Goal: Task Accomplishment & Management: Manage account settings

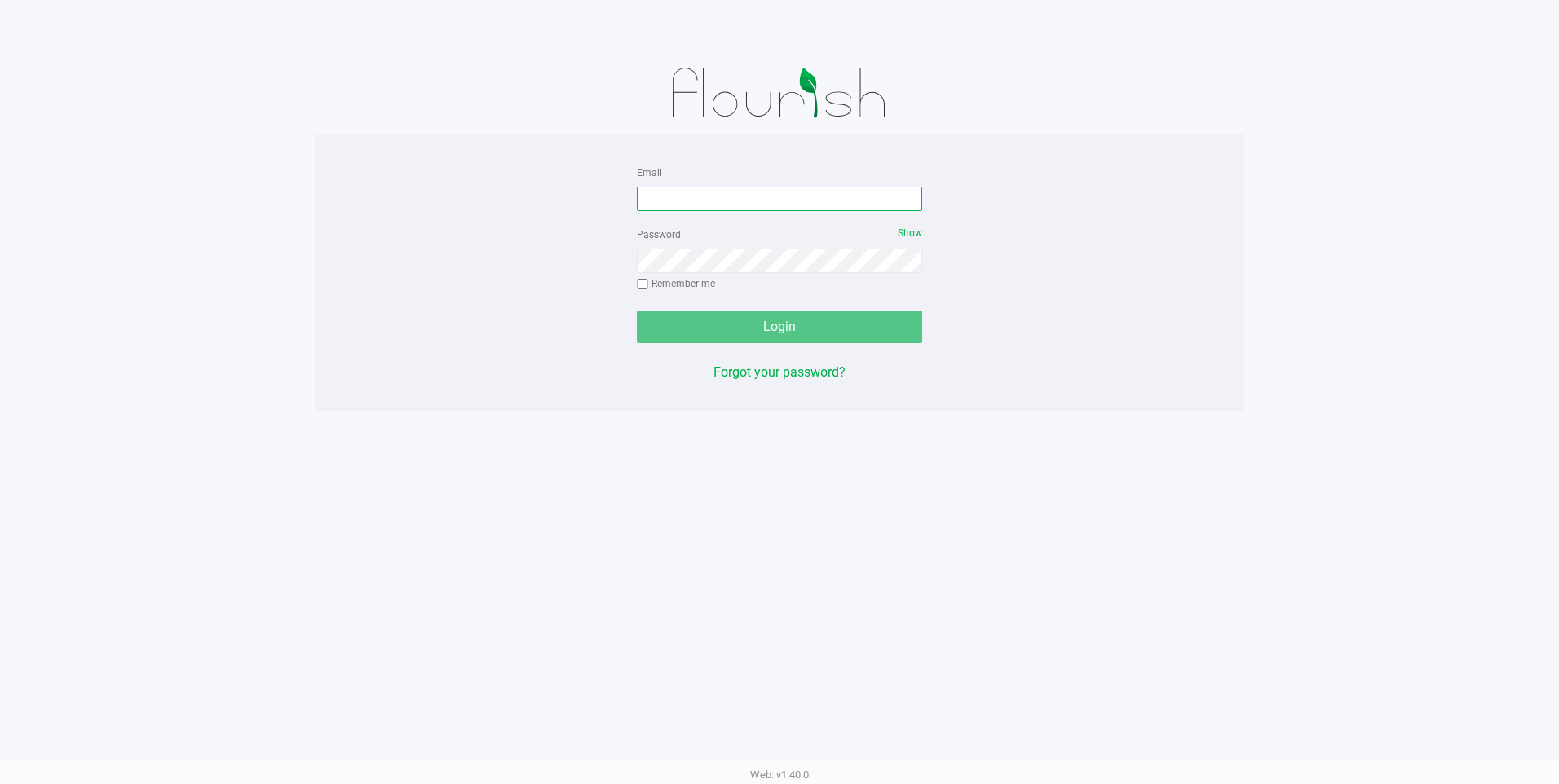
click at [789, 189] on input "Email" at bounding box center [780, 199] width 285 height 24
type input "[EMAIL_ADDRESS][DOMAIN_NAME]"
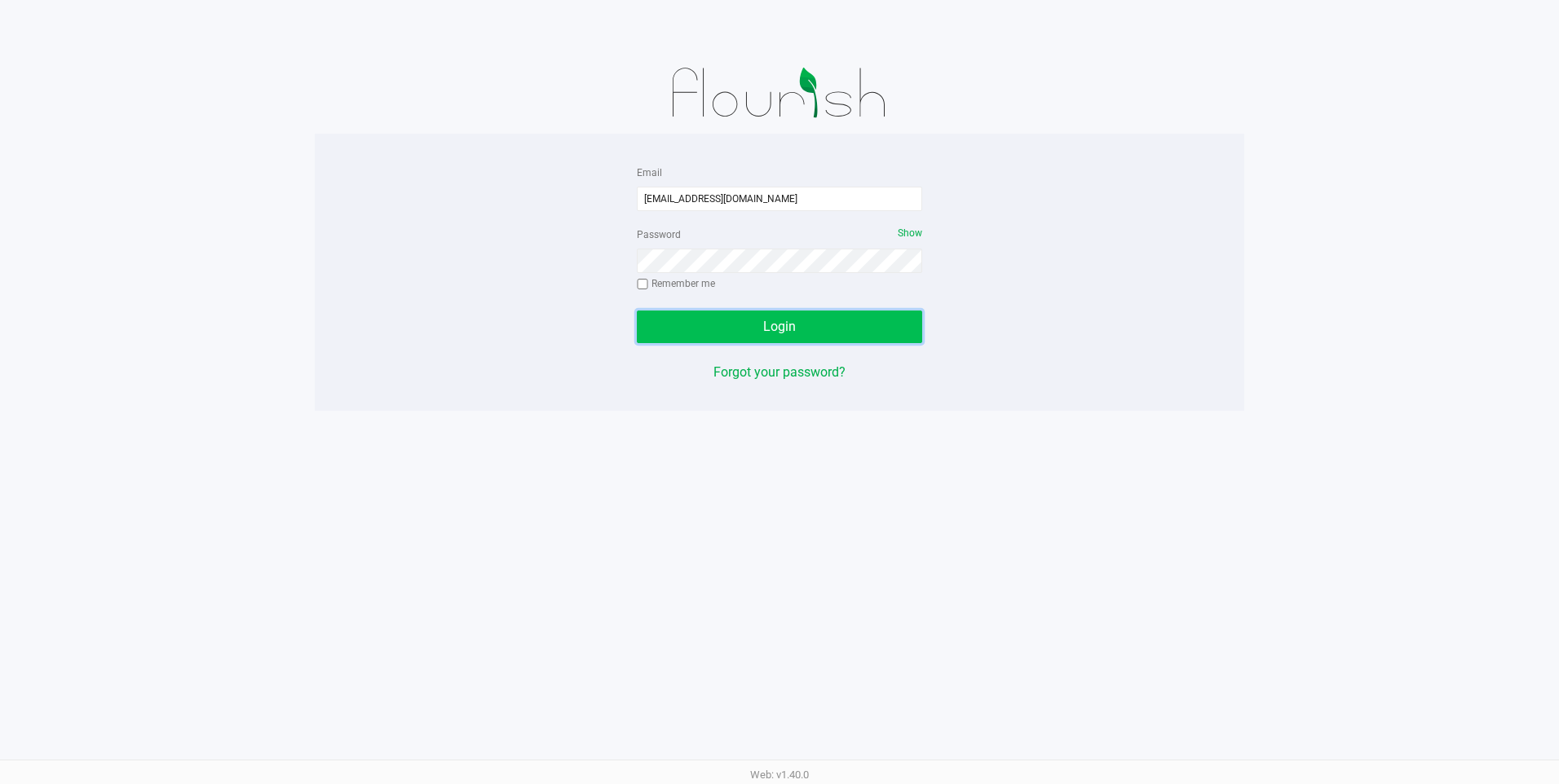
click at [797, 317] on button "Login" at bounding box center [780, 326] width 285 height 32
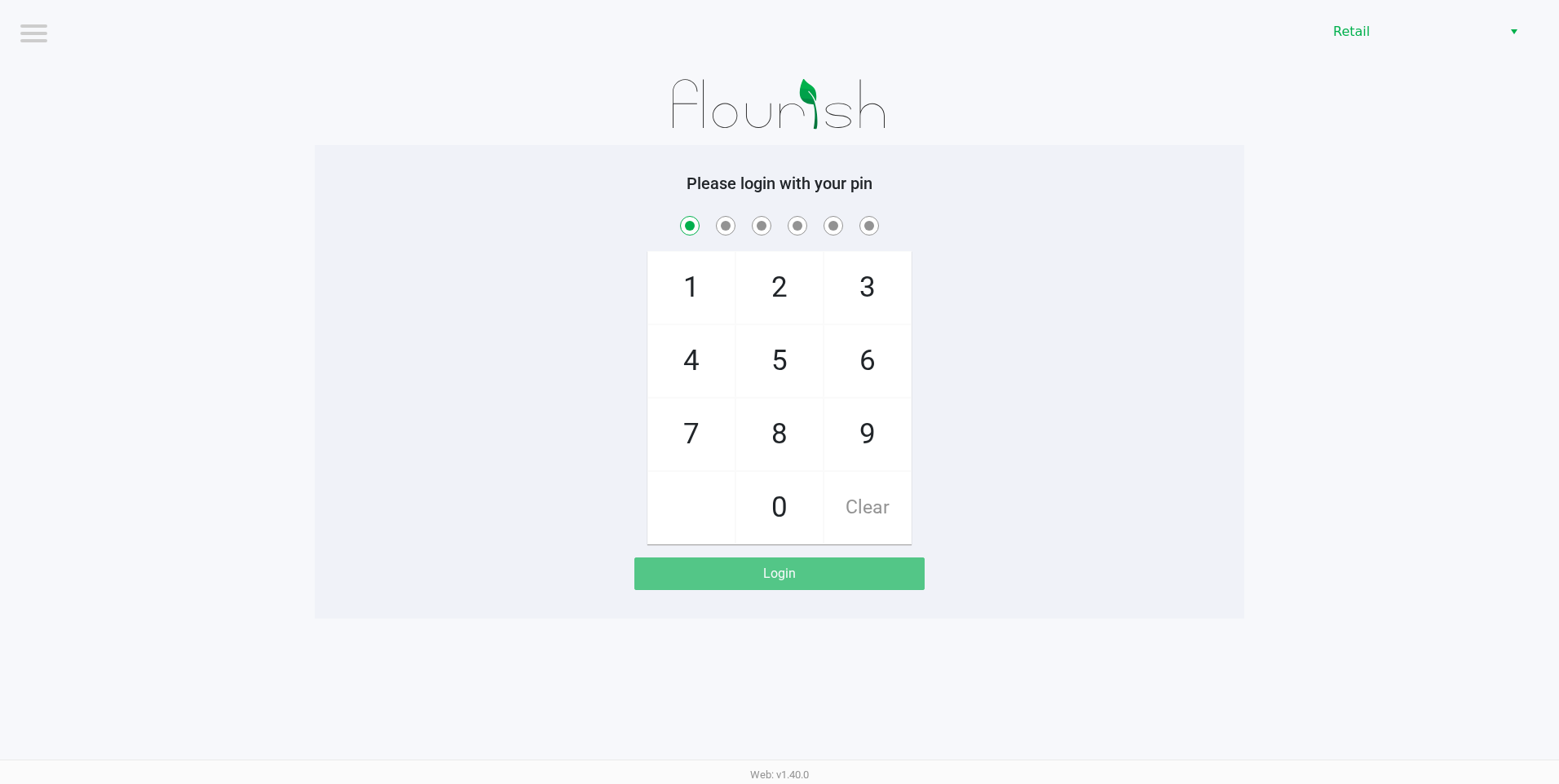
checkbox input "true"
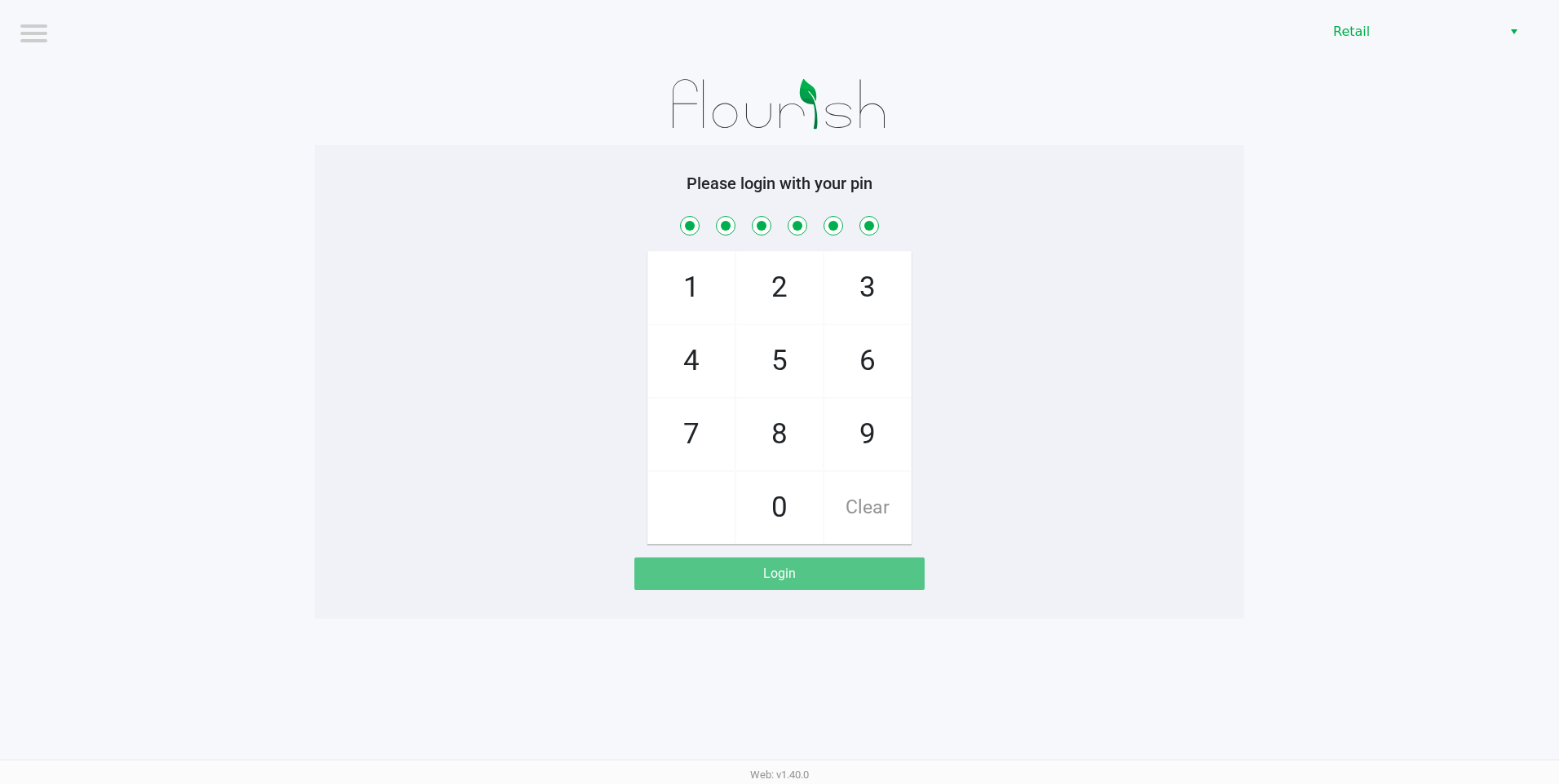
checkbox input "true"
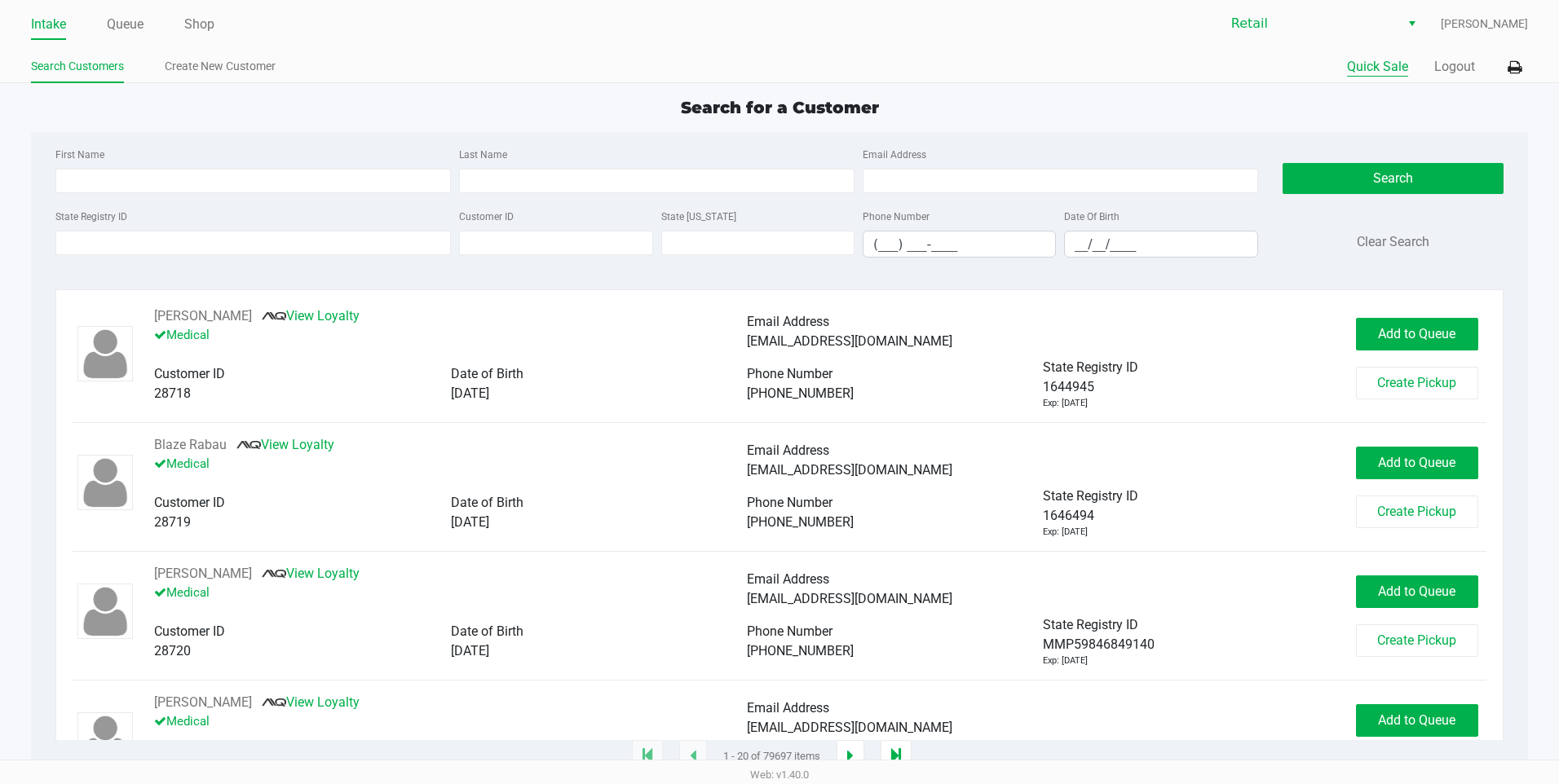
click at [1364, 62] on button "Quick Sale" at bounding box center [1378, 66] width 61 height 19
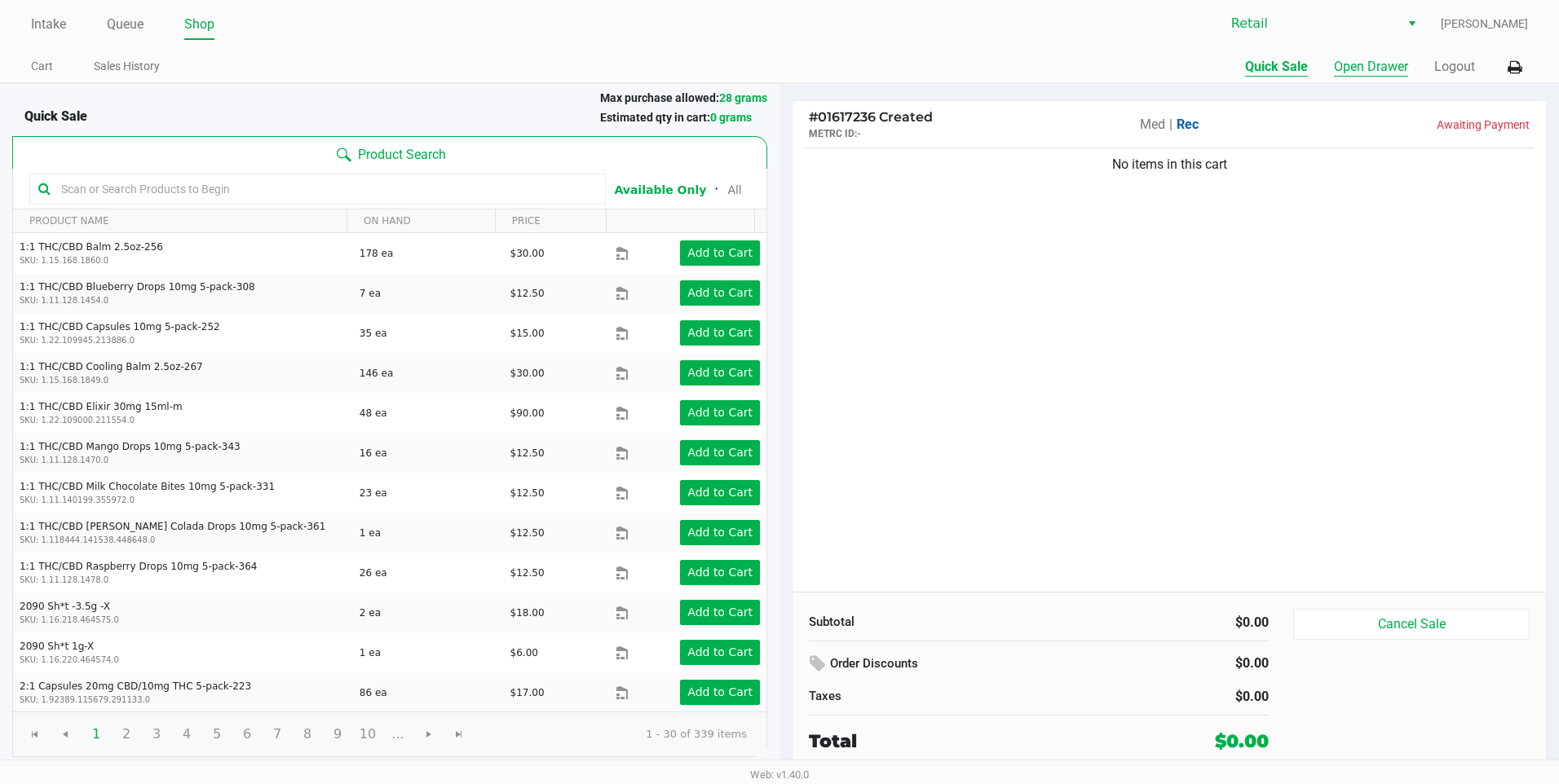
click at [1389, 69] on button "Open Drawer" at bounding box center [1372, 66] width 74 height 19
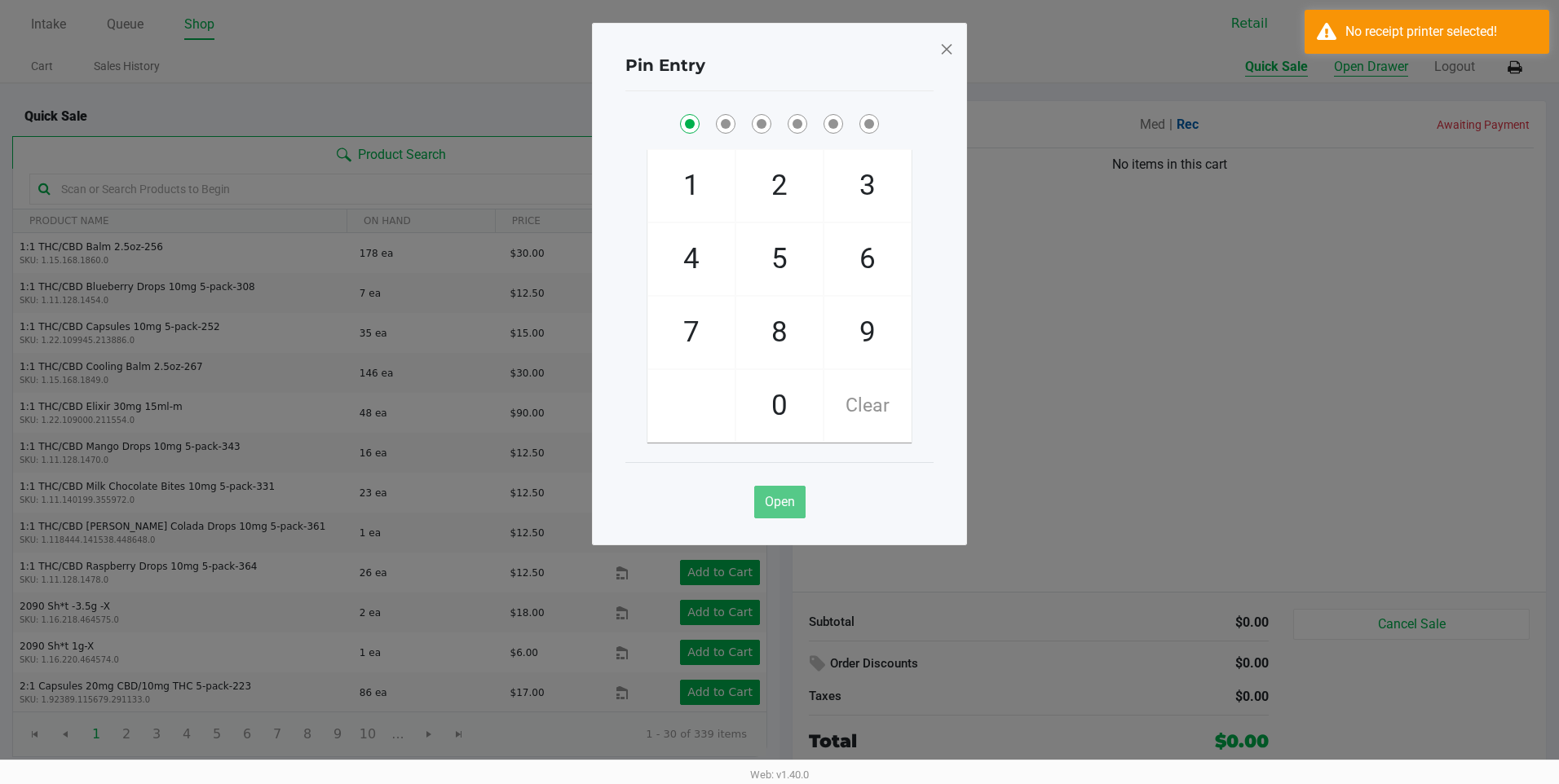
checkbox input "true"
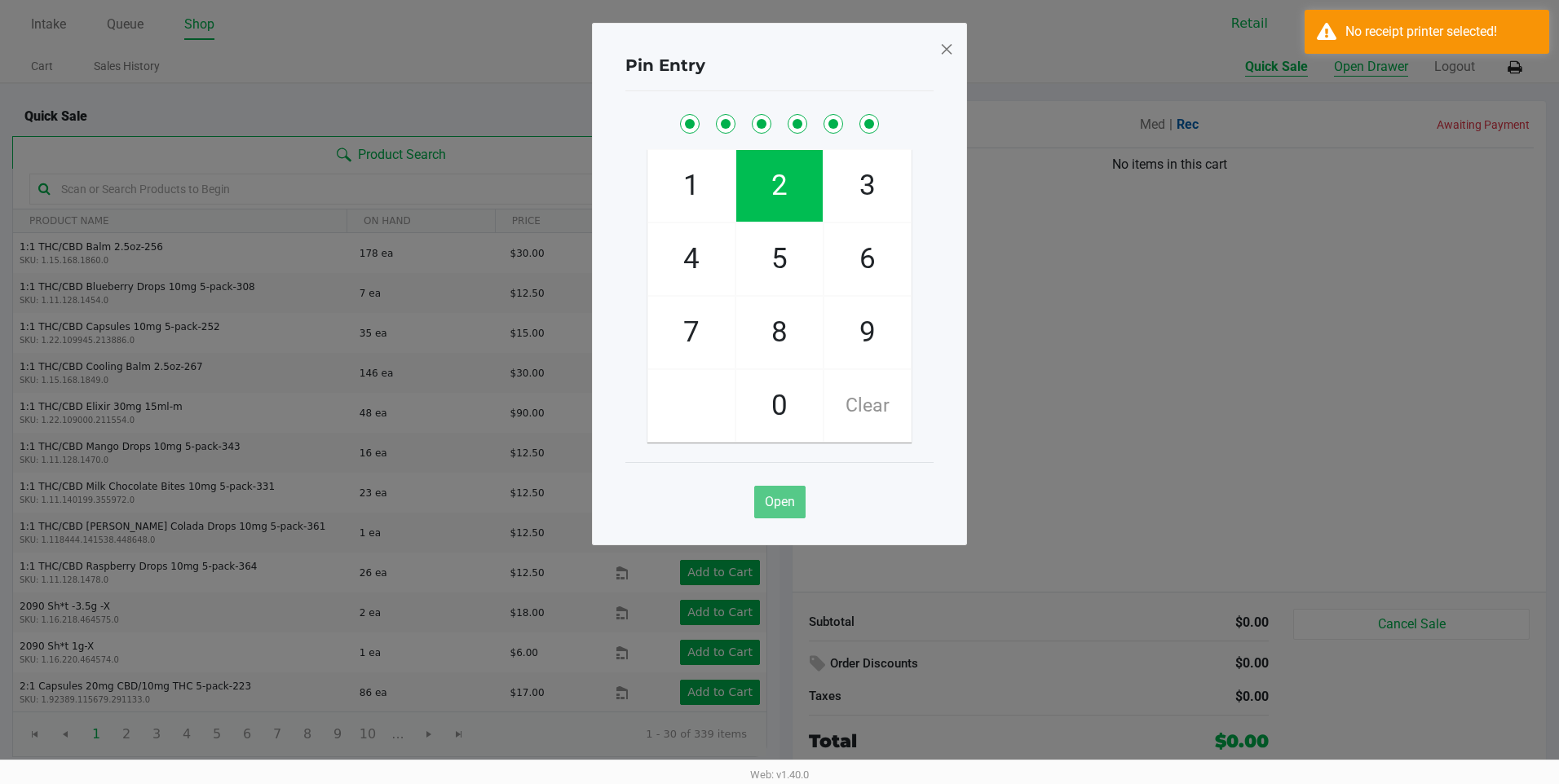
checkbox input "true"
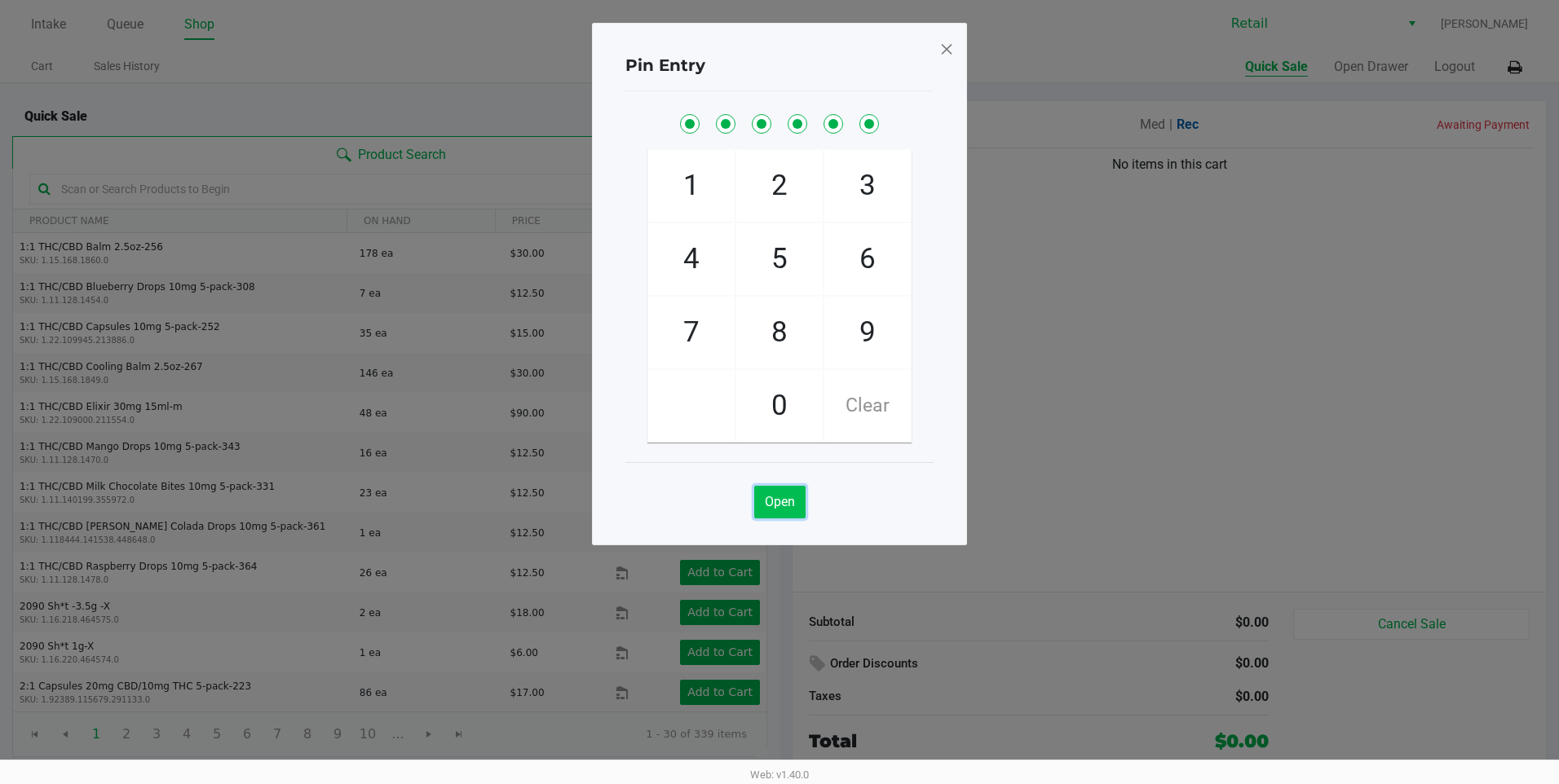
click at [761, 513] on button "Open" at bounding box center [780, 501] width 52 height 32
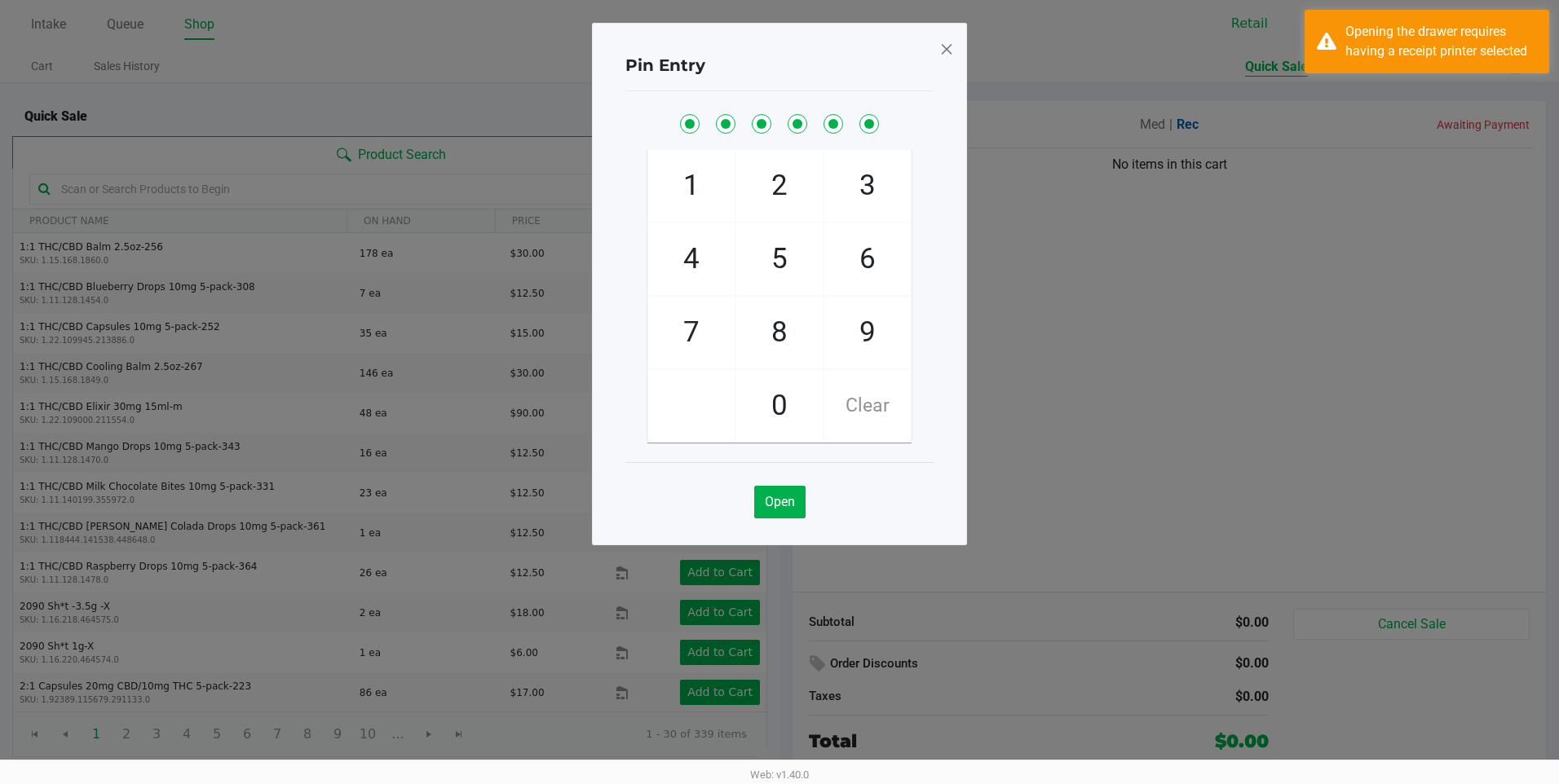
click at [957, 45] on div "Pin Entry 1 4 7 2 5 8 0 3 6 9 Clear Open" at bounding box center [780, 284] width 375 height 523
click at [942, 51] on span at bounding box center [947, 49] width 15 height 26
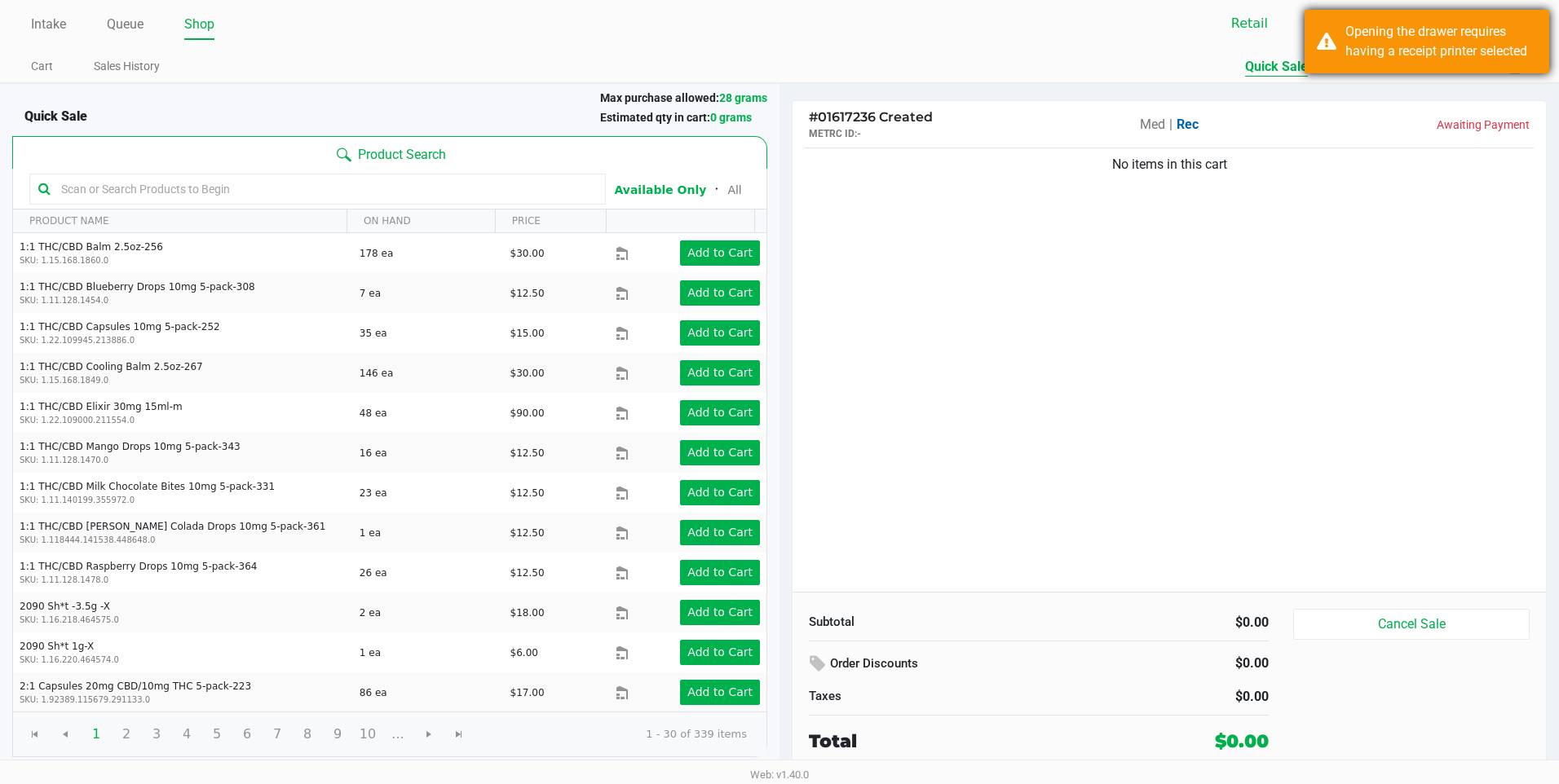
click at [1480, 45] on div "Opening the drawer requires having a receipt printer selected" at bounding box center [1441, 42] width 191 height 39
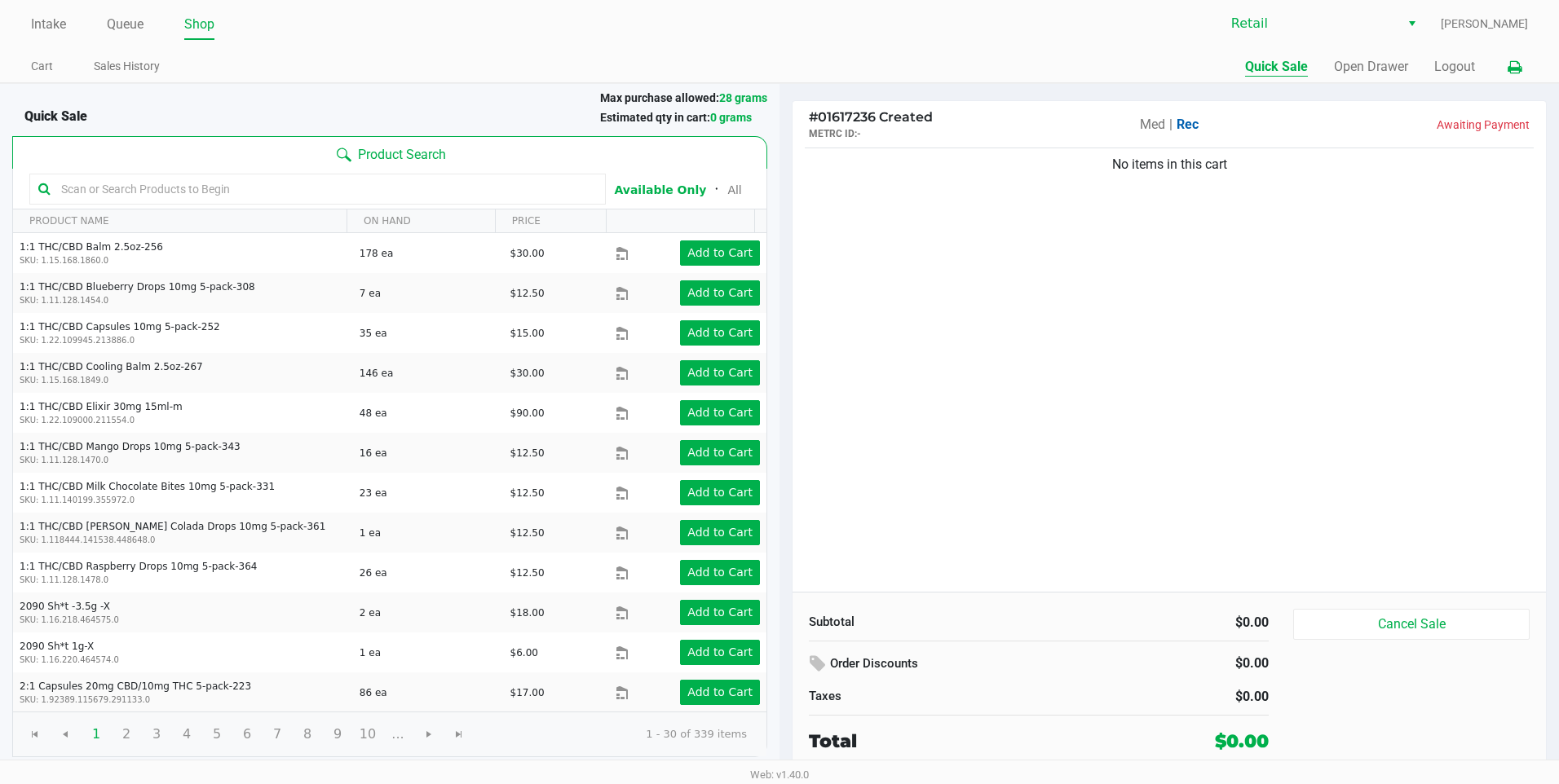
click at [1516, 66] on icon at bounding box center [1515, 67] width 14 height 11
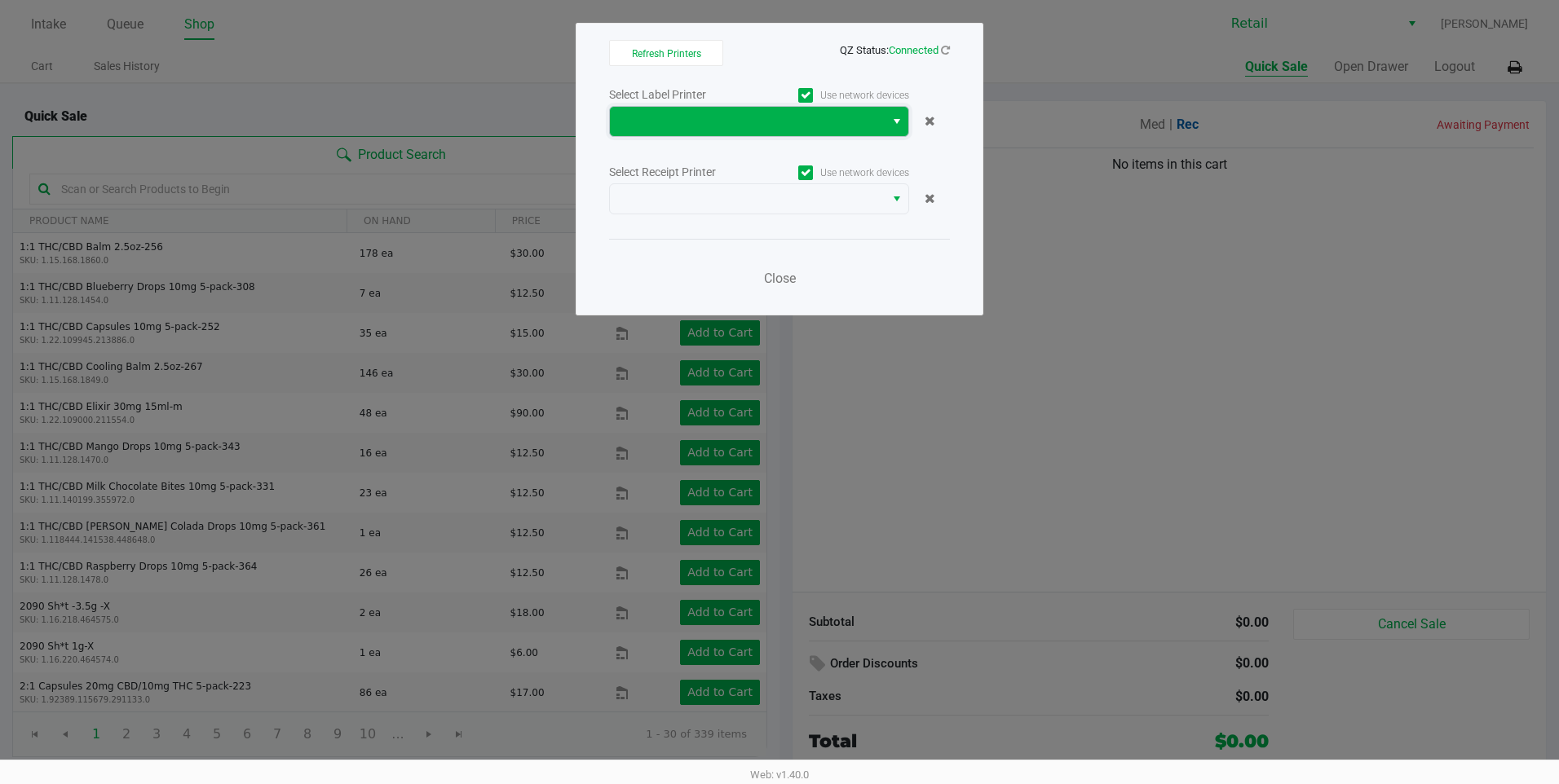
click at [792, 127] on span at bounding box center [747, 121] width 255 height 19
click at [971, 243] on div "Refresh Printers QZ Status: Connected Select Label Printer Use network devices …" at bounding box center [779, 169] width 407 height 293
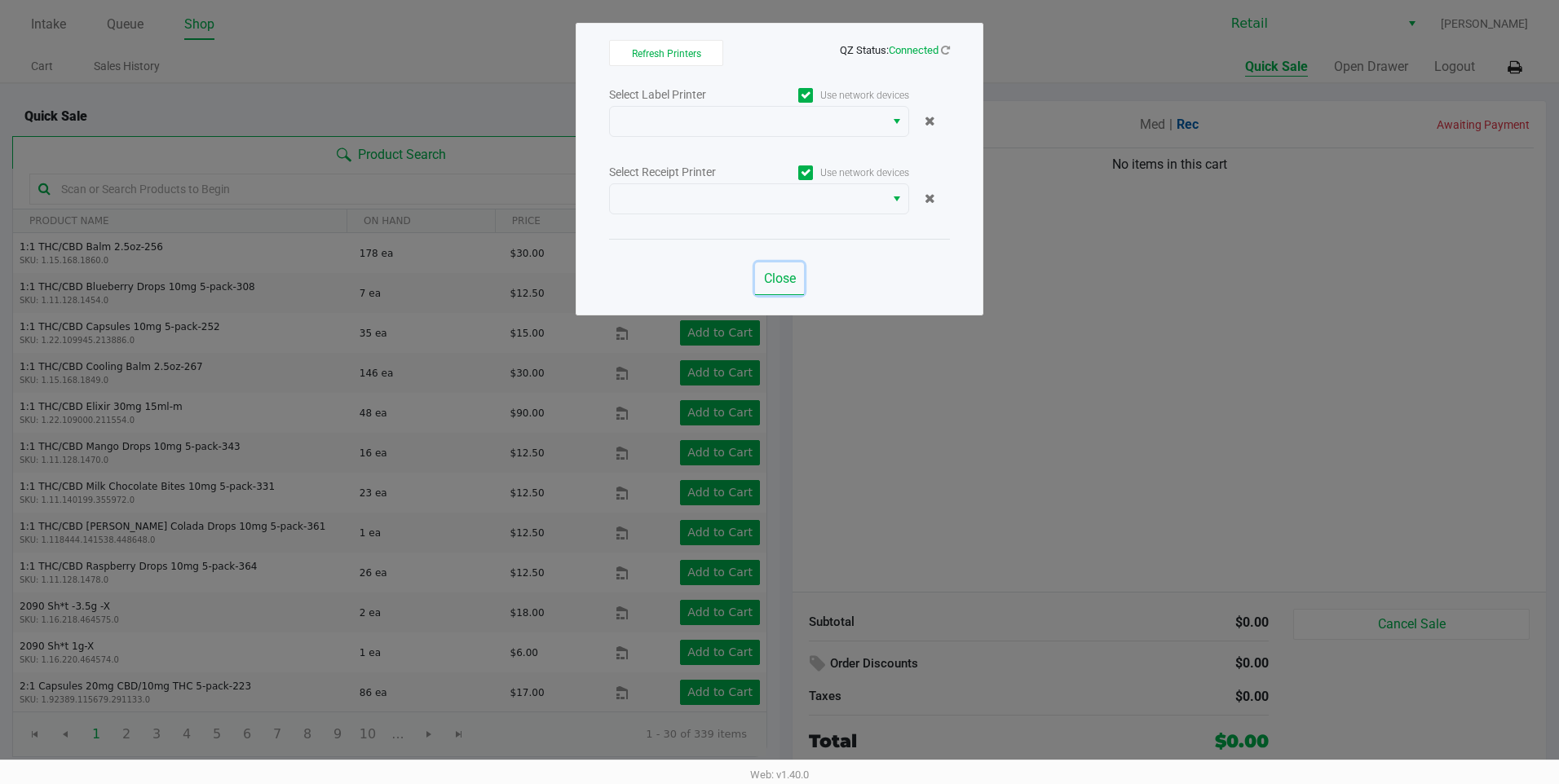
click at [791, 286] on button "Close" at bounding box center [780, 278] width 49 height 32
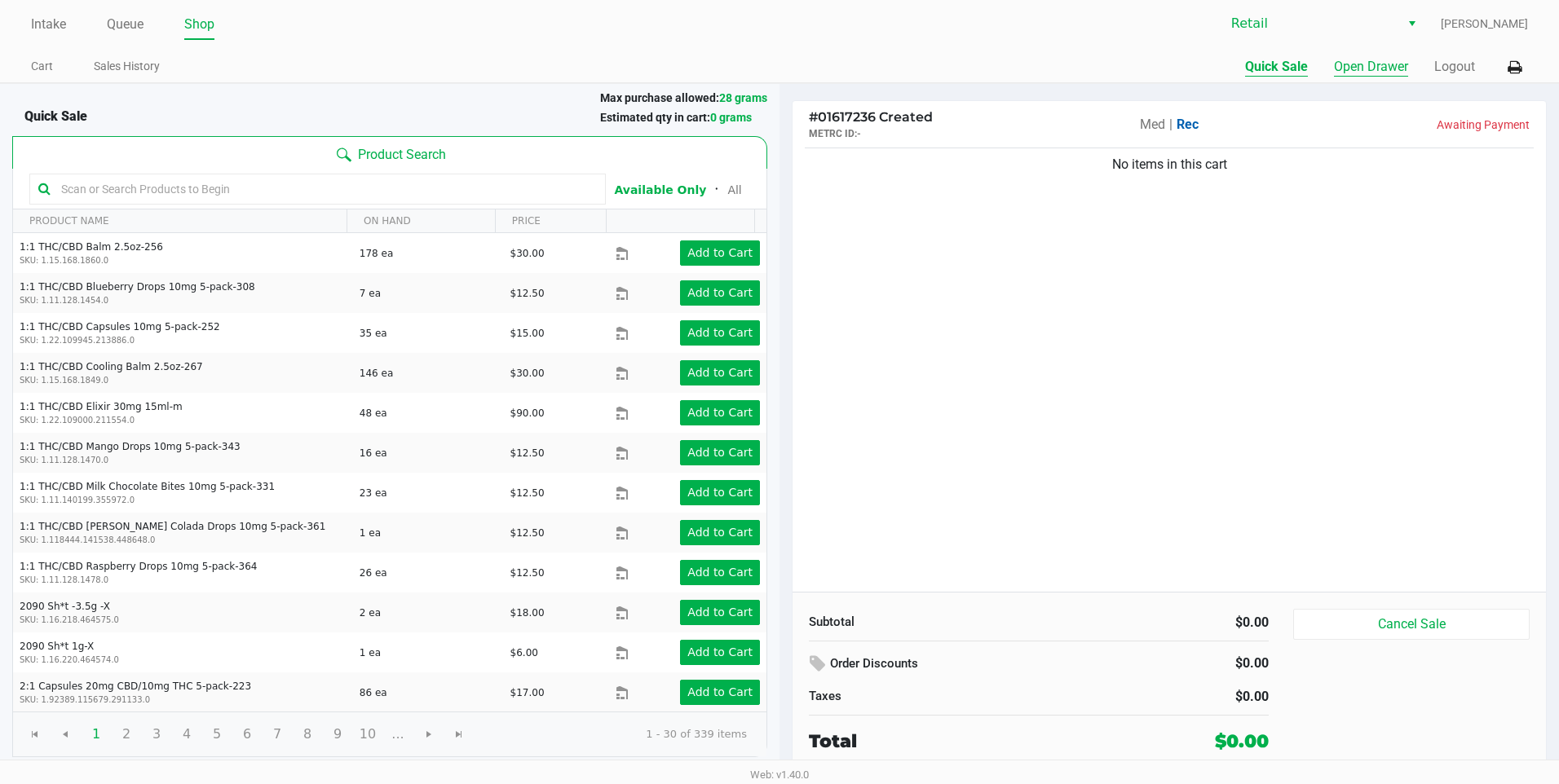
click at [1371, 73] on button "Open Drawer" at bounding box center [1372, 66] width 74 height 19
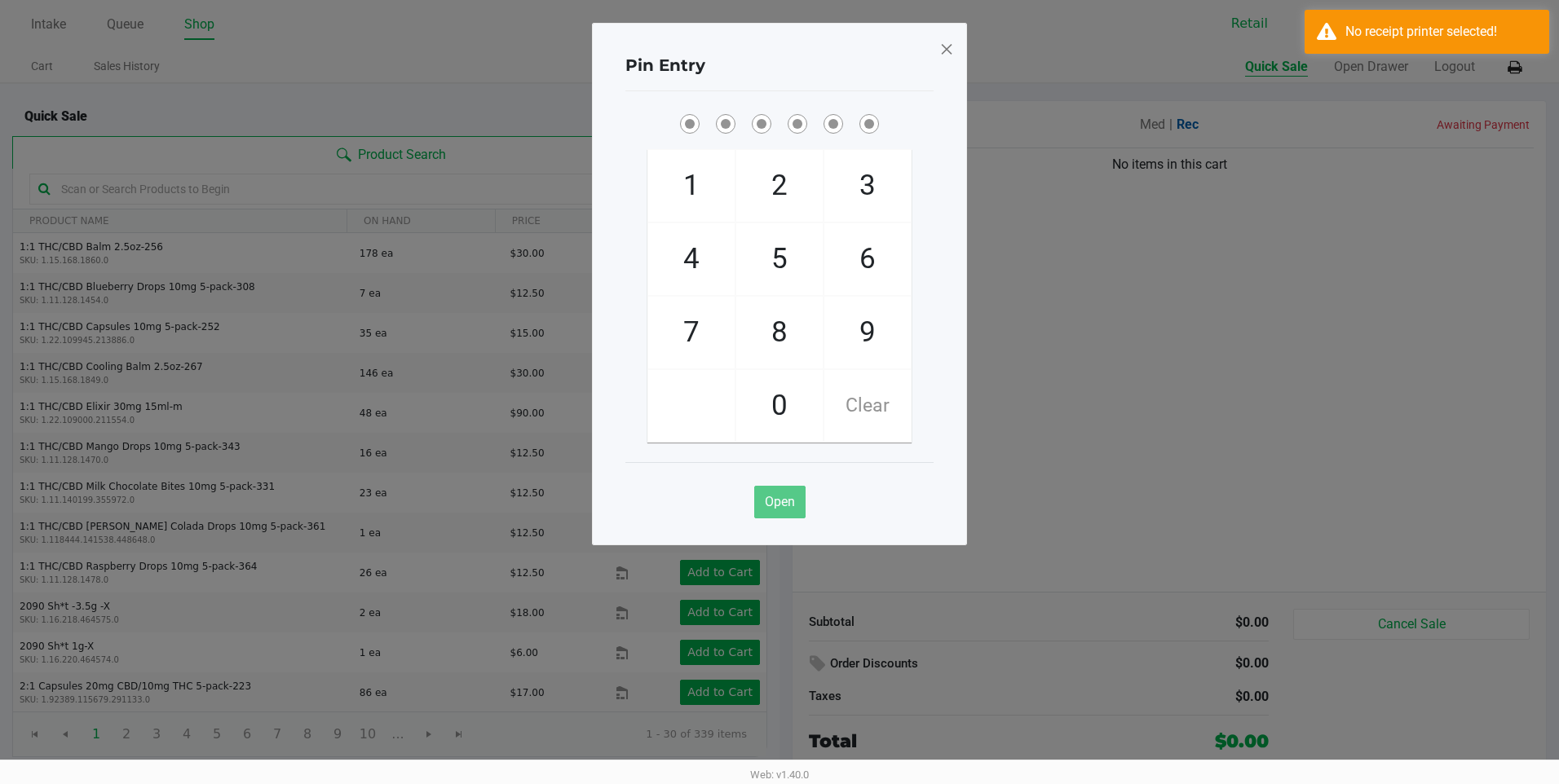
click at [693, 319] on span "7" at bounding box center [692, 332] width 87 height 72
checkbox input "true"
copy span "7"
click at [681, 283] on span "4" at bounding box center [692, 259] width 87 height 72
checkbox input "true"
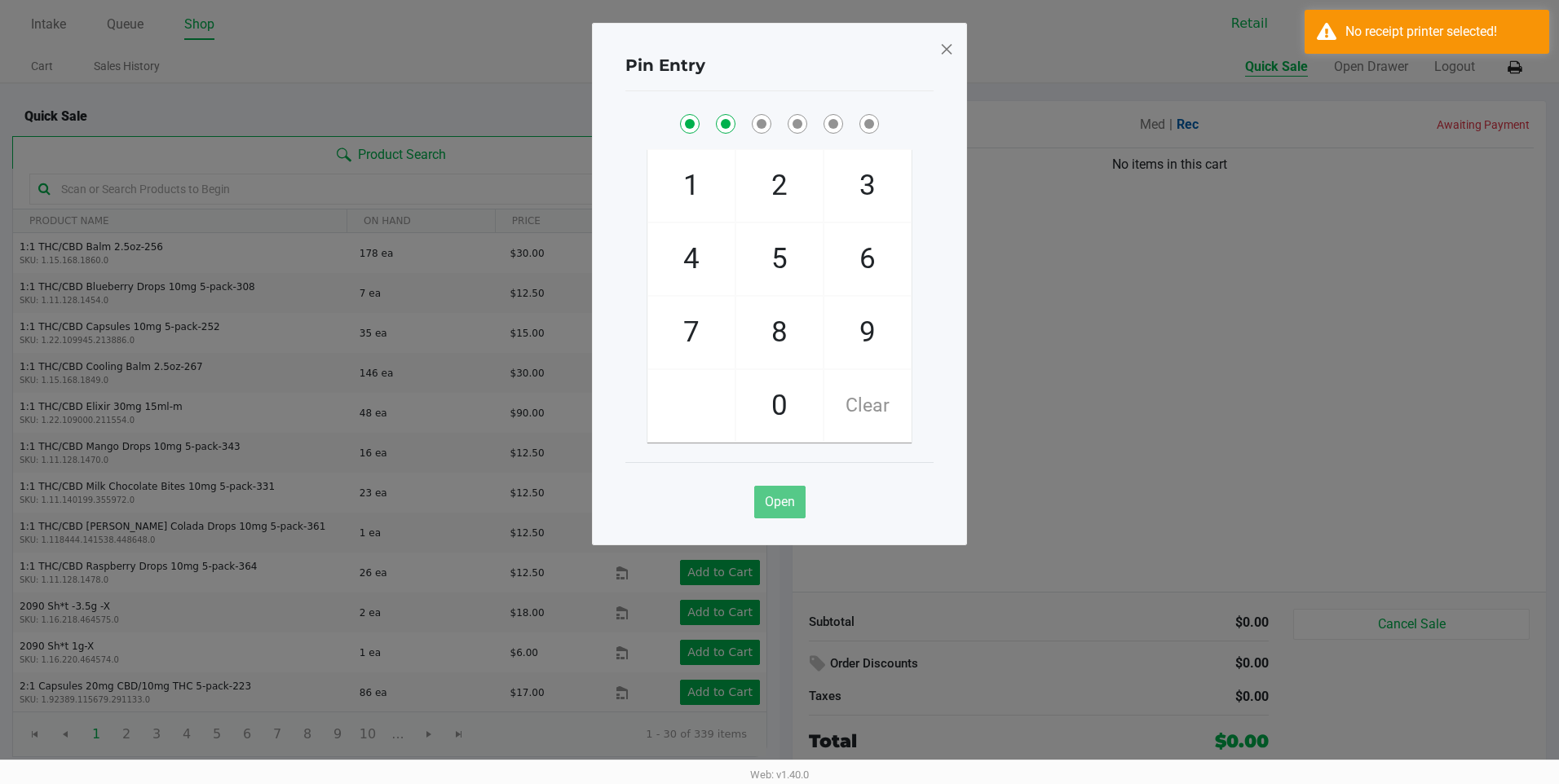
click at [690, 326] on span "7" at bounding box center [692, 332] width 87 height 72
checkbox input "true"
click at [786, 265] on span "5" at bounding box center [780, 259] width 87 height 72
checkbox input "true"
click at [798, 176] on span "2" at bounding box center [780, 186] width 87 height 72
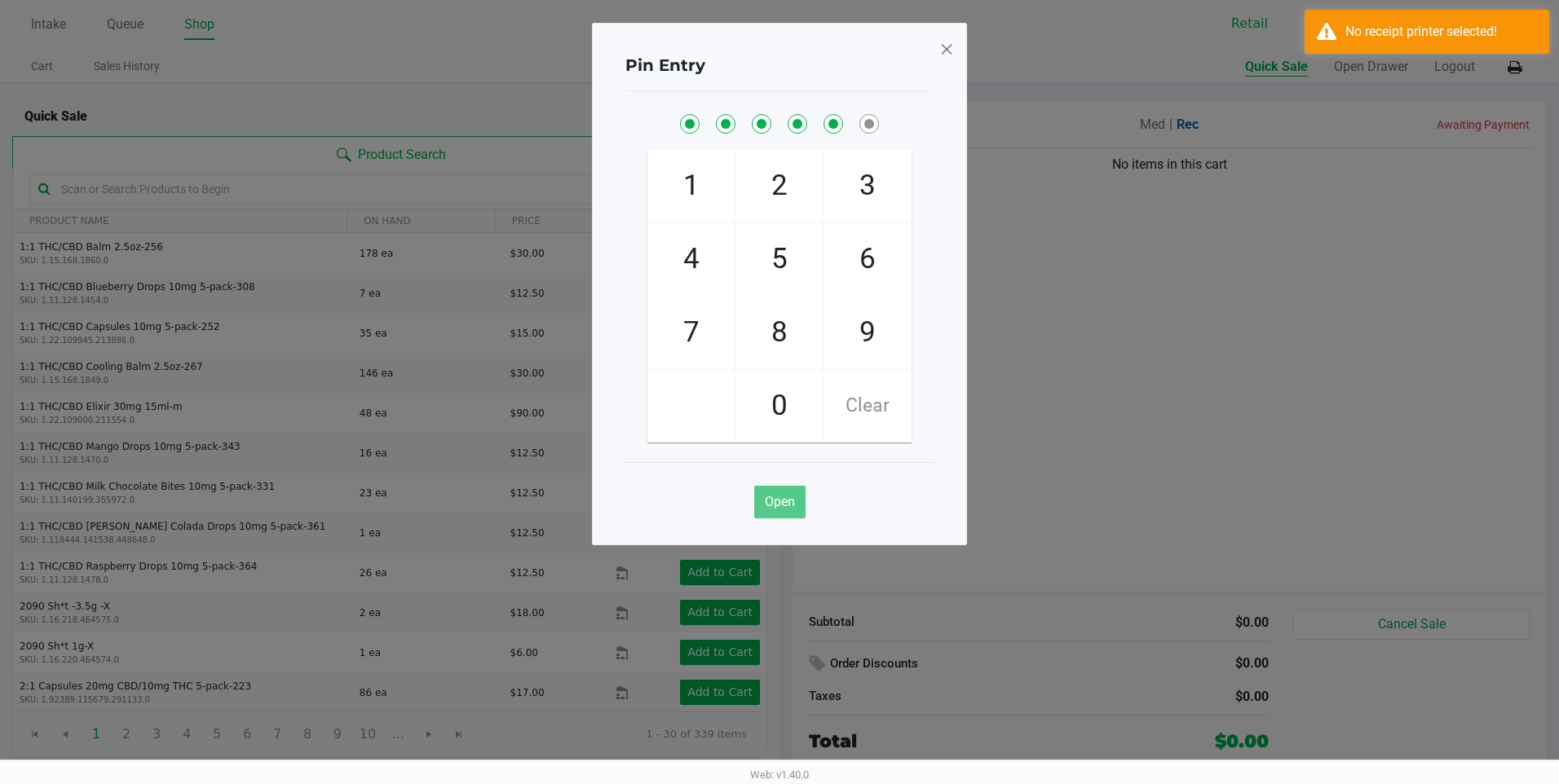
checkbox input "true"
click at [860, 177] on span "3" at bounding box center [868, 186] width 87 height 72
checkbox input "true"
click at [779, 513] on button "Open" at bounding box center [780, 501] width 52 height 32
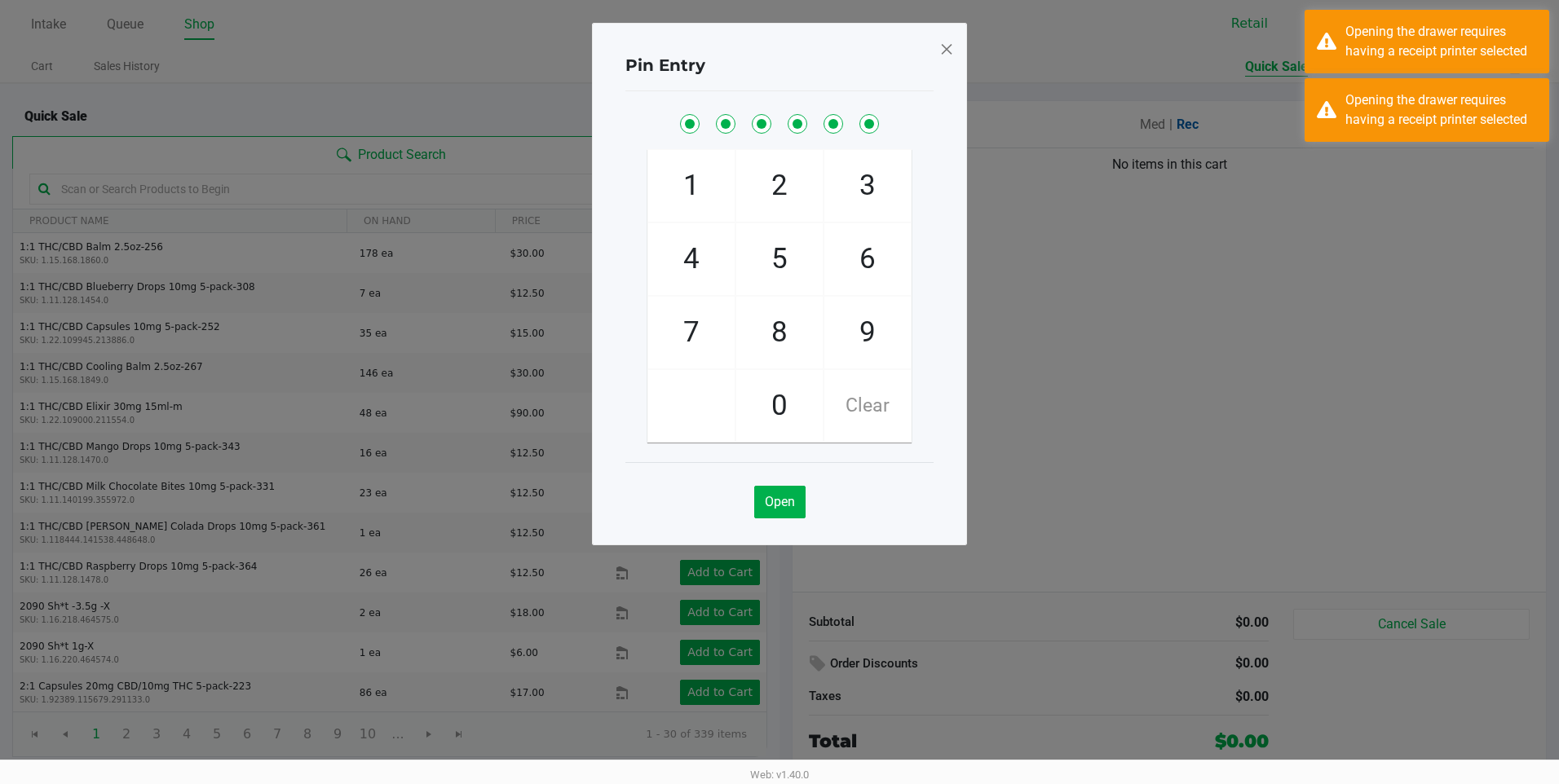
click at [941, 45] on span at bounding box center [947, 49] width 15 height 26
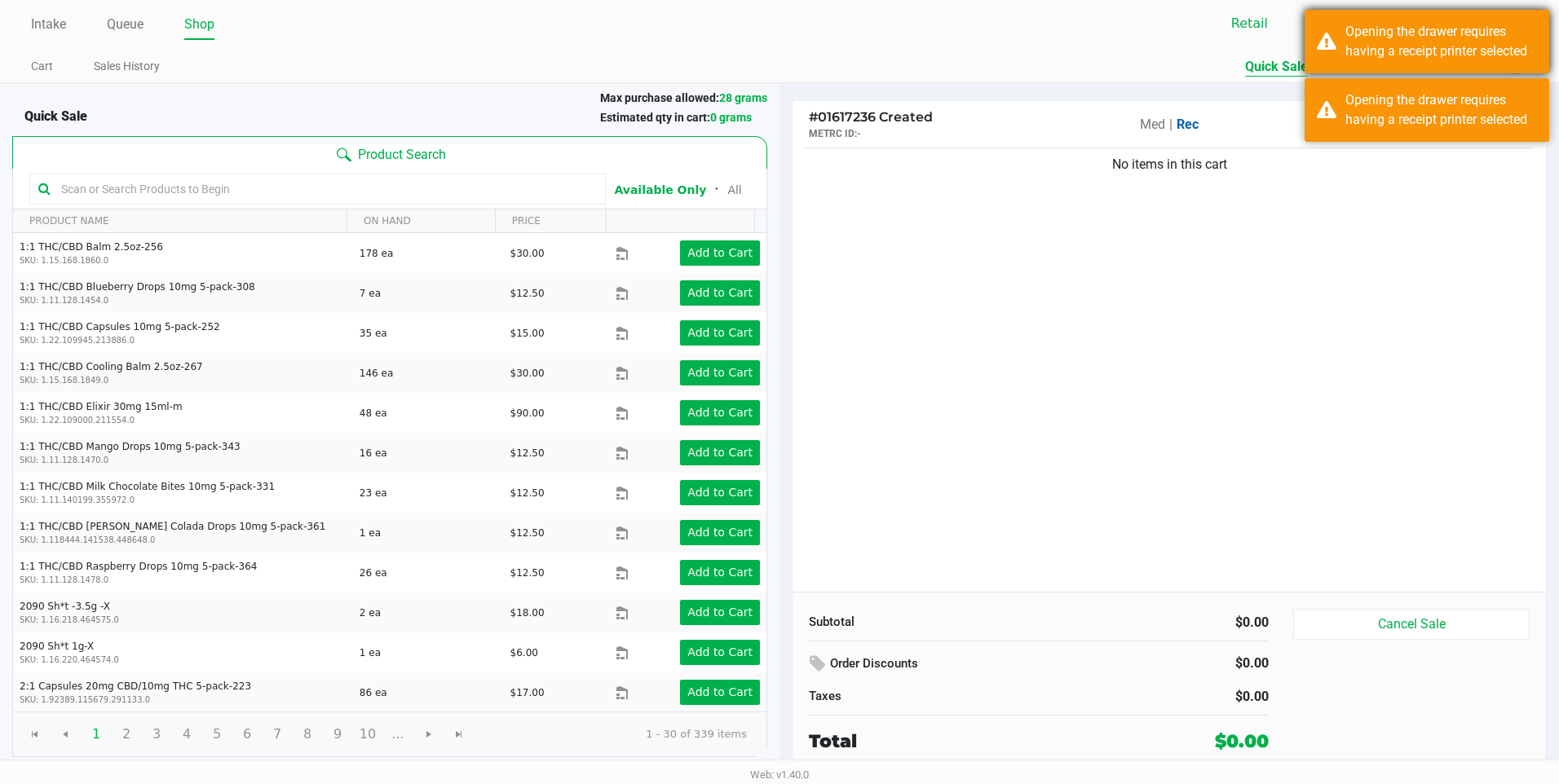
click at [1380, 64] on div "Opening the drawer requires having a receipt printer selected" at bounding box center [1427, 42] width 245 height 64
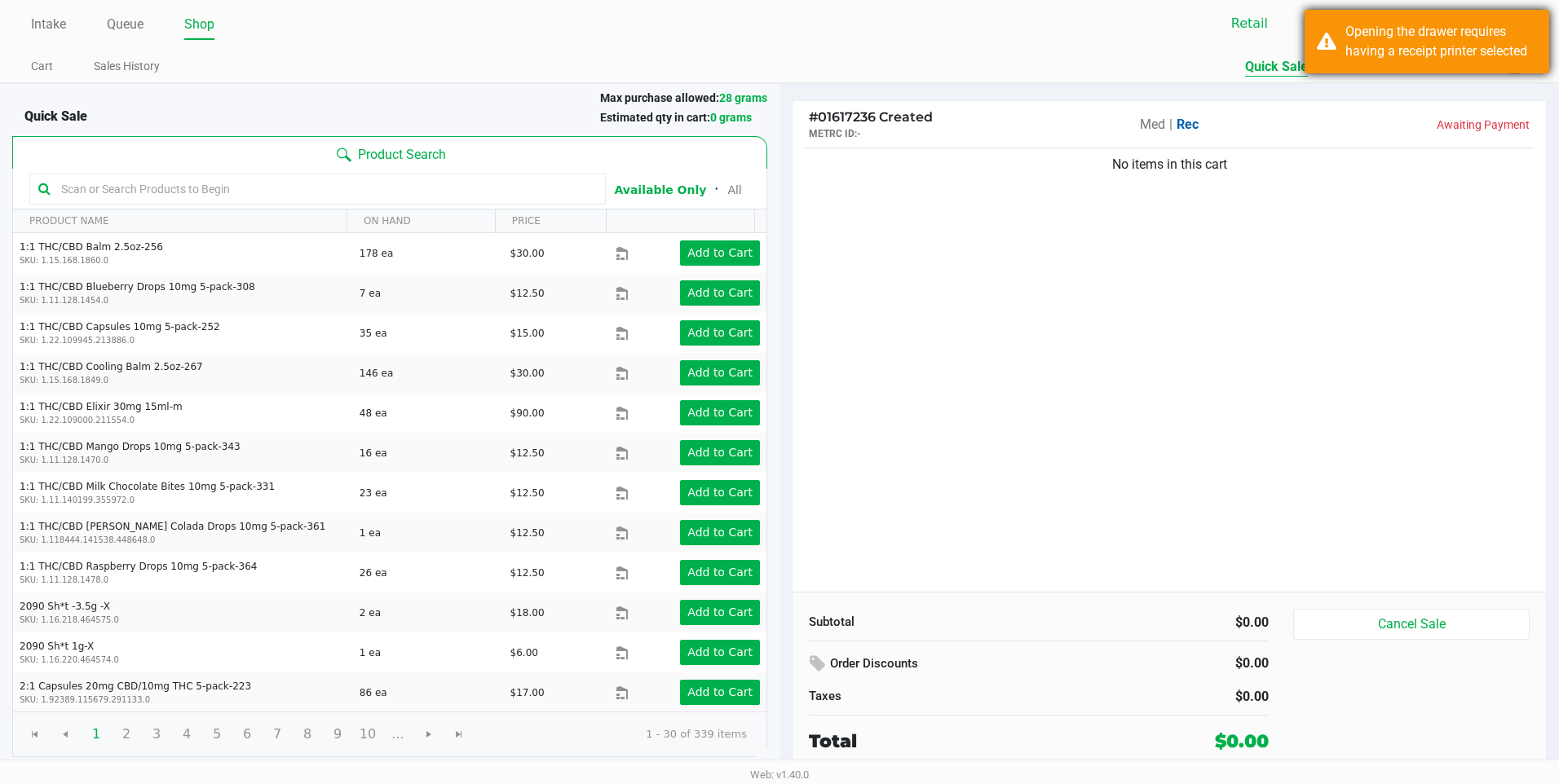
click at [1523, 66] on div "Opening the drawer requires having a receipt printer selected" at bounding box center [1427, 42] width 245 height 64
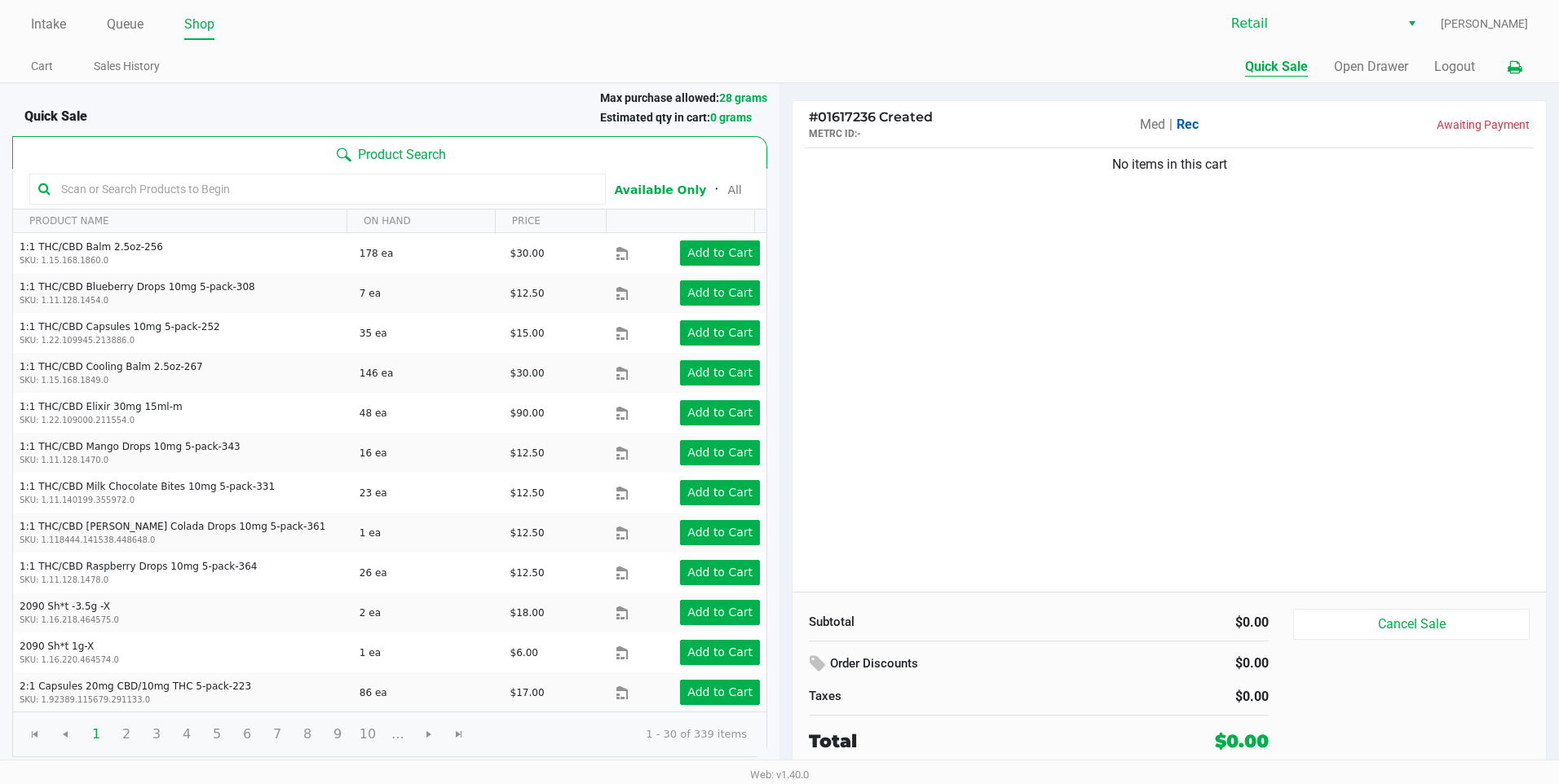
click at [1518, 66] on icon at bounding box center [1515, 67] width 14 height 11
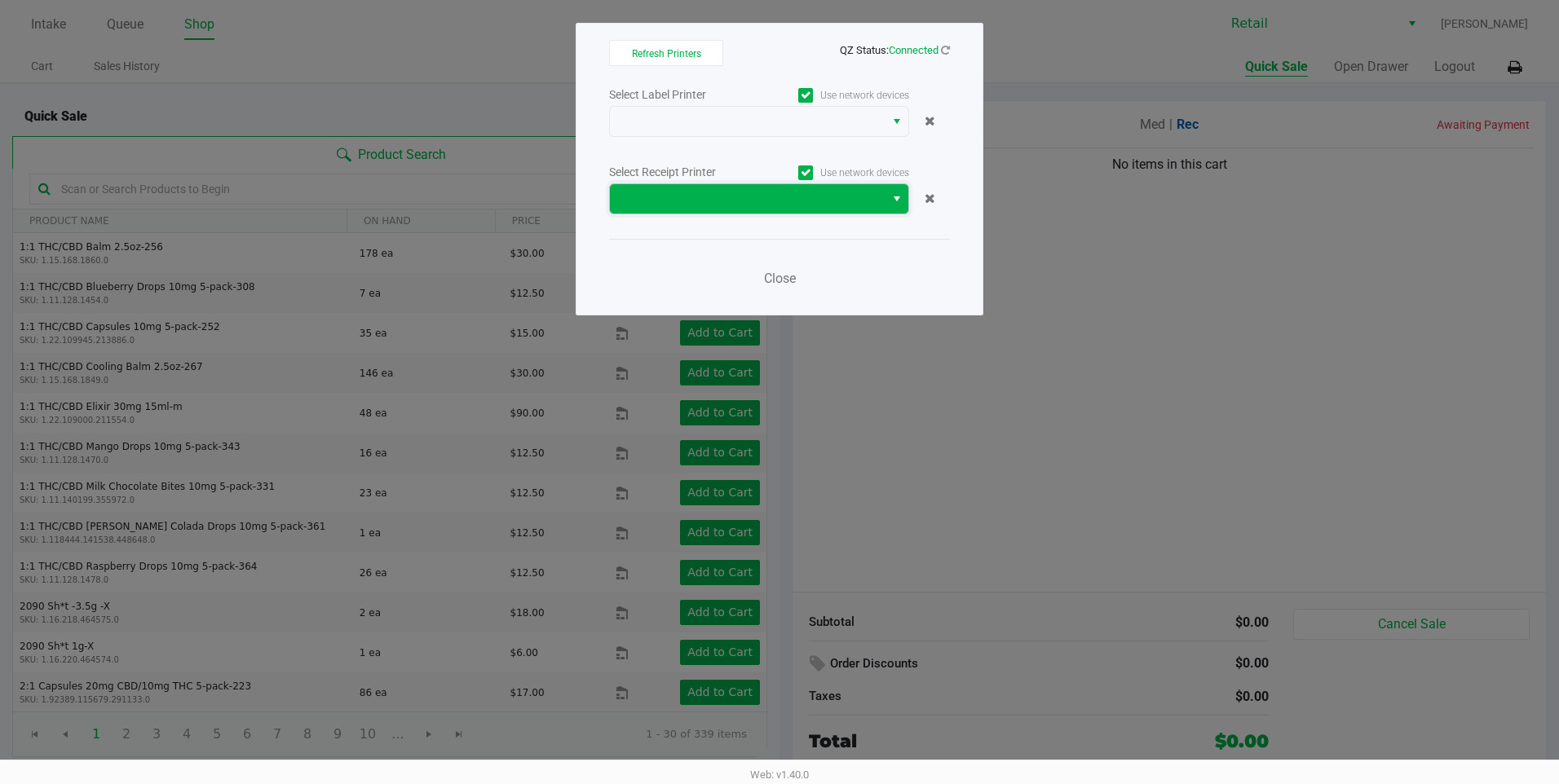
click at [843, 205] on span at bounding box center [747, 199] width 255 height 19
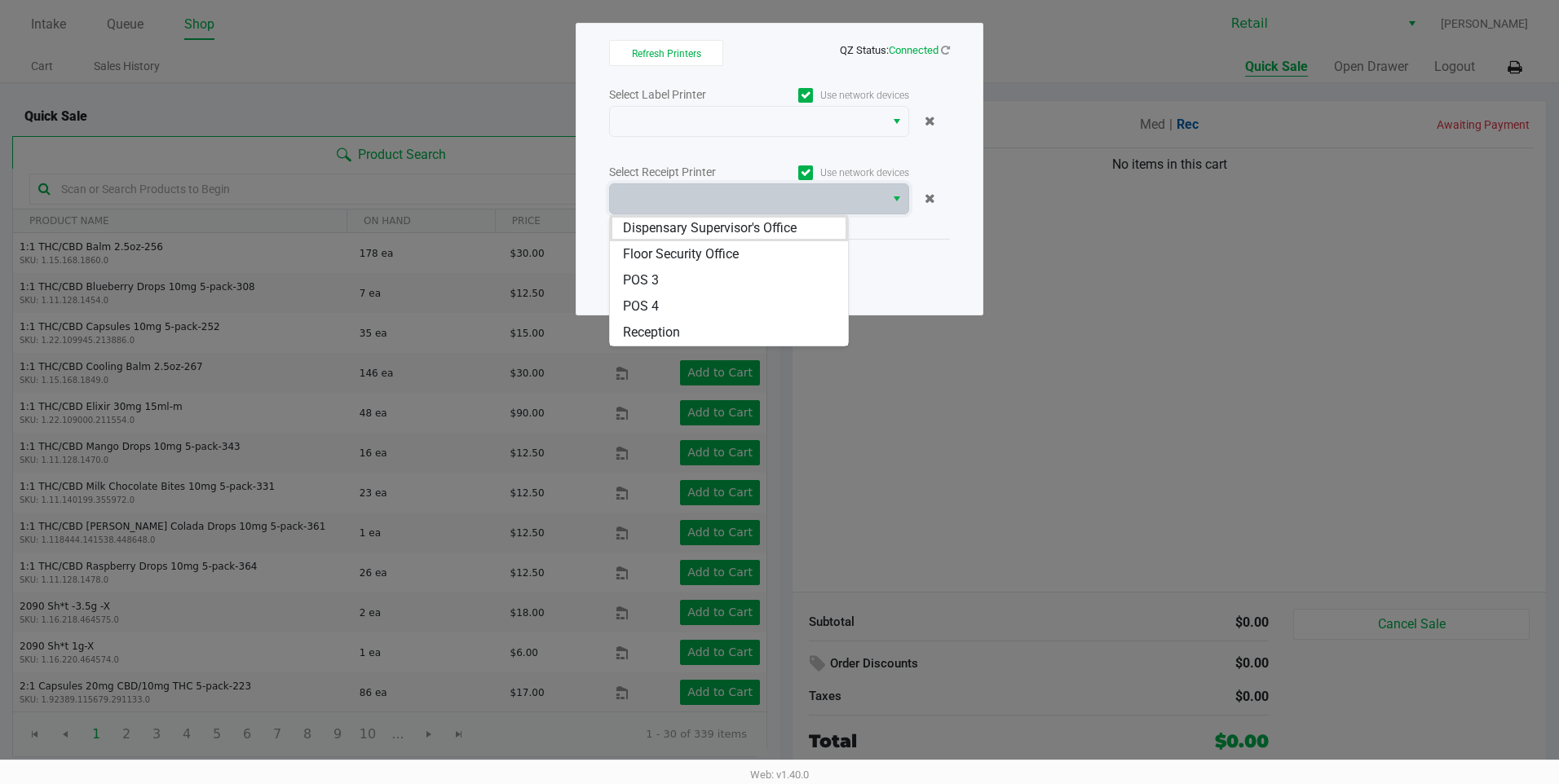
click at [957, 254] on div "Refresh Printers QZ Status: Connected Select Label Printer Use network devices …" at bounding box center [779, 169] width 407 height 293
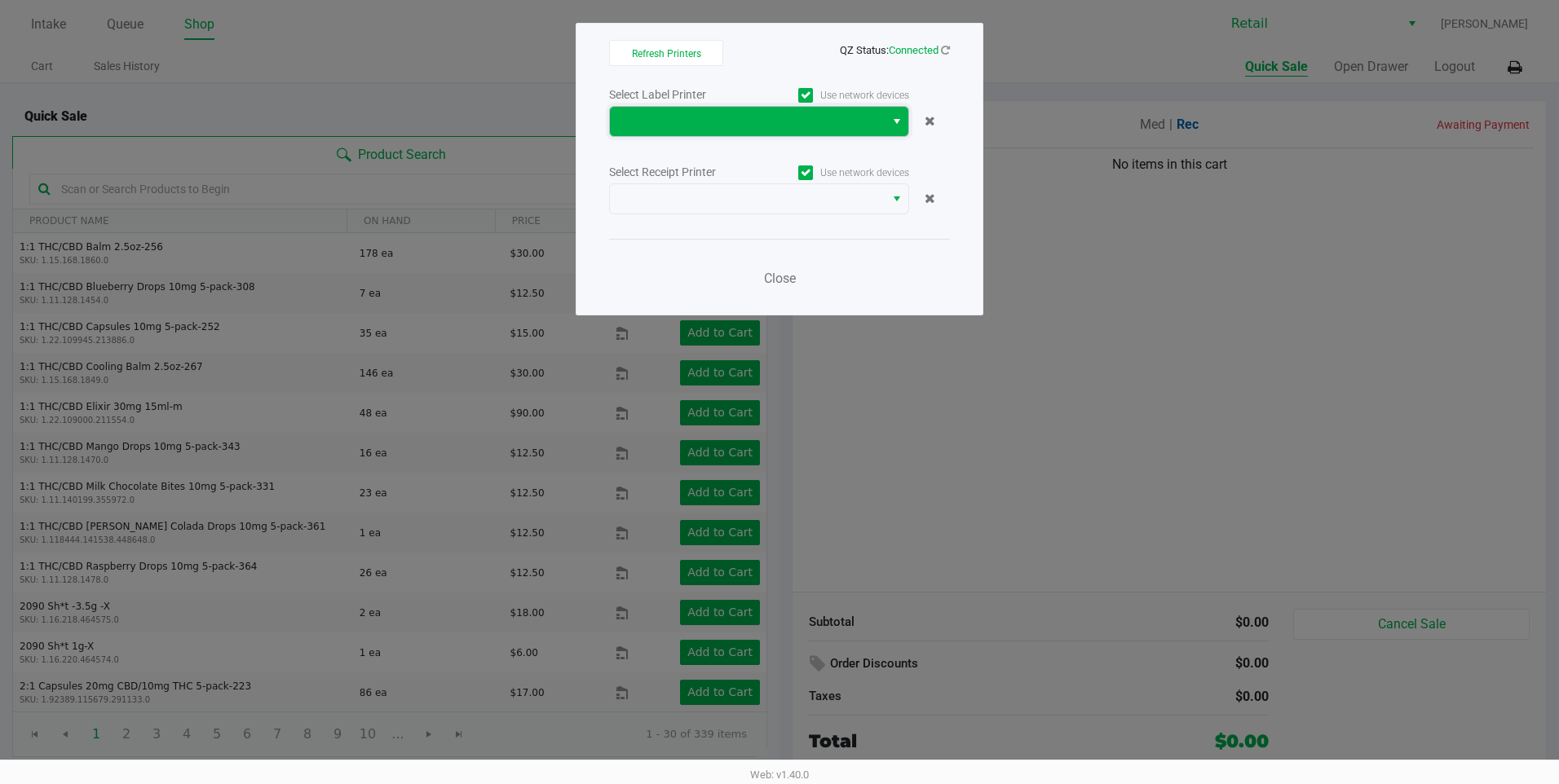
click at [749, 120] on span at bounding box center [747, 121] width 255 height 19
click at [826, 243] on div "Close" at bounding box center [780, 269] width 341 height 59
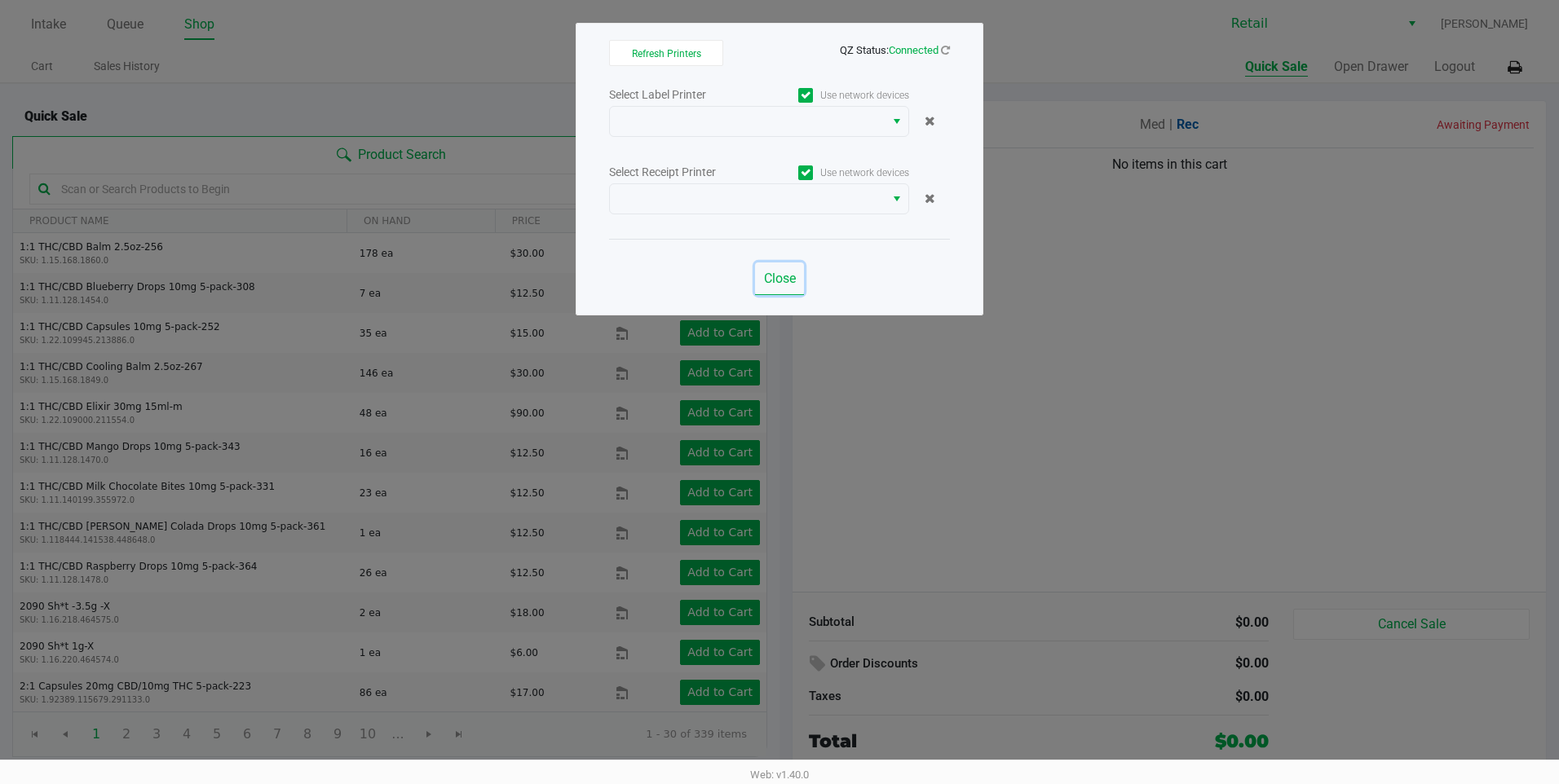
click at [761, 275] on button "Close" at bounding box center [780, 278] width 49 height 32
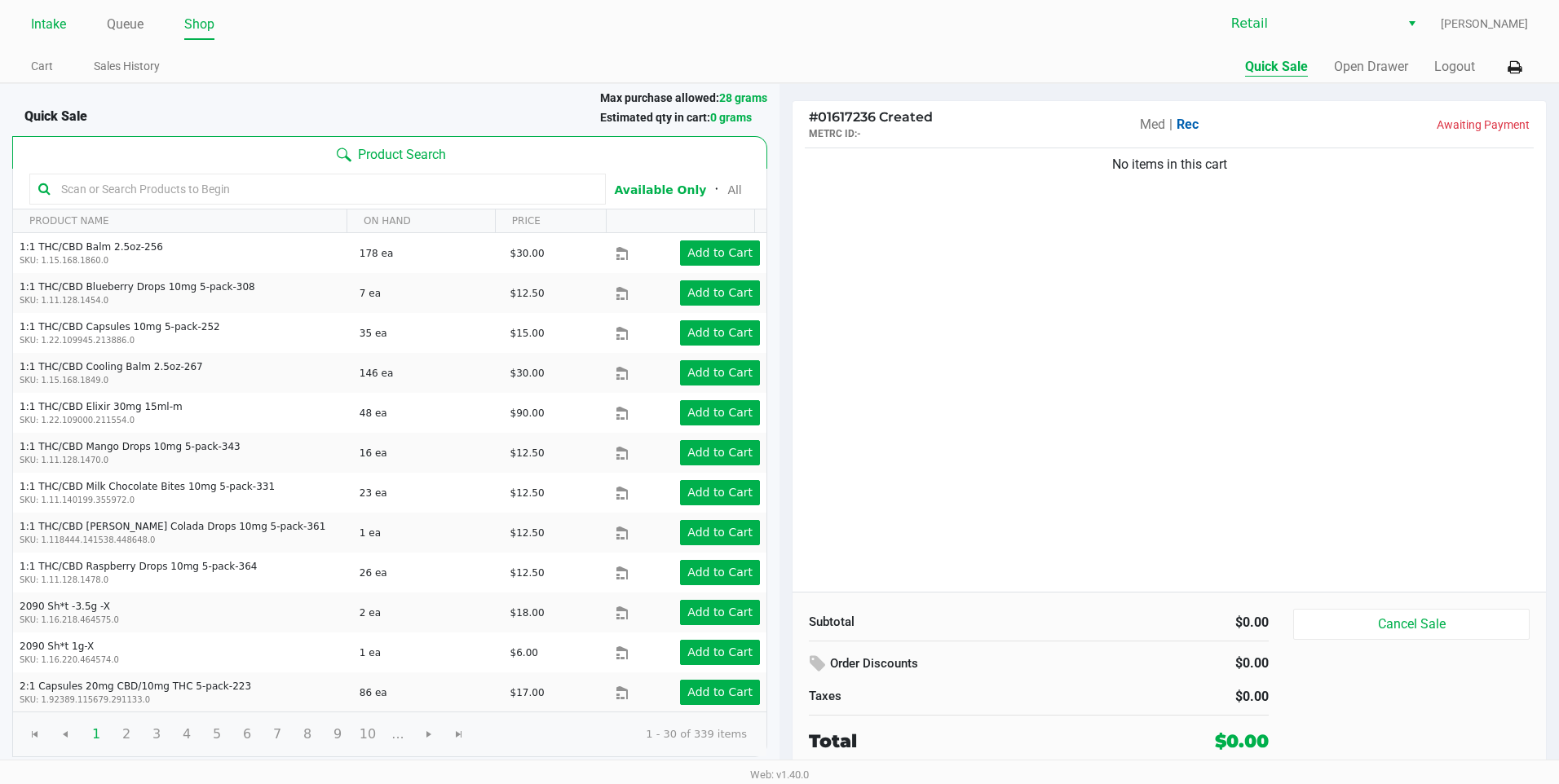
click at [45, 28] on link "Intake" at bounding box center [49, 24] width 35 height 23
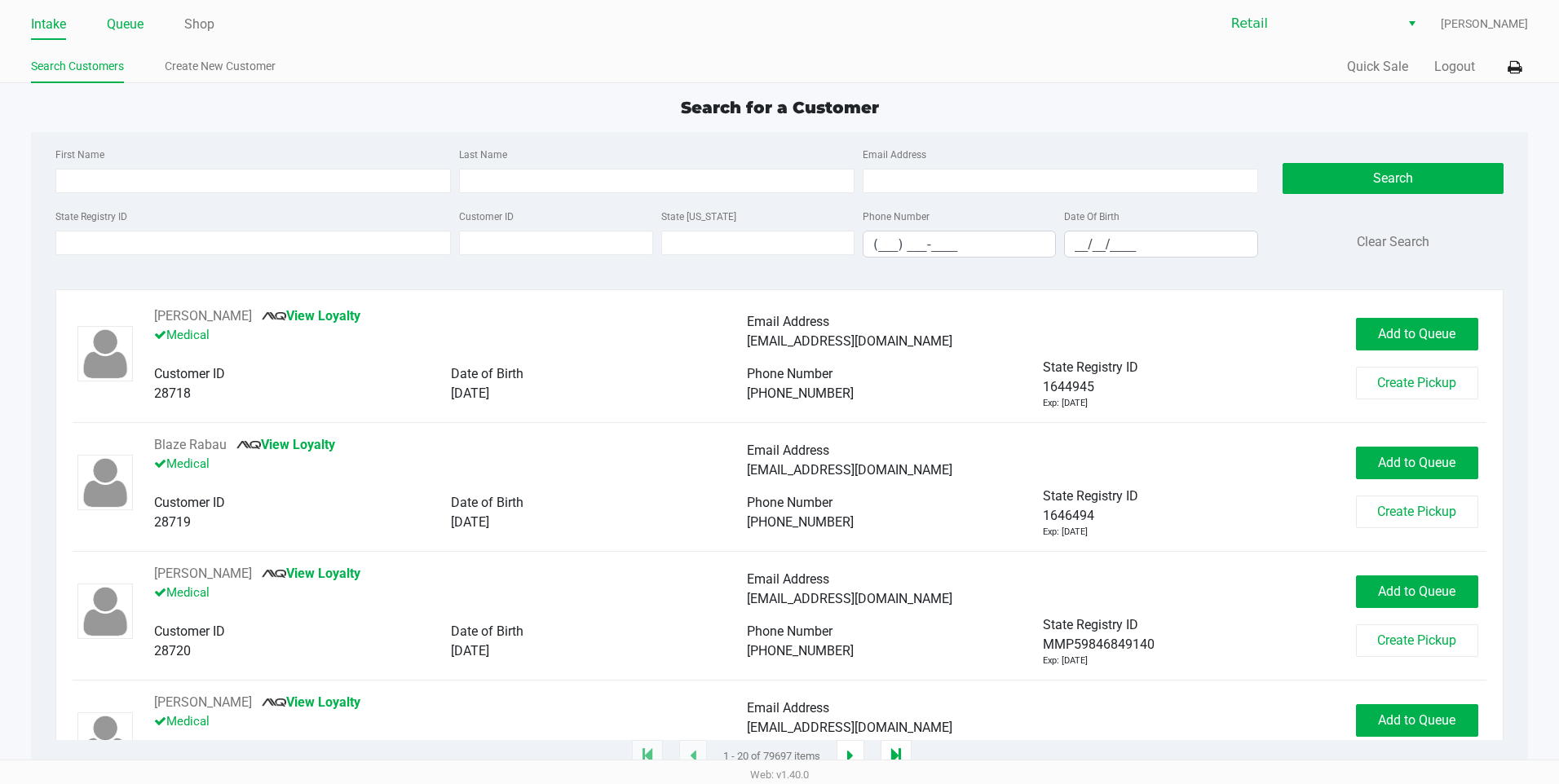
click at [122, 24] on link "Queue" at bounding box center [126, 24] width 37 height 23
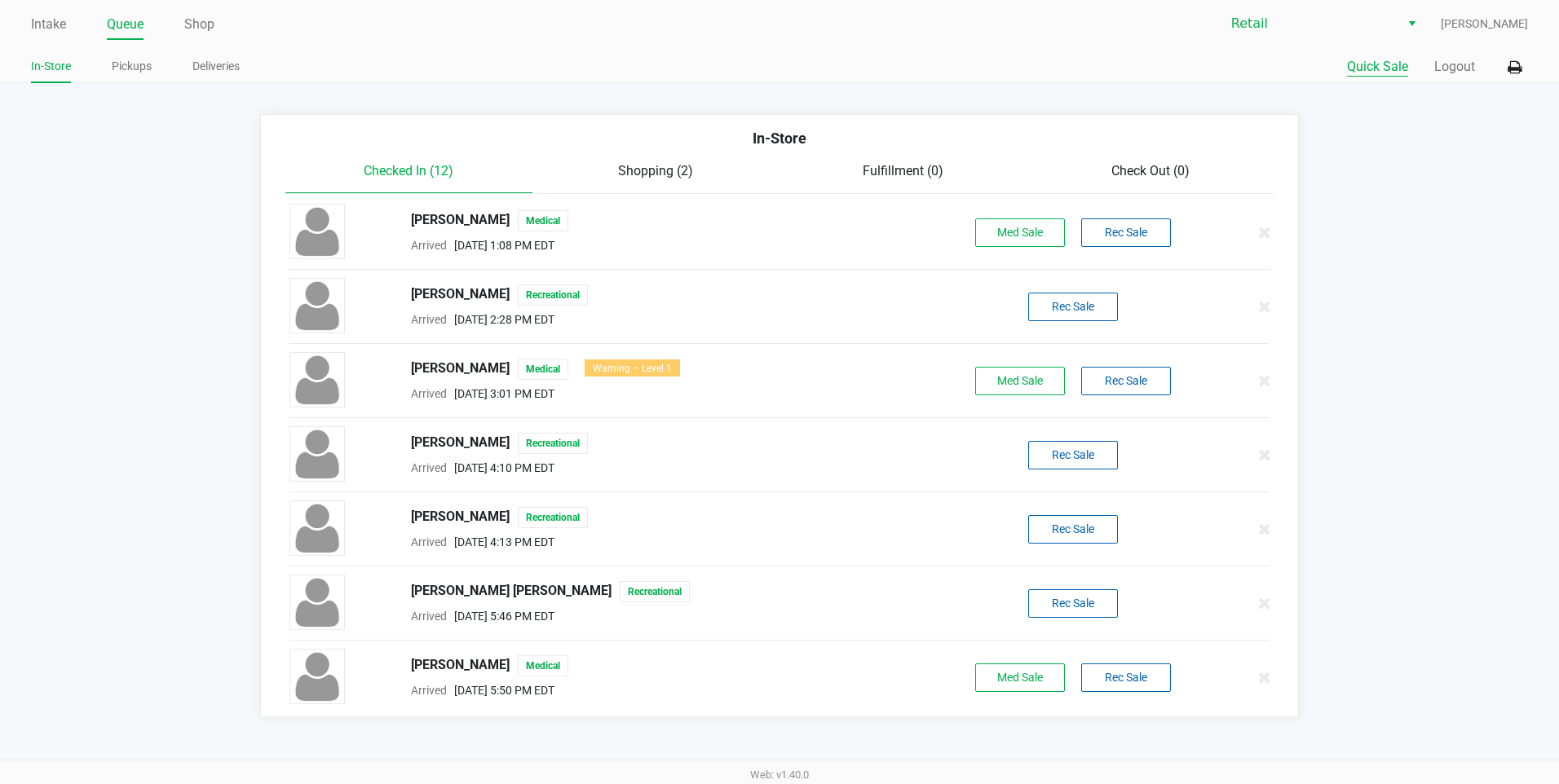
click at [1389, 71] on button "Quick Sale" at bounding box center [1378, 66] width 61 height 19
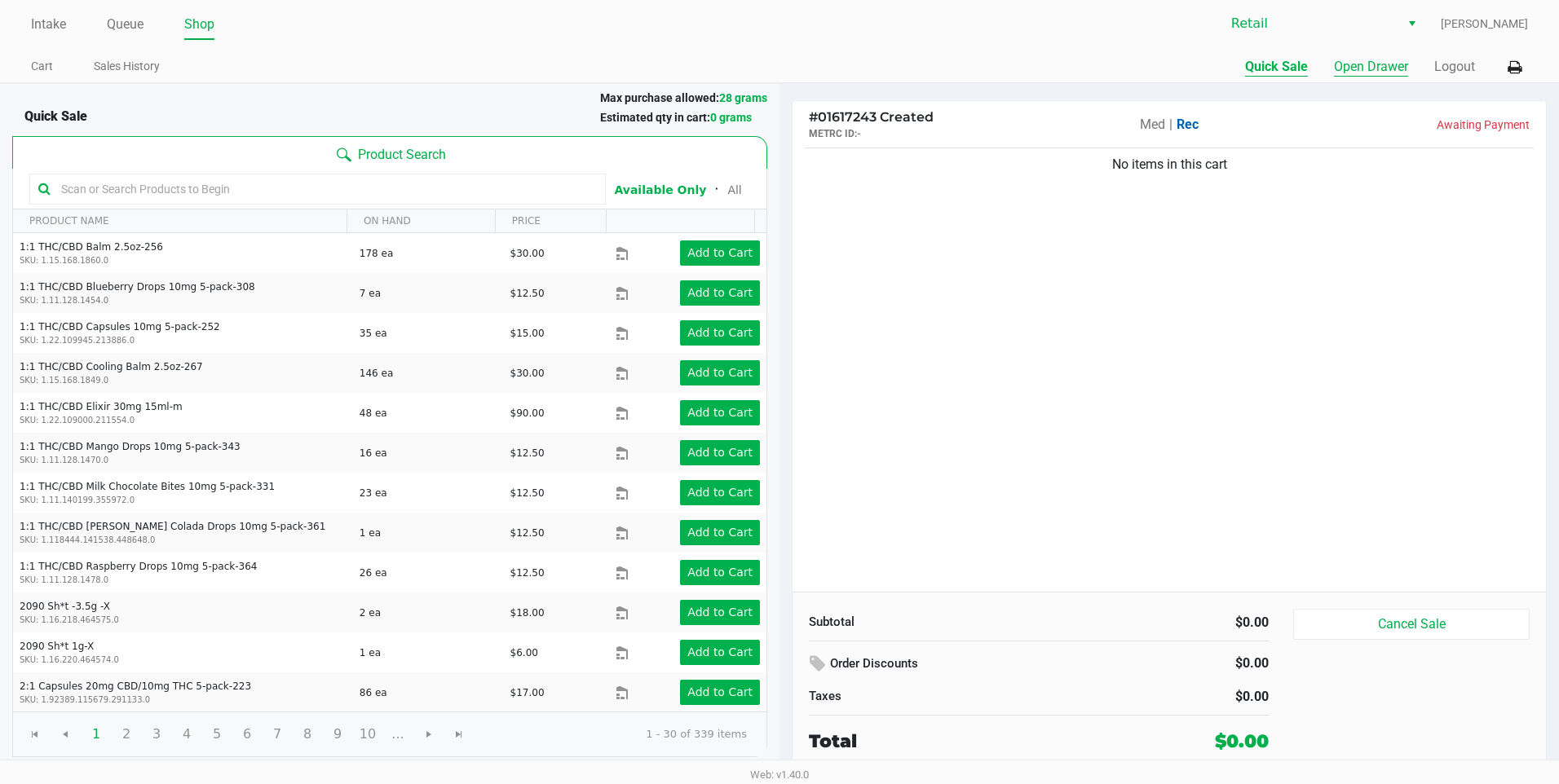
click at [1360, 66] on button "Open Drawer" at bounding box center [1372, 66] width 74 height 19
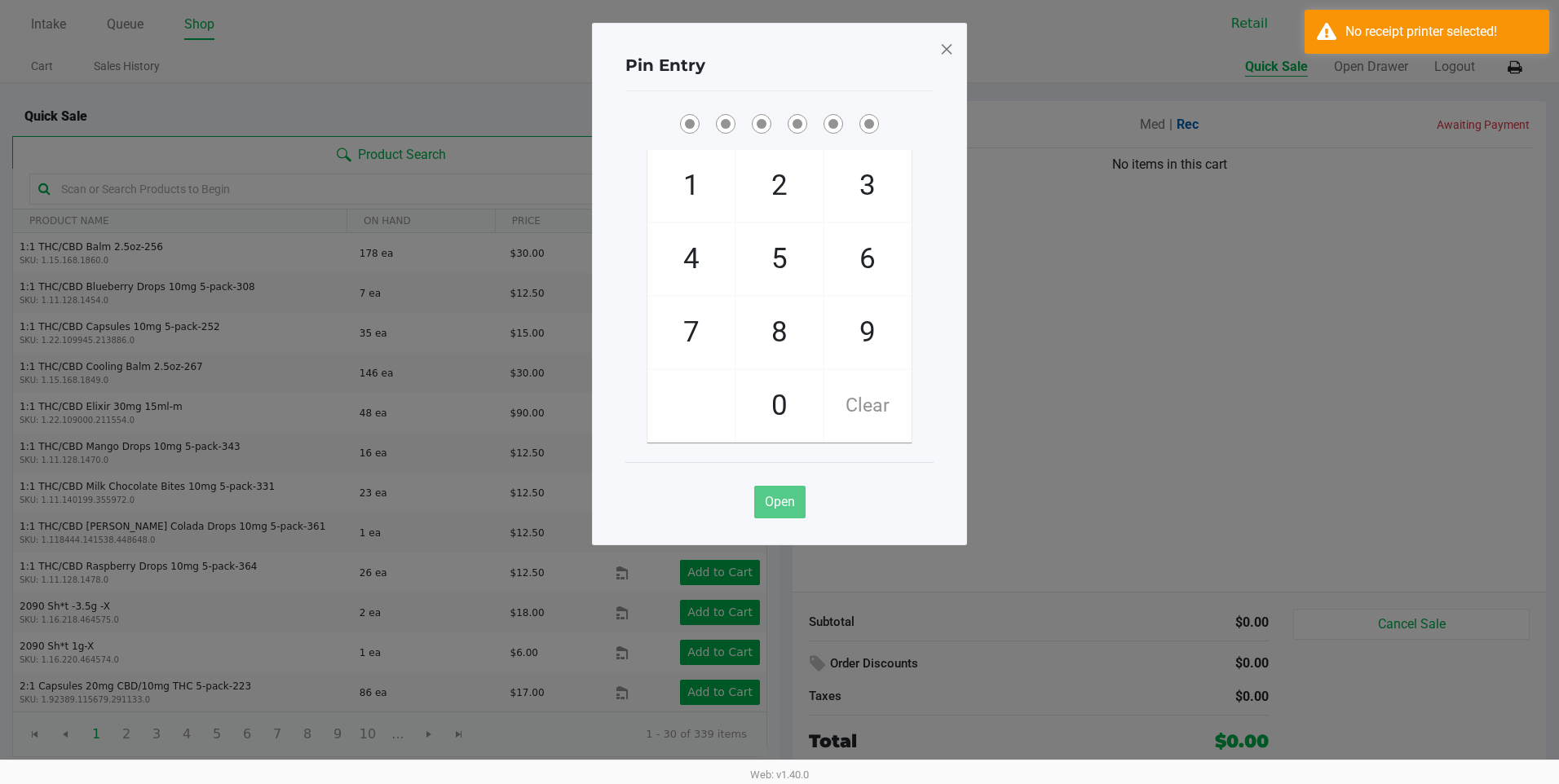
click at [1348, 68] on ngb-modal-window "Pin Entry 1 4 7 2 5 8 0 3 6 9 Clear Open" at bounding box center [780, 392] width 1559 height 784
click at [996, 78] on ngb-modal-window "Pin Entry 1 4 7 2 5 8 0 3 6 9 Clear Open" at bounding box center [780, 392] width 1559 height 784
click at [948, 54] on span at bounding box center [947, 49] width 15 height 26
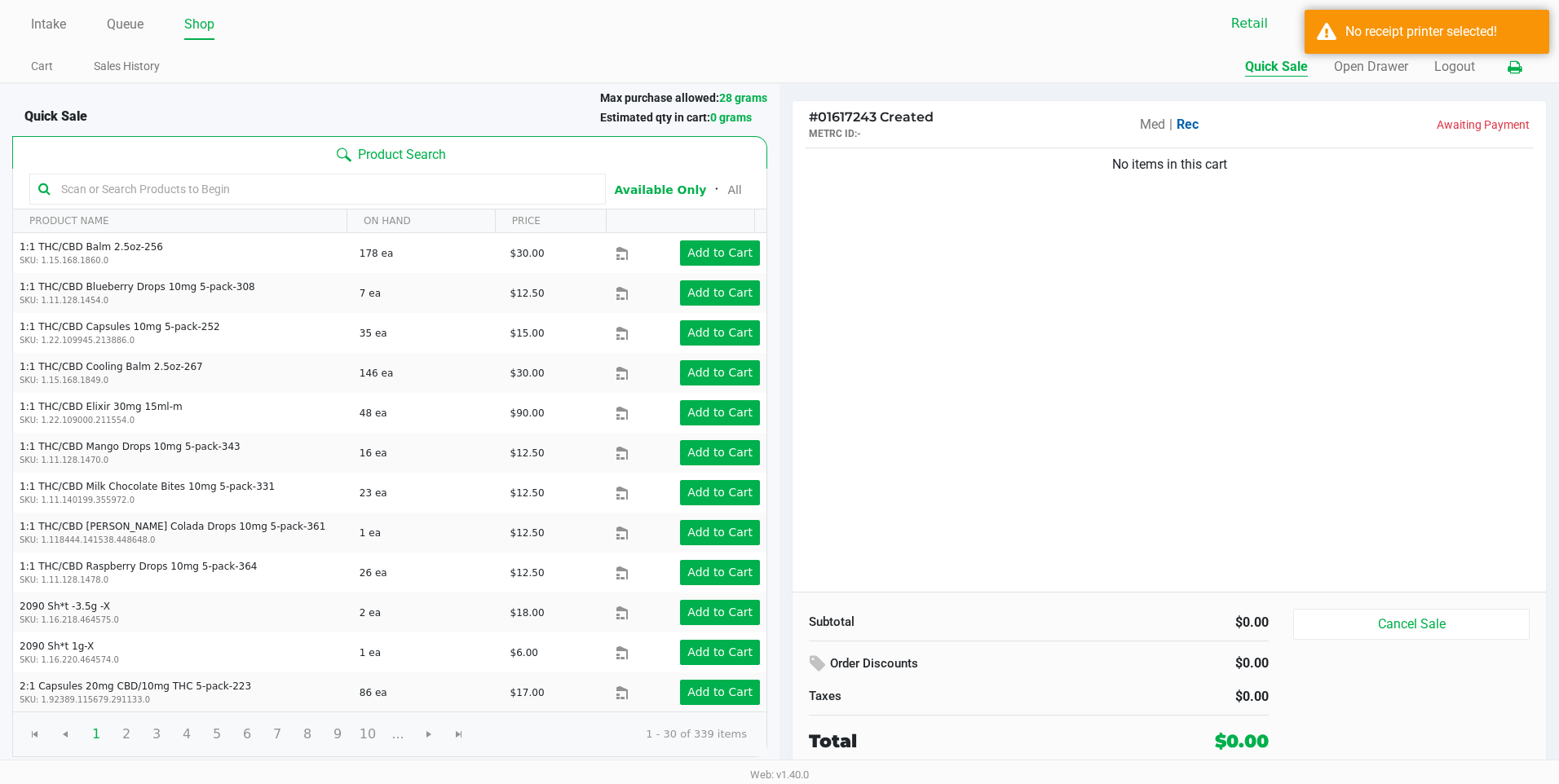
click at [1509, 63] on icon at bounding box center [1515, 67] width 14 height 11
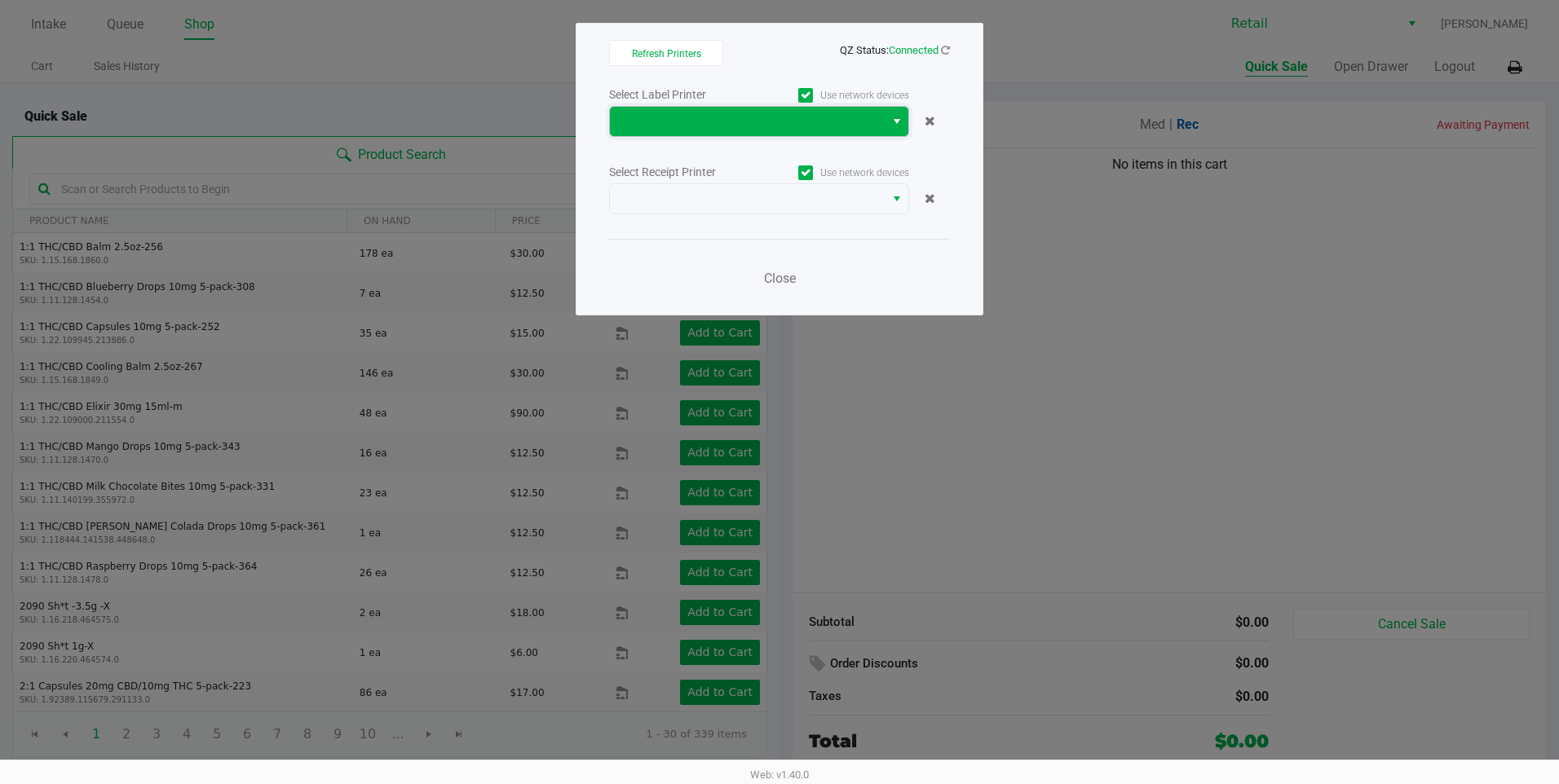
click at [801, 133] on span at bounding box center [747, 122] width 275 height 30
click at [1158, 278] on ngb-modal-window "Refresh Printers QZ Status: Connected Select Label Printer Use network devices …" at bounding box center [780, 392] width 1559 height 784
click at [1151, 282] on ngb-modal-window "Refresh Printers QZ Status: Connected Select Label Printer Use network devices …" at bounding box center [780, 392] width 1559 height 784
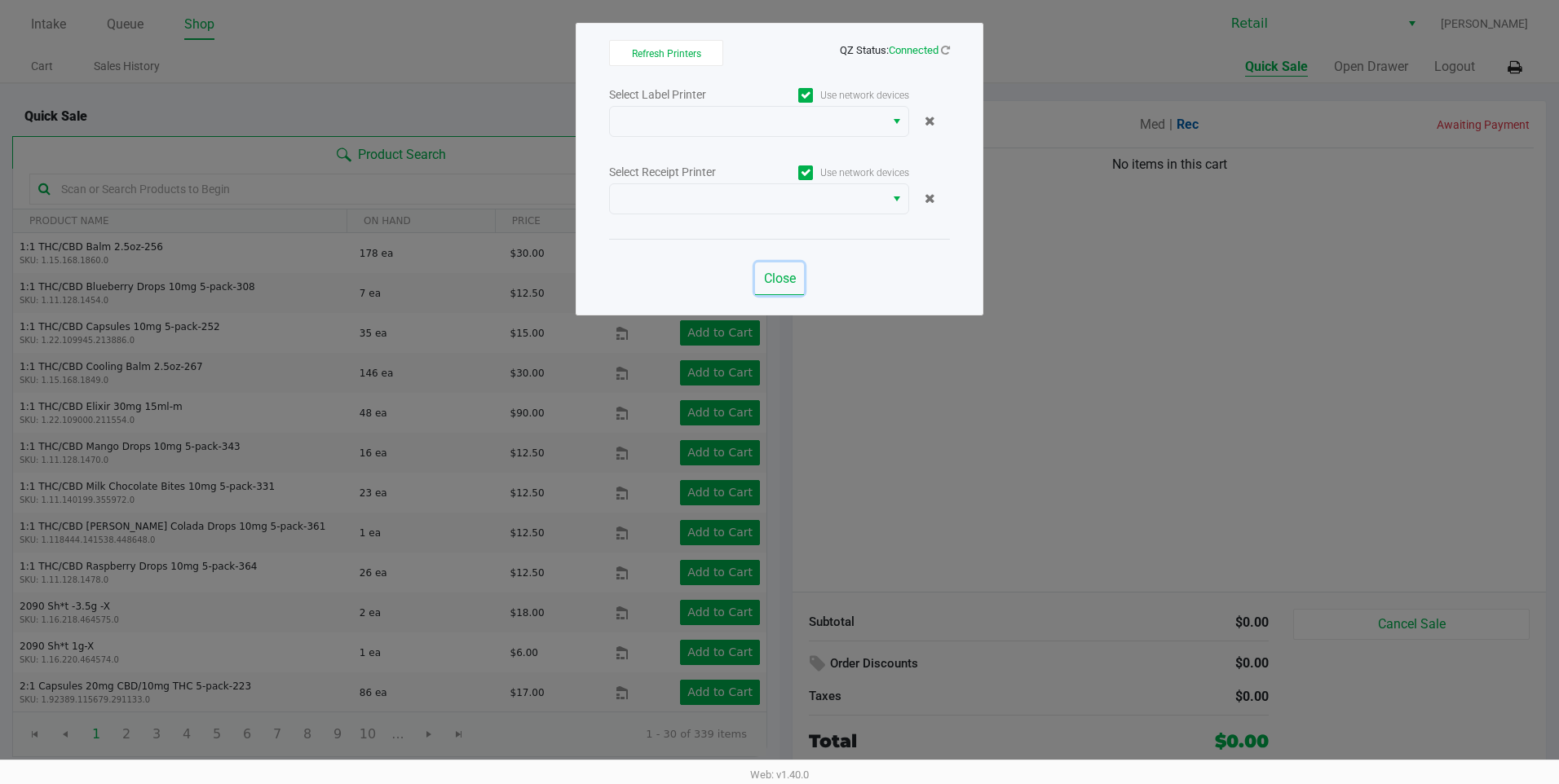
click at [791, 273] on span "Close" at bounding box center [780, 278] width 31 height 16
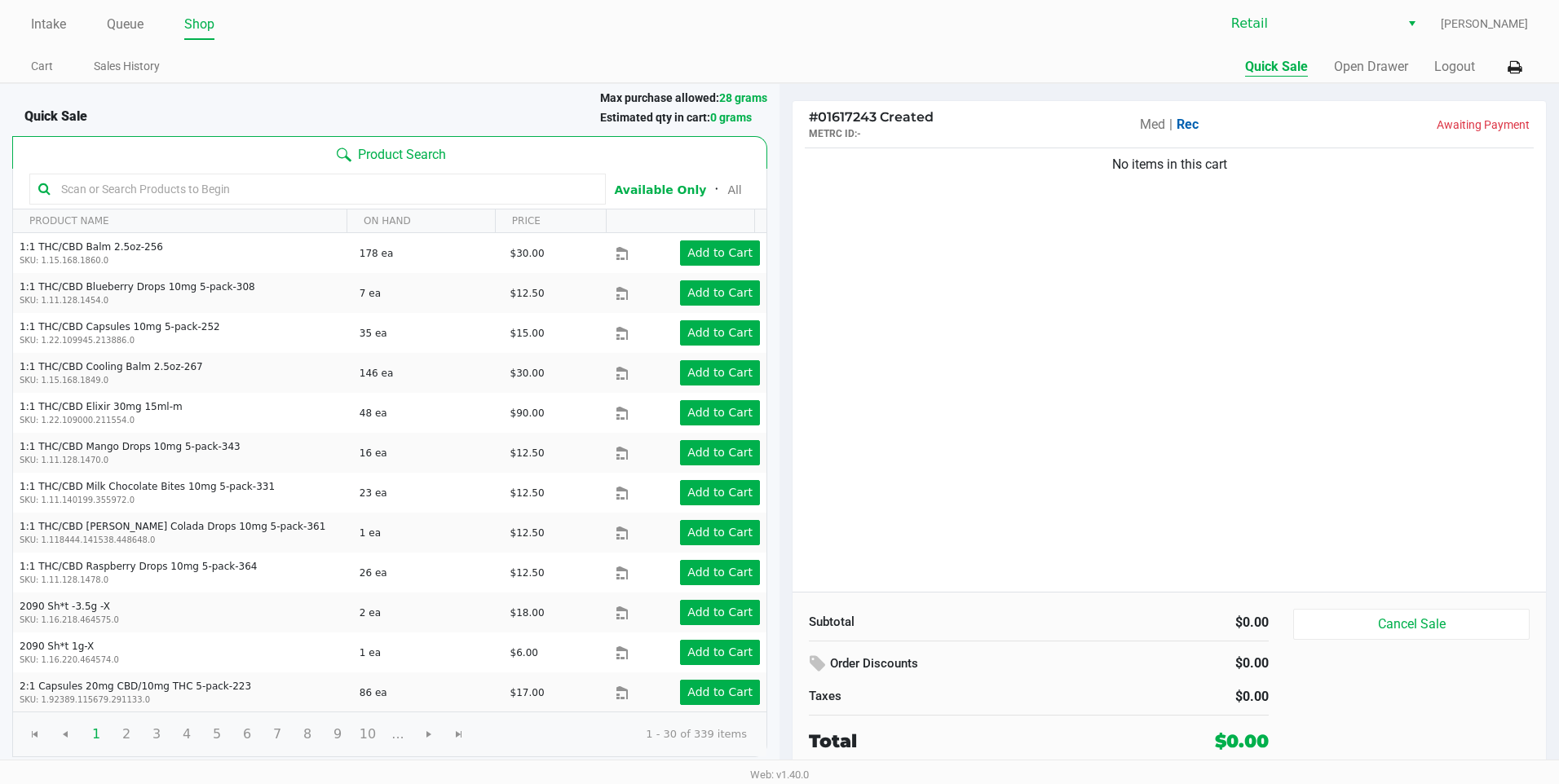
click at [1320, 69] on div "Quick Sale Open Drawer Logout" at bounding box center [1154, 67] width 749 height 30
click at [1372, 62] on button "Open Drawer" at bounding box center [1372, 66] width 74 height 19
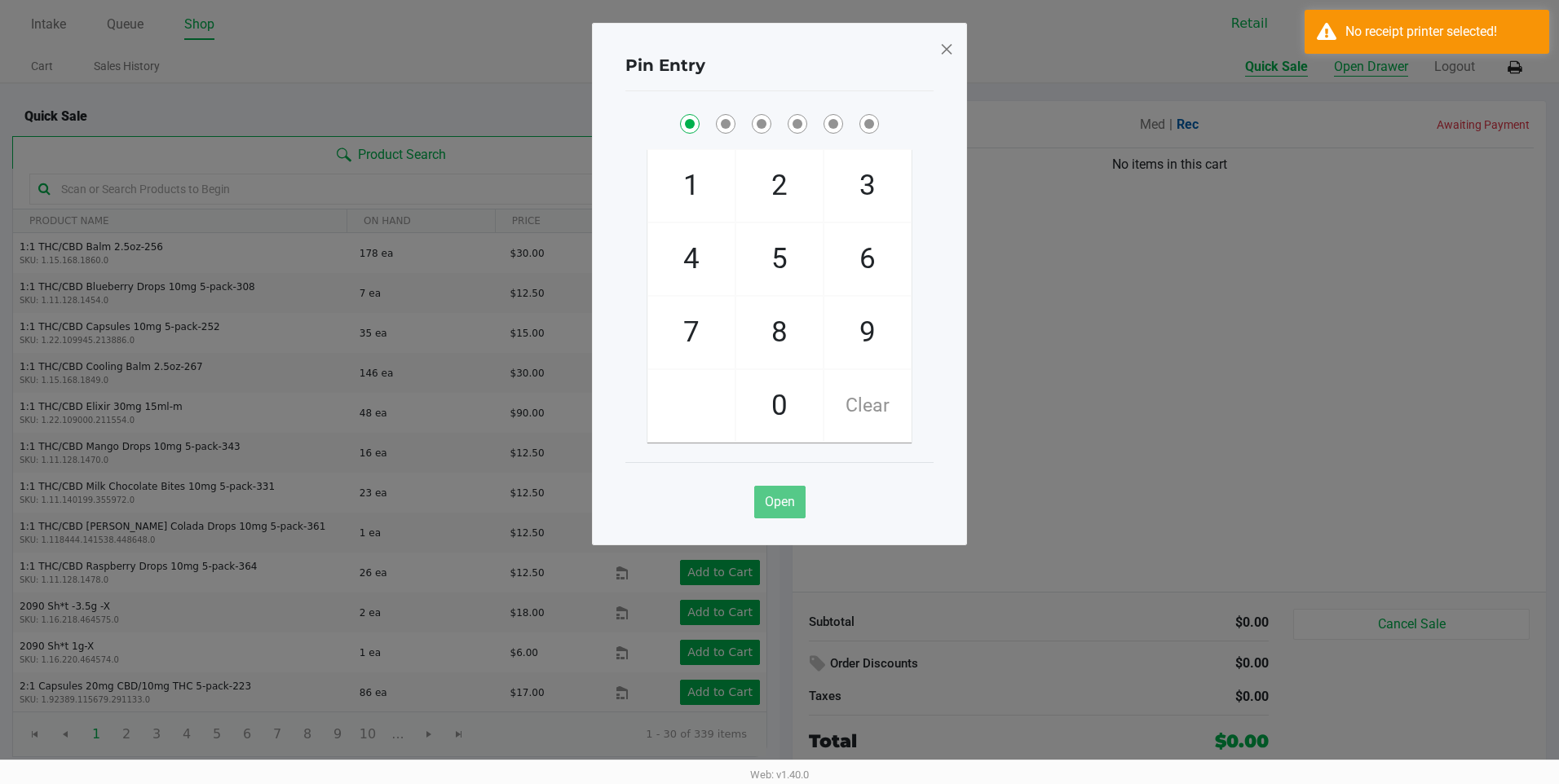
checkbox input "true"
click at [951, 42] on span at bounding box center [947, 49] width 15 height 26
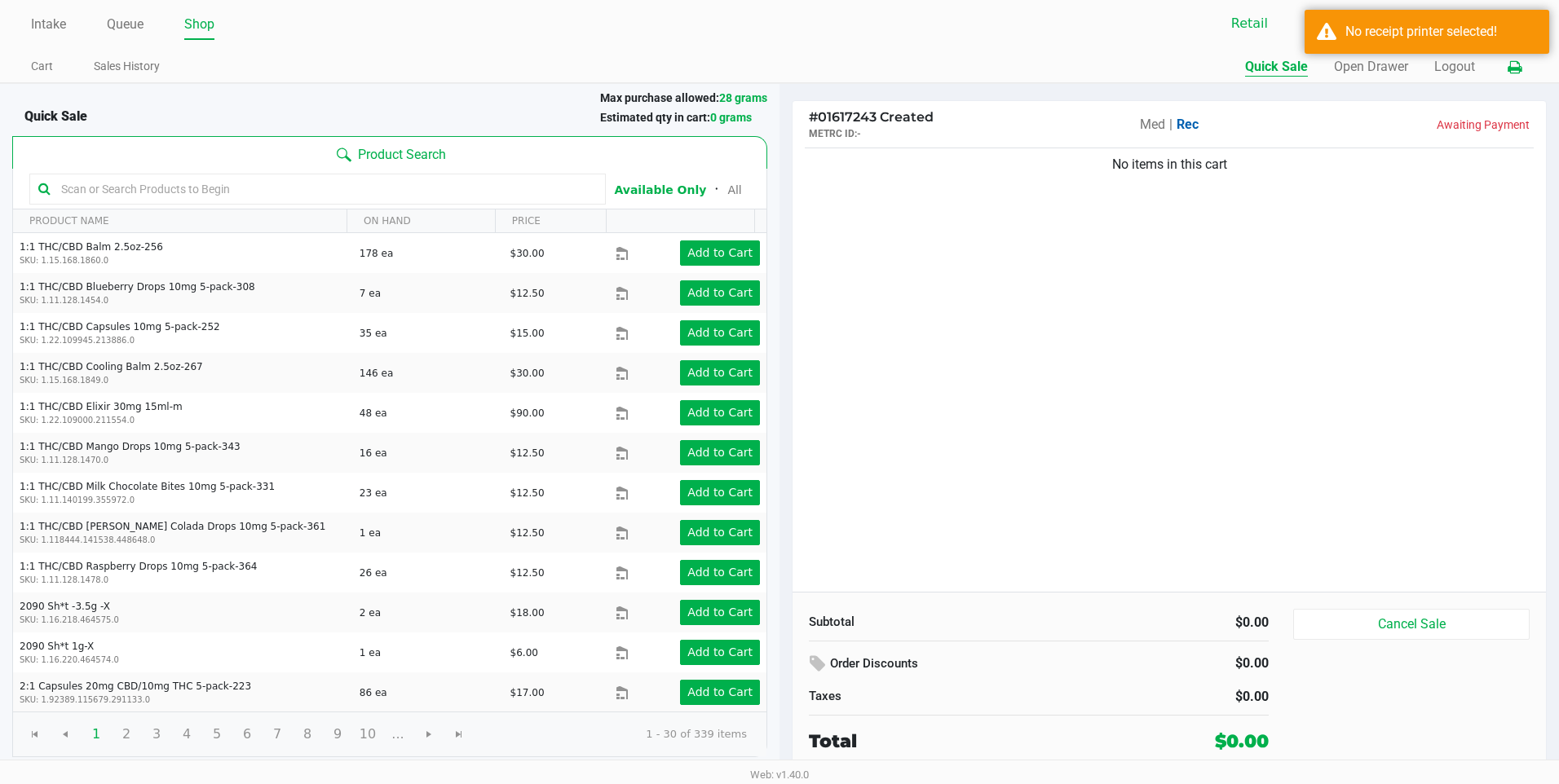
click at [1511, 70] on icon at bounding box center [1515, 67] width 14 height 11
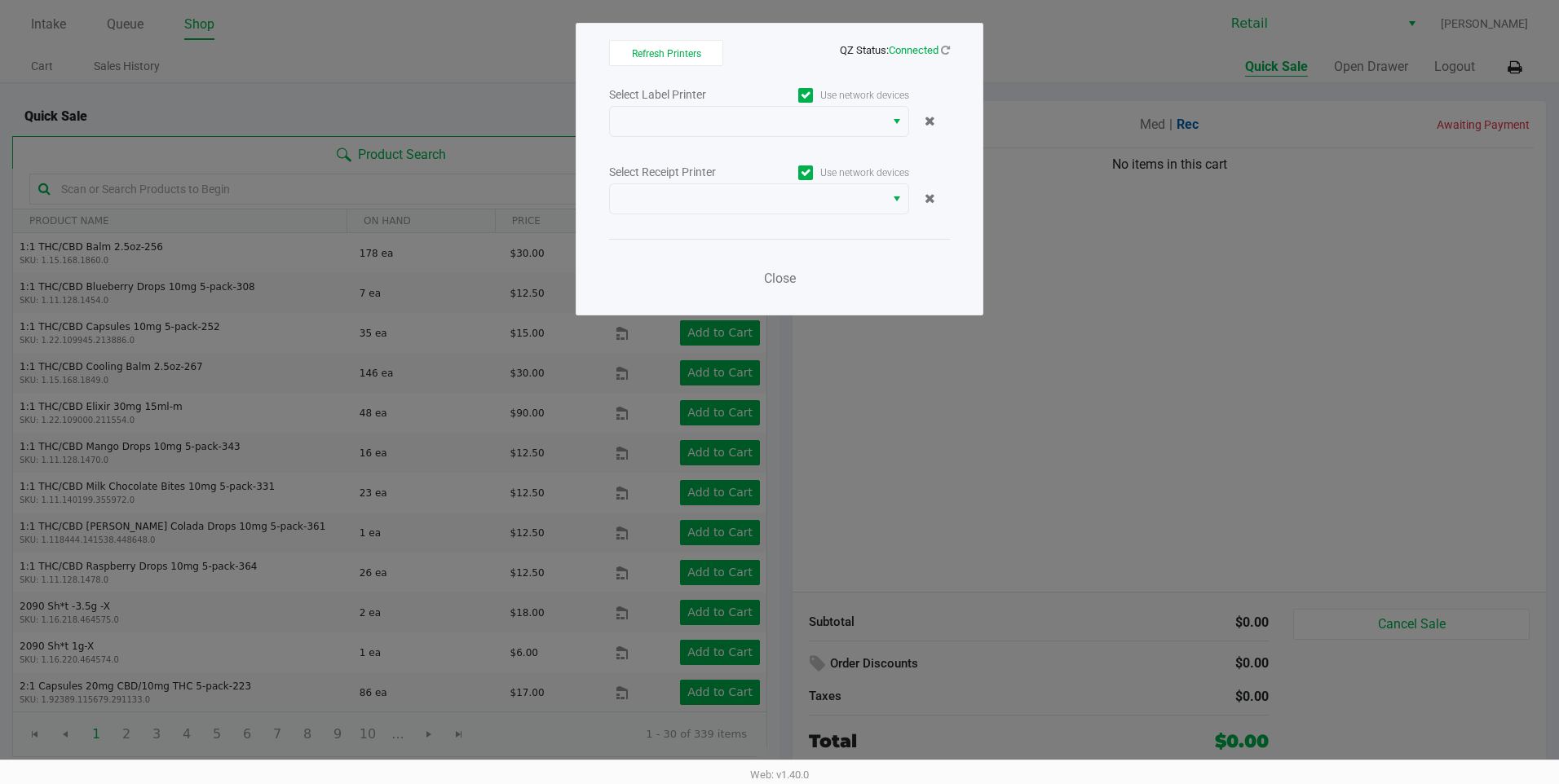
click at [810, 101] on span at bounding box center [805, 95] width 15 height 15
click at [0, 0] on input "Use network devices" at bounding box center [0, 0] width 0 height 0
click at [807, 173] on icon at bounding box center [805, 173] width 10 height 0
click at [0, 0] on input "Use network devices" at bounding box center [0, 0] width 0 height 0
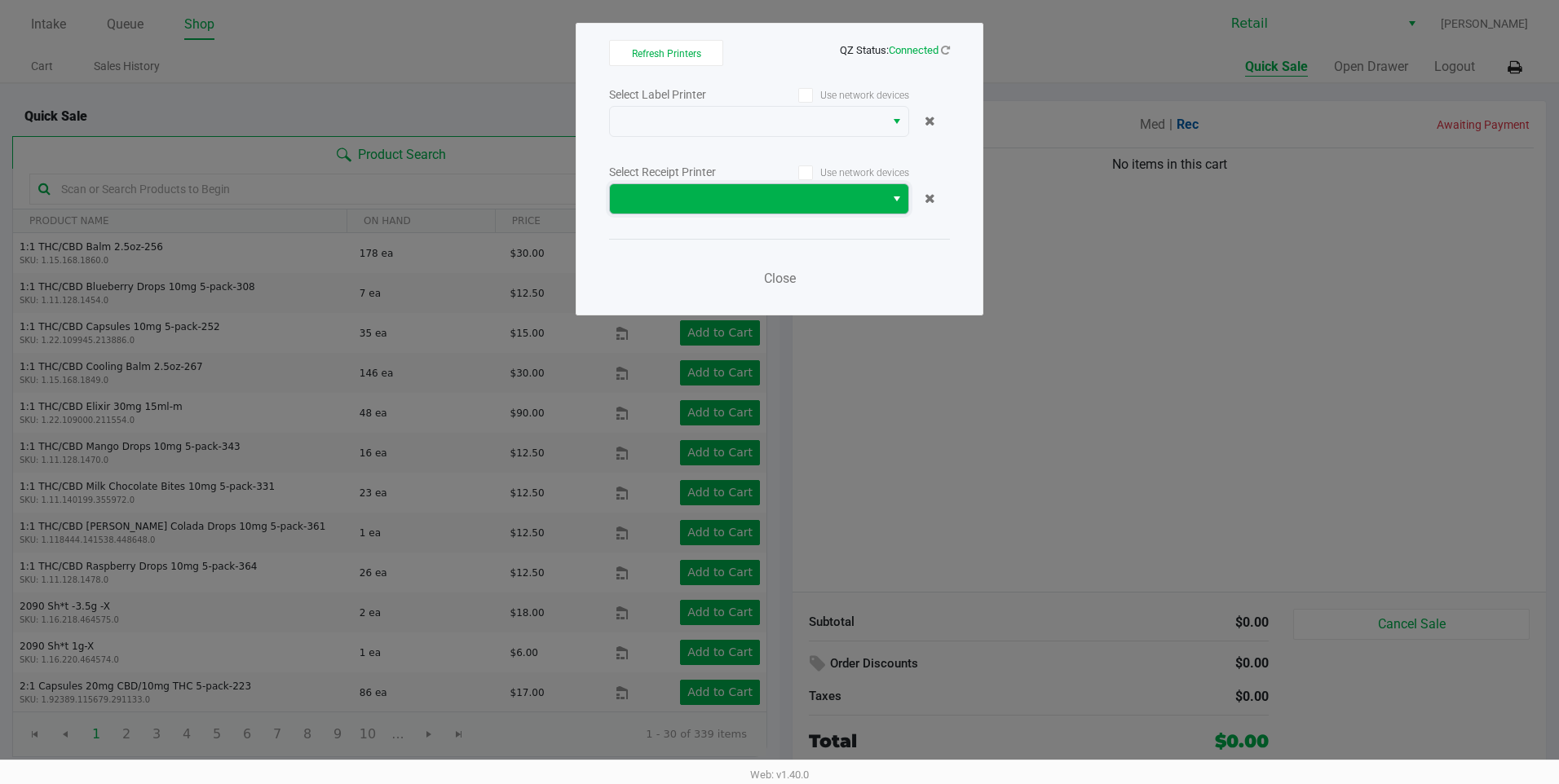
click at [805, 197] on span at bounding box center [747, 199] width 255 height 19
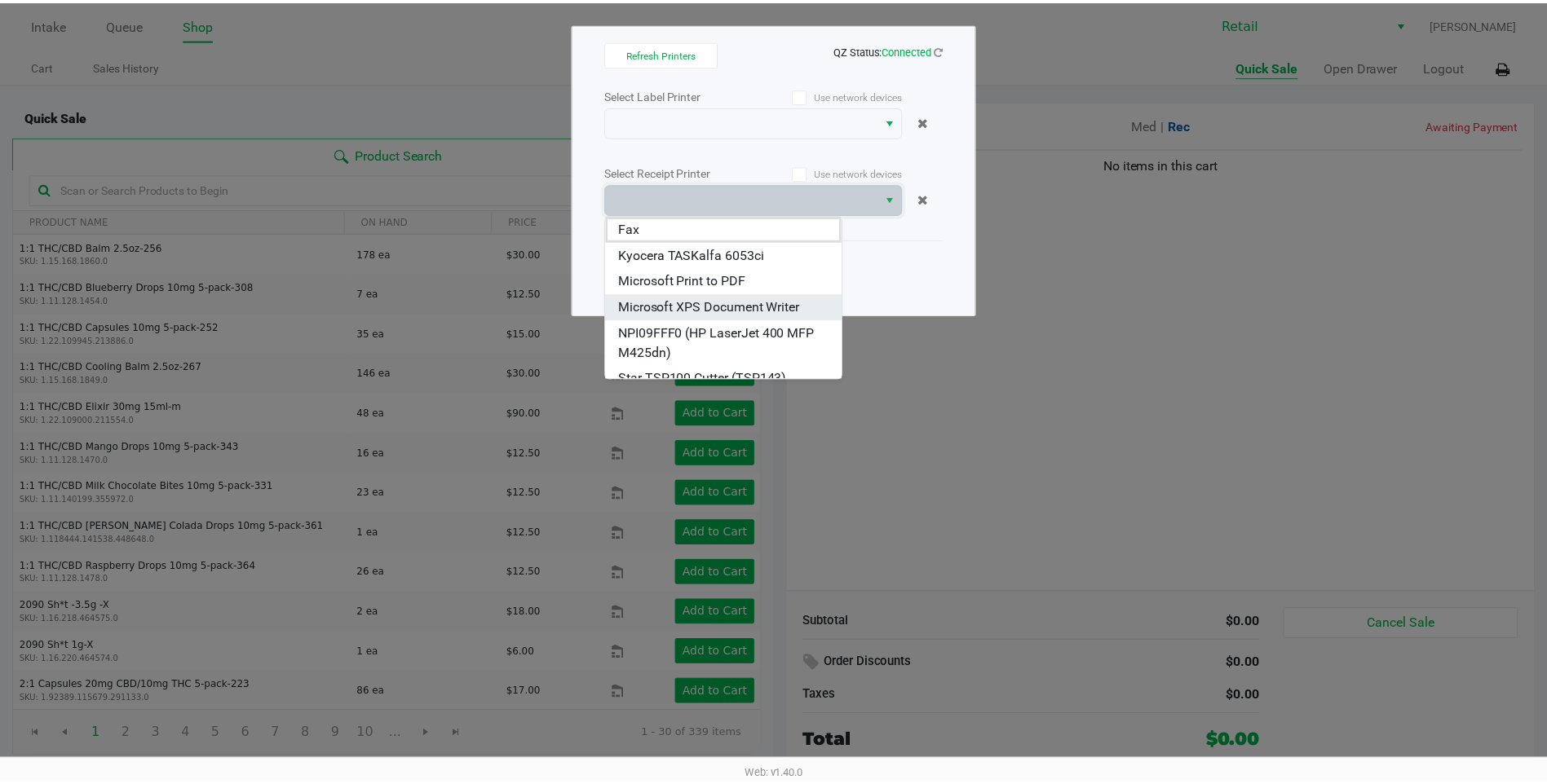
scroll to position [39, 0]
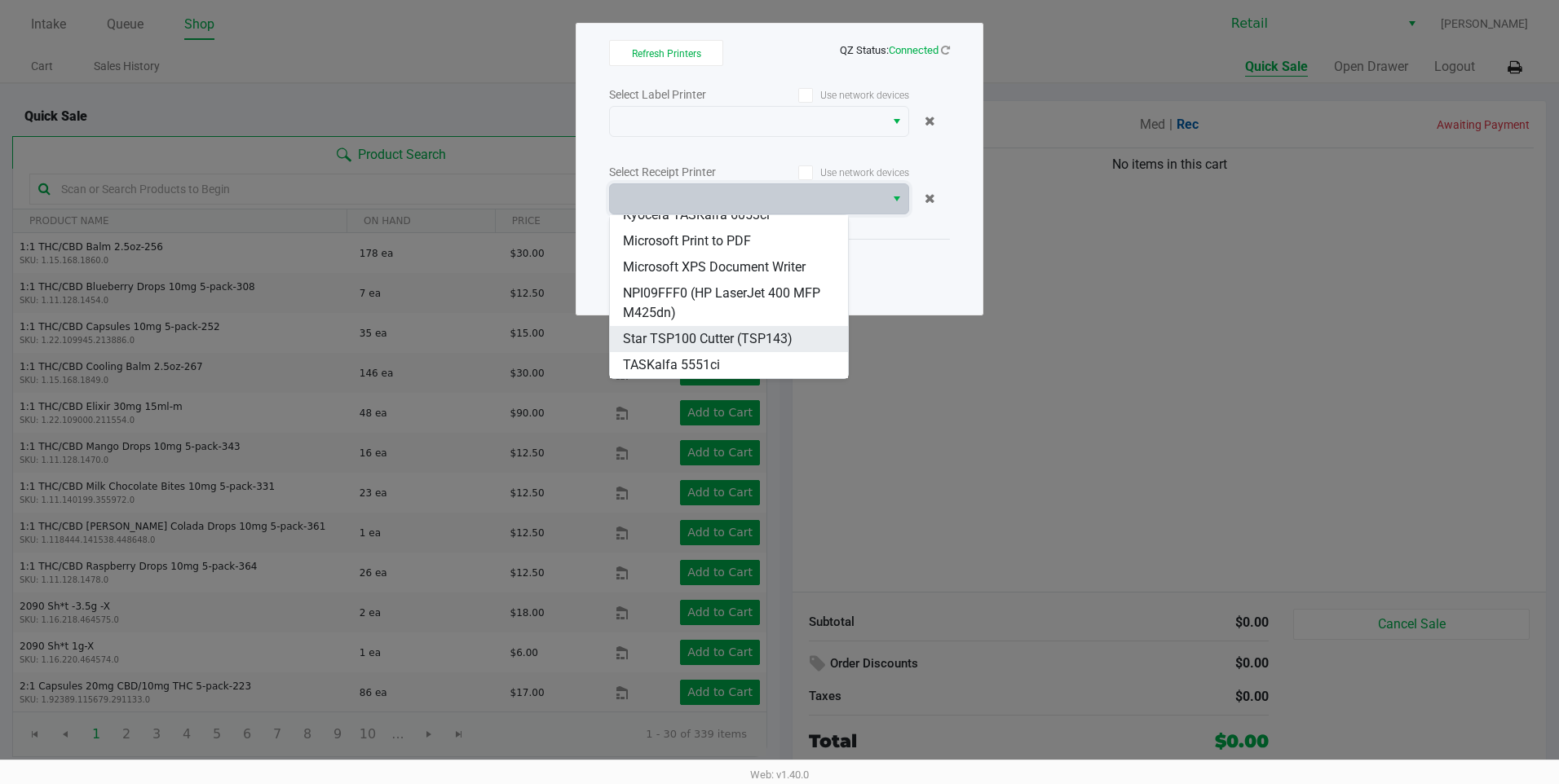
click at [731, 335] on span "Star TSP100 Cutter (TSP143)" at bounding box center [708, 339] width 170 height 19
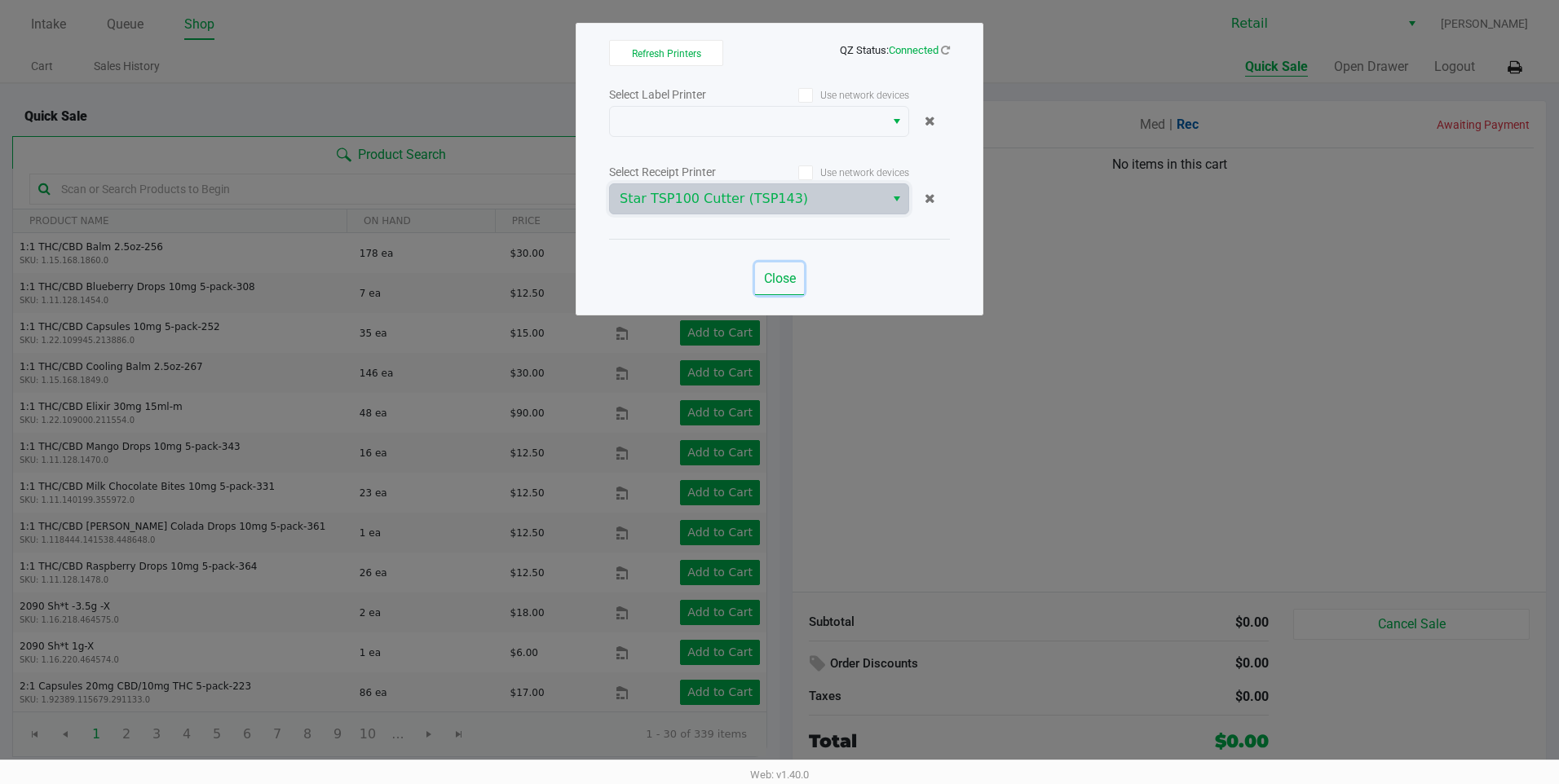
click at [780, 277] on span "Close" at bounding box center [780, 278] width 31 height 16
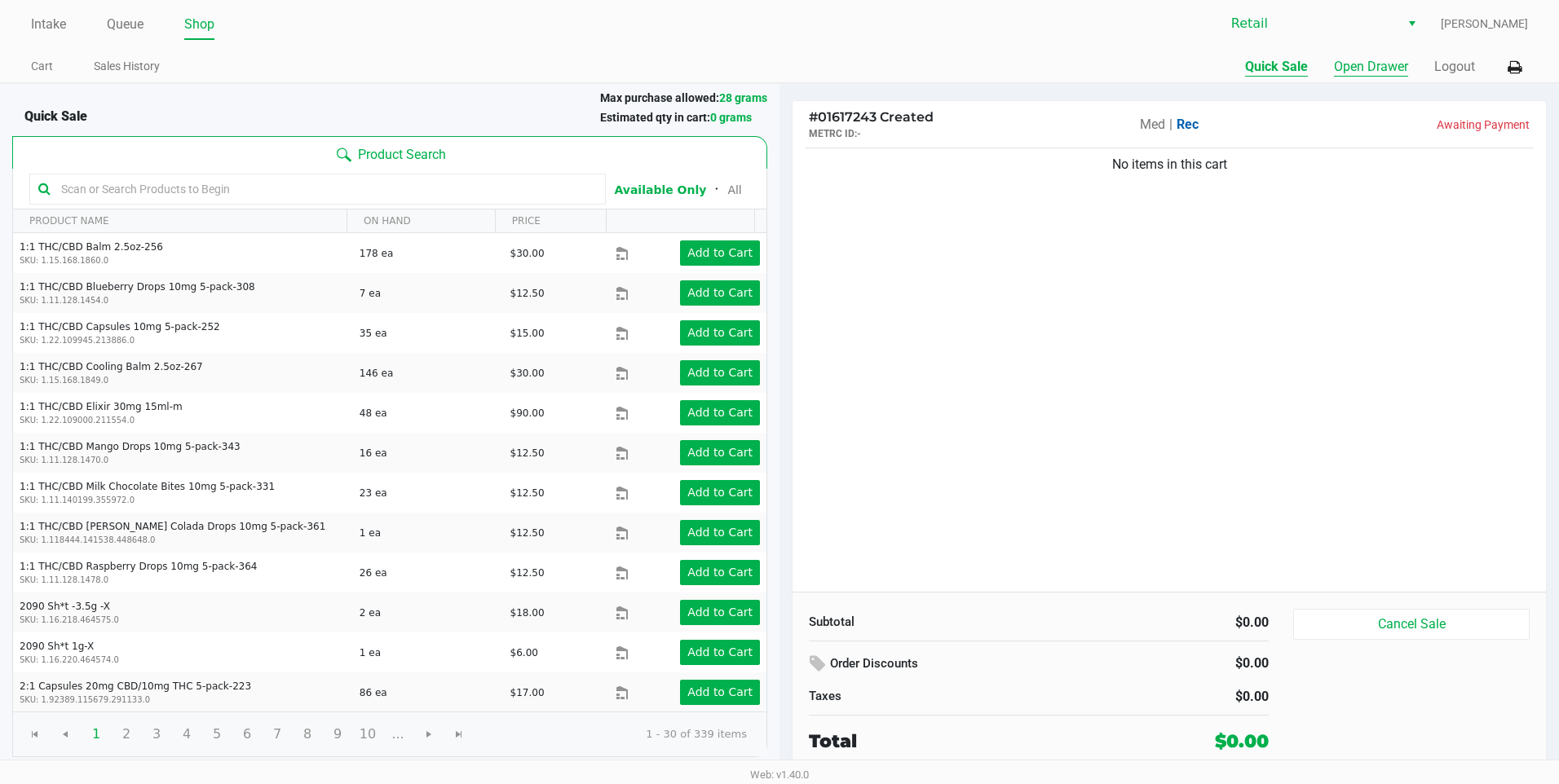
click at [1385, 66] on button "Open Drawer" at bounding box center [1372, 66] width 74 height 19
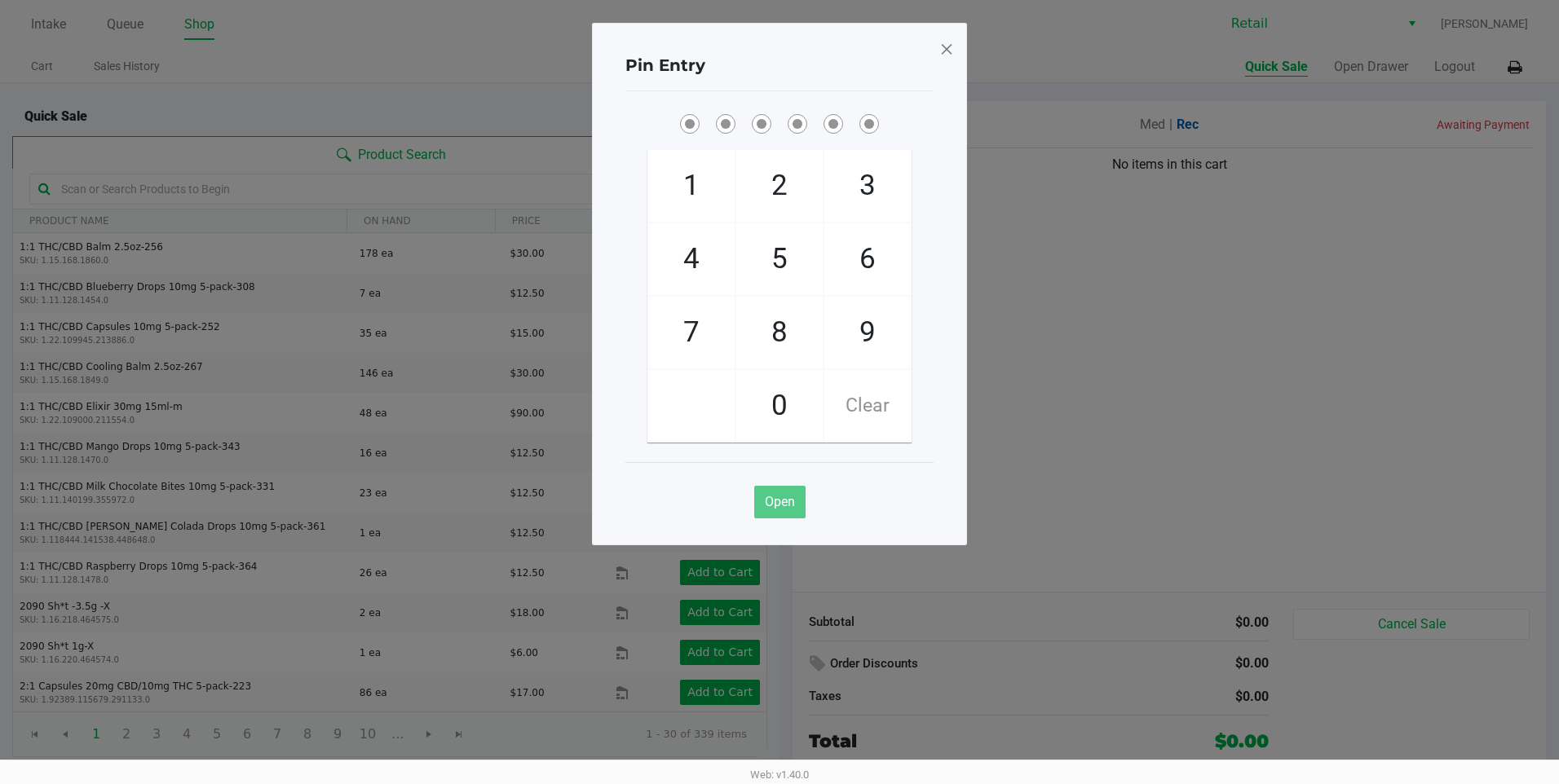
drag, startPoint x: 756, startPoint y: 247, endPoint x: 716, endPoint y: 293, distance: 61.0
click at [756, 248] on span "5" at bounding box center [780, 259] width 87 height 72
checkbox input "true"
click at [695, 337] on span "7" at bounding box center [692, 332] width 87 height 72
checkbox input "true"
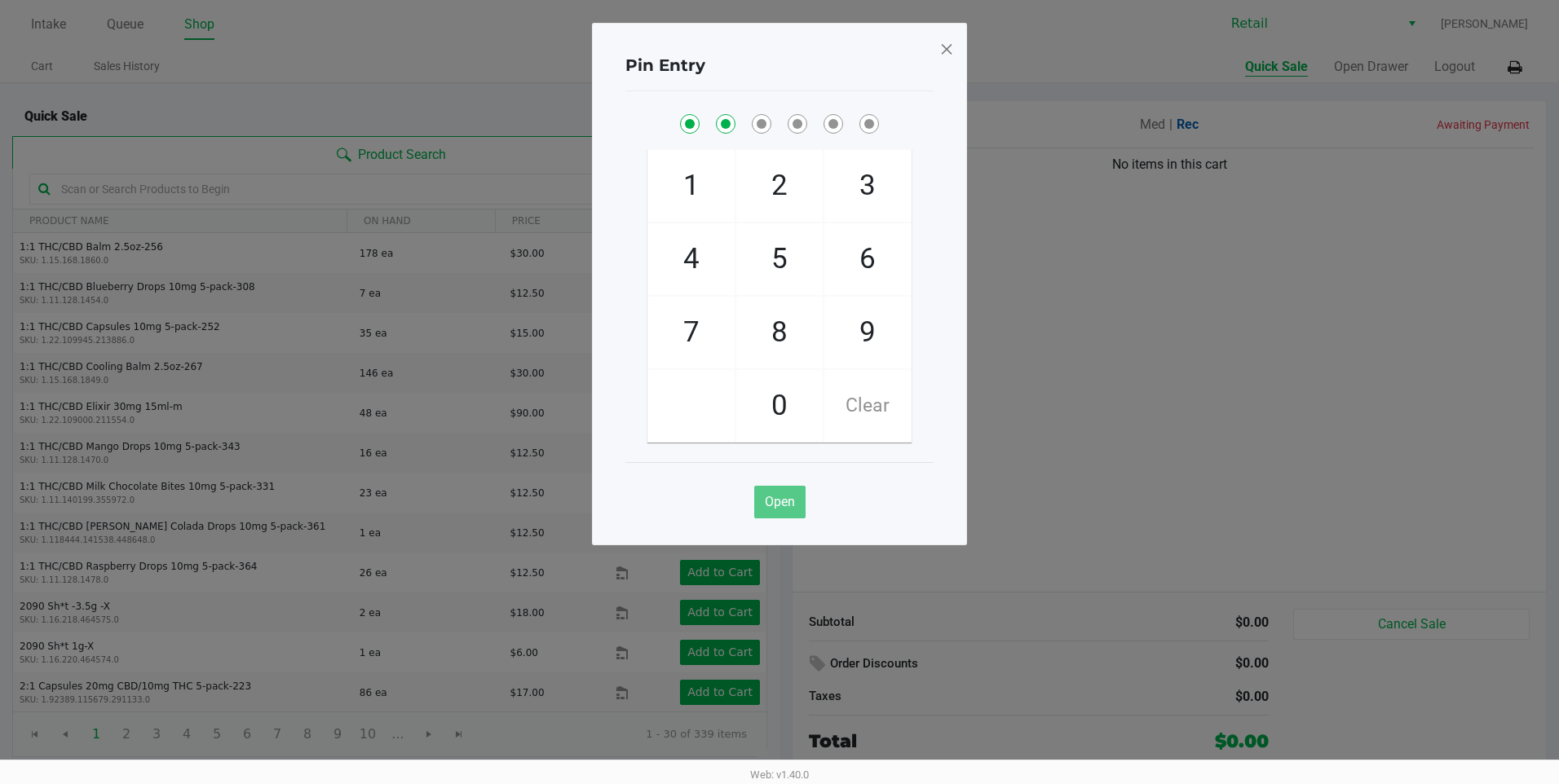
click at [693, 180] on span "1" at bounding box center [692, 186] width 87 height 72
checkbox input "true"
click at [773, 184] on span "2" at bounding box center [780, 186] width 87 height 72
checkbox input "true"
drag, startPoint x: 805, startPoint y: 414, endPoint x: 739, endPoint y: 295, distance: 136.1
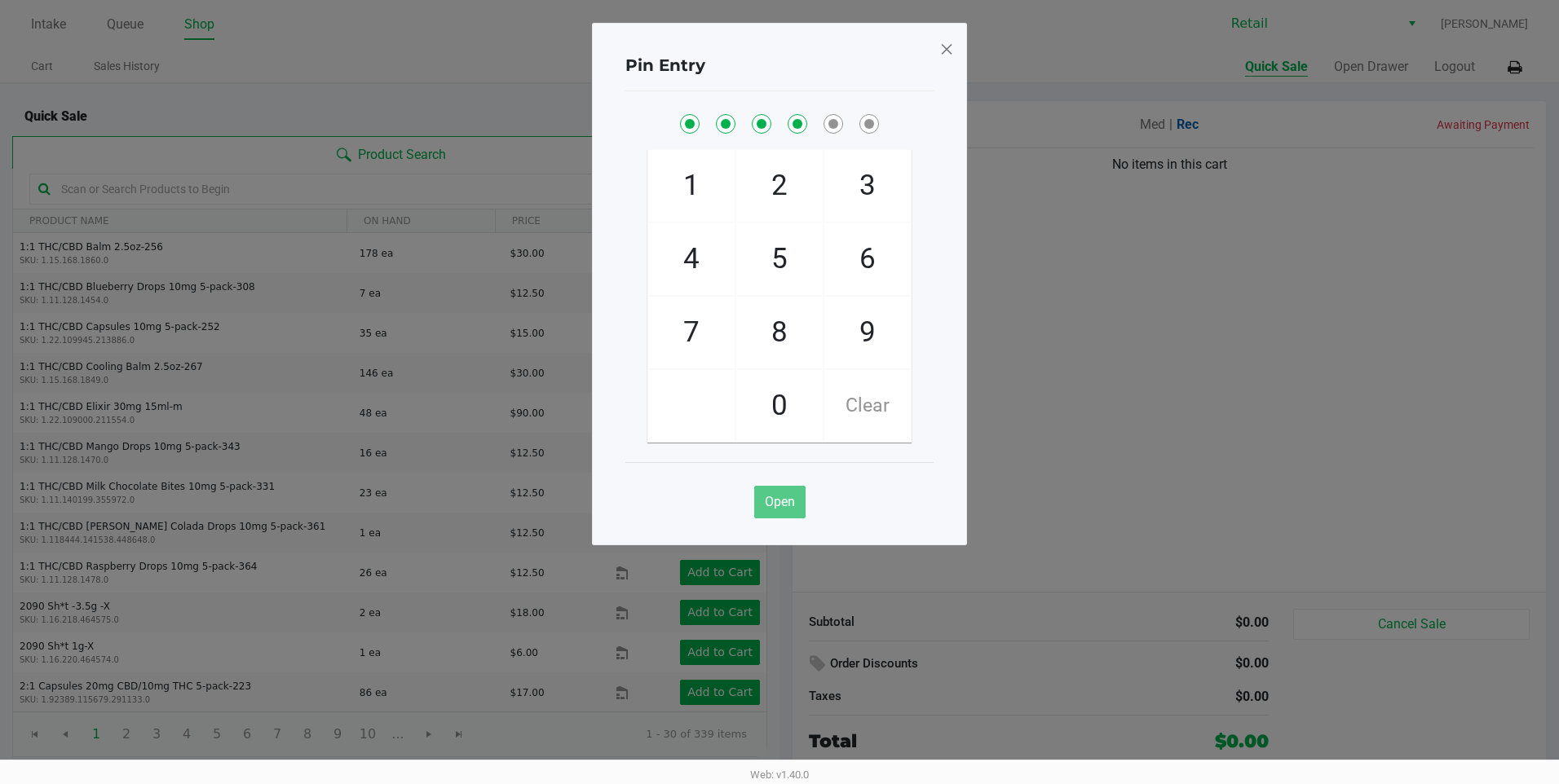
click at [806, 414] on span "0" at bounding box center [780, 406] width 87 height 72
checkbox input "true"
click at [711, 267] on span "4" at bounding box center [692, 259] width 87 height 72
checkbox input "true"
drag, startPoint x: 944, startPoint y: 53, endPoint x: 935, endPoint y: 58, distance: 10.3
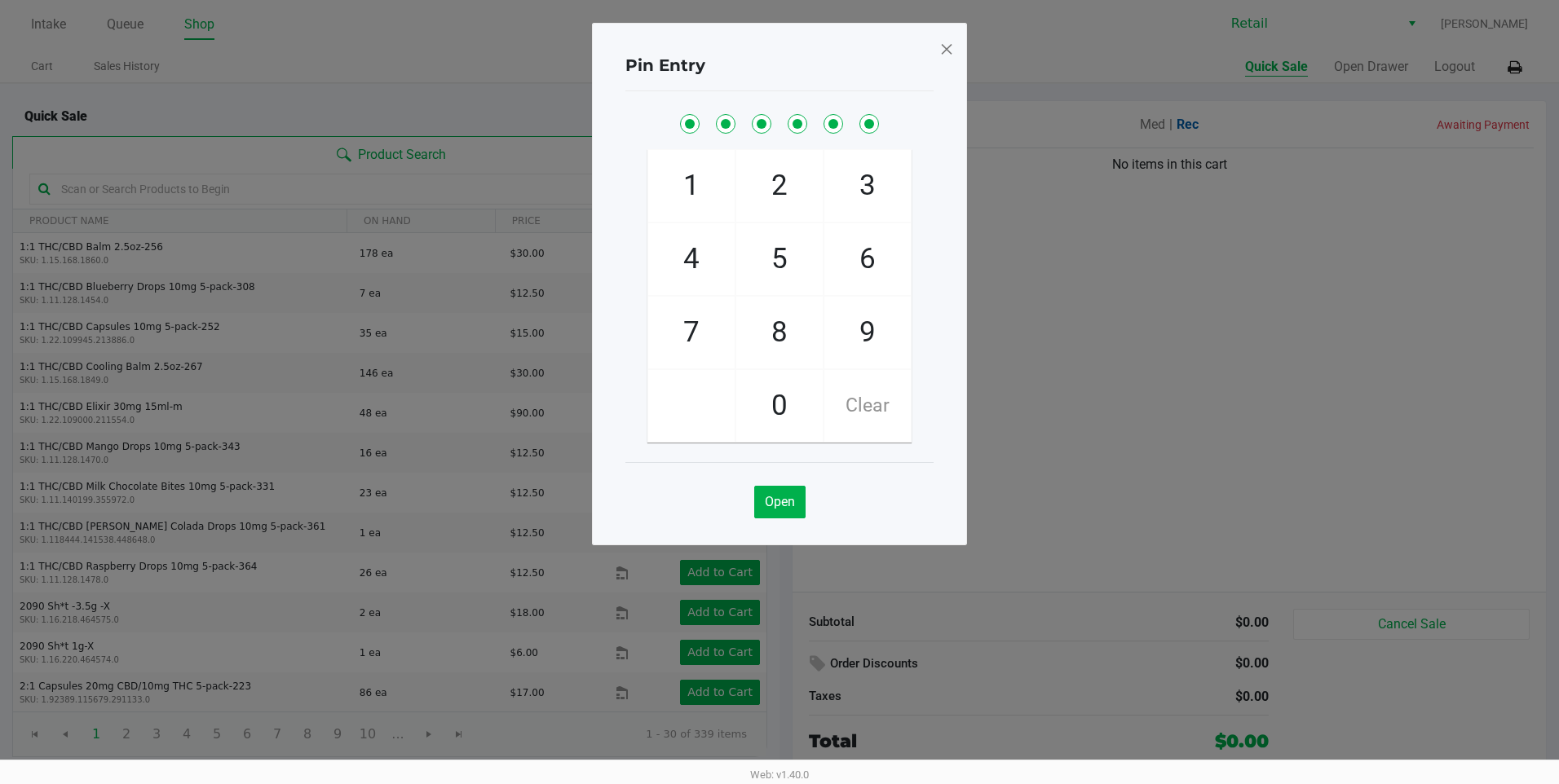
click at [941, 53] on span at bounding box center [947, 49] width 15 height 26
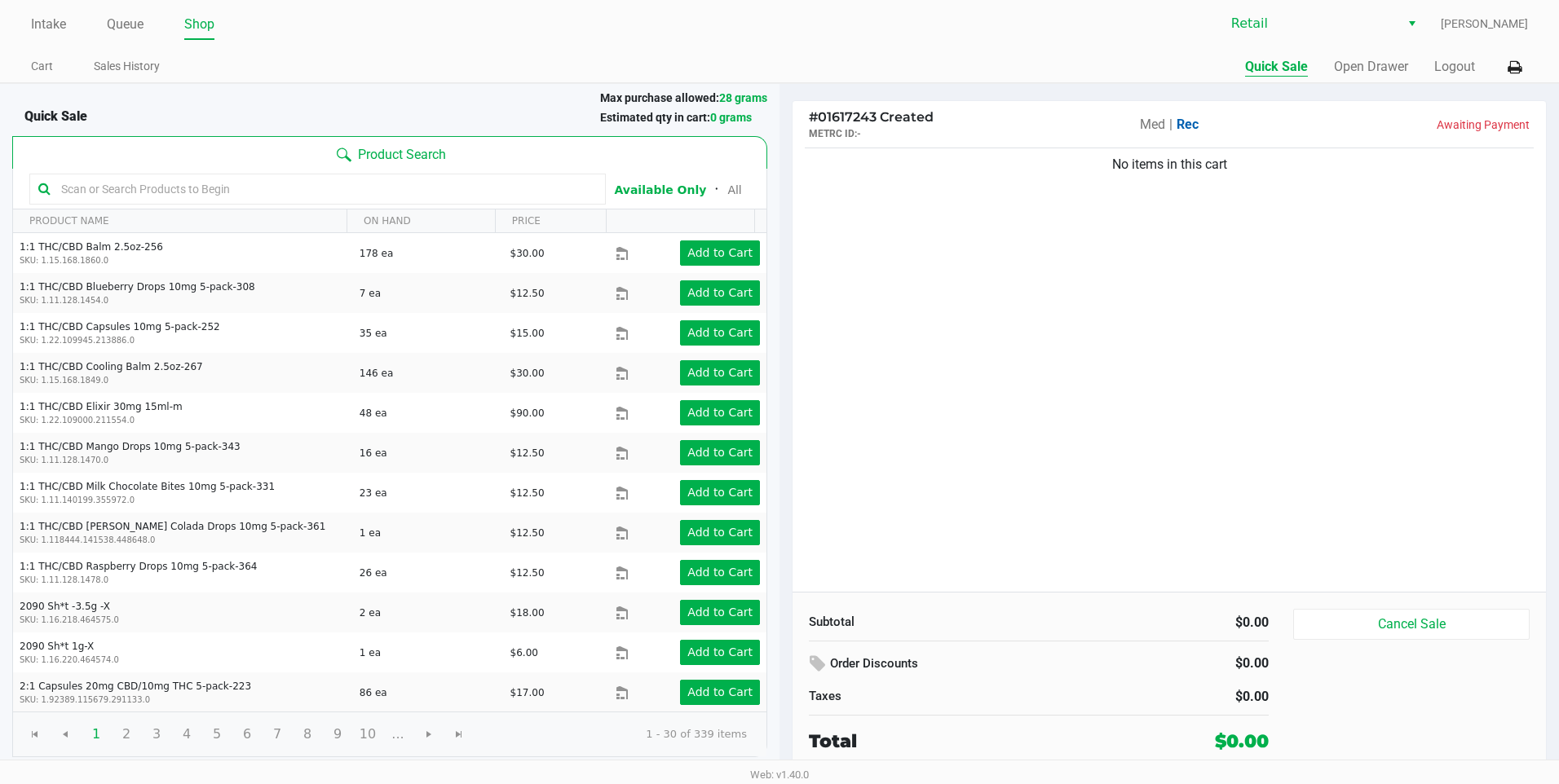
click at [67, 24] on ul "Intake Queue Shop" at bounding box center [405, 25] width 749 height 28
click at [50, 24] on link "Intake" at bounding box center [49, 24] width 35 height 23
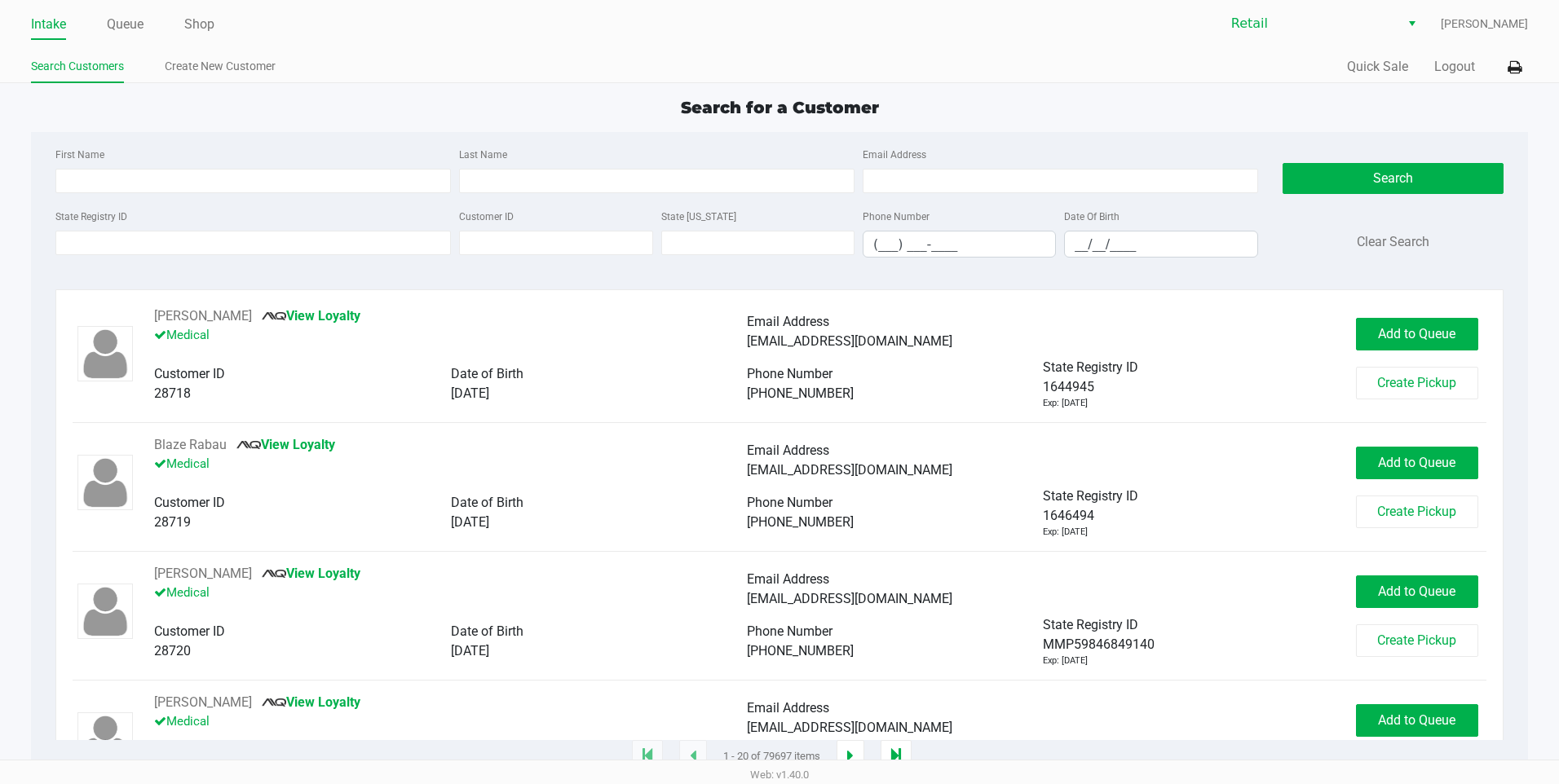
click at [136, 10] on div "Intake Queue Shop" at bounding box center [405, 24] width 749 height 30
click at [96, 32] on ul "Intake Queue Shop" at bounding box center [405, 25] width 749 height 28
click at [118, 18] on link "Queue" at bounding box center [126, 24] width 37 height 23
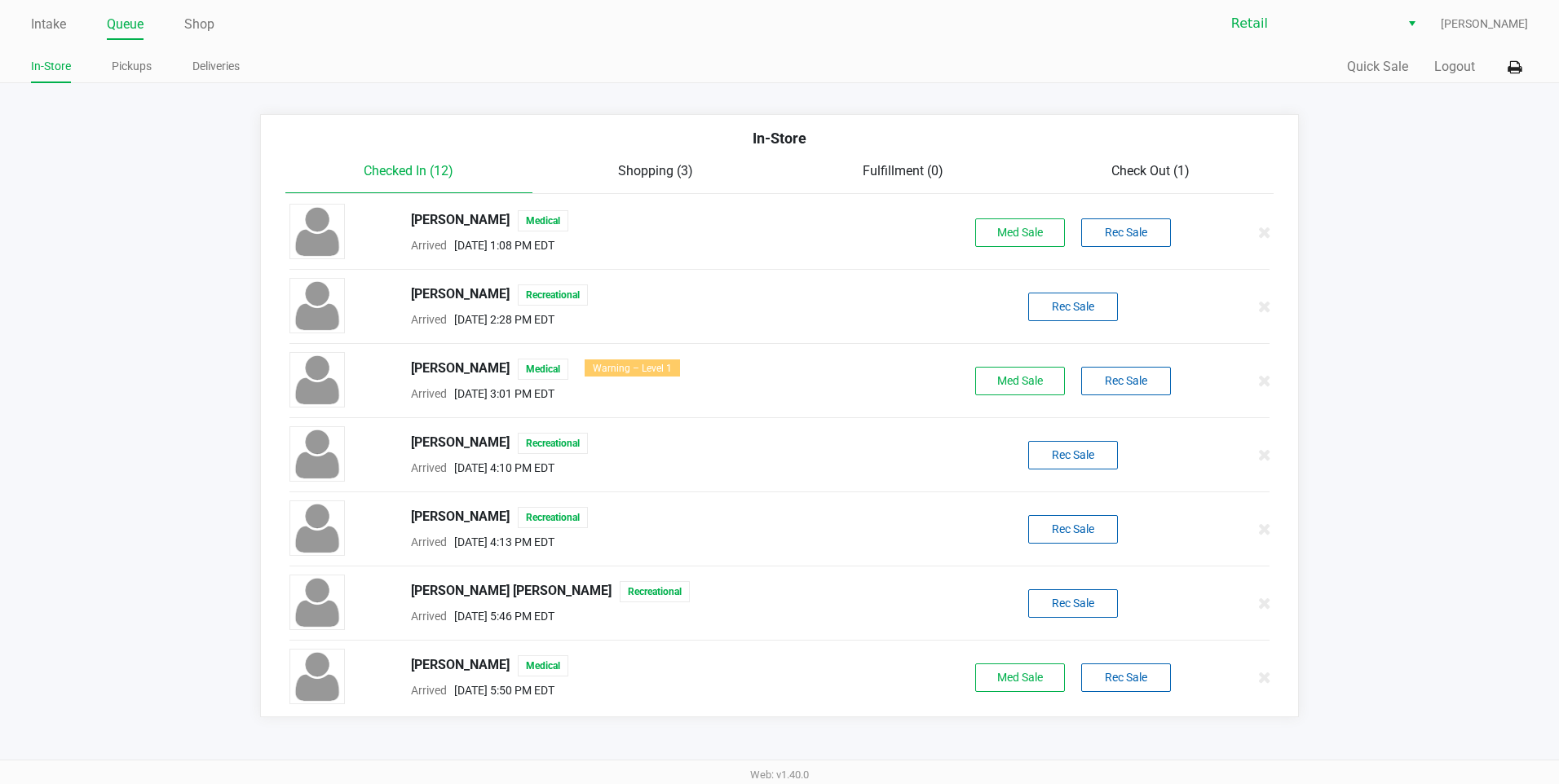
click at [128, 30] on link "Queue" at bounding box center [126, 24] width 37 height 23
click at [1149, 175] on span "Check Out (1)" at bounding box center [1150, 171] width 79 height 16
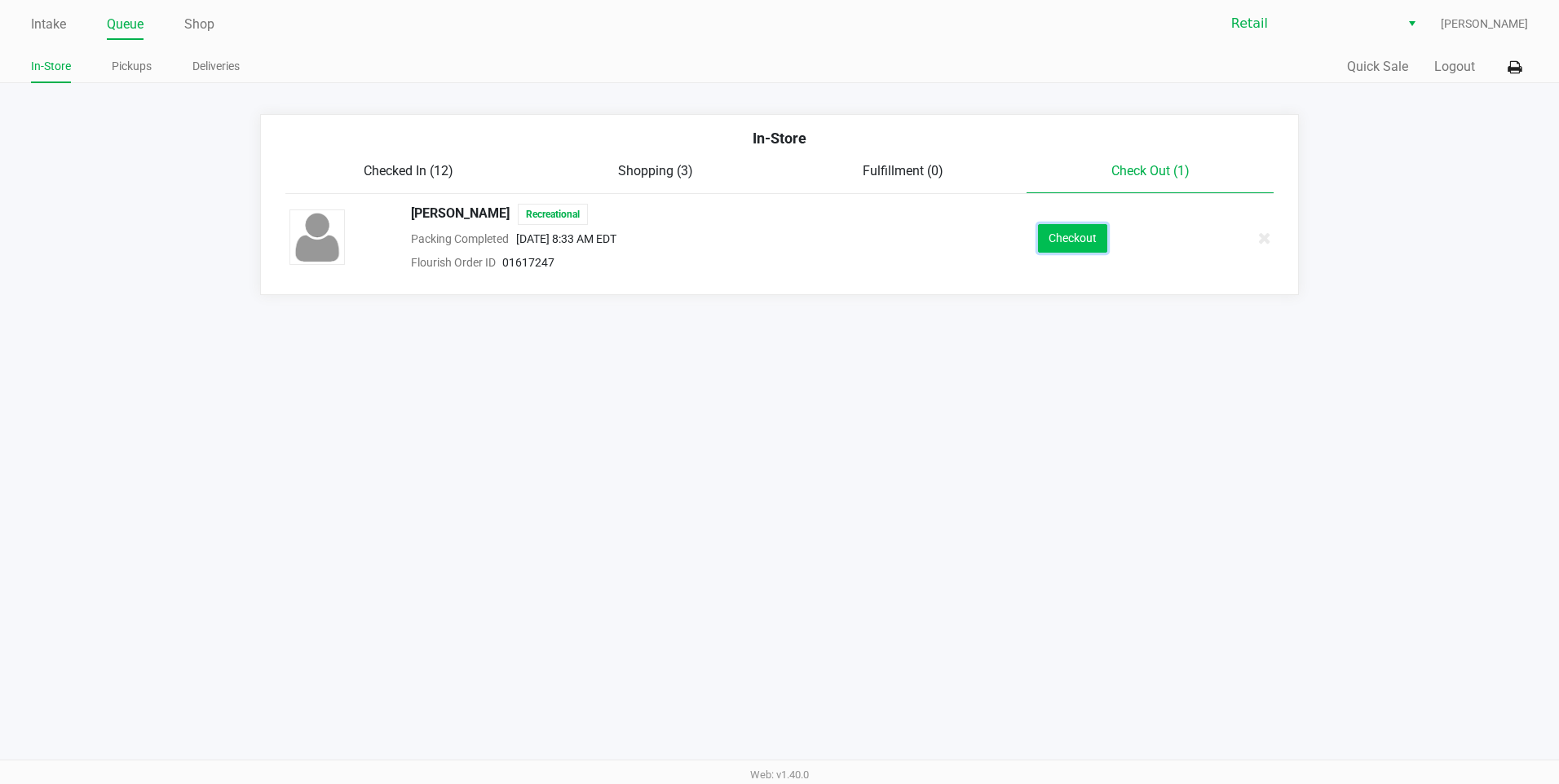
click at [1093, 233] on button "Checkout" at bounding box center [1072, 238] width 69 height 29
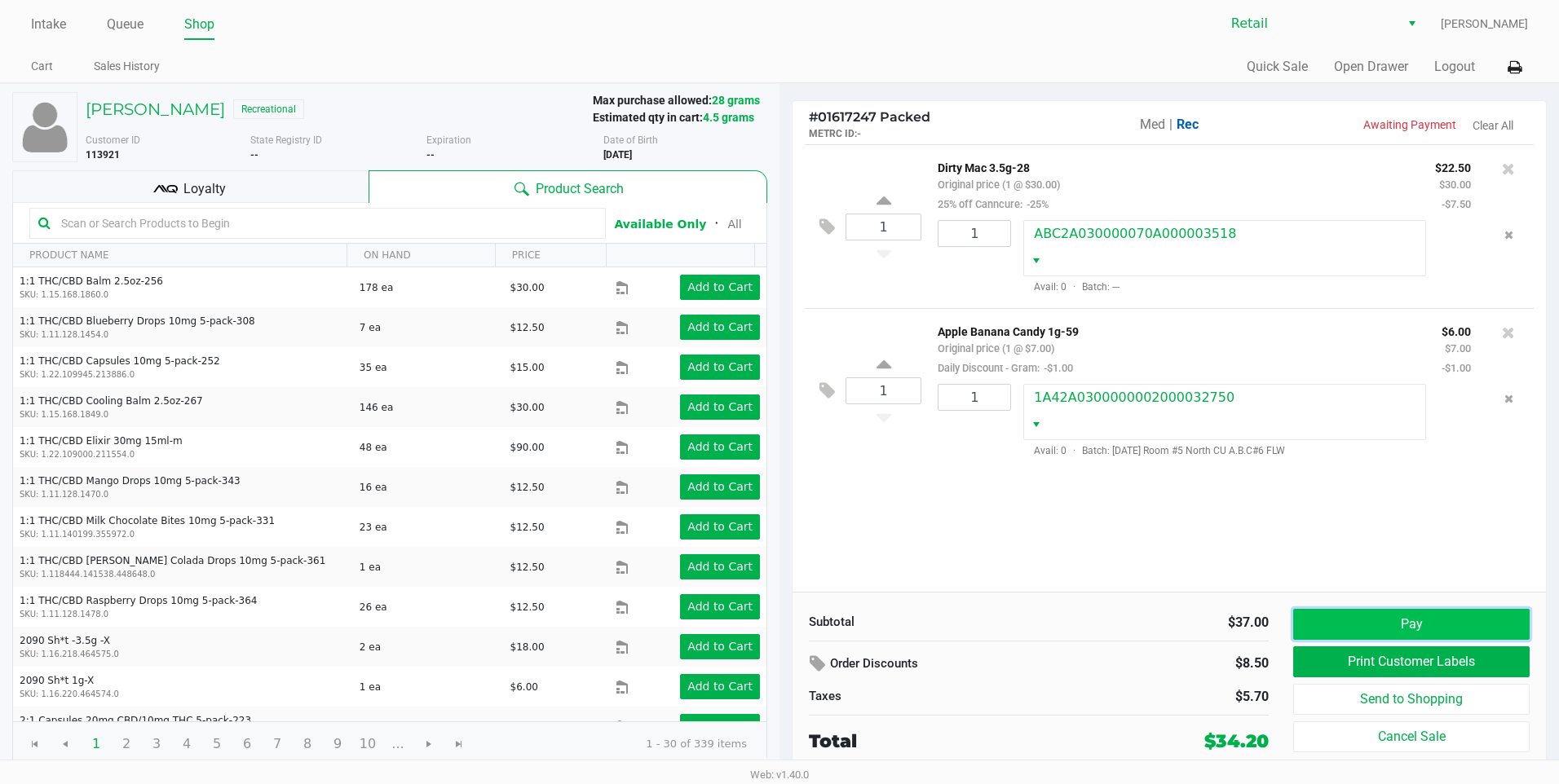
click at [1372, 615] on button "Pay" at bounding box center [1411, 625] width 236 height 31
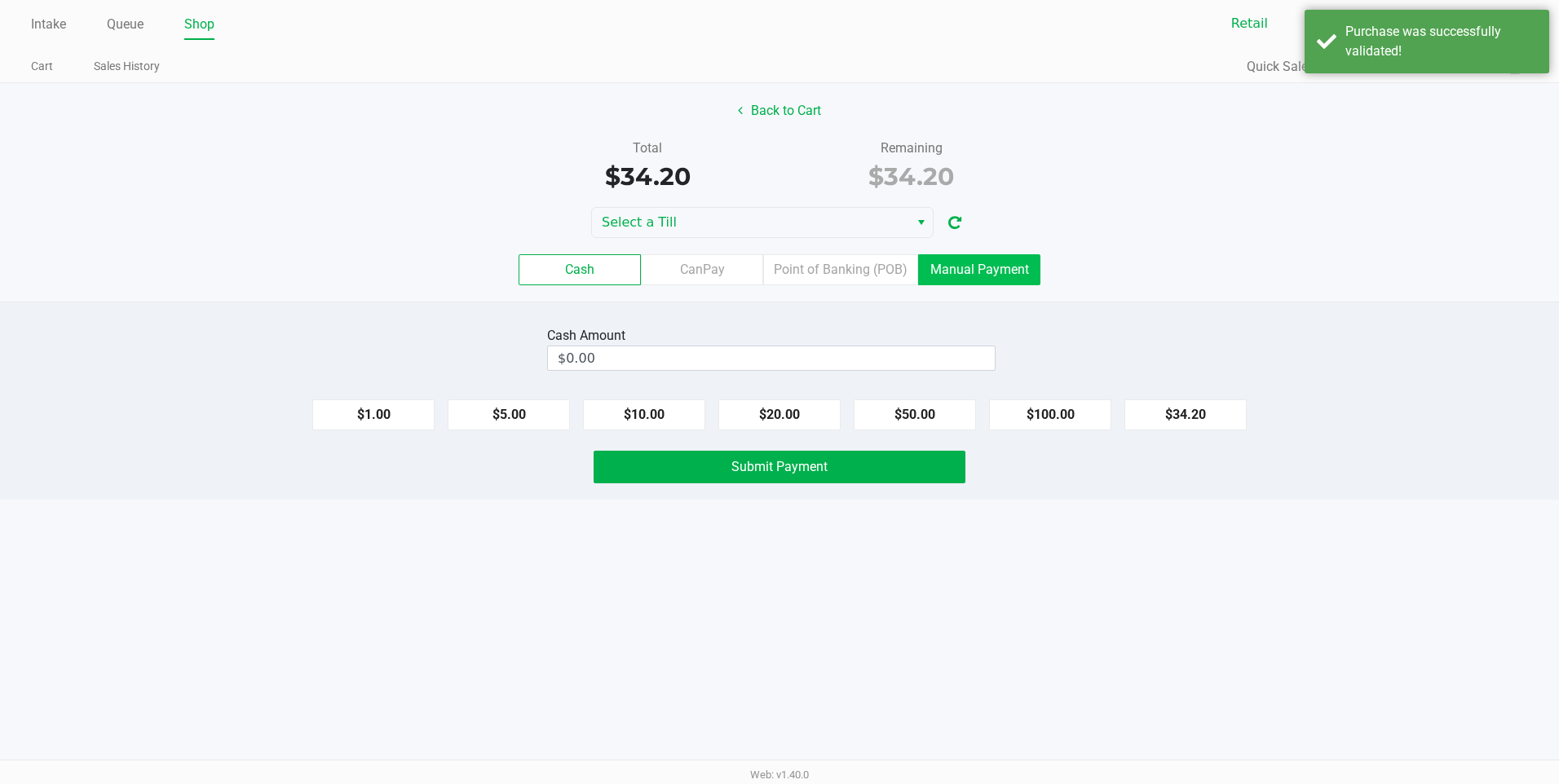
click at [952, 264] on label "Manual Payment" at bounding box center [979, 270] width 122 height 31
click at [0, 0] on 8 "Manual Payment" at bounding box center [0, 0] width 0 height 0
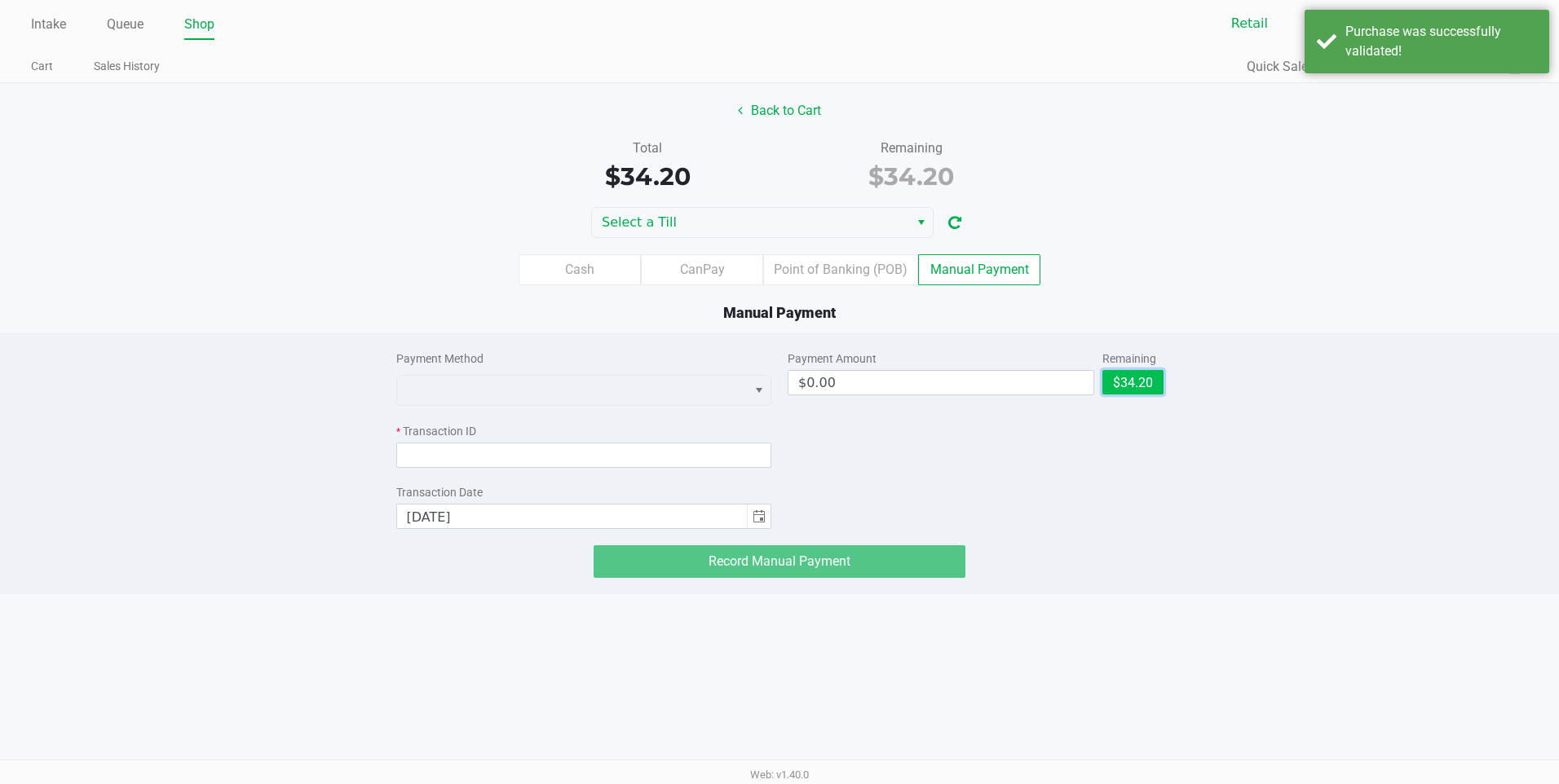
click at [1150, 373] on button "$34.20" at bounding box center [1133, 382] width 61 height 24
type input "$34.20"
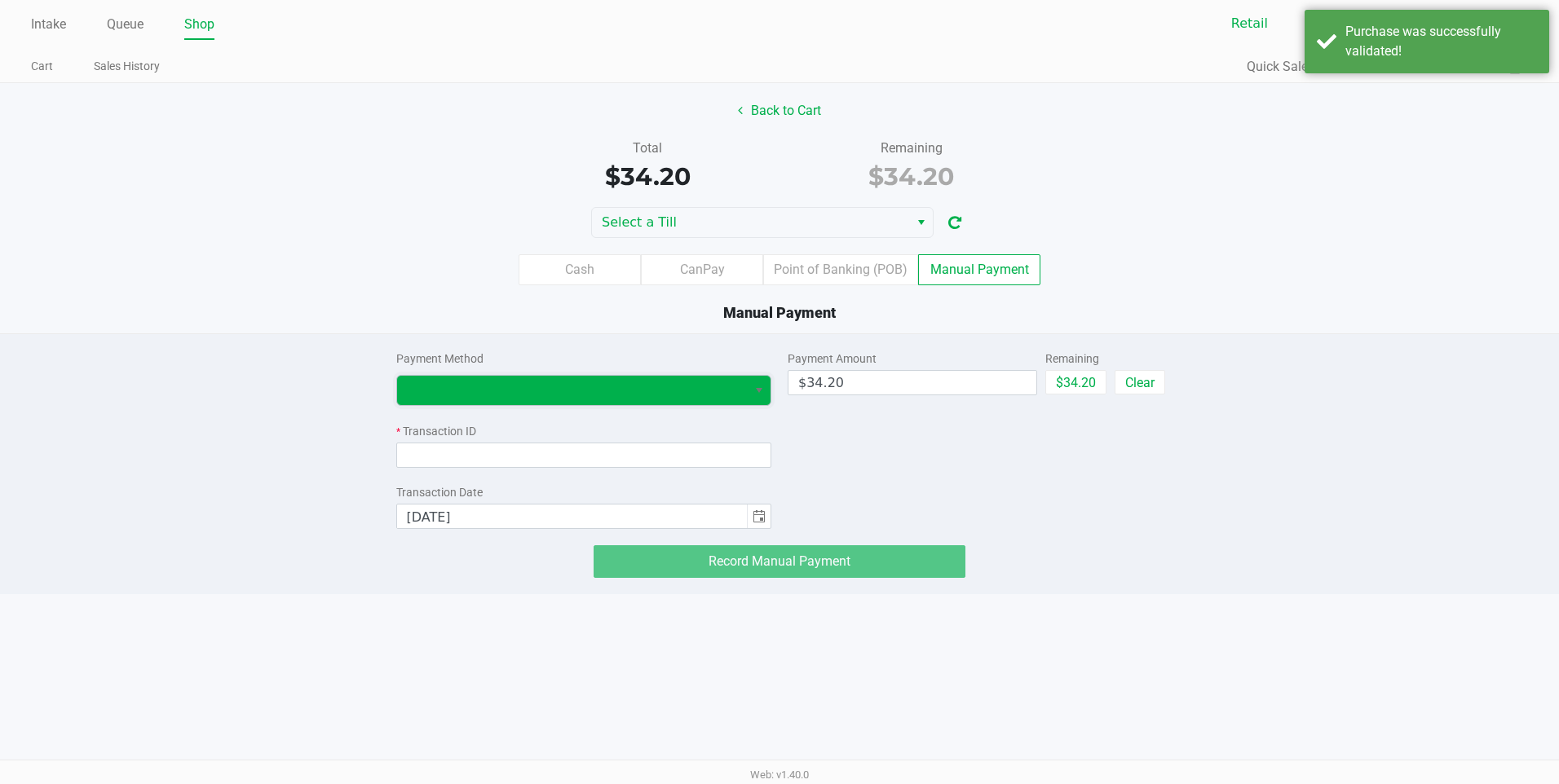
click at [666, 394] on span at bounding box center [573, 390] width 331 height 19
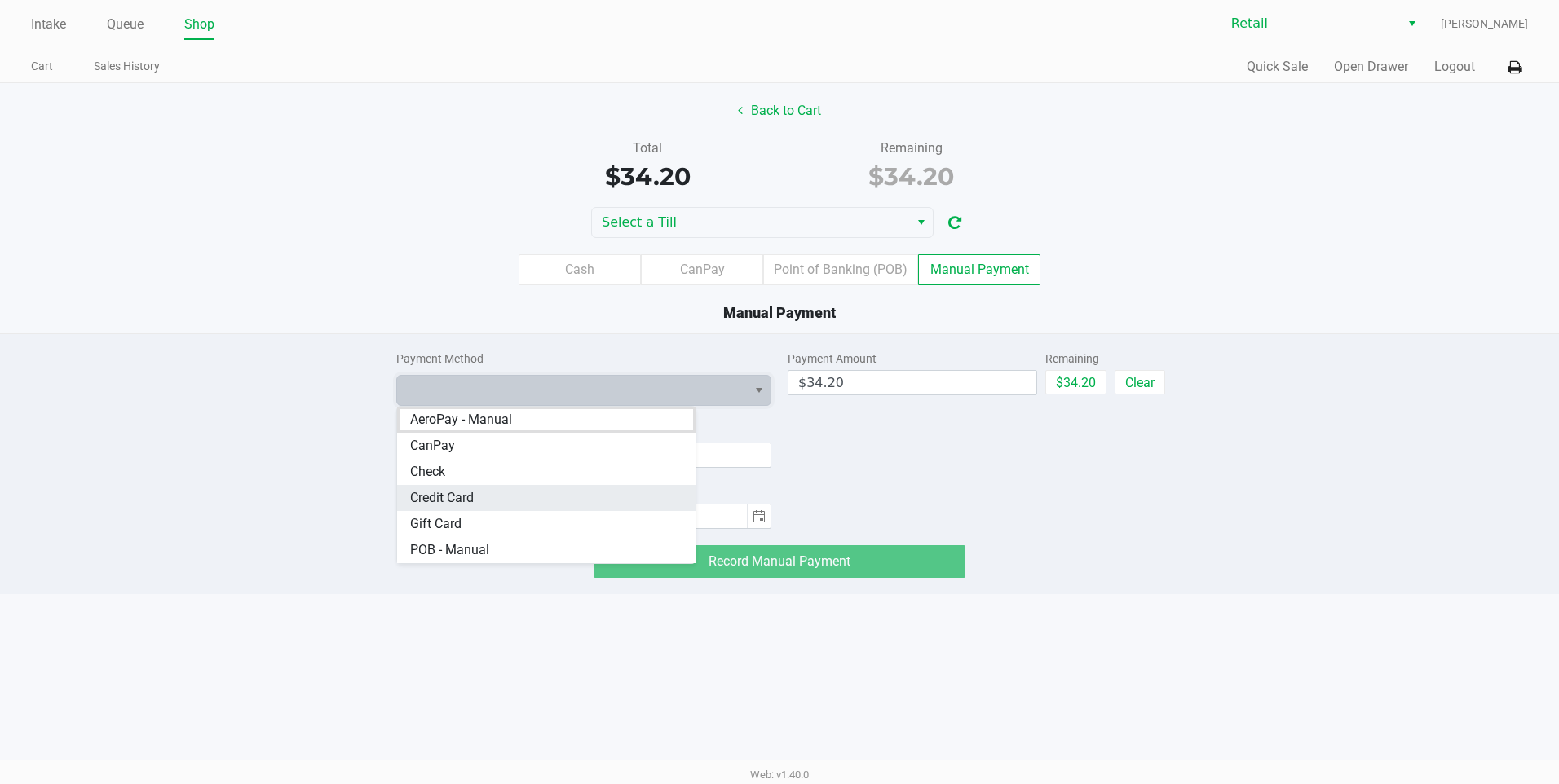
click at [460, 502] on span "Credit Card" at bounding box center [441, 498] width 64 height 19
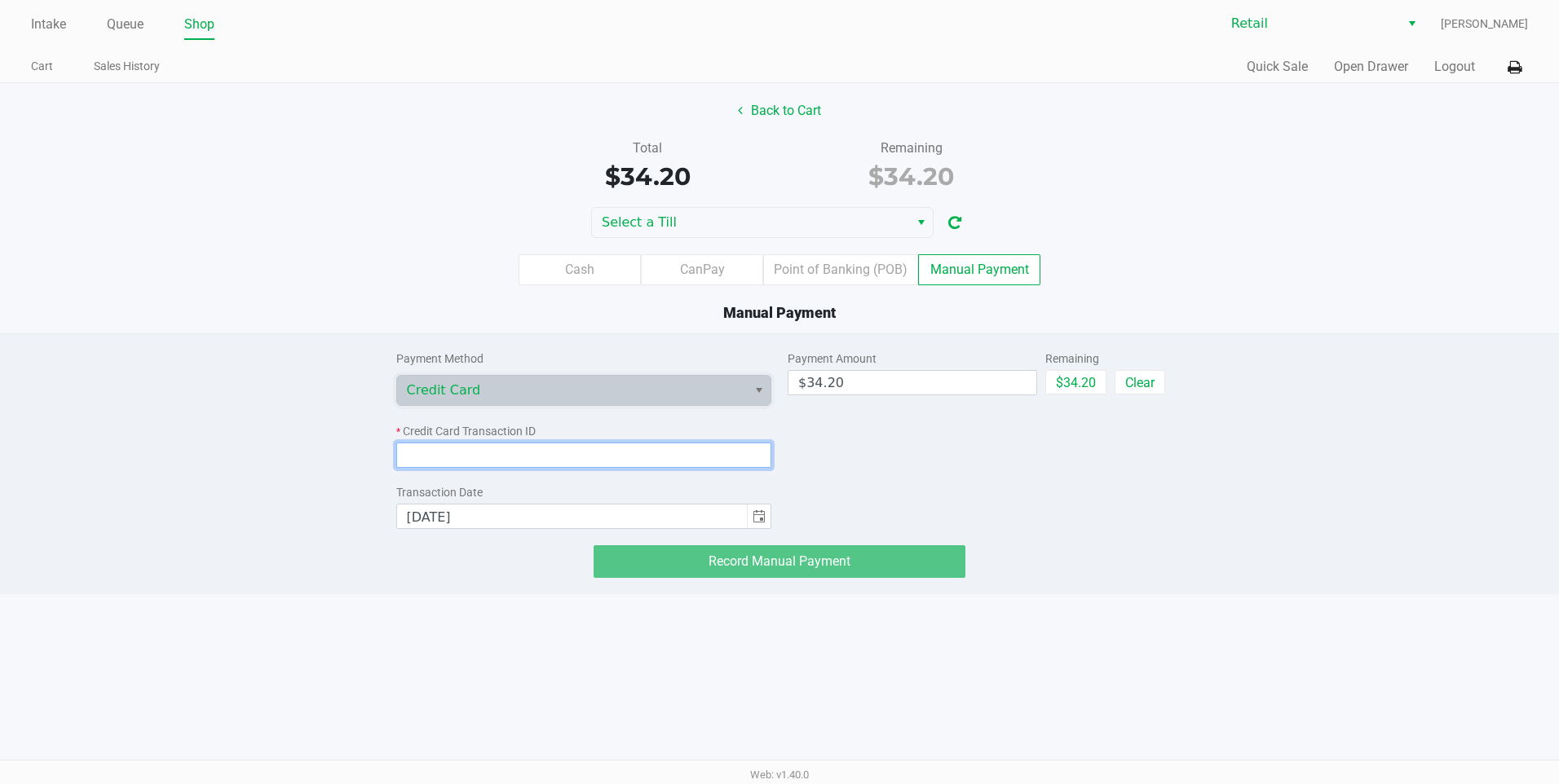
click at [603, 461] on input at bounding box center [584, 454] width 376 height 25
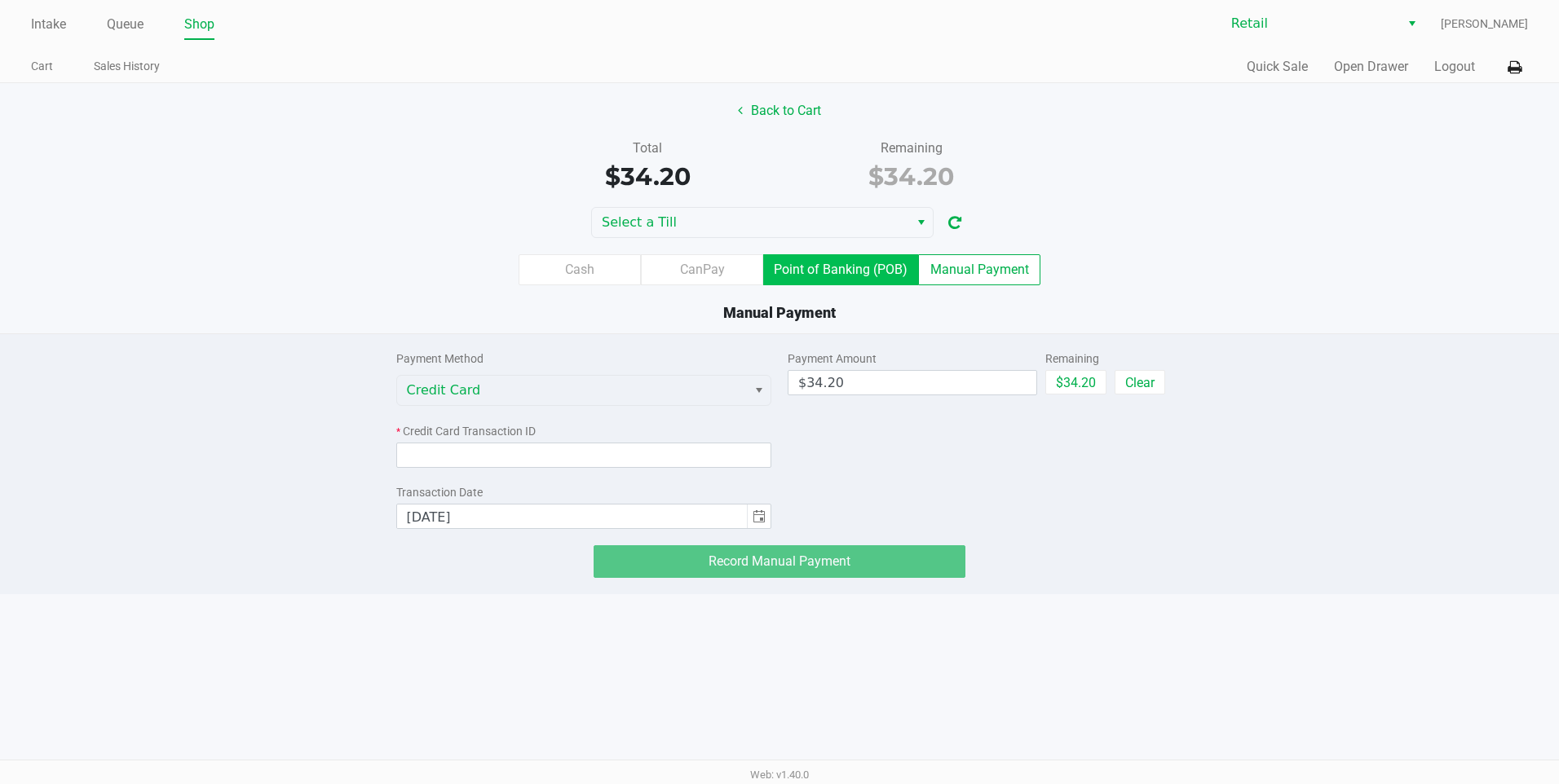
click at [843, 268] on label "Point of Banking (POB)" at bounding box center [840, 270] width 155 height 31
click at [0, 0] on 7 "Point of Banking (POB)" at bounding box center [0, 0] width 0 height 0
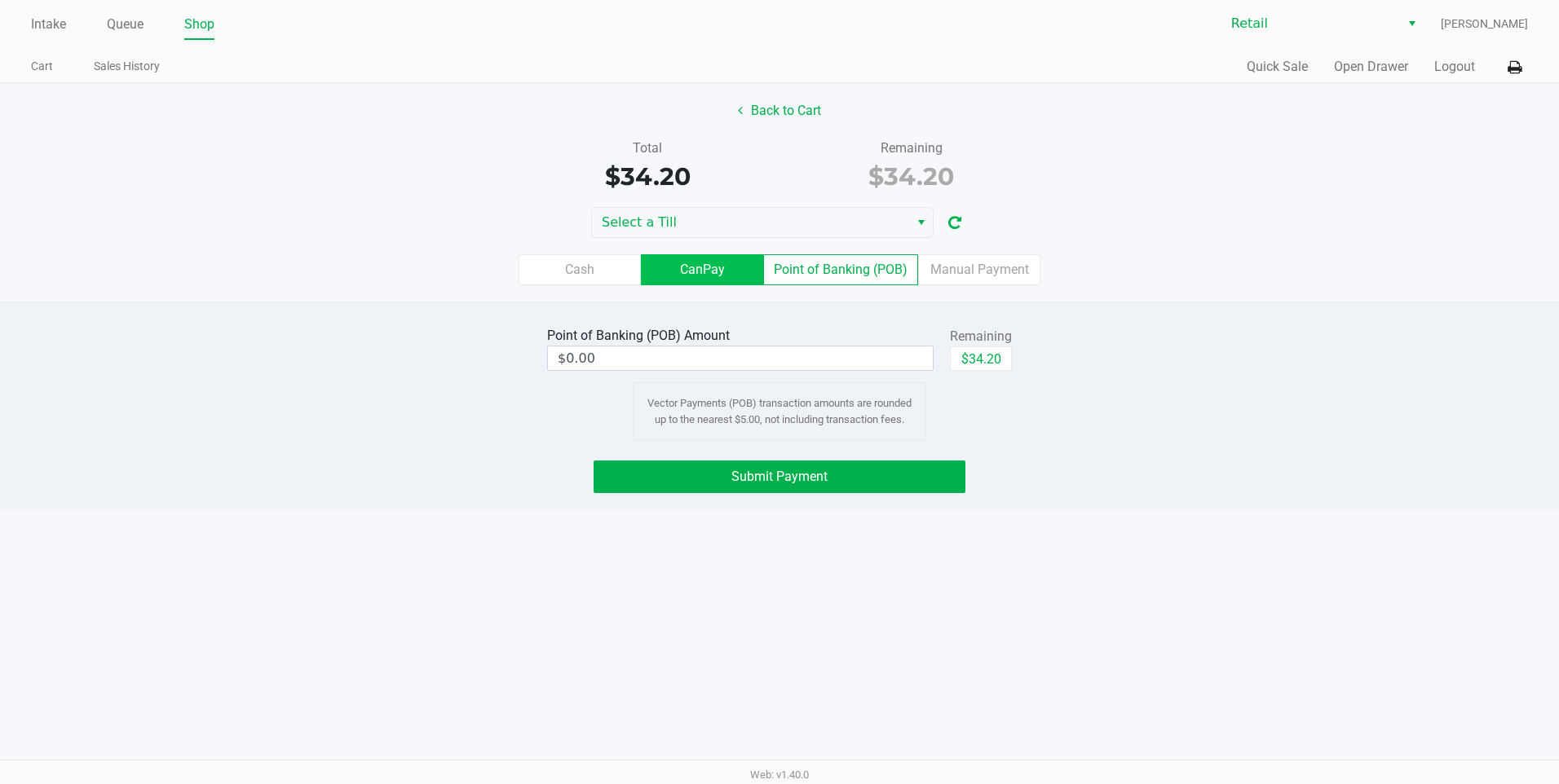
click at [701, 268] on label "CanPay" at bounding box center [702, 270] width 122 height 31
click at [0, 0] on 2 "CanPay" at bounding box center [0, 0] width 0 height 0
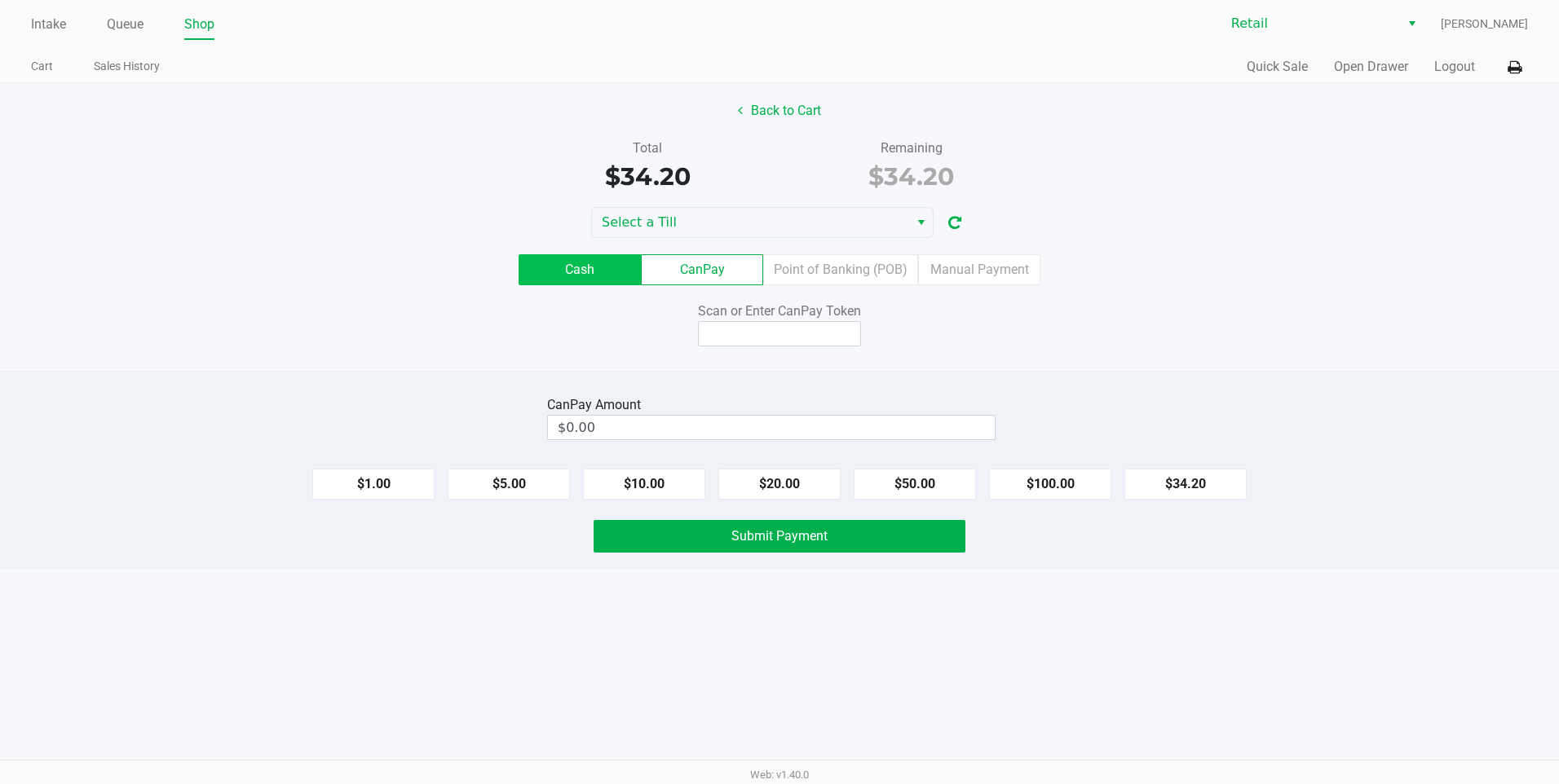
click at [586, 264] on label "Cash" at bounding box center [580, 270] width 122 height 31
click at [0, 0] on 0 "Cash" at bounding box center [0, 0] width 0 height 0
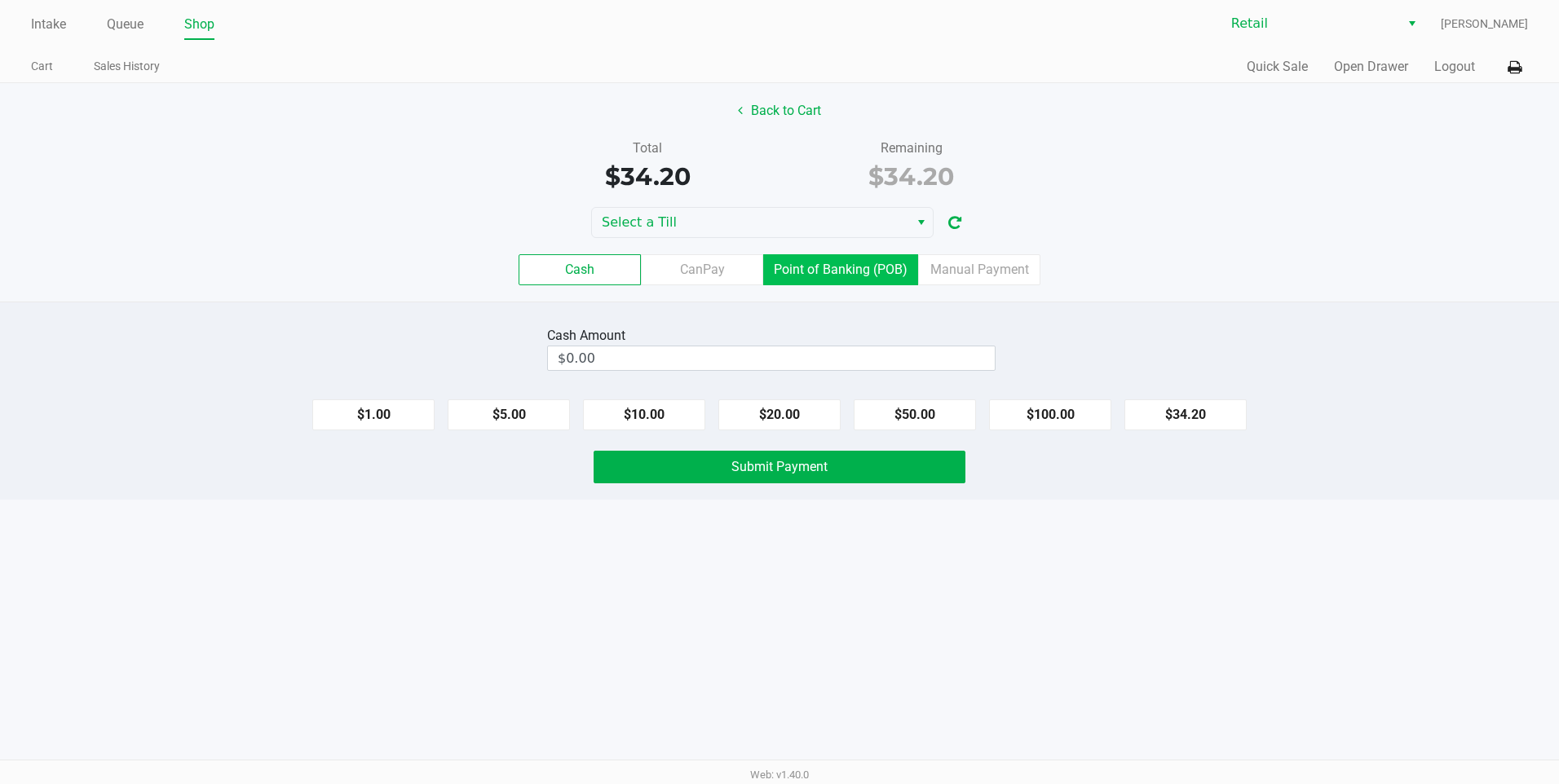
click at [840, 263] on label "Point of Banking (POB)" at bounding box center [840, 270] width 155 height 31
click at [0, 0] on 7 "Point of Banking (POB)" at bounding box center [0, 0] width 0 height 0
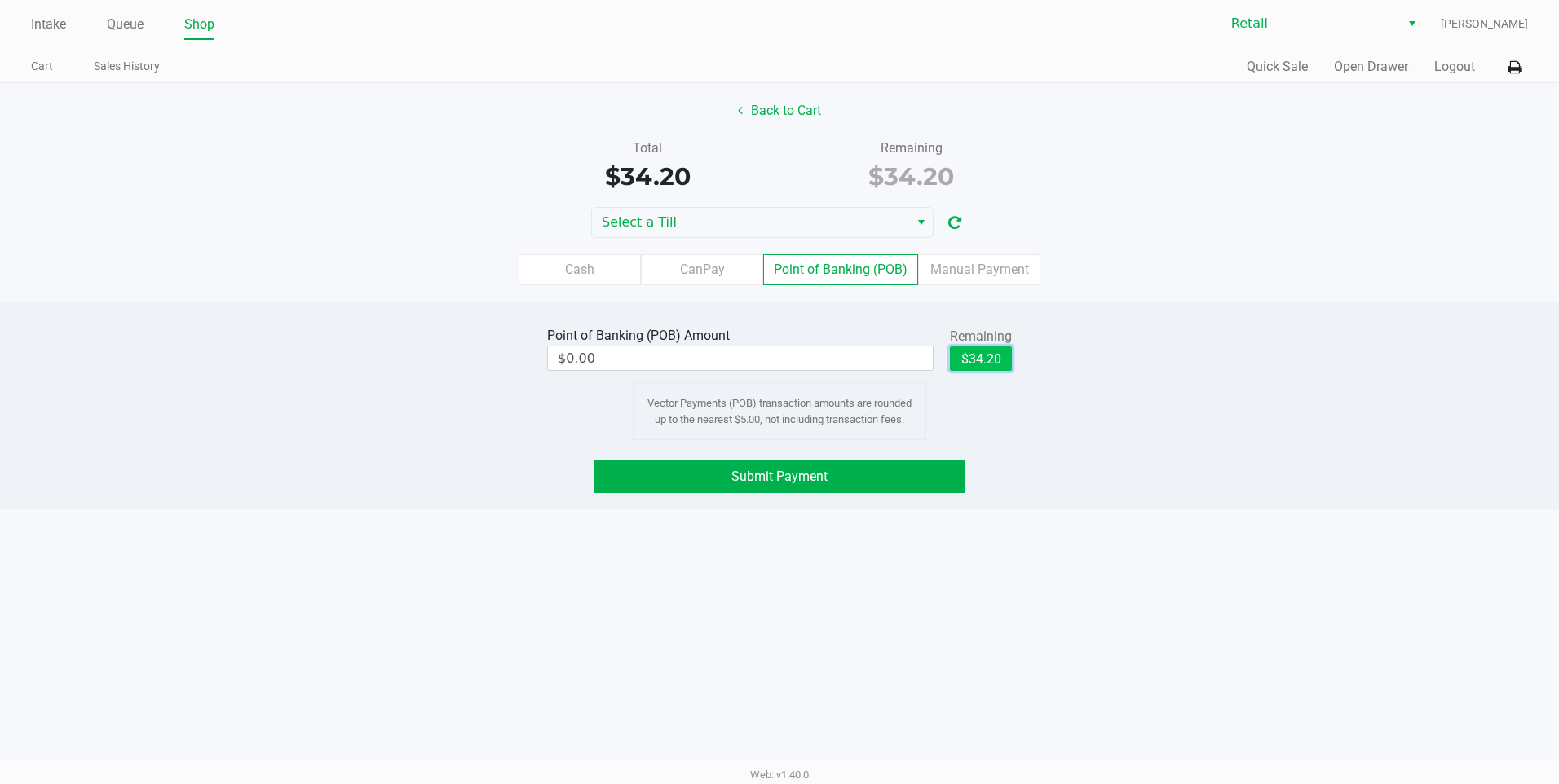
click at [987, 360] on button "$34.20" at bounding box center [981, 358] width 62 height 24
type input "$34.20"
click at [985, 276] on label "Manual Payment" at bounding box center [979, 270] width 122 height 31
click at [0, 0] on 8 "Manual Payment" at bounding box center [0, 0] width 0 height 0
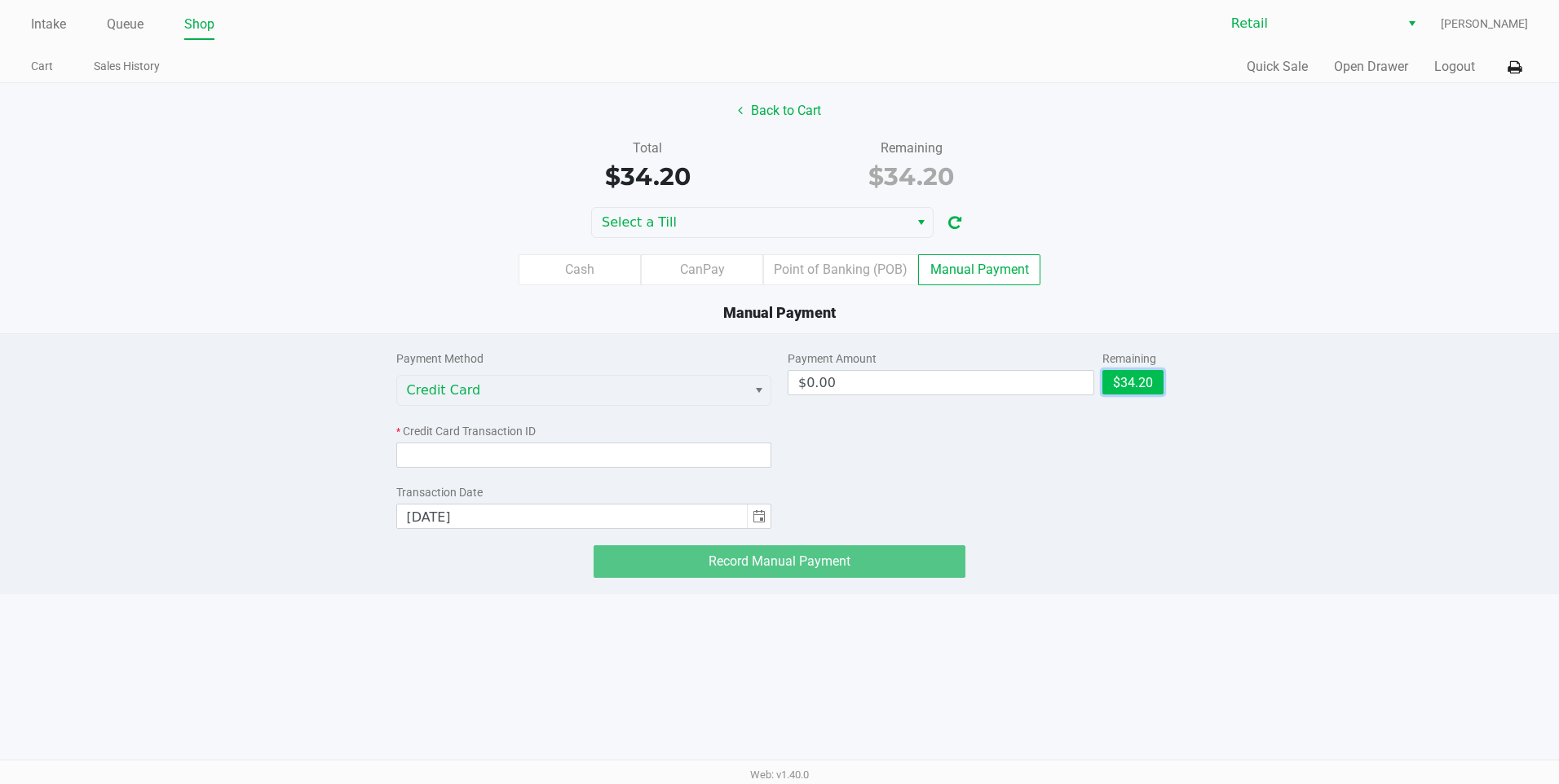
click at [1132, 387] on button "$34.20" at bounding box center [1133, 382] width 61 height 24
type input "$34.20"
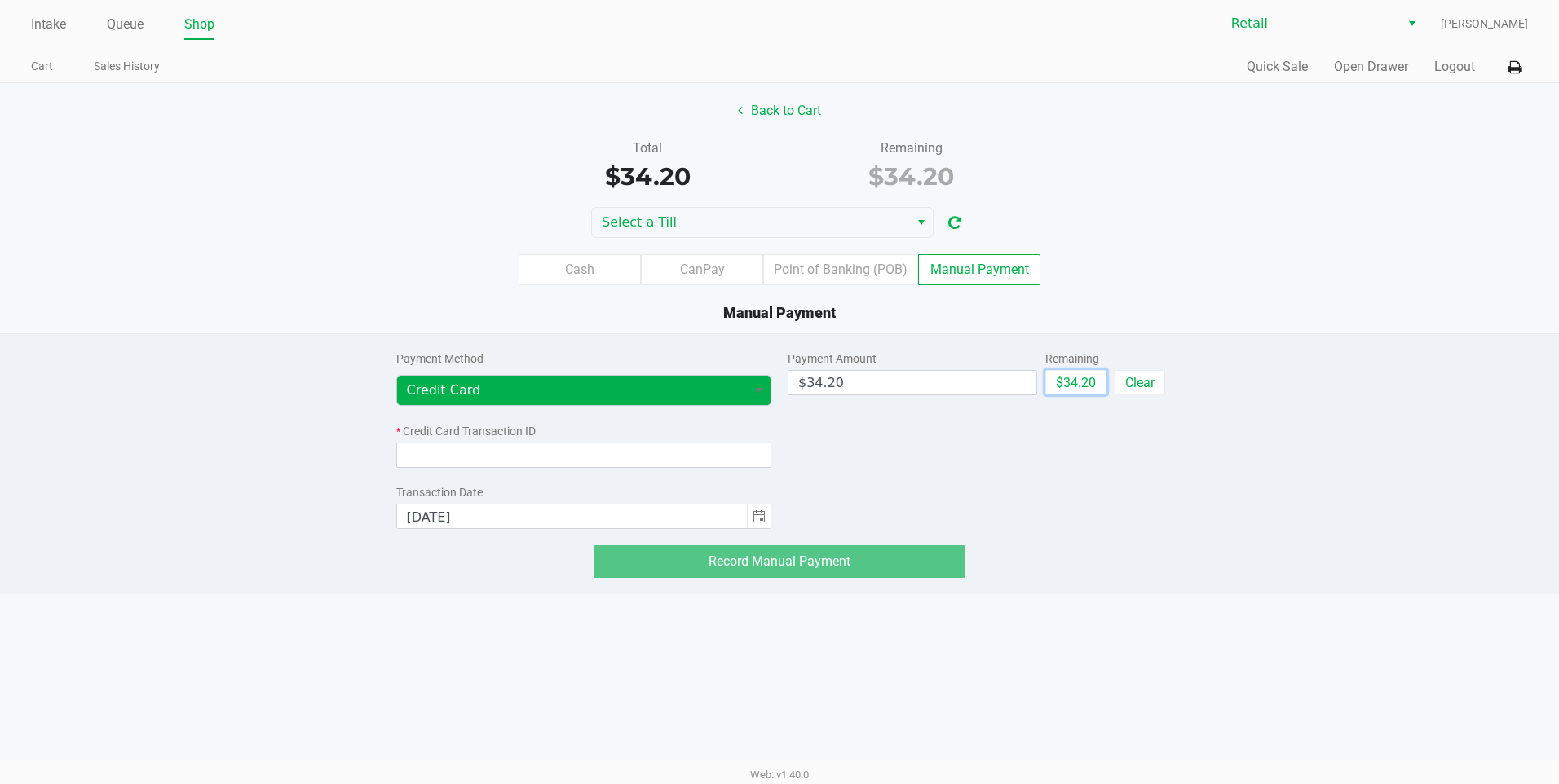
click at [755, 387] on span "Select" at bounding box center [759, 390] width 13 height 19
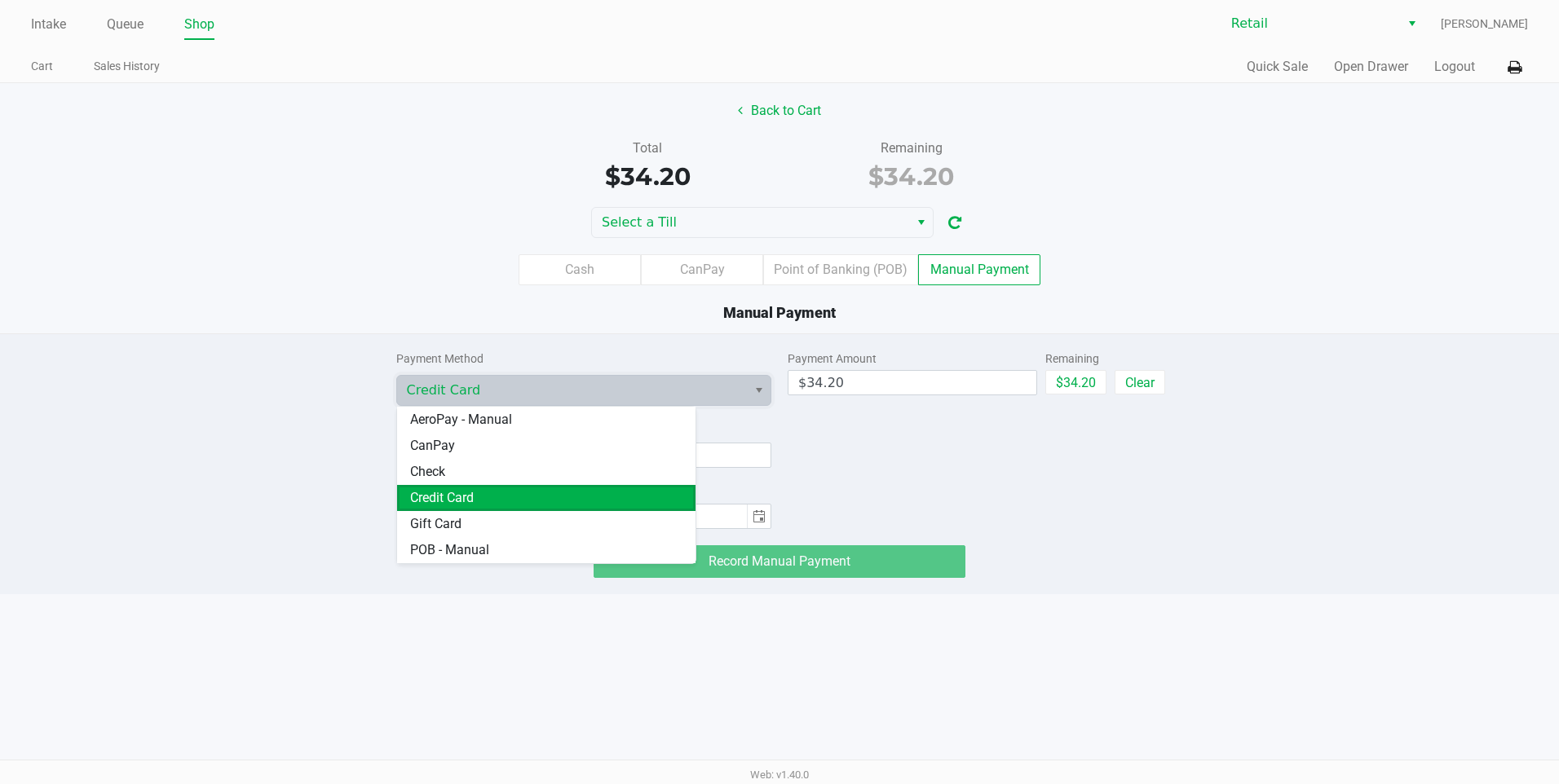
click at [531, 502] on Card "Credit Card" at bounding box center [547, 498] width 299 height 26
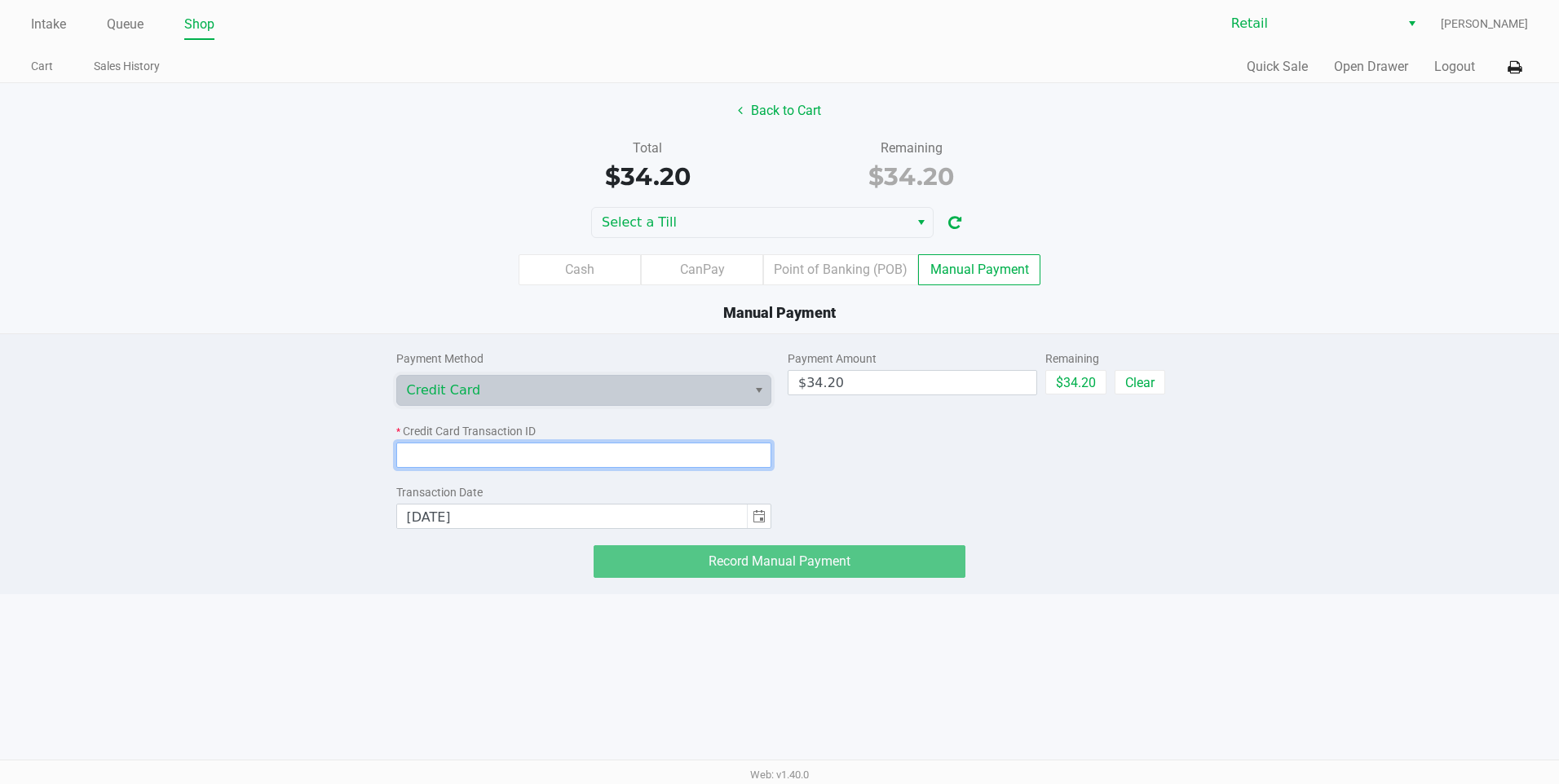
click at [562, 464] on input at bounding box center [584, 454] width 376 height 25
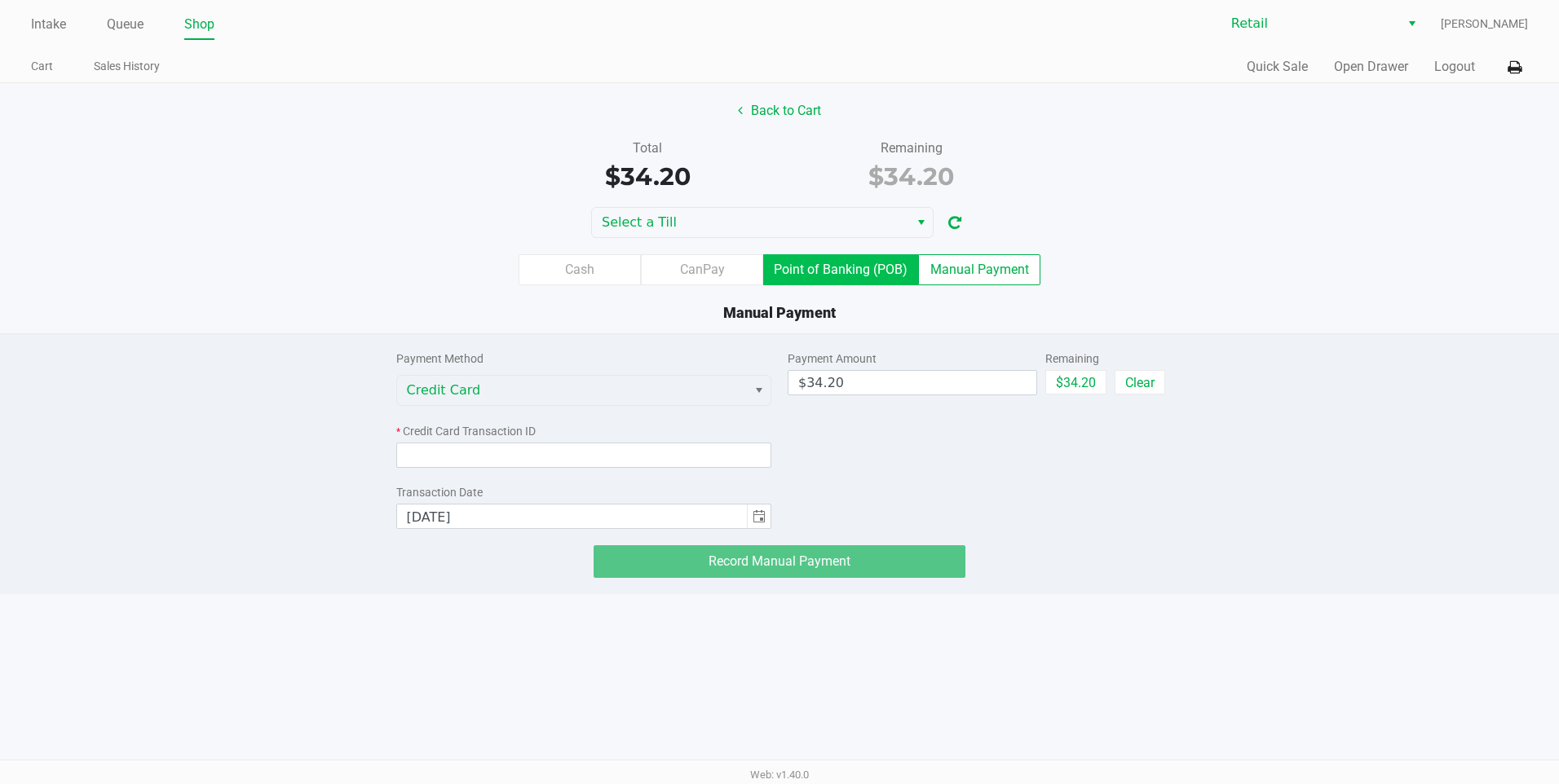
click at [840, 270] on label "Point of Banking (POB)" at bounding box center [840, 270] width 155 height 31
click at [0, 0] on 7 "Point of Banking (POB)" at bounding box center [0, 0] width 0 height 0
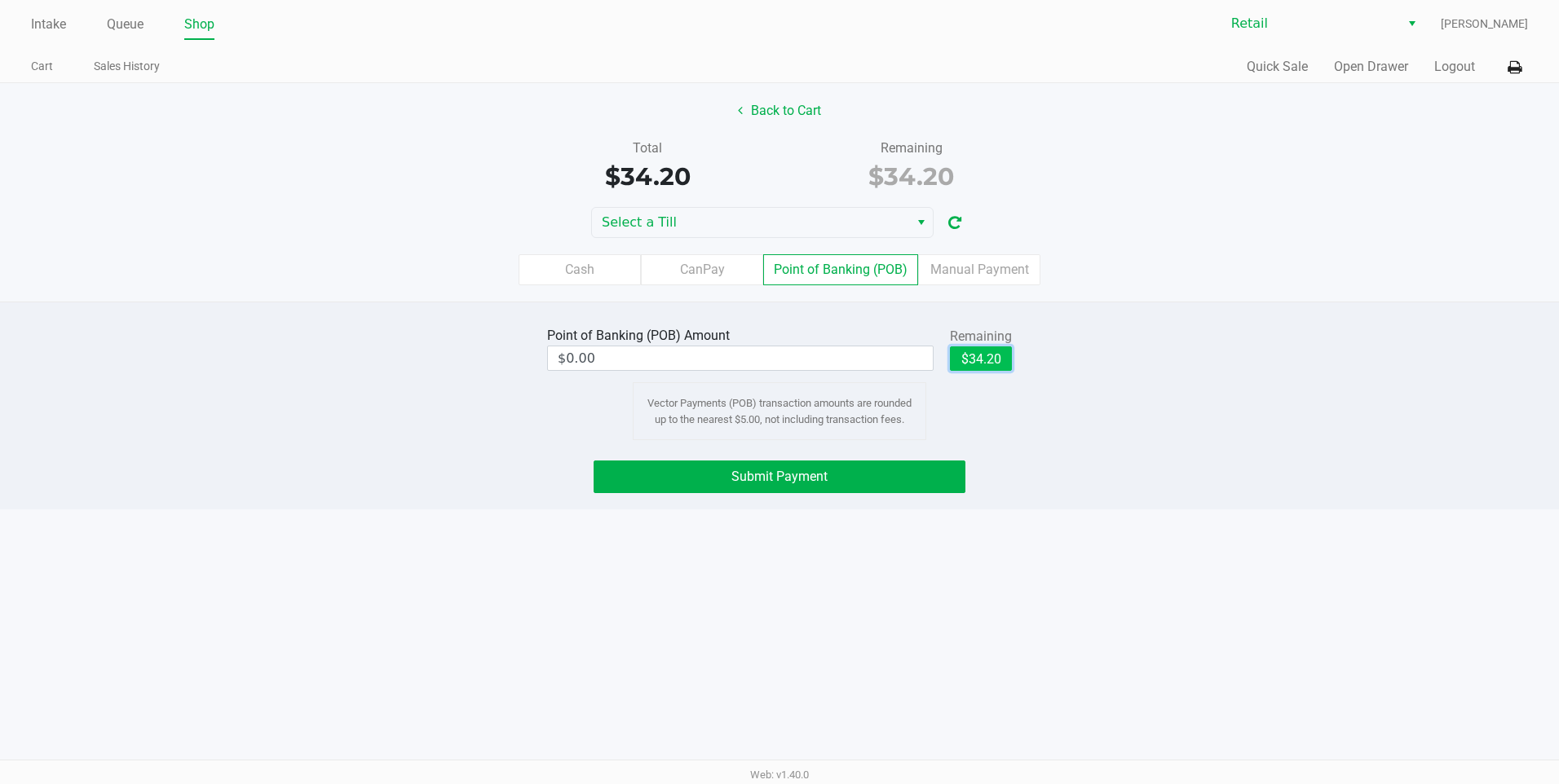
click at [987, 355] on button "$34.20" at bounding box center [981, 358] width 62 height 24
click at [805, 478] on span "Submit Payment" at bounding box center [780, 476] width 96 height 16
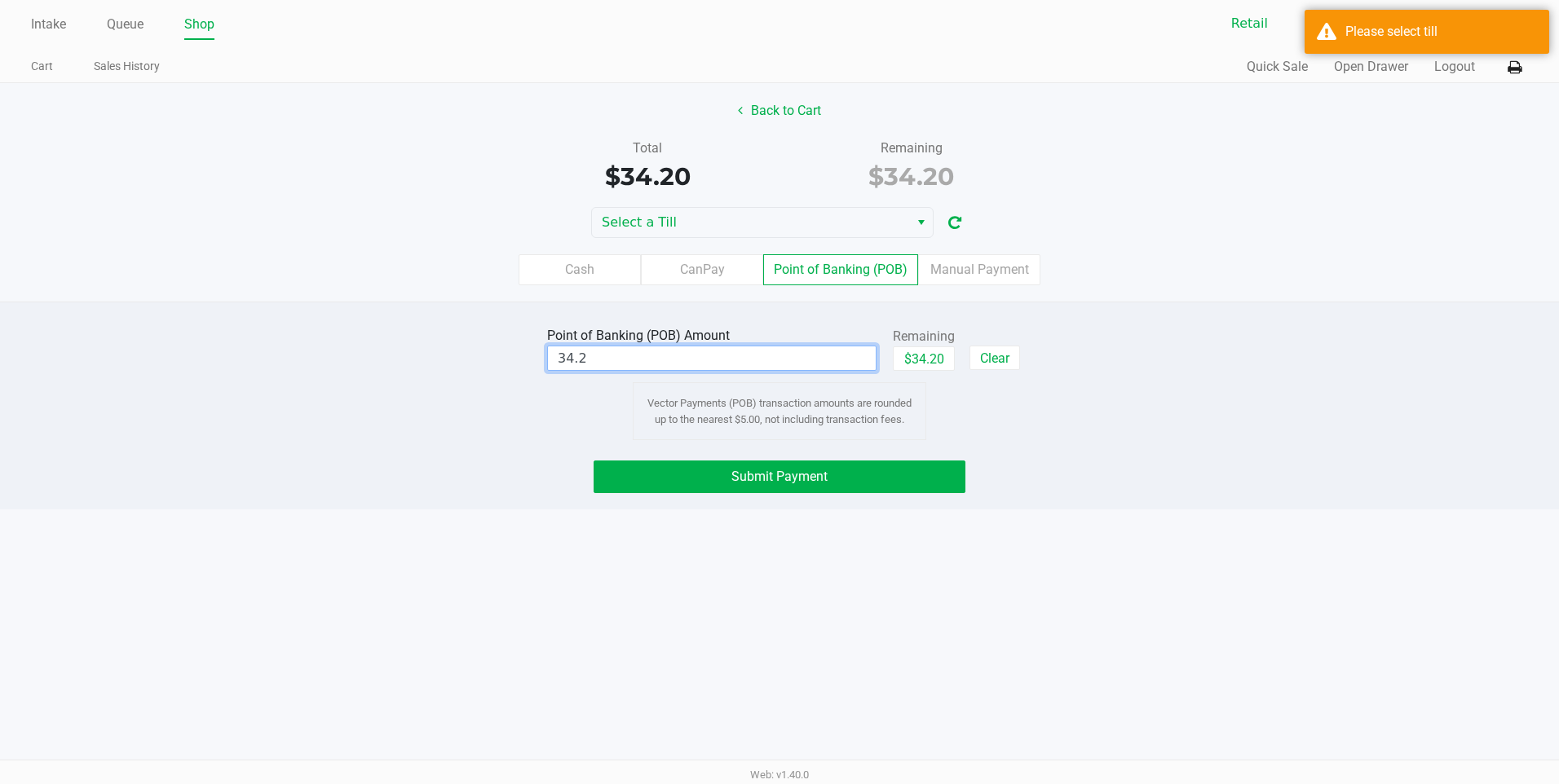
click at [703, 357] on input "34.2" at bounding box center [711, 358] width 328 height 24
type input "$34.20"
click at [925, 362] on button "$34.20" at bounding box center [924, 358] width 62 height 24
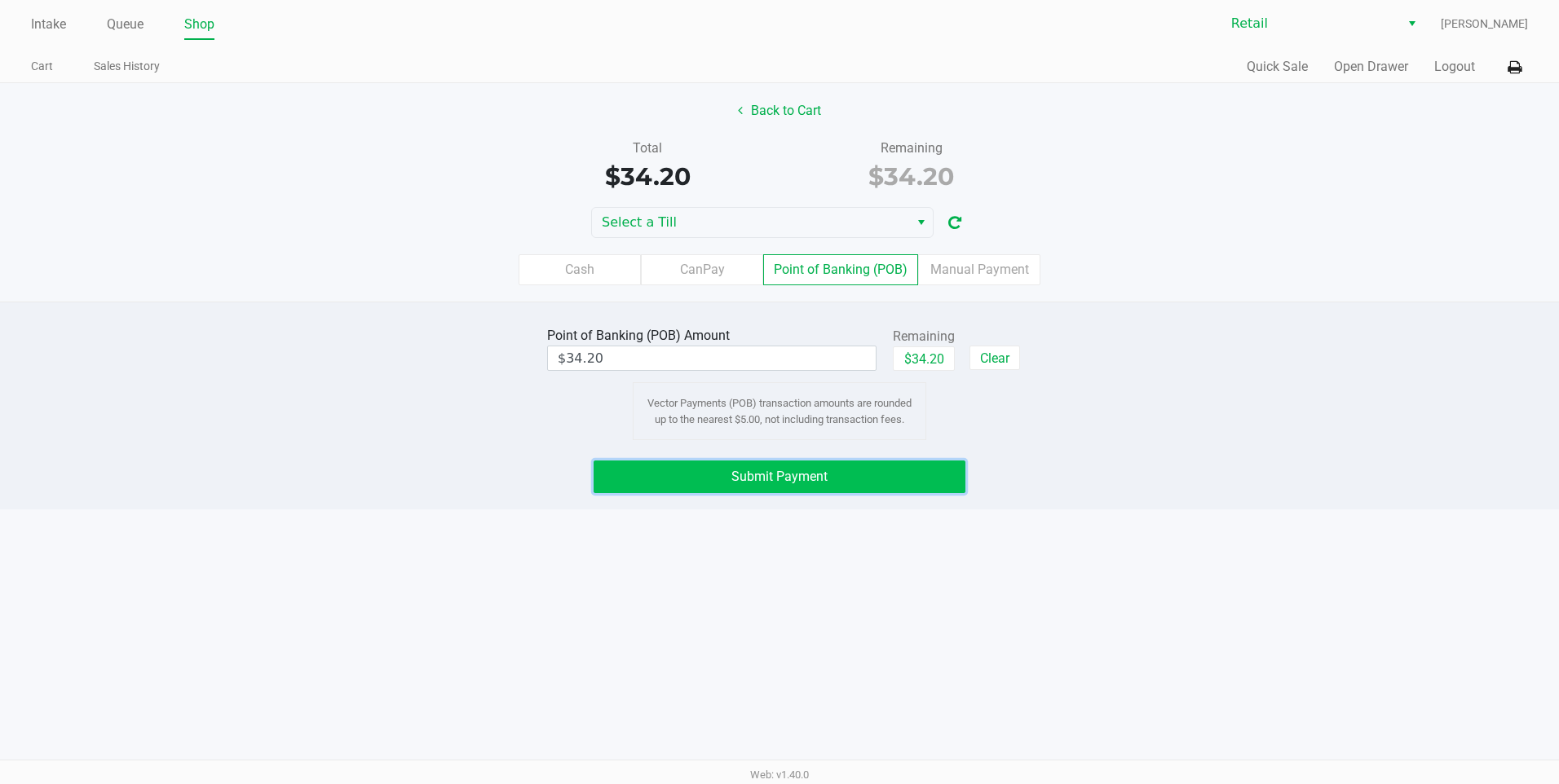
click at [886, 468] on button "Submit Payment" at bounding box center [780, 476] width 372 height 32
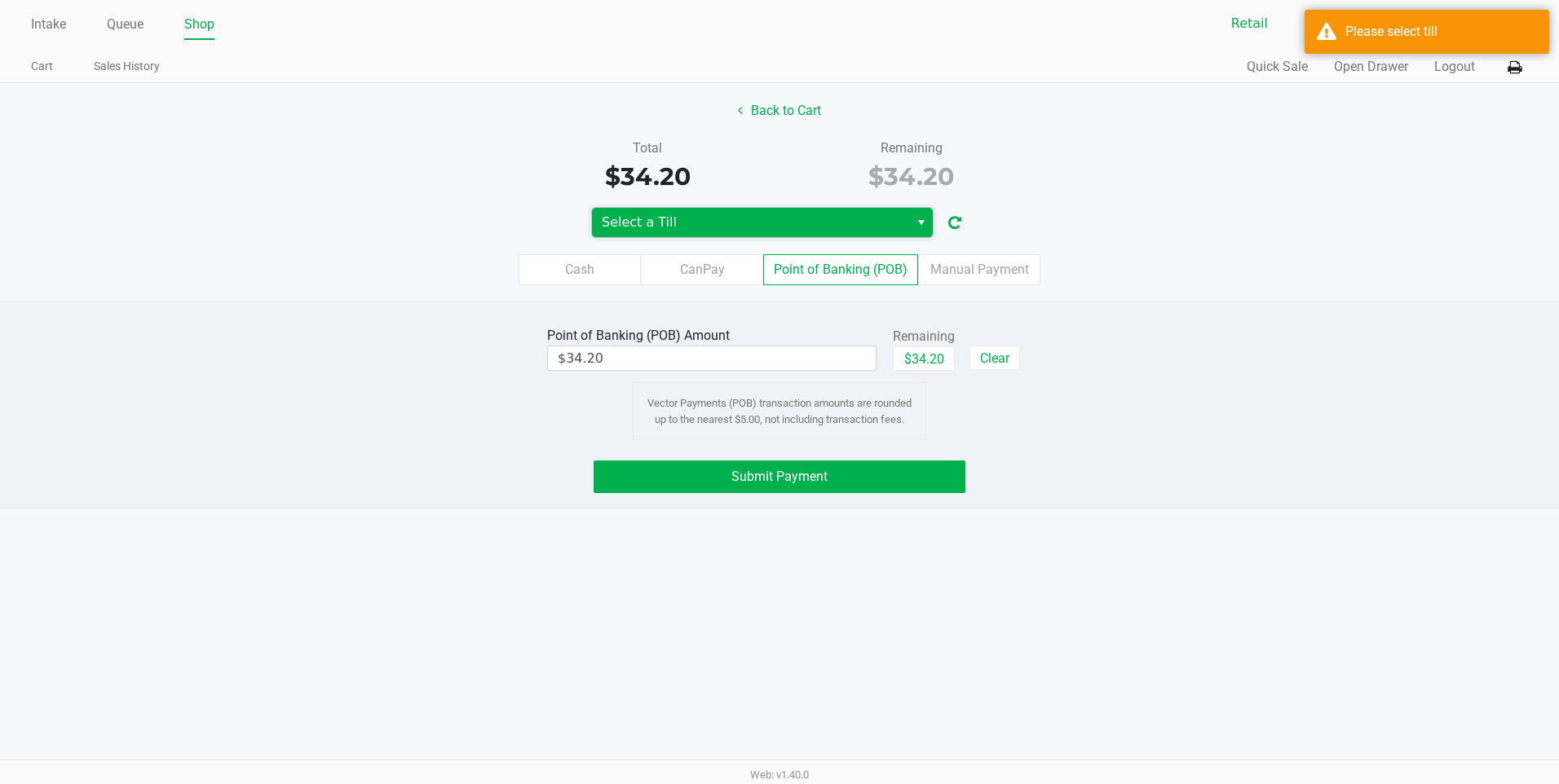
click at [848, 229] on span "Select a Till" at bounding box center [751, 222] width 297 height 19
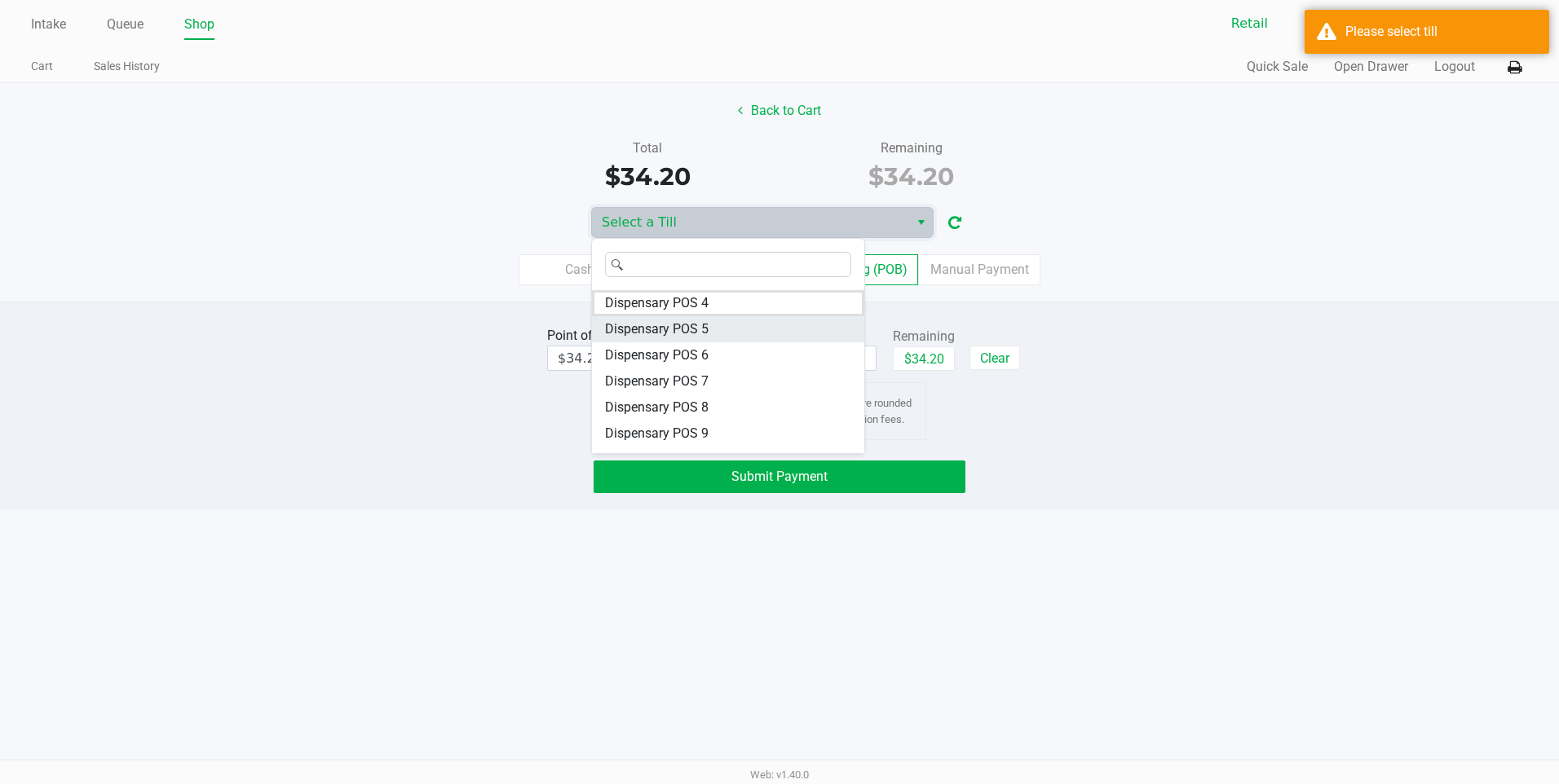
click at [691, 329] on span "Dispensary POS 5" at bounding box center [657, 329] width 103 height 19
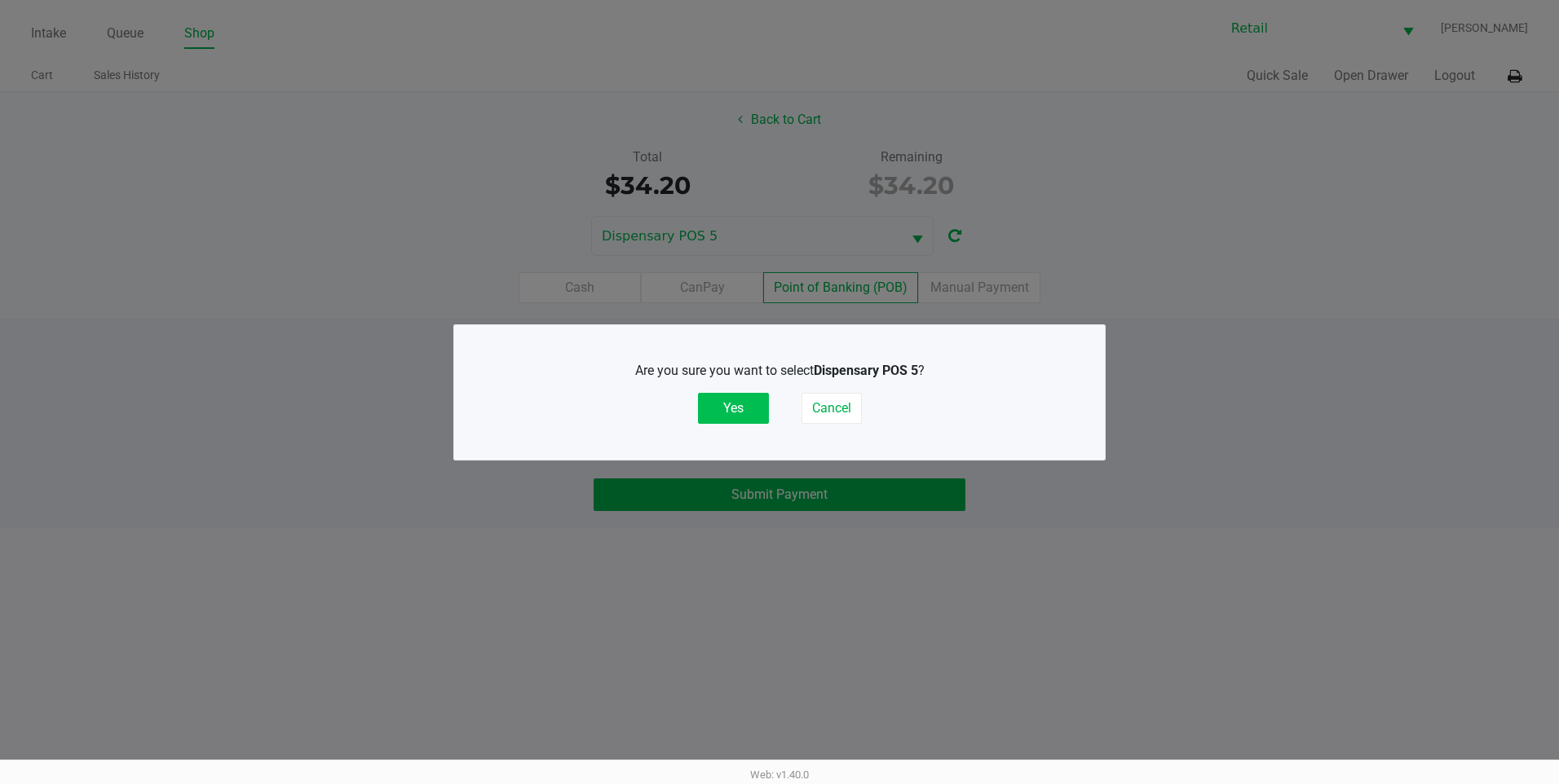
click at [733, 402] on button "Yes" at bounding box center [733, 409] width 71 height 31
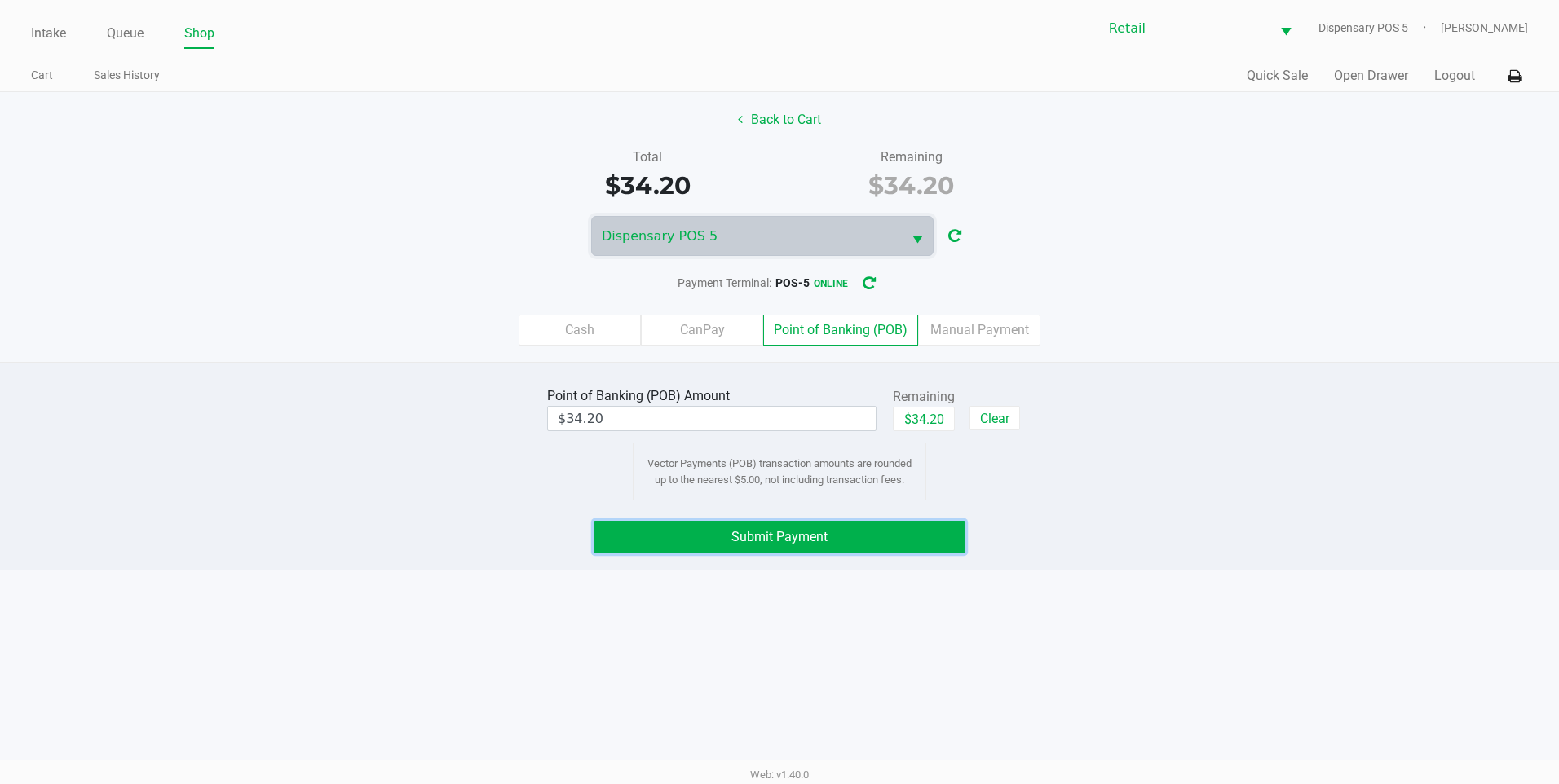
click at [845, 544] on button "Submit Payment" at bounding box center [780, 537] width 372 height 32
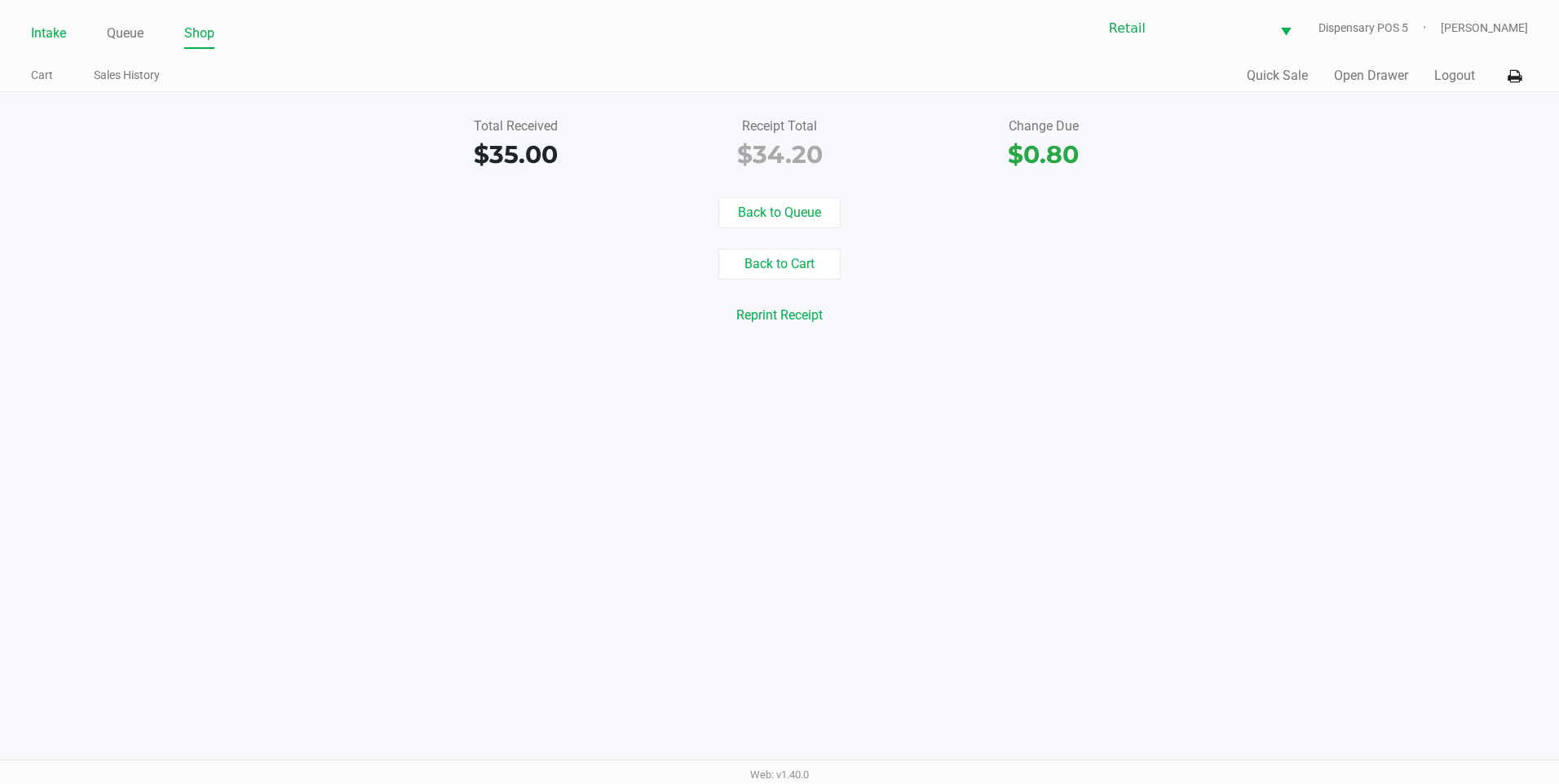
click at [53, 30] on link "Intake" at bounding box center [49, 33] width 35 height 23
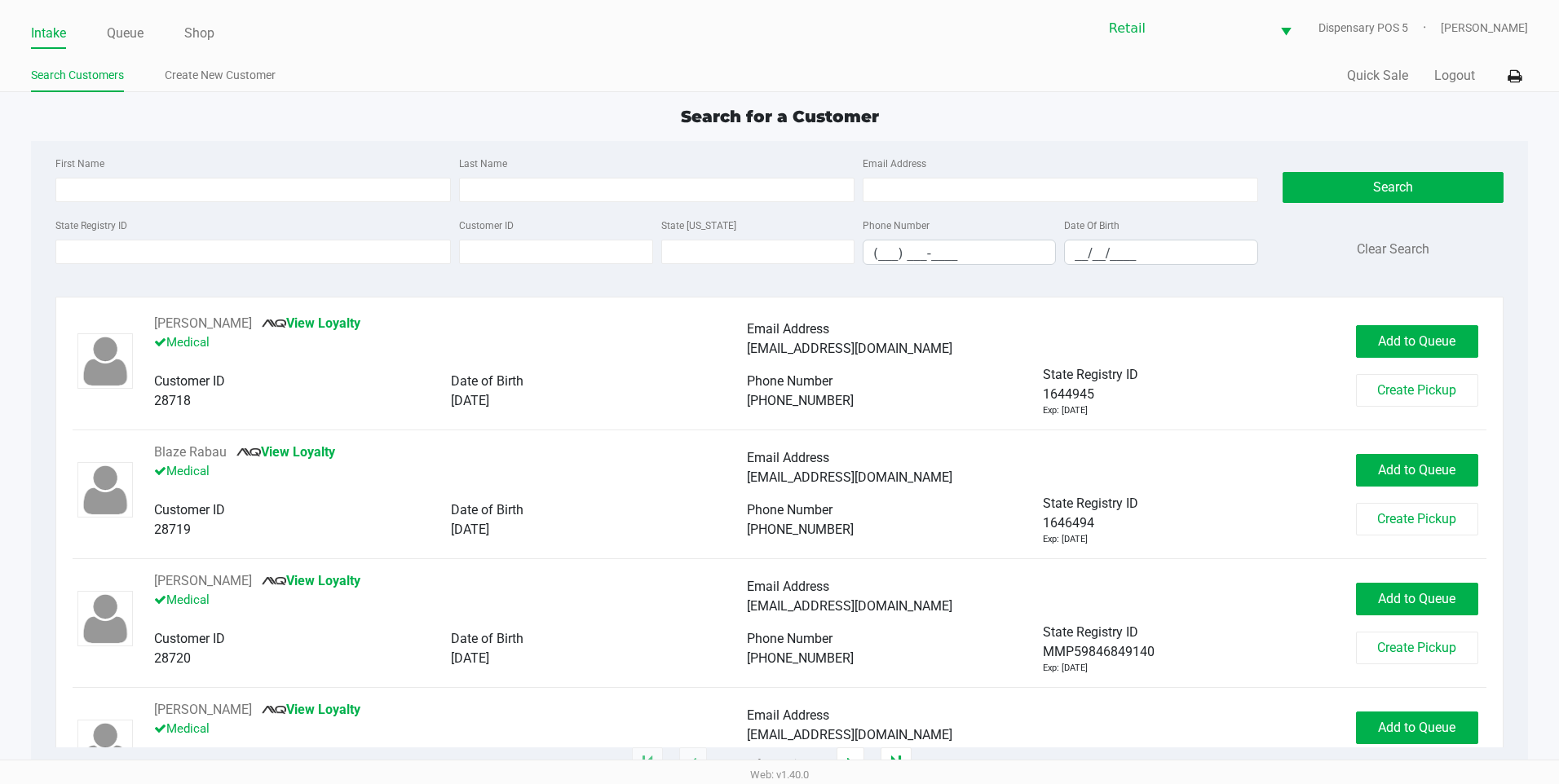
drag, startPoint x: 132, startPoint y: 3, endPoint x: 132, endPoint y: 18, distance: 15.0
click at [132, 5] on div "Intake Queue Shop Retail Dispensary POS 5 Adil Ramos Search Customers Create Ne…" at bounding box center [780, 46] width 1559 height 92
click at [132, 40] on link "Queue" at bounding box center [126, 33] width 37 height 23
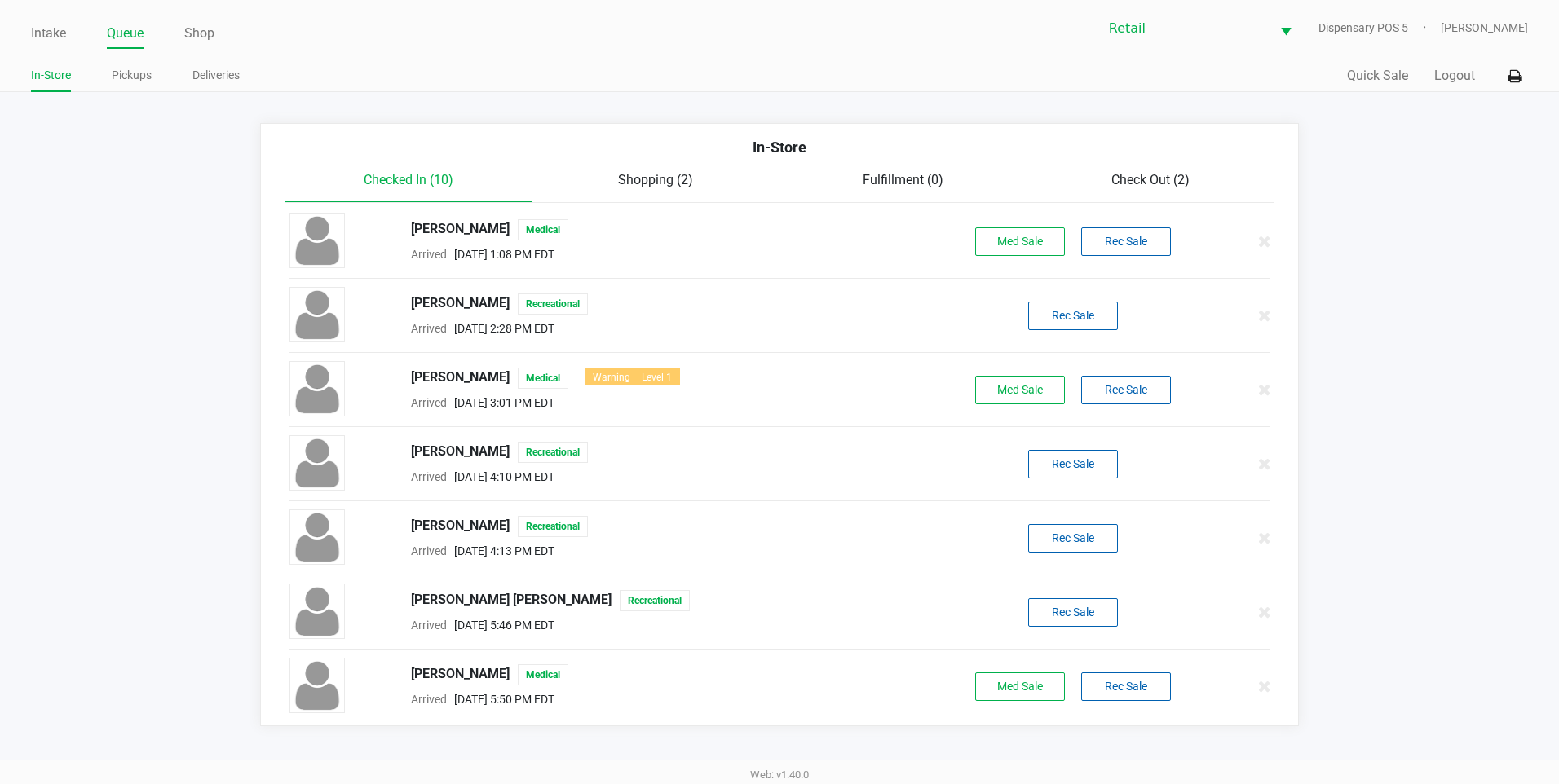
click at [1126, 180] on span "Check Out (2)" at bounding box center [1150, 179] width 79 height 16
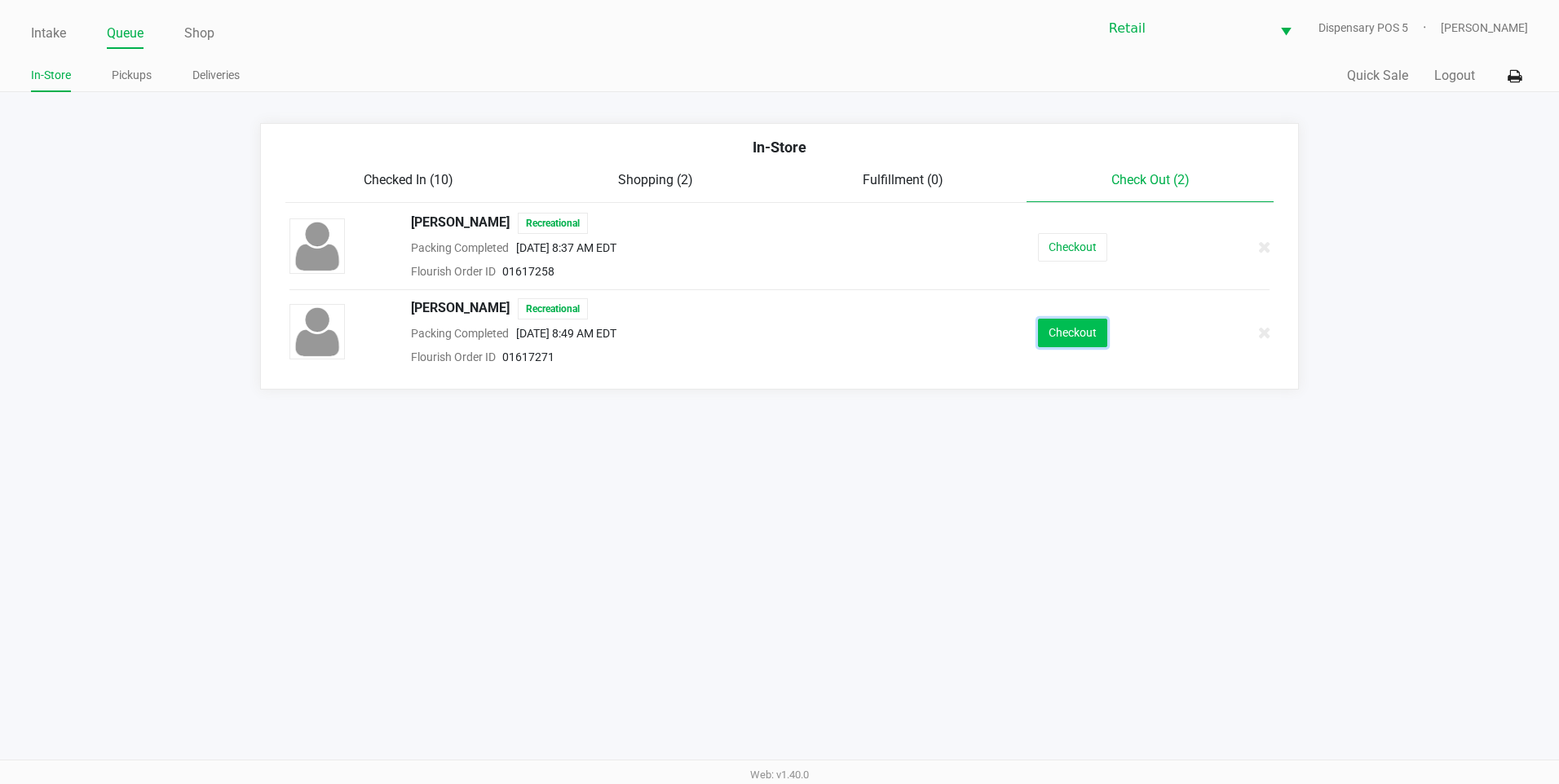
click at [1074, 344] on button "Checkout" at bounding box center [1072, 332] width 69 height 29
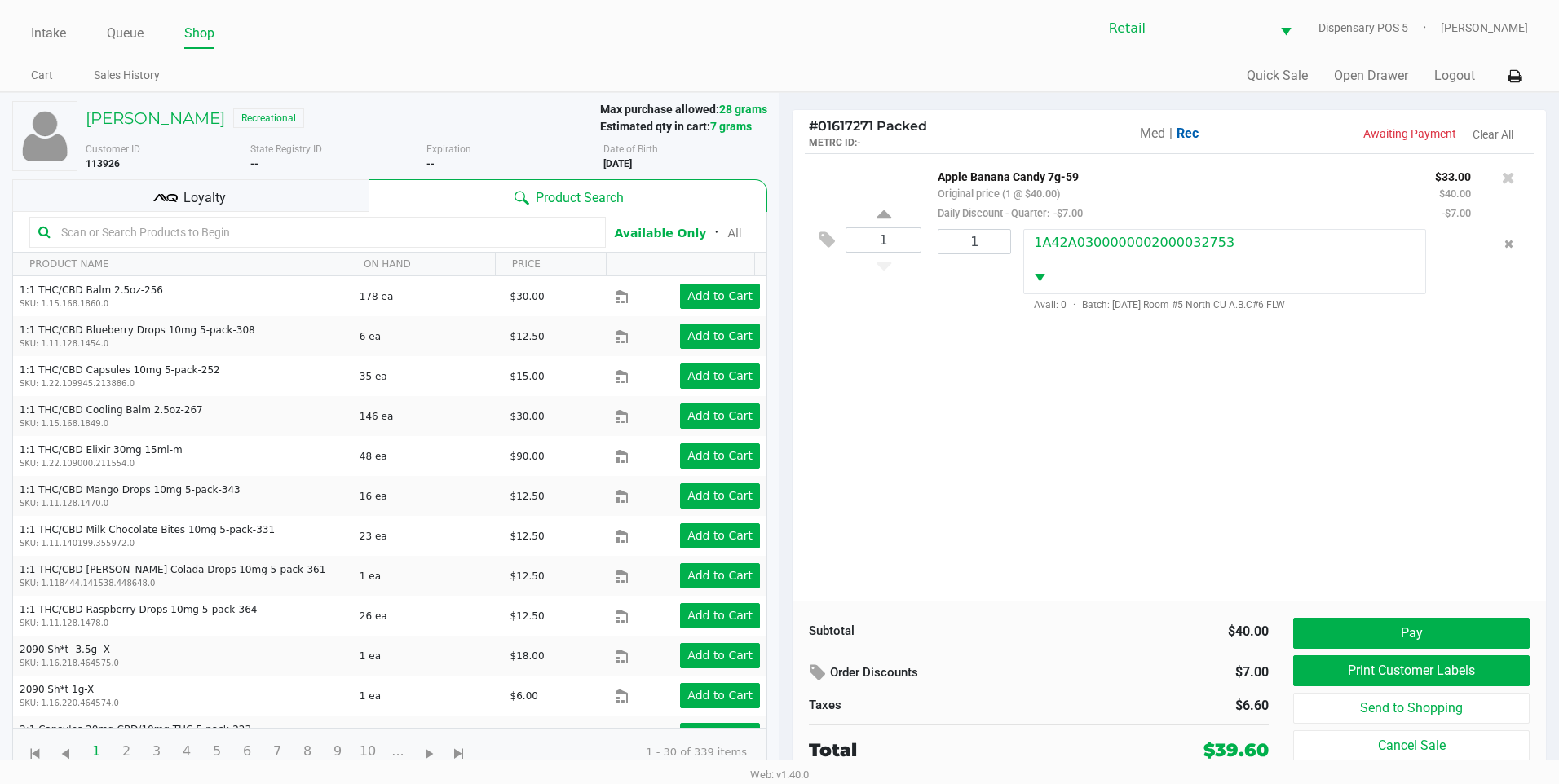
click at [197, 199] on span "Loyalty" at bounding box center [205, 198] width 42 height 19
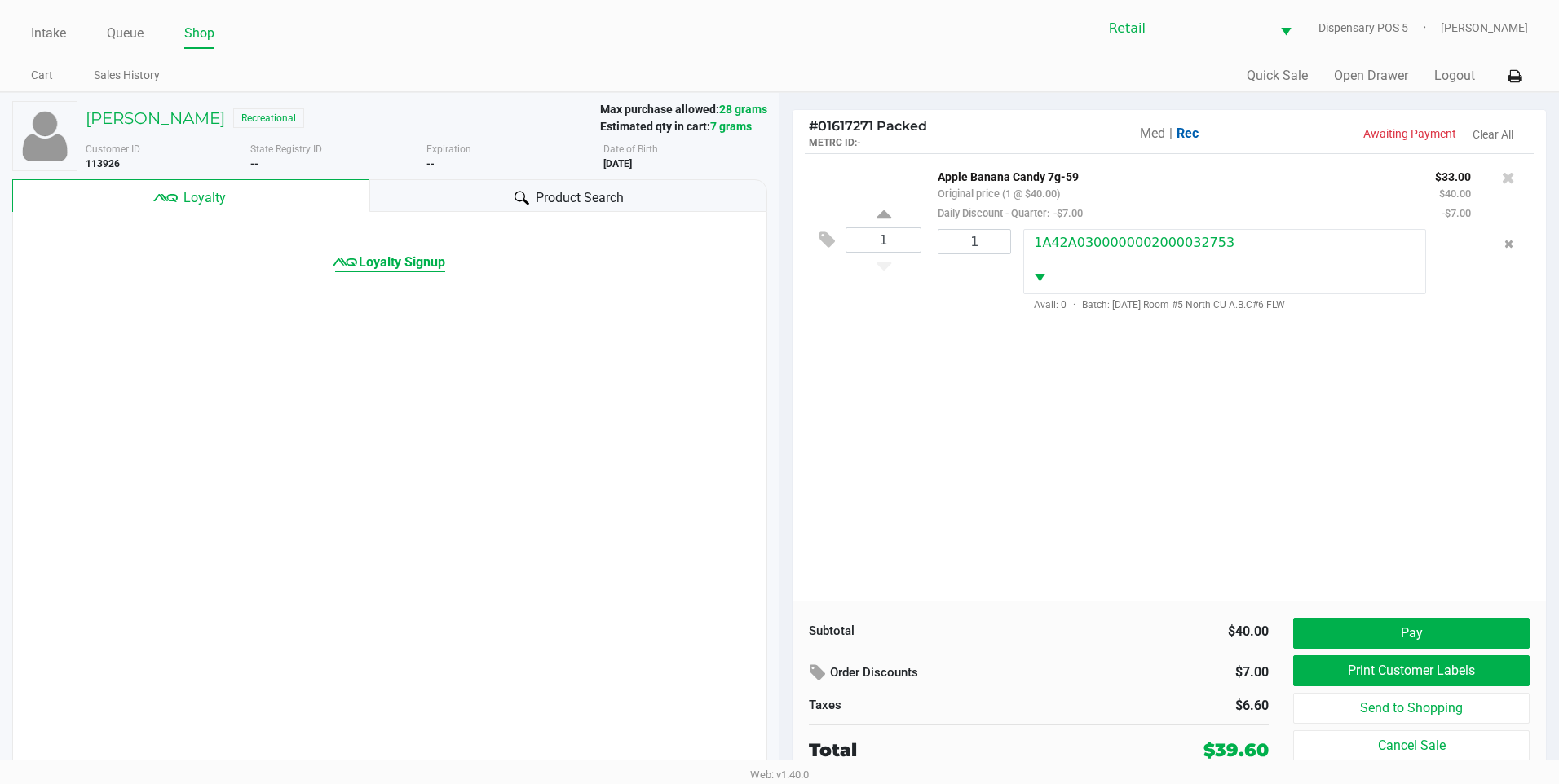
click at [429, 268] on span "Loyalty Signup" at bounding box center [403, 262] width 87 height 19
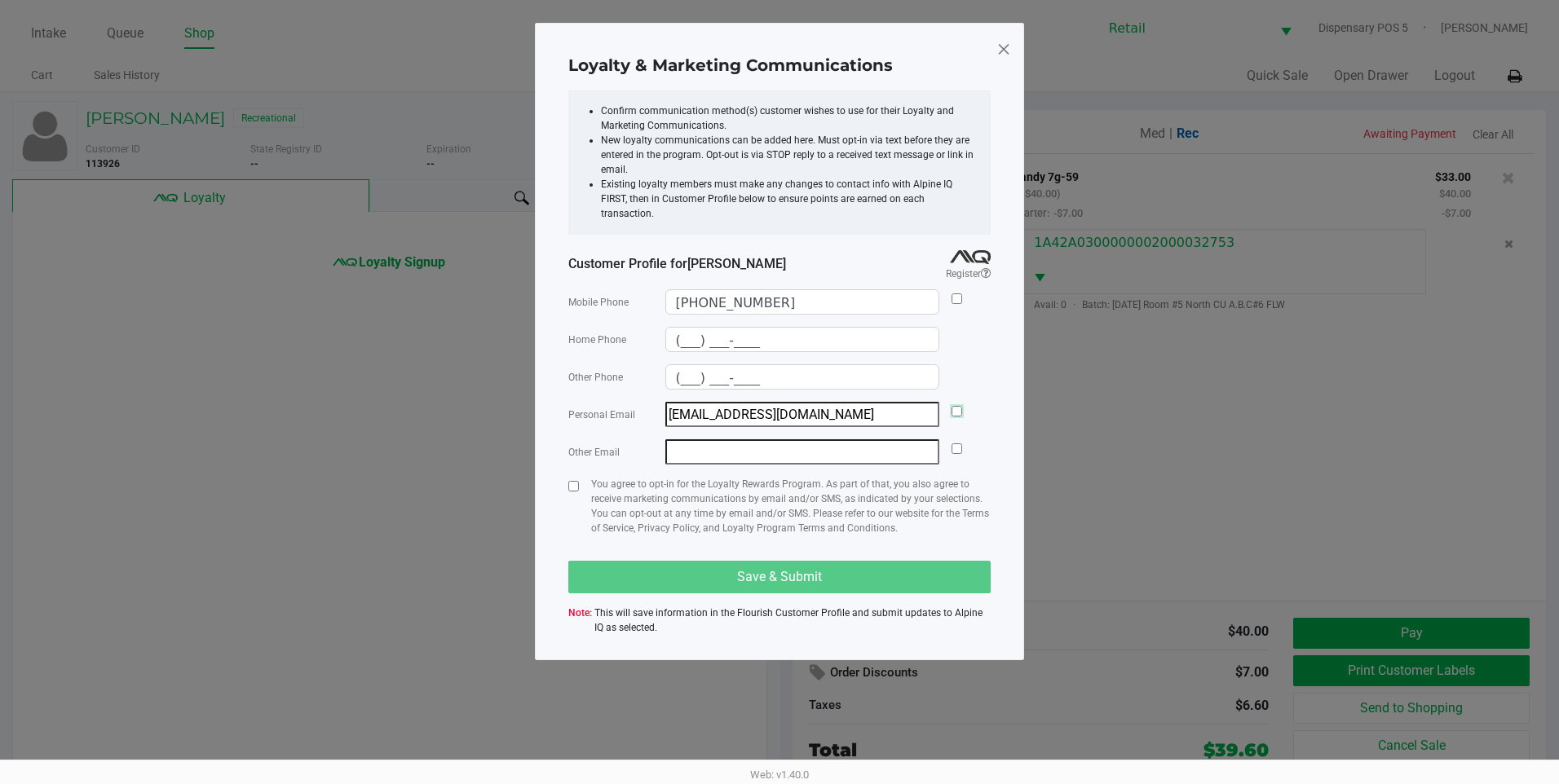
click at [962, 406] on input "checkbox" at bounding box center [956, 411] width 10 height 10
checkbox input "true"
click at [960, 291] on div at bounding box center [956, 301] width 10 height 25
click at [959, 294] on input "checkbox" at bounding box center [956, 298] width 10 height 10
checkbox input "true"
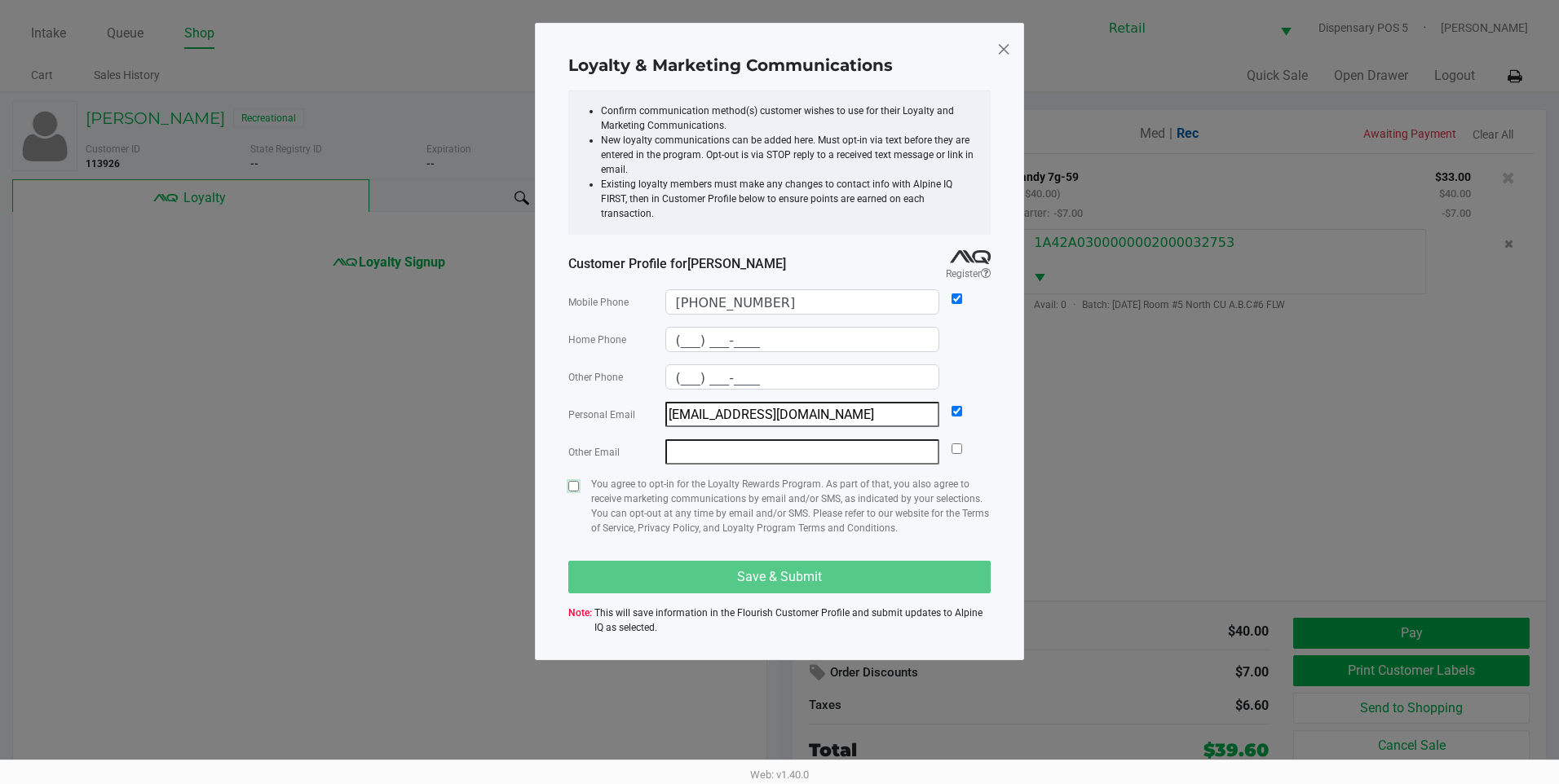
click at [574, 481] on input "checkbox" at bounding box center [573, 486] width 10 height 10
checkbox input "true"
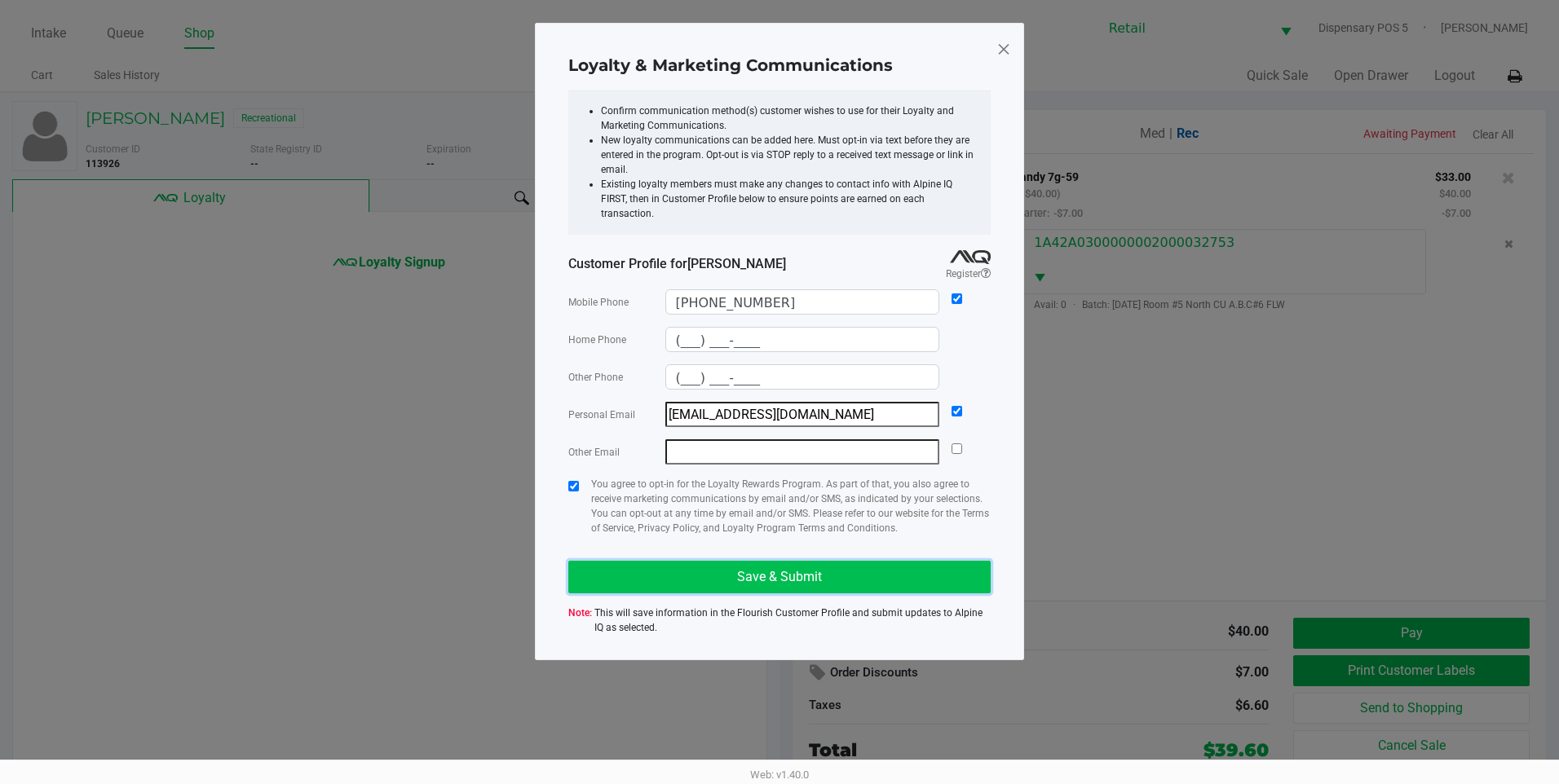
click at [690, 561] on button "Save & Submit" at bounding box center [779, 576] width 422 height 32
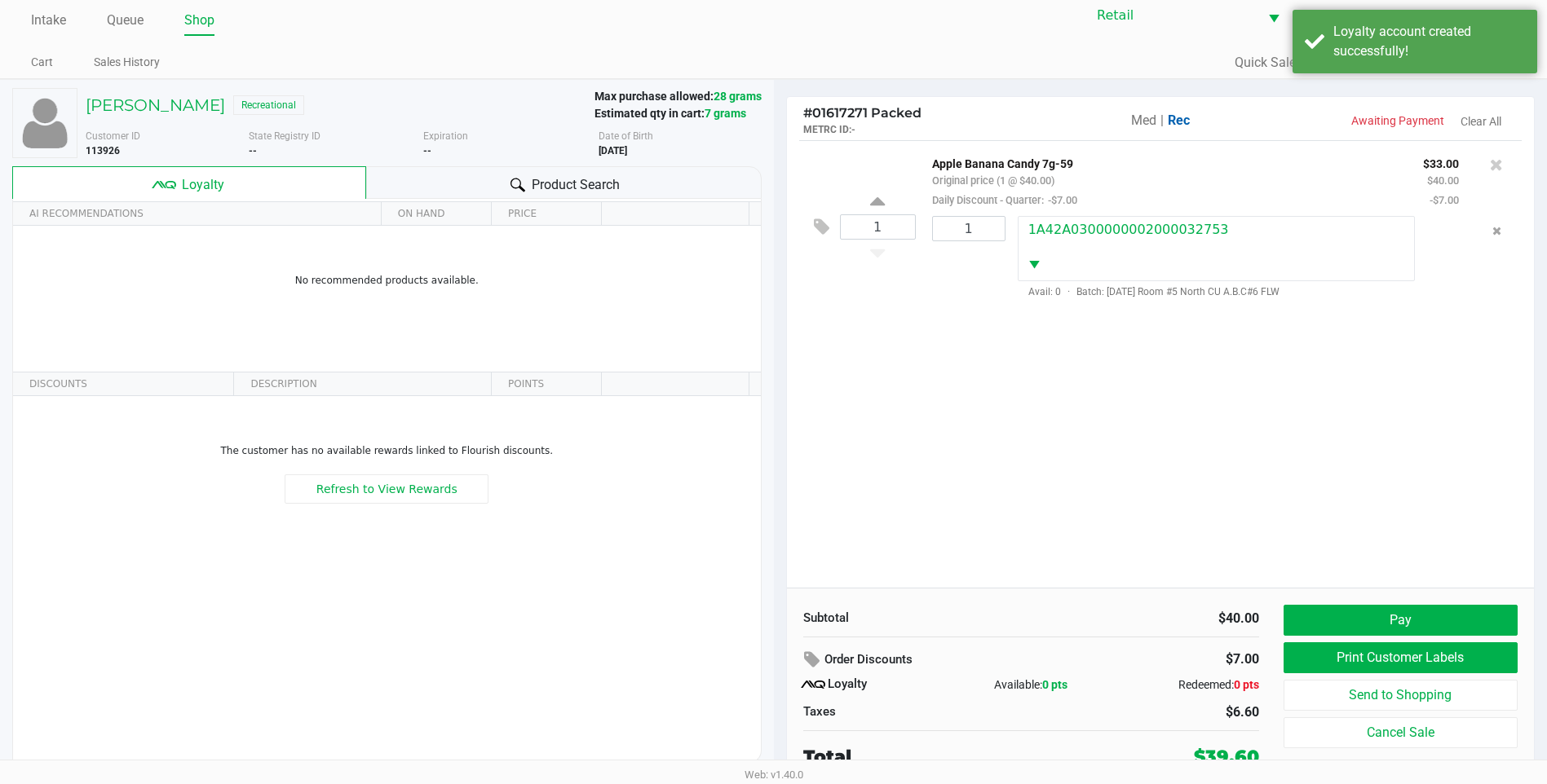
scroll to position [17, 0]
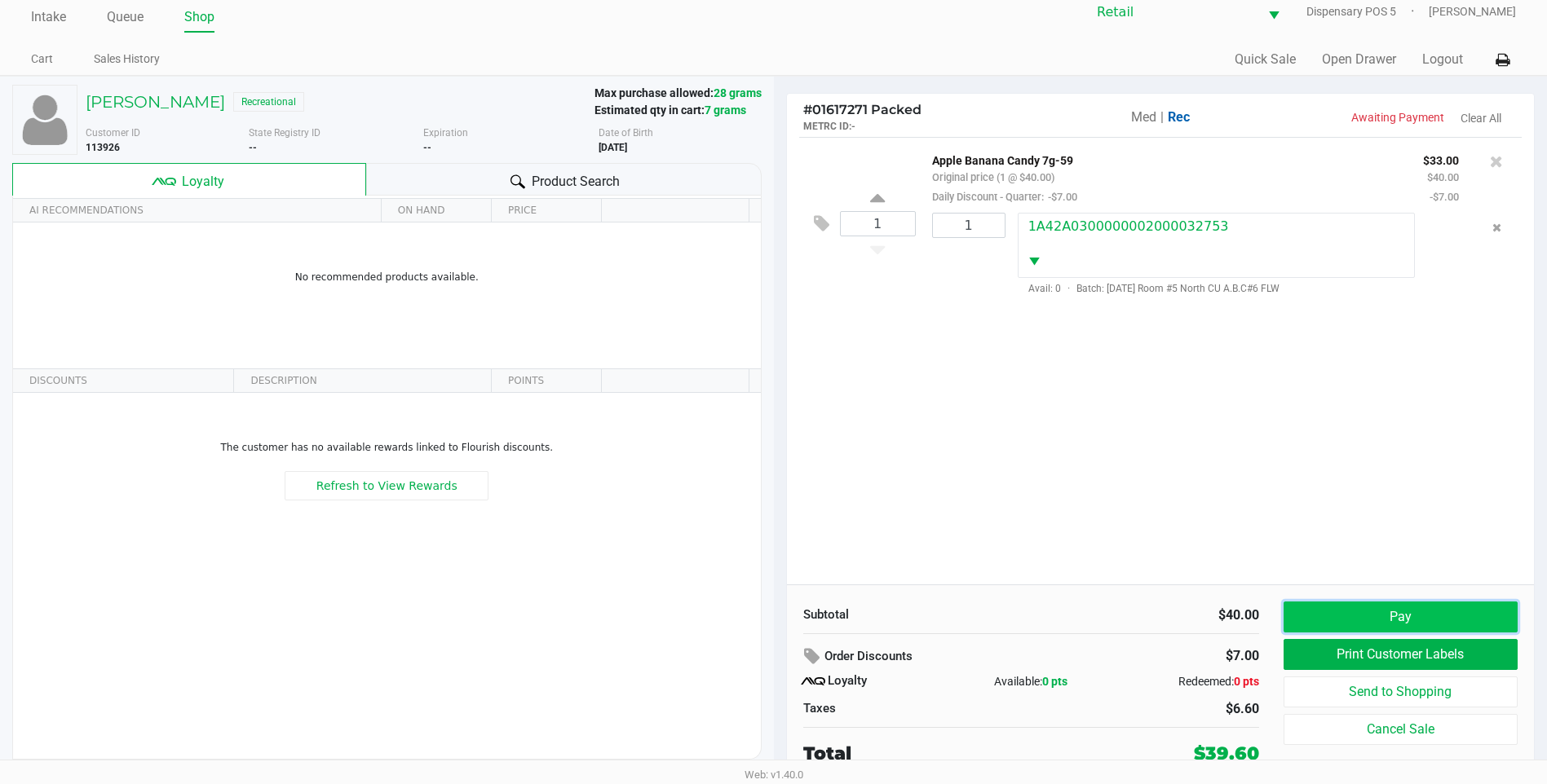
click at [1360, 624] on button "Pay" at bounding box center [1400, 618] width 234 height 31
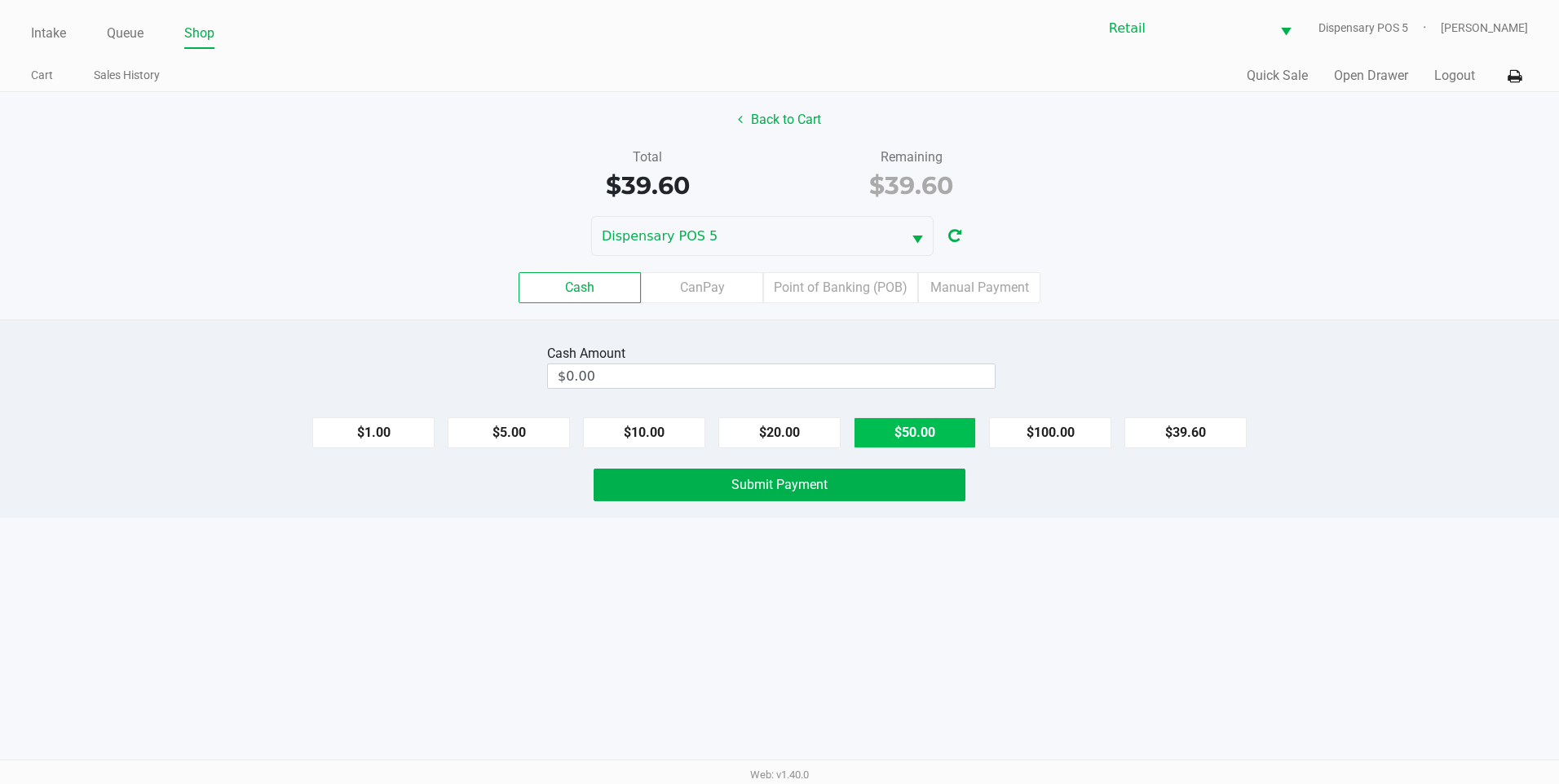
click at [901, 436] on button "$50.00" at bounding box center [914, 433] width 122 height 31
type input "$50.00"
drag, startPoint x: 767, startPoint y: 484, endPoint x: 735, endPoint y: 498, distance: 34.9
click at [767, 484] on span "Submit Payment" at bounding box center [780, 485] width 96 height 16
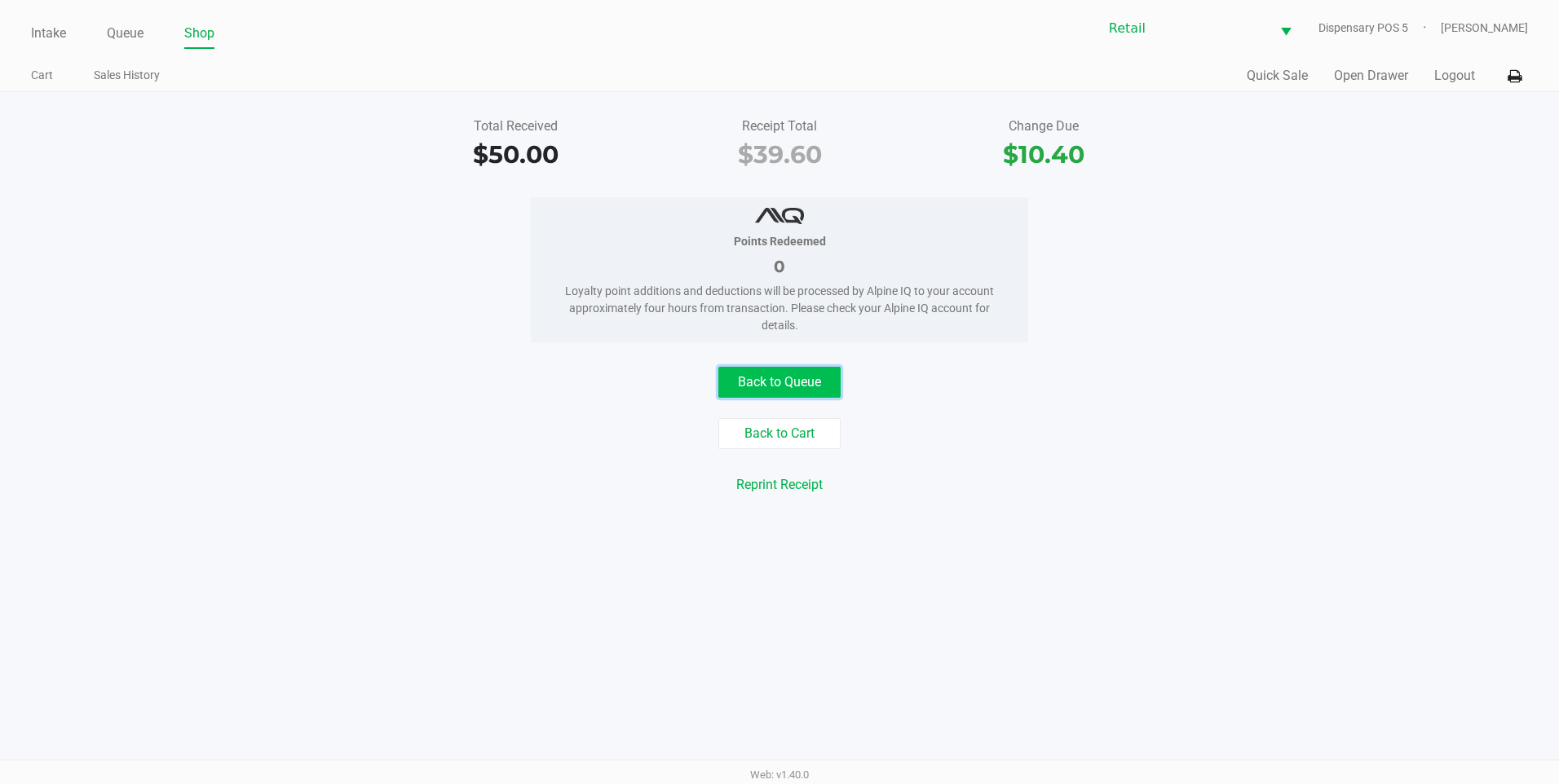
click at [812, 373] on button "Back to Queue" at bounding box center [780, 382] width 122 height 31
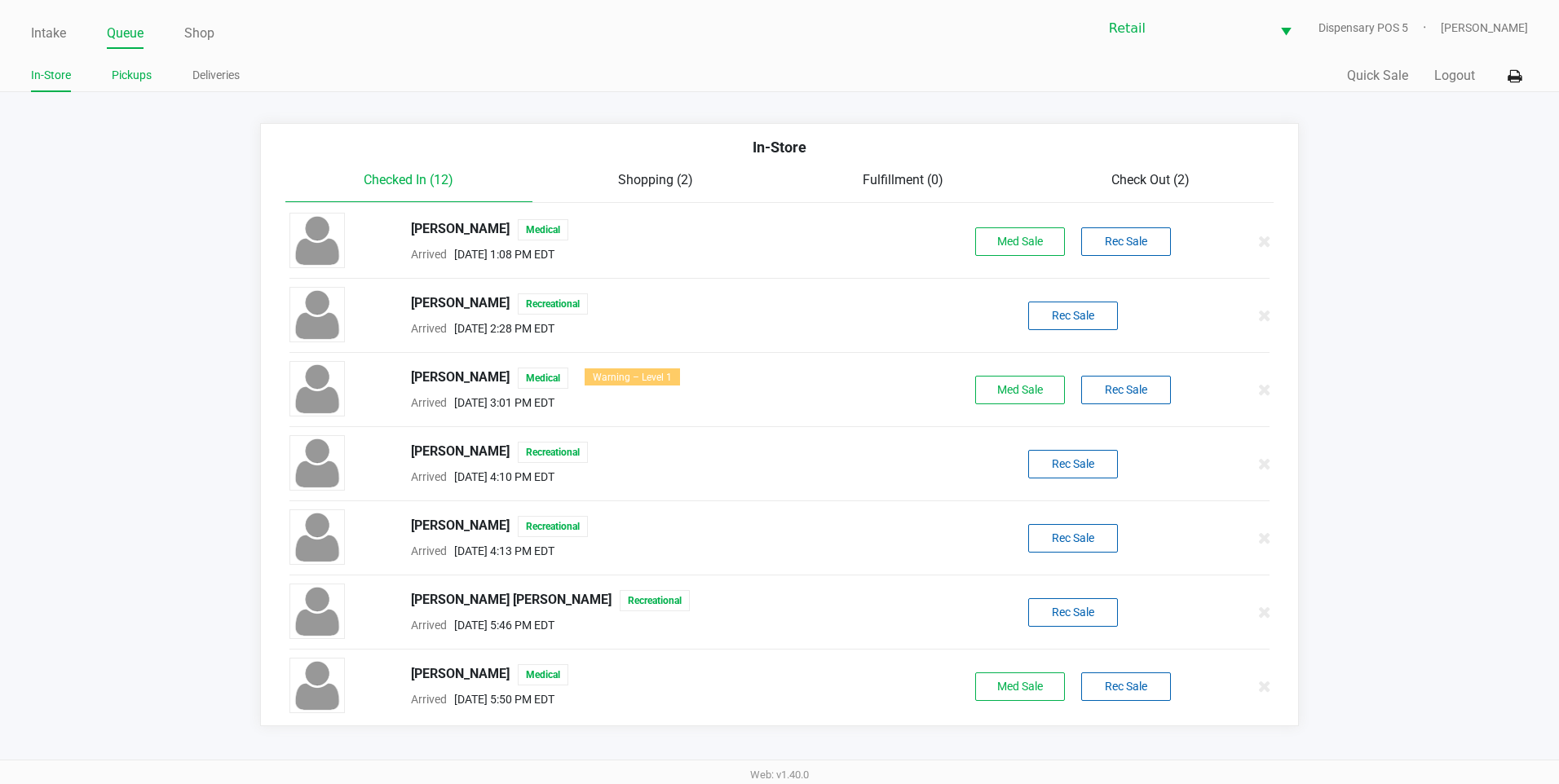
click at [137, 82] on link "Pickups" at bounding box center [131, 76] width 40 height 20
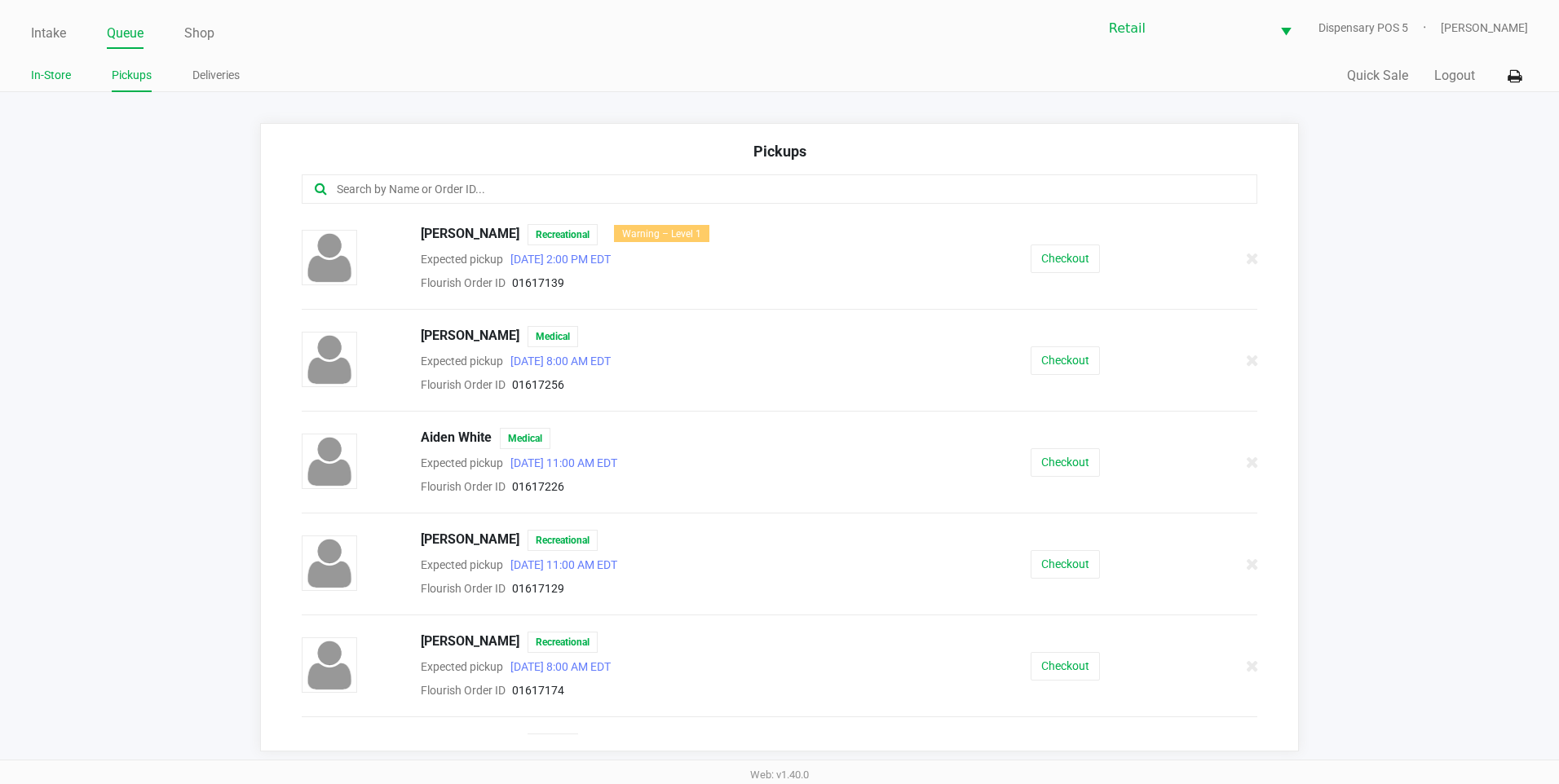
drag, startPoint x: 83, startPoint y: 68, endPoint x: 66, endPoint y: 75, distance: 18.4
click at [71, 73] on ul "In-Store Pickups Deliveries" at bounding box center [405, 78] width 749 height 28
click at [66, 75] on link "In-Store" at bounding box center [51, 76] width 40 height 20
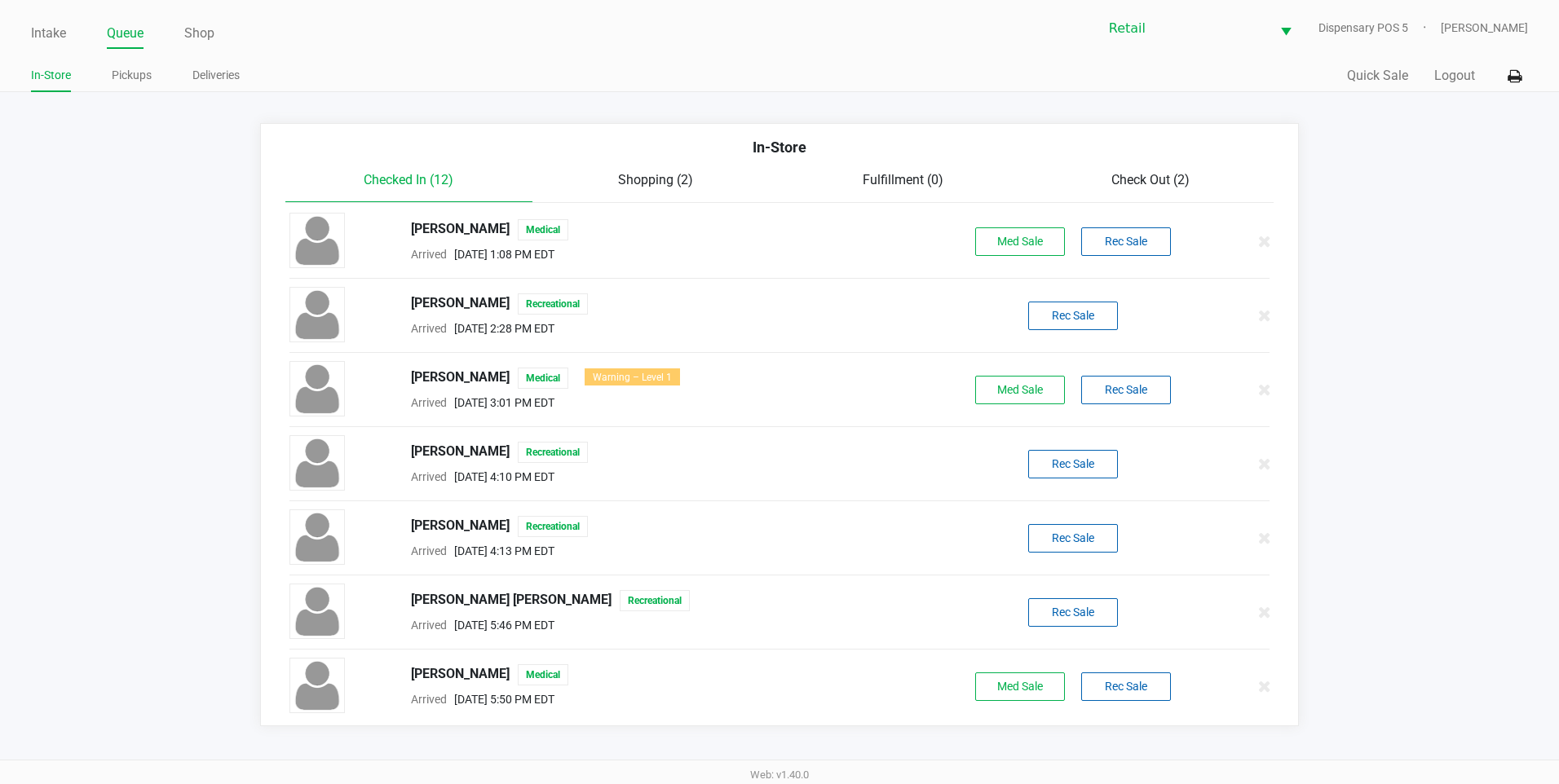
click at [1132, 180] on span "Check Out (2)" at bounding box center [1150, 179] width 79 height 16
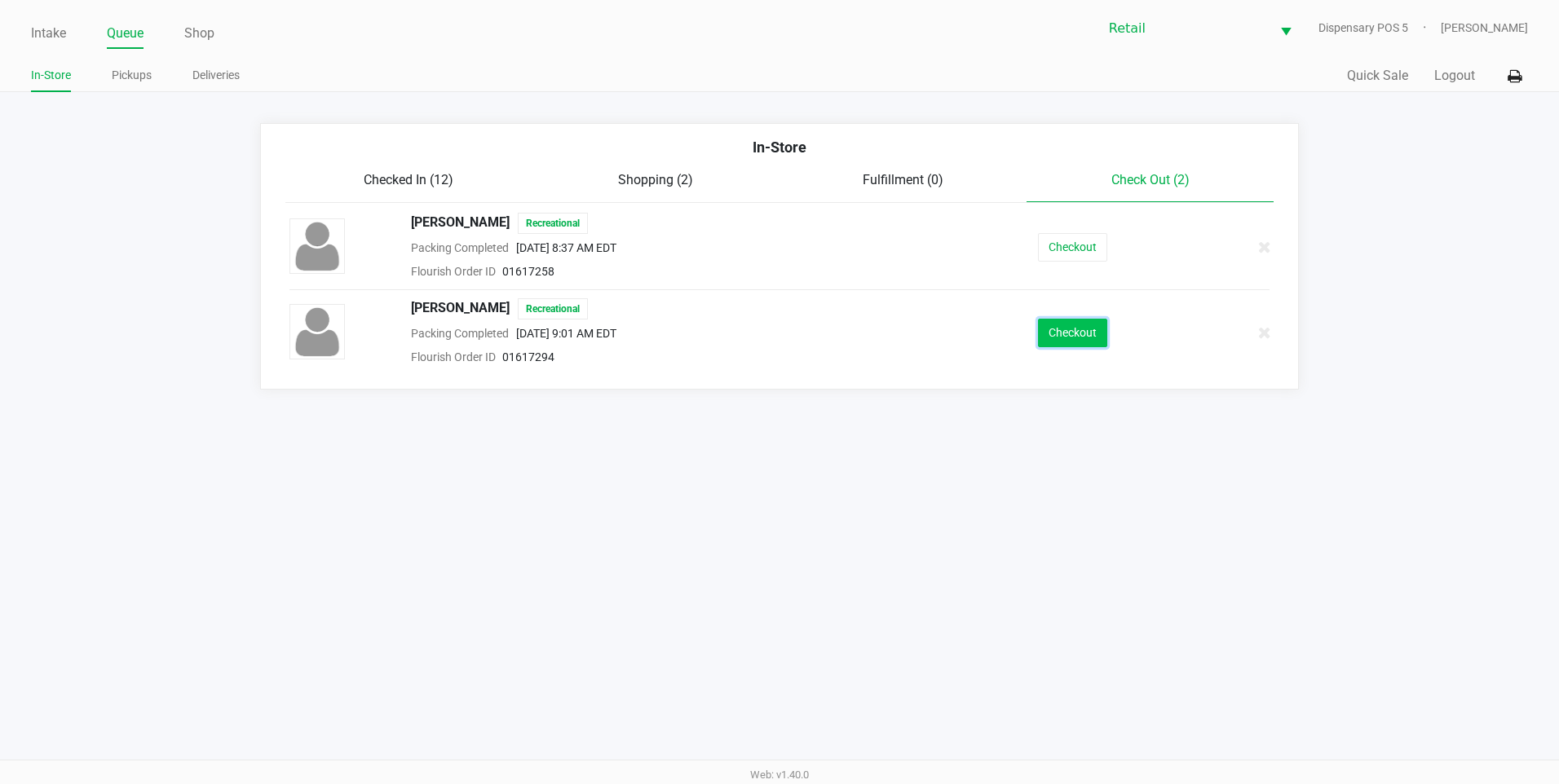
click at [1048, 329] on button "Checkout" at bounding box center [1072, 332] width 69 height 29
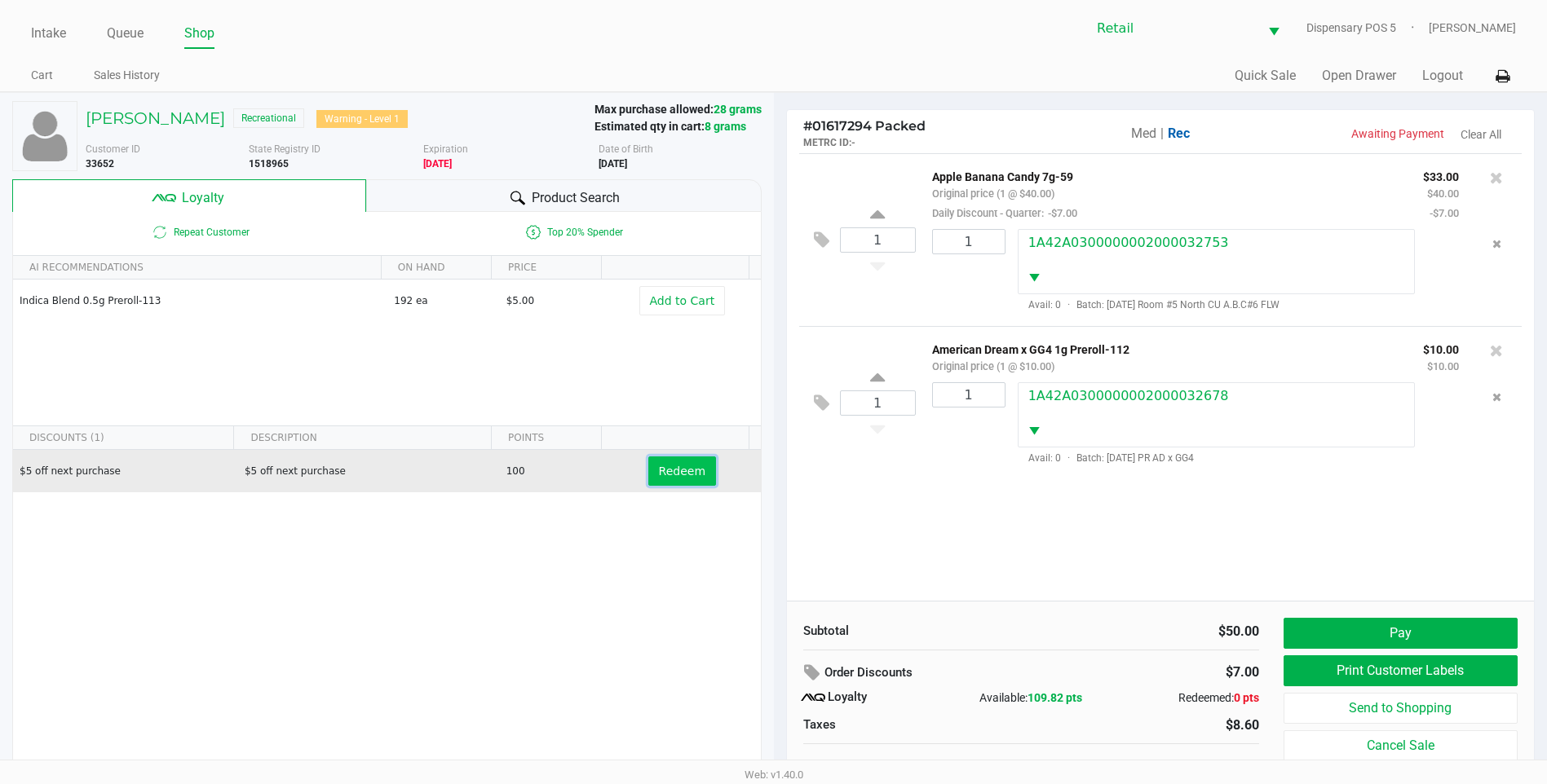
click at [691, 470] on span "Redeem" at bounding box center [682, 471] width 46 height 13
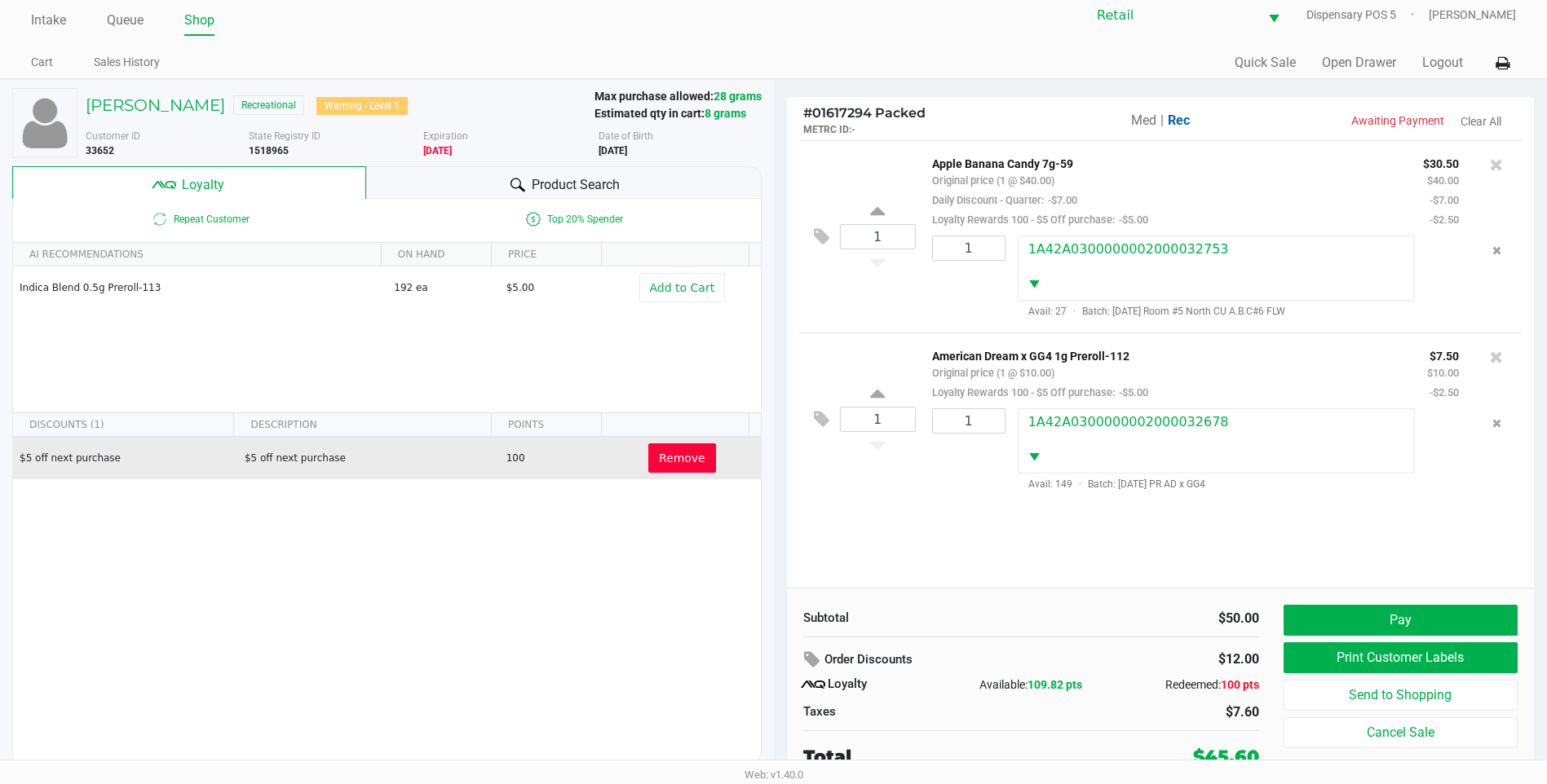
scroll to position [17, 0]
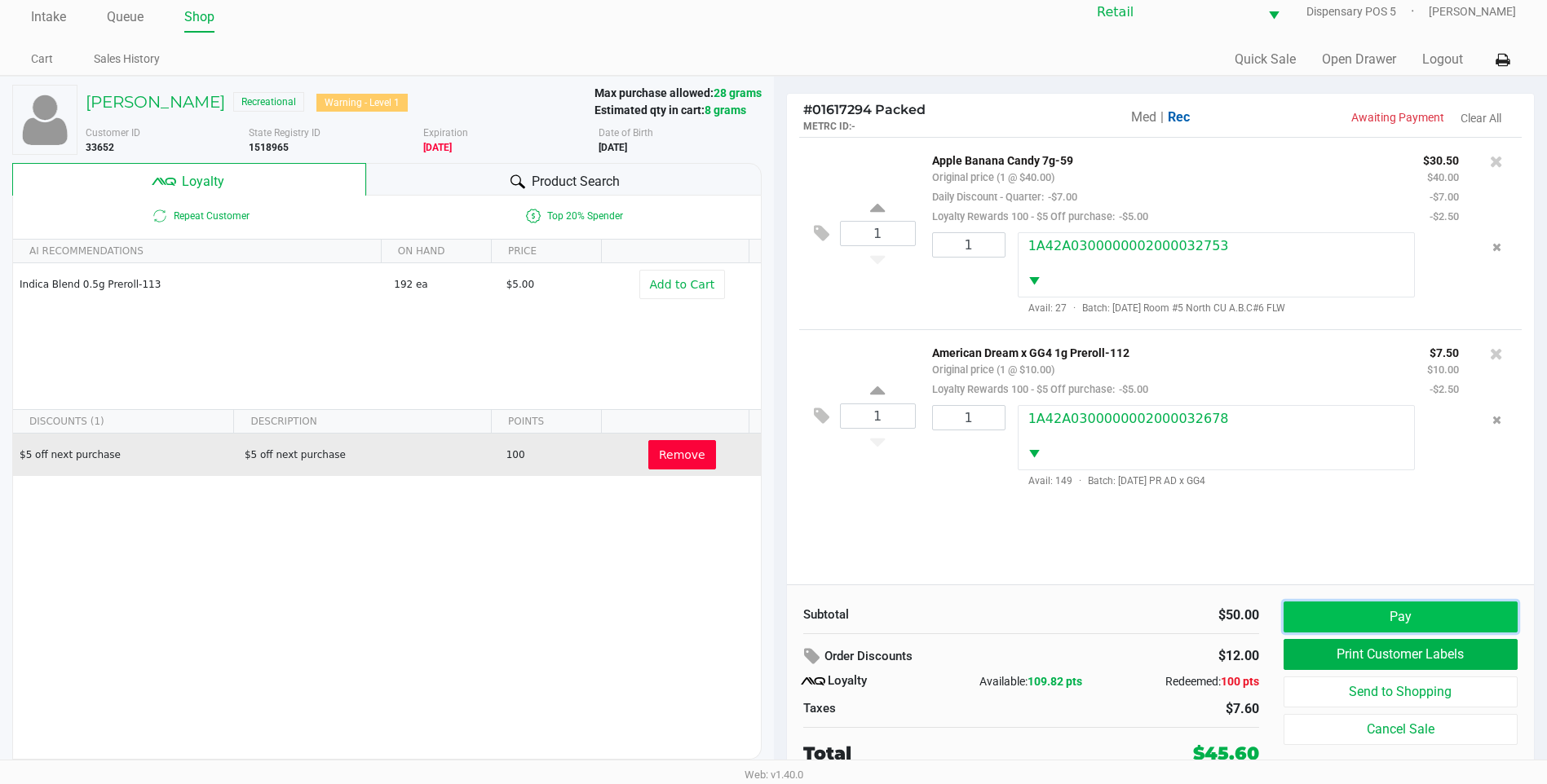
click at [1341, 614] on button "Pay" at bounding box center [1400, 618] width 234 height 31
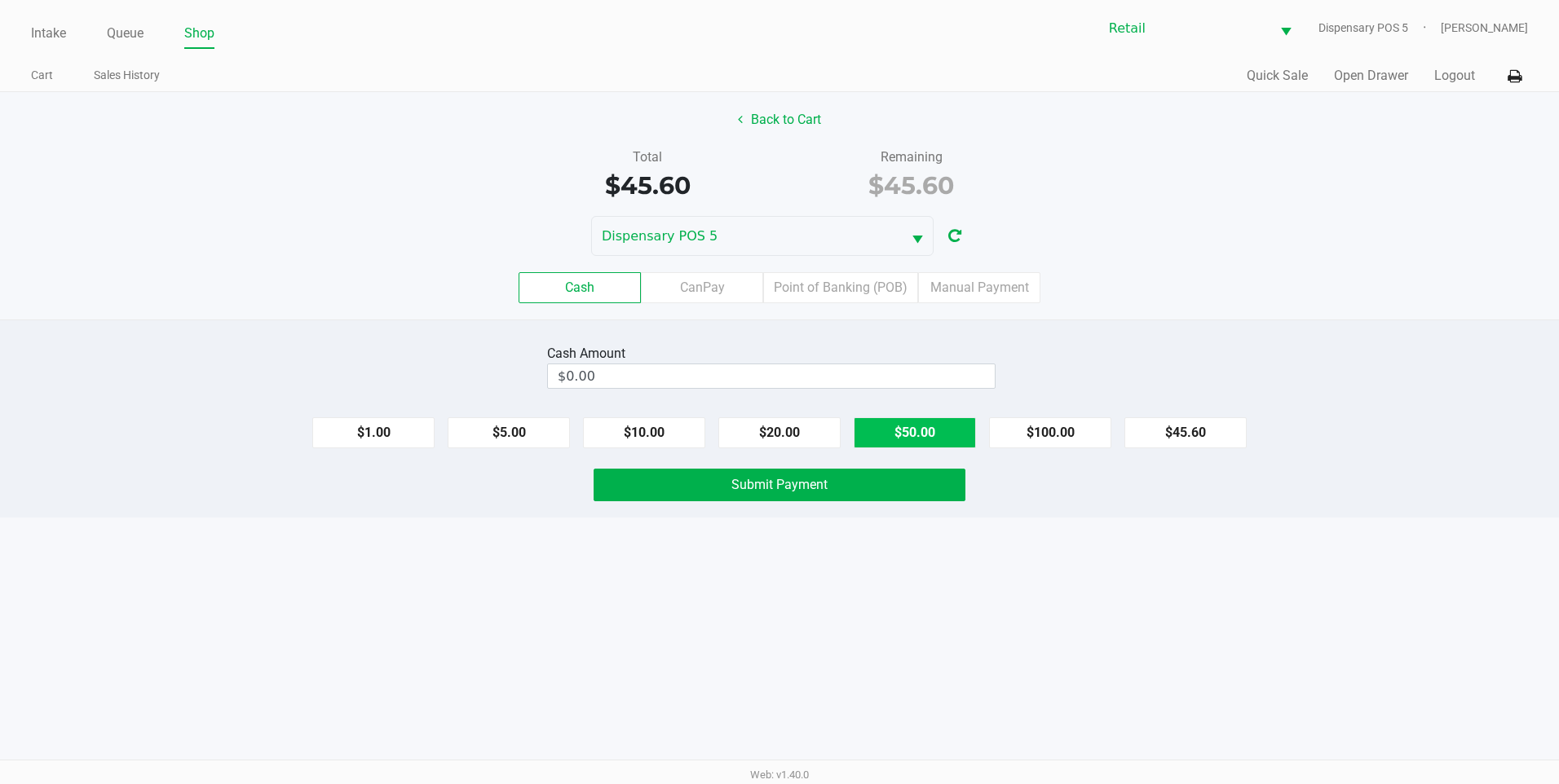
click at [937, 444] on button "$50.00" at bounding box center [914, 433] width 122 height 31
type input "$50.00"
drag, startPoint x: 855, startPoint y: 492, endPoint x: 864, endPoint y: 491, distance: 9.1
click at [859, 491] on button "Submit Payment" at bounding box center [780, 485] width 372 height 32
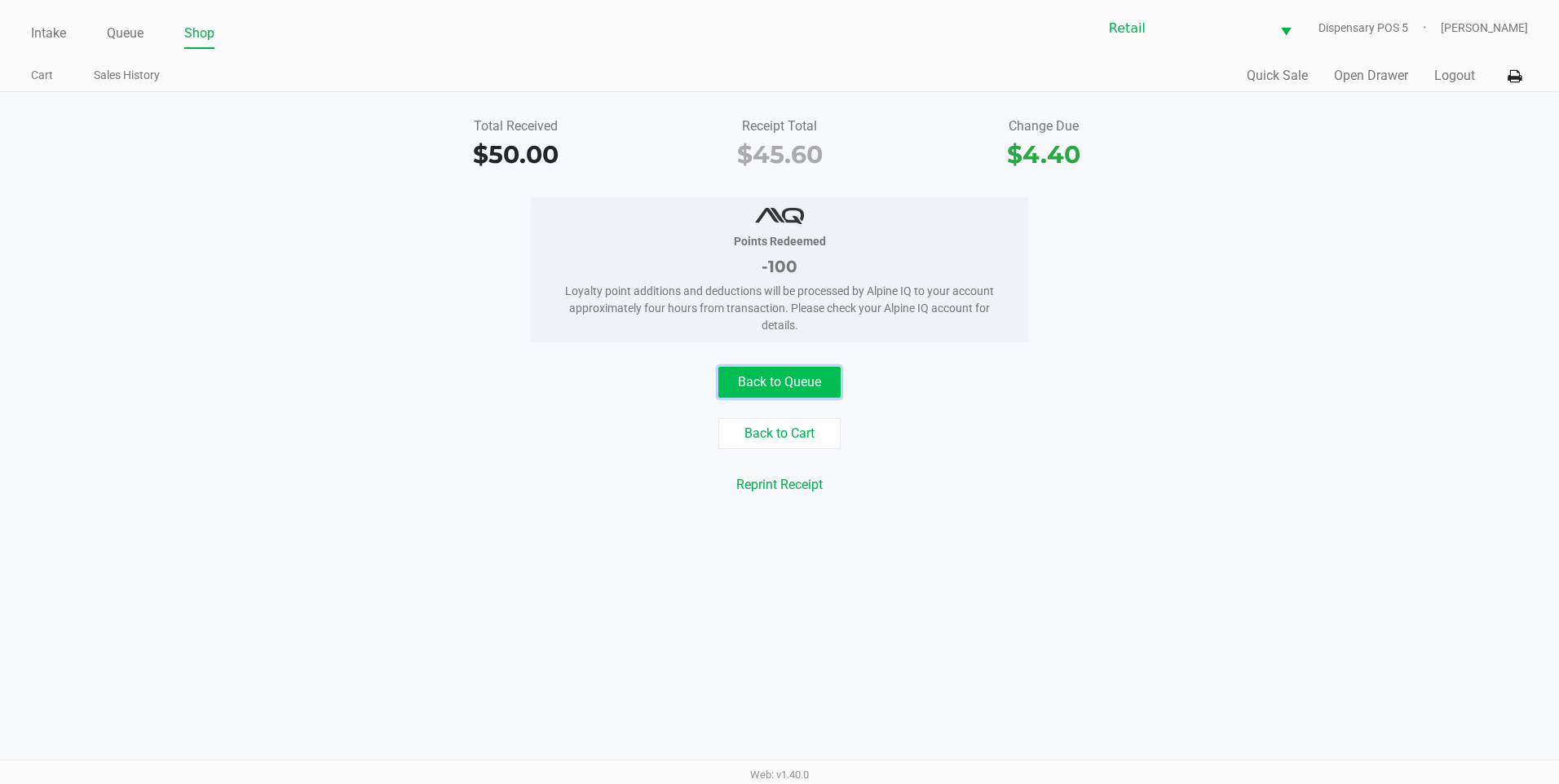
click at [808, 387] on button "Back to Queue" at bounding box center [780, 382] width 122 height 31
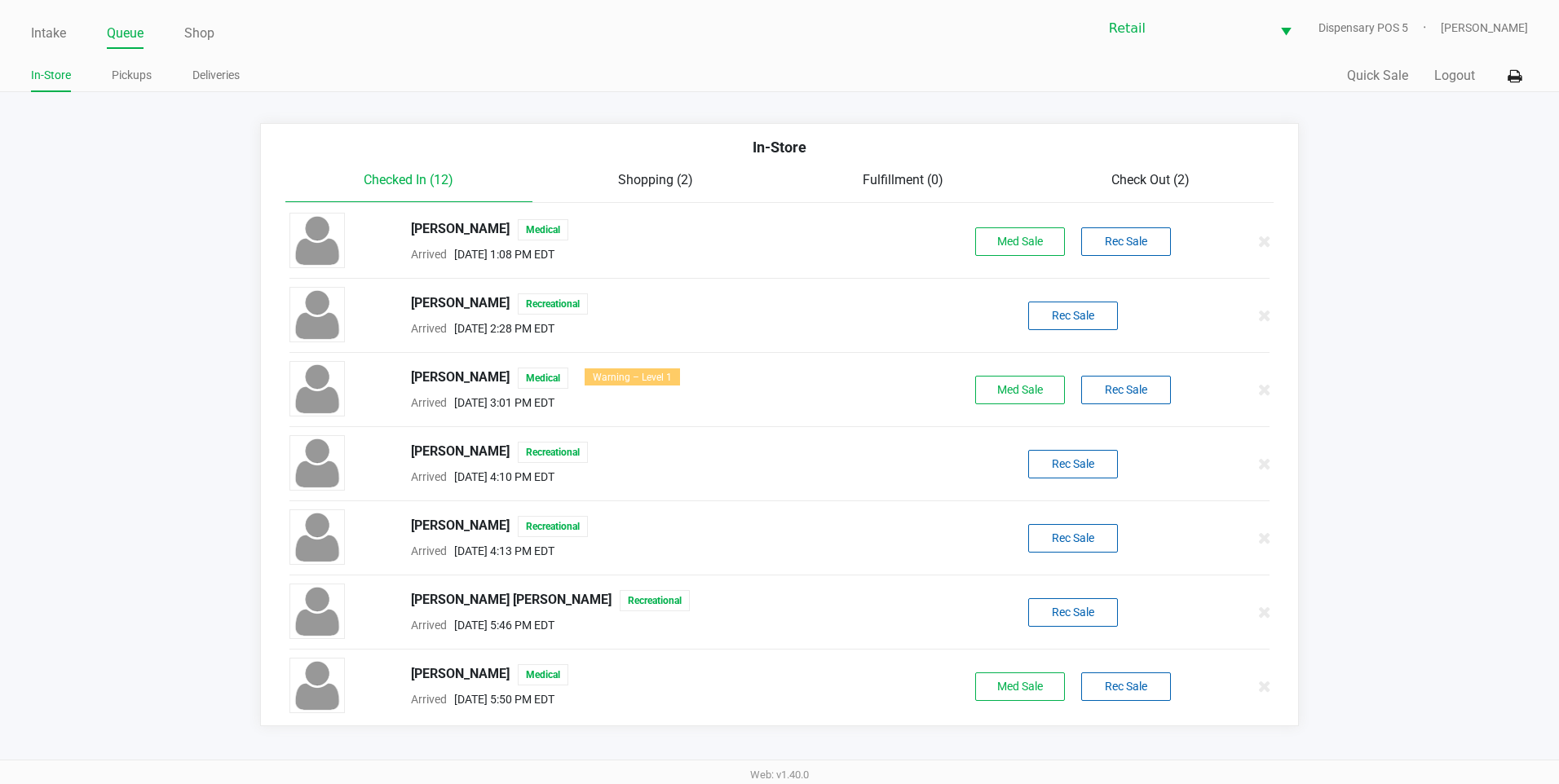
click at [1115, 185] on span "Check Out (2)" at bounding box center [1150, 179] width 79 height 16
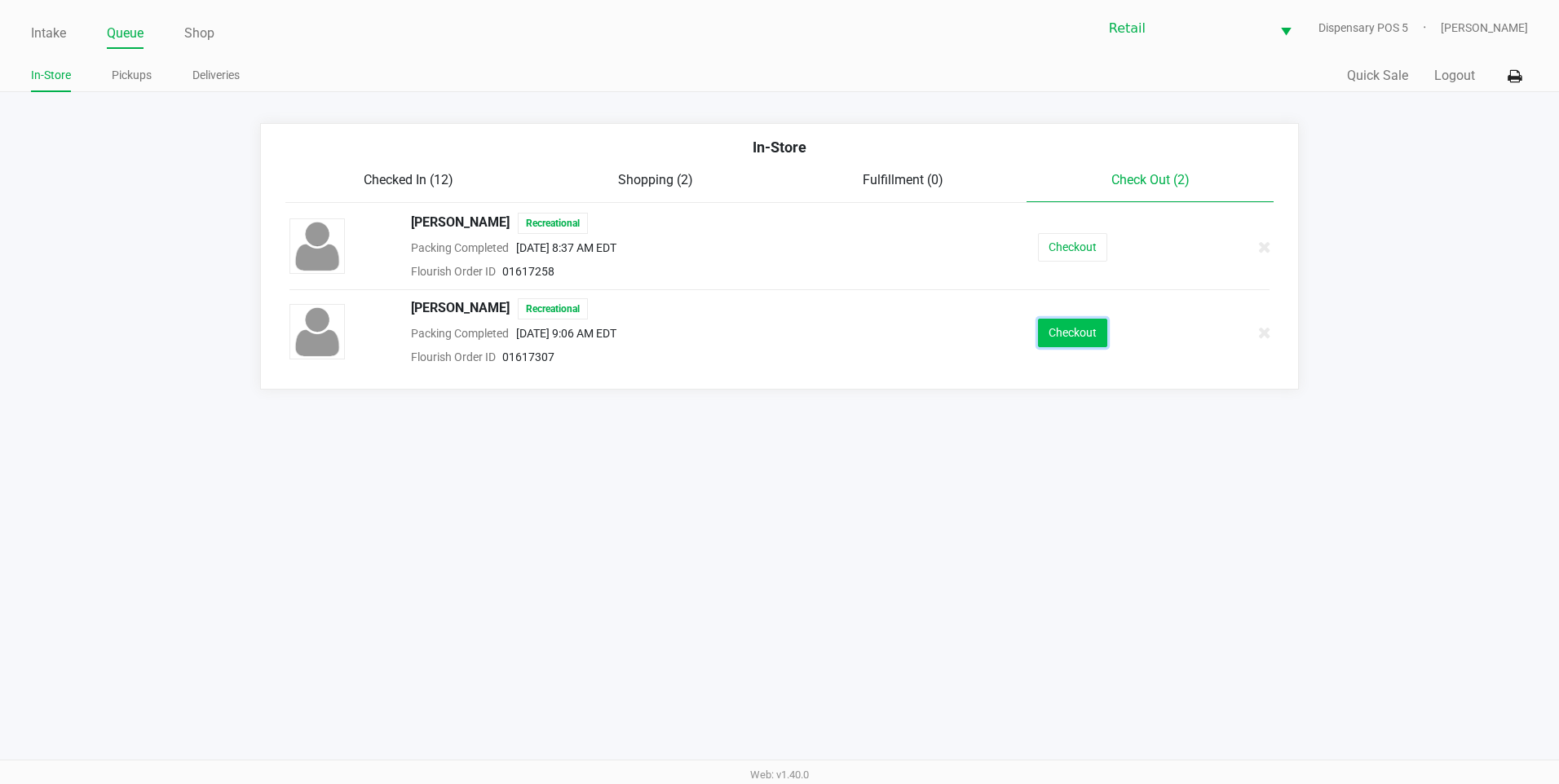
click at [1057, 340] on button "Checkout" at bounding box center [1072, 332] width 69 height 29
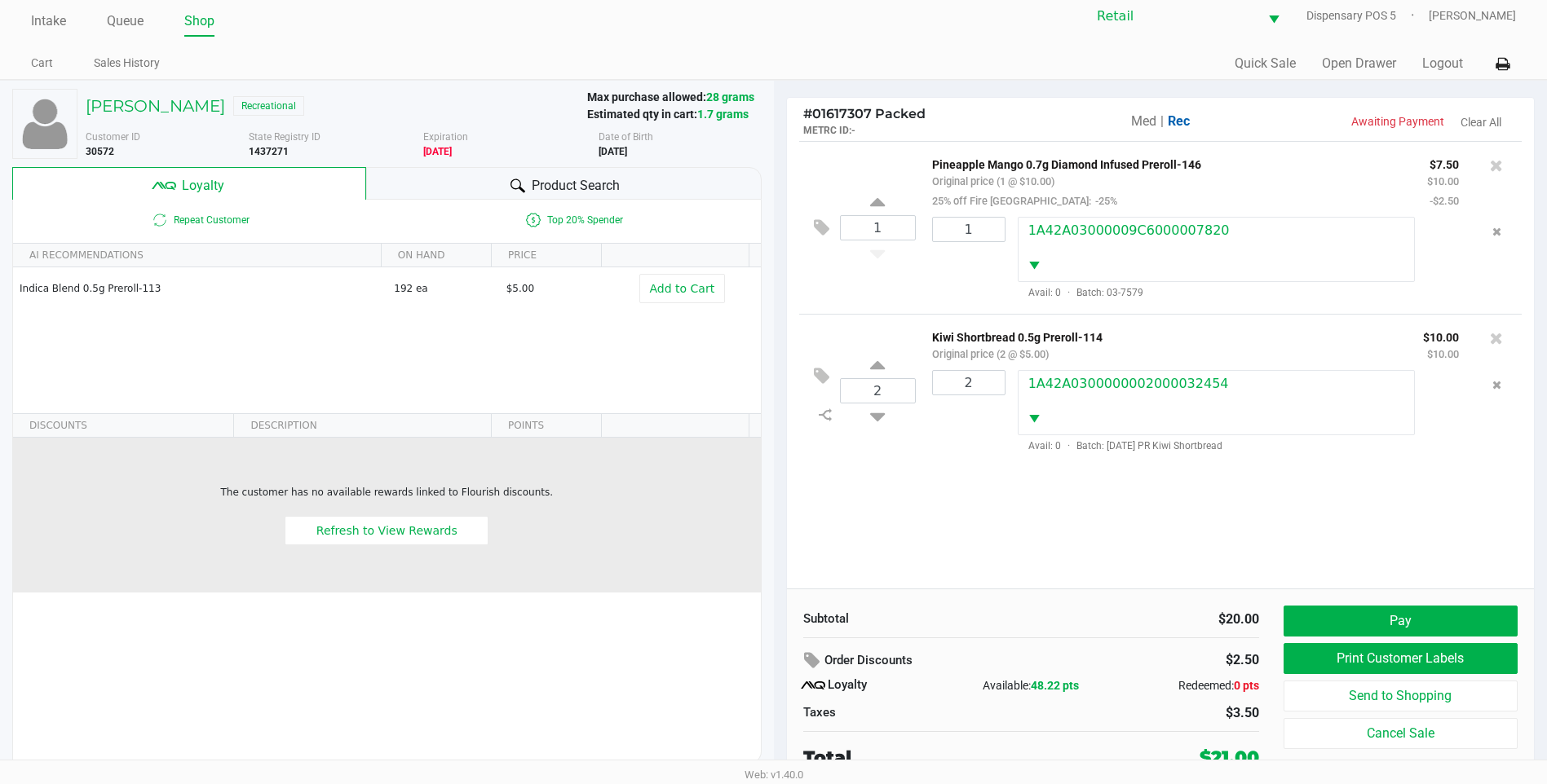
scroll to position [17, 0]
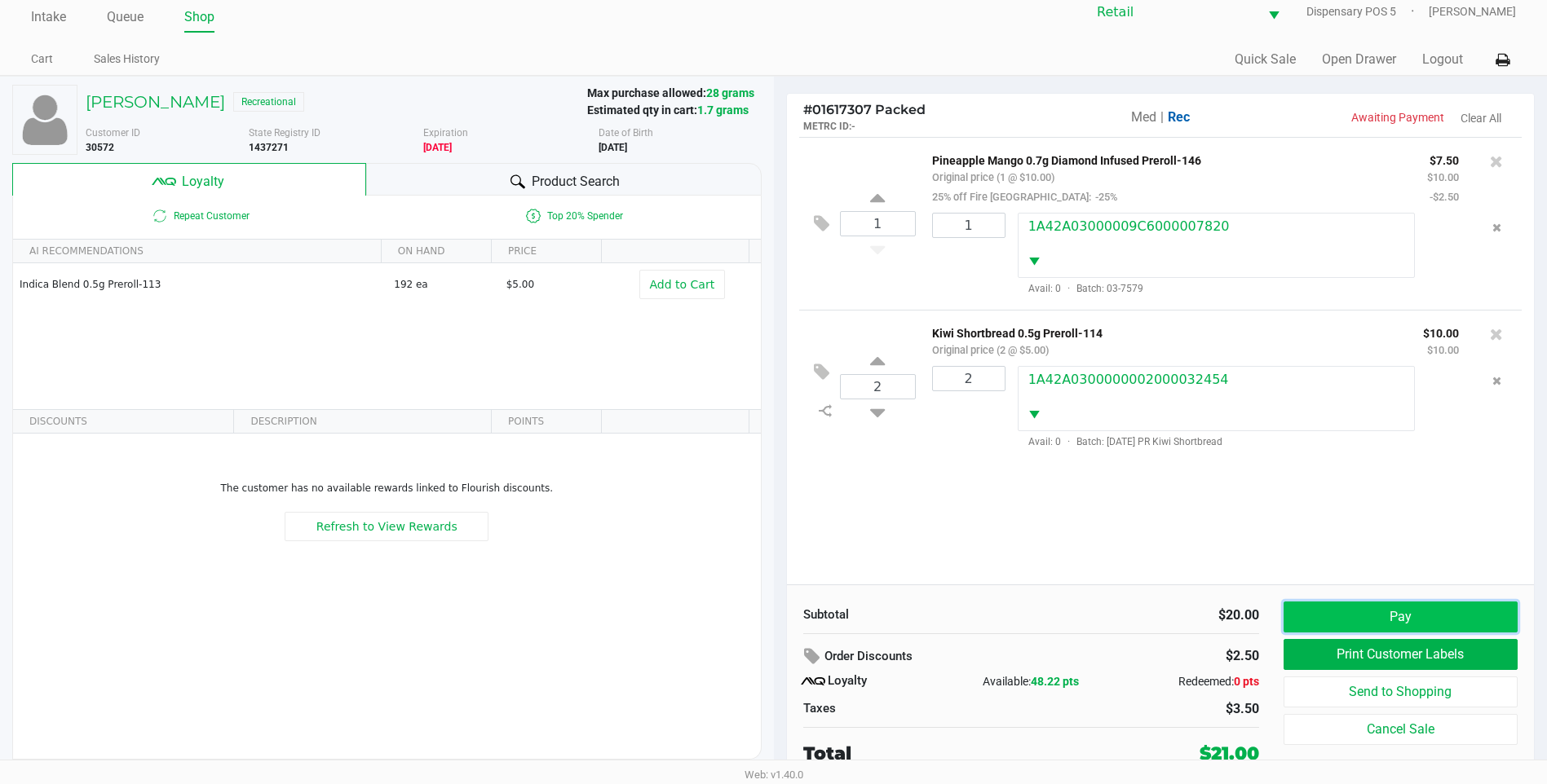
click at [1420, 617] on button "Pay" at bounding box center [1400, 618] width 234 height 31
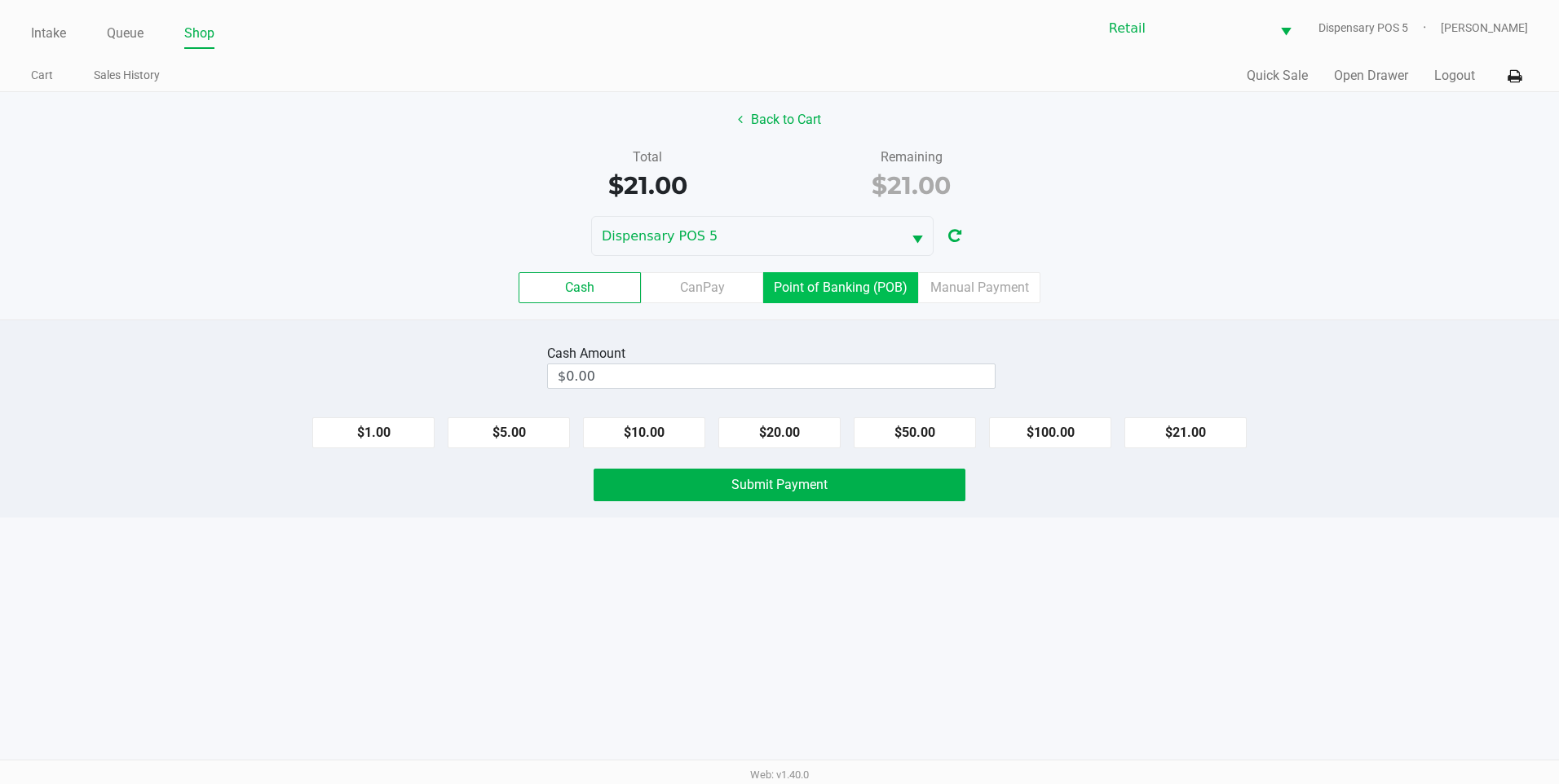
click at [838, 289] on label "Point of Banking (POB)" at bounding box center [840, 288] width 155 height 31
click at [0, 0] on 7 "Point of Banking (POB)" at bounding box center [0, 0] width 0 height 0
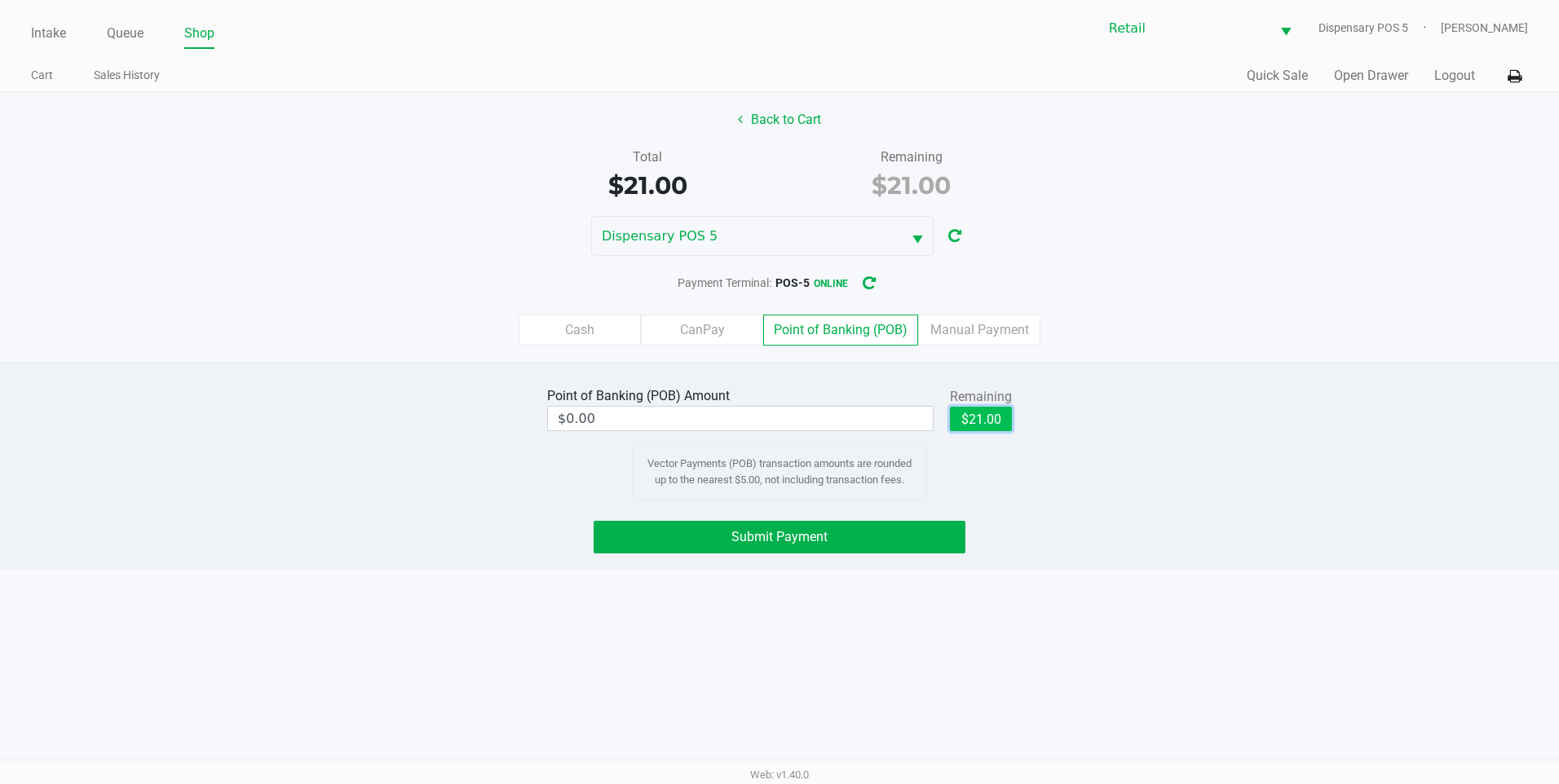
click at [986, 427] on button "$21.00" at bounding box center [981, 419] width 62 height 24
type input "$21.00"
click at [807, 546] on button "Submit Payment" at bounding box center [780, 537] width 372 height 32
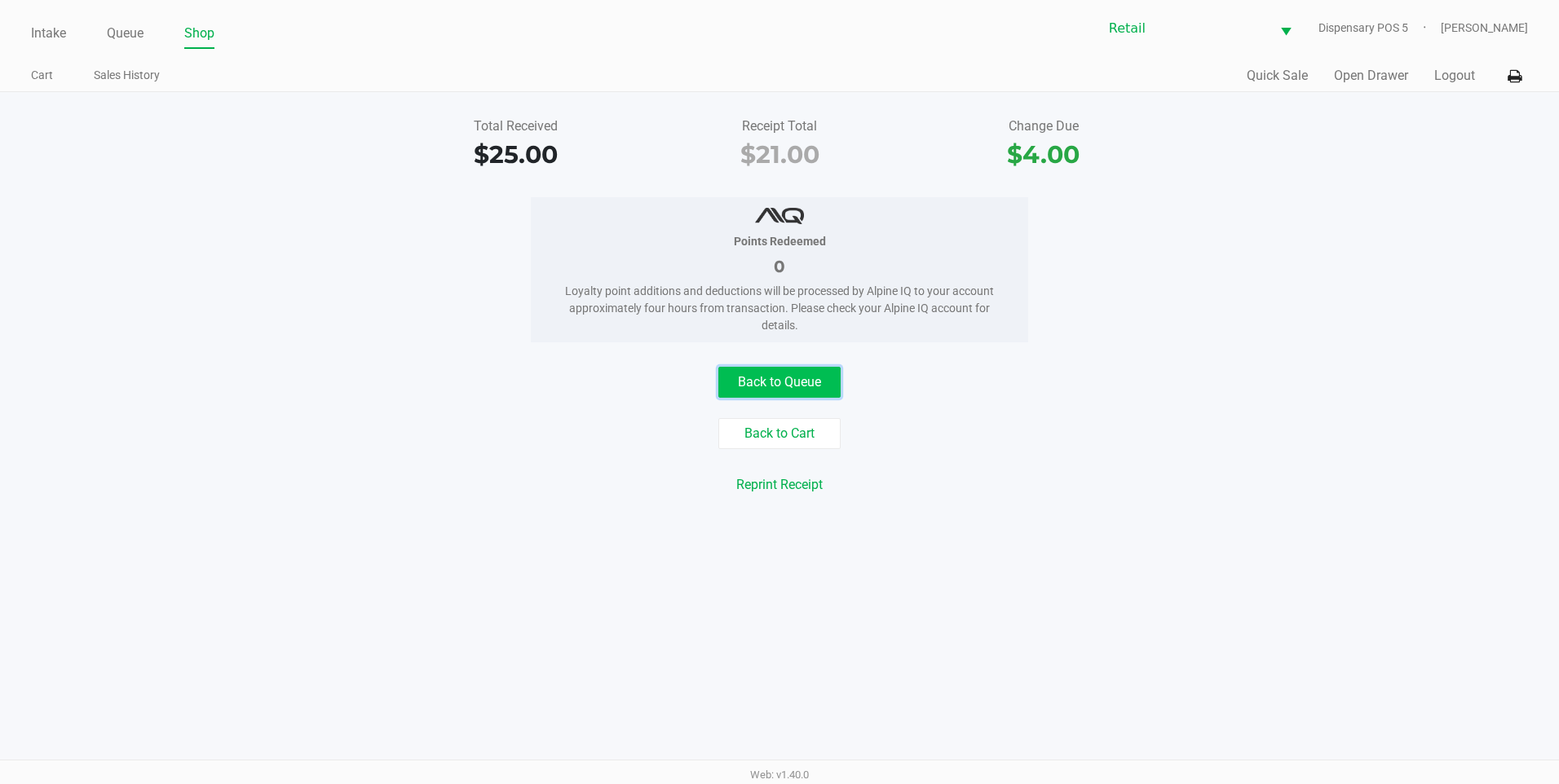
click at [730, 385] on button "Back to Queue" at bounding box center [780, 382] width 122 height 31
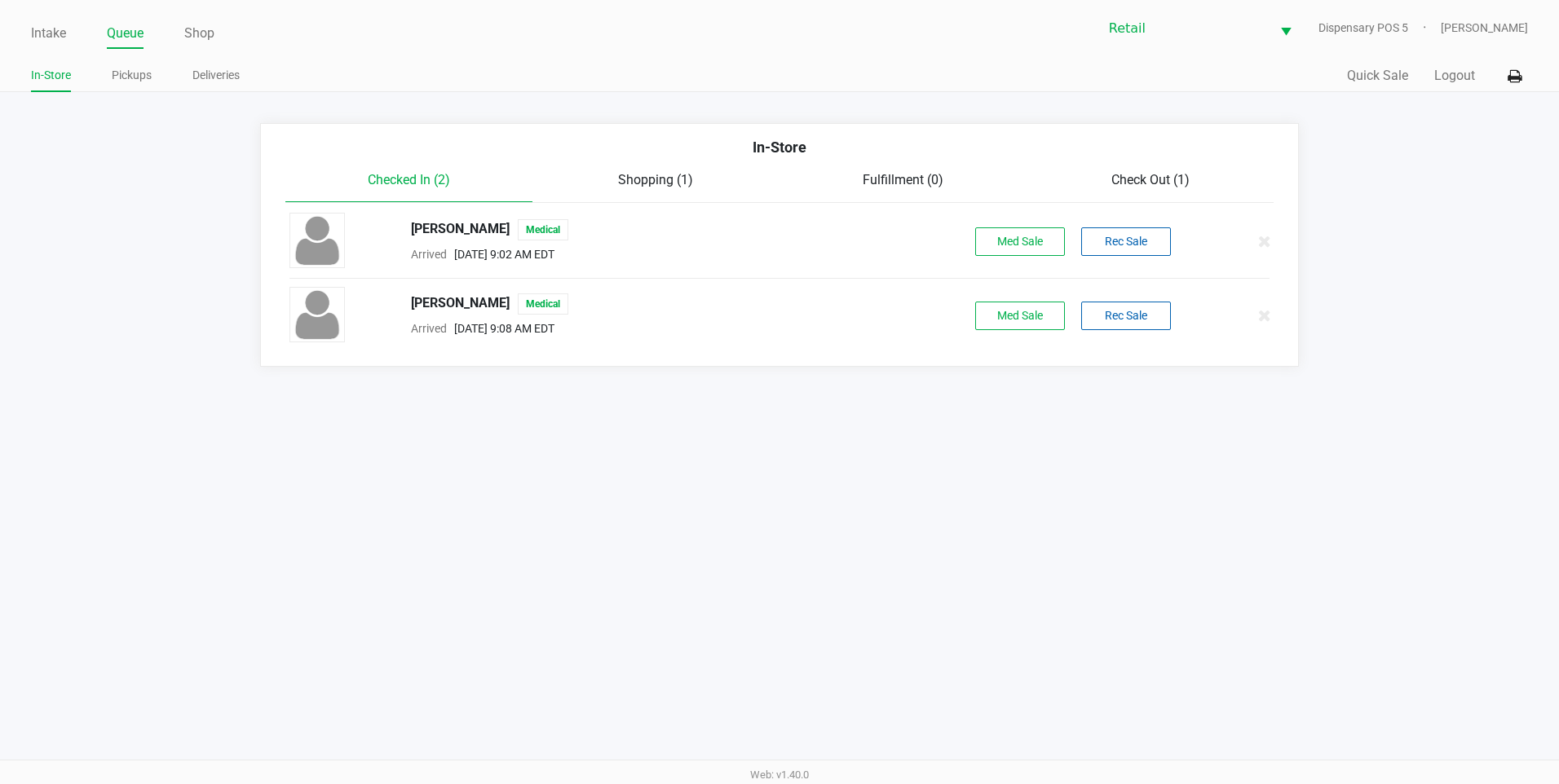
click at [1141, 187] on span "Check Out (1)" at bounding box center [1150, 179] width 79 height 16
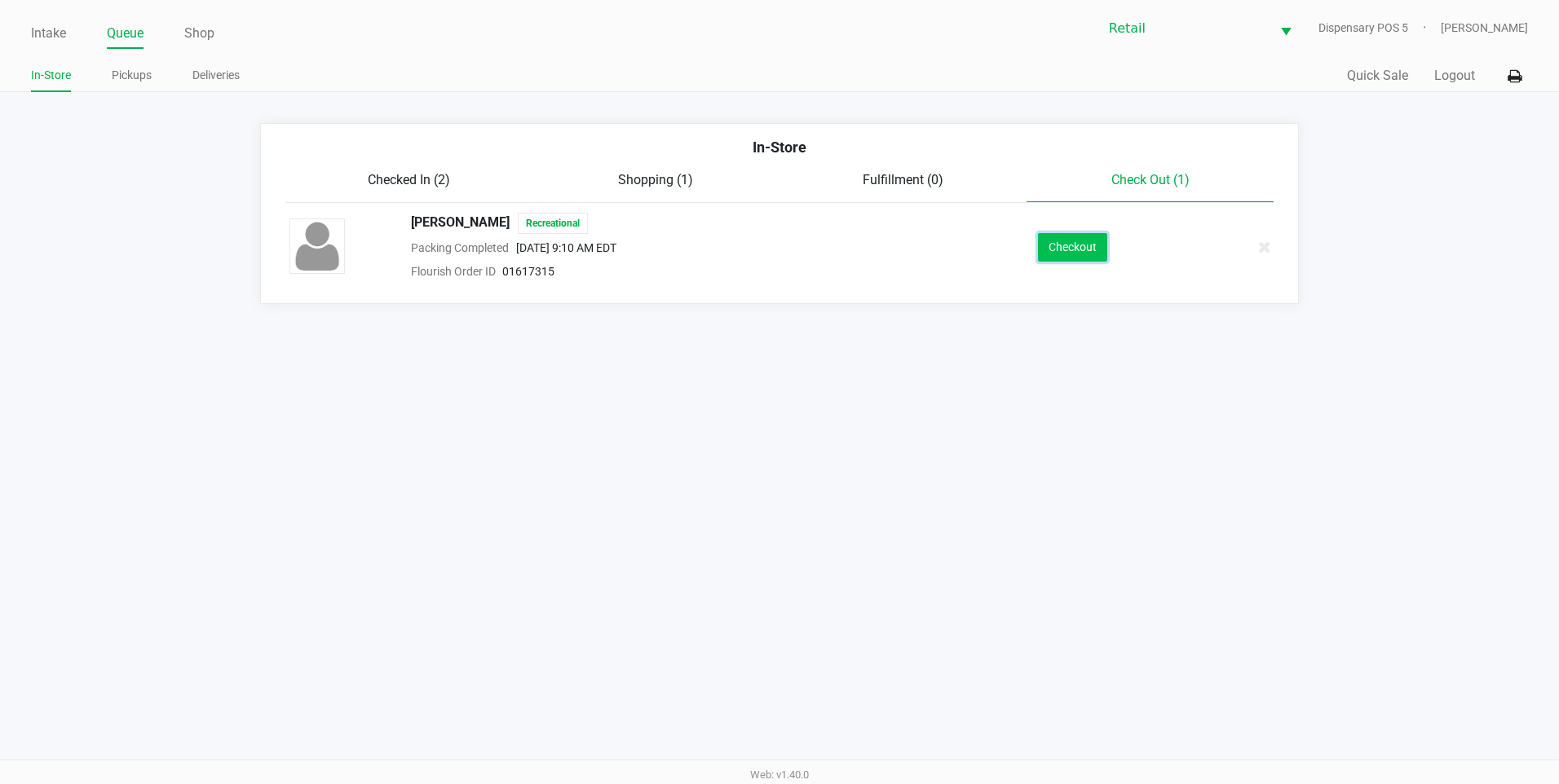
click at [1062, 239] on button "Checkout" at bounding box center [1072, 247] width 69 height 29
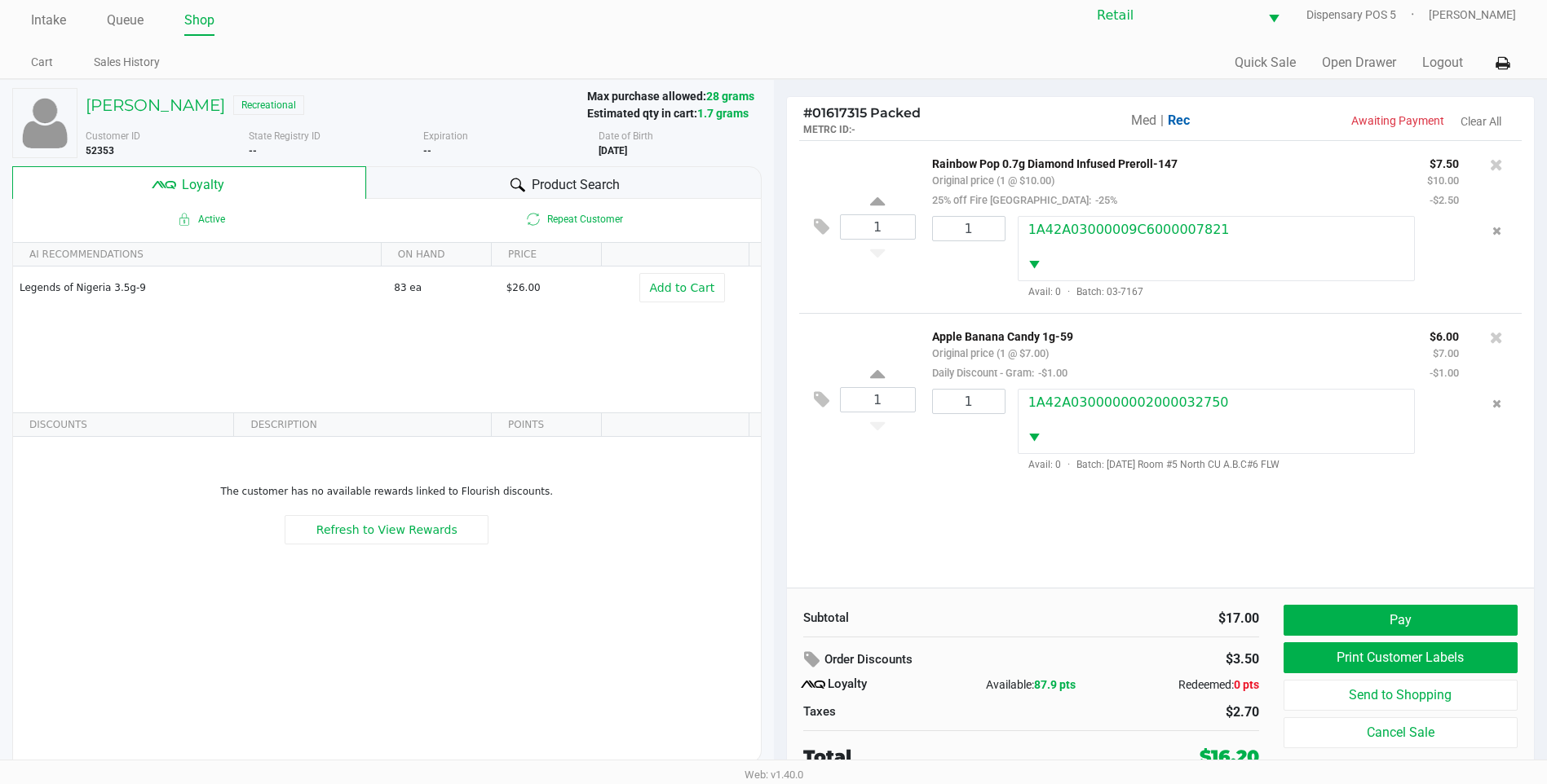
scroll to position [17, 0]
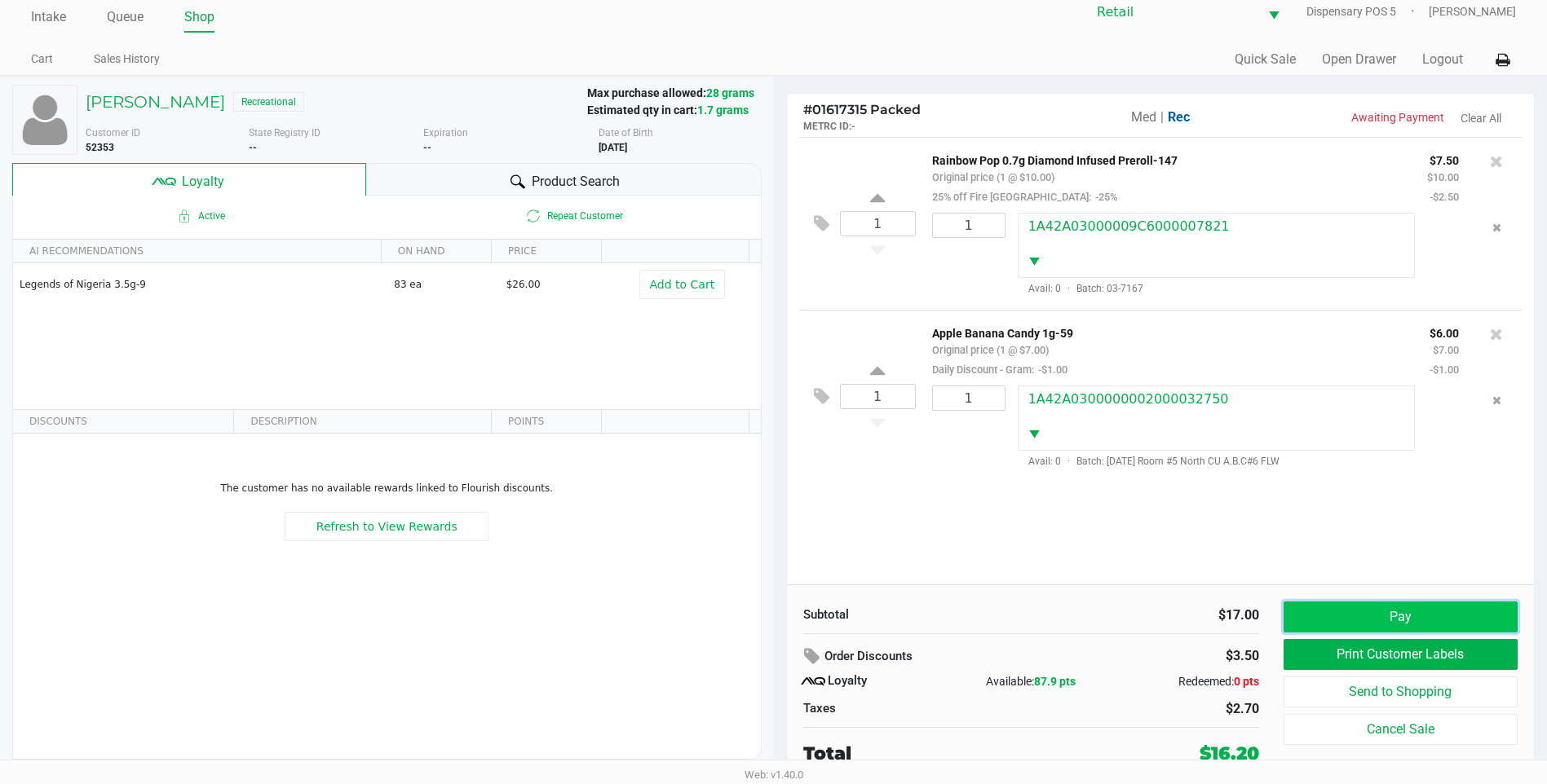
click at [1456, 623] on button "Pay" at bounding box center [1400, 618] width 234 height 31
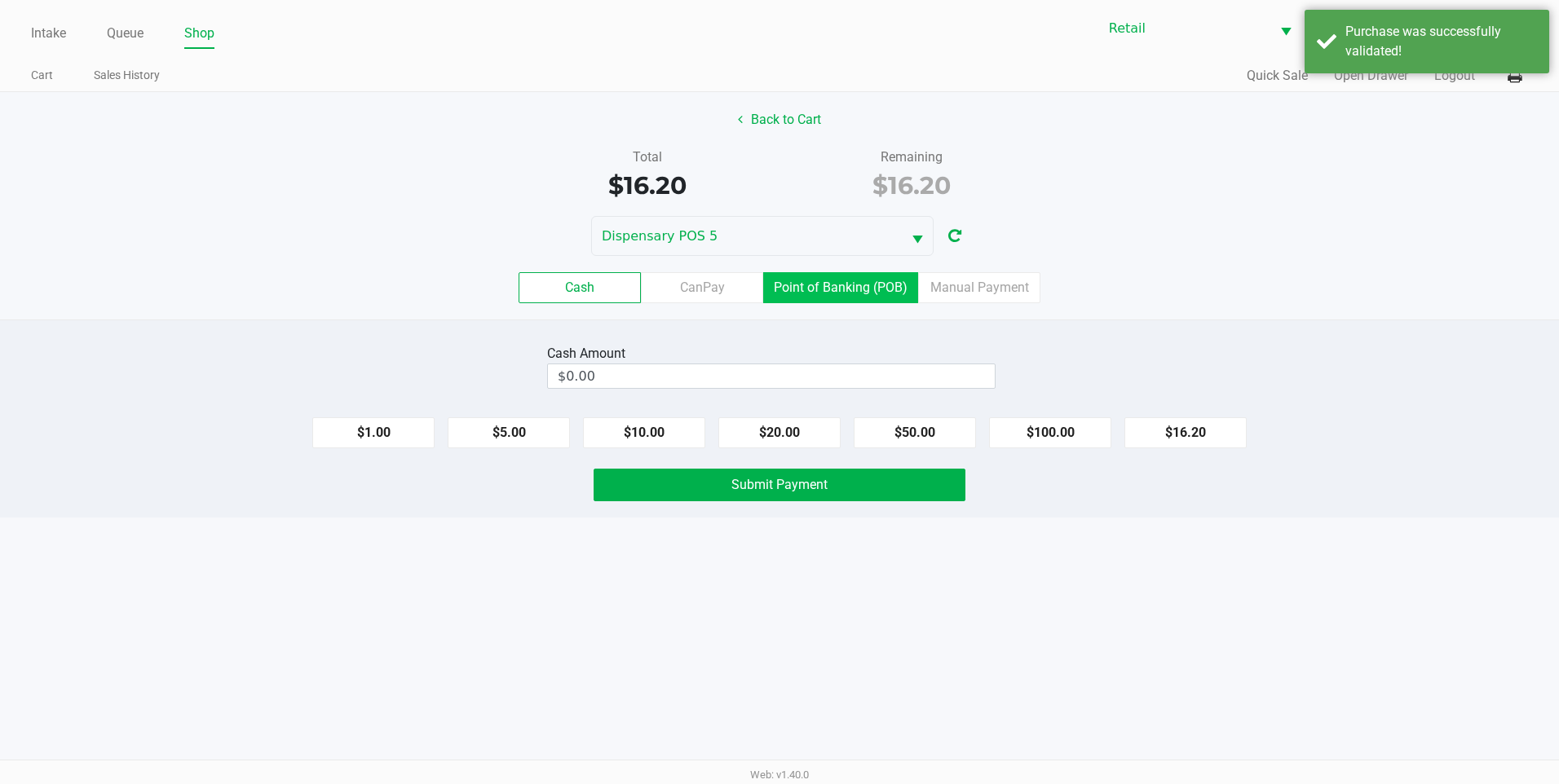
click at [876, 289] on label "Point of Banking (POB)" at bounding box center [840, 288] width 155 height 31
click at [0, 0] on 7 "Point of Banking (POB)" at bounding box center [0, 0] width 0 height 0
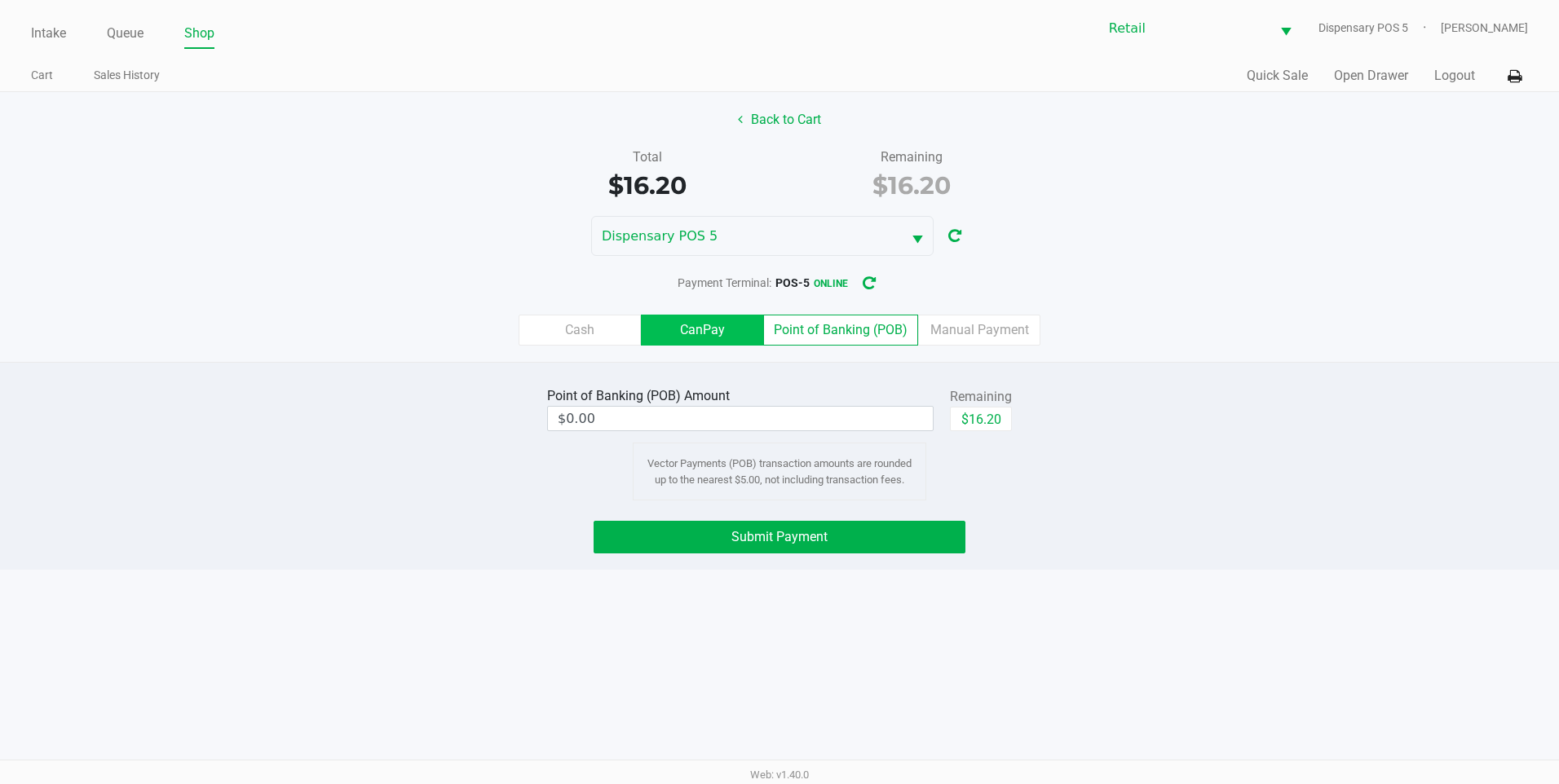
click at [735, 338] on label "CanPay" at bounding box center [702, 331] width 122 height 31
click at [0, 0] on 2 "CanPay" at bounding box center [0, 0] width 0 height 0
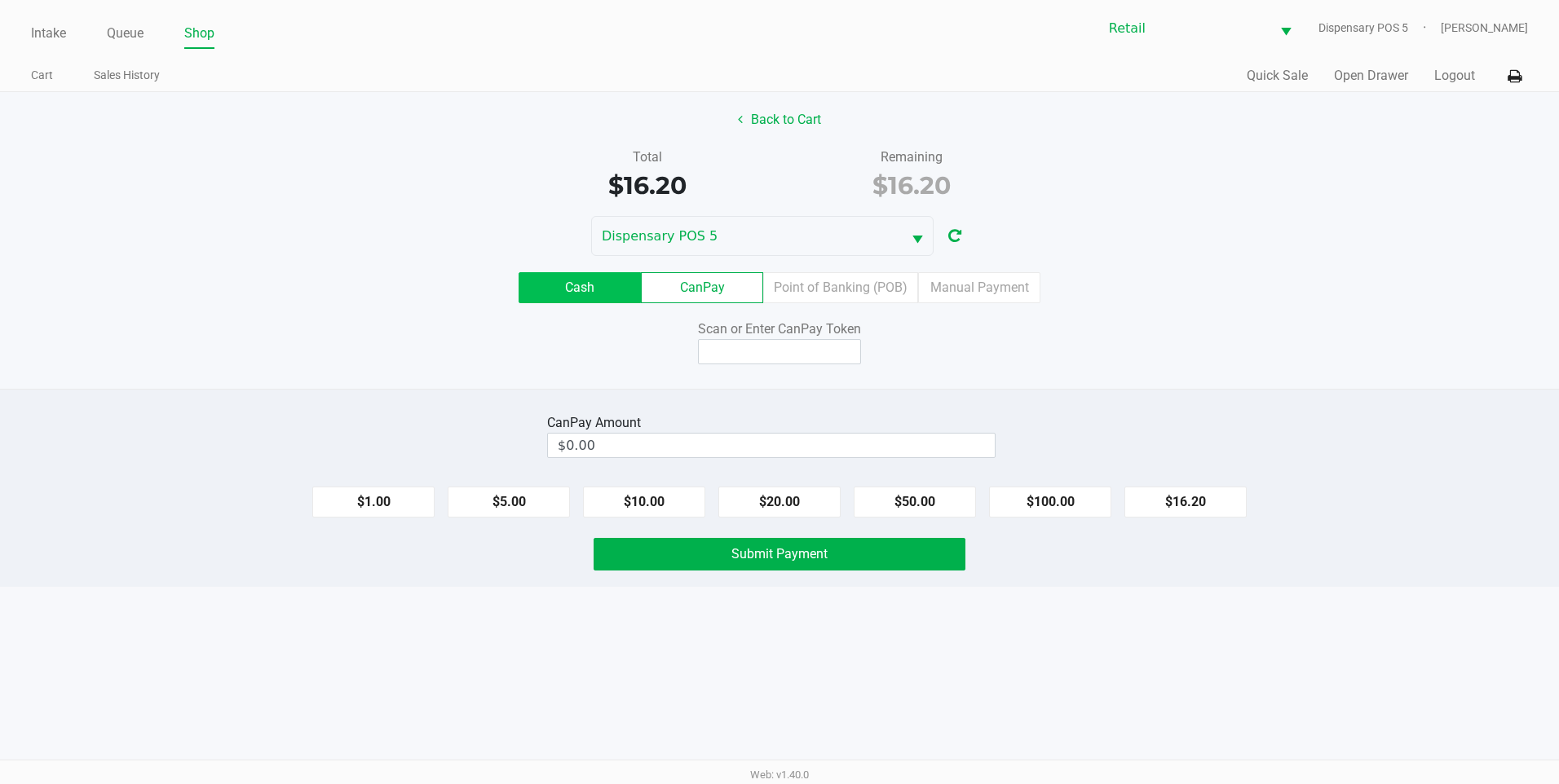
click at [591, 296] on label "Cash" at bounding box center [580, 288] width 122 height 31
click at [0, 0] on 0 "Cash" at bounding box center [0, 0] width 0 height 0
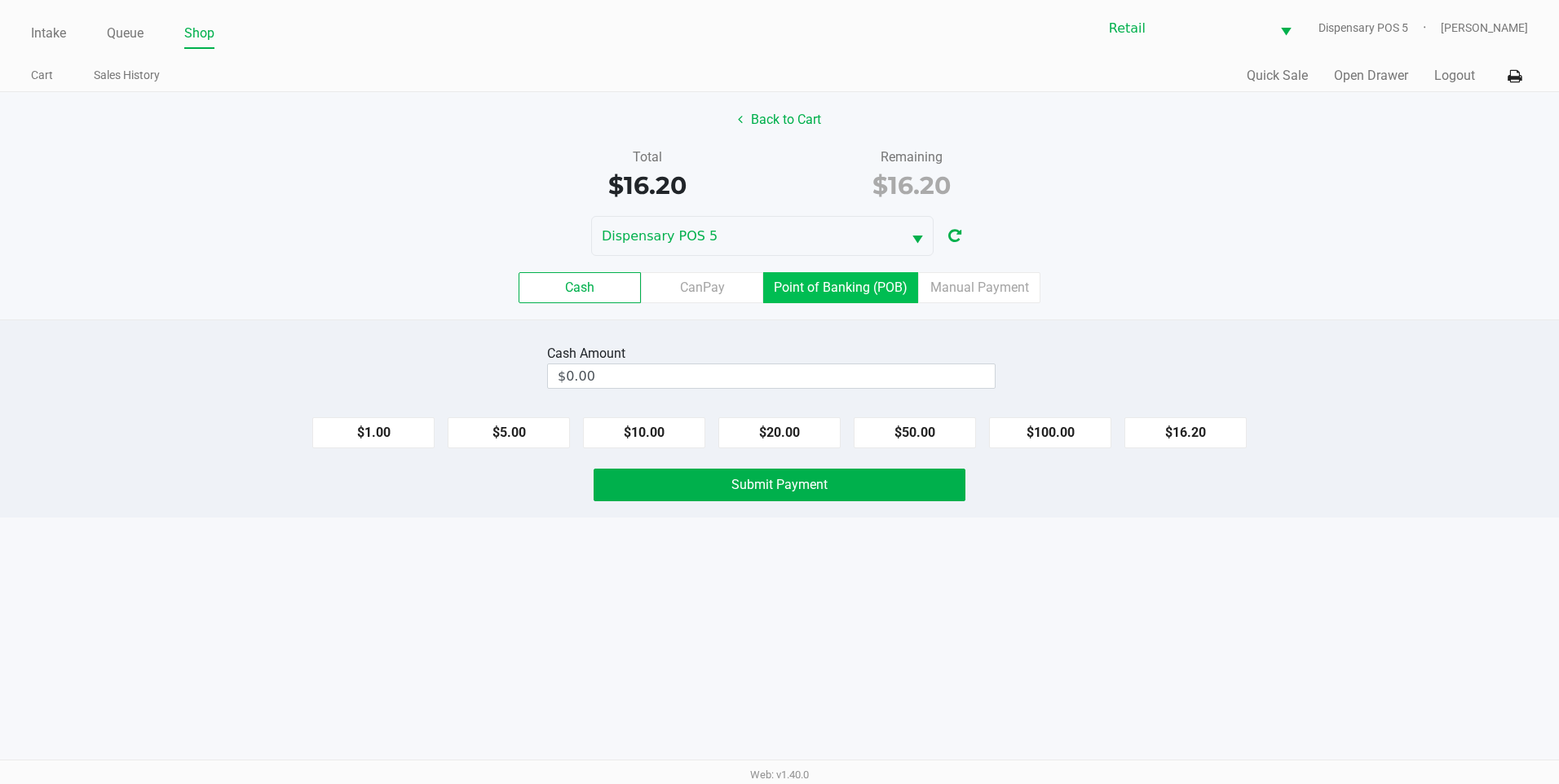
click at [796, 296] on label "Point of Banking (POB)" at bounding box center [840, 288] width 155 height 31
click at [0, 0] on 7 "Point of Banking (POB)" at bounding box center [0, 0] width 0 height 0
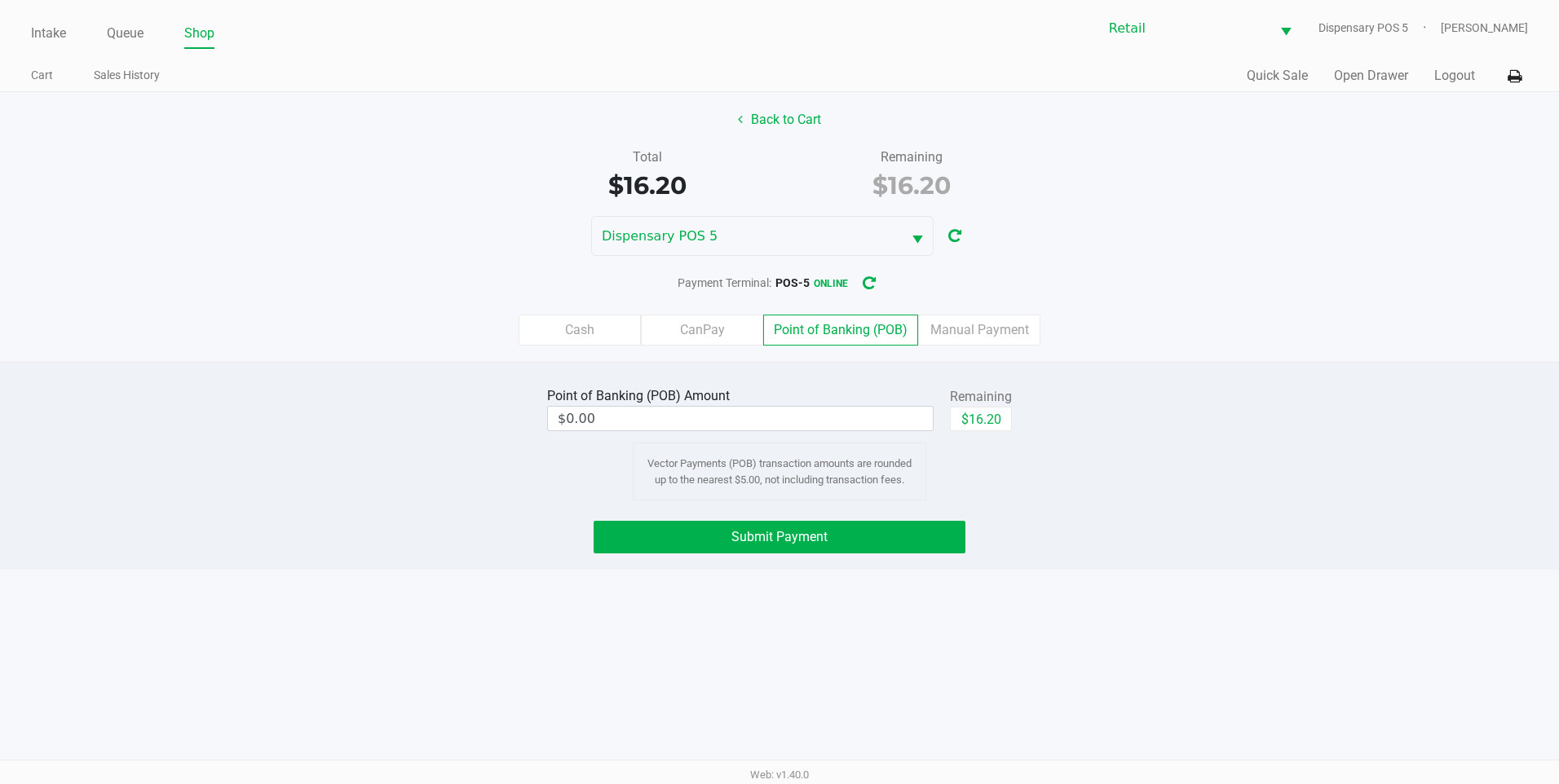
drag, startPoint x: 977, startPoint y: 334, endPoint x: 954, endPoint y: 351, distance: 28.6
click at [976, 348] on div "Cash CanPay Point of Banking (POB) Manual Payment" at bounding box center [780, 330] width 1584 height 64
click at [998, 328] on label "Manual Payment" at bounding box center [979, 331] width 122 height 31
click at [0, 0] on 8 "Manual Payment" at bounding box center [0, 0] width 0 height 0
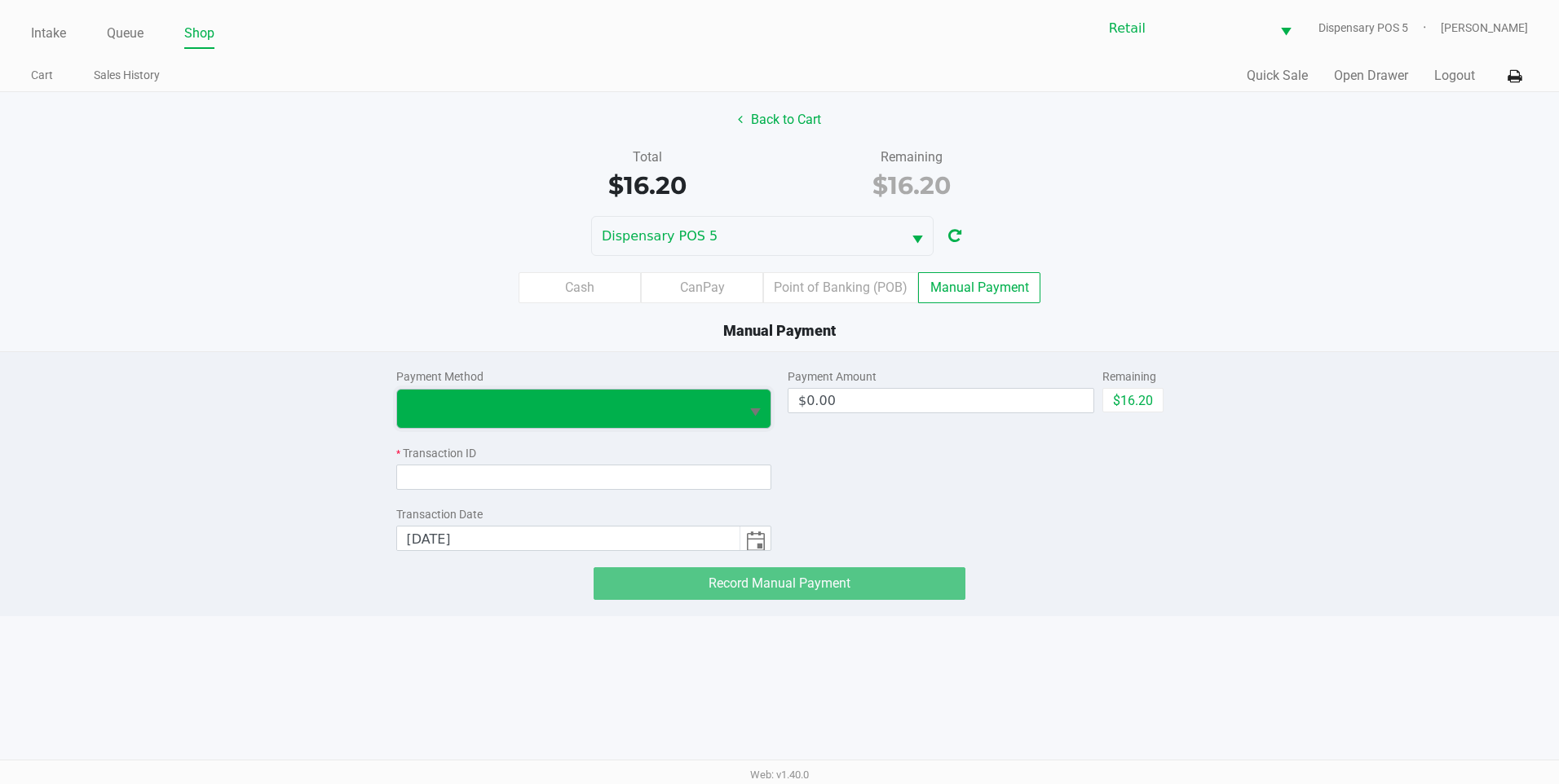
click at [610, 405] on span at bounding box center [569, 408] width 324 height 19
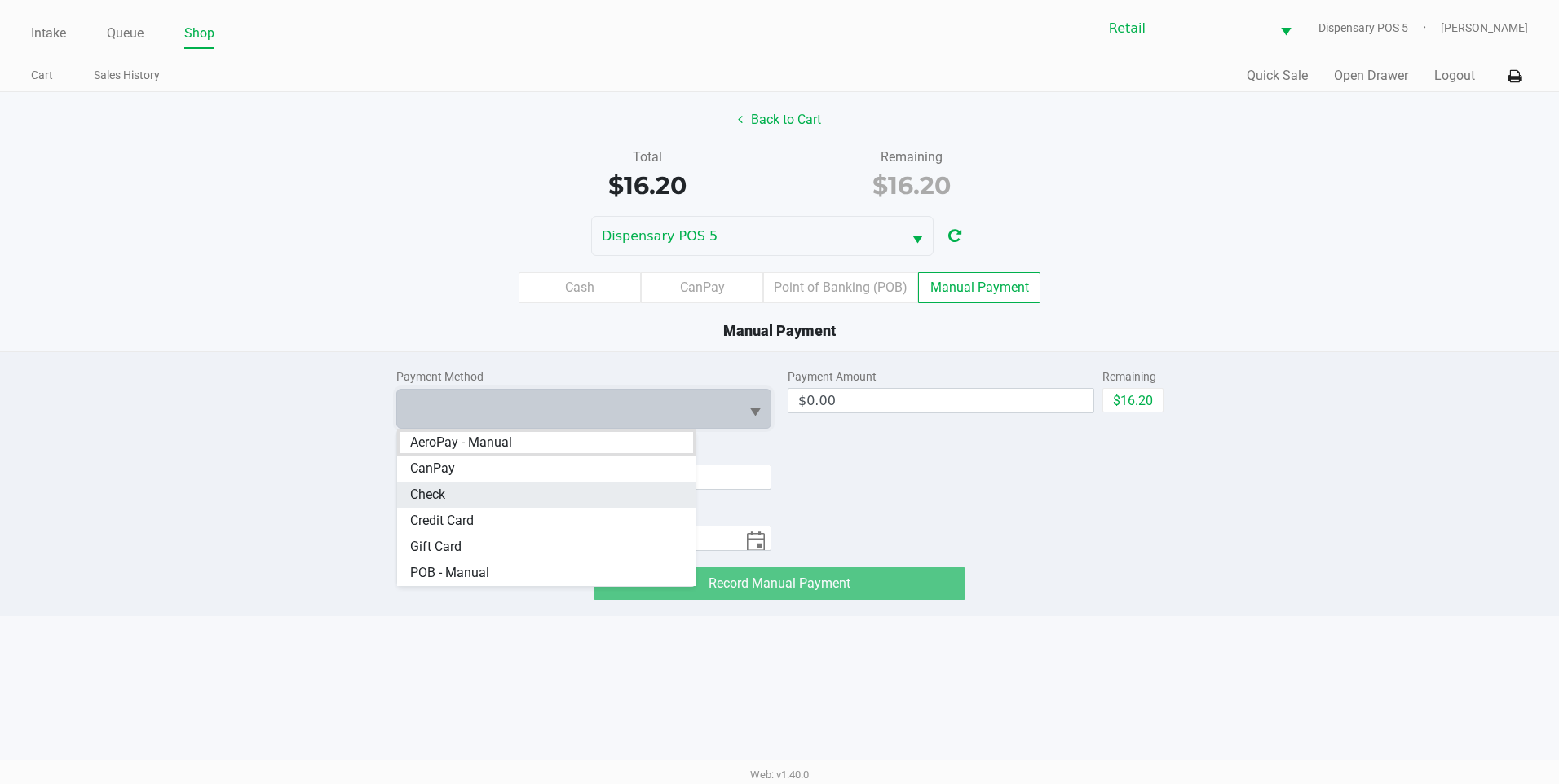
click at [582, 495] on li "Check" at bounding box center [547, 495] width 299 height 26
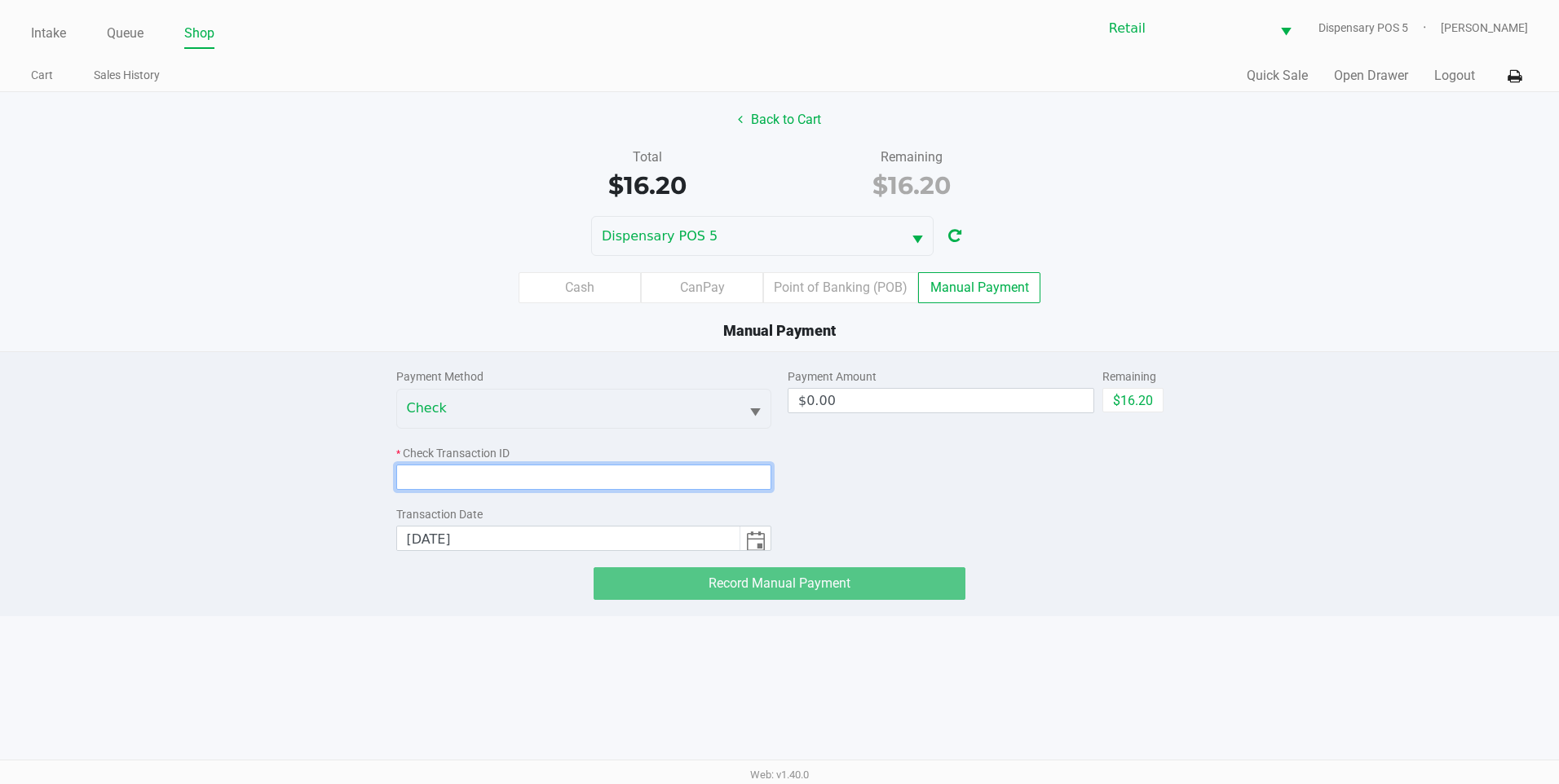
click at [611, 481] on input at bounding box center [584, 476] width 376 height 25
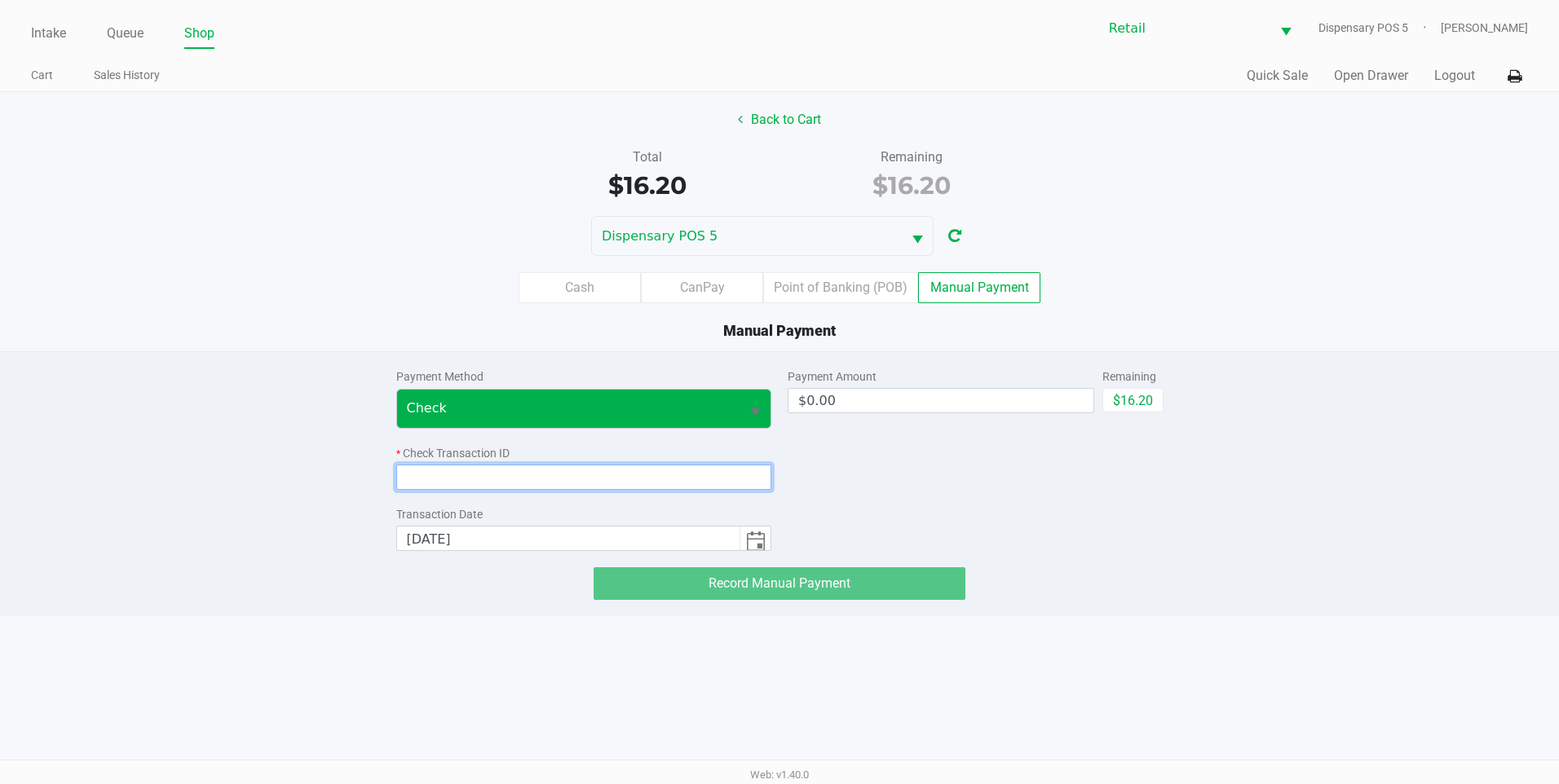
click at [752, 418] on span "Select" at bounding box center [755, 413] width 20 height 20
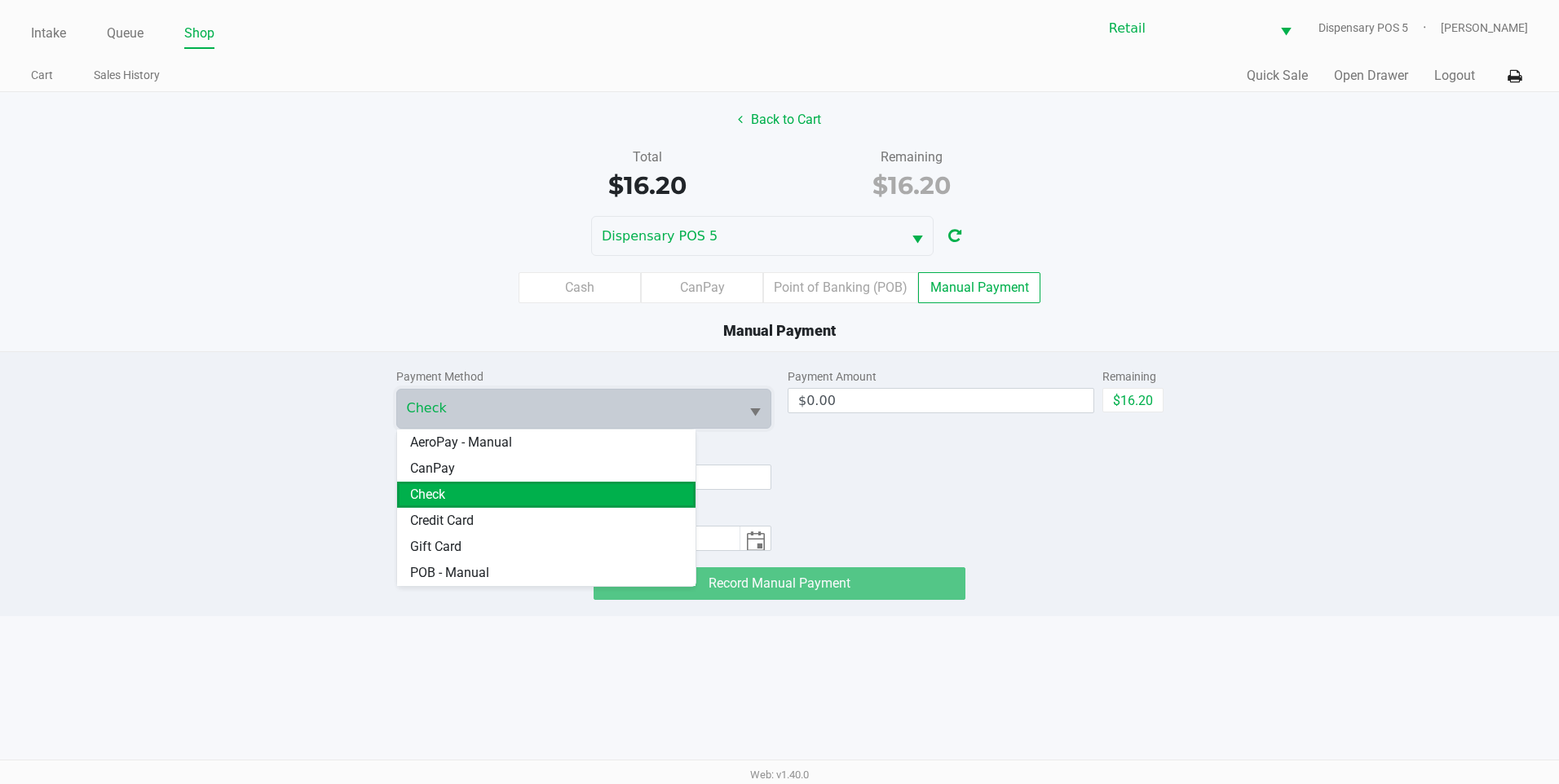
click at [852, 515] on div "Payment Amount $0.00 Remaining $16.20" at bounding box center [975, 451] width 376 height 199
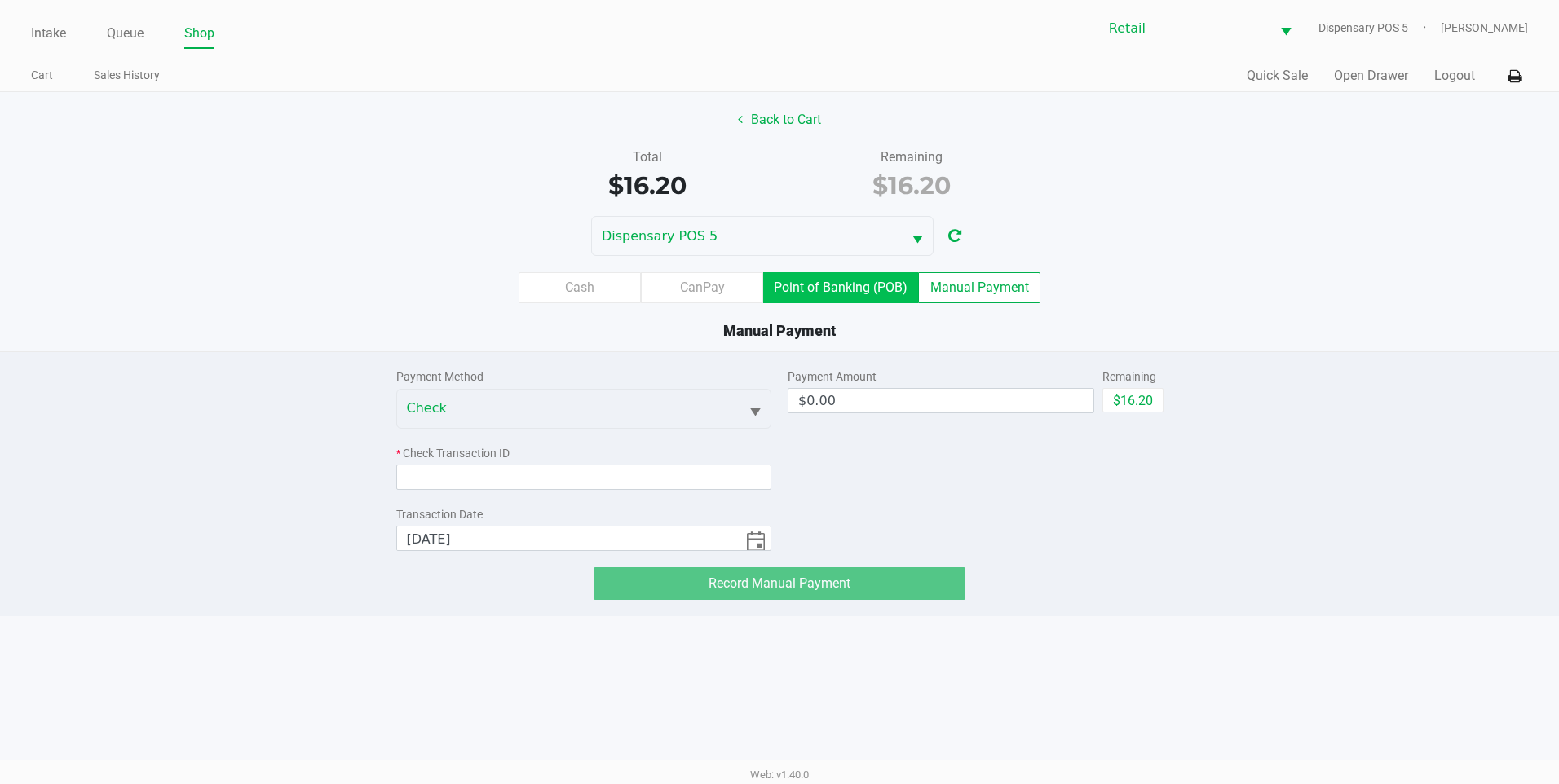
click at [804, 283] on label "Point of Banking (POB)" at bounding box center [840, 288] width 155 height 31
click at [0, 0] on 7 "Point of Banking (POB)" at bounding box center [0, 0] width 0 height 0
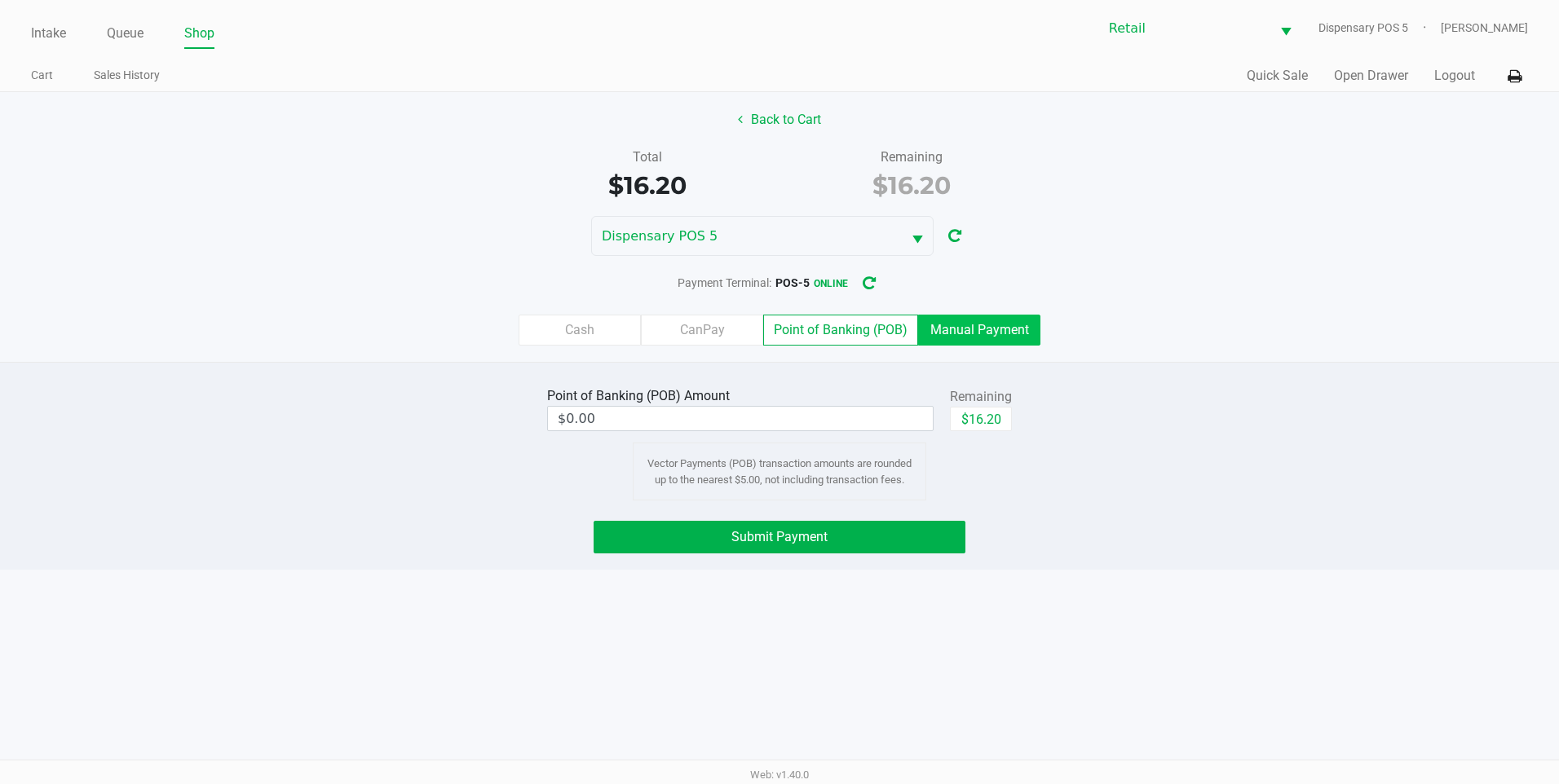
click at [1007, 317] on label "Manual Payment" at bounding box center [979, 331] width 122 height 31
click at [0, 0] on 8 "Manual Payment" at bounding box center [0, 0] width 0 height 0
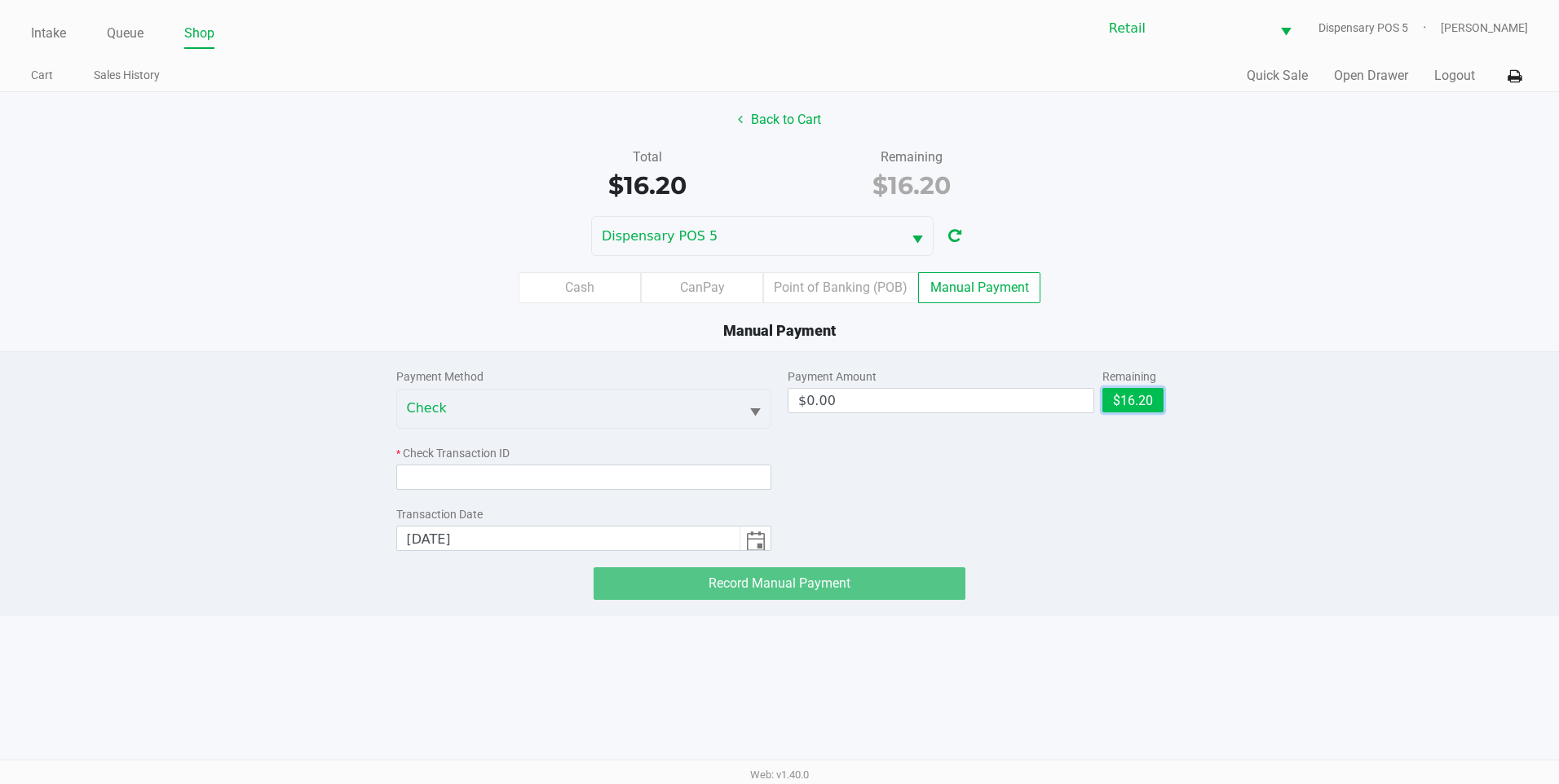
click at [1140, 401] on button "$16.20" at bounding box center [1133, 400] width 61 height 24
type input "$16.20"
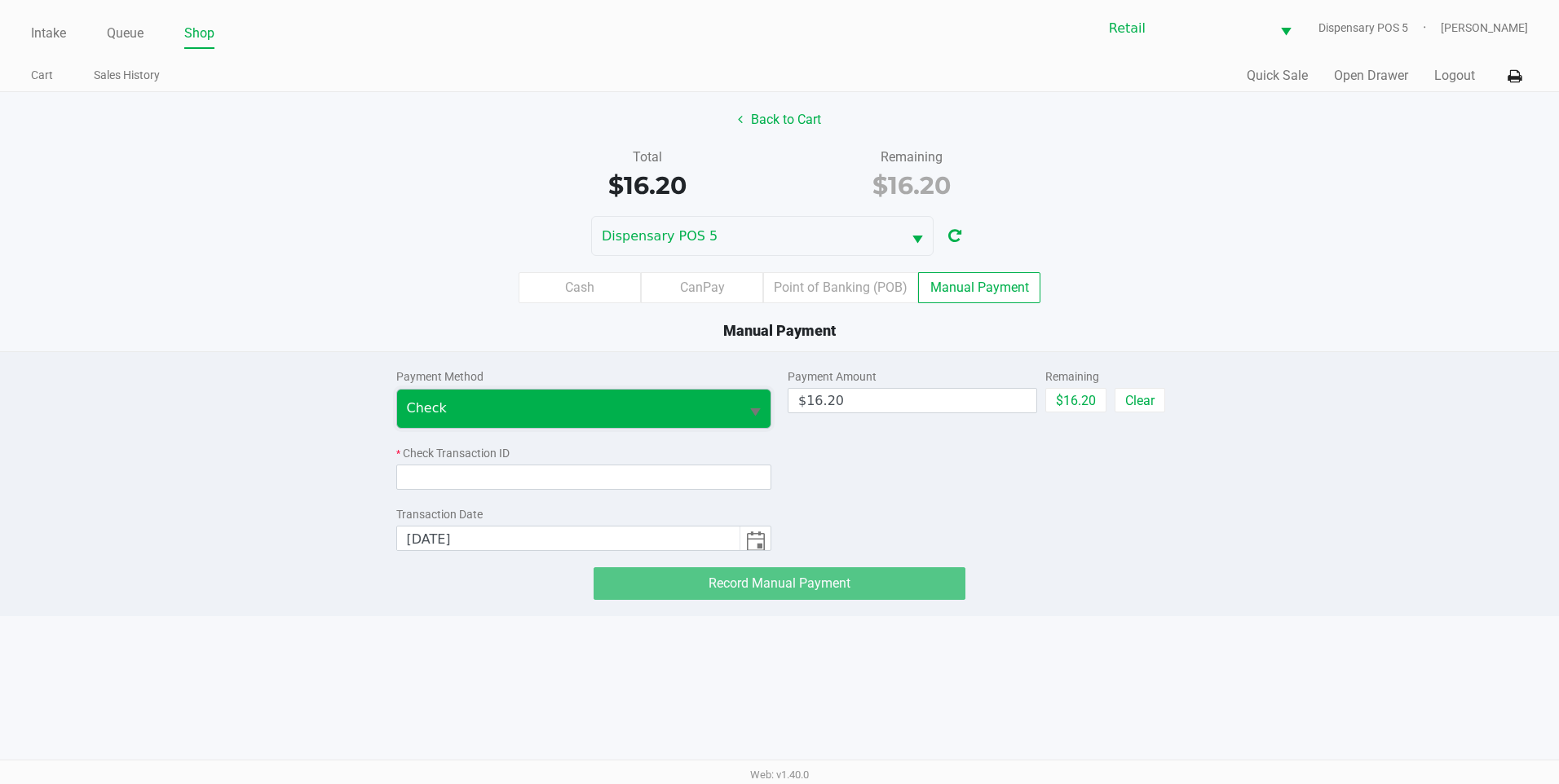
click at [542, 414] on span "Check" at bounding box center [569, 408] width 324 height 19
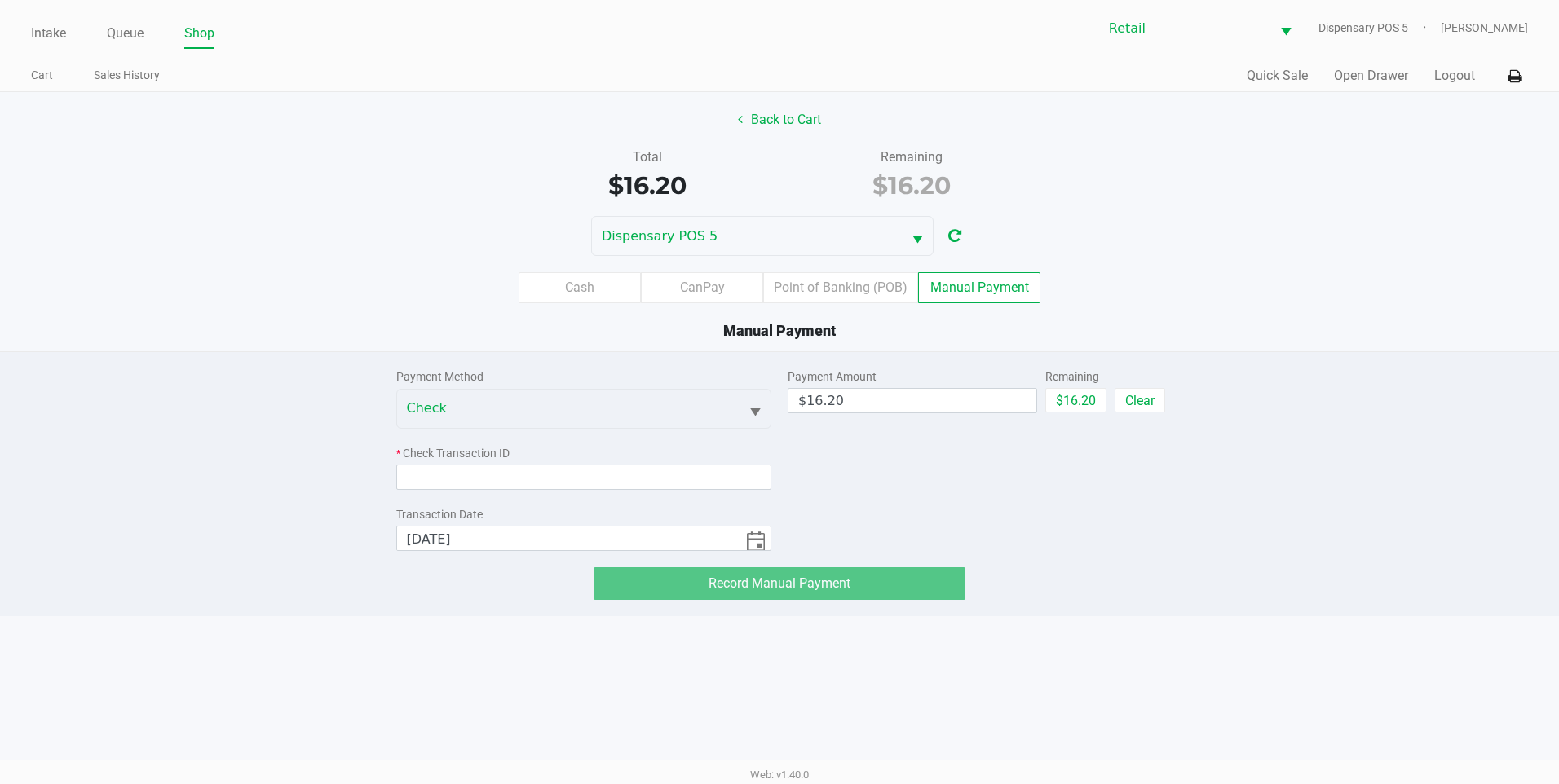
click at [839, 513] on div "Payment Amount $16.20 Remaining $16.20 Clear" at bounding box center [975, 451] width 376 height 199
click at [697, 471] on input at bounding box center [584, 476] width 376 height 25
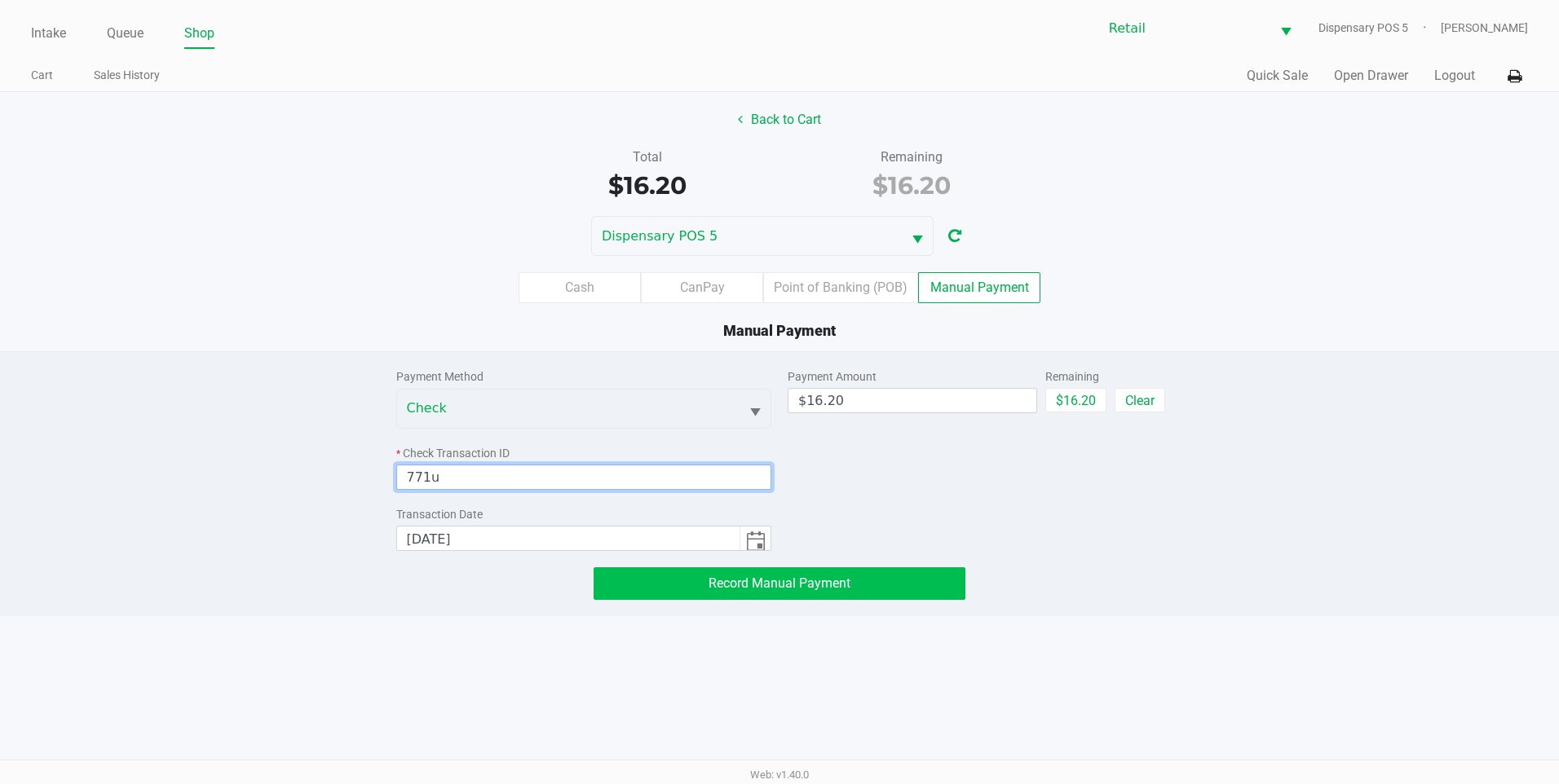
type input "771u"
click at [665, 571] on button "Record Manual Payment" at bounding box center [780, 584] width 372 height 32
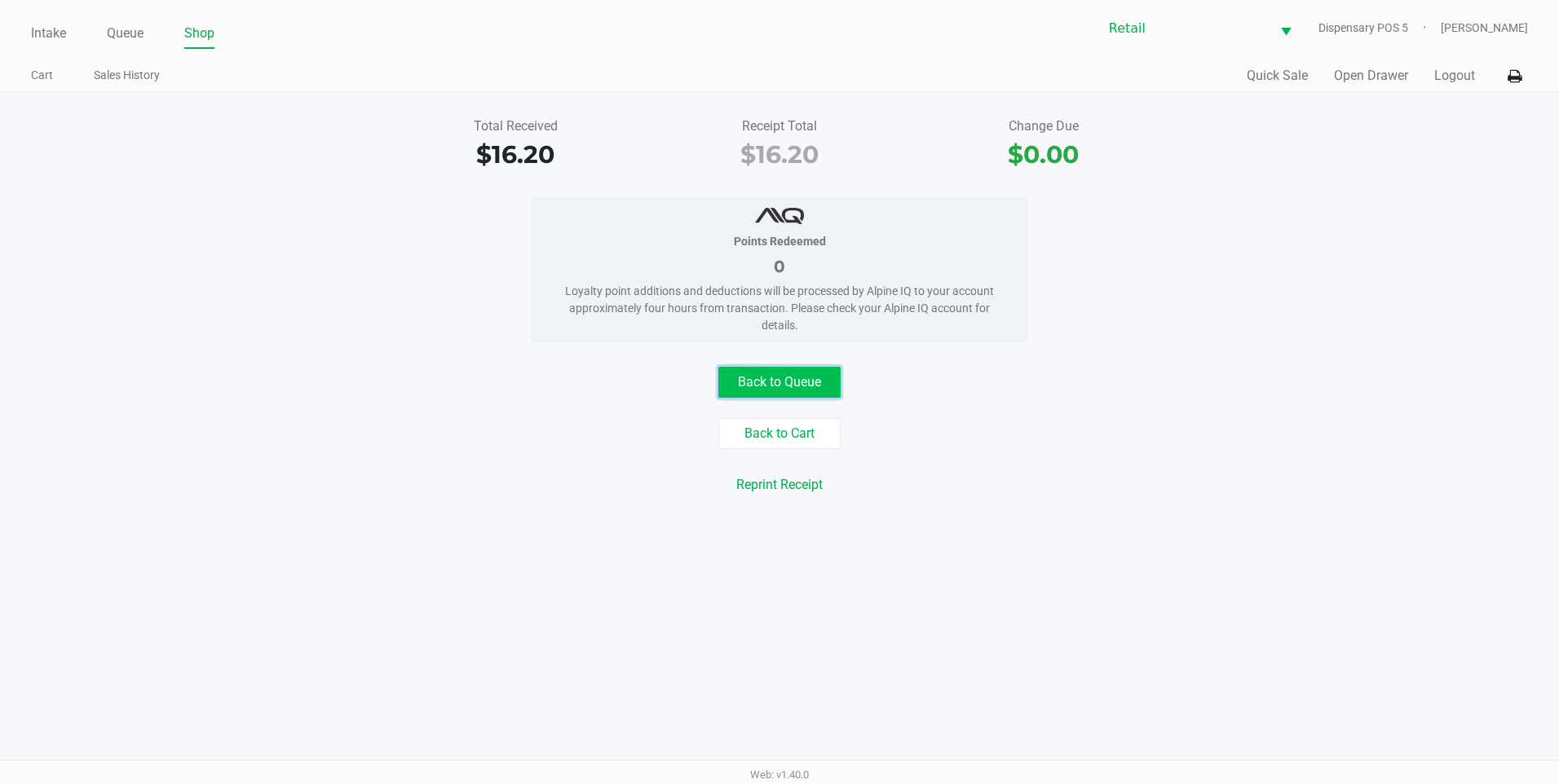
click at [758, 397] on button "Back to Queue" at bounding box center [780, 382] width 122 height 31
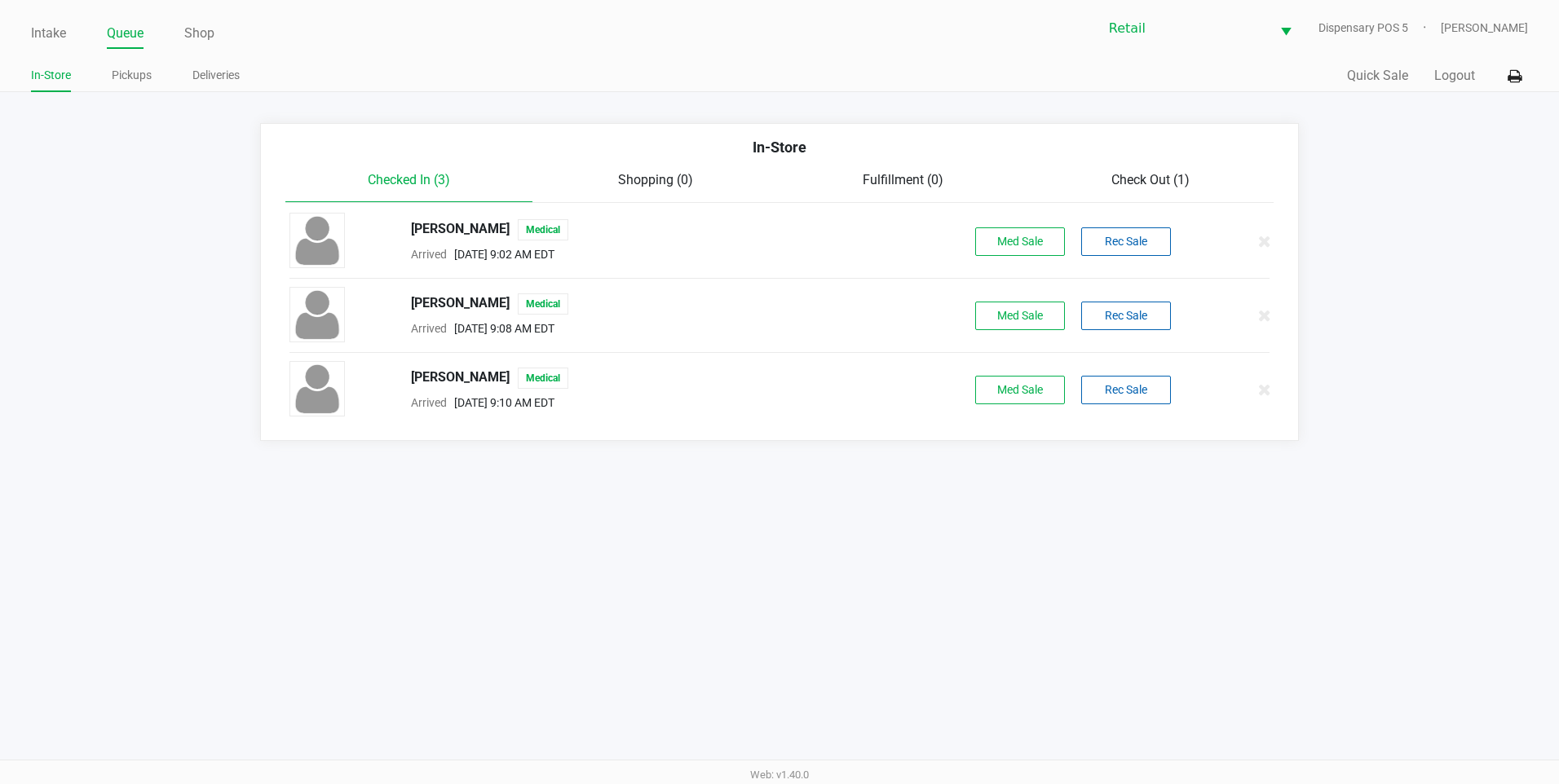
click at [1161, 175] on span "Check Out (1)" at bounding box center [1150, 179] width 79 height 16
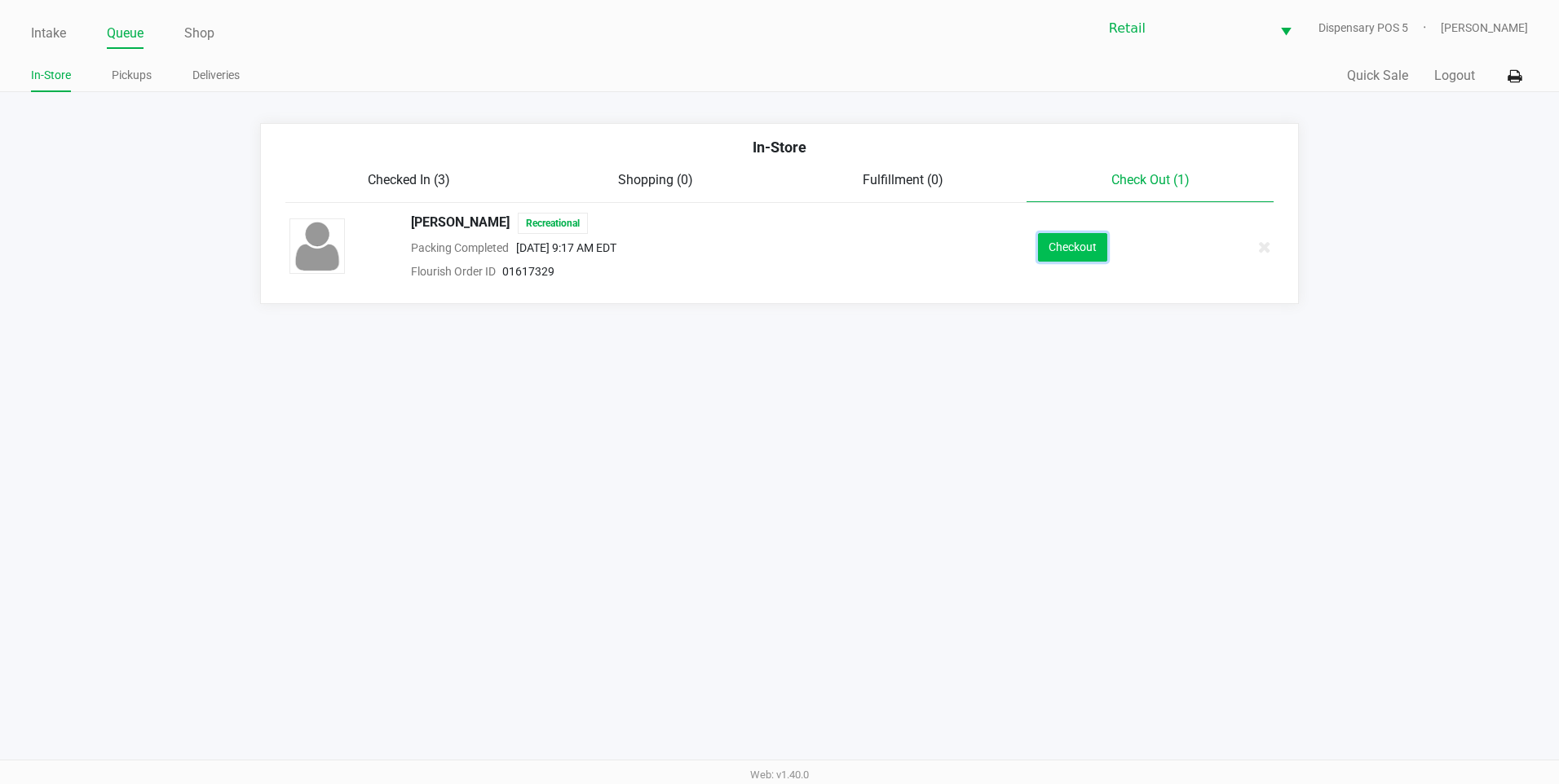
click at [1085, 253] on button "Checkout" at bounding box center [1072, 247] width 69 height 29
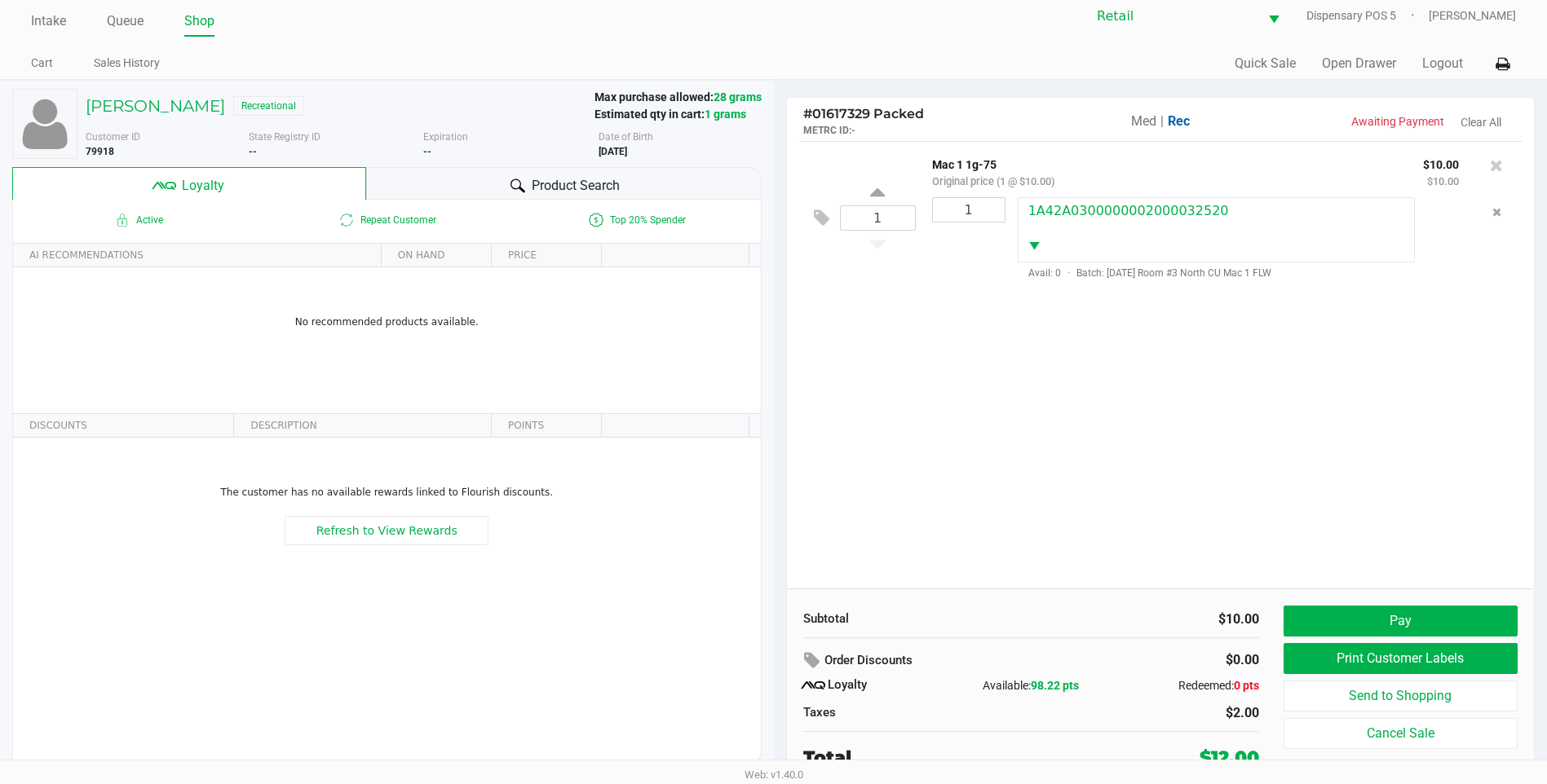
scroll to position [17, 0]
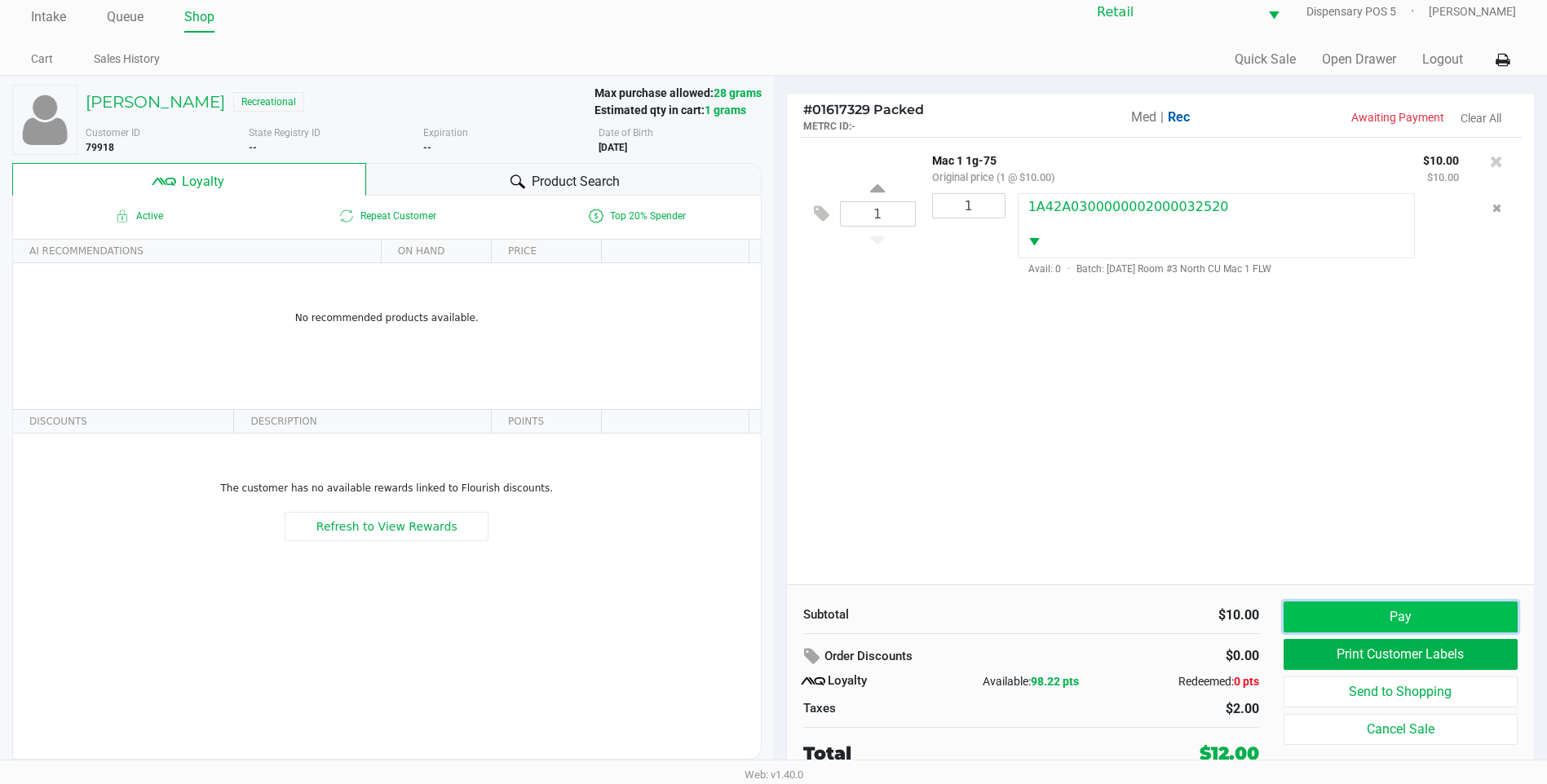
click at [1377, 619] on button "Pay" at bounding box center [1400, 618] width 234 height 31
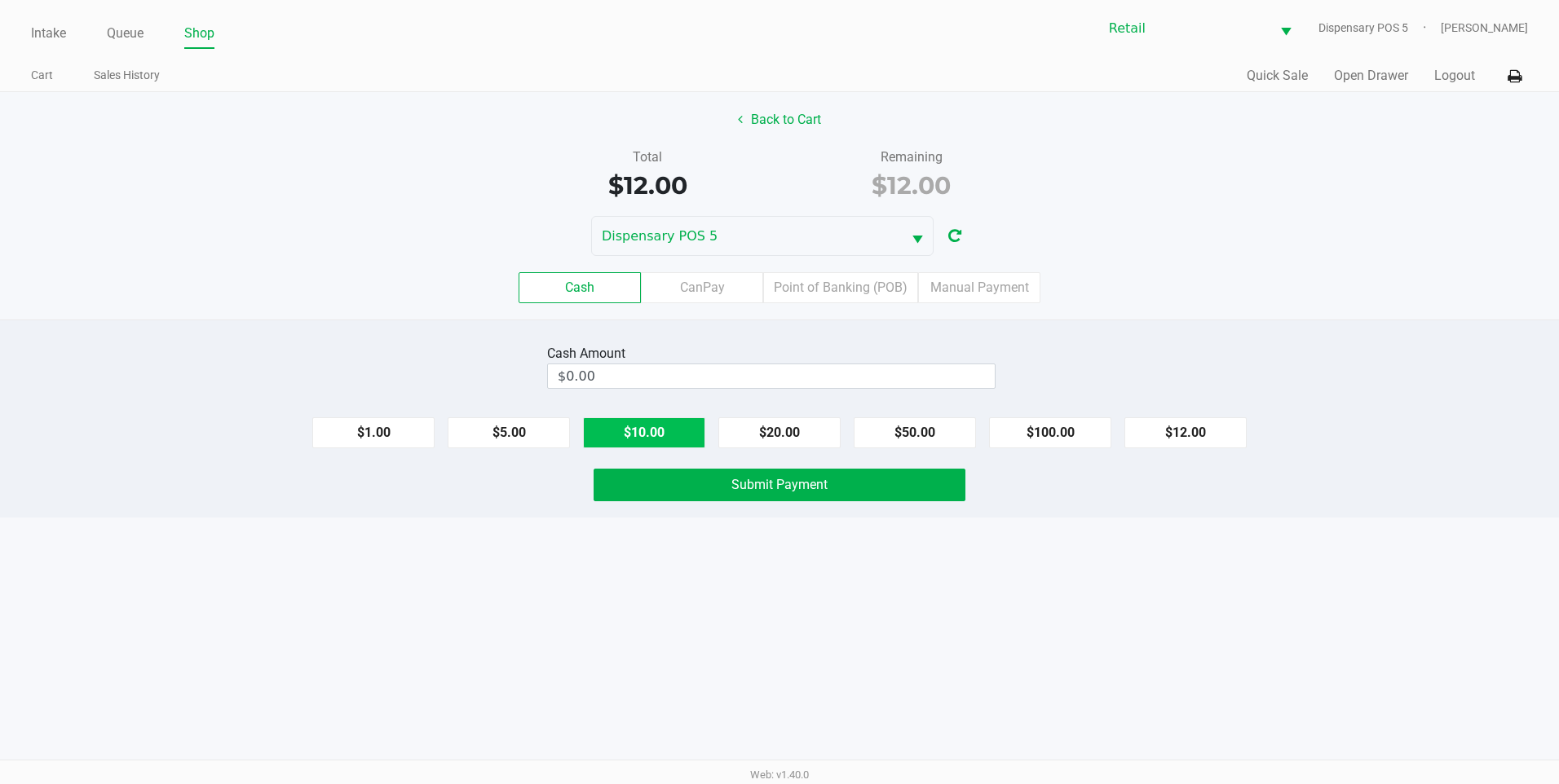
click at [622, 439] on button "$10.00" at bounding box center [644, 433] width 122 height 31
type input "$20.00"
click at [694, 480] on button "Submit Payment" at bounding box center [780, 485] width 372 height 32
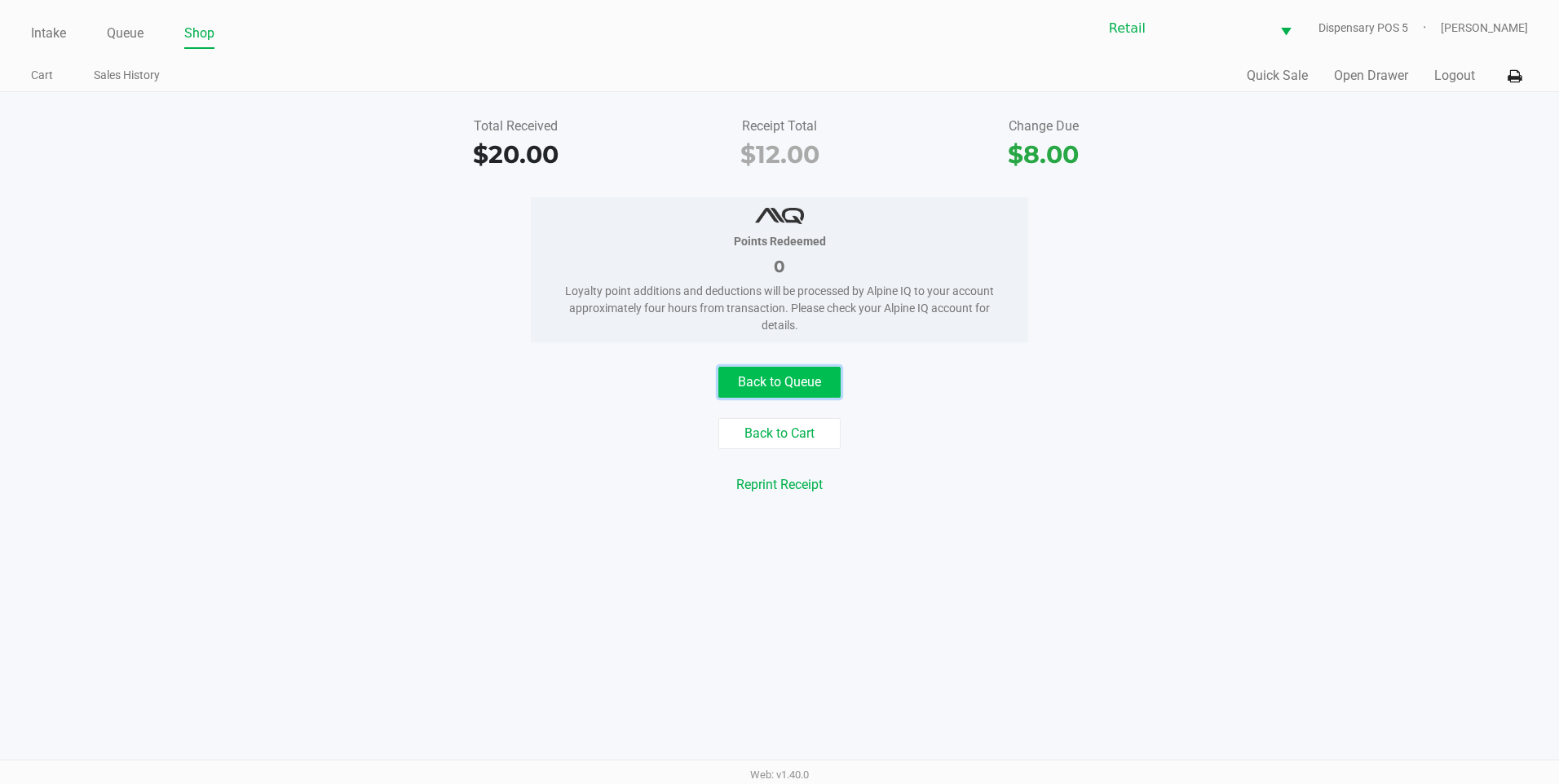
click at [780, 380] on button "Back to Queue" at bounding box center [780, 382] width 122 height 31
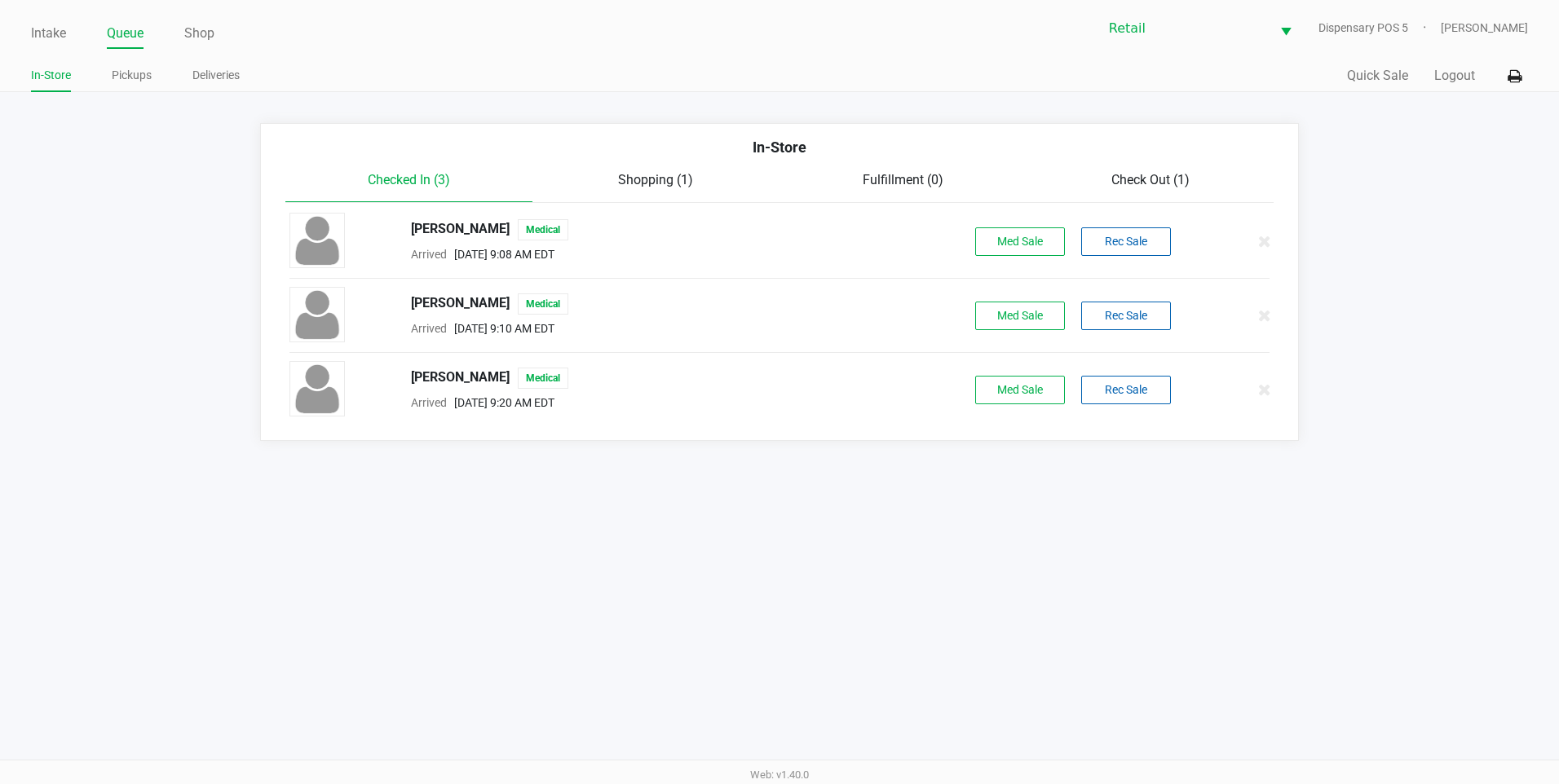
click at [1178, 175] on span "Check Out (1)" at bounding box center [1150, 179] width 79 height 16
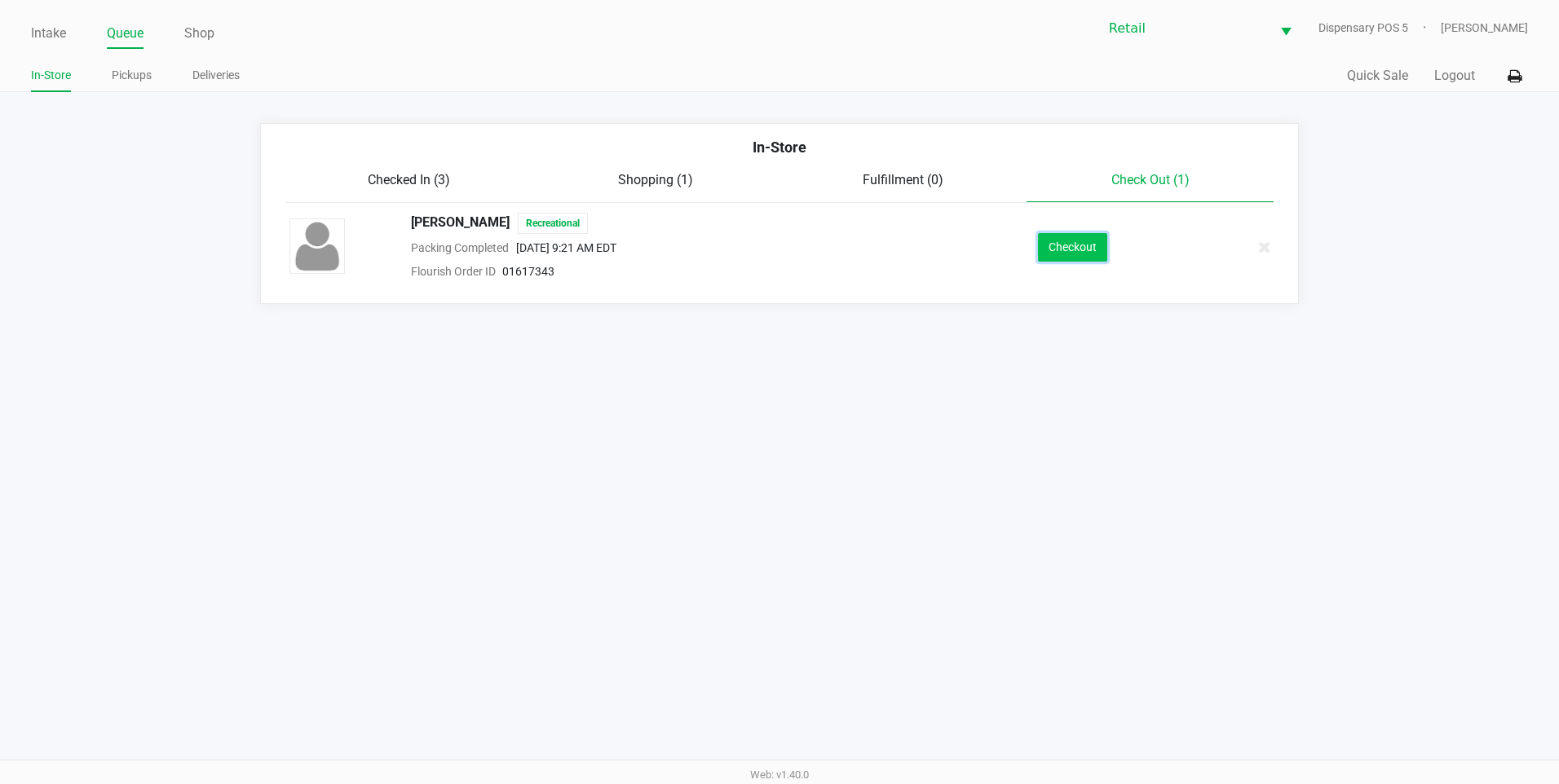
click at [1091, 256] on button "Checkout" at bounding box center [1072, 247] width 69 height 29
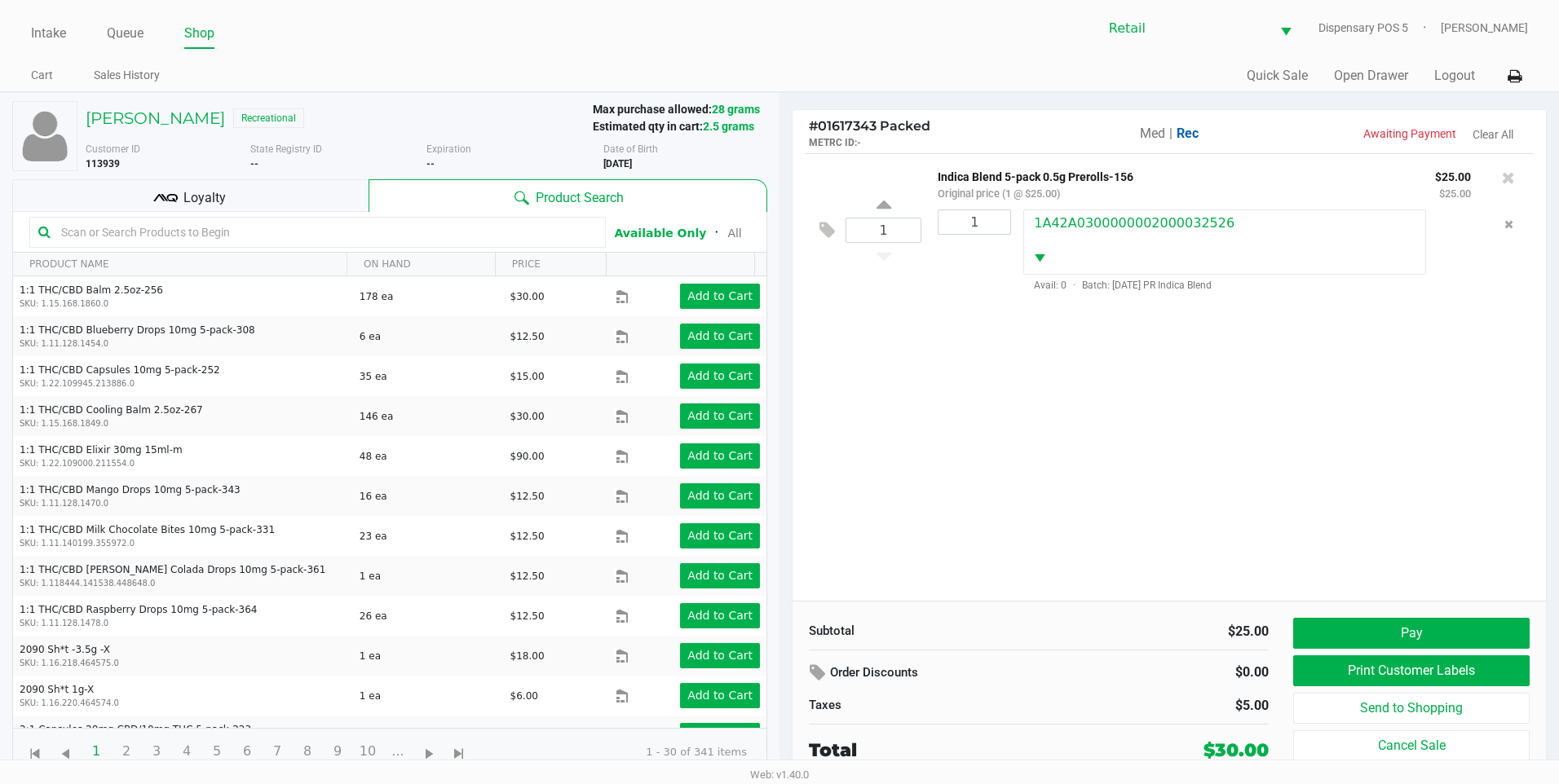
click at [232, 189] on div "Loyalty" at bounding box center [190, 195] width 357 height 32
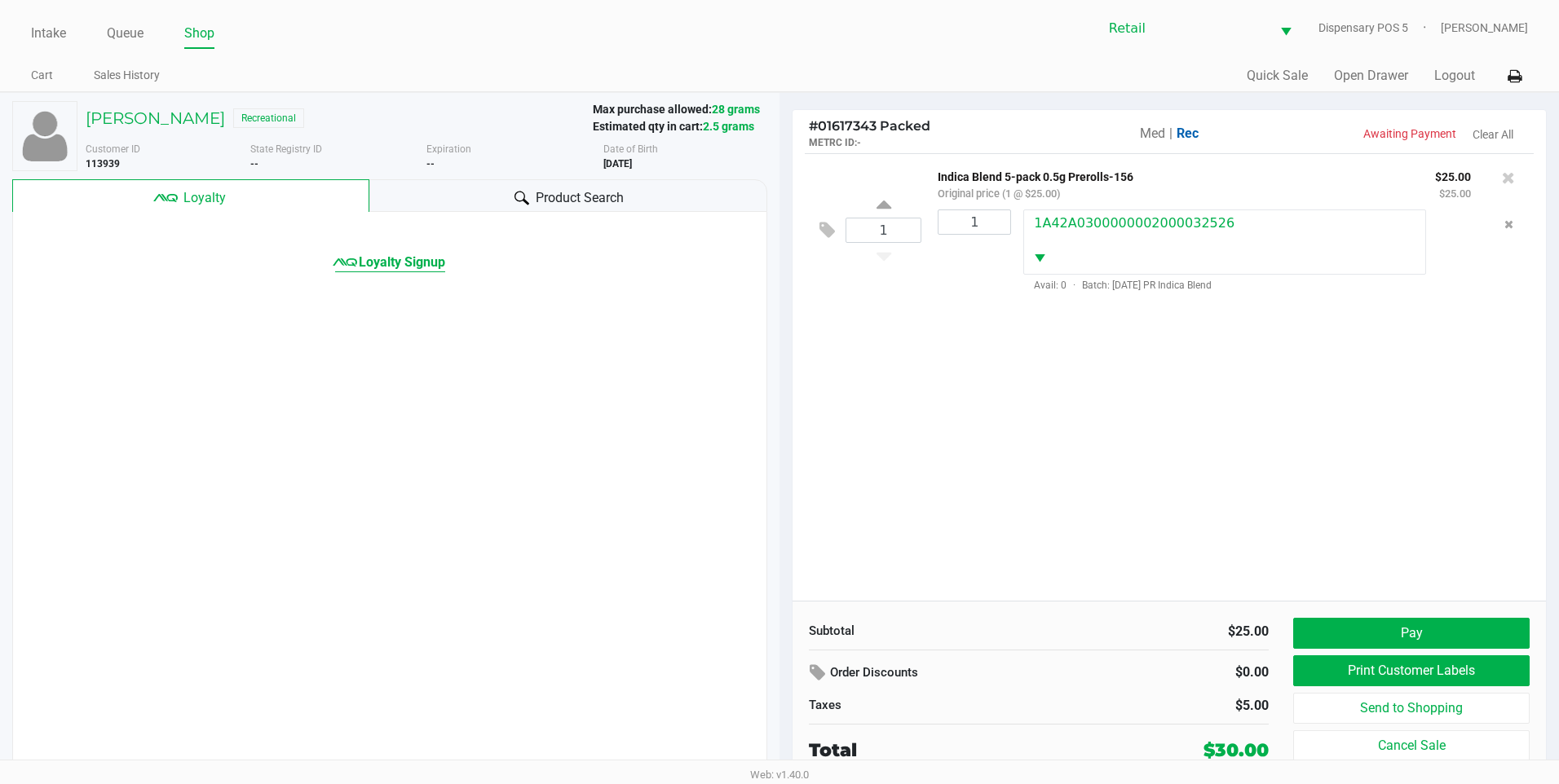
click at [414, 265] on span "Loyalty Signup" at bounding box center [403, 262] width 87 height 19
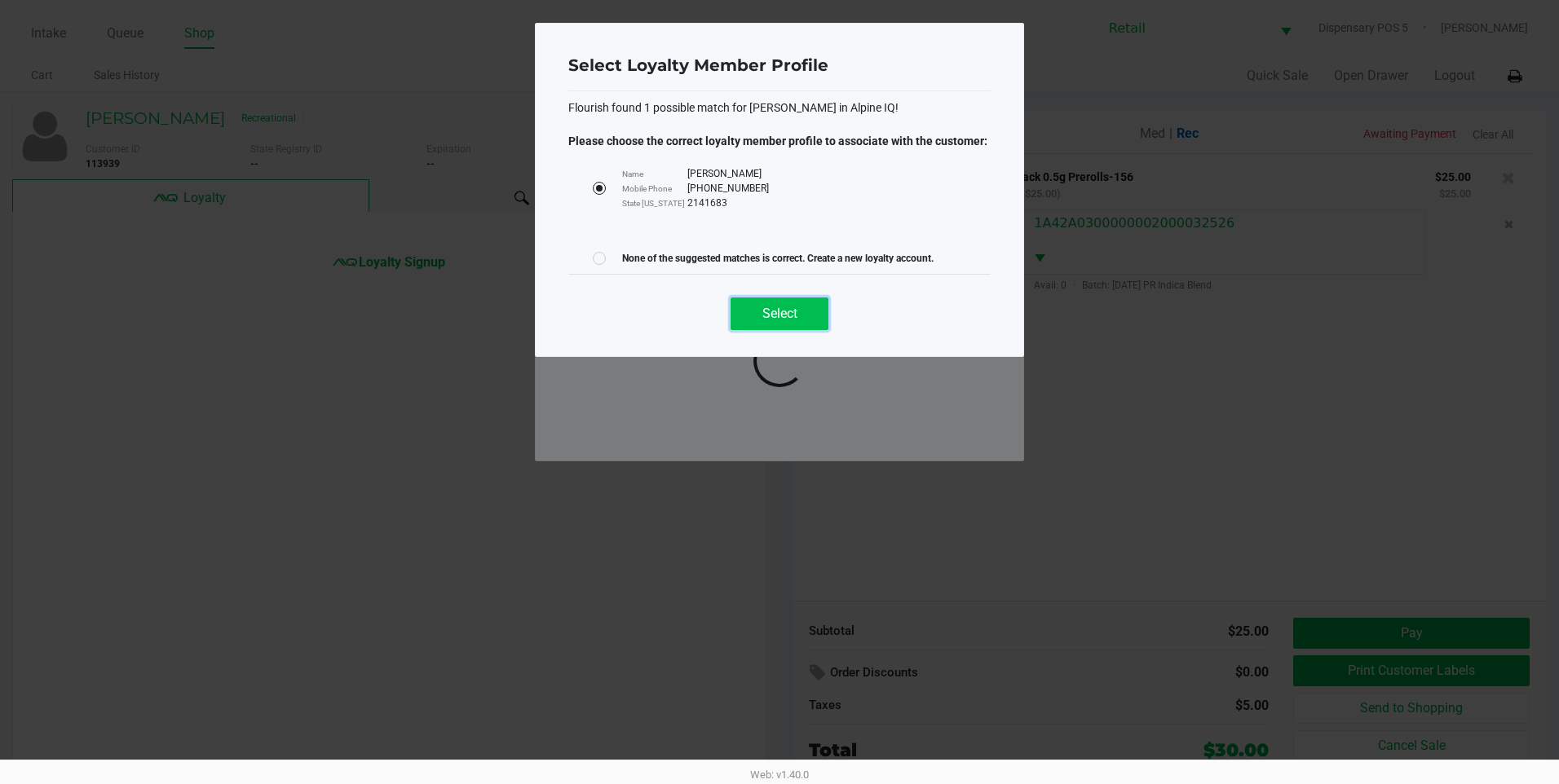
click at [791, 315] on span "Select" at bounding box center [780, 313] width 35 height 16
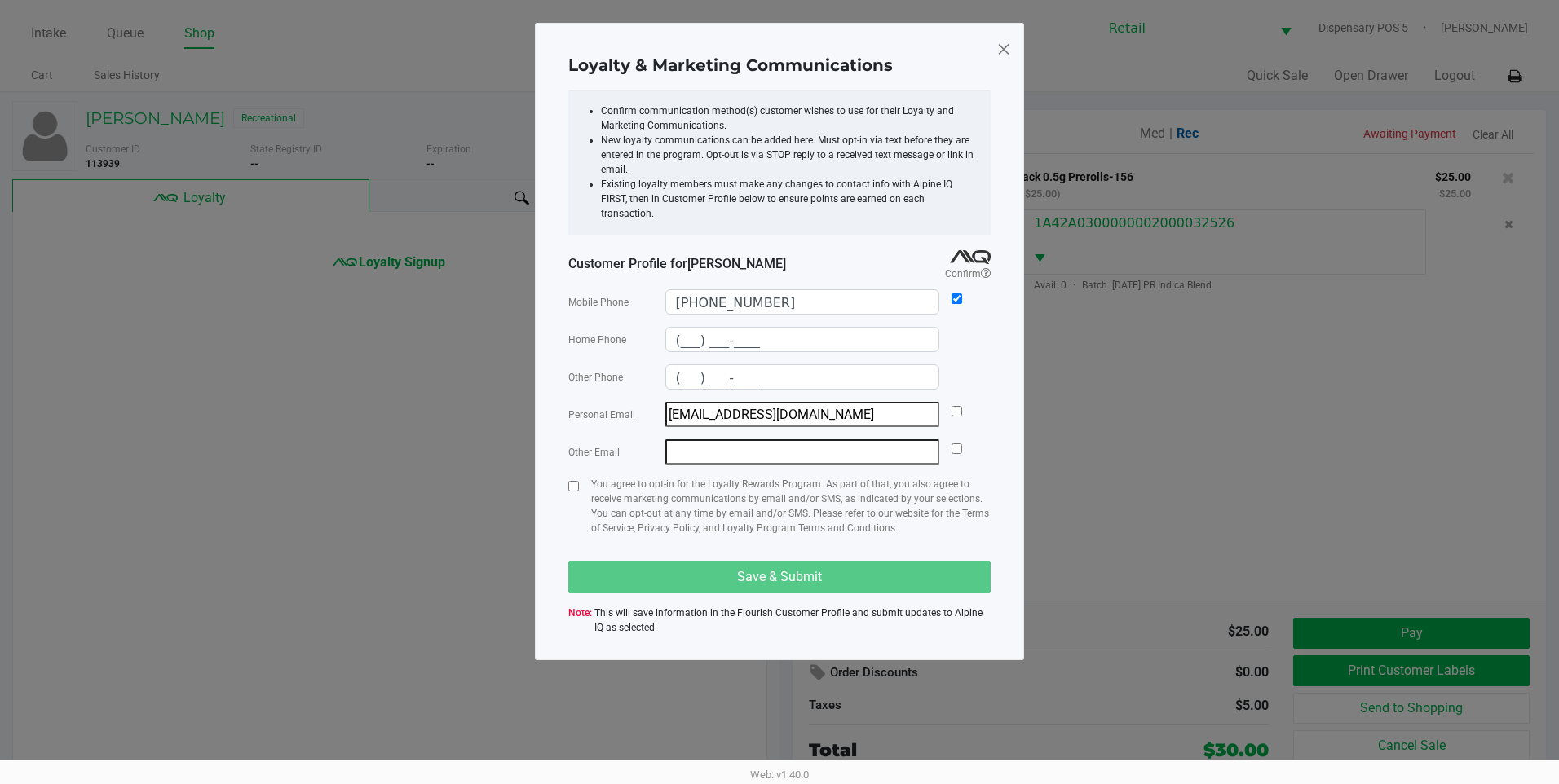
click at [961, 402] on div "Personal Email cdefeciani@gmail.com" at bounding box center [779, 414] width 422 height 25
click at [961, 406] on input "checkbox" at bounding box center [956, 411] width 10 height 10
checkbox input "true"
click at [579, 477] on div "You agree to opt-in for the Loyalty Rewards Program. As part of that, you also …" at bounding box center [779, 513] width 422 height 72
click at [577, 477] on div at bounding box center [573, 513] width 10 height 72
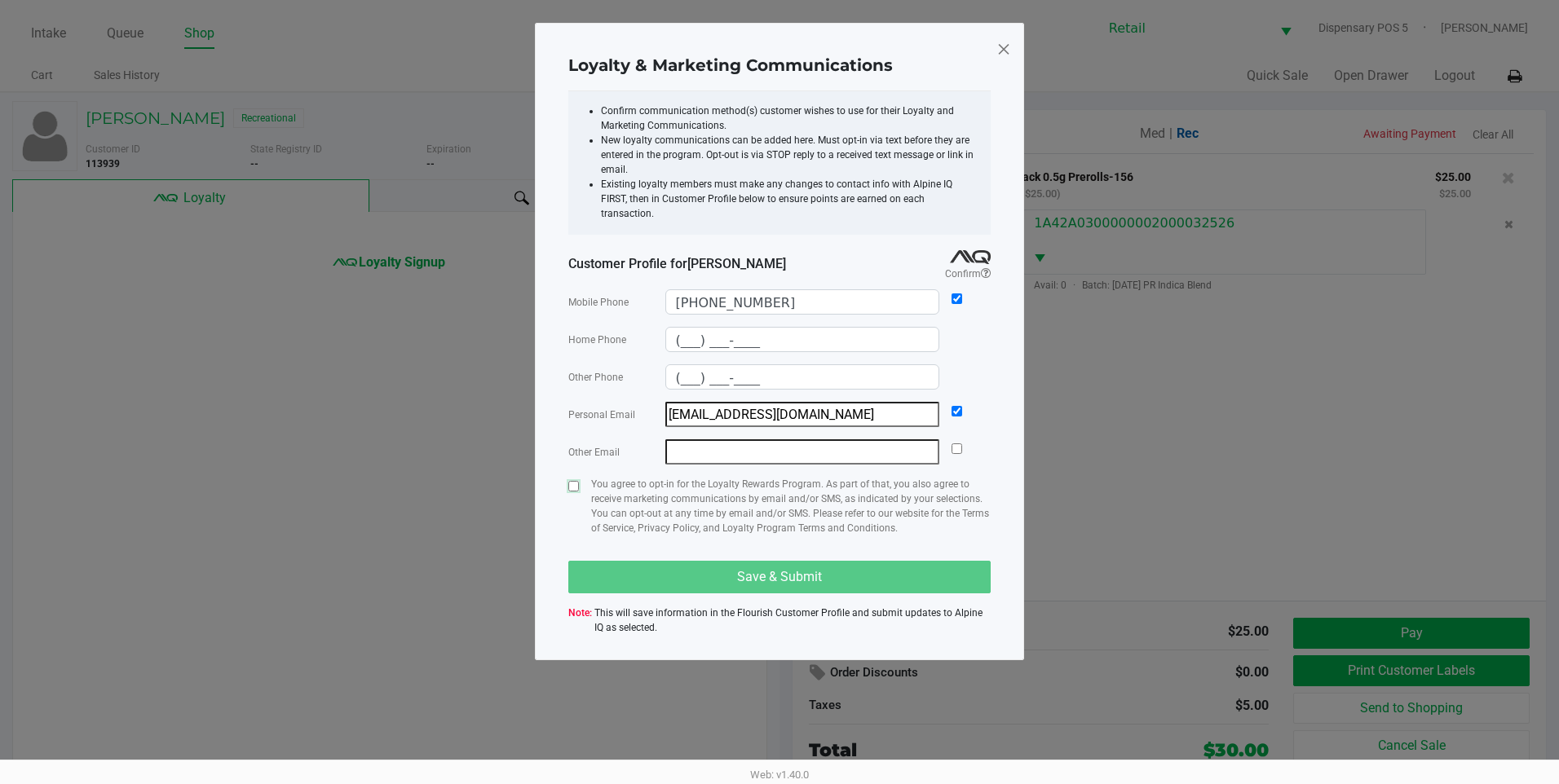
click at [576, 481] on input "checkbox" at bounding box center [573, 486] width 10 height 10
checkbox input "true"
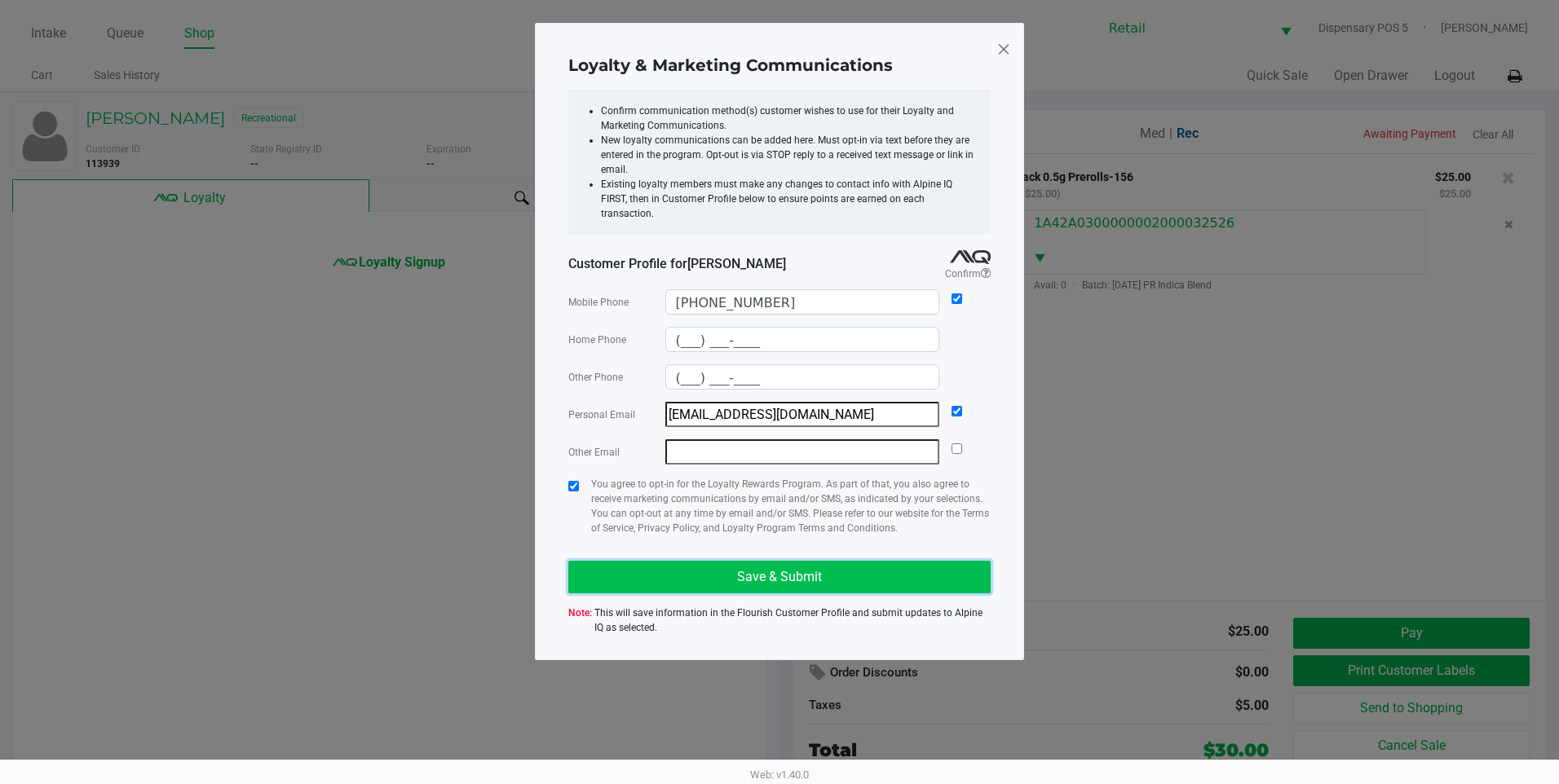
click at [702, 569] on button "Save & Submit" at bounding box center [779, 576] width 422 height 32
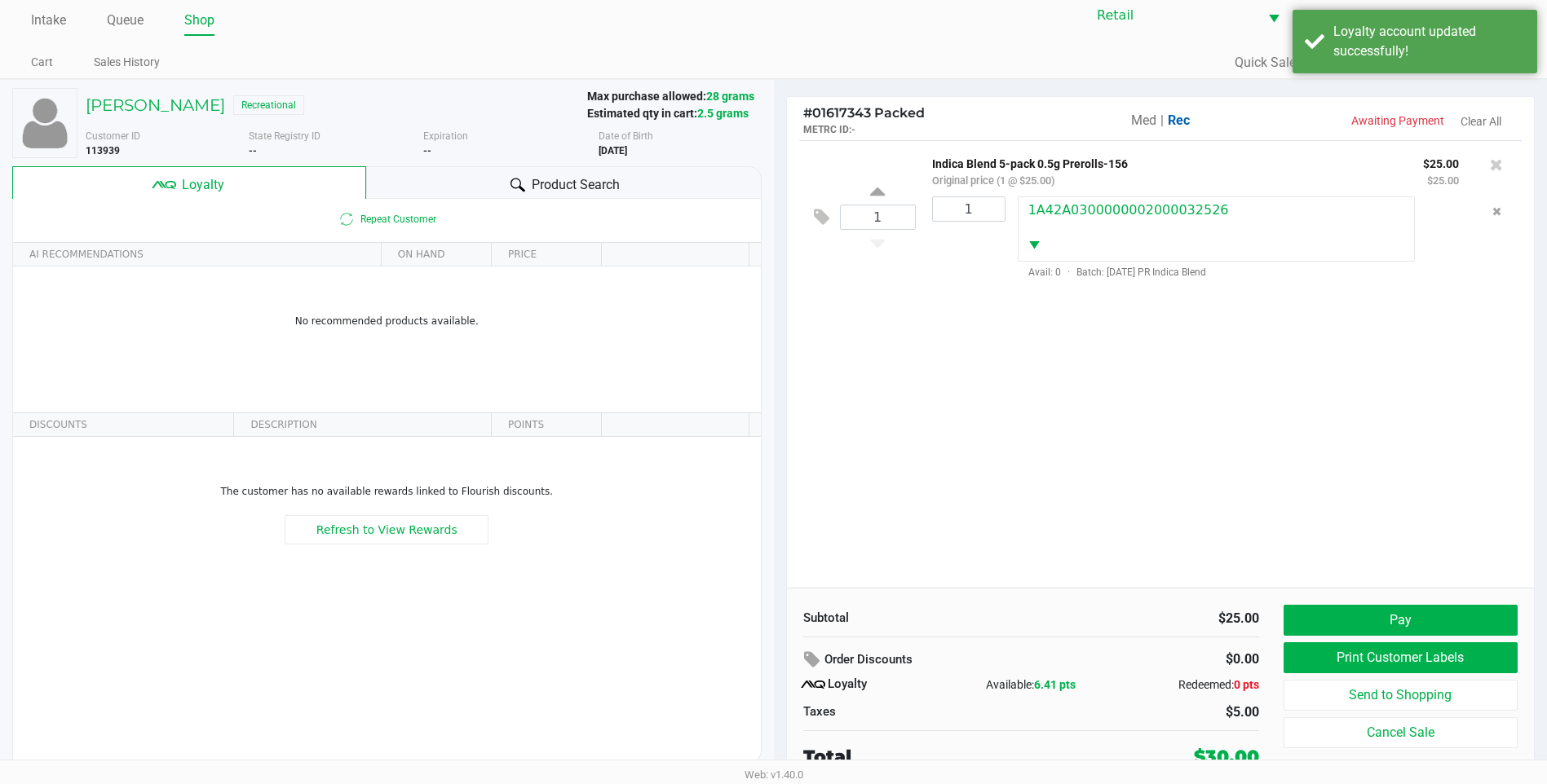
scroll to position [17, 0]
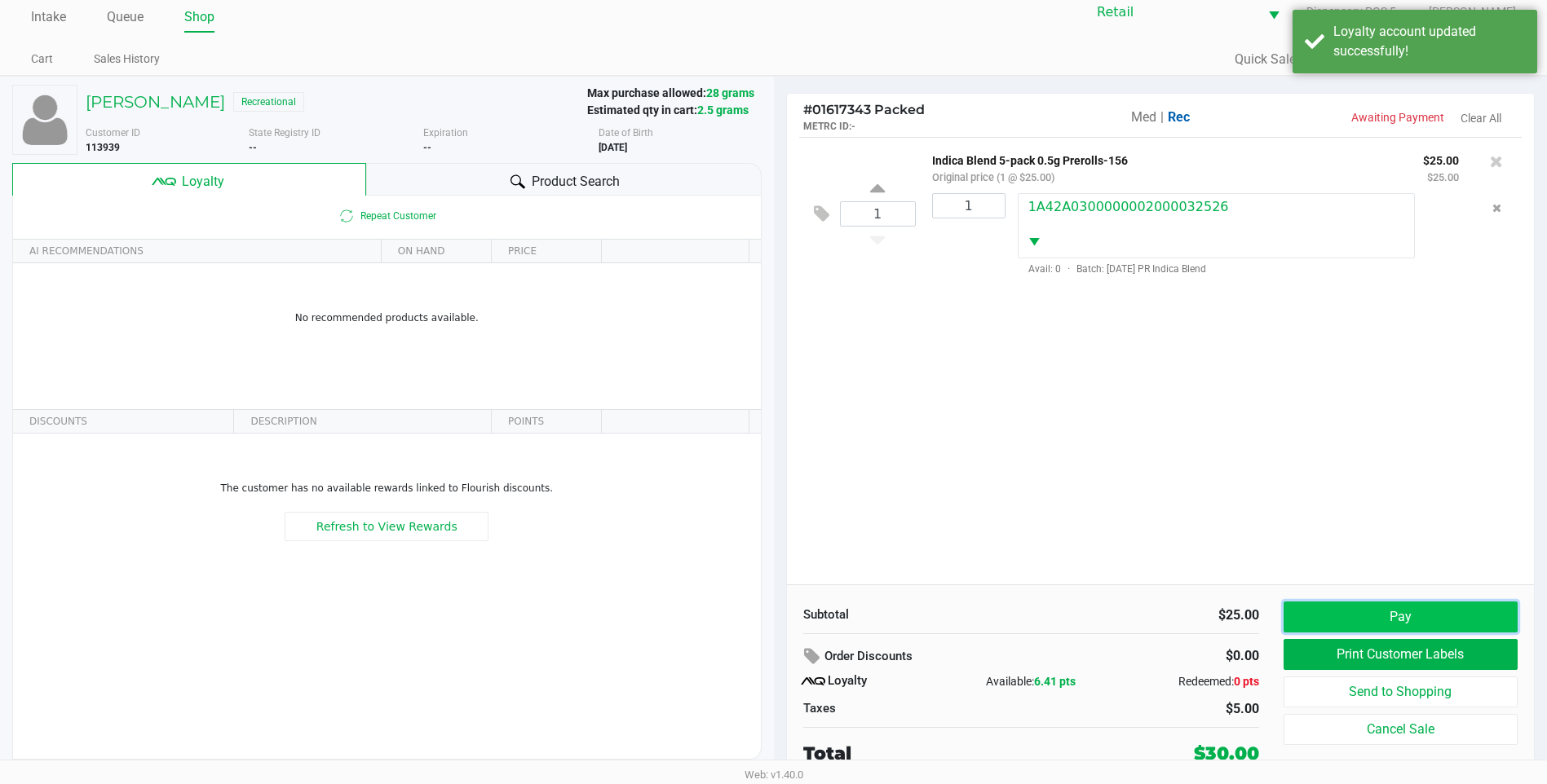
click at [1360, 609] on button "Pay" at bounding box center [1400, 618] width 234 height 31
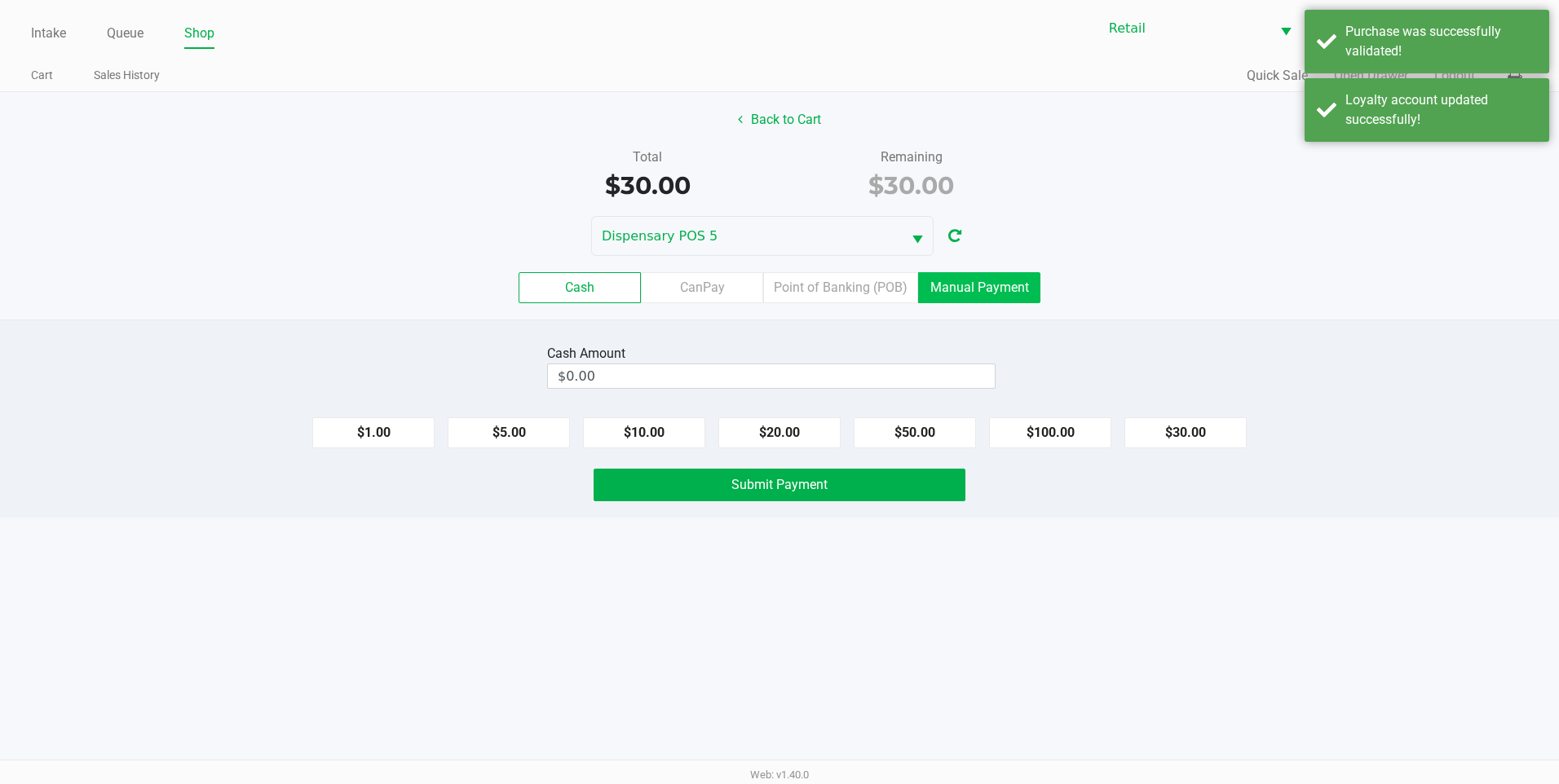
click at [1015, 284] on label "Manual Payment" at bounding box center [979, 288] width 122 height 31
click at [0, 0] on 8 "Manual Payment" at bounding box center [0, 0] width 0 height 0
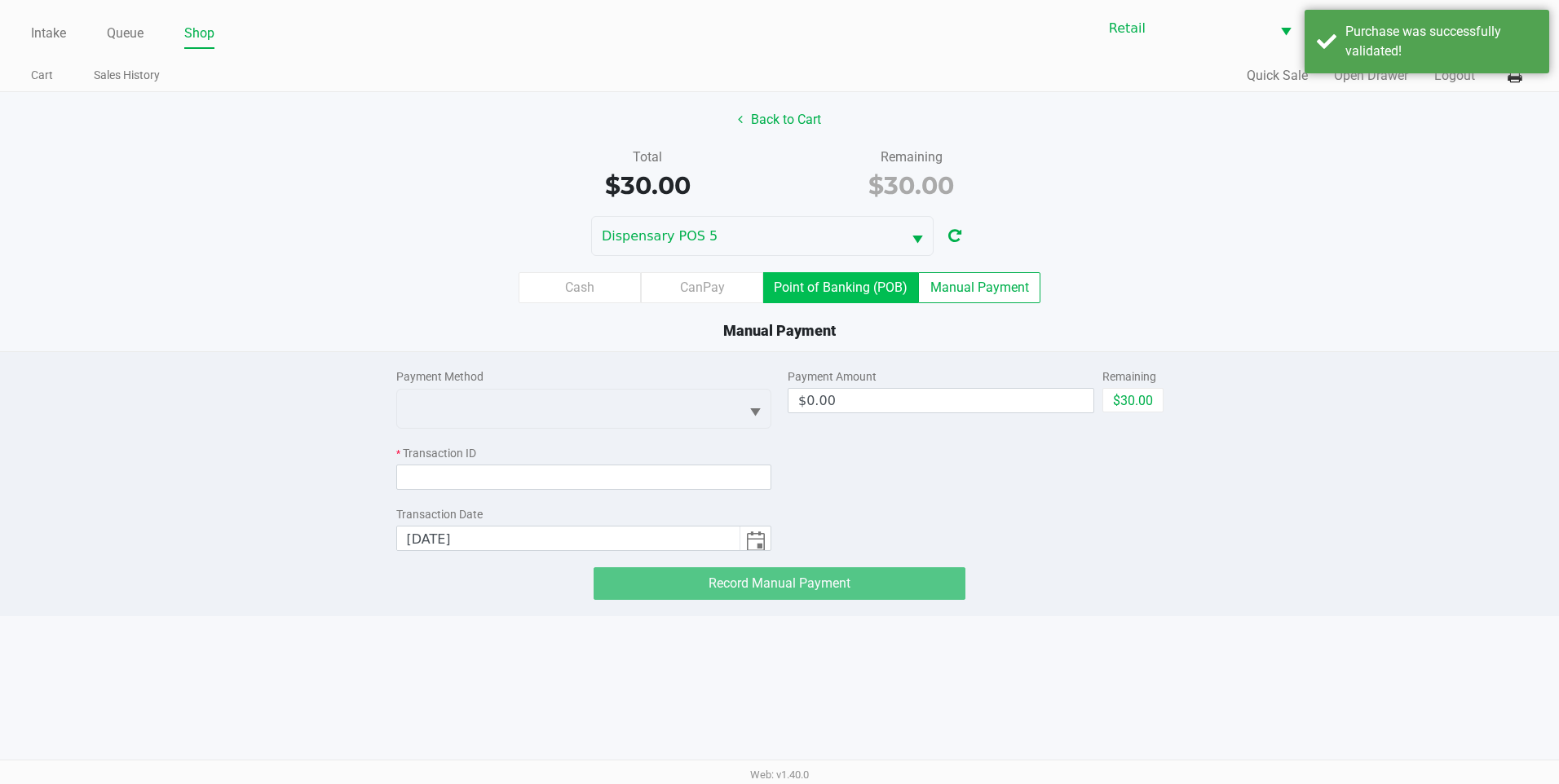
click at [811, 278] on label "Point of Banking (POB)" at bounding box center [840, 288] width 155 height 31
click at [0, 0] on 7 "Point of Banking (POB)" at bounding box center [0, 0] width 0 height 0
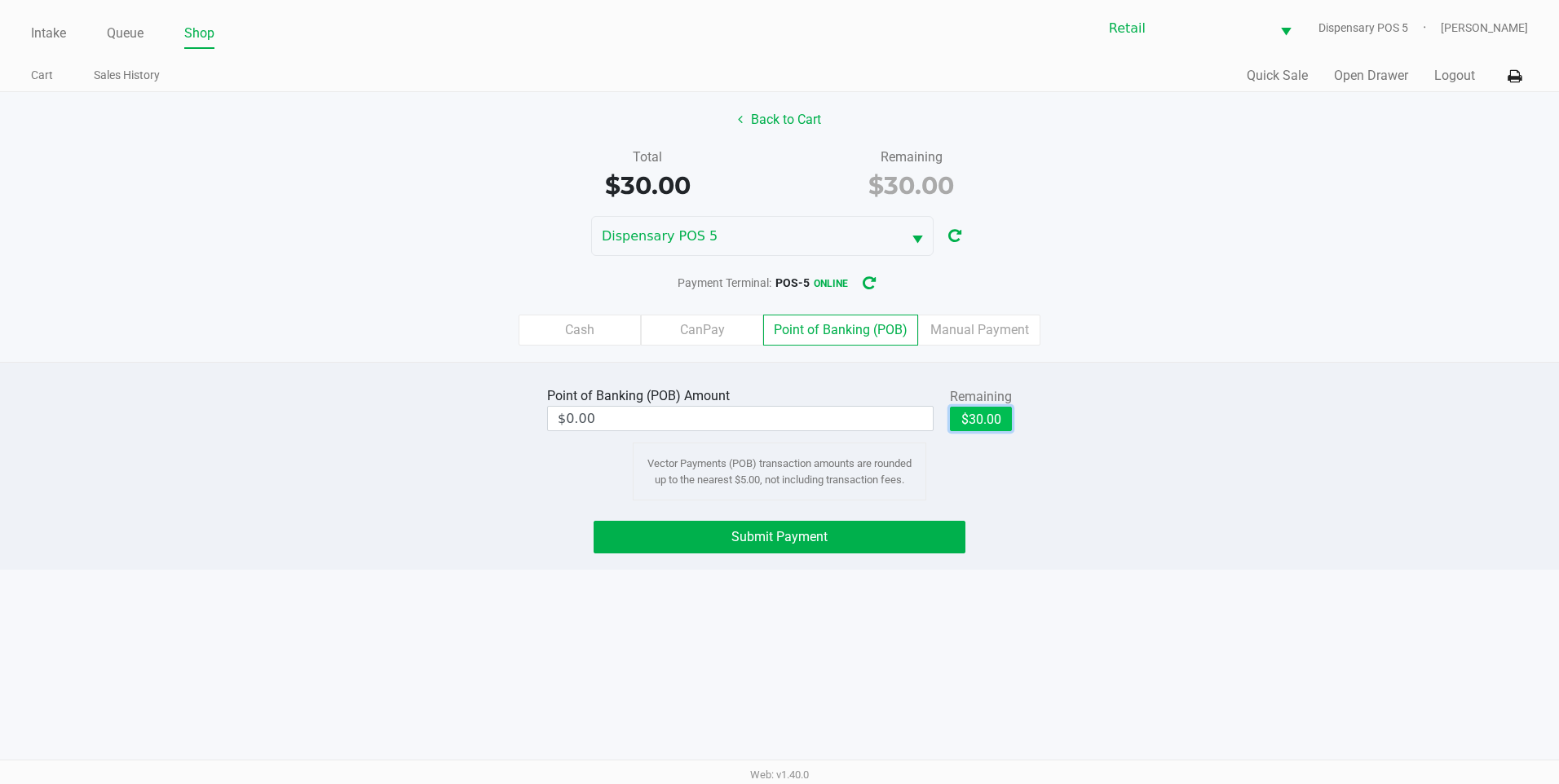
click at [981, 426] on button "$30.00" at bounding box center [981, 419] width 62 height 24
type input "$30.00"
click at [855, 541] on button "Submit Payment" at bounding box center [780, 537] width 372 height 32
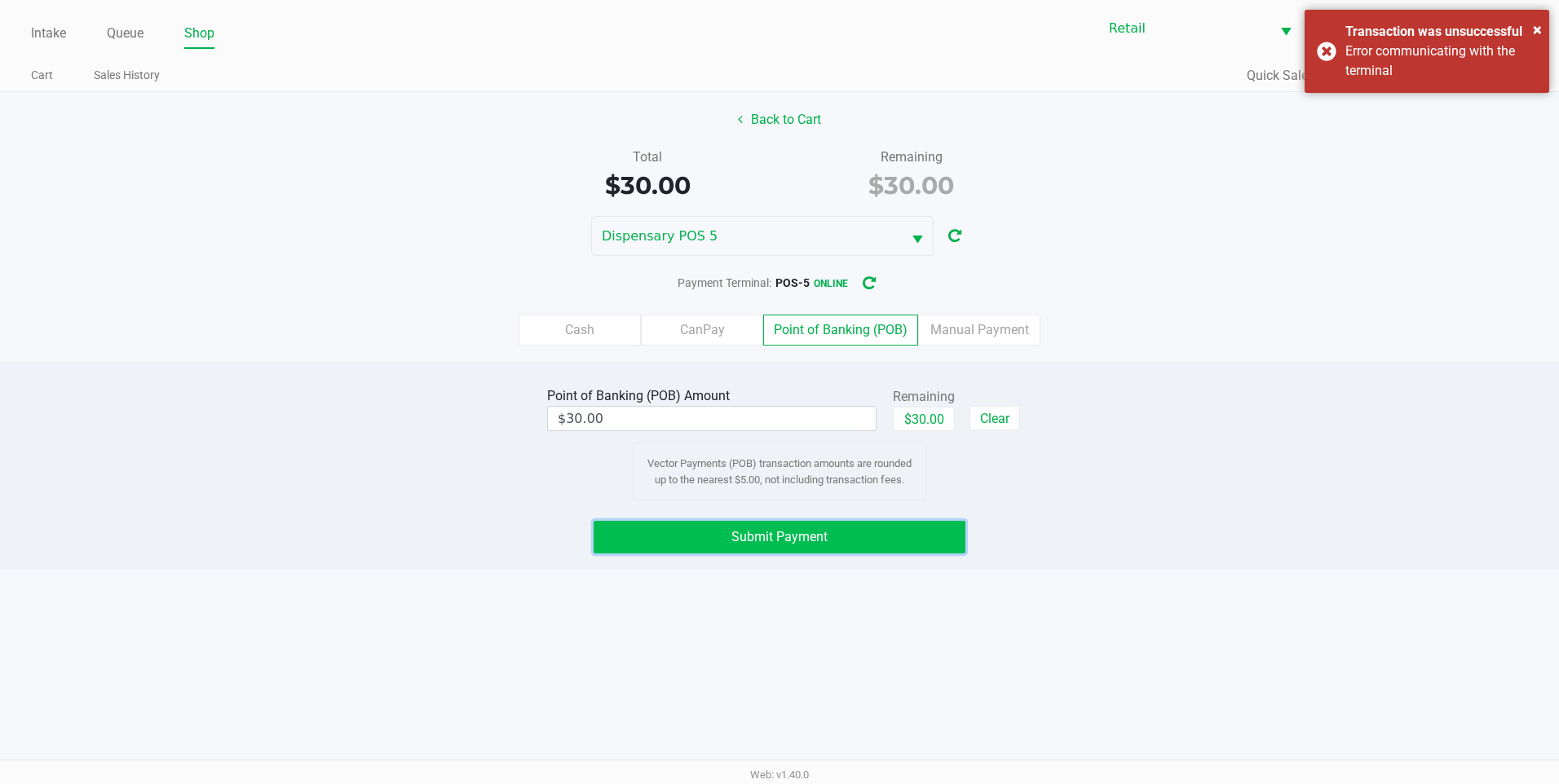
click at [924, 546] on button "Submit Payment" at bounding box center [780, 537] width 372 height 32
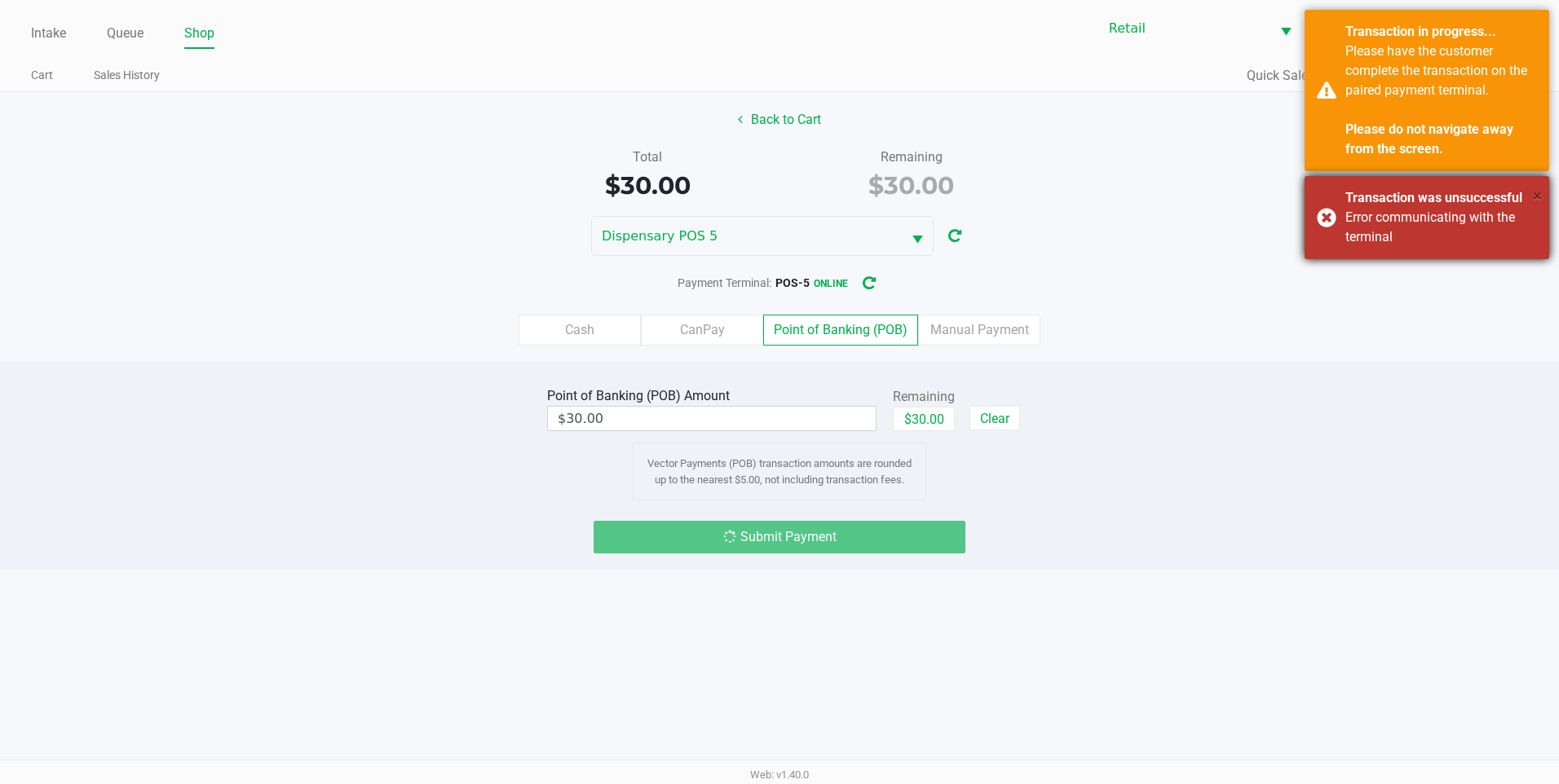
click at [1539, 193] on span "×" at bounding box center [1538, 195] width 9 height 19
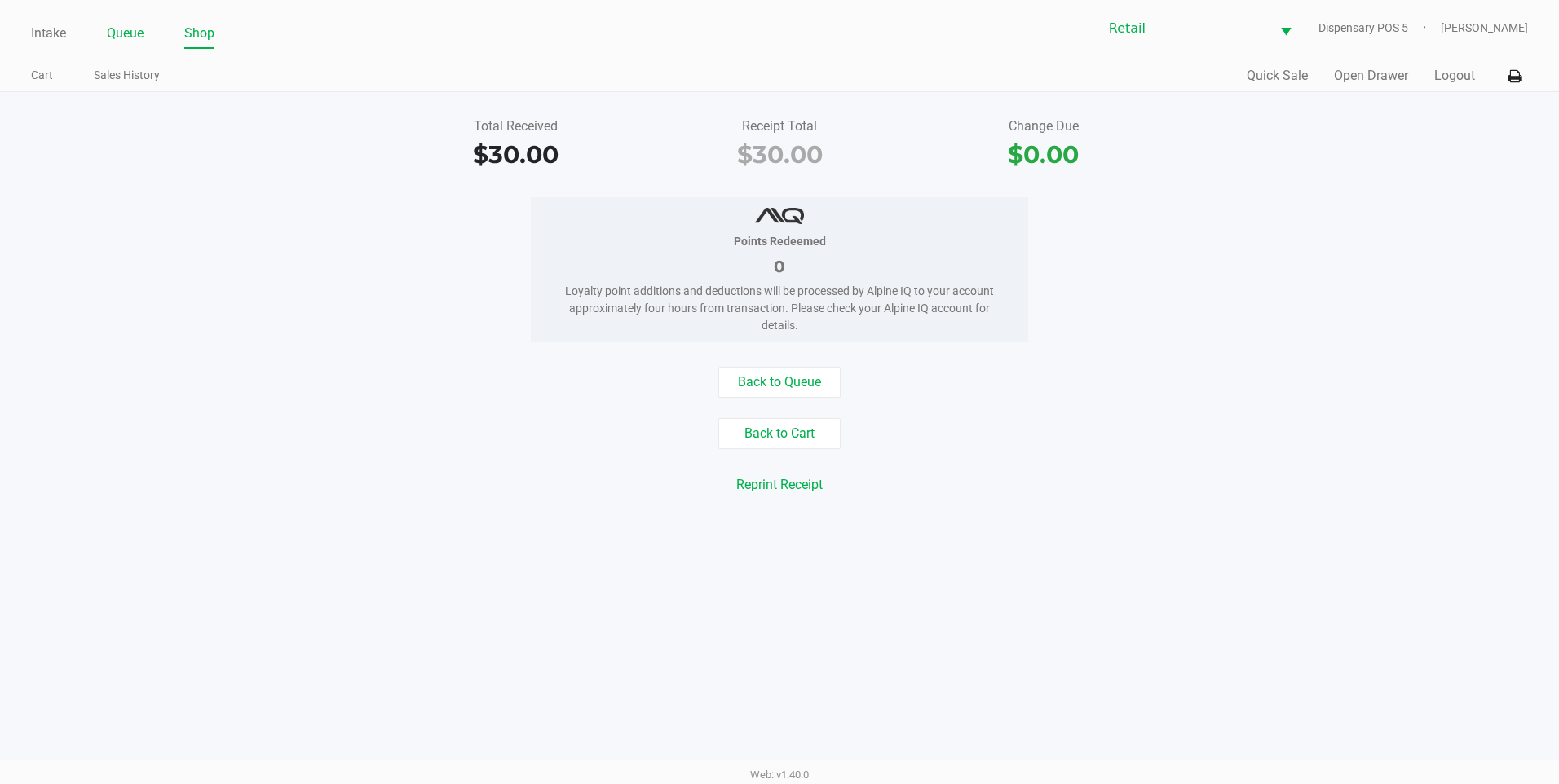
click at [129, 38] on link "Queue" at bounding box center [126, 33] width 37 height 23
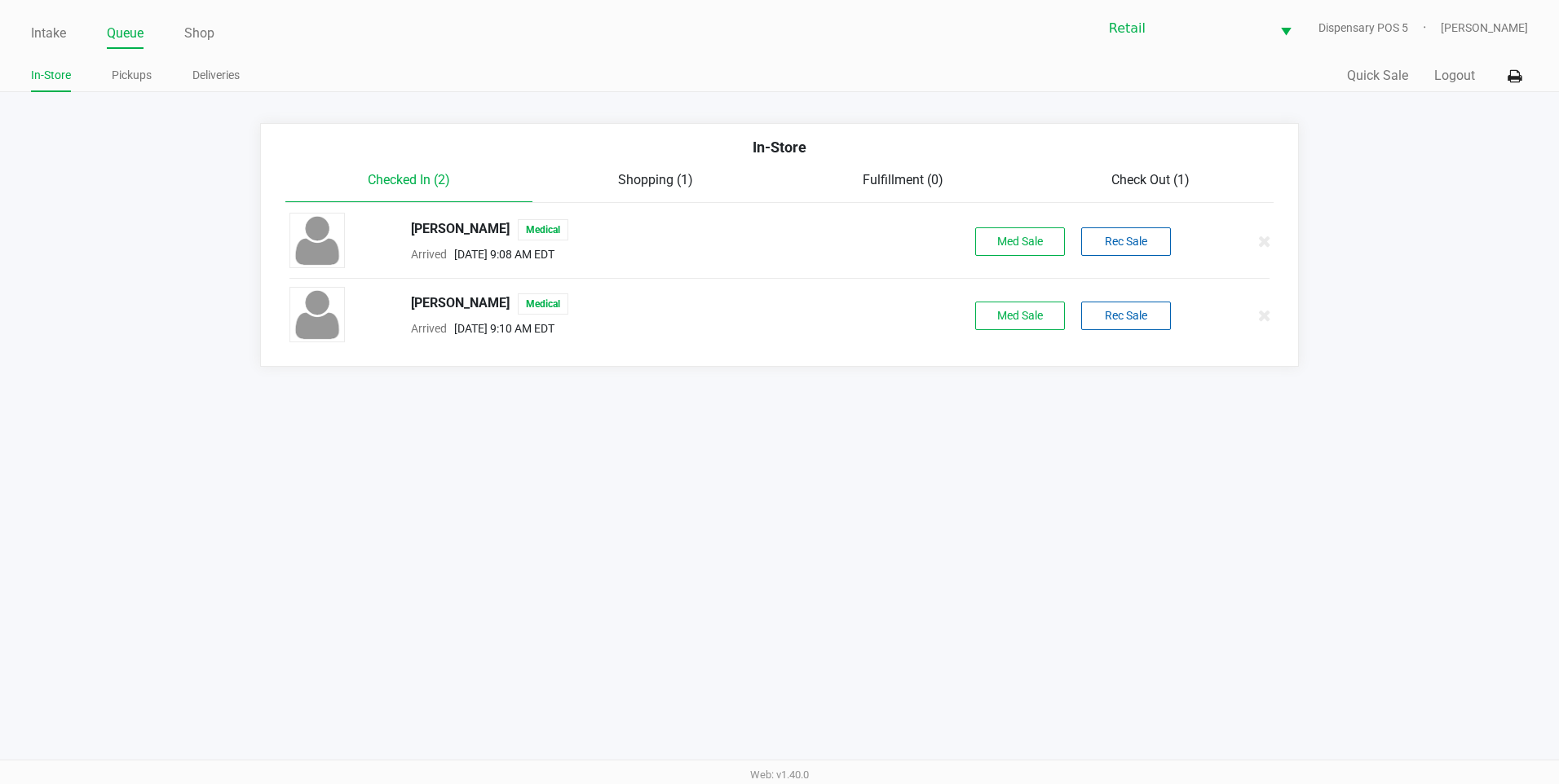
click at [1194, 185] on div "Check Out (1)" at bounding box center [1151, 180] width 248 height 19
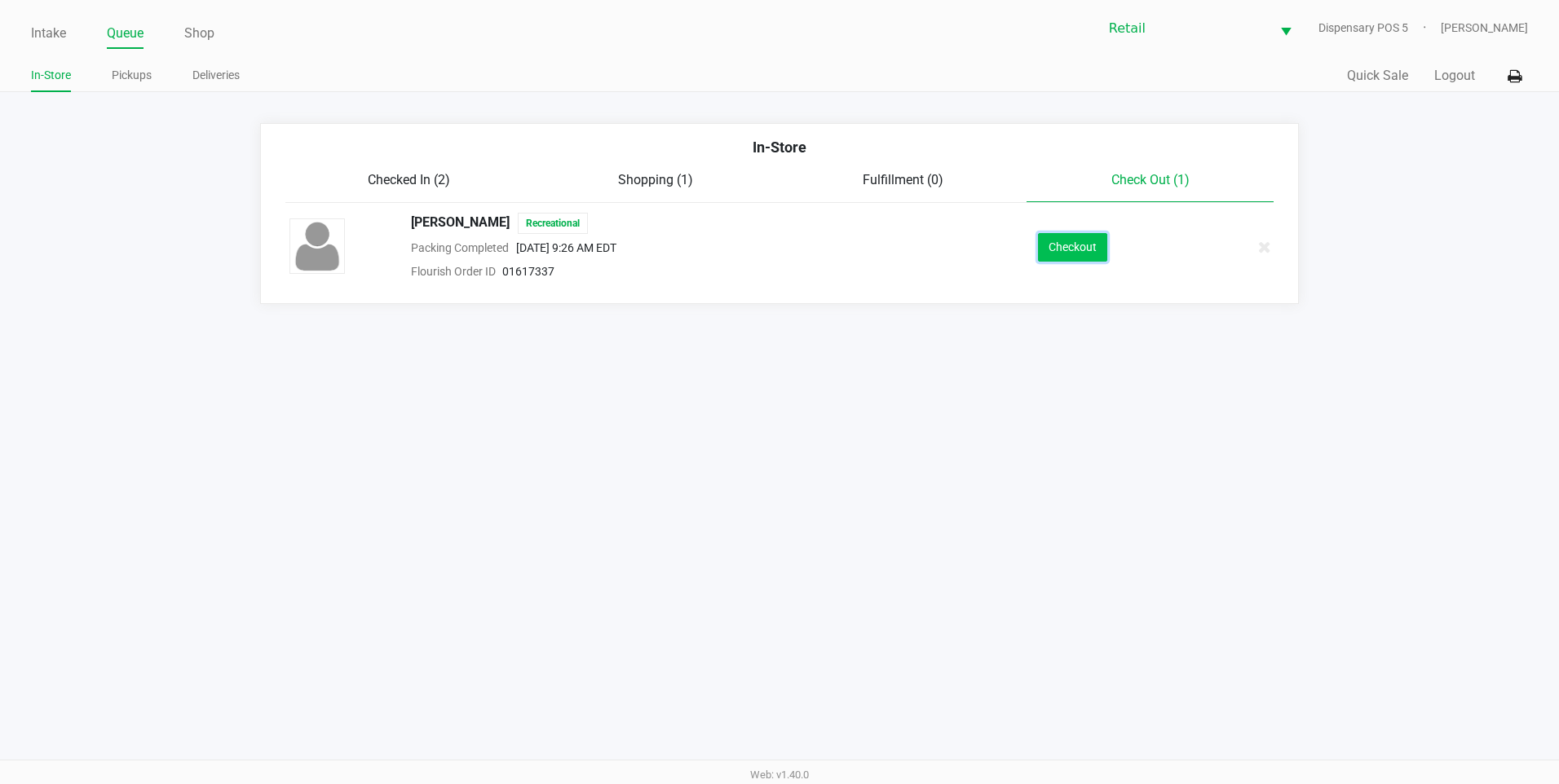
click at [1055, 248] on button "Checkout" at bounding box center [1072, 247] width 69 height 29
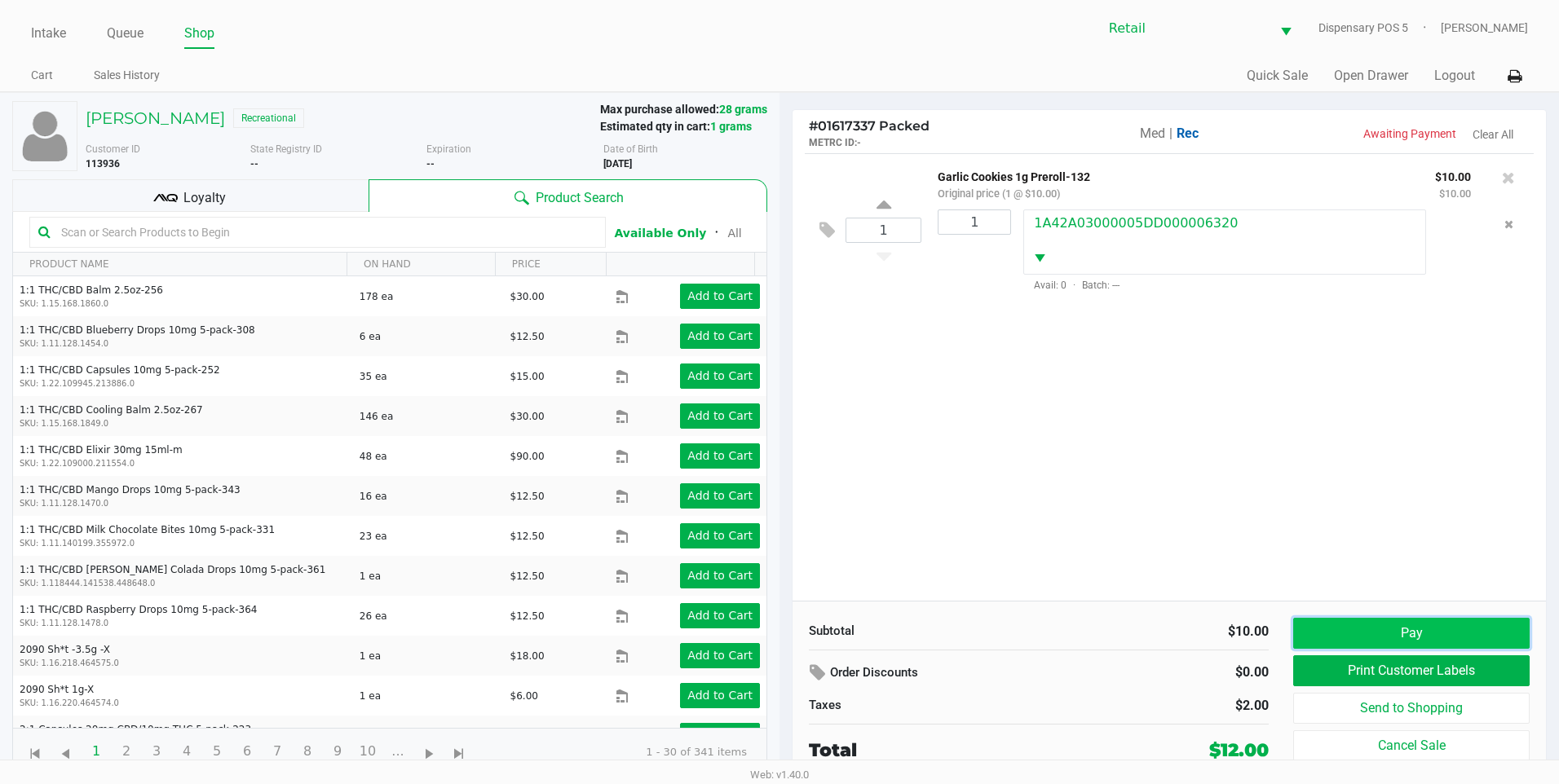
click at [1440, 634] on button "Pay" at bounding box center [1411, 633] width 236 height 31
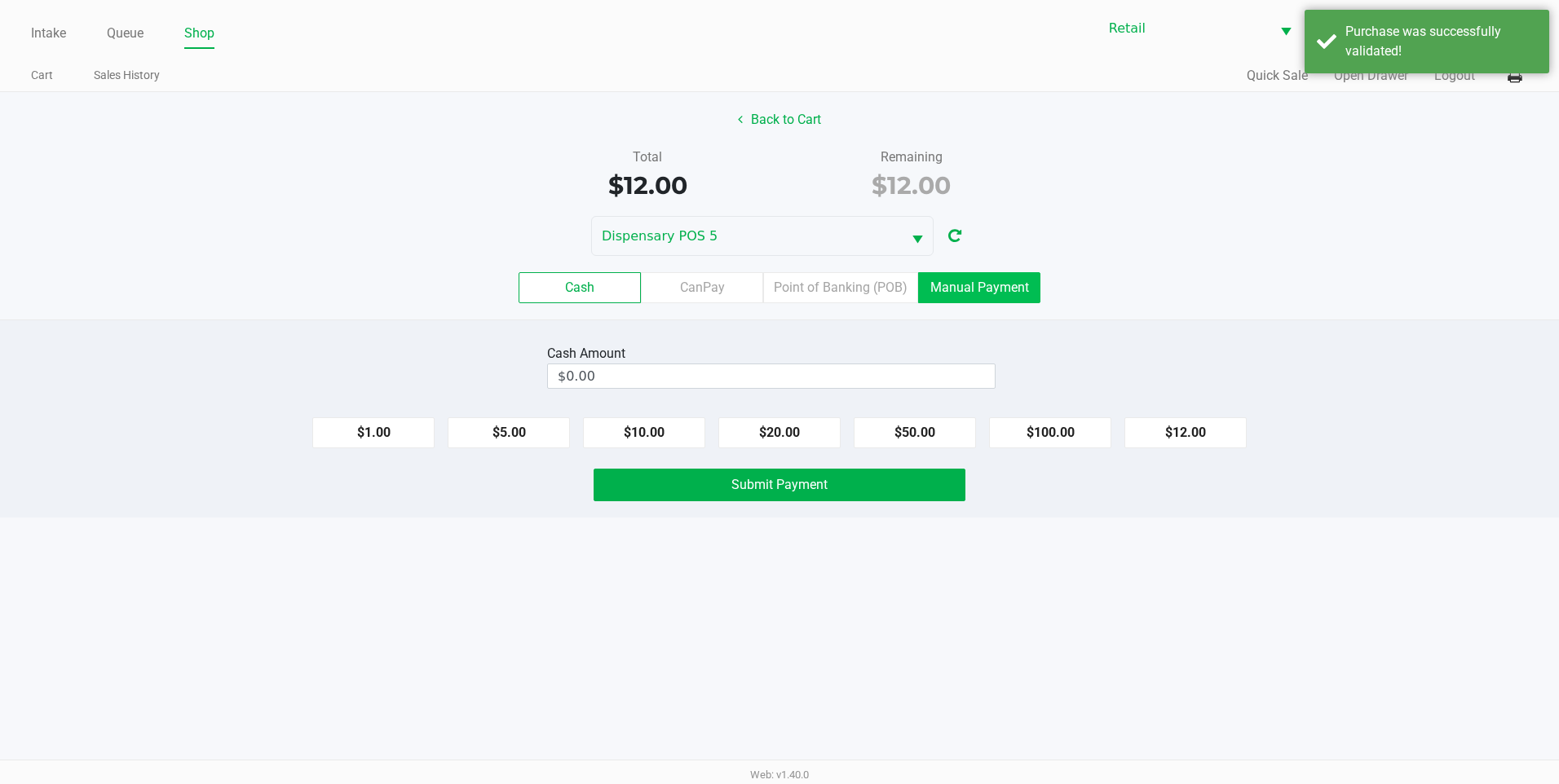
click at [996, 301] on label "Manual Payment" at bounding box center [979, 288] width 122 height 31
click at [0, 0] on 8 "Manual Payment" at bounding box center [0, 0] width 0 height 0
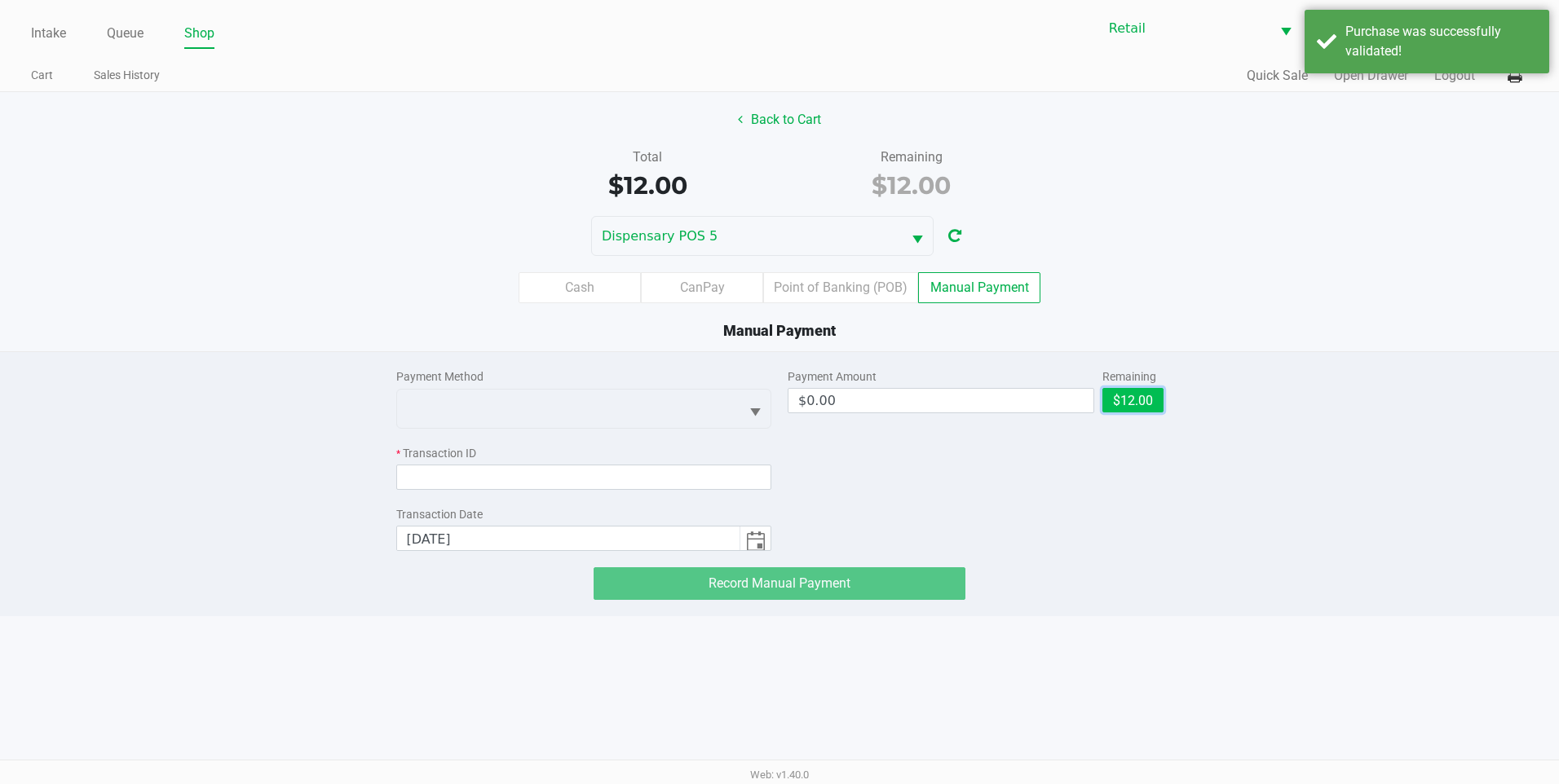
click at [1113, 401] on button "$12.00" at bounding box center [1133, 400] width 61 height 24
type input "$12.00"
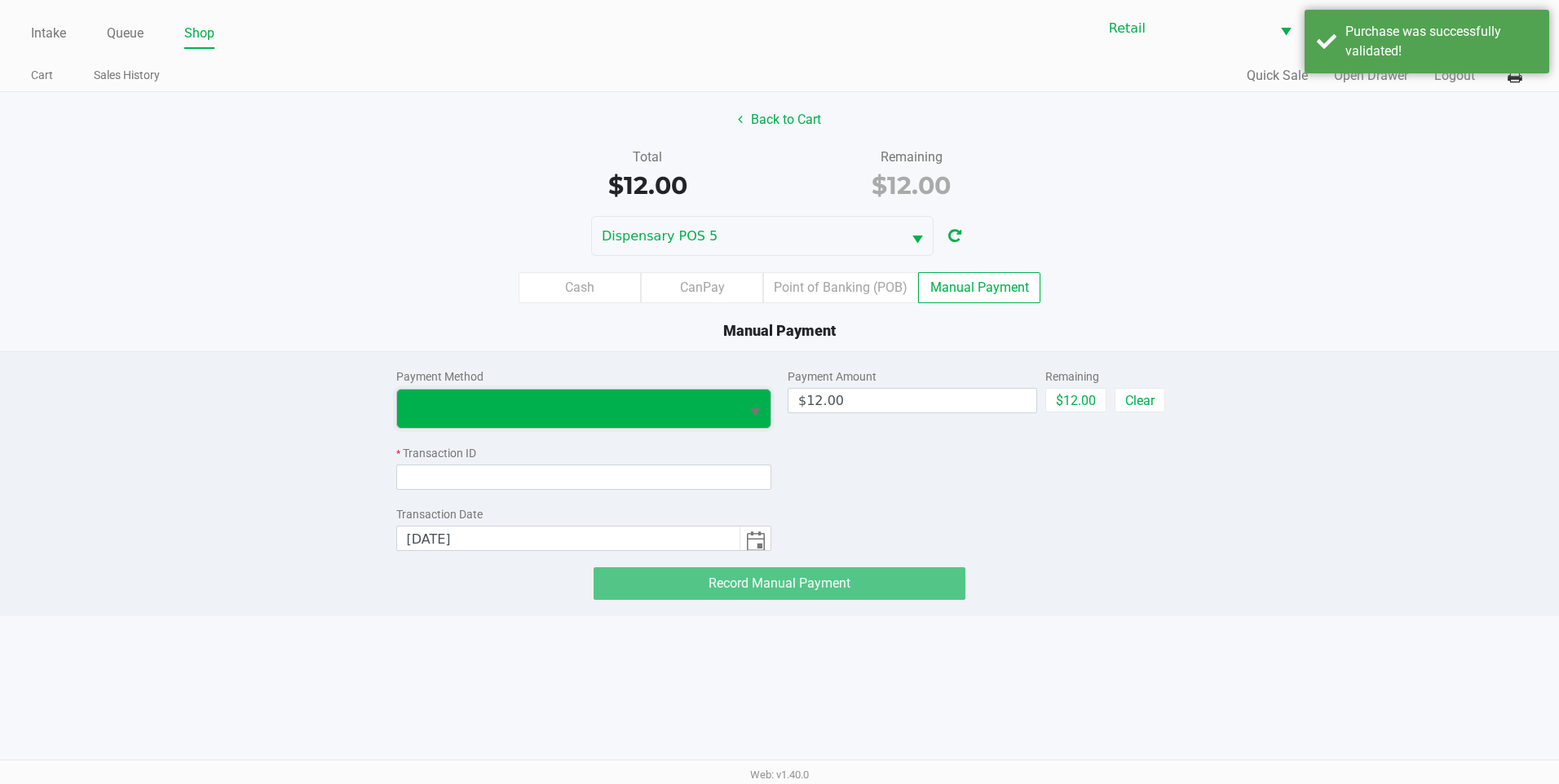
click at [606, 409] on span at bounding box center [569, 408] width 324 height 19
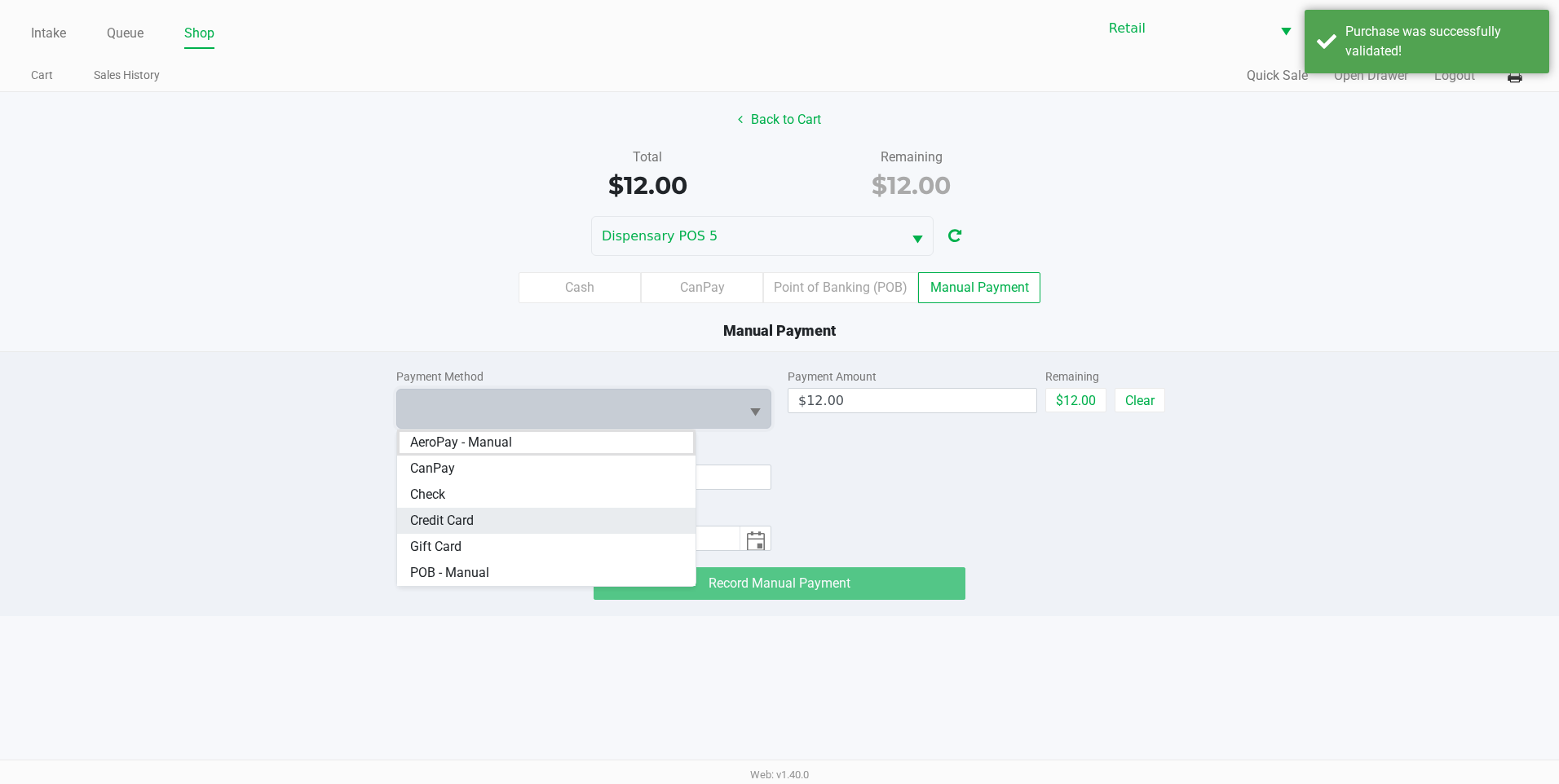
click at [480, 526] on Card "Credit Card" at bounding box center [547, 521] width 299 height 26
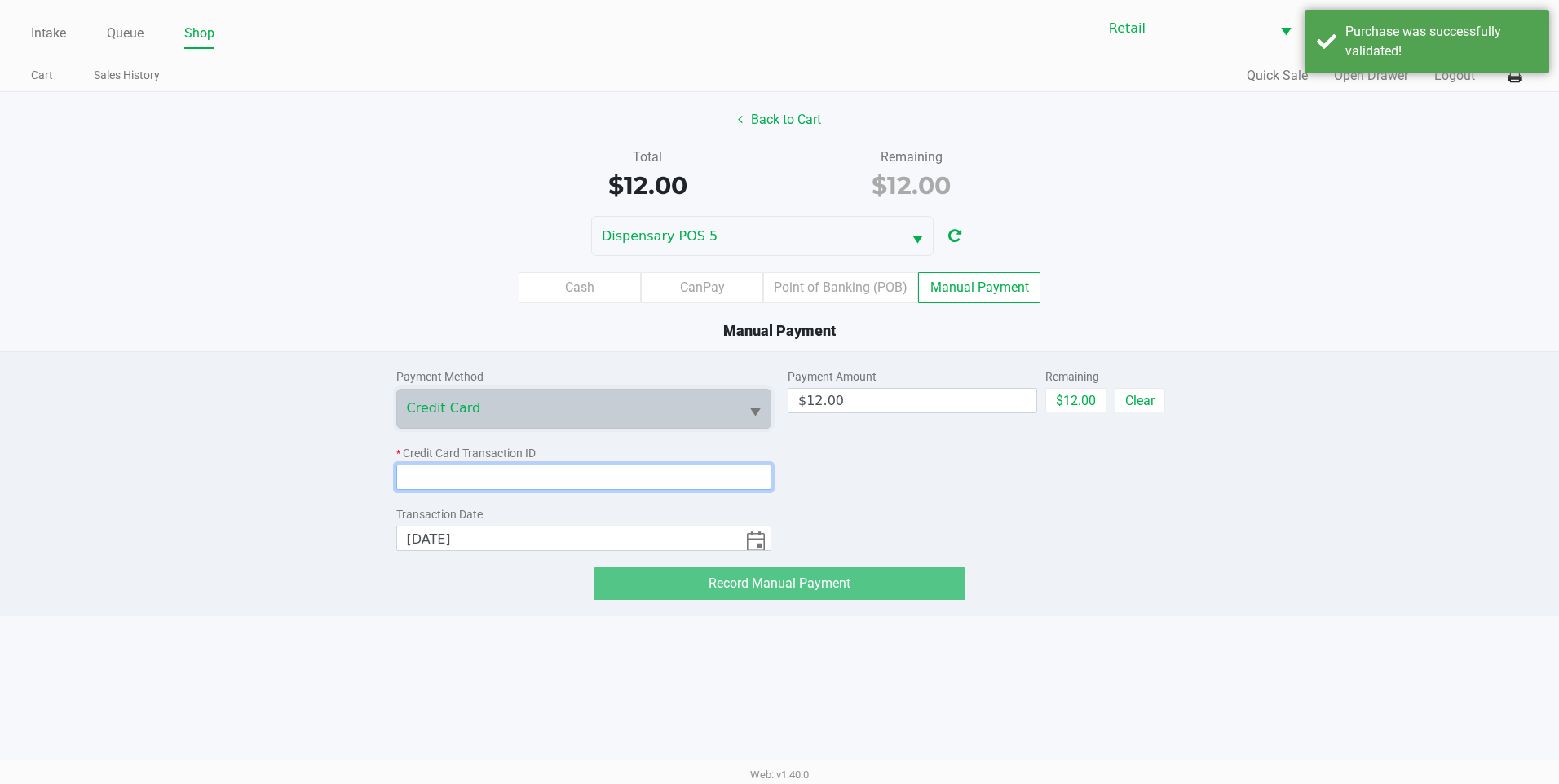
click at [533, 487] on input at bounding box center [584, 476] width 376 height 25
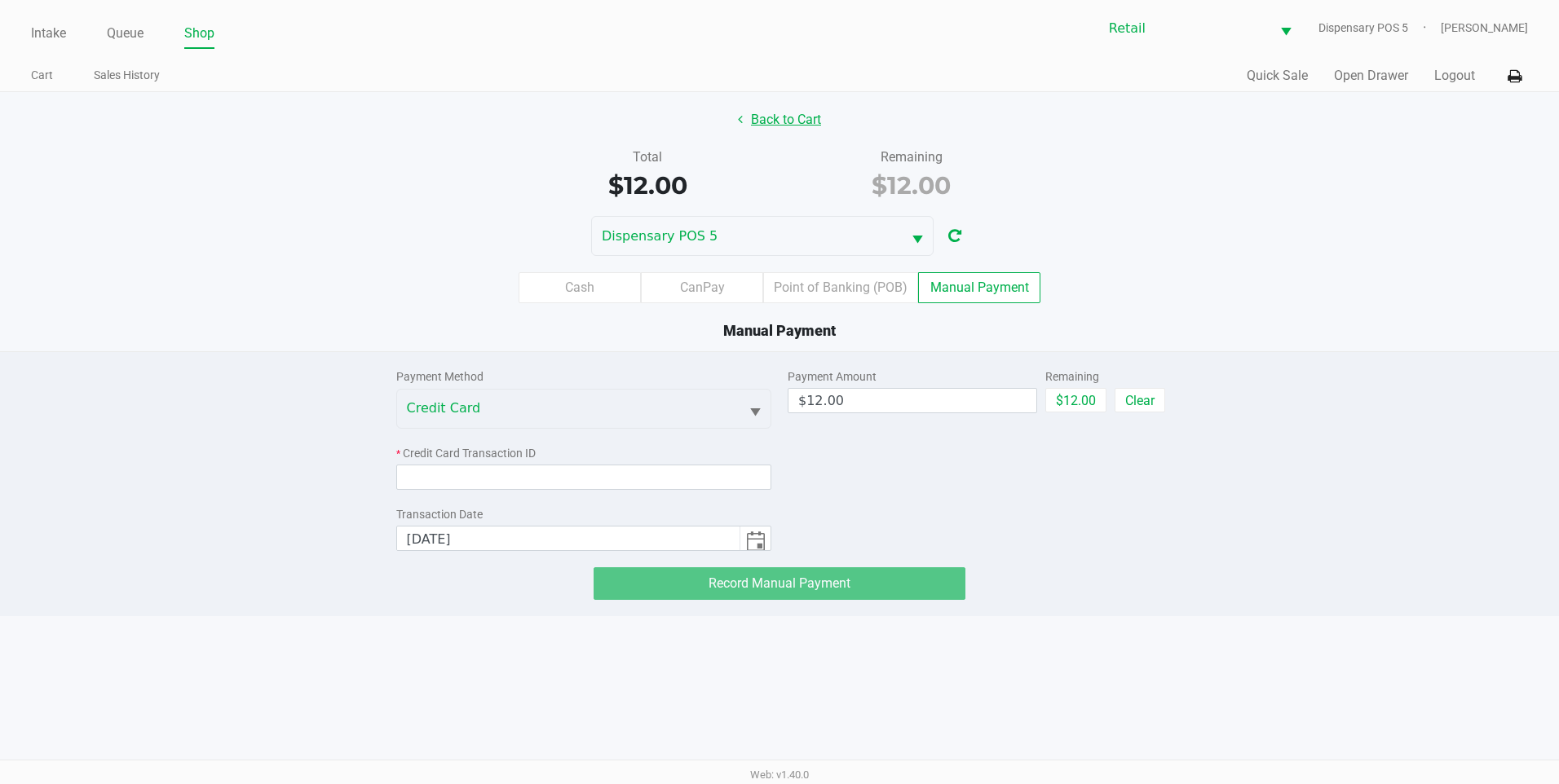
click at [762, 122] on button "Back to Cart" at bounding box center [780, 120] width 104 height 31
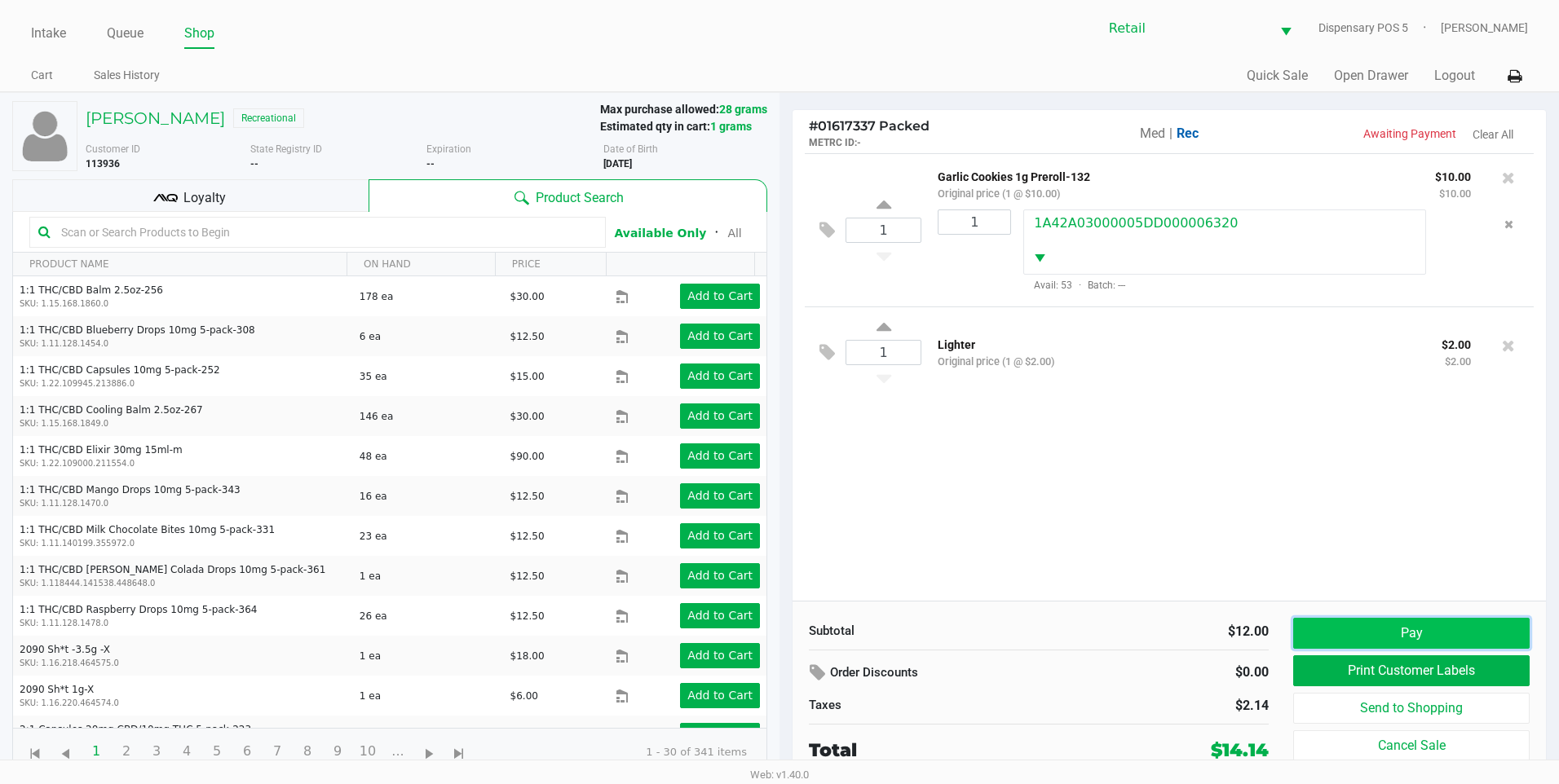
click at [1350, 629] on button "Pay" at bounding box center [1411, 633] width 236 height 31
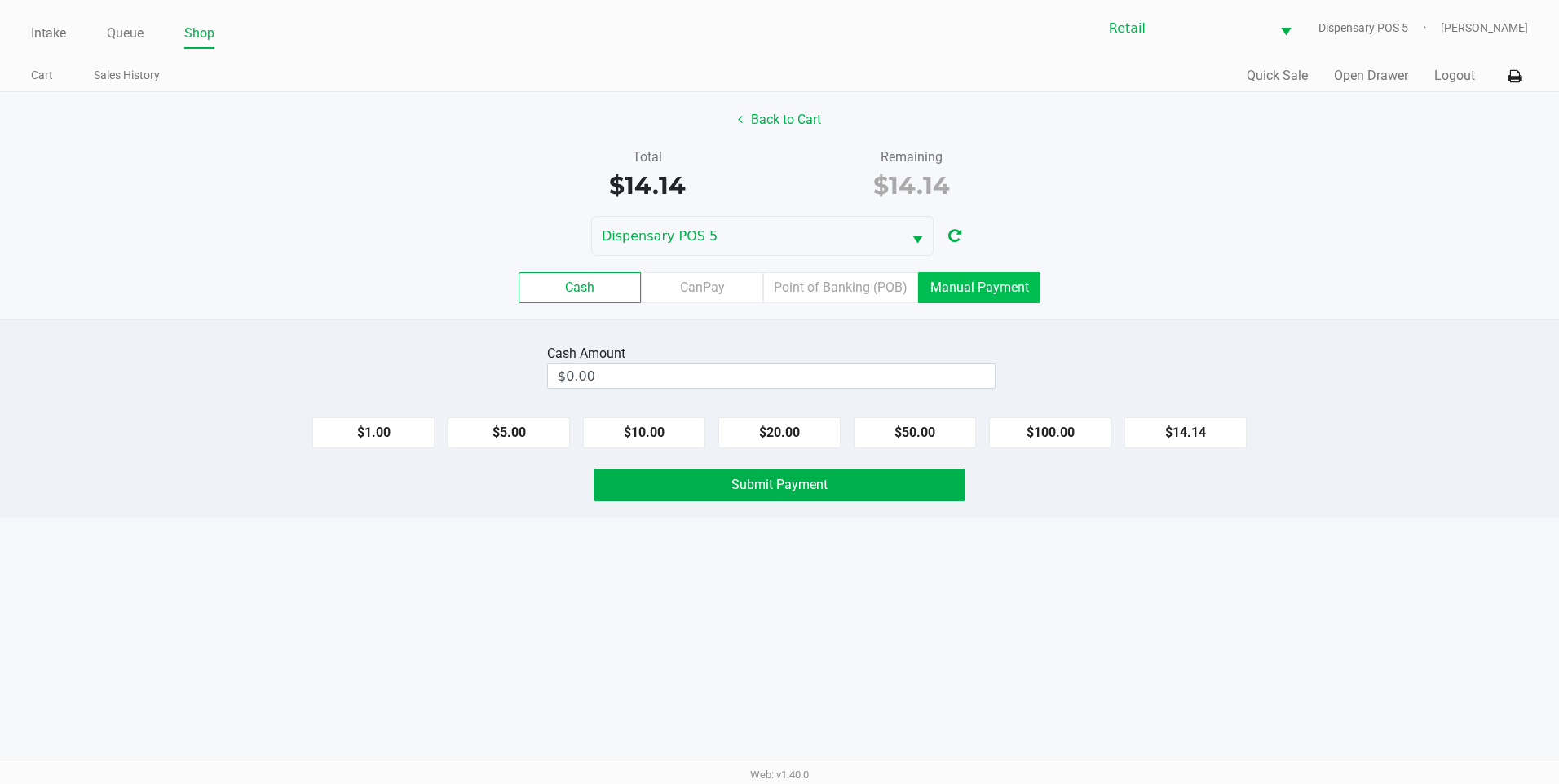
click at [1031, 301] on label "Manual Payment" at bounding box center [979, 288] width 122 height 31
click at [0, 0] on 8 "Manual Payment" at bounding box center [0, 0] width 0 height 0
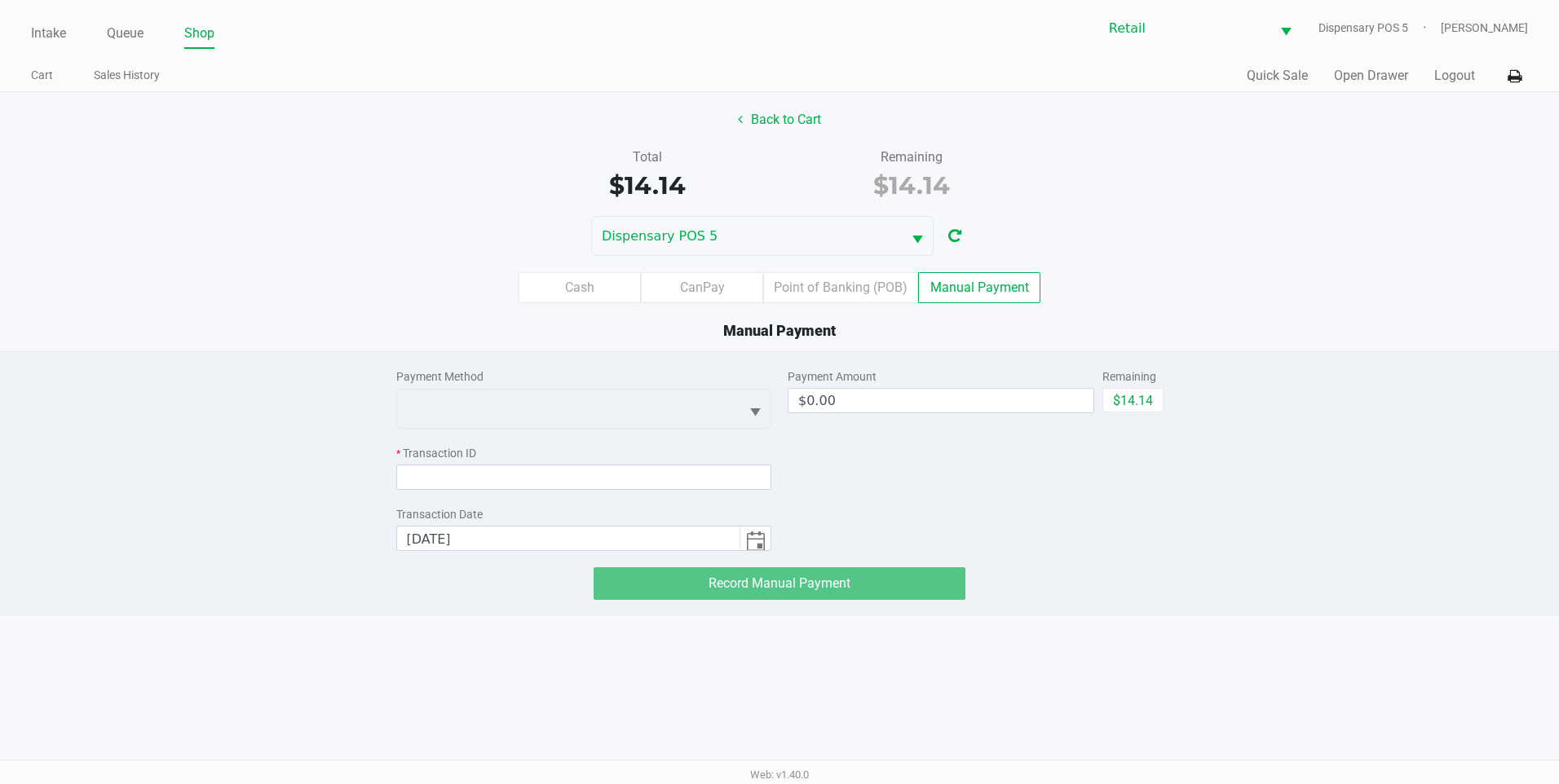
click at [1128, 417] on div "$14.14" at bounding box center [1133, 406] width 61 height 37
click at [1138, 404] on button "$14.14" at bounding box center [1133, 400] width 61 height 24
type input "$14.14"
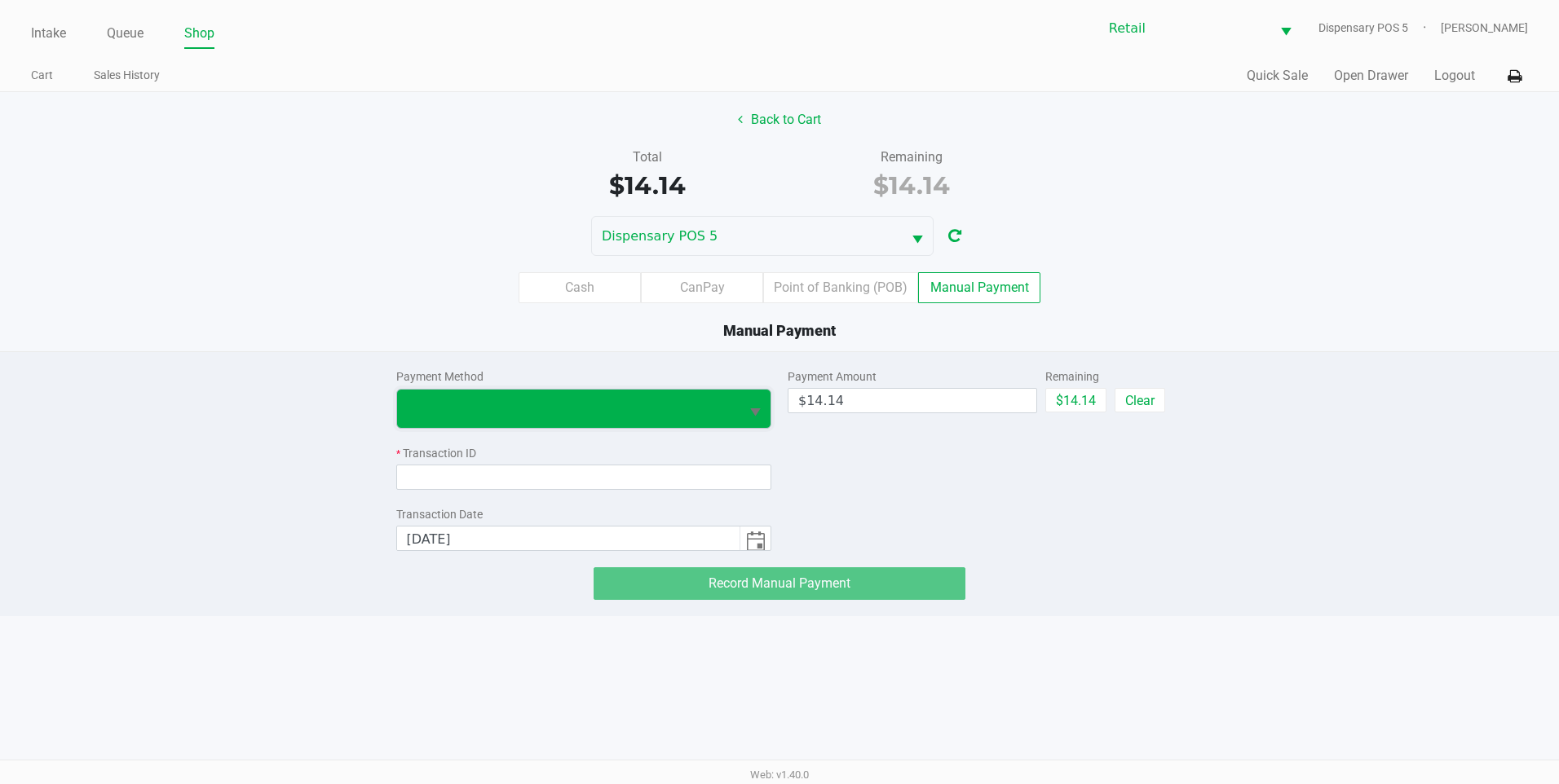
click at [535, 415] on span at bounding box center [569, 408] width 324 height 19
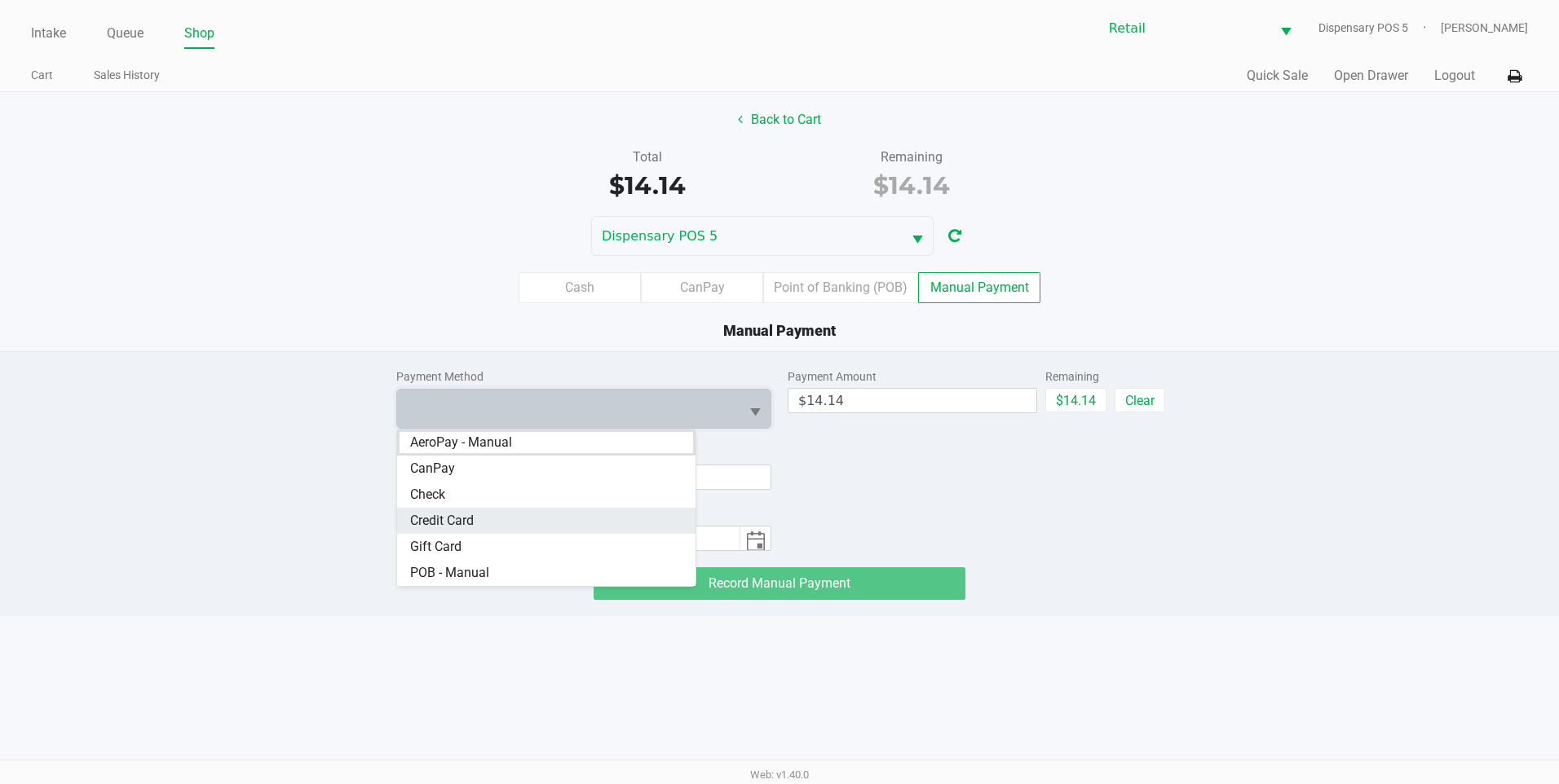
click at [489, 517] on Card "Credit Card" at bounding box center [547, 521] width 299 height 26
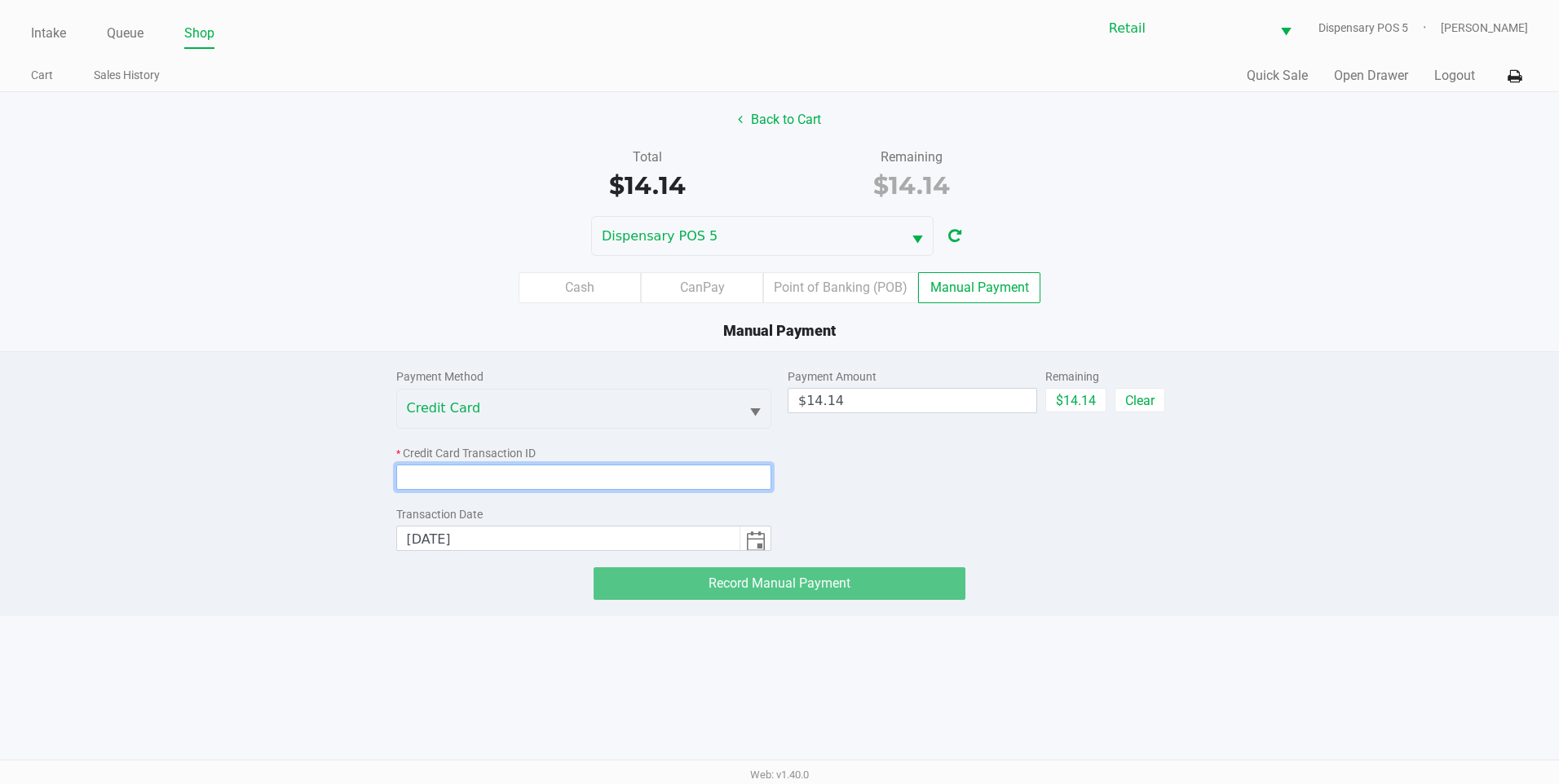
click at [559, 475] on input at bounding box center [584, 476] width 376 height 25
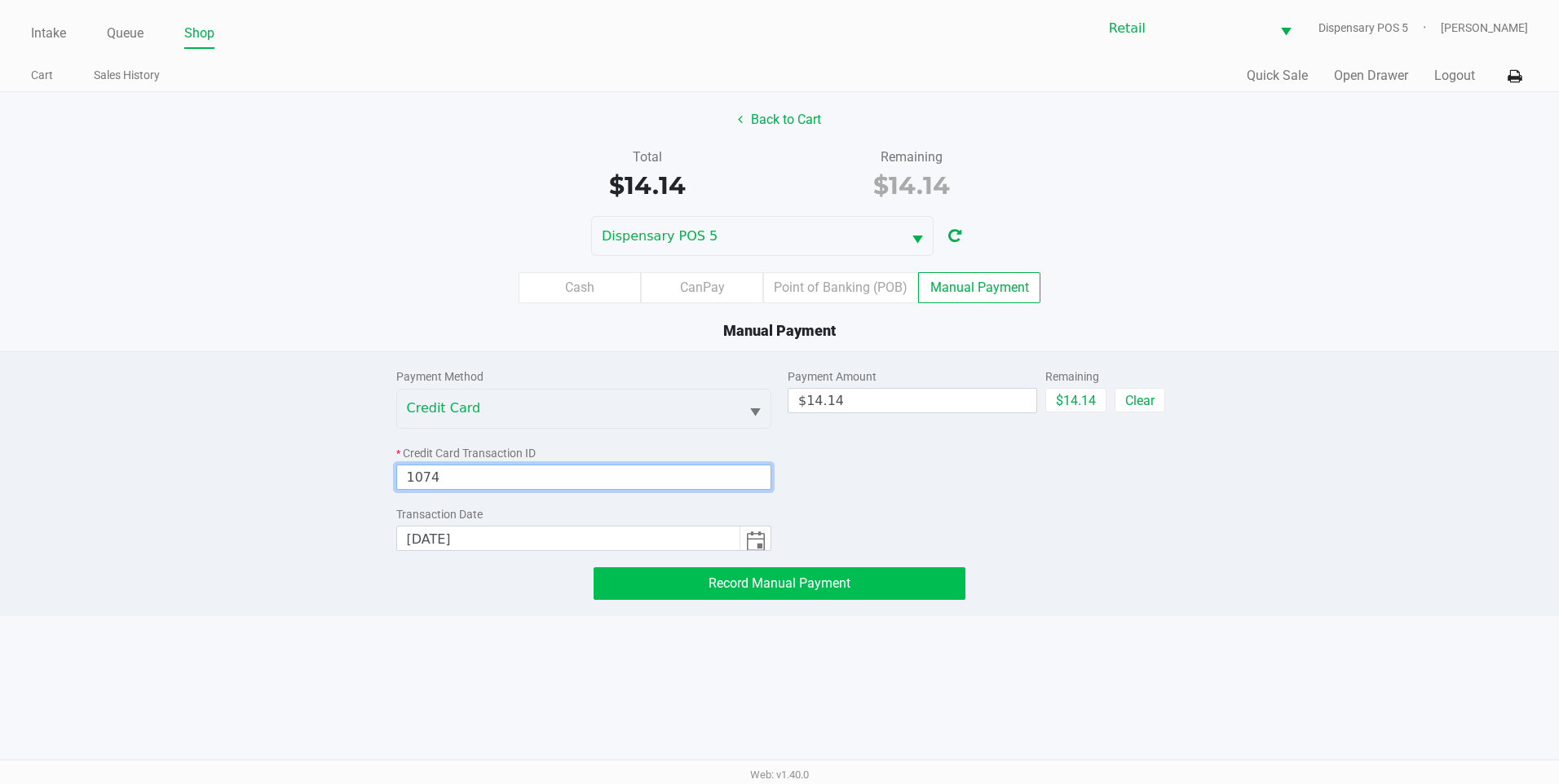
type input "1074"
click at [805, 582] on span "Record Manual Payment" at bounding box center [780, 583] width 142 height 16
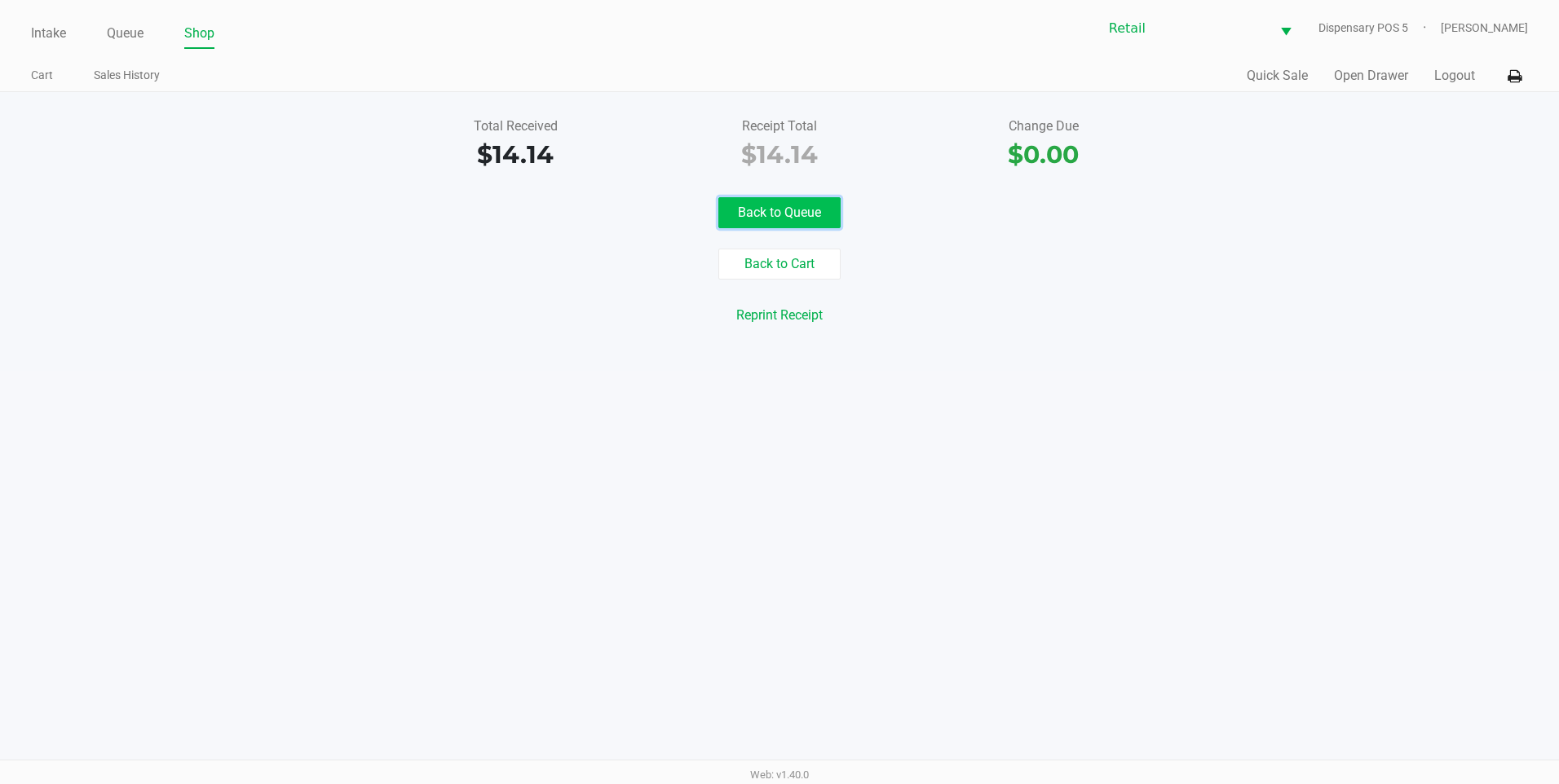
click at [756, 212] on button "Back to Queue" at bounding box center [780, 213] width 122 height 31
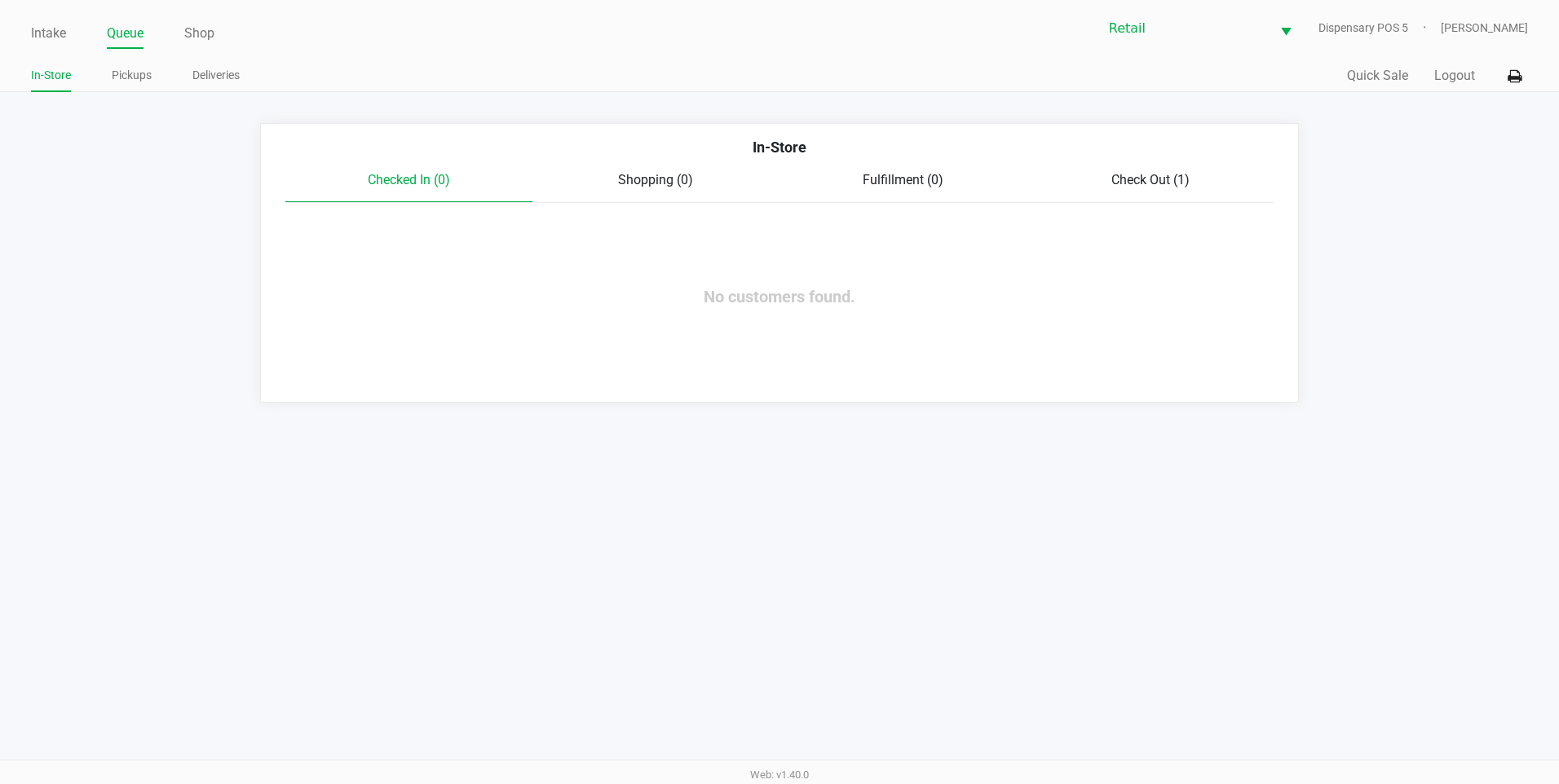
click at [1154, 186] on span "Check Out (1)" at bounding box center [1150, 179] width 79 height 16
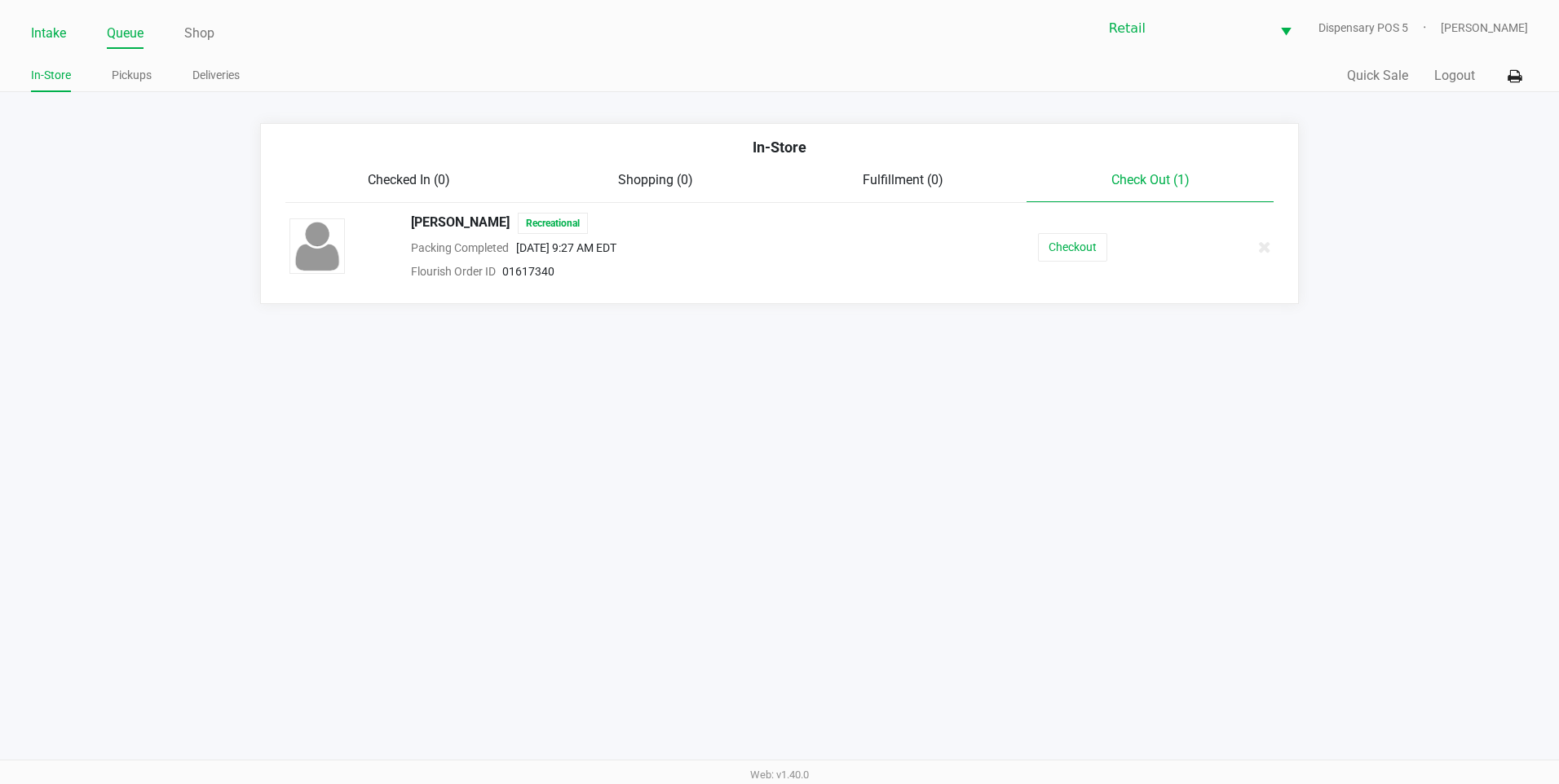
click at [54, 38] on link "Intake" at bounding box center [49, 33] width 35 height 23
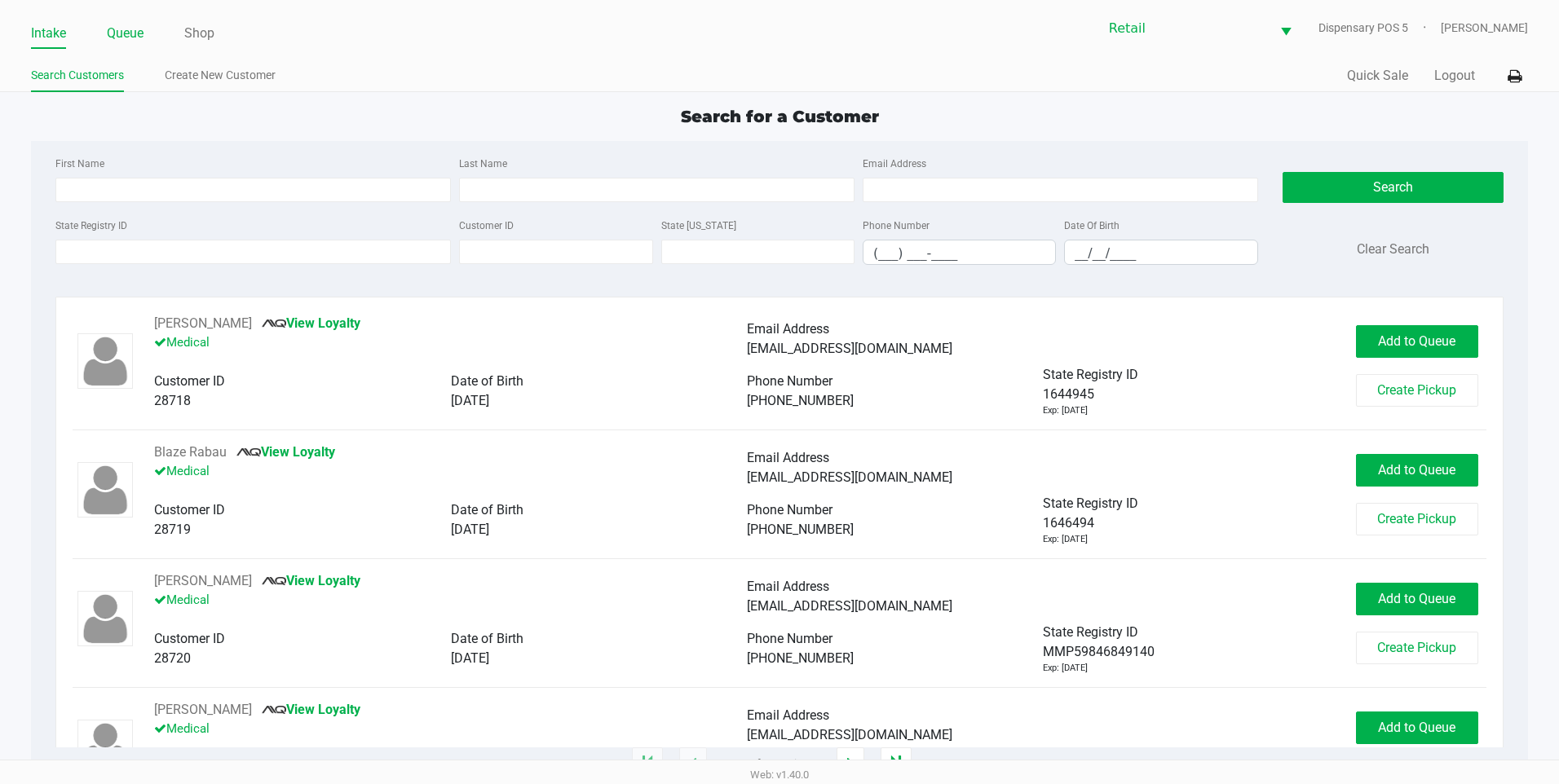
click at [126, 38] on link "Queue" at bounding box center [126, 33] width 37 height 23
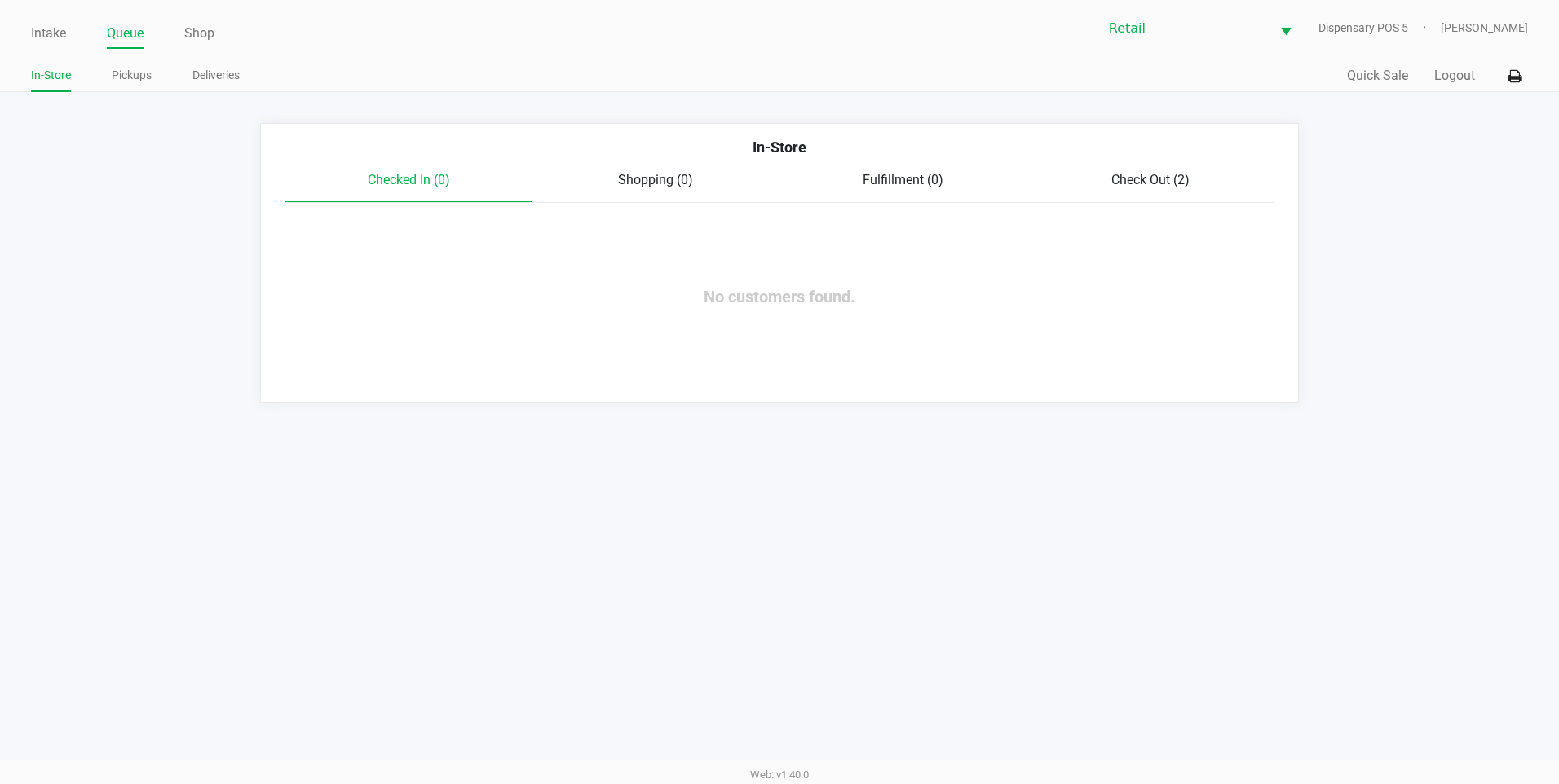
click at [1154, 191] on div "Checked In (0) Shopping (0) Fulfillment (0) Check Out (2)" at bounding box center [780, 187] width 989 height 32
click at [1153, 185] on span "Check Out (2)" at bounding box center [1150, 179] width 79 height 16
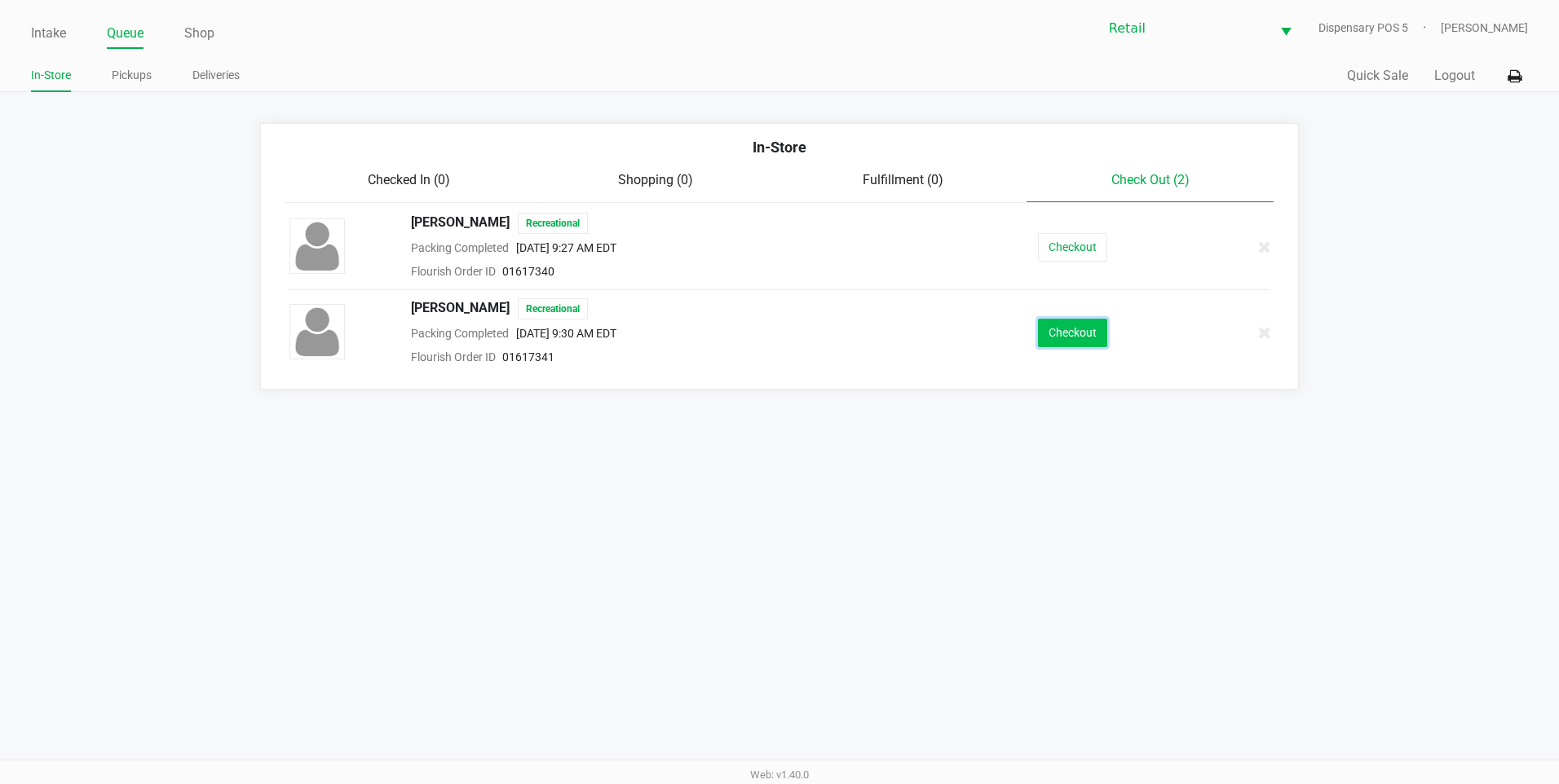
click at [1091, 344] on button "Checkout" at bounding box center [1072, 332] width 69 height 29
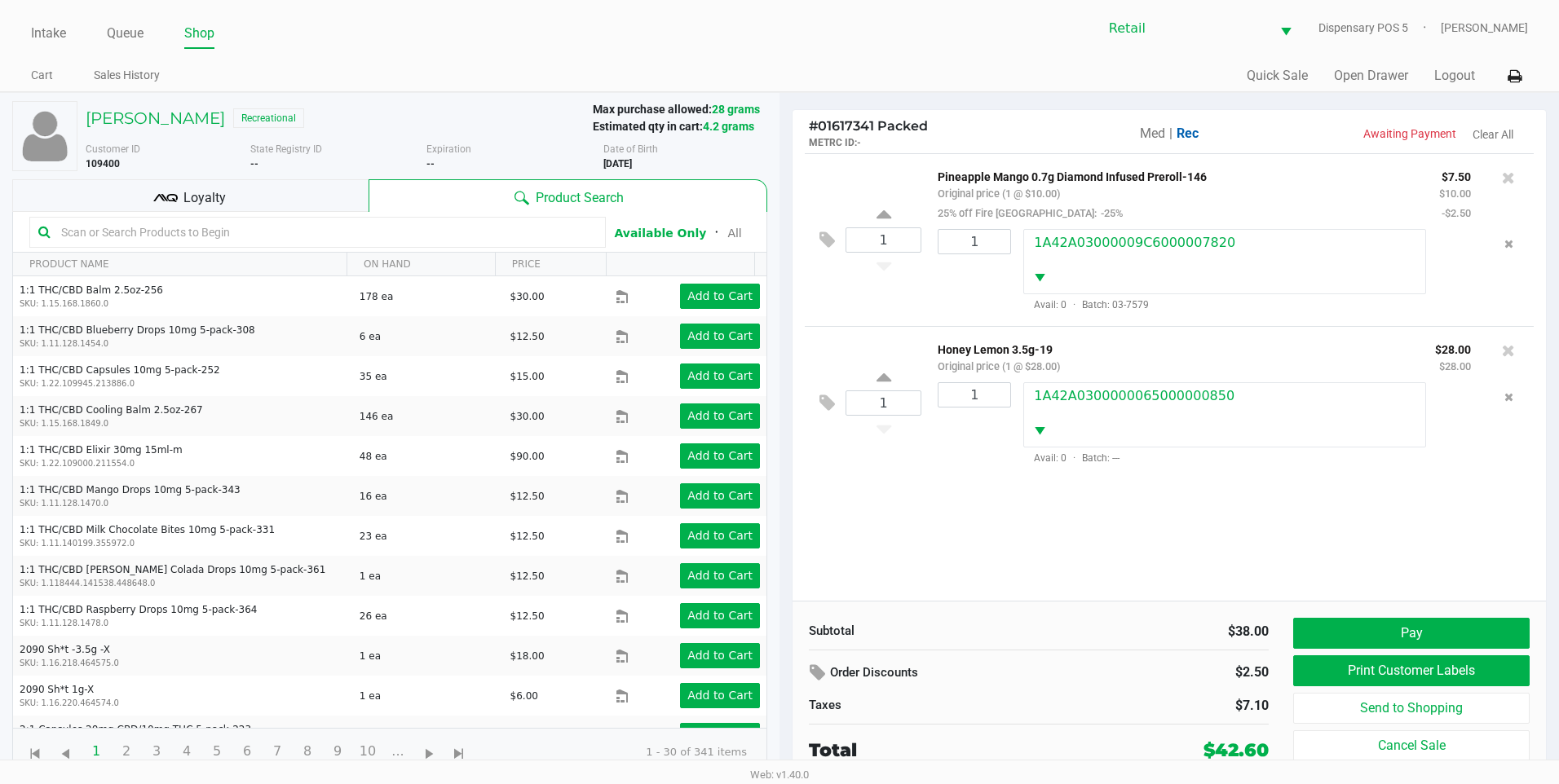
click at [172, 190] on icon at bounding box center [165, 198] width 24 height 24
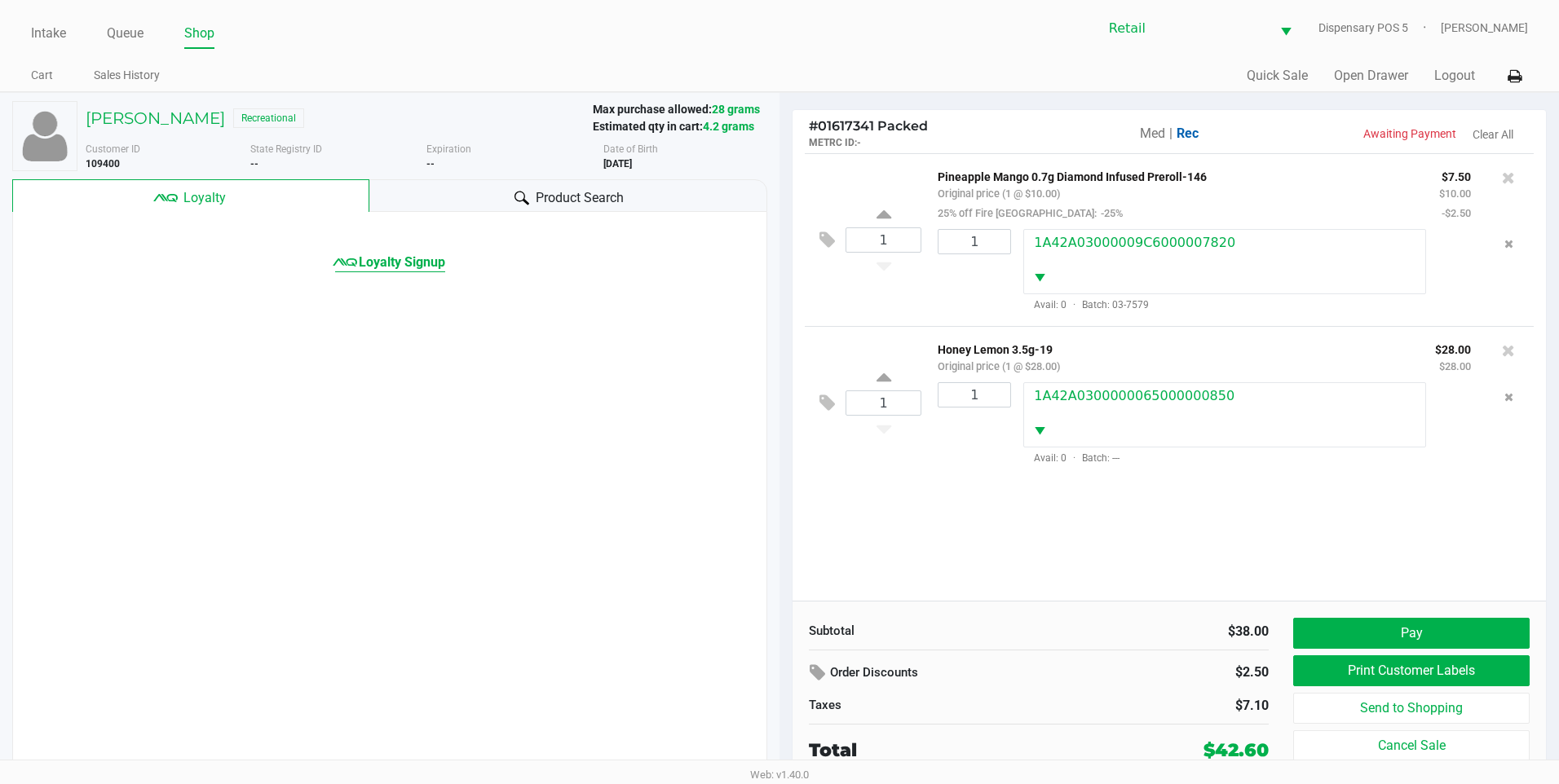
click at [409, 259] on span "Loyalty Signup" at bounding box center [403, 262] width 87 height 19
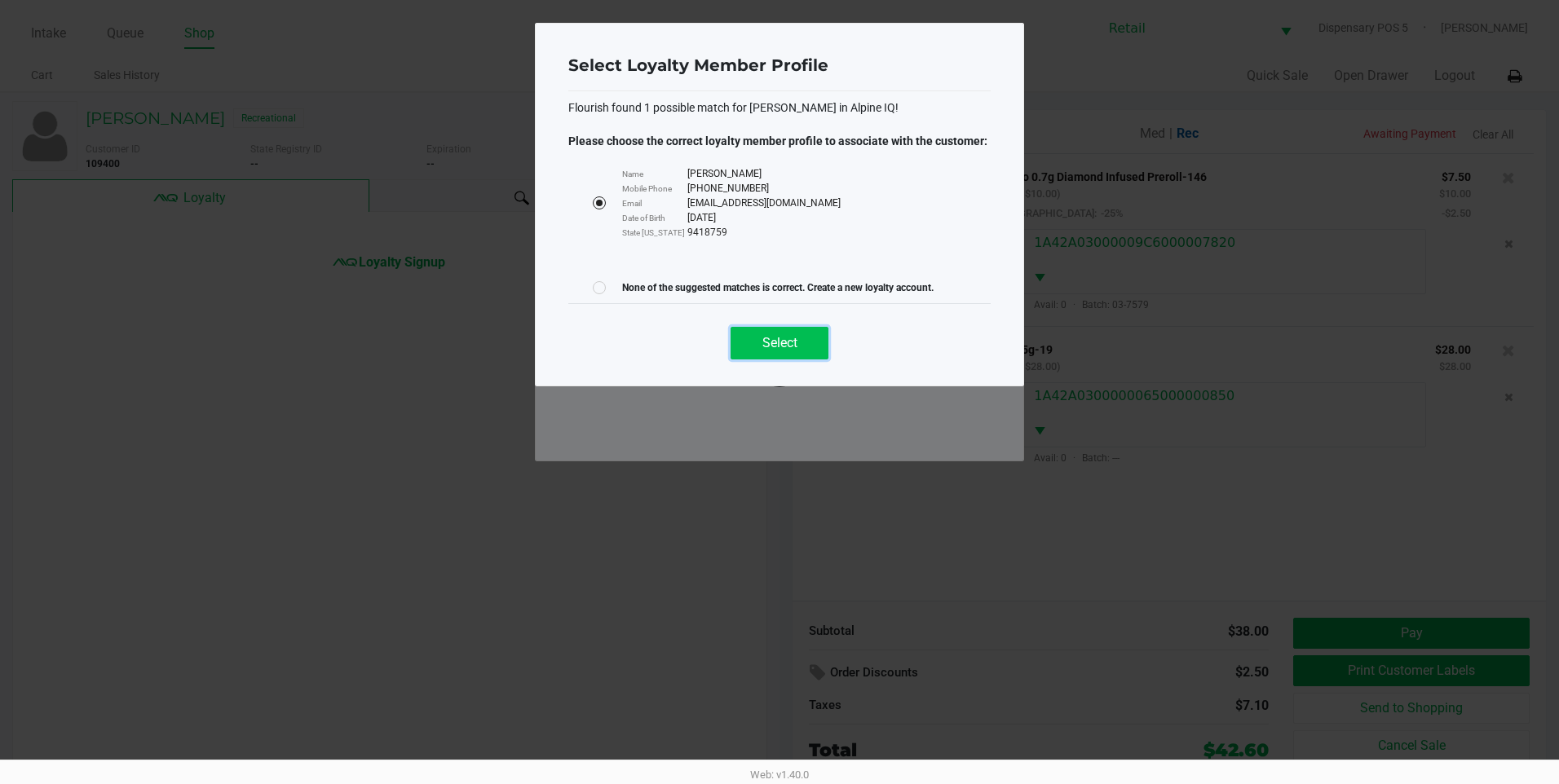
click at [793, 344] on span "Select" at bounding box center [780, 343] width 35 height 16
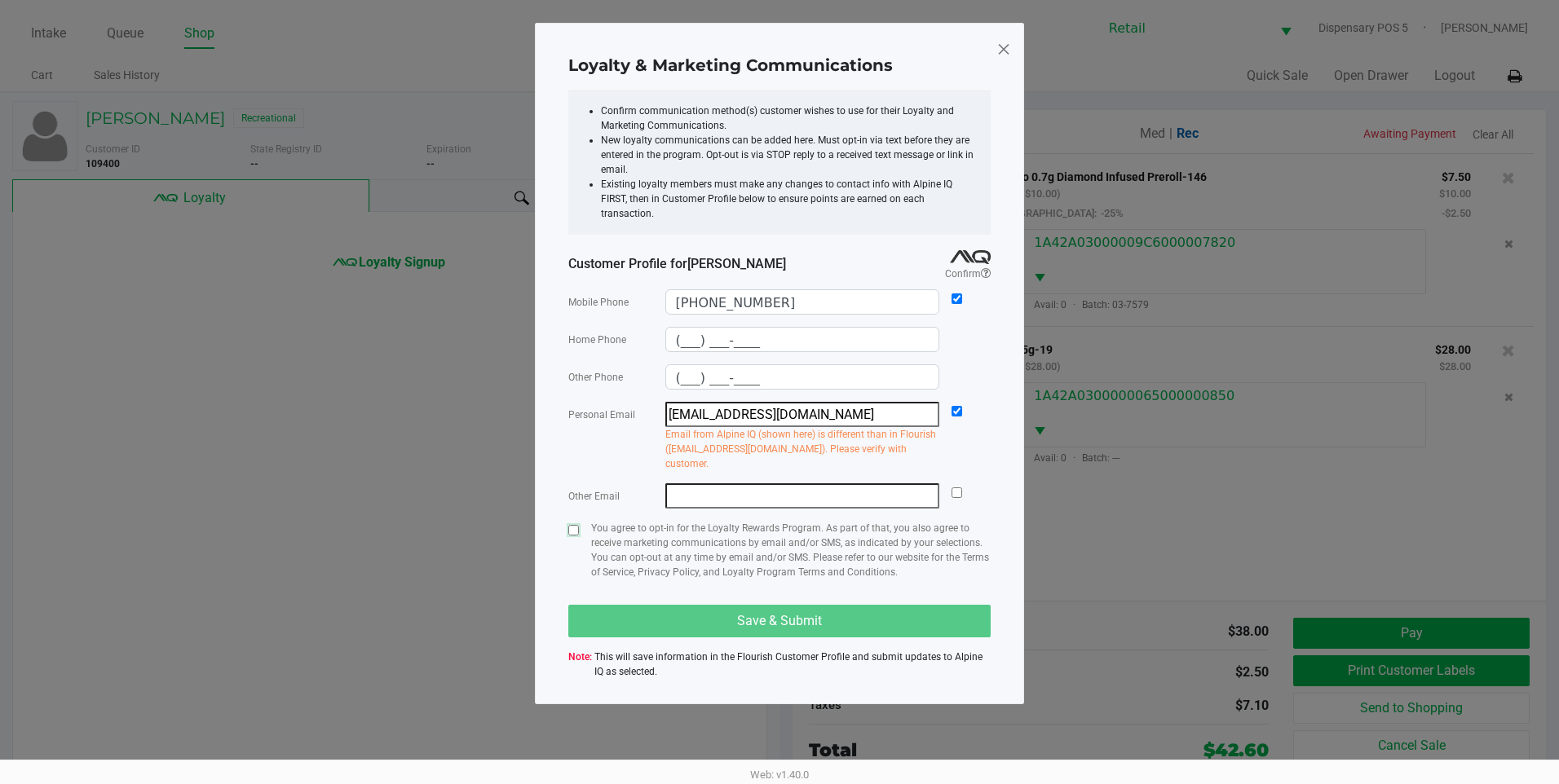
click at [570, 525] on input "checkbox" at bounding box center [573, 530] width 10 height 10
checkbox input "true"
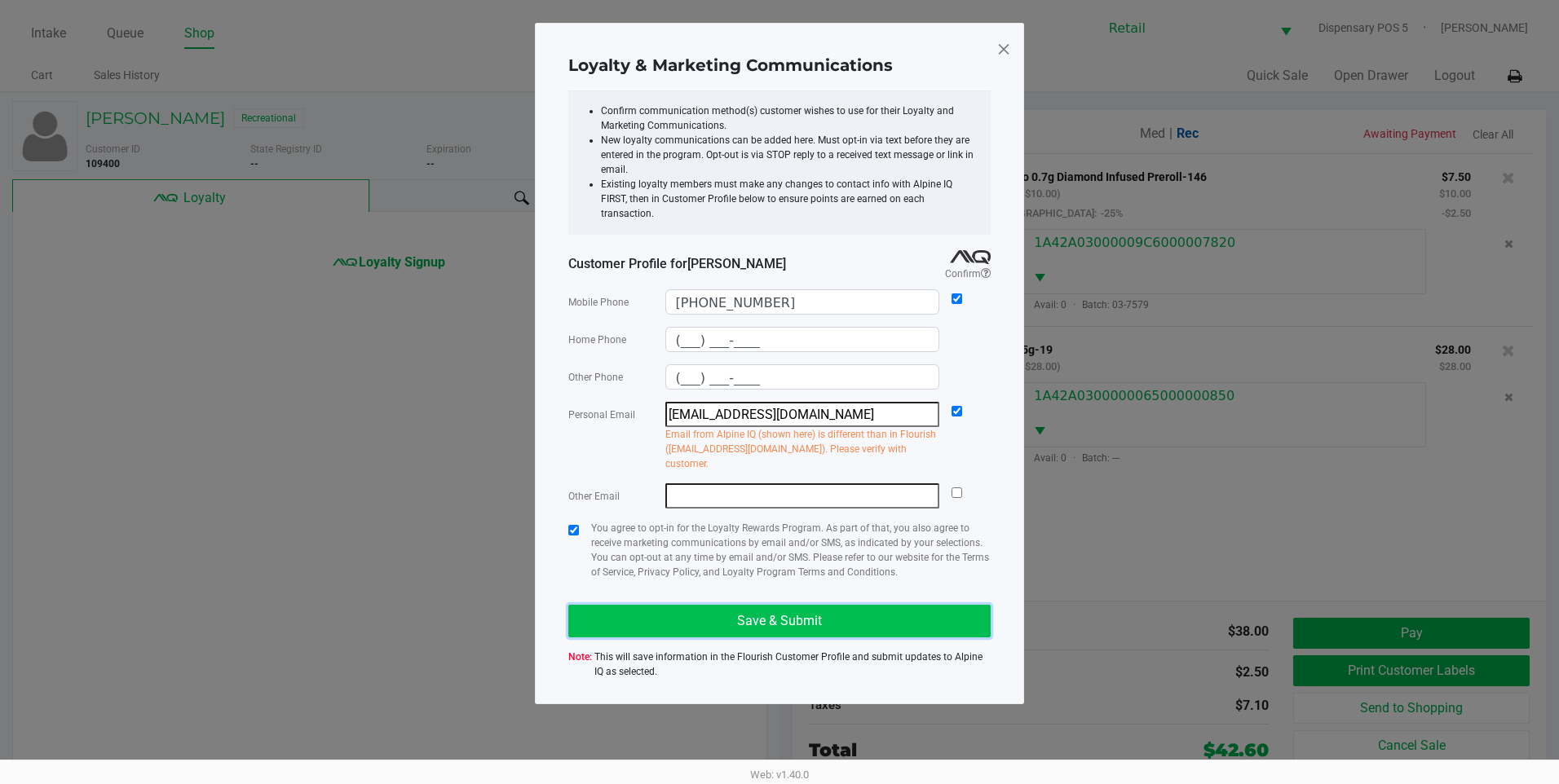
click at [657, 605] on button "Save & Submit" at bounding box center [779, 621] width 422 height 32
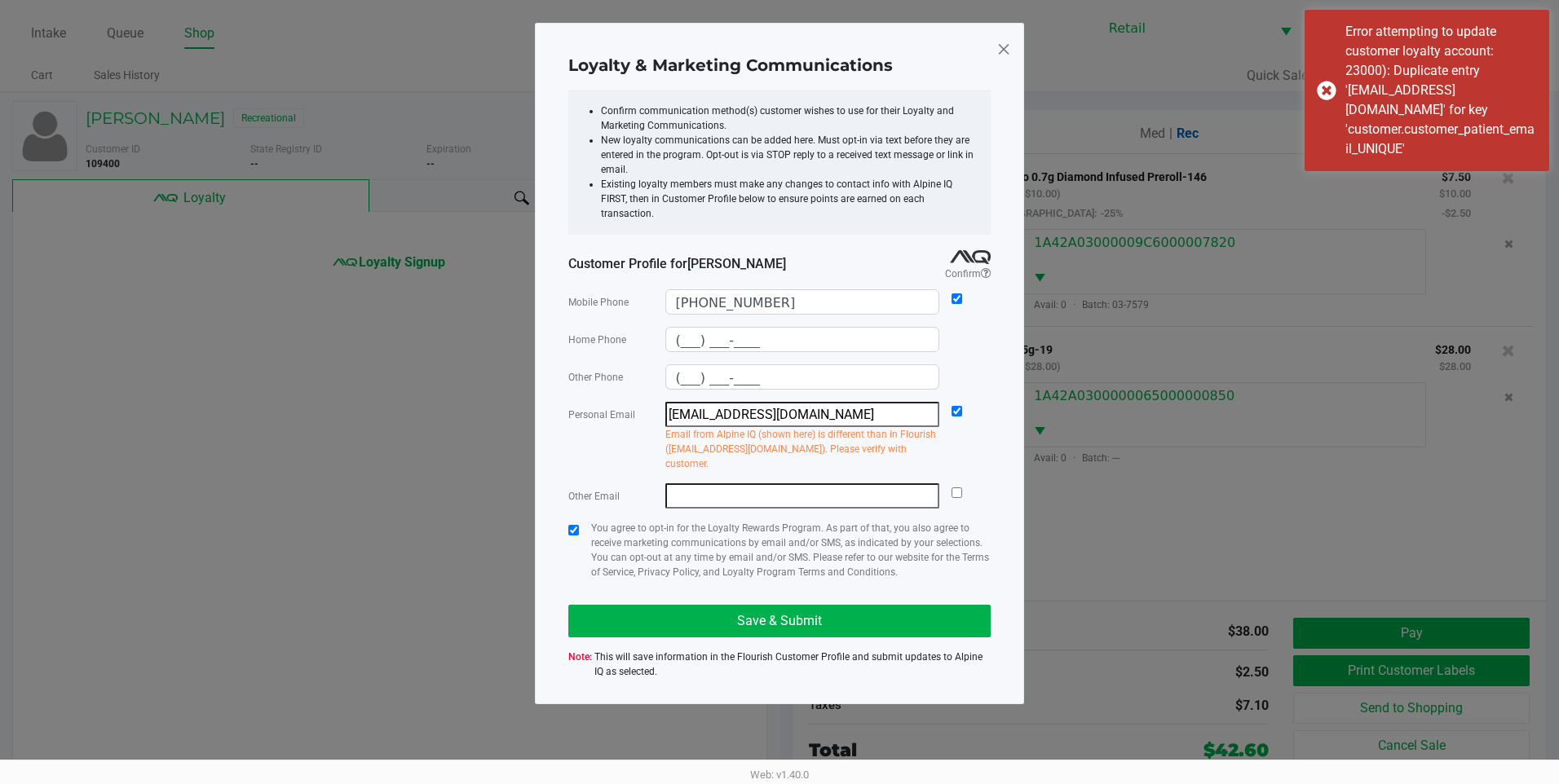
click at [949, 402] on div "Personal Email jllaq69@yahoo.com Email from Alpine IQ (shown here) is different…" at bounding box center [779, 436] width 422 height 69
click at [957, 406] on input "checkbox" at bounding box center [956, 411] width 10 height 10
checkbox input "false"
click at [825, 605] on button "Save & Submit" at bounding box center [779, 621] width 422 height 32
click at [1009, 43] on span at bounding box center [1004, 49] width 15 height 26
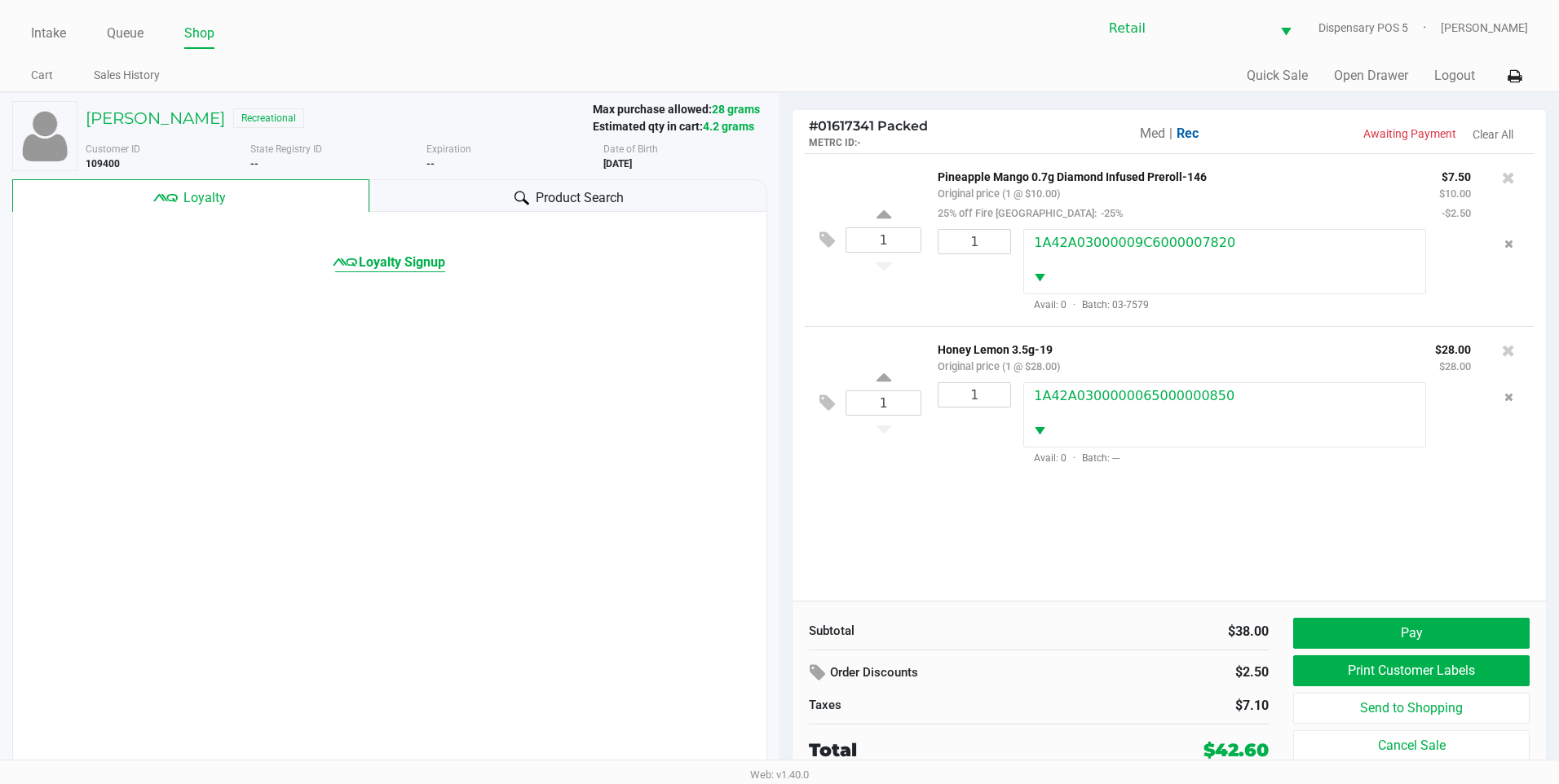
click at [362, 268] on span "Loyalty Signup" at bounding box center [403, 262] width 87 height 19
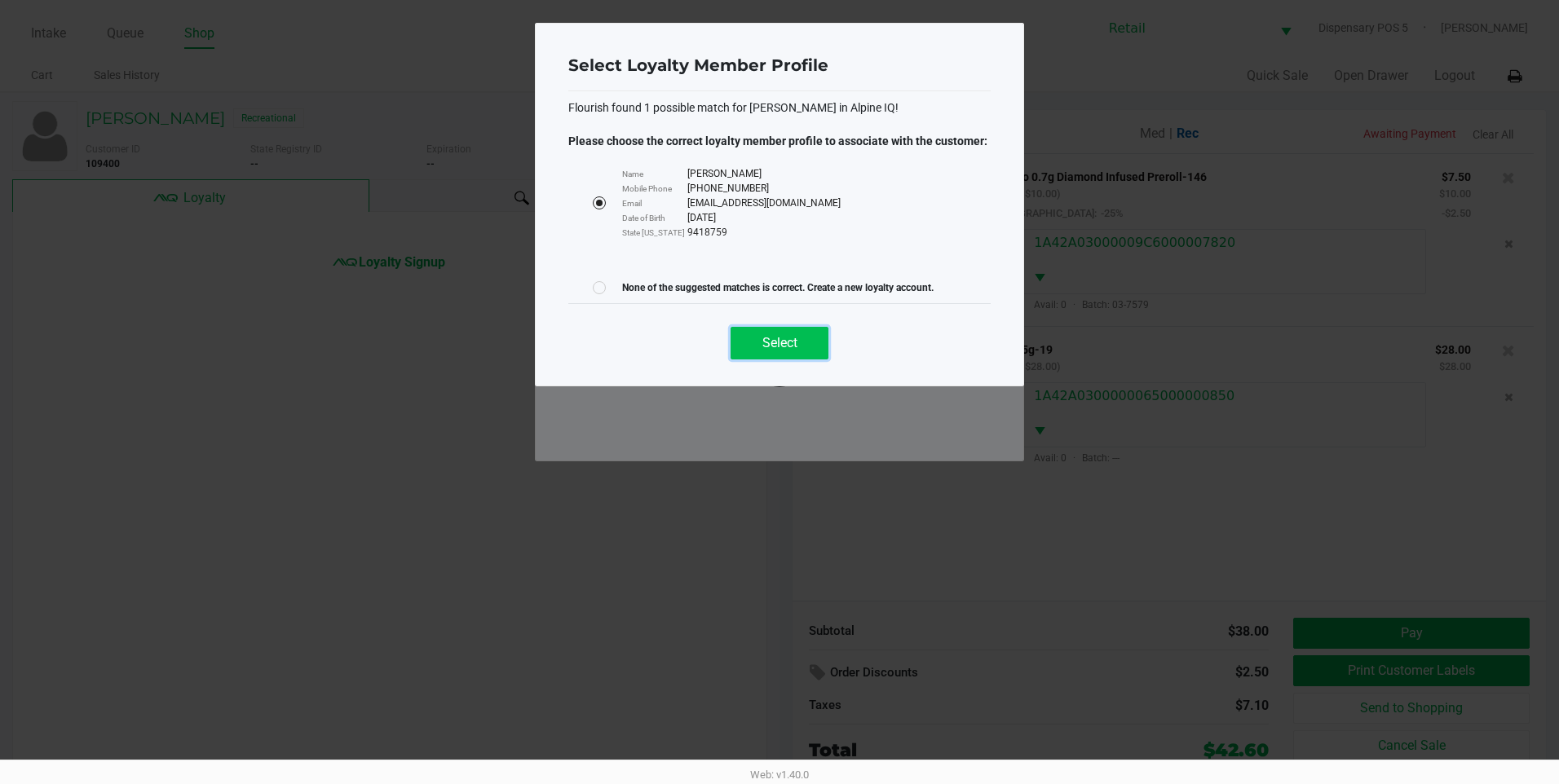
click at [822, 341] on button "Select" at bounding box center [780, 343] width 98 height 32
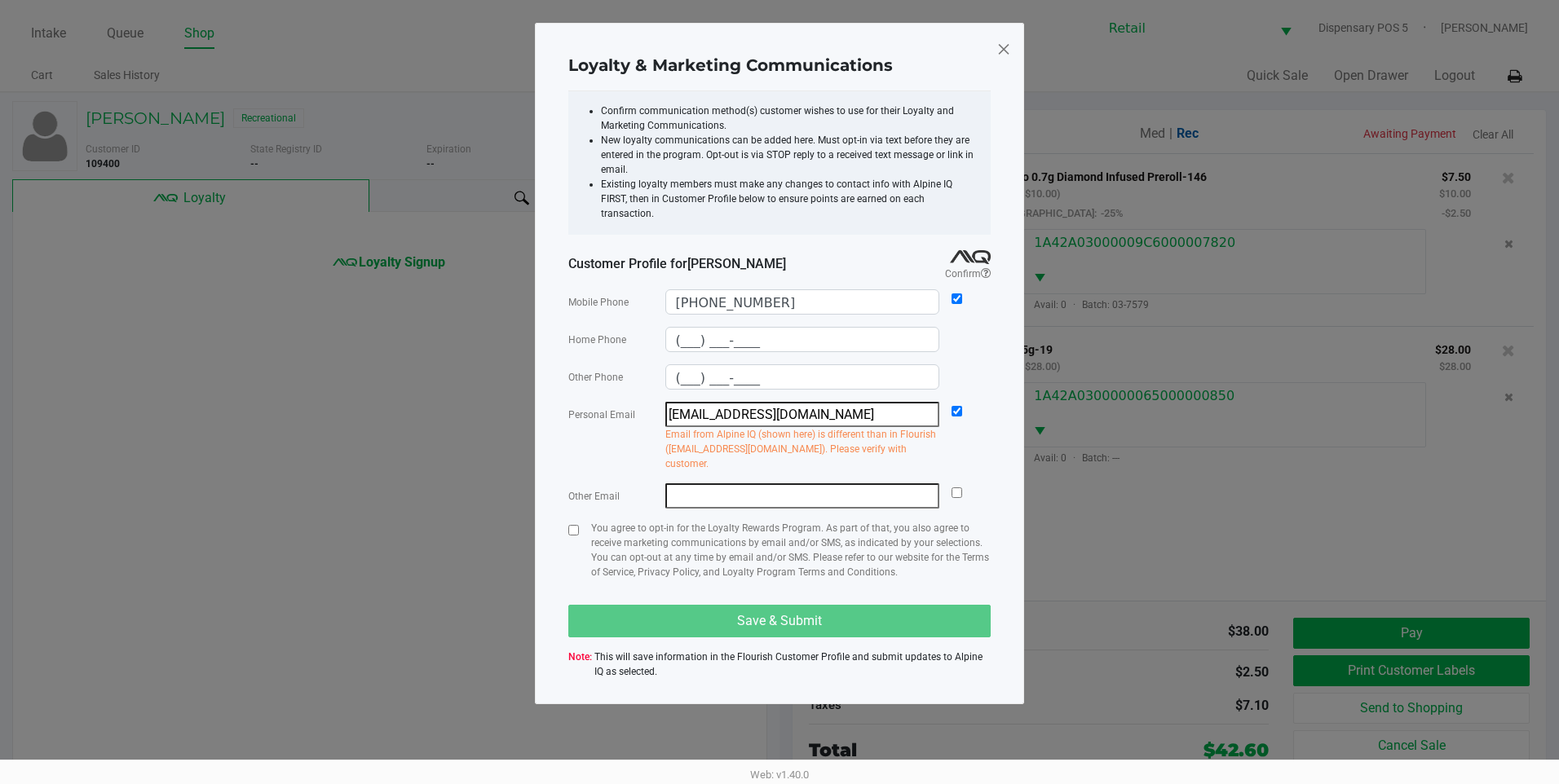
click at [1009, 50] on span at bounding box center [1004, 49] width 15 height 26
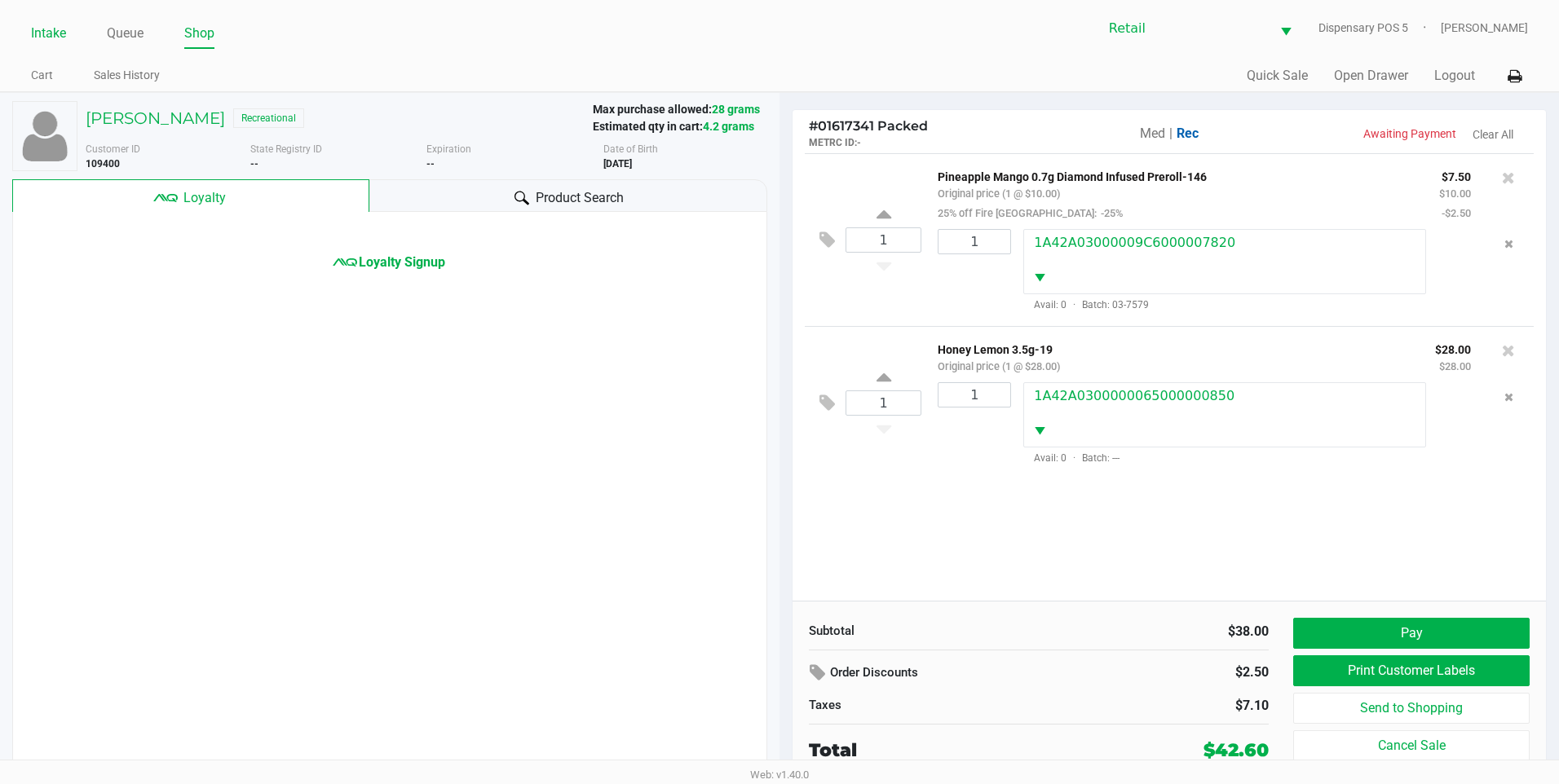
click at [31, 29] on link "Intake" at bounding box center [49, 33] width 35 height 23
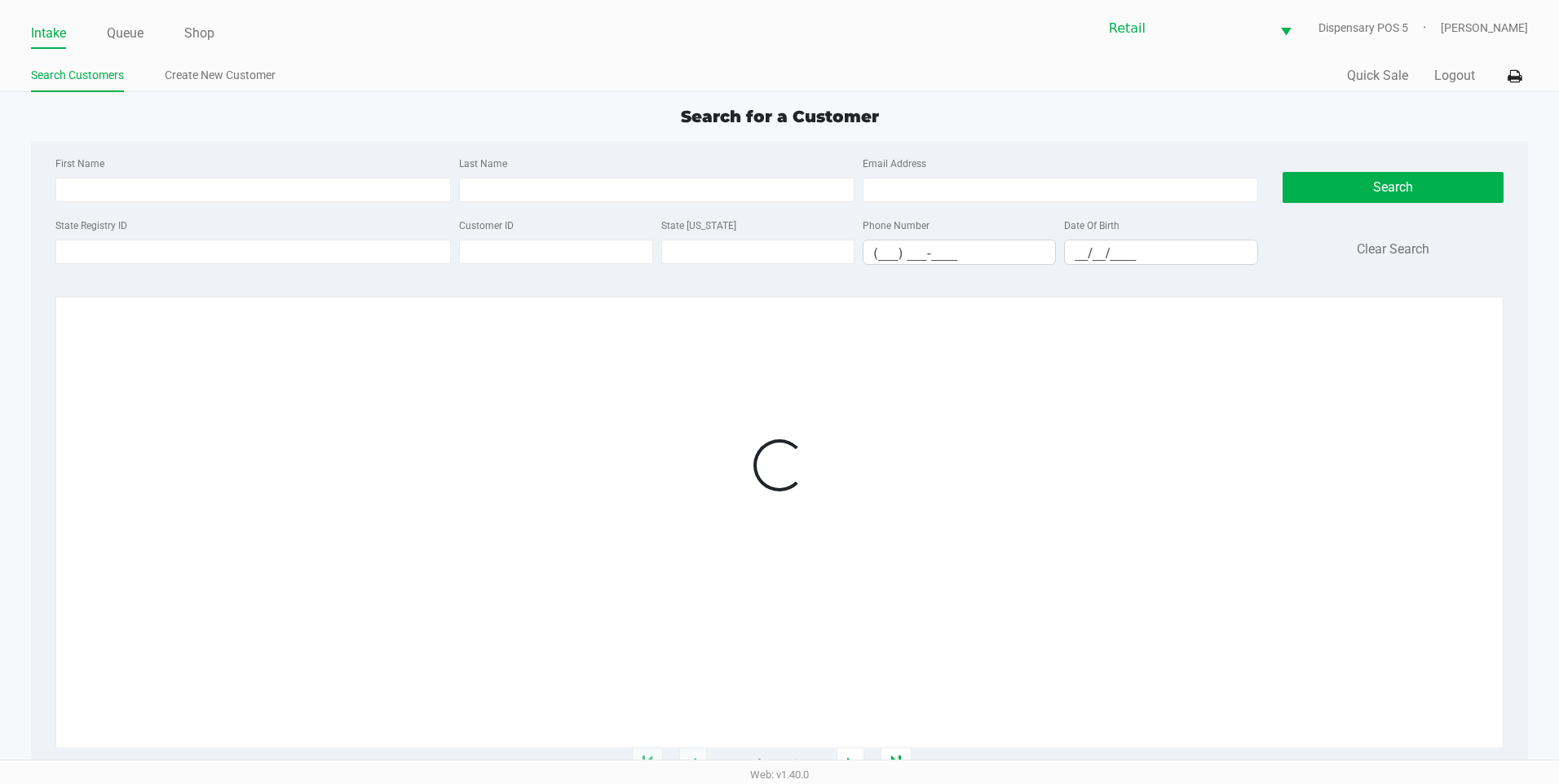
click at [149, 29] on ul "Intake Queue Shop" at bounding box center [405, 34] width 749 height 28
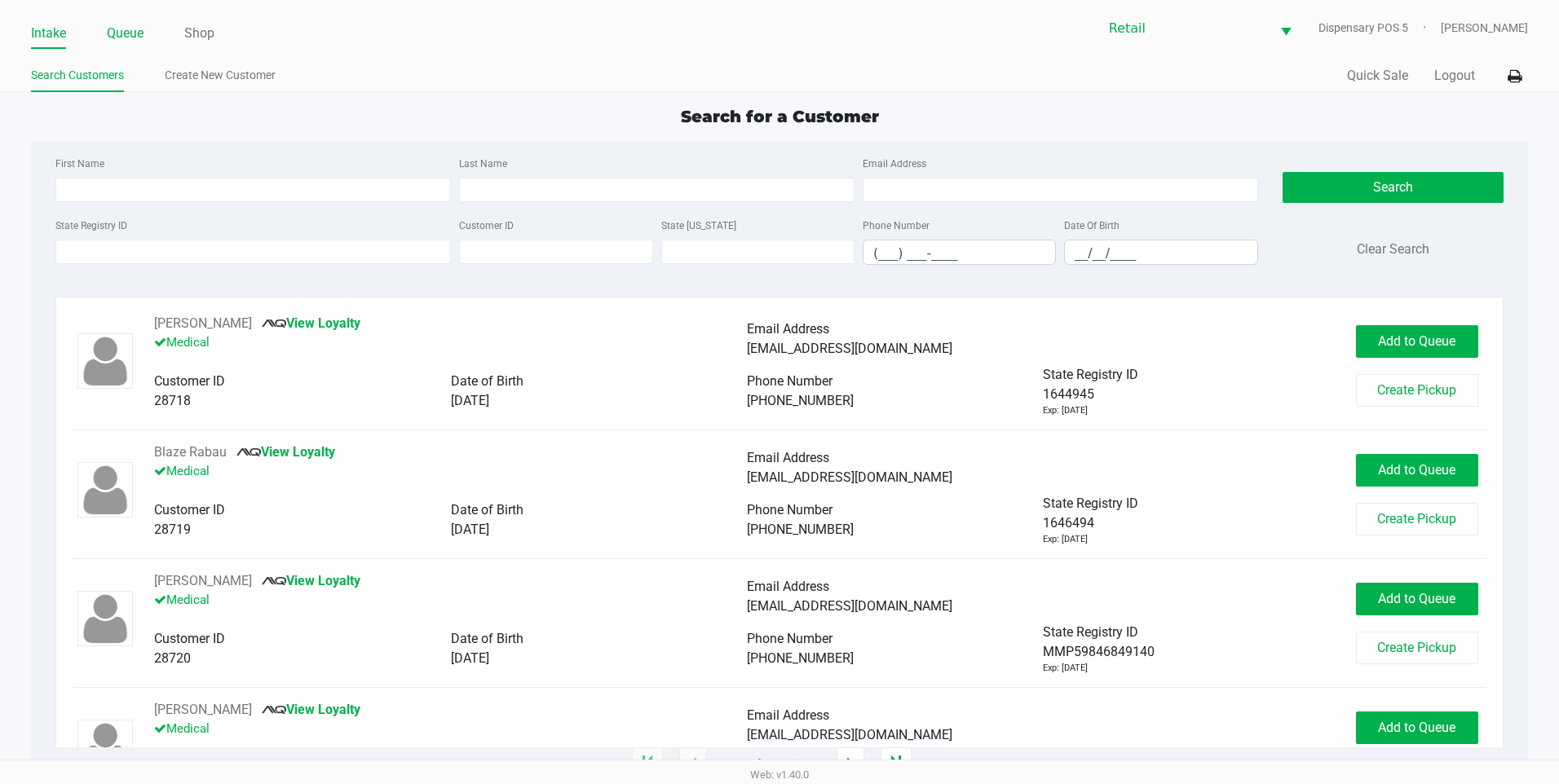
click at [118, 35] on link "Queue" at bounding box center [126, 33] width 37 height 23
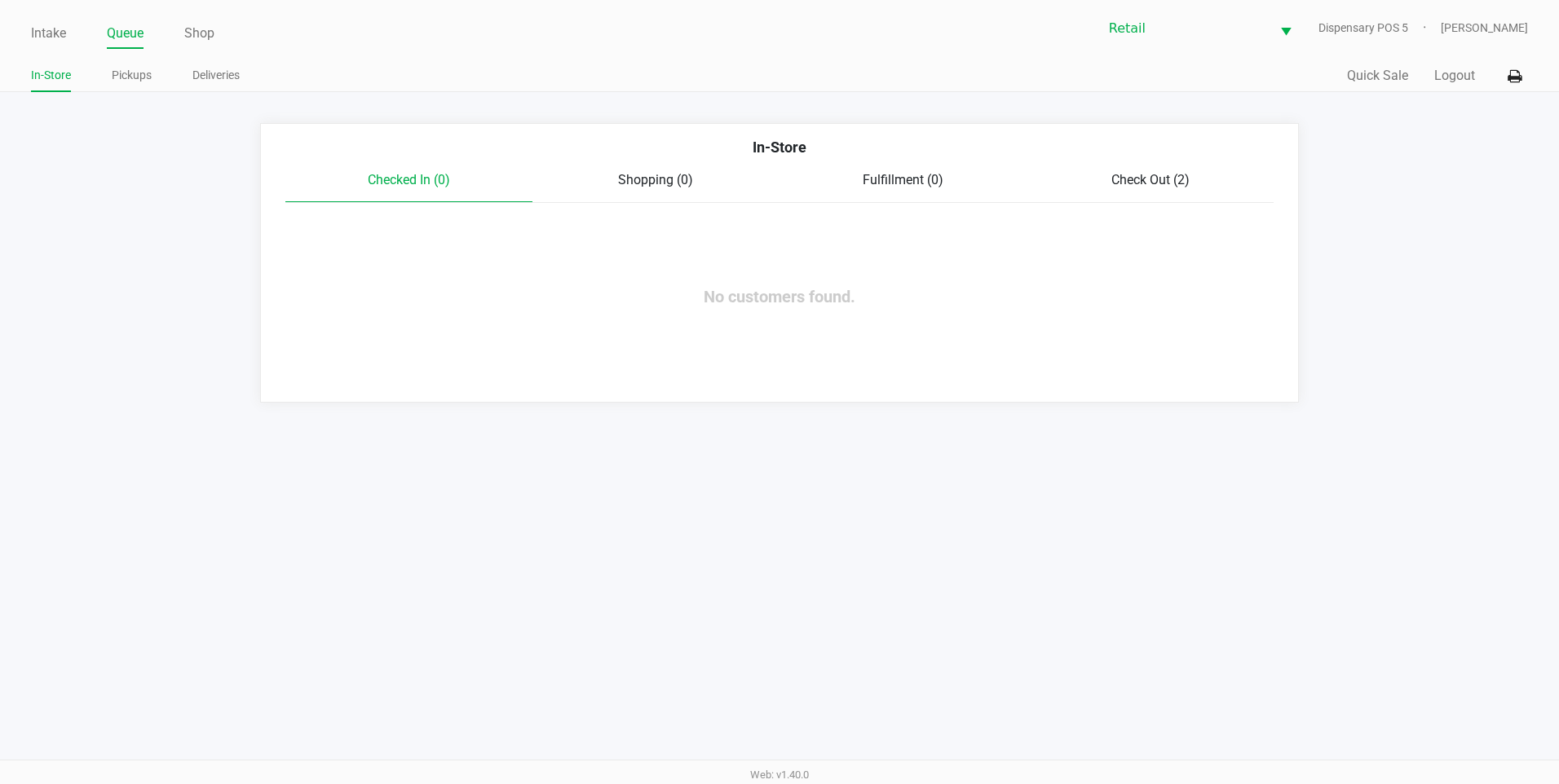
click at [1172, 185] on span "Check Out (2)" at bounding box center [1150, 179] width 79 height 16
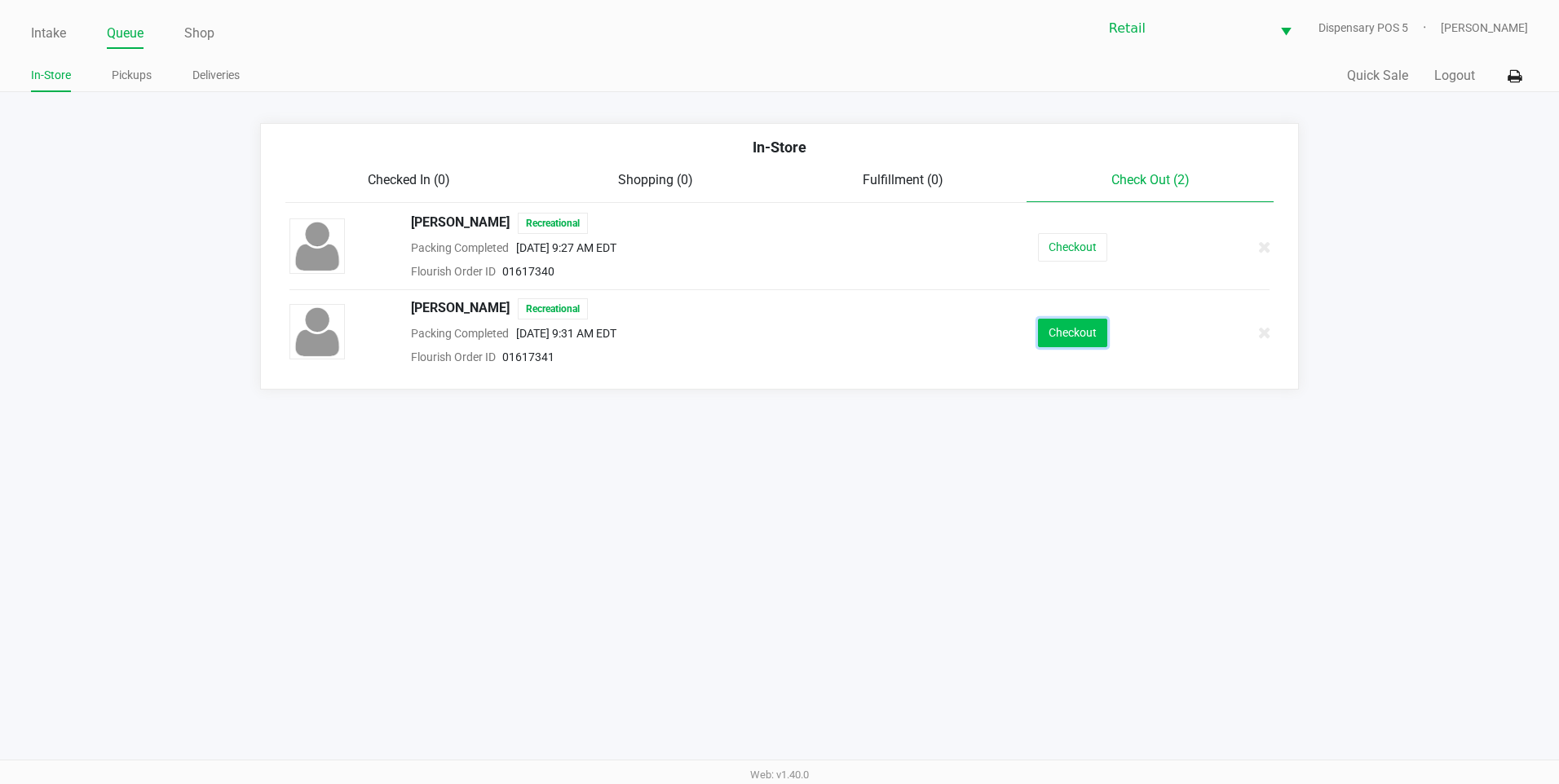
click at [1097, 343] on button "Checkout" at bounding box center [1072, 332] width 69 height 29
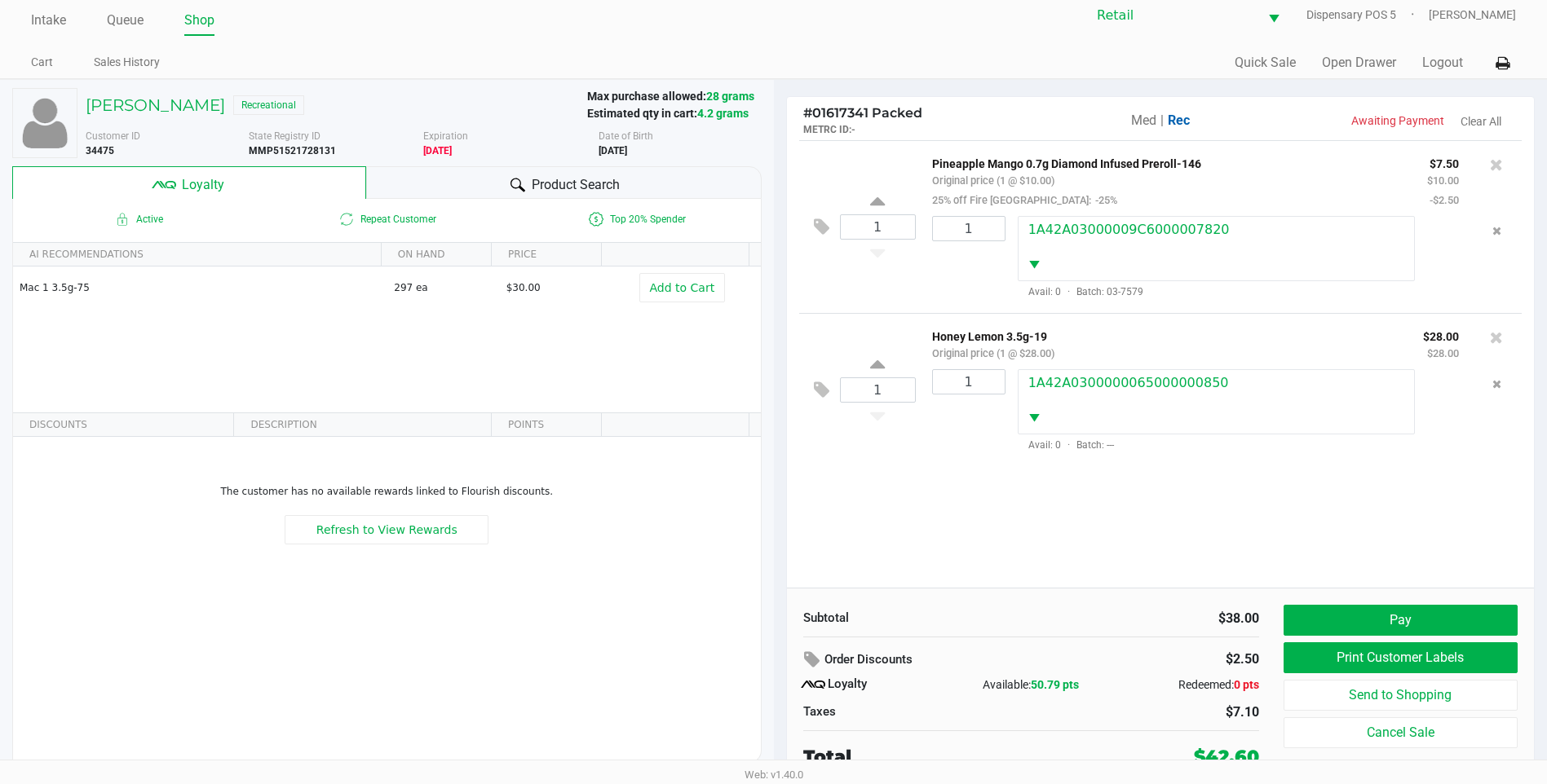
scroll to position [17, 0]
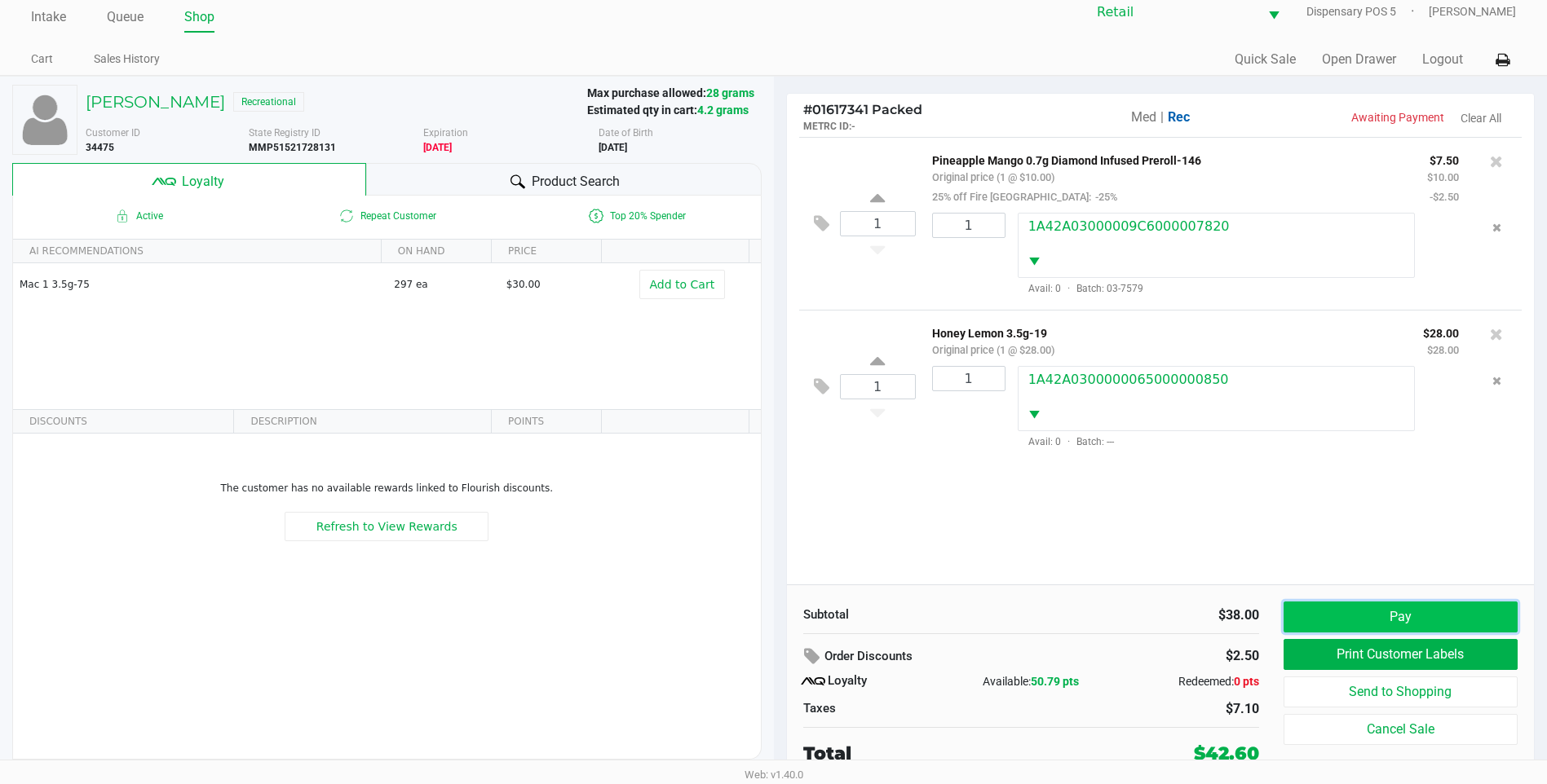
click at [1384, 609] on button "Pay" at bounding box center [1400, 618] width 234 height 31
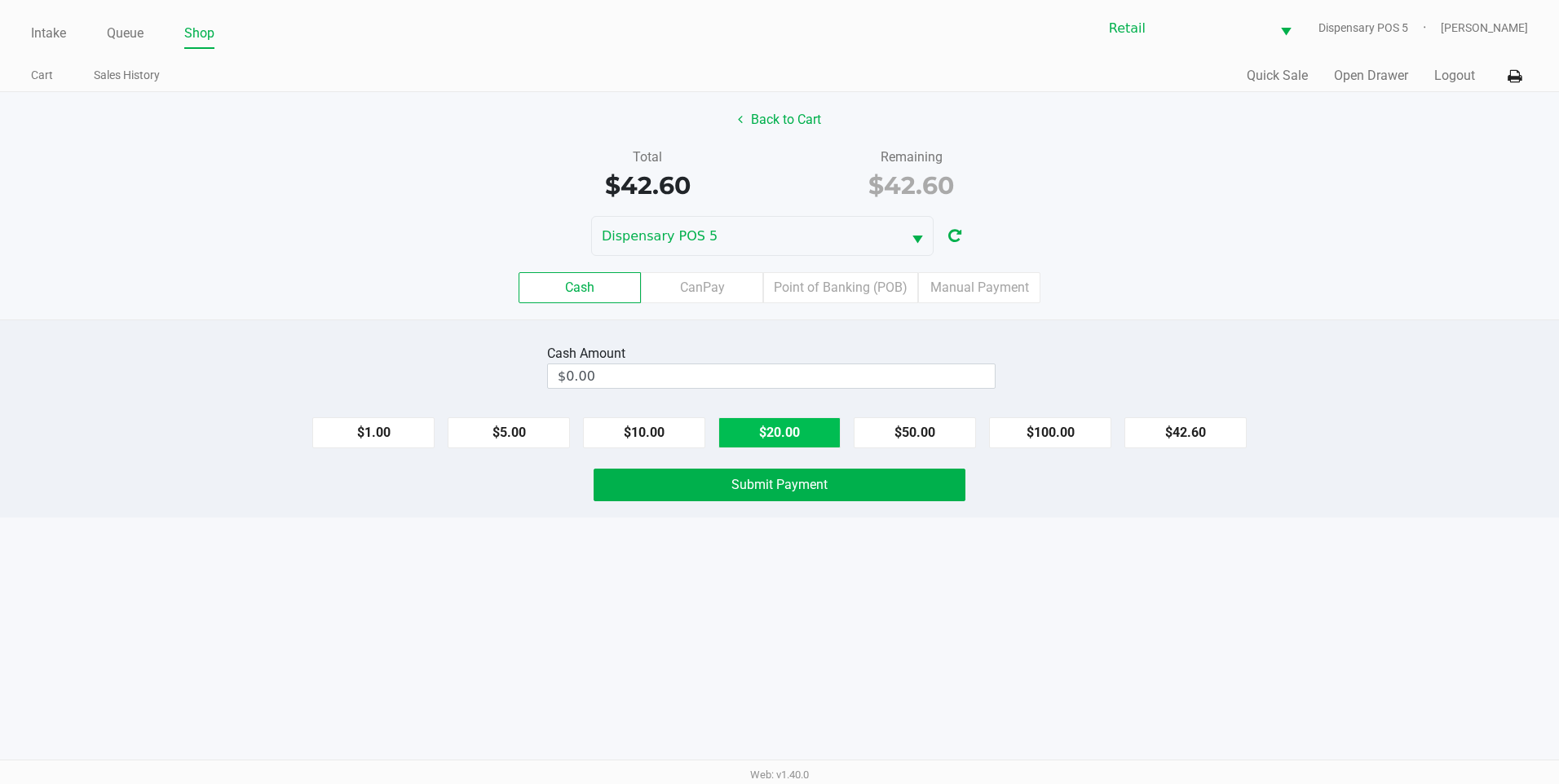
click at [784, 444] on button "$20.00" at bounding box center [780, 433] width 122 height 31
type input "$60.00"
click at [791, 492] on button "Submit Payment" at bounding box center [780, 485] width 372 height 32
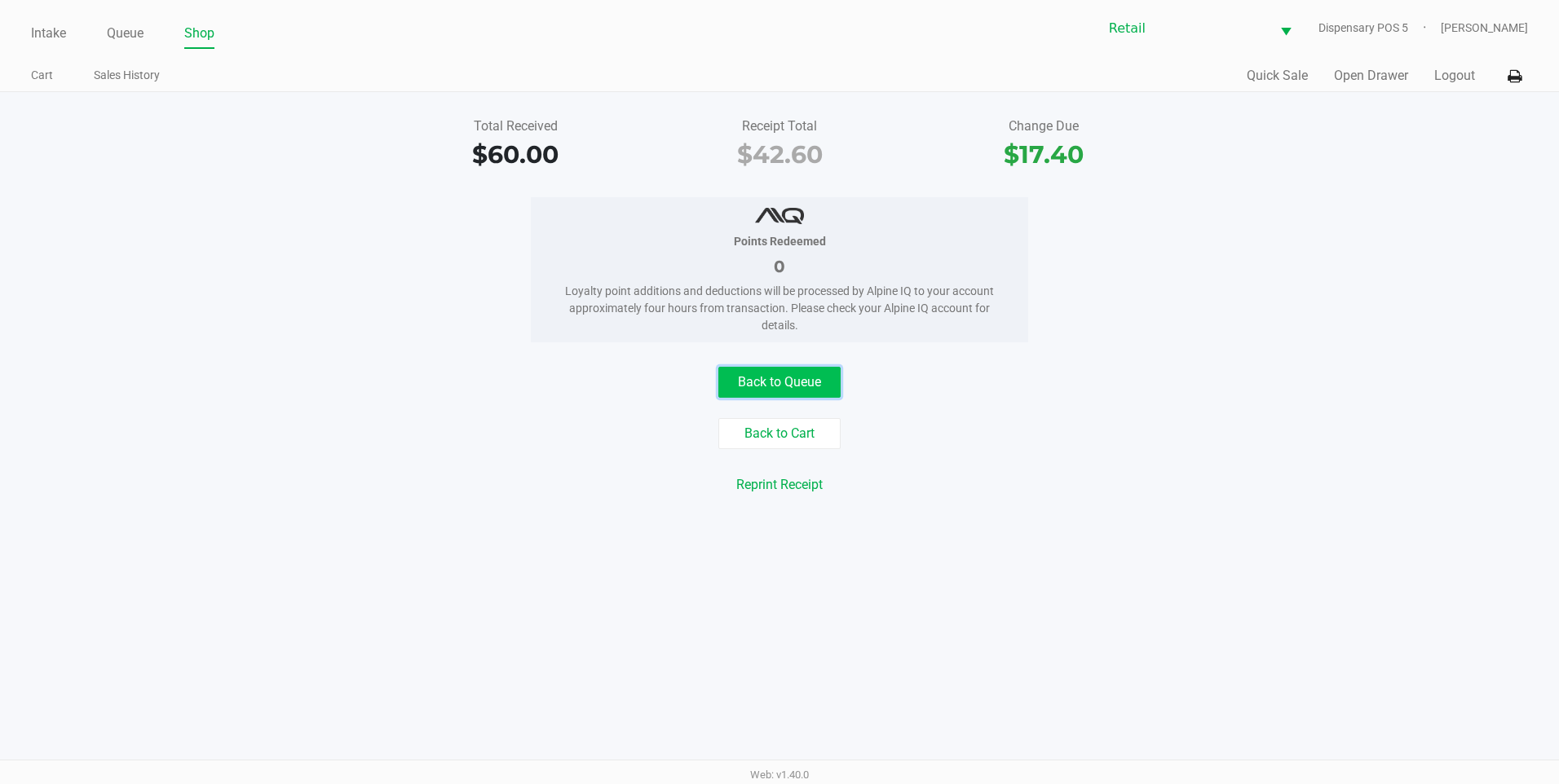
click at [812, 380] on button "Back to Queue" at bounding box center [780, 382] width 122 height 31
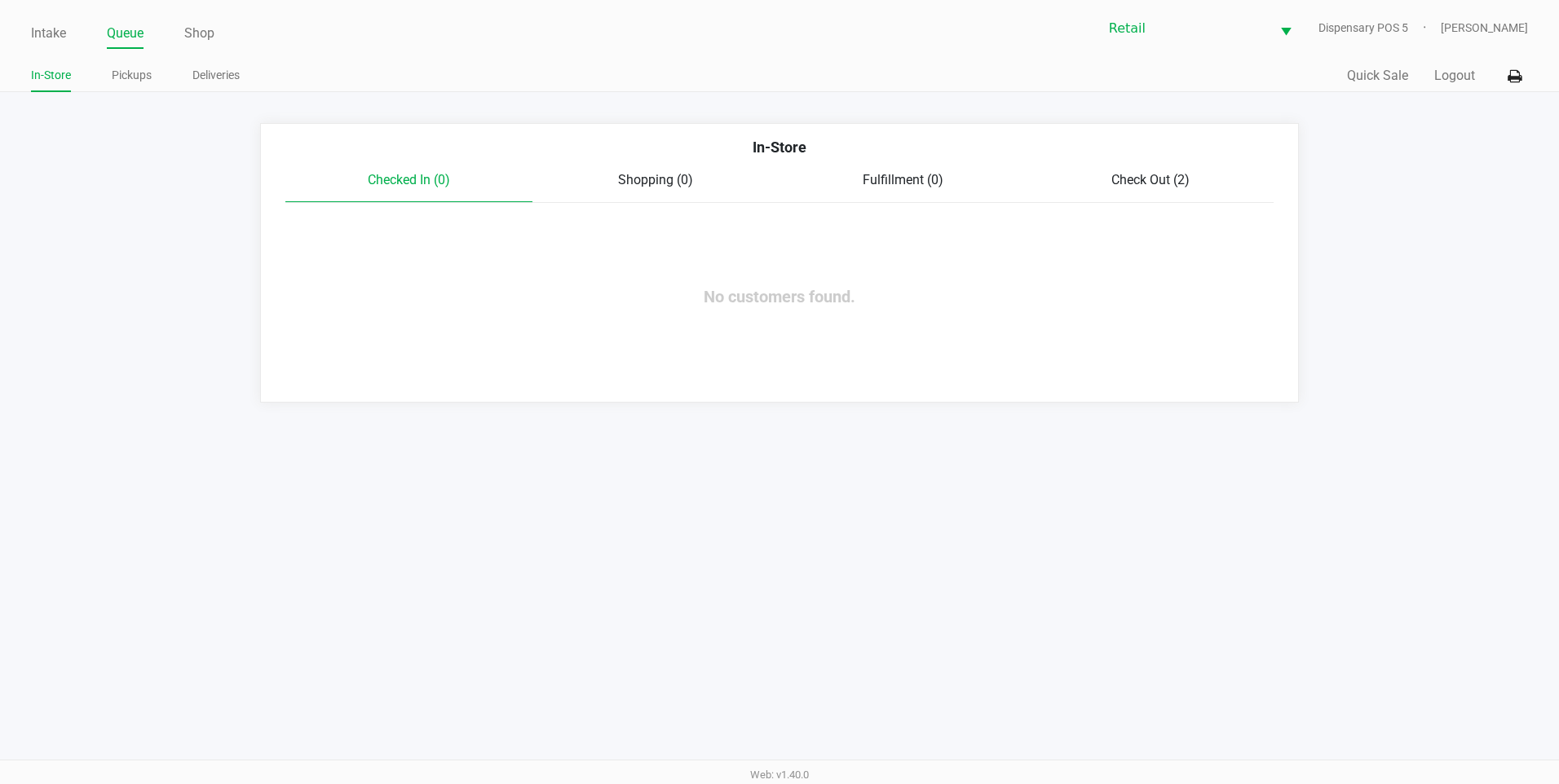
click at [1132, 173] on span "Check Out (2)" at bounding box center [1150, 179] width 79 height 16
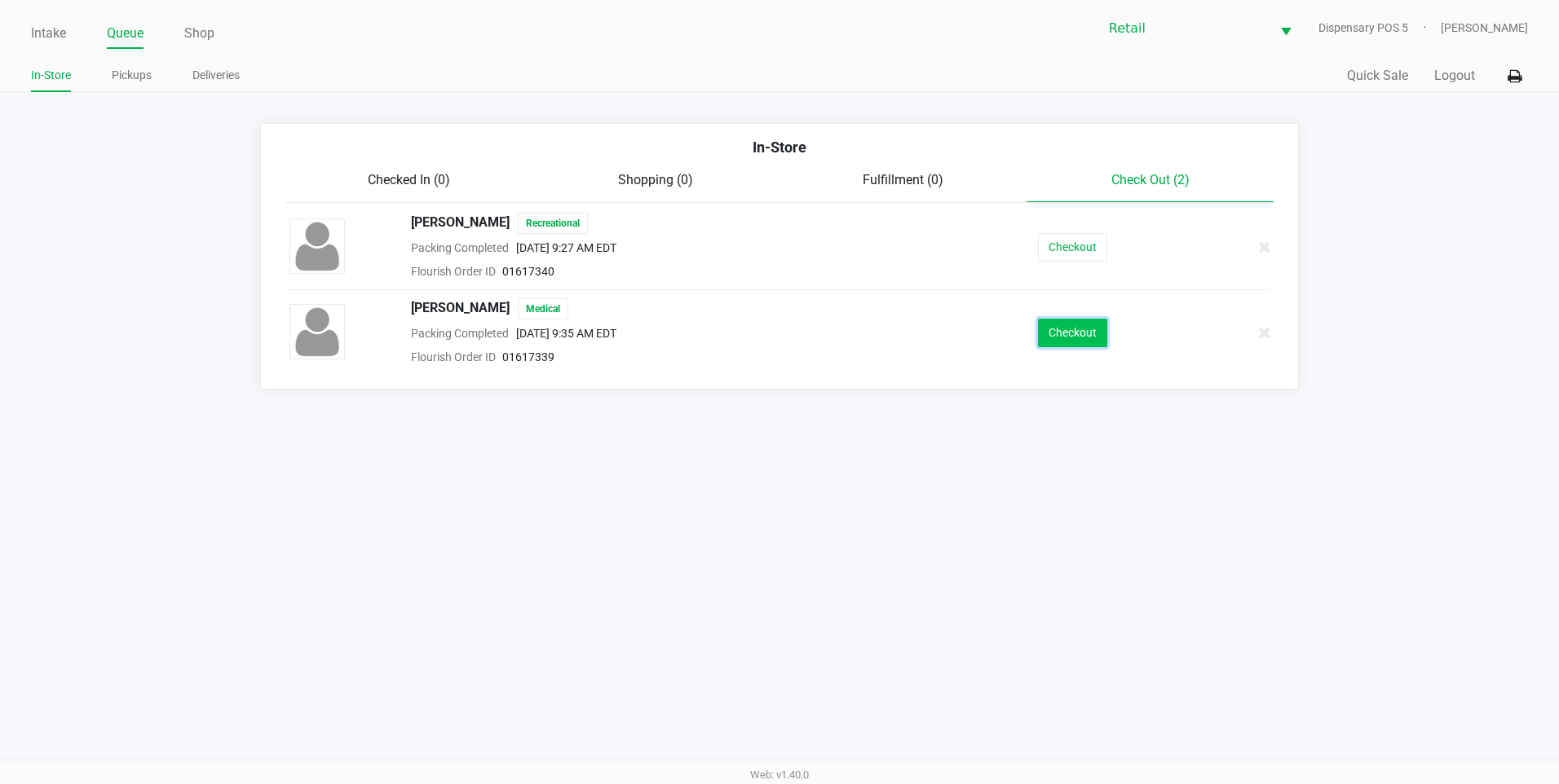
click at [1071, 336] on button "Checkout" at bounding box center [1072, 332] width 69 height 29
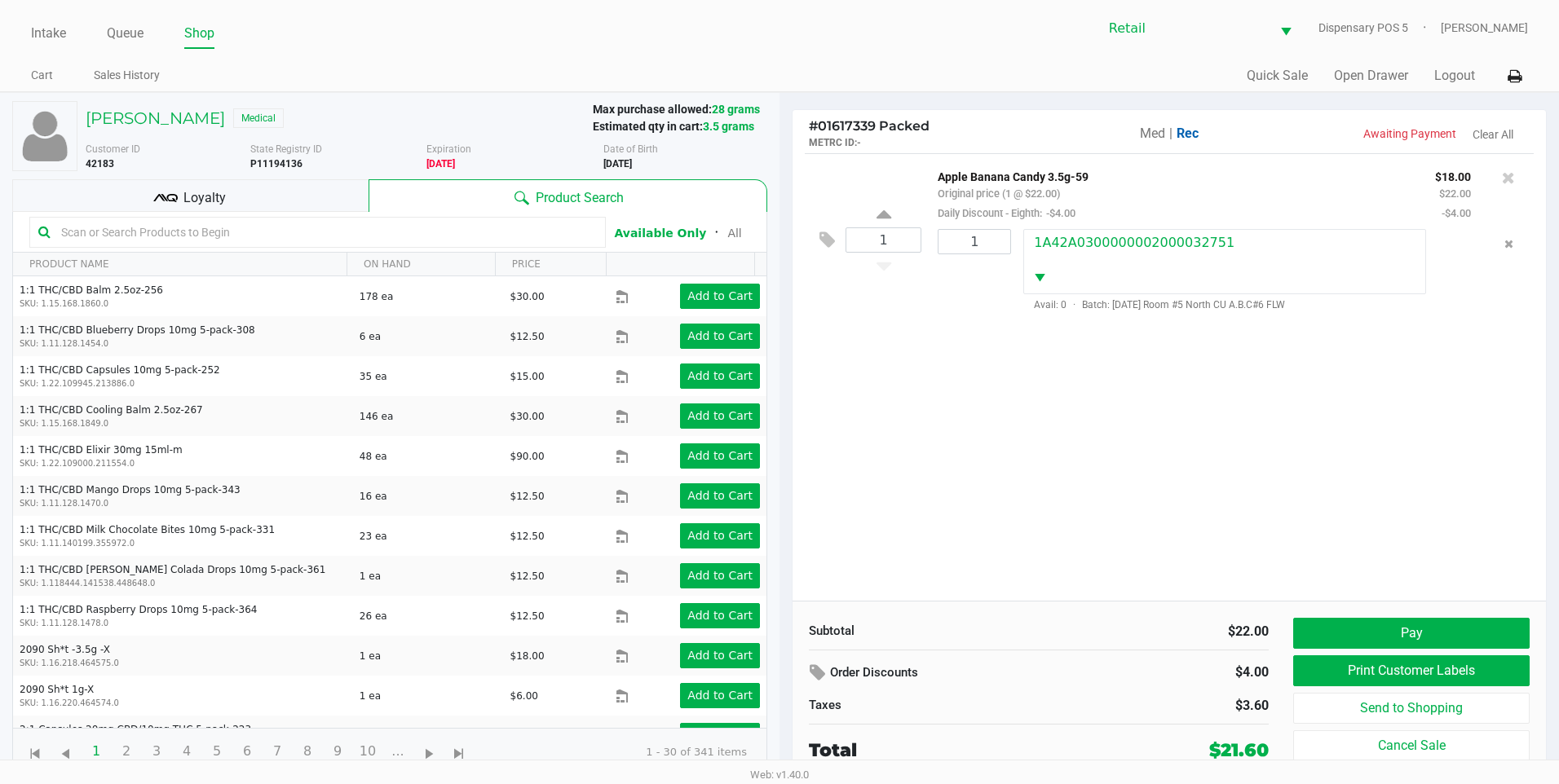
click at [182, 195] on div "Loyalty" at bounding box center [190, 195] width 357 height 32
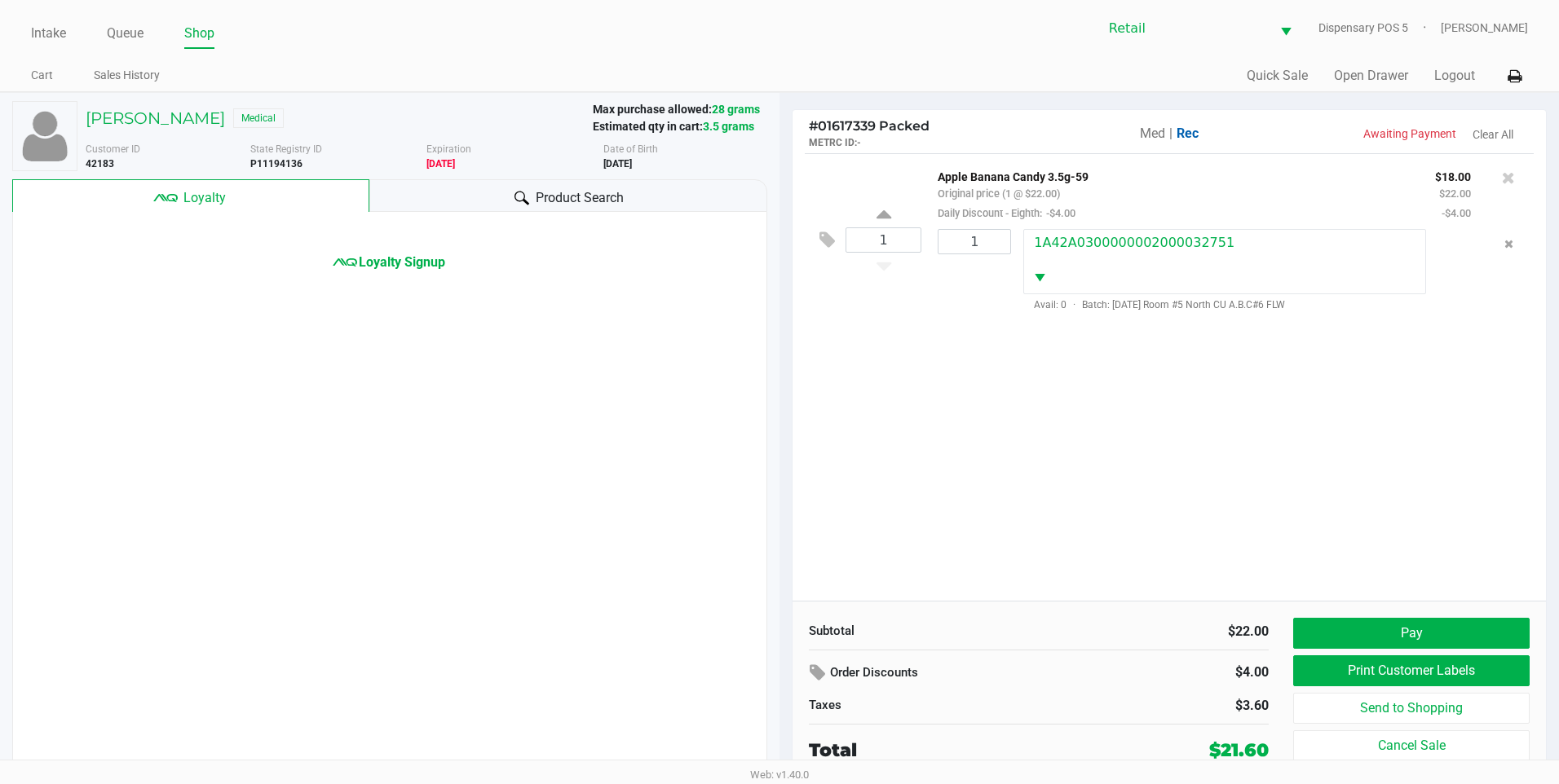
click at [357, 249] on div "Loyalty Signup" at bounding box center [390, 242] width 754 height 60
click at [360, 271] on span "Loyalty Signup" at bounding box center [403, 262] width 87 height 19
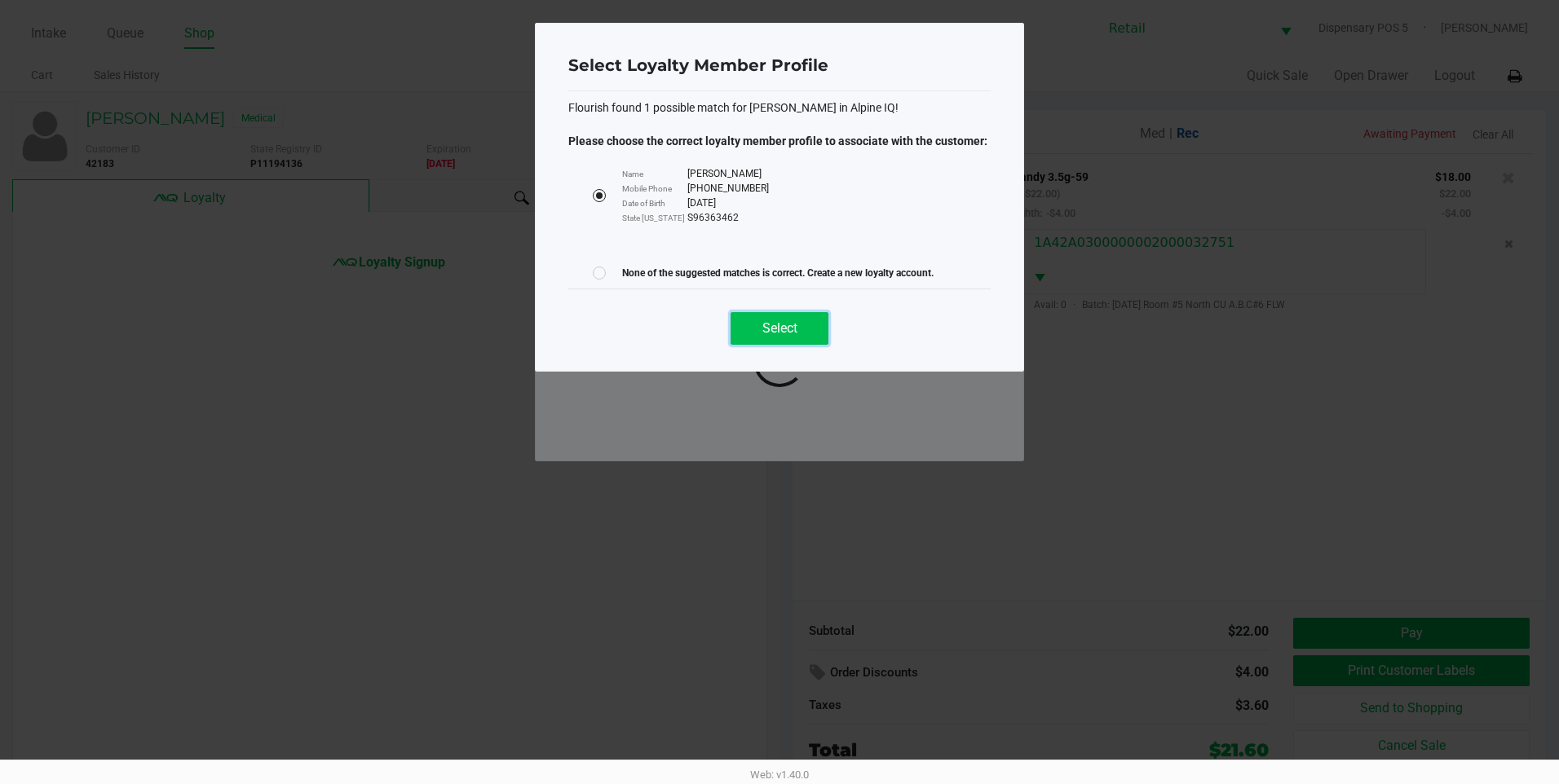
click at [781, 332] on span "Select" at bounding box center [780, 328] width 35 height 16
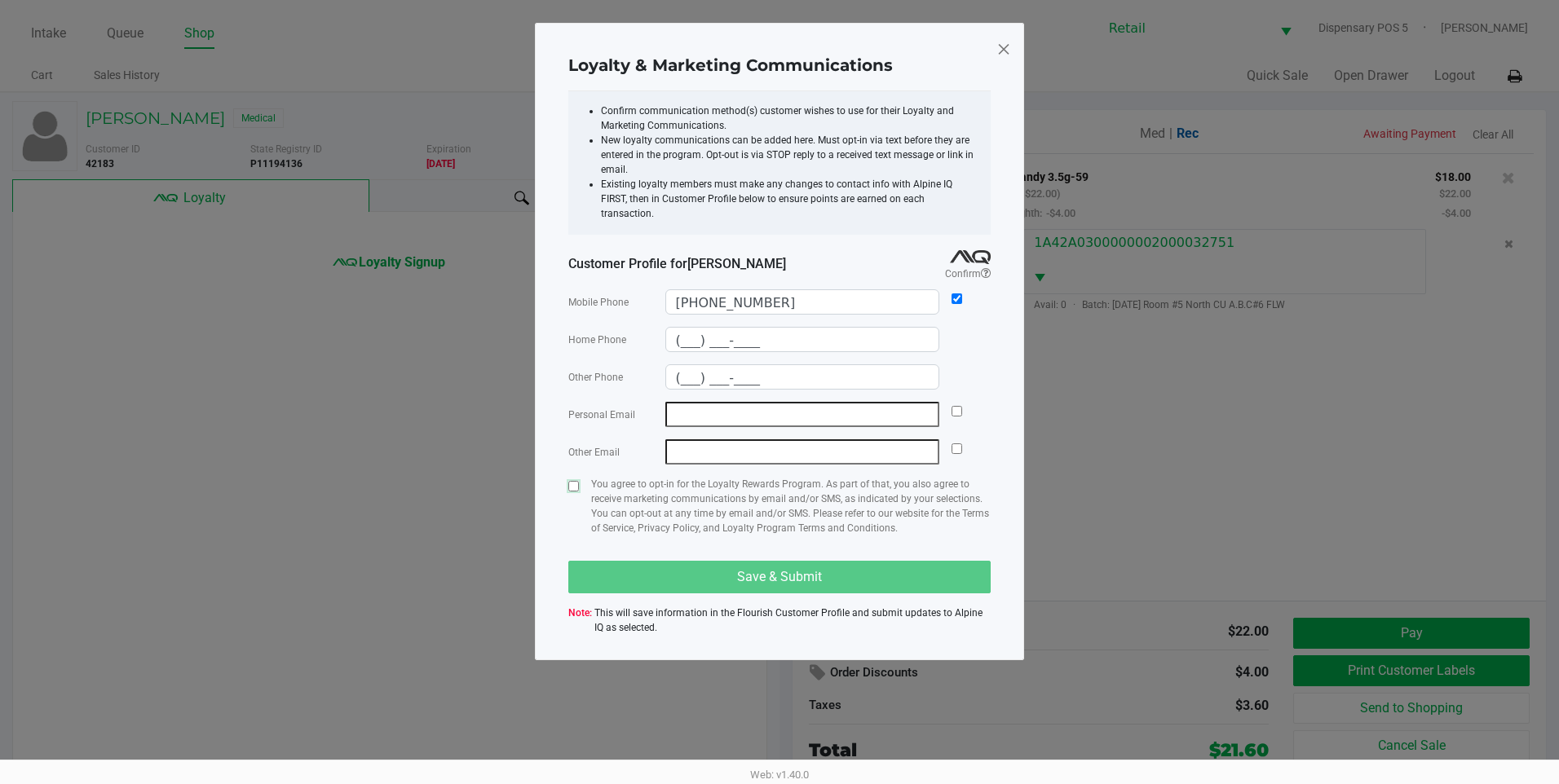
drag, startPoint x: 574, startPoint y: 475, endPoint x: 600, endPoint y: 528, distance: 59.0
click at [574, 481] on input "checkbox" at bounding box center [573, 486] width 10 height 10
checkbox input "true"
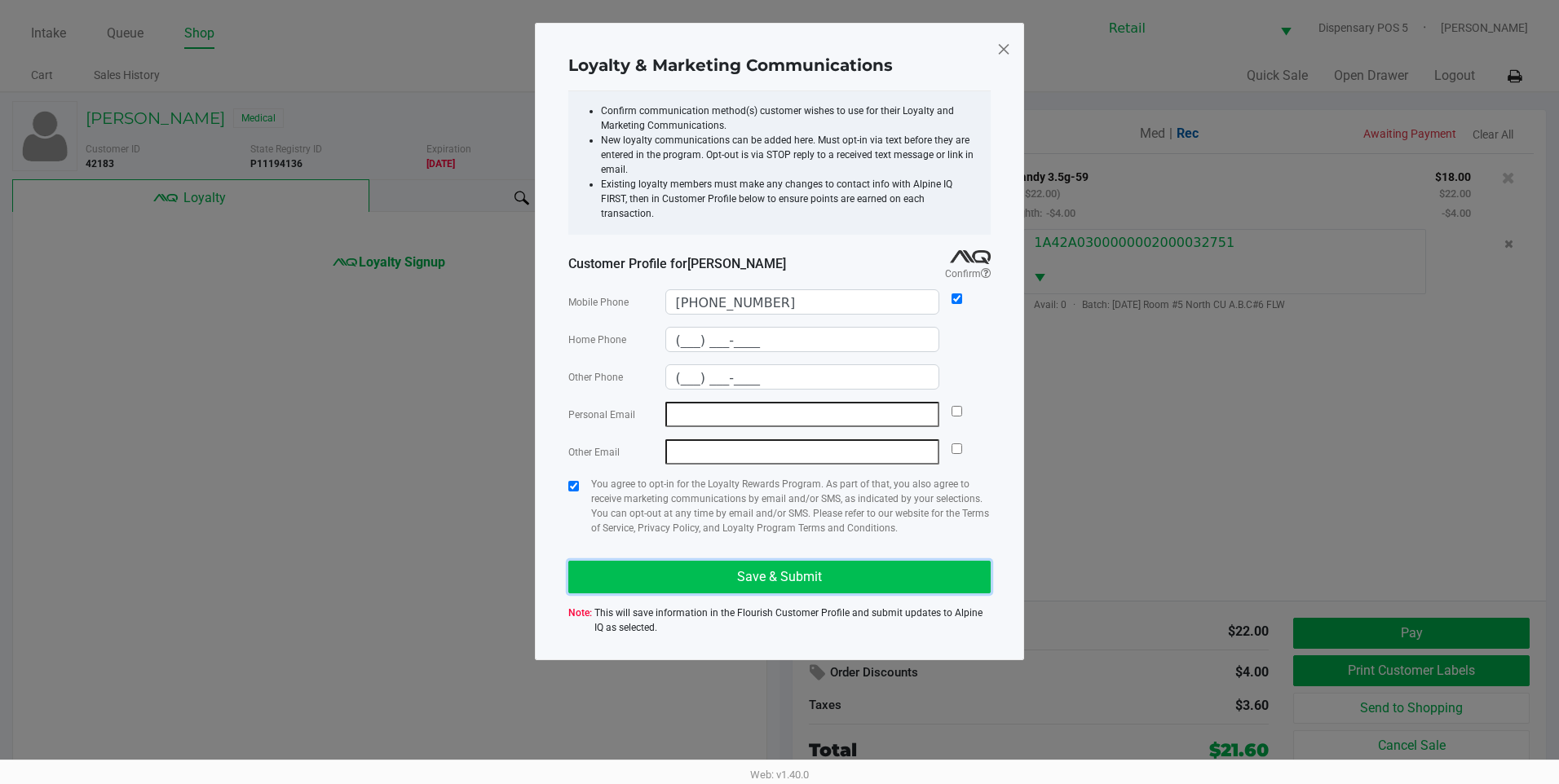
click at [622, 561] on button "Save & Submit" at bounding box center [779, 576] width 422 height 32
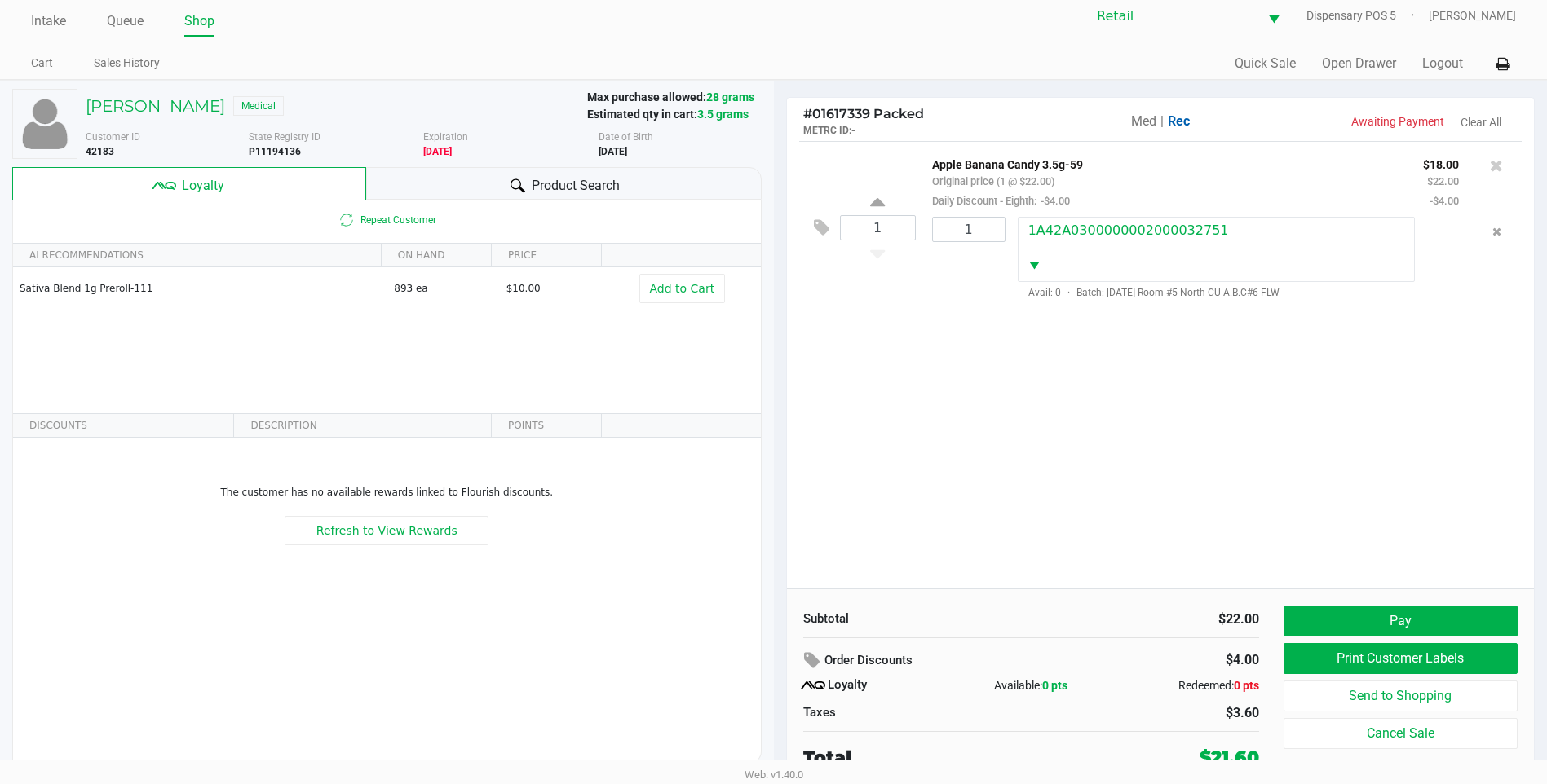
scroll to position [17, 0]
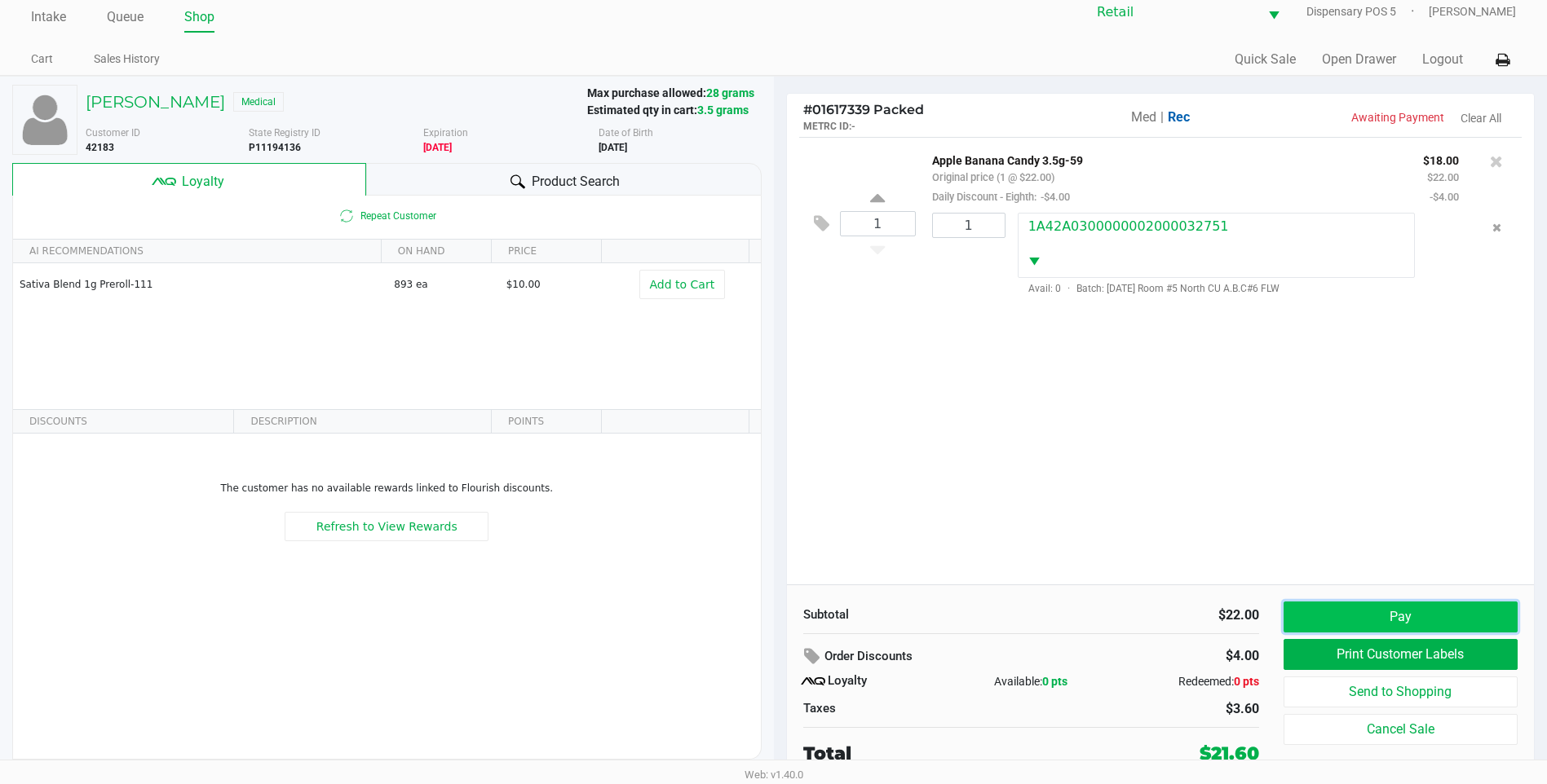
click at [1327, 625] on button "Pay" at bounding box center [1400, 618] width 234 height 31
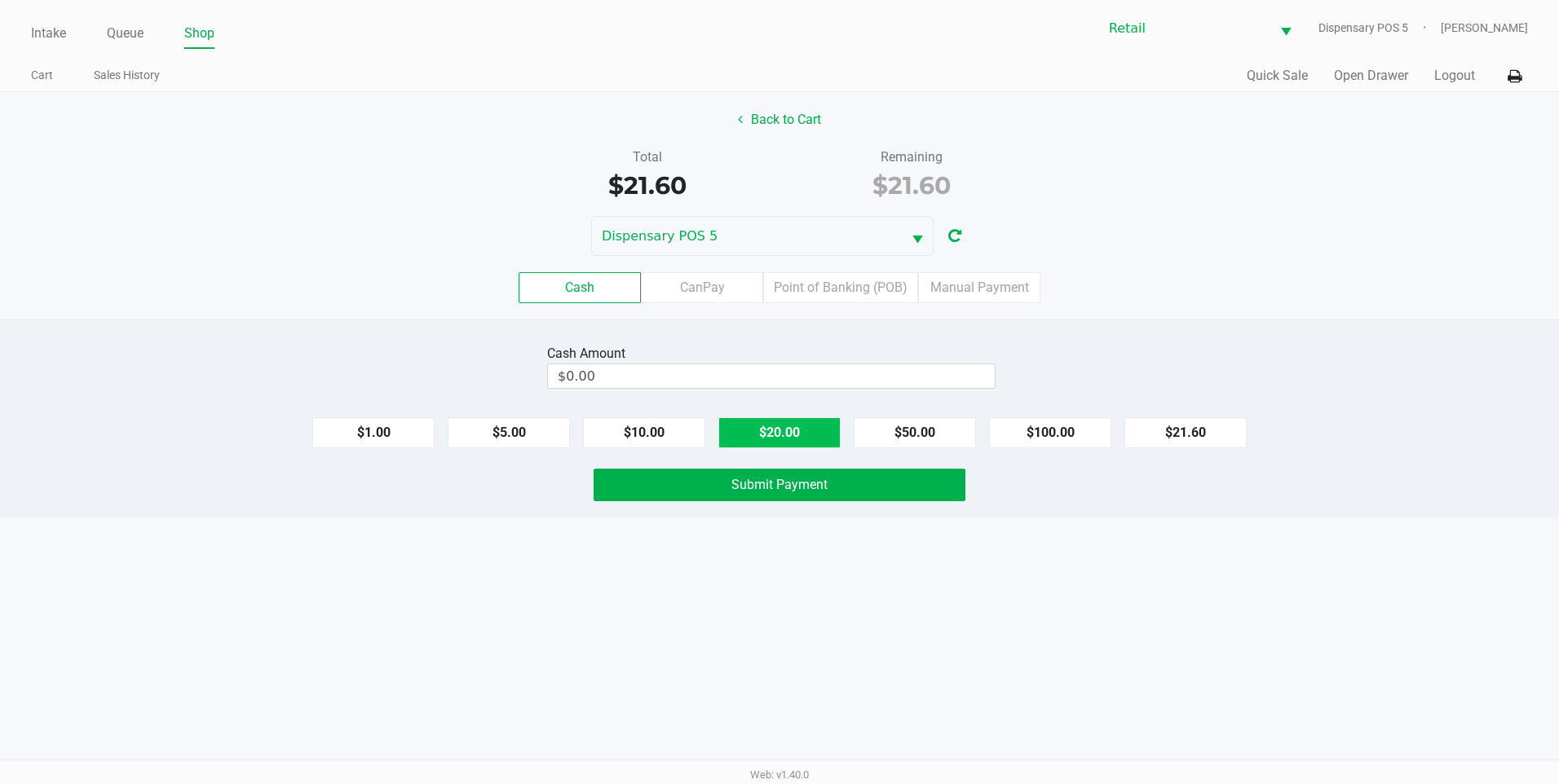
click at [801, 421] on button "$20.00" at bounding box center [780, 433] width 122 height 31
click at [620, 434] on button "$10.00" at bounding box center [644, 433] width 122 height 31
type input "$30.00"
click at [751, 487] on span "Submit Payment" at bounding box center [780, 485] width 96 height 16
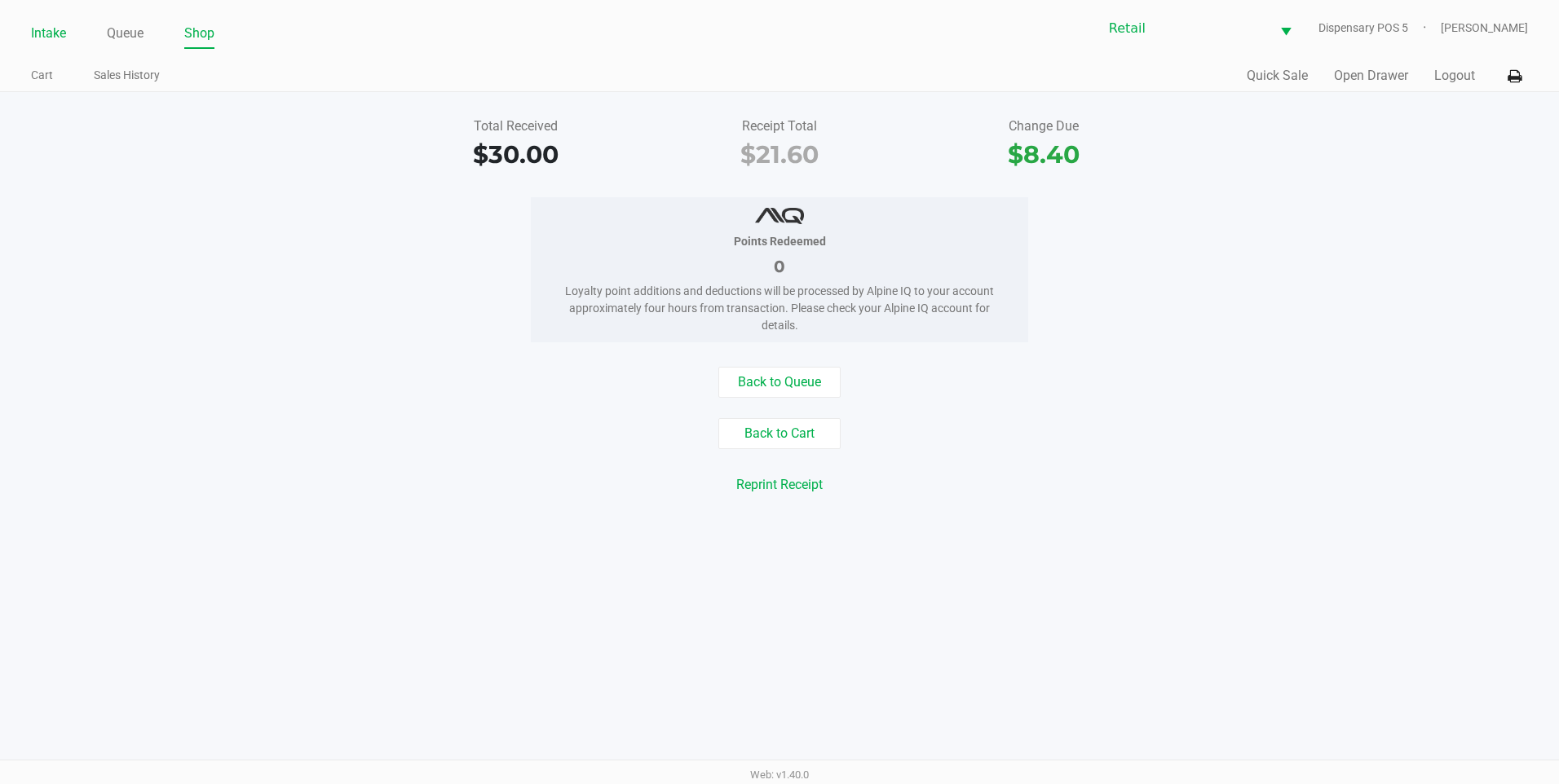
click at [31, 28] on link "Intake" at bounding box center [49, 33] width 35 height 23
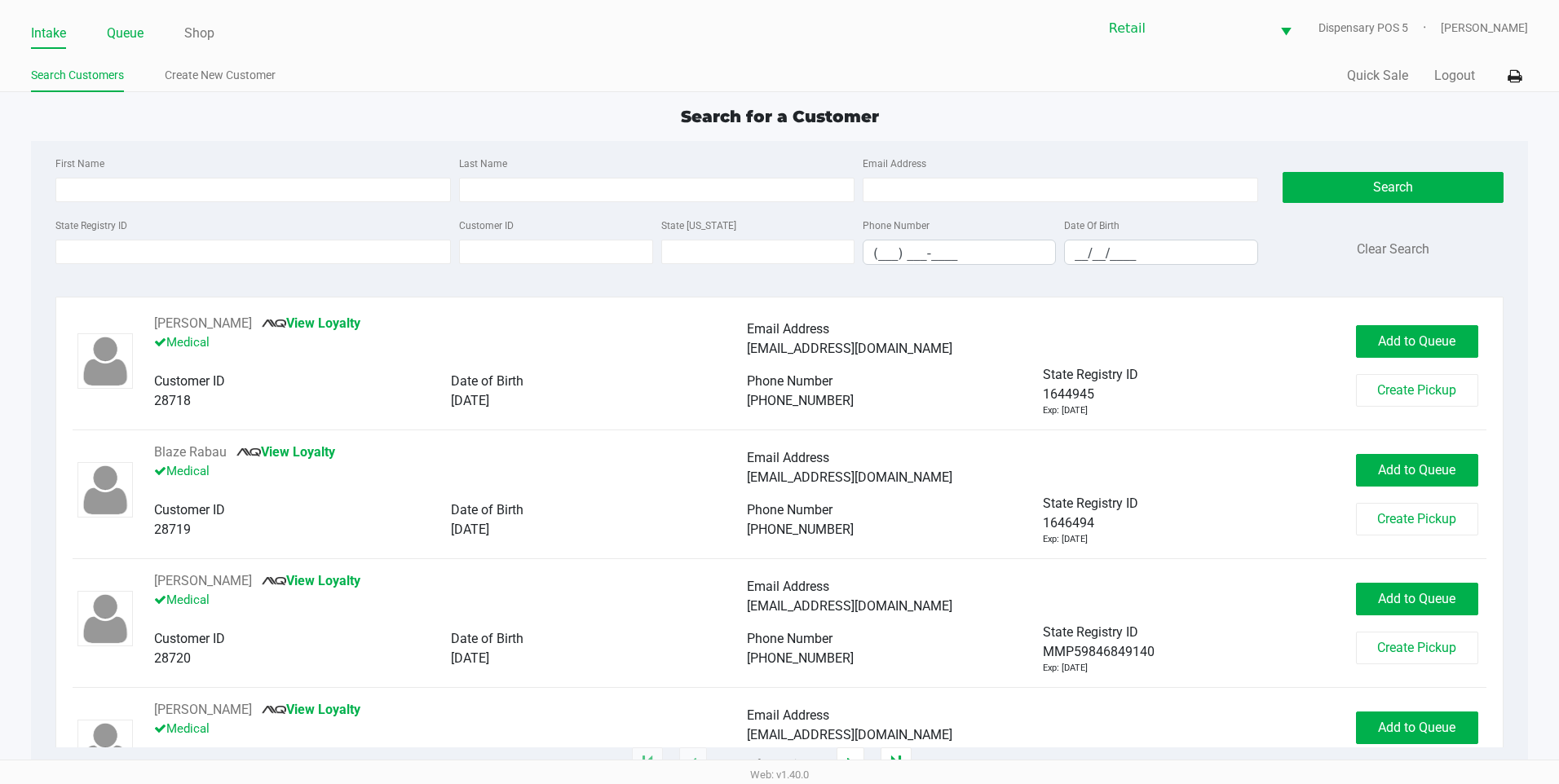
click at [129, 30] on link "Queue" at bounding box center [126, 33] width 37 height 23
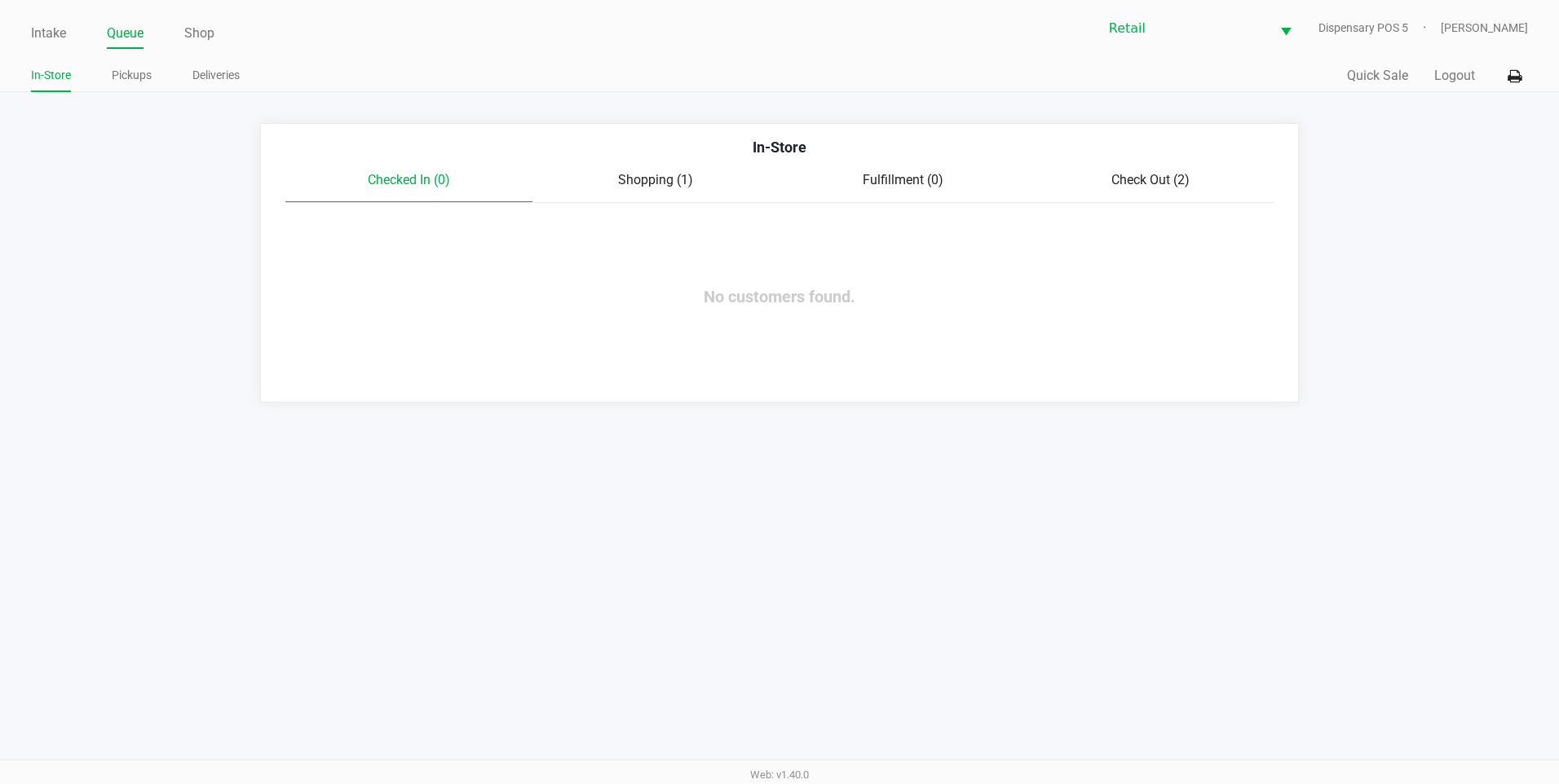
click at [1202, 185] on div "Check Out (2)" at bounding box center [1151, 180] width 248 height 19
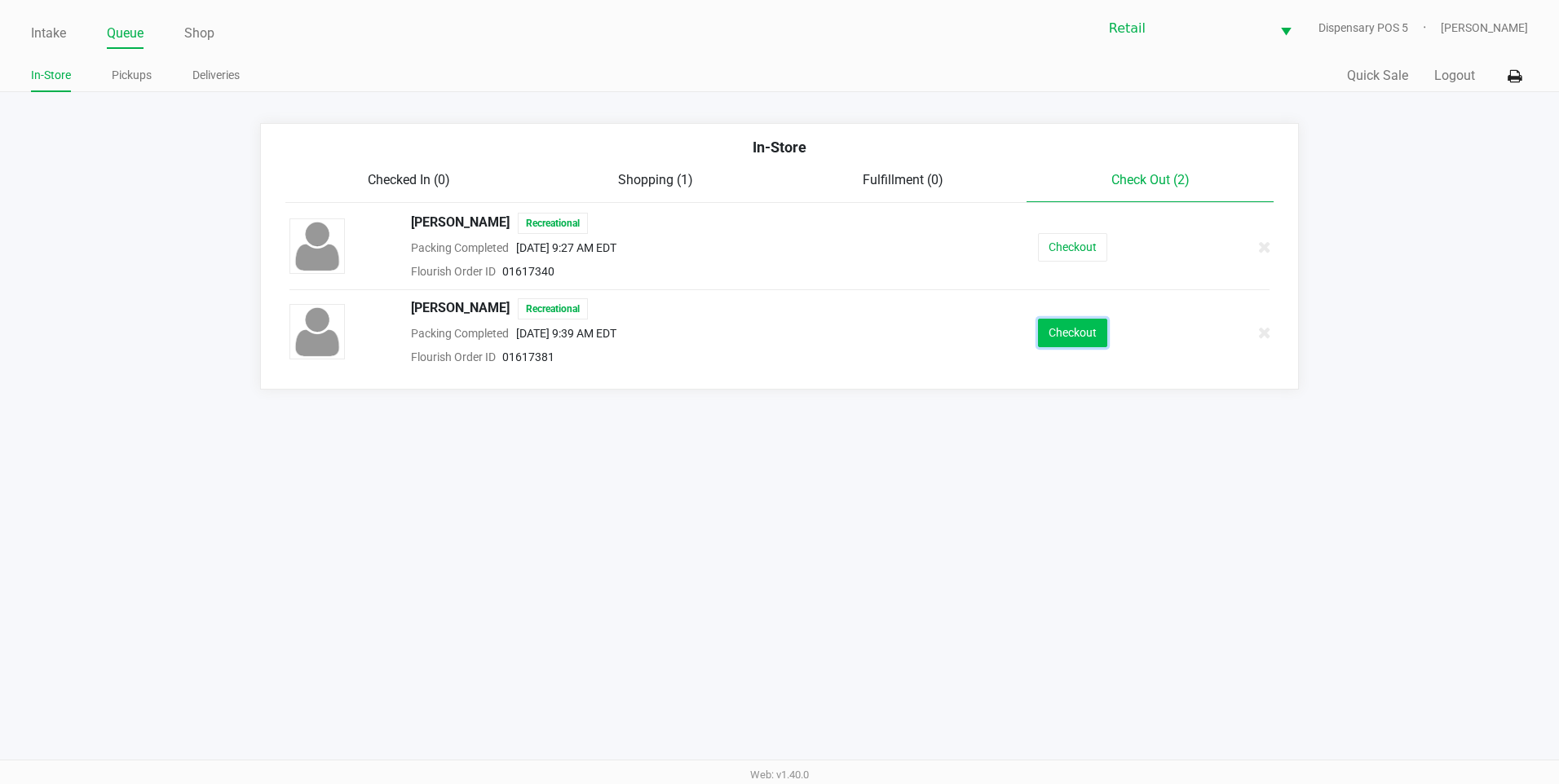
click at [1070, 337] on button "Checkout" at bounding box center [1072, 332] width 69 height 29
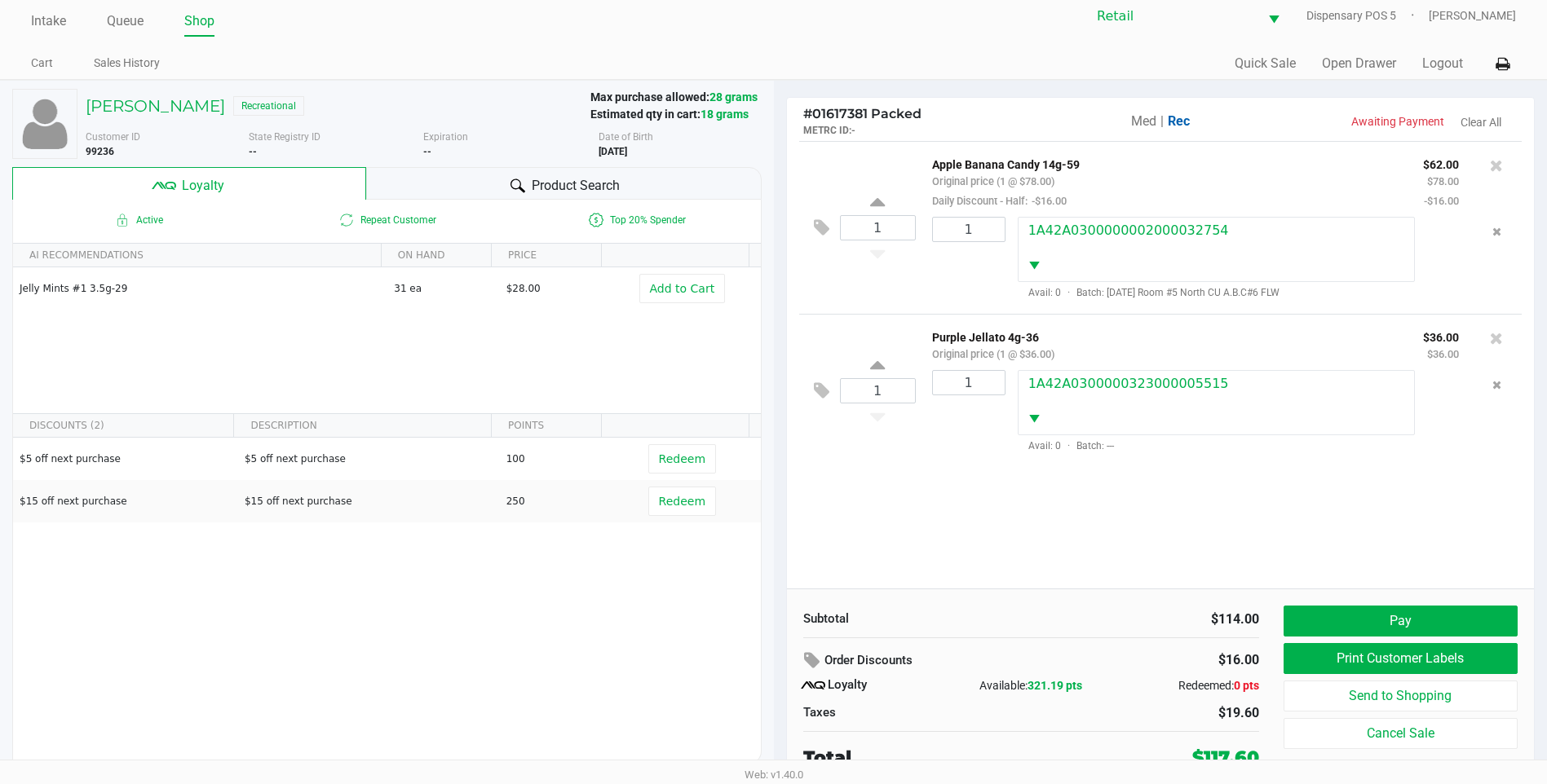
scroll to position [17, 0]
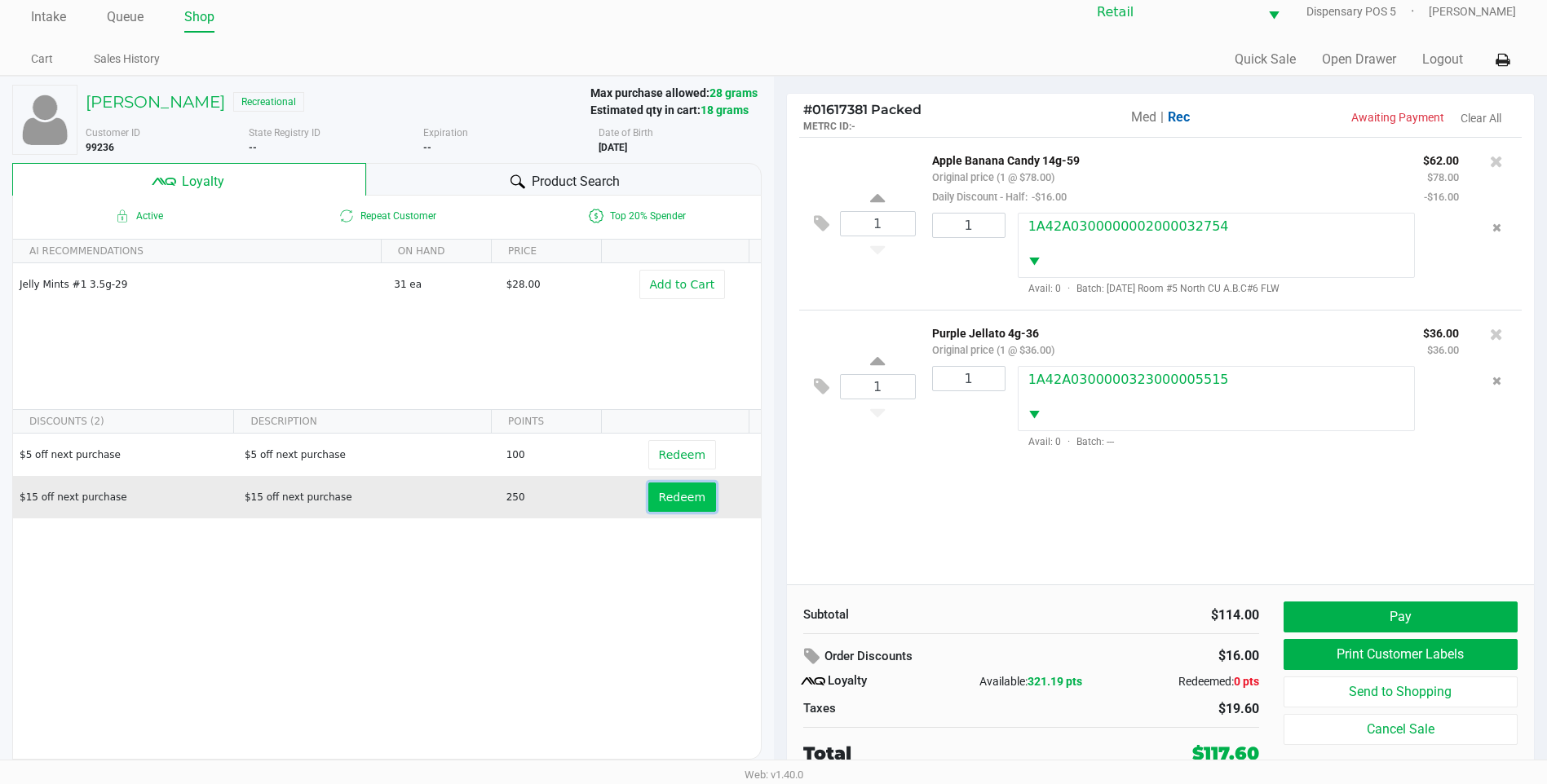
click at [675, 495] on span "Redeem" at bounding box center [682, 498] width 46 height 13
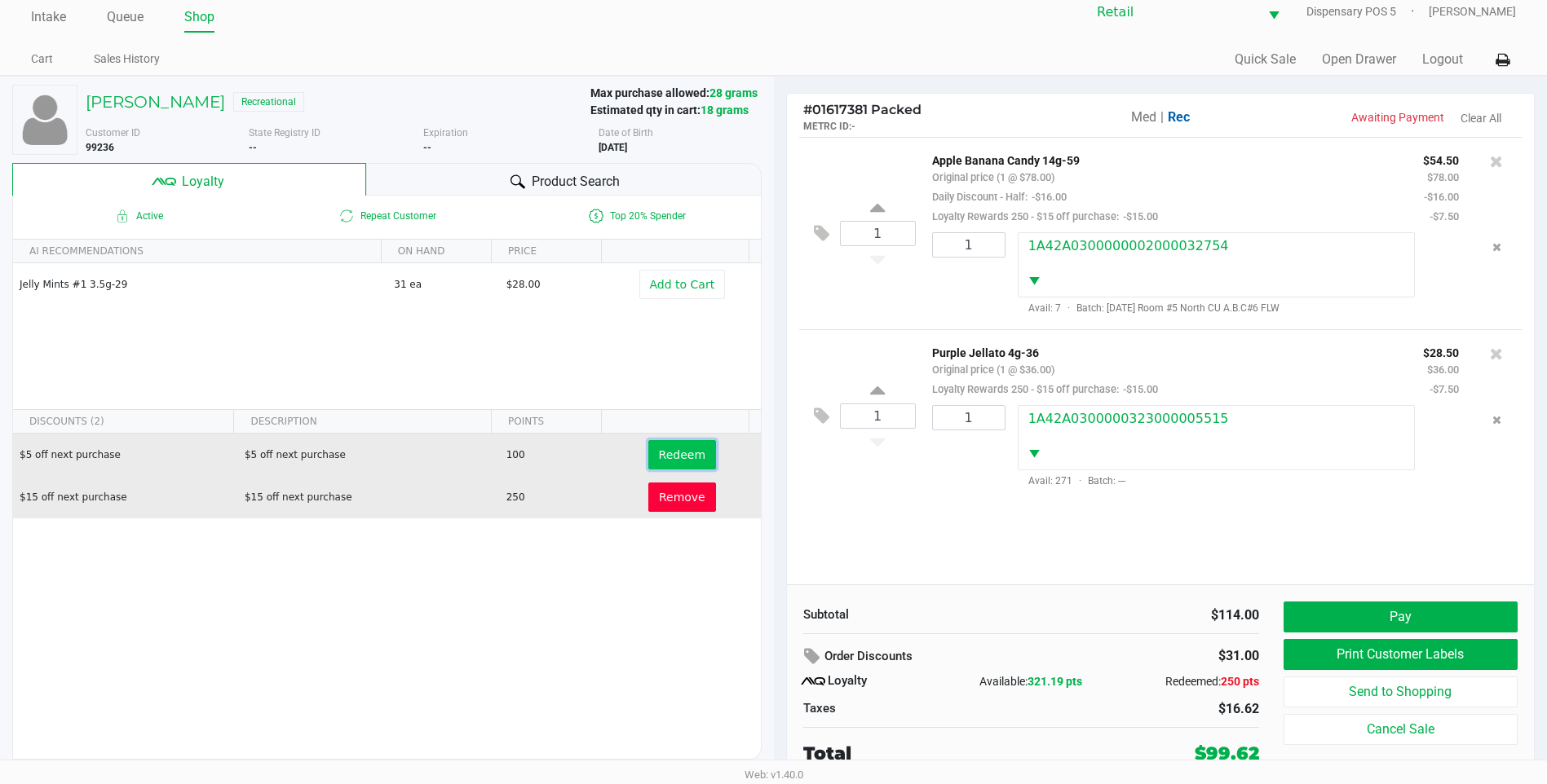
click at [675, 461] on span "Redeem" at bounding box center [682, 455] width 46 height 13
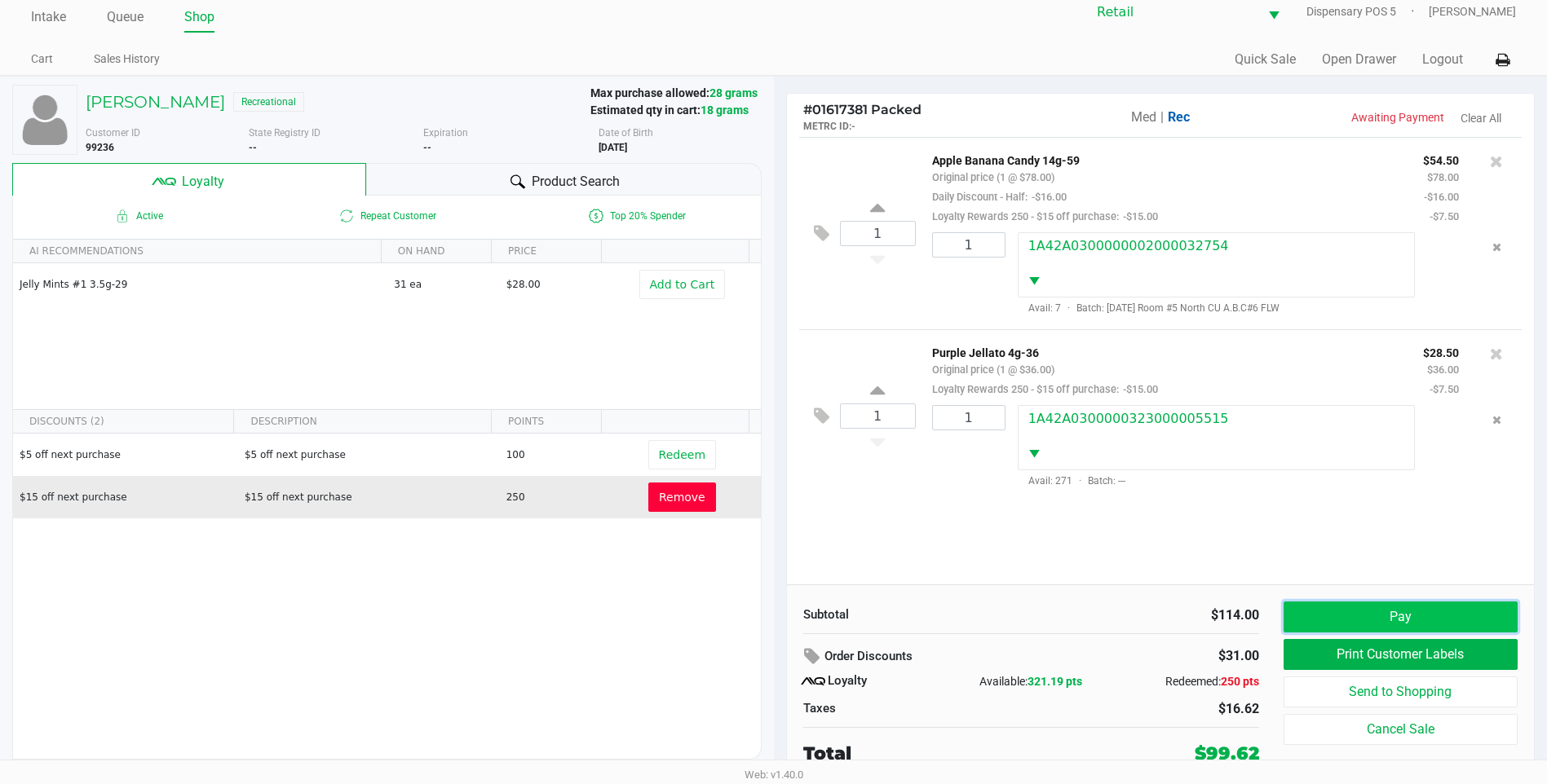
click at [1336, 621] on button "Pay" at bounding box center [1400, 618] width 234 height 31
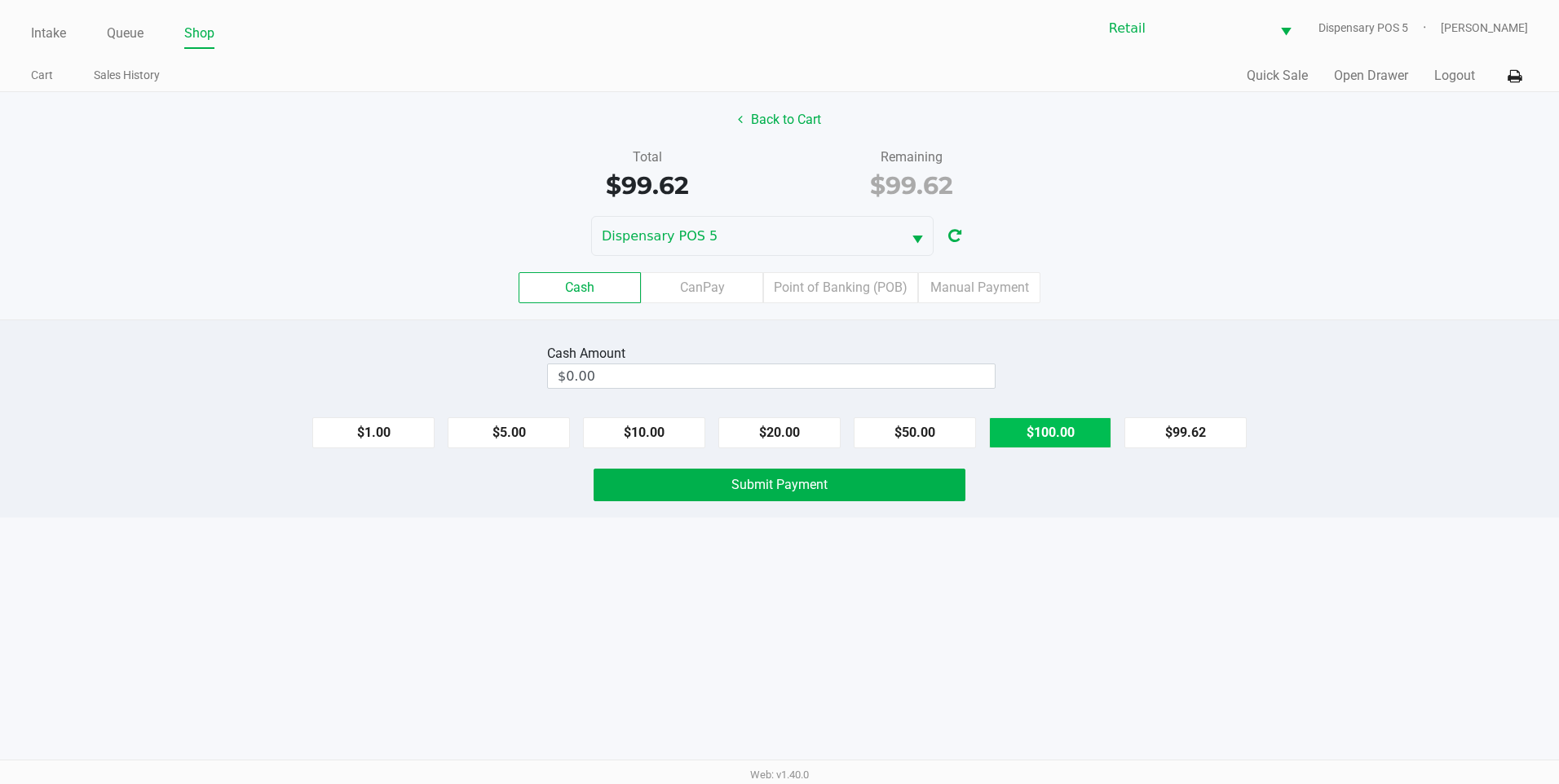
click at [1056, 429] on button "$100.00" at bounding box center [1050, 433] width 122 height 31
type input "$100.00"
click at [895, 488] on button "Submit Payment" at bounding box center [780, 485] width 372 height 32
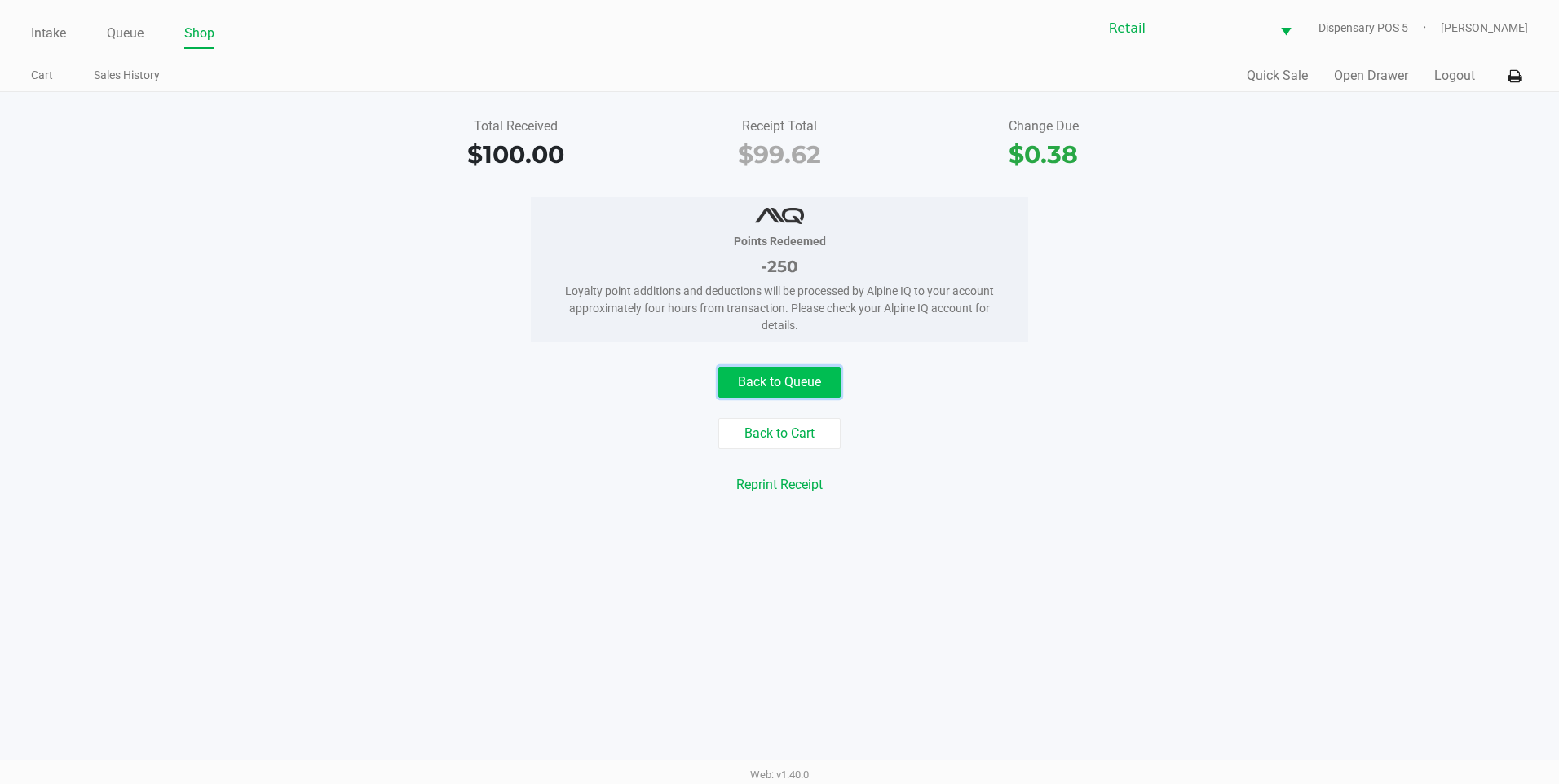
click at [767, 382] on button "Back to Queue" at bounding box center [780, 382] width 122 height 31
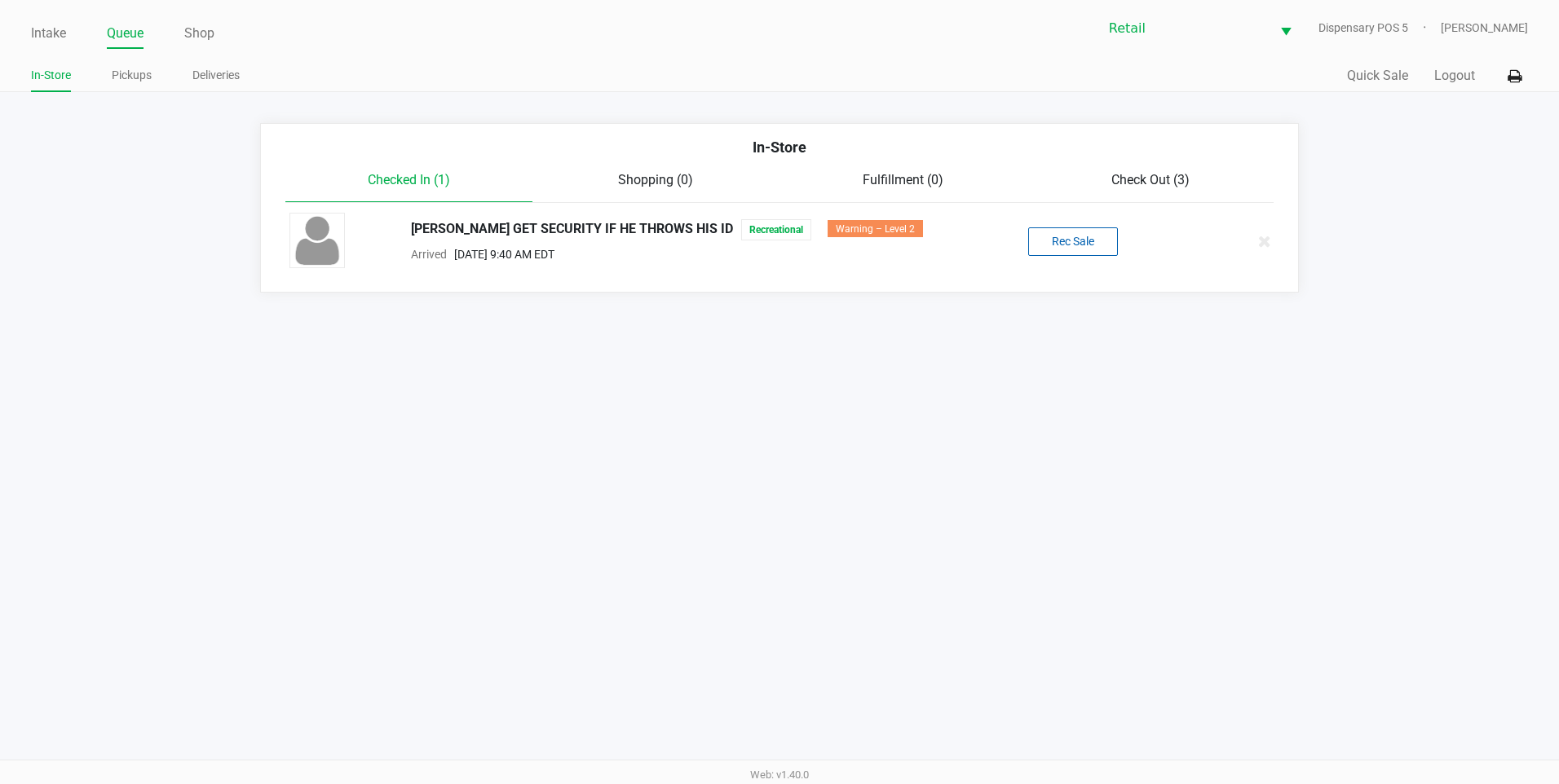
drag, startPoint x: 1137, startPoint y: 184, endPoint x: 1154, endPoint y: 163, distance: 27.0
click at [1154, 163] on div "In-Store Checked In (1) Shopping (0) Fulfillment (0) Check Out (3) Devon Davis …" at bounding box center [780, 208] width 1040 height 170
drag, startPoint x: 1154, startPoint y: 163, endPoint x: 1126, endPoint y: 170, distance: 28.9
click at [1126, 170] on div "In-Store" at bounding box center [780, 152] width 1014 height 34
click at [1128, 185] on span "Check Out (3)" at bounding box center [1150, 179] width 79 height 16
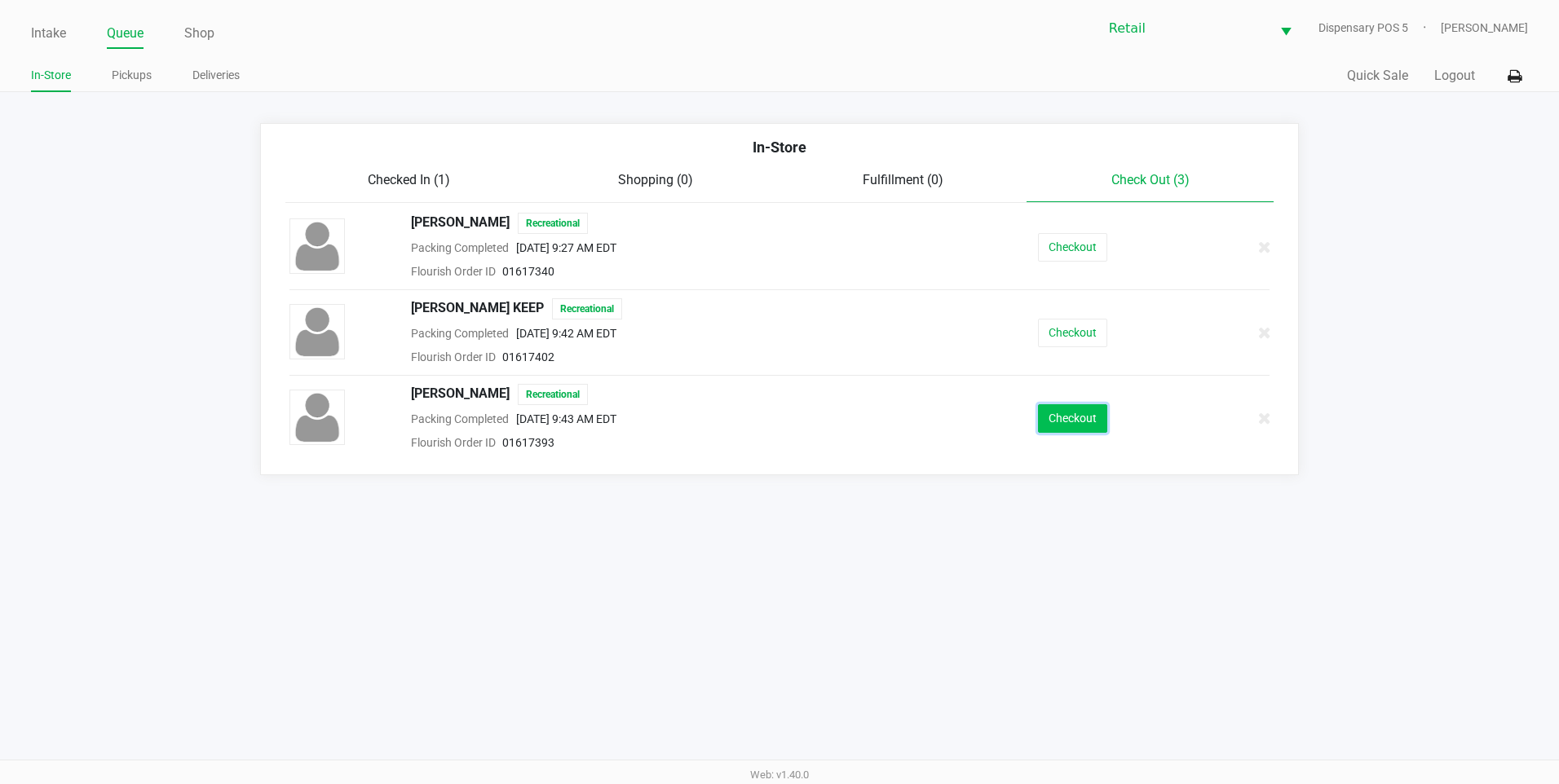
click at [1085, 417] on button "Checkout" at bounding box center [1072, 418] width 69 height 29
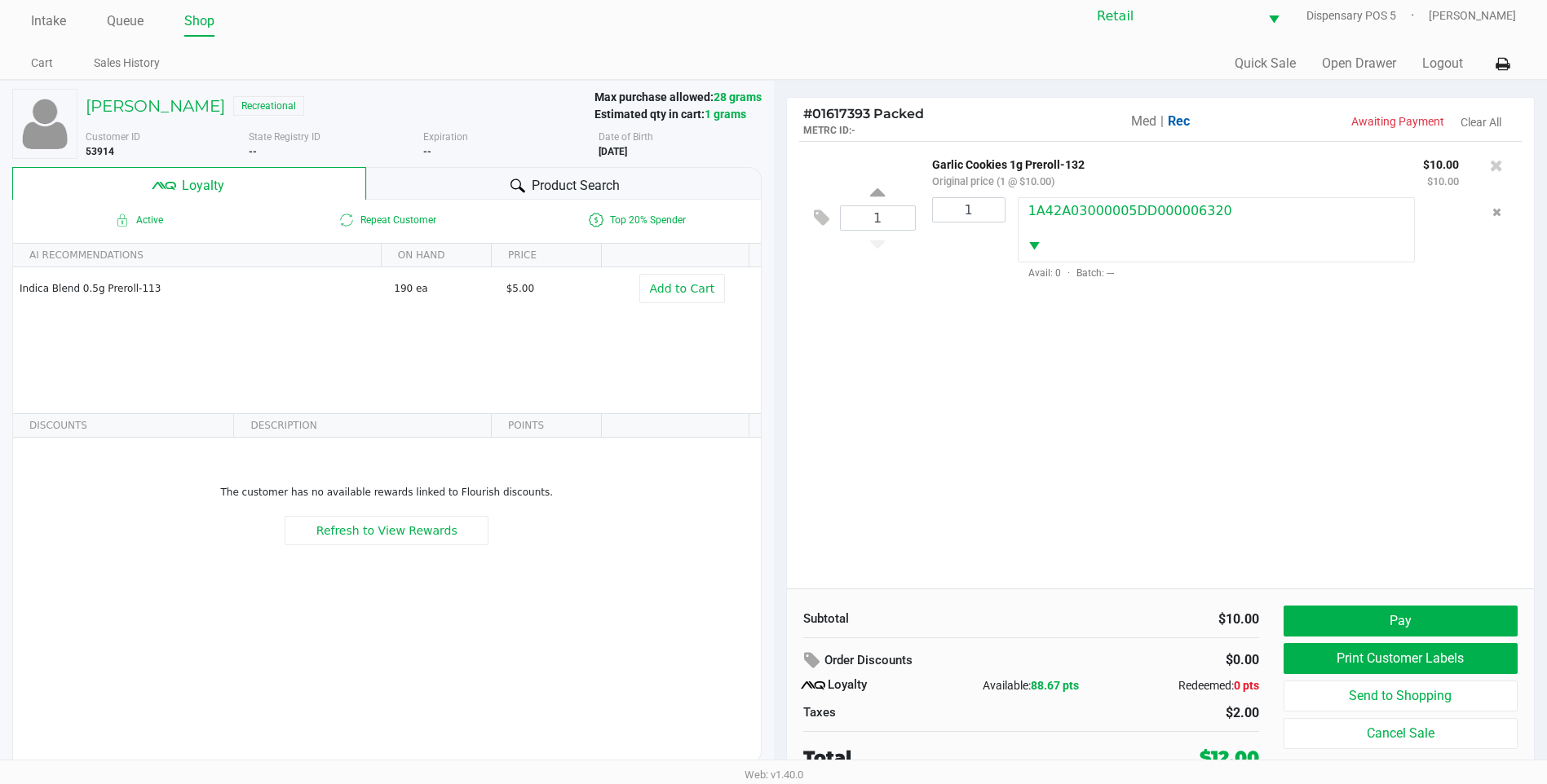
scroll to position [17, 0]
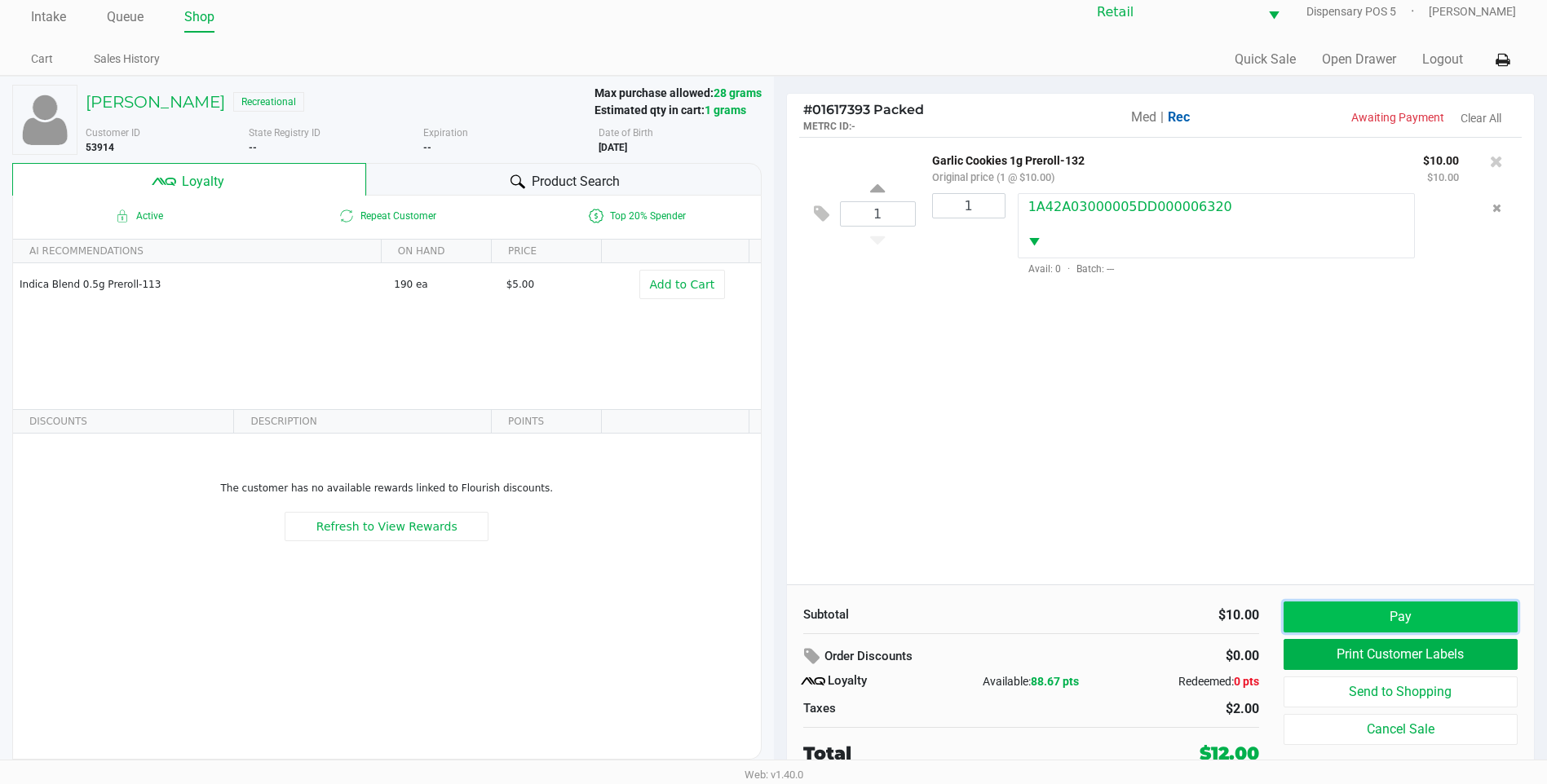
click at [1349, 608] on button "Pay" at bounding box center [1400, 618] width 234 height 31
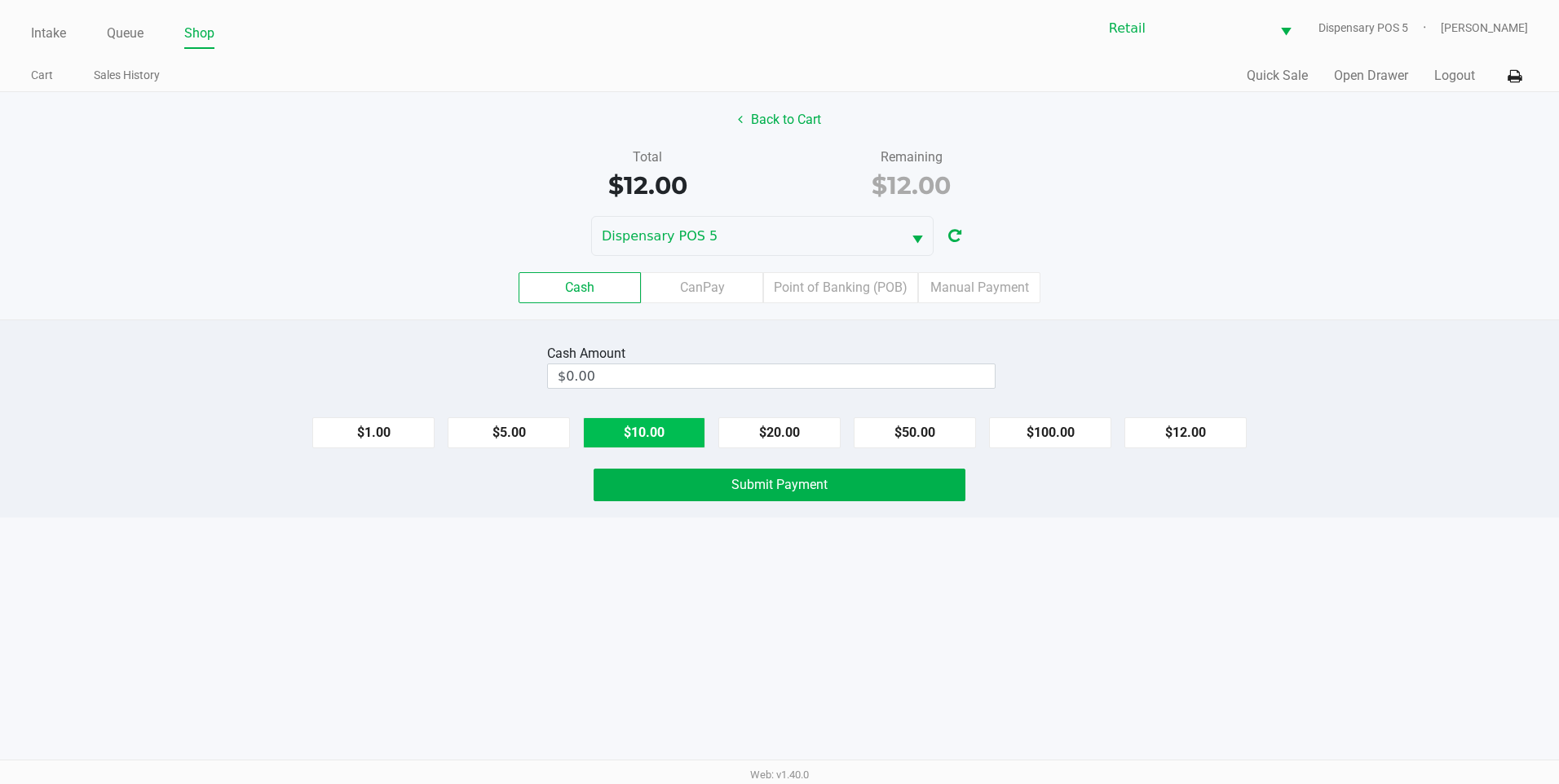
click at [597, 439] on button "$10.00" at bounding box center [644, 433] width 122 height 31
click at [383, 424] on button "$1.00" at bounding box center [373, 433] width 122 height 31
type input "$12.00"
click at [756, 491] on span "Submit Payment" at bounding box center [780, 485] width 96 height 16
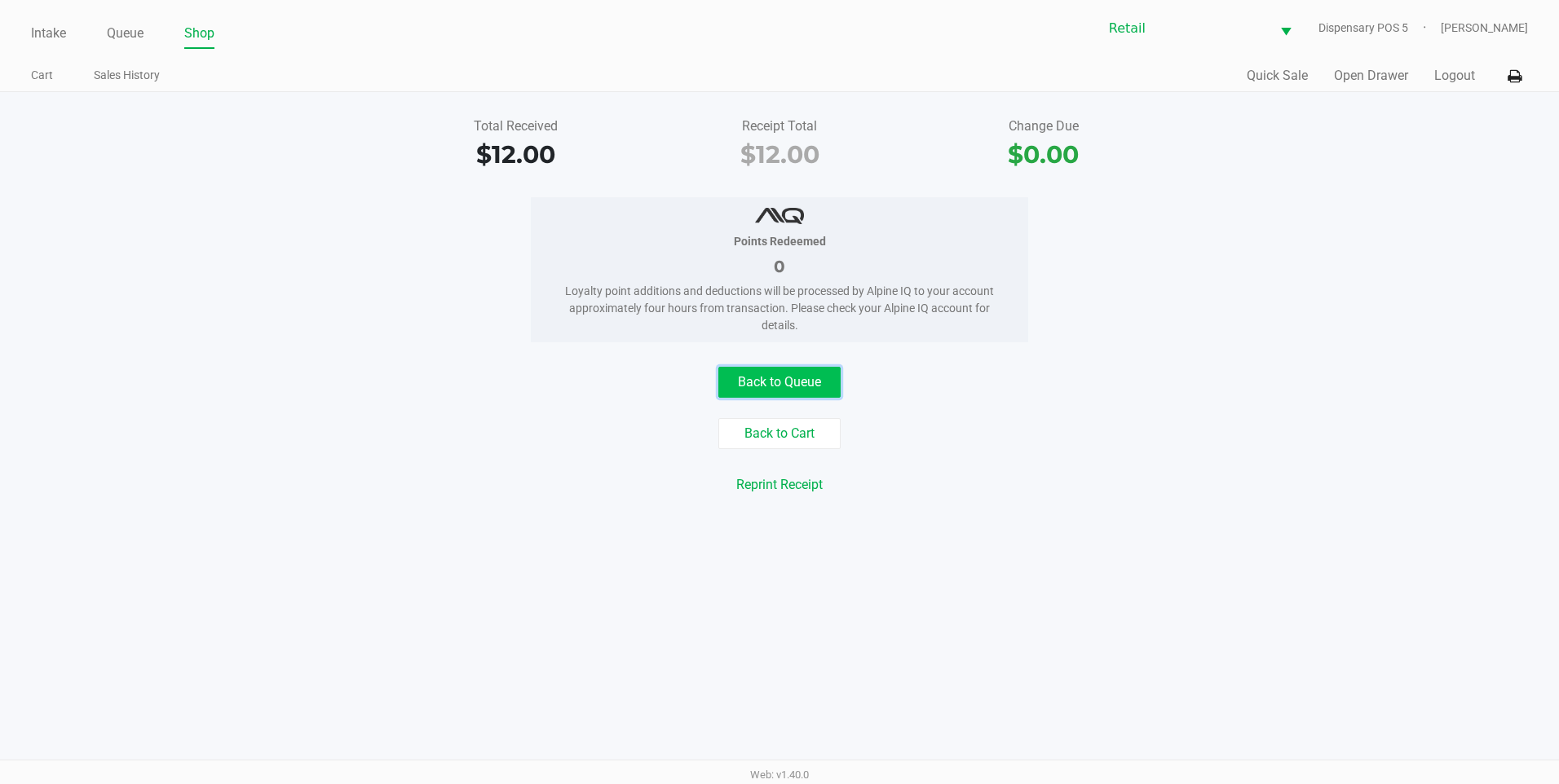
click at [798, 381] on button "Back to Queue" at bounding box center [780, 382] width 122 height 31
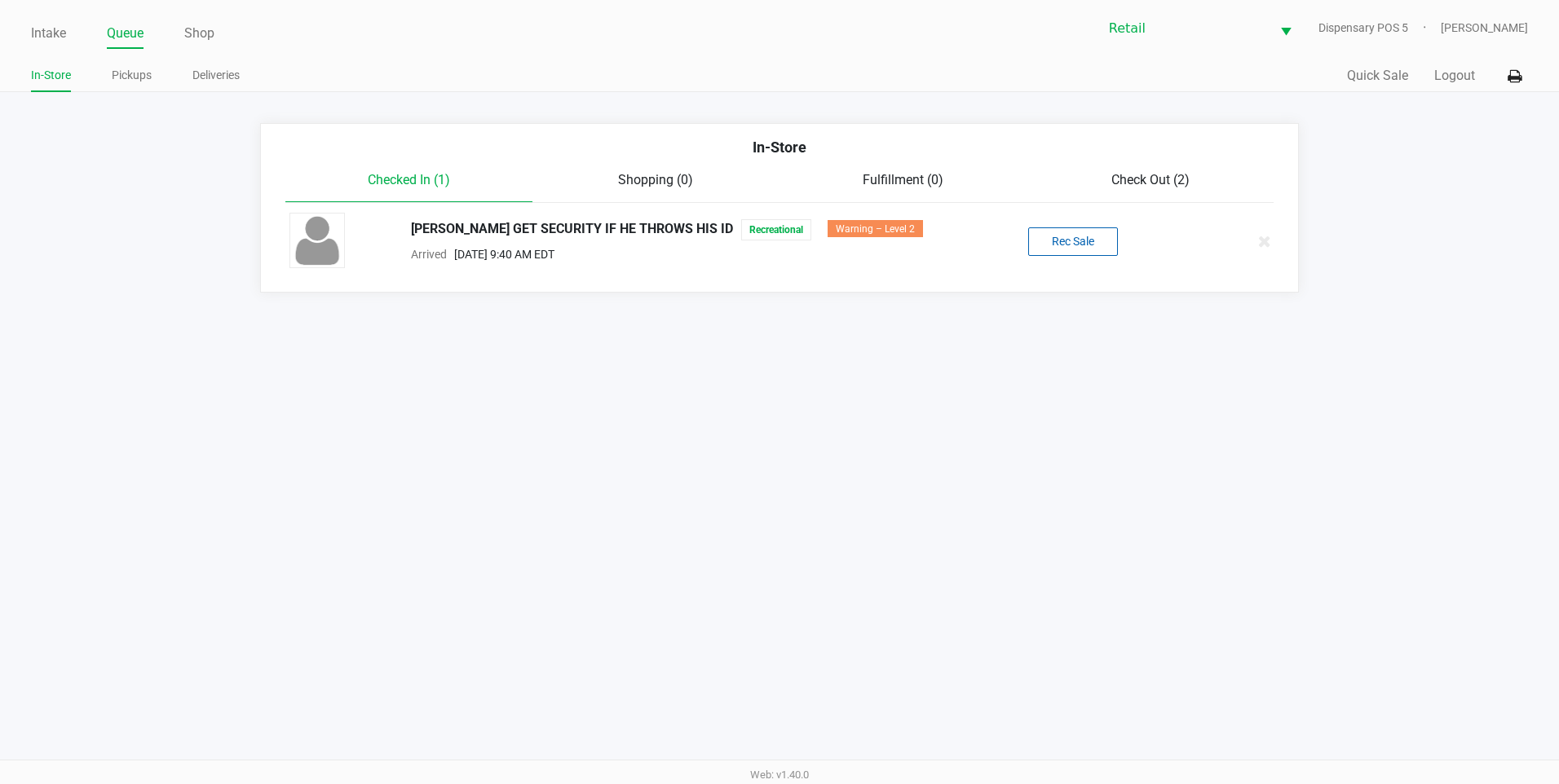
click at [1178, 182] on span "Check Out (2)" at bounding box center [1150, 179] width 79 height 16
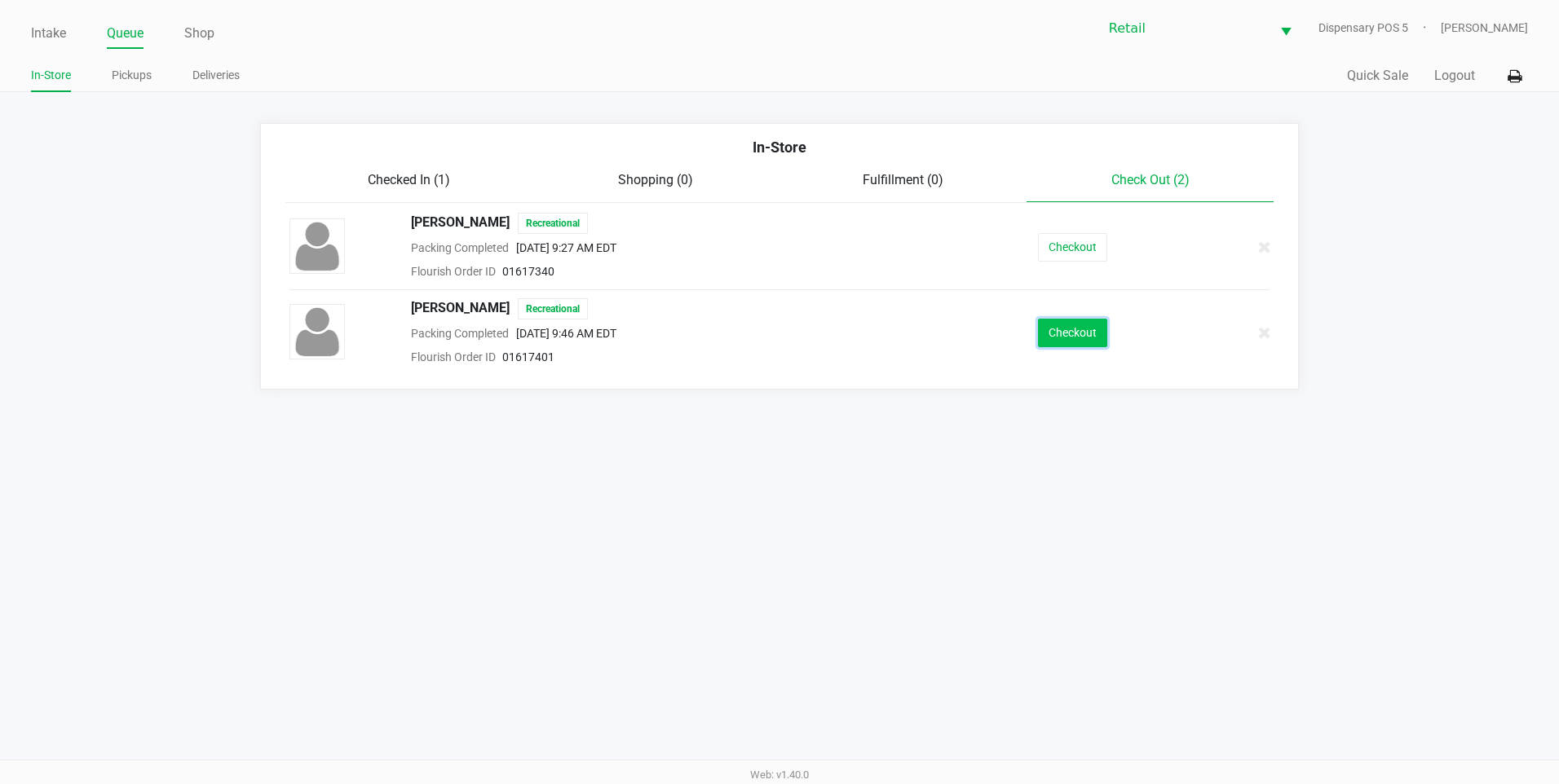
click at [1070, 335] on button "Checkout" at bounding box center [1072, 332] width 69 height 29
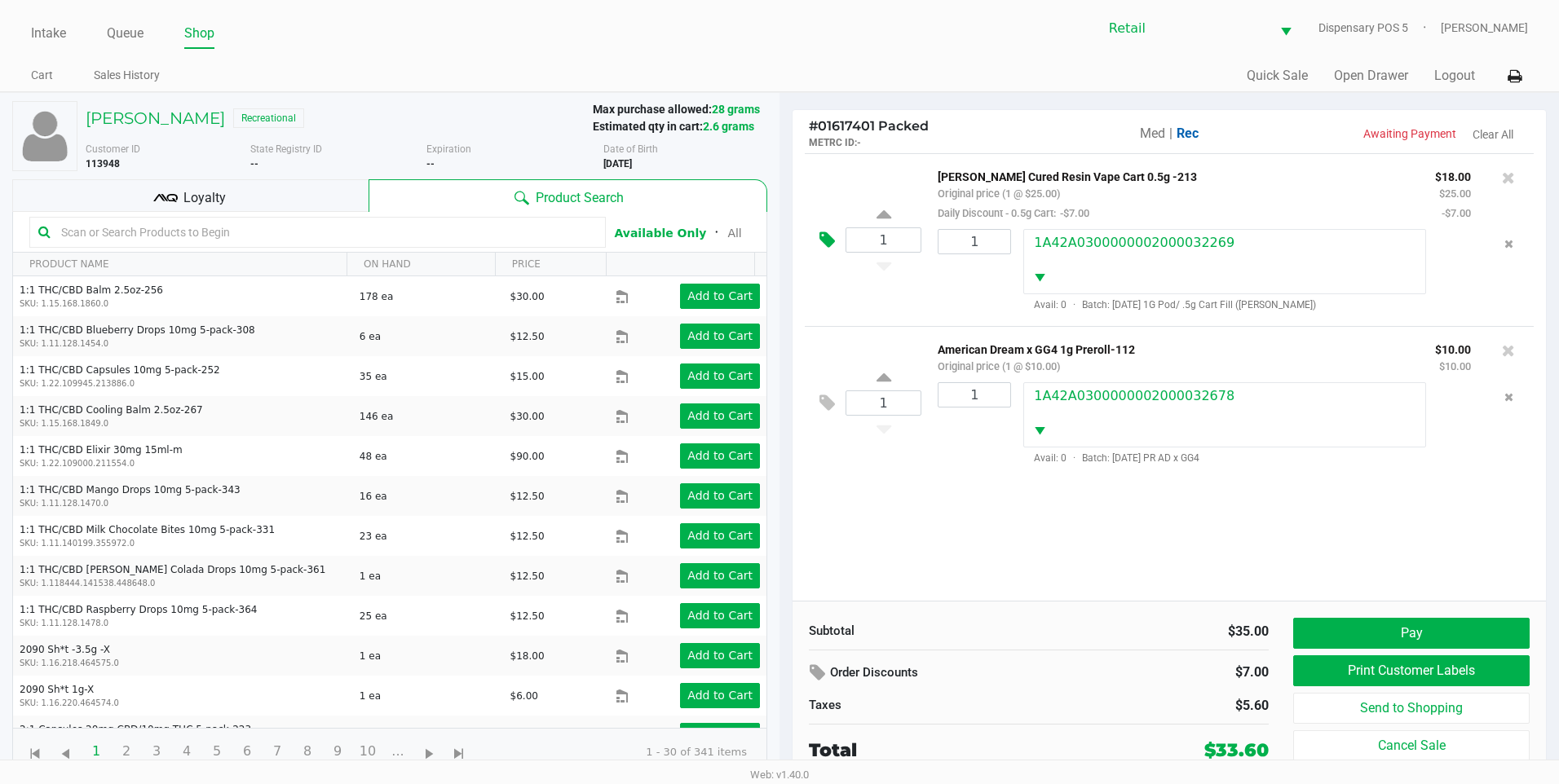
click at [831, 245] on icon at bounding box center [827, 240] width 16 height 18
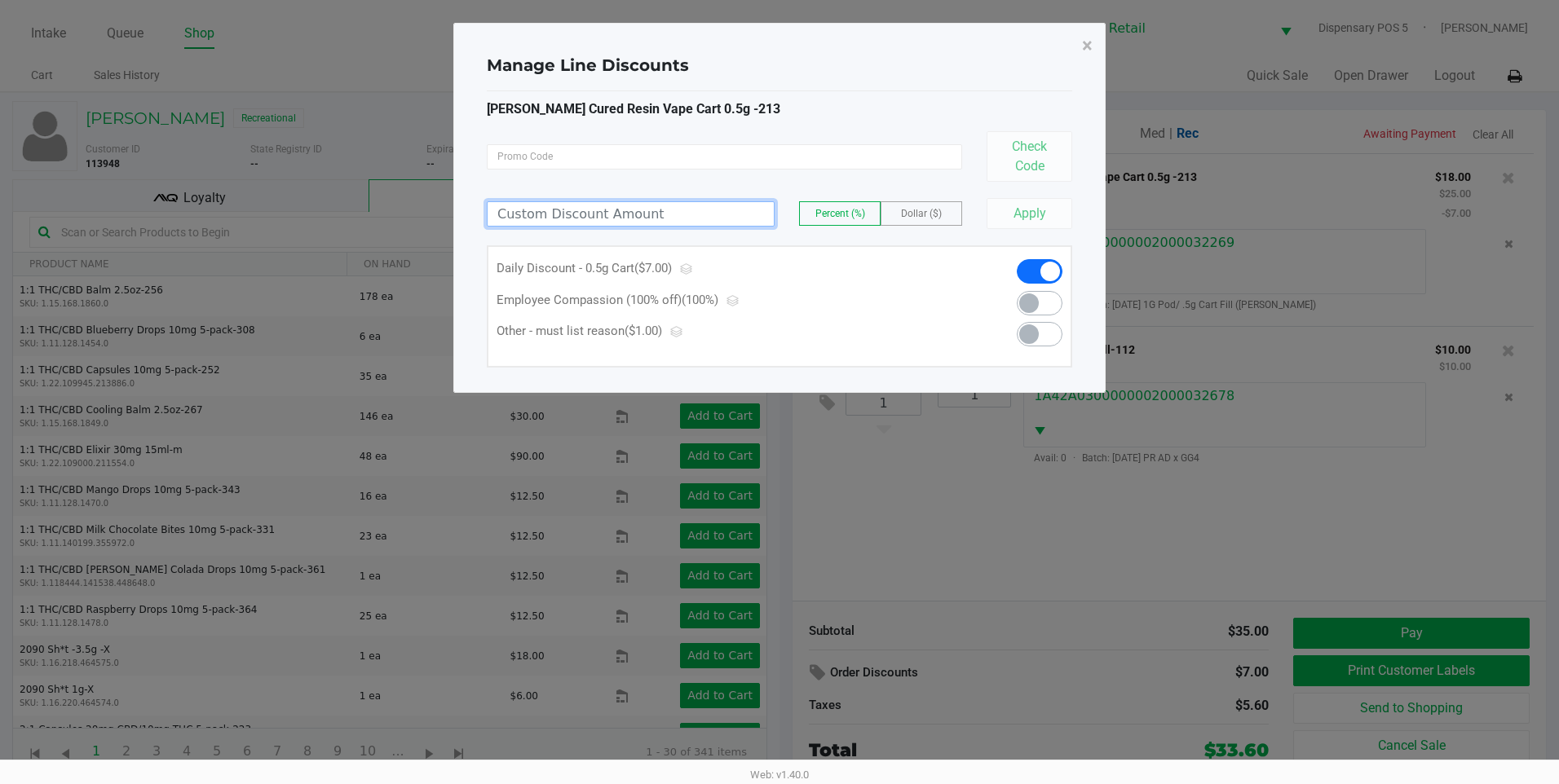
click at [694, 217] on input at bounding box center [631, 214] width 286 height 24
type input "100.00"
click at [1049, 210] on button "Apply" at bounding box center [1029, 214] width 86 height 31
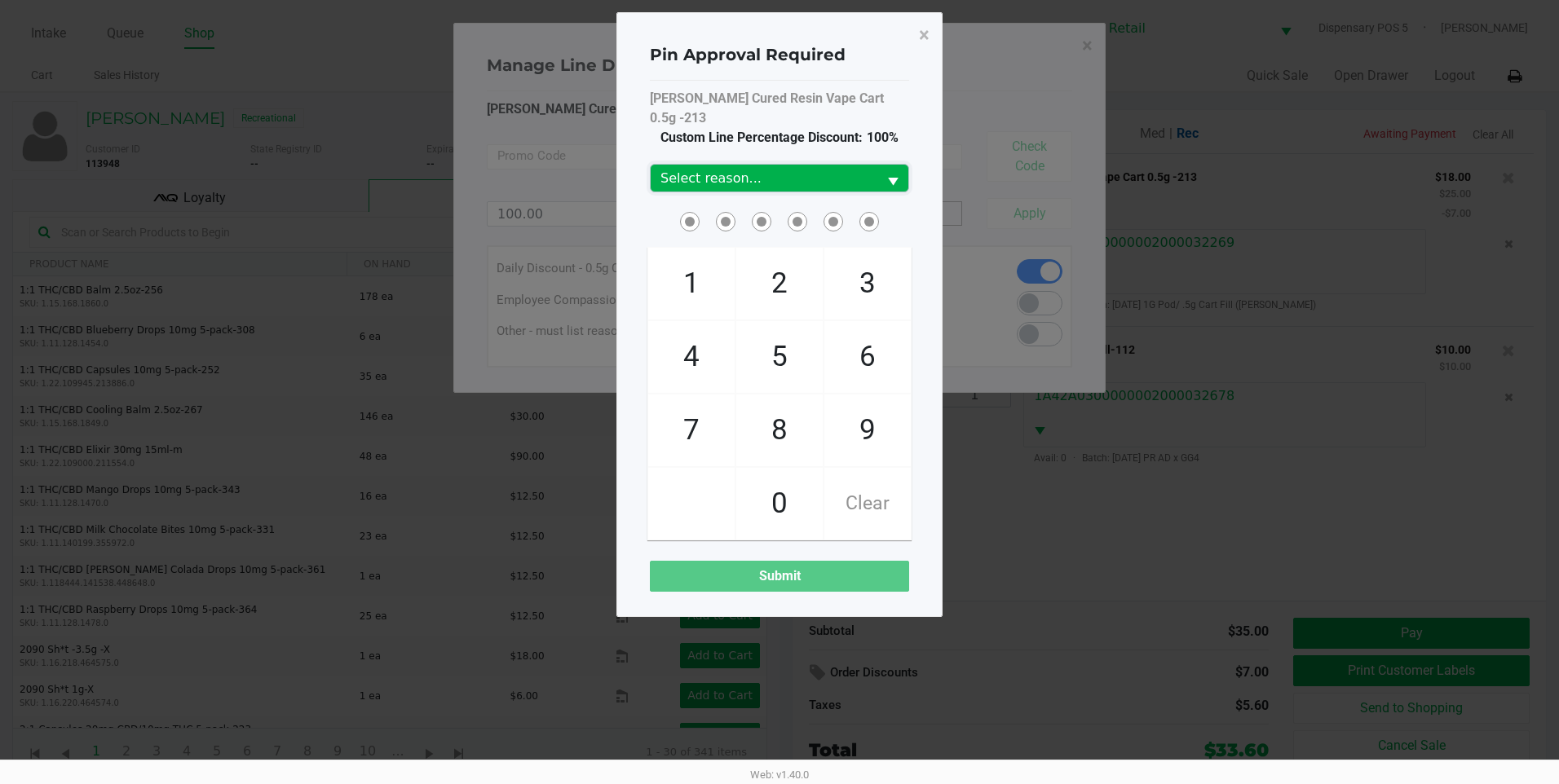
click at [686, 169] on span "Select reason..." at bounding box center [764, 178] width 207 height 19
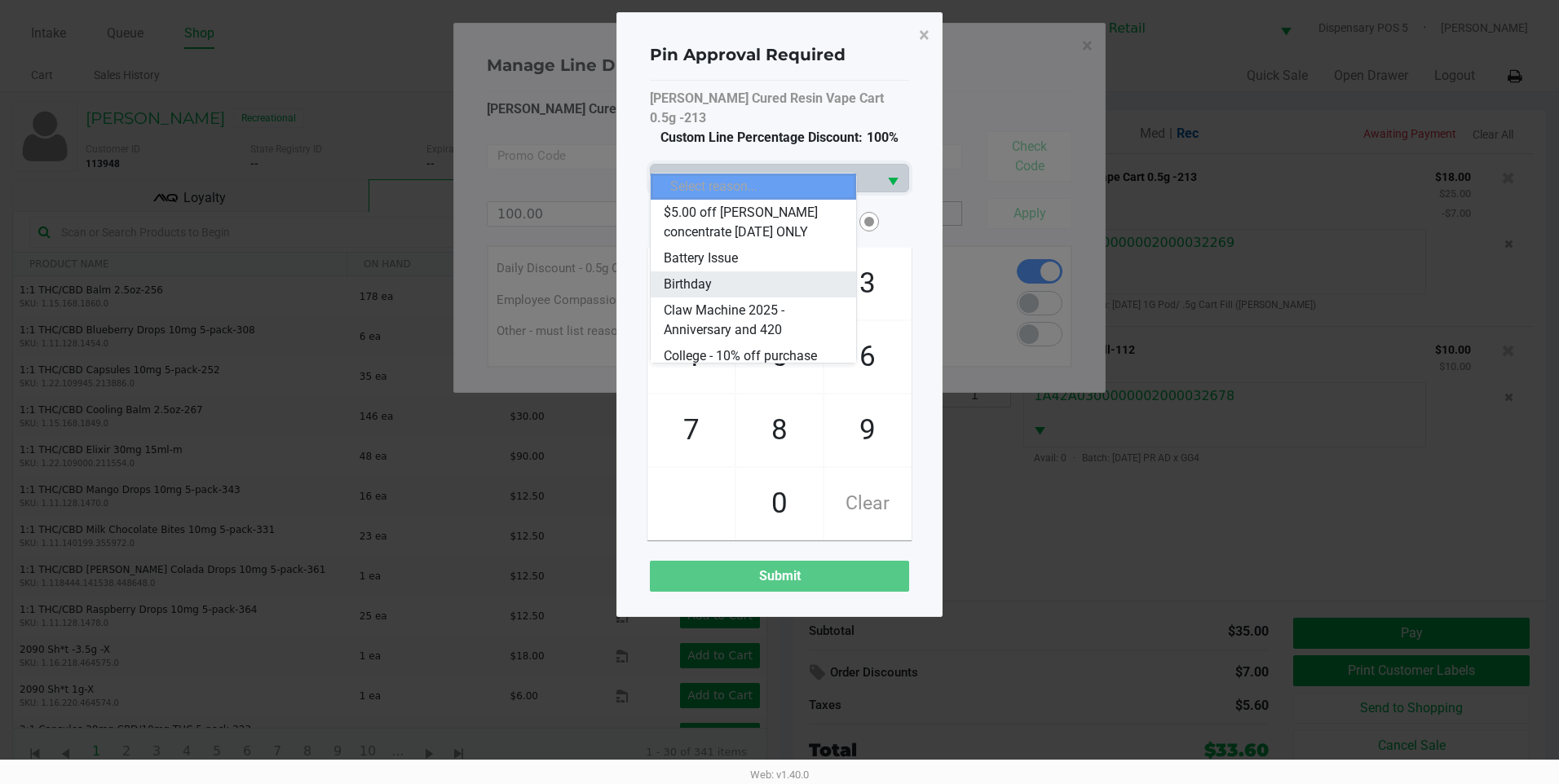
drag, startPoint x: 684, startPoint y: 279, endPoint x: 726, endPoint y: 313, distance: 54.0
click at [684, 280] on span "Birthday" at bounding box center [688, 284] width 48 height 19
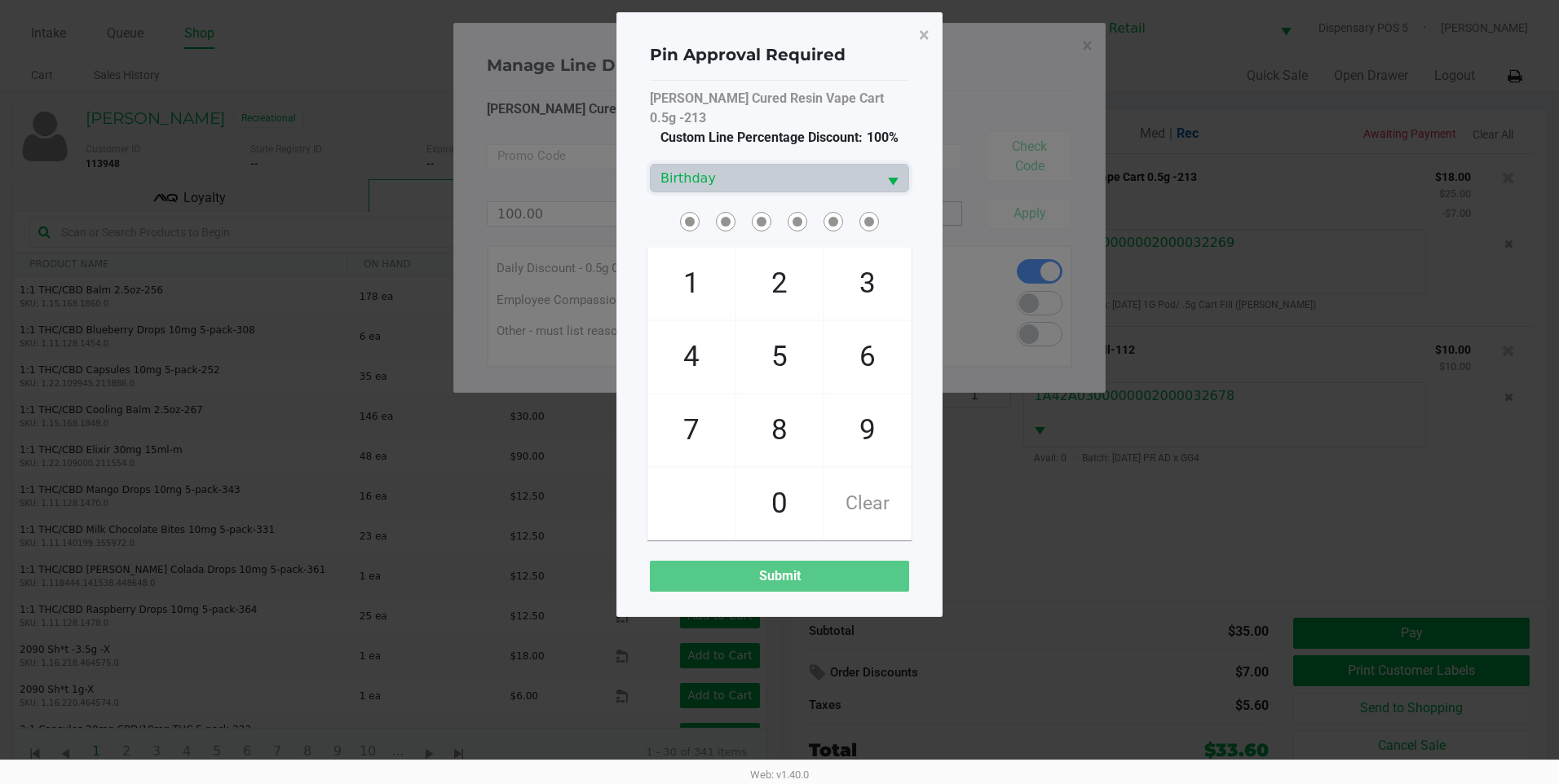
click at [768, 321] on span "5" at bounding box center [780, 357] width 87 height 72
checkbox input "true"
click at [679, 394] on span "7" at bounding box center [692, 430] width 87 height 72
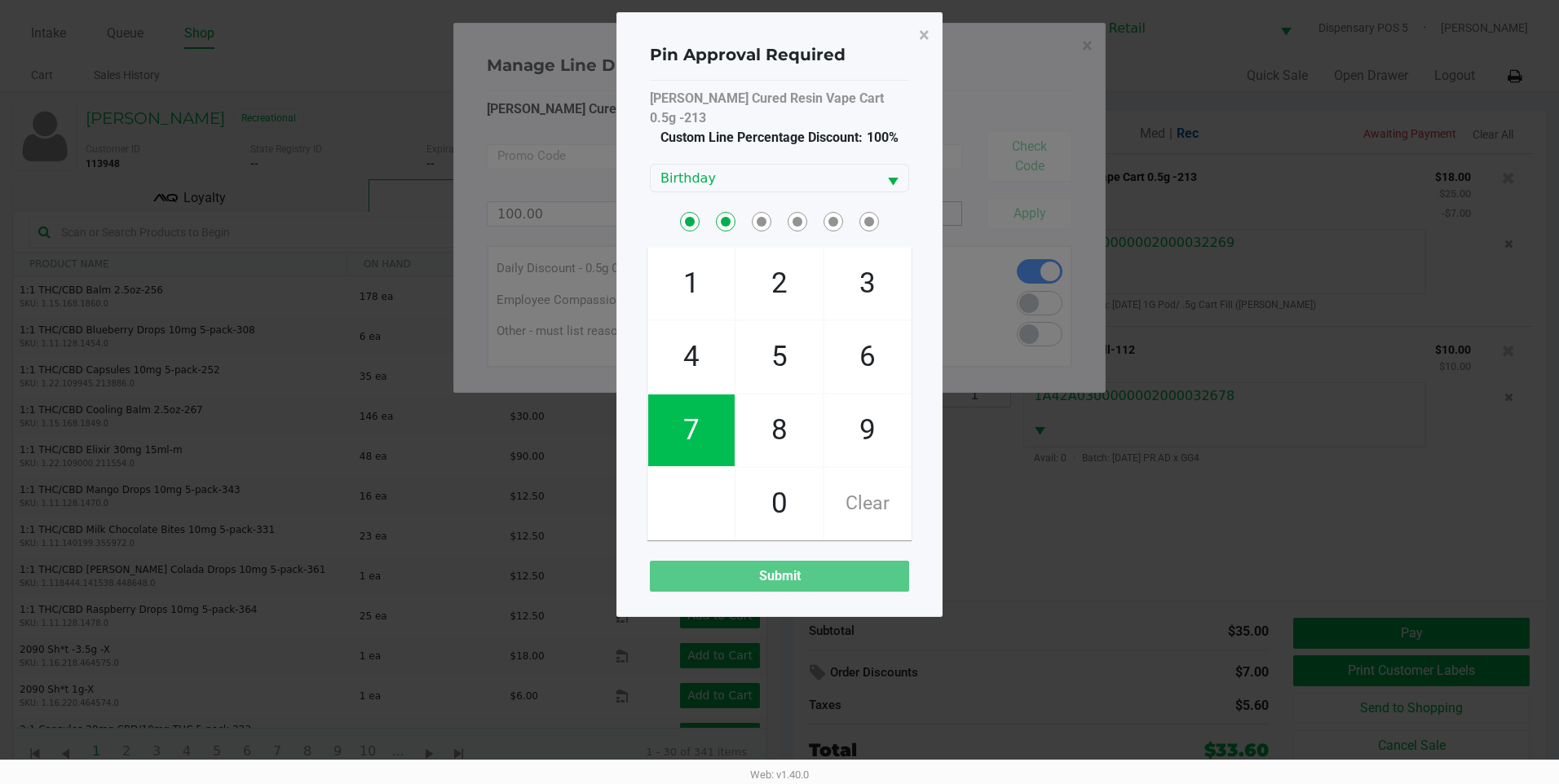
checkbox input "true"
click at [696, 276] on span "1" at bounding box center [692, 283] width 87 height 72
checkbox input "true"
drag, startPoint x: 696, startPoint y: 276, endPoint x: 758, endPoint y: 275, distance: 62.0
click at [758, 275] on span "2" at bounding box center [780, 283] width 87 height 72
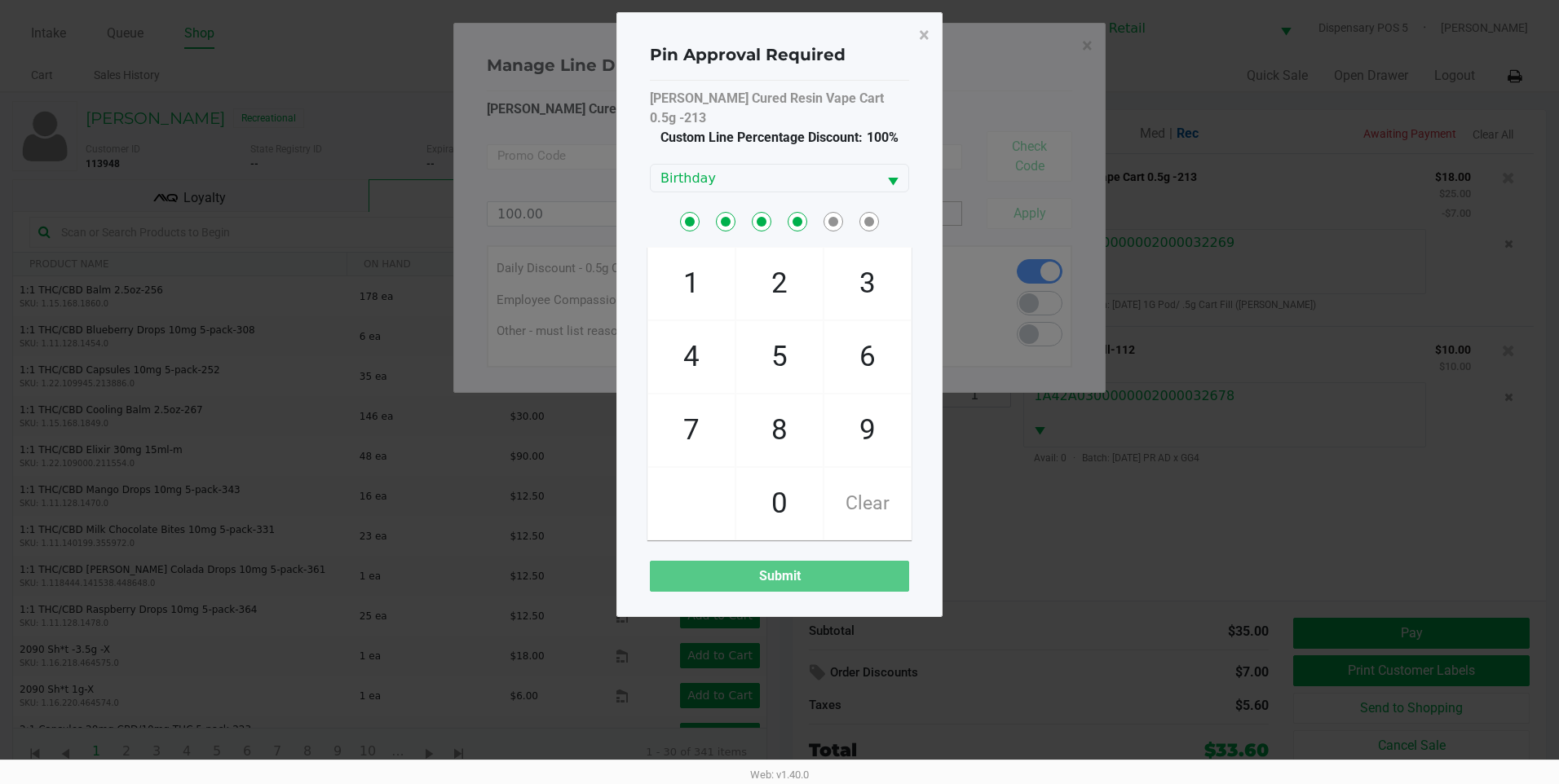
checkbox input "true"
click at [791, 501] on span "0" at bounding box center [780, 504] width 87 height 72
checkbox input "true"
click at [695, 348] on span "4" at bounding box center [692, 357] width 87 height 72
checkbox input "true"
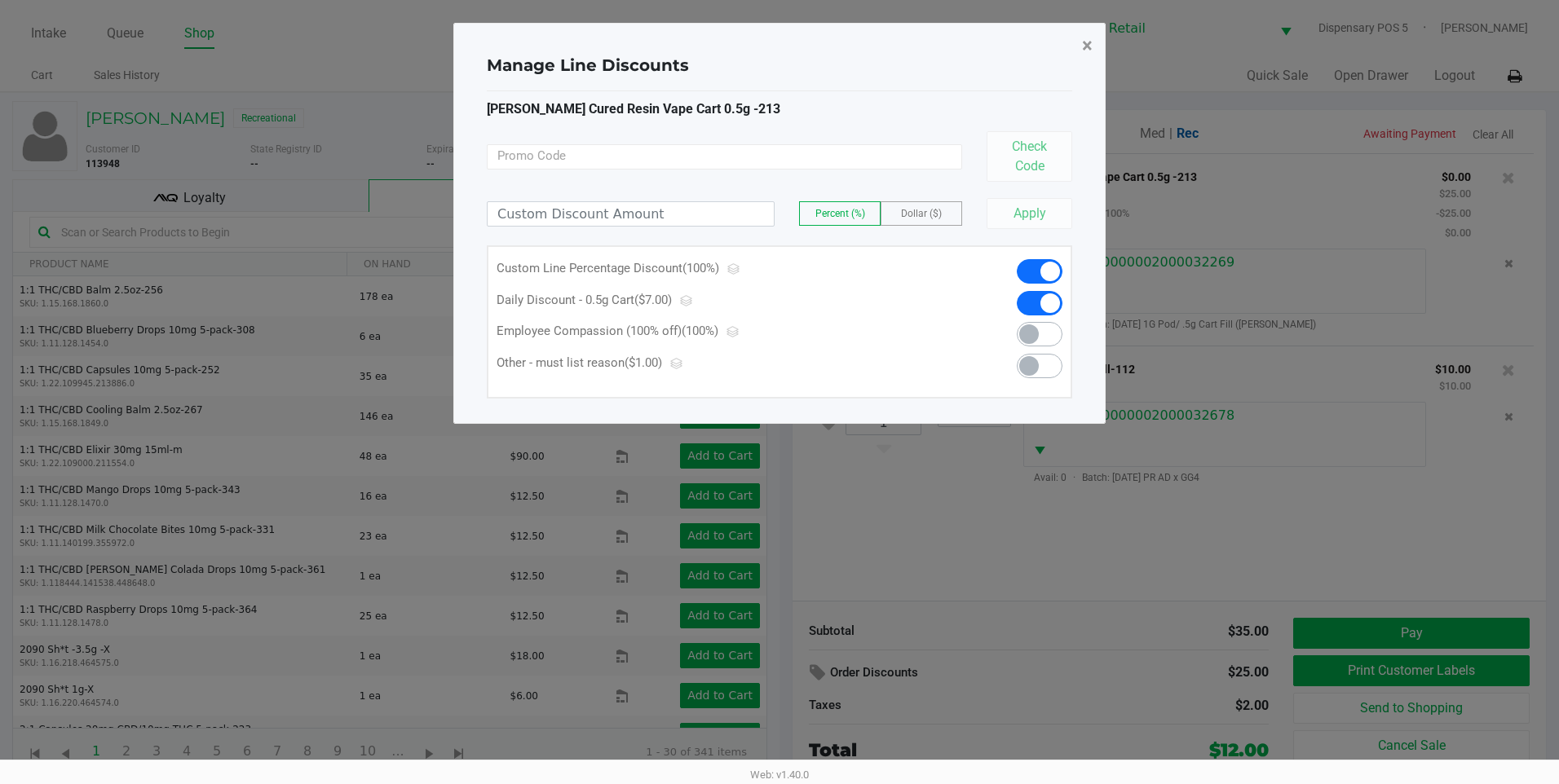
click at [1097, 55] on button "×" at bounding box center [1088, 45] width 37 height 45
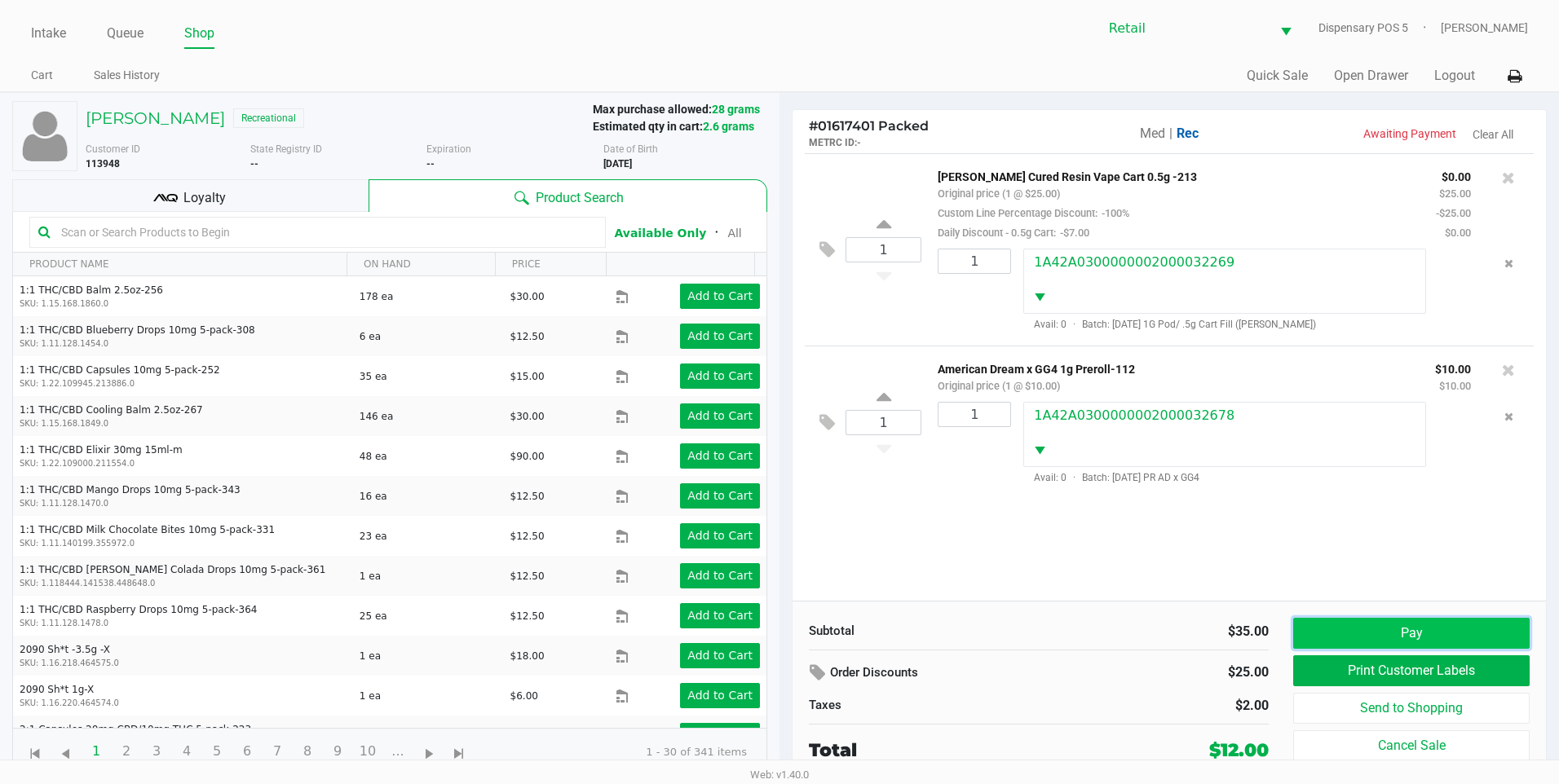
click at [1426, 621] on button "Pay" at bounding box center [1411, 633] width 236 height 31
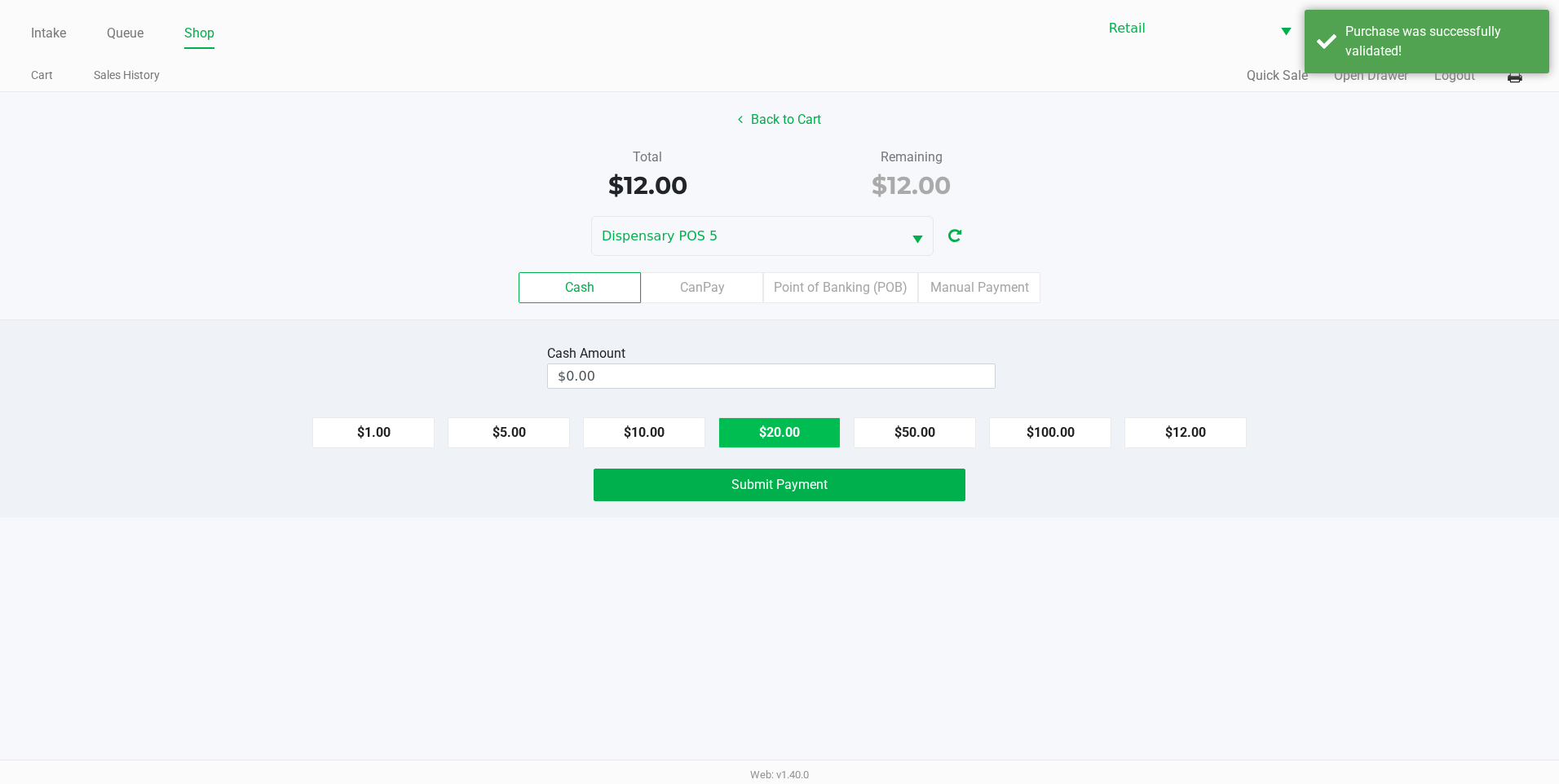
click at [795, 436] on button "$20.00" at bounding box center [780, 433] width 122 height 31
type input "$20.00"
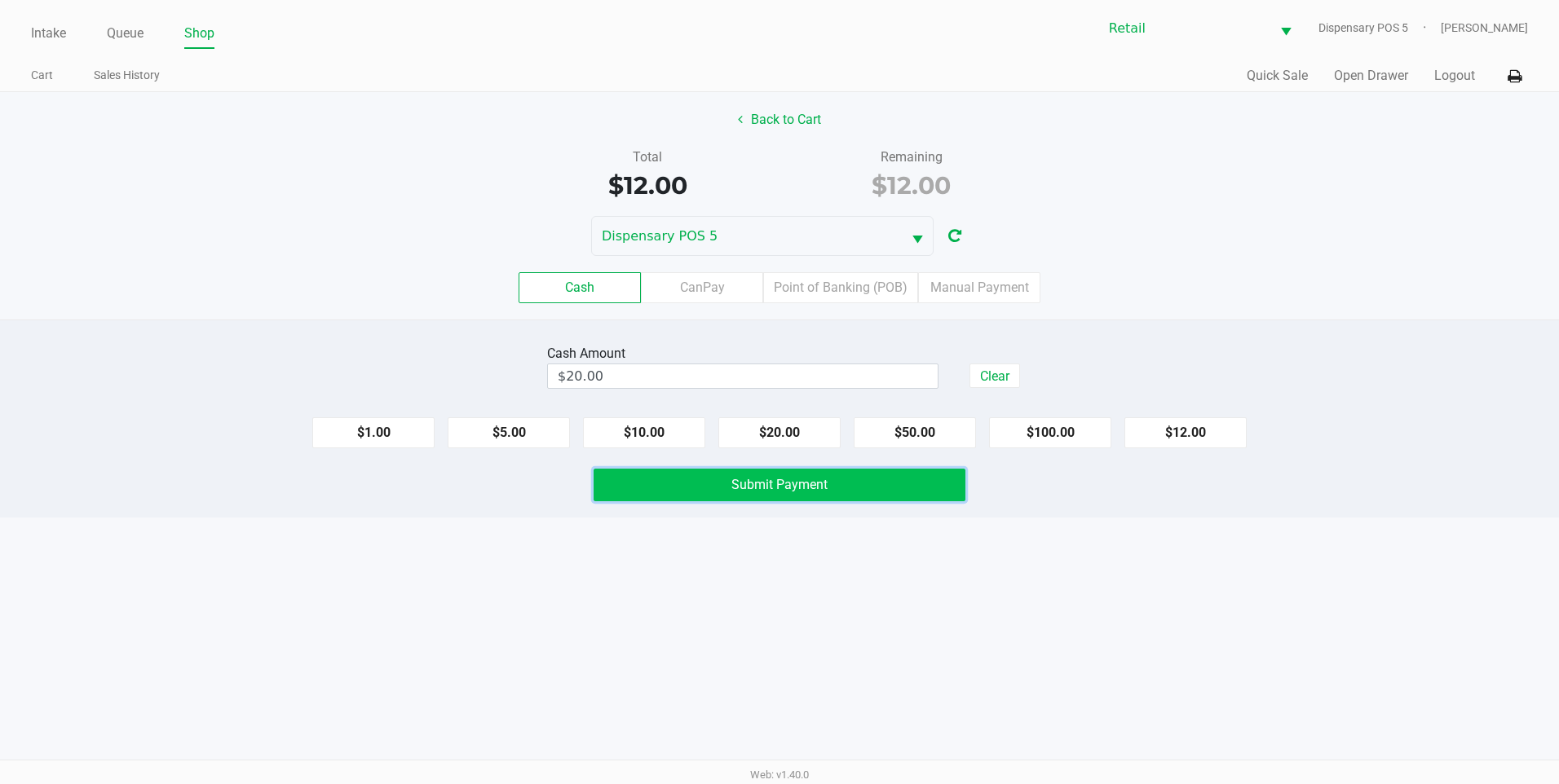
click at [819, 490] on span "Submit Payment" at bounding box center [780, 485] width 96 height 16
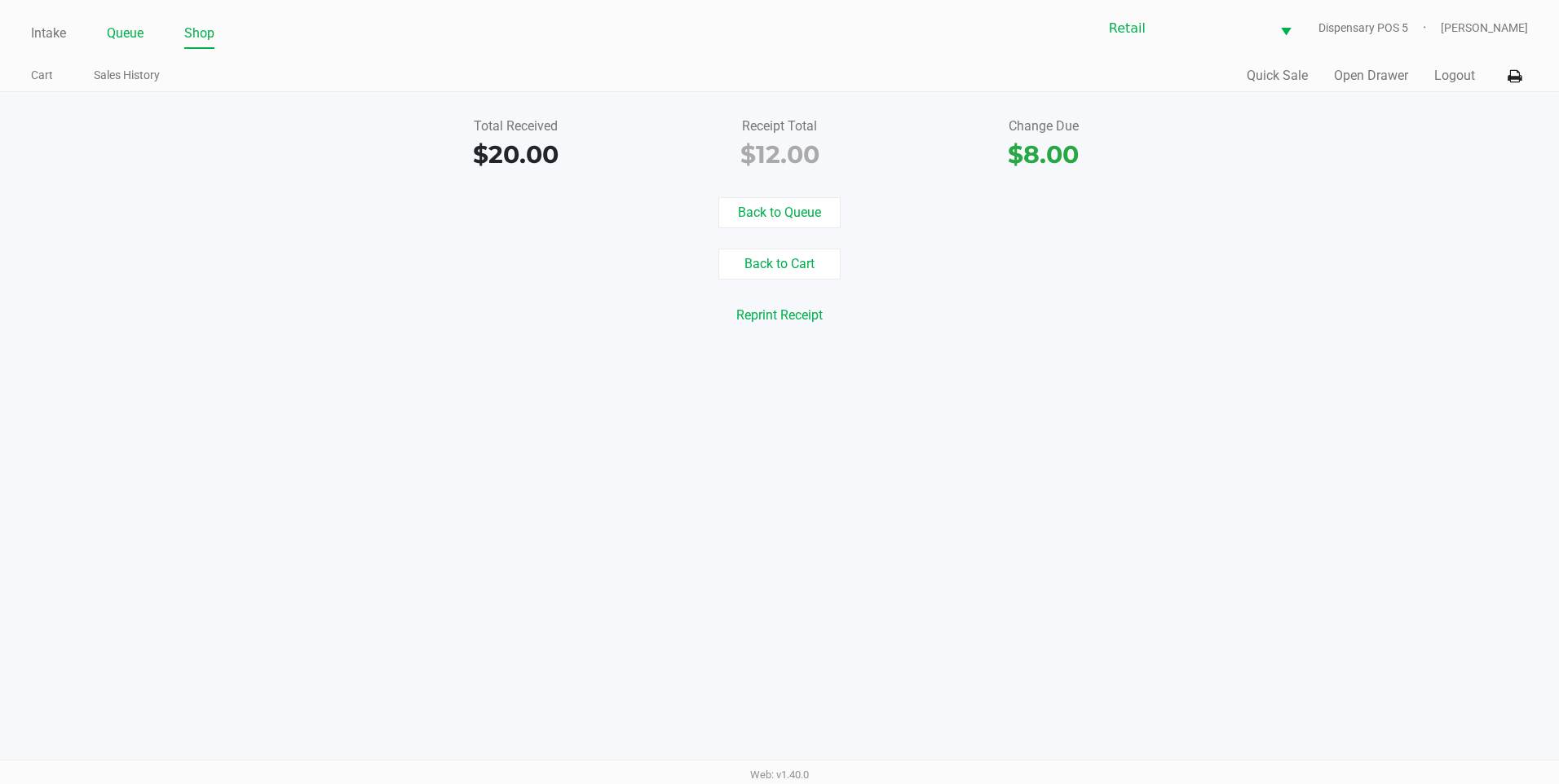
click at [115, 36] on link "Queue" at bounding box center [126, 33] width 37 height 23
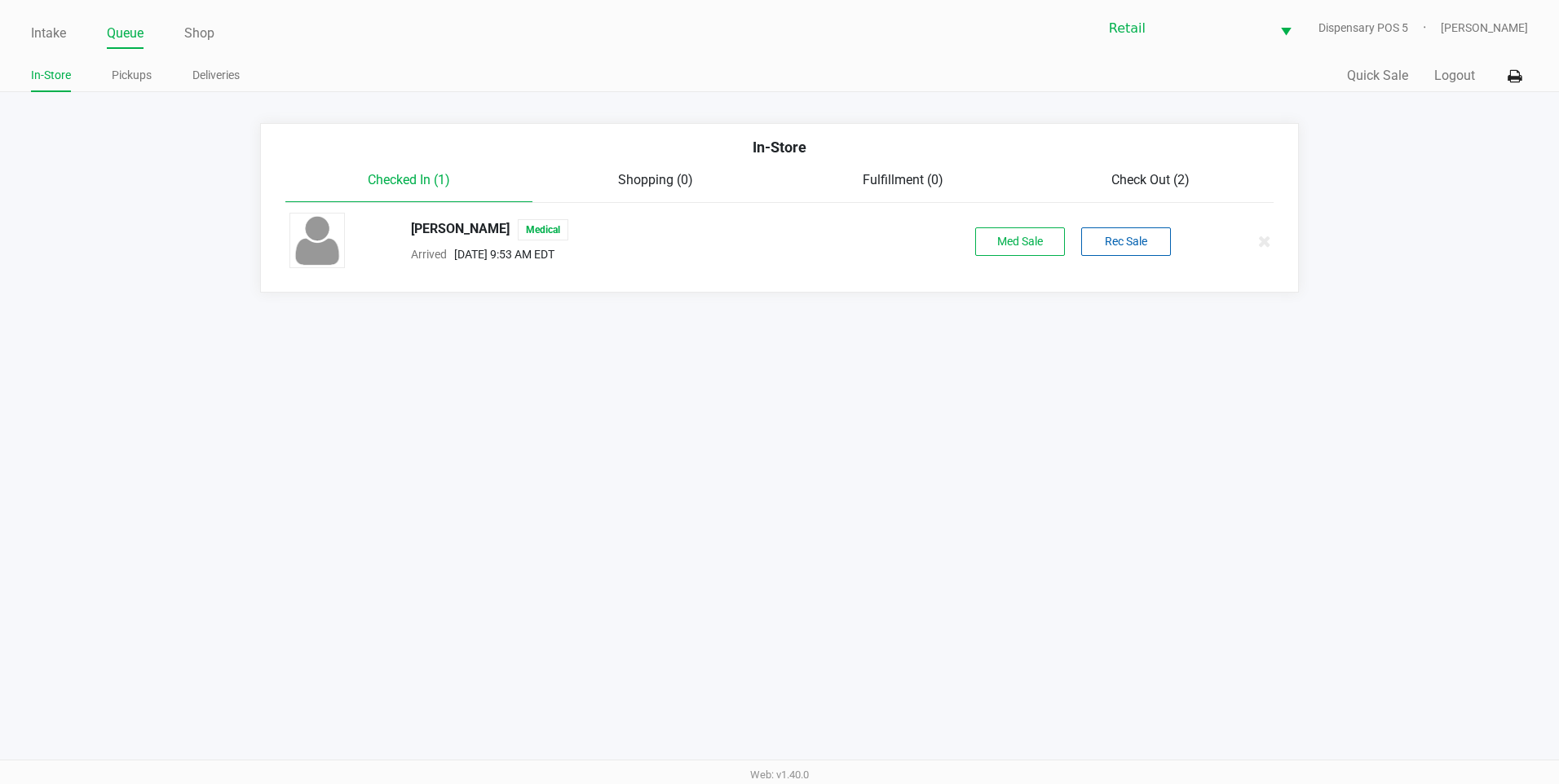
click at [1151, 184] on span "Check Out (2)" at bounding box center [1150, 179] width 79 height 16
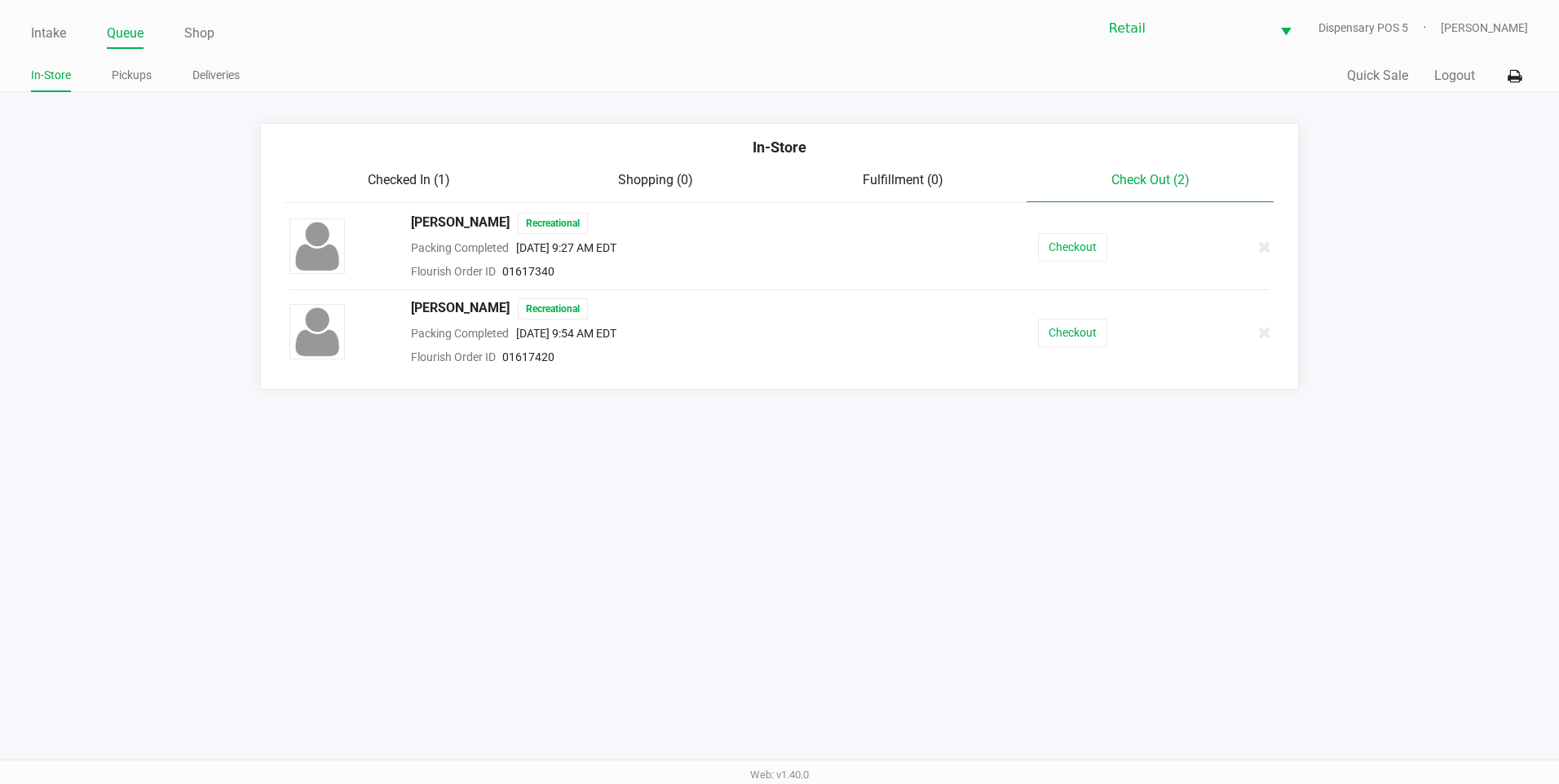
click at [1078, 327] on button "Checkout" at bounding box center [1072, 332] width 69 height 29
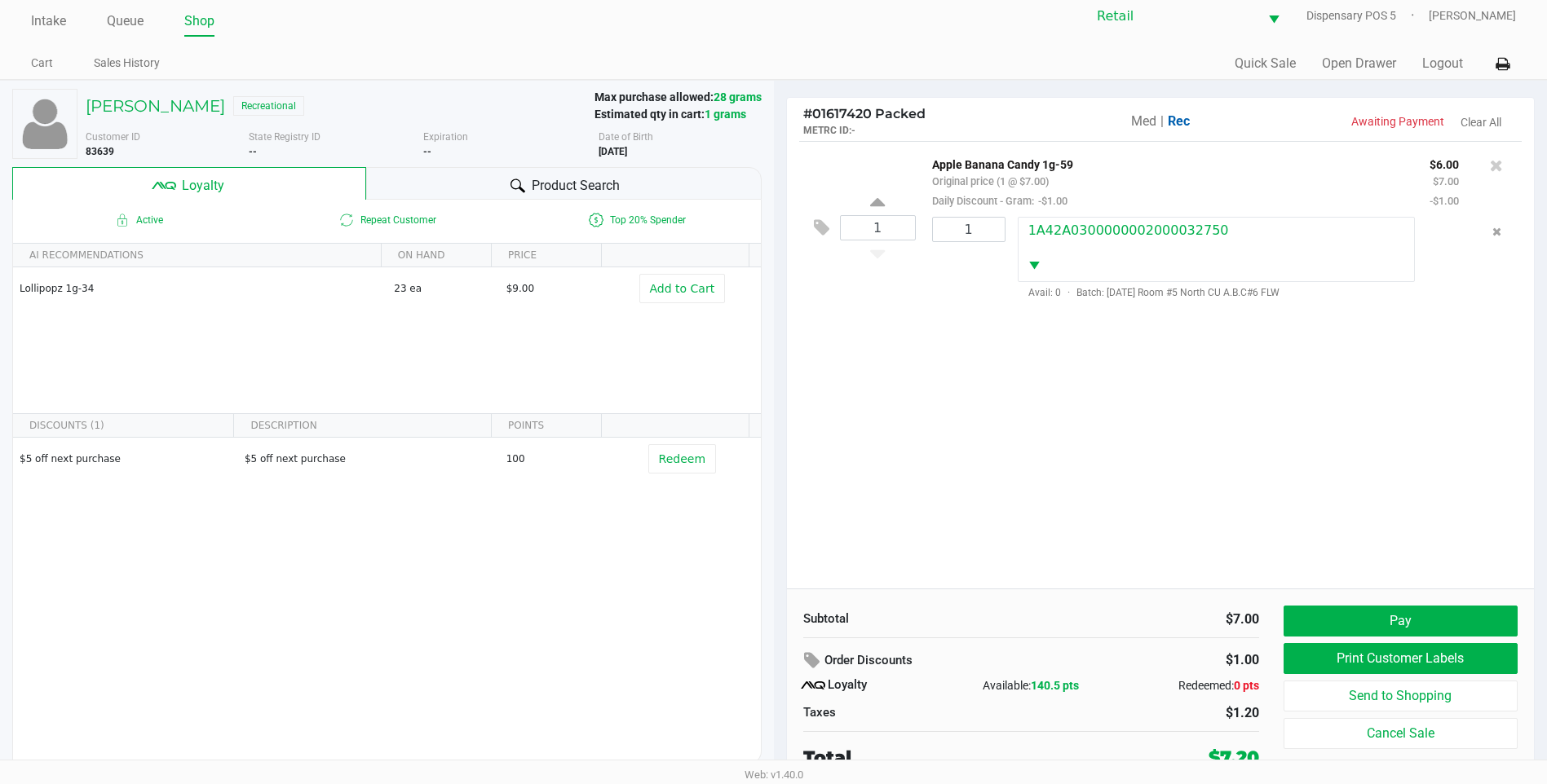
scroll to position [17, 0]
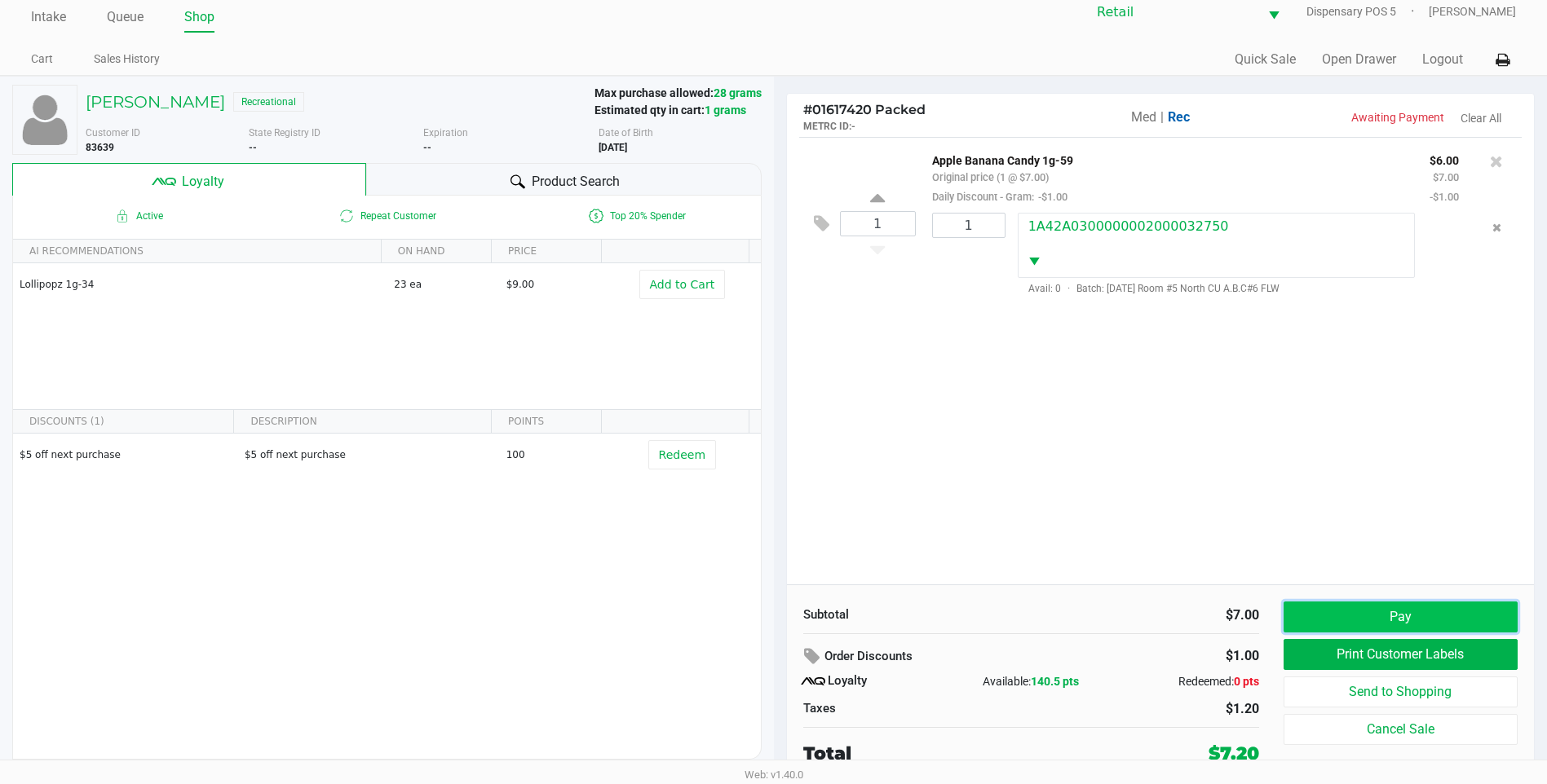
click at [1408, 607] on button "Pay" at bounding box center [1400, 618] width 234 height 31
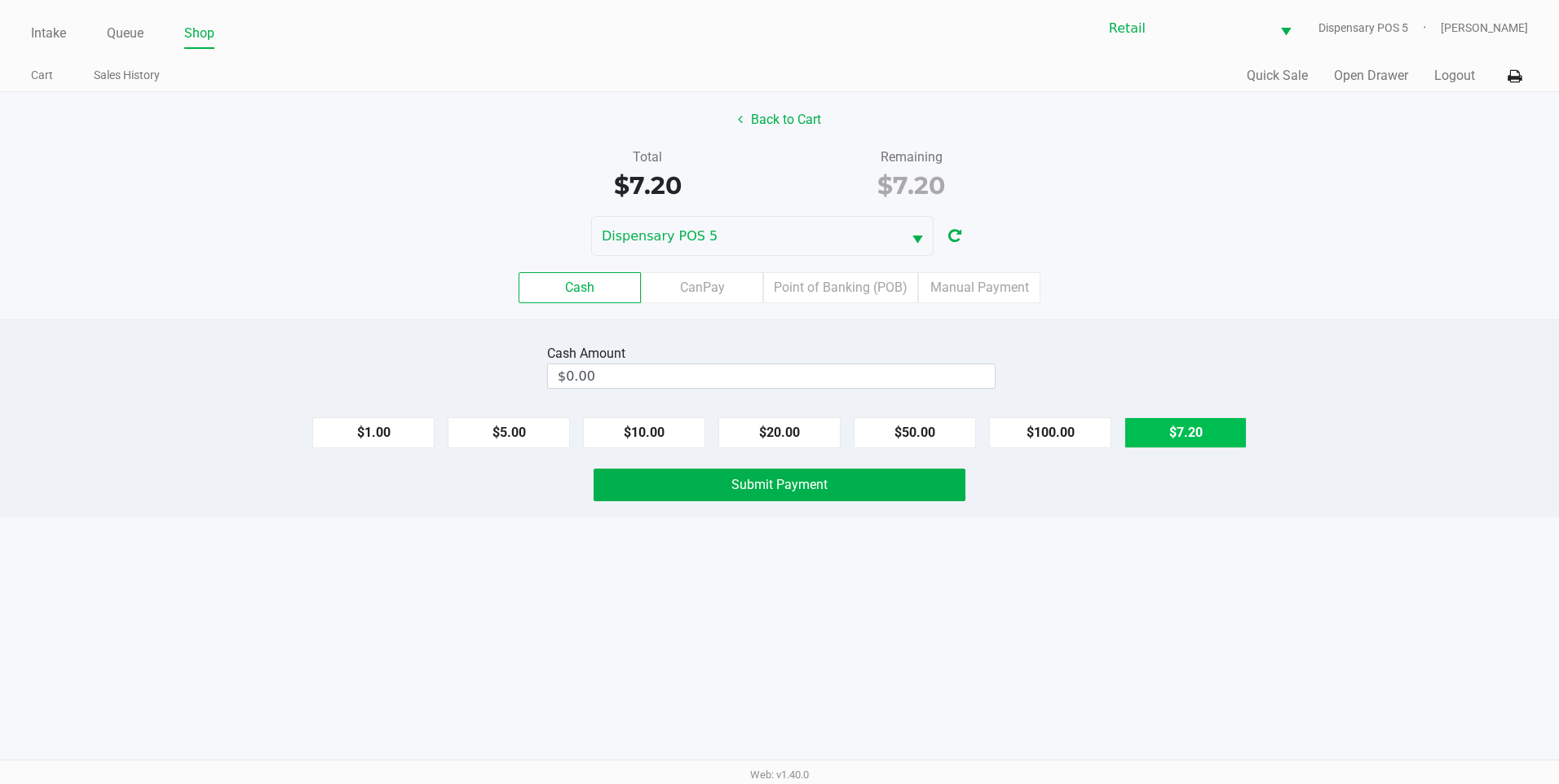
click at [1168, 428] on button "$7.20" at bounding box center [1186, 433] width 122 height 31
type input "$7.20"
click at [836, 477] on button "Submit Payment" at bounding box center [780, 485] width 372 height 32
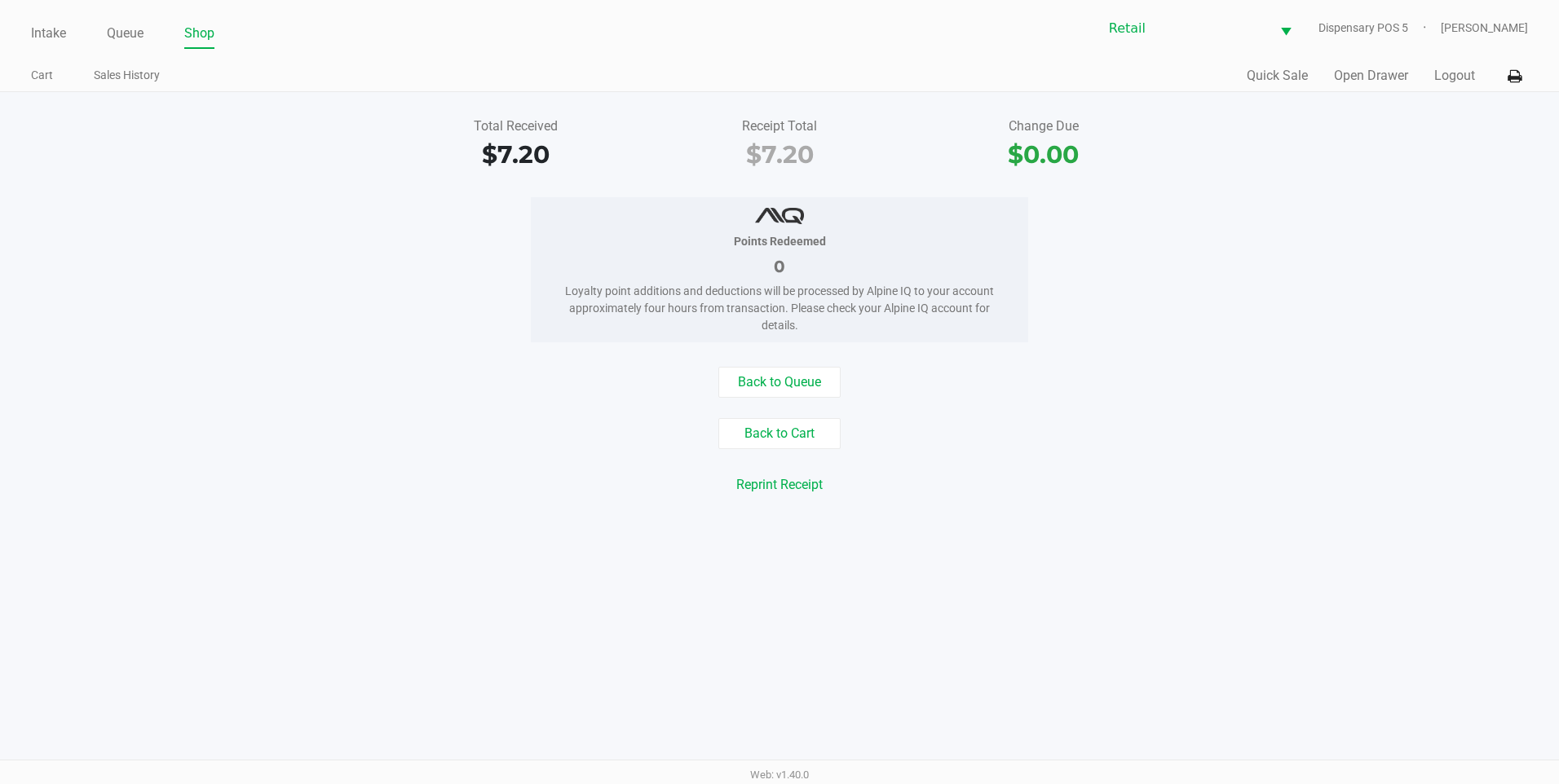
drag, startPoint x: 802, startPoint y: 352, endPoint x: 787, endPoint y: 378, distance: 30.0
click at [803, 352] on div "Total Received $7.20 Receipt Total $7.20 Change Due $0.00 Points Redeemed 0 Loy…" at bounding box center [780, 317] width 1559 height 449
click at [787, 378] on button "Back to Queue" at bounding box center [780, 382] width 122 height 31
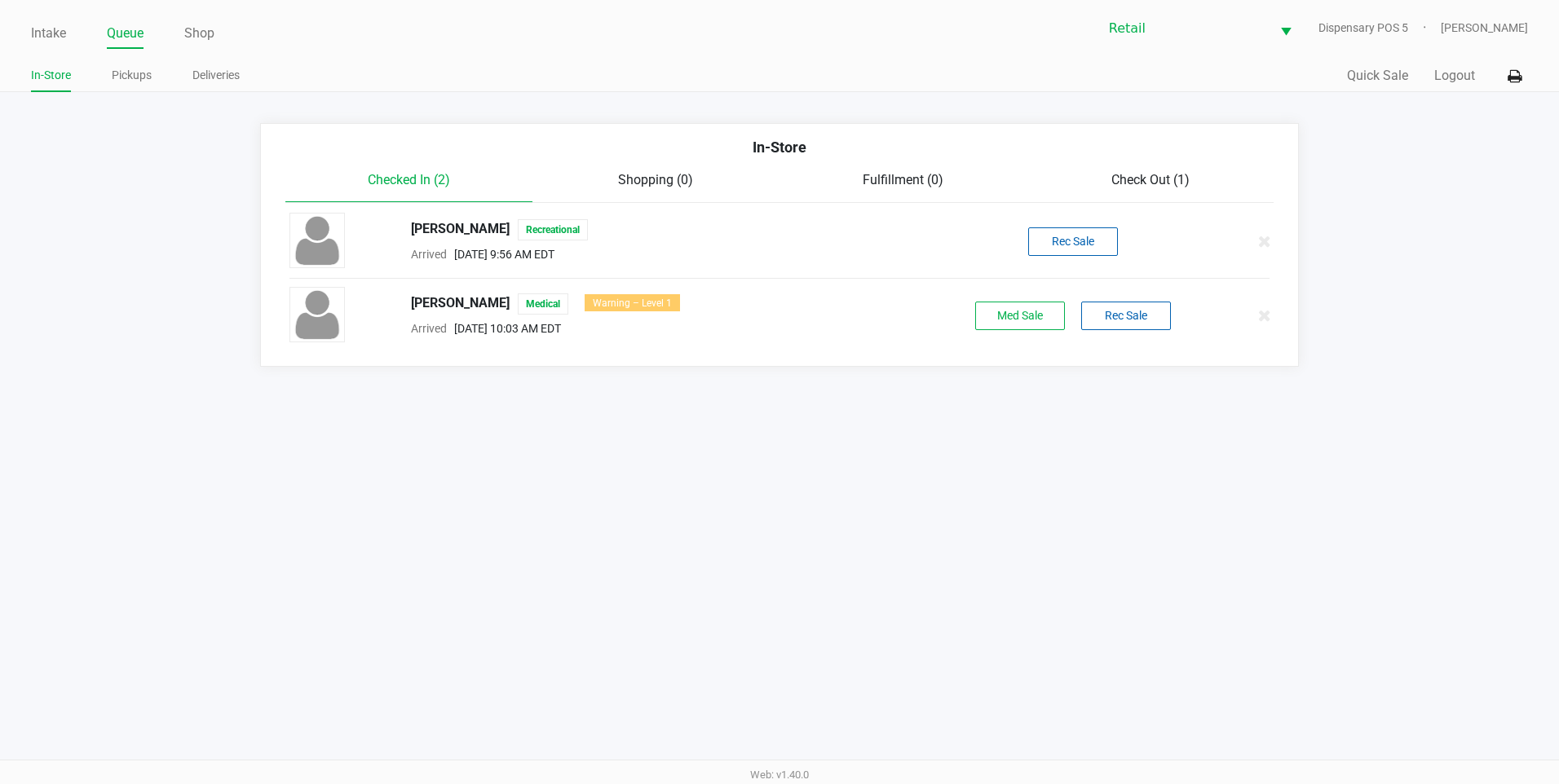
click at [0, 77] on html "Intake Queue Shop Retail Dispensary POS 5 Adil Ramos In-Store Pickups Deliverie…" at bounding box center [780, 392] width 1559 height 784
click at [44, 25] on link "Intake" at bounding box center [49, 33] width 35 height 23
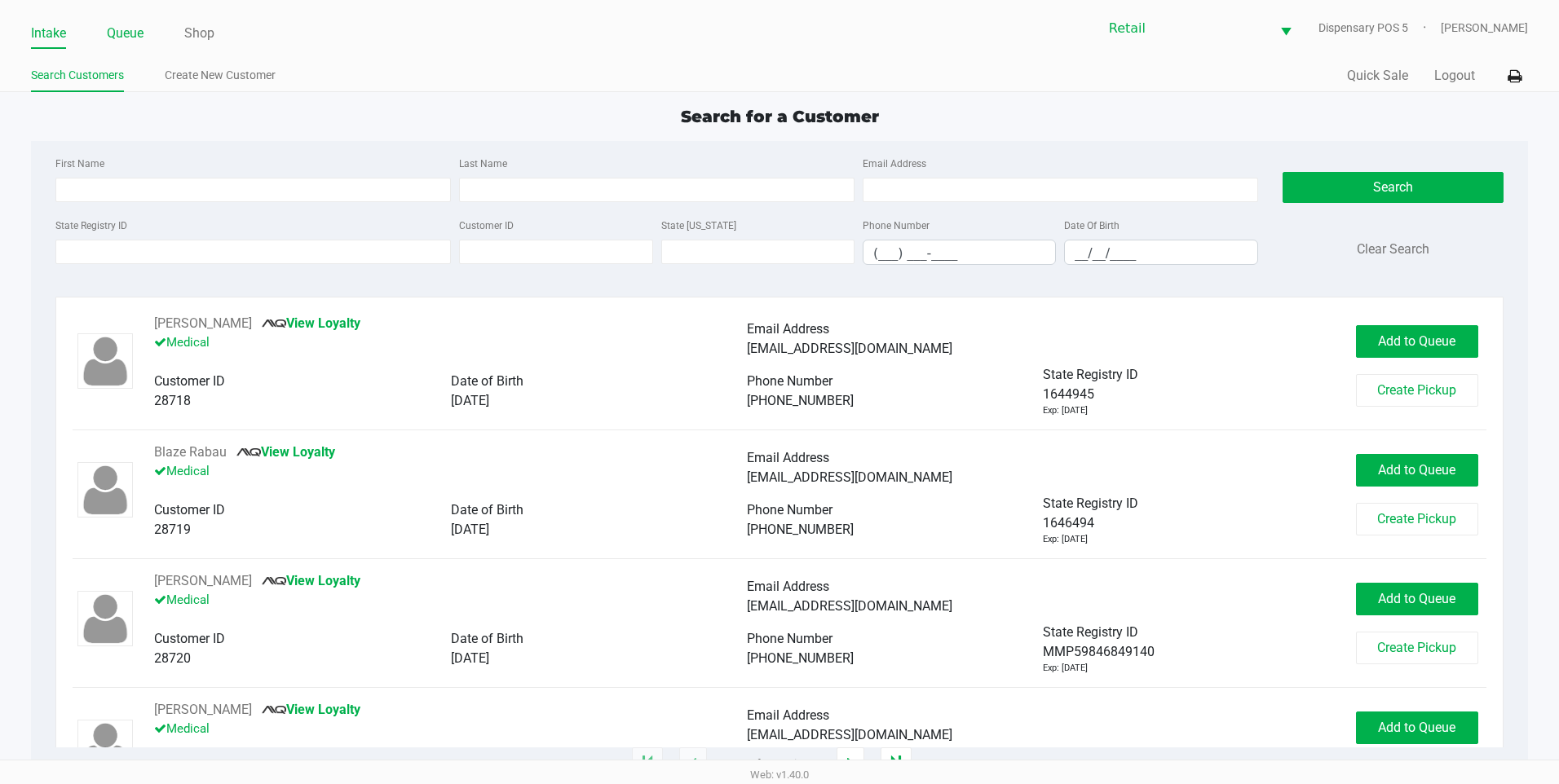
click at [120, 30] on link "Queue" at bounding box center [126, 33] width 37 height 23
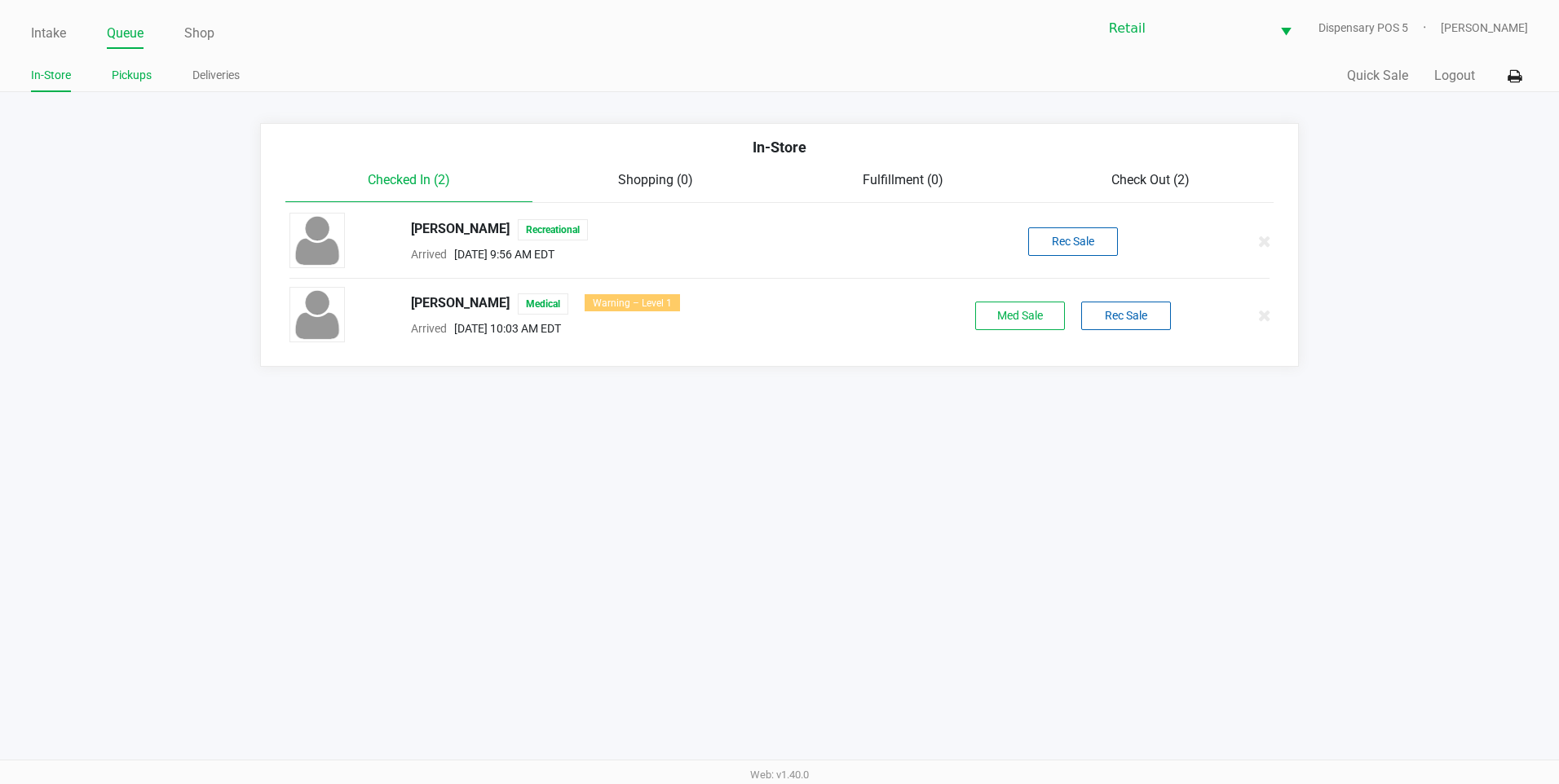
click at [139, 74] on link "Pickups" at bounding box center [131, 76] width 40 height 20
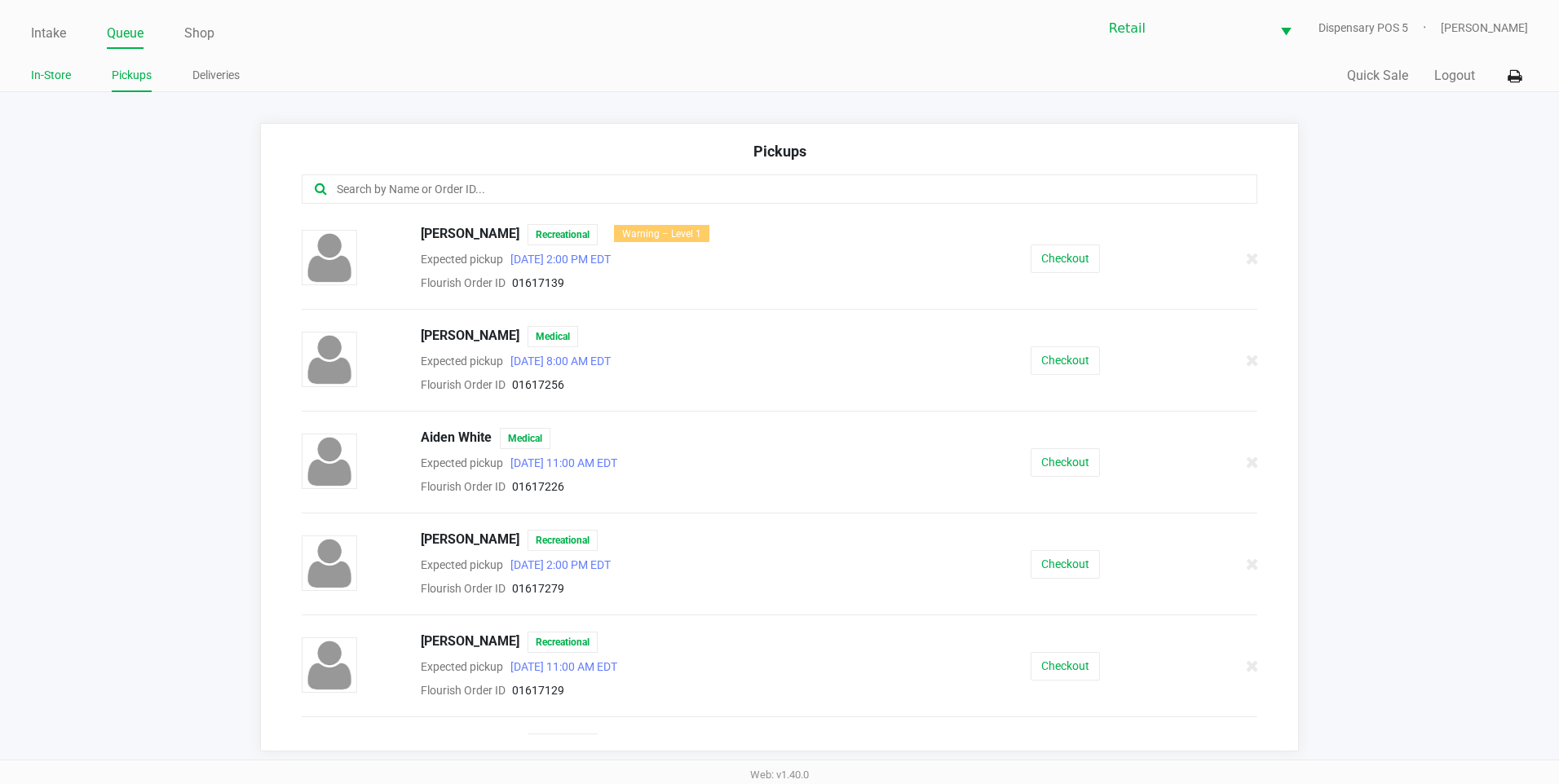
click at [55, 73] on link "In-Store" at bounding box center [51, 76] width 40 height 20
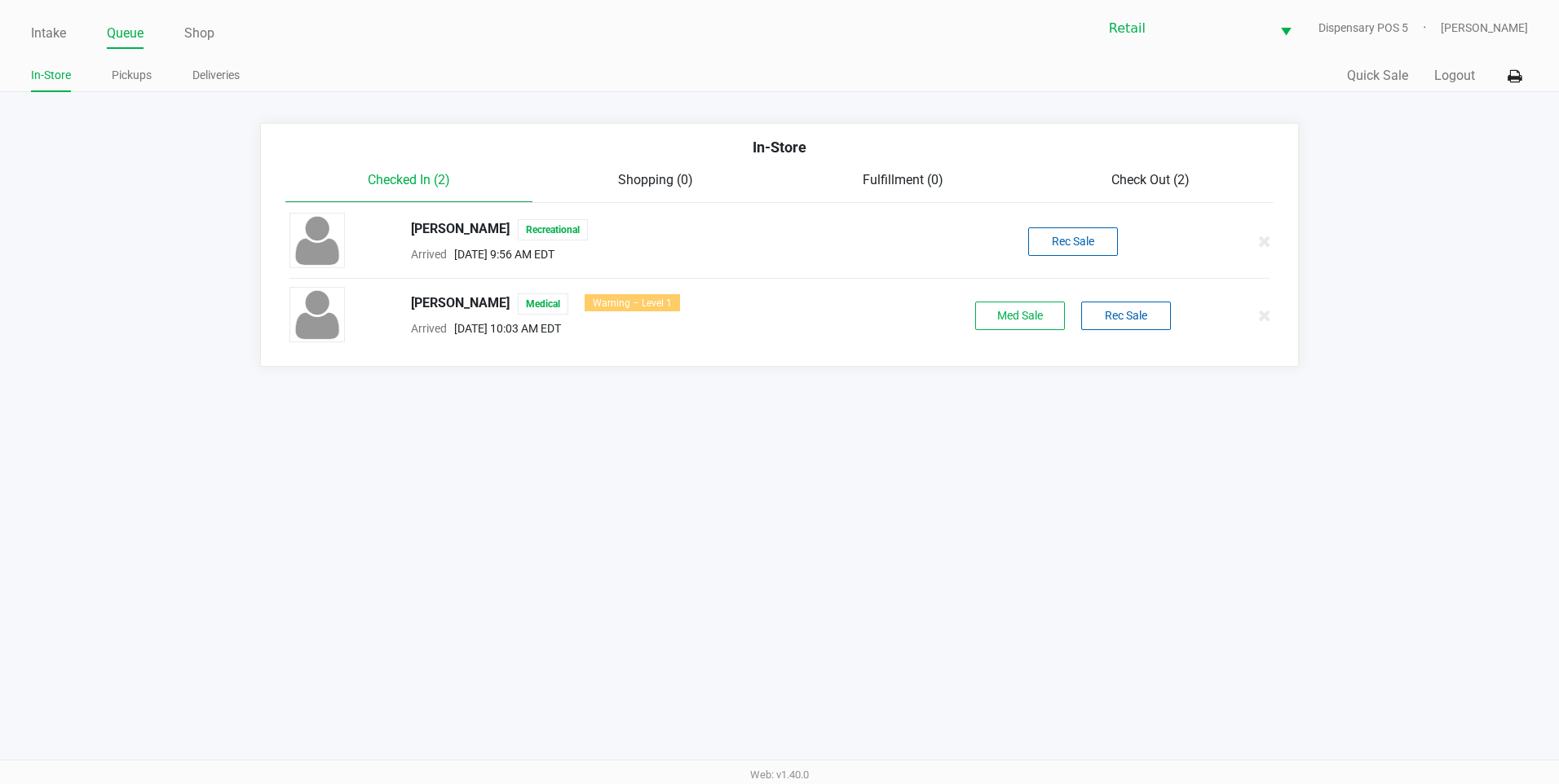
click at [1105, 181] on div "Check Out (2)" at bounding box center [1151, 180] width 248 height 19
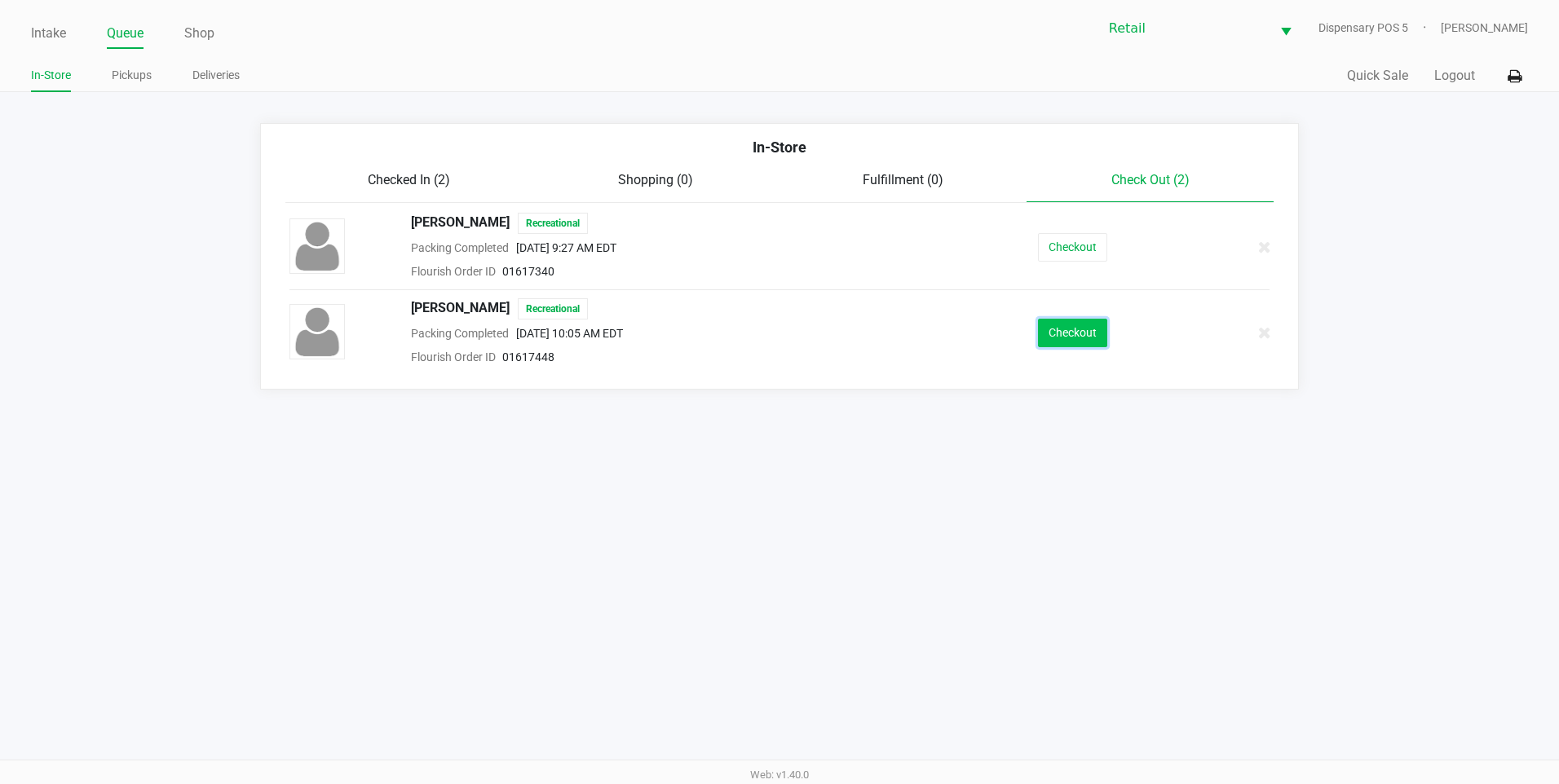
click at [1067, 327] on button "Checkout" at bounding box center [1072, 332] width 69 height 29
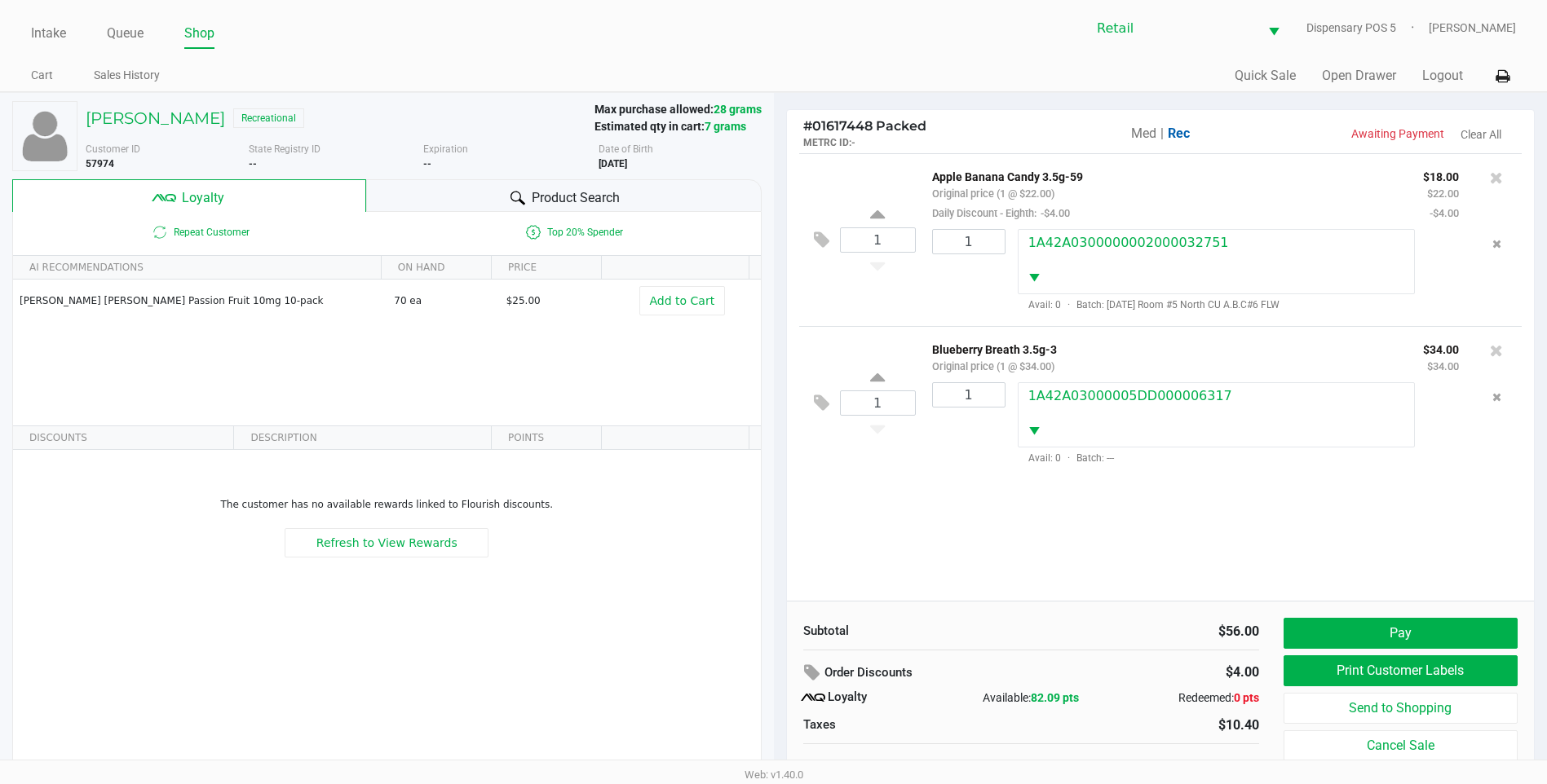
scroll to position [17, 0]
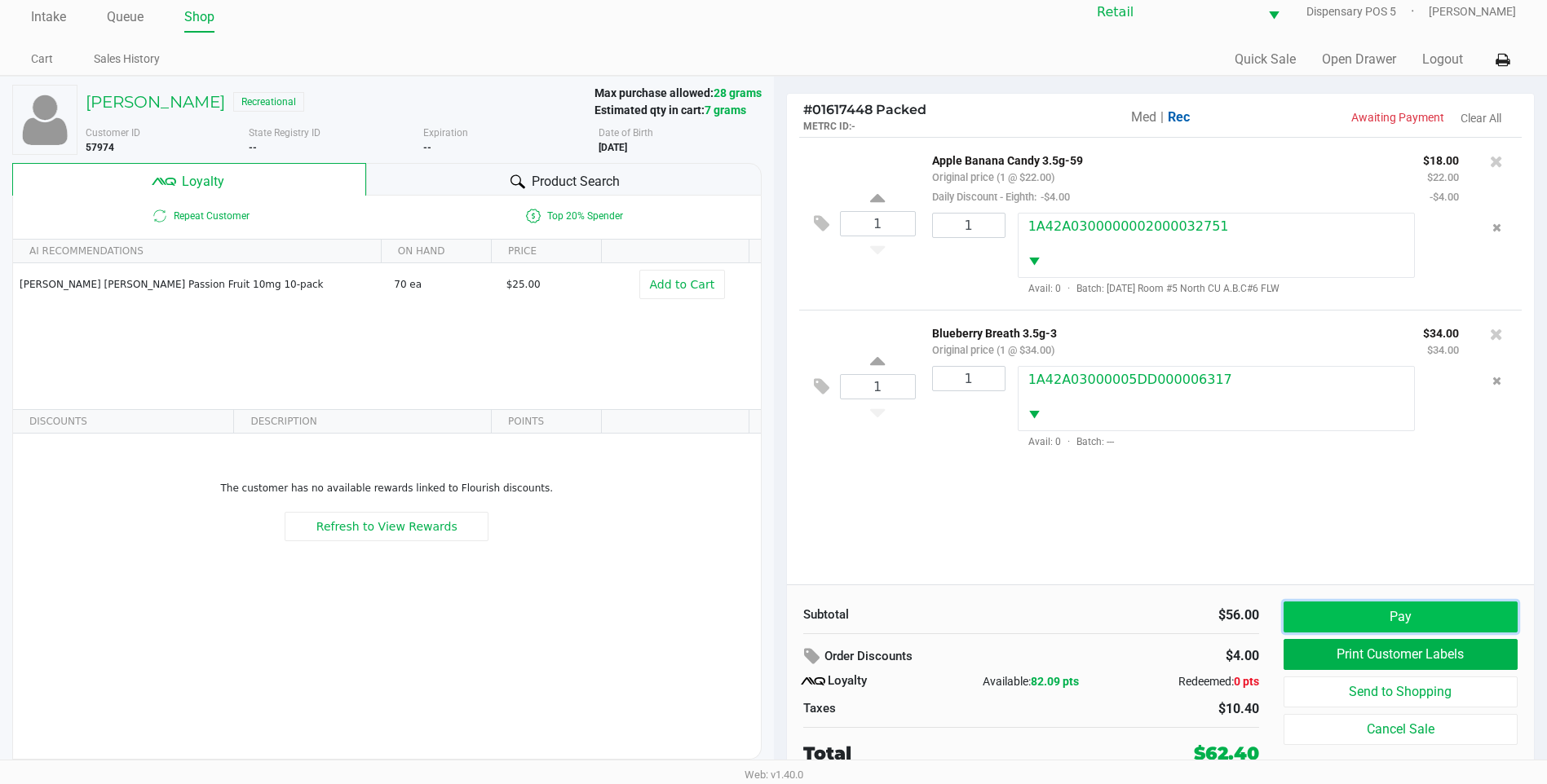
click at [1384, 603] on button "Pay" at bounding box center [1400, 618] width 234 height 31
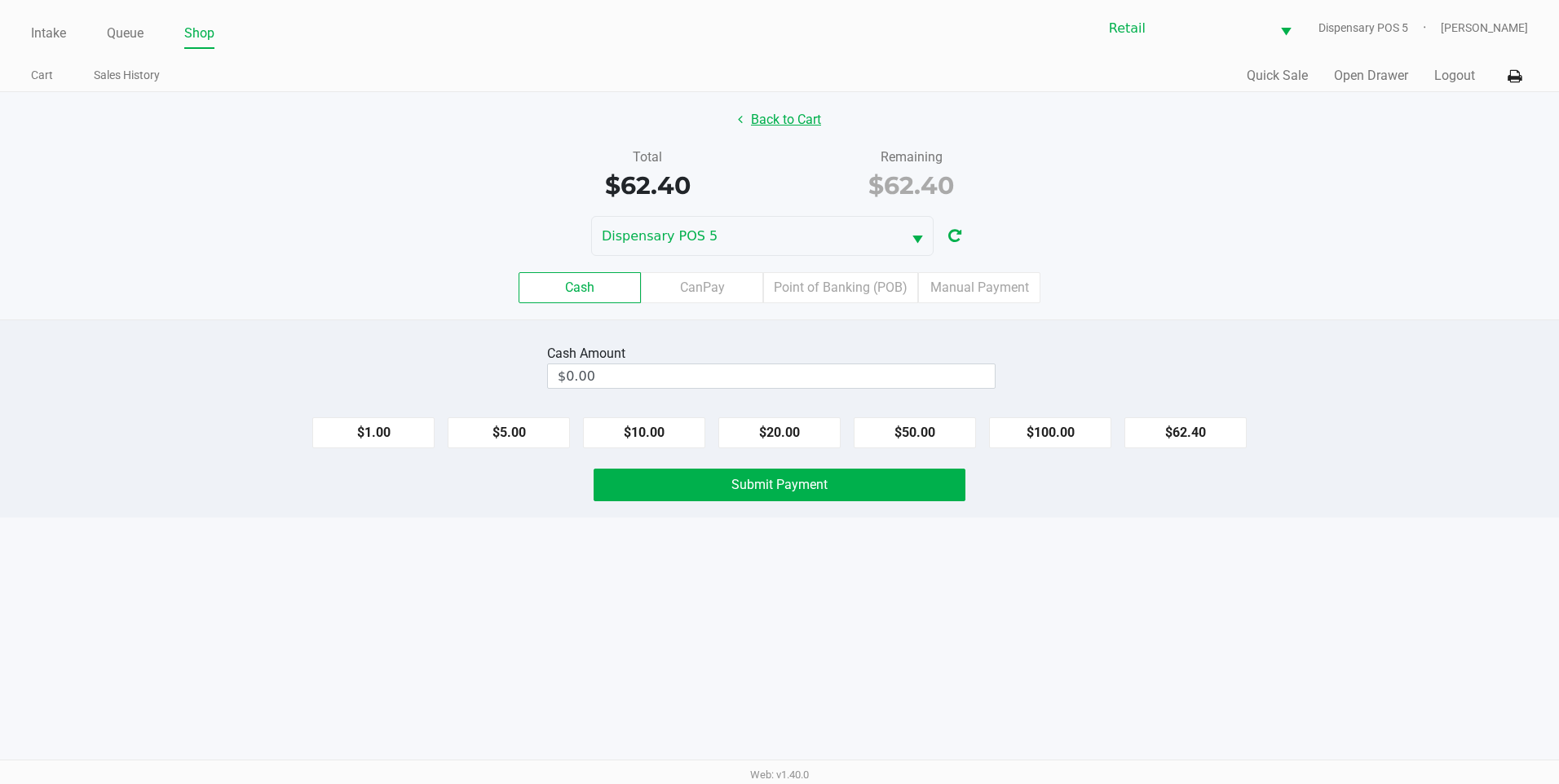
click at [756, 107] on button "Back to Cart" at bounding box center [780, 120] width 104 height 31
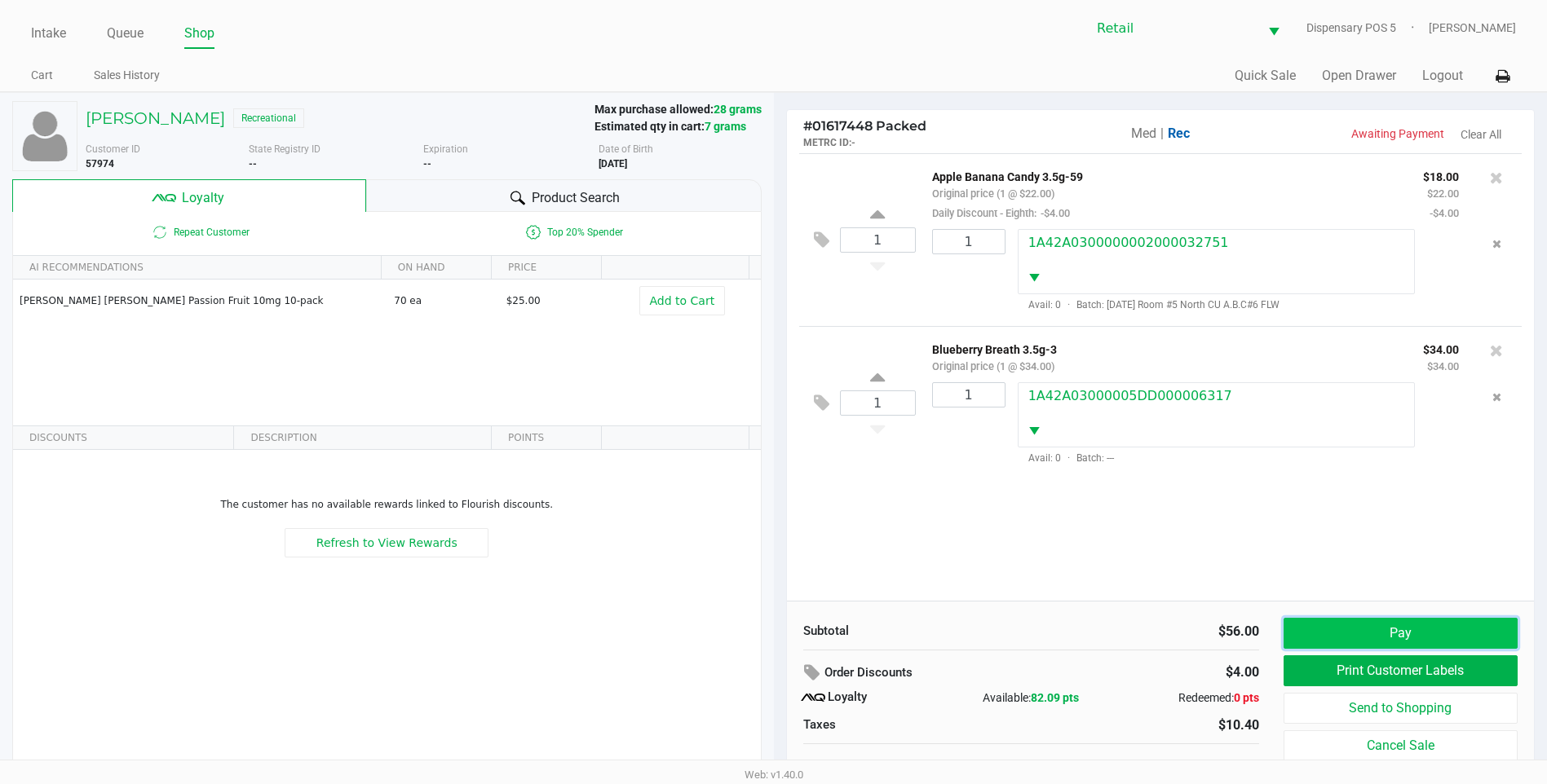
click at [1381, 640] on button "Pay" at bounding box center [1400, 633] width 234 height 31
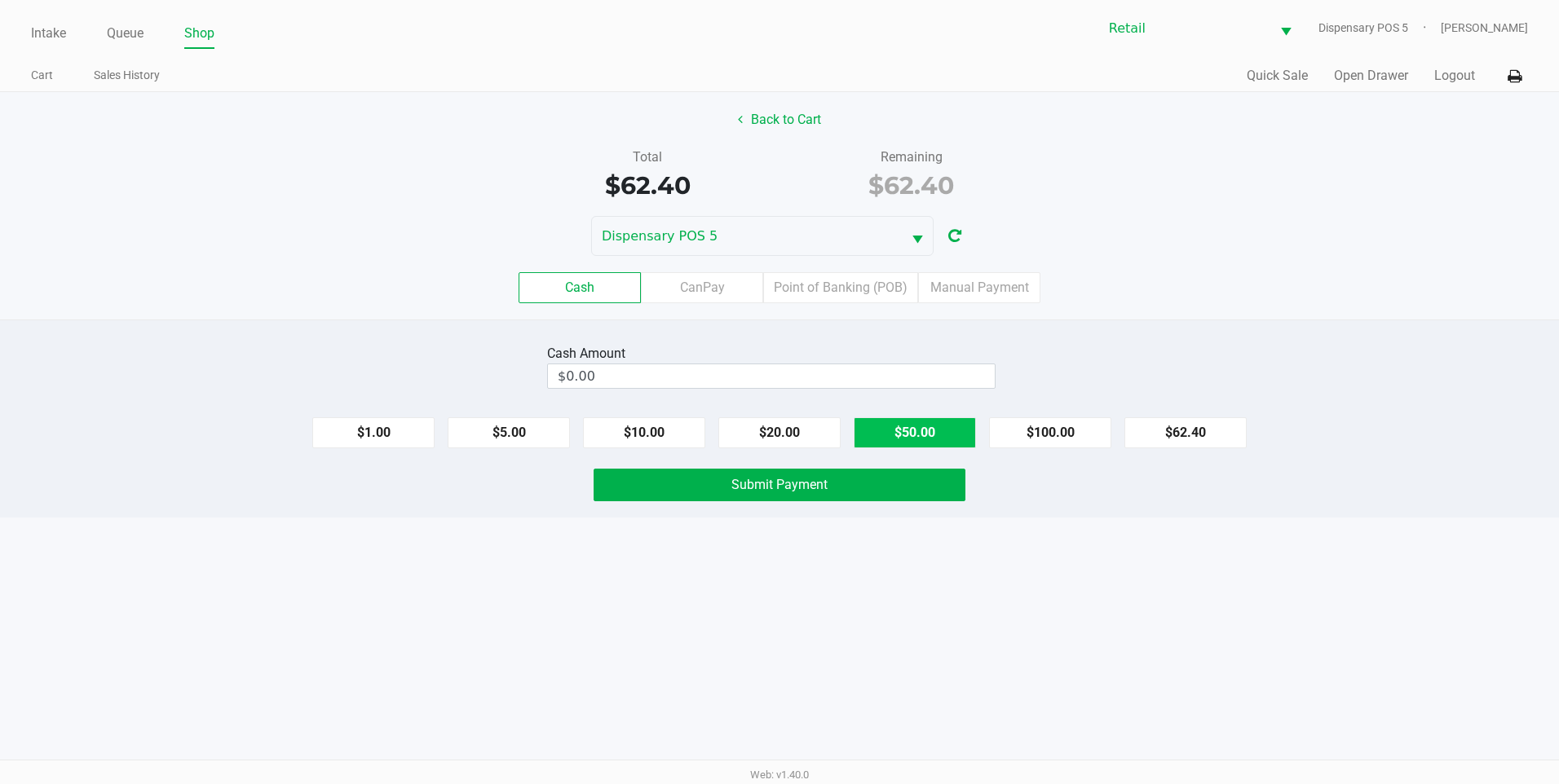
click at [874, 423] on button "$50.00" at bounding box center [914, 433] width 122 height 31
click at [646, 428] on button "$10.00" at bounding box center [644, 433] width 122 height 31
click at [386, 427] on button "$1.00" at bounding box center [373, 433] width 122 height 31
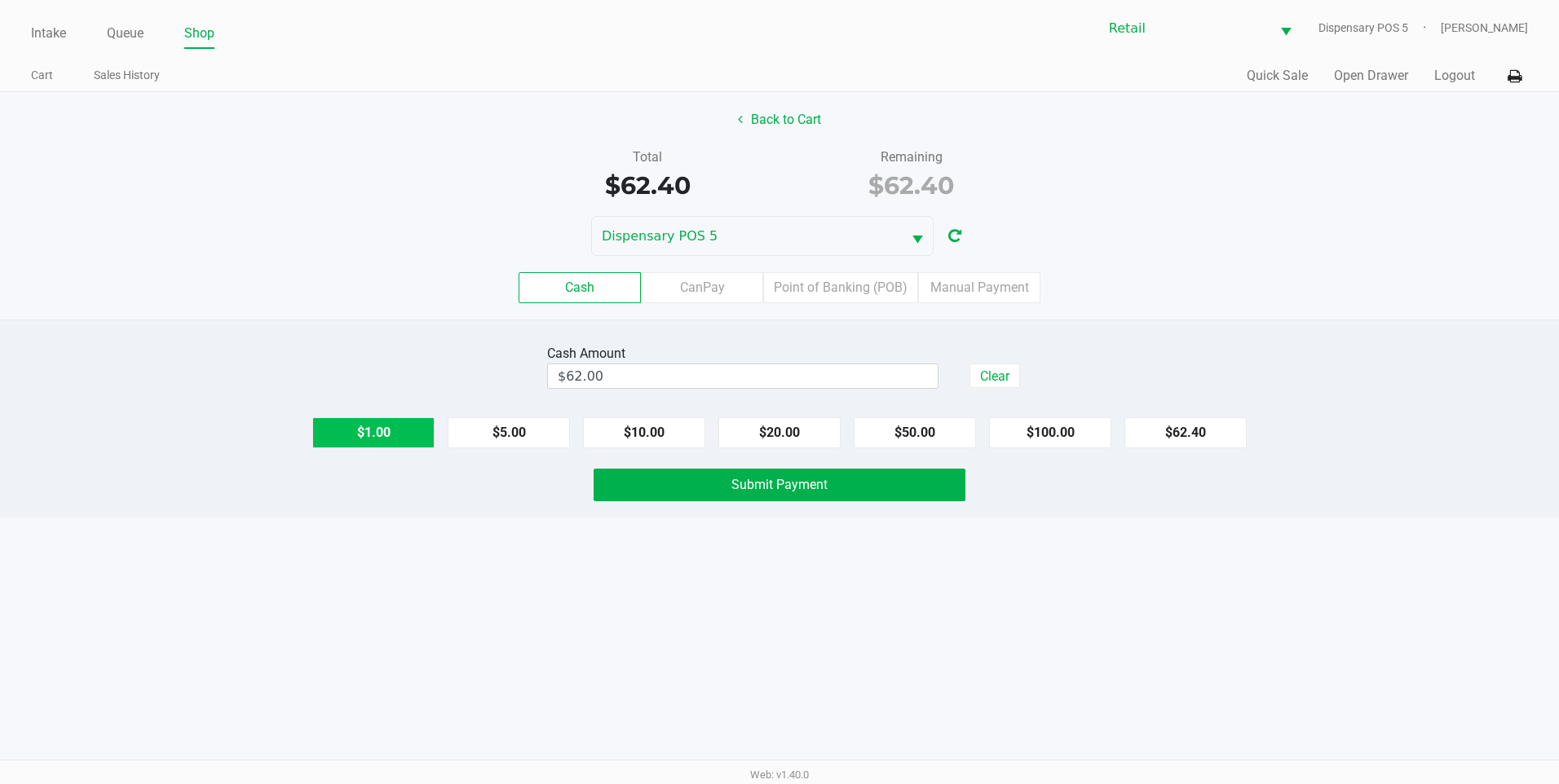
type input "$63.00"
click at [812, 498] on button "Submit Payment" at bounding box center [780, 485] width 372 height 32
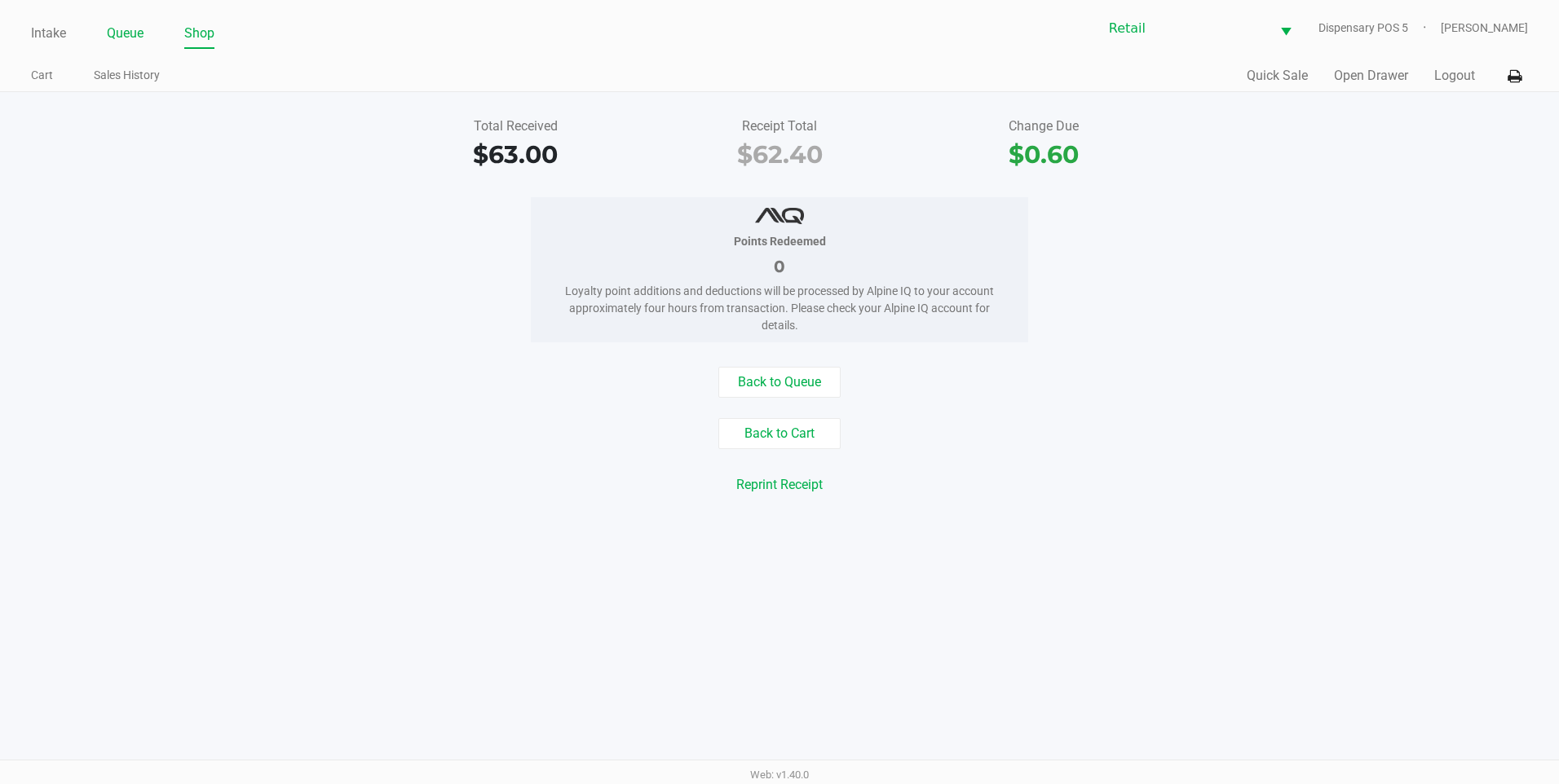
click at [115, 39] on link "Queue" at bounding box center [126, 33] width 37 height 23
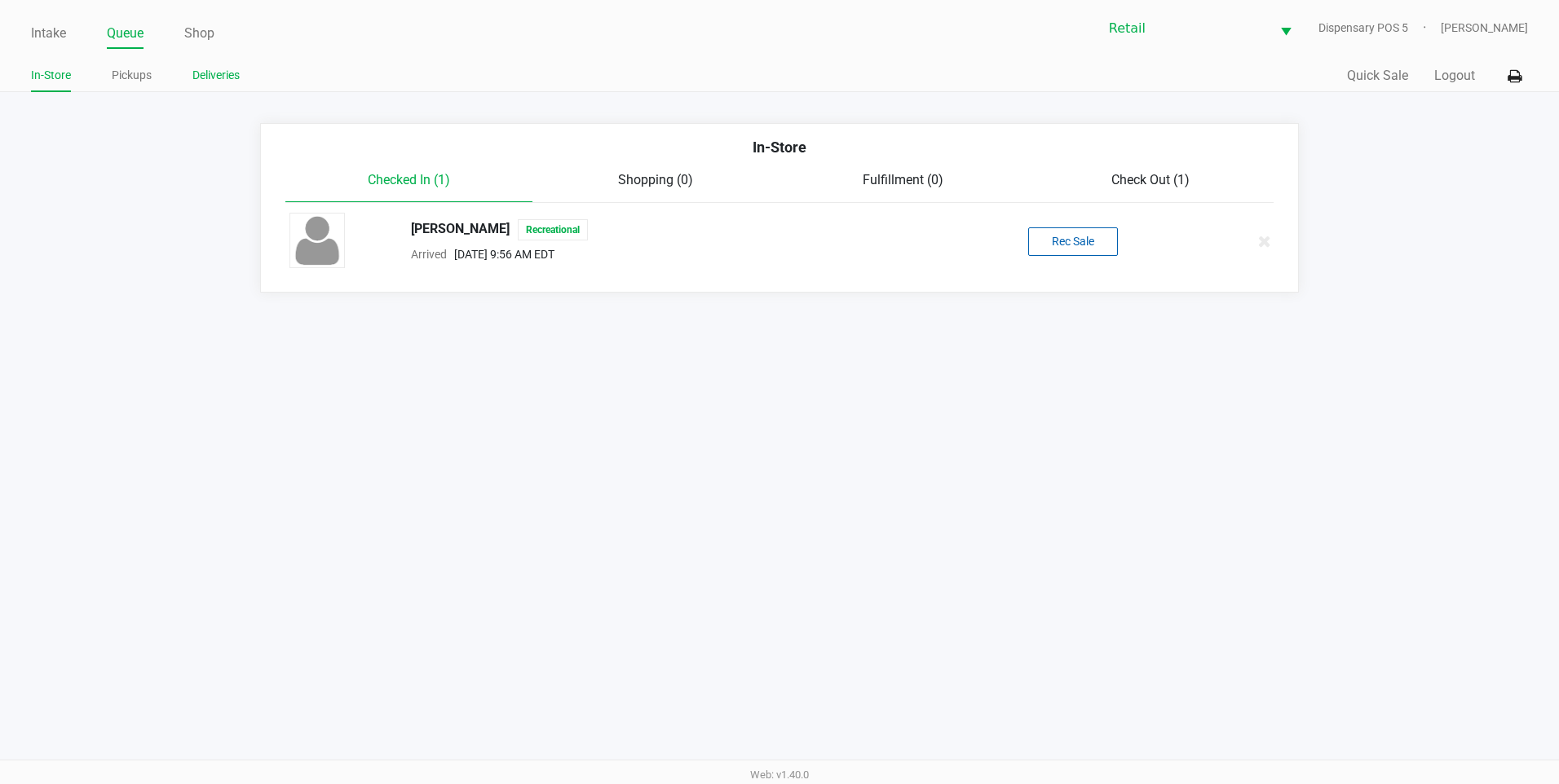
click at [209, 79] on link "Deliveries" at bounding box center [215, 76] width 47 height 20
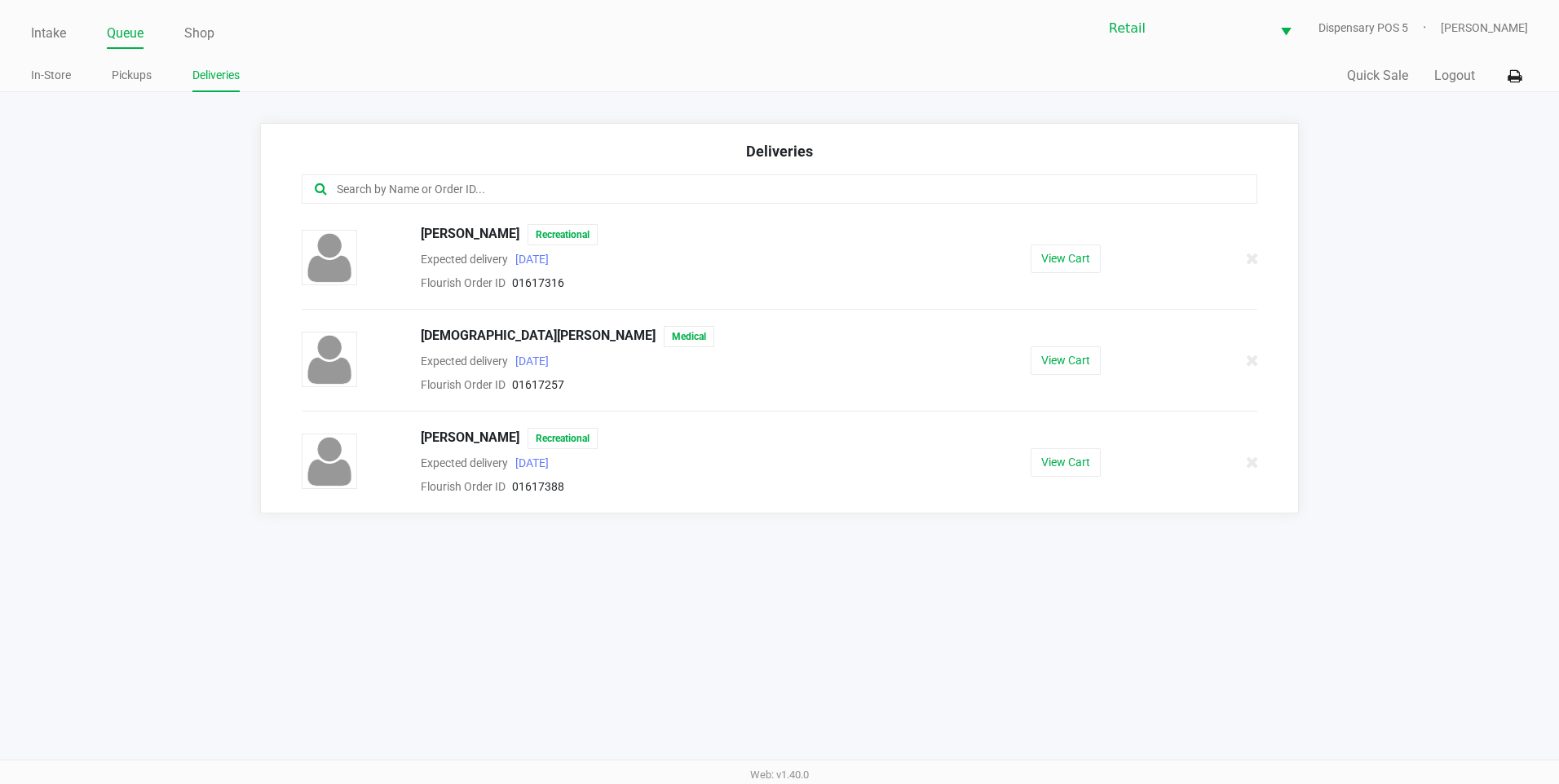
click at [26, 21] on div "Intake Queue Shop Retail Dispensary POS 5 Adil Ramos In-Store Pickups Deliverie…" at bounding box center [780, 46] width 1559 height 92
click at [32, 23] on div "Intake Queue Shop Retail Dispensary POS 5 Adil Ramos In-Store Pickups Deliverie…" at bounding box center [780, 46] width 1559 height 92
click at [44, 32] on link "Intake" at bounding box center [49, 33] width 35 height 23
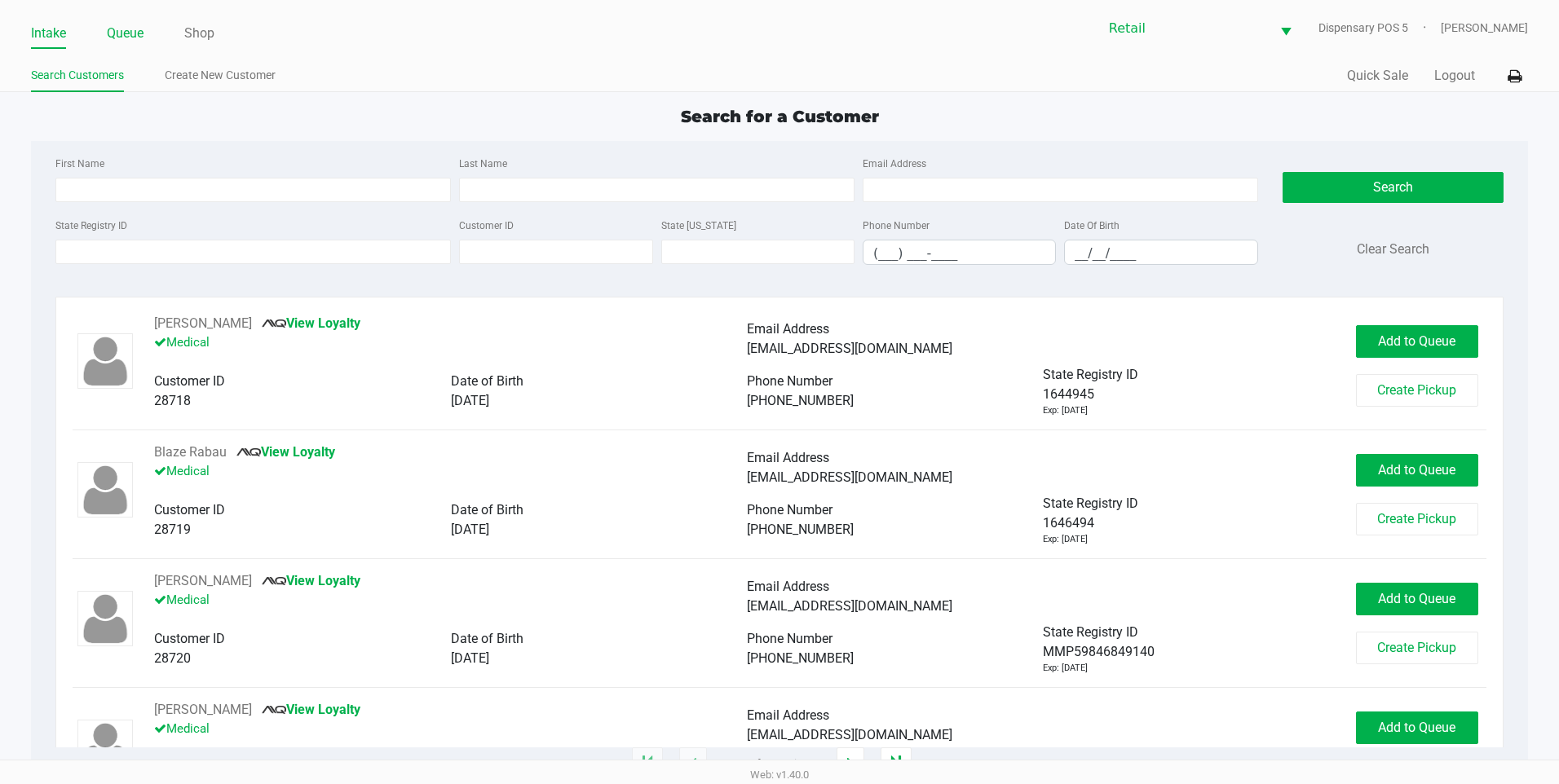
drag, startPoint x: 117, startPoint y: 39, endPoint x: 127, endPoint y: 38, distance: 10.0
click at [125, 38] on link "Queue" at bounding box center [126, 33] width 37 height 23
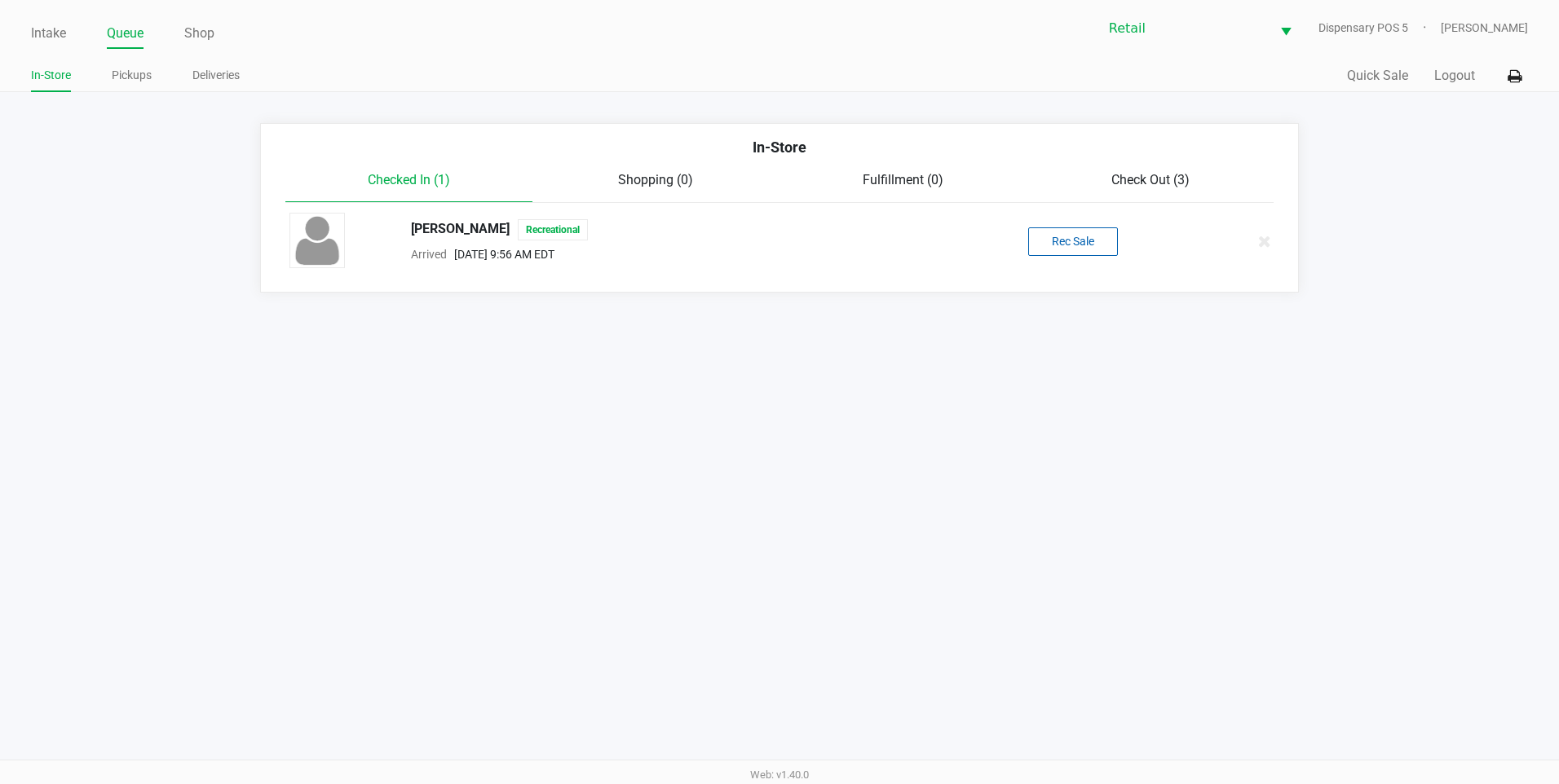
click at [1106, 163] on div "In-Store" at bounding box center [780, 152] width 1014 height 34
click at [1172, 195] on div "Checked In (1) Shopping (0) Fulfillment (0) Check Out (3)" at bounding box center [780, 187] width 989 height 32
click at [1164, 179] on span "Check Out (3)" at bounding box center [1150, 179] width 79 height 16
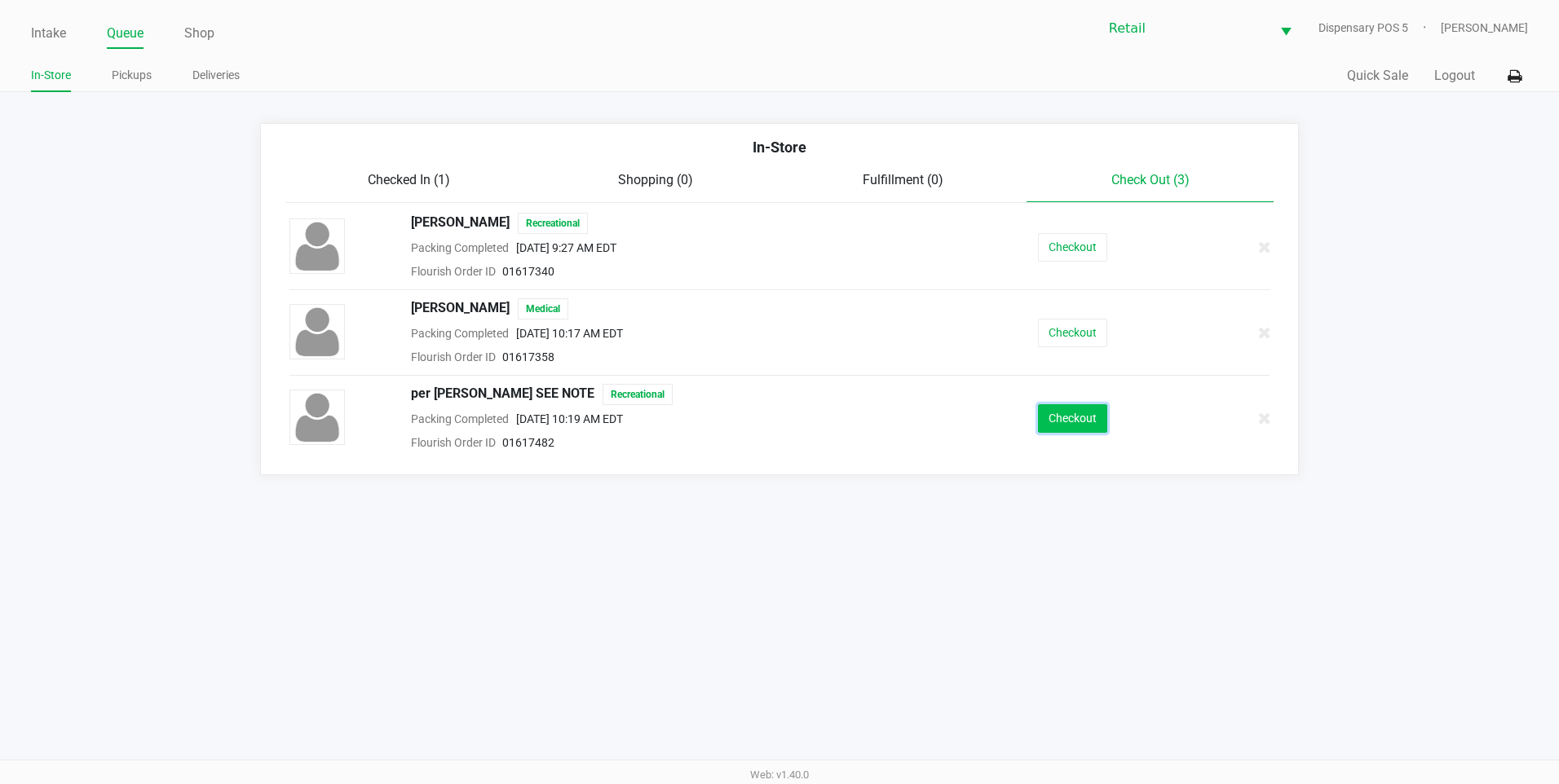
click at [1094, 422] on button "Checkout" at bounding box center [1072, 418] width 69 height 29
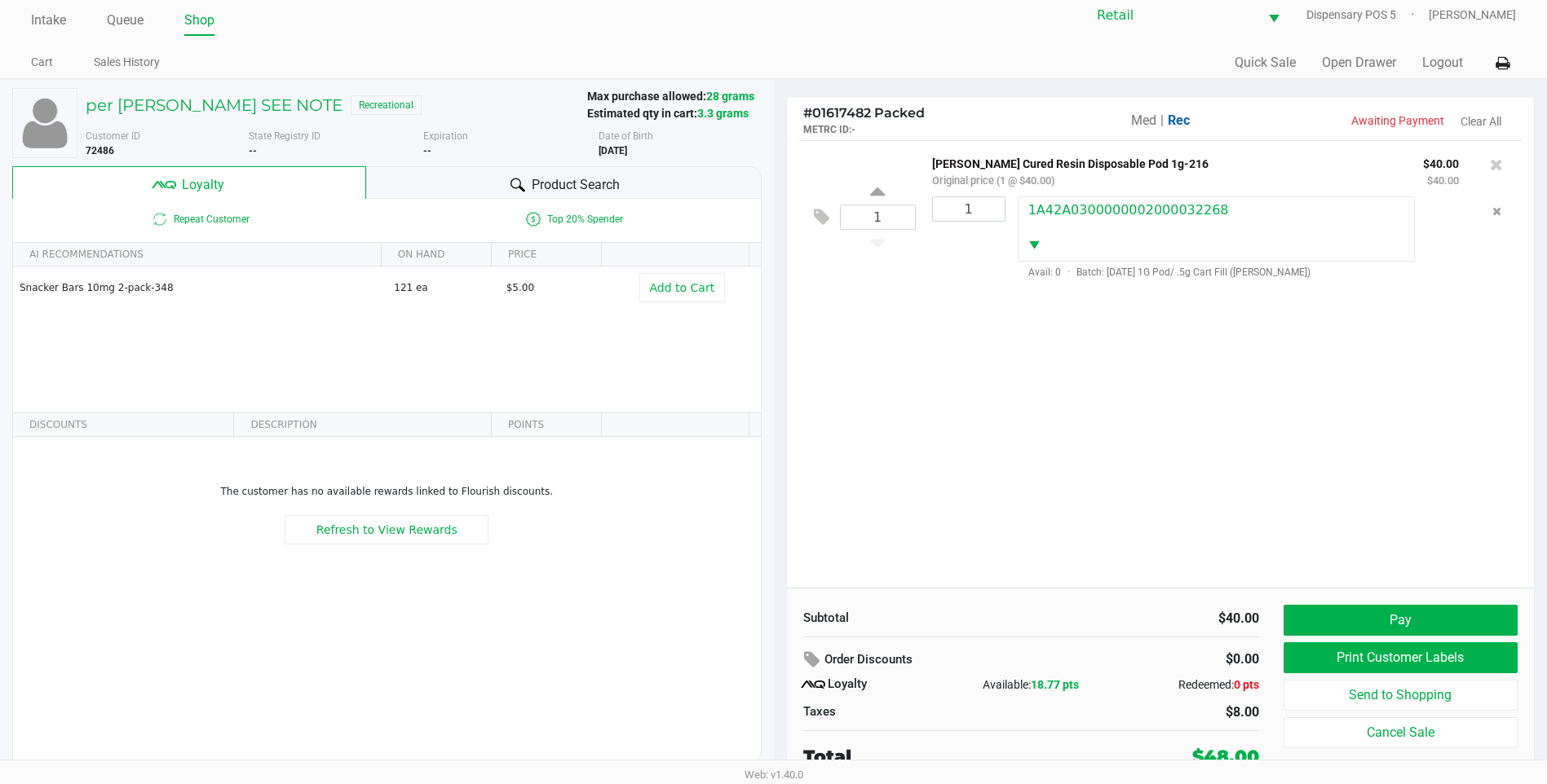
scroll to position [17, 0]
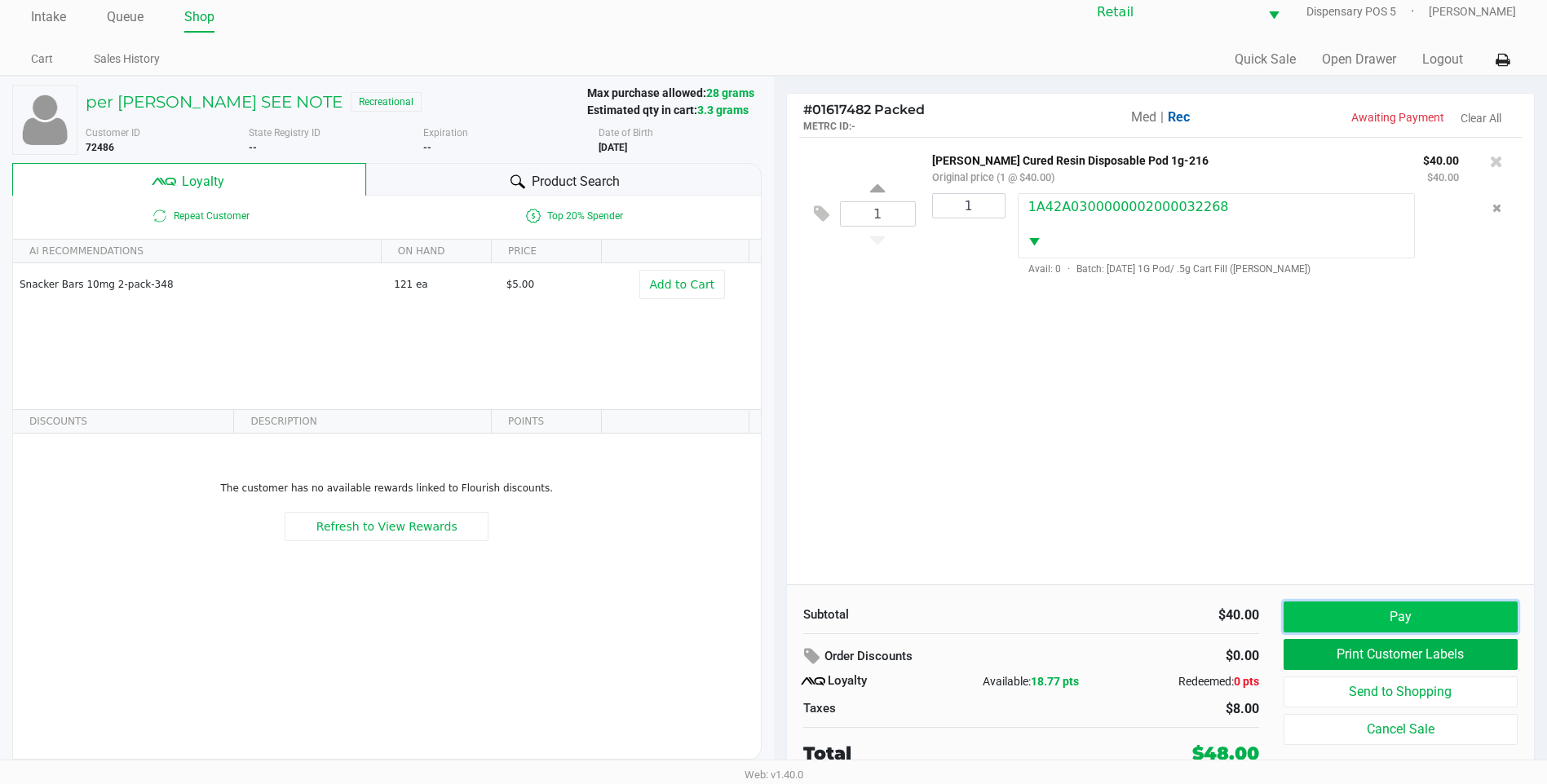
click at [1374, 615] on button "Pay" at bounding box center [1400, 618] width 234 height 31
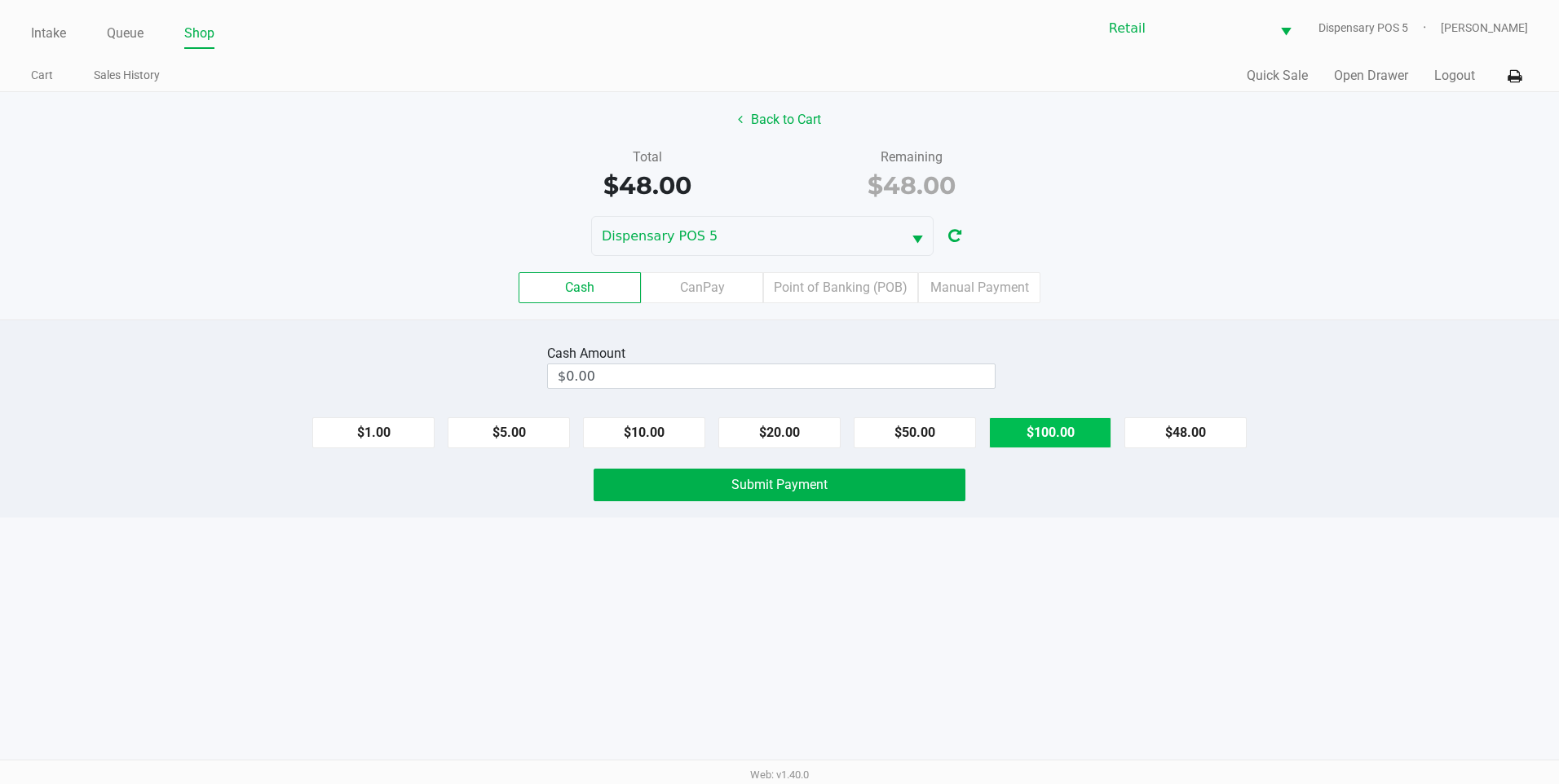
click at [1083, 428] on button "$100.00" at bounding box center [1050, 433] width 122 height 31
type input "$100.00"
click at [829, 489] on button "Submit Payment" at bounding box center [780, 485] width 372 height 32
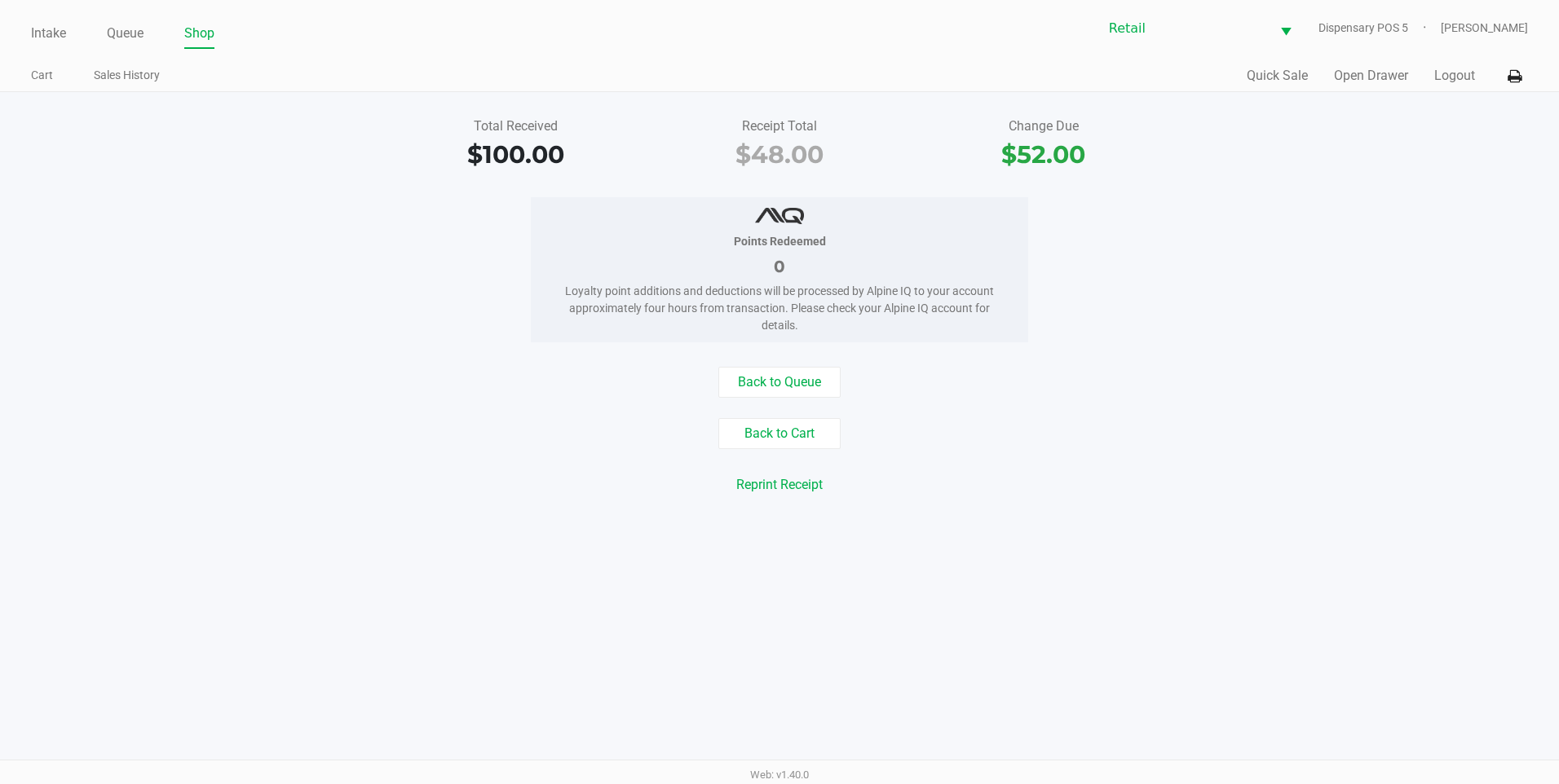
click at [164, 45] on ul "Intake Queue Shop" at bounding box center [405, 34] width 749 height 28
click at [109, 43] on link "Queue" at bounding box center [126, 33] width 37 height 23
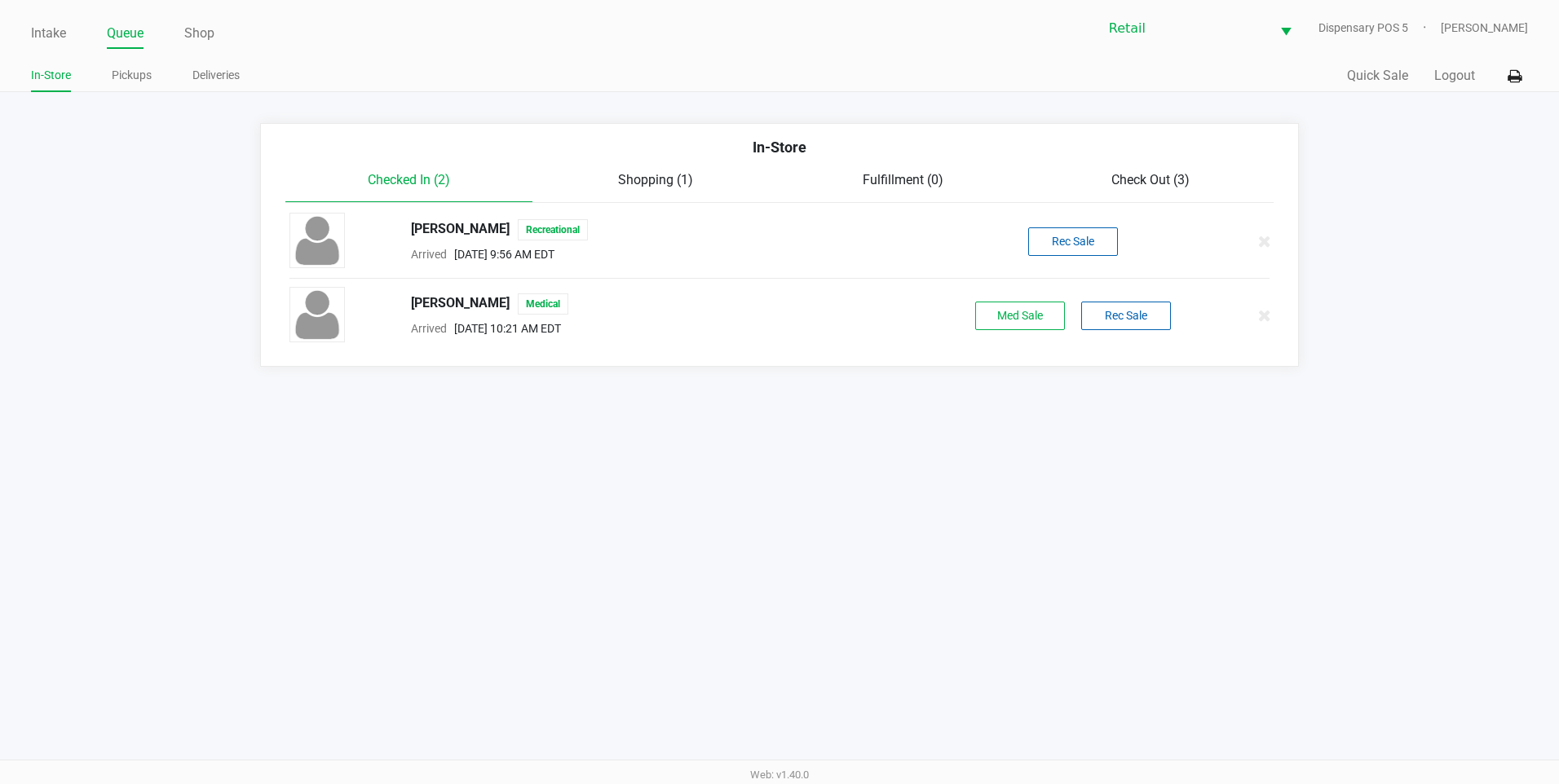
click at [1102, 175] on div "Check Out (3)" at bounding box center [1151, 180] width 248 height 19
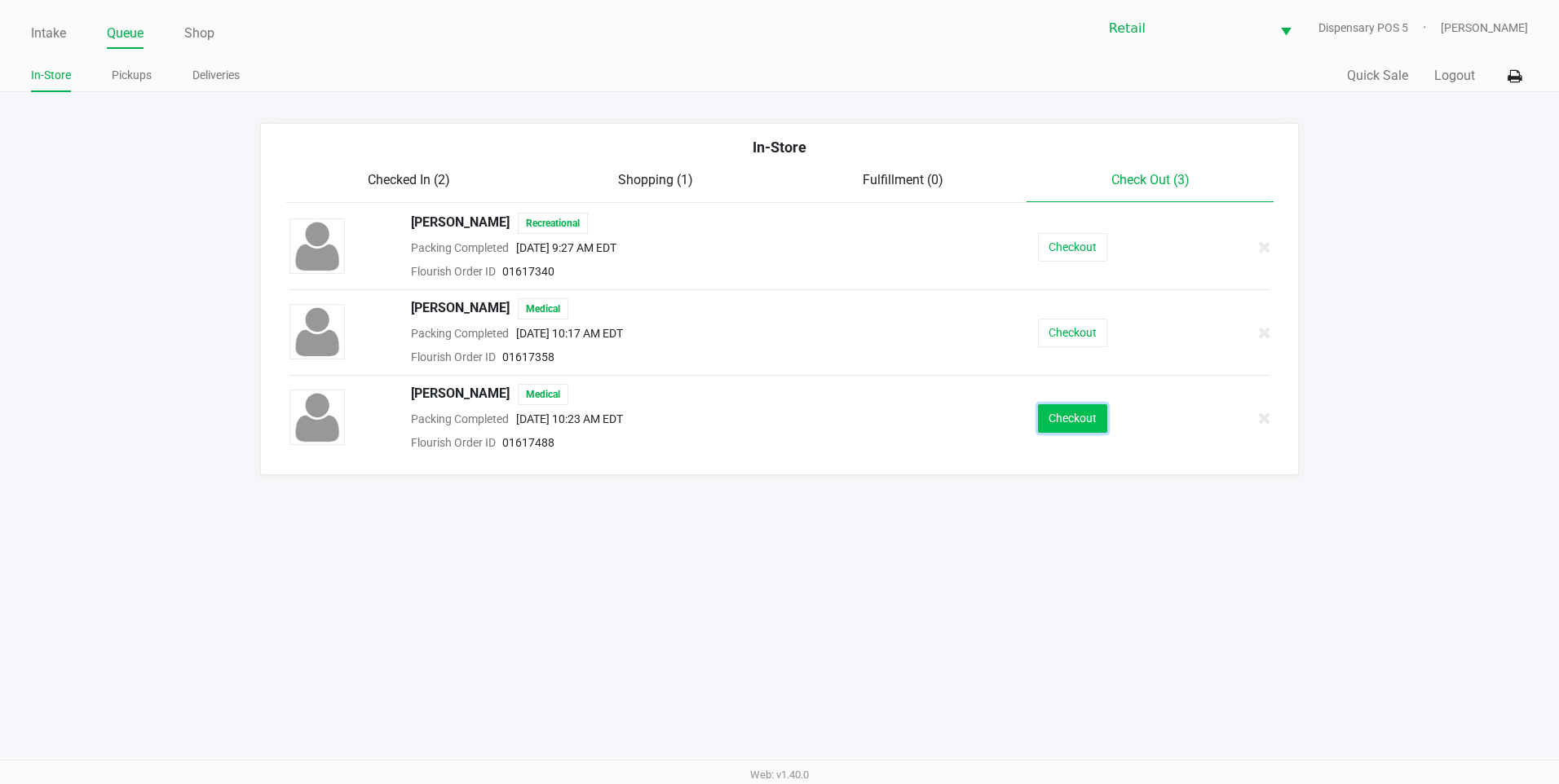
click at [1059, 424] on button "Checkout" at bounding box center [1072, 418] width 69 height 29
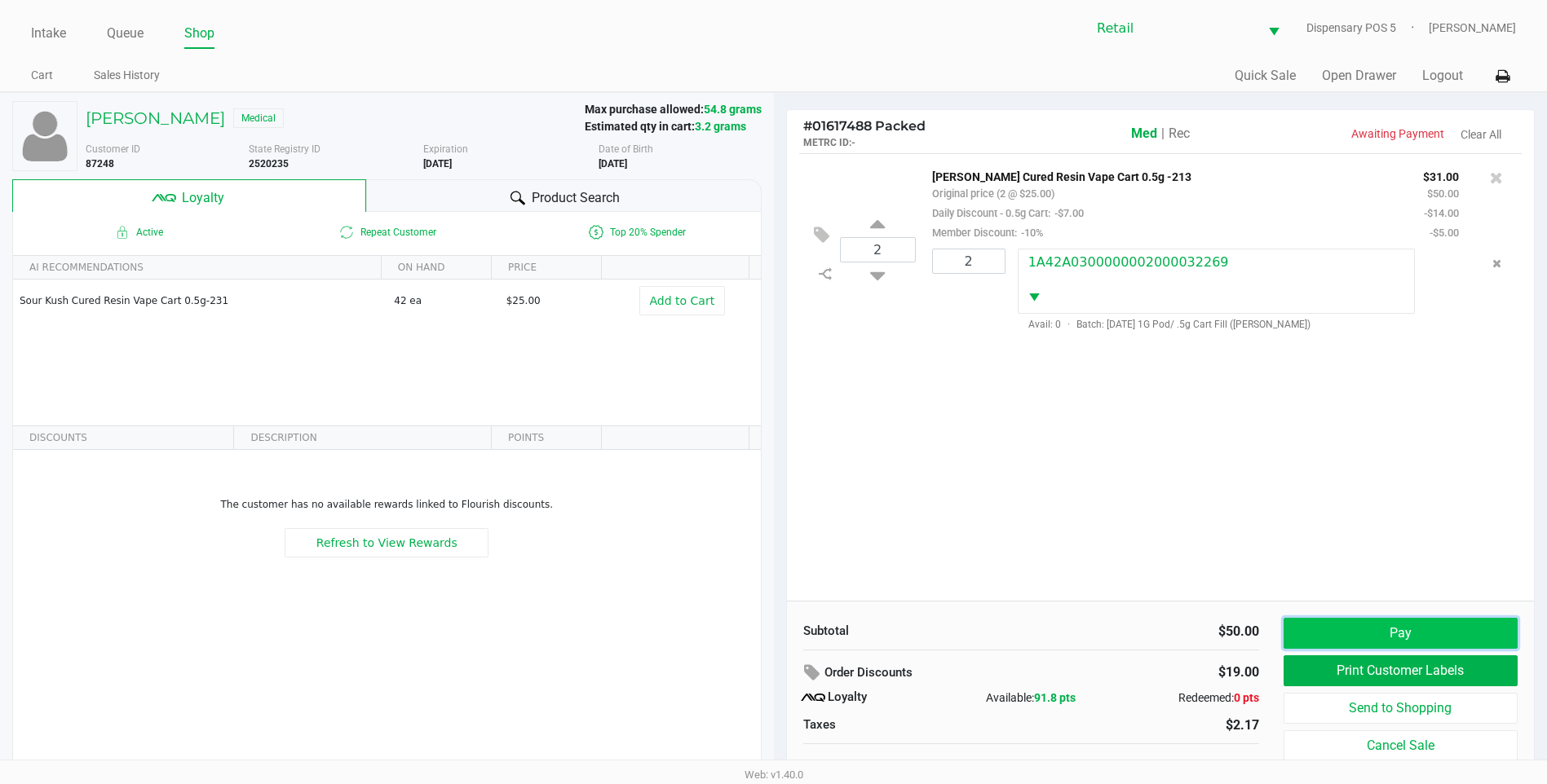
click at [1322, 640] on button "Pay" at bounding box center [1400, 633] width 234 height 31
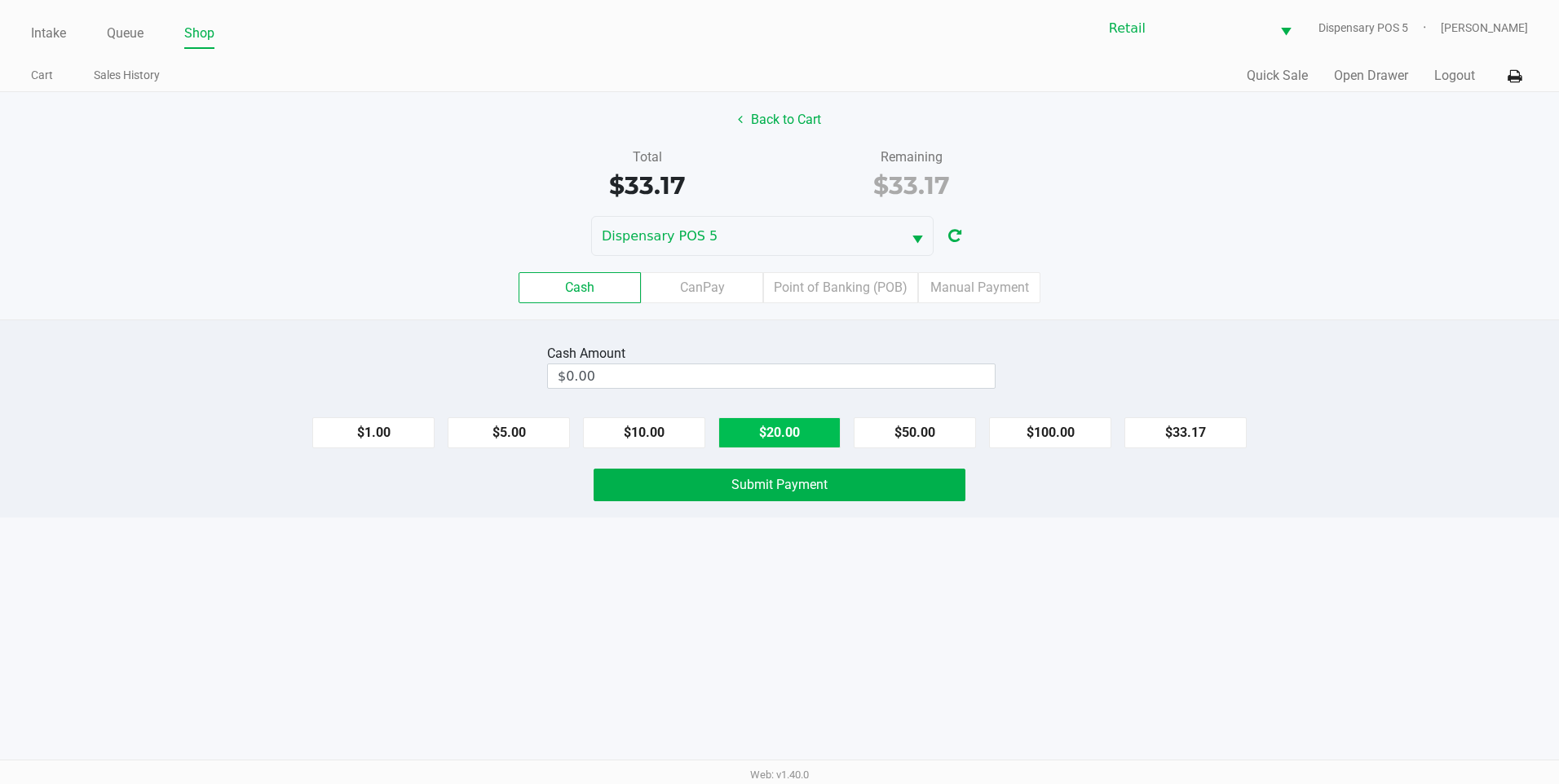
click at [762, 440] on button "$20.00" at bounding box center [780, 433] width 122 height 31
type input "$40.00"
click at [761, 494] on button "Submit Payment" at bounding box center [780, 485] width 372 height 32
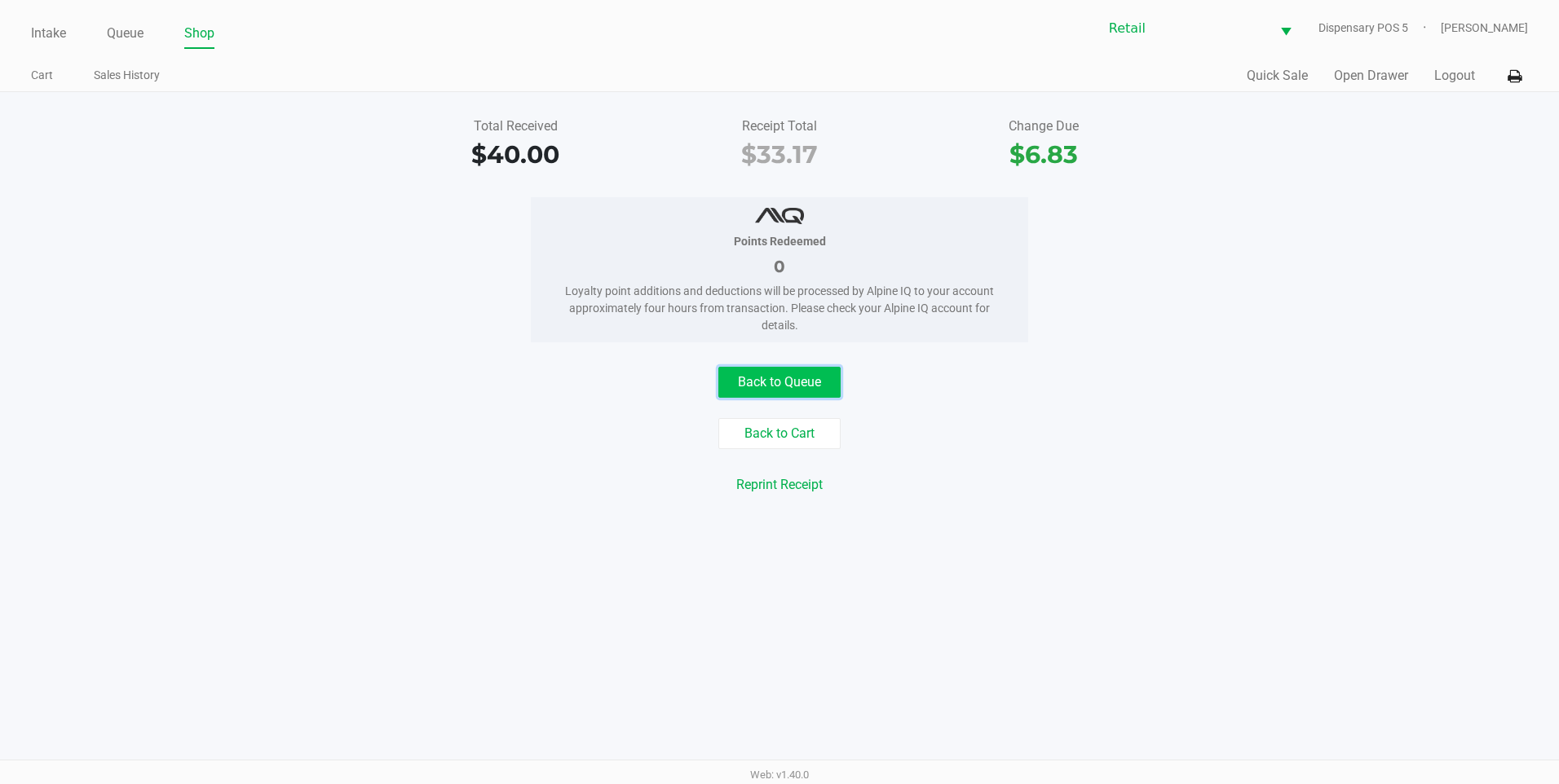
click at [791, 381] on button "Back to Queue" at bounding box center [780, 382] width 122 height 31
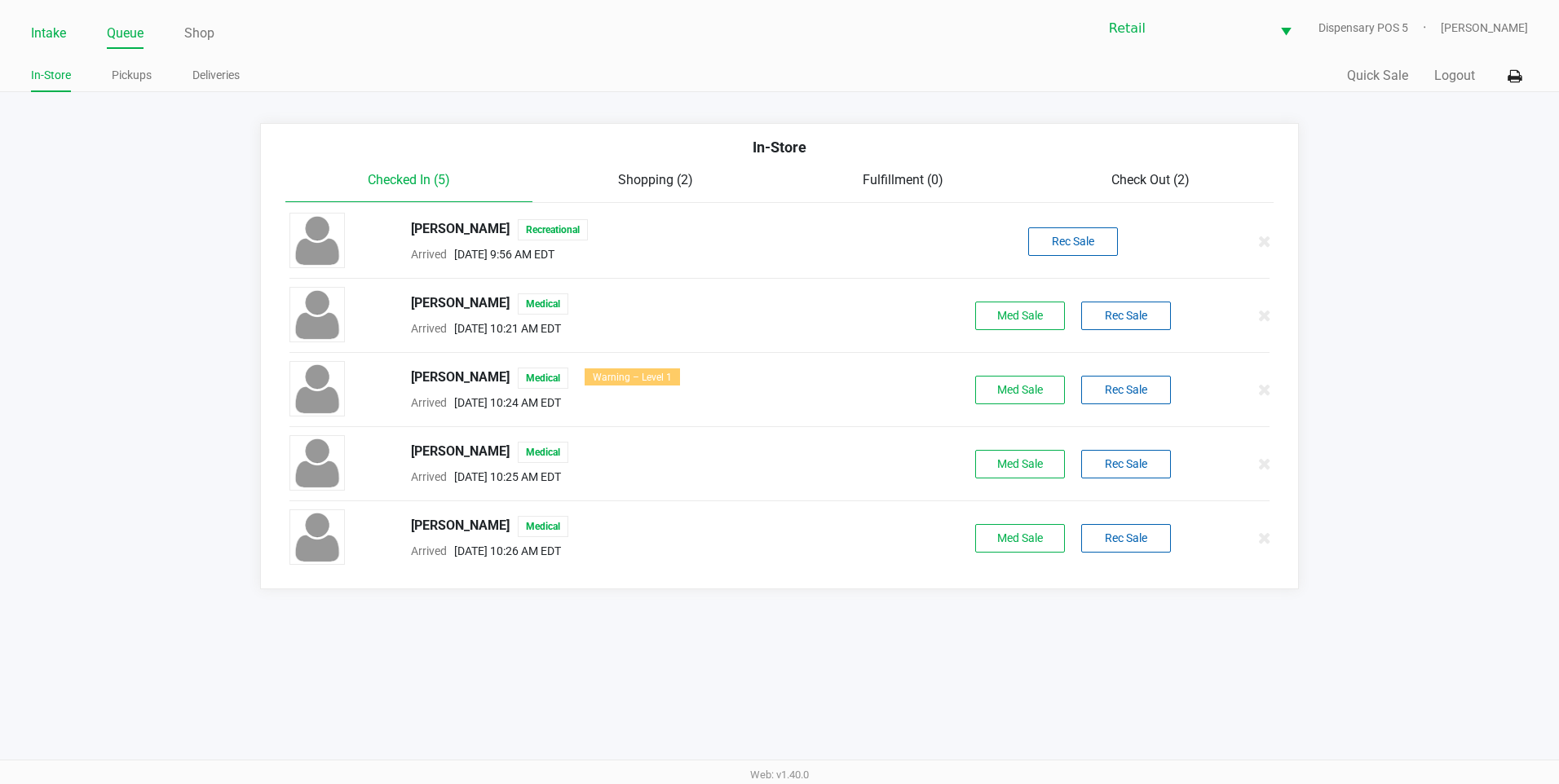
click at [49, 44] on link "Intake" at bounding box center [49, 33] width 35 height 23
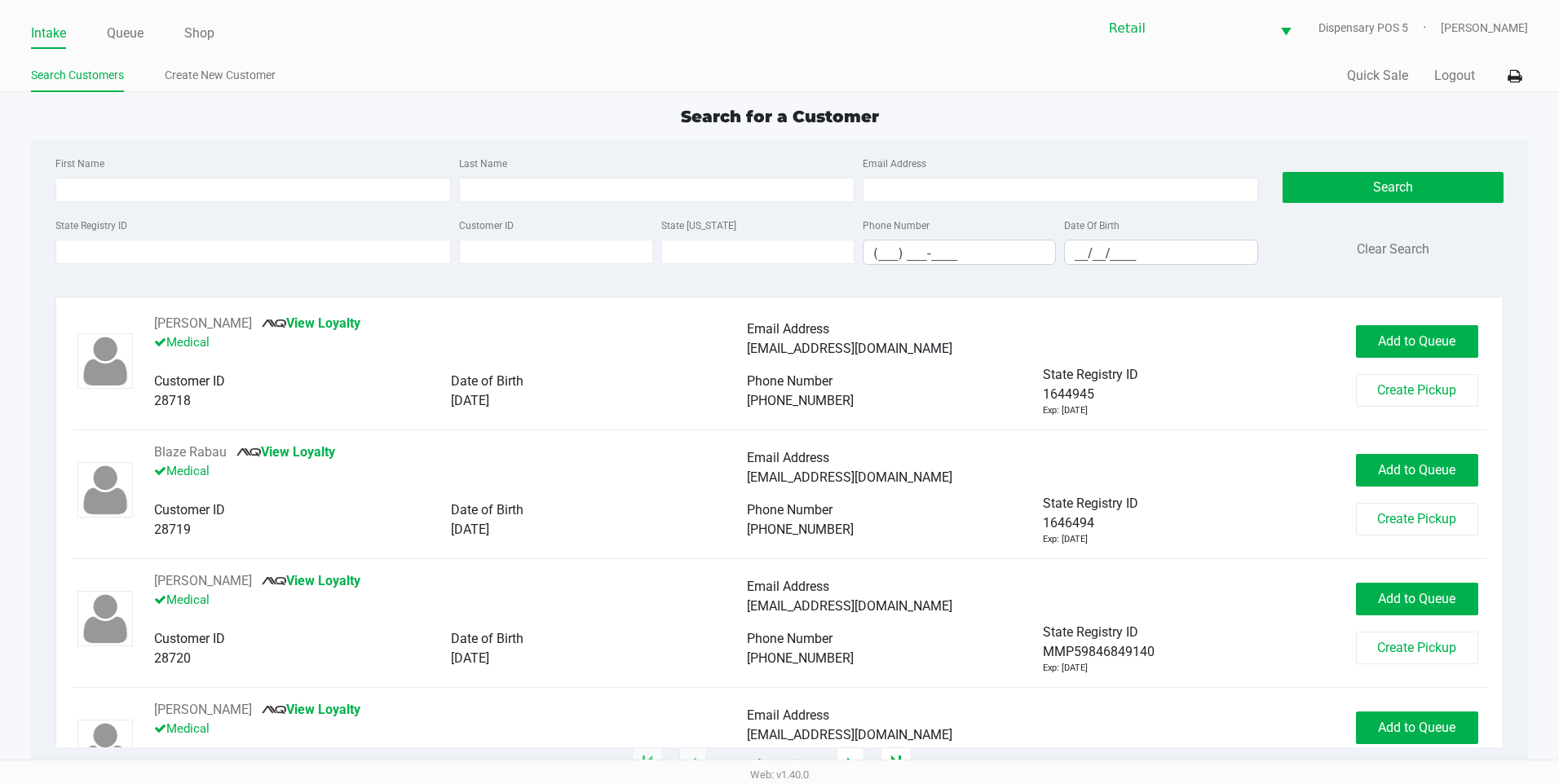
click at [100, 39] on ul "Intake Queue Shop" at bounding box center [405, 34] width 749 height 28
click at [131, 38] on link "Queue" at bounding box center [126, 33] width 37 height 23
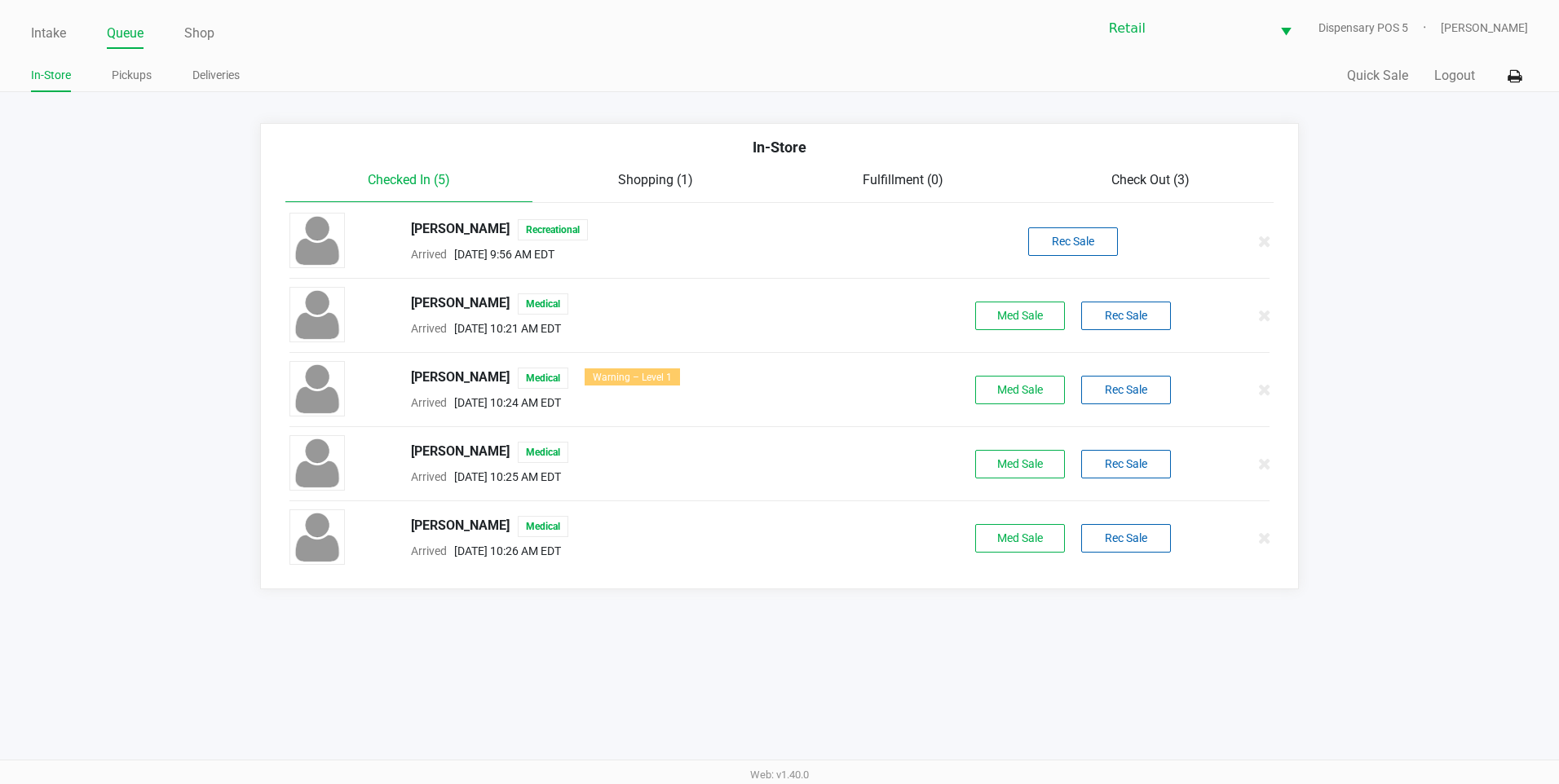
click at [1167, 163] on div "In-Store" at bounding box center [780, 152] width 1014 height 34
click at [1157, 185] on span "Check Out (3)" at bounding box center [1150, 179] width 79 height 16
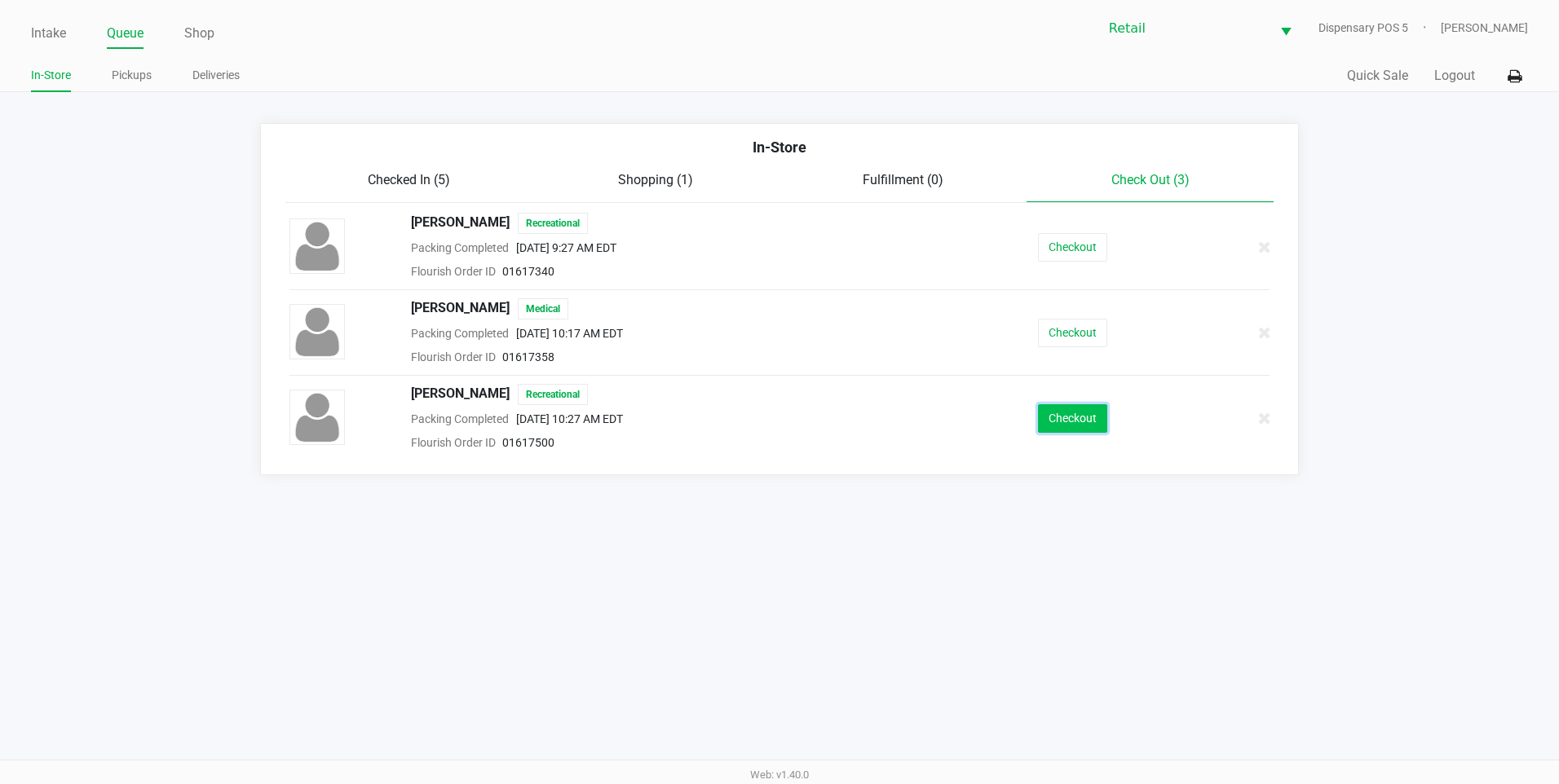
click at [1070, 415] on button "Checkout" at bounding box center [1072, 418] width 69 height 29
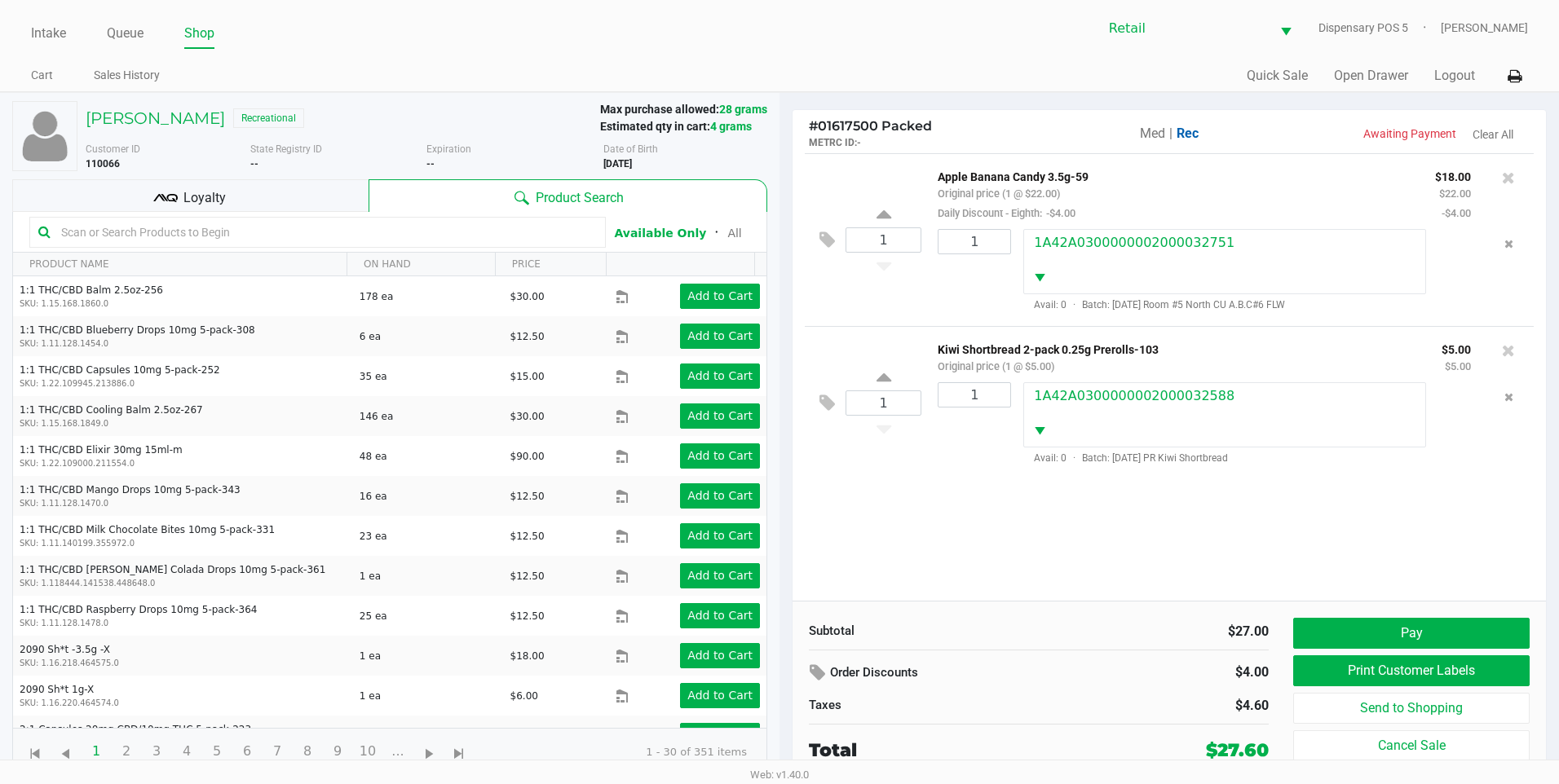
click at [234, 188] on div "Loyalty" at bounding box center [190, 195] width 357 height 32
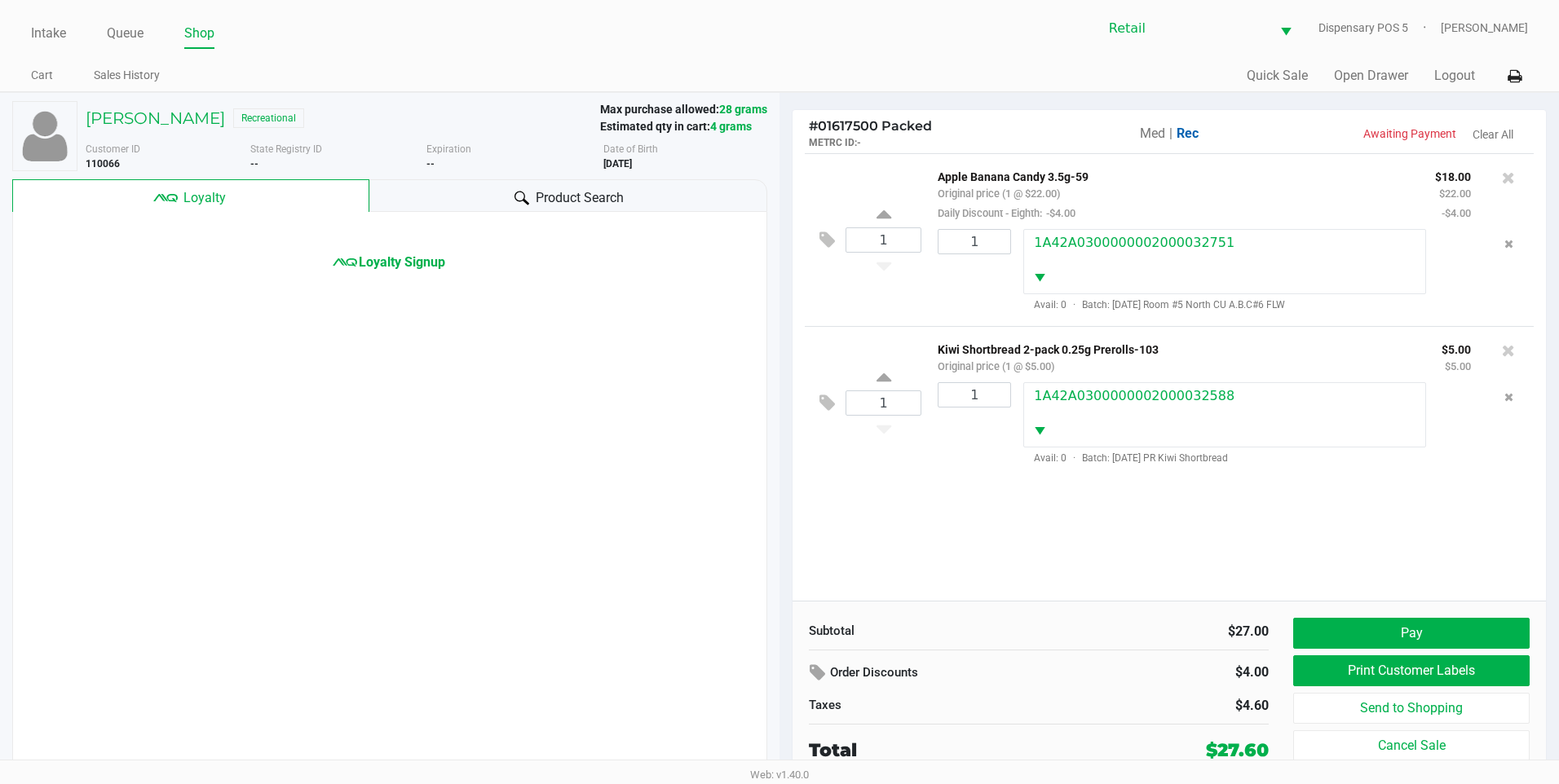
click at [434, 282] on div "Loyalty Signup" at bounding box center [390, 494] width 755 height 564
click at [434, 268] on span "Loyalty Signup" at bounding box center [403, 262] width 87 height 19
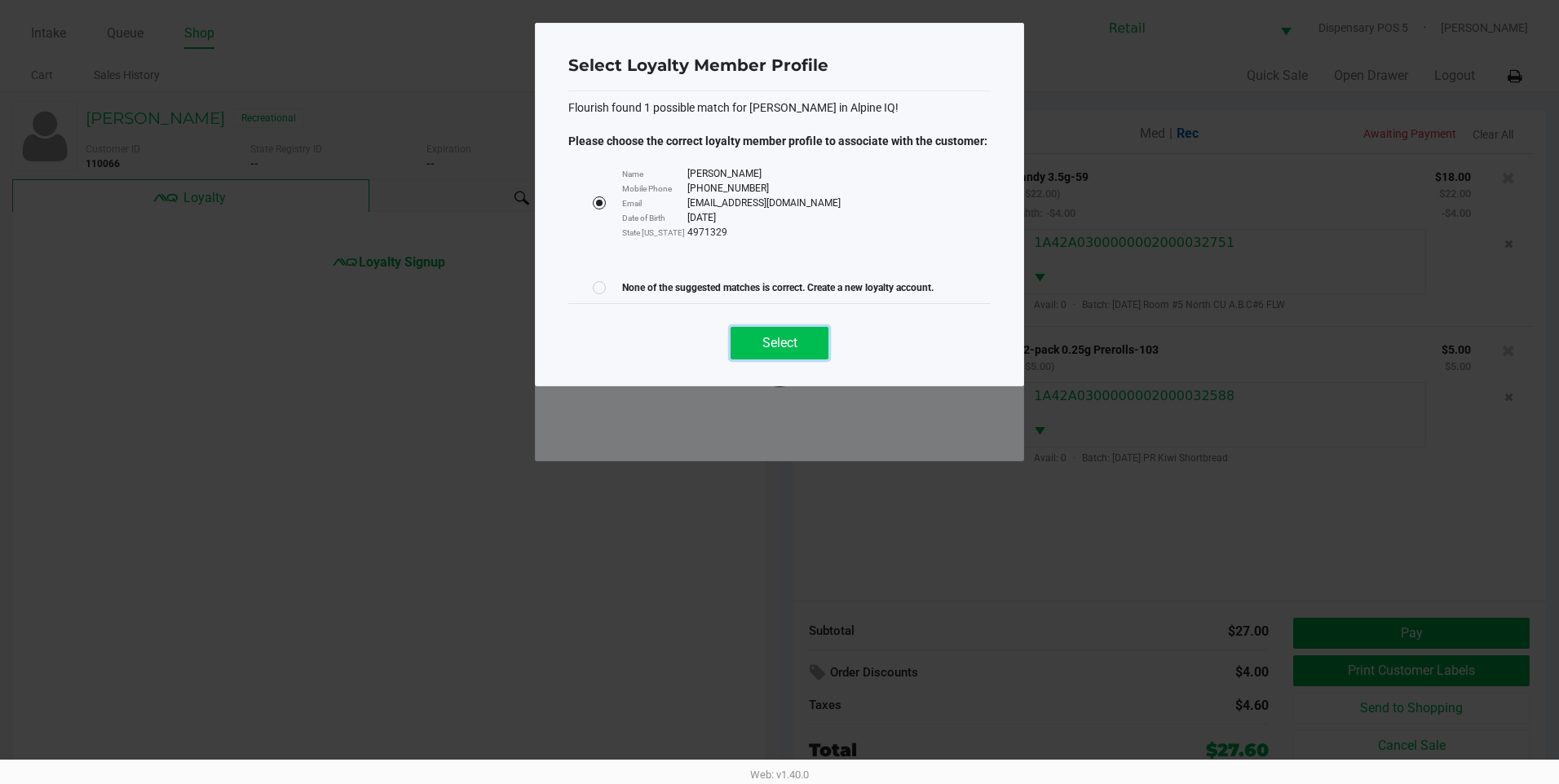
click at [767, 359] on button "Select" at bounding box center [780, 343] width 98 height 32
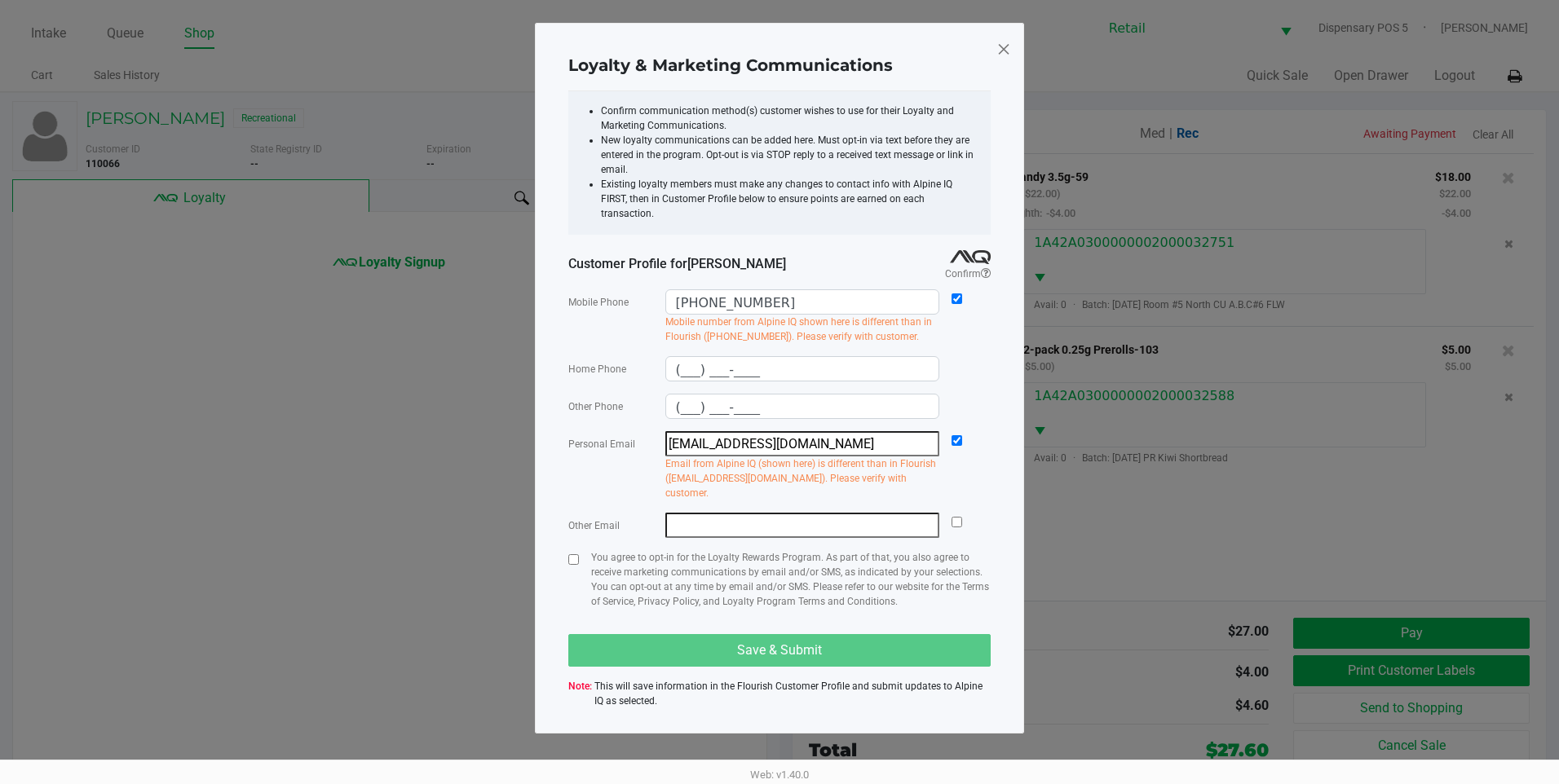
drag, startPoint x: 379, startPoint y: 487, endPoint x: 388, endPoint y: 481, distance: 10.8
click at [388, 481] on ngb-modal-window "Loyalty & Marketing Communications Confirm communication method(s) customer wis…" at bounding box center [780, 392] width 1559 height 784
click at [983, 50] on div "Loyalty & Marketing Communications" at bounding box center [779, 66] width 422 height 52
click at [994, 54] on div "Loyalty & Marketing Communications Confirm communication method(s) customer wis…" at bounding box center [780, 379] width 489 height 711
click at [997, 51] on span at bounding box center [1004, 49] width 15 height 26
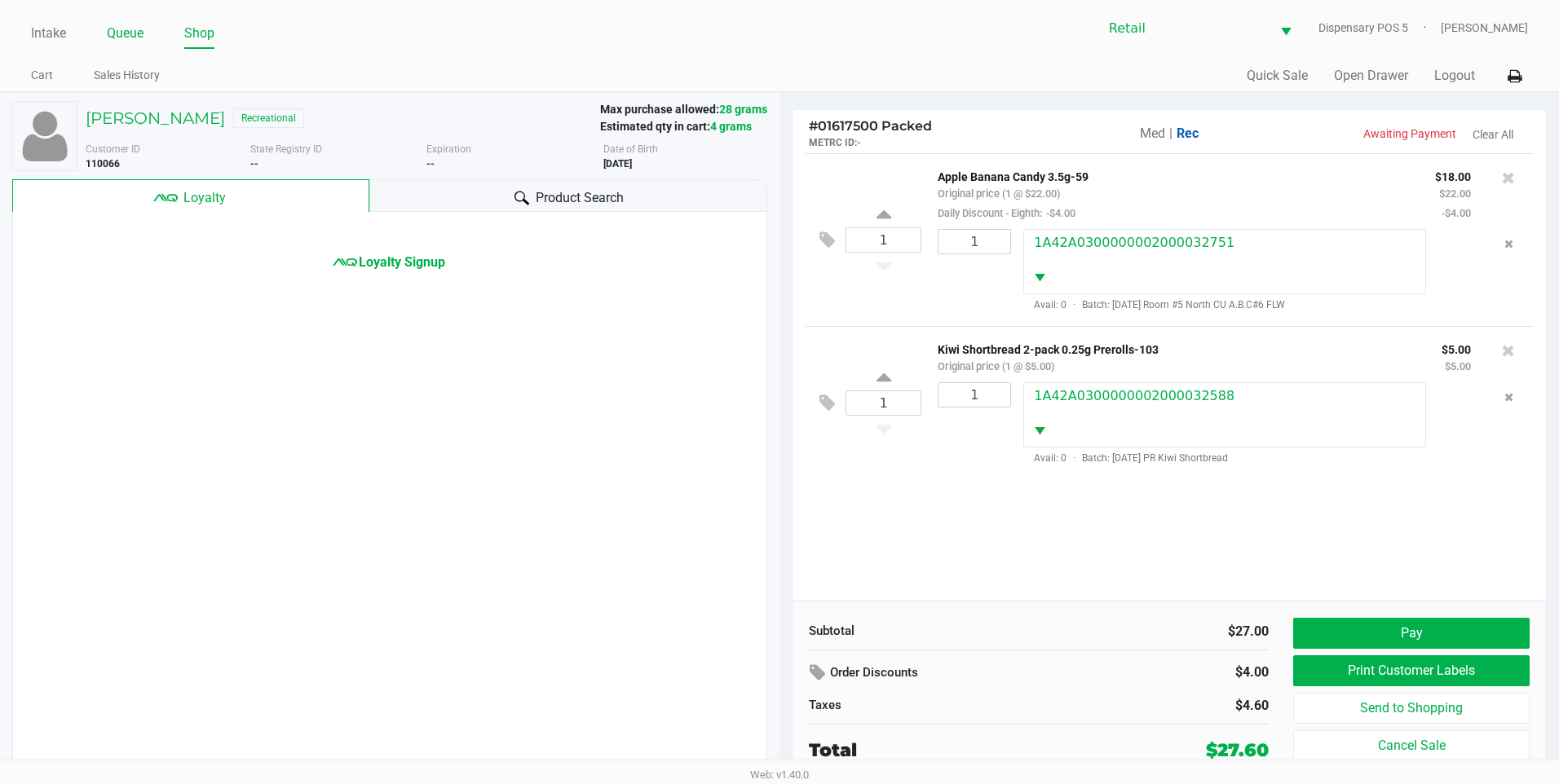
click at [110, 36] on link "Queue" at bounding box center [126, 33] width 37 height 23
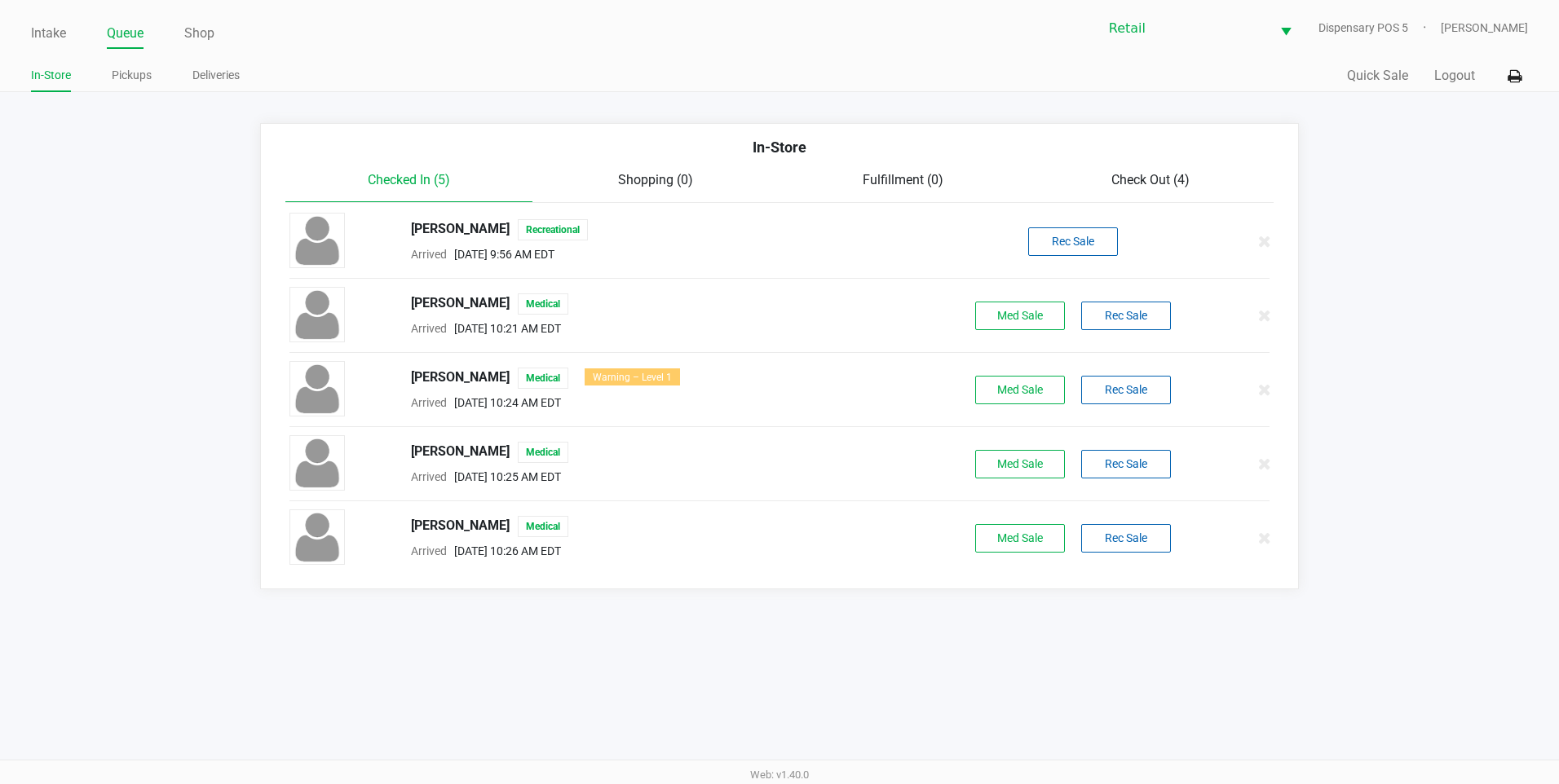
click at [1112, 183] on span "Check Out (4)" at bounding box center [1150, 179] width 79 height 16
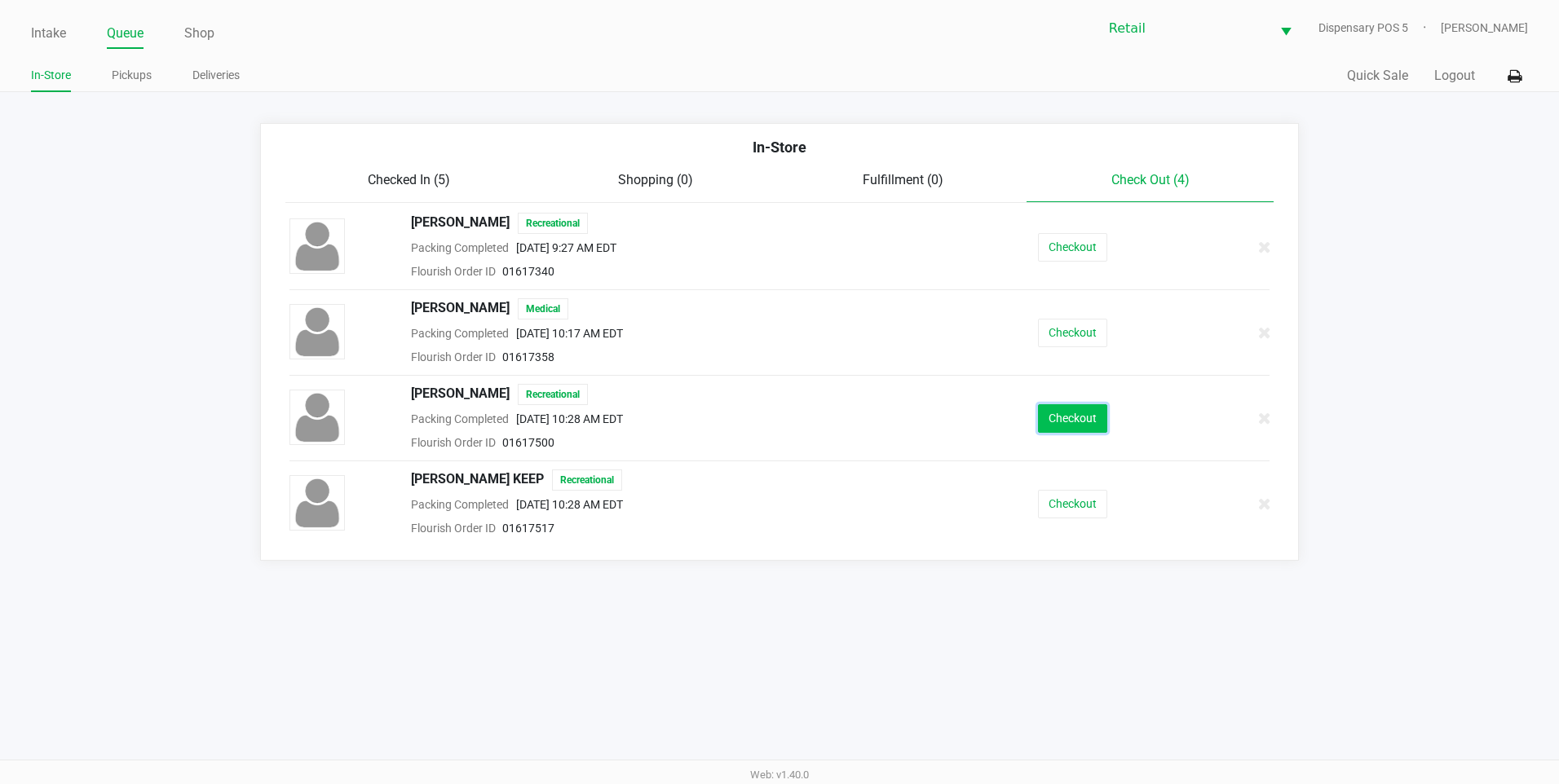
click at [1064, 411] on button "Checkout" at bounding box center [1072, 418] width 69 height 29
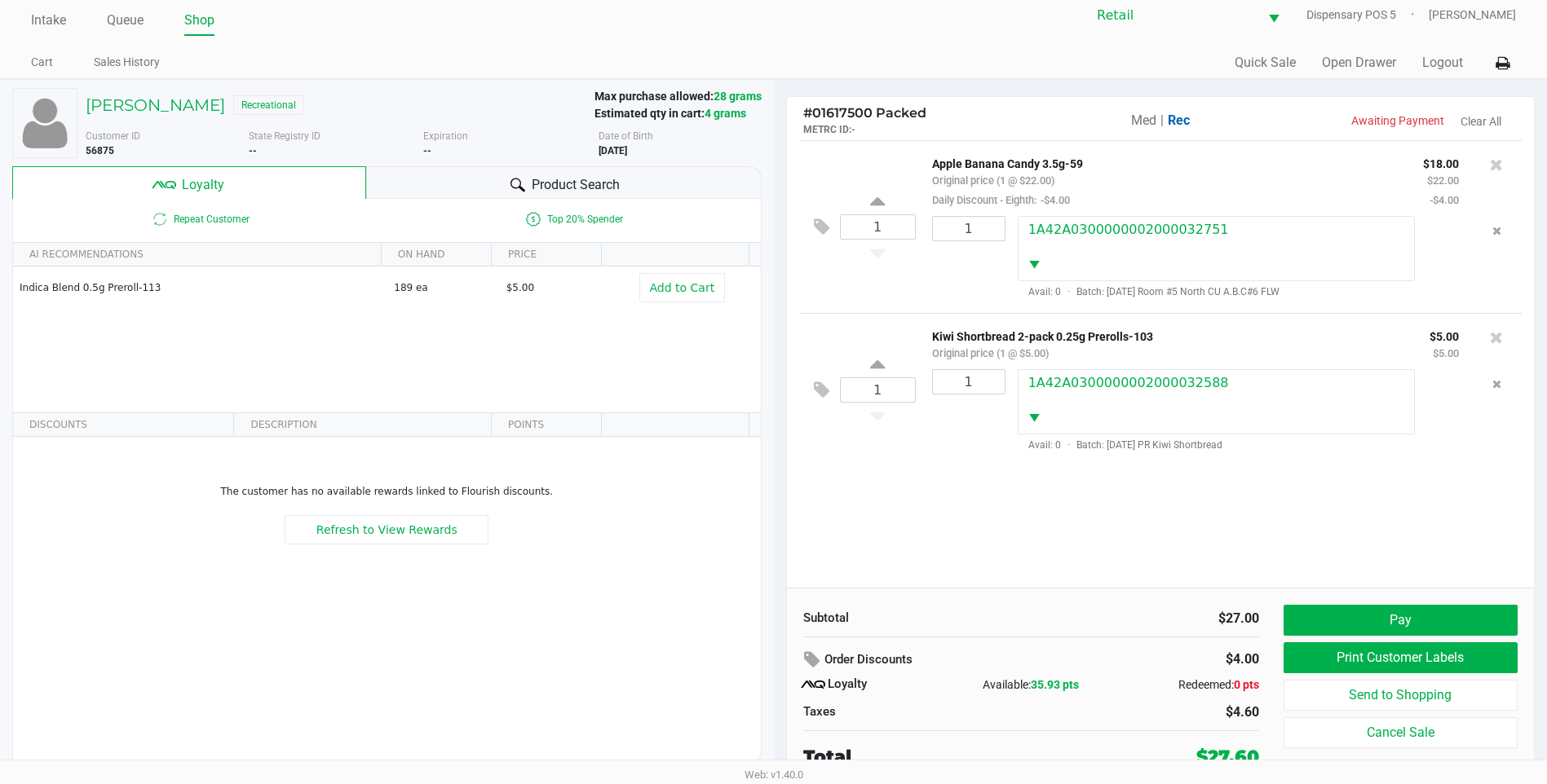
scroll to position [17, 0]
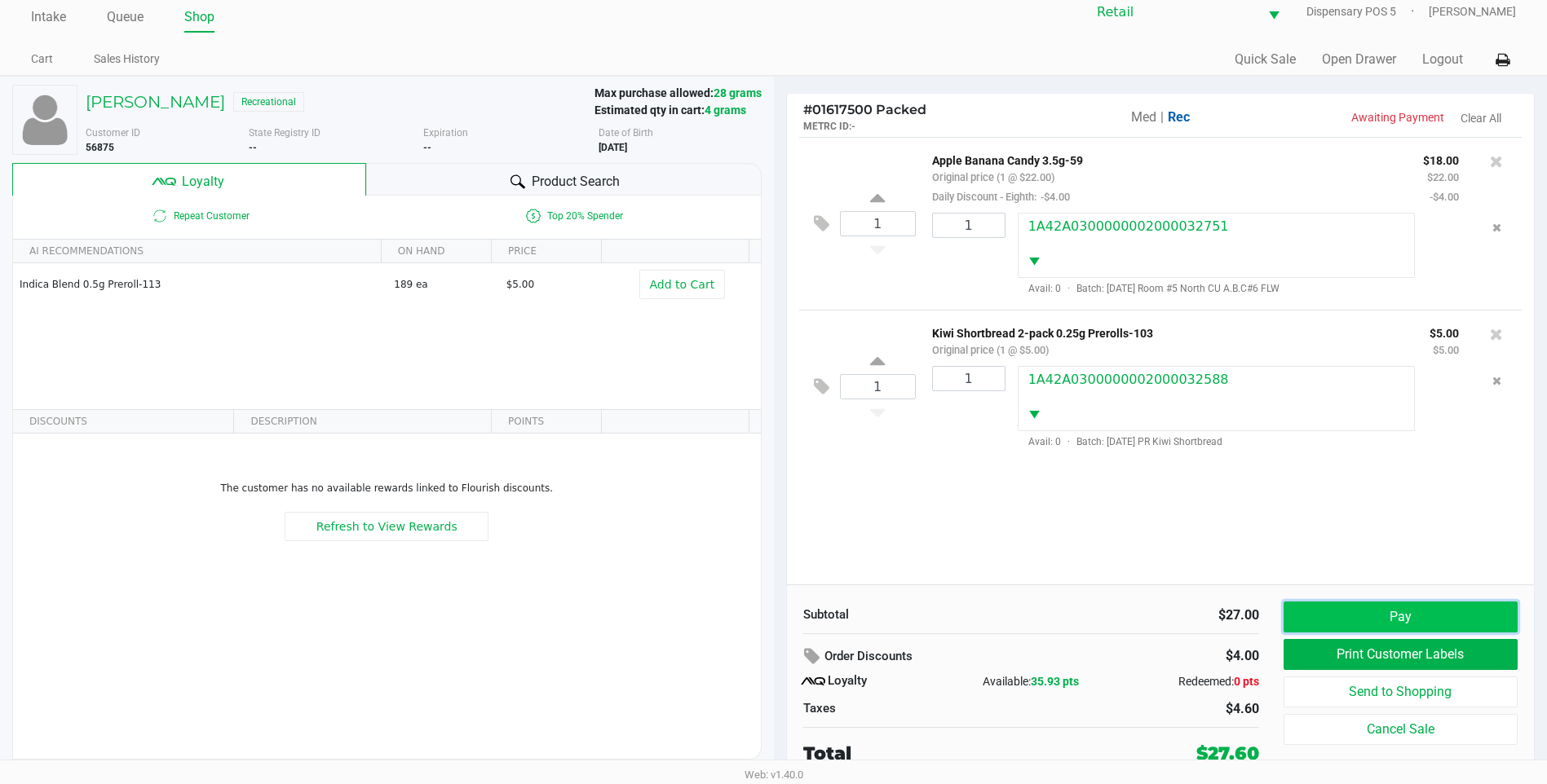
click at [1376, 617] on button "Pay" at bounding box center [1400, 618] width 234 height 31
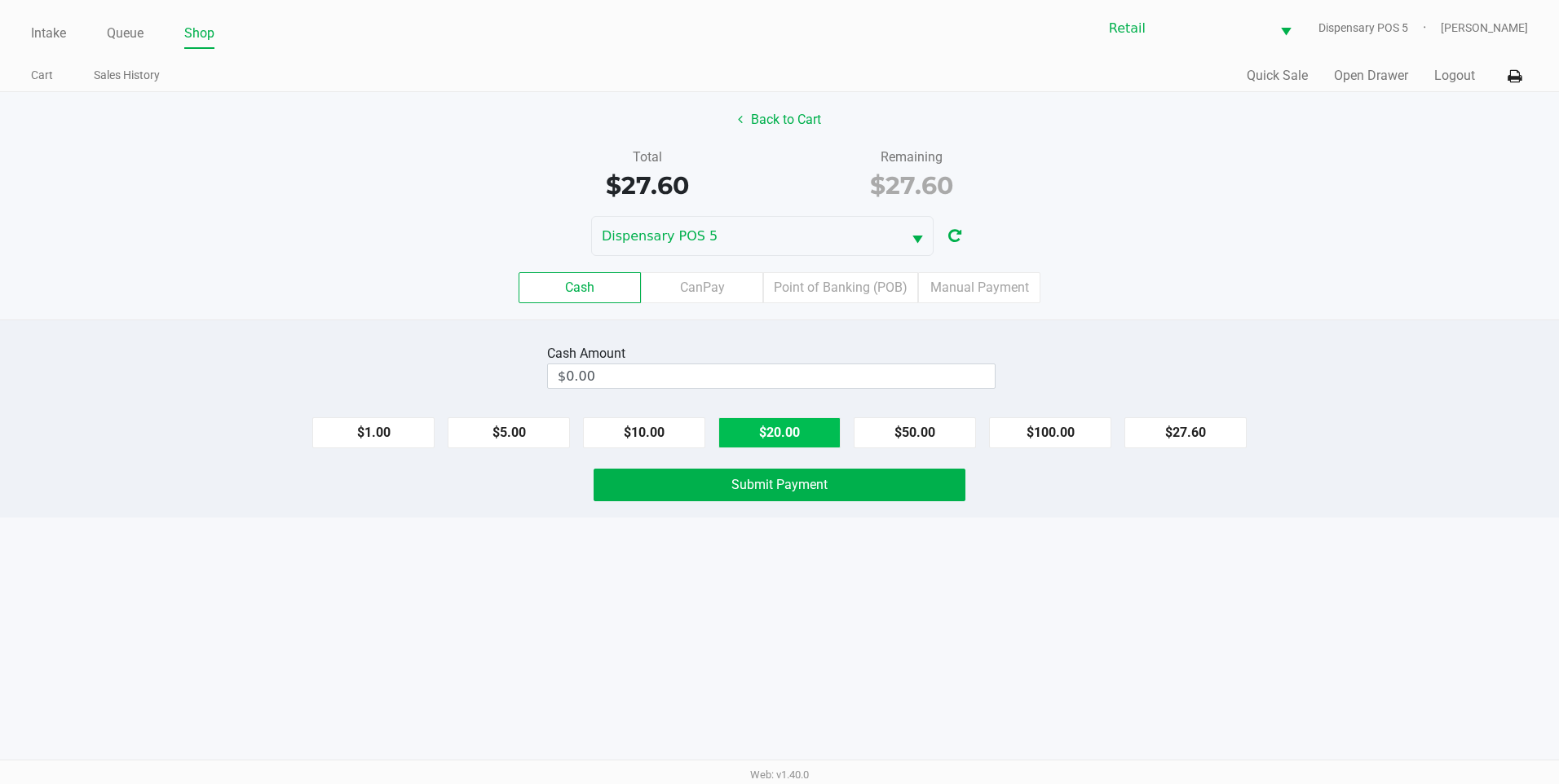
click at [786, 446] on button "$20.00" at bounding box center [780, 433] width 122 height 31
click at [787, 444] on button "$20.00" at bounding box center [780, 433] width 122 height 31
type input "$40.00"
click at [737, 501] on button "Submit Payment" at bounding box center [780, 485] width 372 height 32
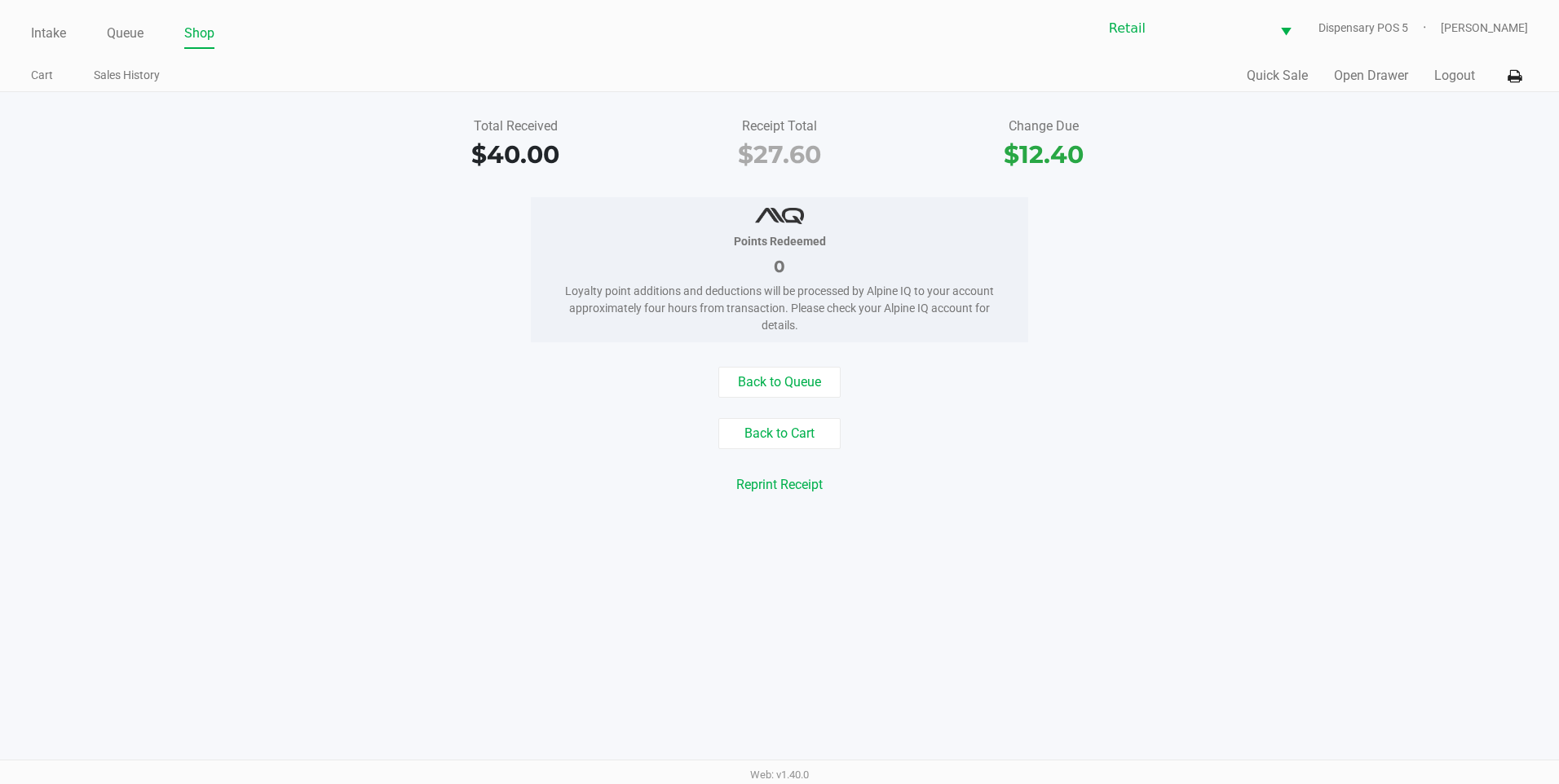
click at [804, 401] on div "Back to Queue Back to Cart Reprint Receipt Reprint Labels" at bounding box center [780, 443] width 1584 height 154
click at [805, 399] on div "Back to Queue Back to Cart Reprint Receipt Reprint Labels" at bounding box center [780, 443] width 1584 height 154
click at [809, 394] on button "Back to Queue" at bounding box center [780, 382] width 122 height 31
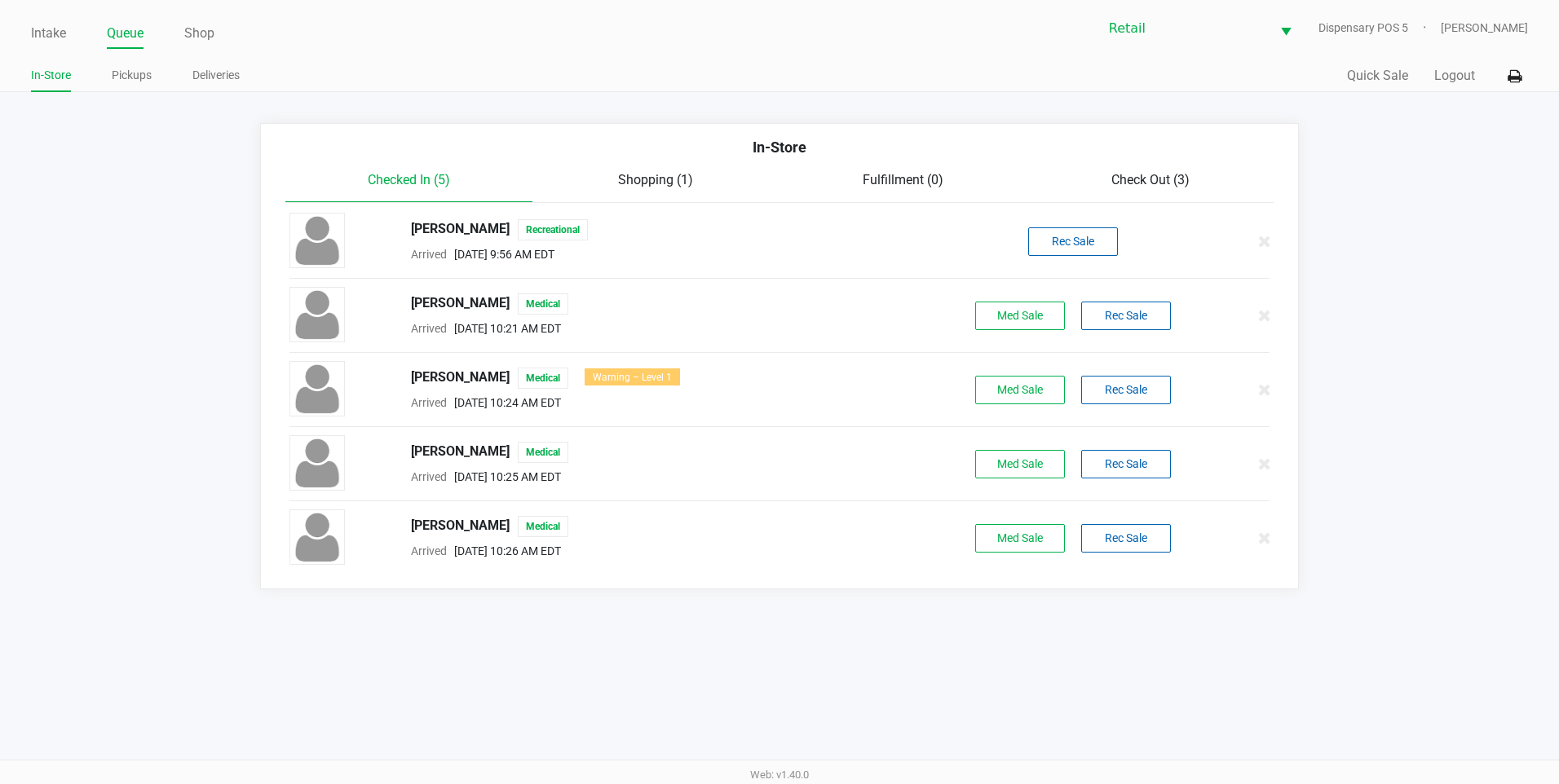
click at [1130, 178] on span "Check Out (3)" at bounding box center [1150, 179] width 79 height 16
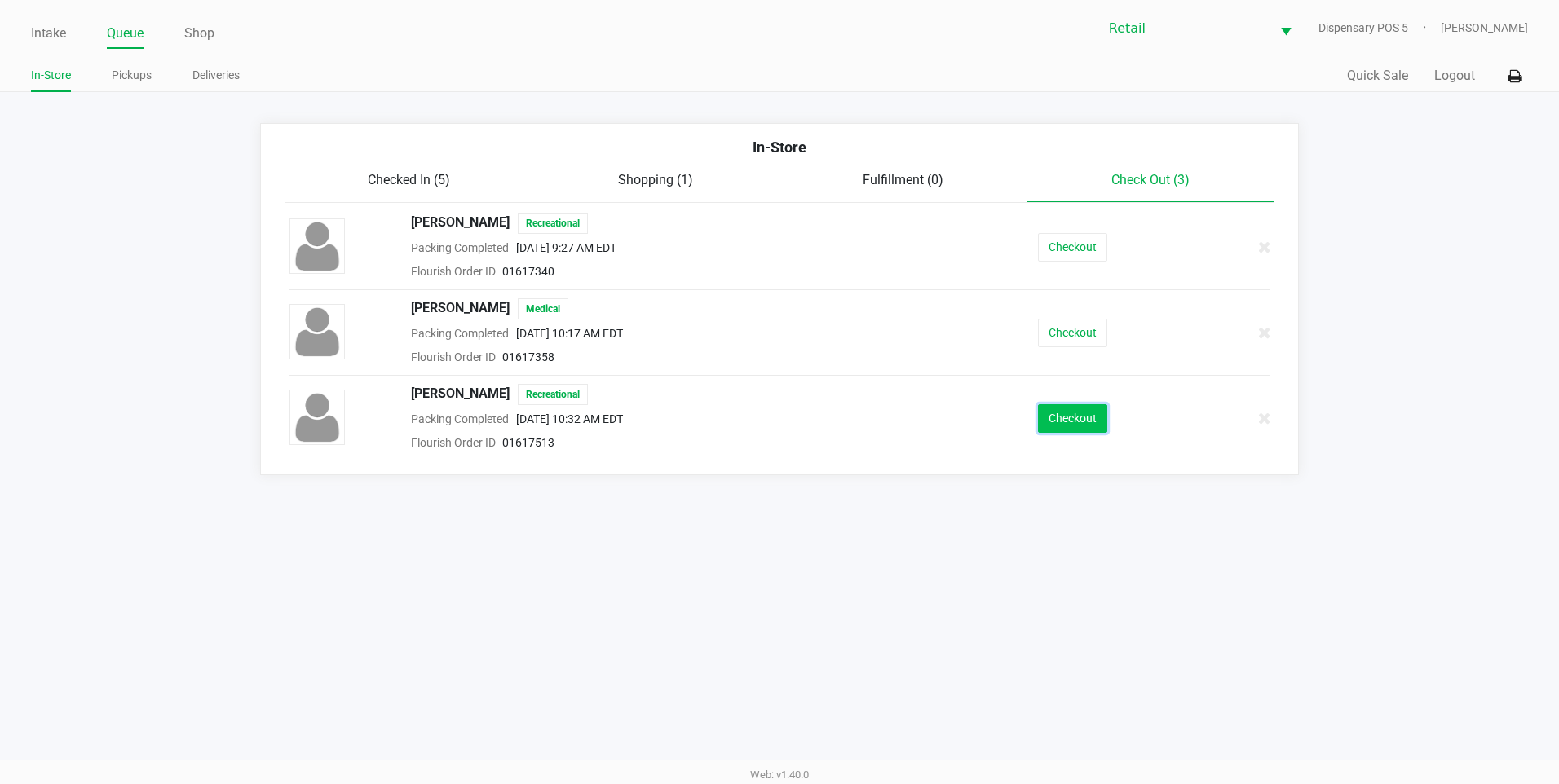
click at [1073, 412] on button "Checkout" at bounding box center [1072, 418] width 69 height 29
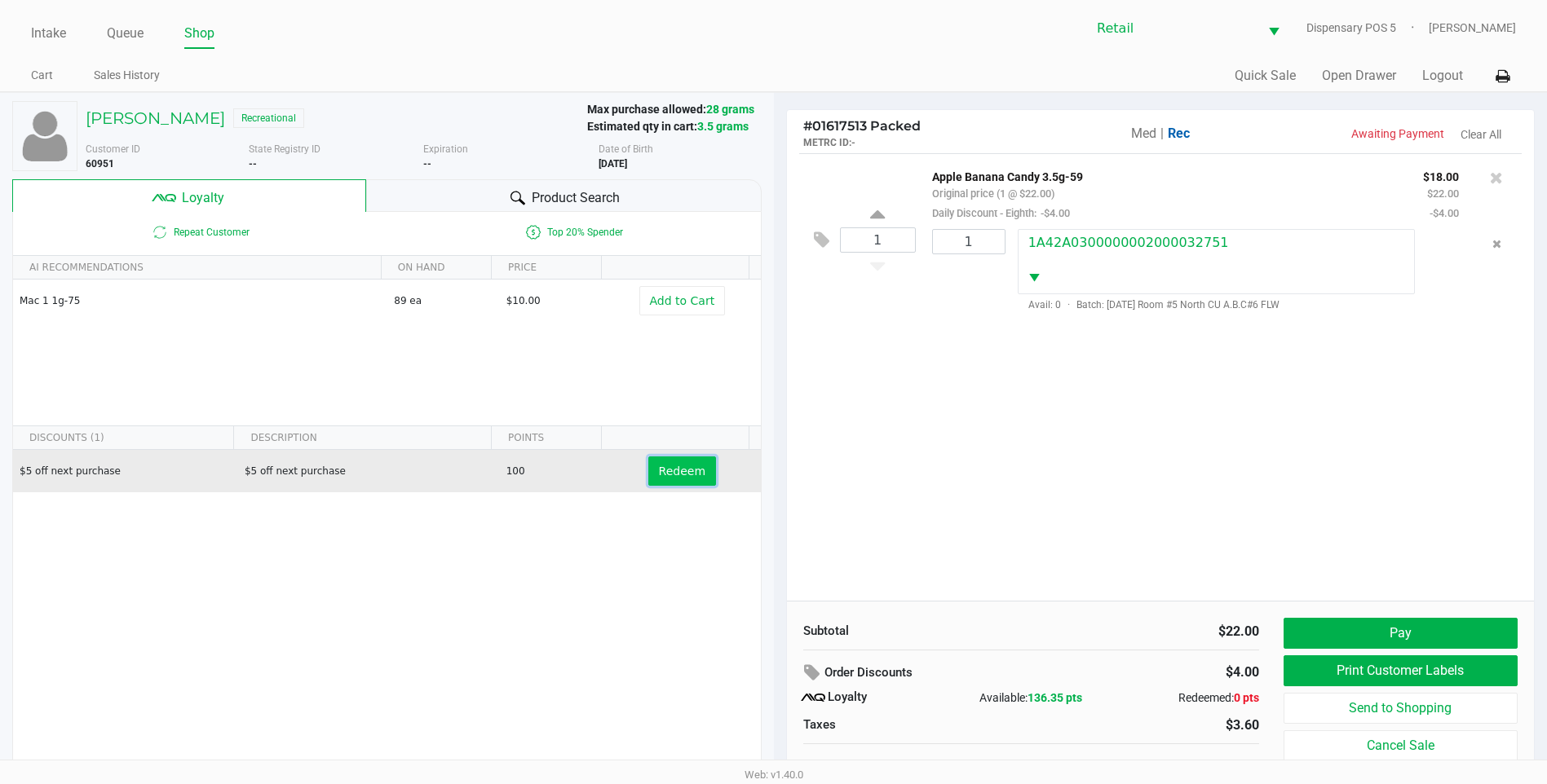
click at [689, 470] on button "Redeem" at bounding box center [682, 471] width 67 height 30
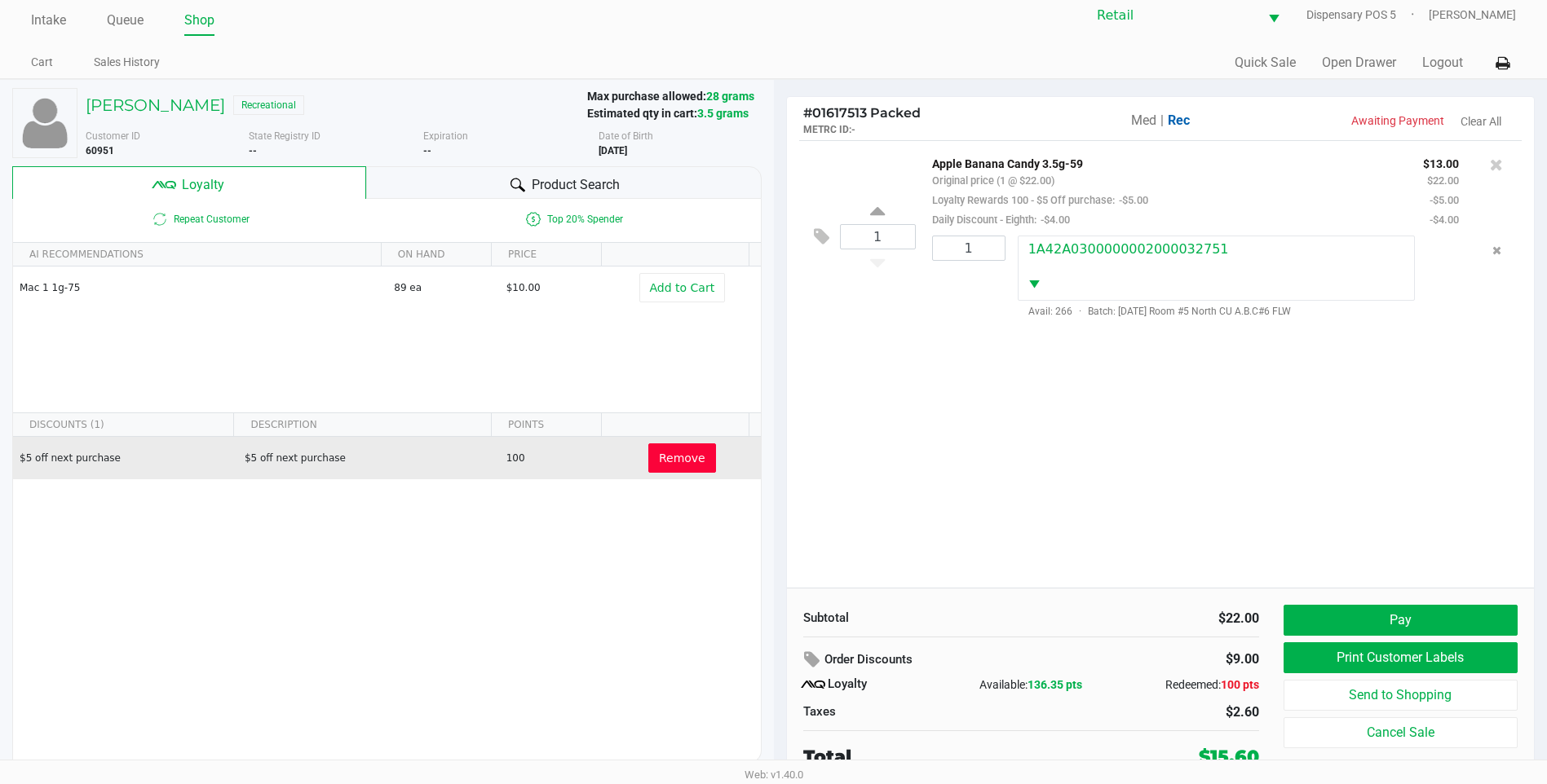
scroll to position [17, 0]
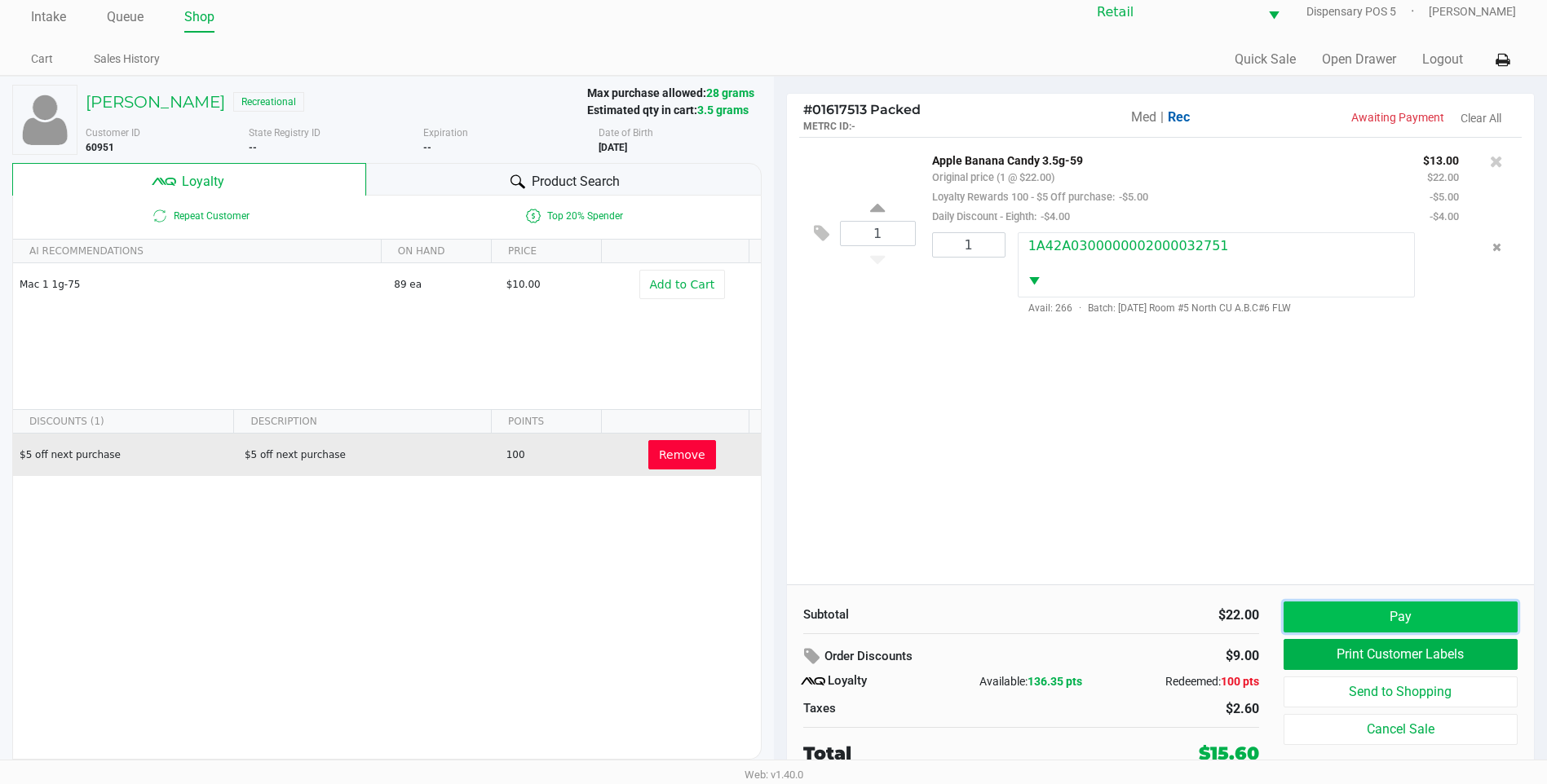
click at [1399, 614] on button "Pay" at bounding box center [1400, 618] width 234 height 31
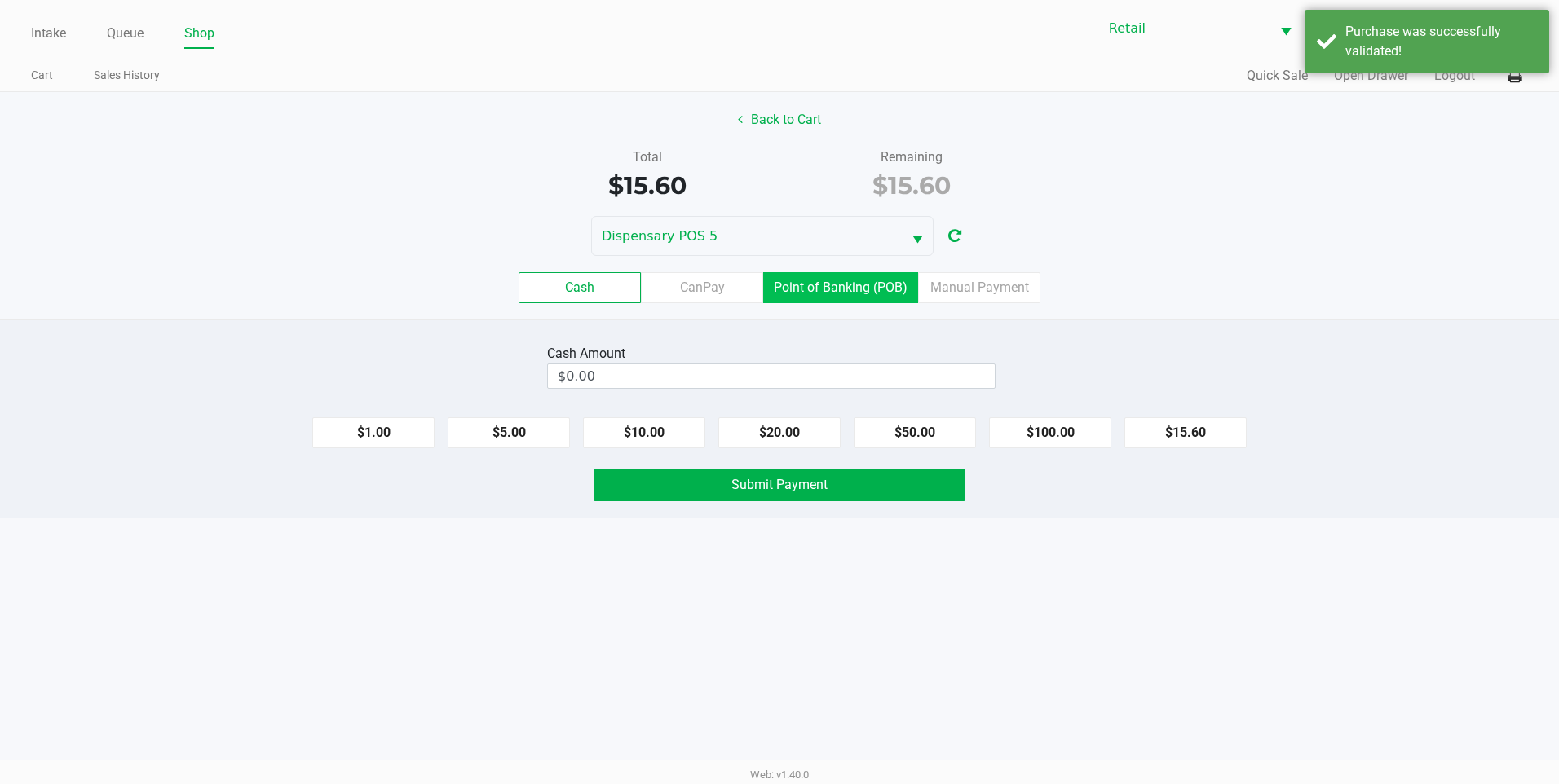
click at [878, 283] on label "Point of Banking (POB)" at bounding box center [840, 288] width 155 height 31
click at [0, 0] on 7 "Point of Banking (POB)" at bounding box center [0, 0] width 0 height 0
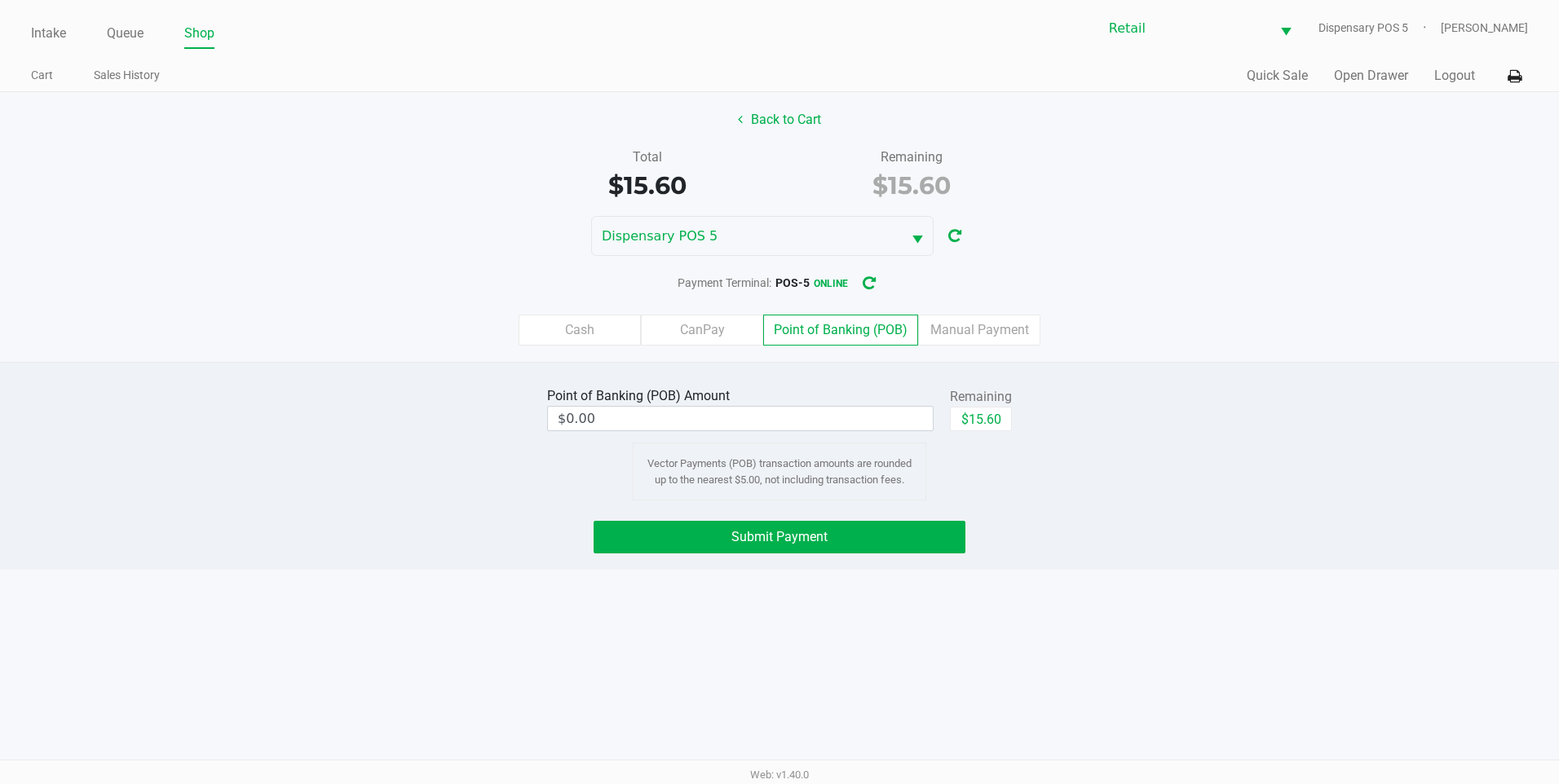
click at [993, 433] on div "$15.60" at bounding box center [981, 426] width 62 height 37
click at [997, 416] on button "$15.60" at bounding box center [981, 419] width 62 height 24
type input "$15.60"
click at [894, 543] on button "Submit Payment" at bounding box center [780, 537] width 372 height 32
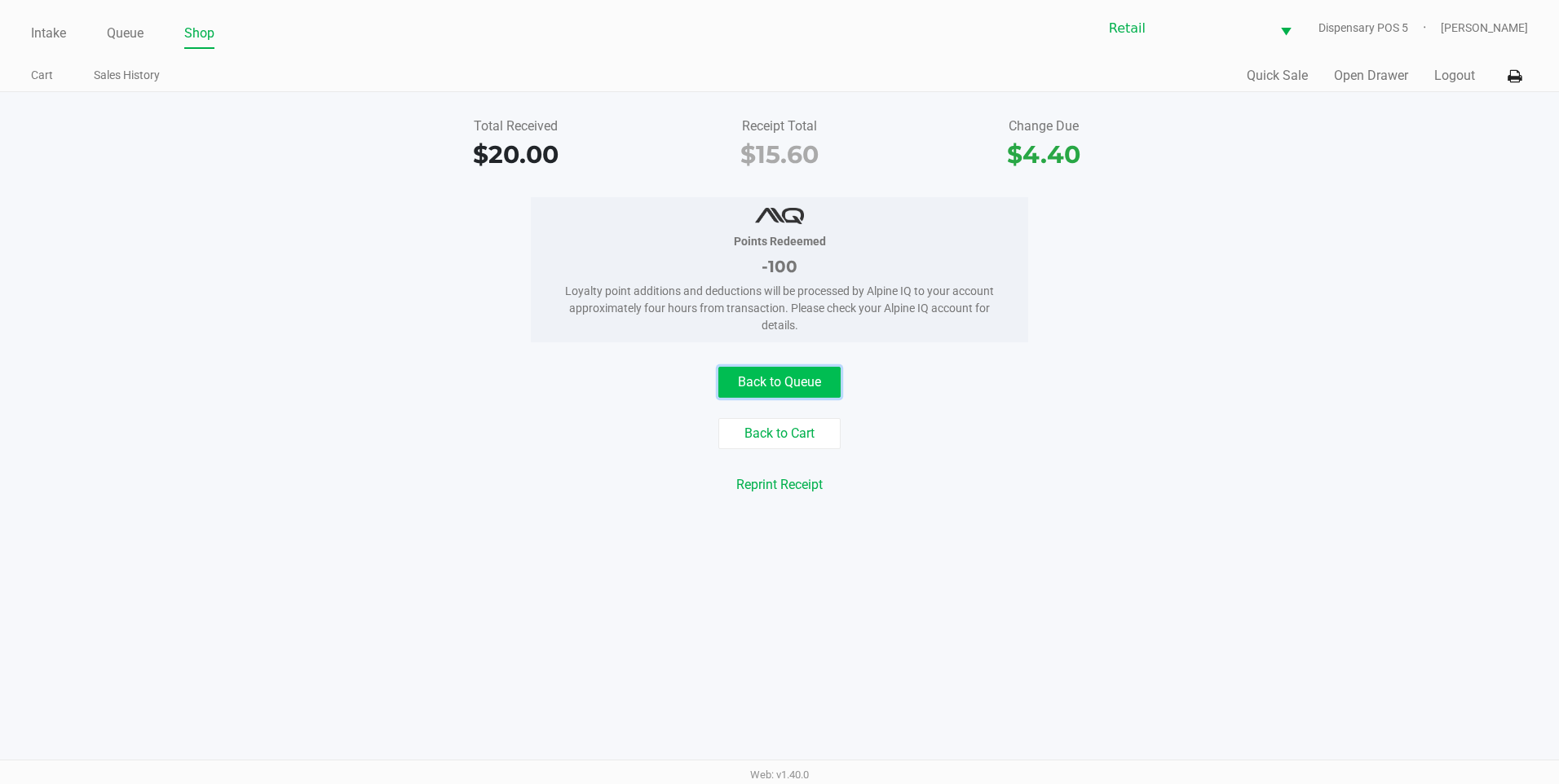
click at [790, 380] on button "Back to Queue" at bounding box center [780, 382] width 122 height 31
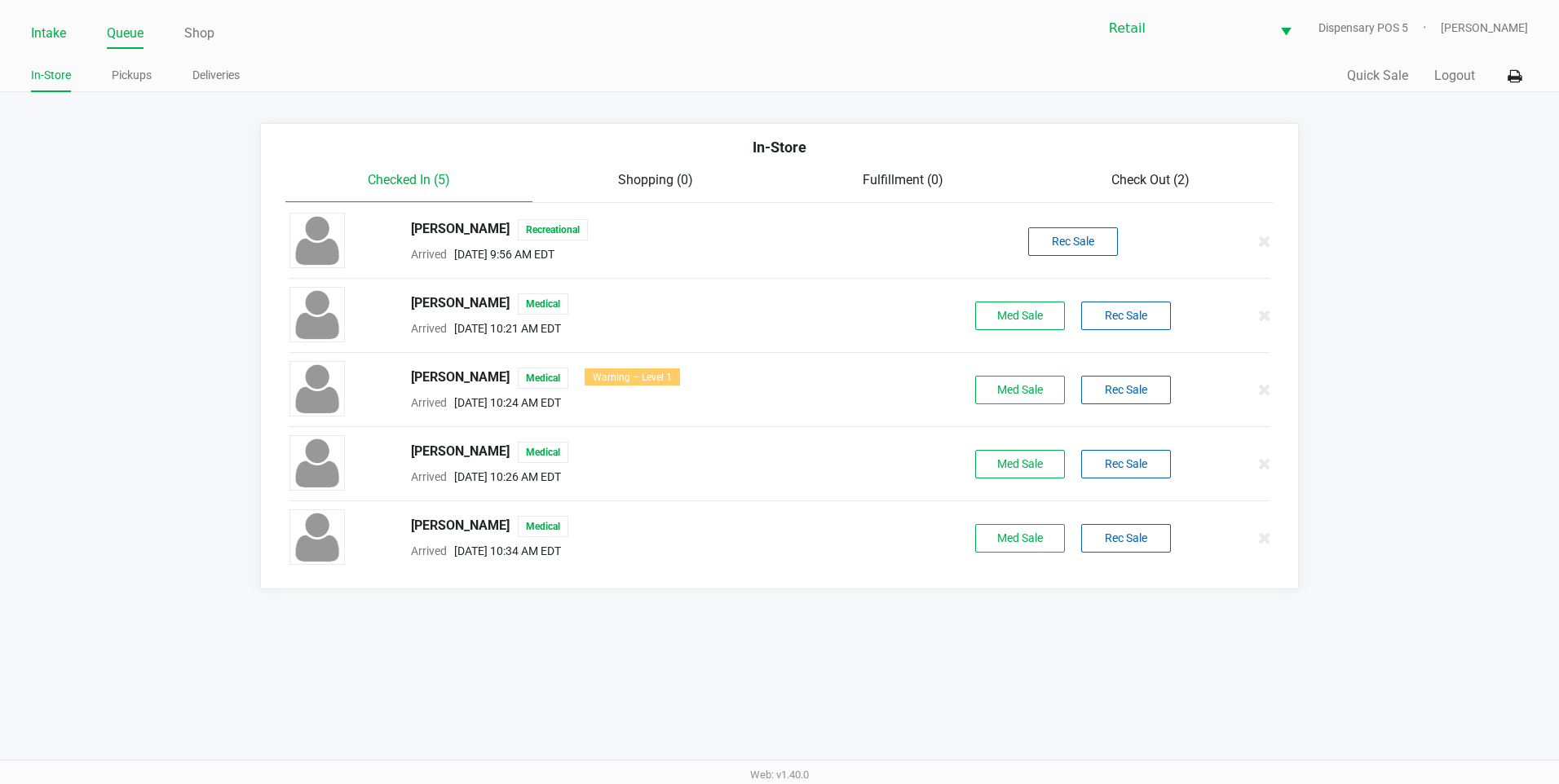
click at [45, 24] on link "Intake" at bounding box center [49, 33] width 35 height 23
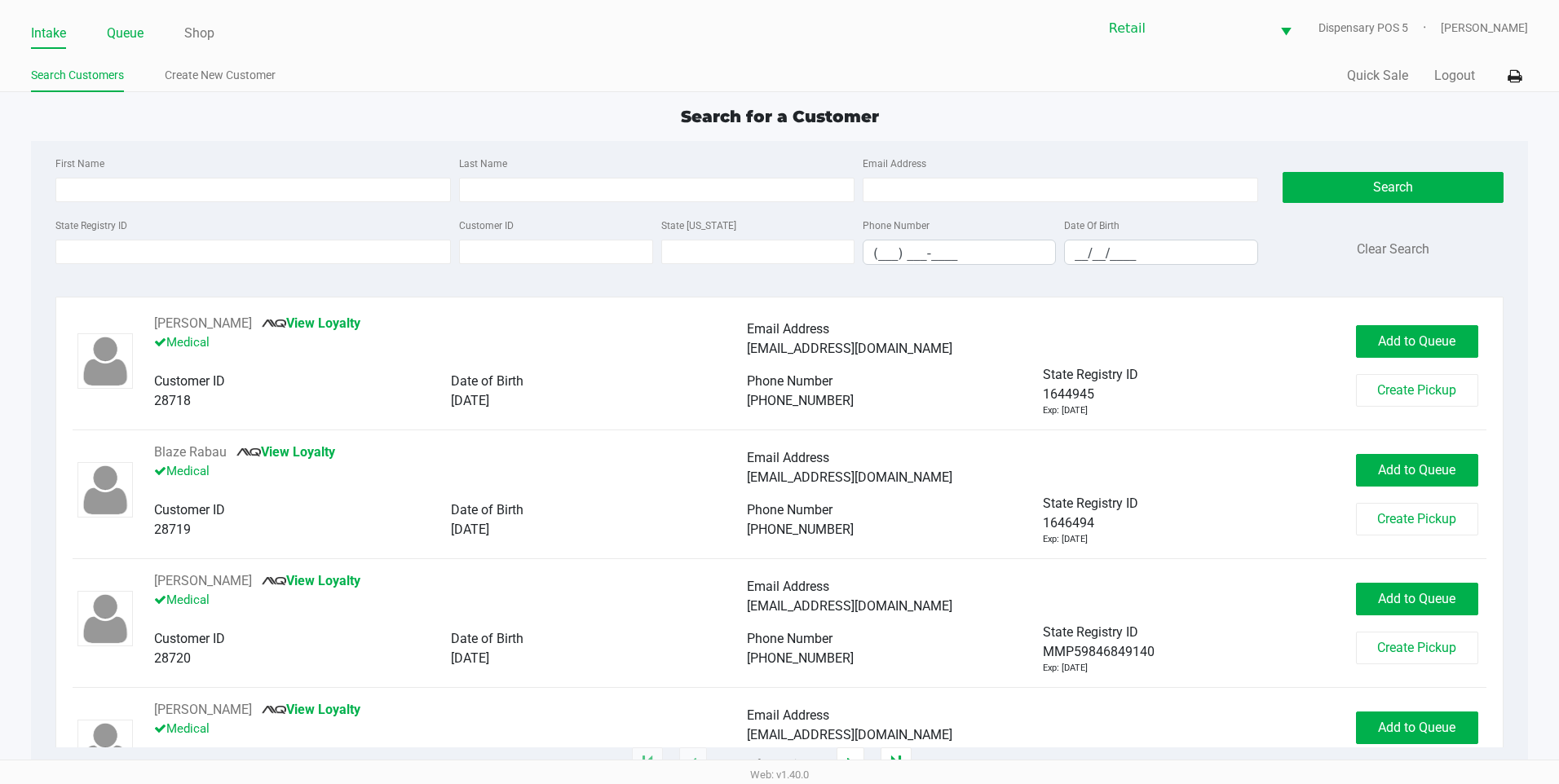
click at [108, 38] on link "Queue" at bounding box center [126, 33] width 37 height 23
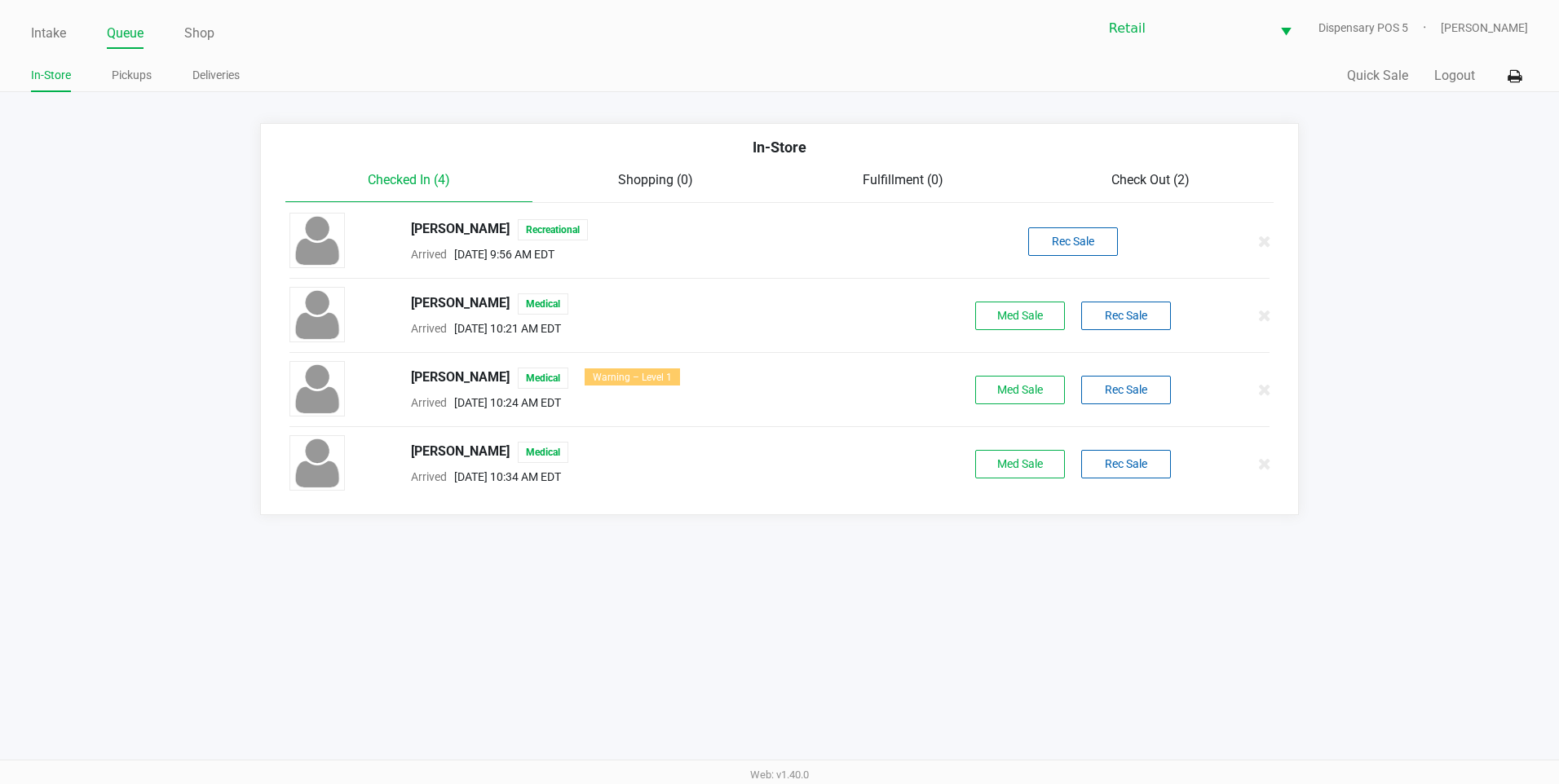
click at [1154, 172] on span "Check Out (2)" at bounding box center [1150, 179] width 79 height 16
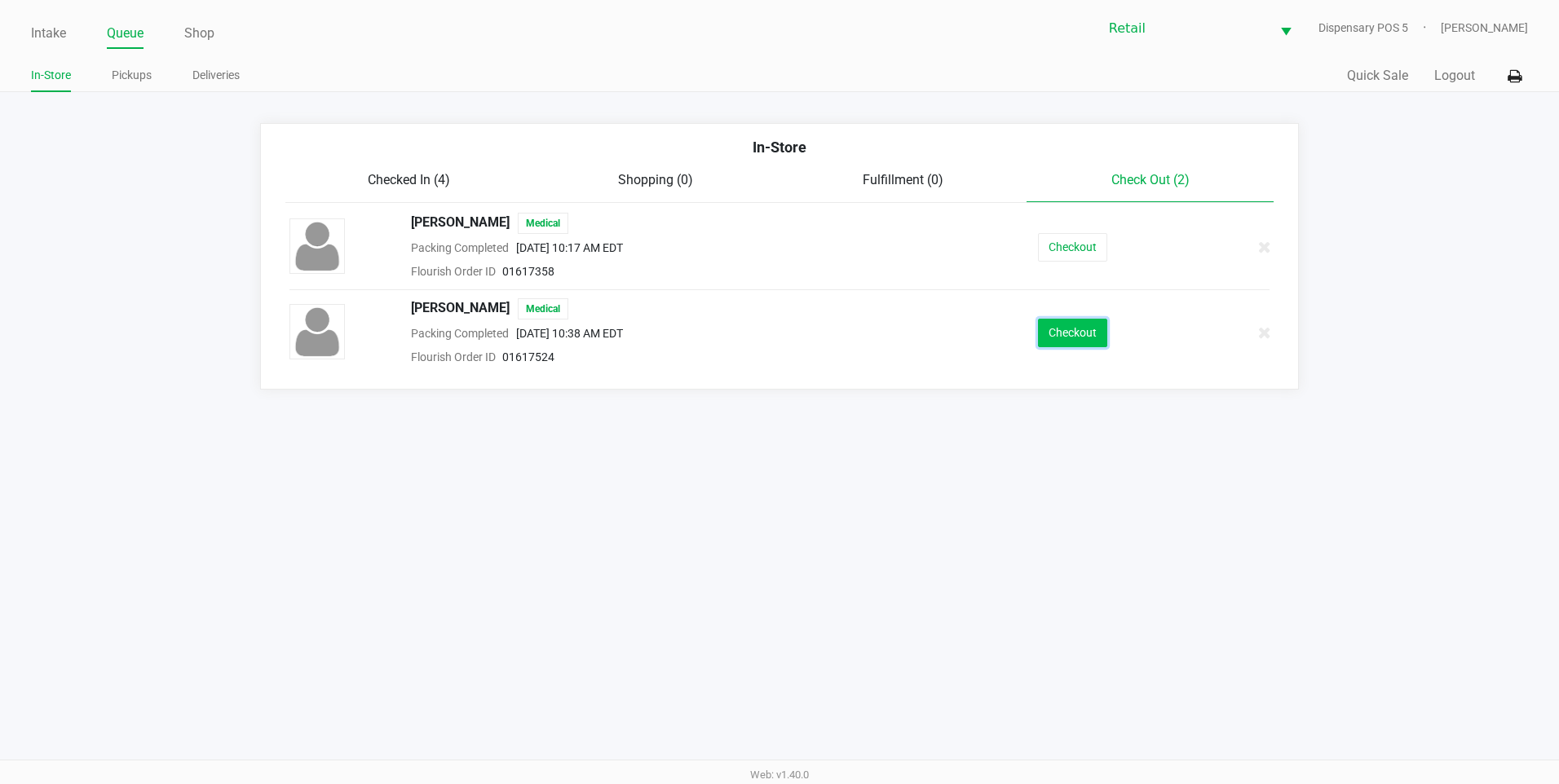
click at [1083, 343] on button "Checkout" at bounding box center [1072, 332] width 69 height 29
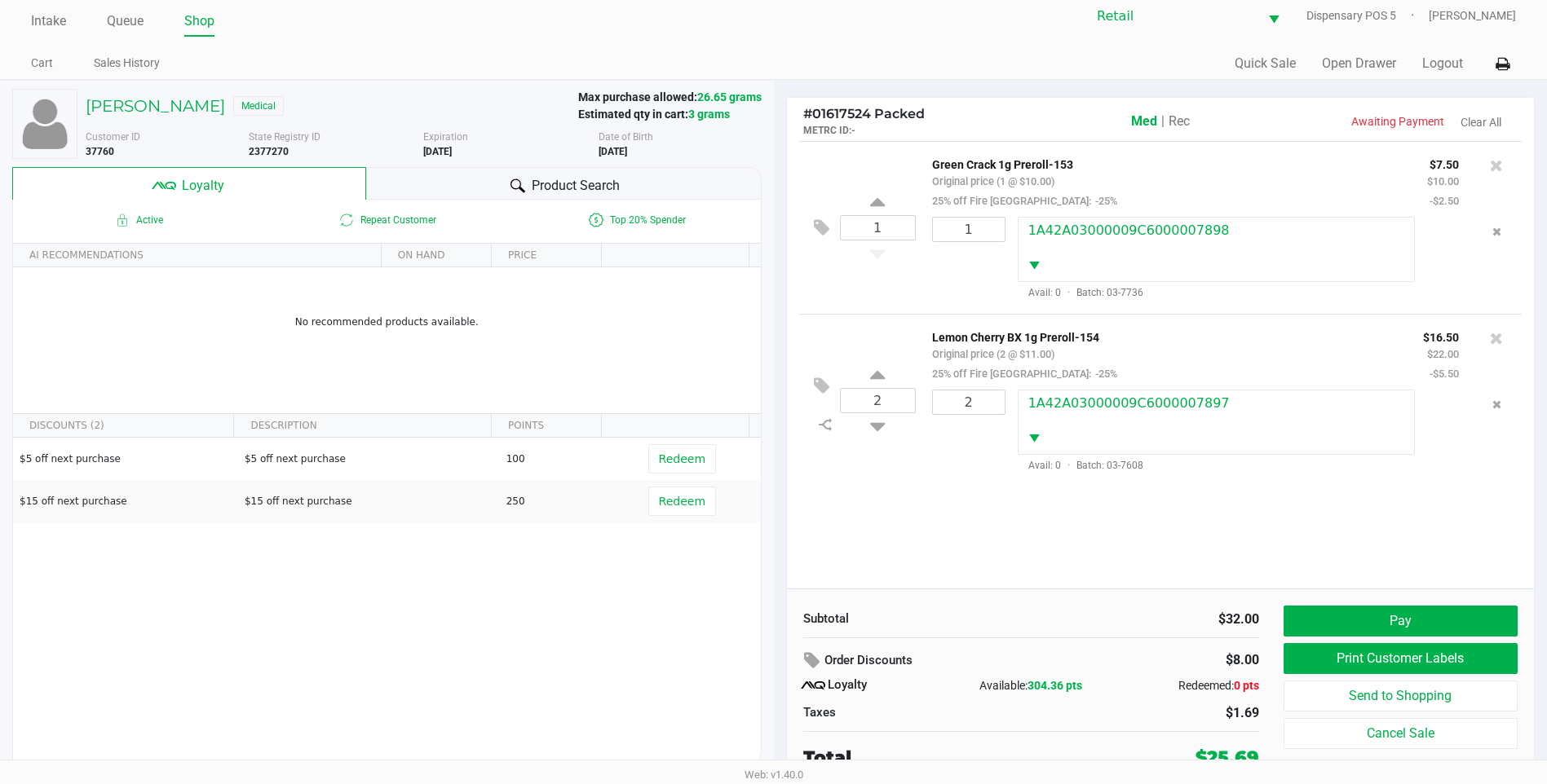
scroll to position [17, 0]
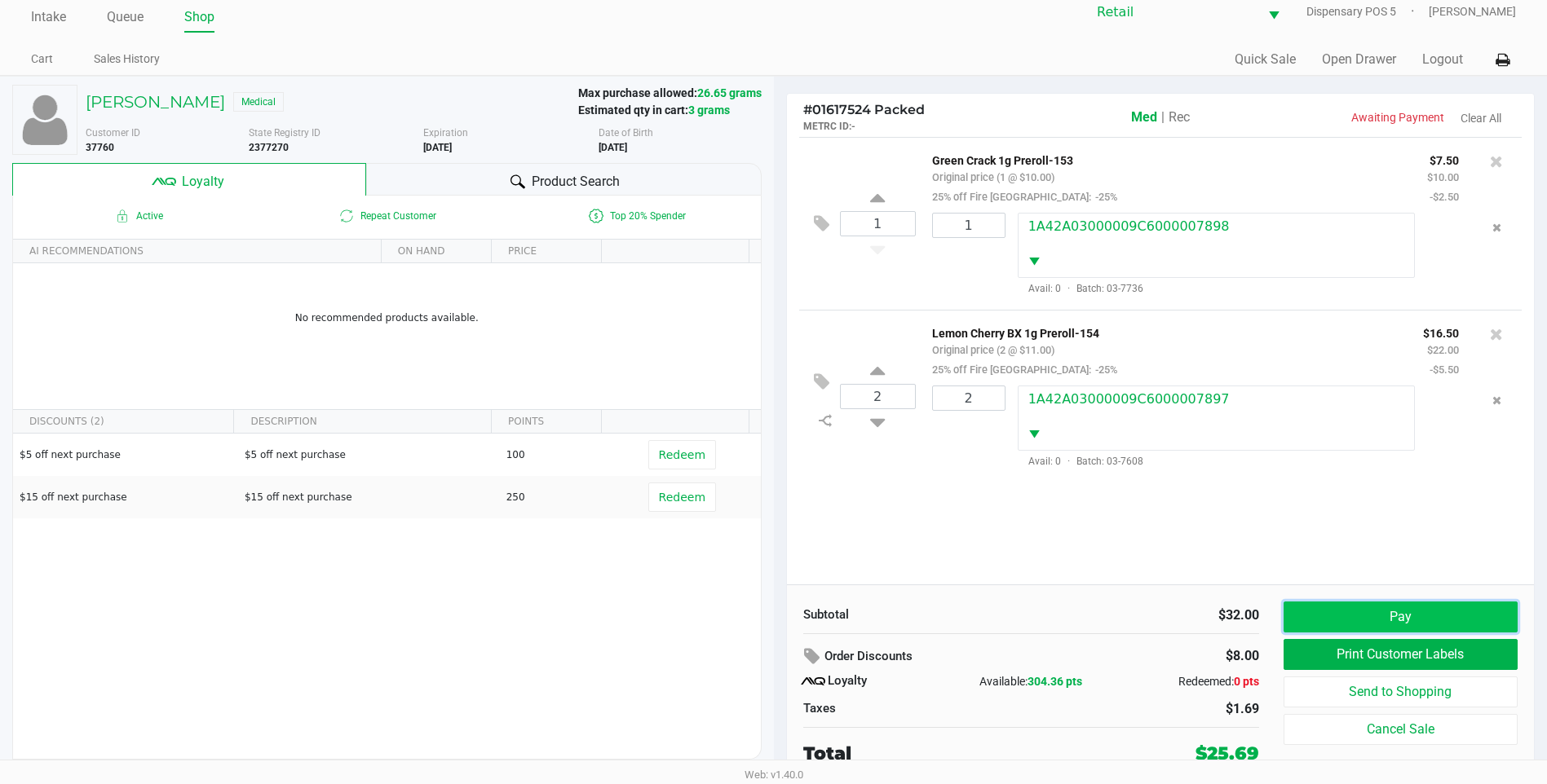
click at [1329, 622] on button "Pay" at bounding box center [1400, 618] width 234 height 31
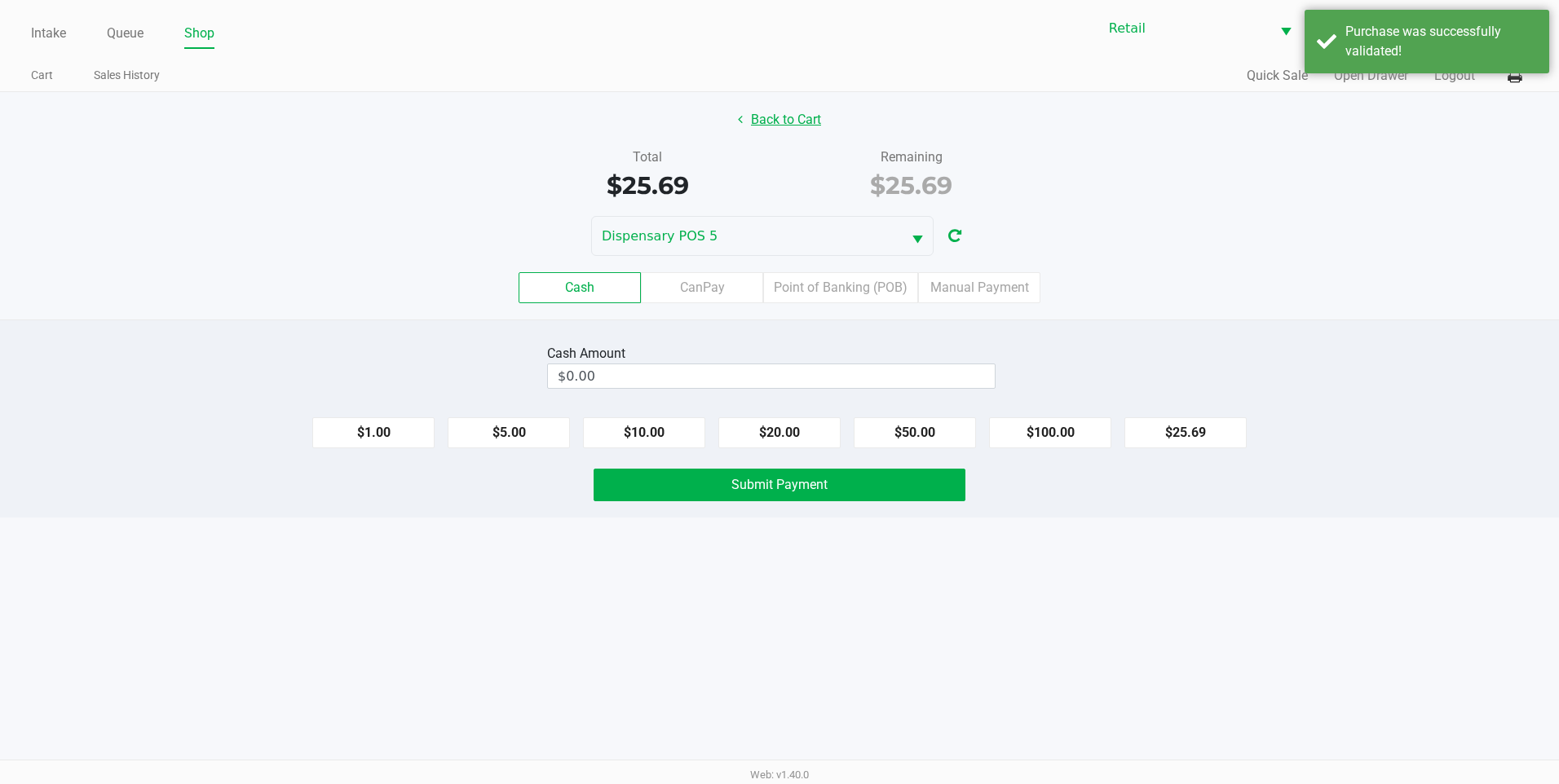
click at [808, 127] on button "Back to Cart" at bounding box center [780, 120] width 104 height 31
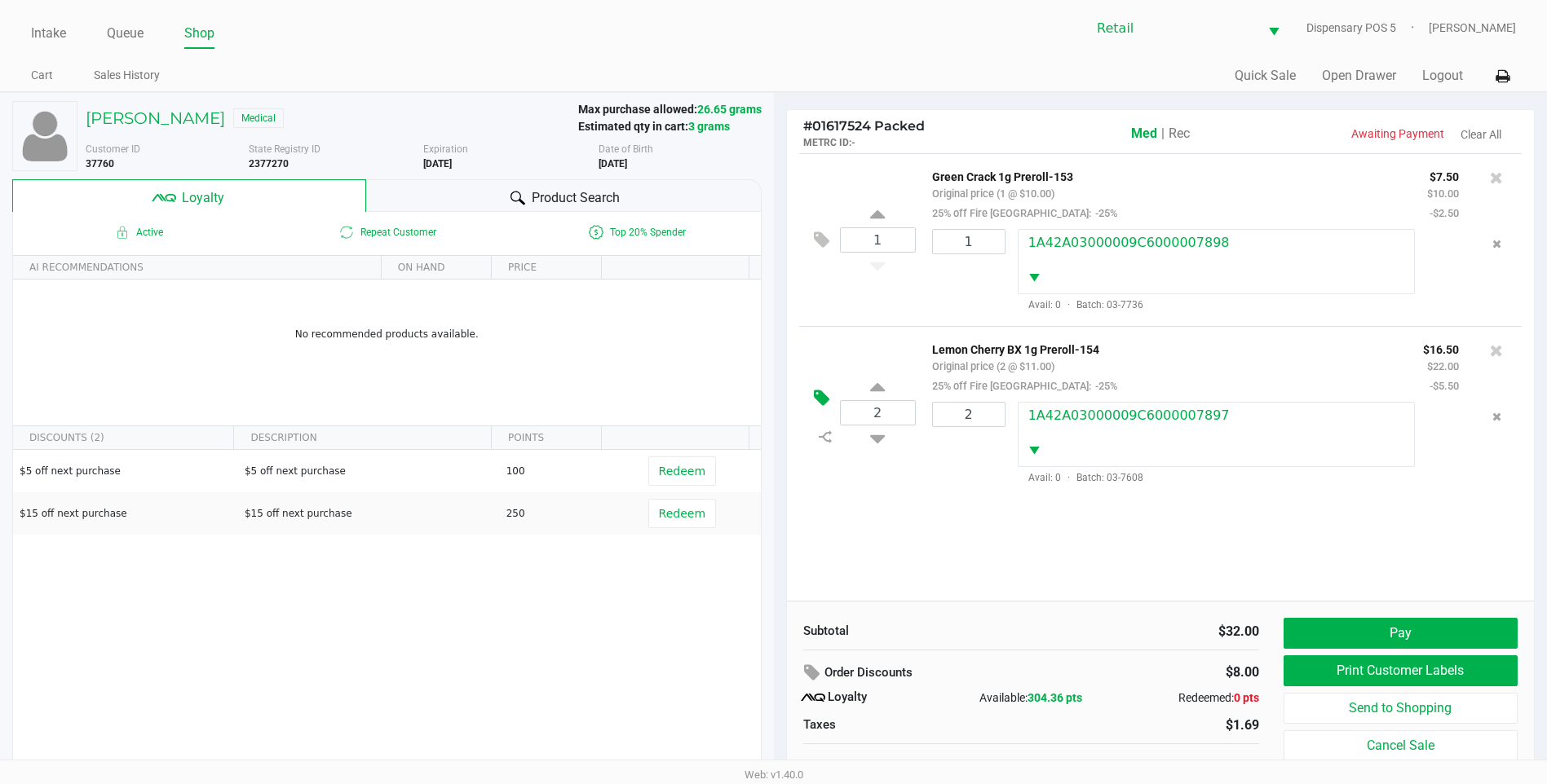
click at [832, 400] on button at bounding box center [826, 399] width 29 height 39
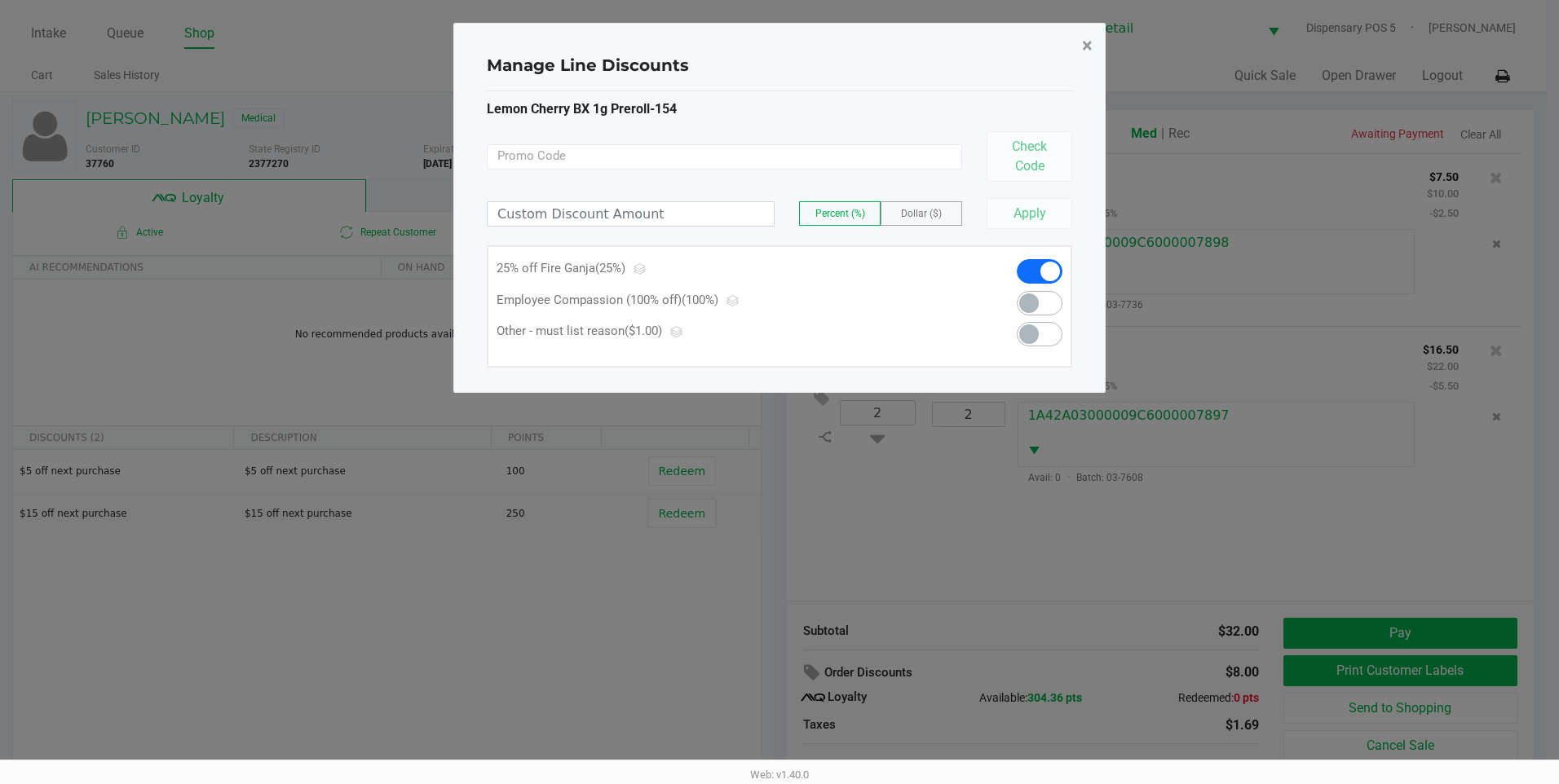
click at [1095, 31] on button "×" at bounding box center [1088, 45] width 37 height 45
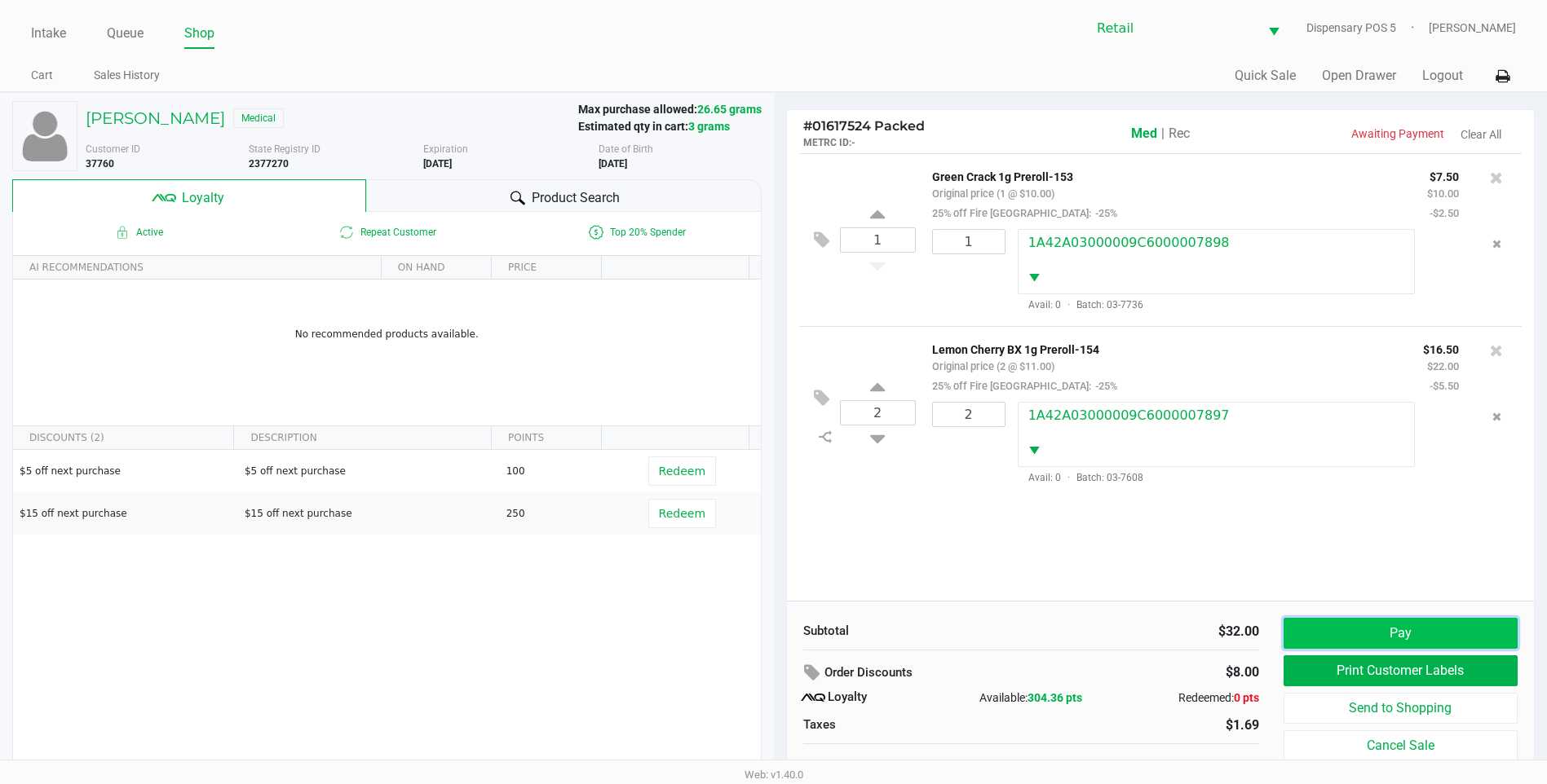
click at [1432, 621] on button "Pay" at bounding box center [1400, 633] width 234 height 31
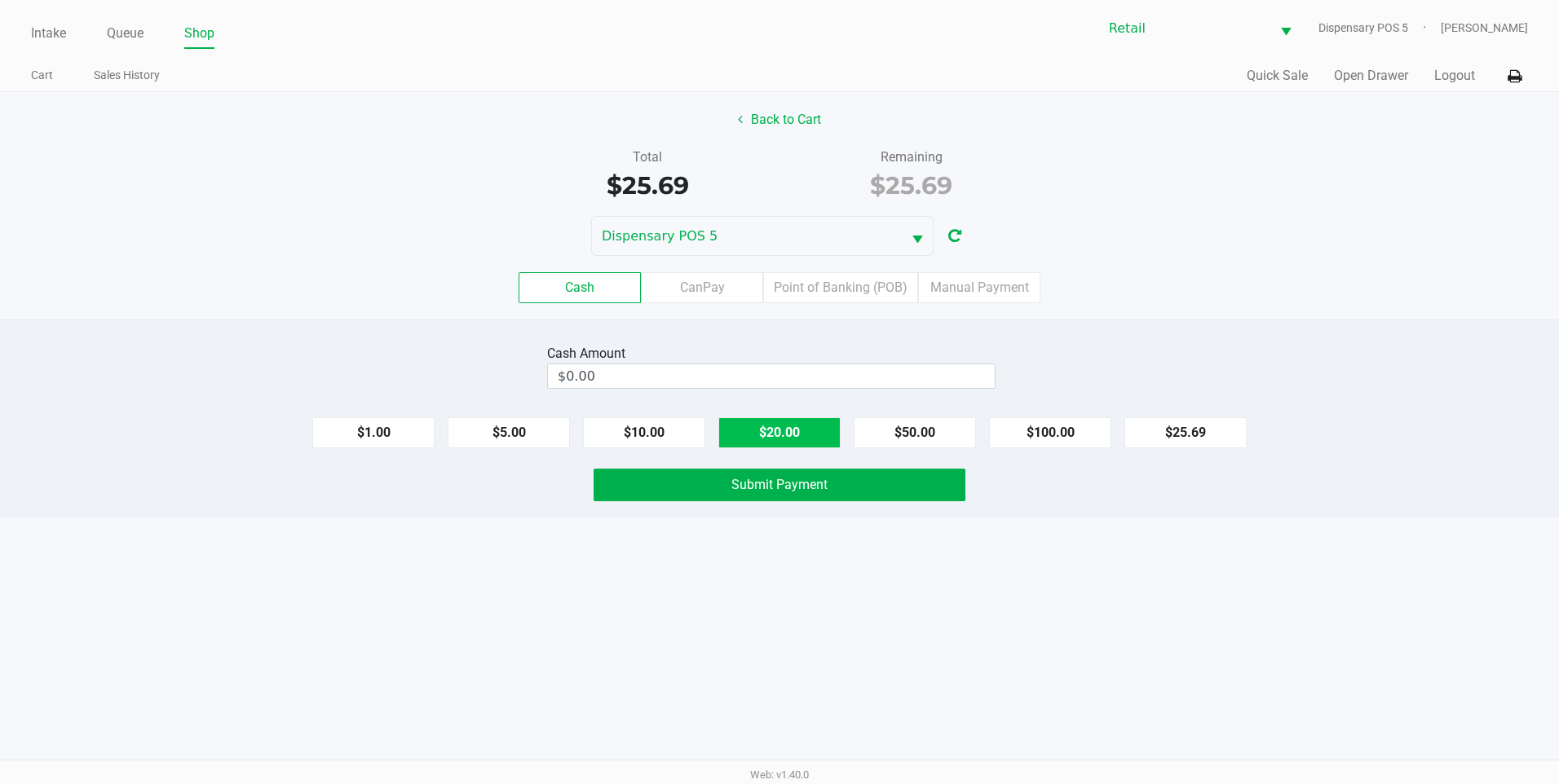
click at [792, 428] on button "$20.00" at bounding box center [780, 433] width 122 height 31
click at [672, 428] on button "$10.00" at bounding box center [644, 433] width 122 height 31
type input "$30.00"
click at [819, 480] on span "Submit Payment" at bounding box center [780, 485] width 96 height 16
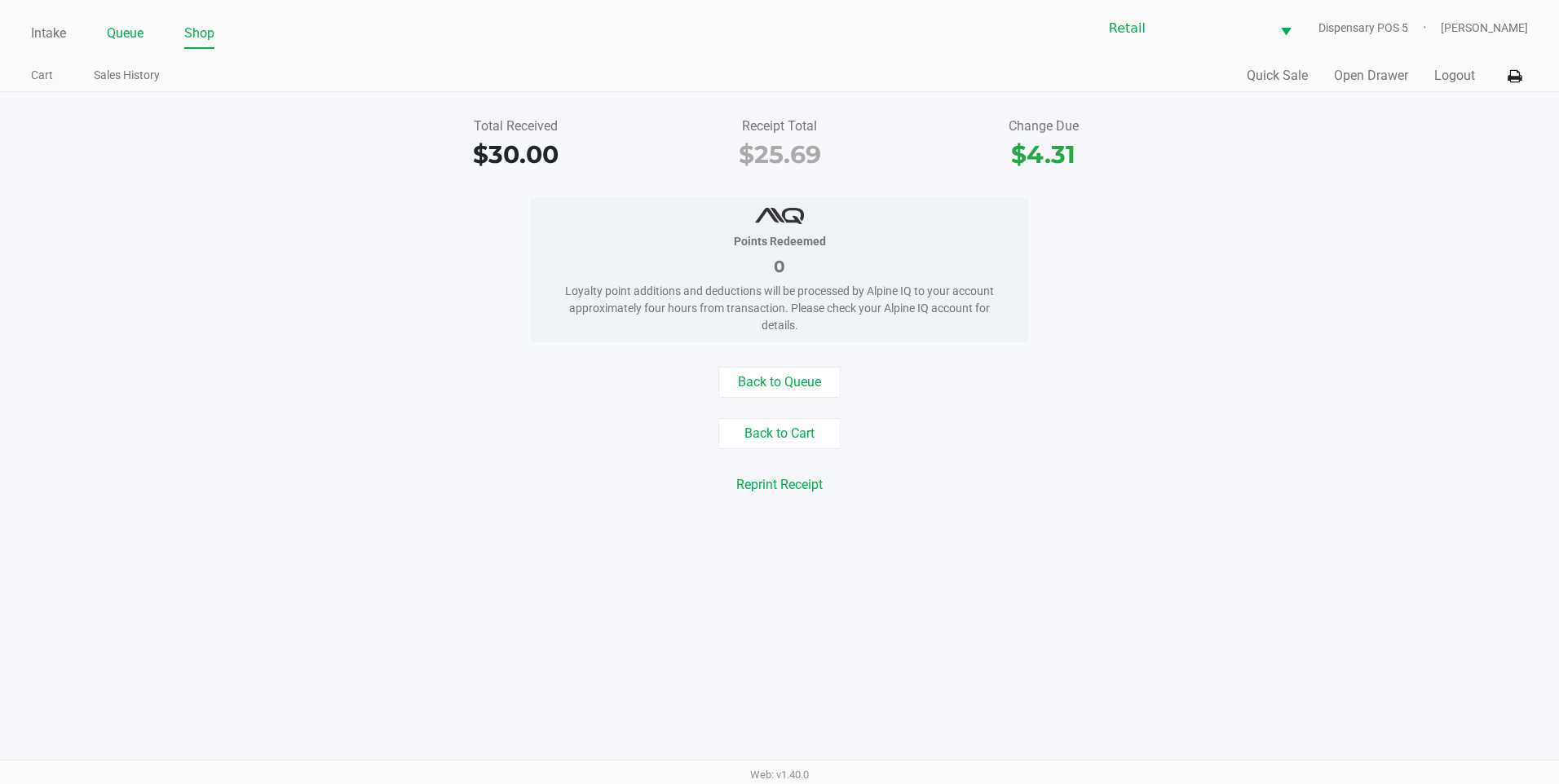
click at [138, 38] on link "Queue" at bounding box center [126, 33] width 37 height 23
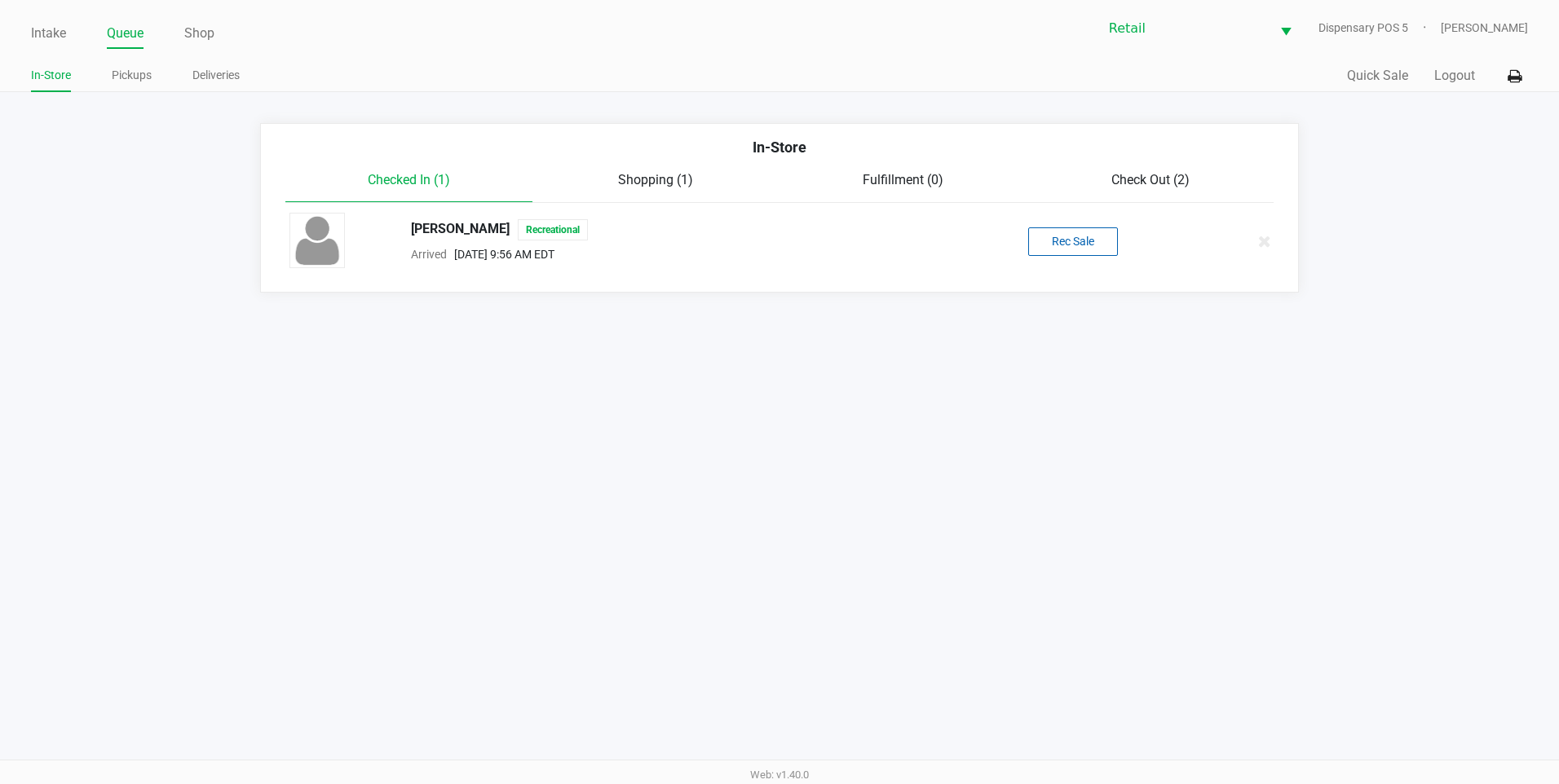
click at [1122, 184] on span "Check Out (2)" at bounding box center [1150, 179] width 79 height 16
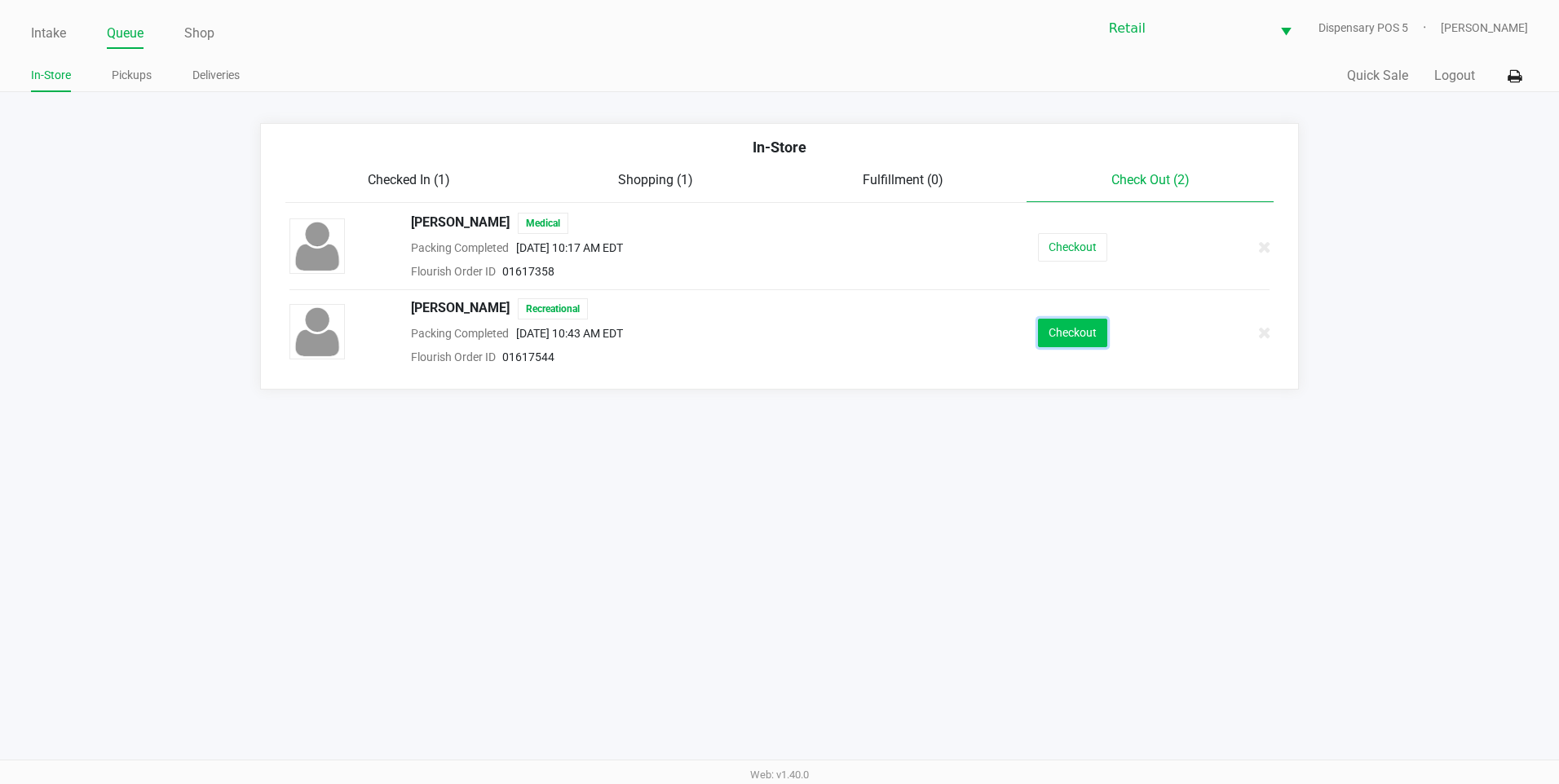
click at [1074, 339] on button "Checkout" at bounding box center [1072, 332] width 69 height 29
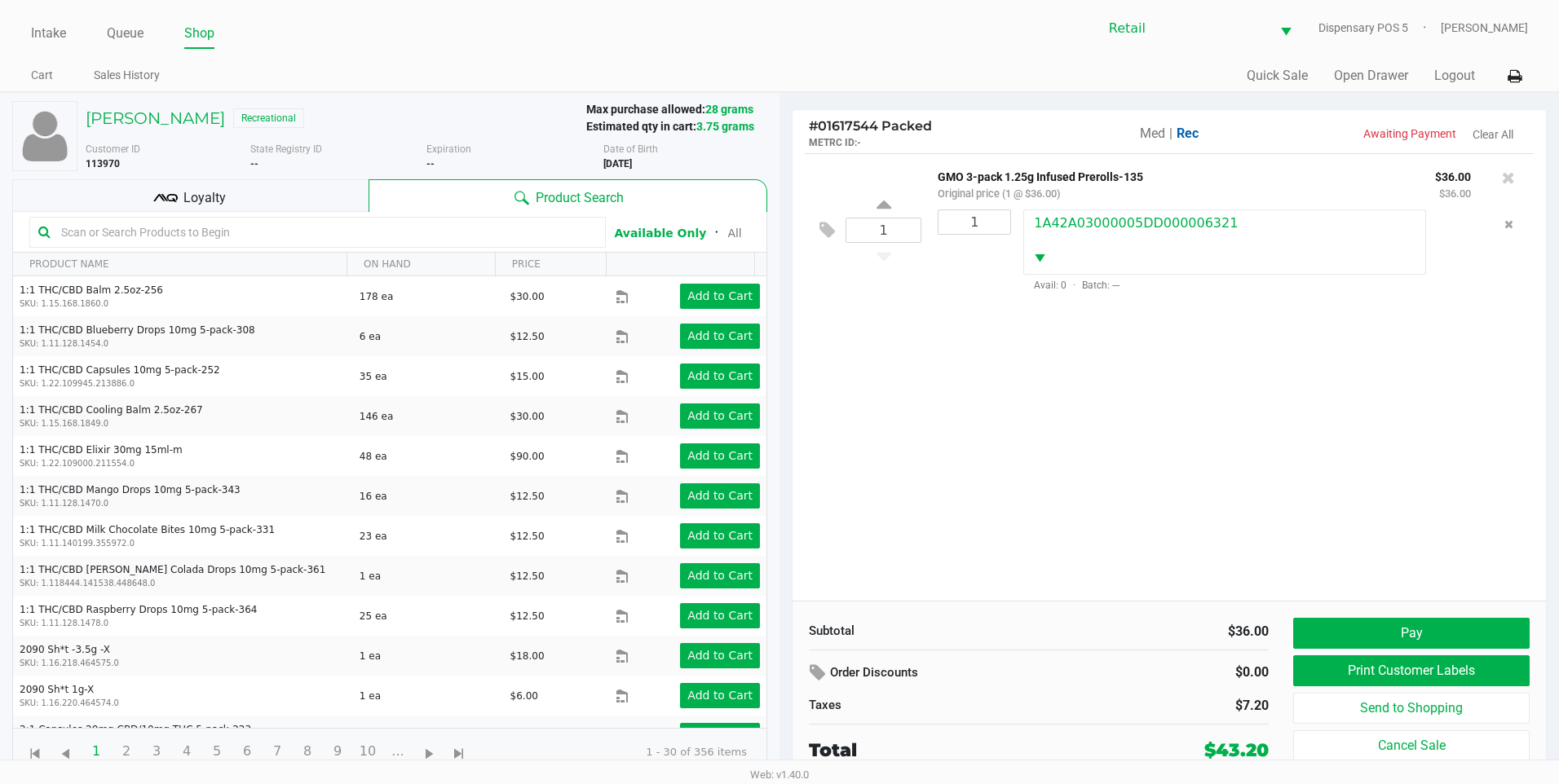
click at [204, 189] on span "Loyalty" at bounding box center [205, 198] width 42 height 19
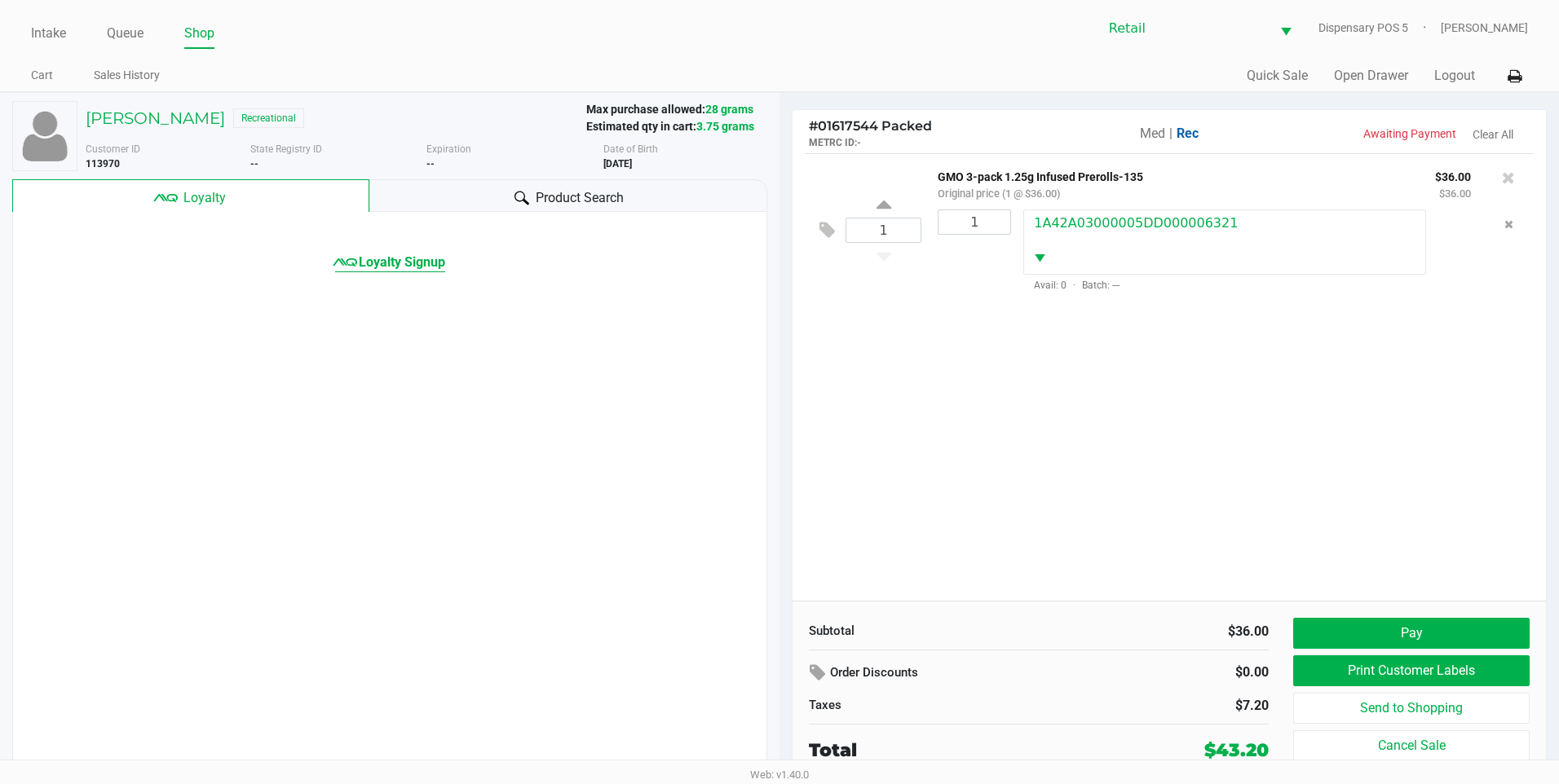
drag, startPoint x: 377, startPoint y: 251, endPoint x: 381, endPoint y: 260, distance: 9.8
click at [381, 259] on div "Loyalty Signup" at bounding box center [390, 242] width 754 height 60
click at [381, 260] on span "Loyalty Signup" at bounding box center [403, 262] width 87 height 19
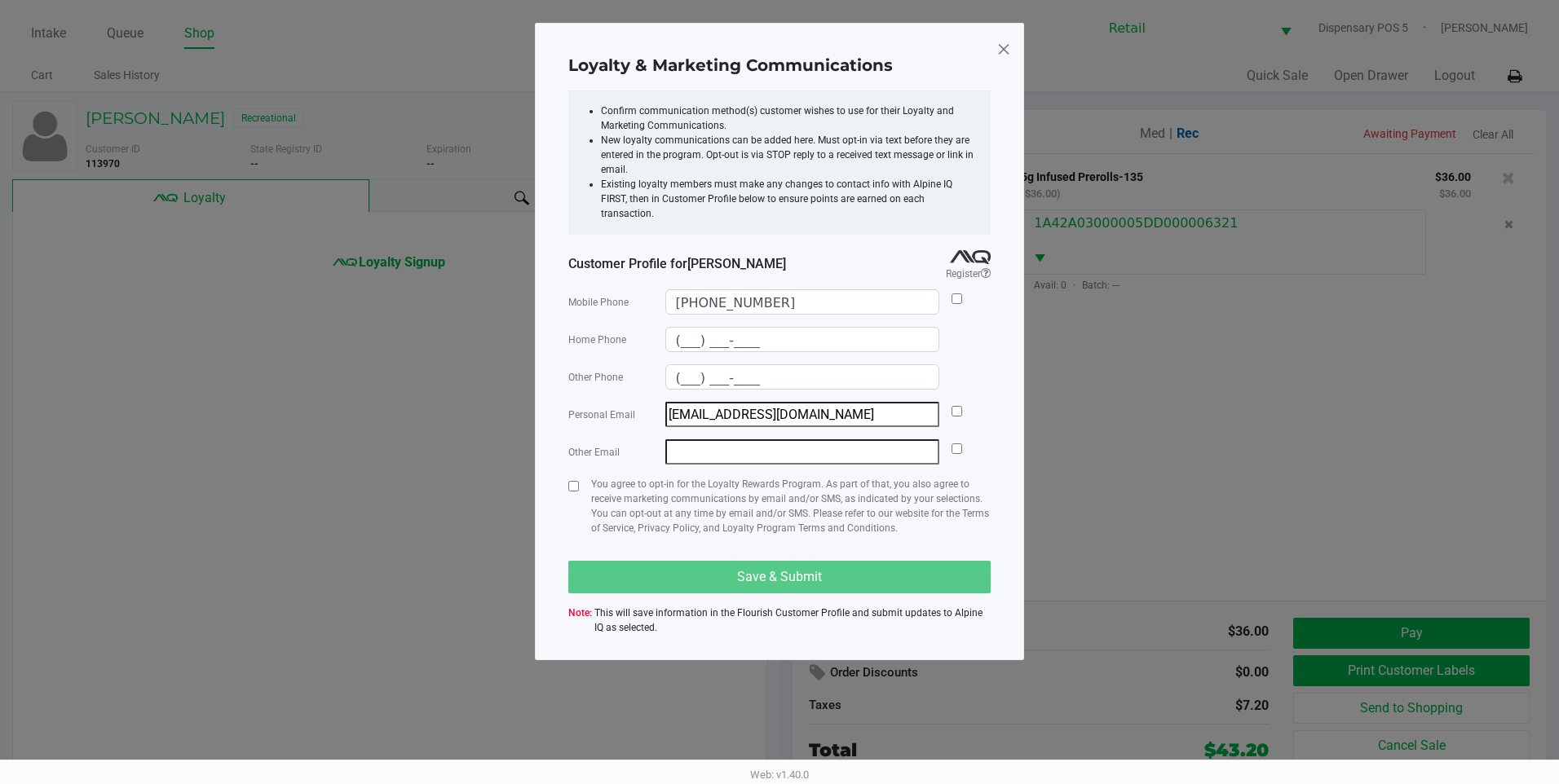
drag, startPoint x: 950, startPoint y: 291, endPoint x: 961, endPoint y: 288, distance: 11.4
click at [961, 289] on div "Mobile Phone (401) 688-7080" at bounding box center [779, 301] width 422 height 25
click at [960, 294] on input "checkbox" at bounding box center [956, 298] width 10 height 10
checkbox input "true"
click at [959, 402] on div at bounding box center [956, 414] width 10 height 25
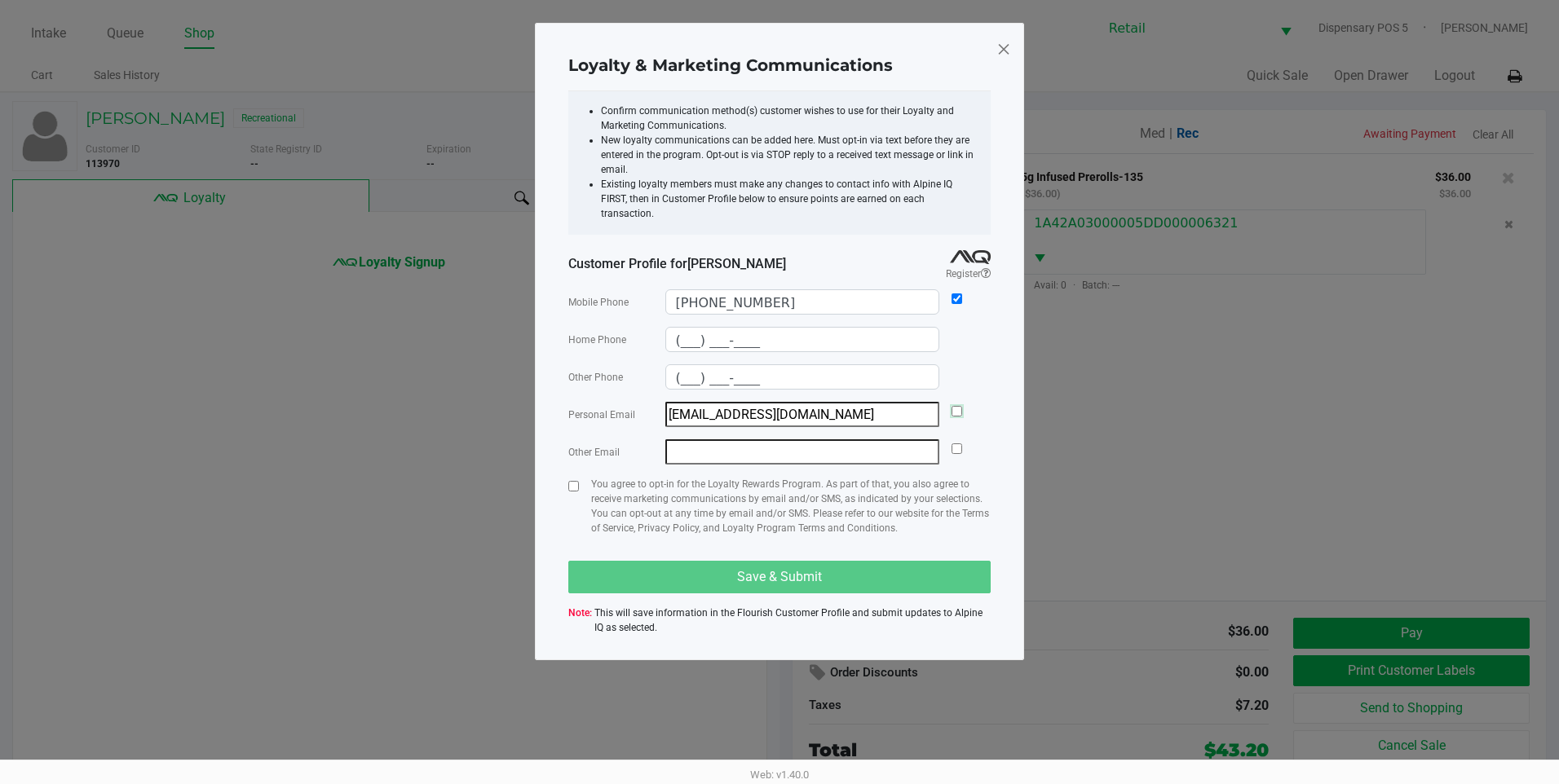
click at [959, 406] on input "checkbox" at bounding box center [956, 411] width 10 height 10
checkbox input "true"
click at [575, 481] on input "checkbox" at bounding box center [573, 486] width 10 height 10
checkbox input "true"
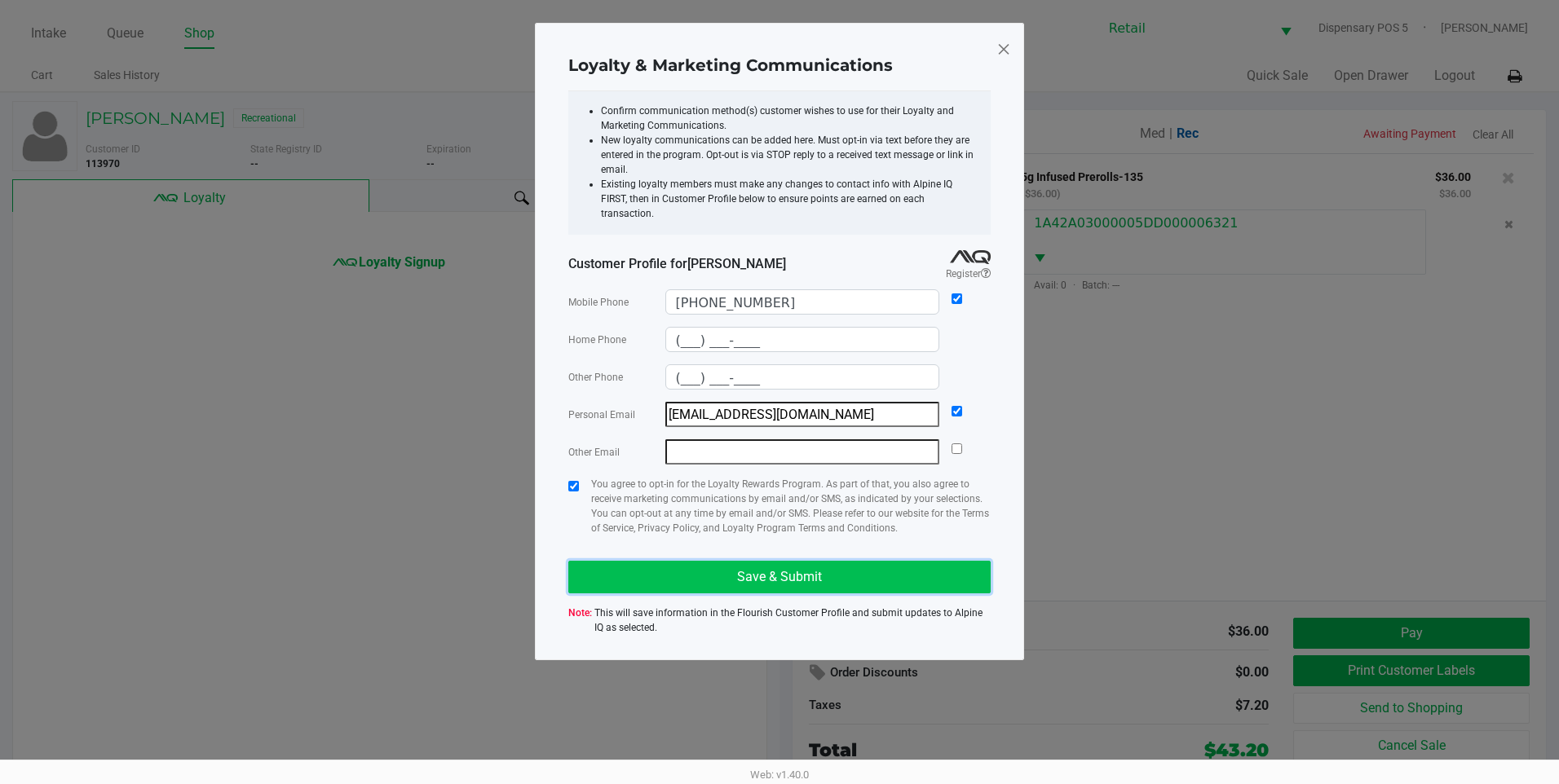
click at [654, 561] on button "Save & Submit" at bounding box center [779, 576] width 422 height 32
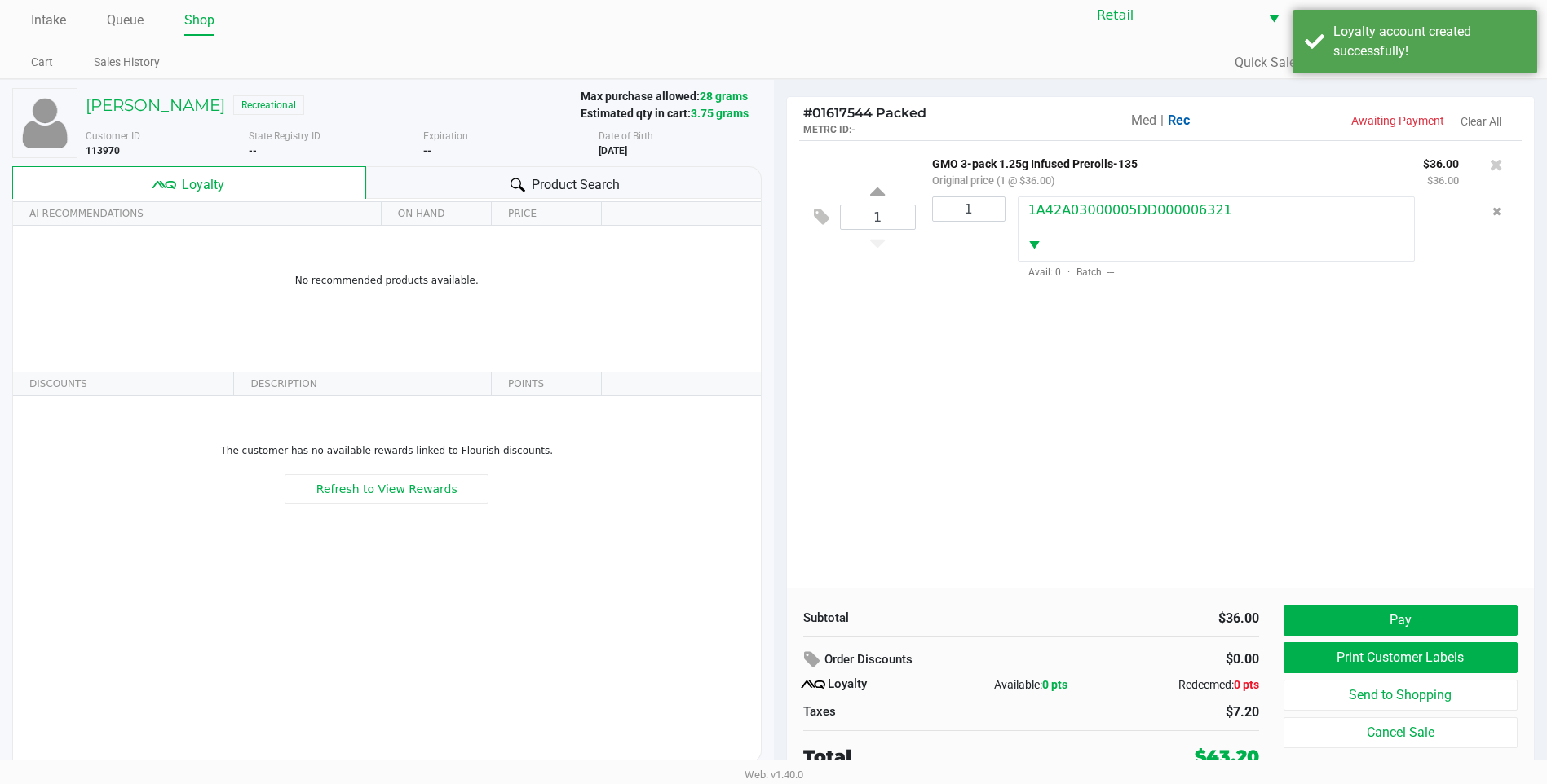
scroll to position [17, 0]
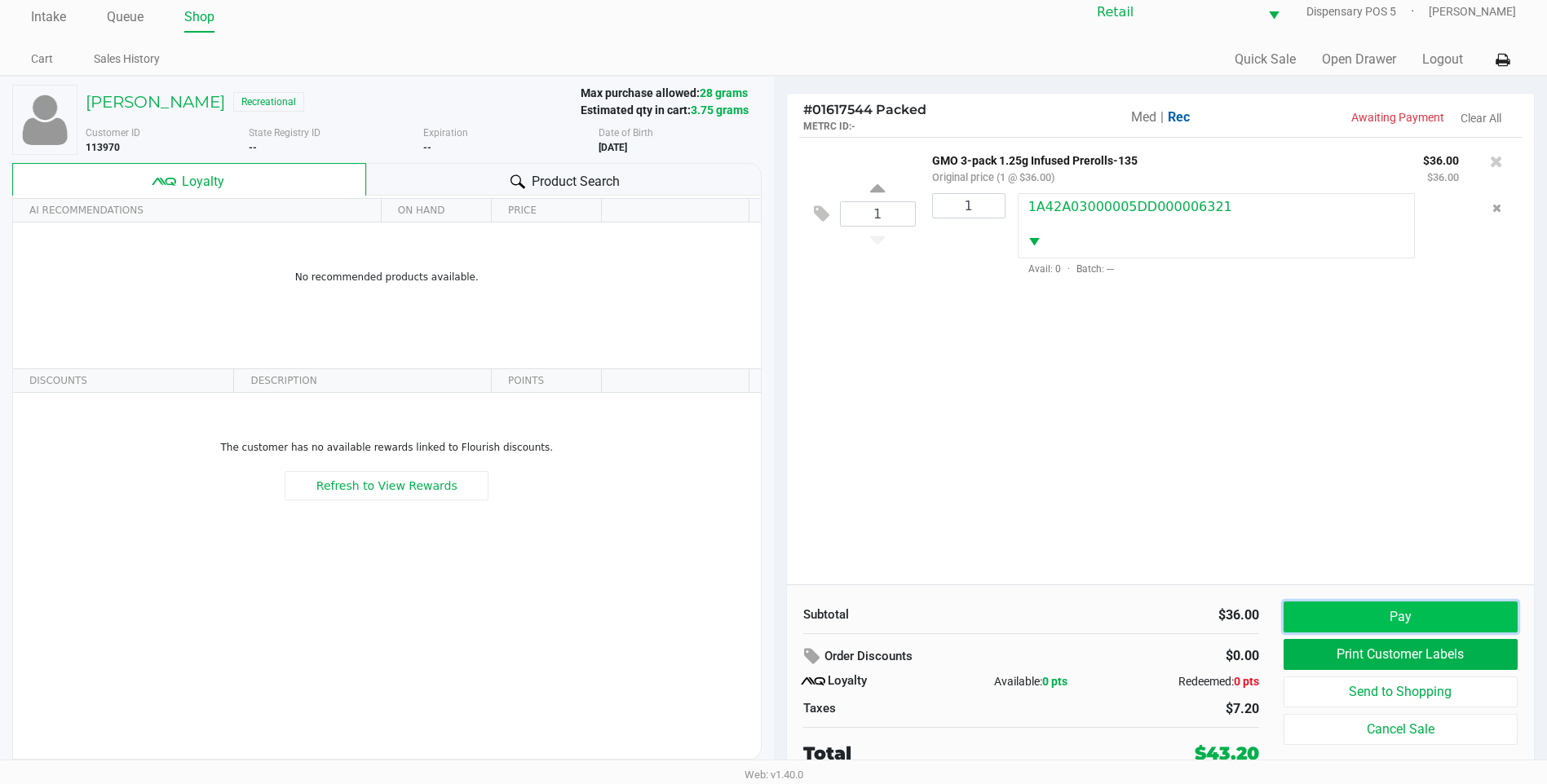
click at [1311, 611] on button "Pay" at bounding box center [1400, 618] width 234 height 31
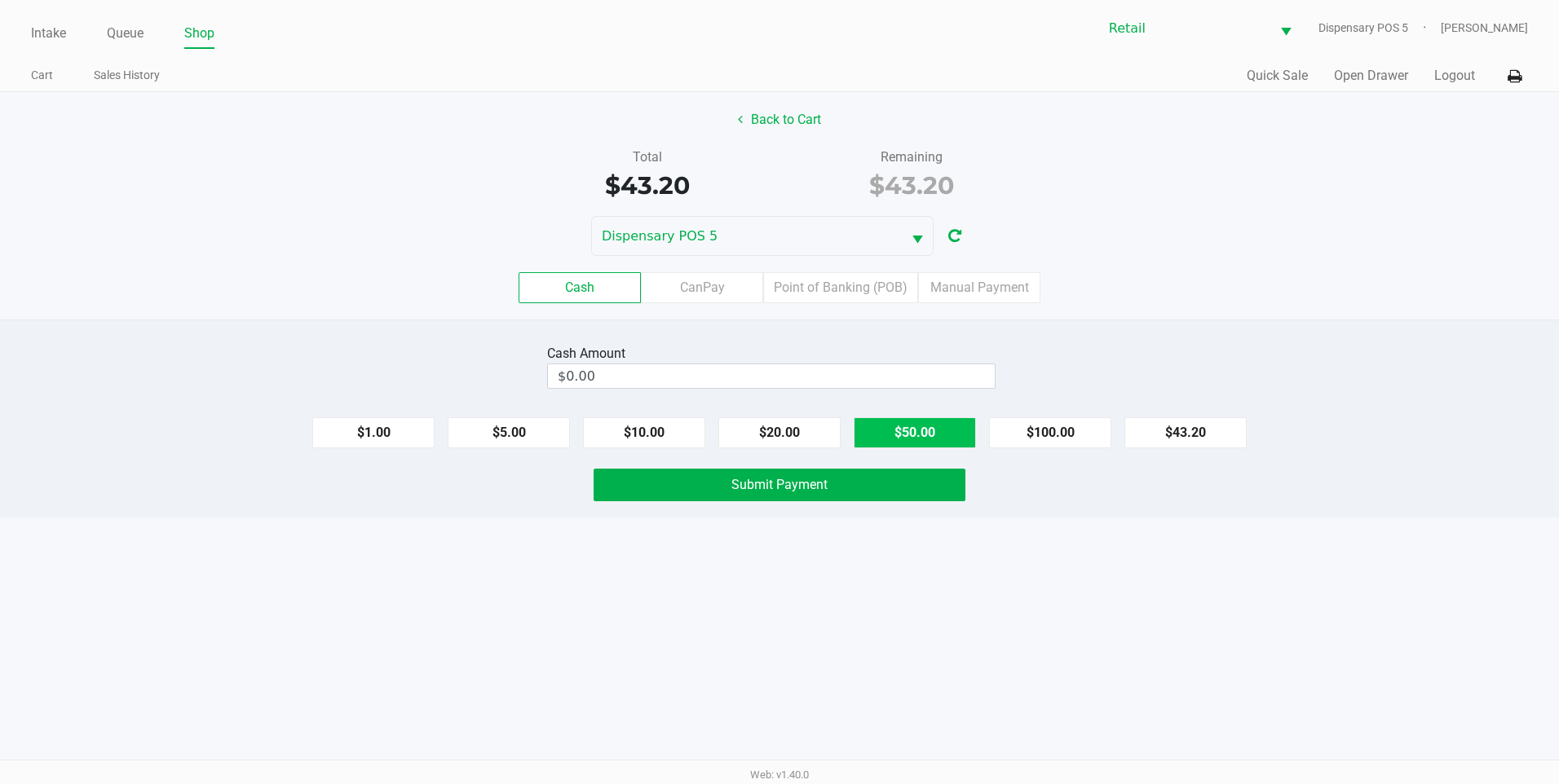
click at [894, 421] on button "$50.00" at bounding box center [914, 433] width 122 height 31
type input "$50.00"
click at [850, 489] on button "Submit Payment" at bounding box center [780, 485] width 372 height 32
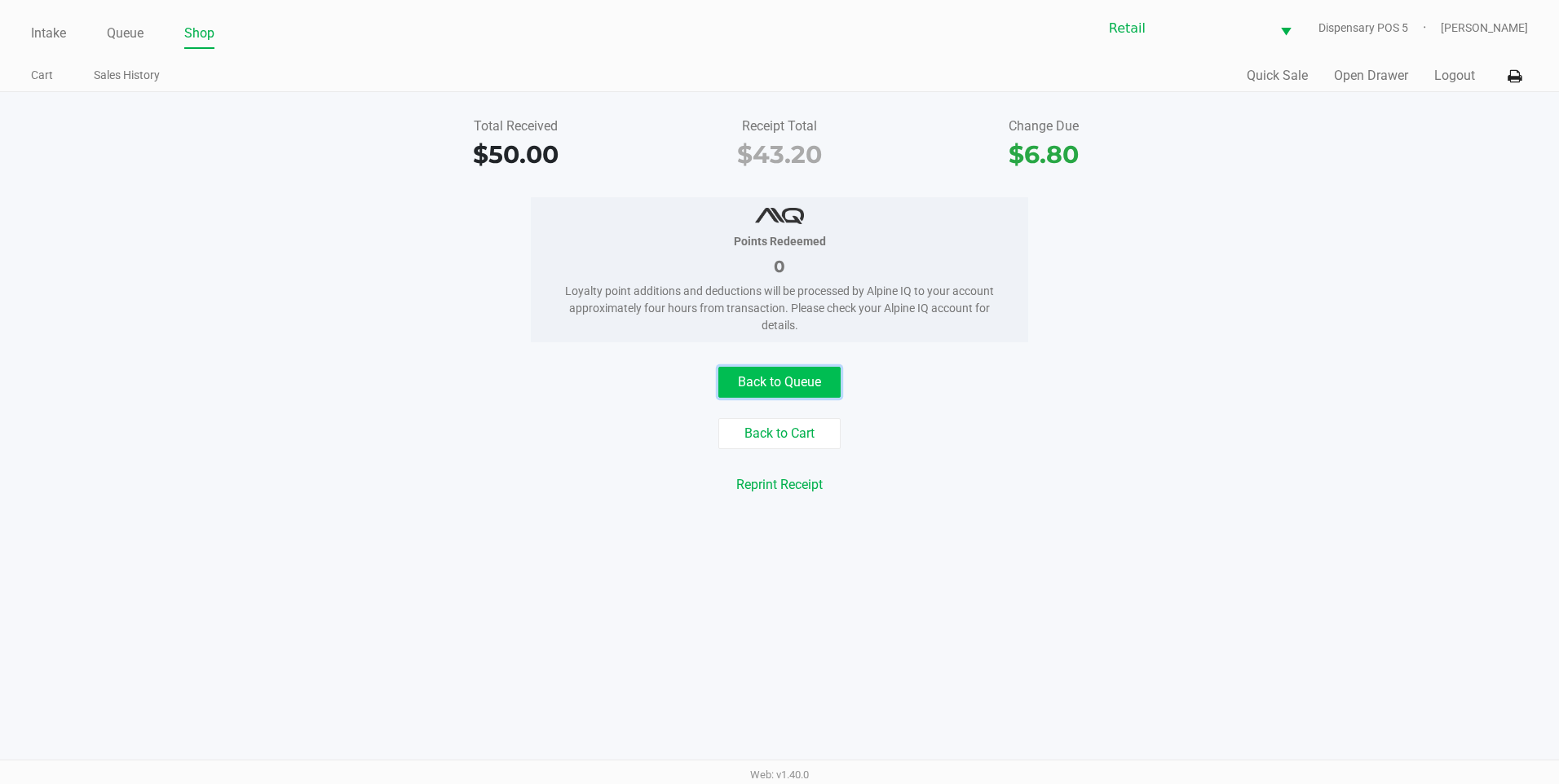
click at [755, 383] on button "Back to Queue" at bounding box center [780, 382] width 122 height 31
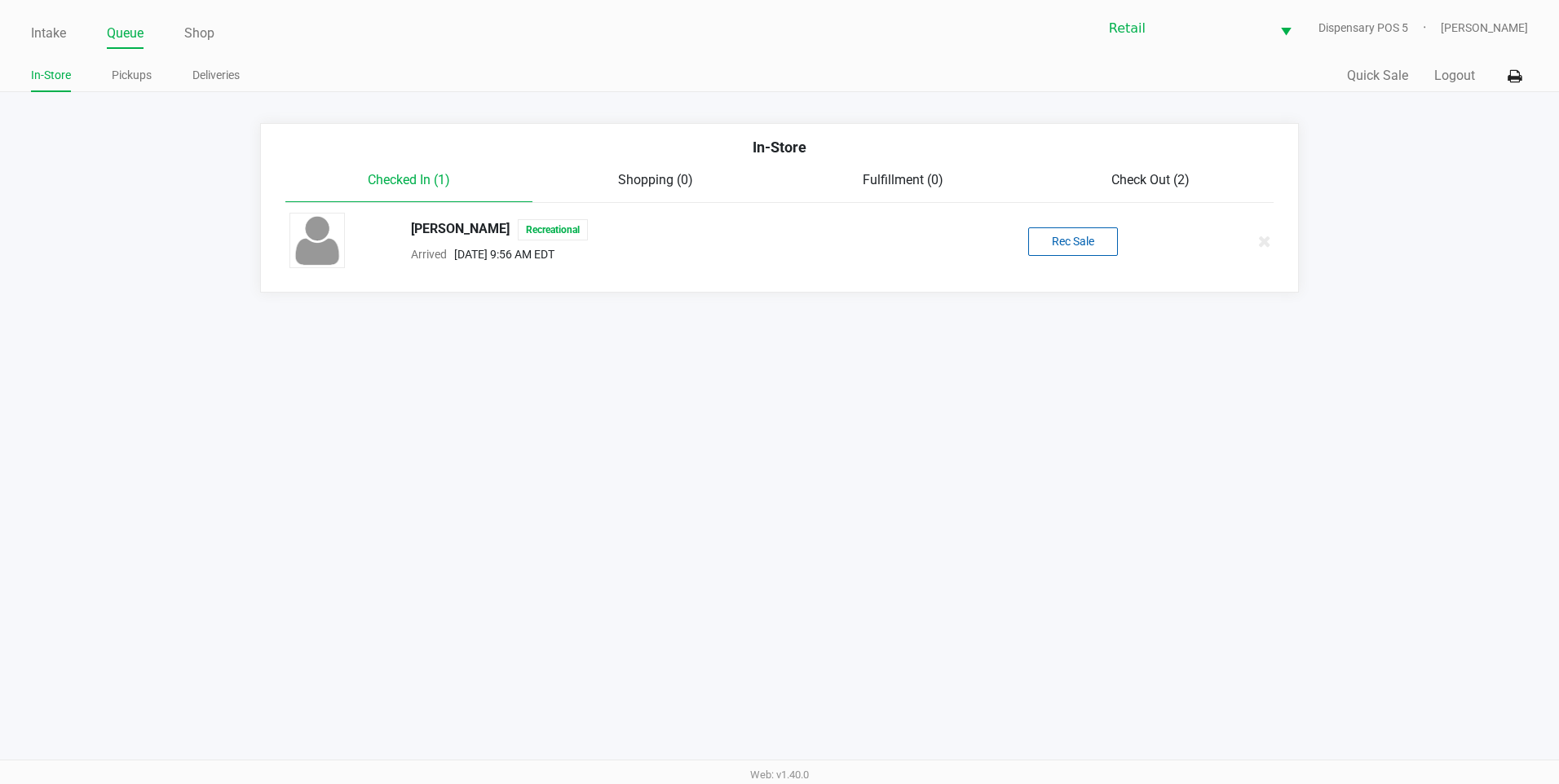
click at [1147, 185] on span "Check Out (2)" at bounding box center [1150, 179] width 79 height 16
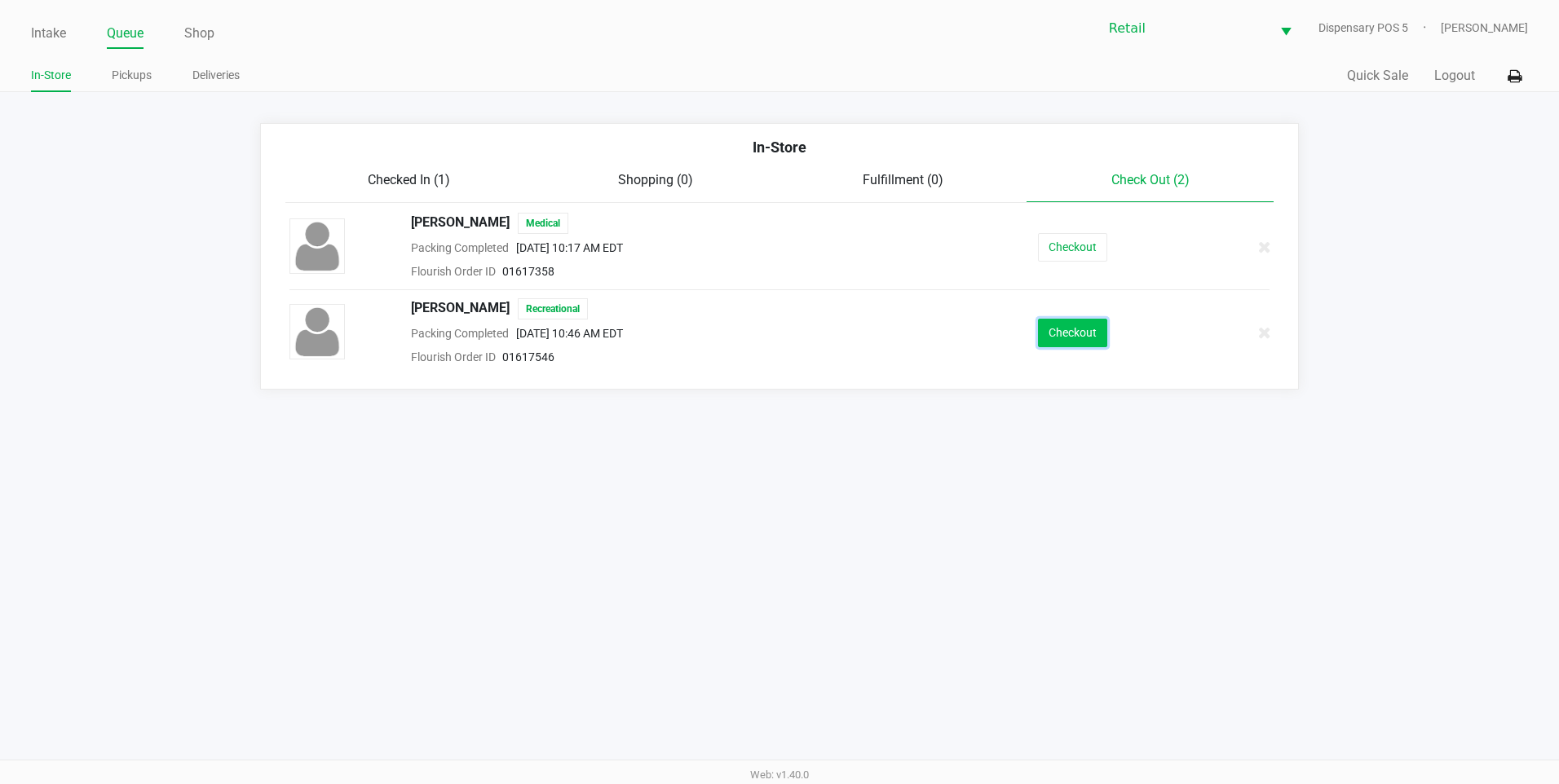
click at [1103, 341] on button "Checkout" at bounding box center [1072, 332] width 69 height 29
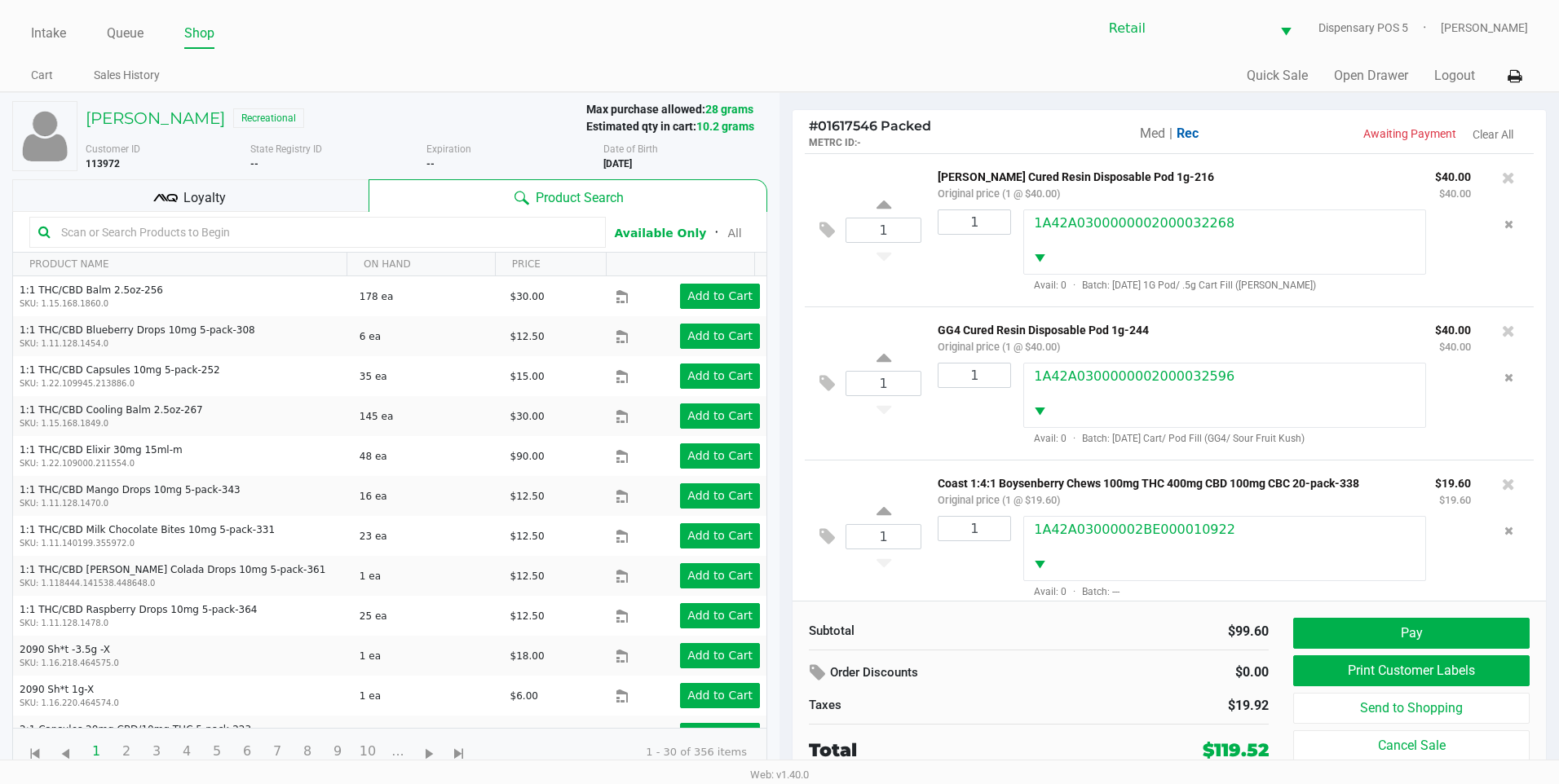
click at [213, 191] on span "Loyalty" at bounding box center [205, 198] width 42 height 19
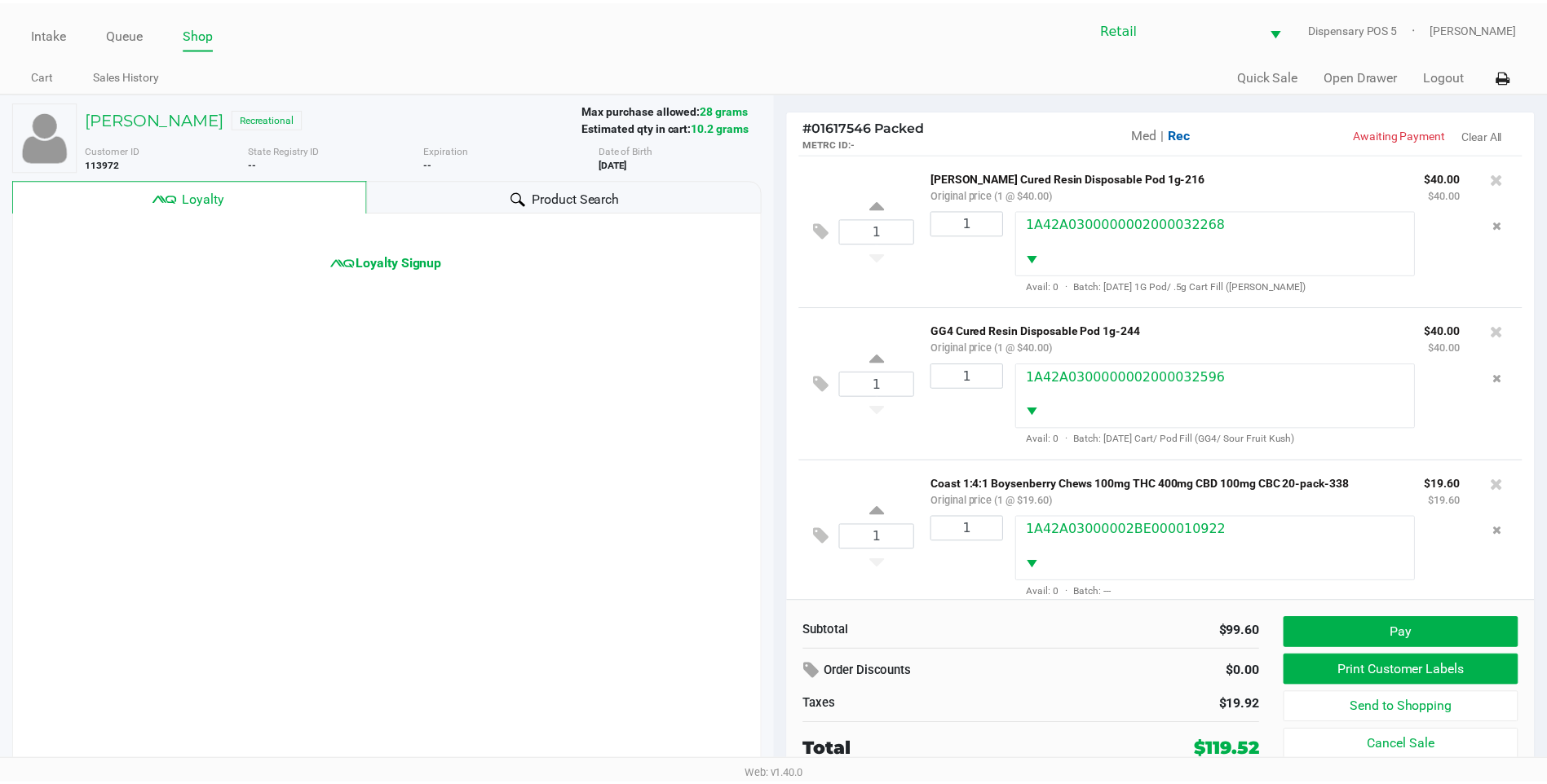
scroll to position [19, 0]
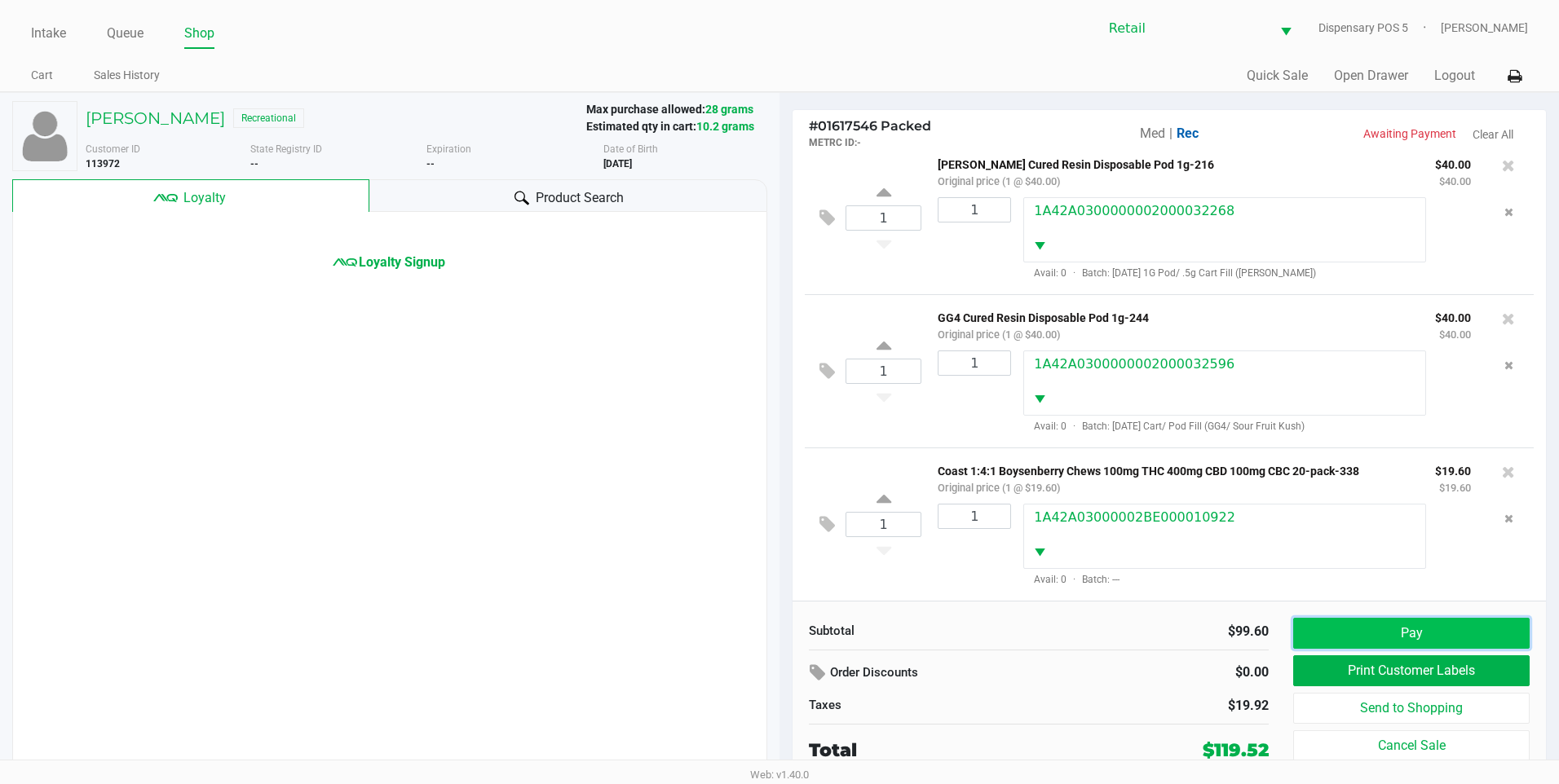
click at [1372, 623] on button "Pay" at bounding box center [1411, 633] width 236 height 31
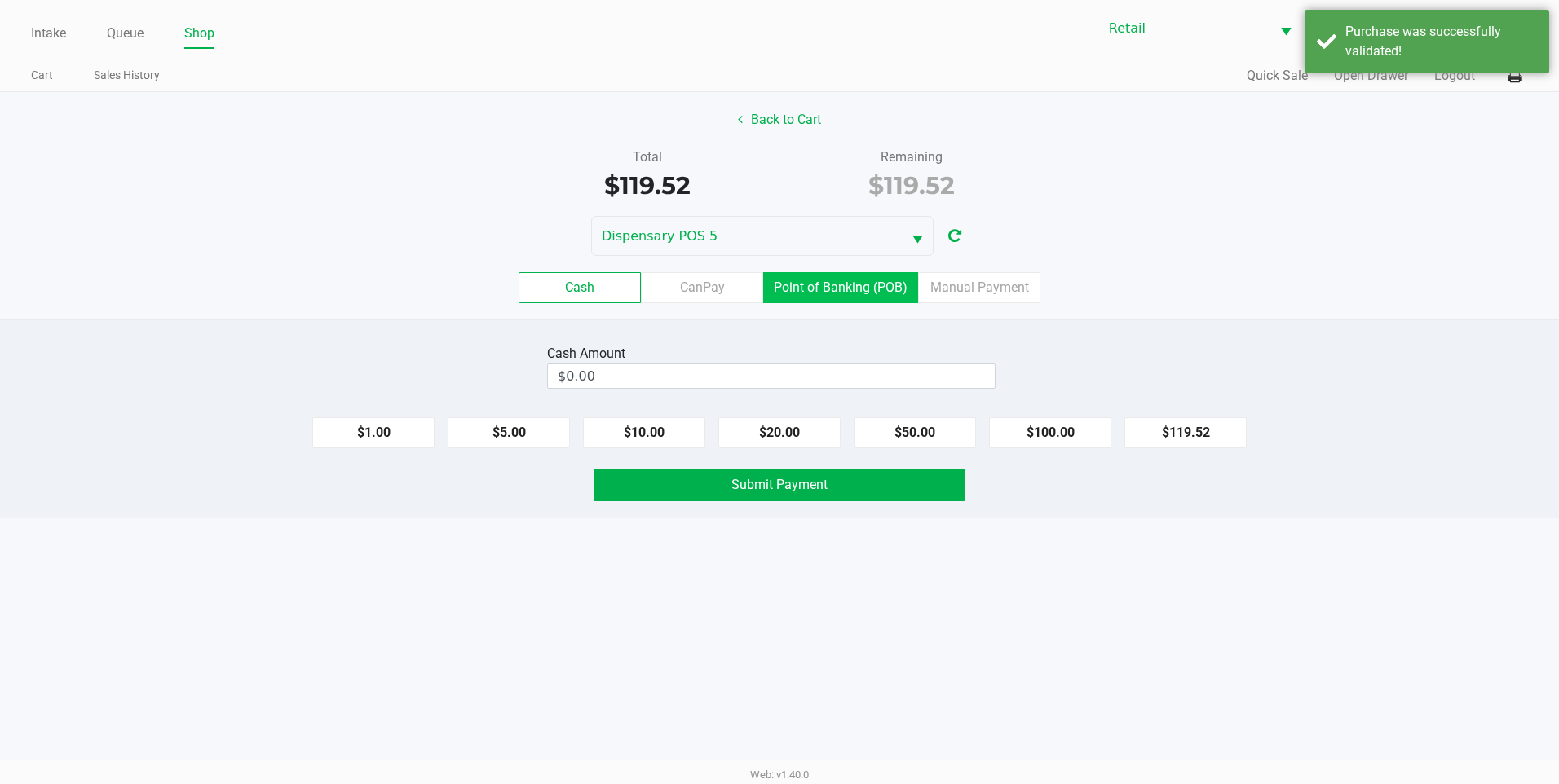
click at [879, 302] on label "Point of Banking (POB)" at bounding box center [840, 288] width 155 height 31
click at [0, 0] on 7 "Point of Banking (POB)" at bounding box center [0, 0] width 0 height 0
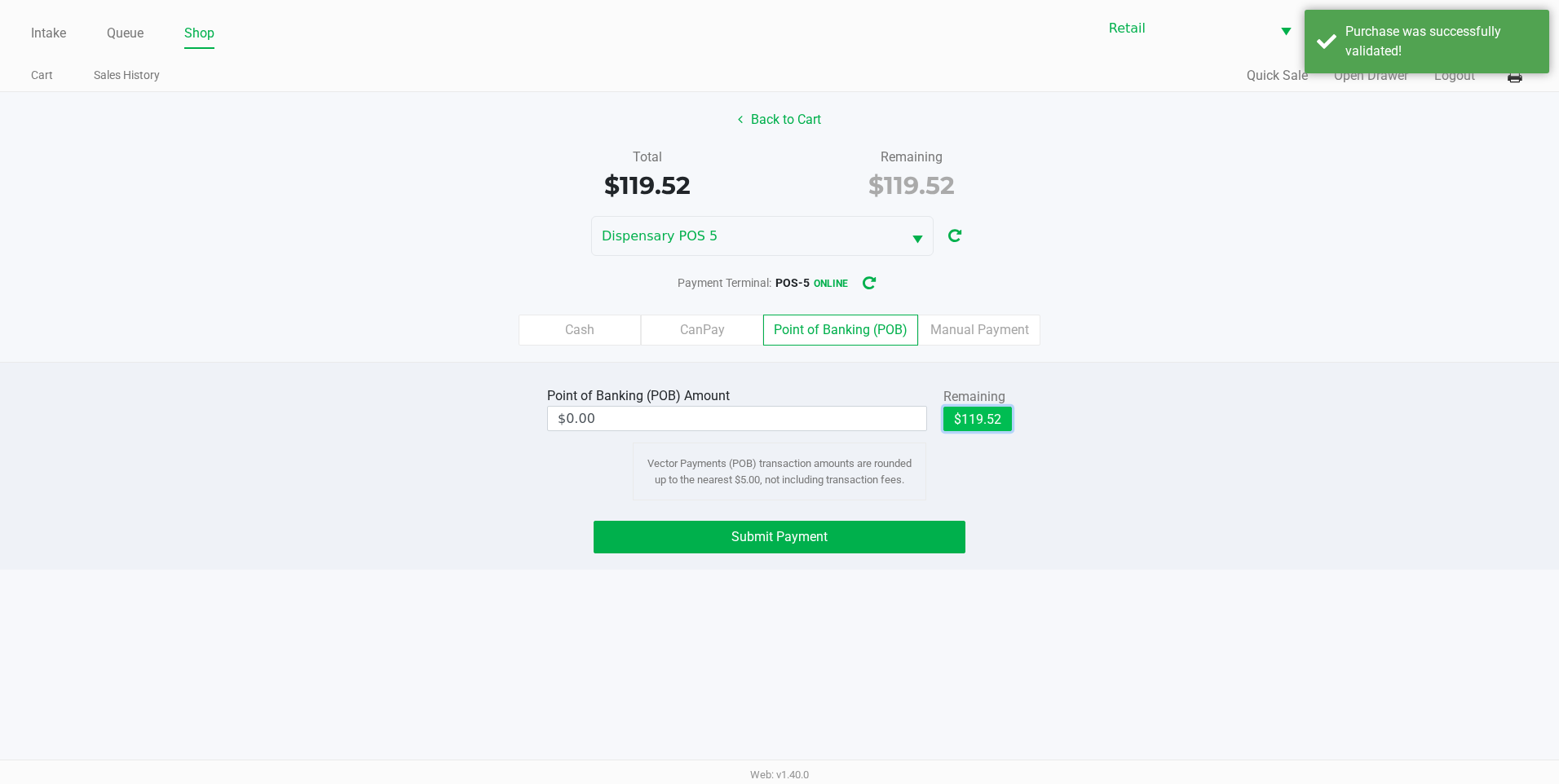
click at [990, 421] on button "$119.52" at bounding box center [978, 419] width 68 height 24
type input "$119.52"
click at [896, 537] on button "Submit Payment" at bounding box center [780, 537] width 372 height 32
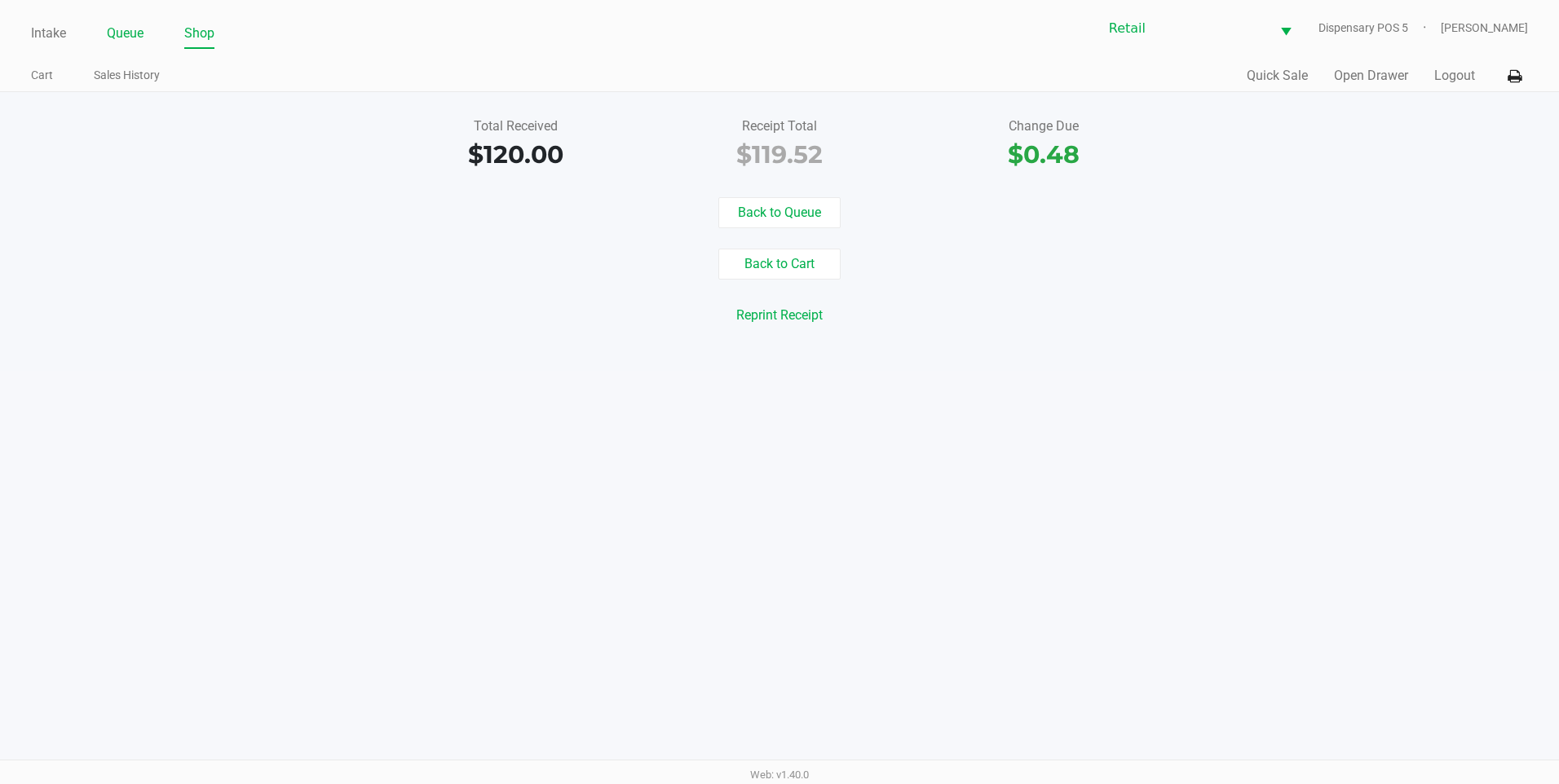
click at [136, 41] on link "Queue" at bounding box center [126, 33] width 37 height 23
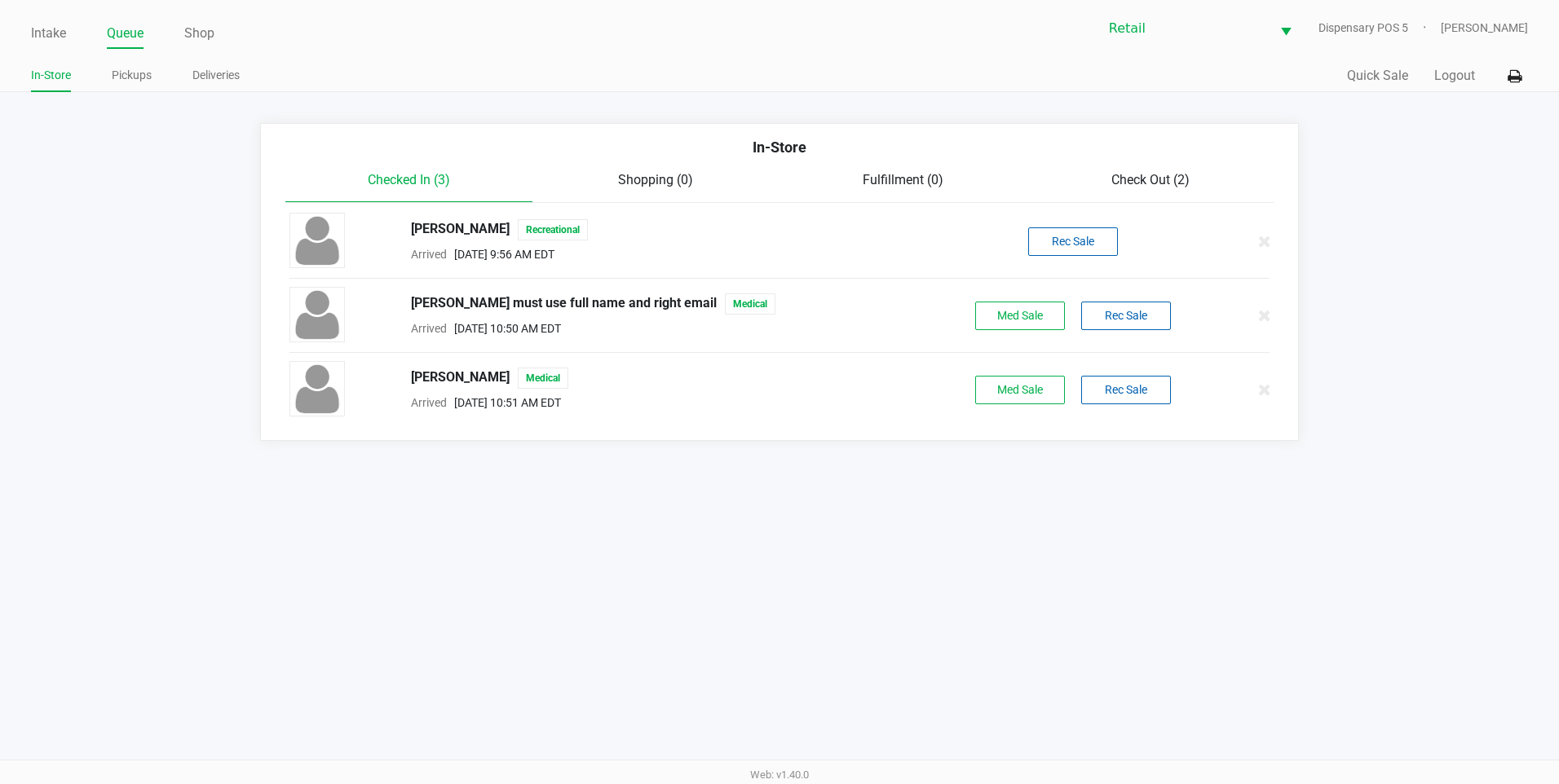
click at [1163, 187] on span "Check Out (2)" at bounding box center [1150, 179] width 79 height 16
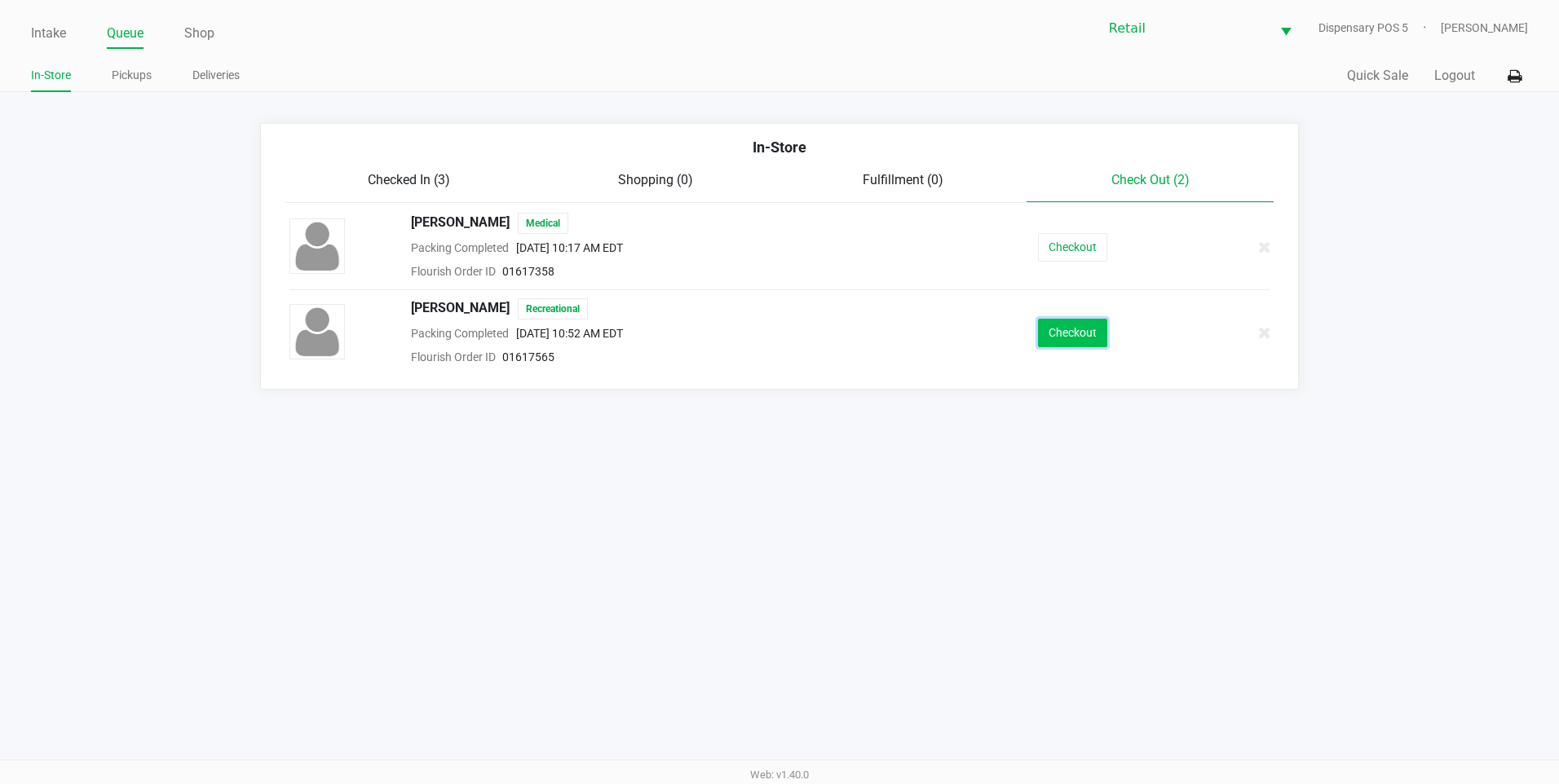
click at [1078, 345] on button "Checkout" at bounding box center [1072, 332] width 69 height 29
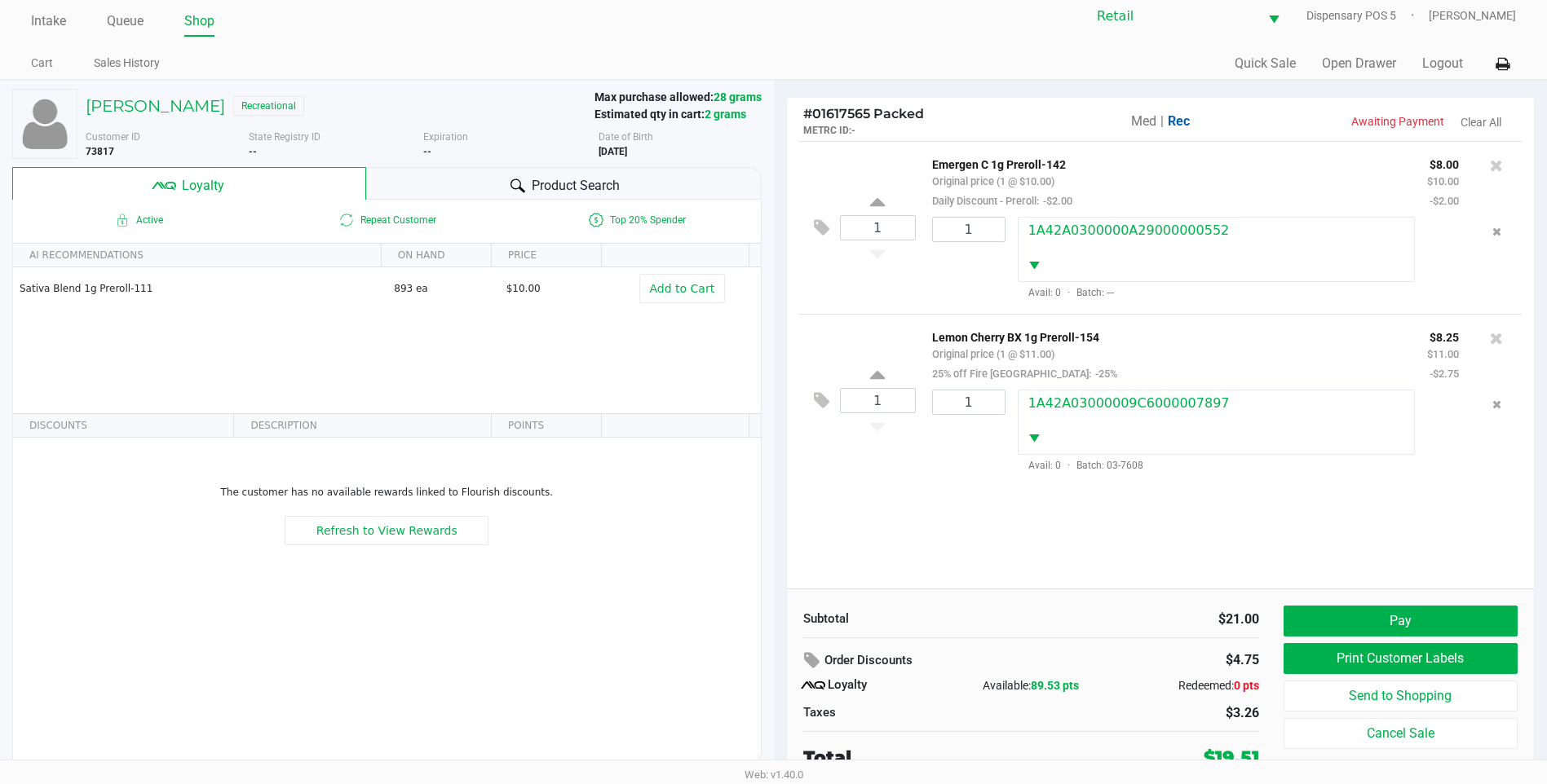
scroll to position [17, 0]
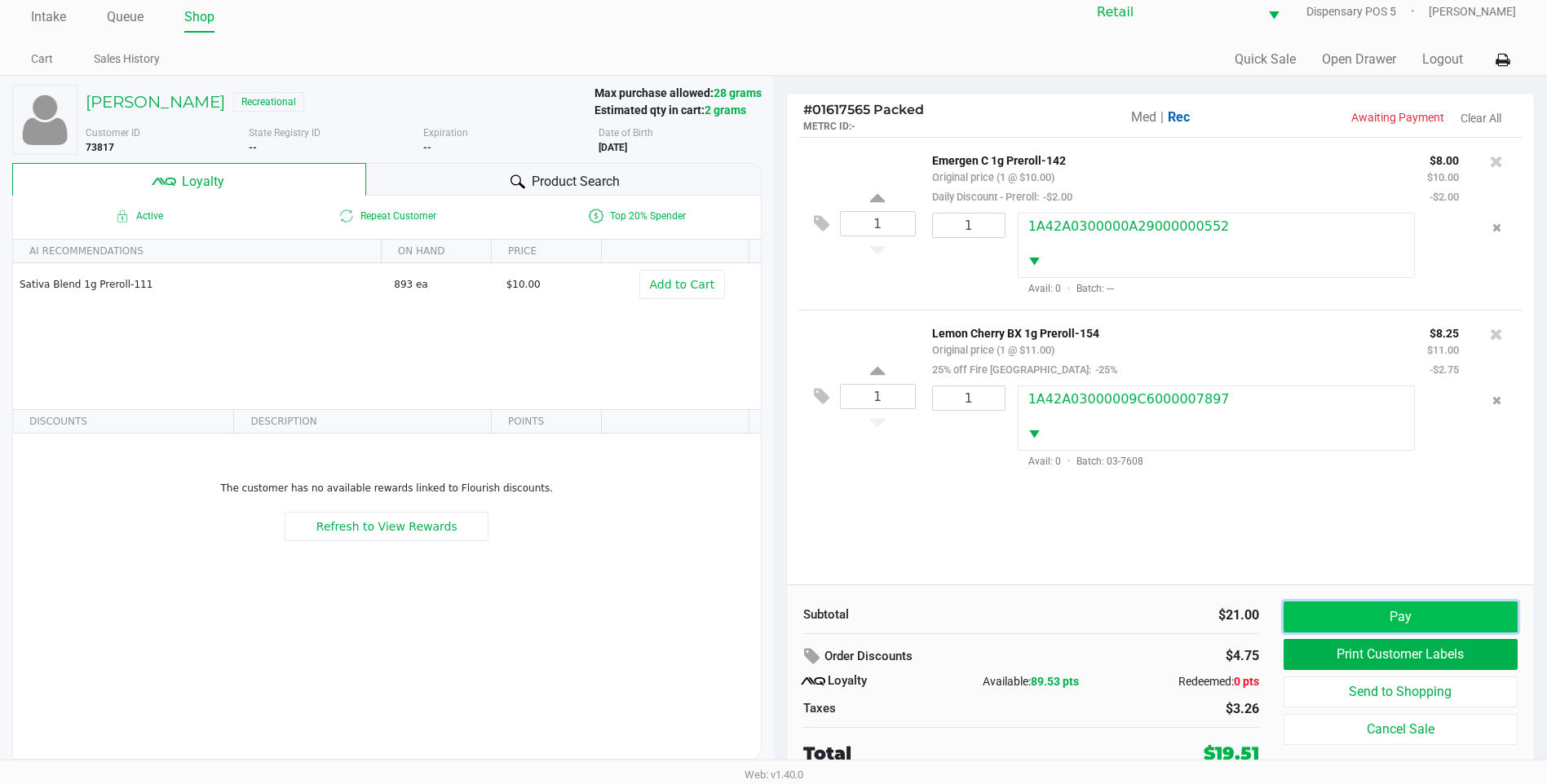
click at [1429, 609] on button "Pay" at bounding box center [1400, 618] width 234 height 31
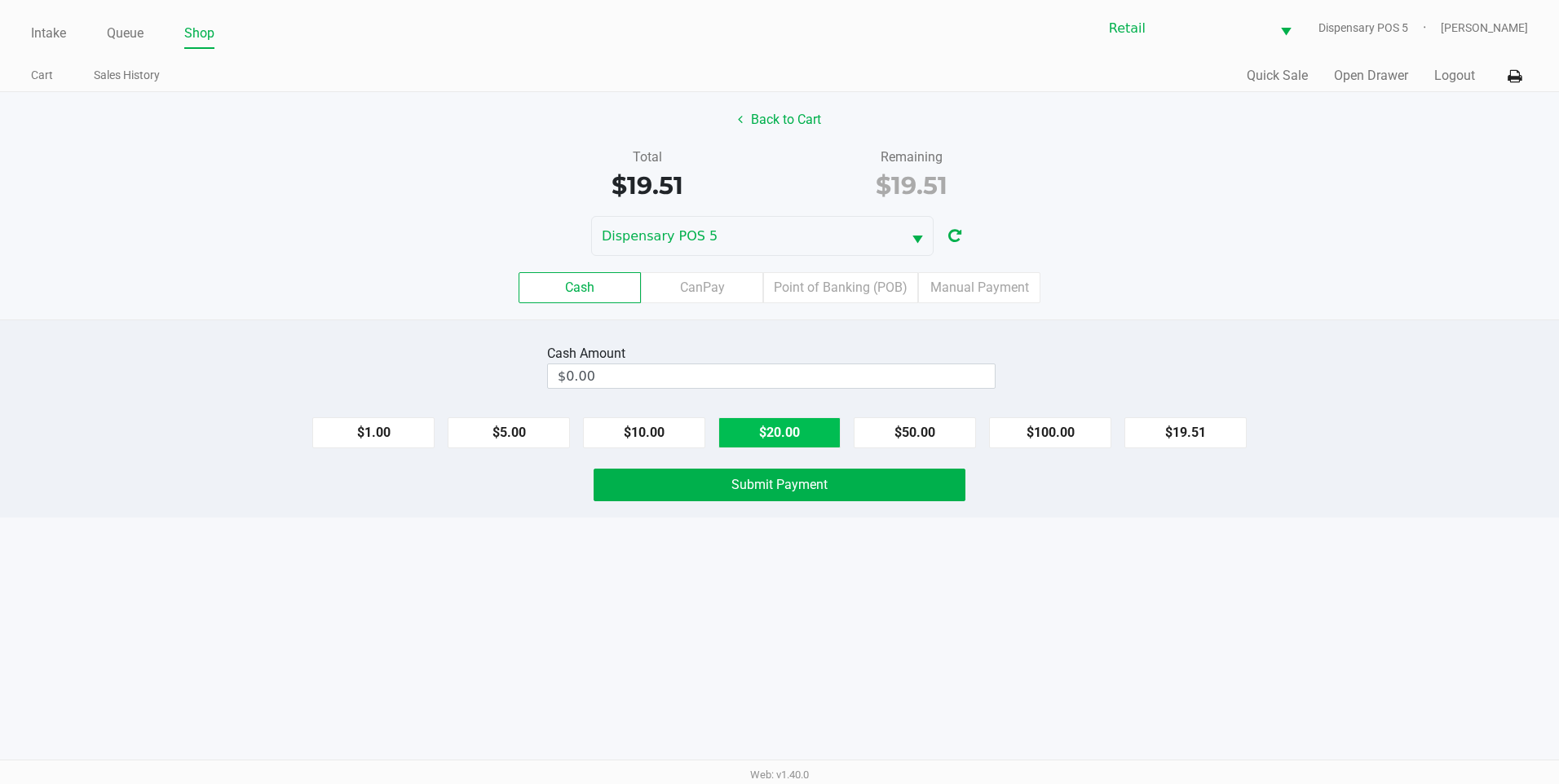
click at [803, 434] on button "$20.00" at bounding box center [780, 433] width 122 height 31
type input "$20.00"
click at [797, 476] on button "Submit Payment" at bounding box center [780, 485] width 372 height 32
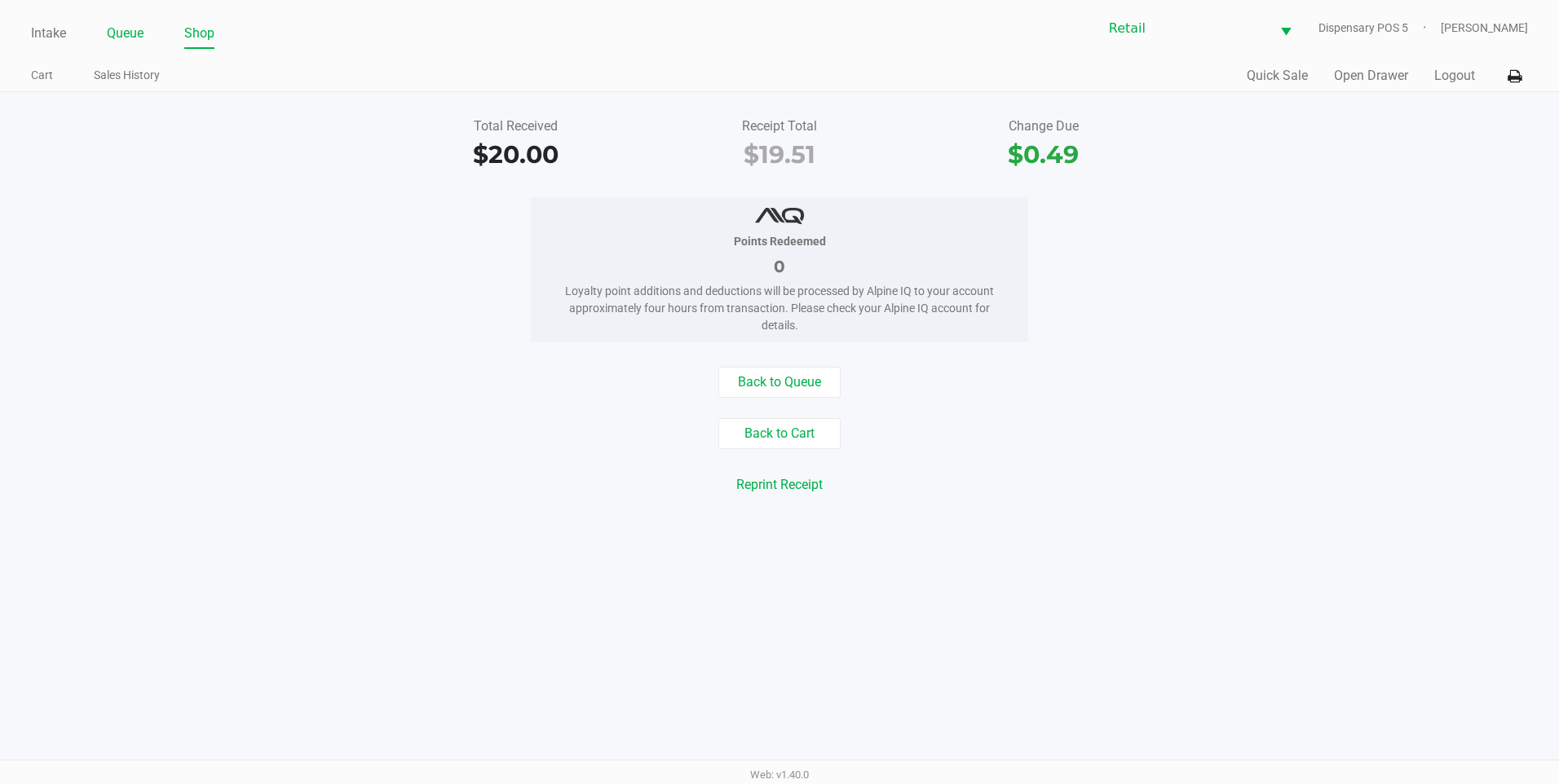
click at [117, 45] on li "Queue" at bounding box center [126, 34] width 37 height 29
click at [206, 17] on div "Intake Queue Shop Retail Dispensary POS 5 Adil Ramos" at bounding box center [780, 28] width 1497 height 40
click at [121, 36] on link "Queue" at bounding box center [126, 33] width 37 height 23
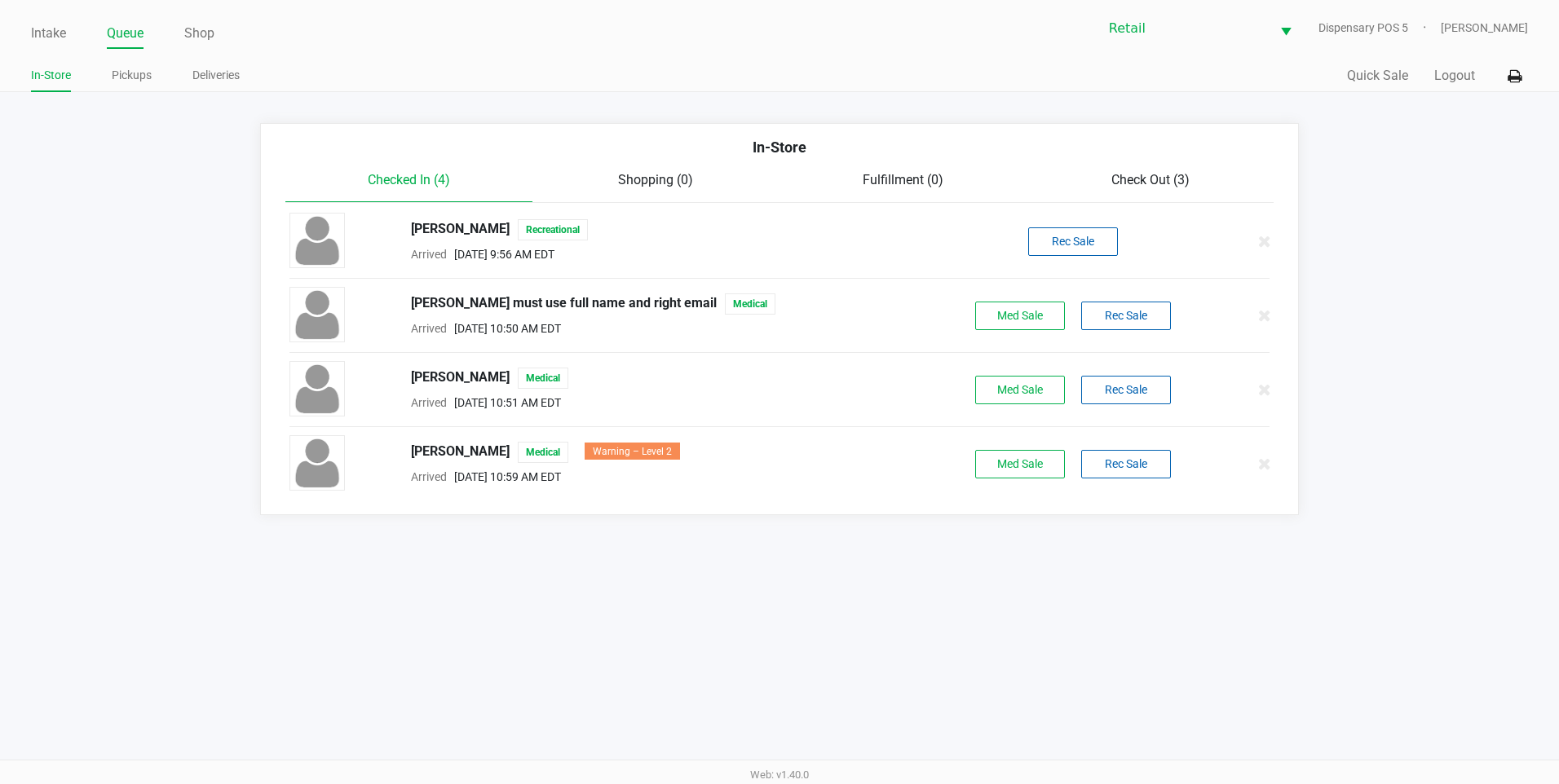
drag, startPoint x: 1177, startPoint y: 158, endPoint x: 1158, endPoint y: 180, distance: 29.1
click at [1177, 160] on div "In-Store" at bounding box center [780, 152] width 1014 height 34
click at [1158, 180] on span "Check Out (3)" at bounding box center [1150, 179] width 79 height 16
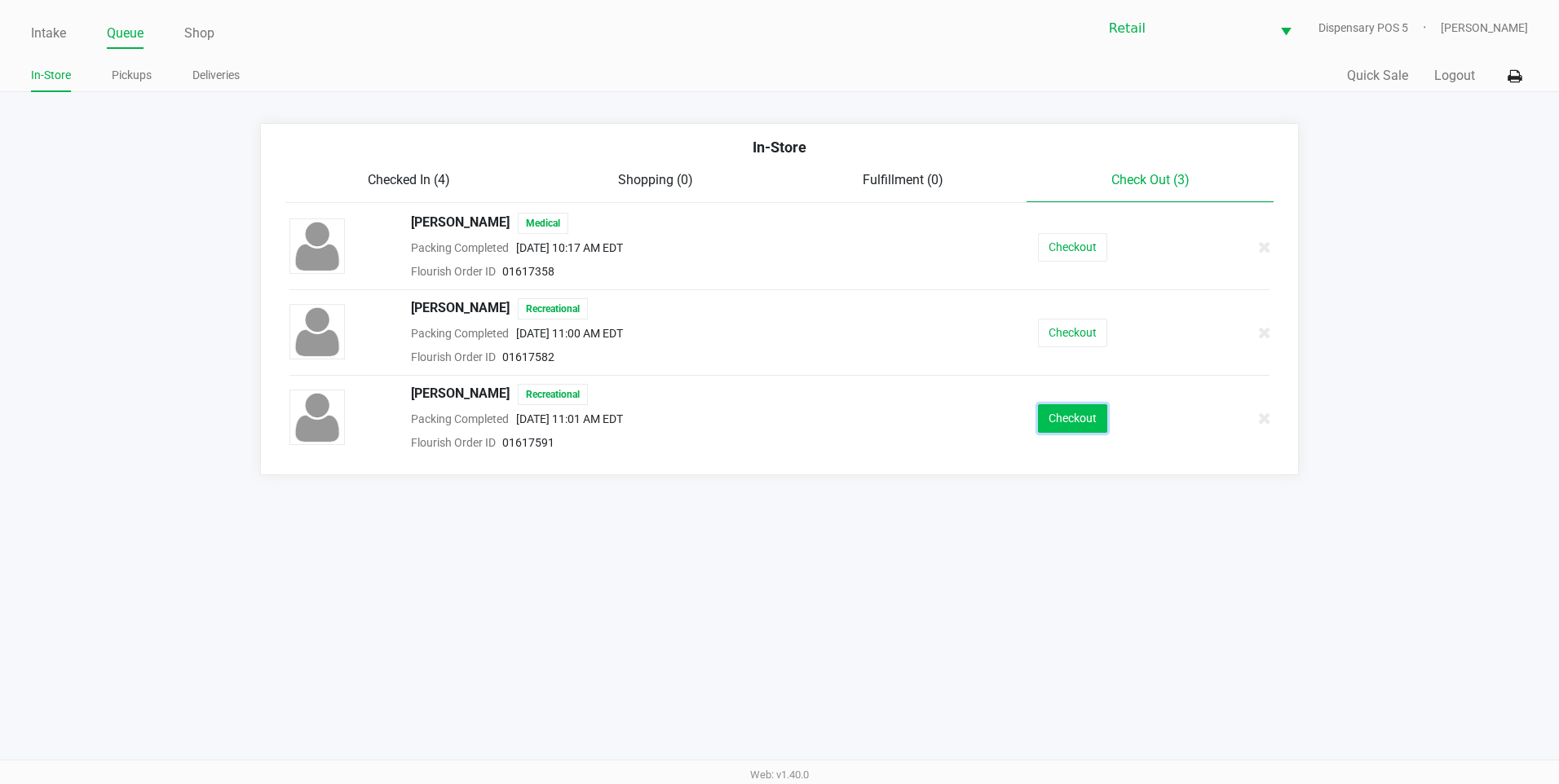
click at [1068, 407] on button "Checkout" at bounding box center [1072, 418] width 69 height 29
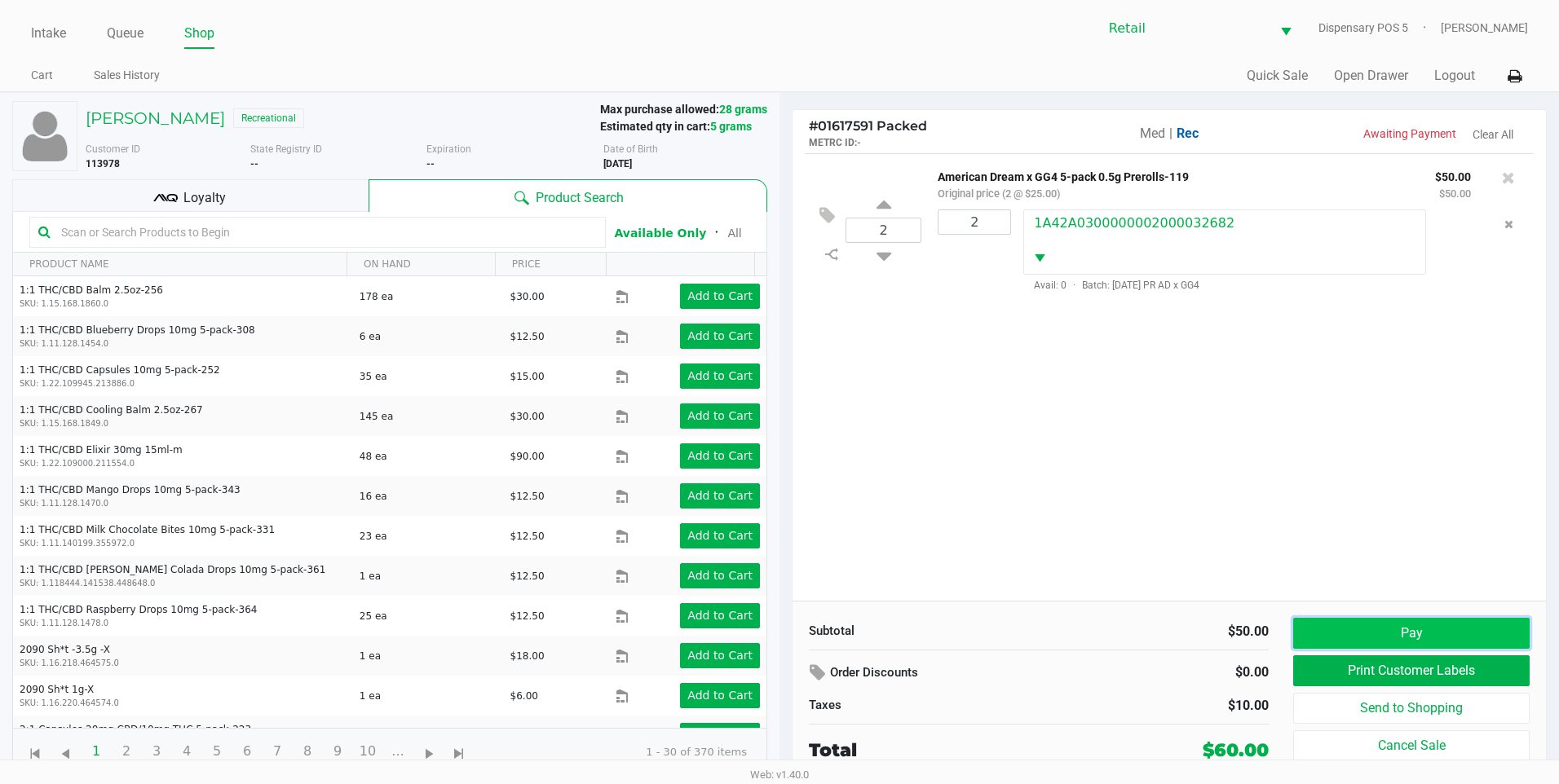
click at [1377, 623] on button "Pay" at bounding box center [1411, 633] width 236 height 31
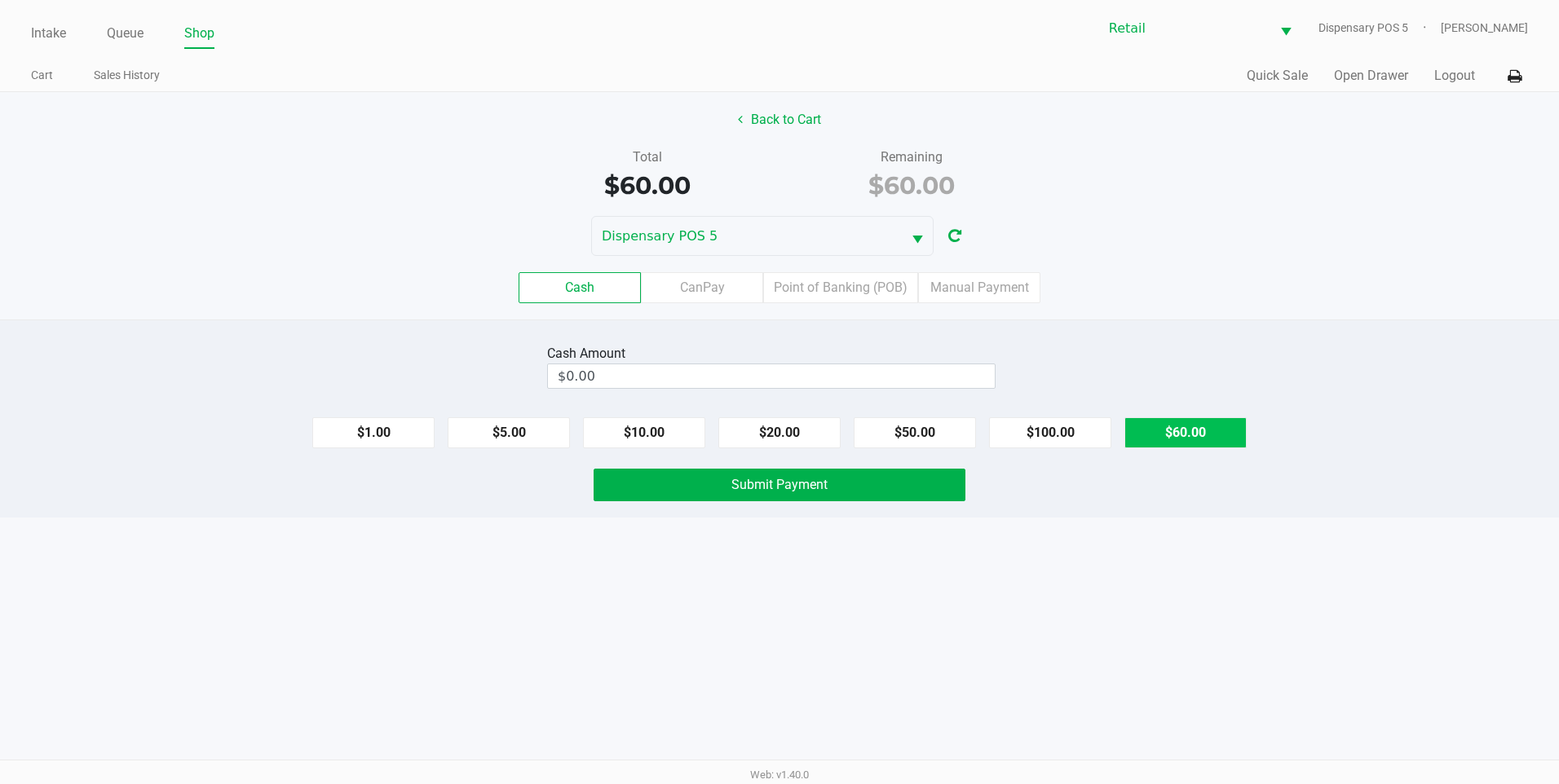
click at [1159, 431] on button "$60.00" at bounding box center [1186, 433] width 122 height 31
type input "$60.00"
click at [860, 479] on button "Submit Payment" at bounding box center [780, 485] width 372 height 32
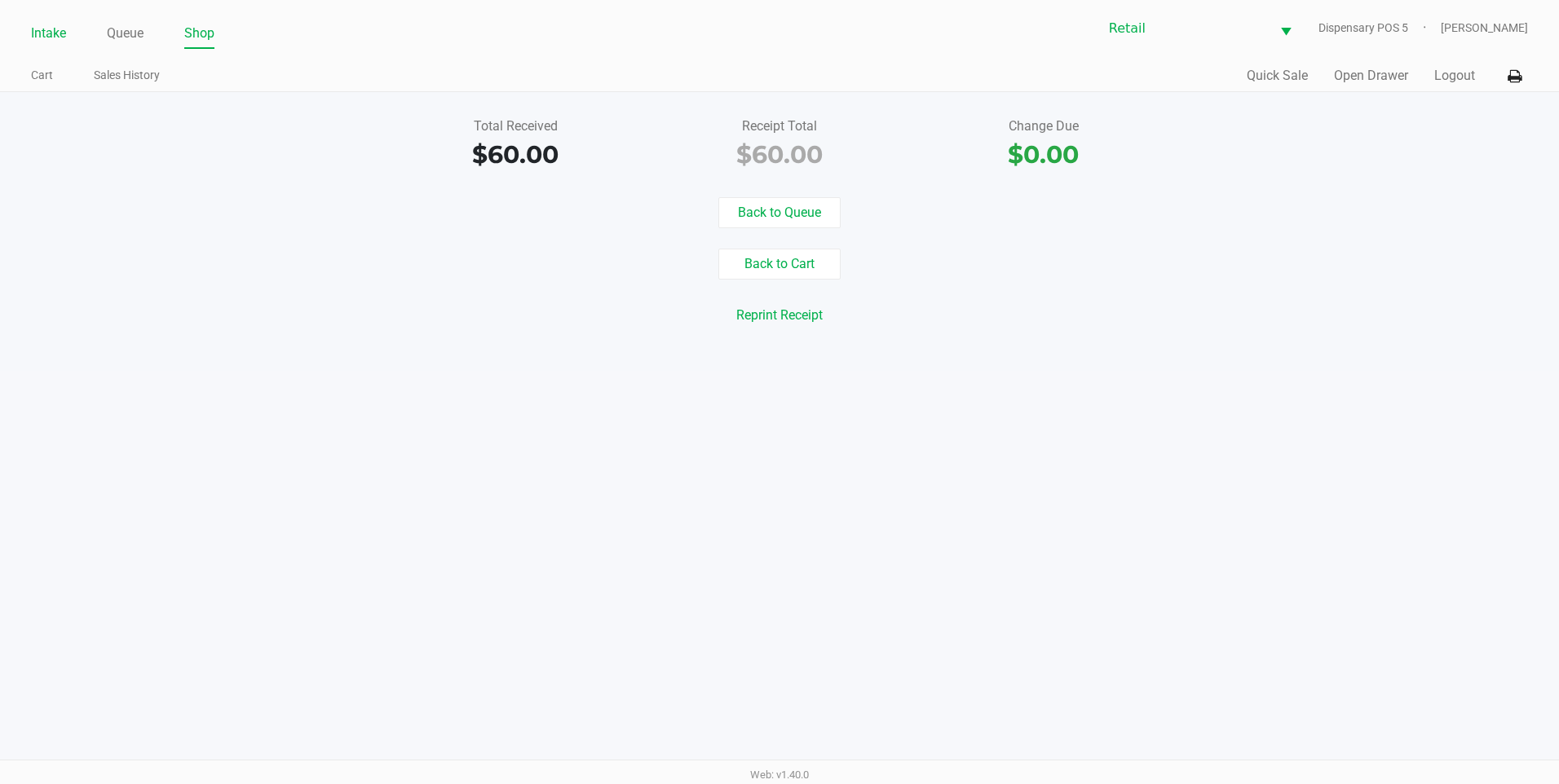
click at [61, 35] on link "Intake" at bounding box center [49, 33] width 35 height 23
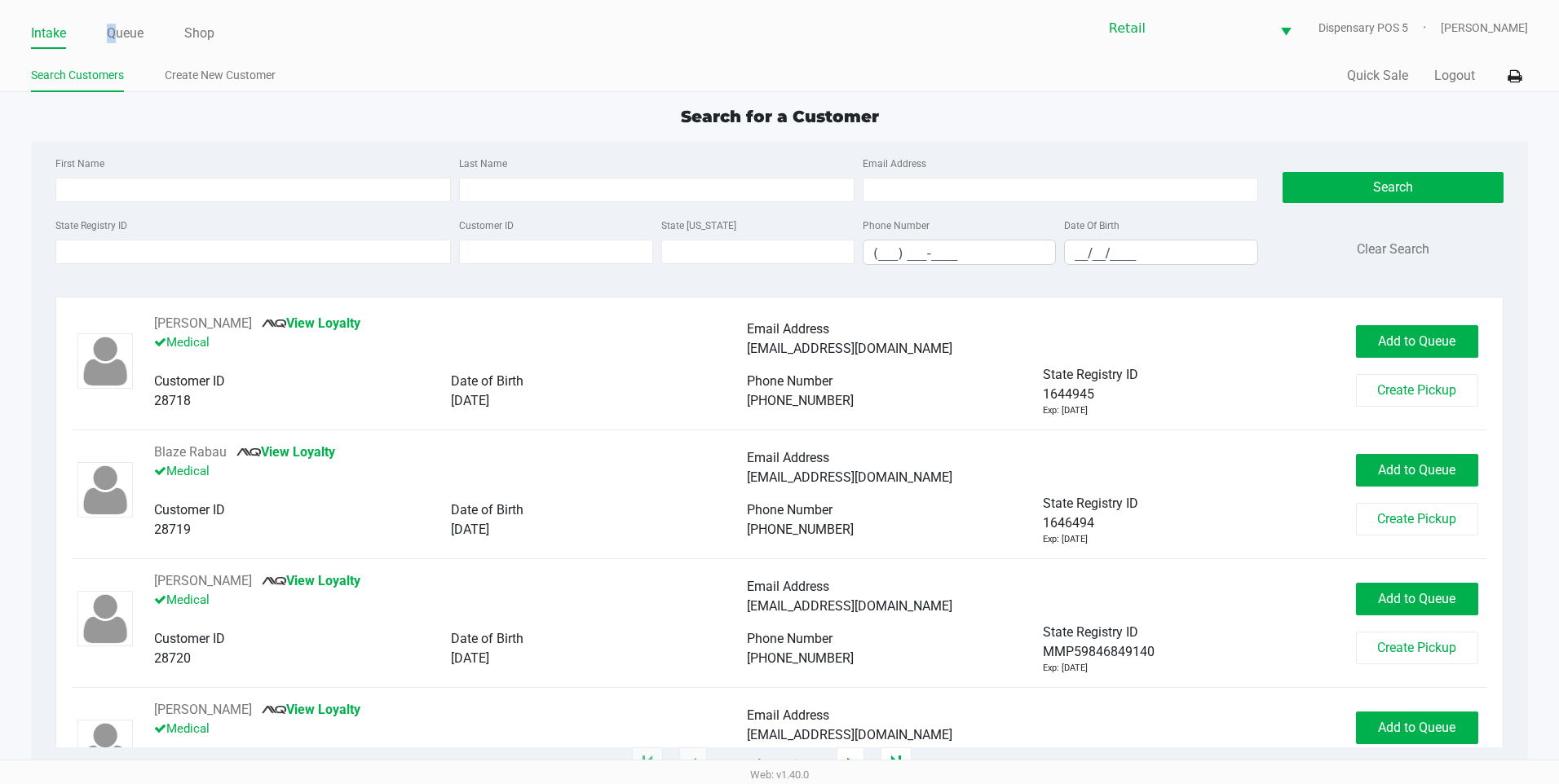
click at [112, 6] on div "Intake Queue Shop Retail Dispensary POS 5 Adil Ramos Search Customers Create Ne…" at bounding box center [780, 46] width 1559 height 92
drag, startPoint x: 112, startPoint y: 6, endPoint x: 120, endPoint y: 20, distance: 16.1
click at [119, 20] on li "Queue" at bounding box center [126, 34] width 37 height 29
click at [126, 34] on link "Queue" at bounding box center [126, 33] width 37 height 23
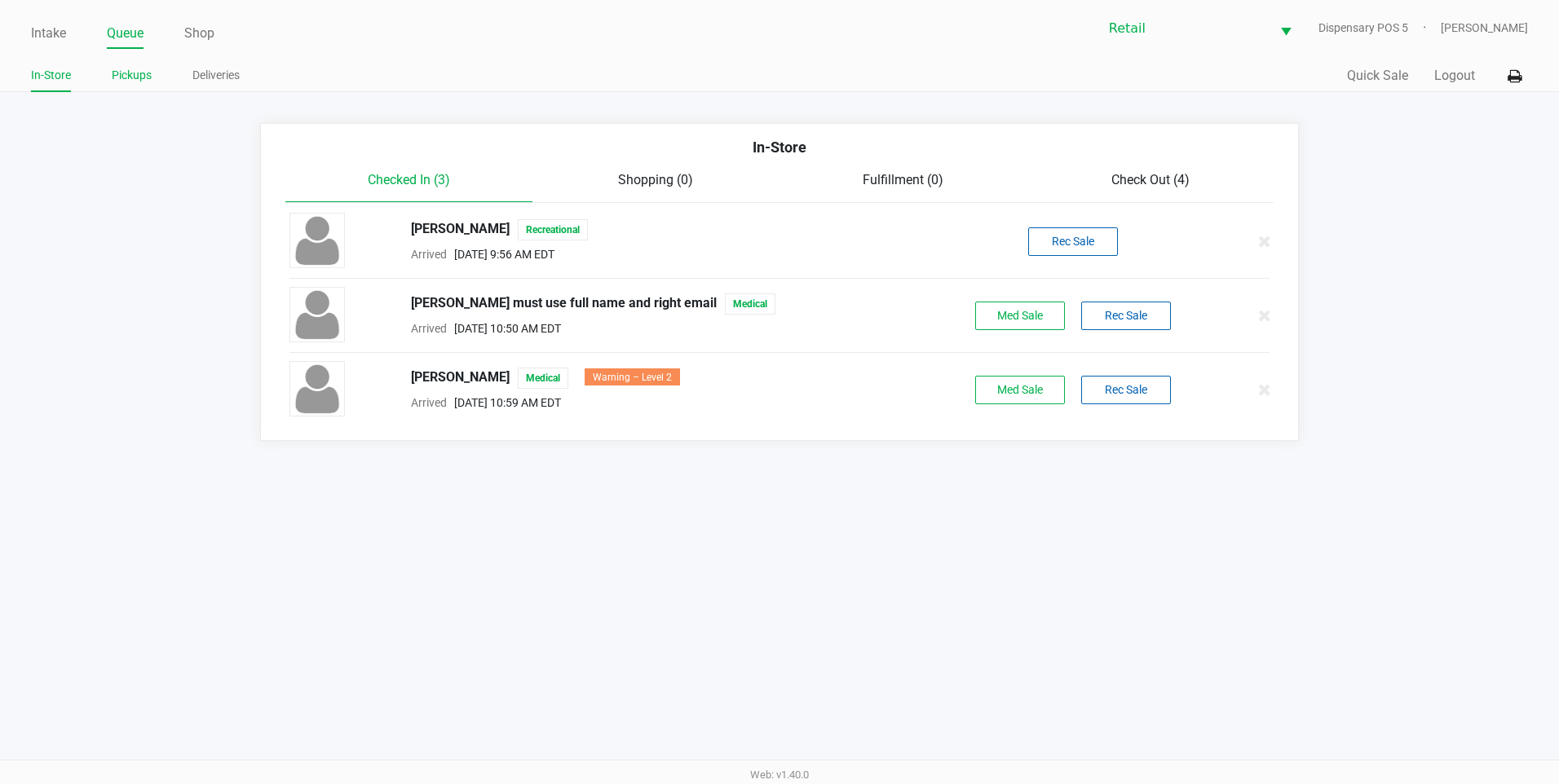
click at [122, 70] on link "Pickups" at bounding box center [131, 76] width 40 height 20
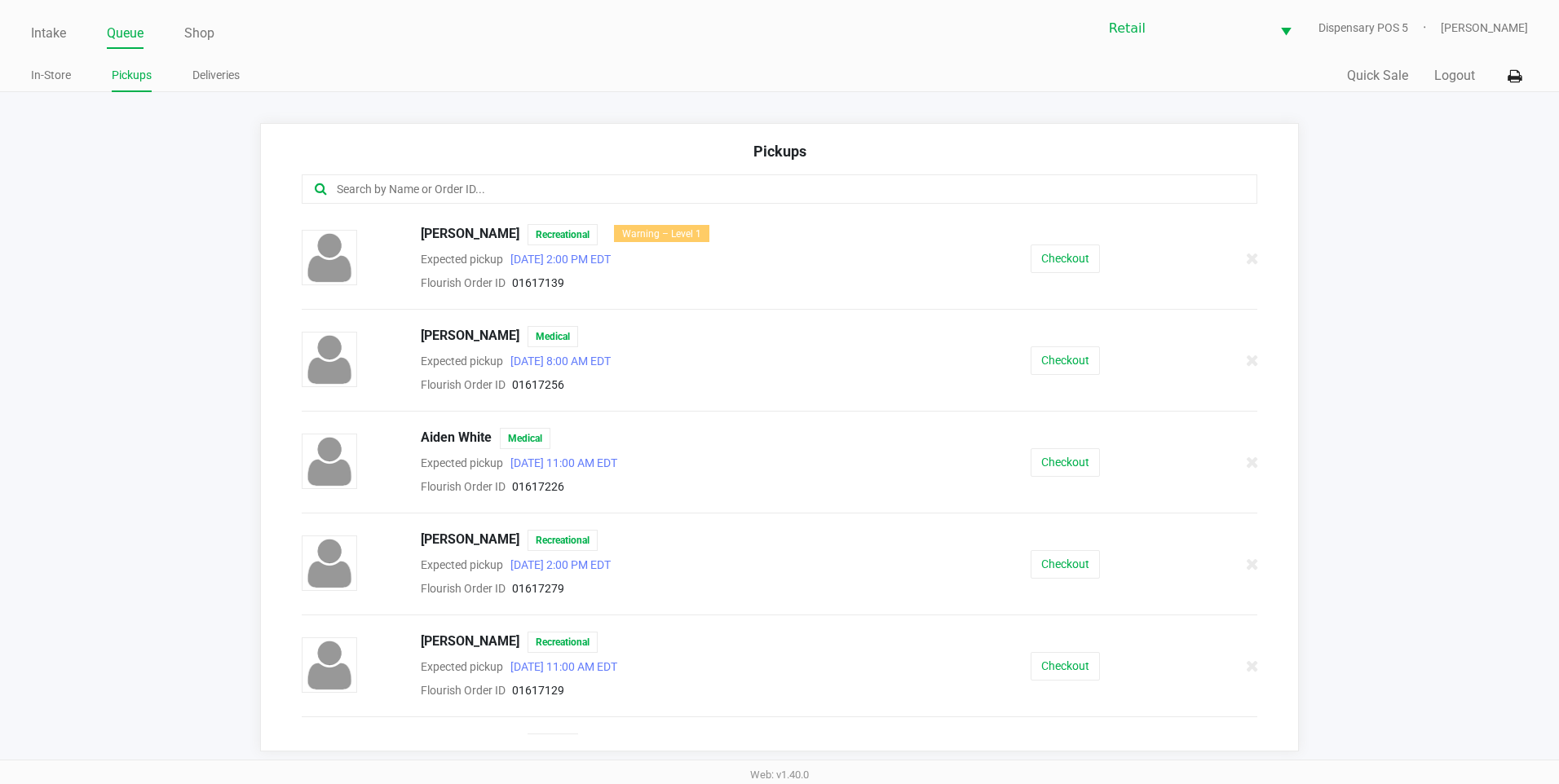
drag, startPoint x: 3, startPoint y: 74, endPoint x: 12, endPoint y: 73, distance: 9.1
click at [6, 73] on div "Intake Queue Shop Retail Dispensary POS 5 Adil Ramos In-Store Pickups Deliverie…" at bounding box center [780, 46] width 1559 height 92
click at [39, 71] on link "In-Store" at bounding box center [51, 76] width 40 height 20
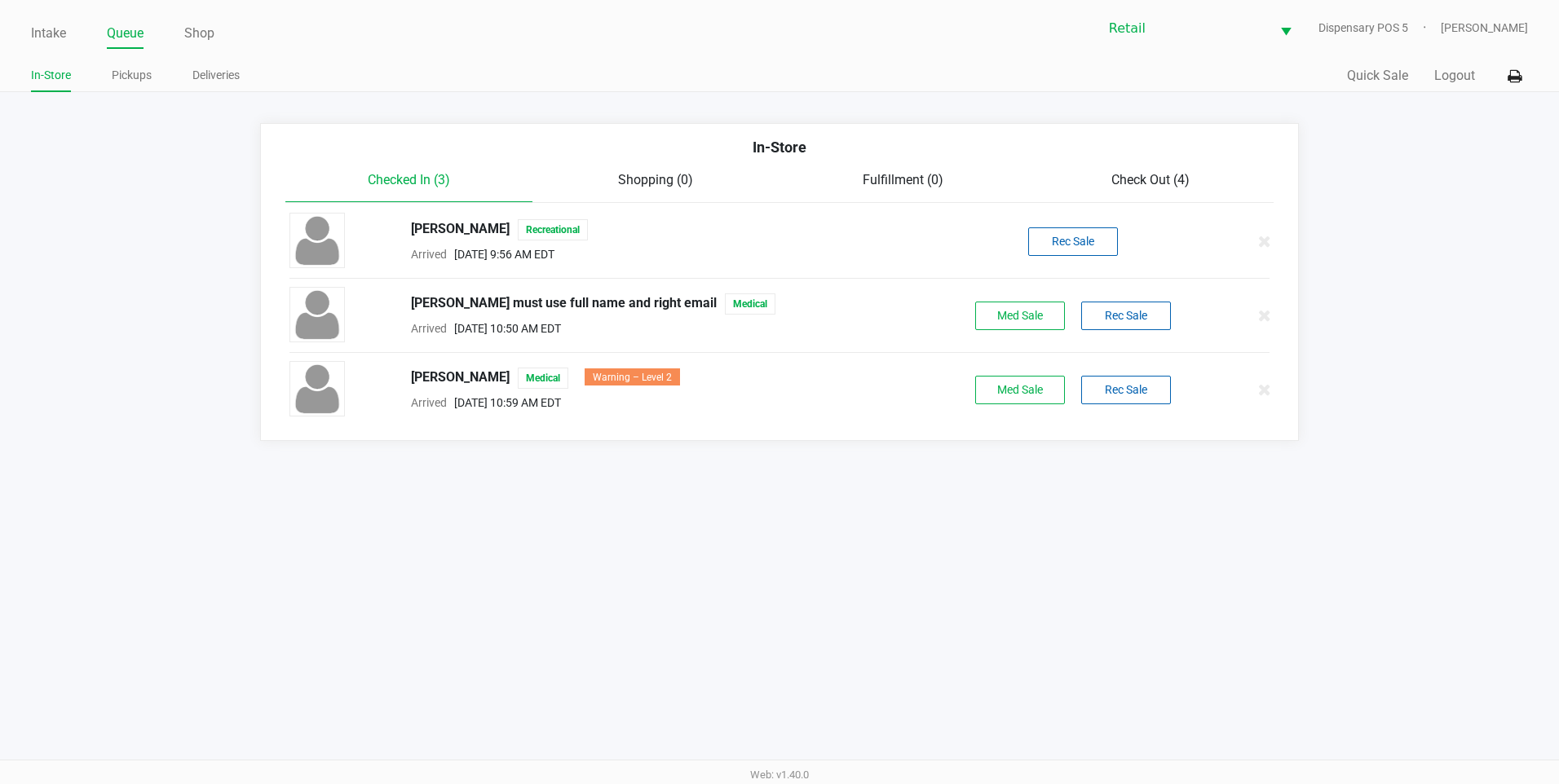
click at [1112, 163] on div "In-Store" at bounding box center [780, 152] width 1014 height 34
click at [1107, 178] on div "Check Out (4)" at bounding box center [1151, 180] width 248 height 19
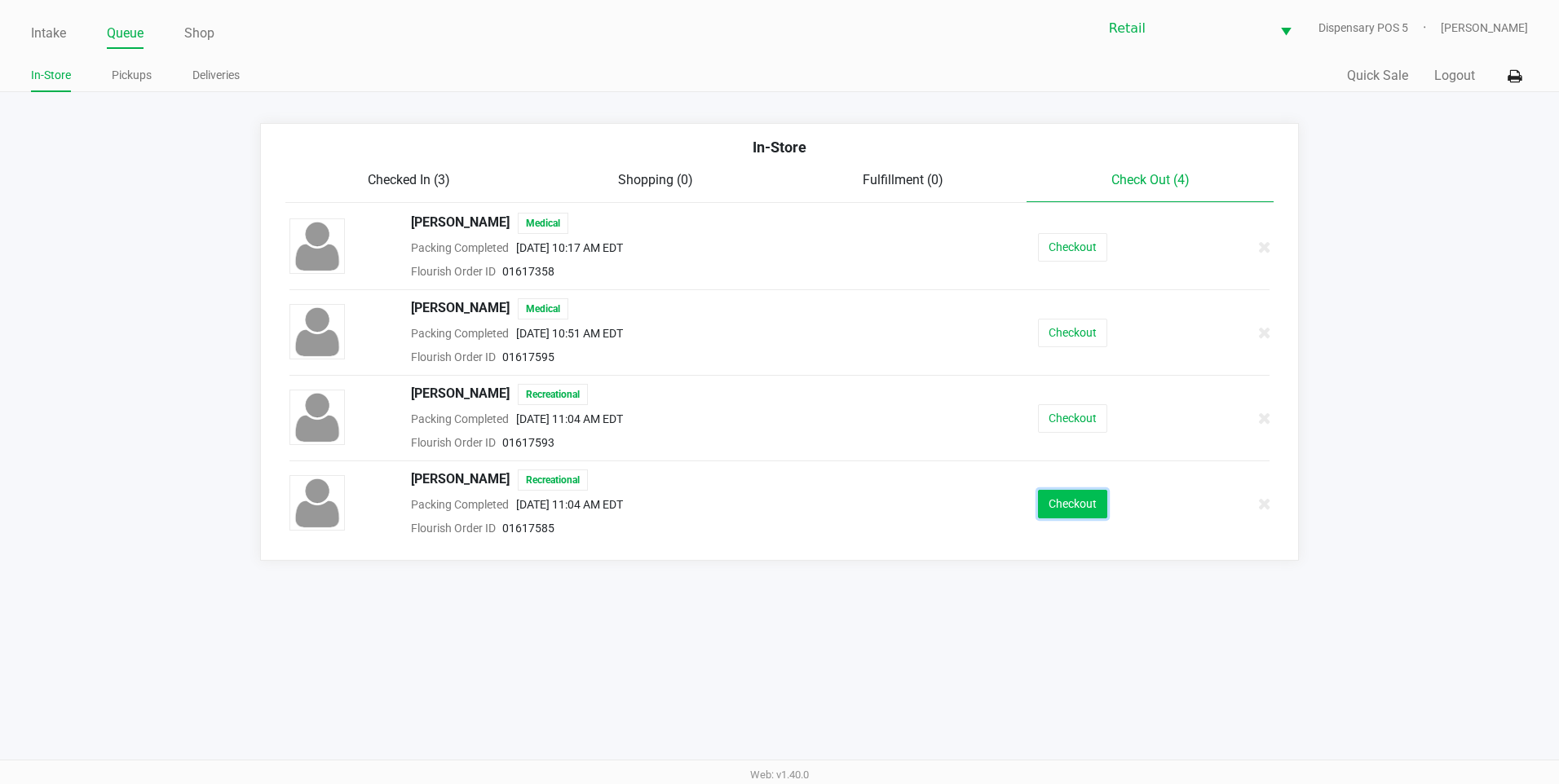
click at [1099, 513] on button "Checkout" at bounding box center [1072, 504] width 69 height 29
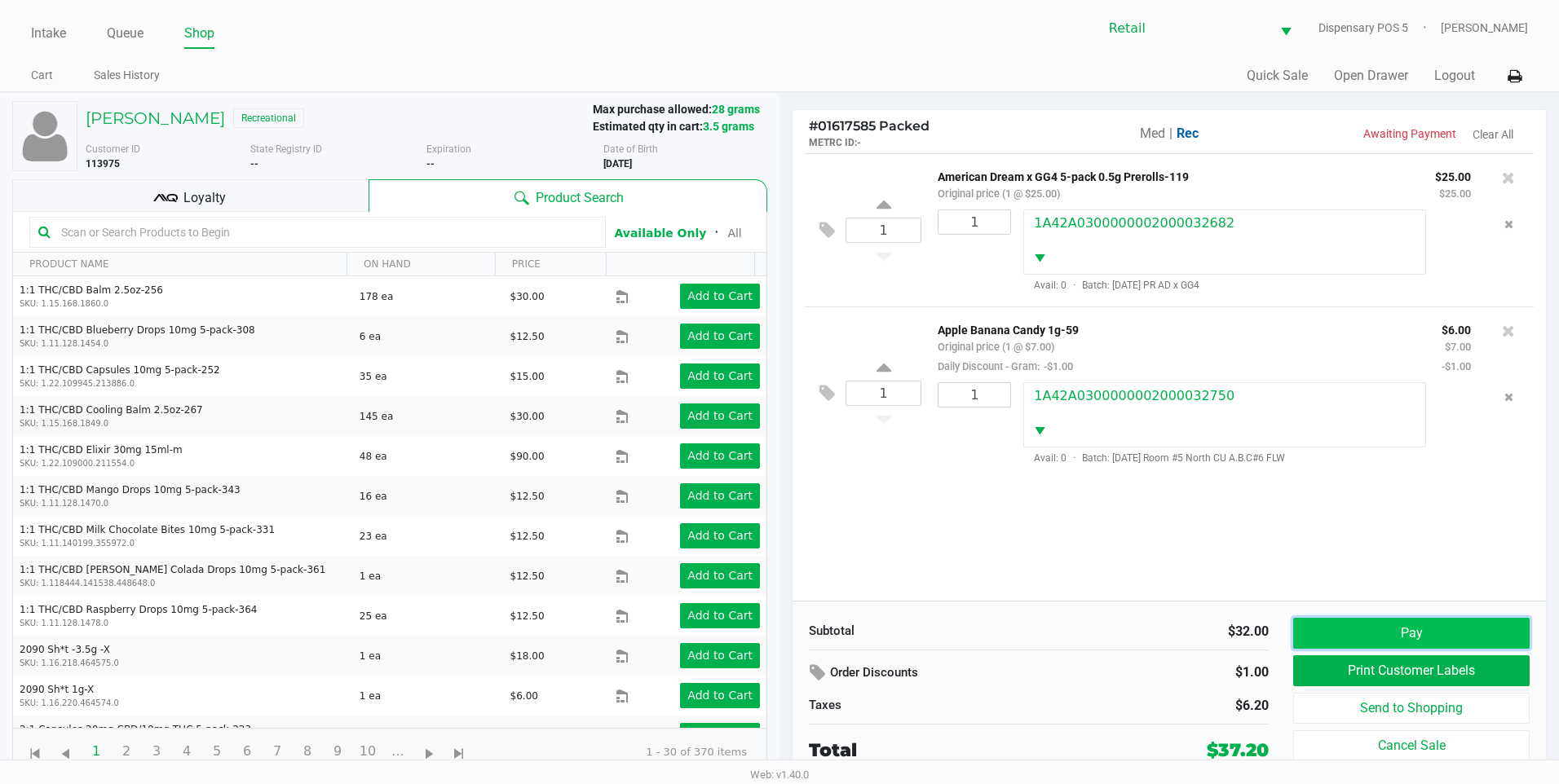
click at [1336, 630] on button "Pay" at bounding box center [1411, 633] width 236 height 31
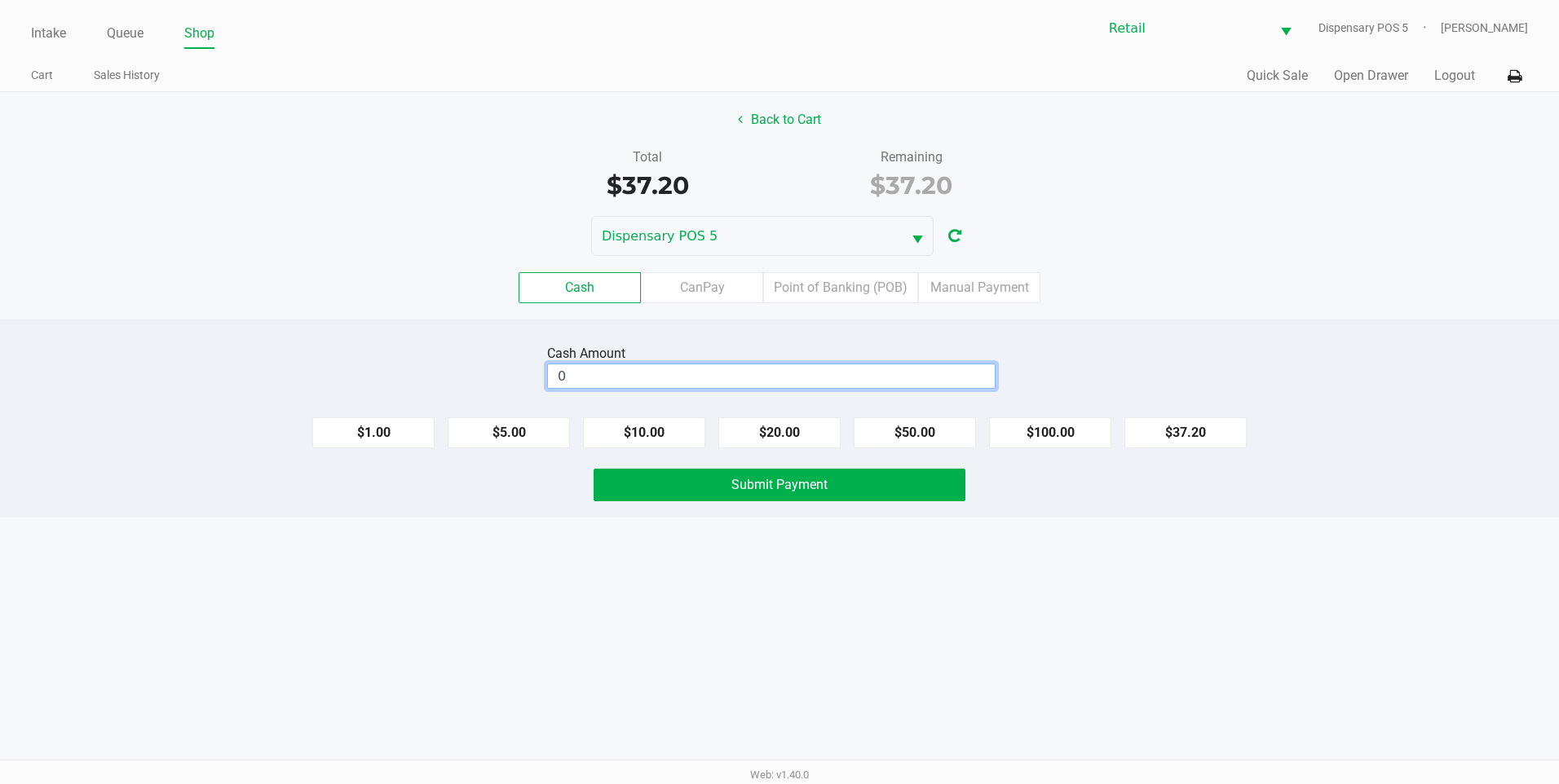
click at [681, 386] on input "0" at bounding box center [771, 377] width 447 height 24
type input "$100.25"
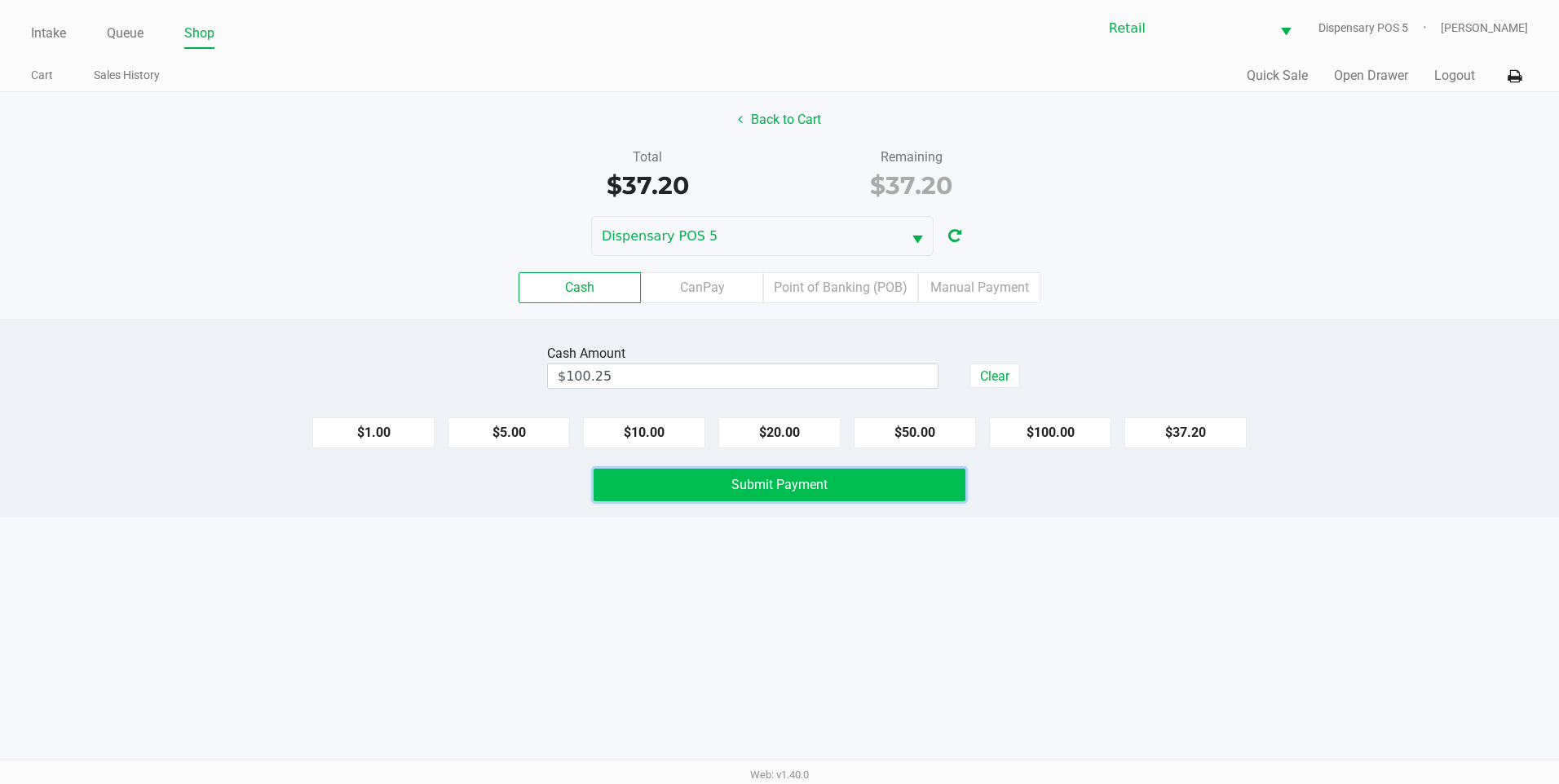
click at [703, 499] on button "Submit Payment" at bounding box center [780, 485] width 372 height 32
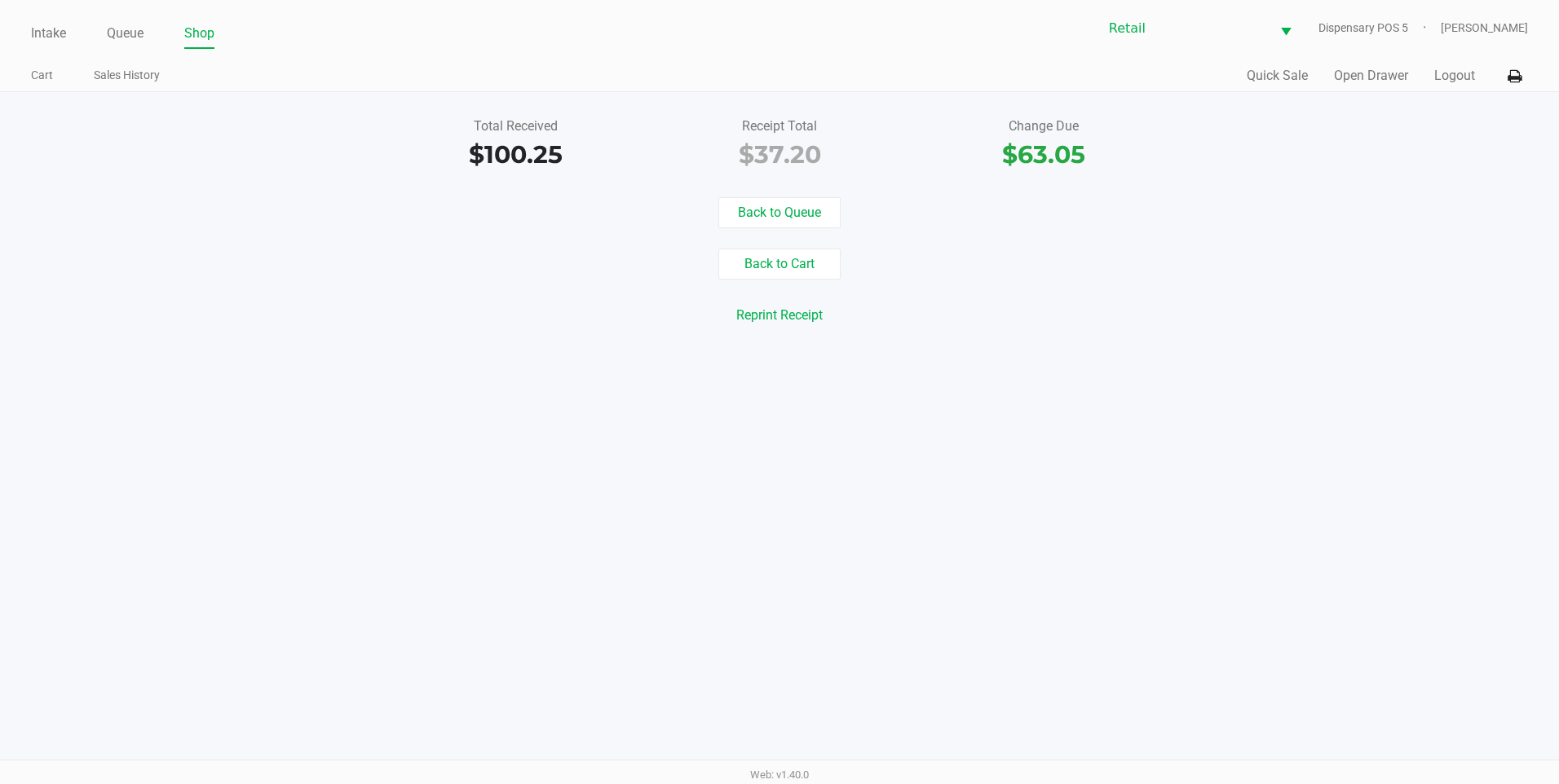
click at [320, 271] on div "Back to Cart" at bounding box center [780, 264] width 1584 height 31
click at [48, 29] on link "Intake" at bounding box center [49, 33] width 35 height 23
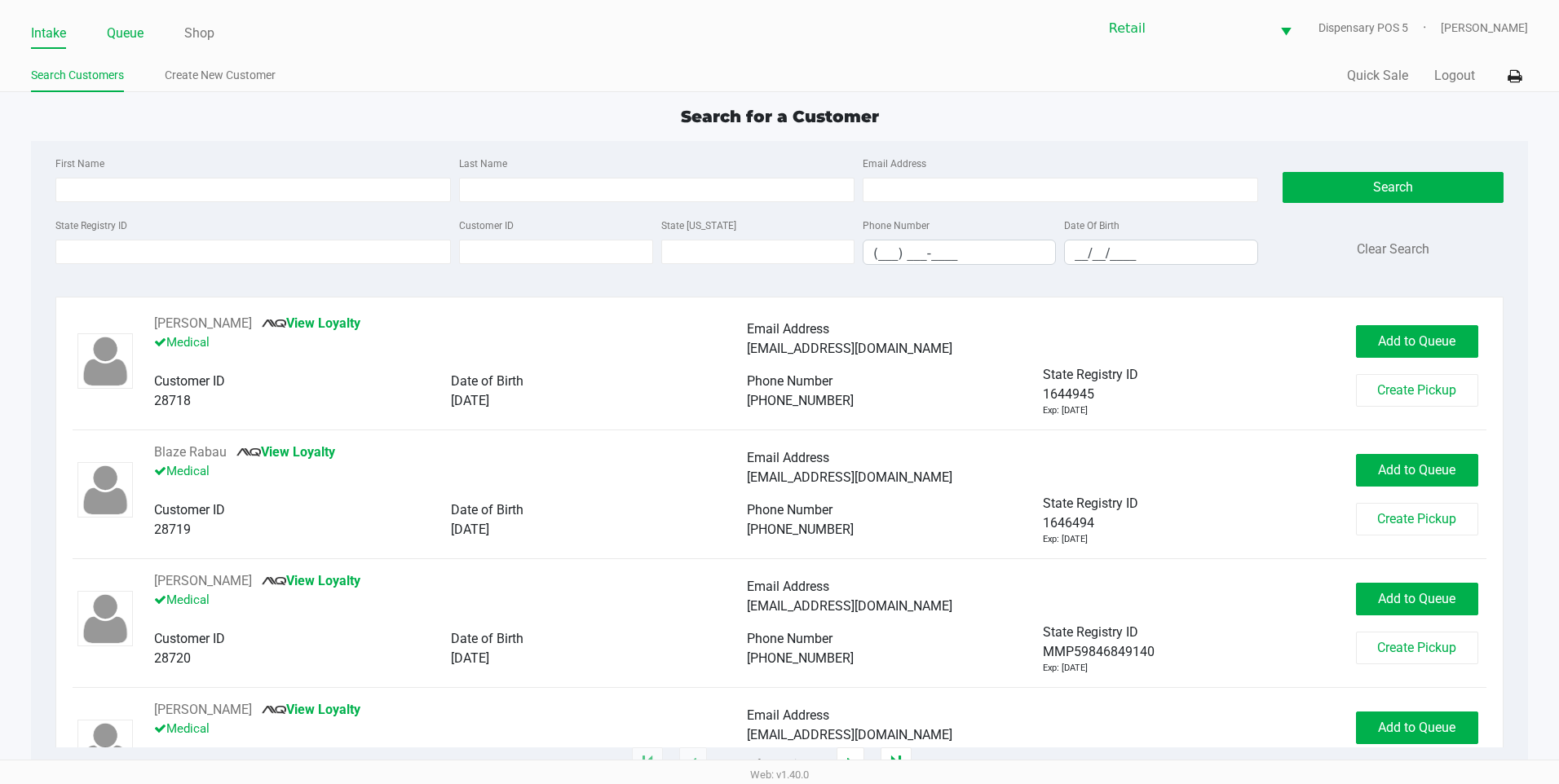
click at [128, 38] on link "Queue" at bounding box center [126, 33] width 37 height 23
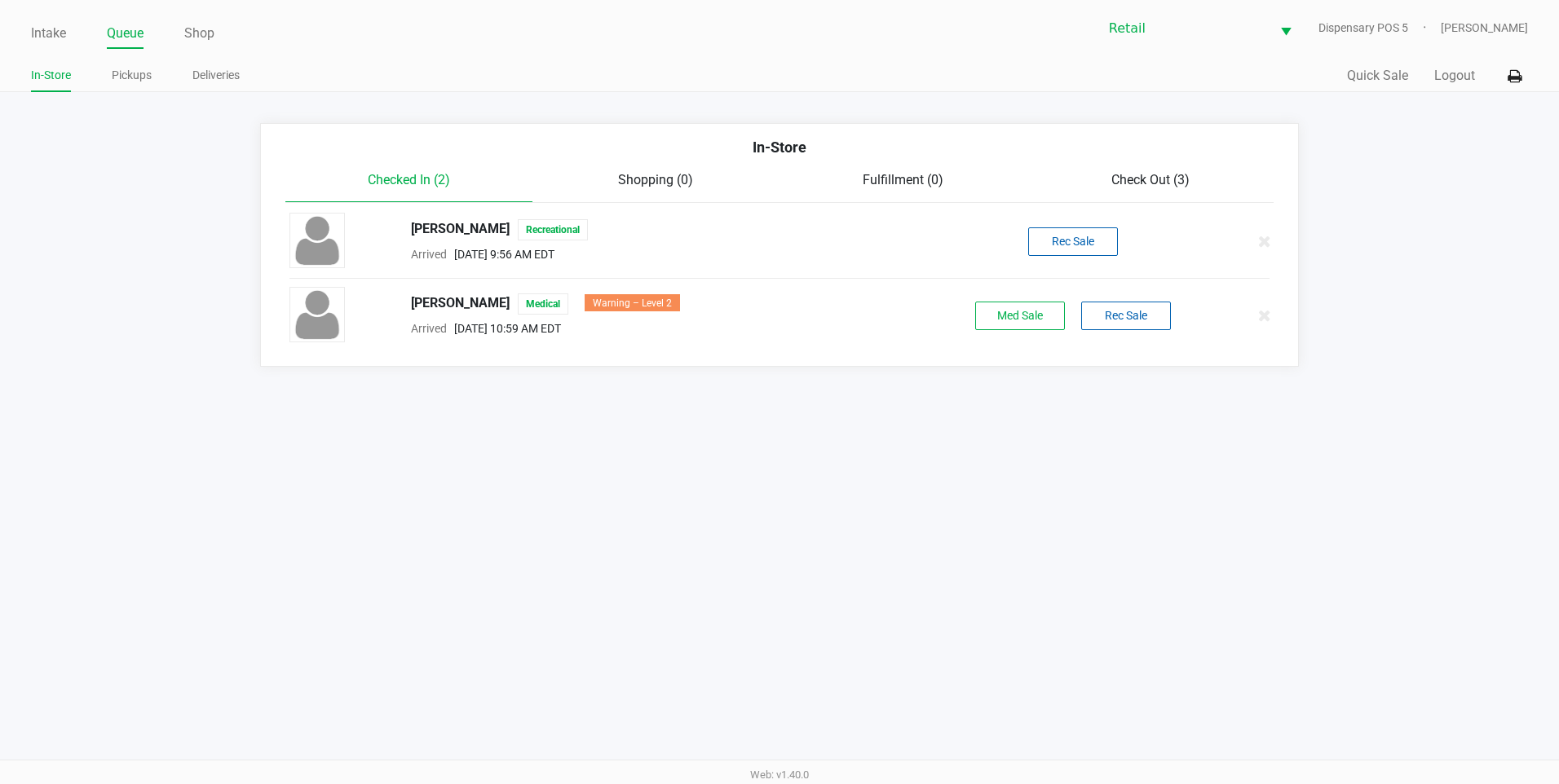
click at [1099, 180] on div "Check Out (3)" at bounding box center [1151, 180] width 248 height 19
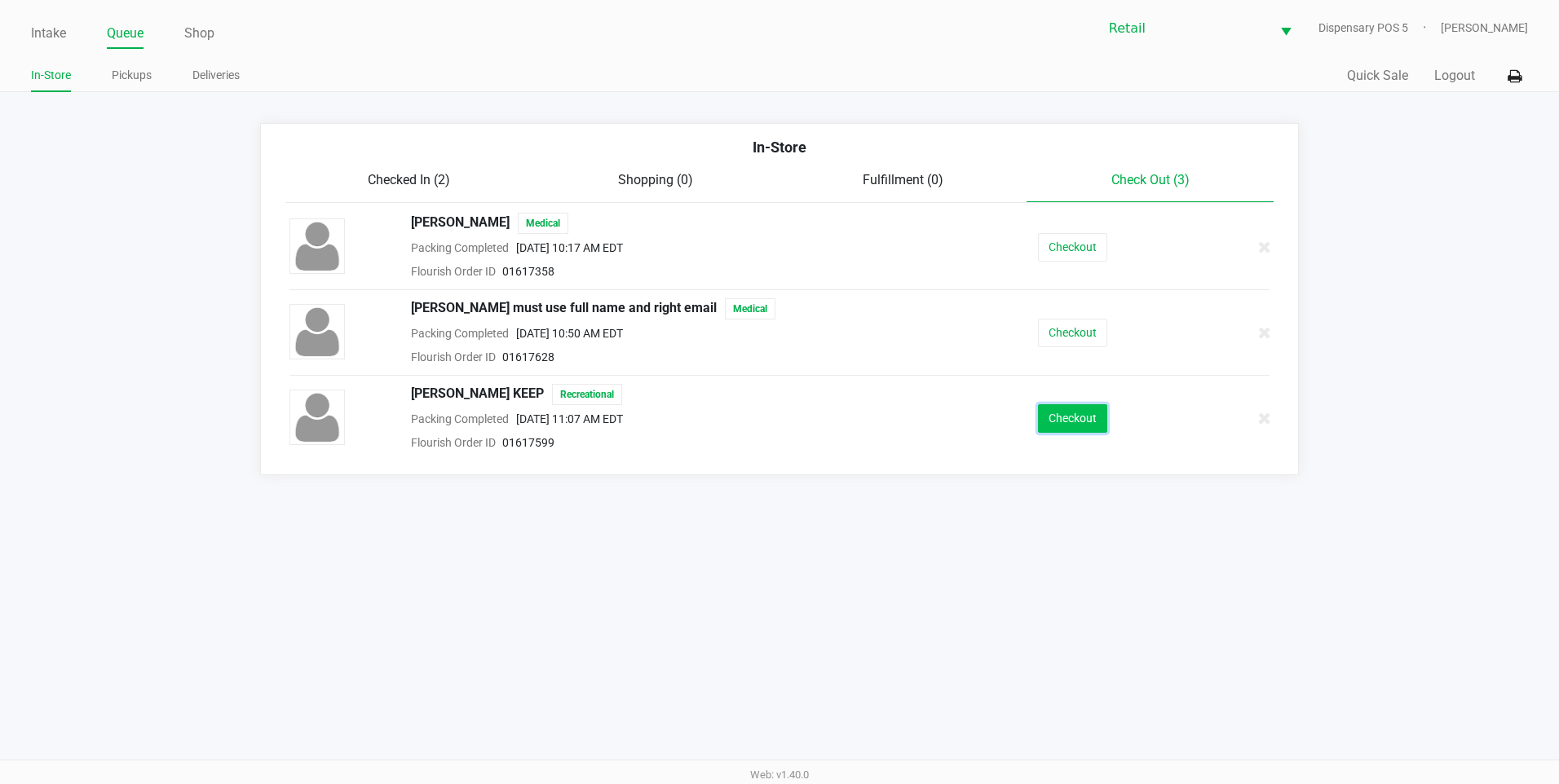
click at [1071, 417] on button "Checkout" at bounding box center [1072, 418] width 69 height 29
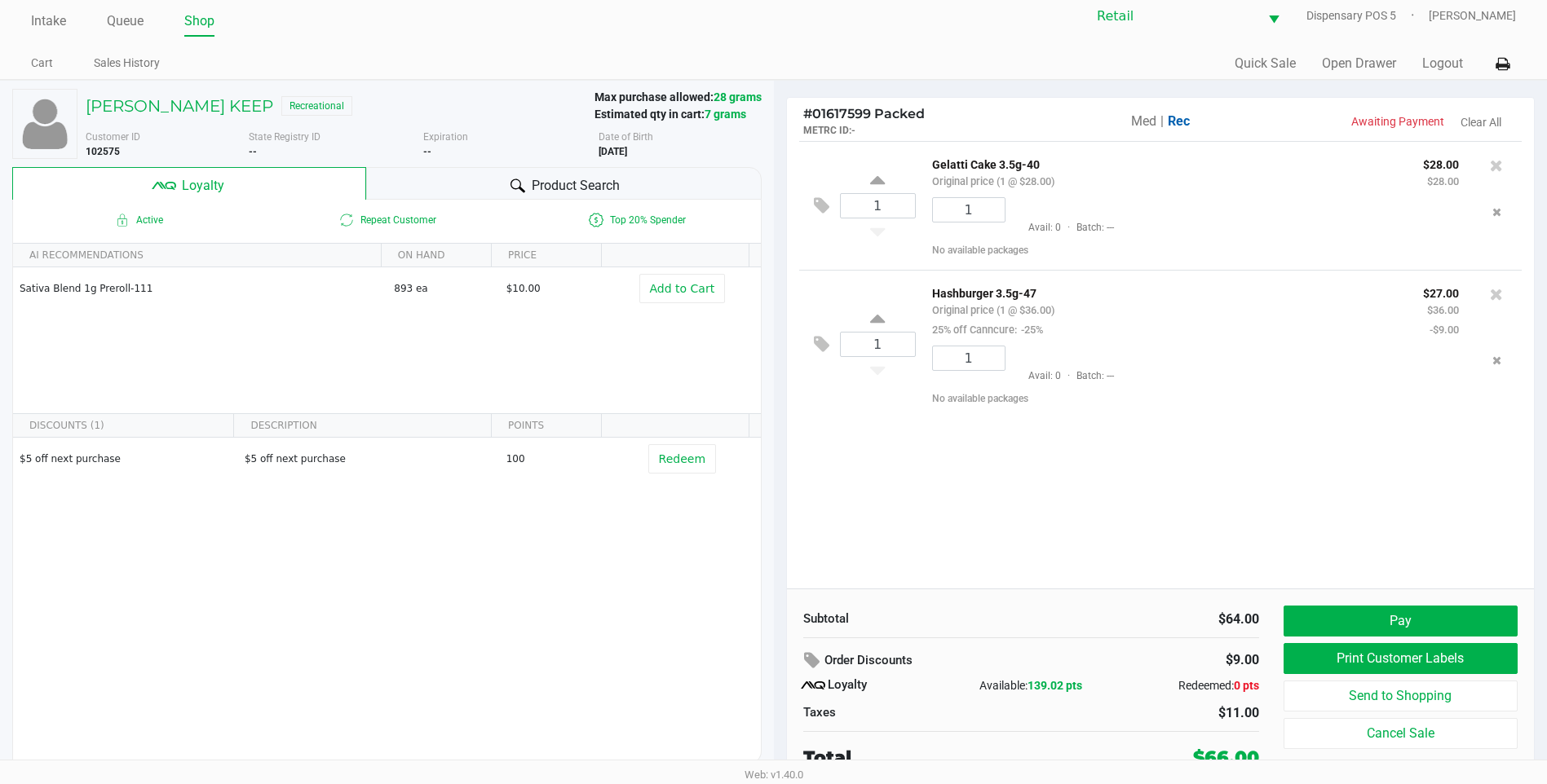
scroll to position [17, 0]
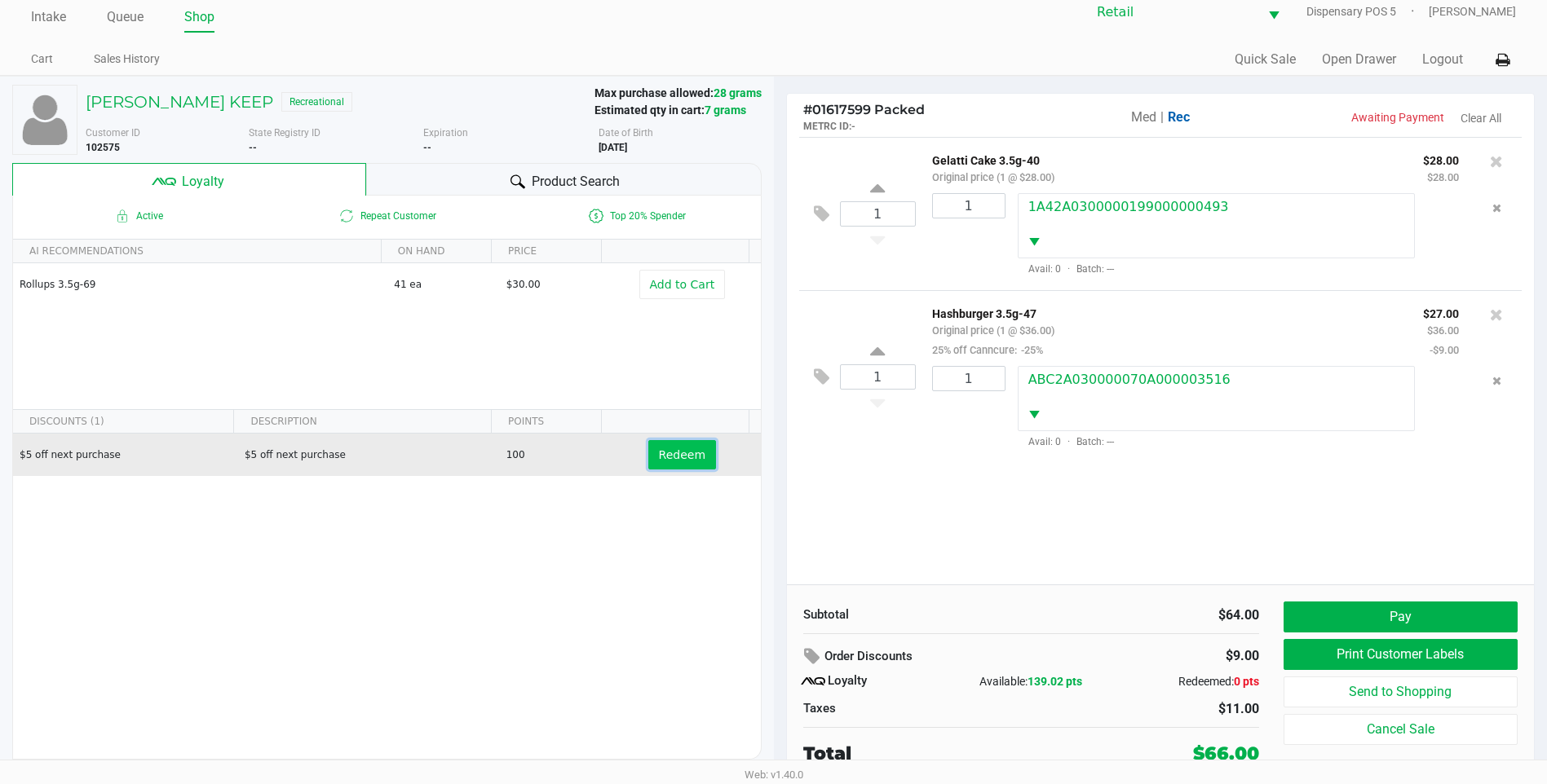
click at [694, 462] on button "Redeem" at bounding box center [682, 455] width 67 height 30
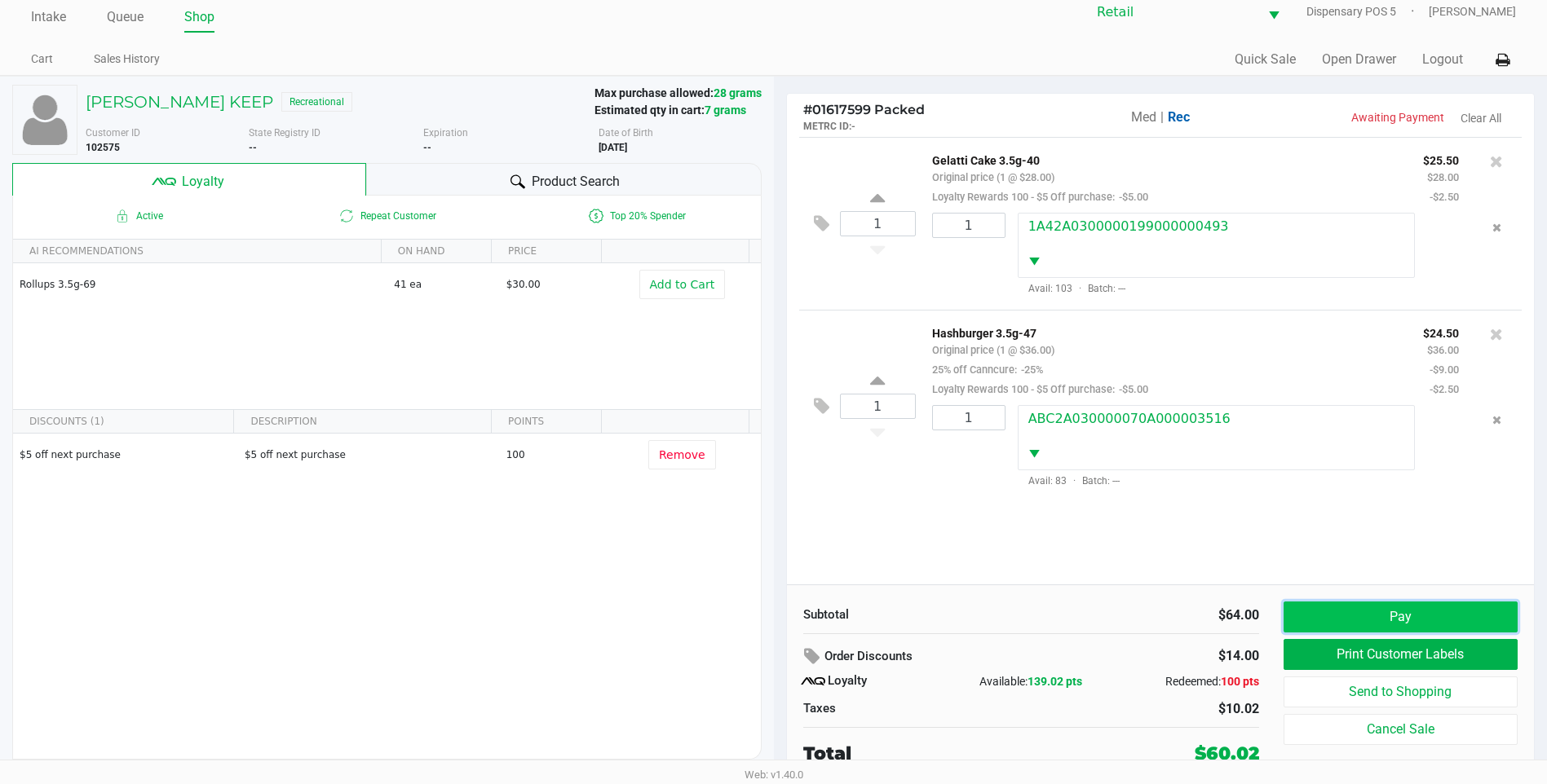
click at [1411, 609] on button "Pay" at bounding box center [1400, 618] width 234 height 31
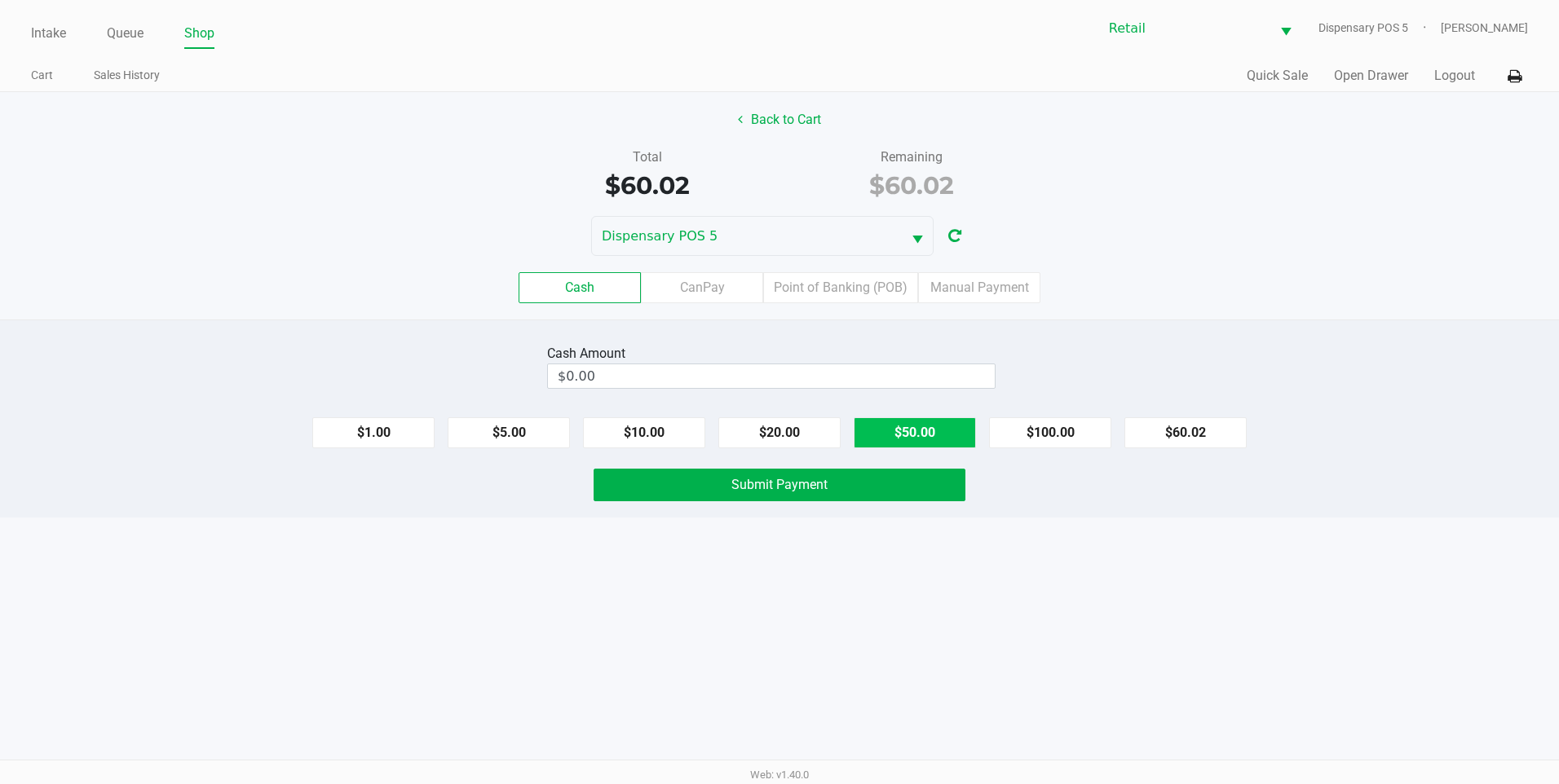
click at [926, 440] on button "$50.00" at bounding box center [914, 433] width 122 height 31
click at [630, 438] on button "$10.00" at bounding box center [644, 433] width 122 height 31
click at [542, 420] on button "$5.00" at bounding box center [509, 433] width 122 height 31
type input "$65.00"
click at [650, 477] on button "Submit Payment" at bounding box center [780, 485] width 372 height 32
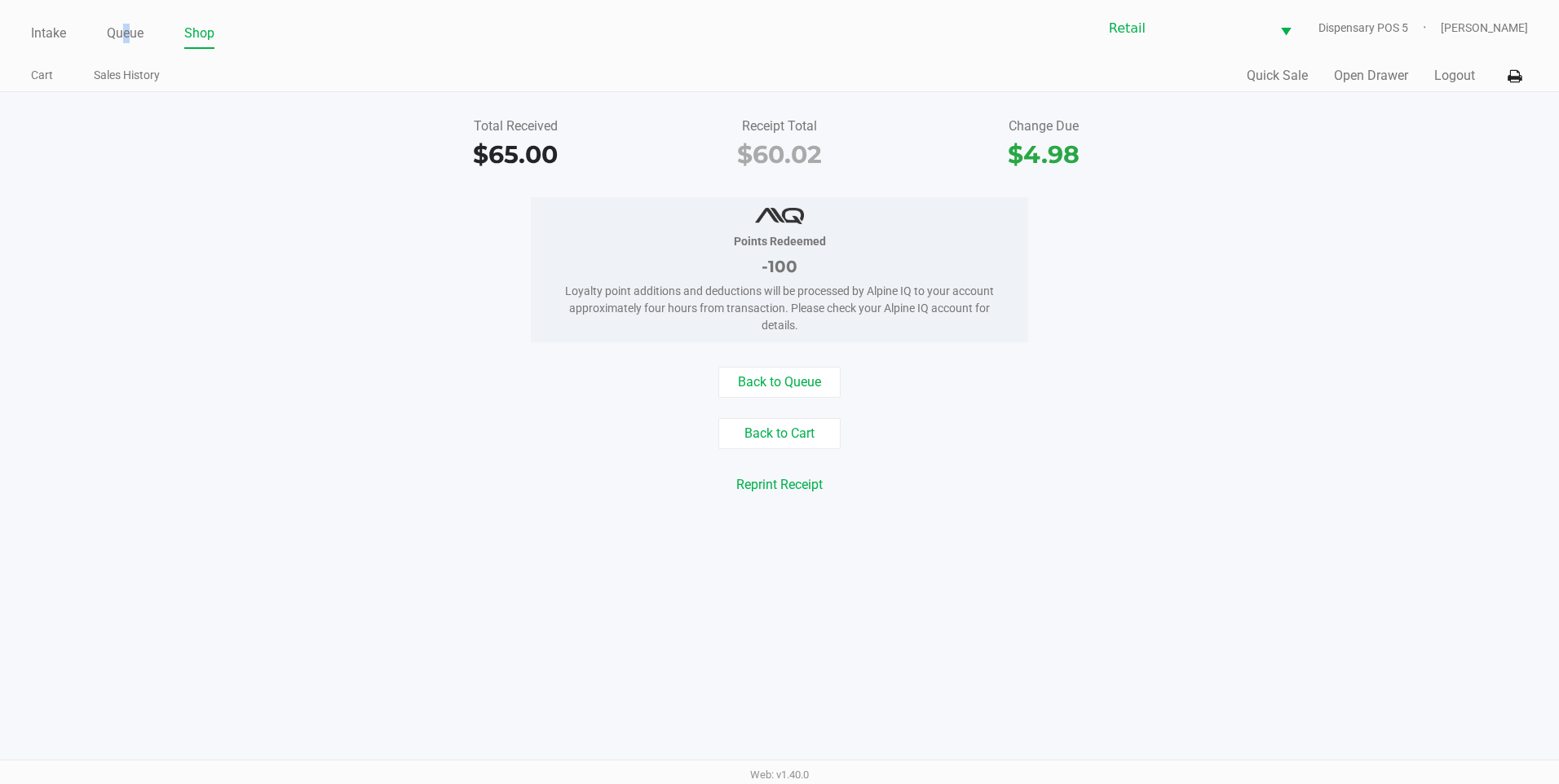
click at [129, 18] on div "Intake Queue Shop" at bounding box center [405, 32] width 749 height 30
drag, startPoint x: 129, startPoint y: 18, endPoint x: 110, endPoint y: 23, distance: 19.6
click at [110, 23] on link "Queue" at bounding box center [126, 33] width 37 height 23
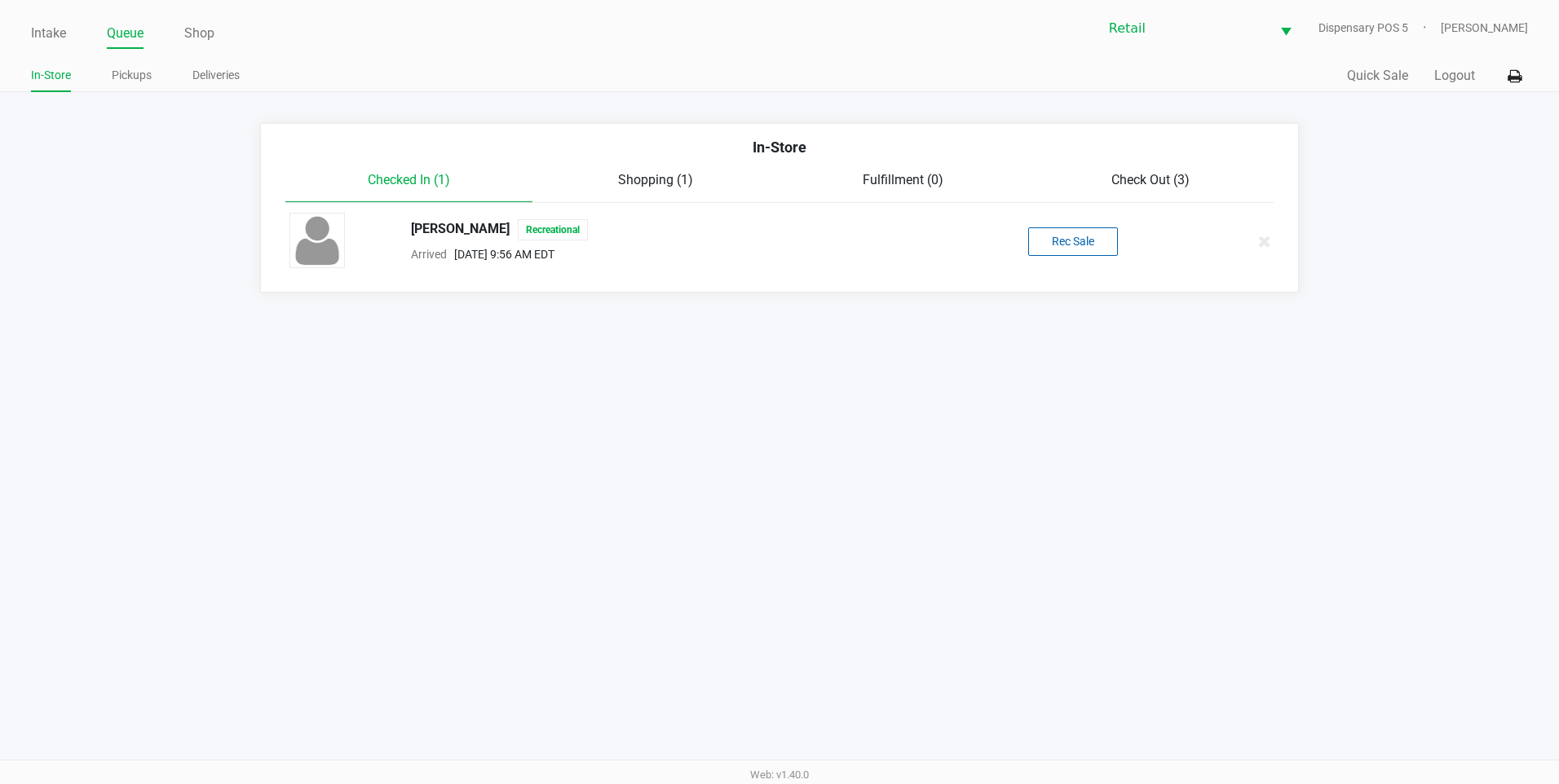
click at [1174, 195] on div "Checked In (1) Shopping (1) Fulfillment (0) Check Out (3)" at bounding box center [780, 187] width 989 height 32
click at [1155, 181] on span "Check Out (3)" at bounding box center [1150, 179] width 79 height 16
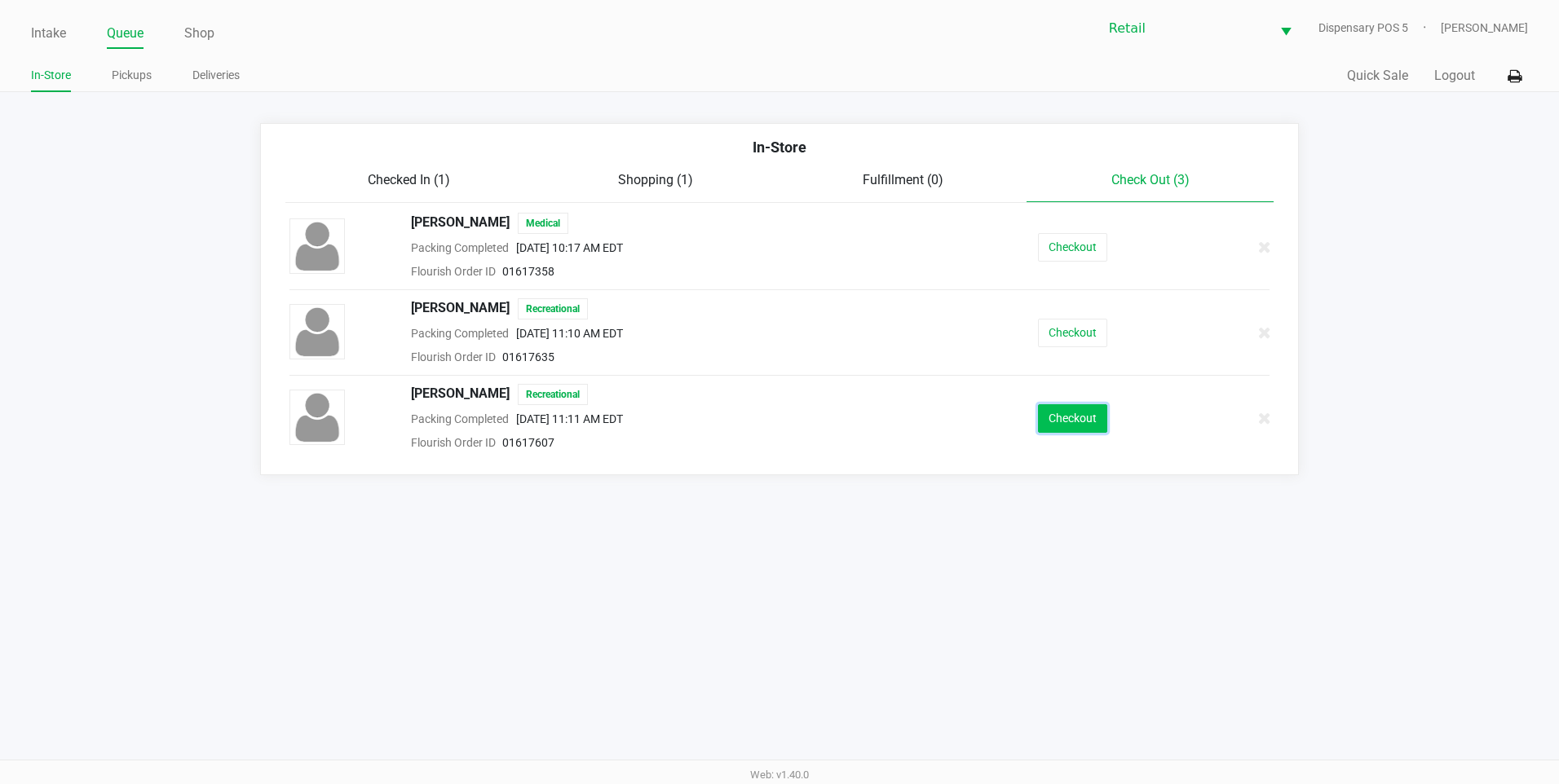
click at [1048, 420] on button "Checkout" at bounding box center [1072, 418] width 69 height 29
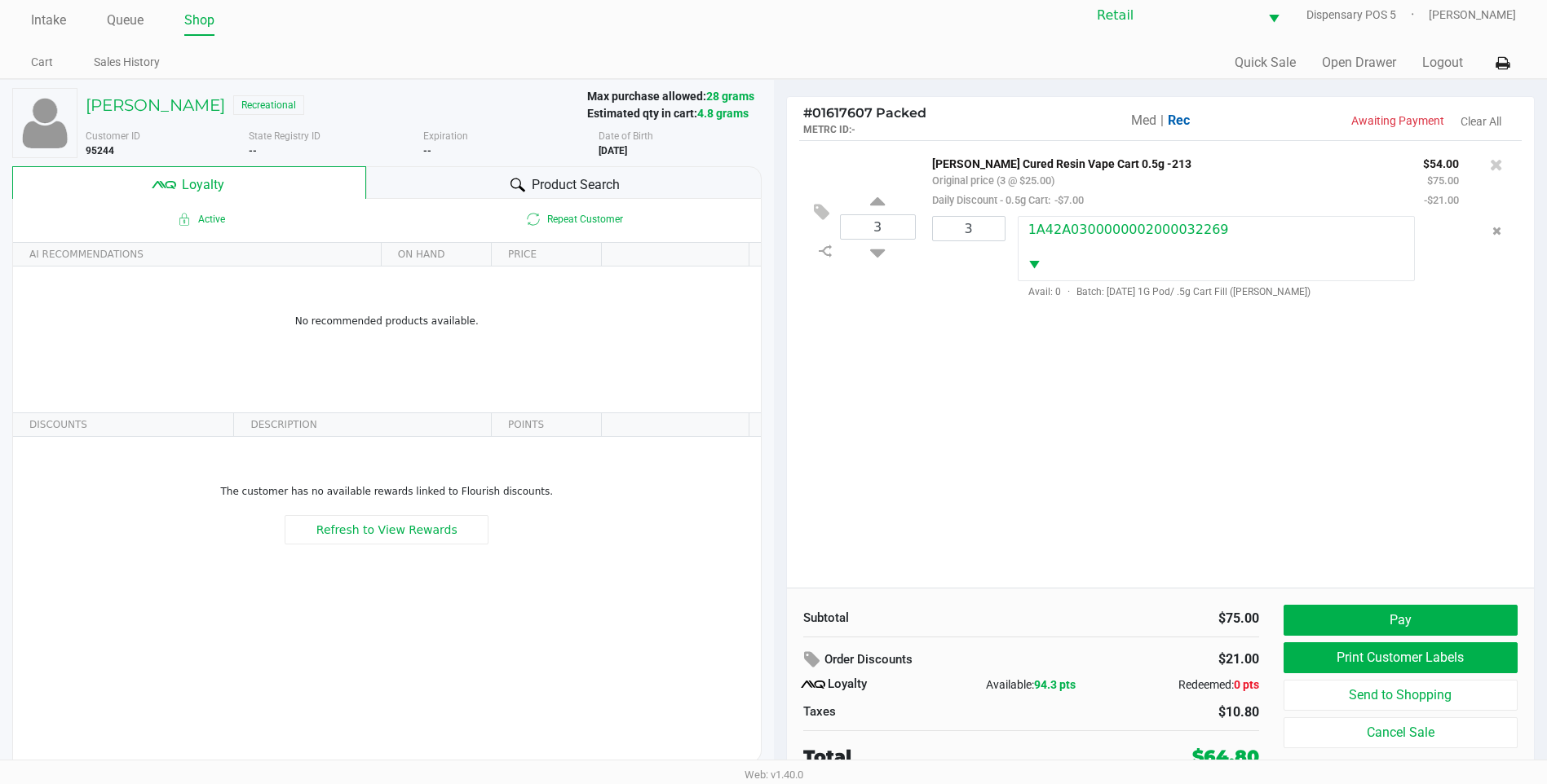
scroll to position [17, 0]
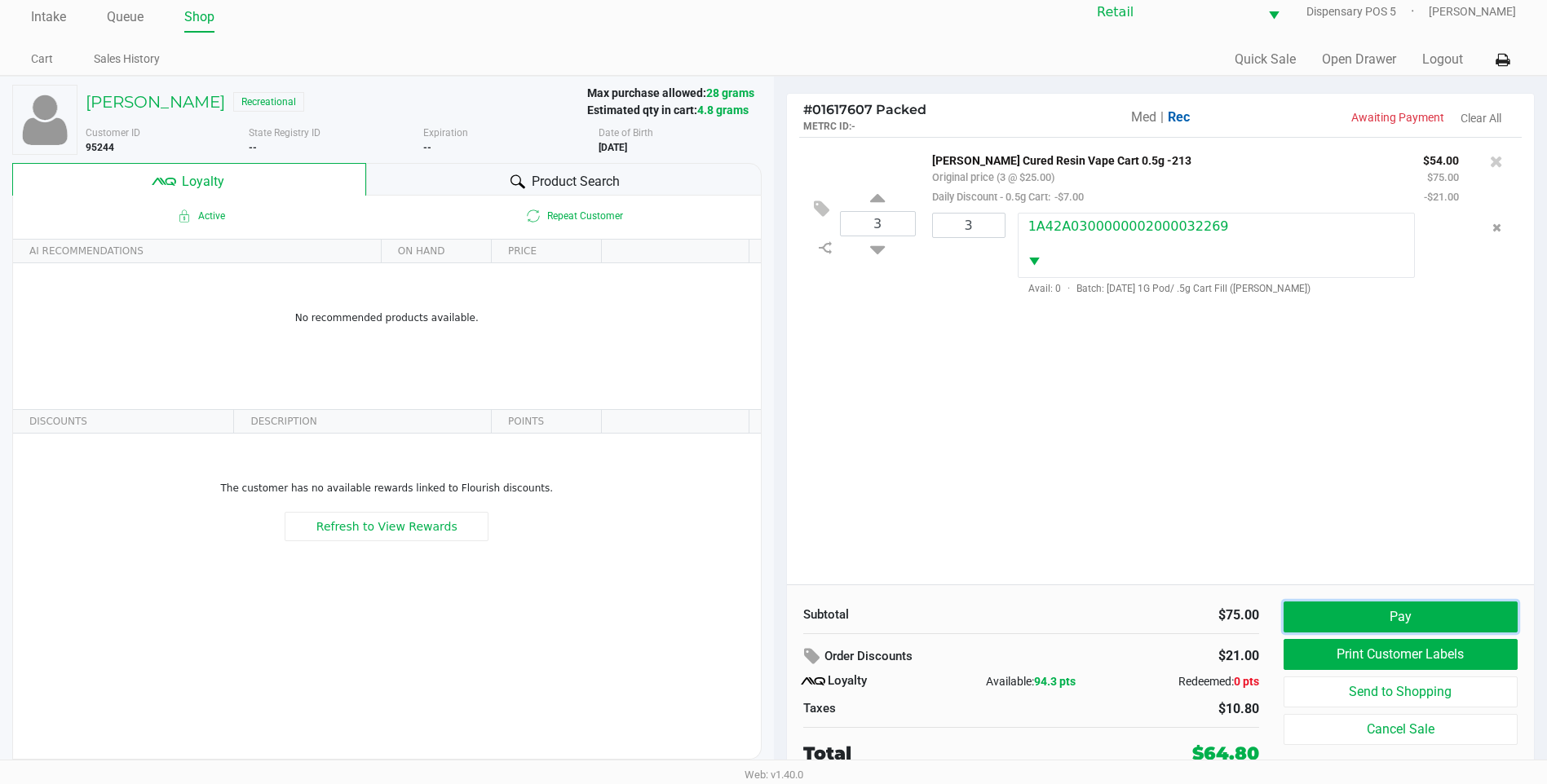
drag, startPoint x: 1335, startPoint y: 612, endPoint x: 1318, endPoint y: 593, distance: 25.5
click at [1318, 593] on div "Subtotal $75.00 Order Discounts $21.00 Loyalty Available: 94.3 pts Redeemed: 0 …" at bounding box center [1161, 683] width 748 height 199
click at [1365, 624] on button "Pay" at bounding box center [1400, 618] width 234 height 31
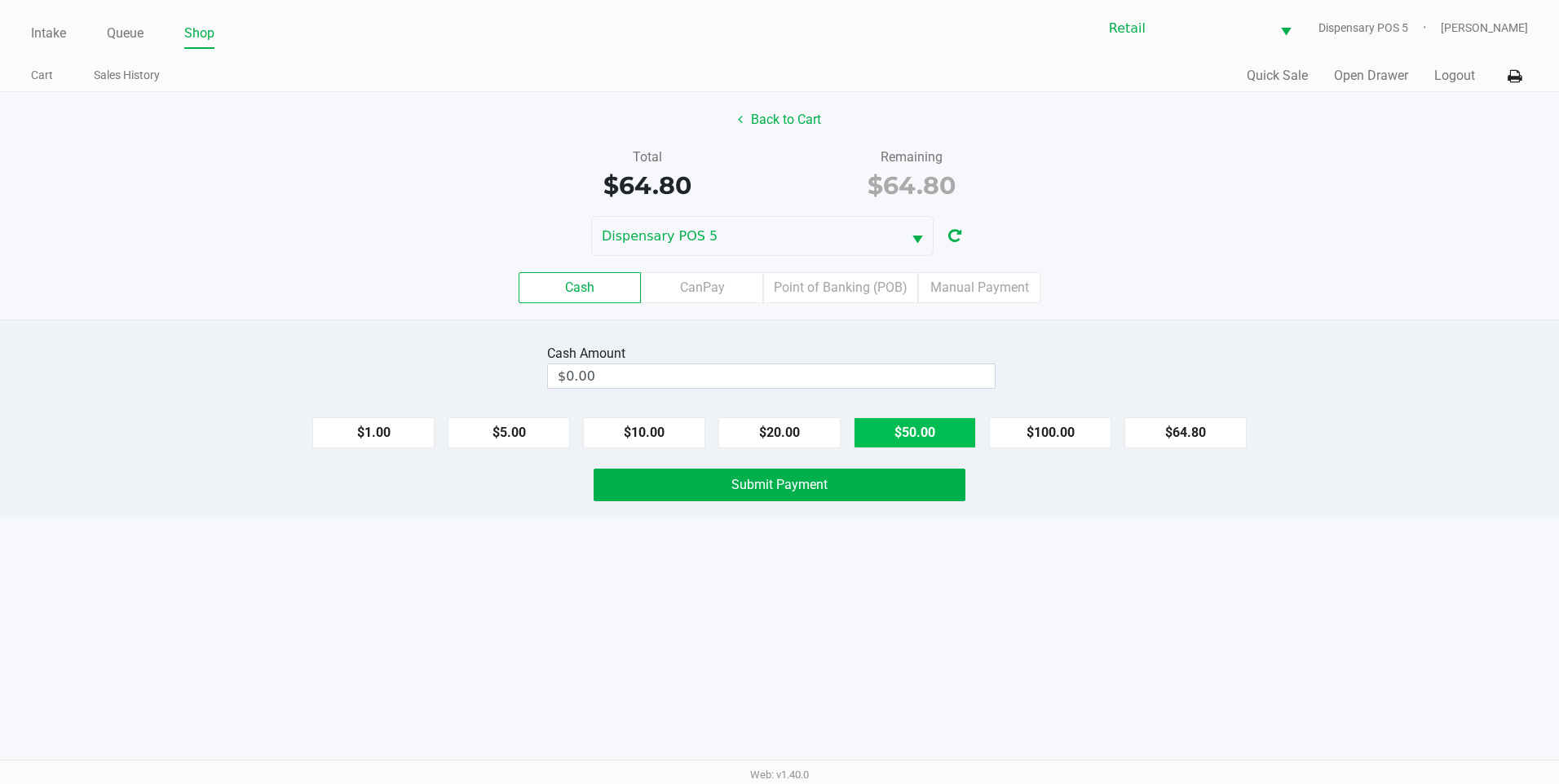
click at [867, 429] on button "$50.00" at bounding box center [914, 433] width 122 height 31
click at [649, 426] on button "$10.00" at bounding box center [644, 433] width 122 height 31
click at [656, 435] on button "$10.00" at bounding box center [644, 433] width 122 height 31
type input "$70.00"
click at [852, 489] on button "Submit Payment" at bounding box center [780, 485] width 372 height 32
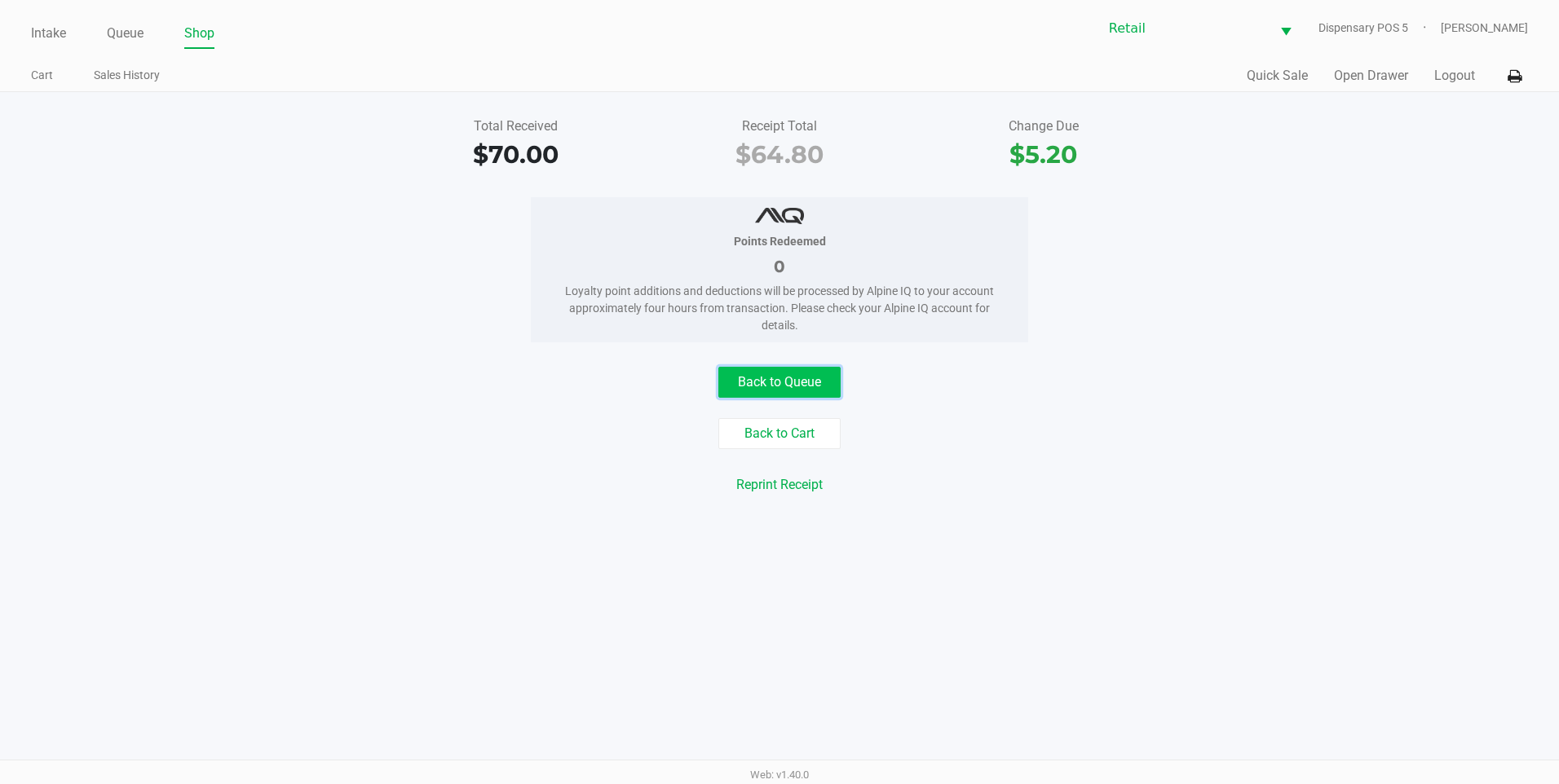
click at [763, 375] on button "Back to Queue" at bounding box center [780, 382] width 122 height 31
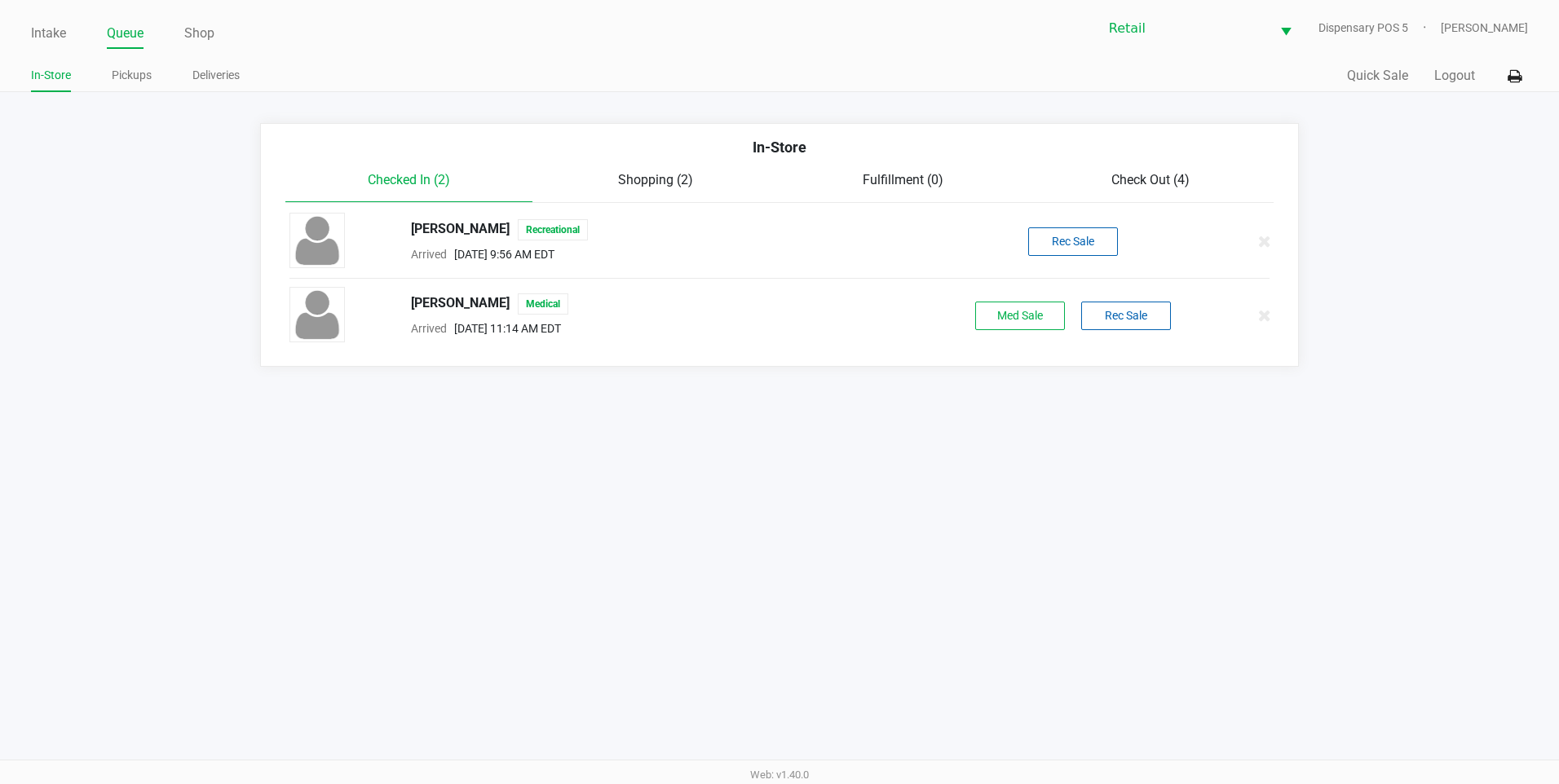
click at [1162, 177] on span "Check Out (4)" at bounding box center [1150, 179] width 79 height 16
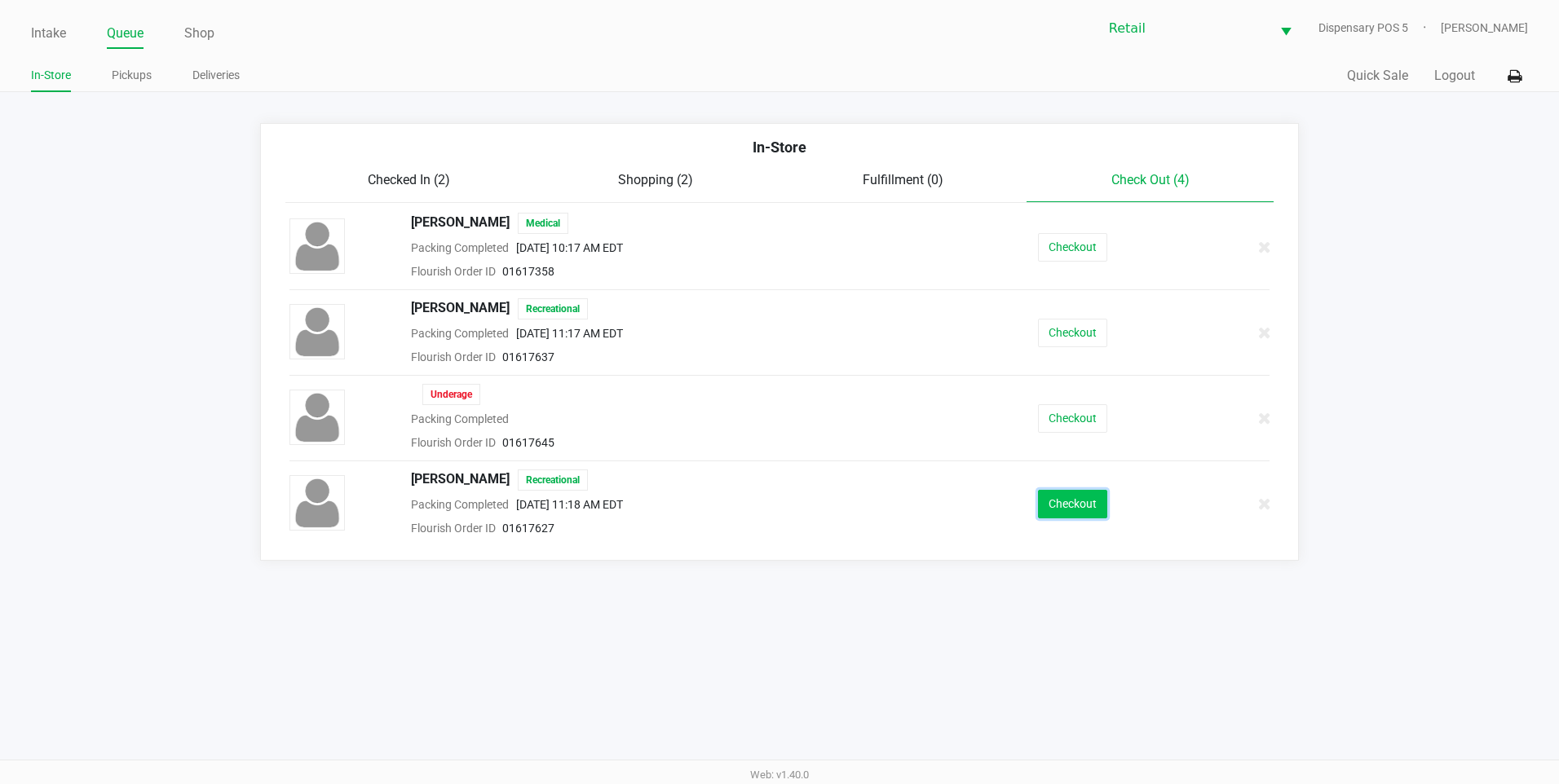
click at [1065, 501] on button "Checkout" at bounding box center [1072, 504] width 69 height 29
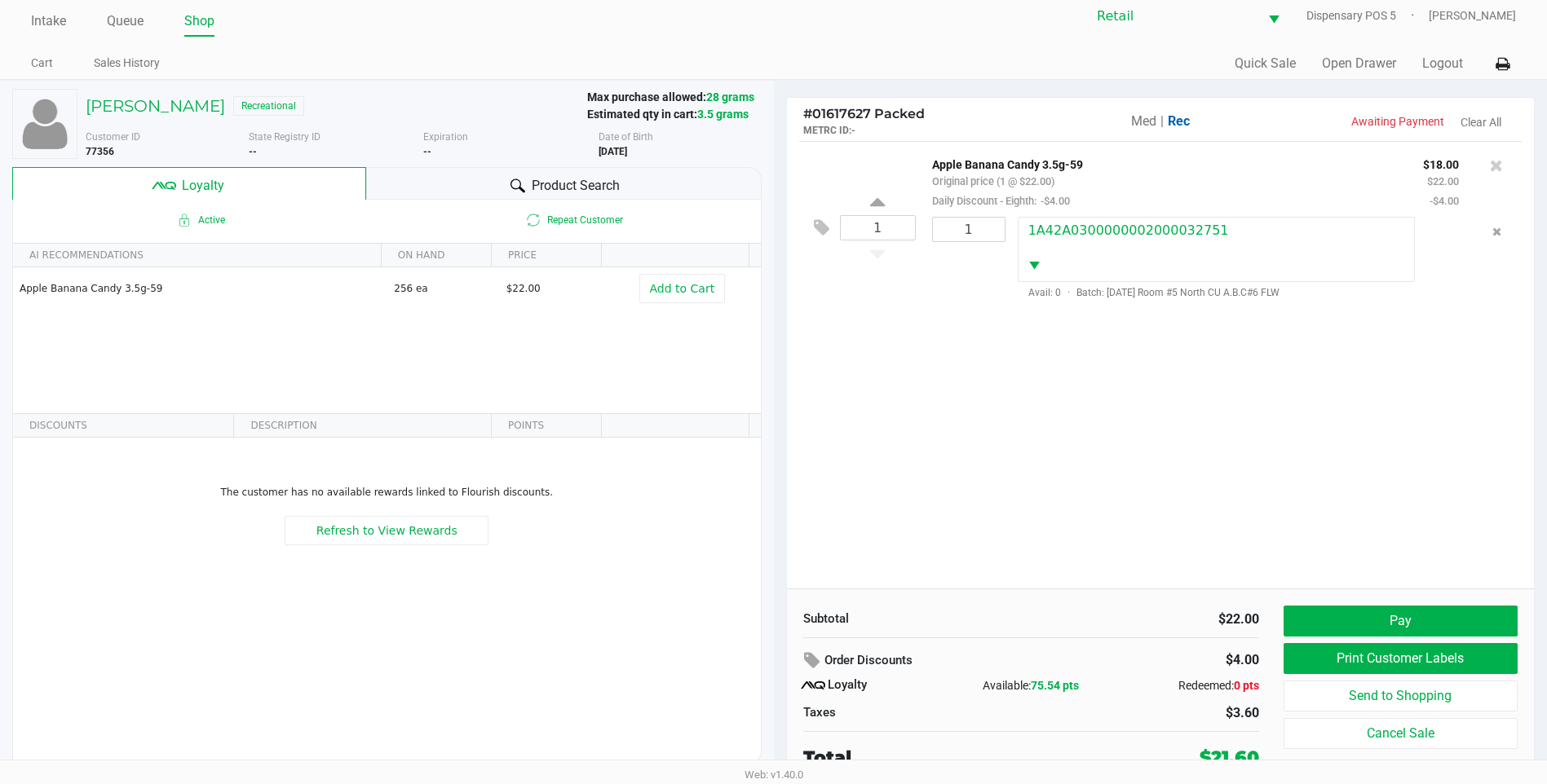
scroll to position [17, 0]
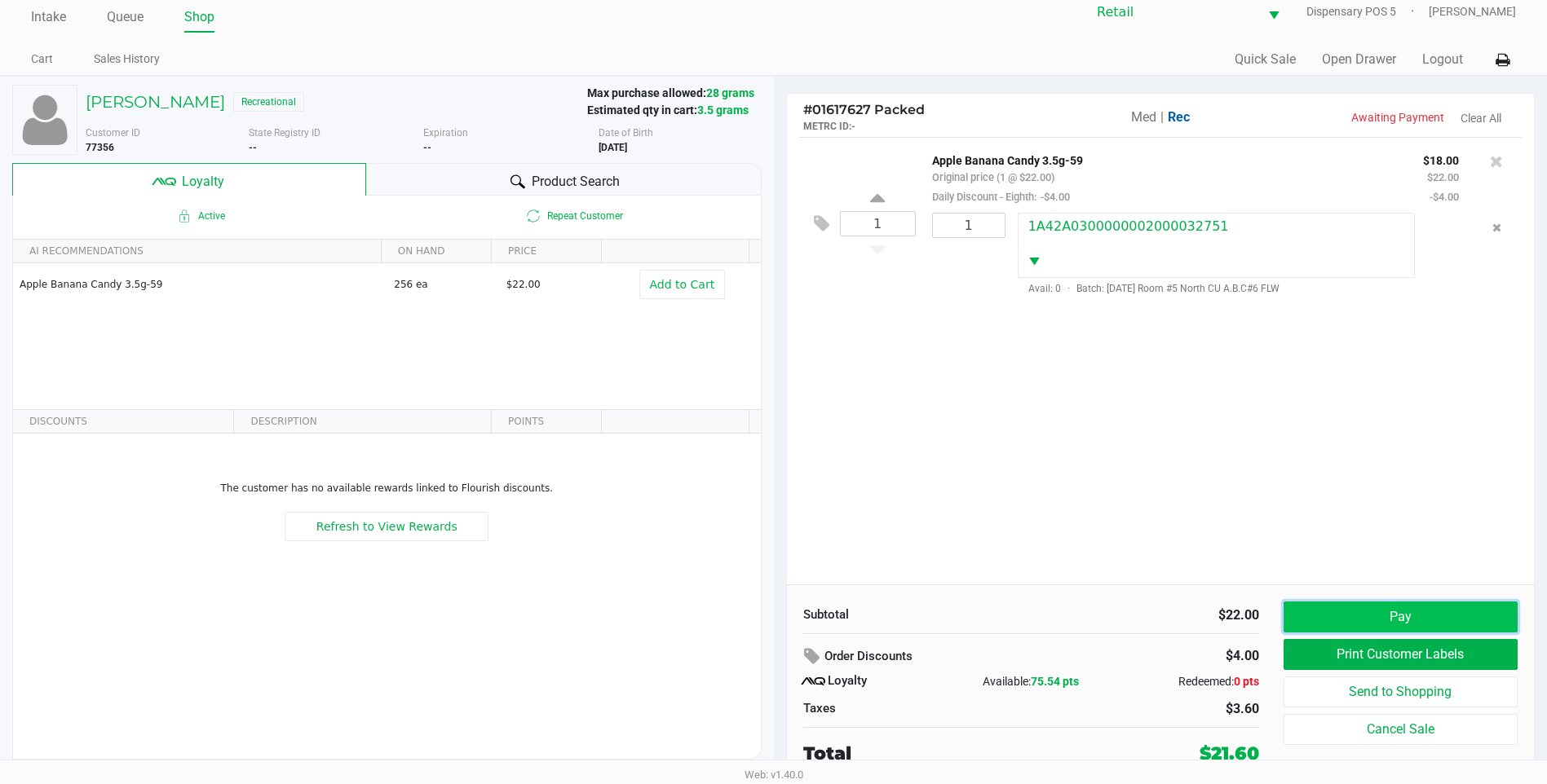
click at [1396, 608] on button "Pay" at bounding box center [1400, 618] width 234 height 31
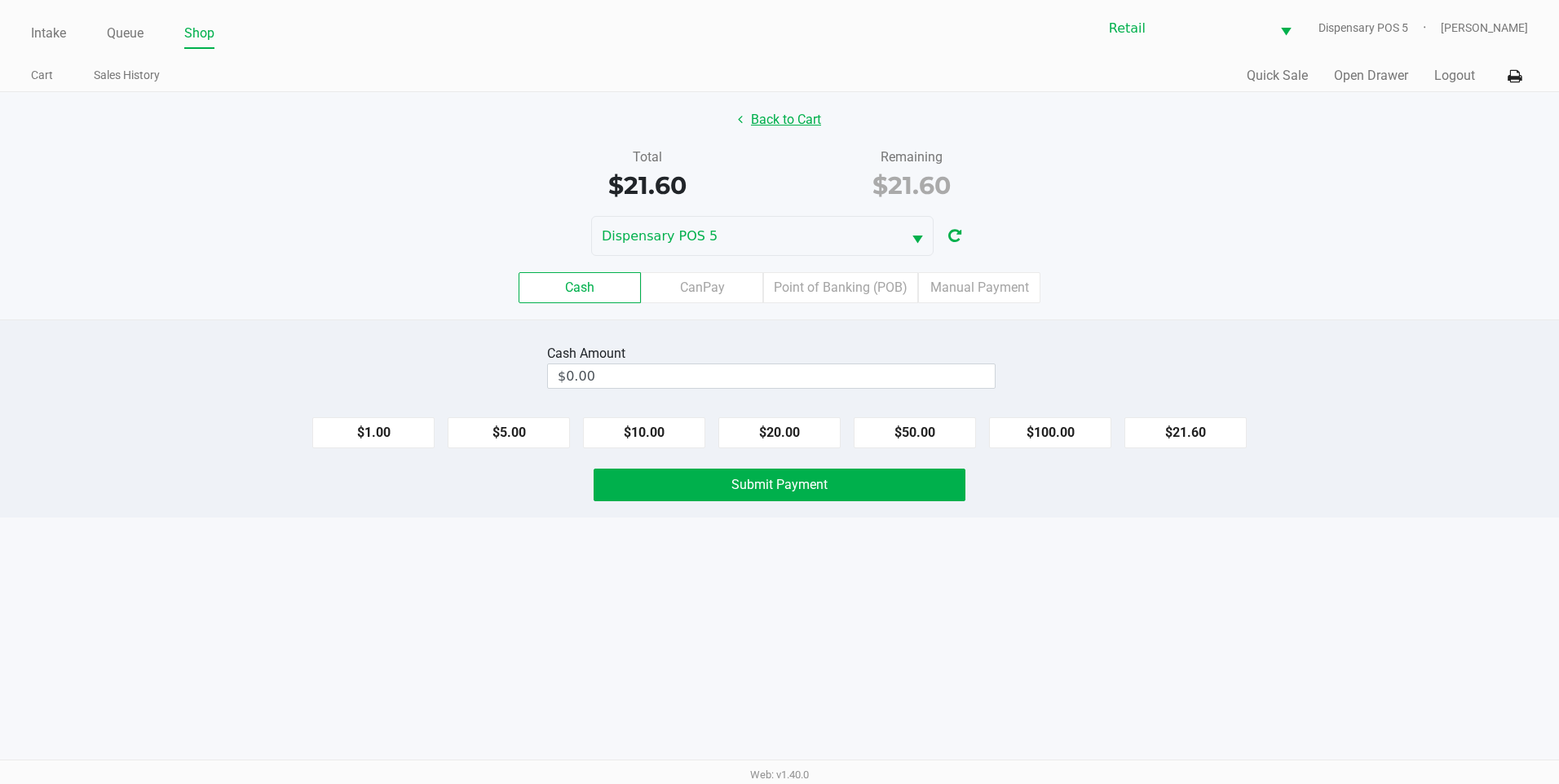
click at [782, 126] on button "Back to Cart" at bounding box center [780, 120] width 104 height 31
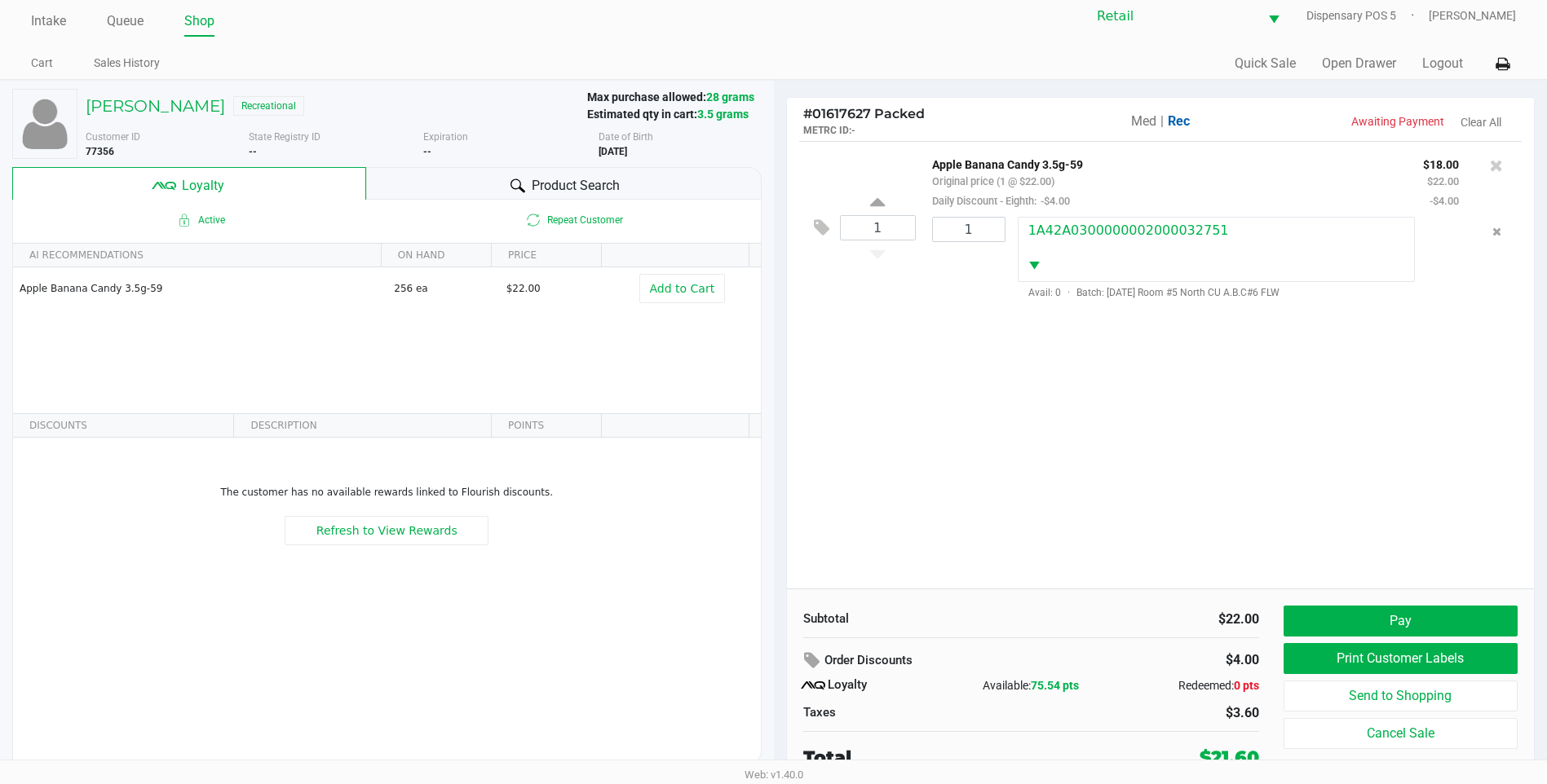
scroll to position [17, 0]
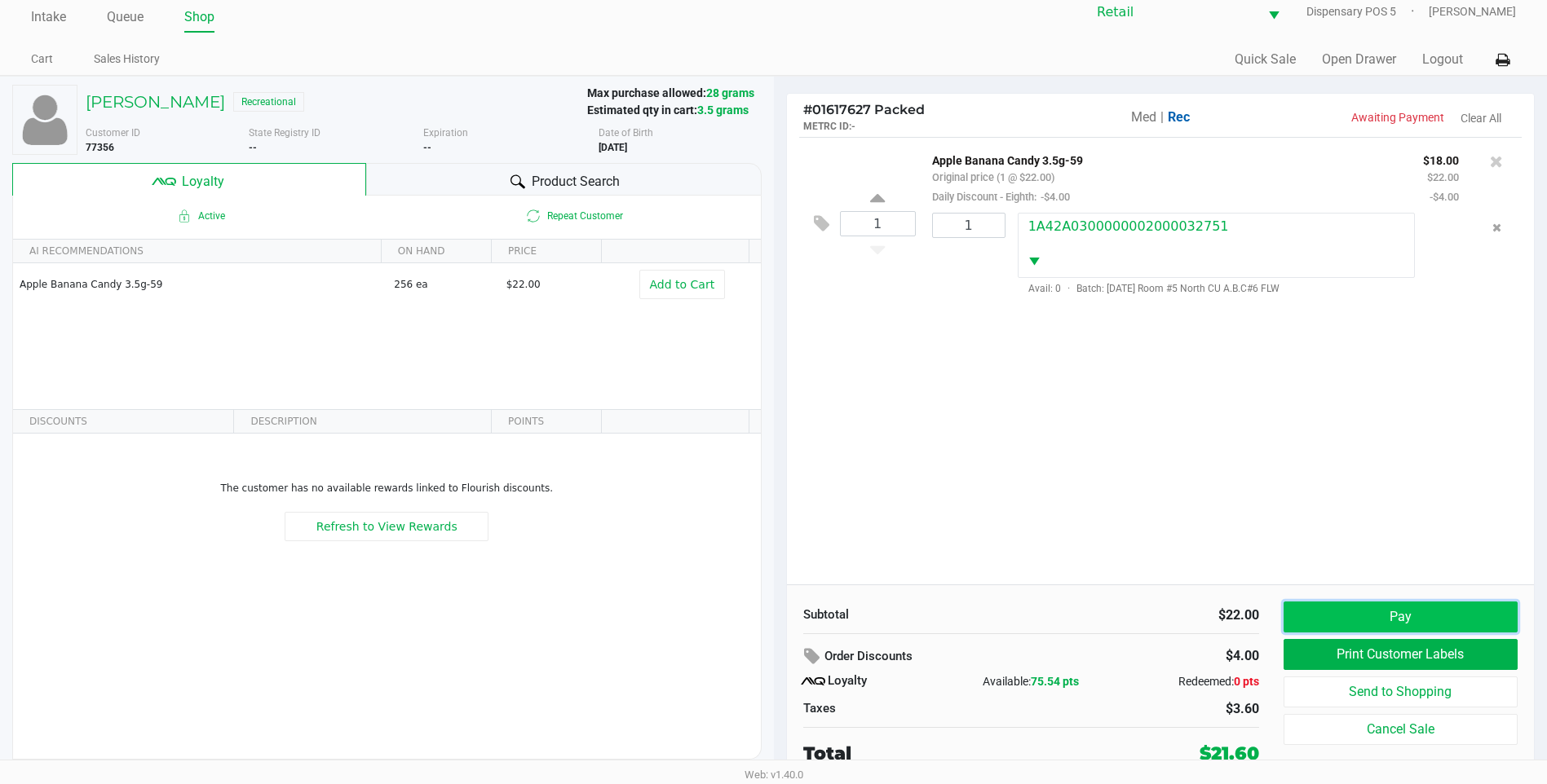
click at [1348, 607] on button "Pay" at bounding box center [1400, 618] width 234 height 31
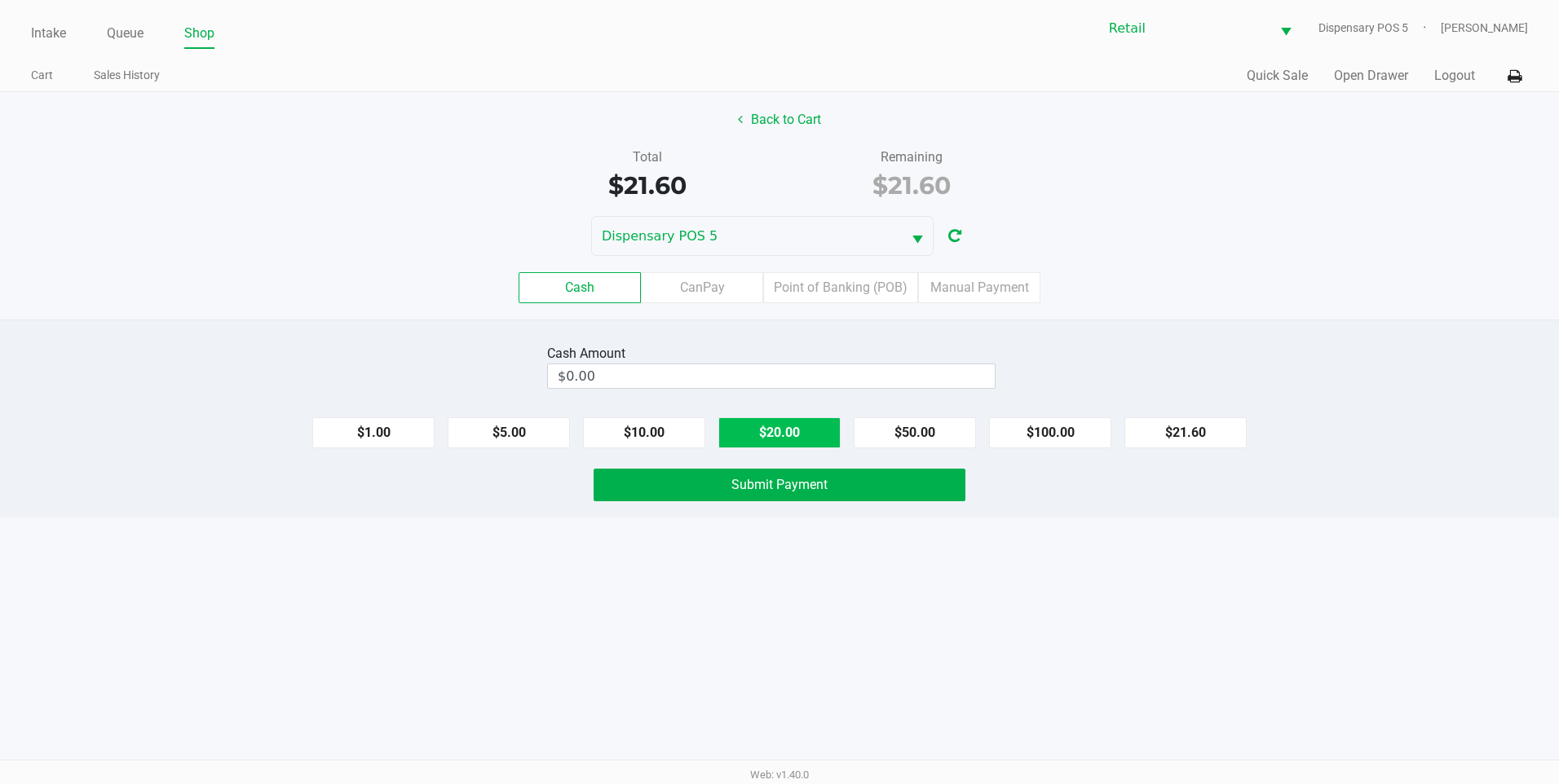
click at [815, 423] on button "$20.00" at bounding box center [780, 433] width 122 height 31
click at [400, 441] on button "$1.00" at bounding box center [373, 433] width 122 height 31
click at [402, 435] on button "$1.00" at bounding box center [373, 433] width 122 height 31
type input "$22.00"
click at [663, 488] on button "Submit Payment" at bounding box center [780, 485] width 372 height 32
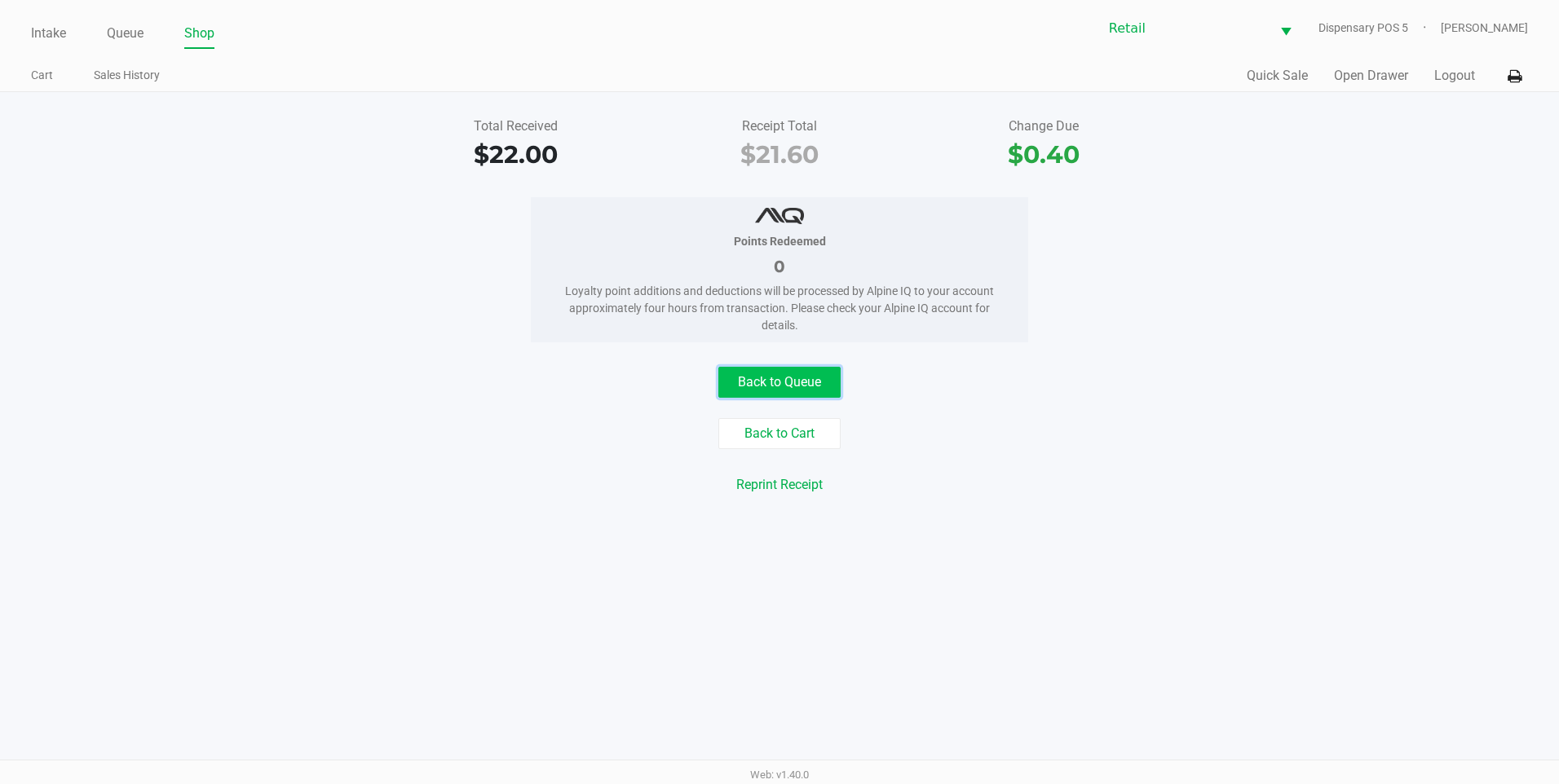
click at [745, 391] on button "Back to Queue" at bounding box center [780, 382] width 122 height 31
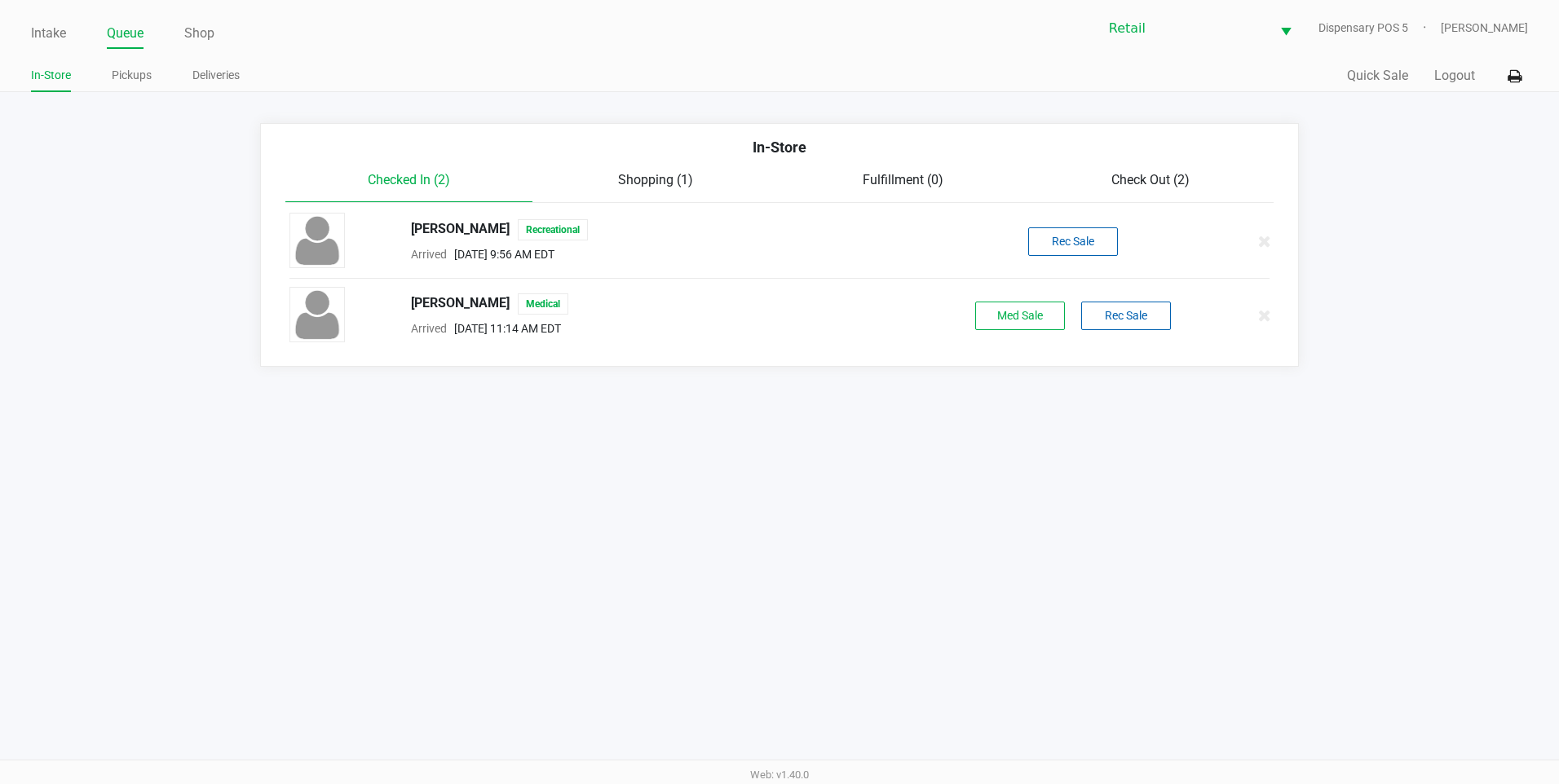
click at [1127, 191] on div "Checked In (2) Shopping (1) Fulfillment (0) Check Out (2)" at bounding box center [780, 187] width 989 height 32
click at [1148, 183] on span "Check Out (2)" at bounding box center [1150, 179] width 79 height 16
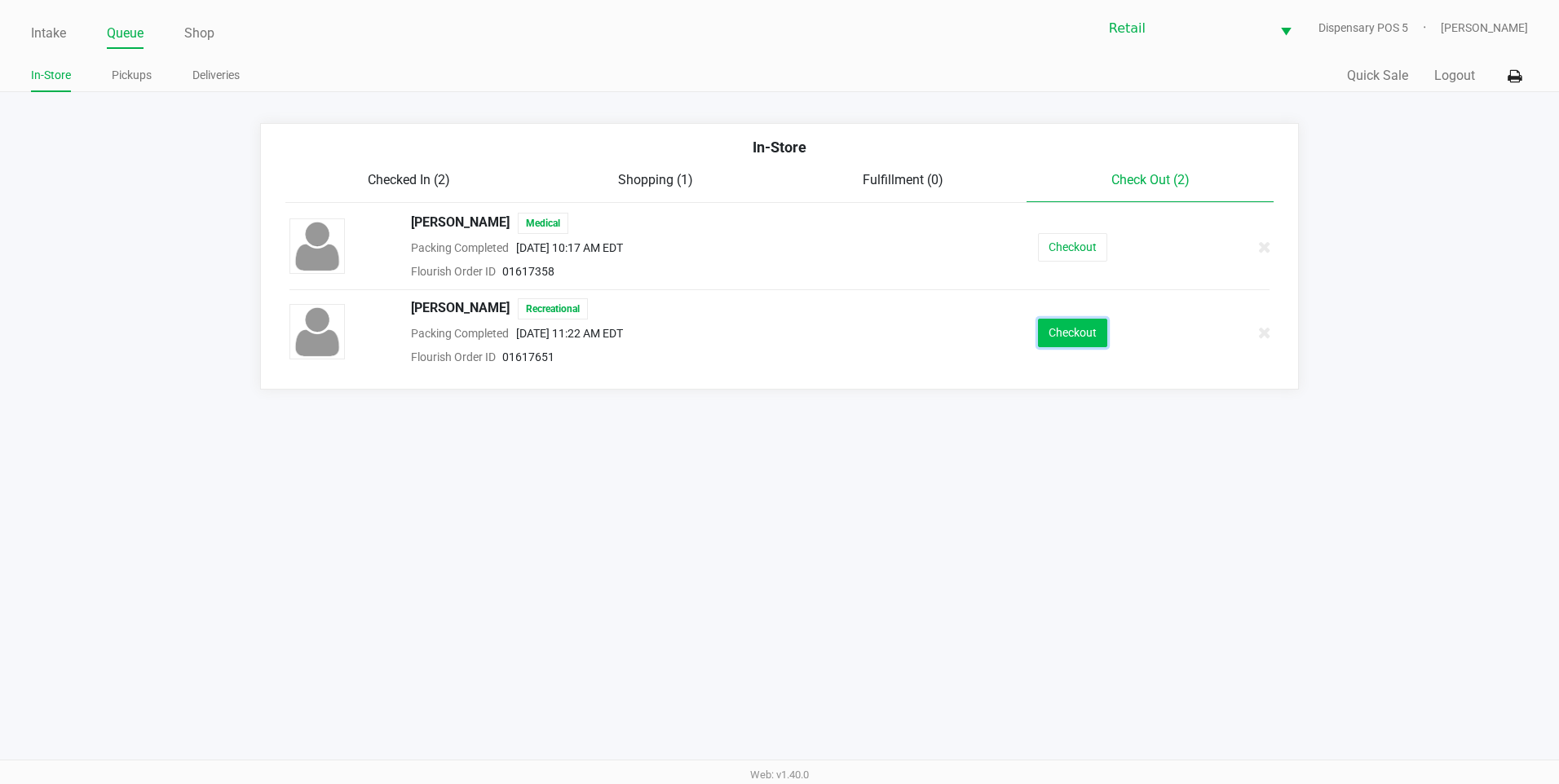
click at [1085, 332] on button "Checkout" at bounding box center [1072, 332] width 69 height 29
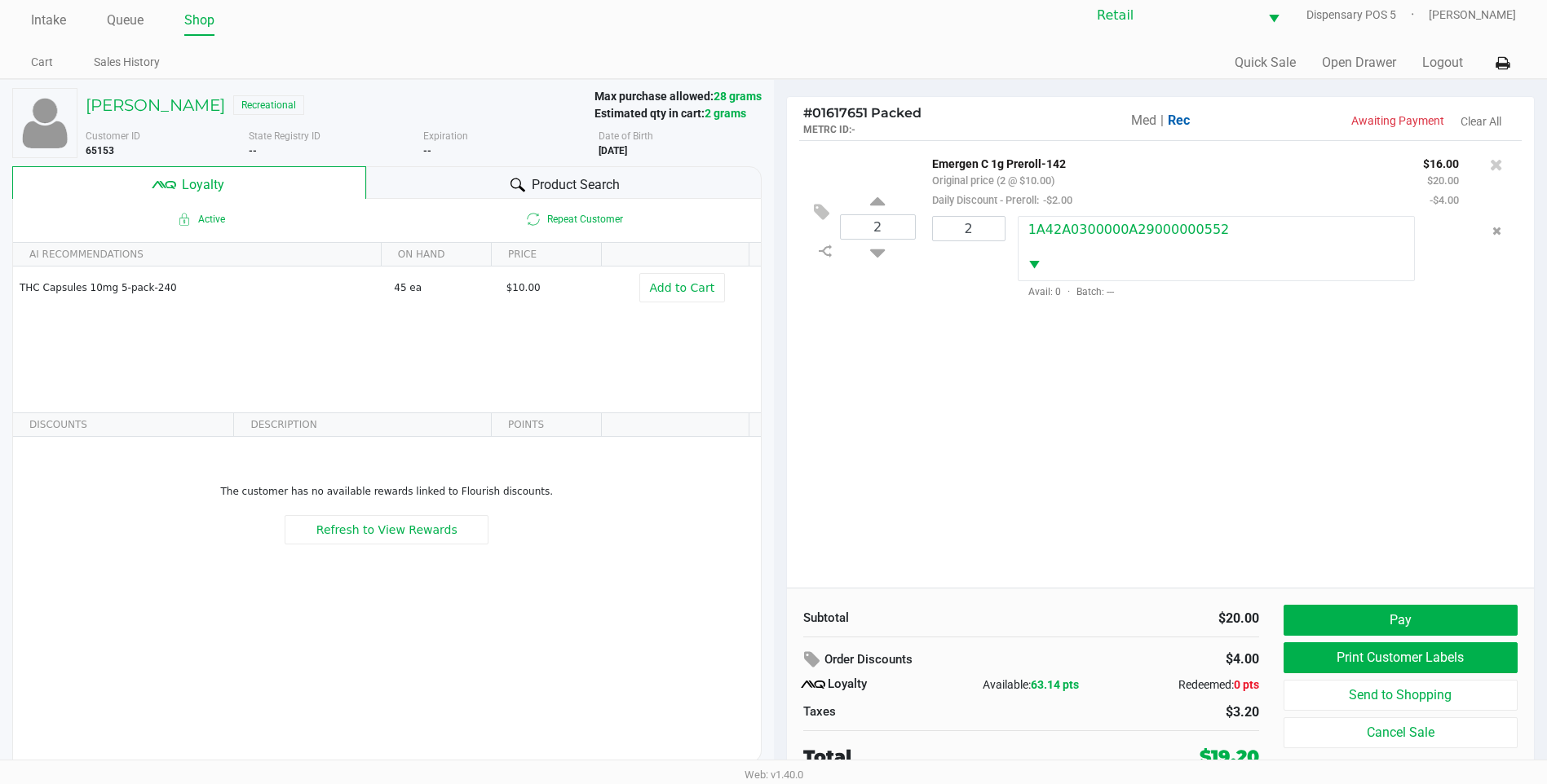
scroll to position [17, 0]
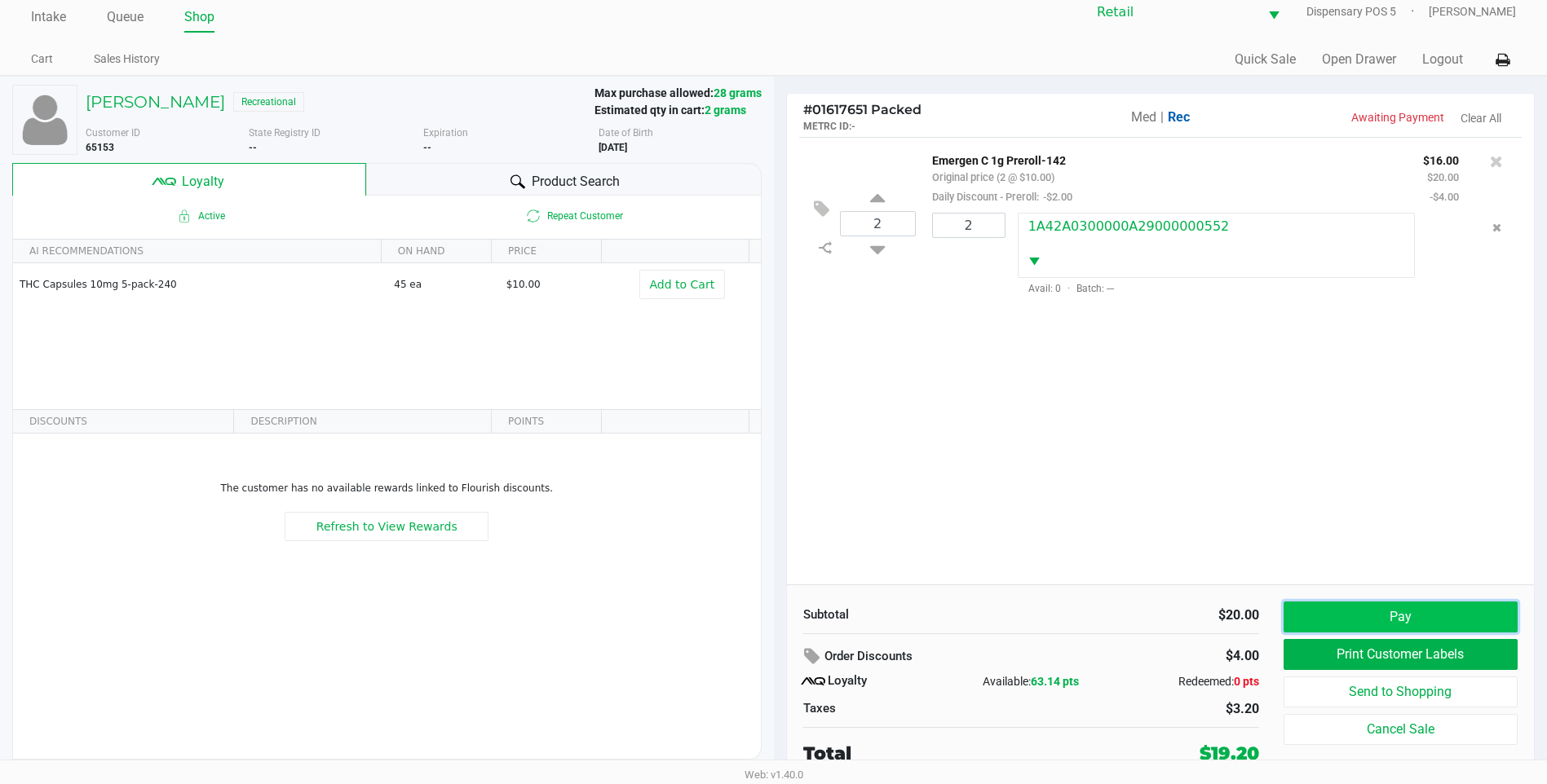
click at [1439, 613] on button "Pay" at bounding box center [1400, 618] width 234 height 31
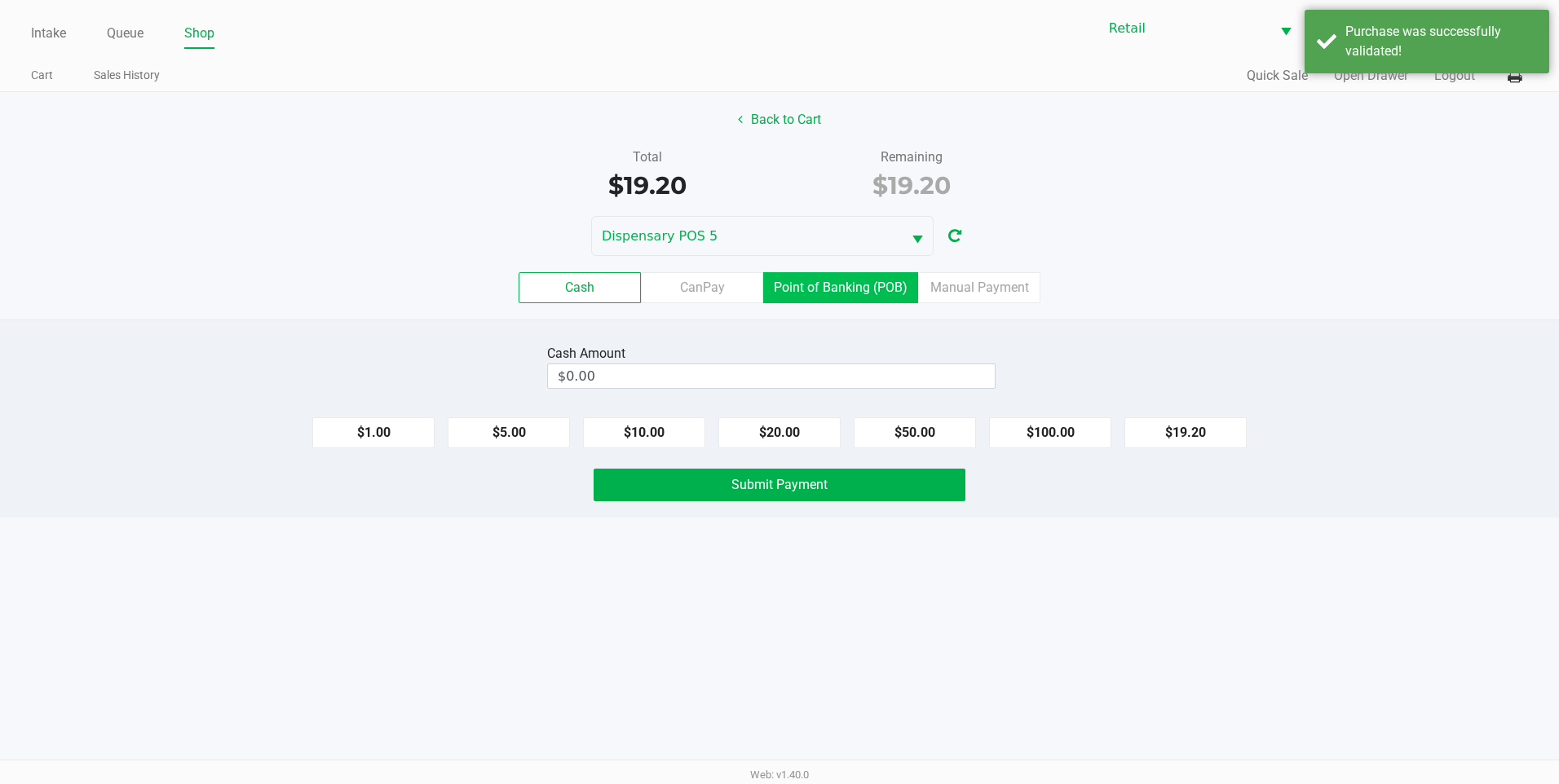
click at [802, 283] on label "Point of Banking (POB)" at bounding box center [840, 288] width 155 height 31
click at [0, 0] on 7 "Point of Banking (POB)" at bounding box center [0, 0] width 0 height 0
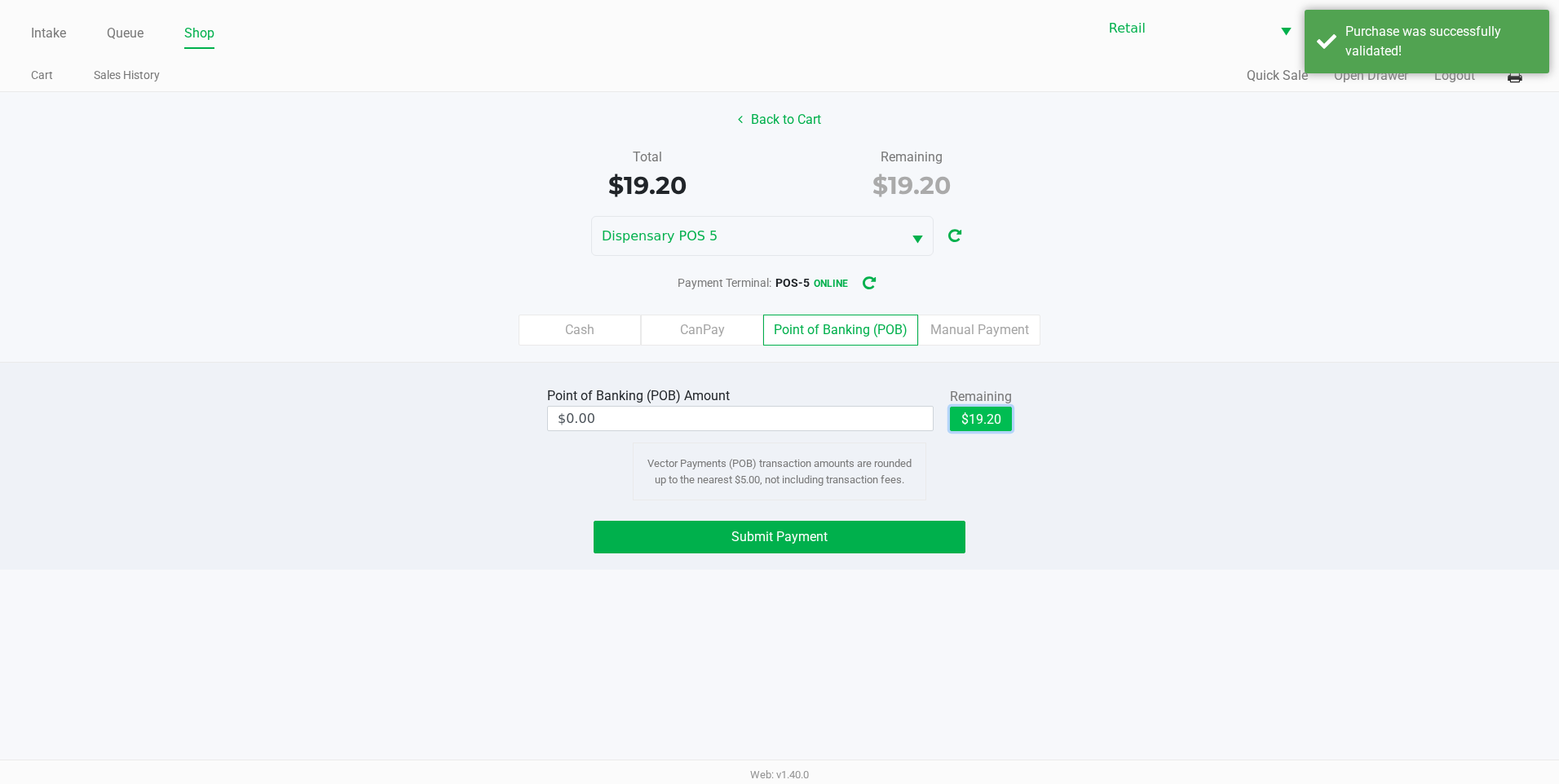
click at [1007, 420] on button "$19.20" at bounding box center [981, 419] width 62 height 24
click at [895, 526] on button "Submit Payment" at bounding box center [780, 537] width 372 height 32
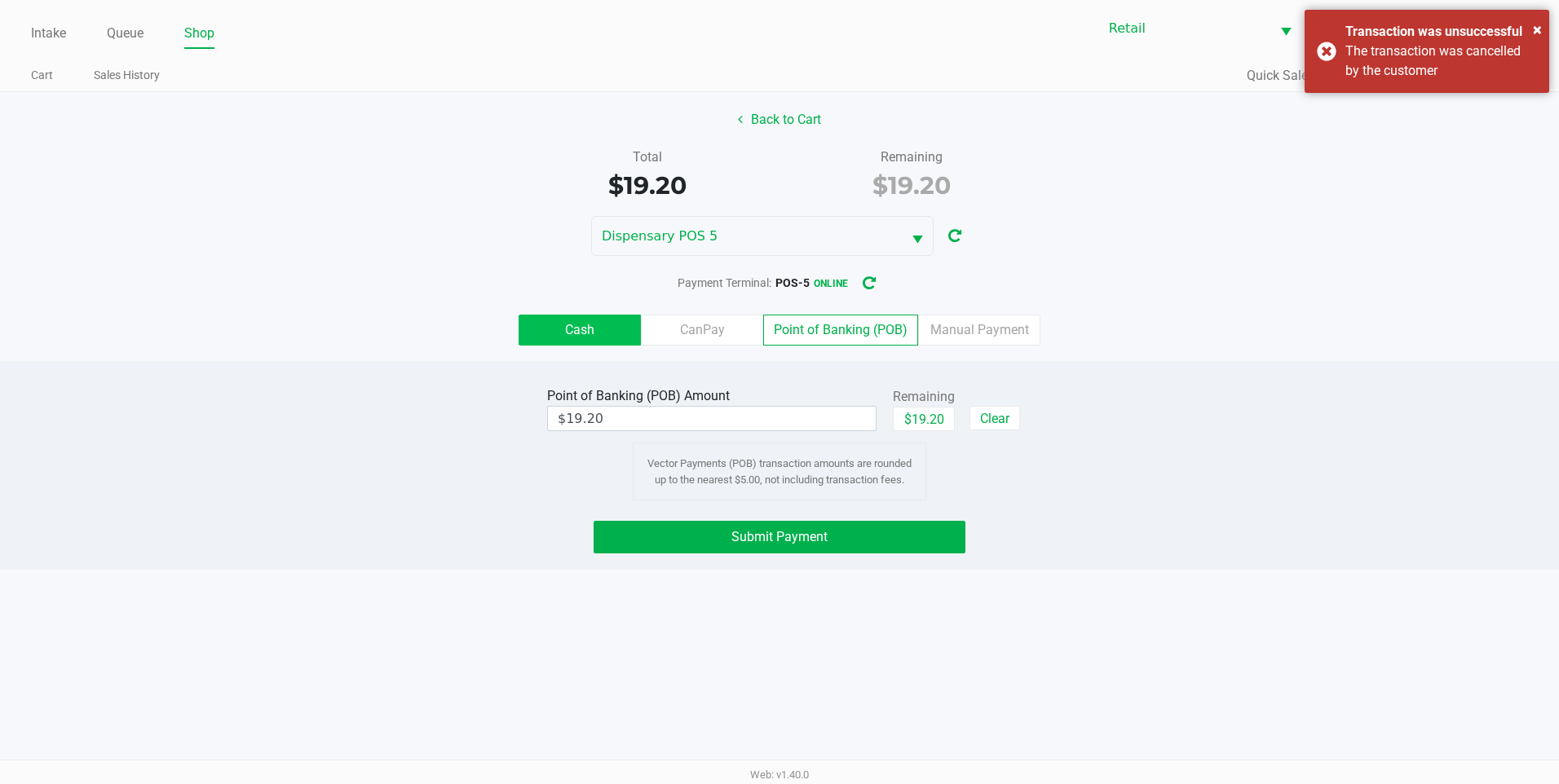
click at [591, 330] on label "Cash" at bounding box center [580, 331] width 122 height 31
click at [0, 0] on 0 "Cash" at bounding box center [0, 0] width 0 height 0
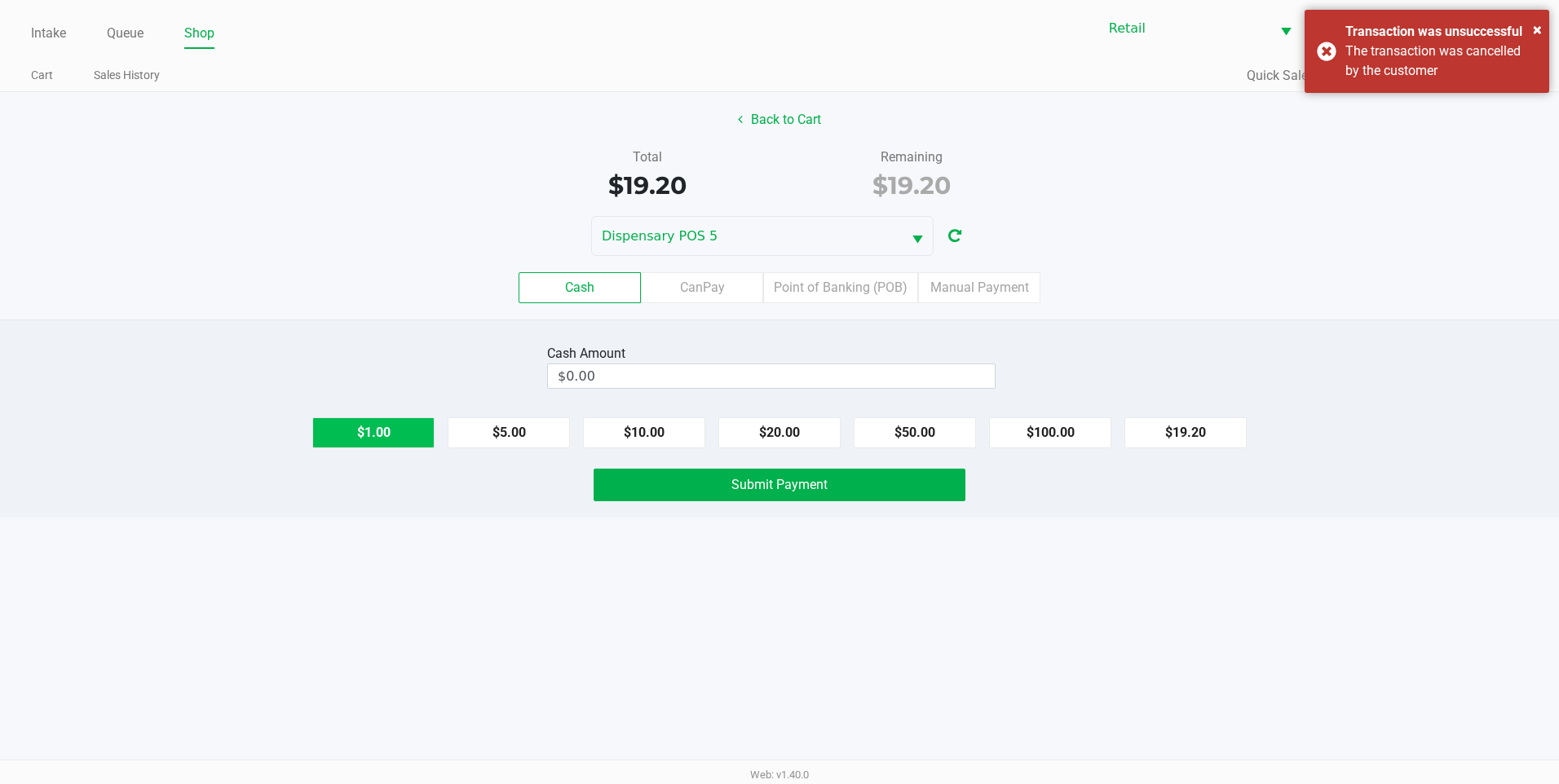
click at [384, 432] on button "$1.00" at bounding box center [373, 433] width 122 height 31
click at [720, 481] on button "Submit Payment" at bounding box center [780, 485] width 372 height 32
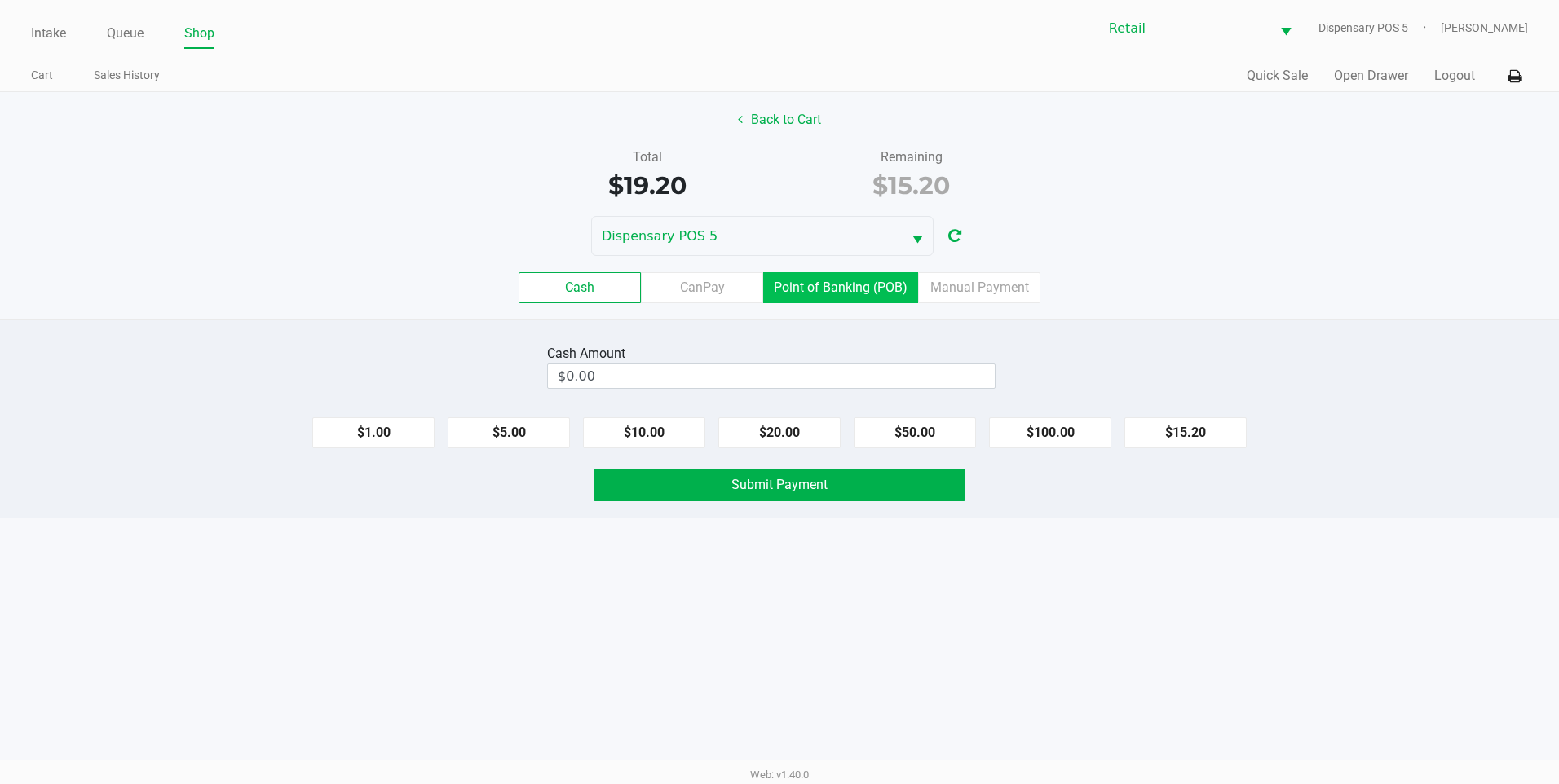
click at [799, 288] on label "Point of Banking (POB)" at bounding box center [840, 288] width 155 height 31
click at [0, 0] on 7 "Point of Banking (POB)" at bounding box center [0, 0] width 0 height 0
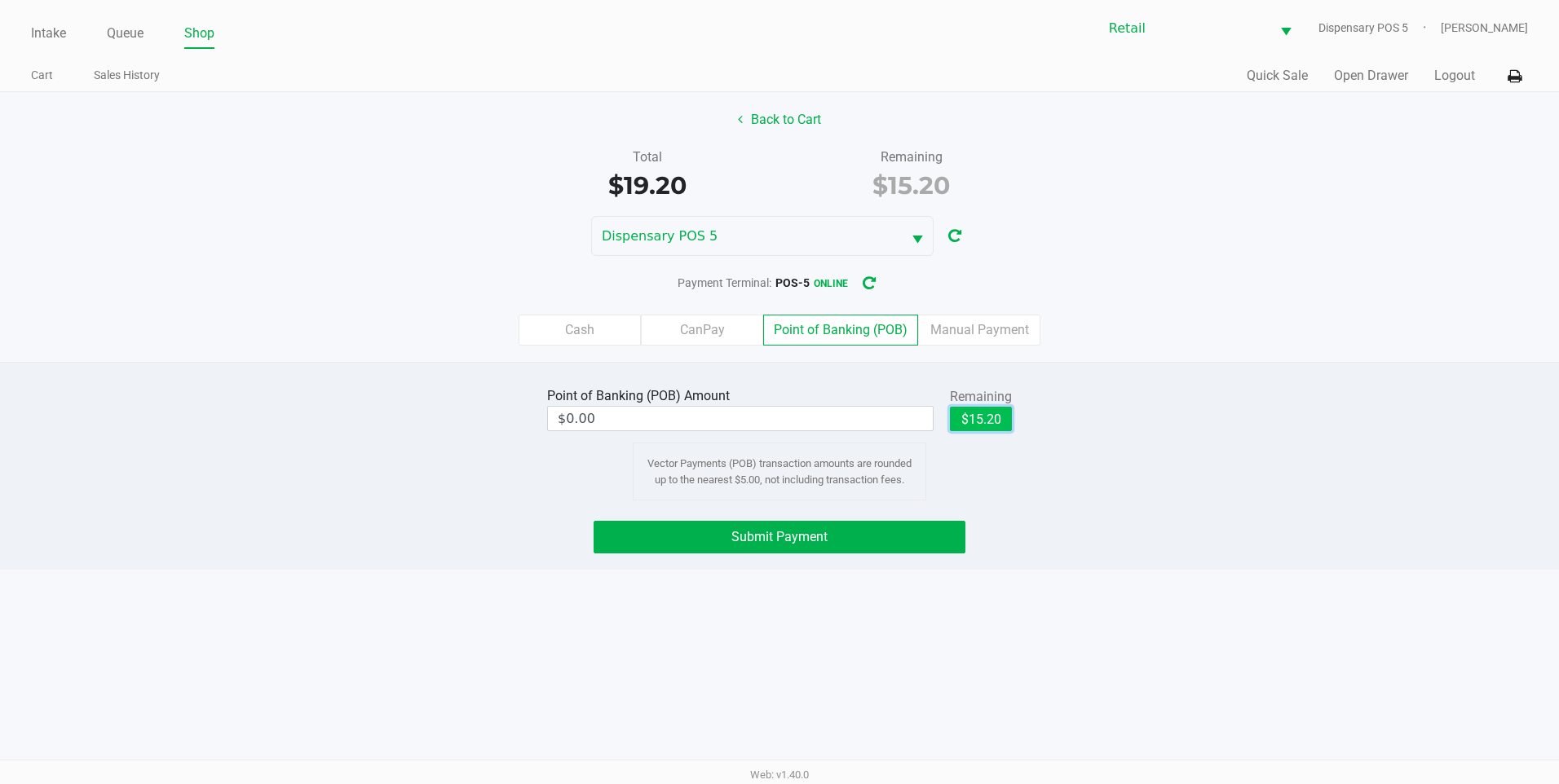
click at [976, 413] on button "$15.20" at bounding box center [981, 419] width 62 height 24
click at [820, 537] on span "Submit Payment" at bounding box center [780, 537] width 96 height 16
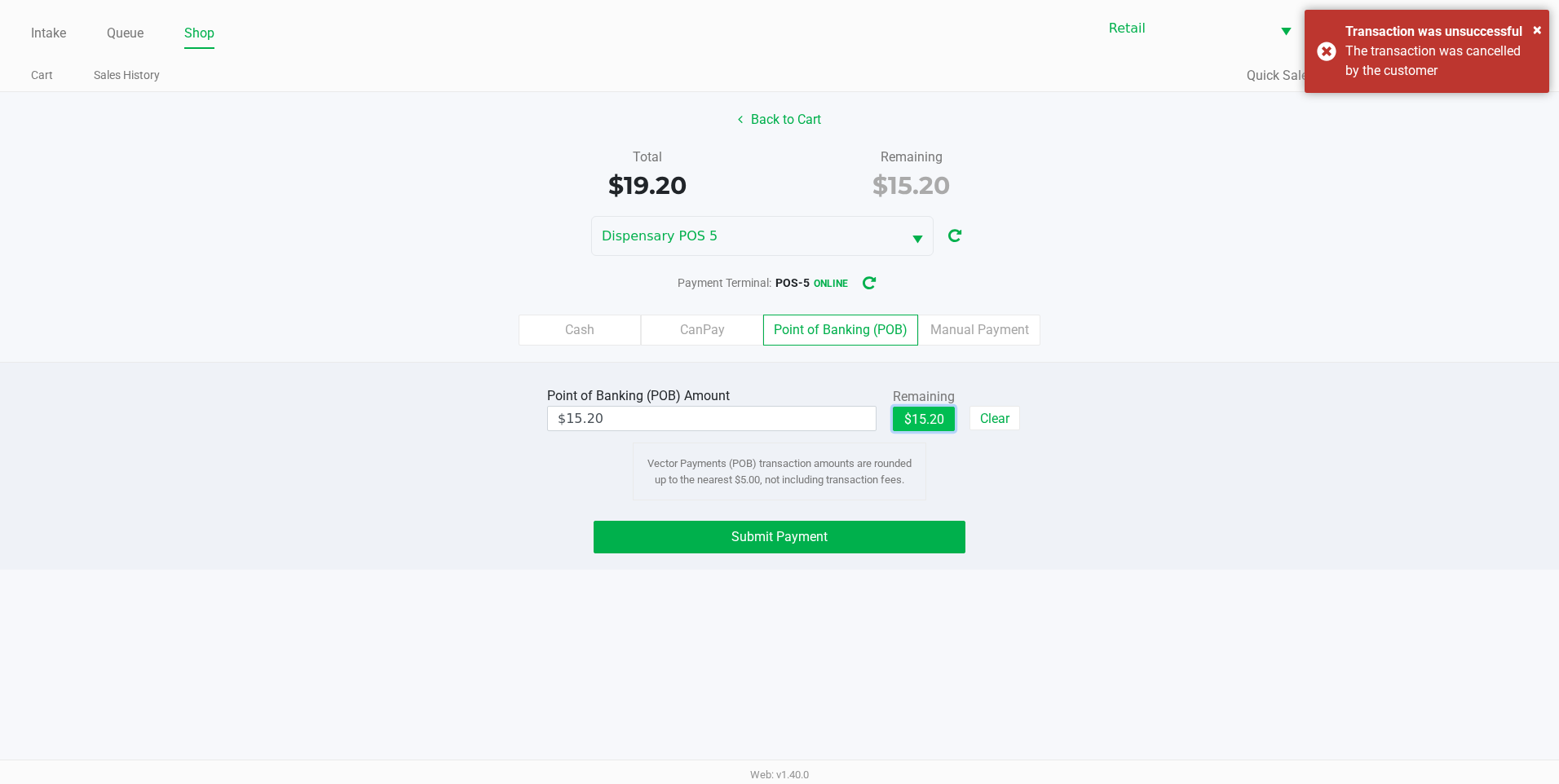
click at [951, 428] on button "$15.20" at bounding box center [924, 419] width 62 height 24
click at [807, 530] on span "Submit Payment" at bounding box center [780, 537] width 96 height 16
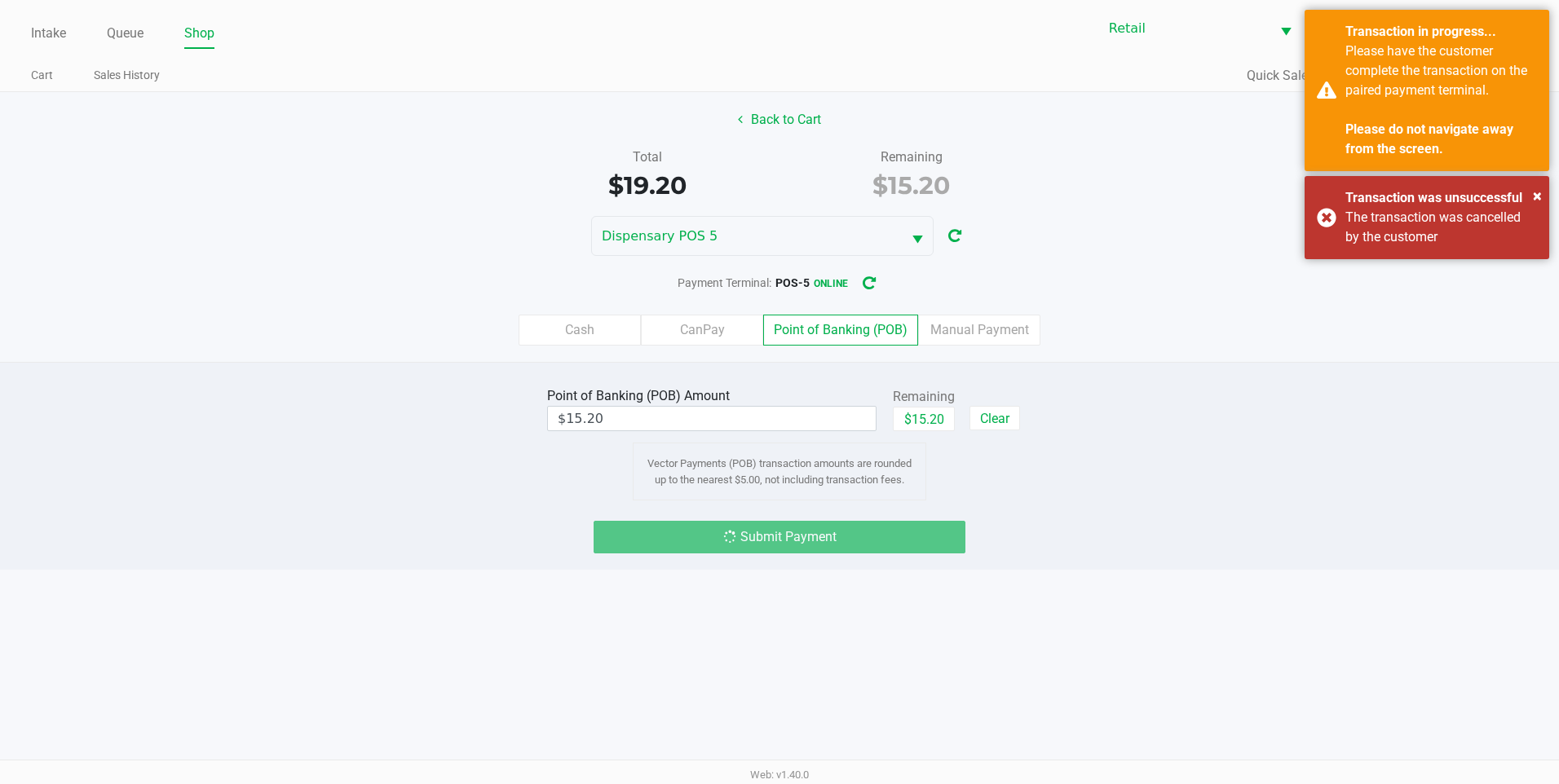
drag, startPoint x: 1553, startPoint y: 187, endPoint x: 1544, endPoint y: 199, distance: 15.0
click at [1553, 188] on div "Total $19.20 Remaining $15.20" at bounding box center [780, 175] width 1584 height 56
click at [1541, 199] on span "×" at bounding box center [1538, 195] width 9 height 19
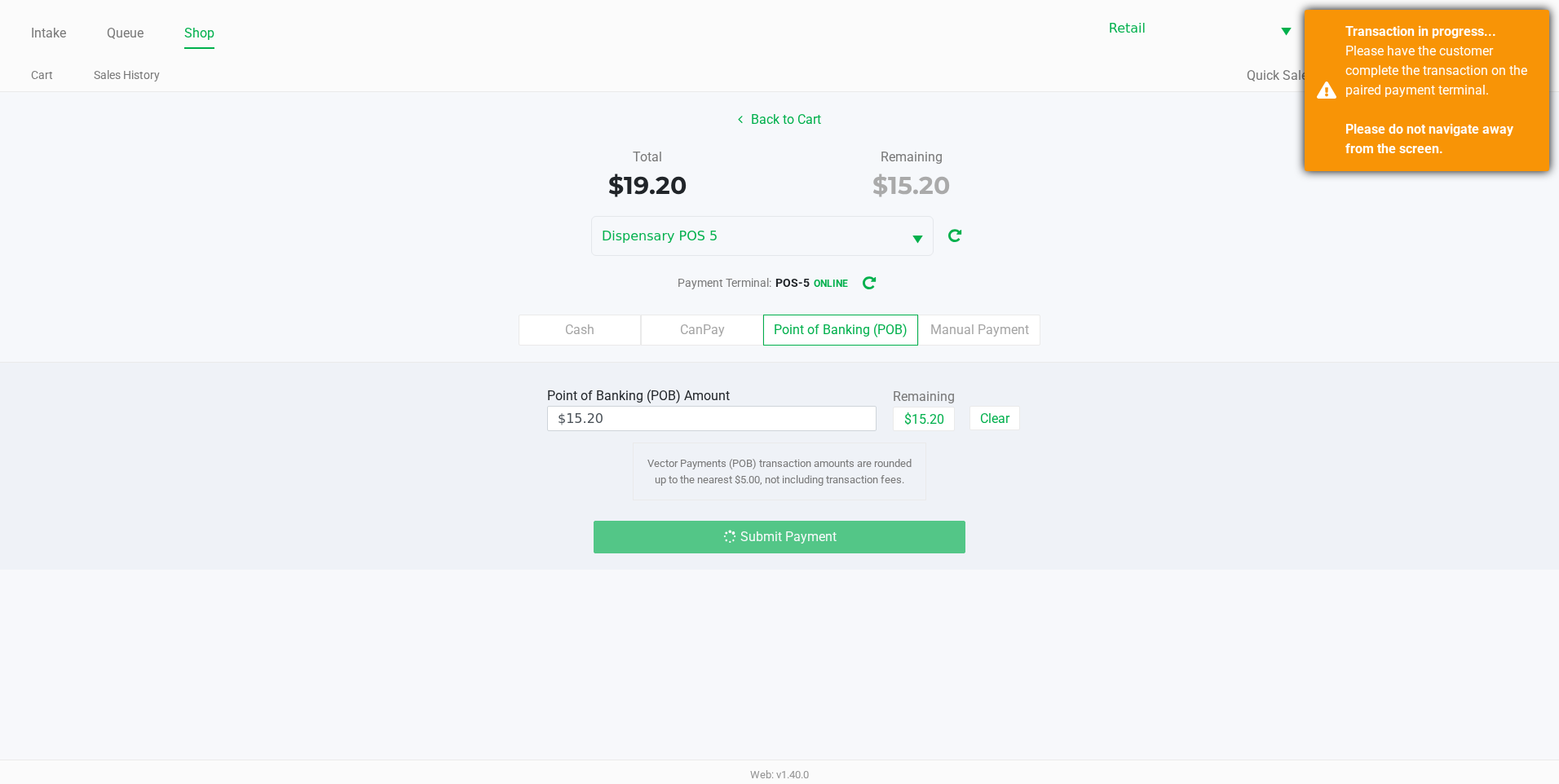
click at [1449, 100] on div "Please have the customer complete the transaction on the paired payment termina…" at bounding box center [1441, 100] width 191 height 117
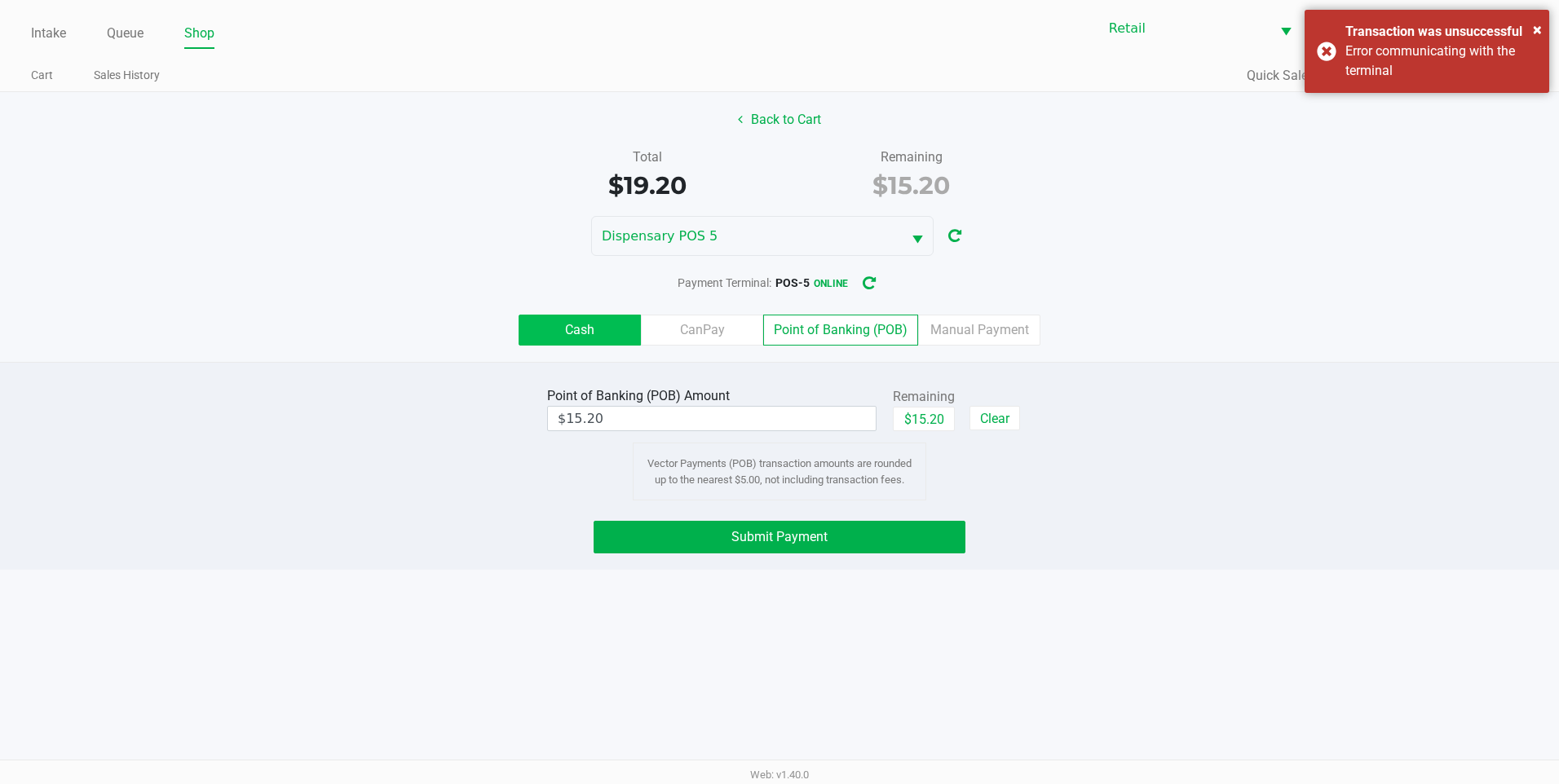
click at [563, 324] on label "Cash" at bounding box center [580, 331] width 122 height 31
click at [0, 0] on 0 "Cash" at bounding box center [0, 0] width 0 height 0
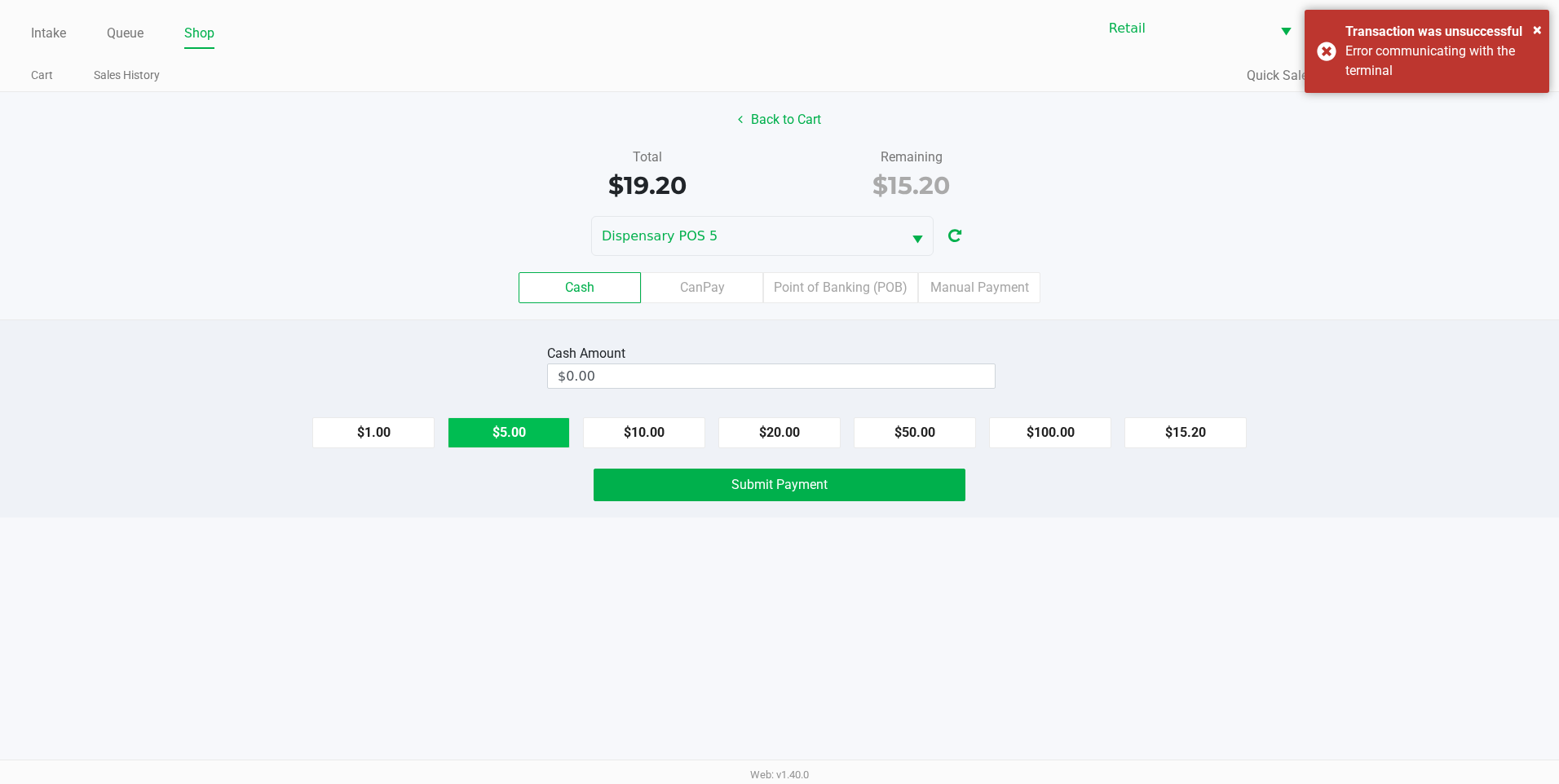
click at [556, 425] on button "$5.00" at bounding box center [509, 433] width 122 height 31
click at [755, 364] on kendo-numerictextbox "$5.00" at bounding box center [743, 376] width 392 height 25
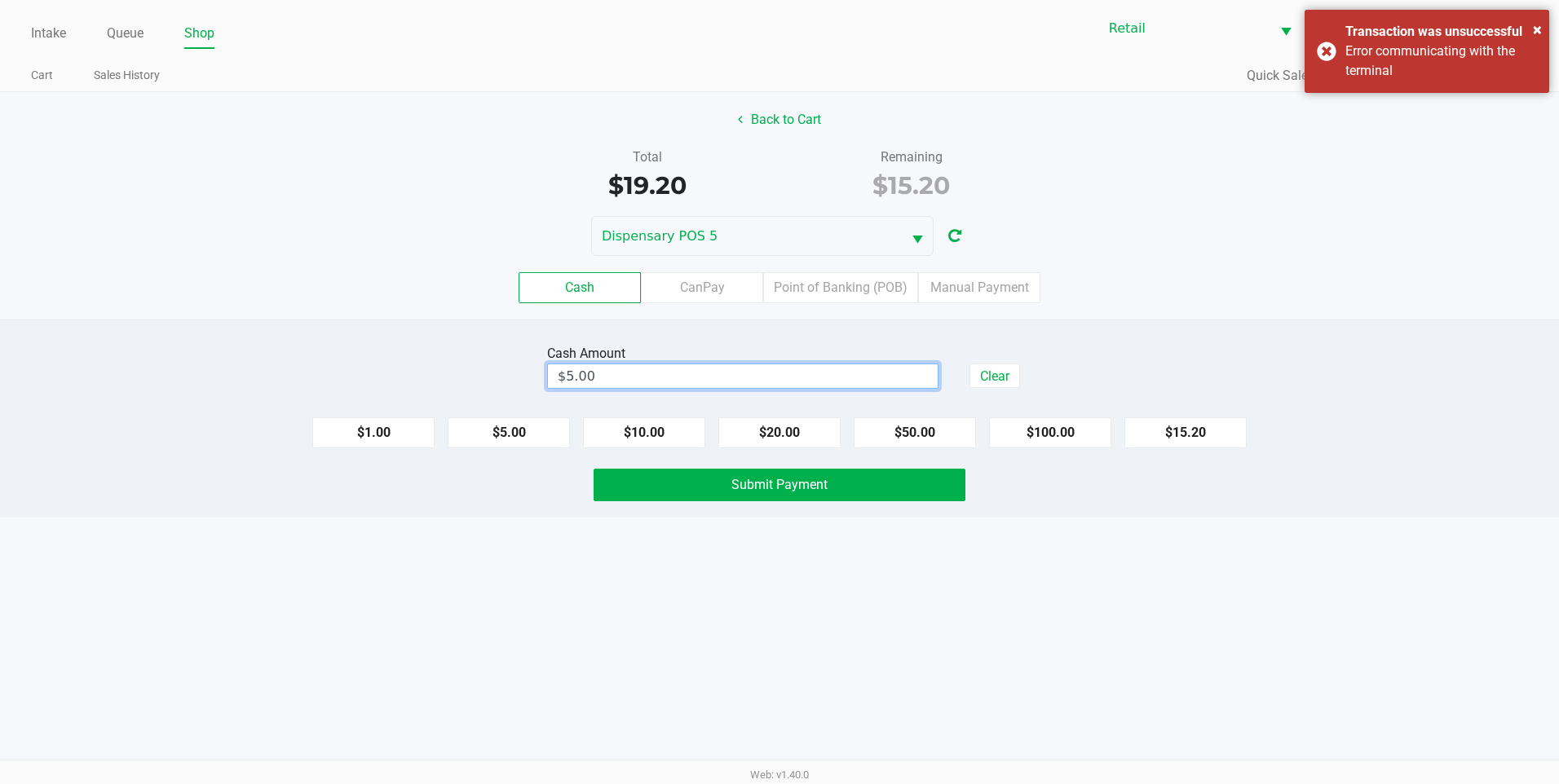
type input "5"
click at [733, 379] on input "5" at bounding box center [743, 377] width 390 height 24
click at [395, 428] on button "$1.00" at bounding box center [373, 433] width 122 height 31
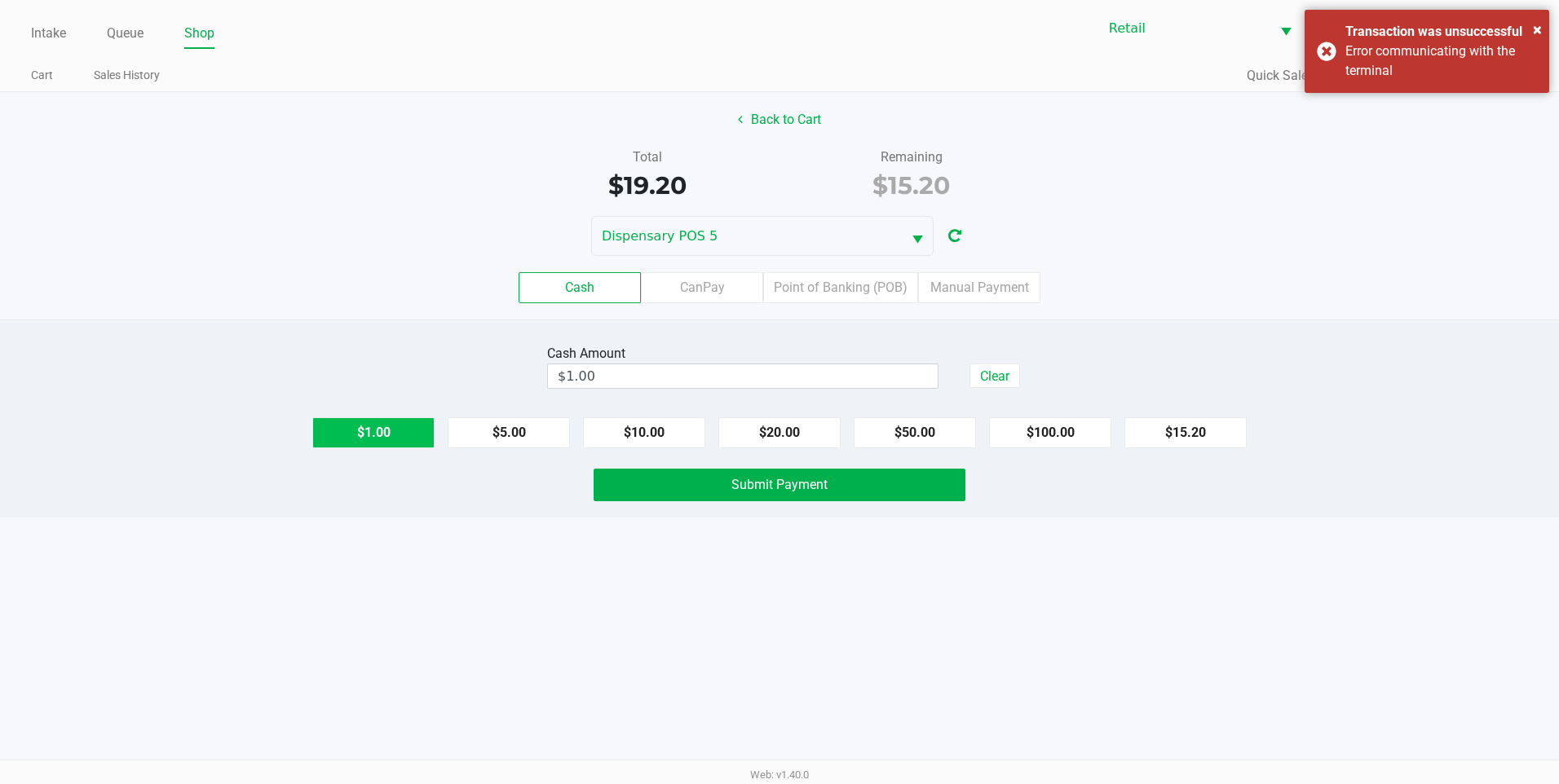
click at [395, 428] on button "$1.00" at bounding box center [373, 433] width 122 height 31
click at [833, 485] on button "Submit Payment" at bounding box center [780, 485] width 372 height 32
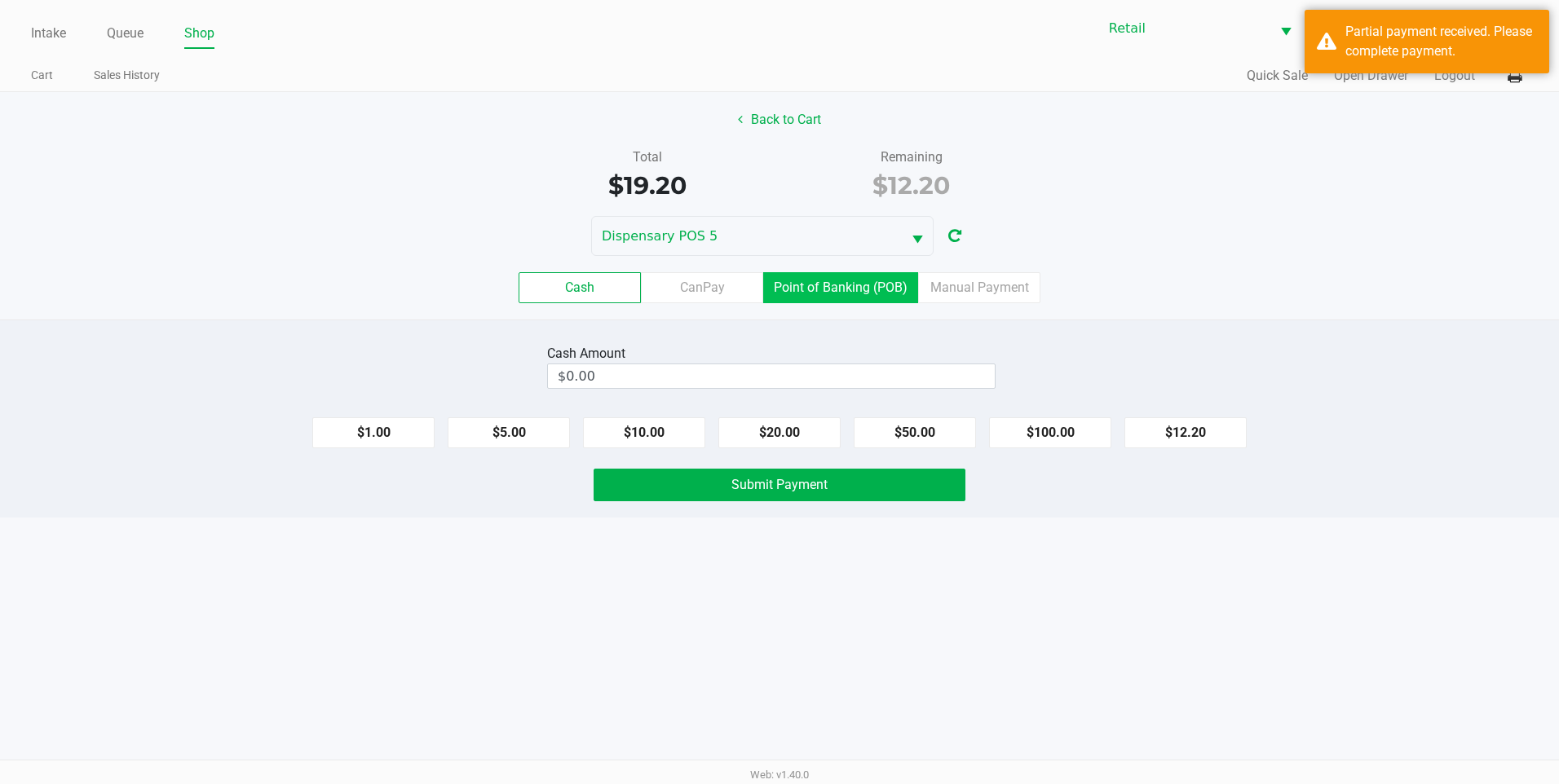
click at [853, 287] on label "Point of Banking (POB)" at bounding box center [840, 288] width 155 height 31
click at [0, 0] on 7 "Point of Banking (POB)" at bounding box center [0, 0] width 0 height 0
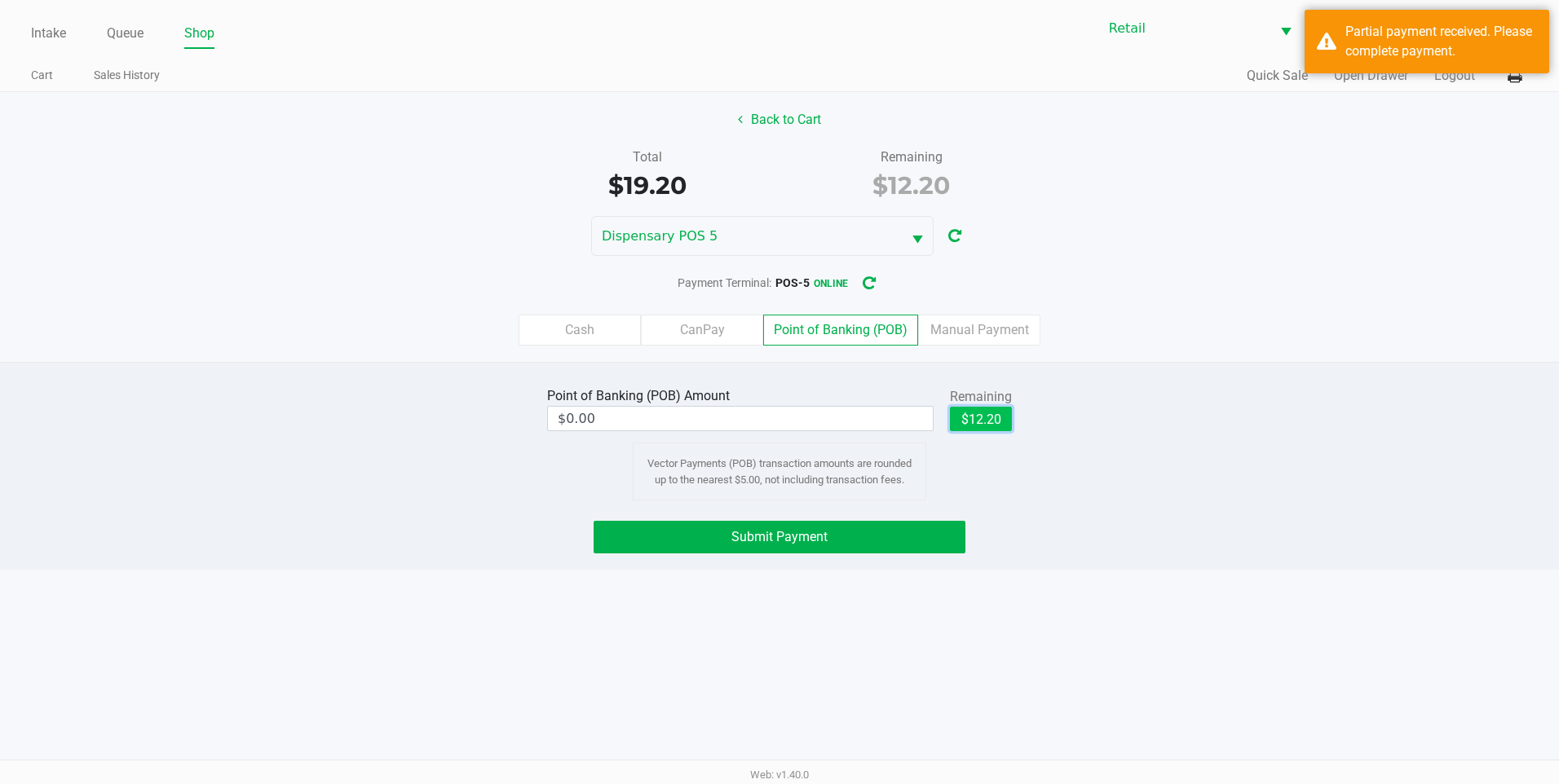
click at [985, 428] on button "$12.20" at bounding box center [981, 419] width 62 height 24
type input "$12.20"
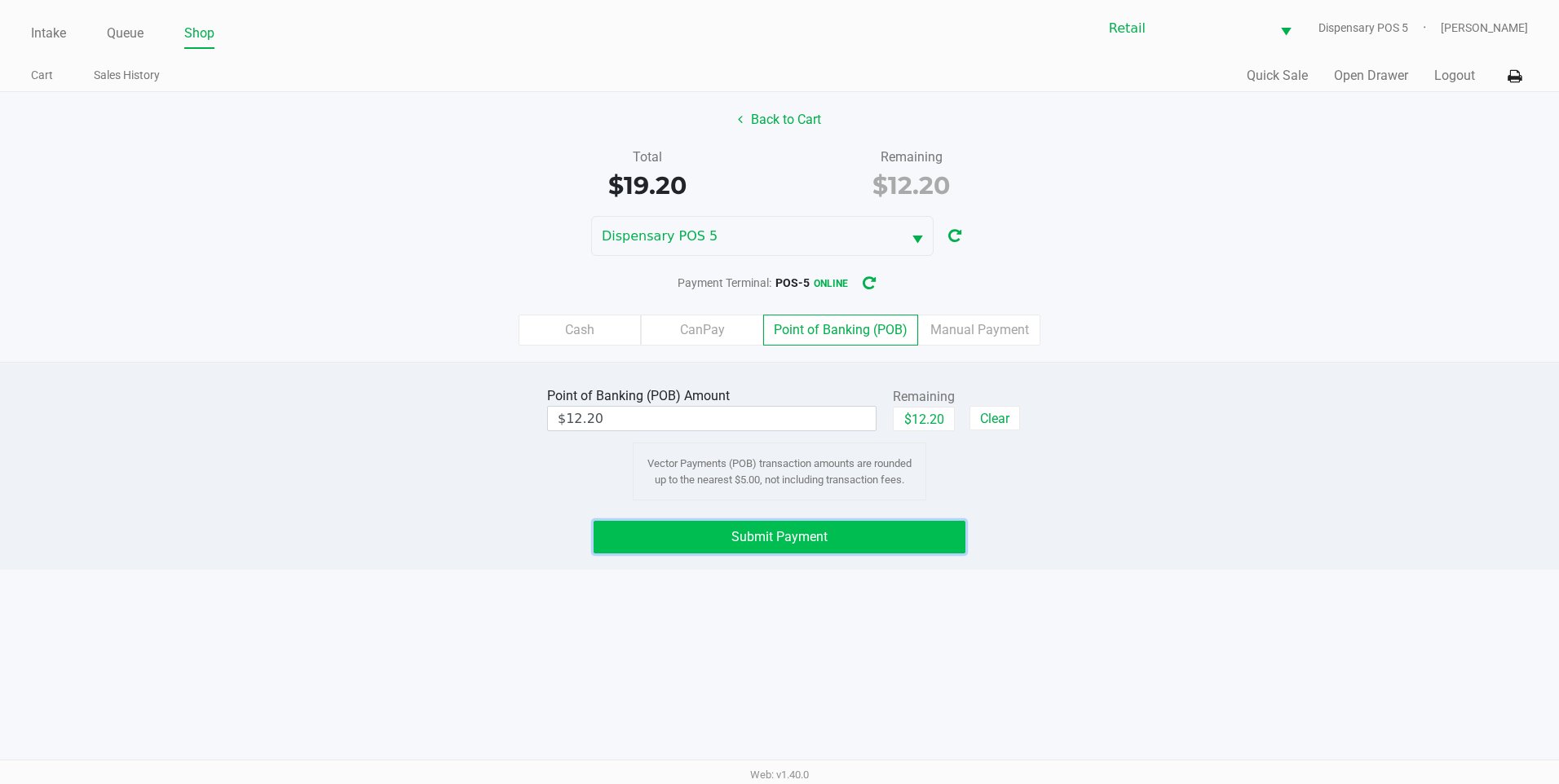
click at [899, 540] on button "Submit Payment" at bounding box center [780, 537] width 372 height 32
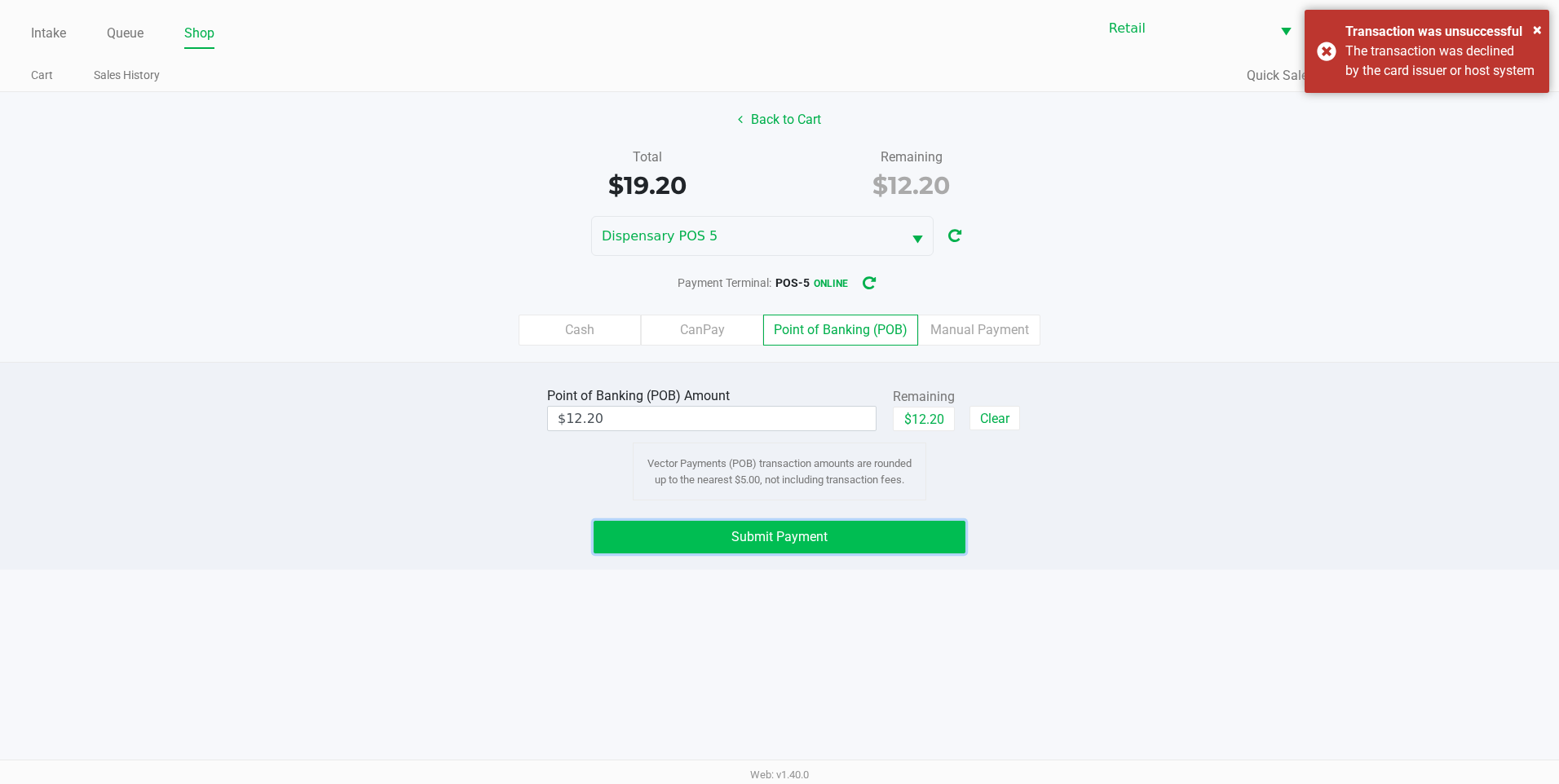
click at [828, 549] on button "Submit Payment" at bounding box center [780, 537] width 372 height 32
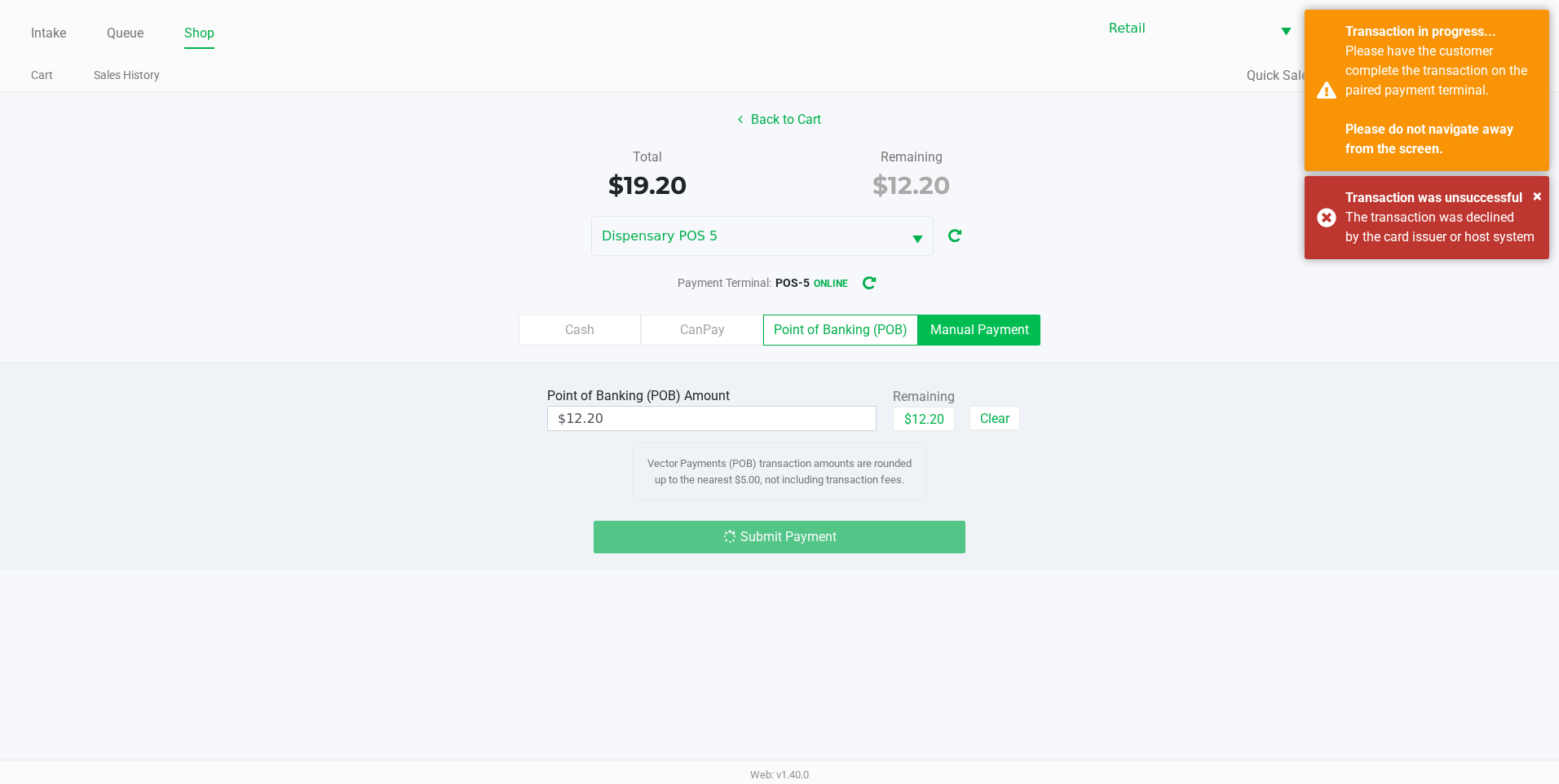
click at [979, 321] on label "Manual Payment" at bounding box center [979, 331] width 122 height 31
click at [0, 0] on 8 "Manual Payment" at bounding box center [0, 0] width 0 height 0
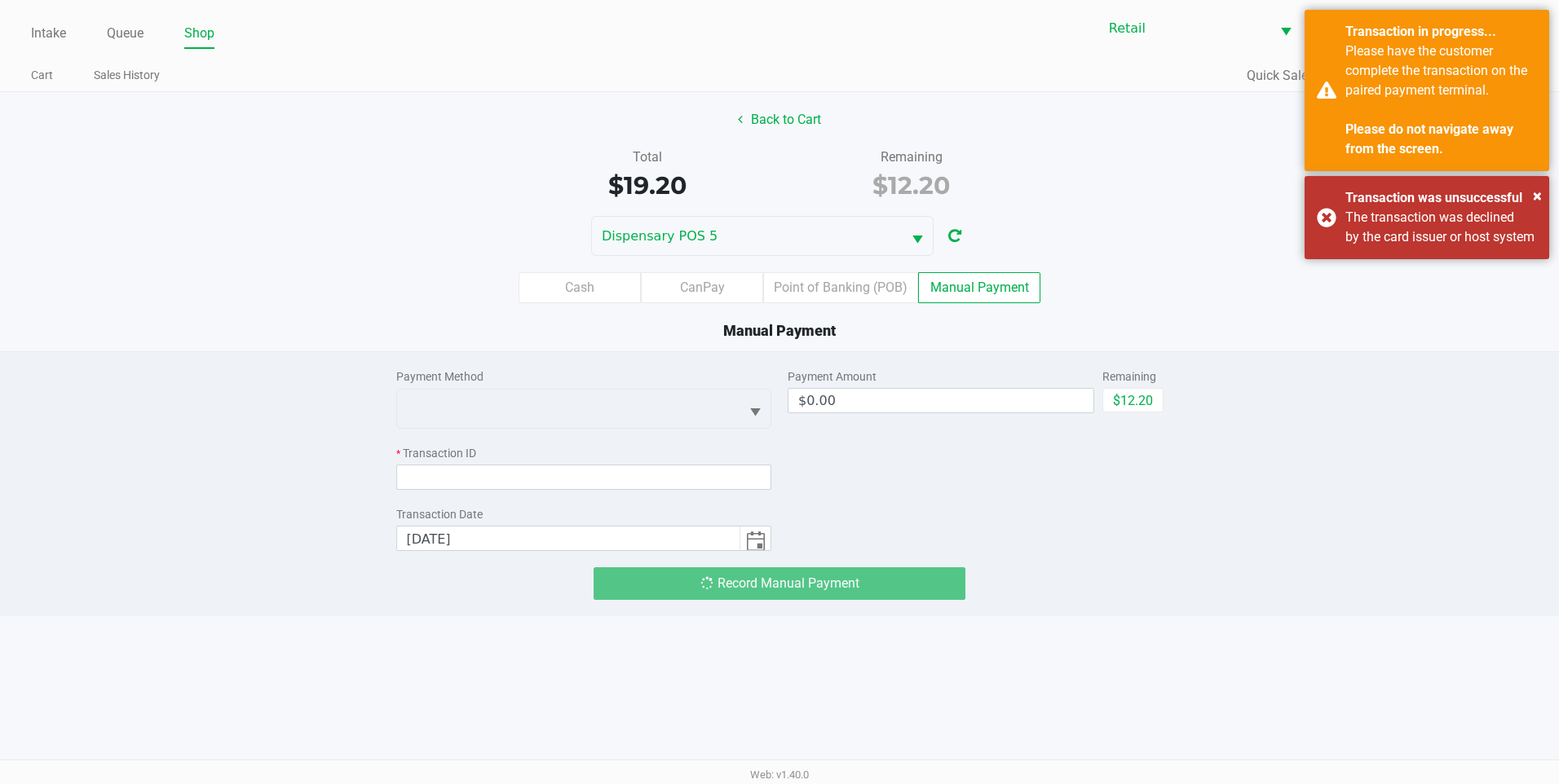
click at [1131, 386] on div "Remaining $12.20" at bounding box center [1133, 391] width 61 height 45
click at [1104, 400] on button "$12.20" at bounding box center [1133, 400] width 61 height 24
type input "$12.20"
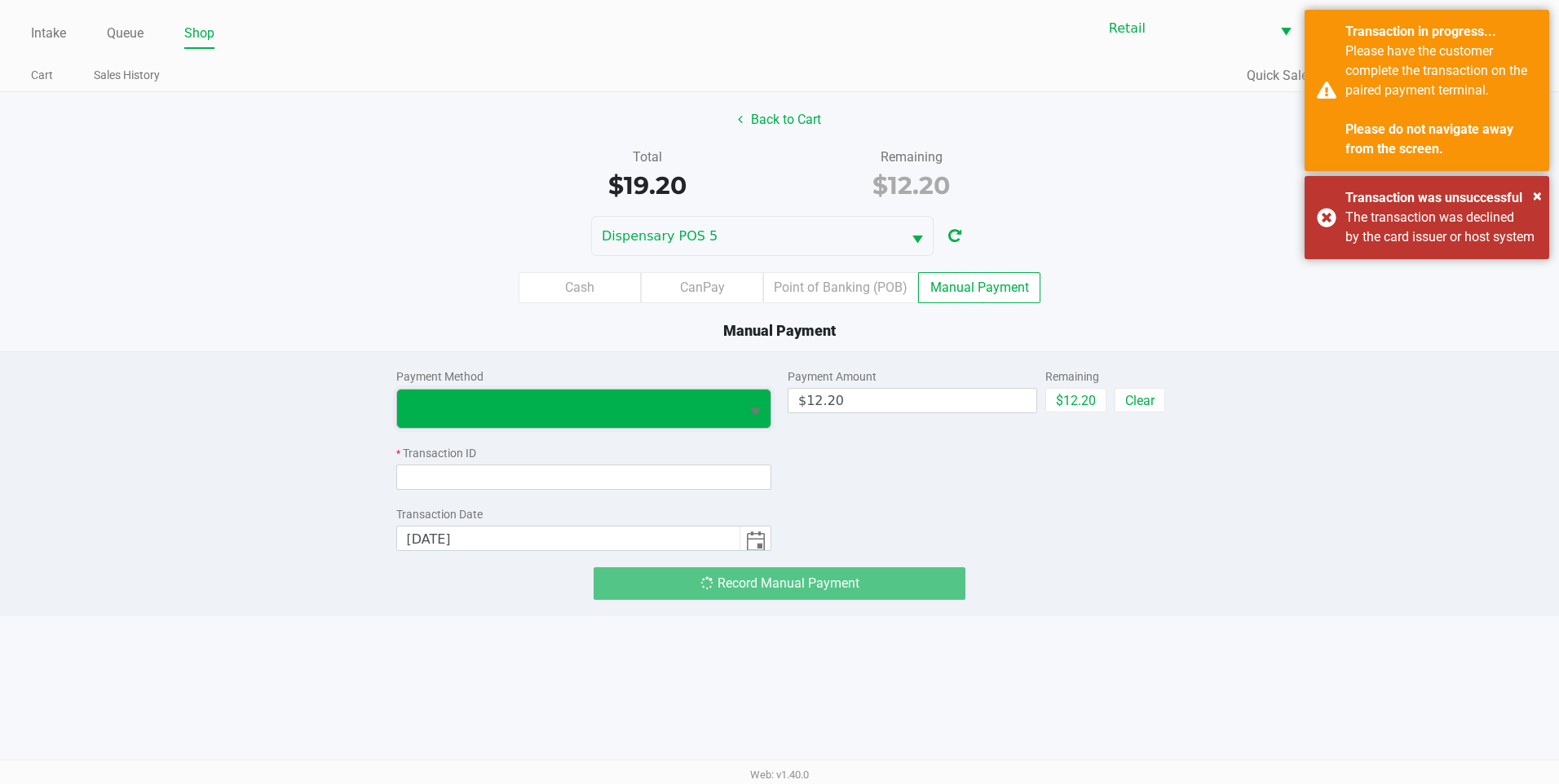
click at [509, 394] on span at bounding box center [569, 408] width 344 height 38
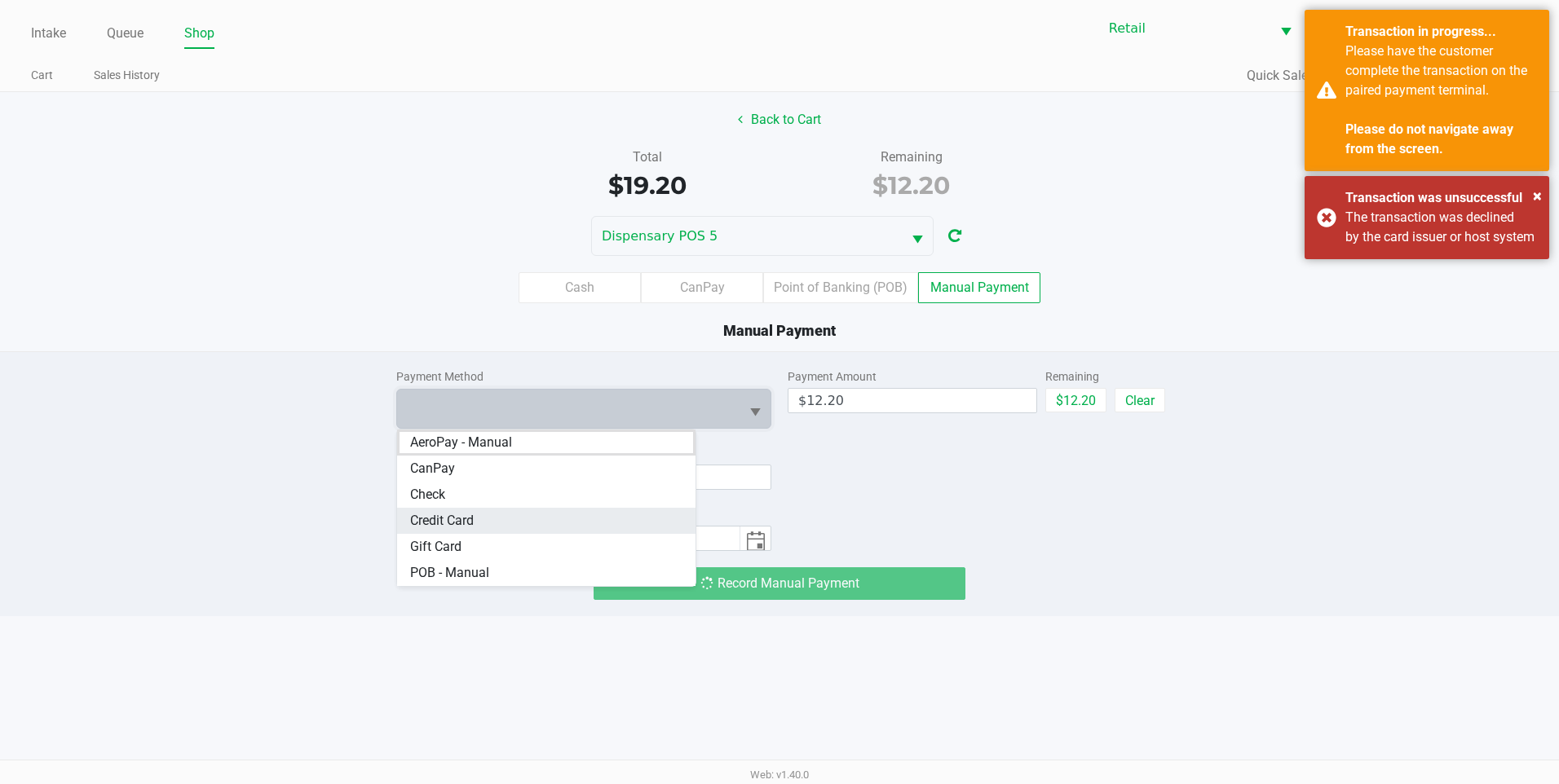
click at [470, 512] on span "Credit Card" at bounding box center [441, 521] width 64 height 19
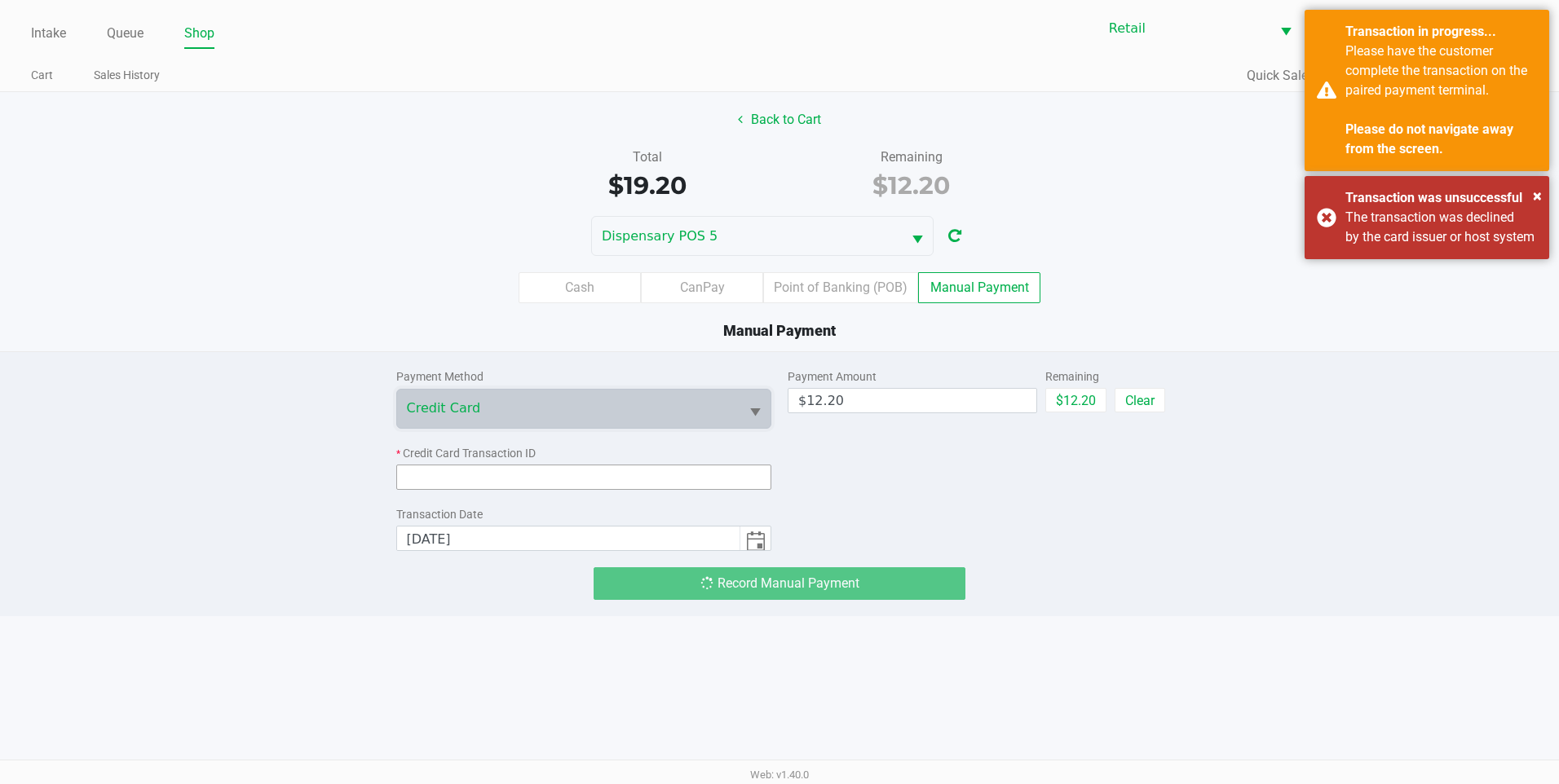
click at [491, 476] on input at bounding box center [584, 476] width 376 height 25
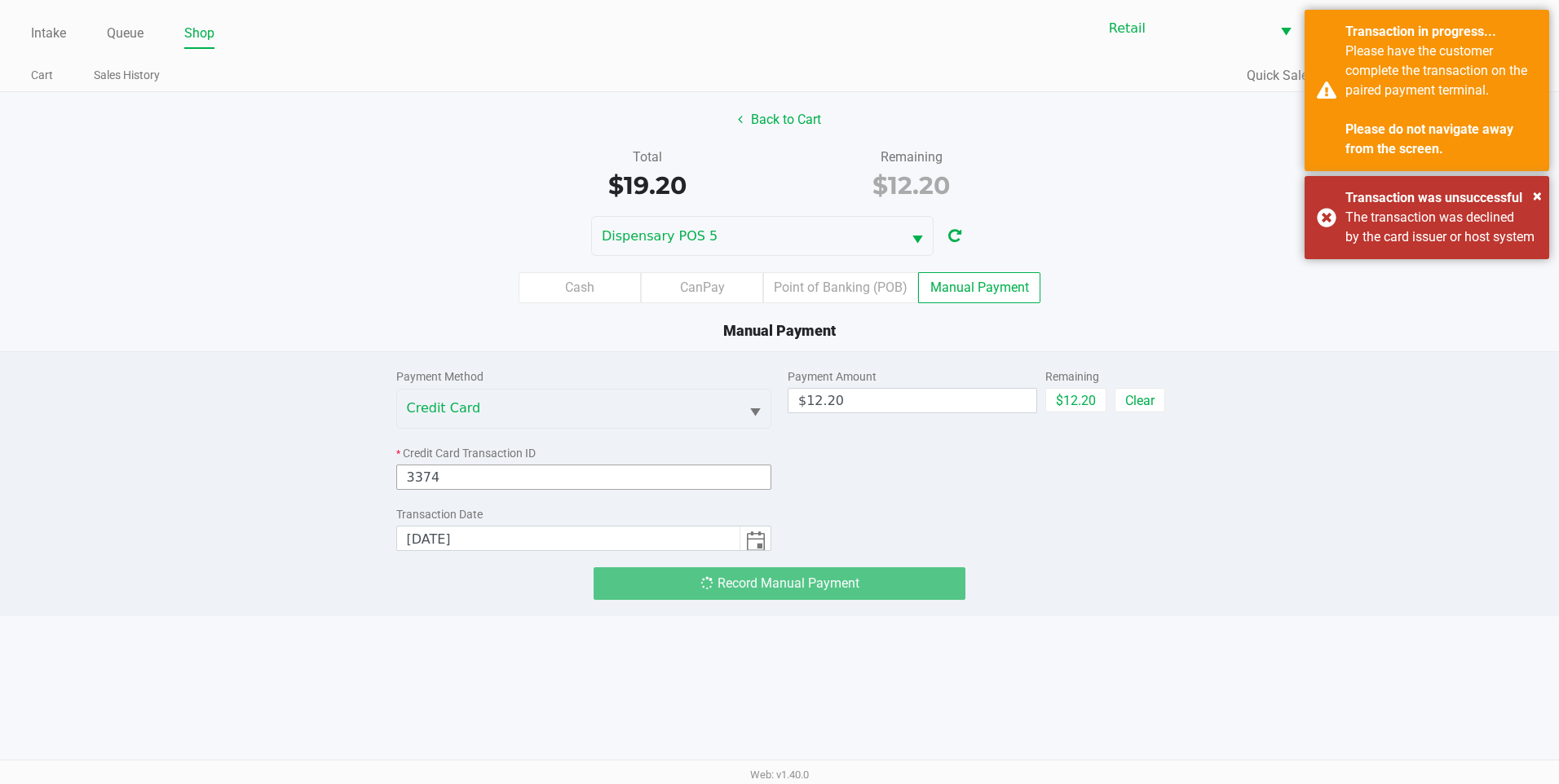
type input "3374"
click at [777, 577] on div "Record Manual Payment" at bounding box center [780, 584] width 372 height 32
click at [1529, 197] on div "Transaction was unsuccessful" at bounding box center [1441, 198] width 191 height 19
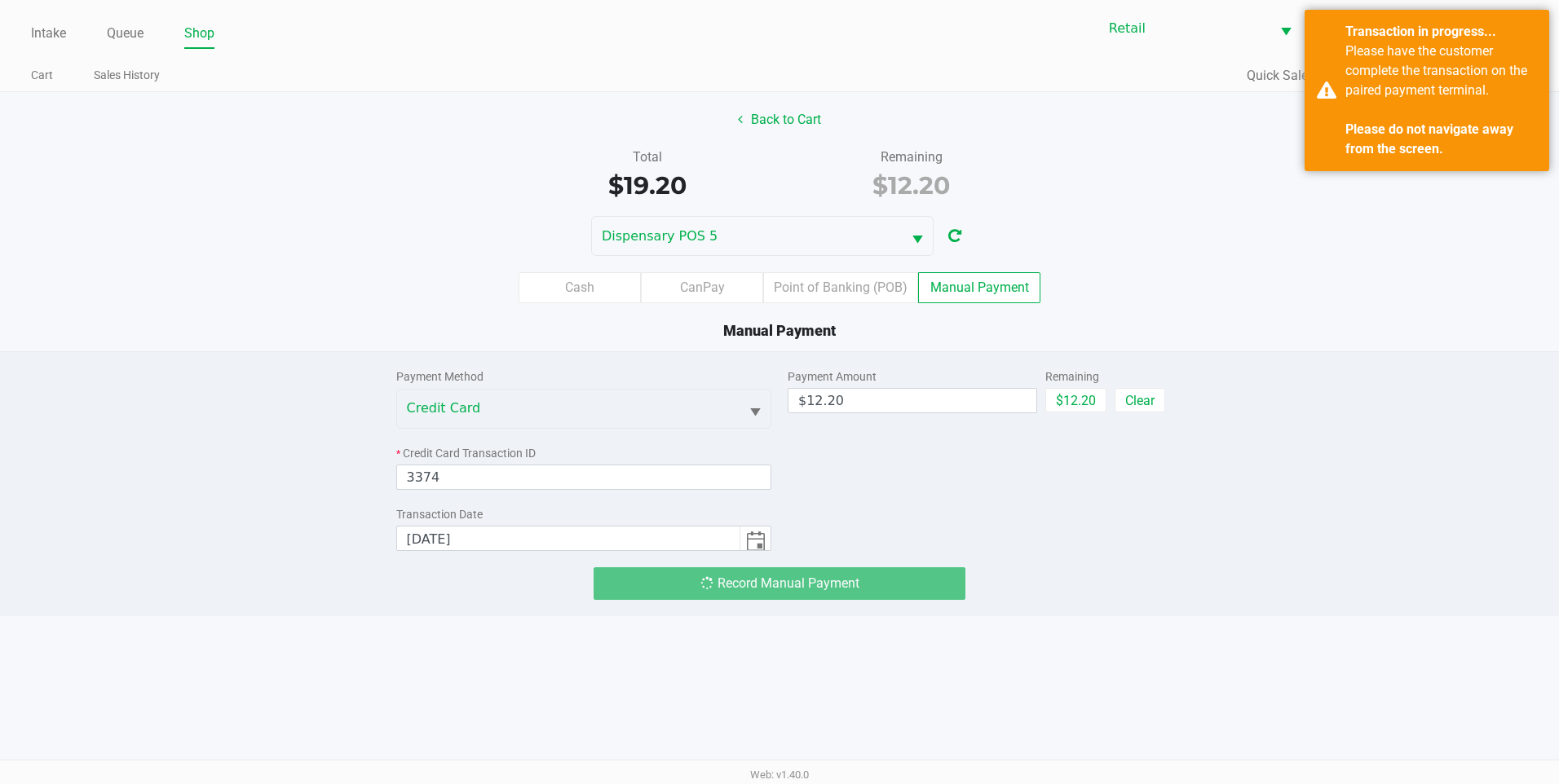
click at [867, 575] on div "Record Manual Payment" at bounding box center [780, 584] width 372 height 32
click at [728, 296] on label "CanPay" at bounding box center [702, 288] width 122 height 31
click at [0, 0] on 2 "CanPay" at bounding box center [0, 0] width 0 height 0
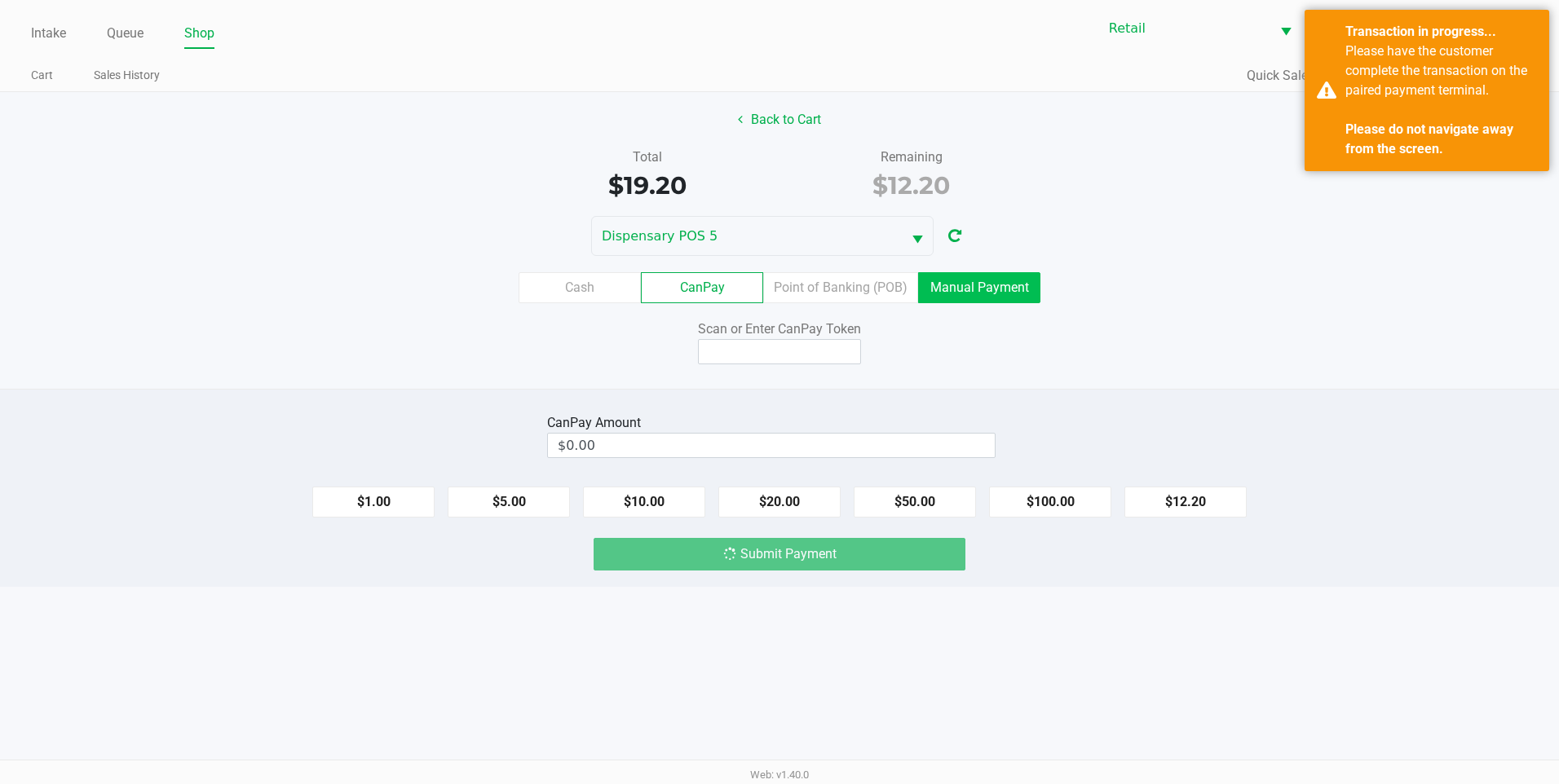
click at [1024, 289] on label "Manual Payment" at bounding box center [979, 288] width 122 height 31
click at [0, 0] on 8 "Manual Payment" at bounding box center [0, 0] width 0 height 0
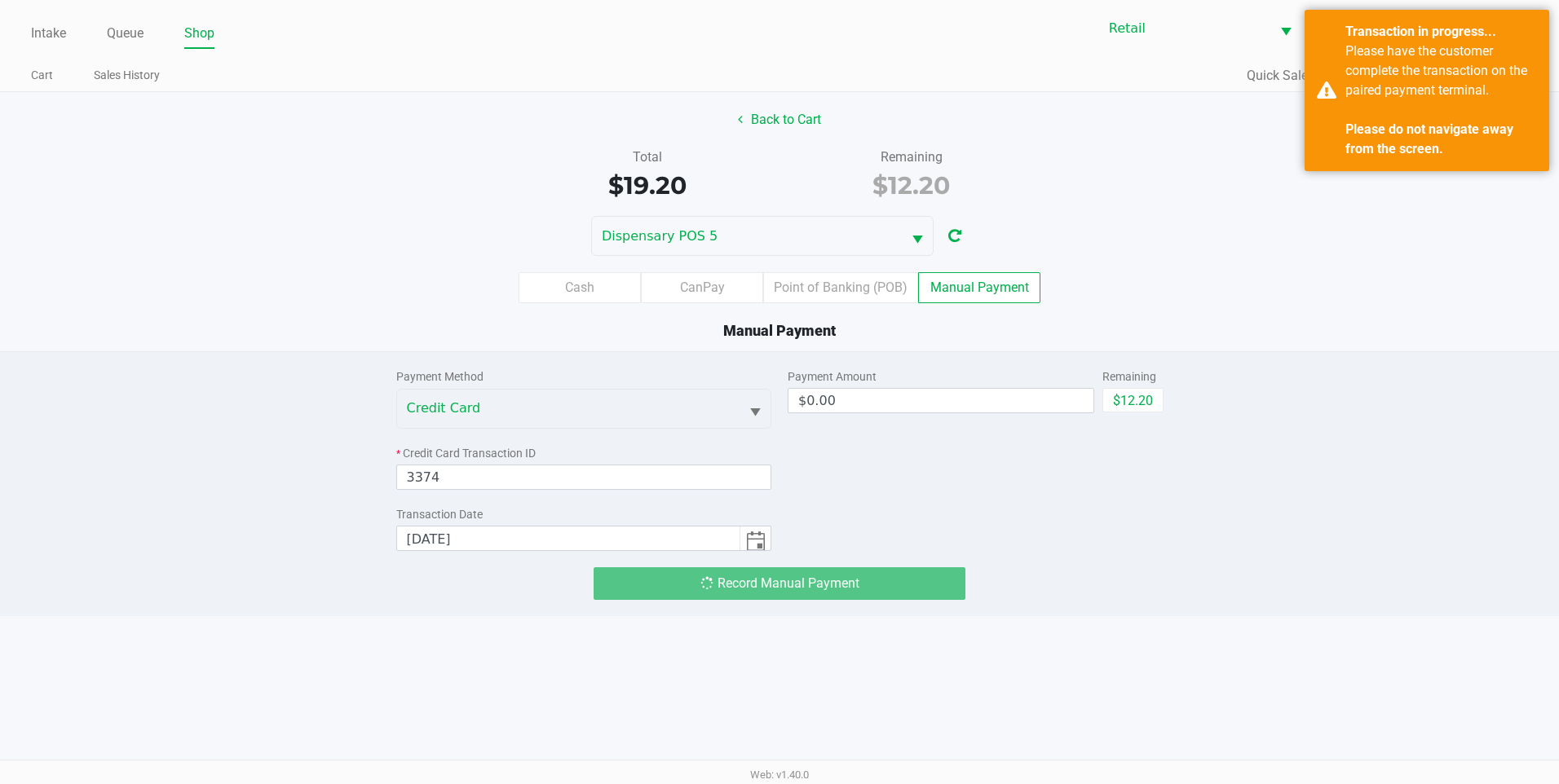
click at [835, 588] on div "Record Manual Payment" at bounding box center [780, 584] width 372 height 32
click at [814, 596] on div "Record Manual Payment" at bounding box center [780, 584] width 372 height 32
click at [1515, 91] on div "Please have the customer complete the transaction on the paired payment termina…" at bounding box center [1441, 100] width 191 height 117
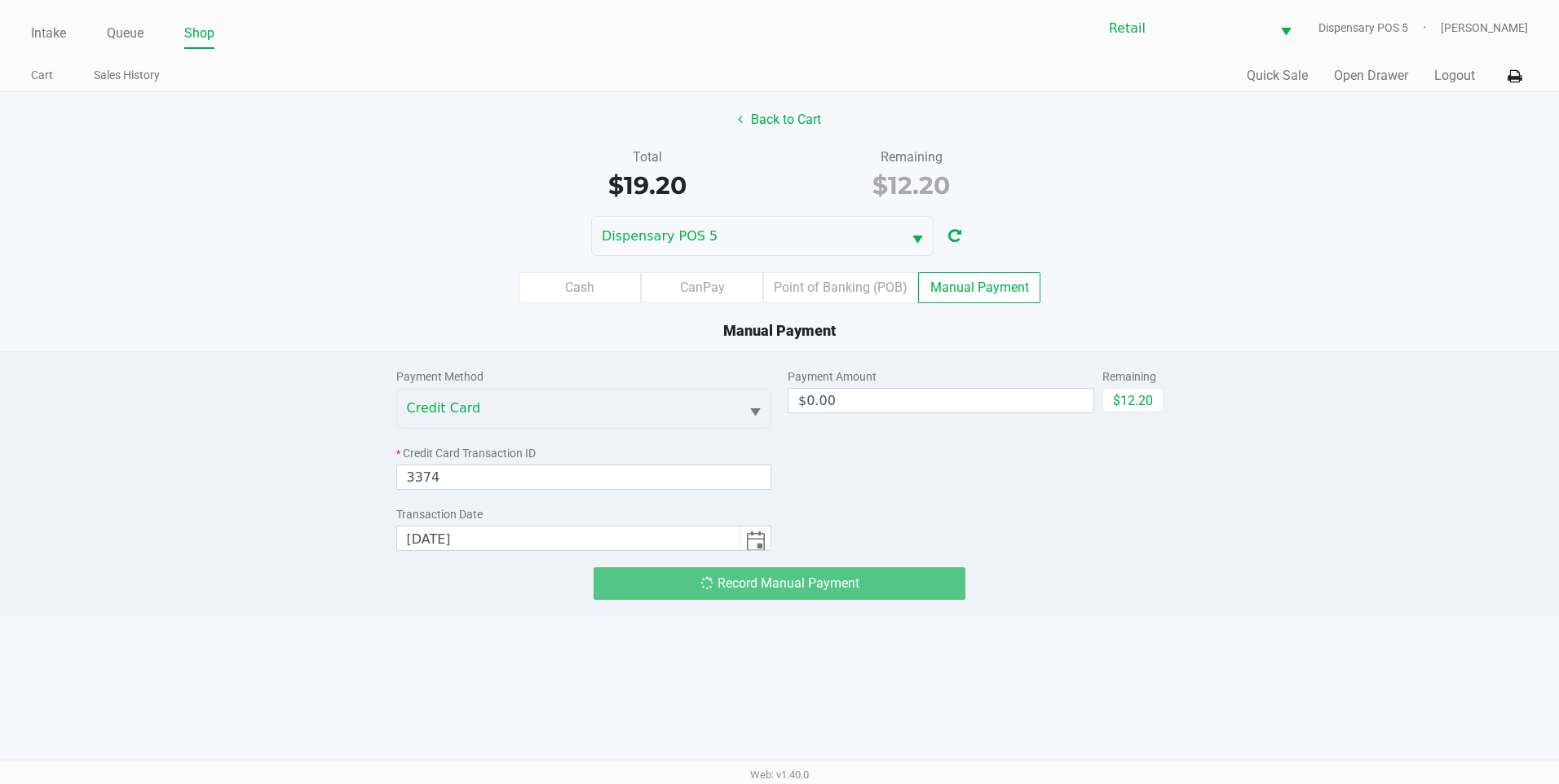
click at [877, 578] on div "Record Manual Payment" at bounding box center [780, 584] width 372 height 32
click at [956, 237] on icon "button" at bounding box center [955, 236] width 13 height 11
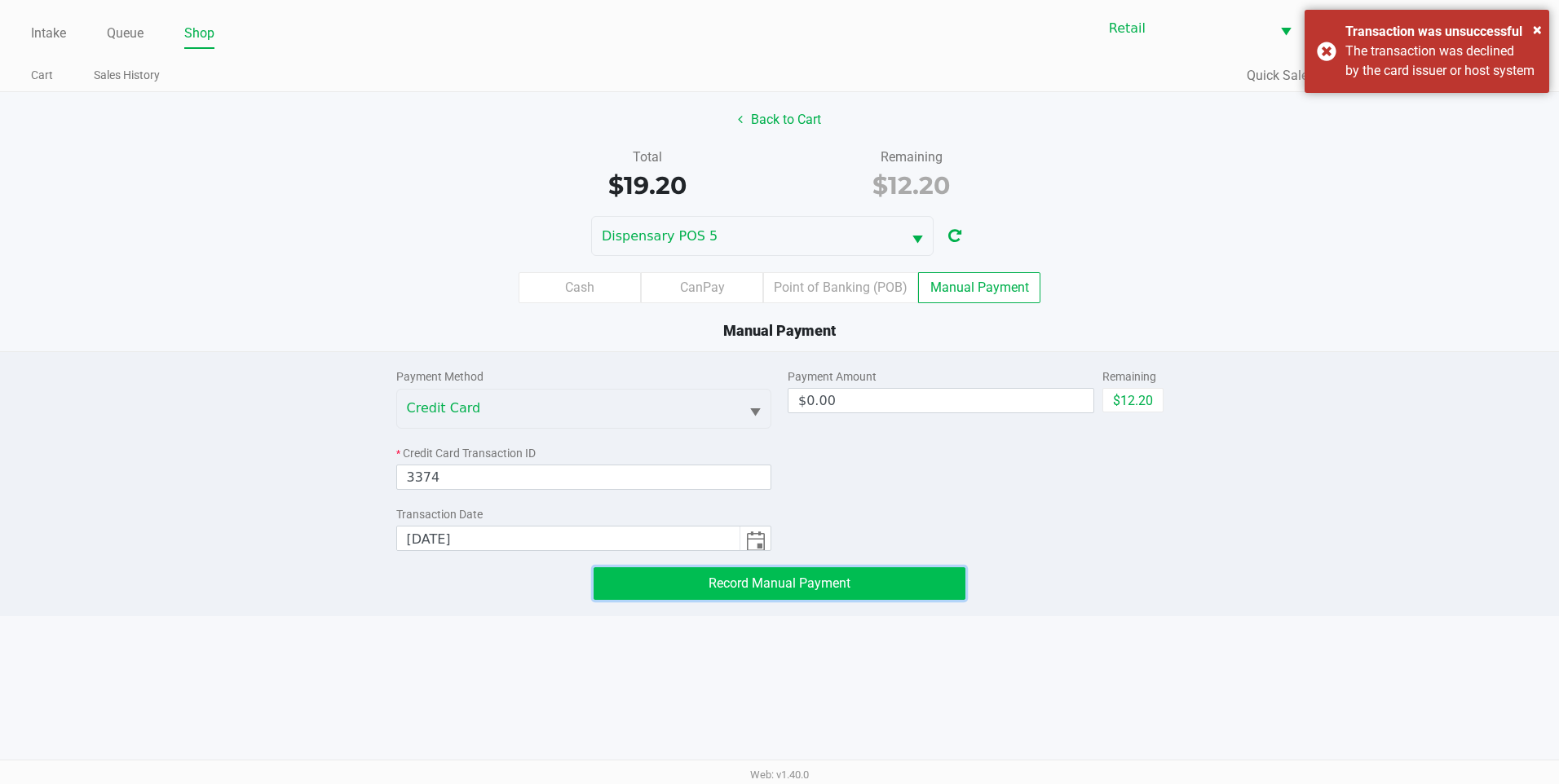
click at [793, 585] on span "Record Manual Payment" at bounding box center [780, 583] width 142 height 16
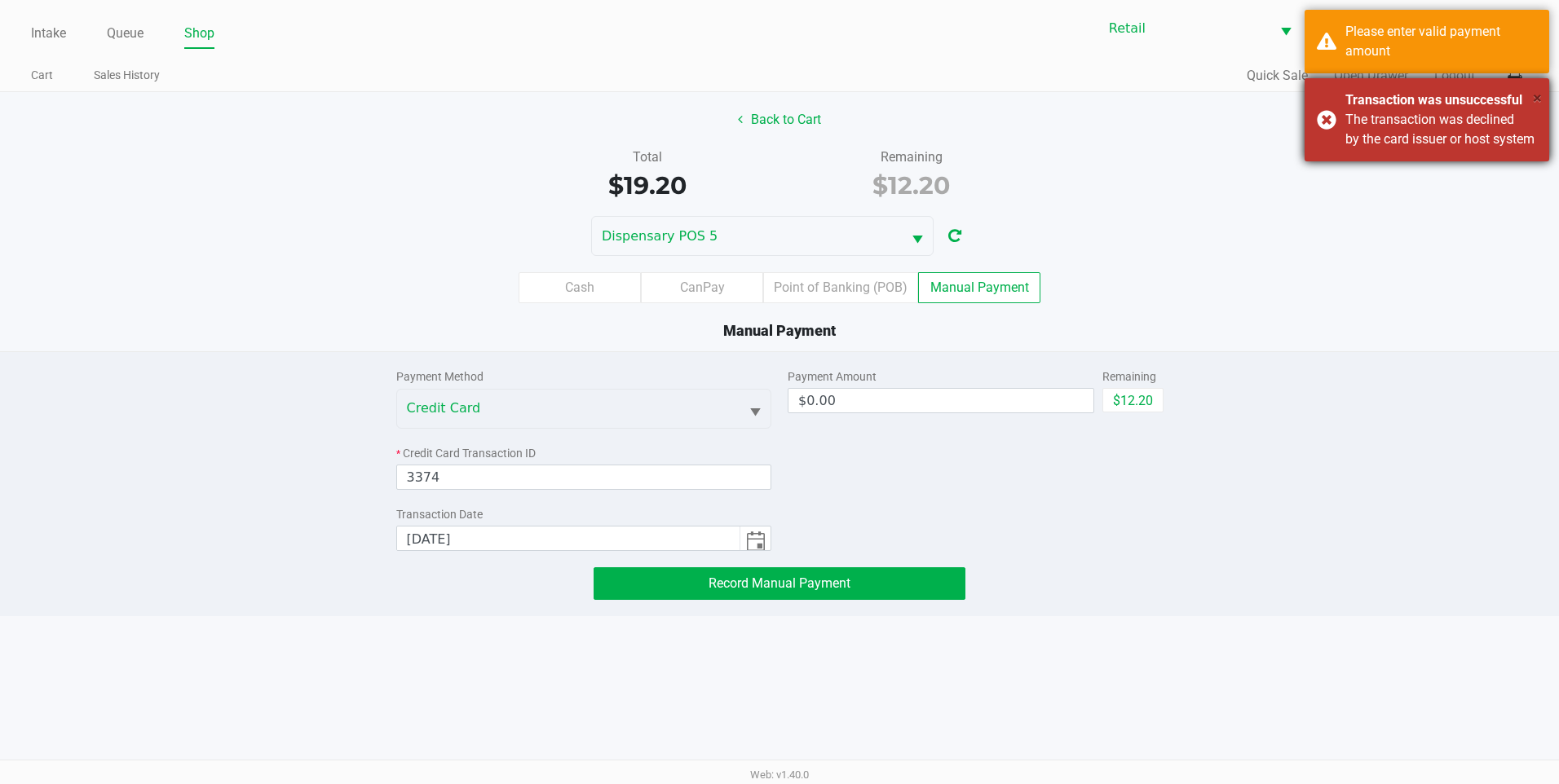
click at [1537, 103] on span "×" at bounding box center [1538, 97] width 9 height 19
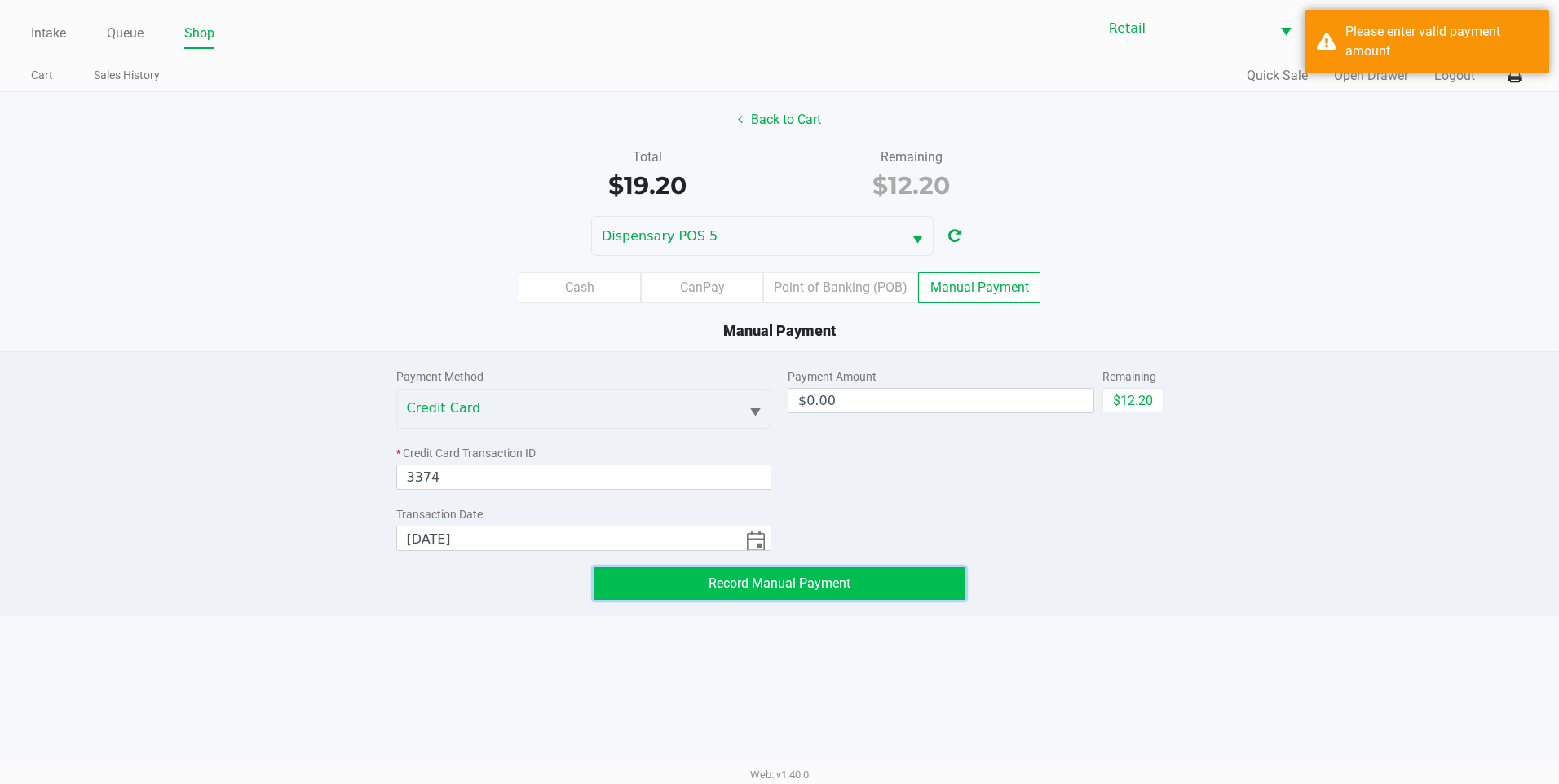
click at [840, 591] on button "Record Manual Payment" at bounding box center [780, 584] width 372 height 32
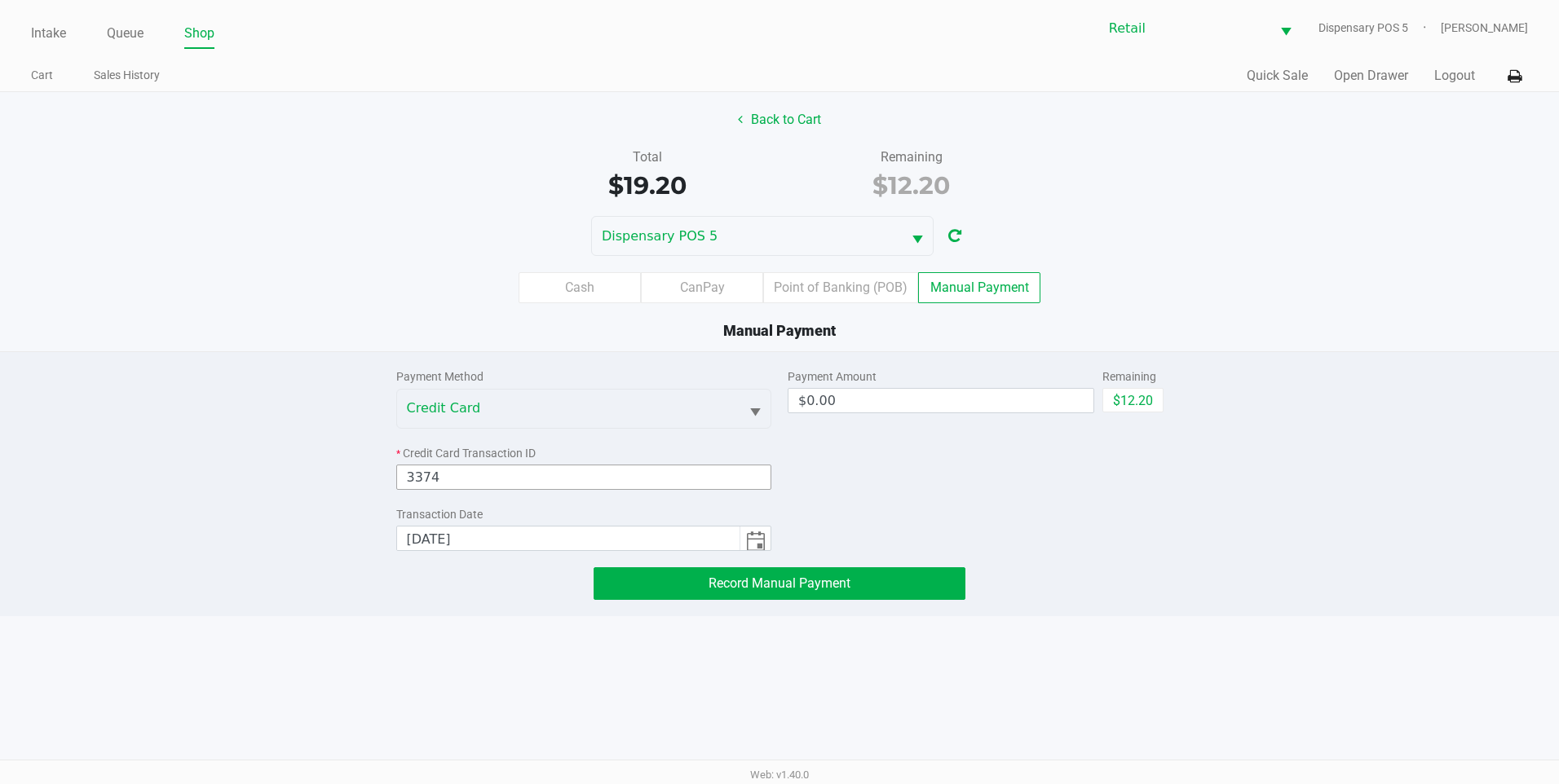
click at [657, 486] on input "3374" at bounding box center [584, 476] width 376 height 25
type input "3"
type input "3374"
click at [747, 589] on span "Record Manual Payment" at bounding box center [780, 583] width 142 height 16
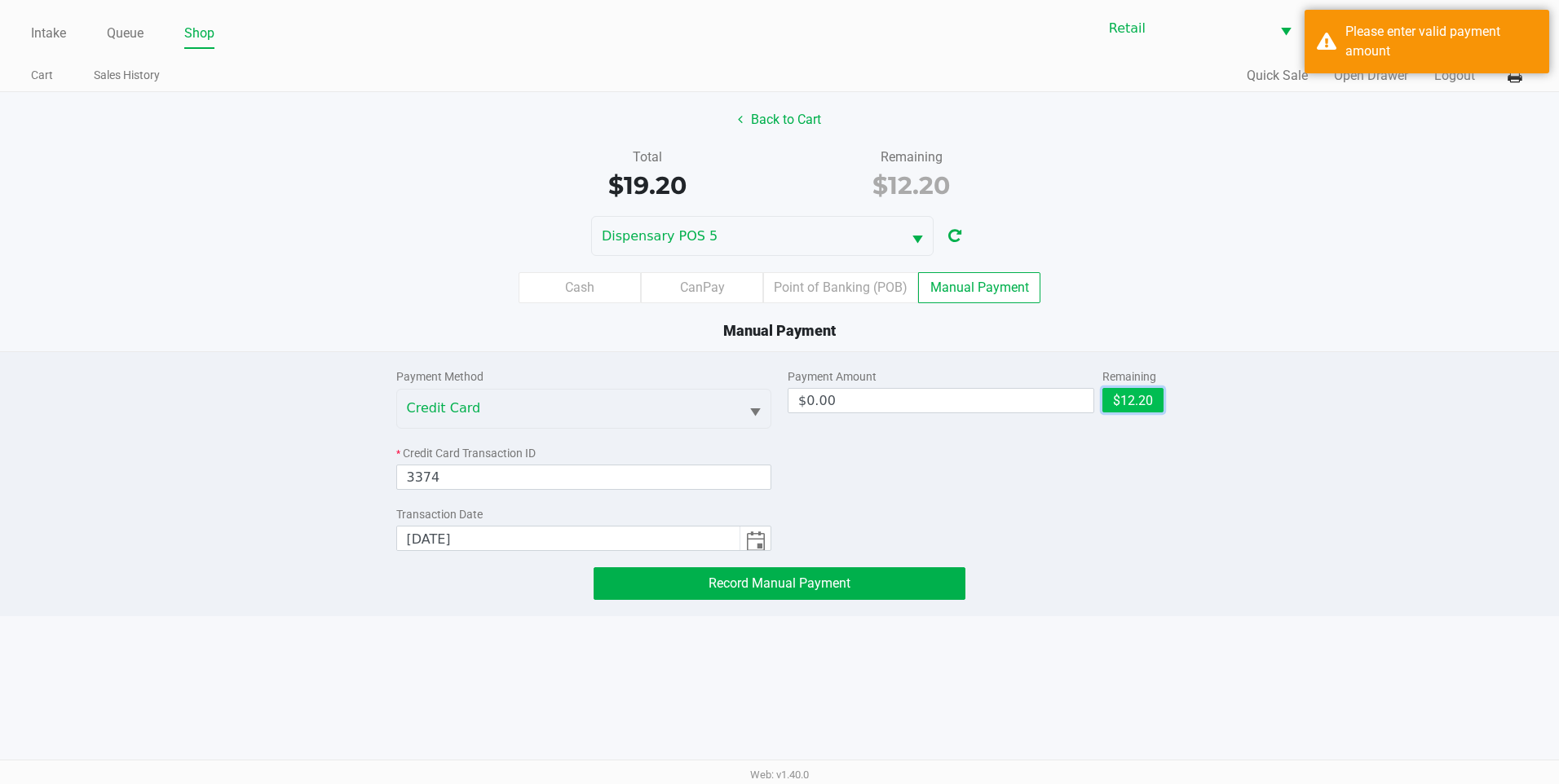
click at [1139, 404] on button "$12.20" at bounding box center [1133, 400] width 61 height 24
type input "$12.20"
click at [804, 568] on div "Payment Method Credit Card * Credit Card Transaction ID 3374 Transaction Date 8…" at bounding box center [780, 476] width 792 height 247
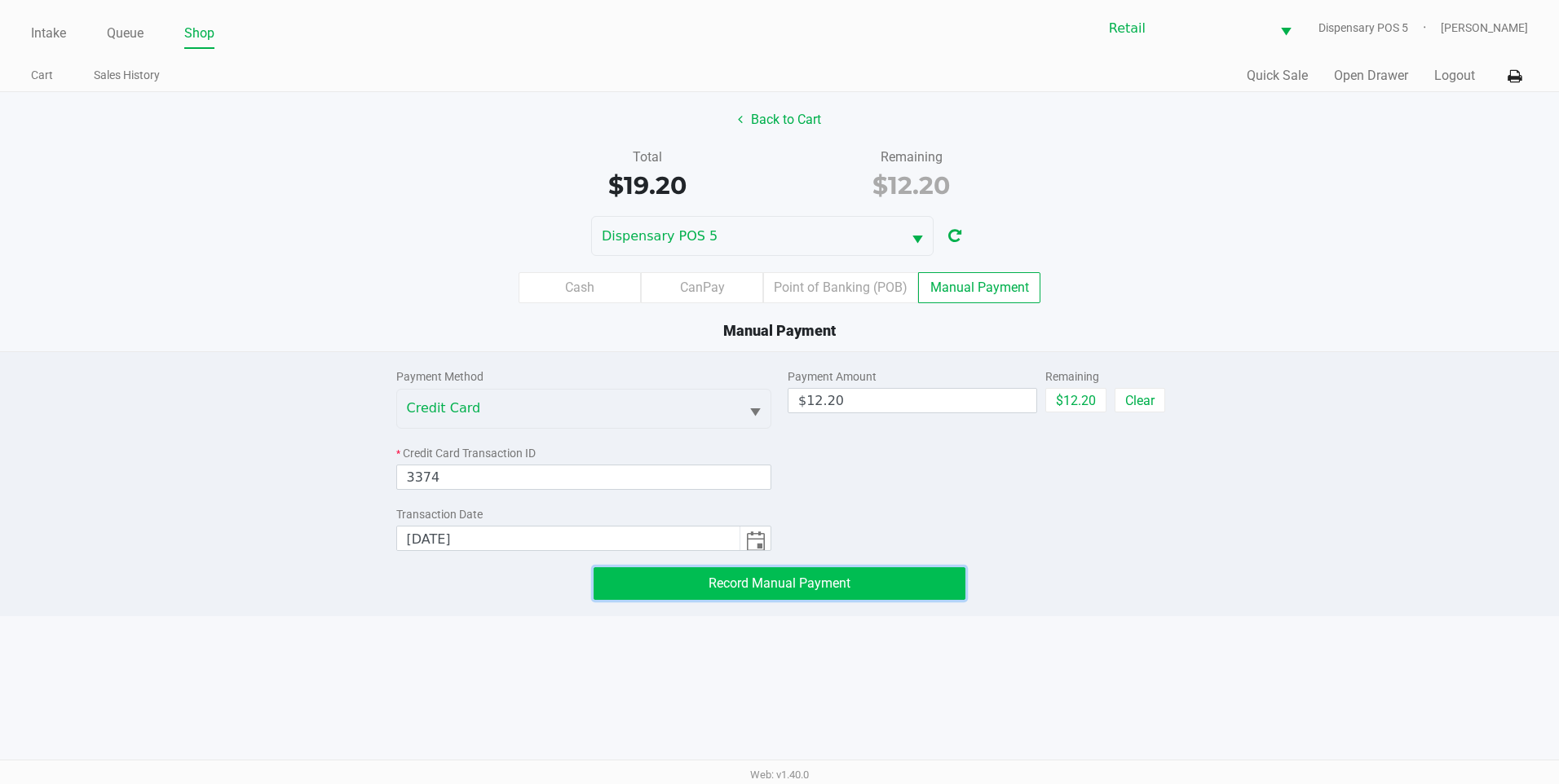
click at [804, 577] on span "Record Manual Payment" at bounding box center [780, 583] width 142 height 16
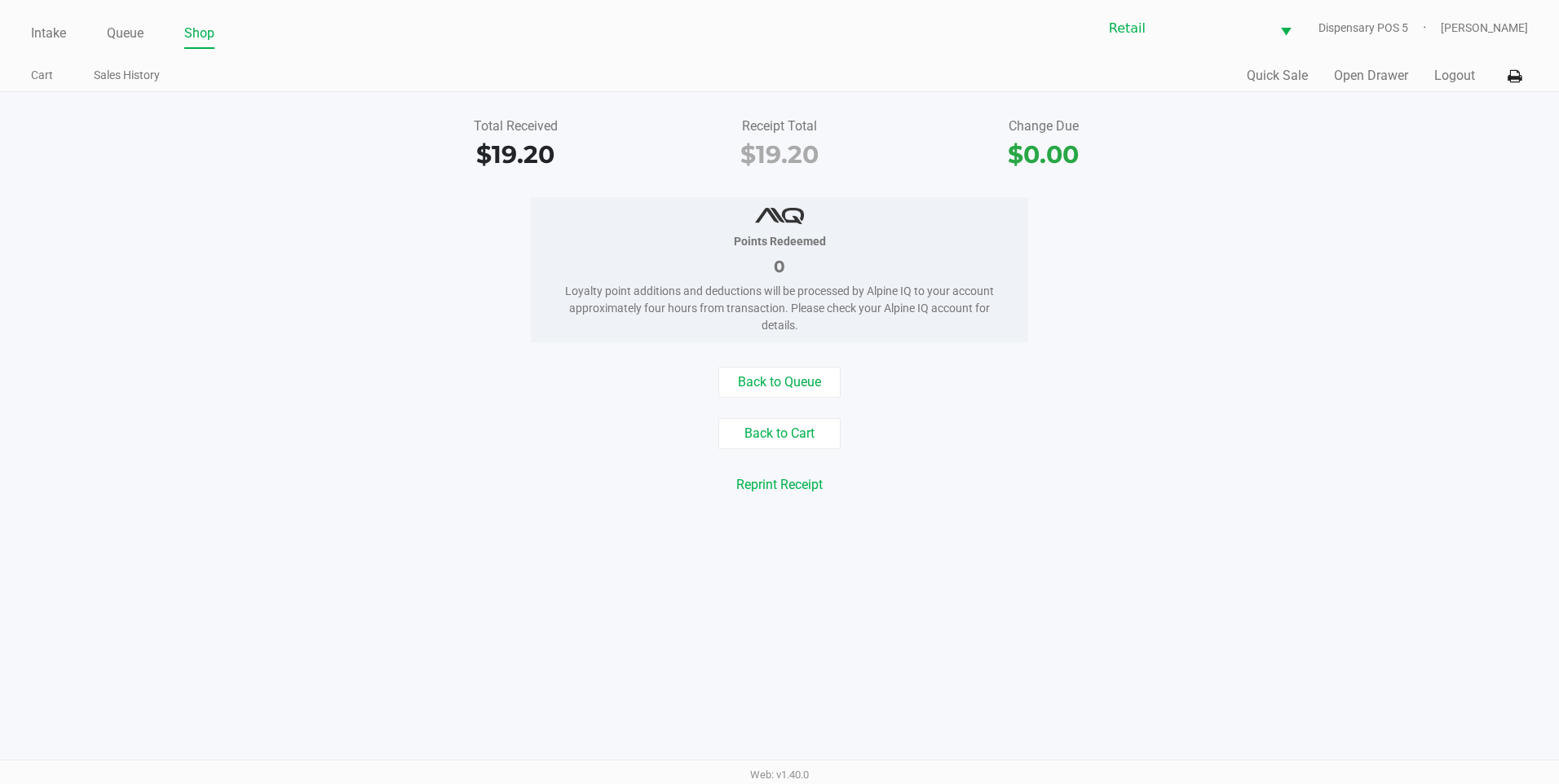
click at [24, 45] on div "Intake Queue Shop Retail Dispensary POS 5 Adil Ramos Cart Sales History Quick S…" at bounding box center [780, 46] width 1559 height 92
click at [143, 30] on link "Queue" at bounding box center [126, 33] width 37 height 23
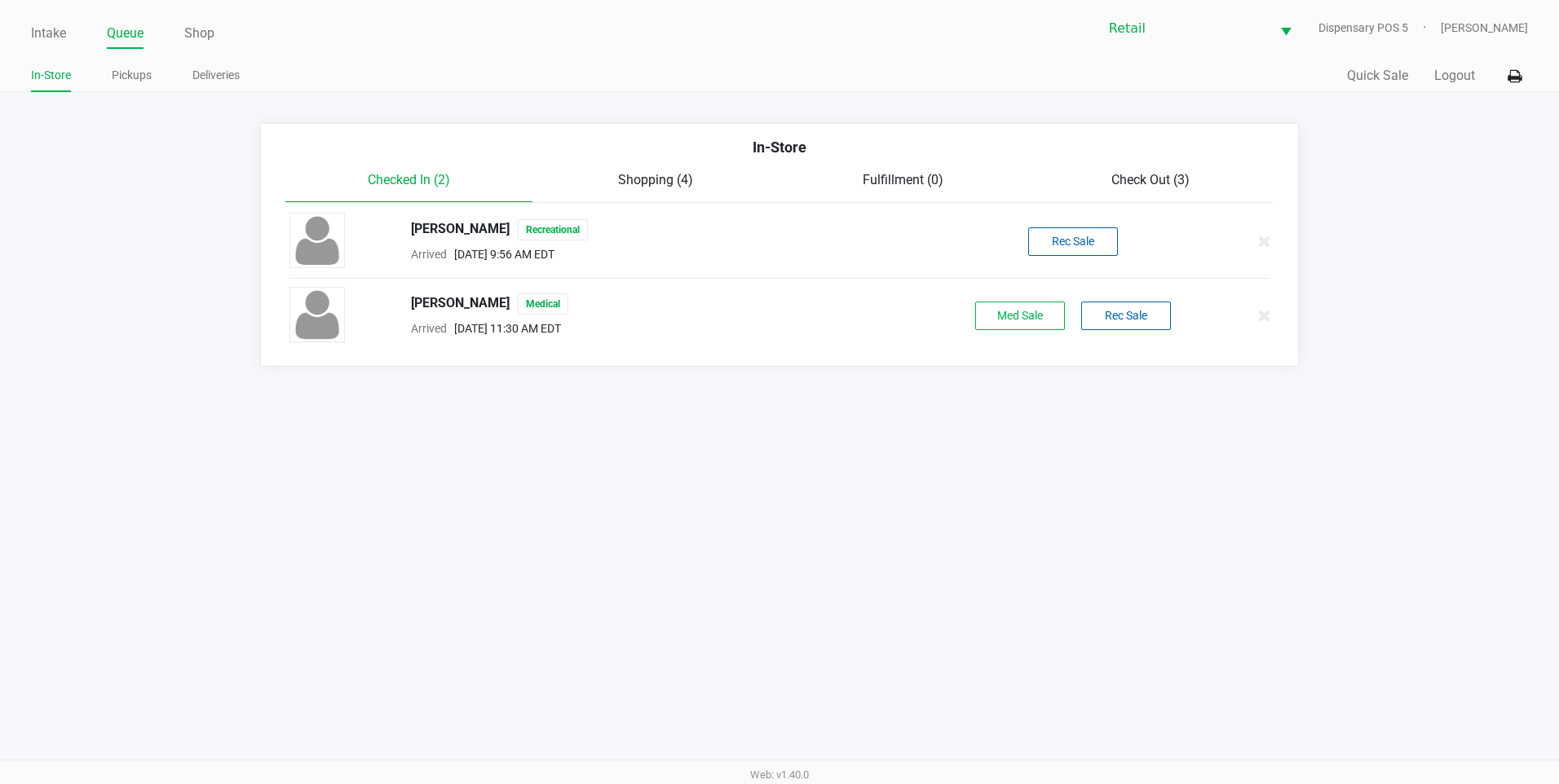
click at [1166, 176] on span "Check Out (3)" at bounding box center [1150, 179] width 79 height 16
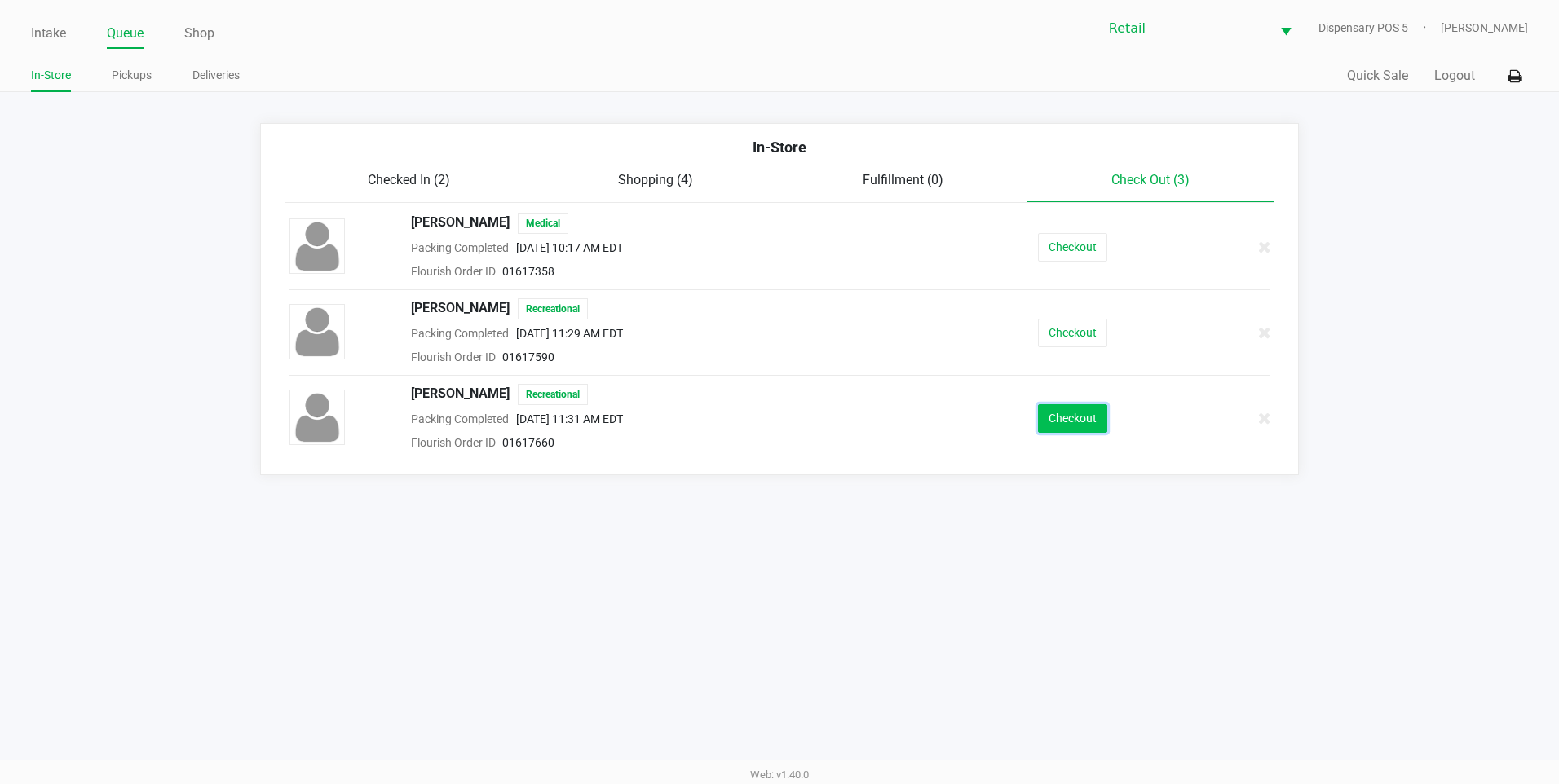
click at [1084, 405] on button "Checkout" at bounding box center [1072, 418] width 69 height 29
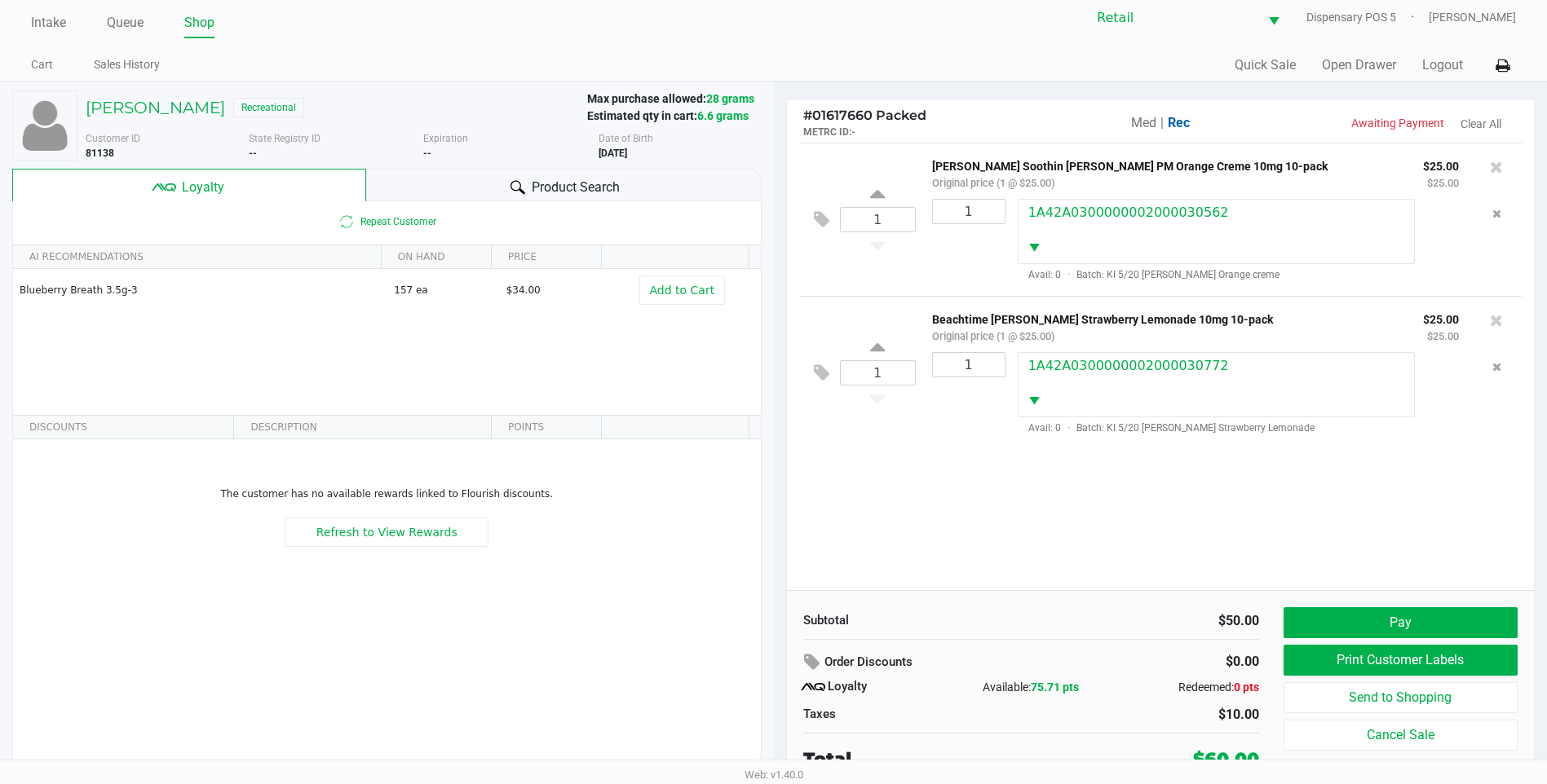
scroll to position [17, 0]
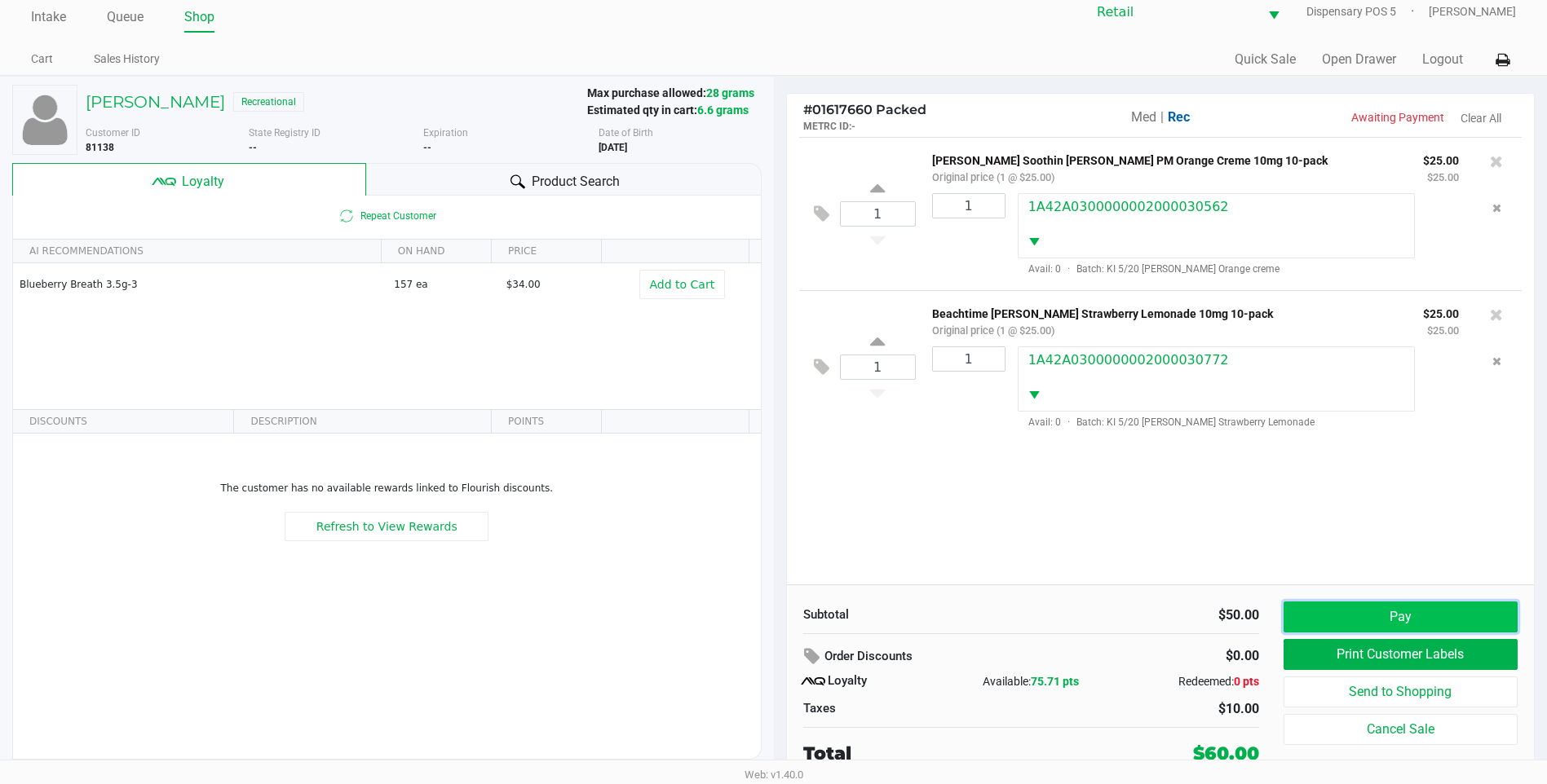
click at [1364, 611] on button "Pay" at bounding box center [1400, 618] width 234 height 31
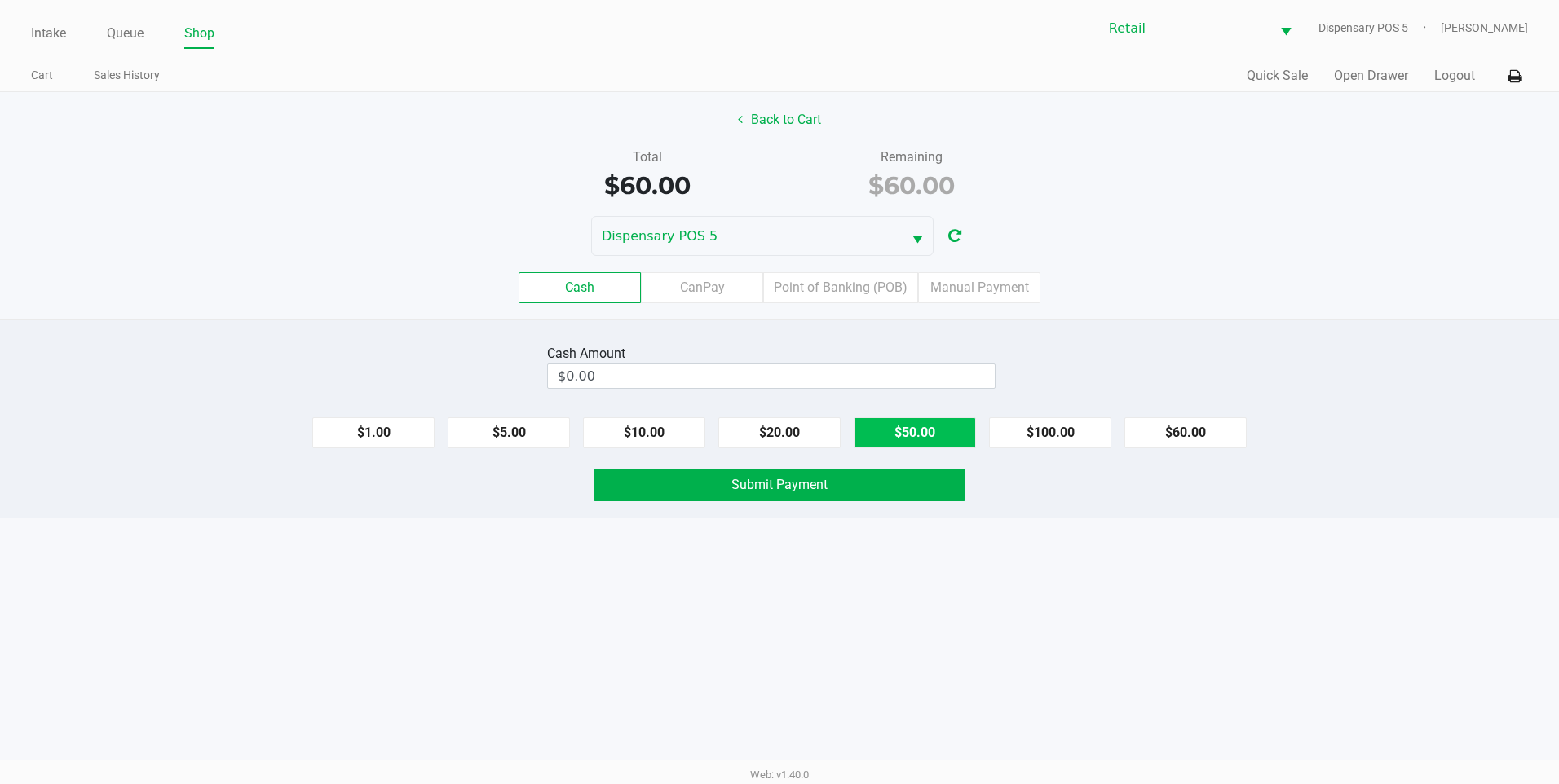
click at [905, 426] on button "$50.00" at bounding box center [914, 433] width 122 height 31
click at [665, 431] on button "$10.00" at bounding box center [644, 433] width 122 height 31
type input "$60.00"
click at [707, 487] on button "Submit Payment" at bounding box center [780, 485] width 372 height 32
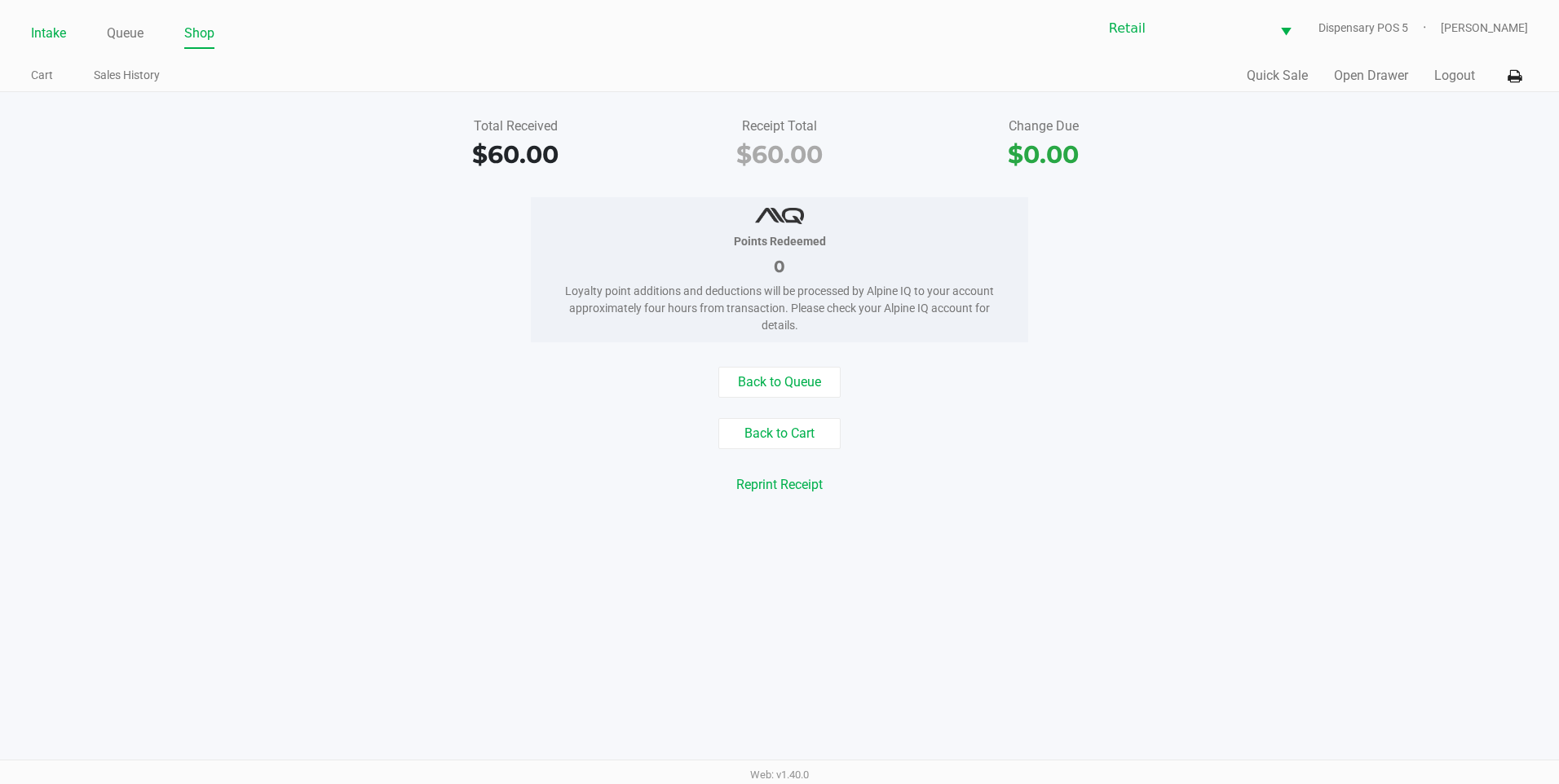
click at [33, 28] on link "Intake" at bounding box center [49, 33] width 35 height 23
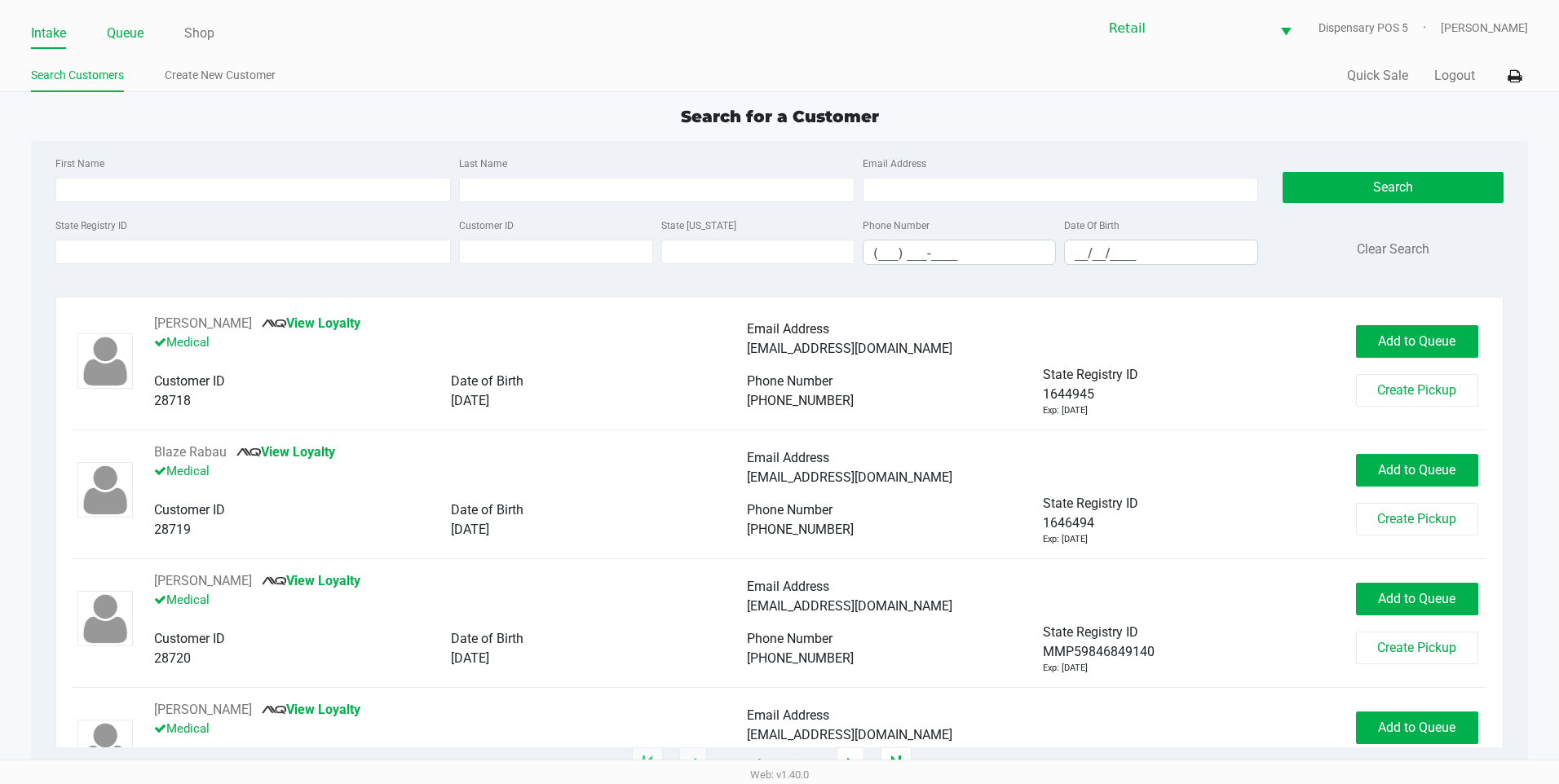
click at [136, 39] on link "Queue" at bounding box center [126, 33] width 37 height 23
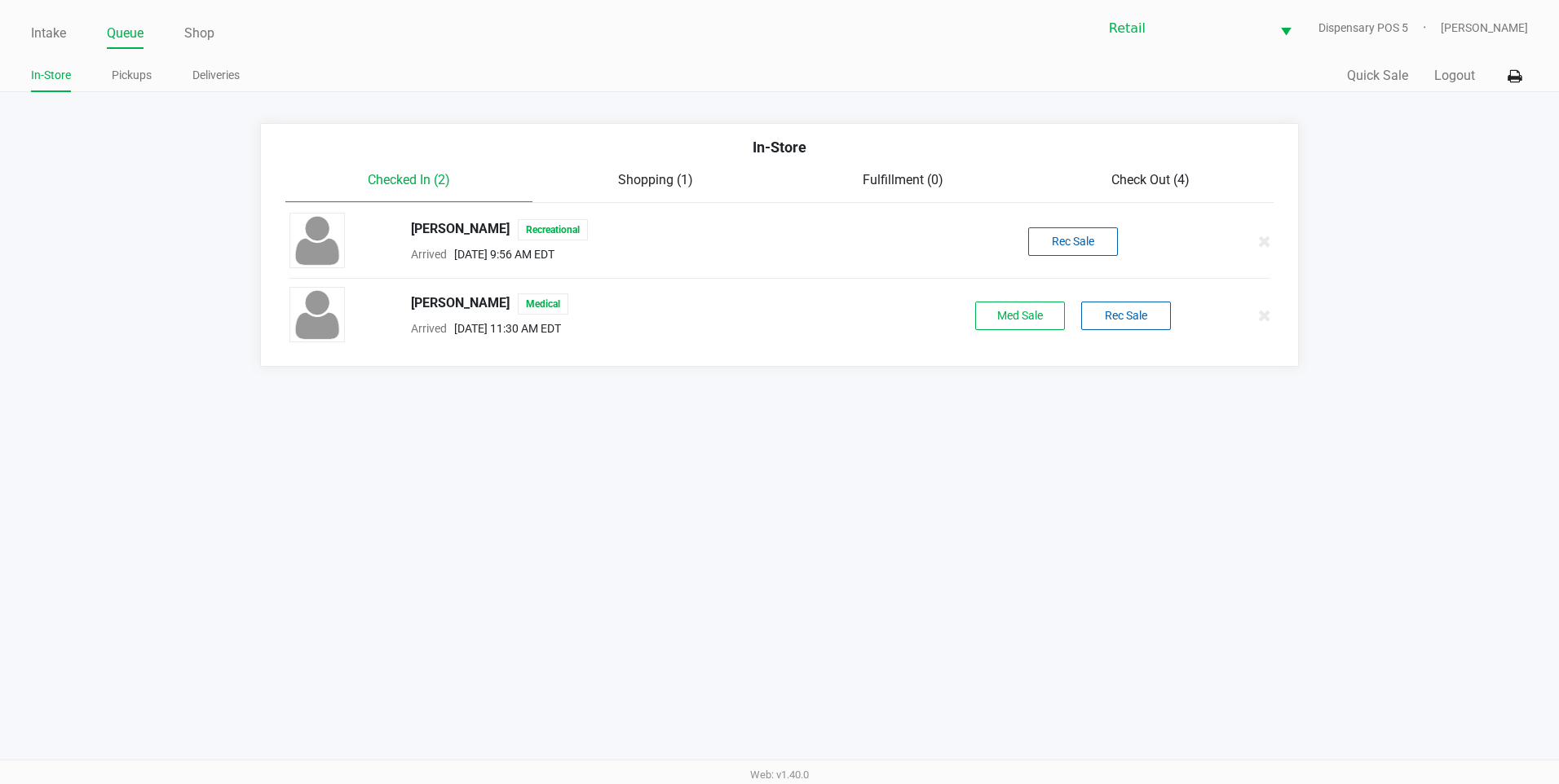
click at [1149, 160] on div "In-Store" at bounding box center [780, 152] width 1014 height 34
click at [1145, 175] on span "Check Out (4)" at bounding box center [1150, 179] width 79 height 16
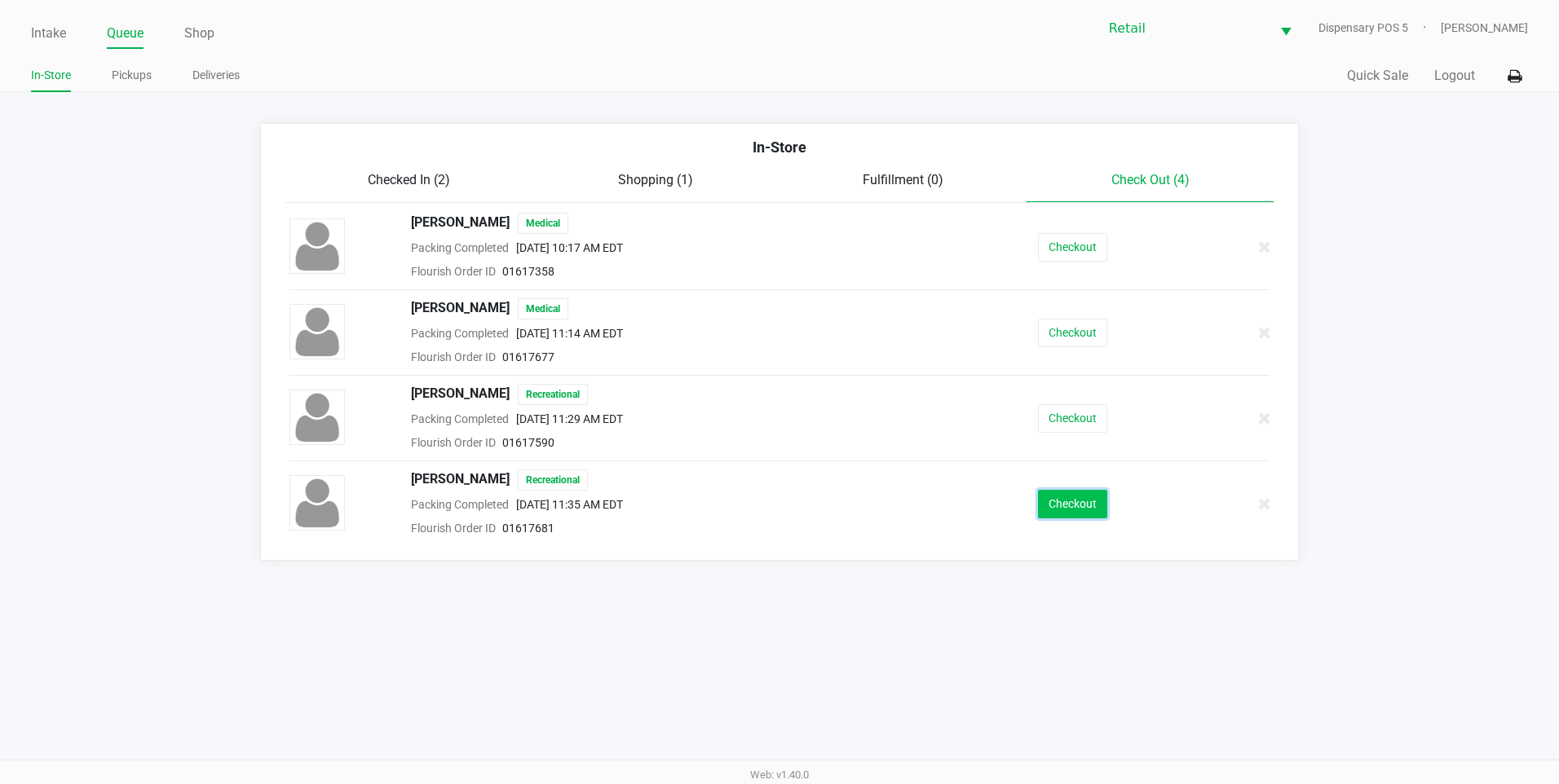
click at [1062, 506] on button "Checkout" at bounding box center [1072, 504] width 69 height 29
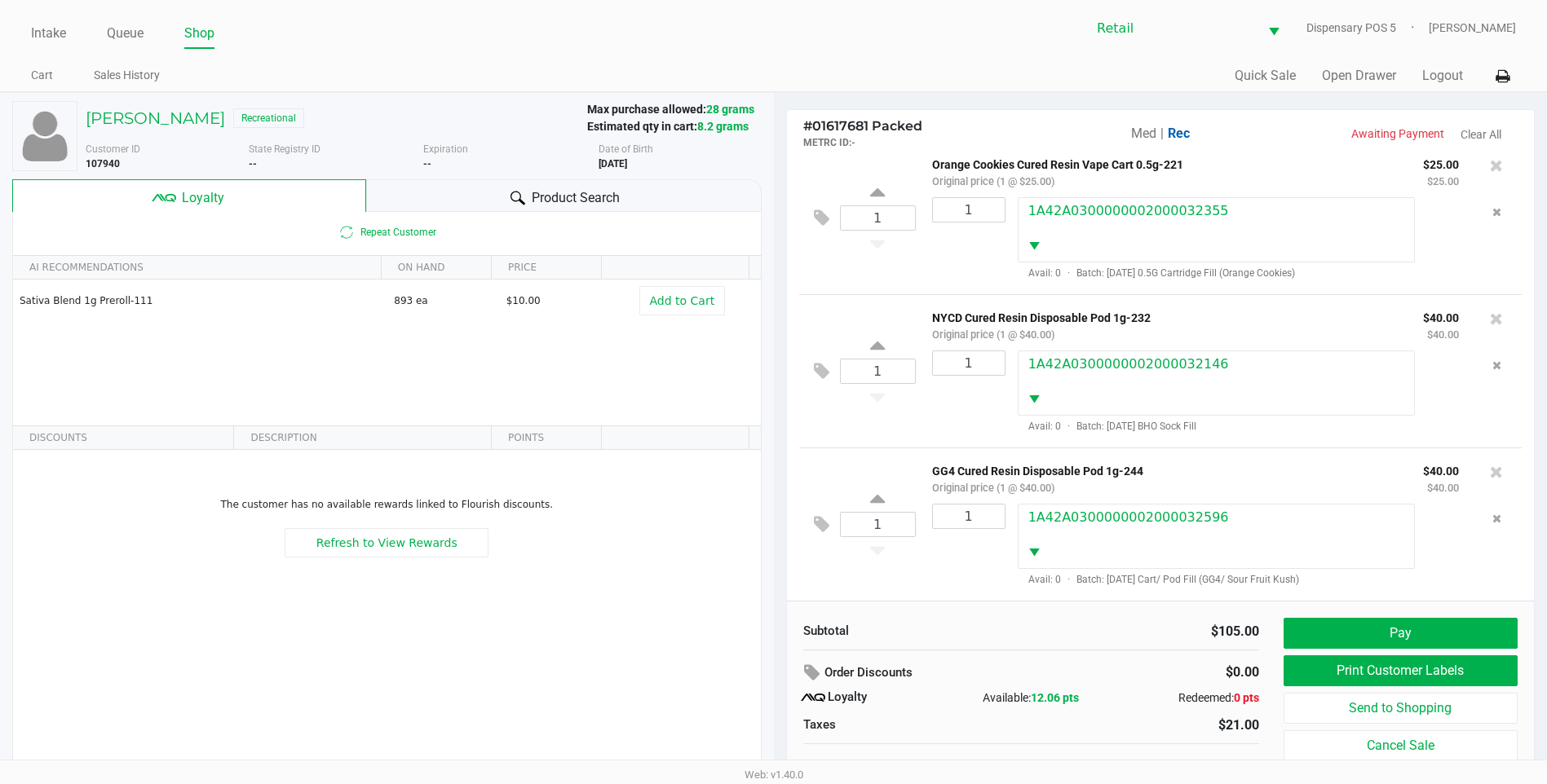
scroll to position [17, 0]
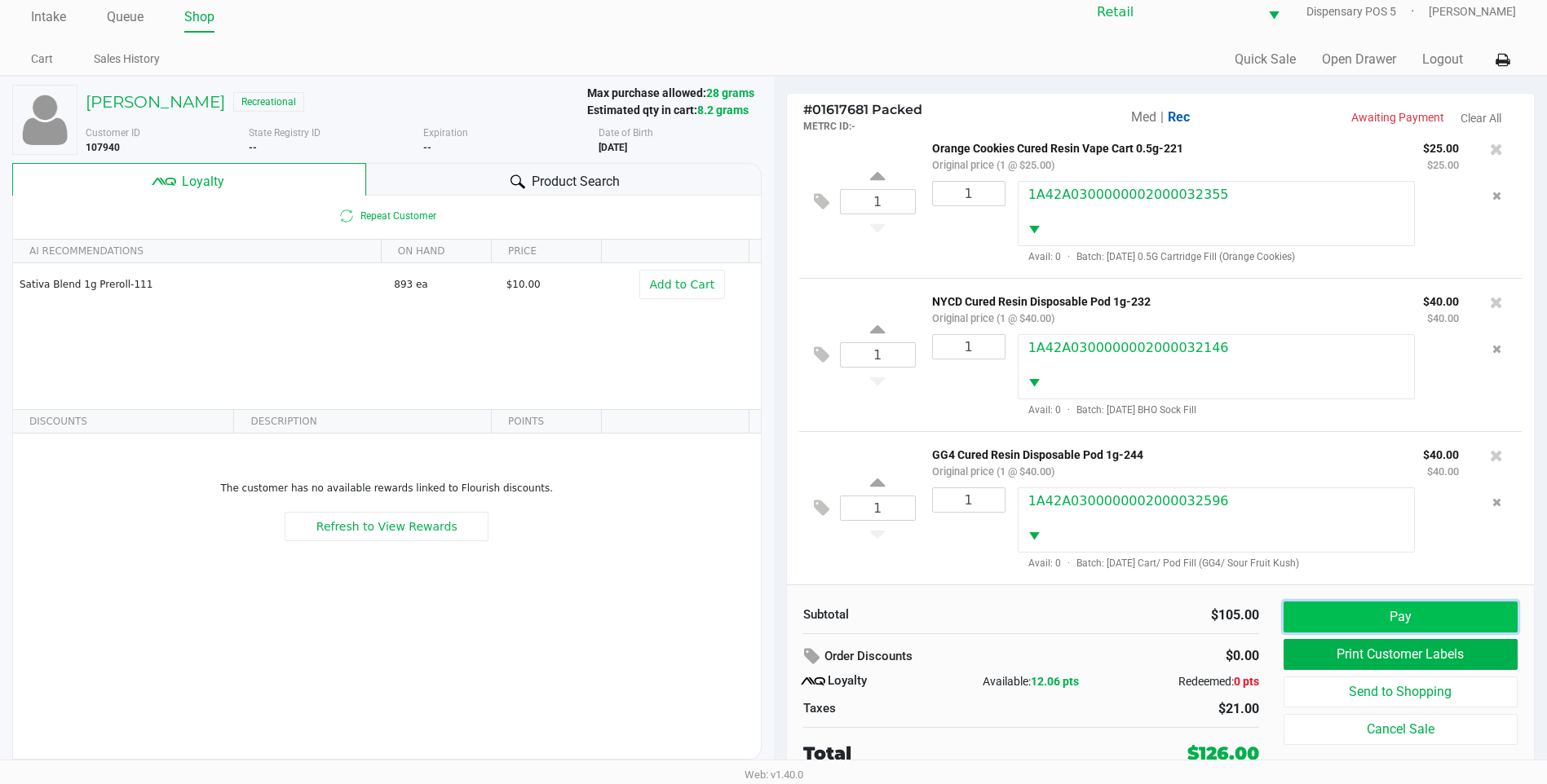
click at [1377, 615] on button "Pay" at bounding box center [1400, 618] width 234 height 31
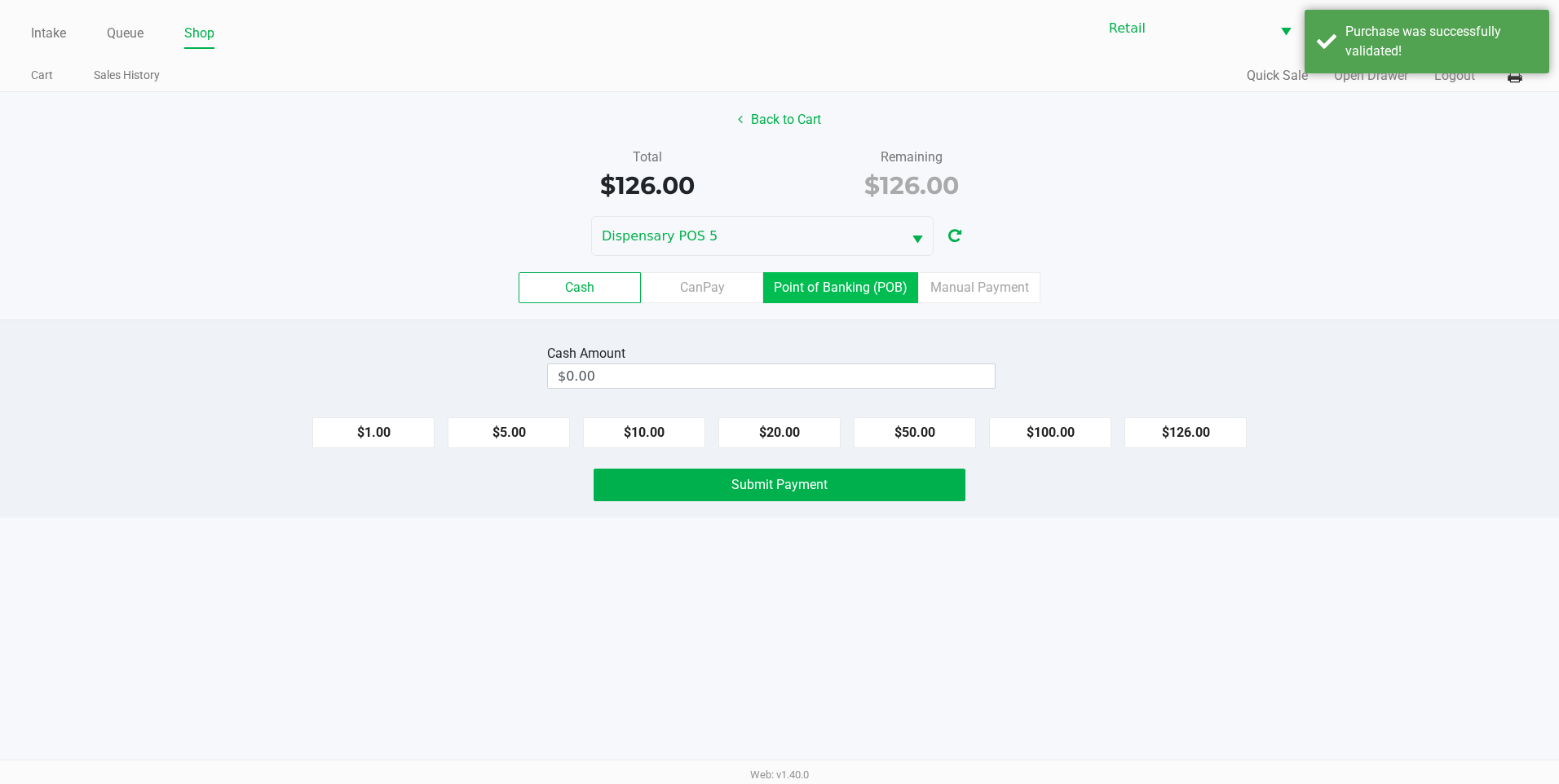
click at [888, 296] on label "Point of Banking (POB)" at bounding box center [840, 288] width 155 height 31
click at [0, 0] on 7 "Point of Banking (POB)" at bounding box center [0, 0] width 0 height 0
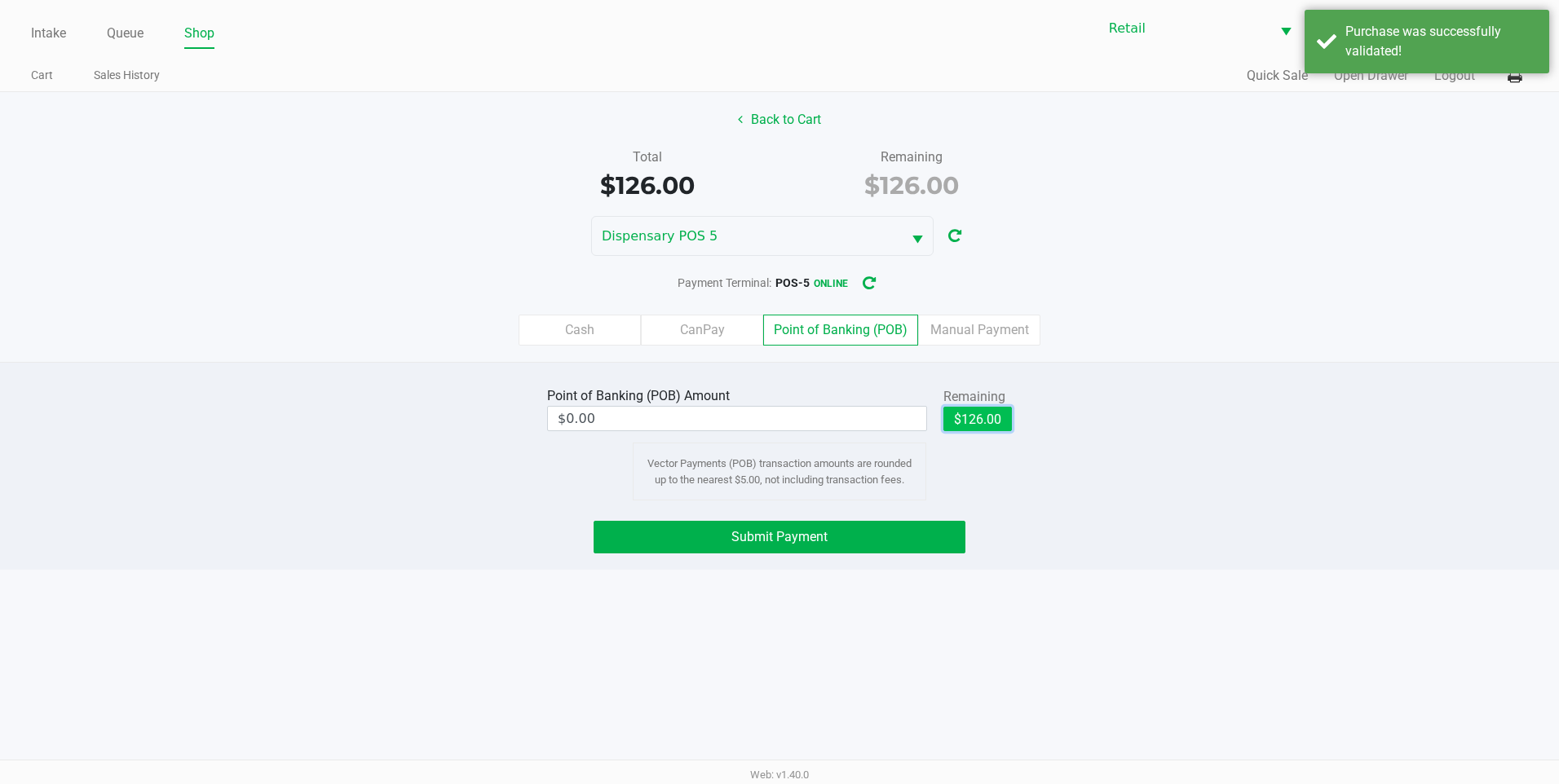
click at [992, 428] on button "$126.00" at bounding box center [978, 419] width 68 height 24
type input "$126.00"
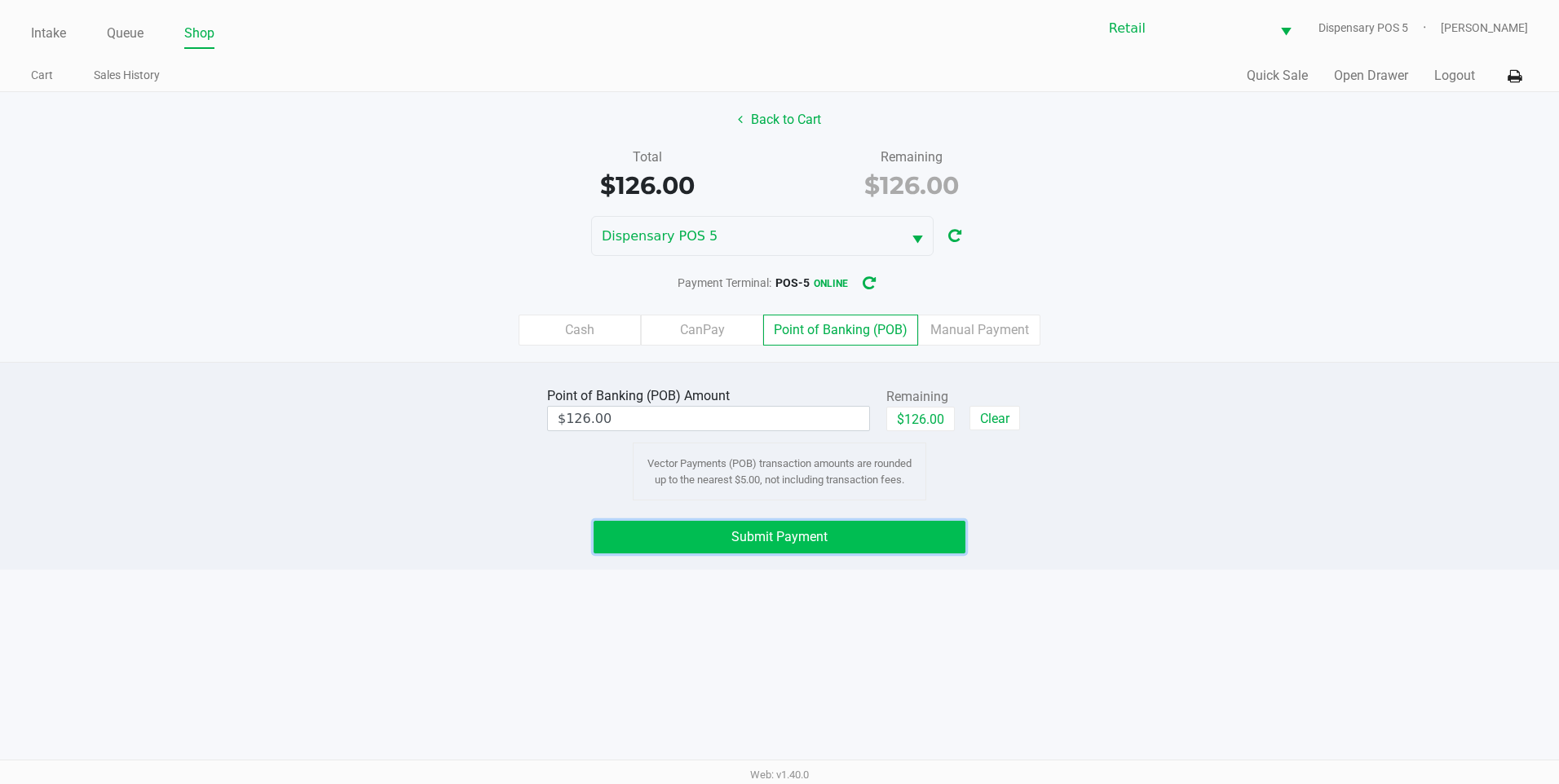
click at [900, 545] on button "Submit Payment" at bounding box center [780, 537] width 372 height 32
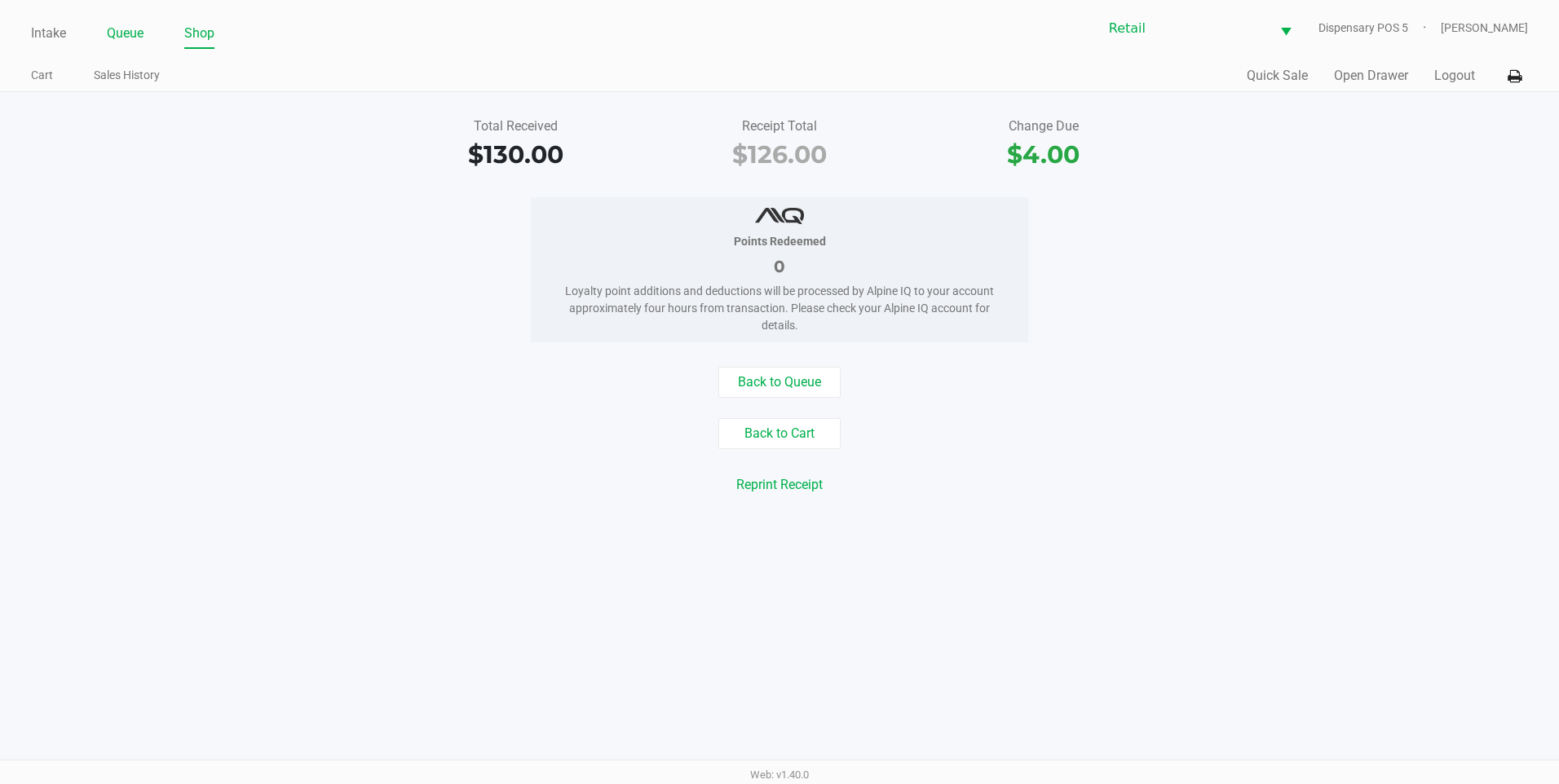
click at [120, 39] on link "Queue" at bounding box center [126, 33] width 37 height 23
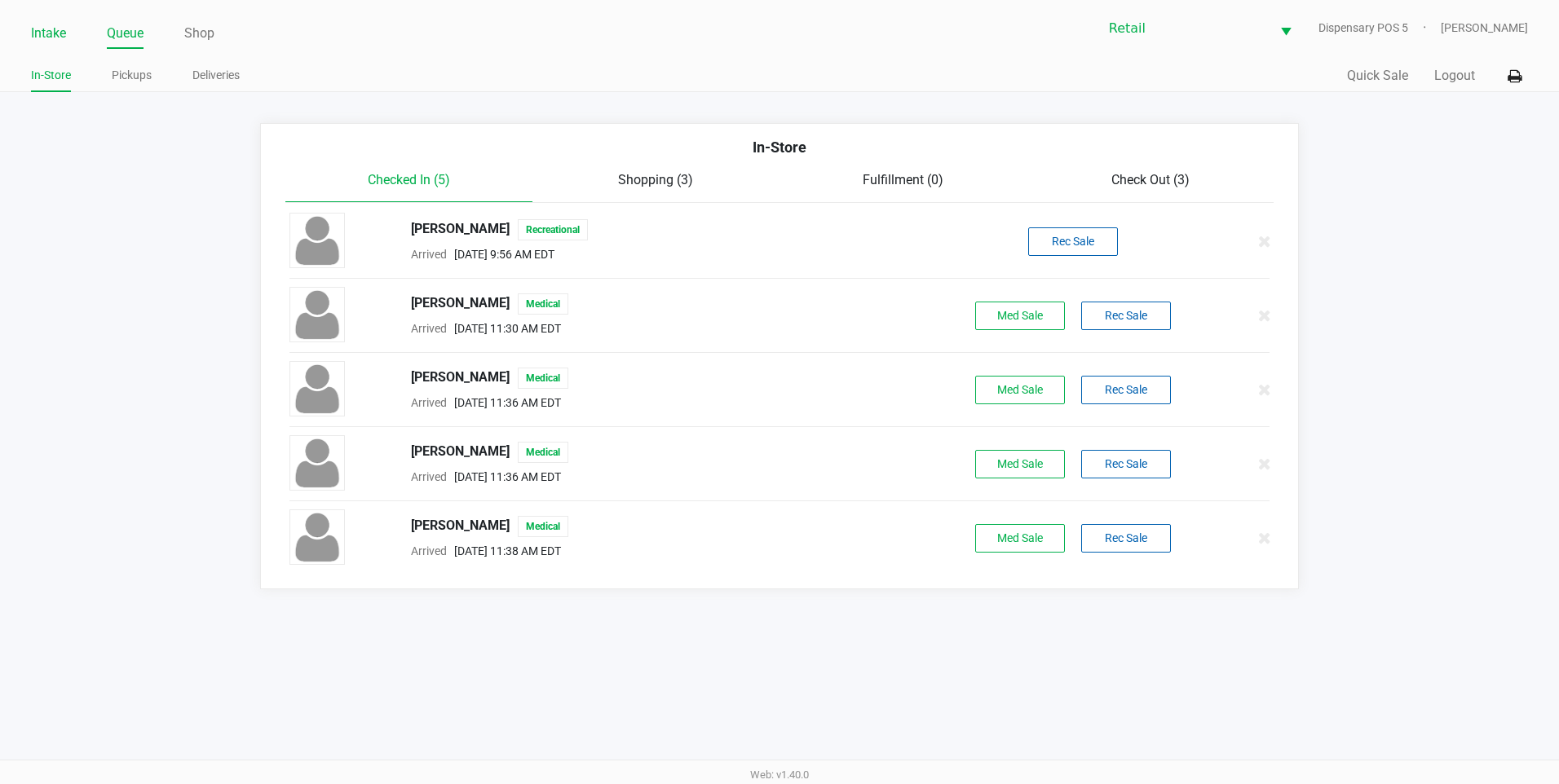
click at [38, 35] on link "Intake" at bounding box center [49, 33] width 35 height 23
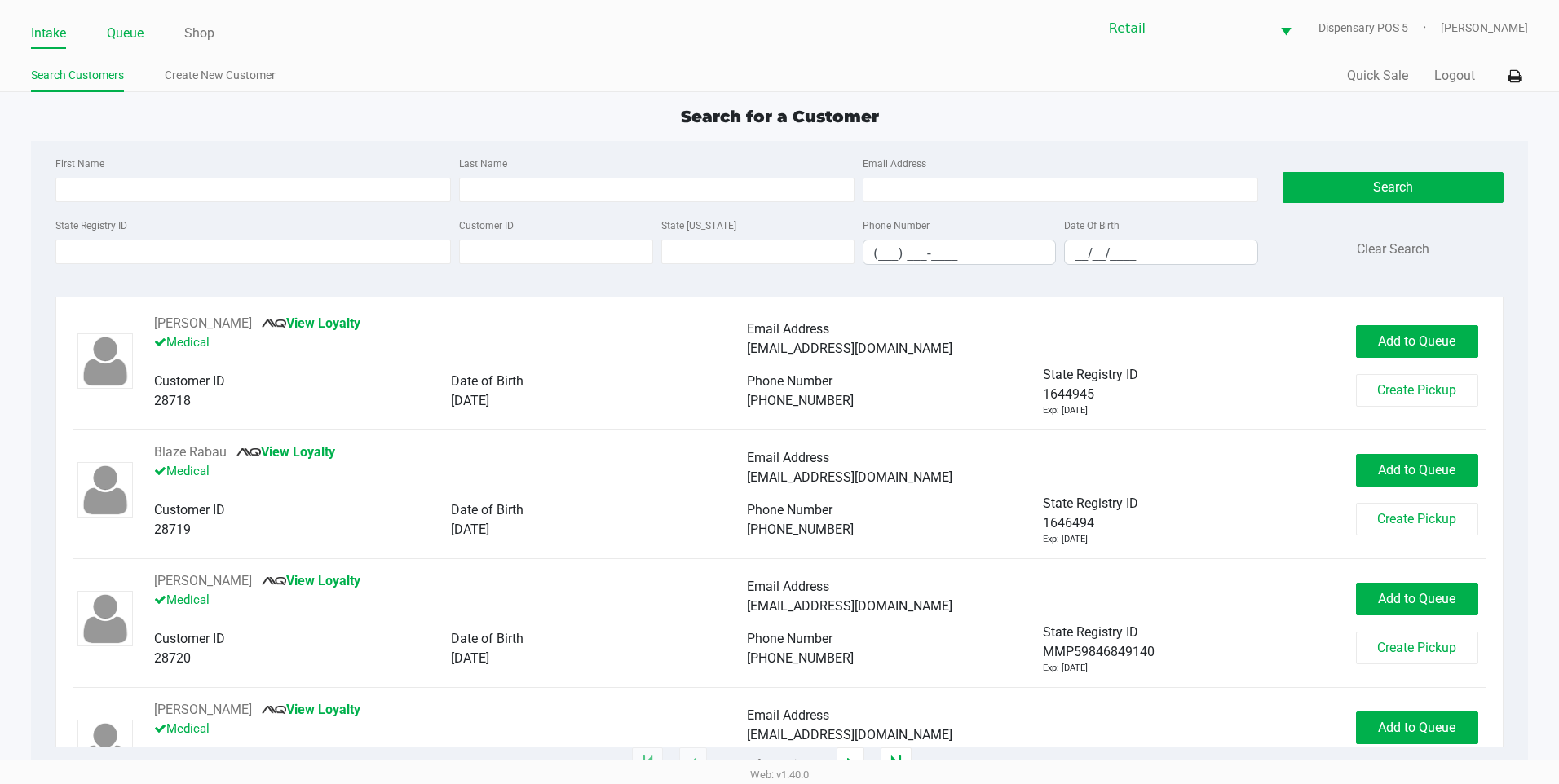
click at [108, 33] on link "Queue" at bounding box center [126, 33] width 37 height 23
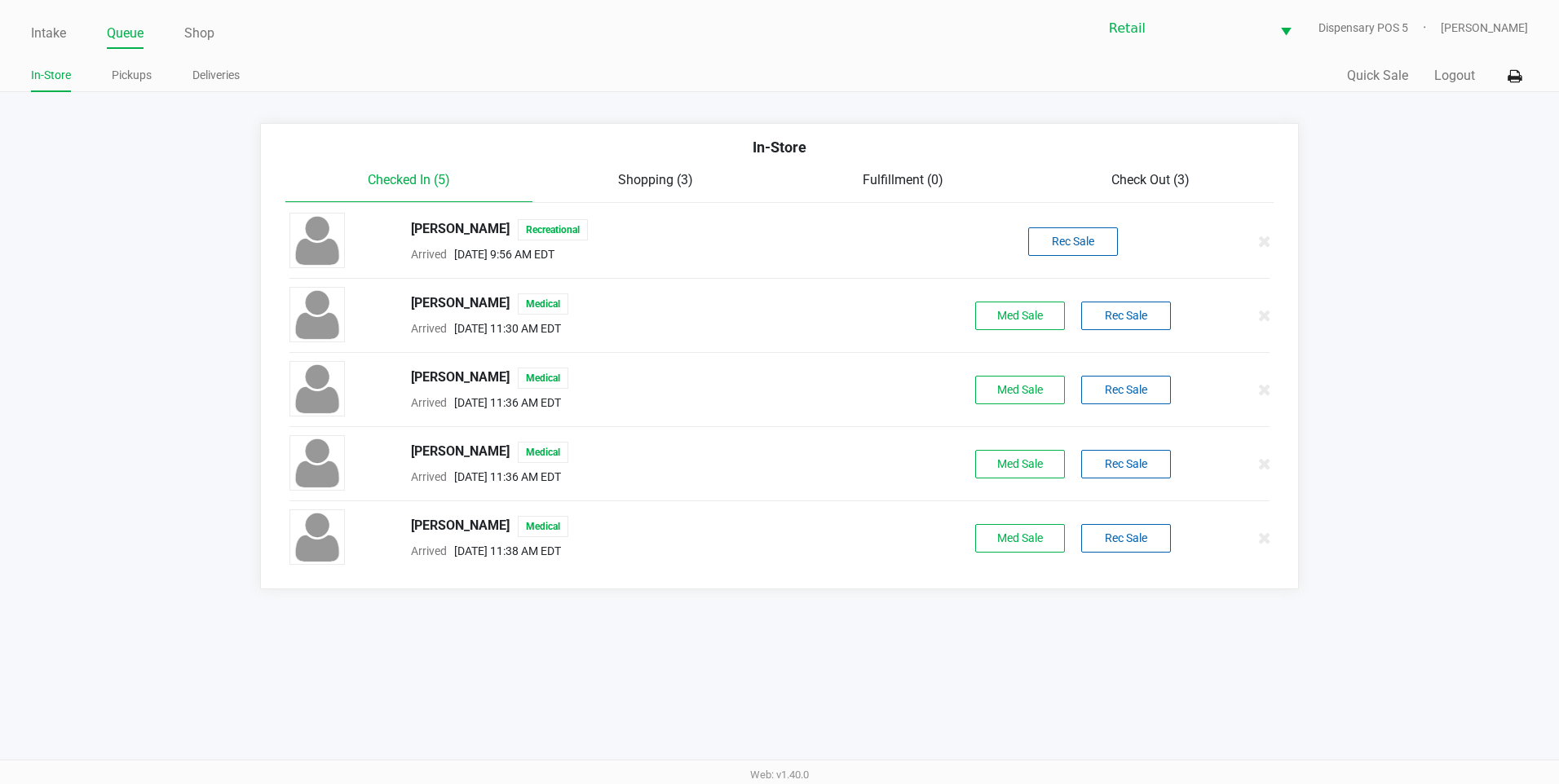
click at [1163, 178] on span "Check Out (3)" at bounding box center [1150, 179] width 79 height 16
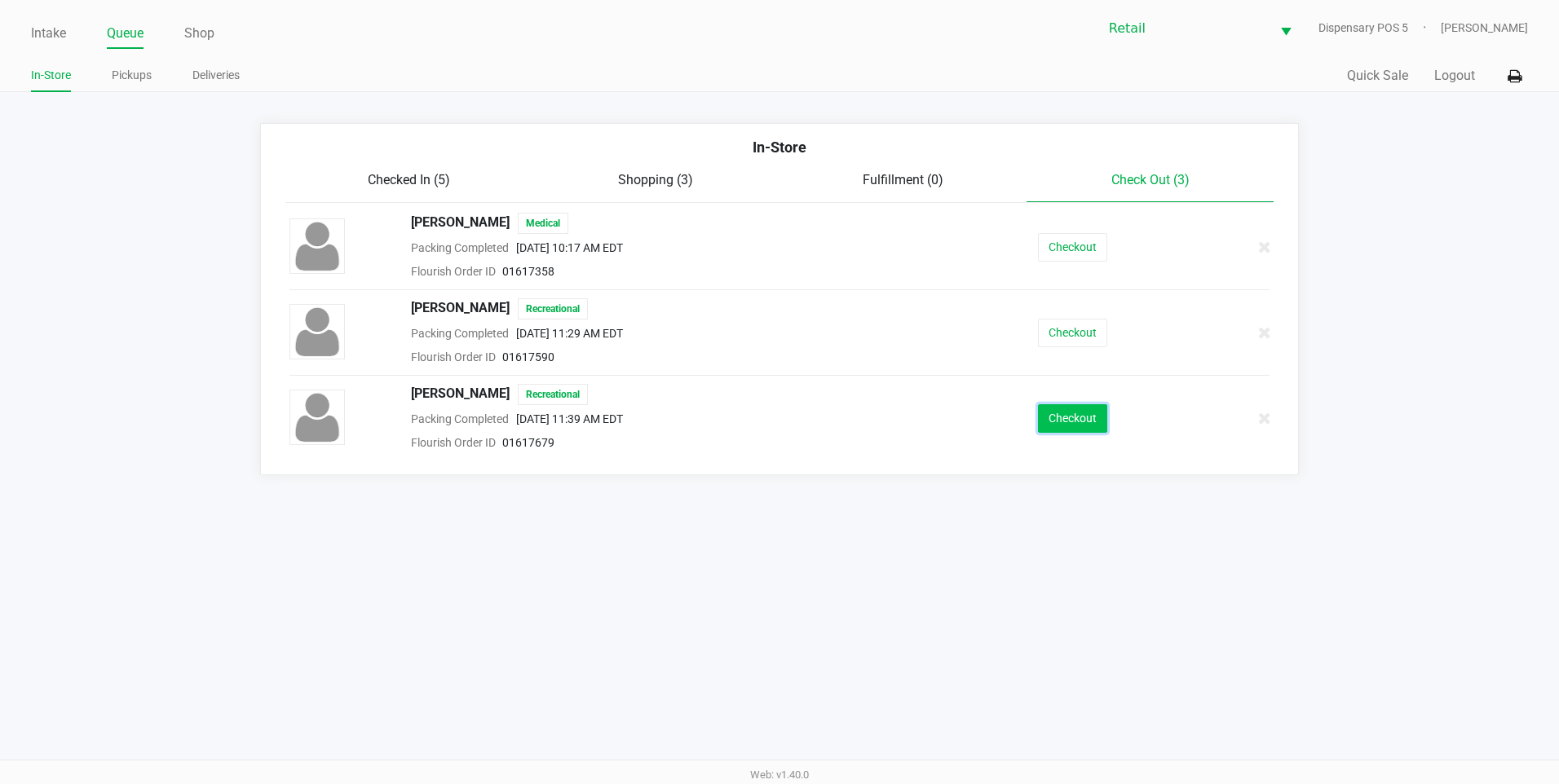
click at [1073, 417] on button "Checkout" at bounding box center [1072, 418] width 69 height 29
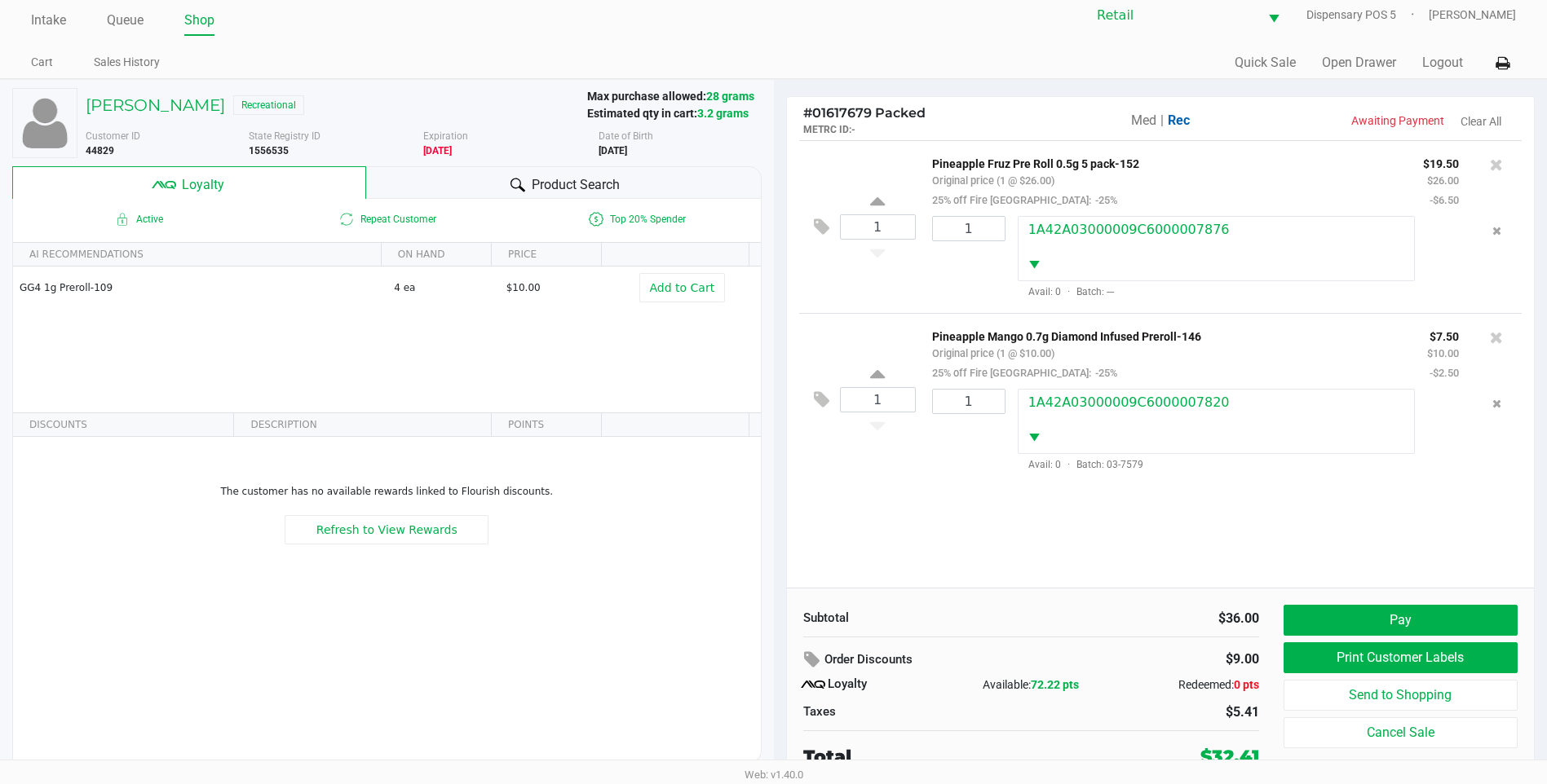
scroll to position [17, 0]
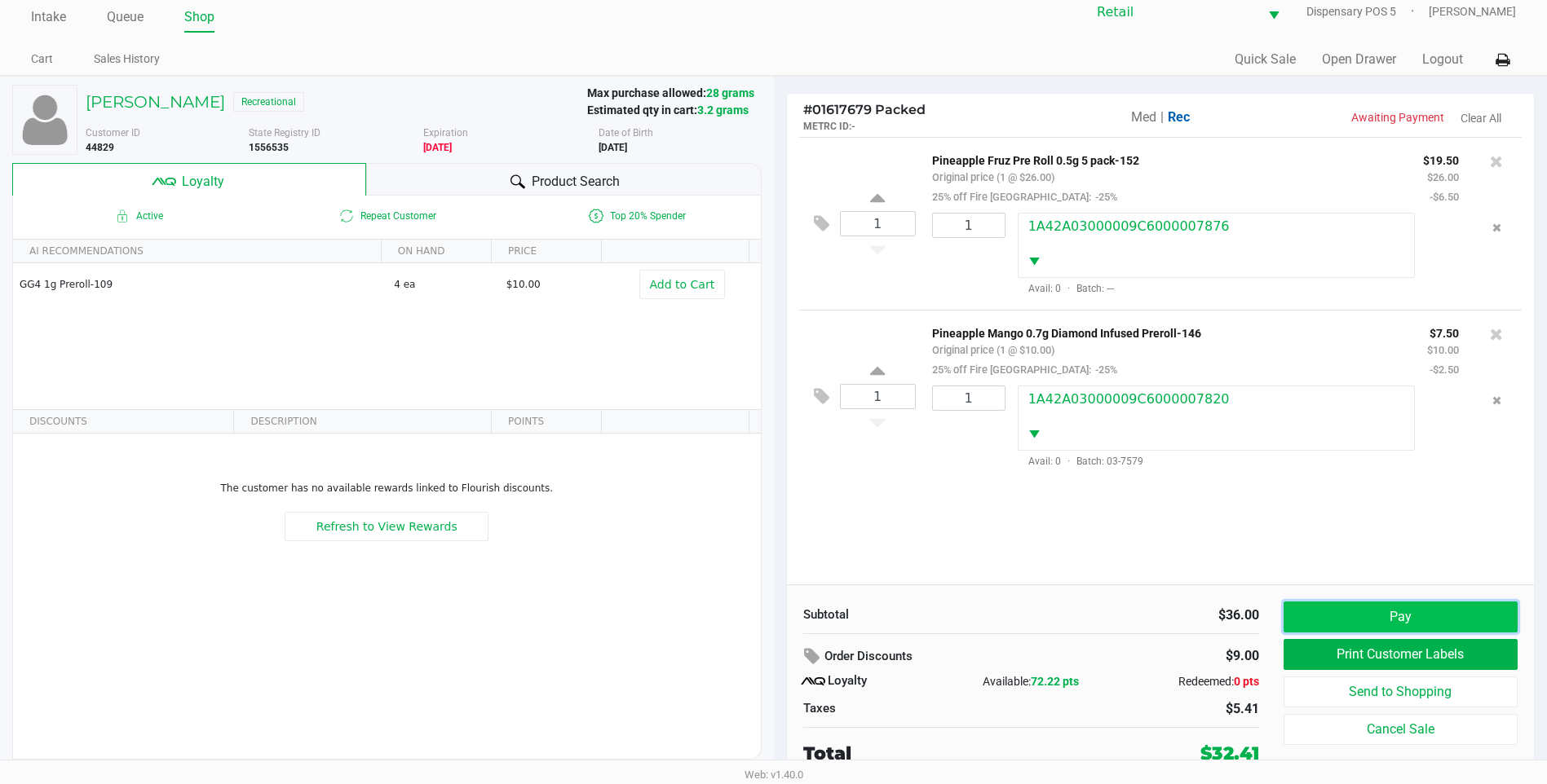
click at [1388, 607] on button "Pay" at bounding box center [1400, 618] width 234 height 31
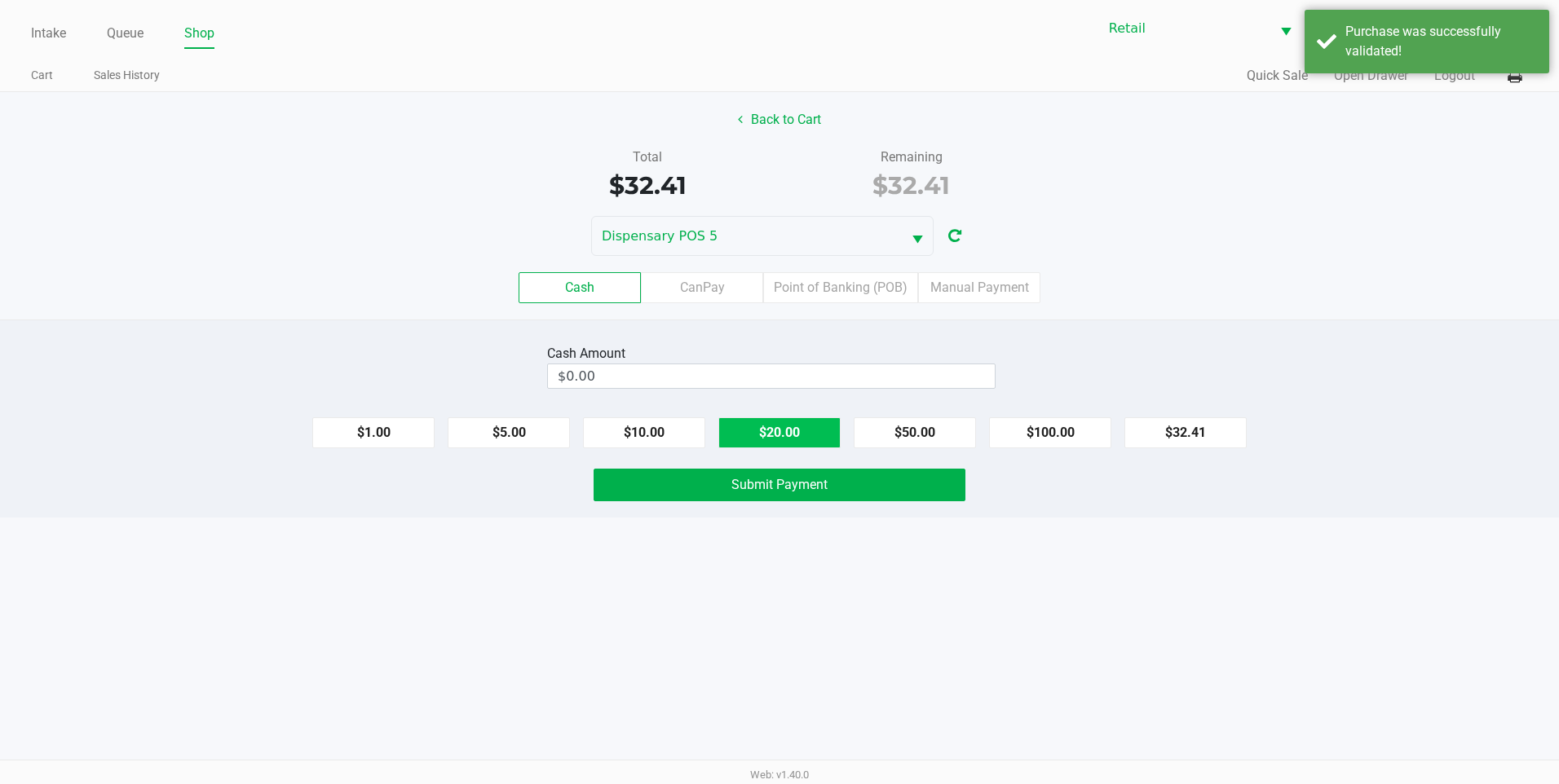
click at [749, 429] on button "$20.00" at bounding box center [780, 433] width 122 height 31
type input "$40.00"
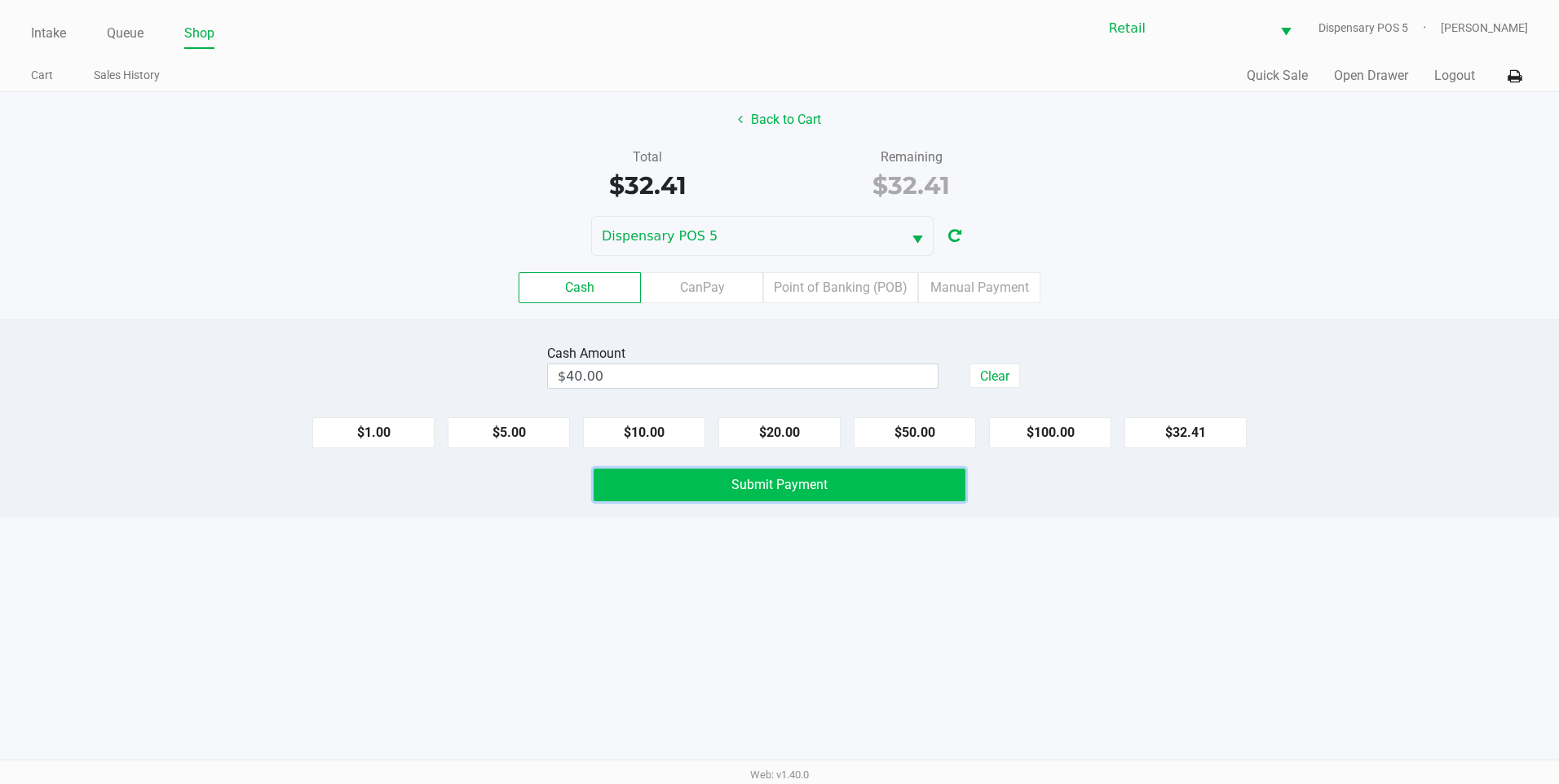
click at [772, 494] on button "Submit Payment" at bounding box center [780, 485] width 372 height 32
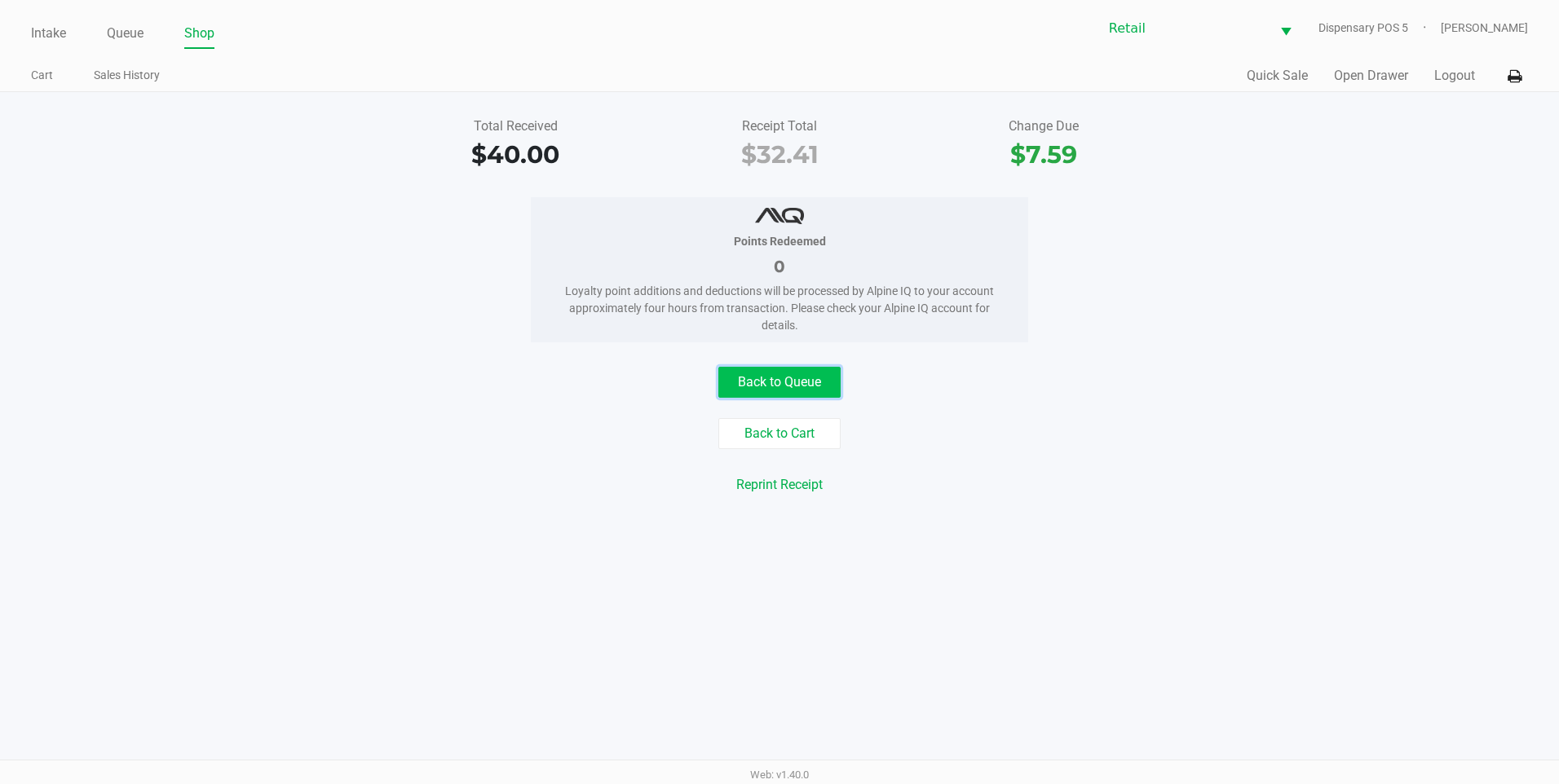
click at [795, 373] on button "Back to Queue" at bounding box center [780, 382] width 122 height 31
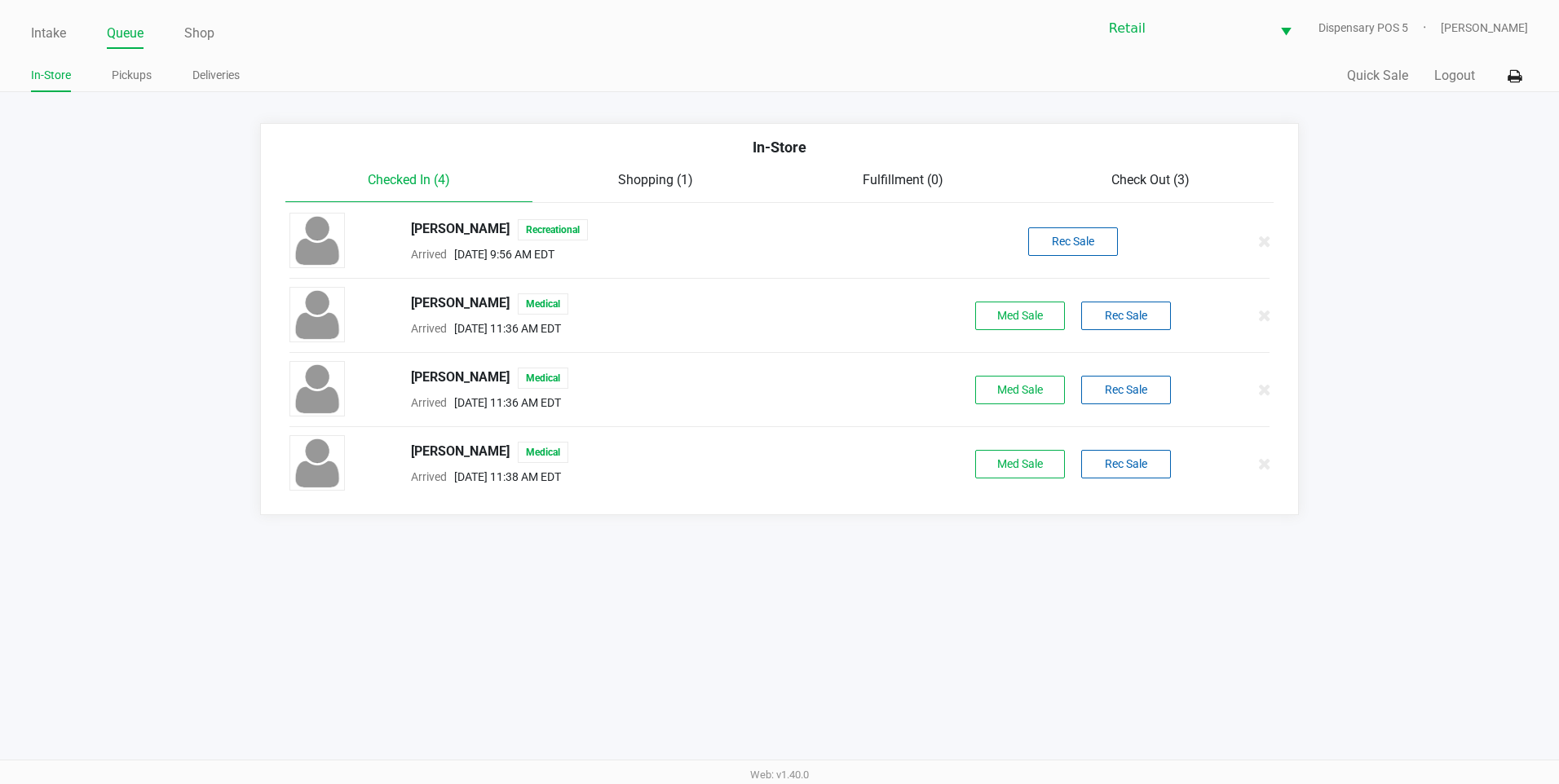
click at [1130, 164] on div "In-Store" at bounding box center [780, 152] width 1014 height 34
click at [1142, 183] on span "Check Out (3)" at bounding box center [1150, 179] width 79 height 16
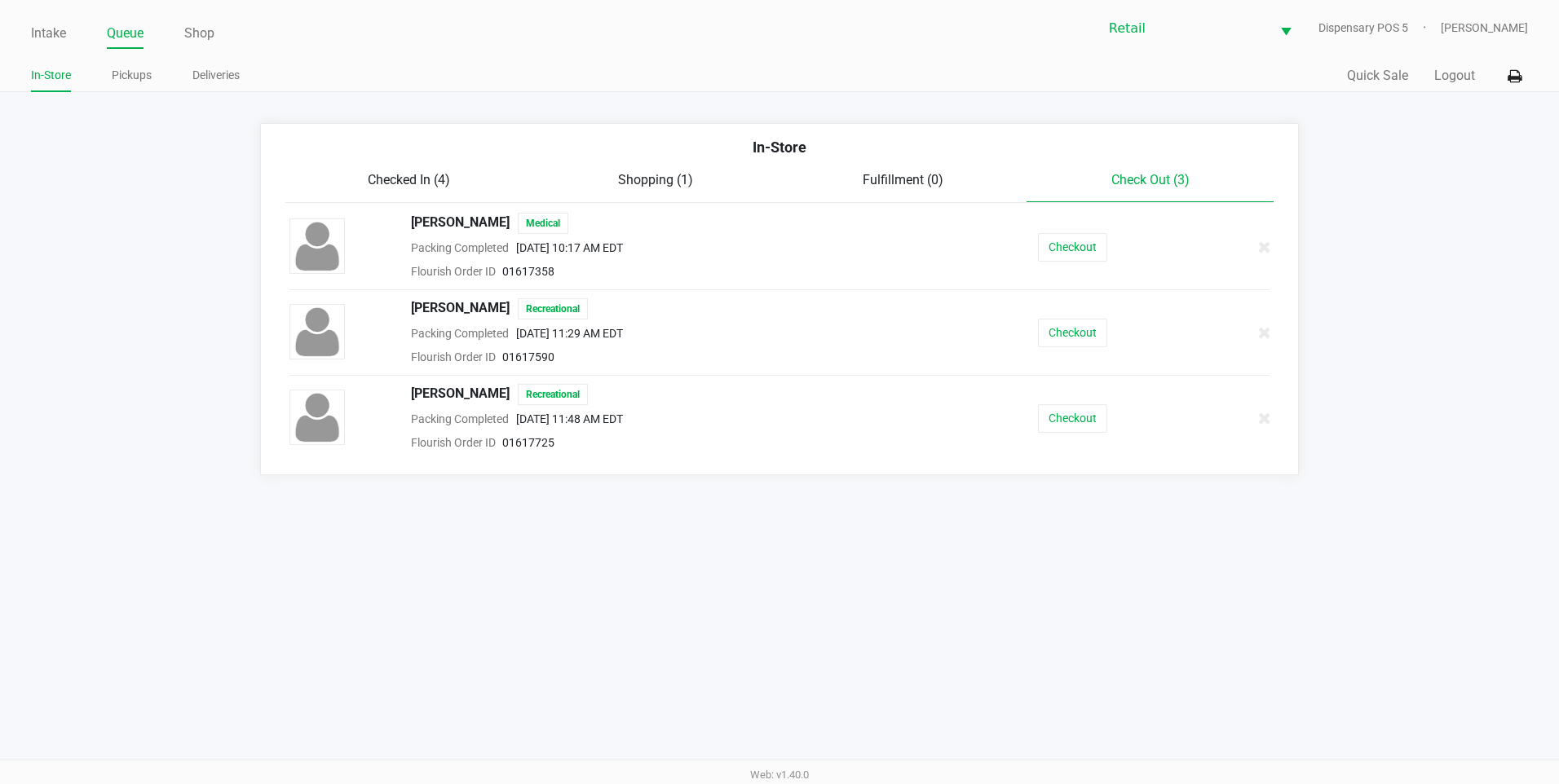
drag, startPoint x: 1102, startPoint y: 452, endPoint x: 1103, endPoint y: 434, distance: 18.0
click at [1103, 447] on div "Roxanne Banker Recreational Packing Completed Aug 22, 2025 11:48 AM EDT Flouris…" at bounding box center [780, 418] width 1006 height 68
click at [1105, 422] on button "Checkout" at bounding box center [1072, 418] width 69 height 29
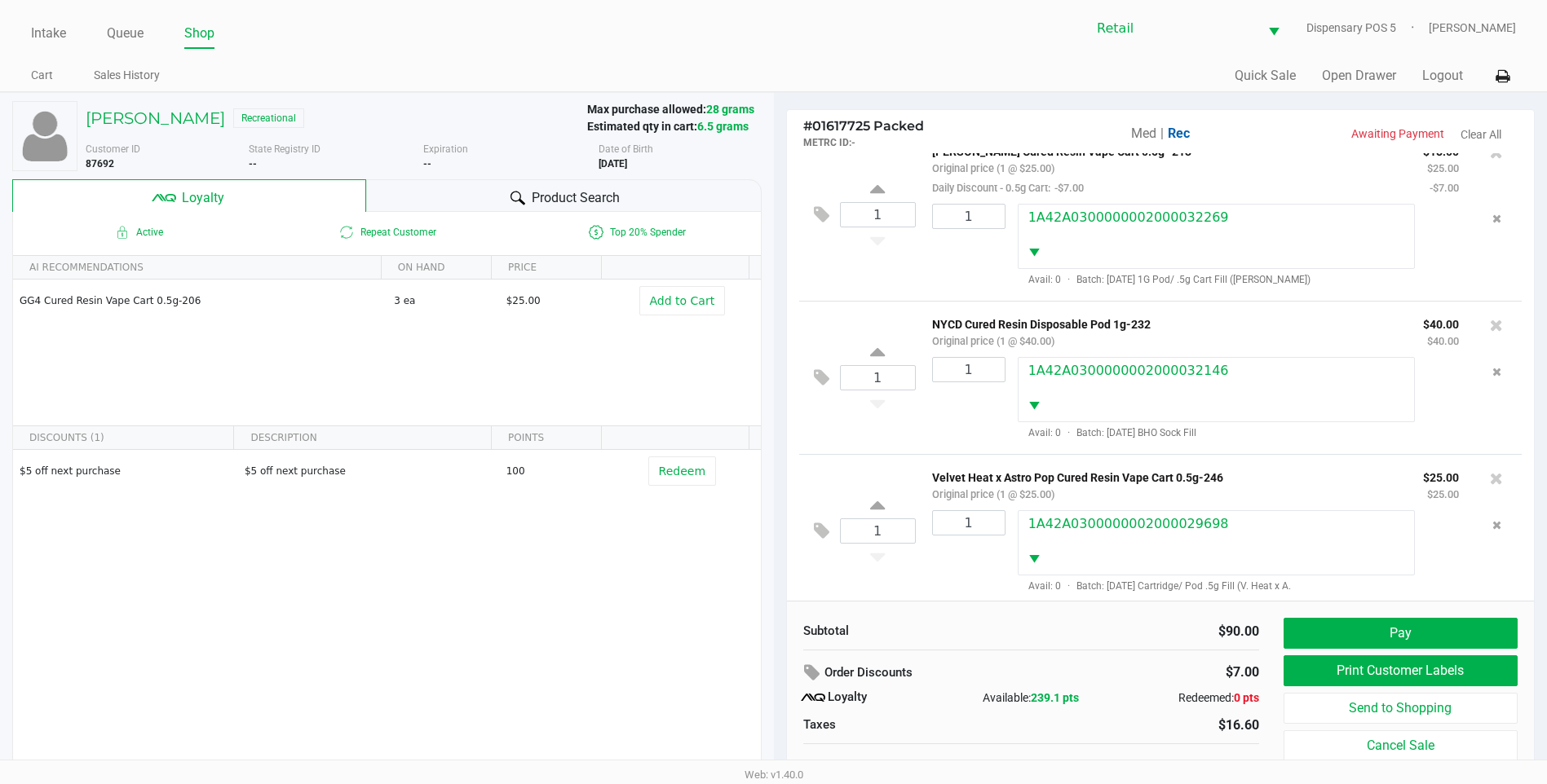
scroll to position [39, 0]
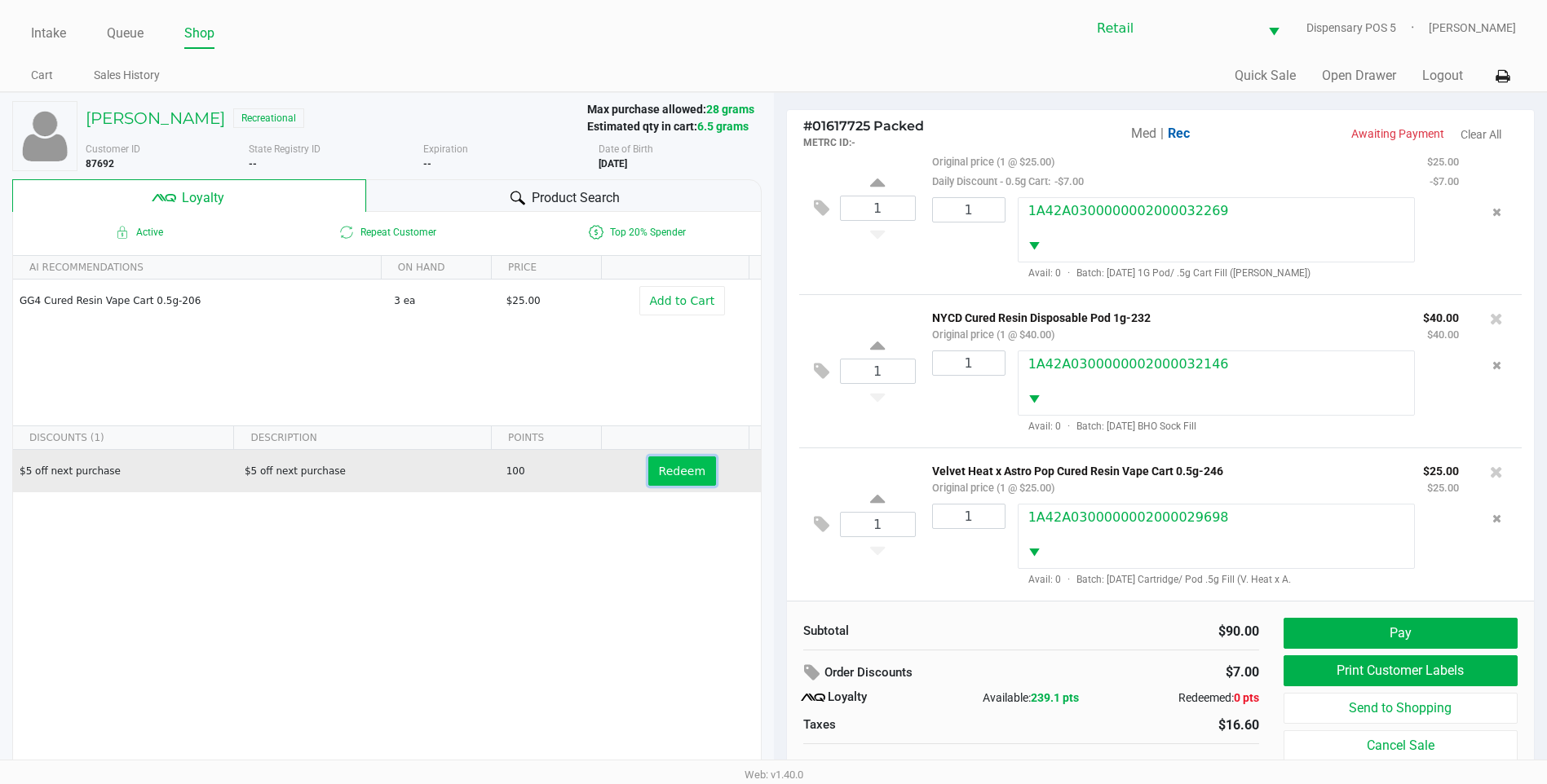
click at [656, 461] on button "Redeem" at bounding box center [682, 471] width 67 height 30
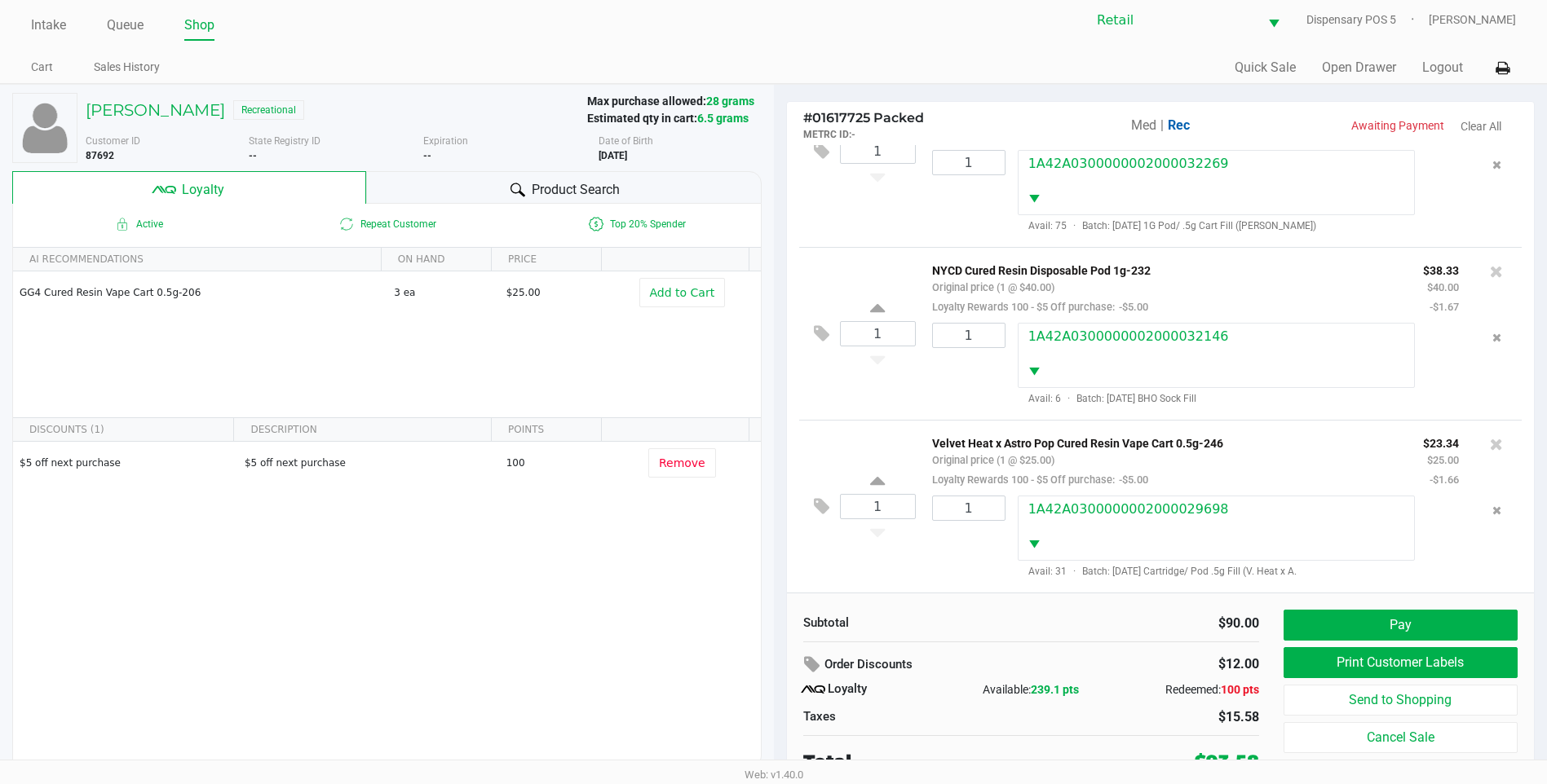
scroll to position [17, 0]
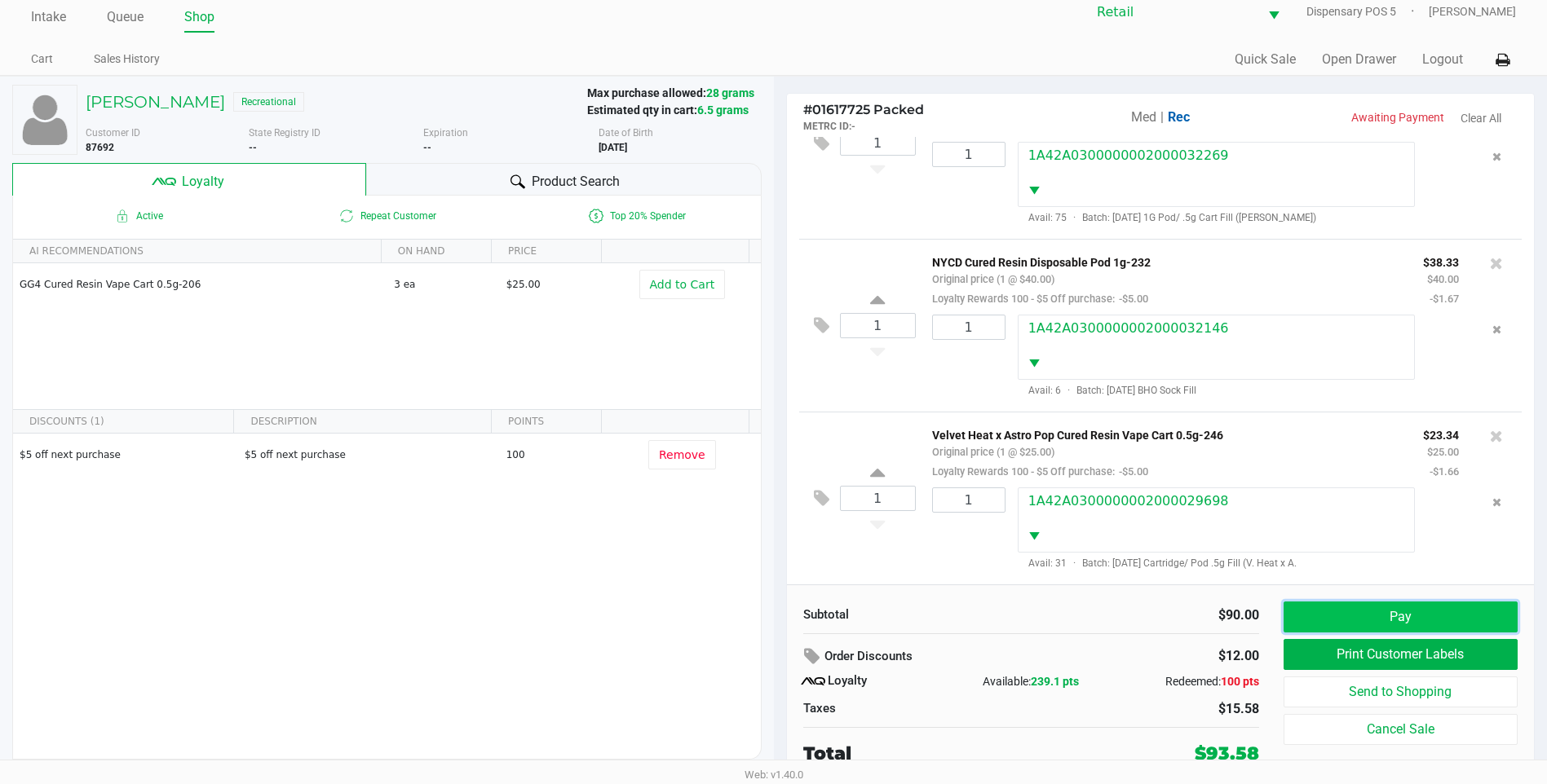
click at [1315, 605] on button "Pay" at bounding box center [1400, 618] width 234 height 31
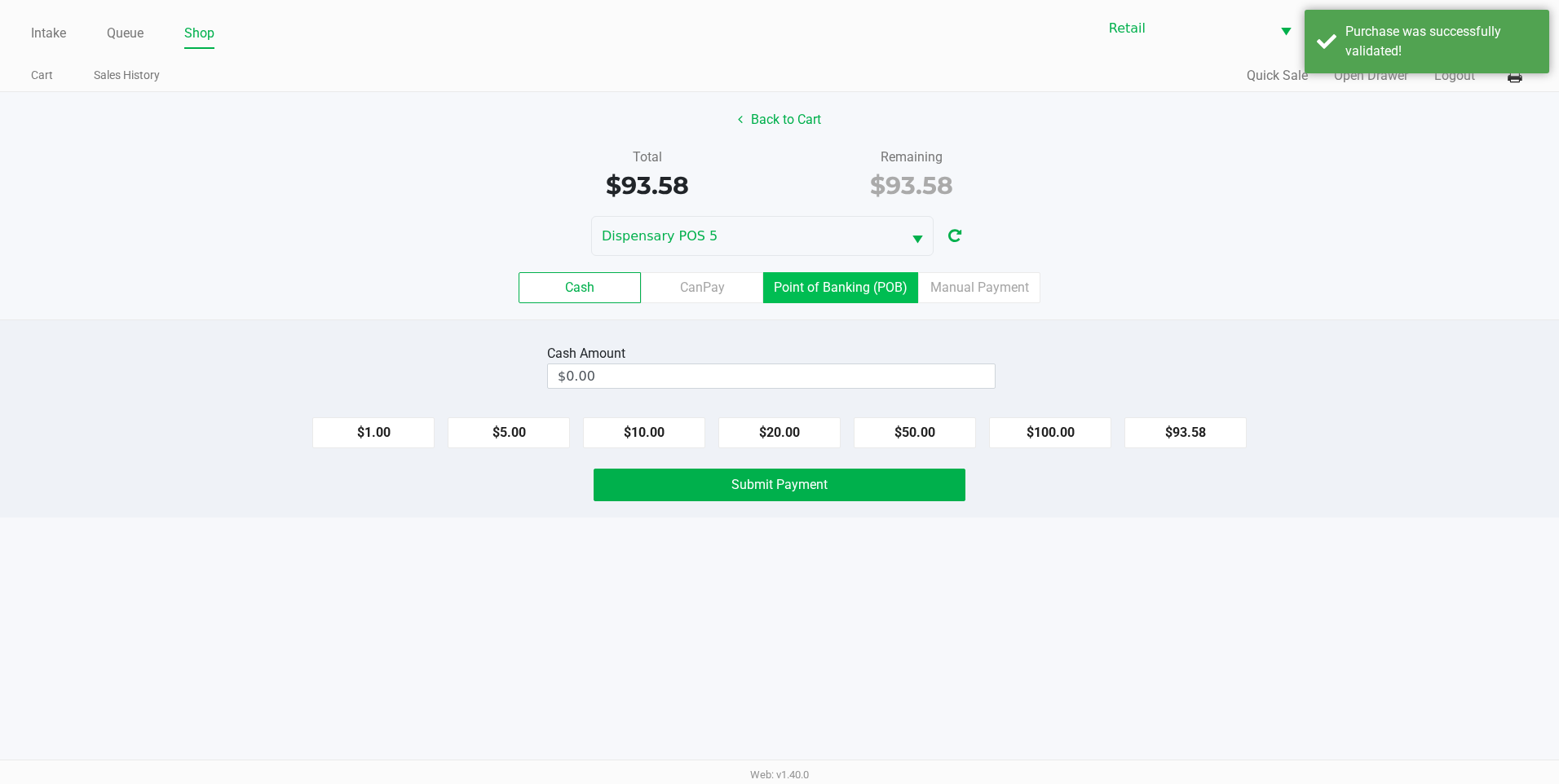
click at [832, 298] on label "Point of Banking (POB)" at bounding box center [840, 288] width 155 height 31
click at [0, 0] on 7 "Point of Banking (POB)" at bounding box center [0, 0] width 0 height 0
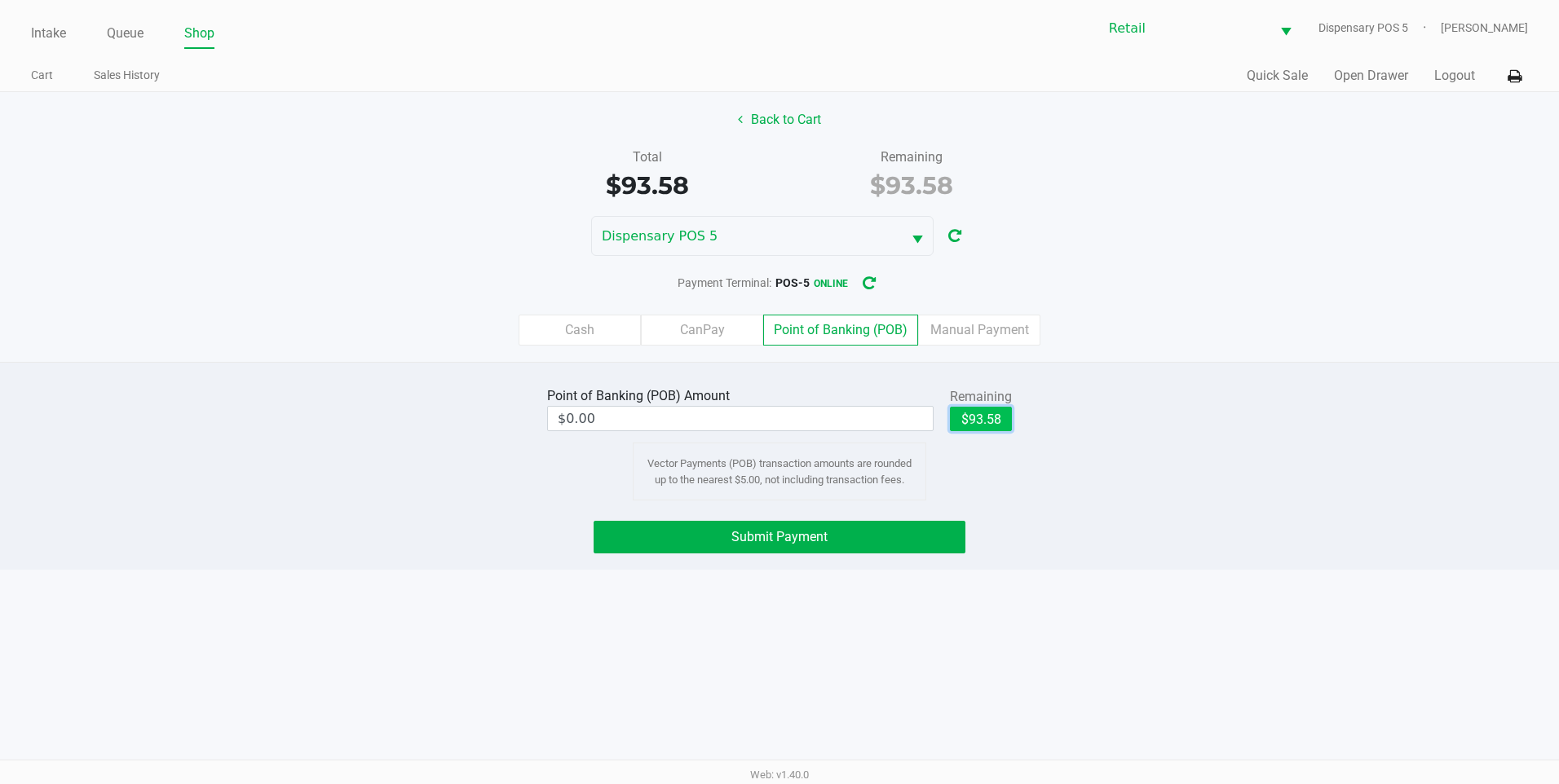
click at [987, 412] on button "$93.58" at bounding box center [981, 419] width 62 height 24
type input "$93.58"
click at [854, 543] on button "Submit Payment" at bounding box center [780, 537] width 372 height 32
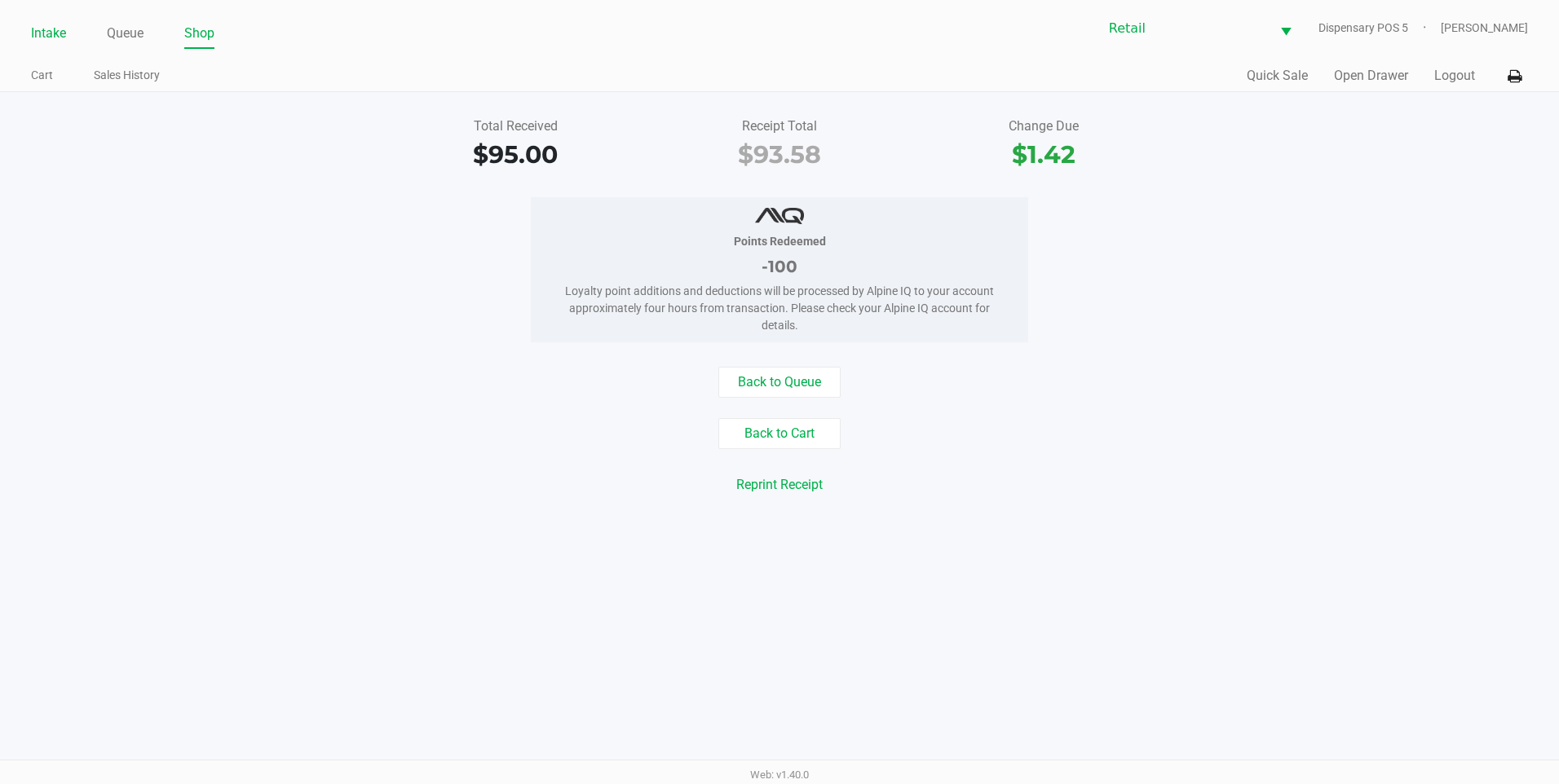
click at [64, 31] on link "Intake" at bounding box center [49, 33] width 35 height 23
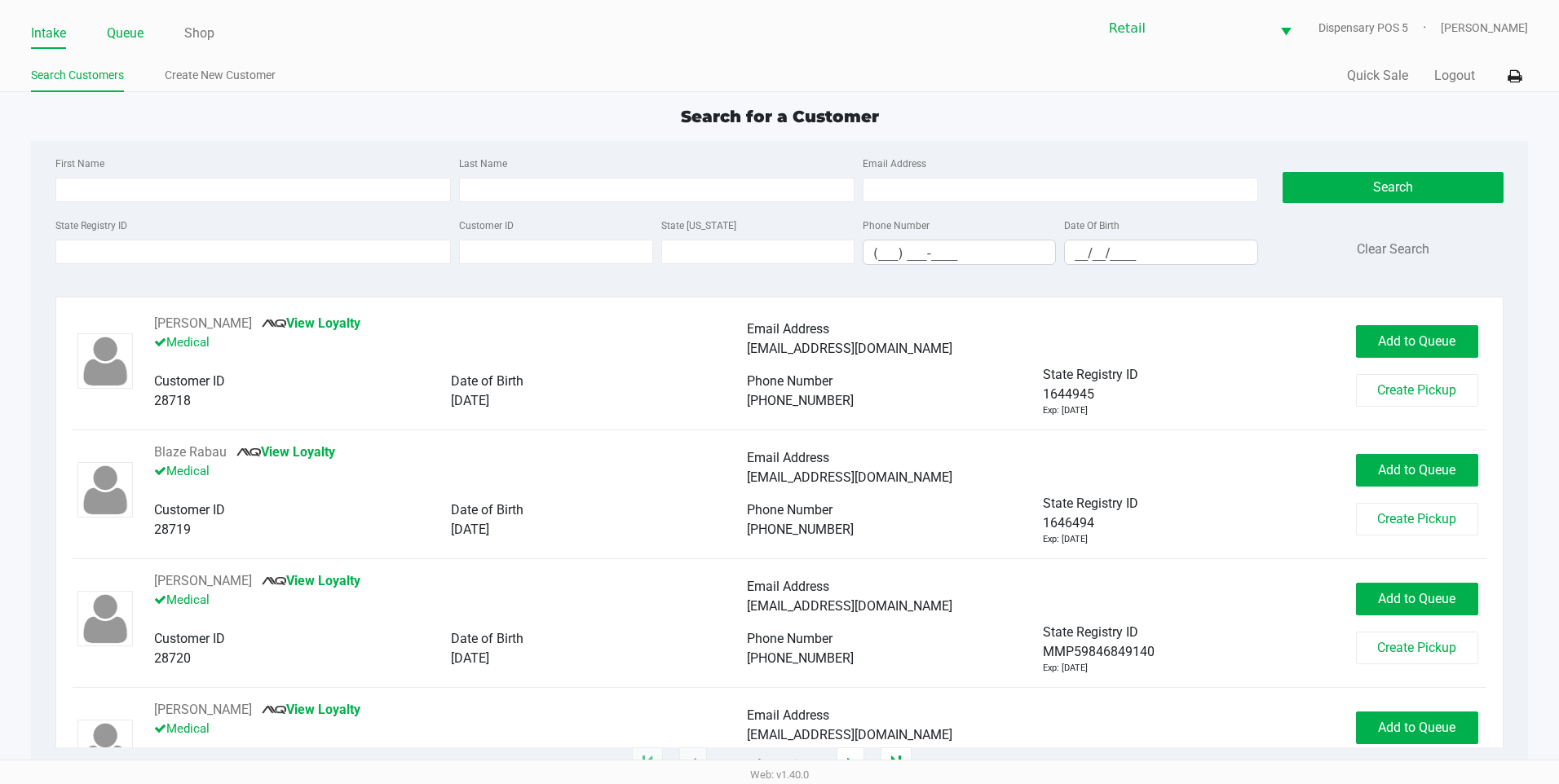
click at [129, 43] on link "Queue" at bounding box center [126, 33] width 37 height 23
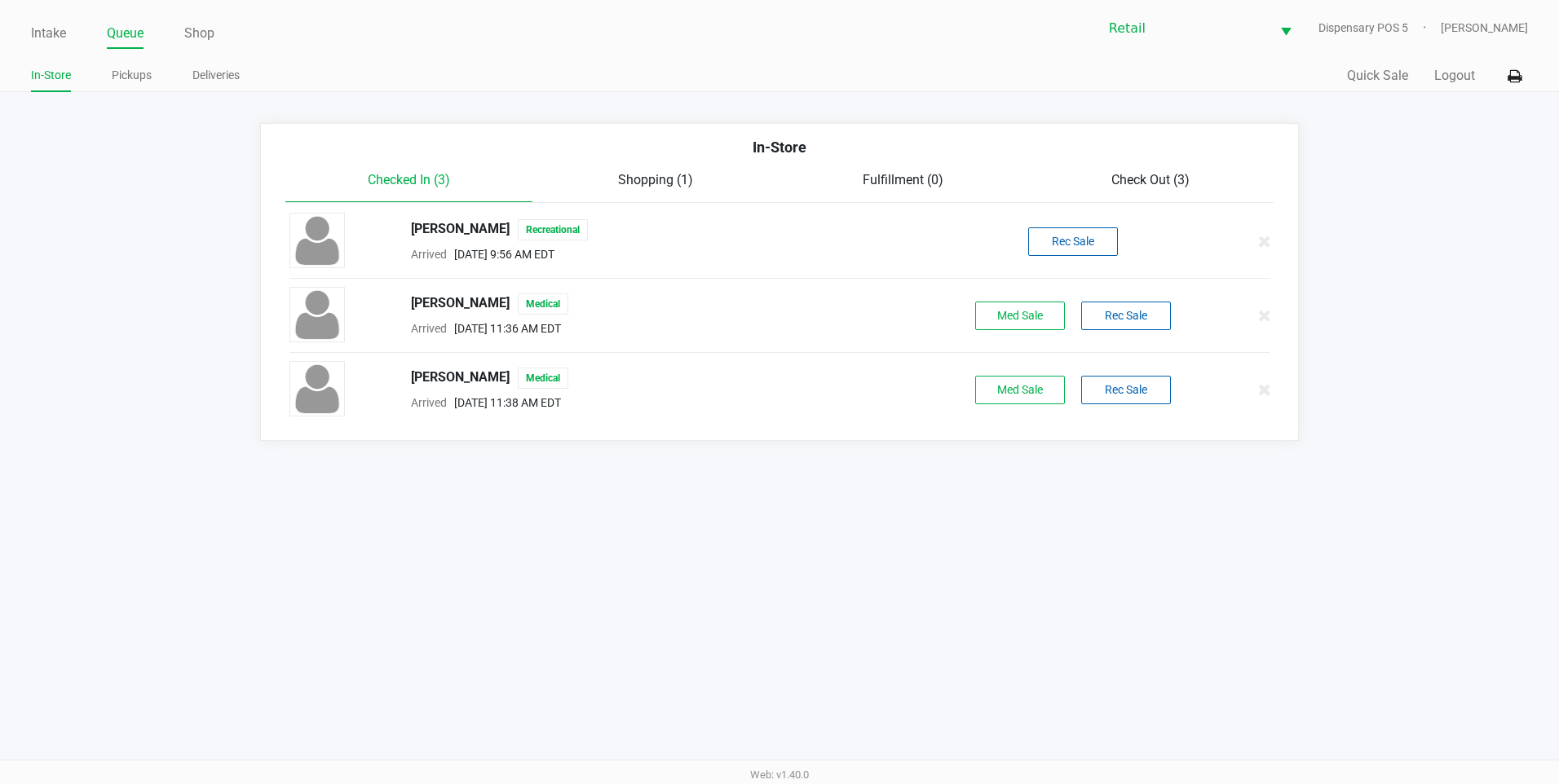
click at [196, 18] on div "Intake Queue Shop" at bounding box center [405, 32] width 749 height 30
click at [1141, 176] on span "Check Out (3)" at bounding box center [1150, 179] width 79 height 16
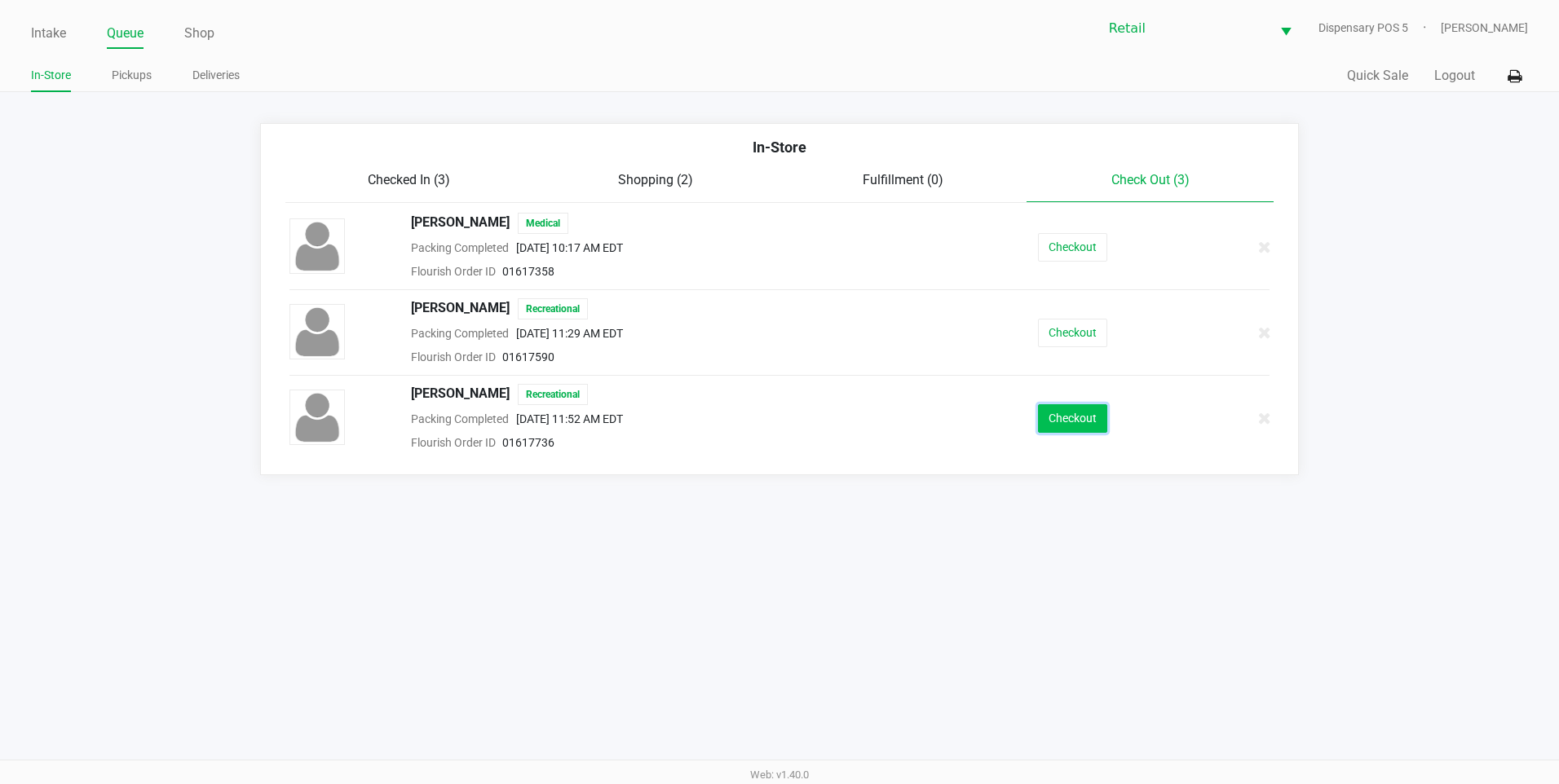
click at [1065, 416] on button "Checkout" at bounding box center [1072, 418] width 69 height 29
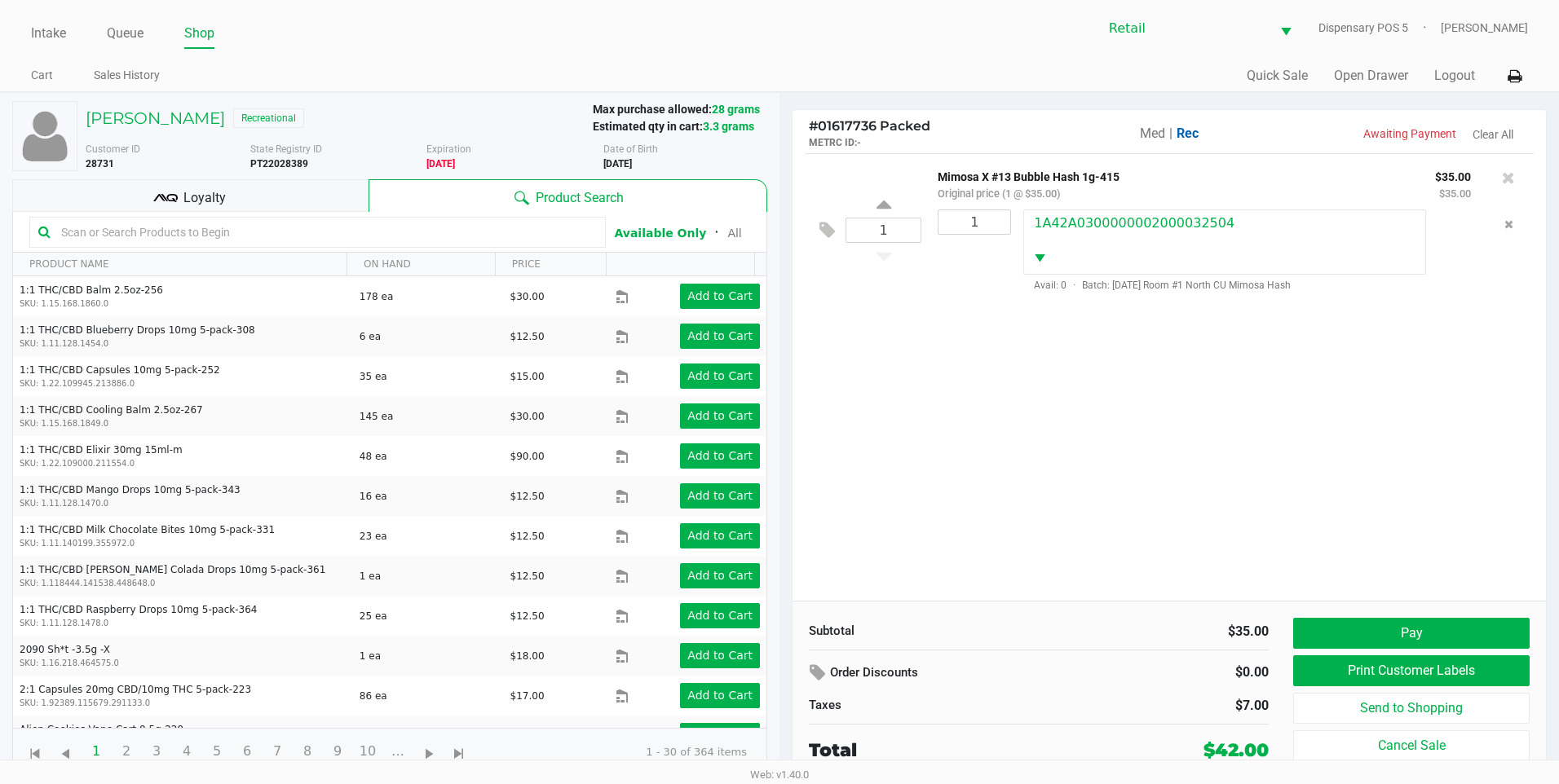
click at [269, 192] on div "Loyalty" at bounding box center [190, 195] width 357 height 32
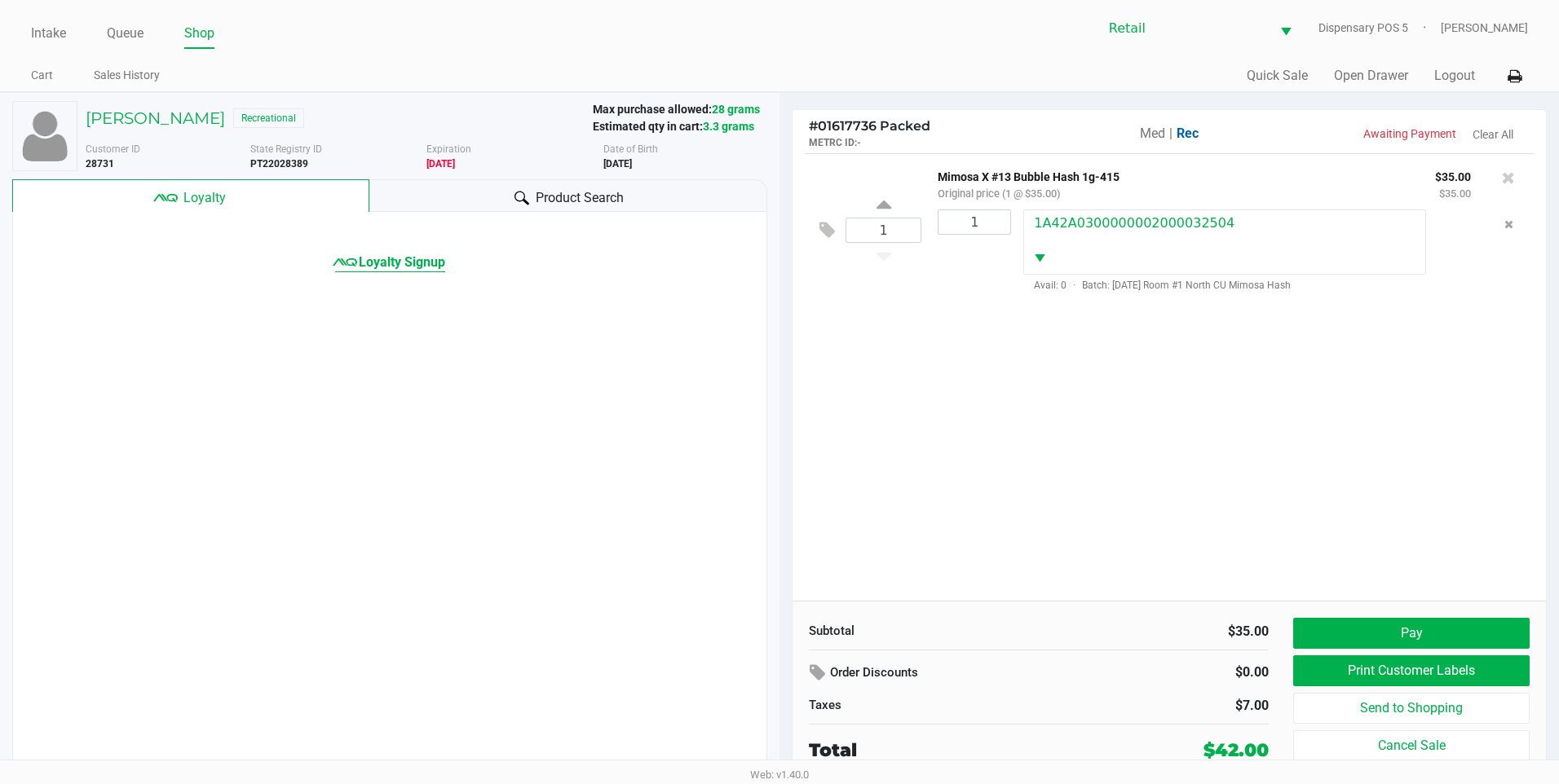
click at [416, 271] on link "Loyalty Signup" at bounding box center [390, 262] width 110 height 19
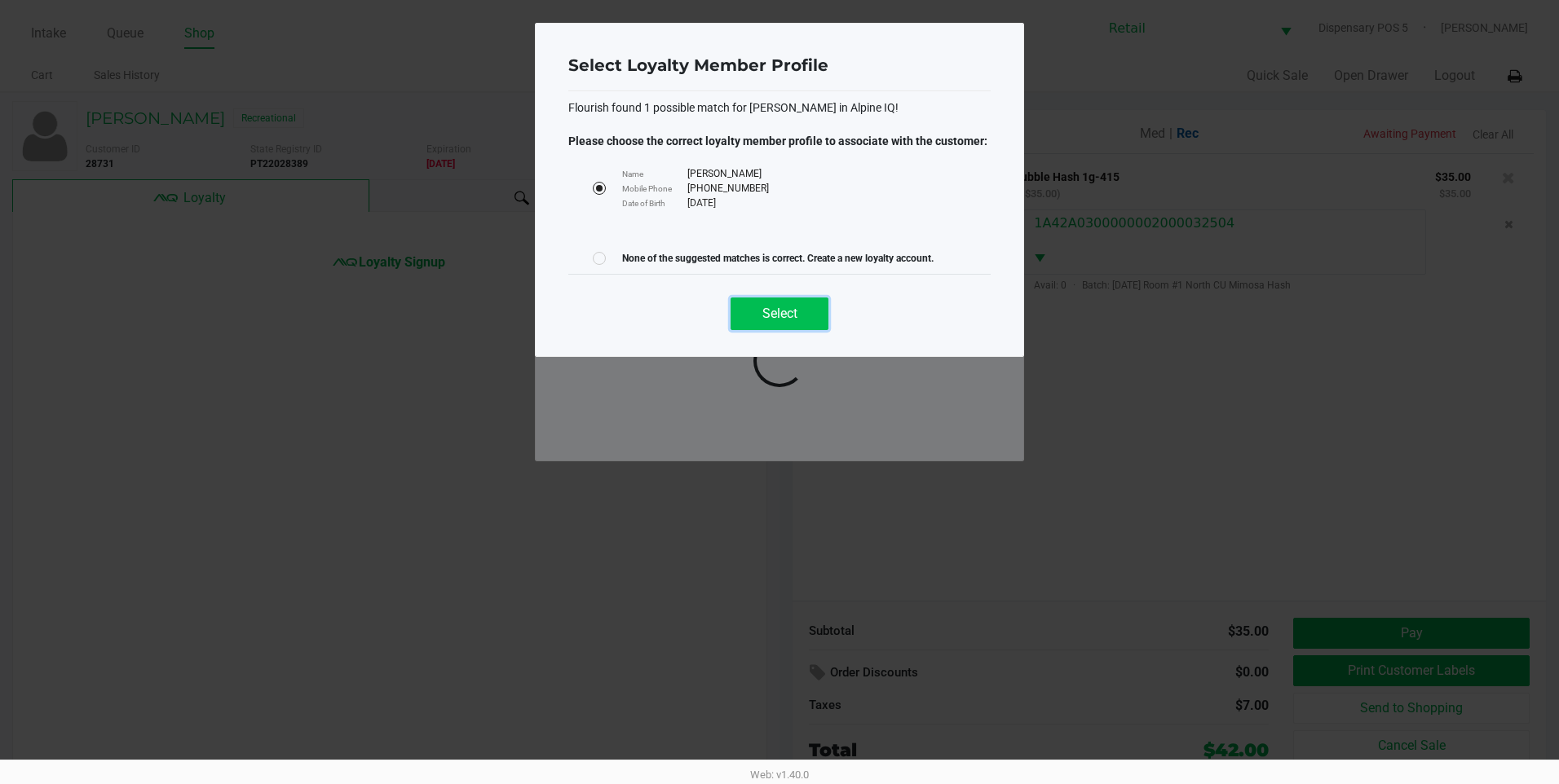
click at [805, 319] on button "Select" at bounding box center [780, 313] width 98 height 32
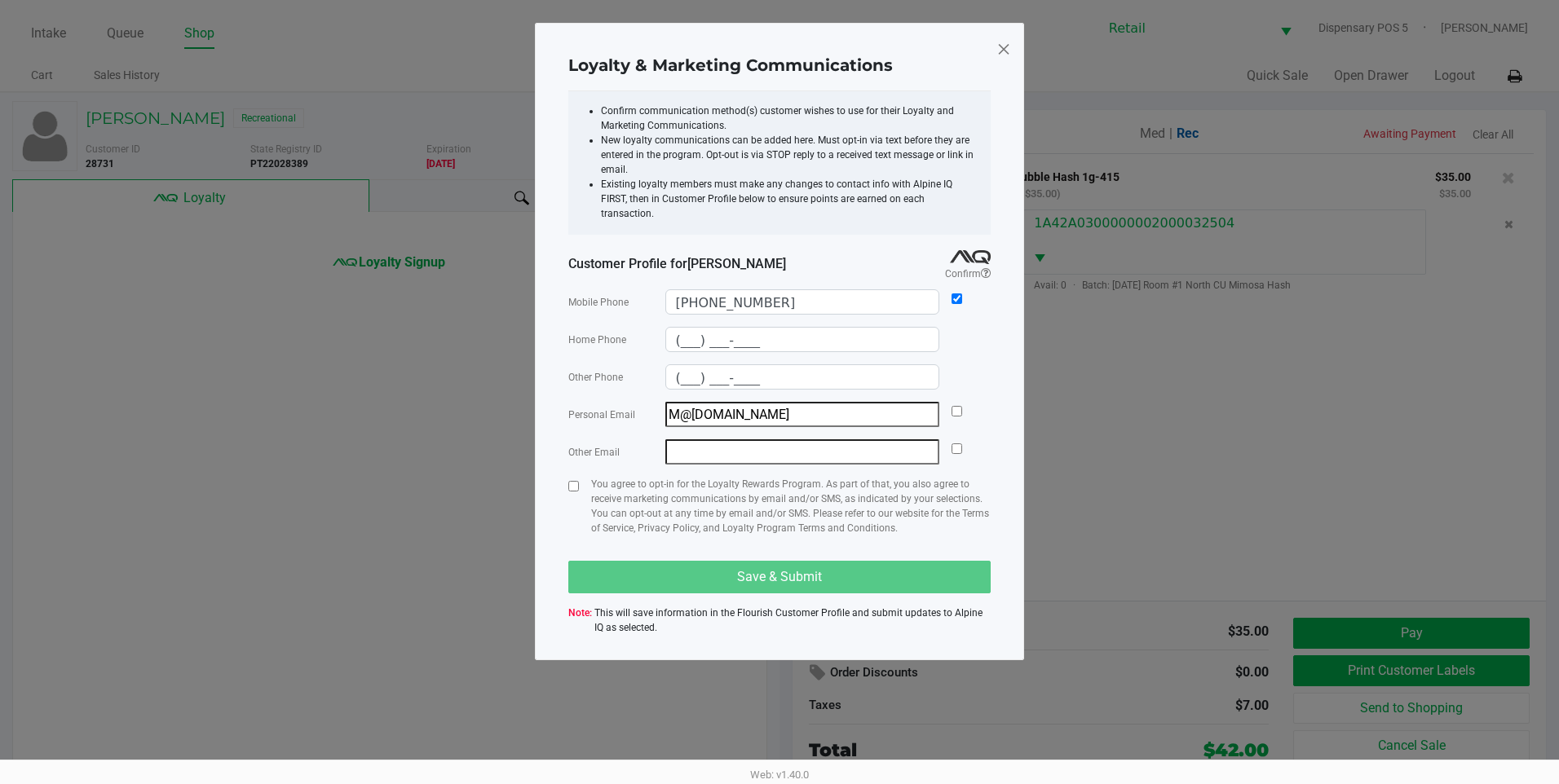
click at [946, 402] on div "Personal Email M@gmail.com" at bounding box center [779, 414] width 422 height 25
click at [956, 406] on input "checkbox" at bounding box center [956, 411] width 10 height 10
checkbox input "true"
drag, startPoint x: 568, startPoint y: 472, endPoint x: 589, endPoint y: 533, distance: 64.5
click at [569, 481] on input "checkbox" at bounding box center [573, 486] width 10 height 10
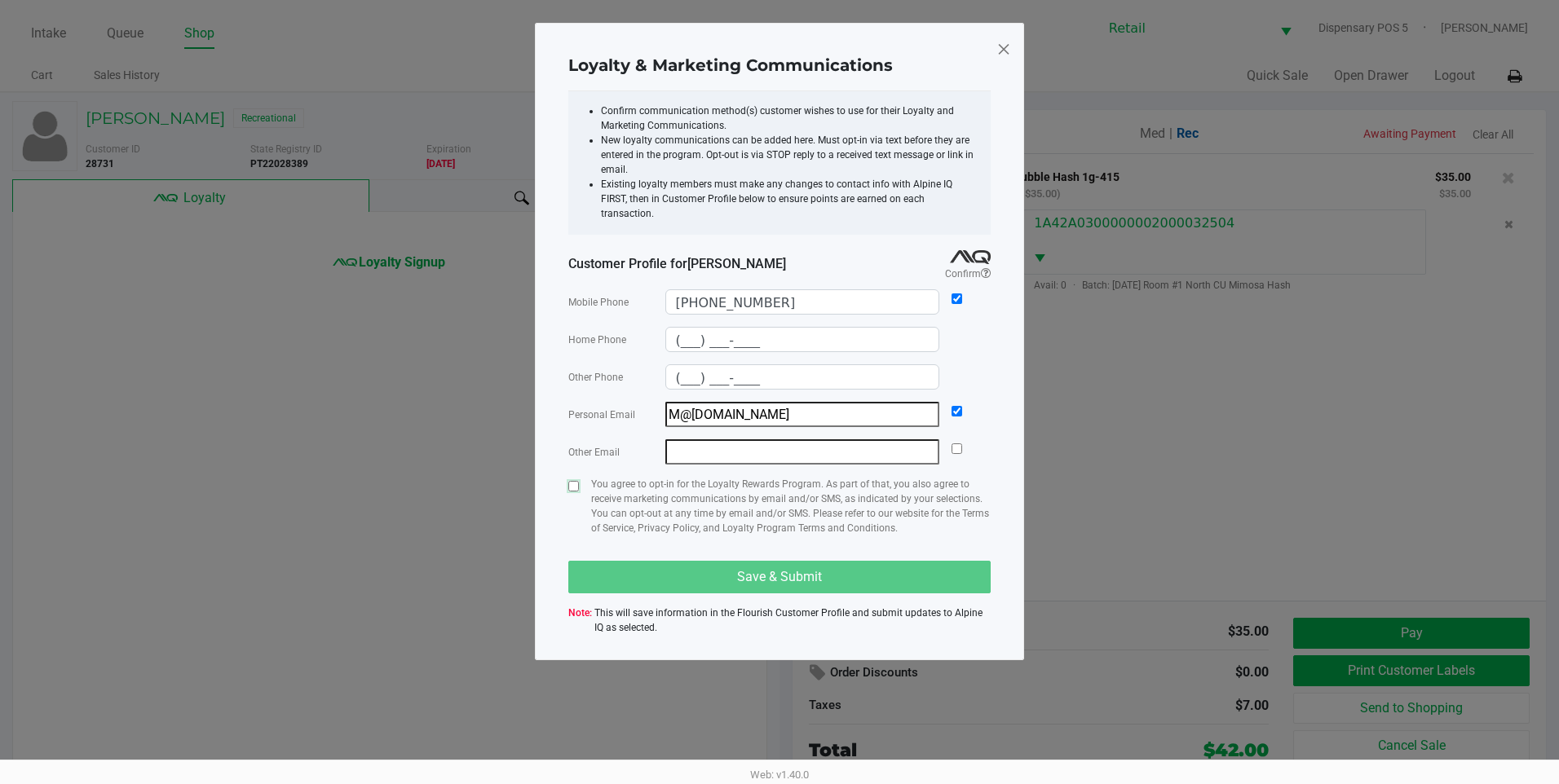
checkbox input "true"
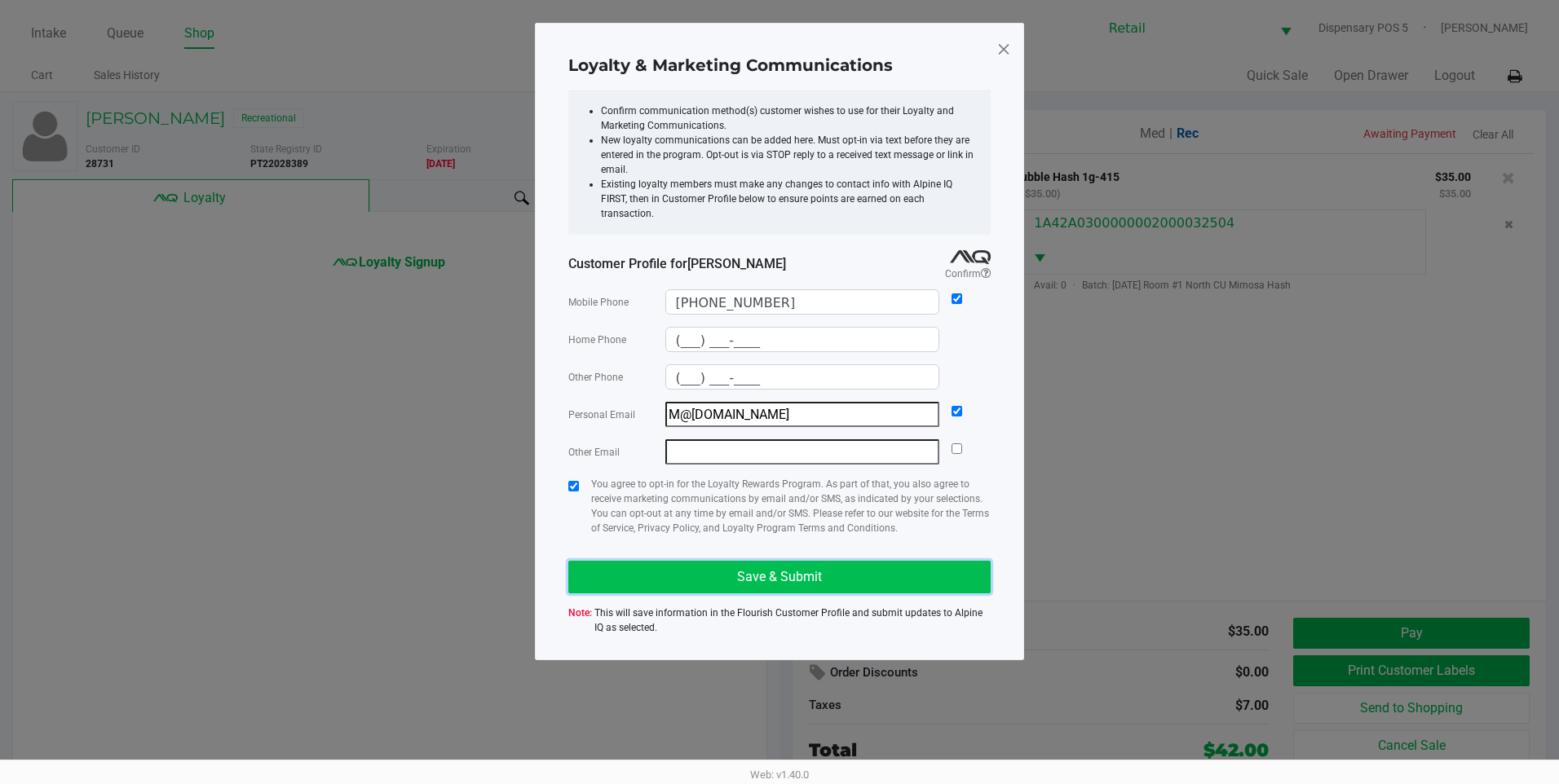
click at [628, 565] on button "Save & Submit" at bounding box center [779, 576] width 422 height 32
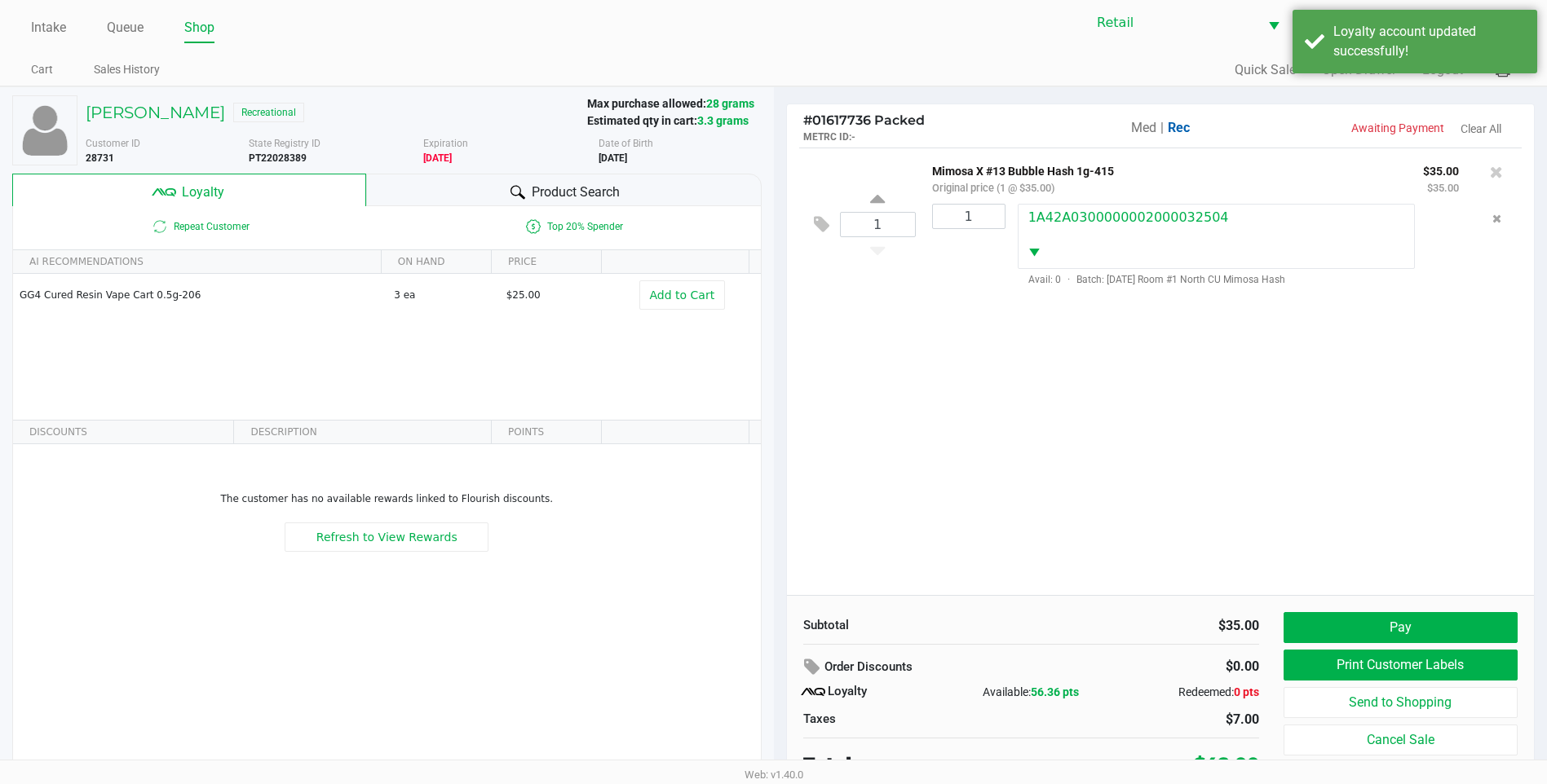
scroll to position [17, 0]
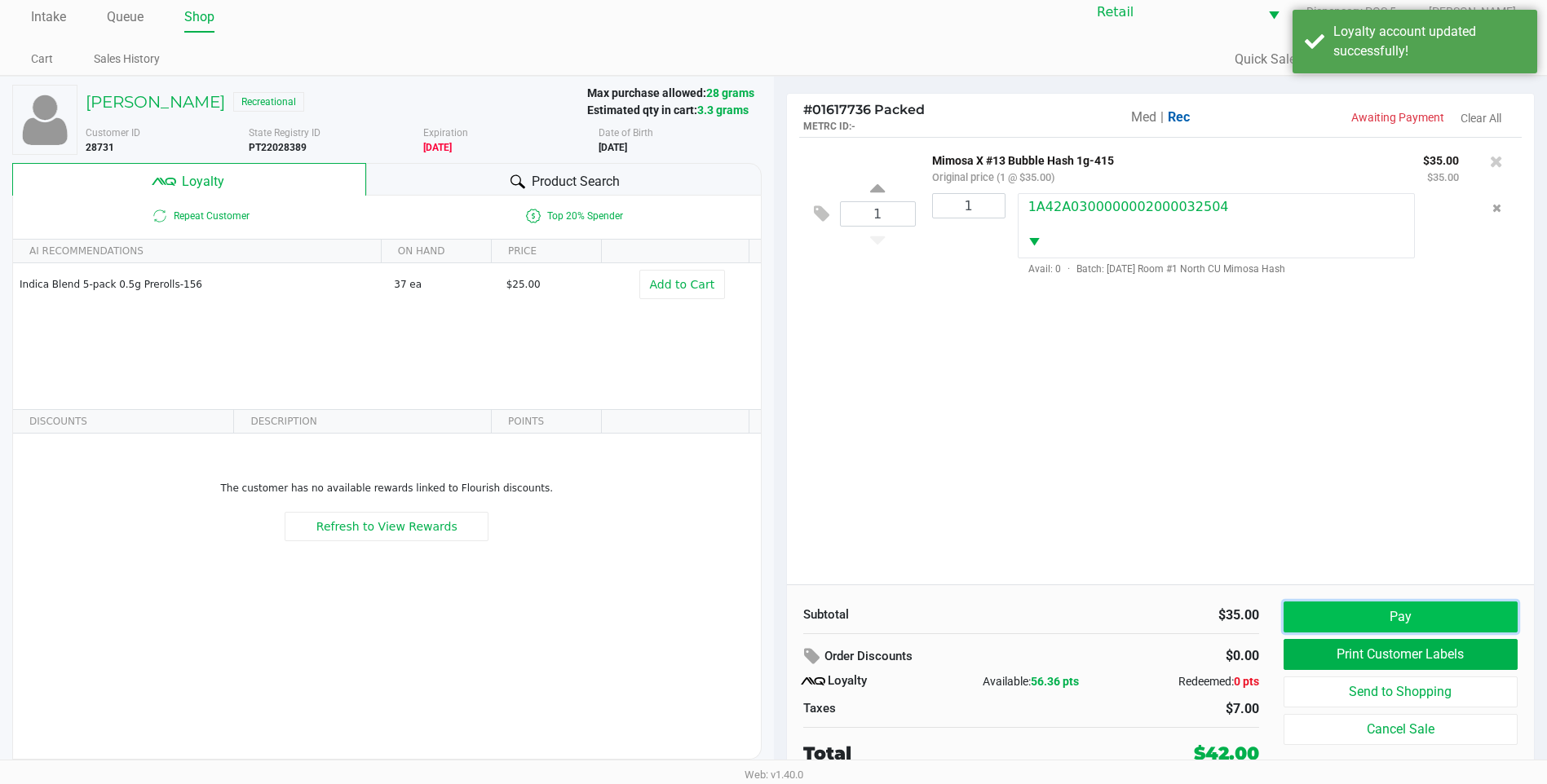
click at [1341, 609] on button "Pay" at bounding box center [1400, 618] width 234 height 31
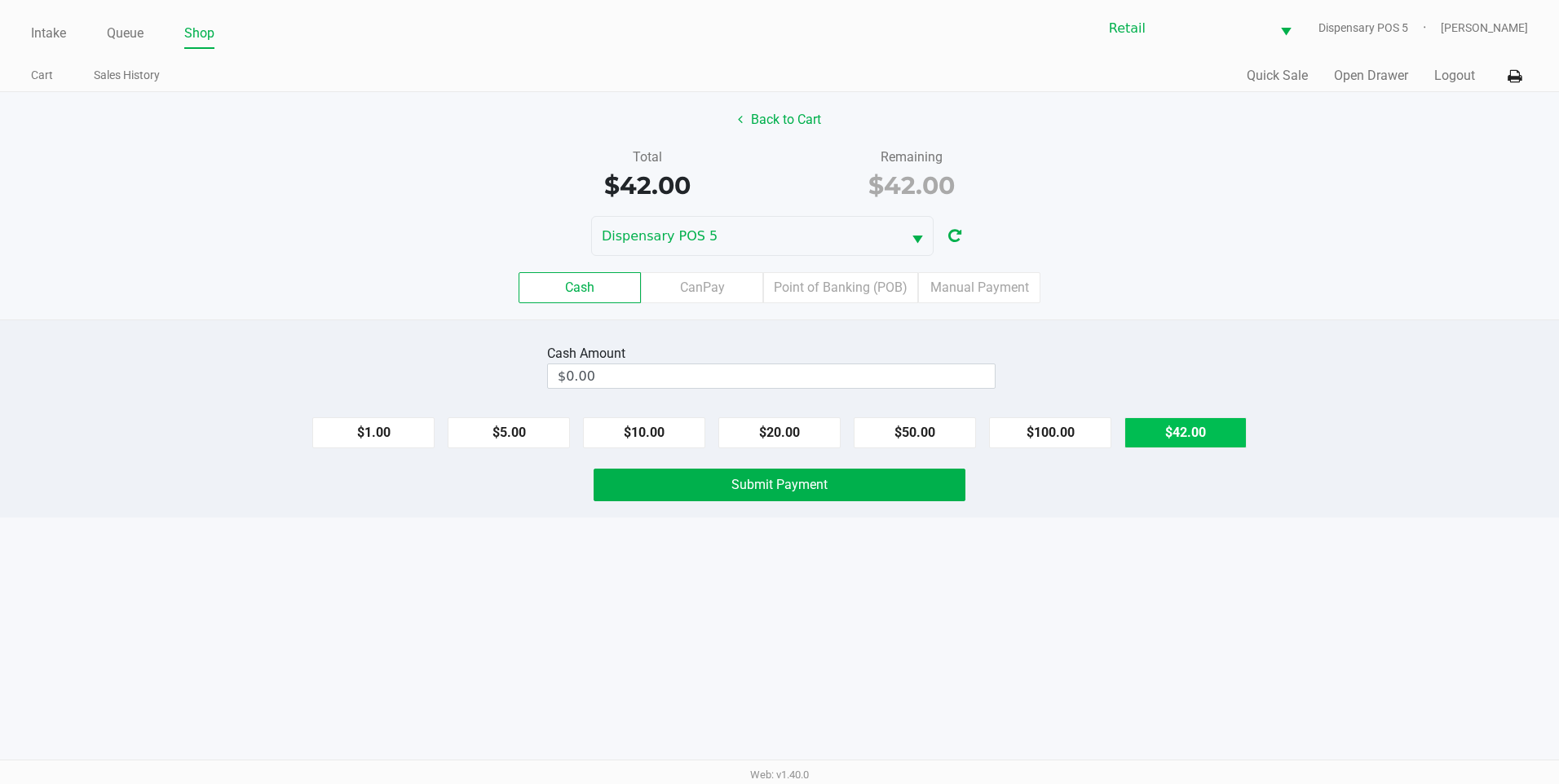
drag, startPoint x: 1216, startPoint y: 409, endPoint x: 1206, endPoint y: 444, distance: 36.4
click at [1209, 437] on div "$1.00 $5.00 $10.00 $20.00 $50.00 $100.00 $42.00" at bounding box center [780, 427] width 1559 height 44
click at [1202, 453] on div "Cash Amount $0.00 $1.00 $5.00 $10.00 $20.00 $50.00 $100.00 $42.00 Submit Payment" at bounding box center [780, 418] width 1559 height 199
click at [1203, 444] on button "$42.00" at bounding box center [1186, 433] width 122 height 31
type input "$42.00"
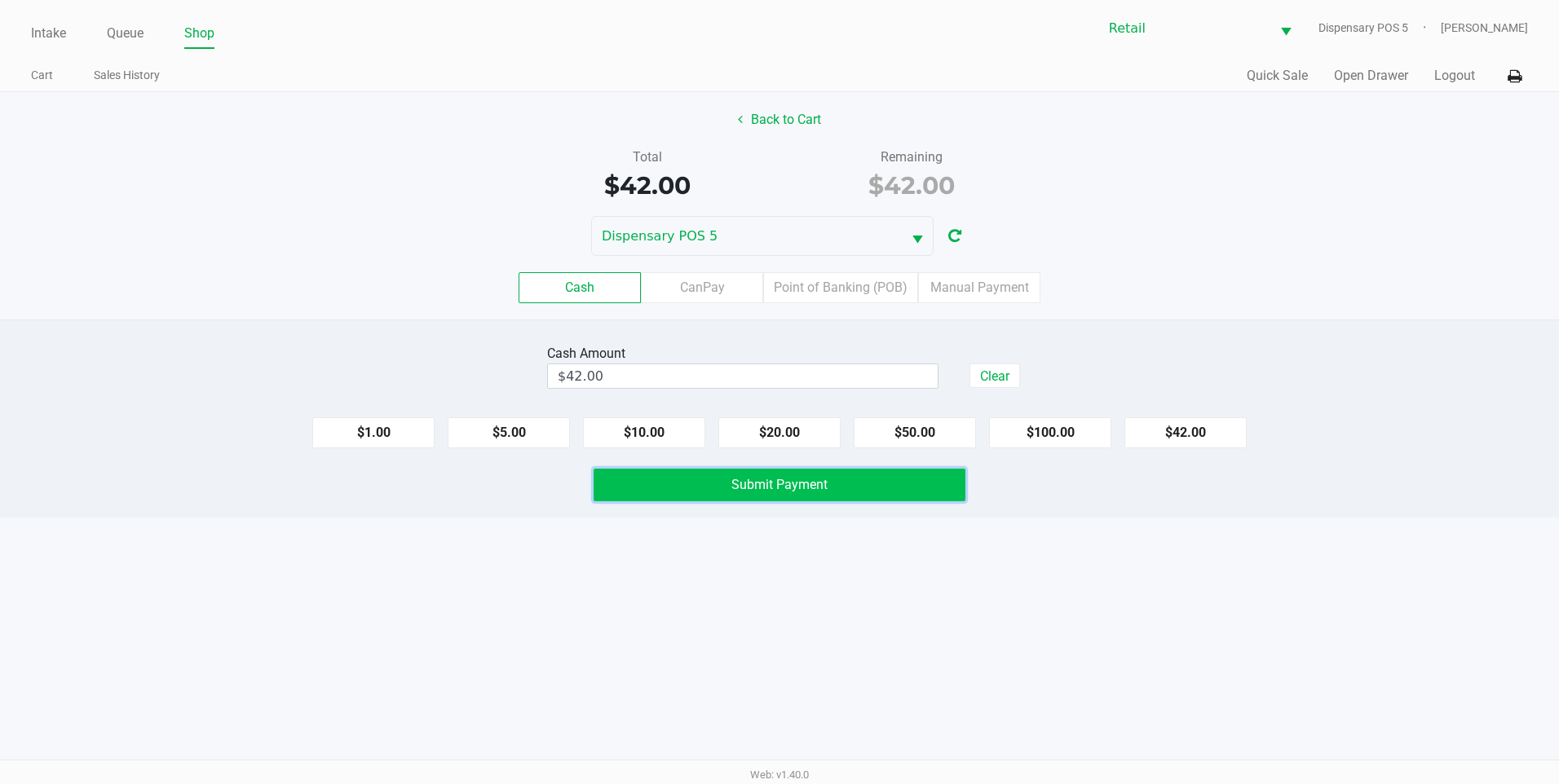
click at [885, 487] on button "Submit Payment" at bounding box center [780, 485] width 372 height 32
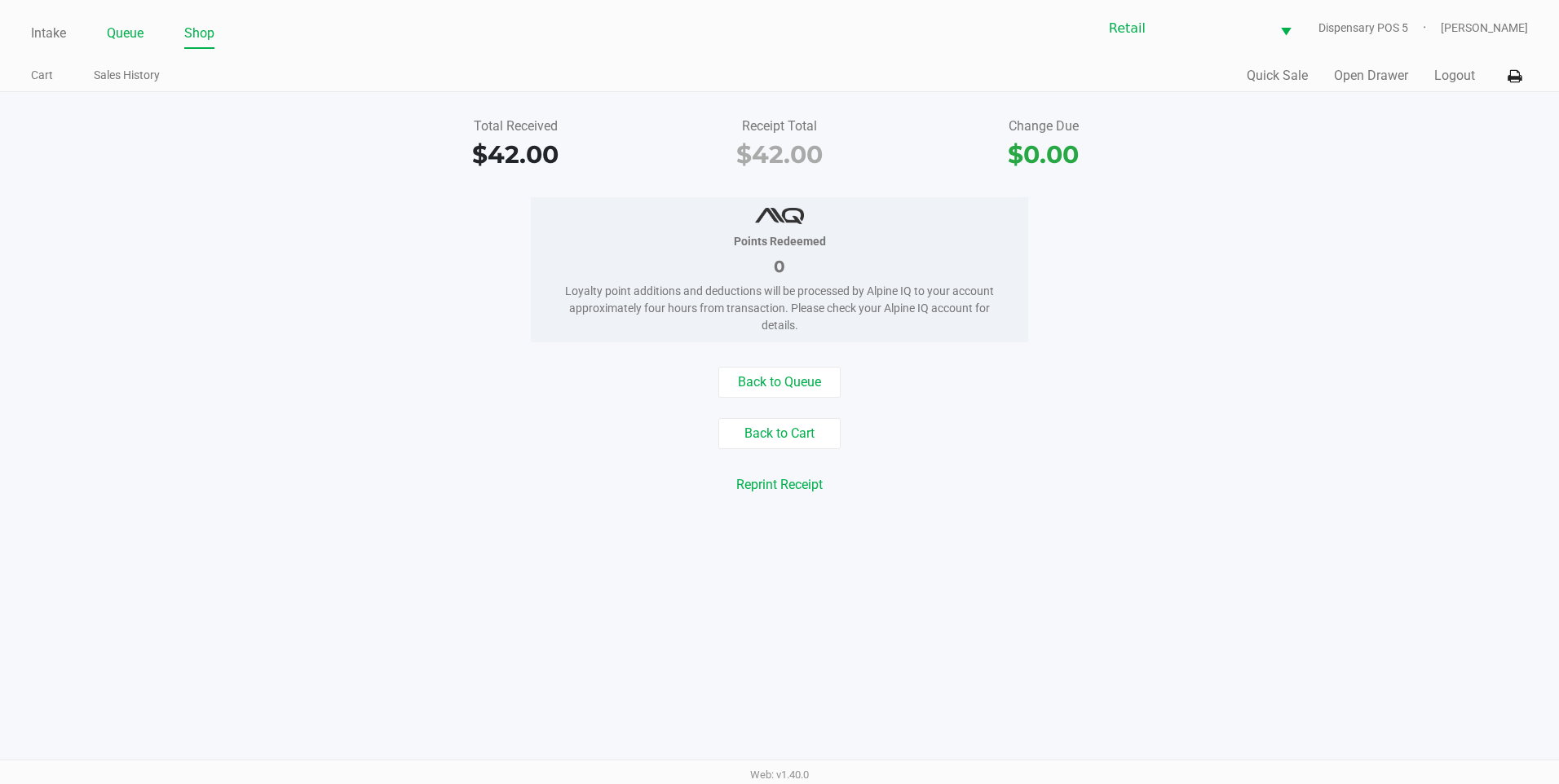
click at [120, 39] on link "Queue" at bounding box center [126, 33] width 37 height 23
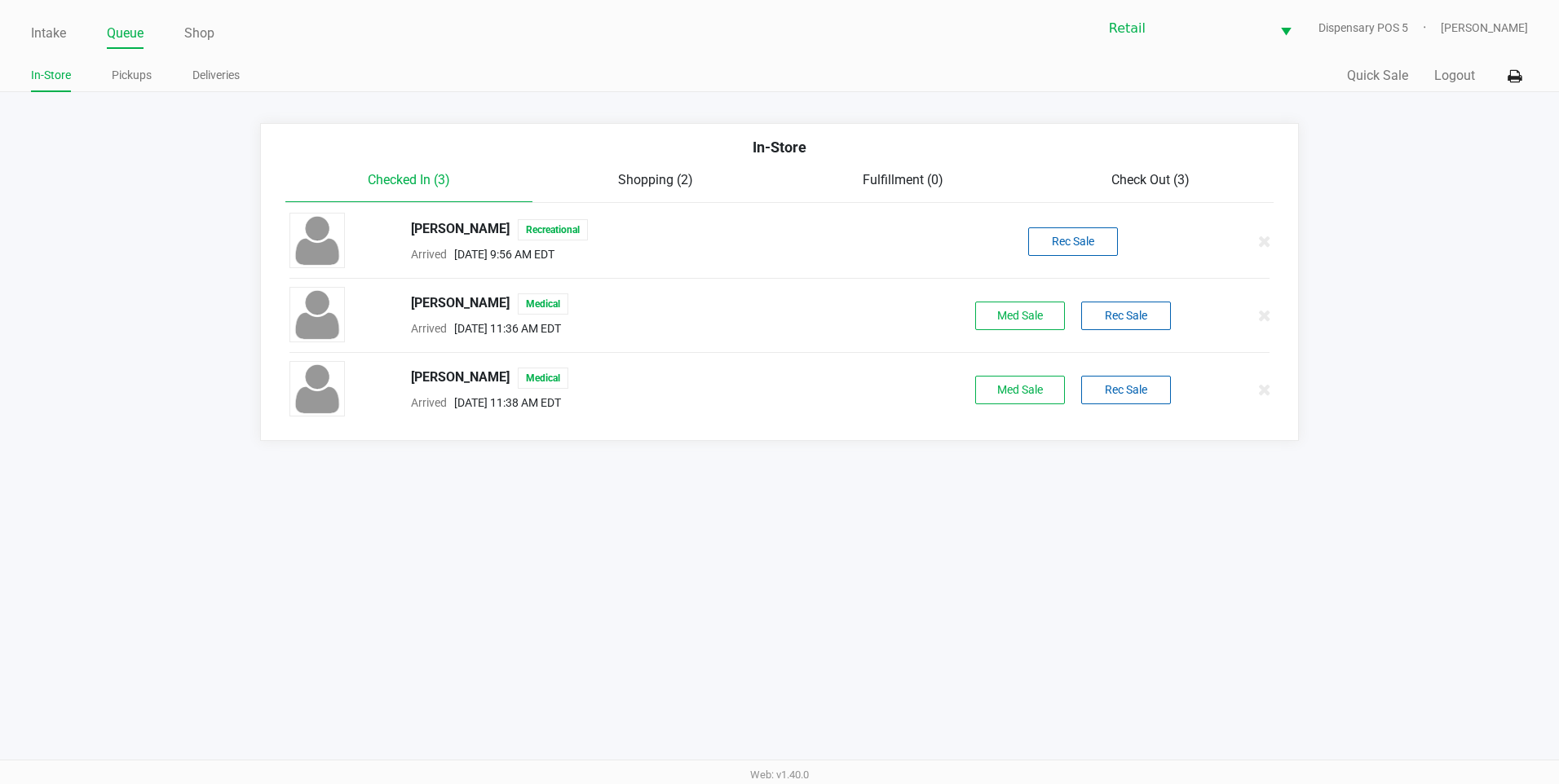
click at [1128, 184] on span "Check Out (3)" at bounding box center [1150, 179] width 79 height 16
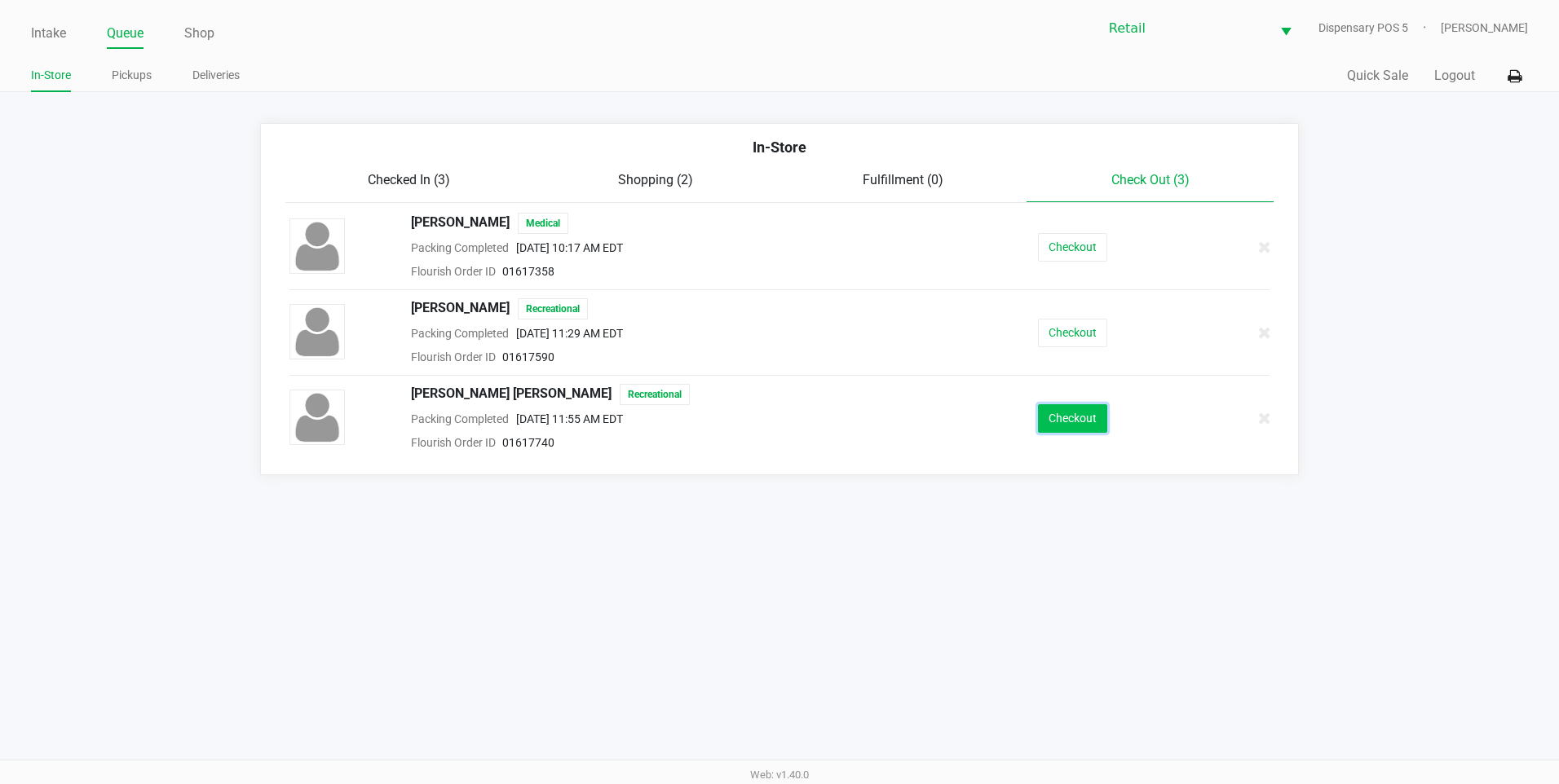
click at [1099, 411] on button "Checkout" at bounding box center [1072, 418] width 69 height 29
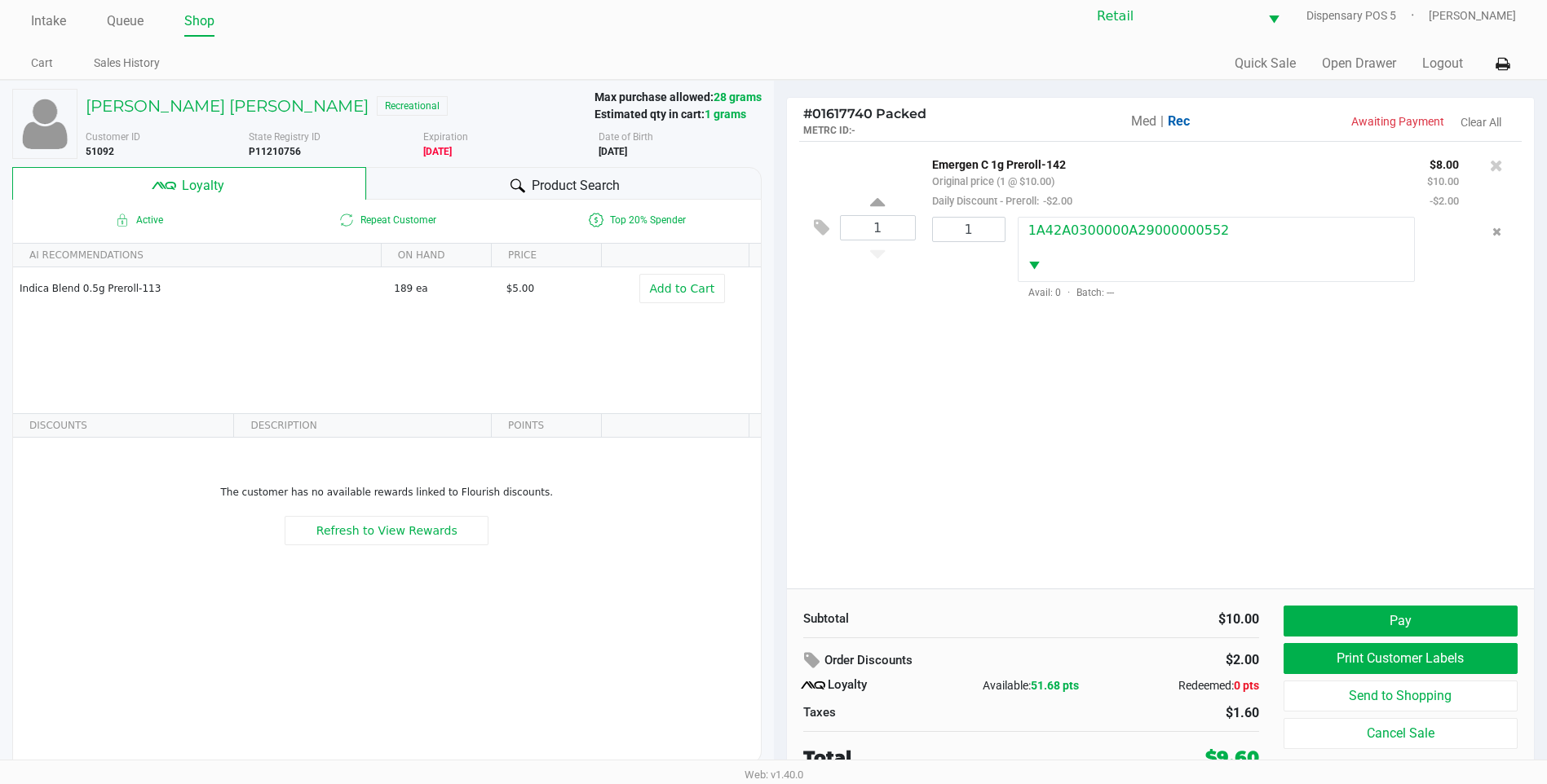
scroll to position [17, 0]
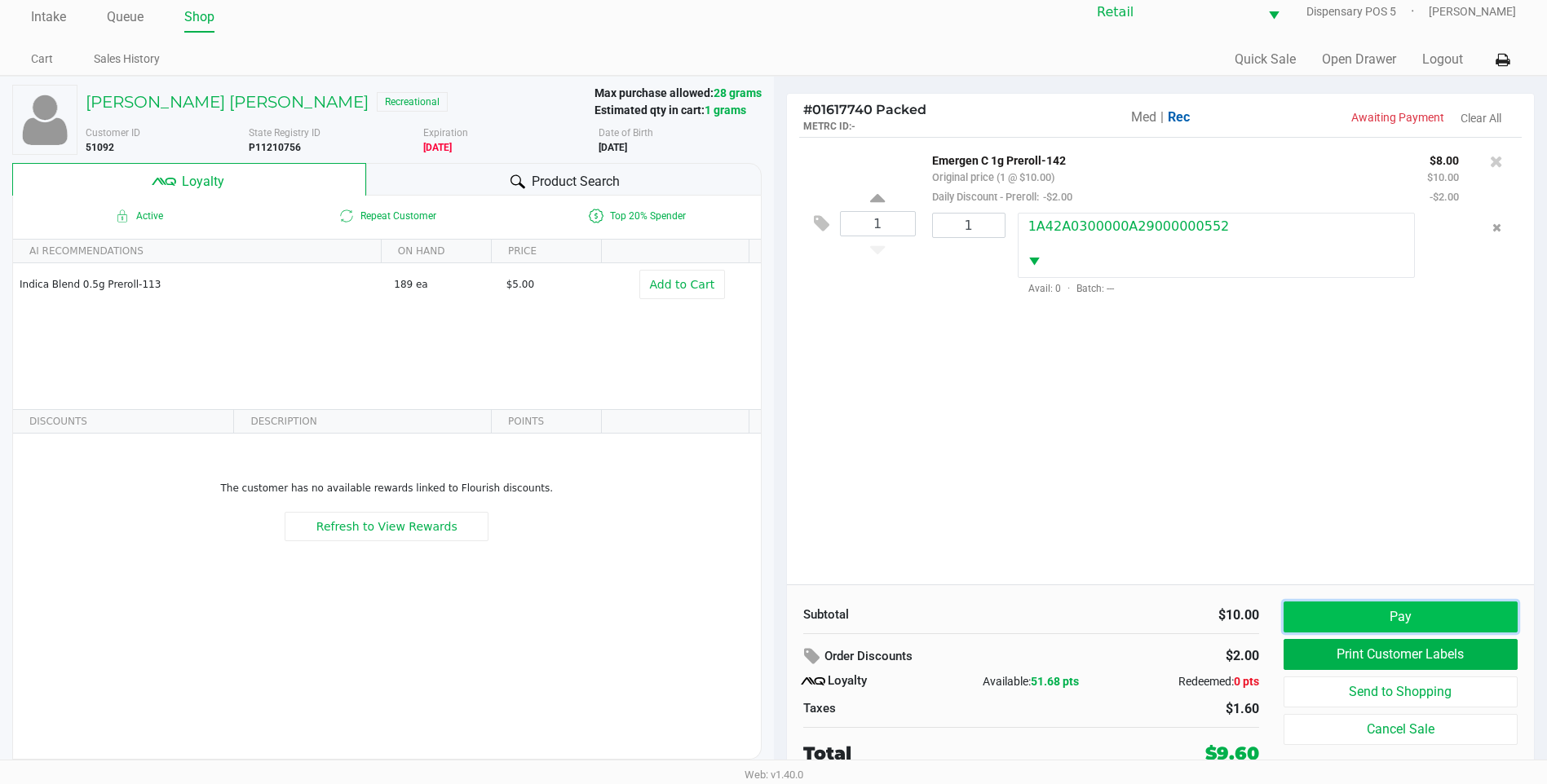
click at [1367, 613] on button "Pay" at bounding box center [1400, 618] width 234 height 31
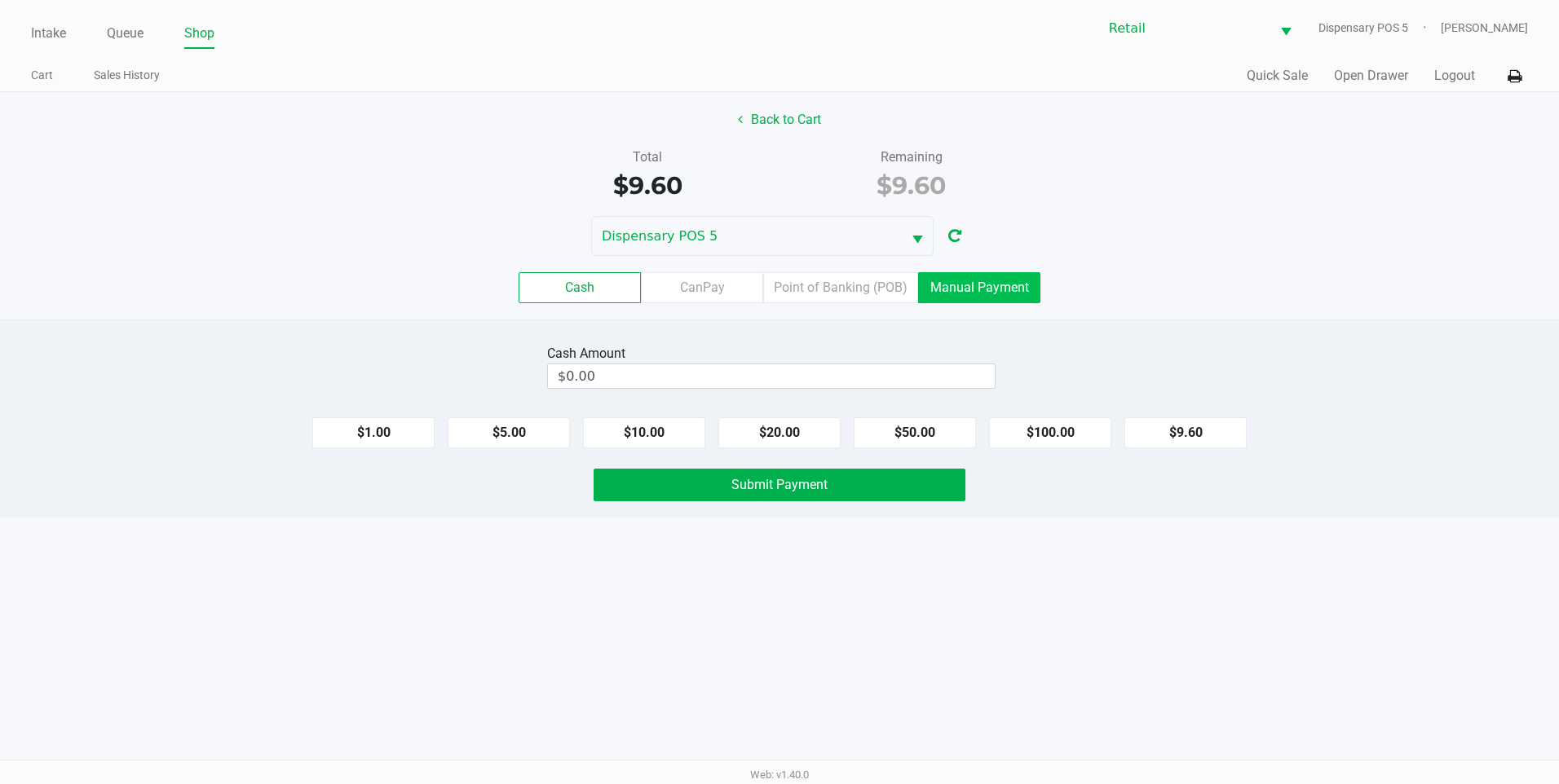
click at [954, 296] on label "Manual Payment" at bounding box center [979, 288] width 122 height 31
click at [0, 0] on 8 "Manual Payment" at bounding box center [0, 0] width 0 height 0
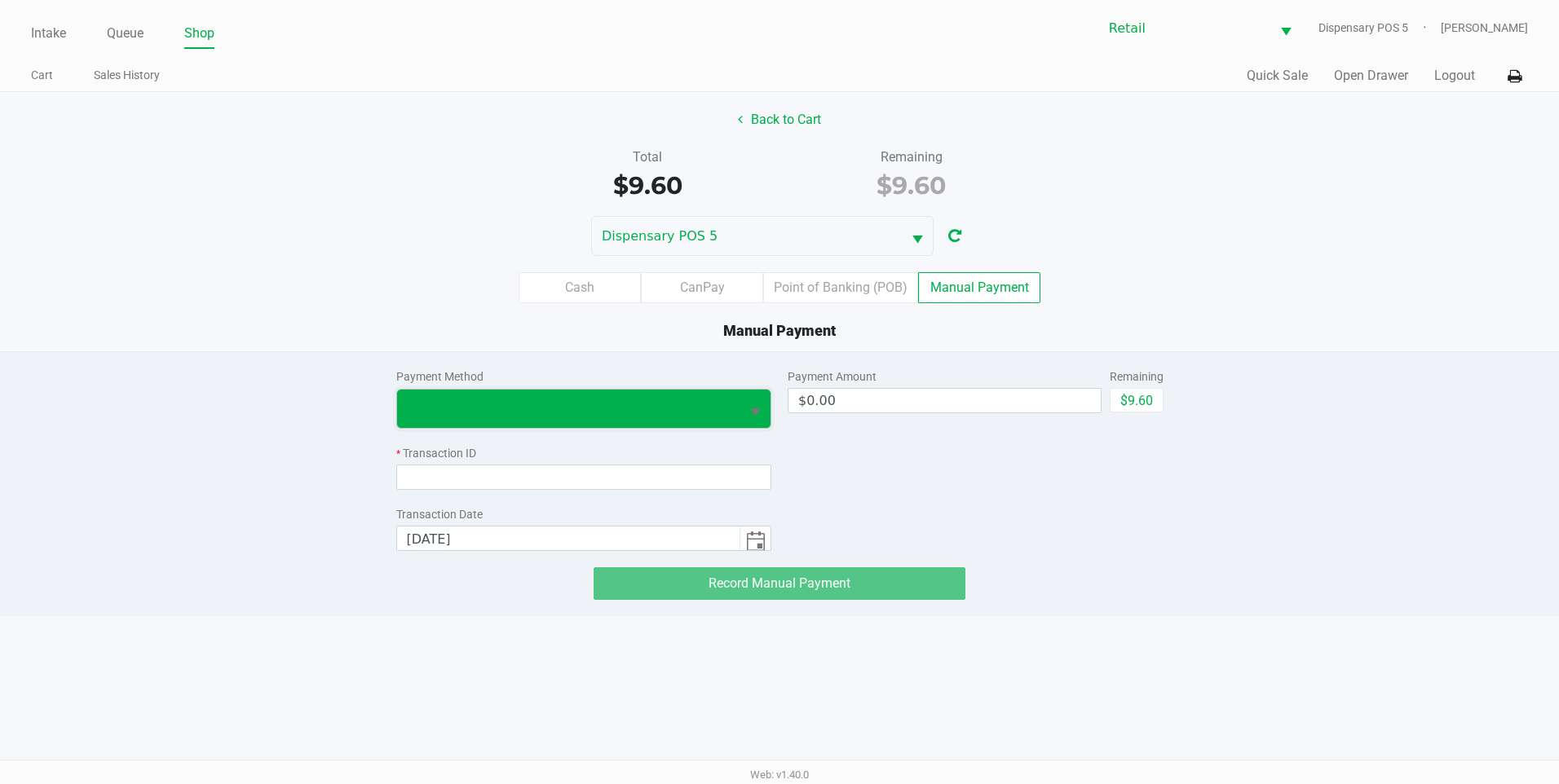
click at [658, 426] on span at bounding box center [569, 408] width 344 height 38
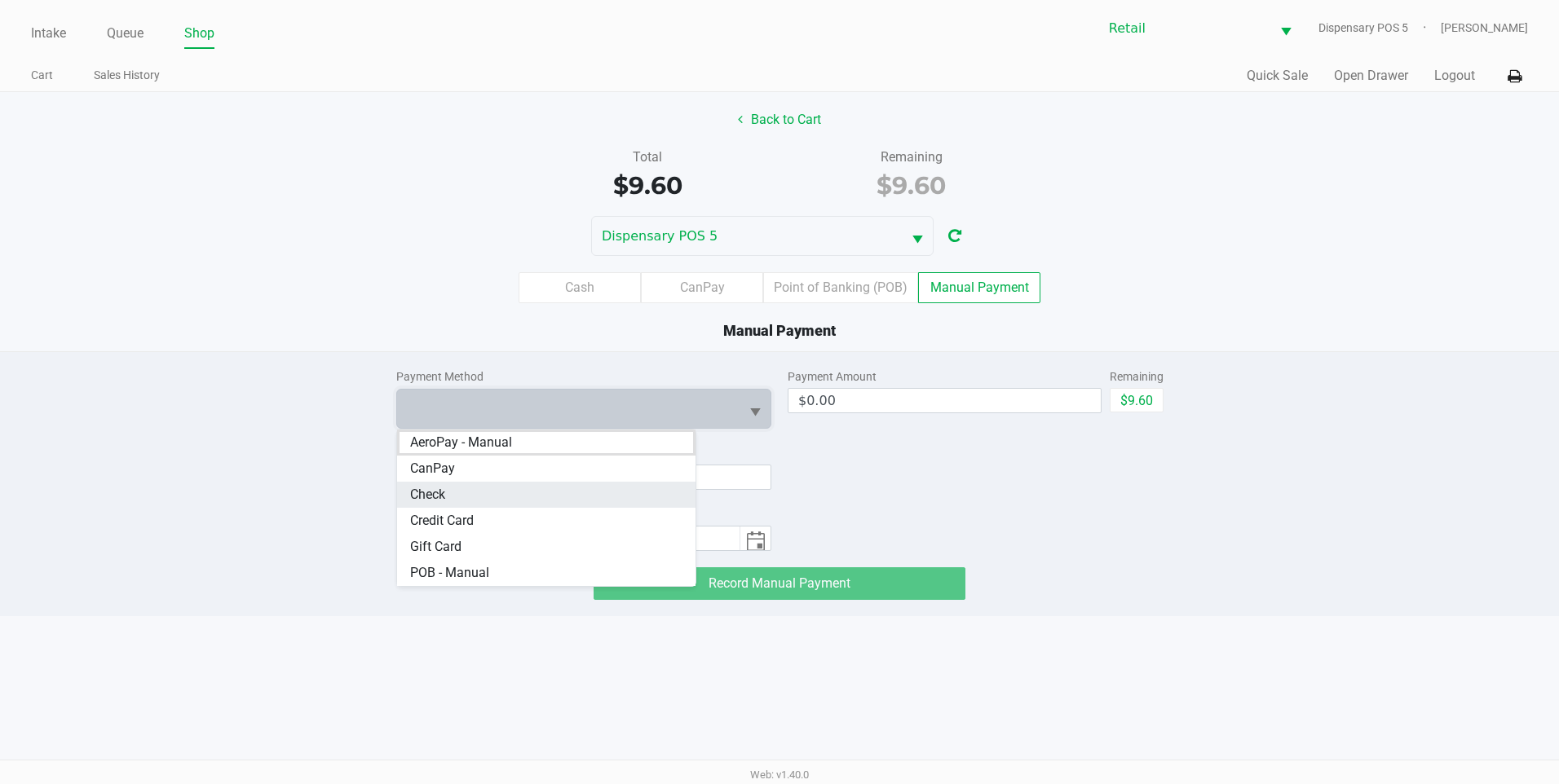
click at [505, 492] on li "Check" at bounding box center [547, 495] width 299 height 26
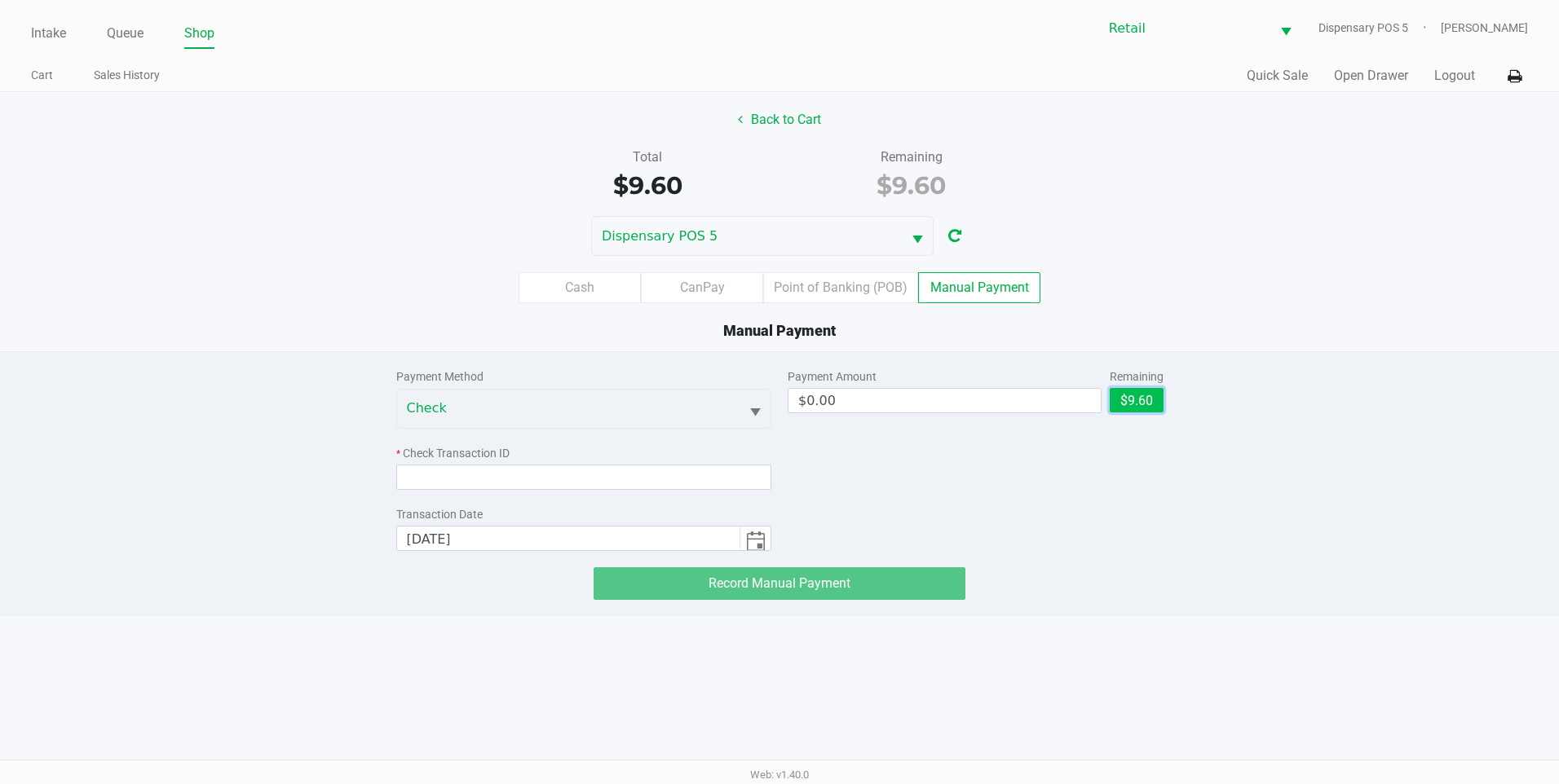
click at [1161, 410] on button "$9.60" at bounding box center [1137, 400] width 54 height 24
type input "$9.60"
click at [687, 488] on input at bounding box center [584, 476] width 376 height 25
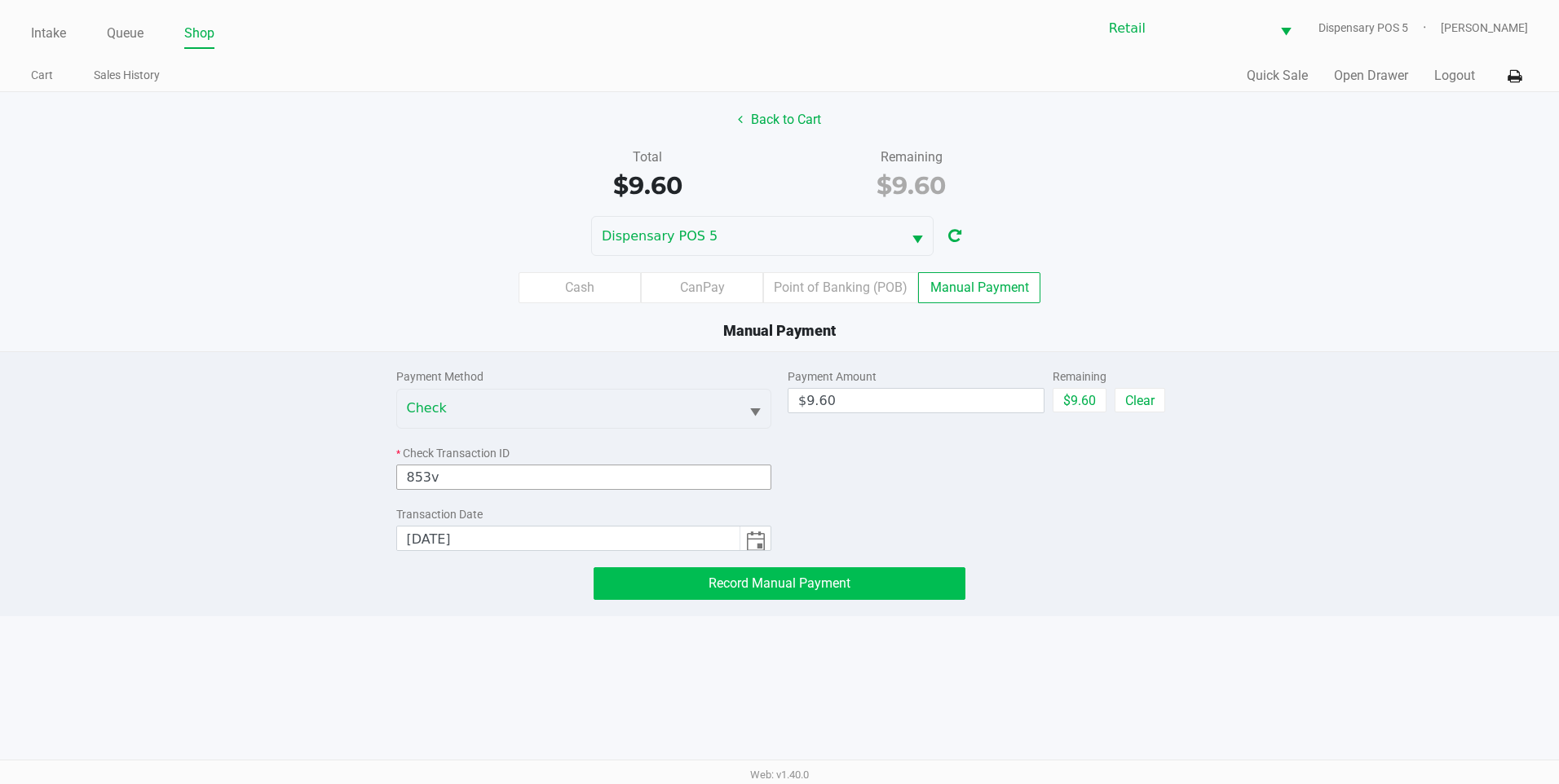
type input "853v"
click at [798, 568] on button "Record Manual Payment" at bounding box center [780, 584] width 372 height 32
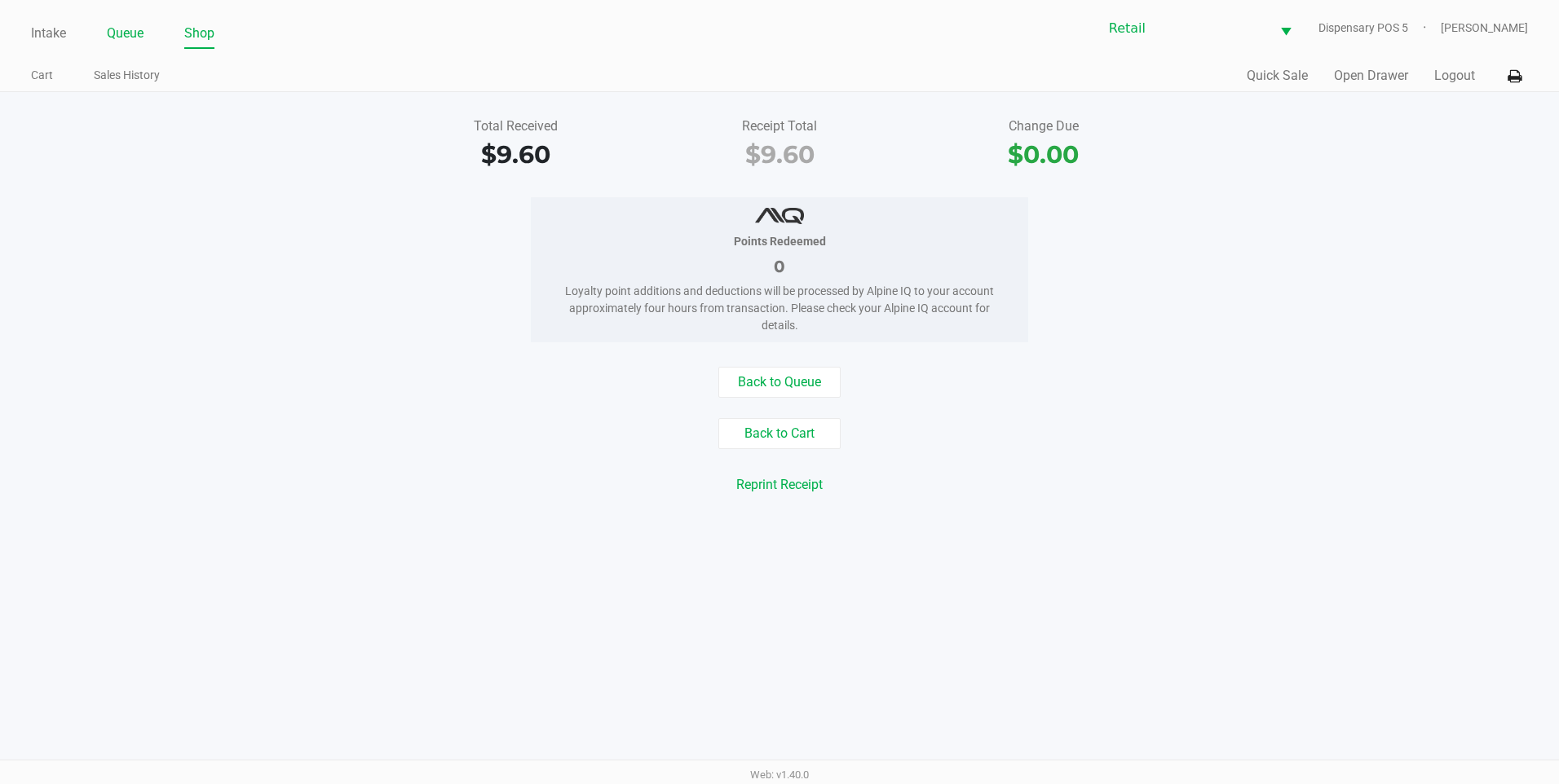
click at [122, 39] on link "Queue" at bounding box center [126, 33] width 37 height 23
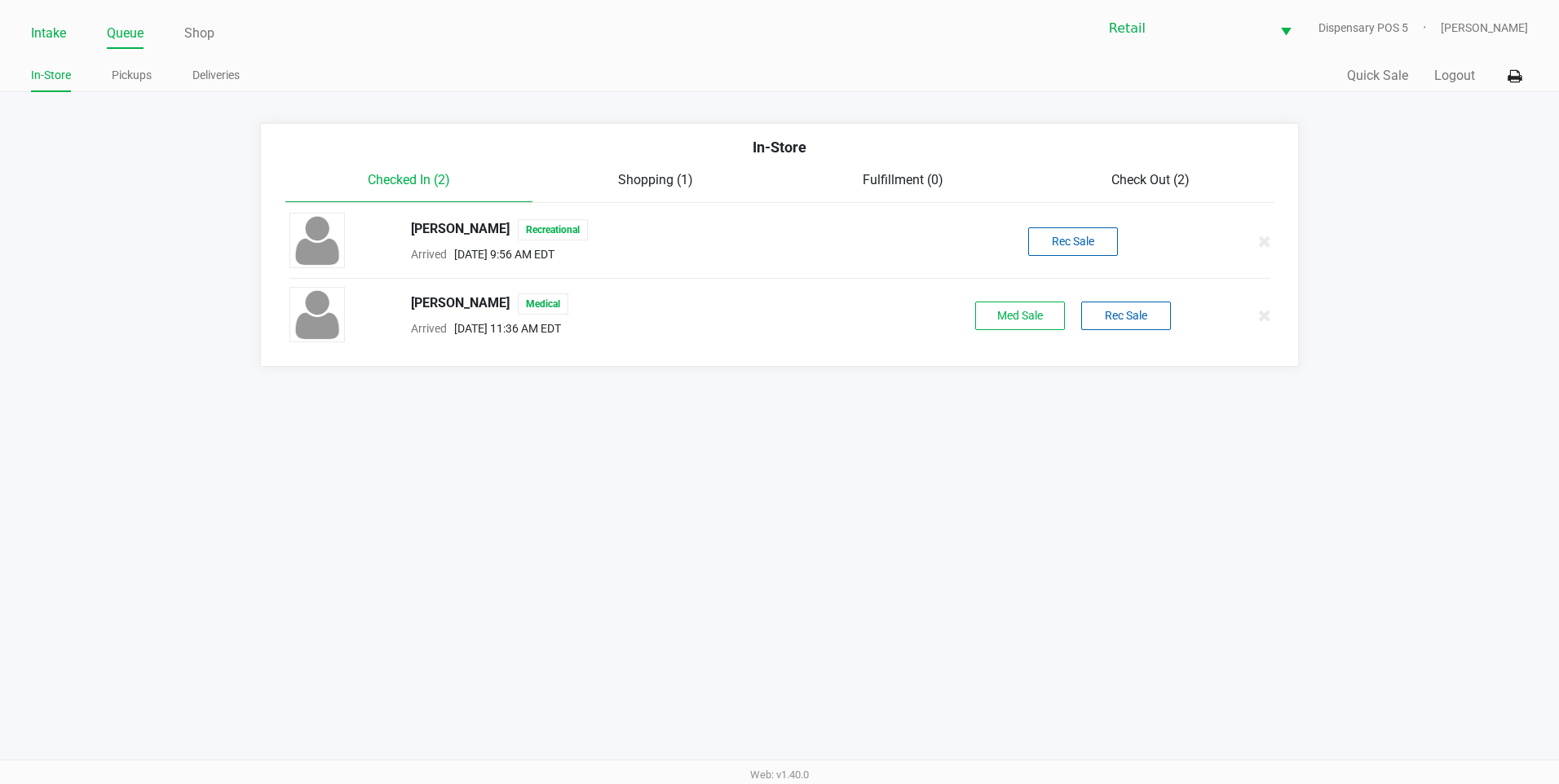
click at [63, 41] on link "Intake" at bounding box center [49, 33] width 35 height 23
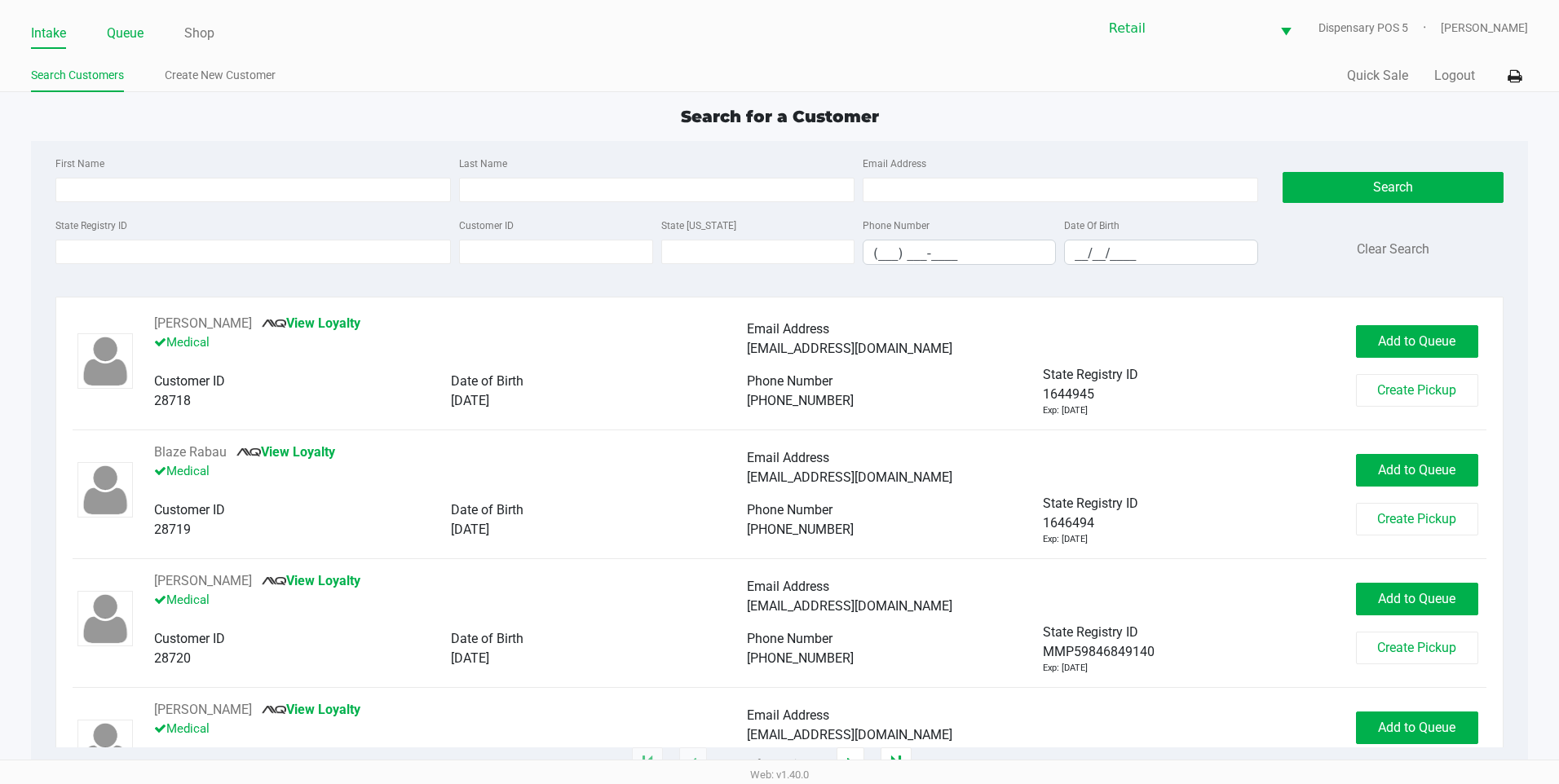
click at [143, 36] on link "Queue" at bounding box center [126, 33] width 37 height 23
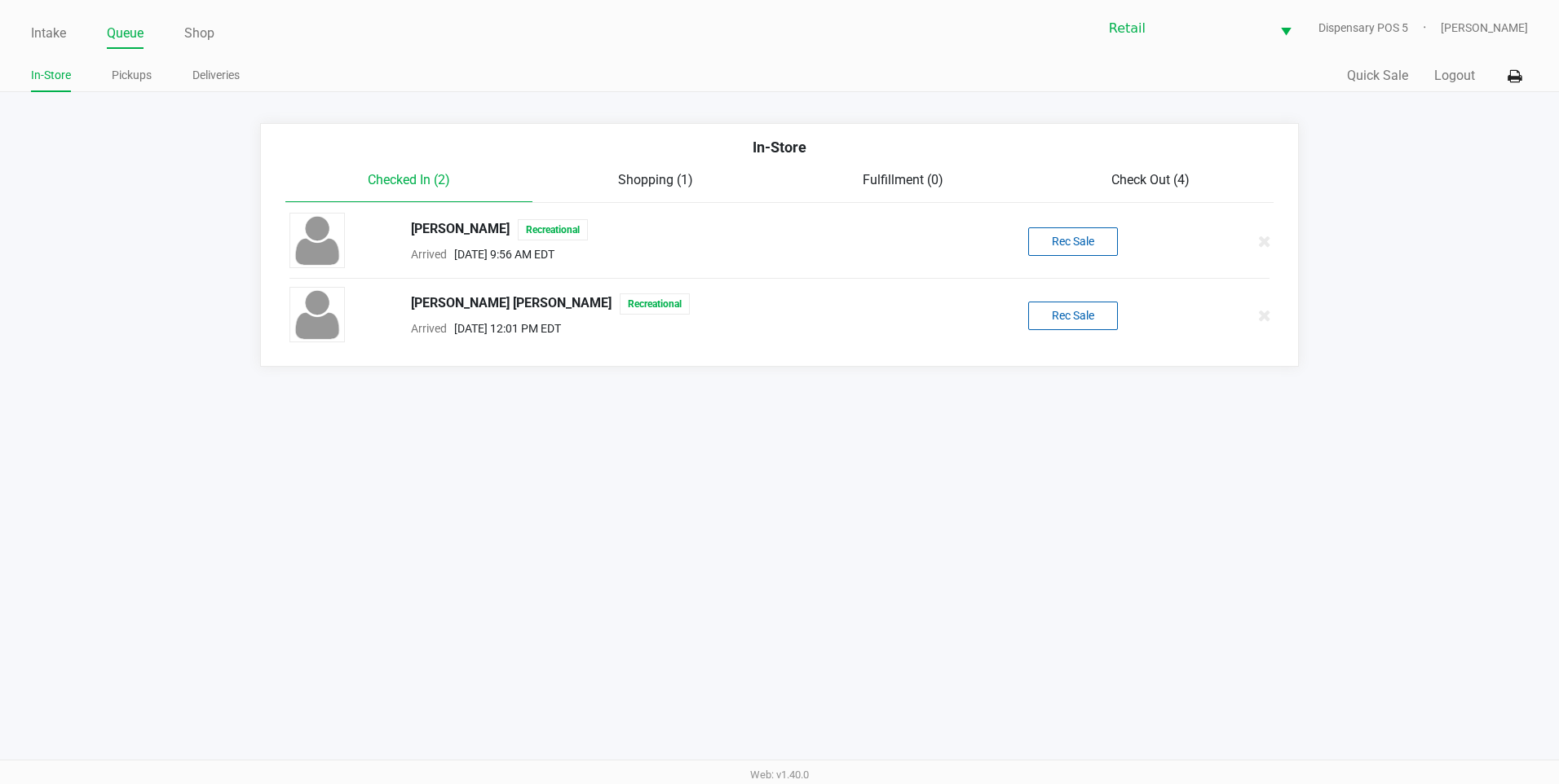
click at [1198, 187] on div "Check Out (4)" at bounding box center [1151, 180] width 248 height 19
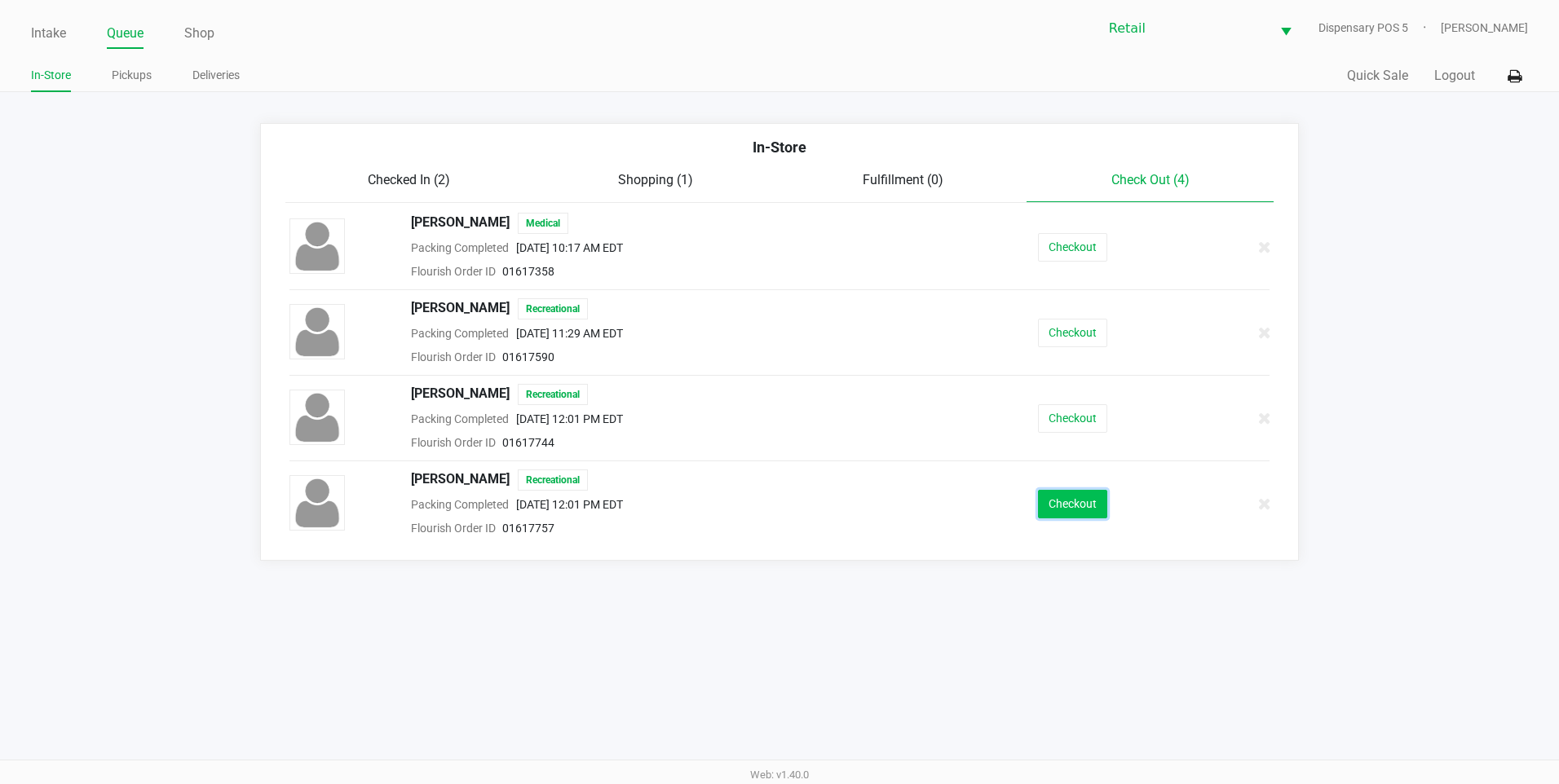
click at [1056, 504] on button "Checkout" at bounding box center [1072, 504] width 69 height 29
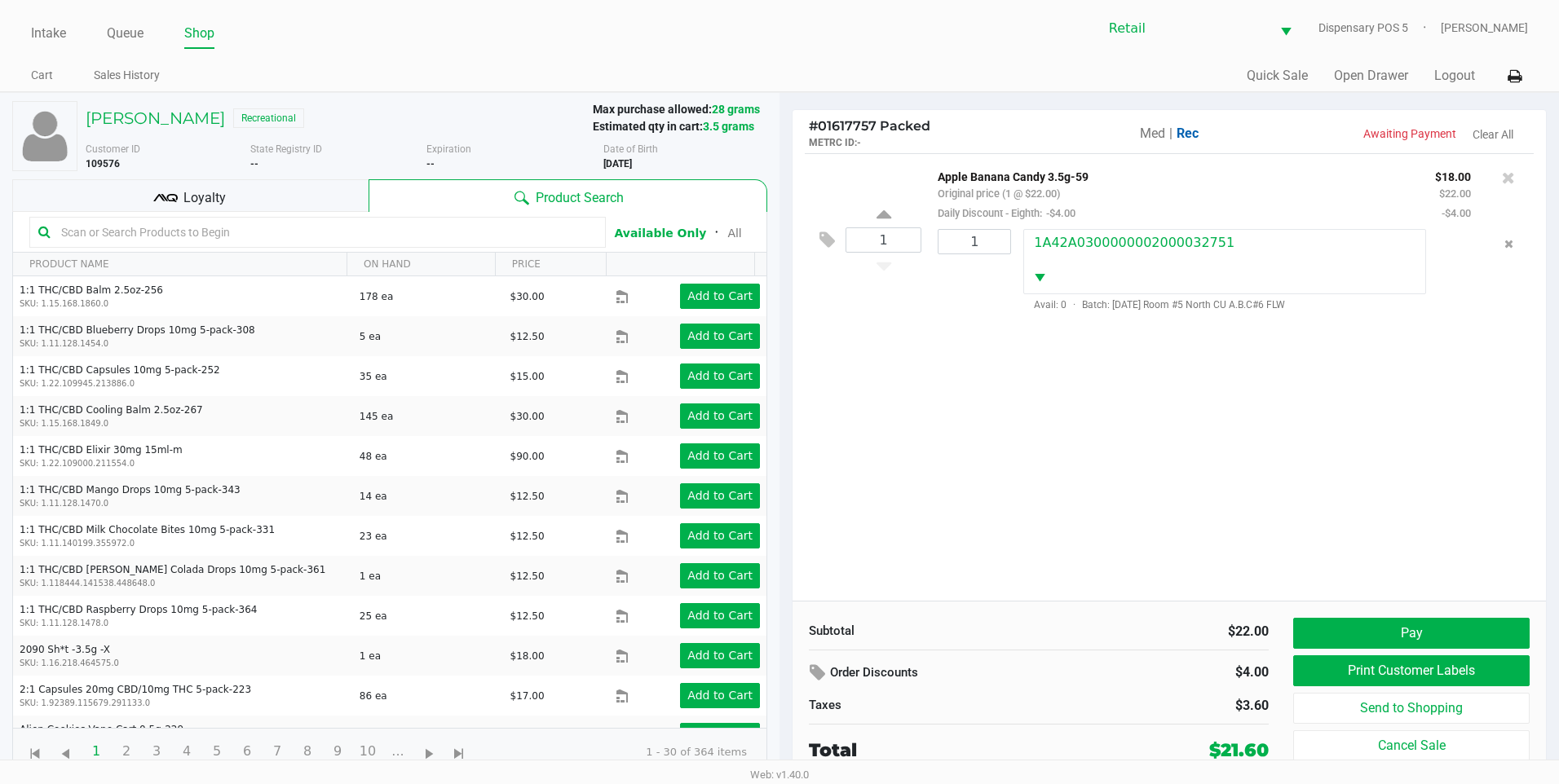
click at [206, 225] on input "text" at bounding box center [325, 232] width 542 height 24
click at [1408, 636] on button "Pay" at bounding box center [1411, 633] width 236 height 31
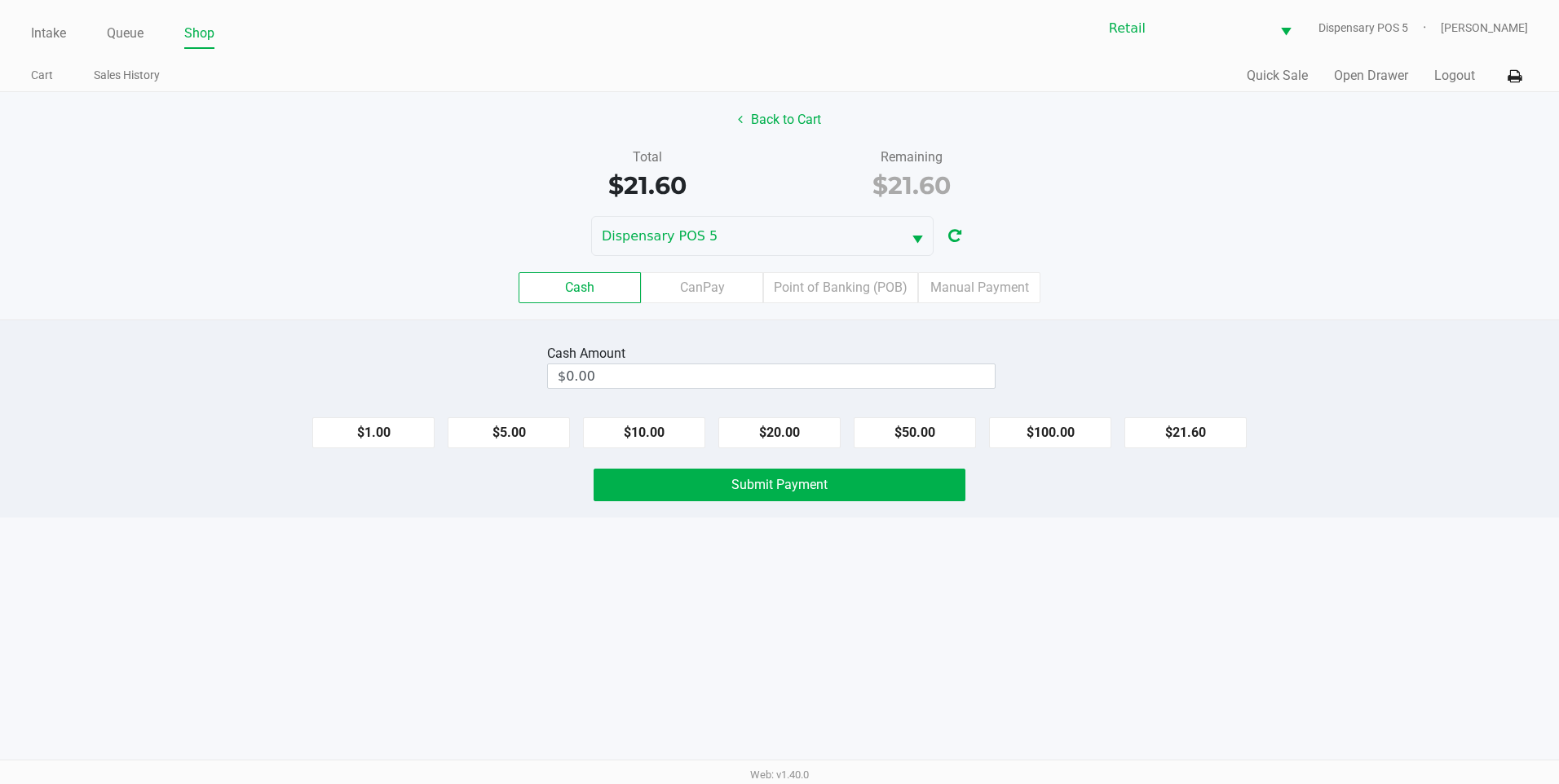
click at [802, 416] on div "$1.00 $5.00 $10.00 $20.00 $50.00 $100.00 $21.60" at bounding box center [780, 427] width 1559 height 44
click at [795, 422] on button "$20.00" at bounding box center [780, 433] width 122 height 31
type input "$40.00"
click at [854, 494] on button "Submit Payment" at bounding box center [780, 485] width 372 height 32
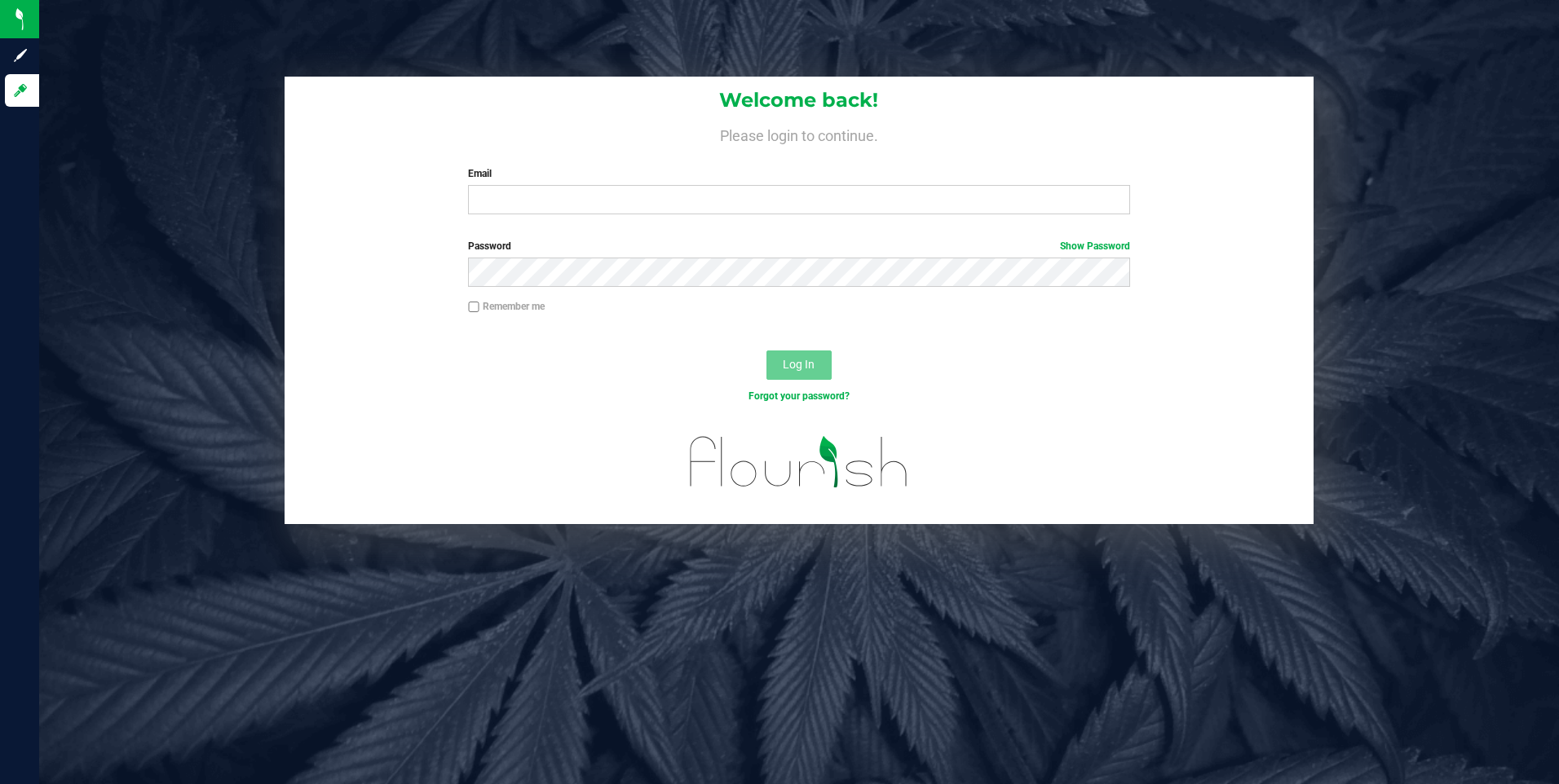
click at [587, 163] on div "Welcome back! Please login to continue. Email Required Please format your email…" at bounding box center [799, 151] width 1030 height 151
click at [587, 209] on input "Email" at bounding box center [799, 199] width 662 height 30
type input "[EMAIL_ADDRESS][DOMAIN_NAME]"
click at [783, 379] on button "Log In" at bounding box center [799, 366] width 66 height 30
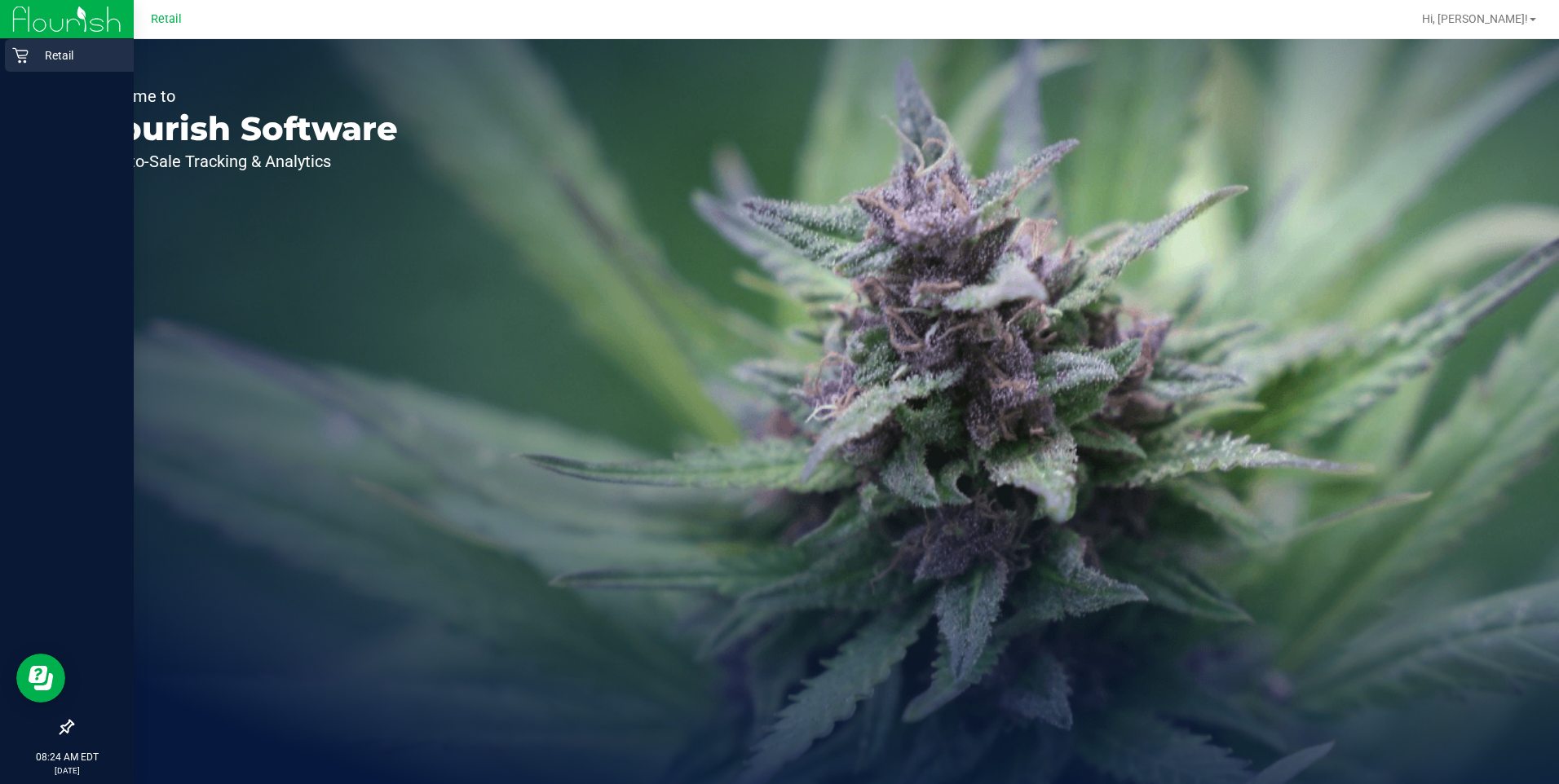
click at [25, 68] on div "Retail" at bounding box center [69, 54] width 129 height 32
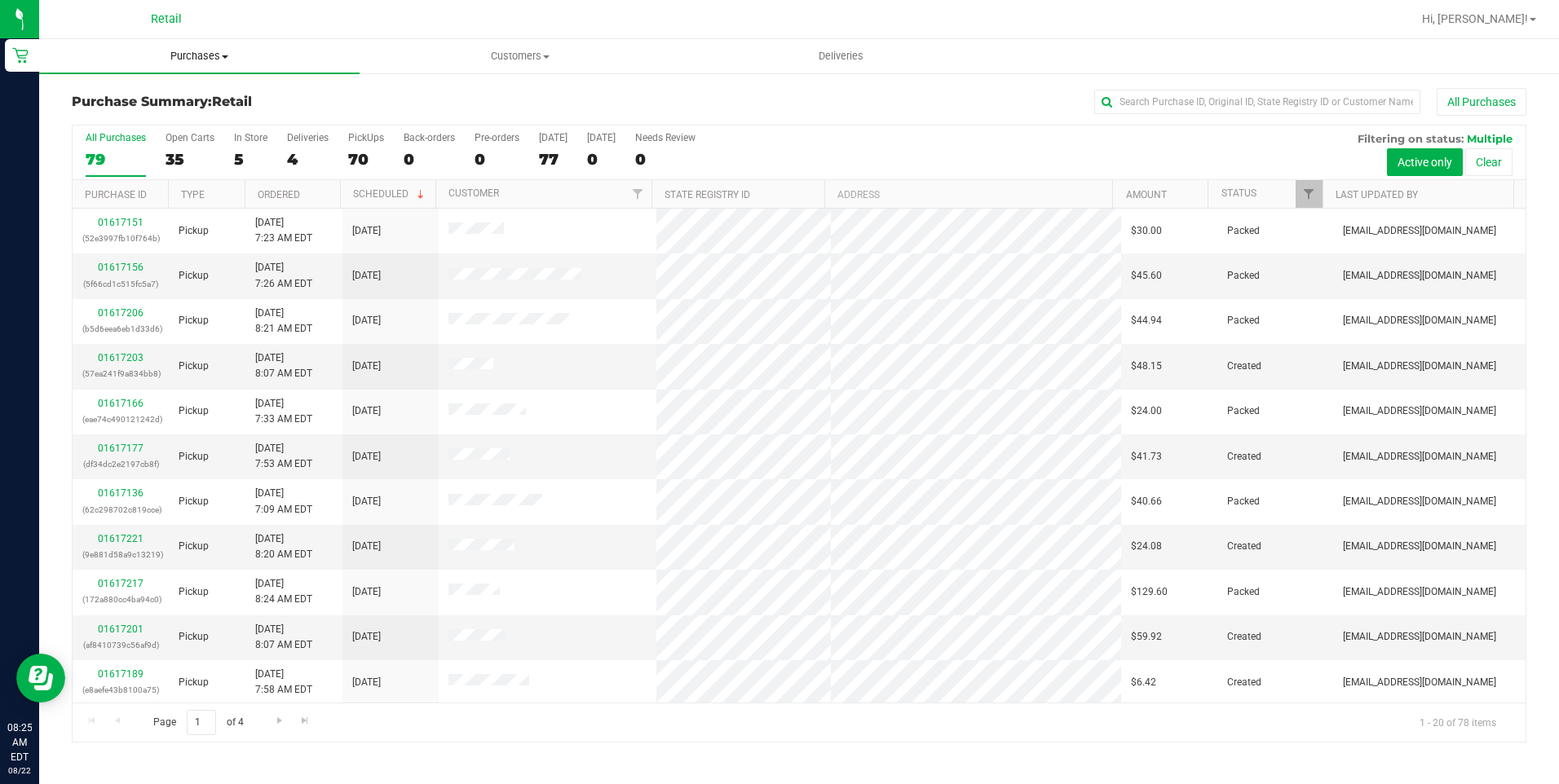
drag, startPoint x: 229, startPoint y: 57, endPoint x: 219, endPoint y: 70, distance: 16.4
click at [230, 58] on span "Purchases" at bounding box center [199, 56] width 320 height 15
click at [152, 91] on span "Summary of purchases" at bounding box center [122, 98] width 167 height 14
click at [1332, 107] on input "text" at bounding box center [1257, 102] width 326 height 24
click at [573, 57] on span "Customers" at bounding box center [551, 56] width 340 height 15
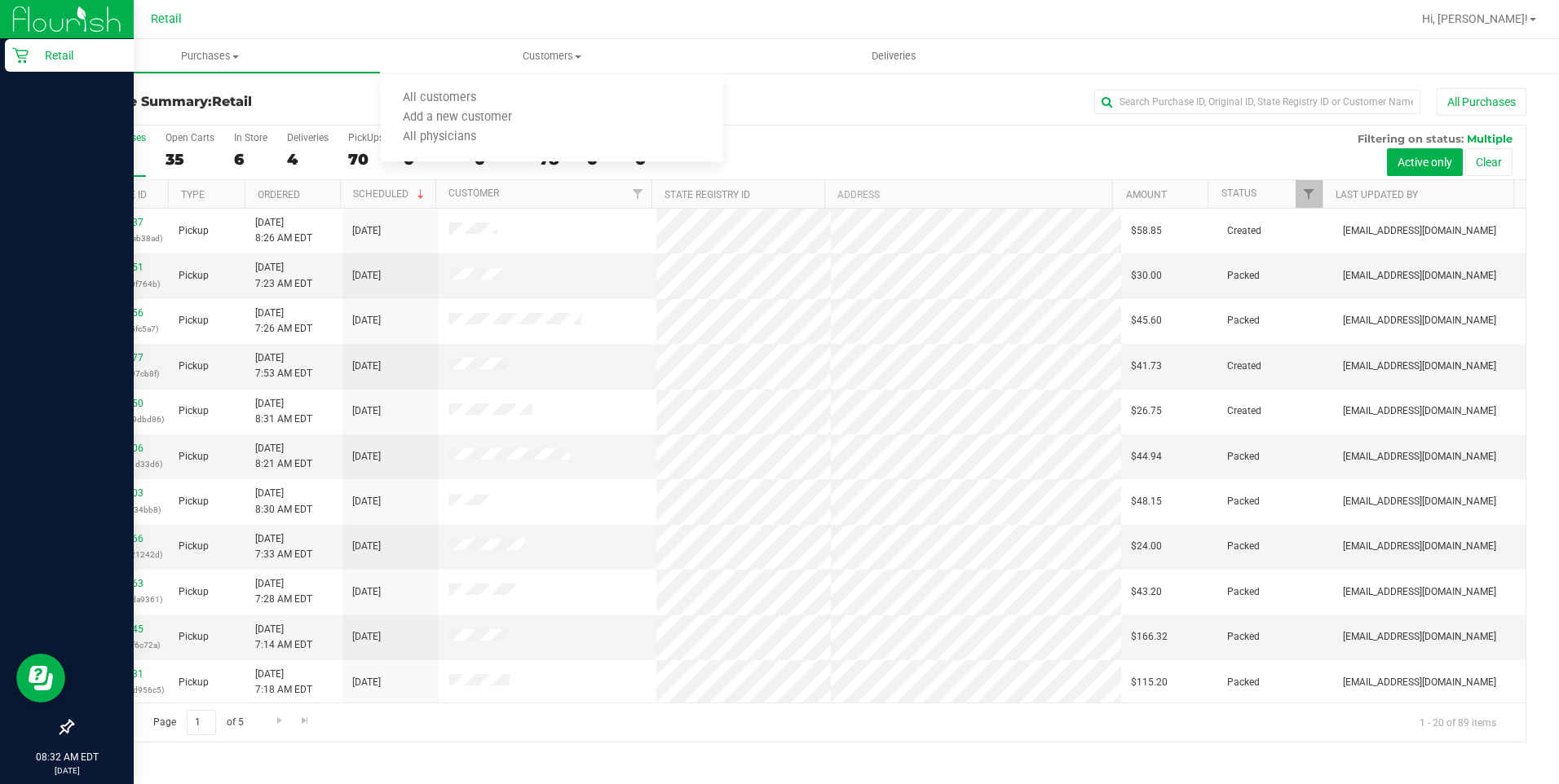
click at [6, 31] on div at bounding box center [66, 19] width 134 height 39
click at [9, 53] on div "Retail" at bounding box center [69, 54] width 129 height 32
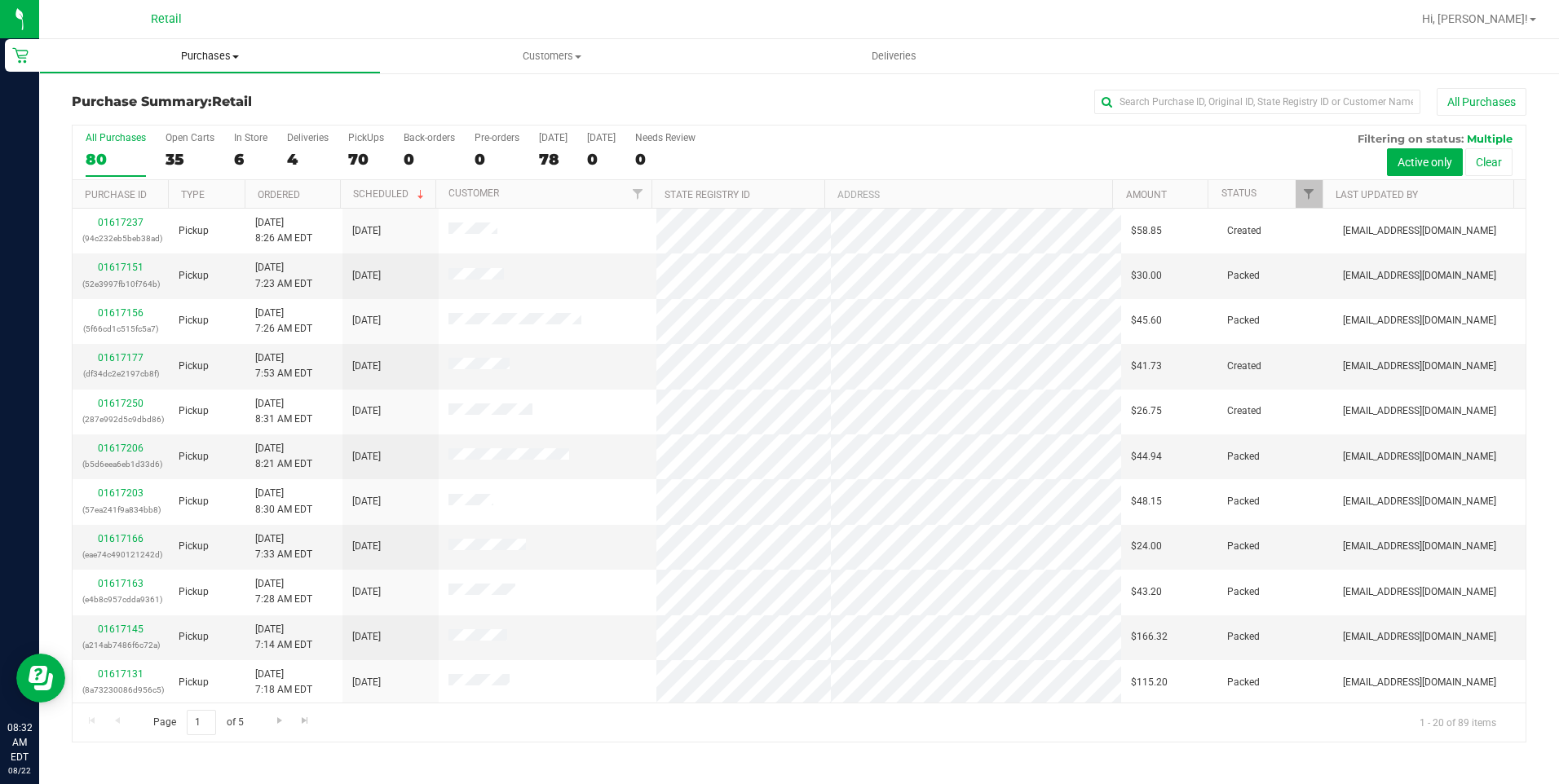
click at [224, 61] on span "Purchases" at bounding box center [210, 56] width 340 height 15
click at [136, 118] on span "Fulfillment" at bounding box center [89, 117] width 101 height 14
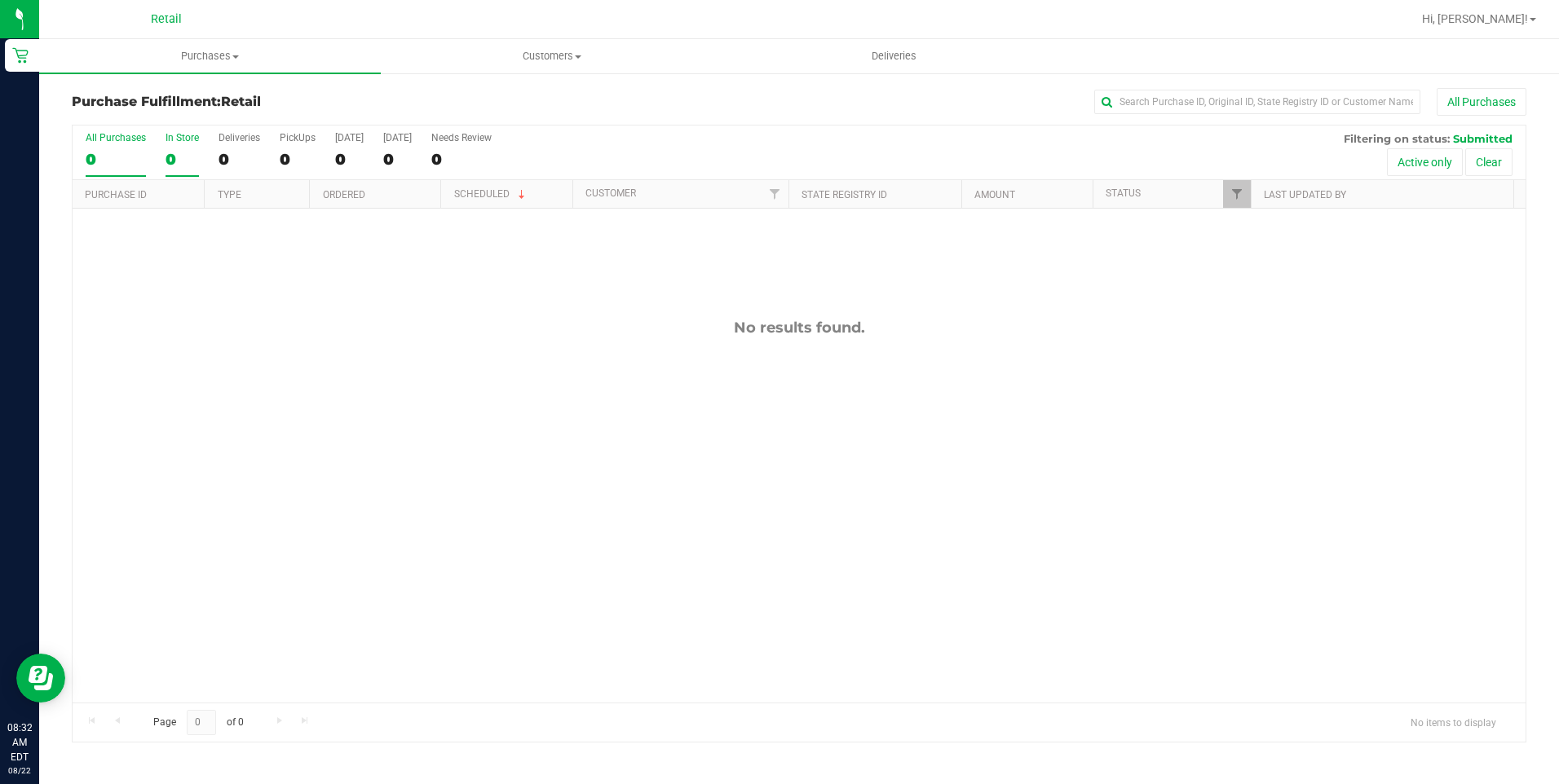
click at [172, 155] on div "0" at bounding box center [182, 159] width 33 height 18
click at [0, 0] on input "In Store 0" at bounding box center [0, 0] width 0 height 0
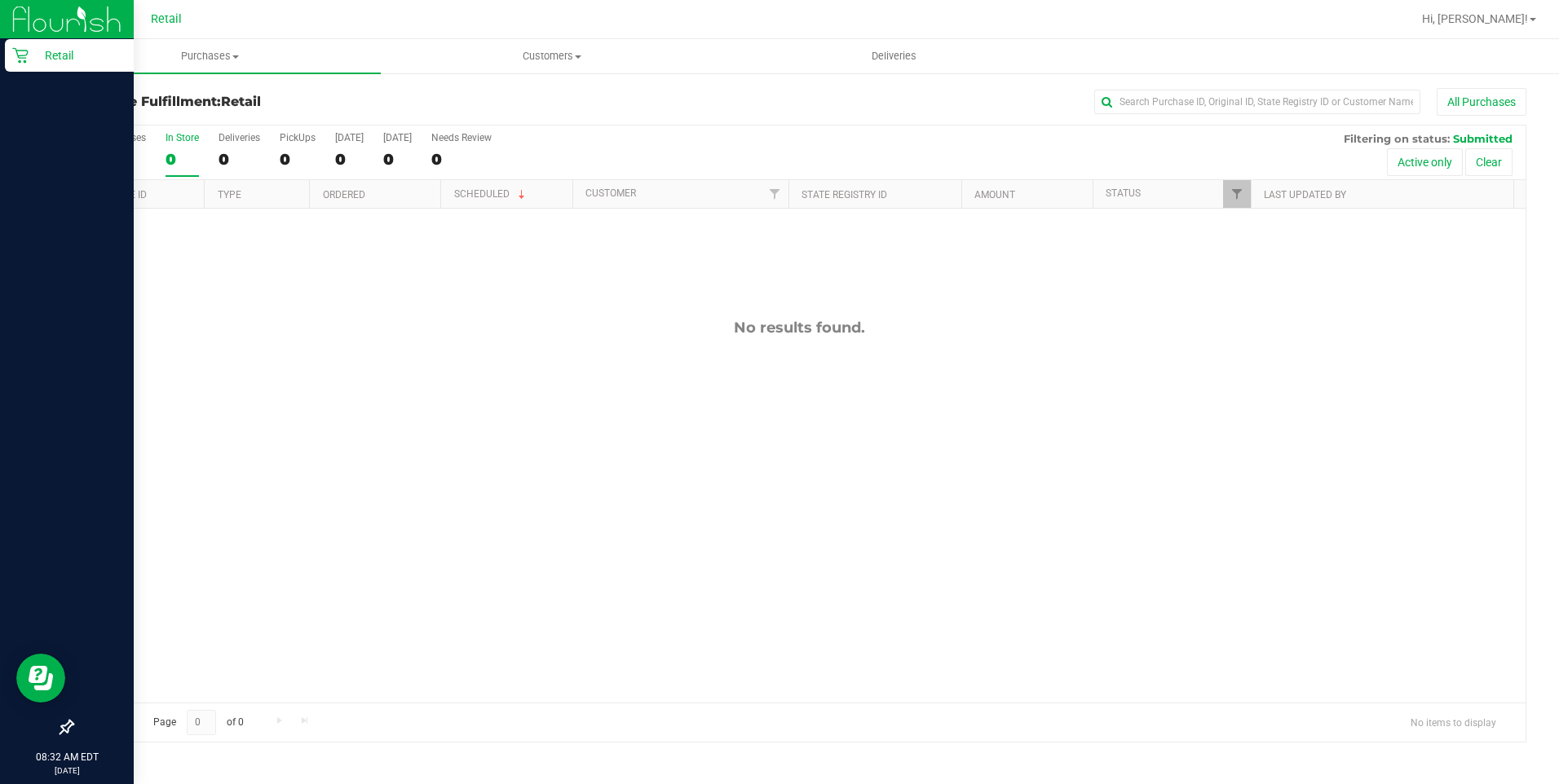
click at [21, 58] on icon at bounding box center [19, 55] width 16 height 16
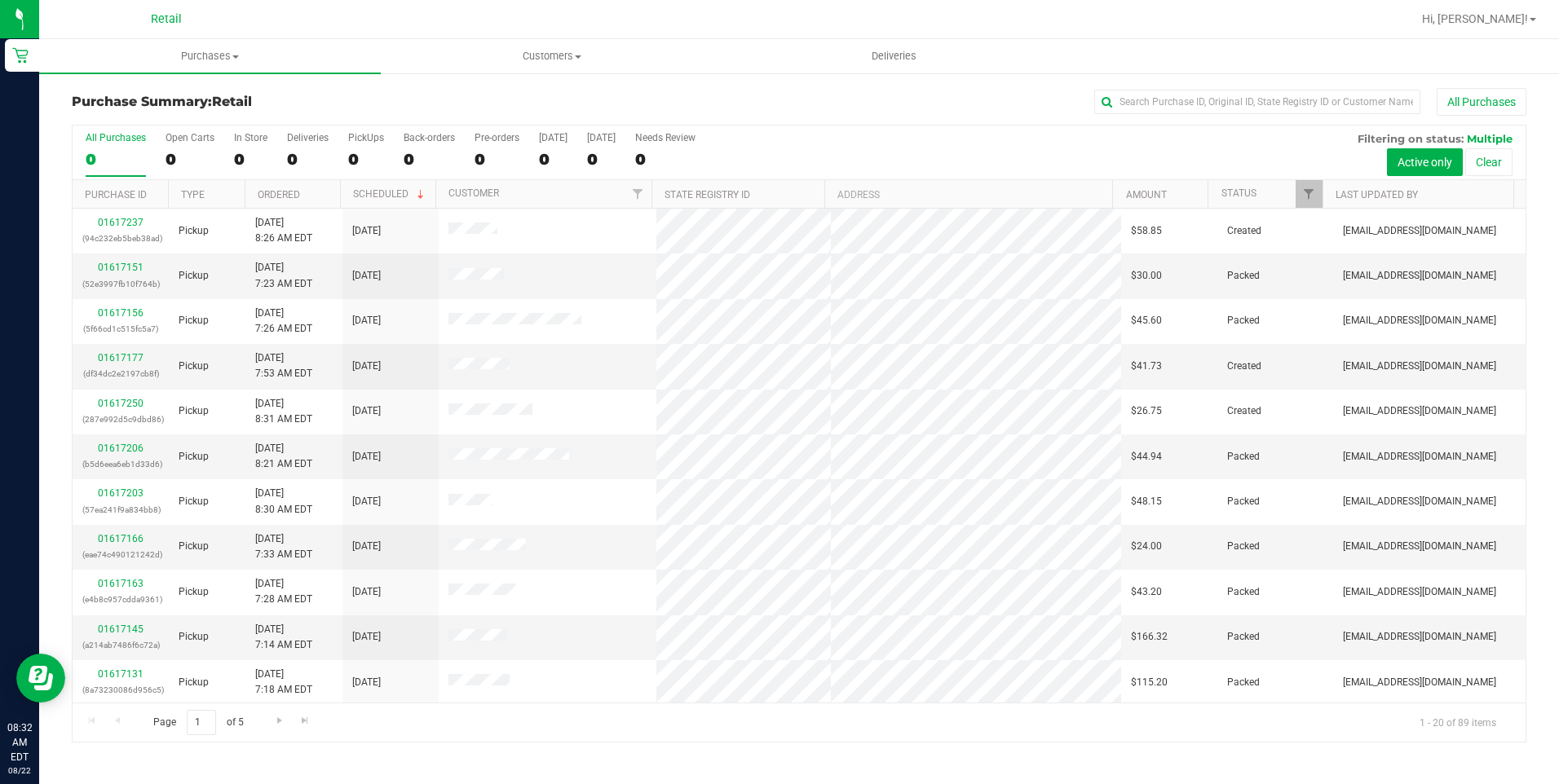
click at [223, 157] on div "All Purchases 0 Open Carts 0 In Store 0 Deliveries 0 PickUps 0 Back-orders 0 Pr…" at bounding box center [799, 152] width 1453 height 54
click at [234, 155] on div "0" at bounding box center [250, 159] width 33 height 18
click at [0, 0] on input "In Store 0" at bounding box center [0, 0] width 0 height 0
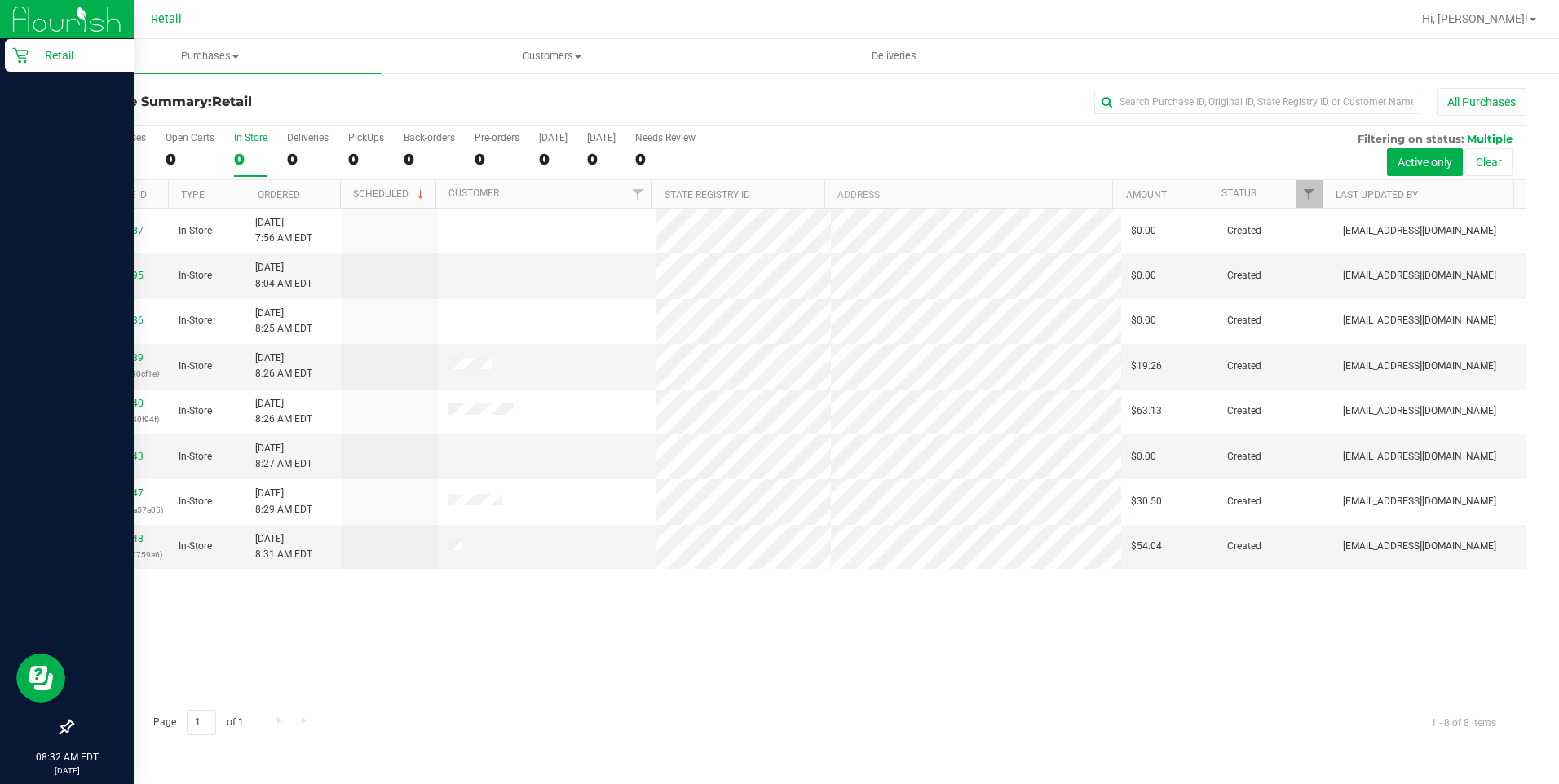
click at [38, 40] on div "Retail" at bounding box center [69, 54] width 129 height 32
click at [44, 48] on p "Retail" at bounding box center [78, 54] width 98 height 19
click at [17, 50] on icon at bounding box center [19, 55] width 16 height 16
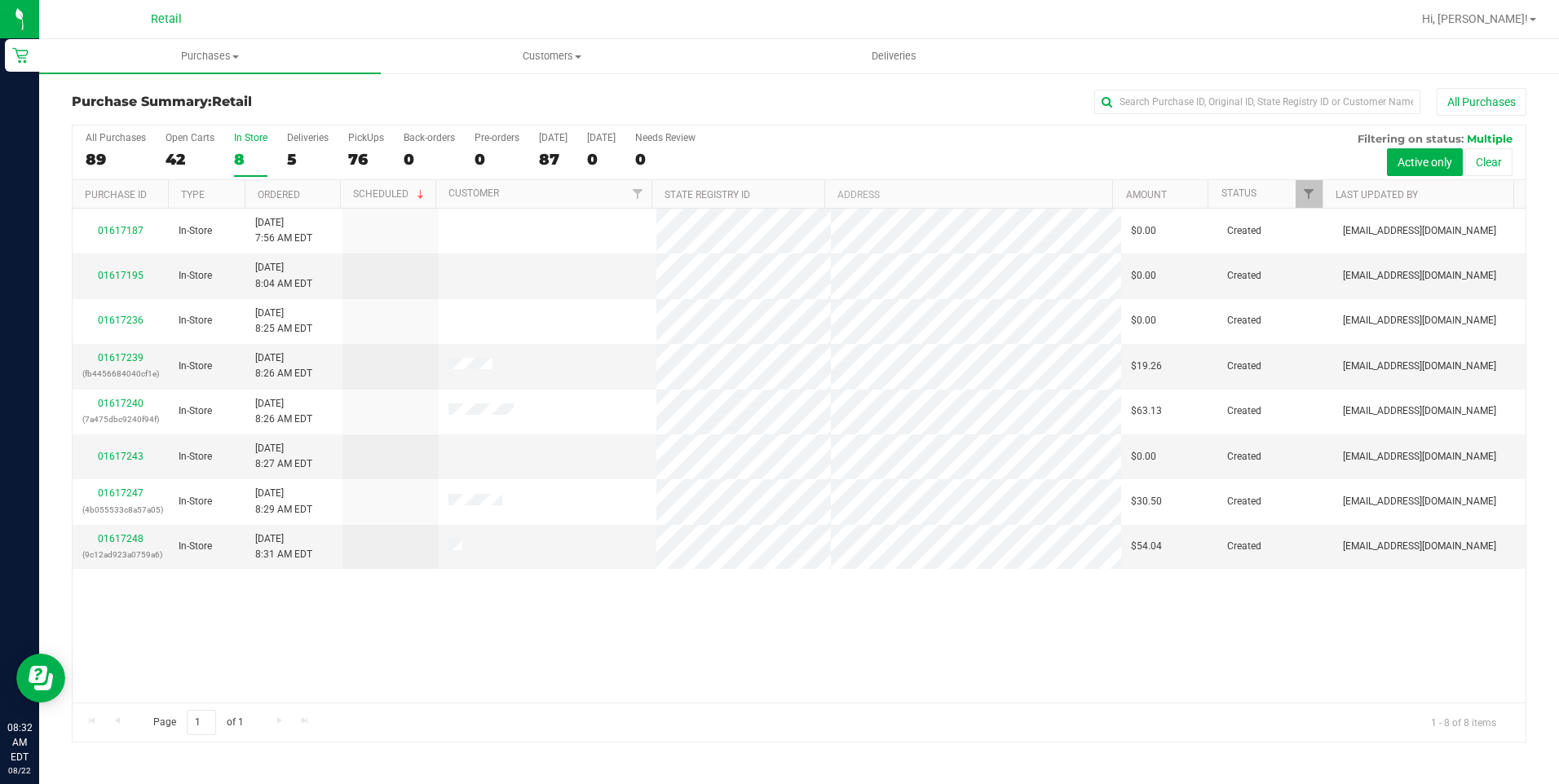
click at [236, 148] on label "In Store 8" at bounding box center [250, 154] width 33 height 45
click at [0, 0] on input "In Store 8" at bounding box center [0, 0] width 0 height 0
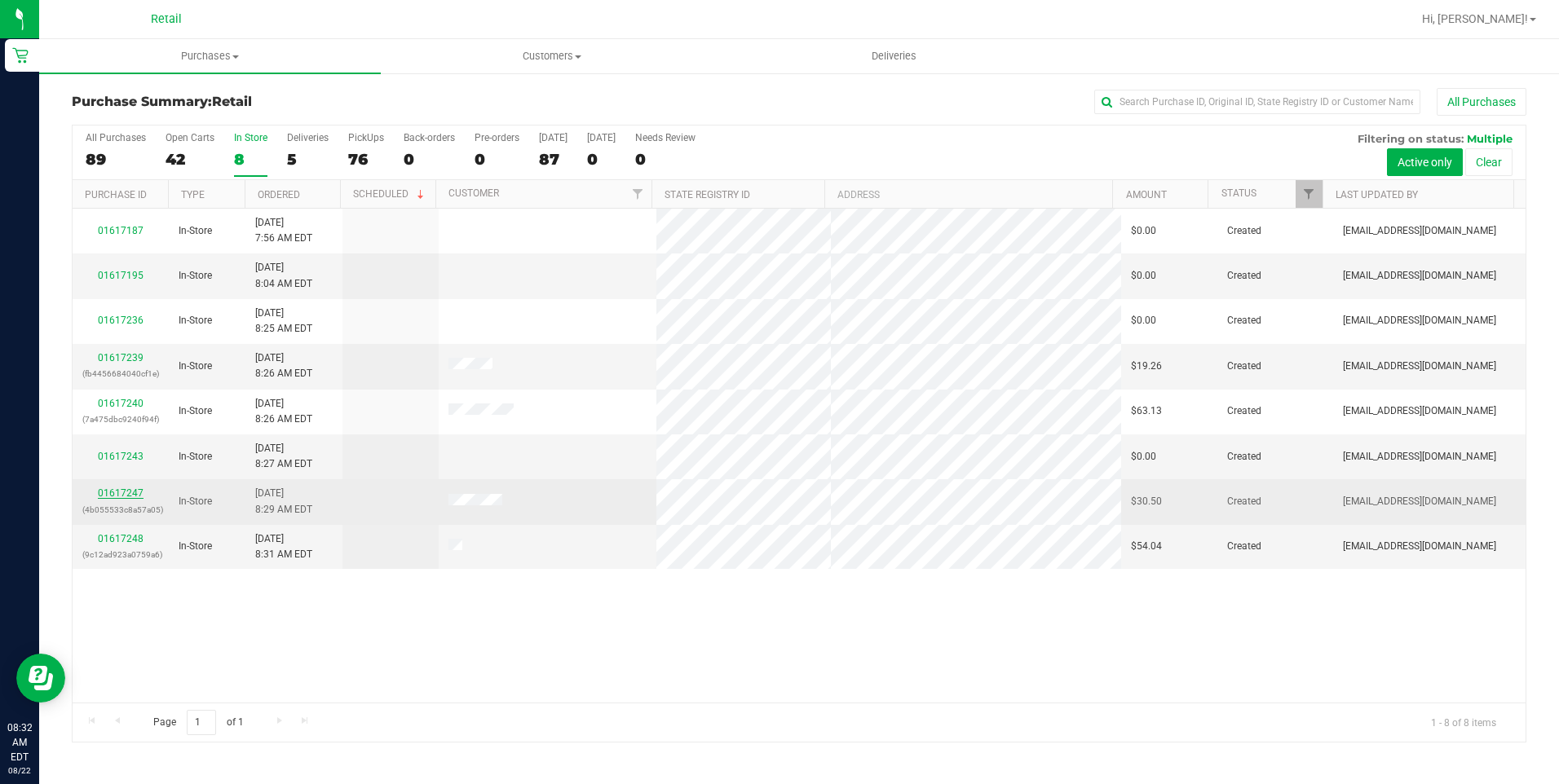
click at [128, 493] on link "01617247" at bounding box center [120, 493] width 45 height 11
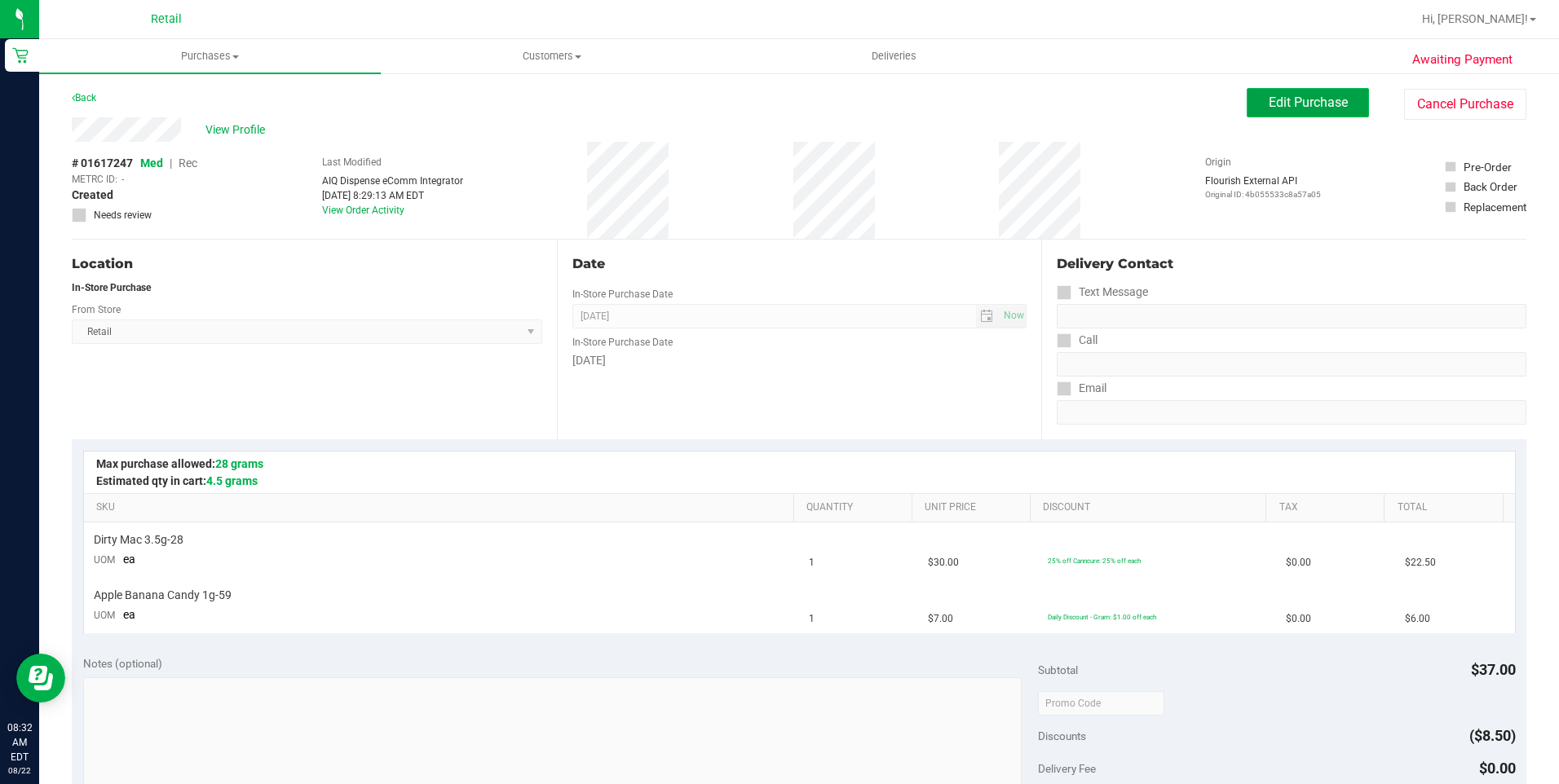
click at [1251, 110] on button "Edit Purchase" at bounding box center [1308, 103] width 122 height 30
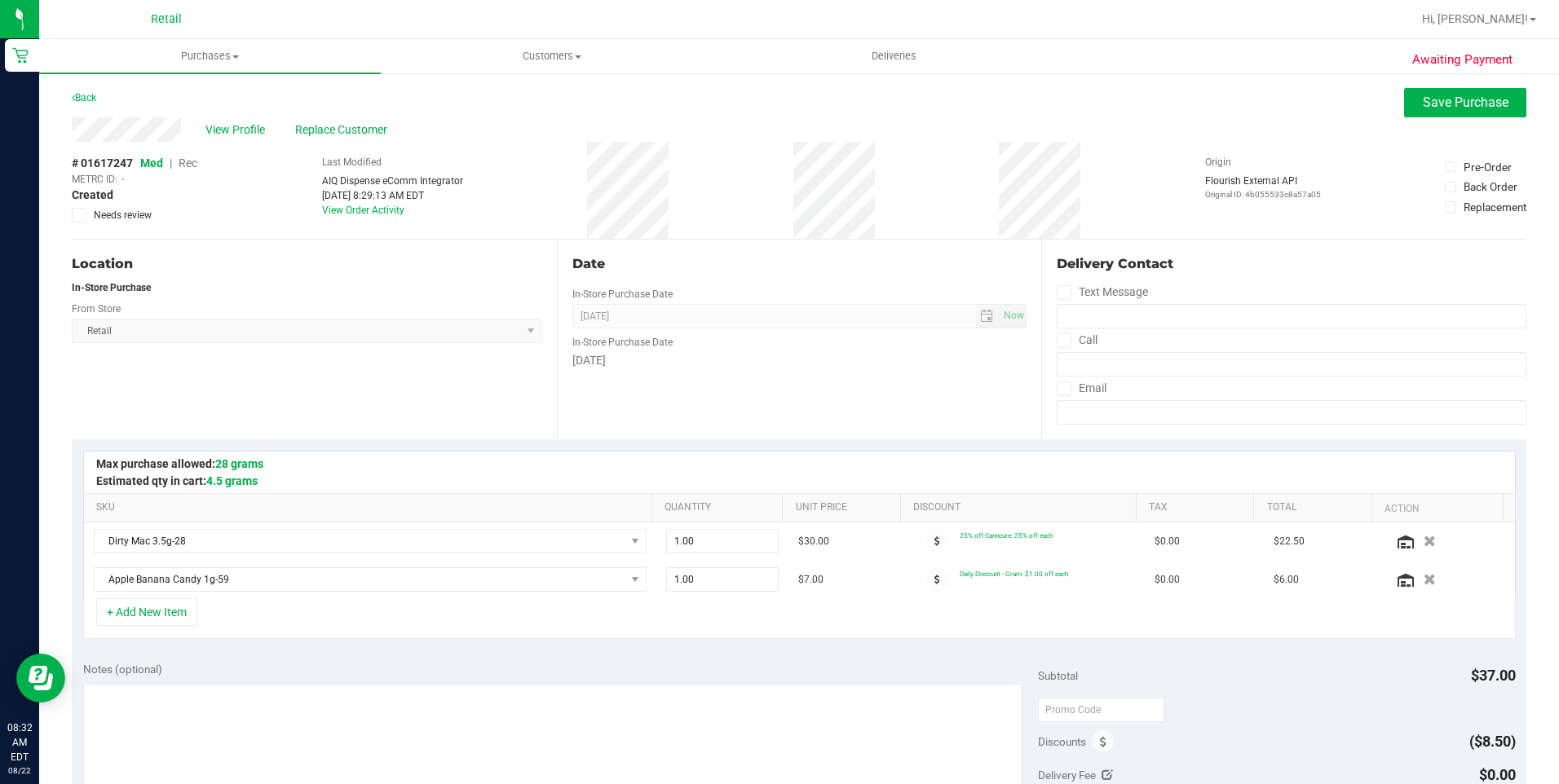
click at [184, 163] on span "Rec" at bounding box center [187, 163] width 18 height 13
click at [1449, 103] on span "Save Purchase" at bounding box center [1466, 102] width 86 height 16
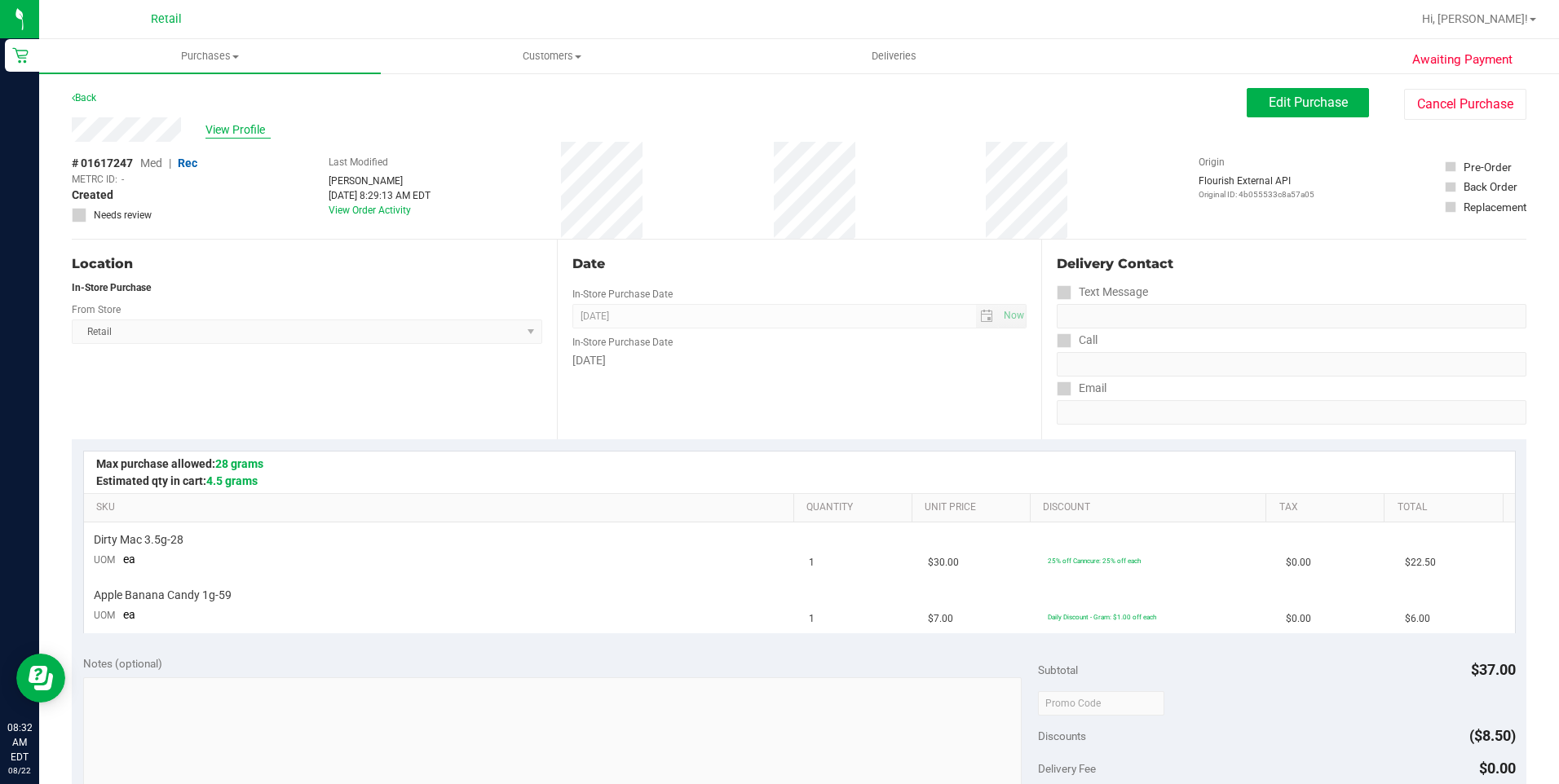
click at [253, 130] on span "View Profile" at bounding box center [238, 130] width 66 height 18
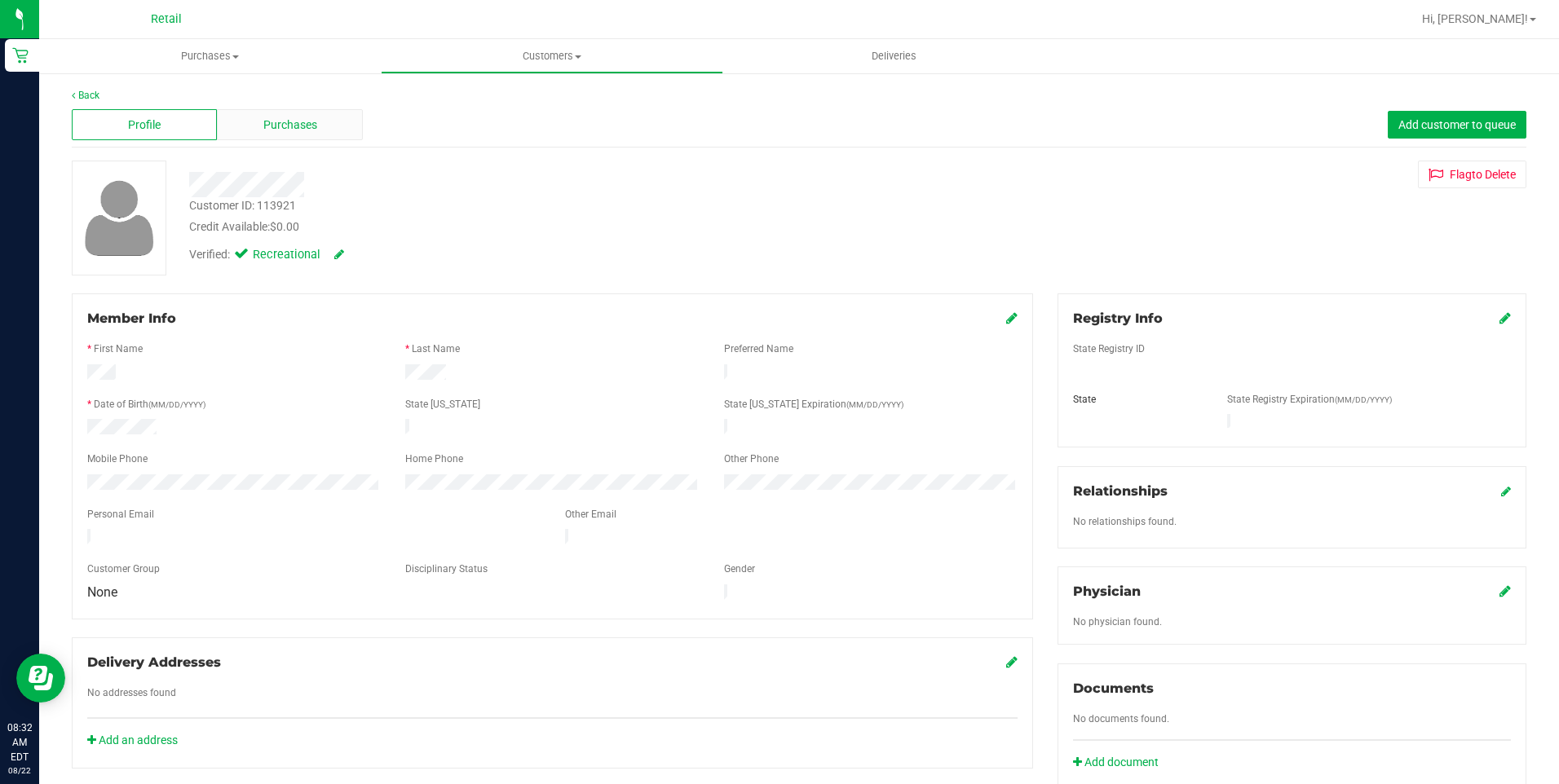
click at [259, 124] on div "Purchases" at bounding box center [289, 125] width 145 height 31
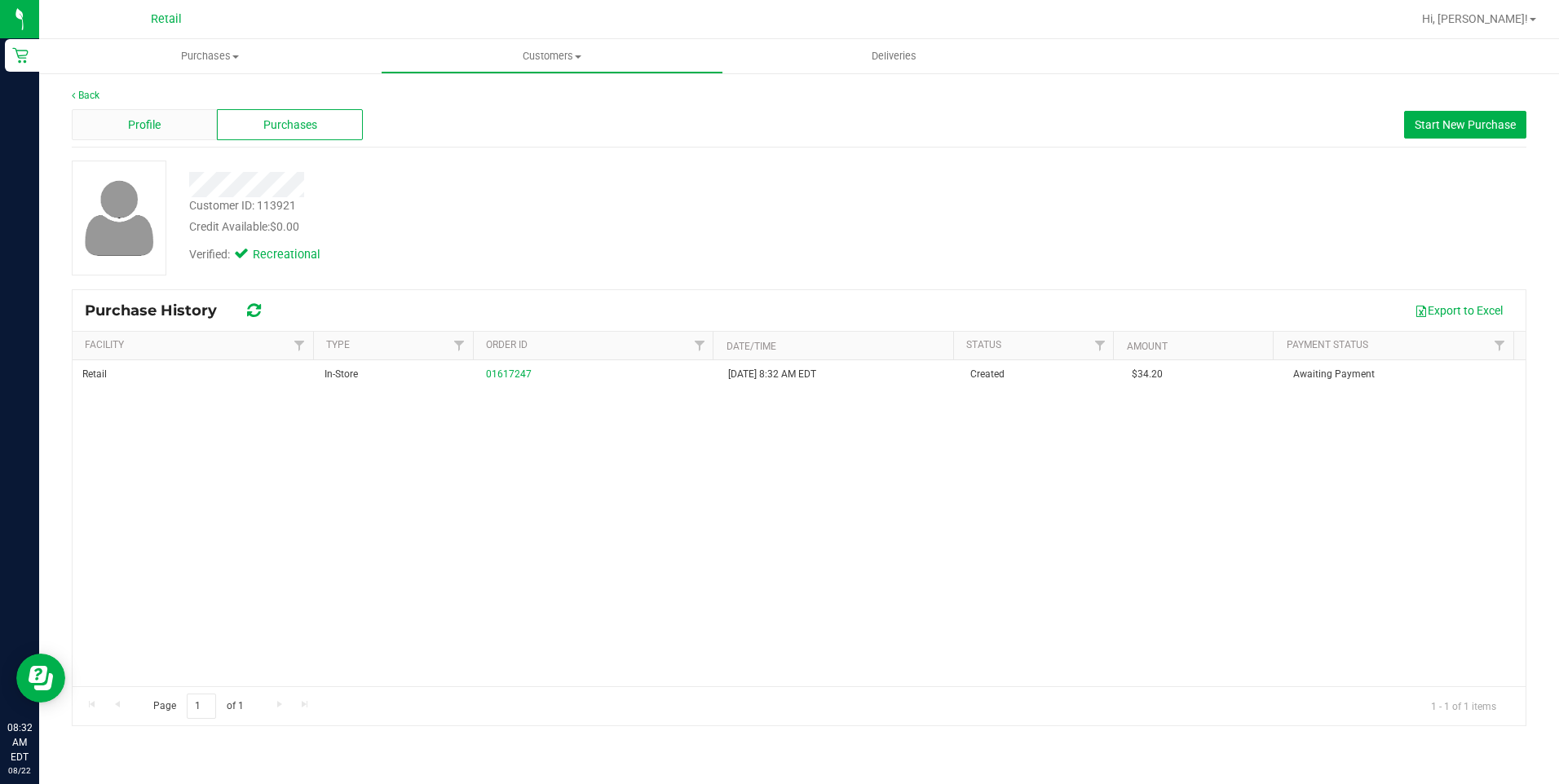
click at [143, 135] on div "Profile" at bounding box center [144, 125] width 145 height 31
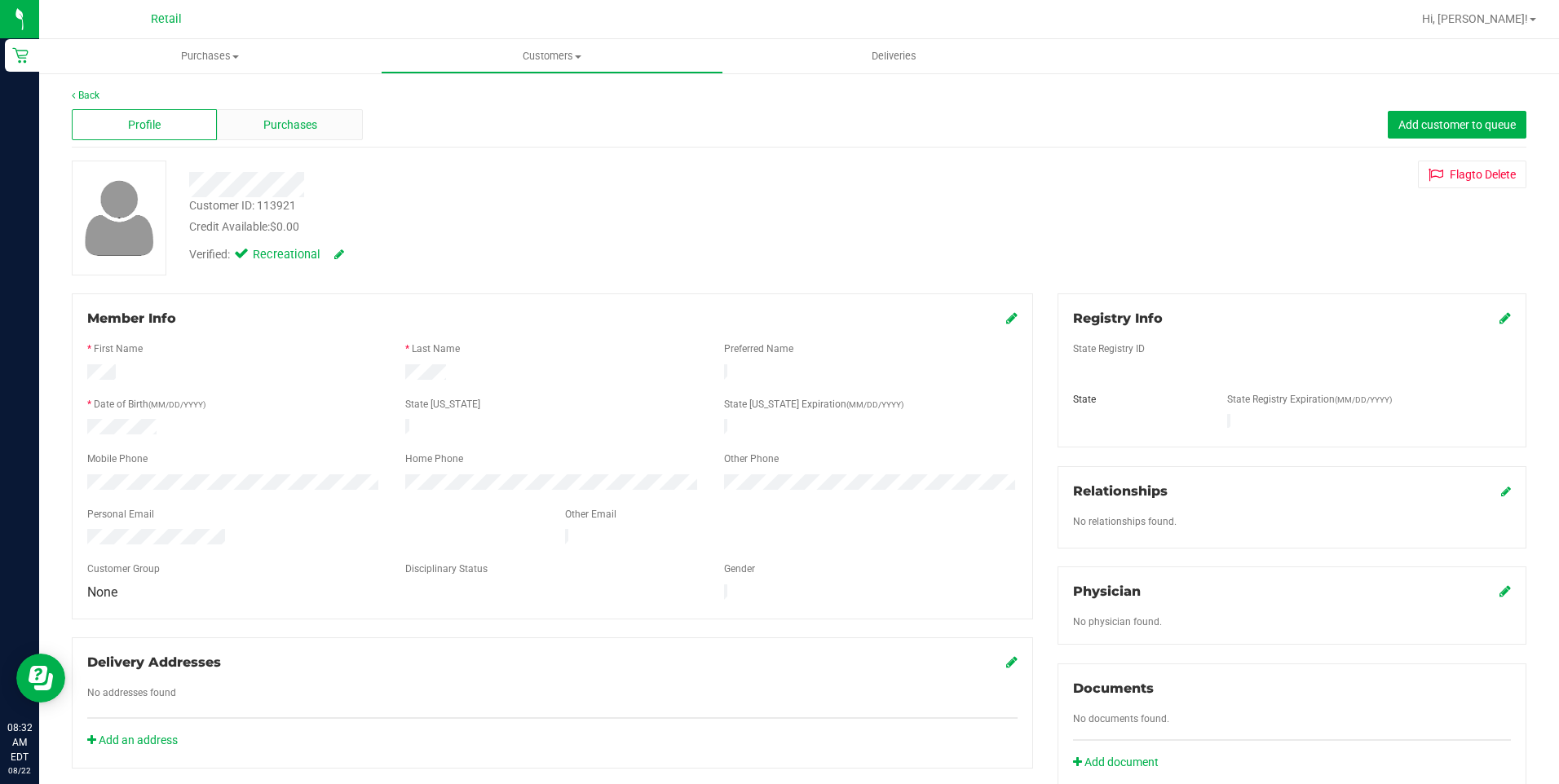
click at [275, 117] on span "Purchases" at bounding box center [290, 125] width 54 height 18
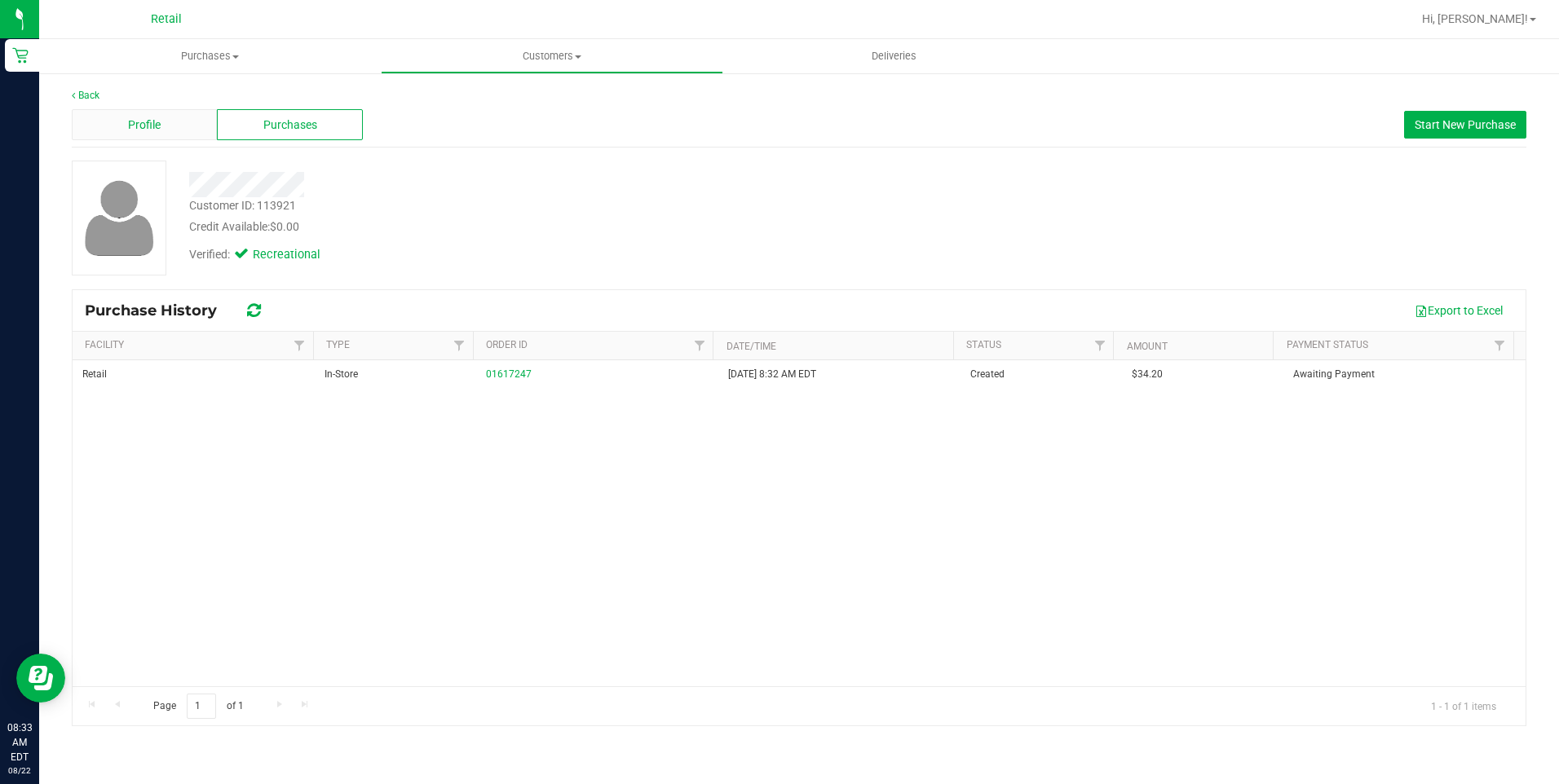
click at [158, 132] on span "Profile" at bounding box center [144, 125] width 32 height 18
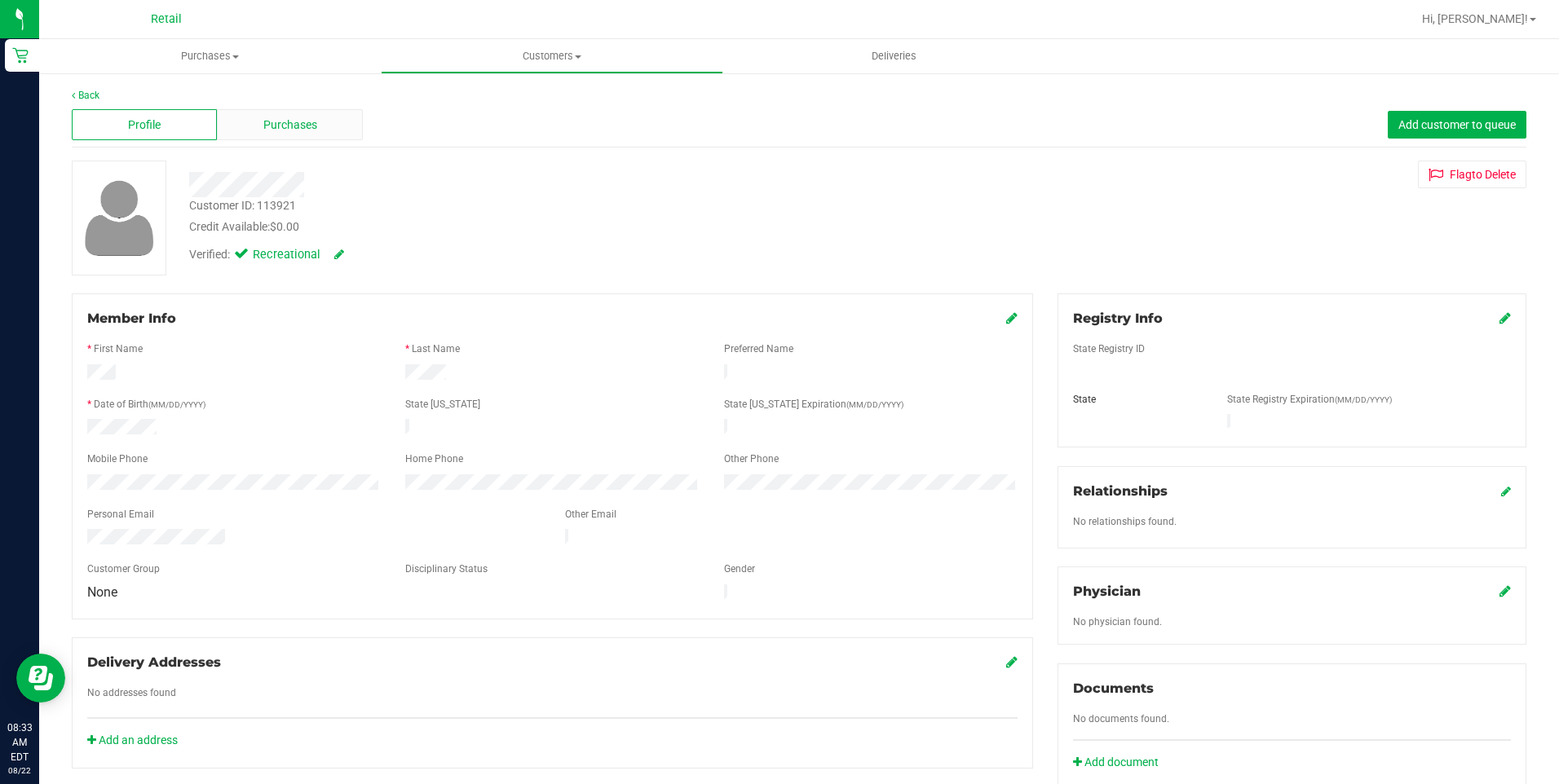
click at [297, 123] on span "Purchases" at bounding box center [290, 125] width 54 height 18
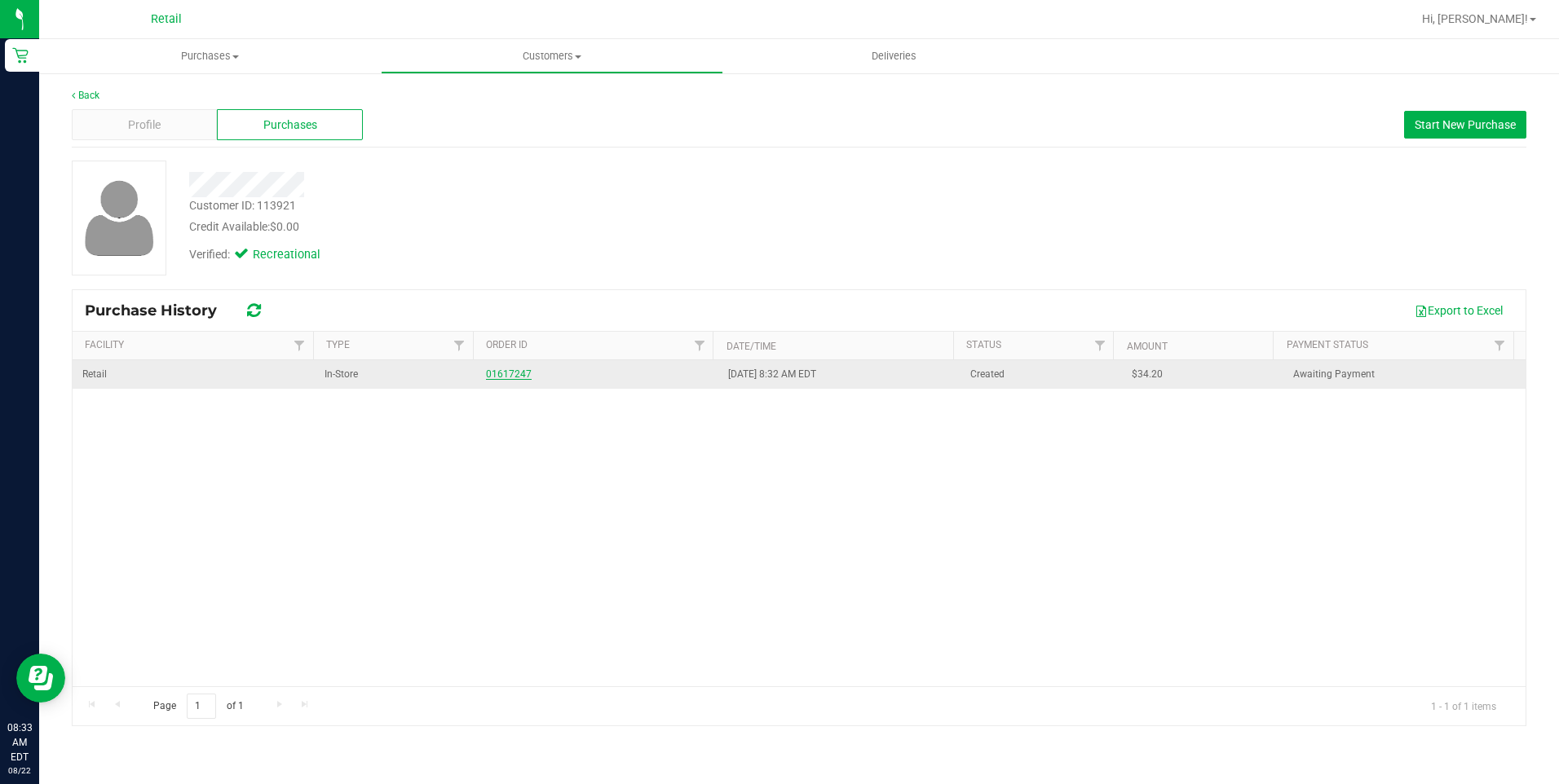
click at [492, 380] on link "01617247" at bounding box center [508, 374] width 45 height 11
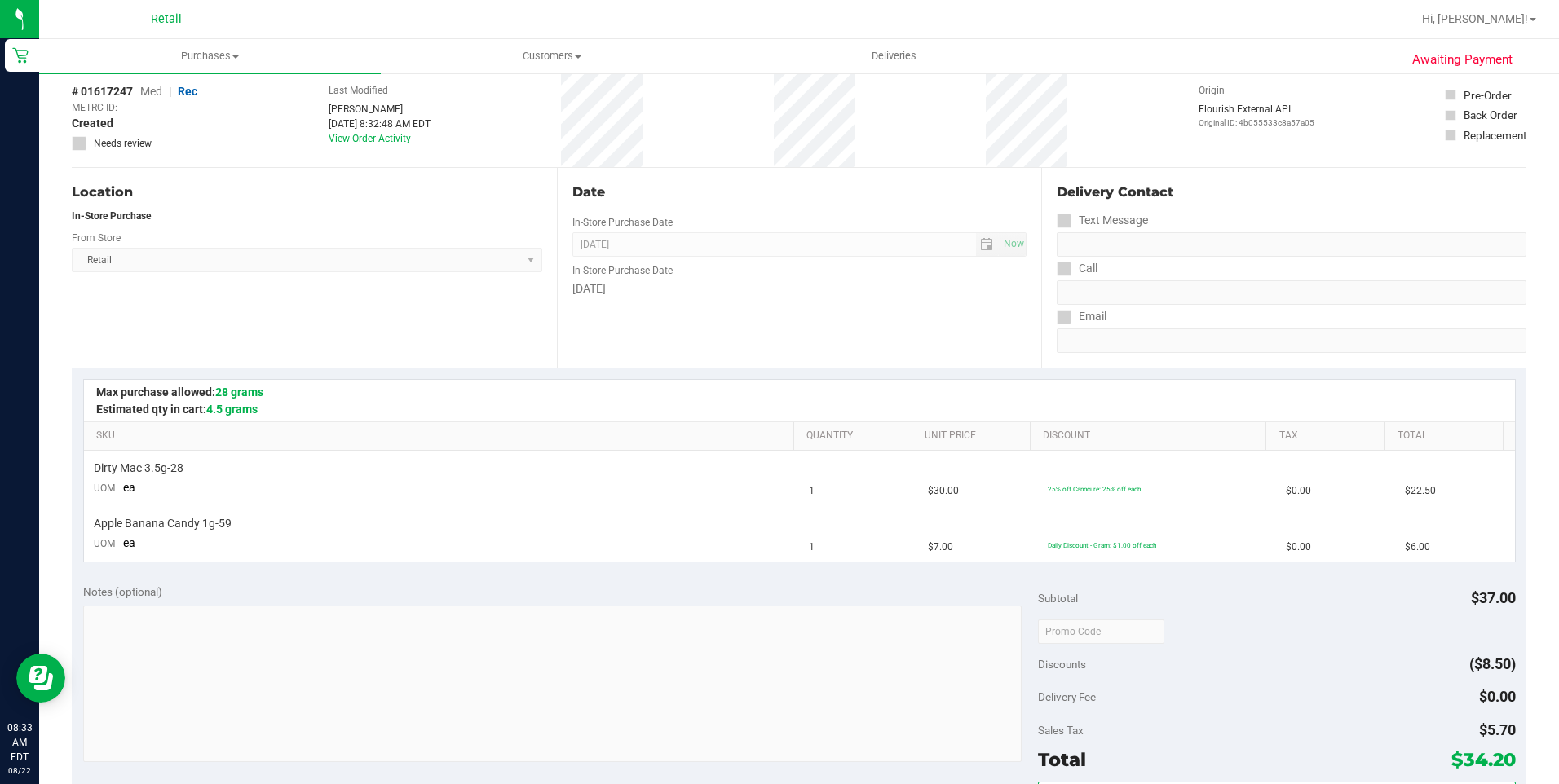
scroll to position [163, 0]
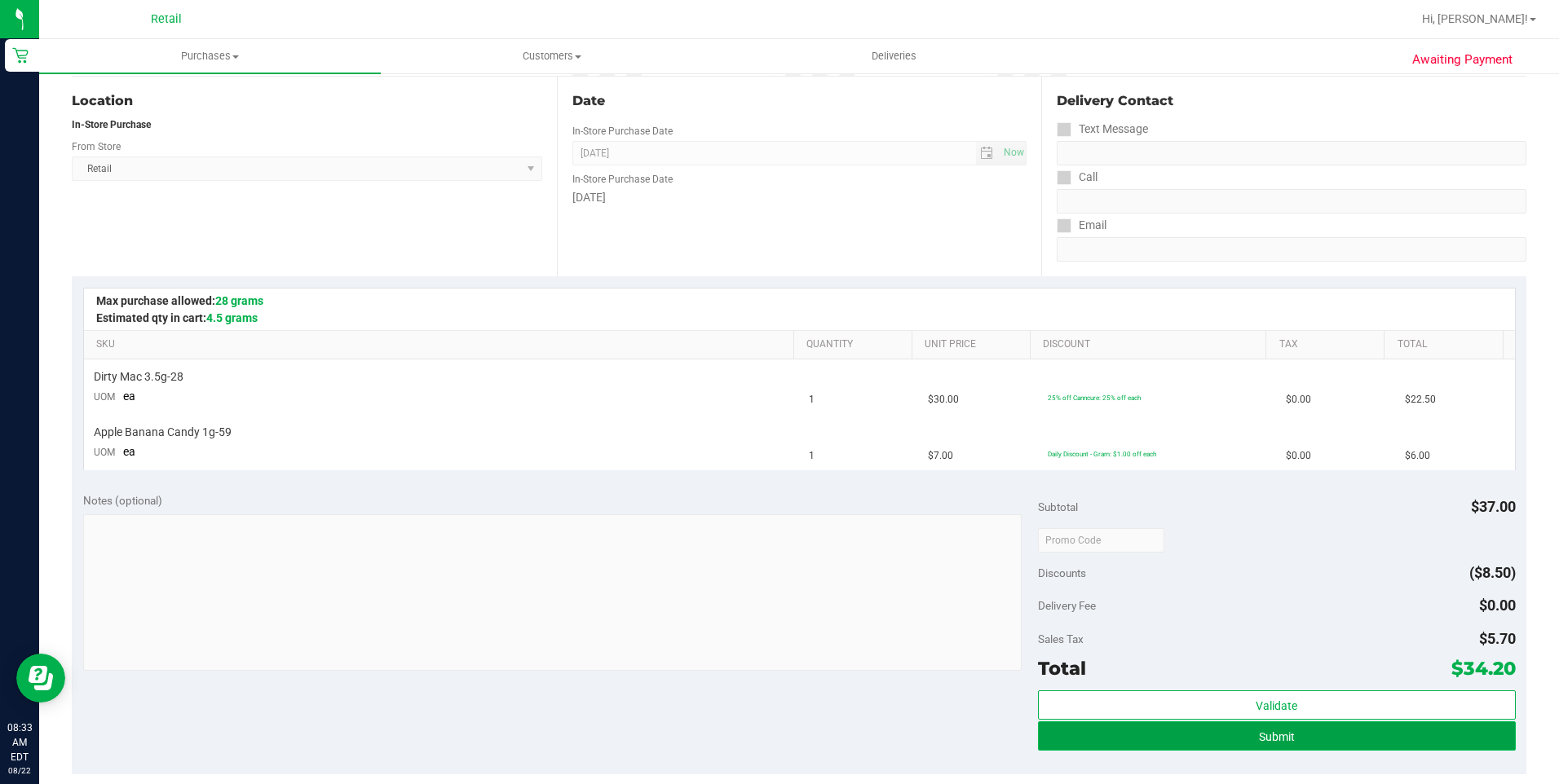
click at [1400, 729] on button "Submit" at bounding box center [1276, 736] width 477 height 30
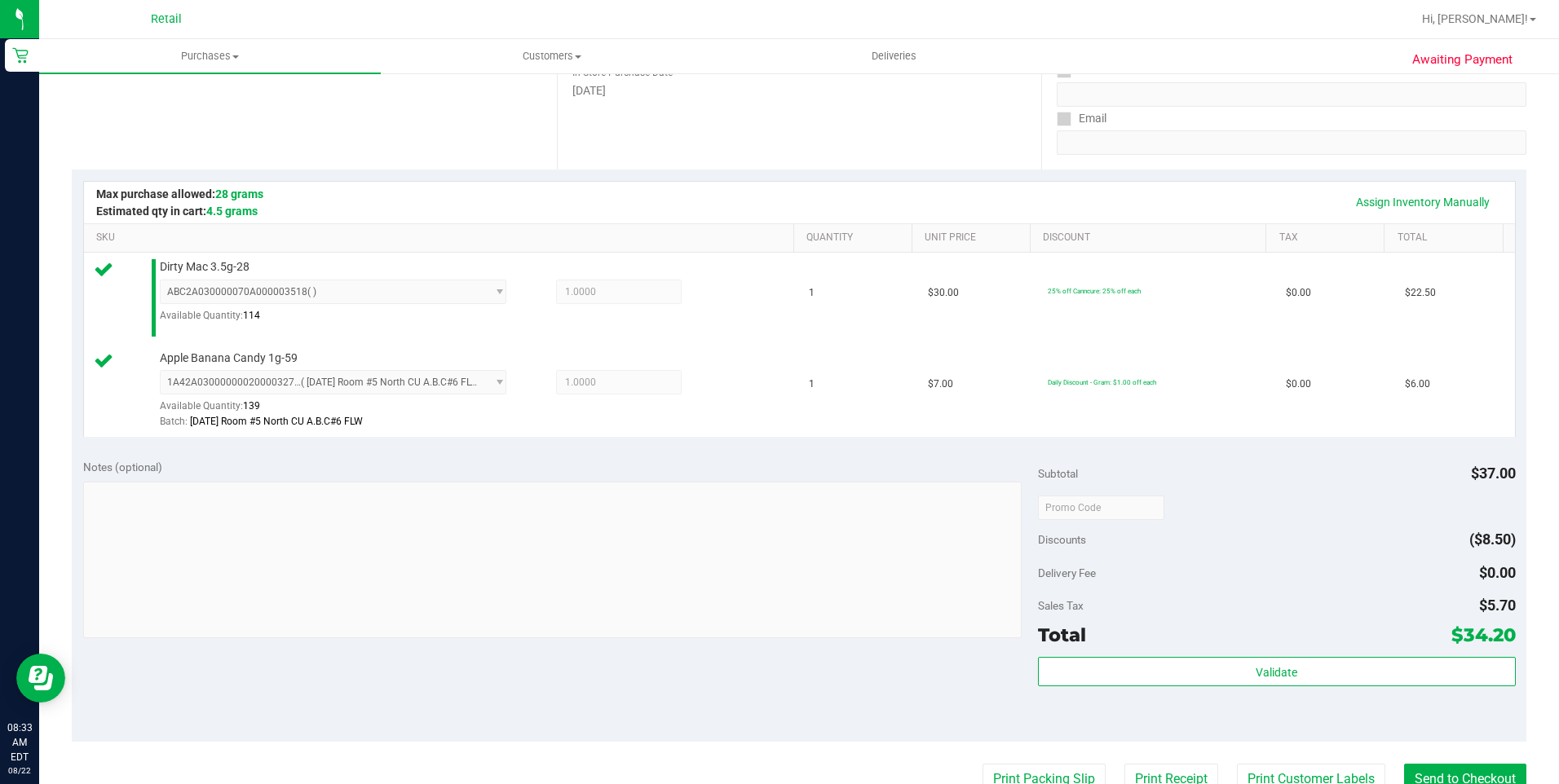
scroll to position [326, 0]
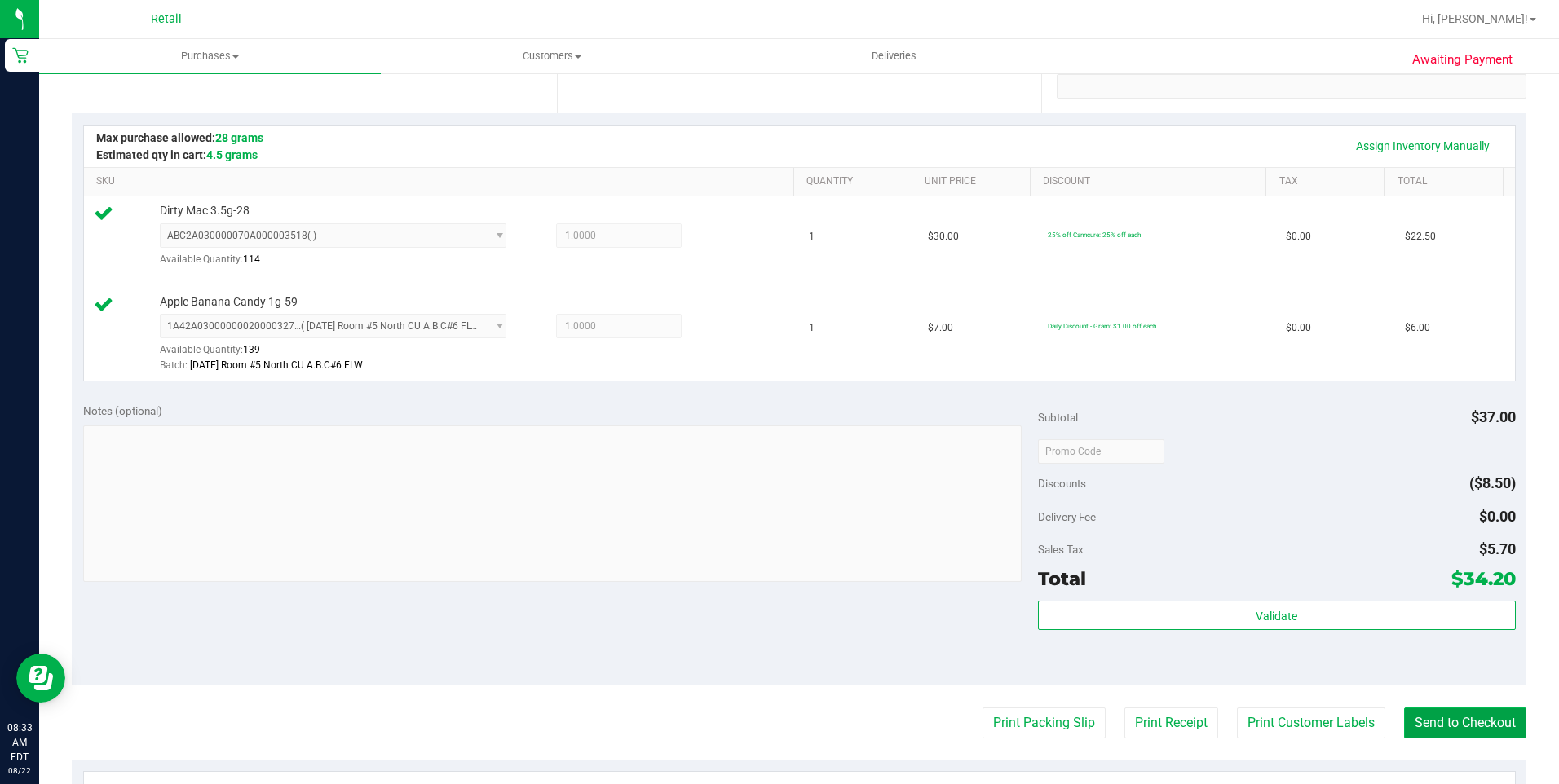
click at [1414, 730] on button "Send to Checkout" at bounding box center [1465, 723] width 122 height 31
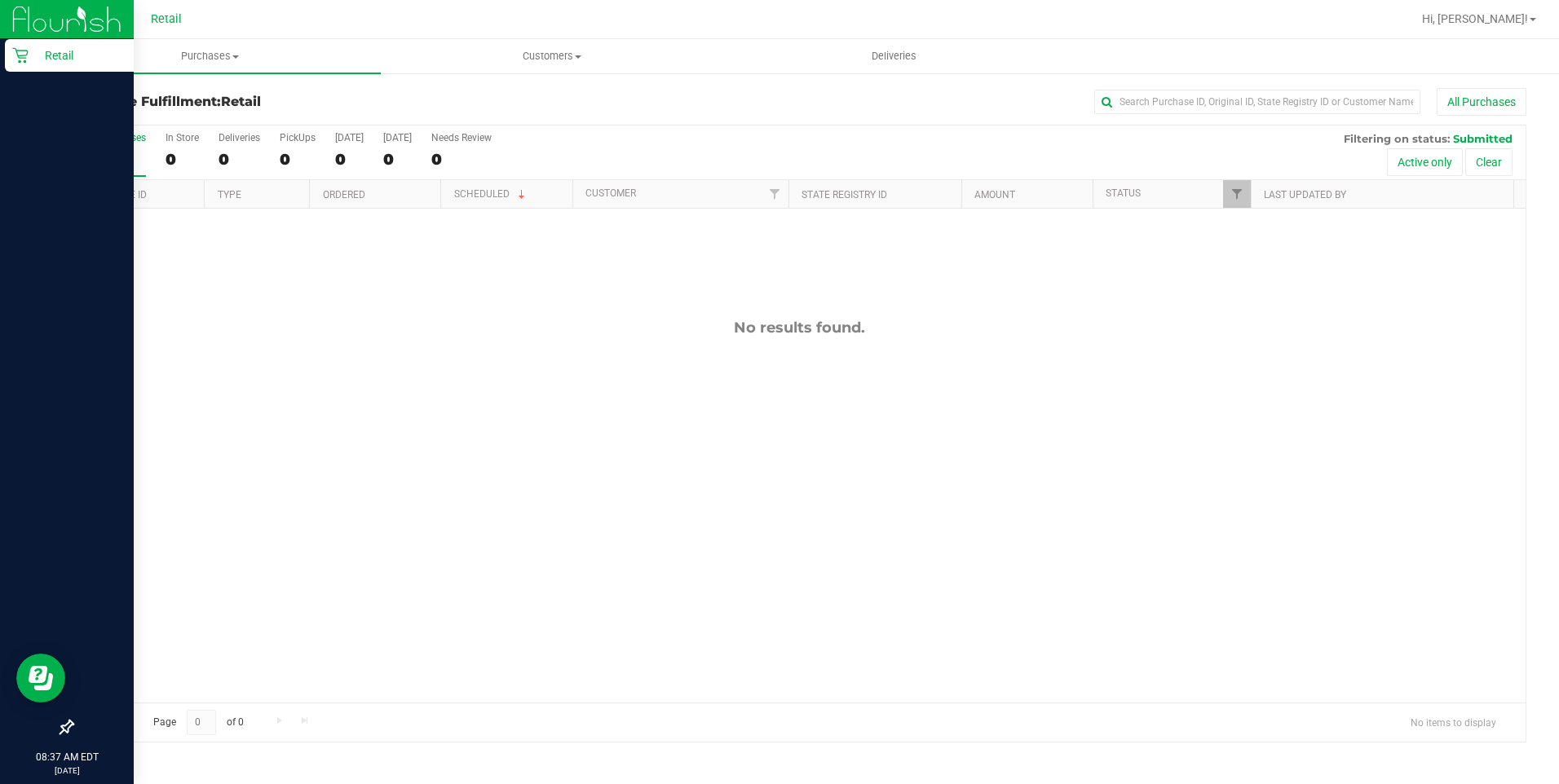
click at [28, 61] on icon at bounding box center [20, 55] width 17 height 17
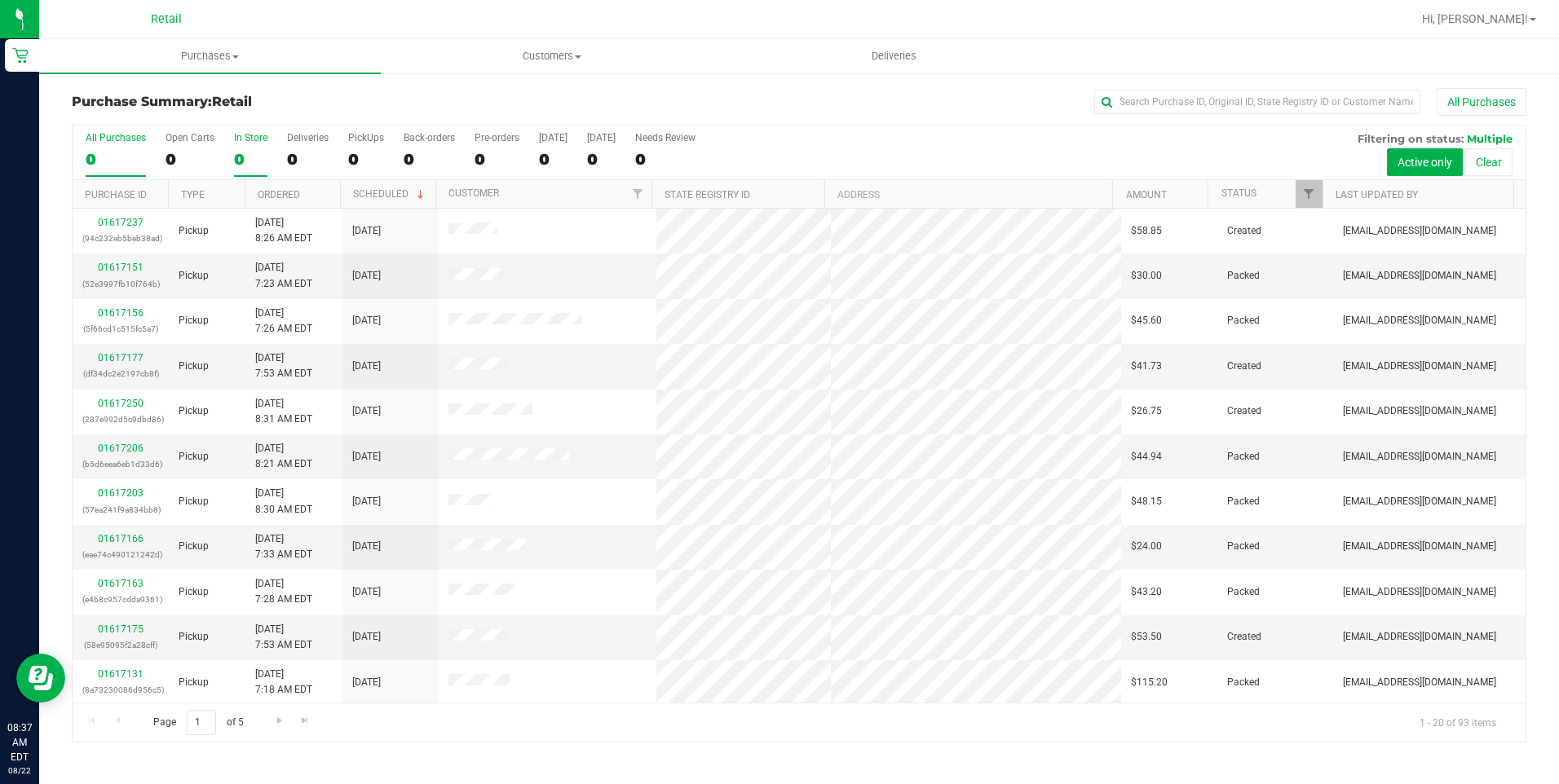
click at [242, 151] on div "0" at bounding box center [250, 159] width 33 height 18
click at [0, 0] on input "In Store 0" at bounding box center [0, 0] width 0 height 0
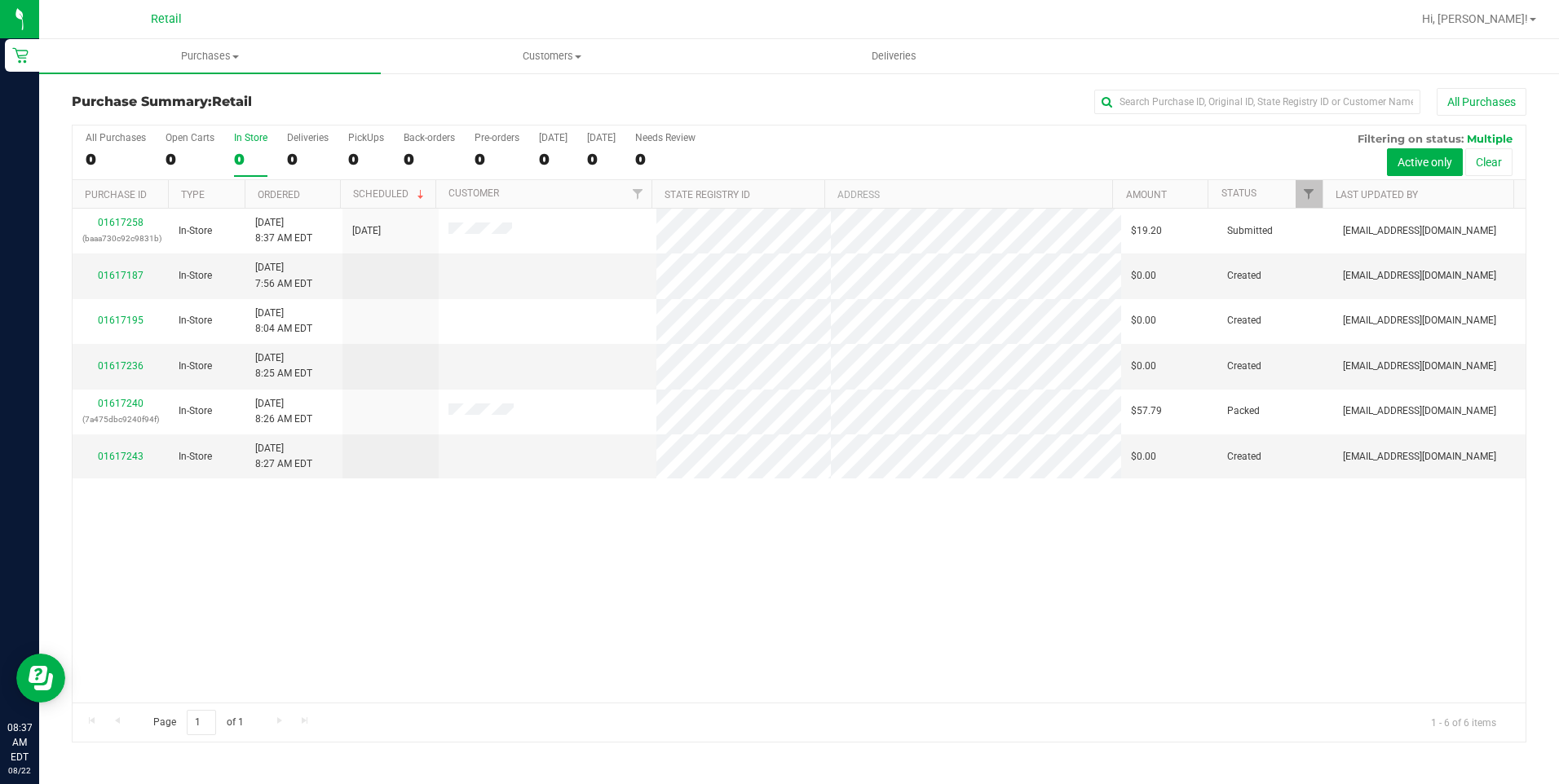
click at [242, 151] on div "0" at bounding box center [250, 159] width 33 height 18
click at [0, 0] on input "In Store 0" at bounding box center [0, 0] width 0 height 0
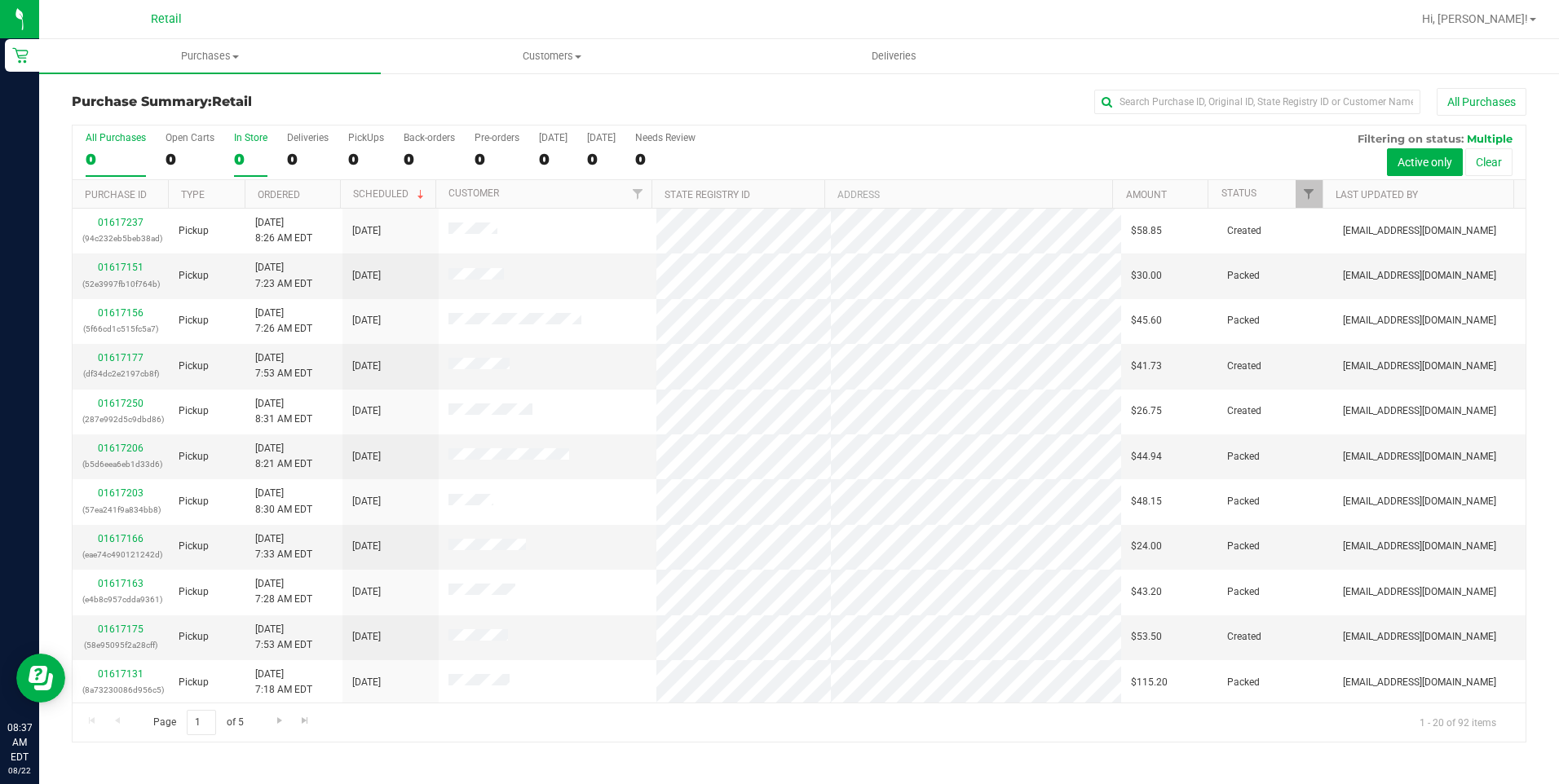
click at [239, 151] on div "0" at bounding box center [250, 159] width 33 height 18
click at [0, 0] on input "In Store 0" at bounding box center [0, 0] width 0 height 0
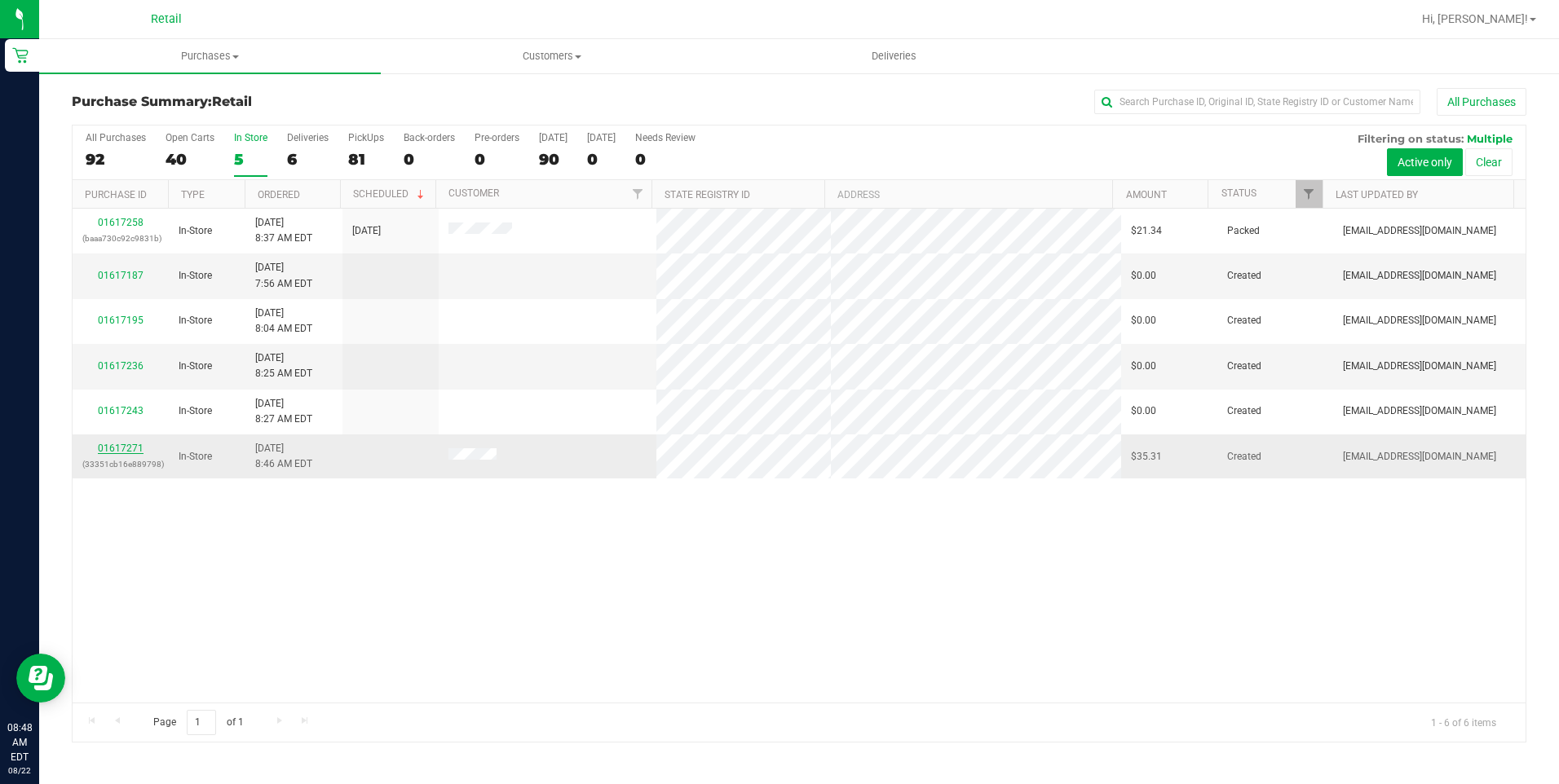
click at [130, 450] on link "01617271" at bounding box center [120, 448] width 45 height 11
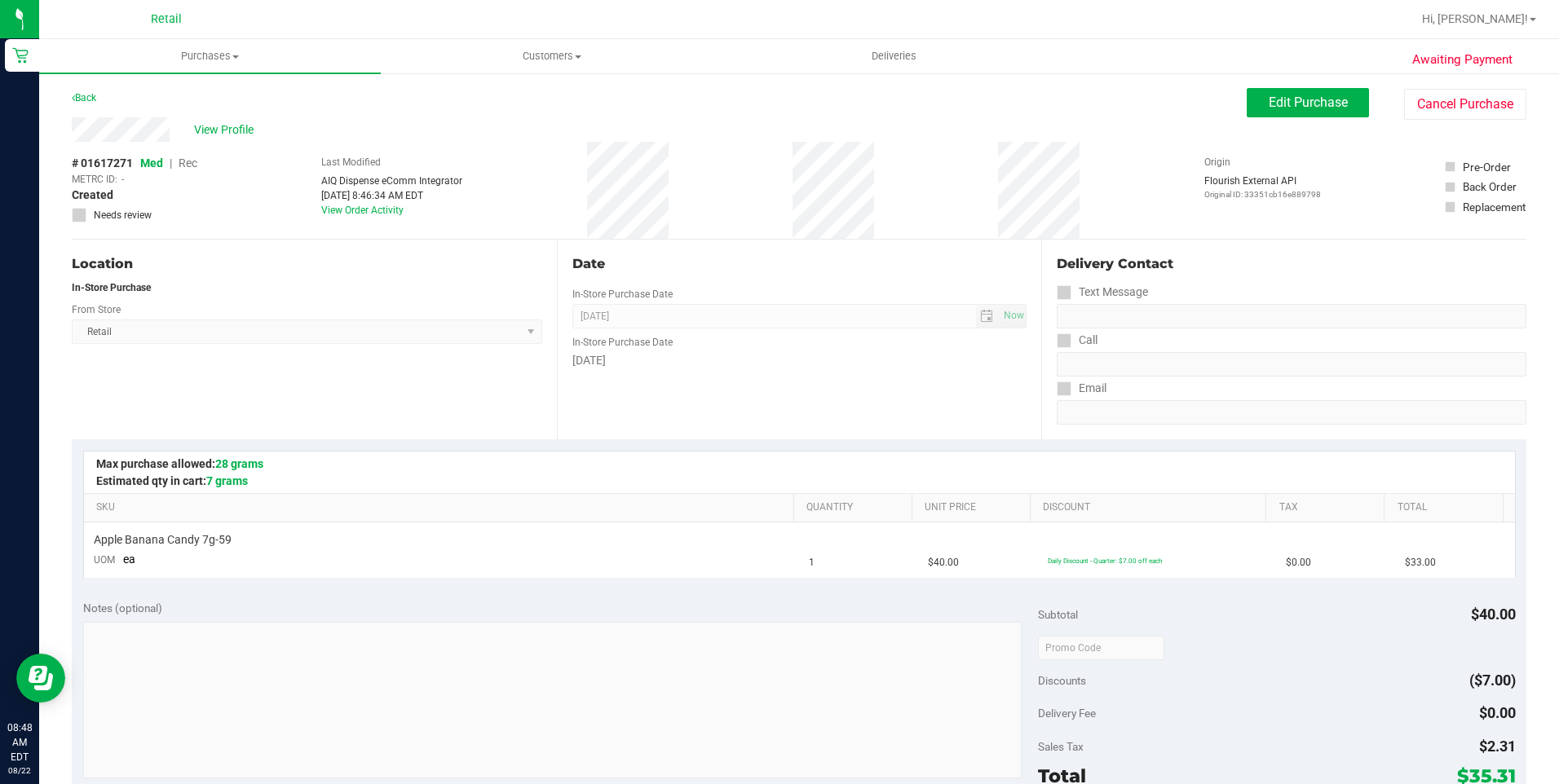
click at [1247, 117] on div "Edit Purchase Cancel Purchase" at bounding box center [1386, 103] width 280 height 31
click at [1321, 106] on span "Edit Purchase" at bounding box center [1309, 102] width 79 height 16
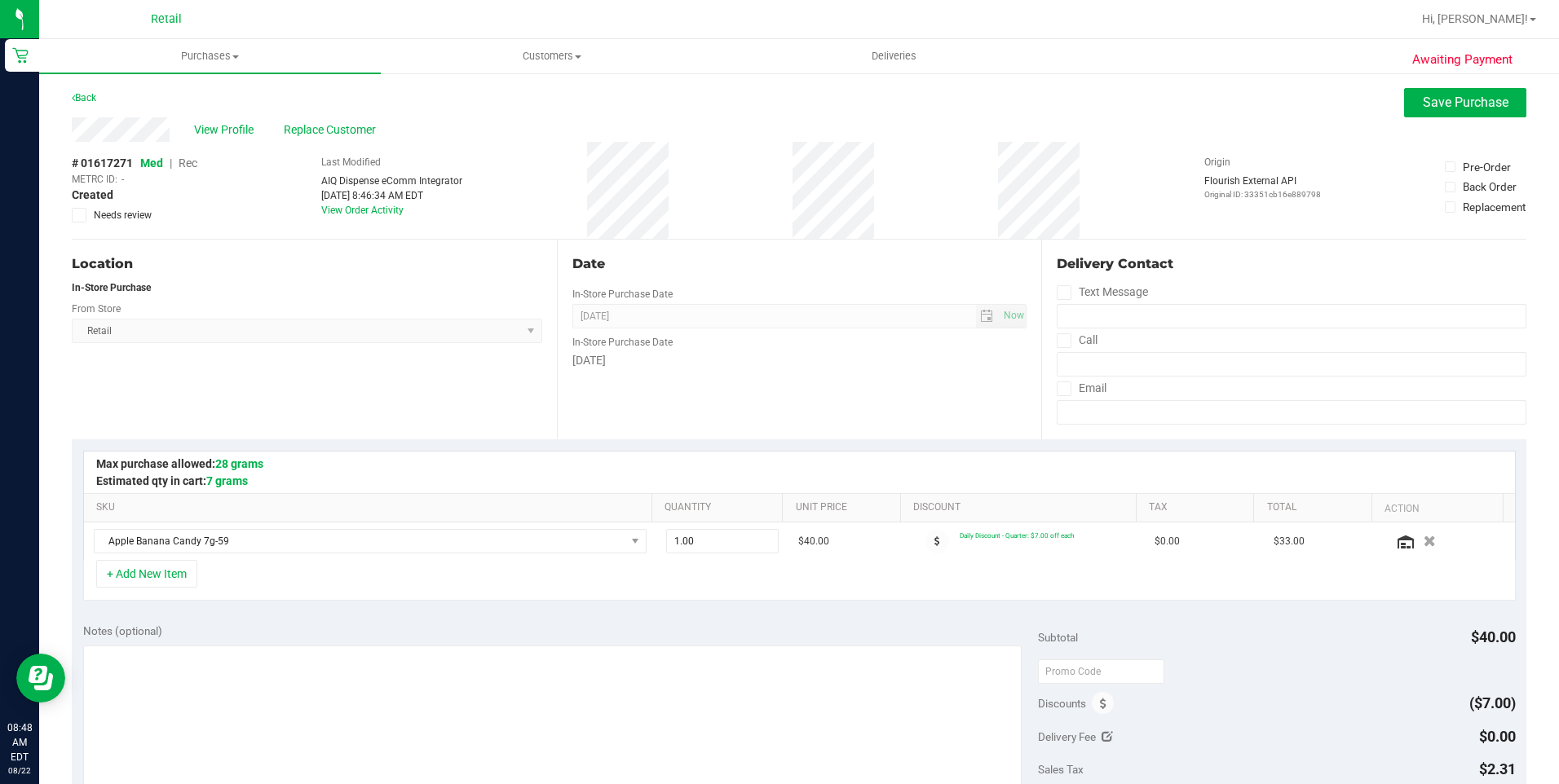
click at [192, 163] on span "Rec" at bounding box center [187, 163] width 18 height 13
click at [1458, 107] on span "Save Purchase" at bounding box center [1466, 102] width 86 height 16
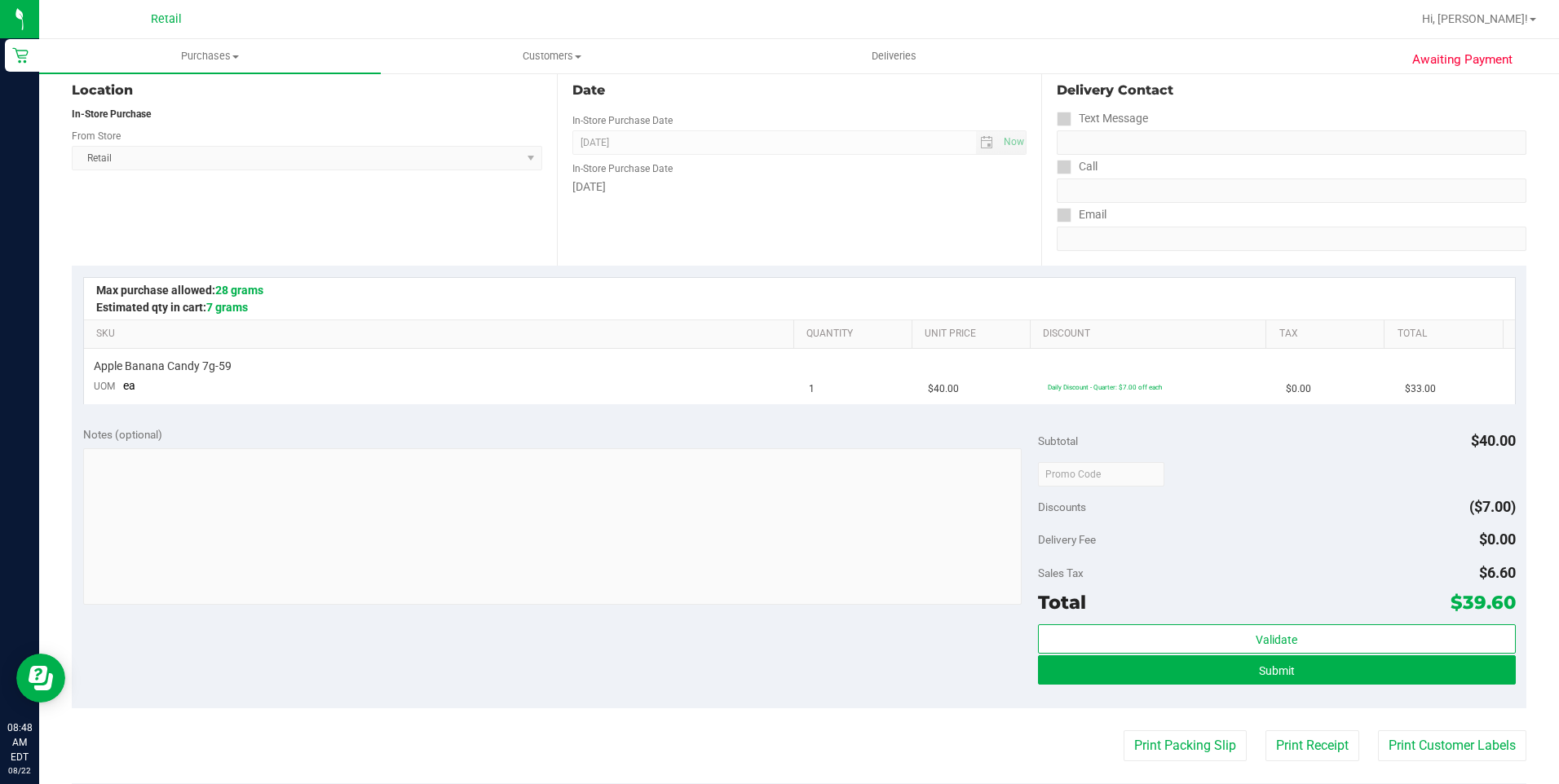
scroll to position [245, 0]
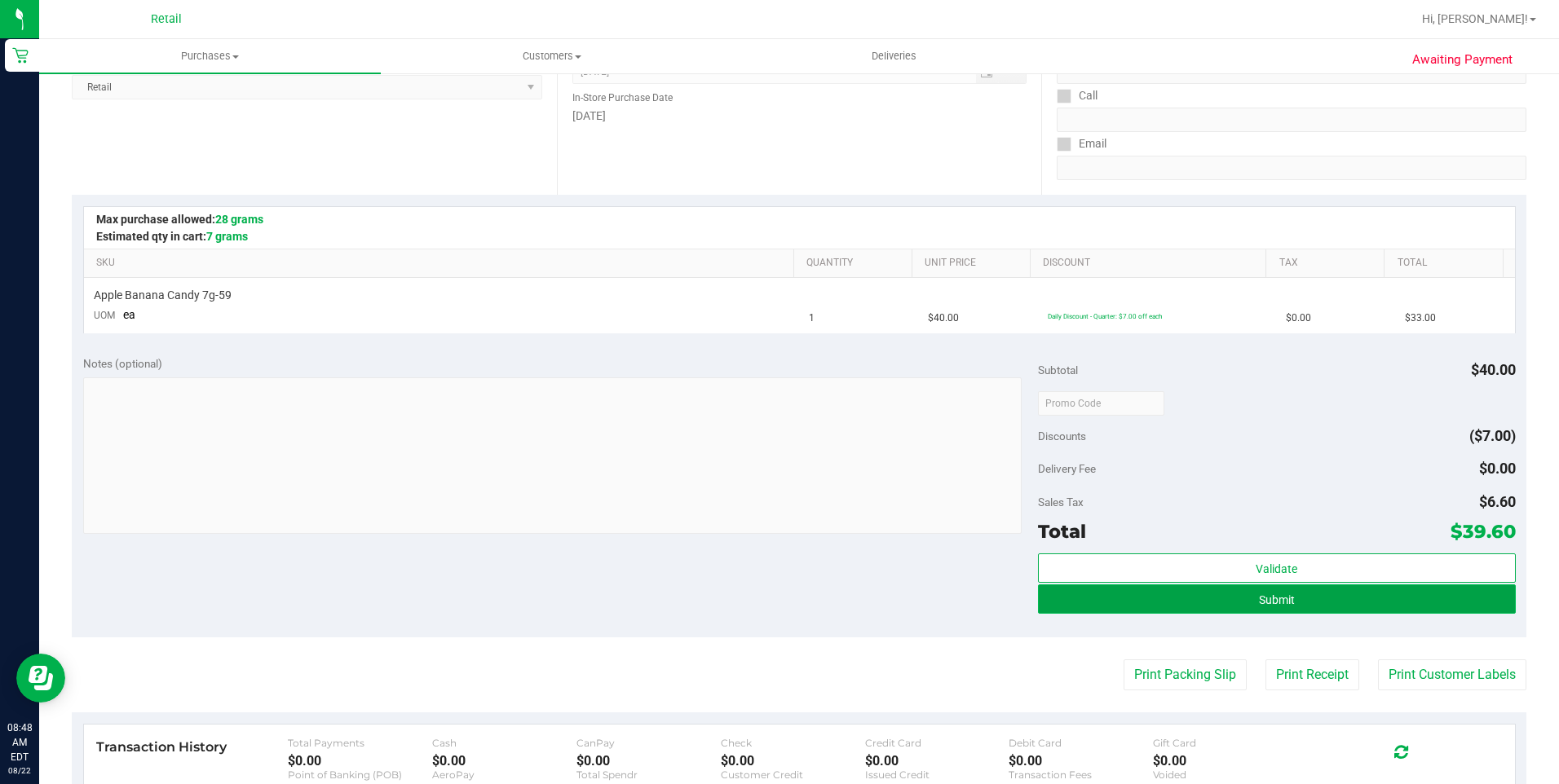
click at [1187, 602] on button "Submit" at bounding box center [1276, 599] width 477 height 30
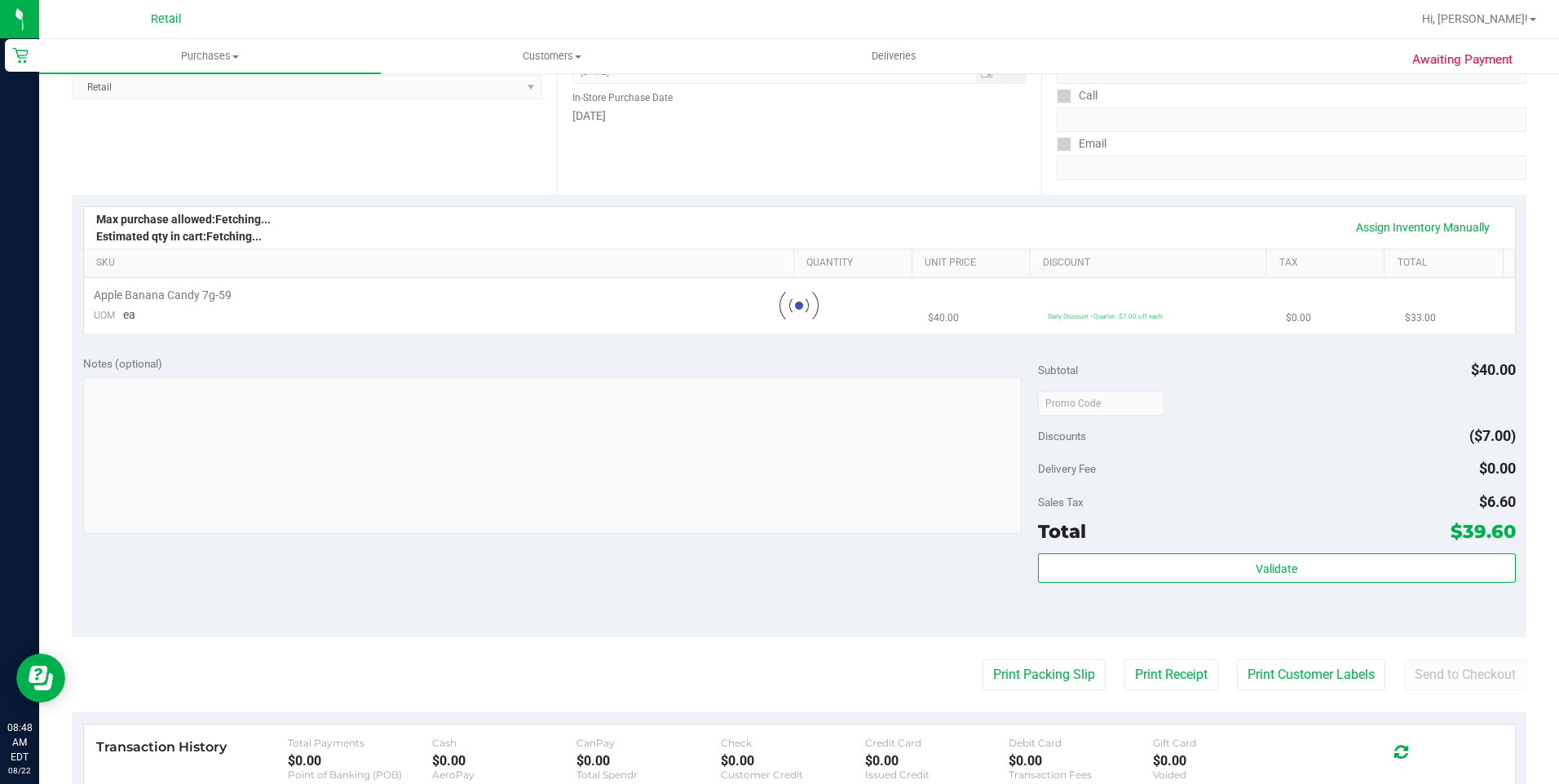
scroll to position [0, 0]
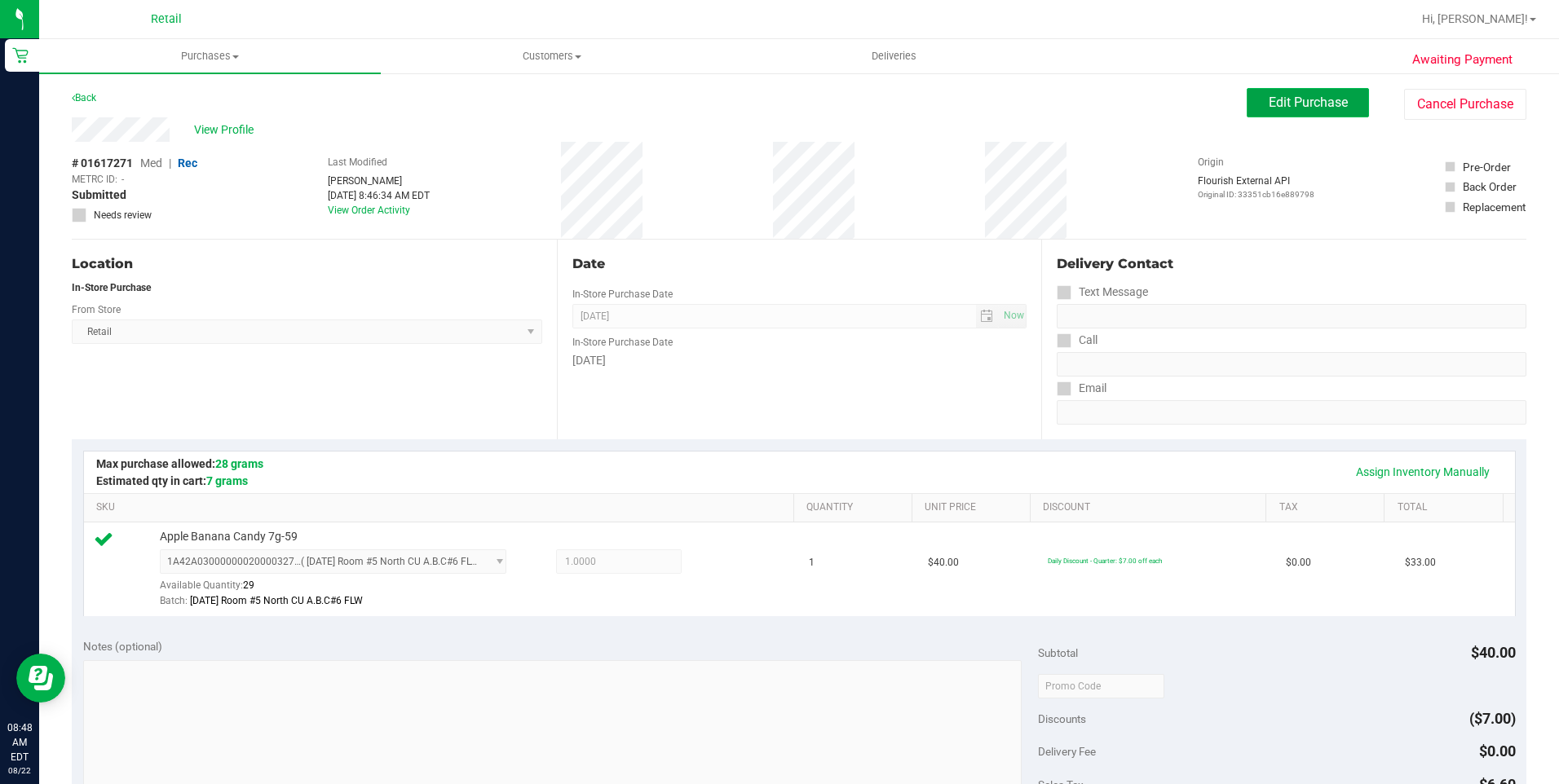
click at [1328, 101] on span "Edit Purchase" at bounding box center [1309, 102] width 79 height 16
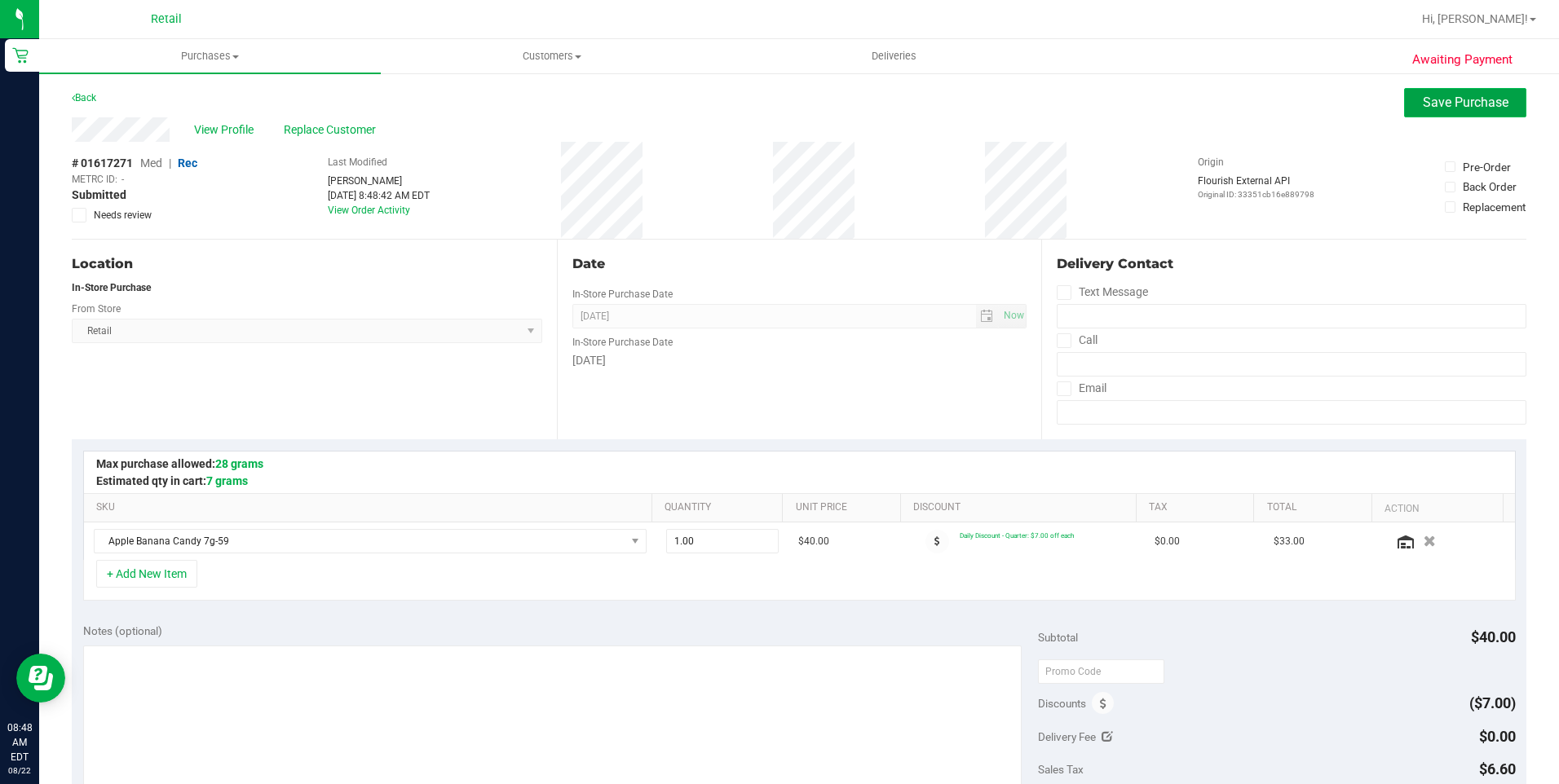
click at [1481, 100] on span "Save Purchase" at bounding box center [1466, 102] width 86 height 16
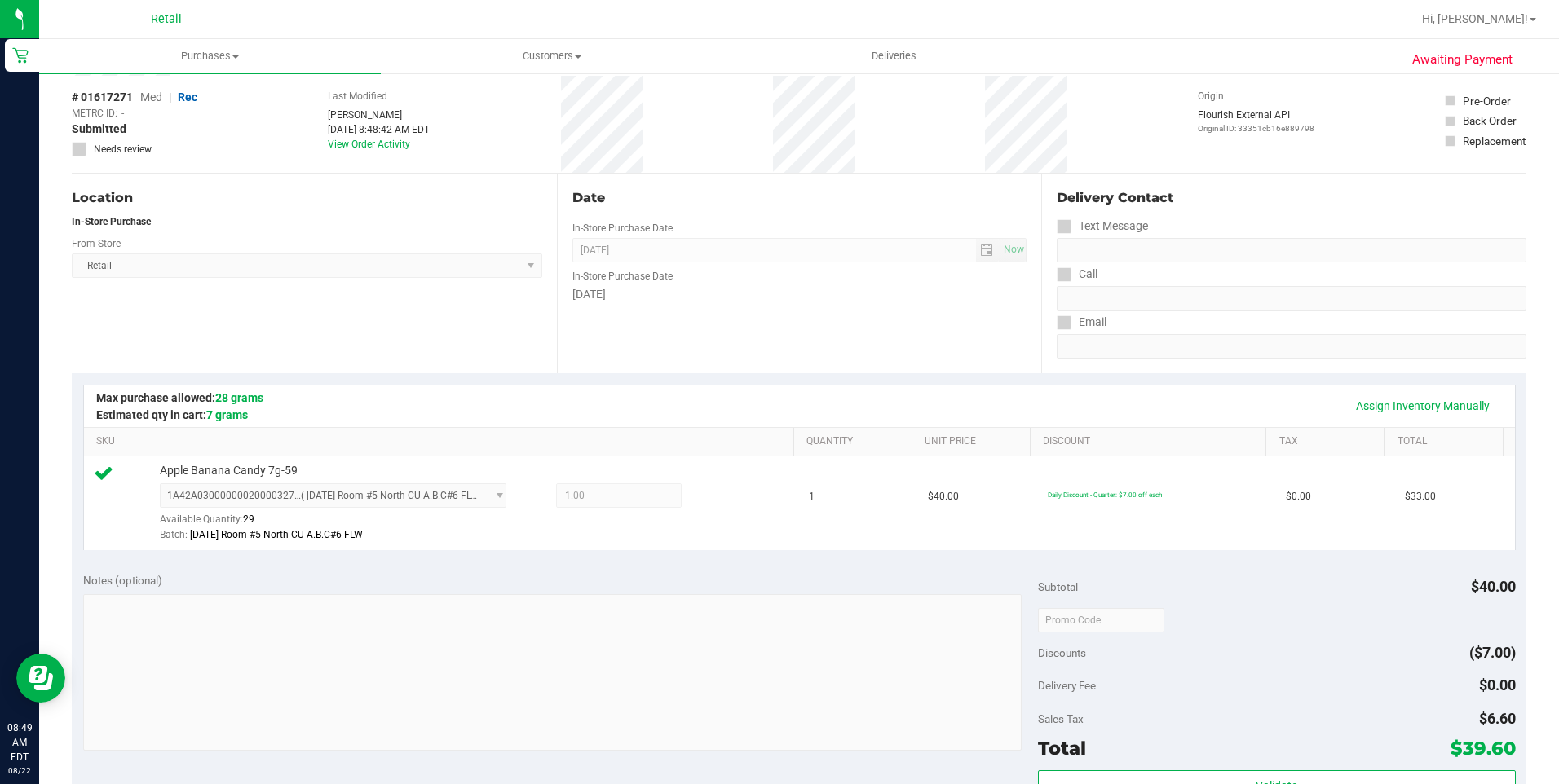
scroll to position [245, 0]
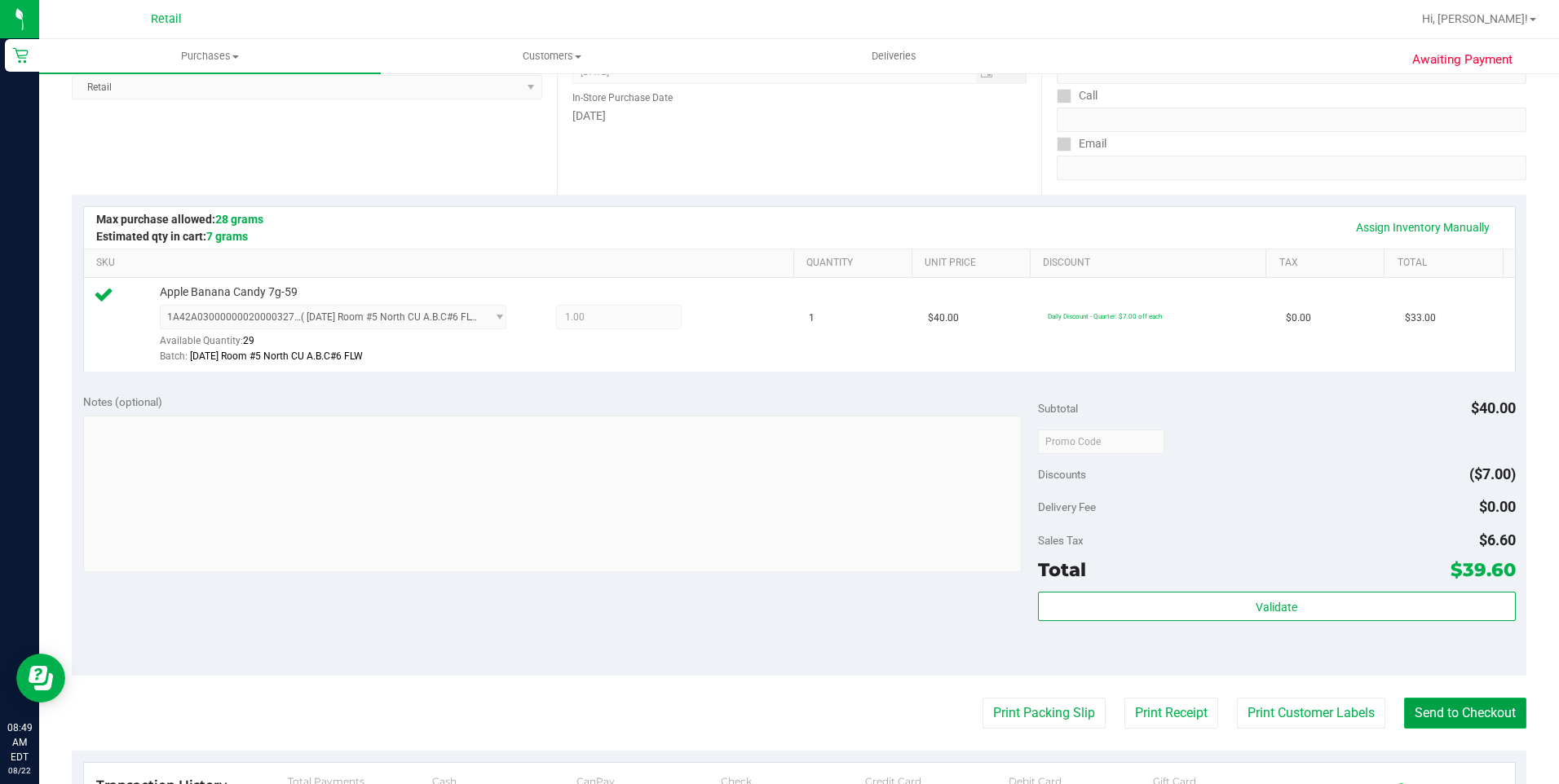
click at [1453, 725] on button "Send to Checkout" at bounding box center [1465, 714] width 122 height 31
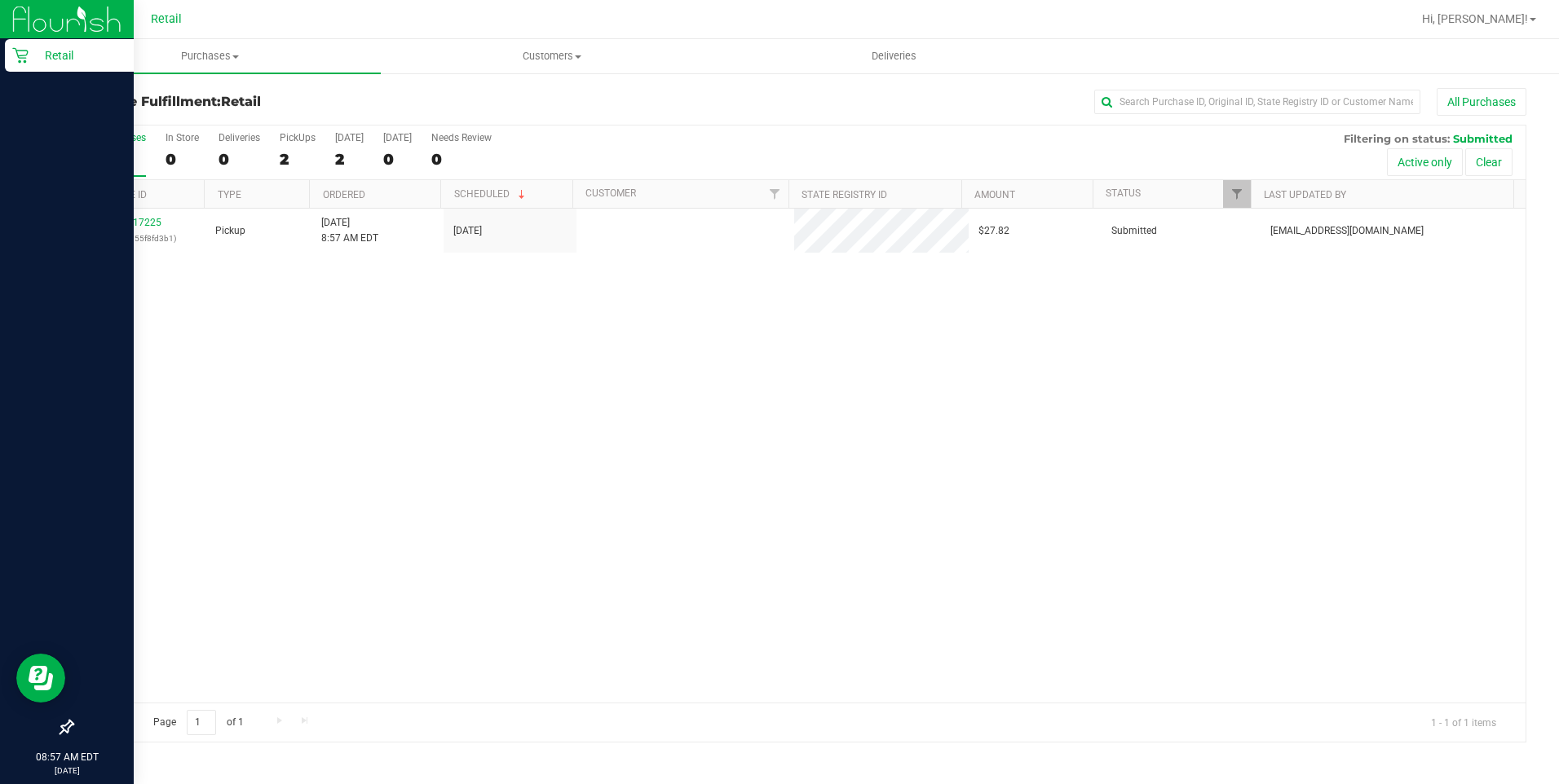
click at [35, 46] on p "Retail" at bounding box center [78, 54] width 98 height 19
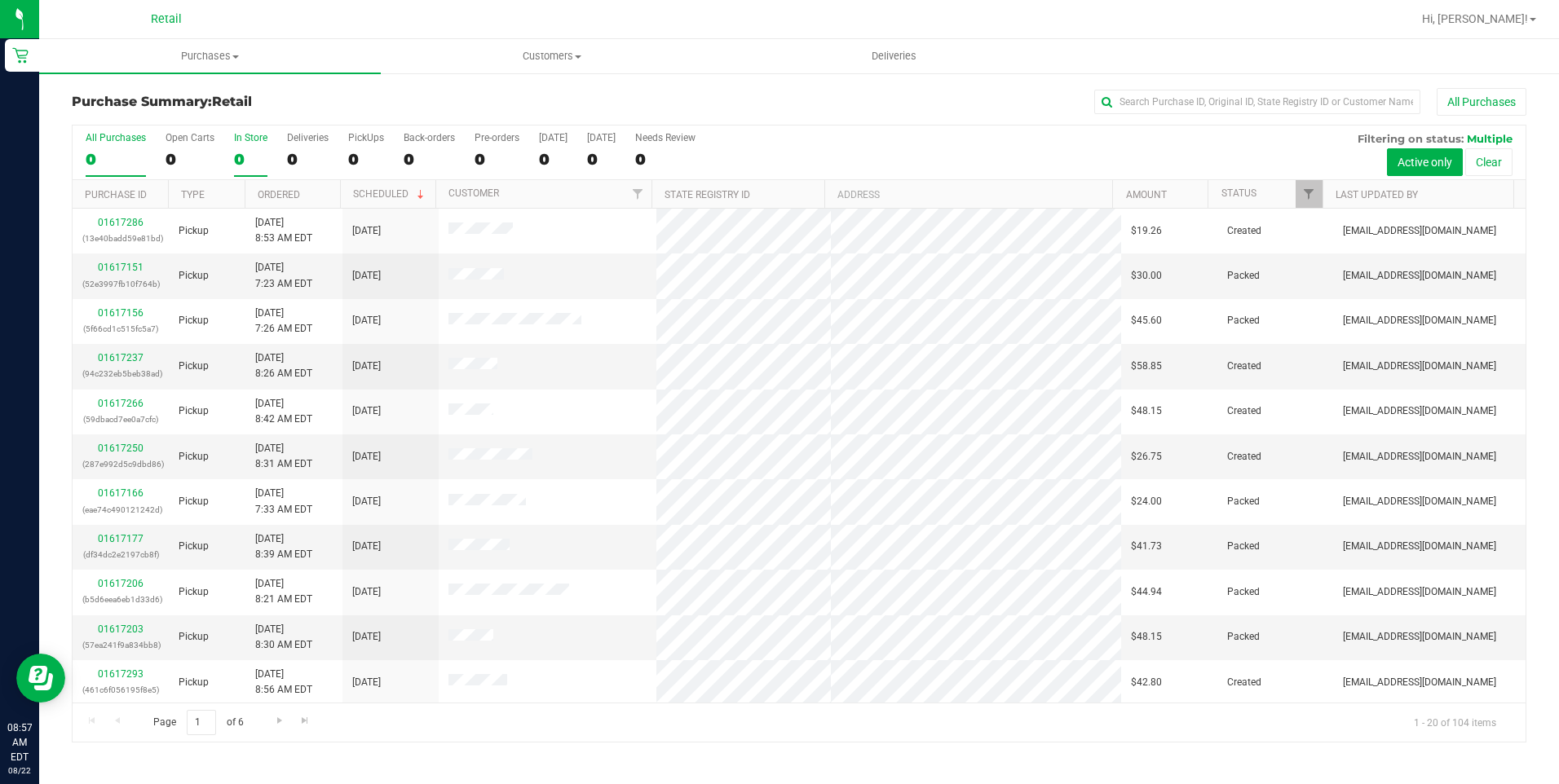
click at [253, 149] on label "In Store 0" at bounding box center [250, 154] width 33 height 45
click at [0, 0] on input "In Store 0" at bounding box center [0, 0] width 0 height 0
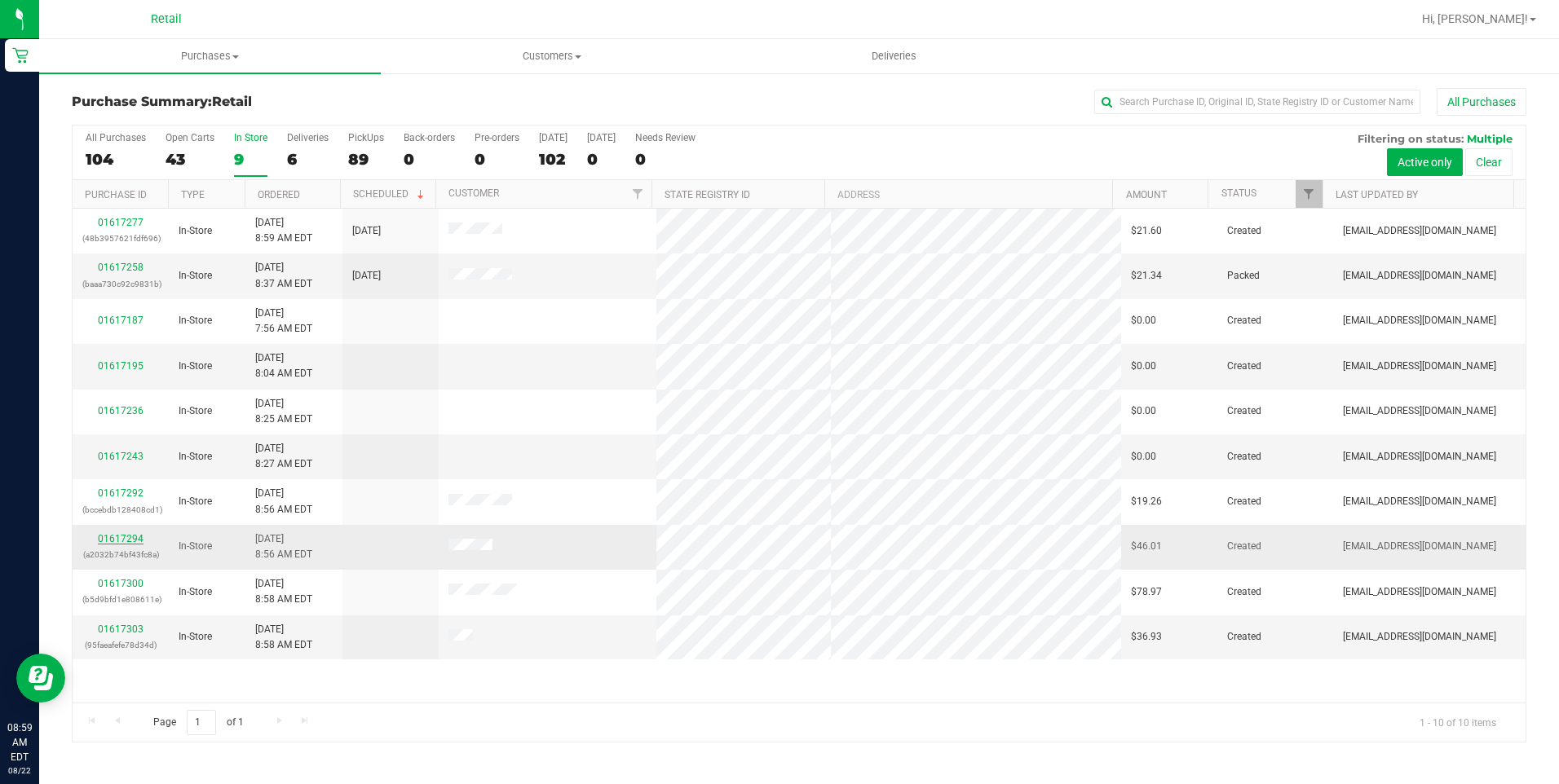
click at [125, 535] on link "01617294" at bounding box center [120, 538] width 45 height 11
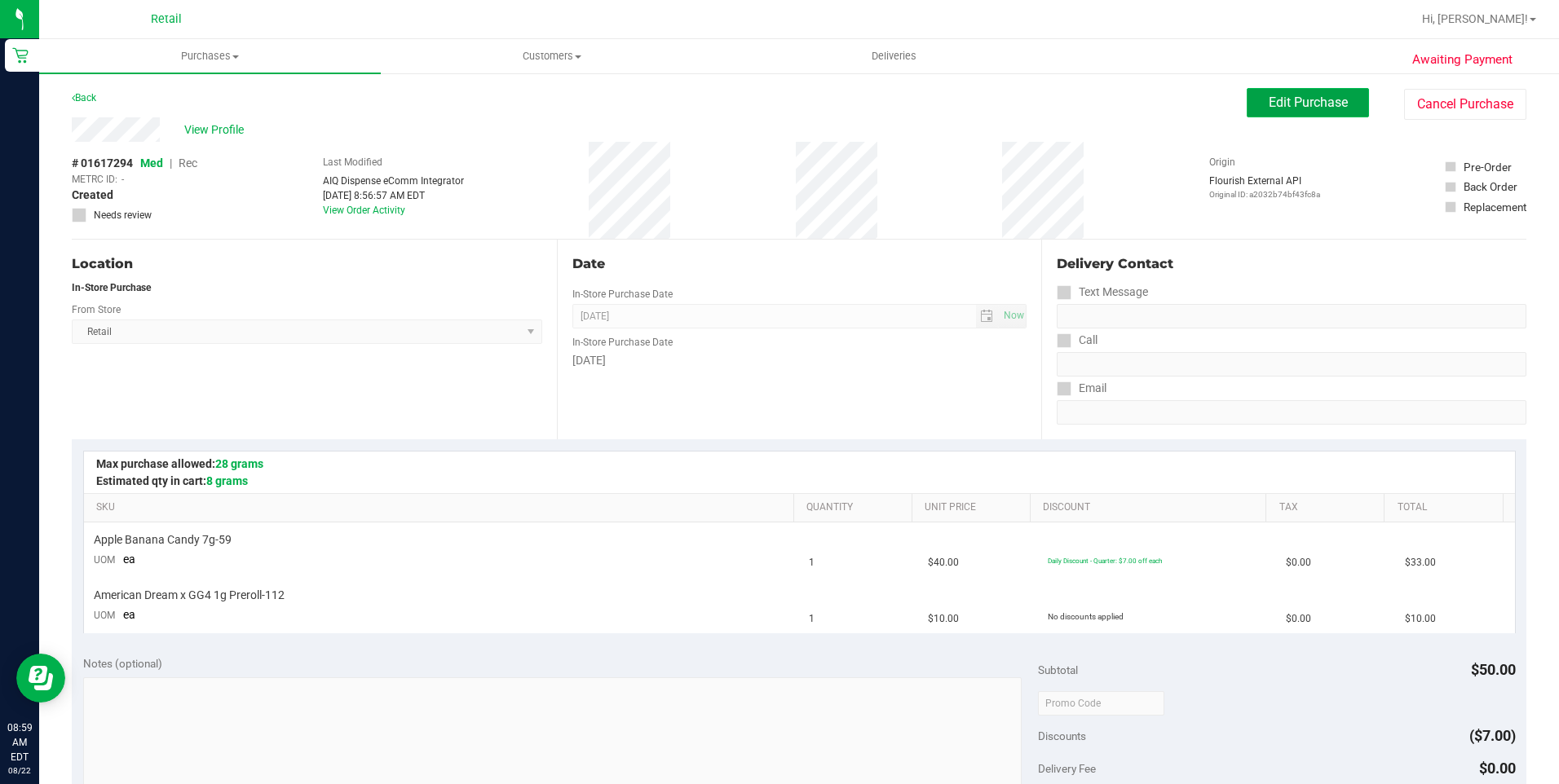
click at [1280, 98] on span "Edit Purchase" at bounding box center [1309, 102] width 79 height 16
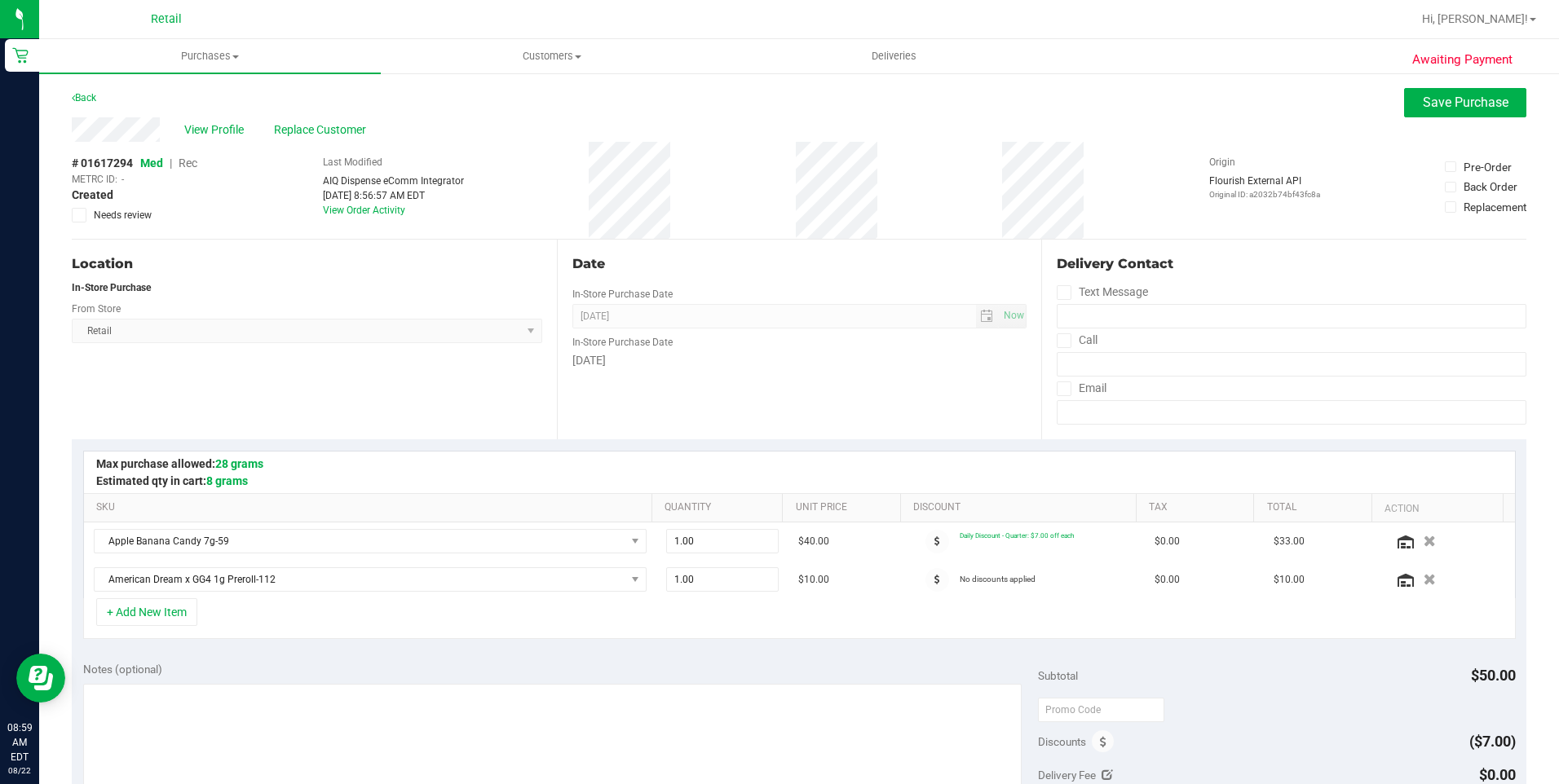
click at [181, 165] on span "Rec" at bounding box center [187, 163] width 18 height 13
click at [1422, 115] on button "Save Purchase" at bounding box center [1465, 103] width 122 height 30
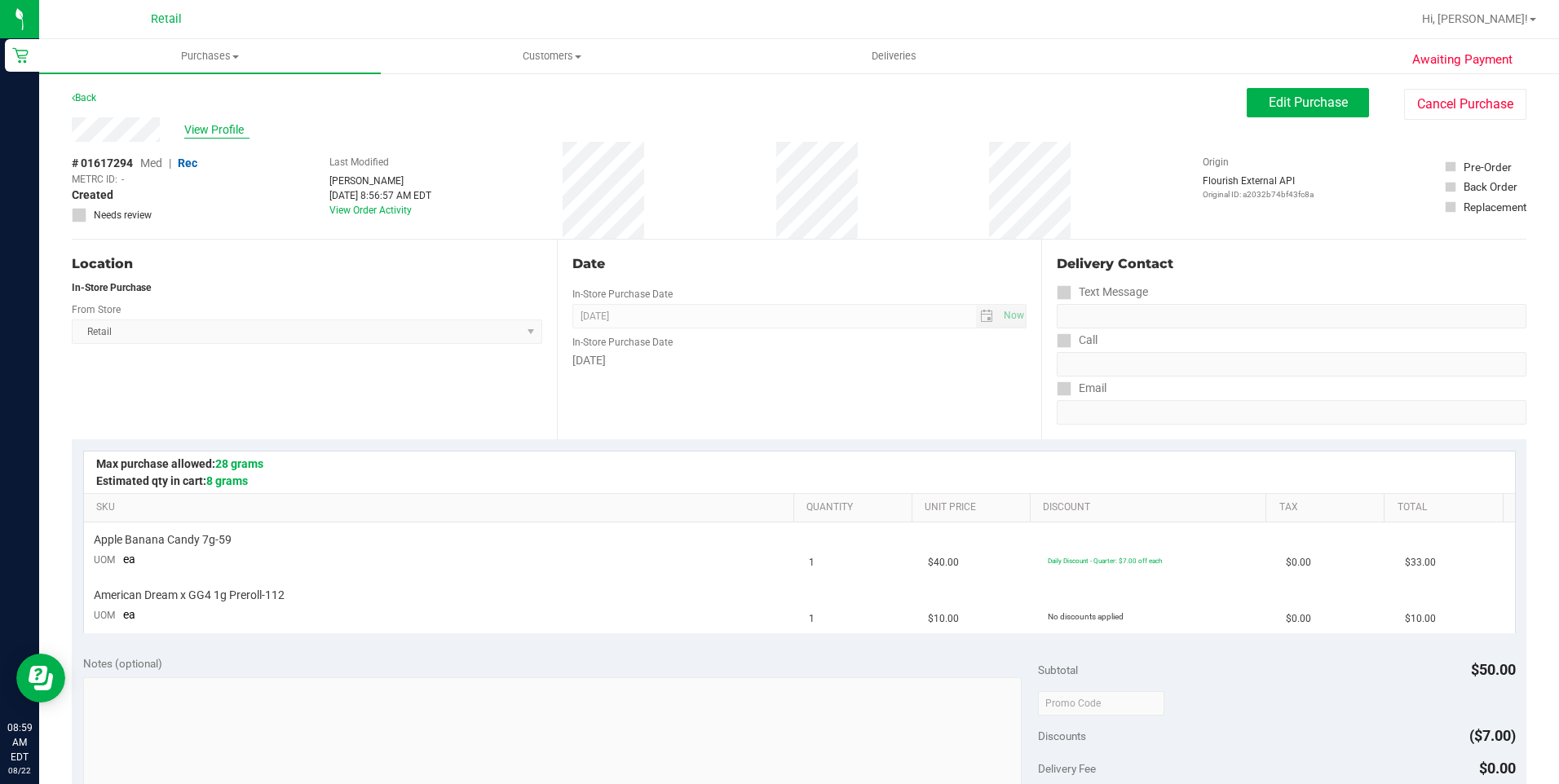
click at [221, 129] on span "View Profile" at bounding box center [217, 130] width 66 height 18
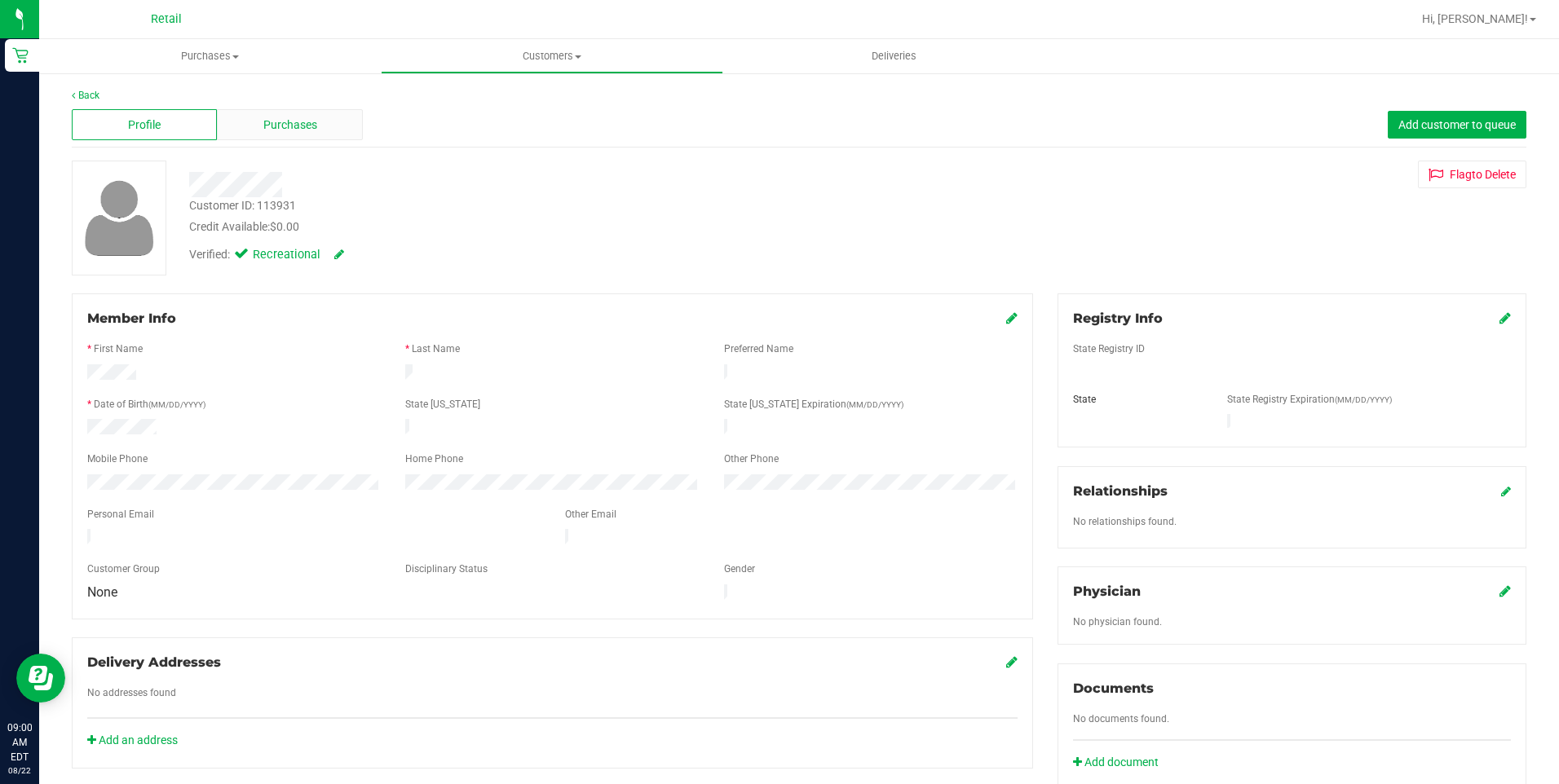
click at [308, 128] on span "Purchases" at bounding box center [290, 125] width 54 height 18
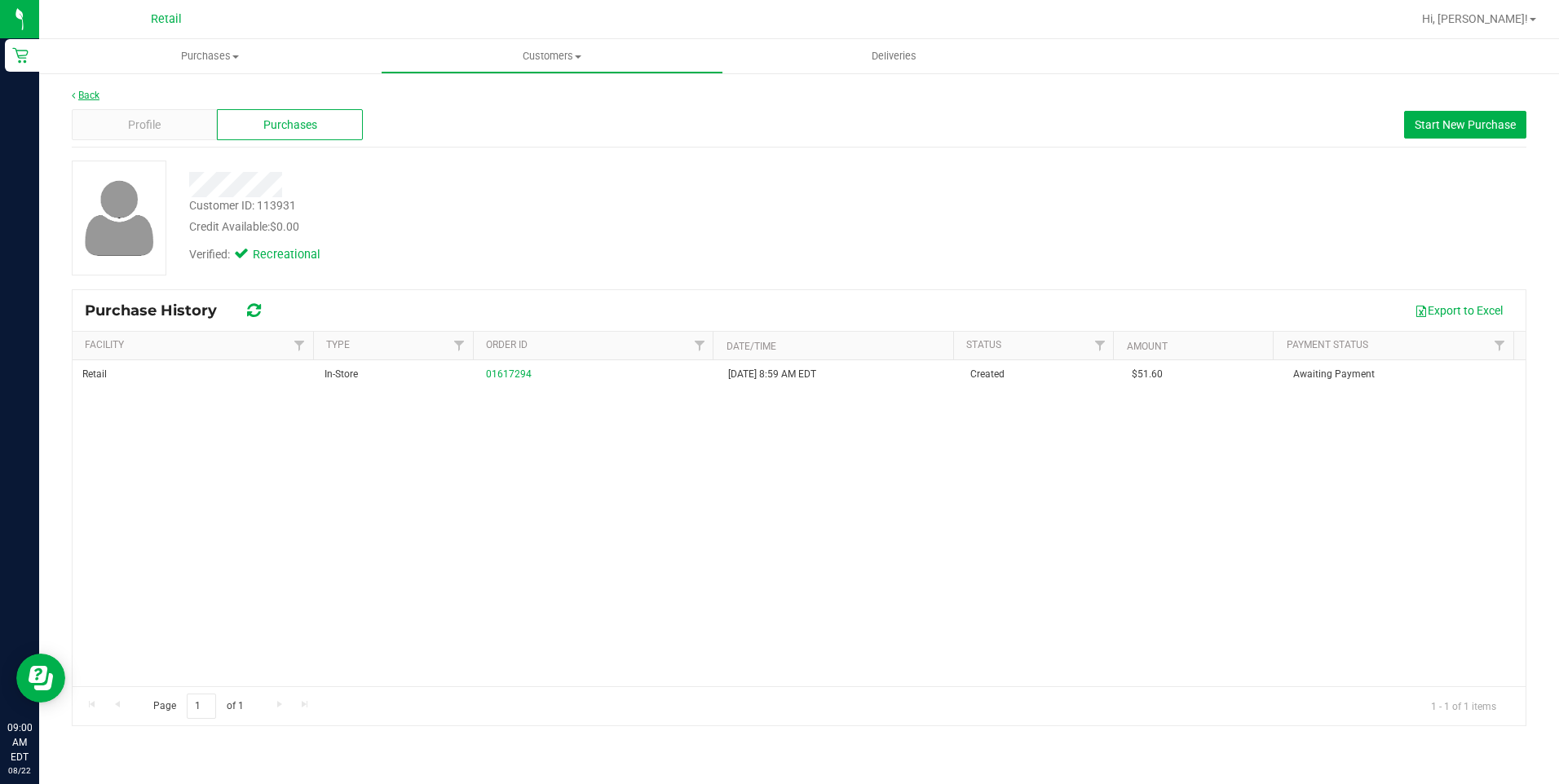
click at [96, 98] on link "Back" at bounding box center [86, 95] width 28 height 11
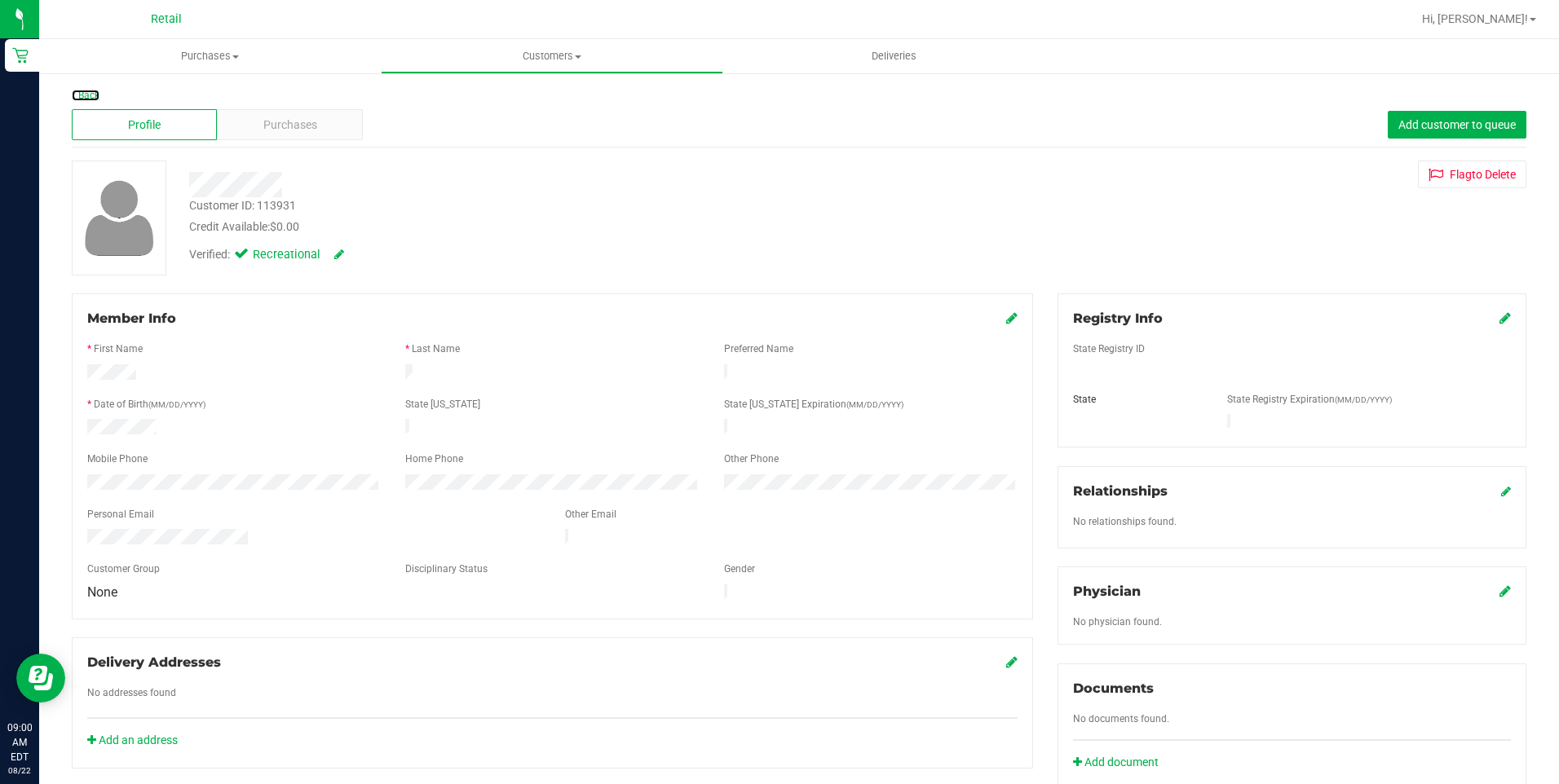
click at [96, 98] on link "Back" at bounding box center [86, 95] width 28 height 11
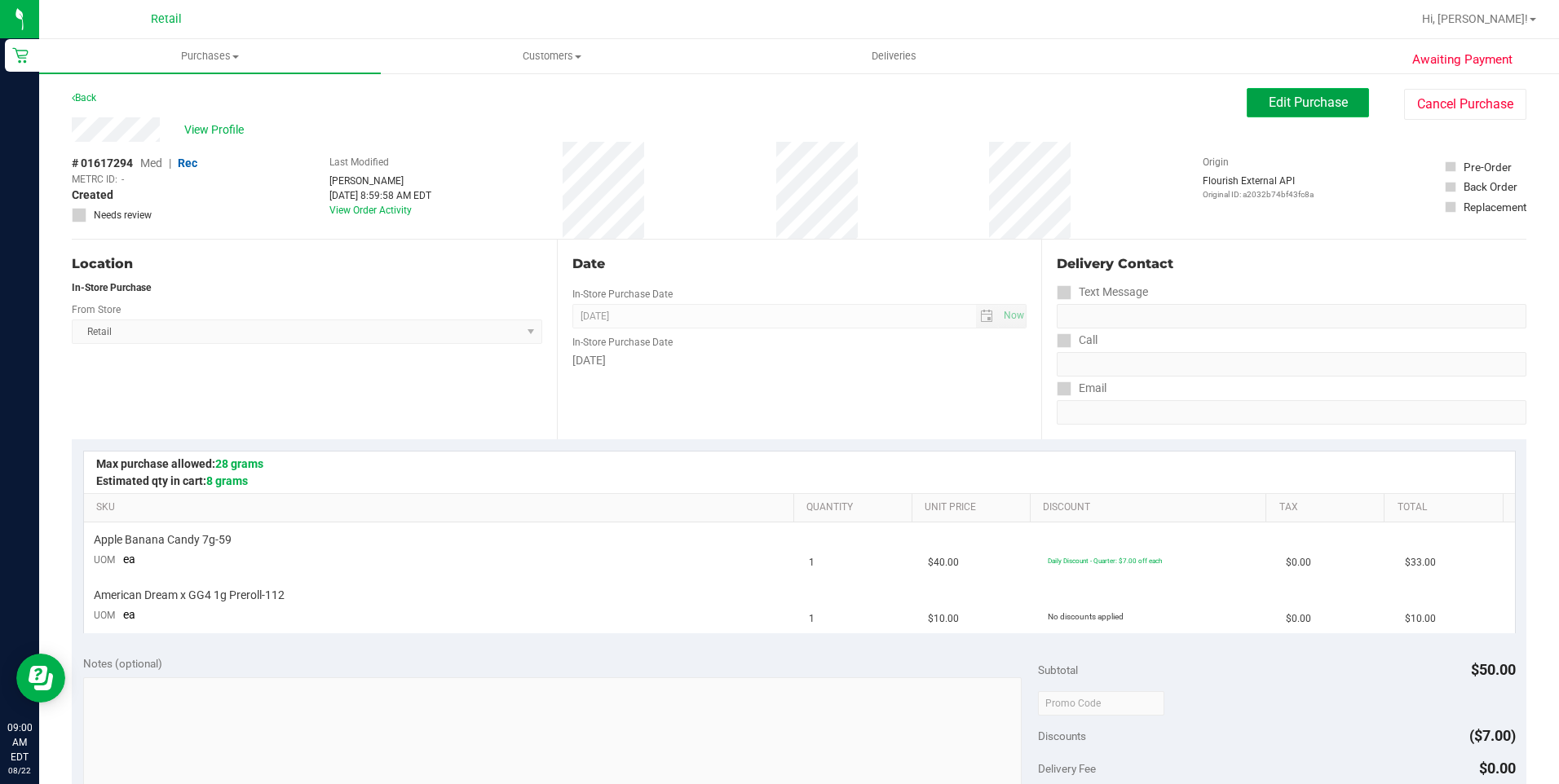
click at [1266, 88] on button "Edit Purchase" at bounding box center [1308, 103] width 122 height 30
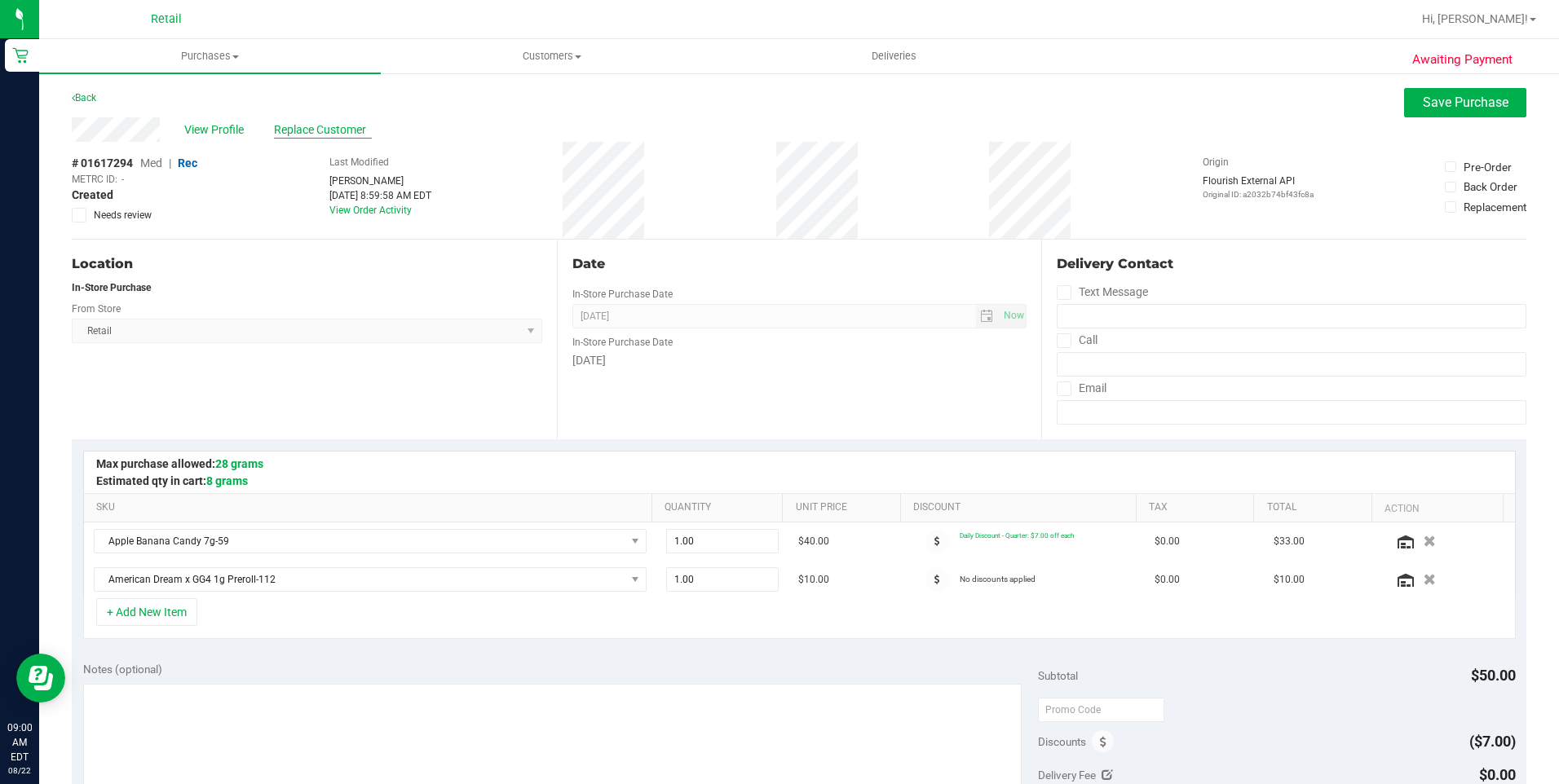
click at [324, 127] on span "Replace Customer" at bounding box center [323, 130] width 98 height 18
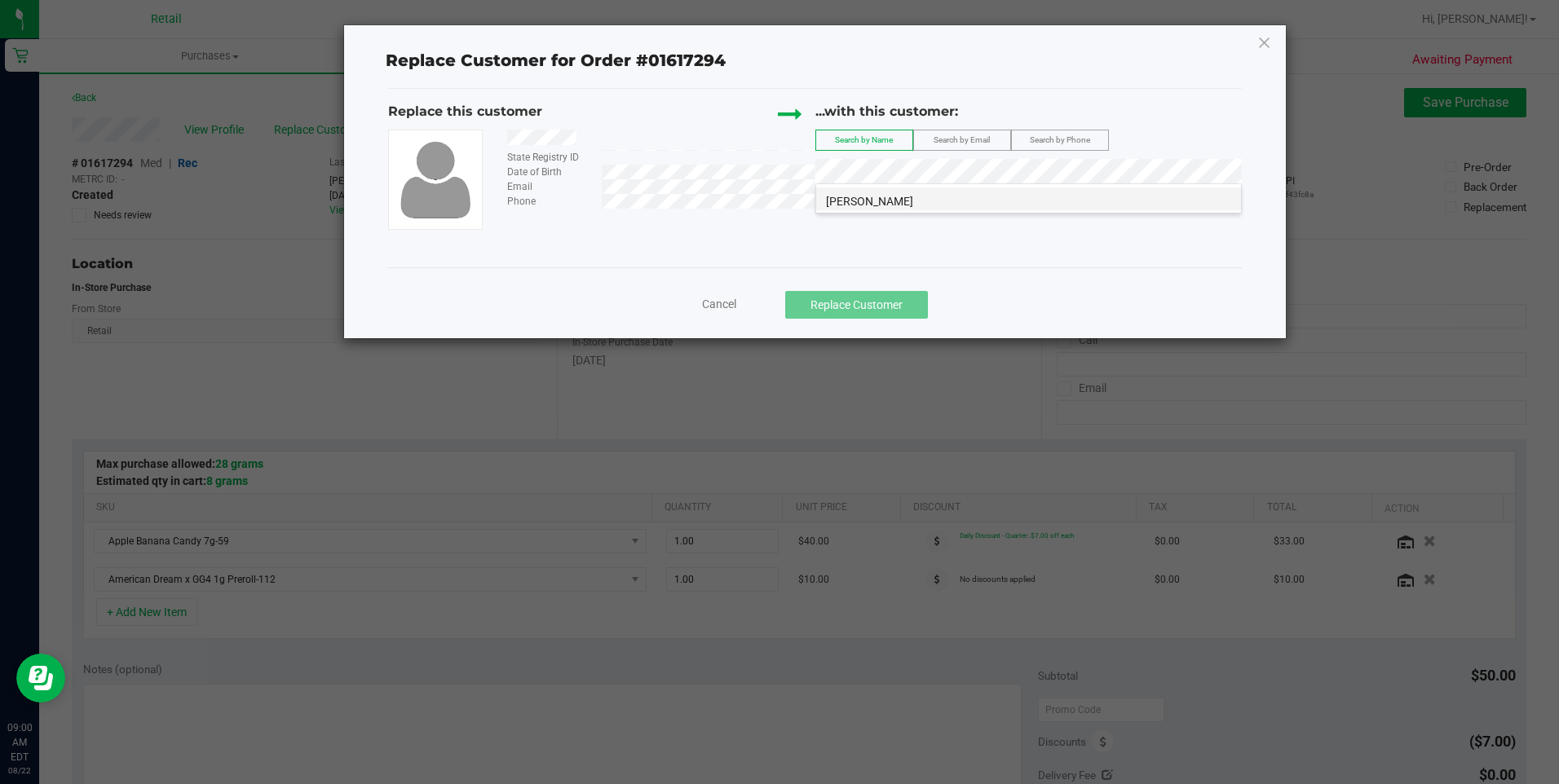
click at [979, 192] on li "Brandon Jennings" at bounding box center [1029, 199] width 425 height 23
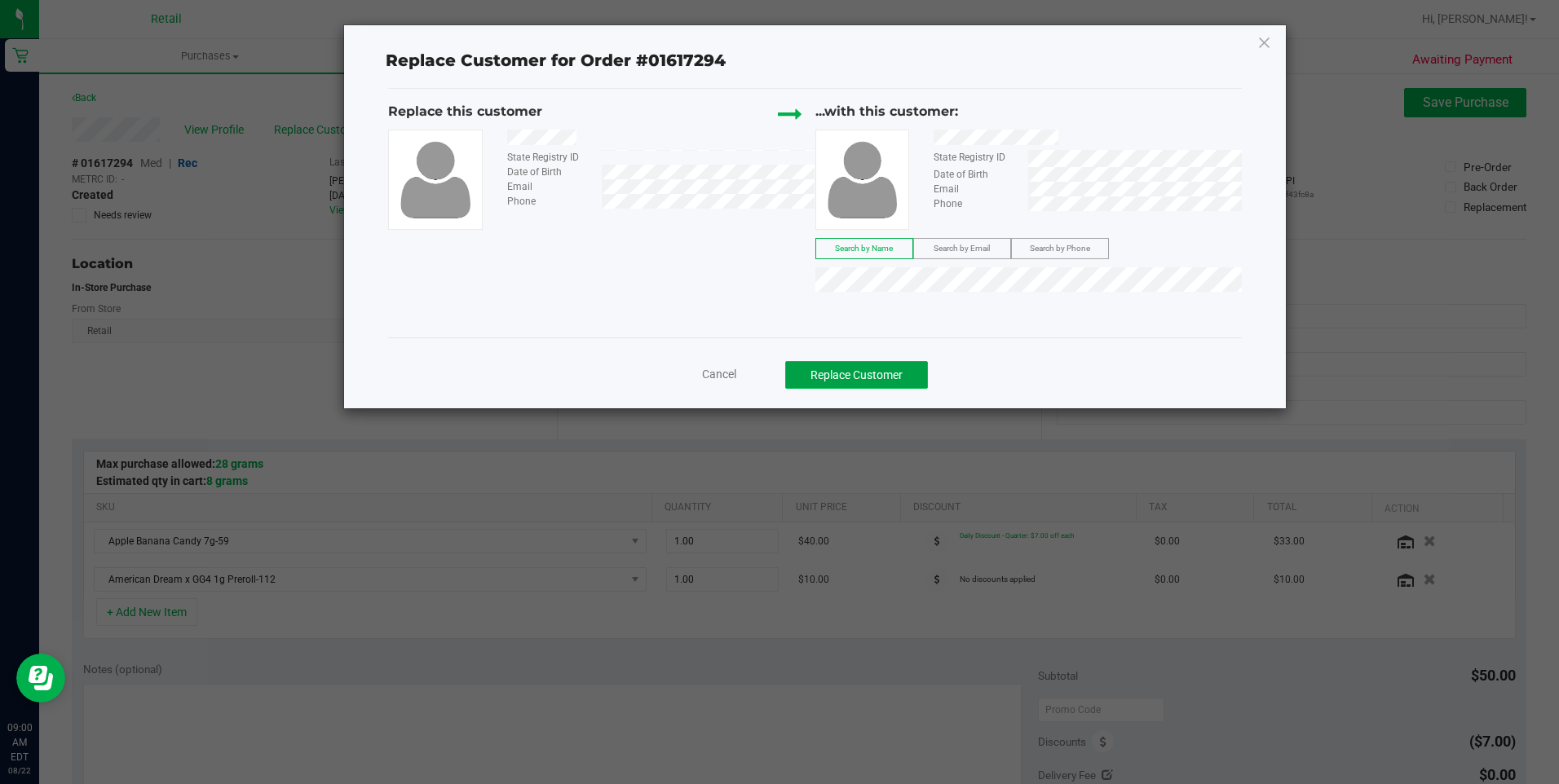
click at [906, 383] on button "Replace Customer" at bounding box center [856, 375] width 143 height 28
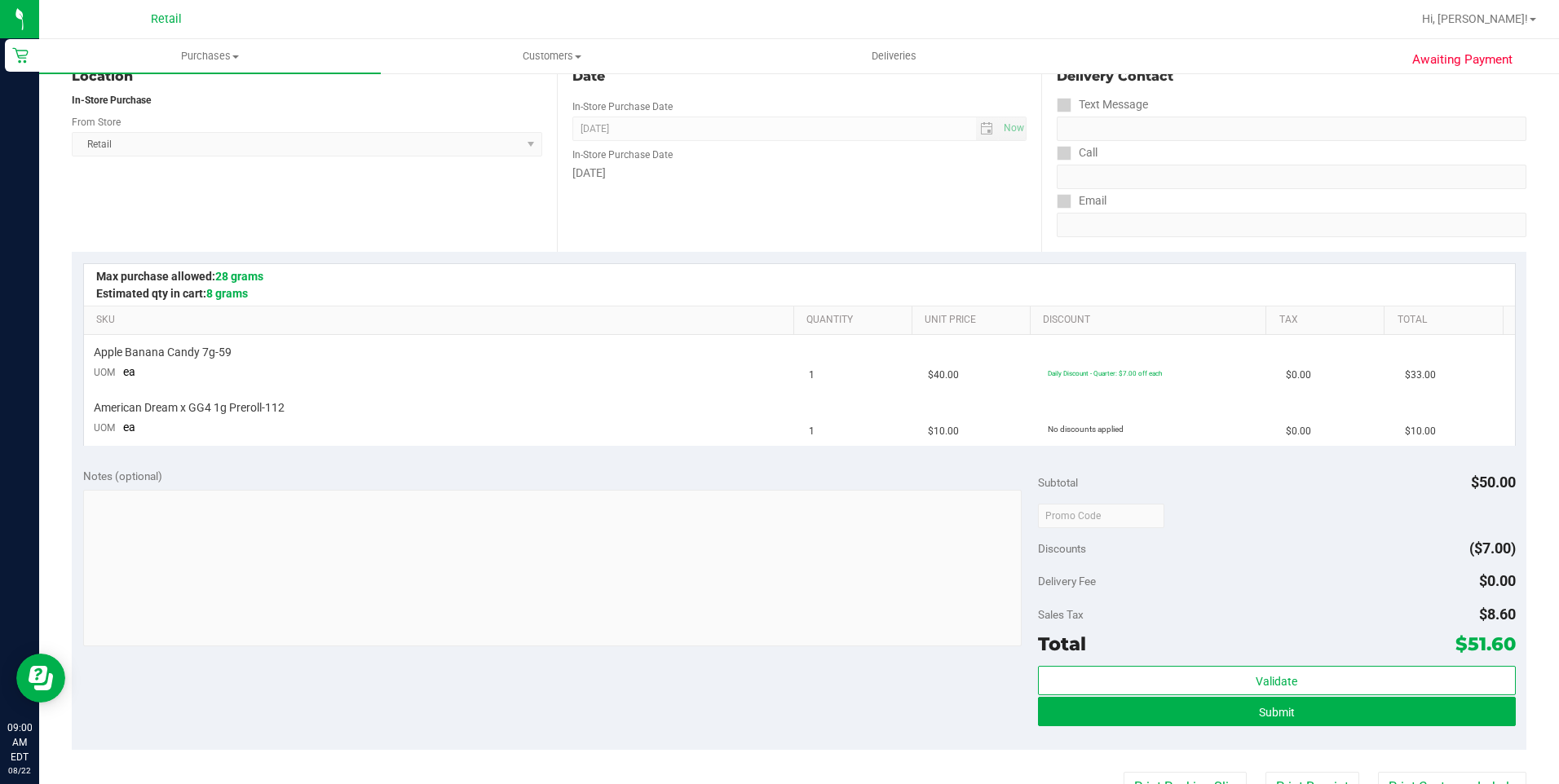
scroll to position [407, 0]
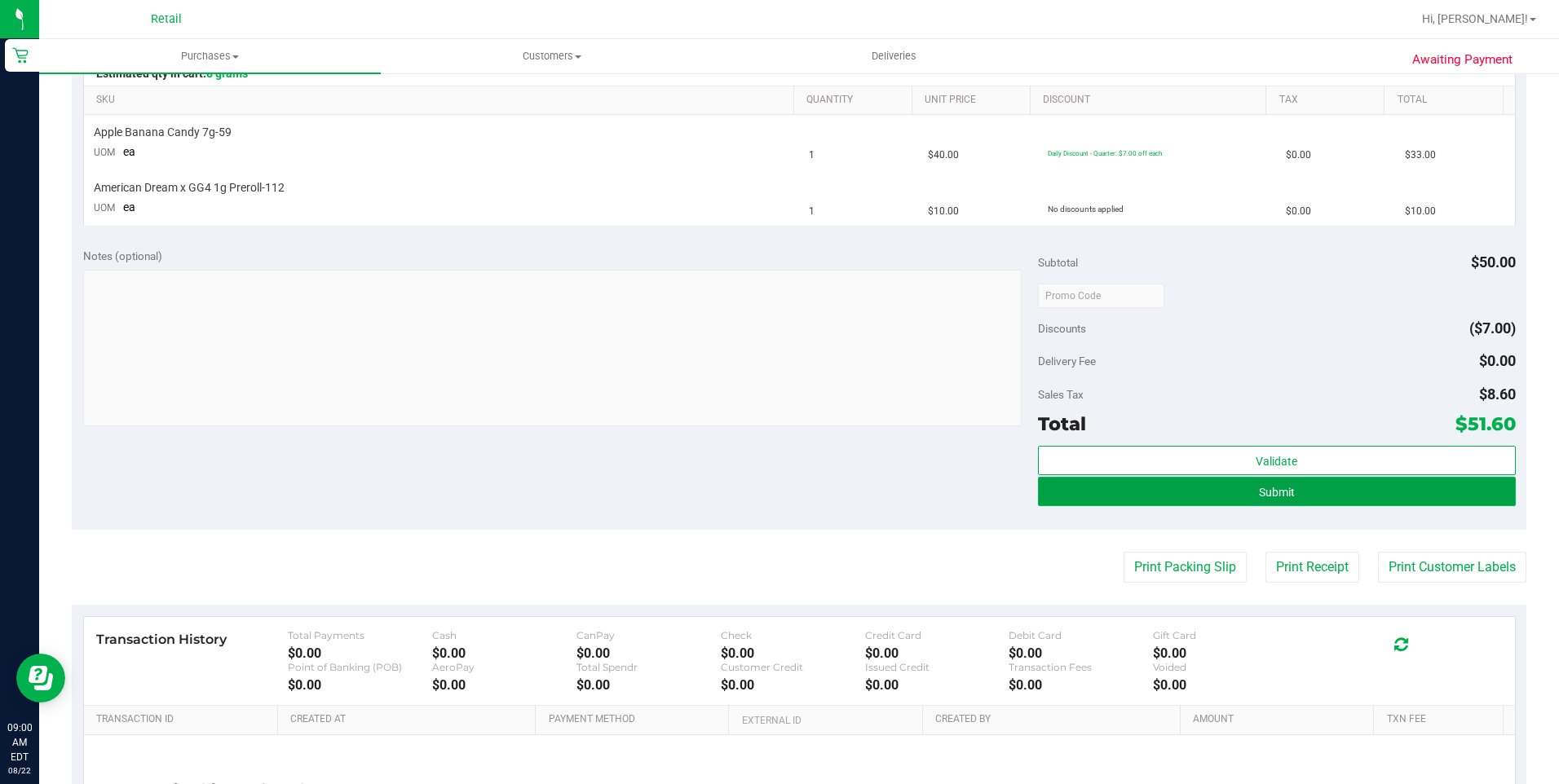
click at [1127, 485] on button "Submit" at bounding box center [1276, 492] width 477 height 30
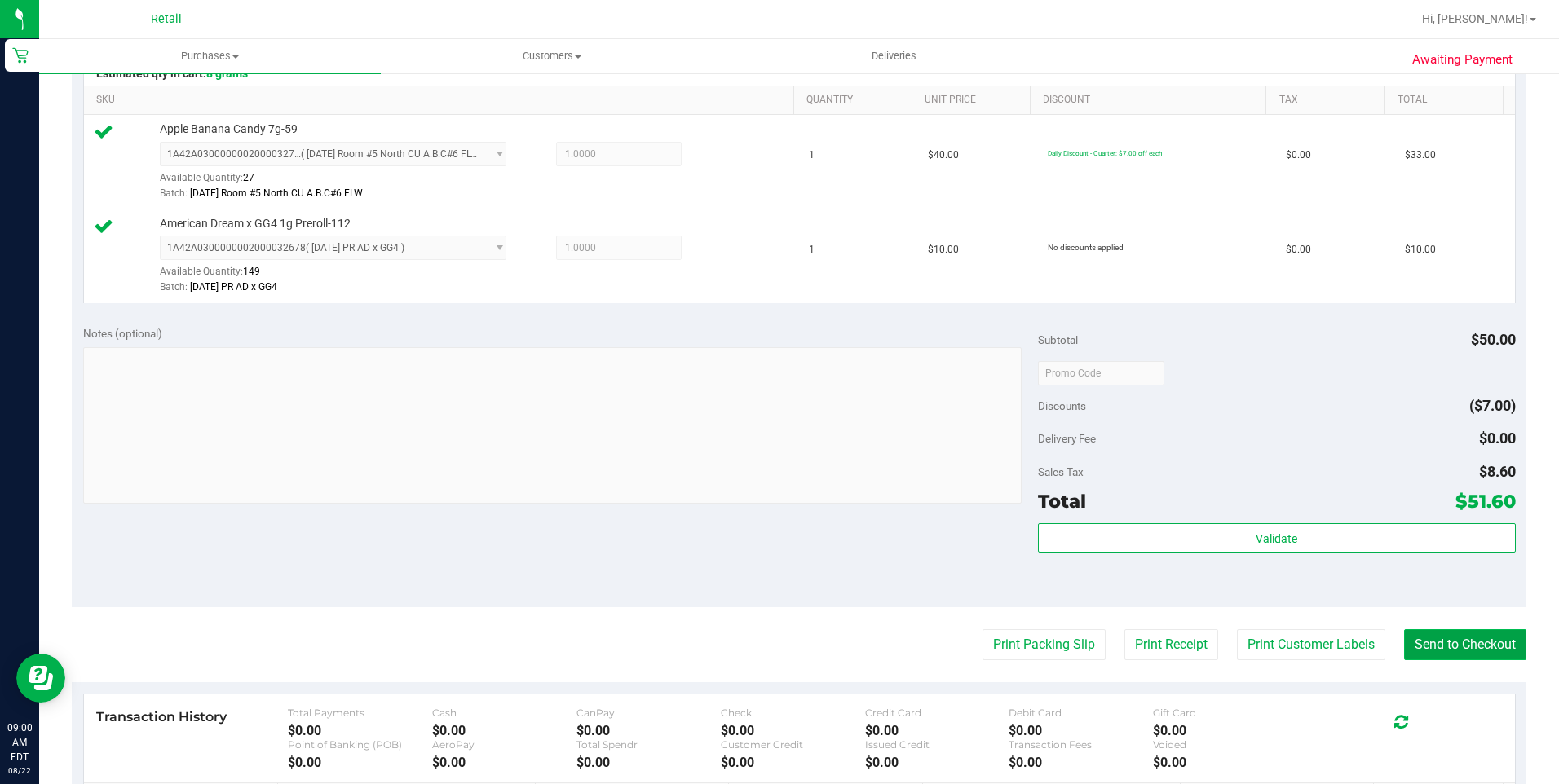
click at [1432, 644] on button "Send to Checkout" at bounding box center [1465, 645] width 122 height 31
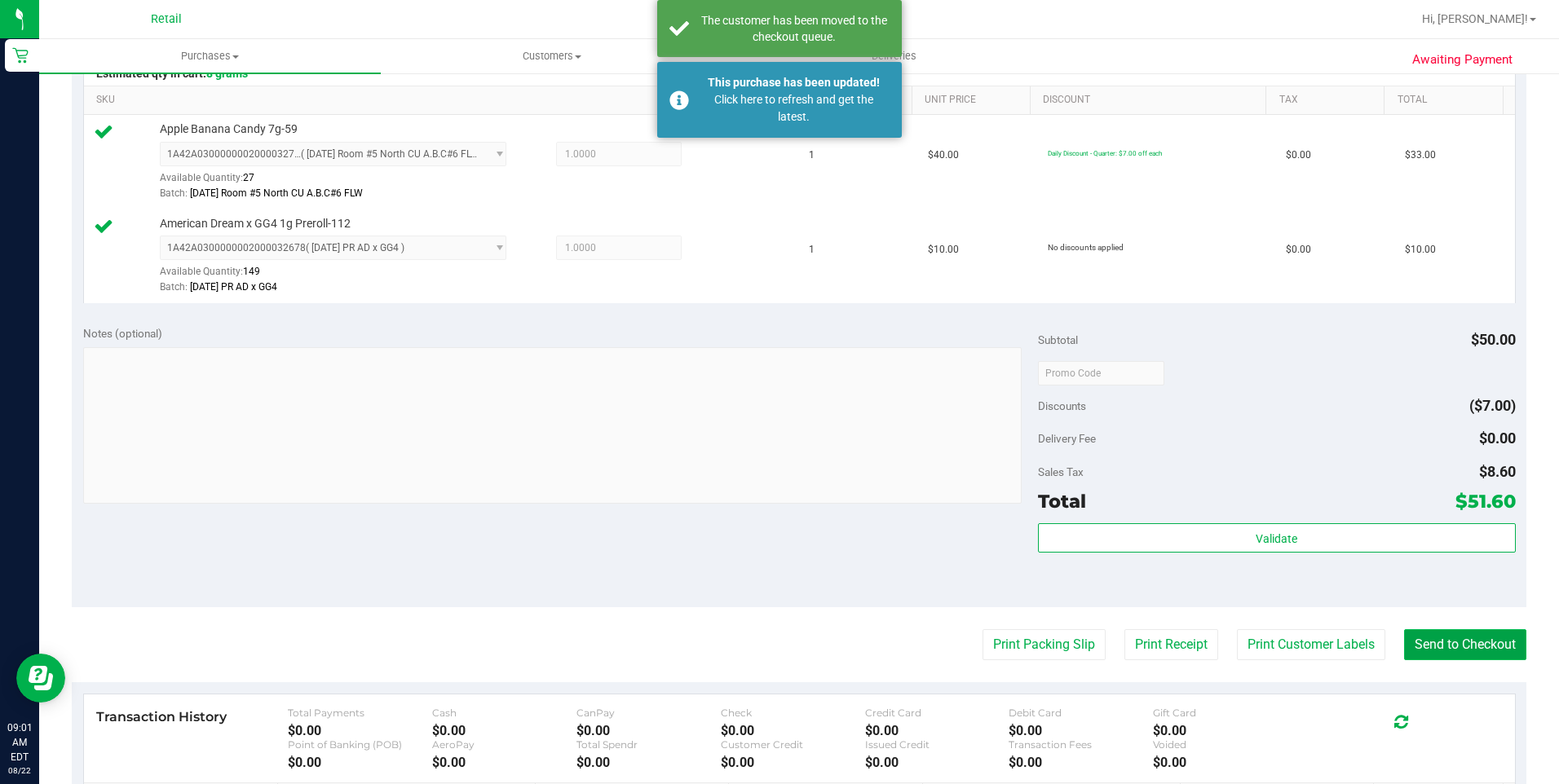
click at [1483, 649] on button "Send to Checkout" at bounding box center [1465, 645] width 122 height 31
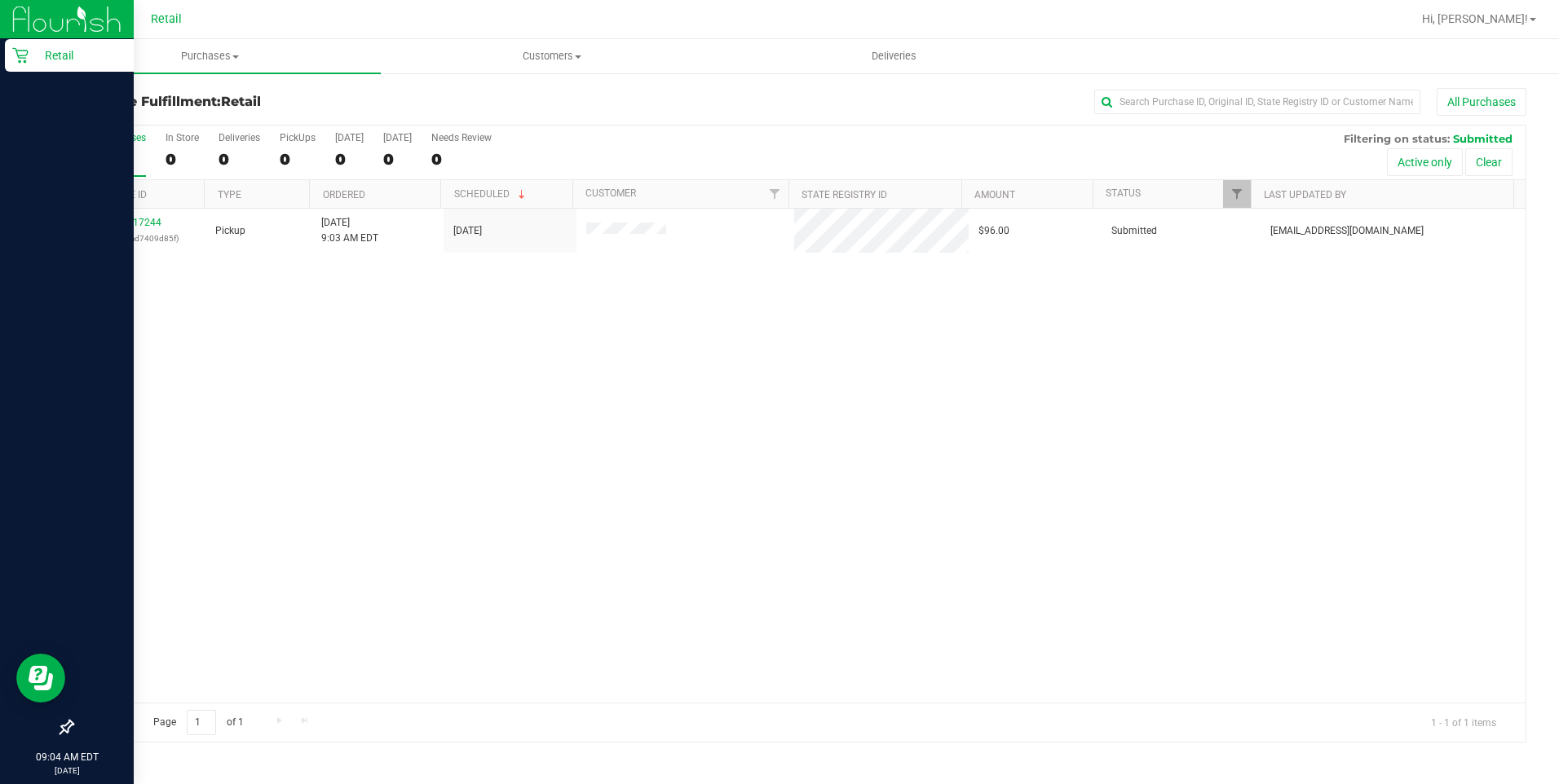
click at [14, 62] on icon at bounding box center [20, 55] width 17 height 17
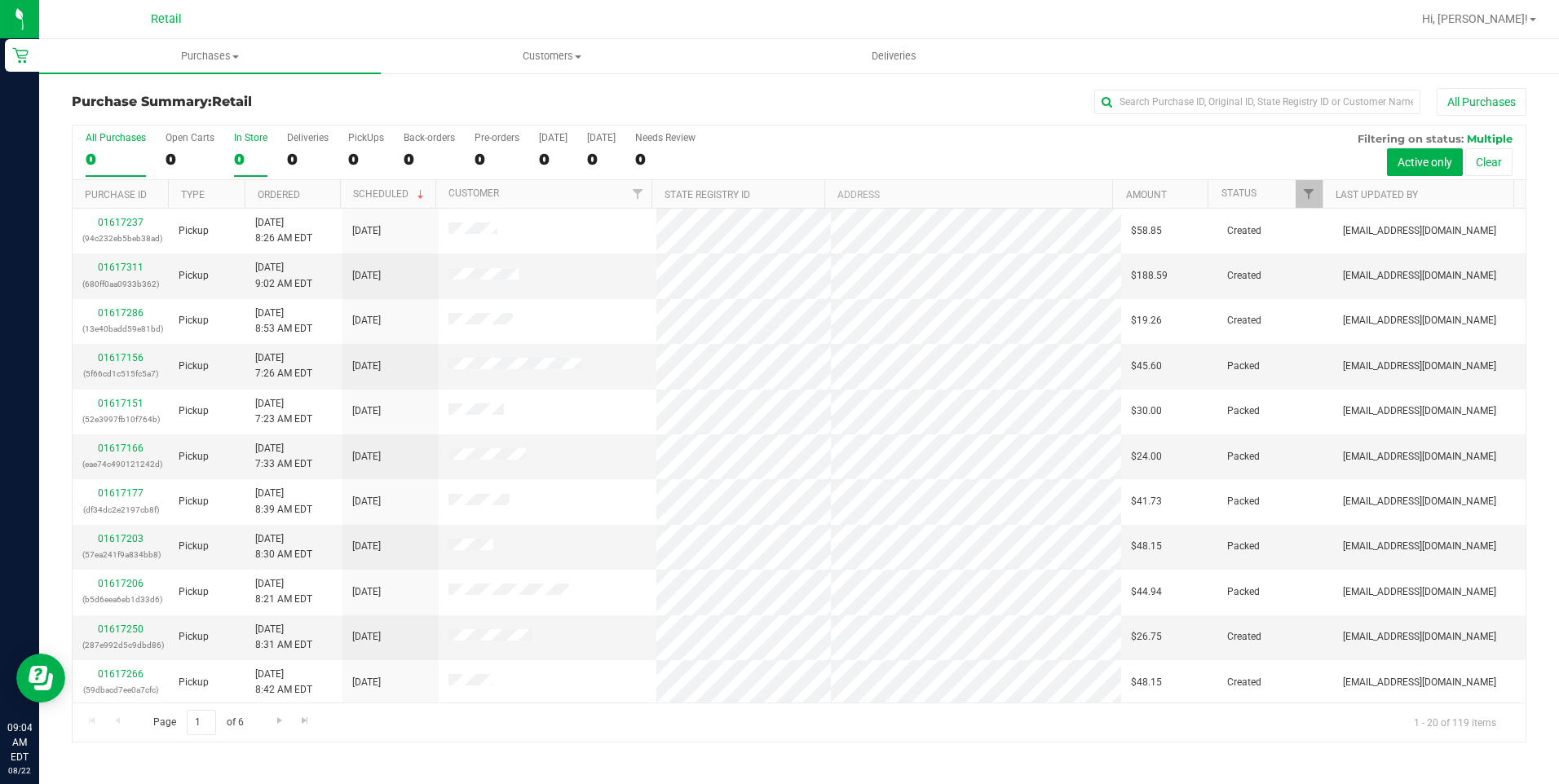
click at [239, 161] on div "0" at bounding box center [250, 159] width 33 height 18
drag, startPoint x: 239, startPoint y: 161, endPoint x: 347, endPoint y: 101, distance: 123.5
click at [347, 101] on h3 "Purchase Summary: Retail" at bounding box center [314, 102] width 485 height 15
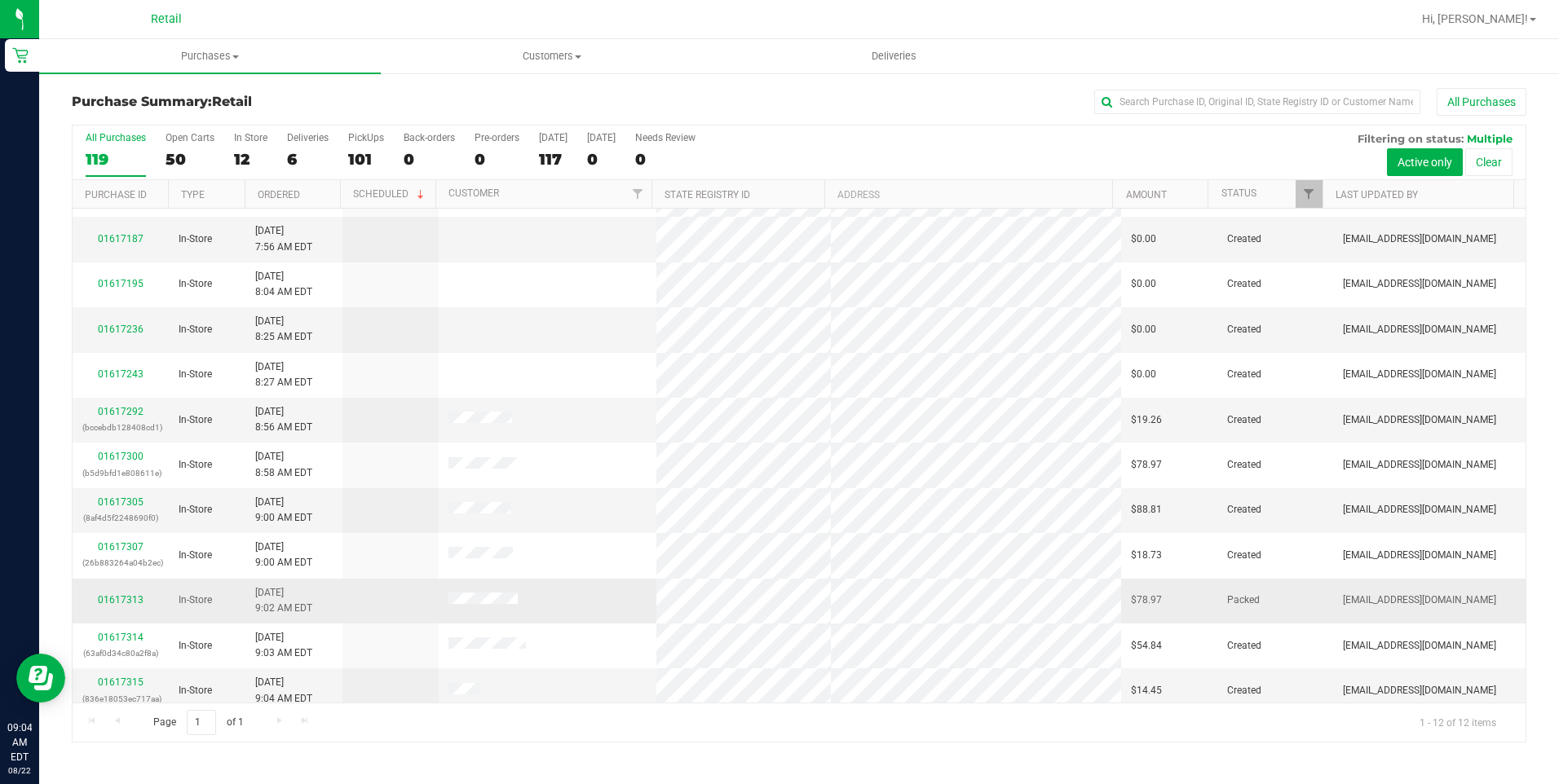
scroll to position [47, 0]
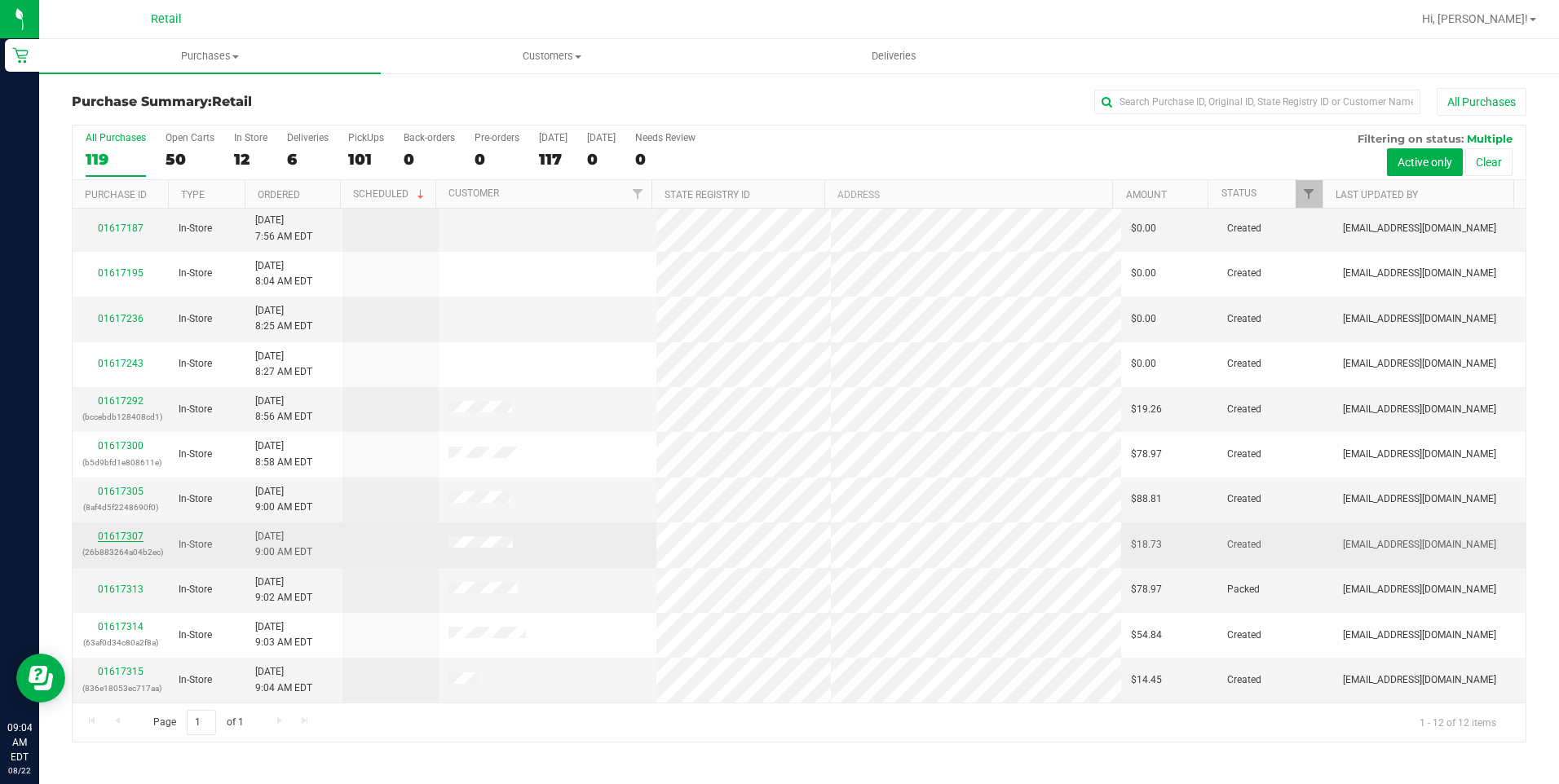
click at [121, 537] on link "01617307" at bounding box center [120, 537] width 45 height 11
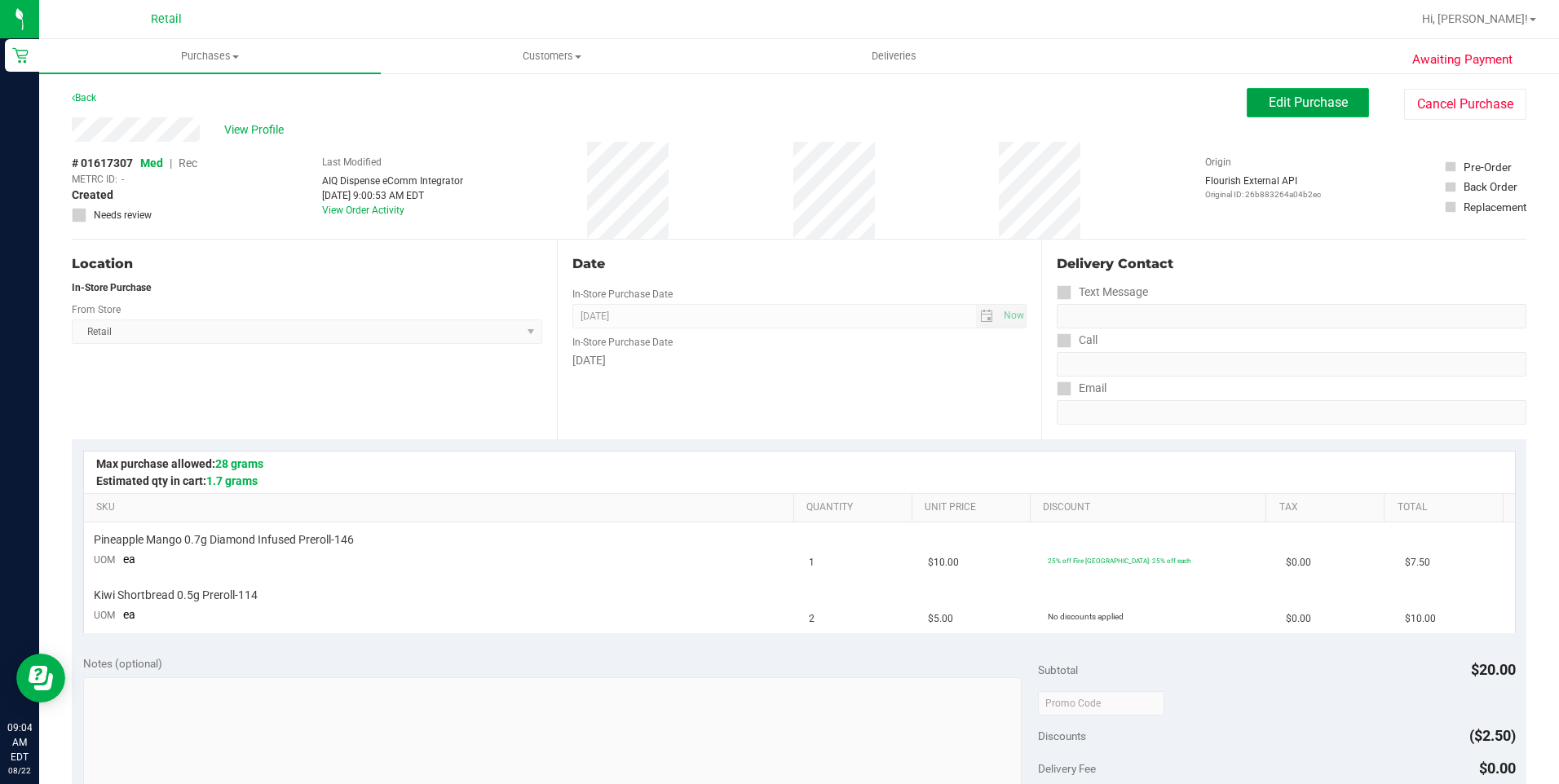
click at [1251, 115] on button "Edit Purchase" at bounding box center [1308, 103] width 122 height 30
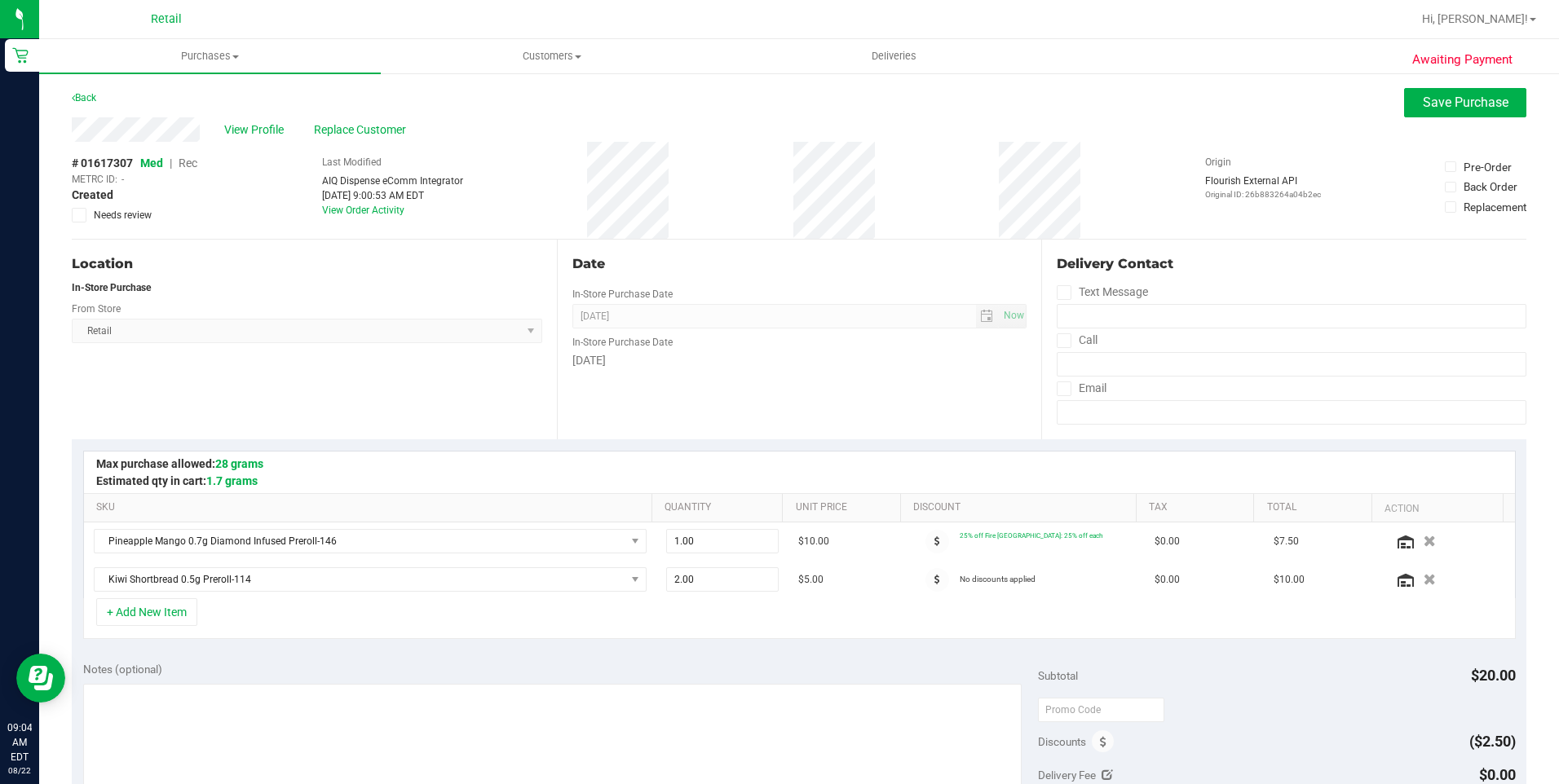
click at [188, 161] on span "Rec" at bounding box center [187, 163] width 18 height 13
drag, startPoint x: 1436, startPoint y: 77, endPoint x: 1440, endPoint y: 116, distance: 39.2
click at [1440, 115] on div "Awaiting Payment Back Save Purchase View Profile Replace Customer # 01617307 Me…" at bounding box center [799, 715] width 1520 height 1285
drag, startPoint x: 1440, startPoint y: 116, endPoint x: 1420, endPoint y: 112, distance: 20.4
click at [1420, 112] on button "Save Purchase" at bounding box center [1465, 103] width 122 height 30
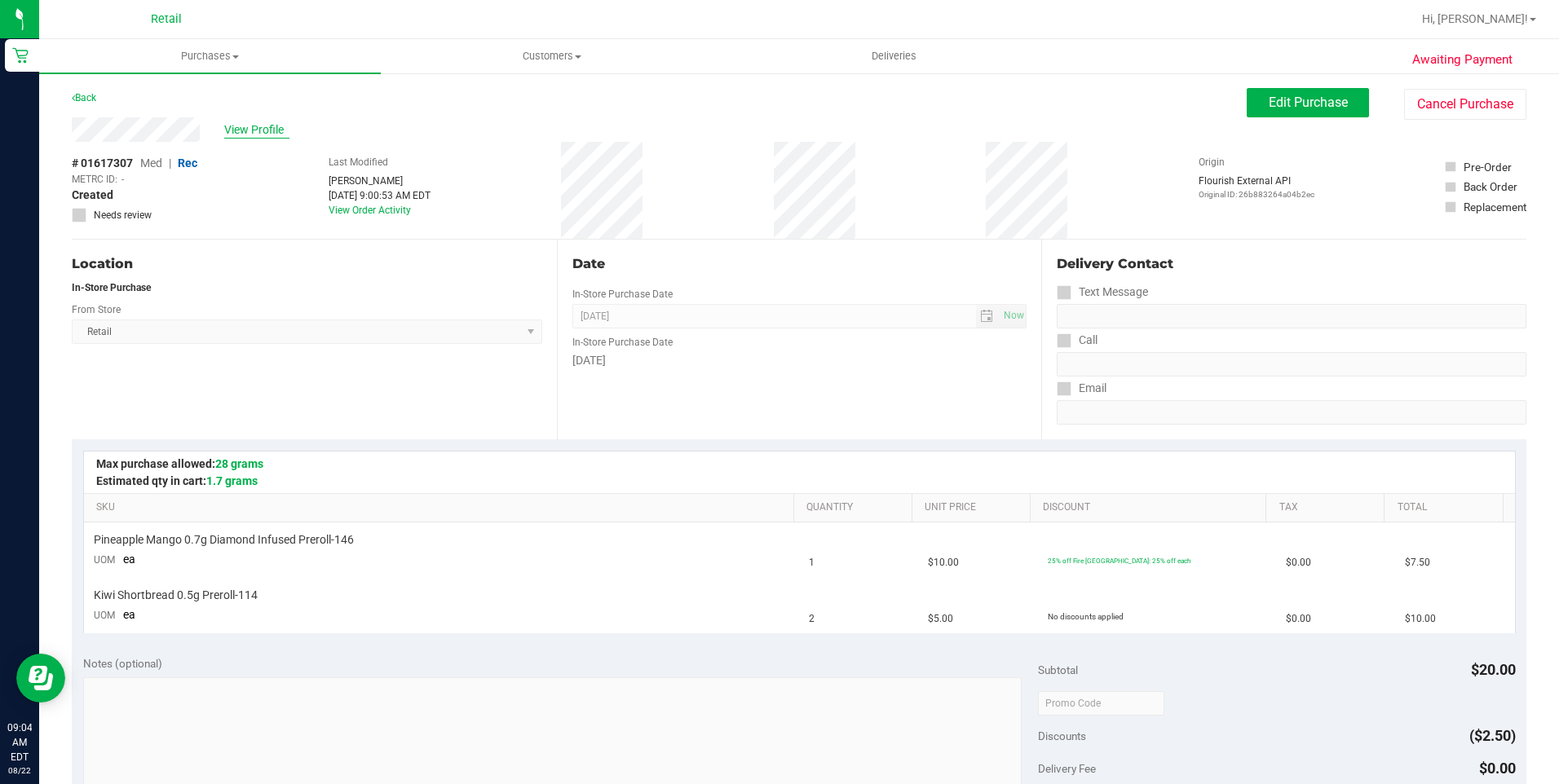
click at [250, 134] on span "View Profile" at bounding box center [257, 130] width 66 height 18
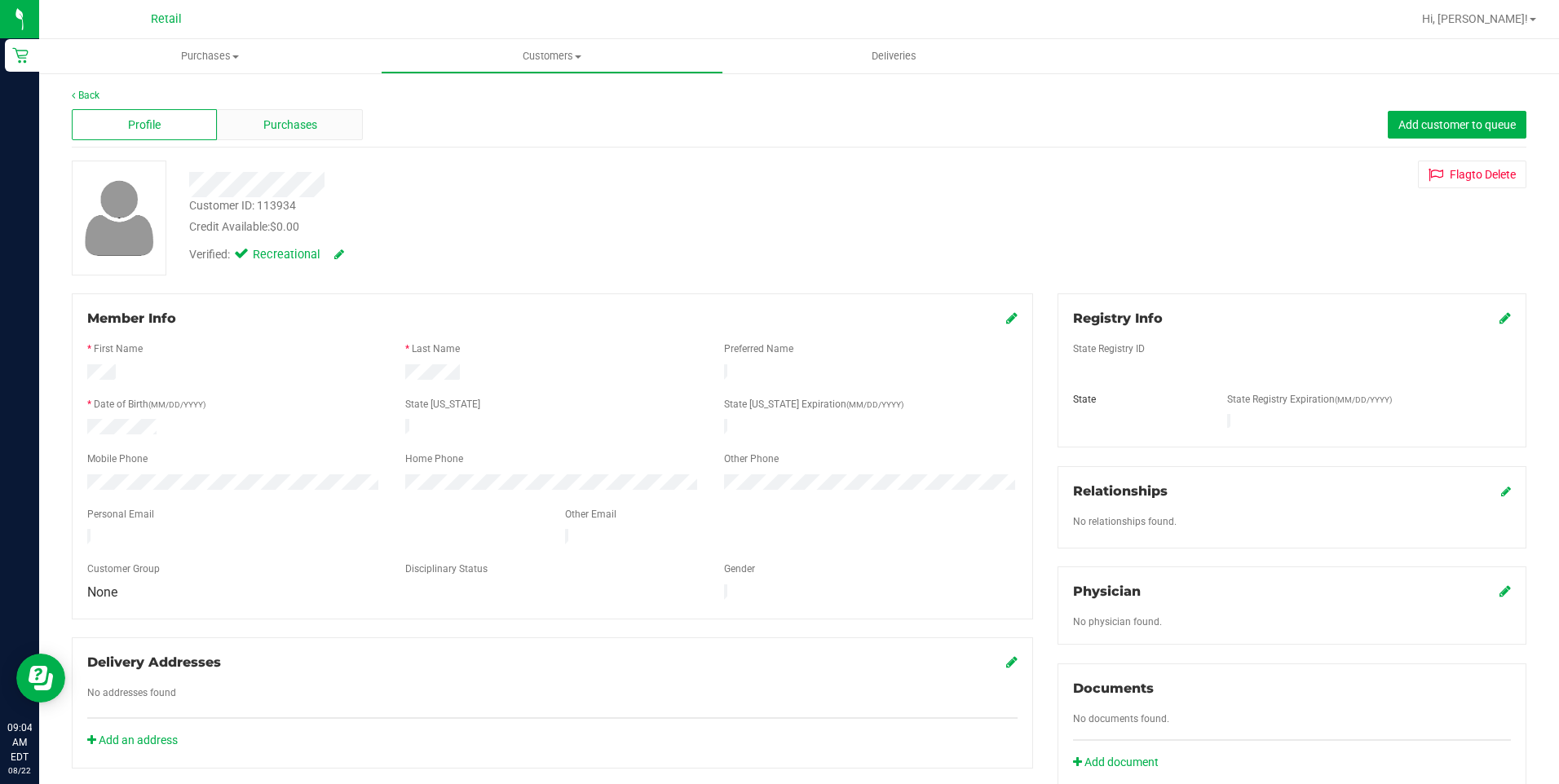
click at [341, 117] on div "Purchases" at bounding box center [289, 125] width 145 height 31
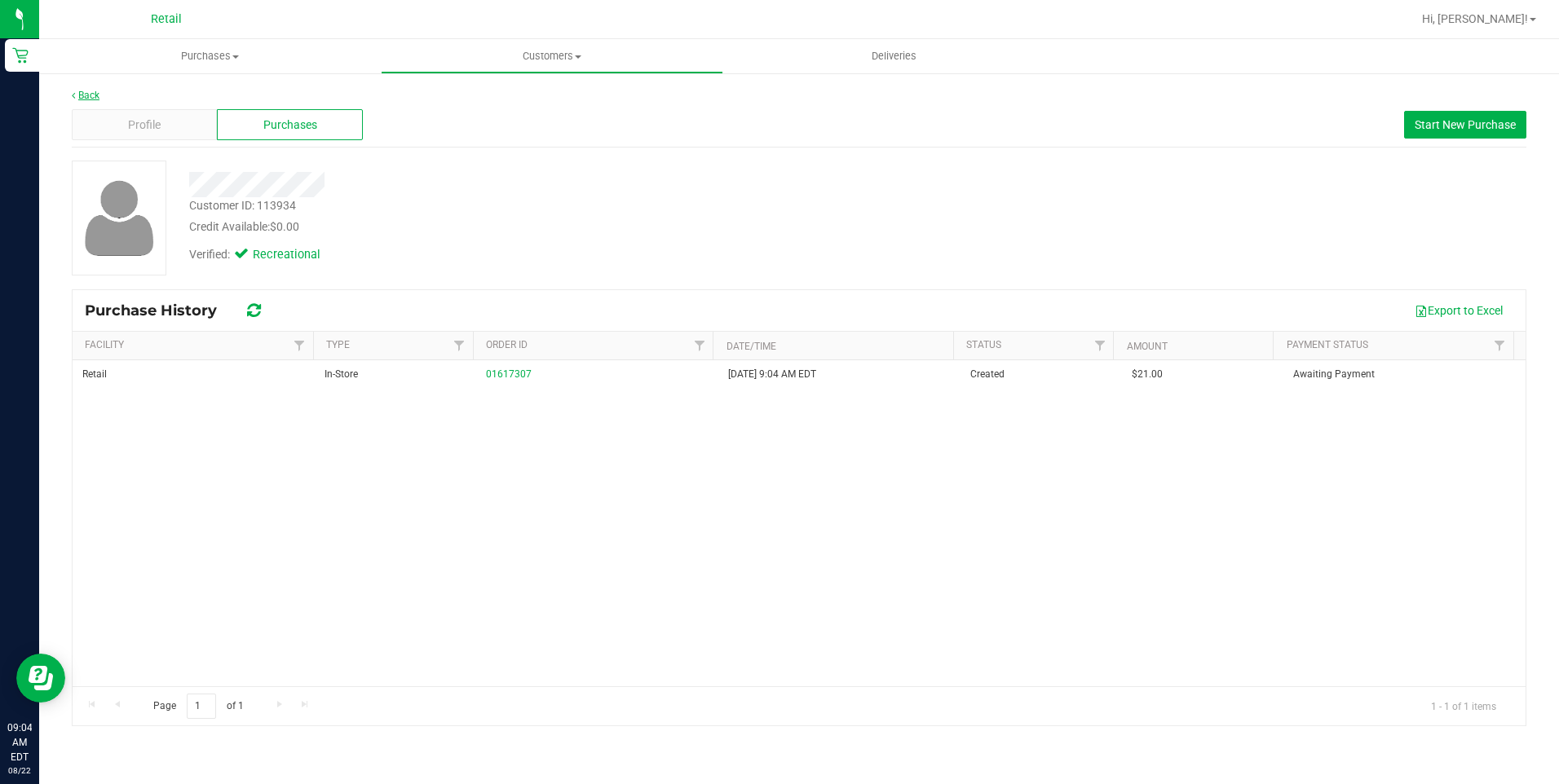
click at [93, 94] on link "Back" at bounding box center [86, 95] width 28 height 11
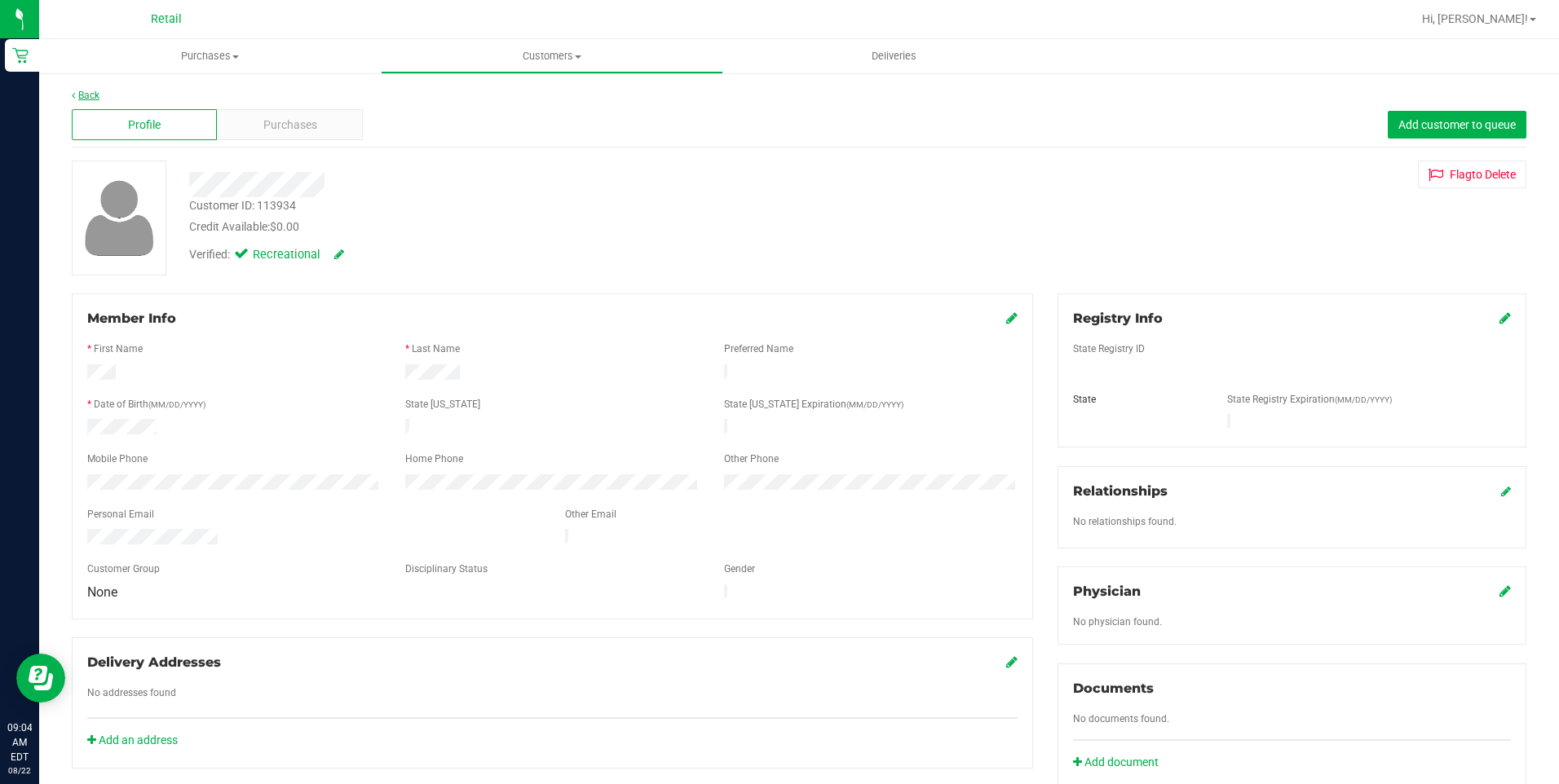
click at [94, 97] on link "Back" at bounding box center [86, 95] width 28 height 11
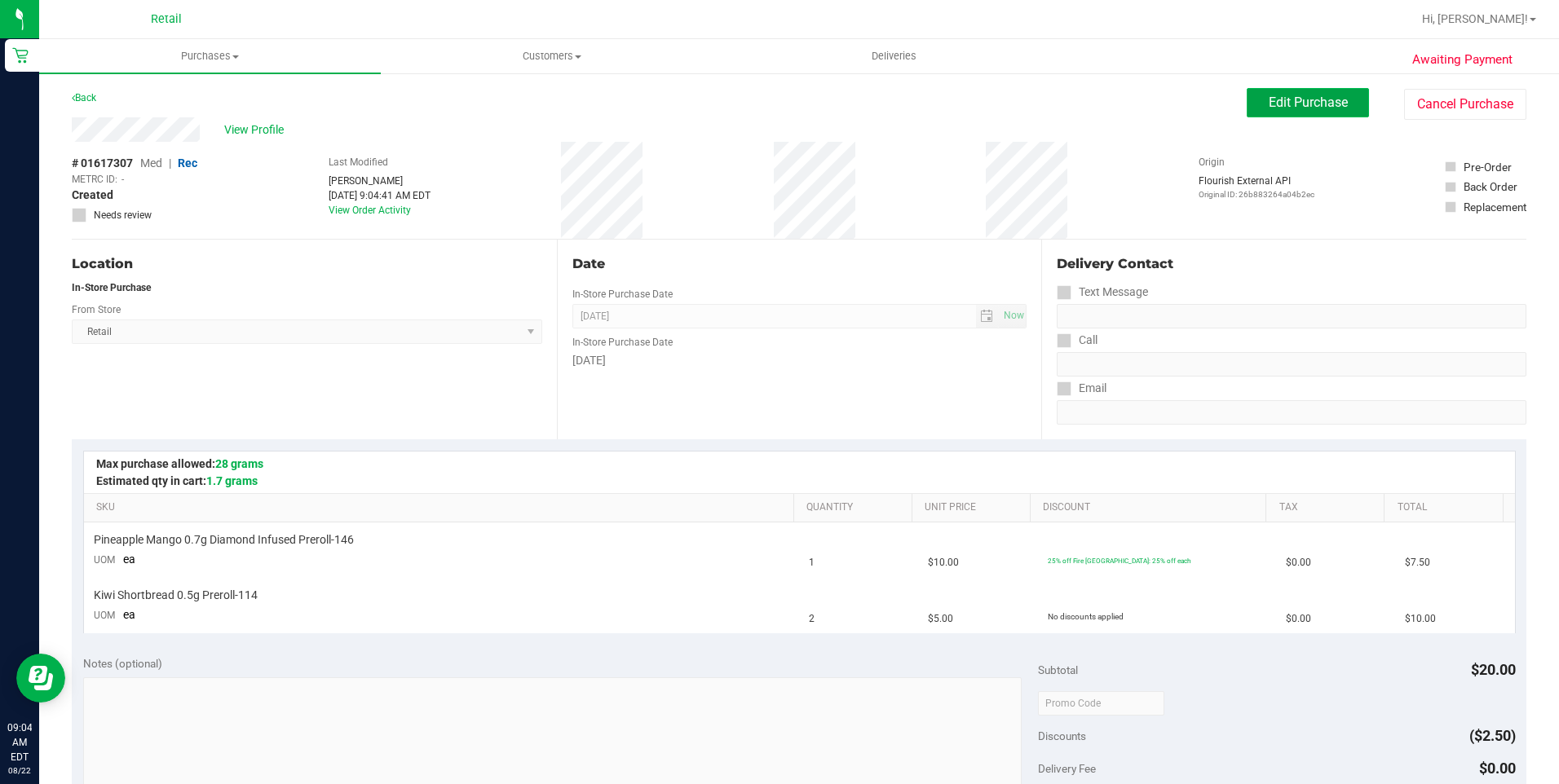
click at [1320, 114] on button "Edit Purchase" at bounding box center [1308, 103] width 122 height 30
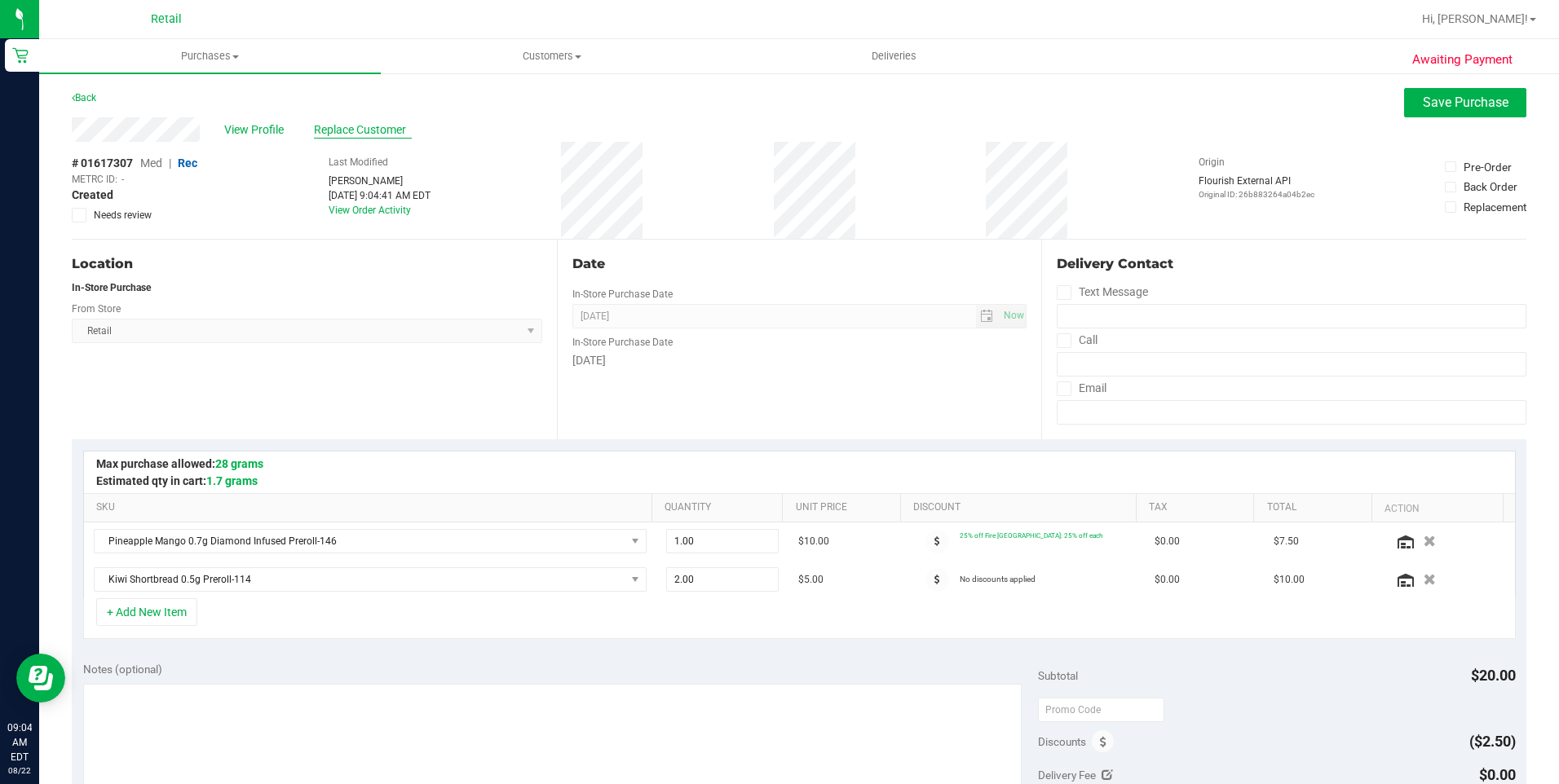
click at [336, 132] on span "Replace Customer" at bounding box center [363, 130] width 98 height 18
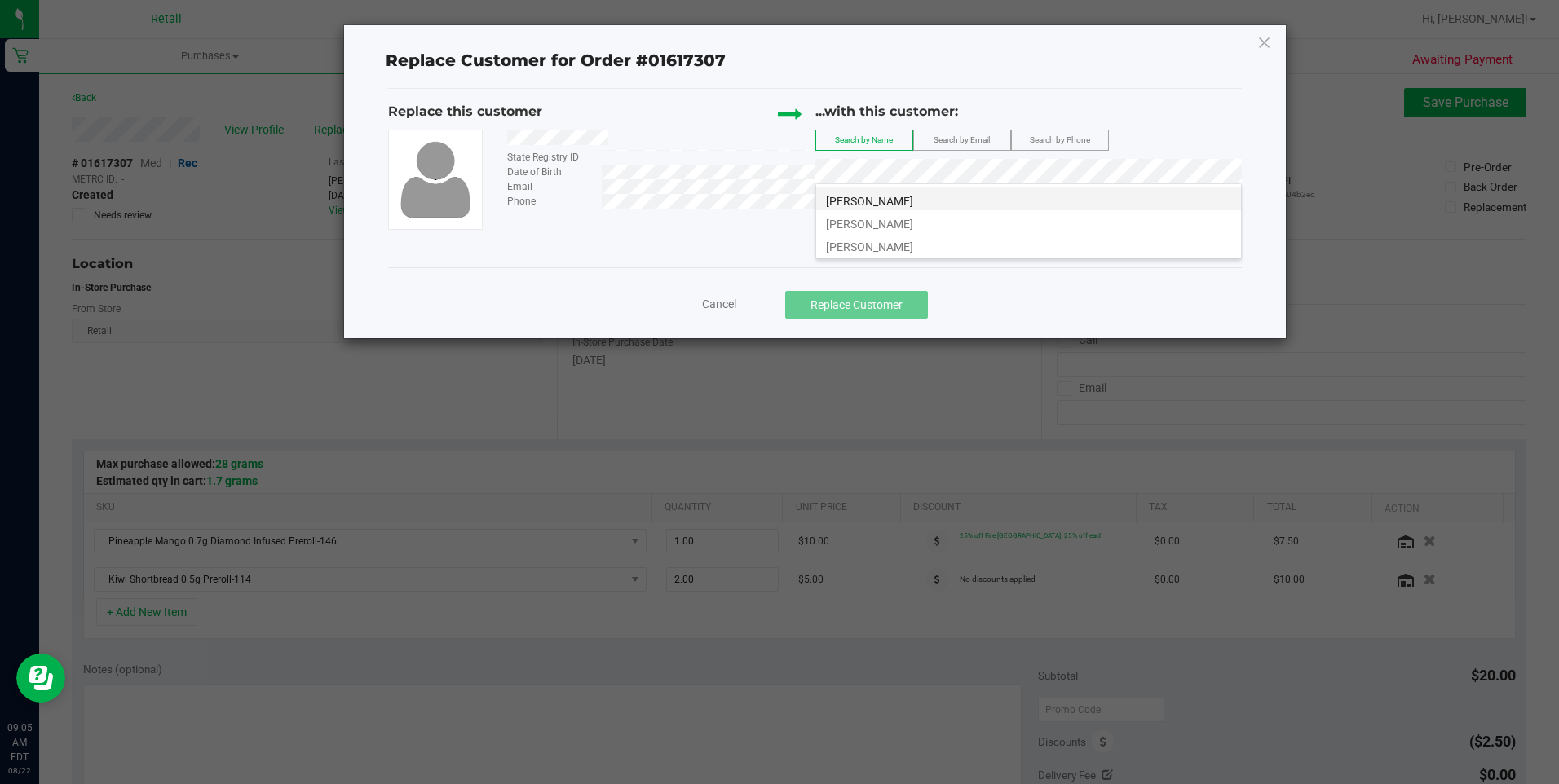
click at [986, 200] on li "Ryan Medeiros" at bounding box center [1029, 199] width 425 height 23
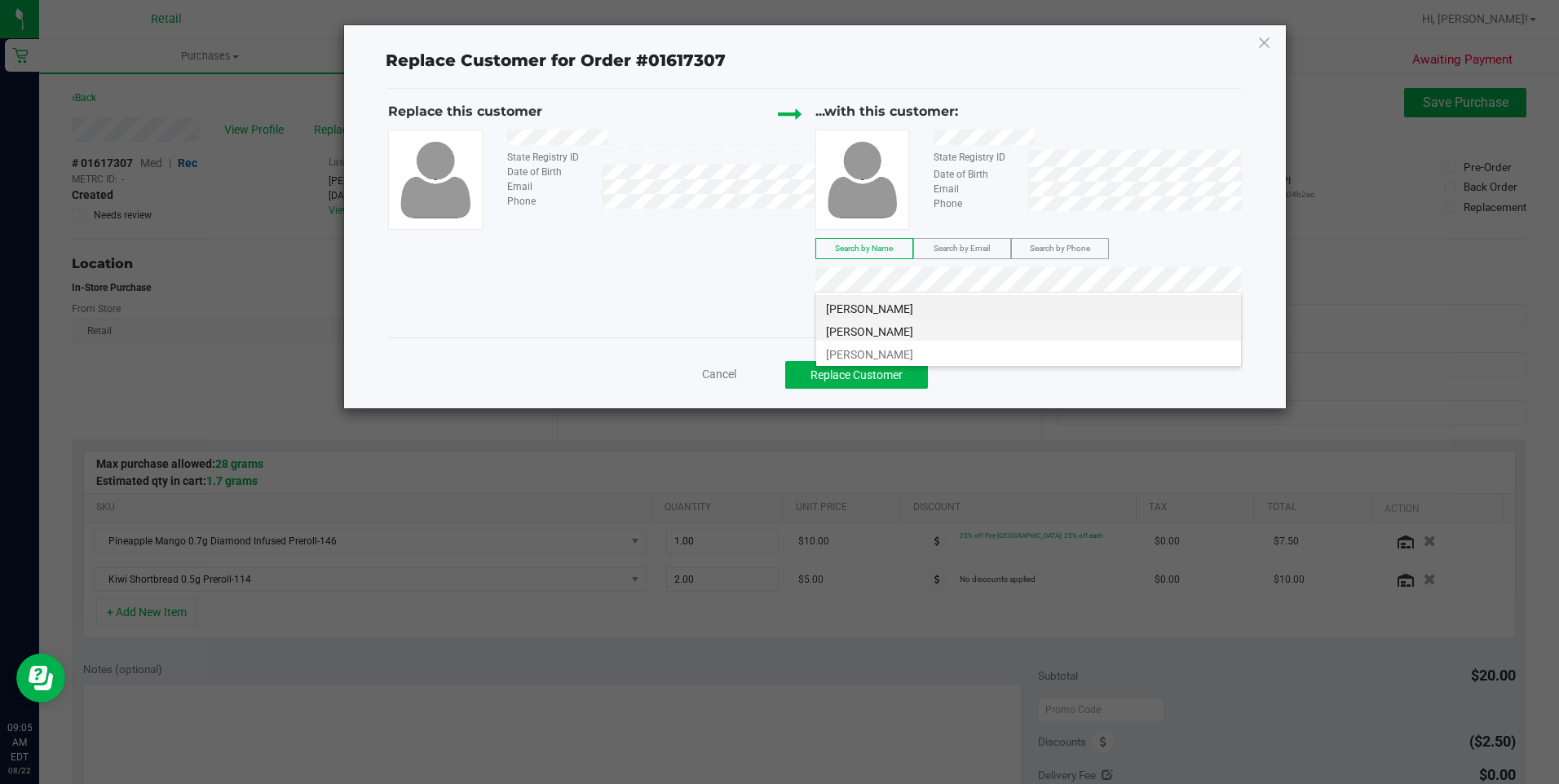
click at [910, 331] on li "Ryan Medeiros" at bounding box center [1029, 329] width 425 height 23
click at [915, 352] on li "Ryan Medeiros" at bounding box center [1029, 352] width 425 height 23
click at [987, 308] on li "Ryan Medeiros" at bounding box center [1029, 307] width 425 height 23
click at [852, 371] on button "Replace Customer" at bounding box center [856, 375] width 143 height 28
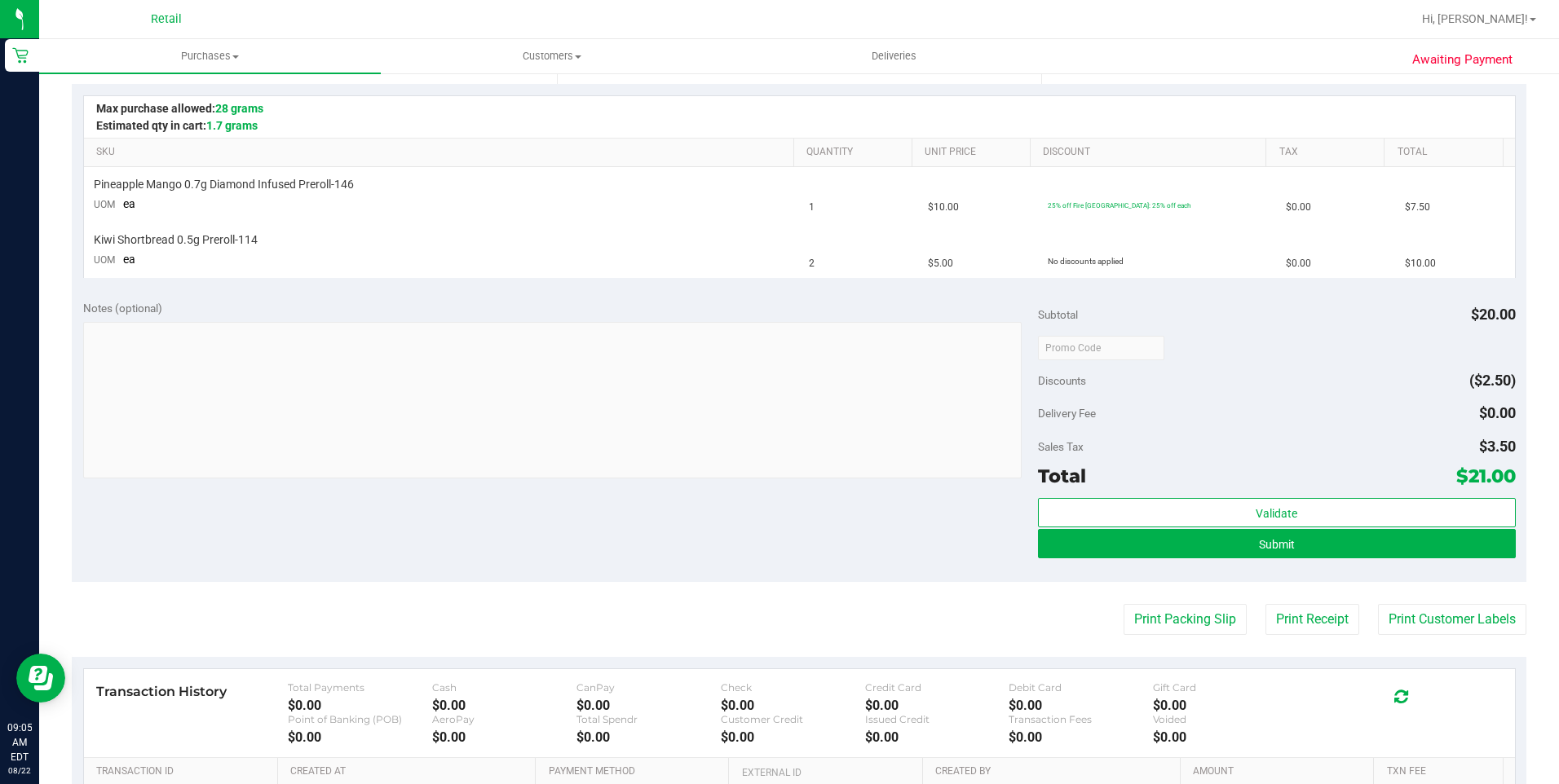
scroll to position [407, 0]
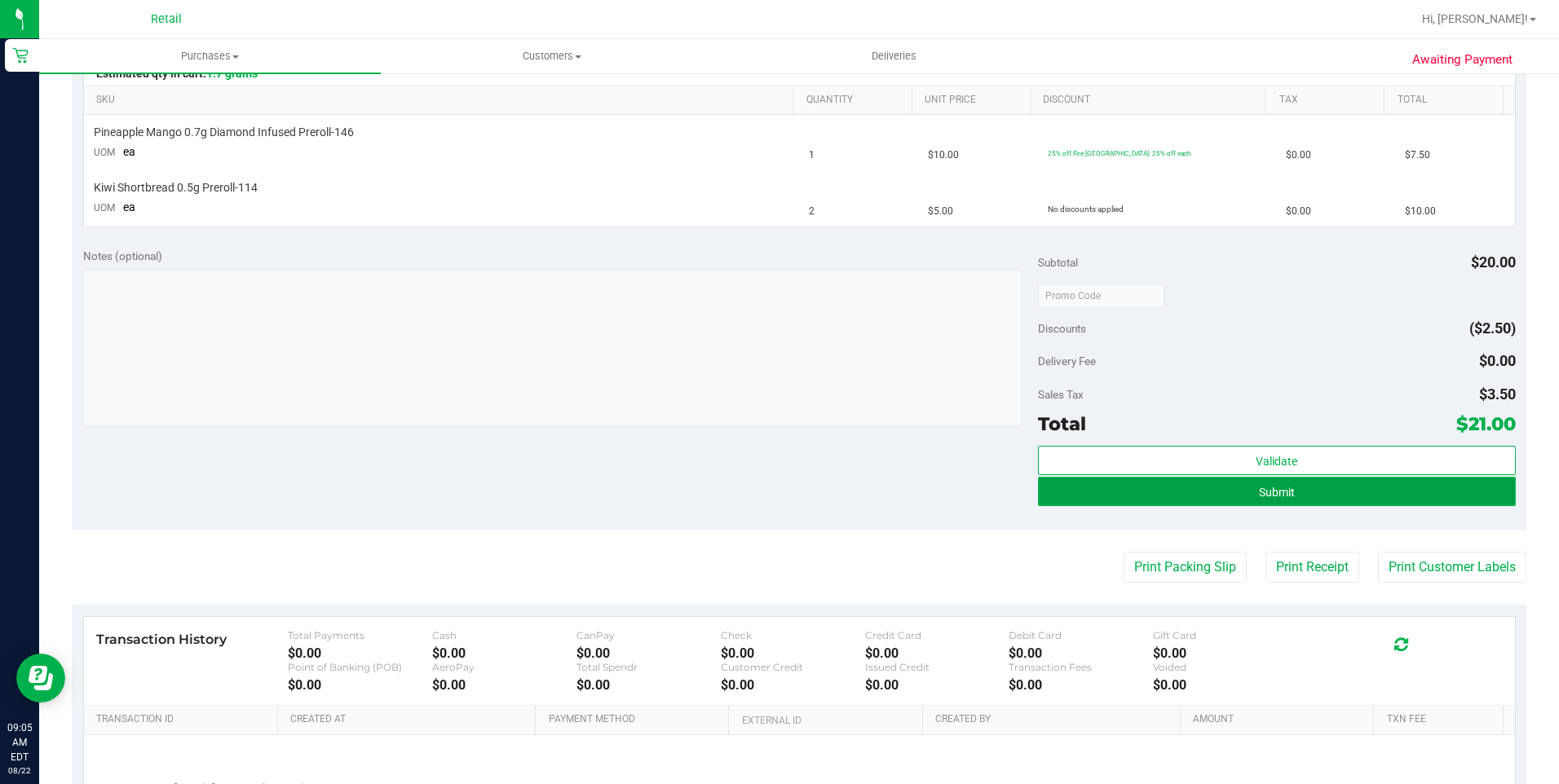
click at [1237, 502] on button "Submit" at bounding box center [1276, 492] width 477 height 30
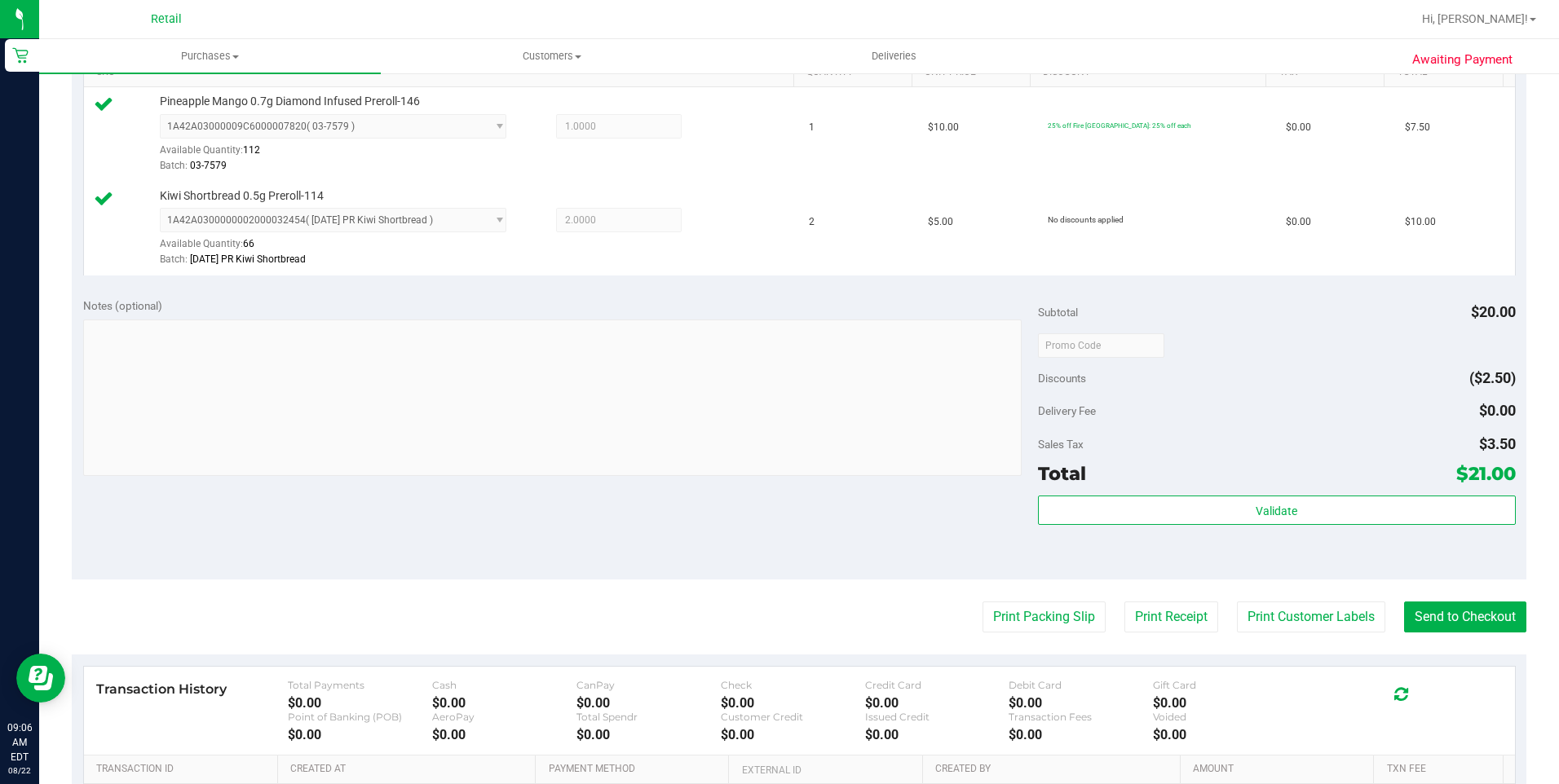
scroll to position [399, 0]
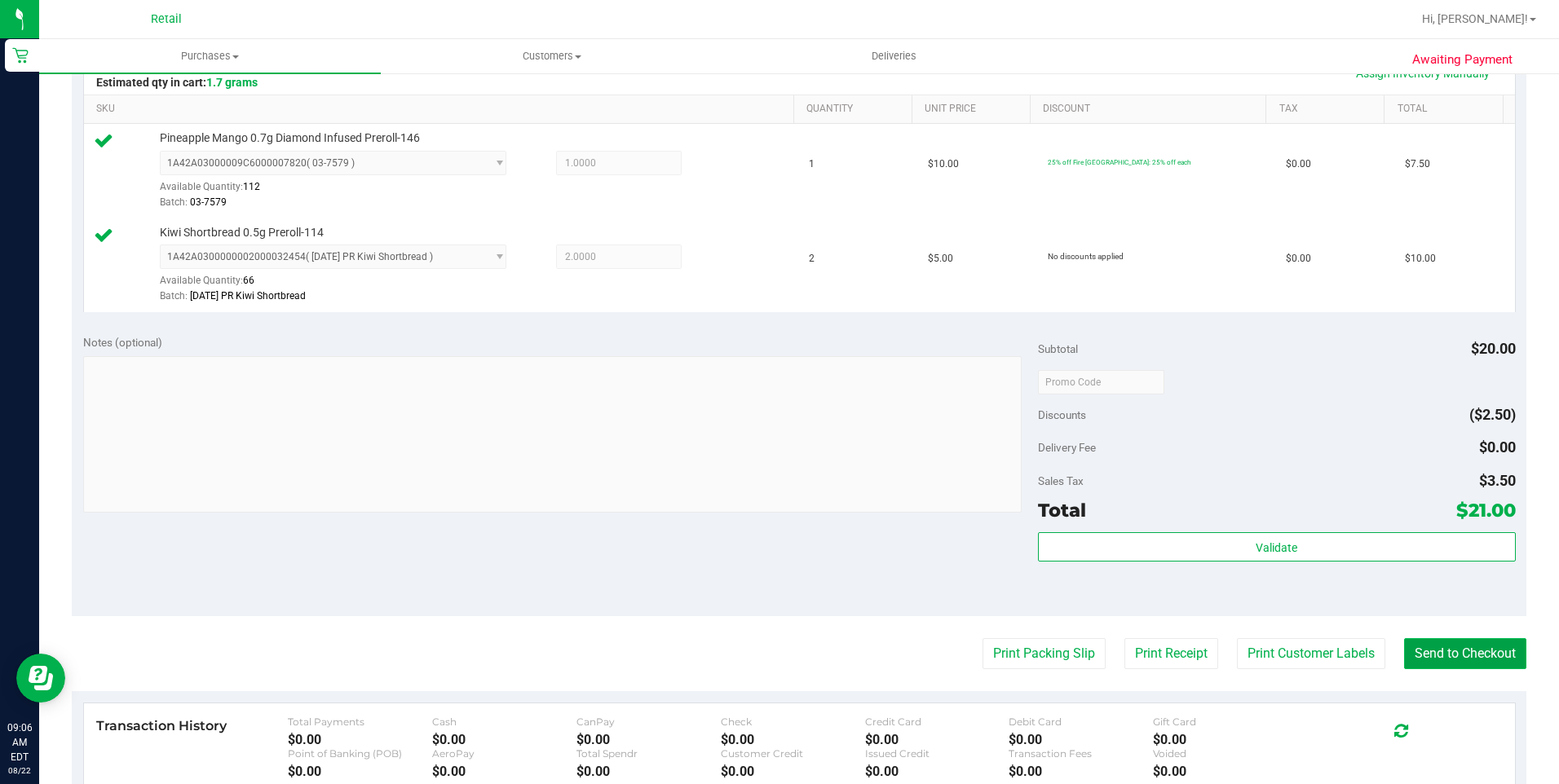
click at [1476, 647] on button "Send to Checkout" at bounding box center [1465, 654] width 122 height 31
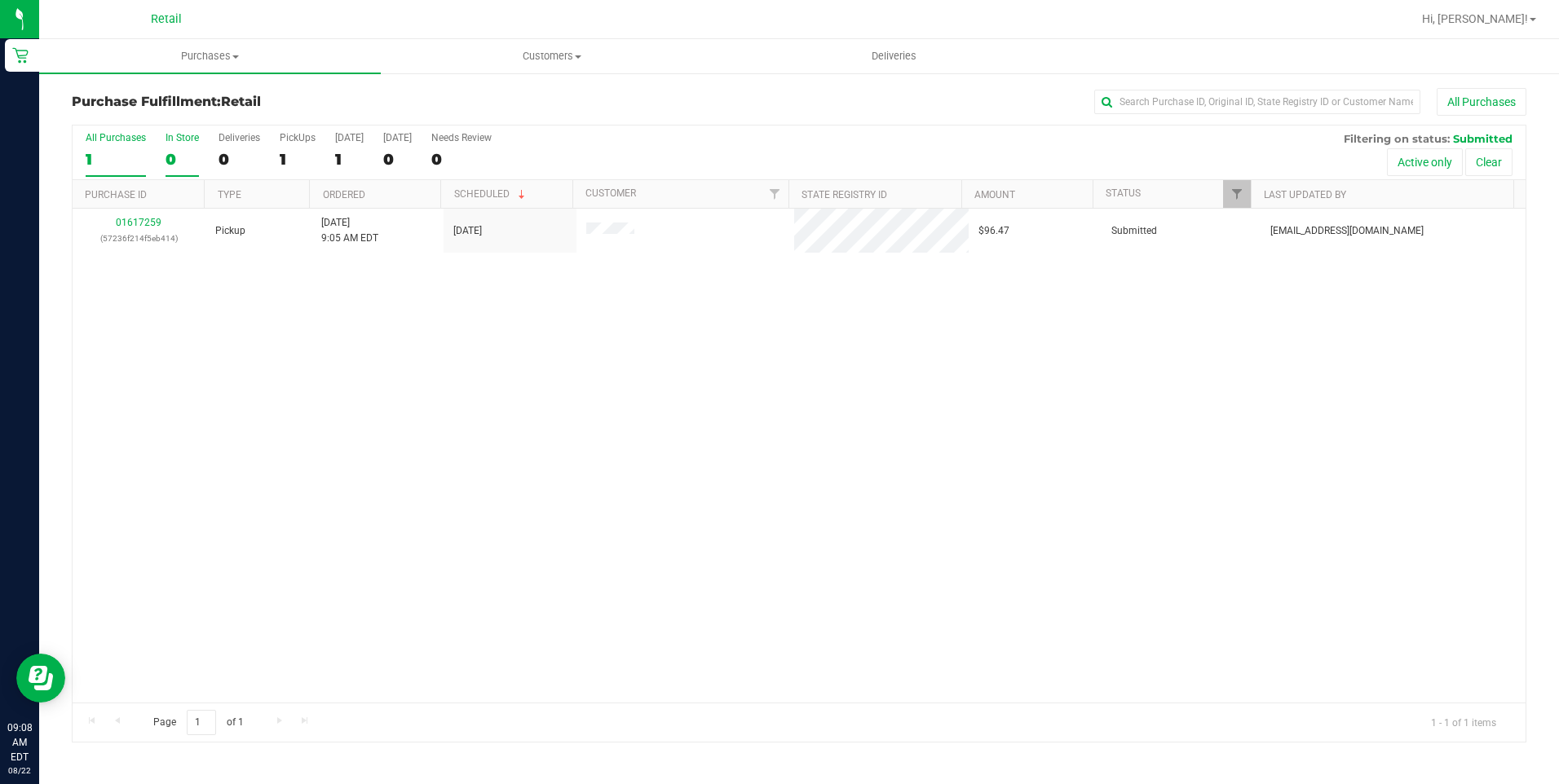
click at [167, 140] on div "In Store" at bounding box center [182, 138] width 33 height 11
click at [0, 0] on input "In Store 0" at bounding box center [0, 0] width 0 height 0
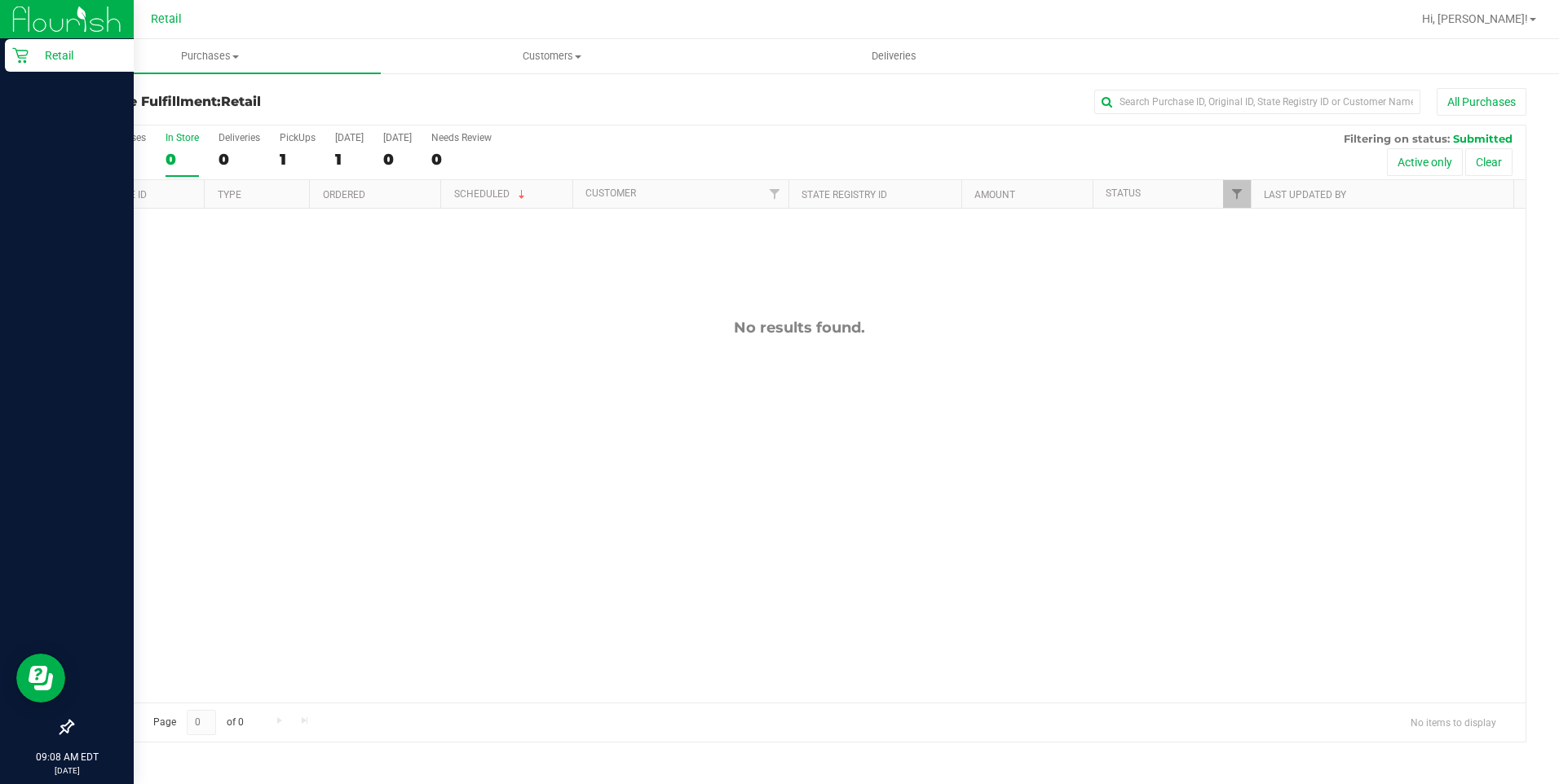
click at [18, 56] on icon at bounding box center [19, 55] width 16 height 16
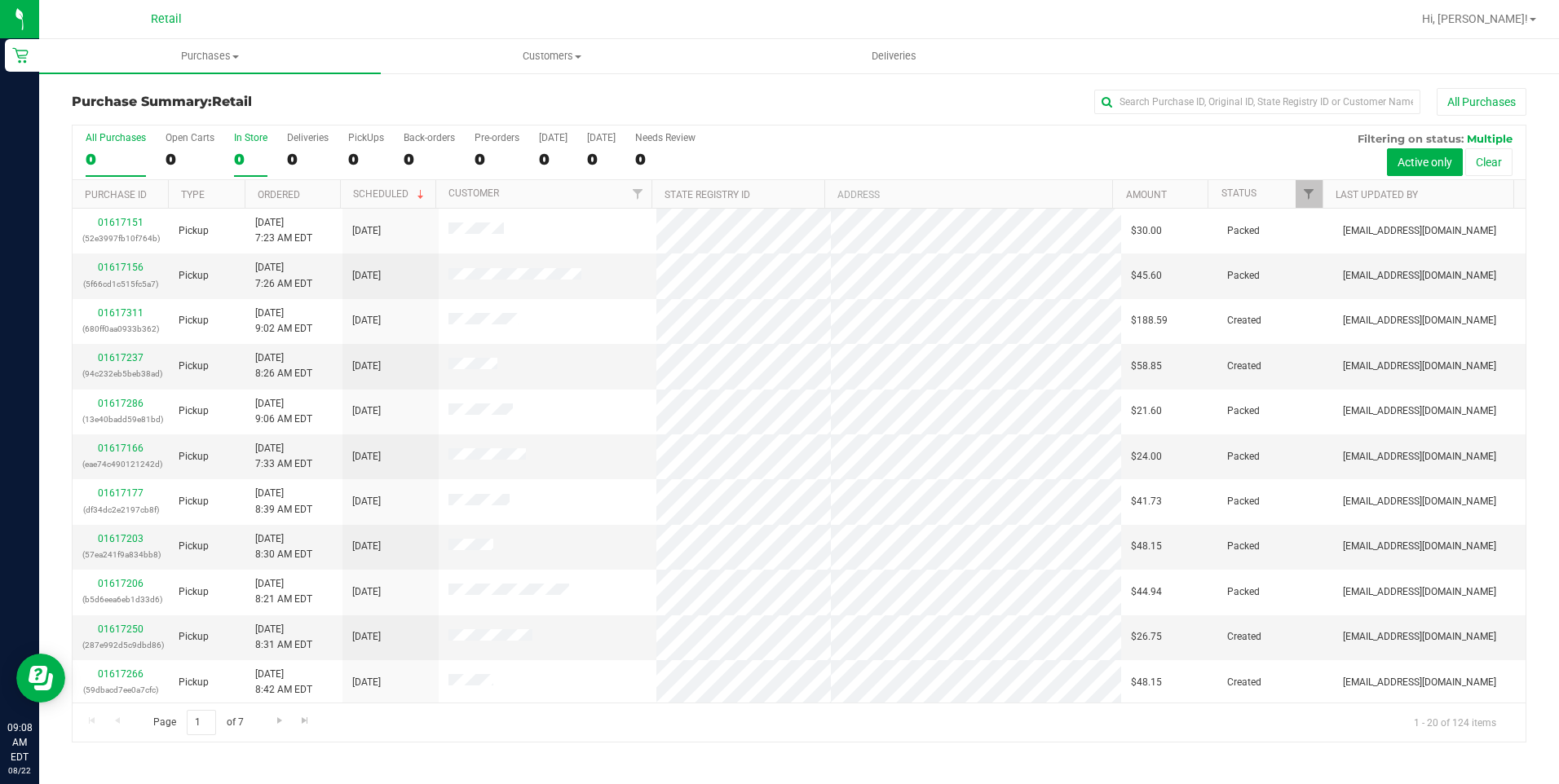
click at [254, 152] on div "0" at bounding box center [250, 159] width 33 height 18
click at [0, 0] on input "In Store 0" at bounding box center [0, 0] width 0 height 0
click at [126, 539] on link "01617315" at bounding box center [120, 538] width 45 height 11
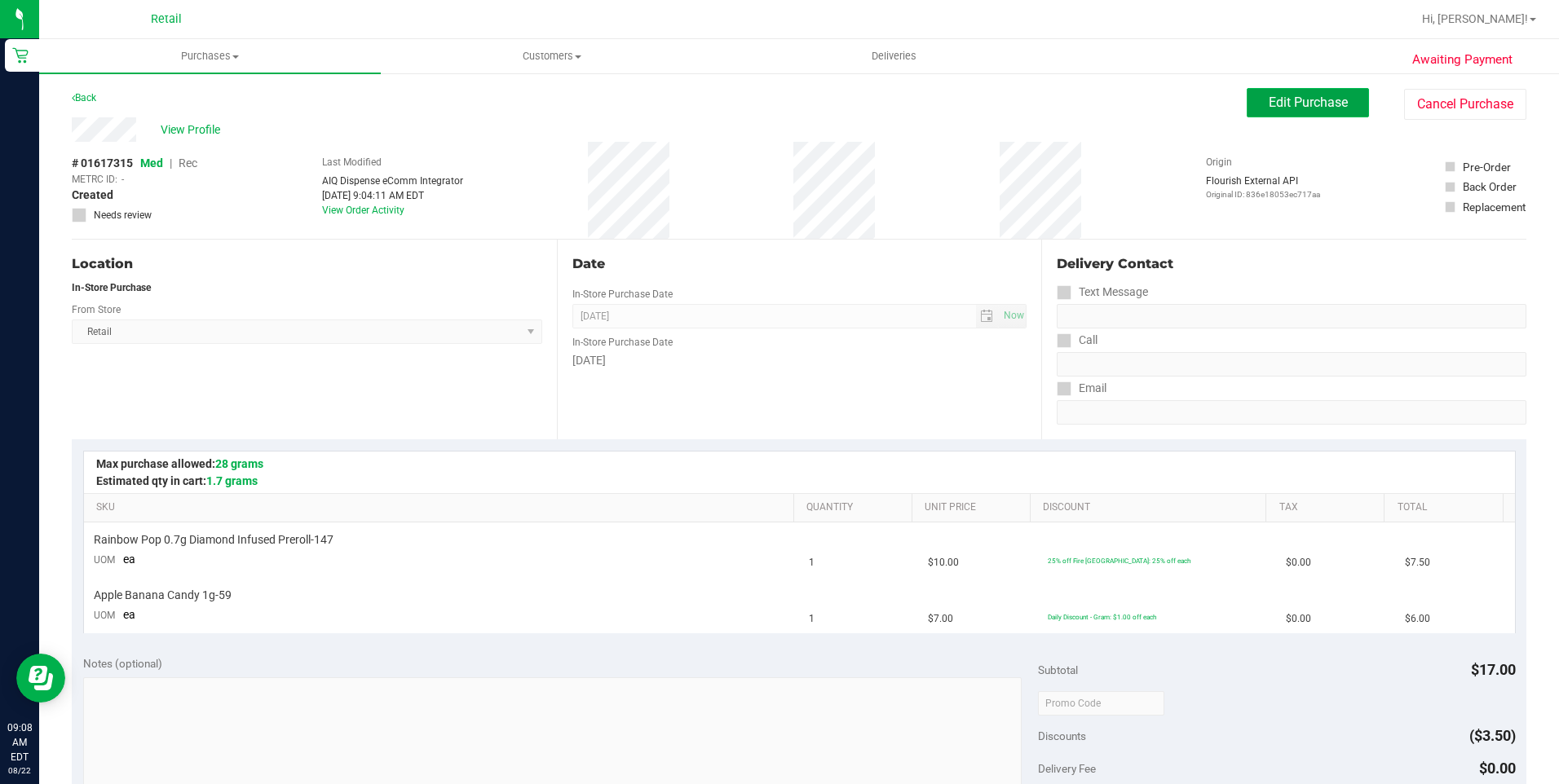
click at [1323, 99] on span "Edit Purchase" at bounding box center [1309, 102] width 79 height 16
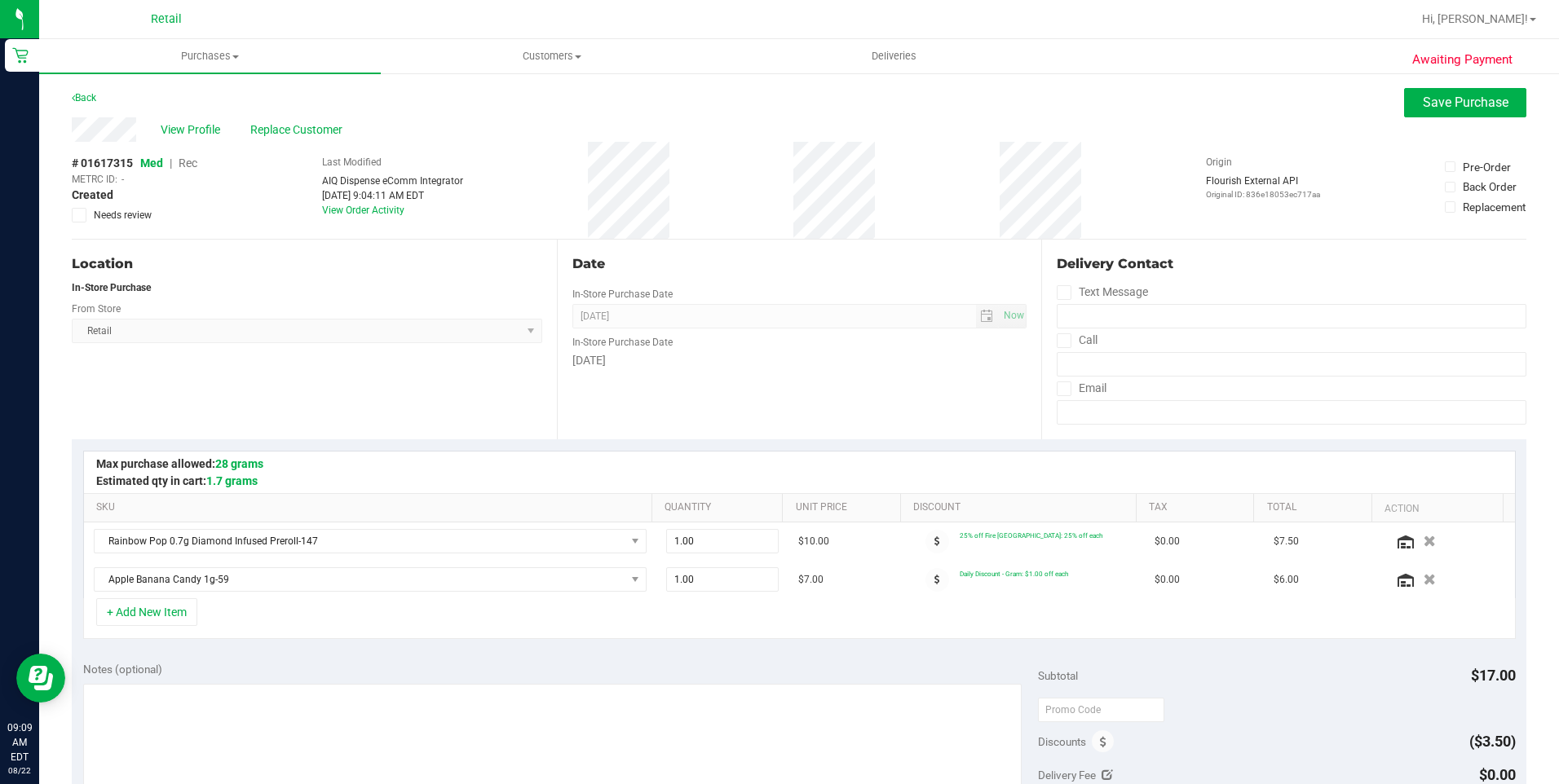
click at [198, 163] on span "Rec" at bounding box center [187, 163] width 18 height 13
click at [292, 128] on span "Replace Customer" at bounding box center [299, 130] width 98 height 18
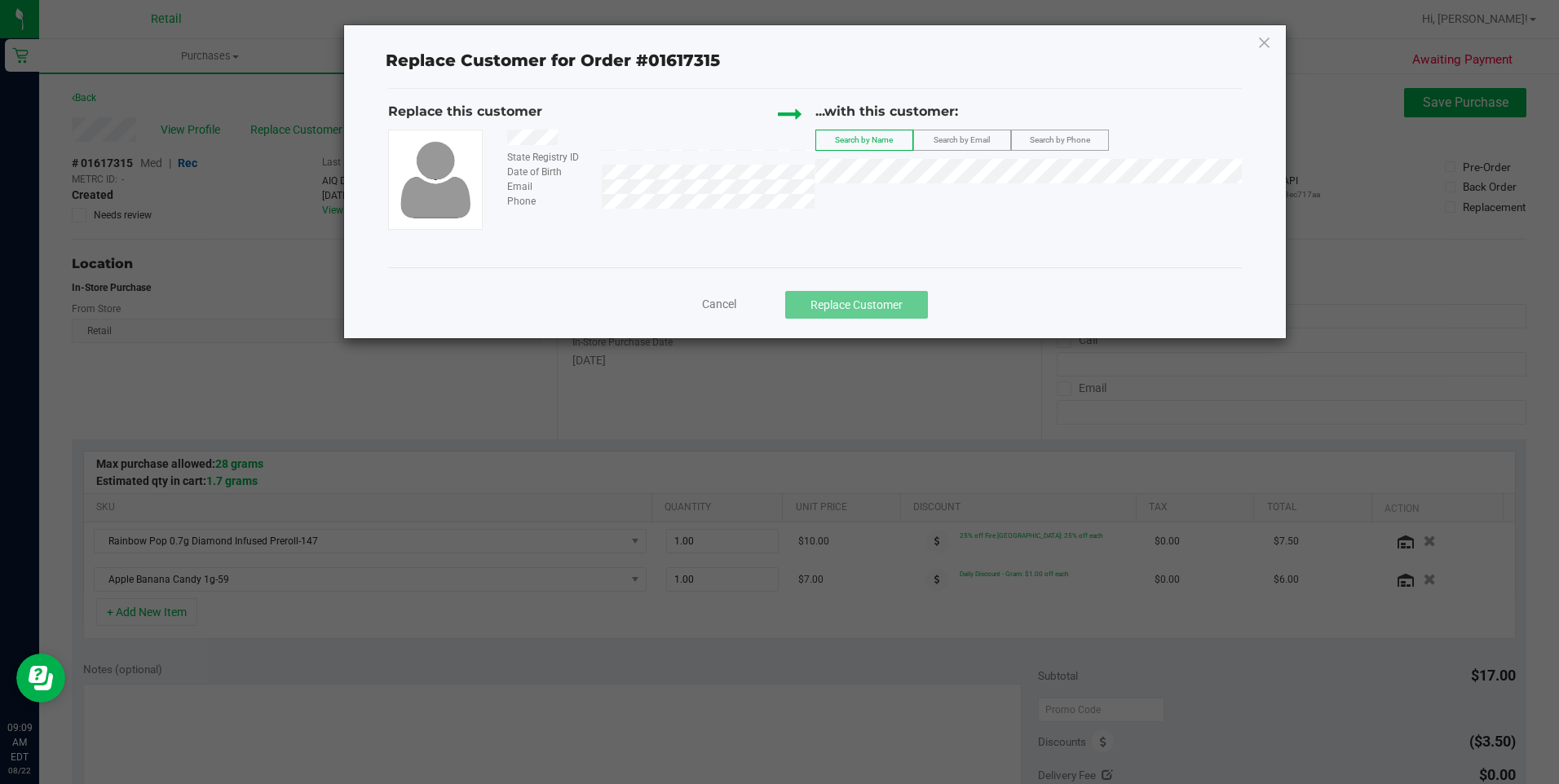
click at [1010, 380] on ngb-modal-window "Replace Customer for Order #01617315 Replace this customer State Registry ID Da…" at bounding box center [785, 392] width 1571 height 784
click at [1264, 38] on icon at bounding box center [1265, 42] width 15 height 26
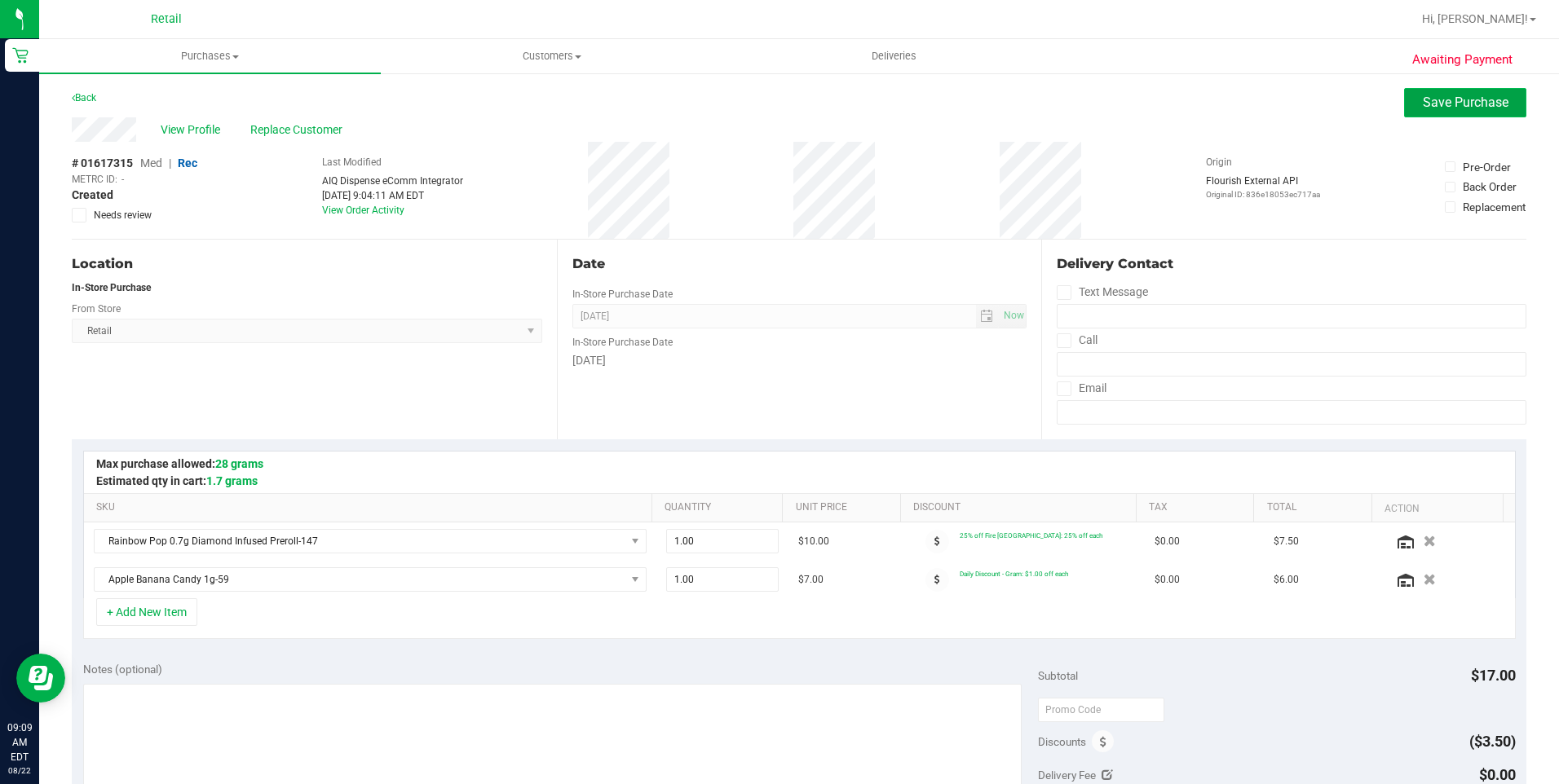
click at [1434, 100] on span "Save Purchase" at bounding box center [1466, 102] width 86 height 16
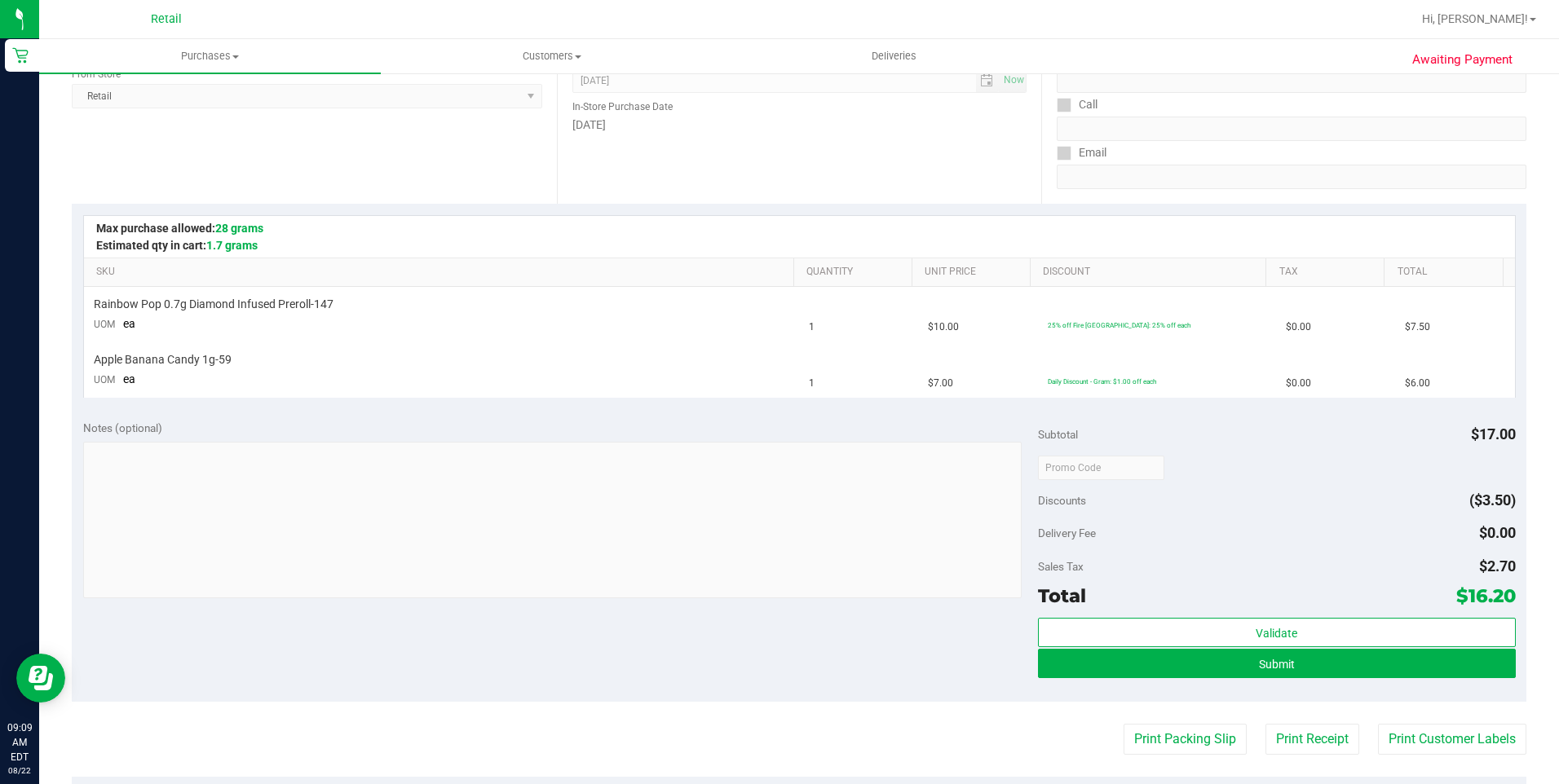
scroll to position [245, 0]
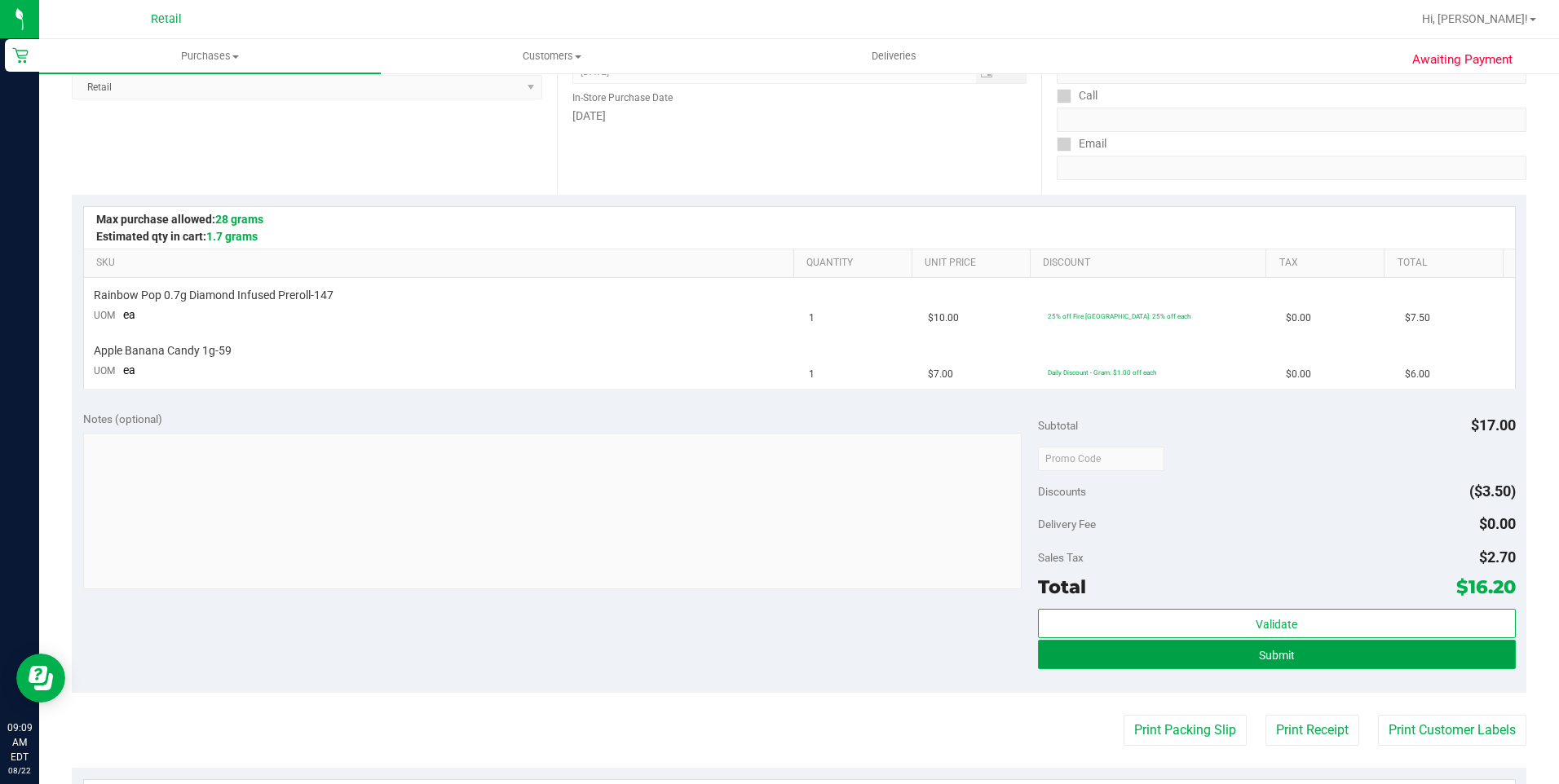
click at [1232, 654] on button "Submit" at bounding box center [1276, 655] width 477 height 30
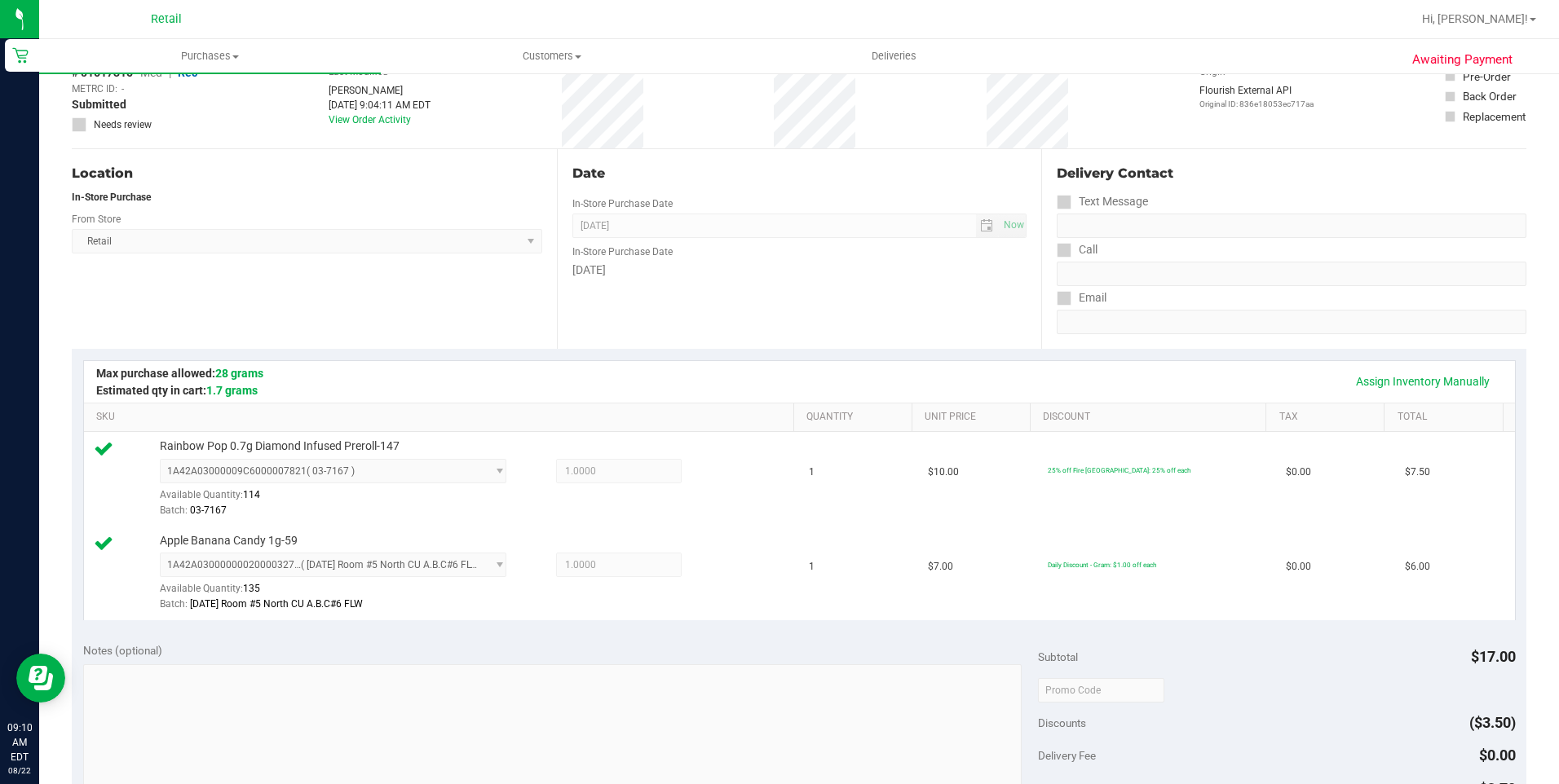
scroll to position [326, 0]
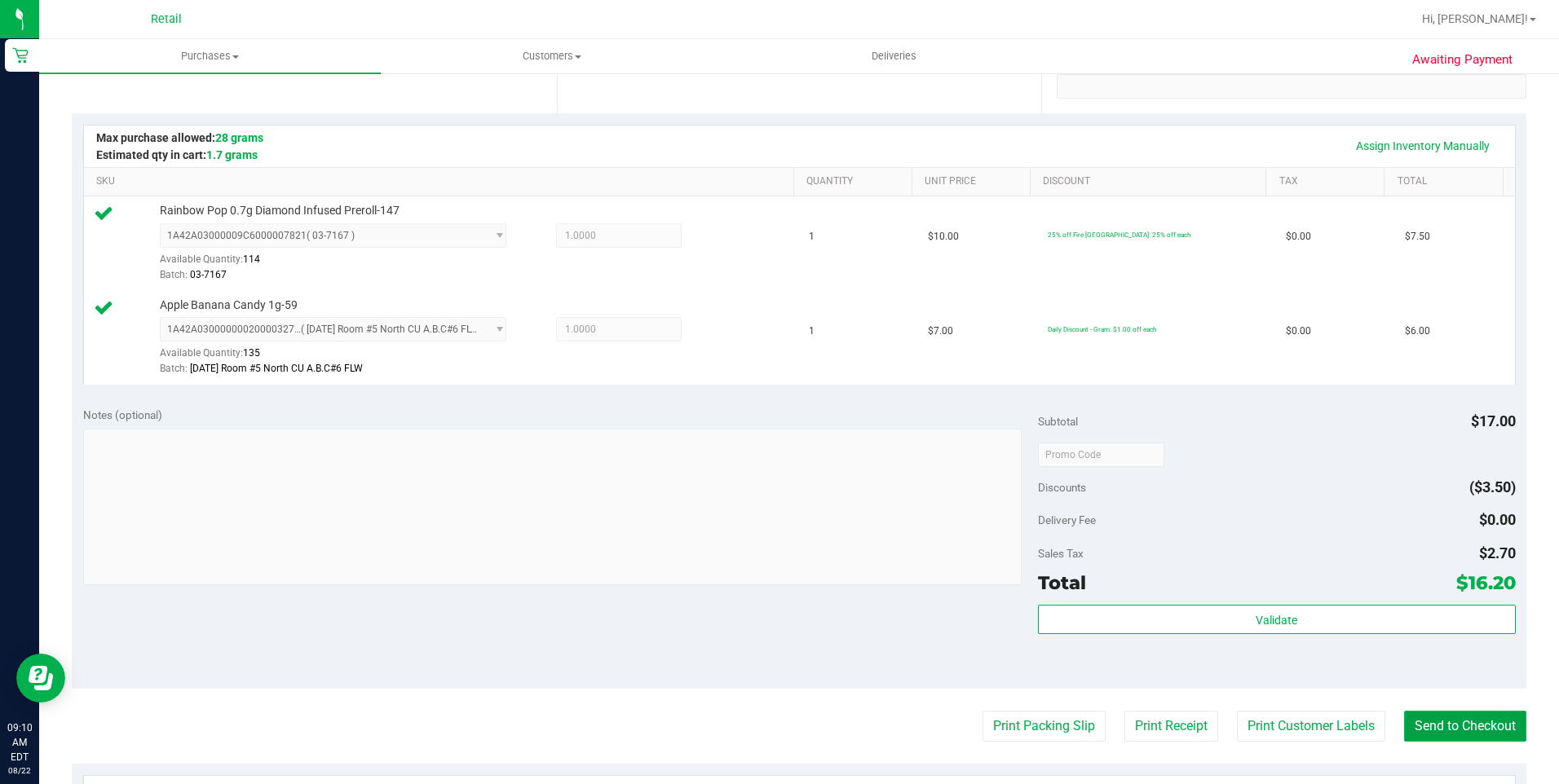
click at [1466, 722] on button "Send to Checkout" at bounding box center [1465, 727] width 122 height 31
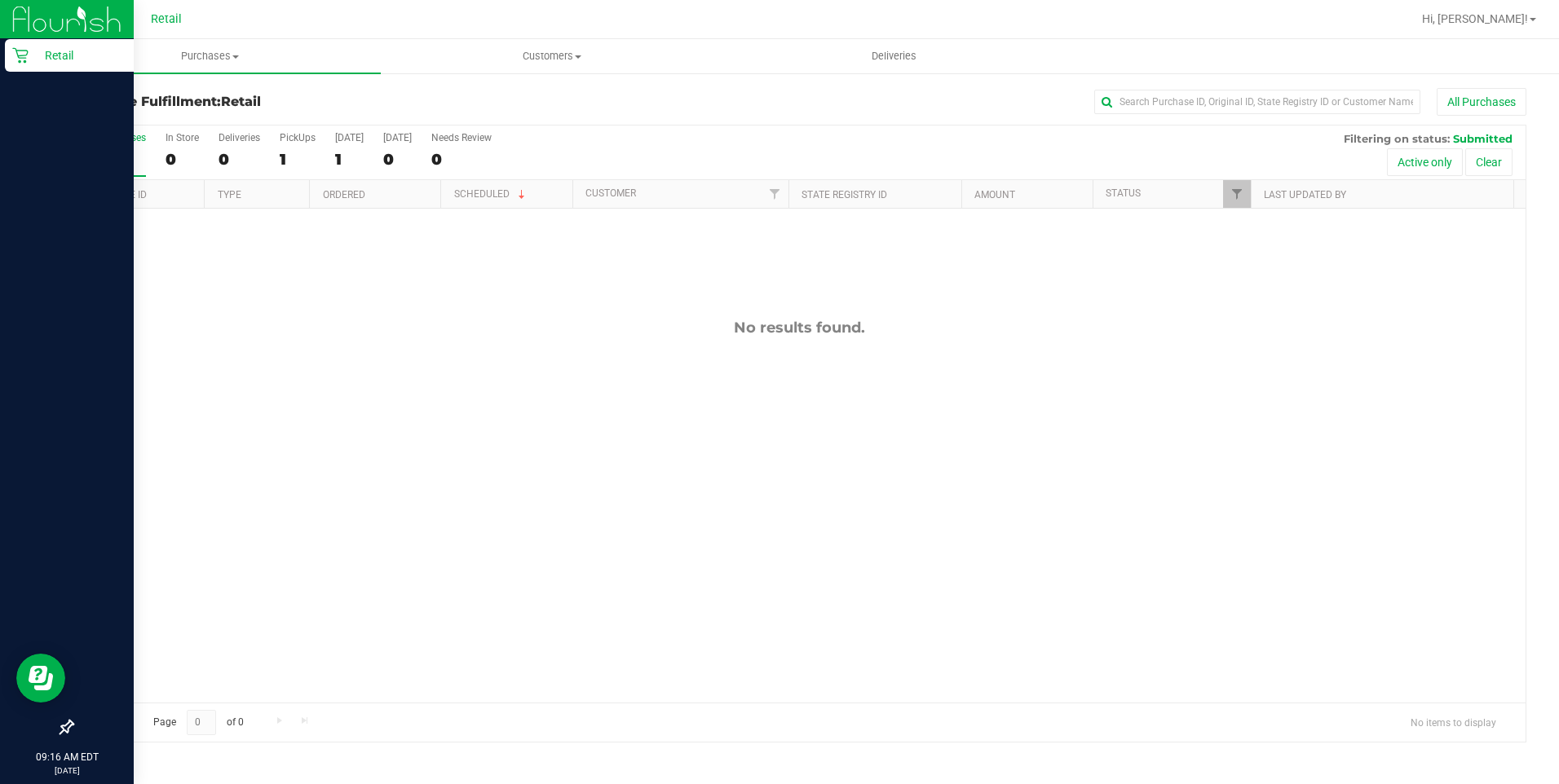
click at [18, 59] on icon at bounding box center [20, 55] width 17 height 17
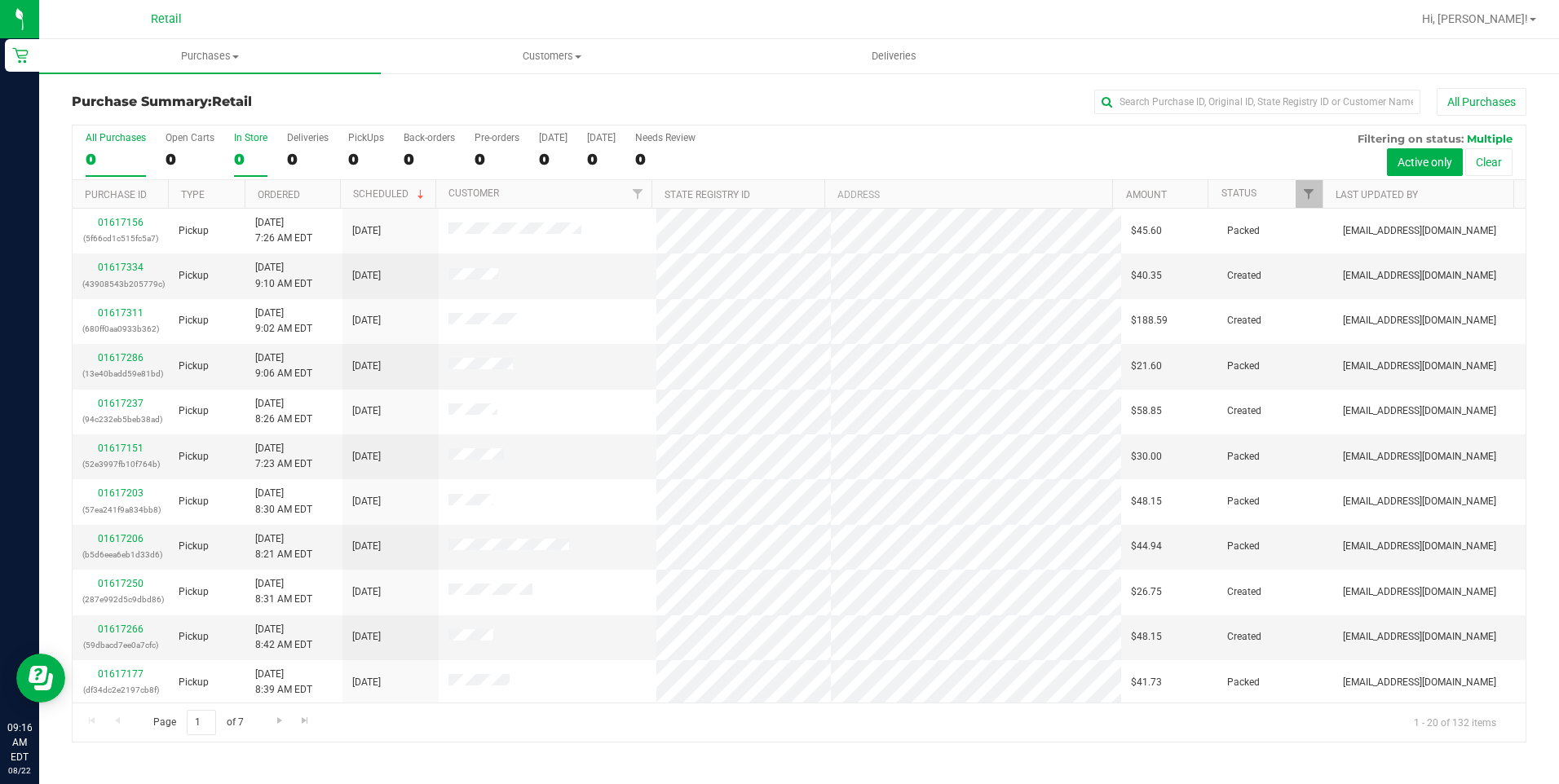
click at [253, 163] on div "0" at bounding box center [250, 159] width 33 height 18
click at [0, 0] on input "In Store 0" at bounding box center [0, 0] width 0 height 0
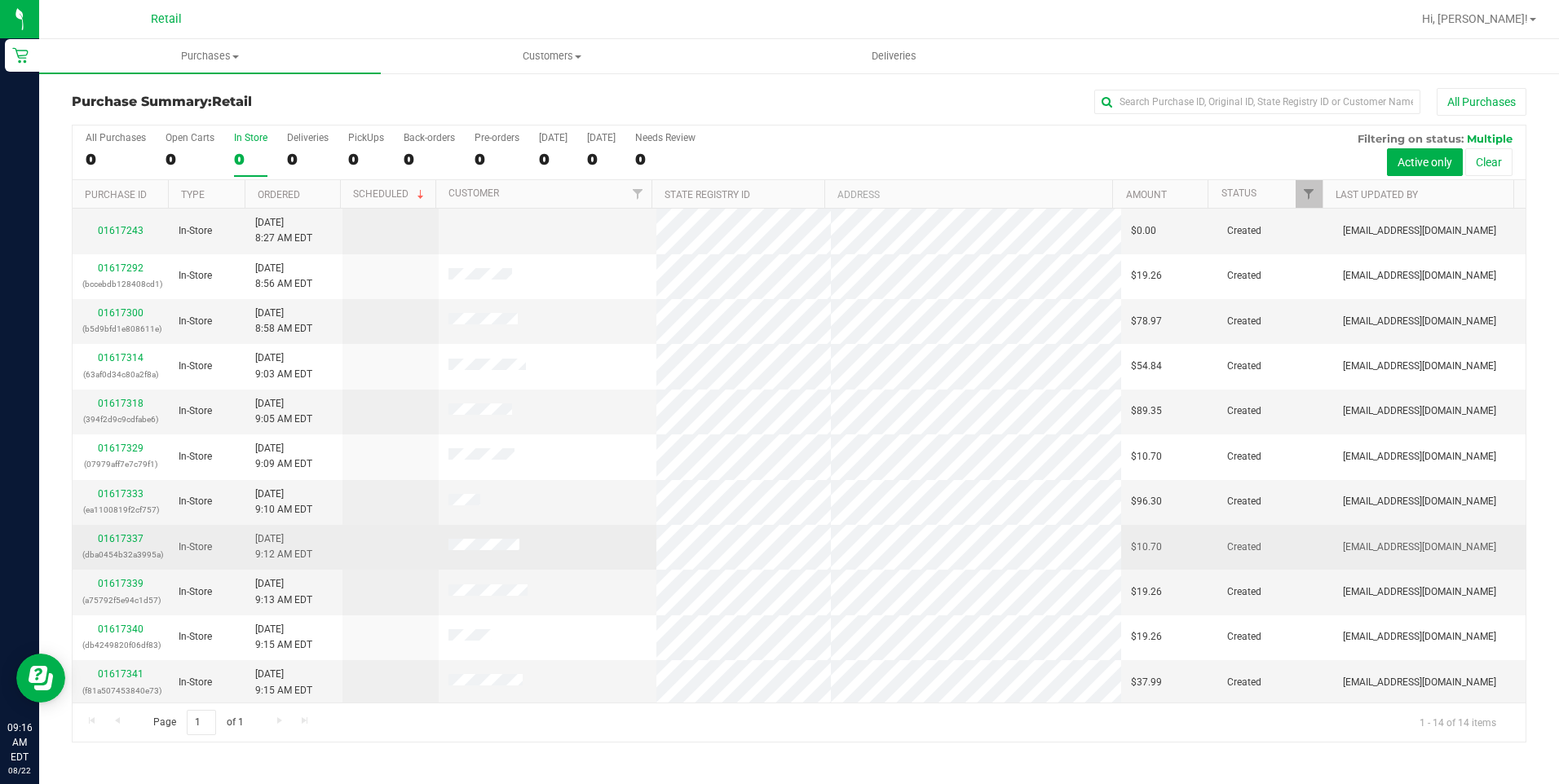
scroll to position [138, 0]
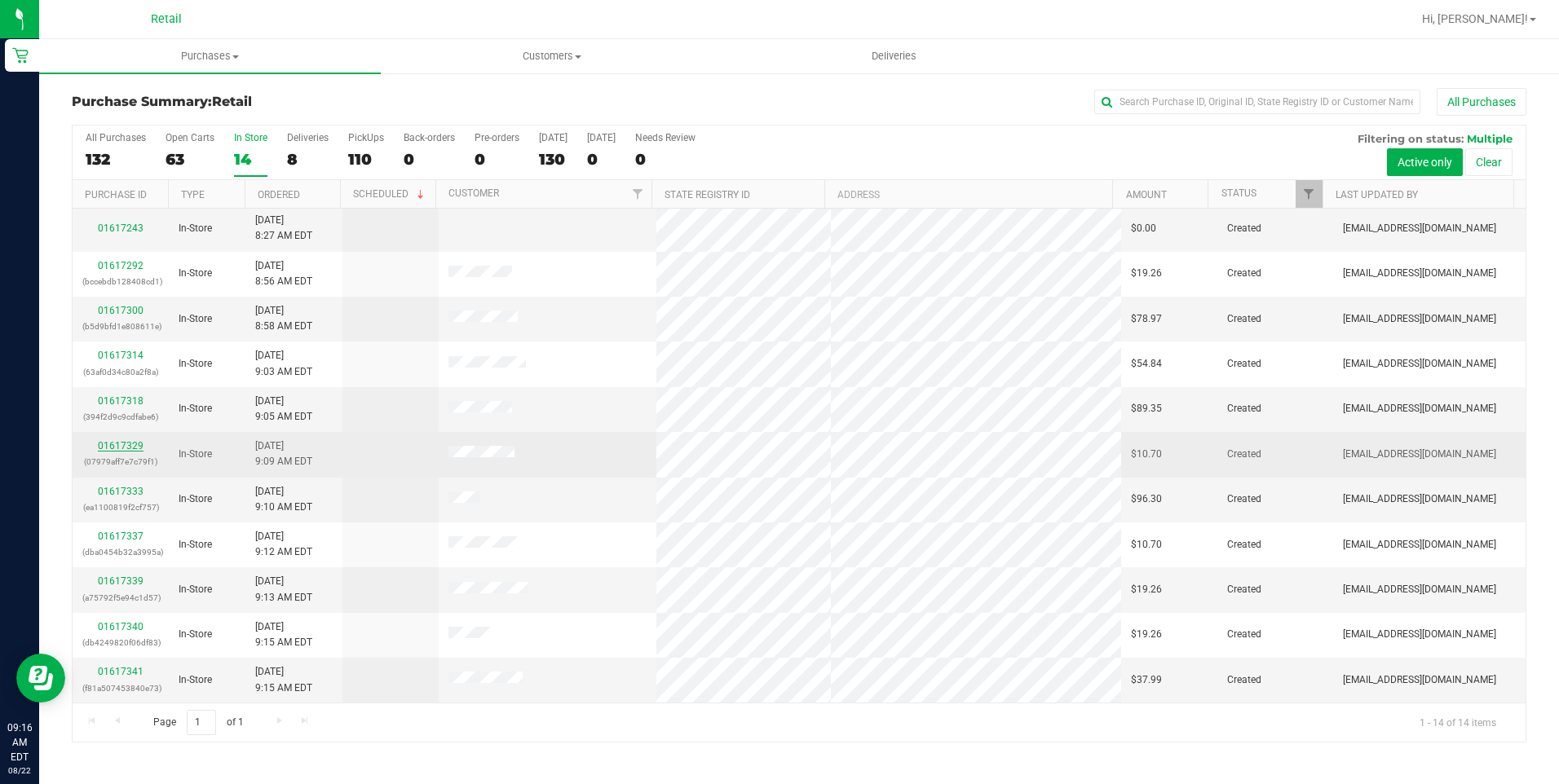
click at [121, 448] on link "01617329" at bounding box center [120, 446] width 45 height 11
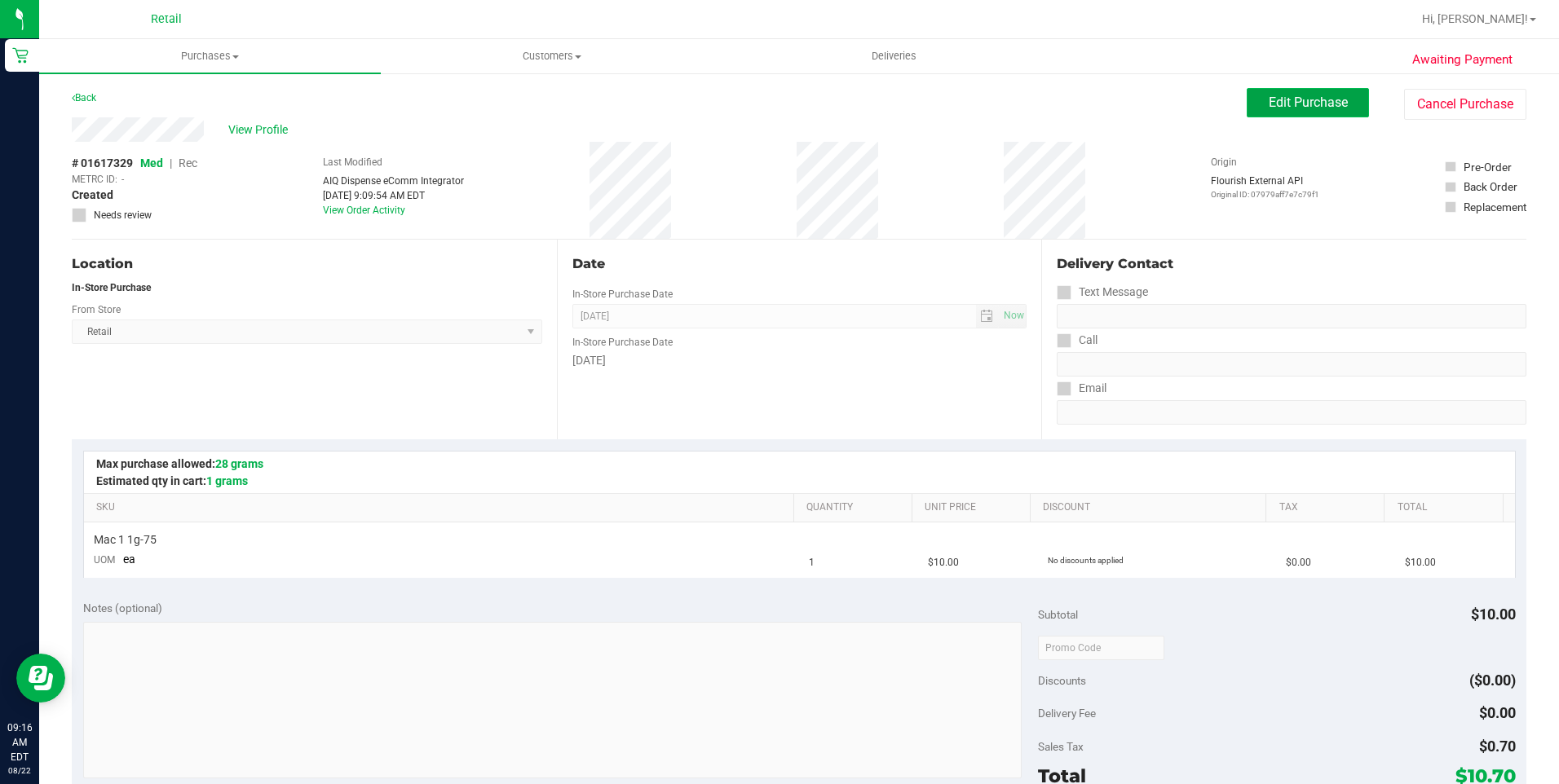
click at [1303, 116] on button "Edit Purchase" at bounding box center [1308, 103] width 122 height 30
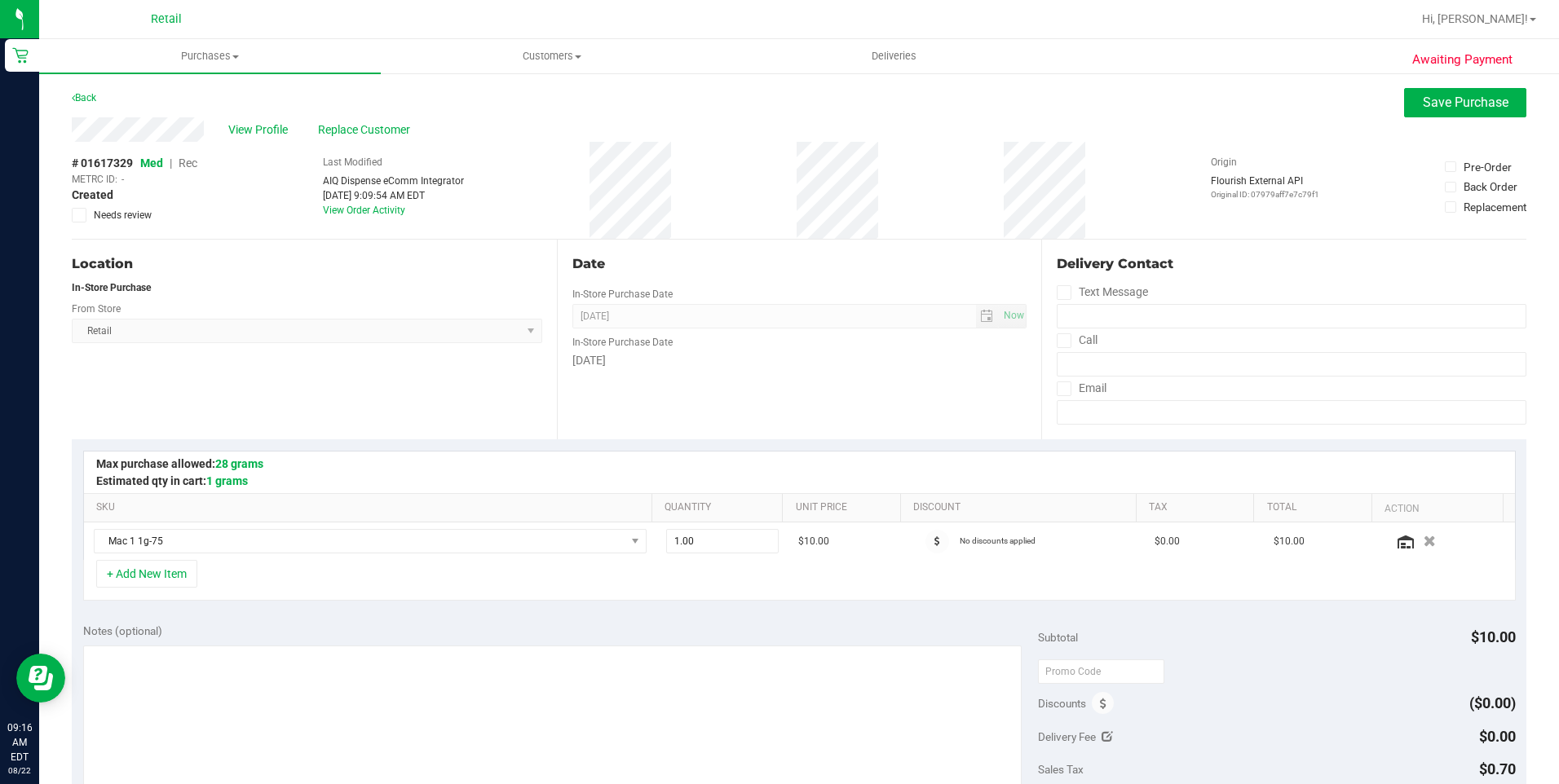
click at [197, 167] on span "Rec" at bounding box center [187, 163] width 18 height 13
click at [1457, 115] on button "Save Purchase" at bounding box center [1465, 103] width 122 height 30
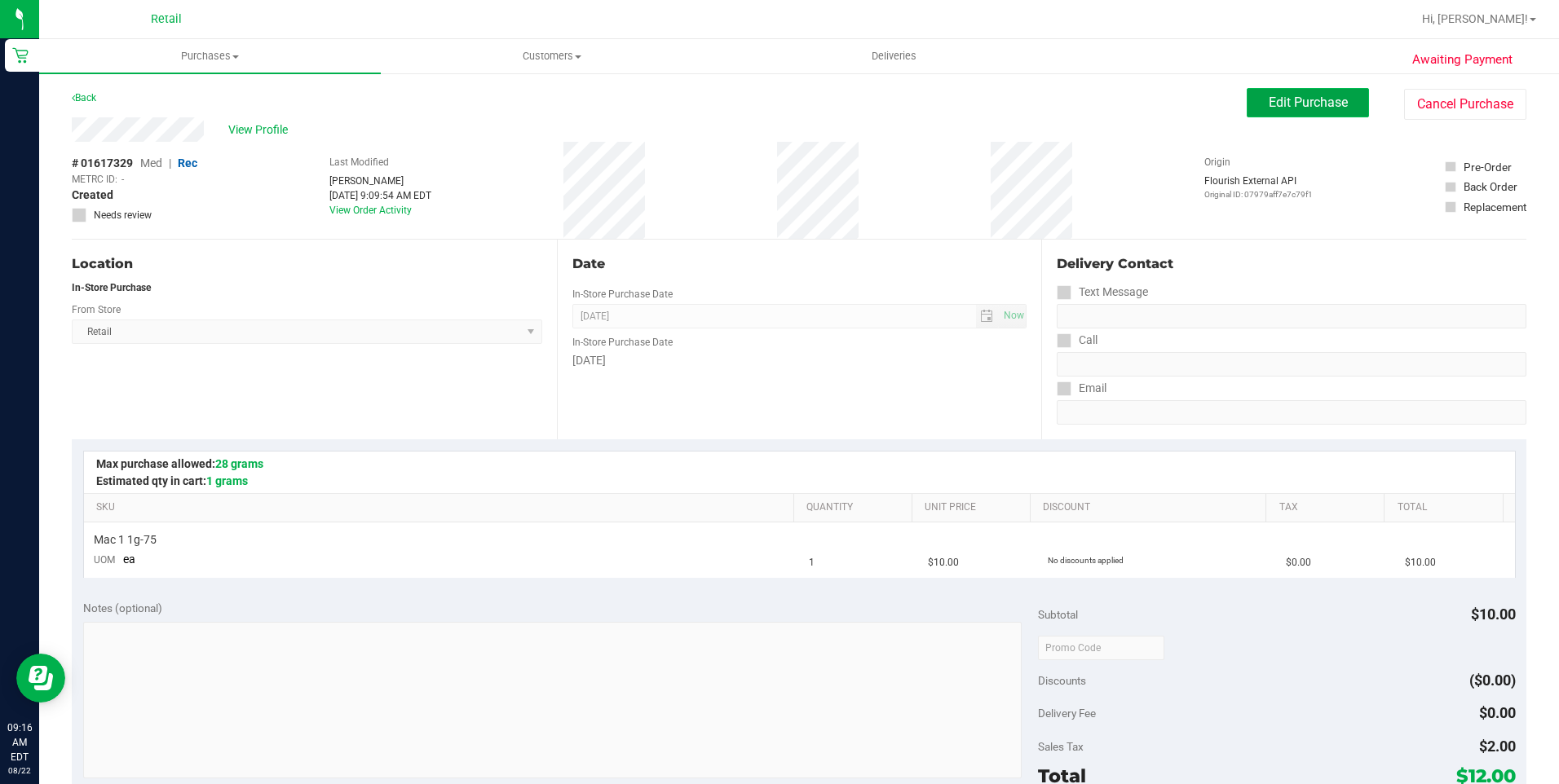
click at [1284, 108] on span "Edit Purchase" at bounding box center [1309, 102] width 79 height 16
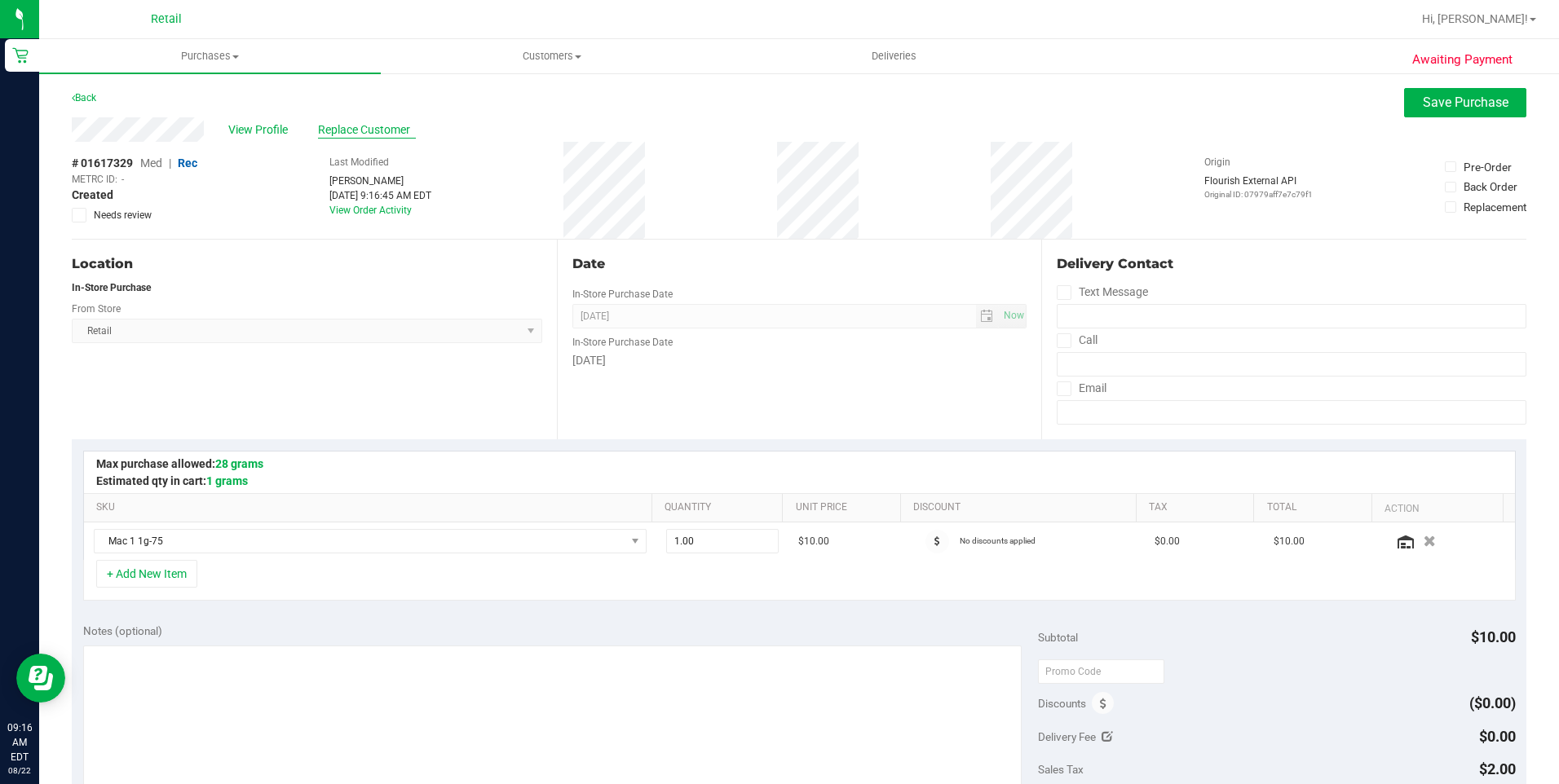
click at [347, 127] on span "Replace Customer" at bounding box center [367, 130] width 98 height 18
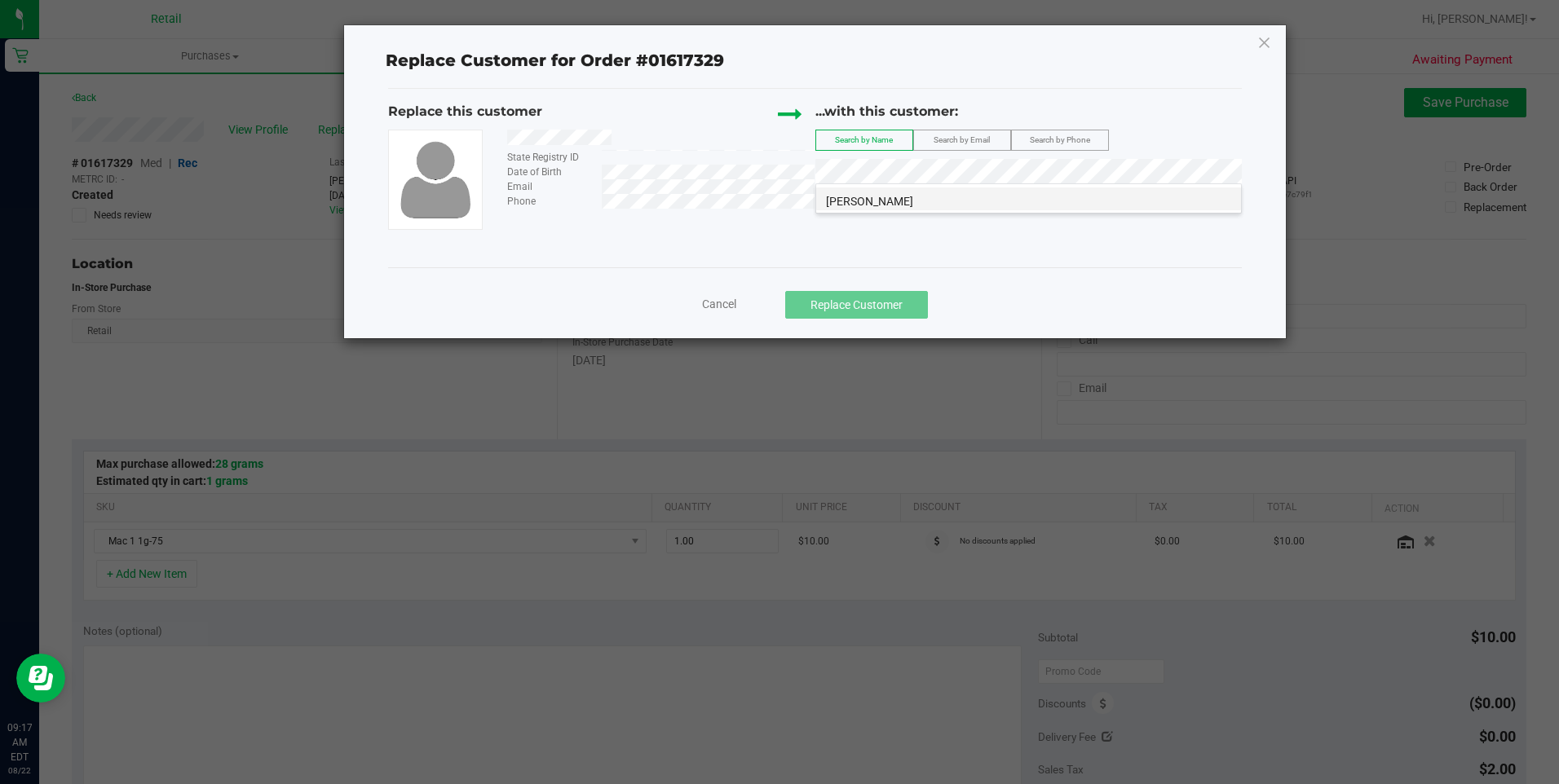
click at [998, 188] on li "Ryan Melendez" at bounding box center [1029, 199] width 425 height 23
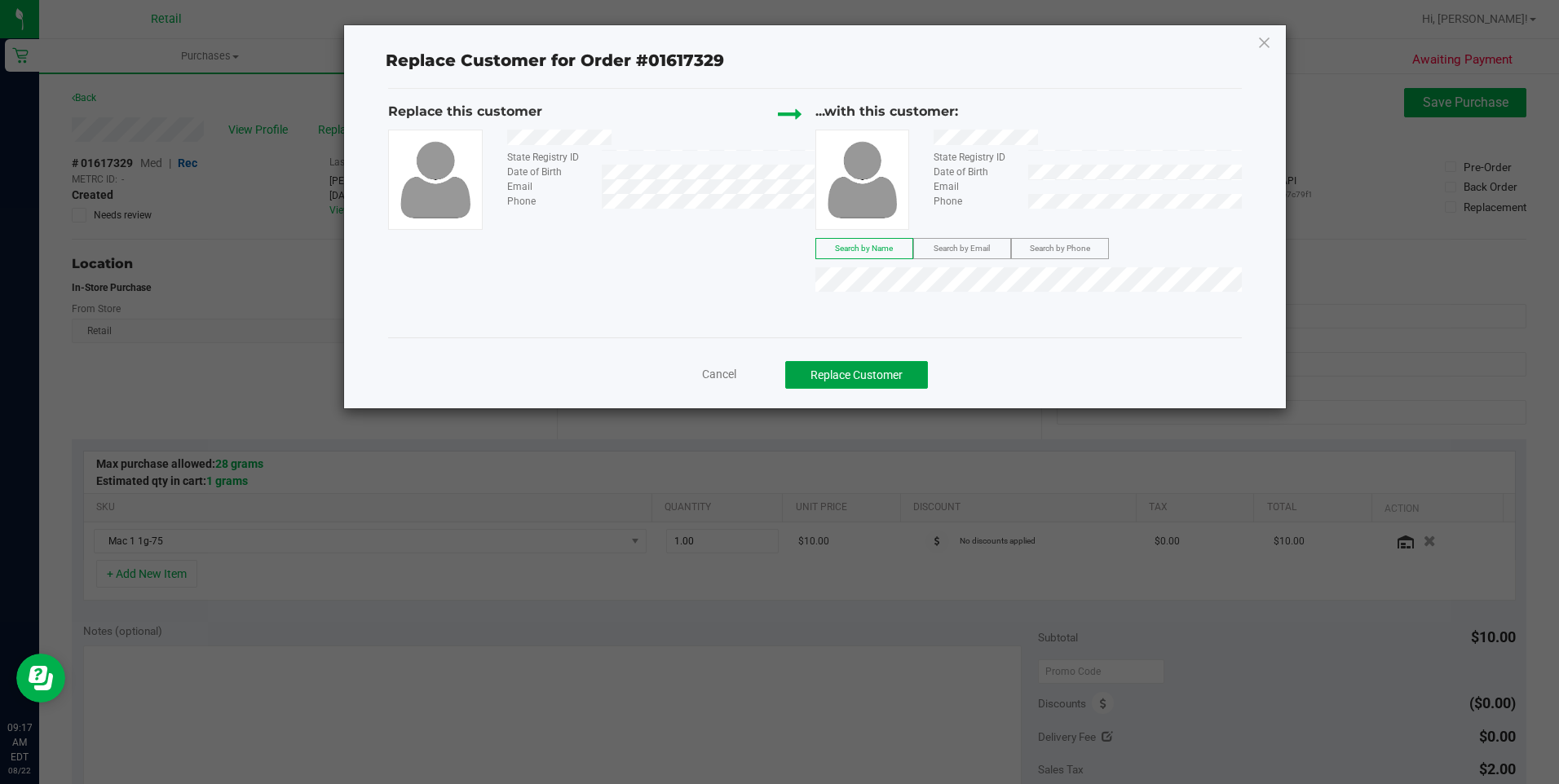
drag, startPoint x: 888, startPoint y: 367, endPoint x: 901, endPoint y: 344, distance: 26.4
click at [901, 344] on div "Cancel Replace Customer" at bounding box center [815, 370] width 853 height 65
click at [881, 388] on button "Replace Customer" at bounding box center [856, 375] width 143 height 28
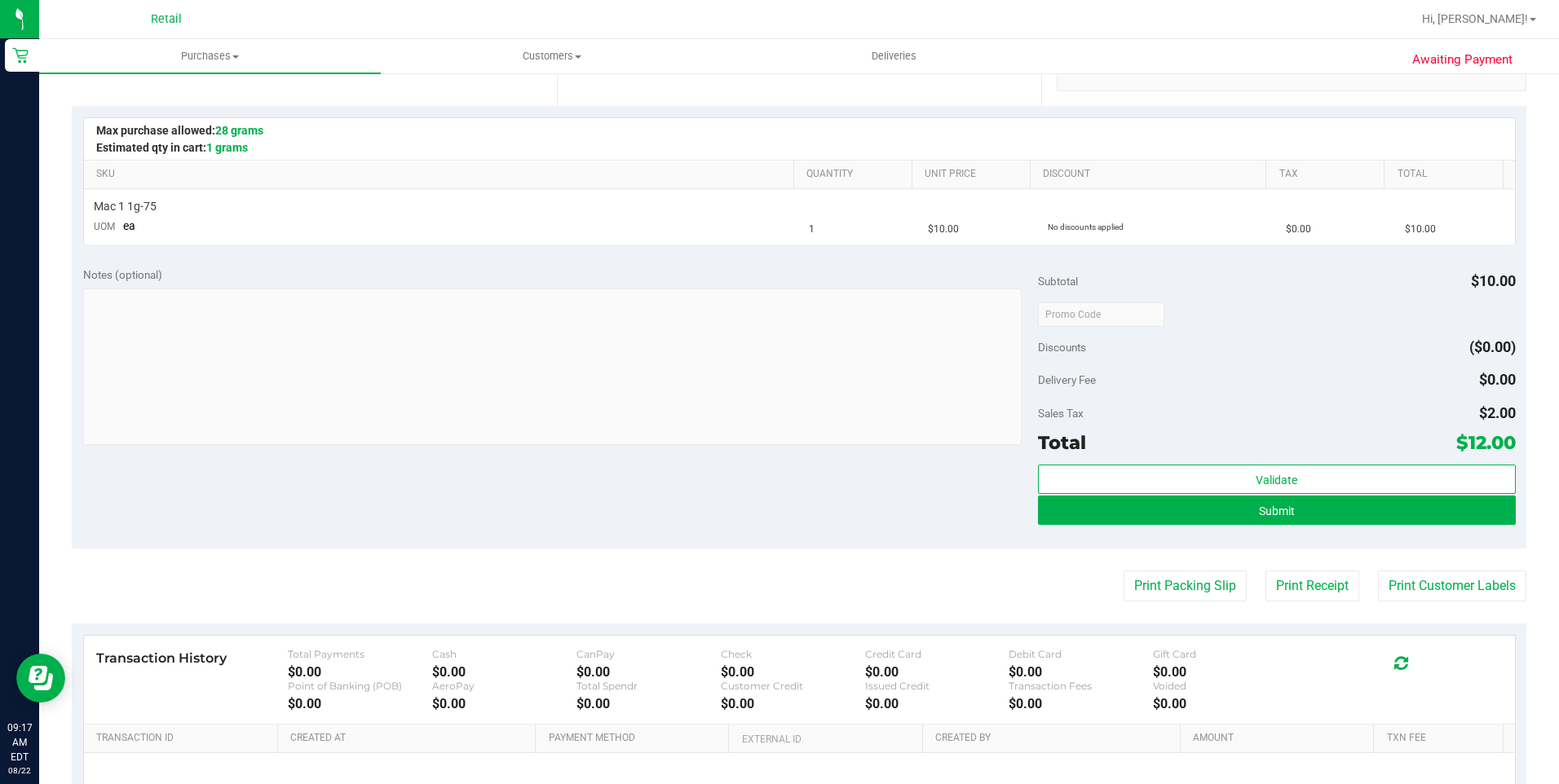
scroll to position [407, 0]
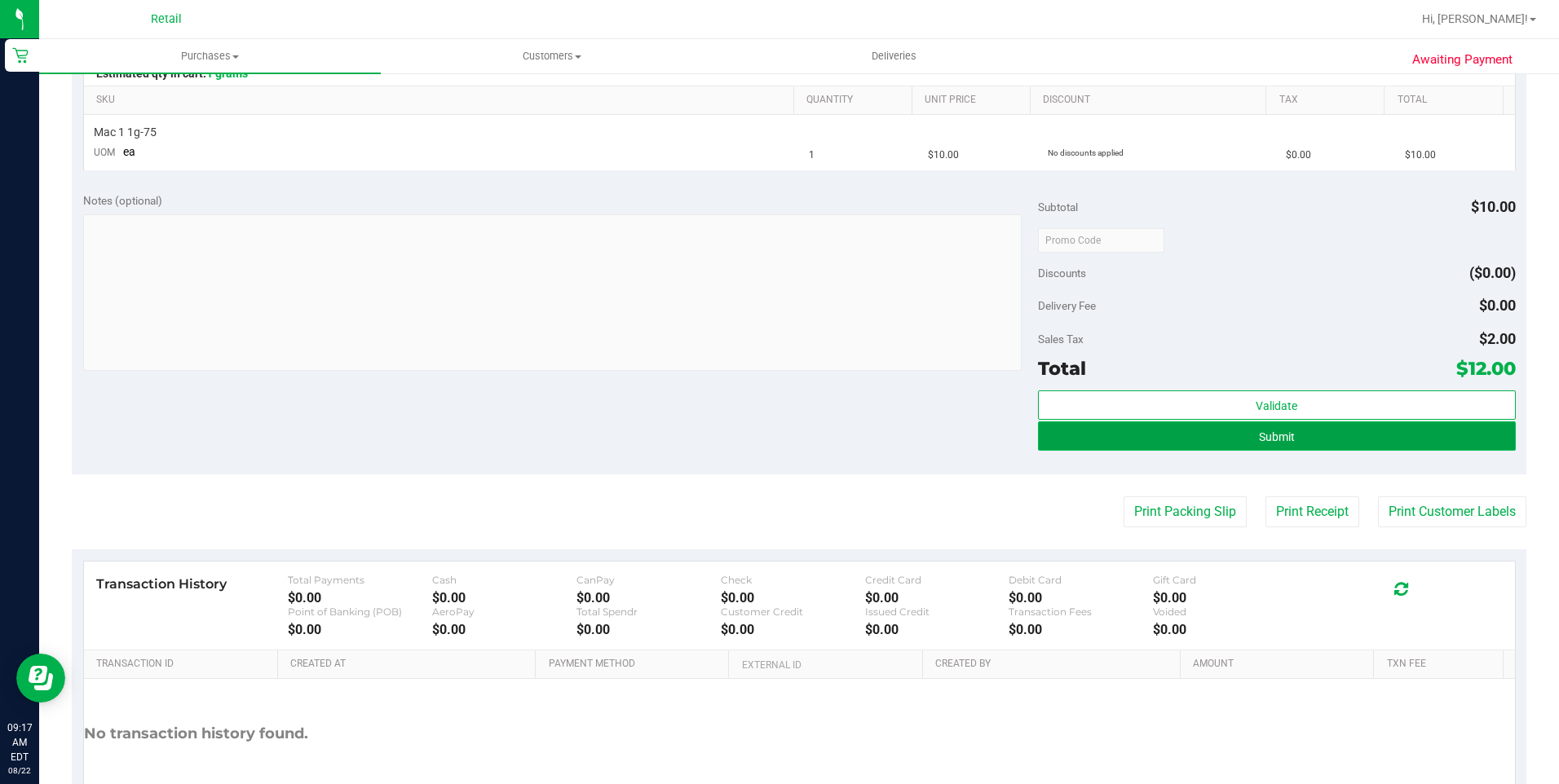
click at [1148, 442] on button "Submit" at bounding box center [1276, 436] width 477 height 30
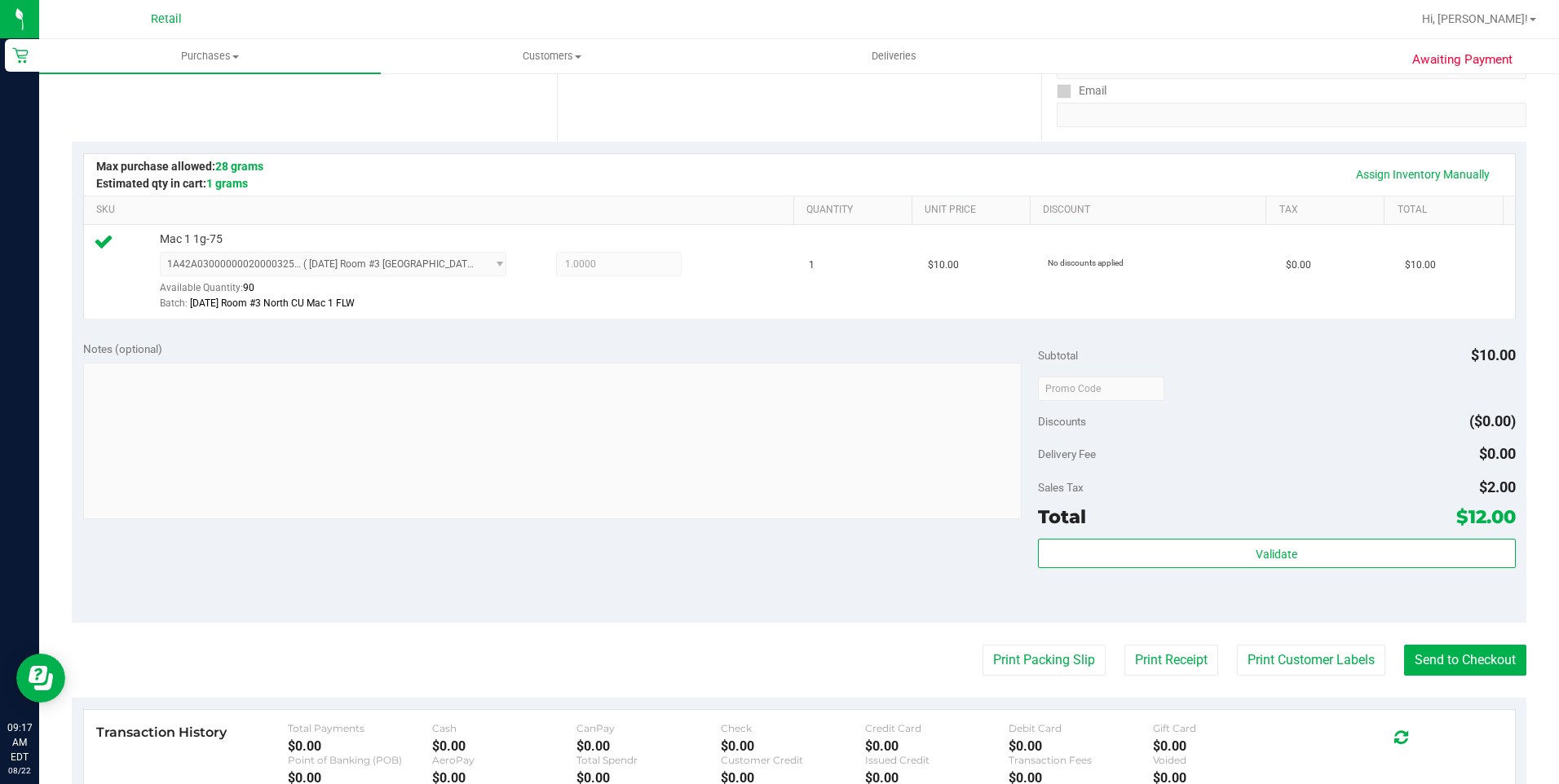
scroll to position [326, 0]
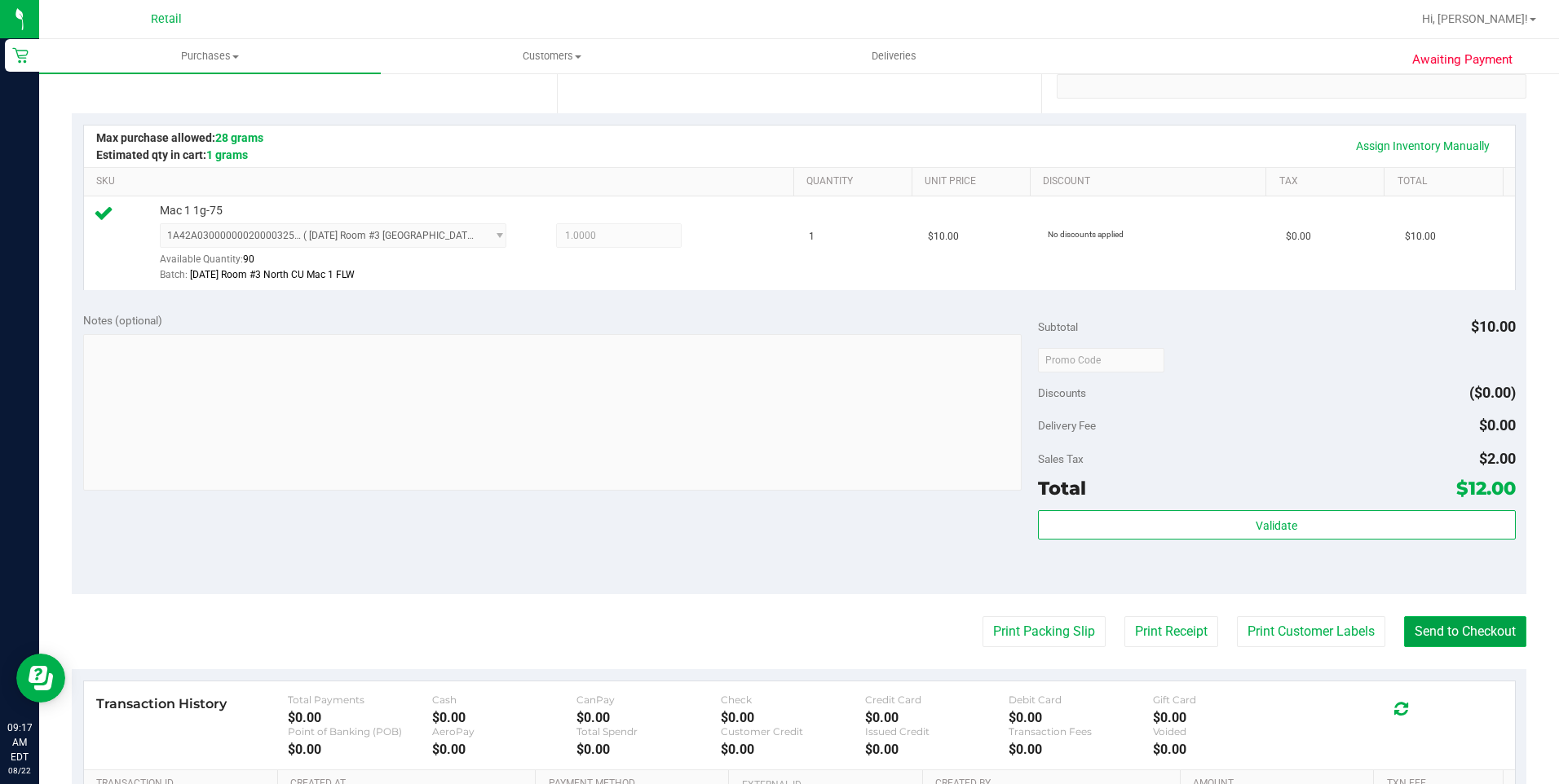
click at [1443, 643] on button "Send to Checkout" at bounding box center [1465, 633] width 122 height 31
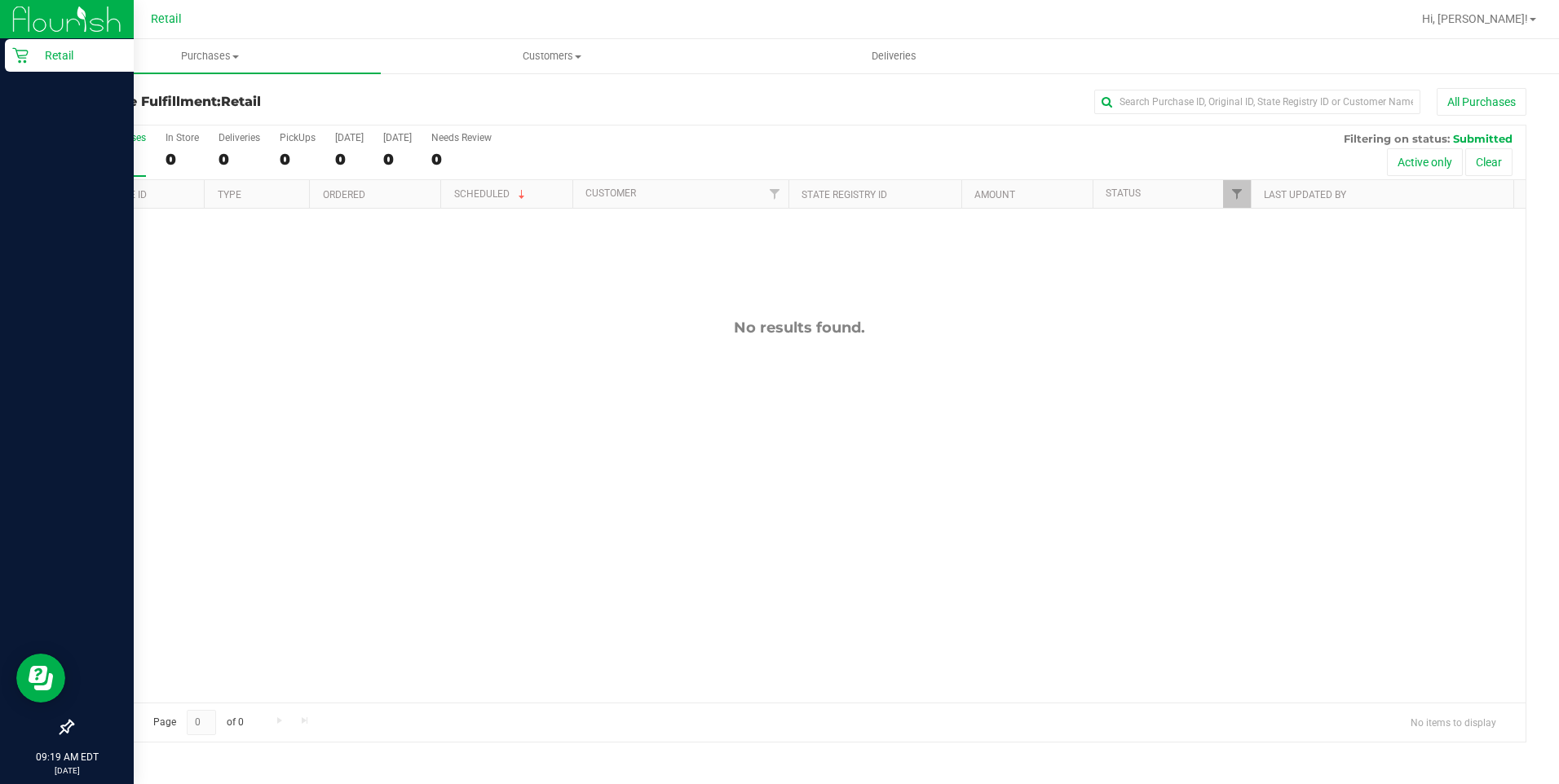
click at [44, 61] on p "Retail" at bounding box center [78, 54] width 98 height 19
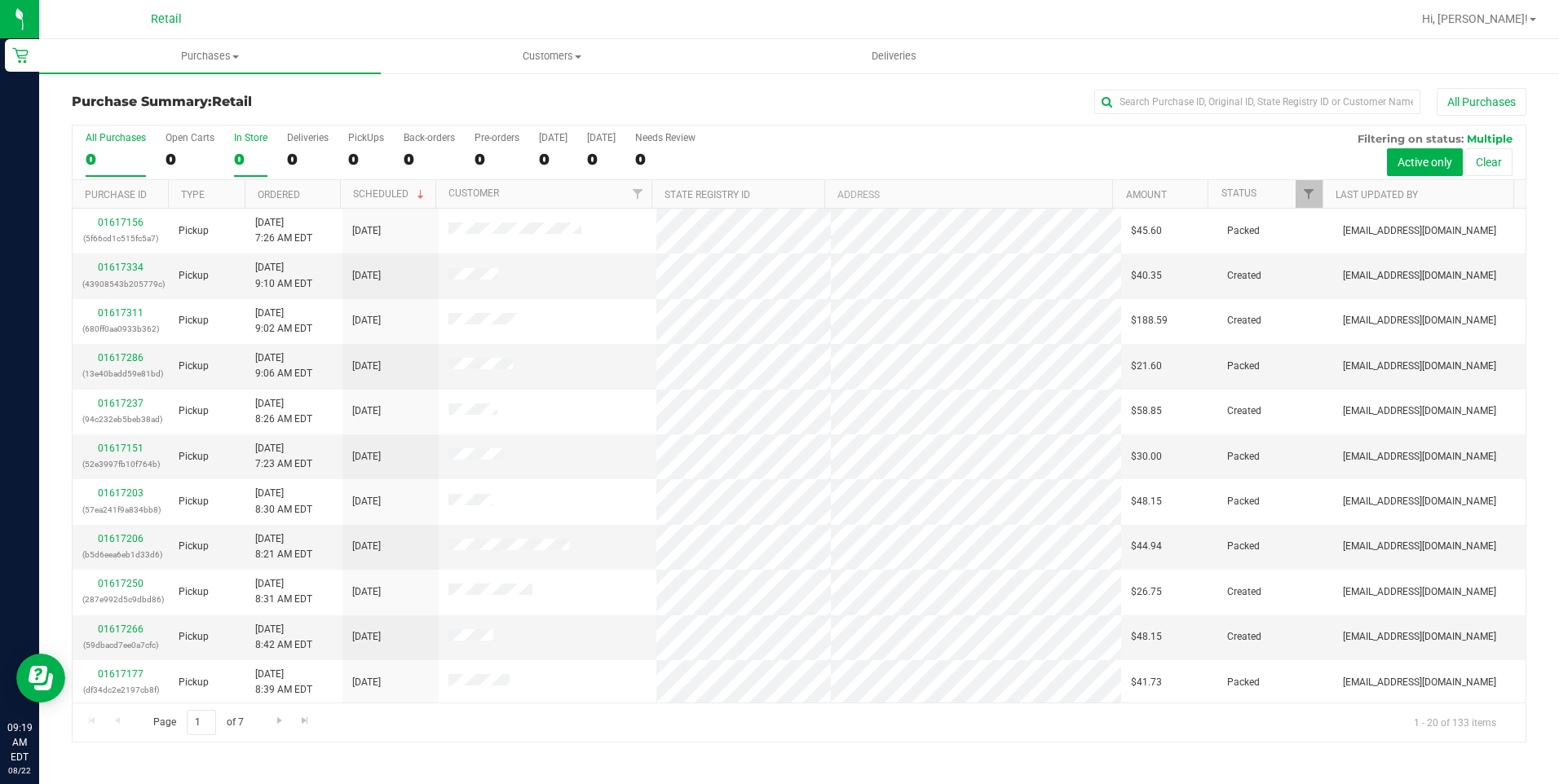
click at [242, 148] on label "In Store 0" at bounding box center [250, 154] width 33 height 45
click at [0, 0] on input "In Store 0" at bounding box center [0, 0] width 0 height 0
click at [238, 151] on div "14" at bounding box center [250, 159] width 33 height 18
click at [0, 0] on input "In Store 14" at bounding box center [0, 0] width 0 height 0
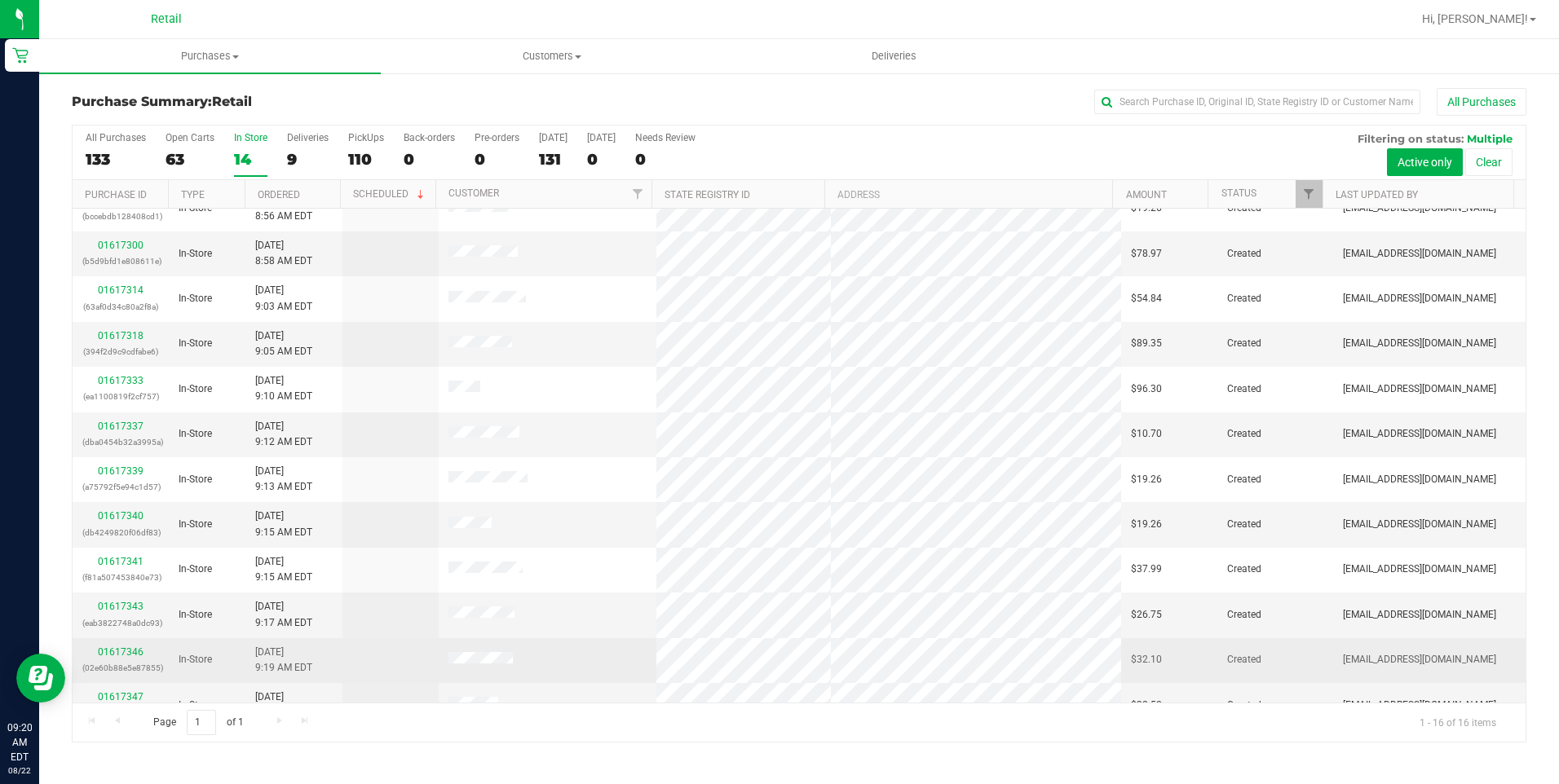
scroll to position [228, 0]
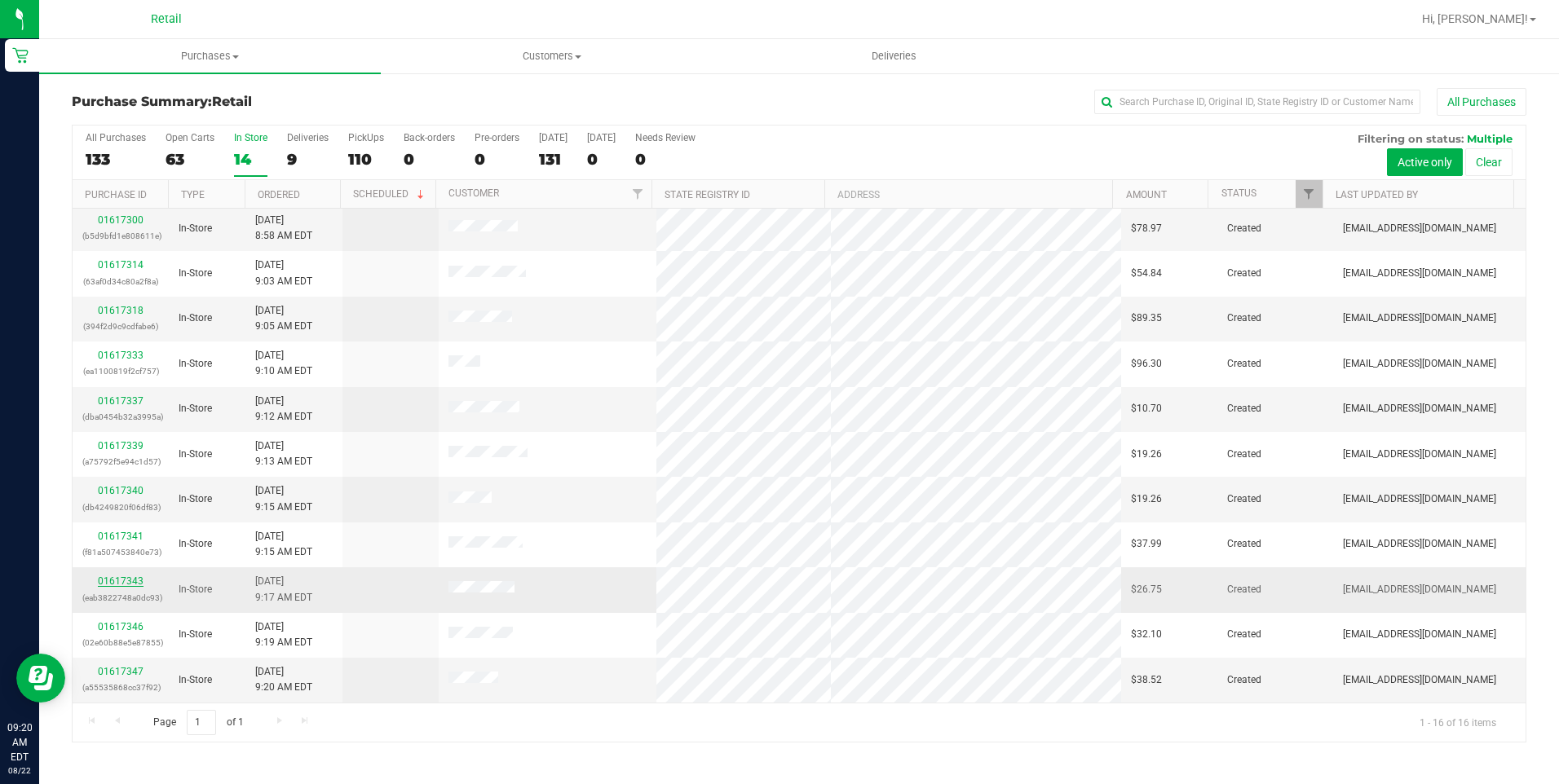
click at [121, 577] on link "01617343" at bounding box center [120, 581] width 45 height 11
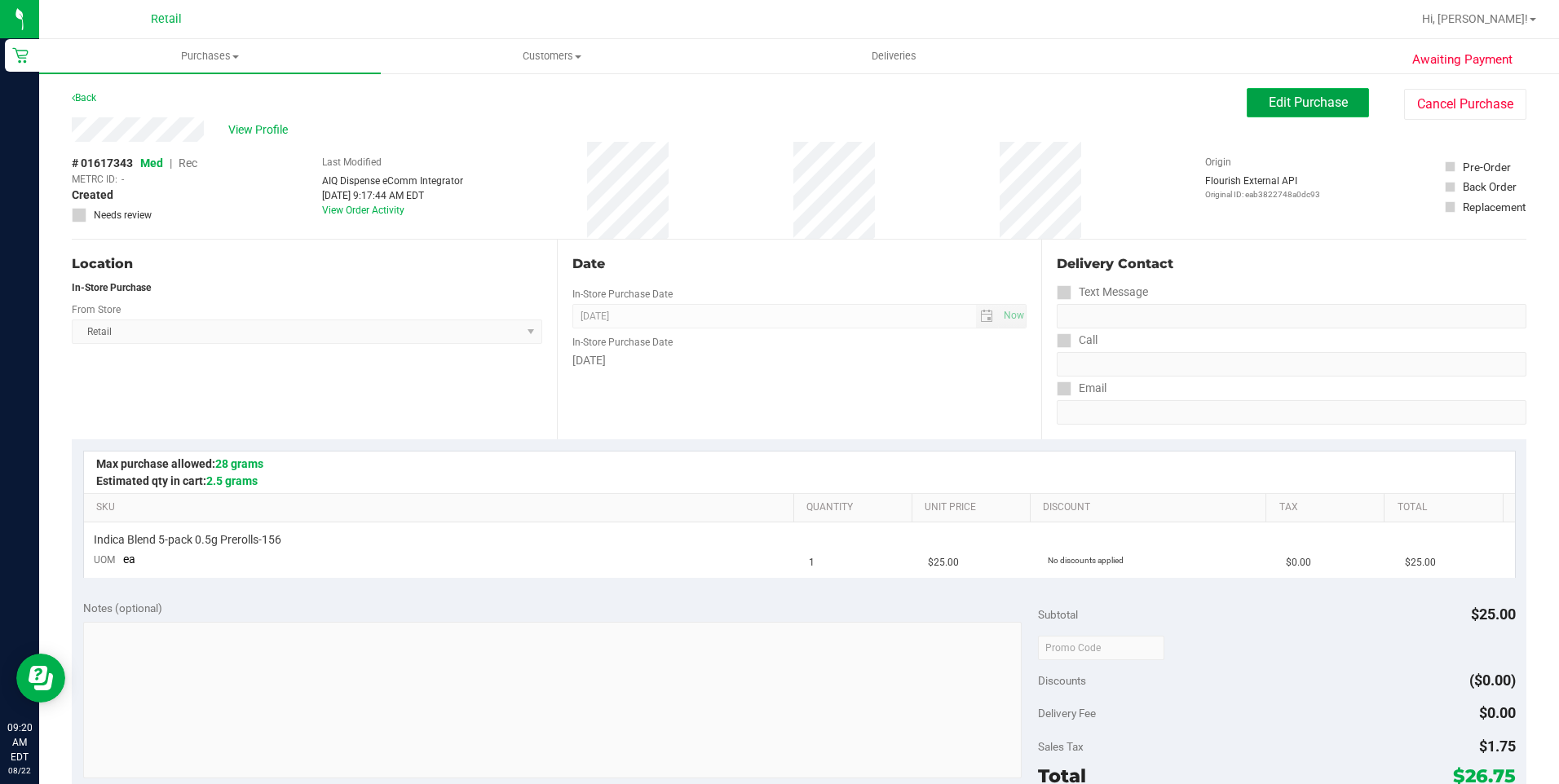
click at [1289, 98] on span "Edit Purchase" at bounding box center [1309, 102] width 79 height 16
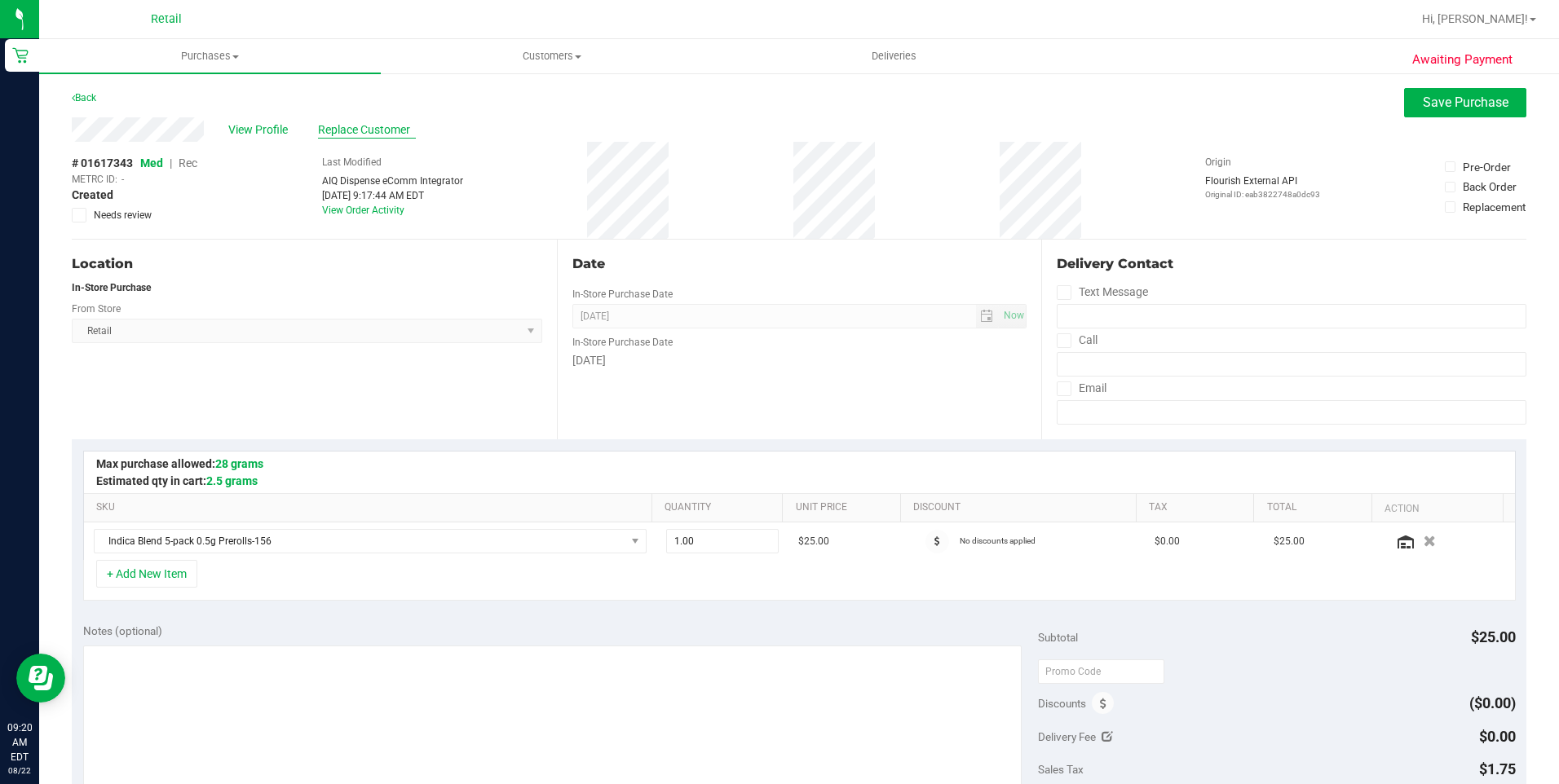
click at [357, 130] on span "Replace Customer" at bounding box center [367, 130] width 98 height 18
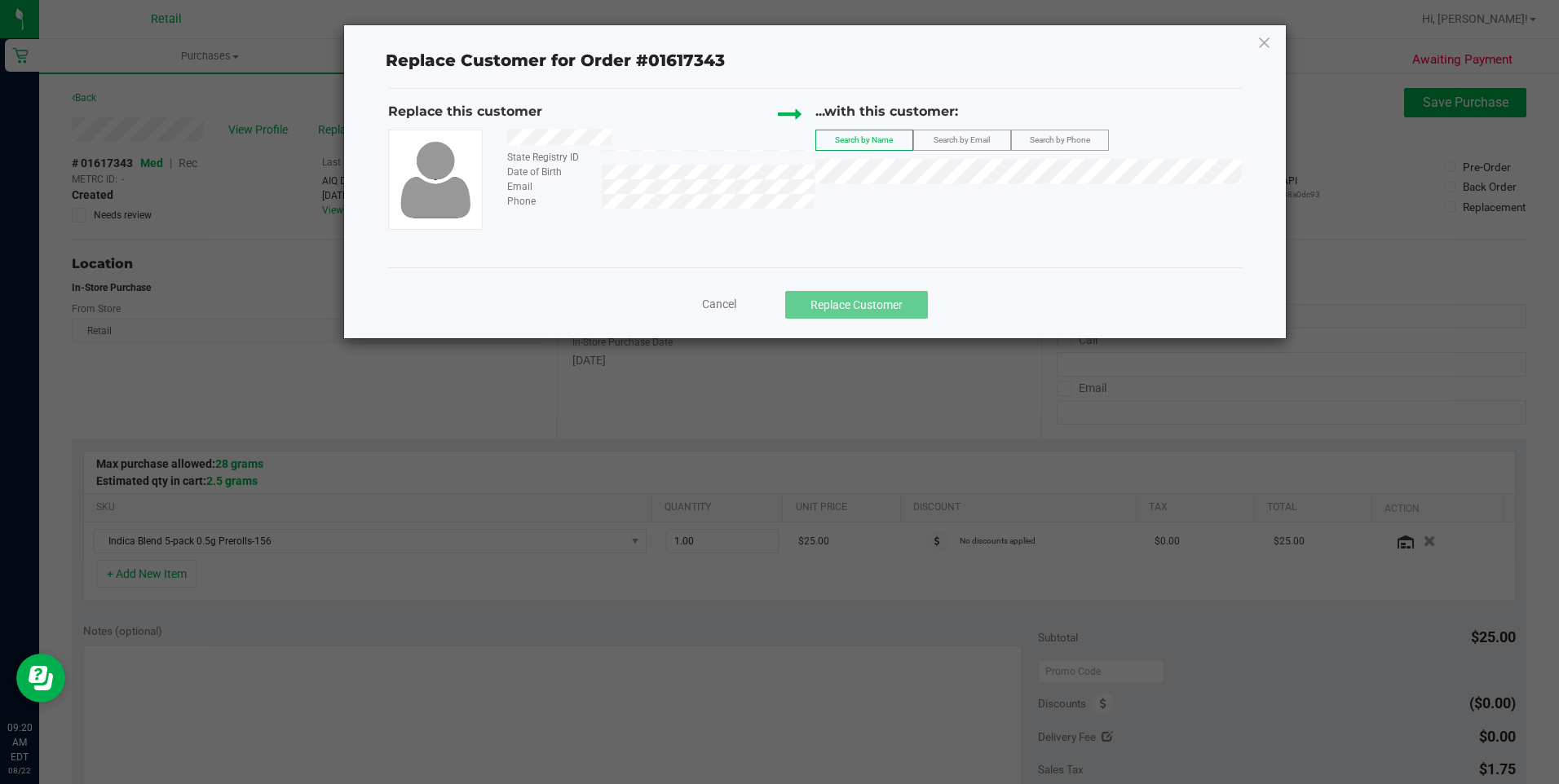
drag, startPoint x: 1264, startPoint y: 32, endPoint x: 1256, endPoint y: 49, distance: 18.8
click at [1261, 44] on icon at bounding box center [1265, 42] width 15 height 26
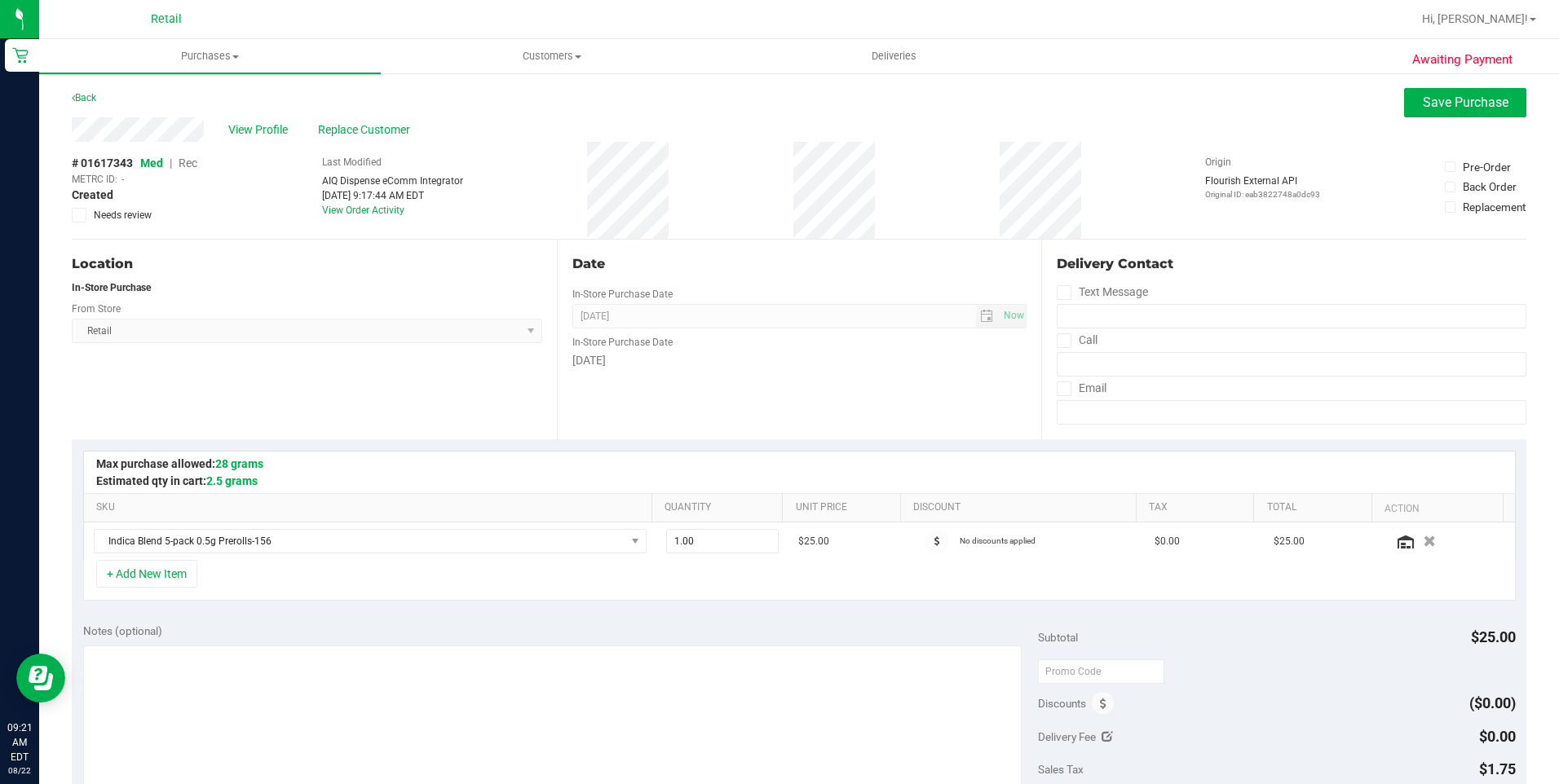
click at [186, 161] on span "Rec" at bounding box center [187, 163] width 18 height 13
click at [1448, 102] on span "Save Purchase" at bounding box center [1466, 102] width 86 height 16
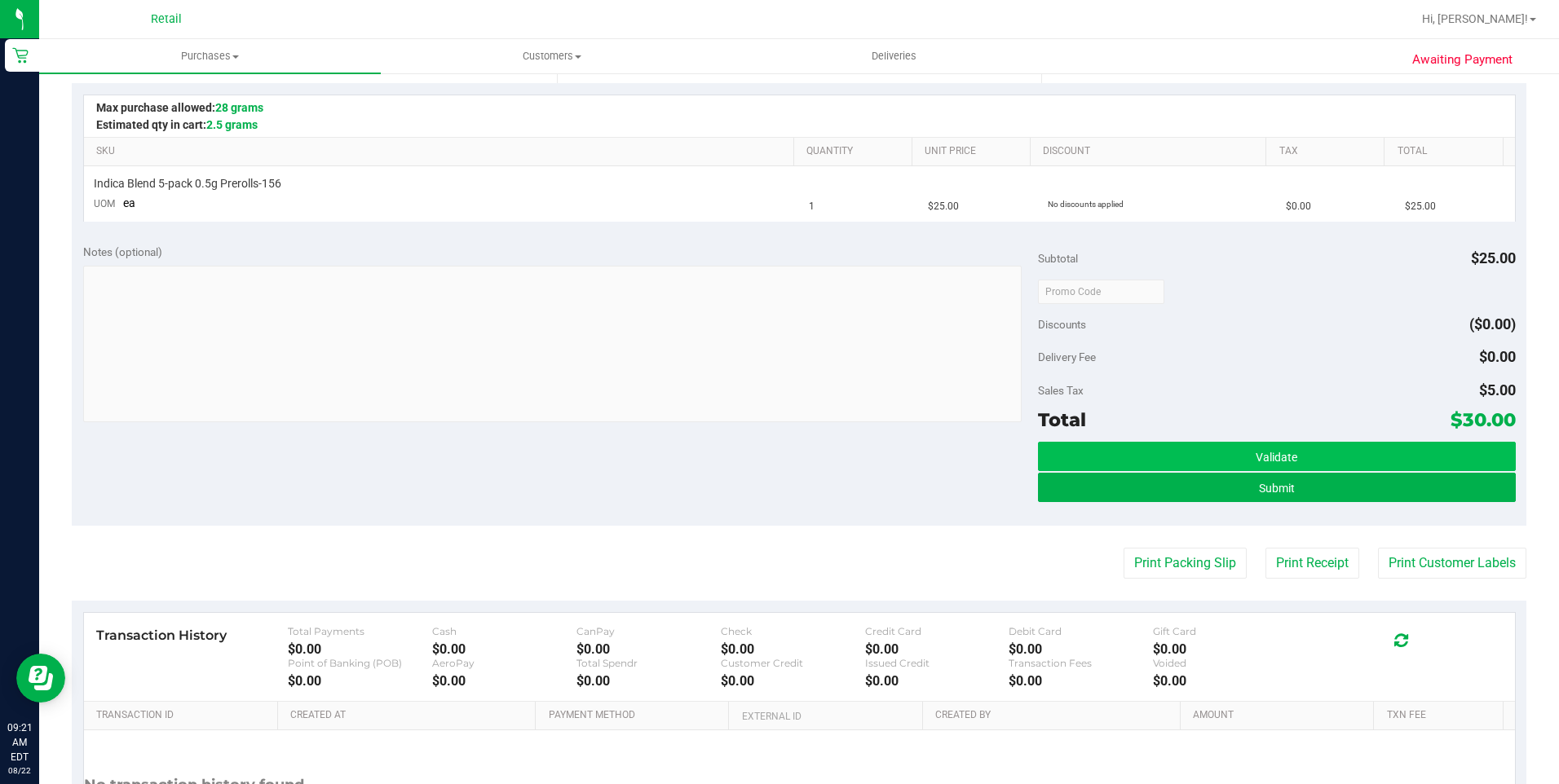
scroll to position [407, 0]
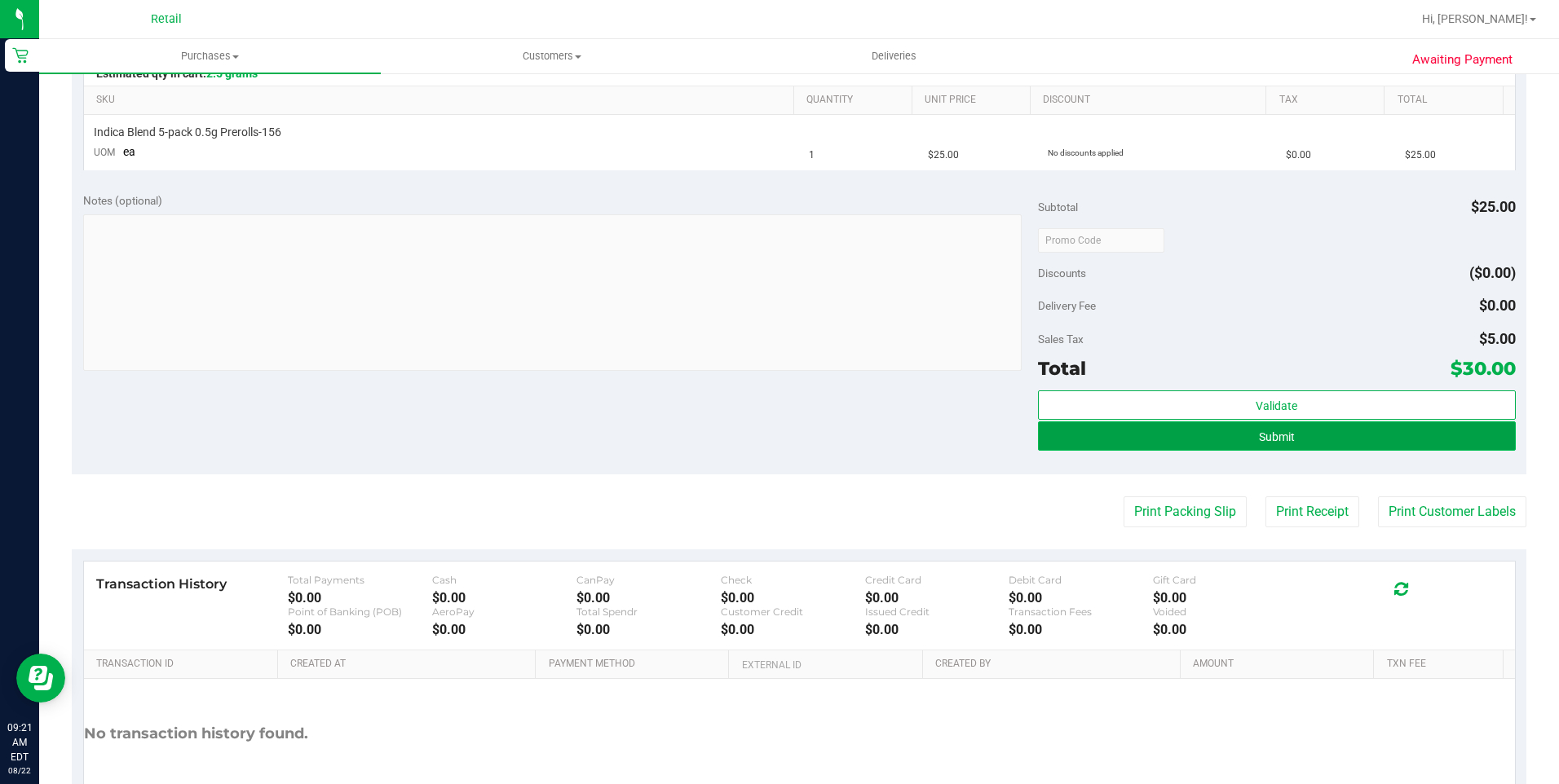
click at [1299, 433] on button "Submit" at bounding box center [1276, 436] width 477 height 30
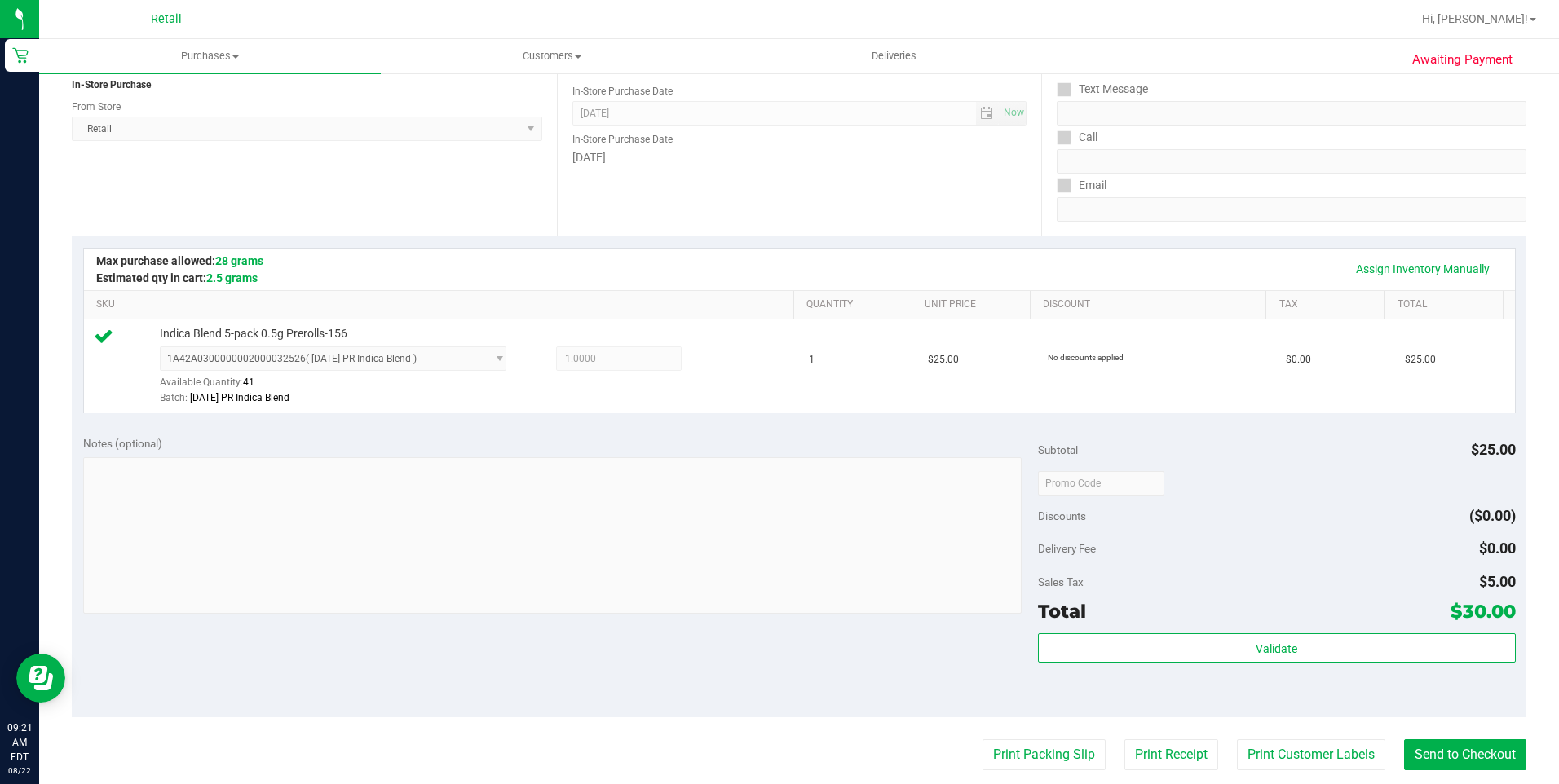
scroll to position [489, 0]
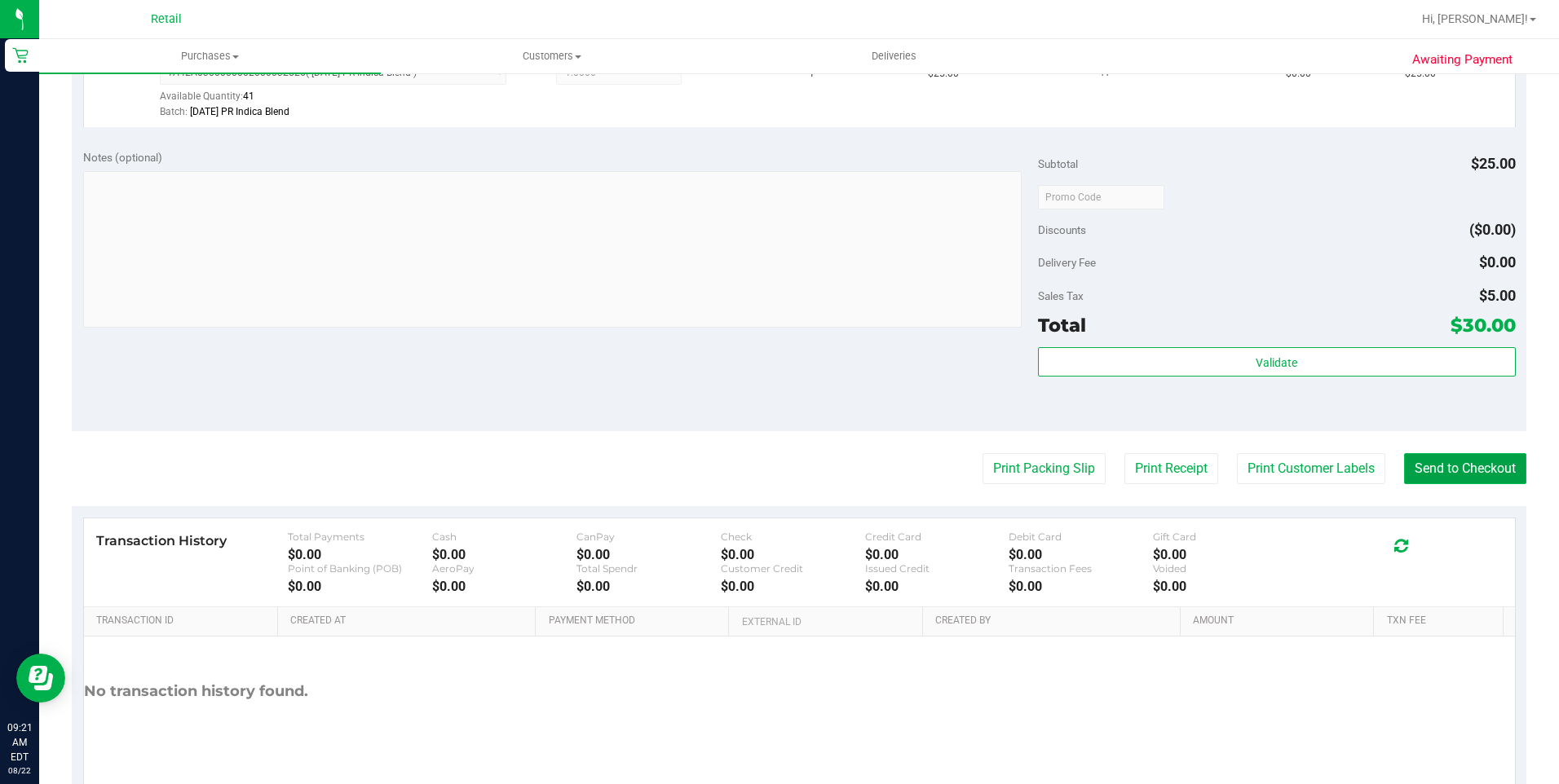
click at [1470, 473] on button "Send to Checkout" at bounding box center [1465, 469] width 122 height 31
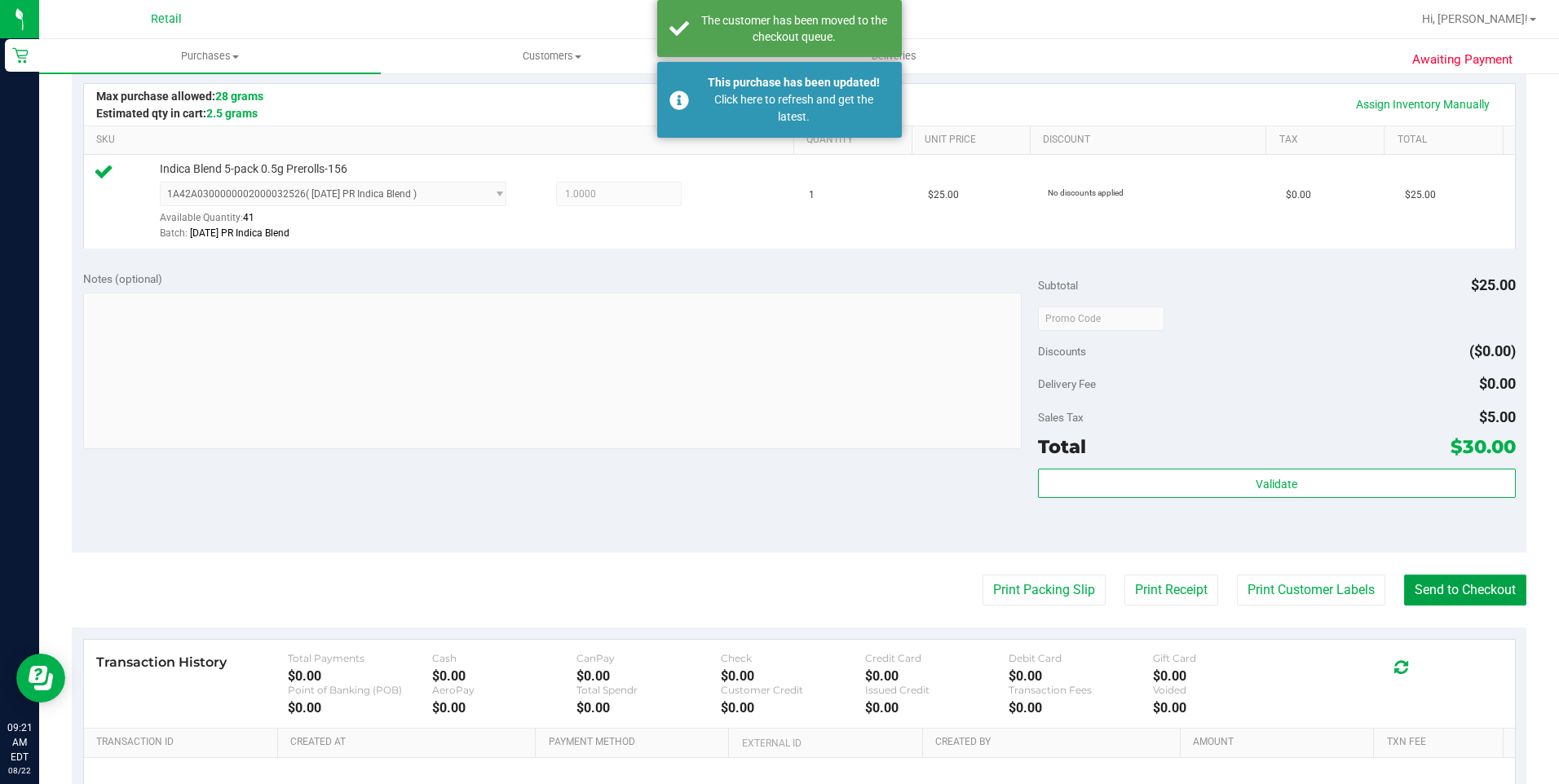
scroll to position [163, 0]
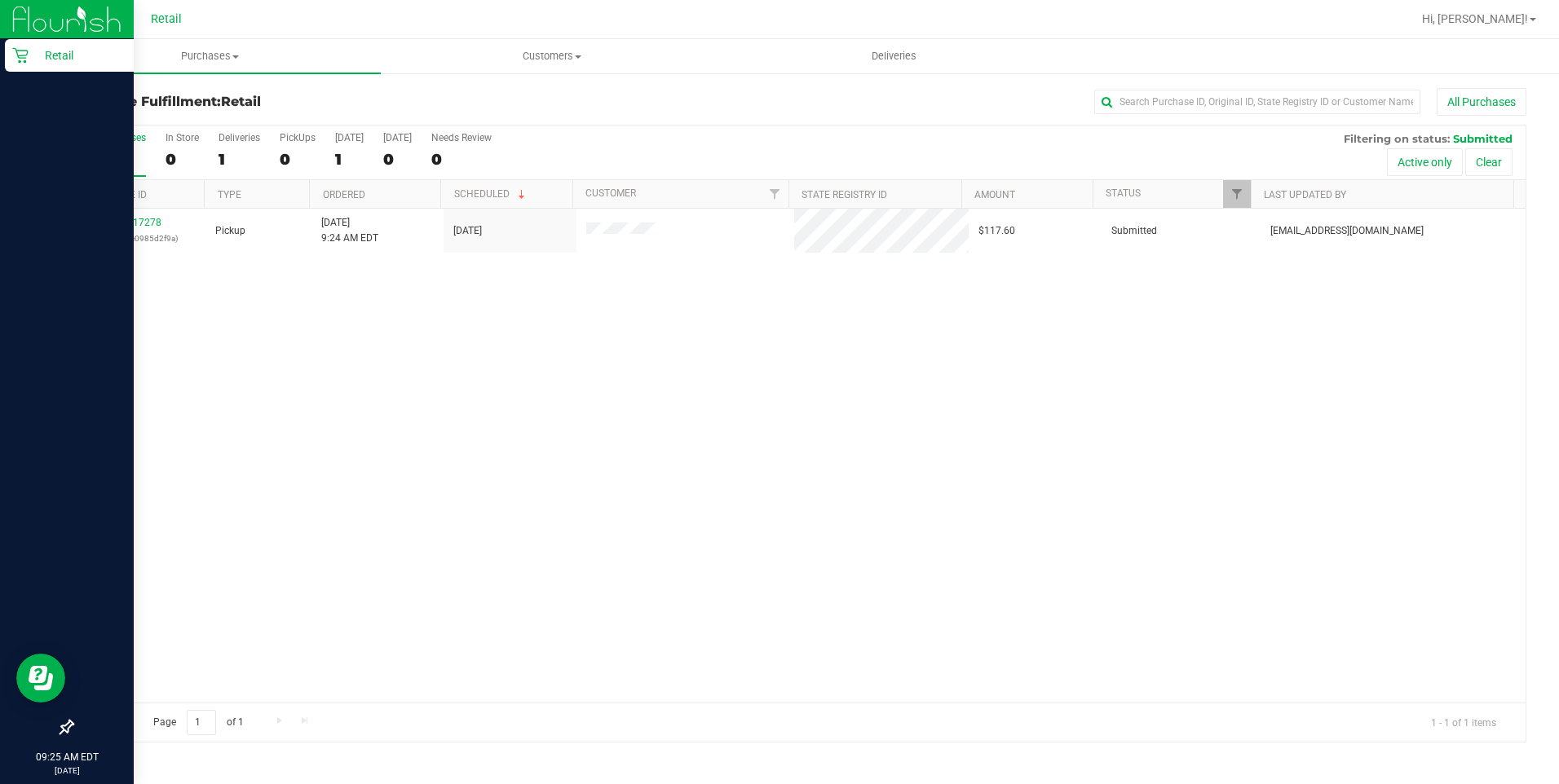
click at [24, 59] on icon at bounding box center [20, 55] width 17 height 17
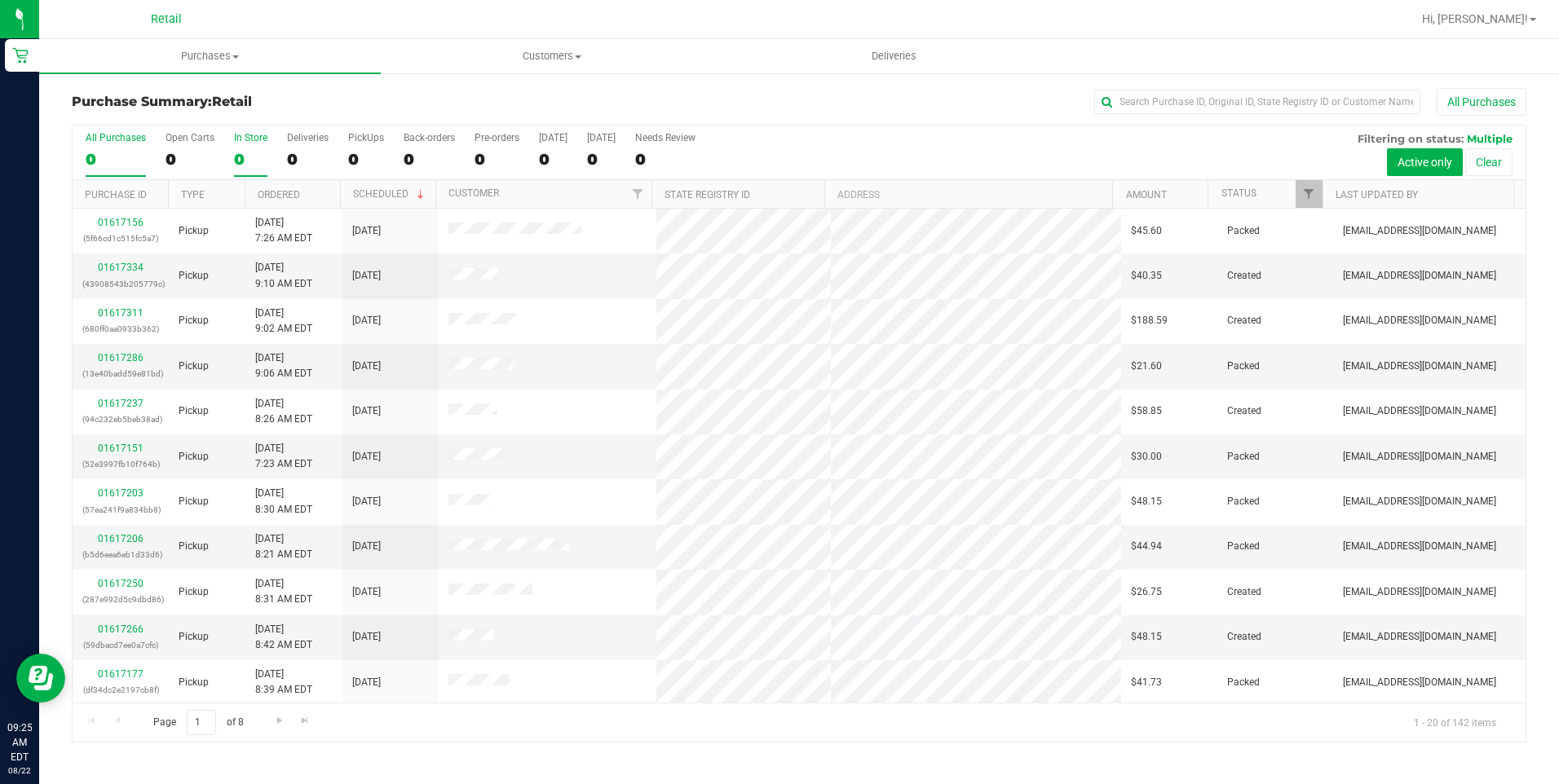
click at [243, 143] on label "In Store 0" at bounding box center [250, 154] width 33 height 45
click at [0, 0] on input "In Store 0" at bounding box center [0, 0] width 0 height 0
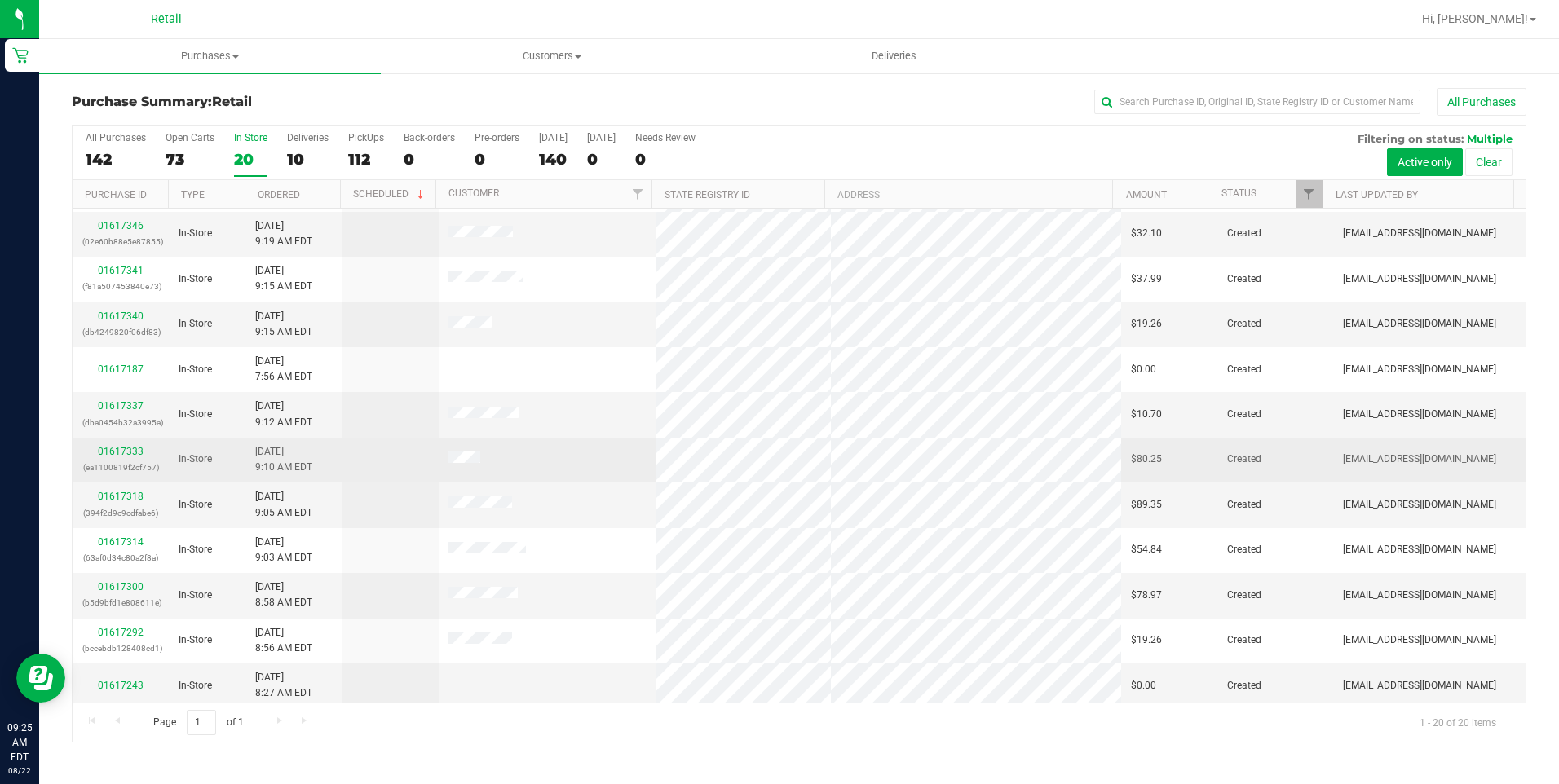
scroll to position [82, 0]
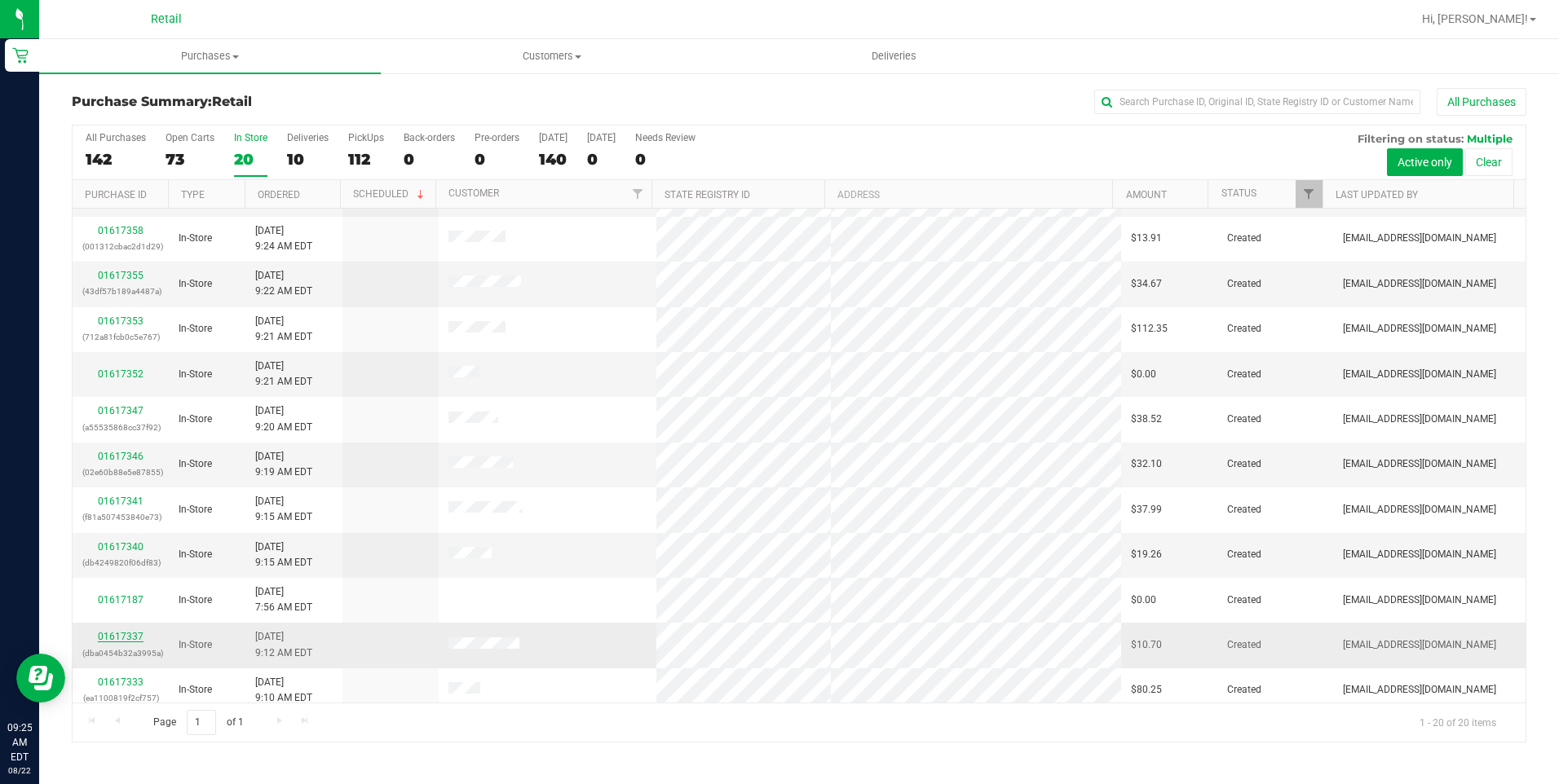
click at [106, 634] on link "01617337" at bounding box center [120, 636] width 45 height 11
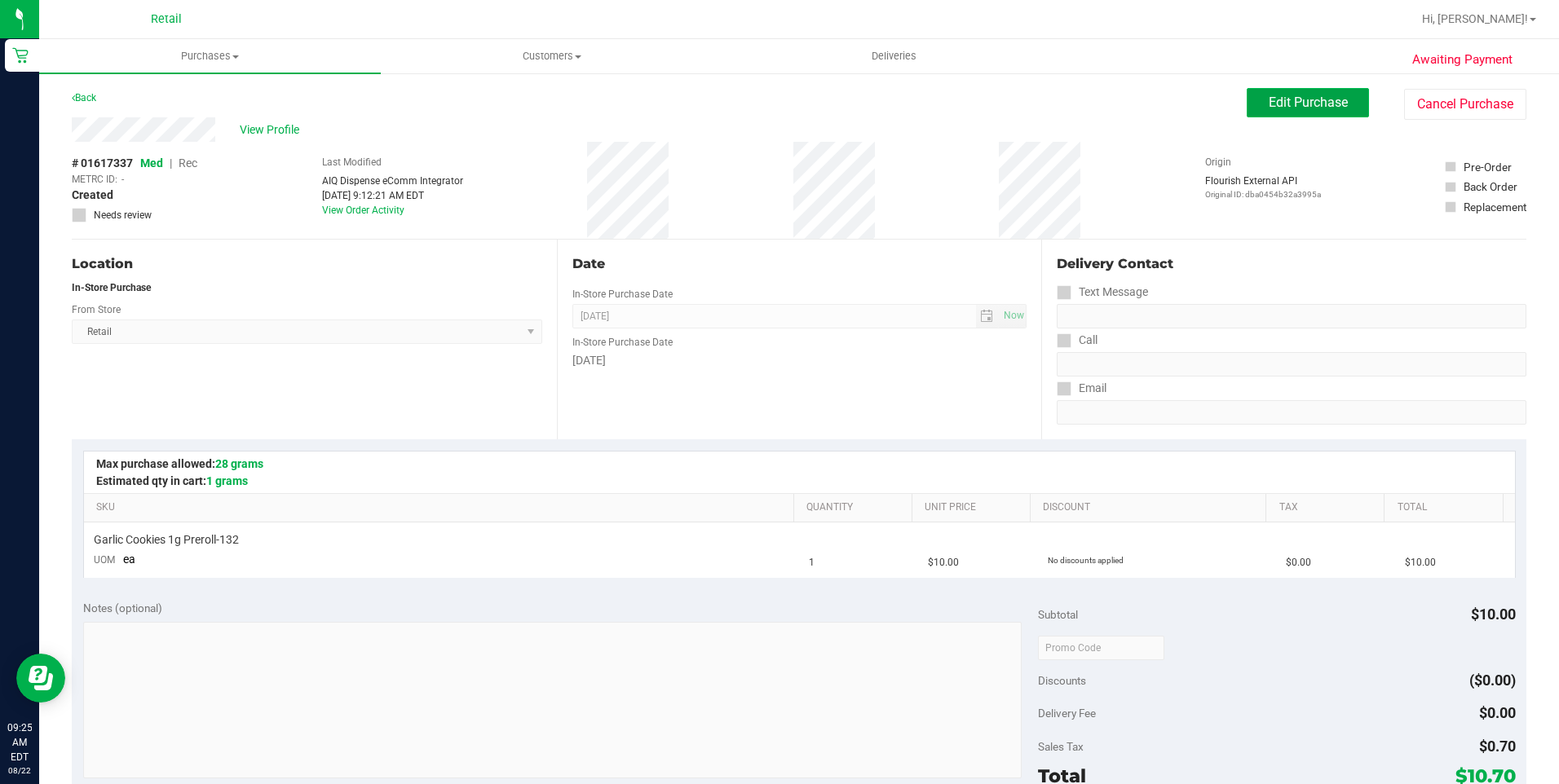
click at [1323, 115] on button "Edit Purchase" at bounding box center [1308, 103] width 122 height 30
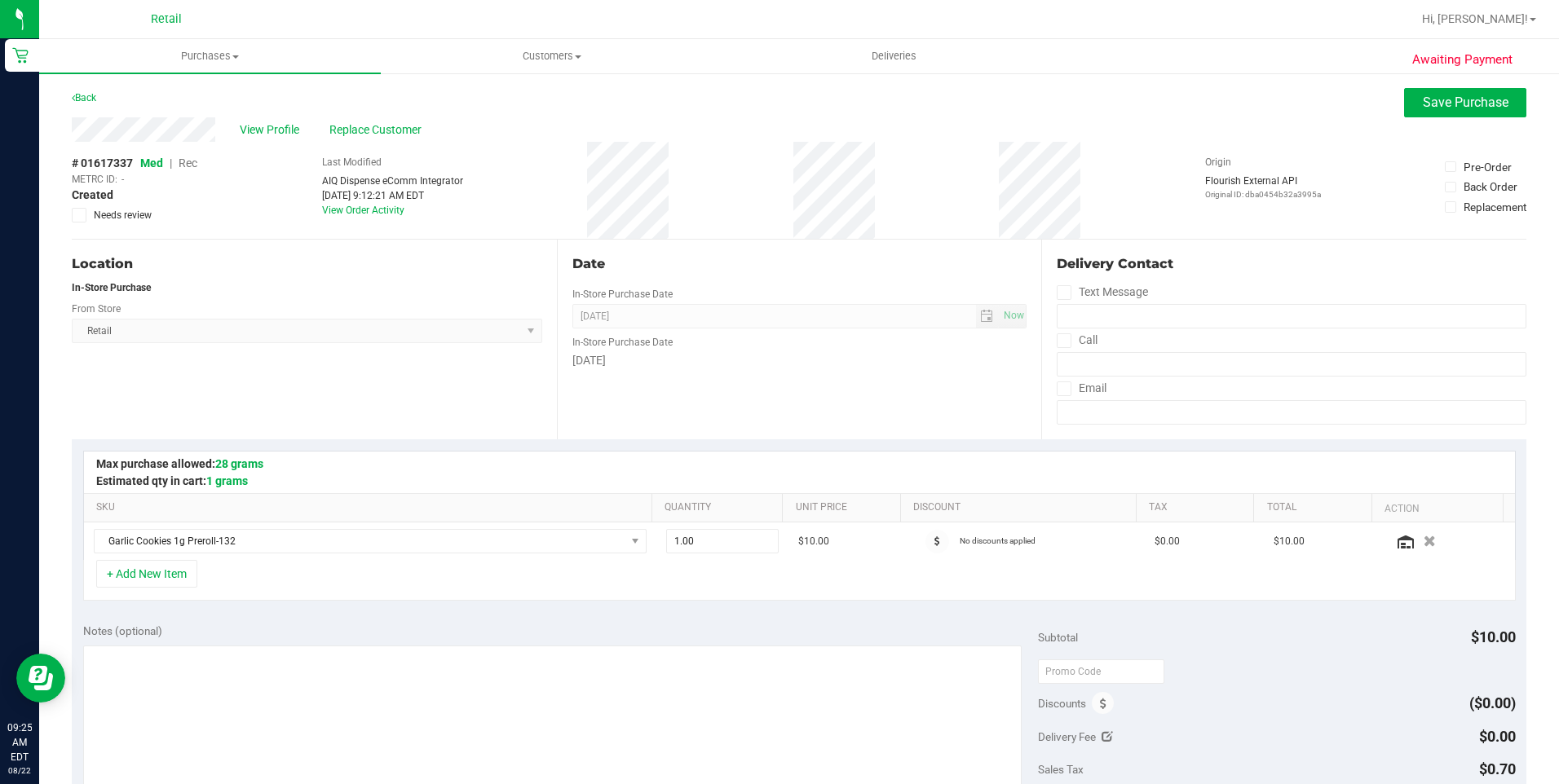
click at [188, 162] on span "Rec" at bounding box center [187, 163] width 18 height 13
click at [1446, 101] on span "Save Purchase" at bounding box center [1466, 102] width 86 height 16
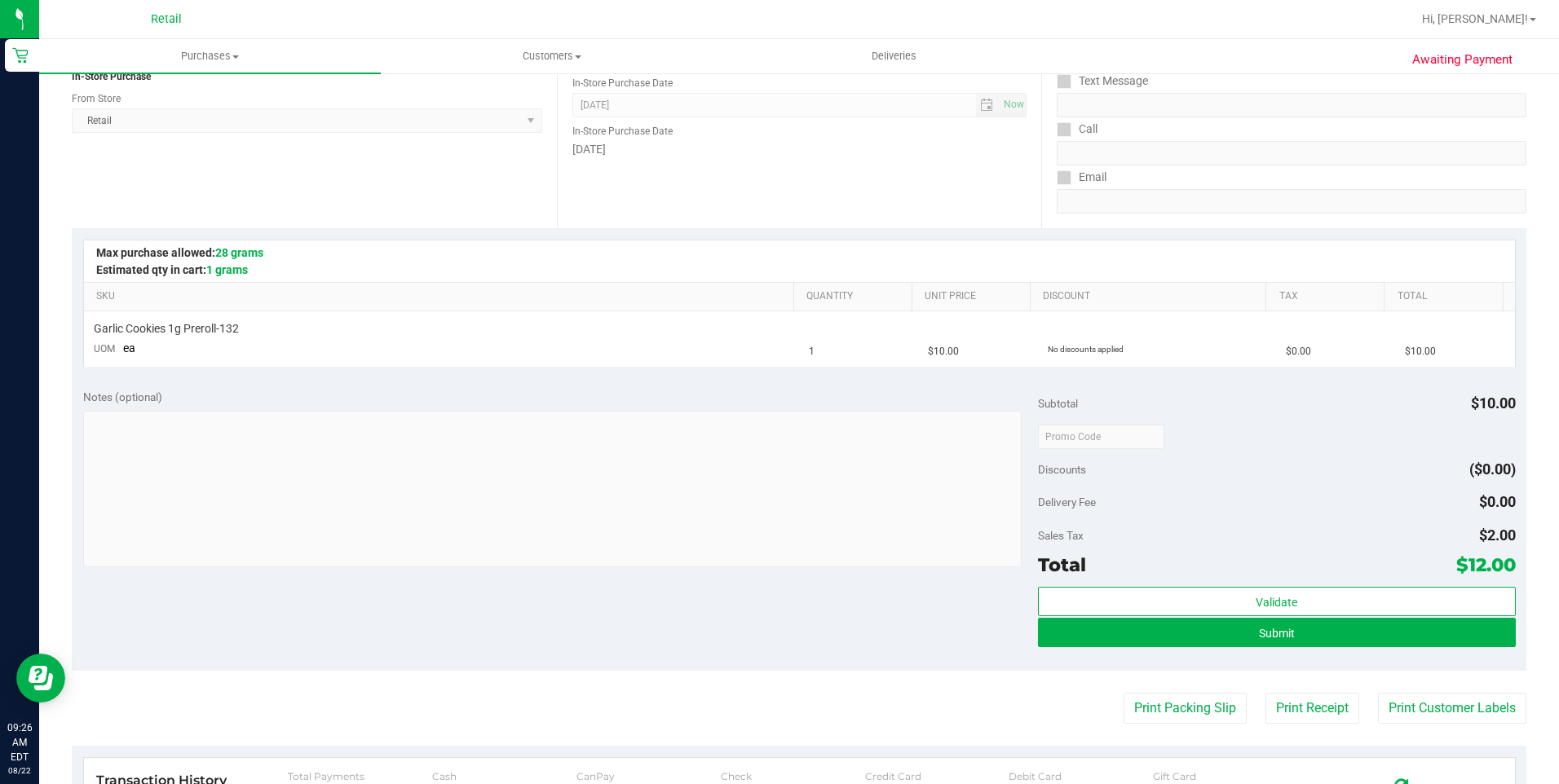
scroll to position [326, 0]
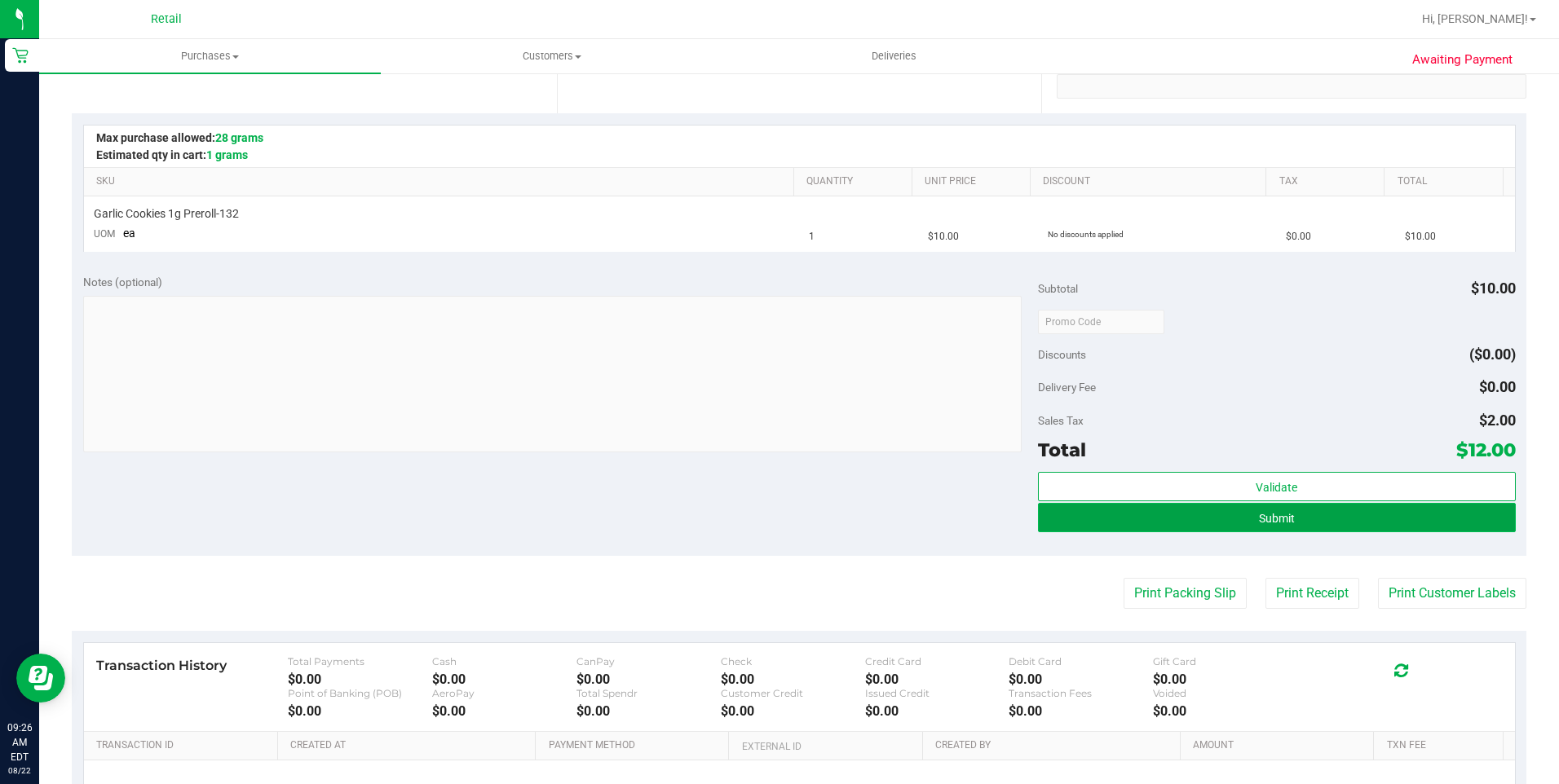
click at [1242, 519] on button "Submit" at bounding box center [1276, 518] width 477 height 30
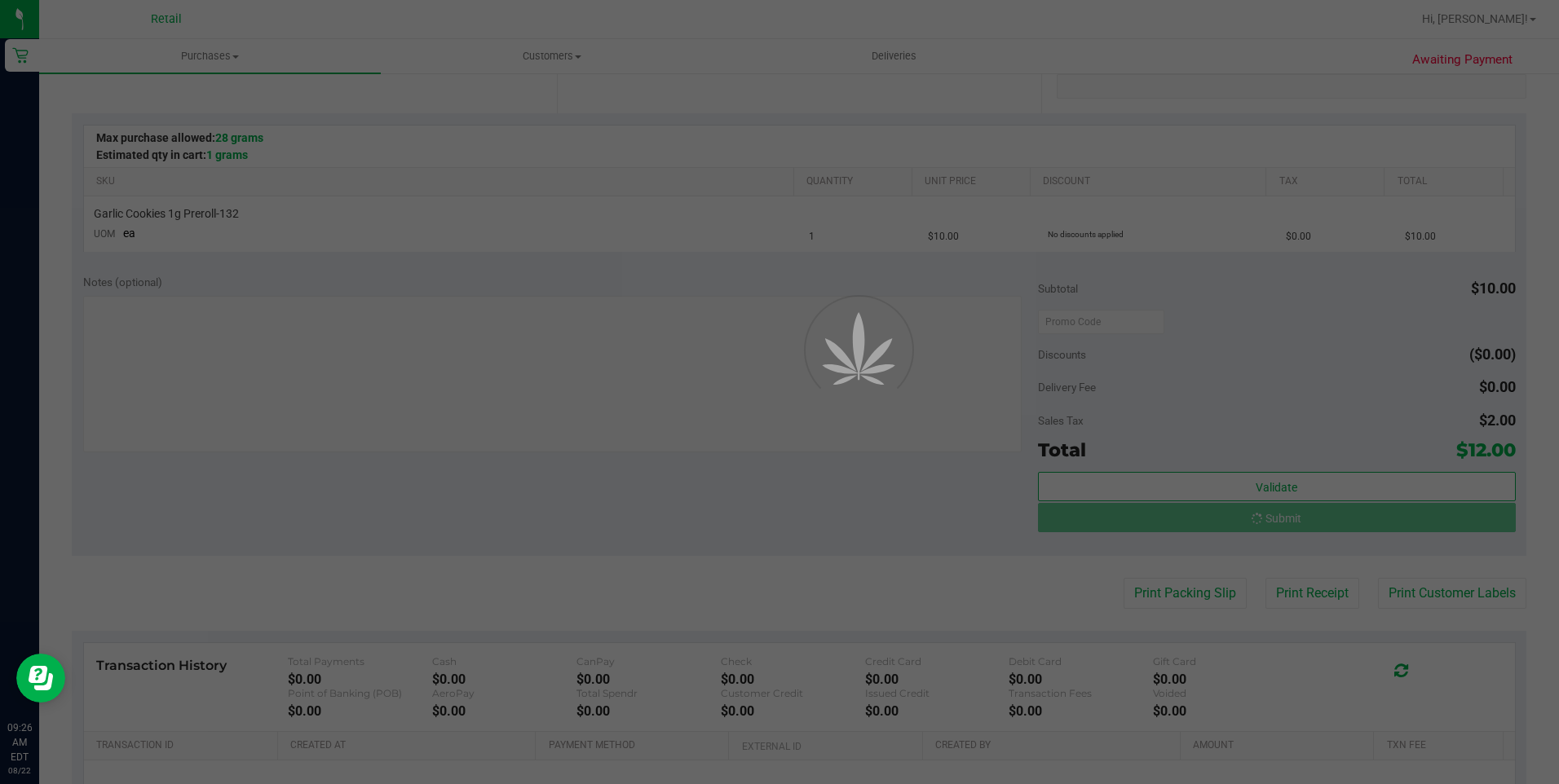
scroll to position [0, 0]
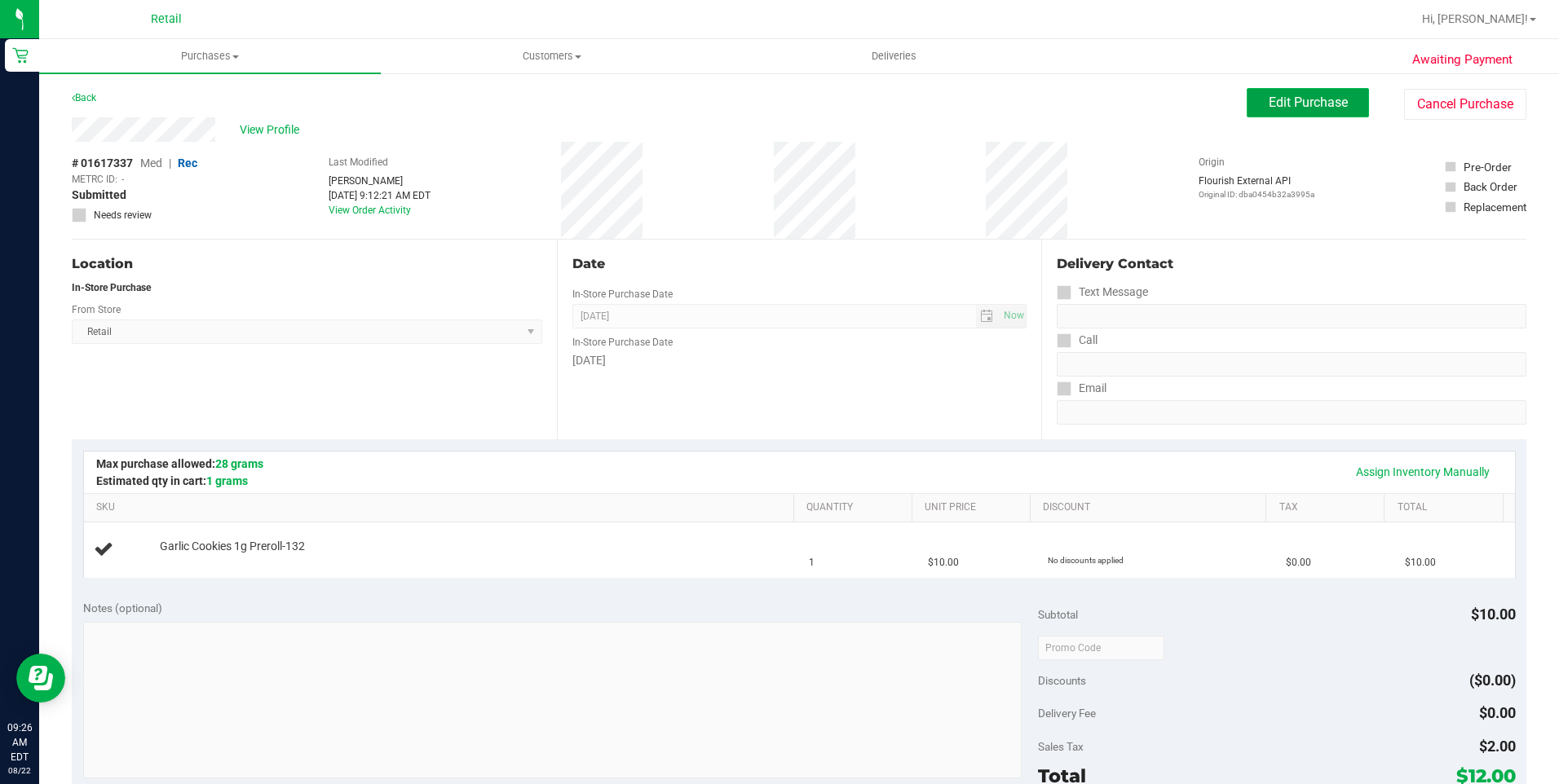
click at [1301, 103] on span "Edit Purchase" at bounding box center [1309, 102] width 79 height 16
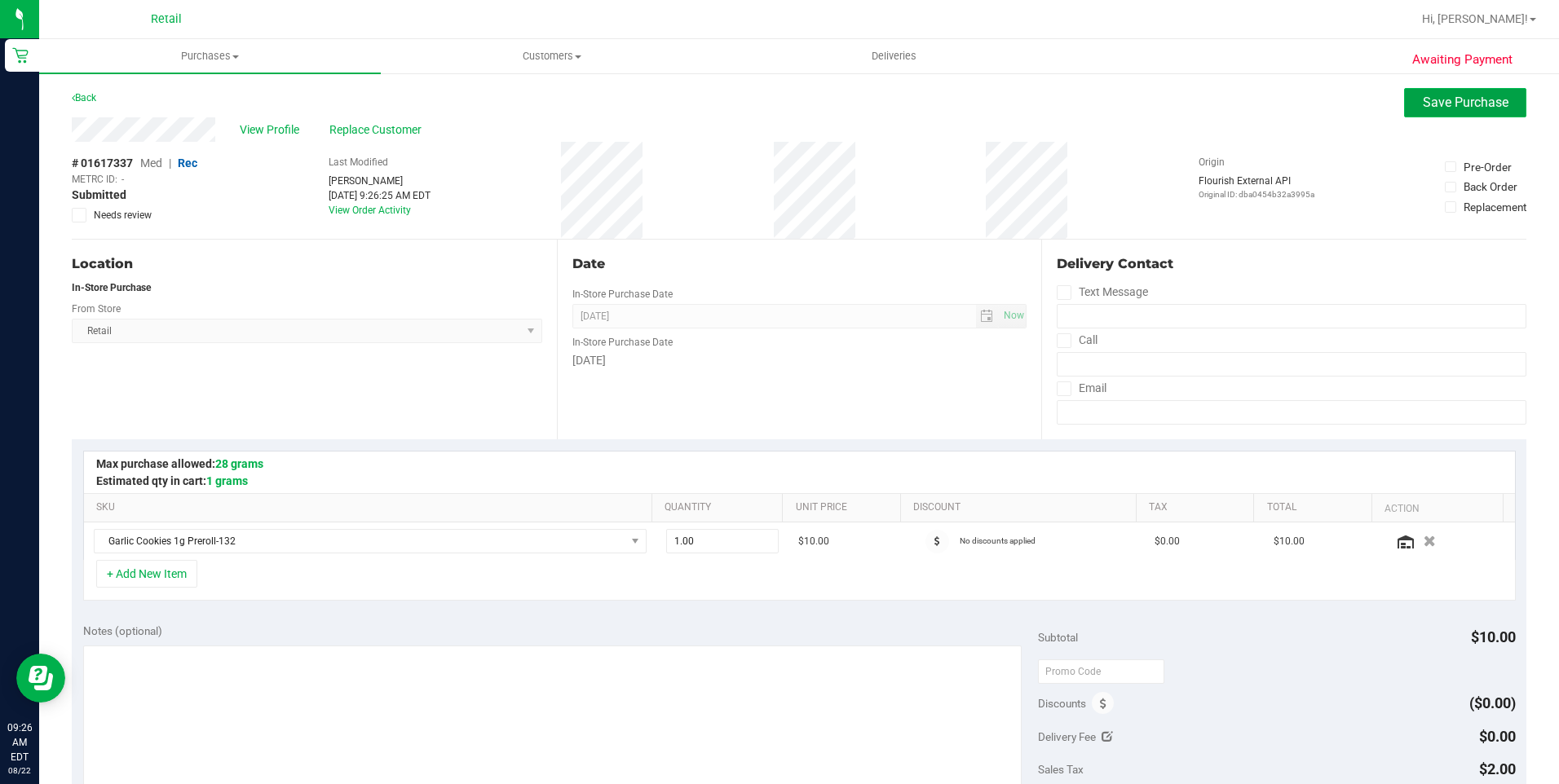
click at [1432, 98] on span "Save Purchase" at bounding box center [1466, 102] width 86 height 16
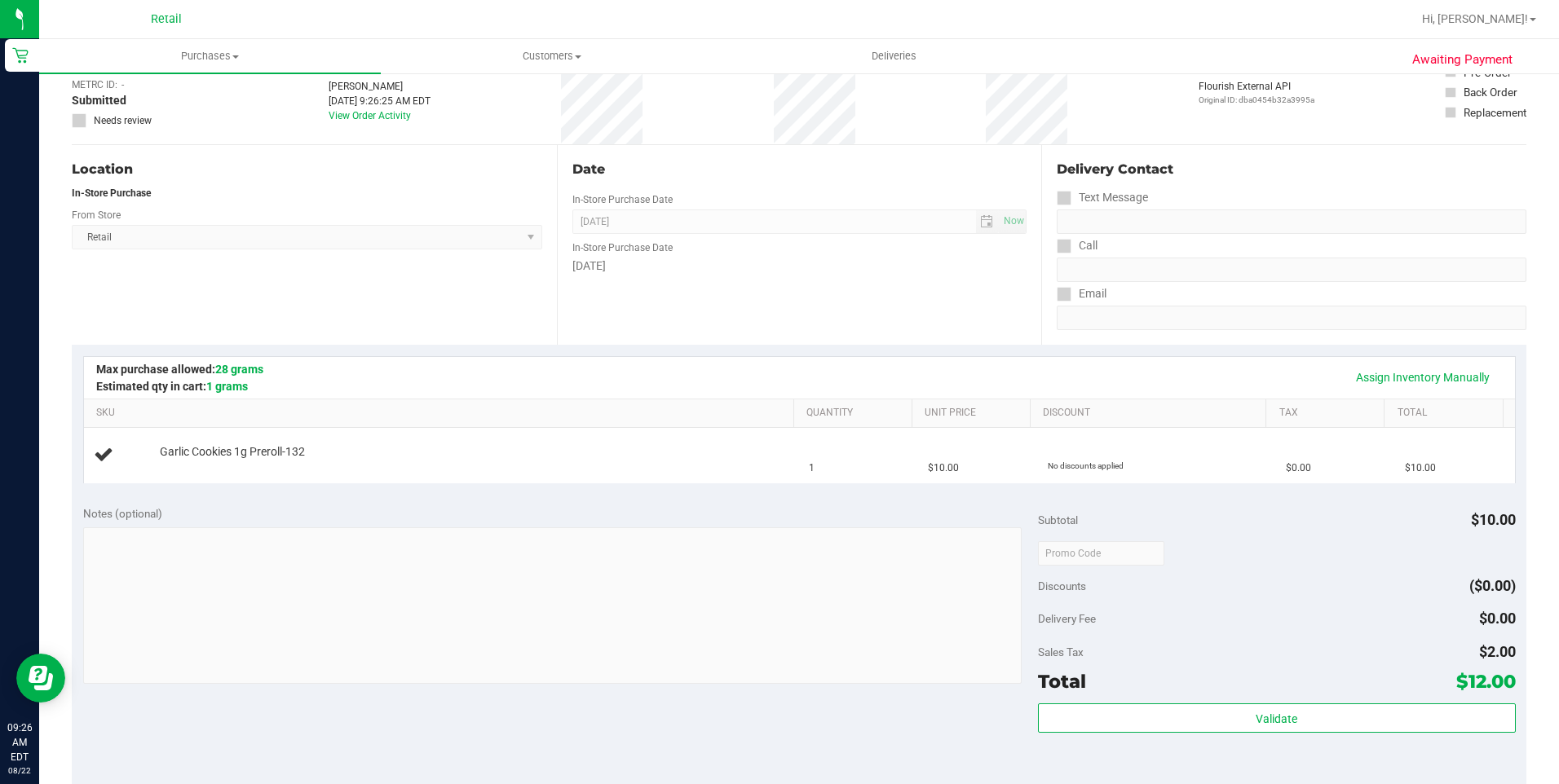
scroll to position [326, 0]
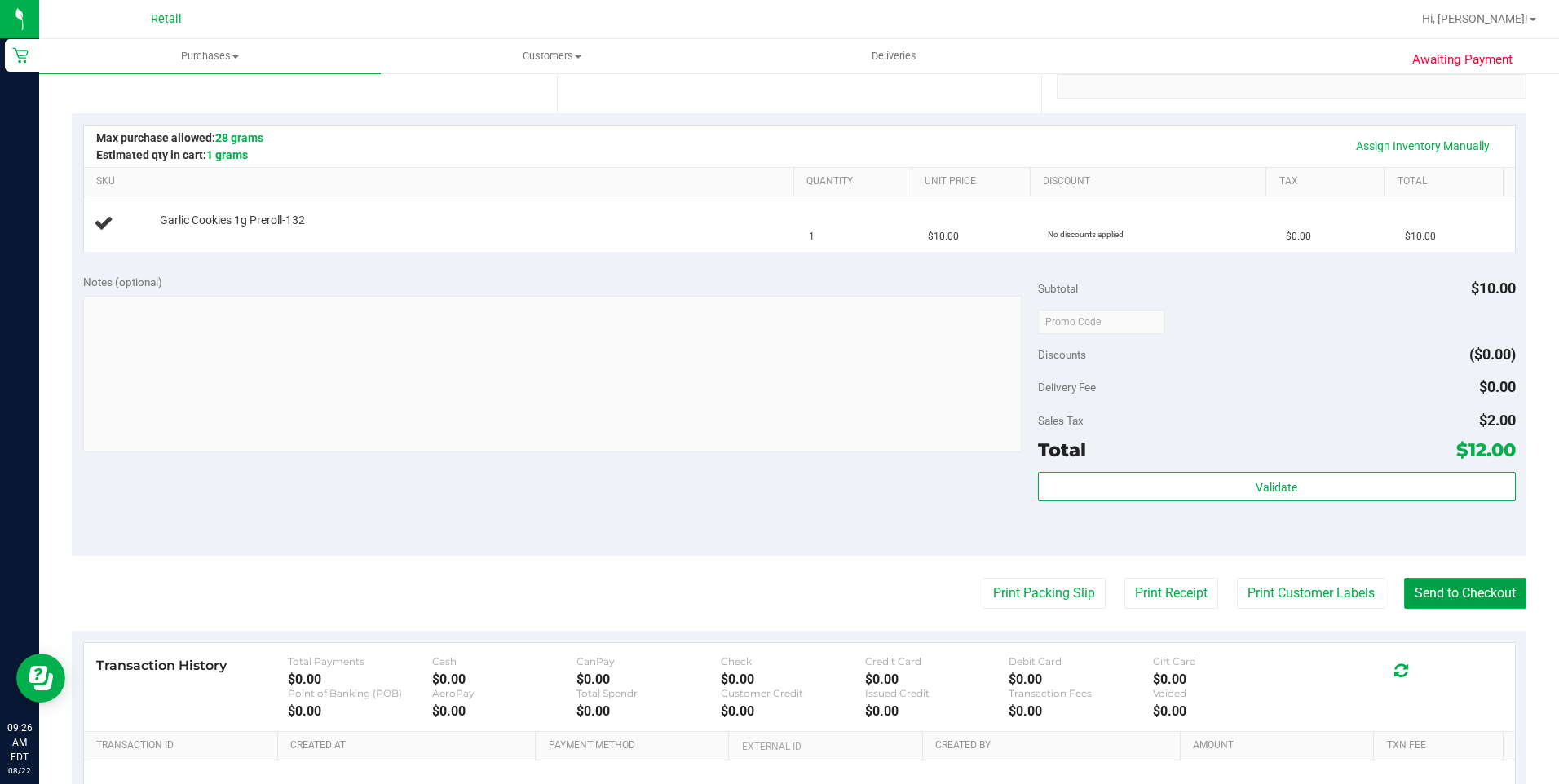
click at [1474, 596] on button "Send to Checkout" at bounding box center [1465, 594] width 122 height 31
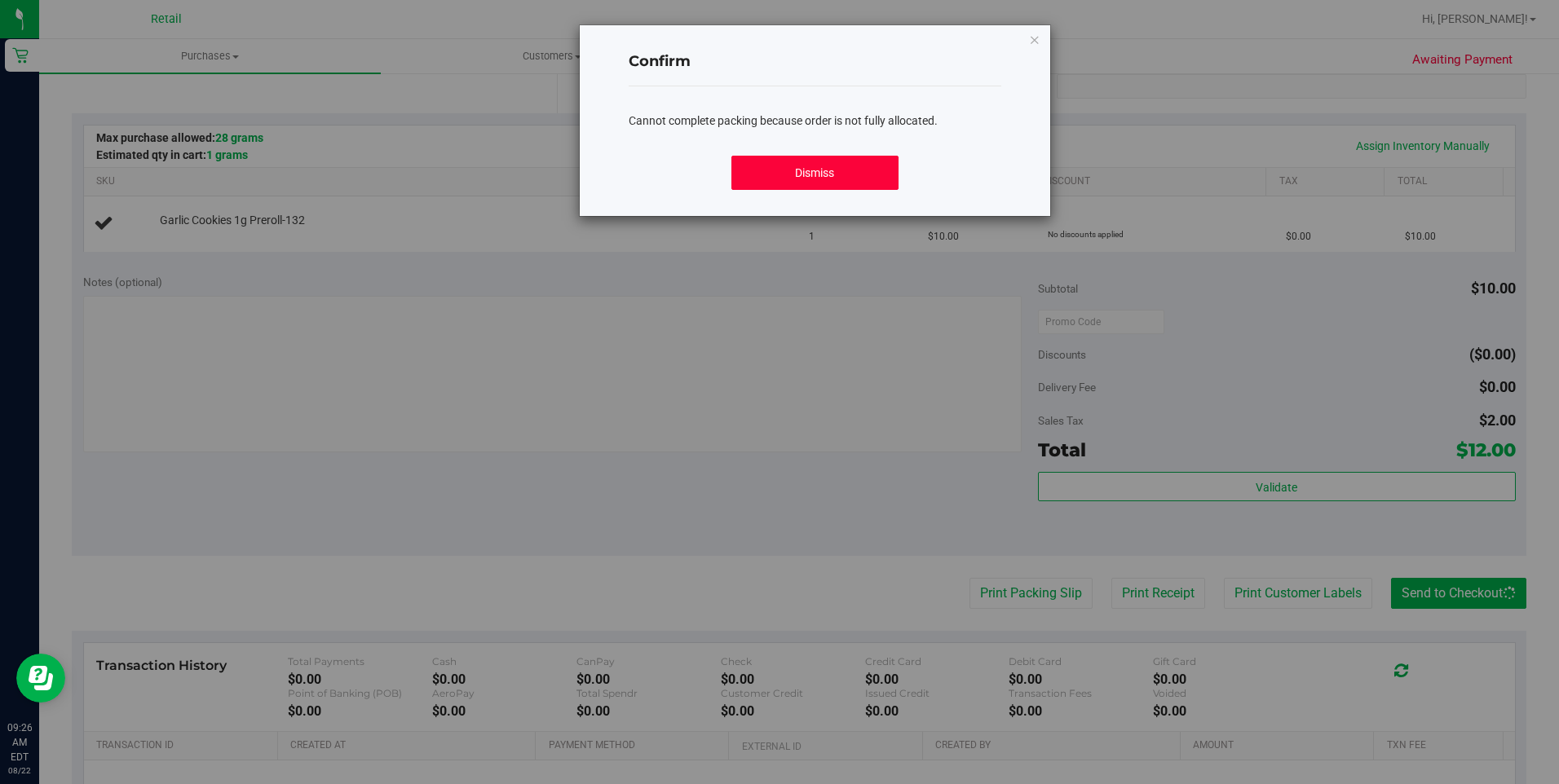
click at [873, 162] on button "Dismiss" at bounding box center [815, 173] width 167 height 34
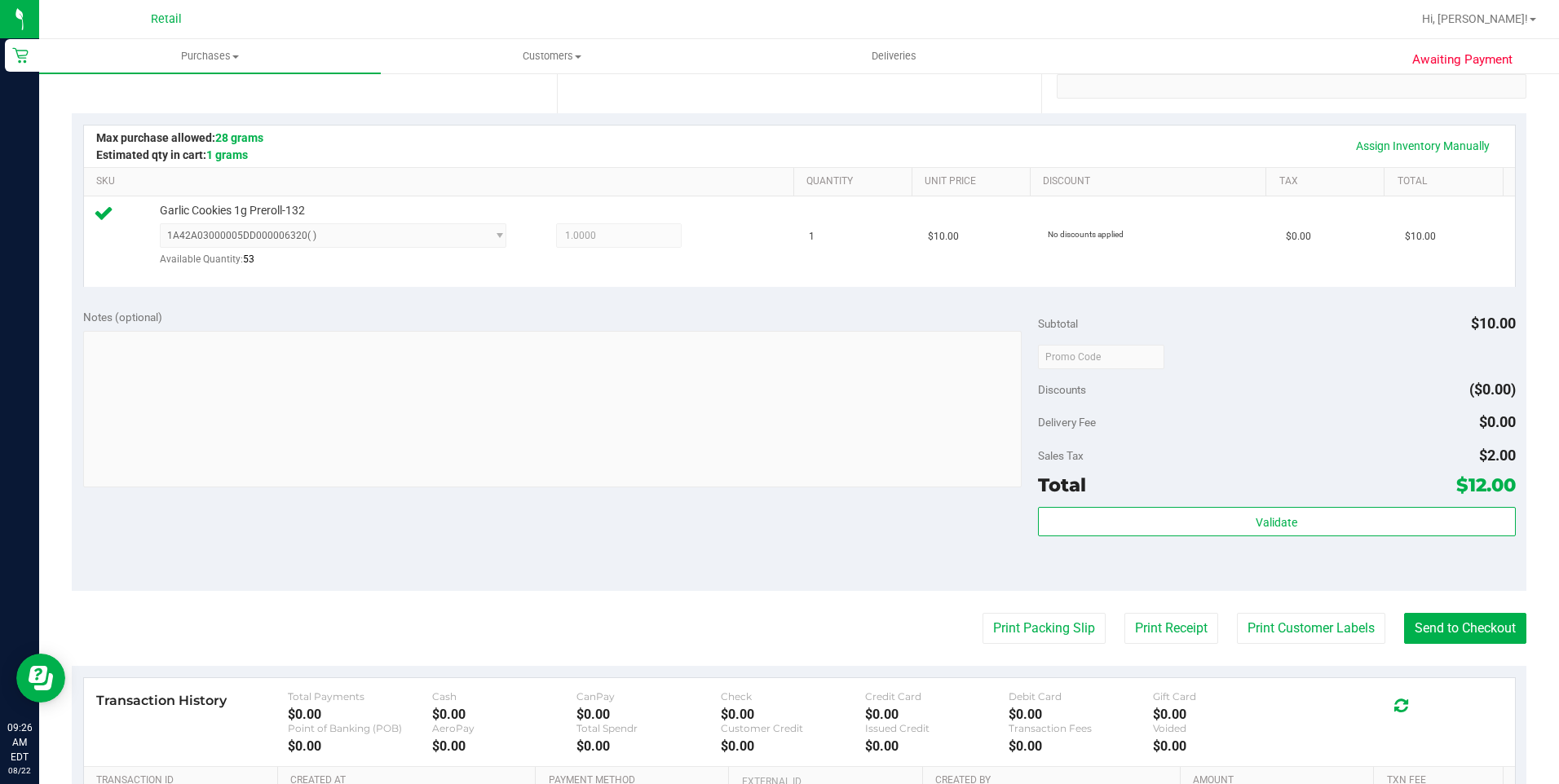
click at [1423, 645] on purchase-details "Back Edit Purchase Cancel Purchase View Profile # 01617337 Med | Rec METRC ID: …" at bounding box center [799, 366] width 1455 height 1209
click at [1430, 638] on button "Send to Checkout" at bounding box center [1465, 629] width 122 height 31
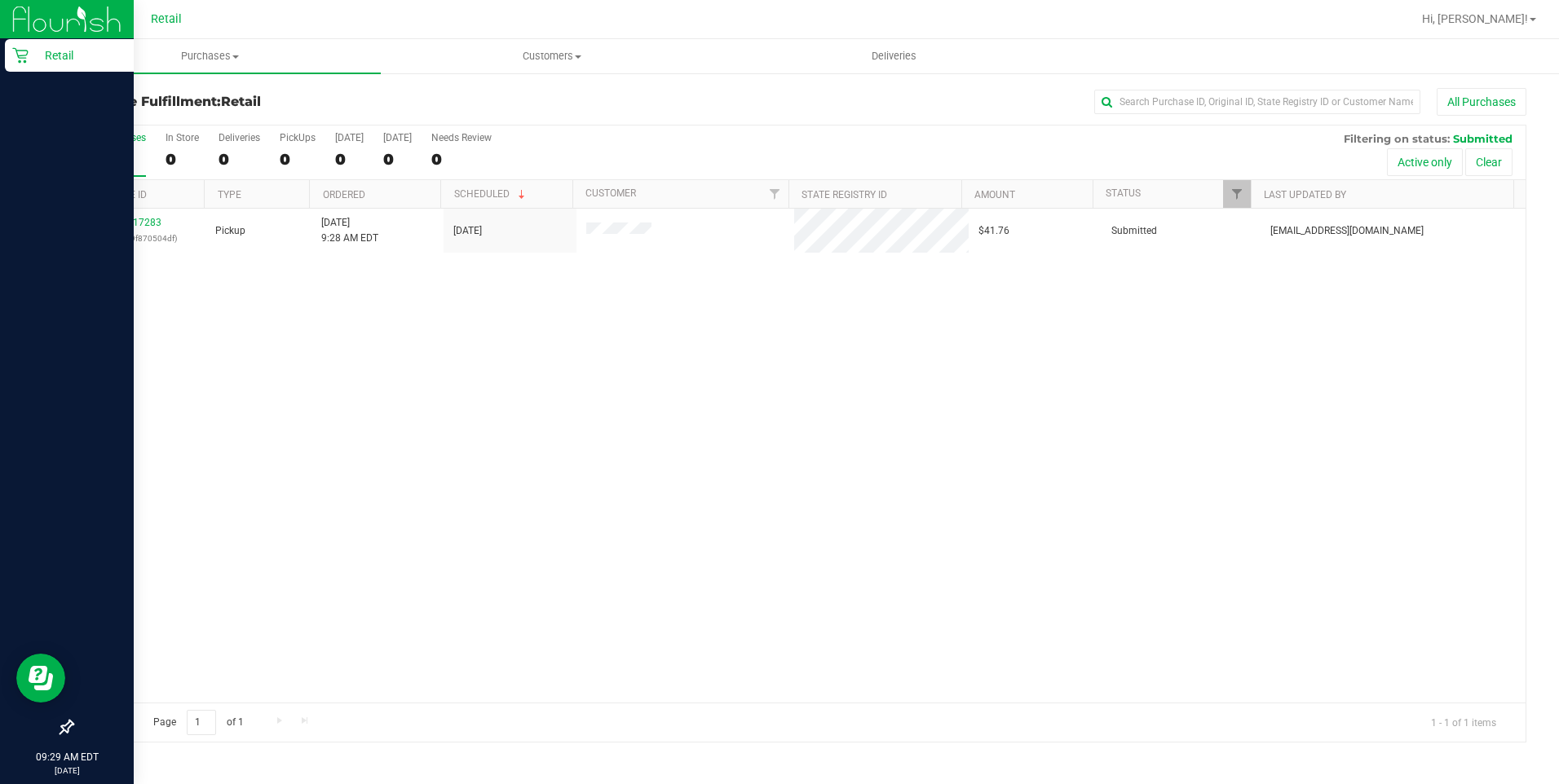
click at [34, 53] on p "Retail" at bounding box center [78, 54] width 98 height 19
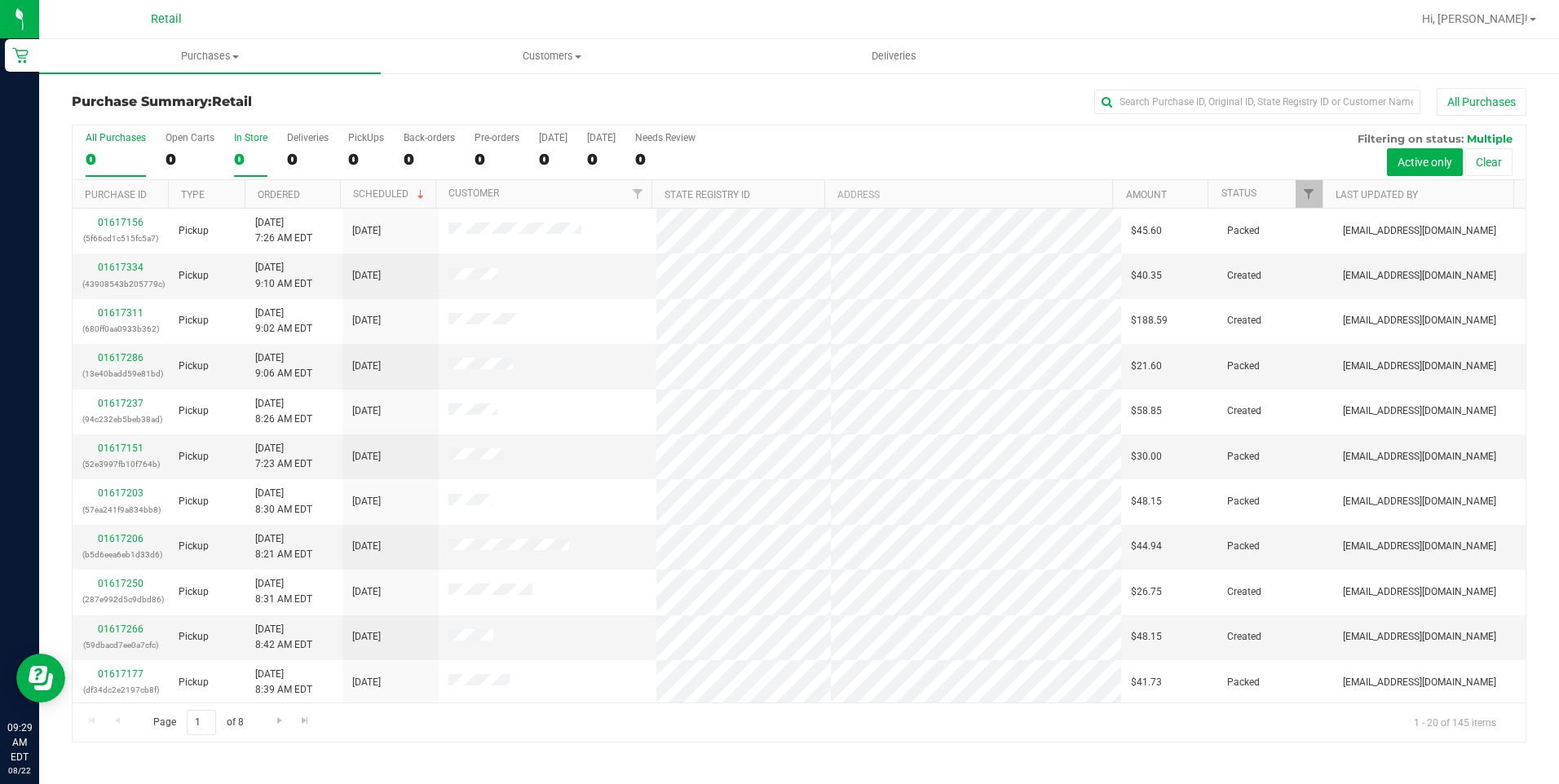
click at [249, 146] on label "In Store 0" at bounding box center [250, 154] width 33 height 45
click at [0, 0] on input "In Store 0" at bounding box center [0, 0] width 0 height 0
click at [127, 264] on link "01617341" at bounding box center [120, 267] width 45 height 11
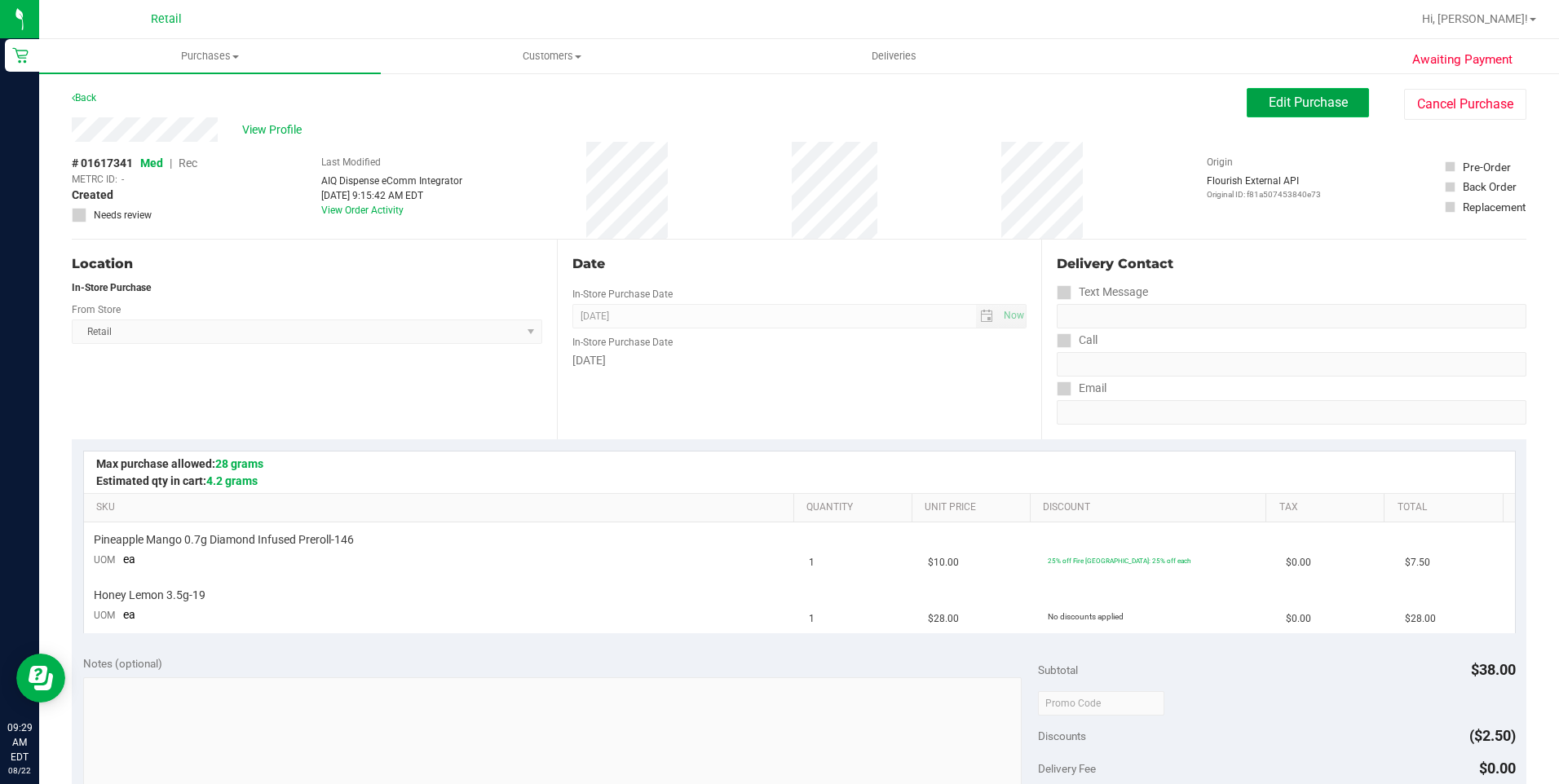
click at [1269, 97] on span "Edit Purchase" at bounding box center [1309, 102] width 79 height 16
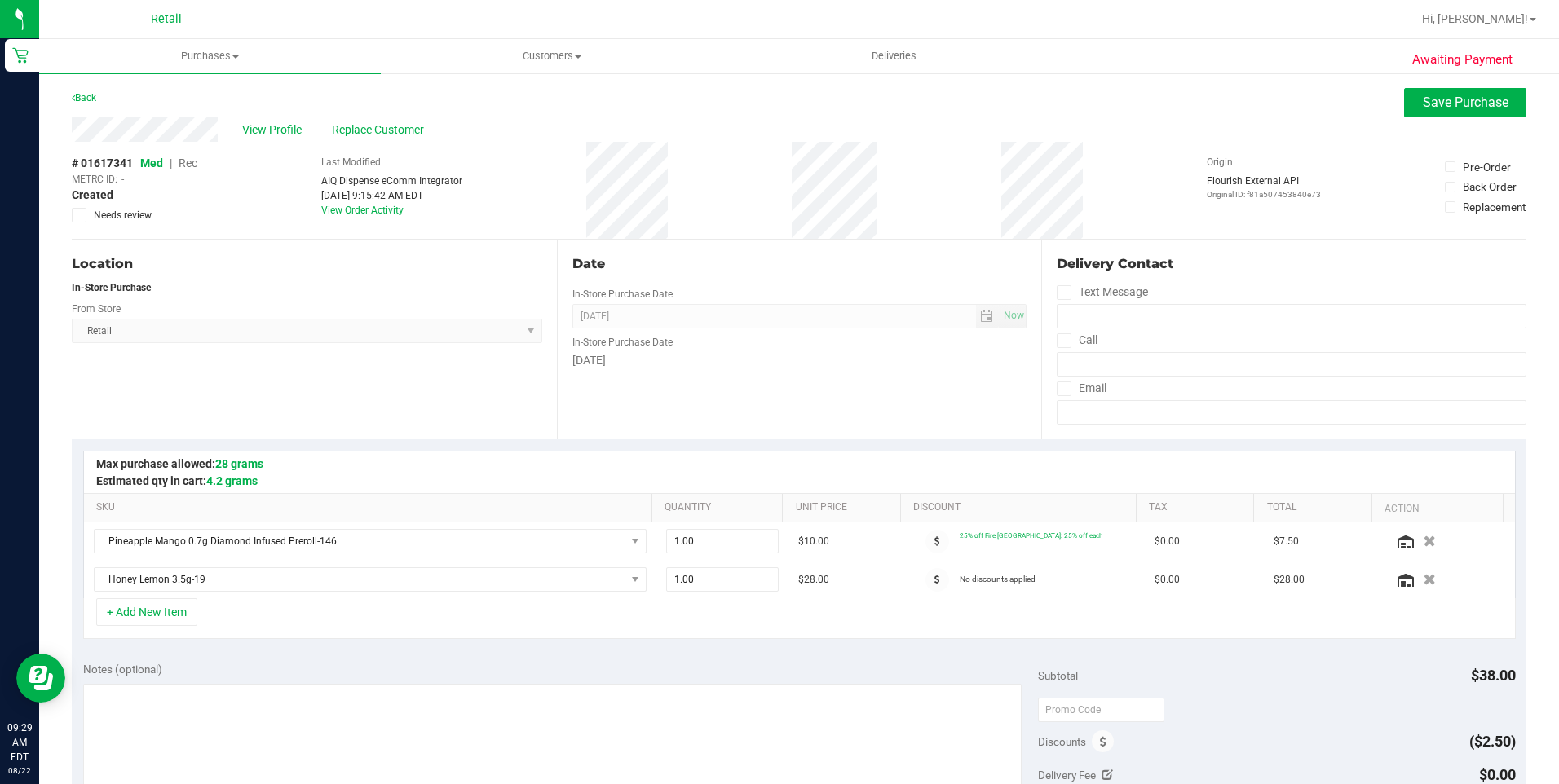
click at [198, 165] on span "Rec" at bounding box center [187, 163] width 18 height 13
click at [373, 117] on div "View Profile Replace Customer" at bounding box center [799, 129] width 1455 height 24
click at [395, 138] on span "Replace Customer" at bounding box center [381, 130] width 98 height 18
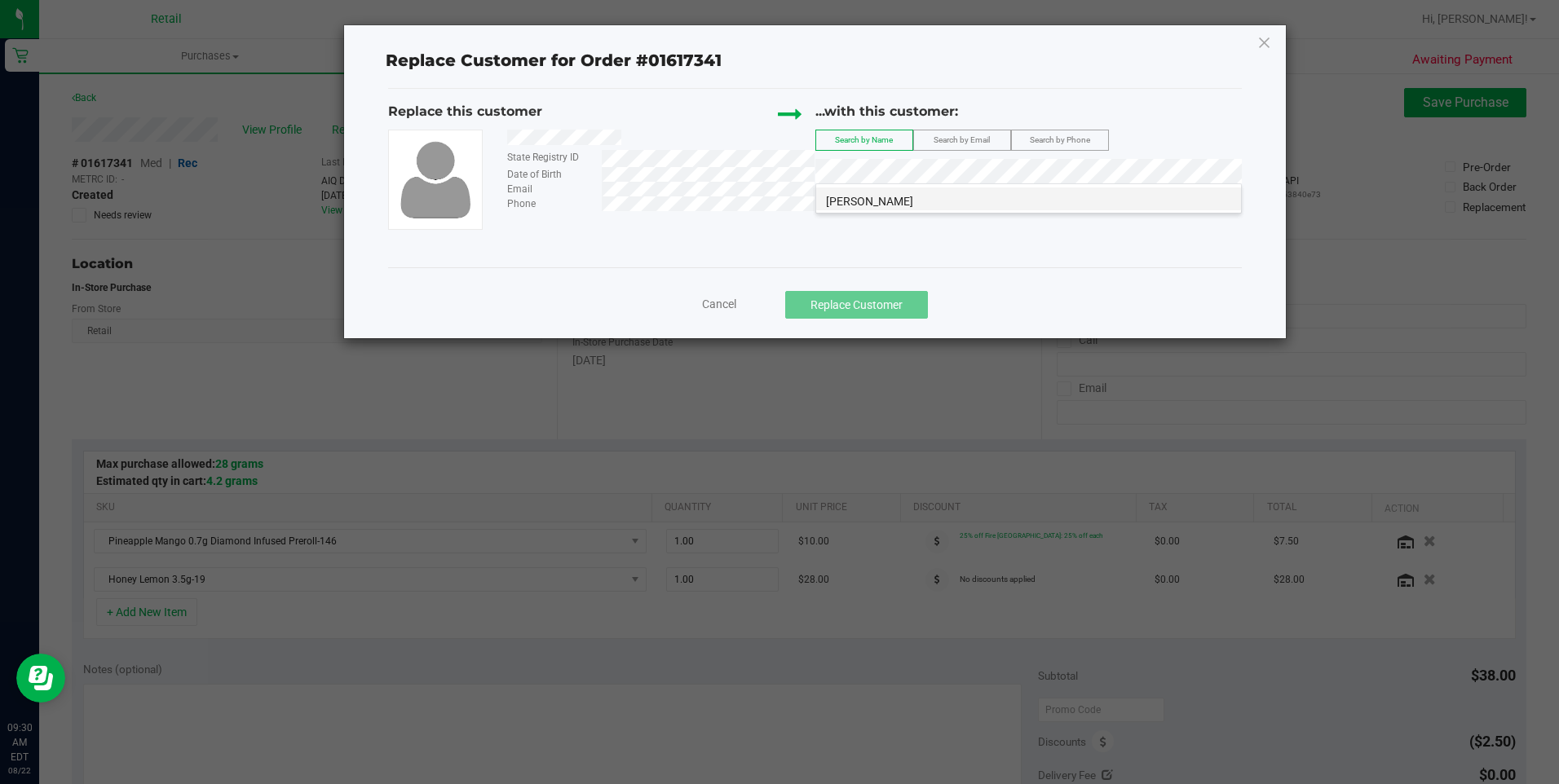
click at [972, 194] on li "Jessica Laquerre" at bounding box center [1029, 199] width 425 height 23
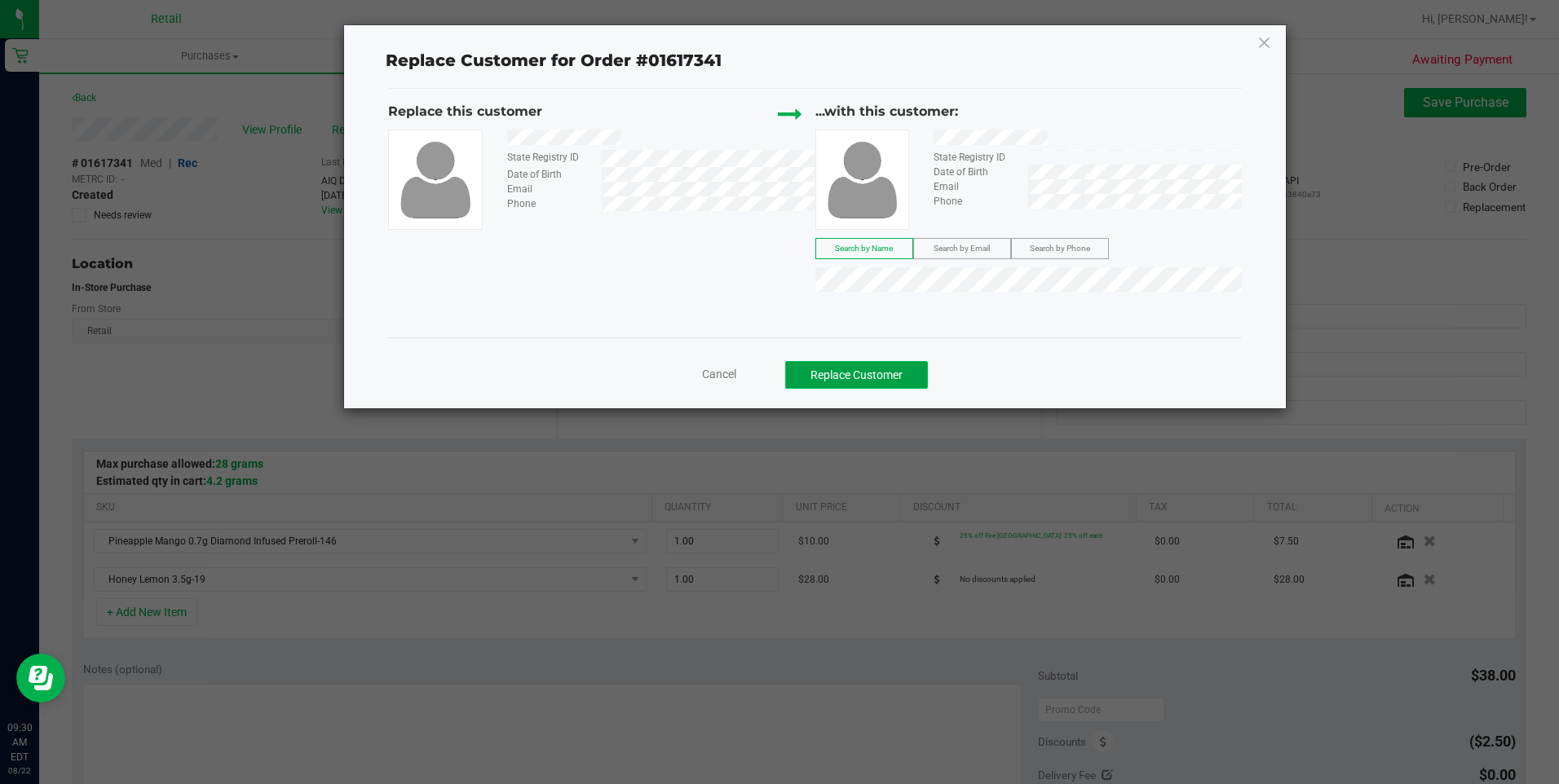
click at [875, 374] on button "Replace Customer" at bounding box center [856, 375] width 143 height 28
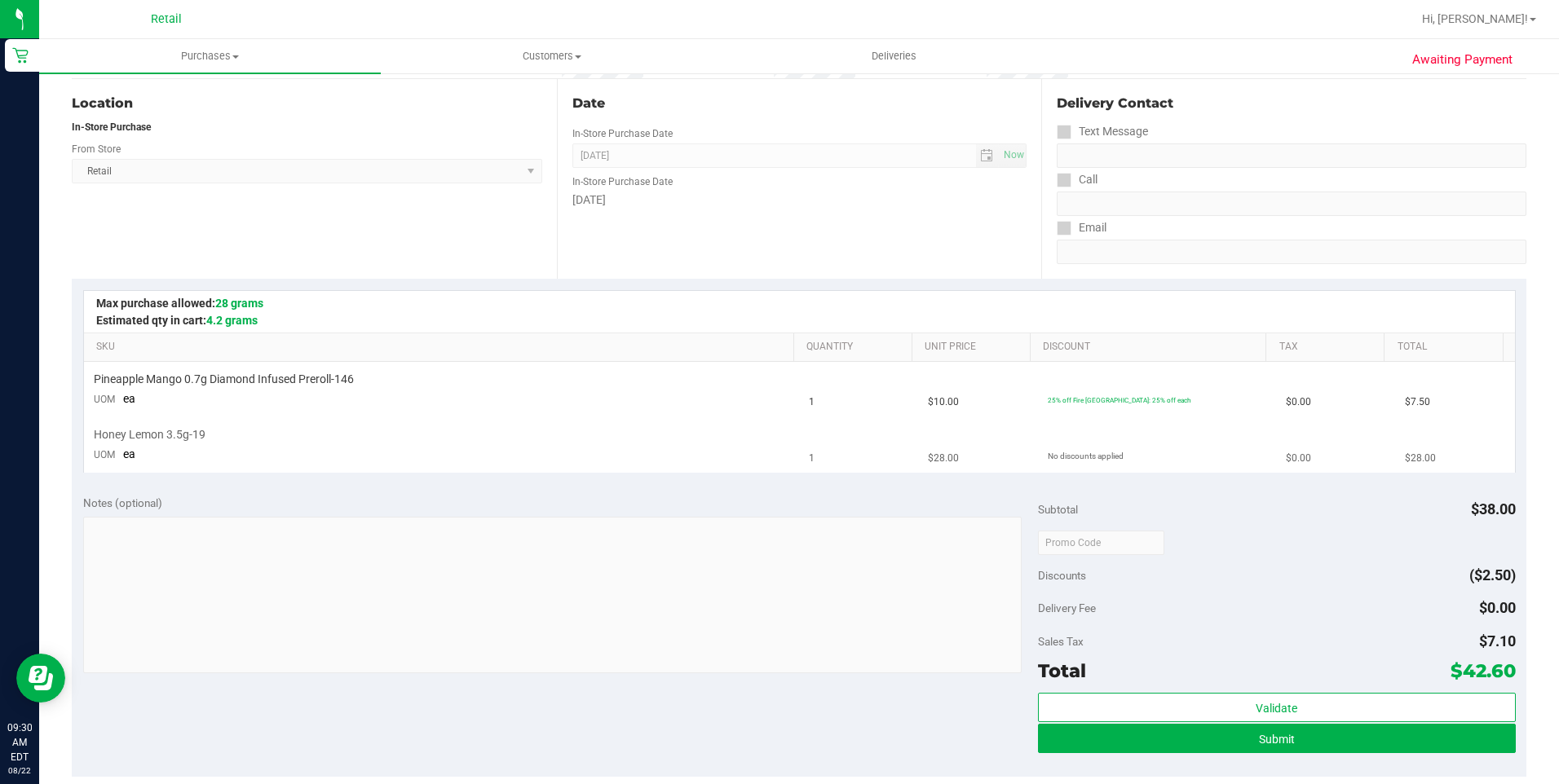
scroll to position [407, 0]
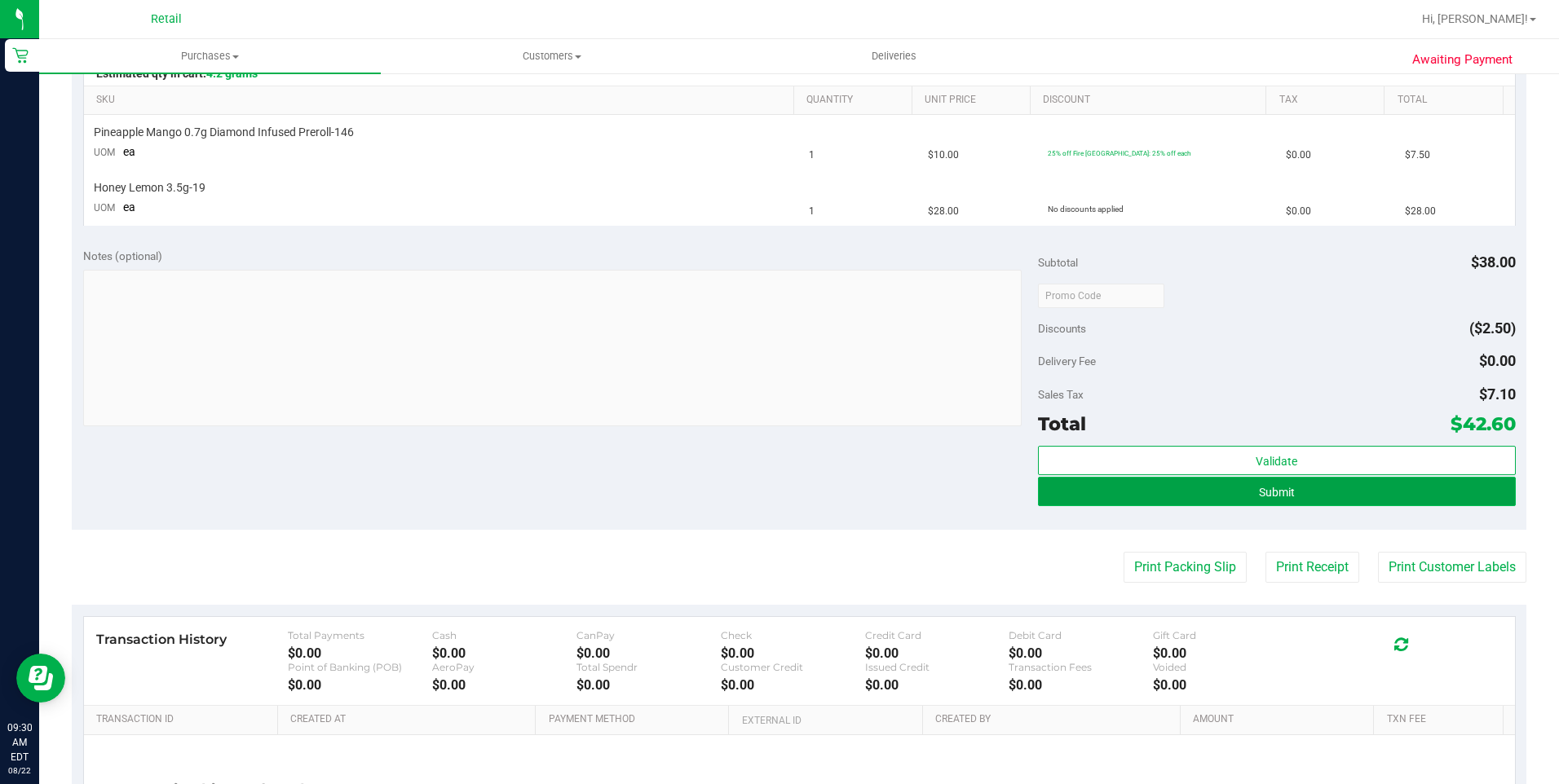
click at [1217, 489] on button "Submit" at bounding box center [1276, 492] width 477 height 30
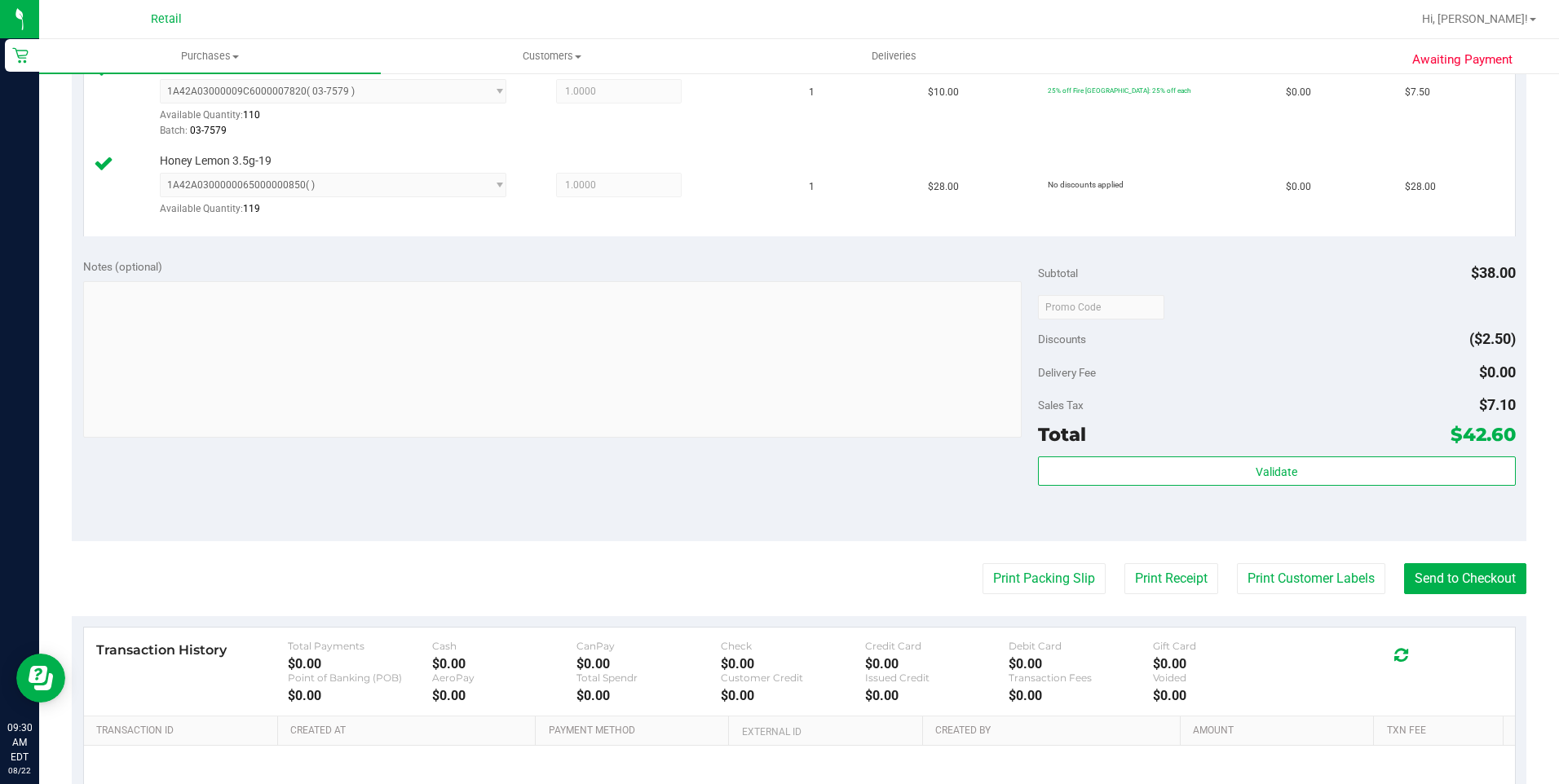
scroll to position [489, 0]
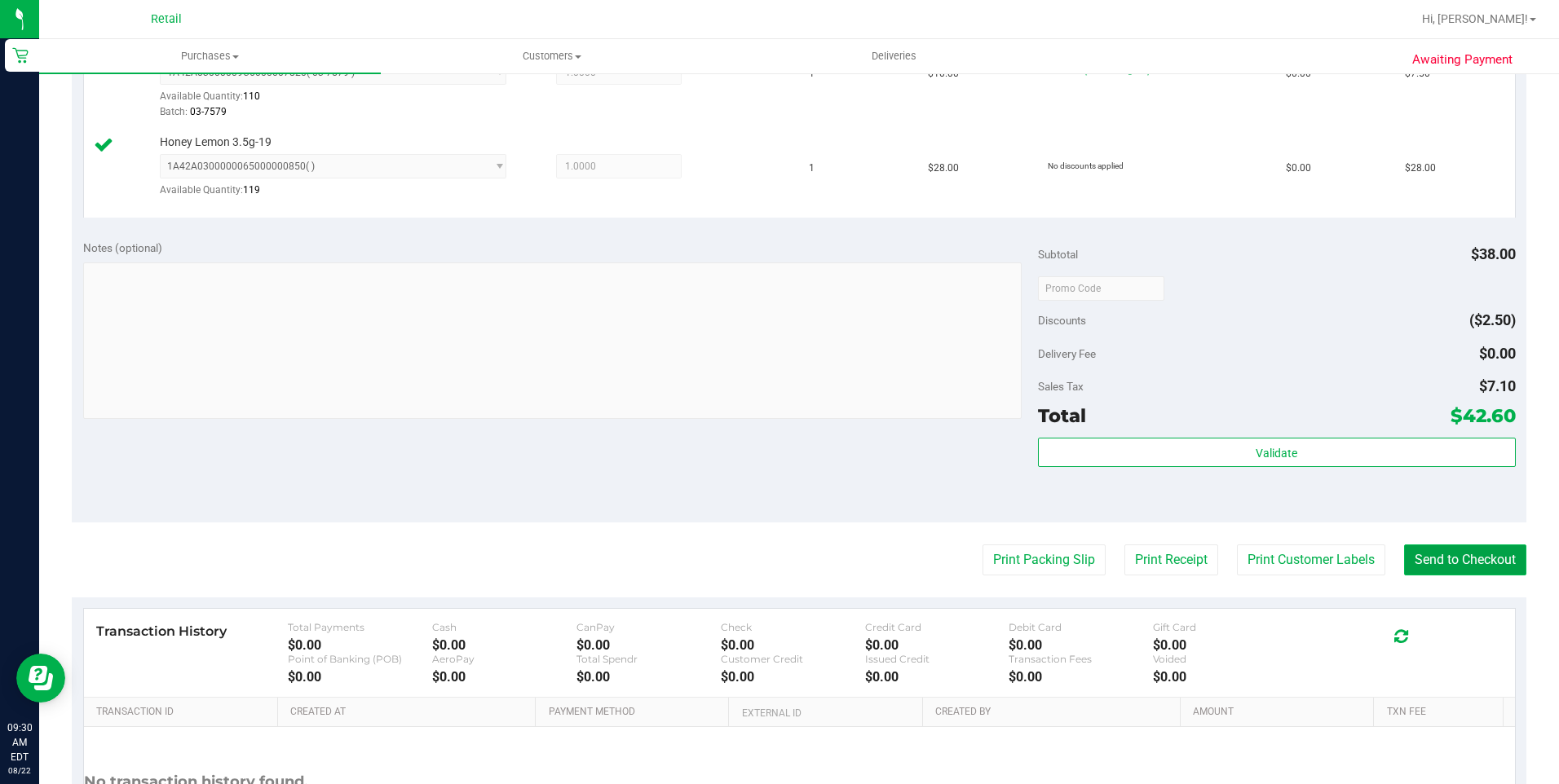
drag, startPoint x: 1446, startPoint y: 561, endPoint x: 1457, endPoint y: 561, distance: 11.0
click at [1446, 561] on button "Send to Checkout" at bounding box center [1465, 561] width 122 height 31
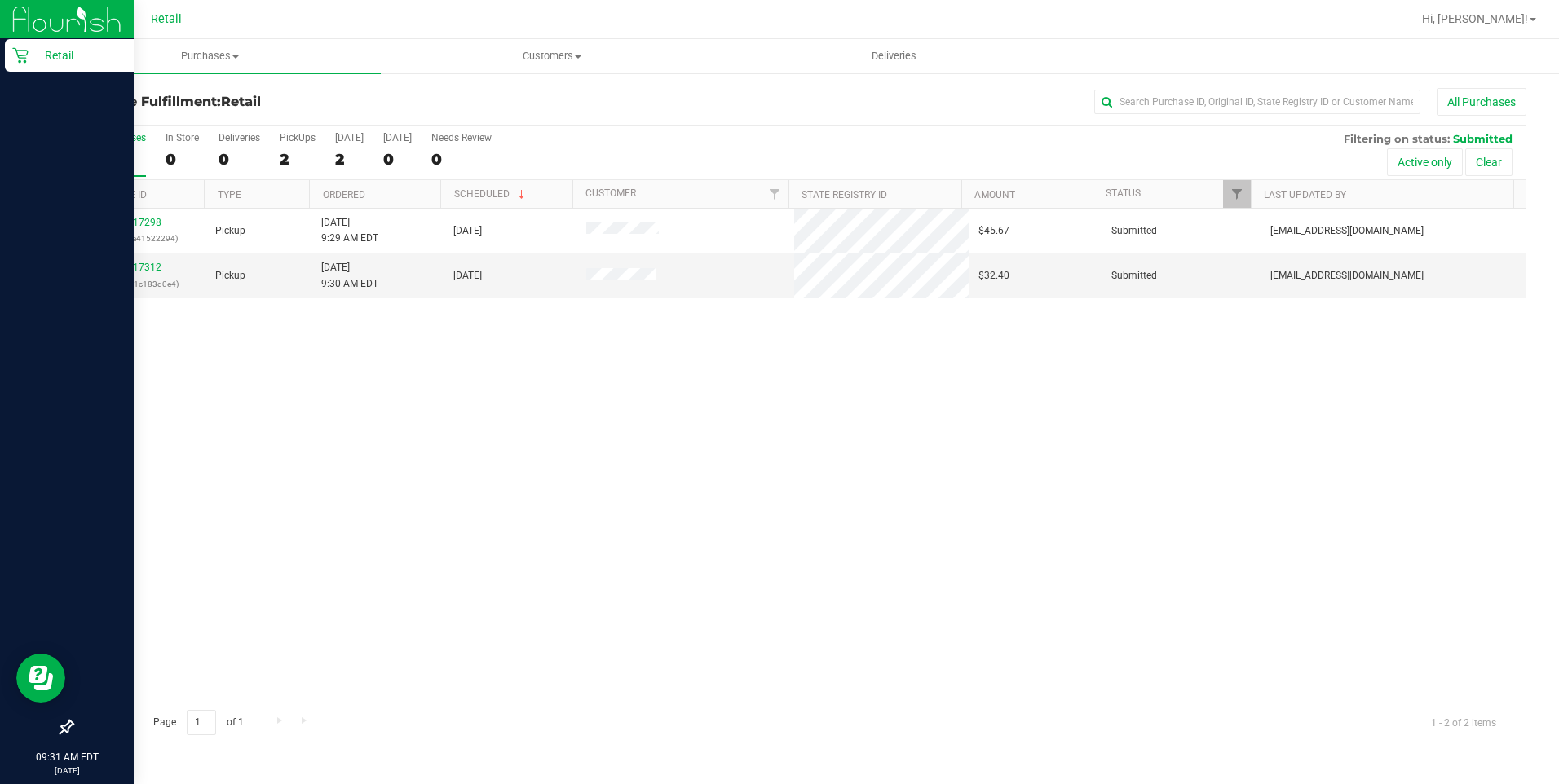
click at [17, 50] on icon at bounding box center [19, 55] width 16 height 16
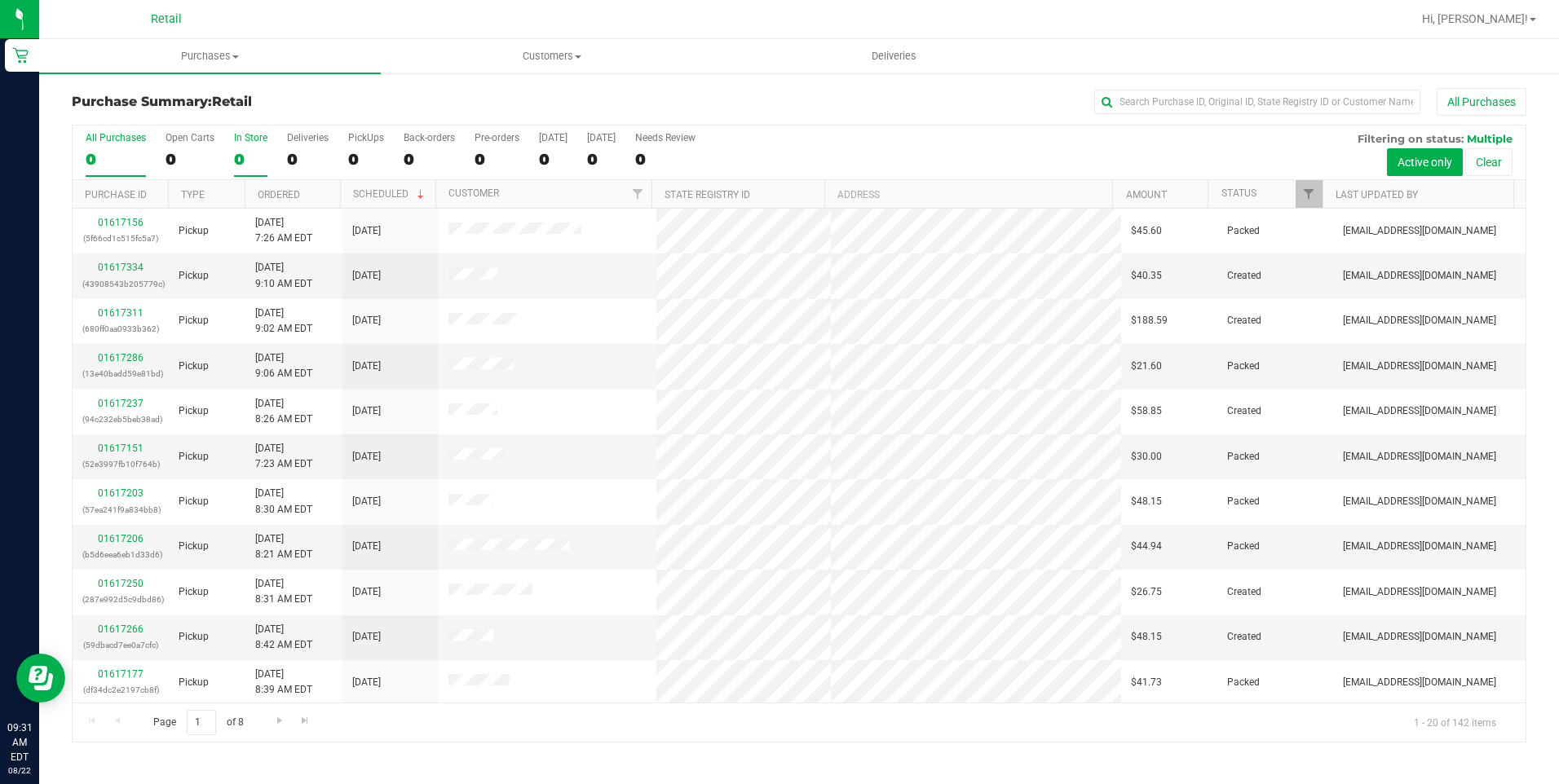
click at [253, 150] on div "0" at bounding box center [250, 159] width 33 height 18
click at [0, 0] on input "In Store 0" at bounding box center [0, 0] width 0 height 0
click at [115, 267] on link "01617341" at bounding box center [120, 267] width 45 height 11
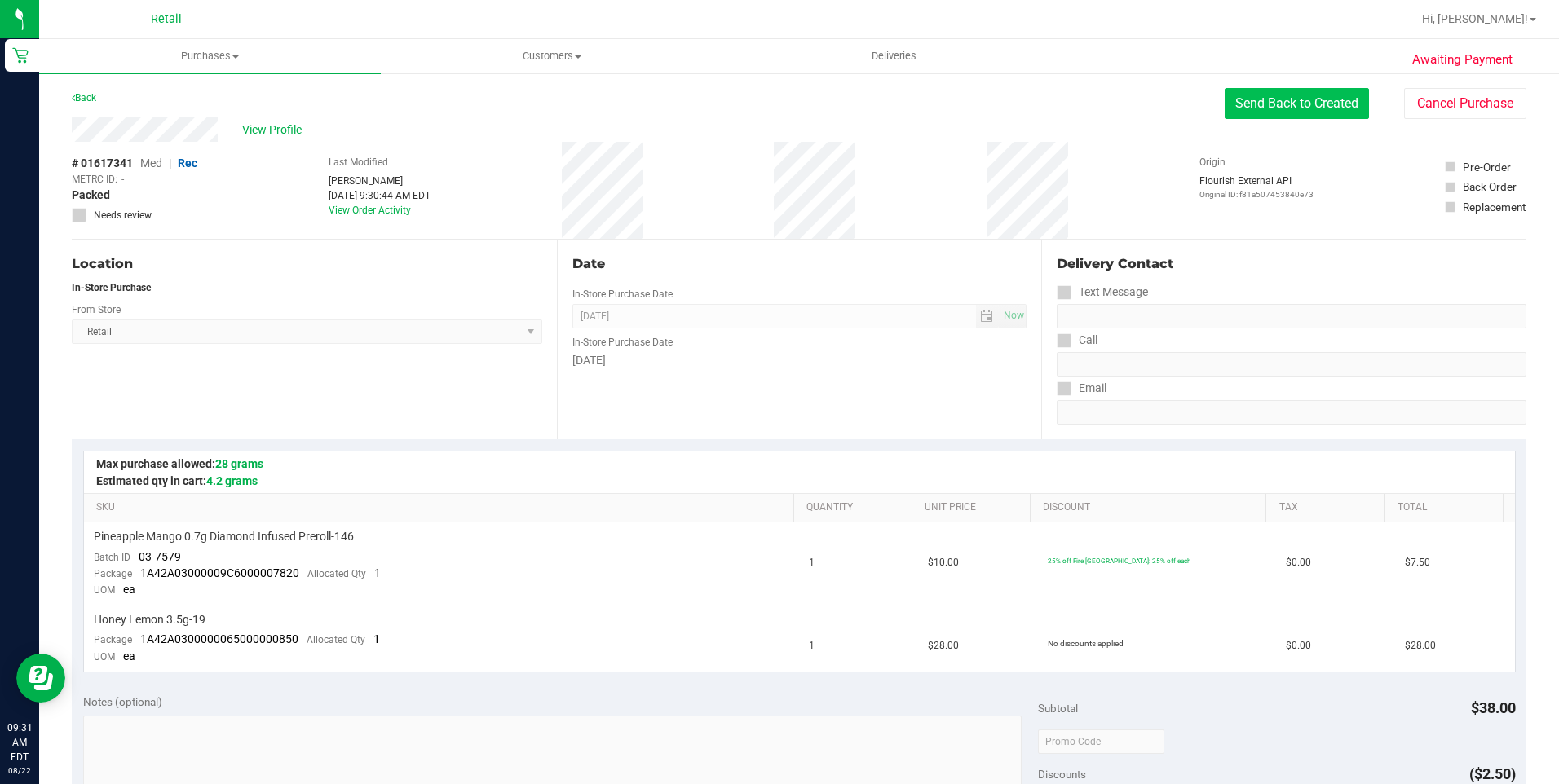
click at [1225, 96] on button "Send Back to Created" at bounding box center [1297, 103] width 144 height 31
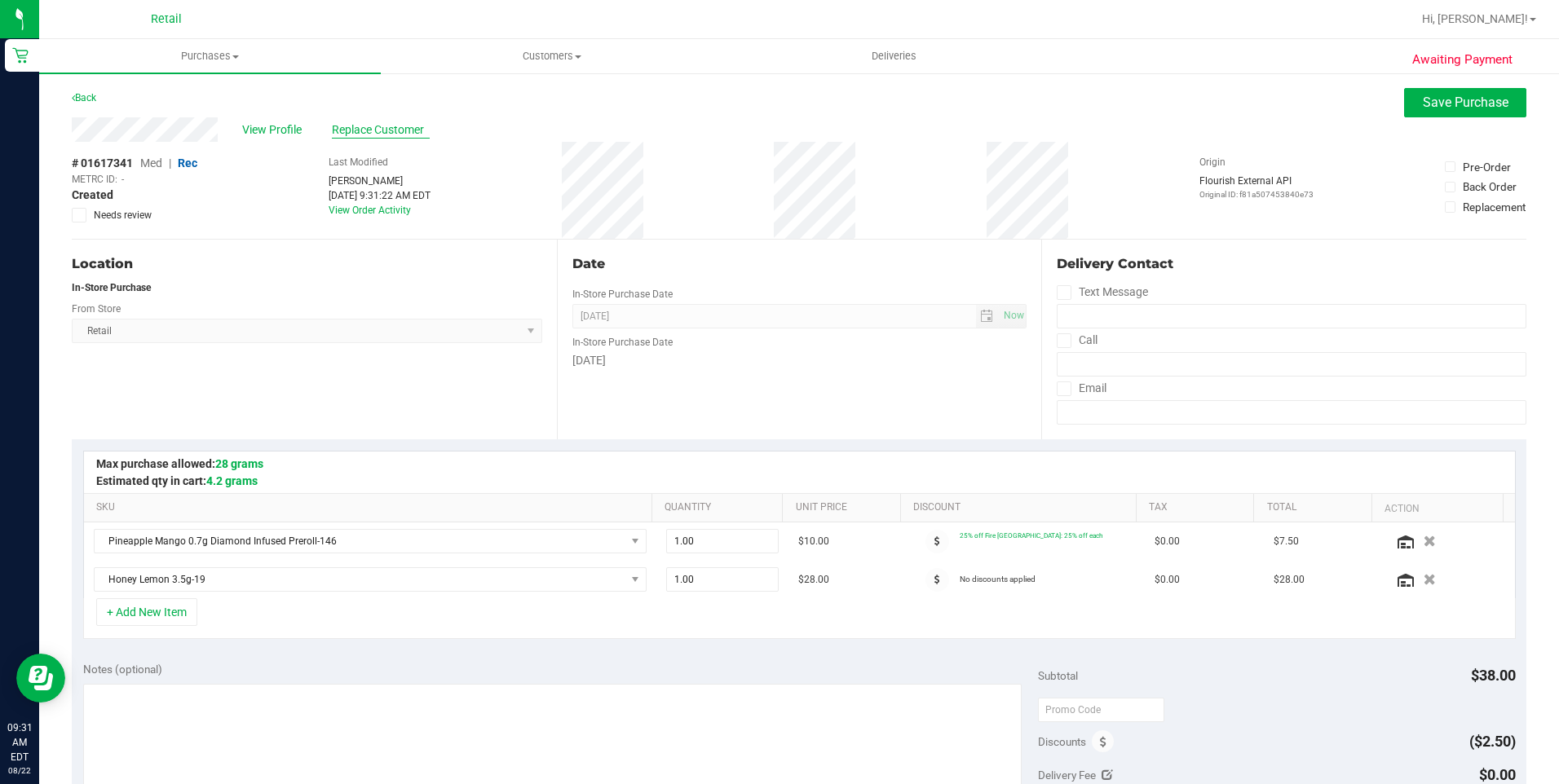
click at [401, 137] on span "Replace Customer" at bounding box center [381, 130] width 98 height 18
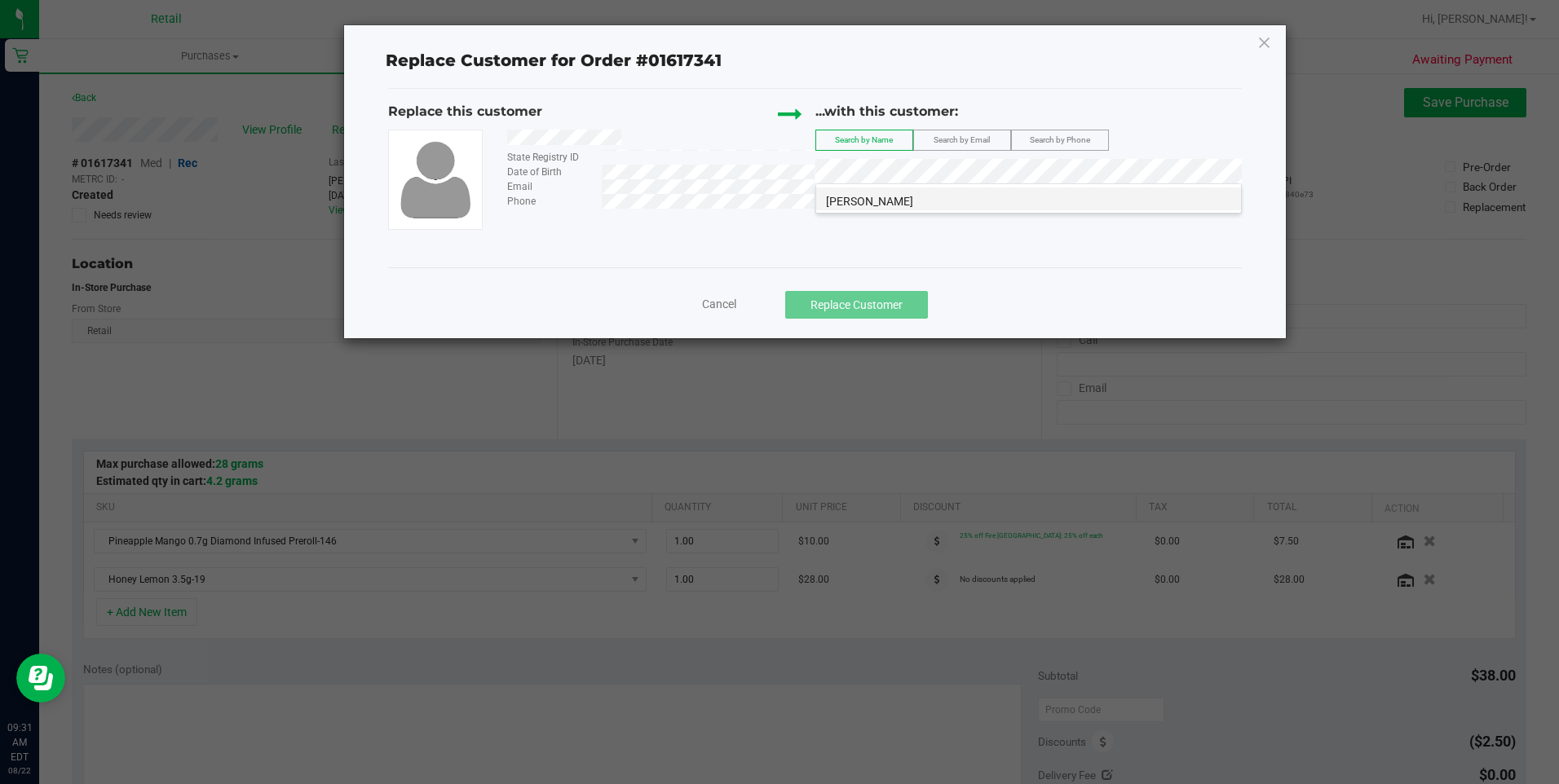
click at [896, 208] on li "Jessica Laquerre" at bounding box center [1029, 199] width 425 height 23
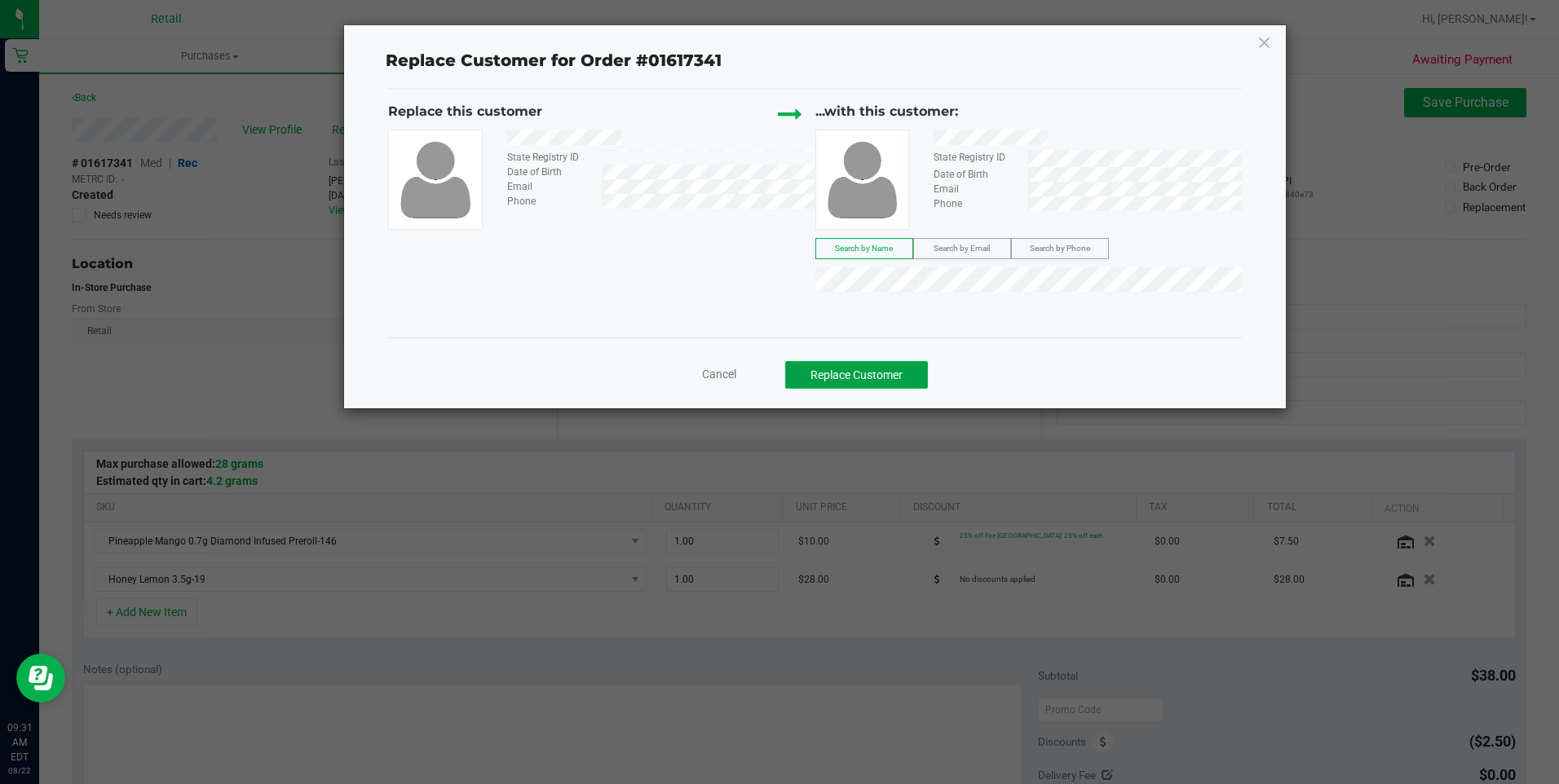
click at [890, 378] on button "Replace Customer" at bounding box center [856, 375] width 143 height 28
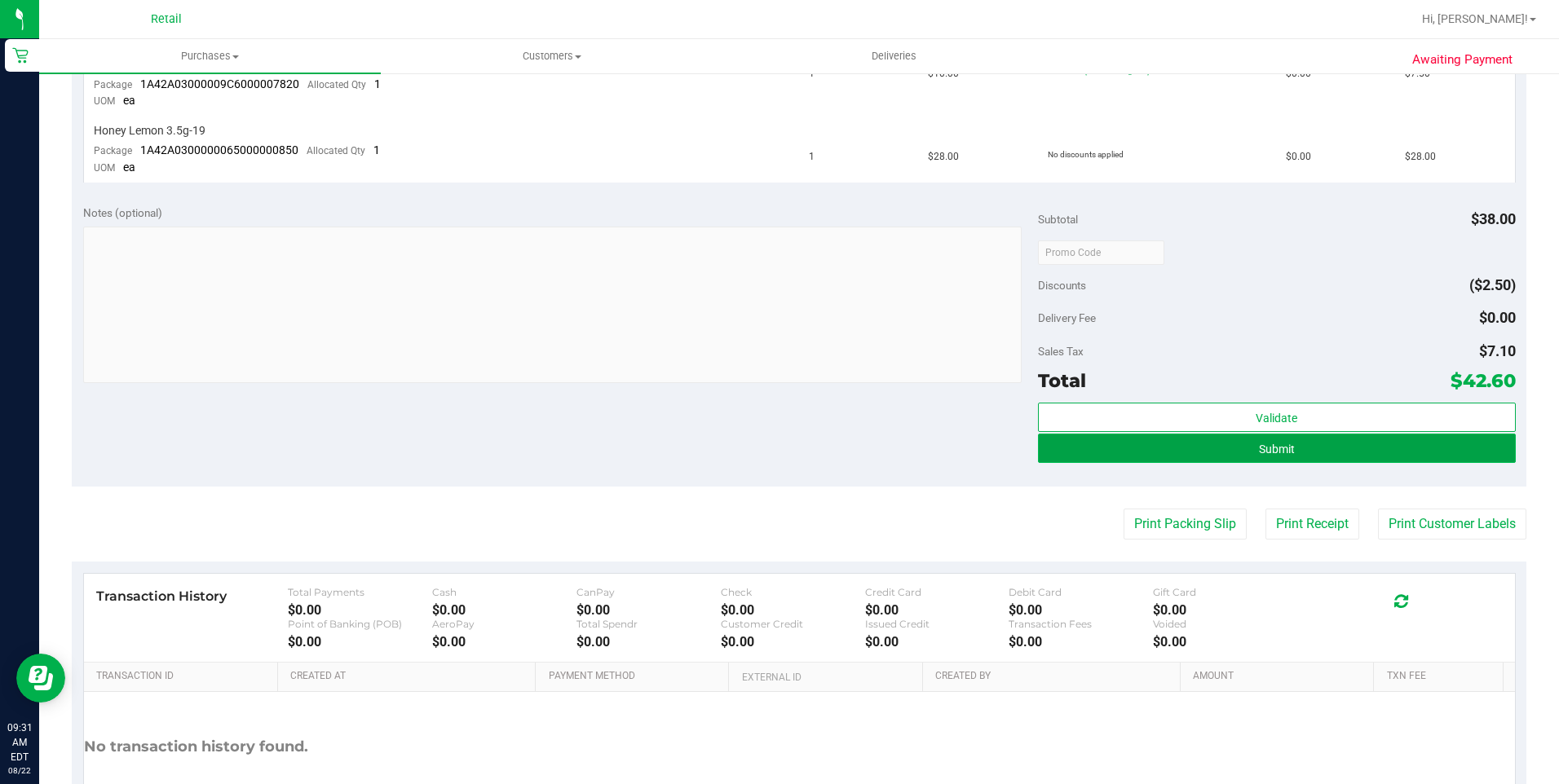
click at [1226, 450] on button "Submit" at bounding box center [1276, 449] width 477 height 30
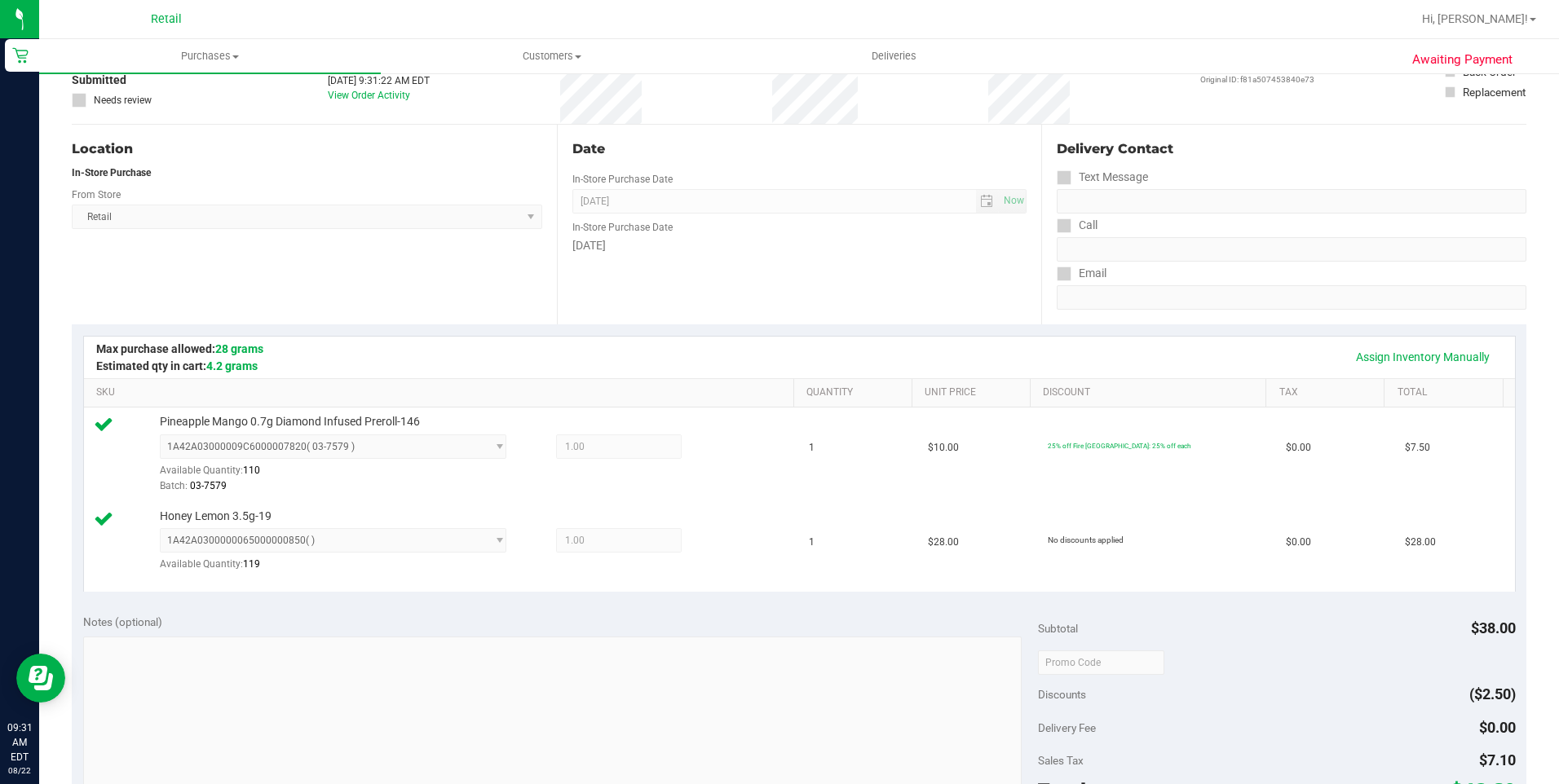
scroll to position [326, 0]
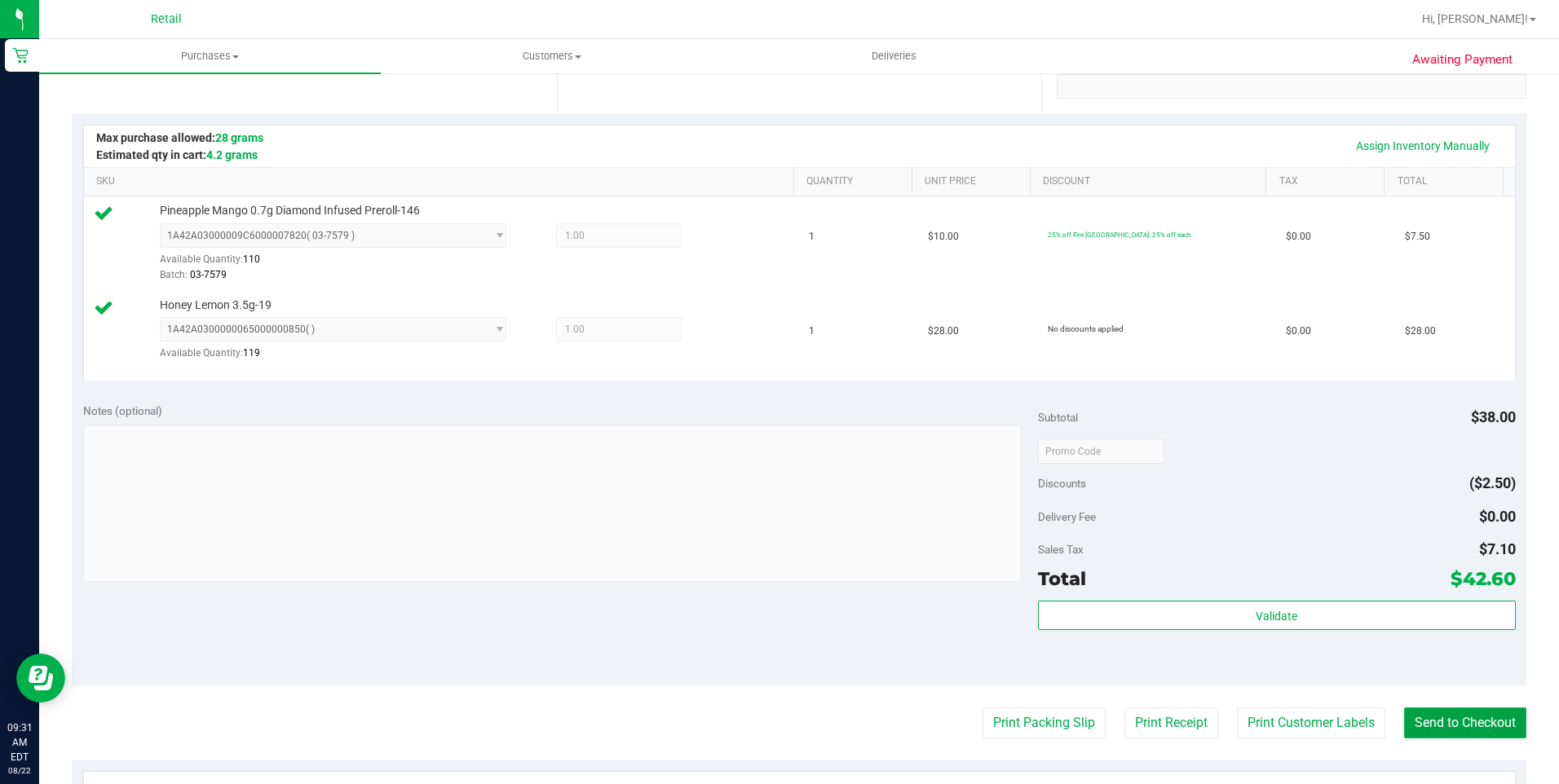
click at [1471, 716] on button "Send to Checkout" at bounding box center [1465, 723] width 122 height 31
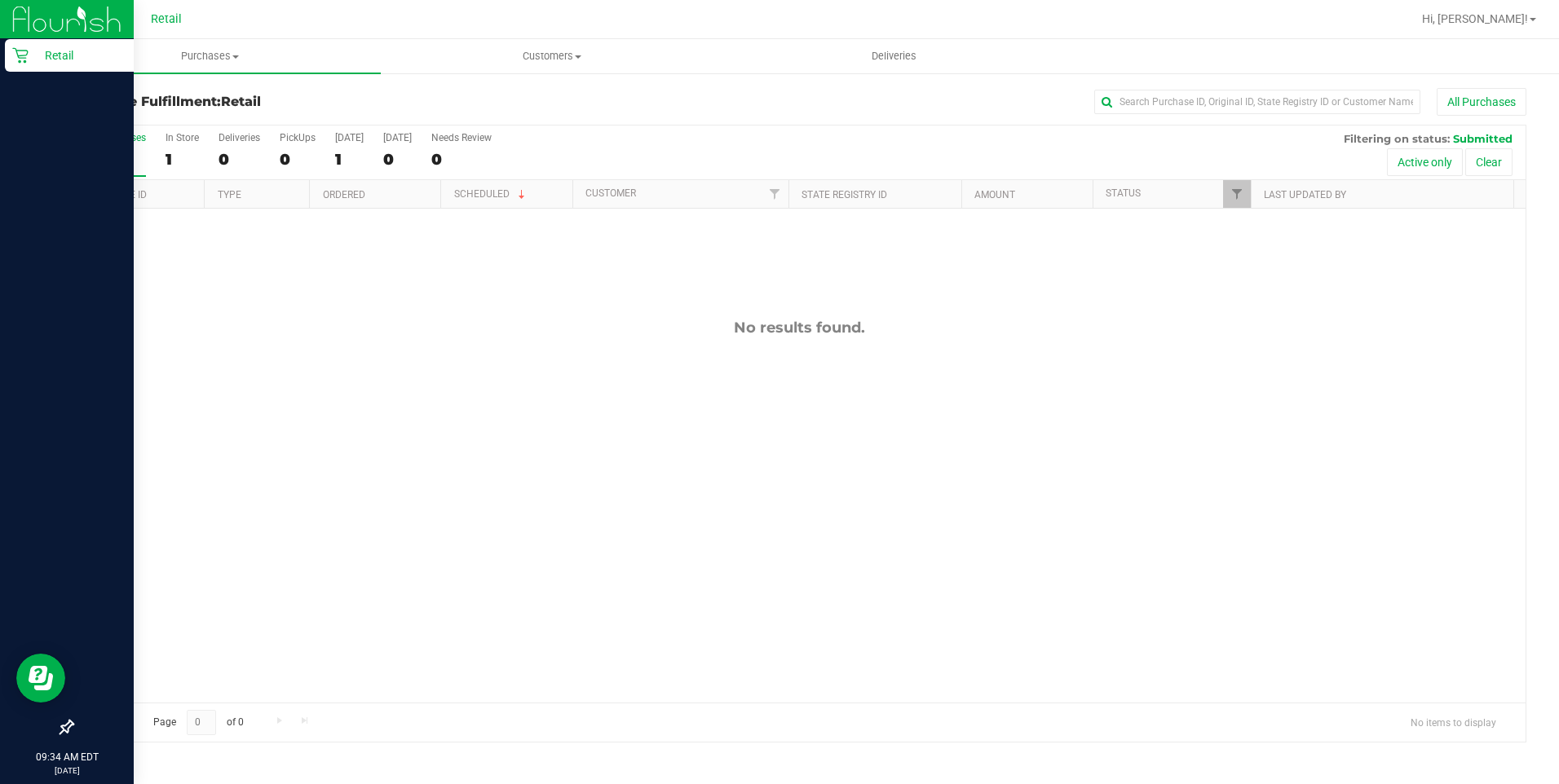
click at [22, 46] on div "Retail" at bounding box center [69, 54] width 129 height 32
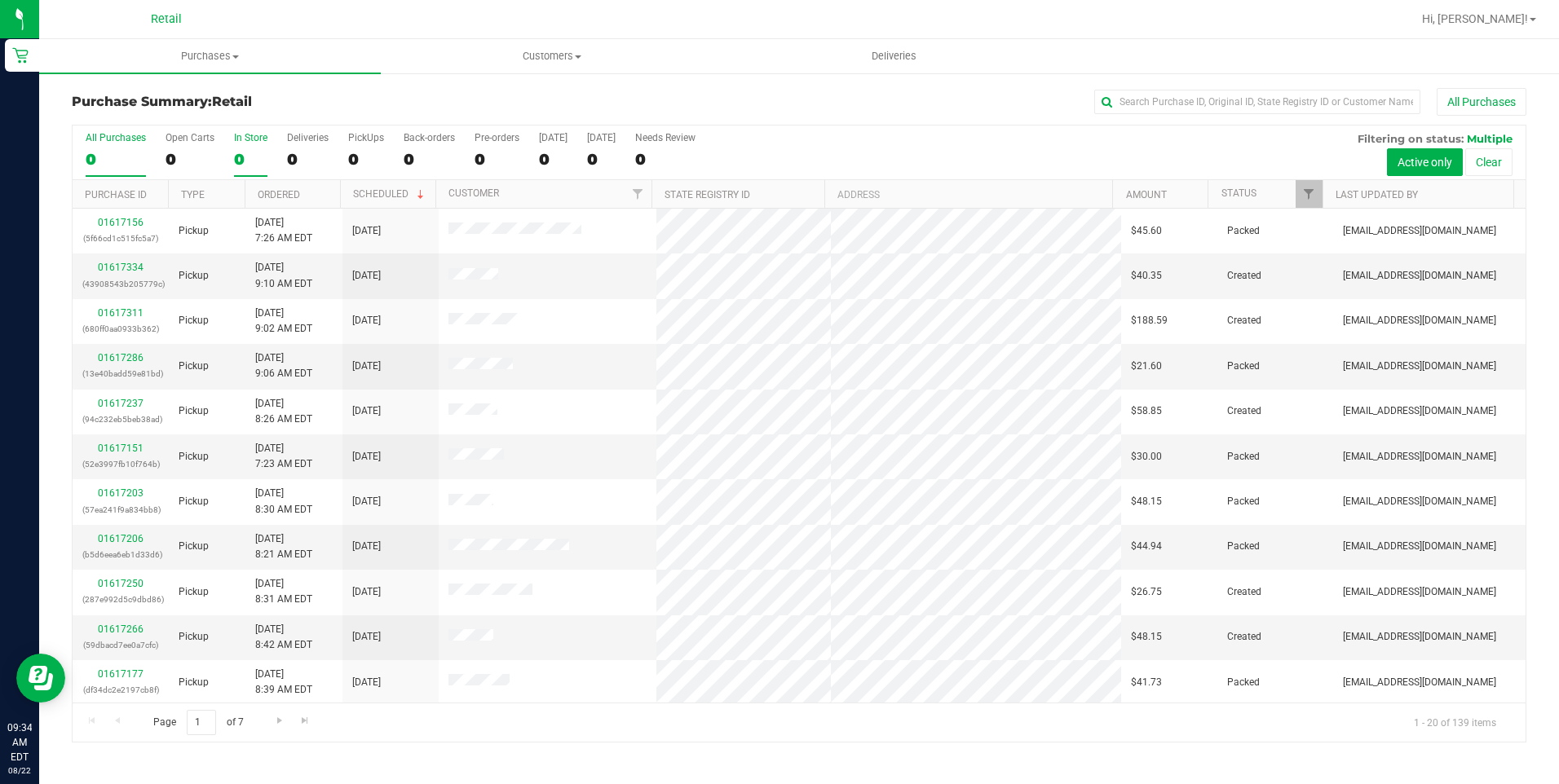
click at [250, 149] on label "In Store 0" at bounding box center [250, 154] width 33 height 45
click at [0, 0] on input "In Store 0" at bounding box center [0, 0] width 0 height 0
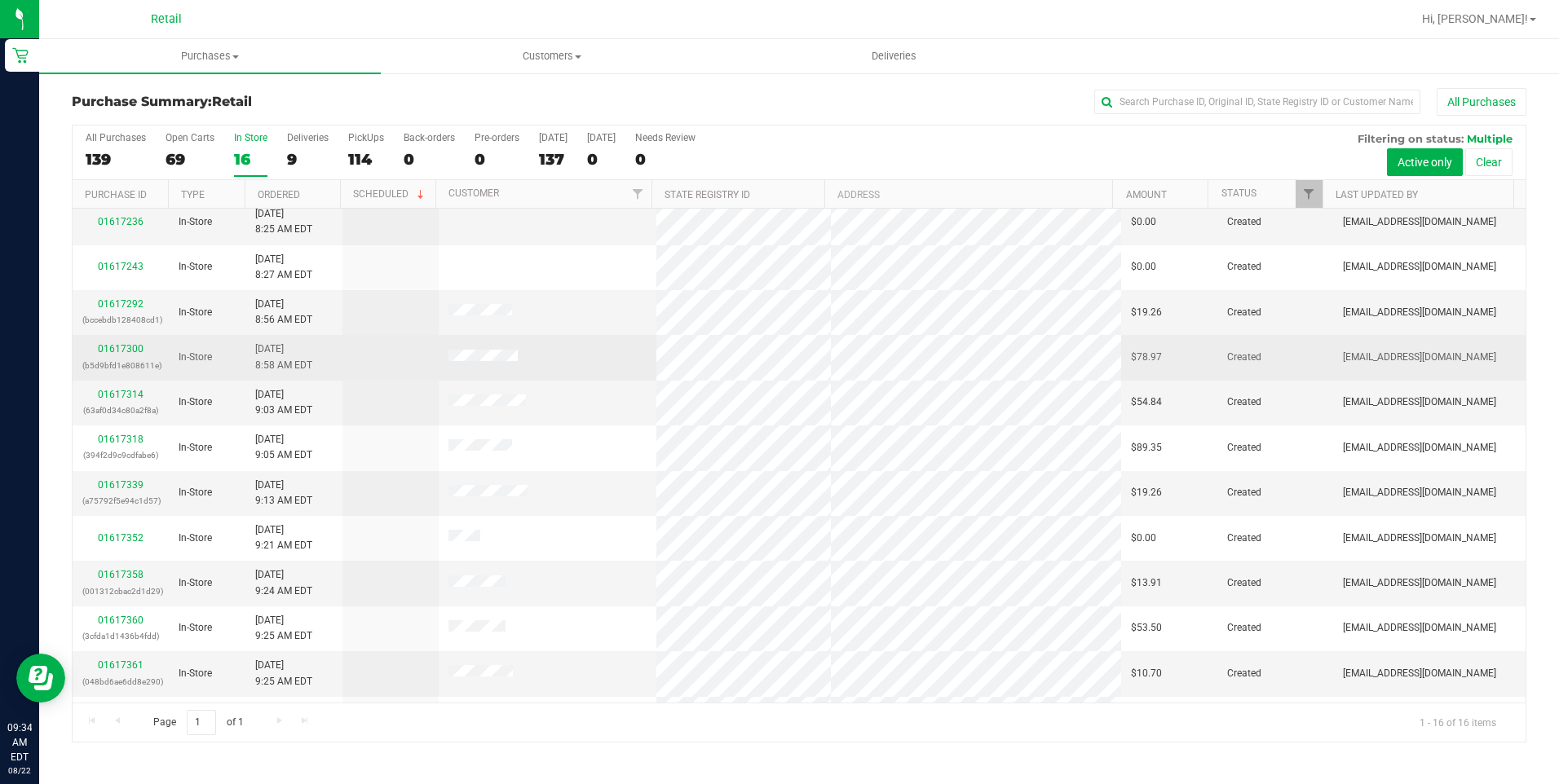
scroll to position [163, 0]
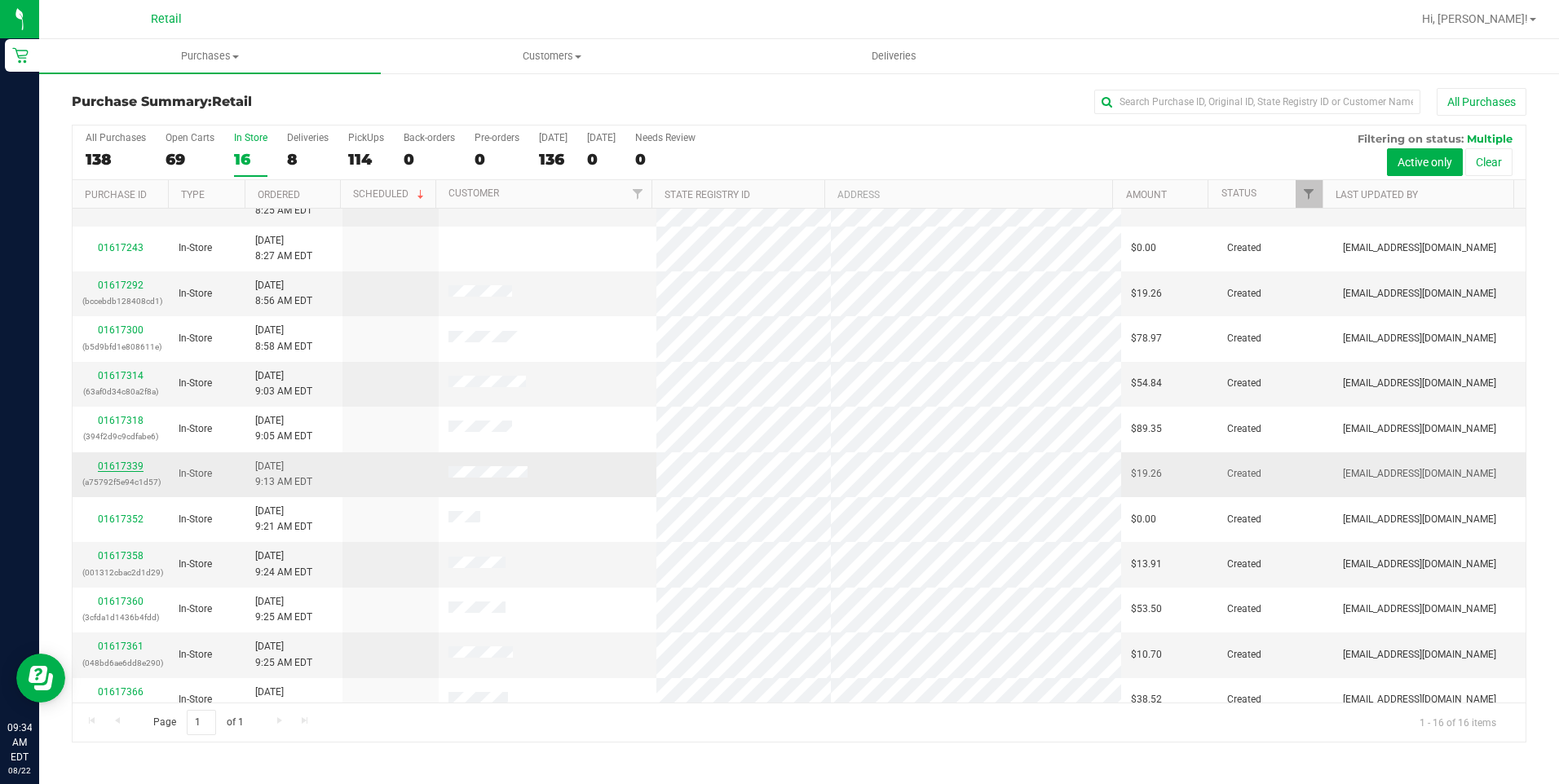
click at [129, 464] on link "01617339" at bounding box center [120, 466] width 45 height 11
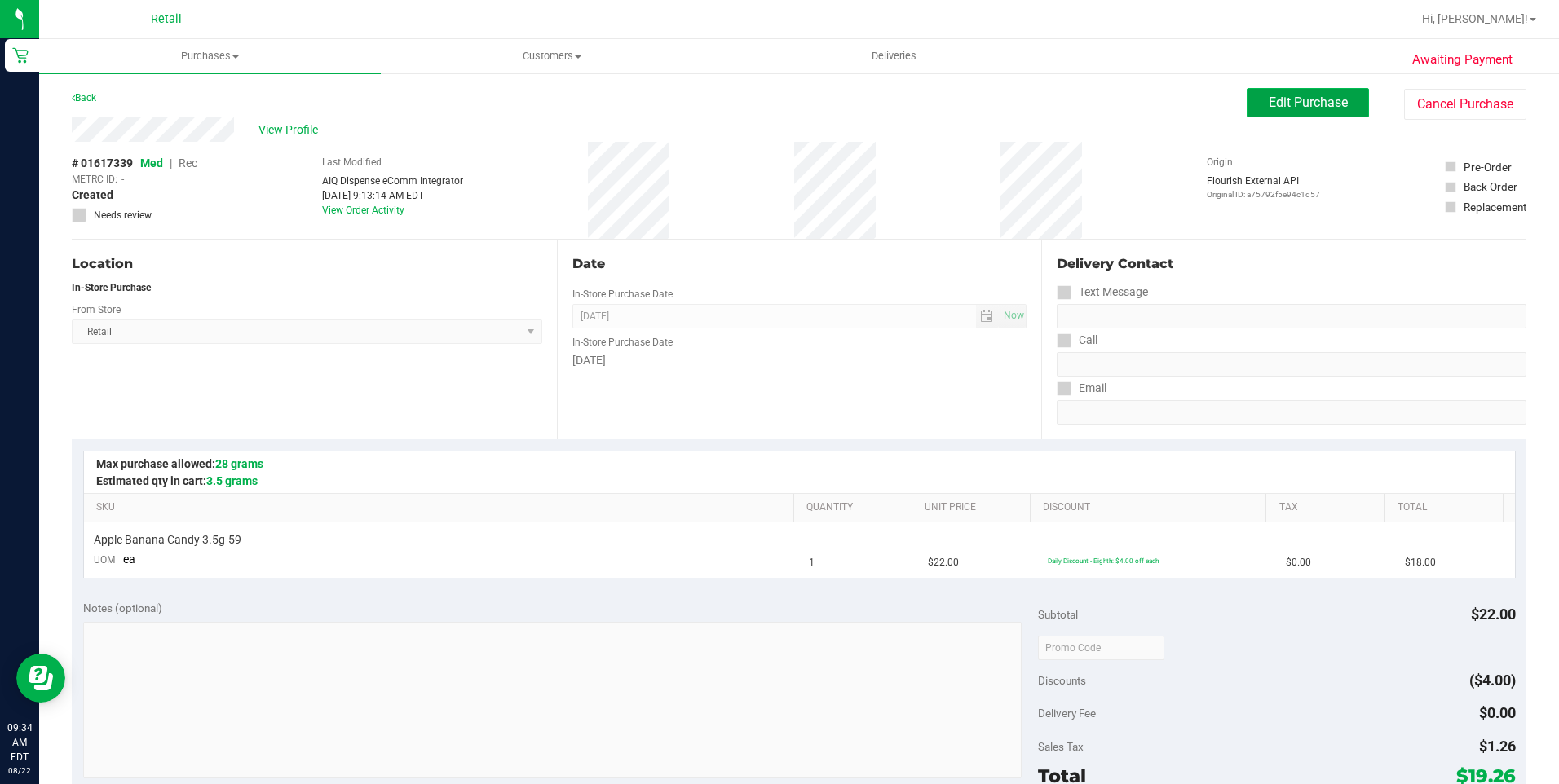
click at [1253, 92] on button "Edit Purchase" at bounding box center [1308, 103] width 122 height 30
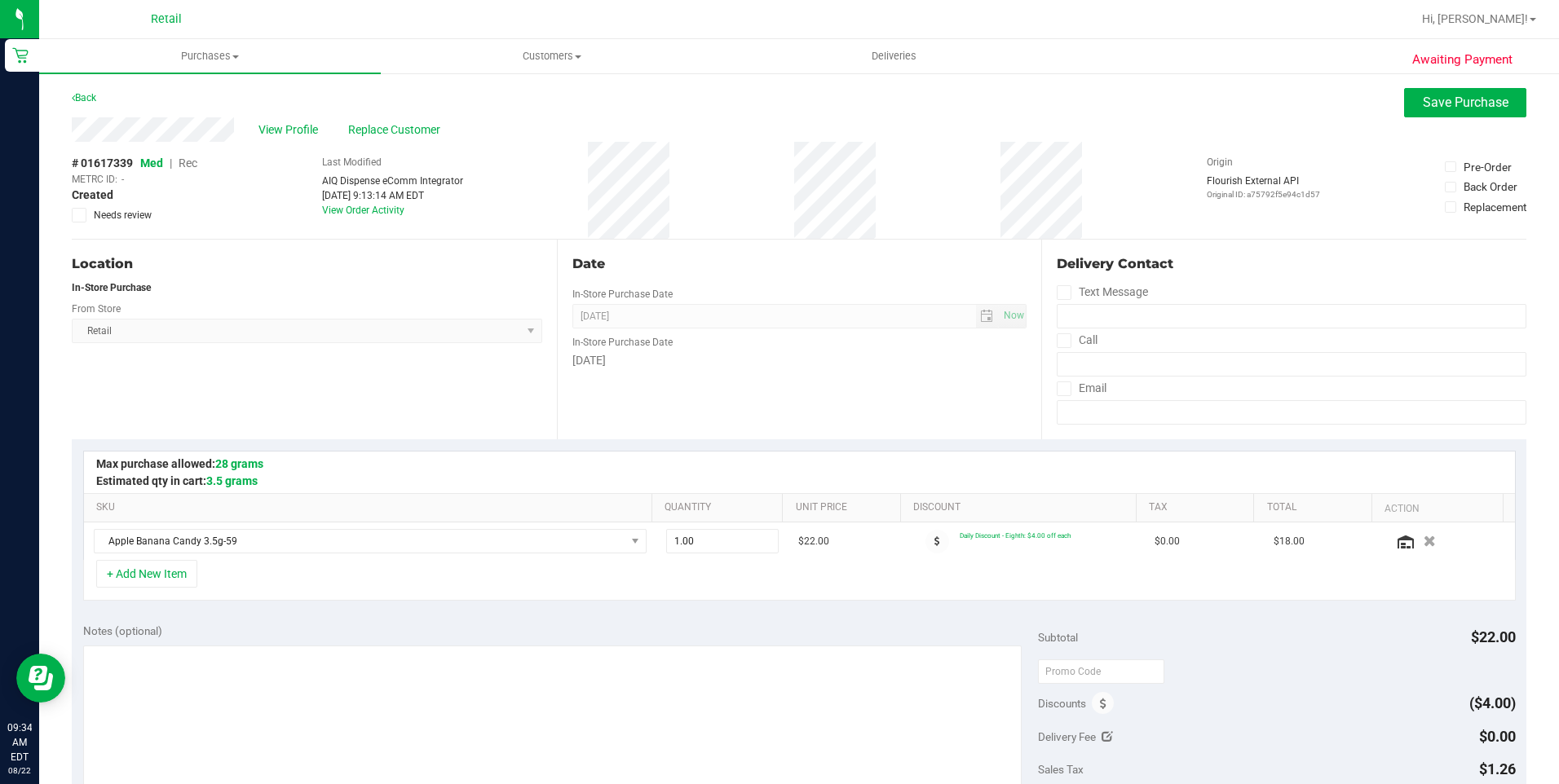
click at [194, 160] on span "Rec" at bounding box center [187, 163] width 18 height 13
click at [1428, 106] on span "Save Purchase" at bounding box center [1466, 102] width 86 height 16
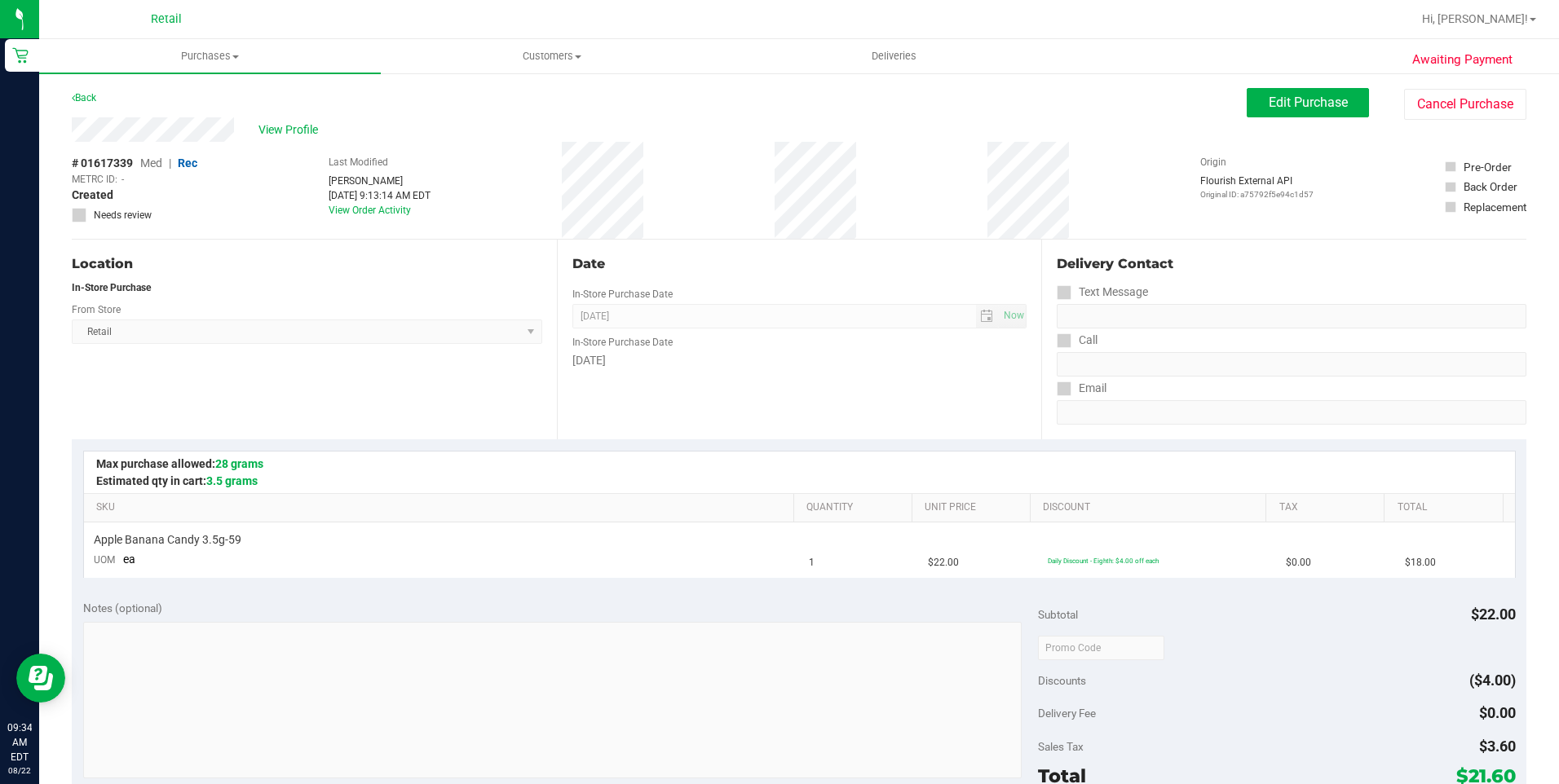
click at [300, 133] on span "View Profile" at bounding box center [291, 130] width 66 height 18
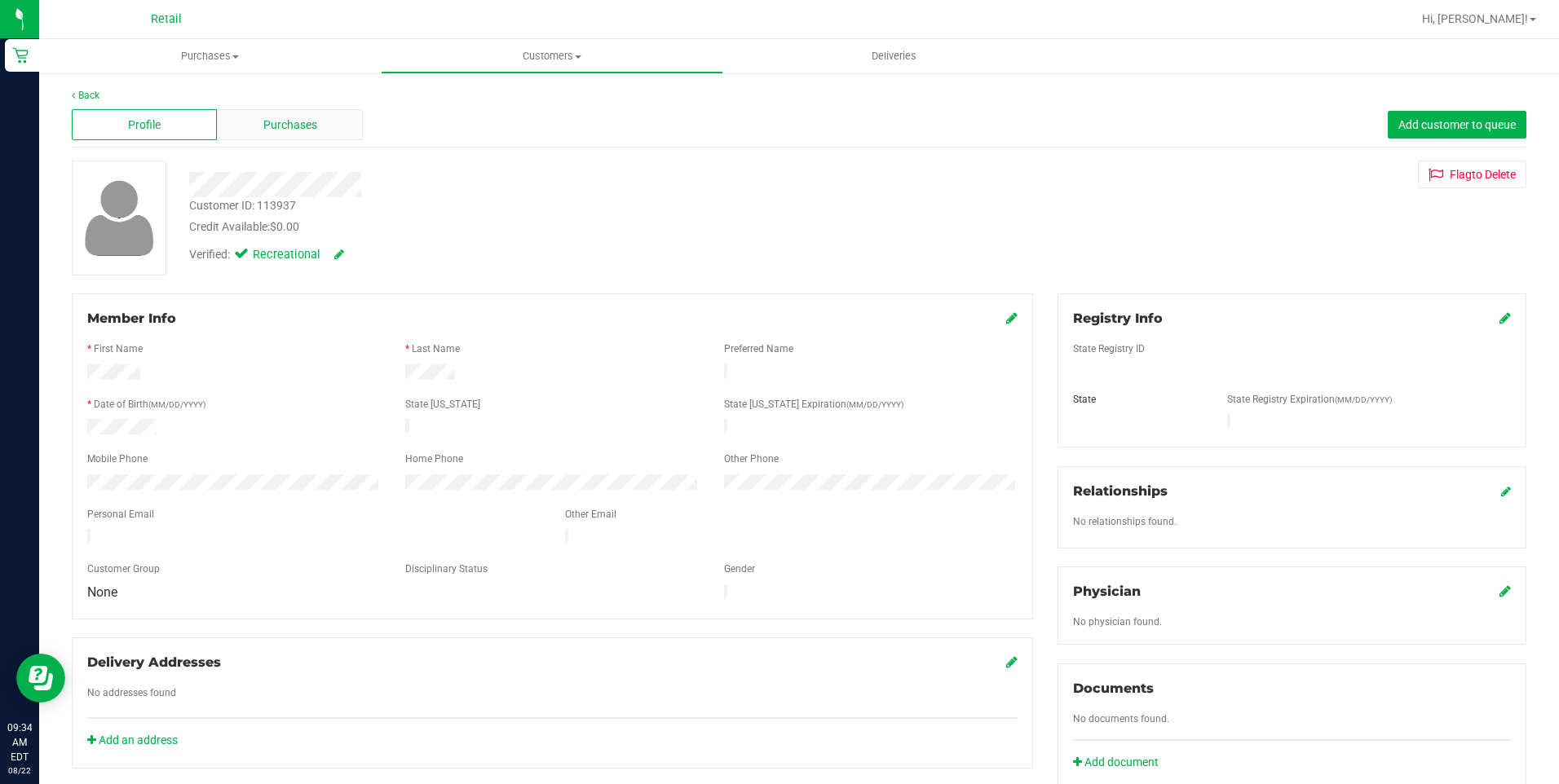
click at [293, 119] on span "Purchases" at bounding box center [290, 125] width 54 height 18
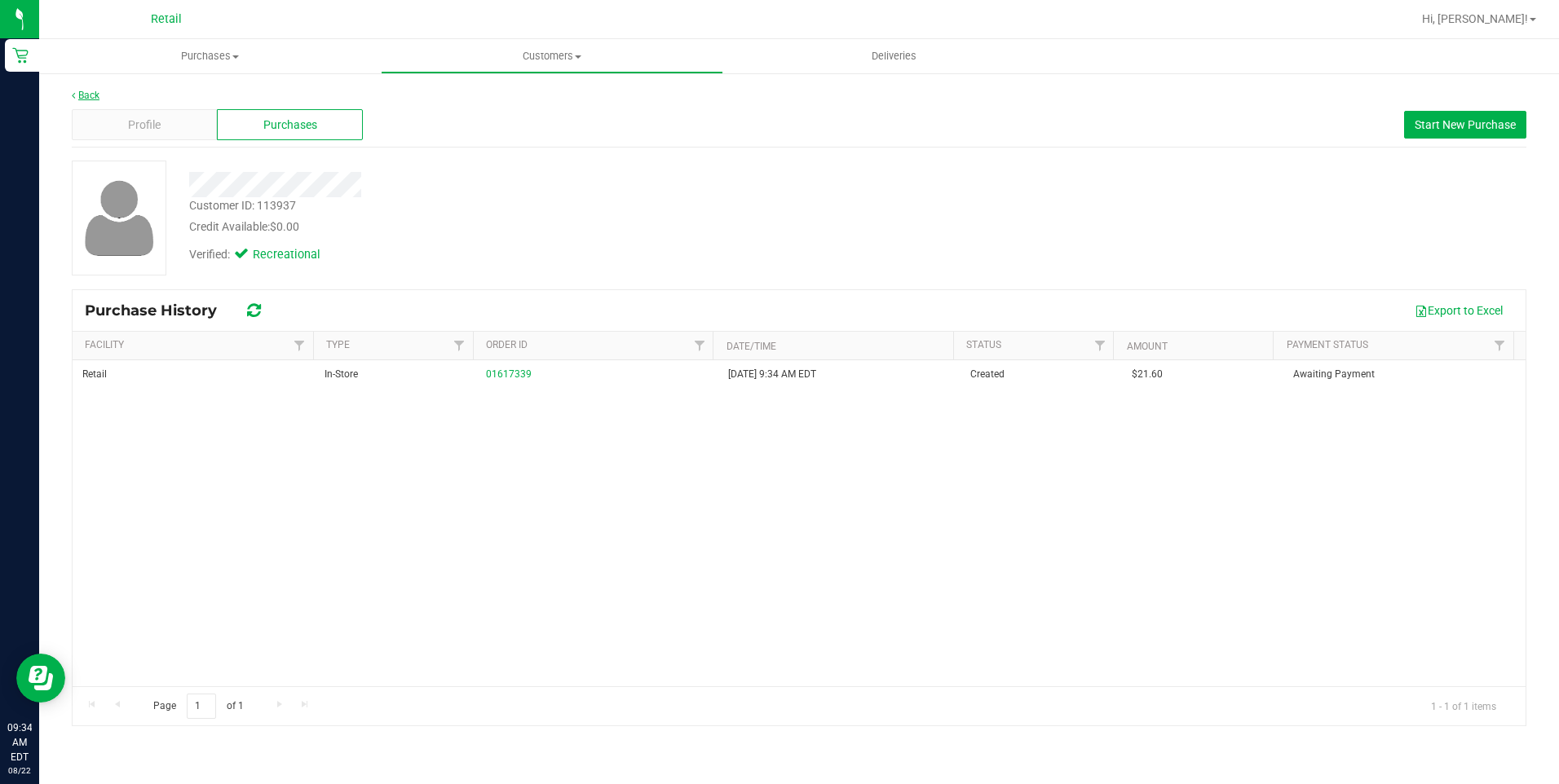
click at [79, 98] on link "Back" at bounding box center [86, 95] width 28 height 11
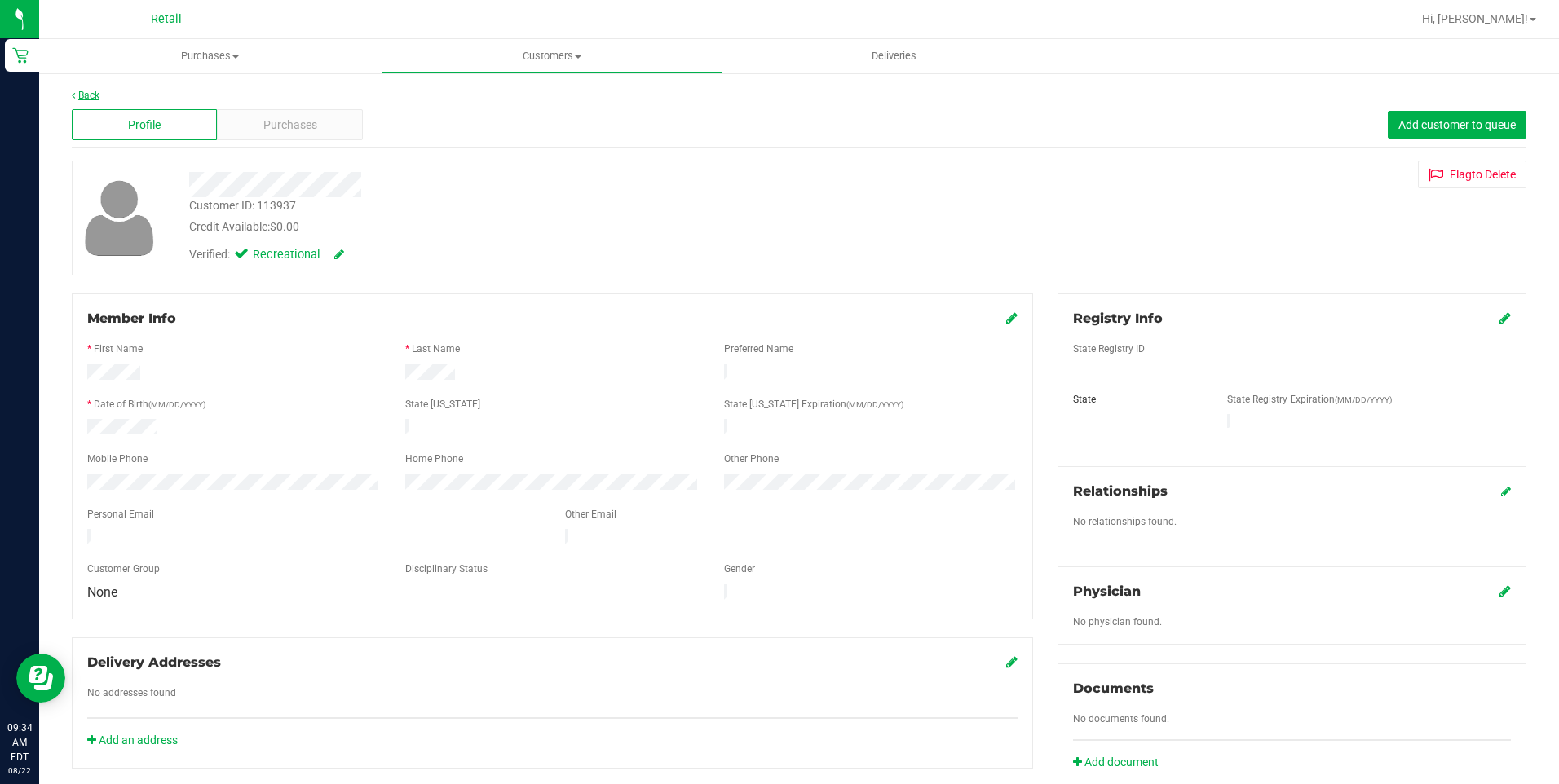
click at [94, 95] on link "Back" at bounding box center [86, 95] width 28 height 11
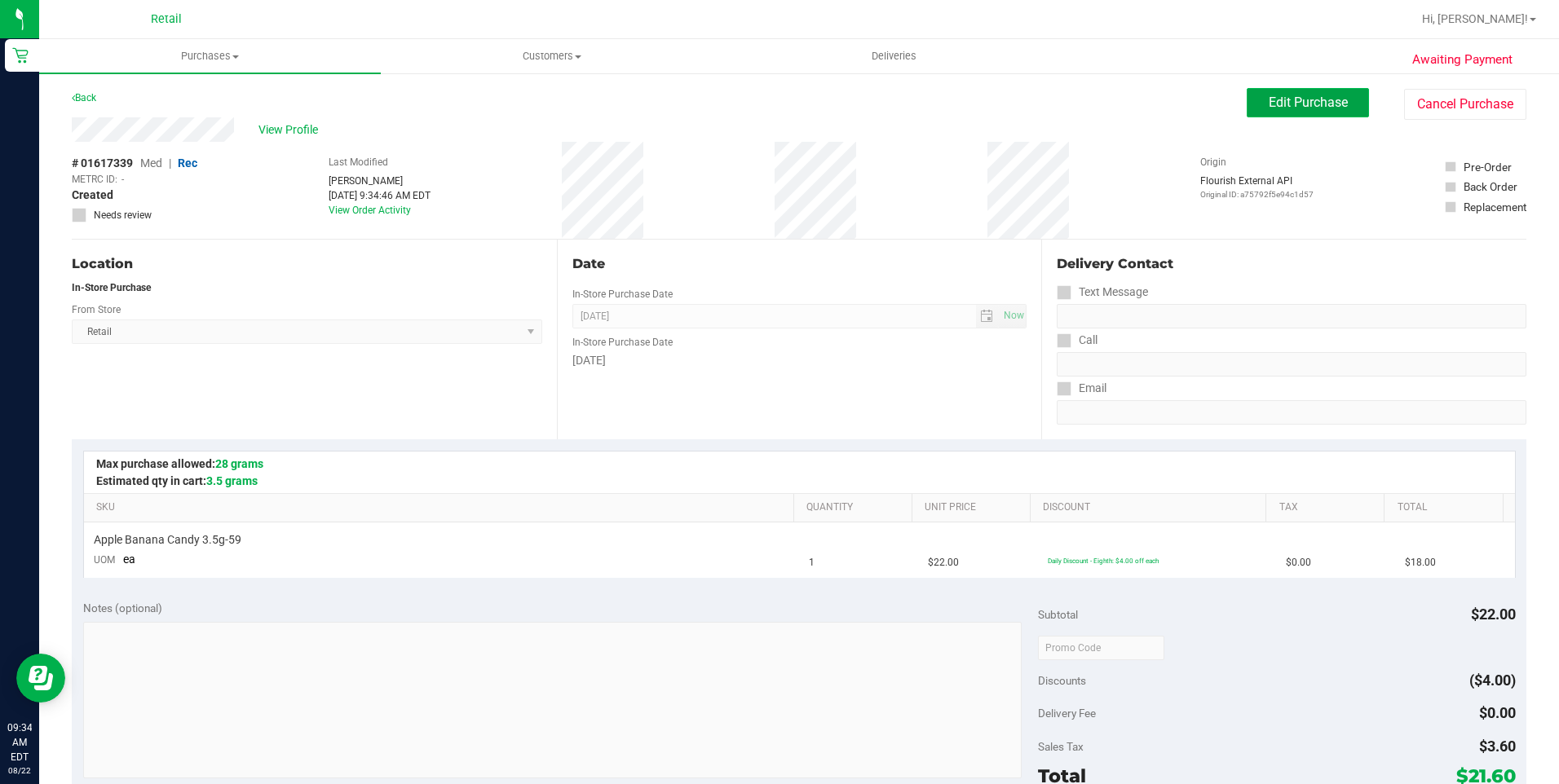
click at [1247, 99] on button "Edit Purchase" at bounding box center [1308, 103] width 122 height 30
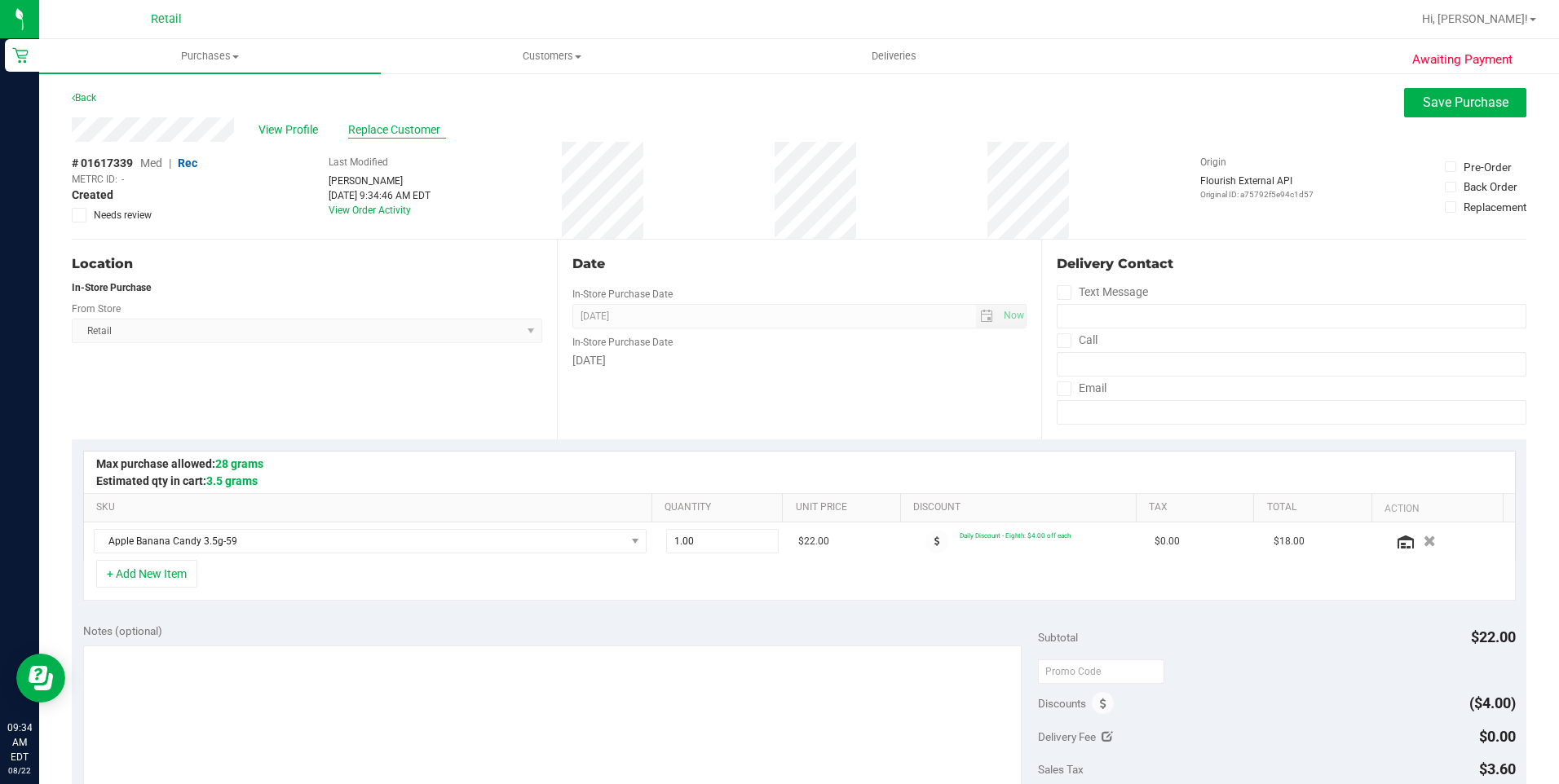
click at [362, 127] on span "Replace Customer" at bounding box center [397, 130] width 98 height 18
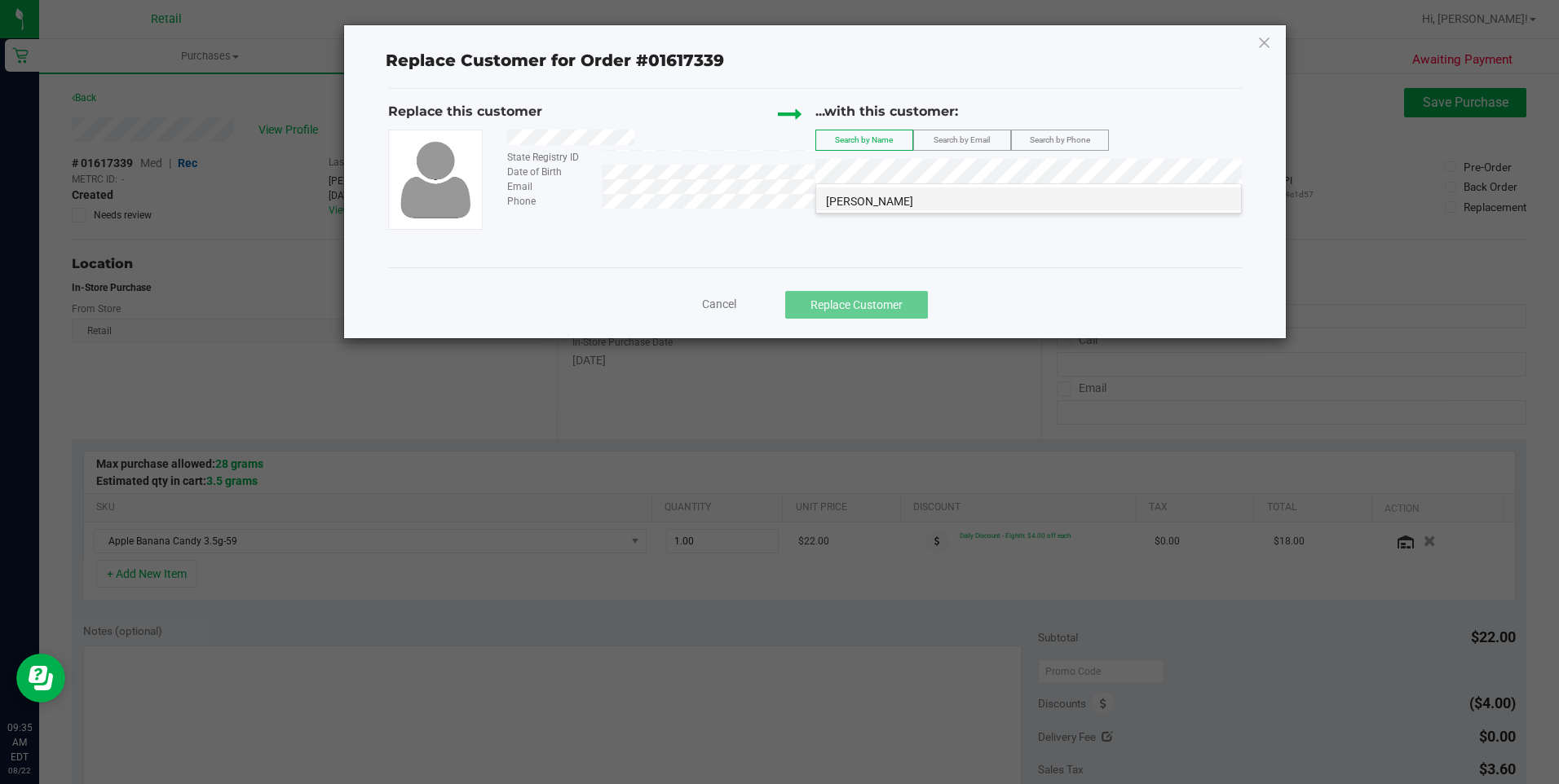
click at [944, 196] on li "Kenterrio Williams" at bounding box center [1029, 199] width 425 height 23
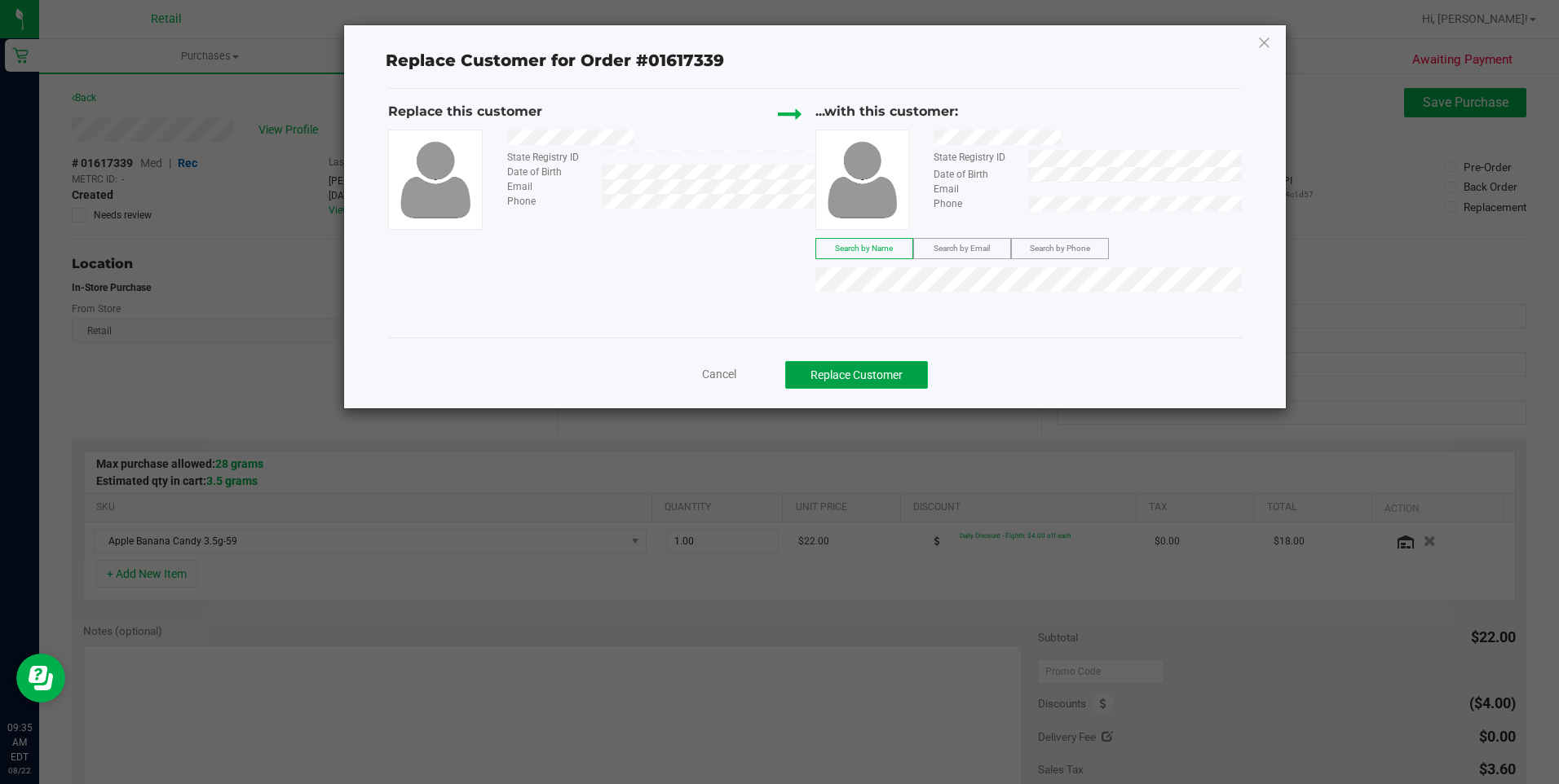
click at [905, 376] on button "Replace Customer" at bounding box center [856, 375] width 143 height 28
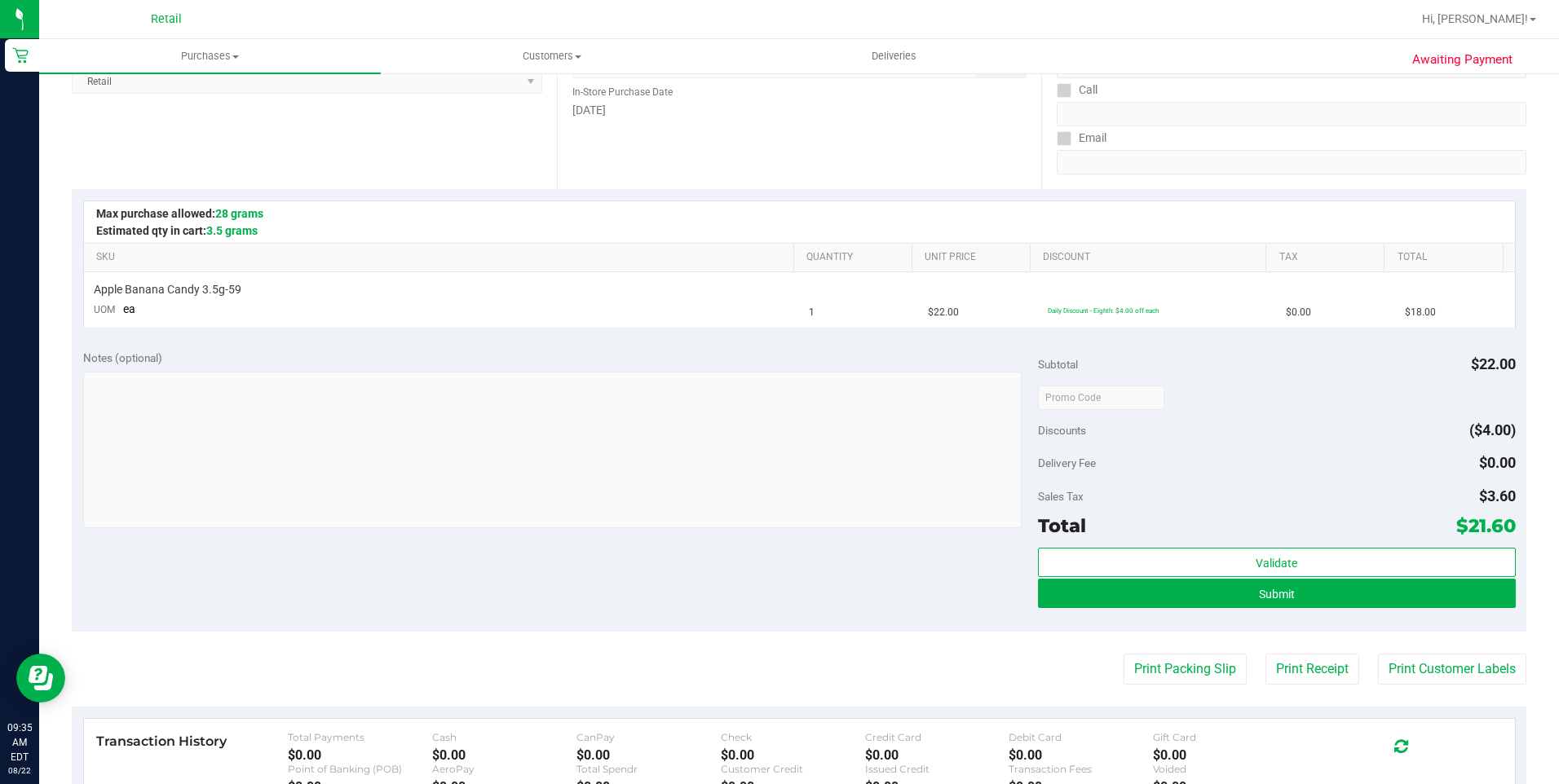
scroll to position [245, 0]
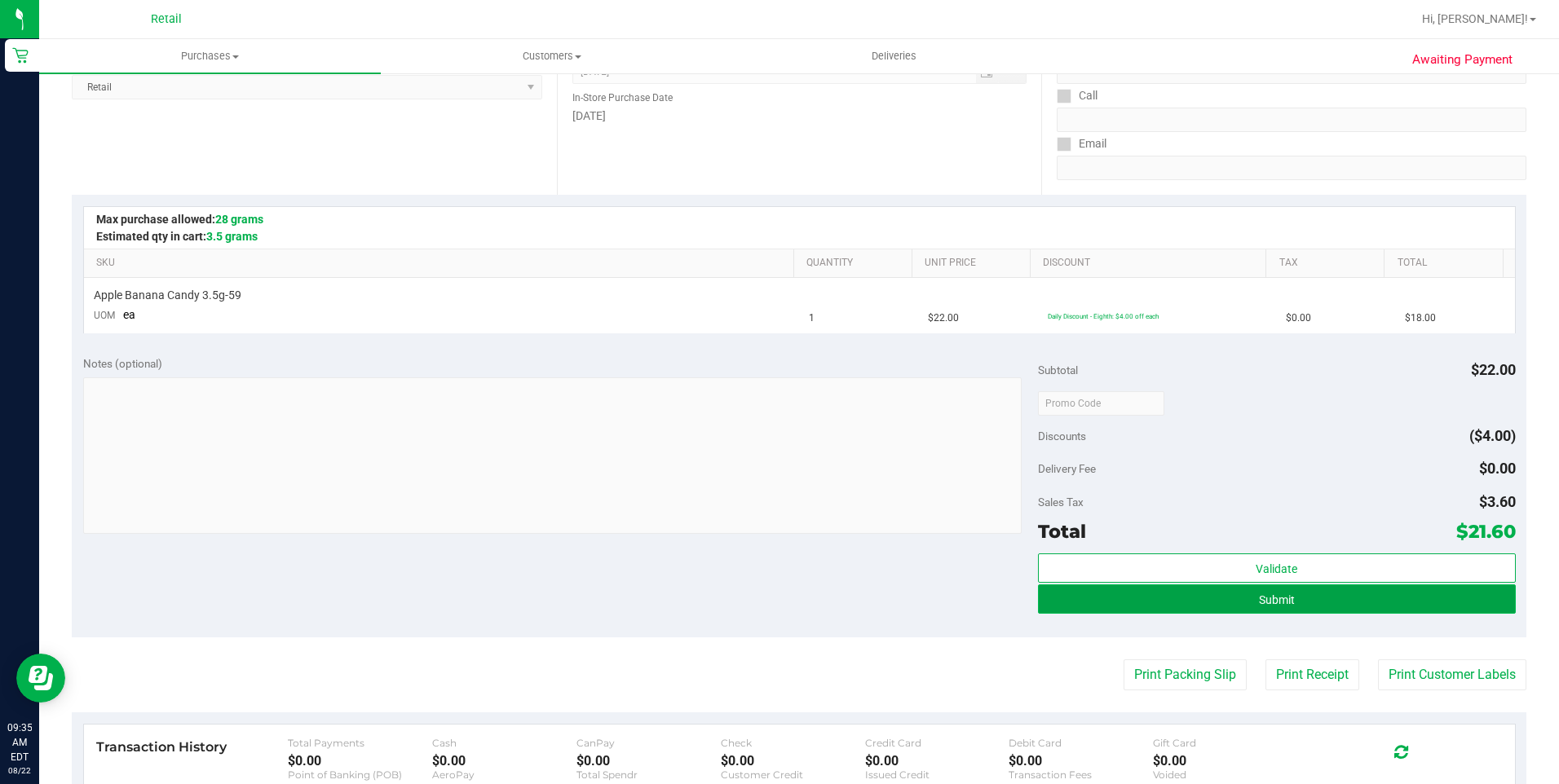
click at [1228, 608] on button "Submit" at bounding box center [1276, 599] width 477 height 30
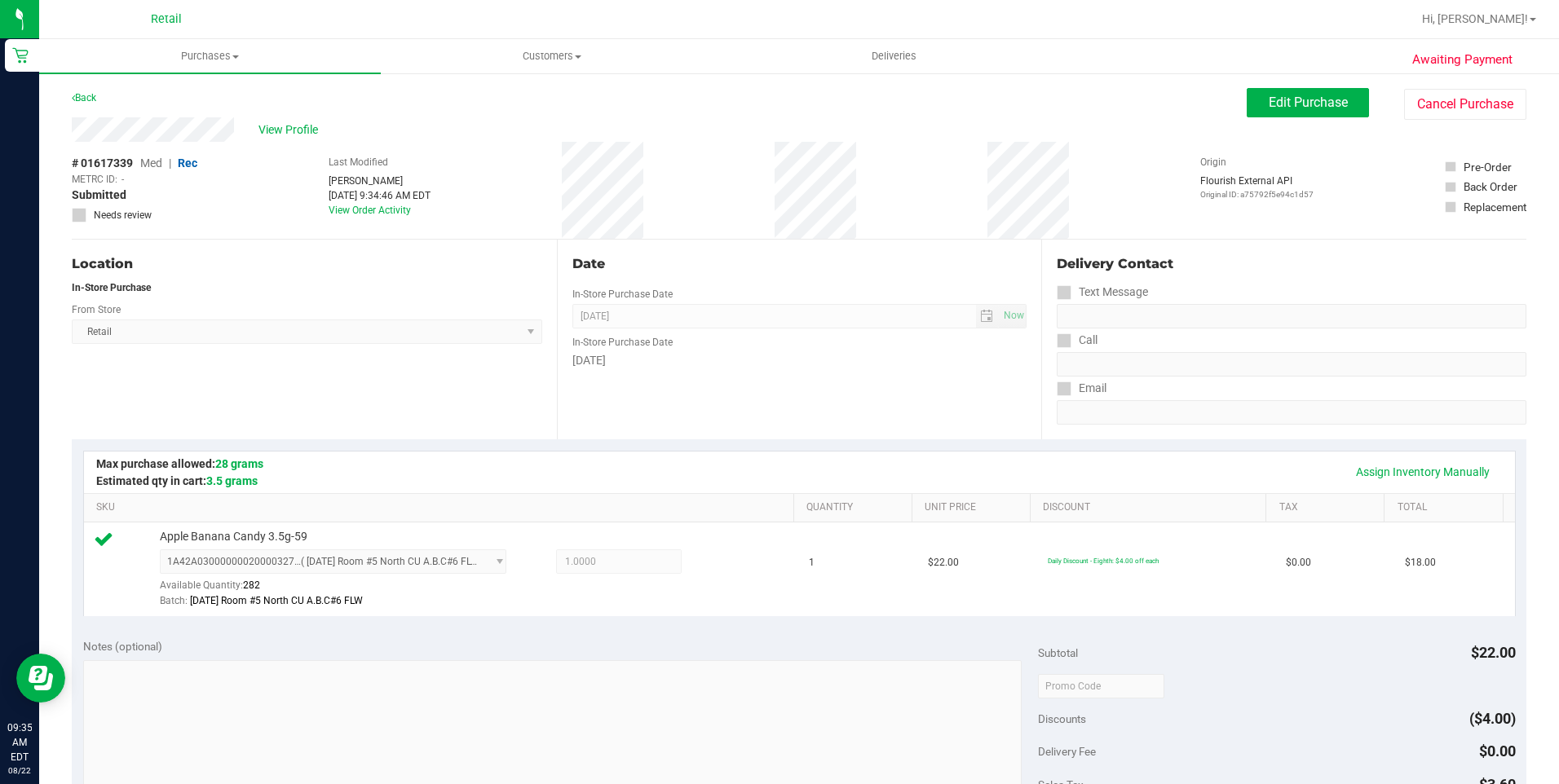
scroll to position [489, 0]
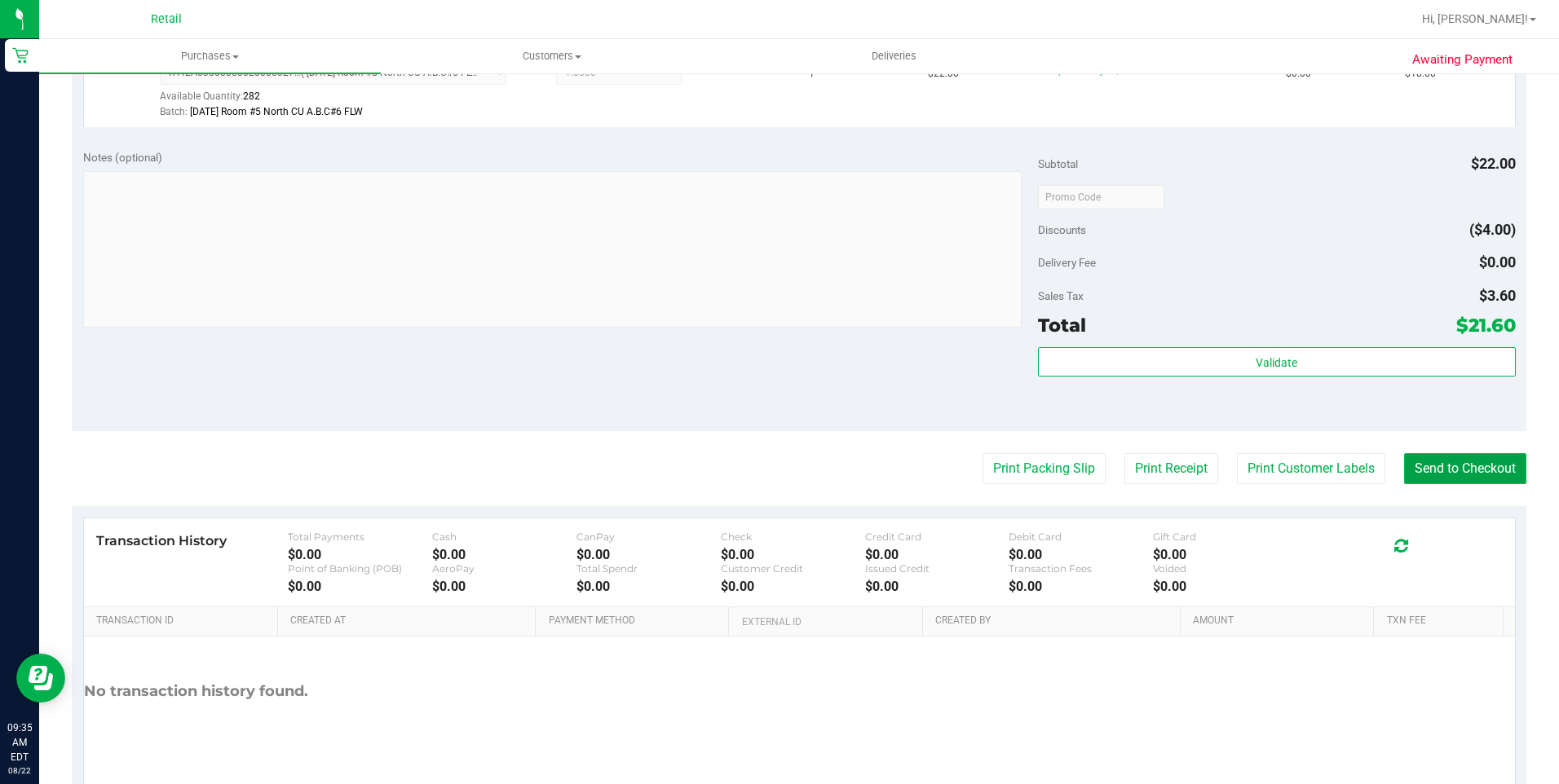
click at [1444, 464] on button "Send to Checkout" at bounding box center [1465, 469] width 122 height 31
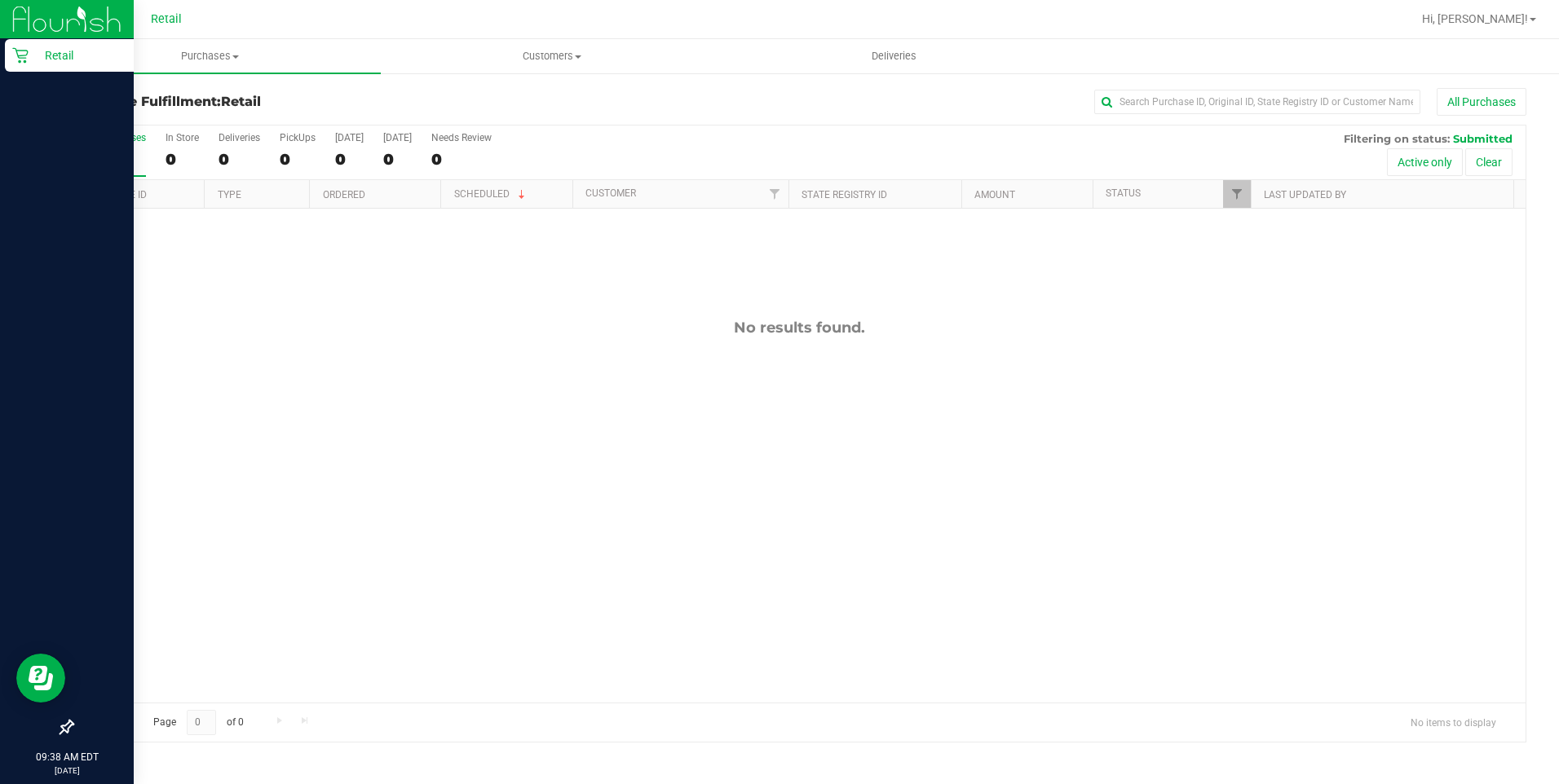
click at [21, 48] on icon at bounding box center [20, 55] width 17 height 17
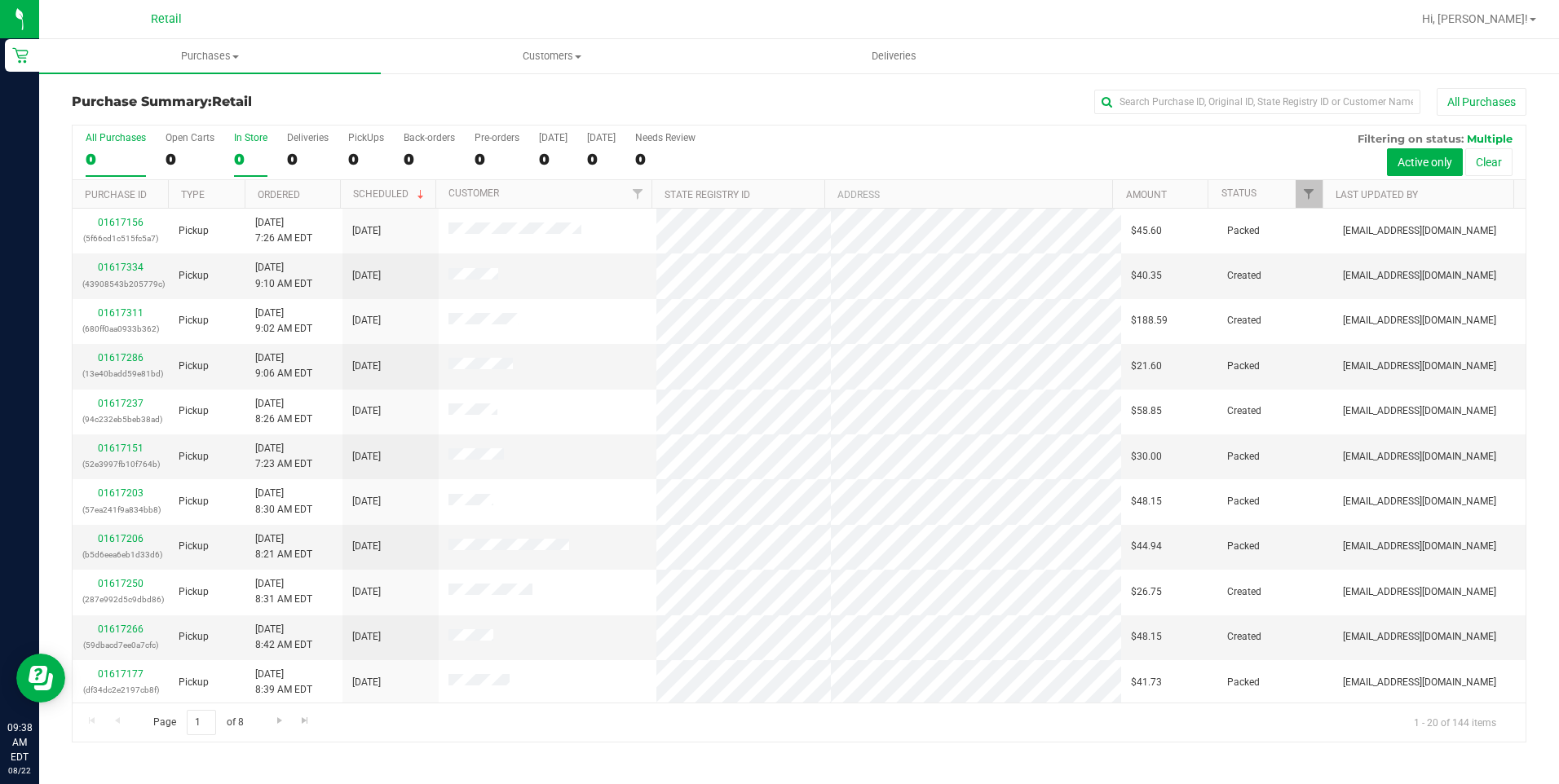
click at [246, 146] on label "In Store 0" at bounding box center [250, 154] width 33 height 45
click at [0, 0] on input "In Store 0" at bounding box center [0, 0] width 0 height 0
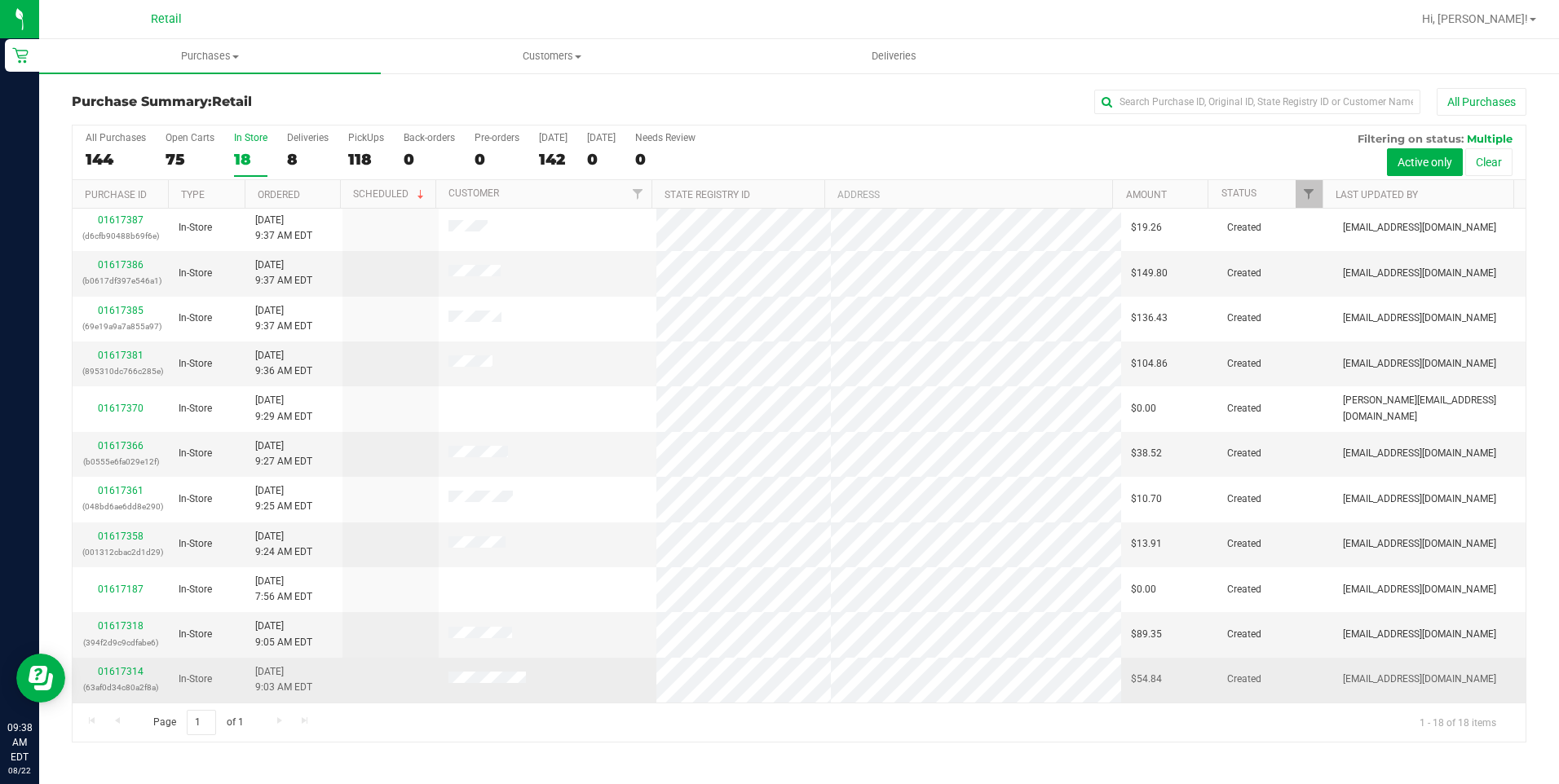
scroll to position [73, 0]
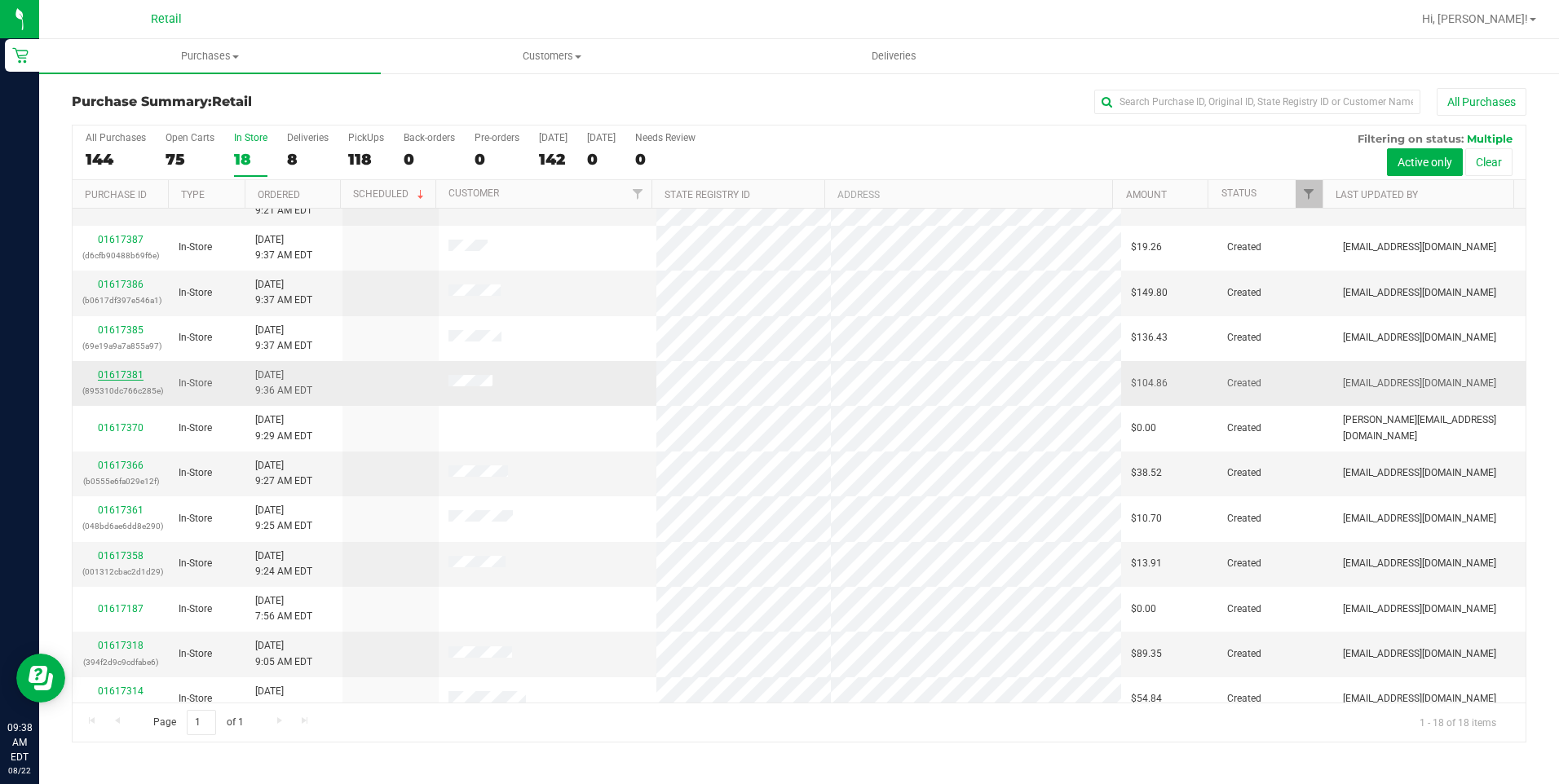
click at [111, 375] on link "01617381" at bounding box center [120, 375] width 45 height 11
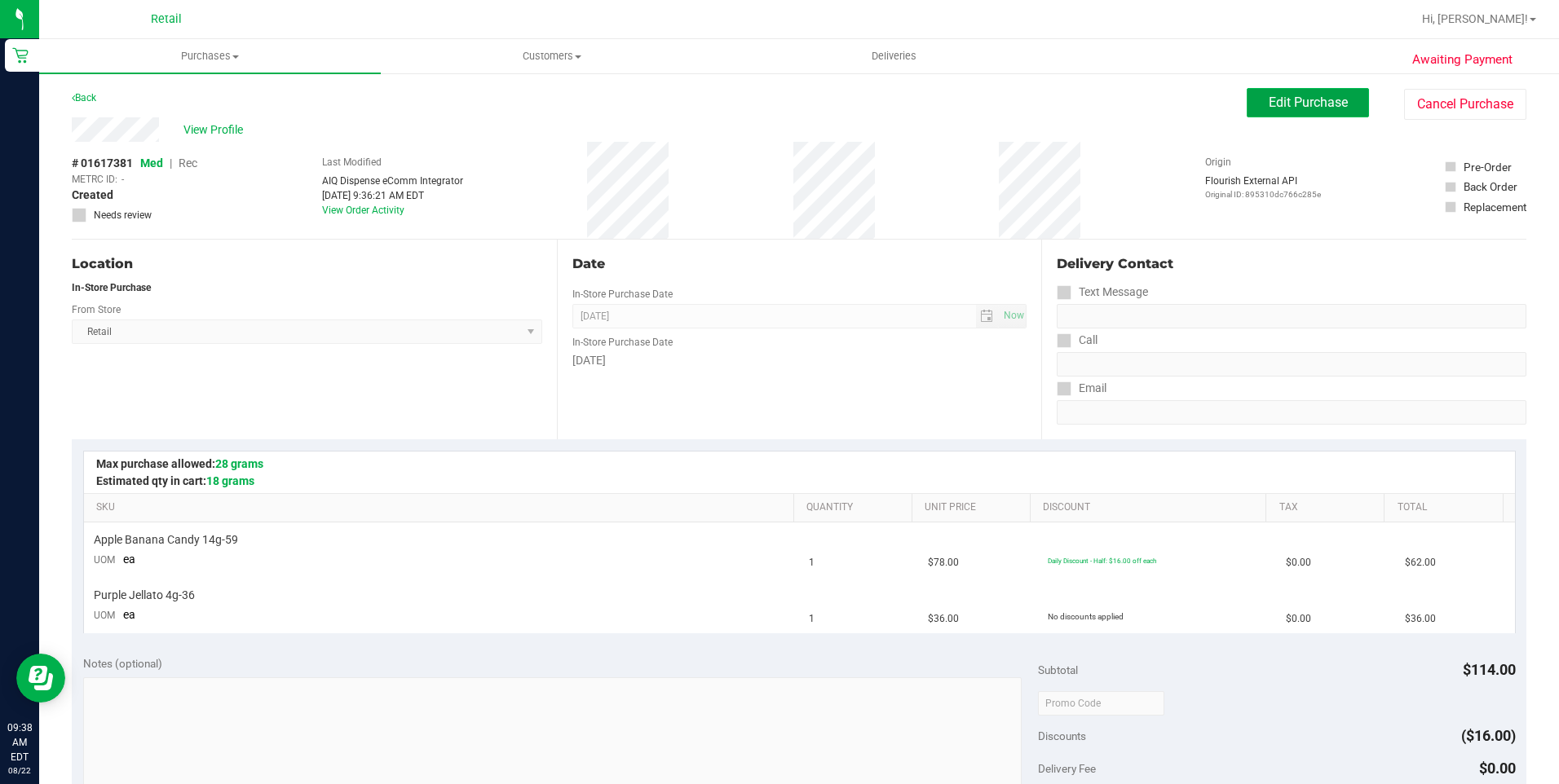
click at [1269, 106] on span "Edit Purchase" at bounding box center [1309, 102] width 79 height 16
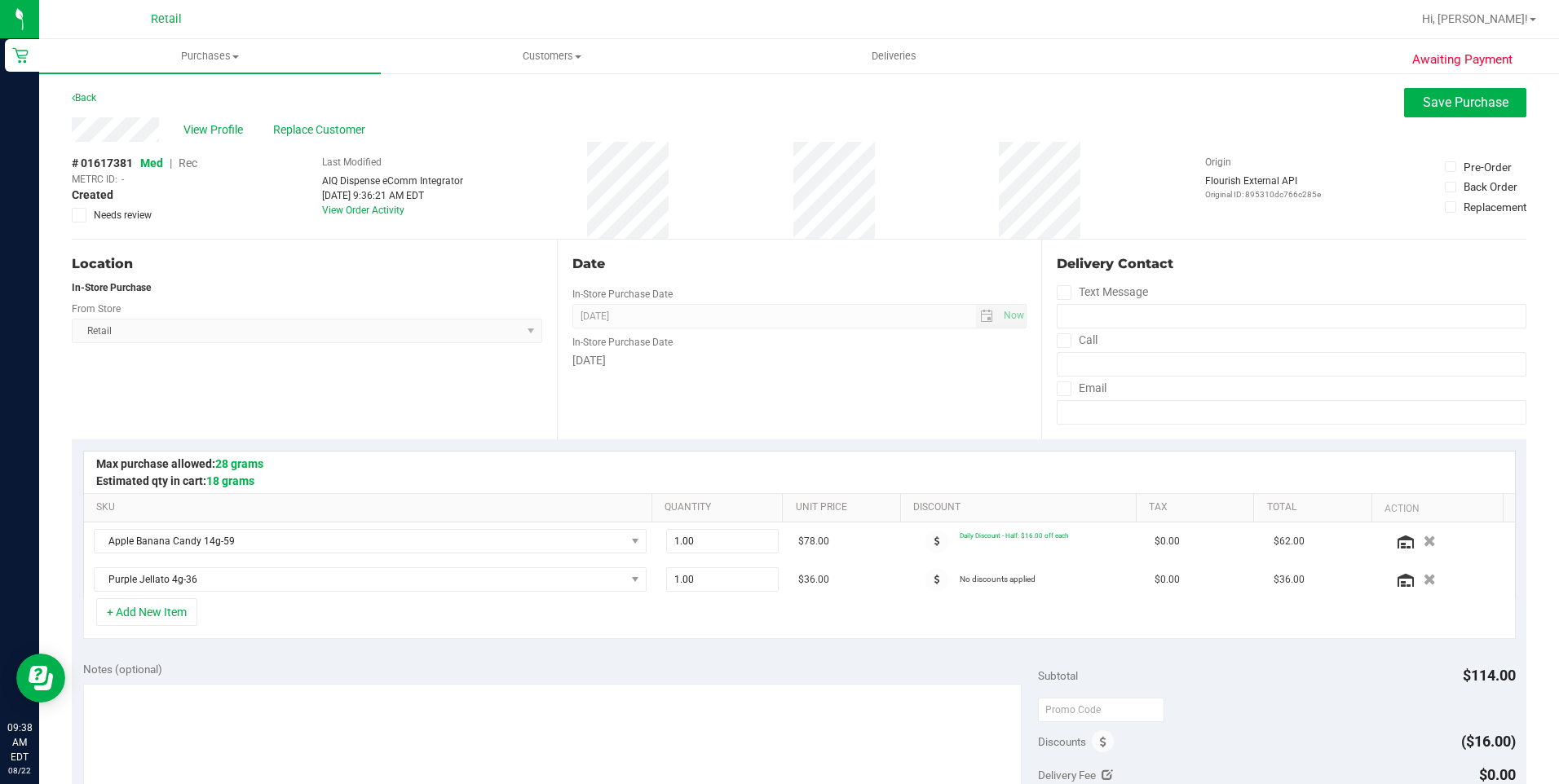
click at [184, 168] on span "Rec" at bounding box center [187, 163] width 18 height 13
click at [1444, 98] on span "Save Purchase" at bounding box center [1466, 102] width 86 height 16
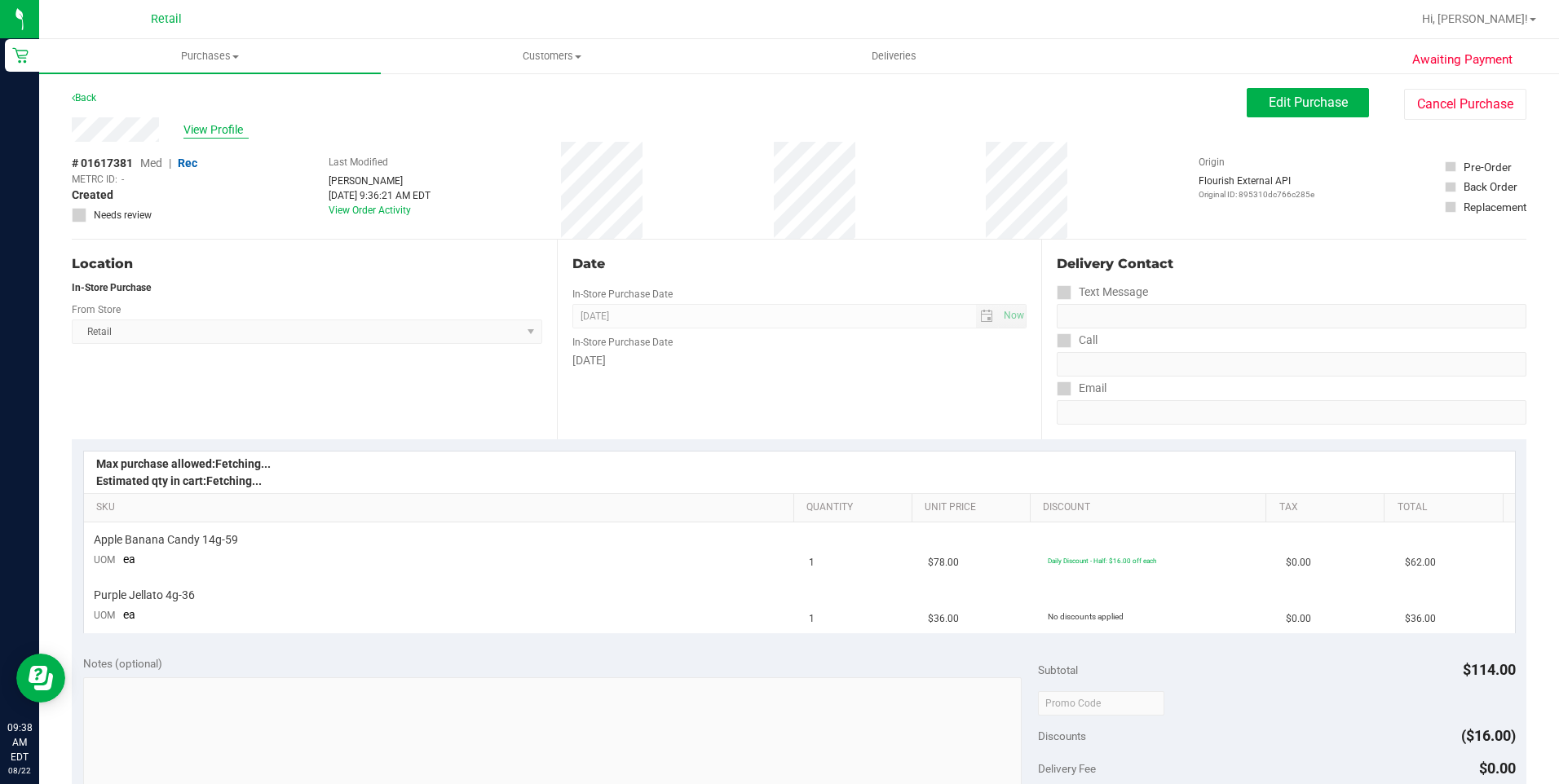
click at [206, 130] on span "View Profile" at bounding box center [216, 130] width 66 height 18
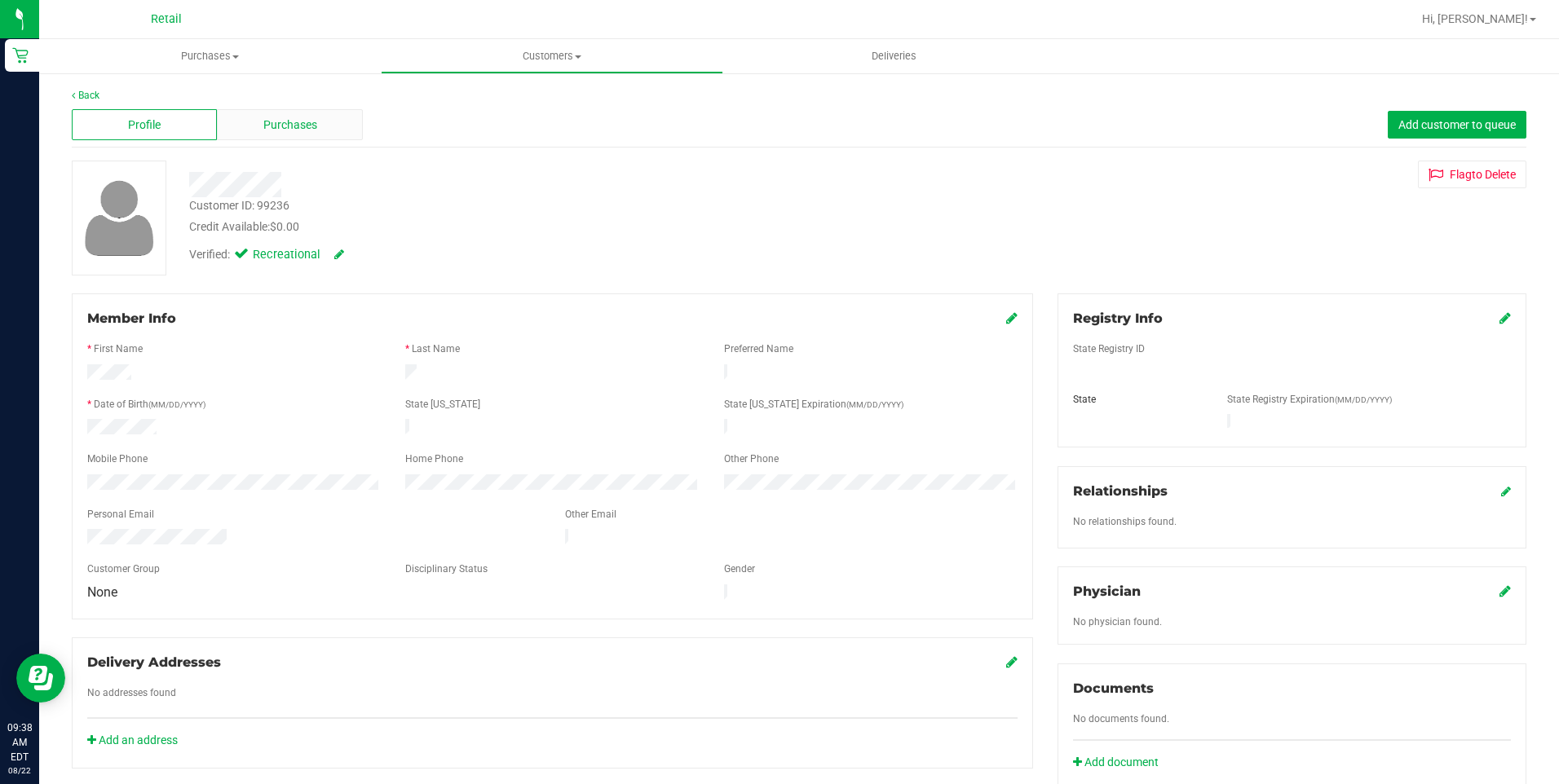
click at [337, 131] on div "Purchases" at bounding box center [289, 125] width 145 height 31
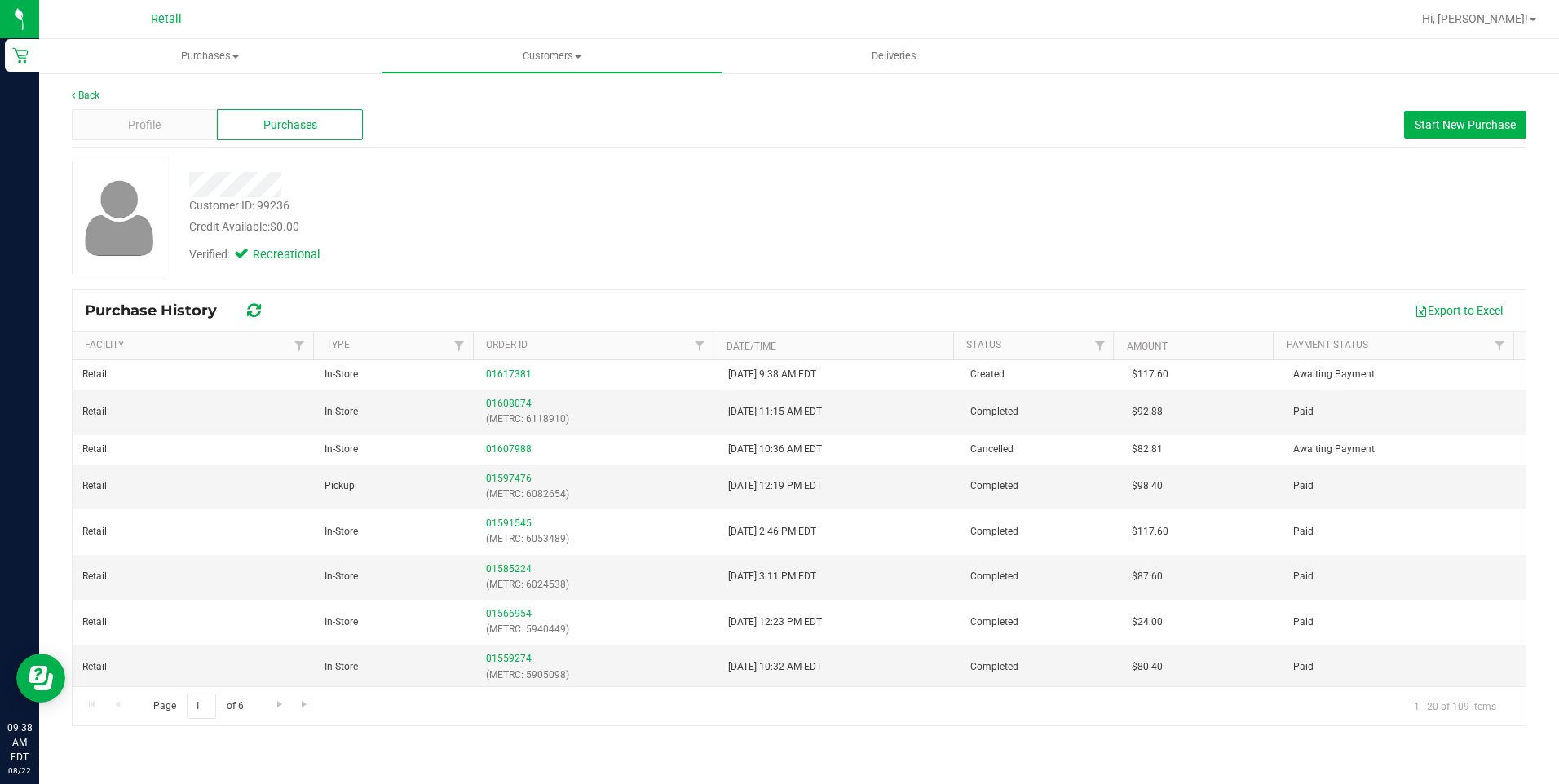
click at [98, 85] on div "Back Profile Purchases Start New Purchase Customer ID: 99236 Credit Available: …" at bounding box center [799, 407] width 1520 height 671
click at [93, 90] on link "Back" at bounding box center [86, 95] width 28 height 11
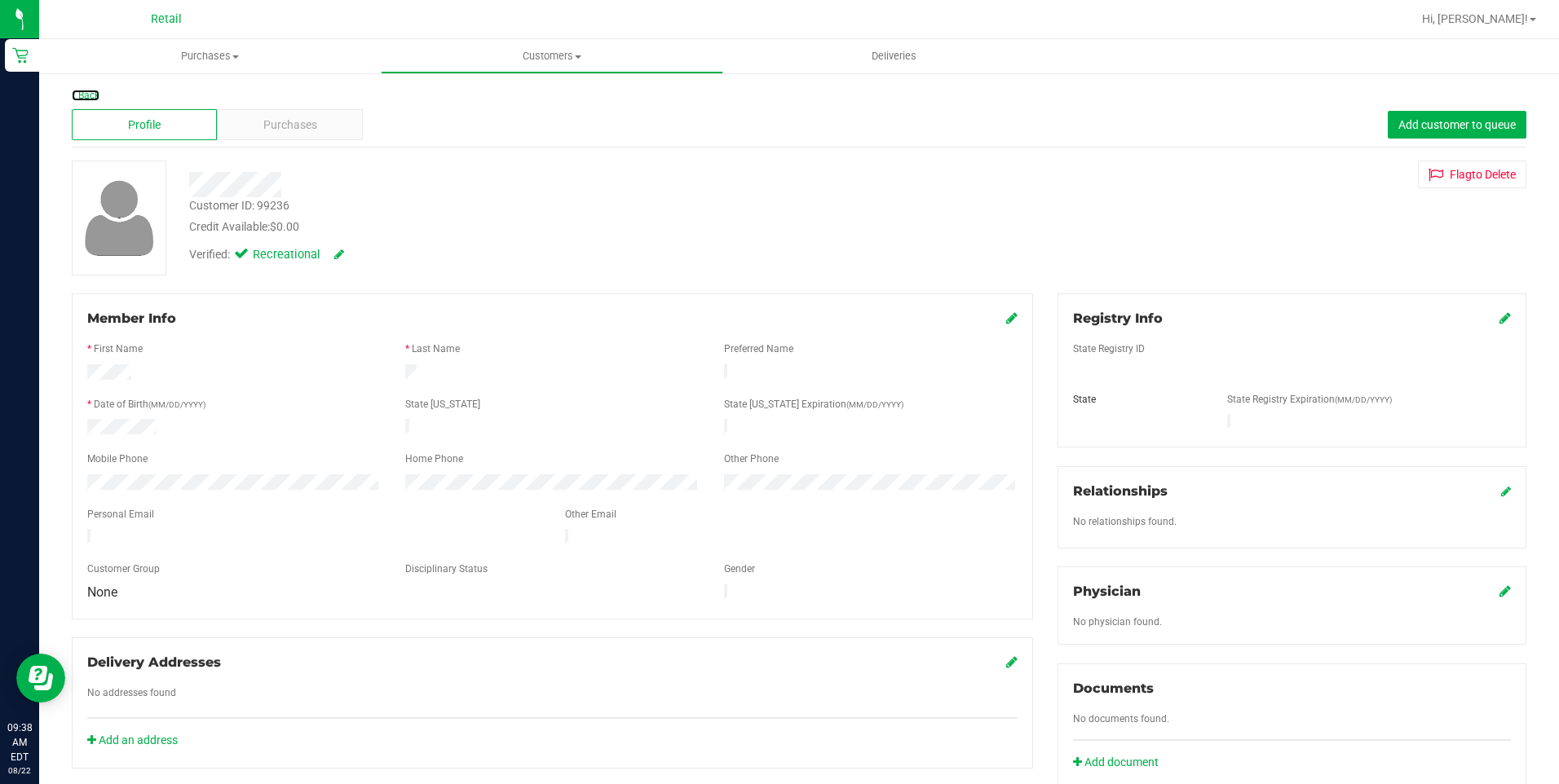
click at [93, 90] on link "Back" at bounding box center [86, 95] width 28 height 11
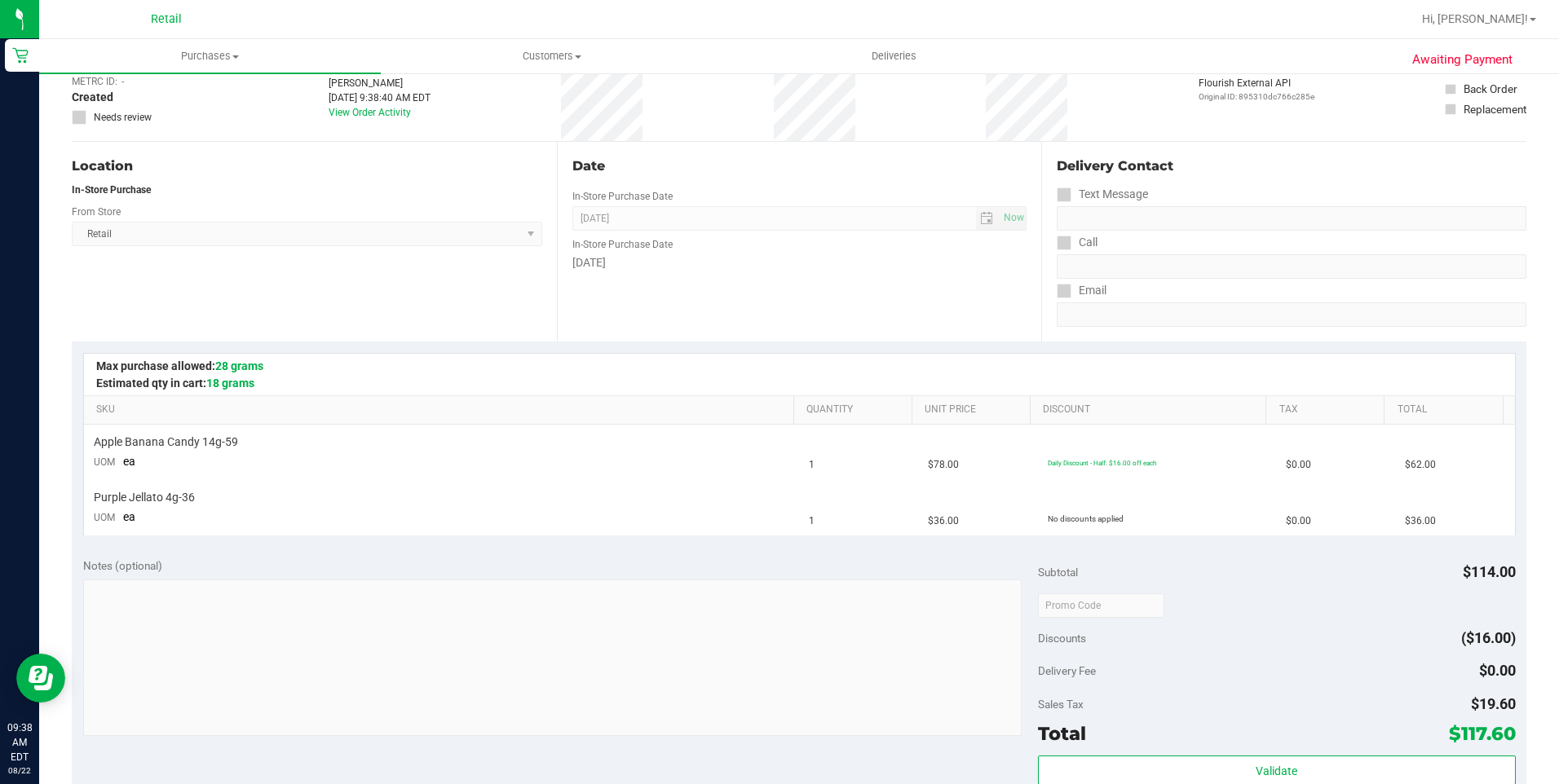
scroll to position [245, 0]
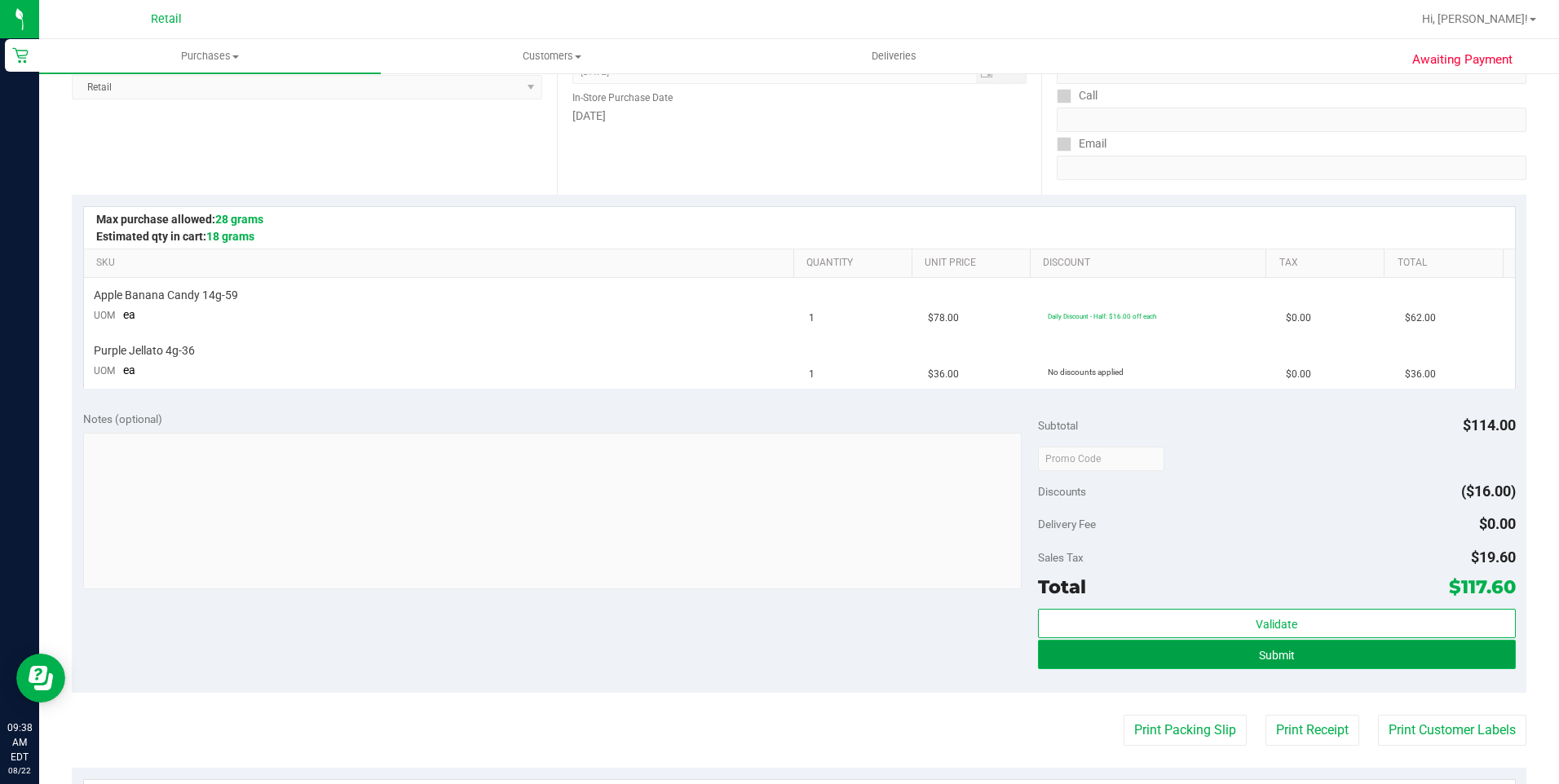
drag, startPoint x: 1154, startPoint y: 651, endPoint x: 1154, endPoint y: 658, distance: 7.0
click at [1154, 658] on button "Submit" at bounding box center [1276, 655] width 477 height 30
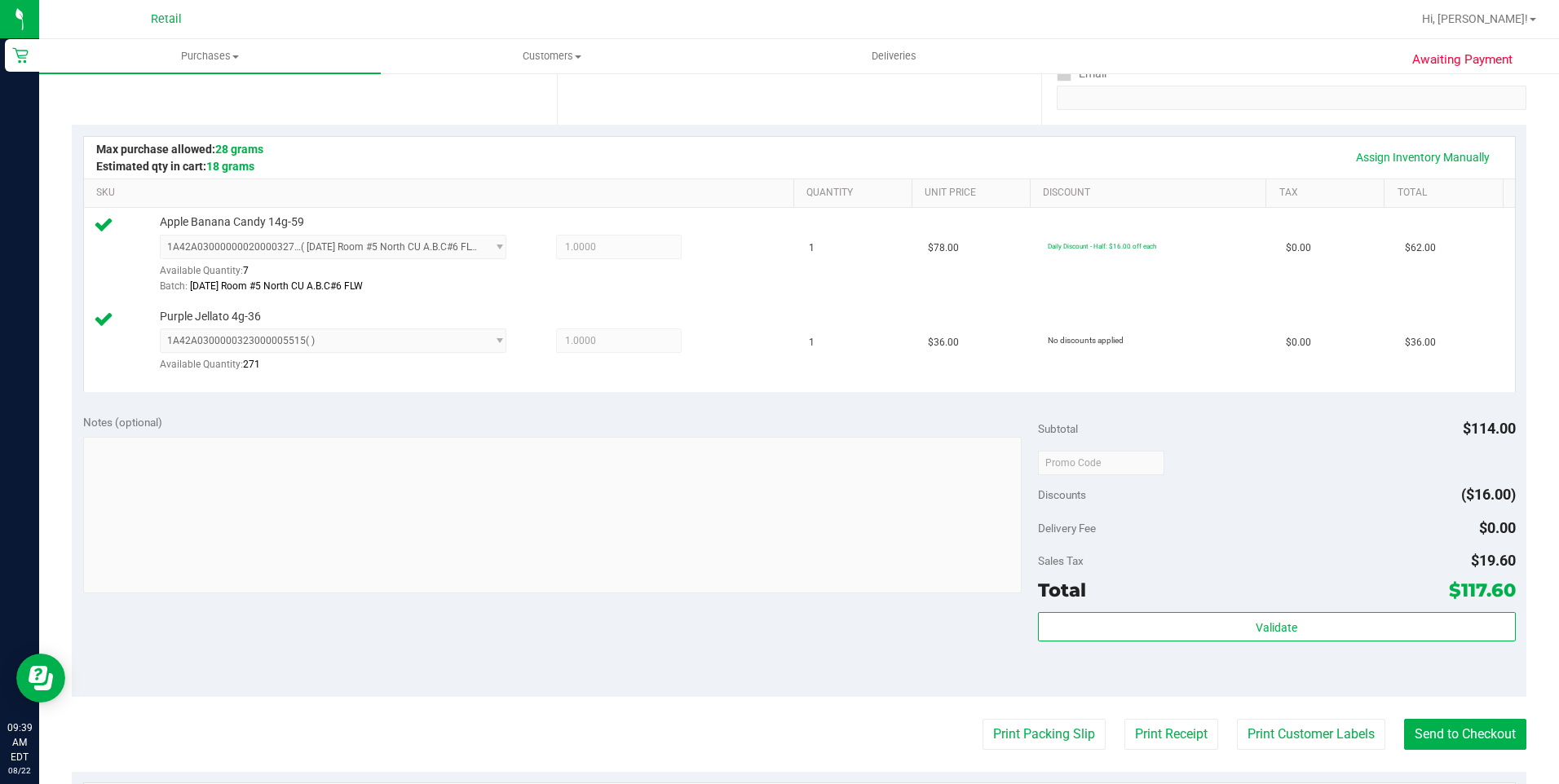
scroll to position [326, 0]
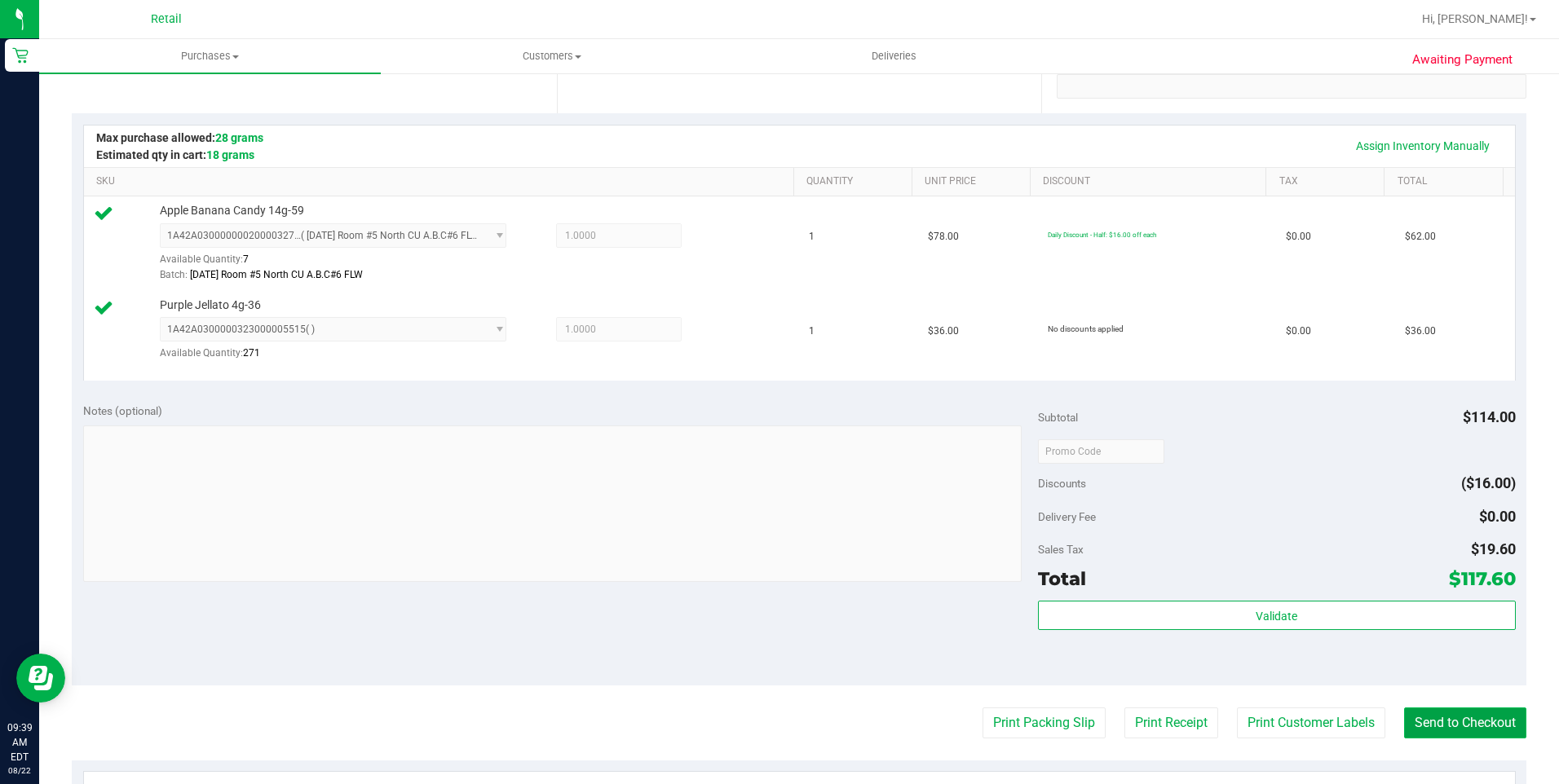
click at [1451, 726] on button "Send to Checkout" at bounding box center [1465, 723] width 122 height 31
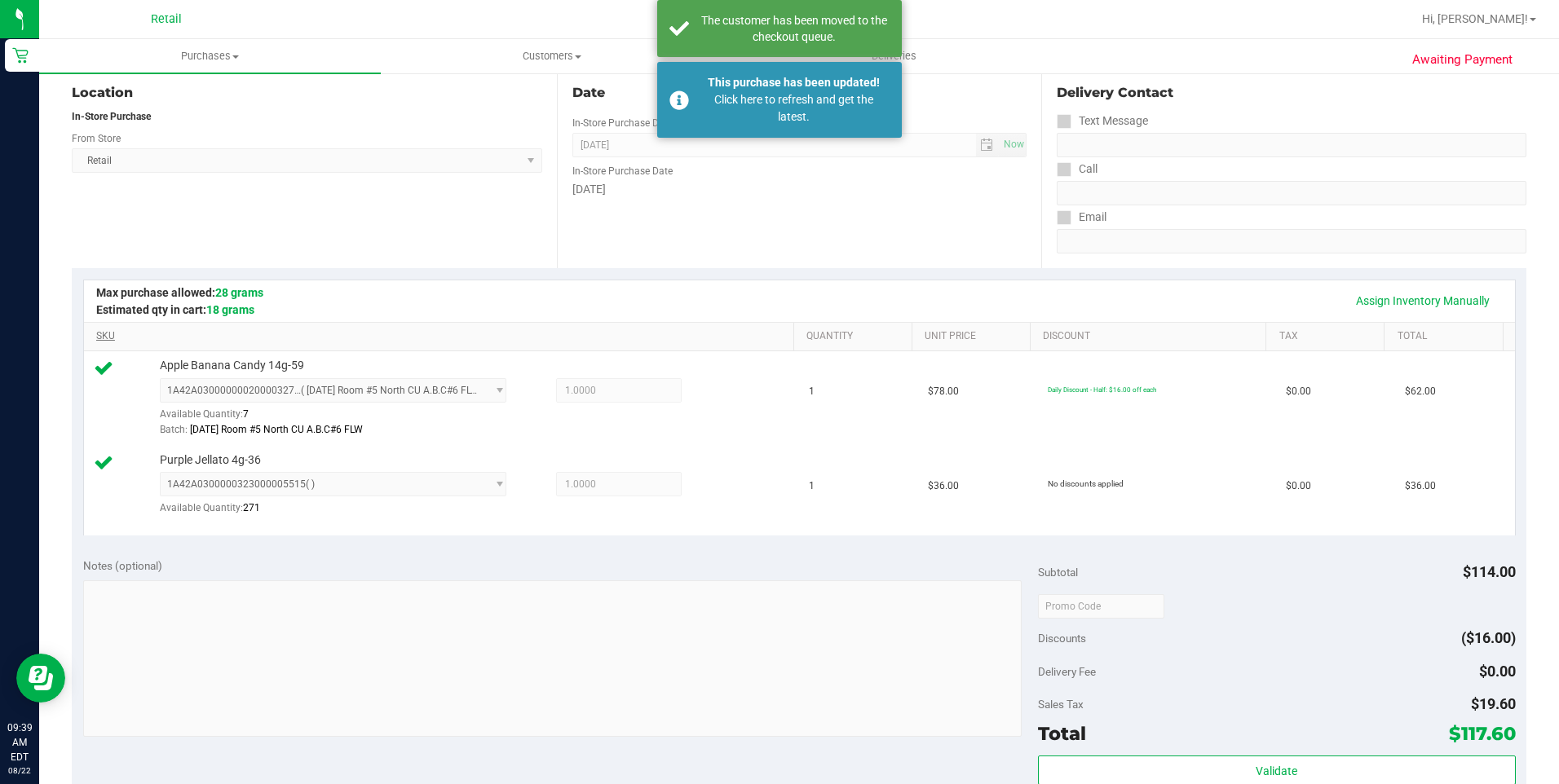
scroll to position [0, 0]
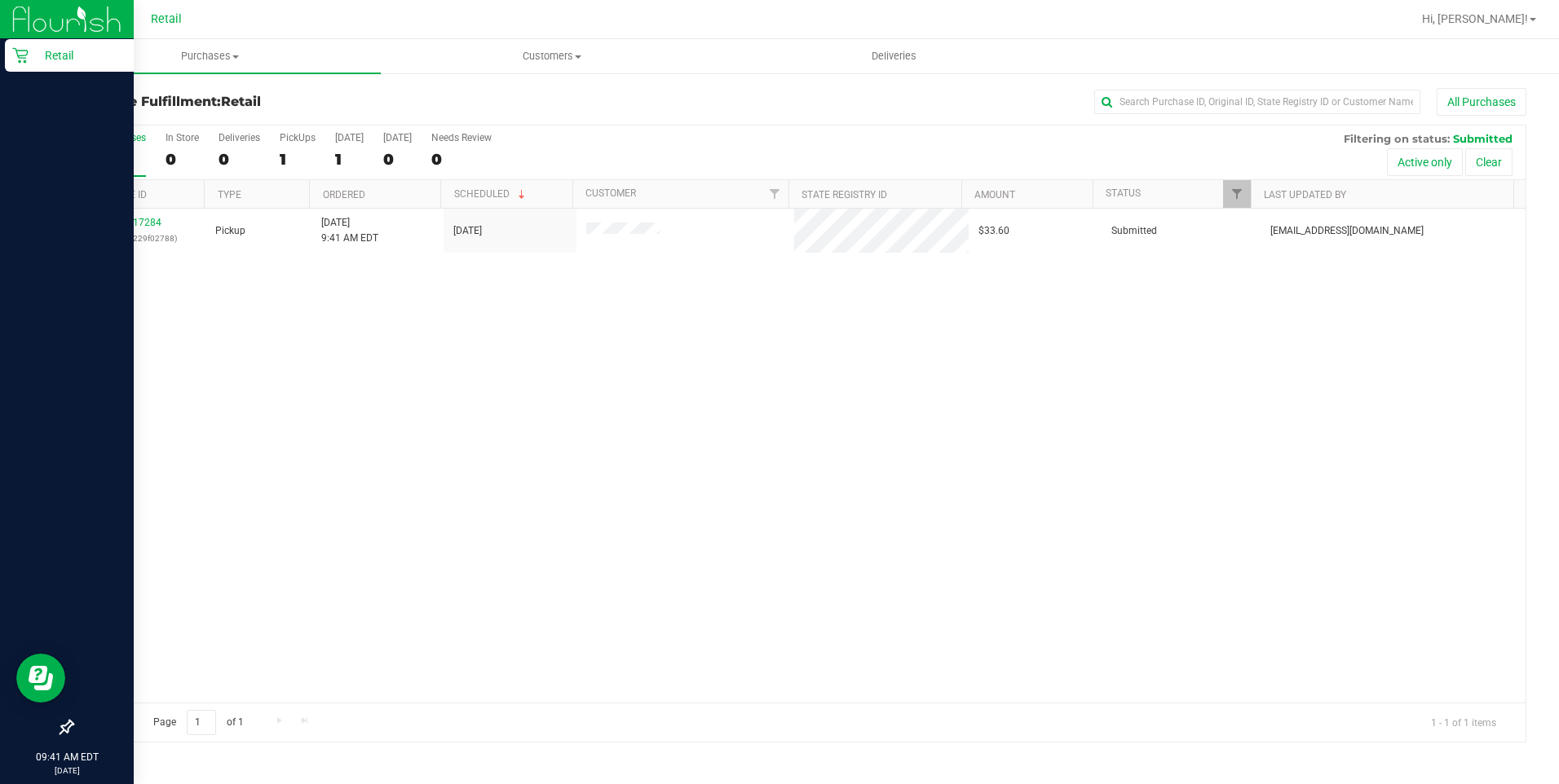
click at [29, 54] on p "Retail" at bounding box center [78, 54] width 98 height 19
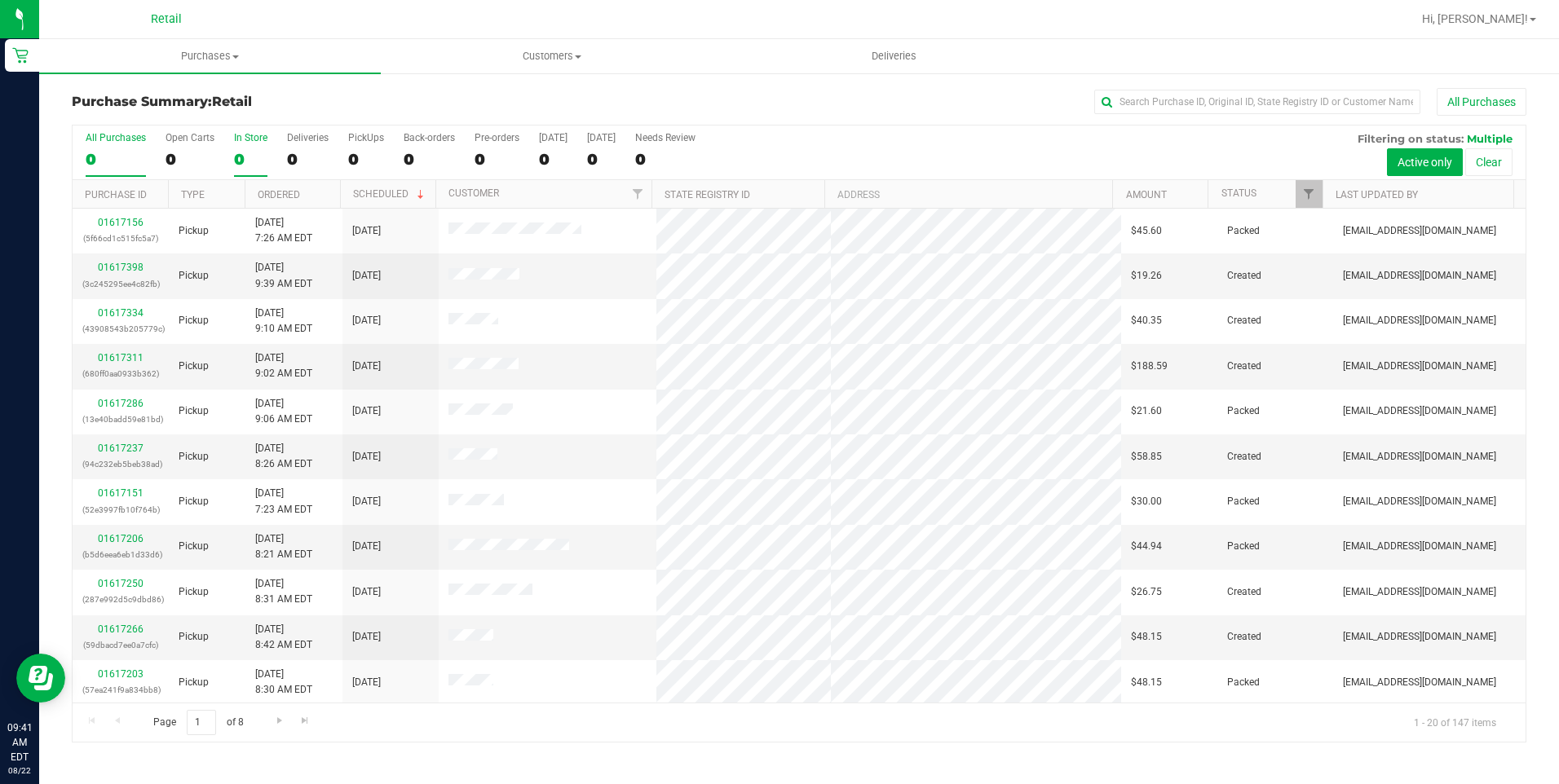
click at [249, 152] on div "0" at bounding box center [250, 159] width 33 height 18
click at [0, 0] on input "In Store 0" at bounding box center [0, 0] width 0 height 0
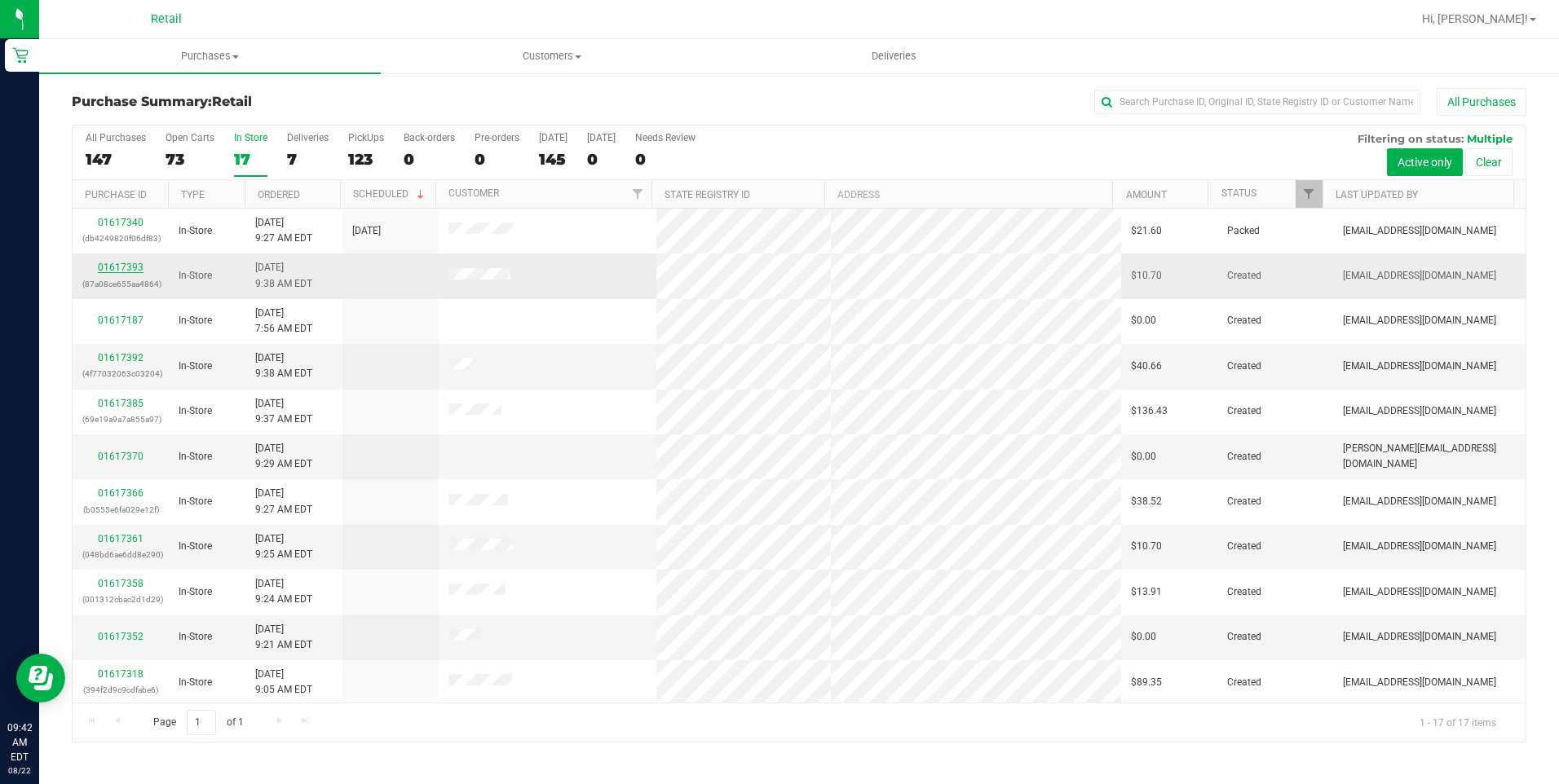
click at [140, 264] on link "01617393" at bounding box center [120, 267] width 45 height 11
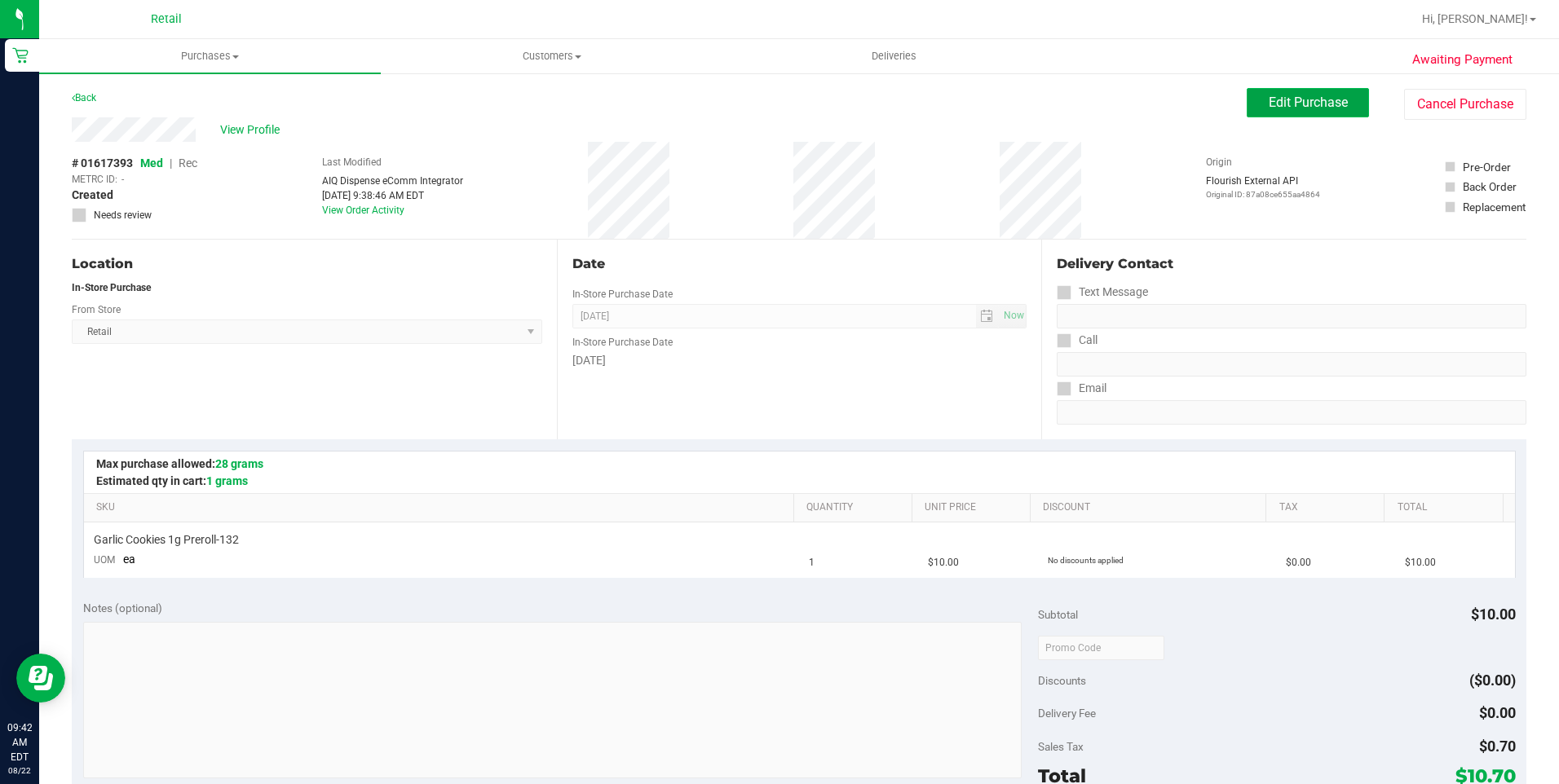
click at [1293, 103] on span "Edit Purchase" at bounding box center [1309, 102] width 79 height 16
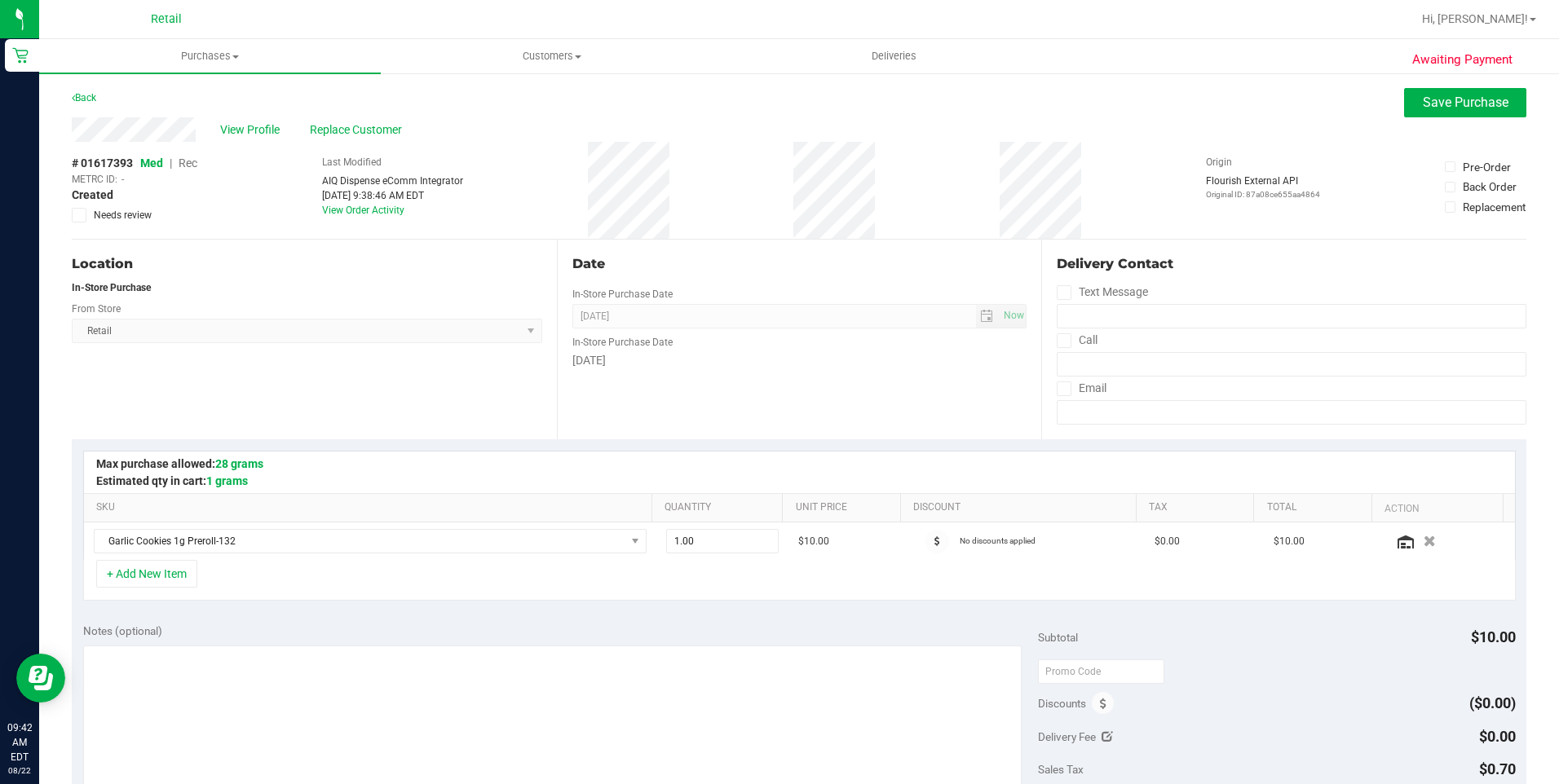
click at [191, 166] on span "Rec" at bounding box center [187, 163] width 18 height 13
click at [1442, 110] on button "Save Purchase" at bounding box center [1465, 103] width 122 height 30
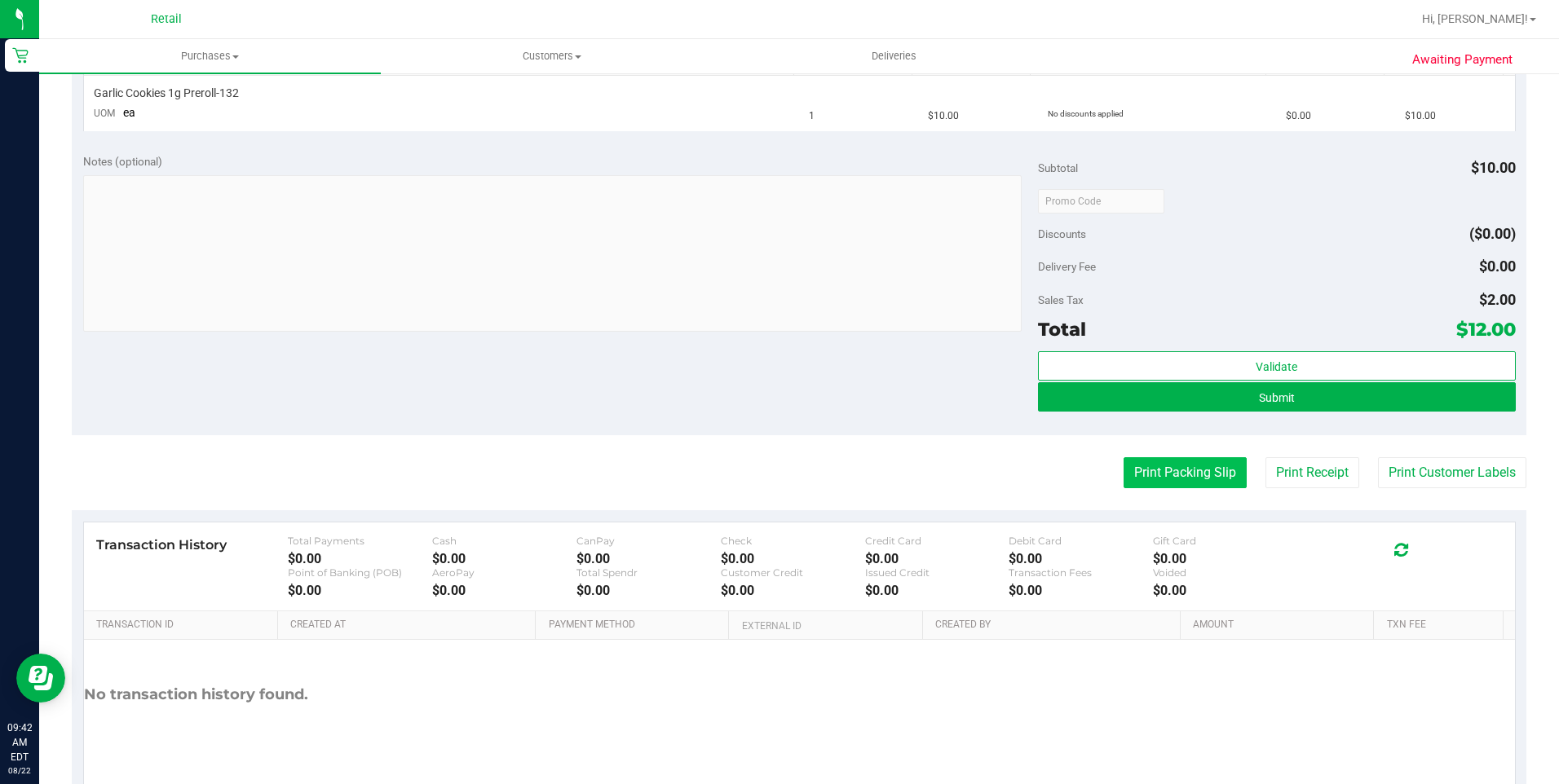
scroll to position [489, 0]
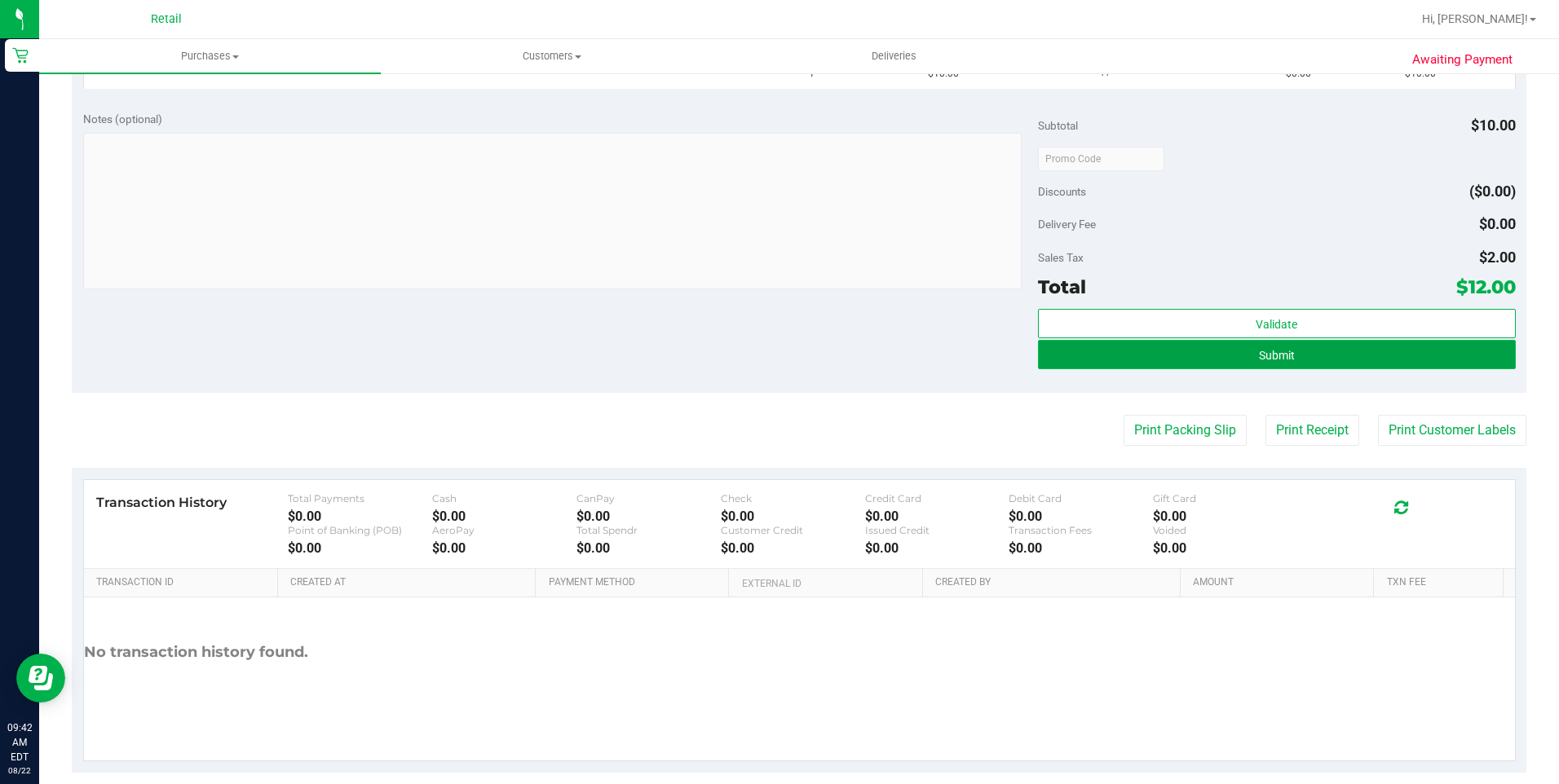
click at [1247, 359] on button "Submit" at bounding box center [1276, 355] width 477 height 30
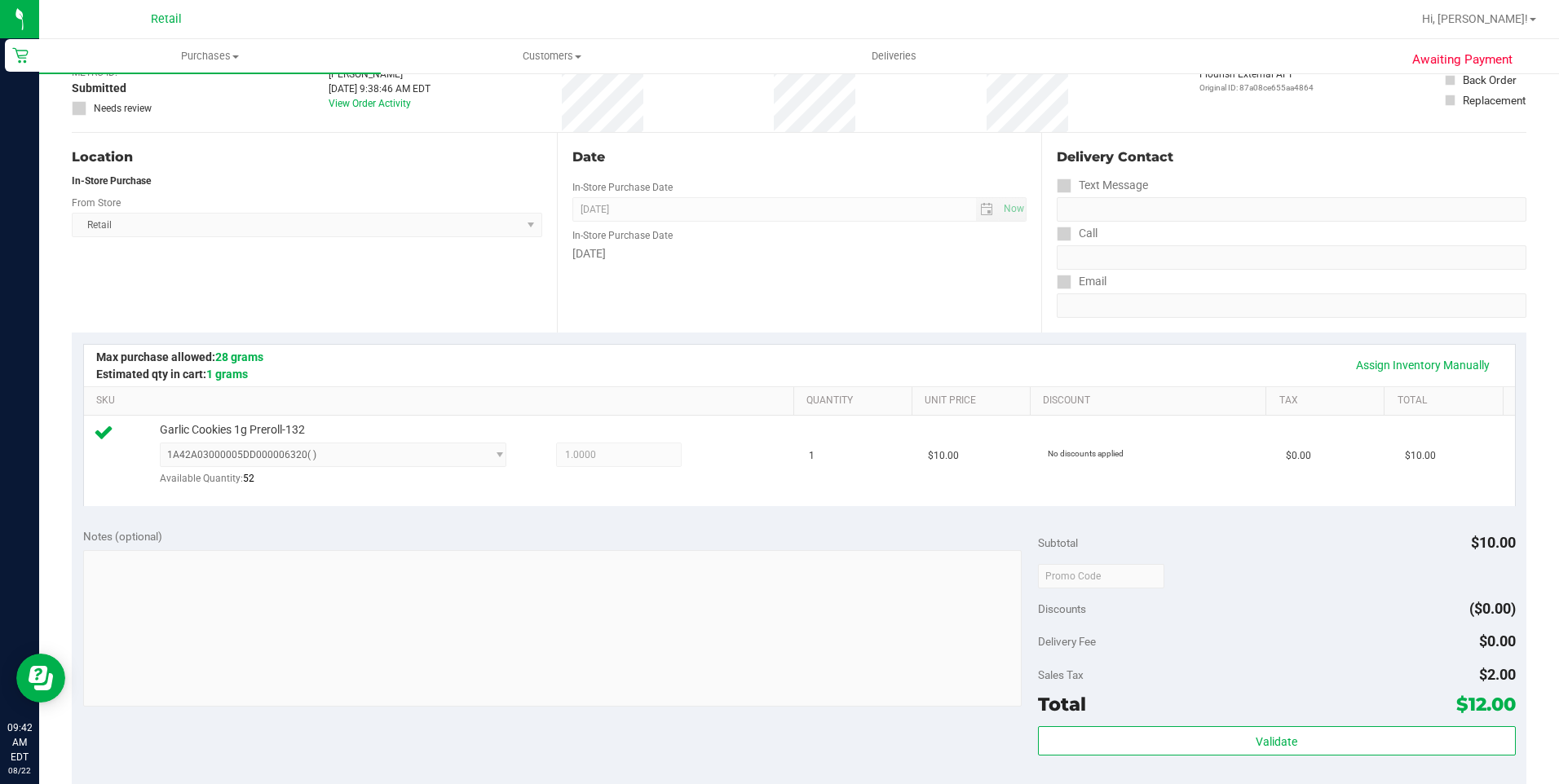
scroll to position [407, 0]
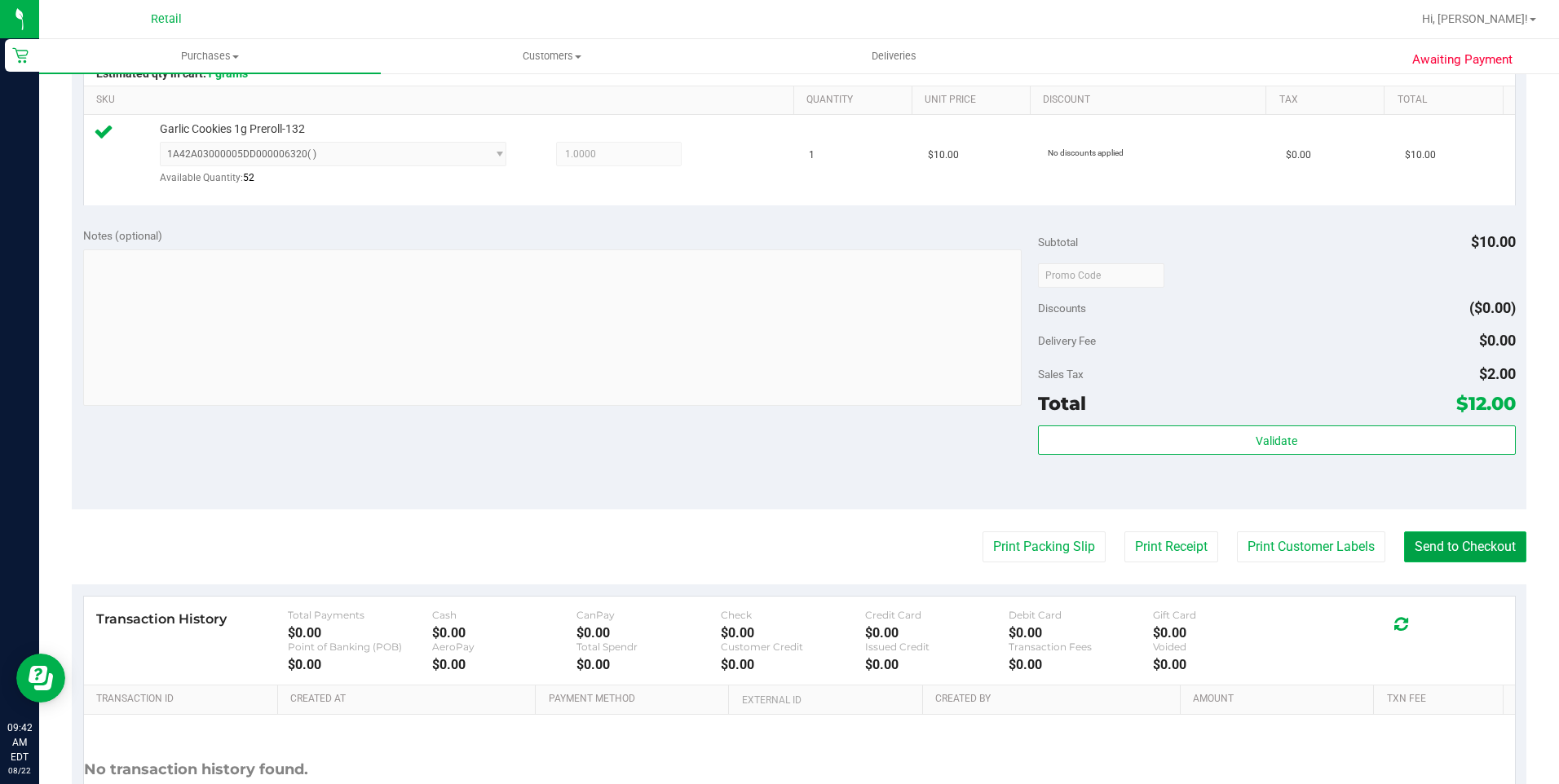
click at [1432, 547] on button "Send to Checkout" at bounding box center [1465, 548] width 122 height 31
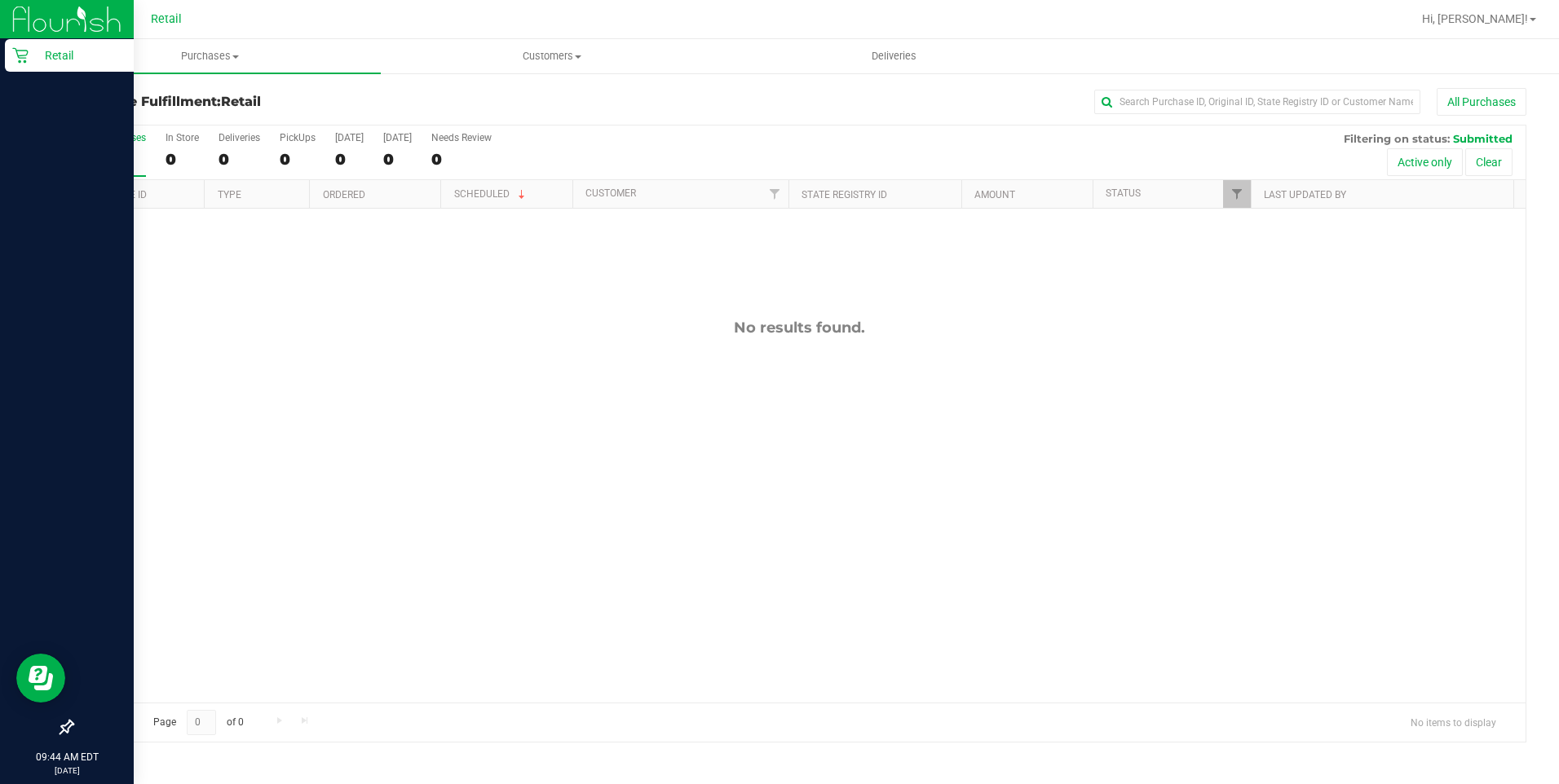
click at [18, 63] on icon at bounding box center [20, 55] width 17 height 17
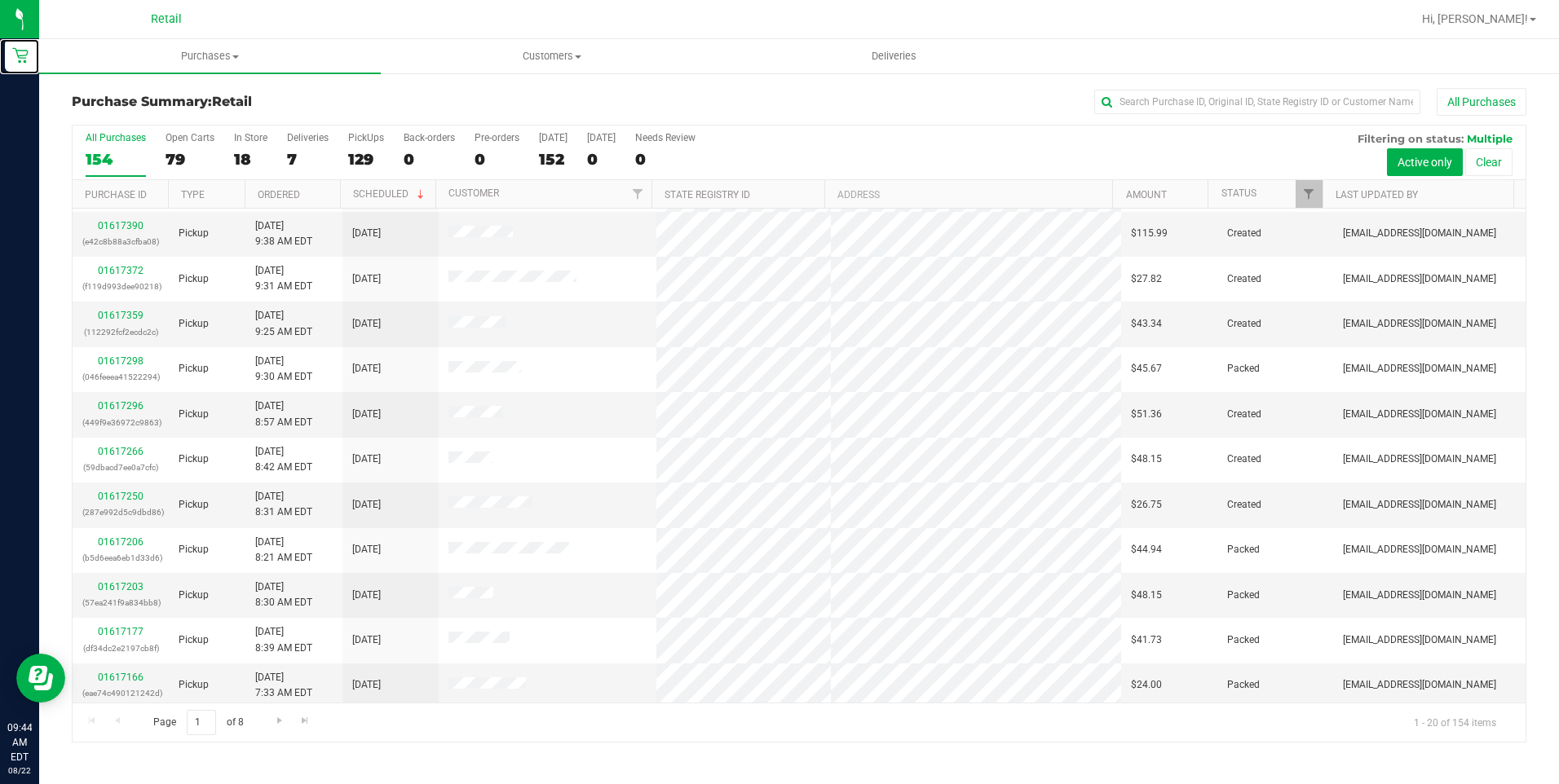
scroll to position [408, 0]
click at [248, 144] on label "In Store 18" at bounding box center [250, 154] width 33 height 45
click at [0, 0] on input "In Store 18" at bounding box center [0, 0] width 0 height 0
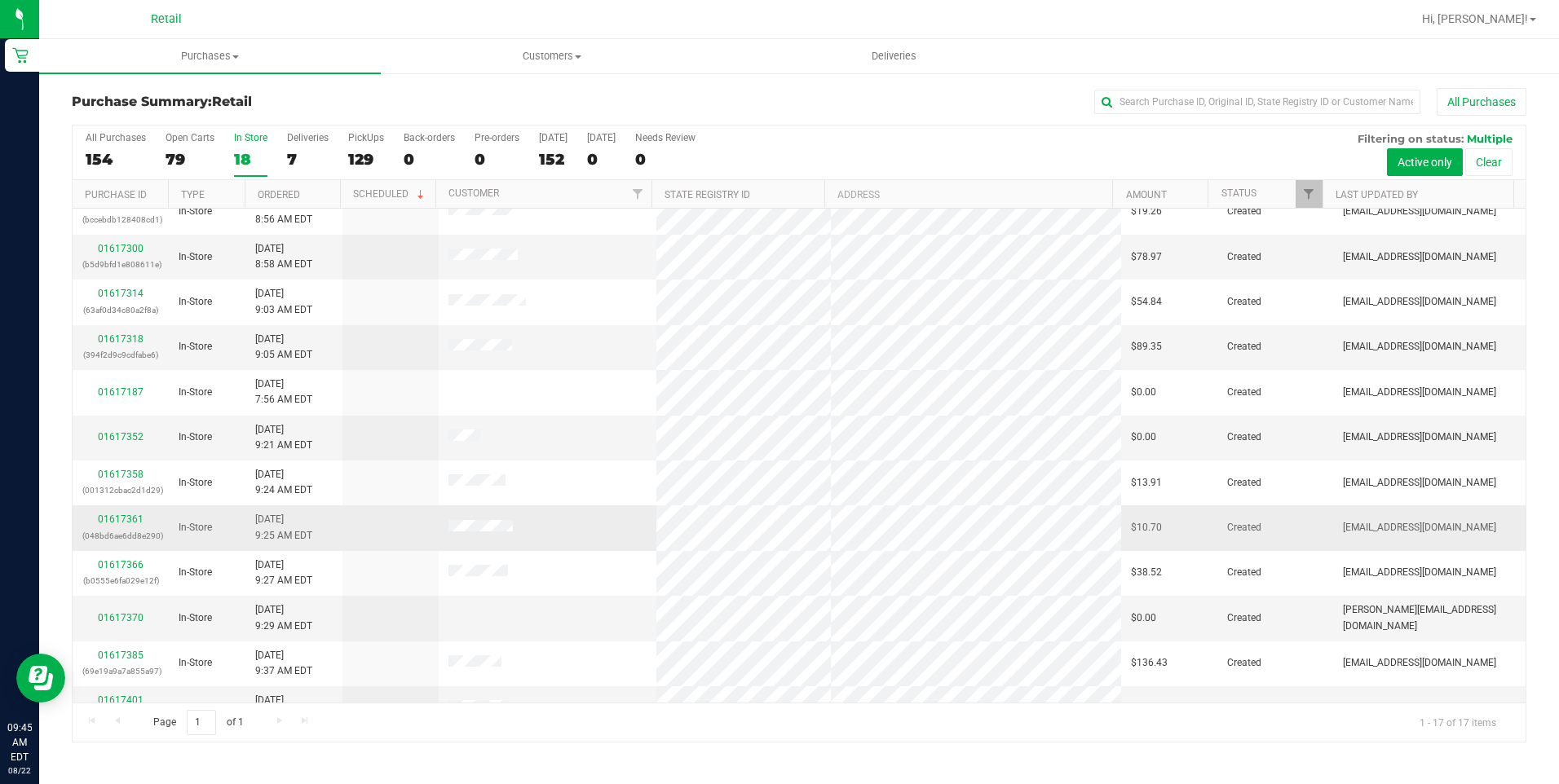
scroll to position [273, 0]
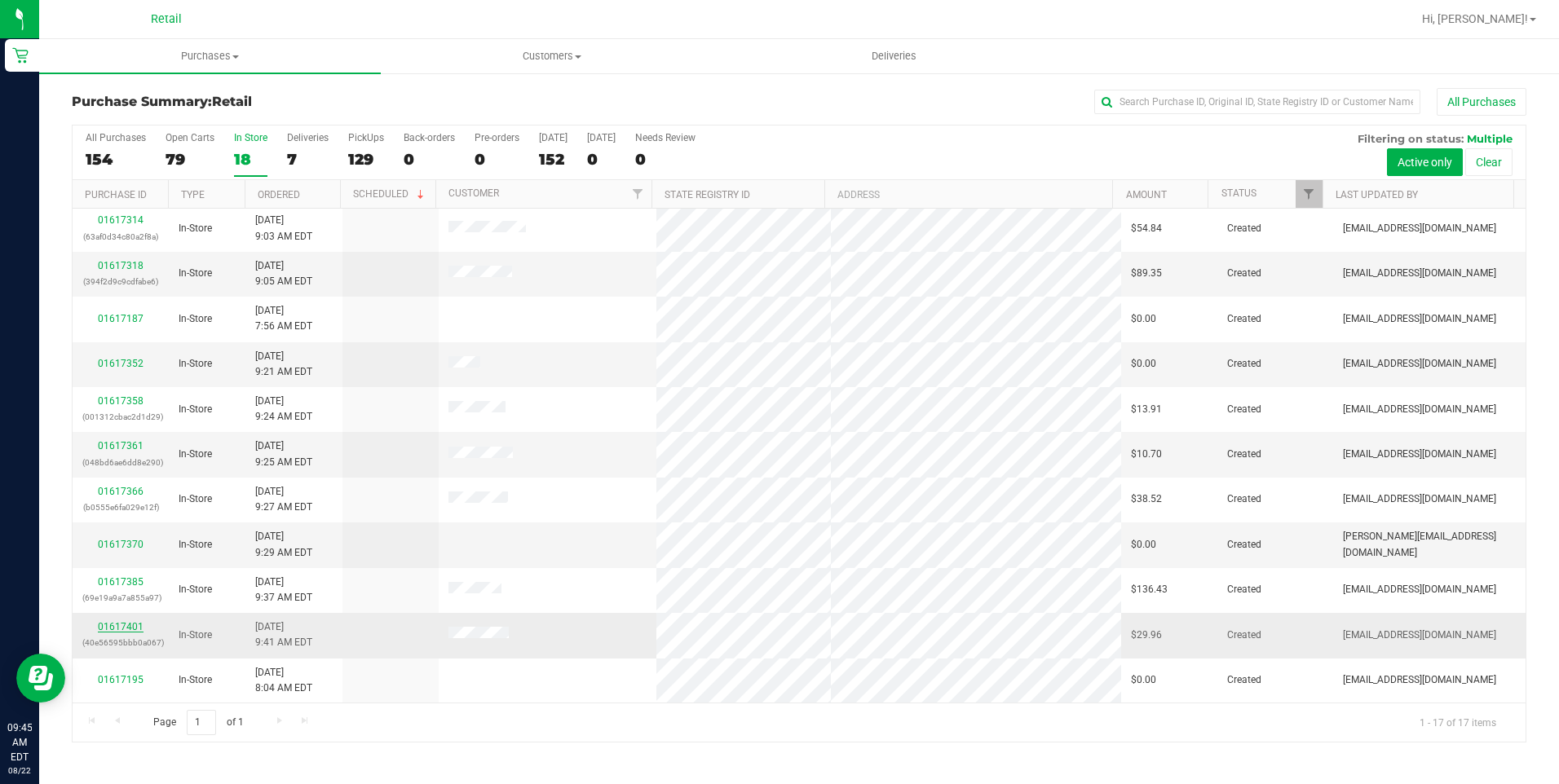
click at [131, 623] on link "01617401" at bounding box center [120, 627] width 45 height 11
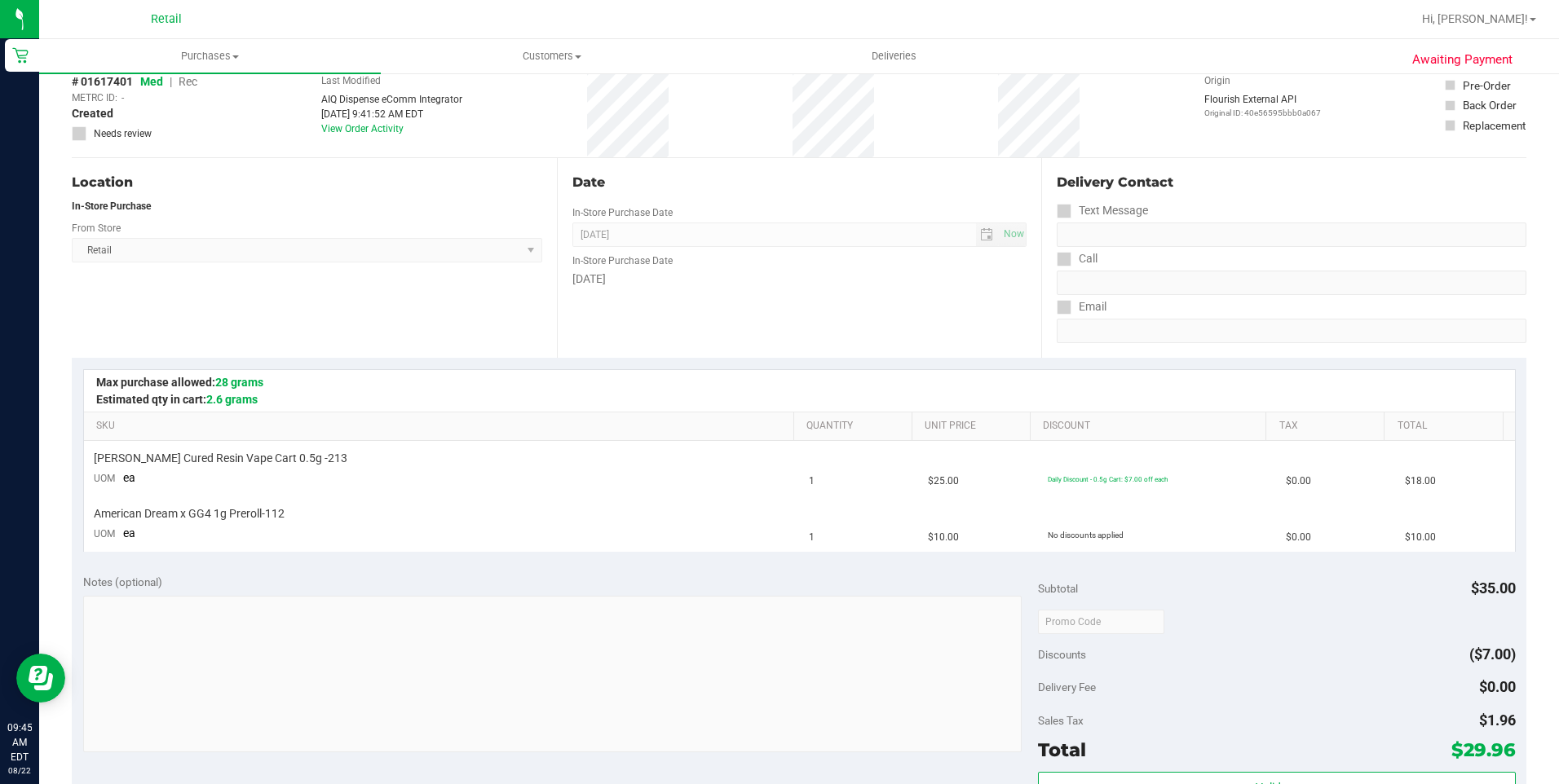
scroll to position [163, 0]
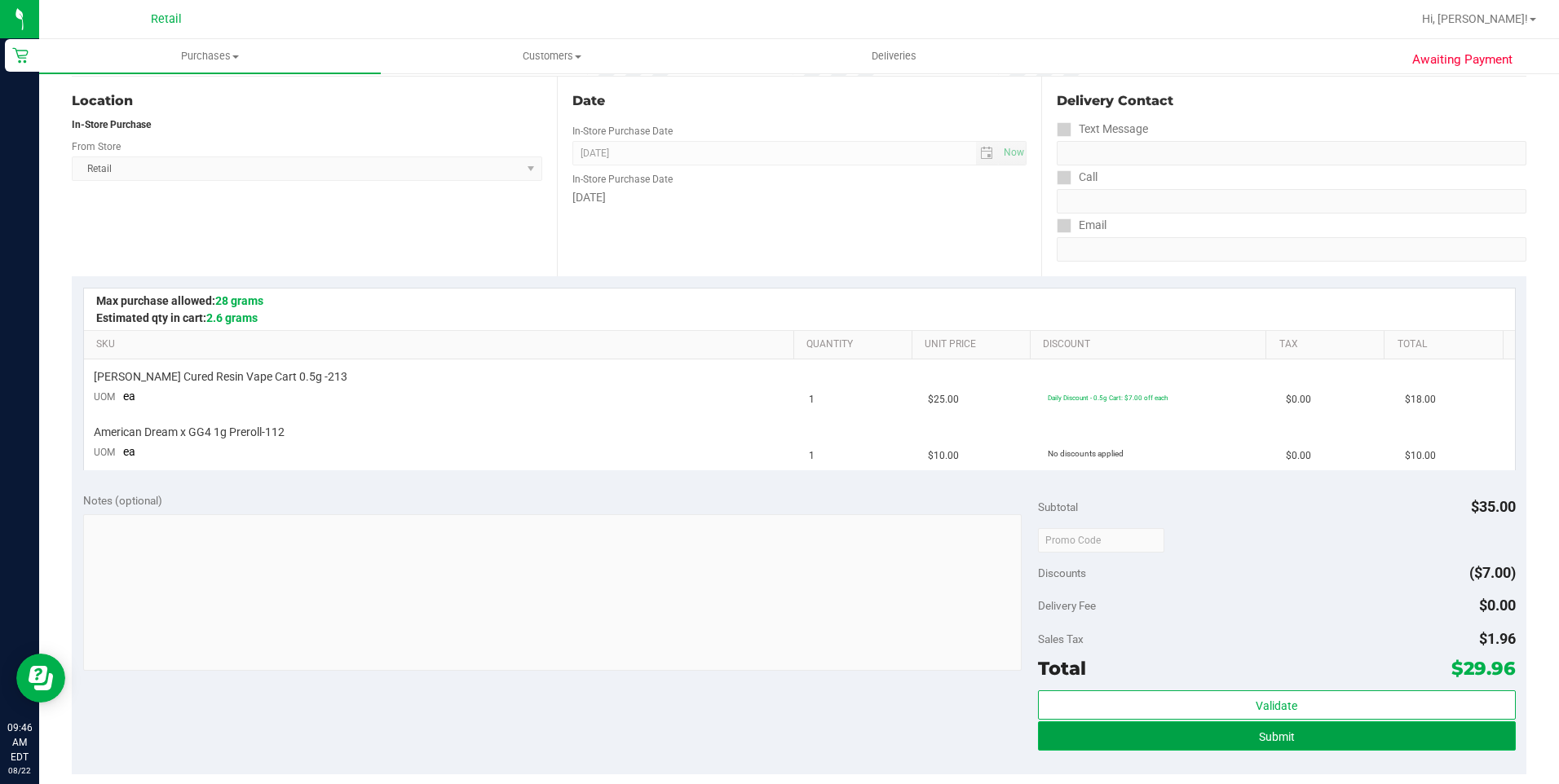
click at [1194, 744] on button "Submit" at bounding box center [1276, 736] width 477 height 30
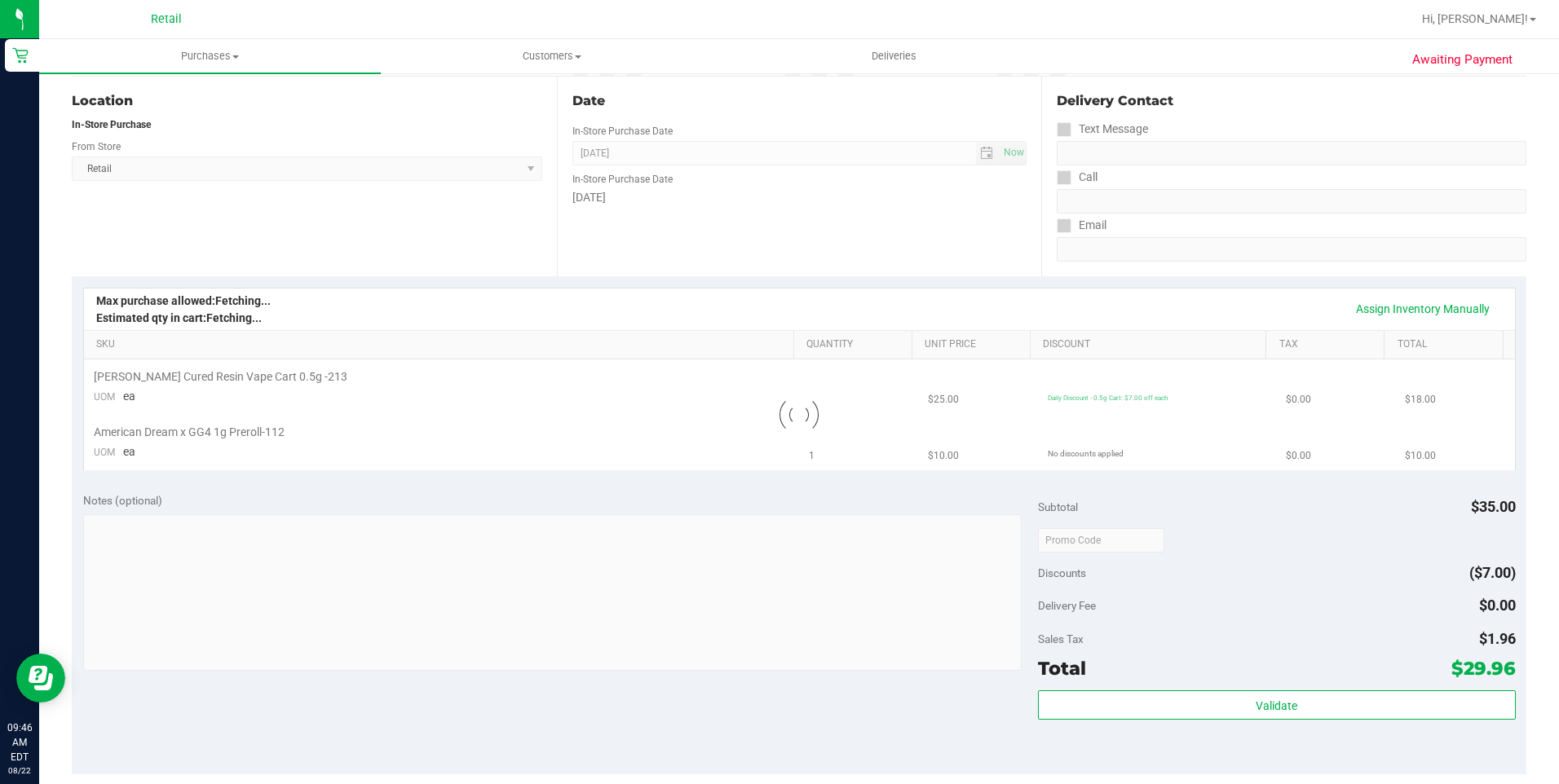
scroll to position [0, 0]
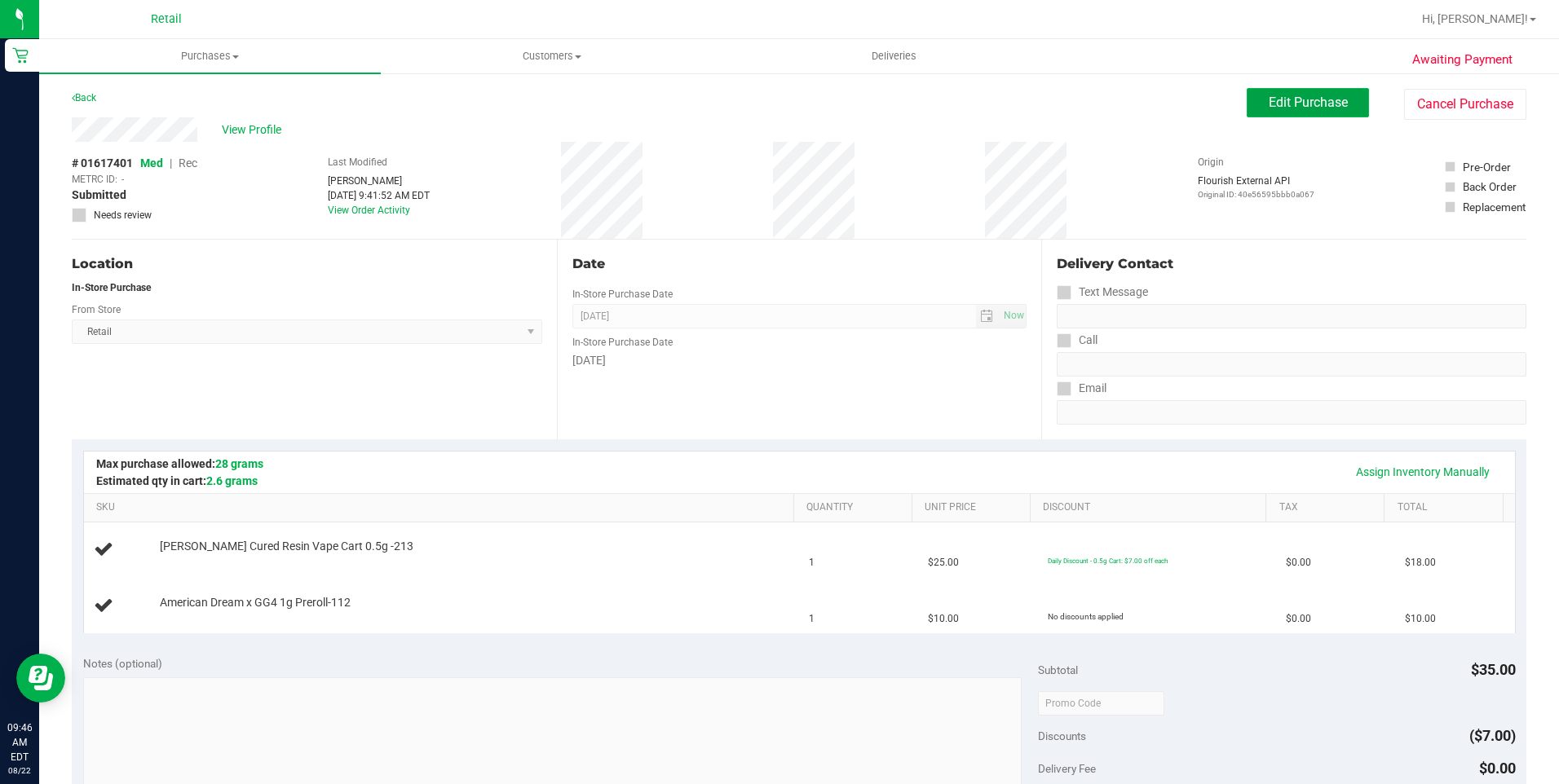
click at [1287, 92] on button "Edit Purchase" at bounding box center [1308, 103] width 122 height 30
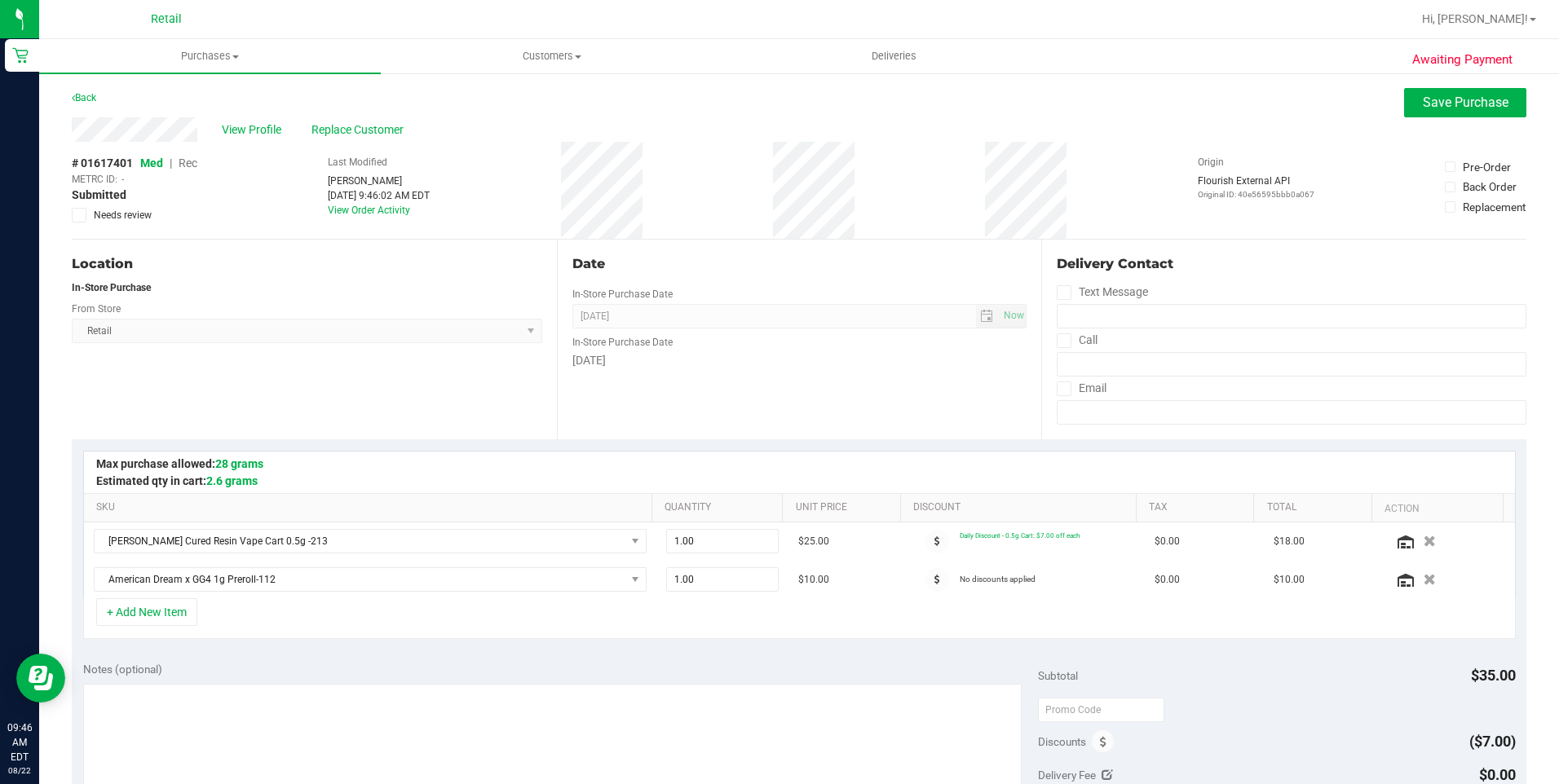
click at [187, 163] on span "Rec" at bounding box center [187, 163] width 18 height 13
click at [1471, 105] on span "Save Purchase" at bounding box center [1466, 102] width 86 height 16
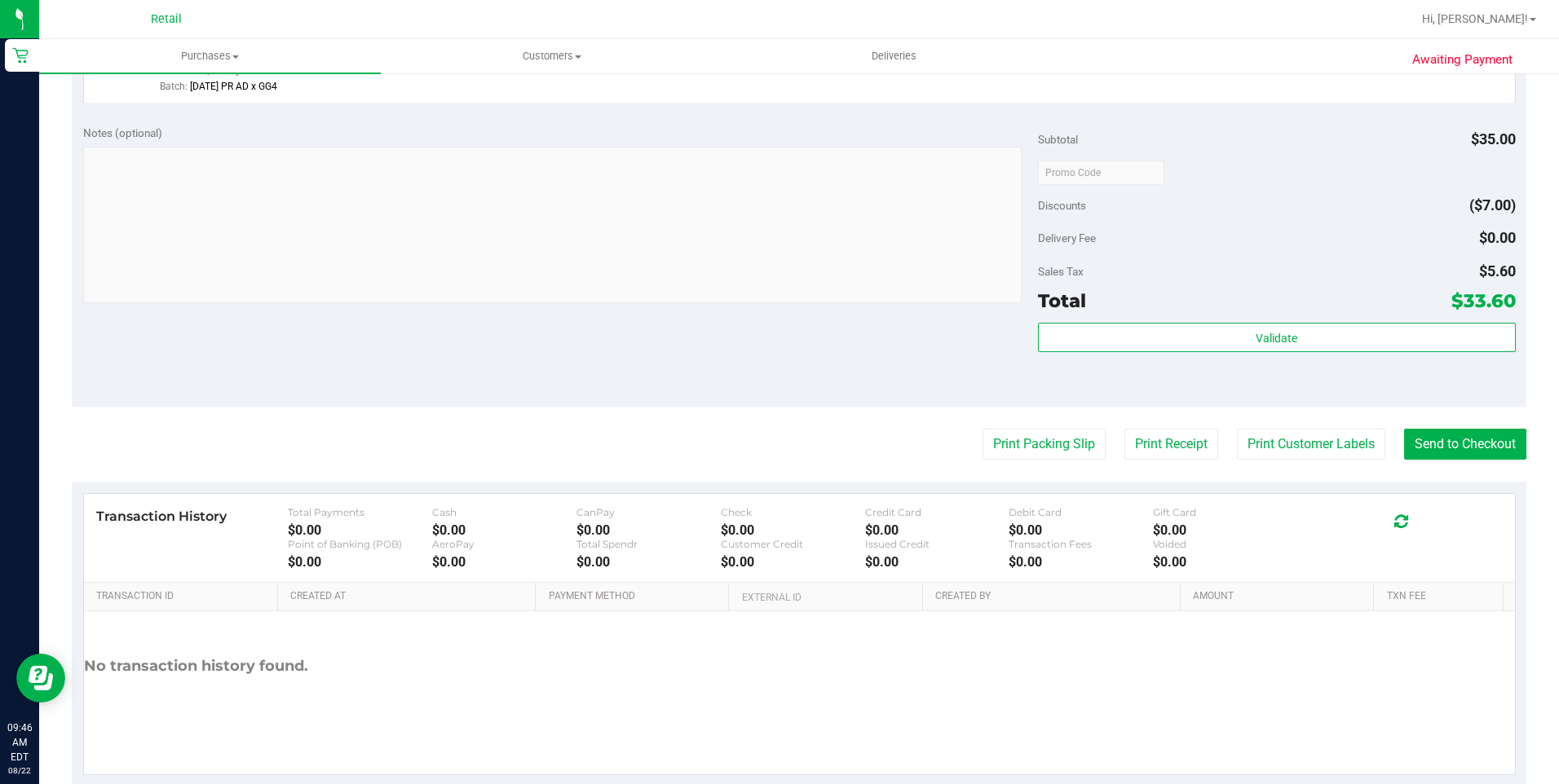
scroll to position [644, 0]
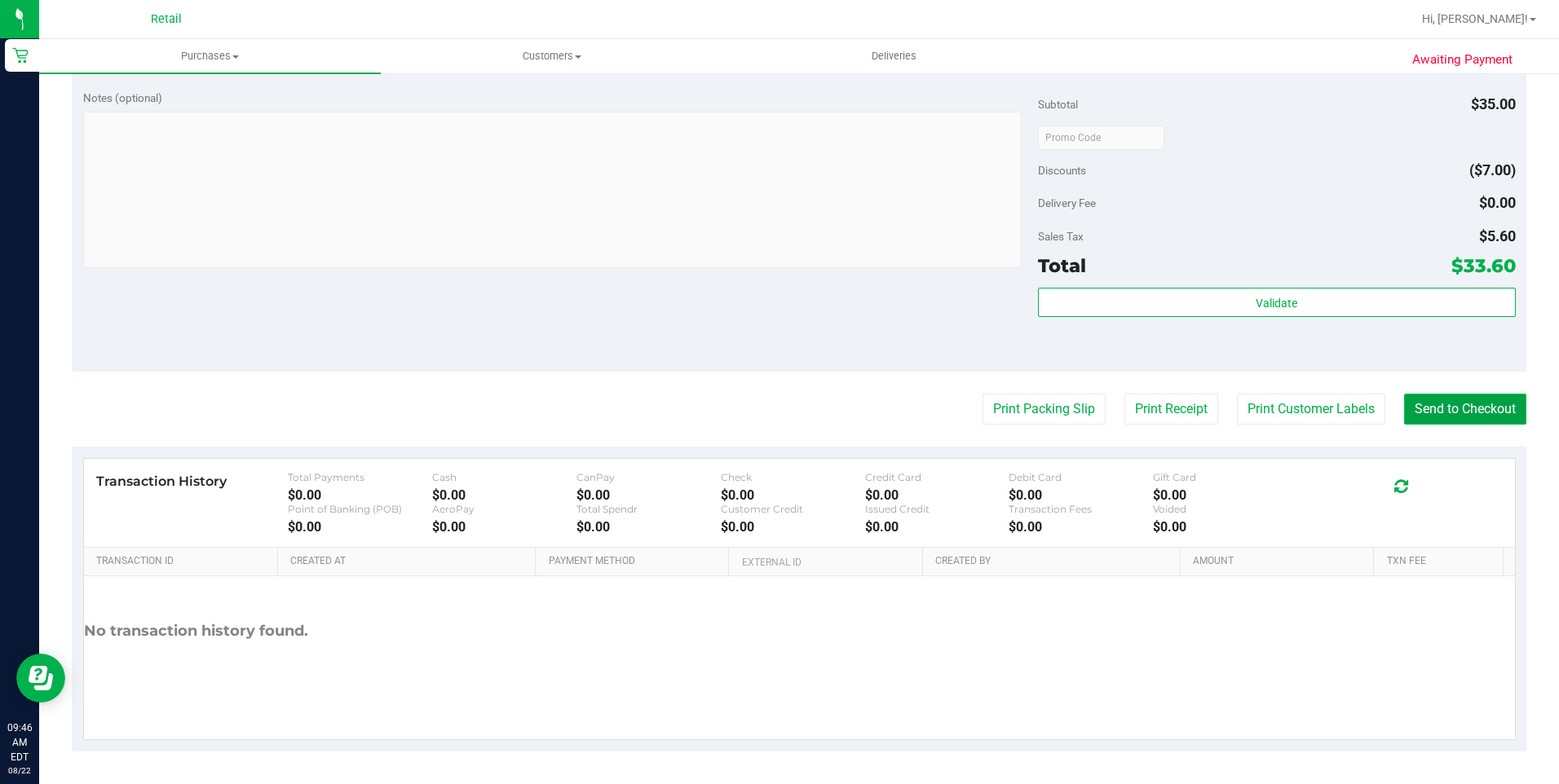
click at [1436, 404] on button "Send to Checkout" at bounding box center [1465, 409] width 122 height 31
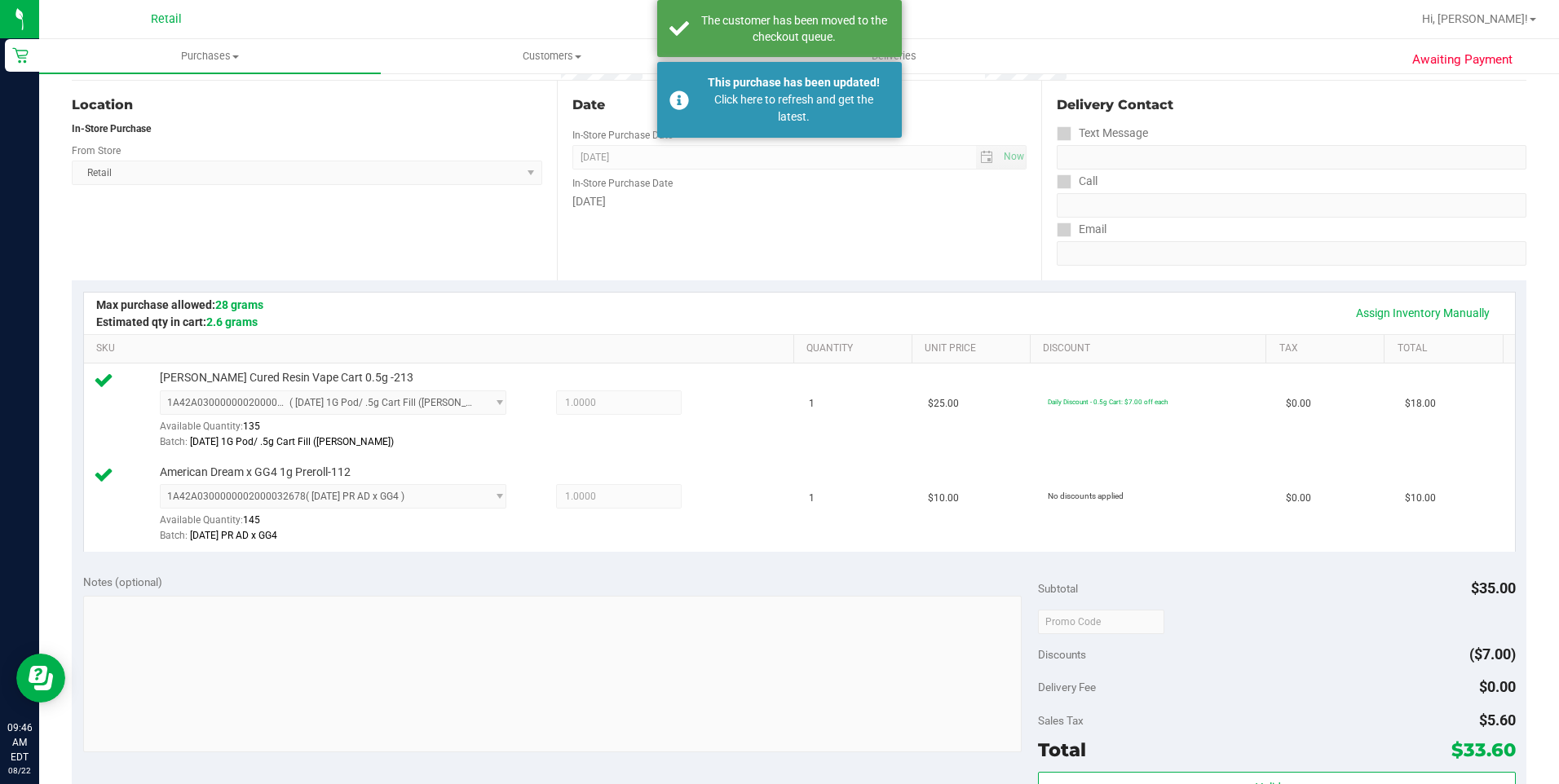
scroll to position [154, 0]
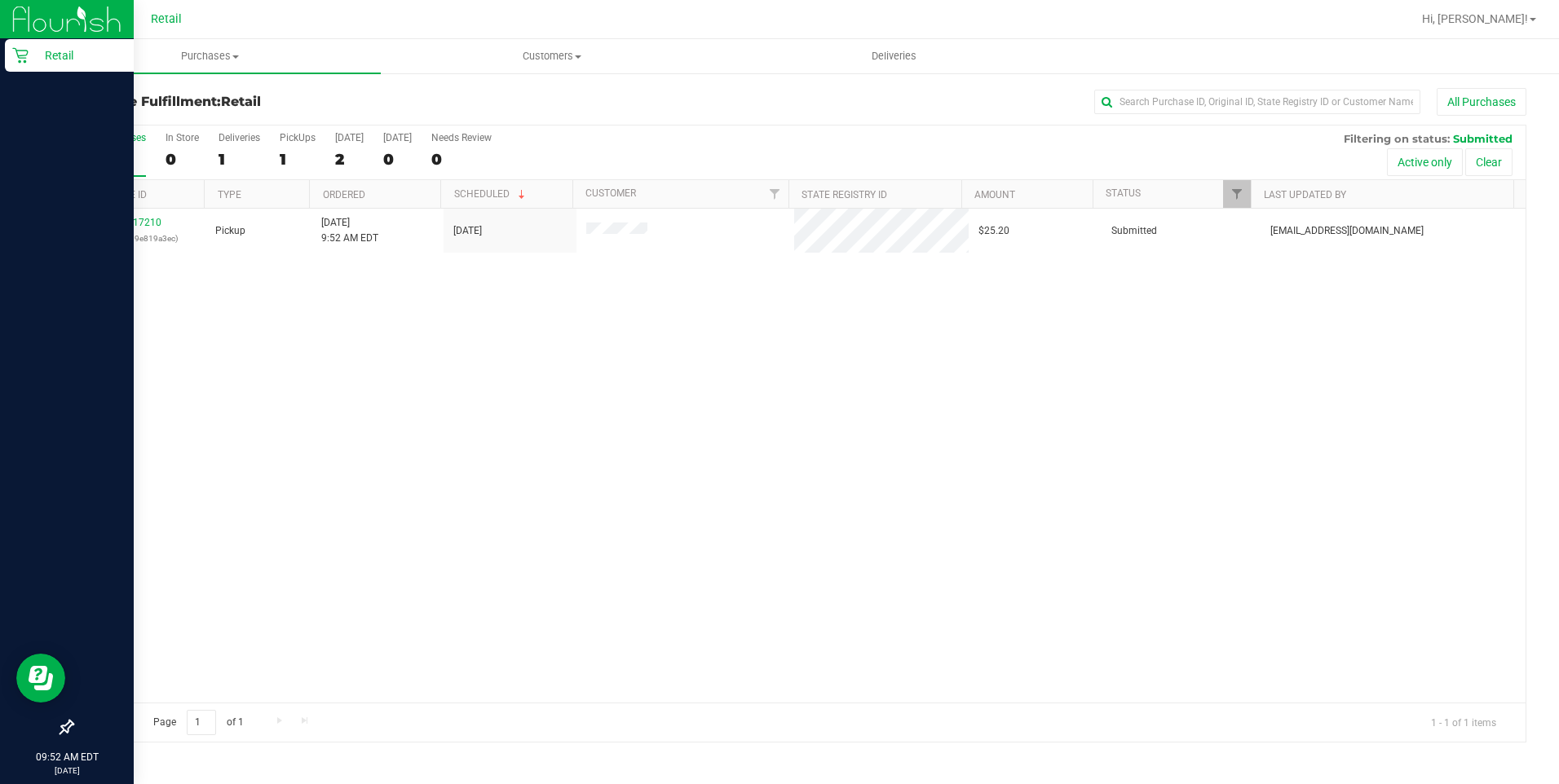
click at [38, 58] on p "Retail" at bounding box center [78, 54] width 98 height 19
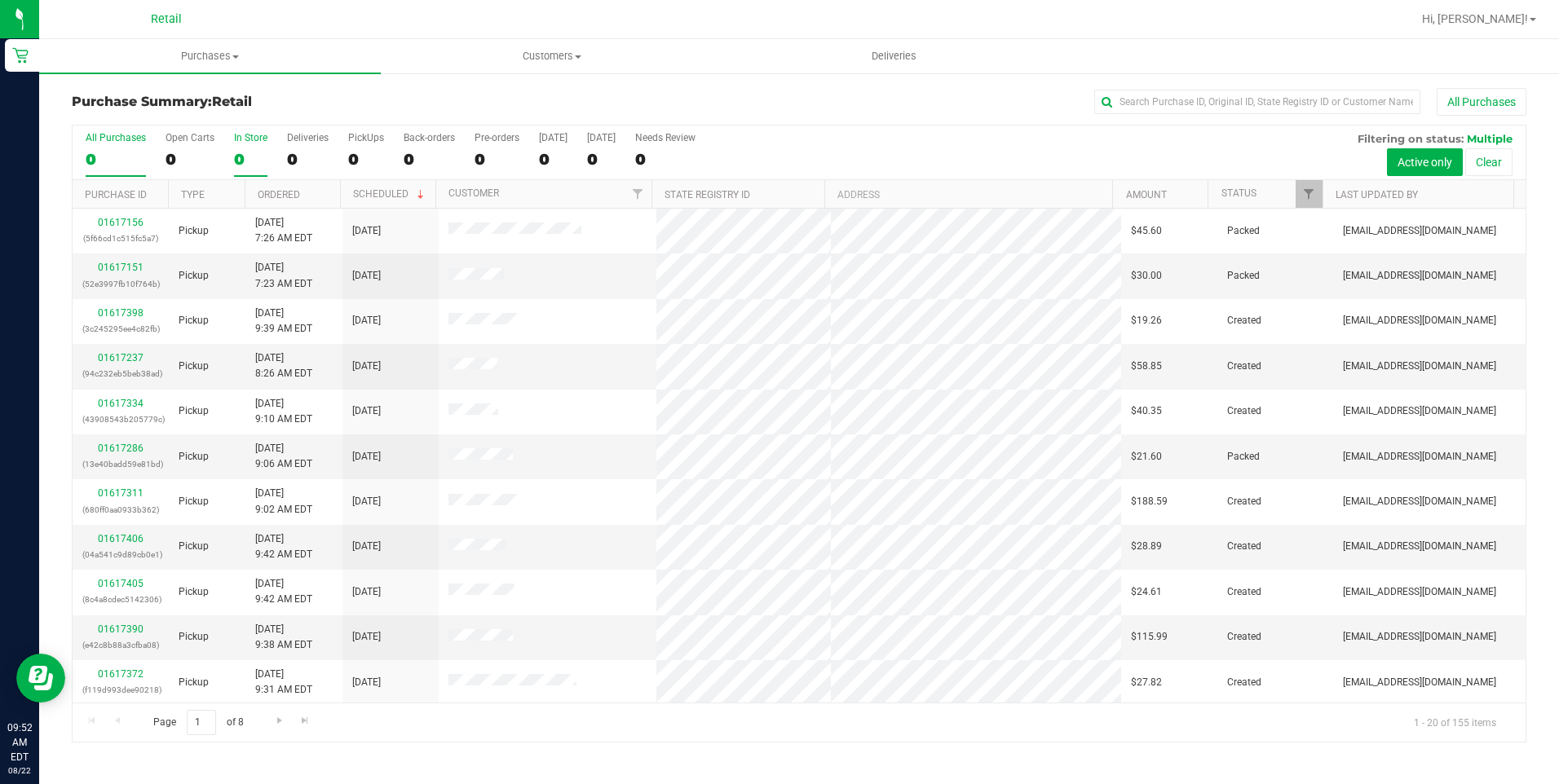
click at [244, 141] on div "In Store" at bounding box center [250, 138] width 33 height 11
click at [0, 0] on input "In Store 0" at bounding box center [0, 0] width 0 height 0
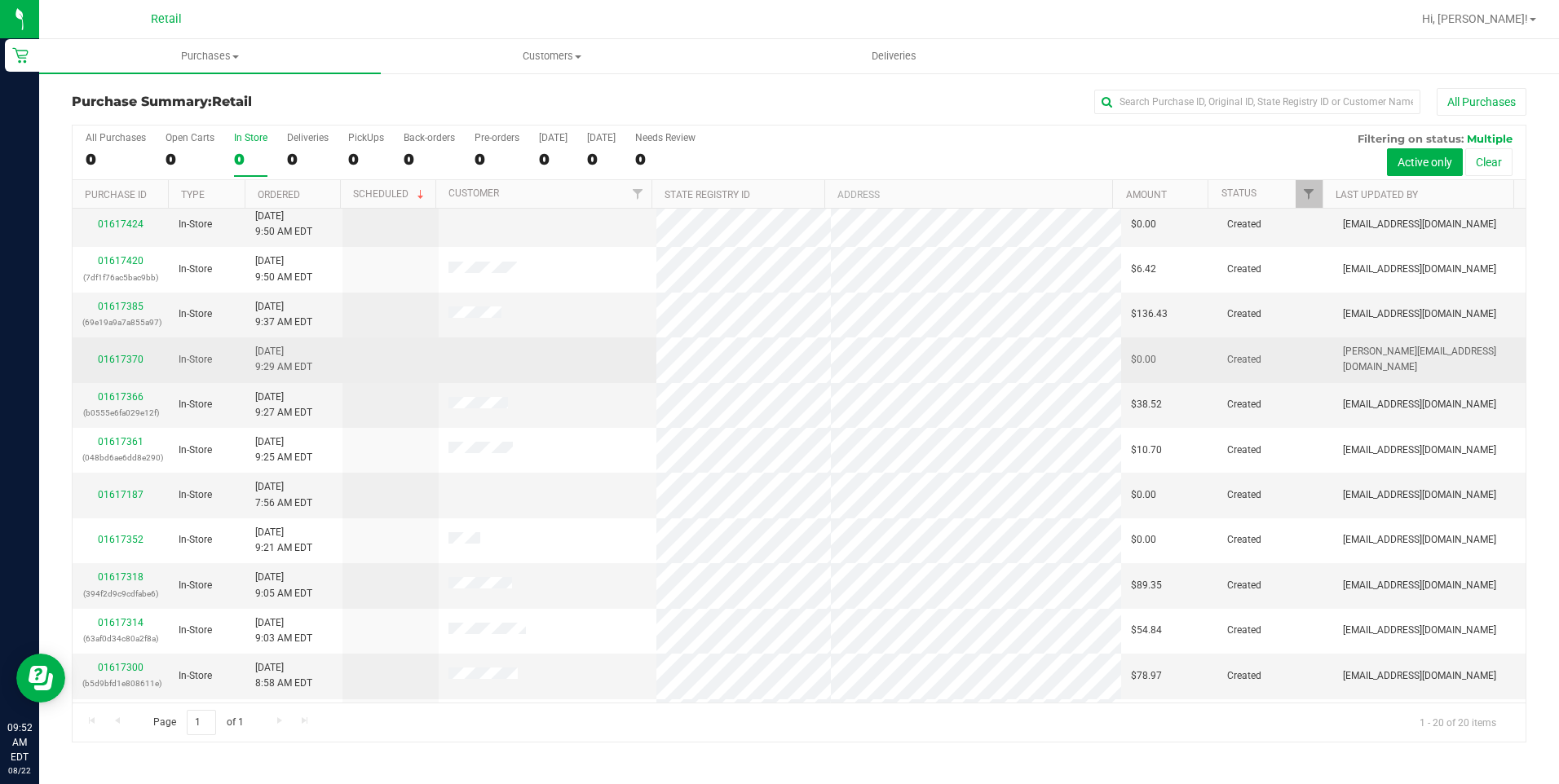
scroll to position [245, 0]
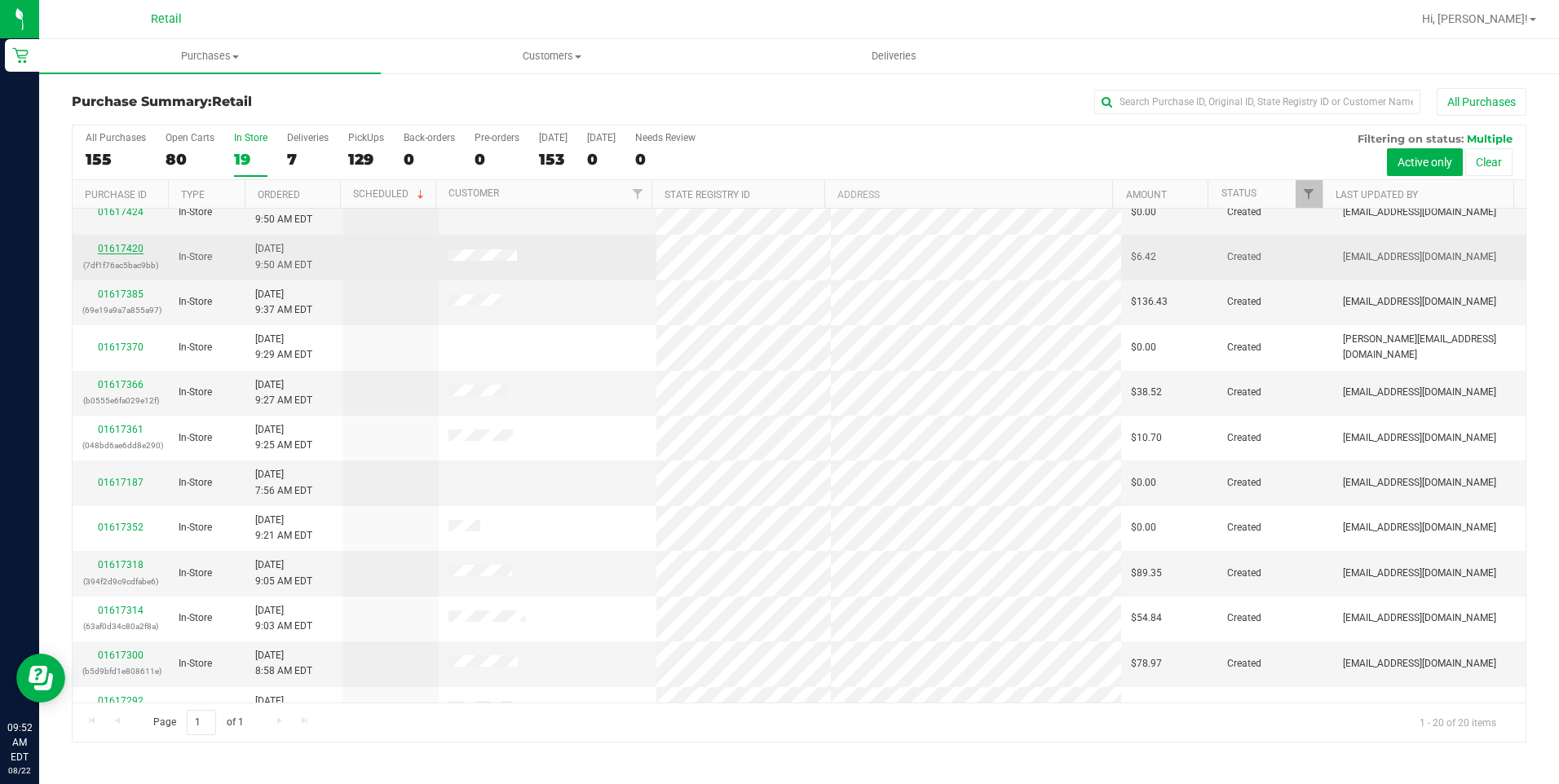
click at [131, 245] on link "01617420" at bounding box center [120, 248] width 45 height 11
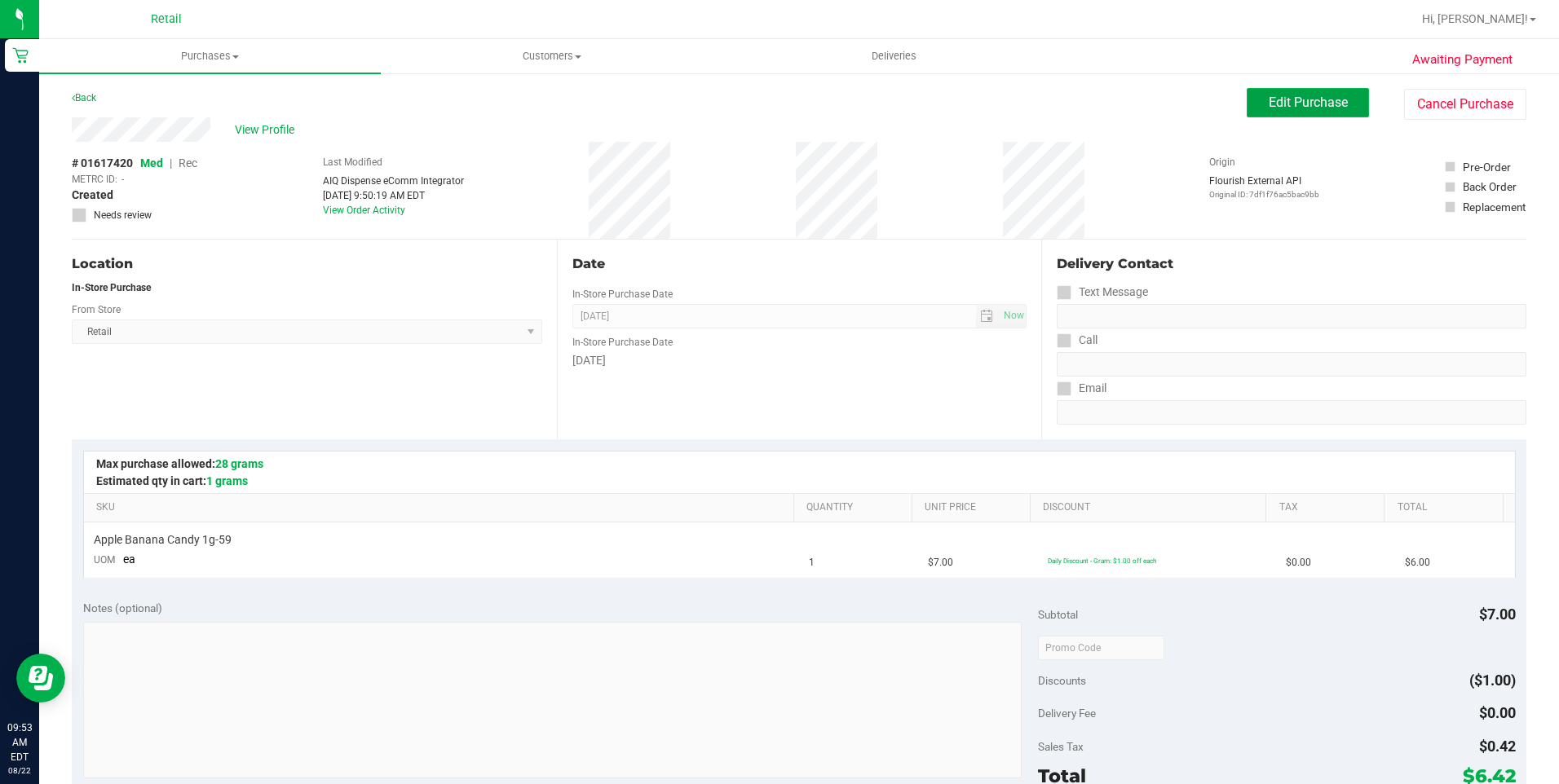
click at [1247, 112] on button "Edit Purchase" at bounding box center [1308, 103] width 122 height 30
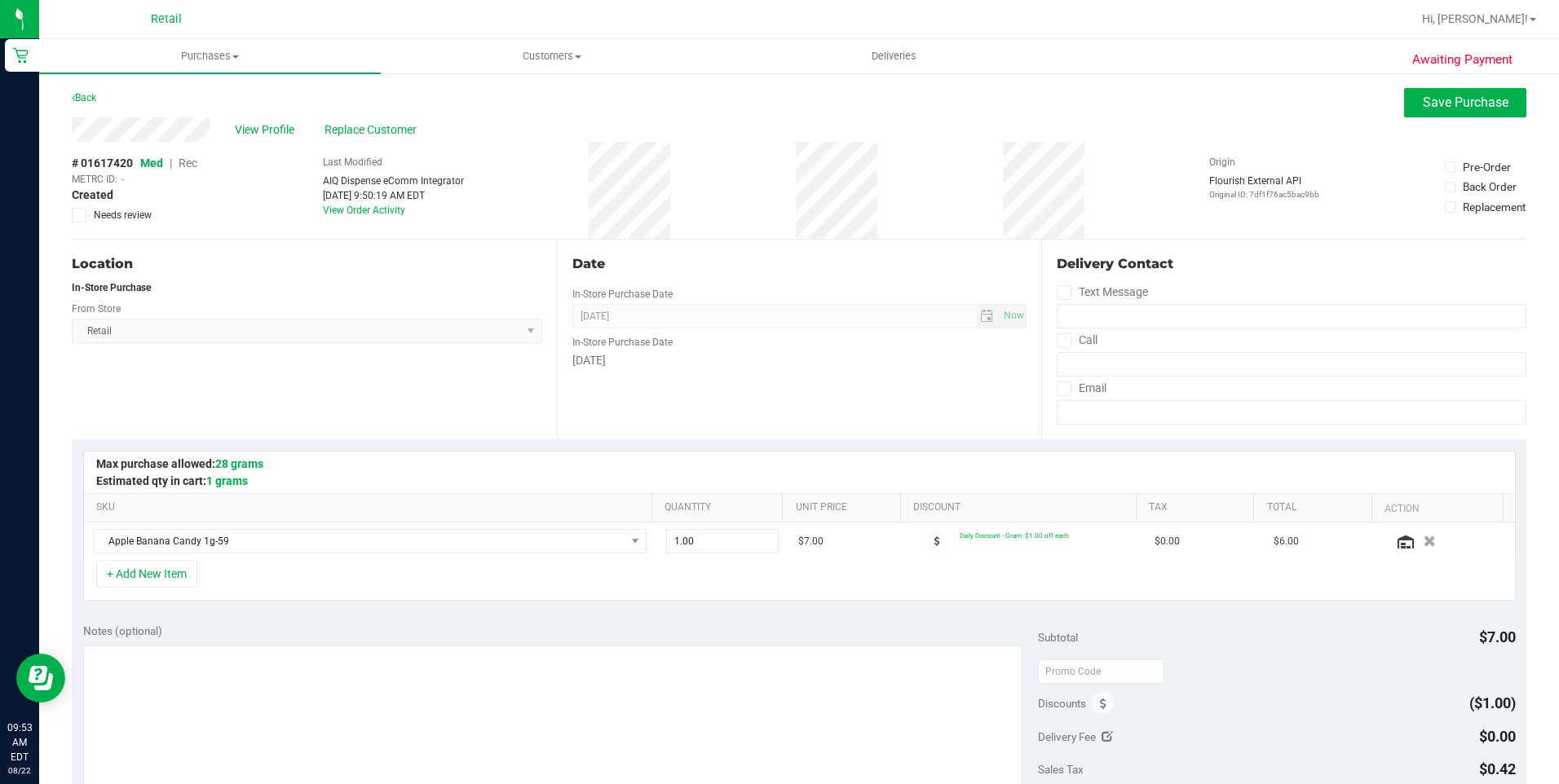
click at [194, 161] on span "Rec" at bounding box center [187, 163] width 18 height 13
click at [1422, 117] on div "View Profile Replace Customer" at bounding box center [799, 129] width 1455 height 24
click at [1424, 112] on button "Save Purchase" at bounding box center [1465, 103] width 122 height 30
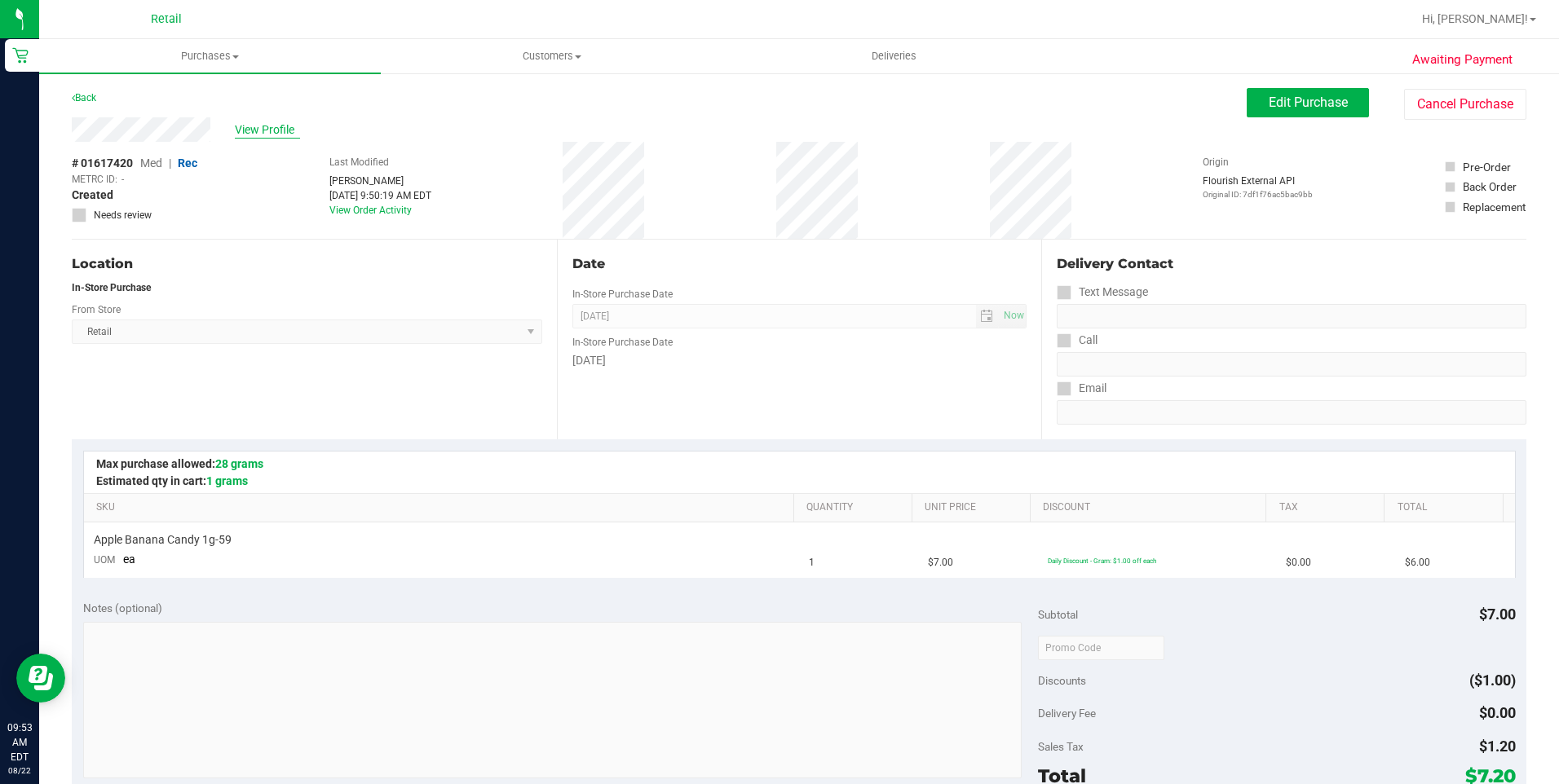
click at [280, 136] on span "View Profile" at bounding box center [267, 130] width 66 height 18
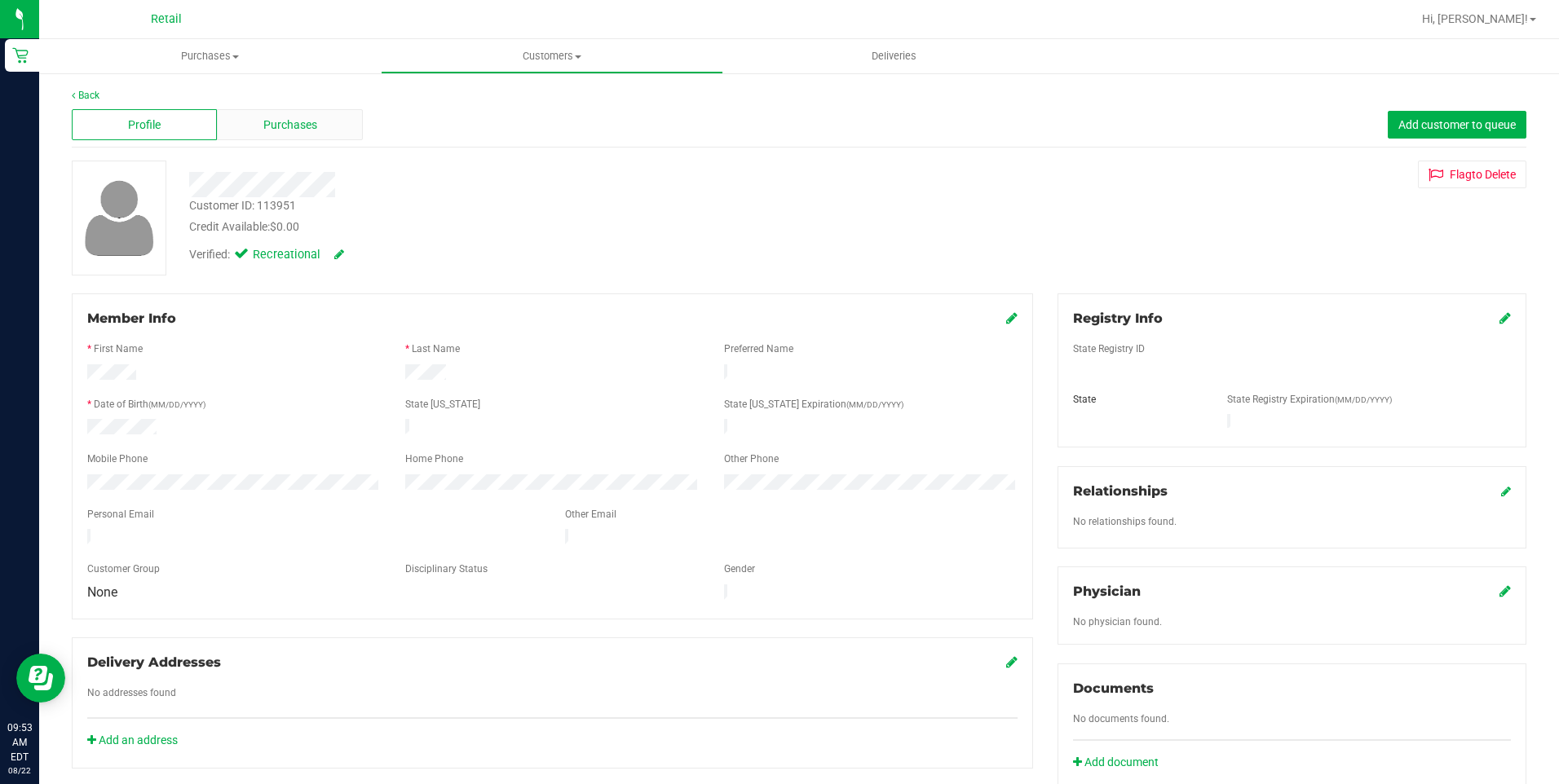
click at [335, 125] on div "Purchases" at bounding box center [289, 125] width 145 height 31
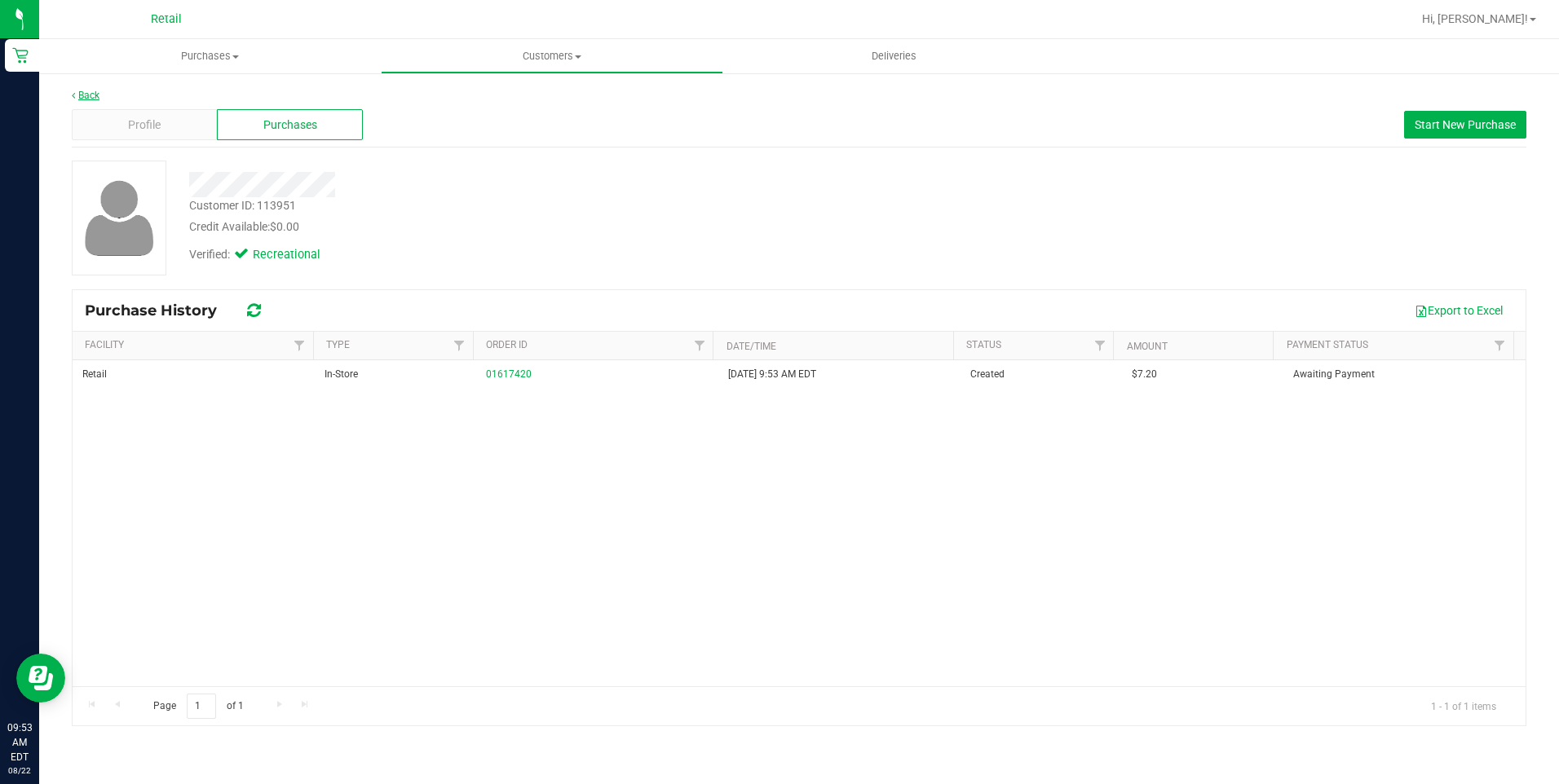
click at [98, 91] on link "Back" at bounding box center [86, 95] width 28 height 11
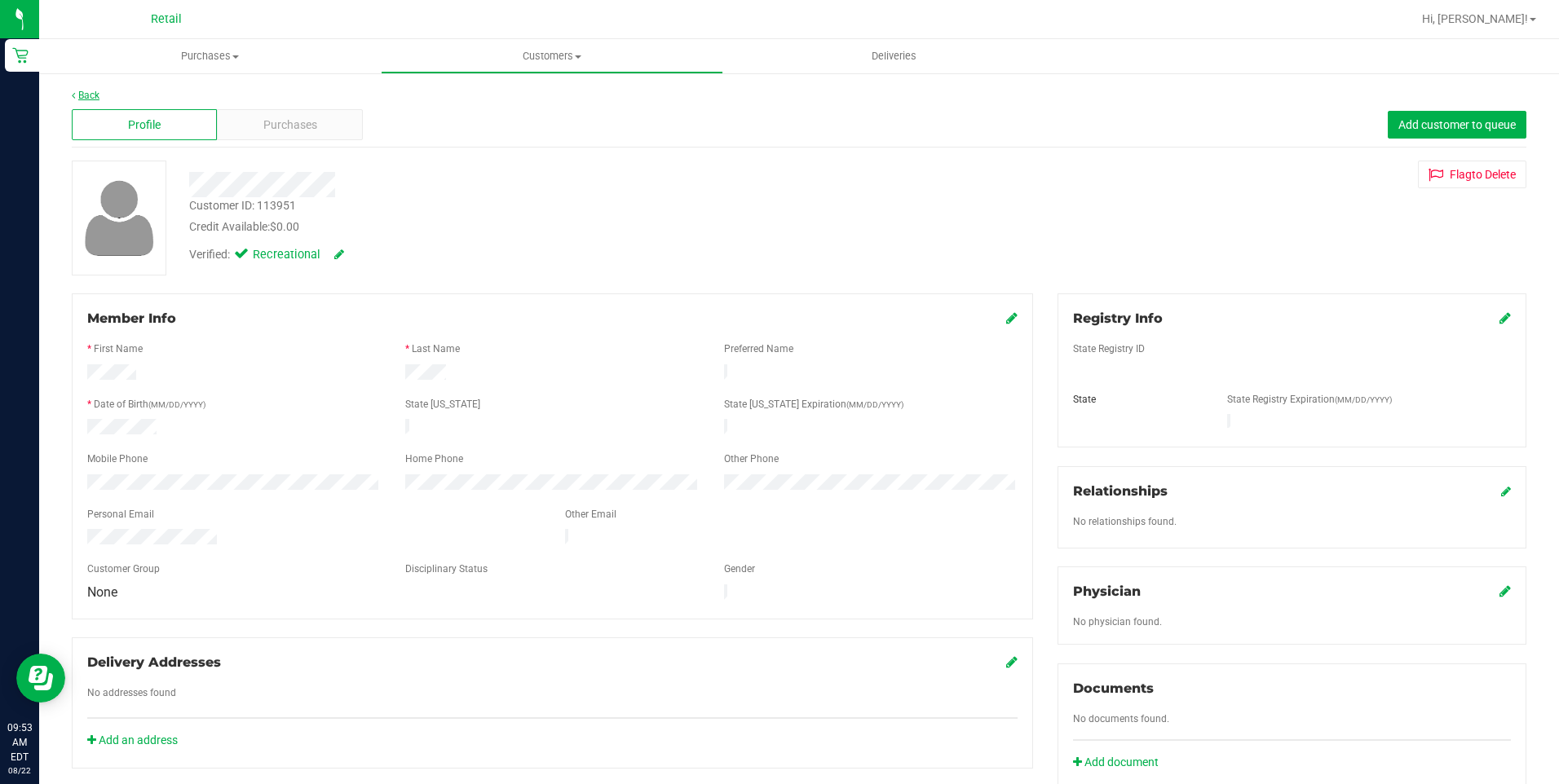
click at [86, 96] on link "Back" at bounding box center [86, 95] width 28 height 11
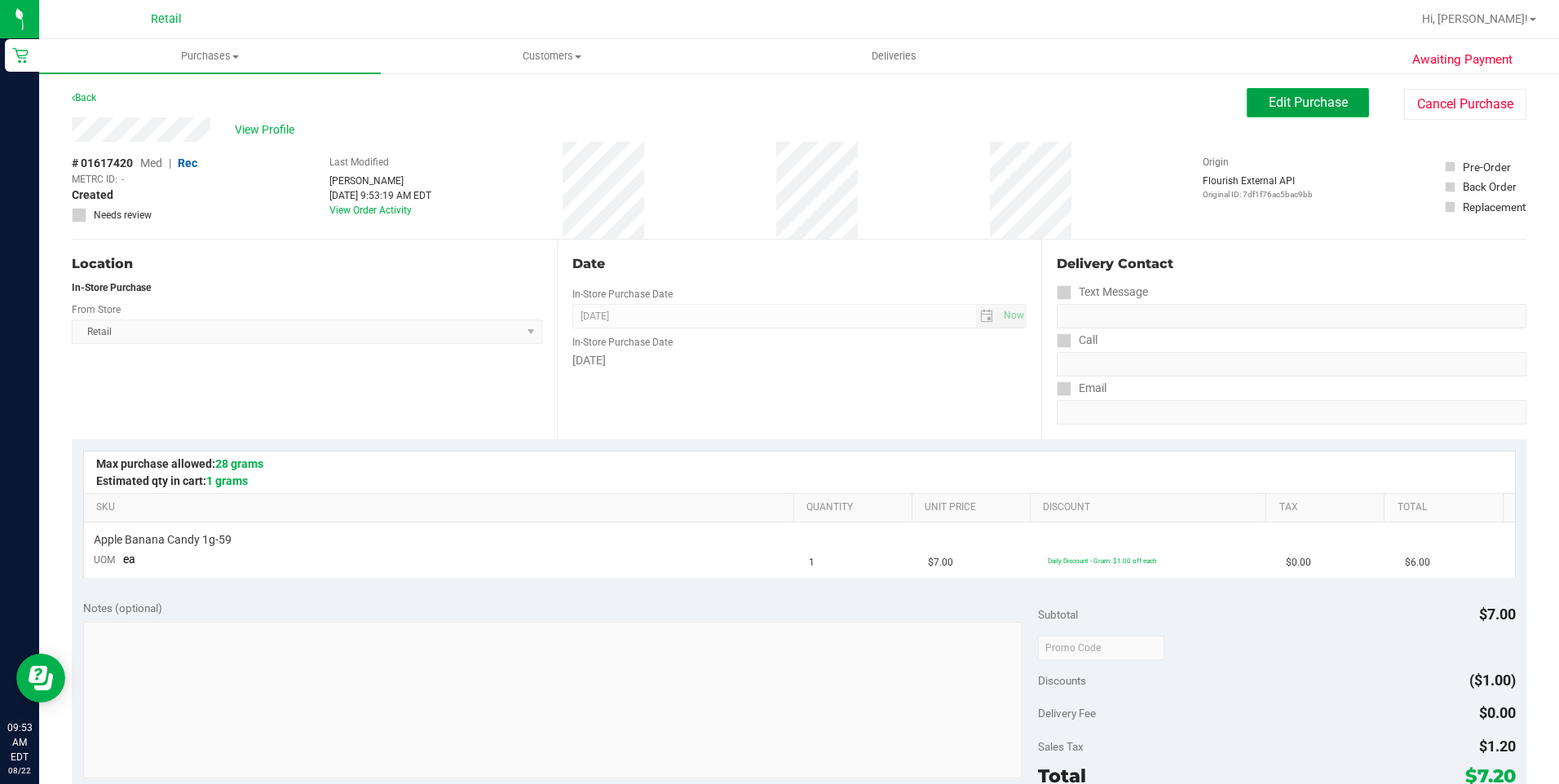
click at [1284, 97] on span "Edit Purchase" at bounding box center [1309, 102] width 79 height 16
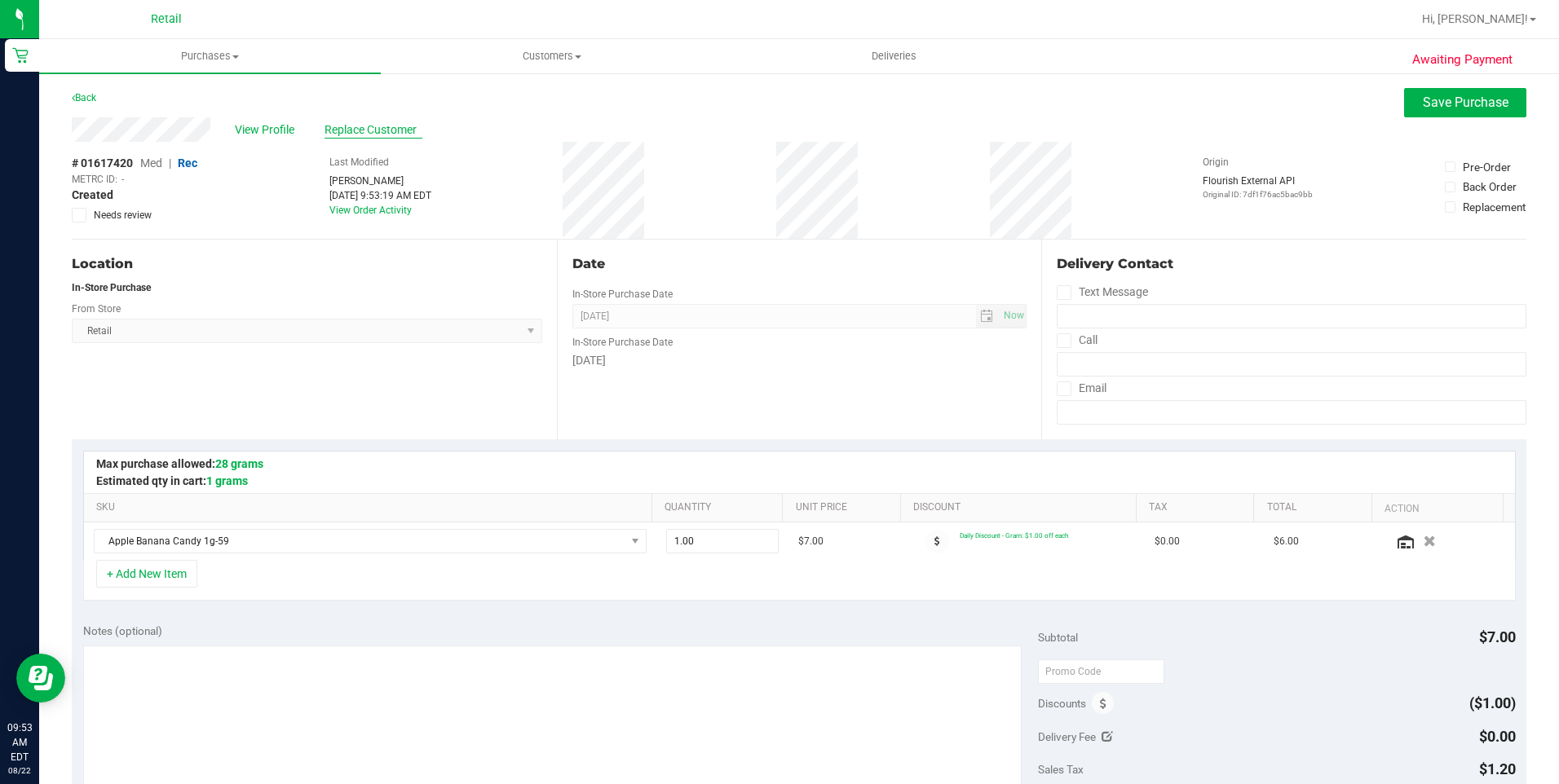
click at [361, 135] on span "Replace Customer" at bounding box center [373, 130] width 98 height 18
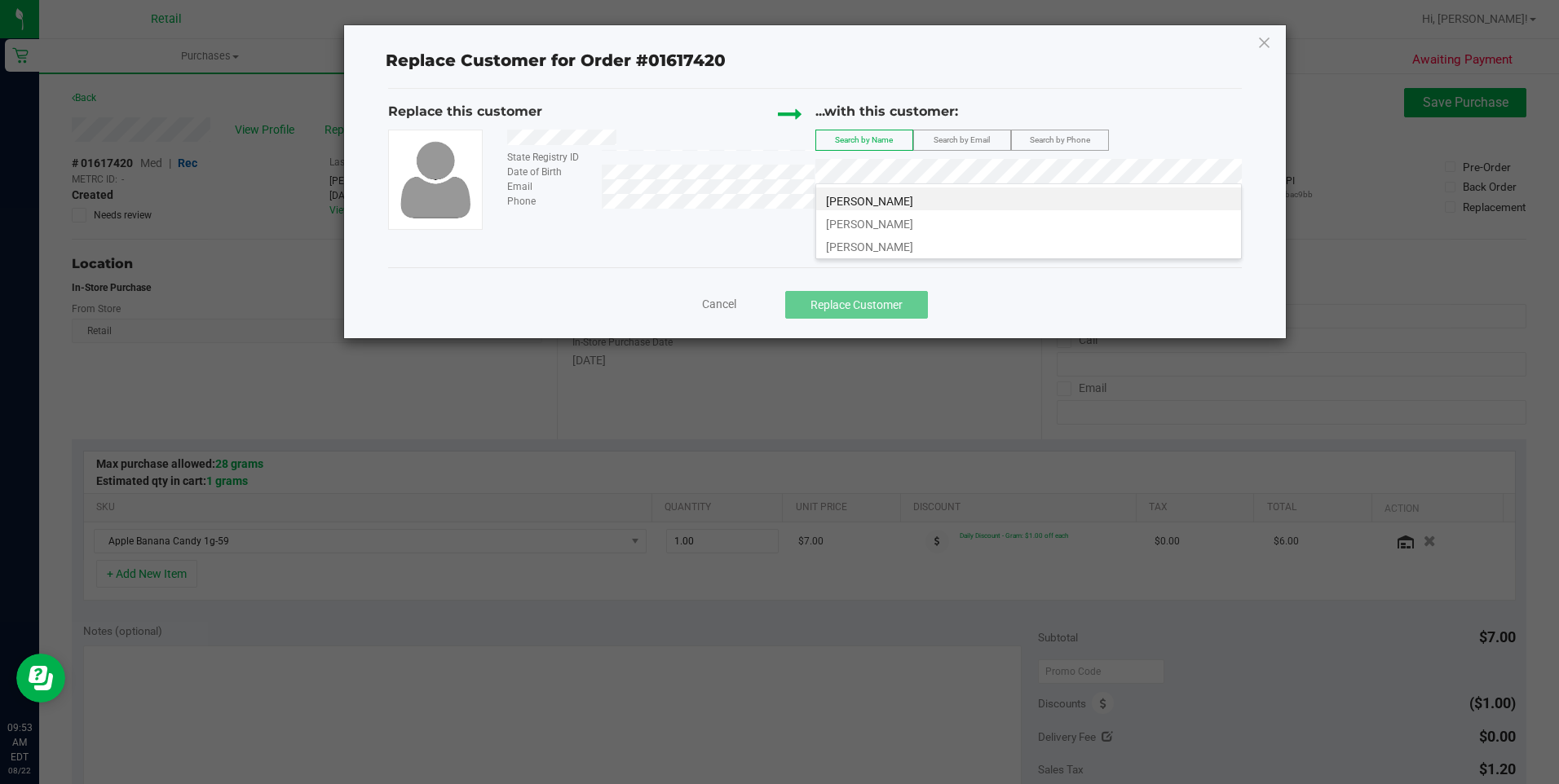
click at [908, 194] on li "Quantee Santos" at bounding box center [1029, 199] width 425 height 23
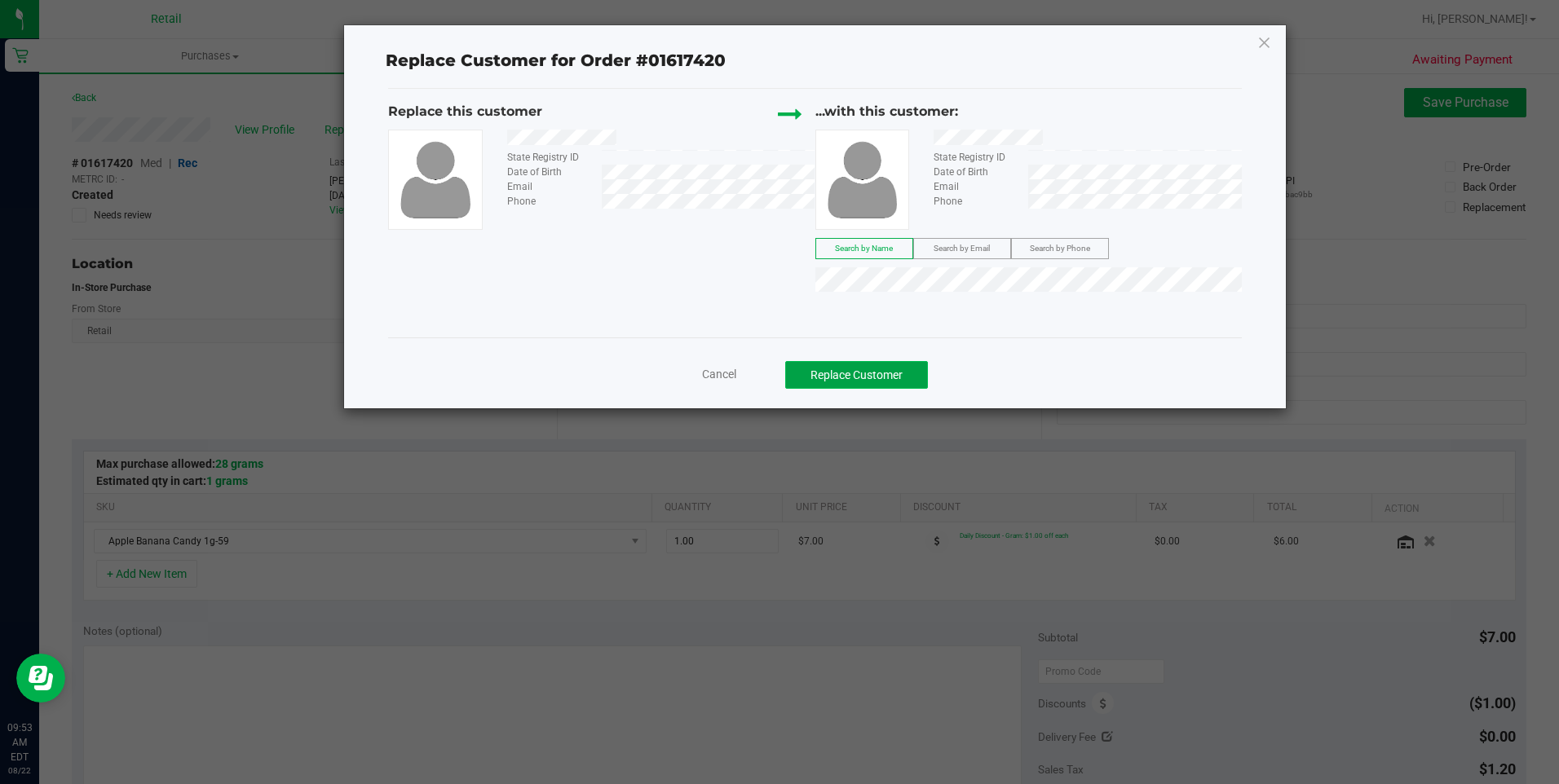
click at [909, 371] on button "Replace Customer" at bounding box center [856, 375] width 143 height 28
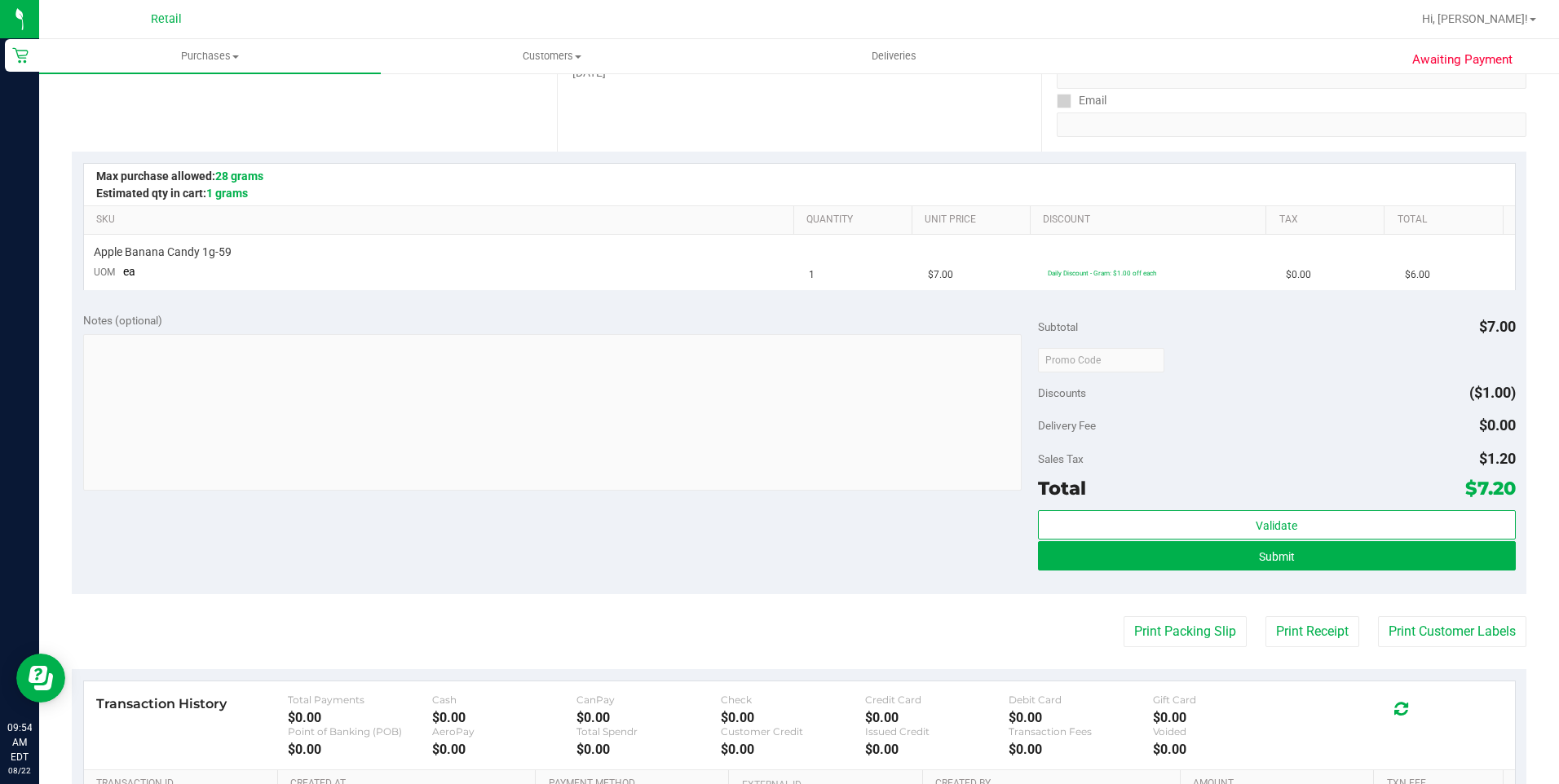
scroll to position [326, 0]
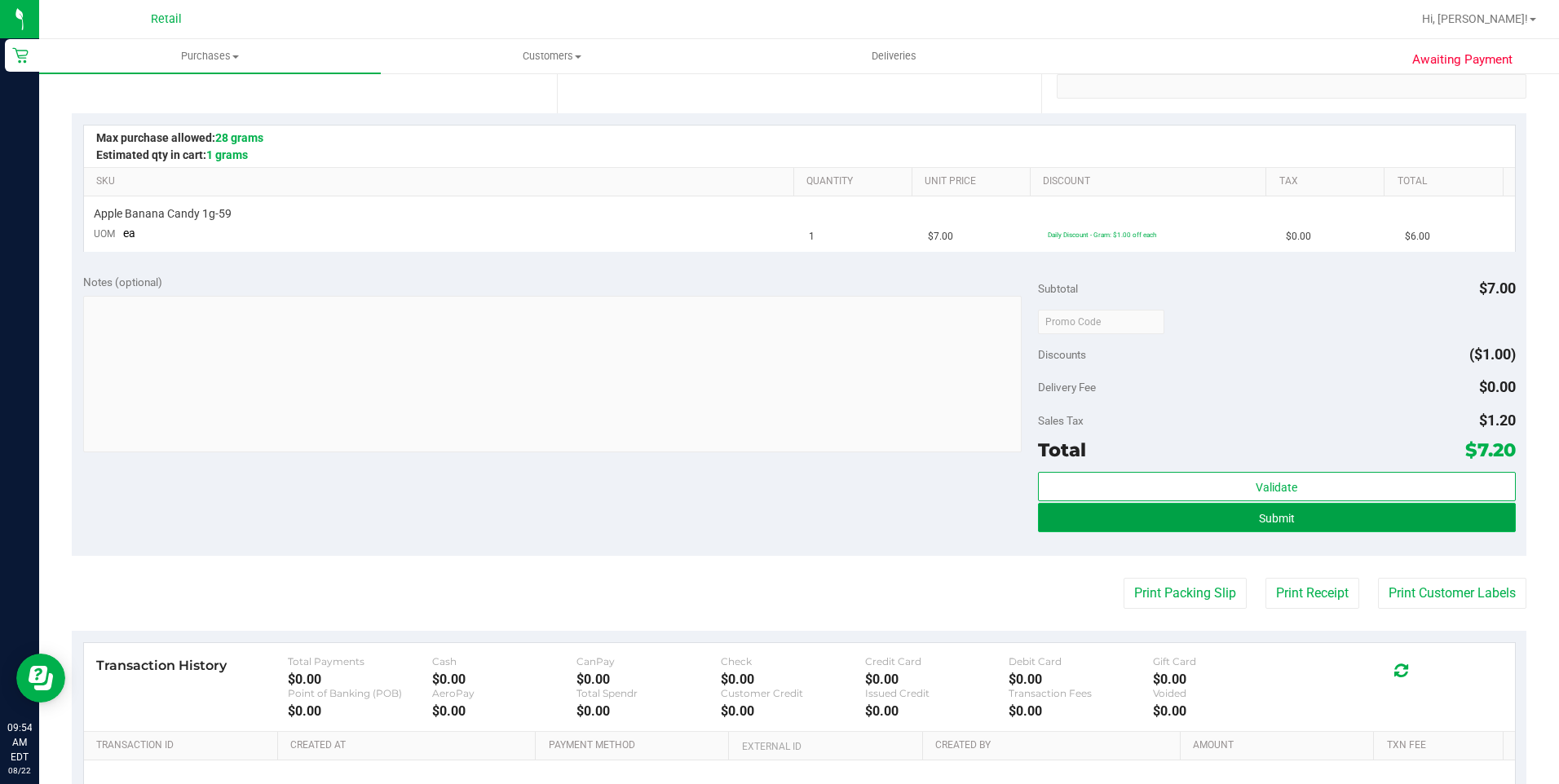
click at [1202, 516] on button "Submit" at bounding box center [1276, 518] width 477 height 30
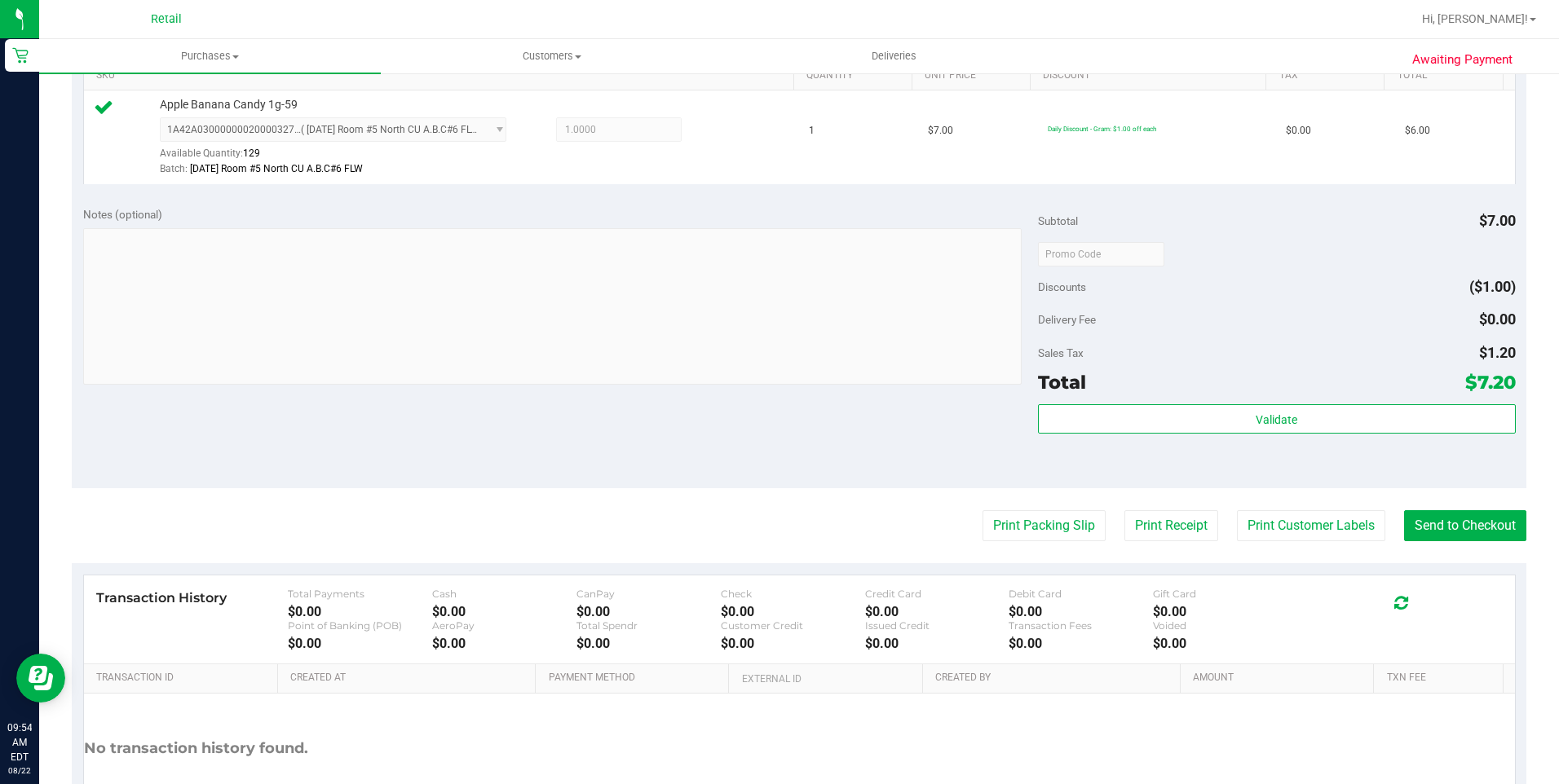
scroll to position [549, 0]
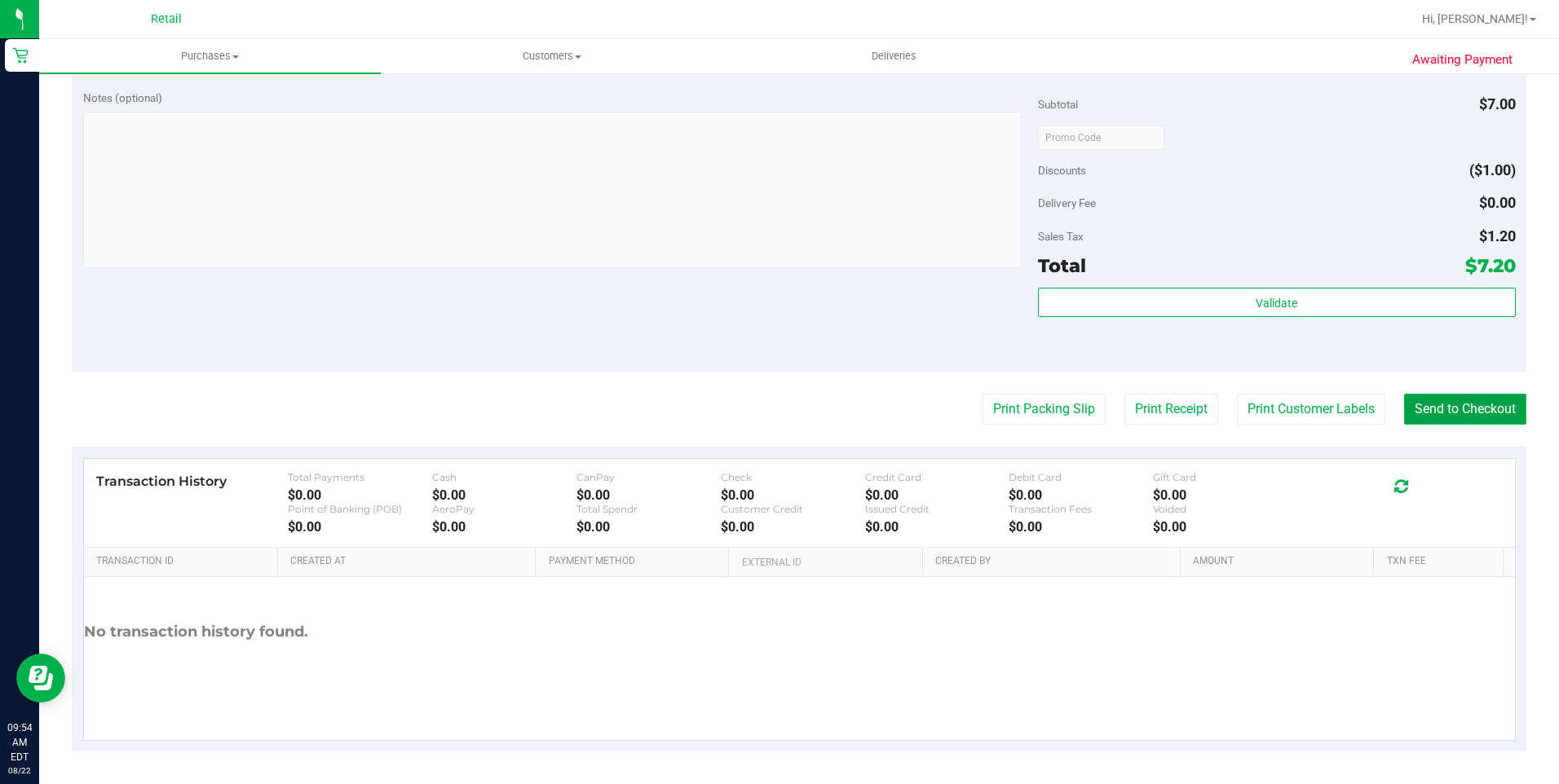
click at [1450, 401] on button "Send to Checkout" at bounding box center [1465, 409] width 122 height 31
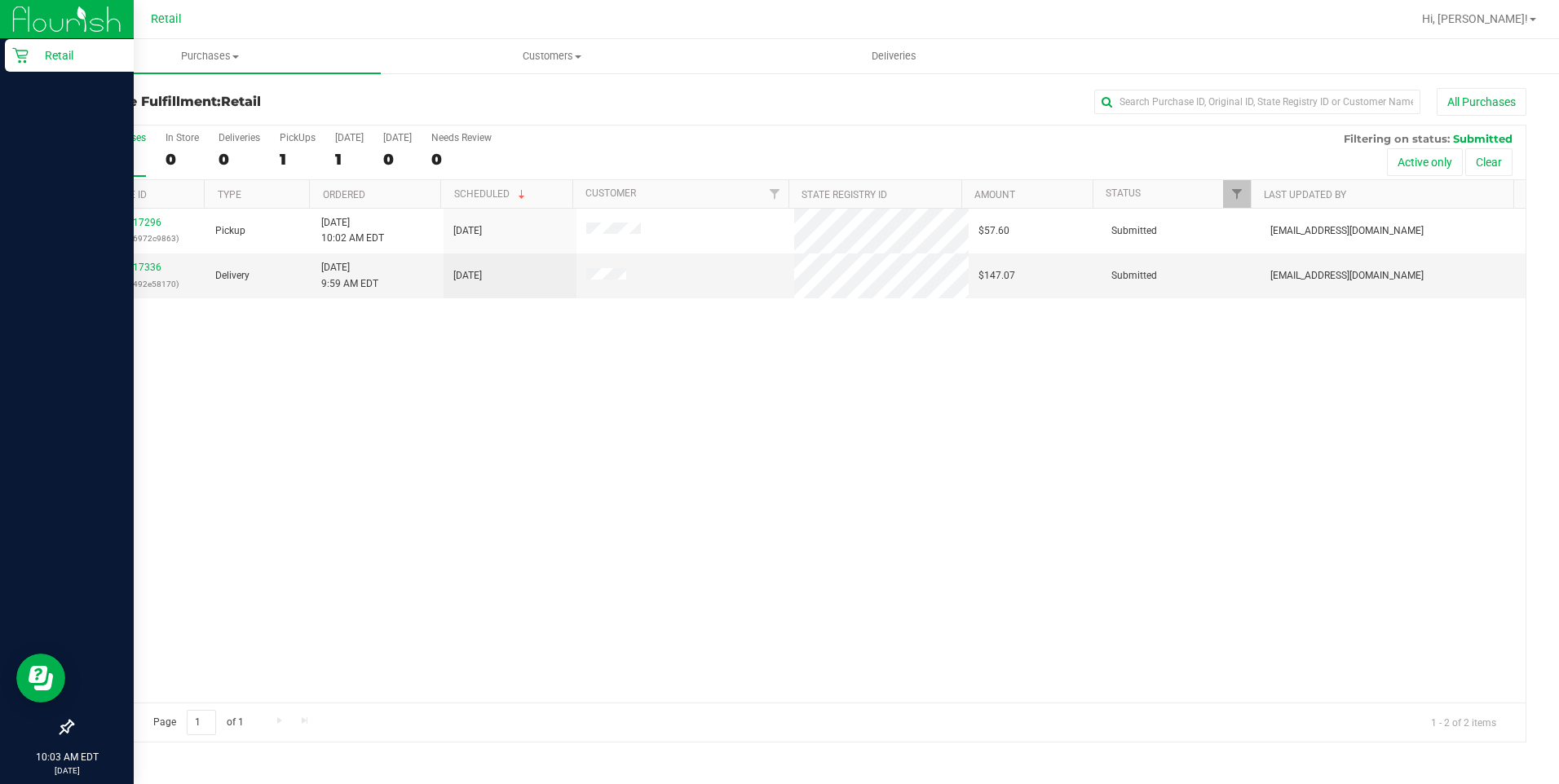
click at [18, 52] on icon at bounding box center [20, 55] width 17 height 17
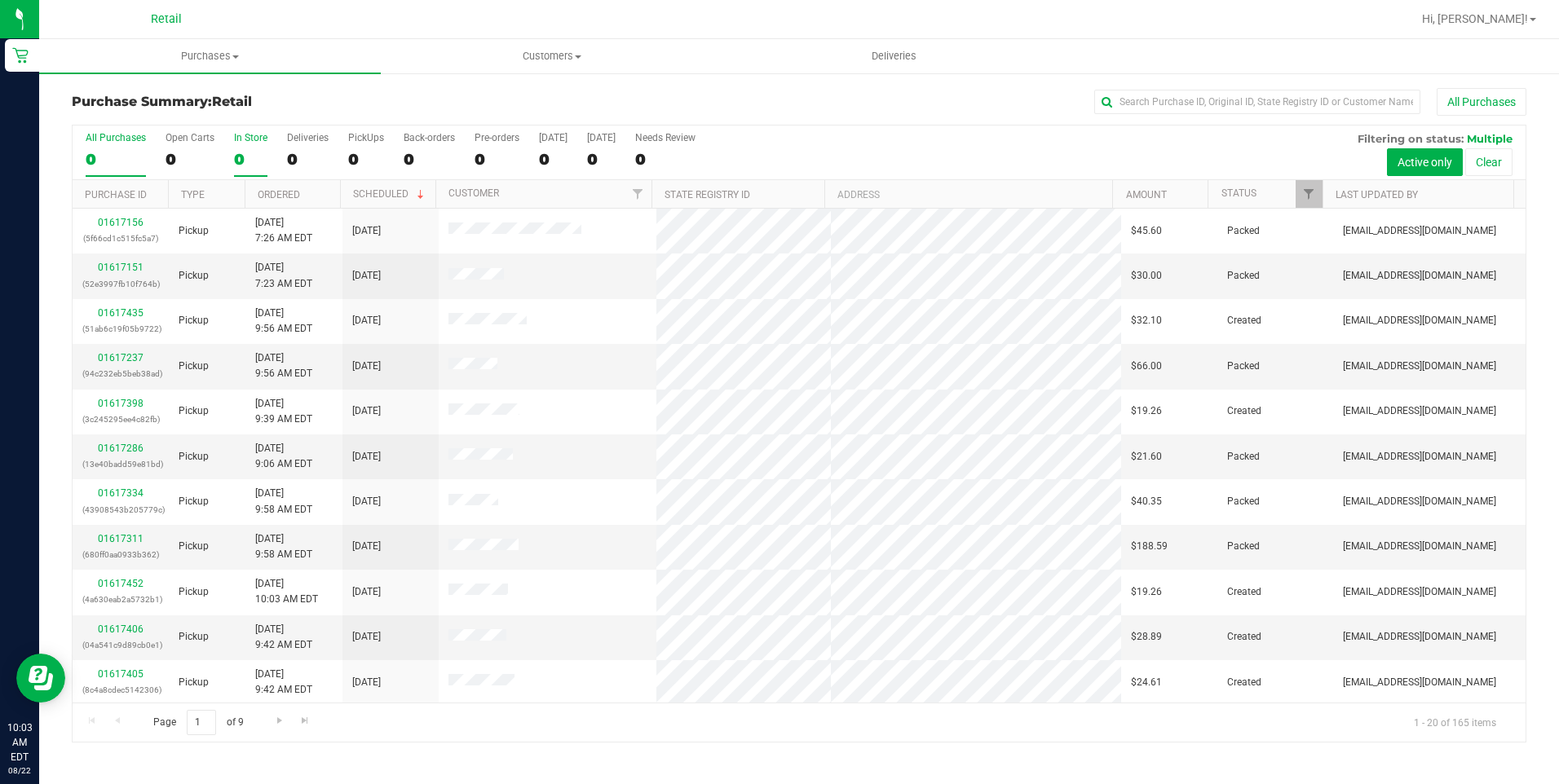
click at [236, 150] on div "0" at bounding box center [250, 159] width 33 height 18
click at [0, 0] on input "In Store 0" at bounding box center [0, 0] width 0 height 0
click at [129, 356] on link "01617448" at bounding box center [120, 357] width 45 height 11
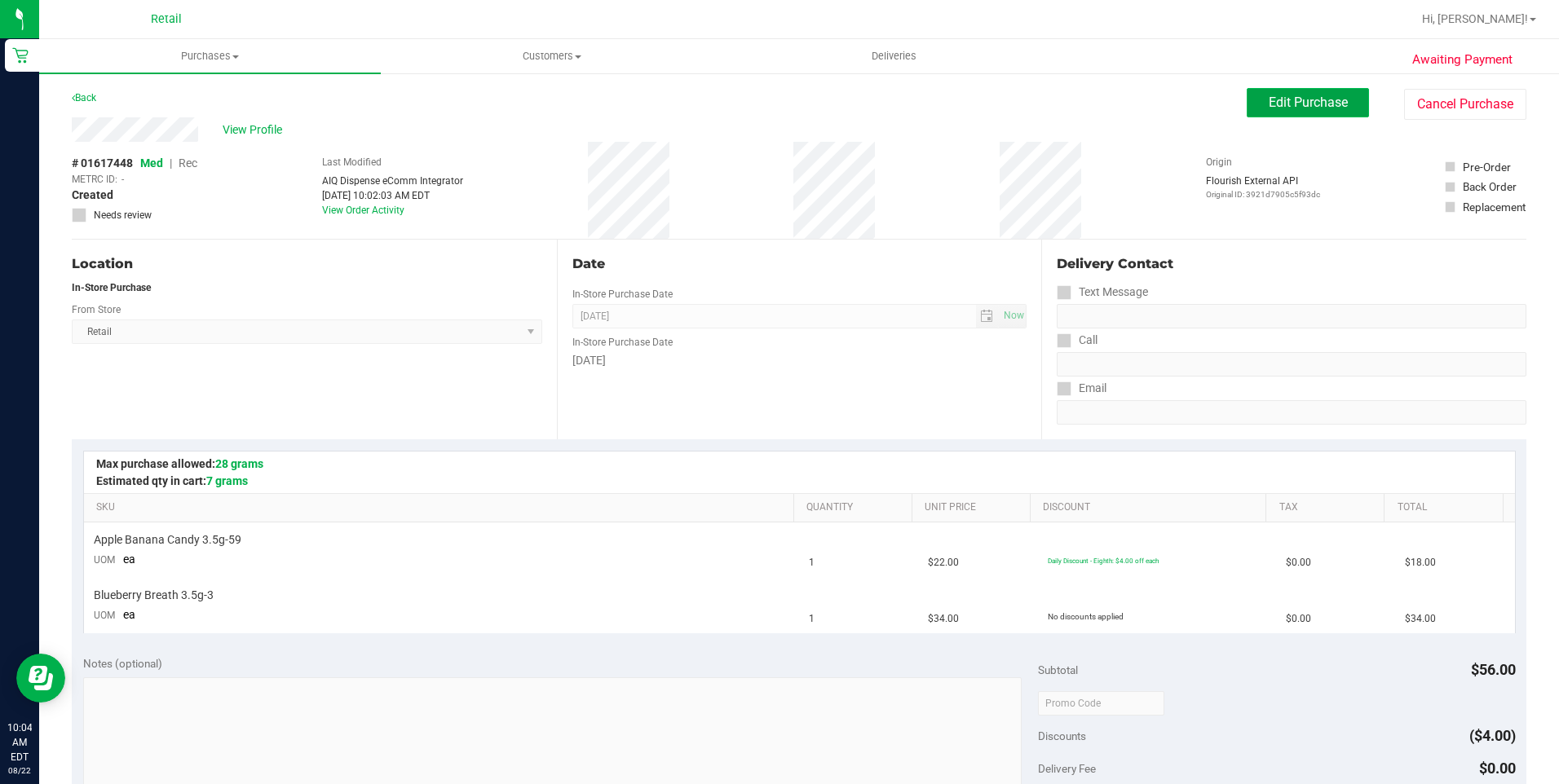
click at [1299, 111] on button "Edit Purchase" at bounding box center [1308, 103] width 122 height 30
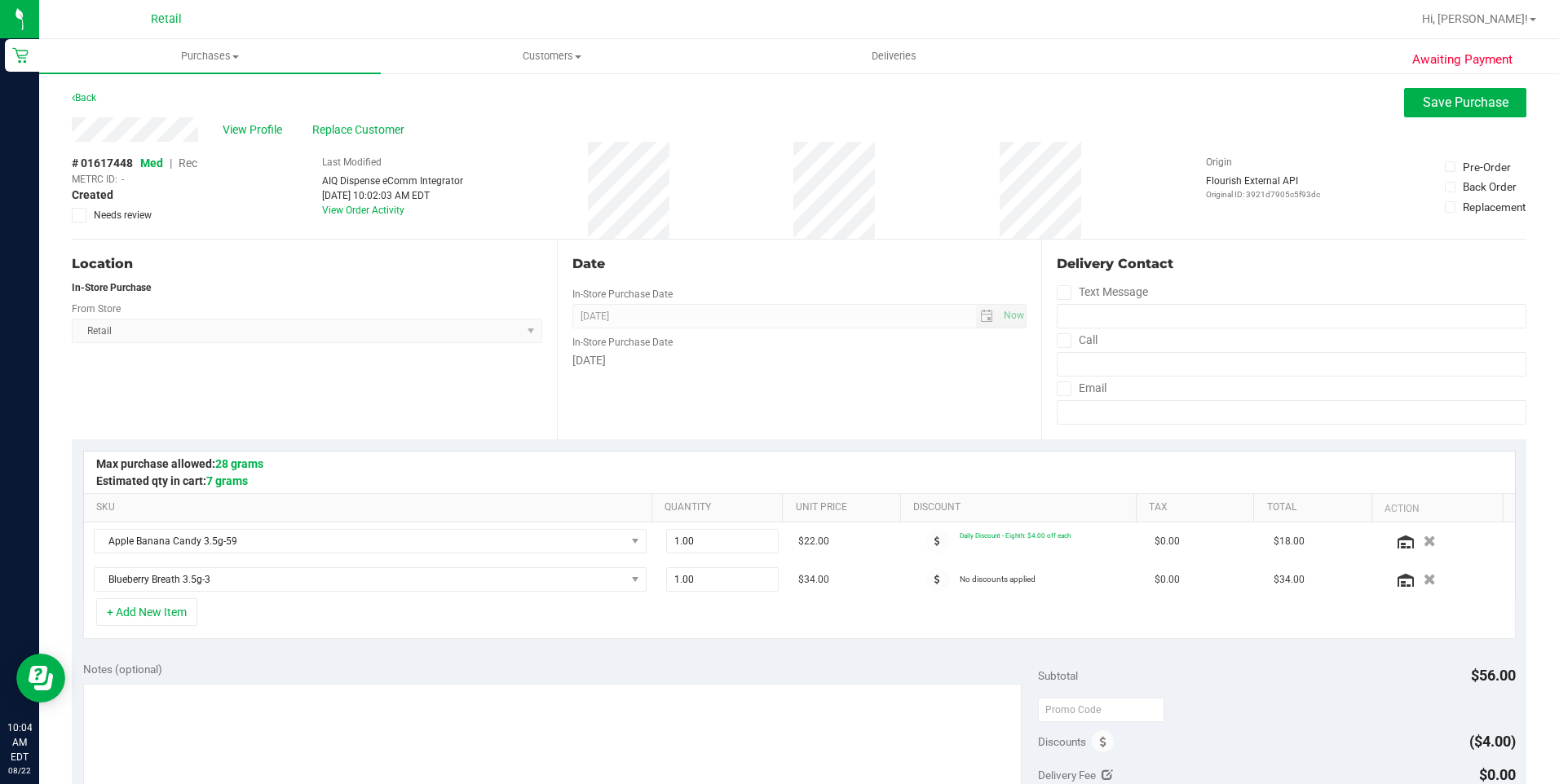
click at [197, 160] on span "Rec" at bounding box center [187, 163] width 18 height 13
click at [1467, 97] on span "Save Purchase" at bounding box center [1466, 102] width 86 height 16
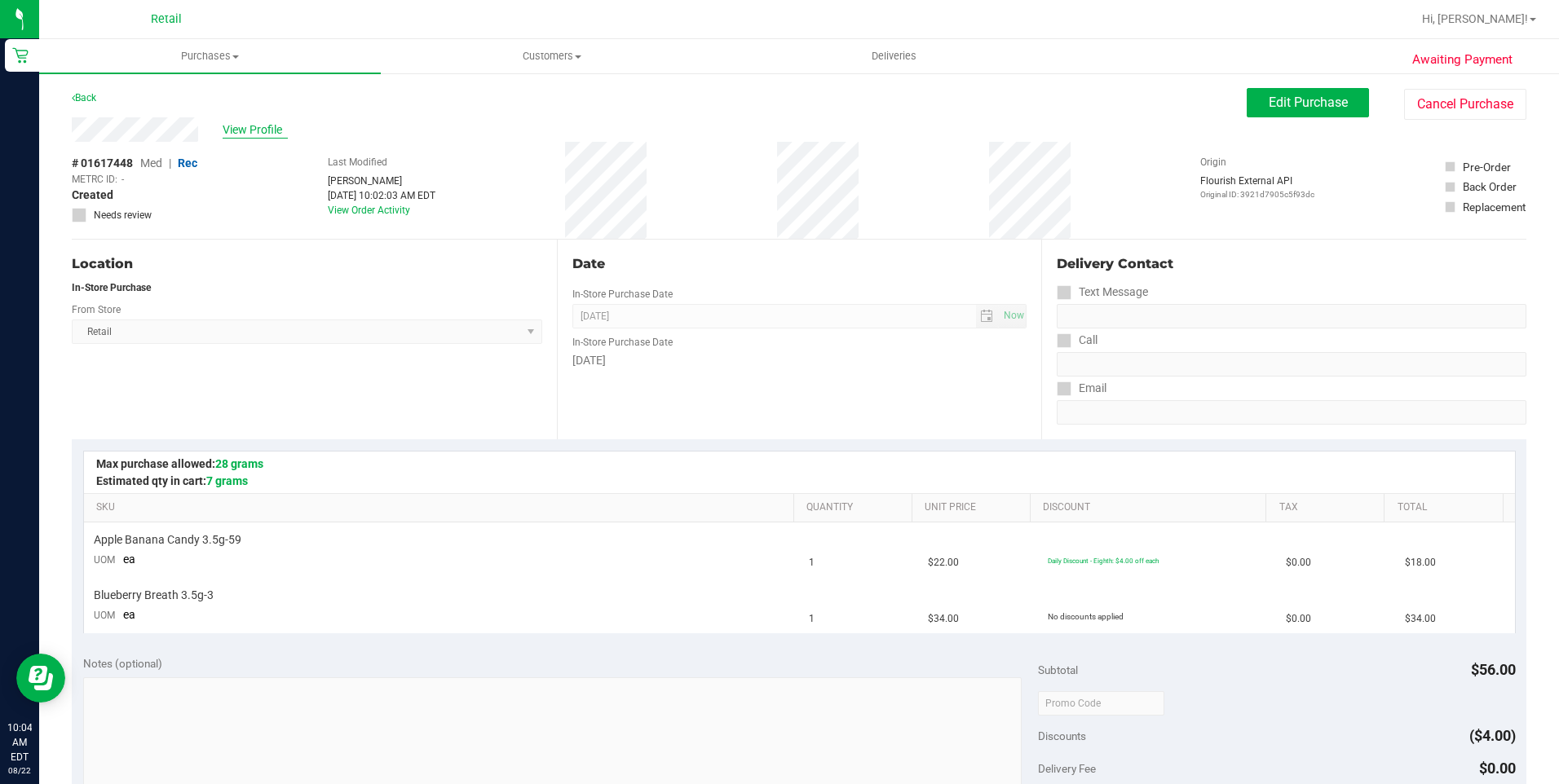
click at [261, 129] on span "View Profile" at bounding box center [255, 130] width 66 height 18
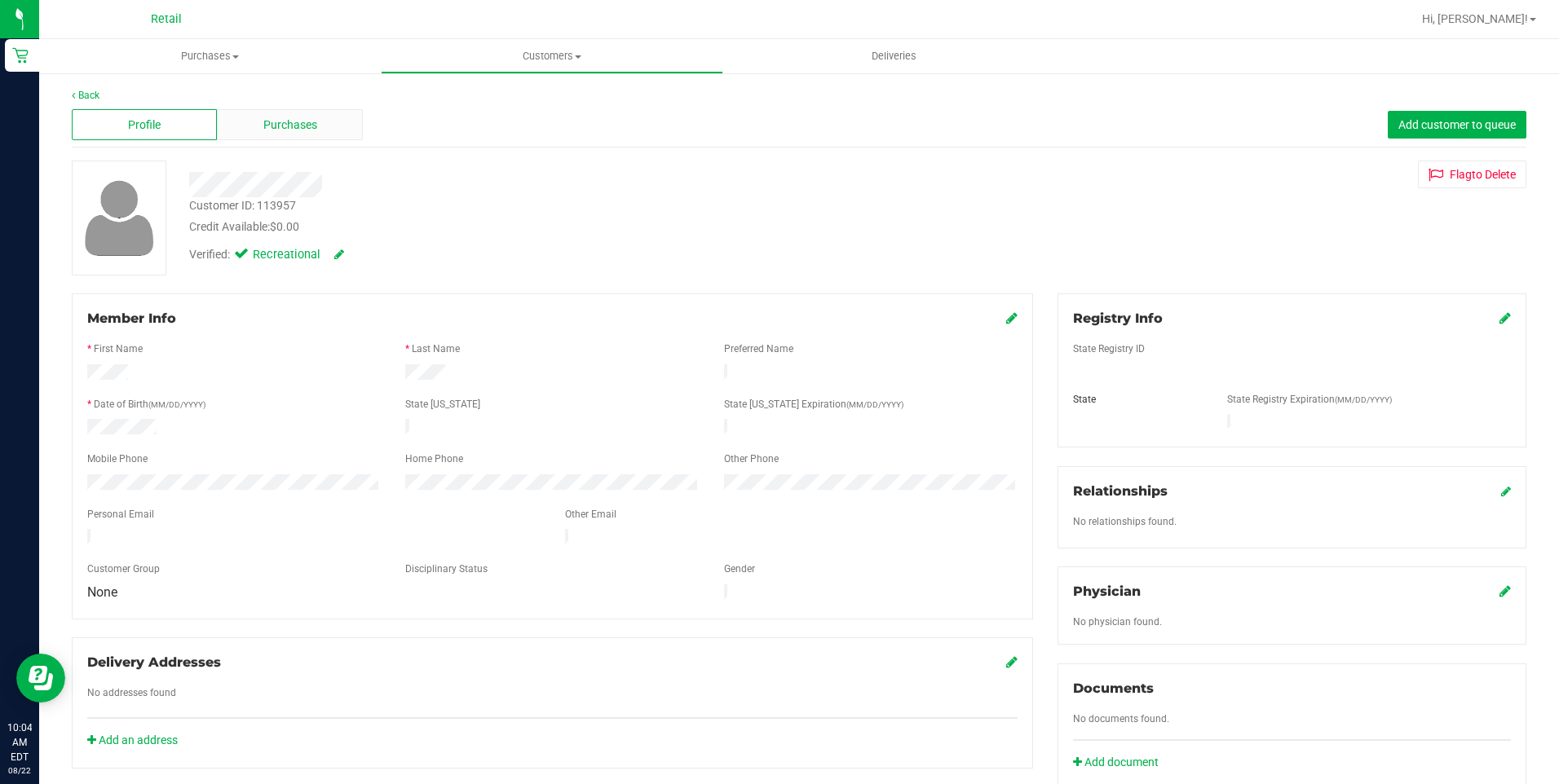
click at [310, 127] on span "Purchases" at bounding box center [290, 125] width 54 height 18
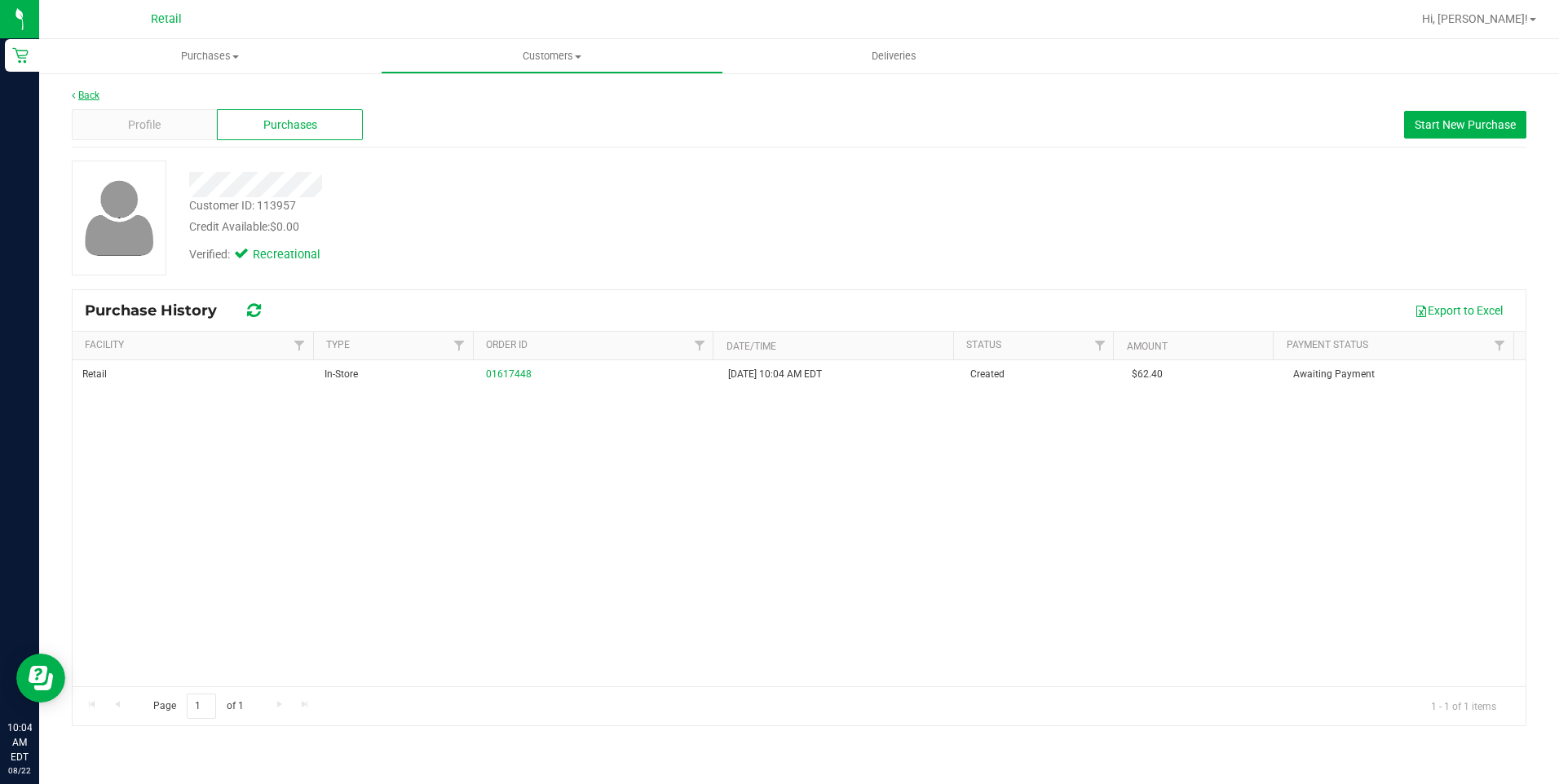
click at [96, 92] on link "Back" at bounding box center [86, 95] width 28 height 11
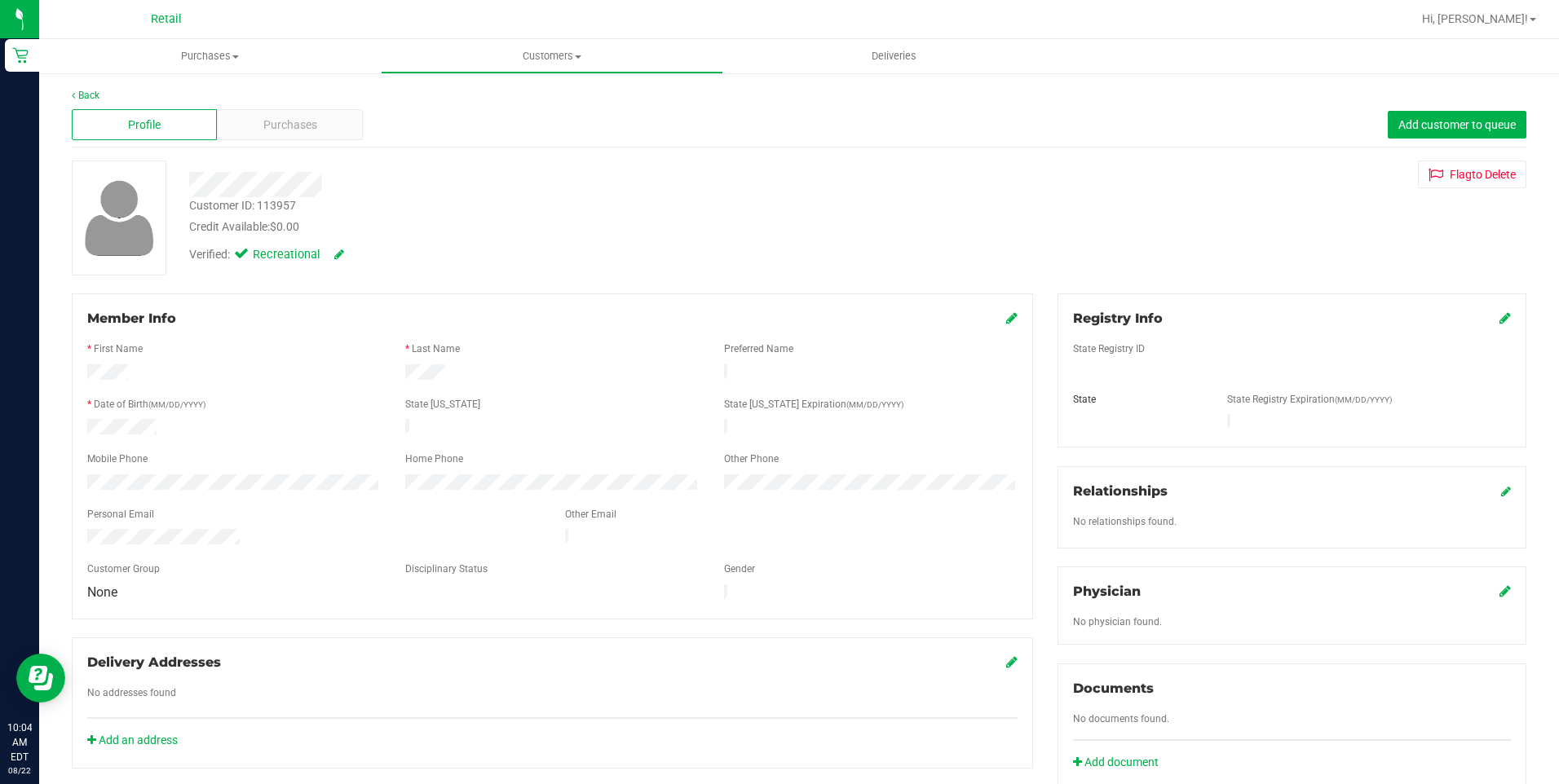
click at [88, 87] on div "Back Profile Purchases Add customer to queue Customer ID: 113957 Credit Availab…" at bounding box center [799, 623] width 1520 height 1104
click at [87, 94] on link "Back" at bounding box center [86, 95] width 28 height 11
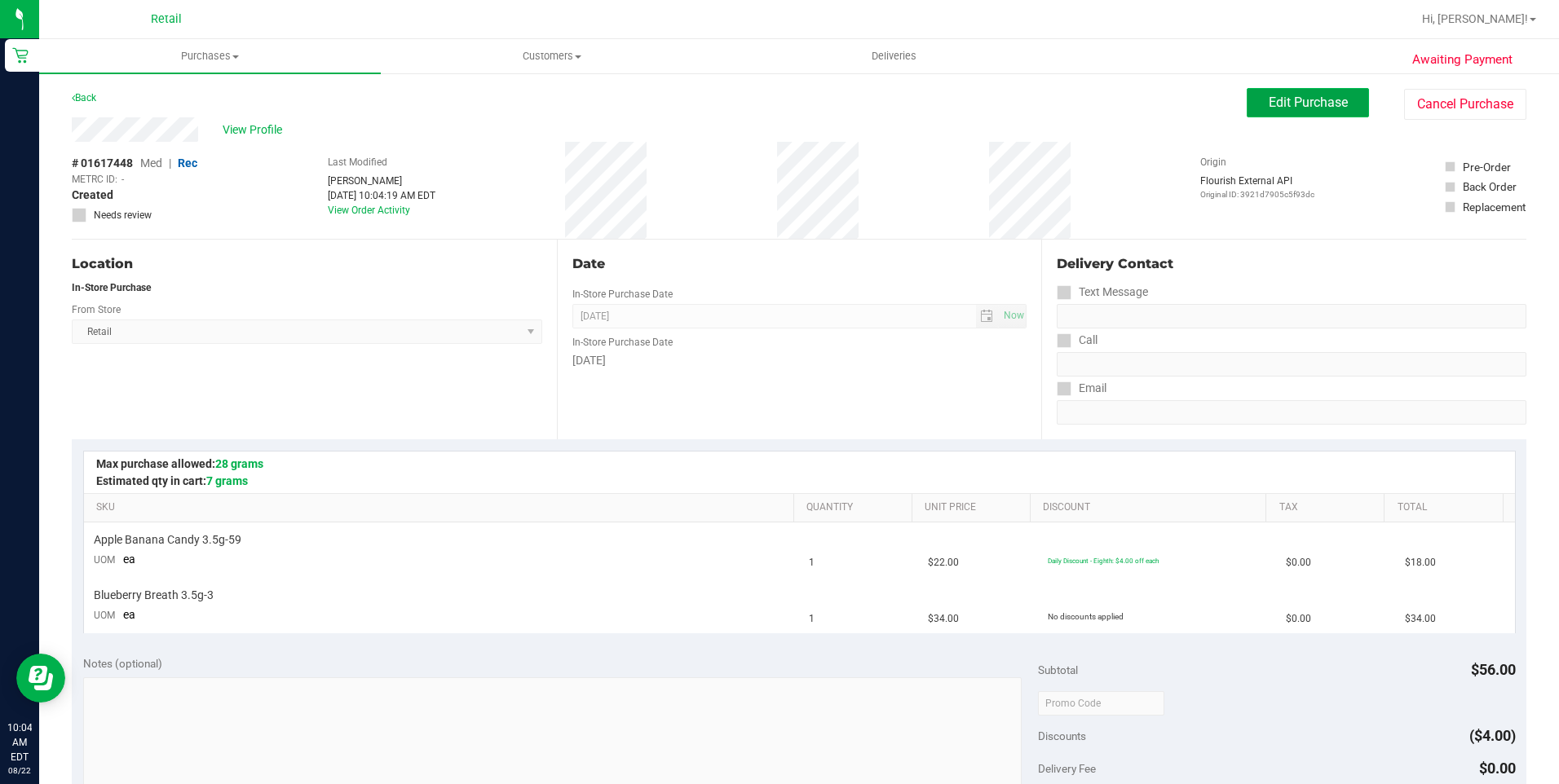
click at [1328, 96] on span "Edit Purchase" at bounding box center [1309, 102] width 79 height 16
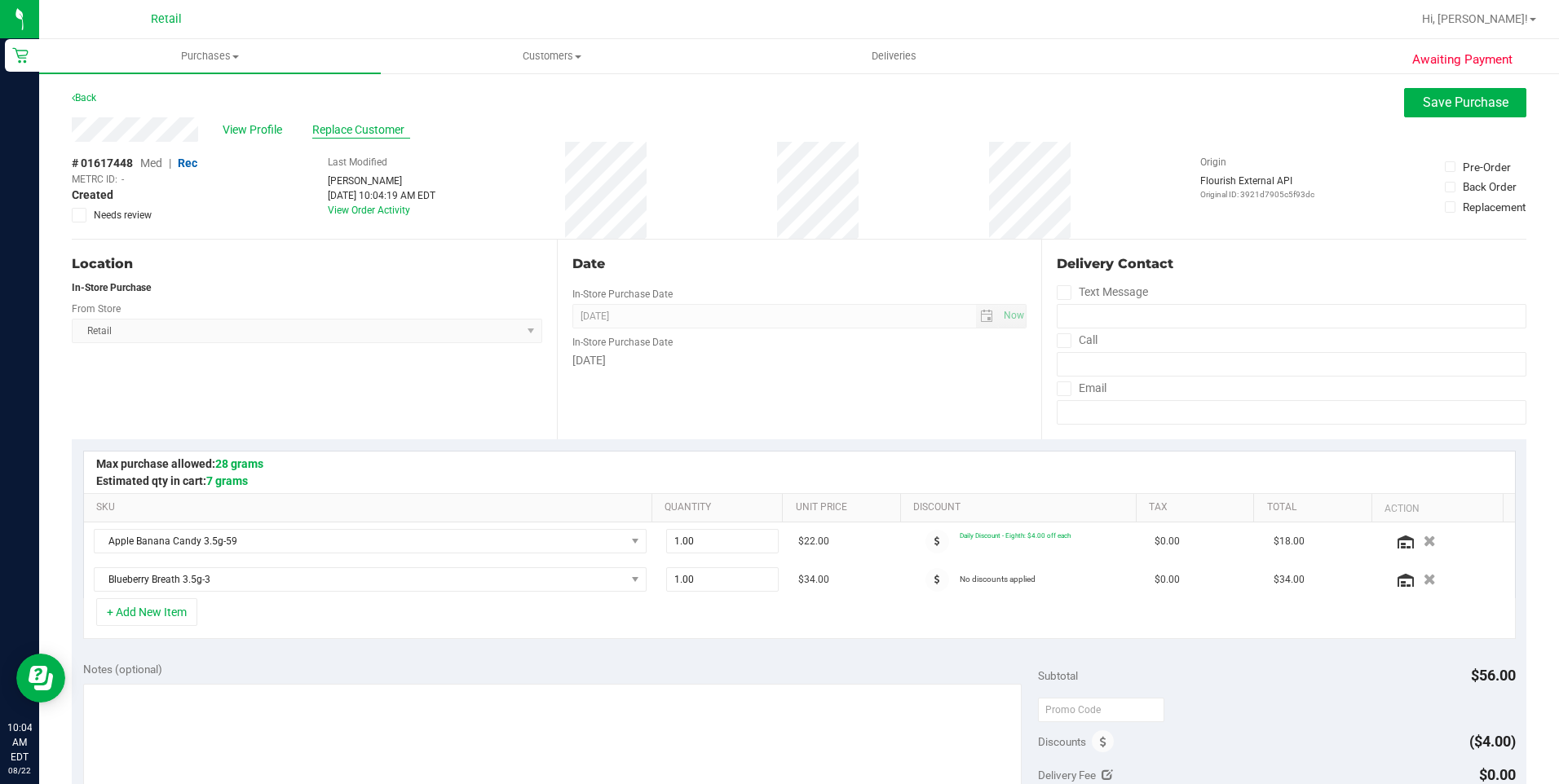
click at [381, 122] on span "Replace Customer" at bounding box center [361, 130] width 98 height 18
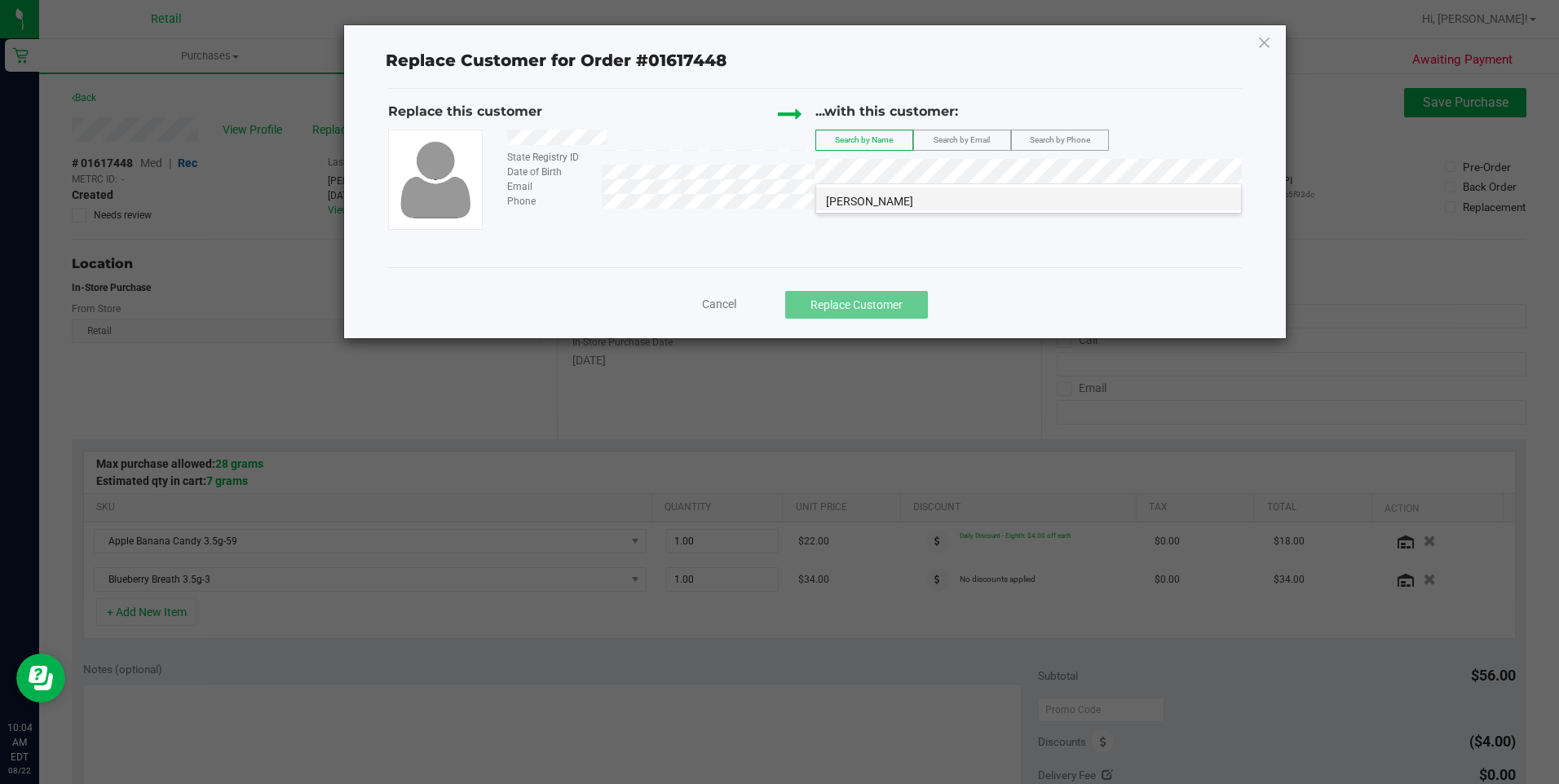
click at [1129, 208] on li "Angelo Franco" at bounding box center [1029, 199] width 425 height 23
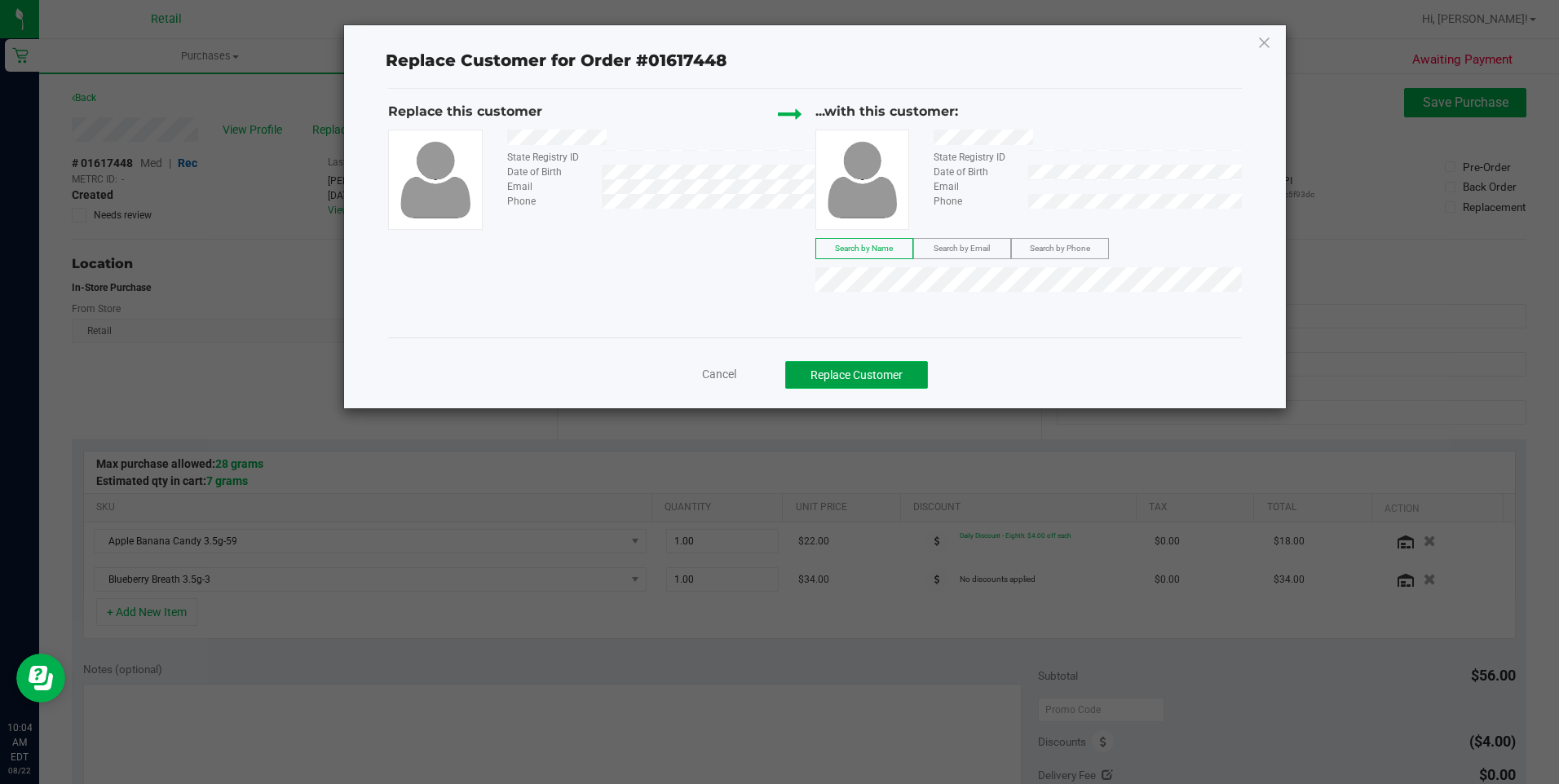
click at [876, 378] on button "Replace Customer" at bounding box center [856, 375] width 143 height 28
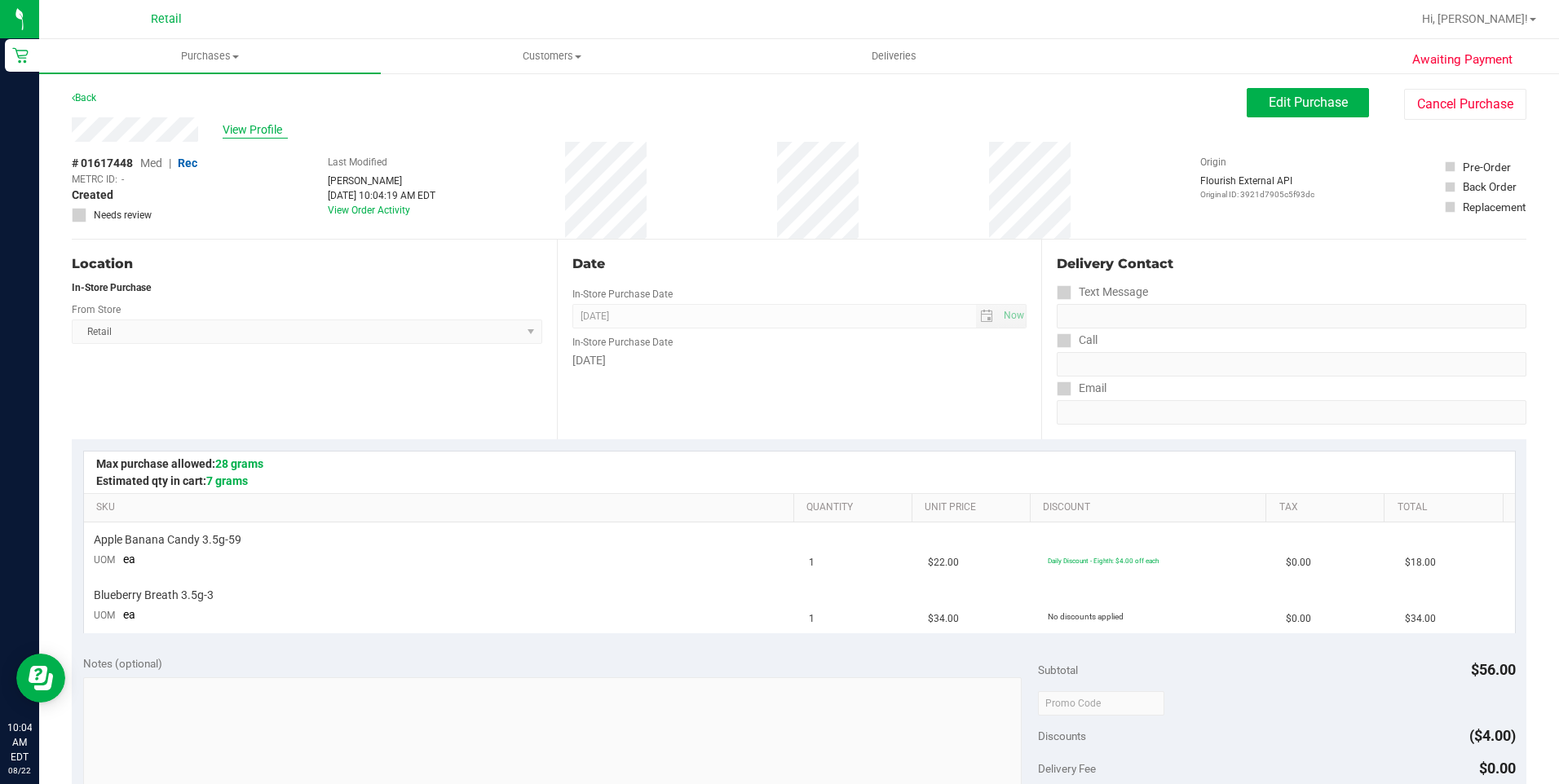
click at [248, 129] on span "View Profile" at bounding box center [255, 130] width 66 height 18
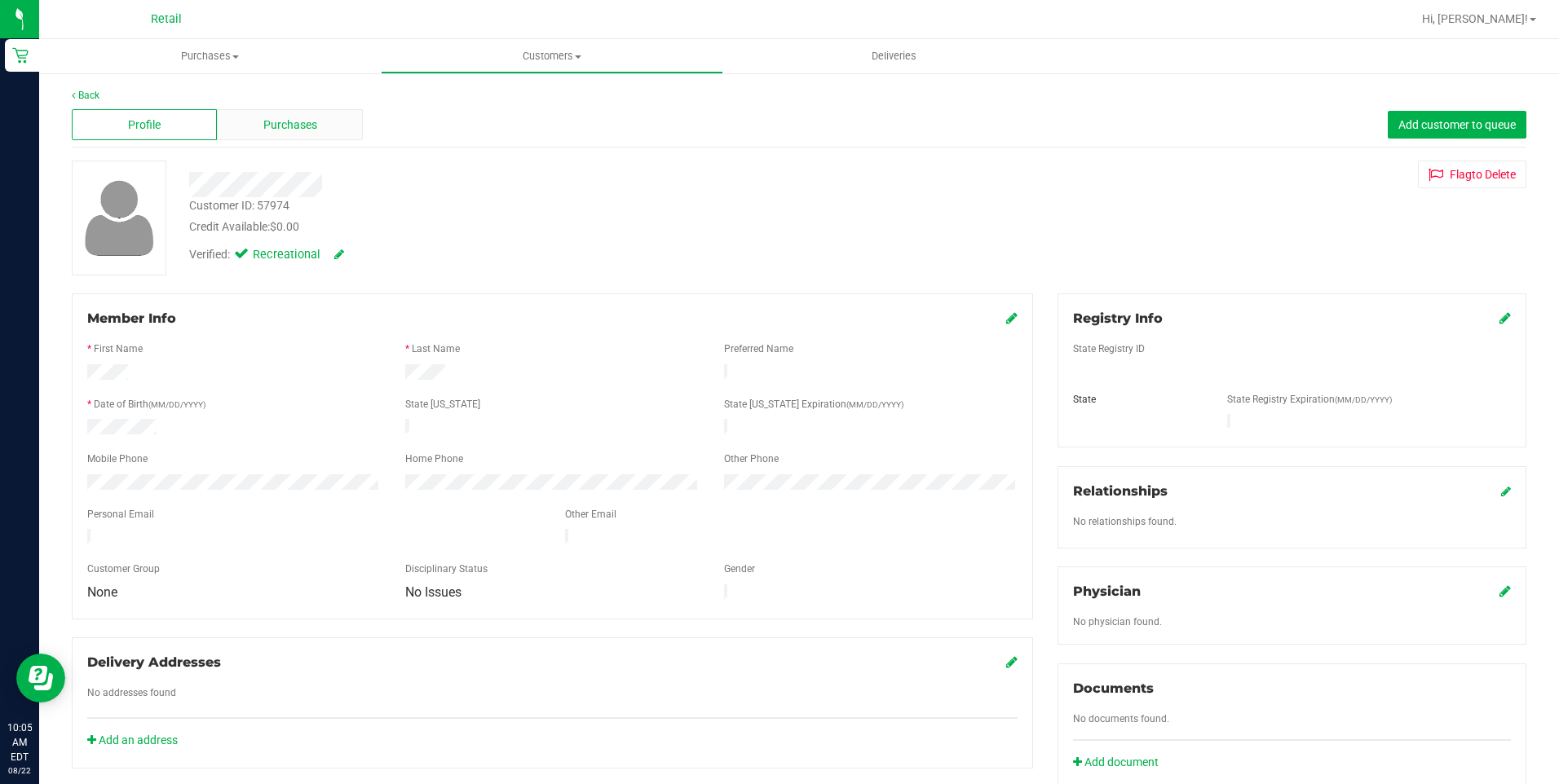
click at [308, 125] on span "Purchases" at bounding box center [290, 125] width 54 height 18
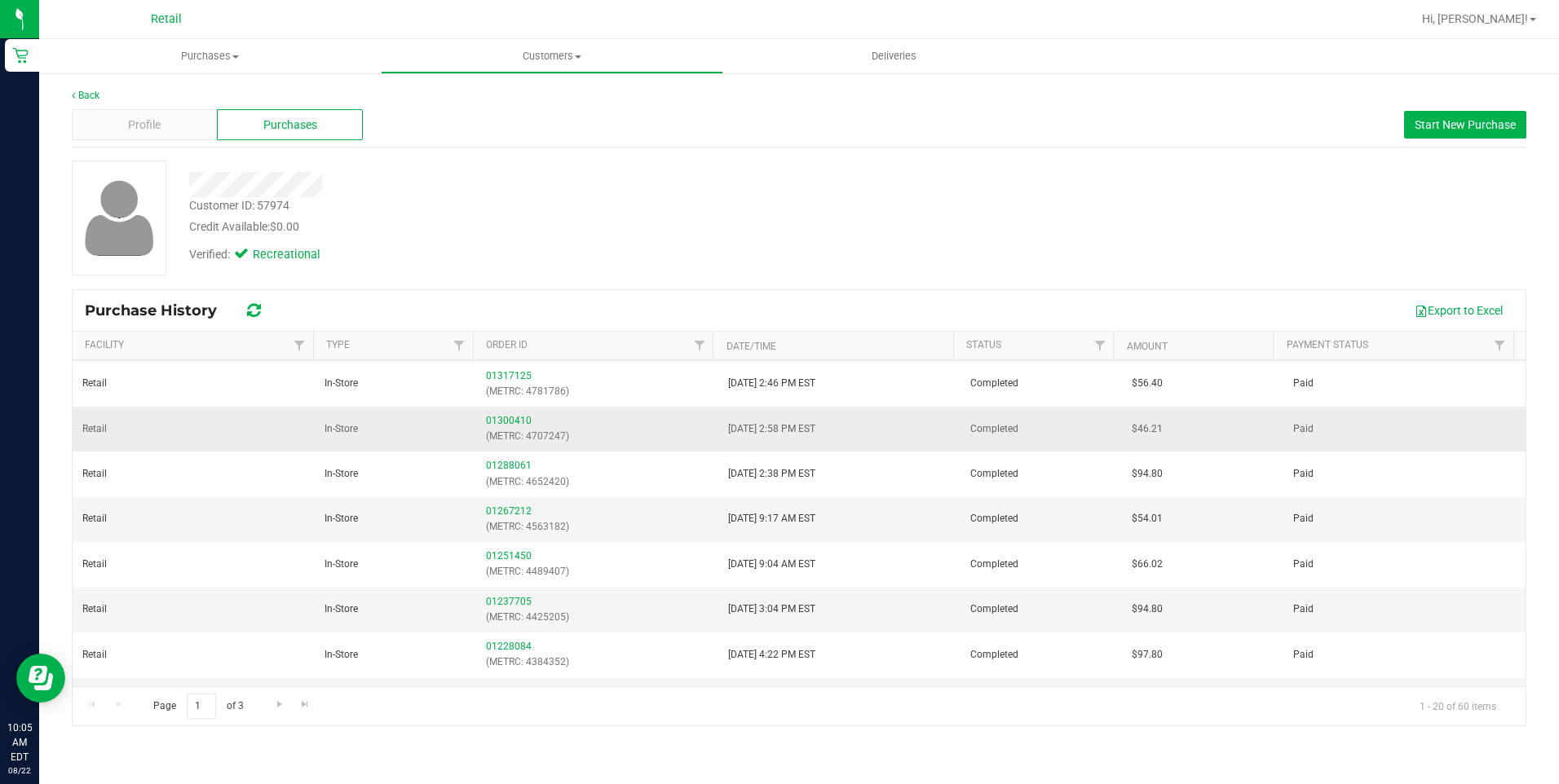
scroll to position [561, 0]
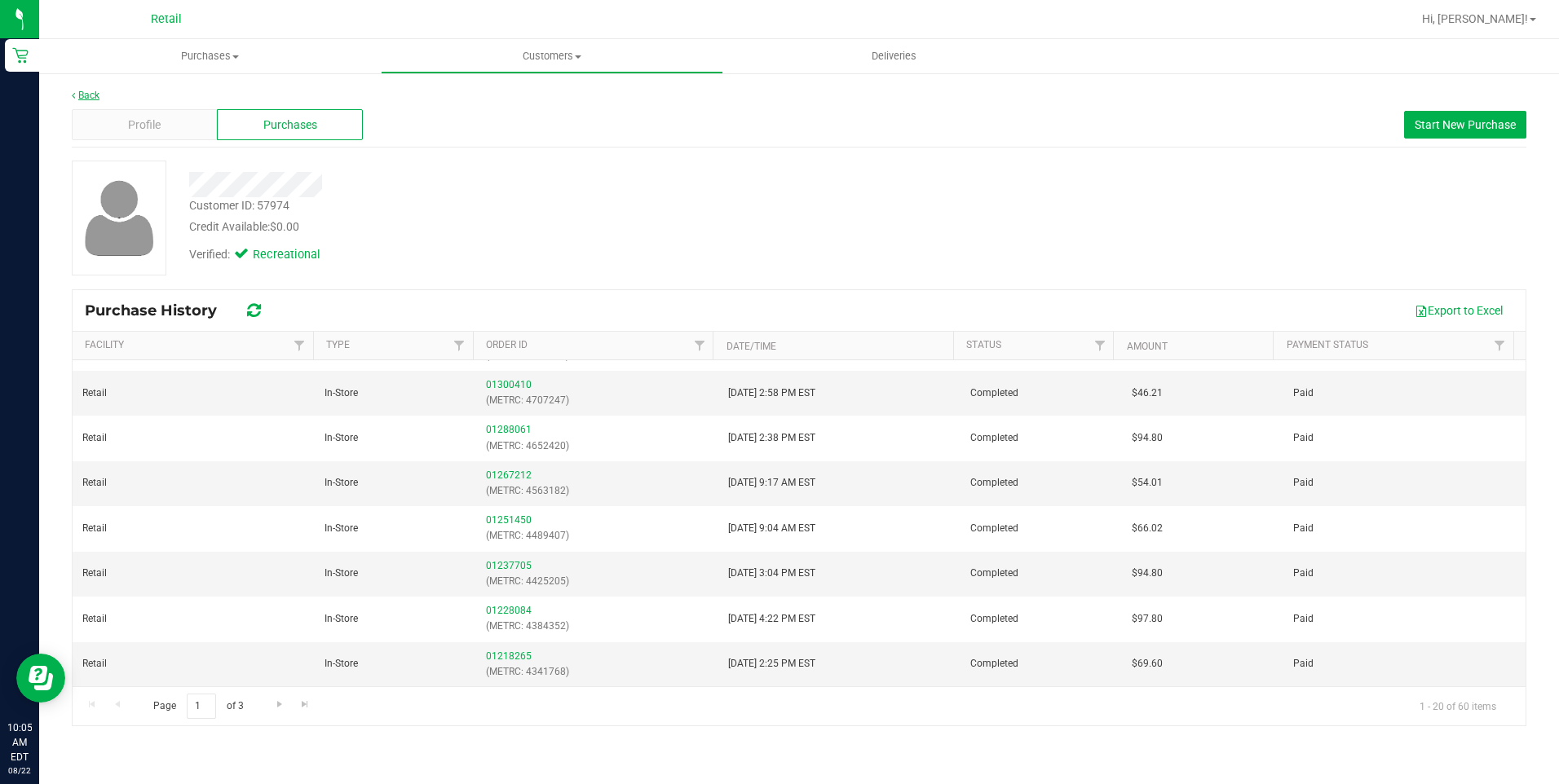
click at [79, 95] on link "Back" at bounding box center [86, 95] width 28 height 11
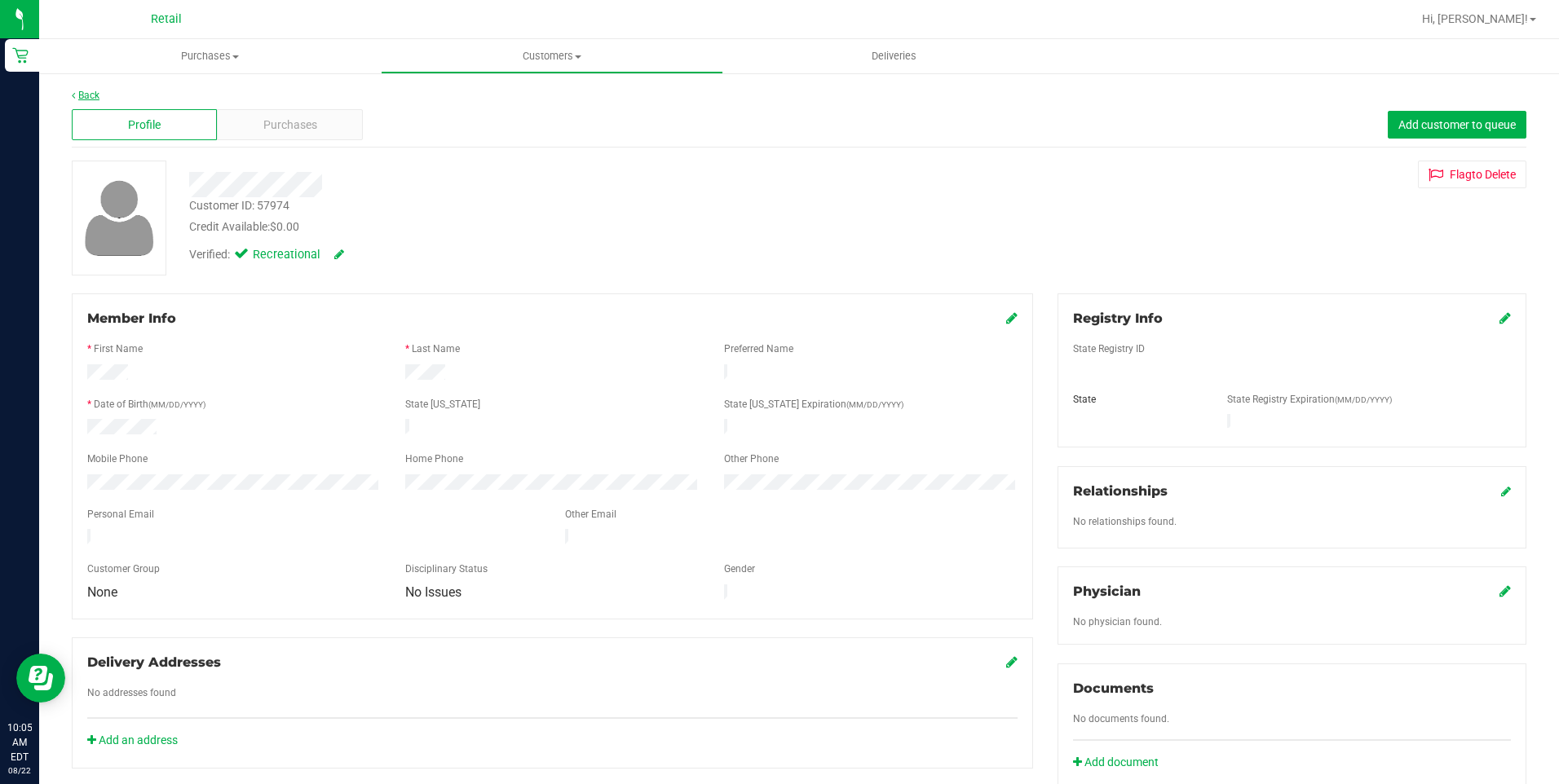
click at [87, 94] on link "Back" at bounding box center [86, 95] width 28 height 11
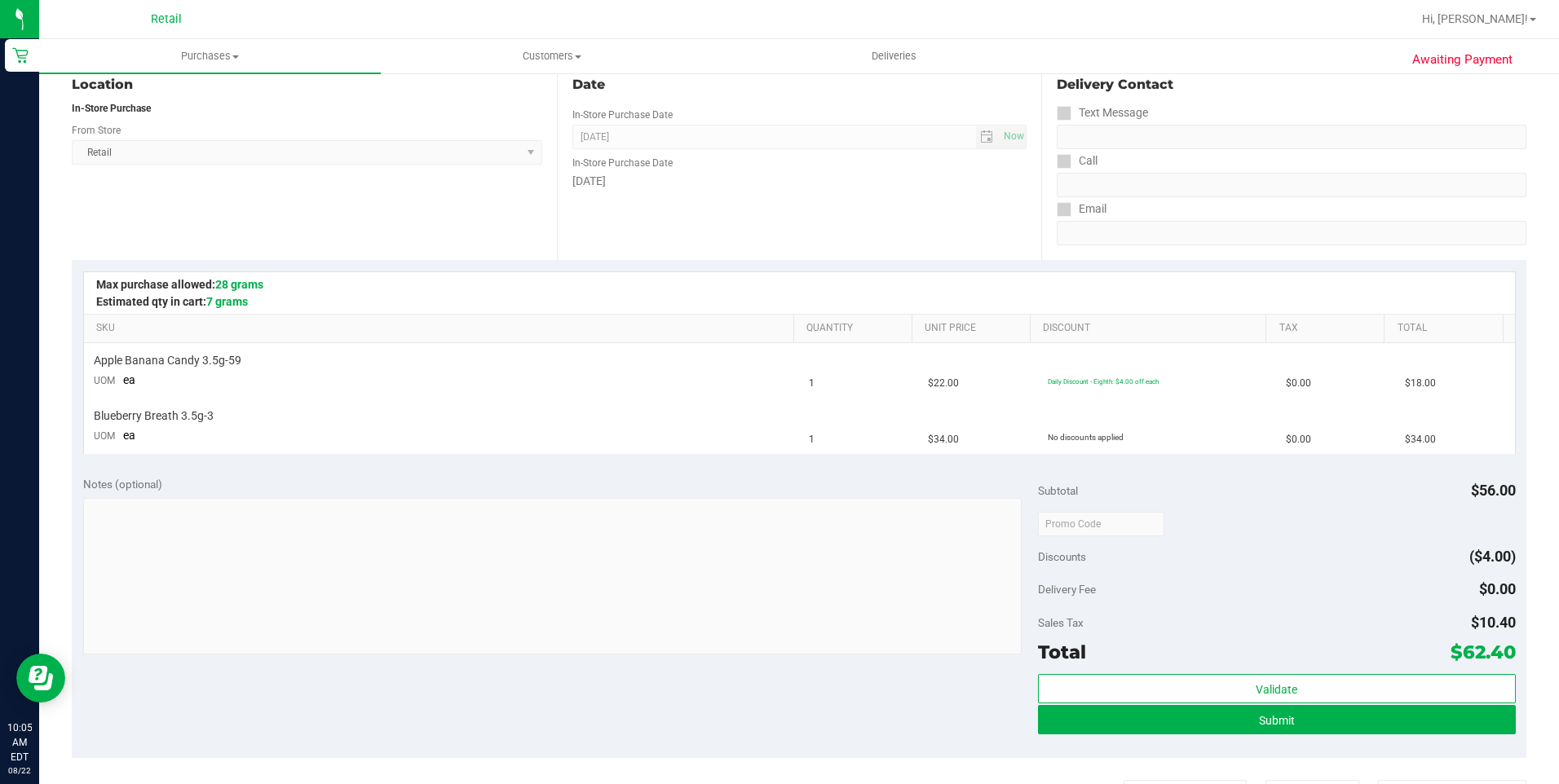
scroll to position [489, 0]
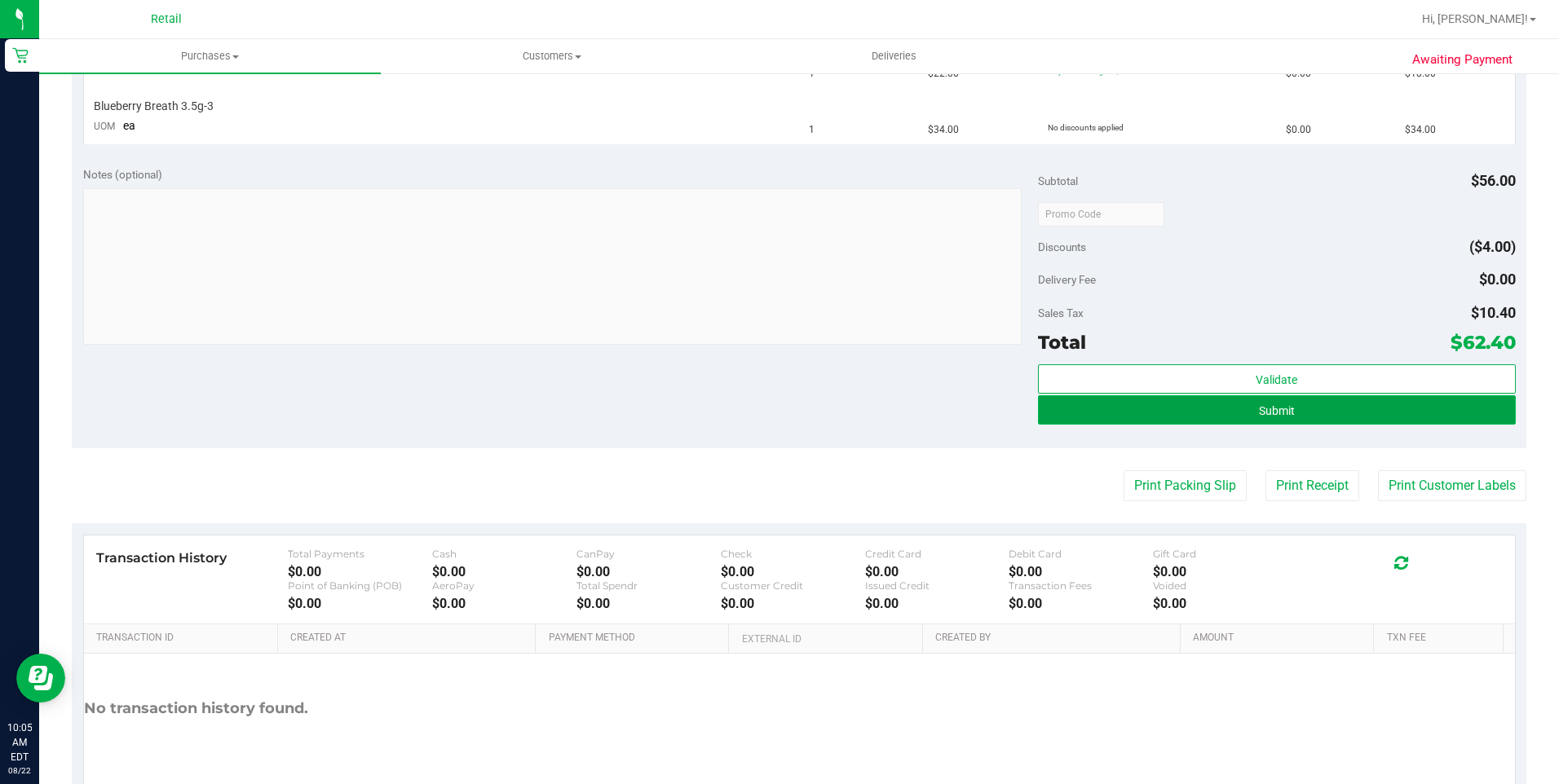
click at [1269, 423] on button "Submit" at bounding box center [1276, 410] width 477 height 30
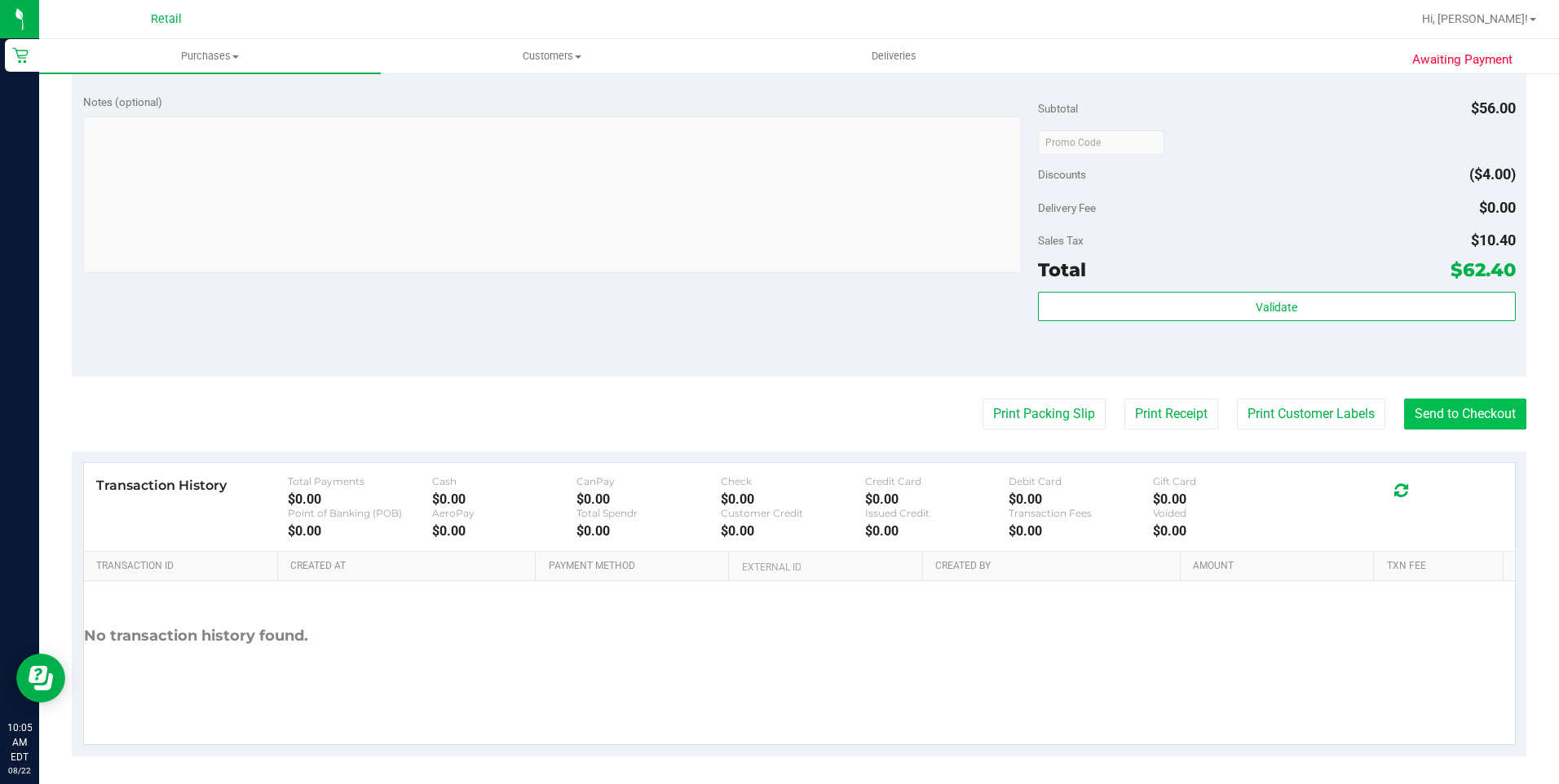
scroll to position [640, 0]
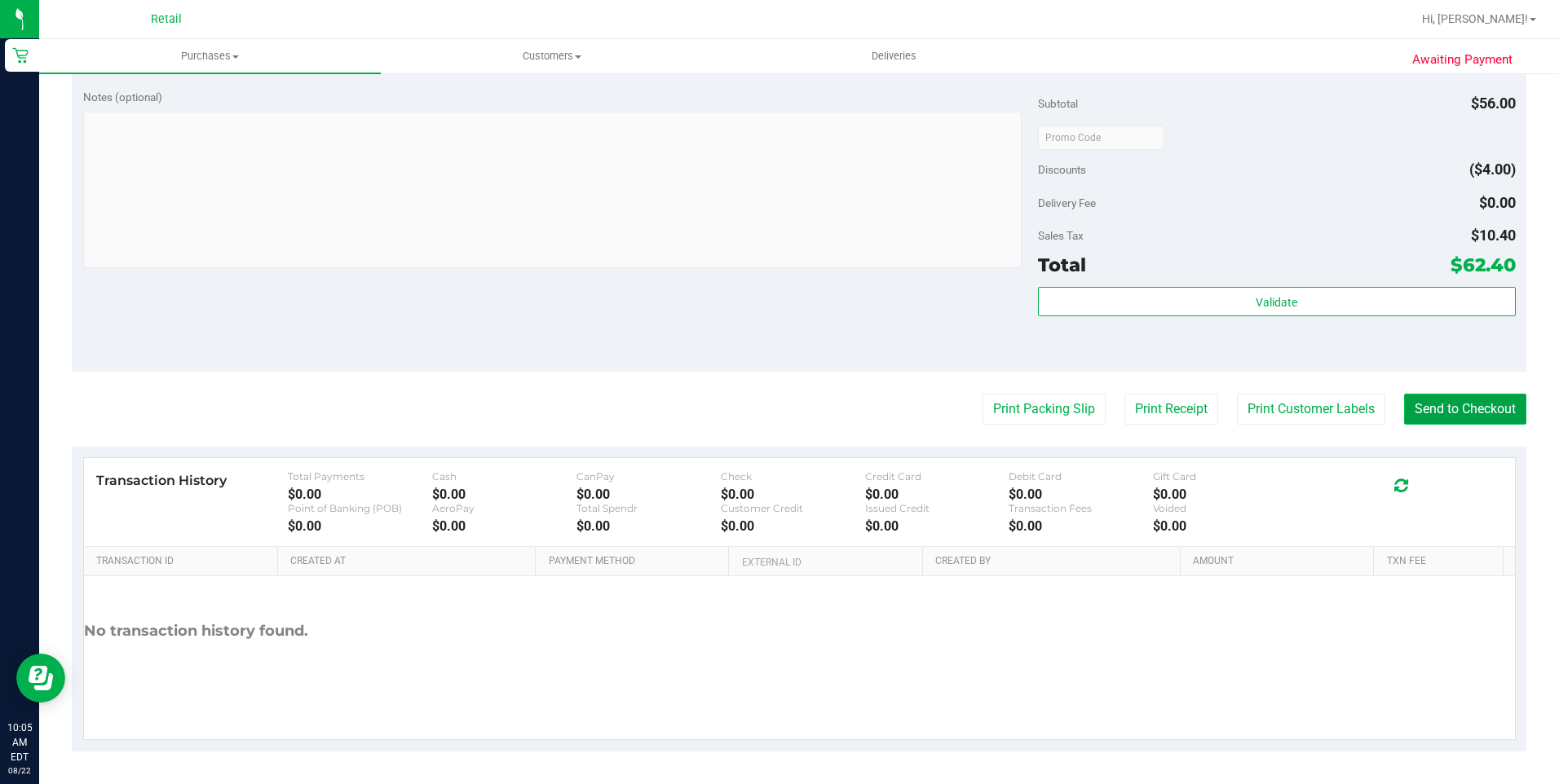
click at [1438, 413] on button "Send to Checkout" at bounding box center [1465, 409] width 122 height 31
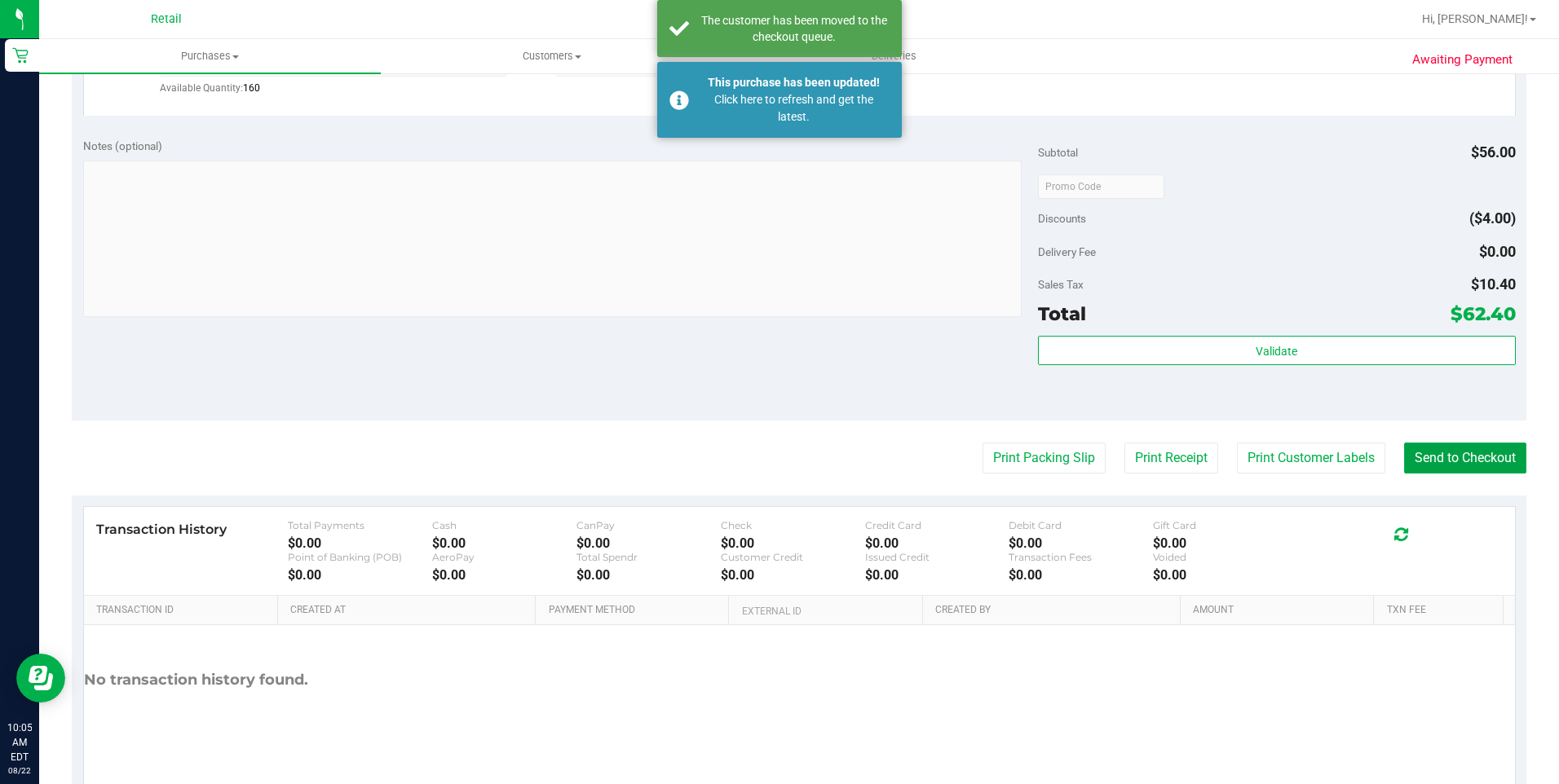
scroll to position [477, 0]
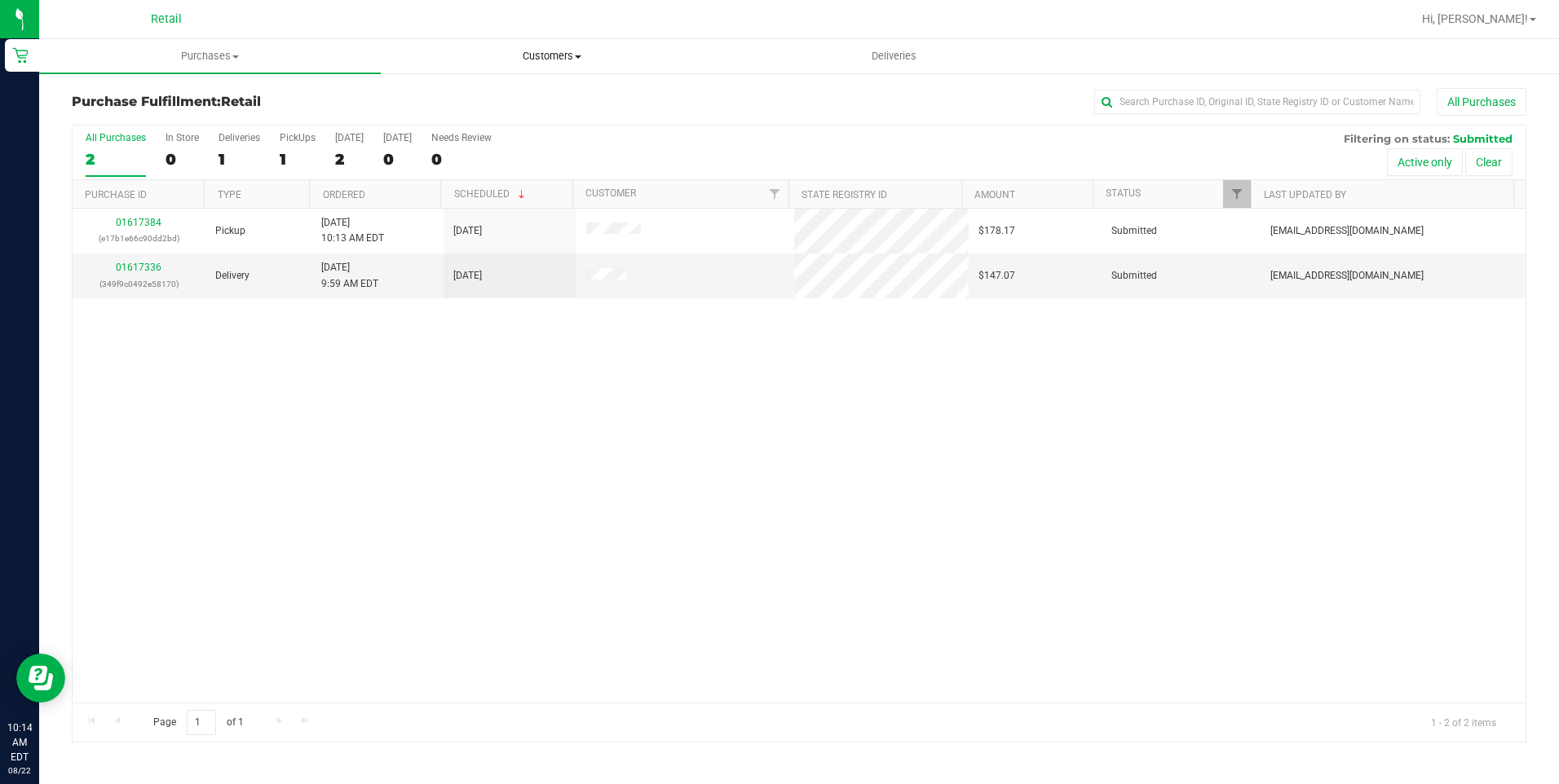
click at [554, 54] on span "Customers" at bounding box center [551, 56] width 340 height 15
click at [463, 101] on span "All customers" at bounding box center [439, 98] width 117 height 14
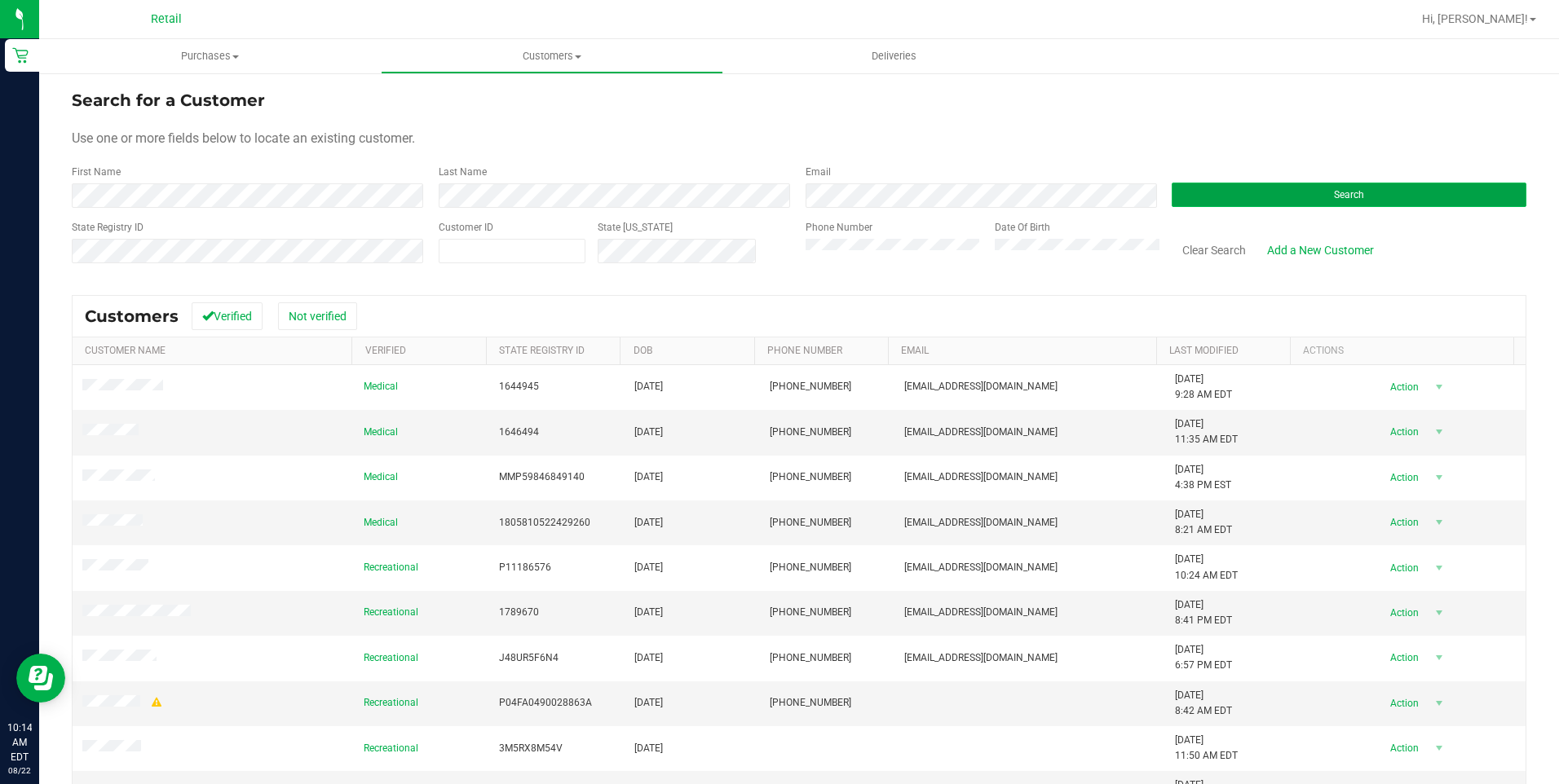
click at [1351, 199] on span "Search" at bounding box center [1349, 195] width 30 height 11
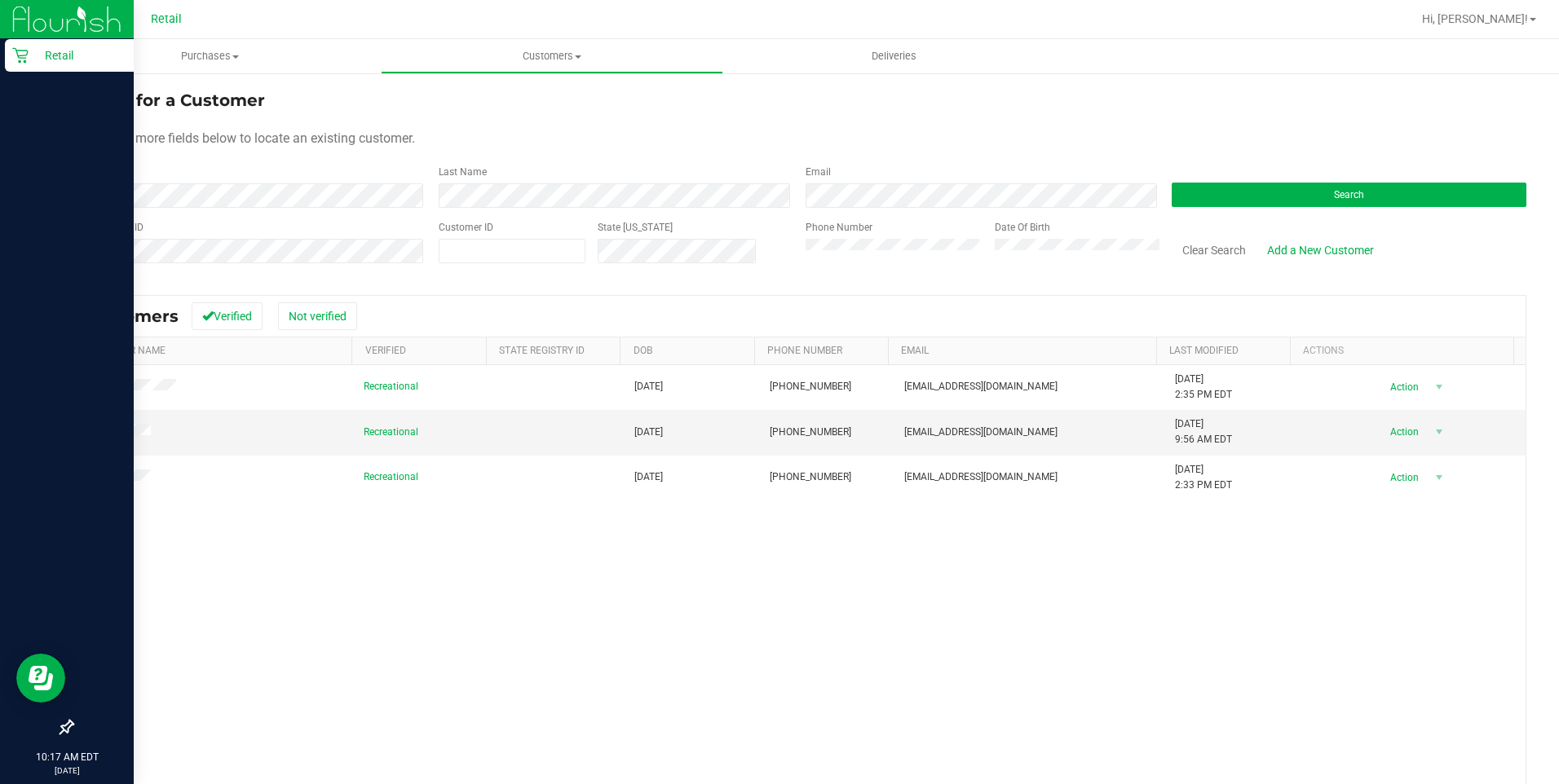
click at [30, 59] on p "Retail" at bounding box center [78, 54] width 98 height 19
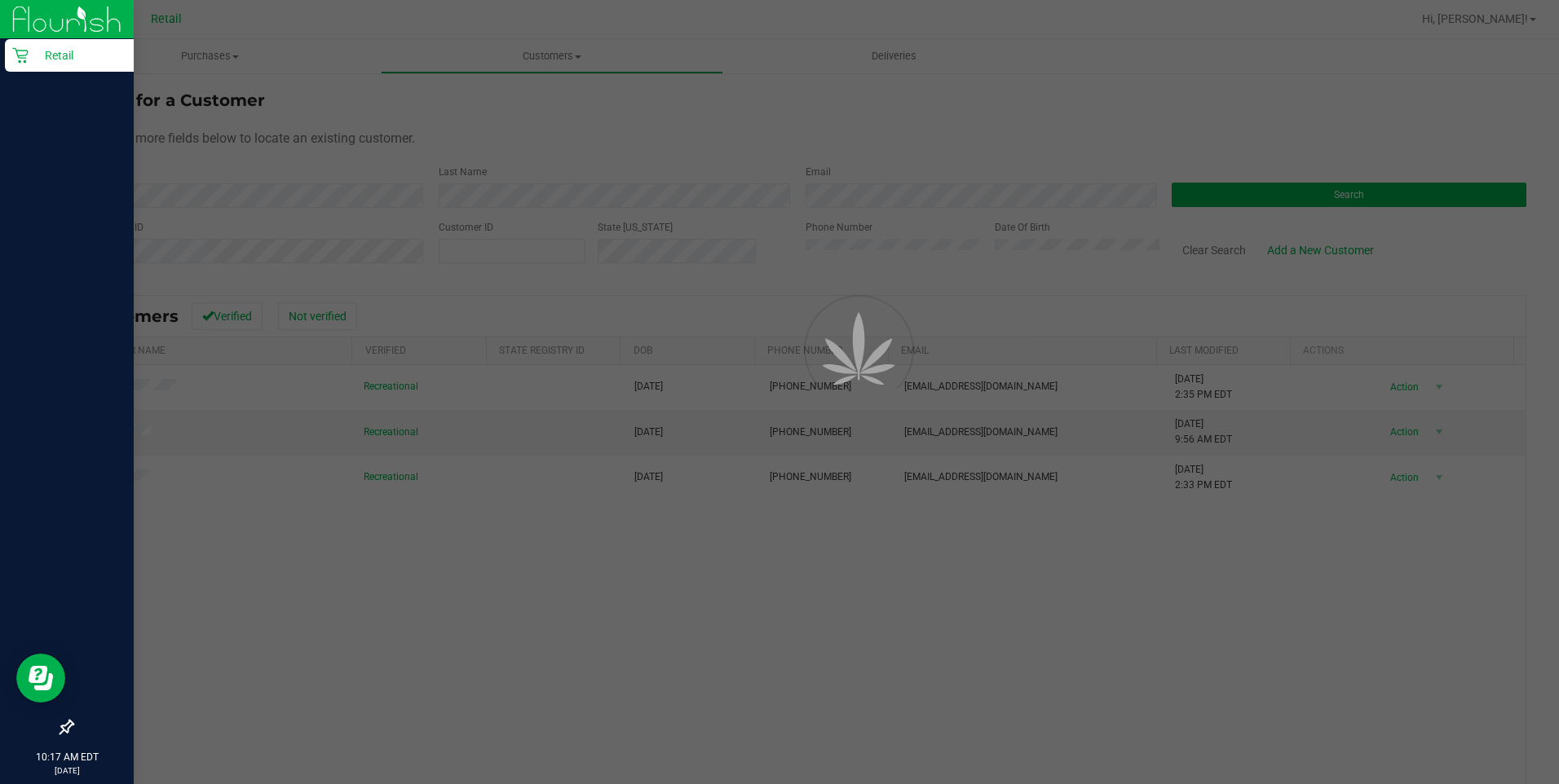
click at [30, 59] on p "Retail" at bounding box center [78, 54] width 98 height 19
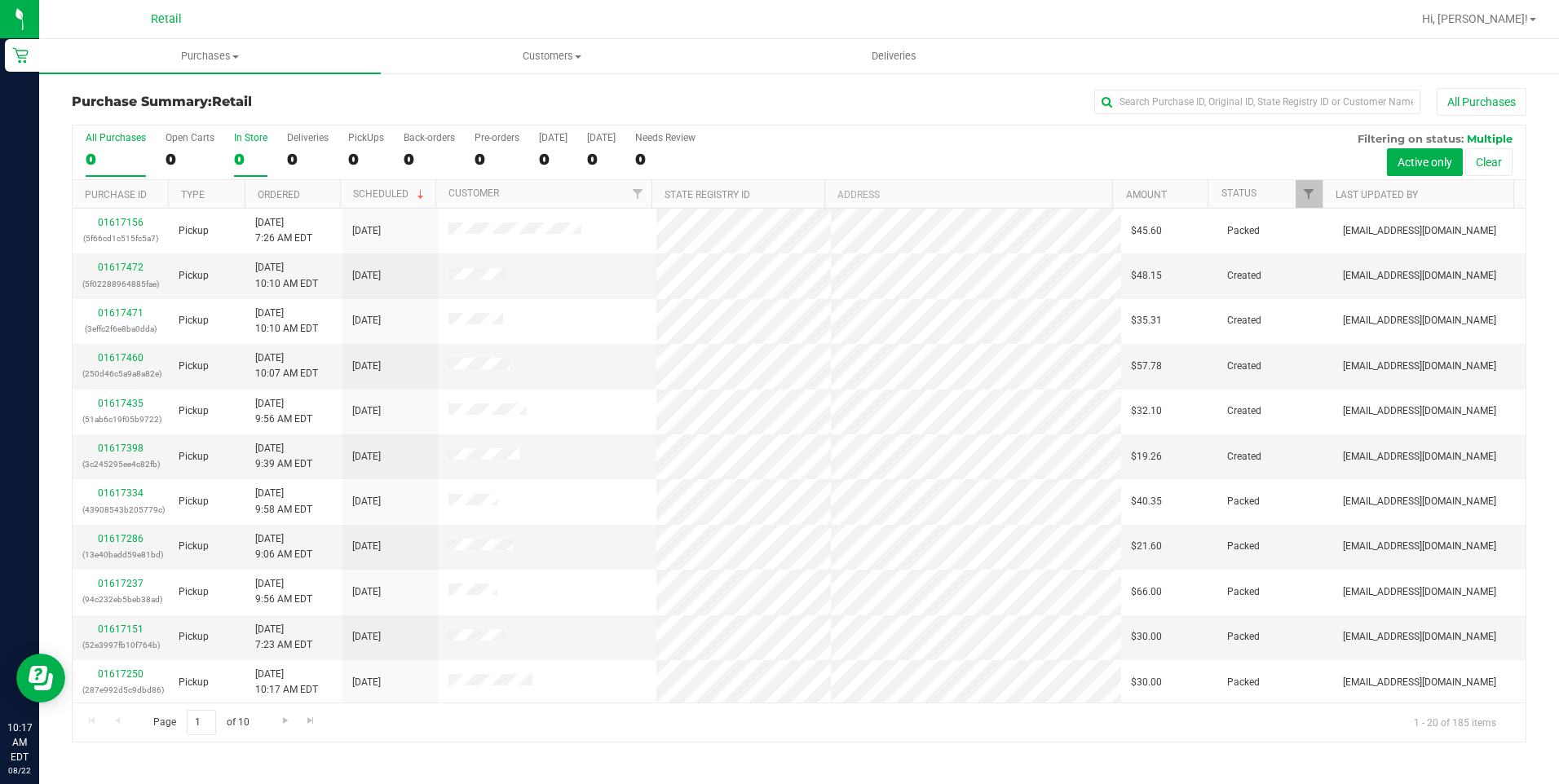
click at [254, 149] on label "In Store 0" at bounding box center [250, 154] width 33 height 45
click at [0, 0] on input "In Store 0" at bounding box center [0, 0] width 0 height 0
click at [124, 454] on link "01617482" at bounding box center [120, 448] width 45 height 11
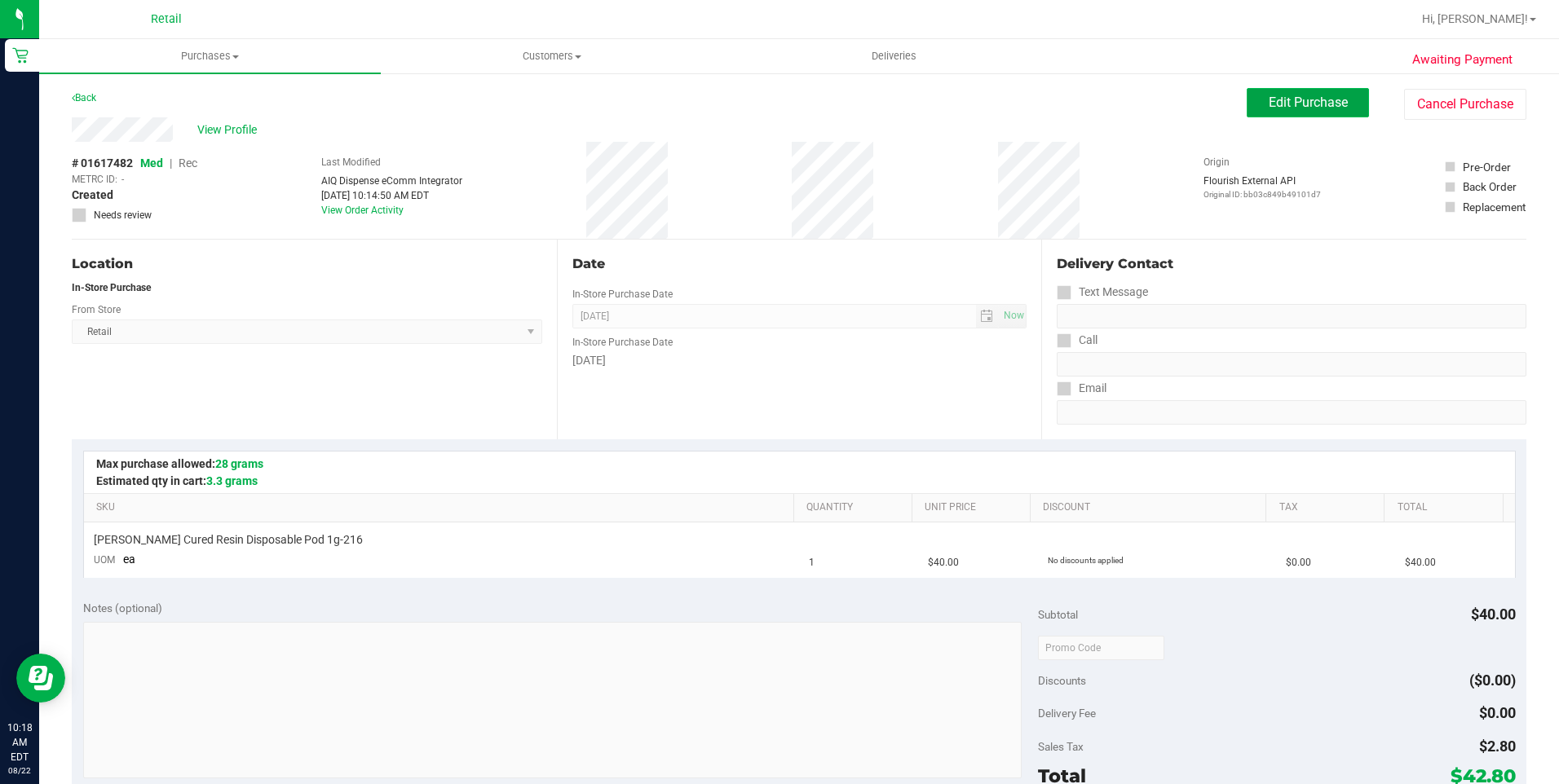
click at [1298, 114] on button "Edit Purchase" at bounding box center [1308, 103] width 122 height 30
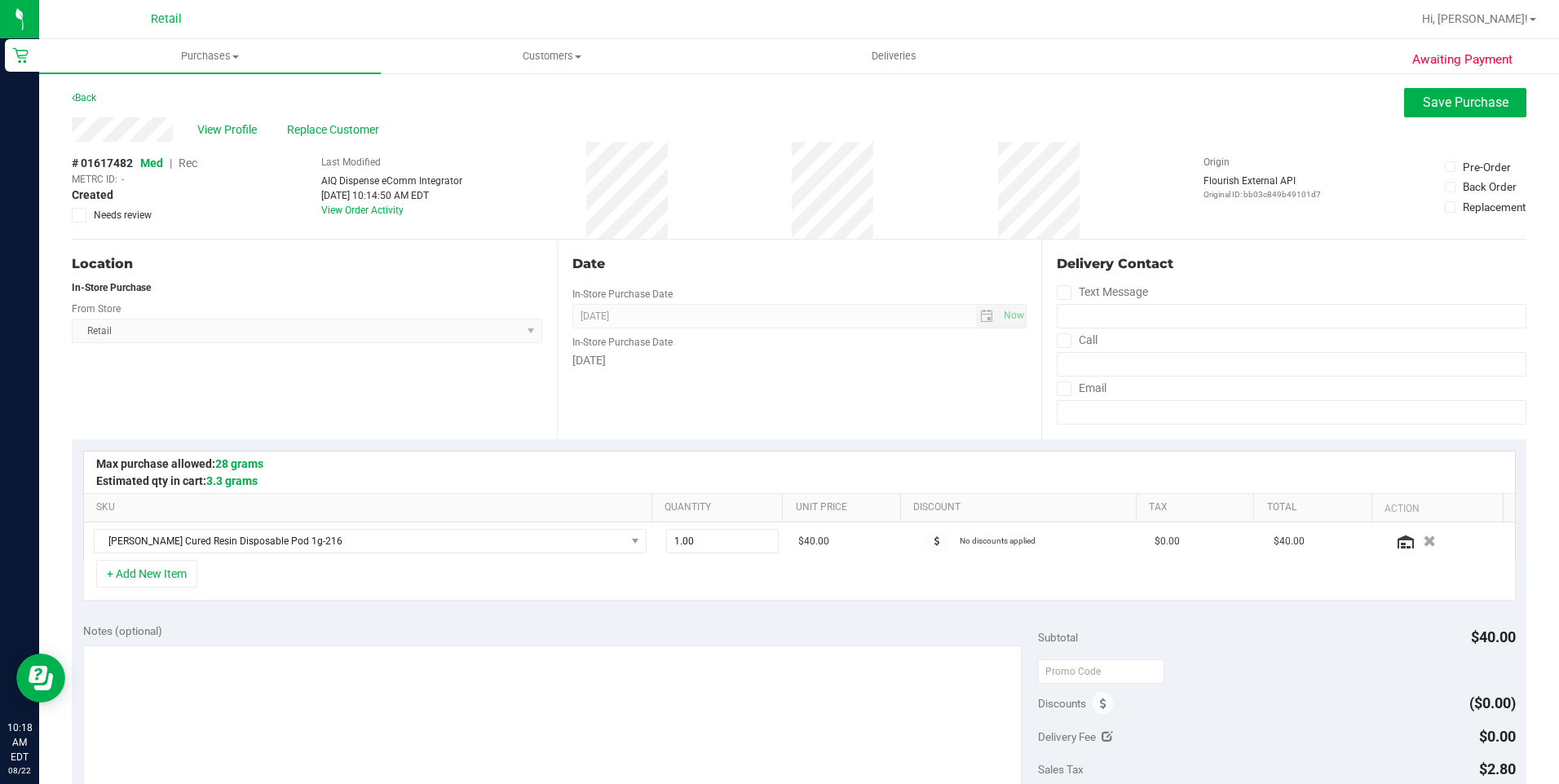
click at [189, 160] on span "Rec" at bounding box center [187, 163] width 18 height 13
click at [1450, 94] on button "Save Purchase" at bounding box center [1465, 103] width 122 height 30
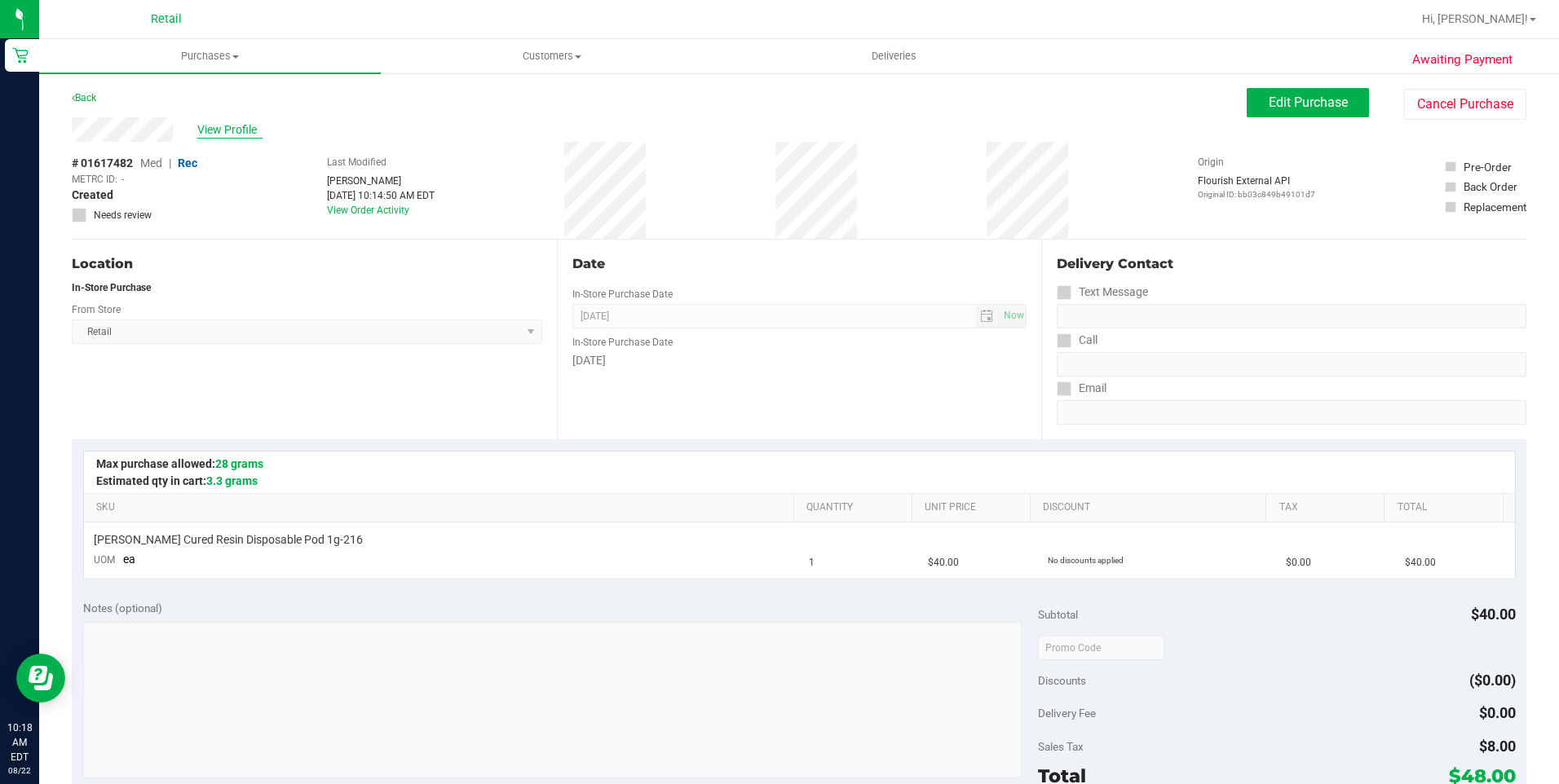
click at [220, 122] on span "View Profile" at bounding box center [230, 130] width 66 height 18
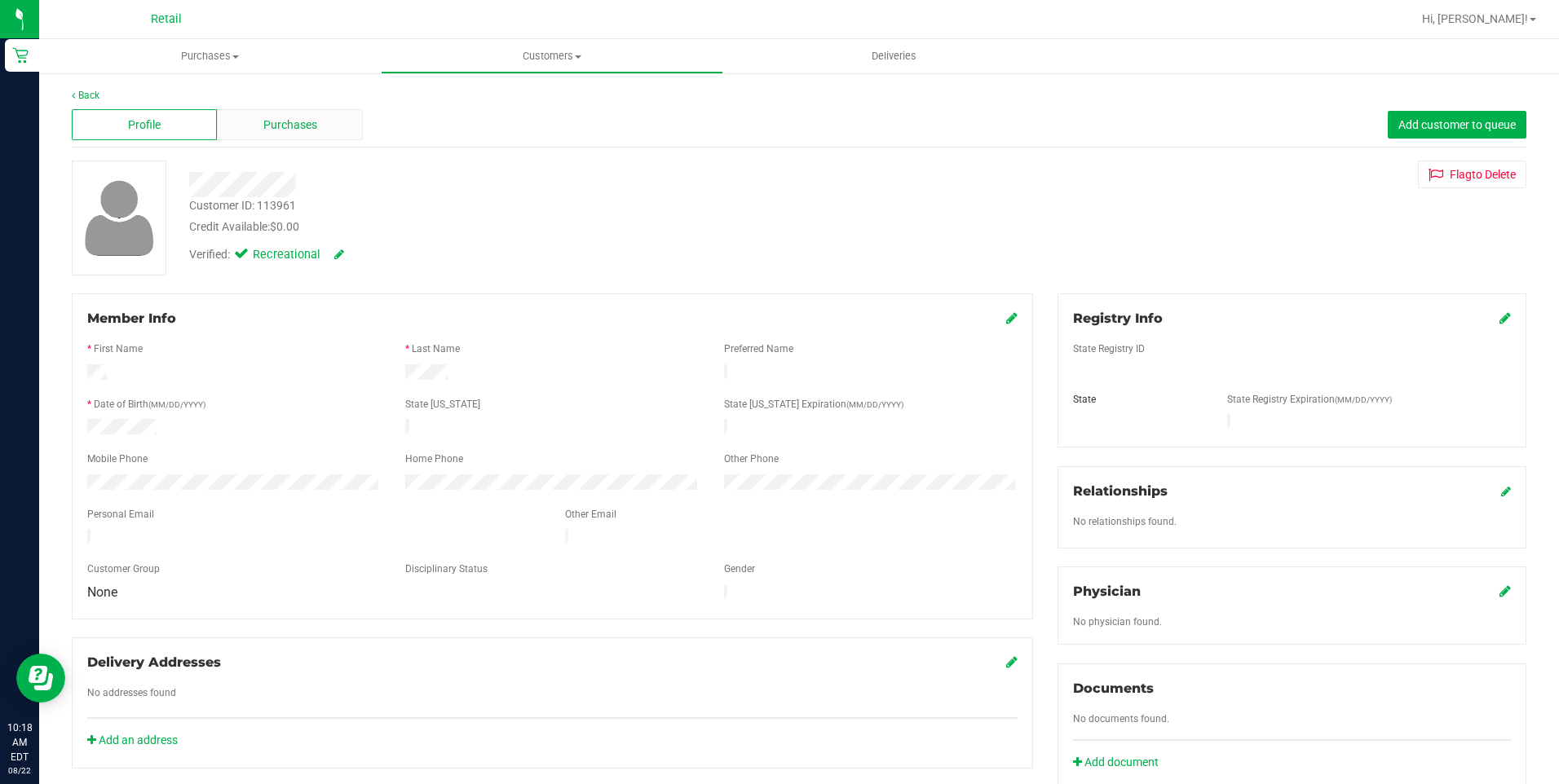
click at [315, 136] on div "Purchases" at bounding box center [289, 125] width 145 height 31
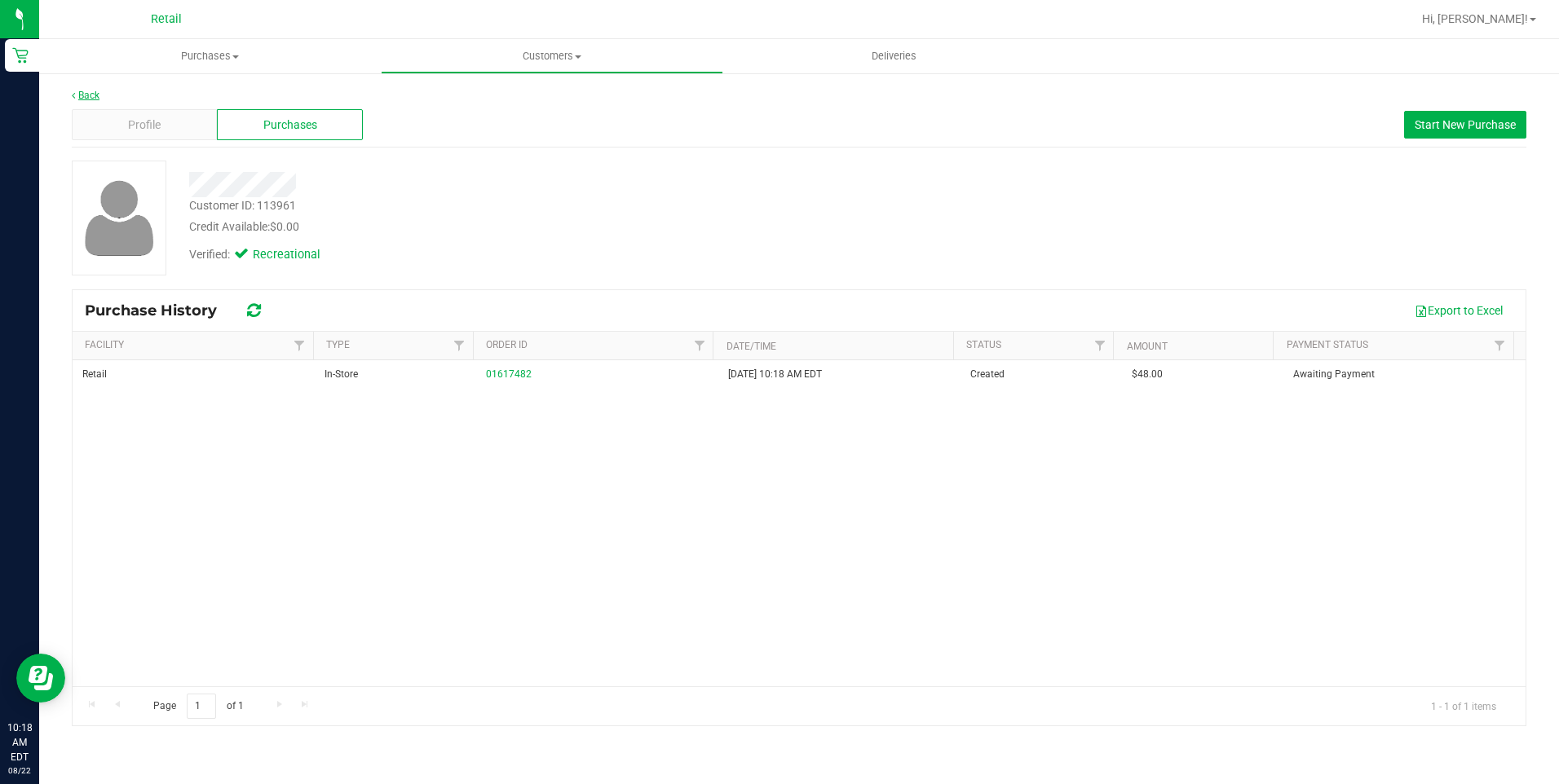
click at [82, 94] on link "Back" at bounding box center [86, 95] width 28 height 11
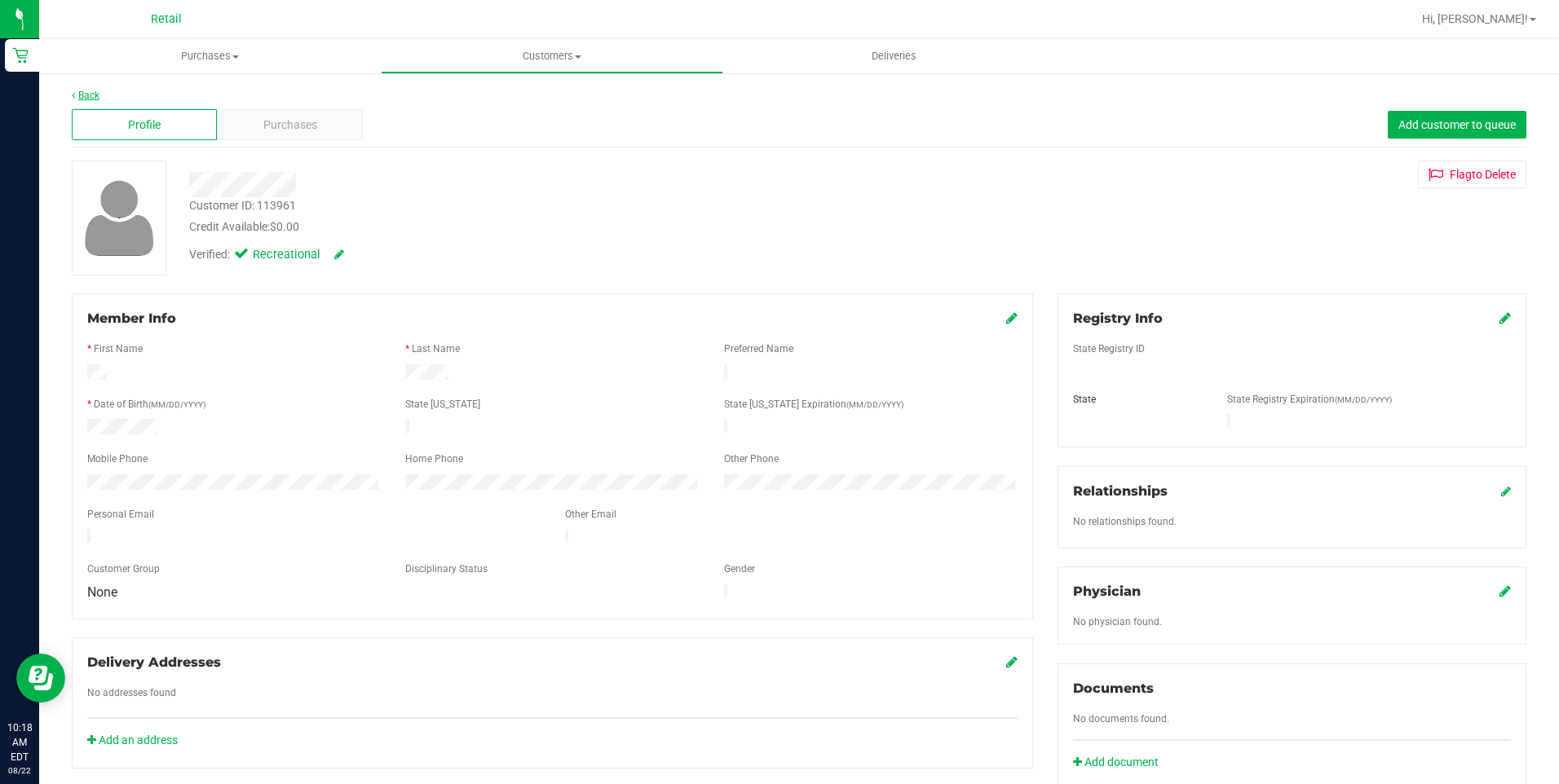
click at [94, 98] on link "Back" at bounding box center [86, 95] width 28 height 11
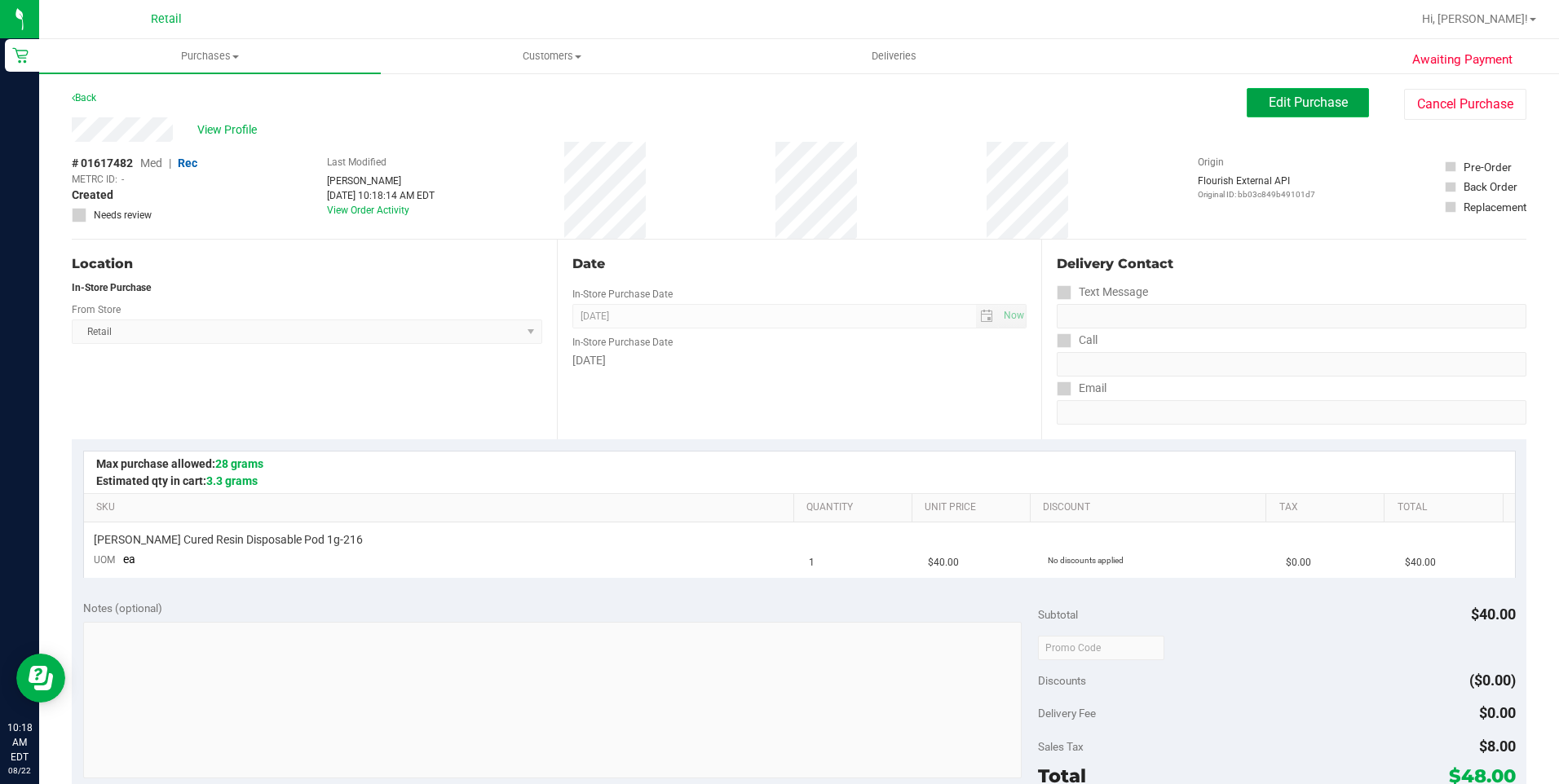
click at [1295, 90] on button "Edit Purchase" at bounding box center [1308, 103] width 122 height 30
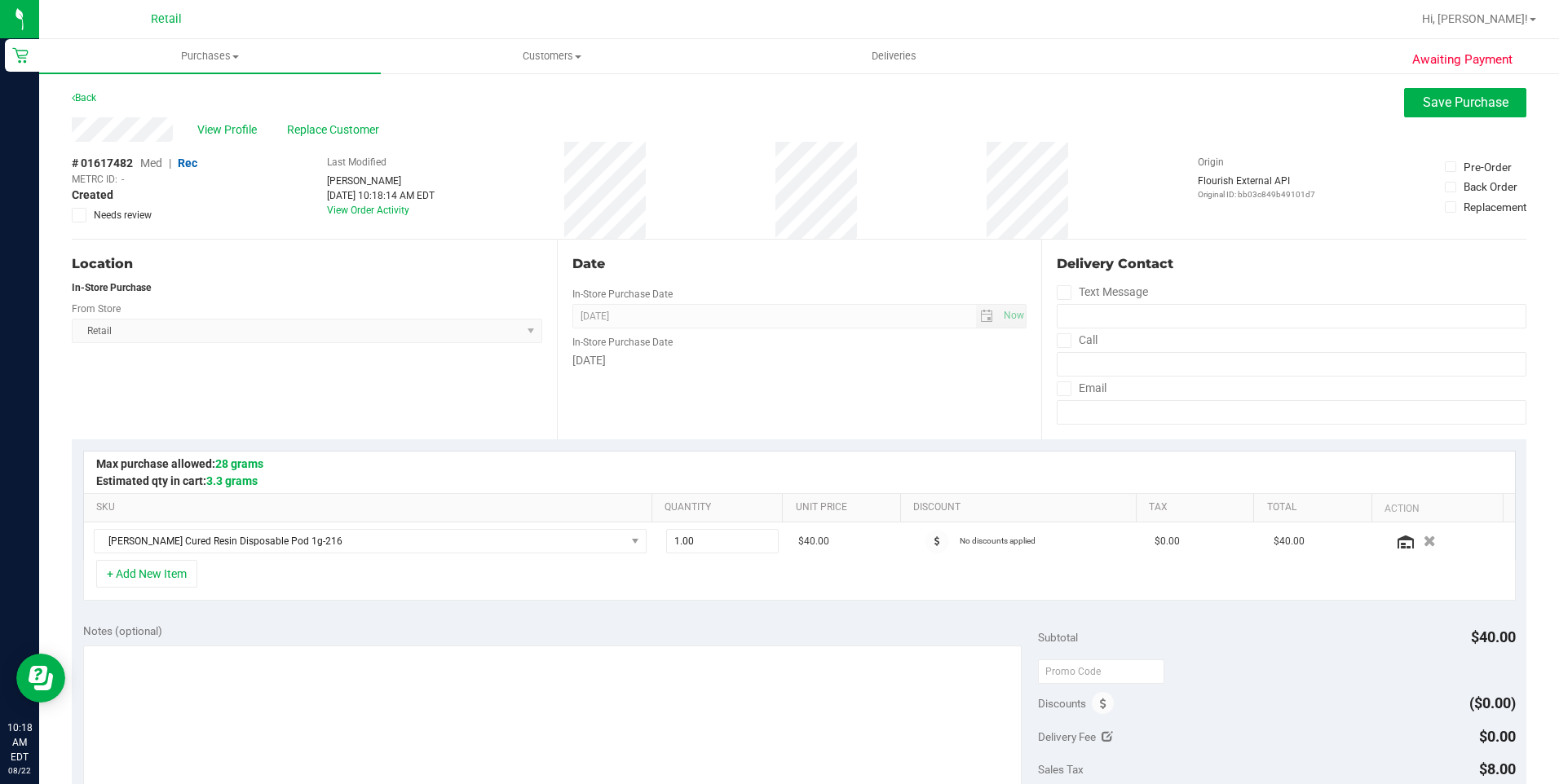
click at [311, 129] on span "Replace Customer" at bounding box center [336, 130] width 98 height 18
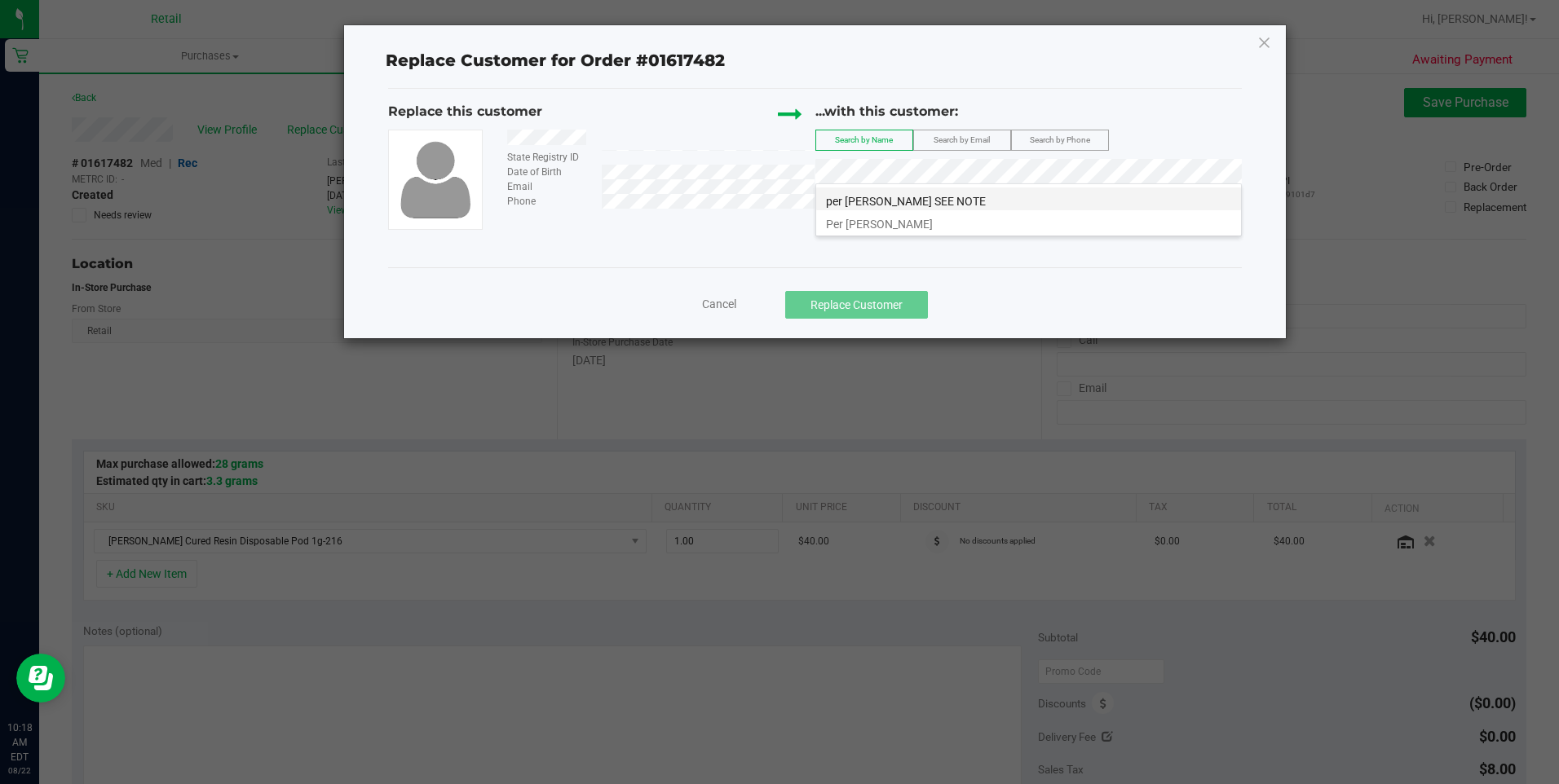
click at [890, 192] on li "per Wyrsch SEE NOTE" at bounding box center [1029, 199] width 425 height 23
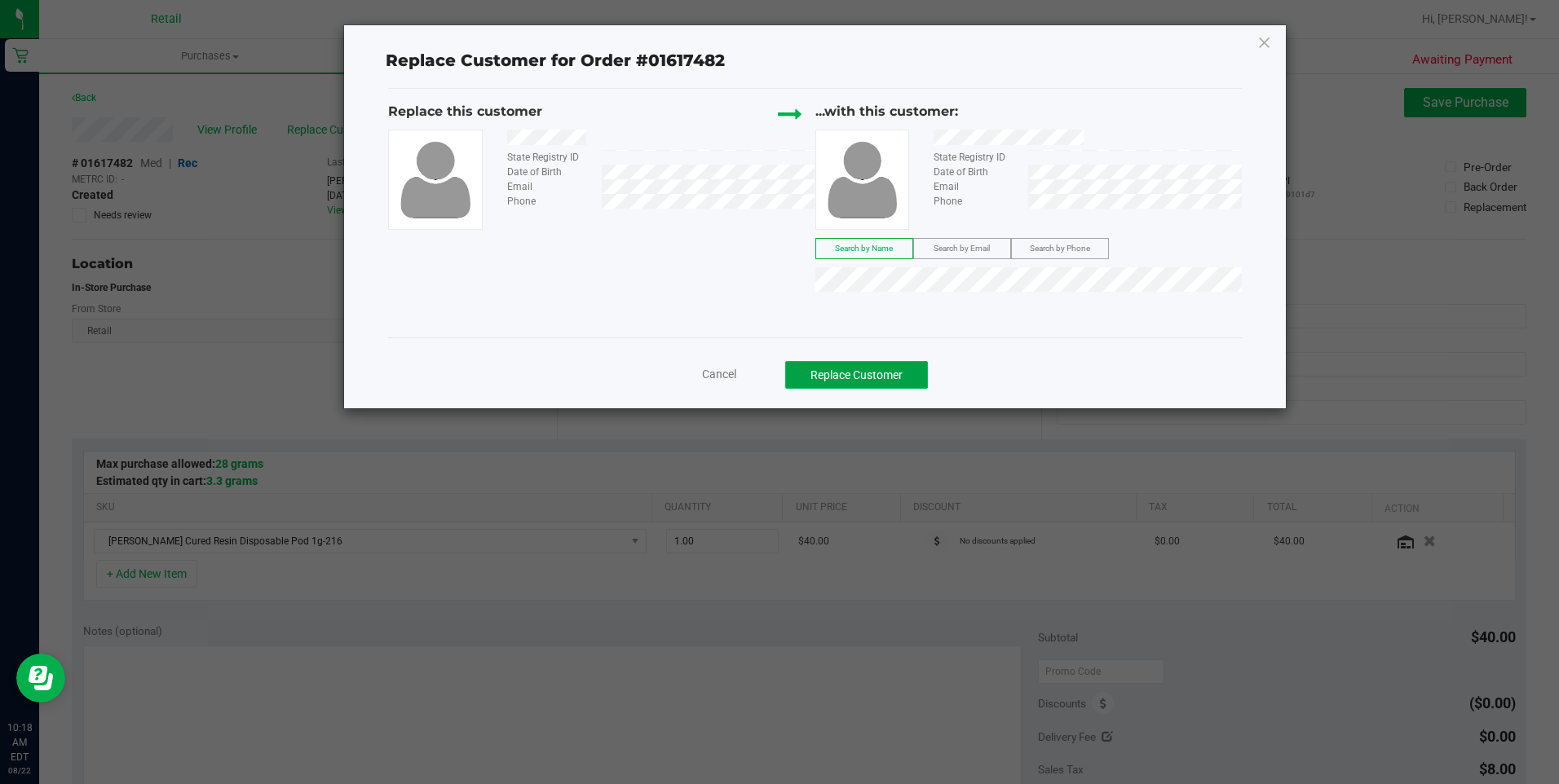
click at [862, 377] on button "Replace Customer" at bounding box center [856, 375] width 143 height 28
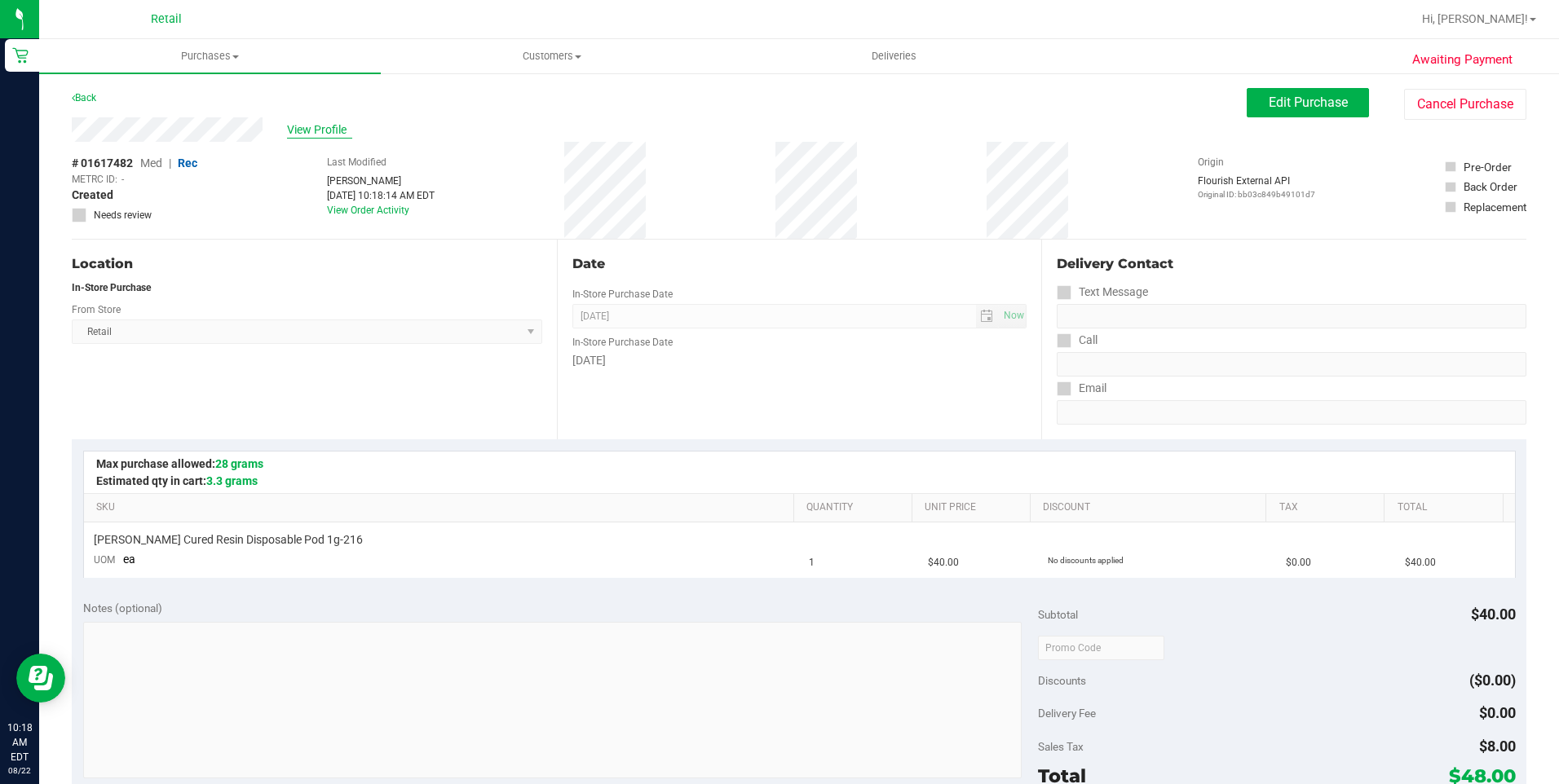
click at [317, 135] on span "View Profile" at bounding box center [320, 130] width 66 height 18
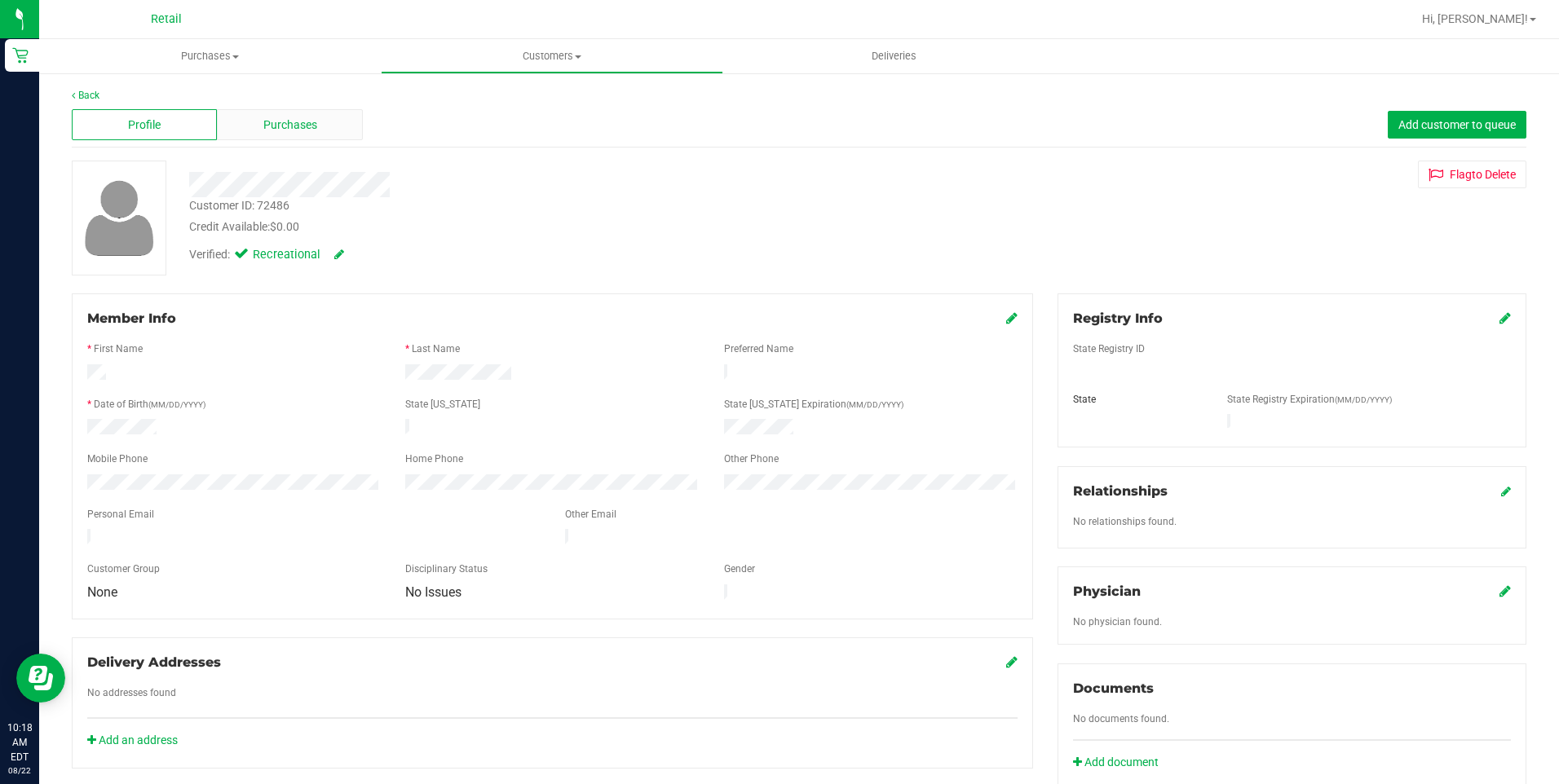
click at [321, 119] on div "Purchases" at bounding box center [289, 125] width 145 height 31
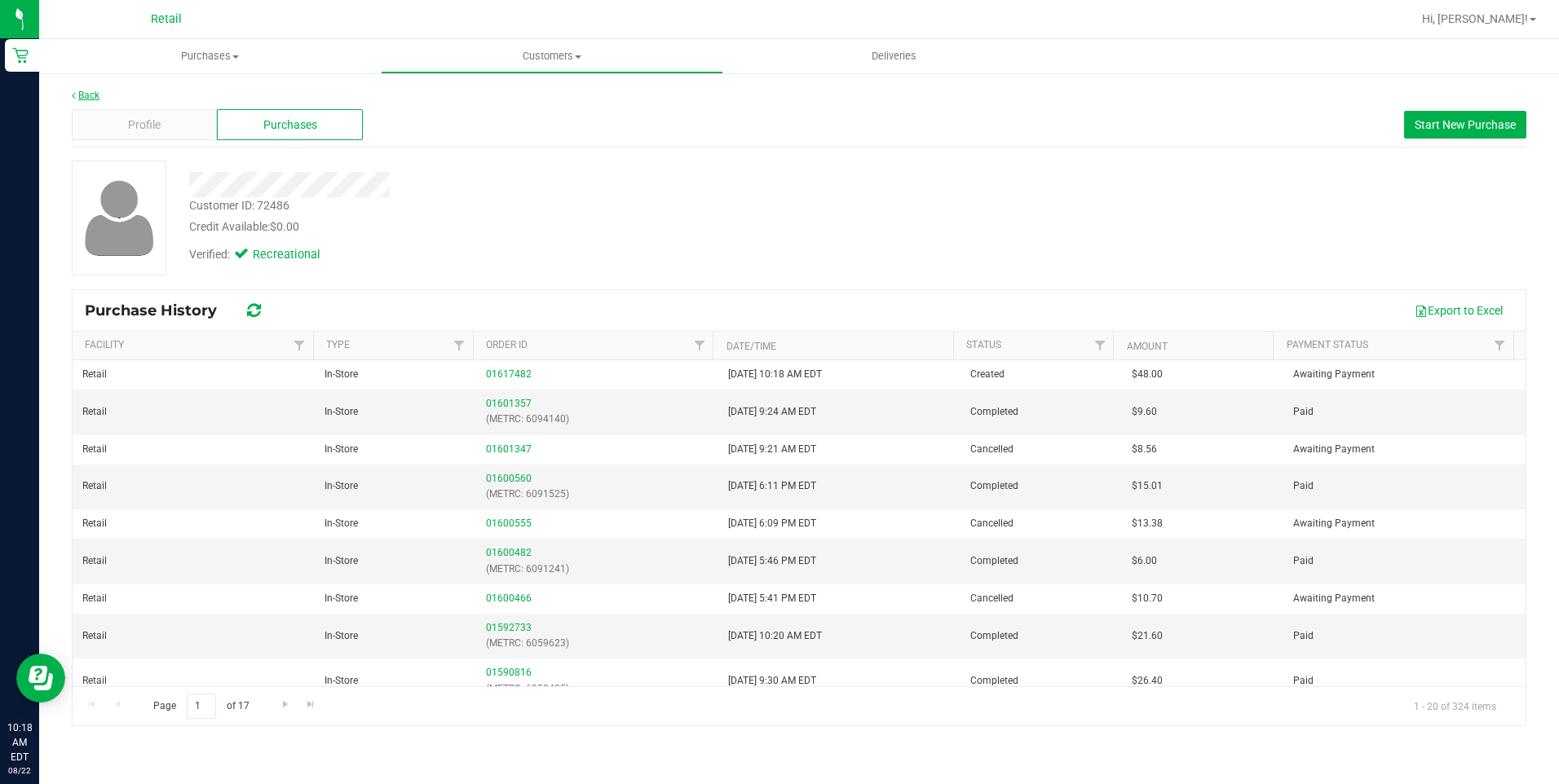
click at [80, 96] on link "Back" at bounding box center [86, 95] width 28 height 11
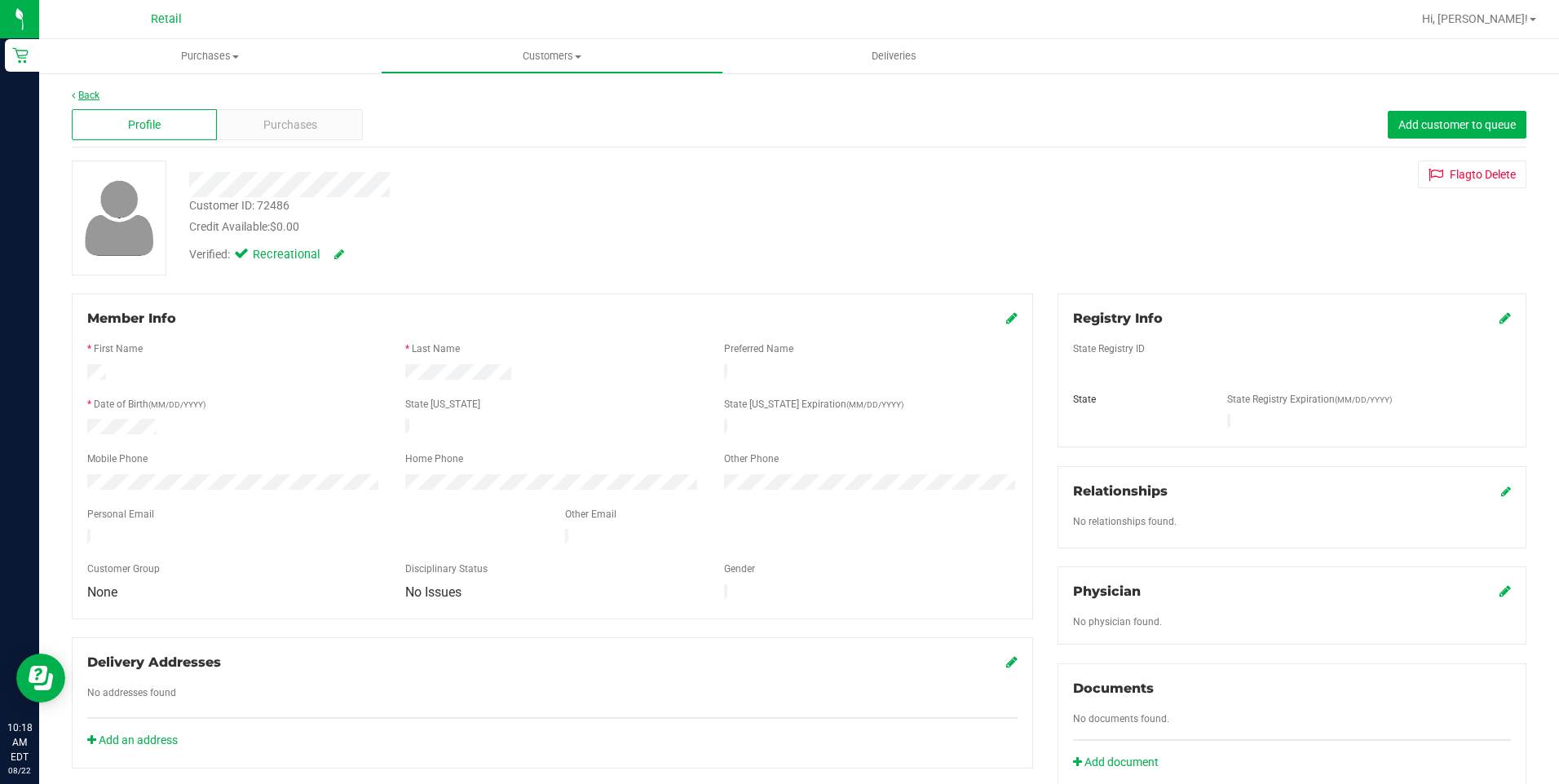
click at [79, 95] on link "Back" at bounding box center [86, 95] width 28 height 11
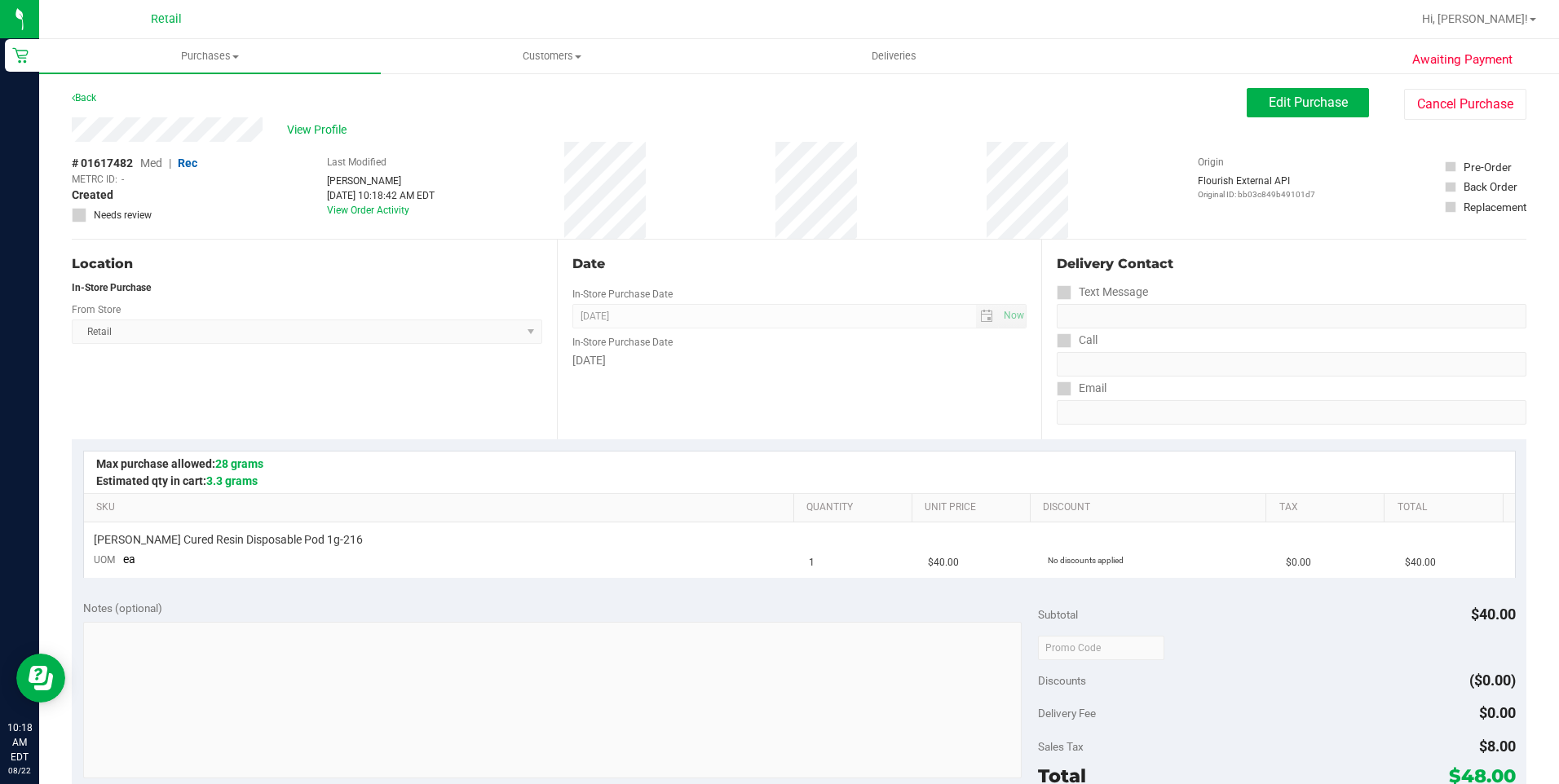
scroll to position [326, 0]
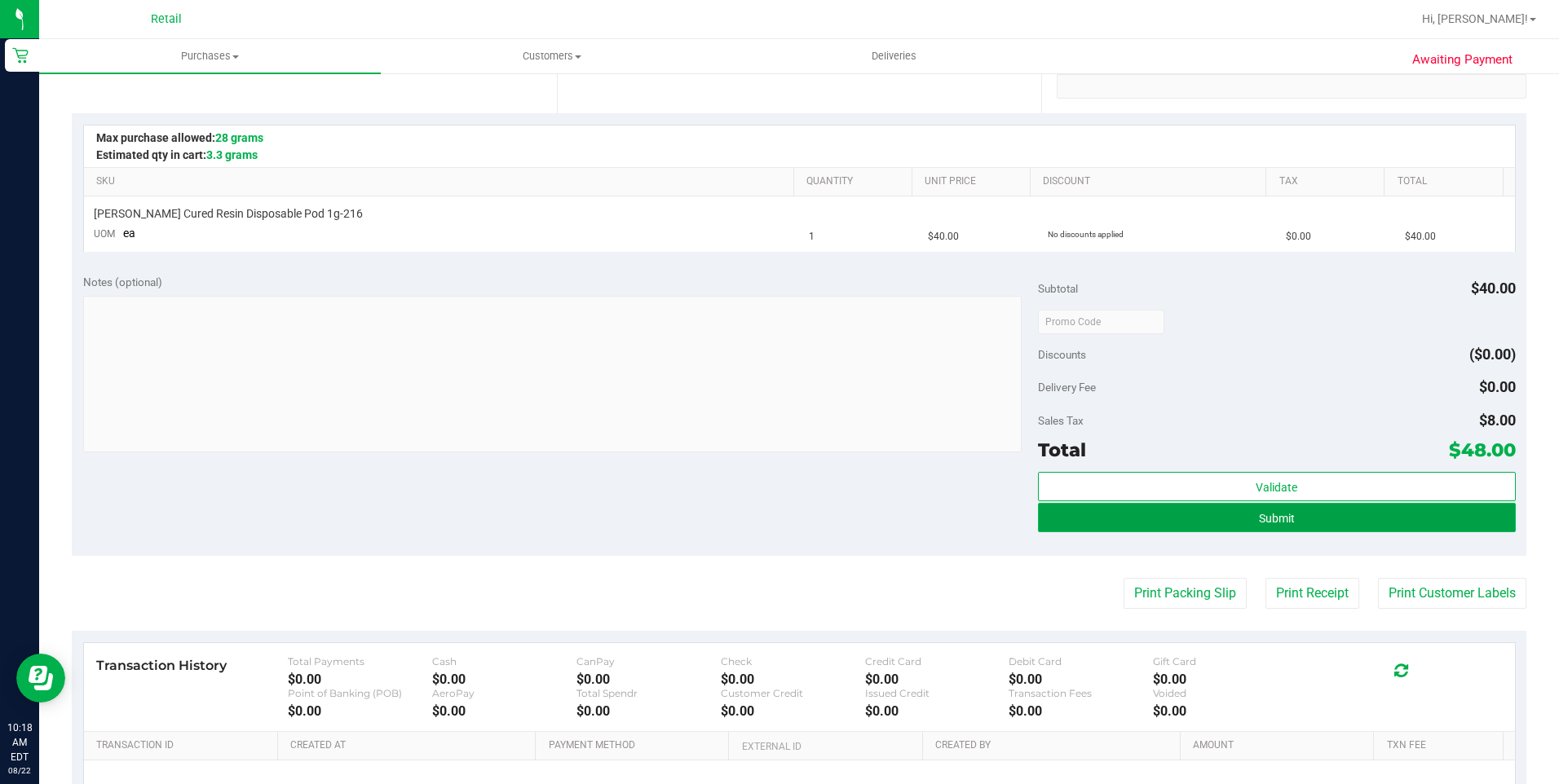
click at [1046, 516] on button "Submit" at bounding box center [1276, 518] width 477 height 30
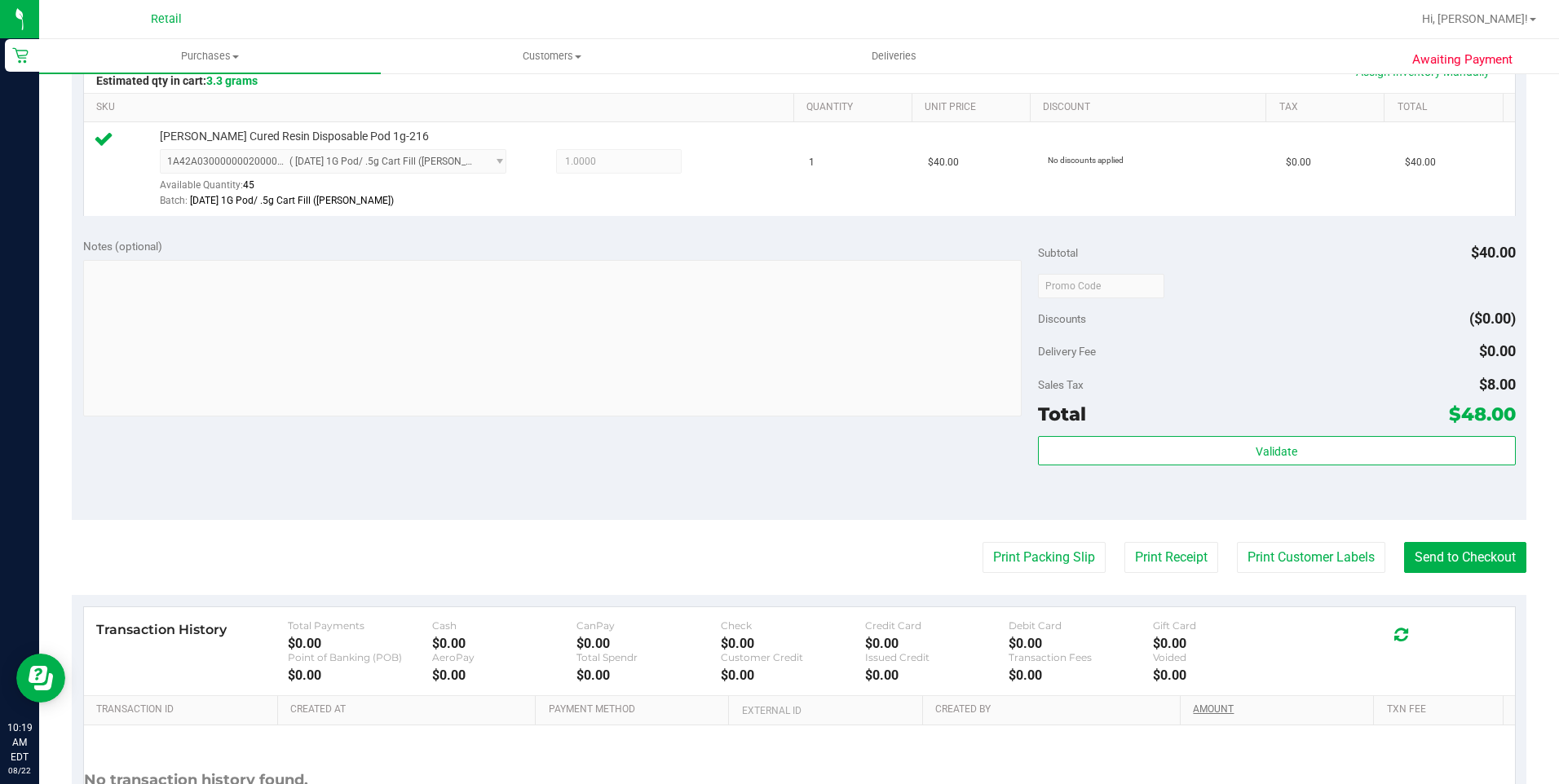
scroll to position [549, 0]
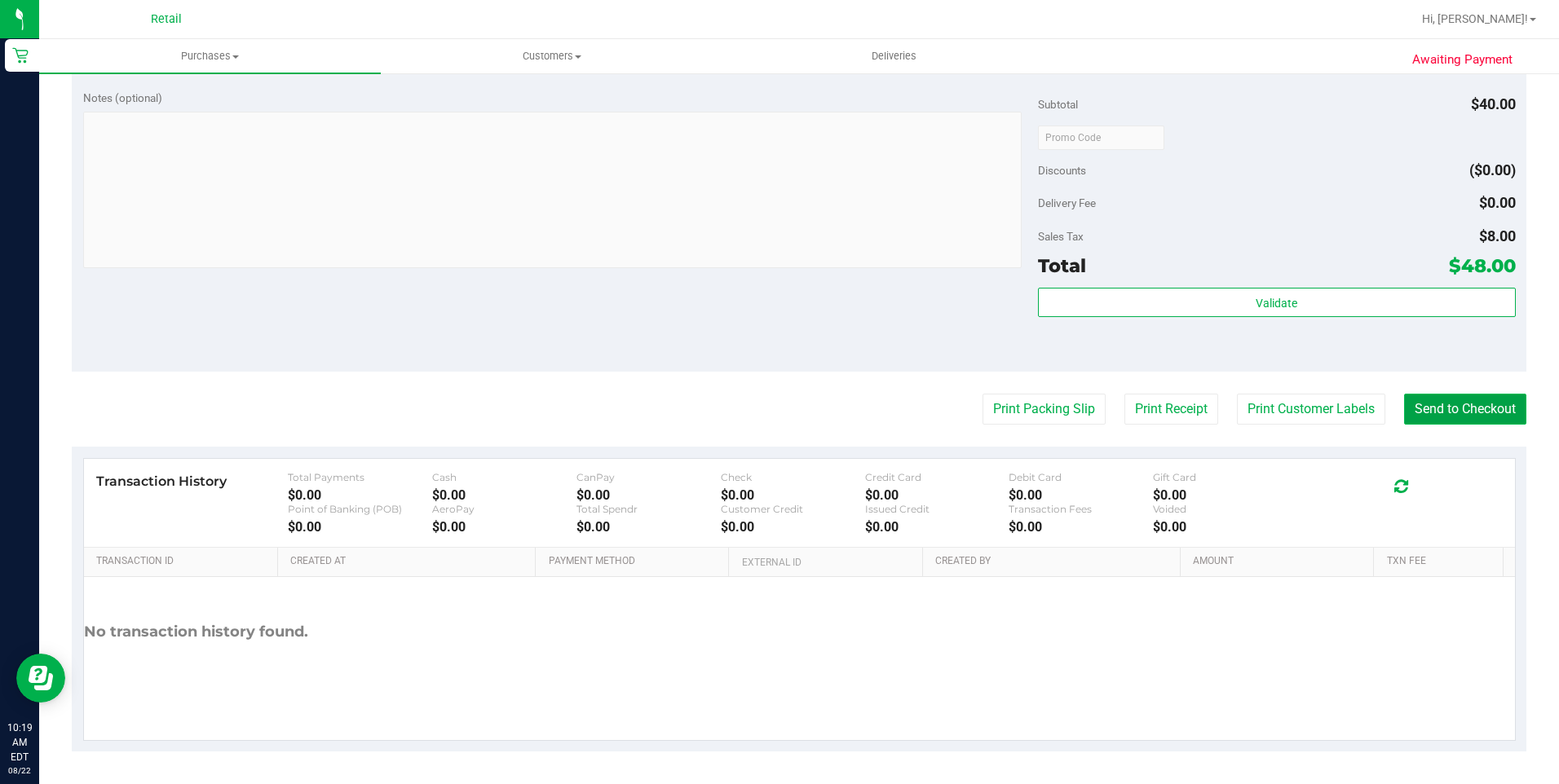
click at [1460, 415] on button "Send to Checkout" at bounding box center [1465, 409] width 122 height 31
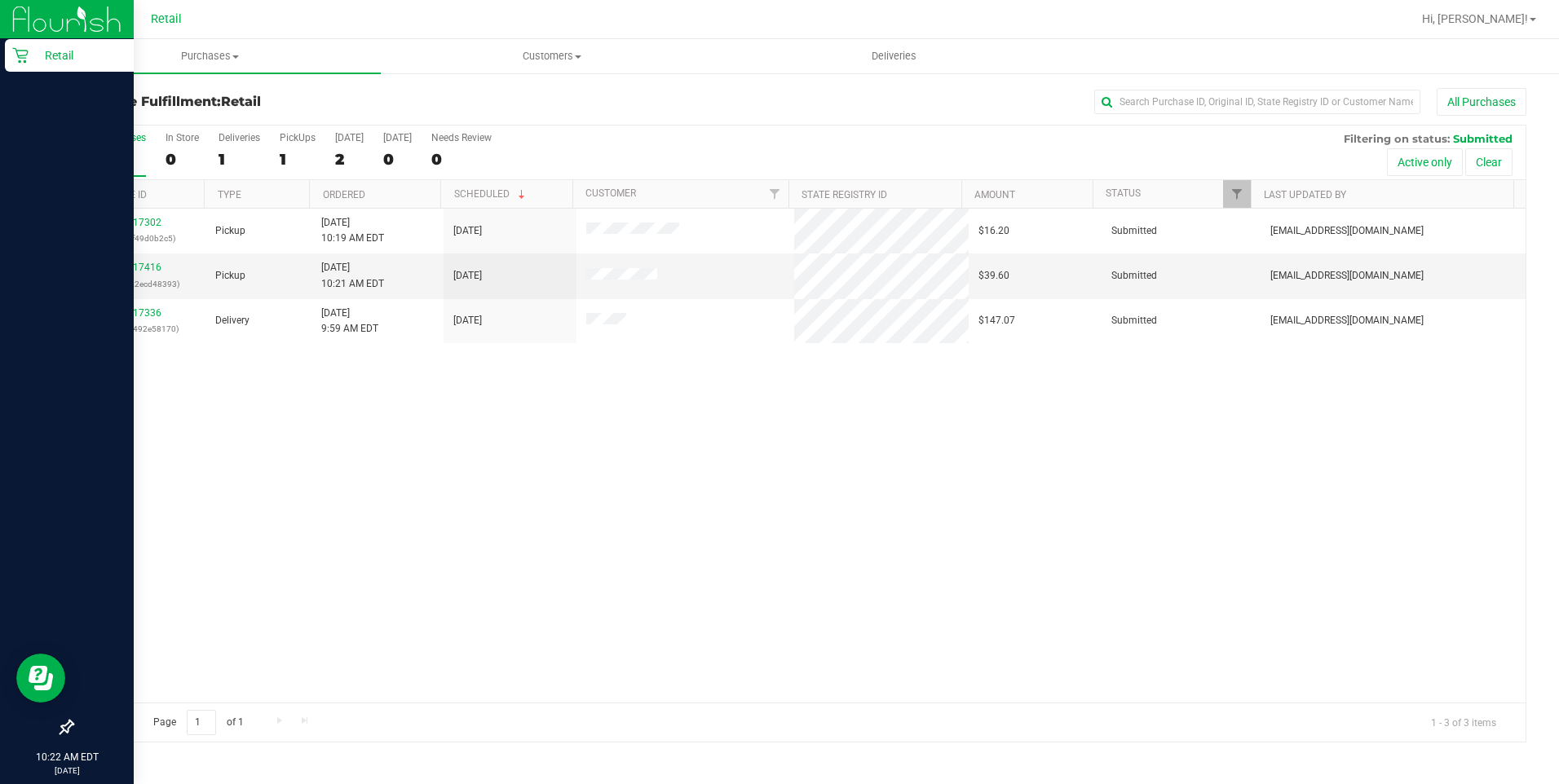
click at [25, 53] on icon at bounding box center [20, 55] width 17 height 17
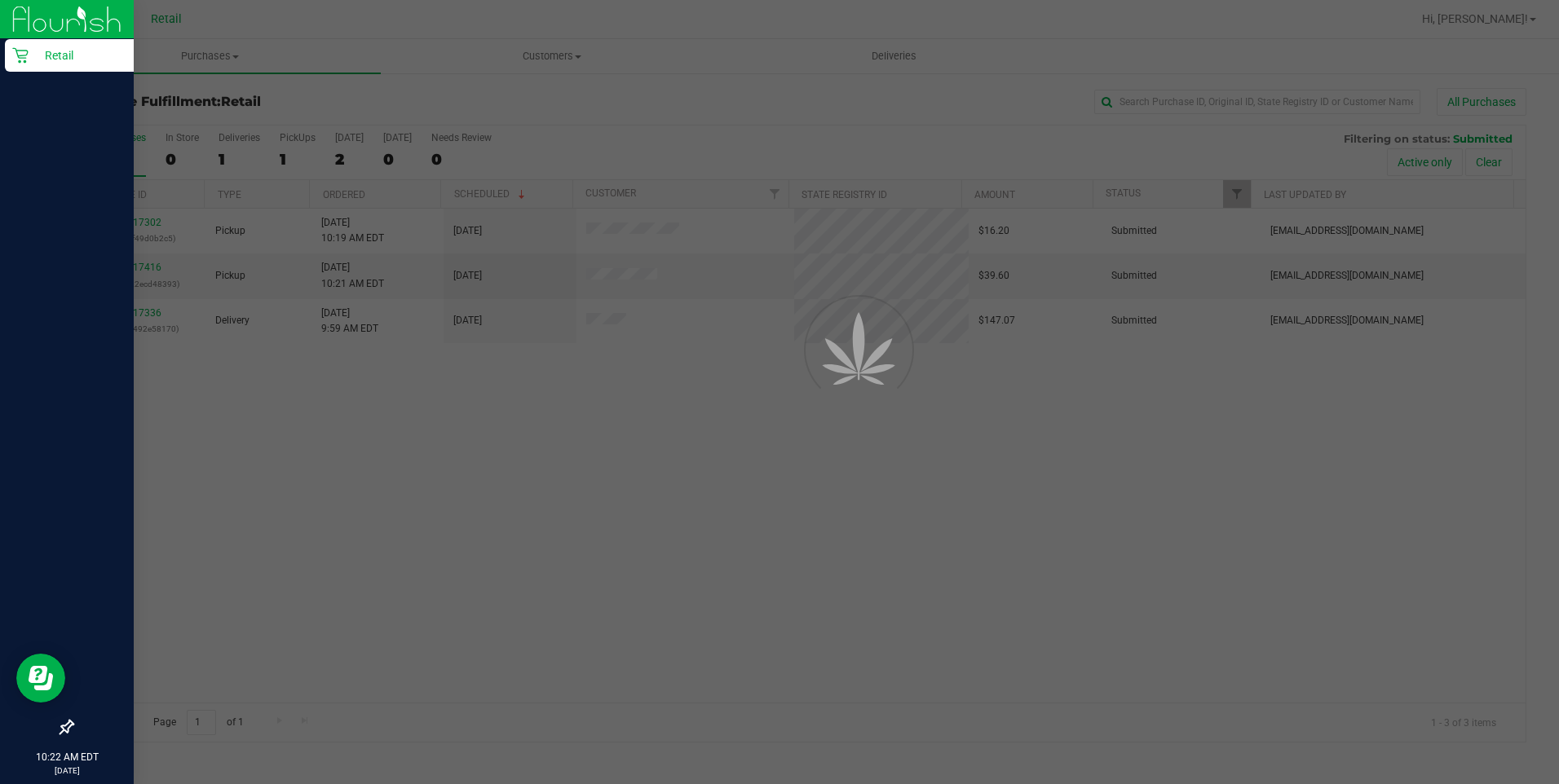
click at [25, 53] on icon at bounding box center [20, 55] width 17 height 17
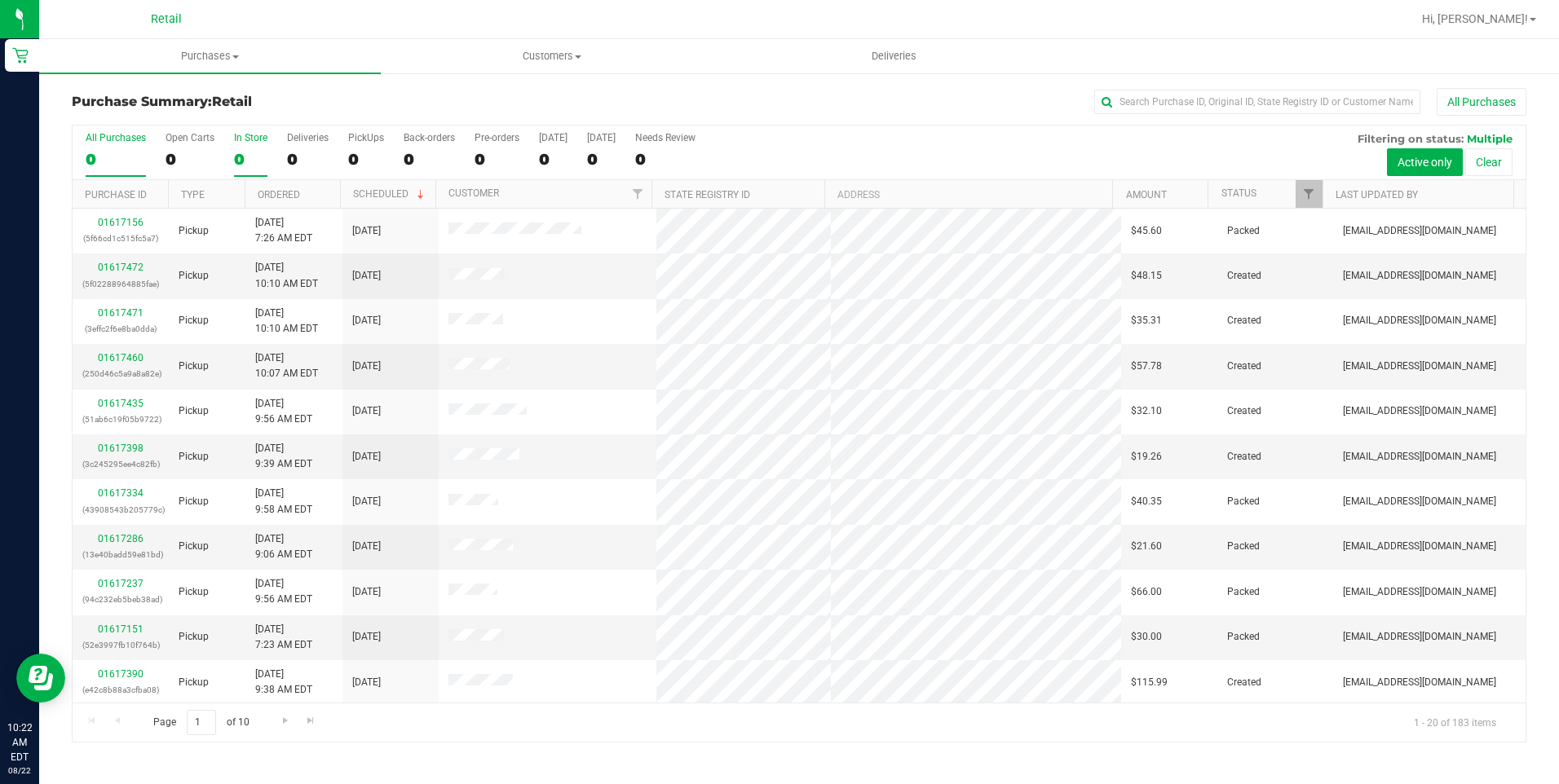
click at [254, 146] on label "In Store 0" at bounding box center [250, 154] width 33 height 45
click at [0, 0] on input "In Store 0" at bounding box center [0, 0] width 0 height 0
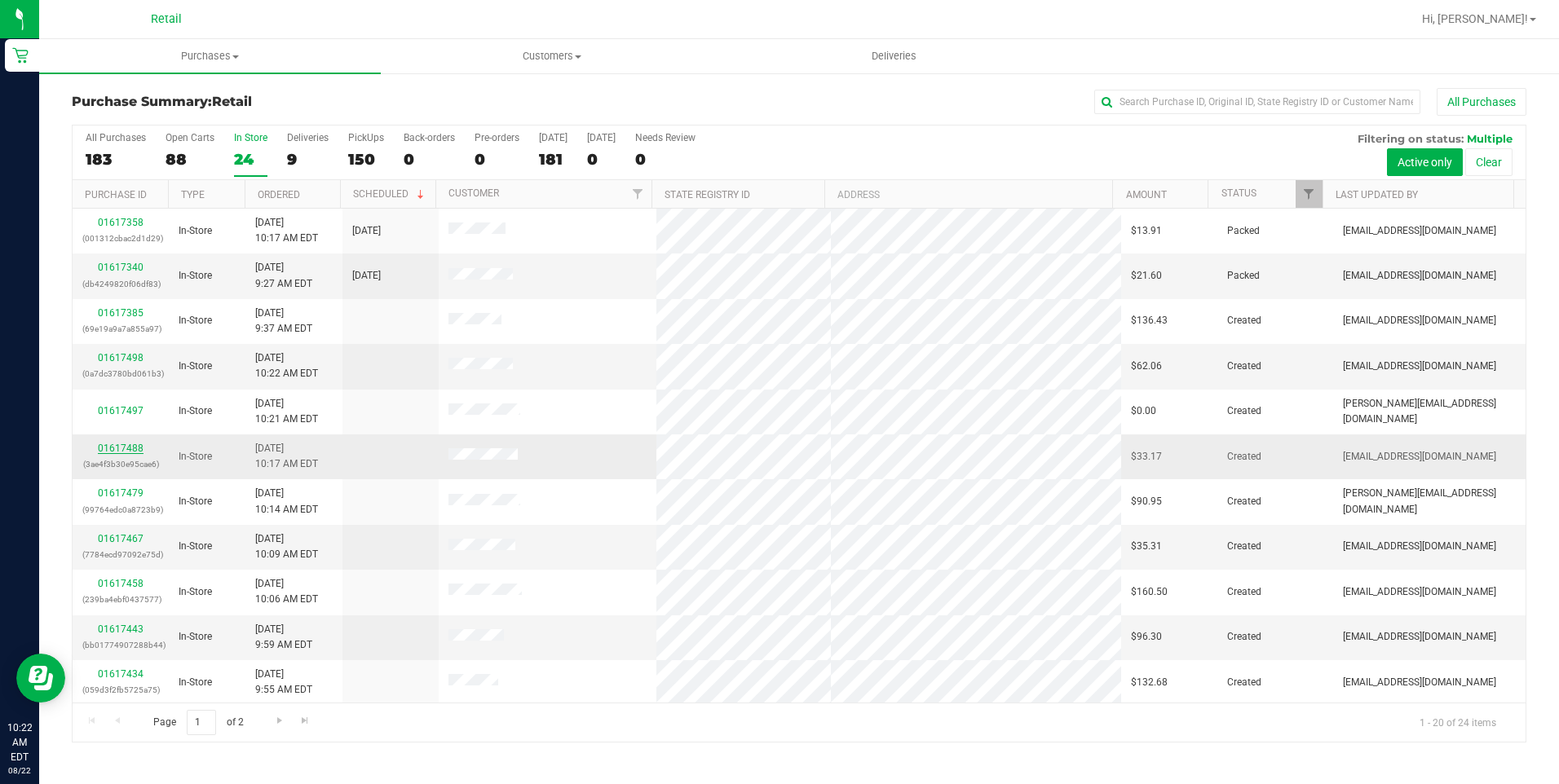
click at [128, 447] on link "01617488" at bounding box center [120, 448] width 45 height 11
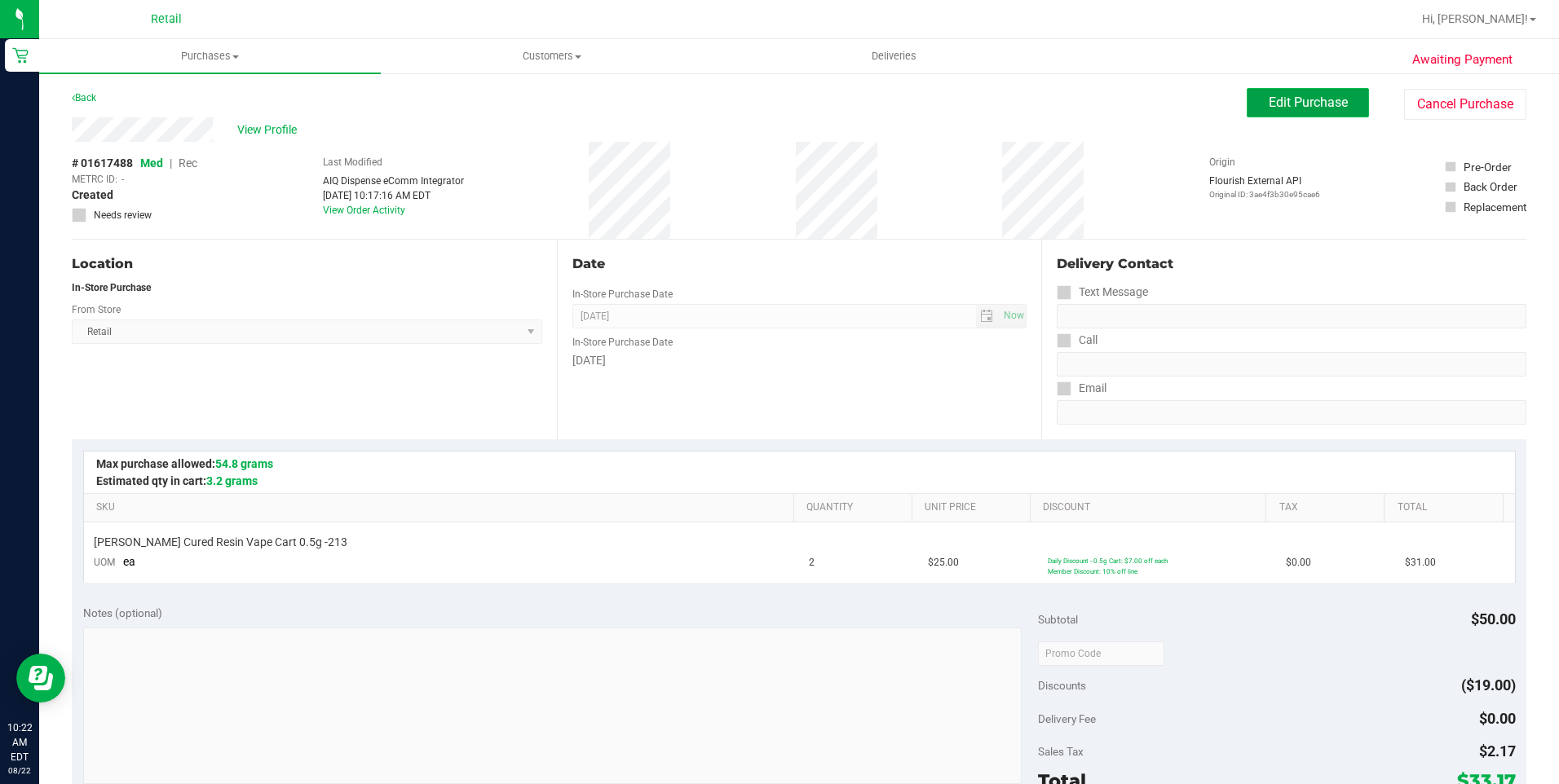
click at [1281, 101] on span "Edit Purchase" at bounding box center [1309, 102] width 79 height 16
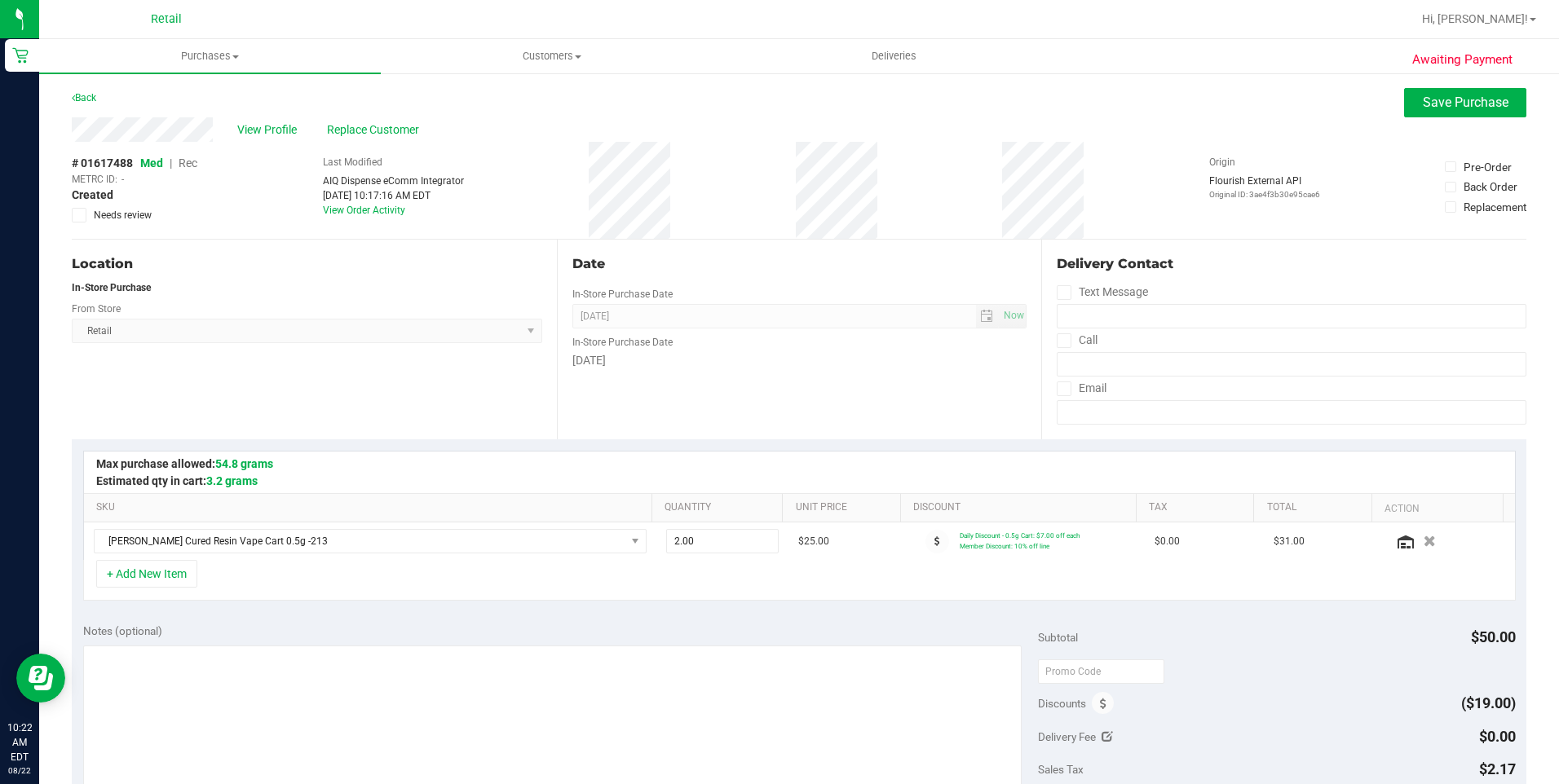
click at [187, 160] on span "Rec" at bounding box center [187, 163] width 18 height 13
click at [163, 158] on span "Med" at bounding box center [151, 163] width 22 height 13
click at [1480, 89] on button "Save Purchase" at bounding box center [1465, 103] width 122 height 30
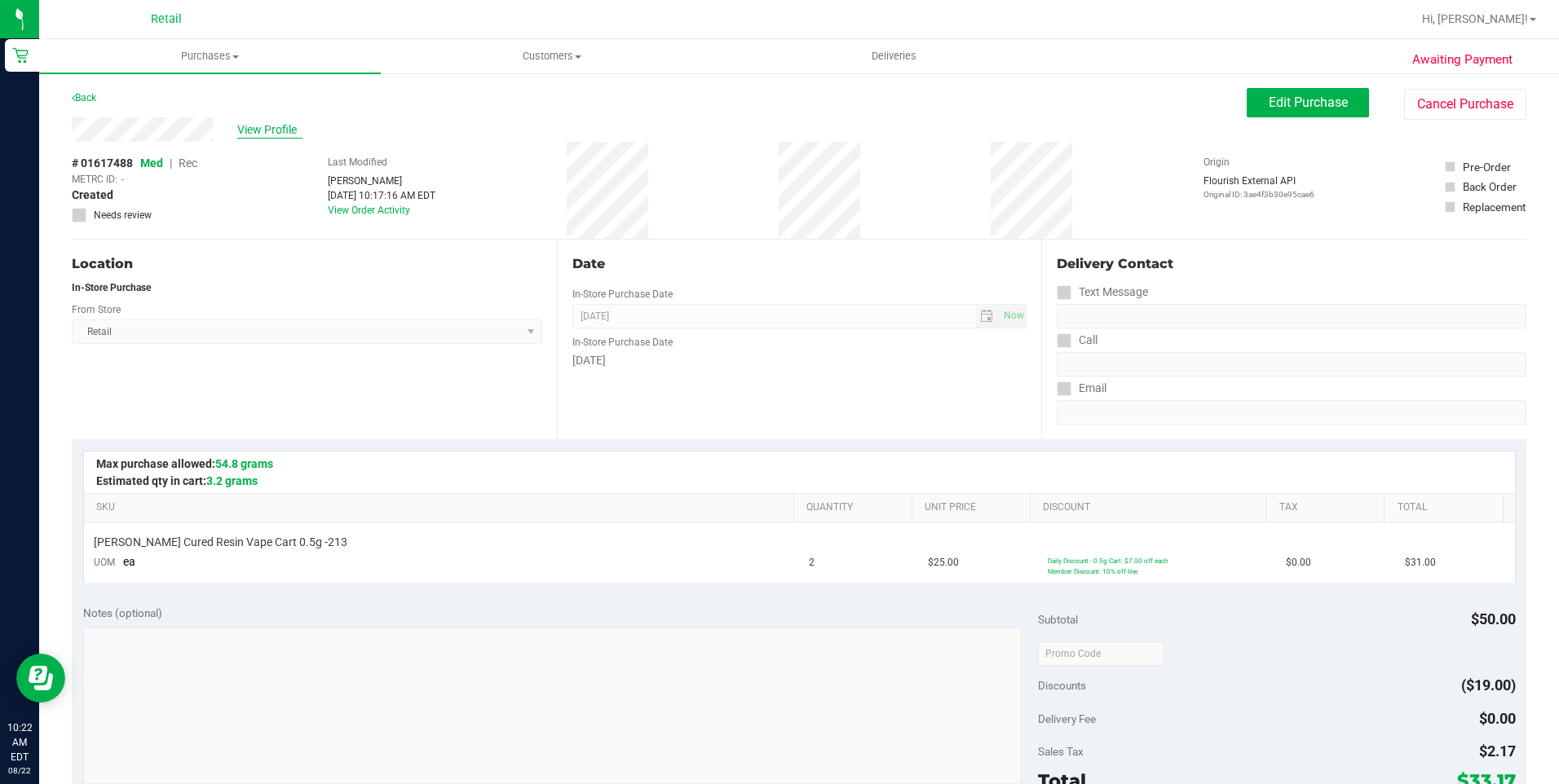
click at [278, 129] on span "View Profile" at bounding box center [270, 130] width 66 height 18
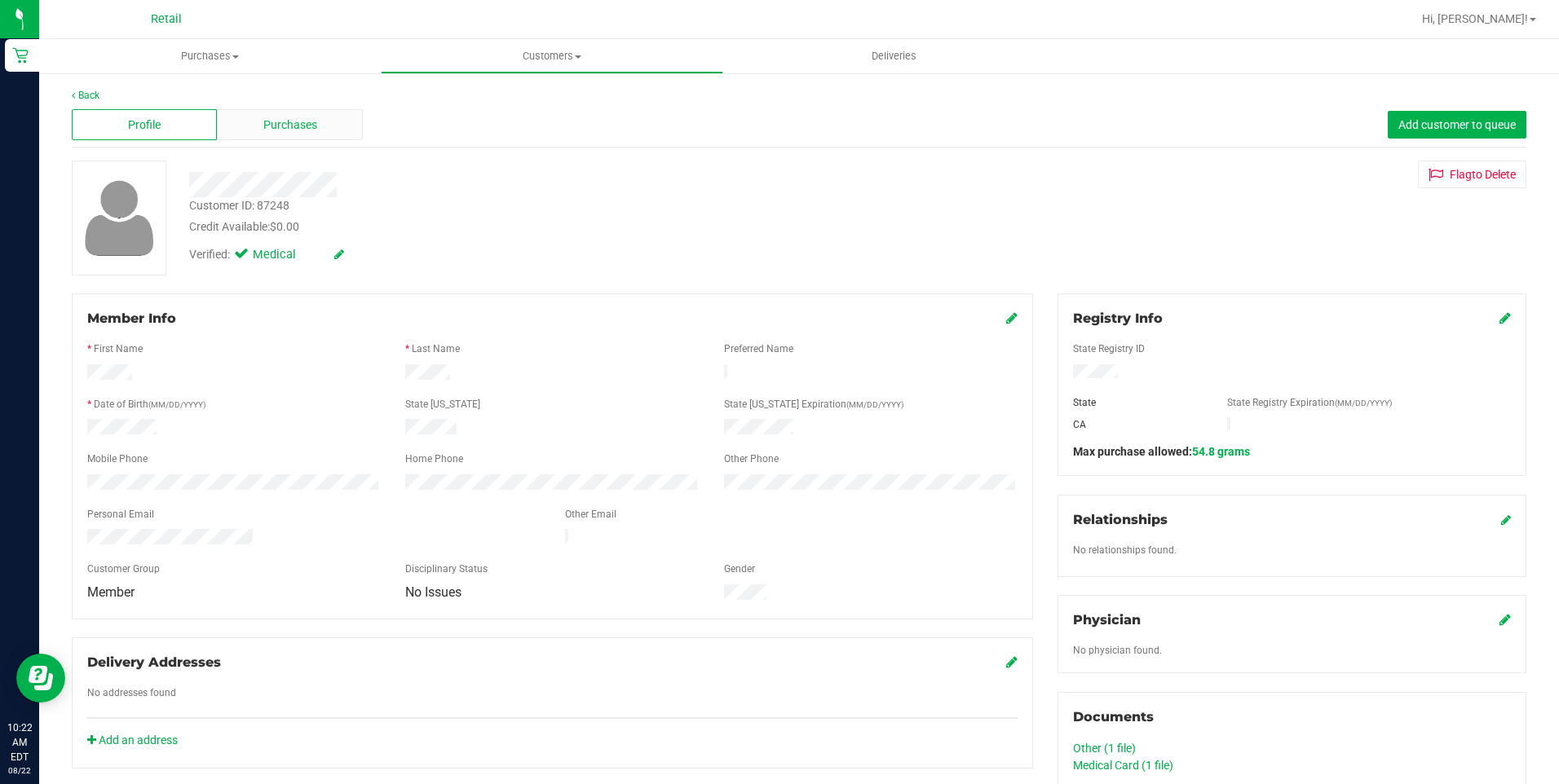
click at [320, 129] on div "Purchases" at bounding box center [289, 125] width 145 height 31
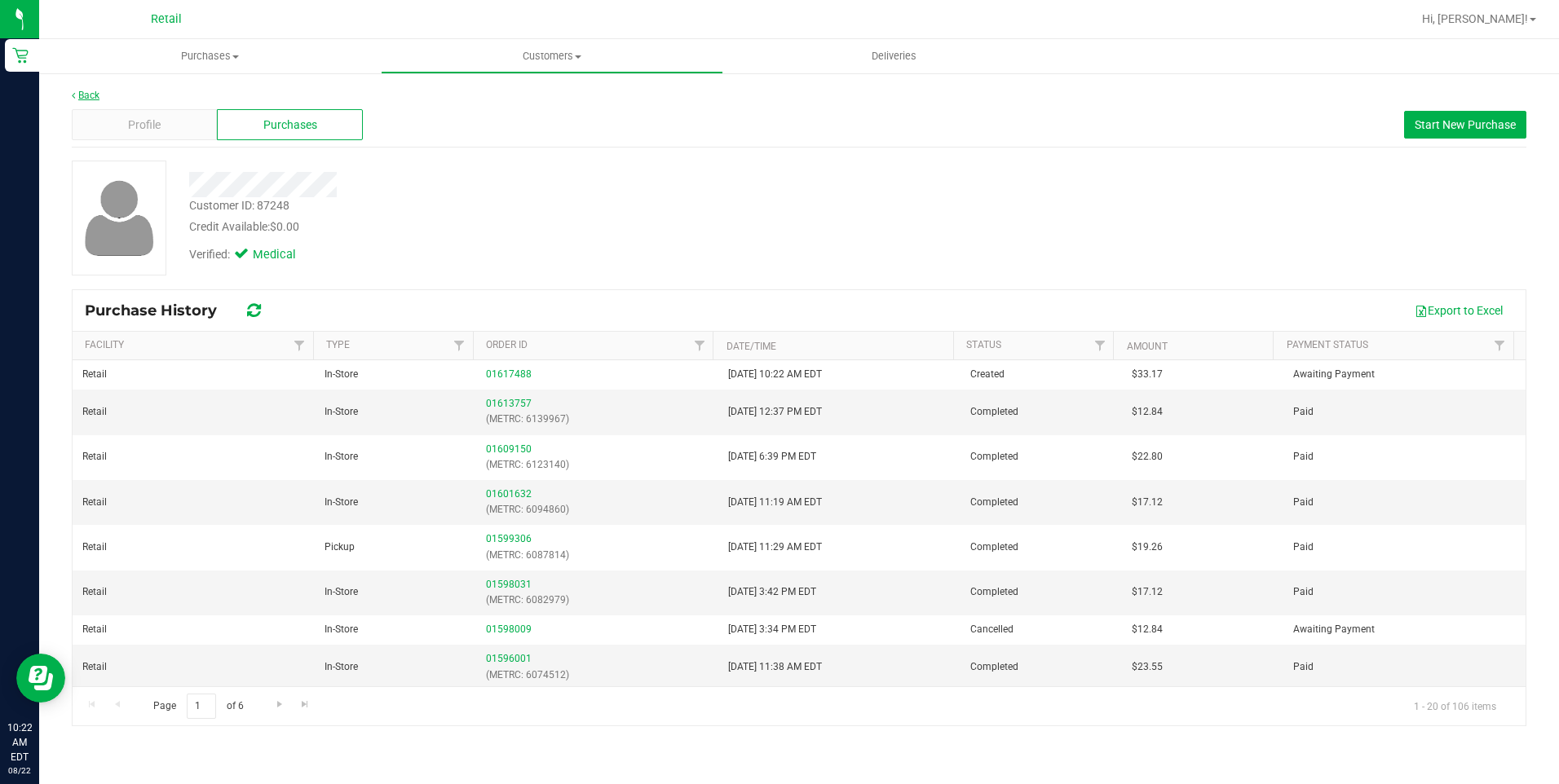
click at [93, 90] on link "Back" at bounding box center [86, 95] width 28 height 11
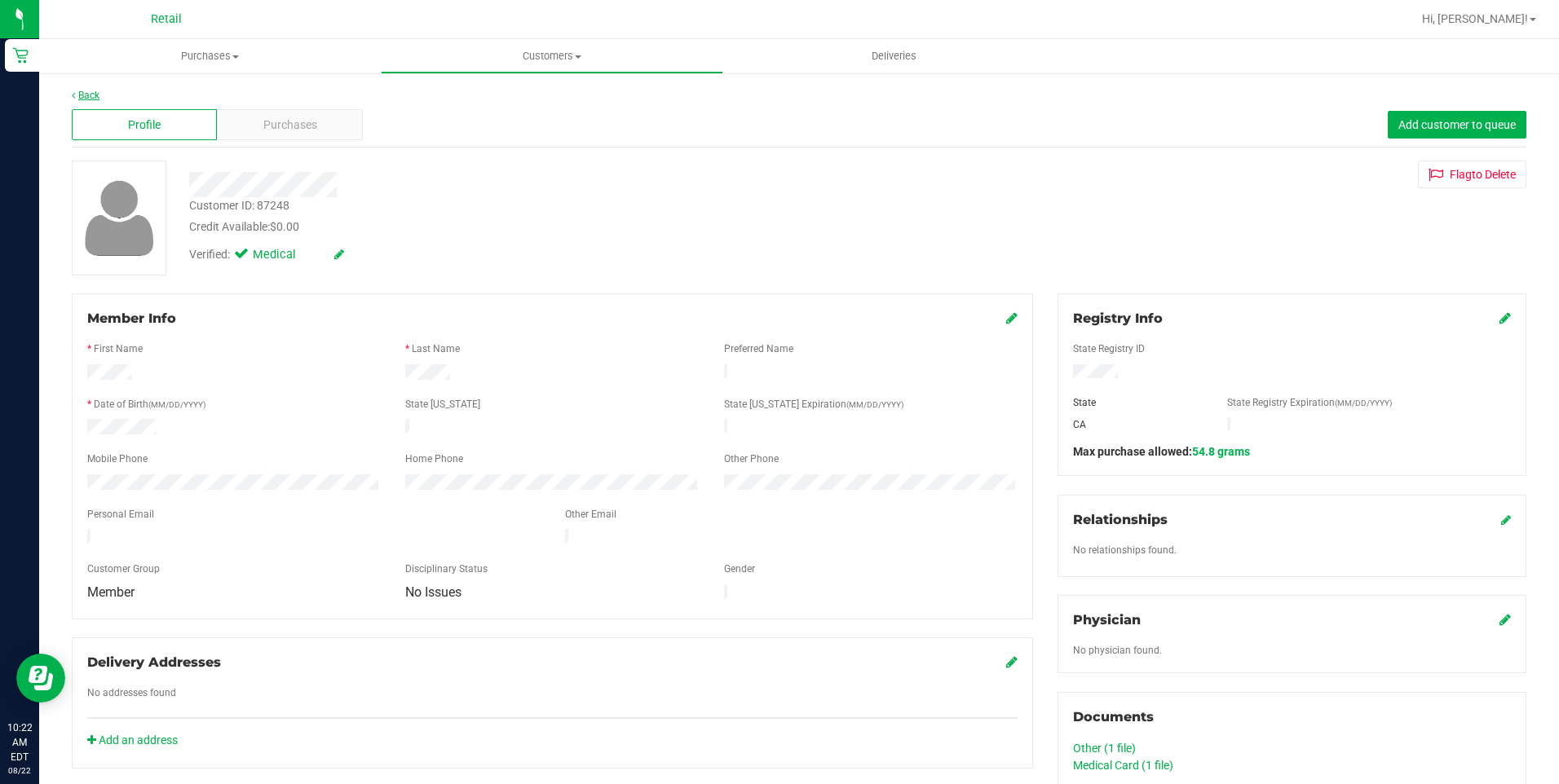
click at [87, 97] on link "Back" at bounding box center [86, 95] width 28 height 11
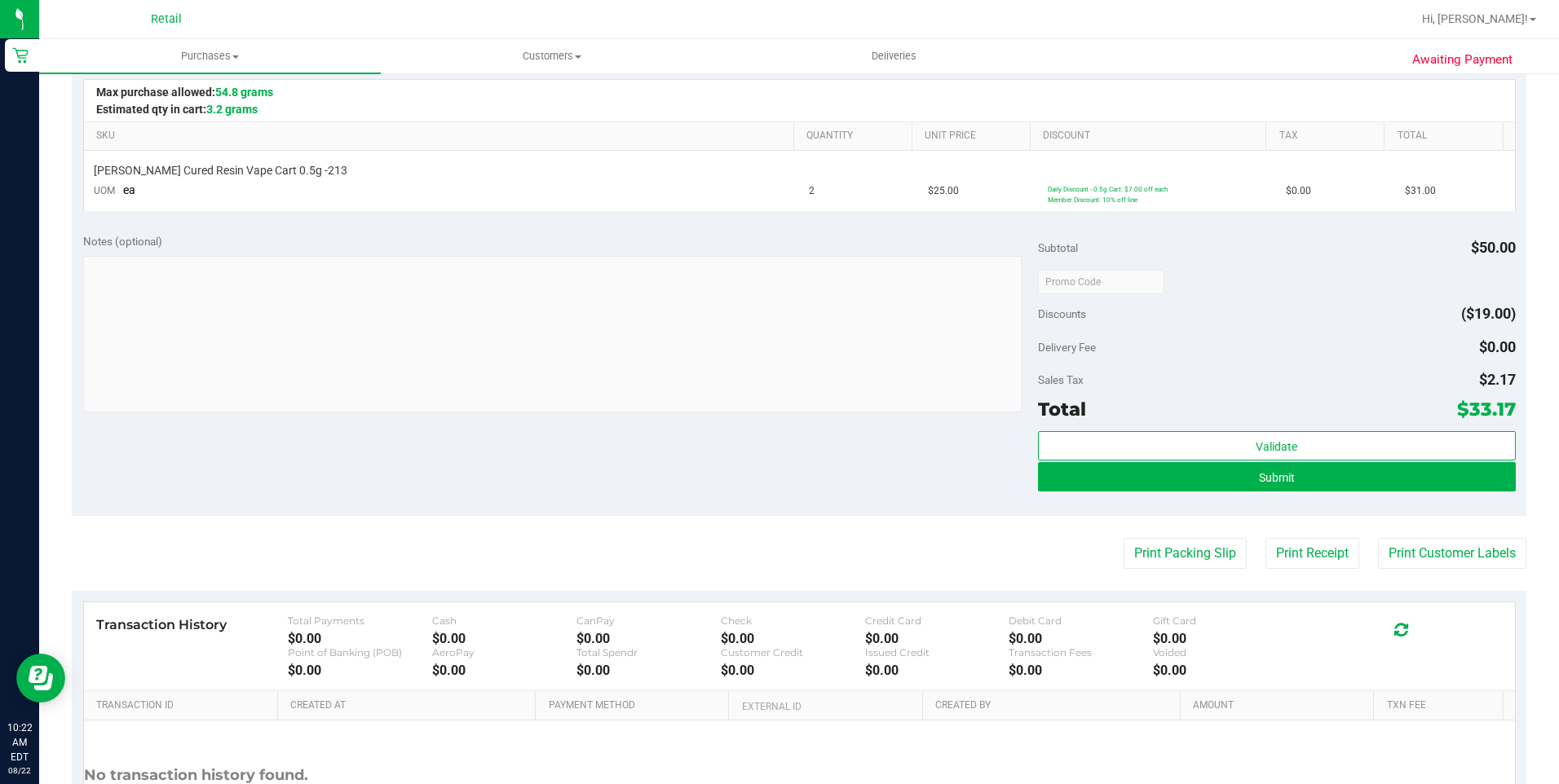
scroll to position [407, 0]
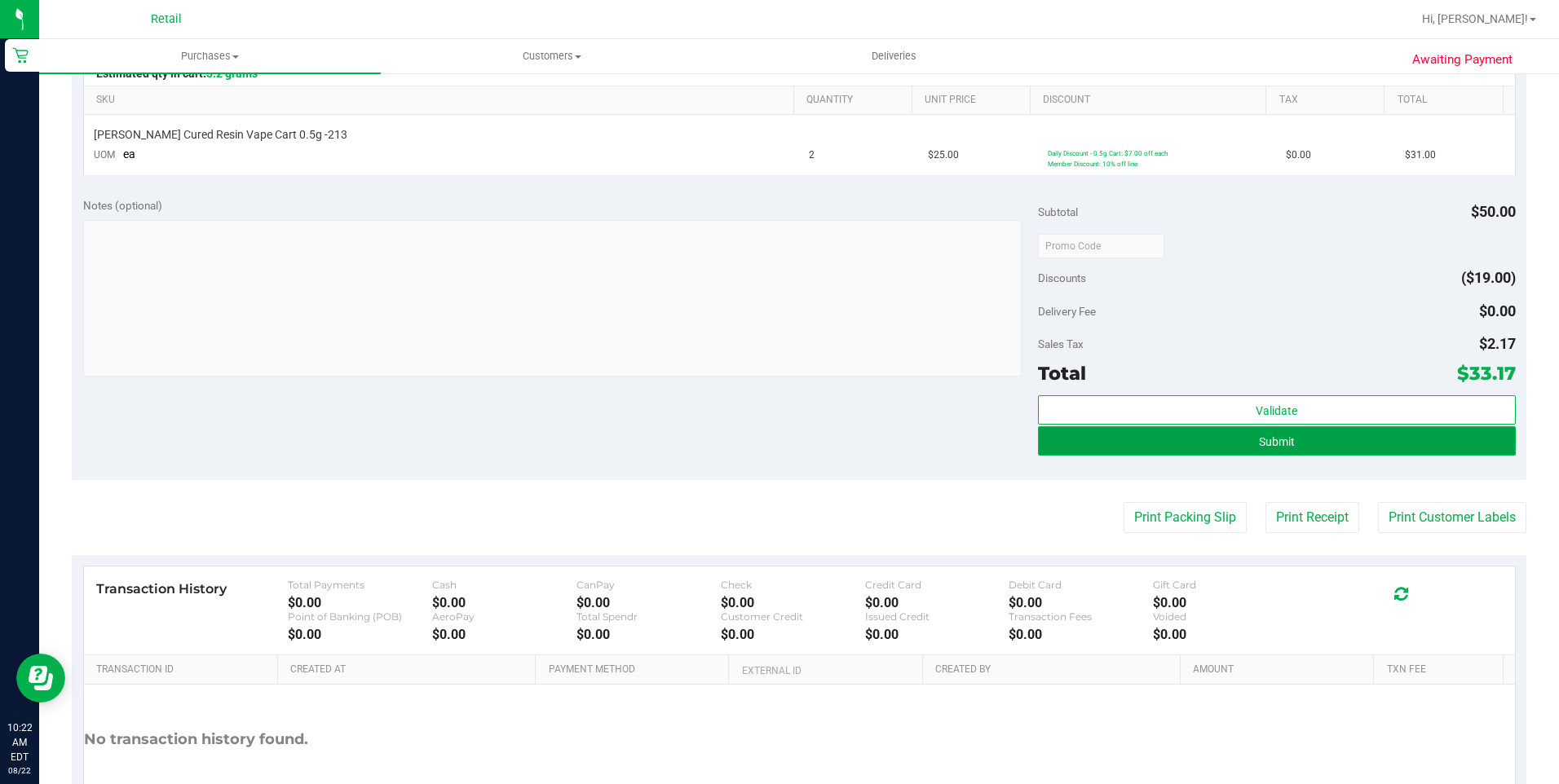
click at [1125, 451] on button "Submit" at bounding box center [1276, 441] width 477 height 30
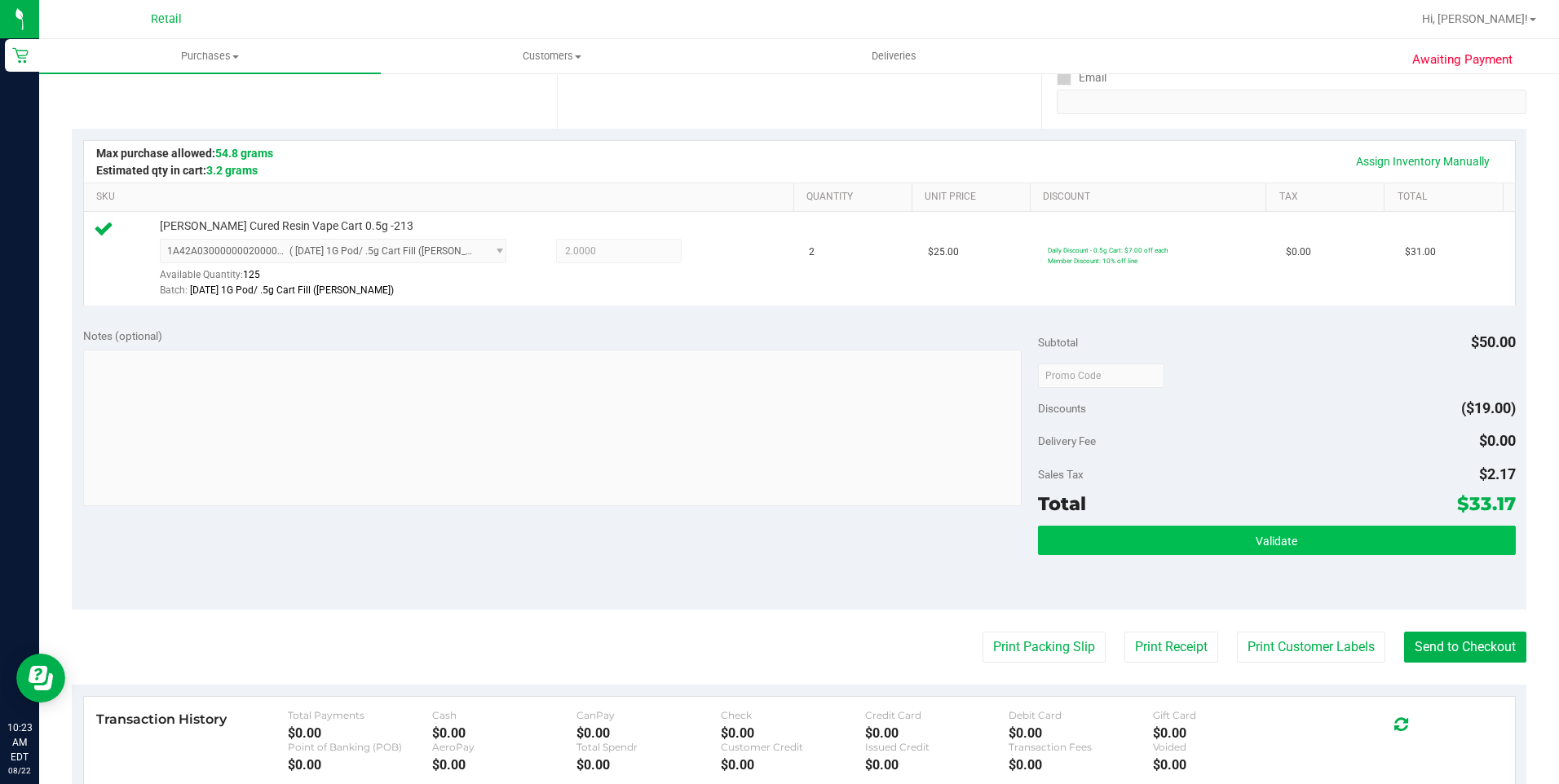
scroll to position [489, 0]
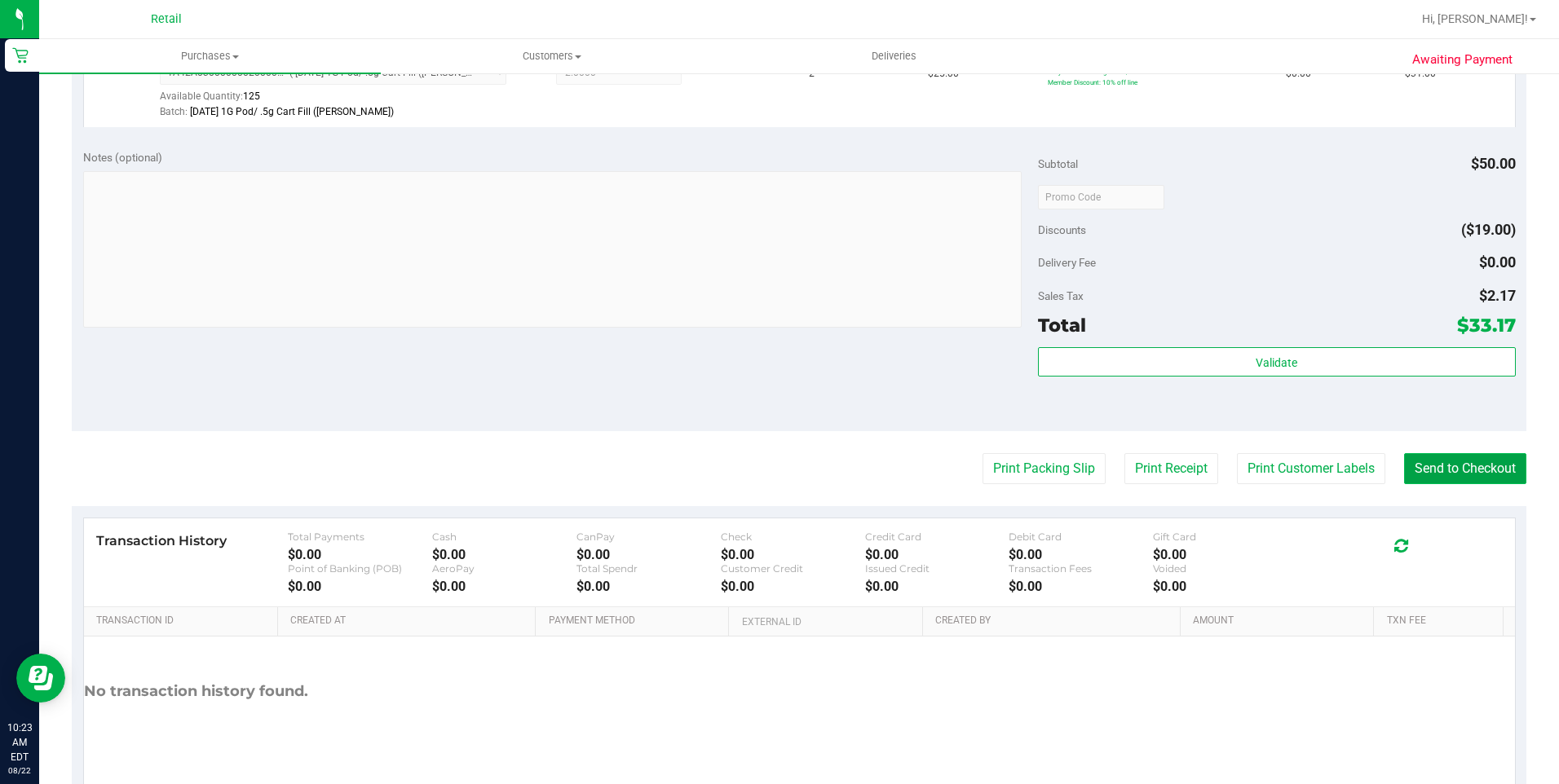
click at [1404, 461] on button "Send to Checkout" at bounding box center [1465, 469] width 122 height 31
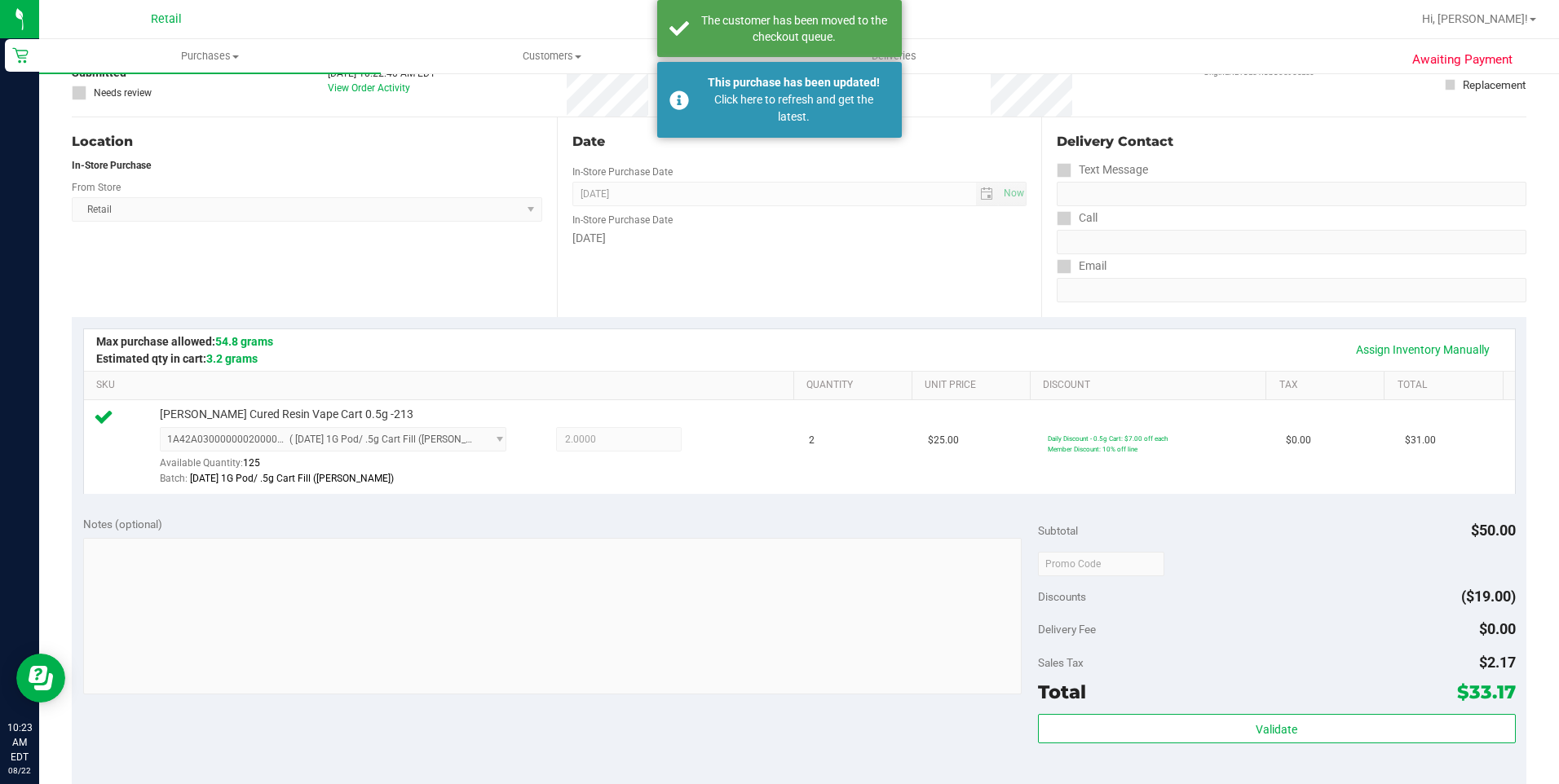
scroll to position [0, 0]
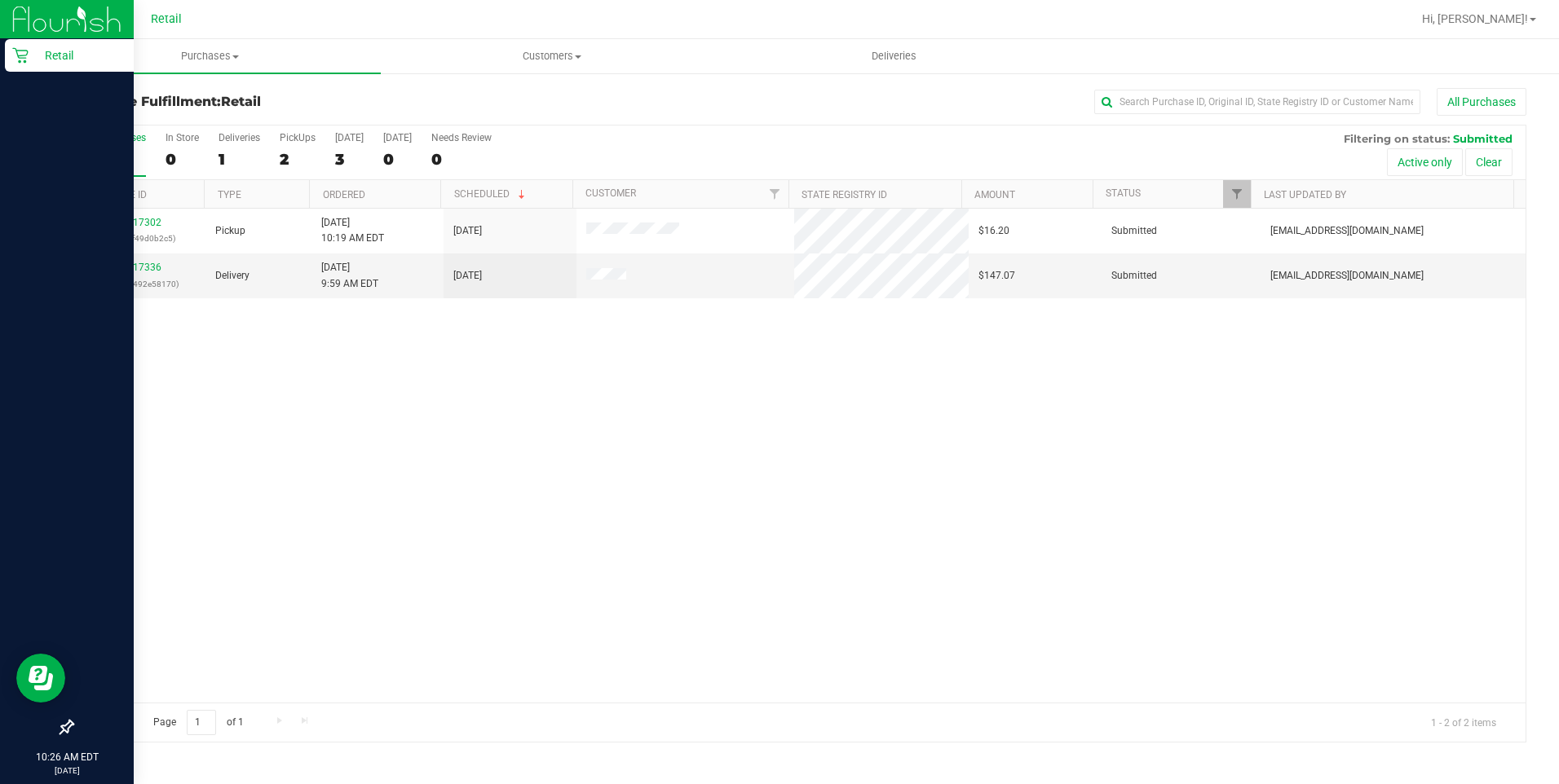
click at [59, 60] on p "Retail" at bounding box center [78, 54] width 98 height 19
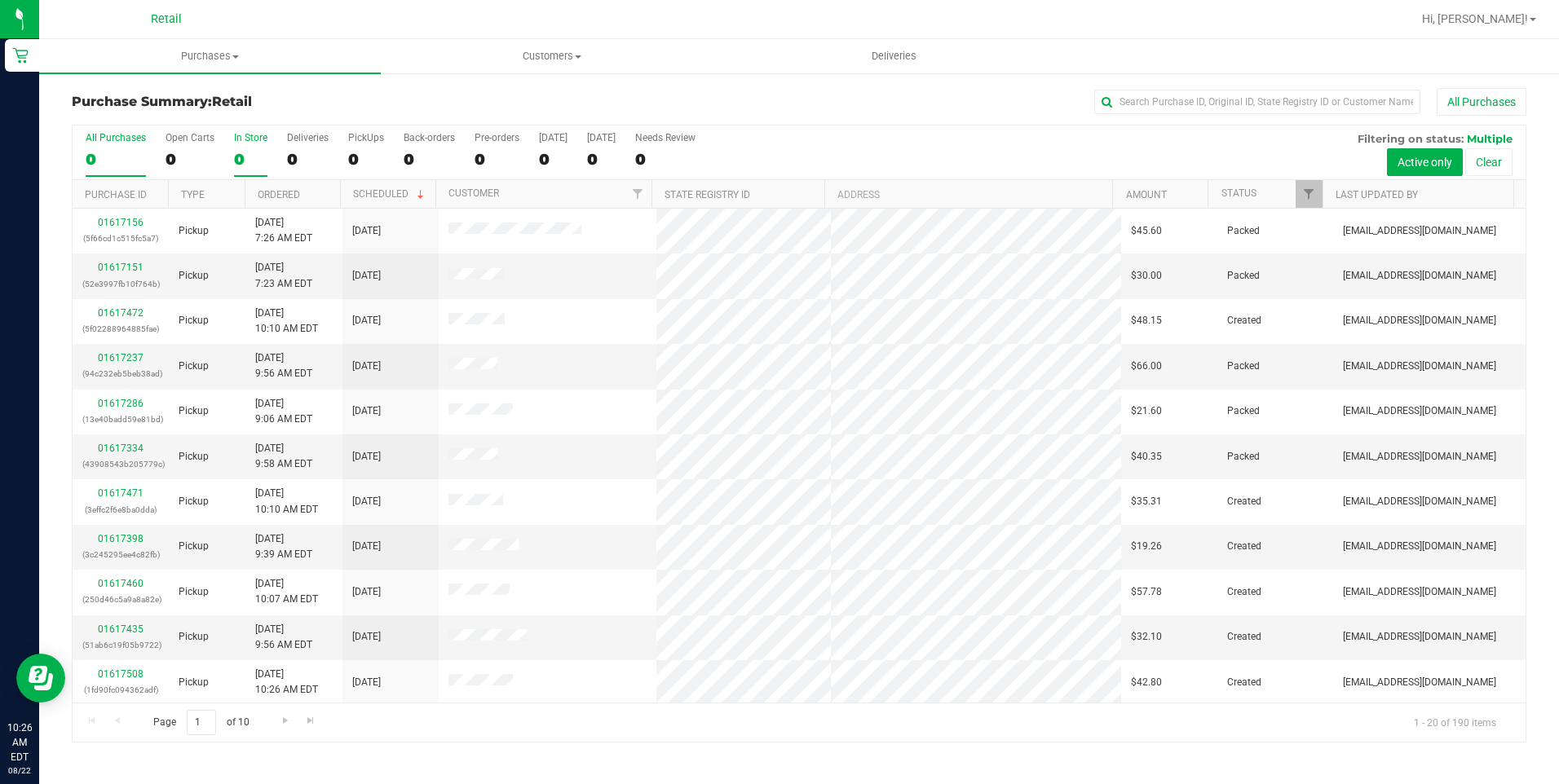
click at [249, 141] on div "In Store" at bounding box center [250, 138] width 33 height 11
click at [0, 0] on input "In Store 0" at bounding box center [0, 0] width 0 height 0
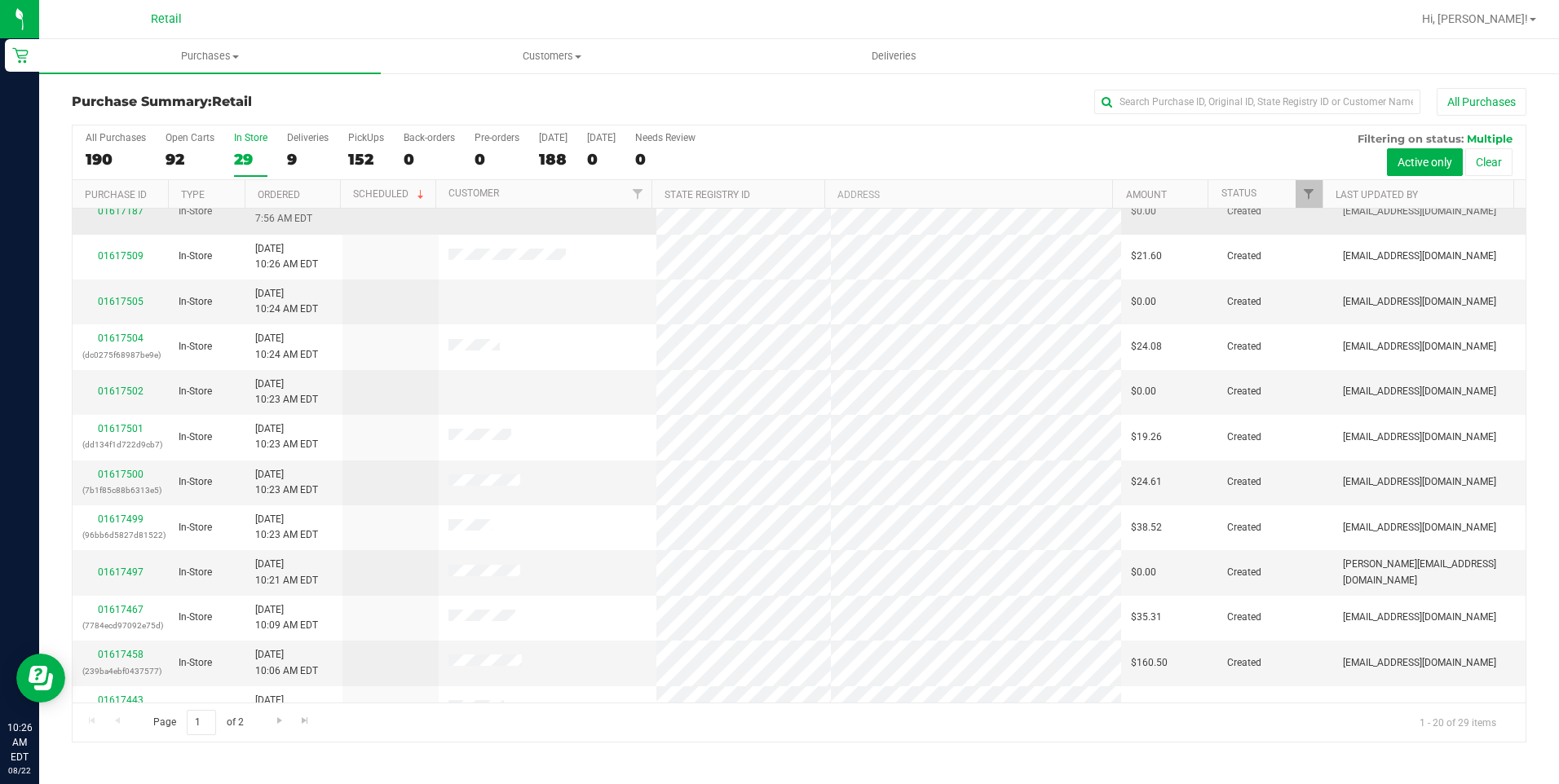
scroll to position [163, 0]
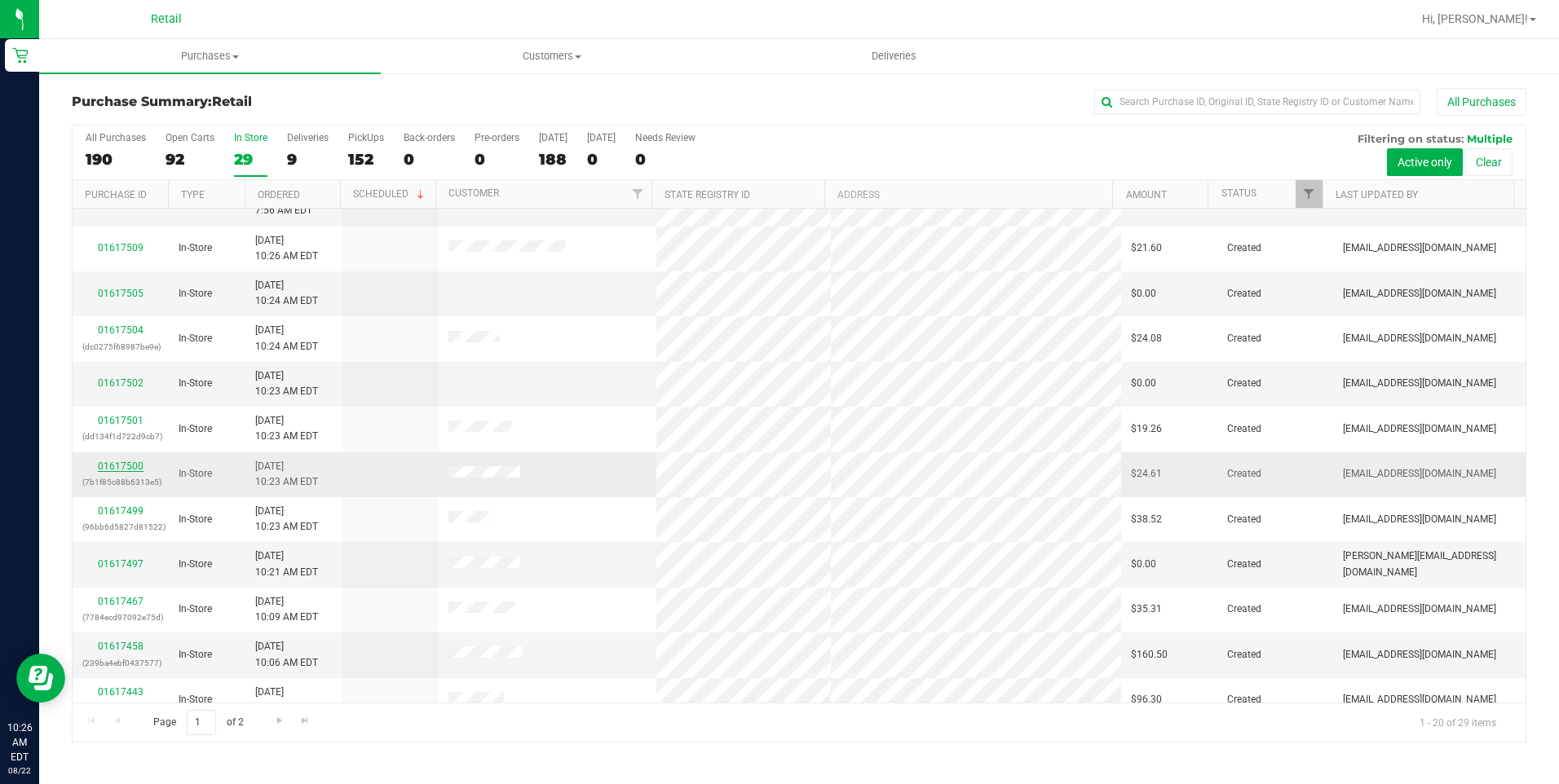
click at [122, 464] on link "01617500" at bounding box center [120, 466] width 45 height 11
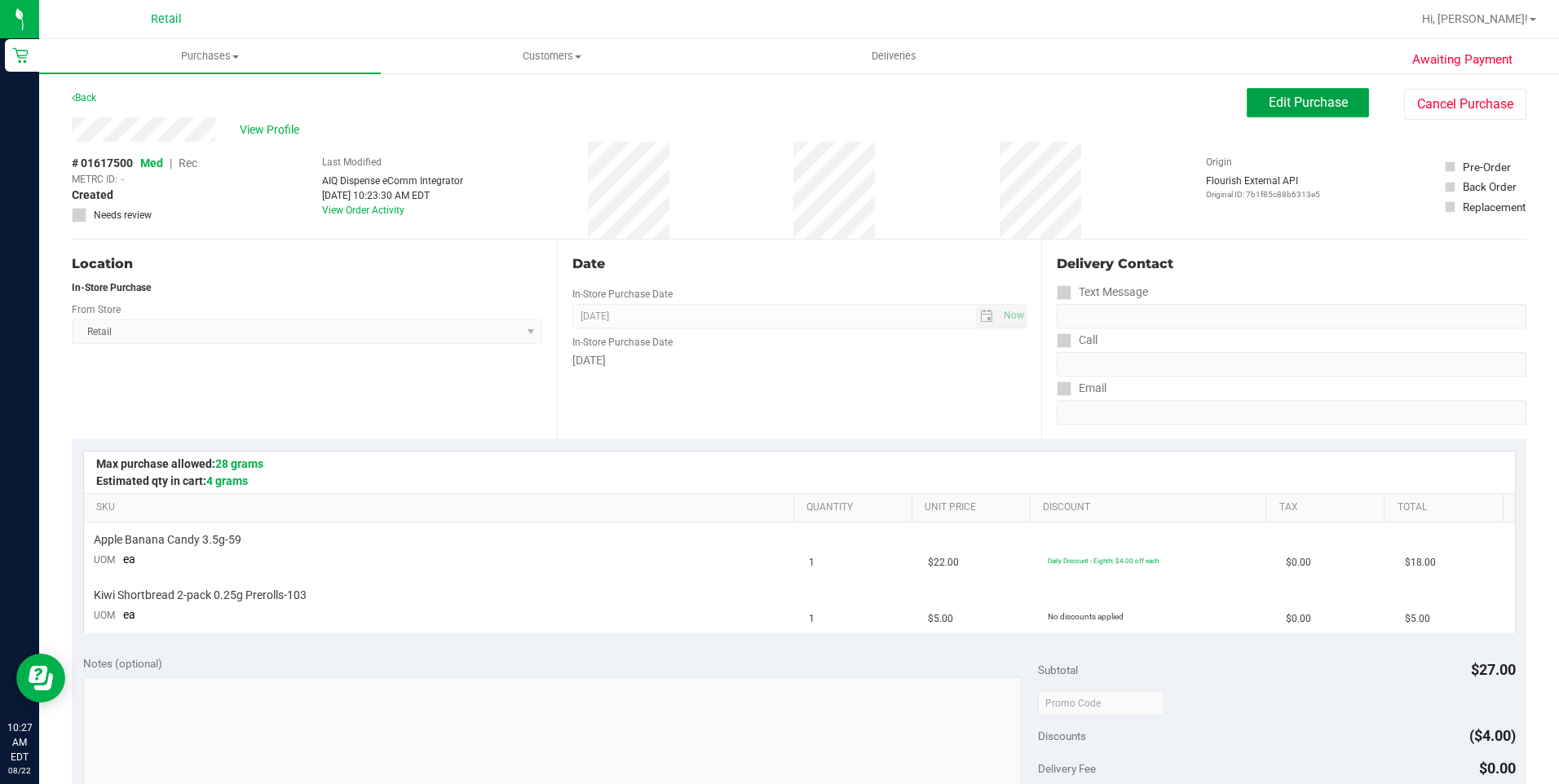
click at [1329, 115] on button "Edit Purchase" at bounding box center [1308, 103] width 122 height 30
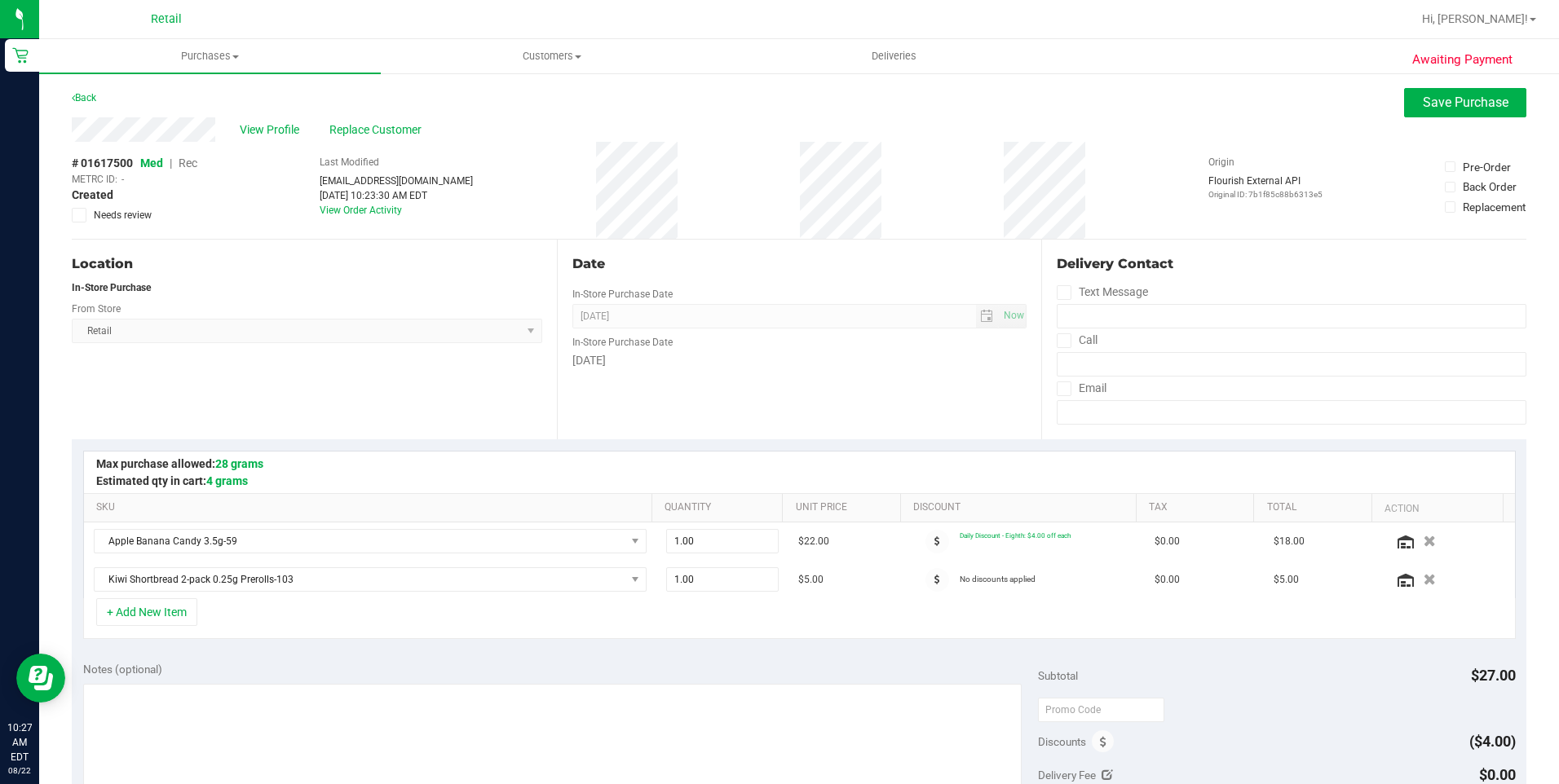
click at [198, 168] on span "Rec" at bounding box center [187, 163] width 18 height 13
click at [1423, 87] on div "Awaiting Payment Back Save Purchase View Profile Replace Customer # 01617500 Me…" at bounding box center [799, 715] width 1520 height 1285
drag, startPoint x: 1410, startPoint y: 106, endPoint x: 1408, endPoint y: 118, distance: 12.2
click at [1408, 118] on purchase-details "Back Save Purchase View Profile Replace Customer # 01617500 Med | Rec METRC ID:…" at bounding box center [799, 706] width 1455 height 1236
click at [1404, 91] on button "Save Purchase" at bounding box center [1465, 103] width 122 height 30
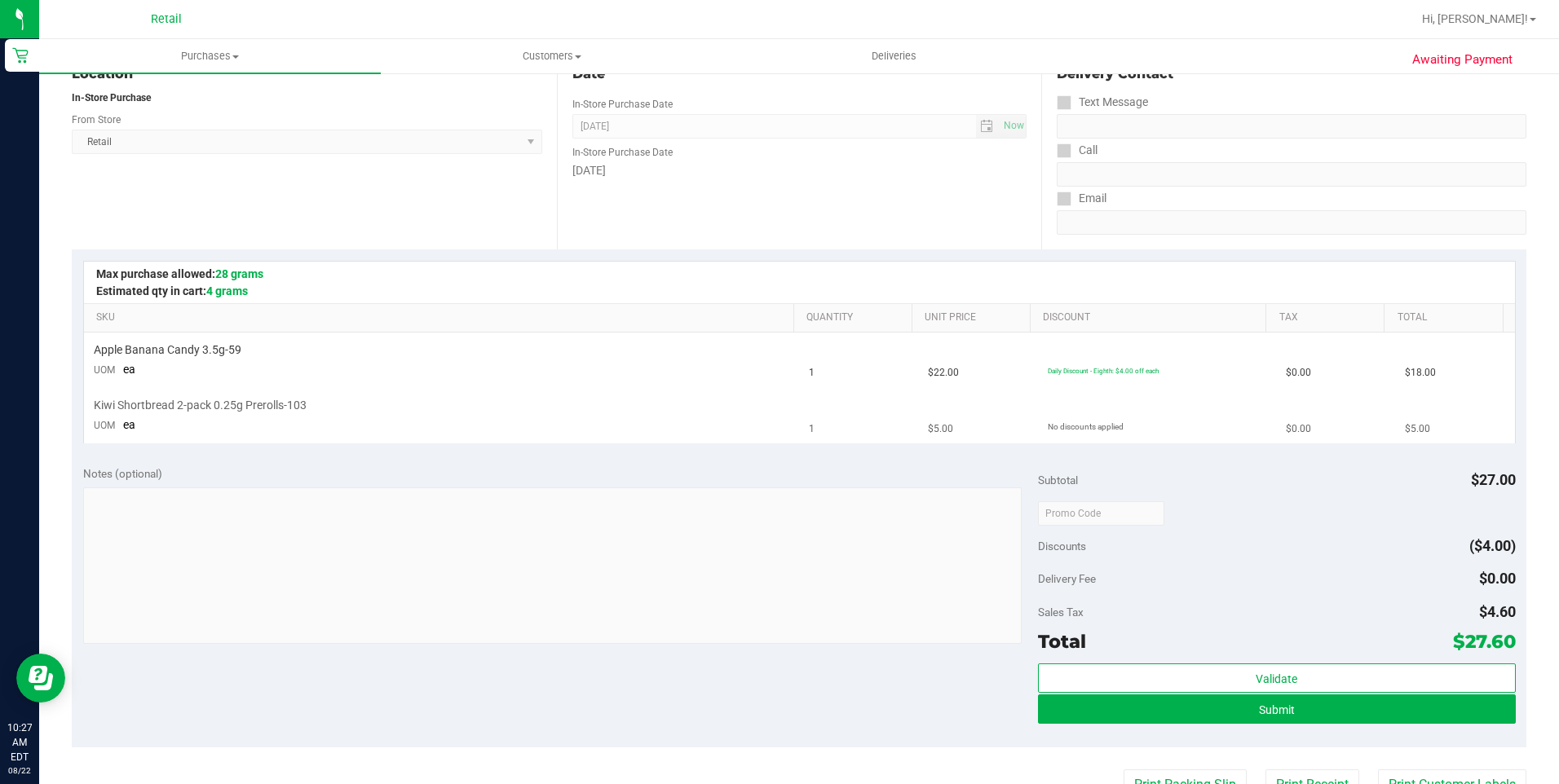
scroll to position [245, 0]
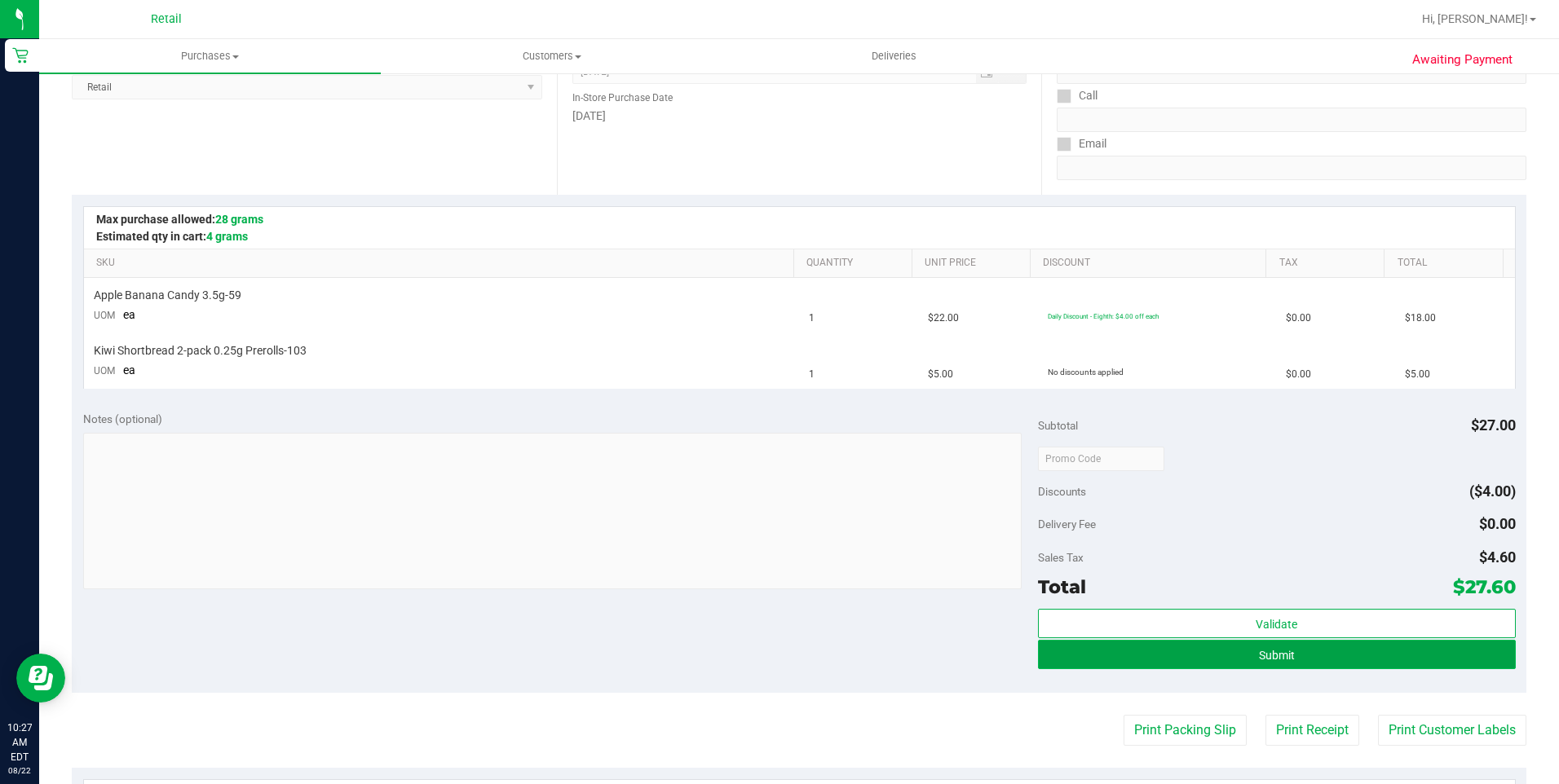
click at [1216, 651] on button "Submit" at bounding box center [1276, 655] width 477 height 30
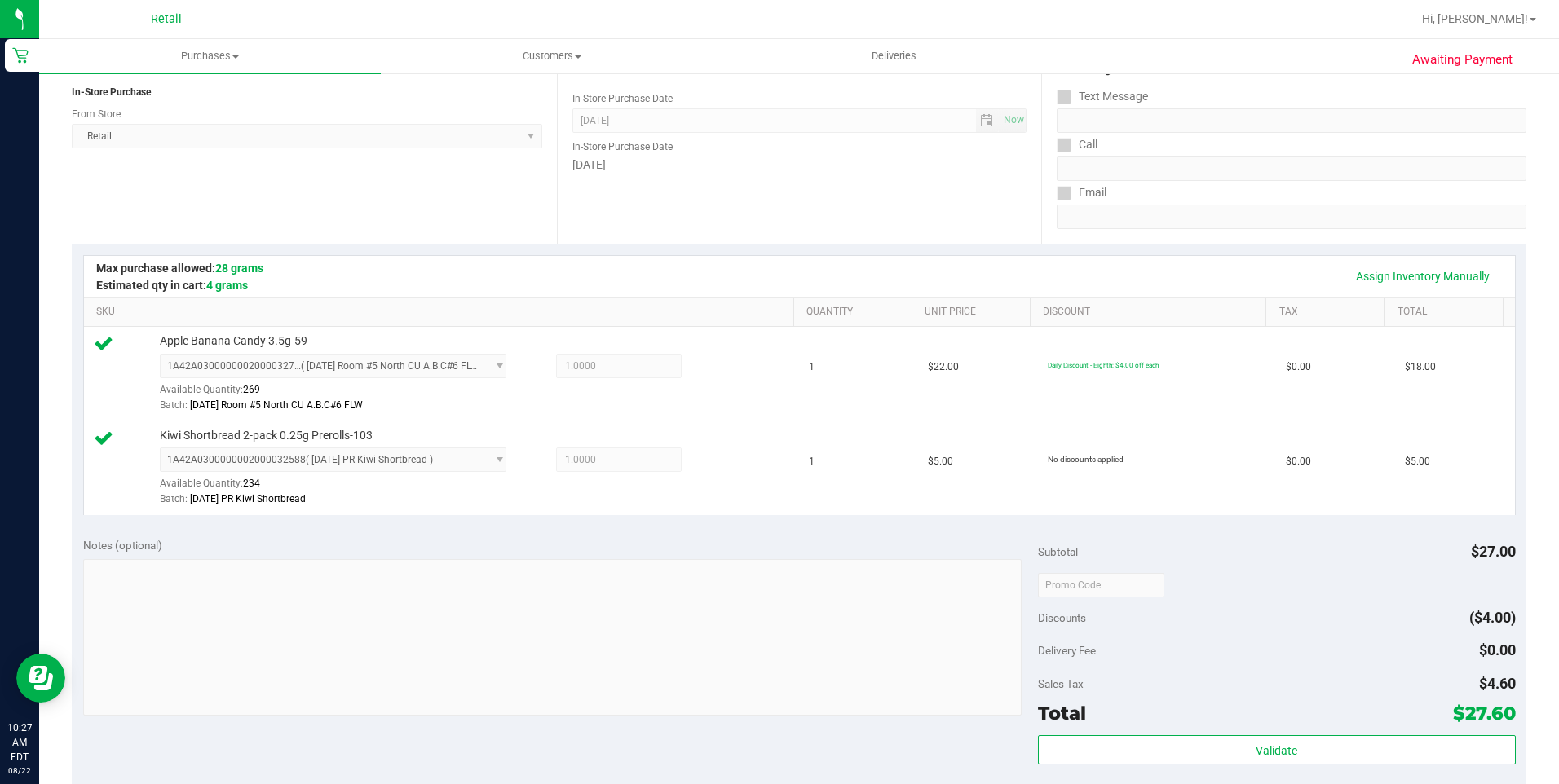
scroll to position [603, 0]
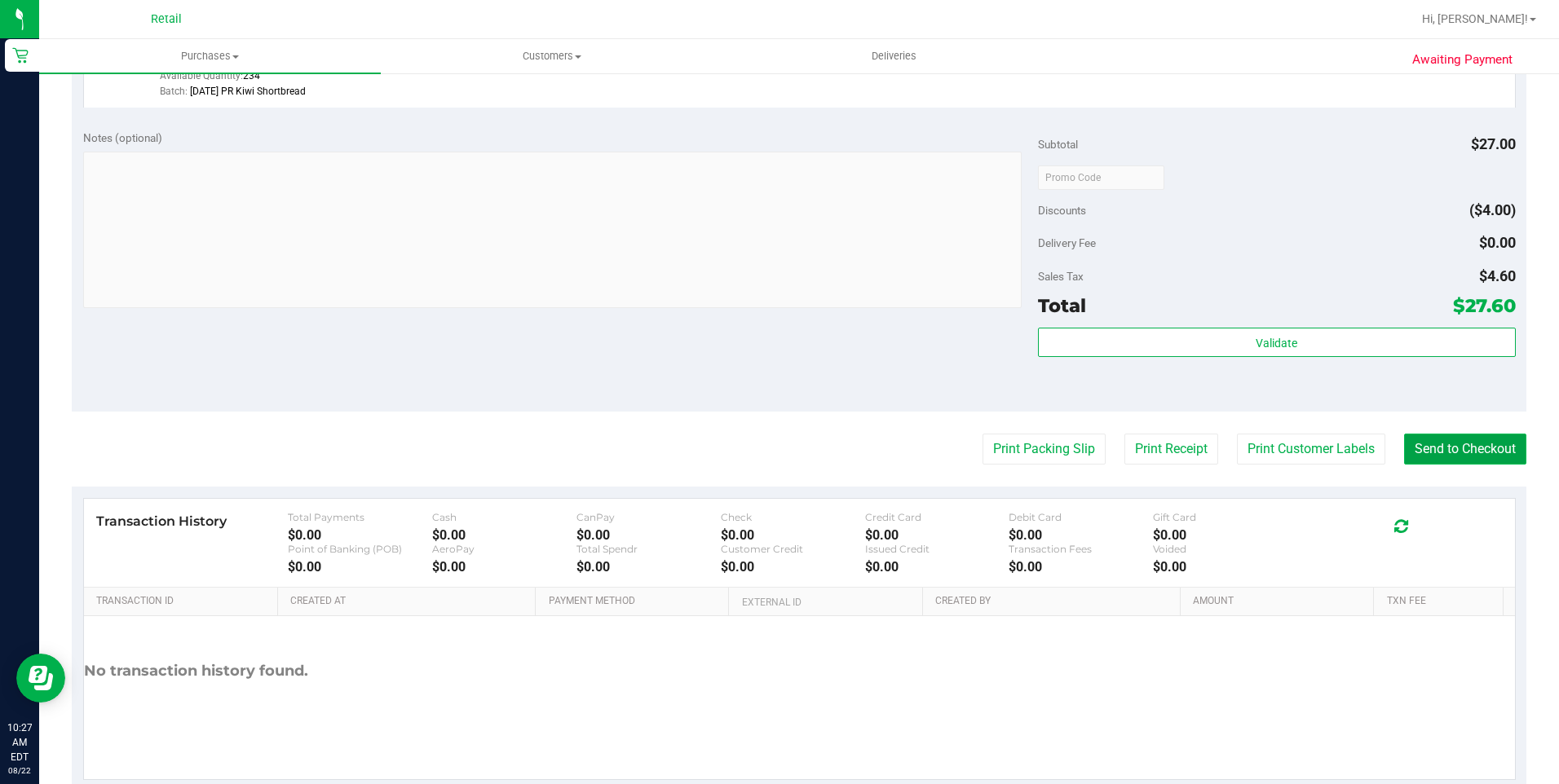
click at [1474, 452] on button "Send to Checkout" at bounding box center [1465, 450] width 122 height 31
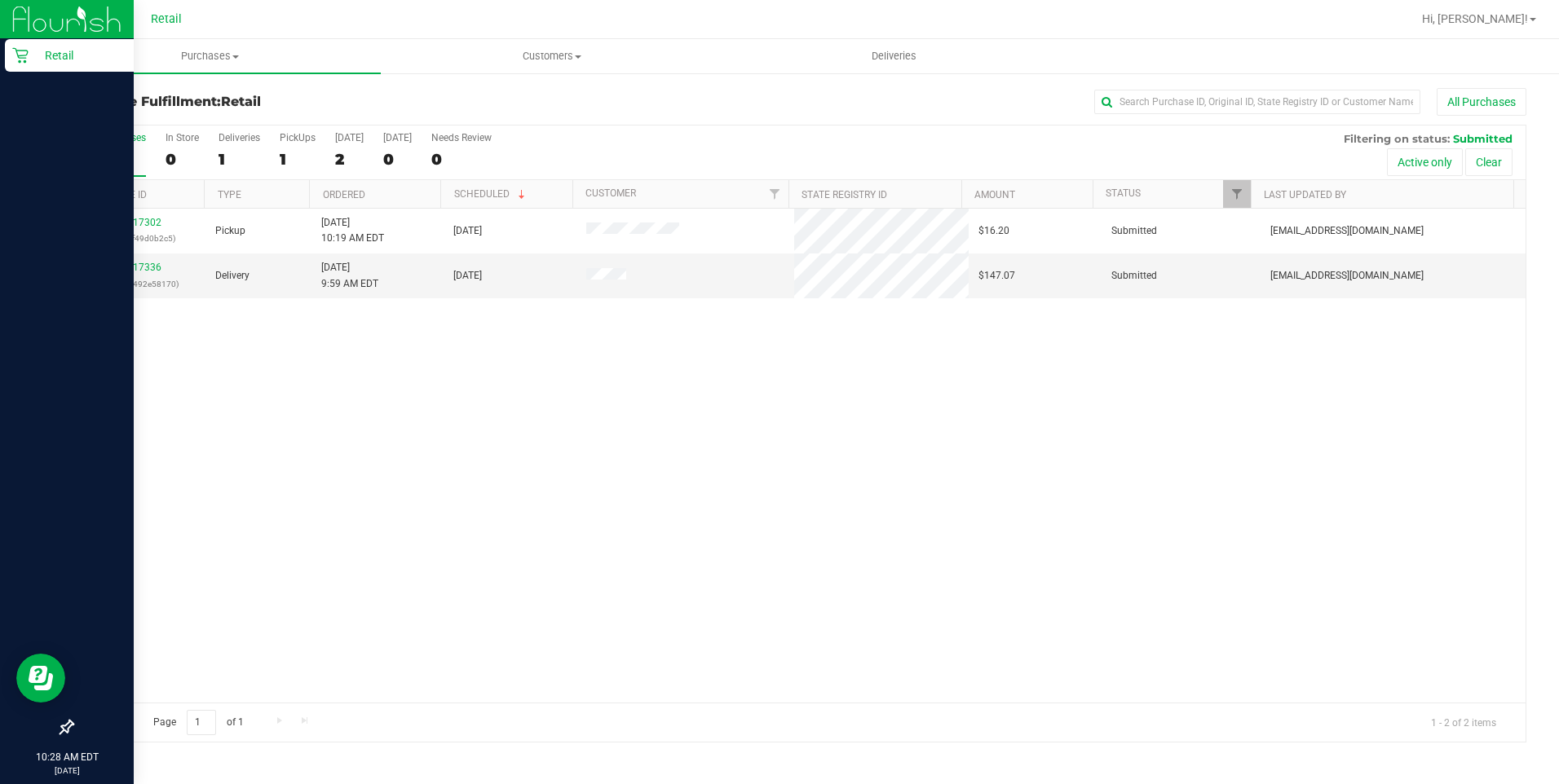
click at [37, 48] on p "Retail" at bounding box center [78, 54] width 98 height 19
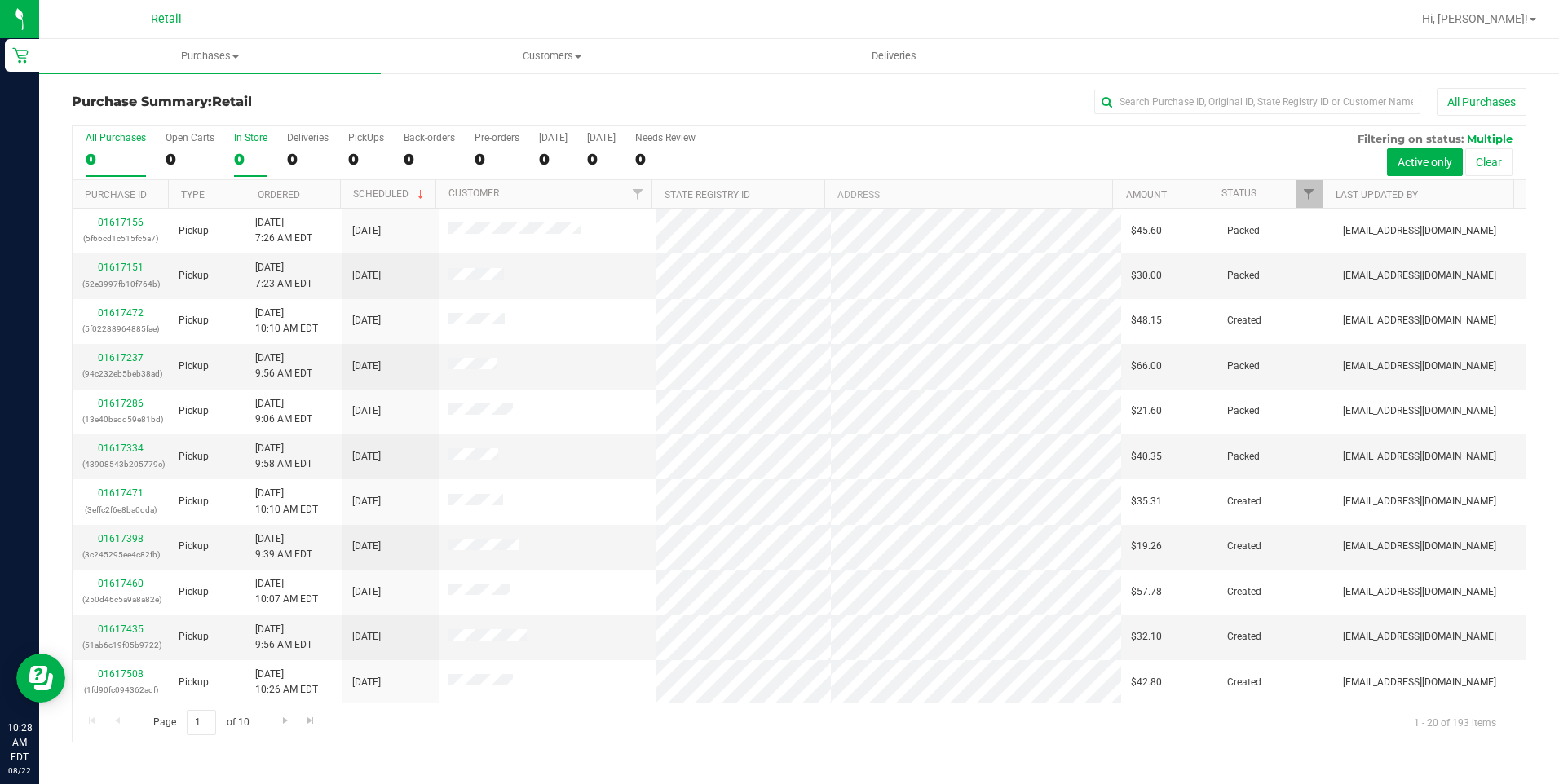
click at [248, 144] on label "In Store 0" at bounding box center [250, 154] width 33 height 45
click at [0, 0] on input "In Store 0" at bounding box center [0, 0] width 0 height 0
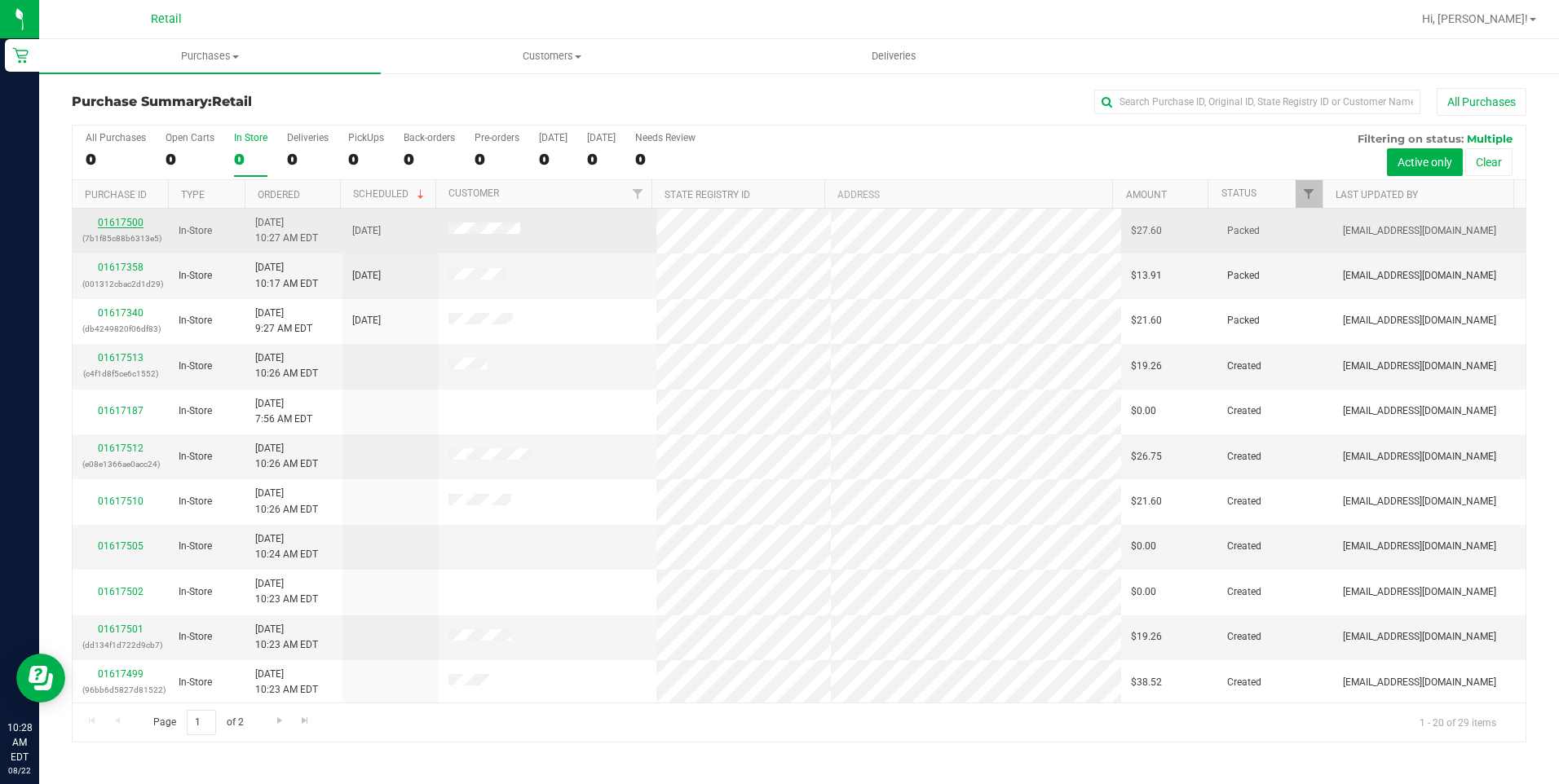
click at [104, 220] on link "01617500" at bounding box center [120, 223] width 45 height 11
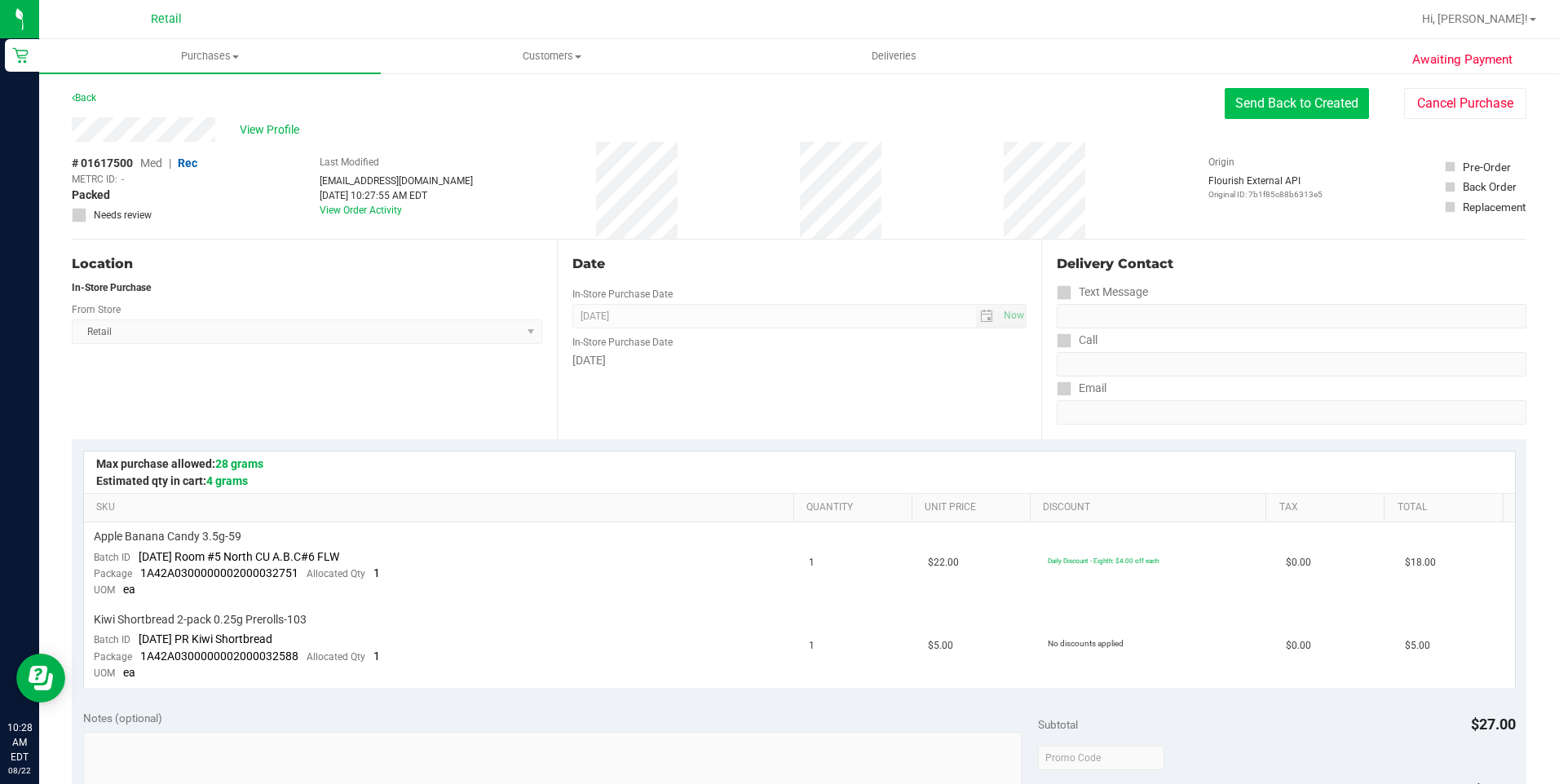
click at [1300, 108] on button "Send Back to Created" at bounding box center [1297, 103] width 144 height 31
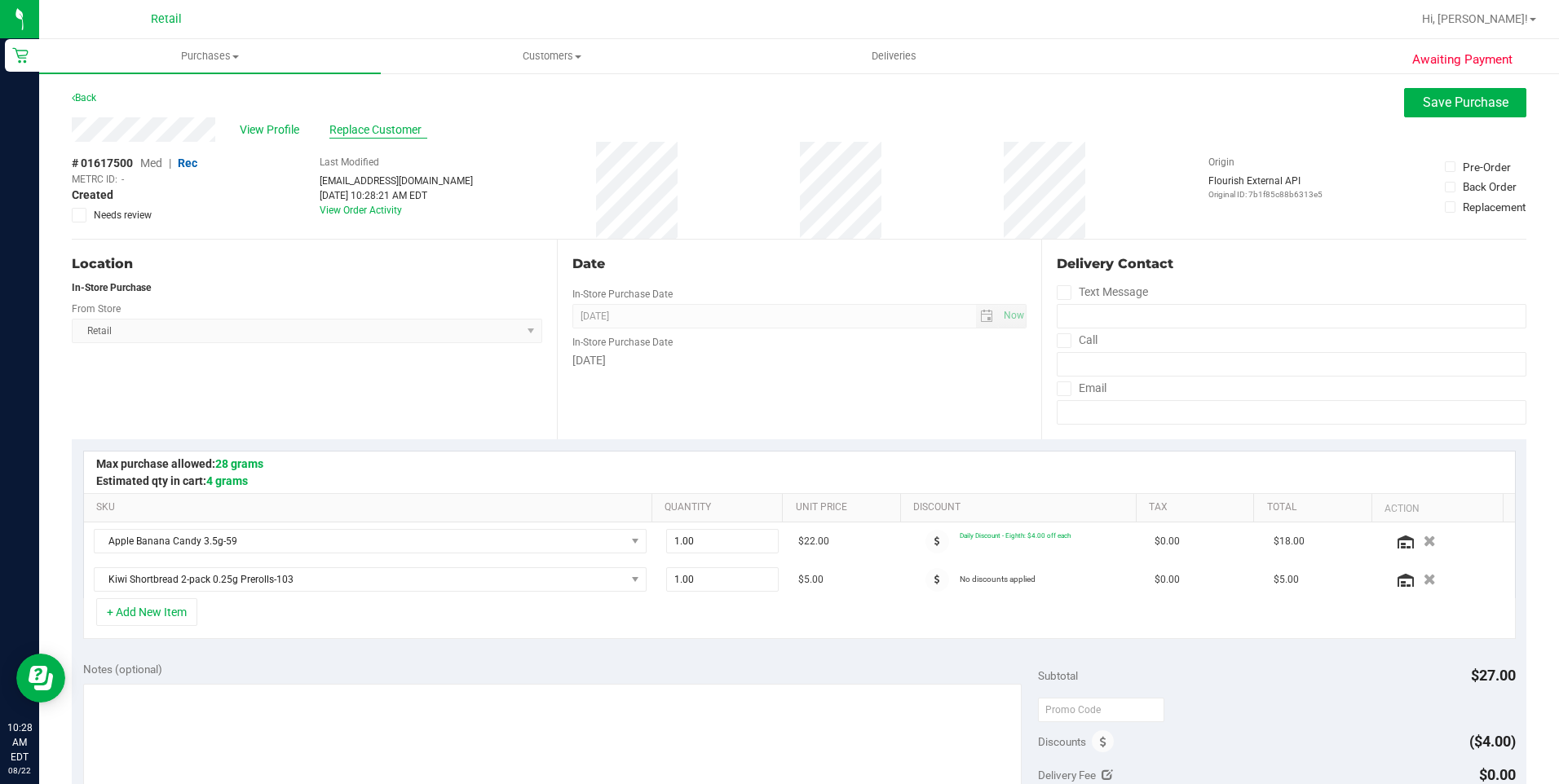
click at [384, 127] on span "Replace Customer" at bounding box center [379, 130] width 98 height 18
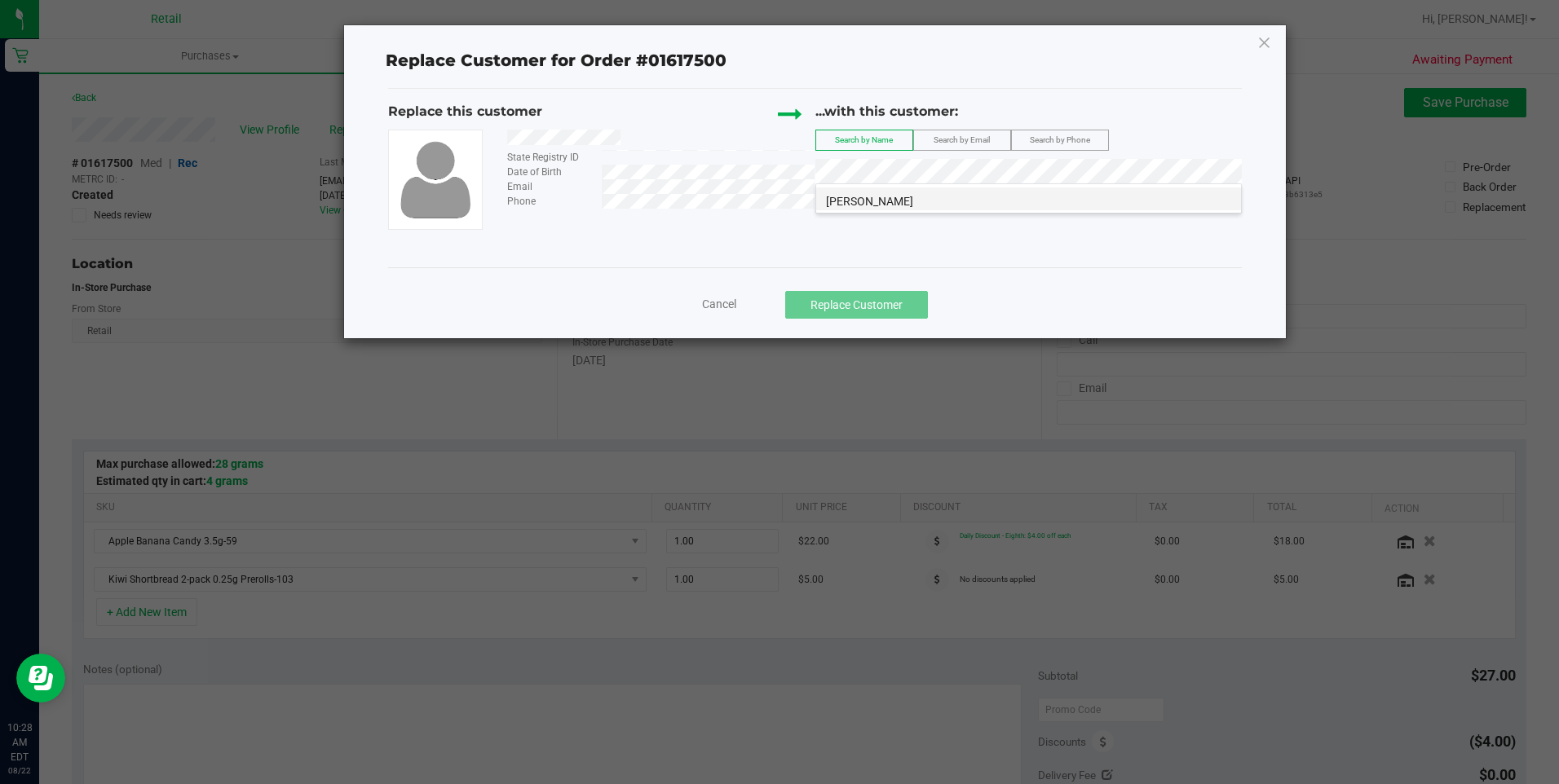
click at [988, 203] on li "John Mclaughlin" at bounding box center [1029, 199] width 425 height 23
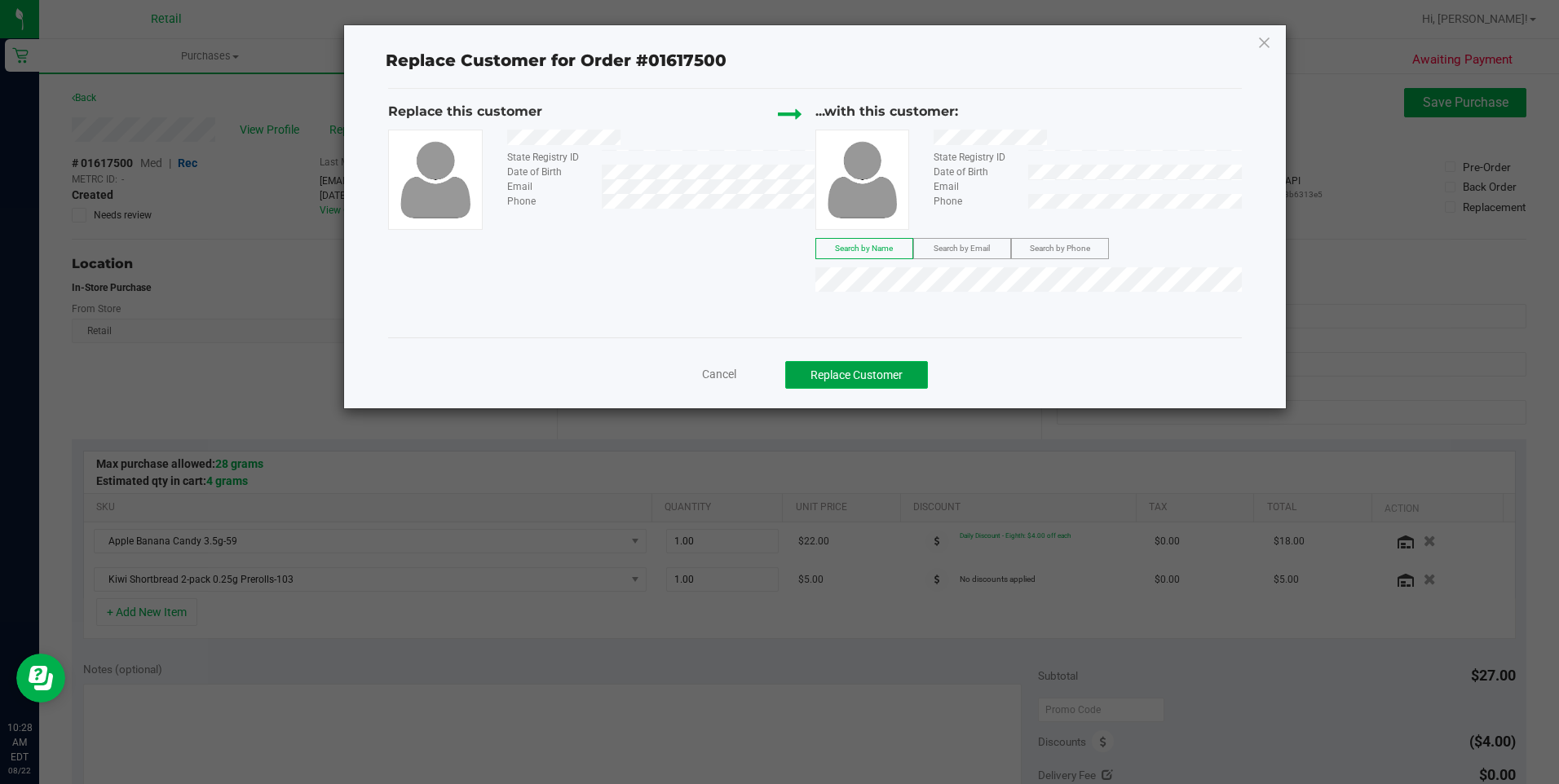
click at [851, 384] on button "Replace Customer" at bounding box center [856, 375] width 143 height 28
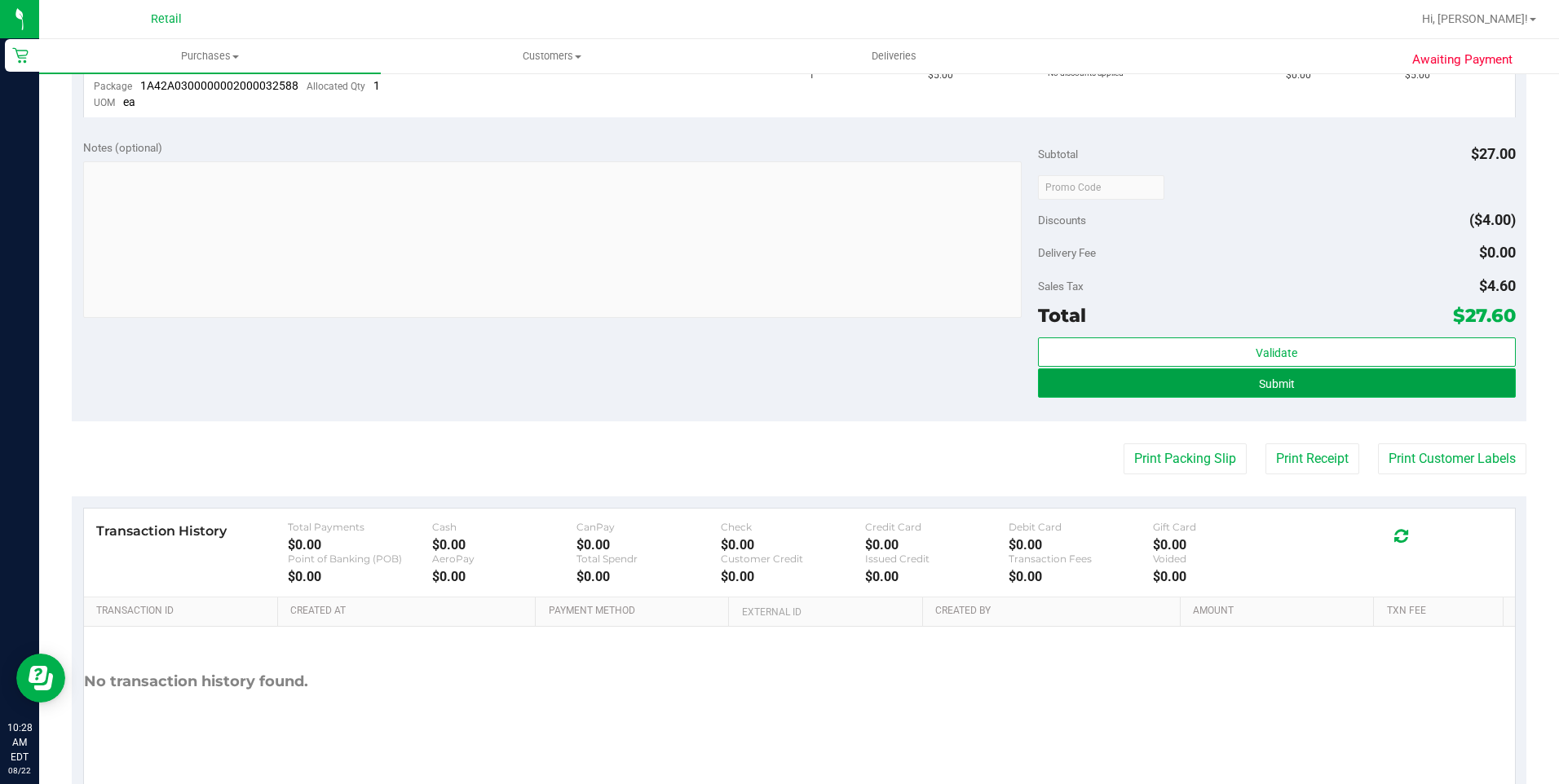
click at [1259, 380] on span "Submit" at bounding box center [1276, 384] width 36 height 13
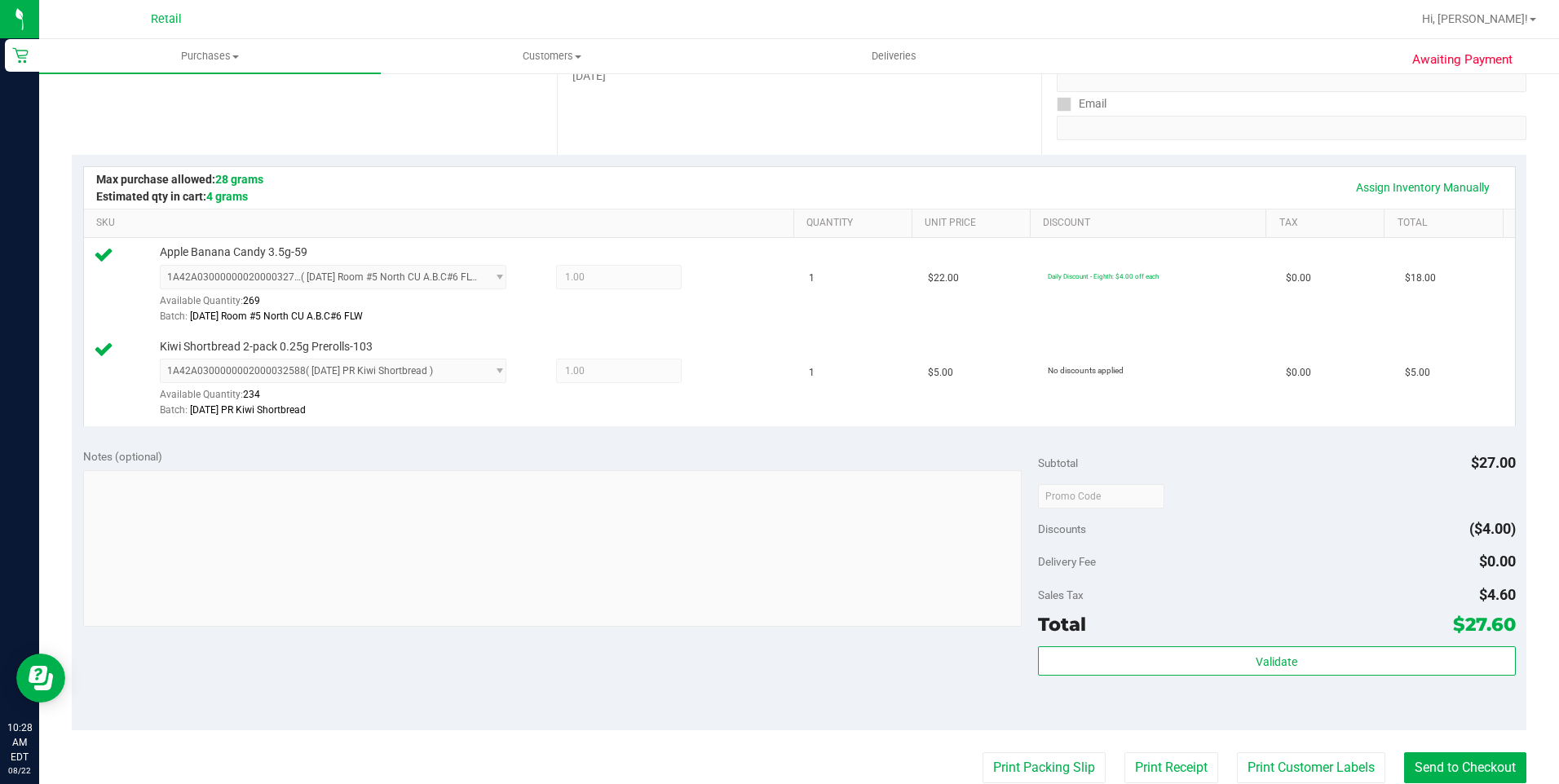
scroll to position [489, 0]
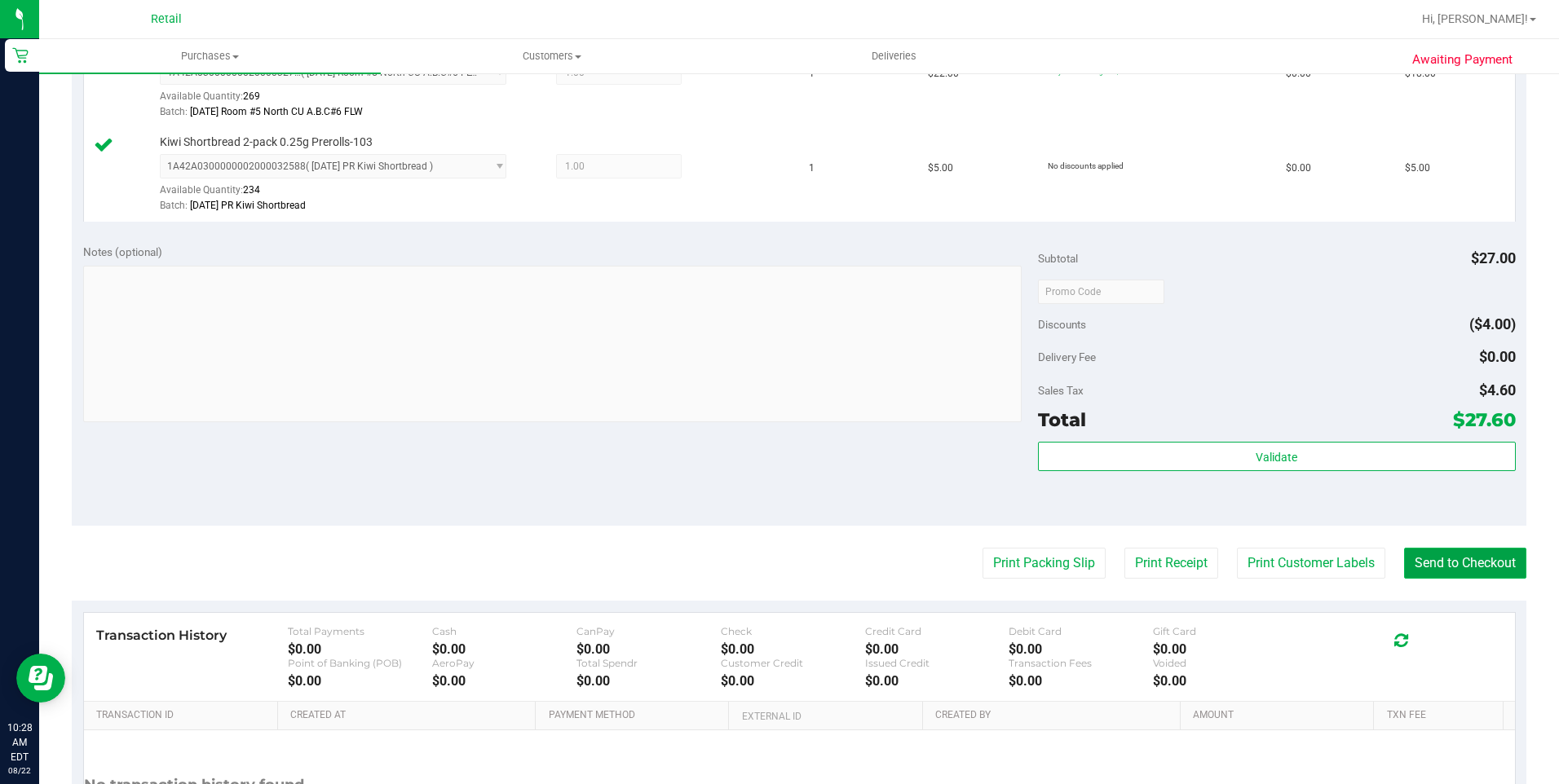
click at [1468, 561] on button "Send to Checkout" at bounding box center [1465, 563] width 122 height 31
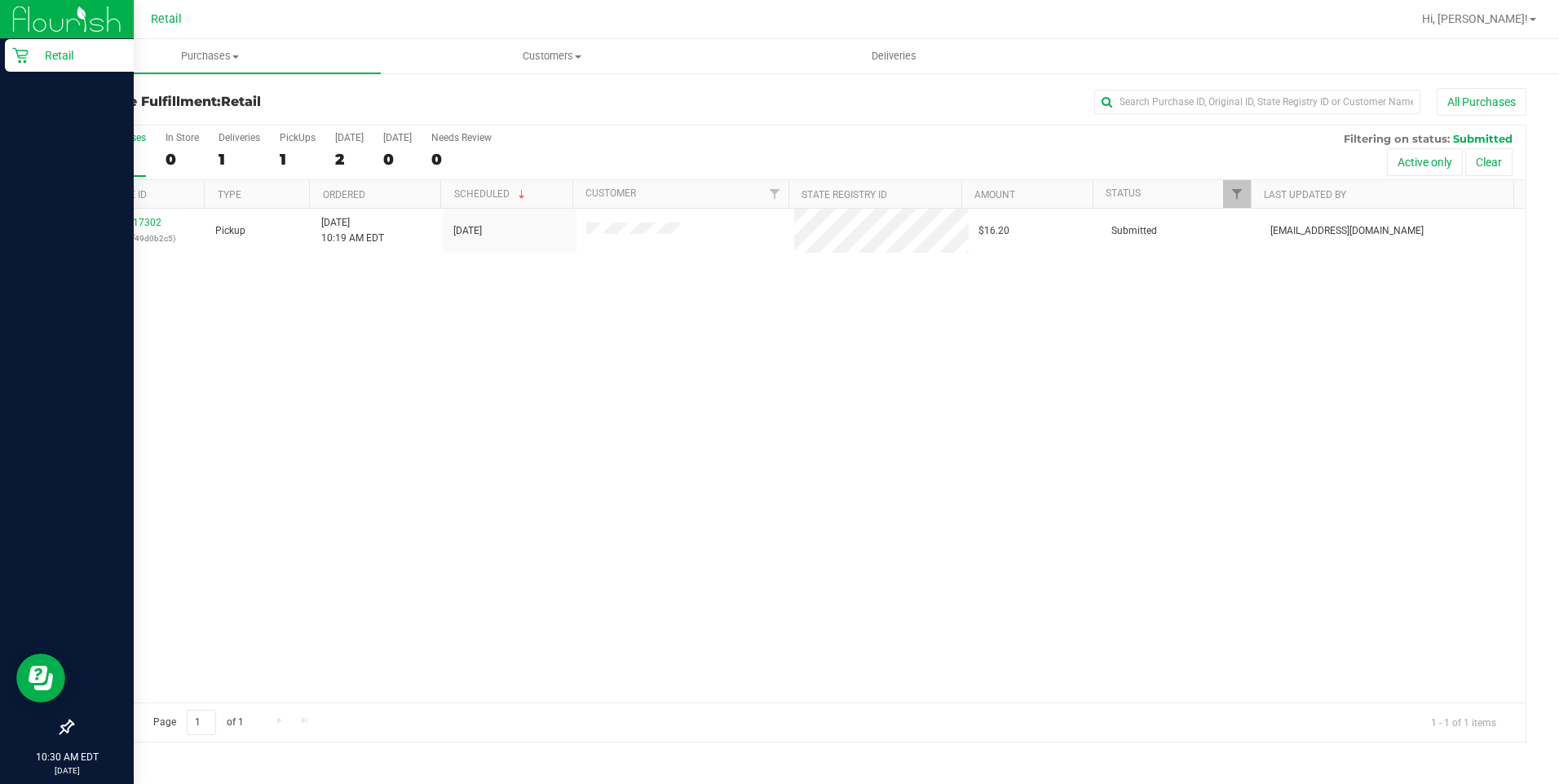
click at [2, 52] on link "Retail" at bounding box center [66, 56] width 134 height 35
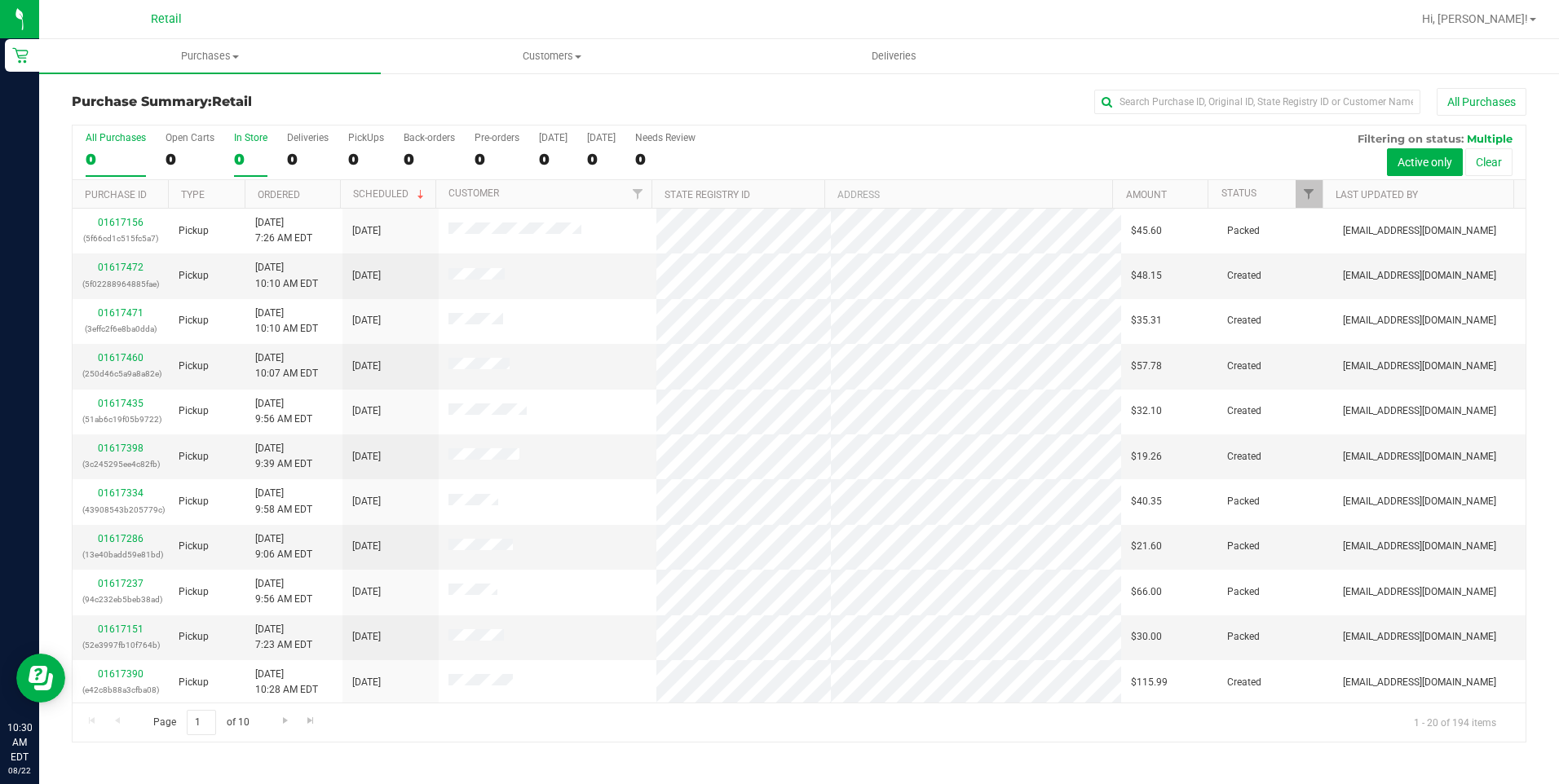
click at [248, 143] on label "In Store 0" at bounding box center [250, 154] width 33 height 45
click at [0, 0] on input "In Store 0" at bounding box center [0, 0] width 0 height 0
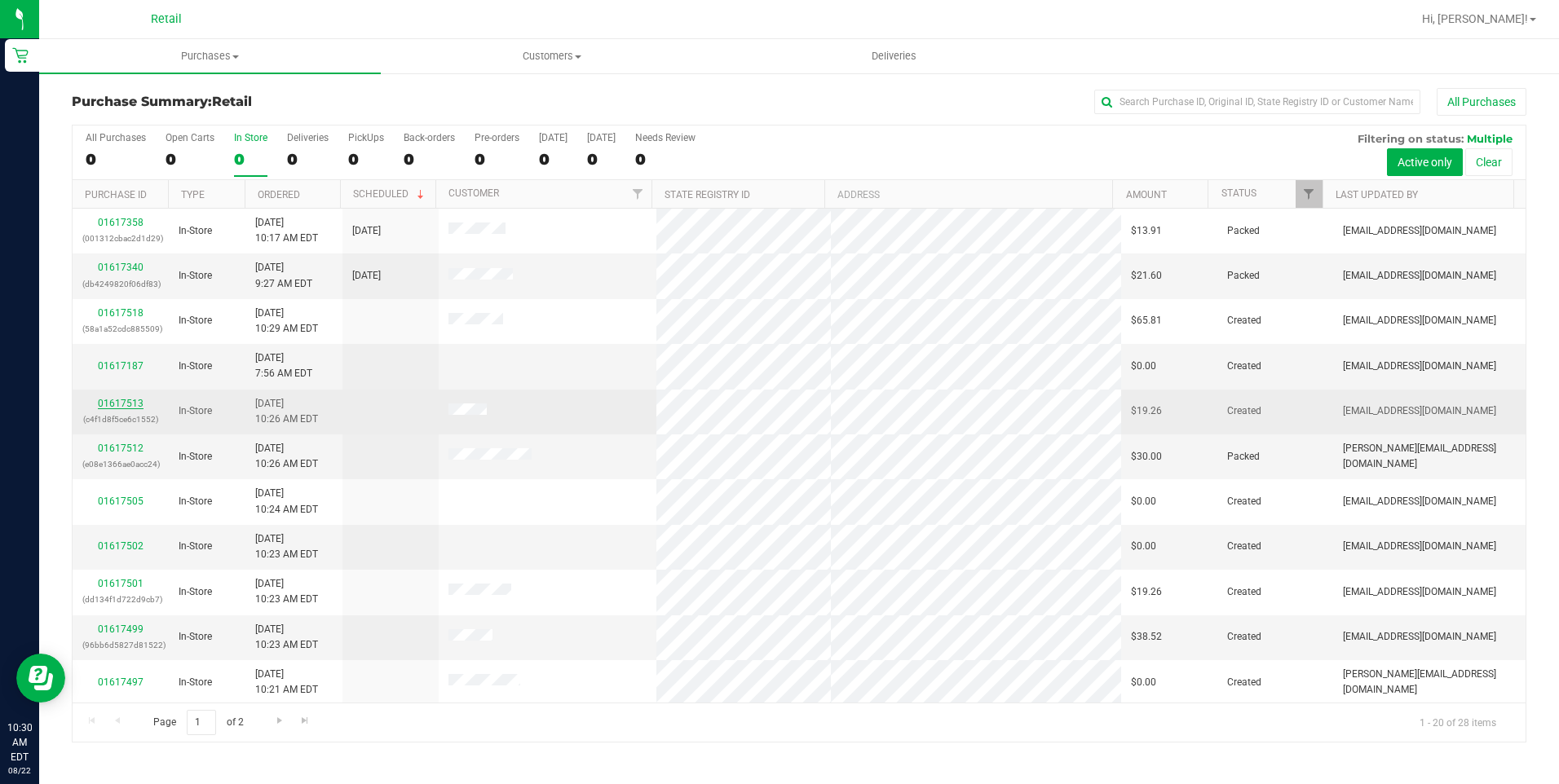
click at [136, 401] on link "01617513" at bounding box center [120, 404] width 45 height 11
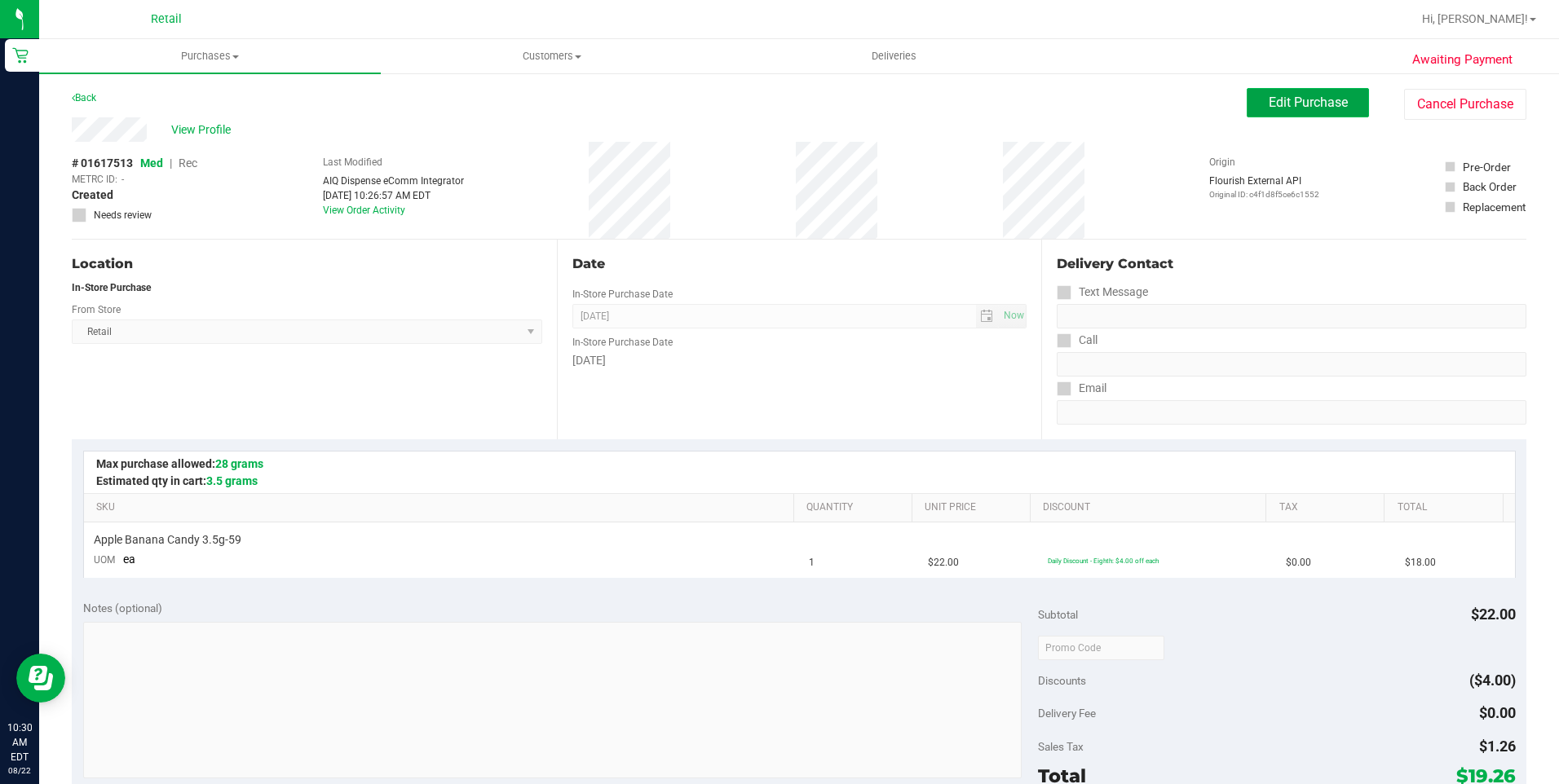
click at [1279, 103] on span "Edit Purchase" at bounding box center [1309, 102] width 79 height 16
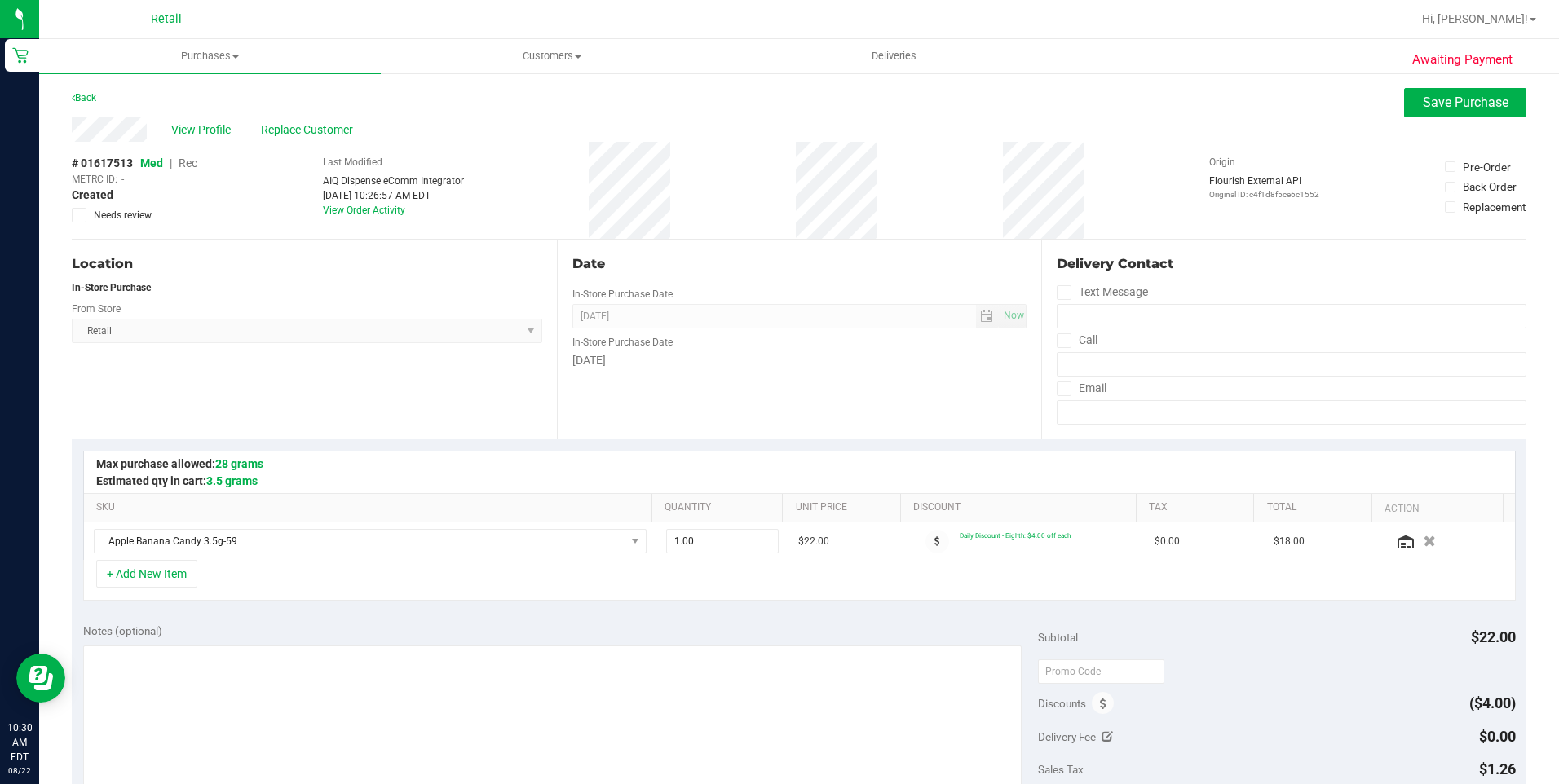
click at [192, 162] on span "Rec" at bounding box center [187, 163] width 18 height 13
click at [1471, 93] on button "Save Purchase" at bounding box center [1465, 103] width 122 height 30
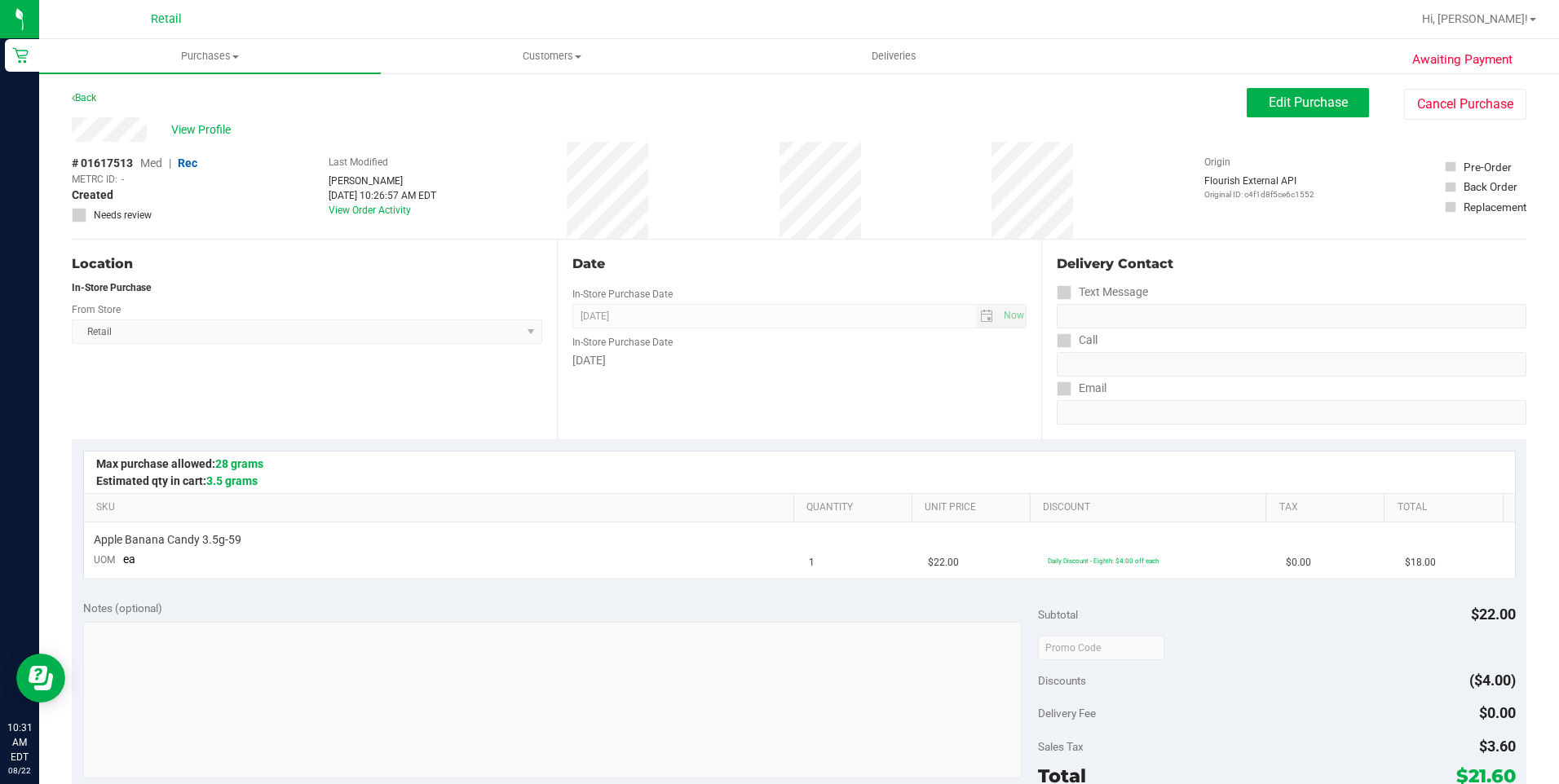
drag, startPoint x: 198, startPoint y: 134, endPoint x: 204, endPoint y: 140, distance: 8.5
click at [204, 140] on div "View Profile" at bounding box center [659, 129] width 1175 height 24
click at [261, 187] on div "# 01617513 Med | Rec METRC ID: - Created Needs review Last Modified Adil Ramos …" at bounding box center [799, 190] width 1455 height 97
drag, startPoint x: 261, startPoint y: 187, endPoint x: 199, endPoint y: 125, distance: 87.7
click at [199, 125] on span "View Profile" at bounding box center [203, 130] width 66 height 18
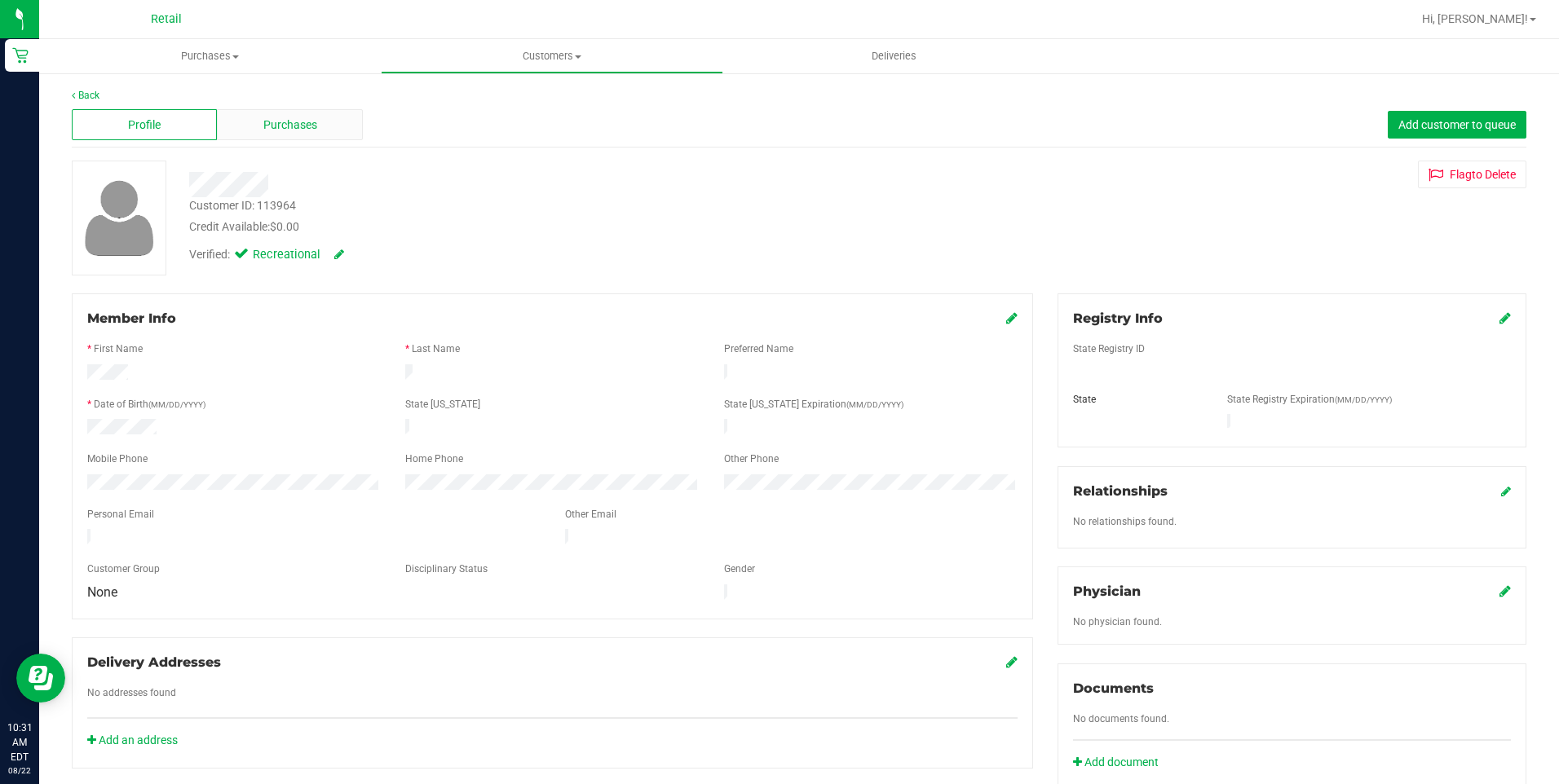
click at [307, 122] on span "Purchases" at bounding box center [290, 125] width 54 height 18
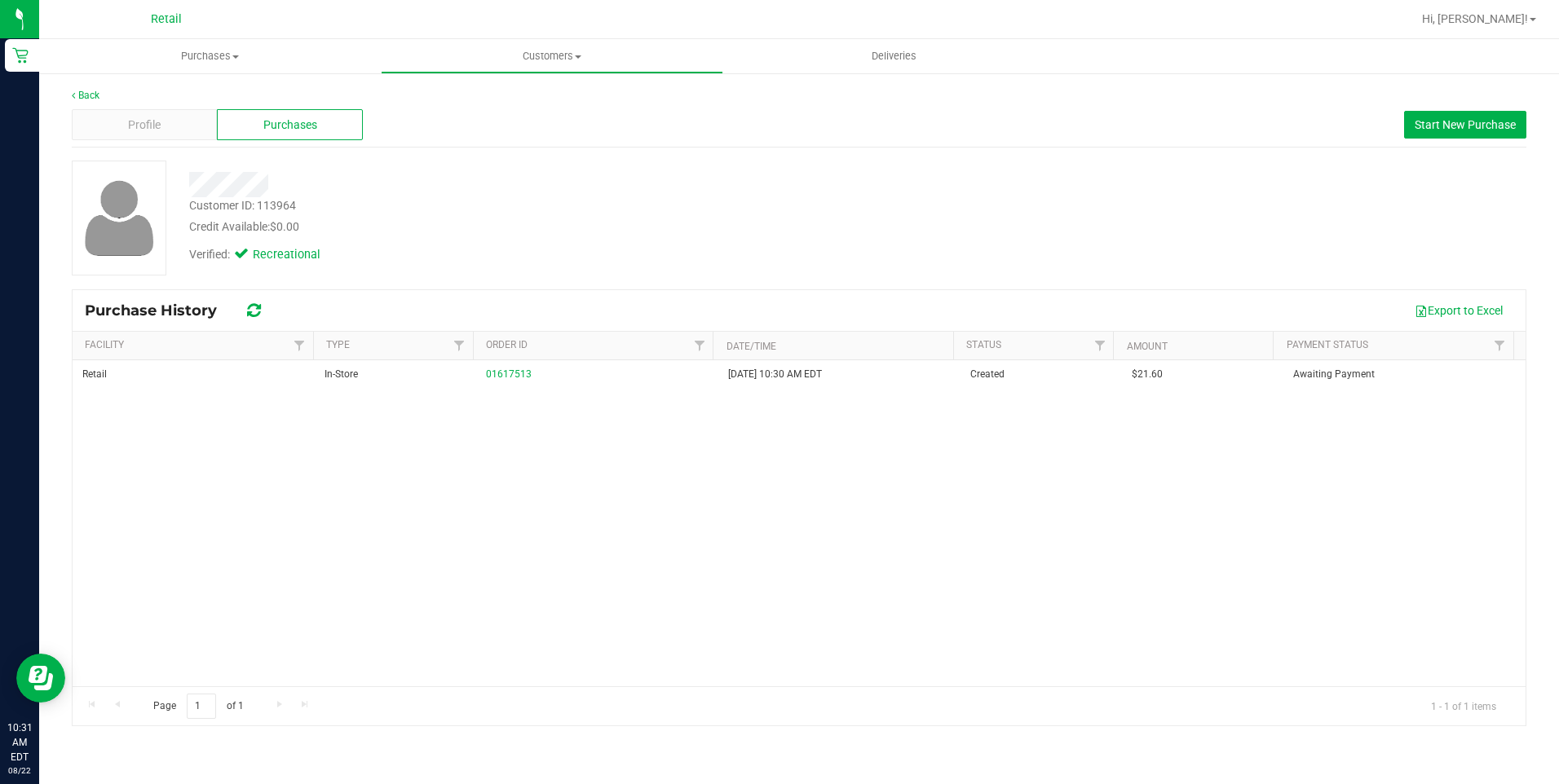
click at [79, 87] on div "Back Profile Purchases Start New Purchase Customer ID: 113964 Credit Available:…" at bounding box center [799, 407] width 1520 height 671
click at [89, 96] on link "Back" at bounding box center [86, 95] width 28 height 11
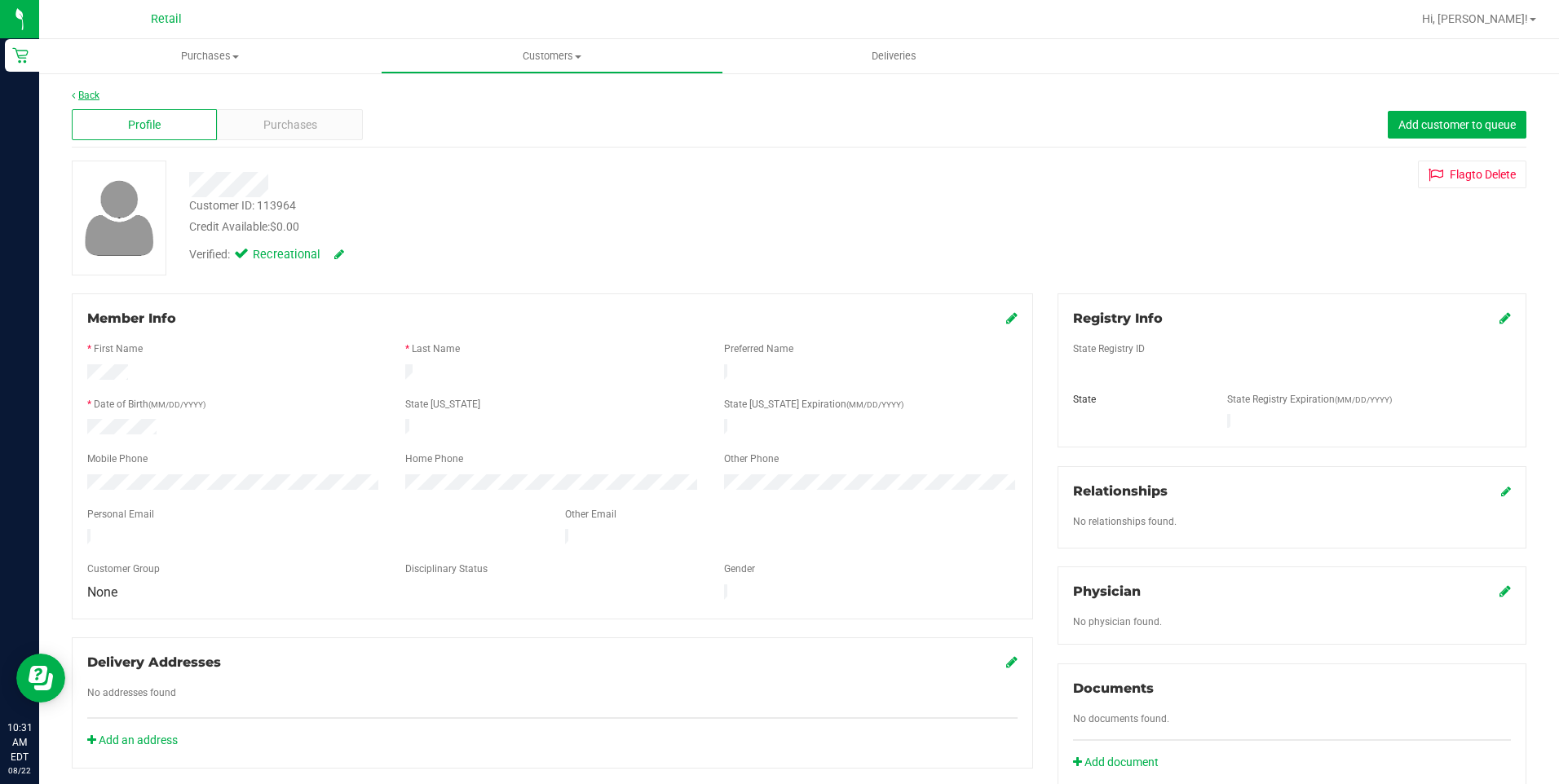
click at [96, 95] on link "Back" at bounding box center [86, 95] width 28 height 11
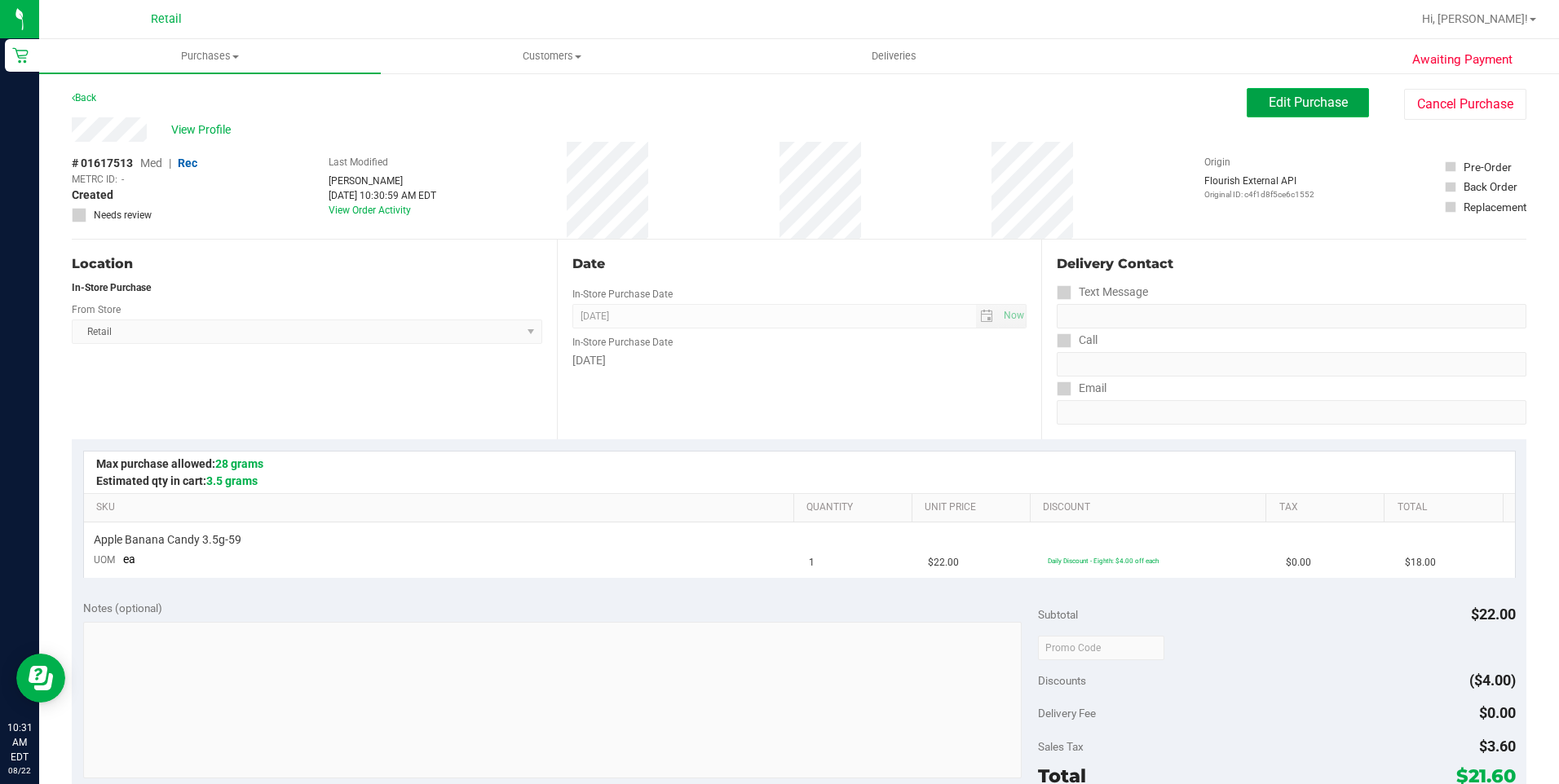
click at [1299, 115] on button "Edit Purchase" at bounding box center [1308, 103] width 122 height 30
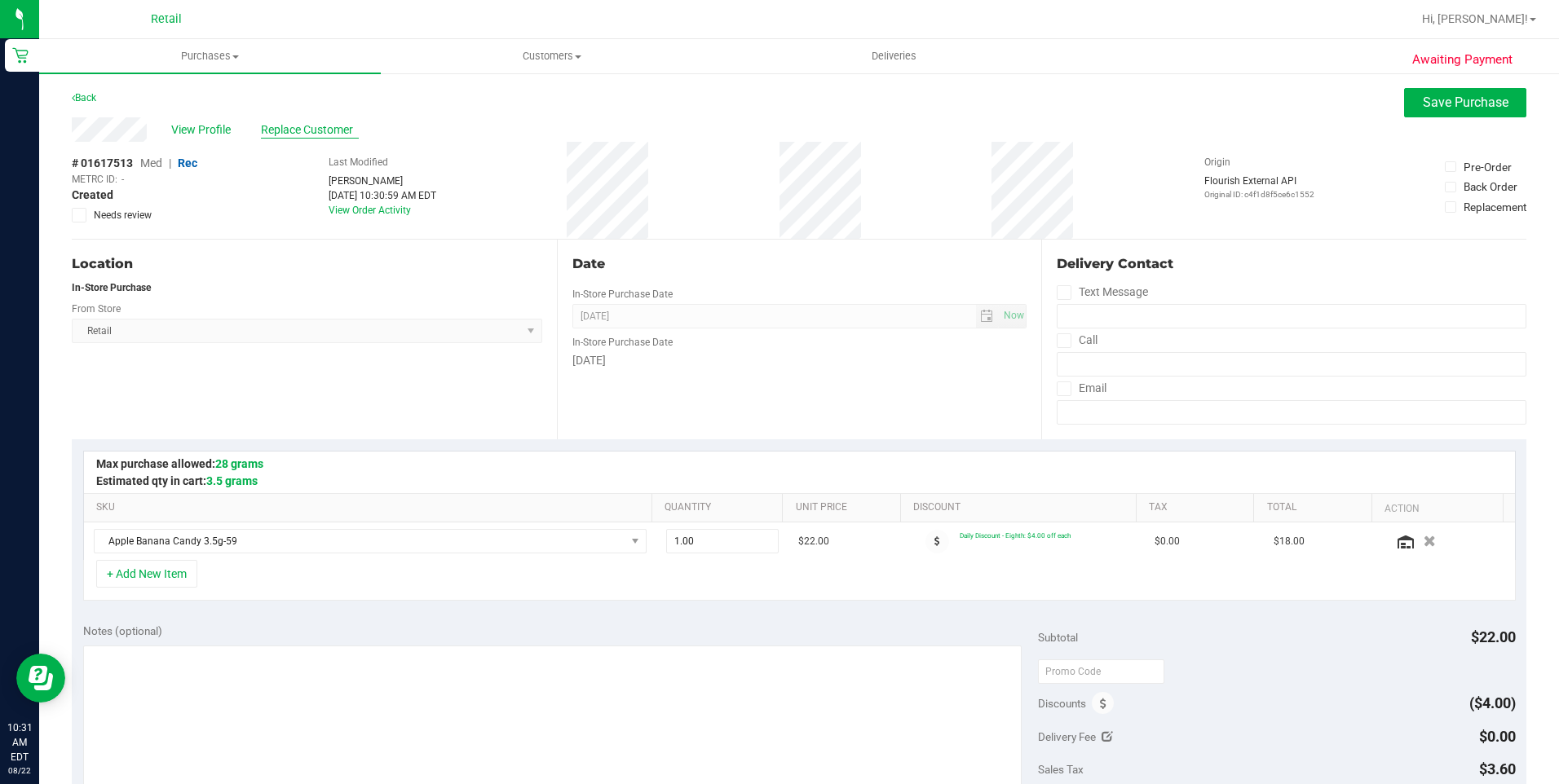
click at [274, 123] on span "Replace Customer" at bounding box center [310, 130] width 98 height 18
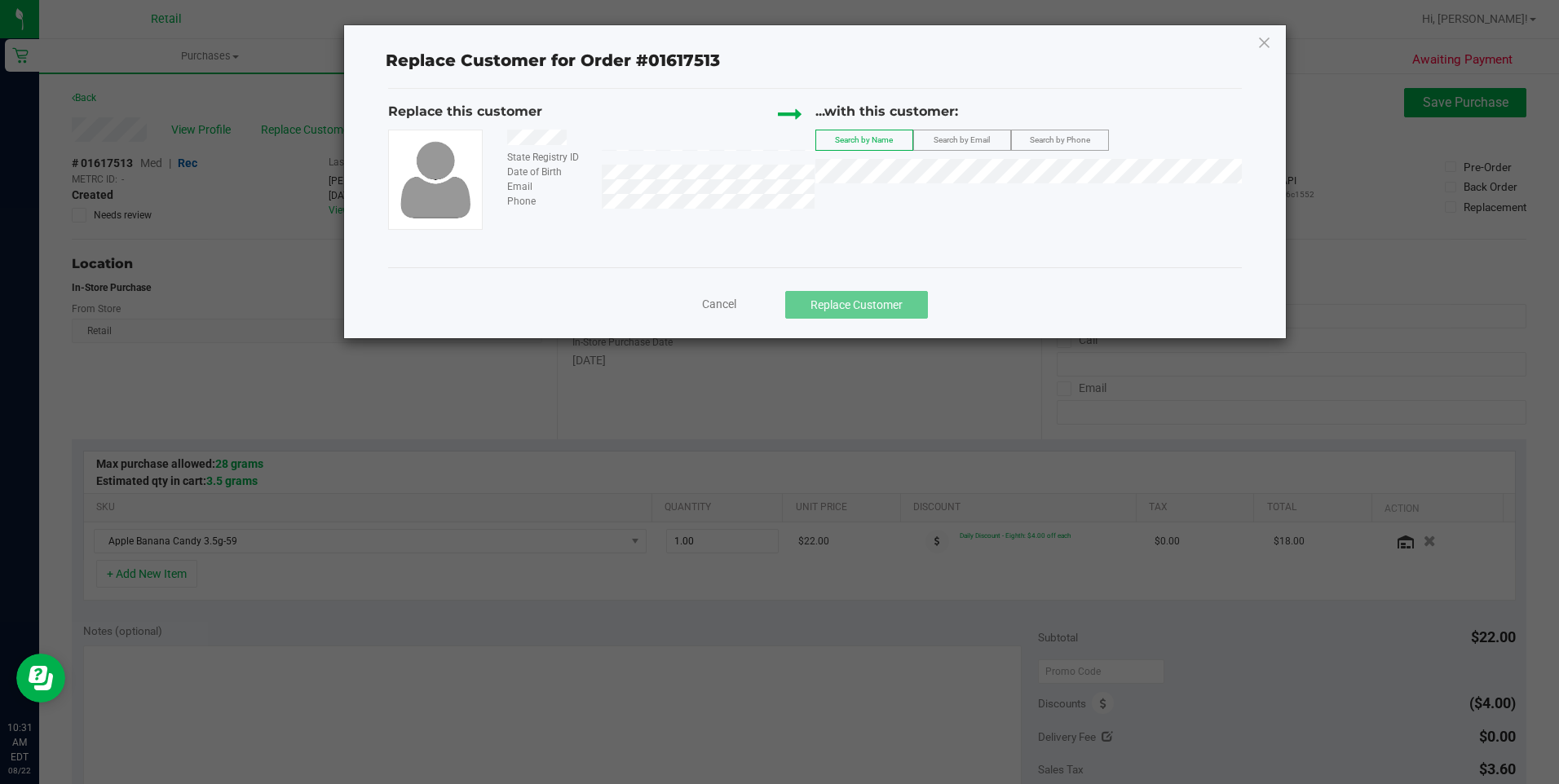
click at [902, 189] on div "...with this customer: Search by Name Search by Email Search by Phone" at bounding box center [1029, 146] width 427 height 90
click at [909, 196] on li "jordan fisher" at bounding box center [1029, 199] width 425 height 23
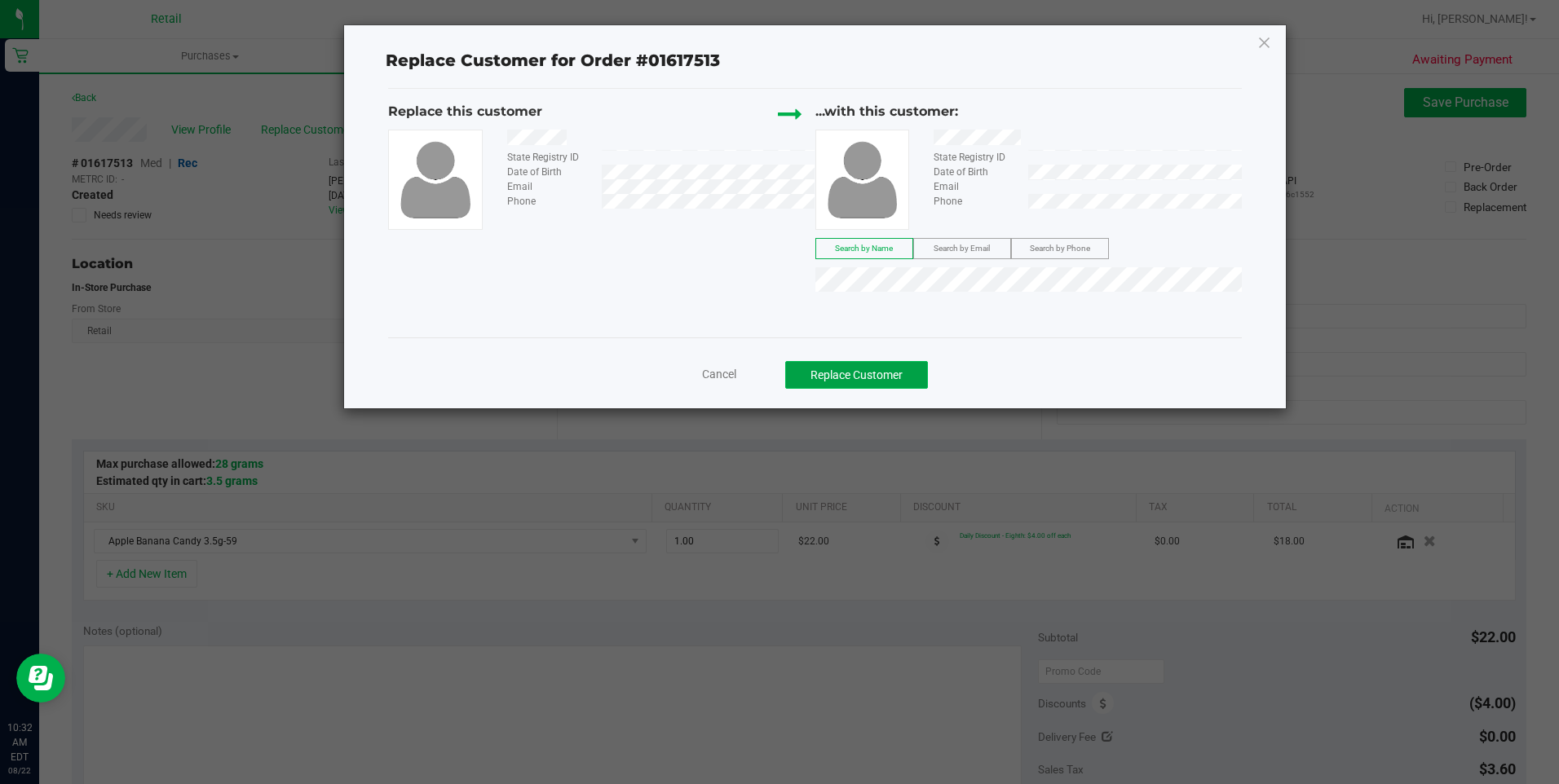
click at [852, 373] on button "Replace Customer" at bounding box center [856, 375] width 143 height 28
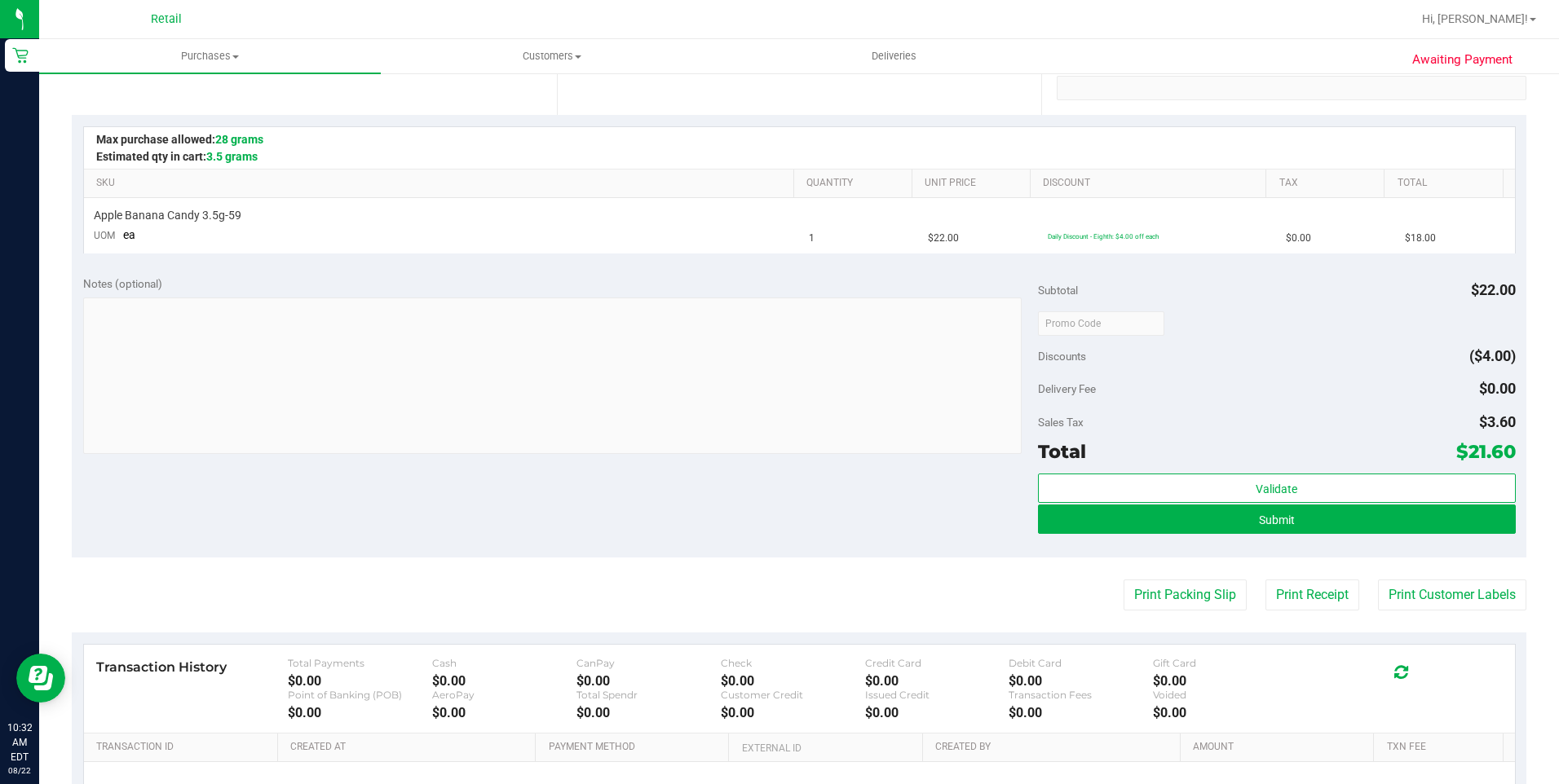
scroll to position [326, 0]
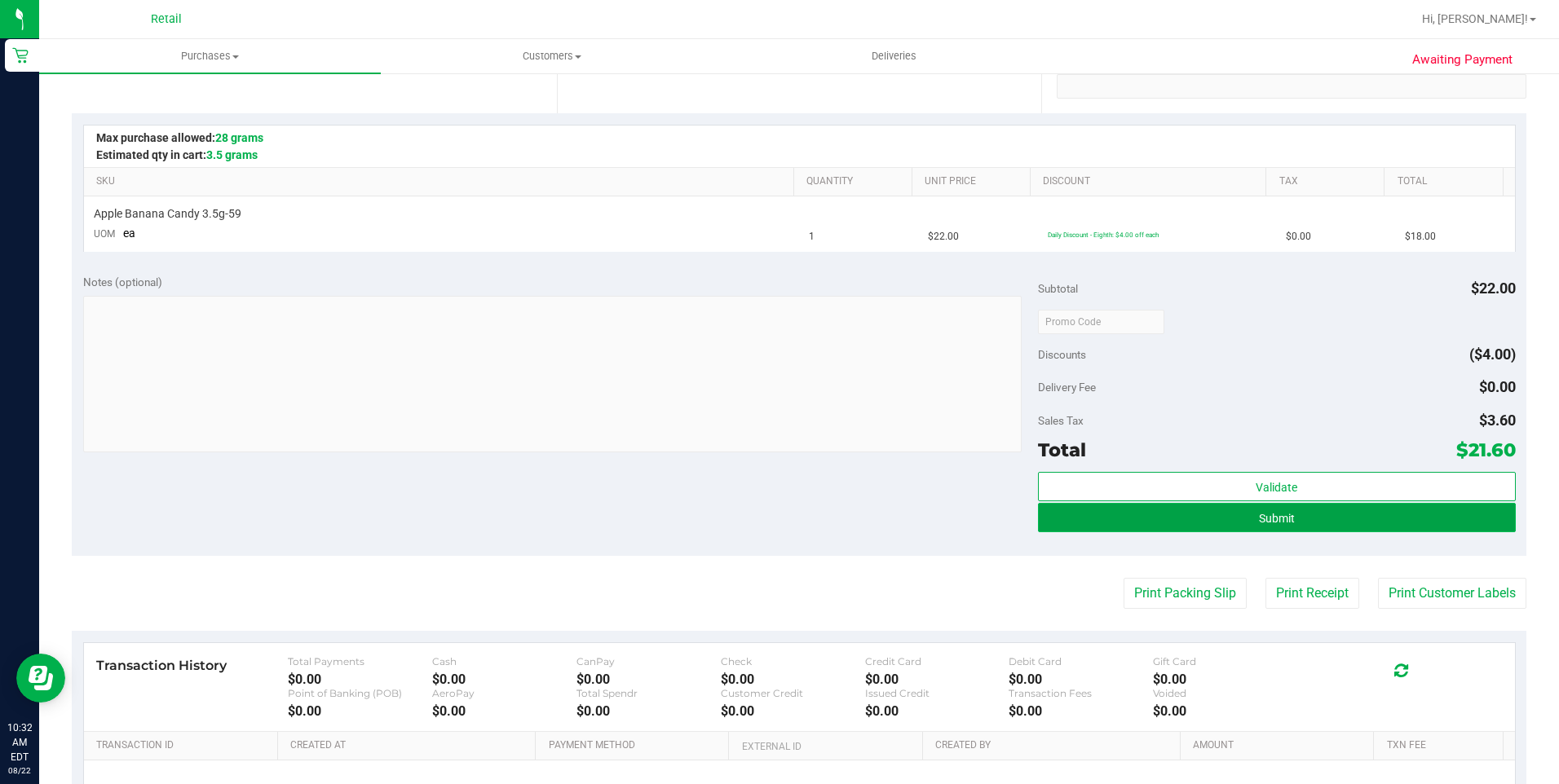
click at [1217, 514] on button "Submit" at bounding box center [1276, 518] width 477 height 30
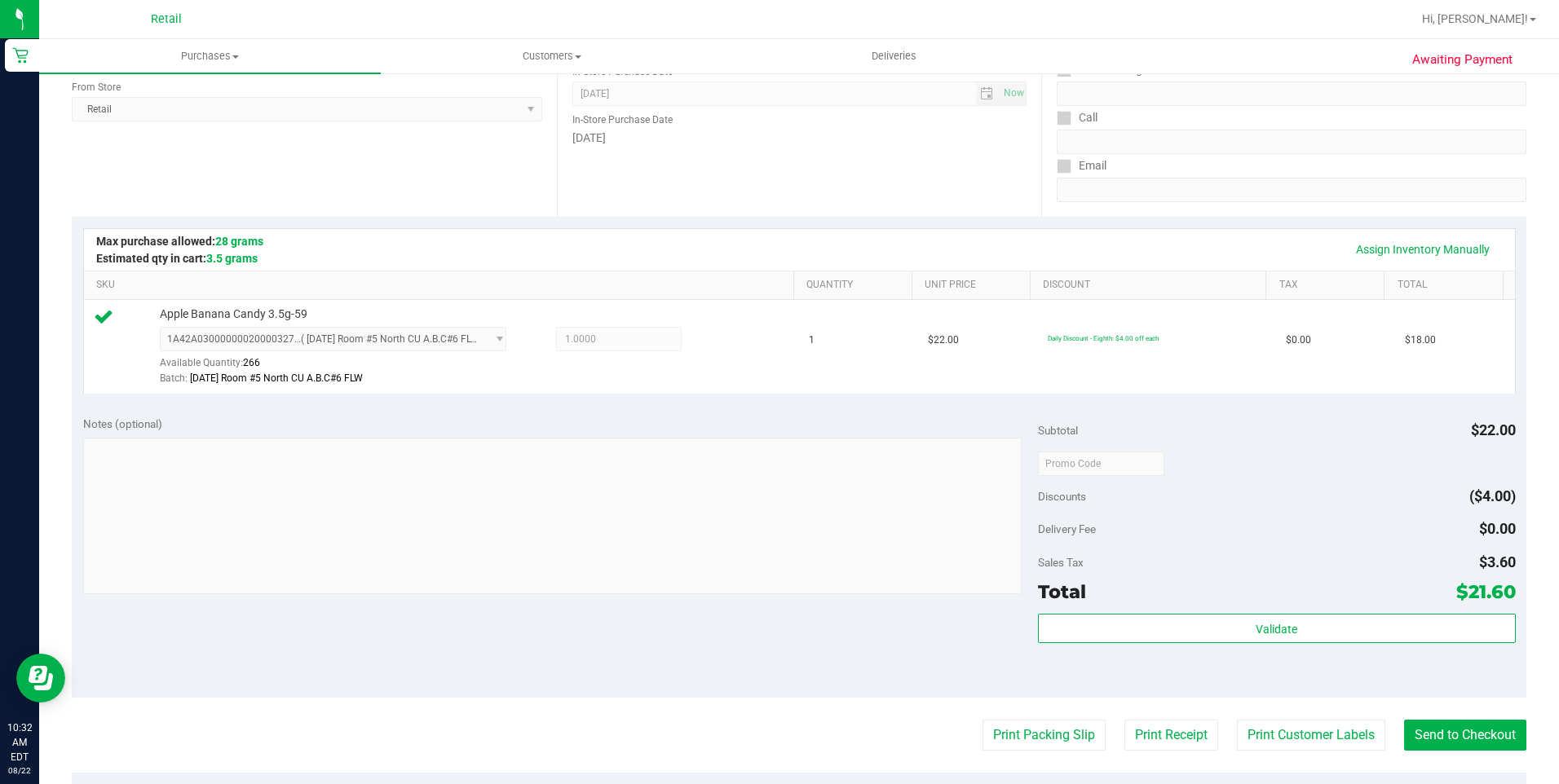
scroll to position [245, 0]
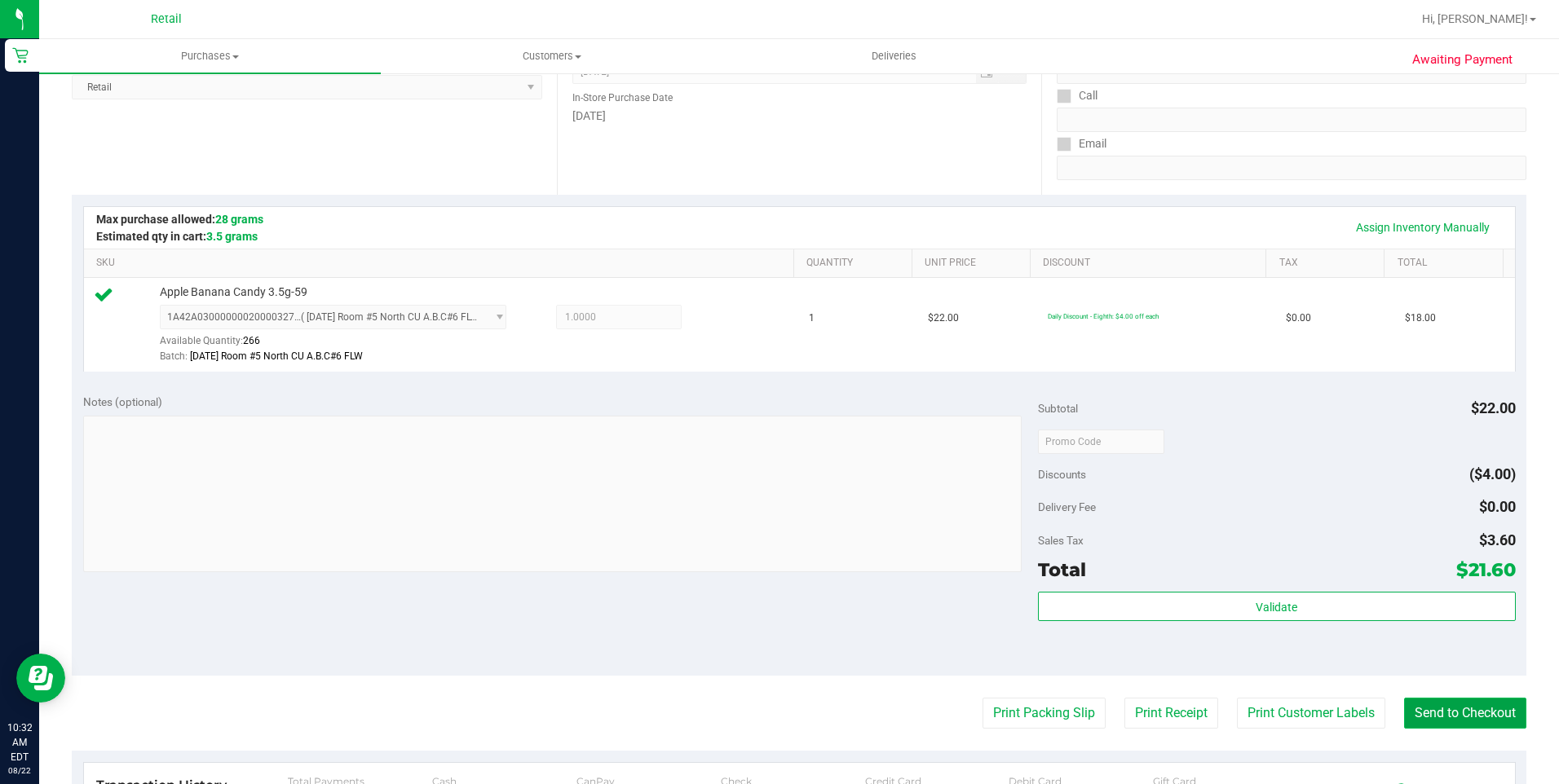
click at [1471, 720] on button "Send to Checkout" at bounding box center [1465, 714] width 122 height 31
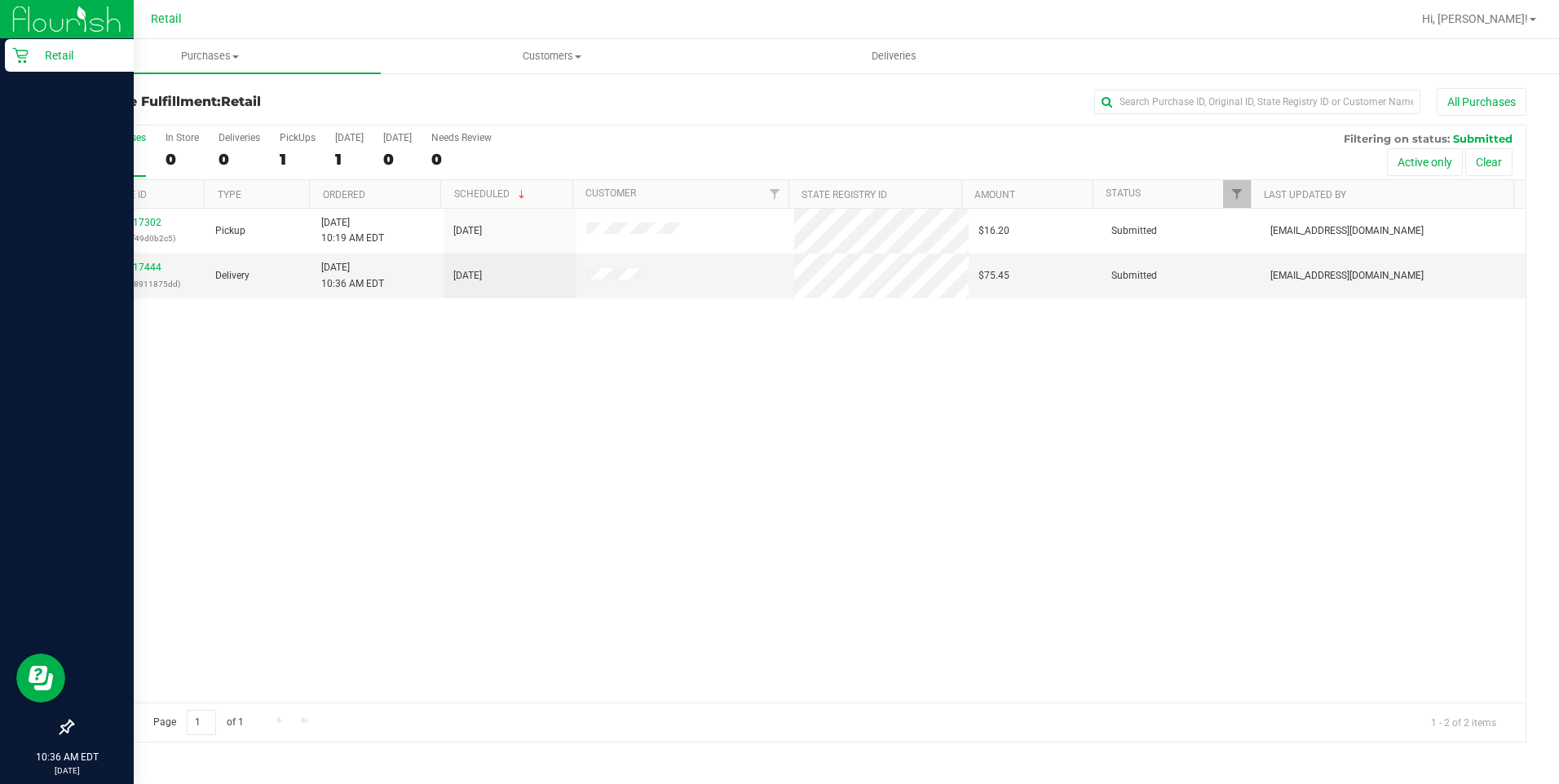
click at [20, 60] on icon at bounding box center [20, 55] width 17 height 17
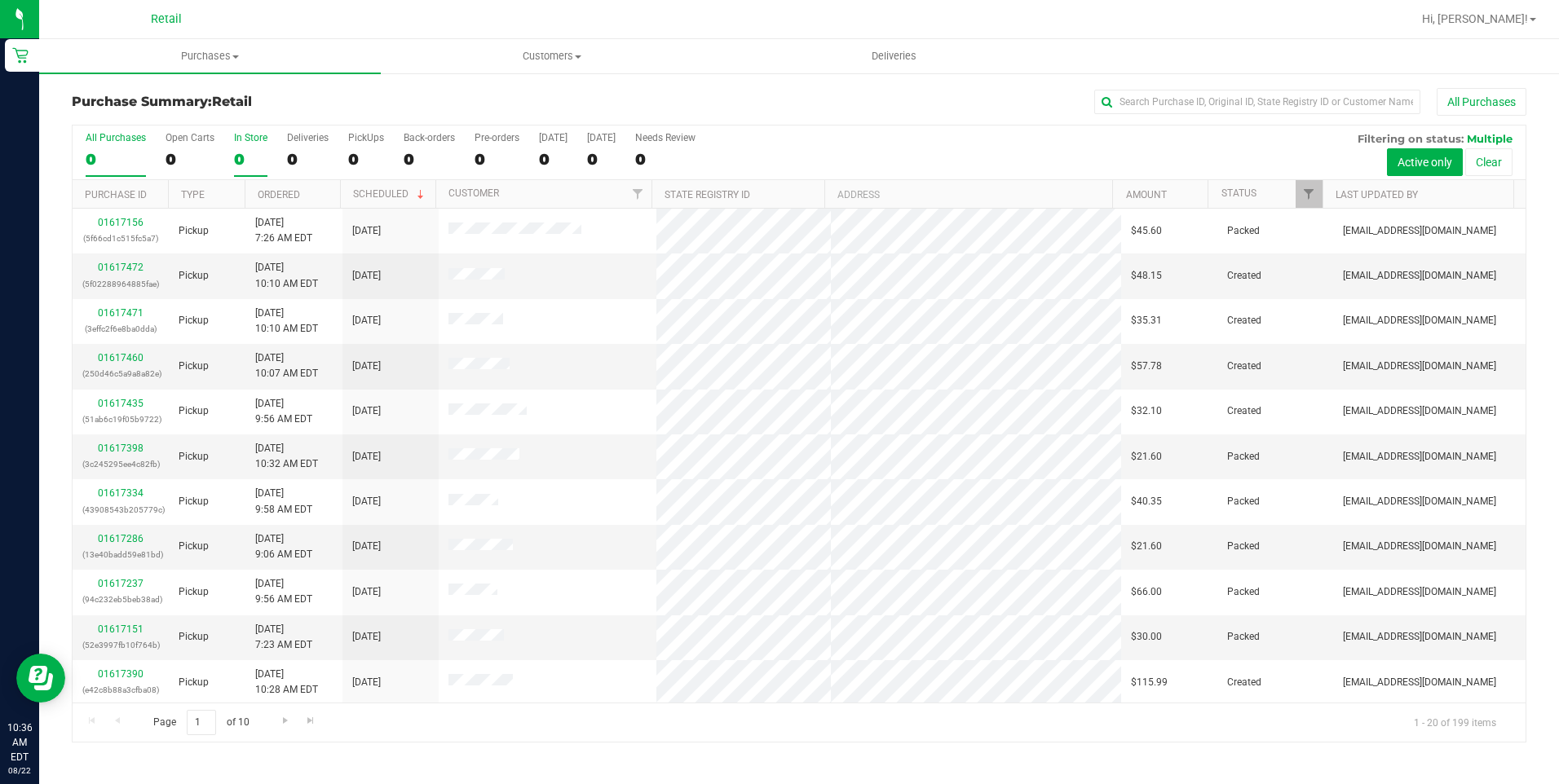
click at [248, 141] on div "In Store" at bounding box center [250, 138] width 33 height 11
click at [0, 0] on input "In Store 0" at bounding box center [0, 0] width 0 height 0
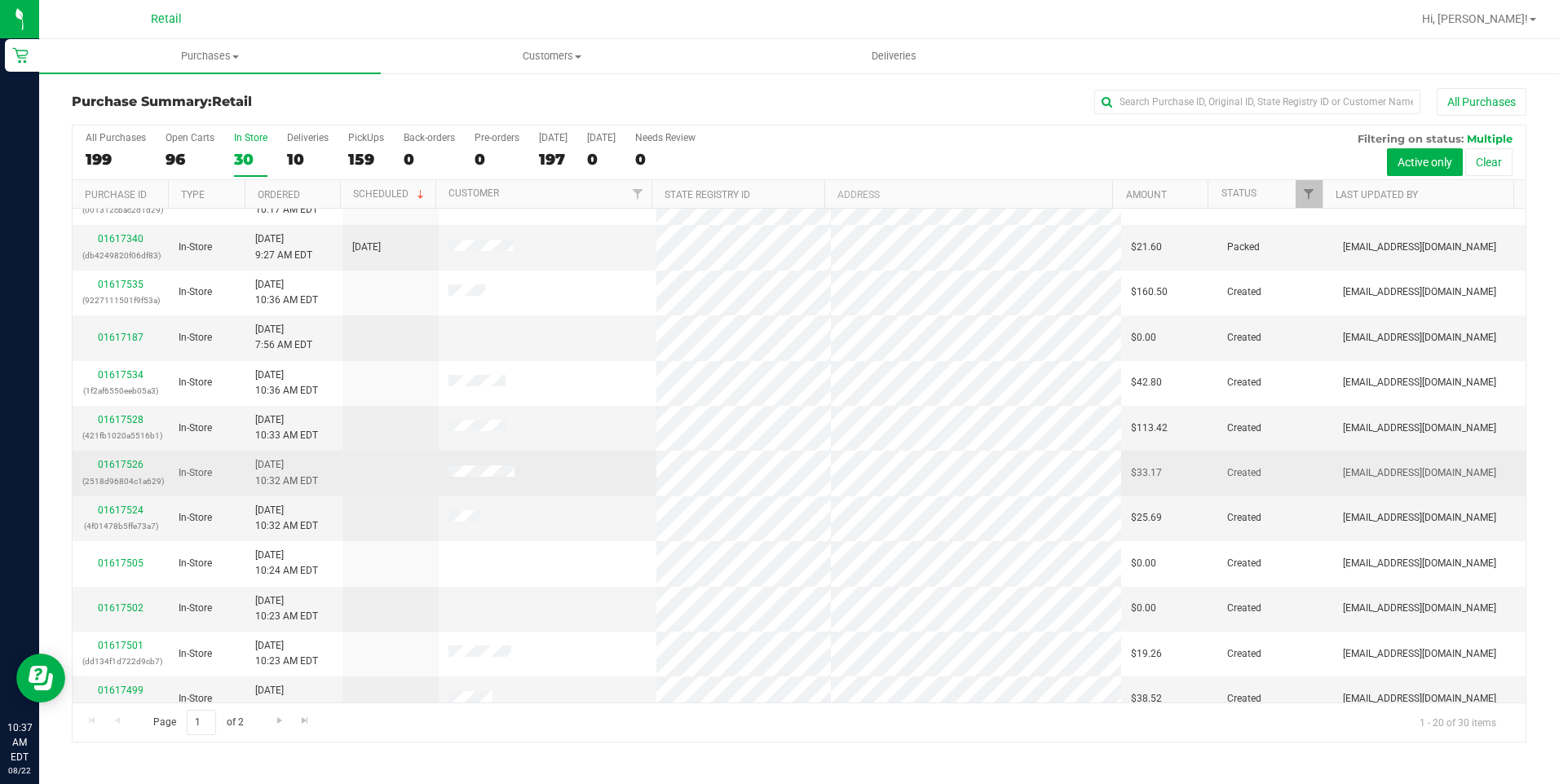
scroll to position [1, 0]
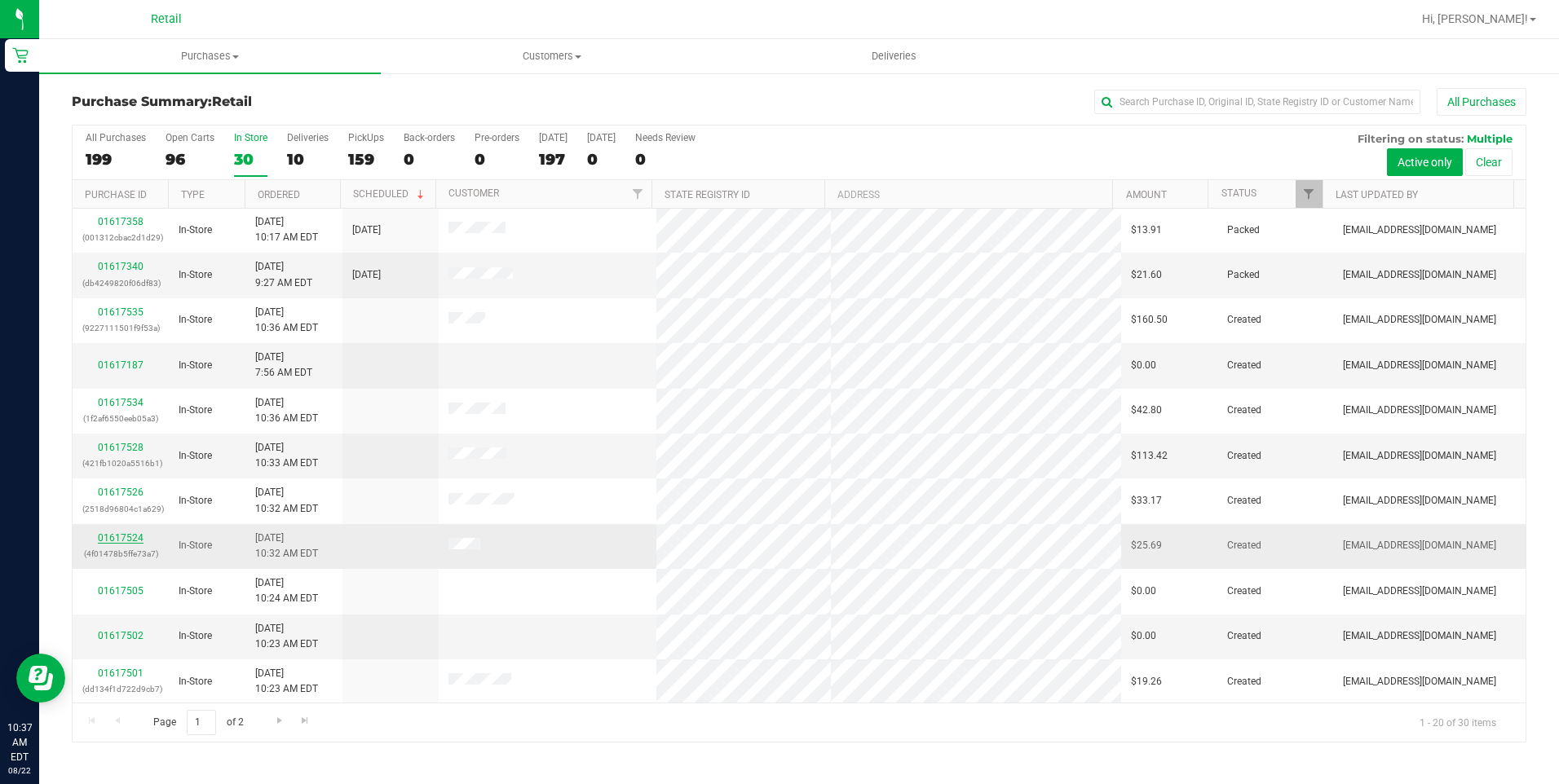
click at [124, 537] on link "01617524" at bounding box center [120, 538] width 45 height 11
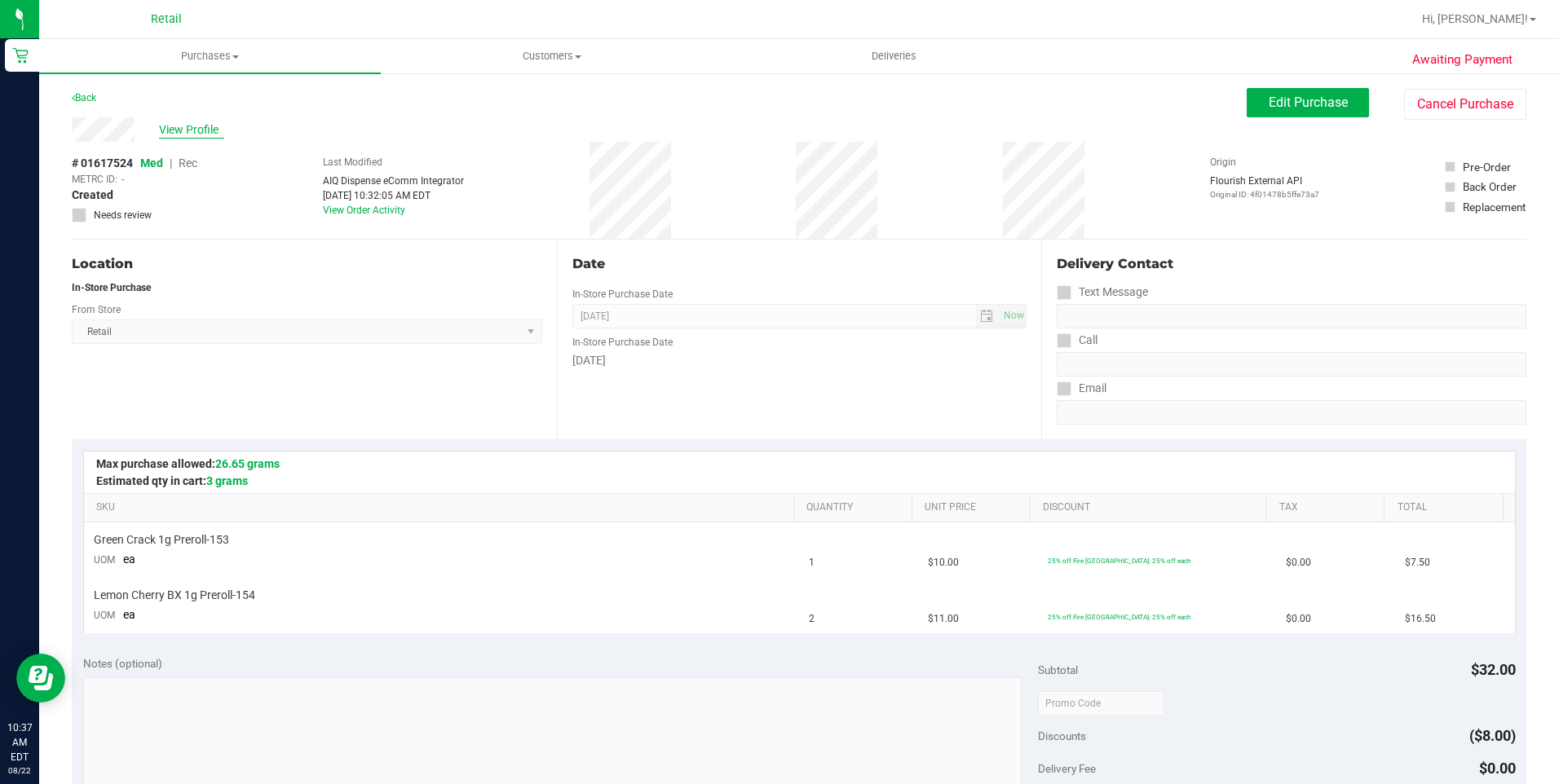
click at [200, 127] on span "View Profile" at bounding box center [191, 130] width 66 height 18
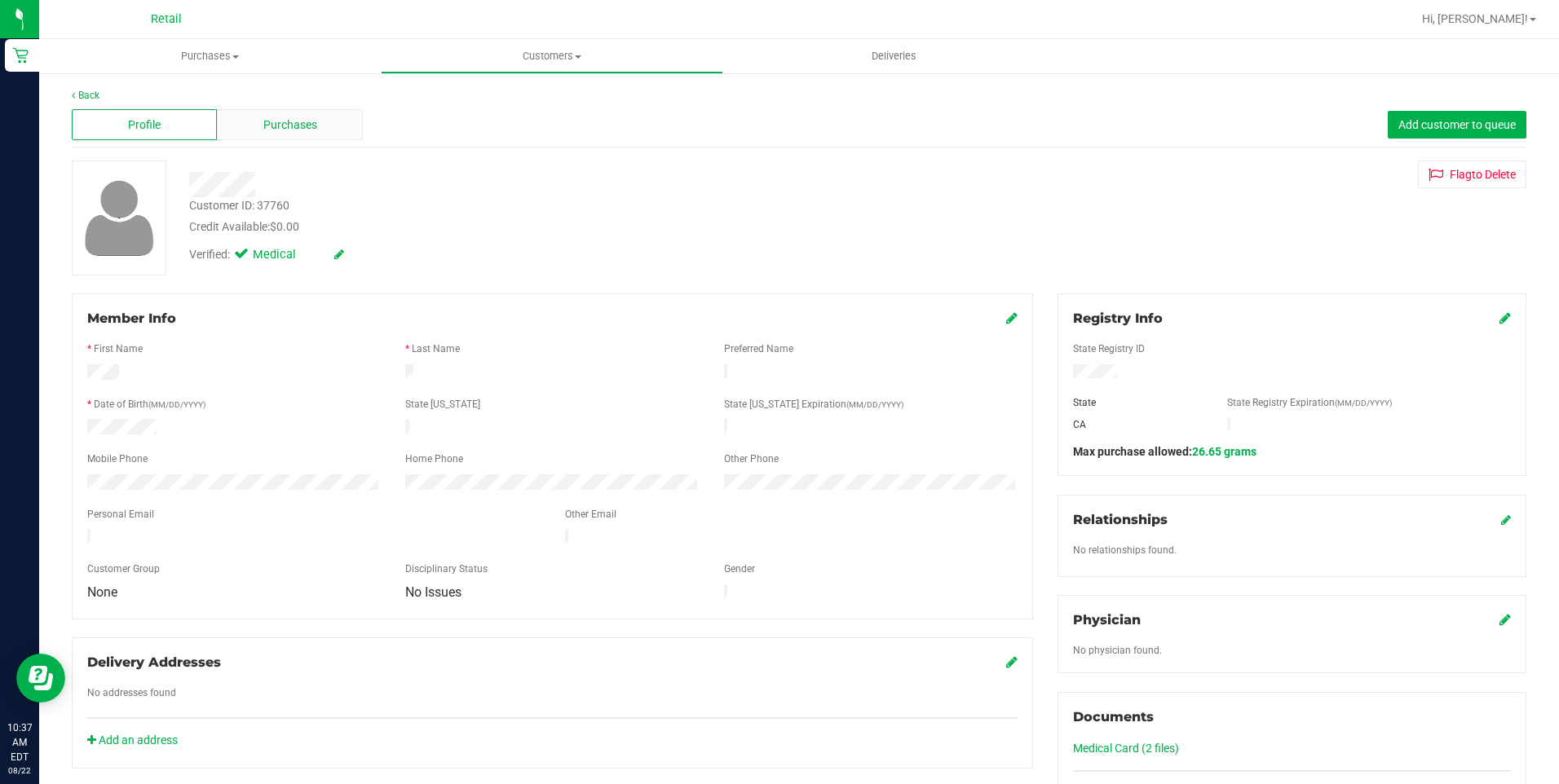
click at [283, 124] on span "Purchases" at bounding box center [290, 125] width 54 height 18
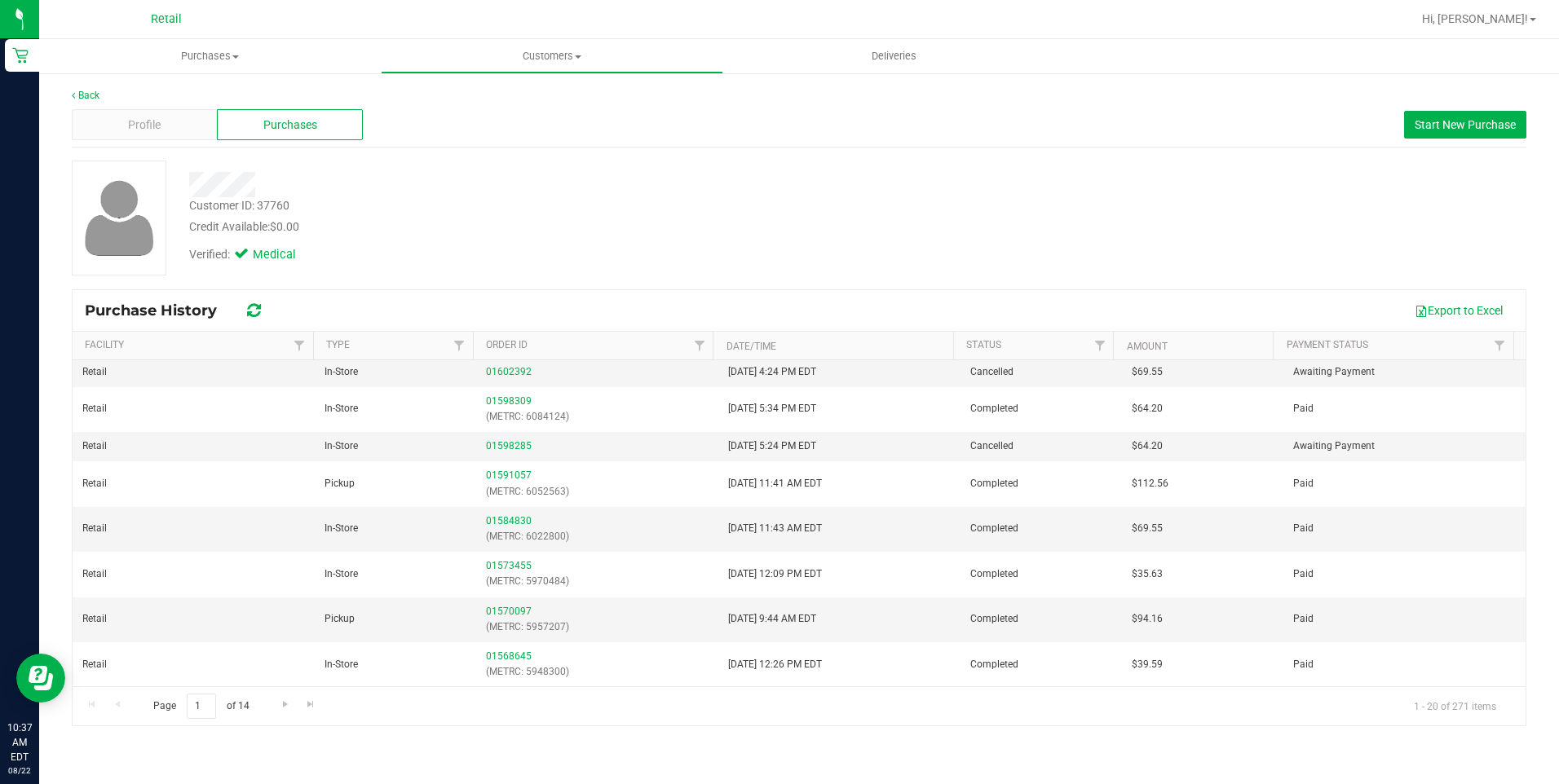
scroll to position [163, 0]
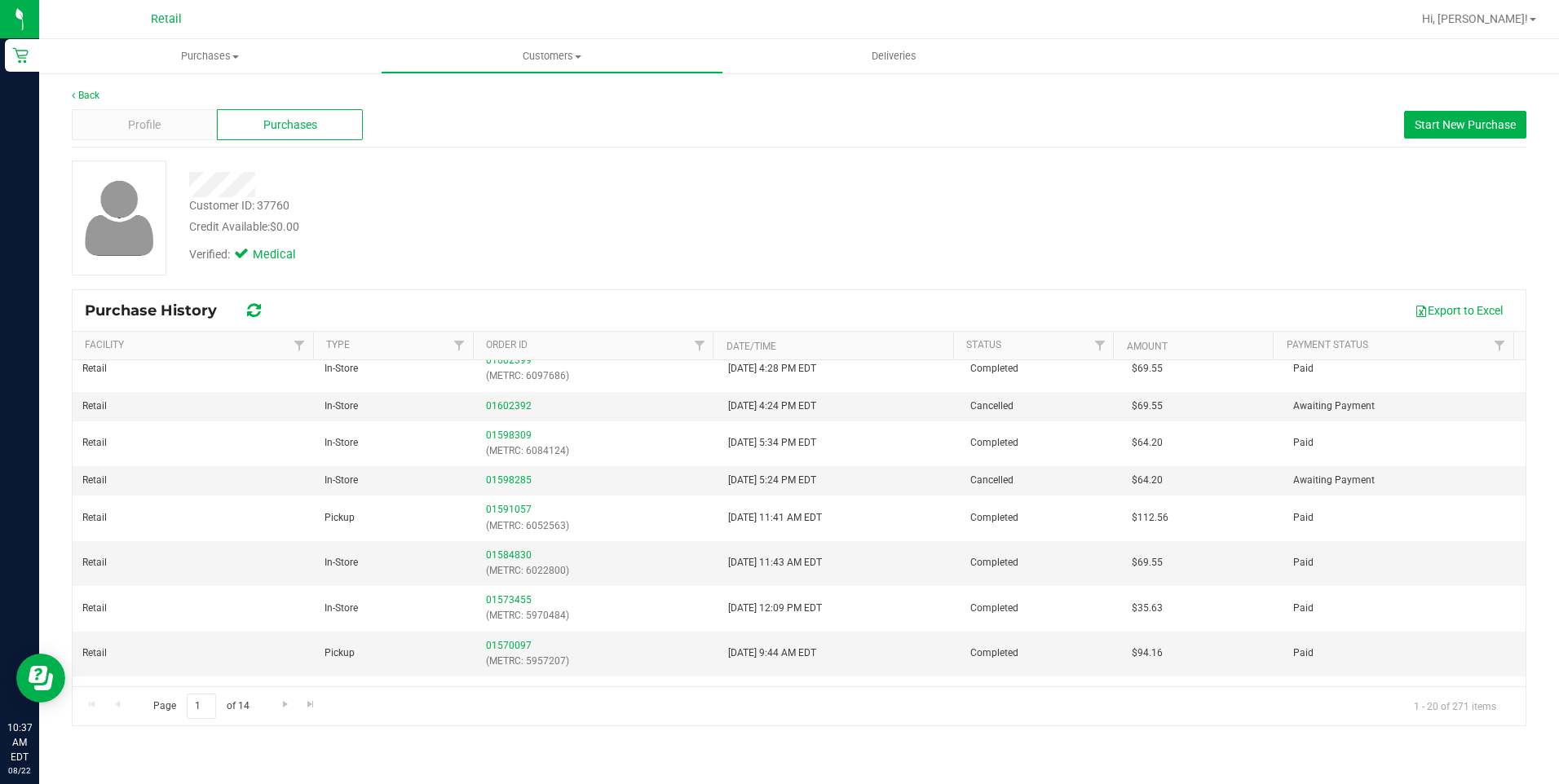
click at [68, 87] on div "Back Profile Purchases Start New Purchase Customer ID: 37760 Credit Available: …" at bounding box center [799, 407] width 1520 height 671
click at [81, 90] on link "Back" at bounding box center [86, 95] width 28 height 11
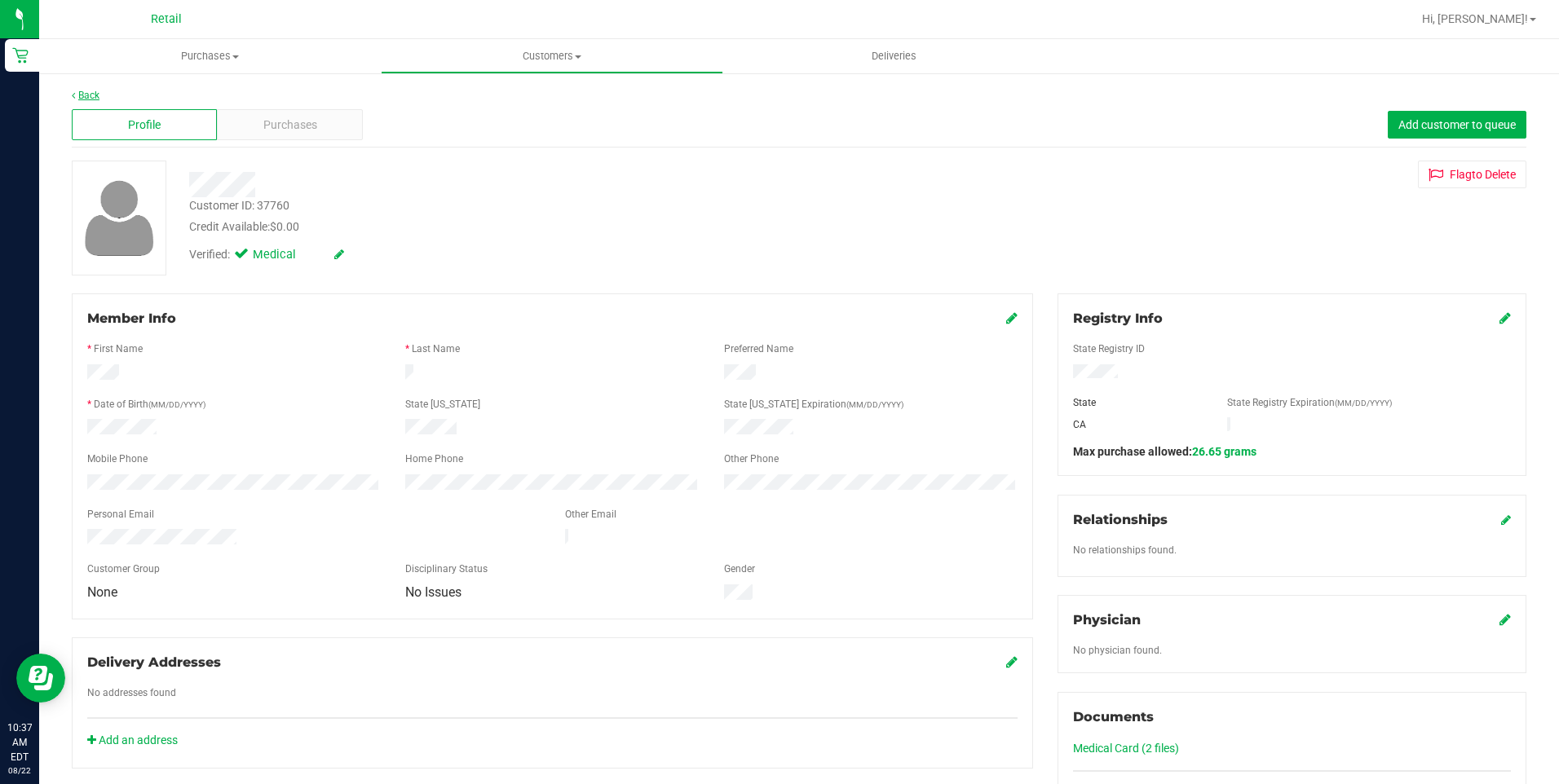
click at [90, 95] on link "Back" at bounding box center [86, 95] width 28 height 11
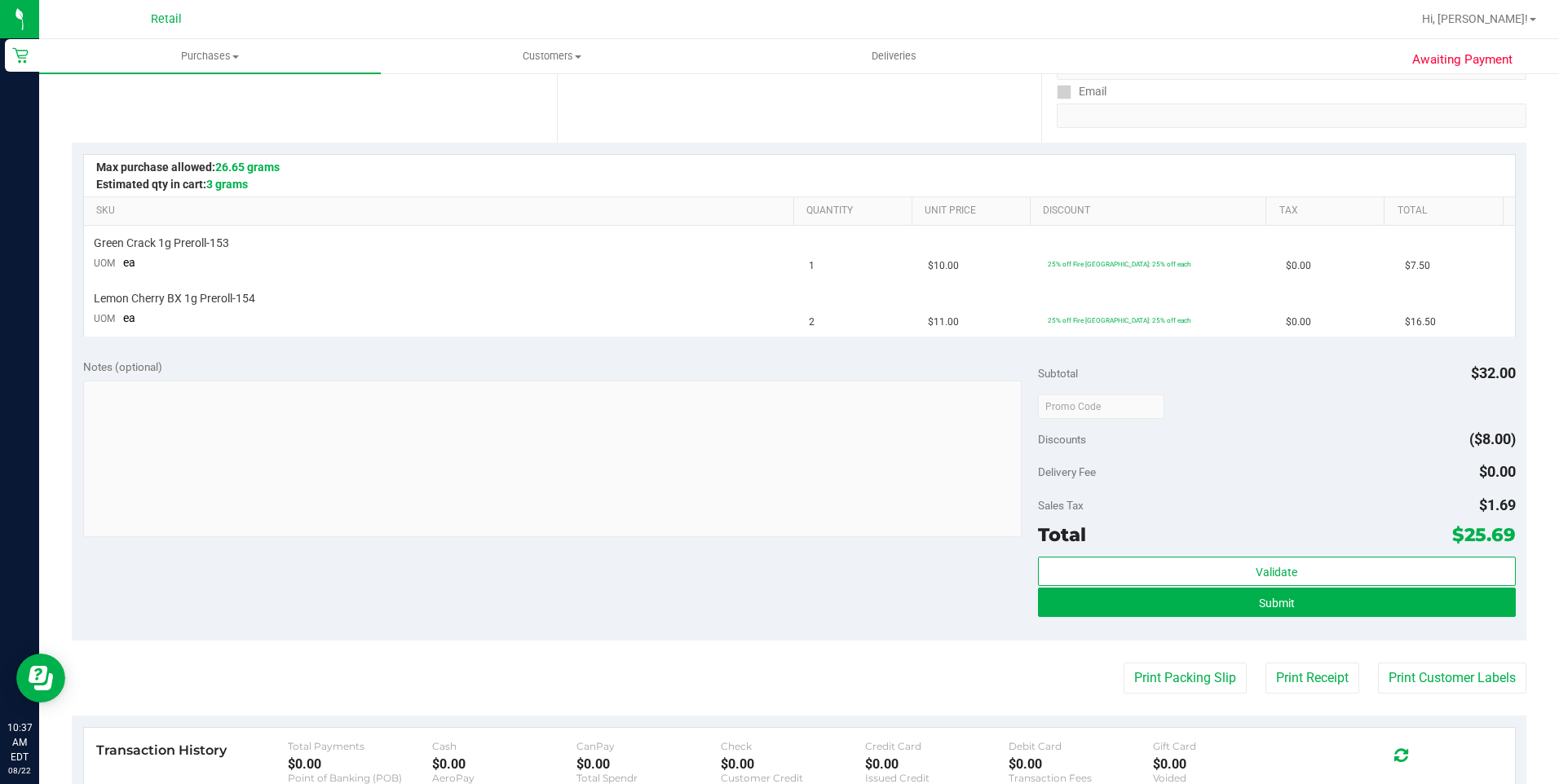
scroll to position [326, 0]
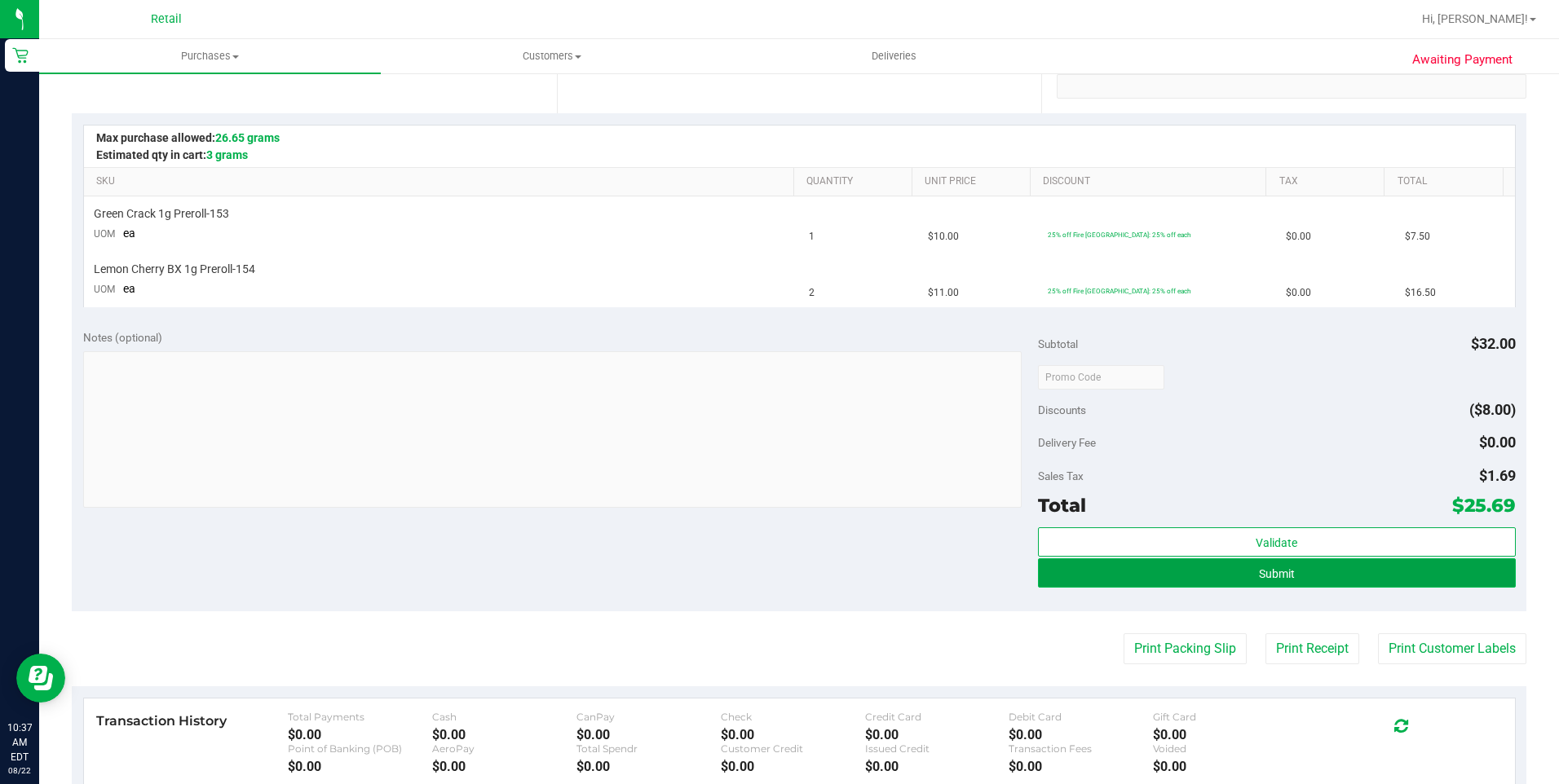
click at [1211, 573] on button "Submit" at bounding box center [1276, 573] width 477 height 30
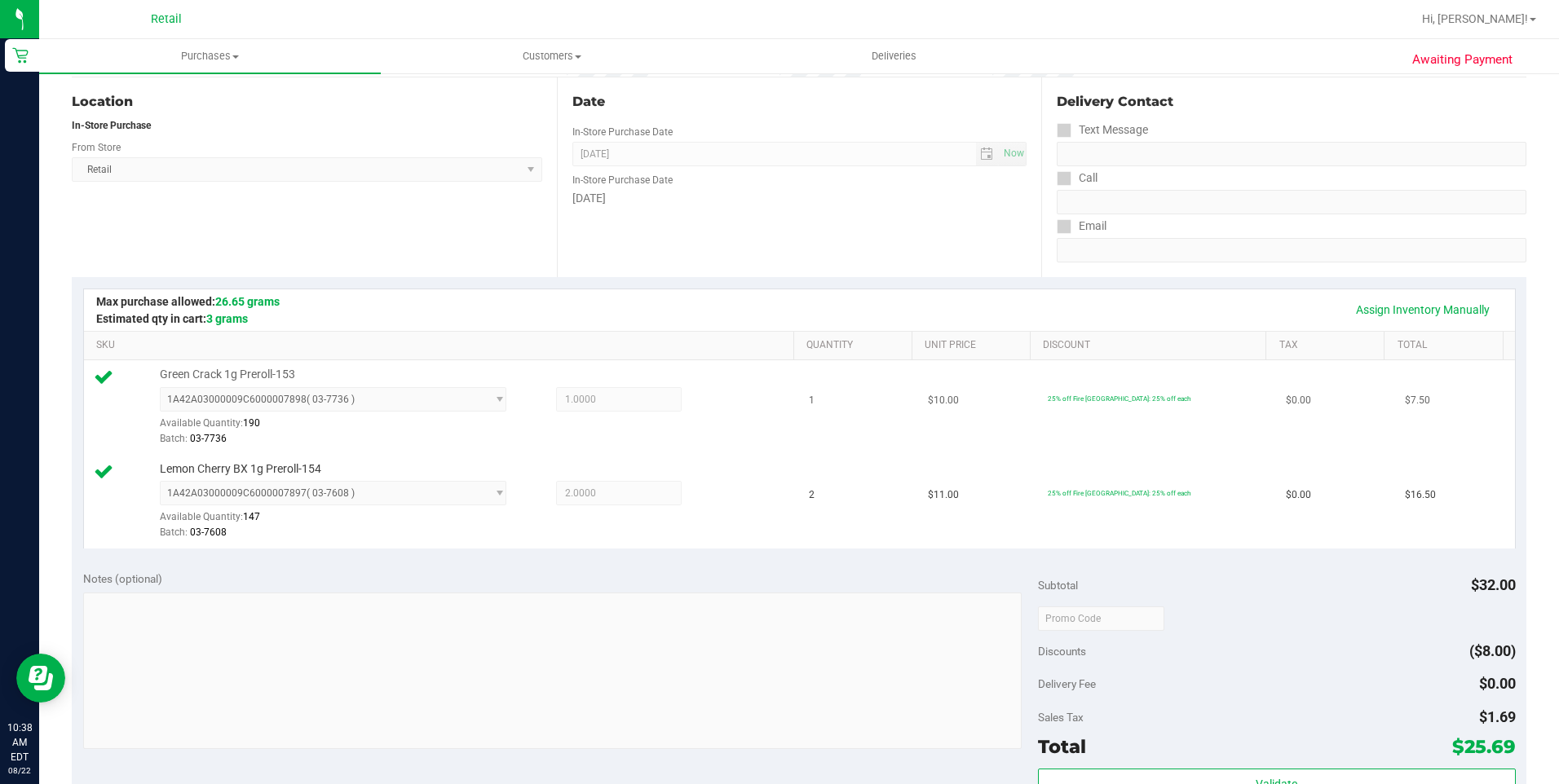
scroll to position [489, 0]
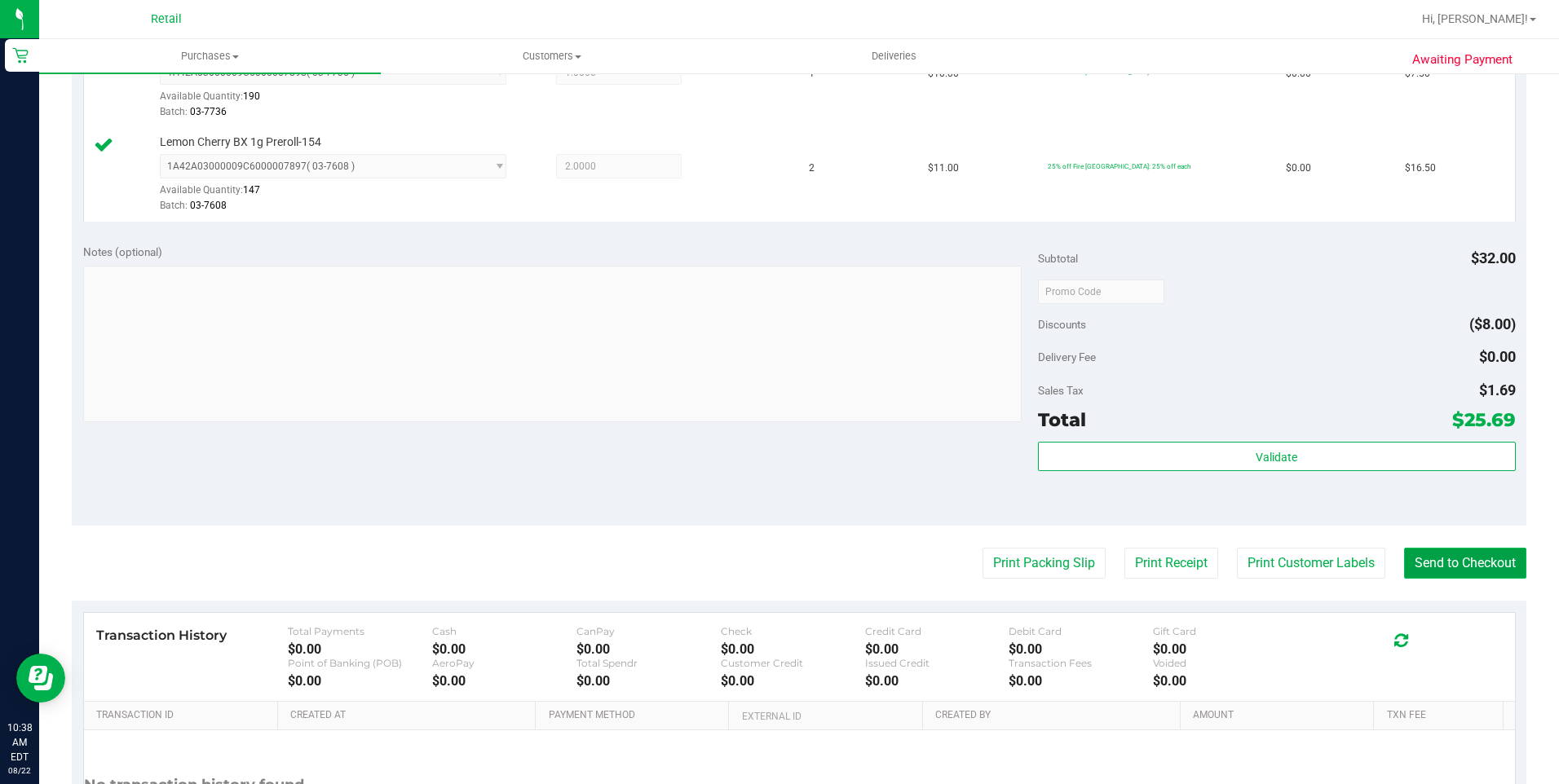
click at [1476, 571] on button "Send to Checkout" at bounding box center [1465, 563] width 122 height 31
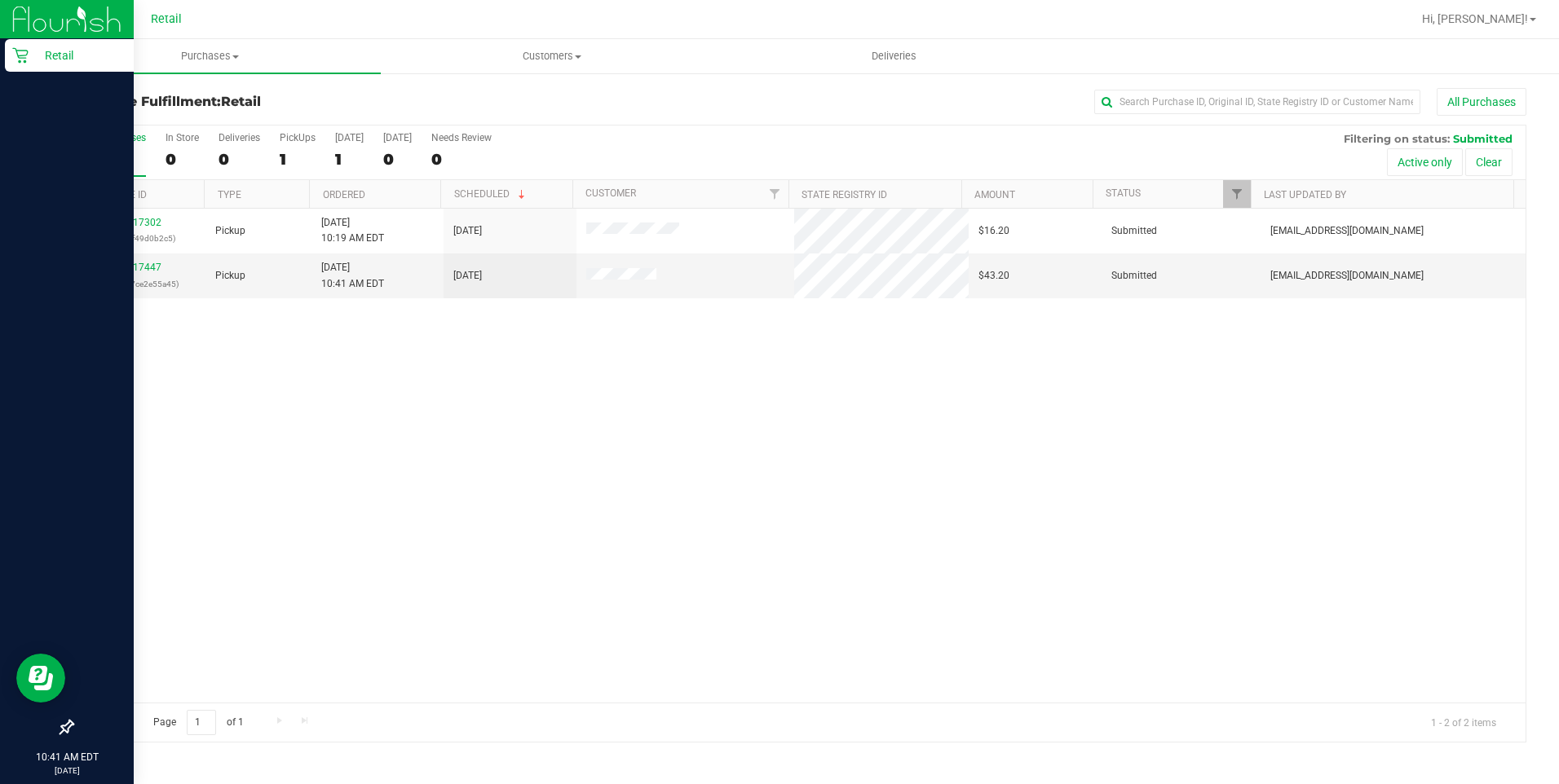
click at [44, 59] on p "Retail" at bounding box center [78, 54] width 98 height 19
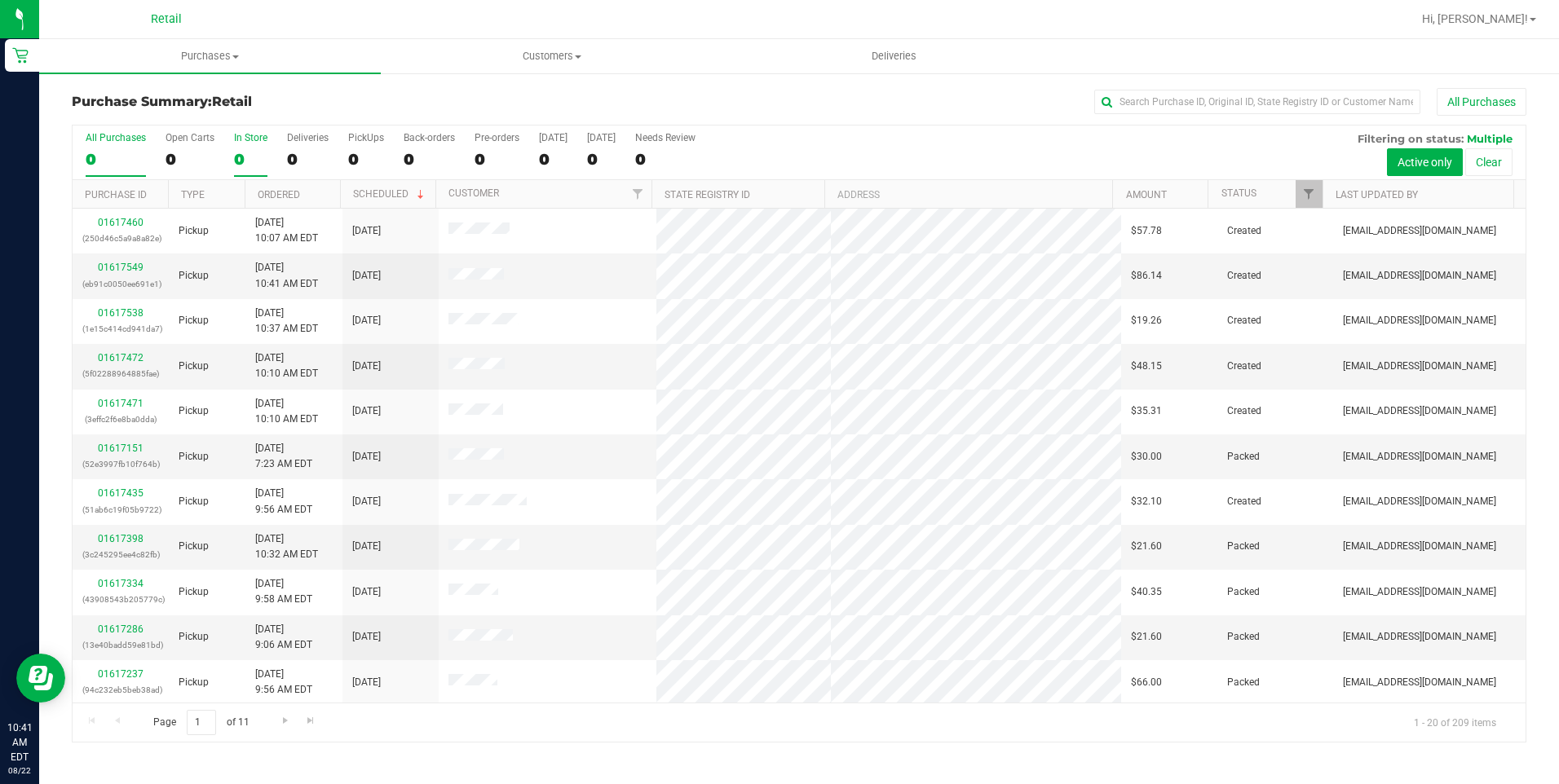
click at [240, 144] on label "In Store 0" at bounding box center [250, 154] width 33 height 45
click at [0, 0] on input "In Store 0" at bounding box center [0, 0] width 0 height 0
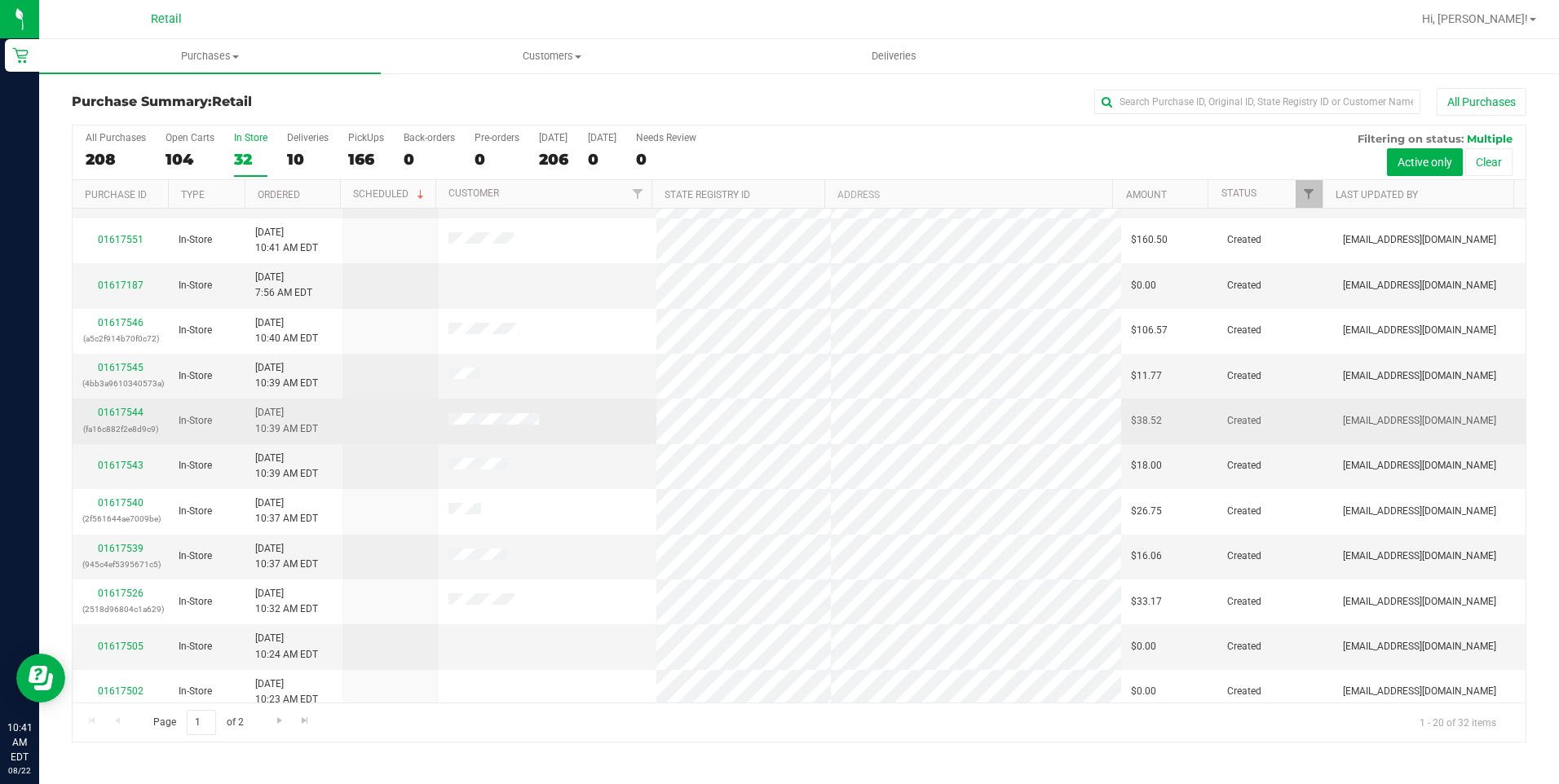
scroll to position [81, 0]
click at [118, 413] on link "01617544" at bounding box center [120, 412] width 45 height 11
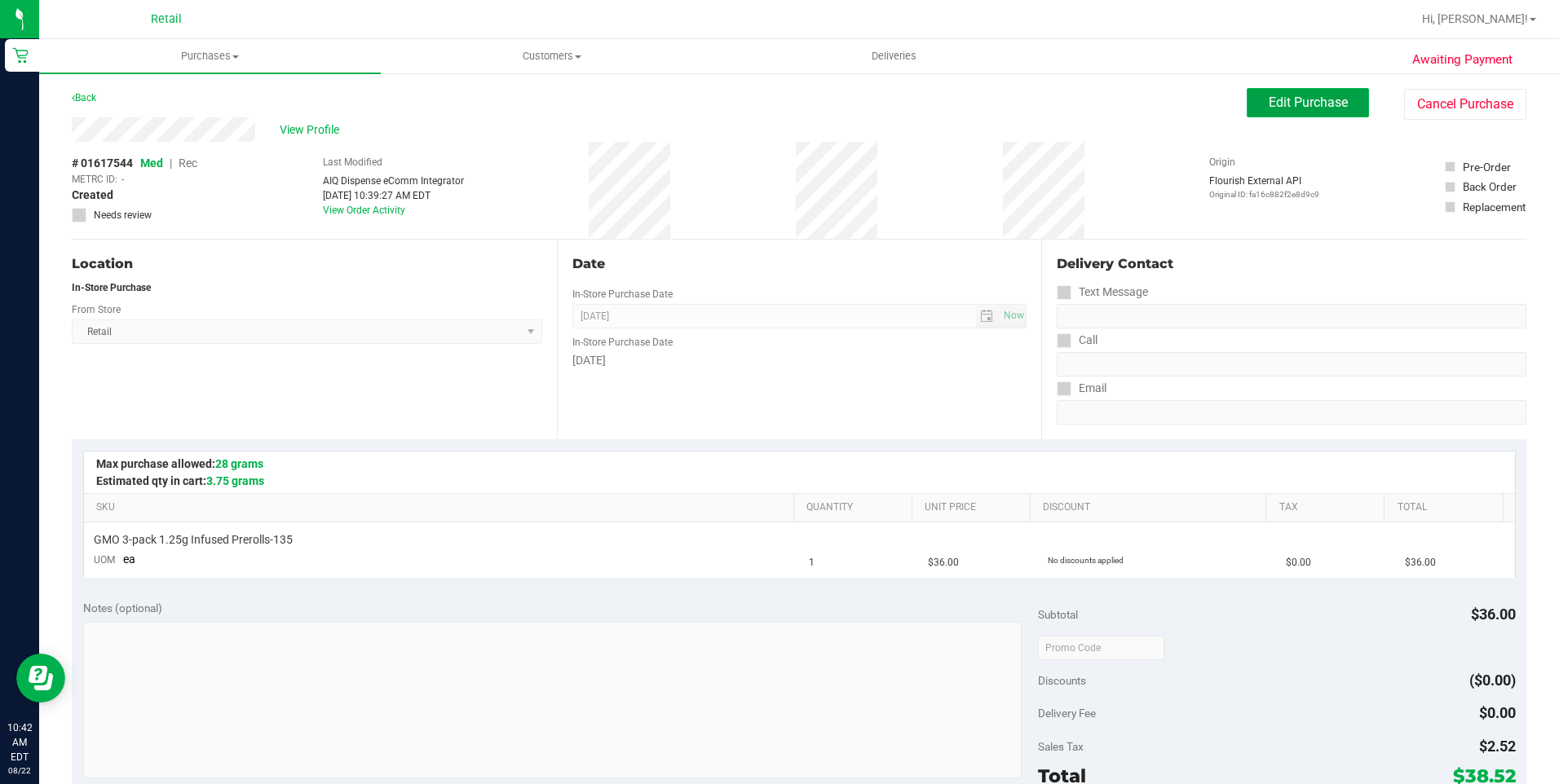
click at [1266, 90] on button "Edit Purchase" at bounding box center [1308, 103] width 122 height 30
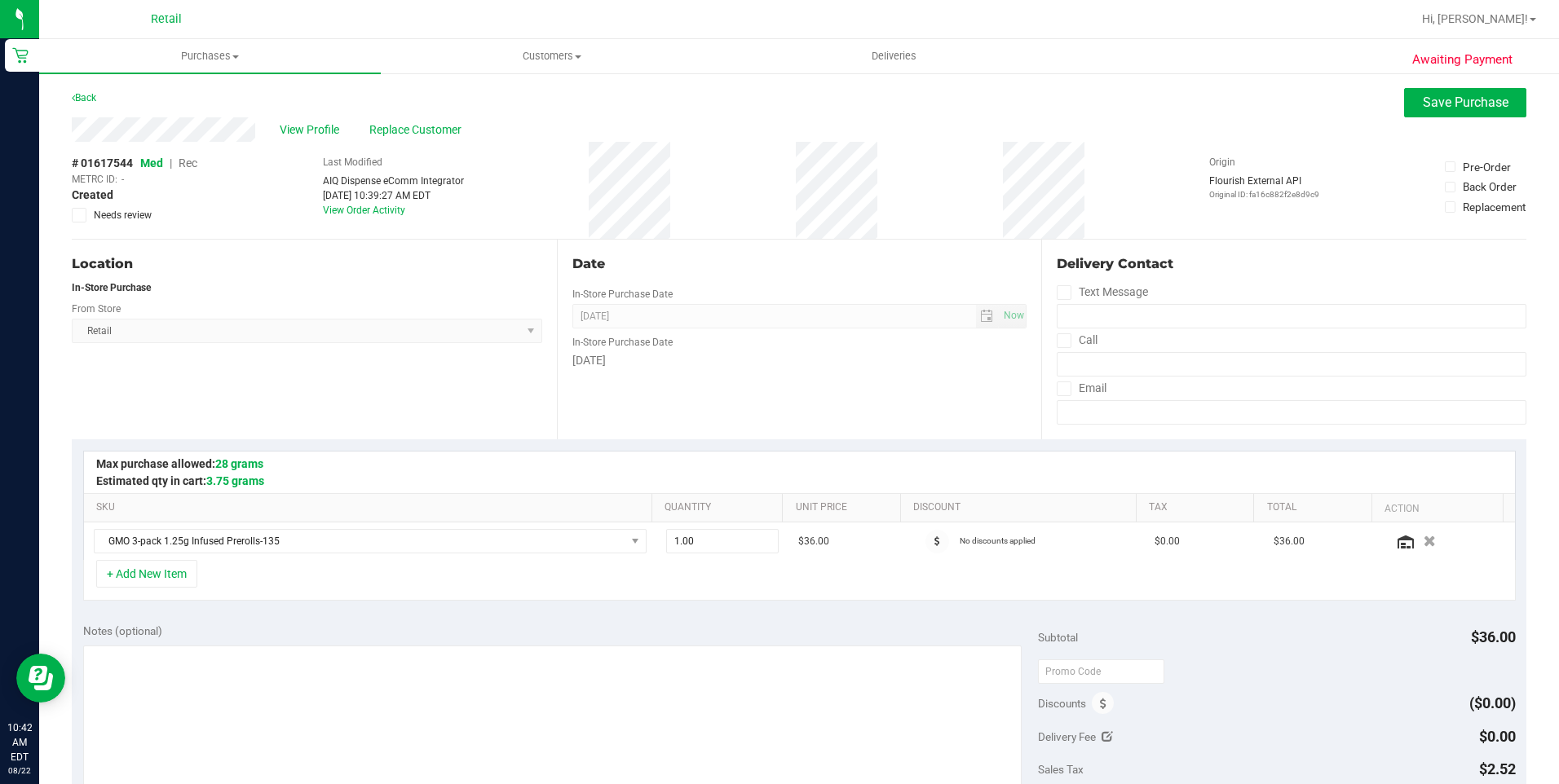
click at [193, 163] on span "Rec" at bounding box center [187, 163] width 18 height 13
drag, startPoint x: 1425, startPoint y: 103, endPoint x: 1076, endPoint y: 115, distance: 349.2
click at [1423, 103] on span "Save Purchase" at bounding box center [1466, 102] width 86 height 16
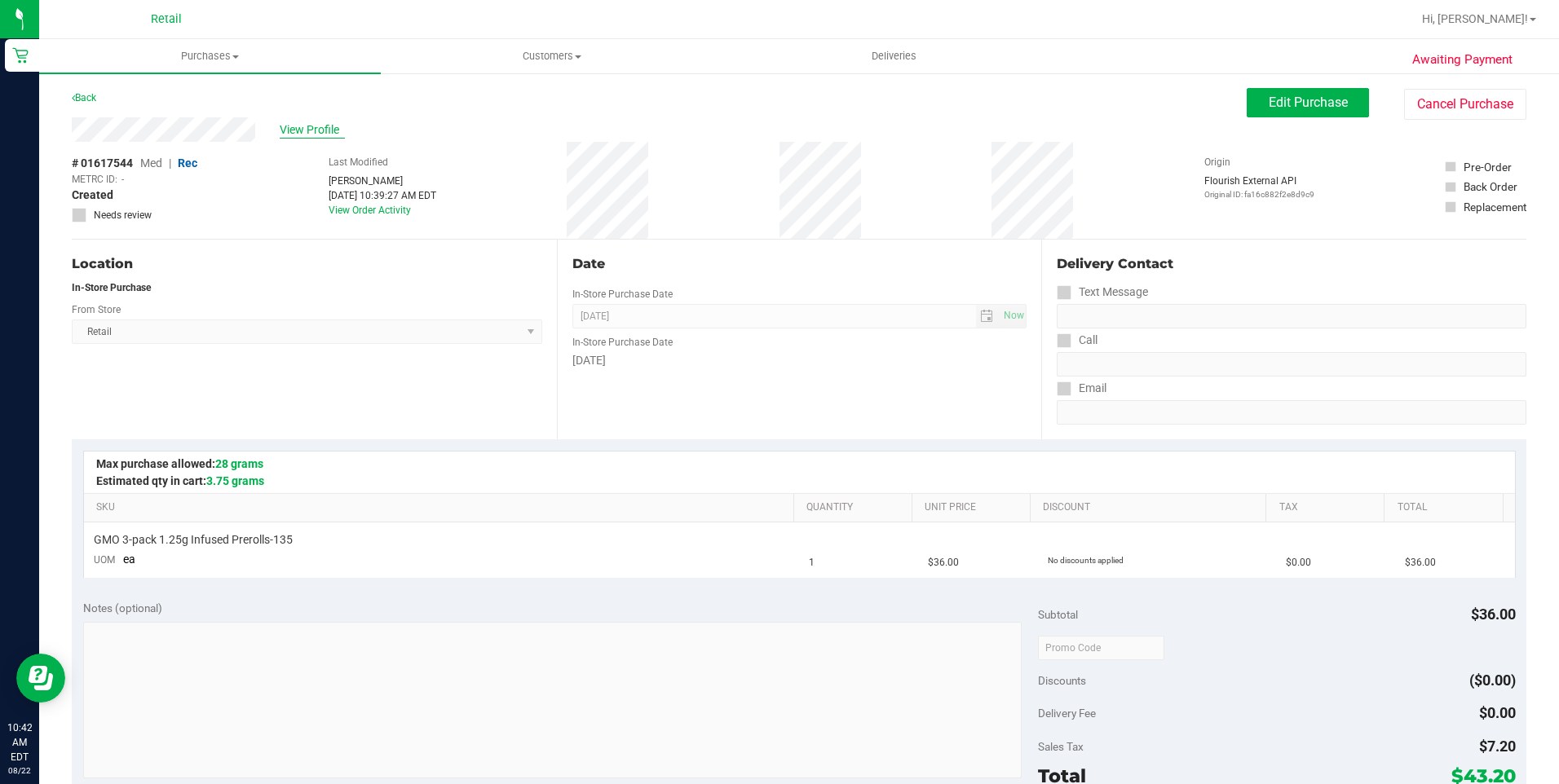
click at [331, 136] on span "View Profile" at bounding box center [312, 130] width 66 height 18
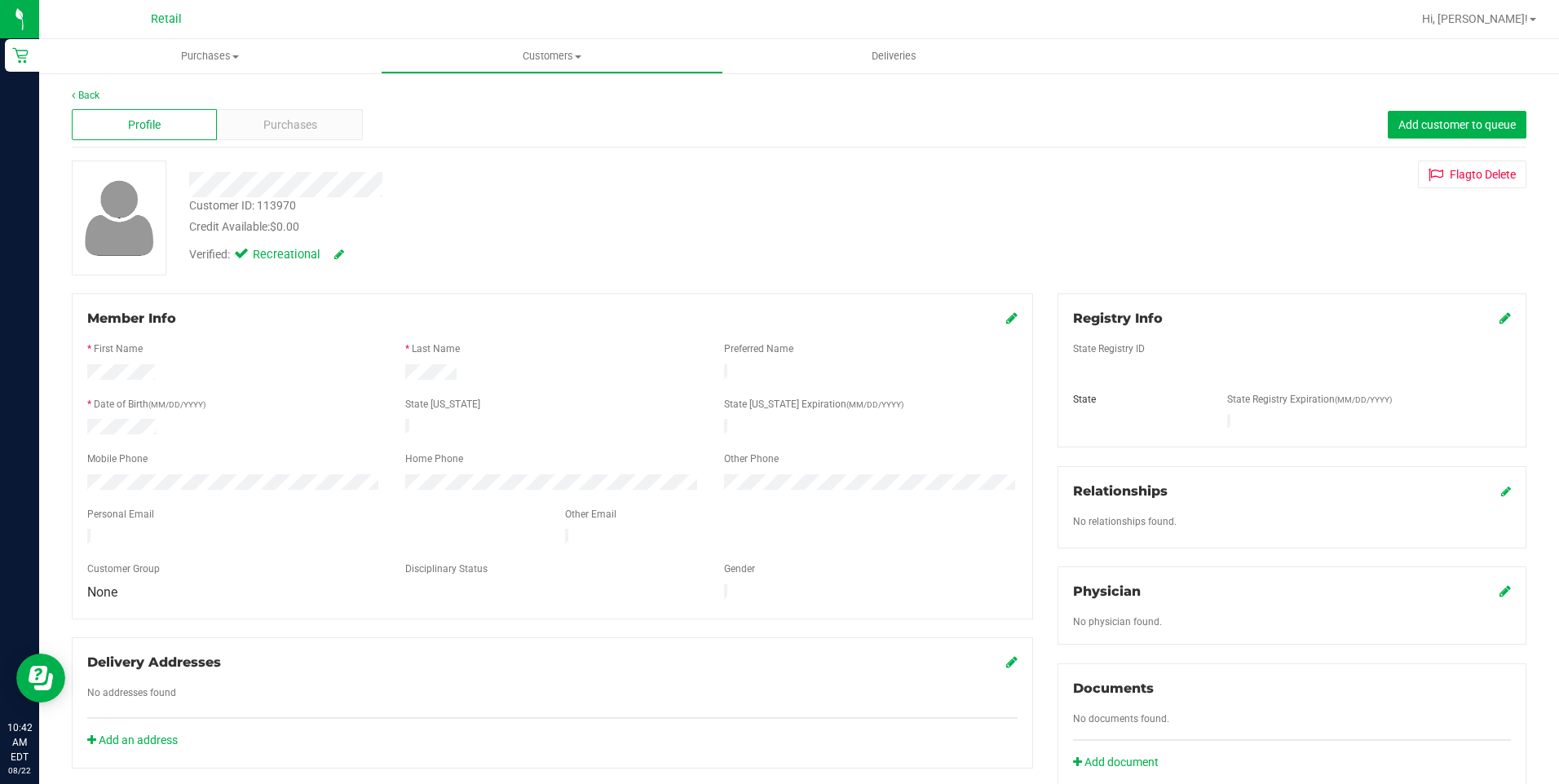
click at [280, 107] on div "Profile Purchases Add customer to queue" at bounding box center [799, 125] width 1455 height 45
click at [284, 115] on div "Purchases" at bounding box center [289, 125] width 145 height 31
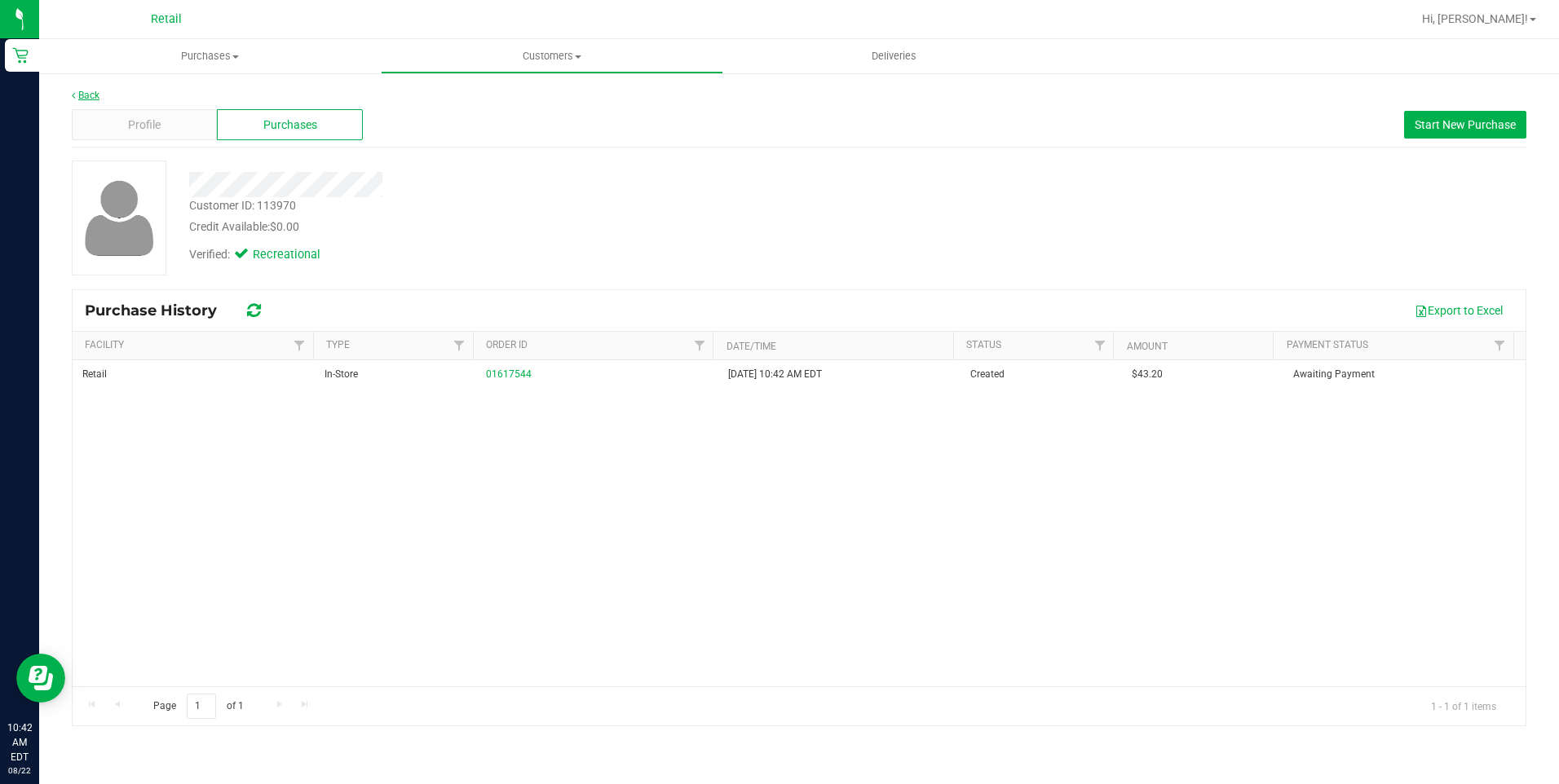
click at [95, 94] on link "Back" at bounding box center [86, 95] width 28 height 11
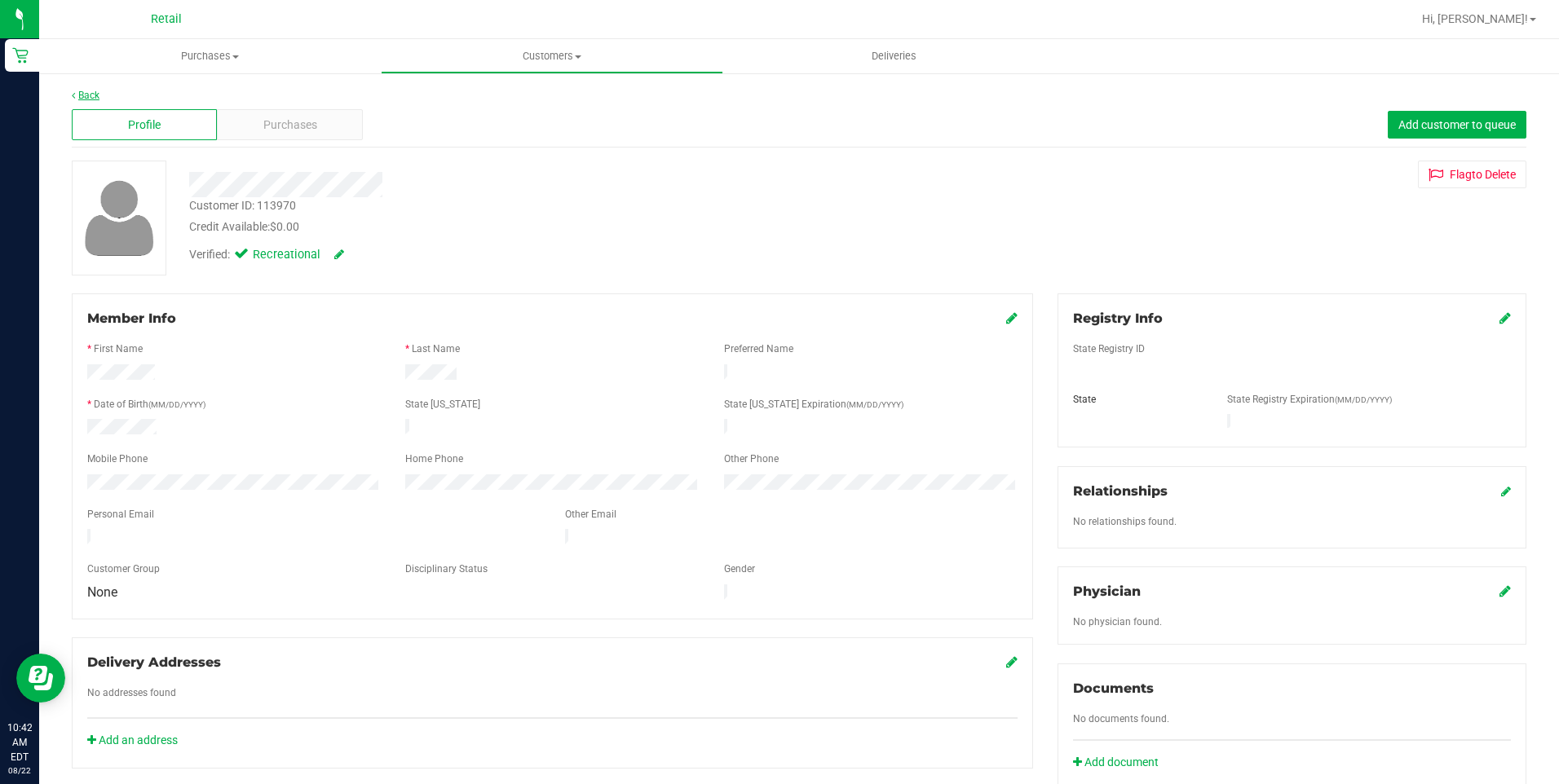
click at [89, 91] on link "Back" at bounding box center [86, 95] width 28 height 11
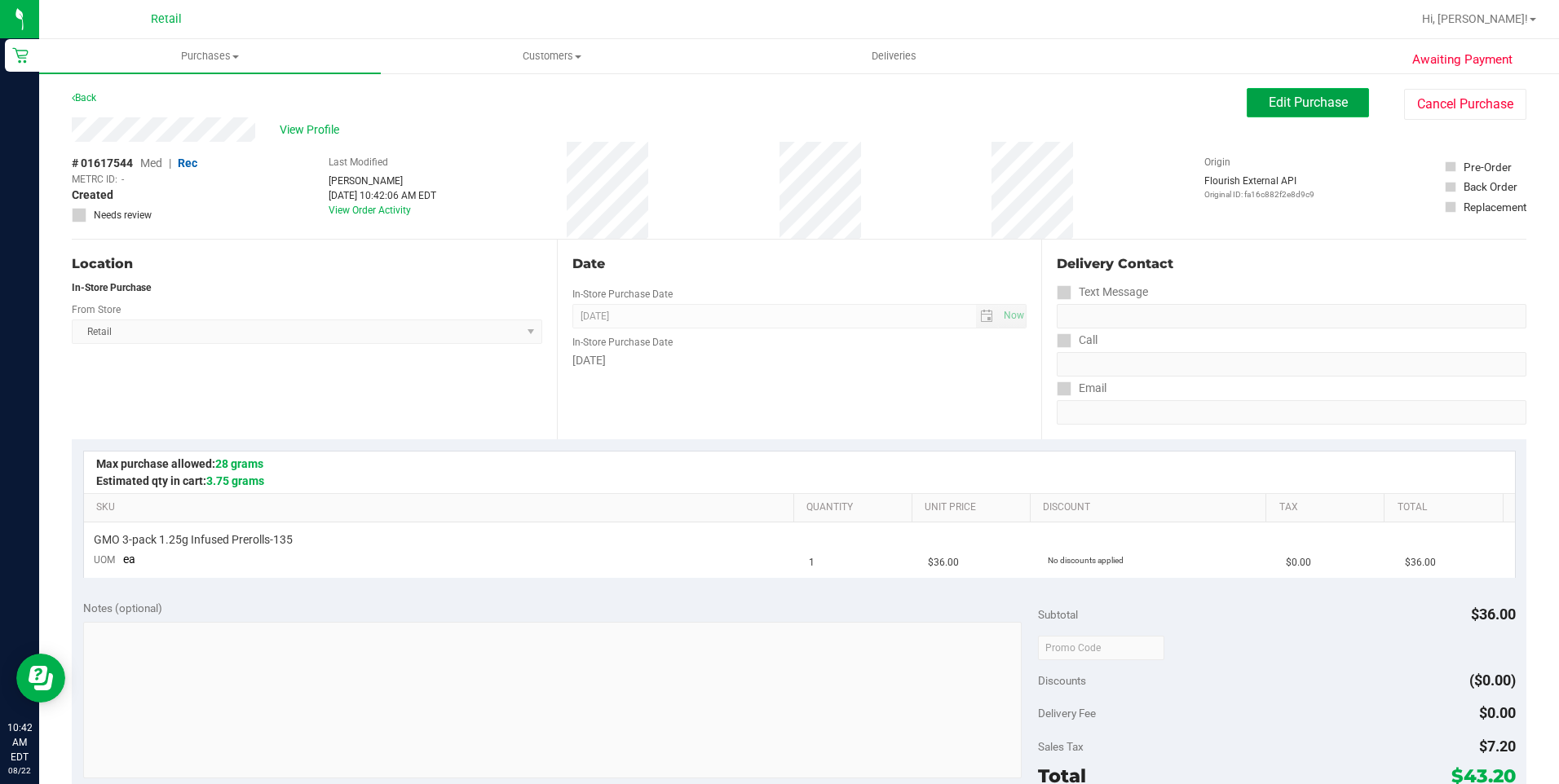
click at [1325, 106] on span "Edit Purchase" at bounding box center [1309, 102] width 79 height 16
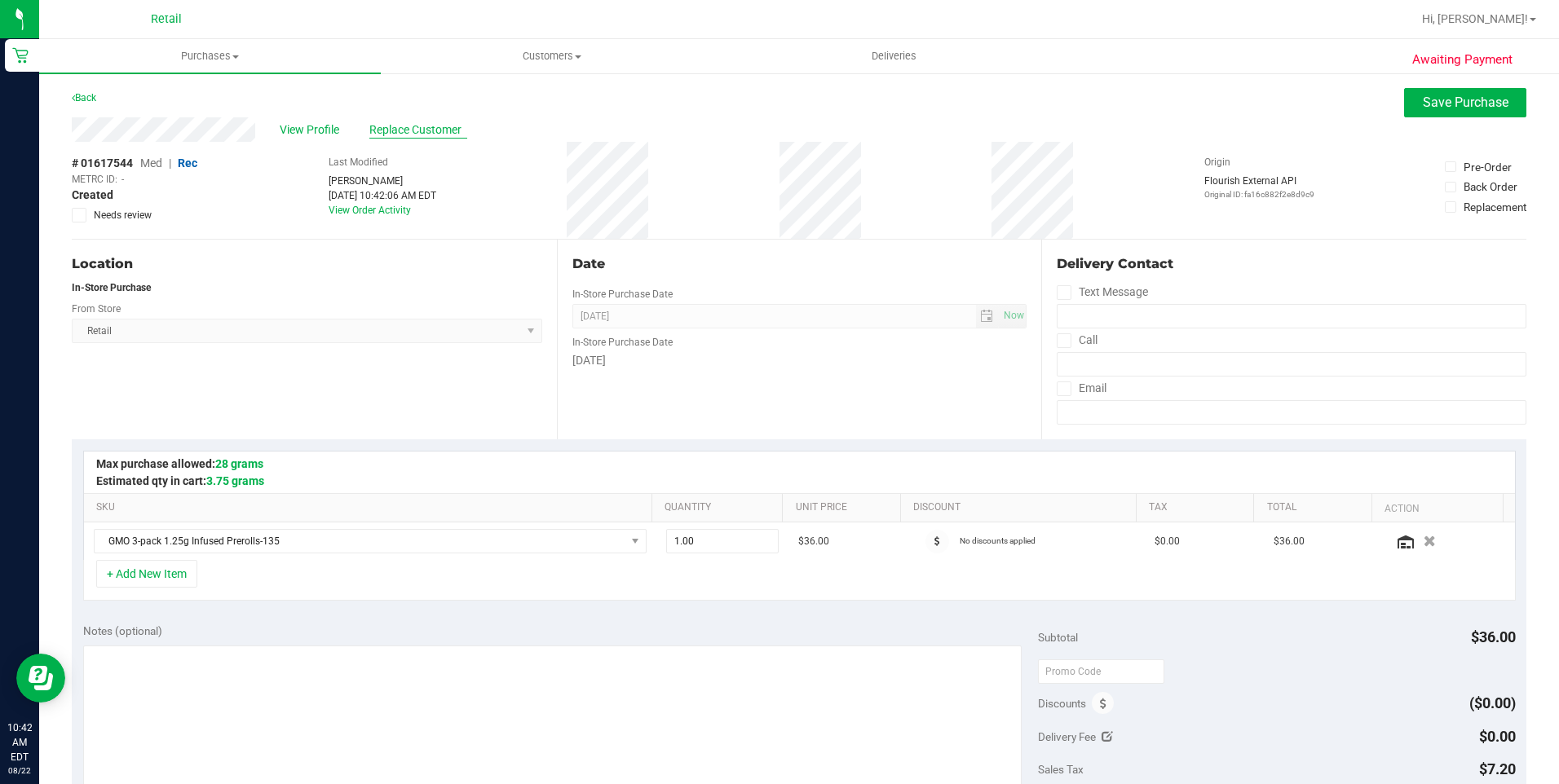
click at [387, 126] on span "Replace Customer" at bounding box center [418, 130] width 98 height 18
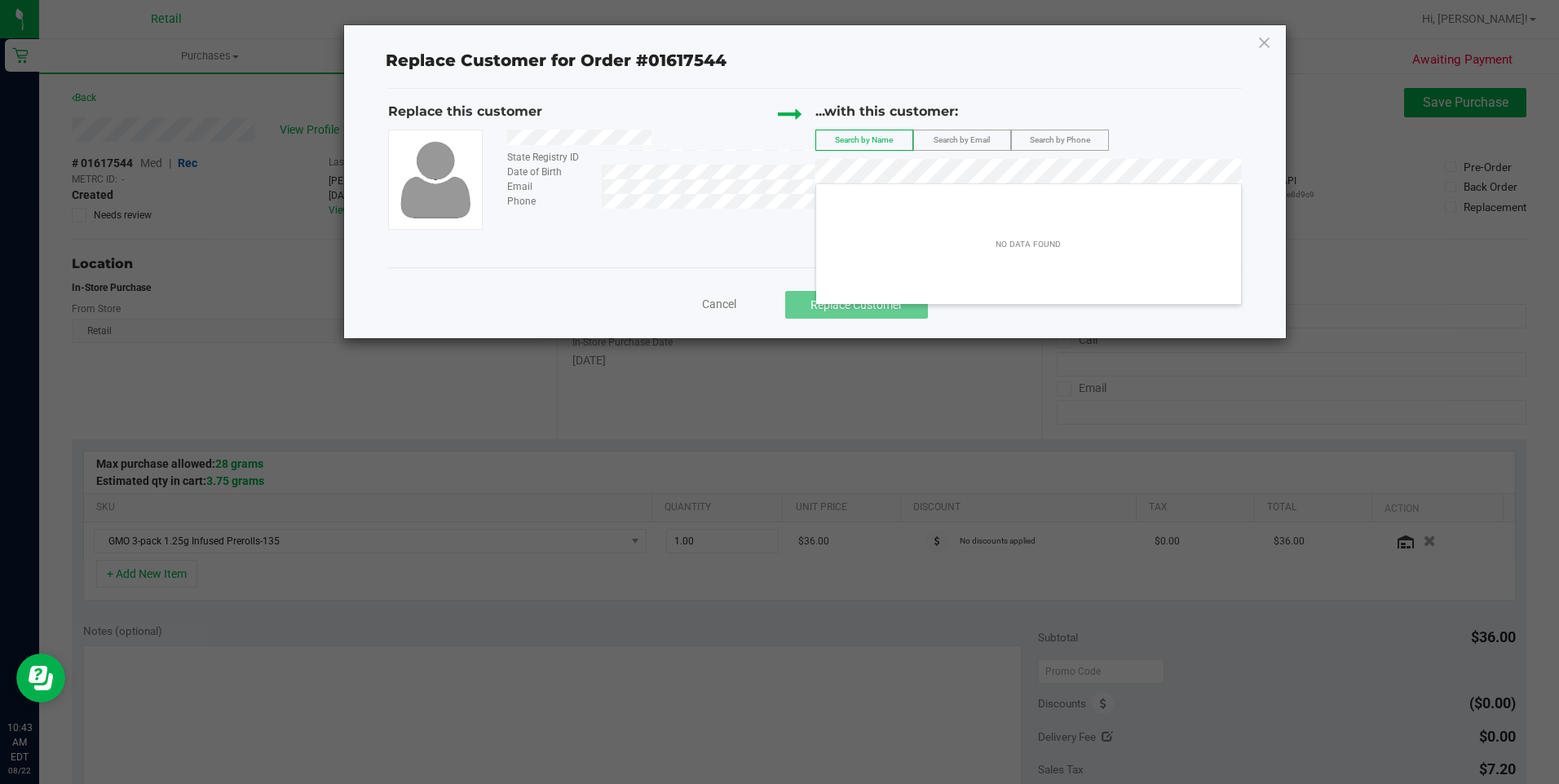
click at [857, 255] on div "NO DATA FOUND" at bounding box center [1029, 245] width 425 height 115
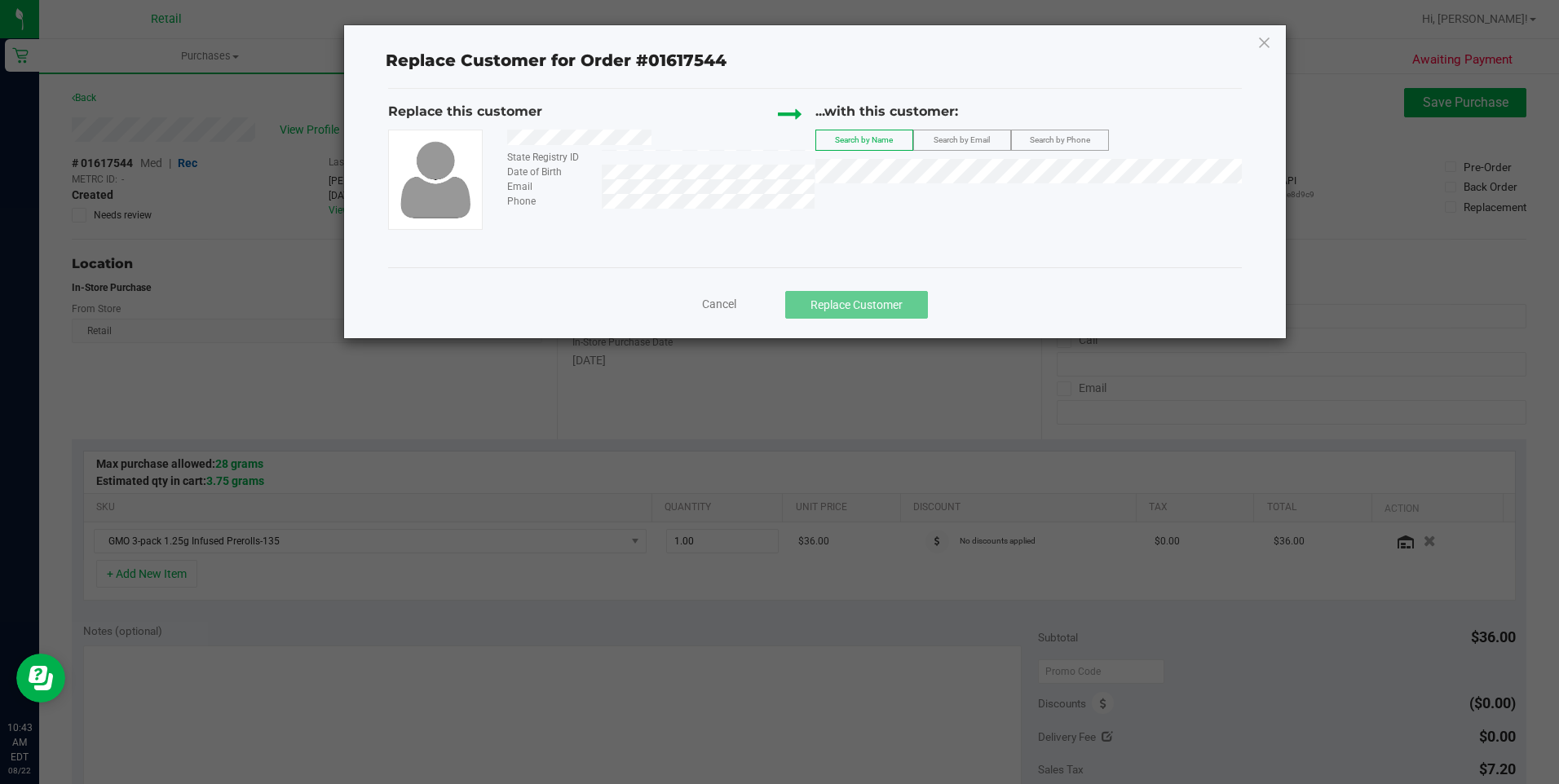
click at [813, 233] on div "Replace this customer State Registry ID Date of Birth Email Phone ...with this …" at bounding box center [815, 177] width 853 height 177
click at [907, 191] on div "...with this customer: Search by Name Search by Email Search by Phone" at bounding box center [1029, 146] width 427 height 90
drag, startPoint x: 1260, startPoint y: 45, endPoint x: 1231, endPoint y: 53, distance: 30.1
click at [1260, 52] on icon at bounding box center [1265, 42] width 15 height 26
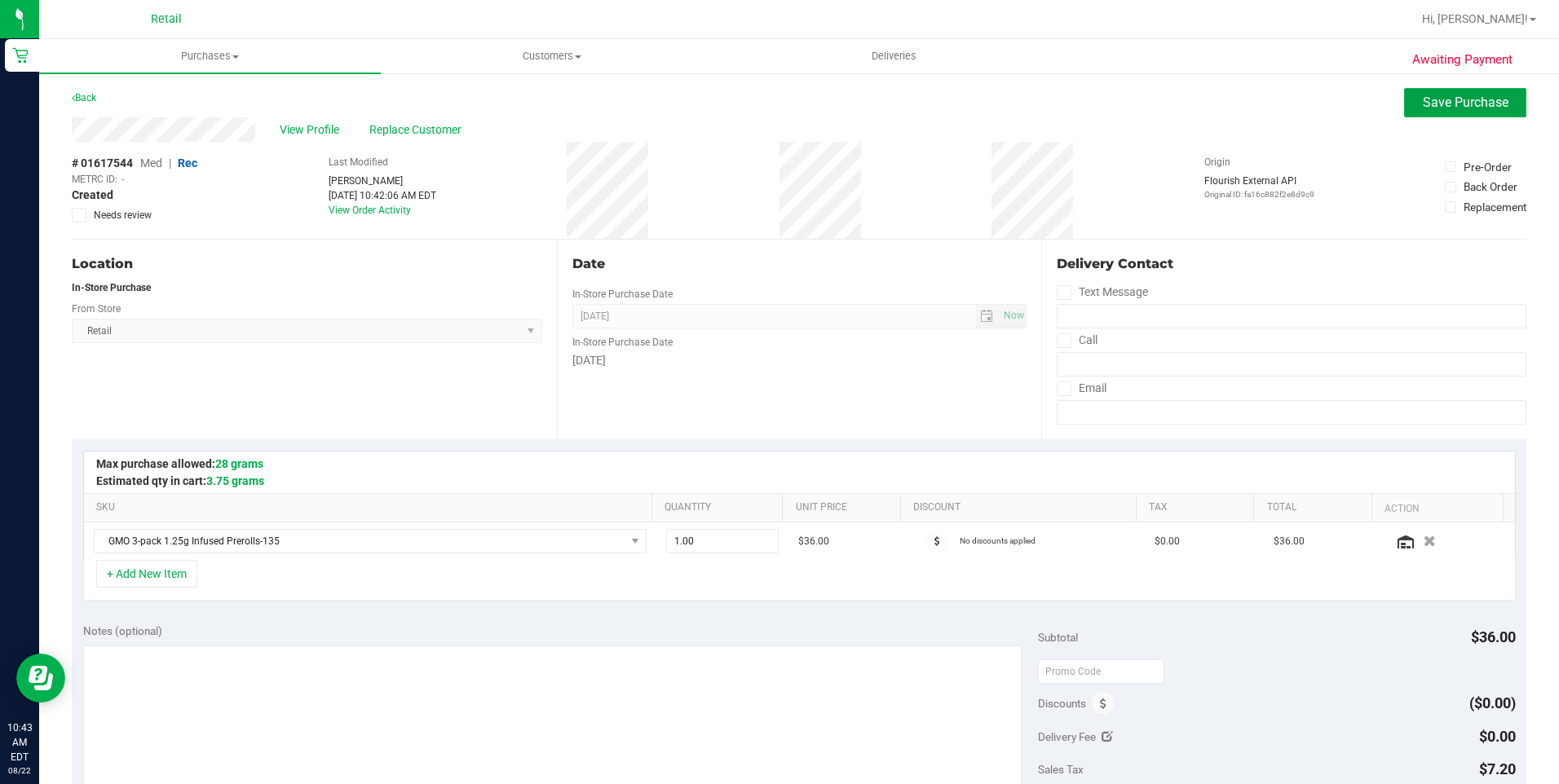
click at [1434, 109] on span "Save Purchase" at bounding box center [1466, 102] width 86 height 16
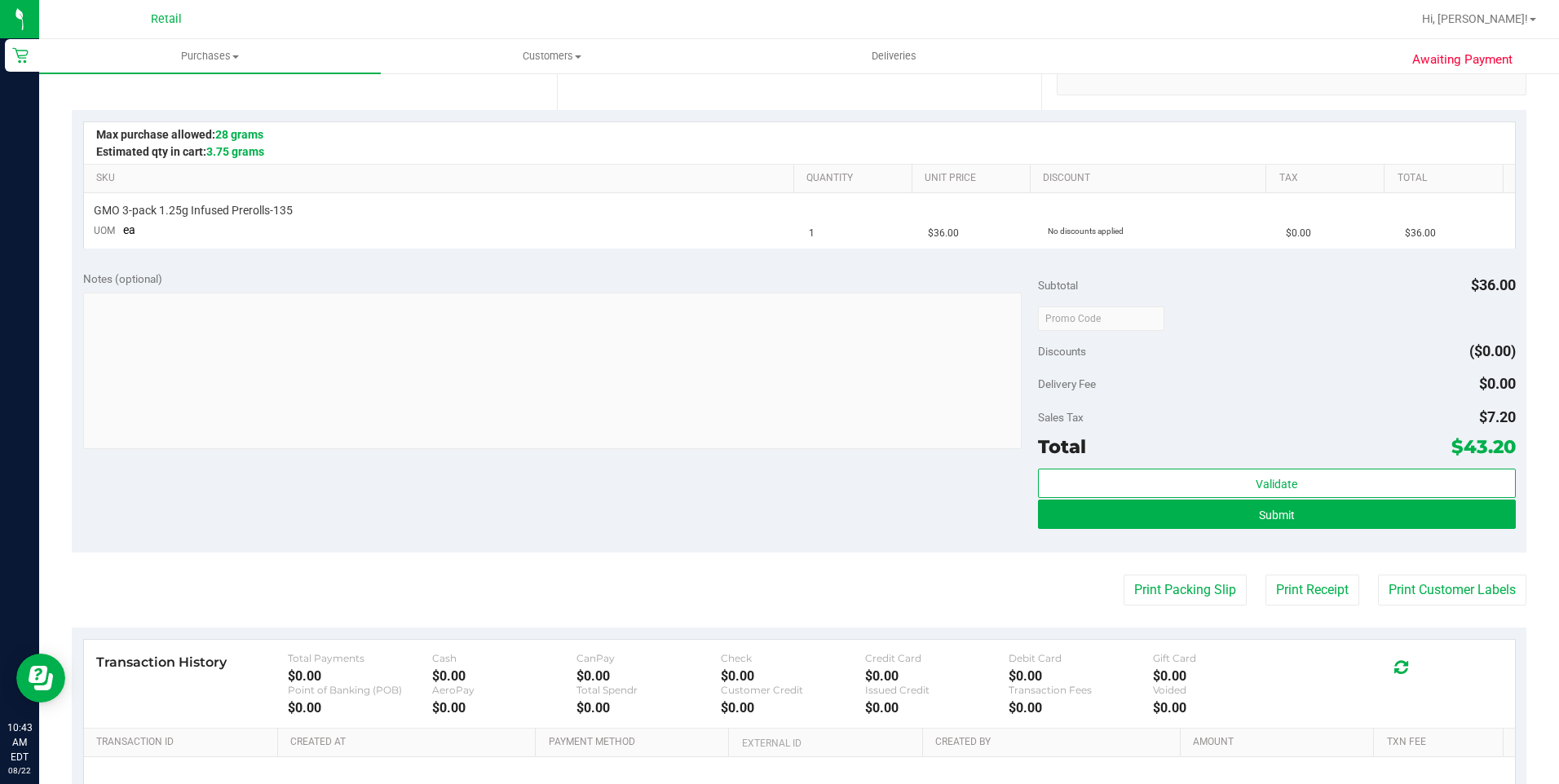
scroll to position [407, 0]
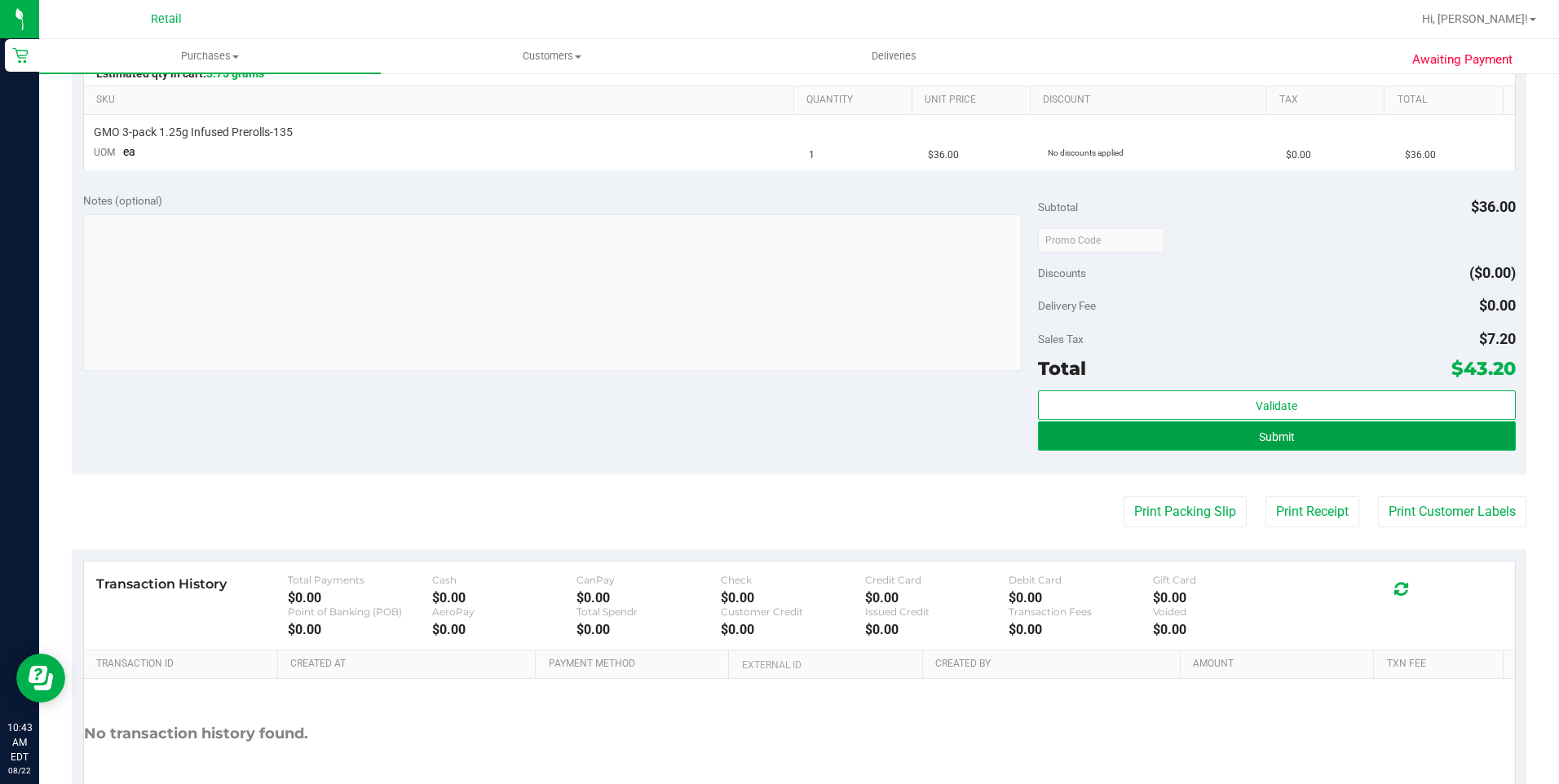
click at [1188, 425] on button "Submit" at bounding box center [1276, 436] width 477 height 30
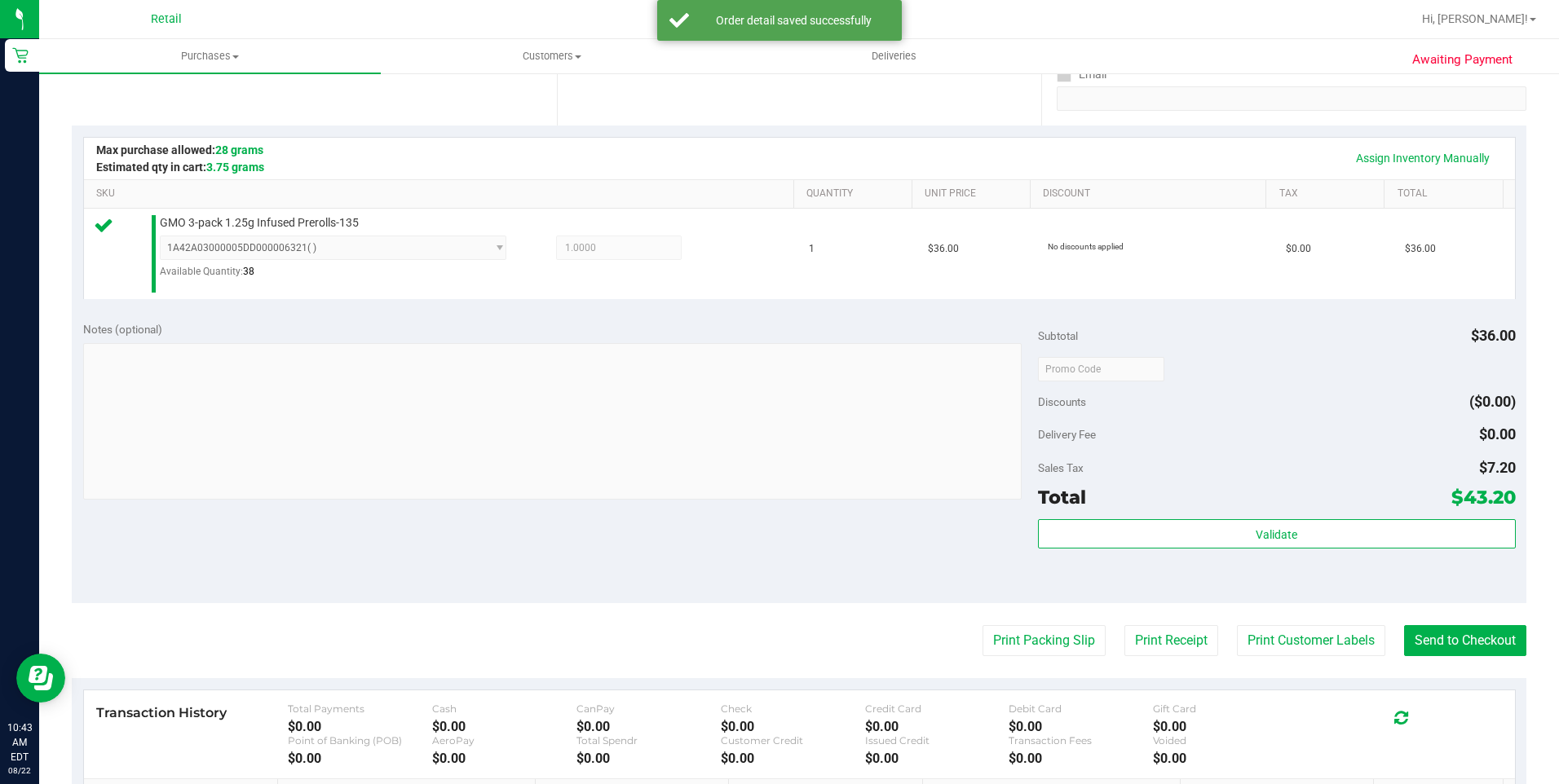
scroll to position [326, 0]
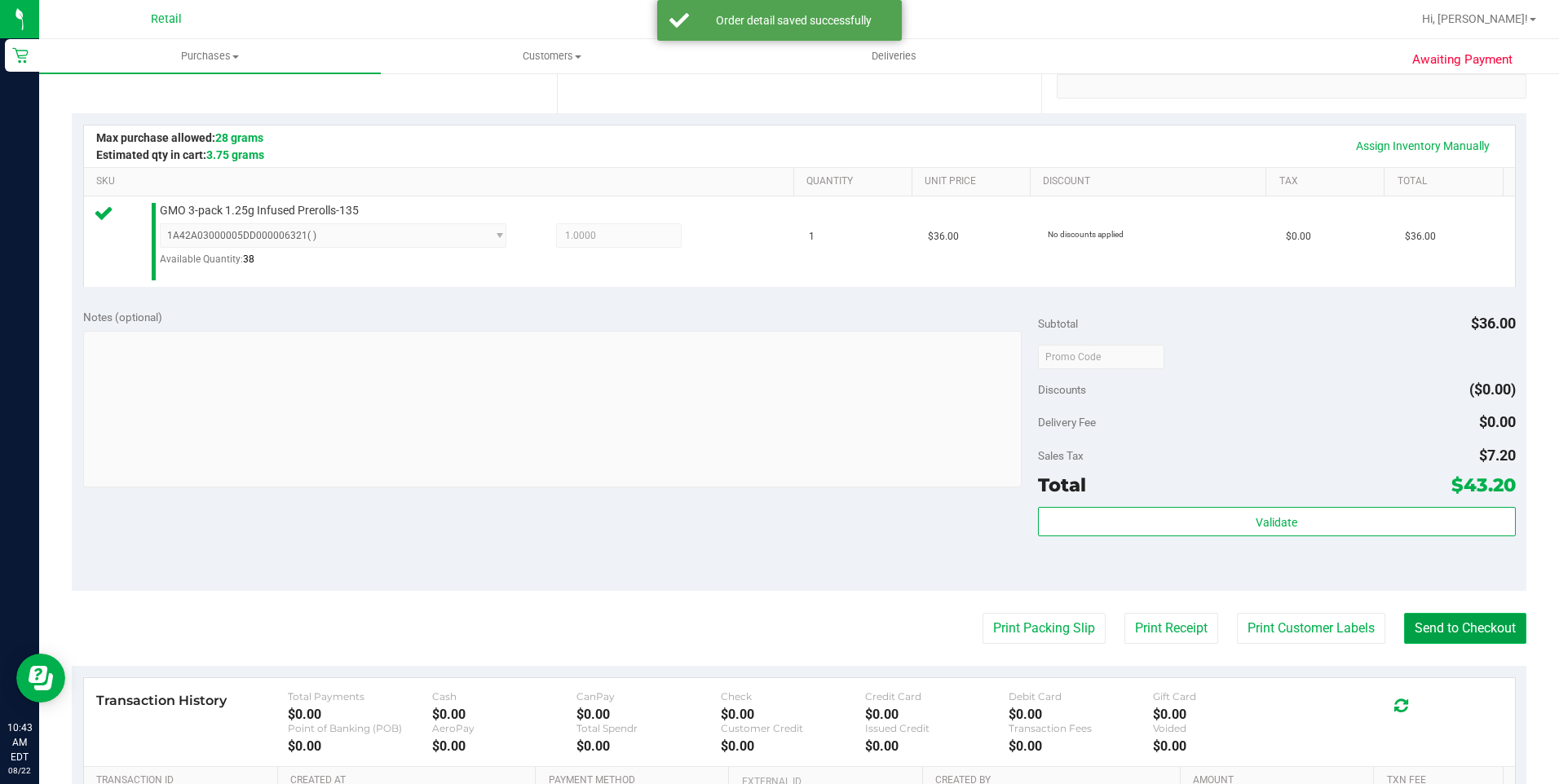
click at [1422, 619] on button "Send to Checkout" at bounding box center [1465, 629] width 122 height 31
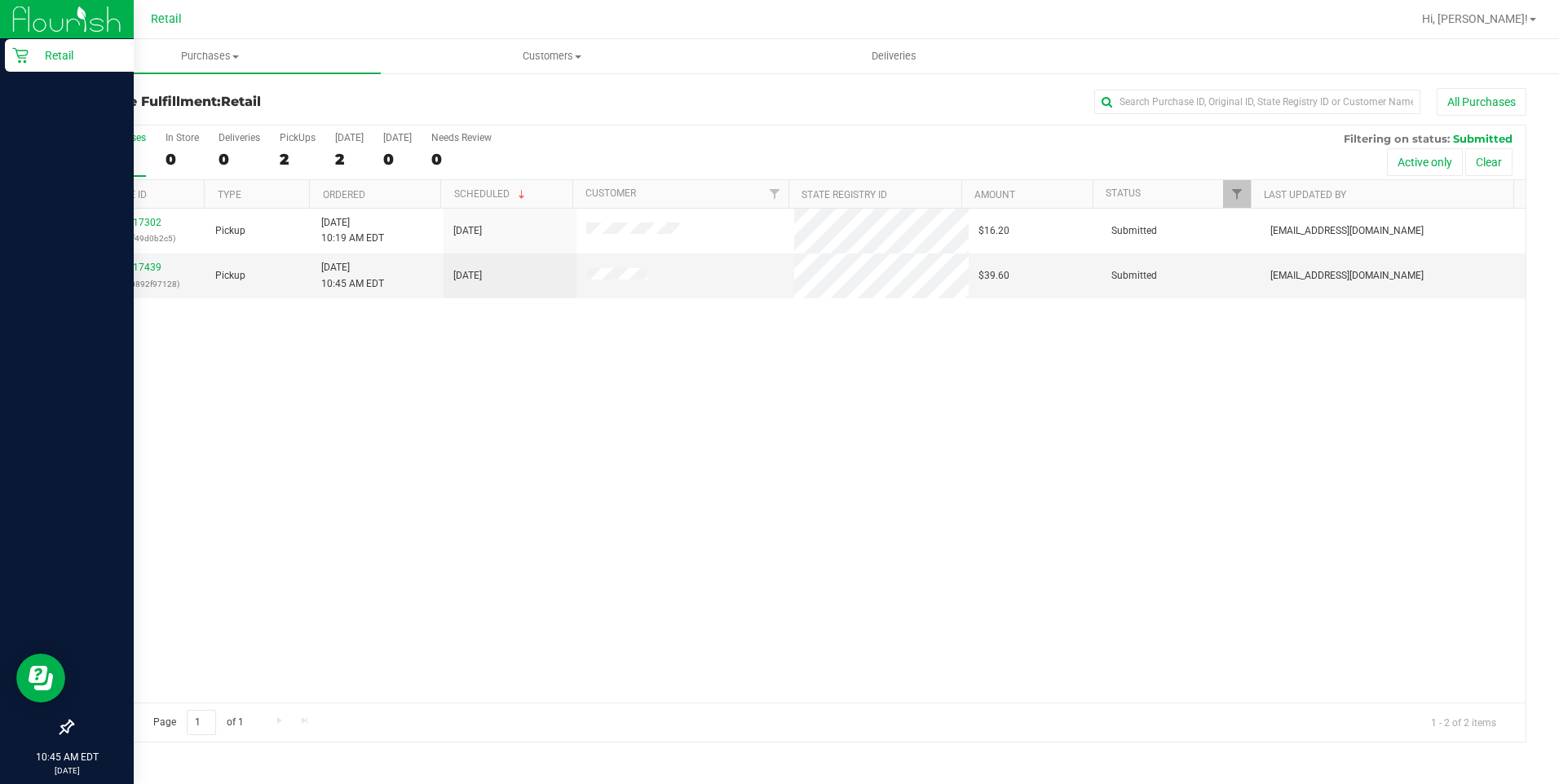
click at [25, 53] on icon at bounding box center [20, 55] width 17 height 17
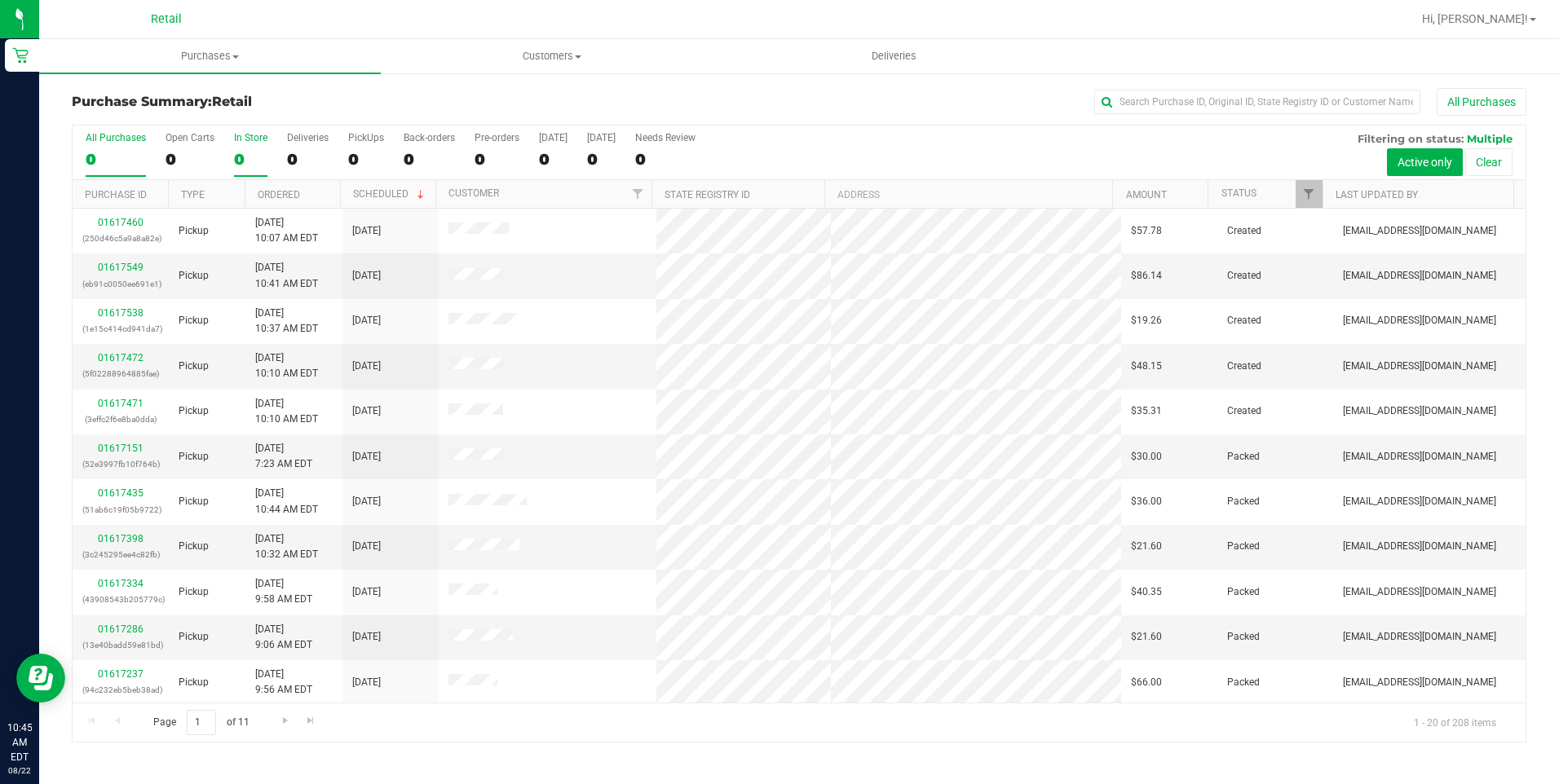
click at [254, 136] on div "In Store" at bounding box center [250, 138] width 33 height 11
click at [0, 0] on input "In Store 0" at bounding box center [0, 0] width 0 height 0
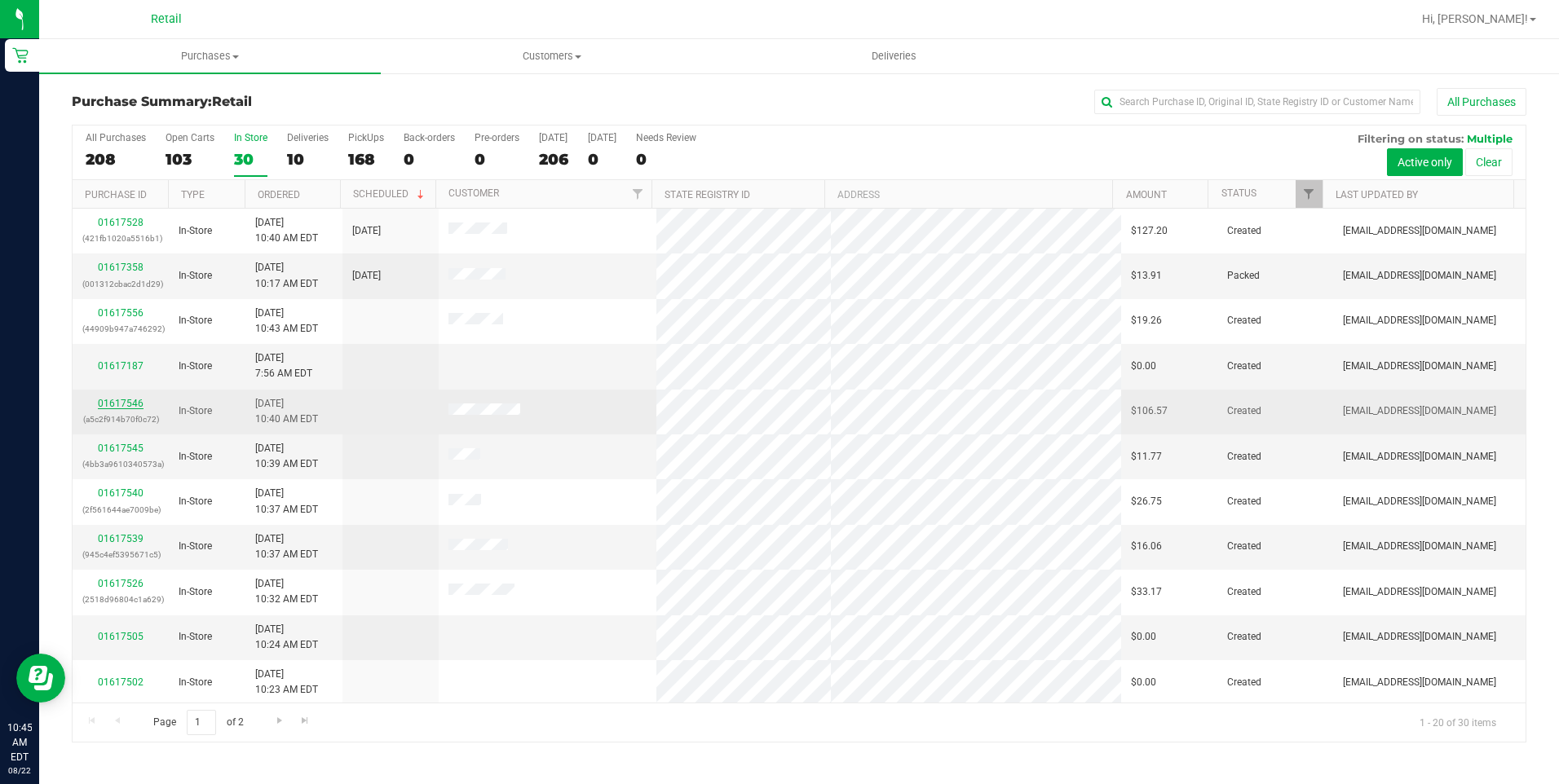
click at [122, 401] on link "01617546" at bounding box center [120, 404] width 45 height 11
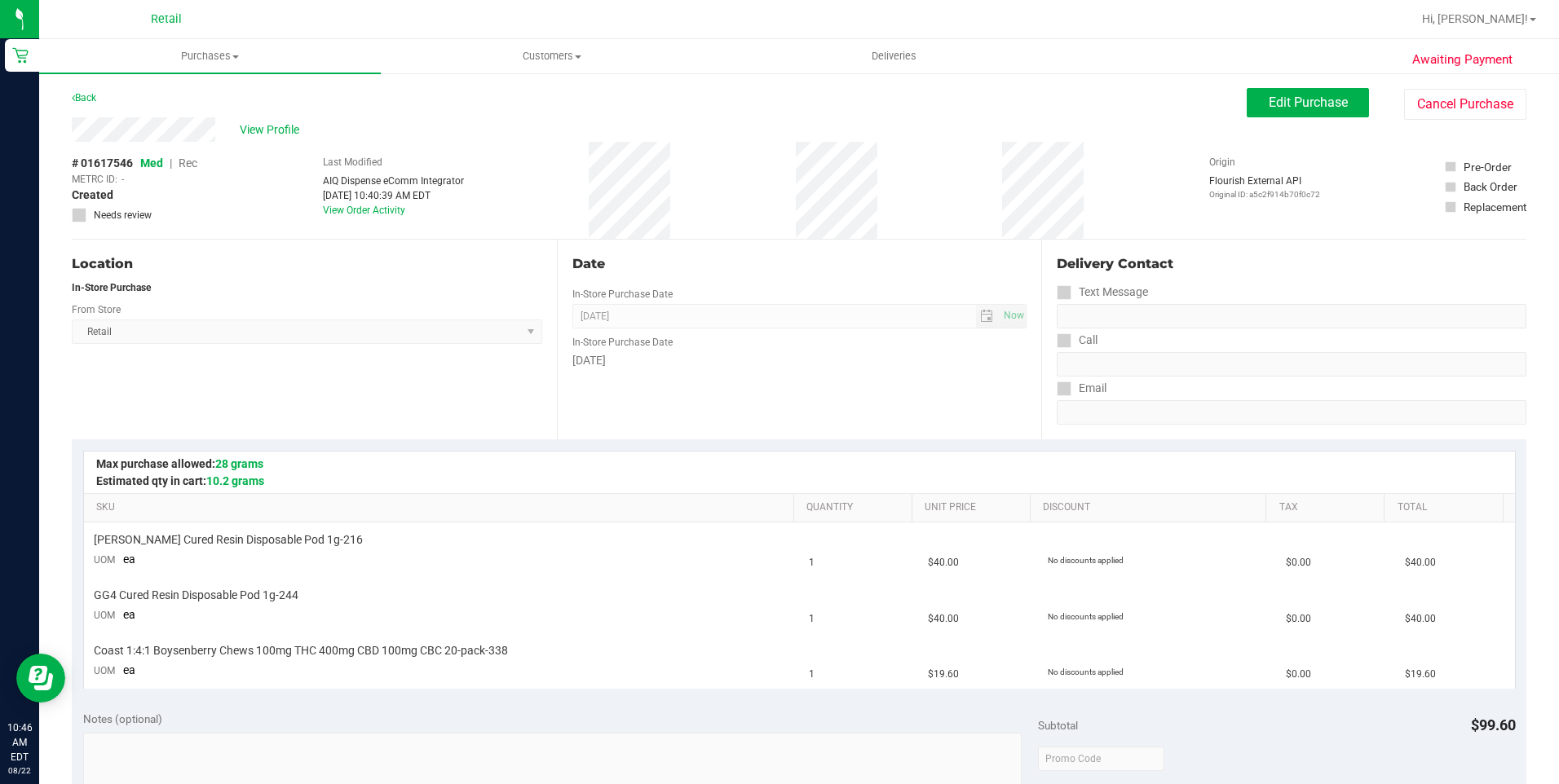
click at [1275, 129] on div "View Profile # 01617546 Med | Rec METRC ID: - Created Needs review Last Modifie…" at bounding box center [799, 178] width 1455 height 122
click at [1279, 108] on span "Edit Purchase" at bounding box center [1309, 102] width 79 height 16
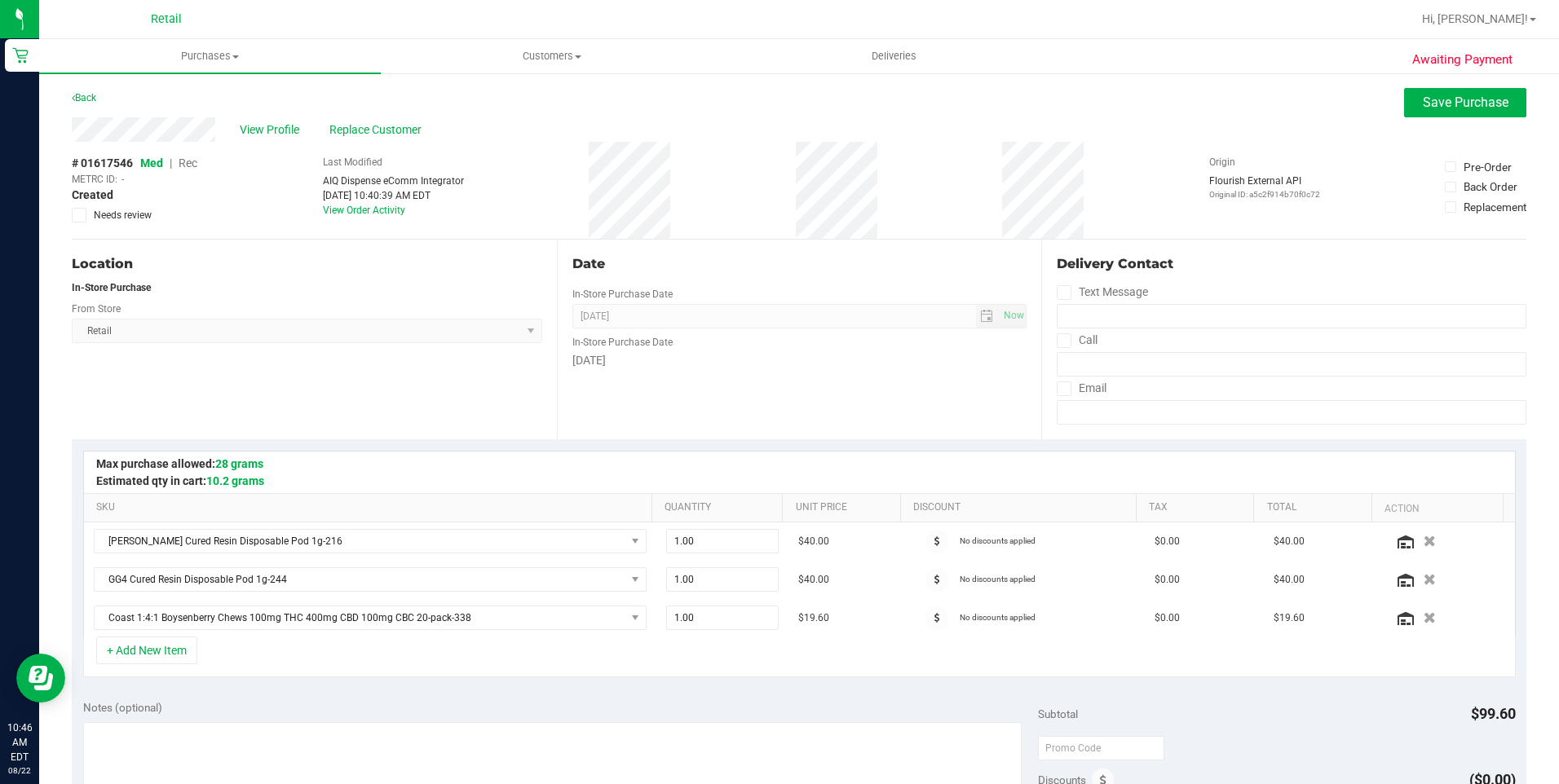
click at [195, 162] on span "Rec" at bounding box center [187, 163] width 18 height 13
click at [1431, 113] on button "Save Purchase" at bounding box center [1465, 103] width 122 height 30
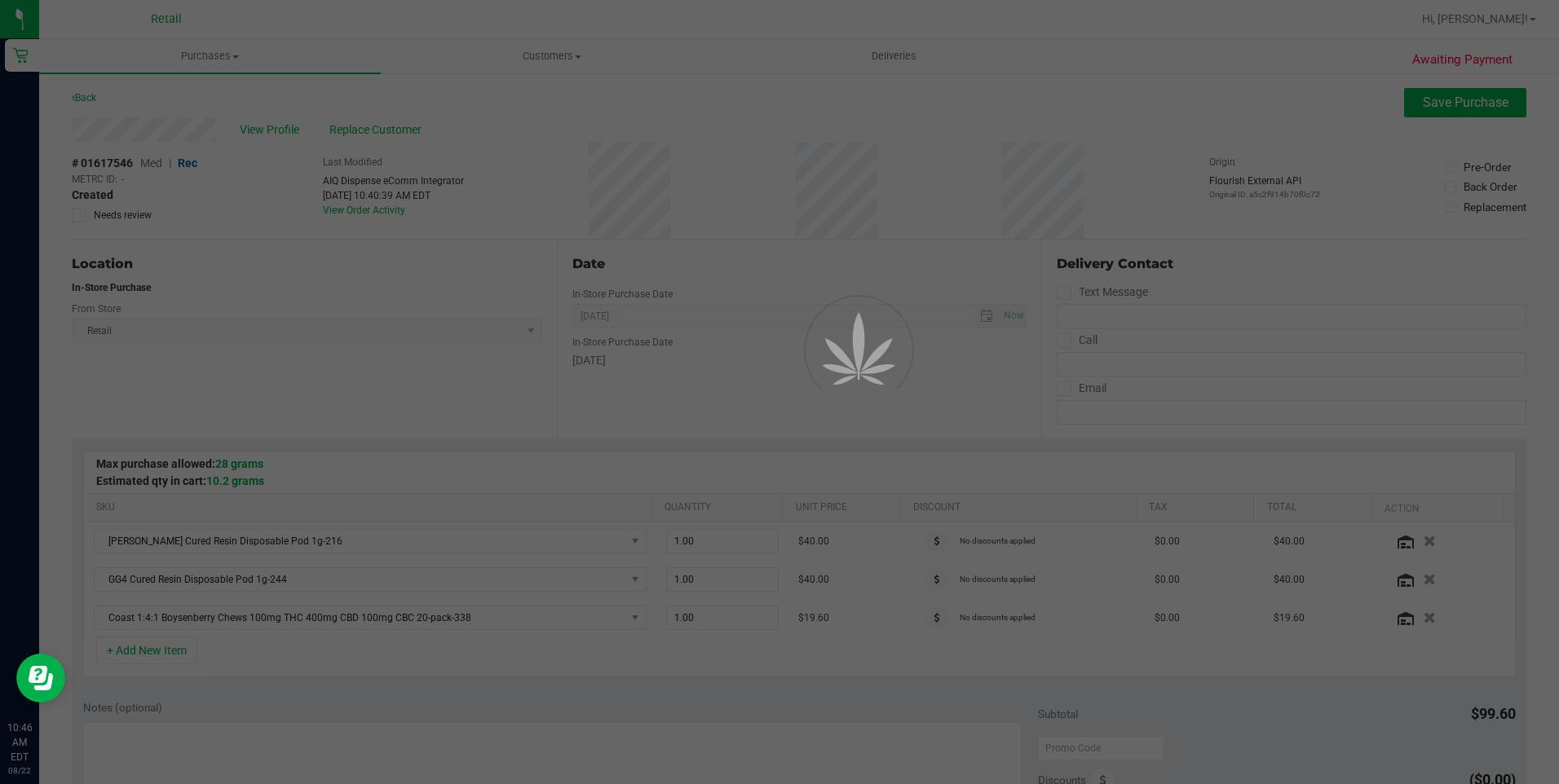
click at [272, 129] on div at bounding box center [780, 392] width 1559 height 784
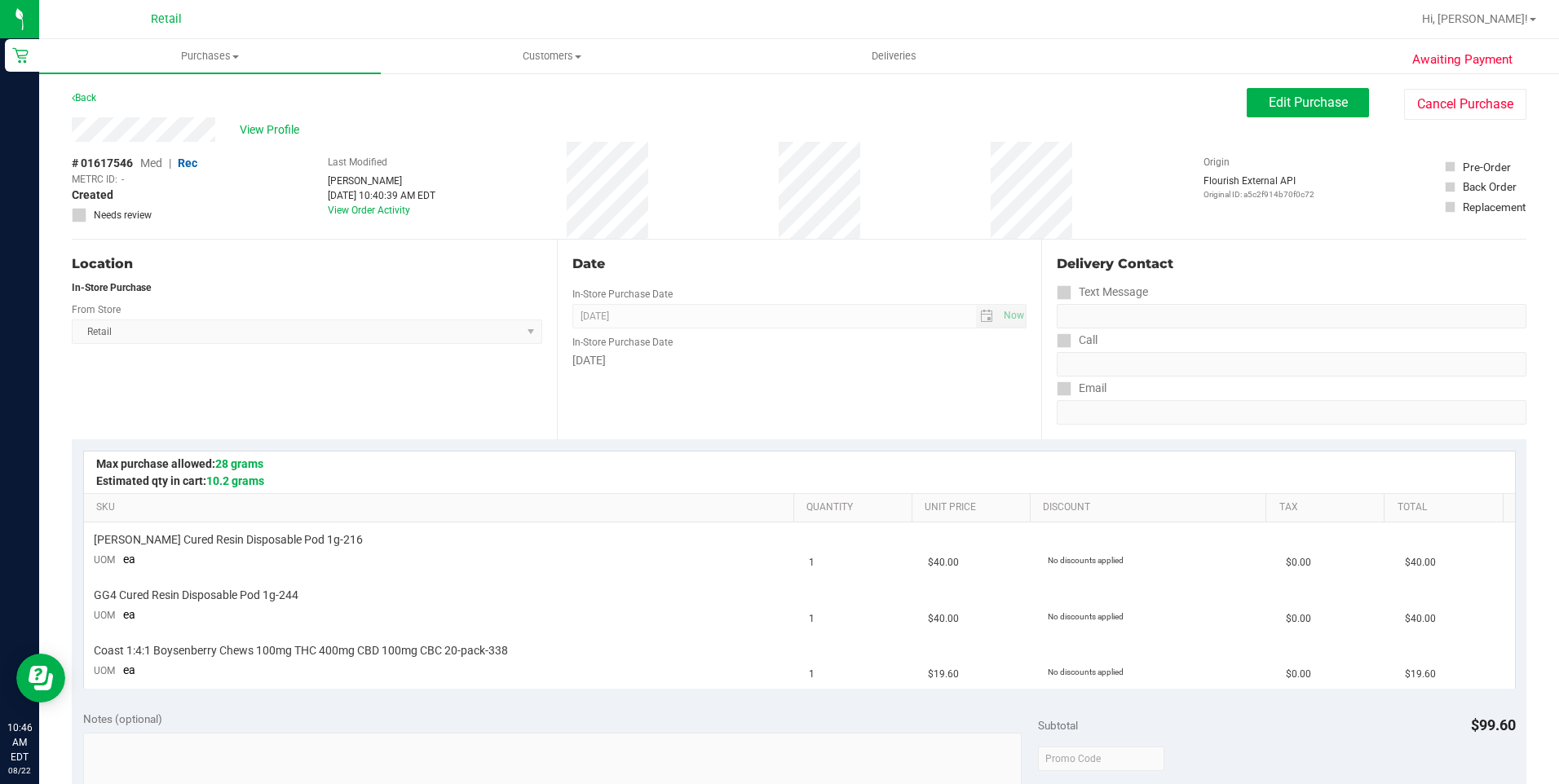
click at [272, 129] on span "View Profile" at bounding box center [272, 130] width 66 height 18
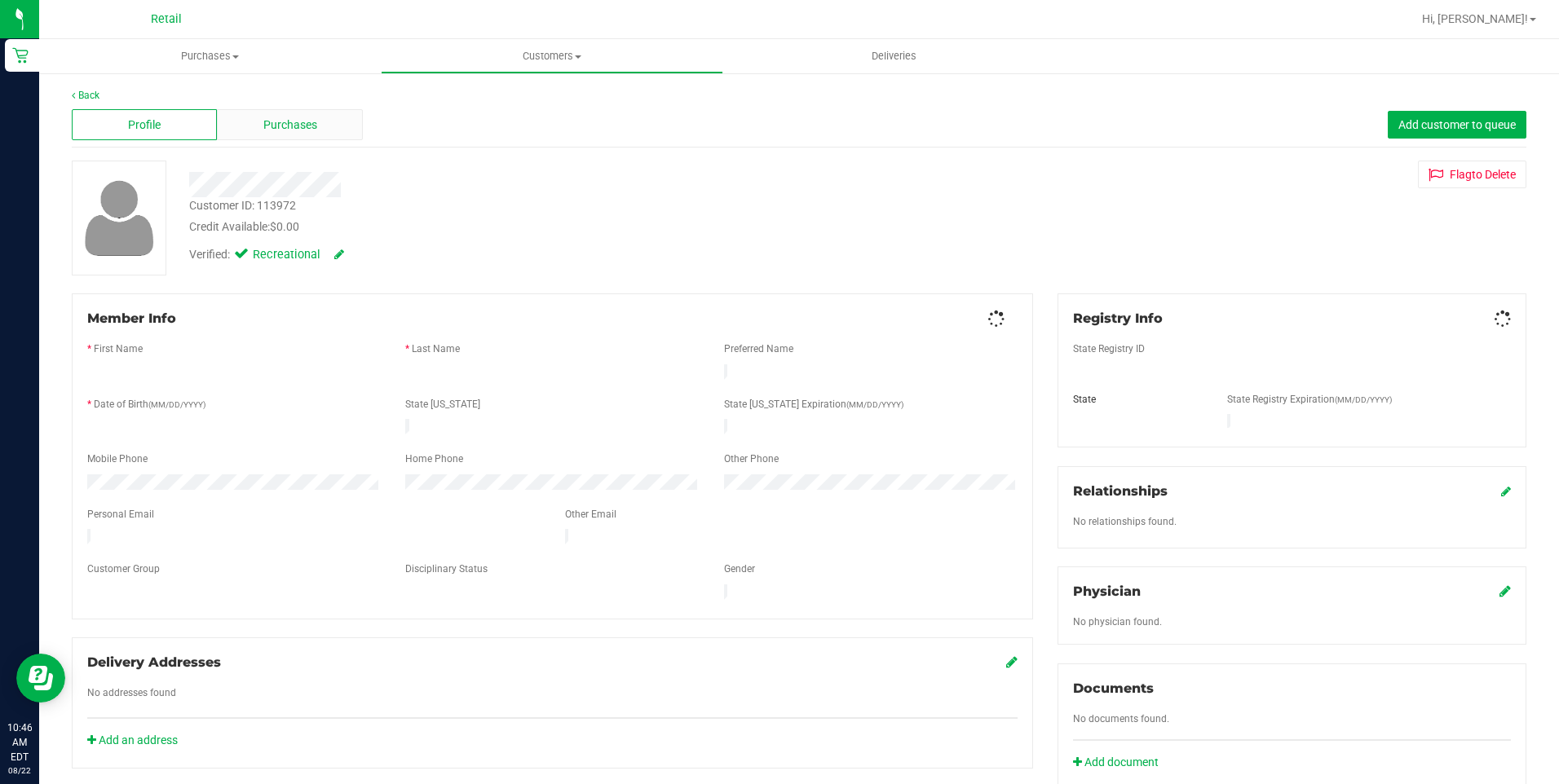
click at [303, 123] on span "Purchases" at bounding box center [290, 125] width 54 height 18
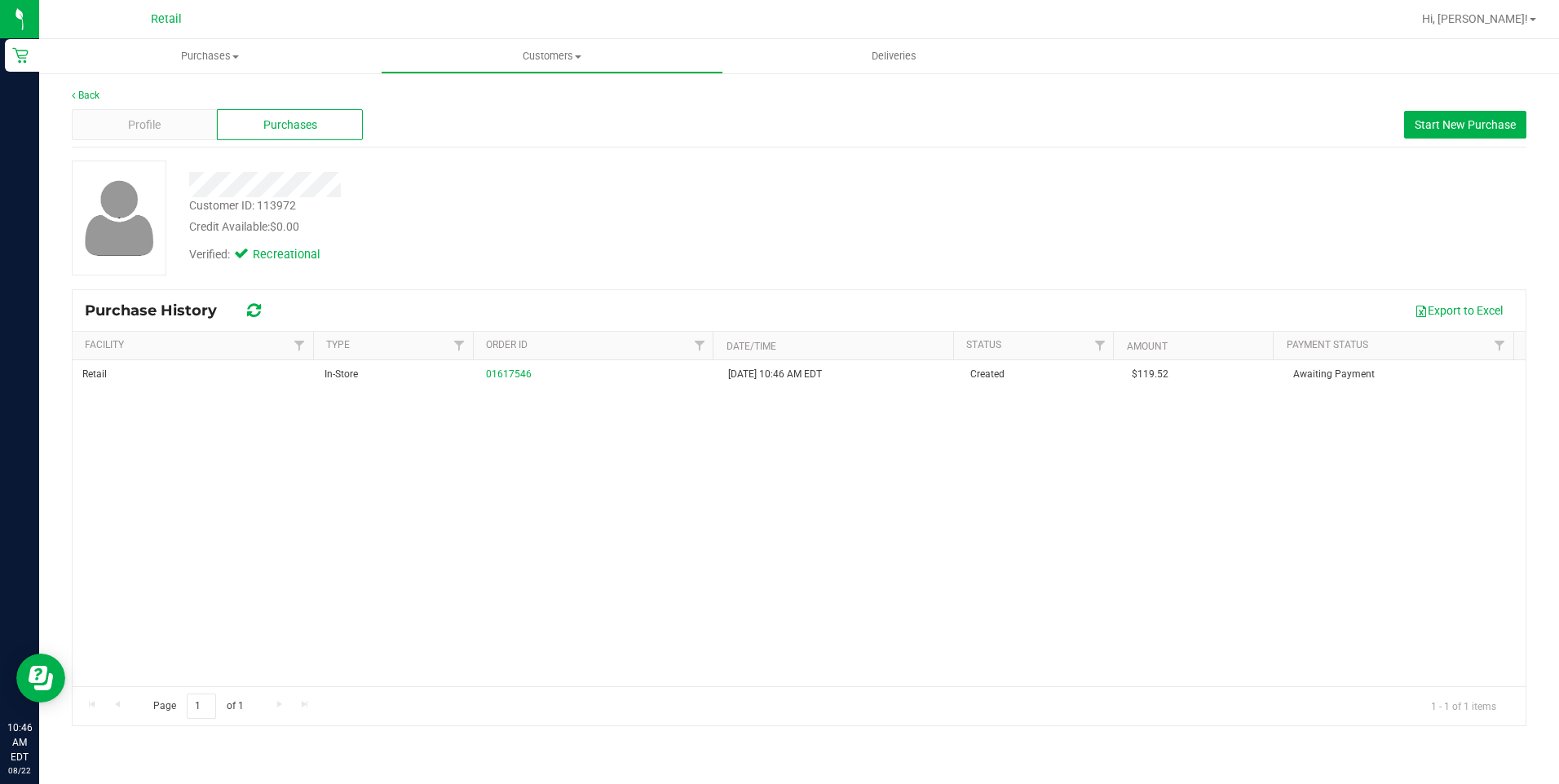
click at [94, 86] on div "Back Profile Purchases Start New Purchase Customer ID: 113972 Credit Available:…" at bounding box center [799, 407] width 1520 height 671
click at [83, 92] on link "Back" at bounding box center [86, 95] width 28 height 11
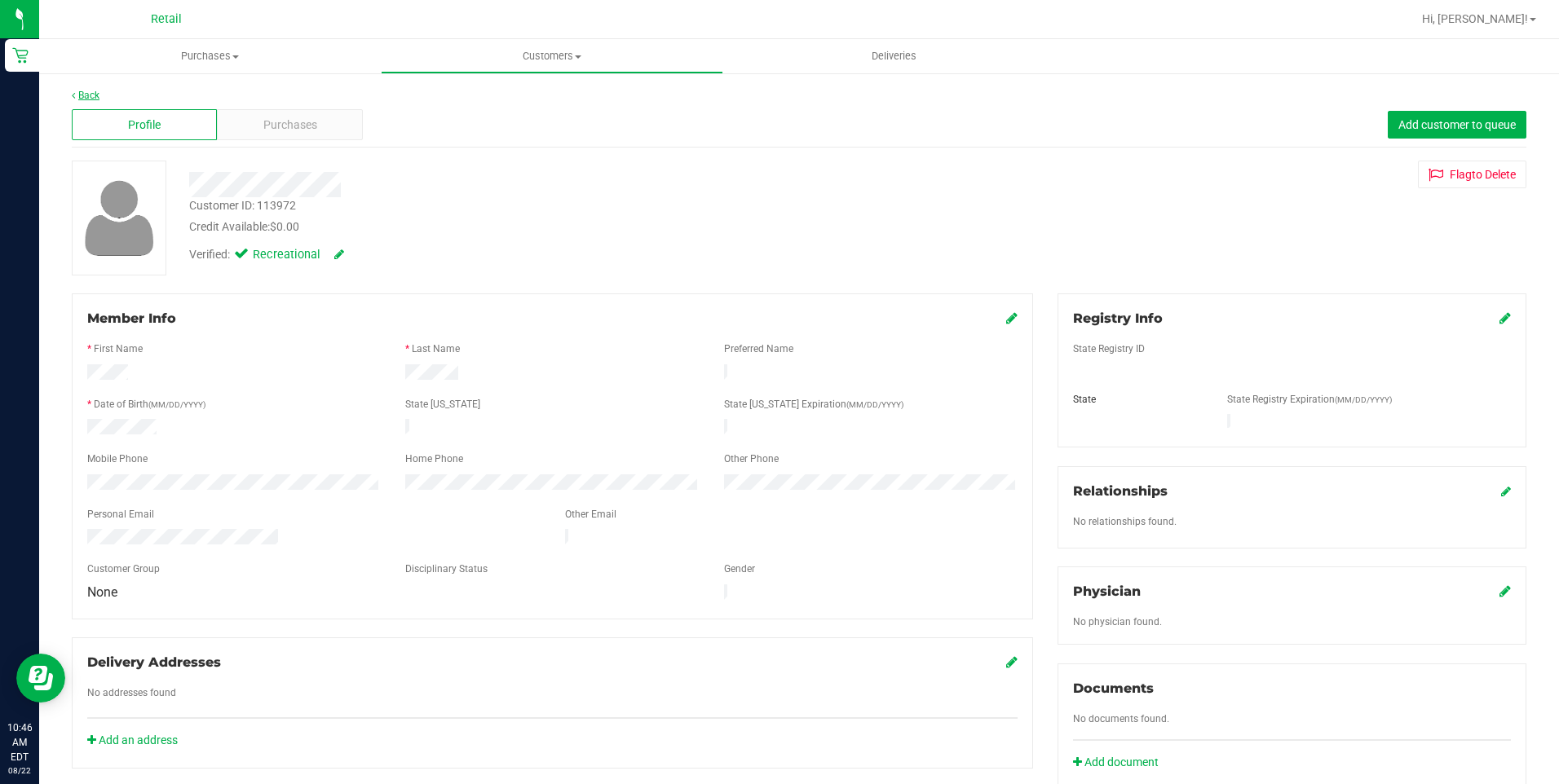
click at [91, 90] on link "Back" at bounding box center [86, 95] width 28 height 11
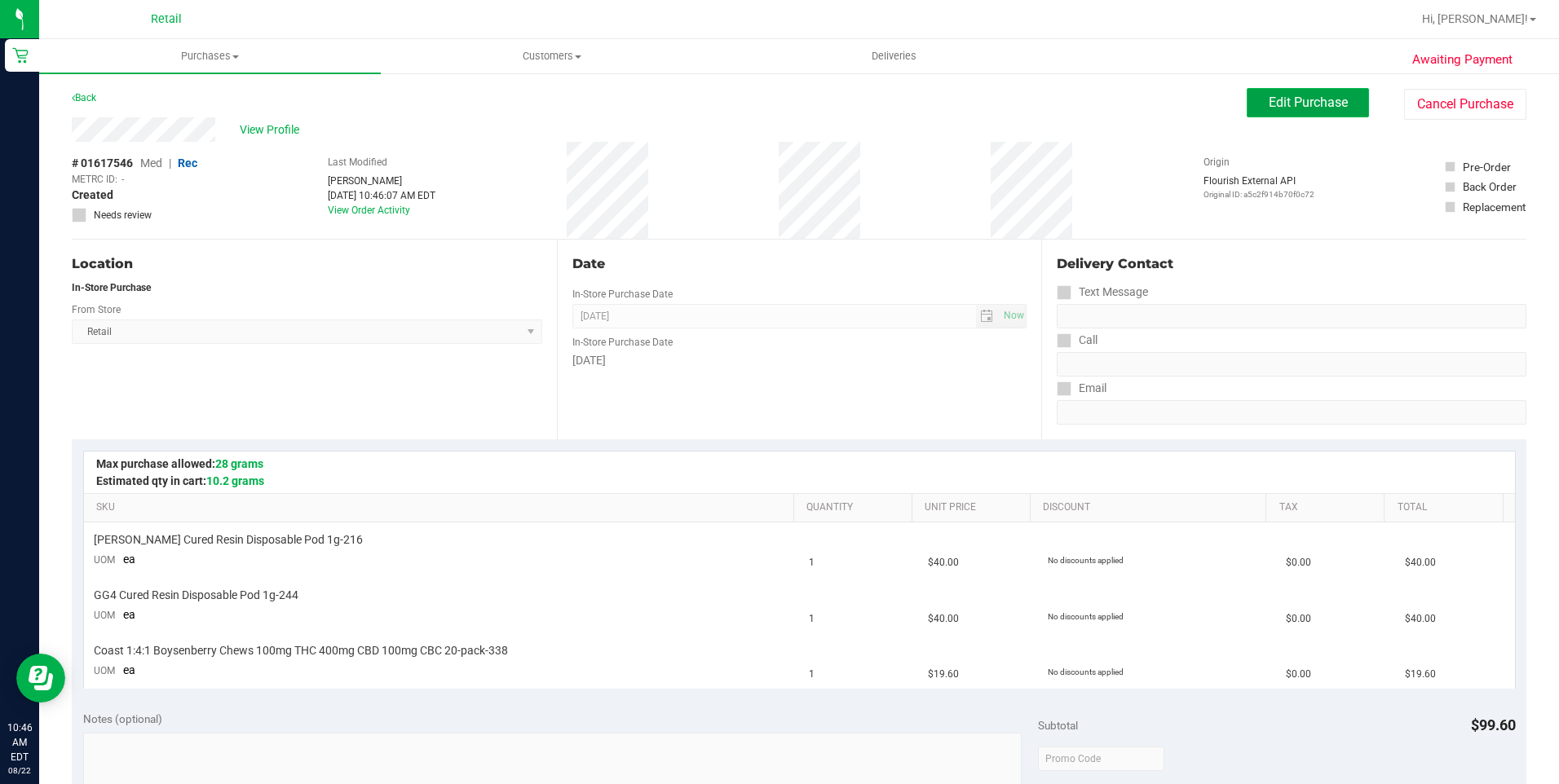
click at [1286, 102] on span "Edit Purchase" at bounding box center [1309, 102] width 79 height 16
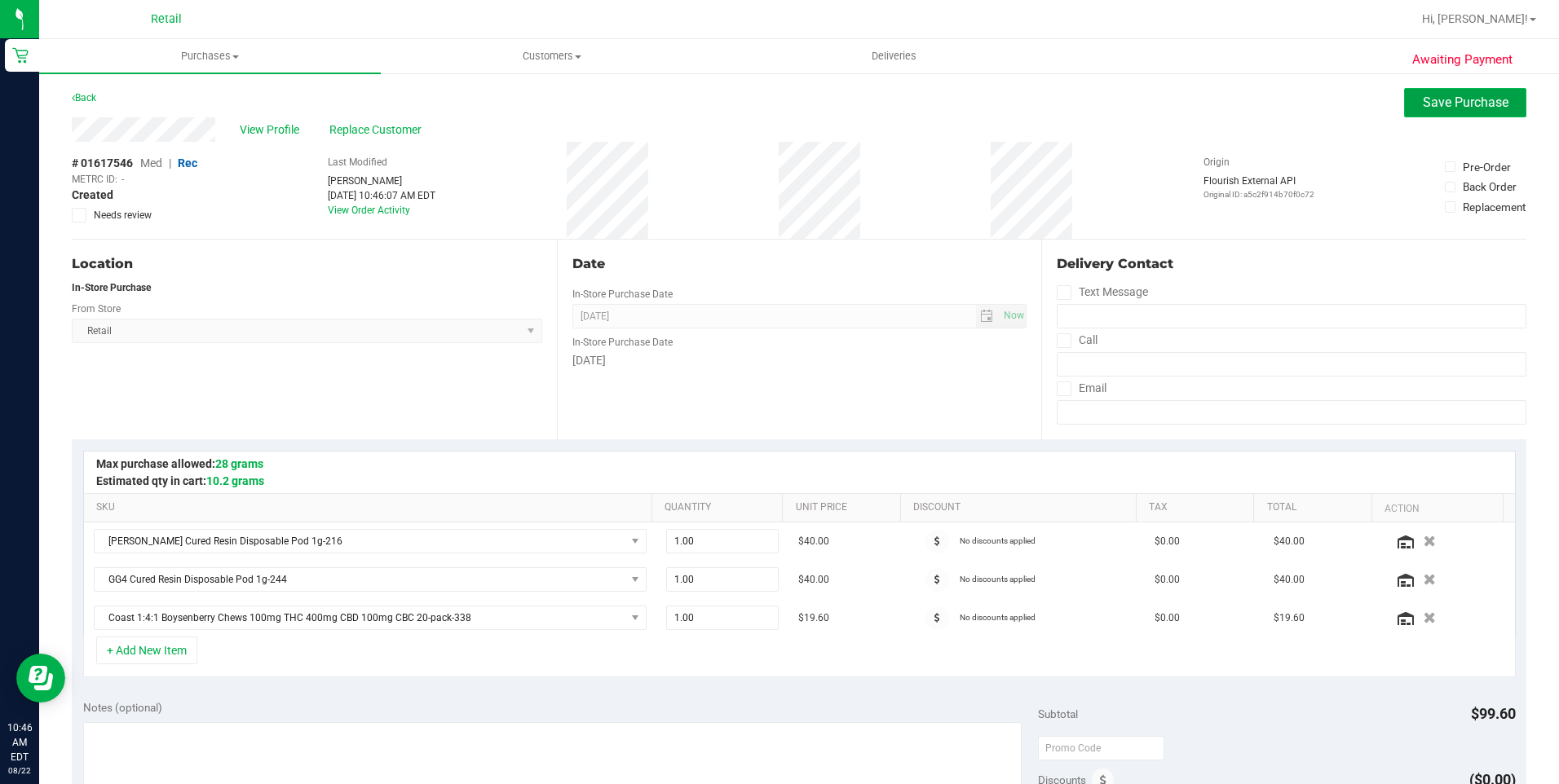
click at [1454, 94] on button "Save Purchase" at bounding box center [1465, 103] width 122 height 30
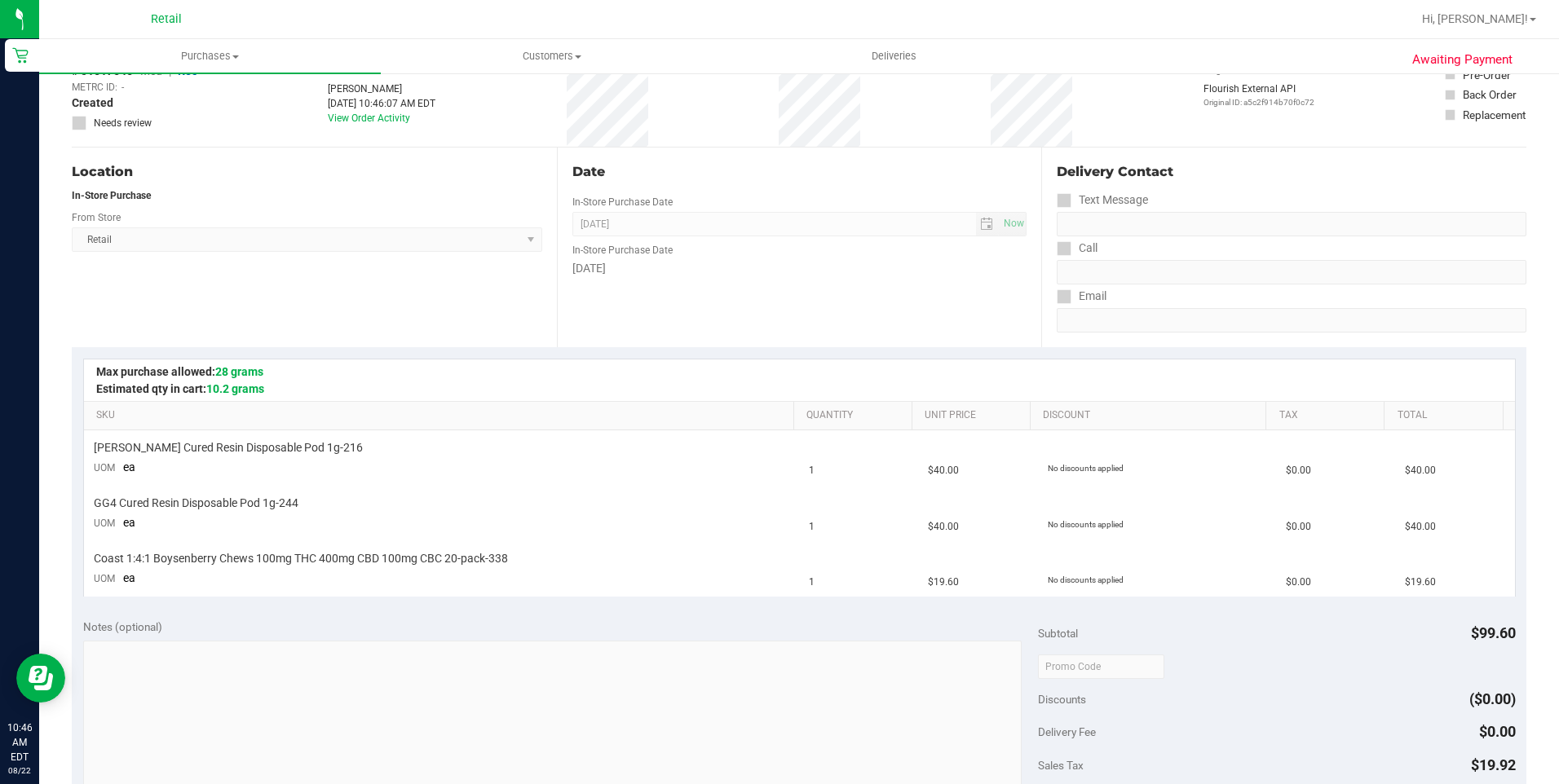
scroll to position [326, 0]
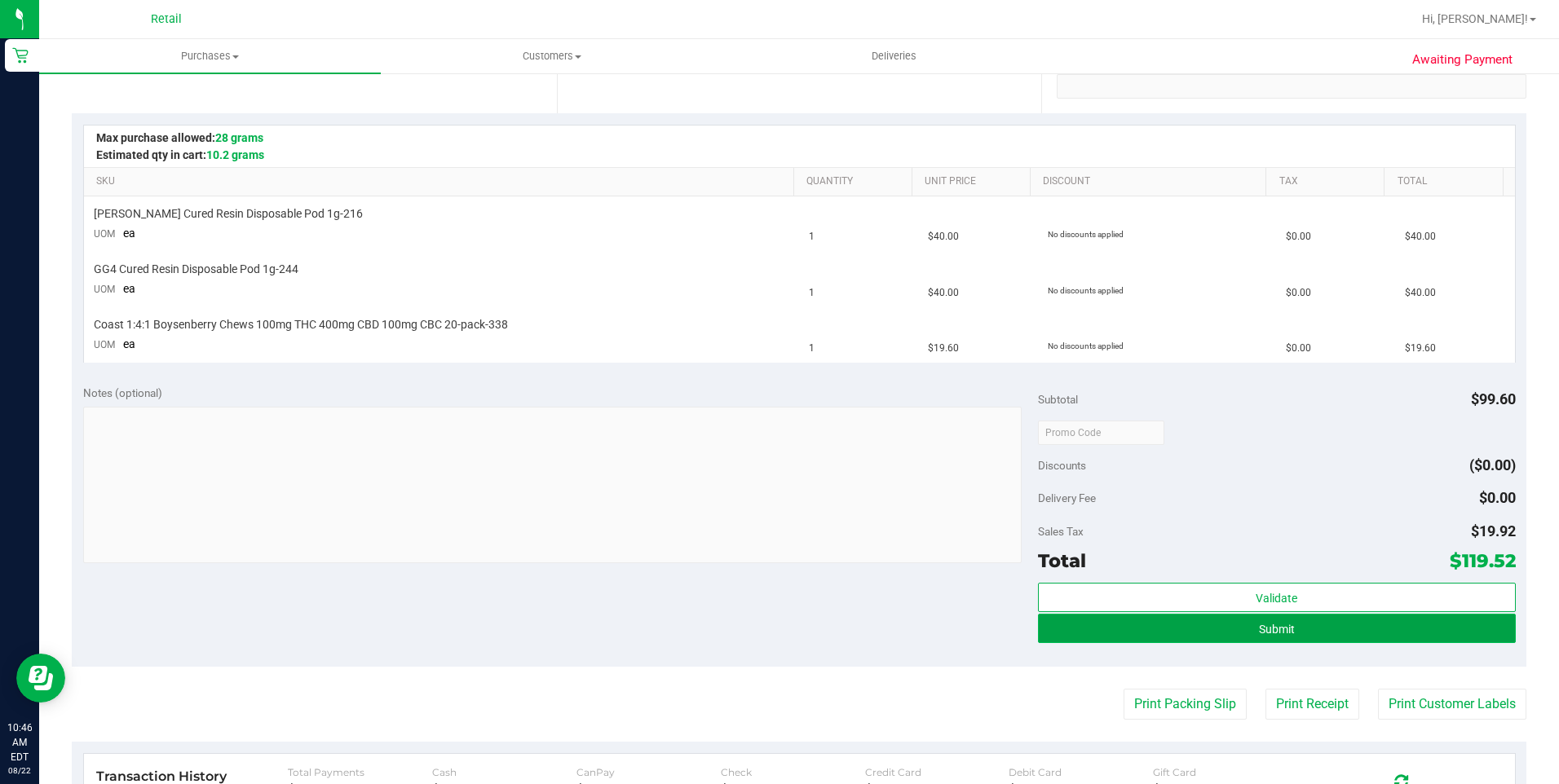
click at [1194, 627] on button "Submit" at bounding box center [1276, 629] width 477 height 30
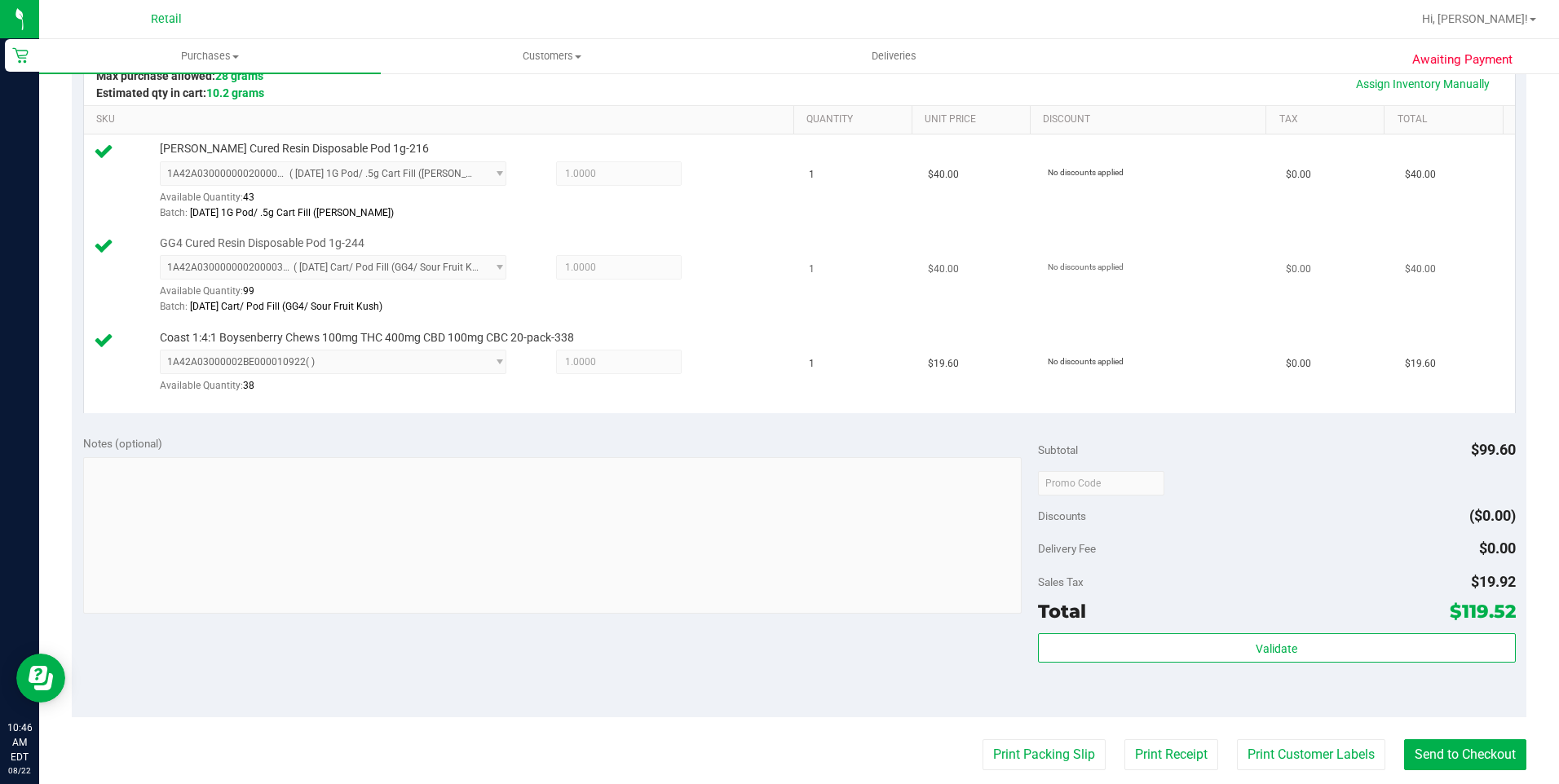
scroll to position [407, 0]
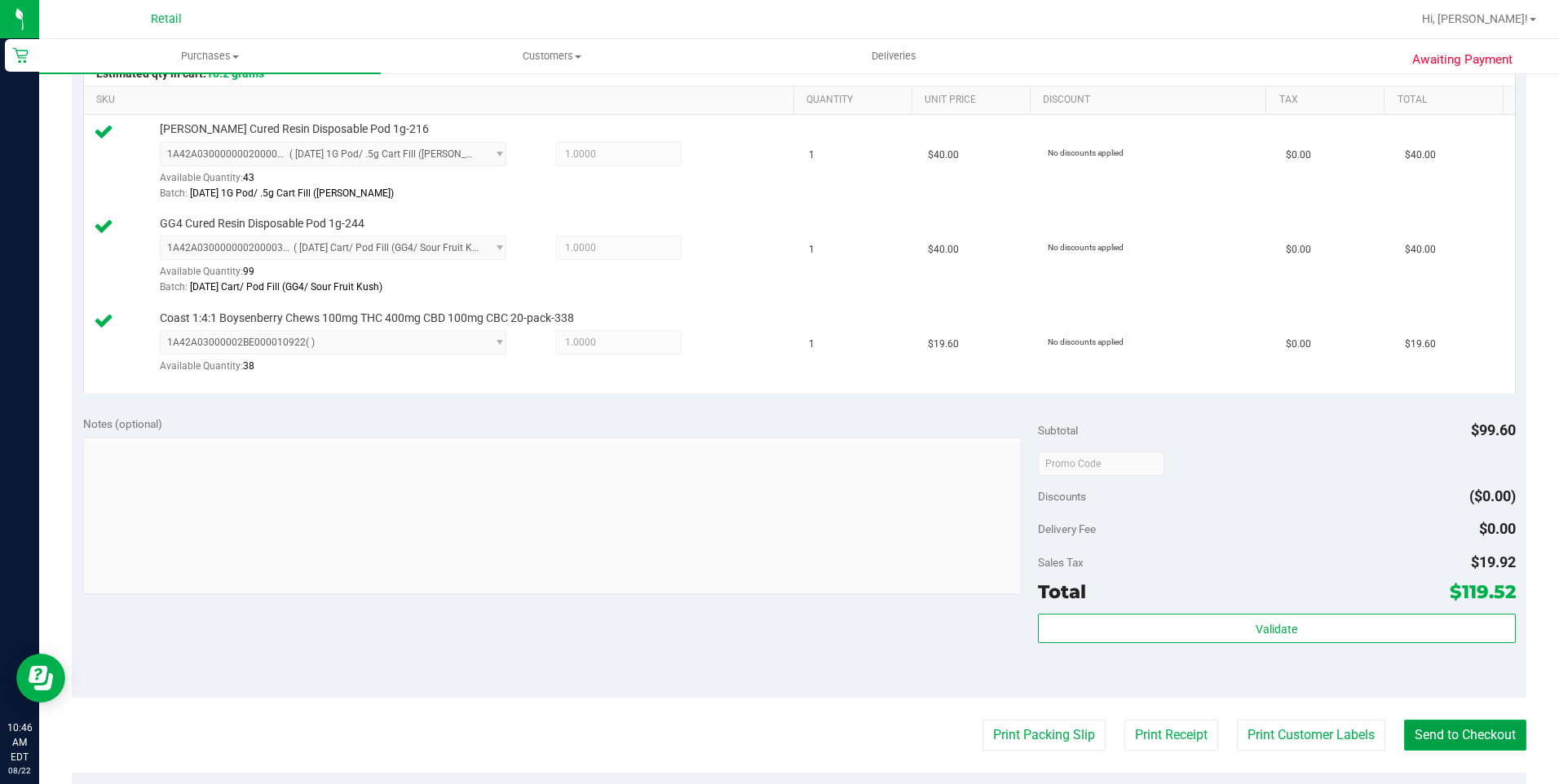
click at [1457, 746] on button "Send to Checkout" at bounding box center [1465, 736] width 122 height 31
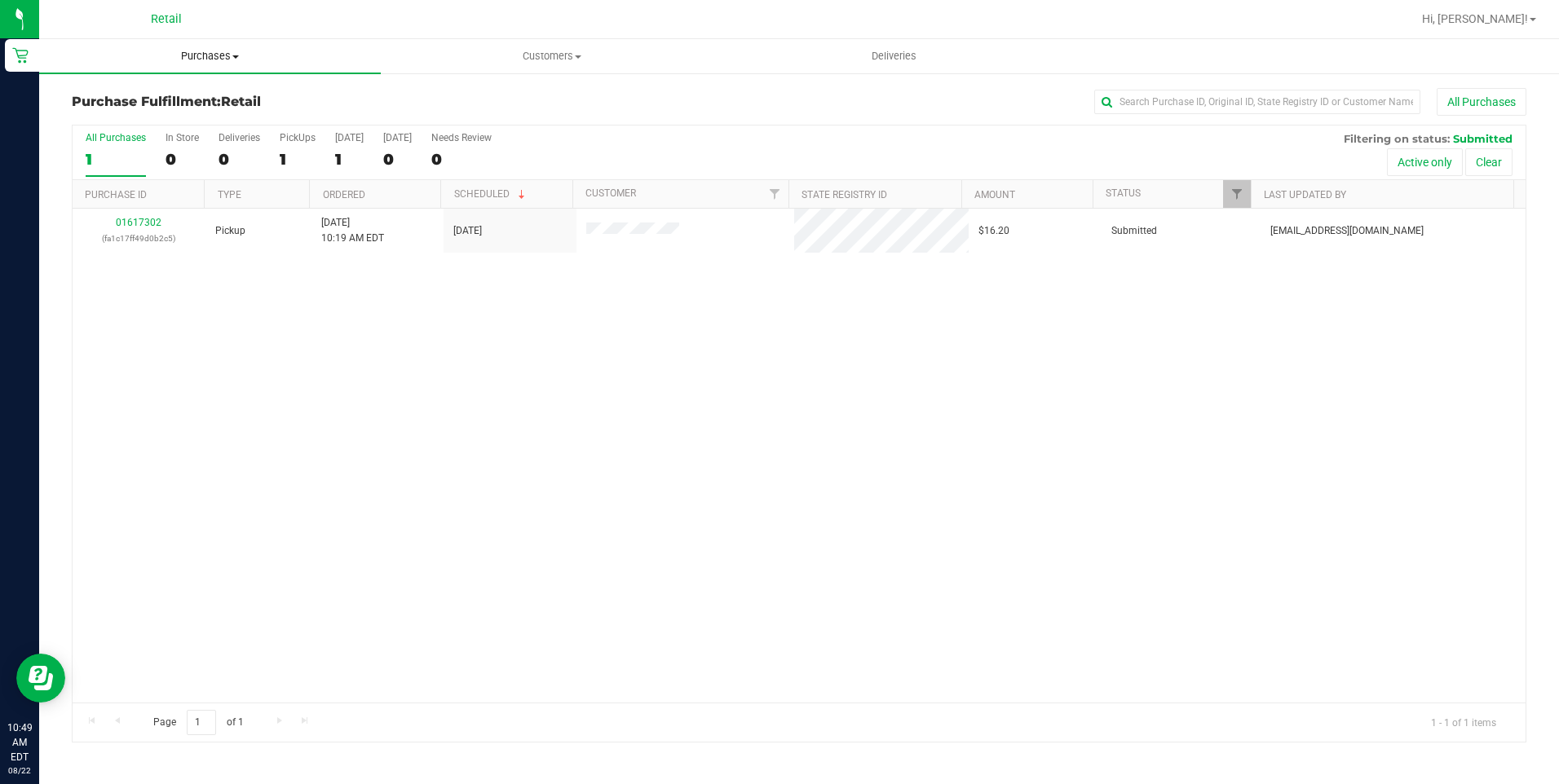
click at [226, 59] on span "Purchases" at bounding box center [210, 56] width 342 height 15
click at [185, 98] on span "Summary of purchases" at bounding box center [122, 98] width 167 height 14
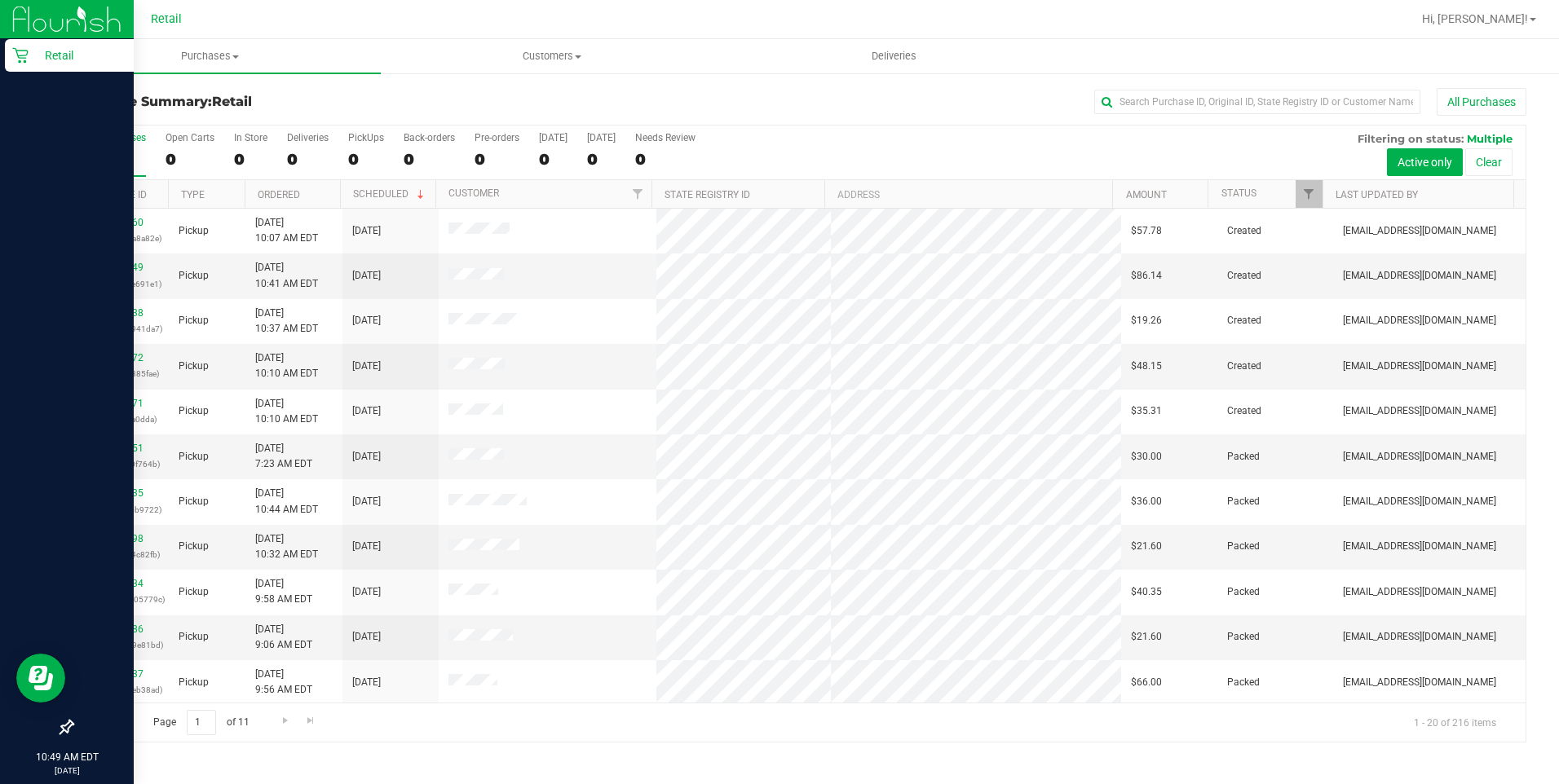
click at [27, 59] on icon at bounding box center [20, 55] width 17 height 17
click at [35, 59] on p "Retail" at bounding box center [78, 54] width 98 height 19
drag, startPoint x: 20, startPoint y: 57, endPoint x: 48, endPoint y: 61, distance: 28.3
click at [21, 57] on icon at bounding box center [20, 55] width 17 height 17
click at [18, 59] on icon at bounding box center [20, 55] width 17 height 17
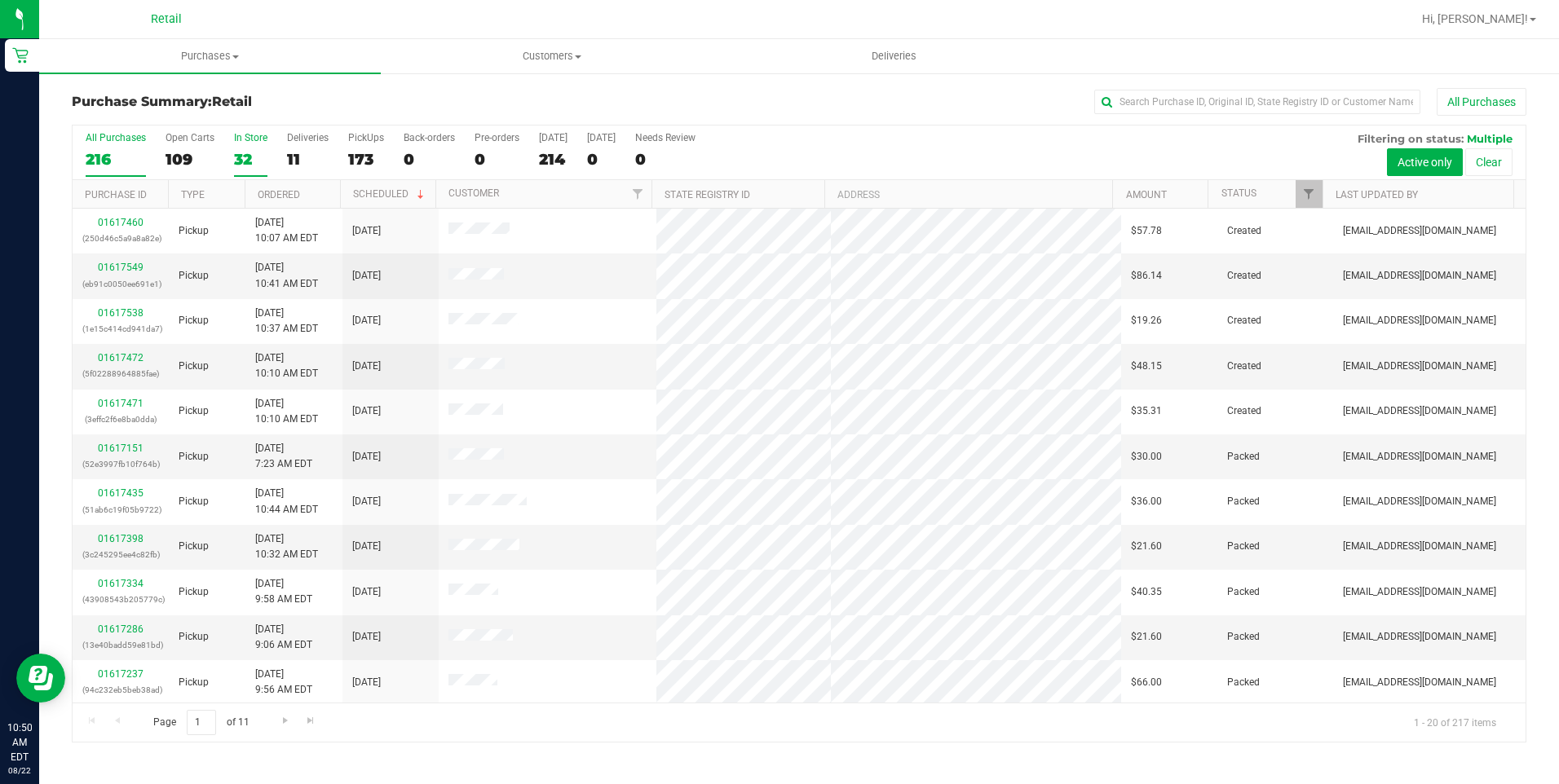
click at [255, 152] on div "32" at bounding box center [250, 159] width 33 height 18
click at [0, 0] on input "In Store 32" at bounding box center [0, 0] width 0 height 0
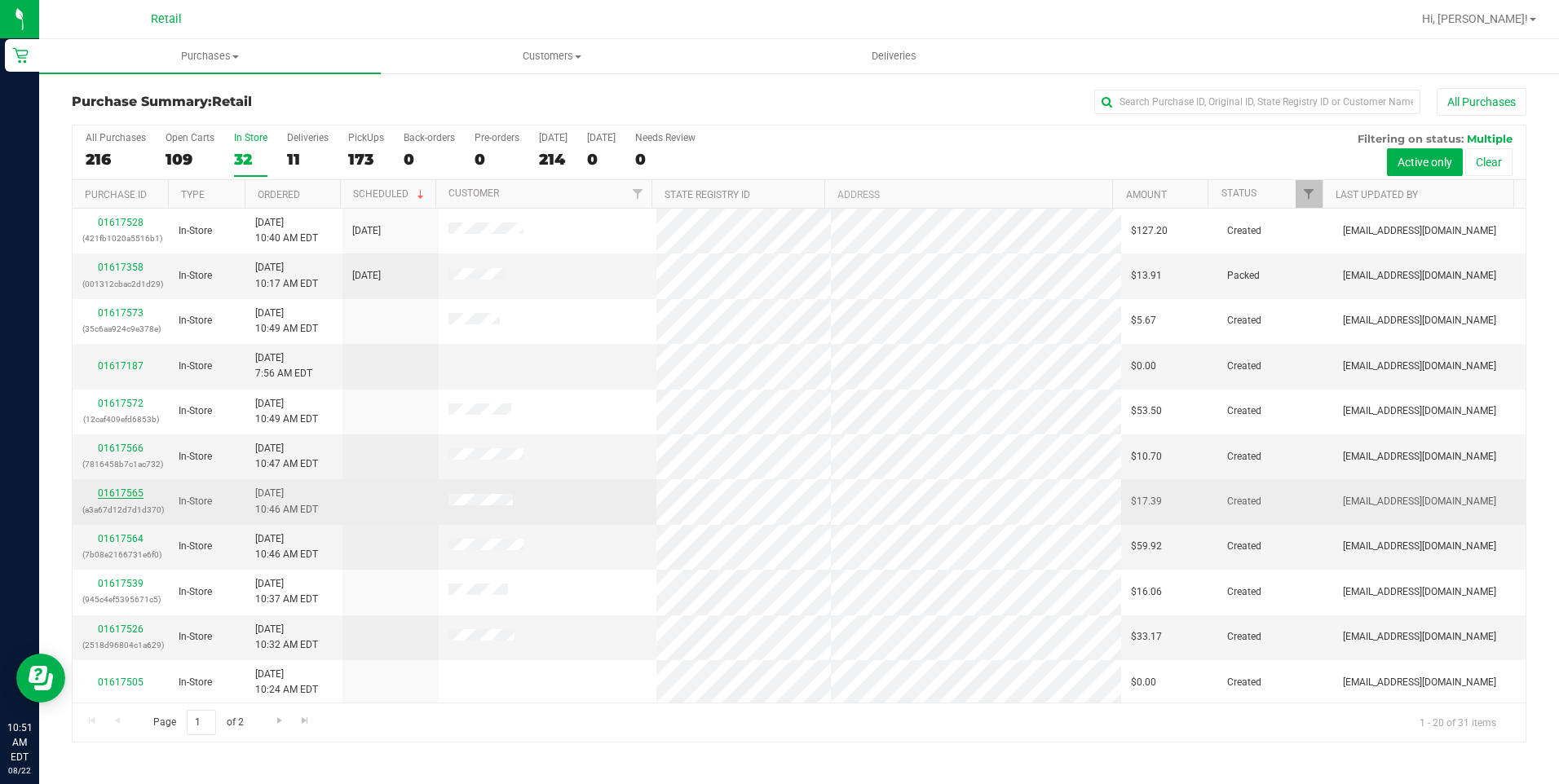
click at [119, 495] on link "01617565" at bounding box center [120, 493] width 45 height 11
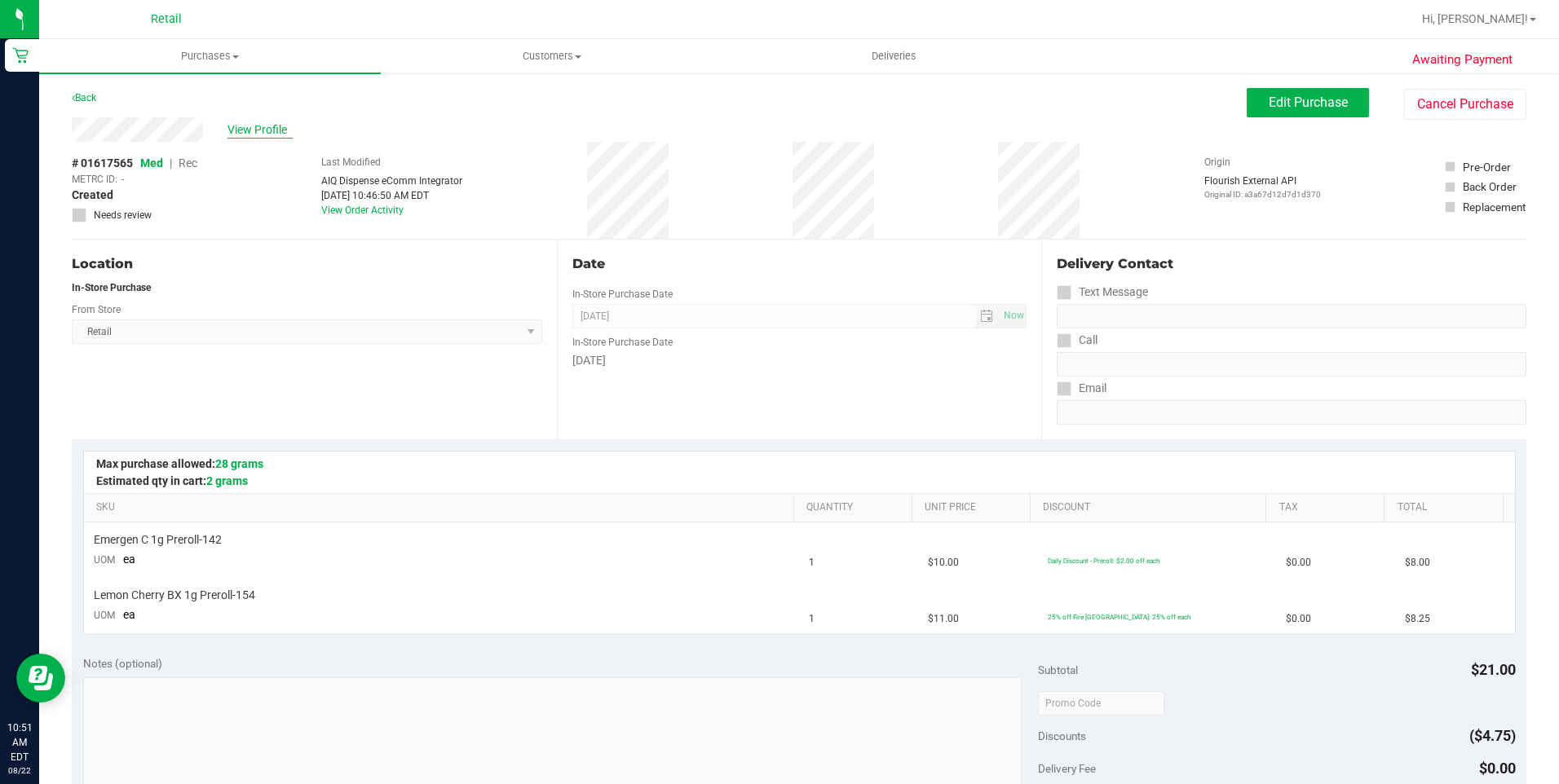
click at [261, 137] on span "View Profile" at bounding box center [260, 130] width 66 height 18
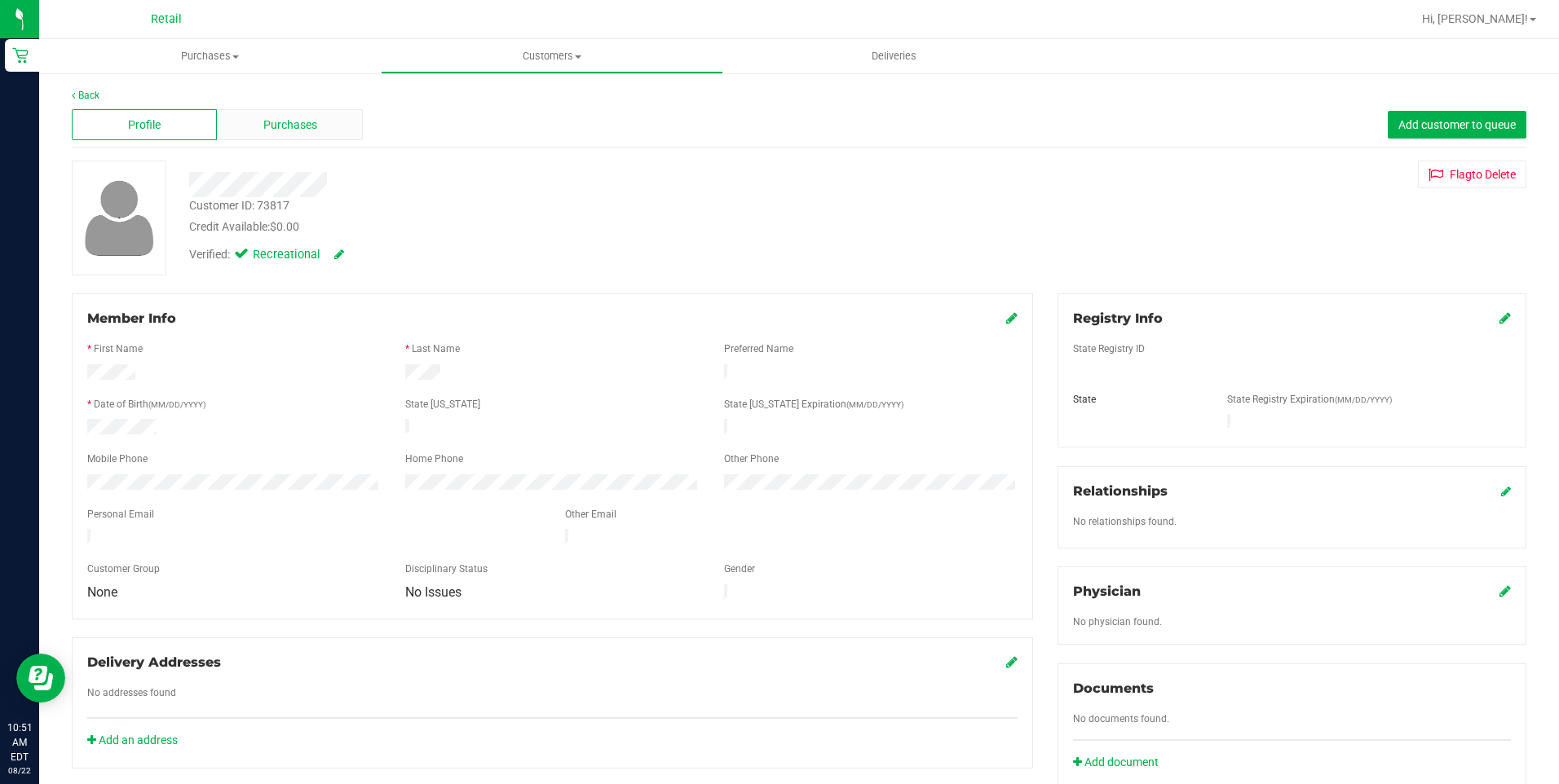
click at [318, 117] on div "Purchases" at bounding box center [289, 125] width 145 height 31
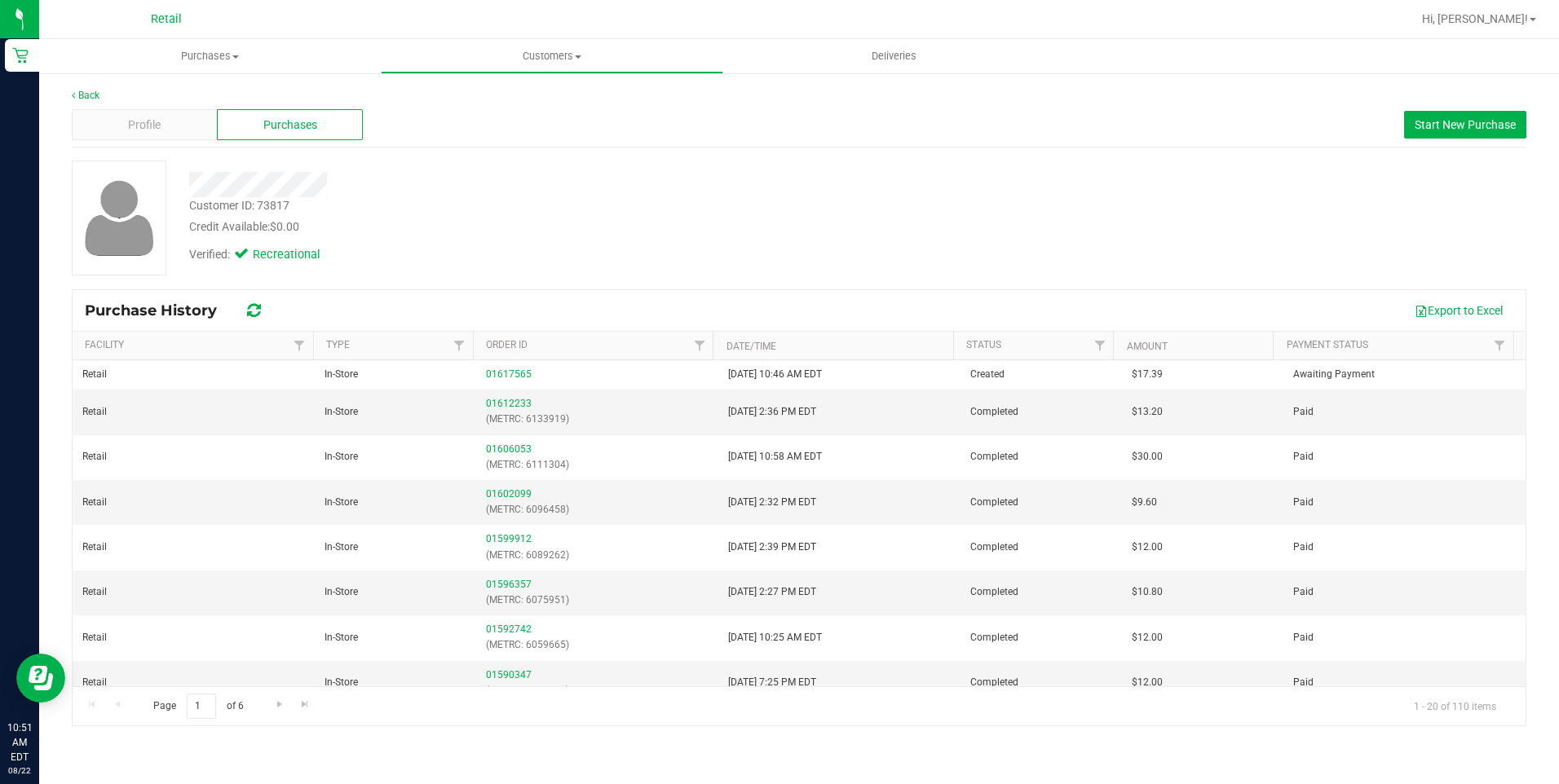
click at [101, 96] on div "Back" at bounding box center [799, 95] width 1455 height 15
click at [92, 95] on link "Back" at bounding box center [86, 95] width 28 height 11
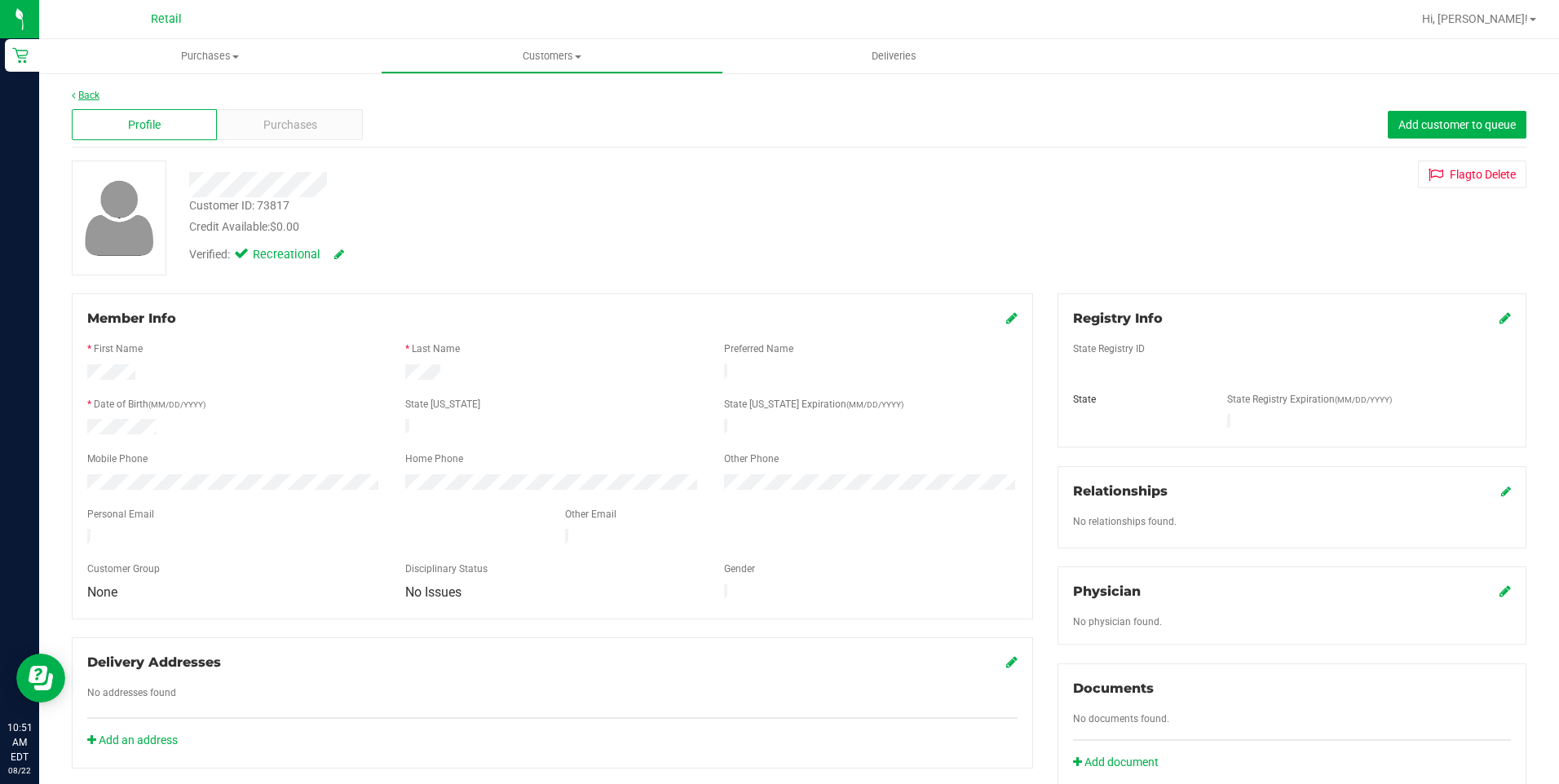
click at [77, 98] on link "Back" at bounding box center [86, 95] width 28 height 11
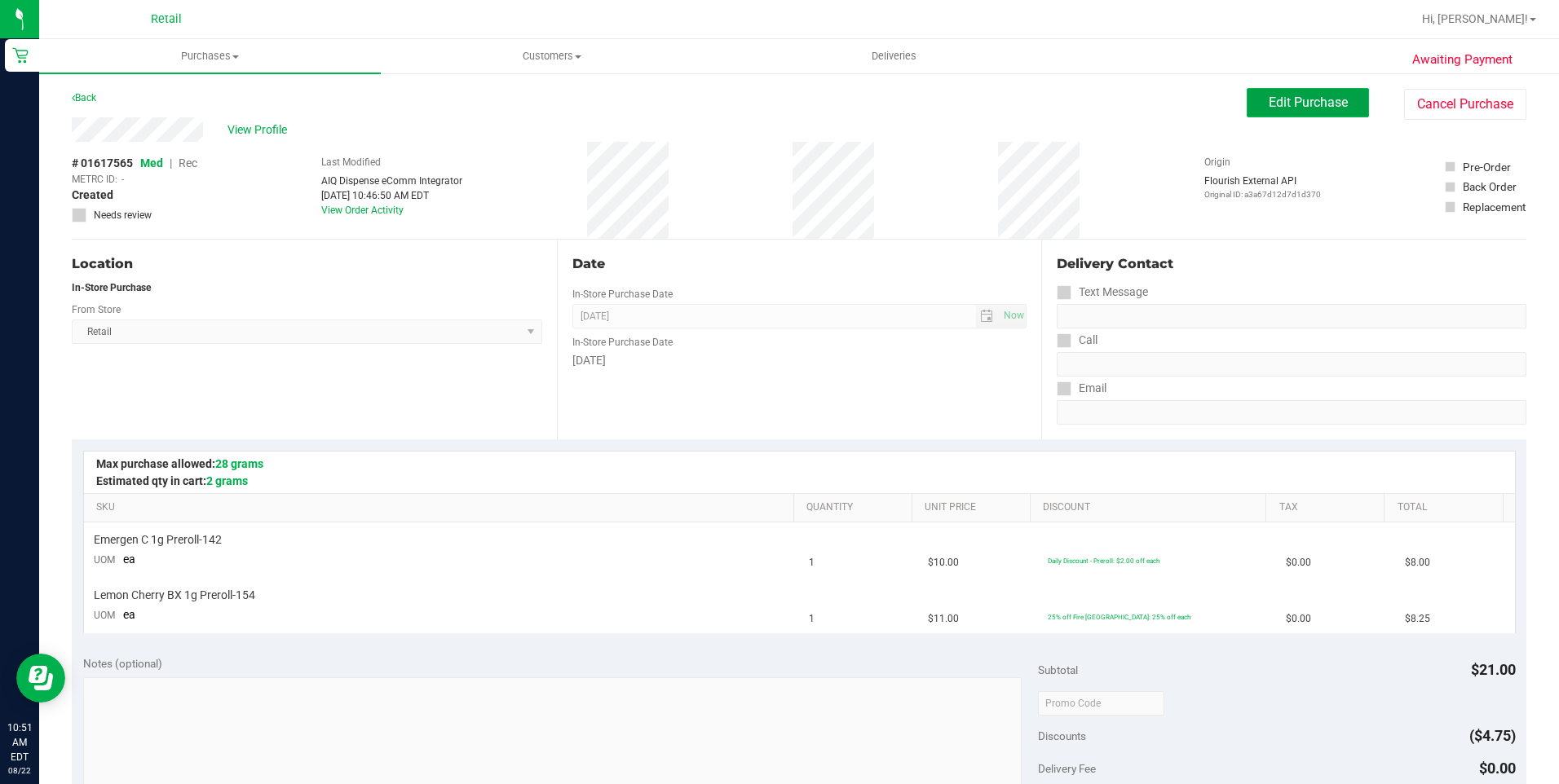
click at [1247, 95] on button "Edit Purchase" at bounding box center [1308, 103] width 122 height 30
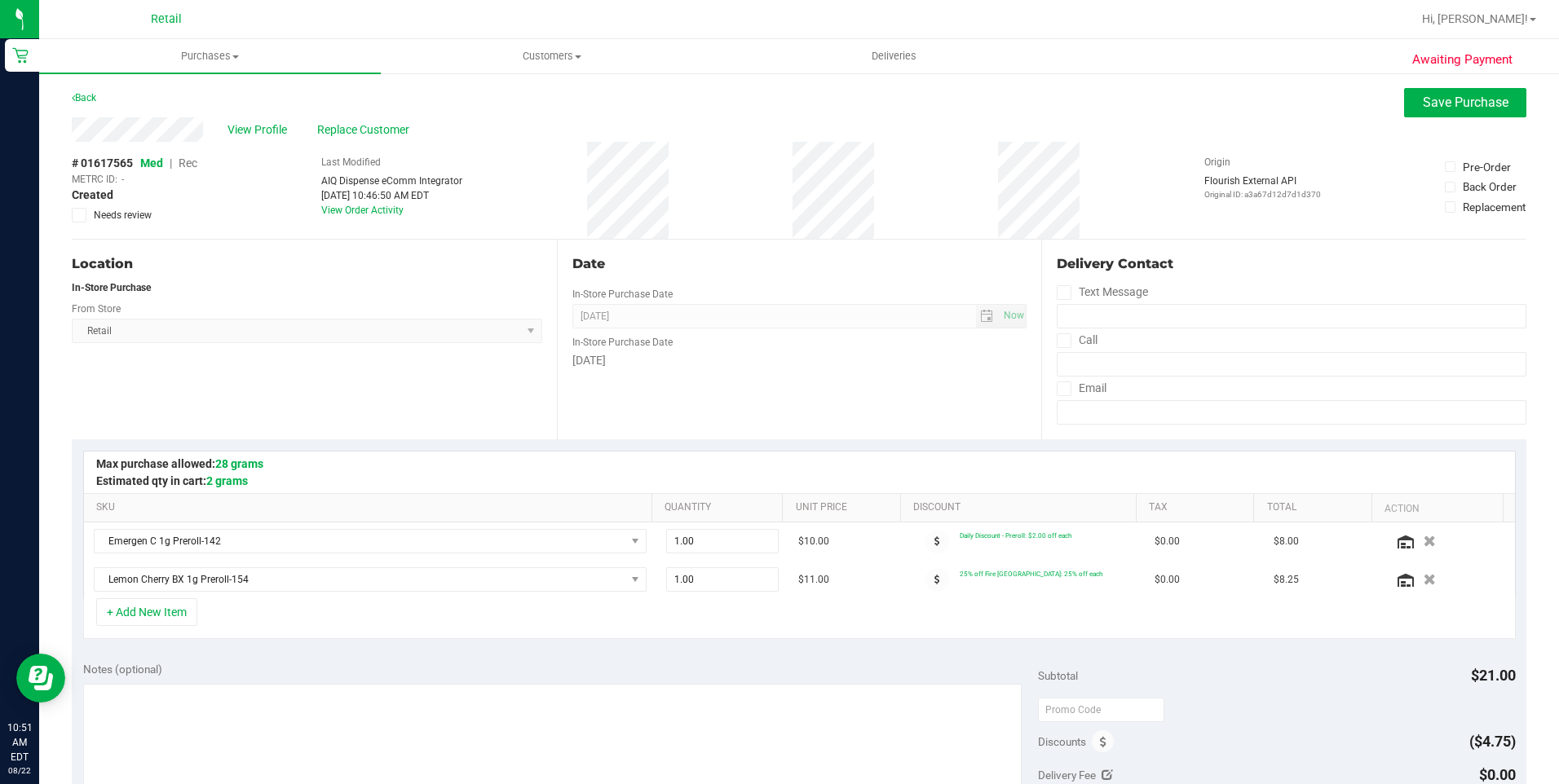
click at [191, 158] on span "Rec" at bounding box center [187, 163] width 18 height 13
click at [1501, 101] on button "Save Purchase" at bounding box center [1465, 103] width 122 height 30
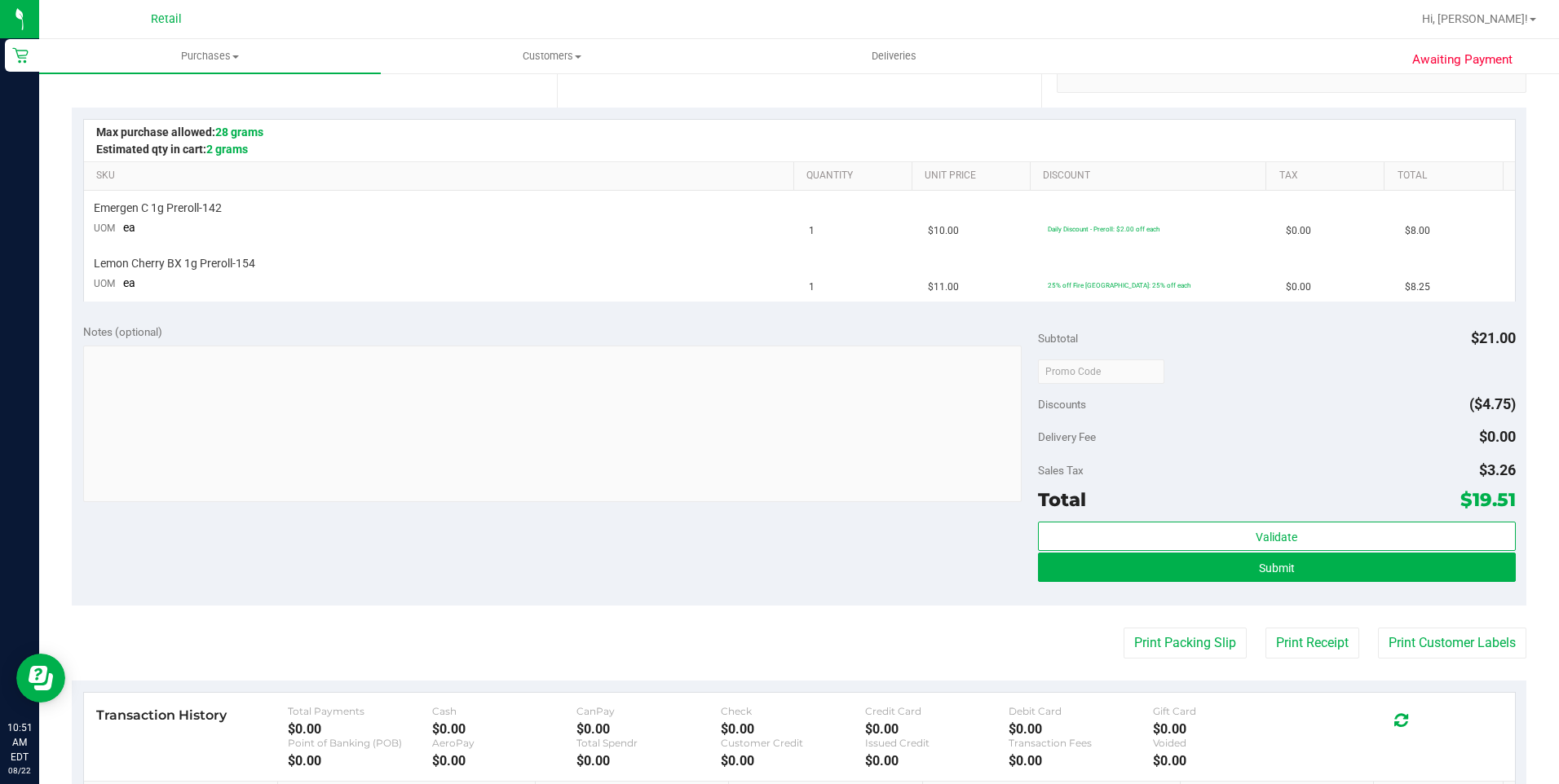
scroll to position [407, 0]
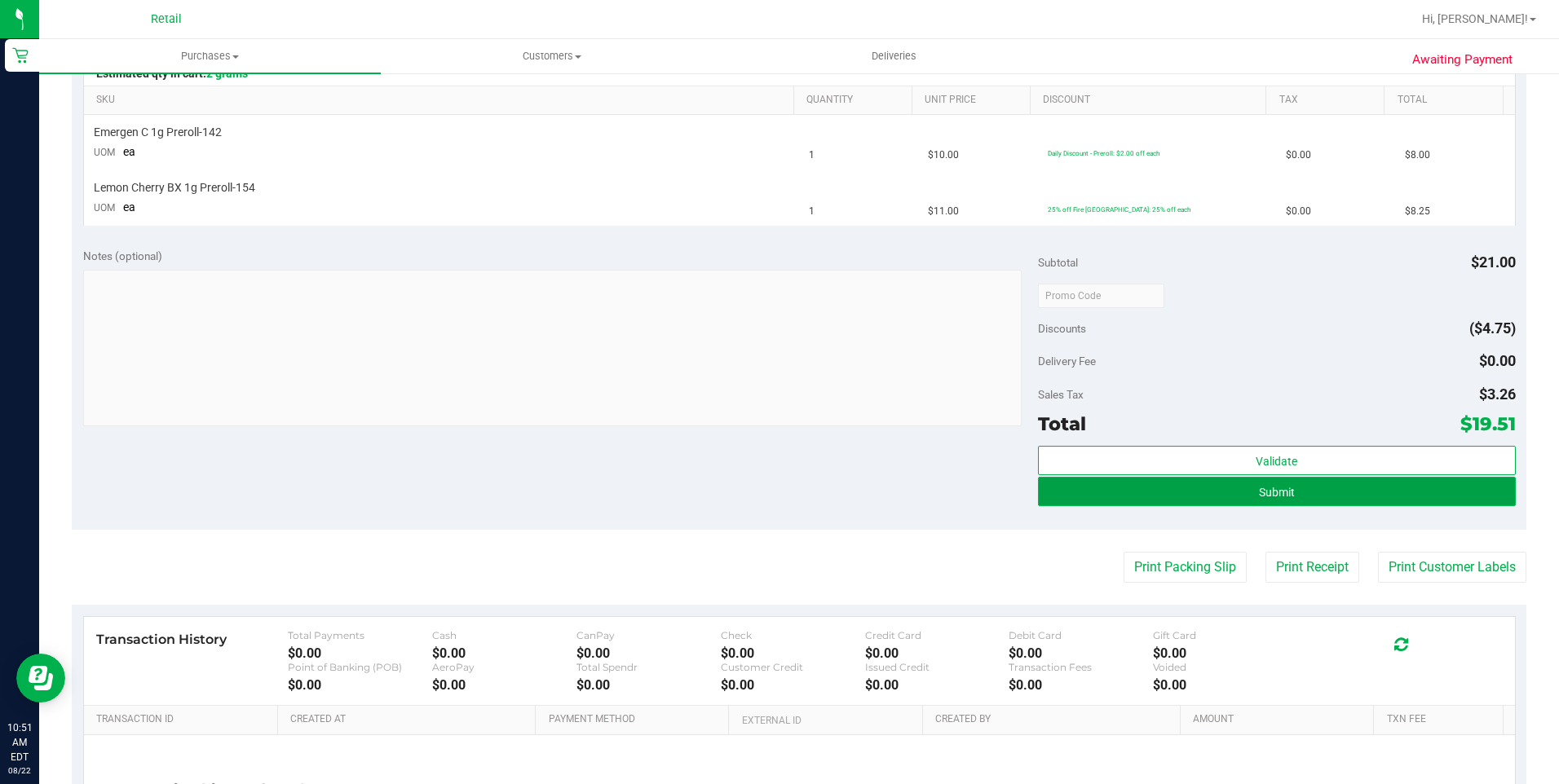
click at [1191, 490] on button "Submit" at bounding box center [1276, 492] width 477 height 30
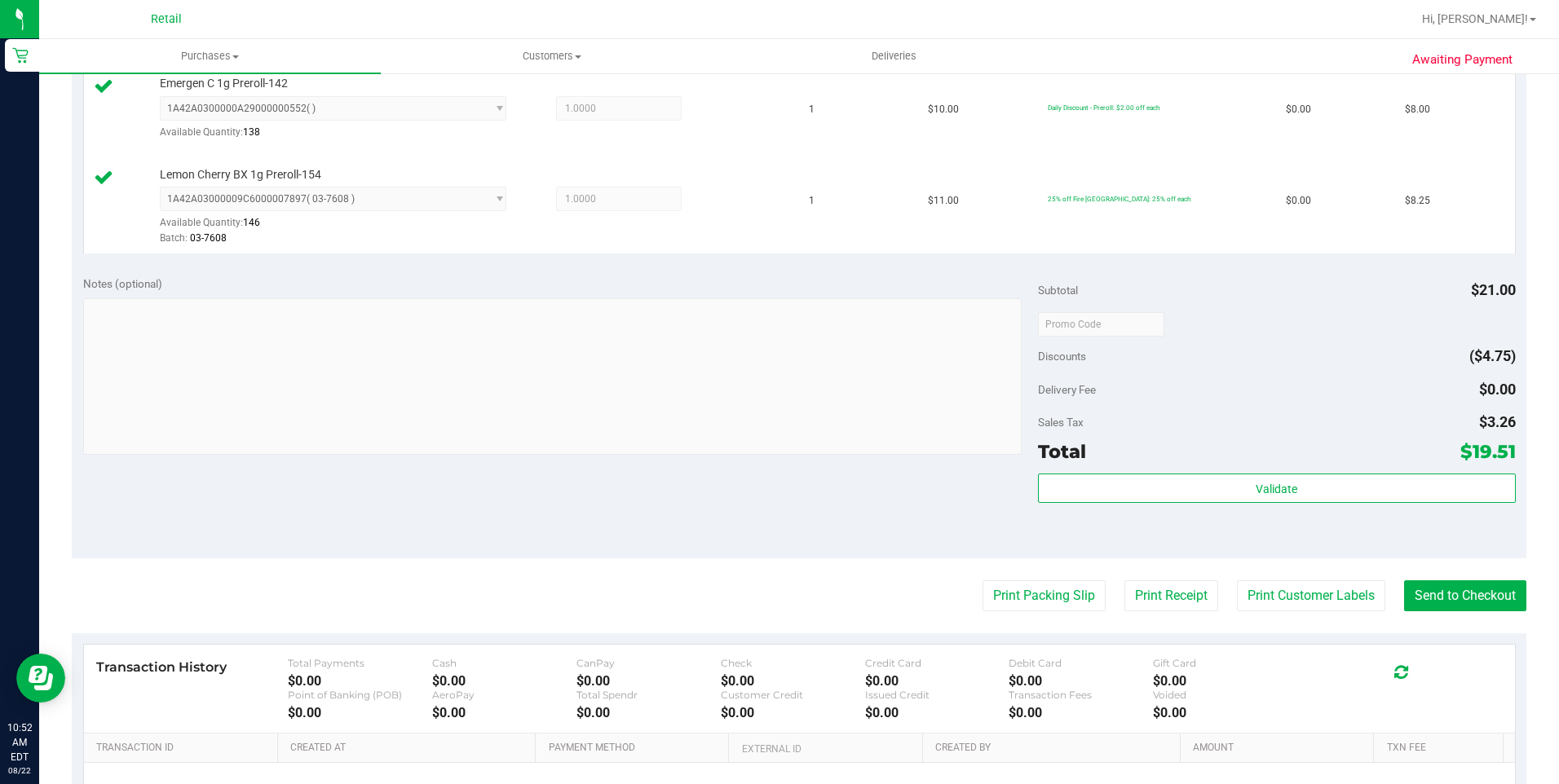
scroll to position [640, 0]
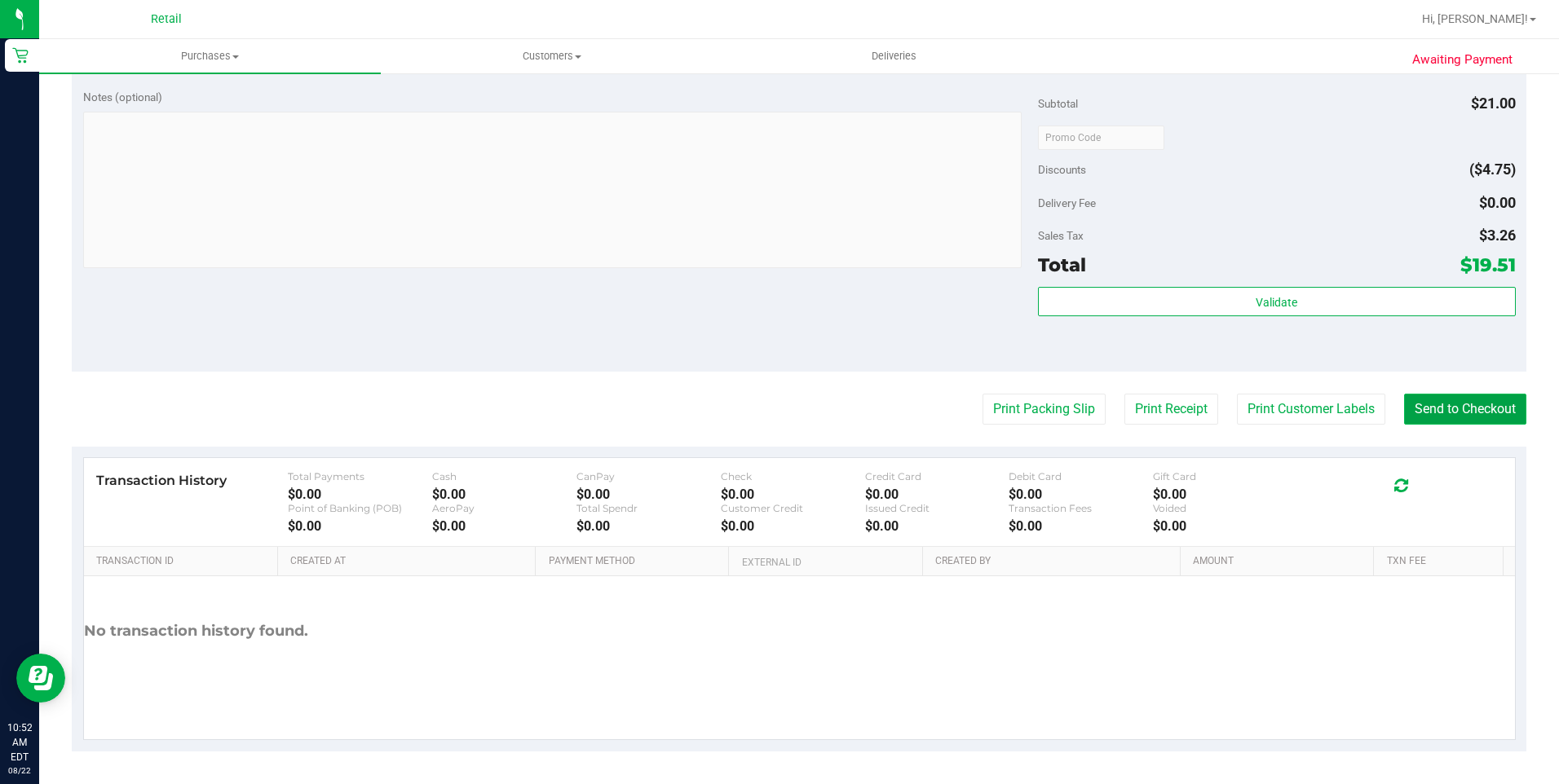
click at [1473, 405] on button "Send to Checkout" at bounding box center [1465, 409] width 122 height 31
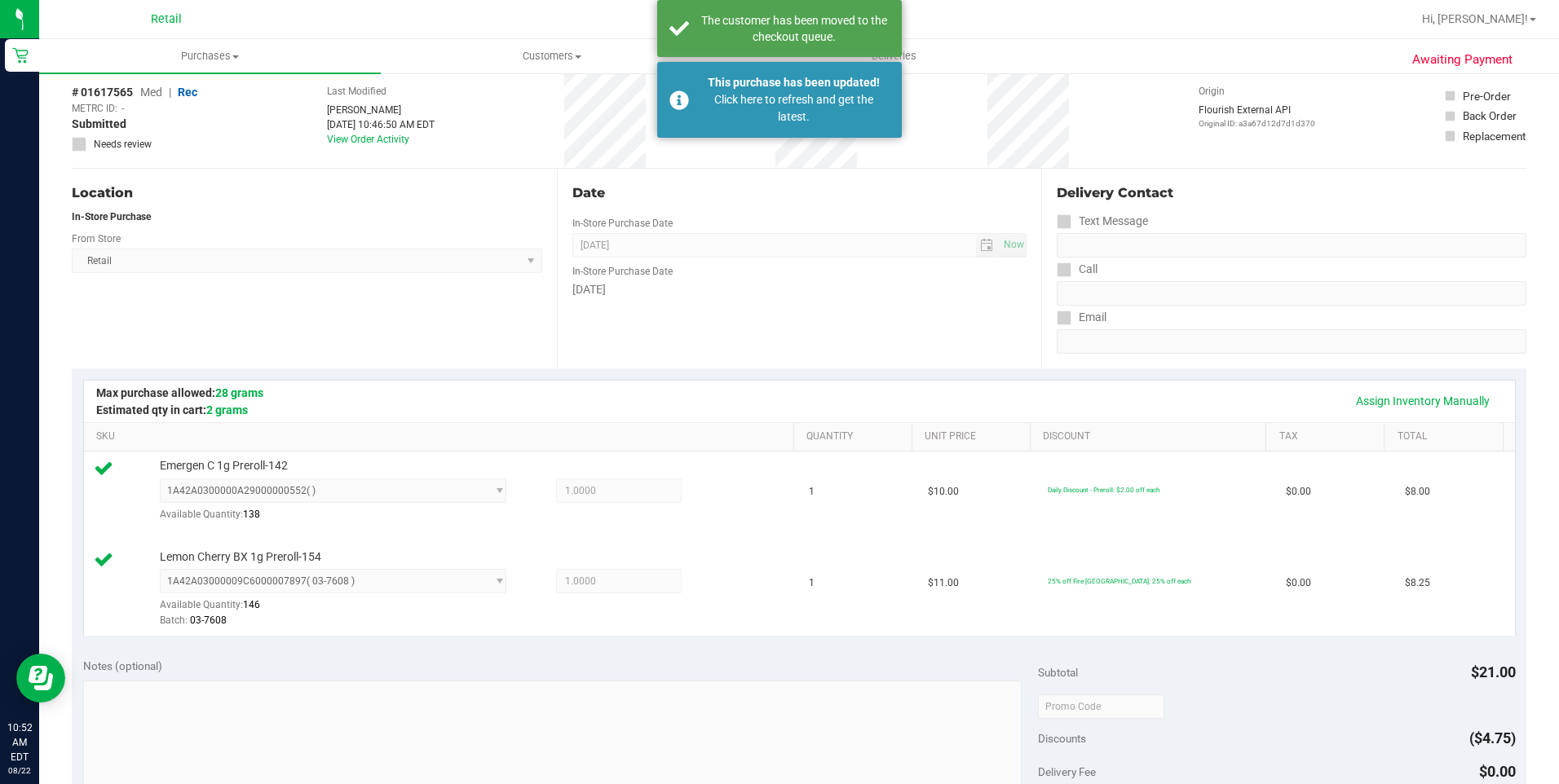
scroll to position [69, 0]
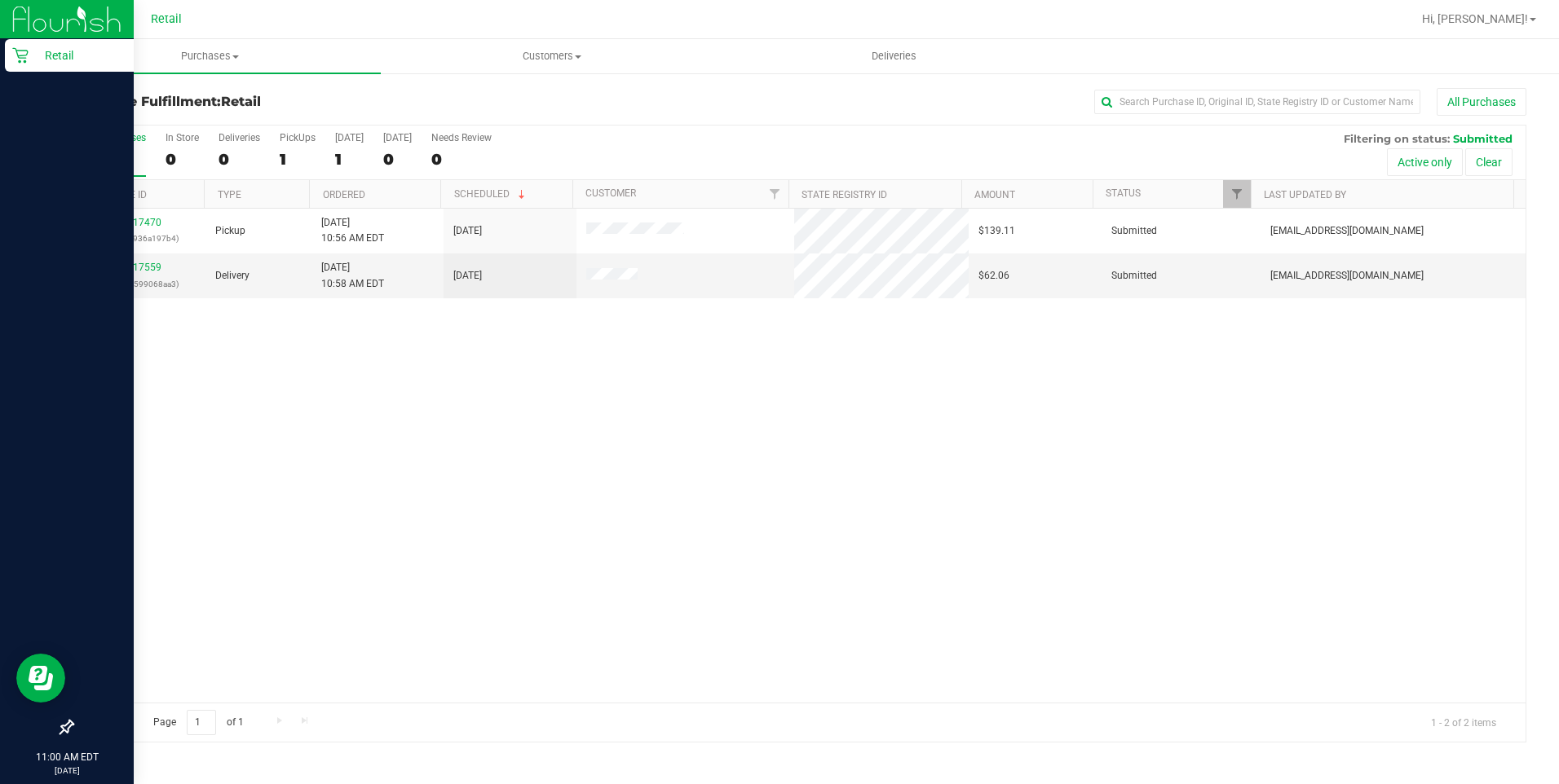
click at [33, 54] on p "Retail" at bounding box center [78, 54] width 98 height 19
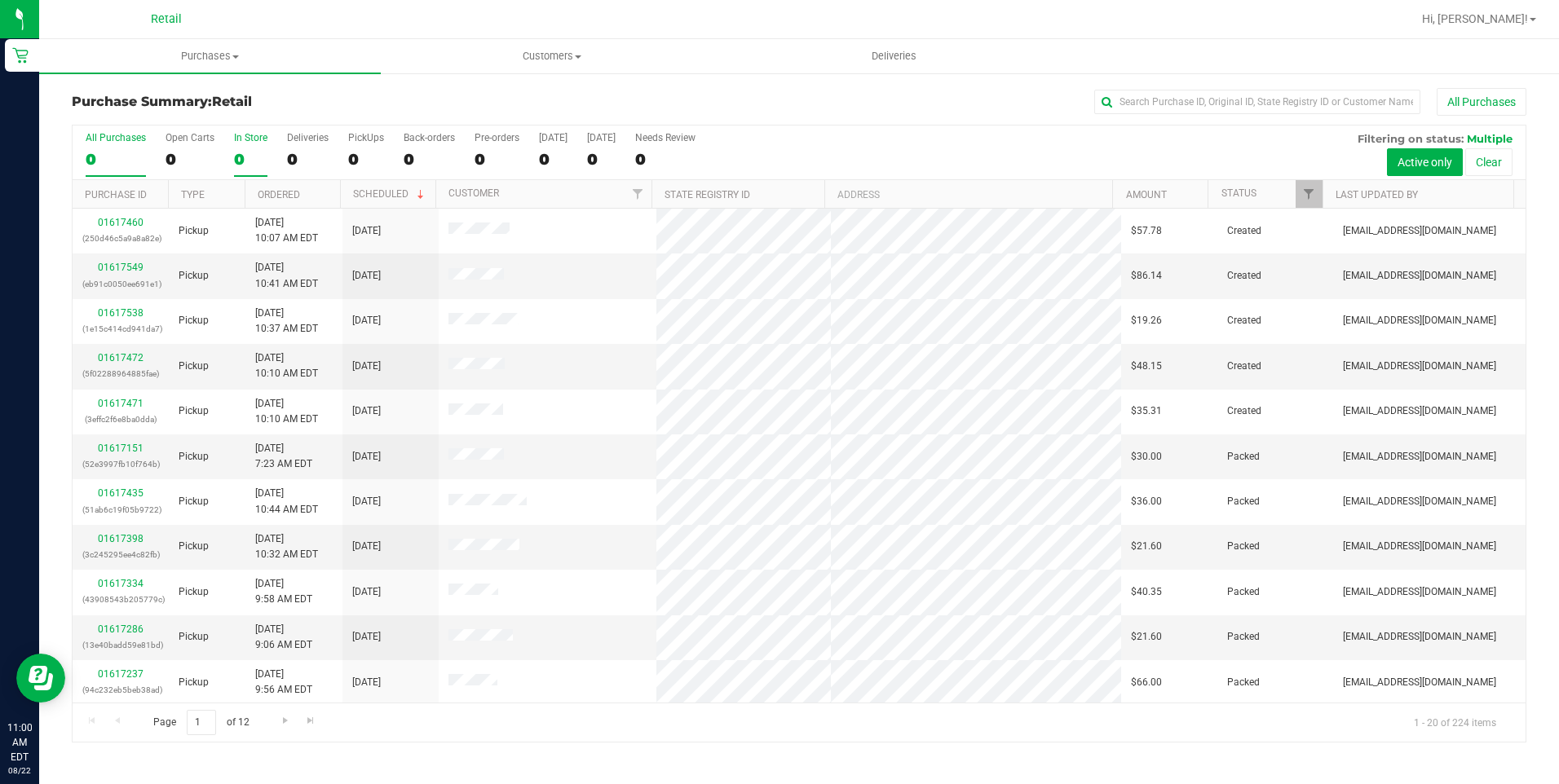
click at [254, 144] on label "In Store 0" at bounding box center [250, 154] width 33 height 45
click at [0, 0] on input "In Store 0" at bounding box center [0, 0] width 0 height 0
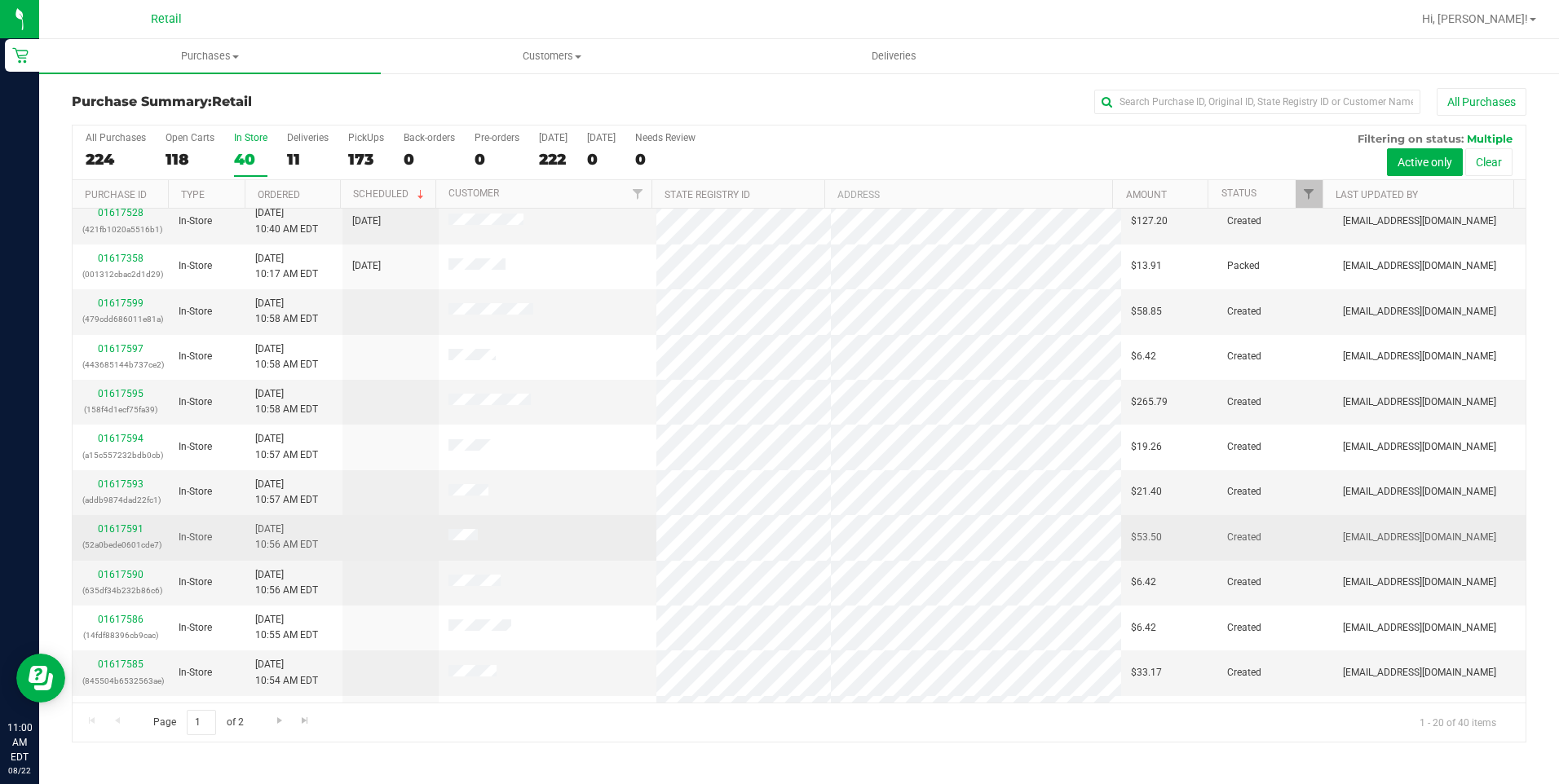
scroll to position [81, 0]
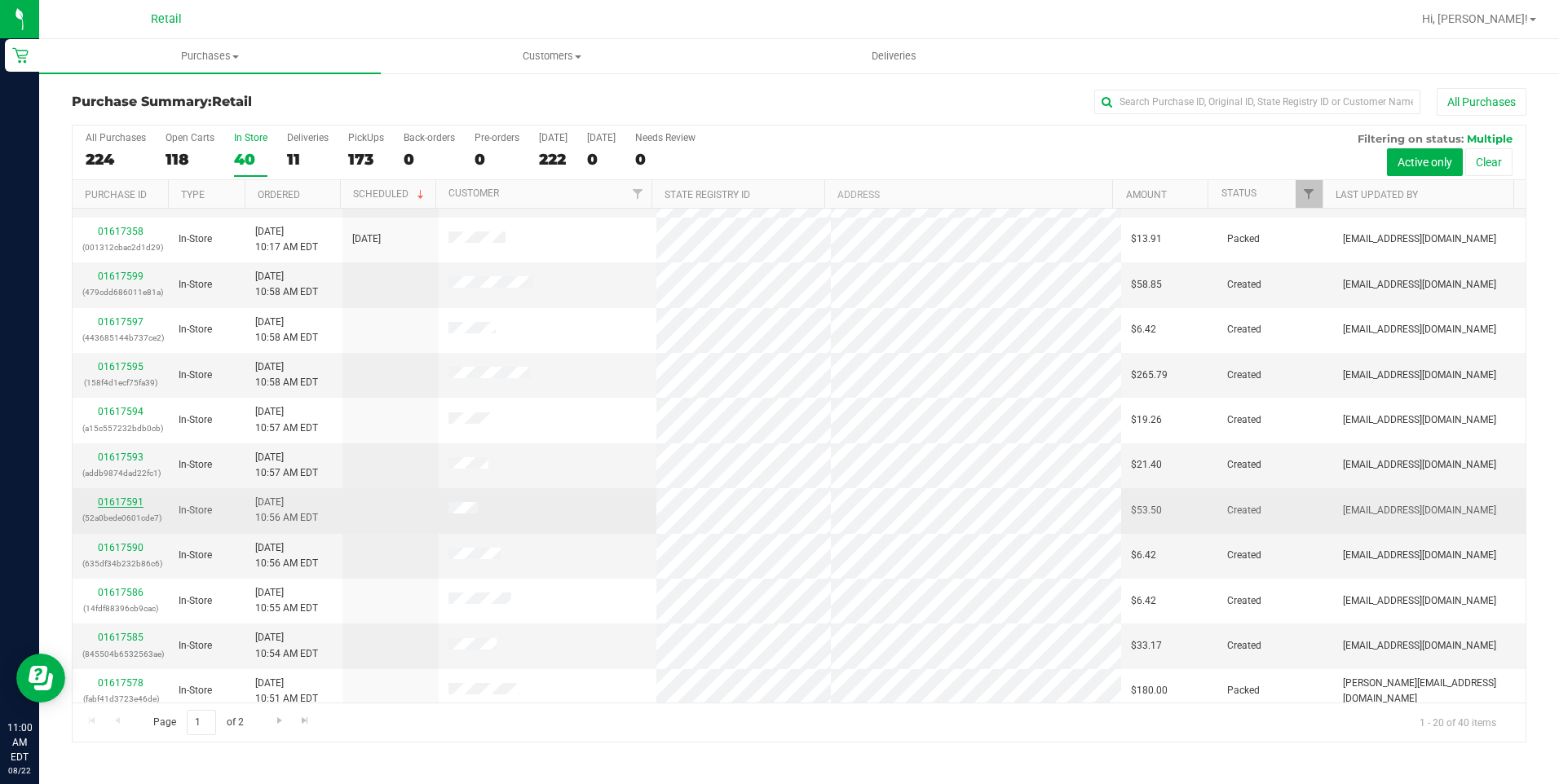
click at [122, 500] on link "01617591" at bounding box center [120, 502] width 45 height 11
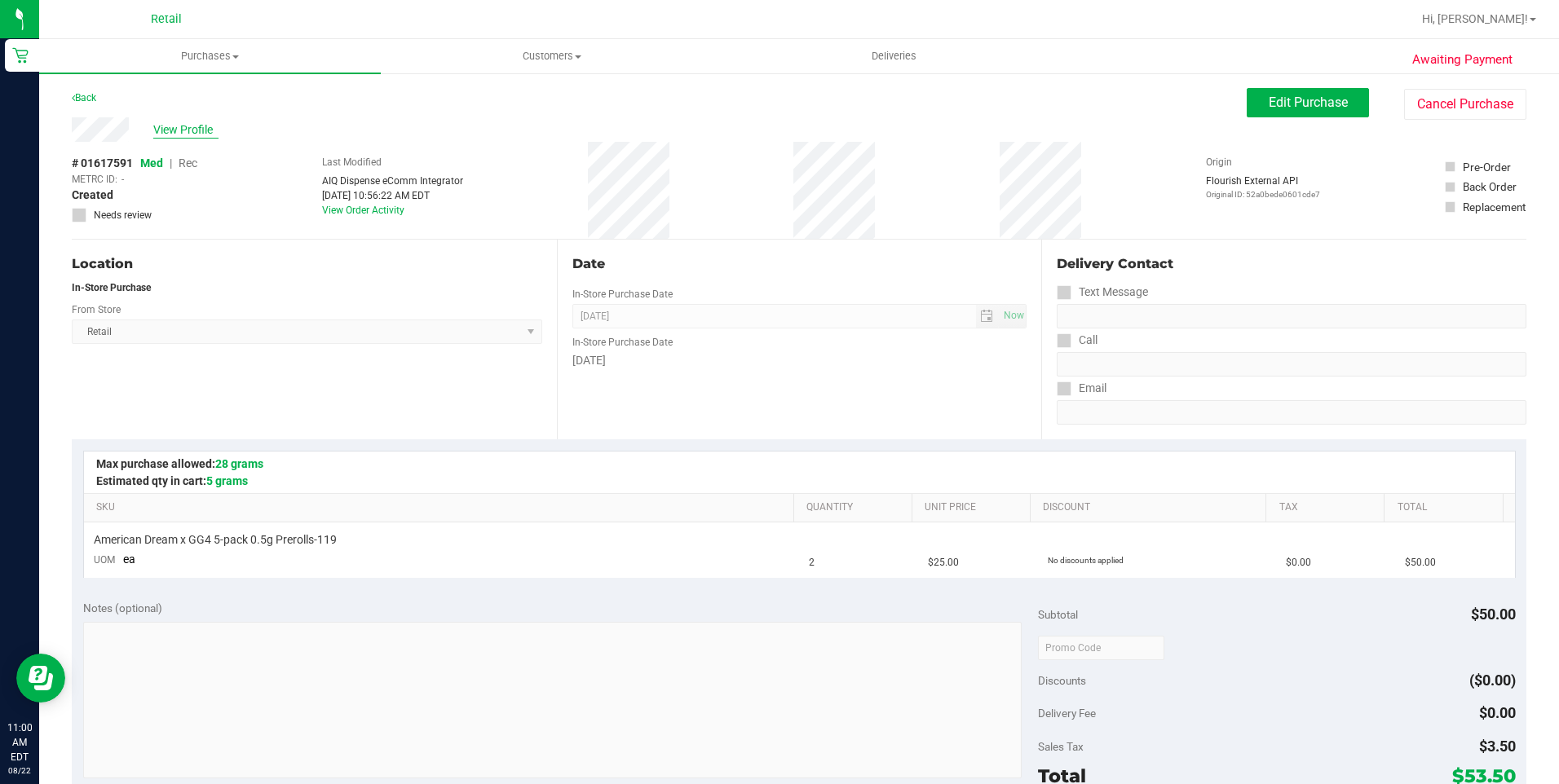
click at [169, 134] on span "View Profile" at bounding box center [186, 130] width 66 height 18
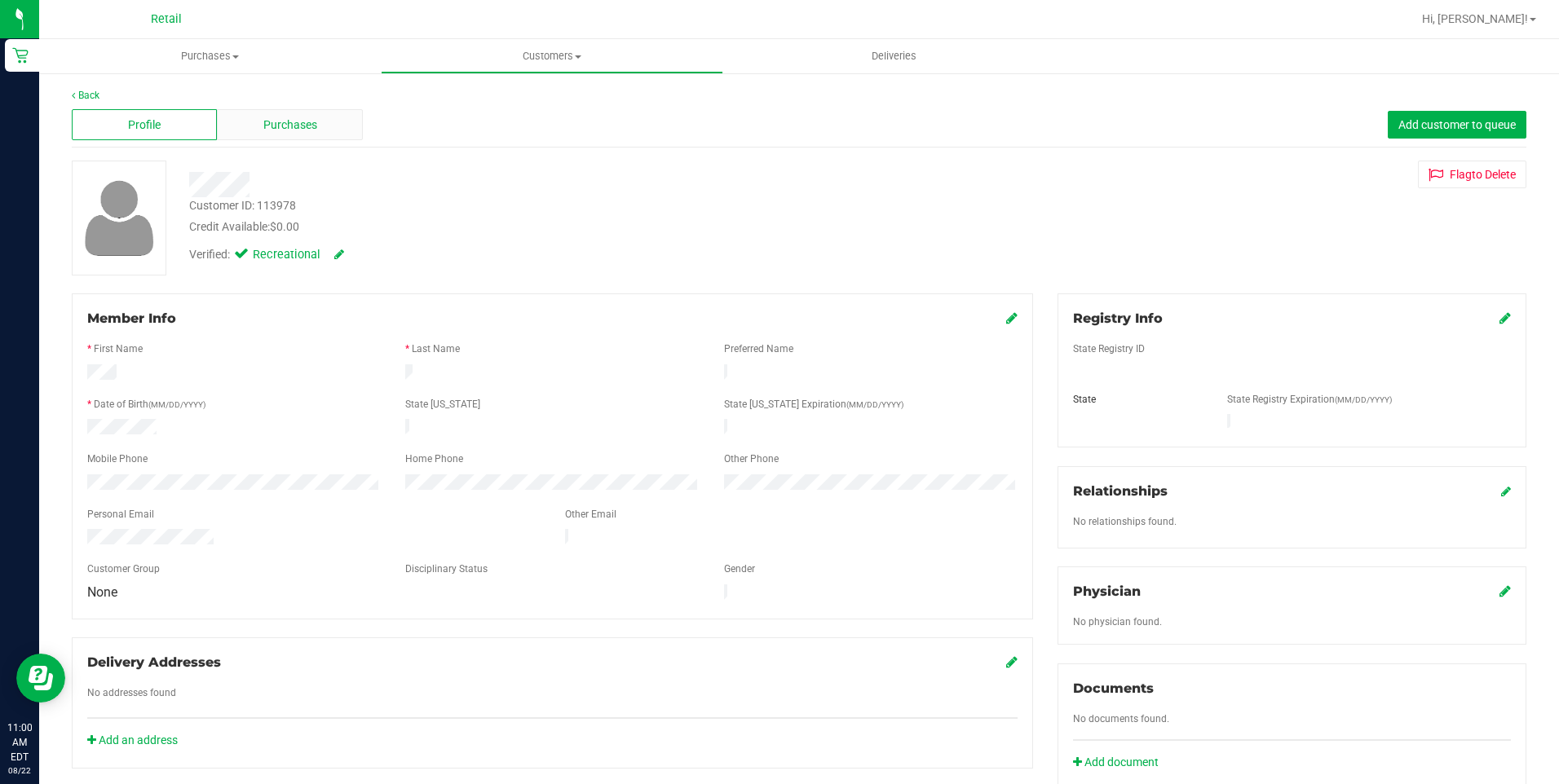
click at [268, 113] on div "Purchases" at bounding box center [289, 125] width 145 height 31
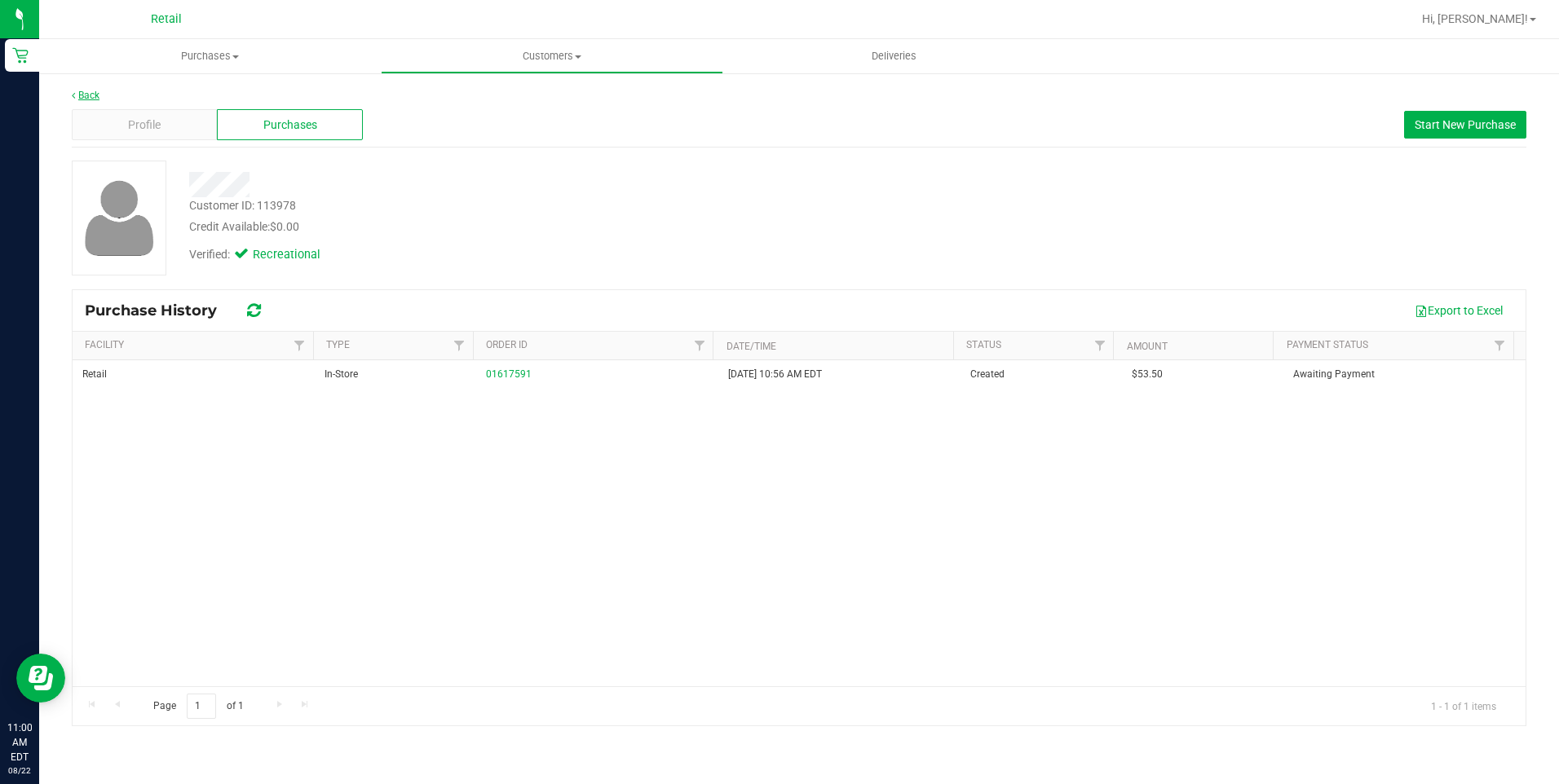
click at [83, 95] on link "Back" at bounding box center [86, 95] width 28 height 11
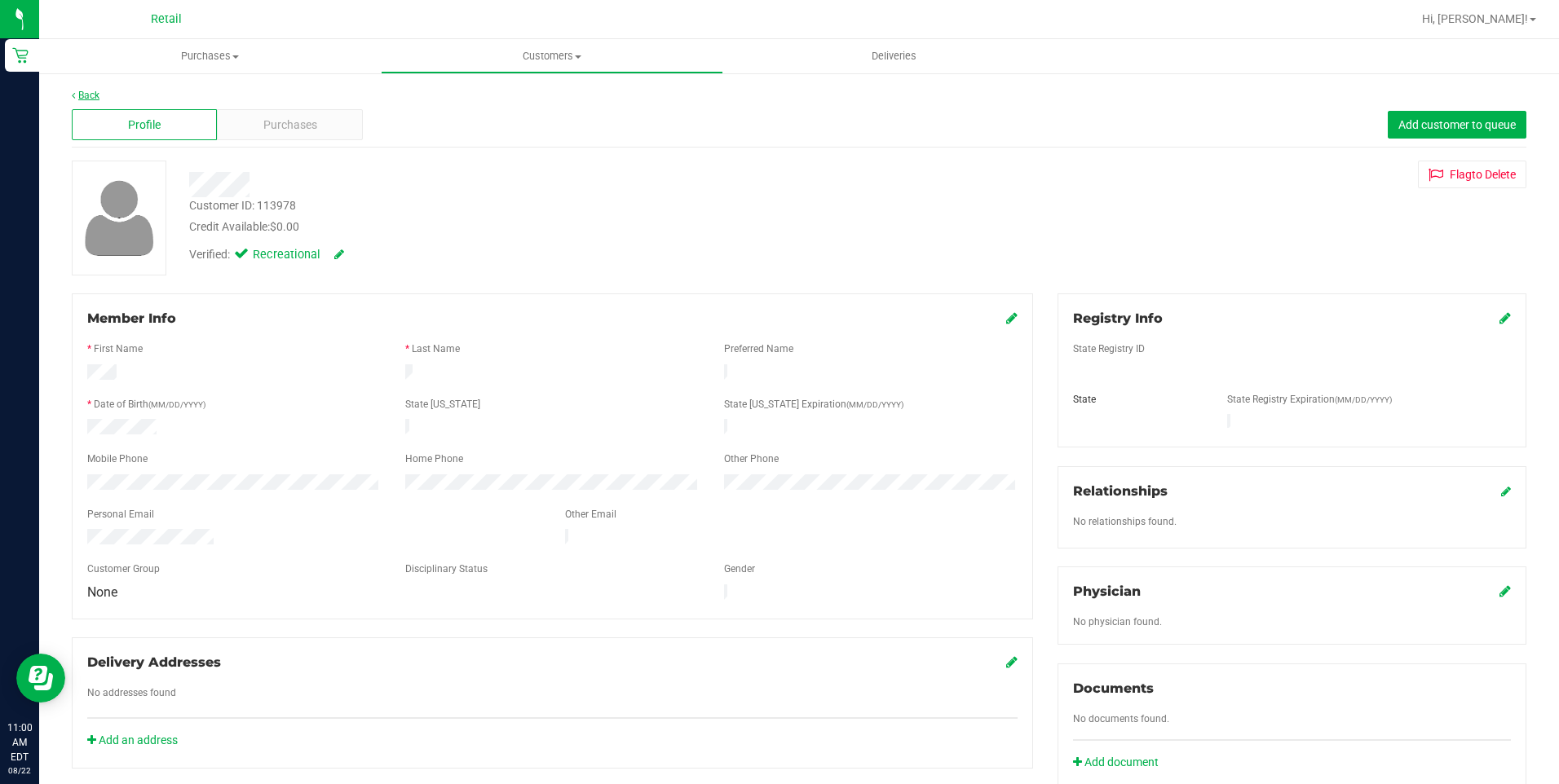
click at [92, 95] on link "Back" at bounding box center [86, 95] width 28 height 11
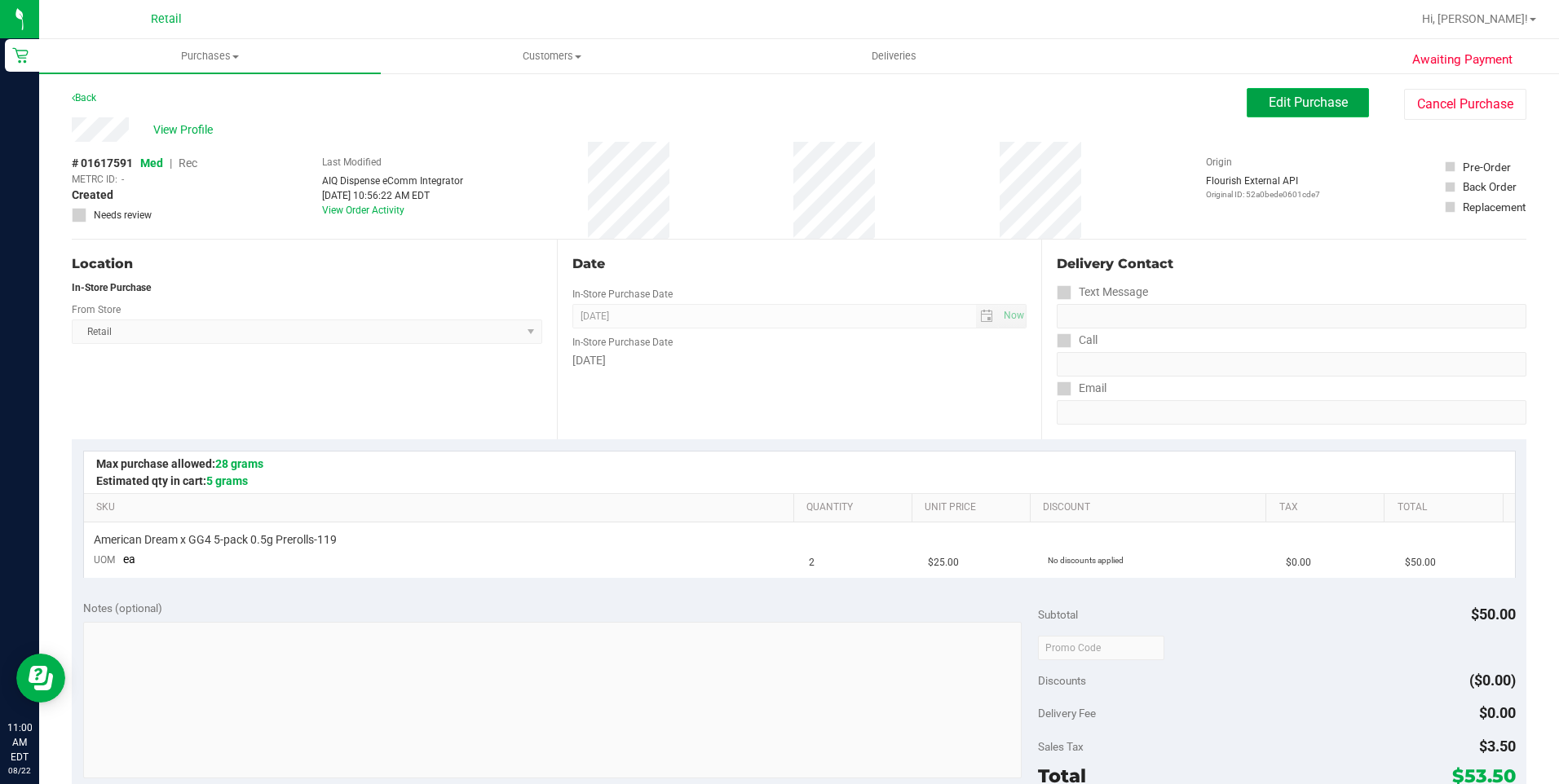
click at [1303, 106] on span "Edit Purchase" at bounding box center [1309, 102] width 79 height 16
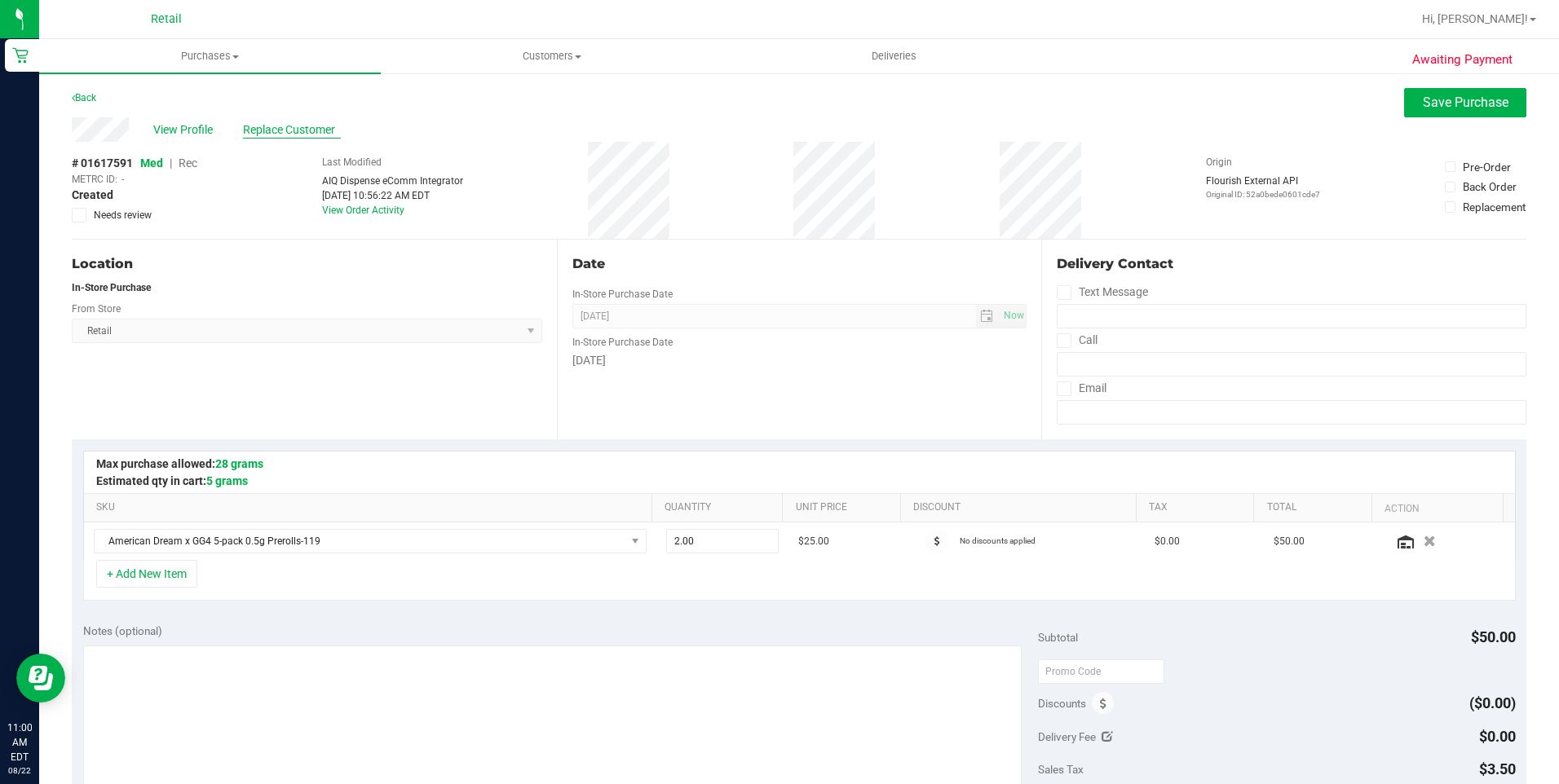
click at [268, 129] on span "Replace Customer" at bounding box center [292, 130] width 98 height 18
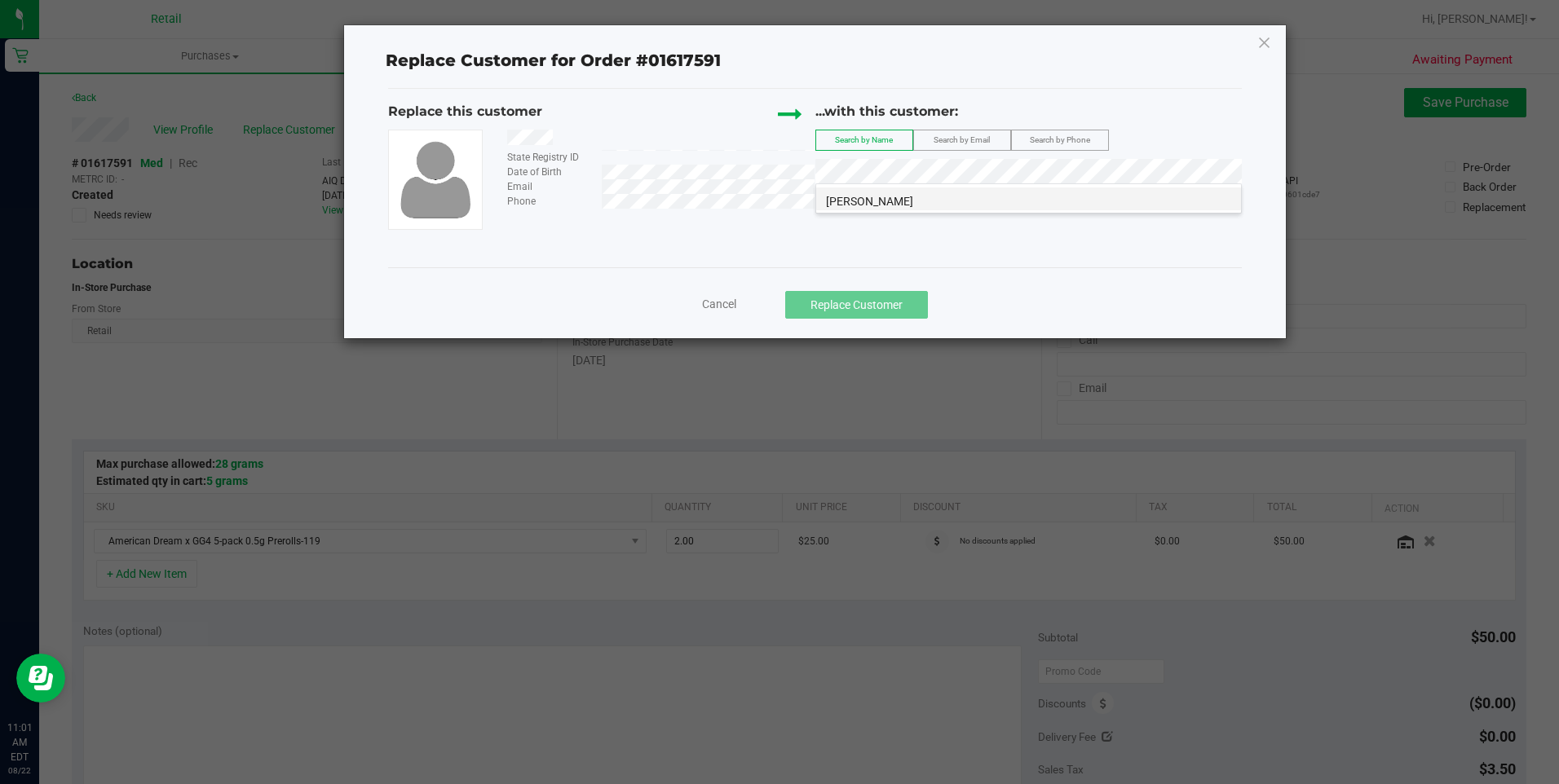
click at [924, 196] on li "John lanen" at bounding box center [1029, 199] width 425 height 23
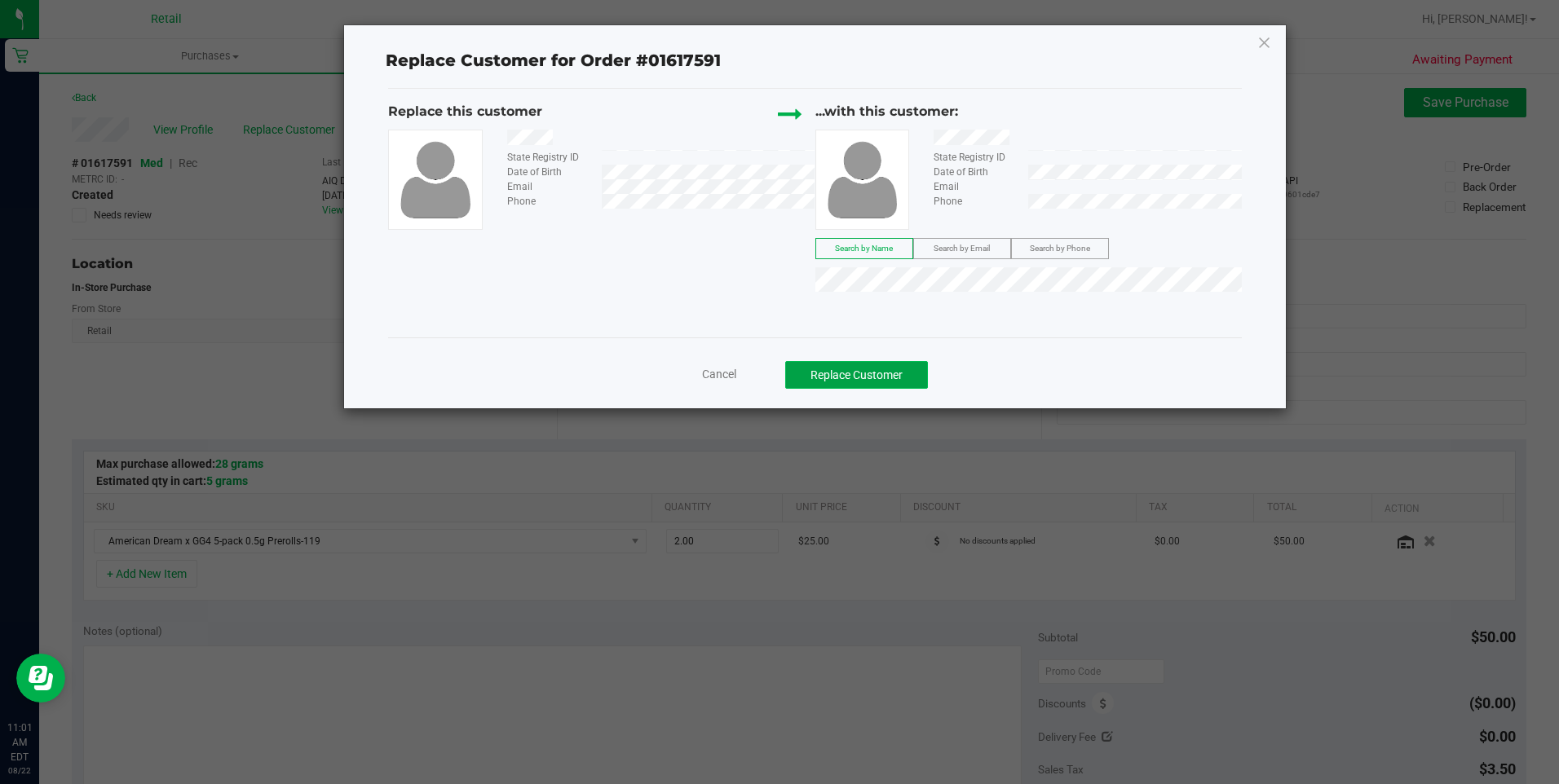
click at [921, 373] on button "Replace Customer" at bounding box center [856, 375] width 143 height 28
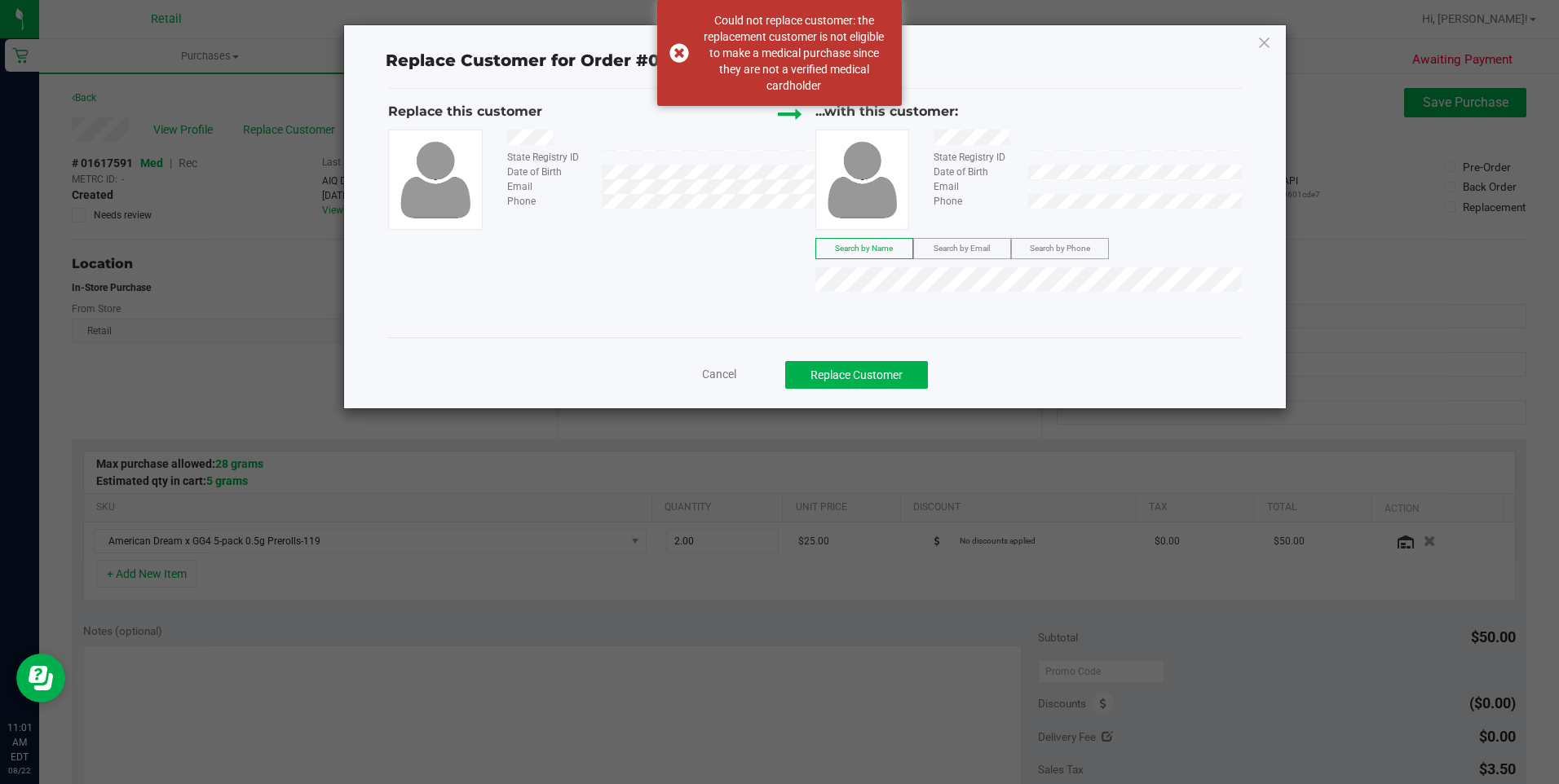
click at [1272, 37] on div "Replace Customer for Order #01617591 Replace this customer State Registry ID Da…" at bounding box center [815, 216] width 941 height 383
click at [1251, 49] on div "Replace Customer for Order #01617591" at bounding box center [815, 60] width 877 height 26
click at [1264, 44] on icon at bounding box center [1265, 42] width 15 height 26
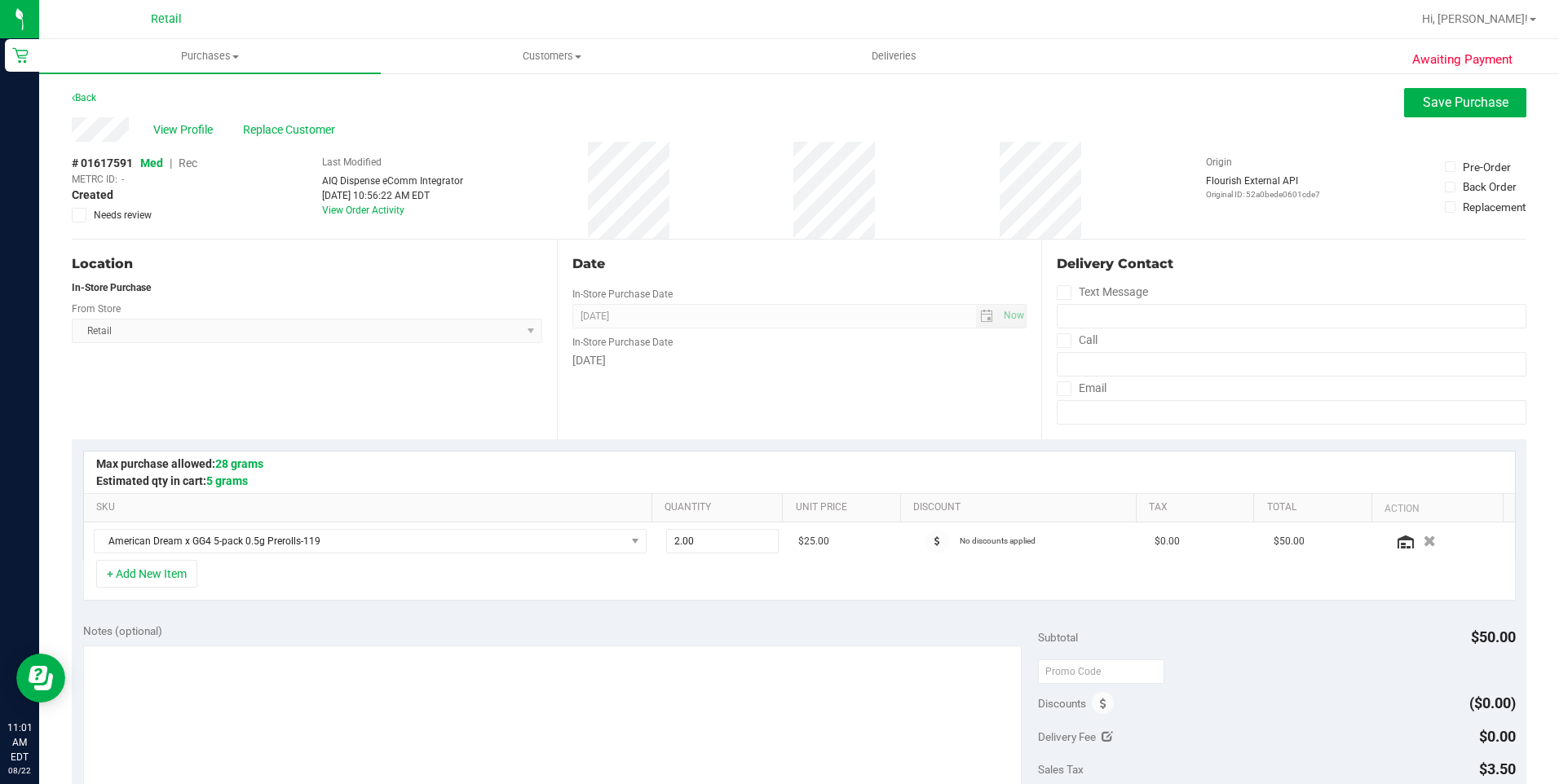
click at [179, 163] on span "Med | Rec" at bounding box center [169, 163] width 57 height 13
click at [194, 163] on span "Rec" at bounding box center [187, 163] width 18 height 13
click at [1452, 104] on span "Save Purchase" at bounding box center [1466, 102] width 86 height 16
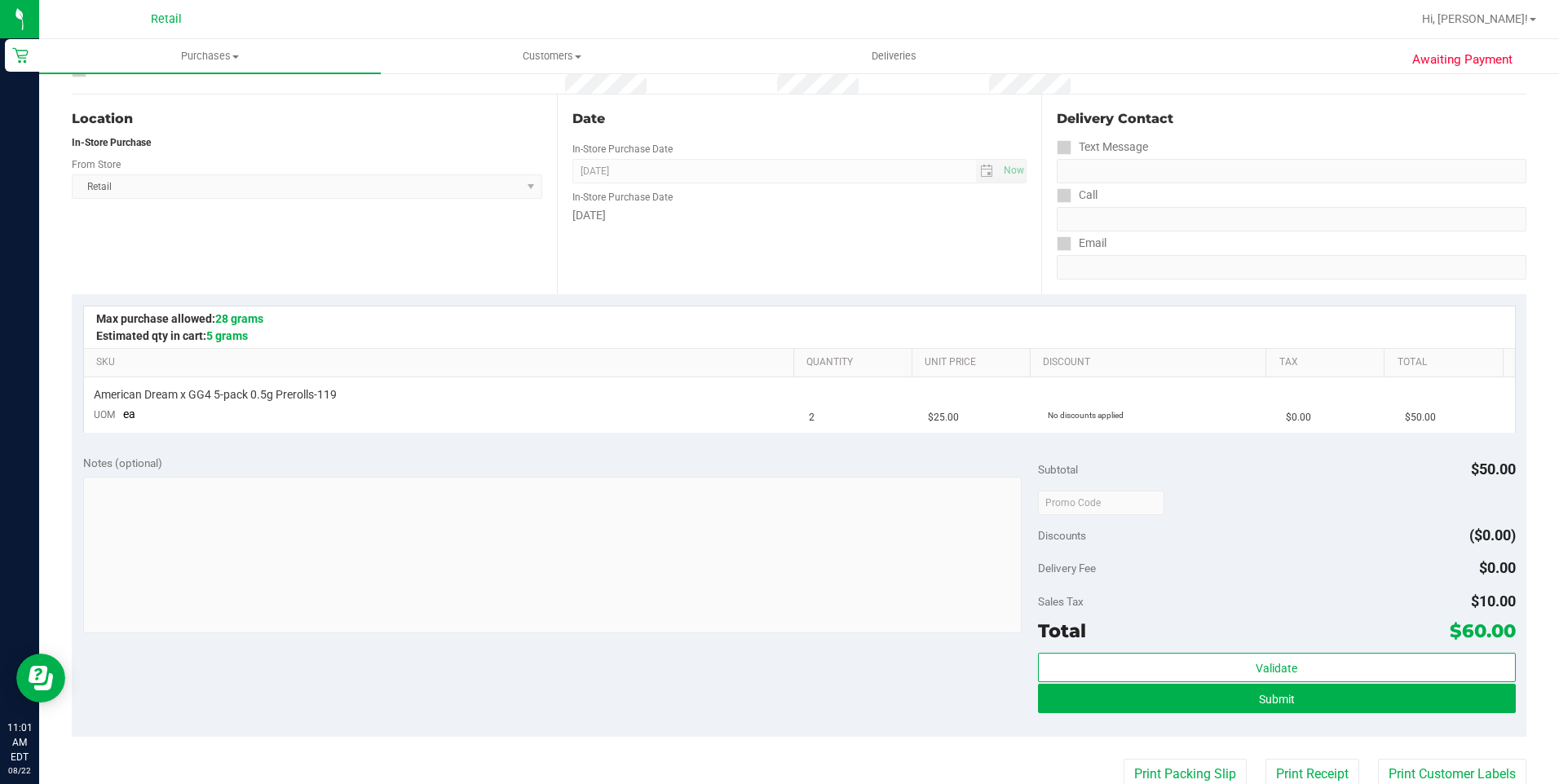
scroll to position [407, 0]
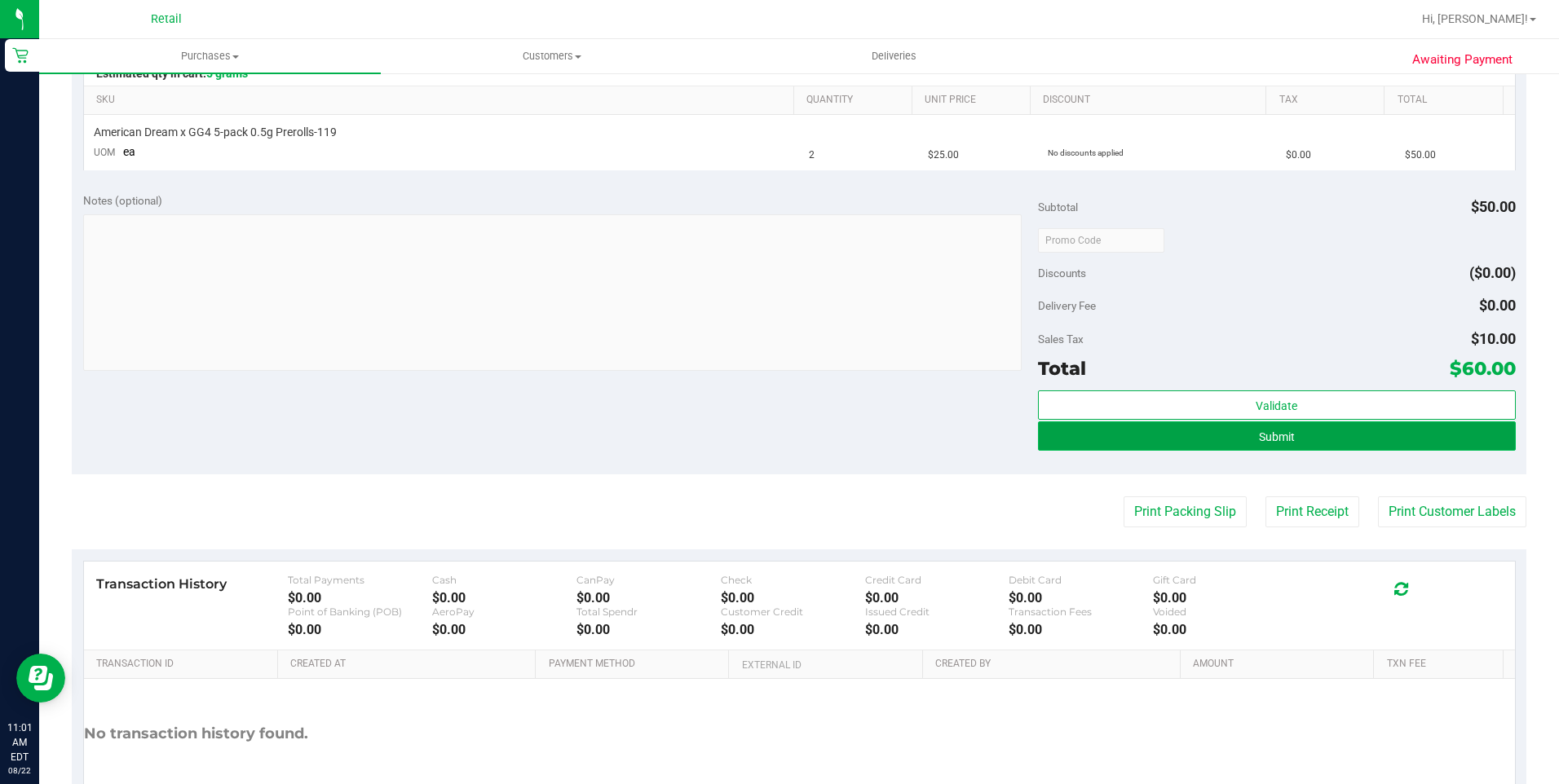
click at [1104, 433] on button "Submit" at bounding box center [1276, 436] width 477 height 30
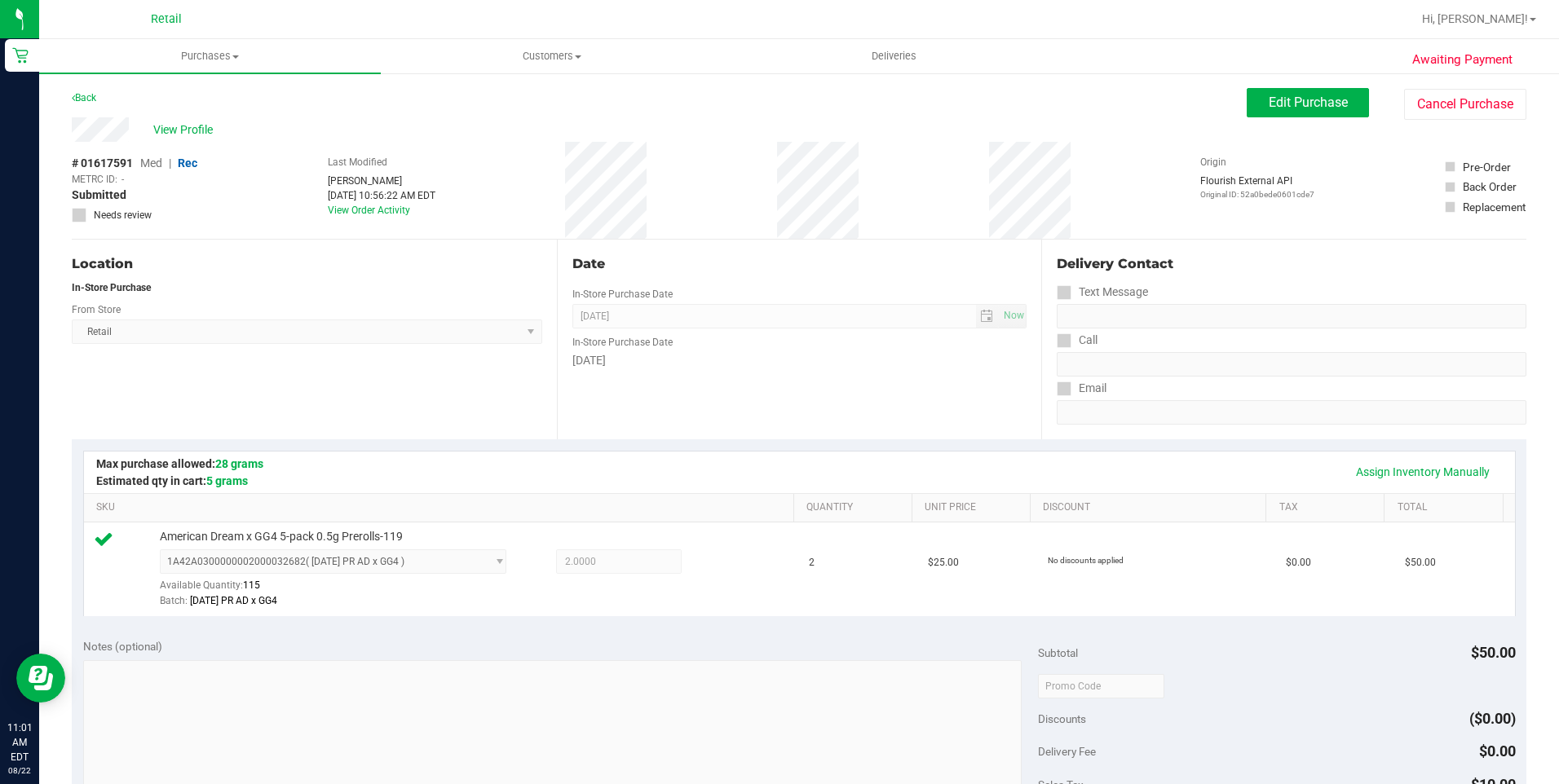
scroll to position [489, 0]
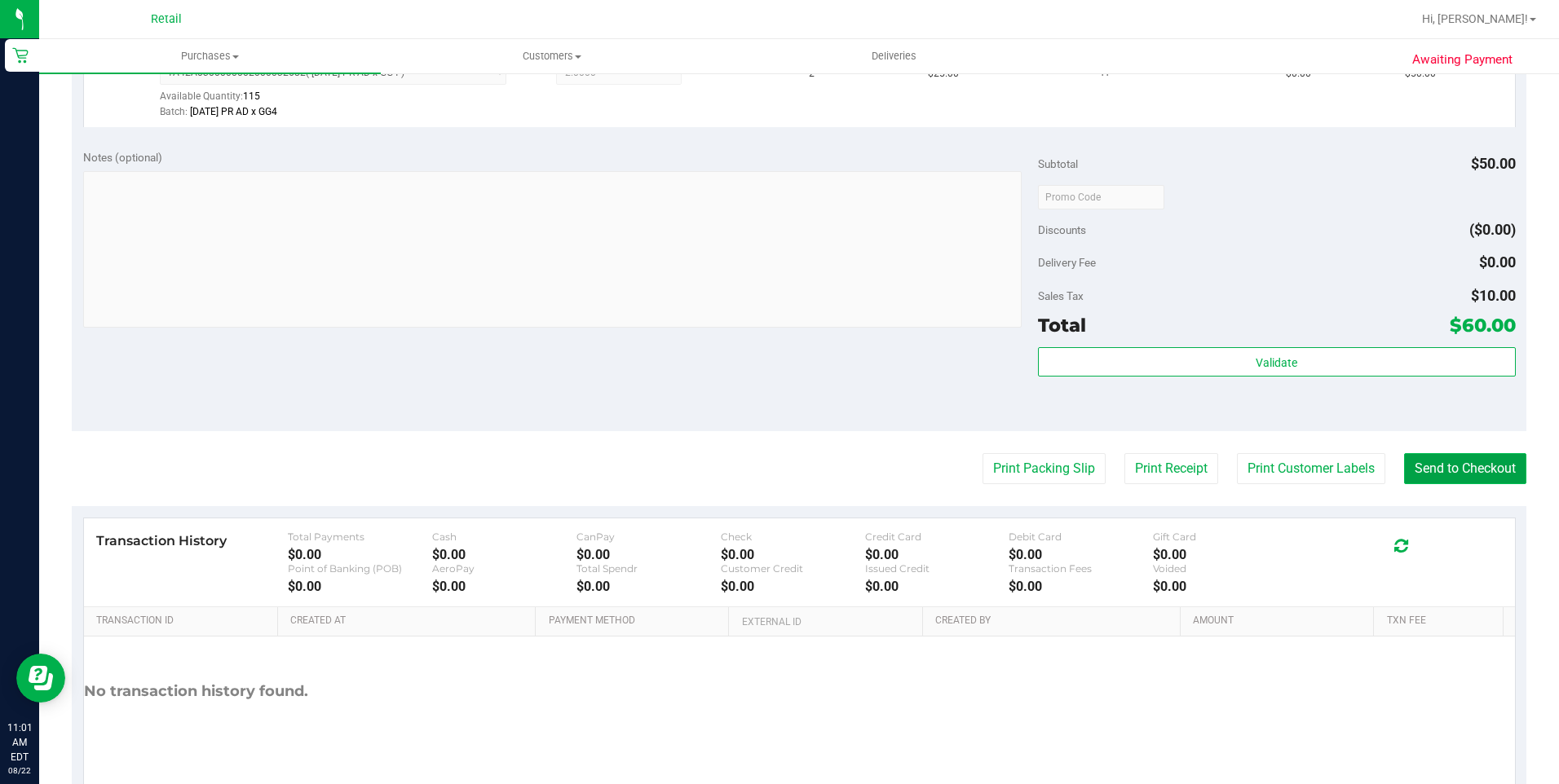
click at [1458, 464] on button "Send to Checkout" at bounding box center [1465, 469] width 122 height 31
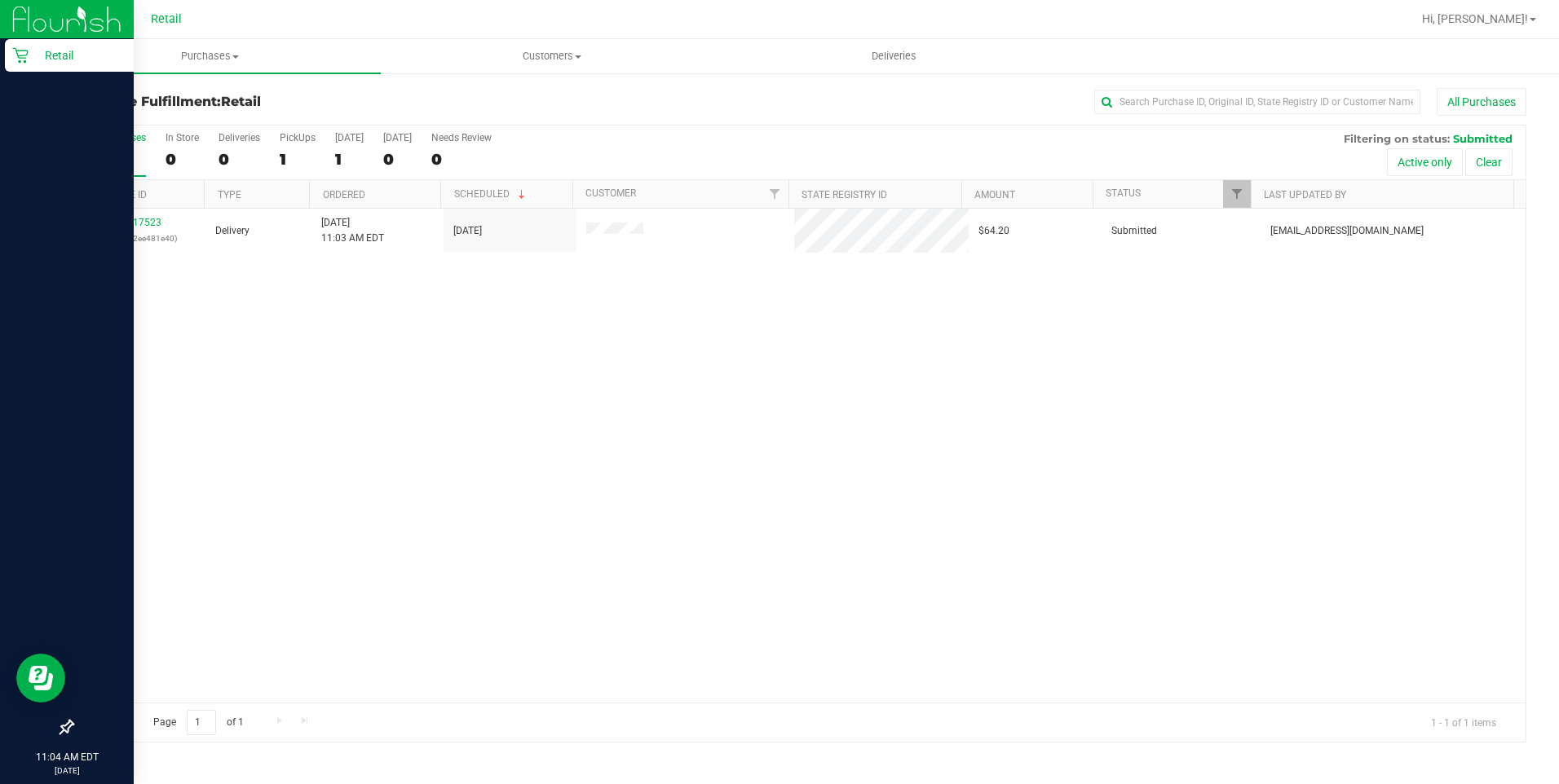
click at [20, 65] on div "Retail" at bounding box center [69, 54] width 129 height 32
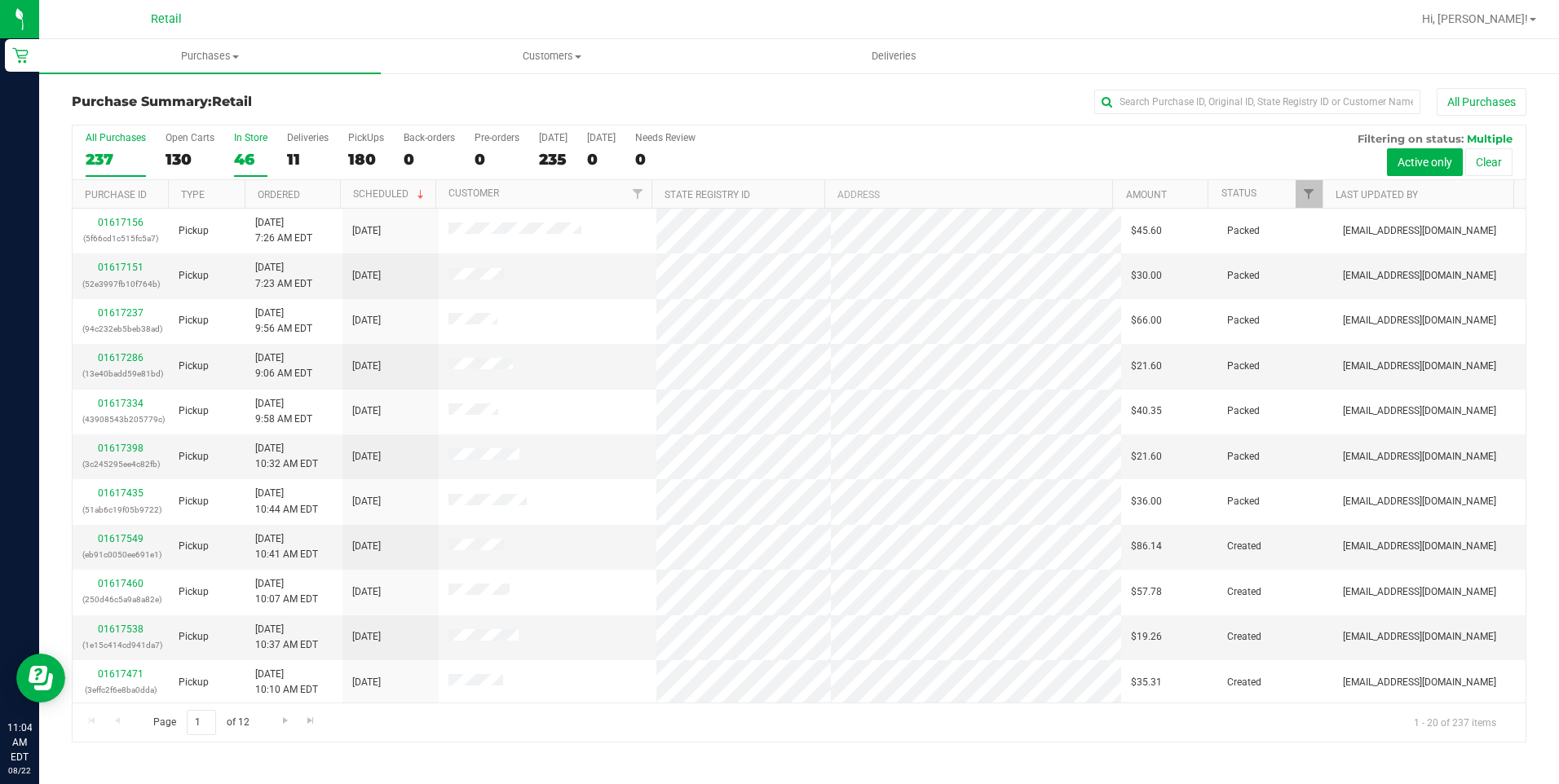
click at [236, 139] on div "In Store" at bounding box center [250, 138] width 33 height 11
click at [0, 0] on input "In Store 46" at bounding box center [0, 0] width 0 height 0
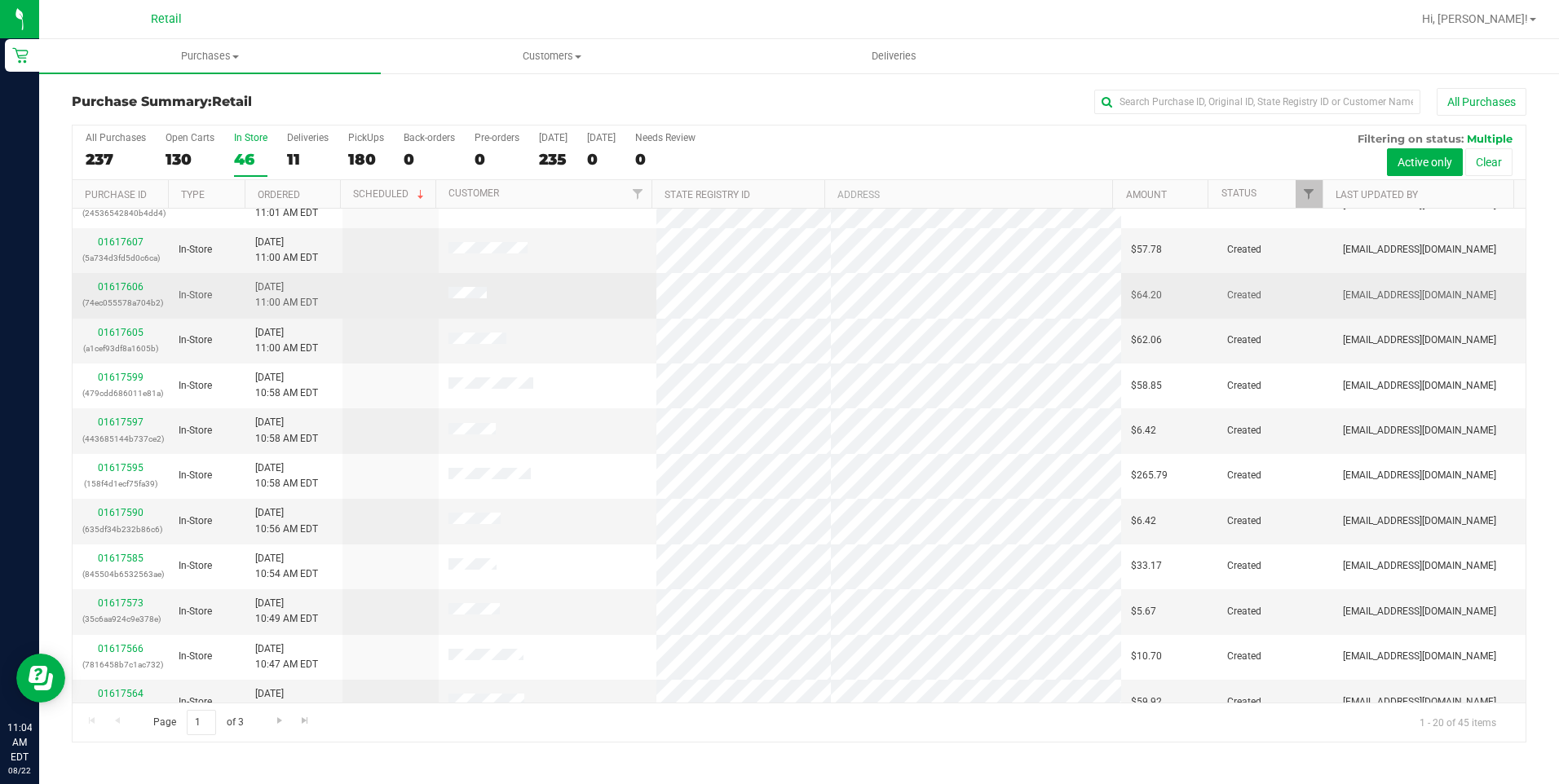
scroll to position [326, 0]
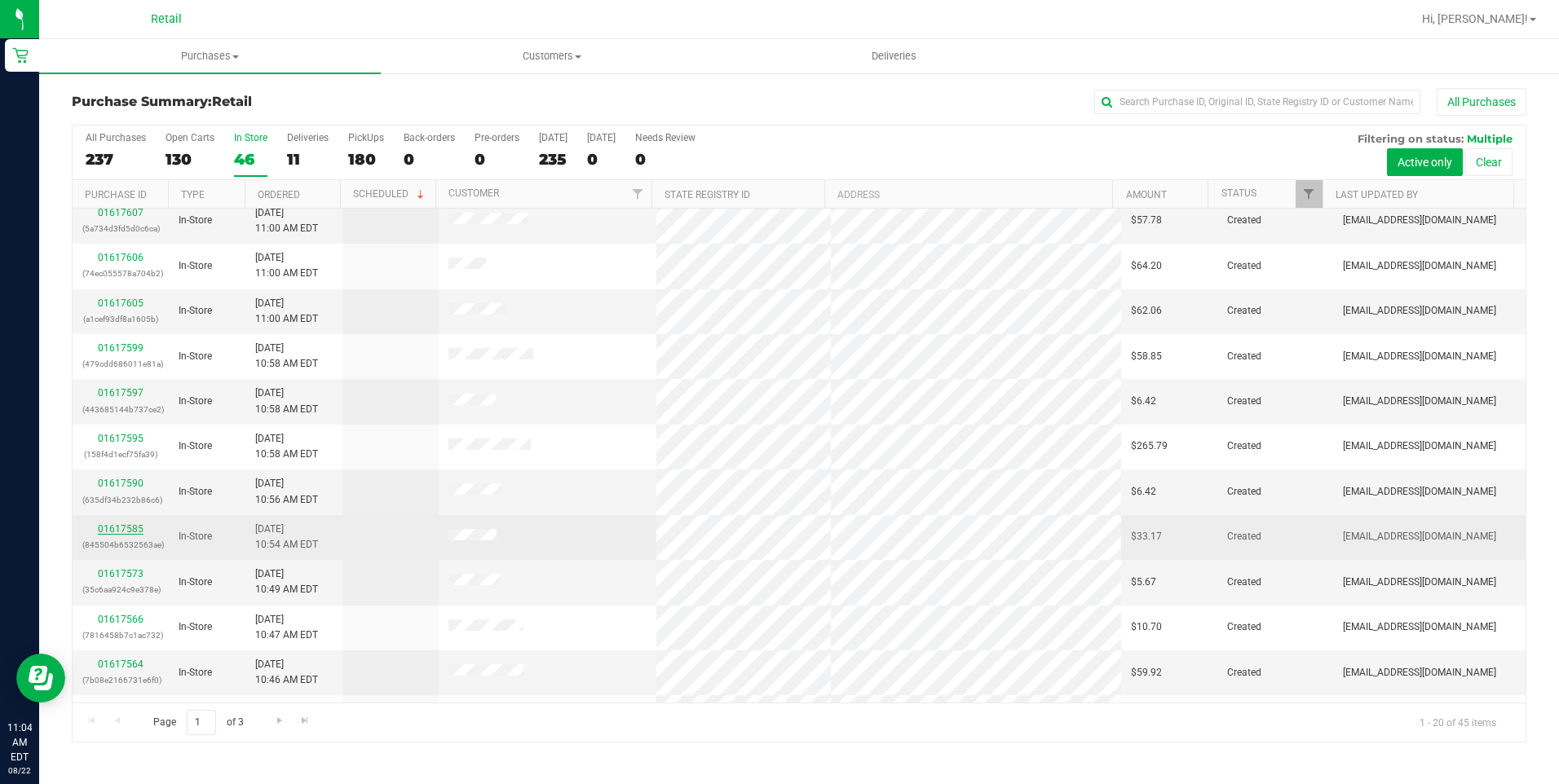
click at [117, 528] on link "01617585" at bounding box center [120, 529] width 45 height 11
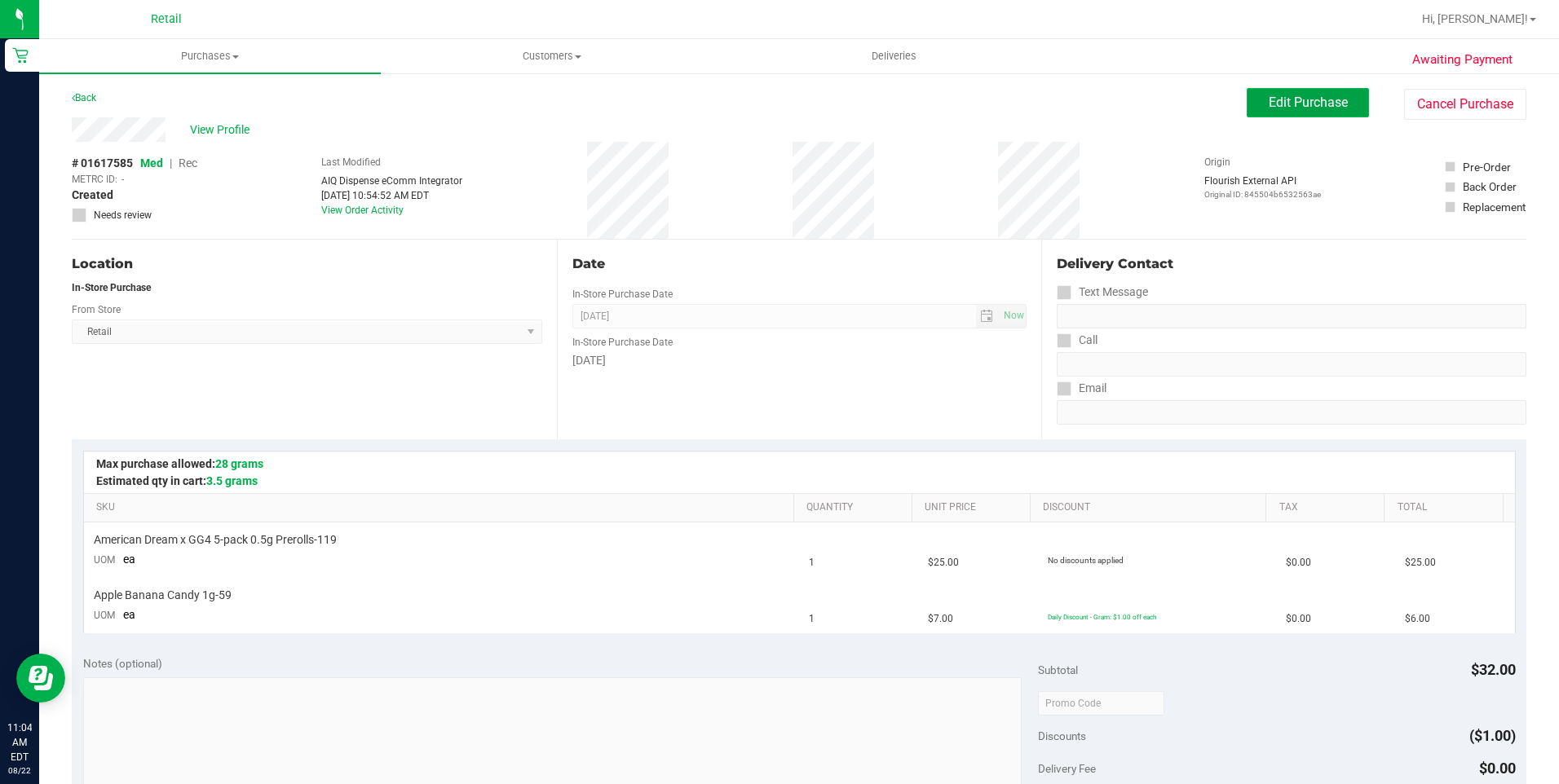
click at [1269, 104] on span "Edit Purchase" at bounding box center [1309, 102] width 79 height 16
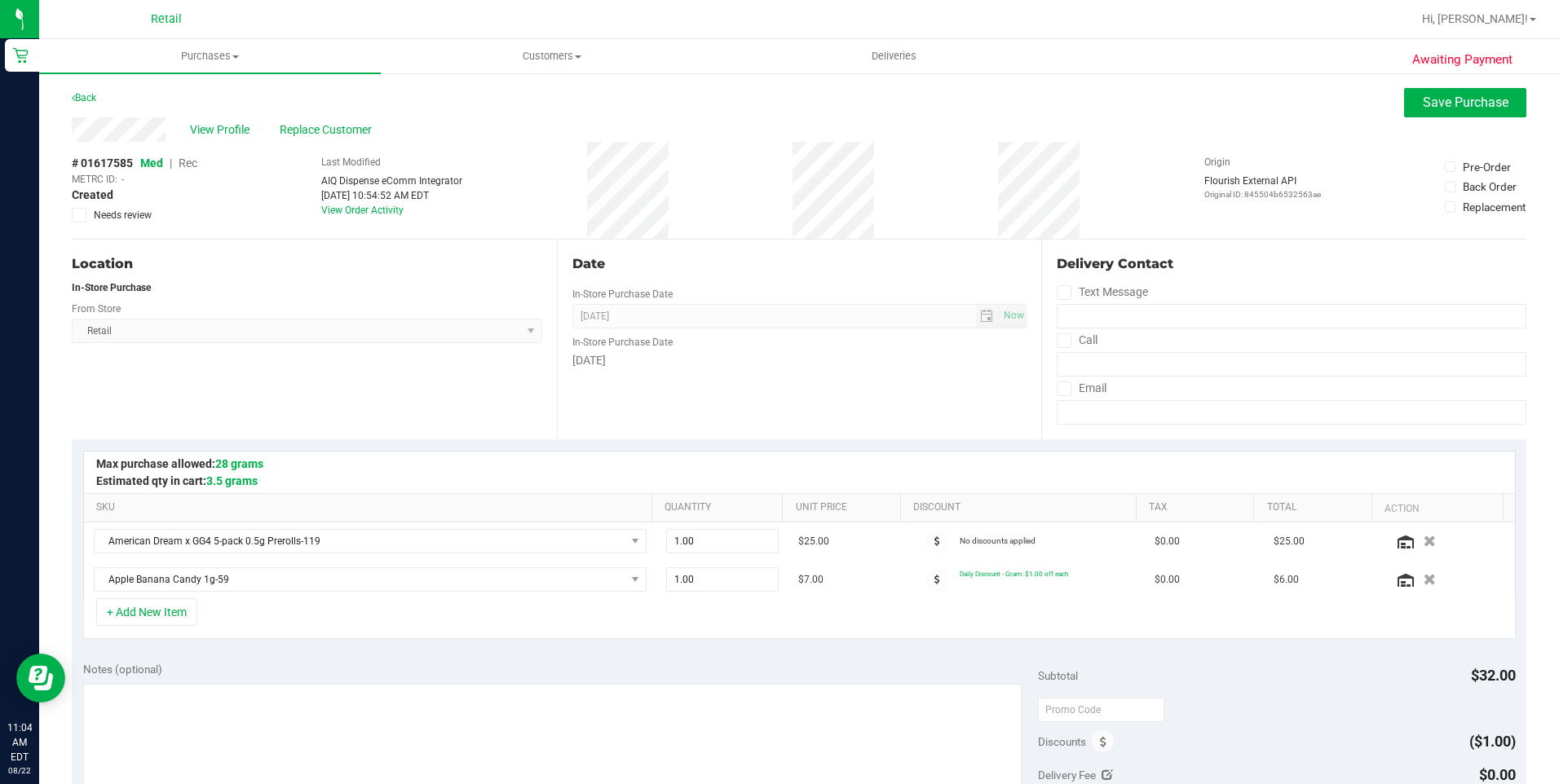
click at [194, 164] on span "Rec" at bounding box center [187, 163] width 18 height 13
click at [1437, 113] on button "Save Purchase" at bounding box center [1465, 103] width 122 height 30
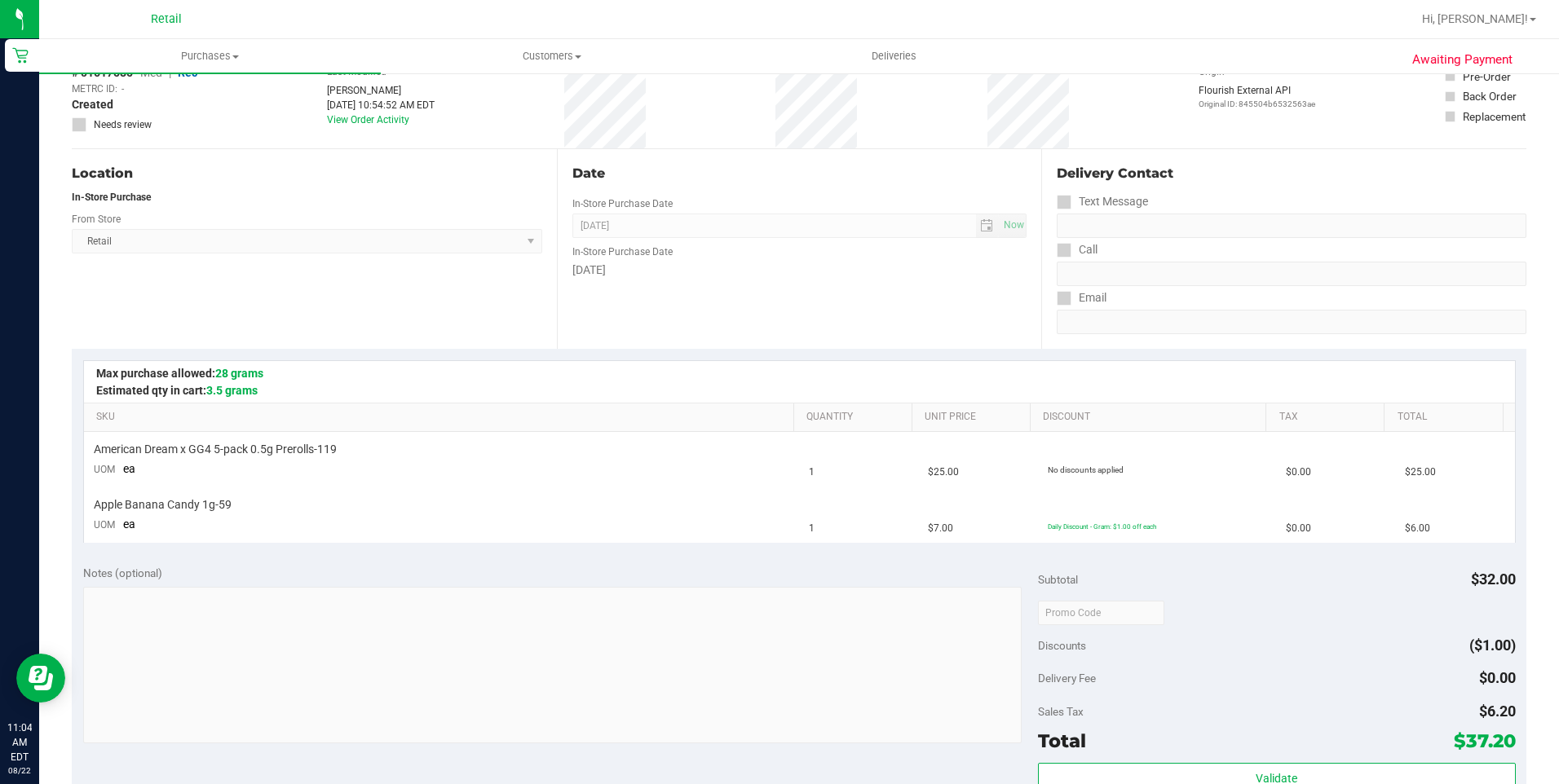
scroll to position [326, 0]
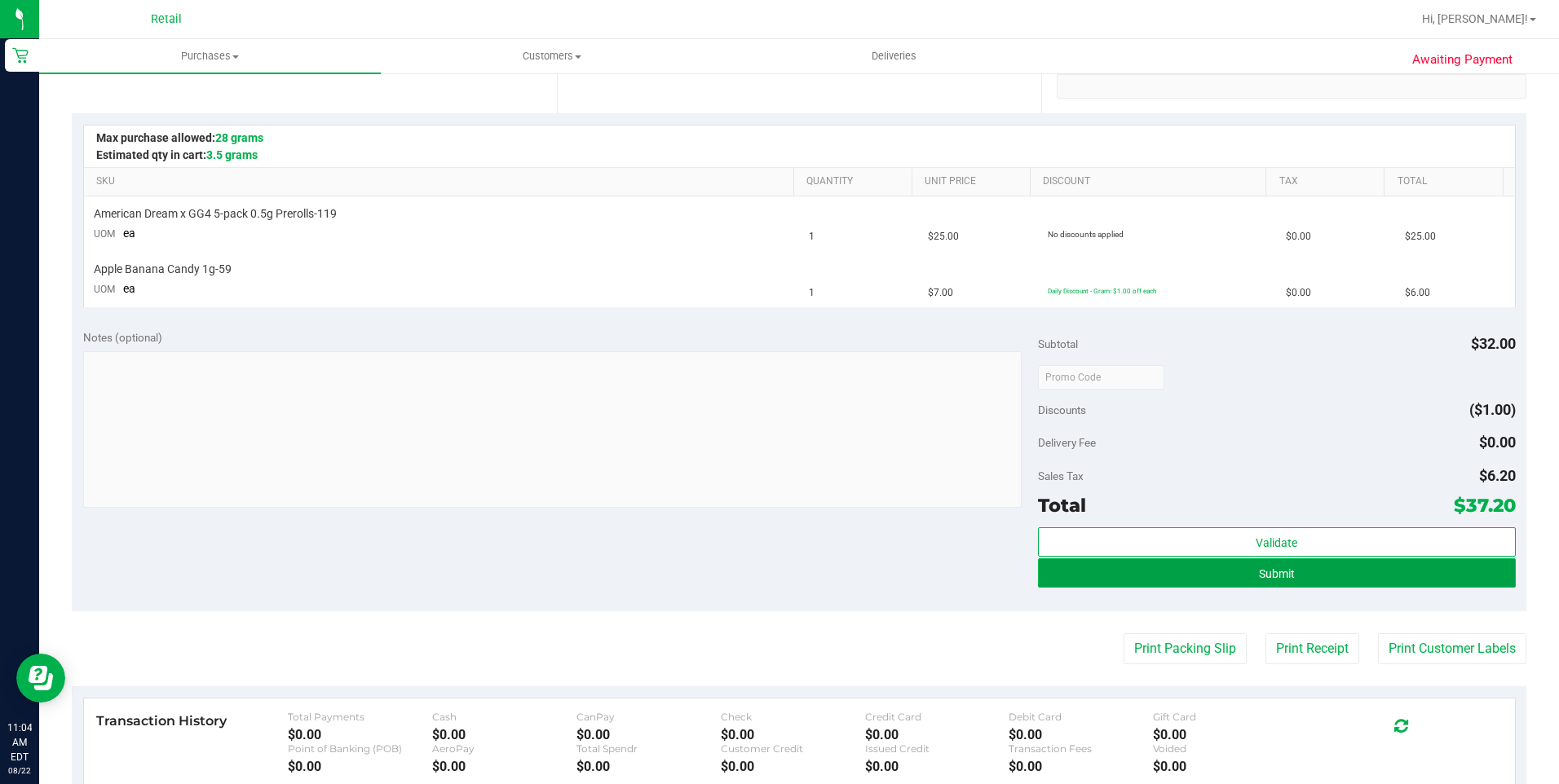
click at [1282, 578] on span "Submit" at bounding box center [1276, 574] width 36 height 13
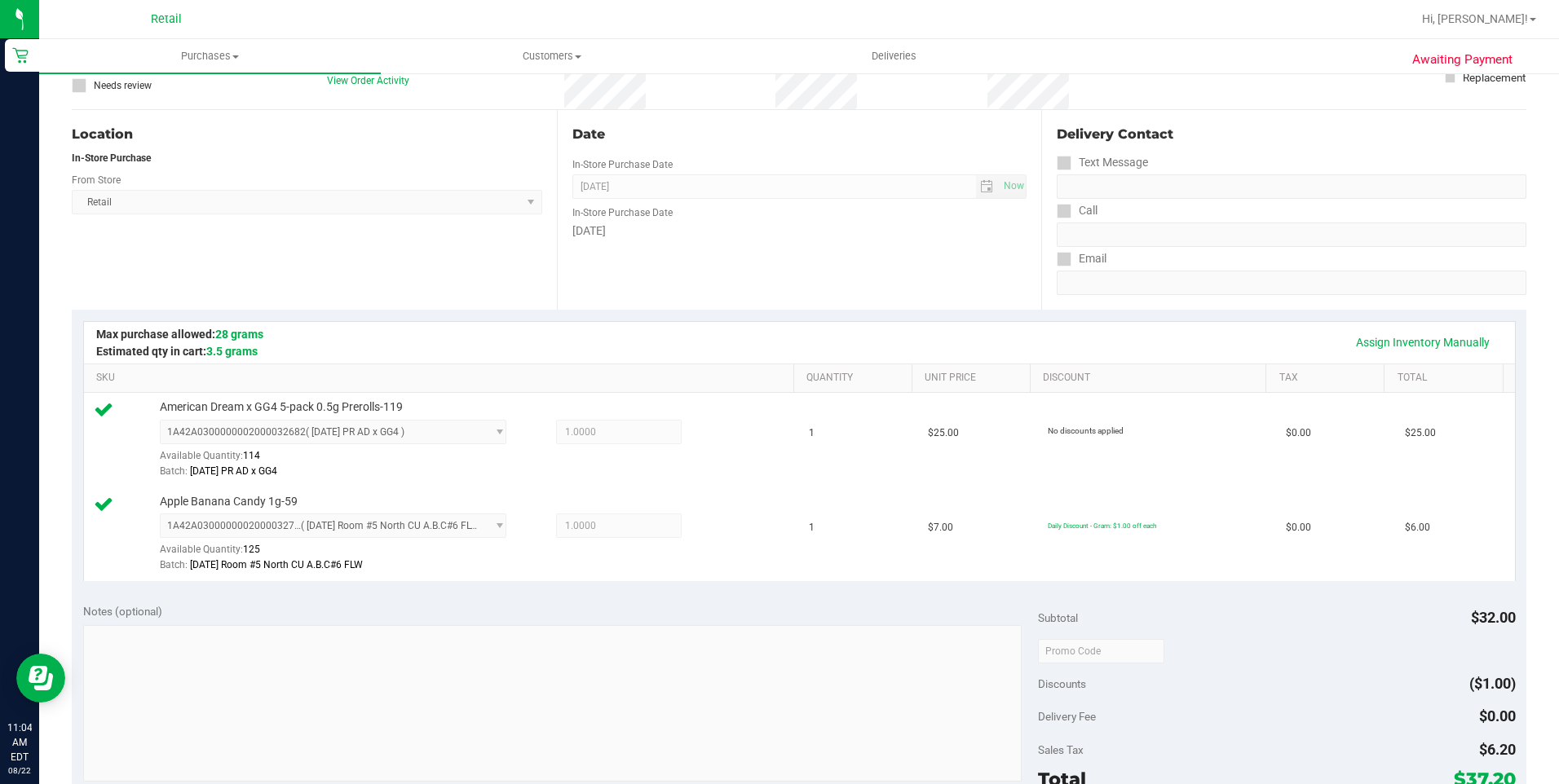
scroll to position [644, 0]
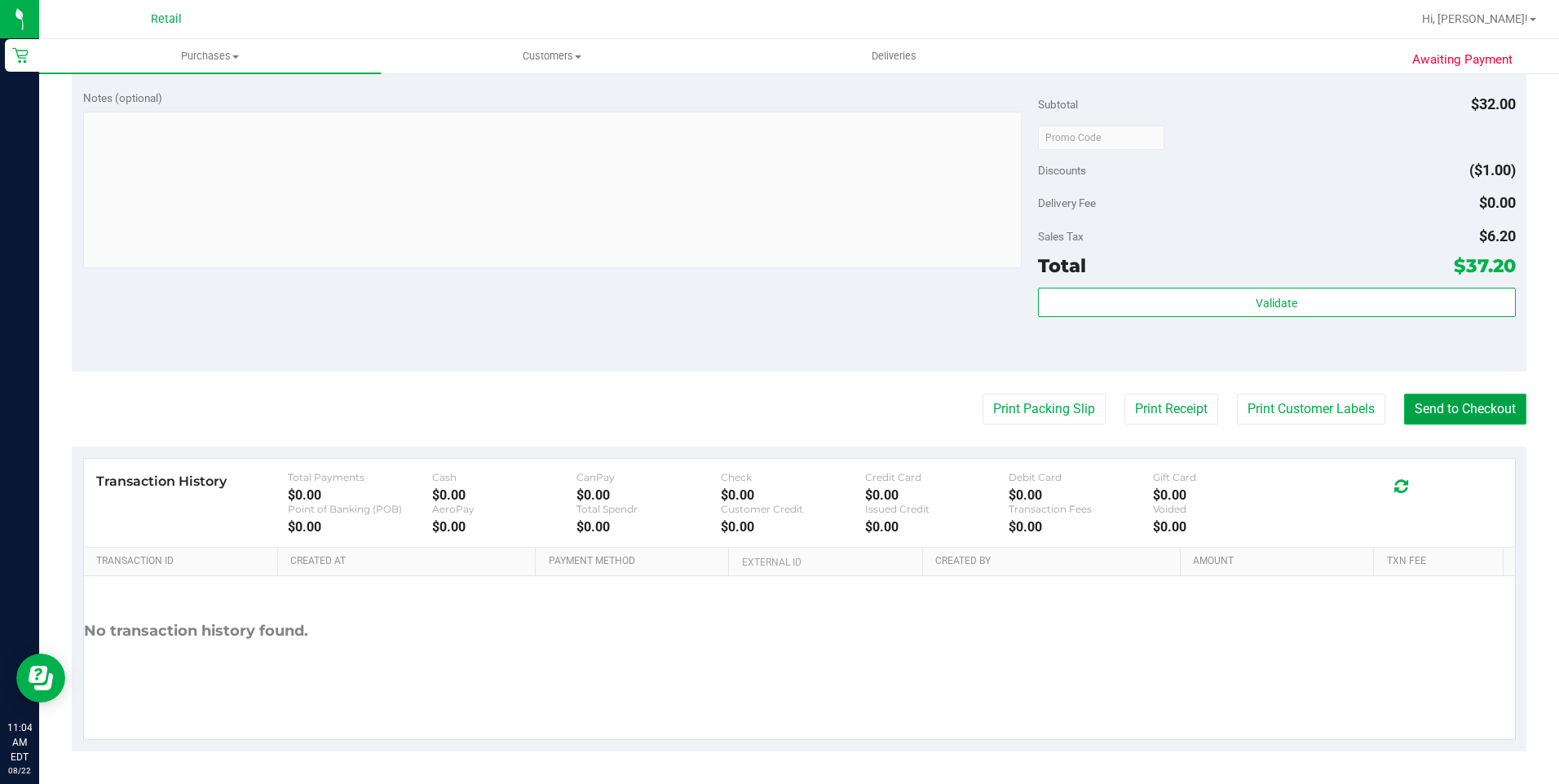
click at [1452, 411] on button "Send to Checkout" at bounding box center [1465, 409] width 122 height 31
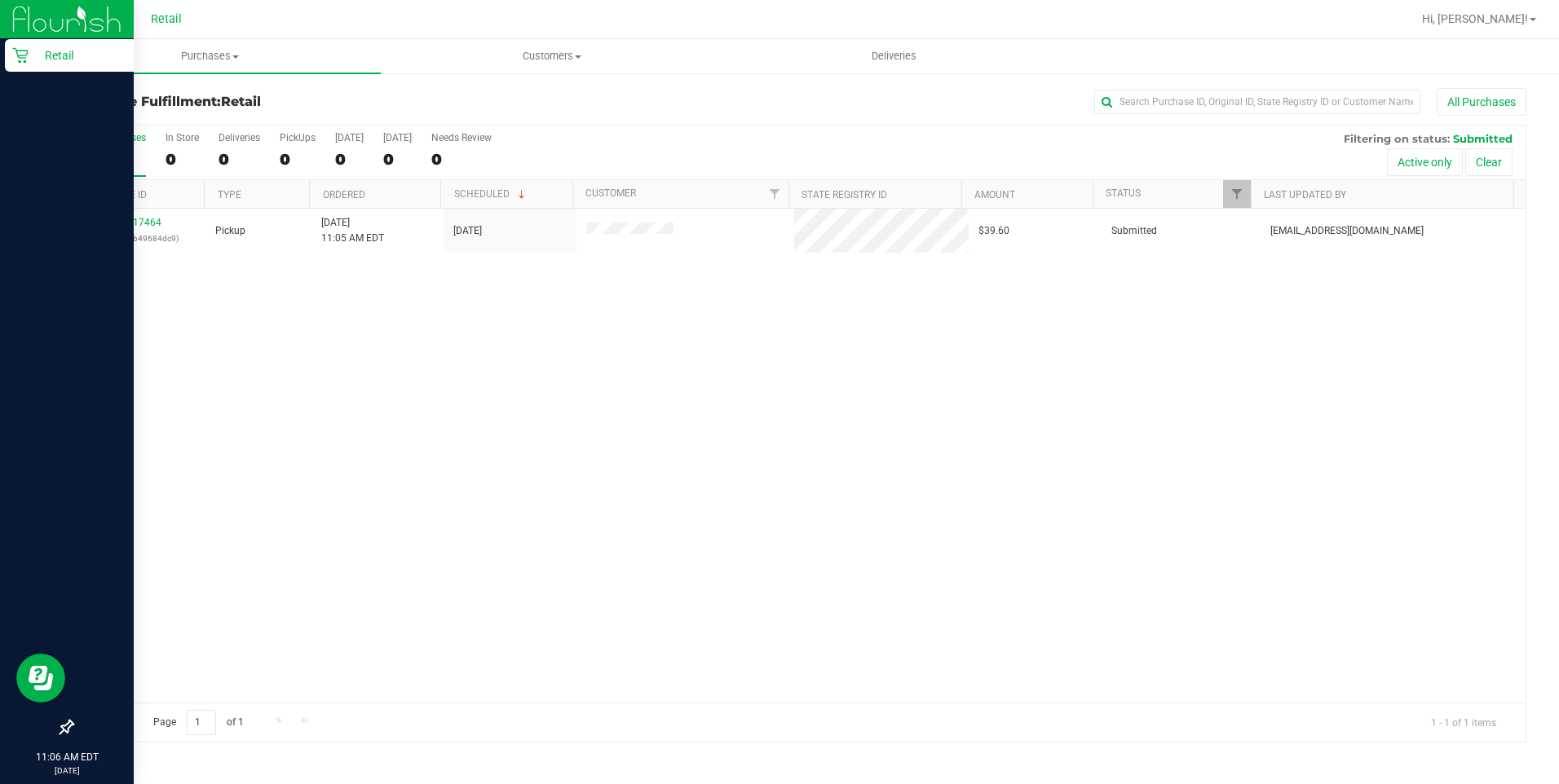
click at [31, 58] on p "Retail" at bounding box center [78, 54] width 98 height 19
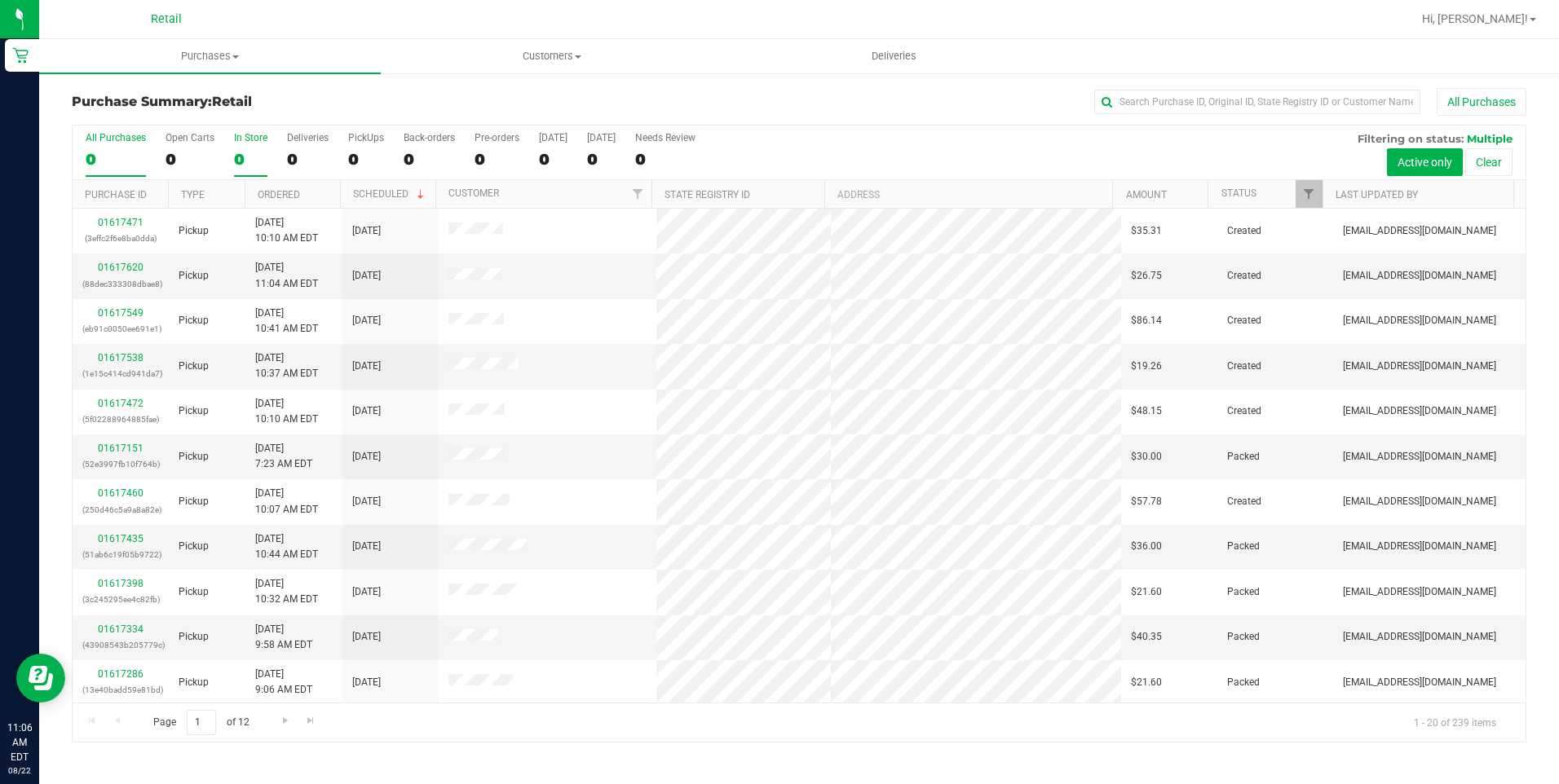
click at [242, 139] on div "In Store" at bounding box center [250, 138] width 33 height 11
click at [0, 0] on input "In Store 0" at bounding box center [0, 0] width 0 height 0
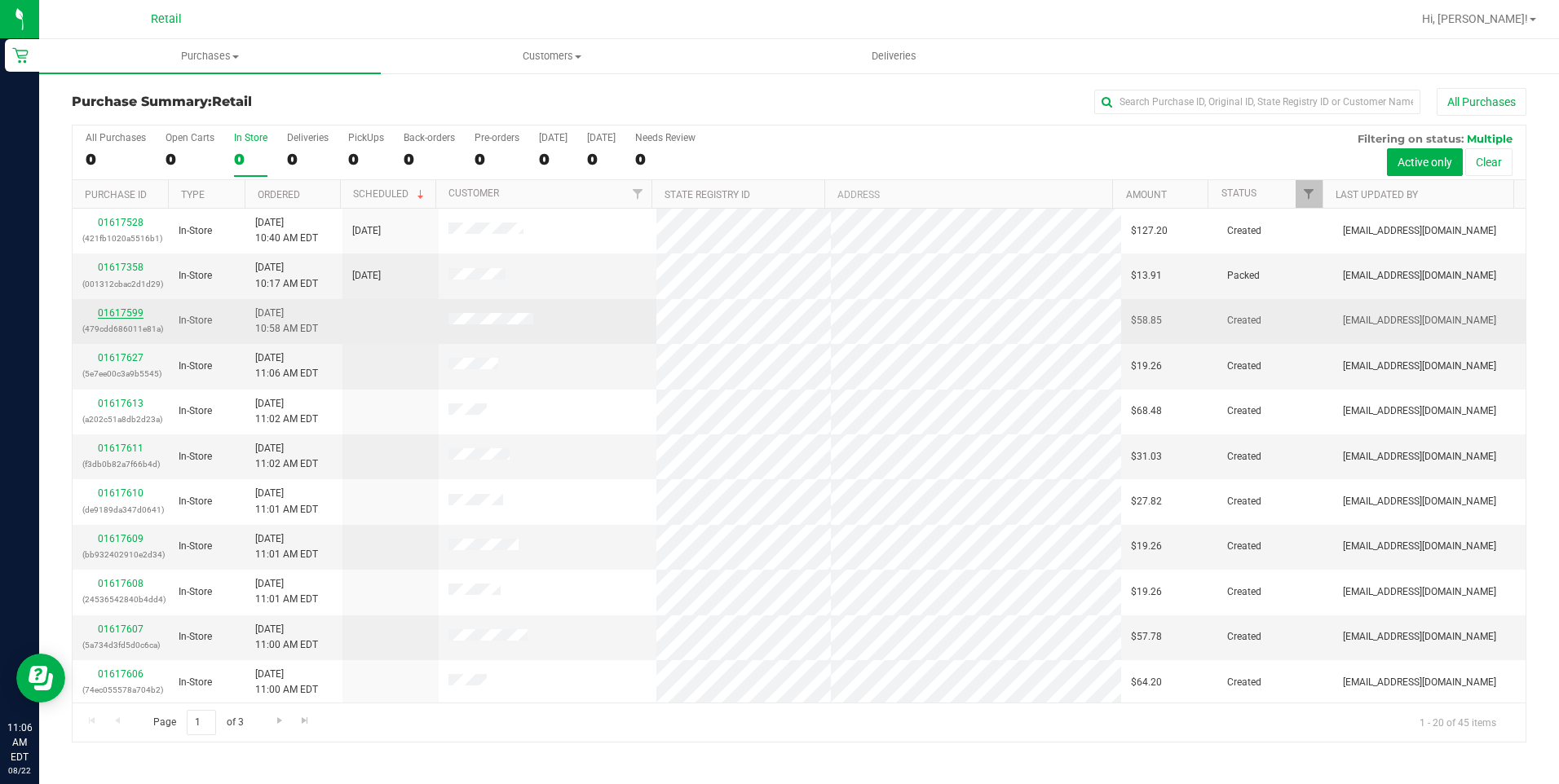
click at [107, 312] on link "01617599" at bounding box center [120, 313] width 45 height 11
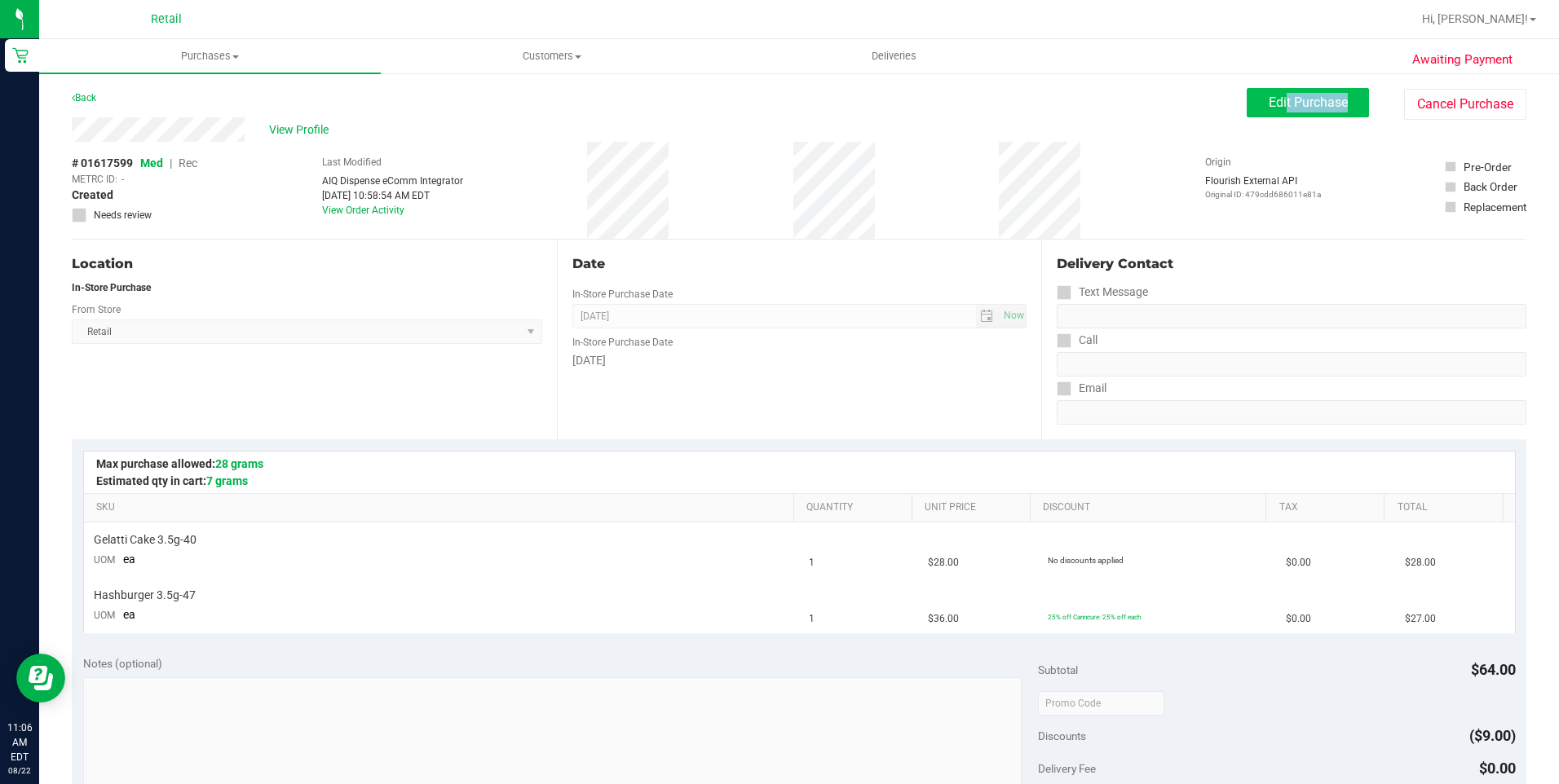
drag, startPoint x: 1263, startPoint y: 119, endPoint x: 1272, endPoint y: 115, distance: 9.8
click at [1272, 115] on div "Edit Purchase Cancel Purchase" at bounding box center [1386, 103] width 280 height 31
drag, startPoint x: 1272, startPoint y: 115, endPoint x: 1257, endPoint y: 101, distance: 20.5
click at [1269, 101] on span "Edit Purchase" at bounding box center [1309, 102] width 79 height 16
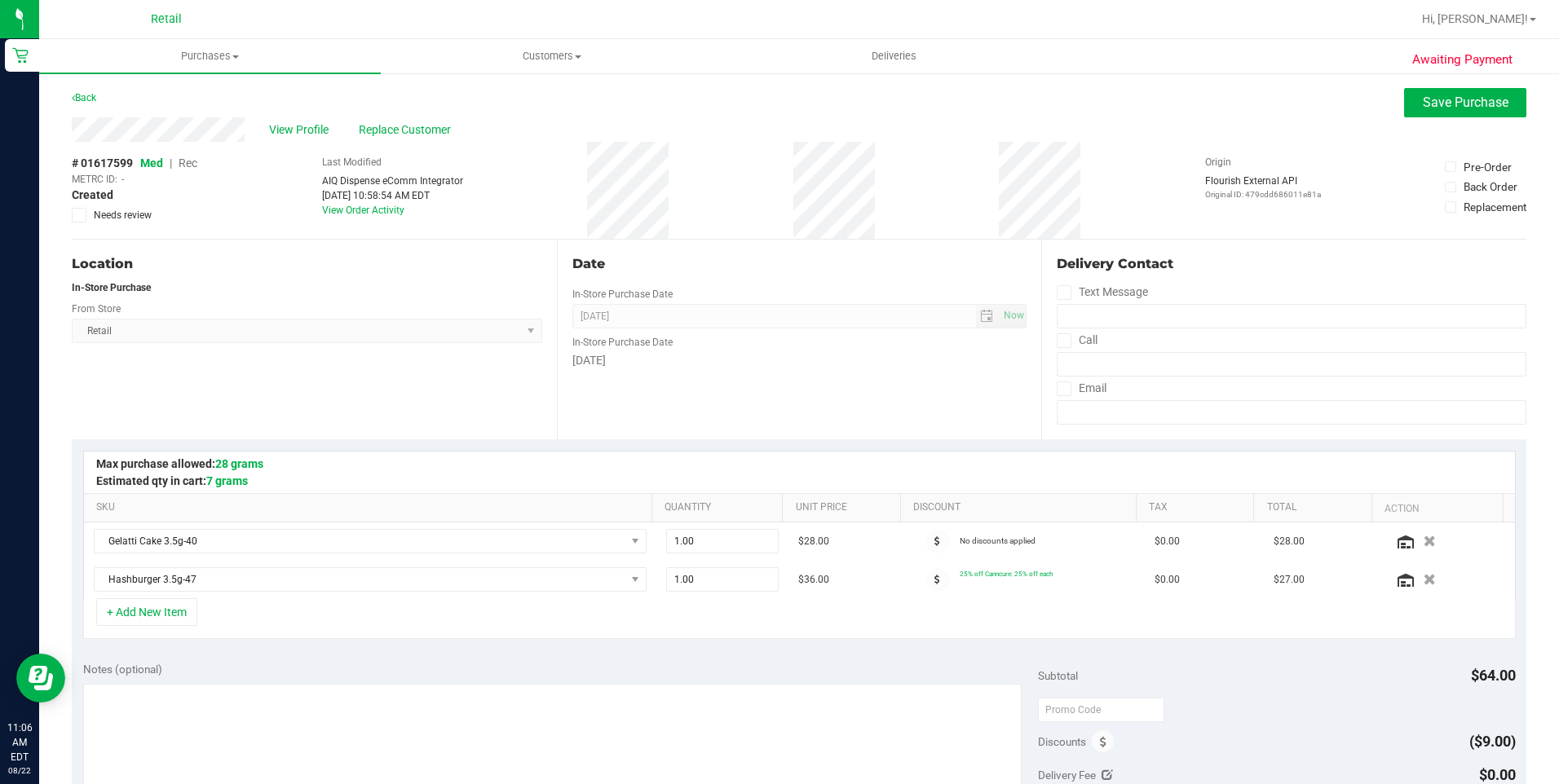
click at [195, 163] on span "Rec" at bounding box center [187, 163] width 18 height 13
click at [1434, 115] on button "Save Purchase" at bounding box center [1465, 103] width 122 height 30
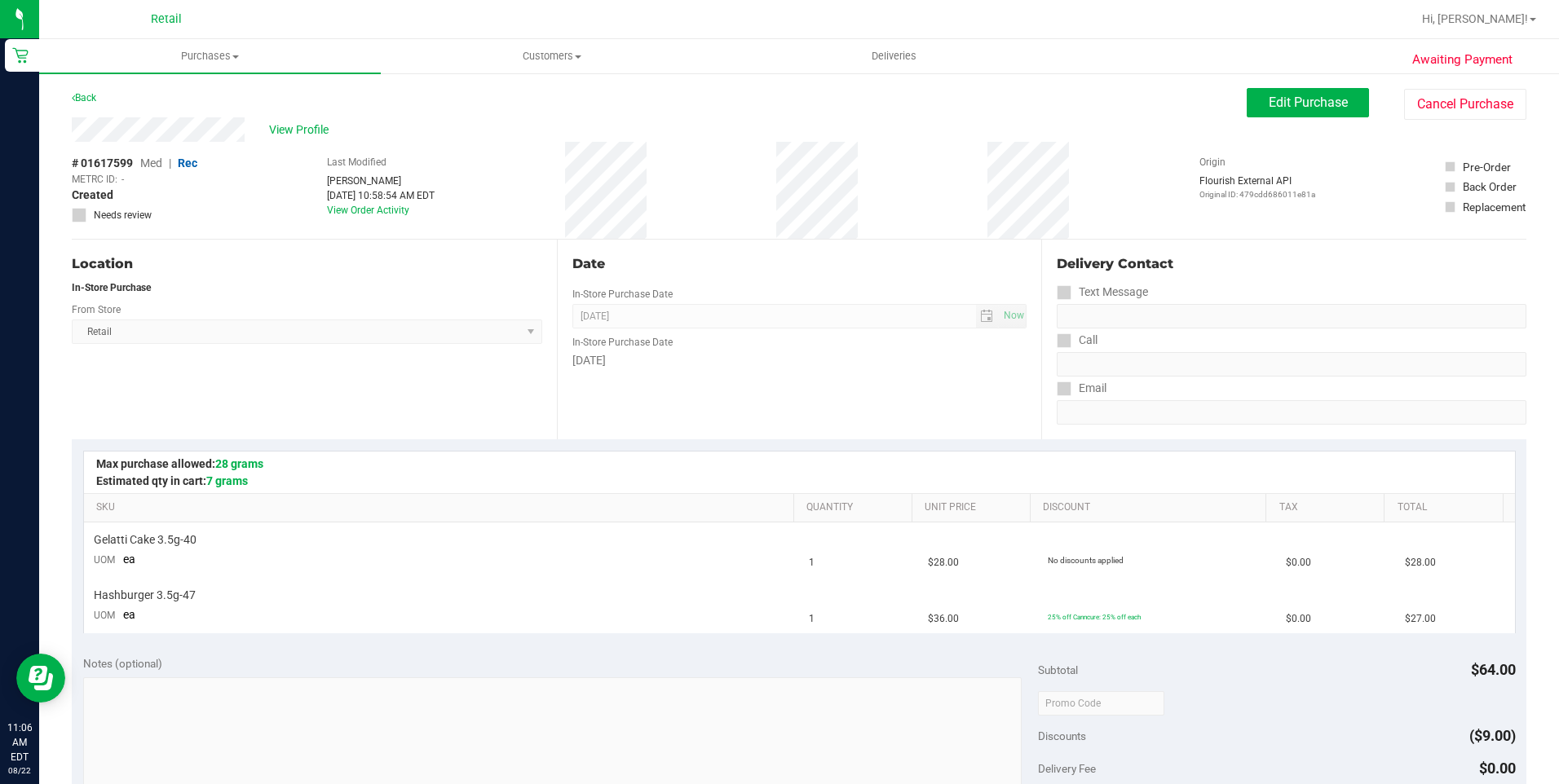
click at [296, 134] on span "View Profile" at bounding box center [301, 130] width 66 height 18
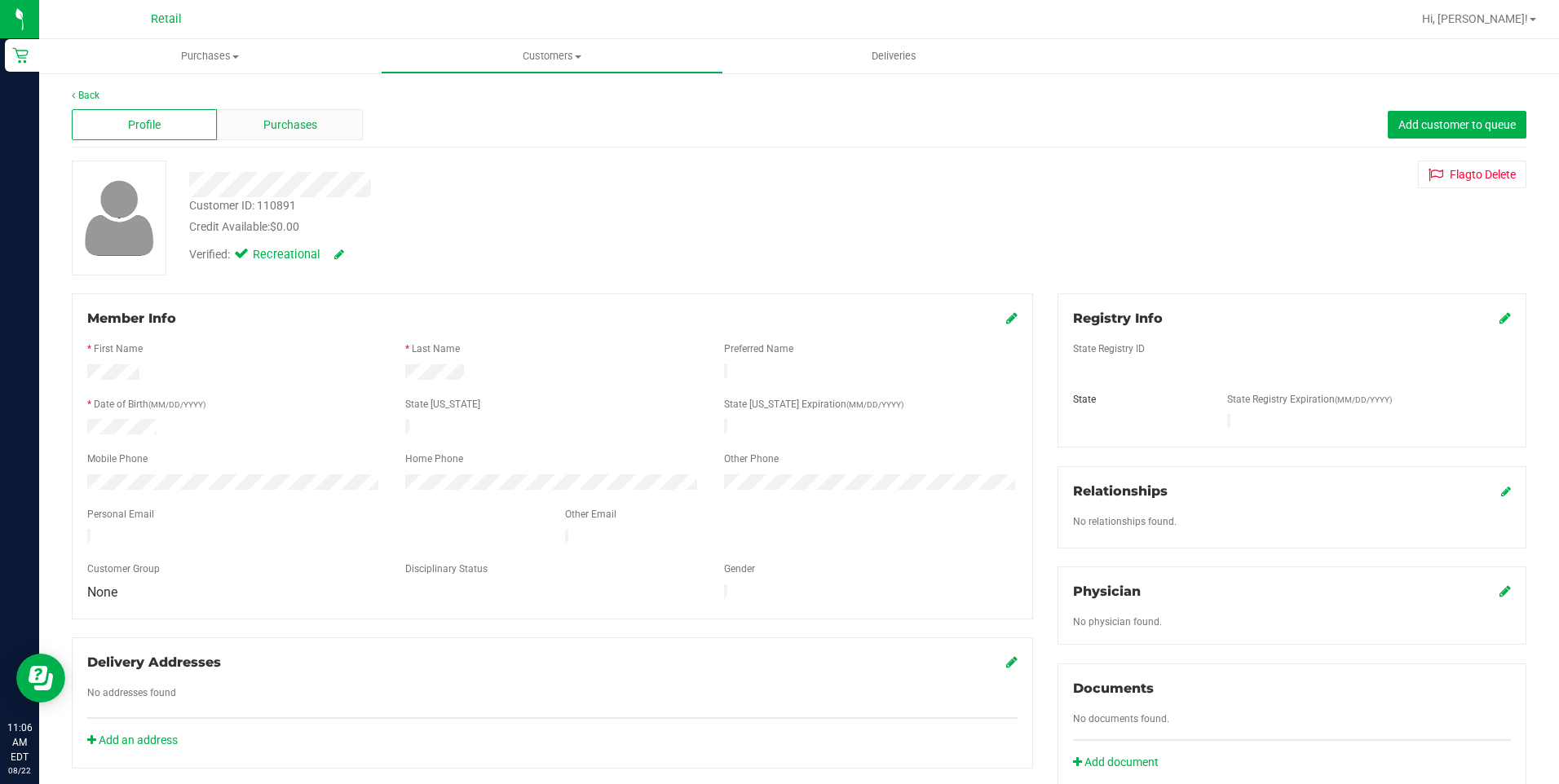
click at [298, 136] on div "Purchases" at bounding box center [289, 125] width 145 height 31
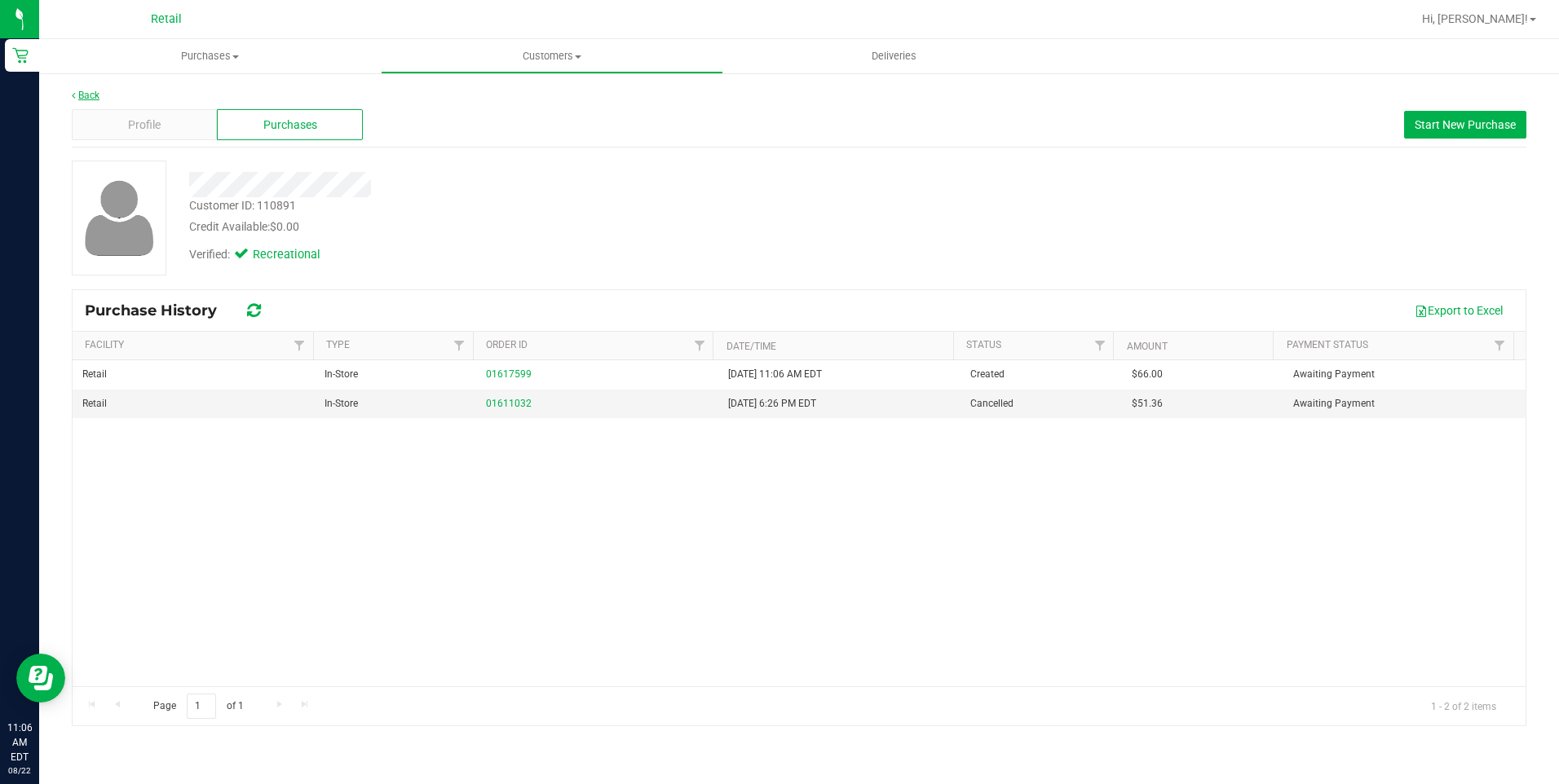
click at [87, 95] on link "Back" at bounding box center [86, 95] width 28 height 11
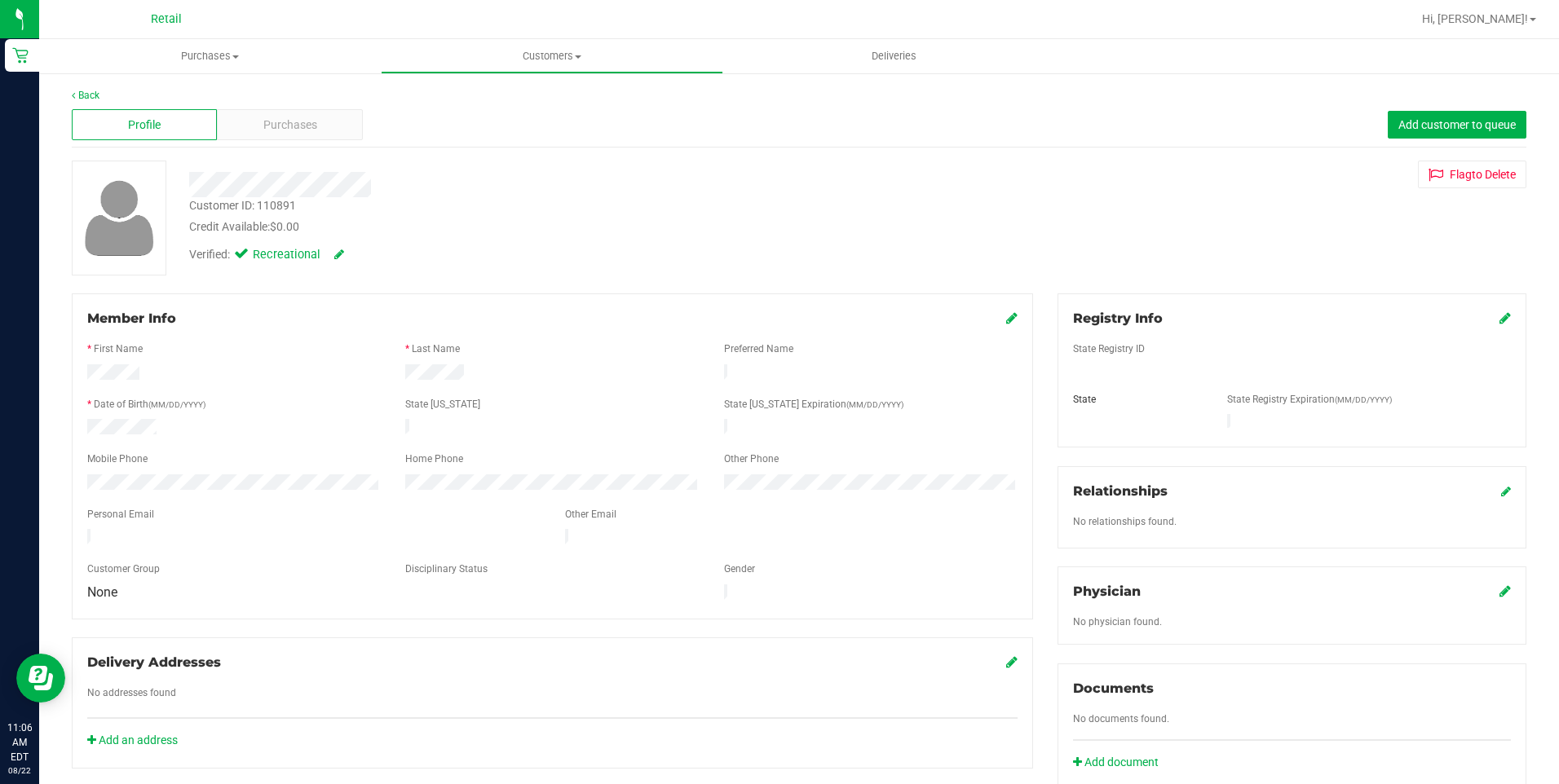
click at [101, 99] on div "Back" at bounding box center [799, 95] width 1455 height 15
click at [91, 93] on link "Back" at bounding box center [86, 95] width 28 height 11
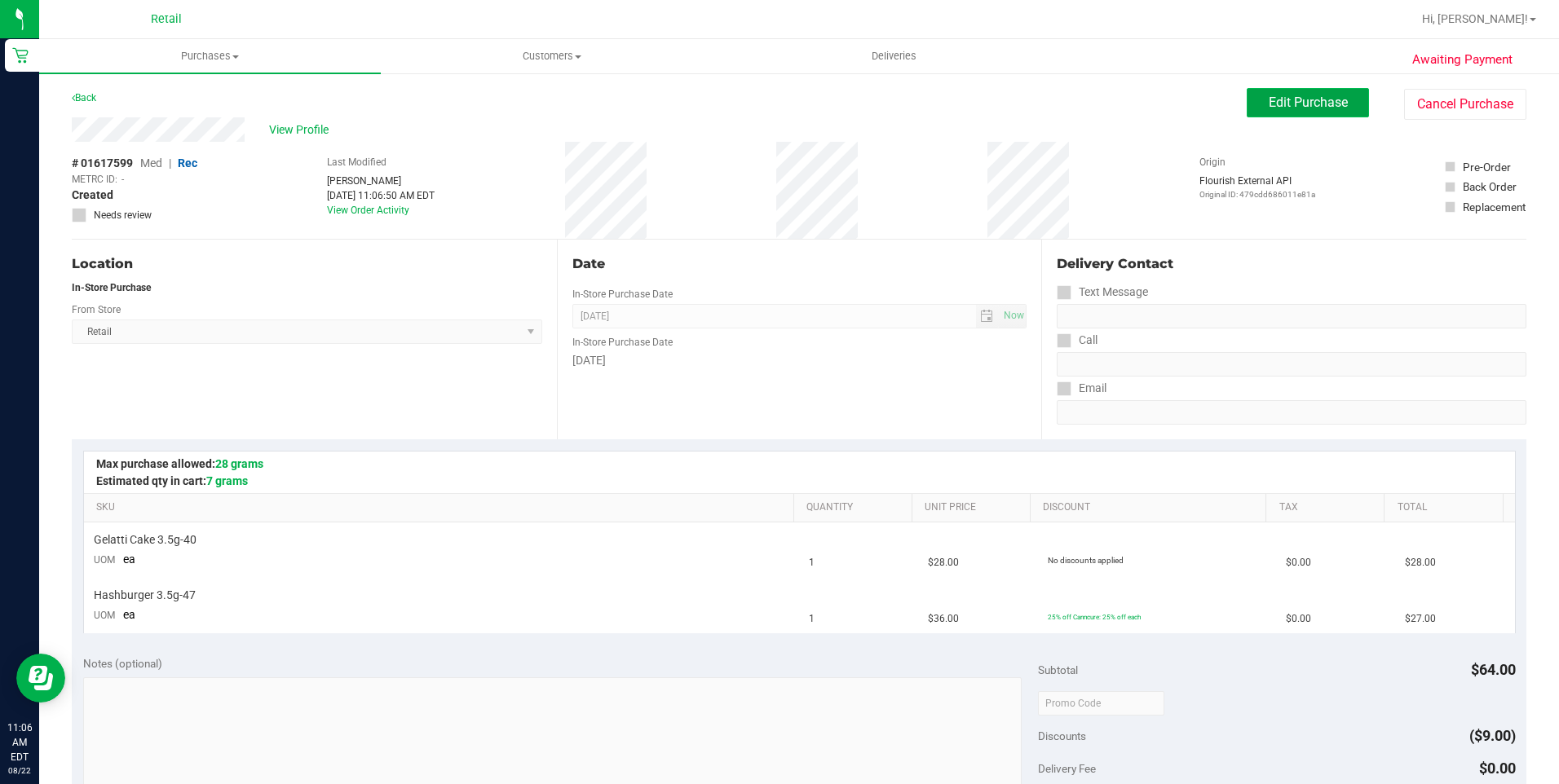
click at [1304, 107] on span "Edit Purchase" at bounding box center [1309, 102] width 79 height 16
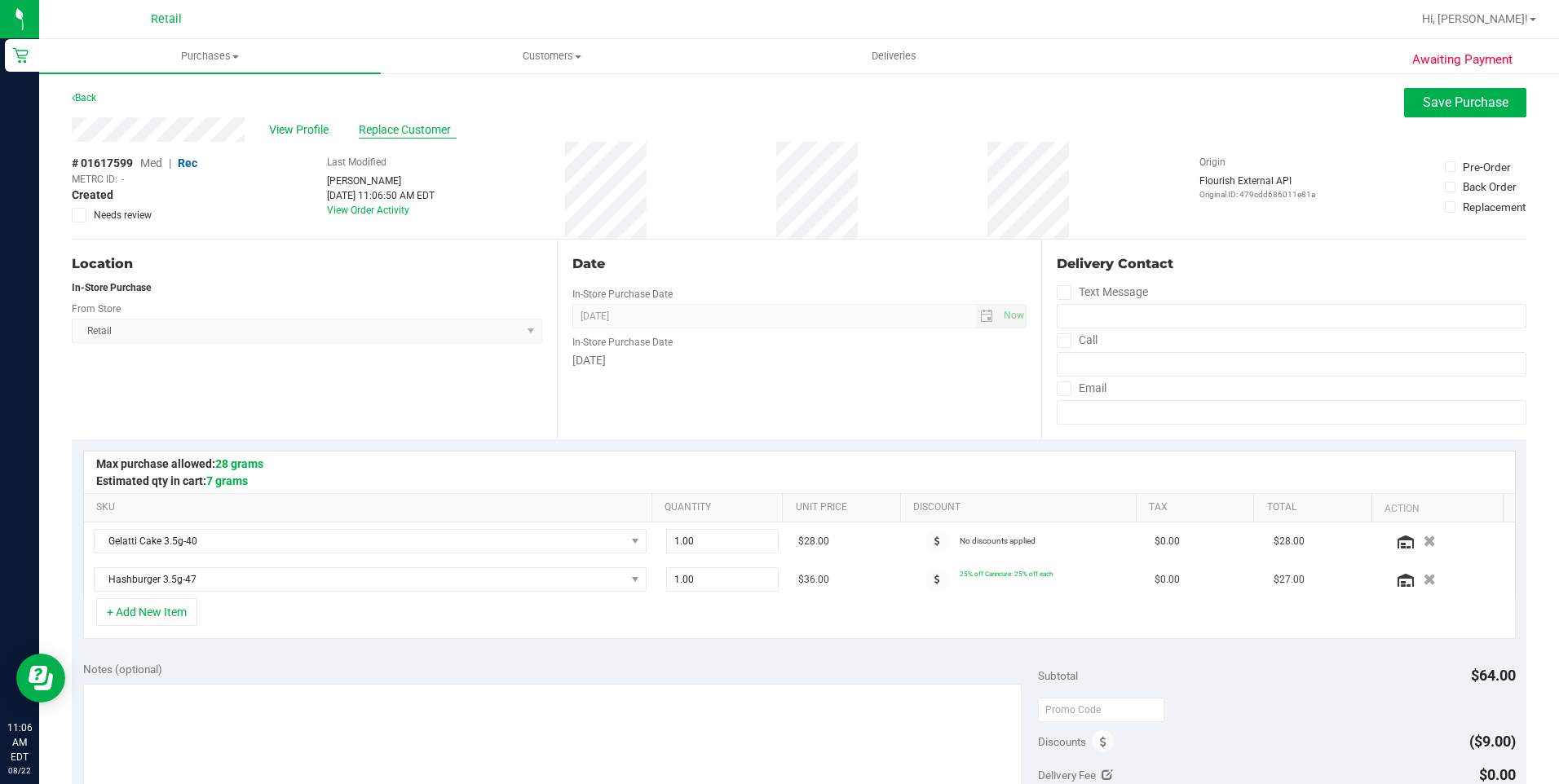
click at [406, 131] on span "Replace Customer" at bounding box center [408, 130] width 98 height 18
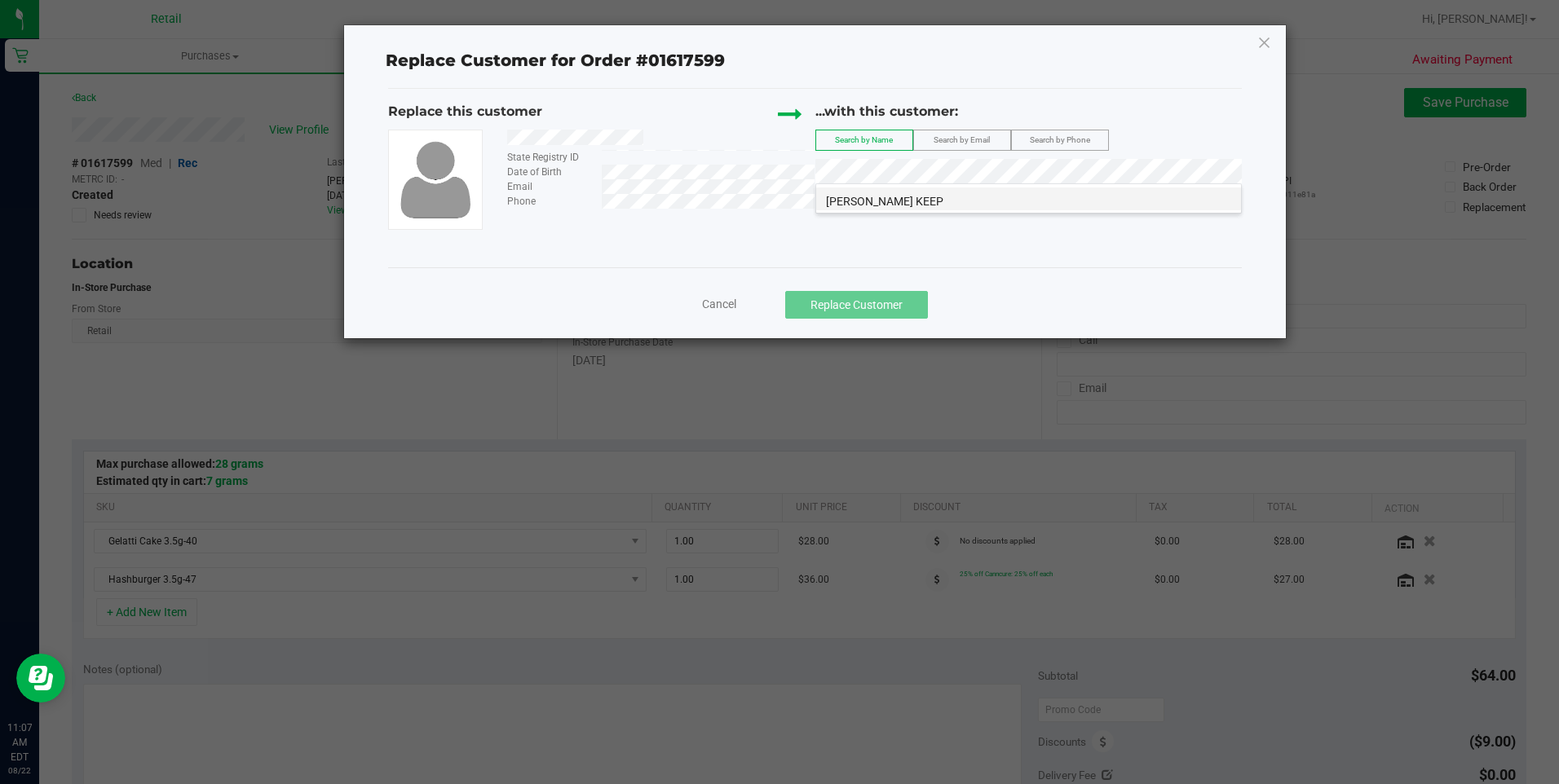
click at [948, 208] on li "debriana rodriguez KEEP" at bounding box center [1029, 199] width 425 height 23
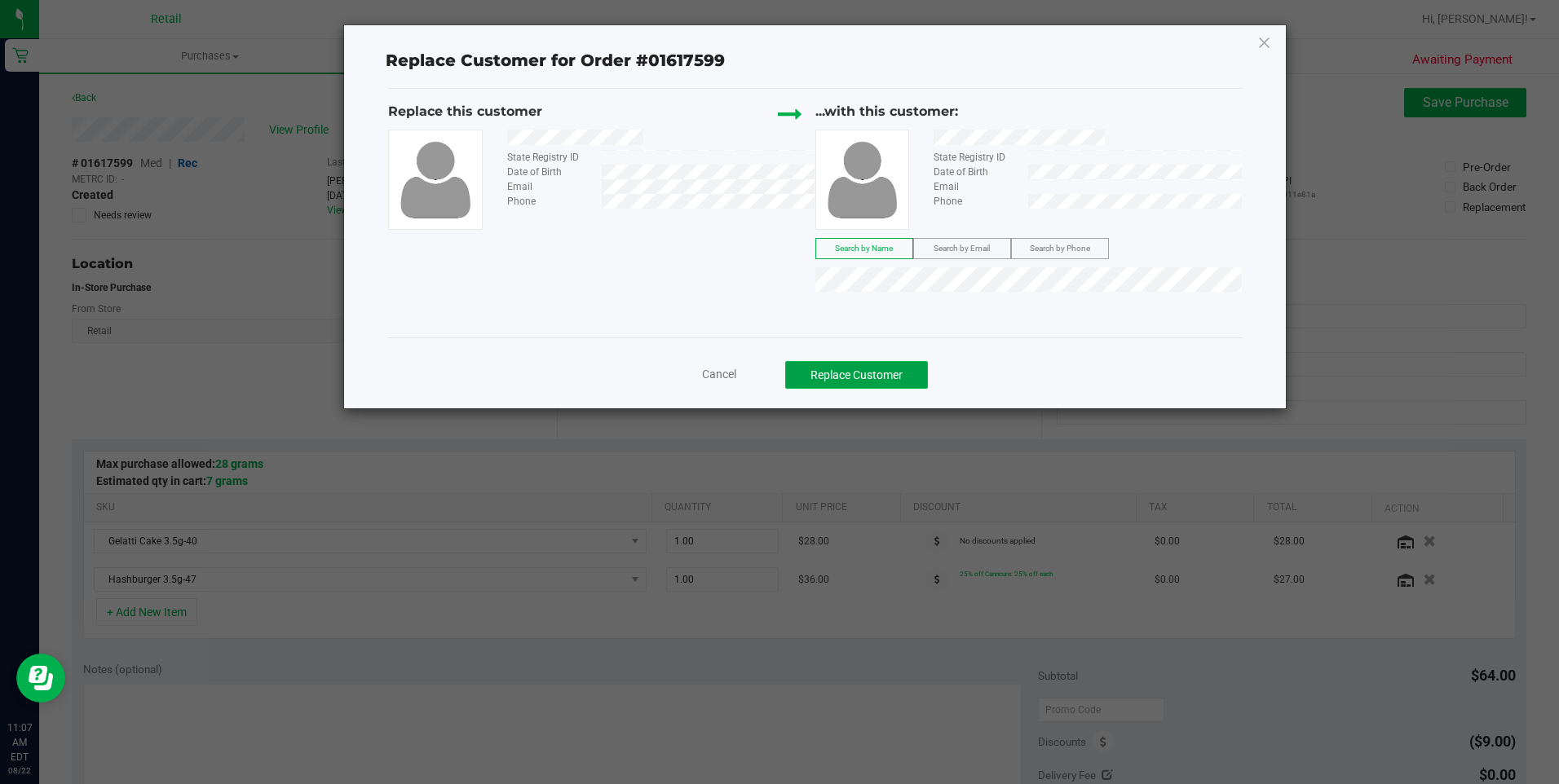
click at [855, 375] on button "Replace Customer" at bounding box center [856, 375] width 143 height 28
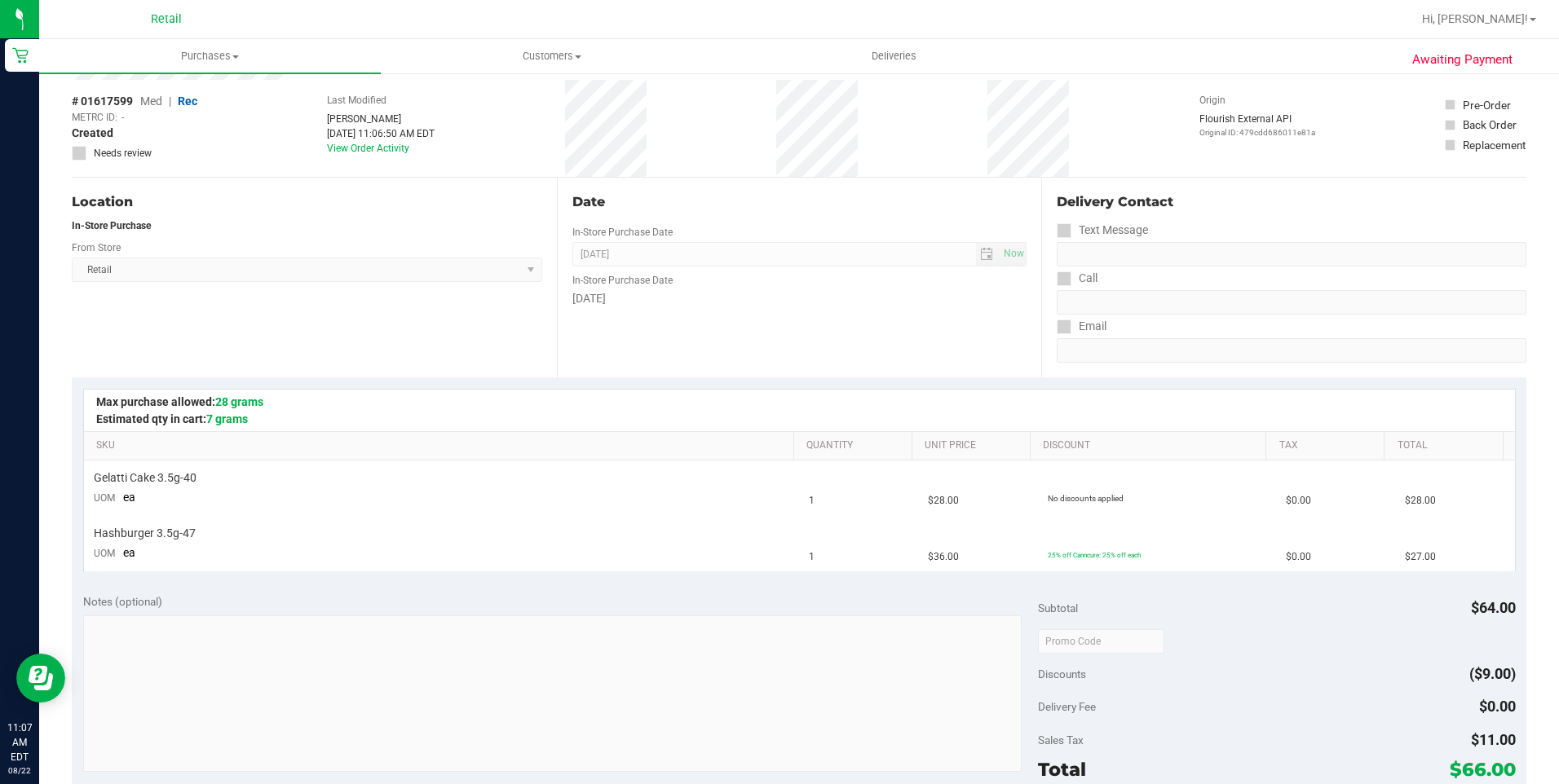
scroll to position [489, 0]
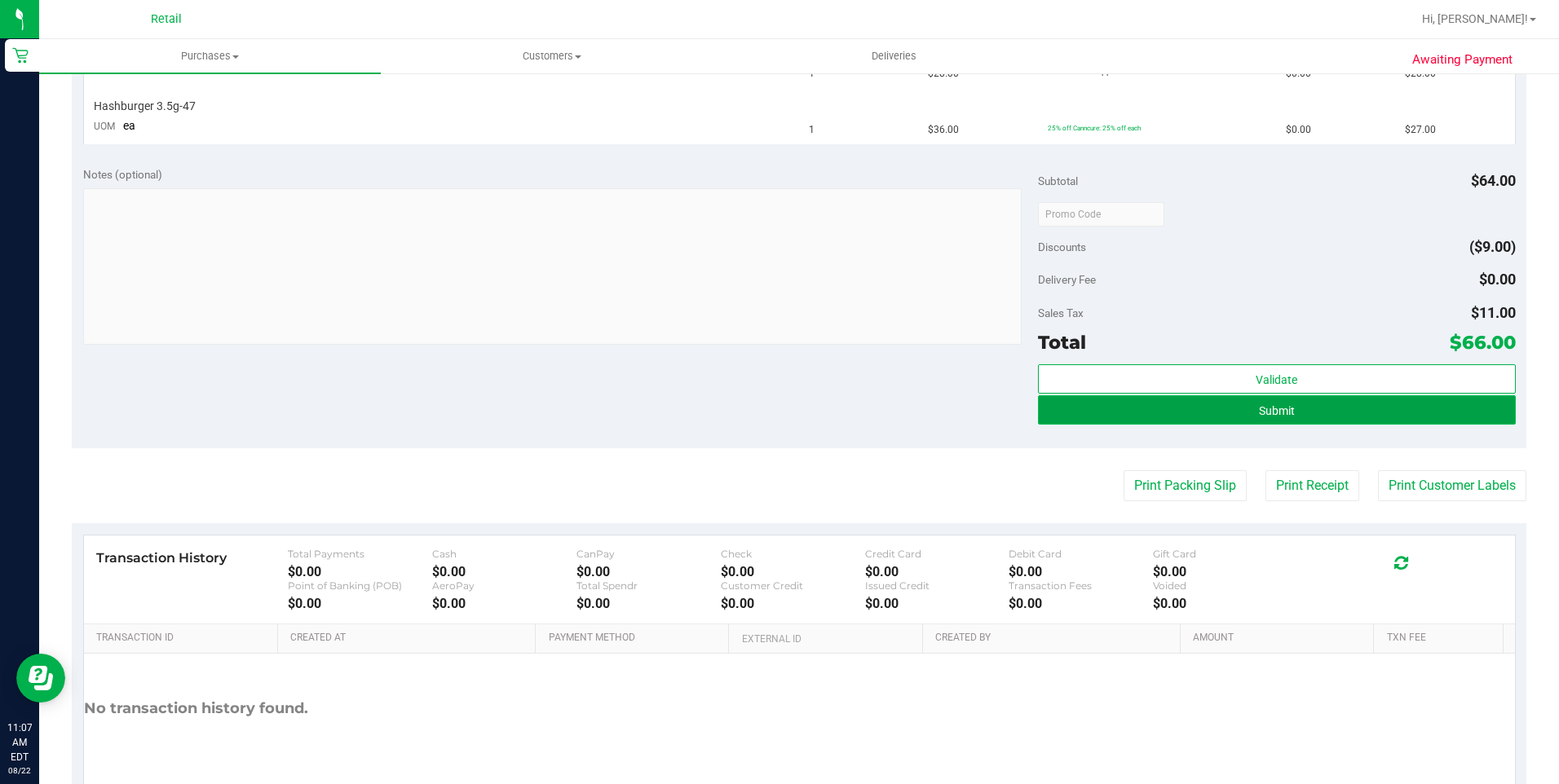
click at [1183, 404] on button "Submit" at bounding box center [1276, 410] width 477 height 30
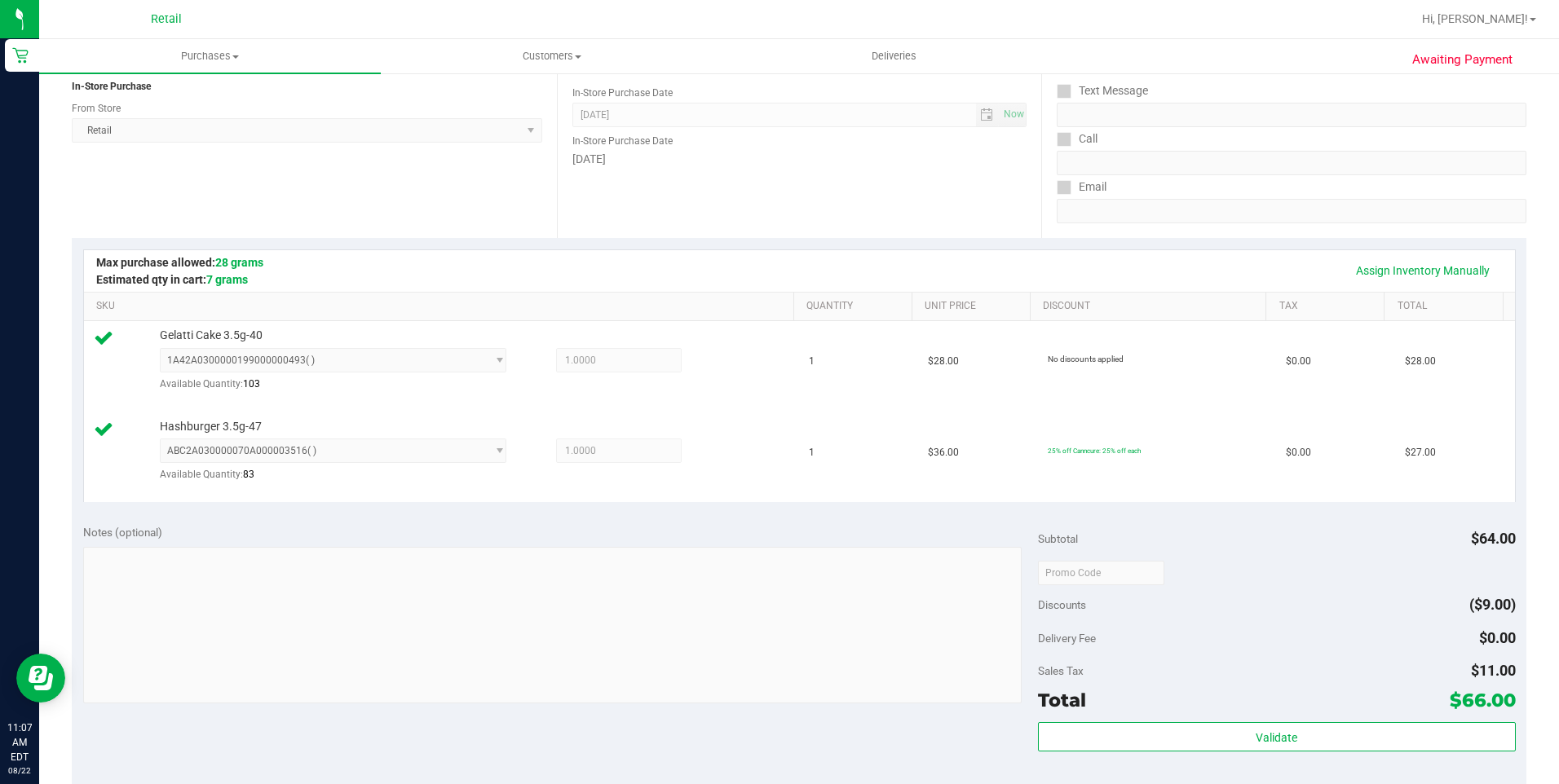
scroll to position [407, 0]
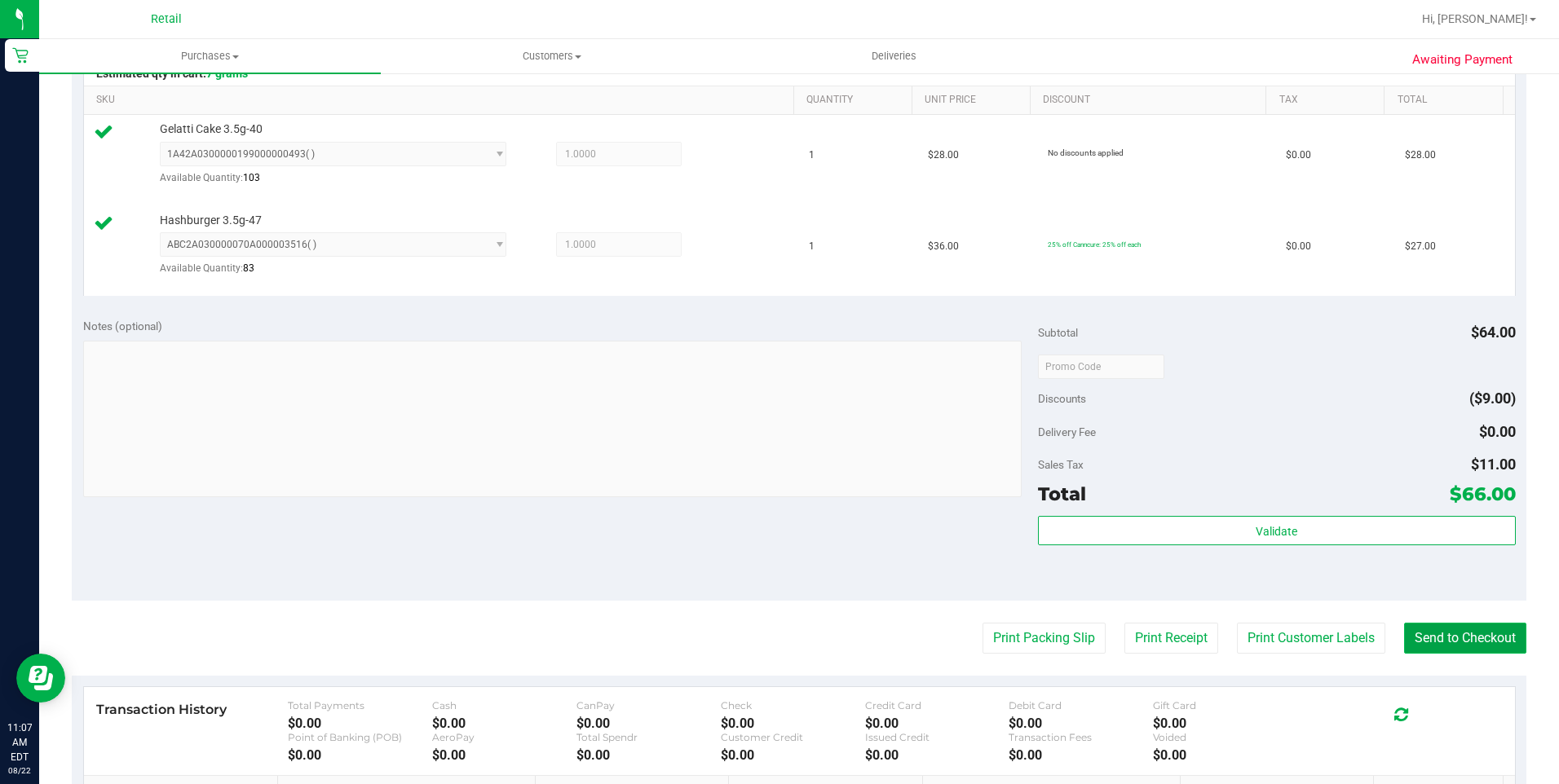
click at [1427, 646] on button "Send to Checkout" at bounding box center [1465, 639] width 122 height 31
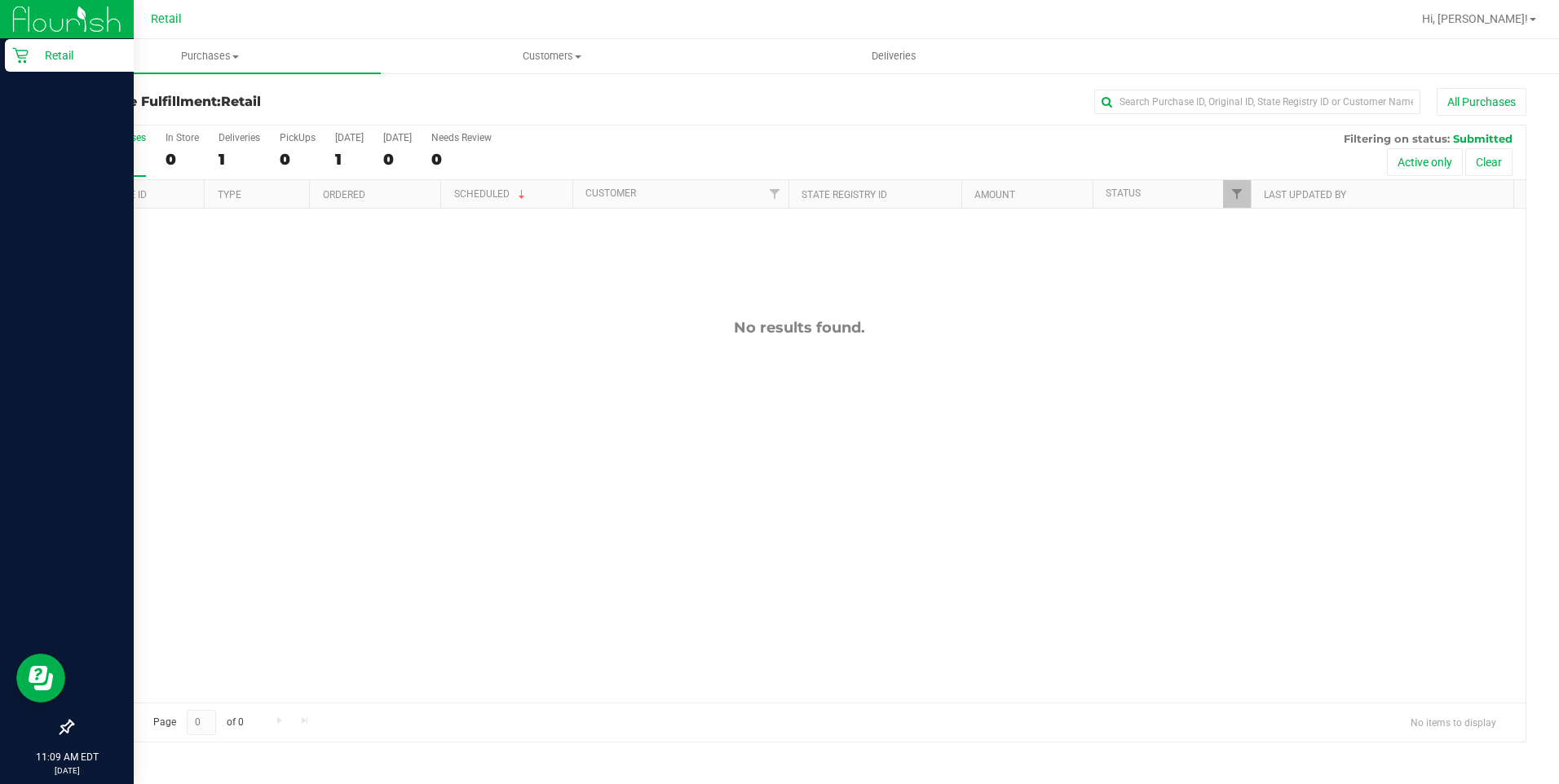
click at [15, 56] on icon at bounding box center [20, 55] width 17 height 17
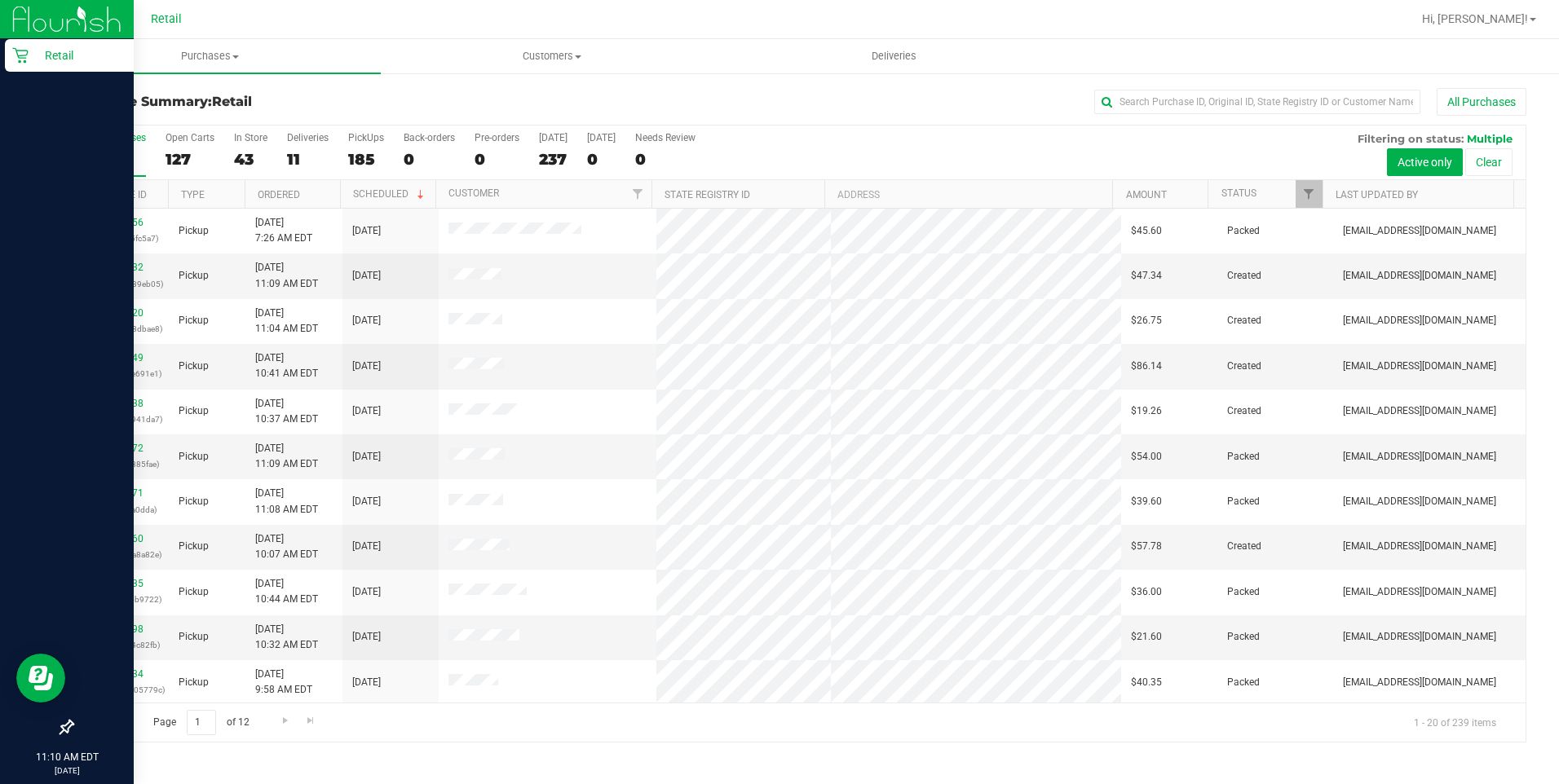
click at [29, 40] on div "Retail" at bounding box center [69, 54] width 129 height 32
click at [48, 53] on p "Retail" at bounding box center [78, 54] width 98 height 19
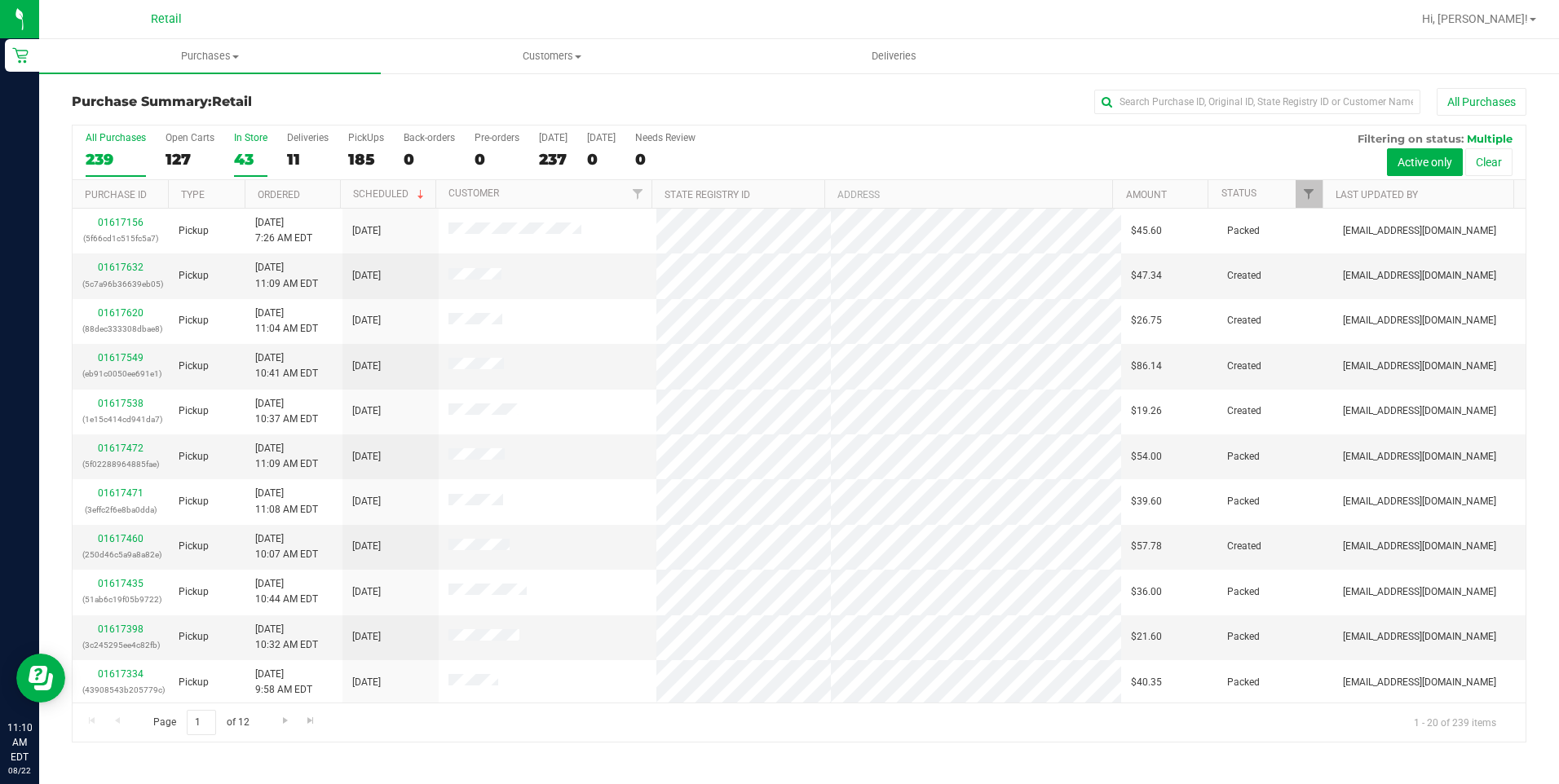
click at [252, 136] on div "In Store" at bounding box center [250, 138] width 33 height 11
click at [0, 0] on input "In Store 43" at bounding box center [0, 0] width 0 height 0
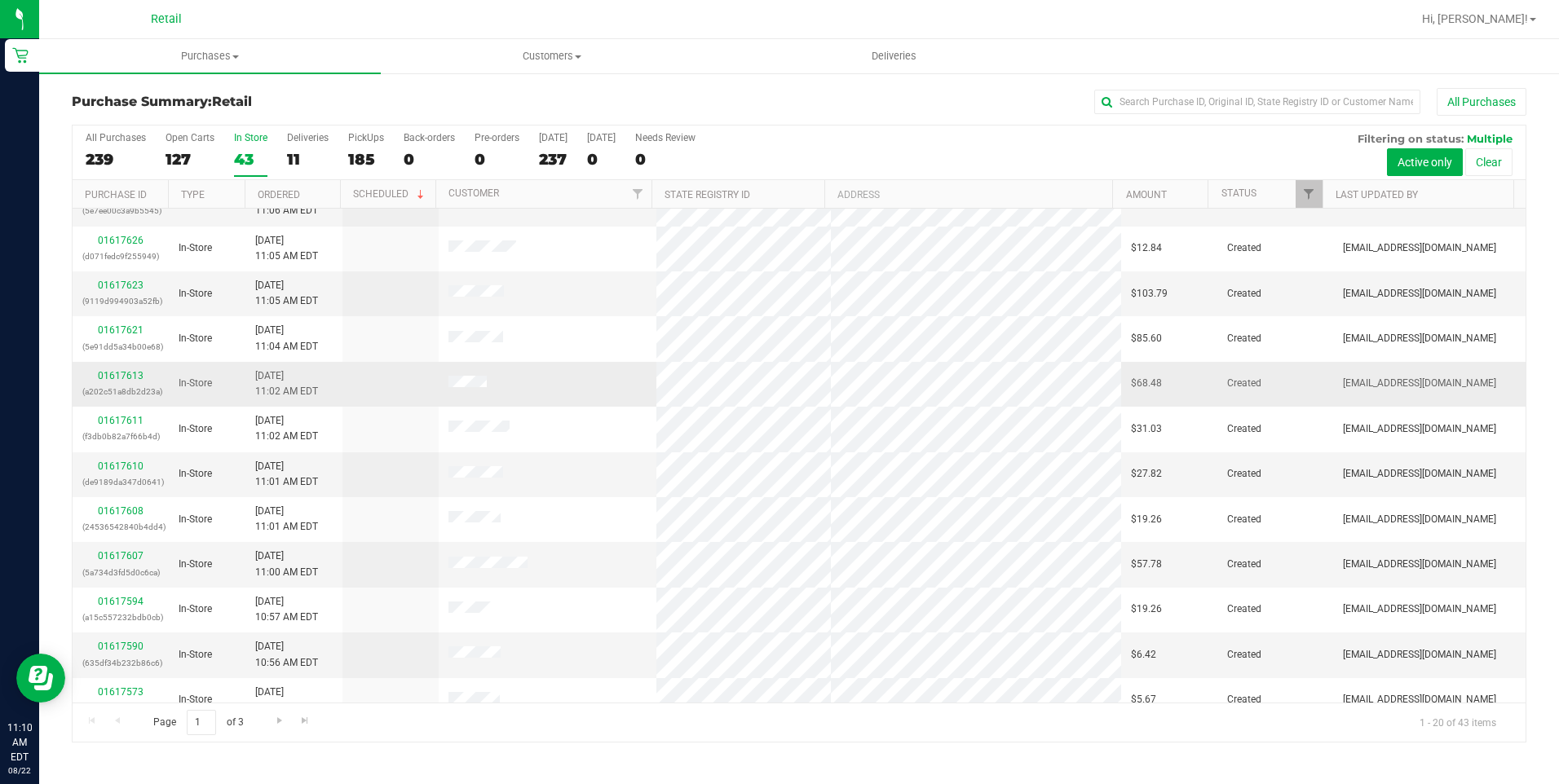
scroll to position [407, 0]
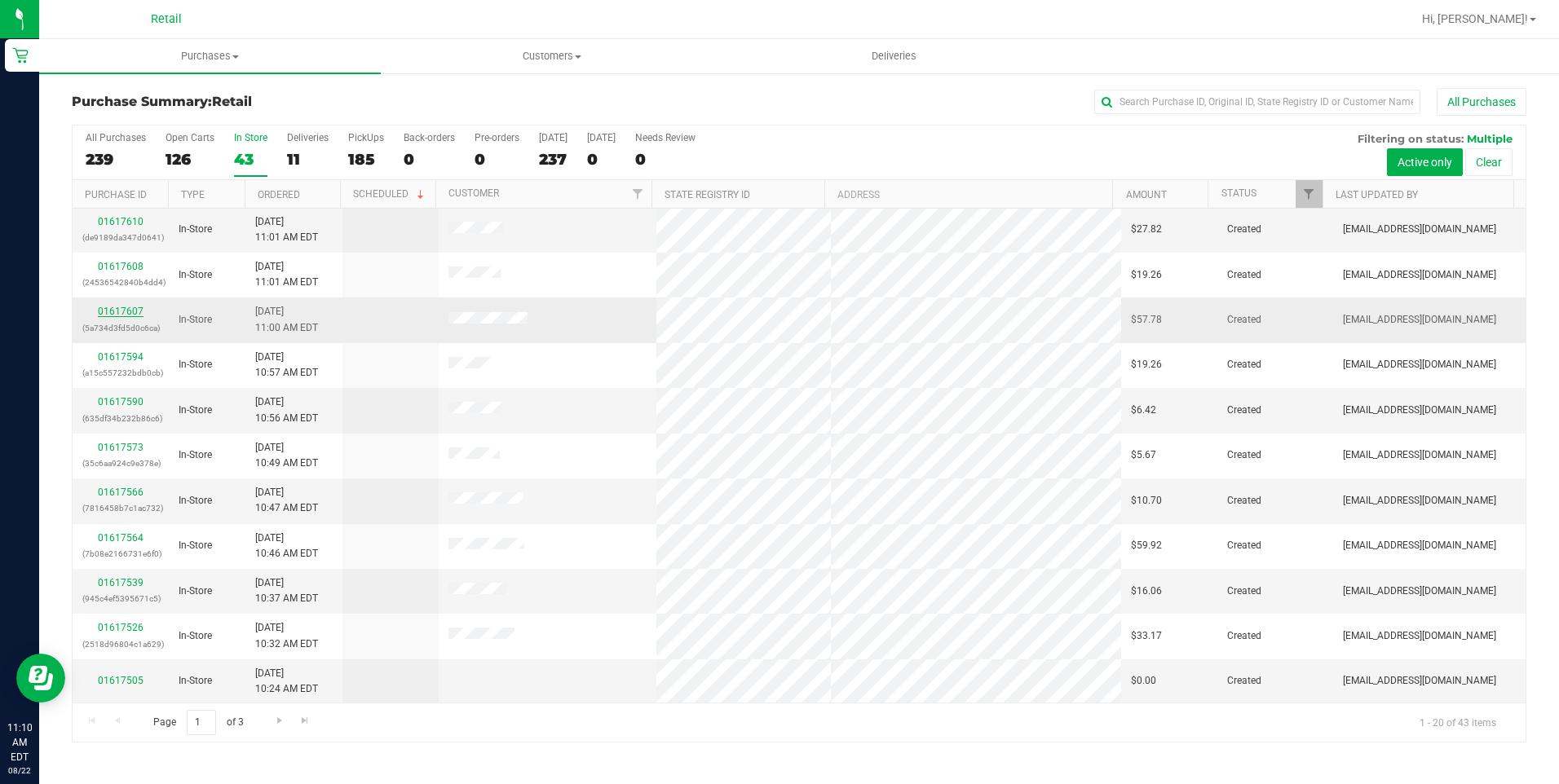
click at [117, 313] on link "01617607" at bounding box center [120, 311] width 45 height 11
click at [117, 308] on link "01617607" at bounding box center [120, 311] width 45 height 11
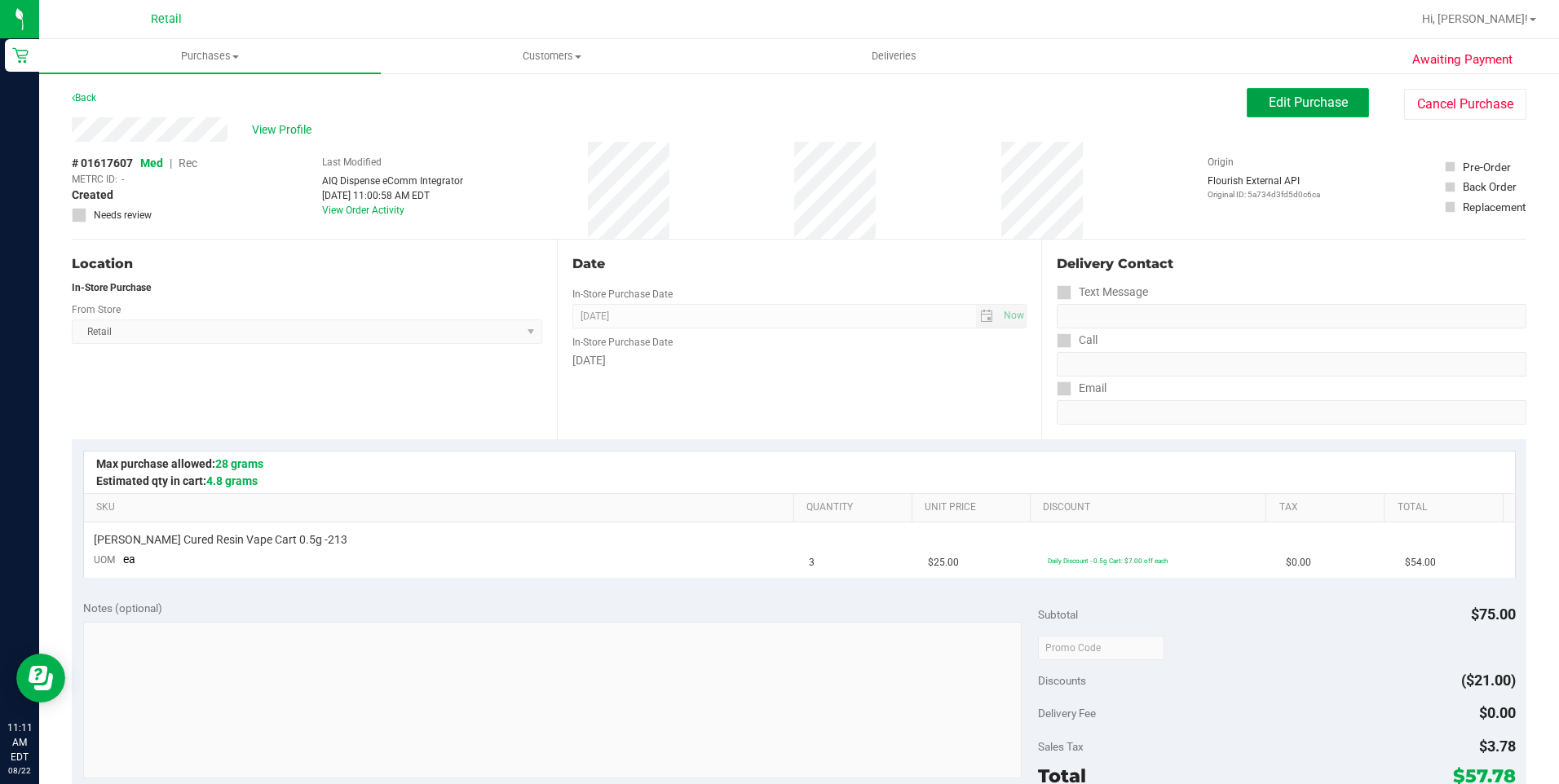
click at [1277, 105] on span "Edit Purchase" at bounding box center [1309, 102] width 79 height 16
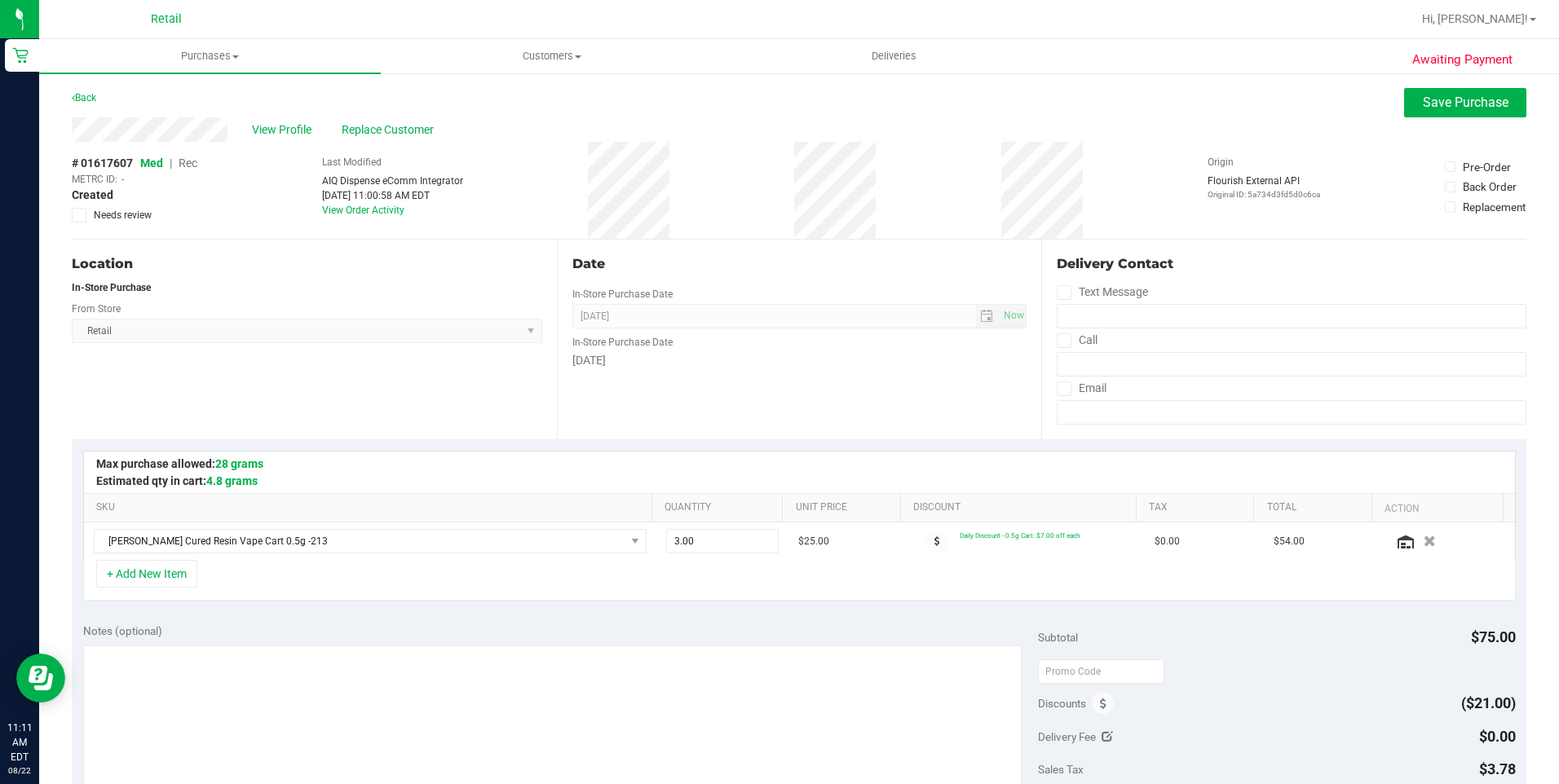
click at [193, 160] on span "Rec" at bounding box center [187, 163] width 18 height 13
click at [1425, 107] on span "Save Purchase" at bounding box center [1466, 102] width 86 height 16
click at [289, 132] on div "Purchases Summary of purchases Fulfillment All purchases Customers All customer…" at bounding box center [799, 411] width 1520 height 745
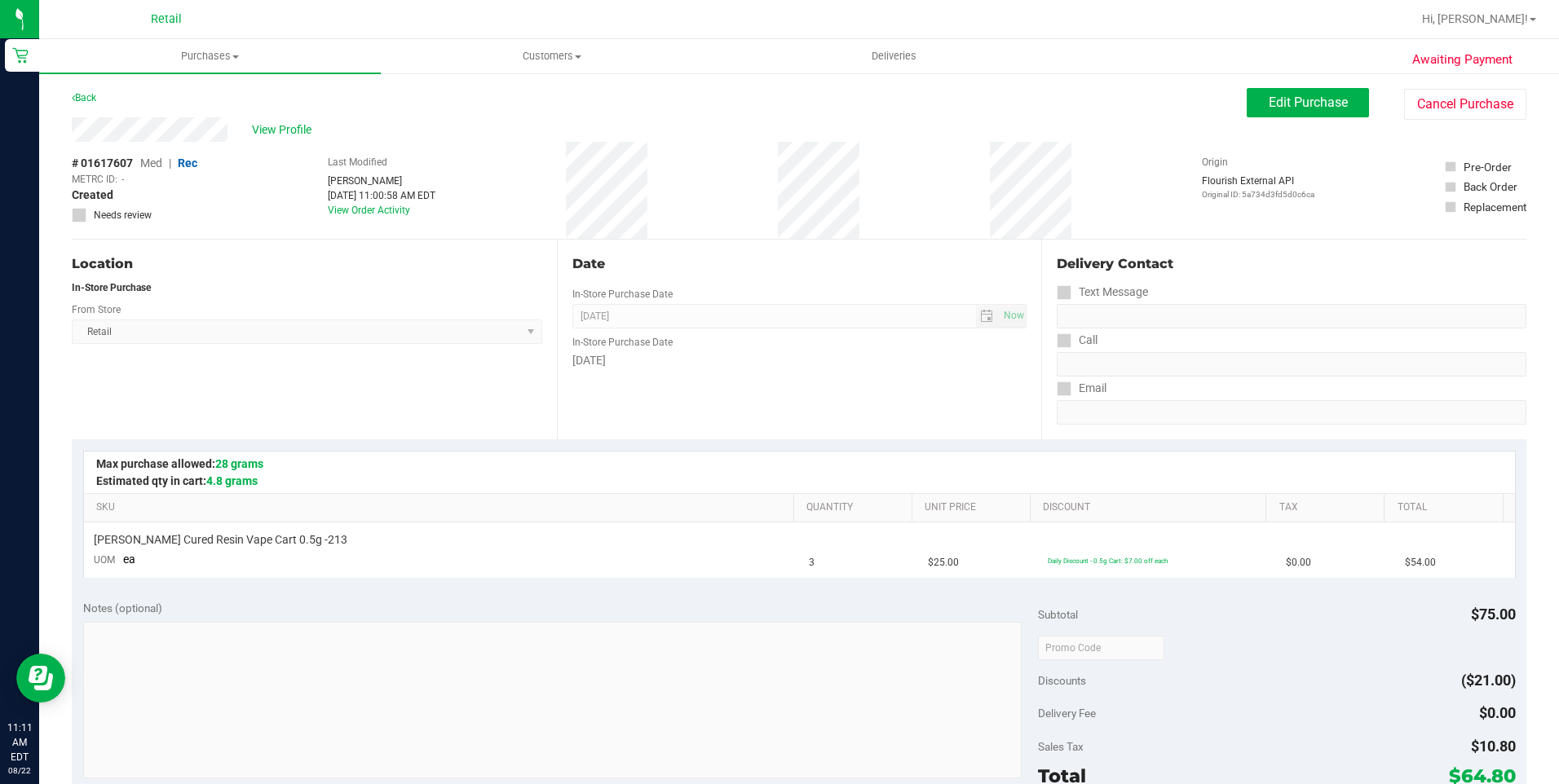
click at [289, 132] on span "View Profile" at bounding box center [284, 130] width 66 height 18
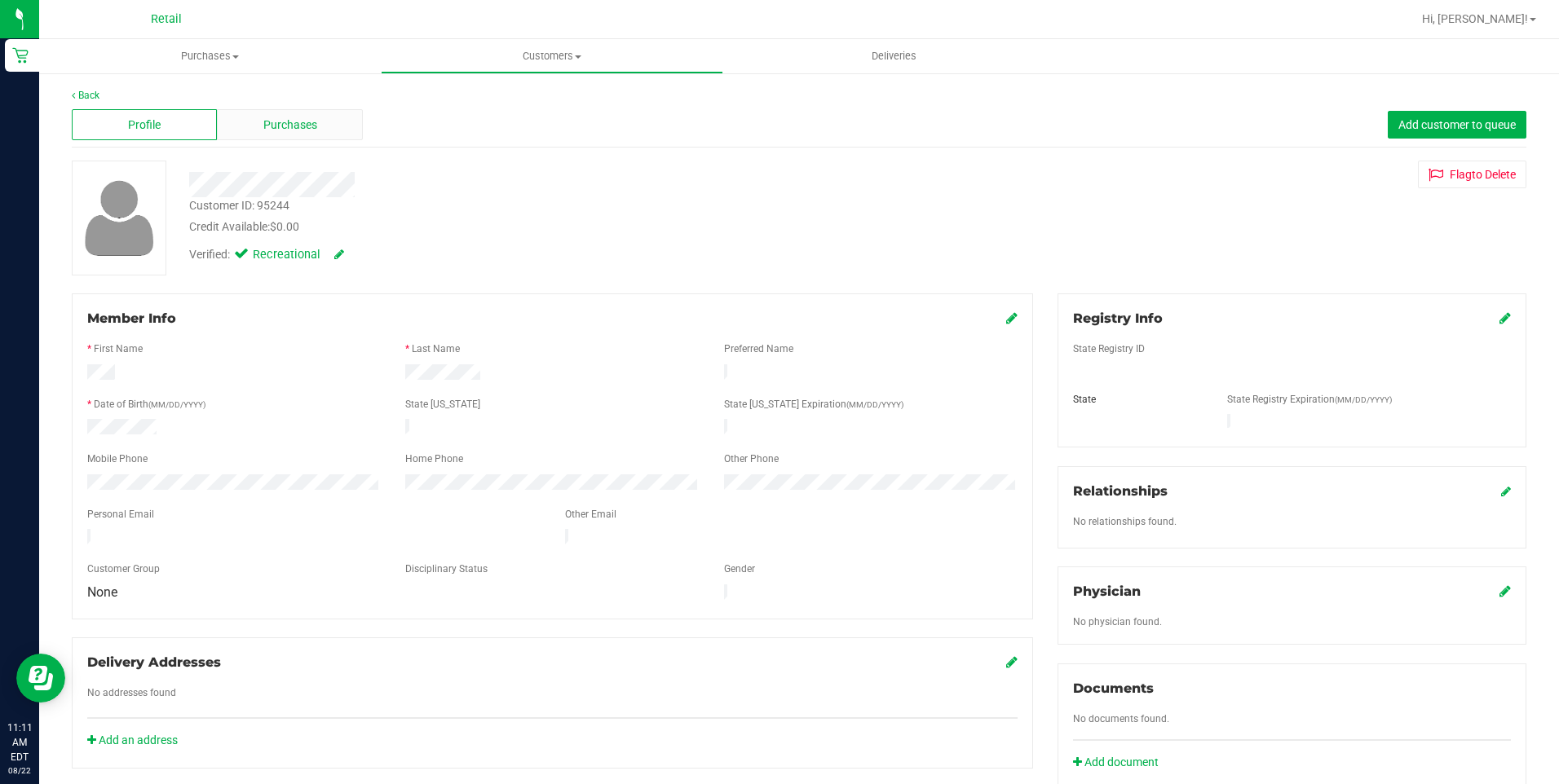
click at [325, 122] on div "Purchases" at bounding box center [289, 125] width 145 height 31
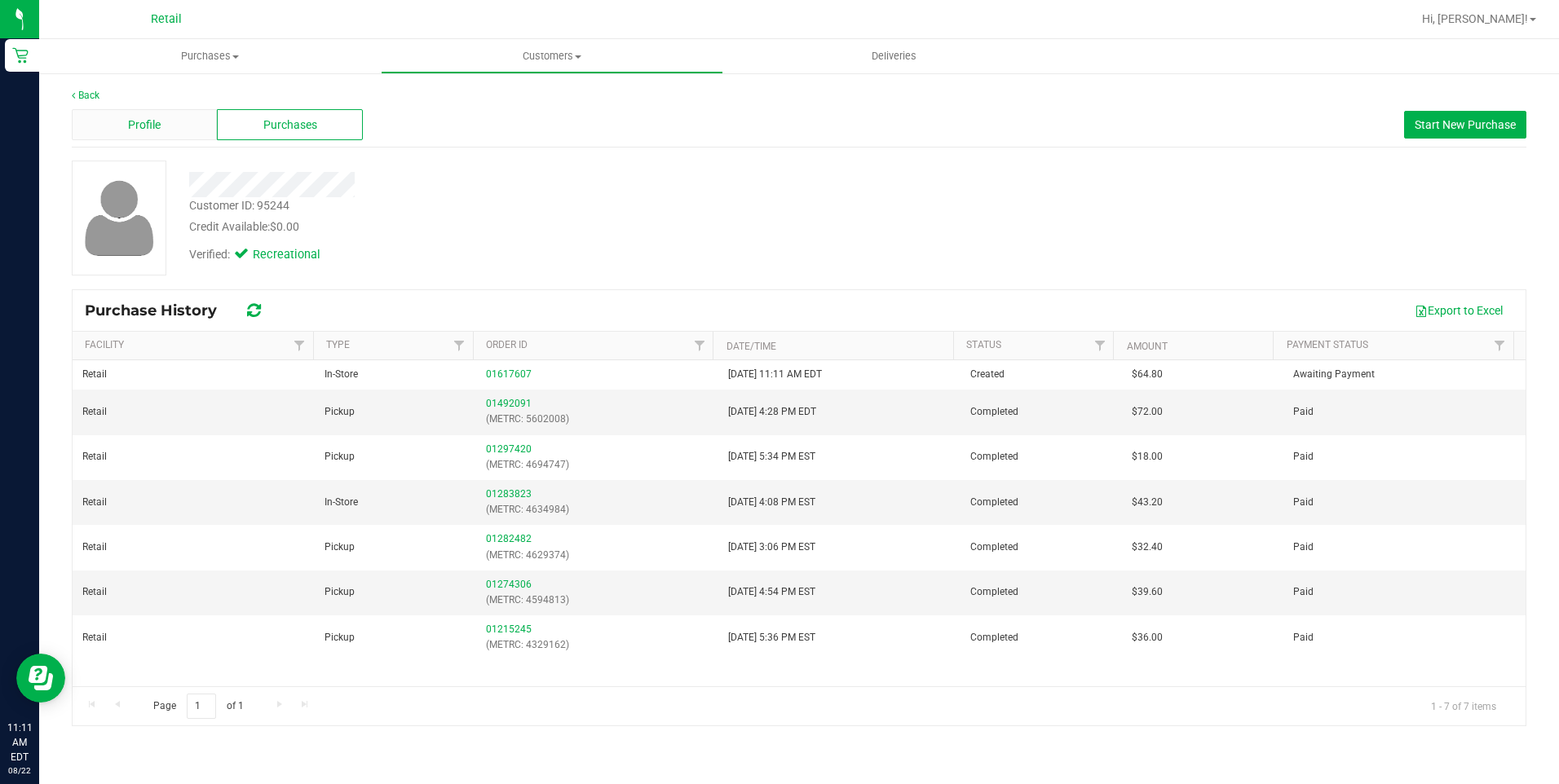
click at [154, 128] on span "Profile" at bounding box center [144, 125] width 32 height 18
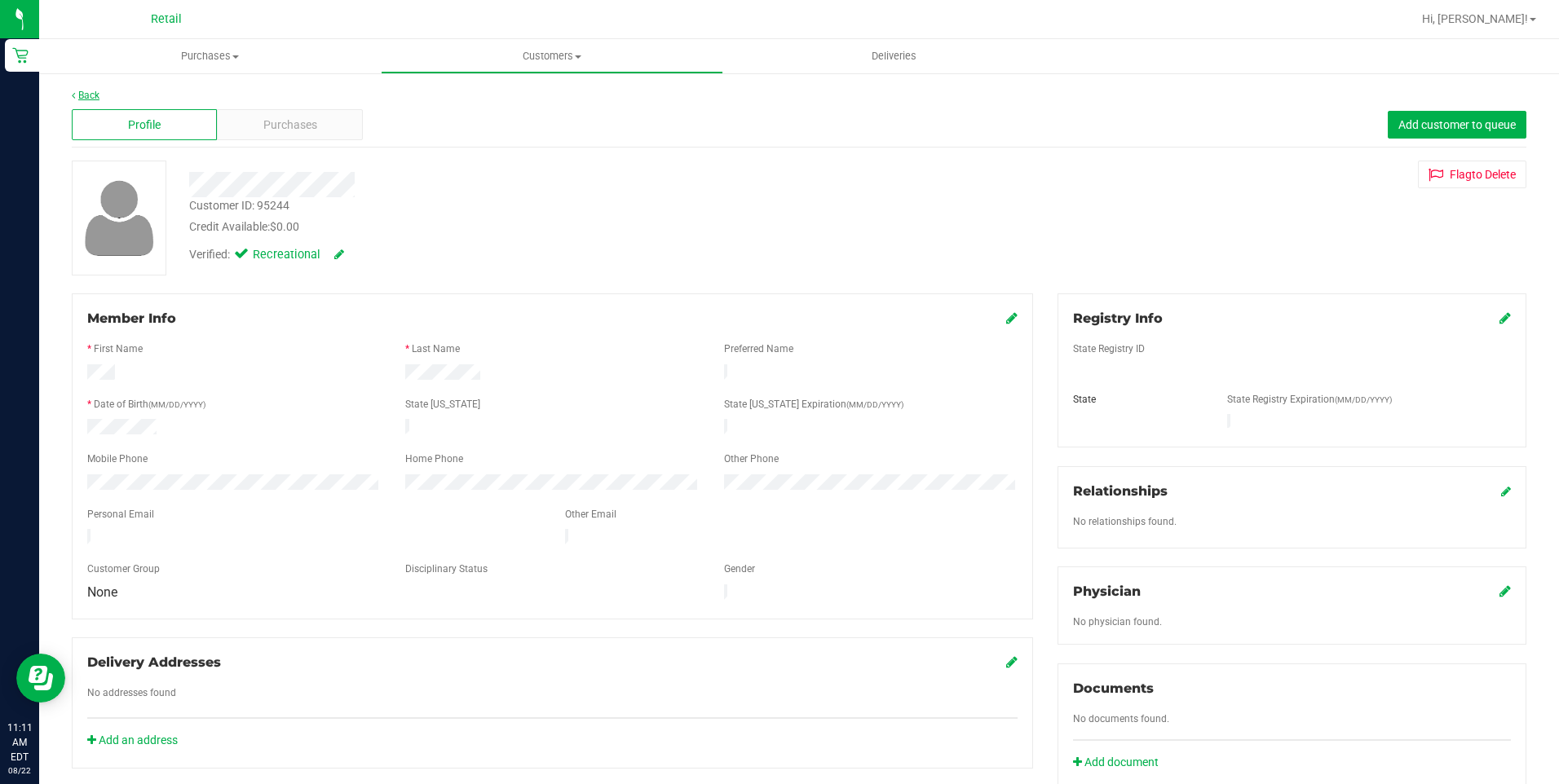
click at [78, 95] on link "Back" at bounding box center [86, 95] width 28 height 11
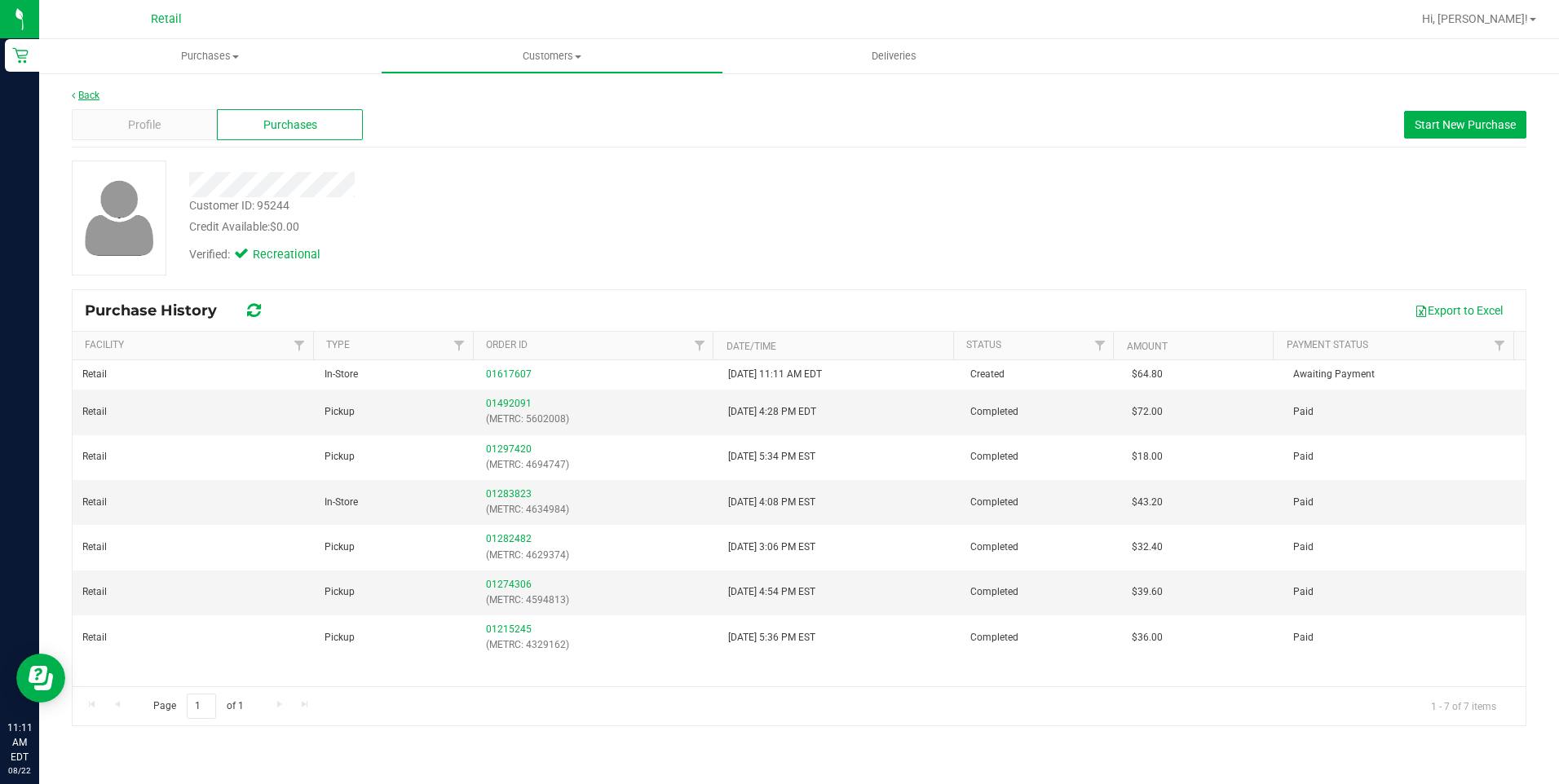
click at [94, 98] on link "Back" at bounding box center [86, 95] width 28 height 11
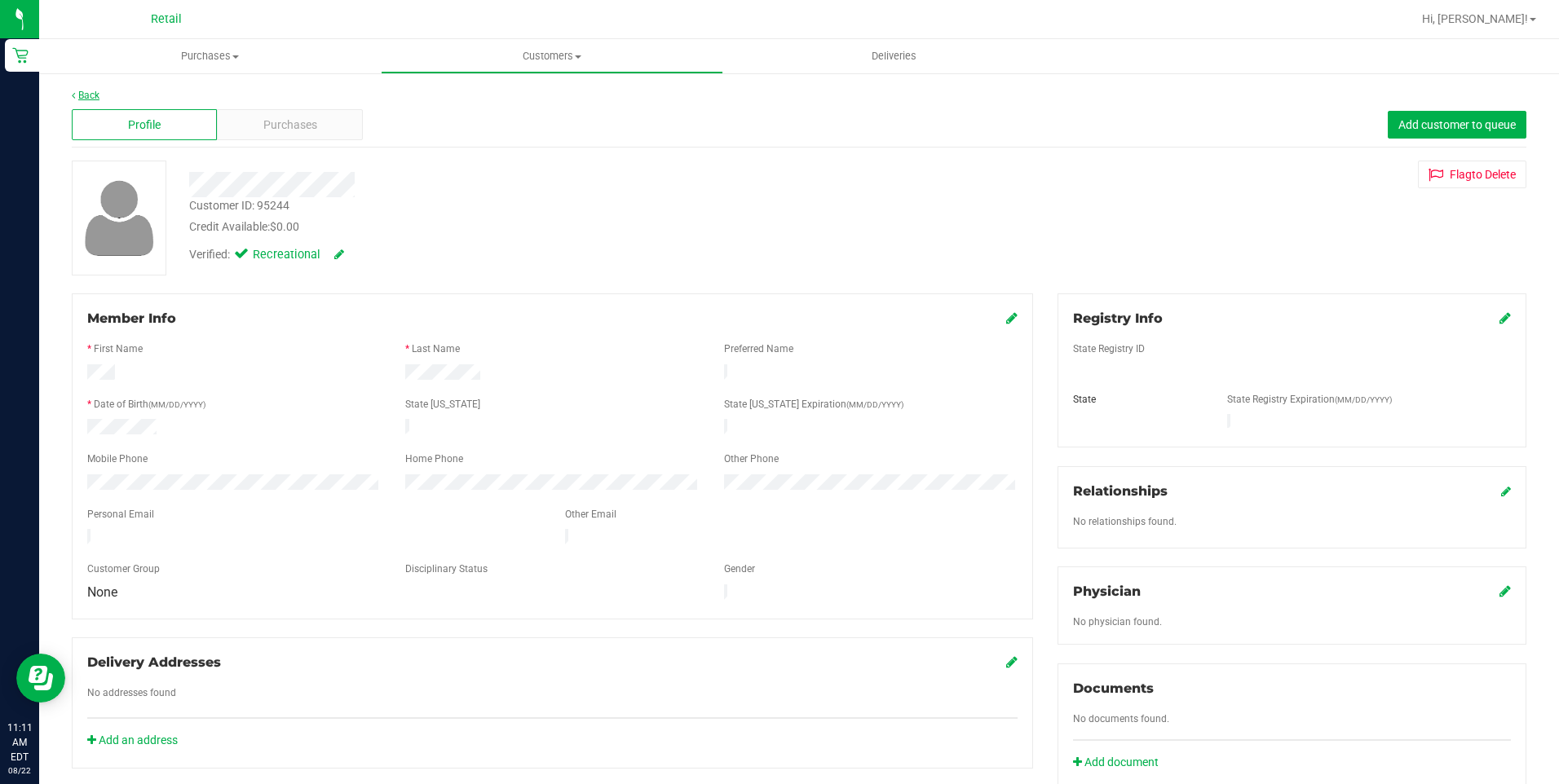
click at [93, 98] on link "Back" at bounding box center [86, 95] width 28 height 11
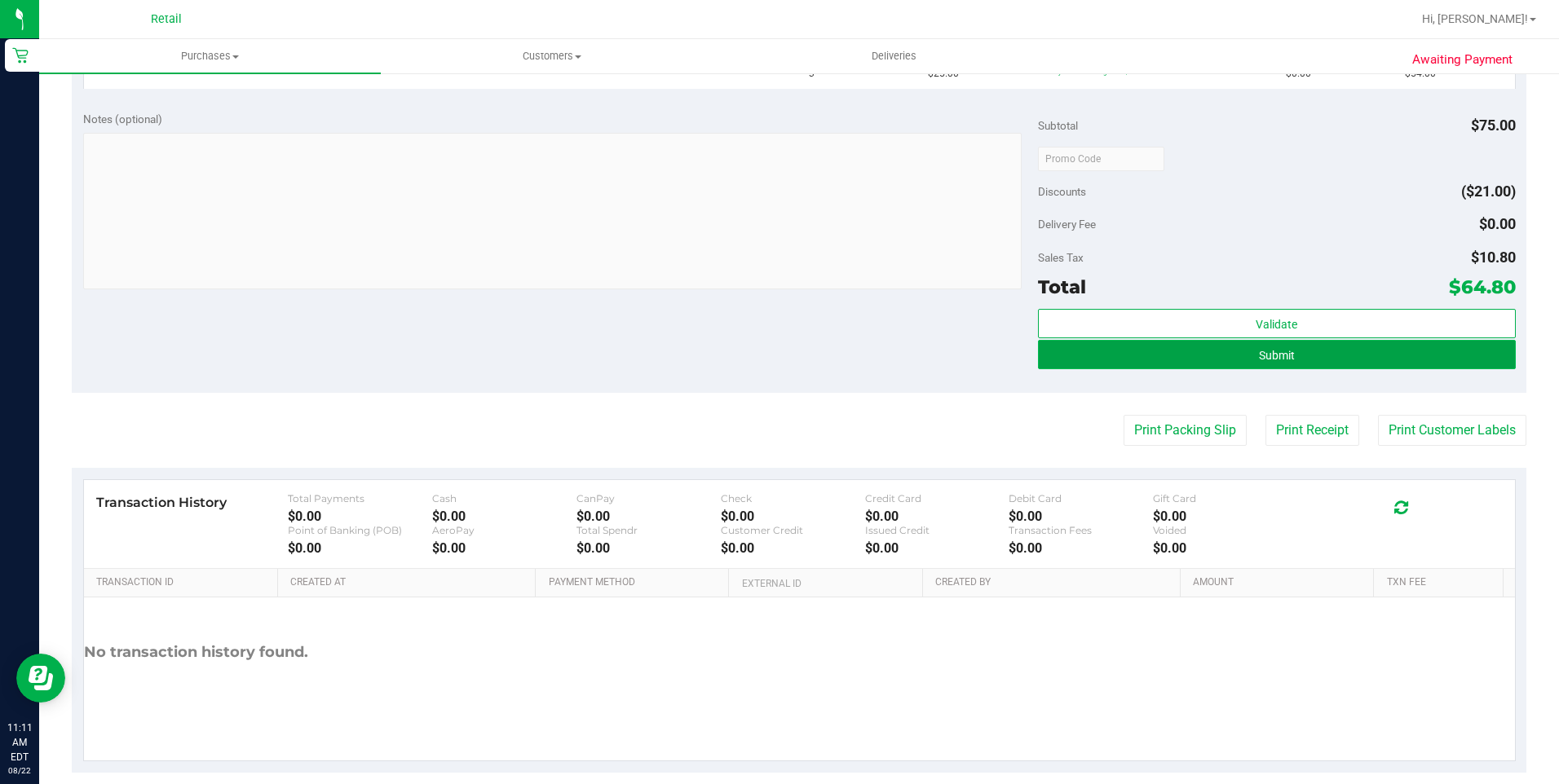
click at [1251, 363] on button "Submit" at bounding box center [1276, 355] width 477 height 30
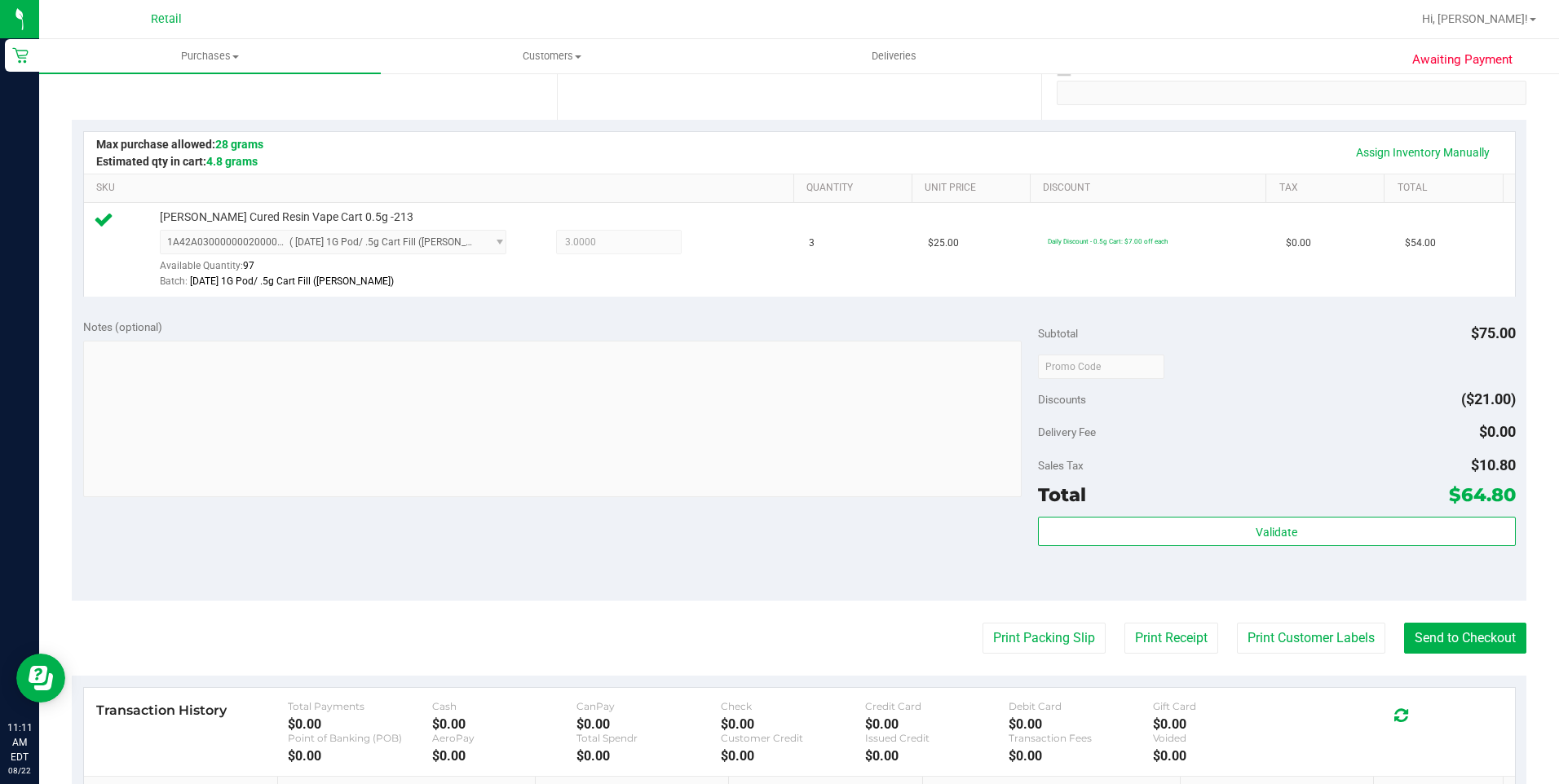
scroll to position [489, 0]
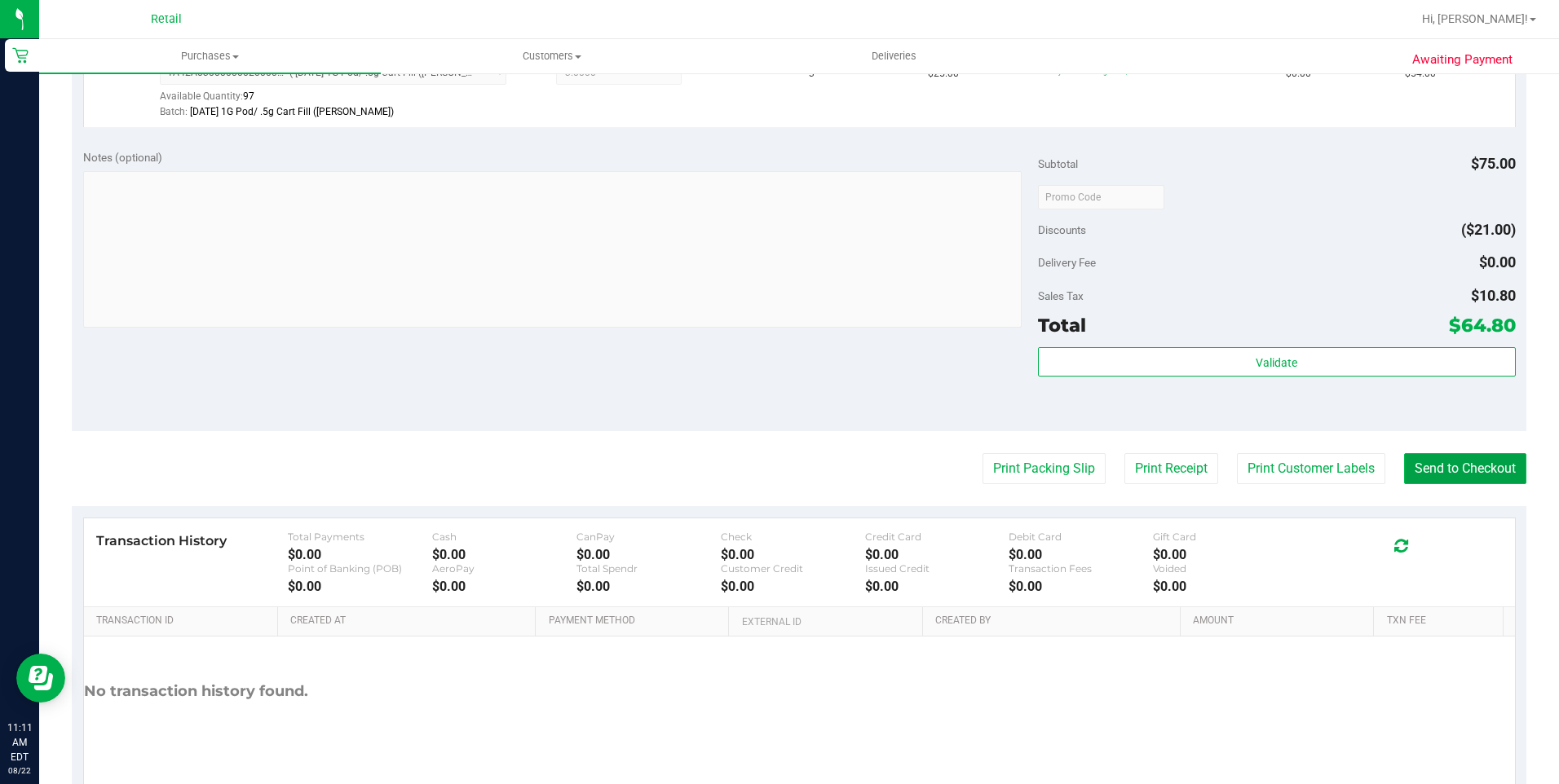
click at [1474, 458] on button "Send to Checkout" at bounding box center [1465, 469] width 122 height 31
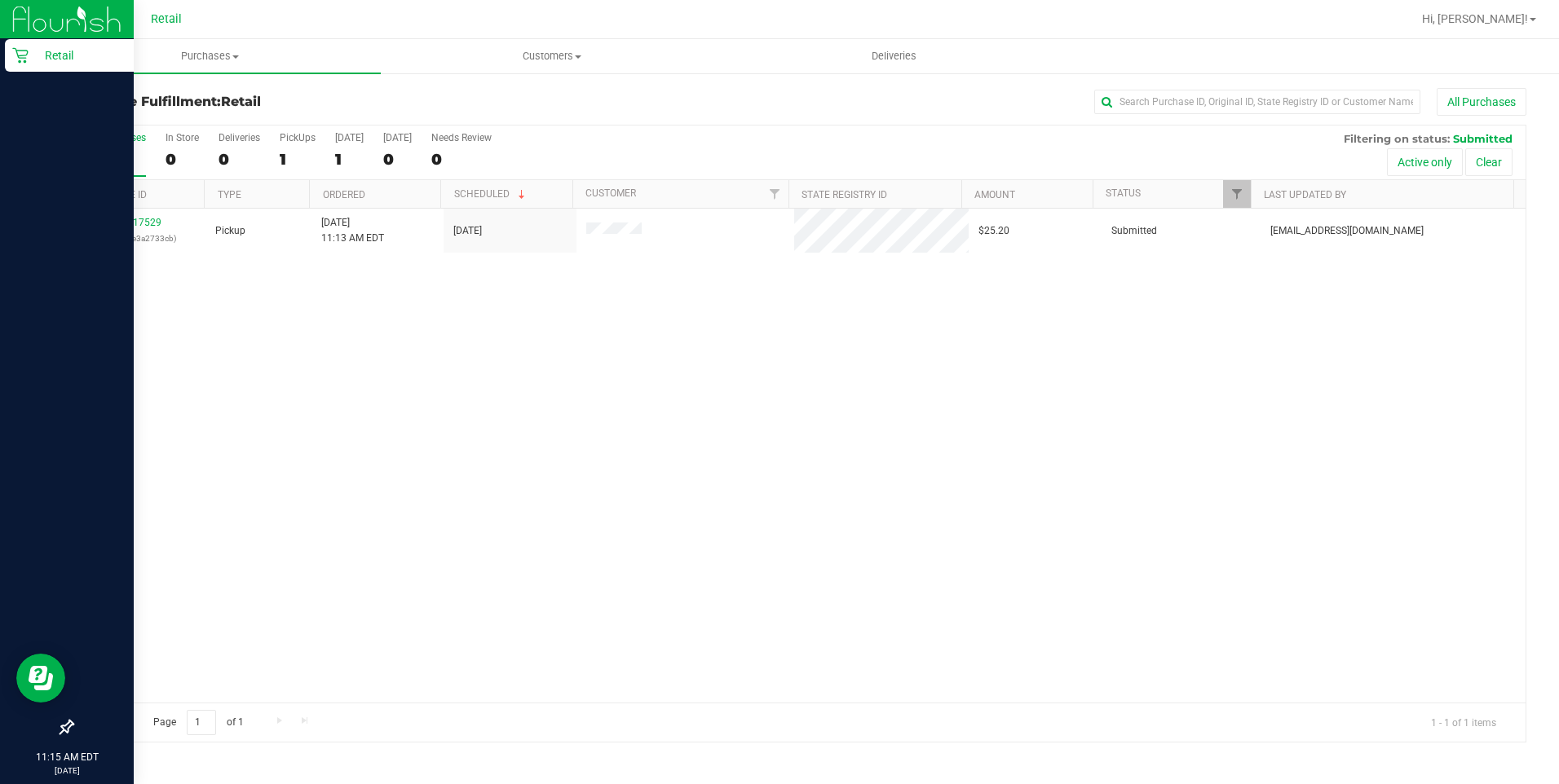
click at [26, 55] on icon at bounding box center [19, 55] width 16 height 16
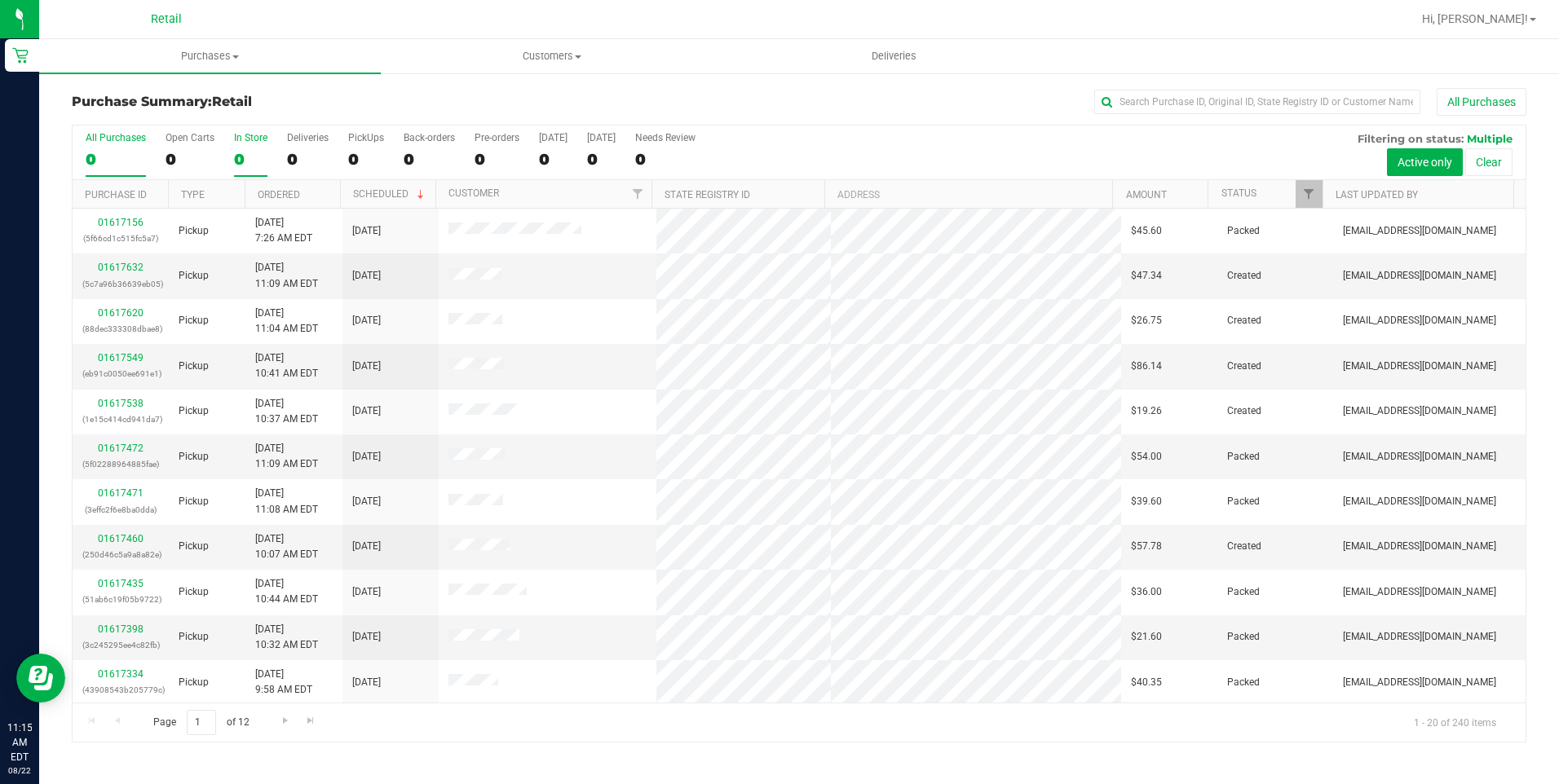
click at [248, 139] on div "In Store" at bounding box center [250, 138] width 33 height 11
click at [0, 0] on input "In Store 0" at bounding box center [0, 0] width 0 height 0
click at [106, 537] on link "01617627" at bounding box center [120, 538] width 45 height 11
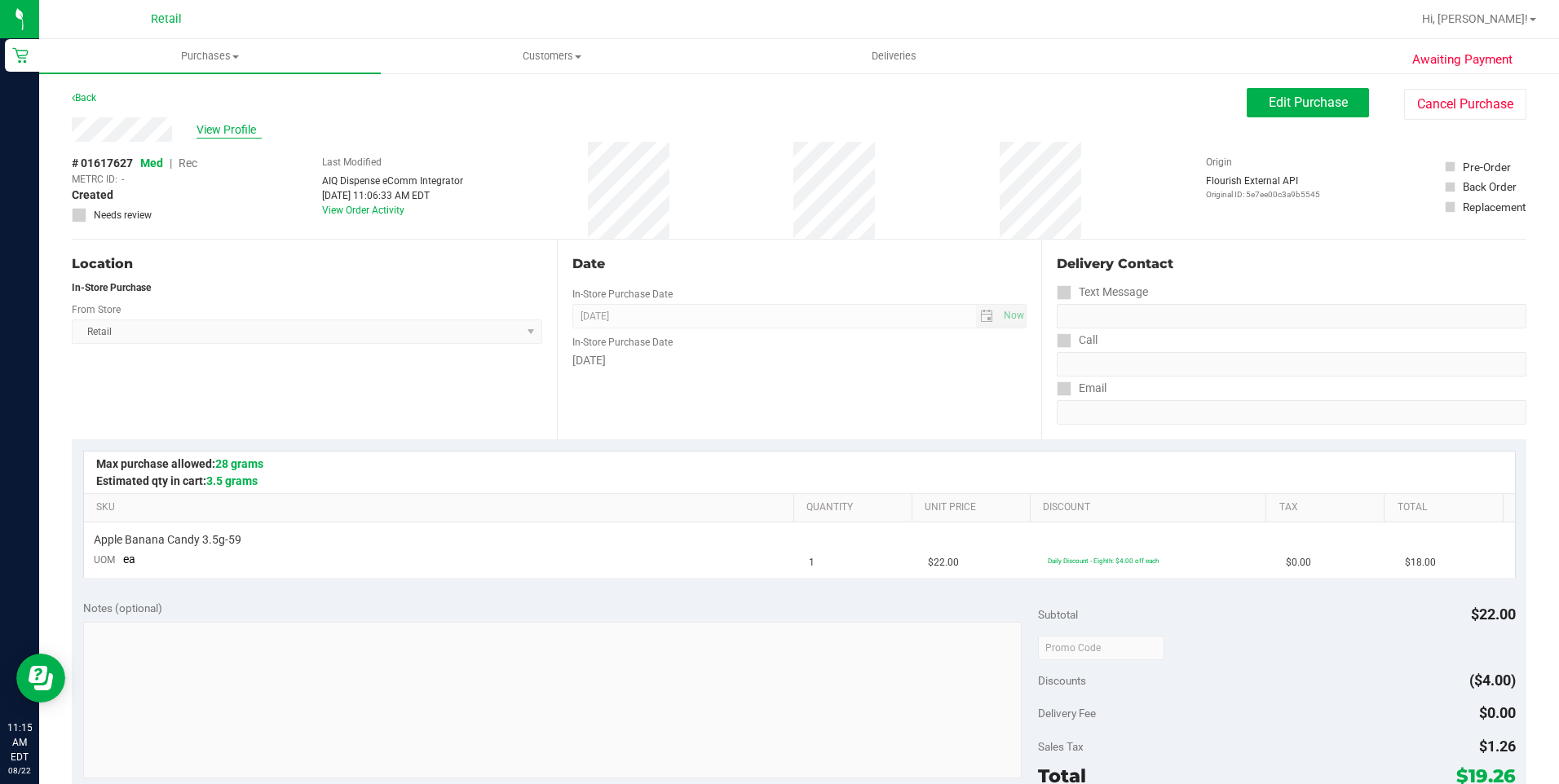
click at [240, 131] on span "View Profile" at bounding box center [229, 130] width 66 height 18
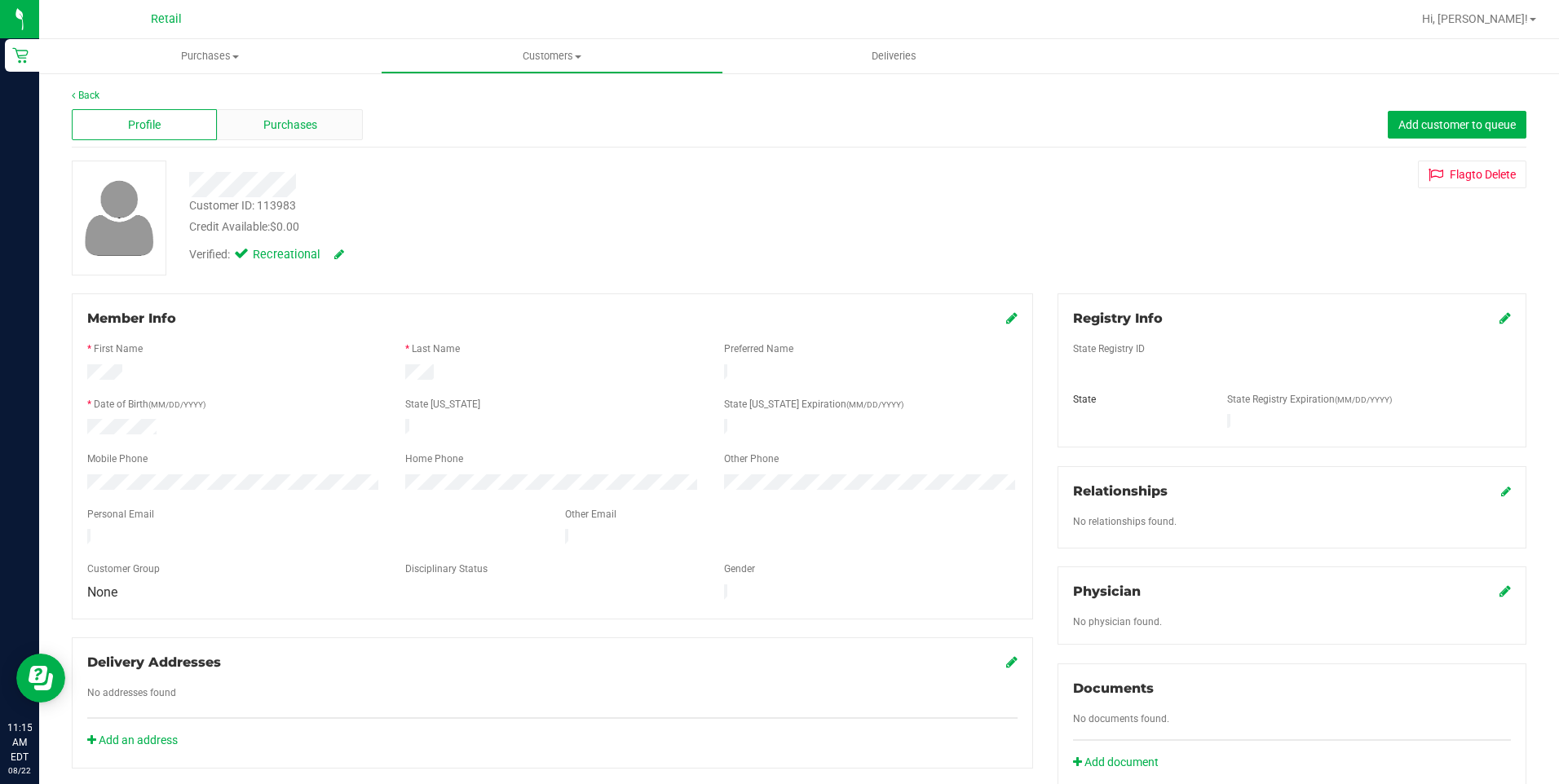
click at [317, 115] on div "Purchases" at bounding box center [289, 125] width 145 height 31
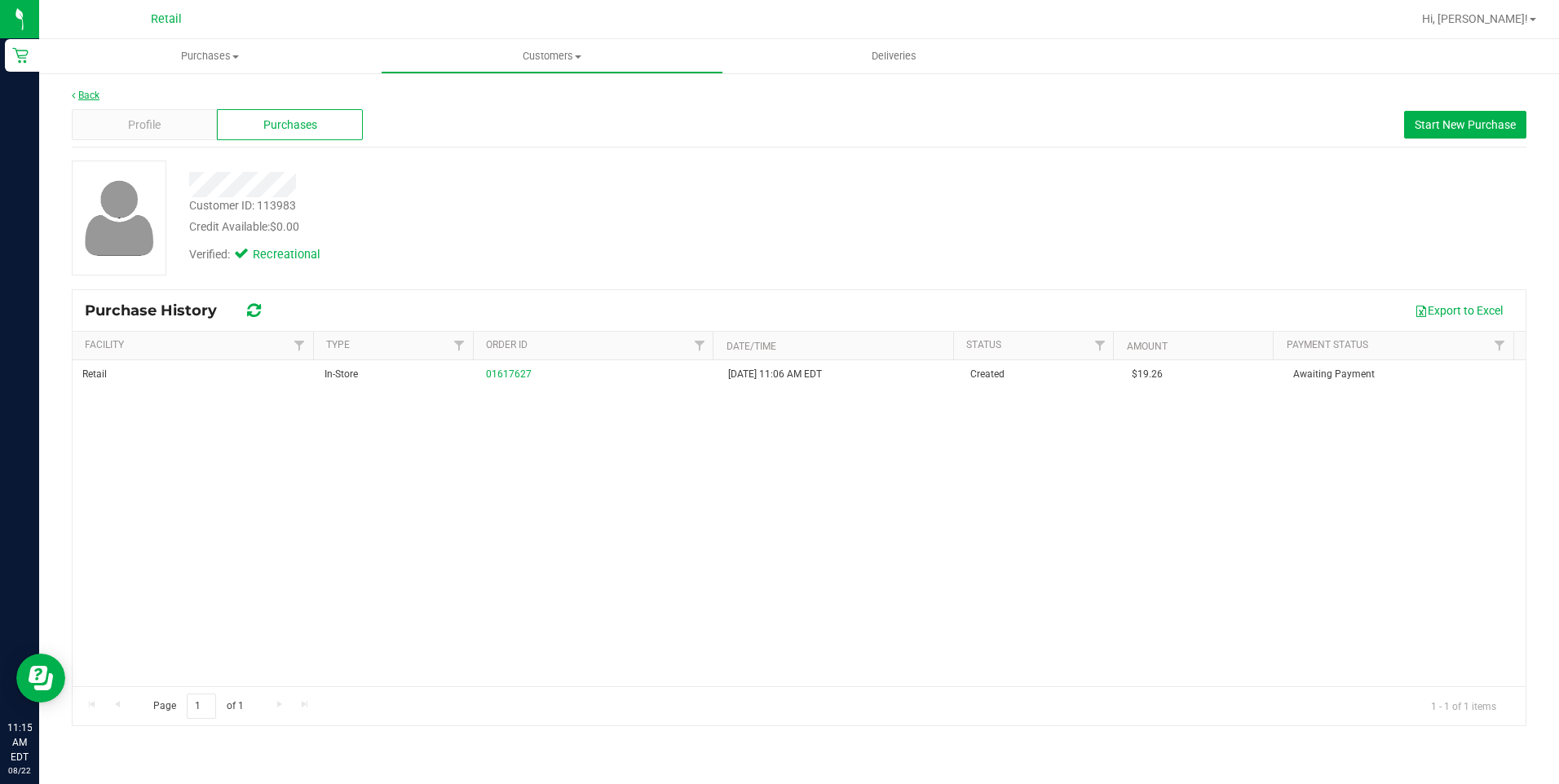
click at [91, 98] on link "Back" at bounding box center [86, 95] width 28 height 11
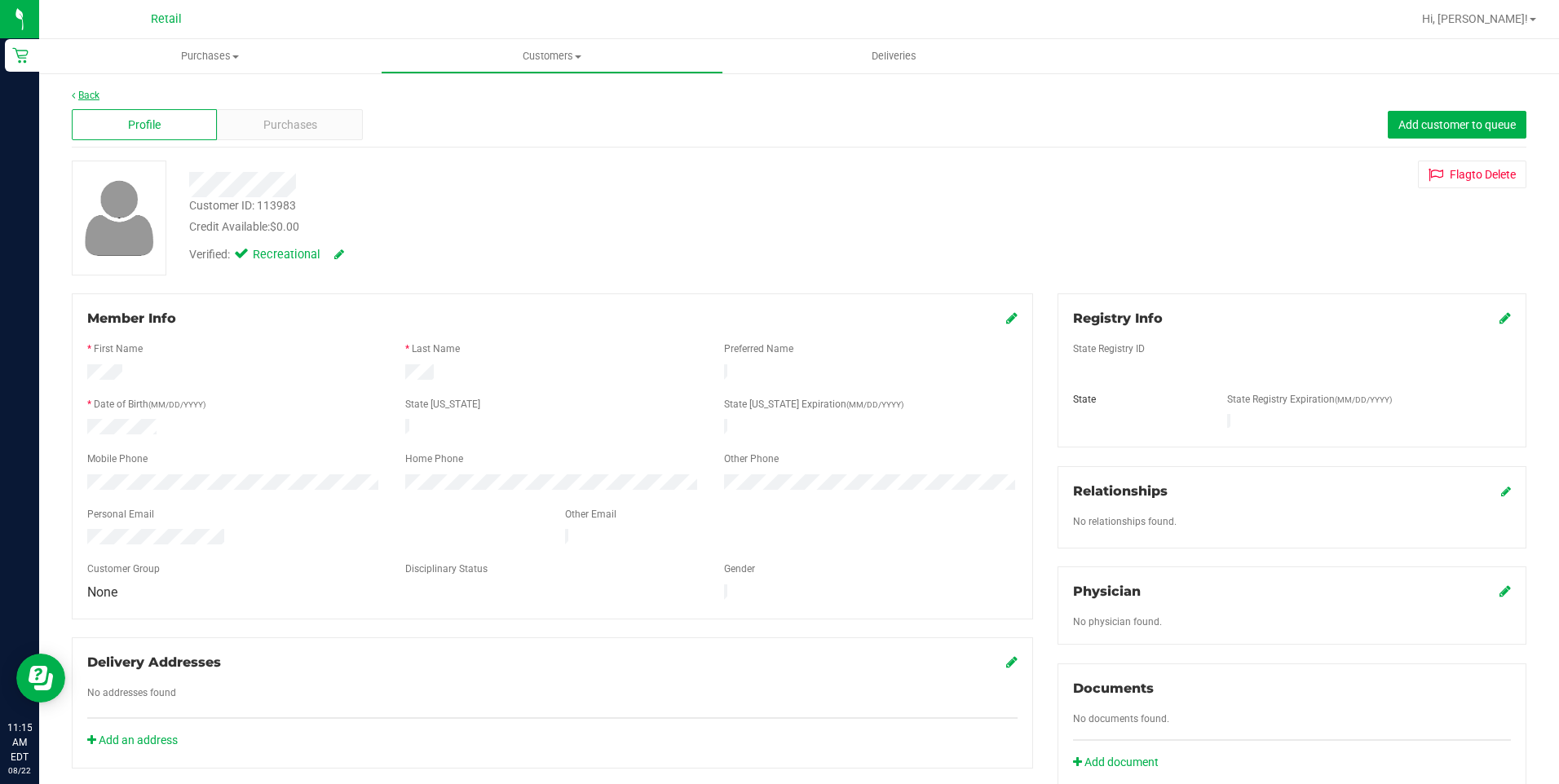
click at [75, 99] on icon at bounding box center [74, 95] width 4 height 10
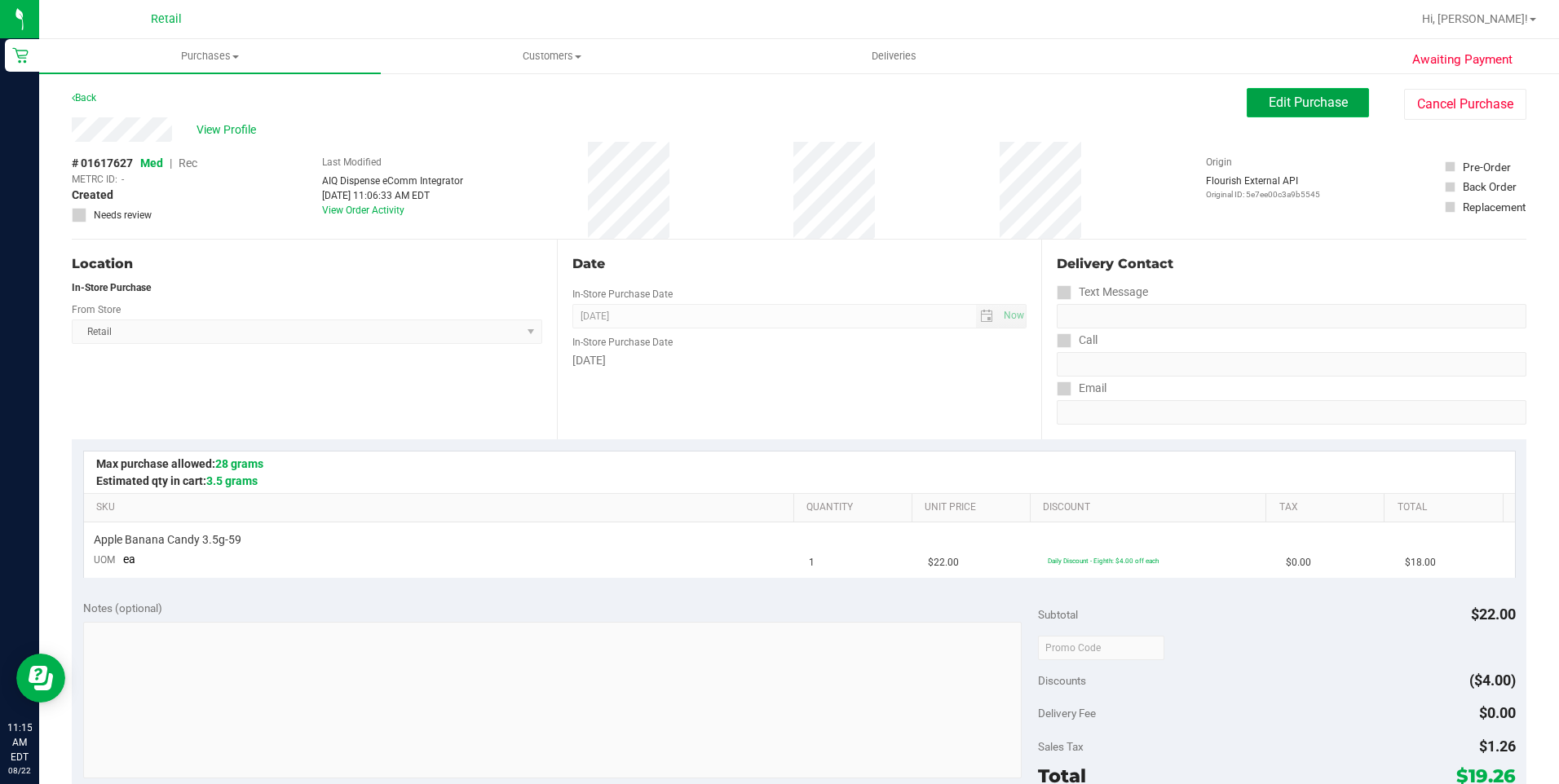
click at [1306, 114] on button "Edit Purchase" at bounding box center [1308, 103] width 122 height 30
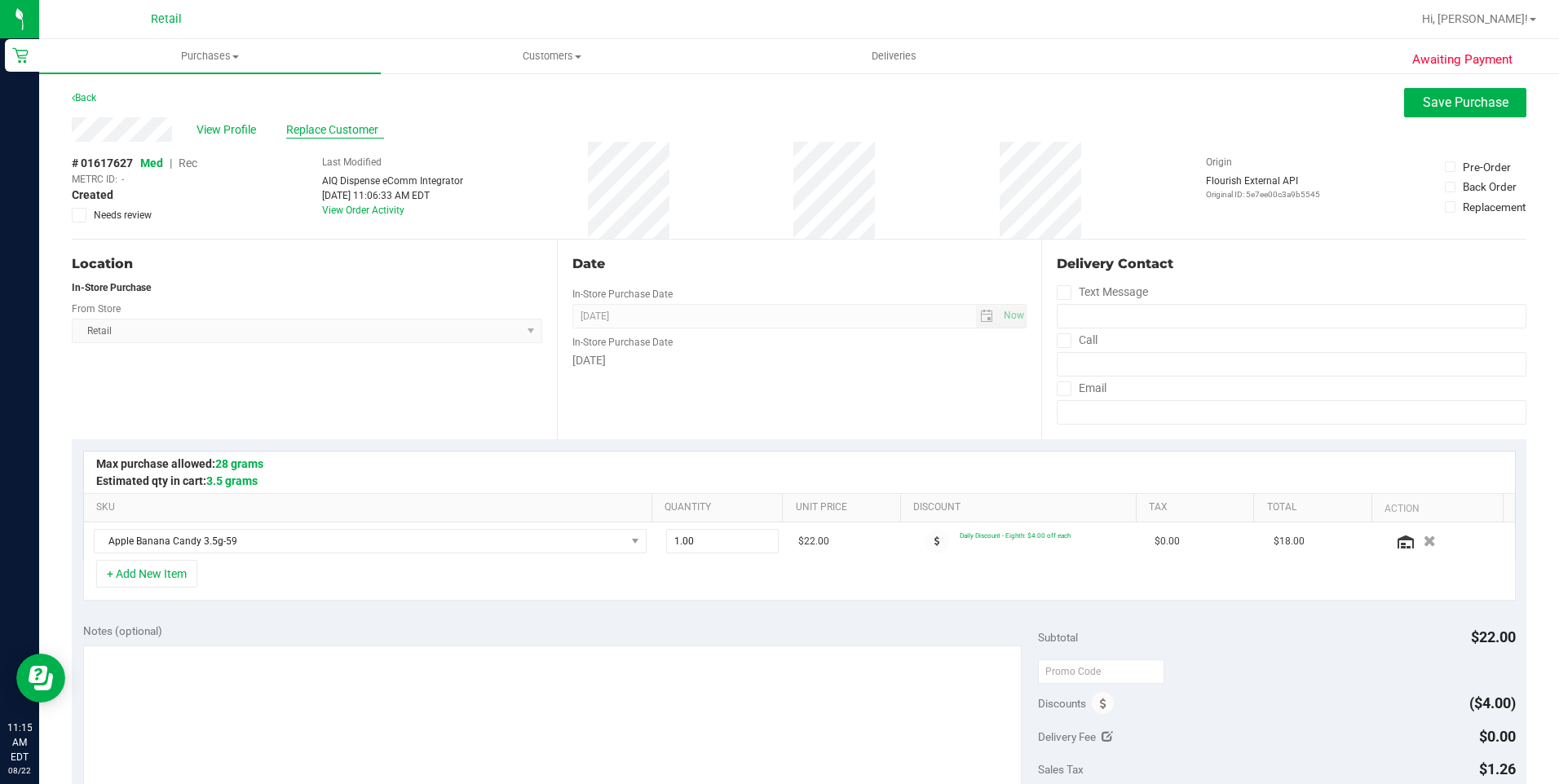
click at [307, 130] on span "Replace Customer" at bounding box center [335, 130] width 98 height 18
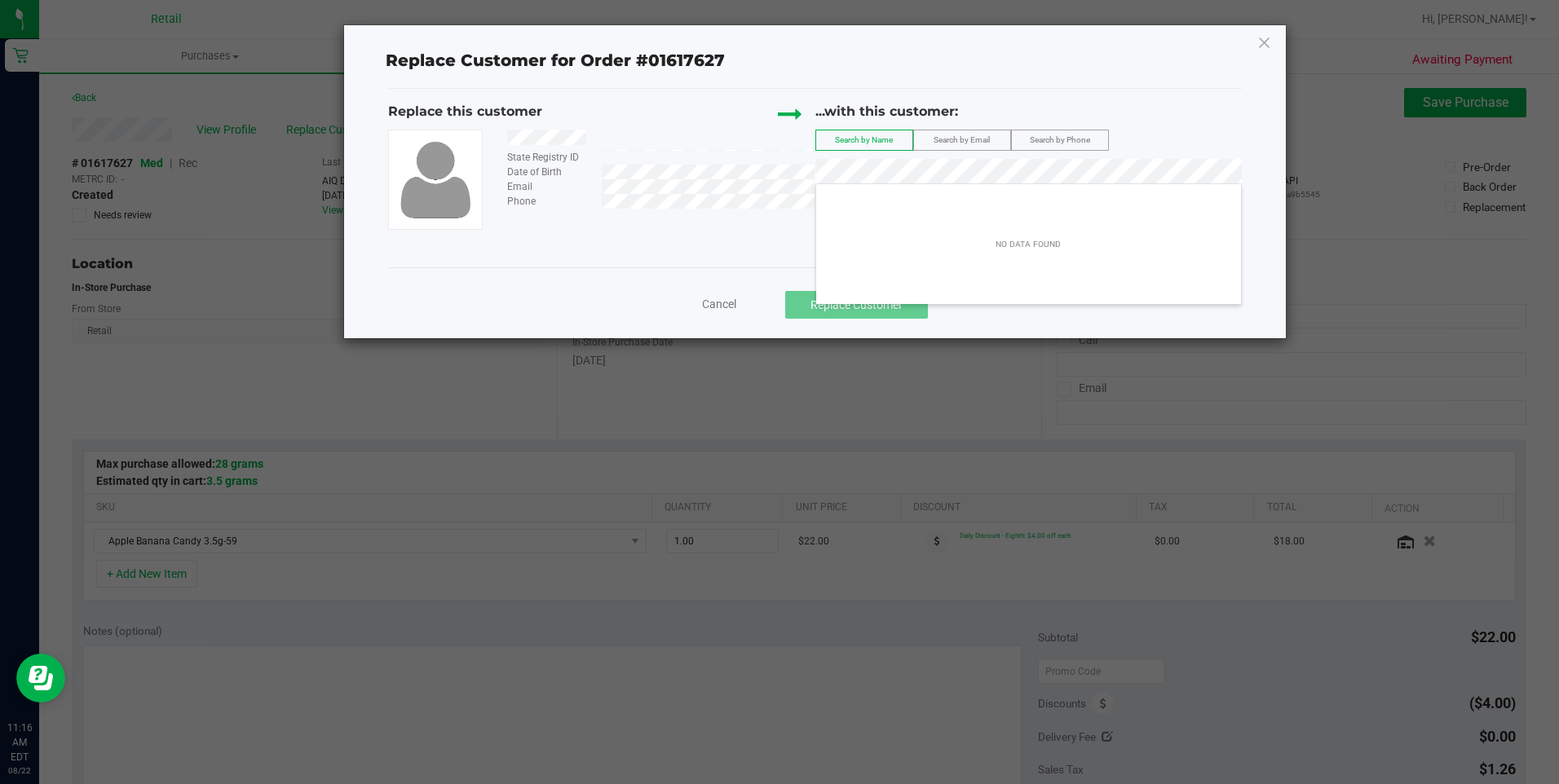
click at [1072, 142] on span "Search by Phone" at bounding box center [1059, 140] width 60 height 9
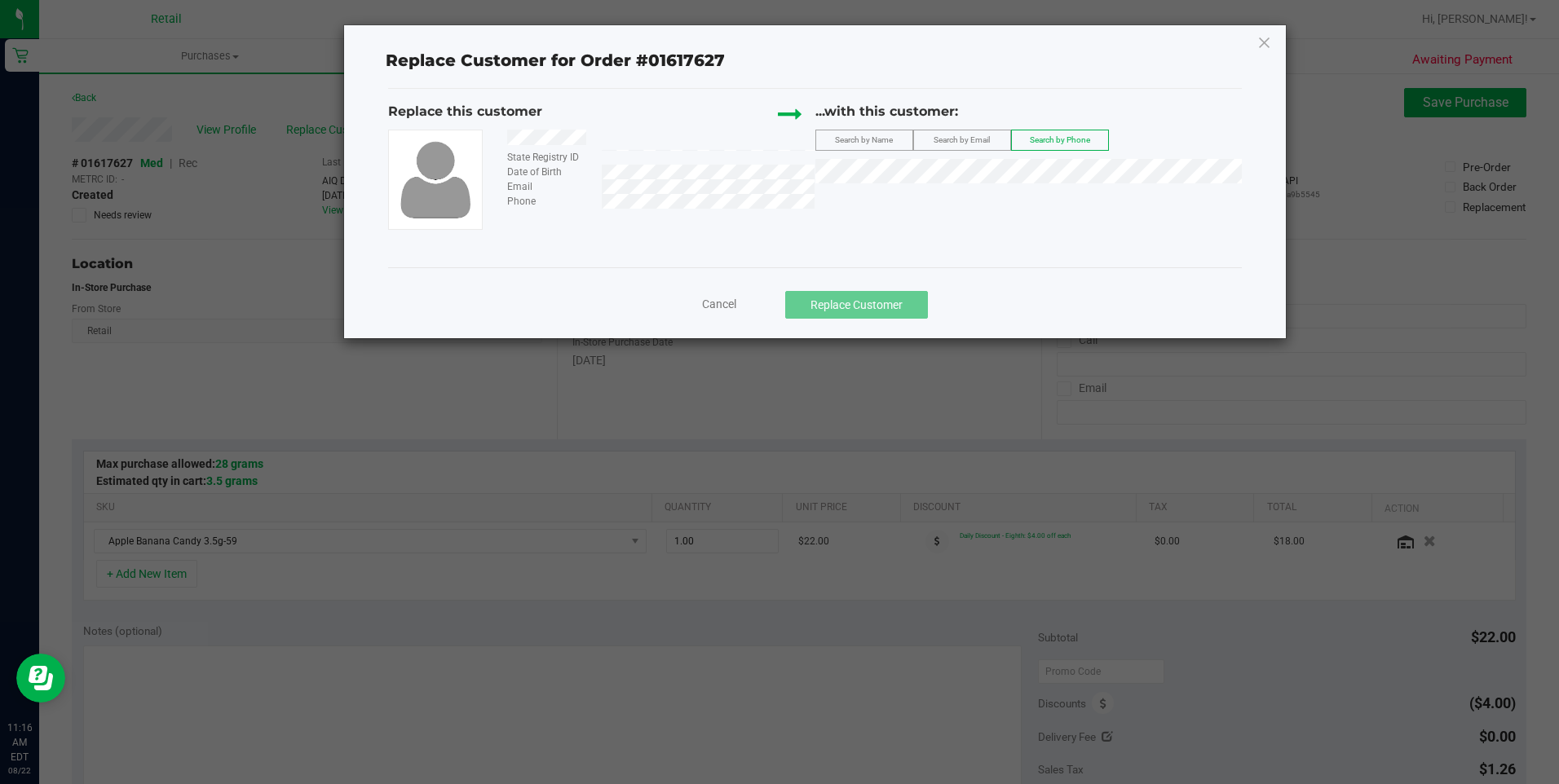
click at [969, 142] on span "Search by Email" at bounding box center [961, 140] width 56 height 9
click at [895, 142] on label "Search by Name" at bounding box center [864, 139] width 96 height 19
click at [1068, 136] on span "Search by Phone" at bounding box center [1059, 140] width 60 height 9
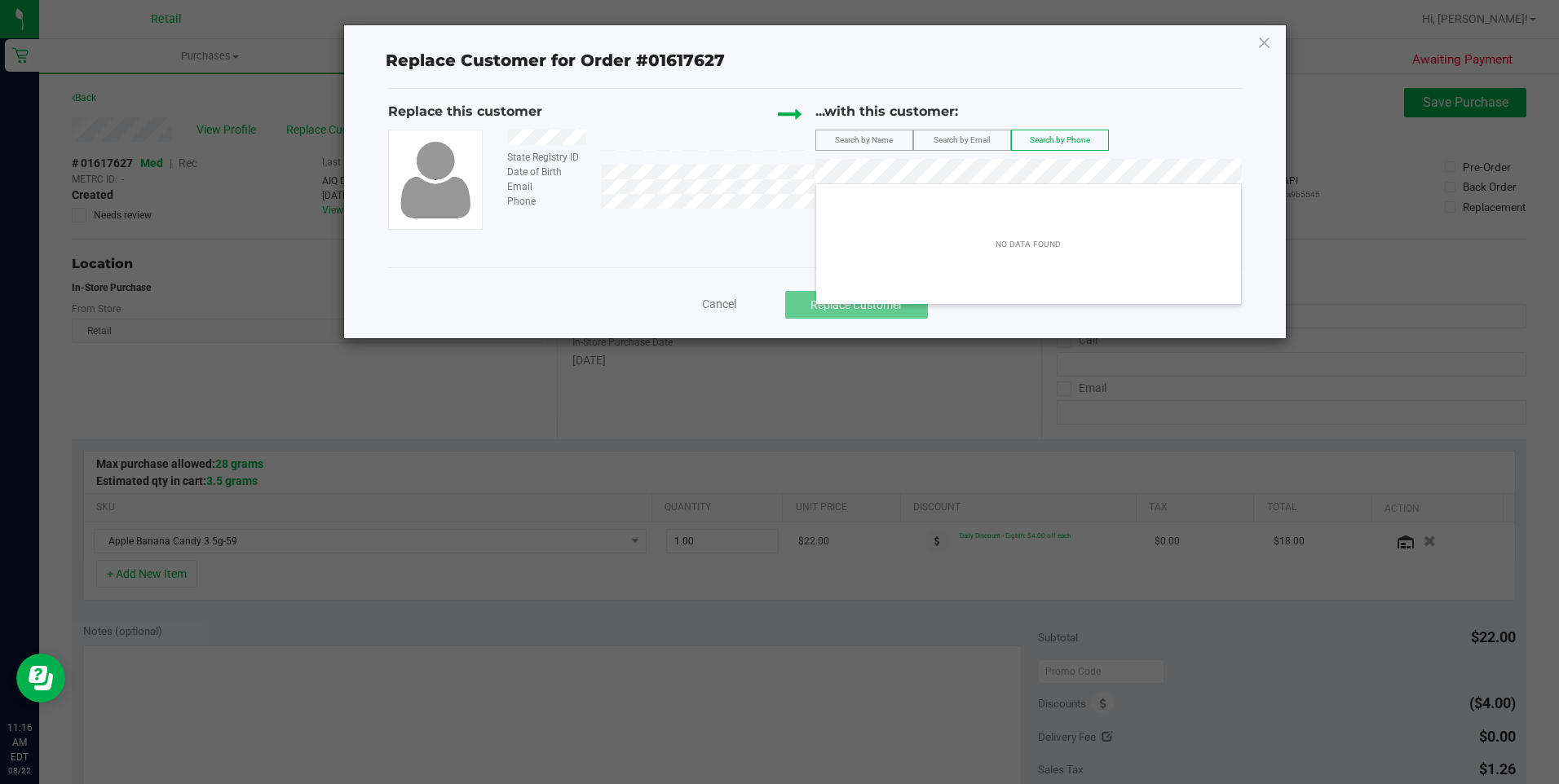
click at [662, 211] on div "State Registry ID Date of Birth Email Phone" at bounding box center [601, 179] width 427 height 100
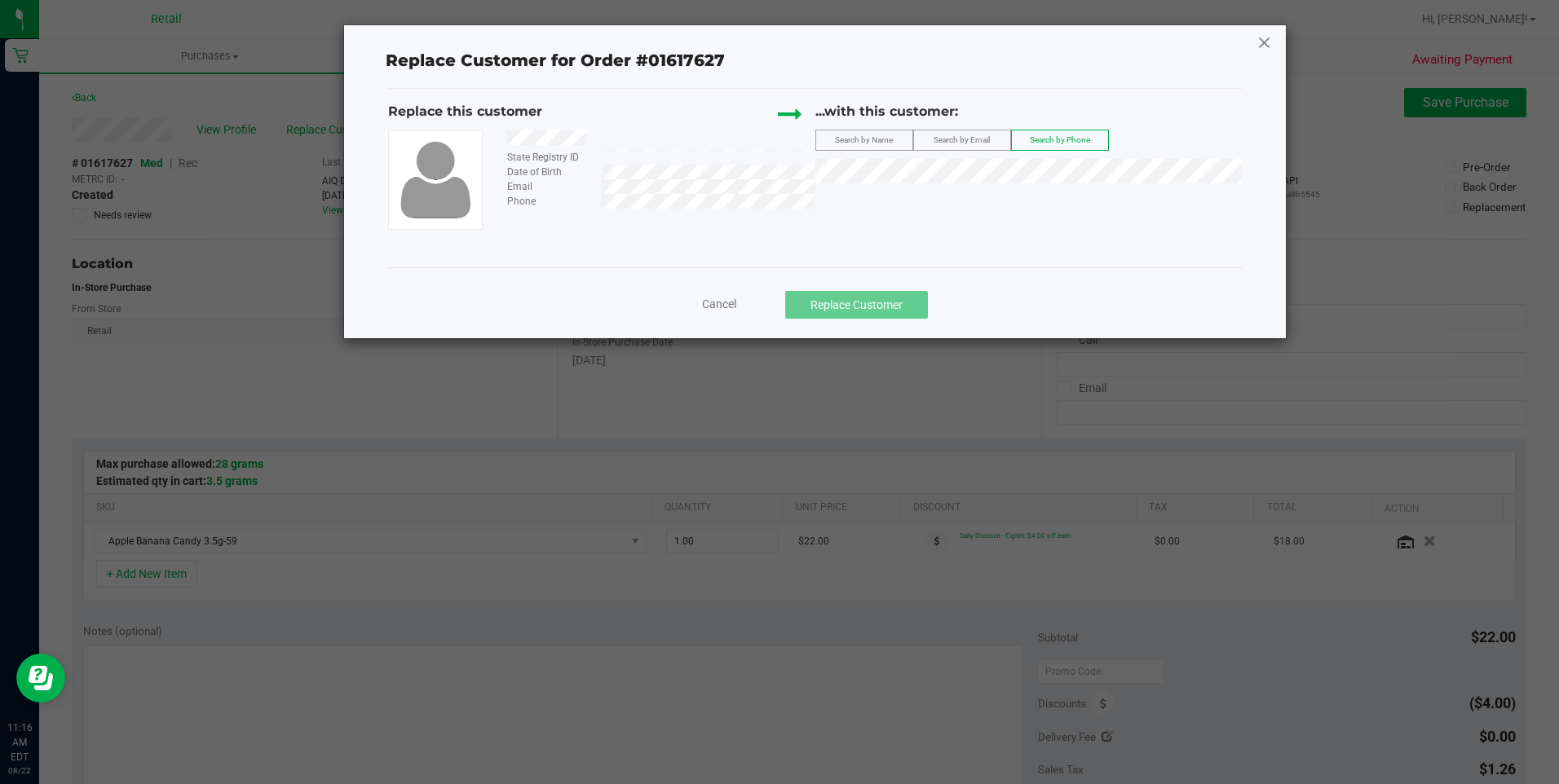
click at [1265, 34] on icon at bounding box center [1265, 42] width 15 height 26
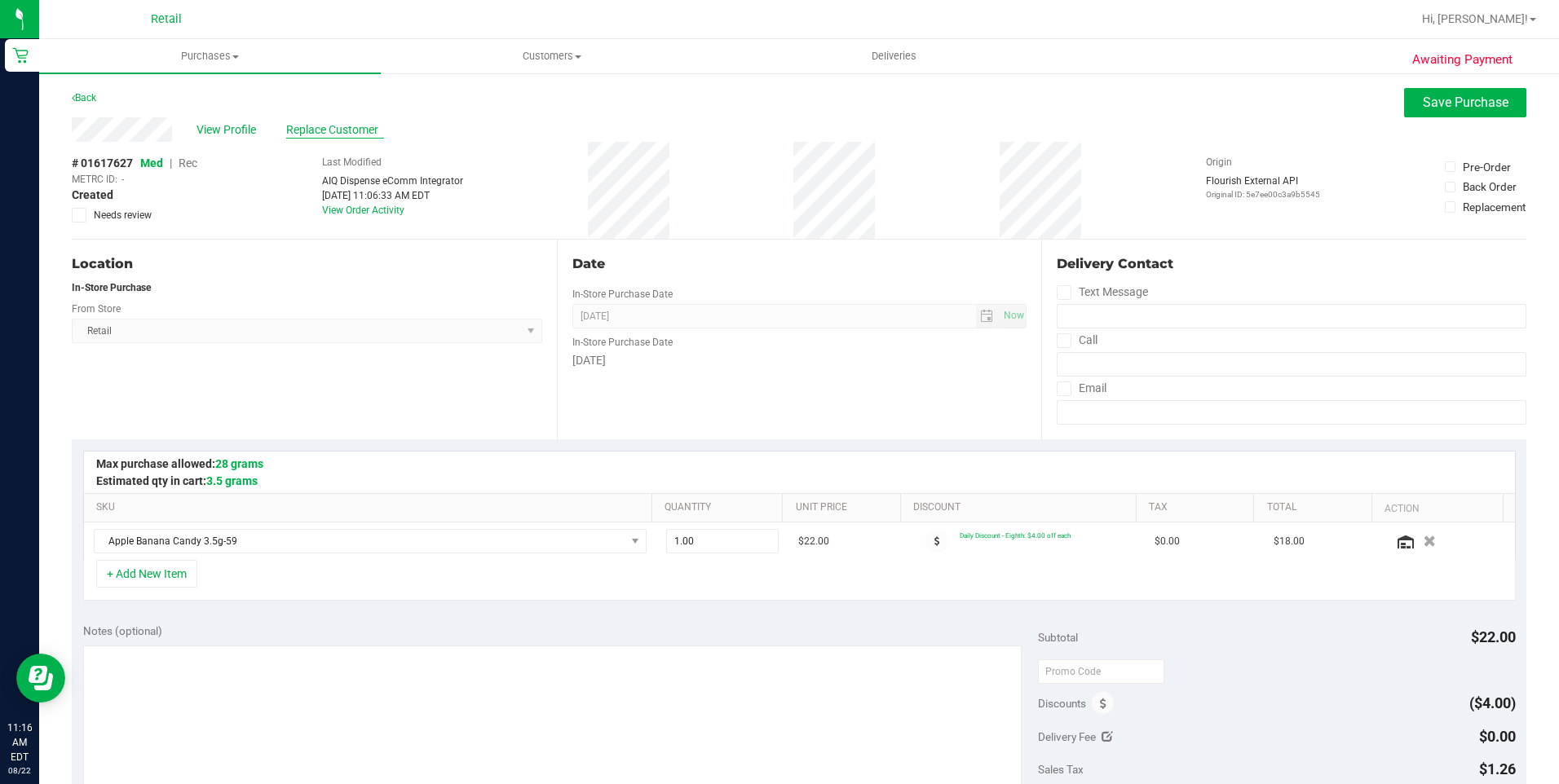
click at [349, 136] on span "Replace Customer" at bounding box center [335, 130] width 98 height 18
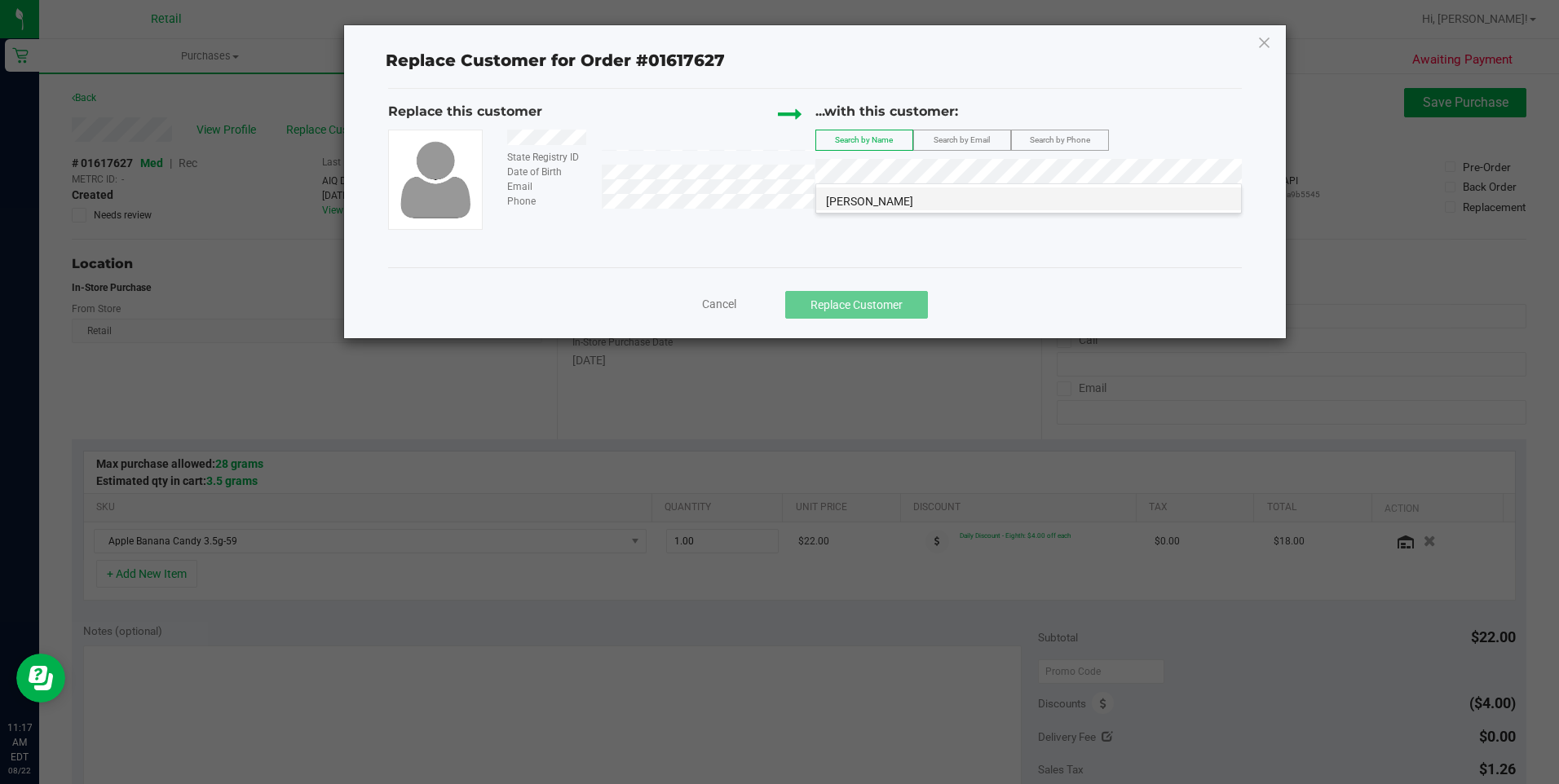
click at [915, 194] on li "philip bliss" at bounding box center [1029, 199] width 425 height 23
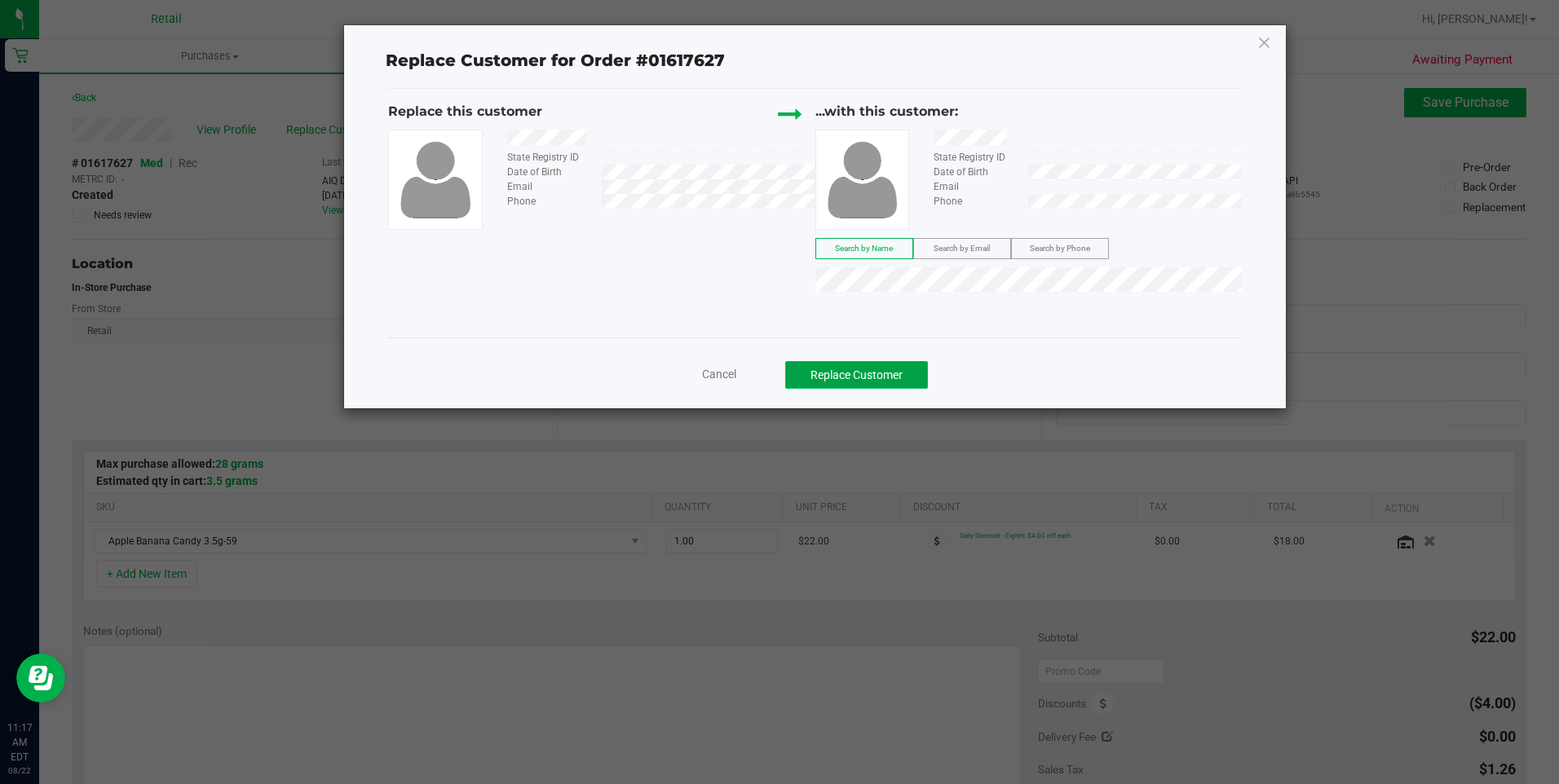
click at [893, 372] on button "Replace Customer" at bounding box center [856, 375] width 143 height 28
click at [1263, 49] on icon at bounding box center [1265, 42] width 15 height 26
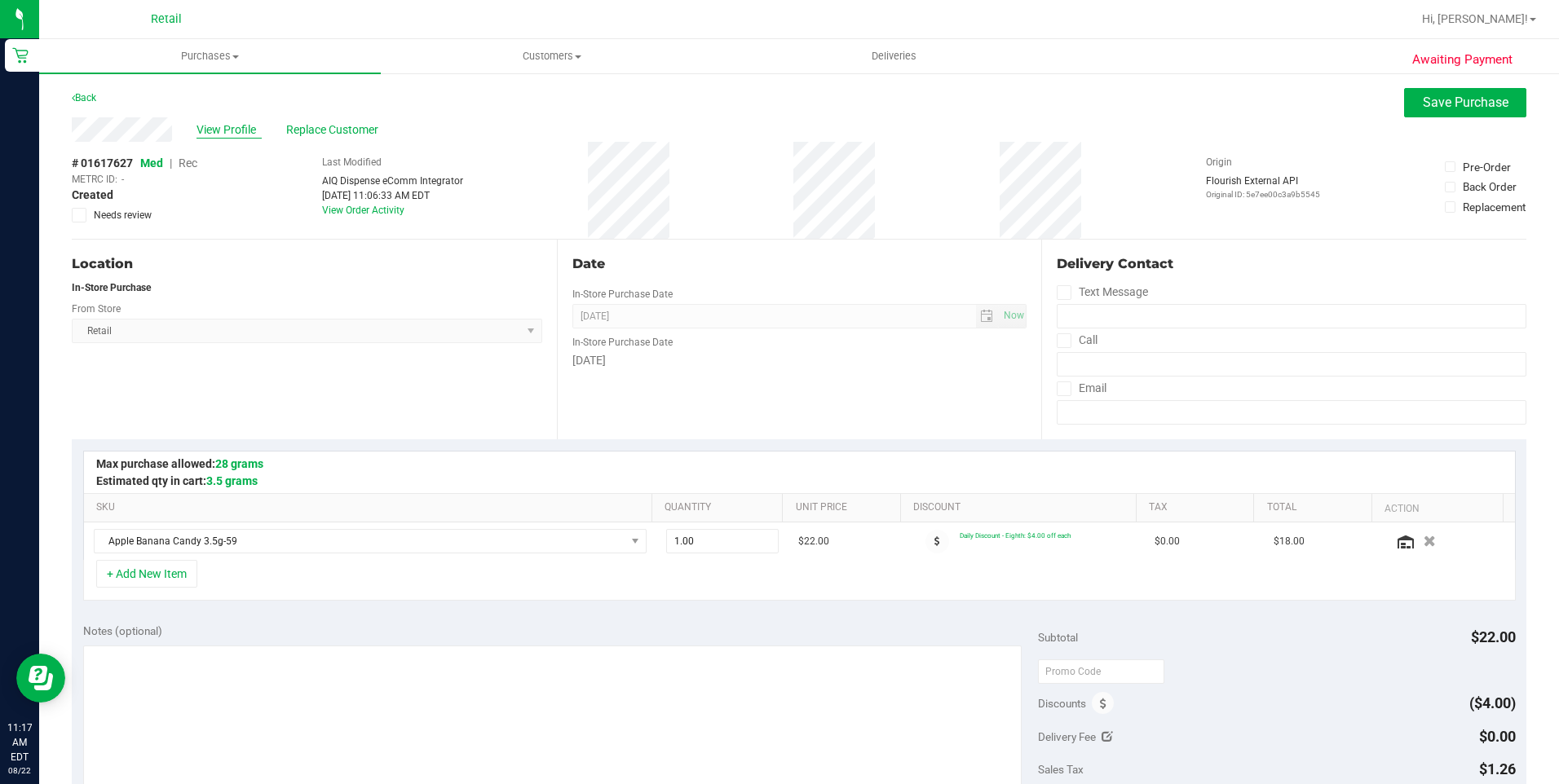
click at [220, 130] on span "View Profile" at bounding box center [229, 130] width 66 height 18
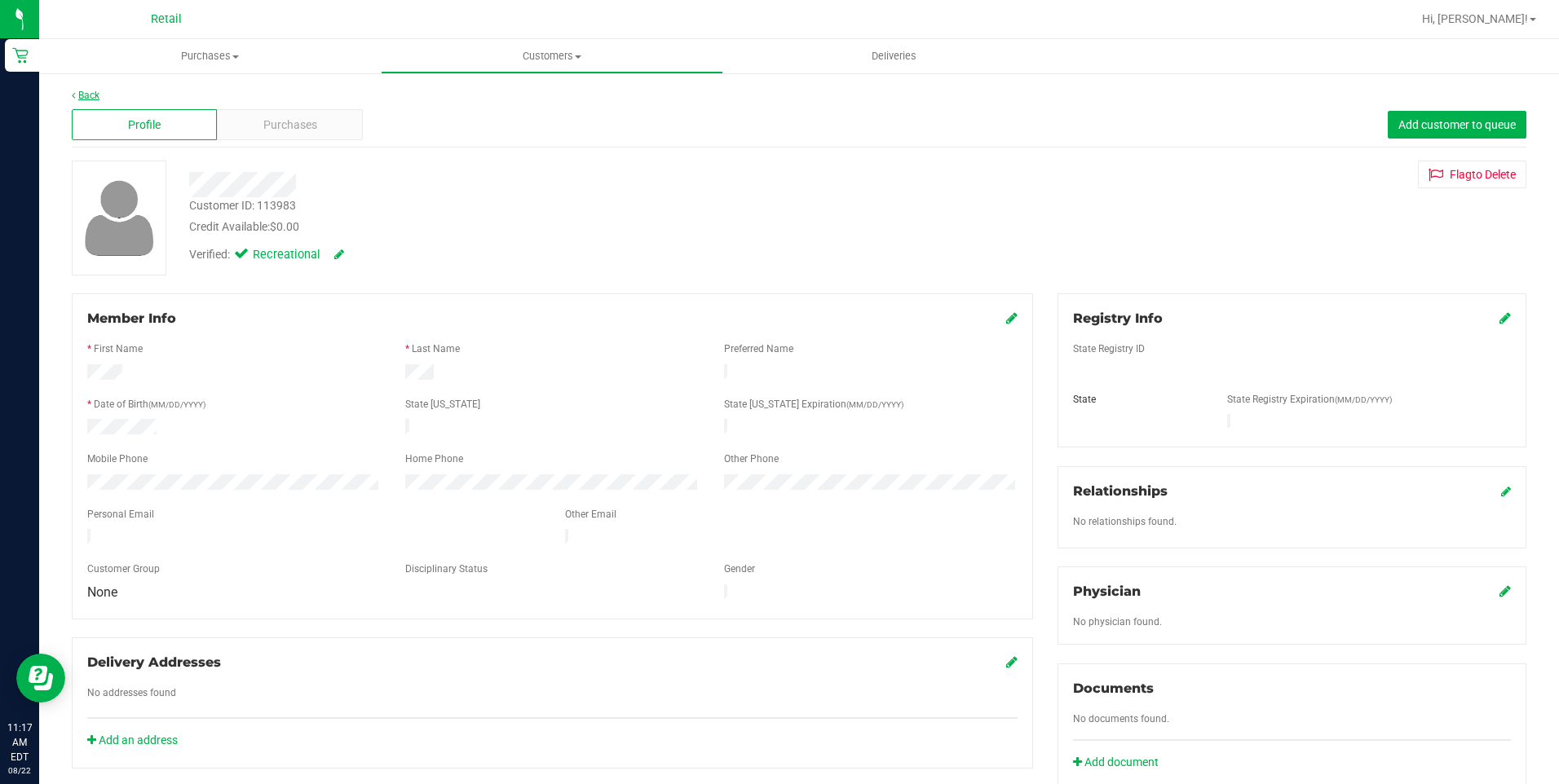
click at [95, 96] on link "Back" at bounding box center [86, 95] width 28 height 11
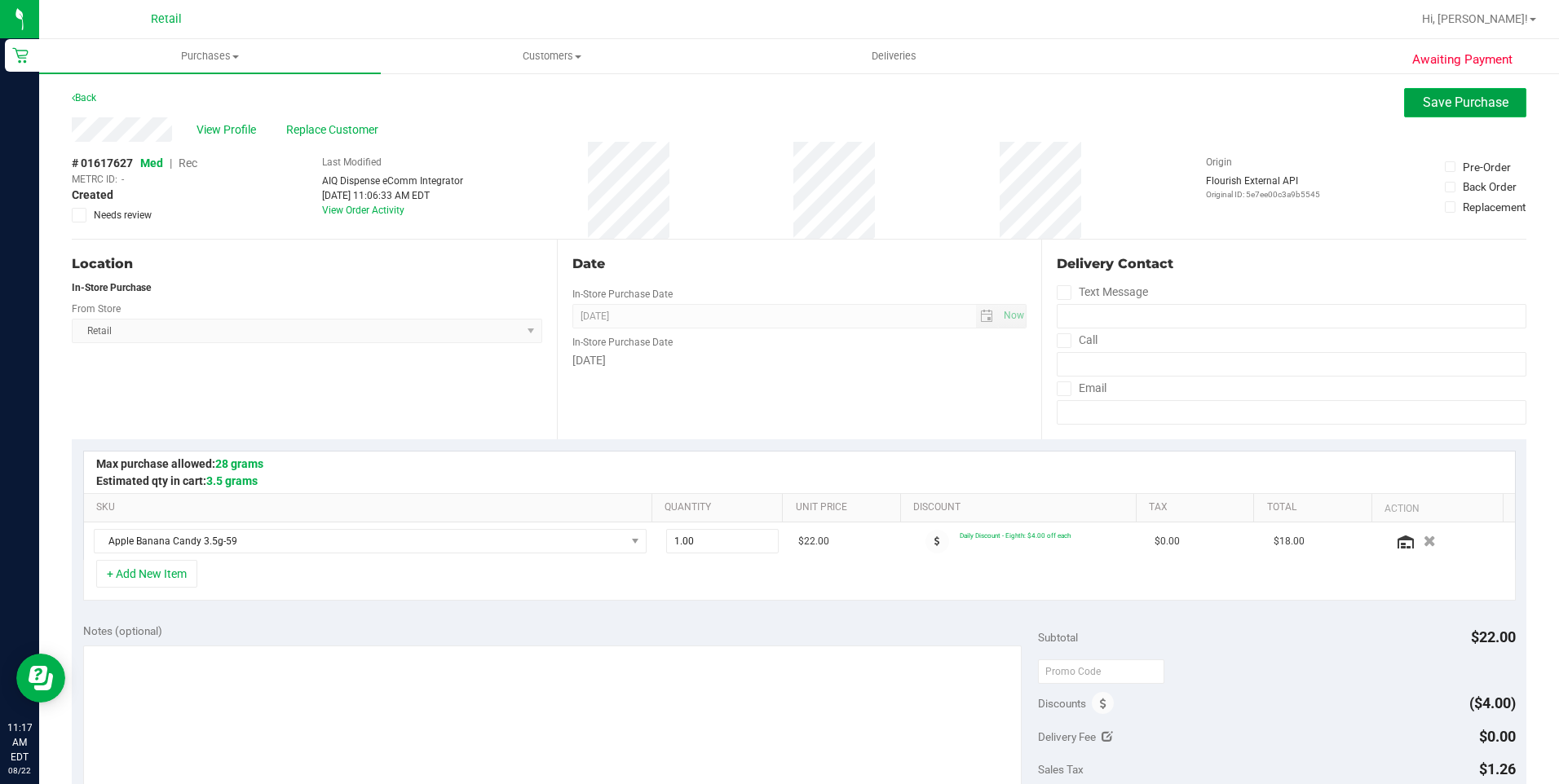
click at [1452, 106] on span "Save Purchase" at bounding box center [1466, 102] width 86 height 16
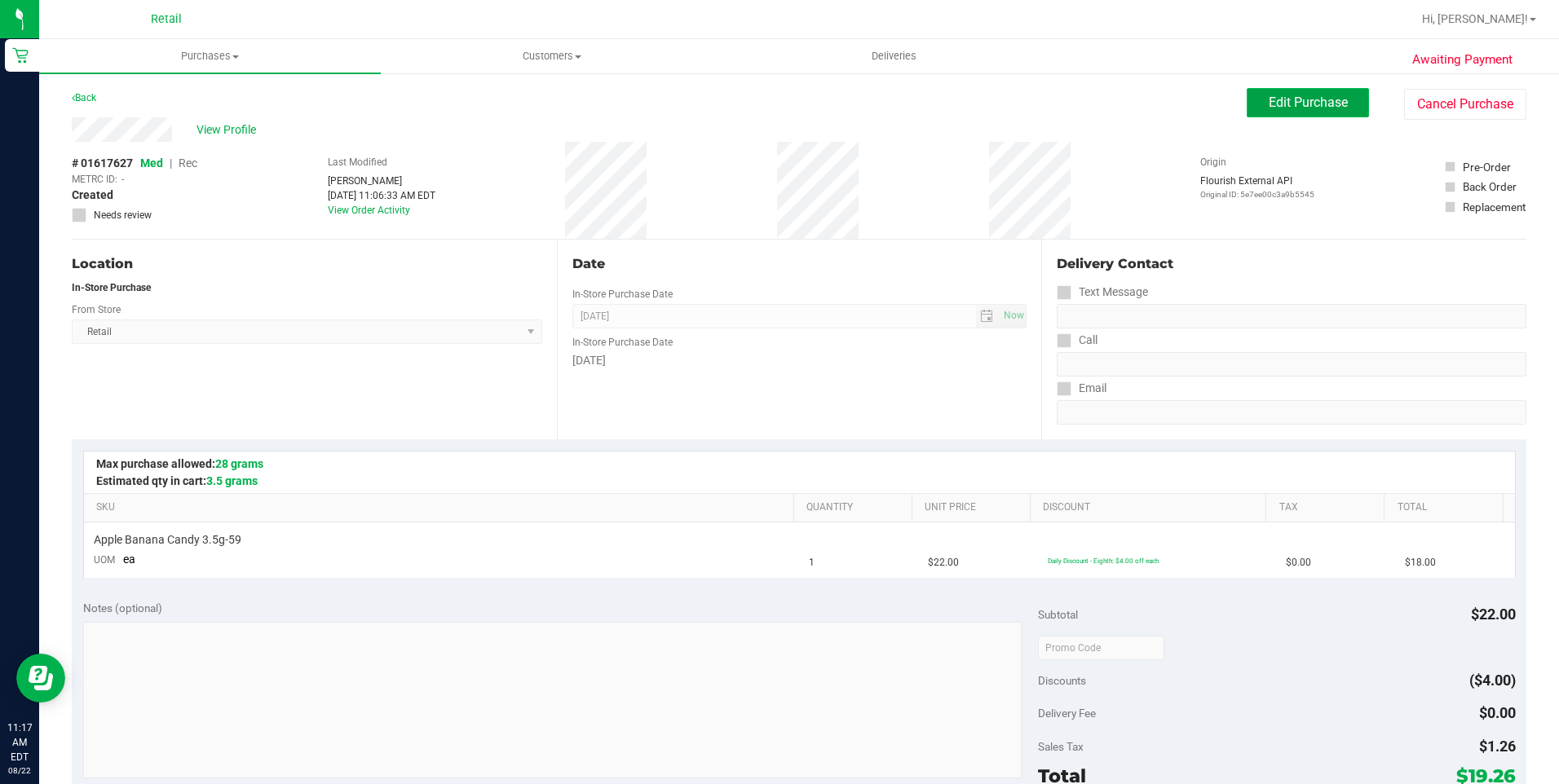
click at [1285, 115] on button "Edit Purchase" at bounding box center [1308, 103] width 122 height 30
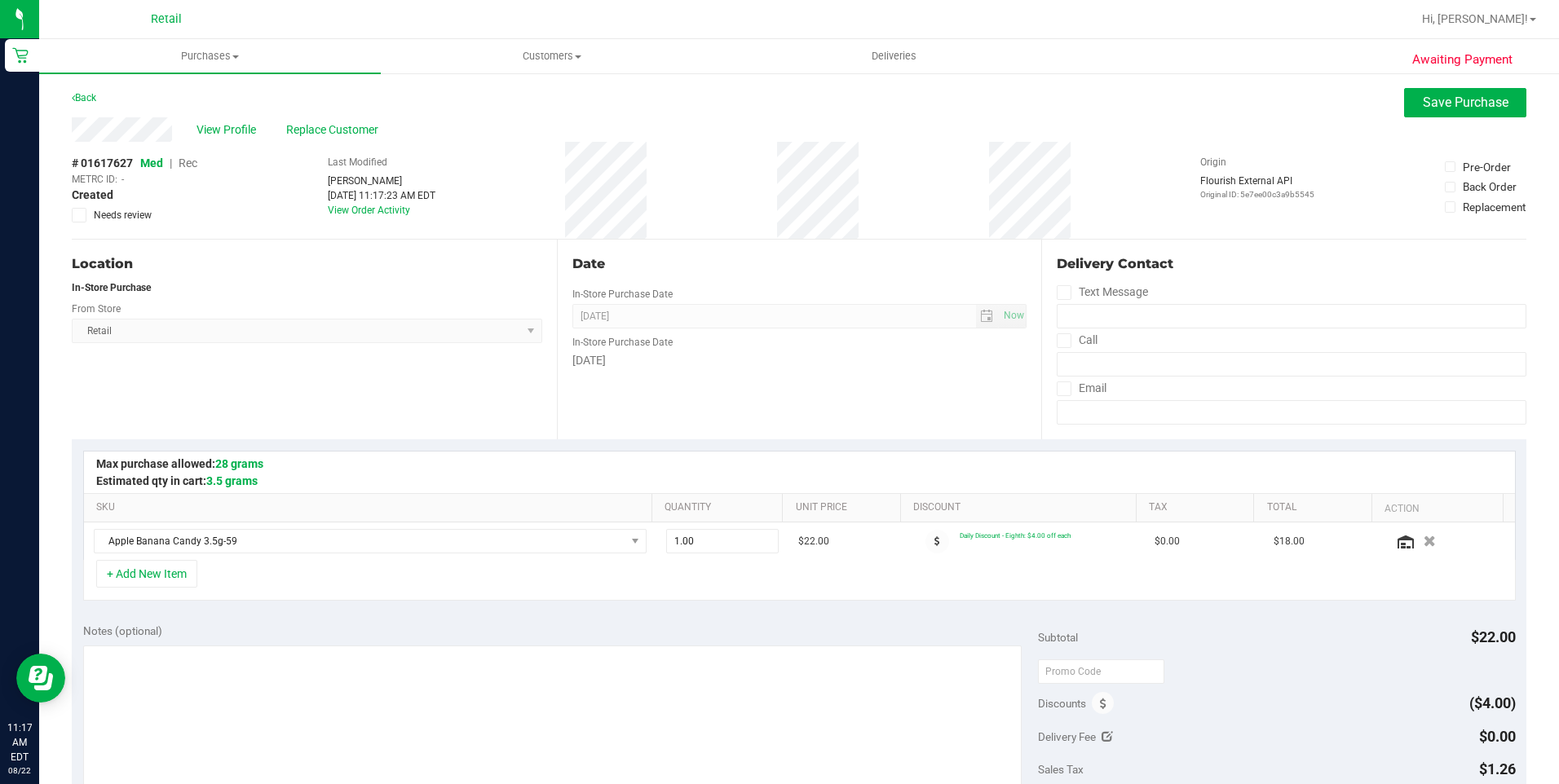
click at [187, 163] on span "Rec" at bounding box center [187, 163] width 18 height 13
click at [344, 129] on span "Replace Customer" at bounding box center [335, 130] width 98 height 18
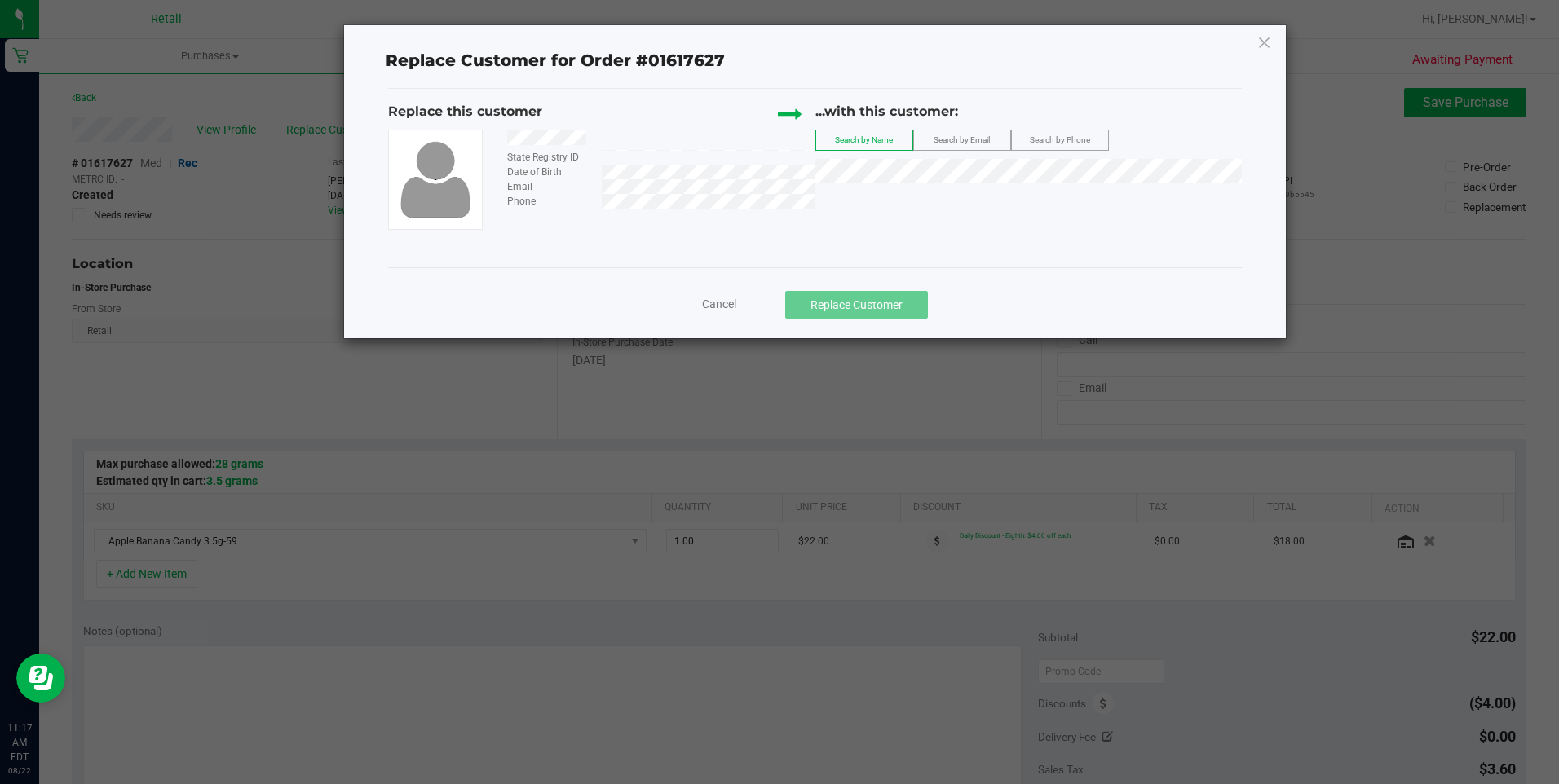
click at [1063, 136] on span "Search by Phone" at bounding box center [1059, 140] width 60 height 9
click at [918, 202] on span "(8573120454)" at bounding box center [954, 201] width 73 height 13
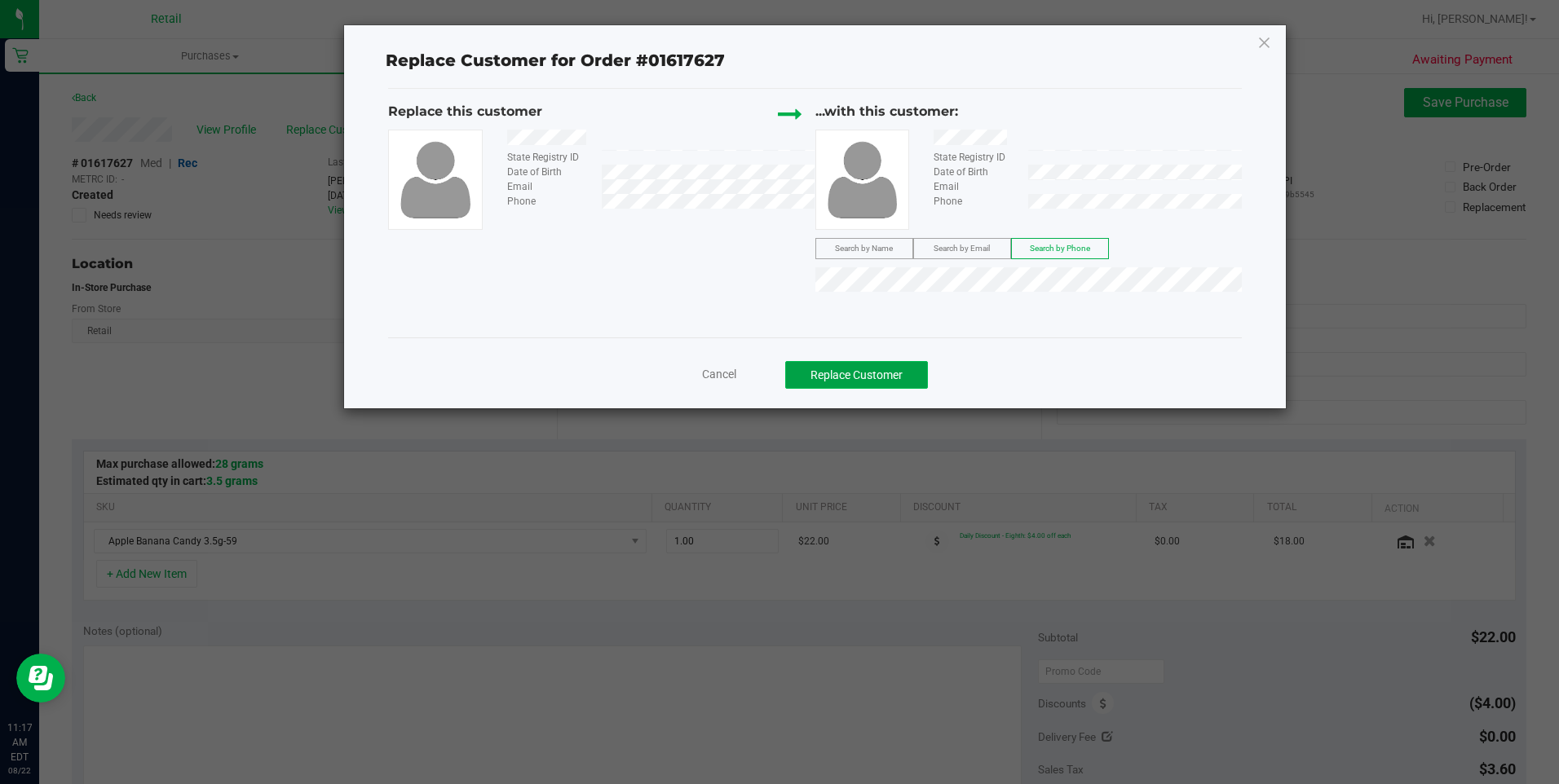
click at [880, 366] on button "Replace Customer" at bounding box center [856, 375] width 143 height 28
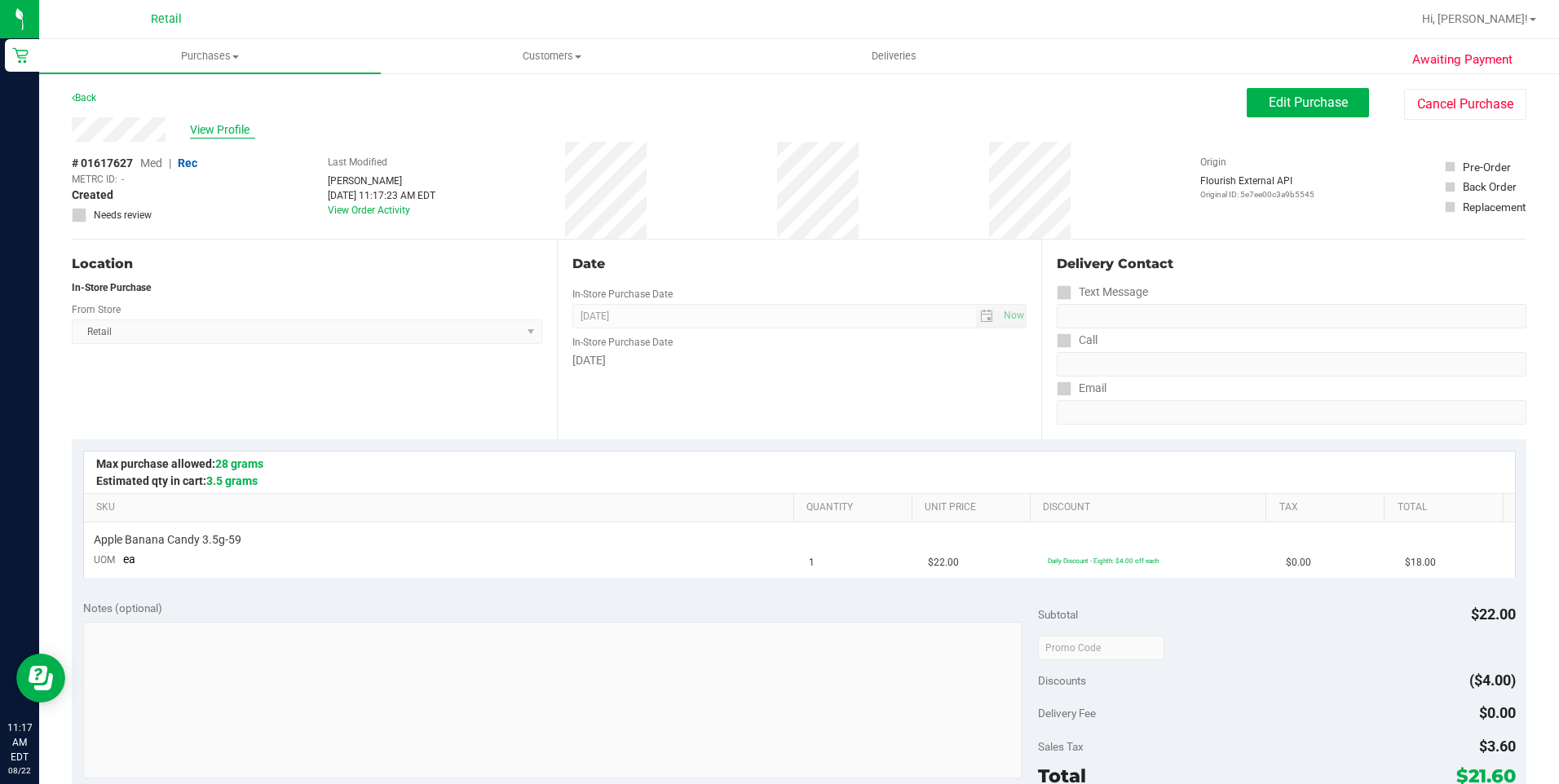
click at [227, 129] on span "View Profile" at bounding box center [223, 130] width 66 height 18
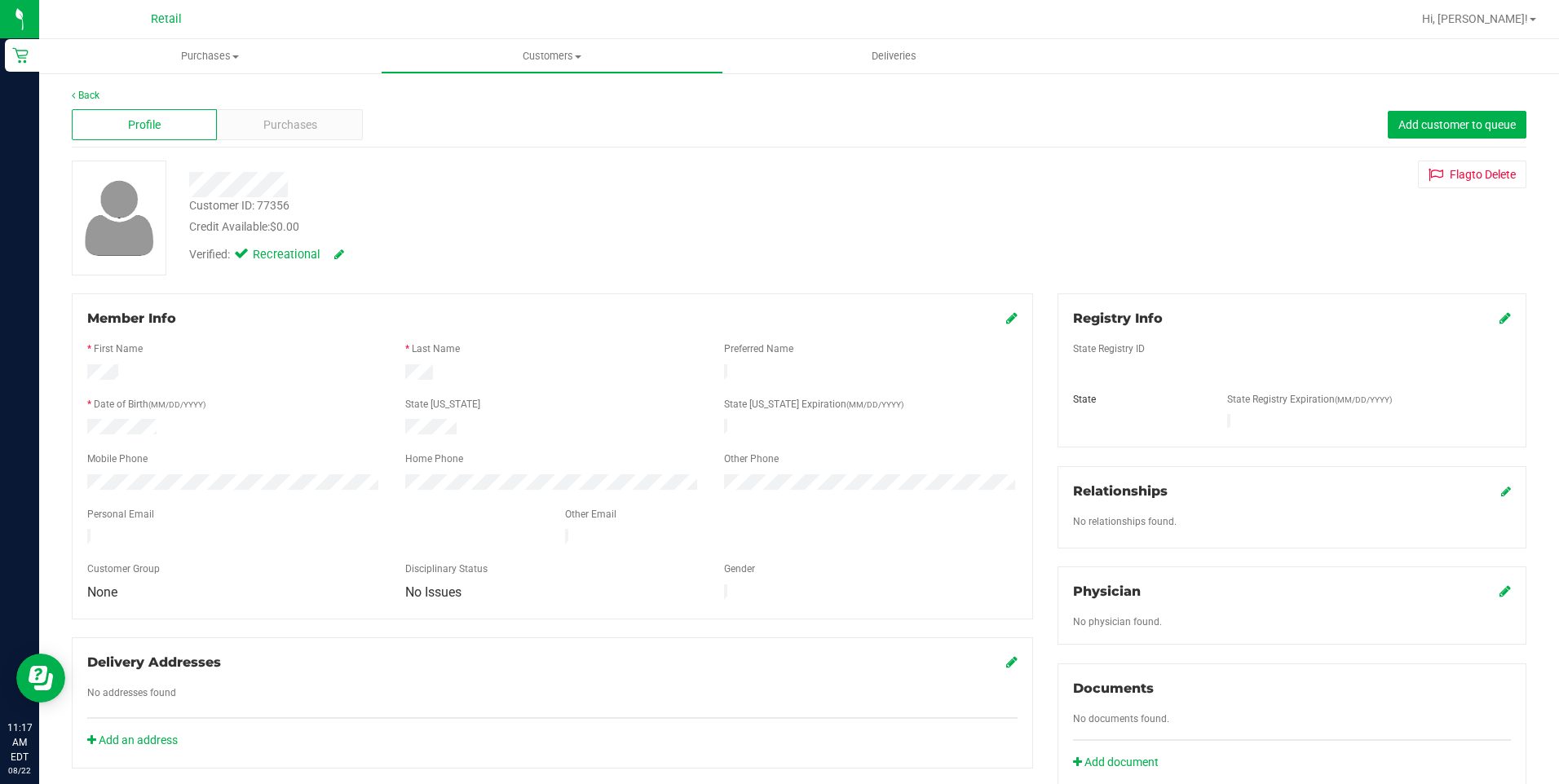
click at [1007, 320] on icon at bounding box center [1012, 318] width 11 height 13
click at [1003, 316] on icon at bounding box center [1010, 320] width 15 height 13
click at [100, 96] on link "Back" at bounding box center [86, 95] width 28 height 11
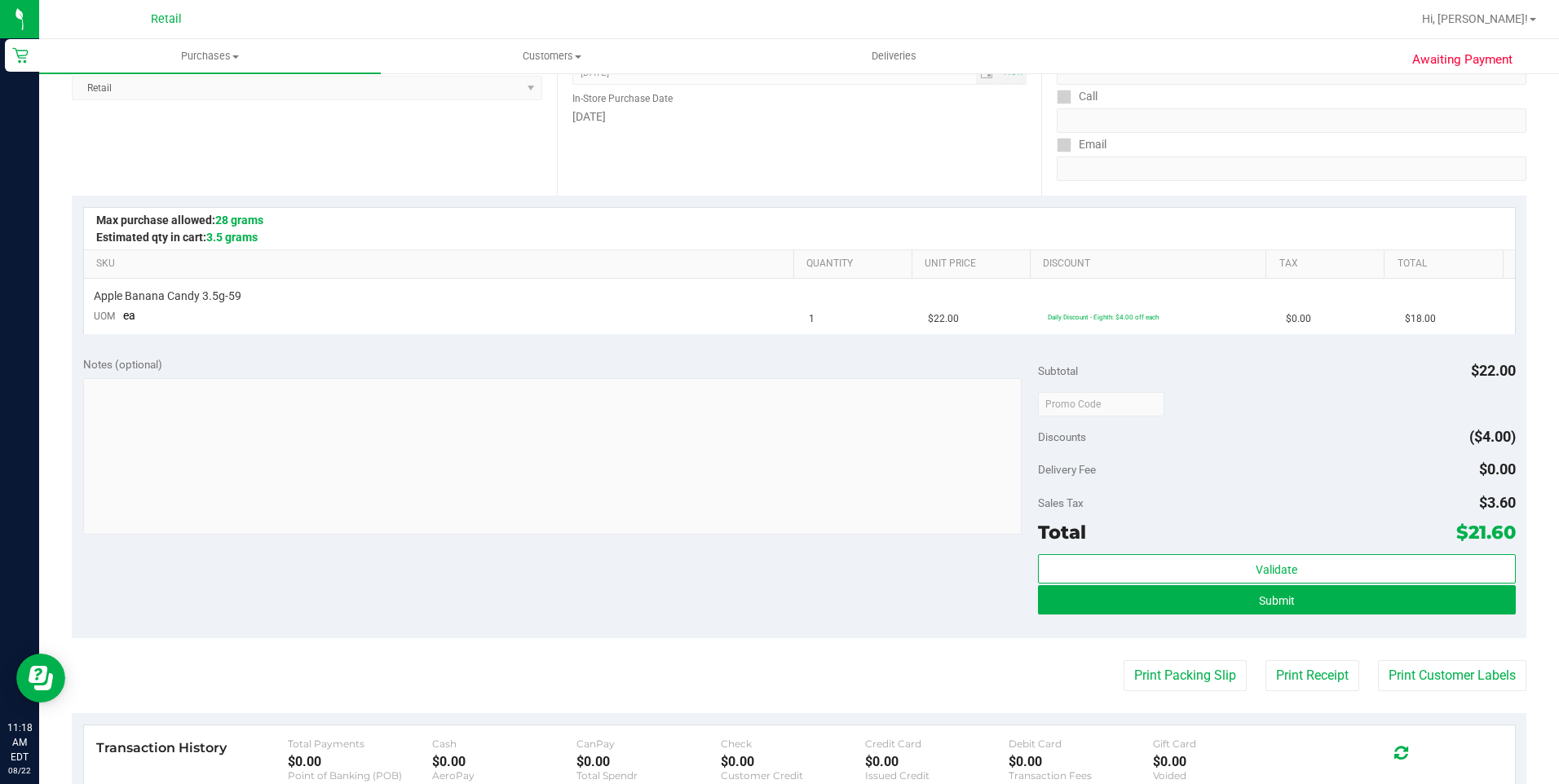
scroll to position [245, 0]
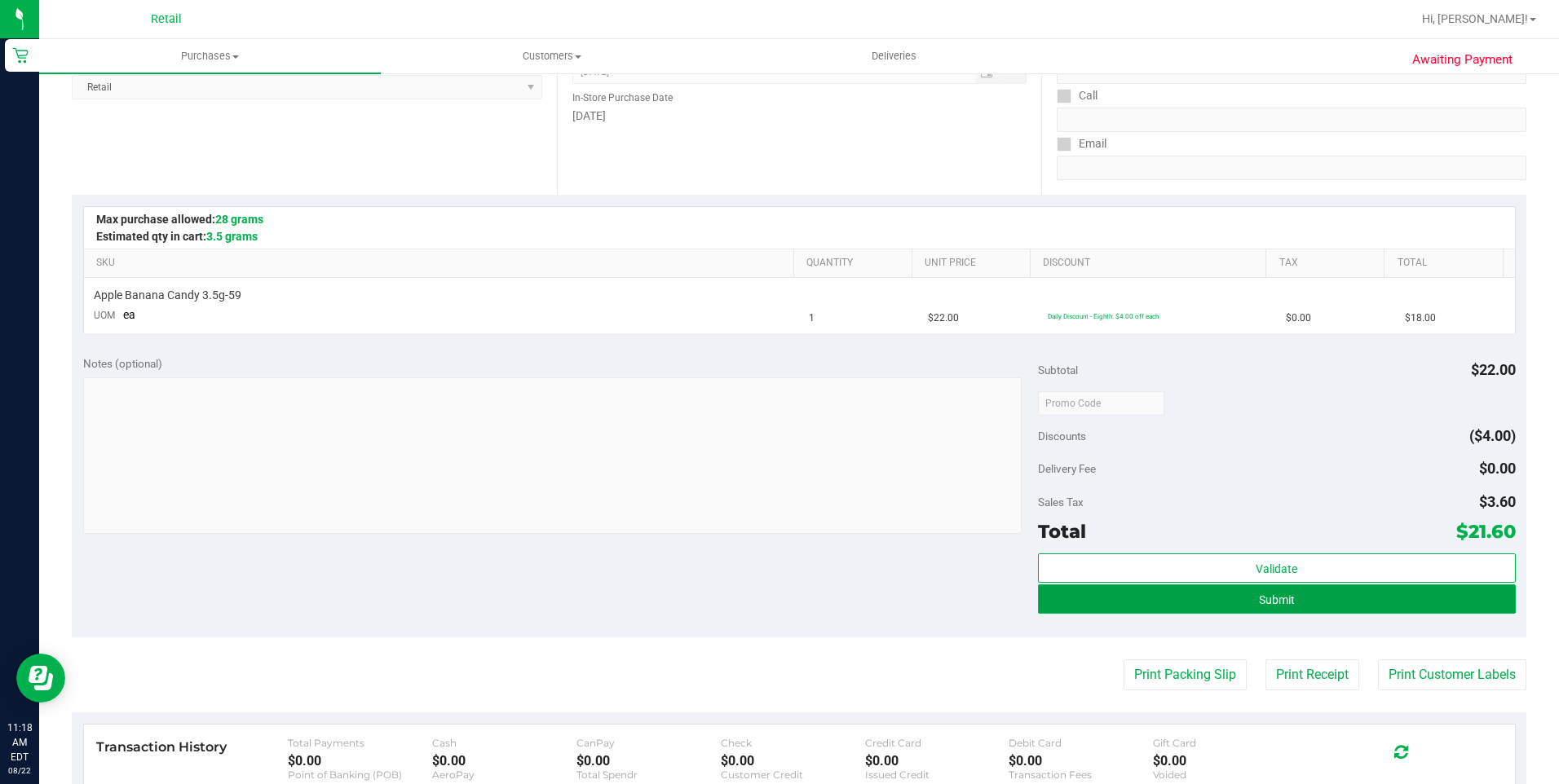
click at [1377, 605] on button "Submit" at bounding box center [1276, 599] width 477 height 30
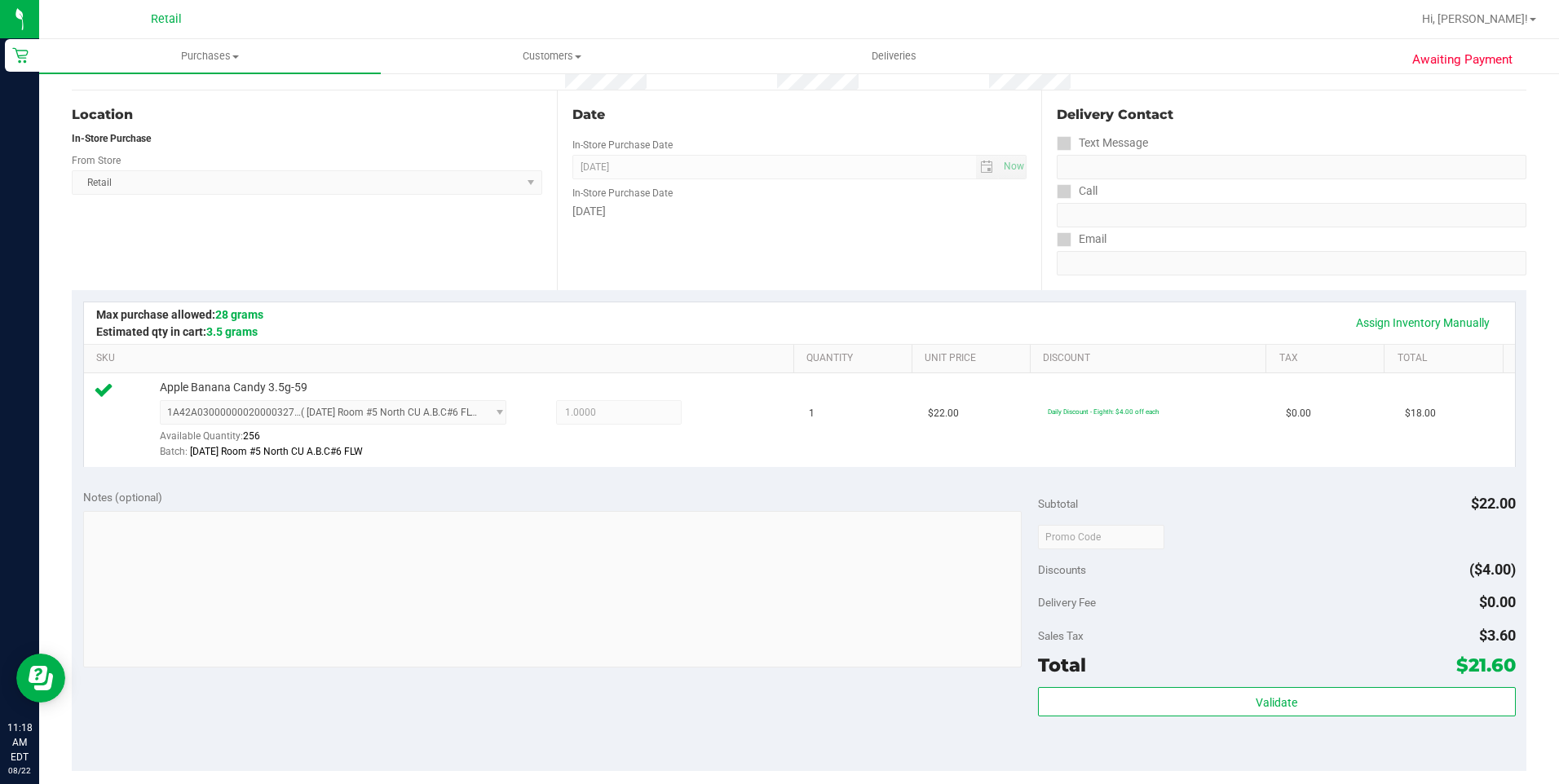
scroll to position [326, 0]
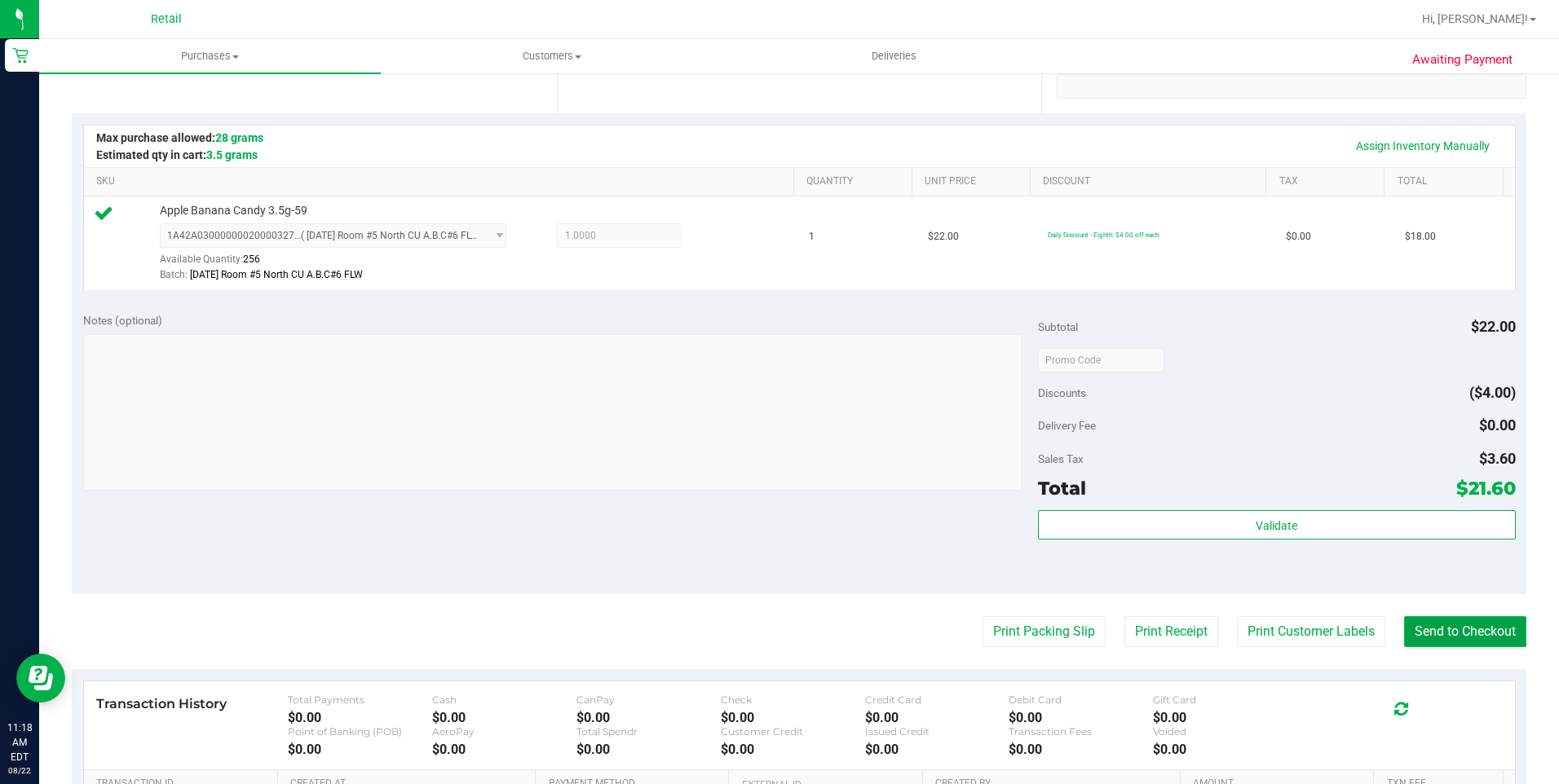
click at [1451, 632] on button "Send to Checkout" at bounding box center [1465, 633] width 122 height 31
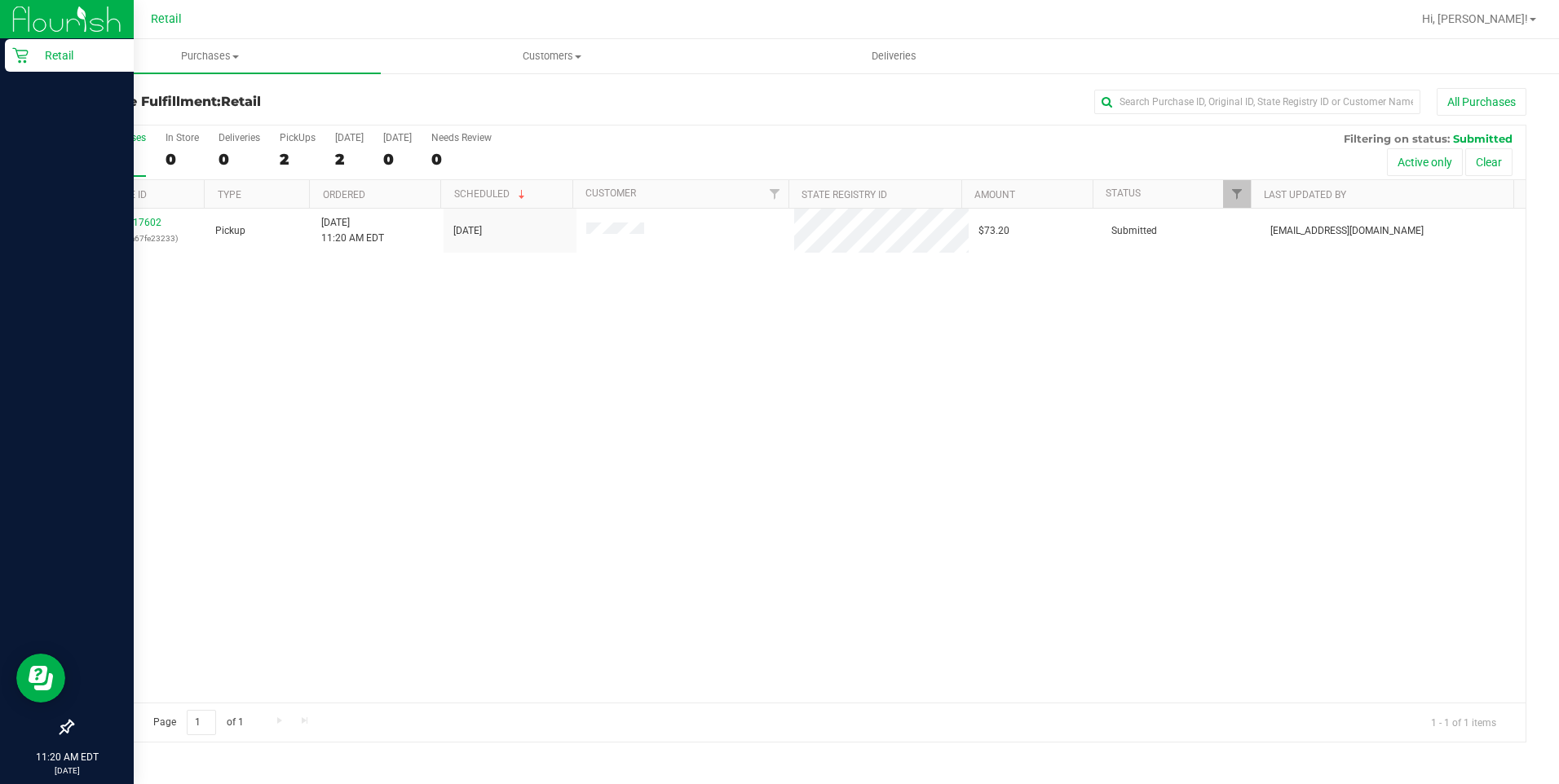
click at [42, 57] on p "Retail" at bounding box center [78, 54] width 98 height 19
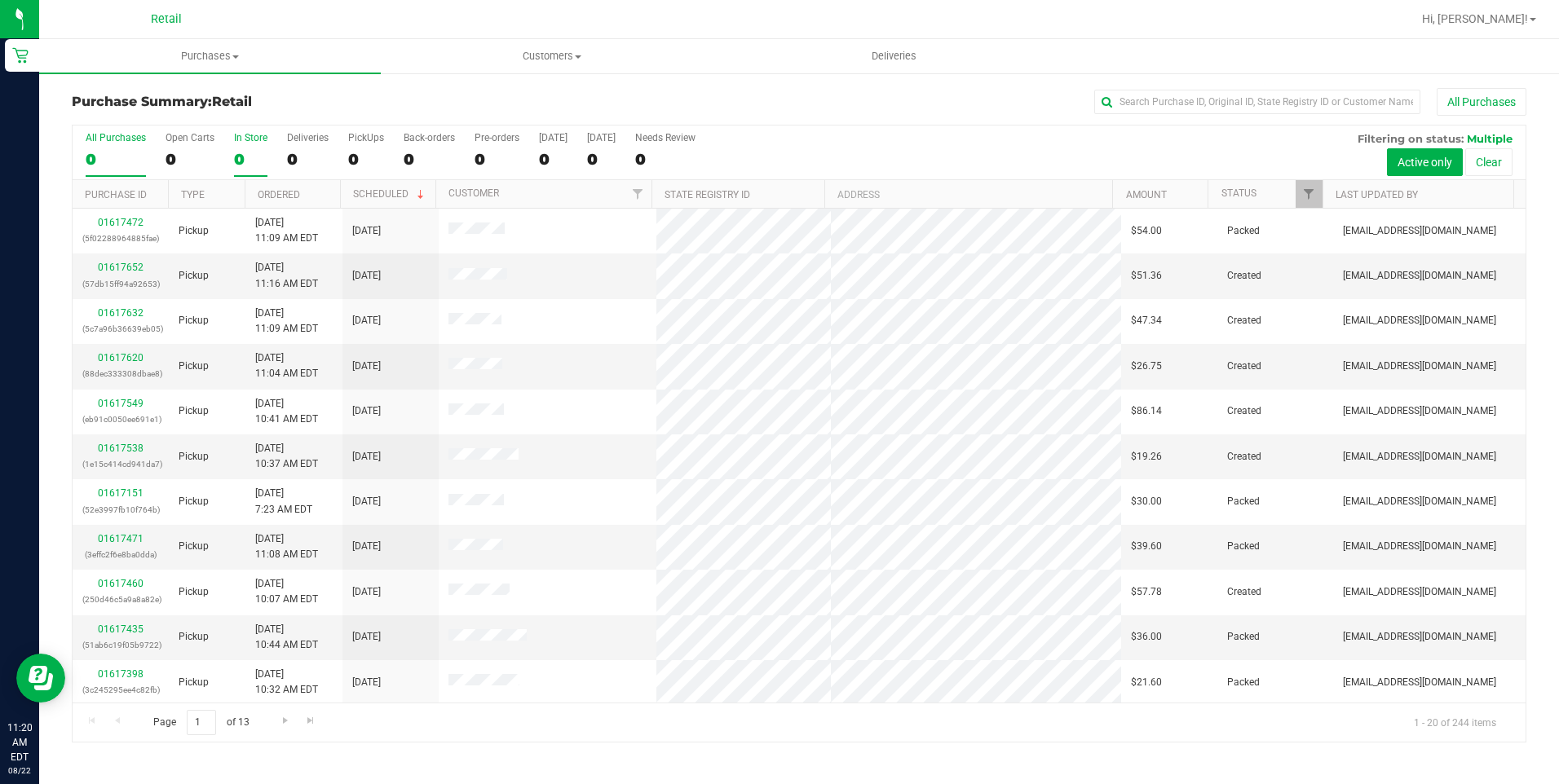
click at [248, 148] on label "In Store 0" at bounding box center [250, 154] width 33 height 45
click at [0, 0] on input "In Store 0" at bounding box center [0, 0] width 0 height 0
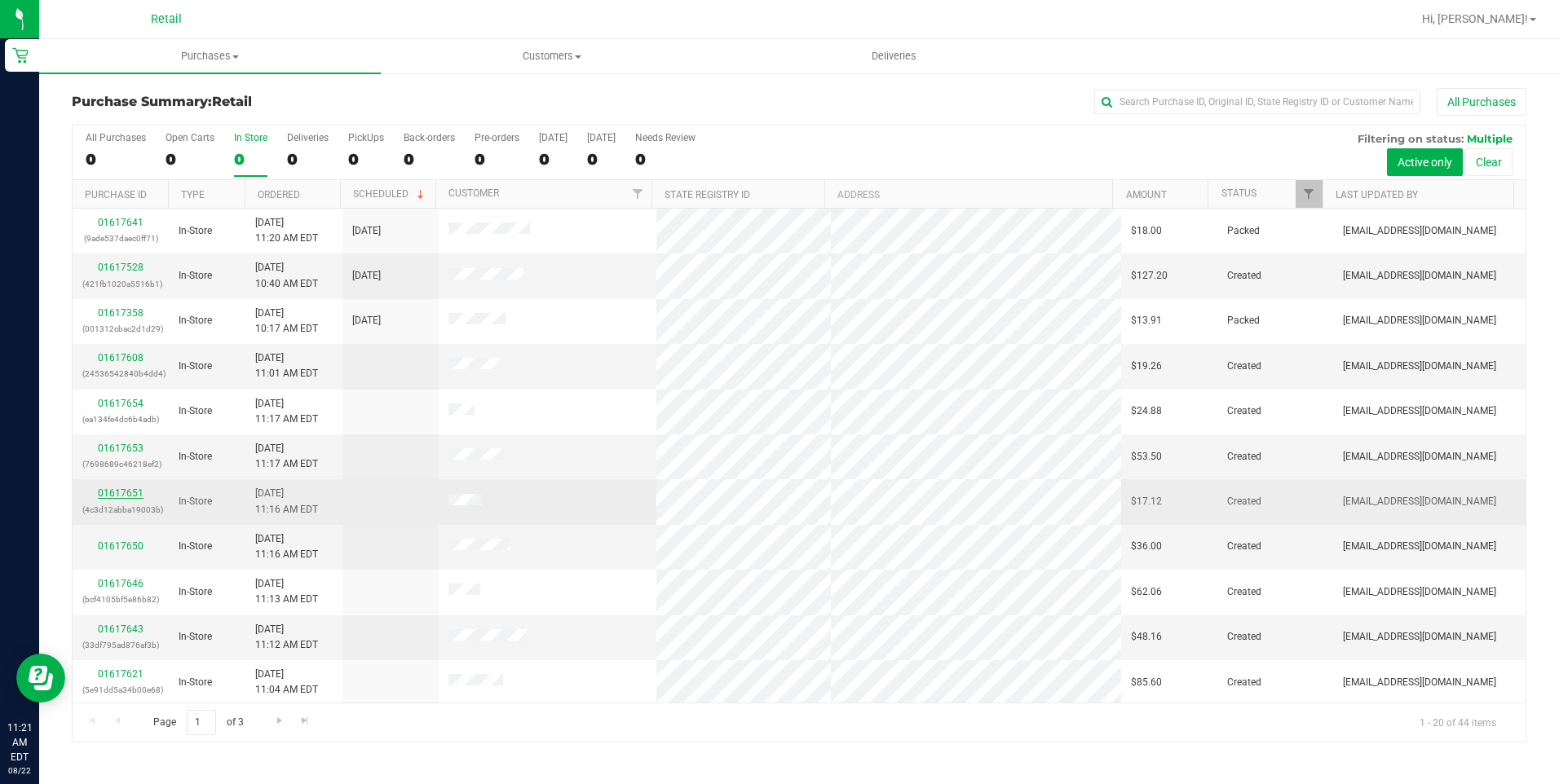
click at [126, 496] on link "01617651" at bounding box center [120, 493] width 45 height 11
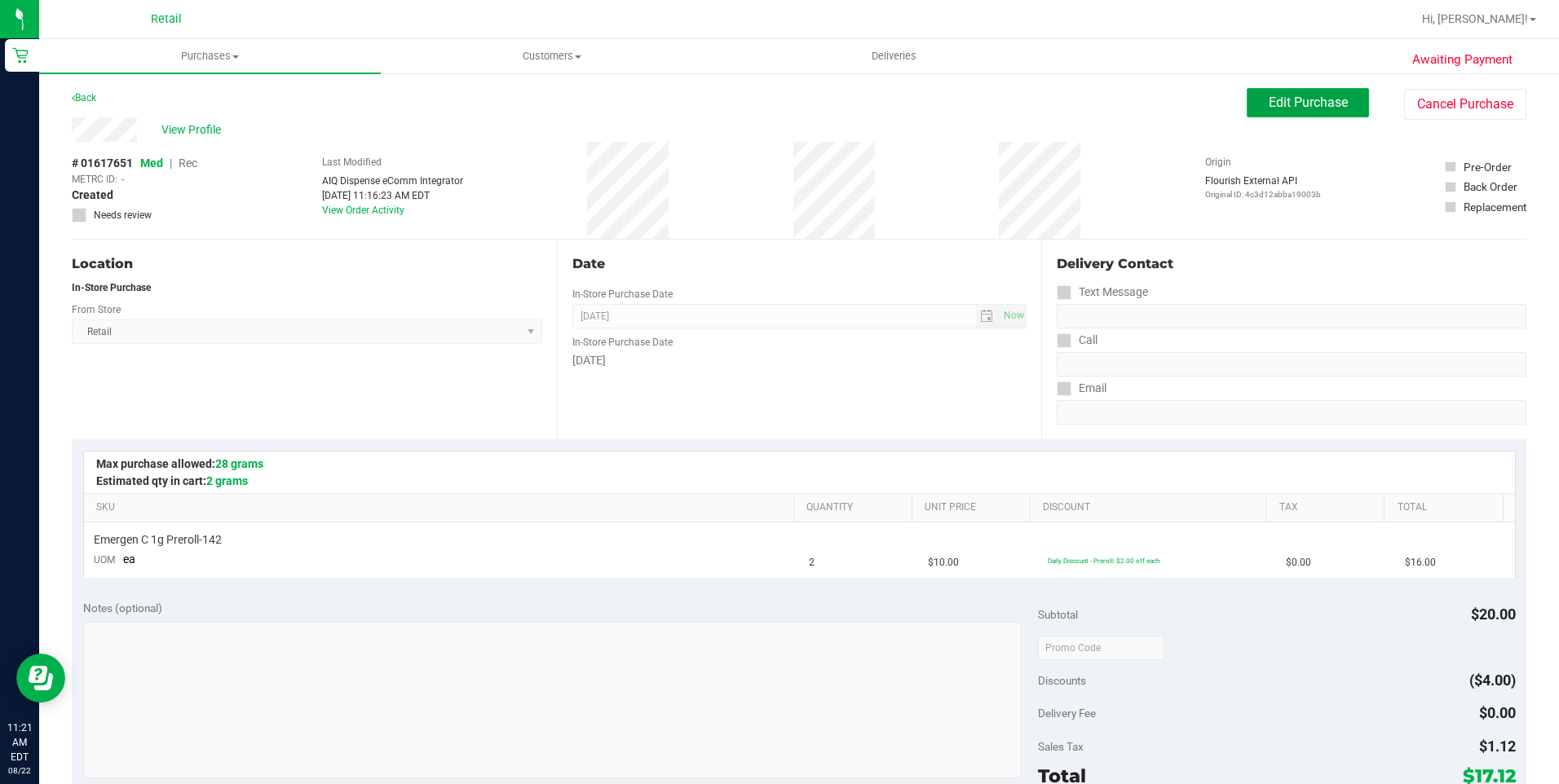
click at [1310, 109] on span "Edit Purchase" at bounding box center [1309, 102] width 79 height 16
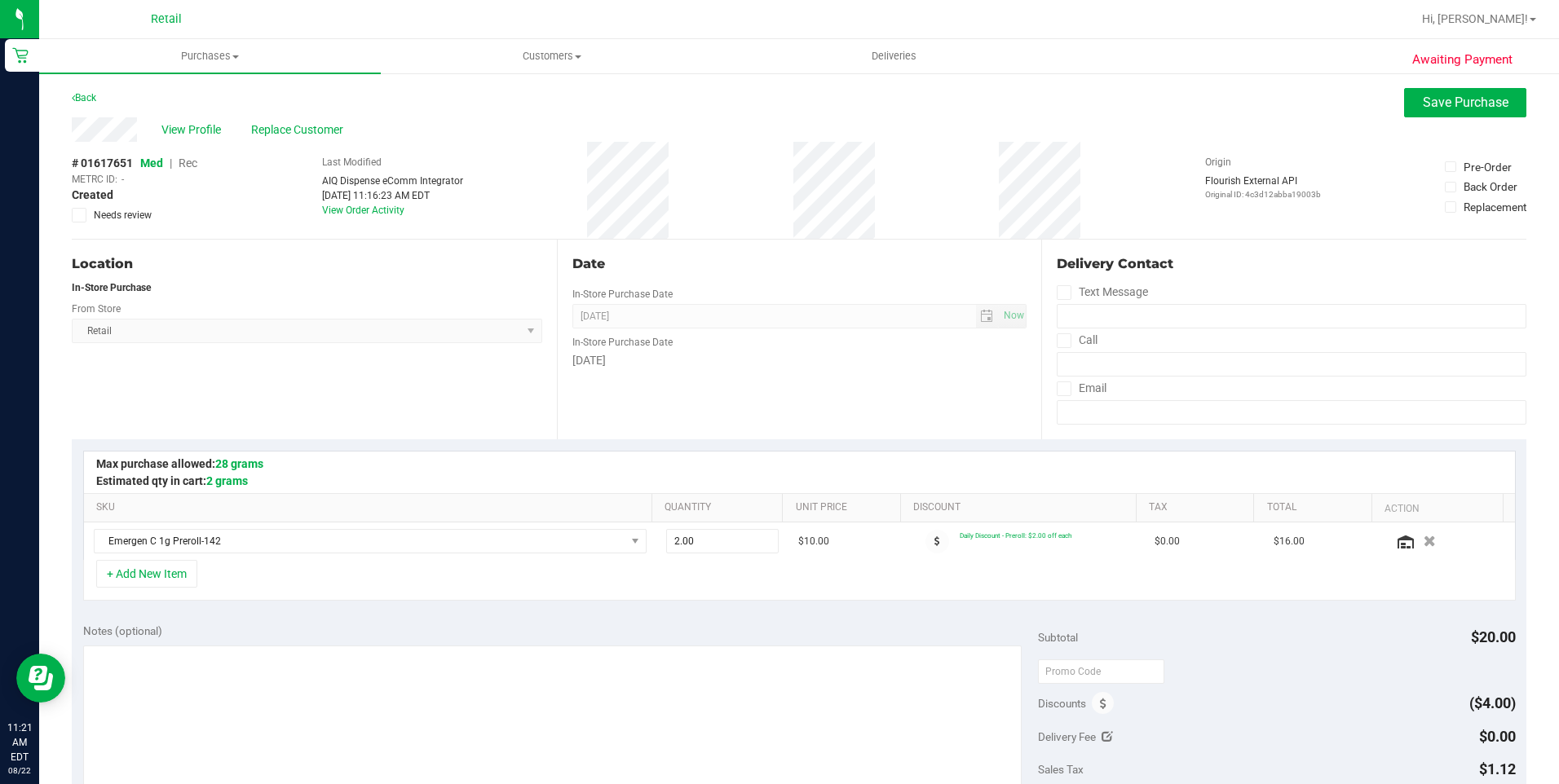
click at [194, 163] on span "Rec" at bounding box center [187, 163] width 18 height 13
click at [202, 129] on span "View Profile" at bounding box center [194, 130] width 66 height 18
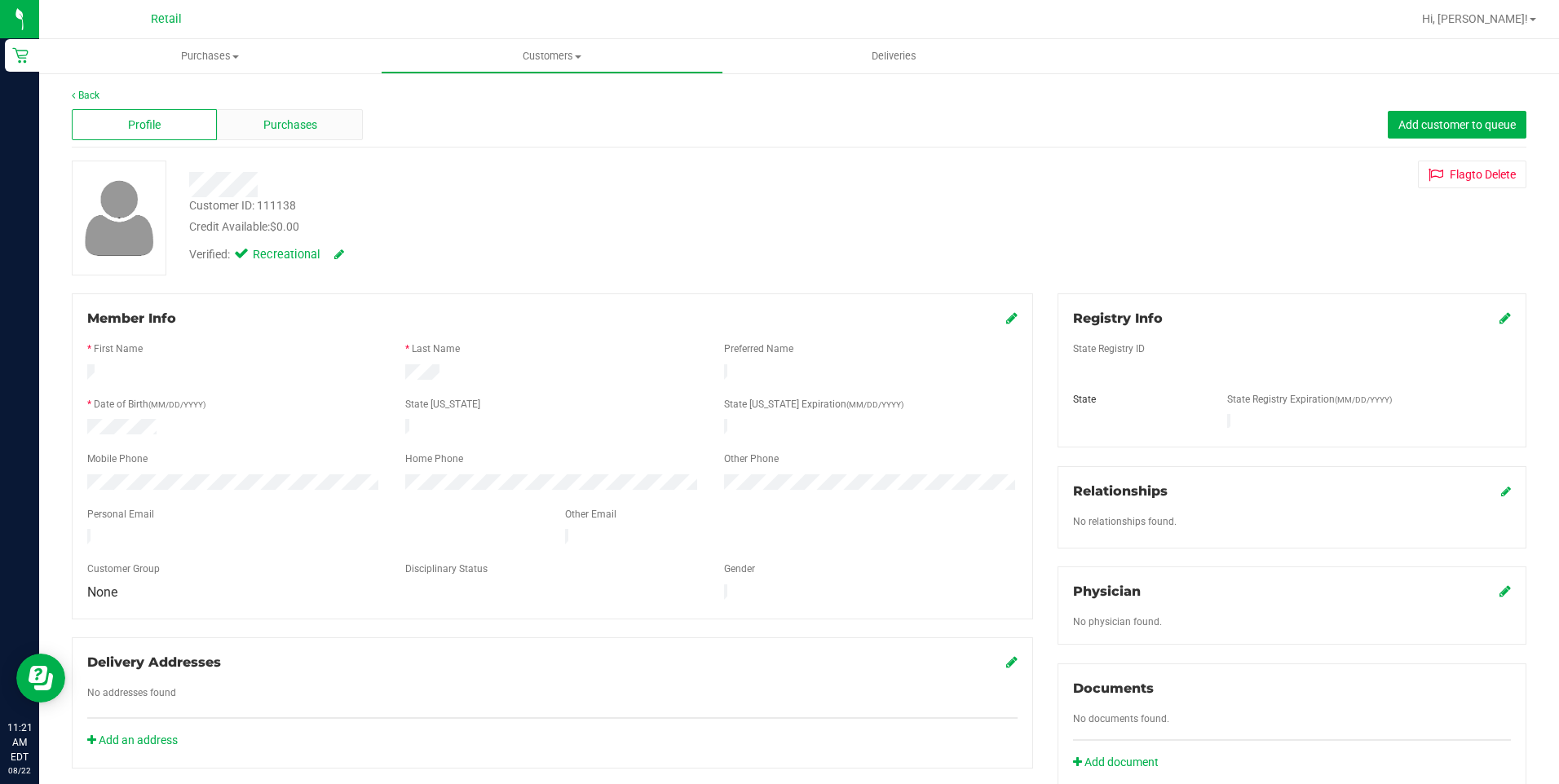
click at [321, 123] on div "Purchases" at bounding box center [289, 125] width 145 height 31
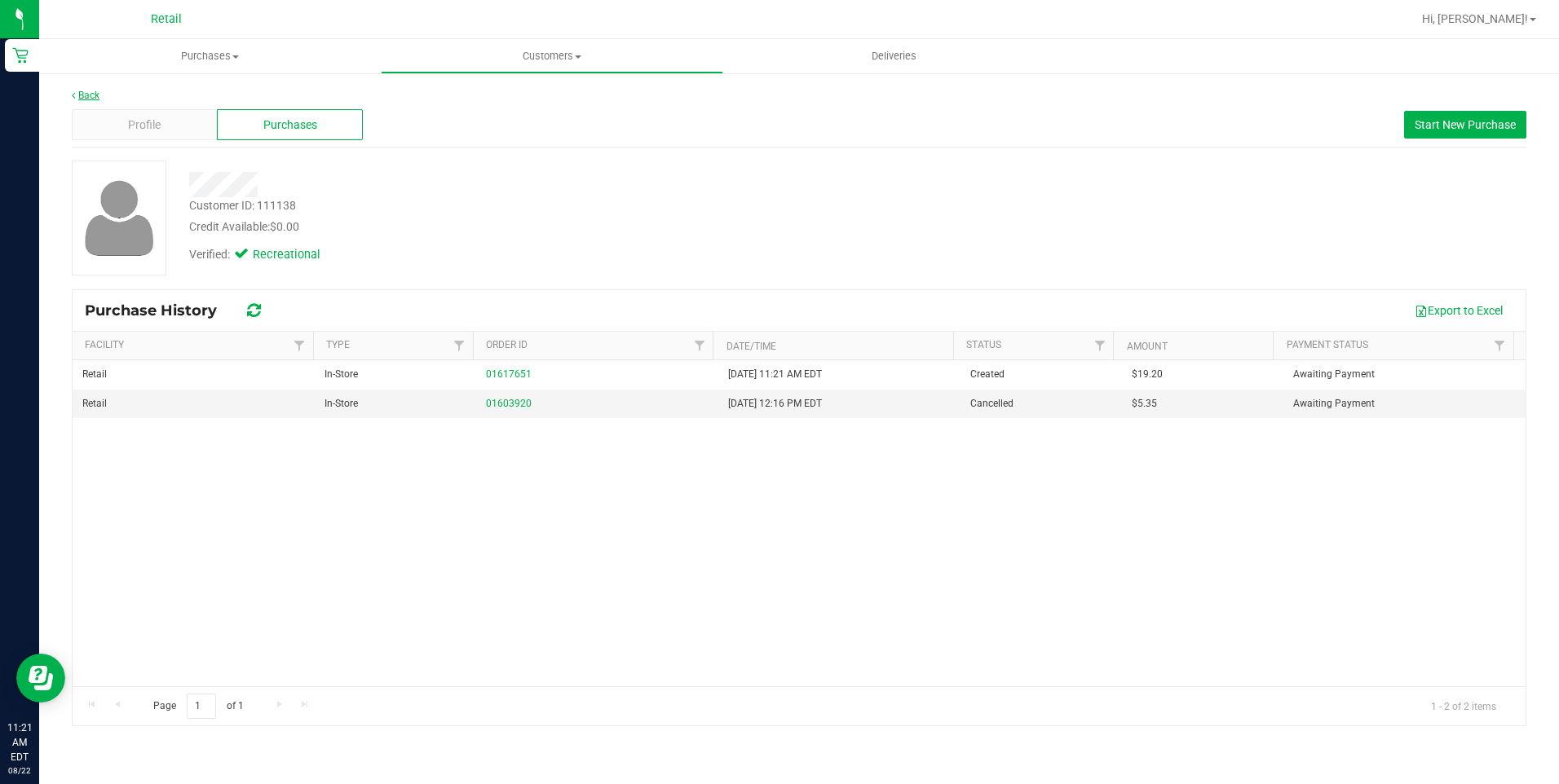
click at [93, 95] on link "Back" at bounding box center [86, 95] width 28 height 11
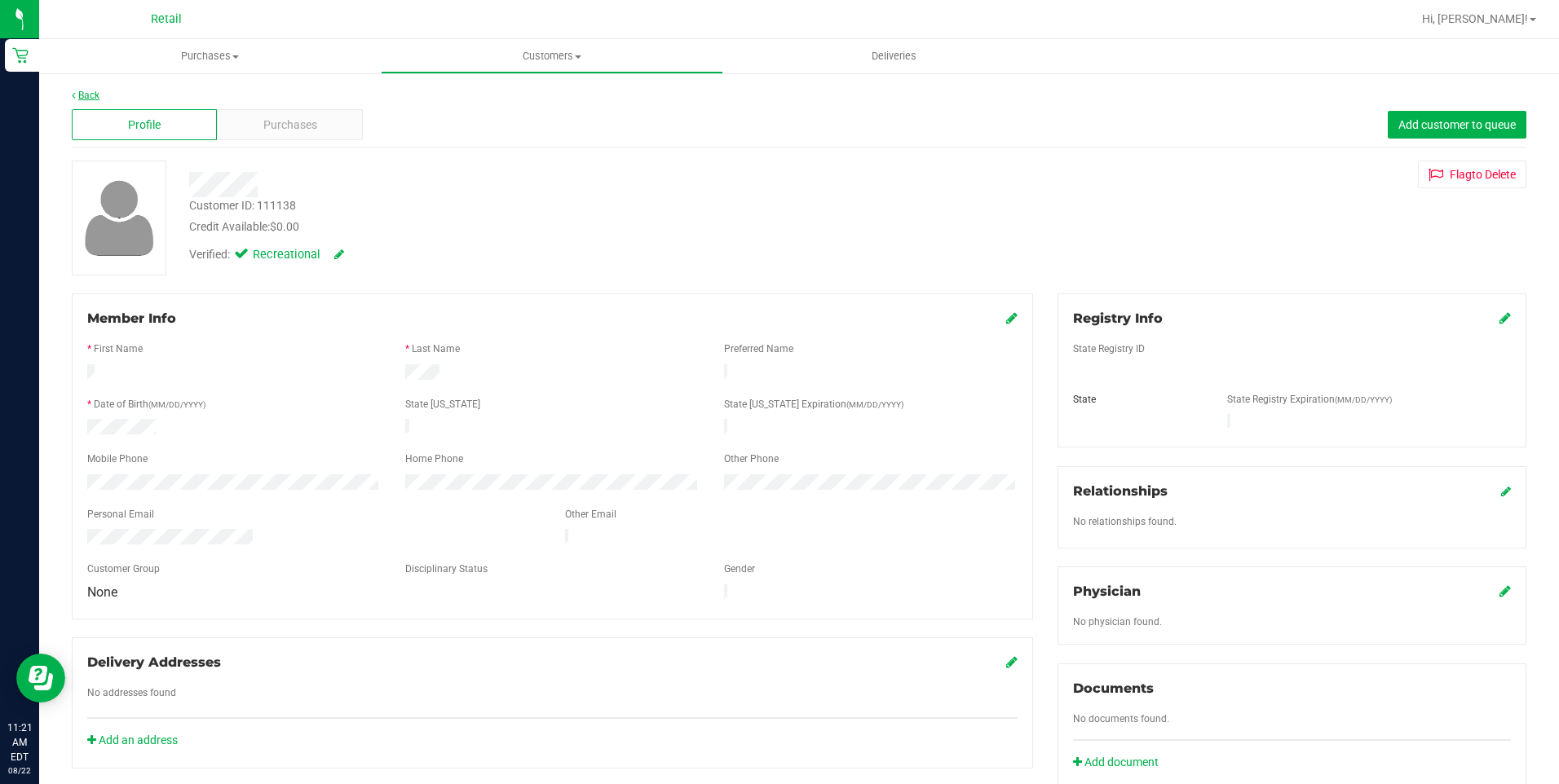
click at [75, 91] on icon at bounding box center [74, 95] width 4 height 10
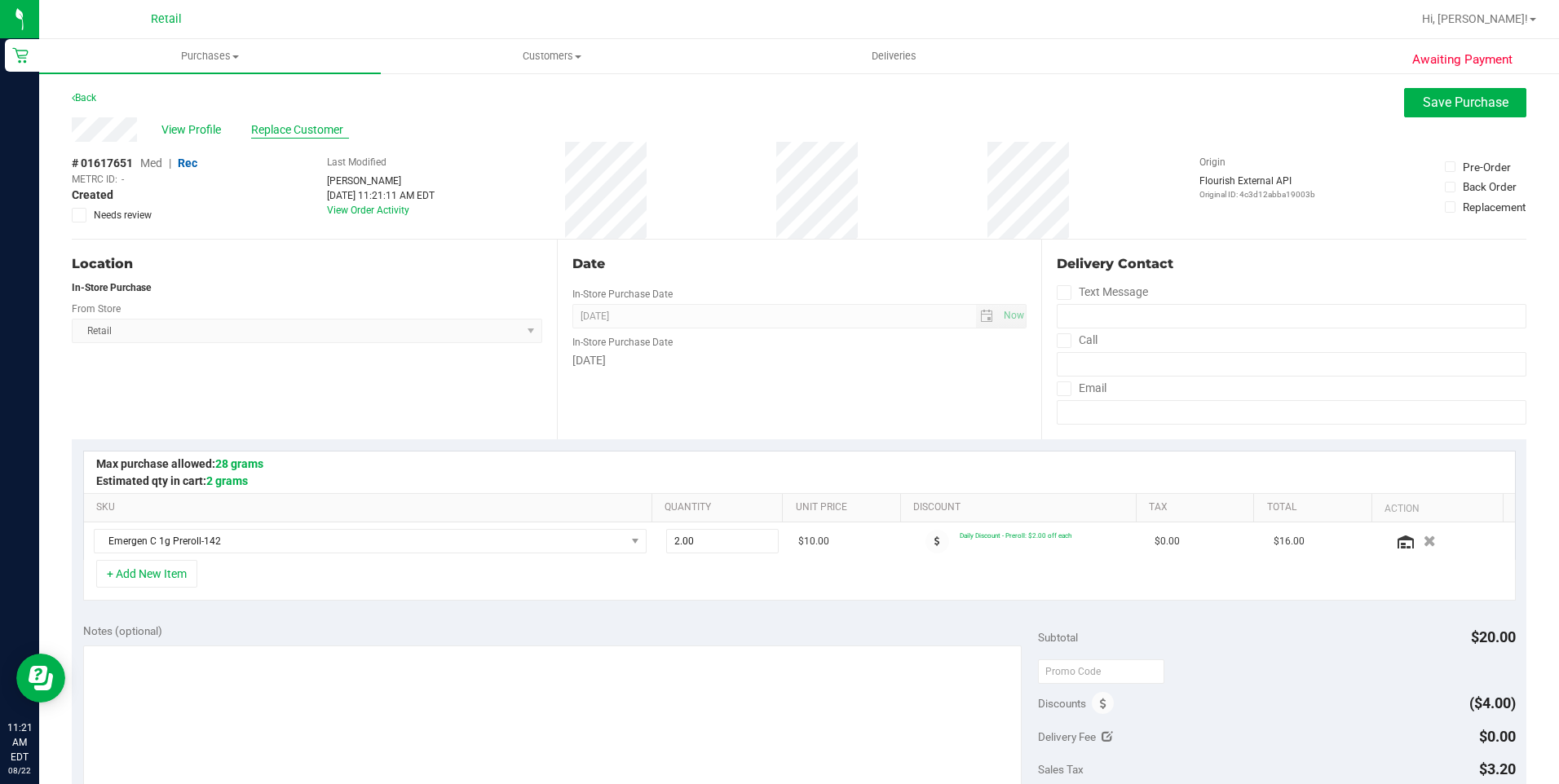
click at [268, 125] on span "Replace Customer" at bounding box center [300, 130] width 98 height 18
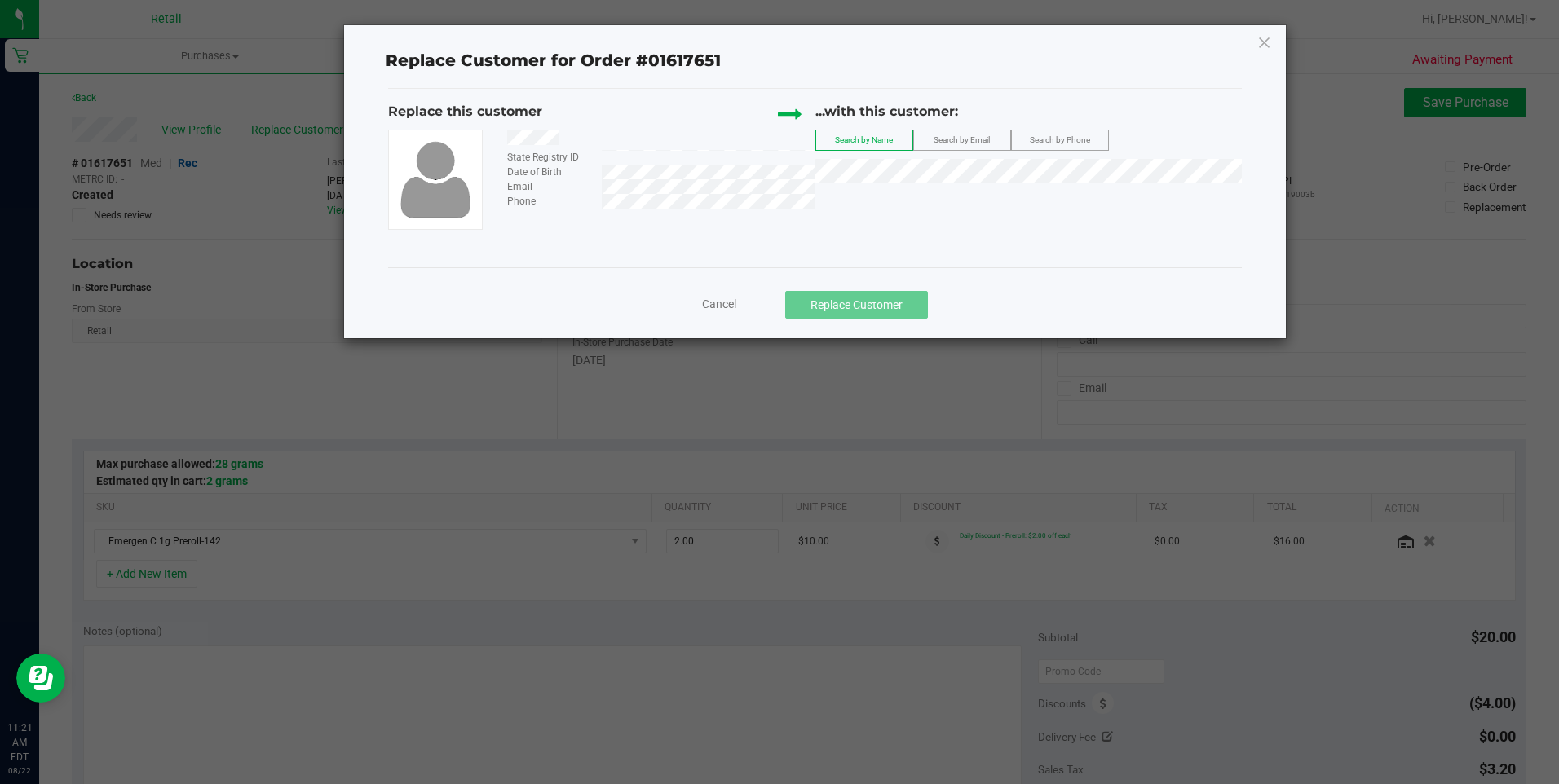
click at [874, 215] on div "Replace this customer State Registry ID Date of Birth Email Phone ...with this …" at bounding box center [815, 165] width 853 height 127
click at [872, 210] on li "Emily Metts" at bounding box center [1029, 199] width 425 height 23
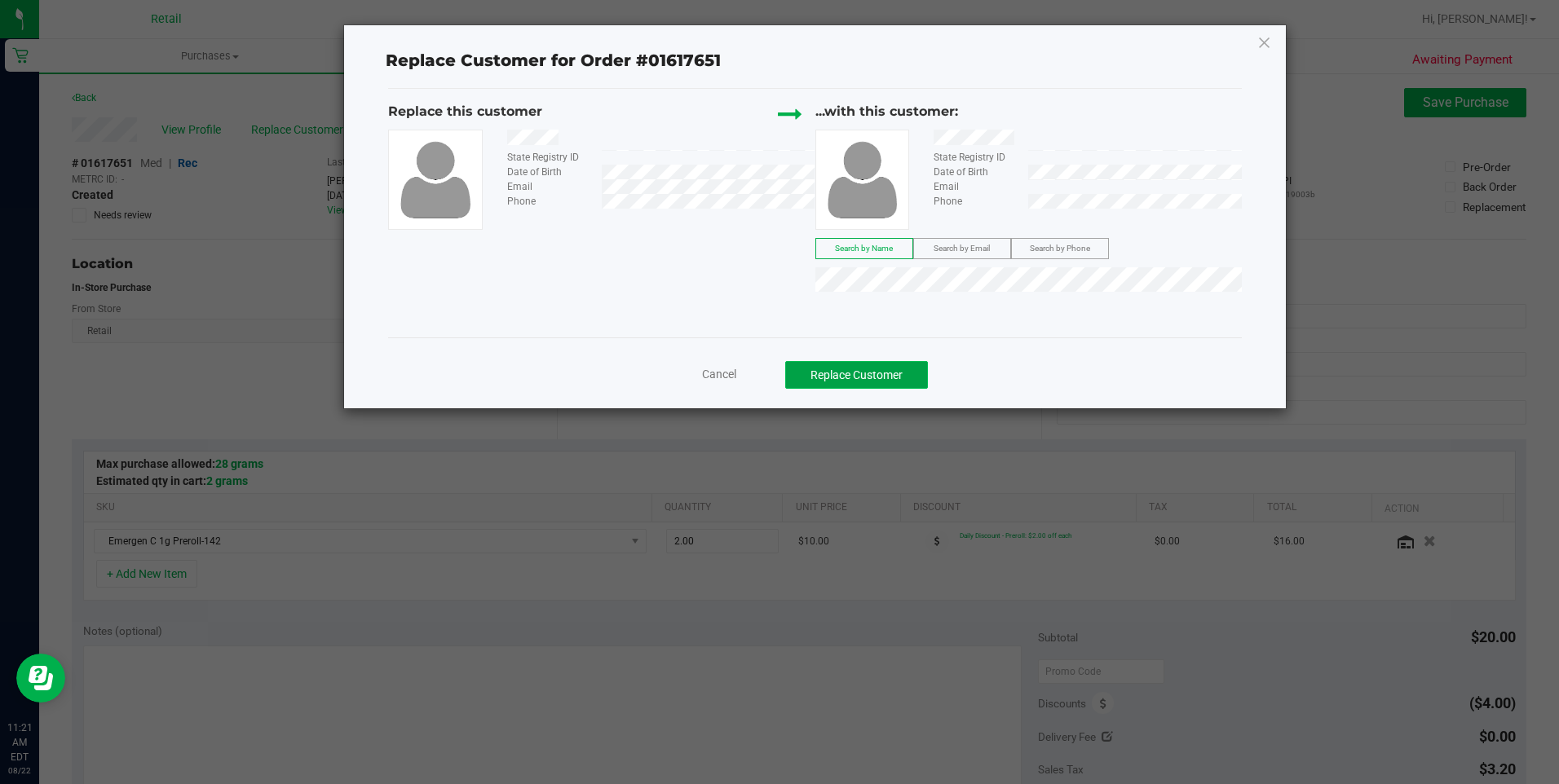
click at [872, 374] on button "Replace Customer" at bounding box center [856, 375] width 143 height 28
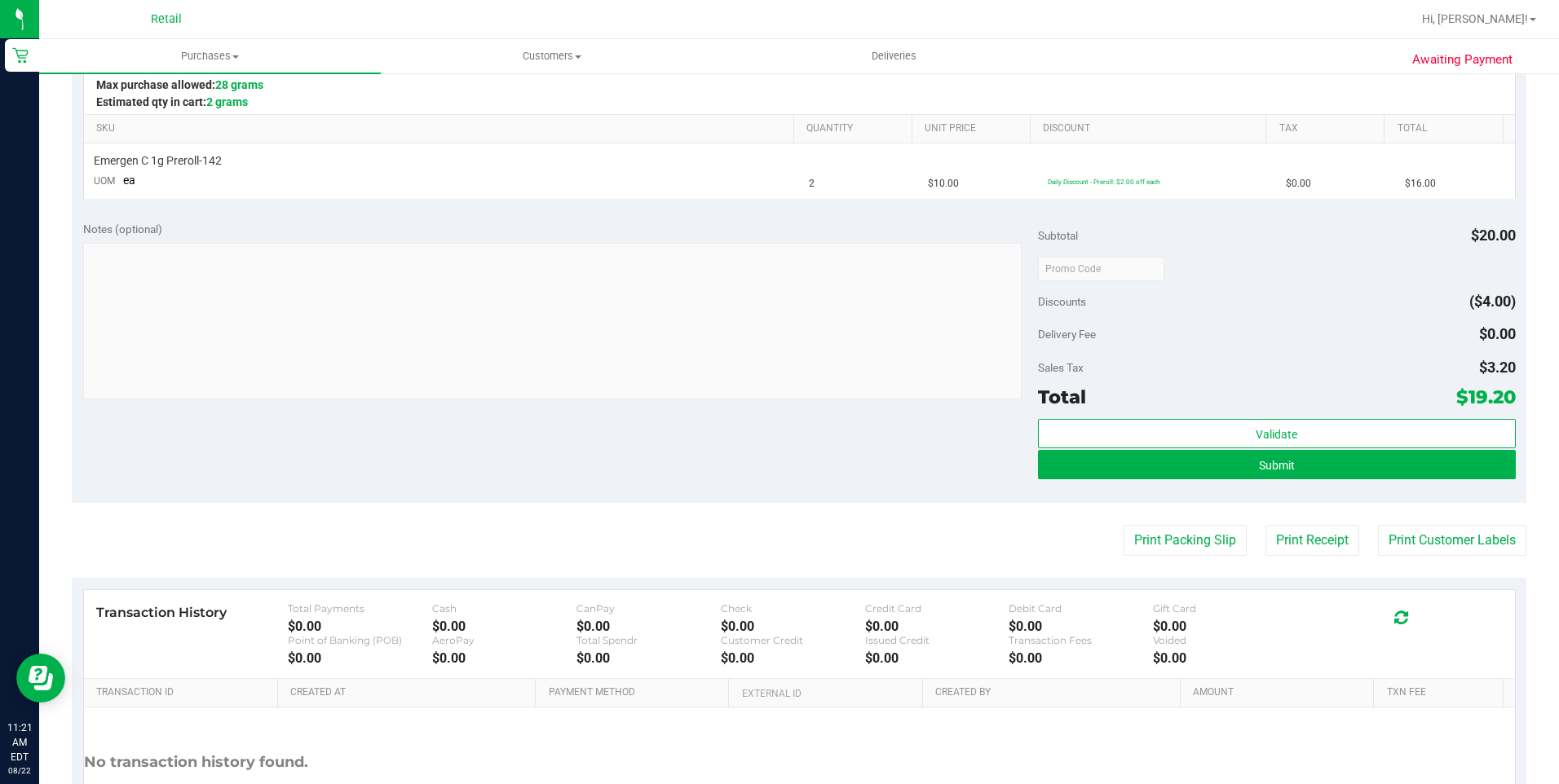
scroll to position [407, 0]
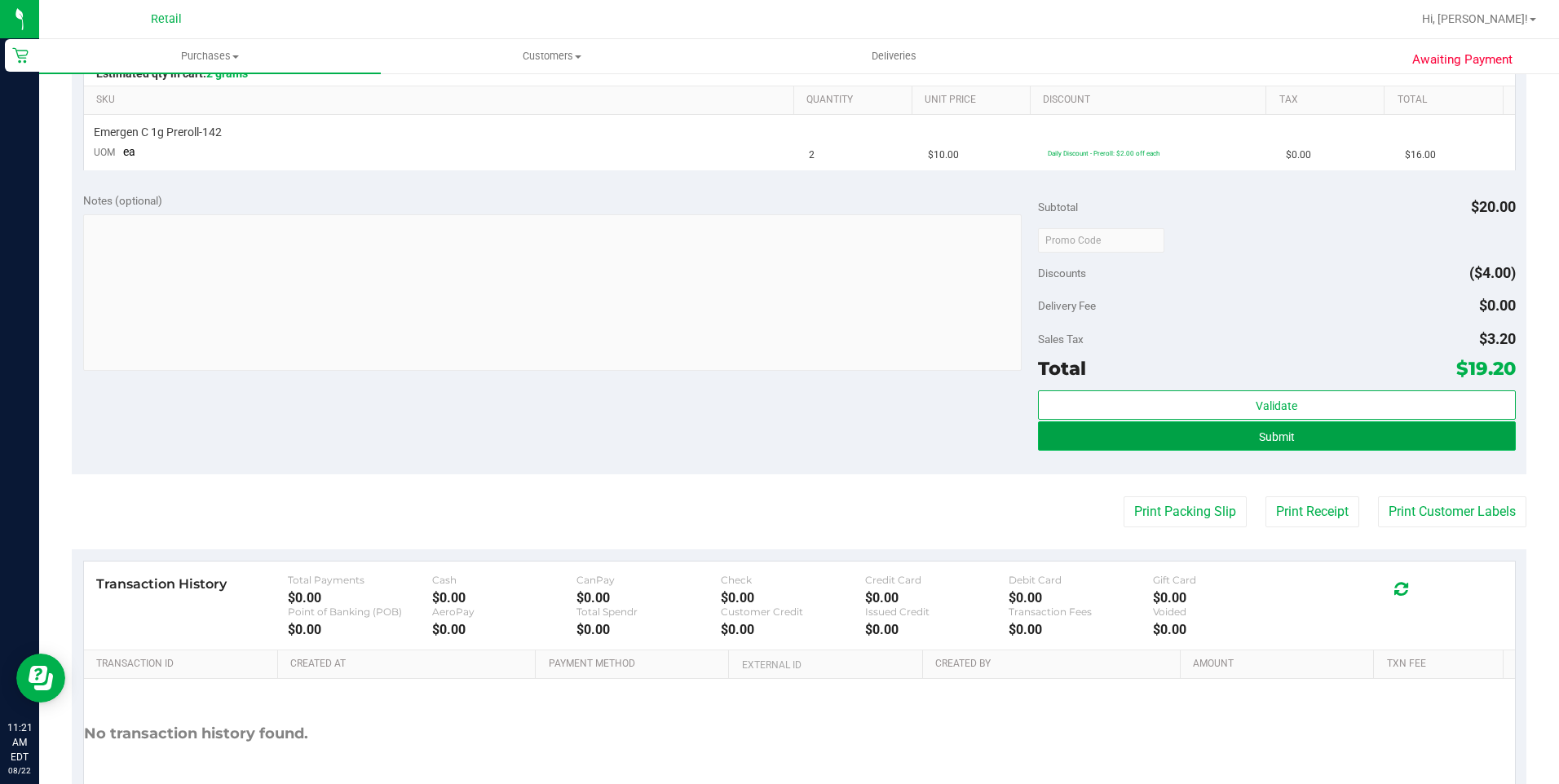
click at [1132, 443] on button "Submit" at bounding box center [1276, 436] width 477 height 30
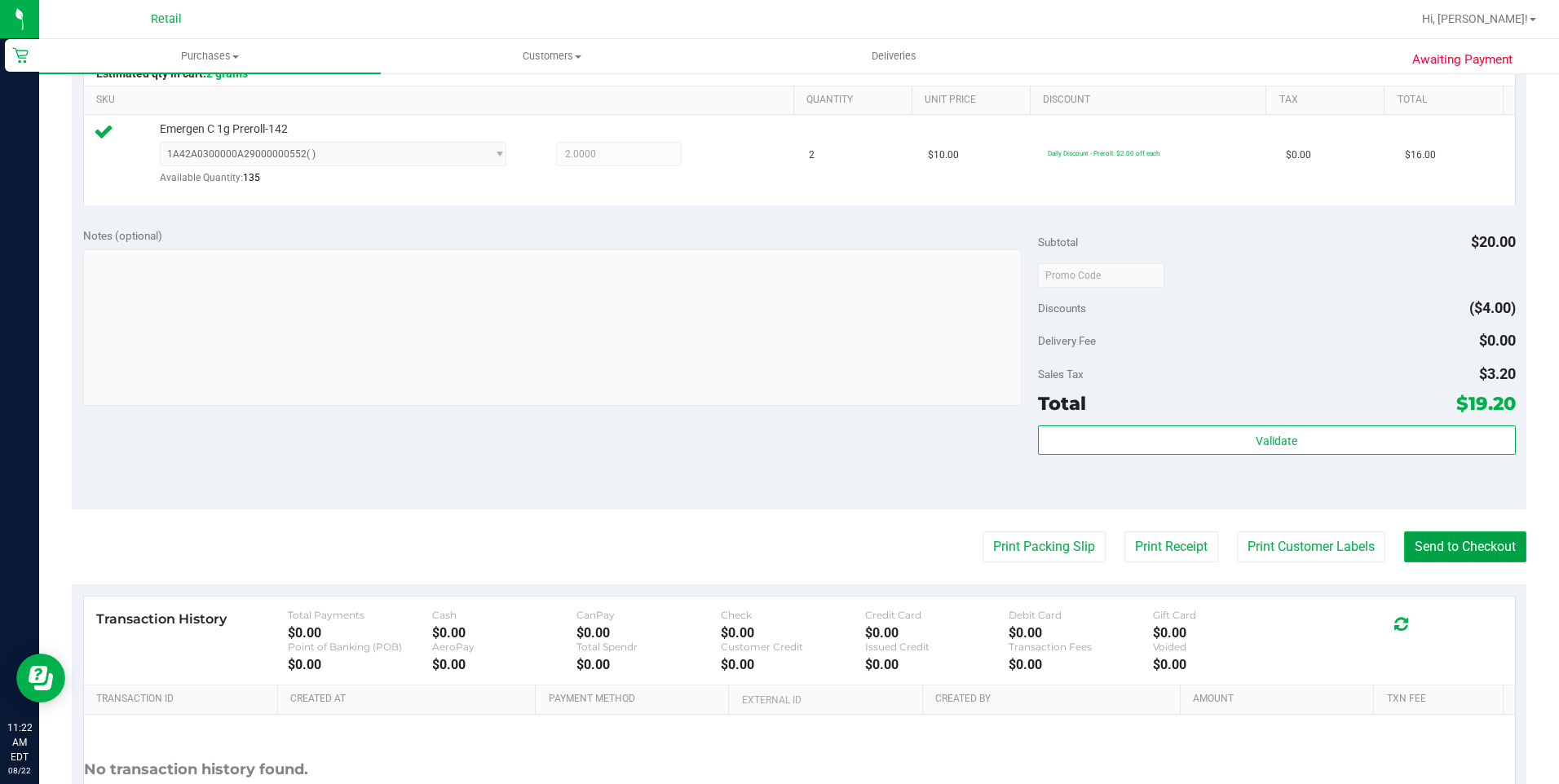
click at [1427, 537] on button "Send to Checkout" at bounding box center [1465, 548] width 122 height 31
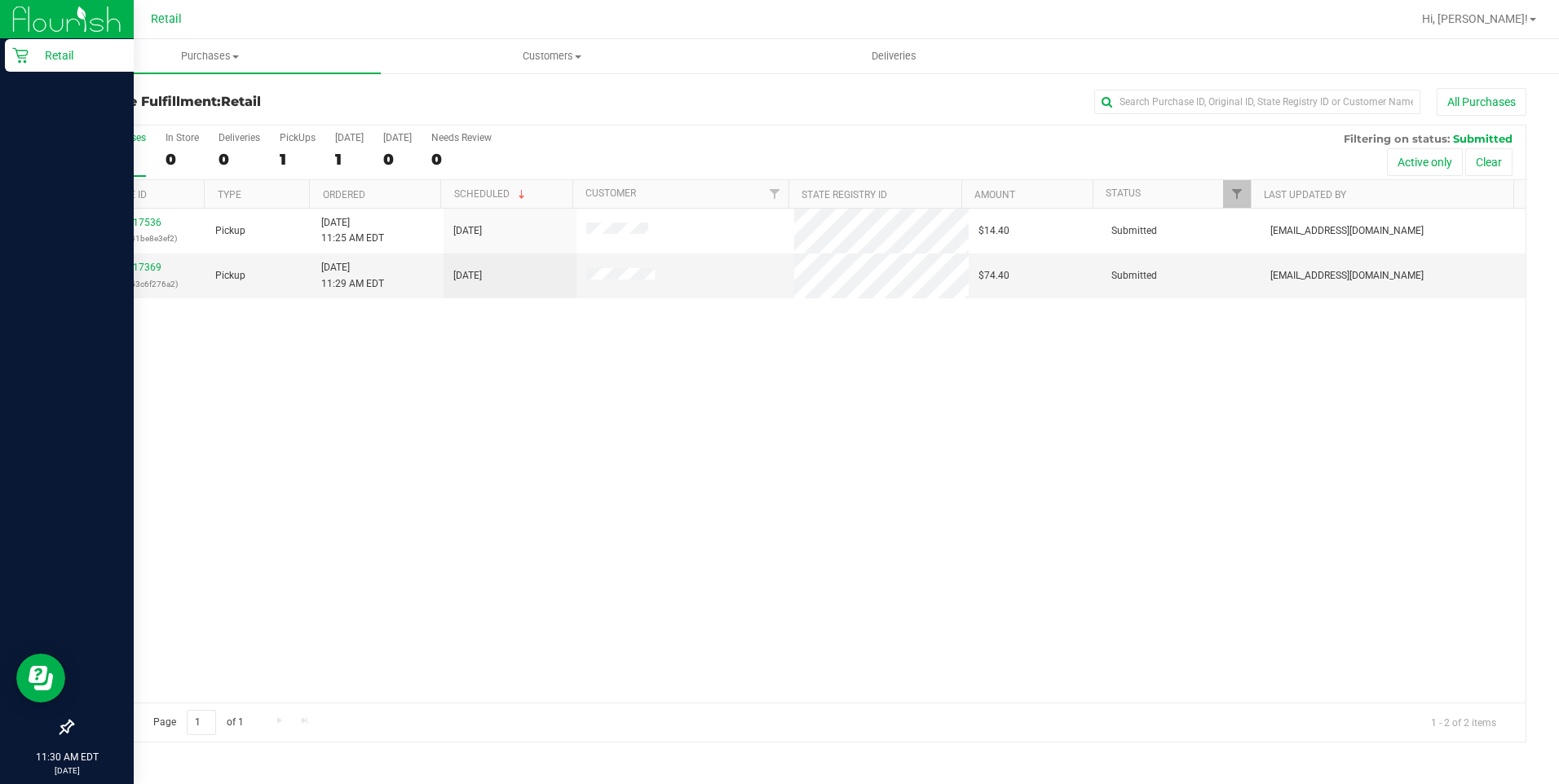
click at [4, 54] on link "Retail" at bounding box center [66, 56] width 134 height 35
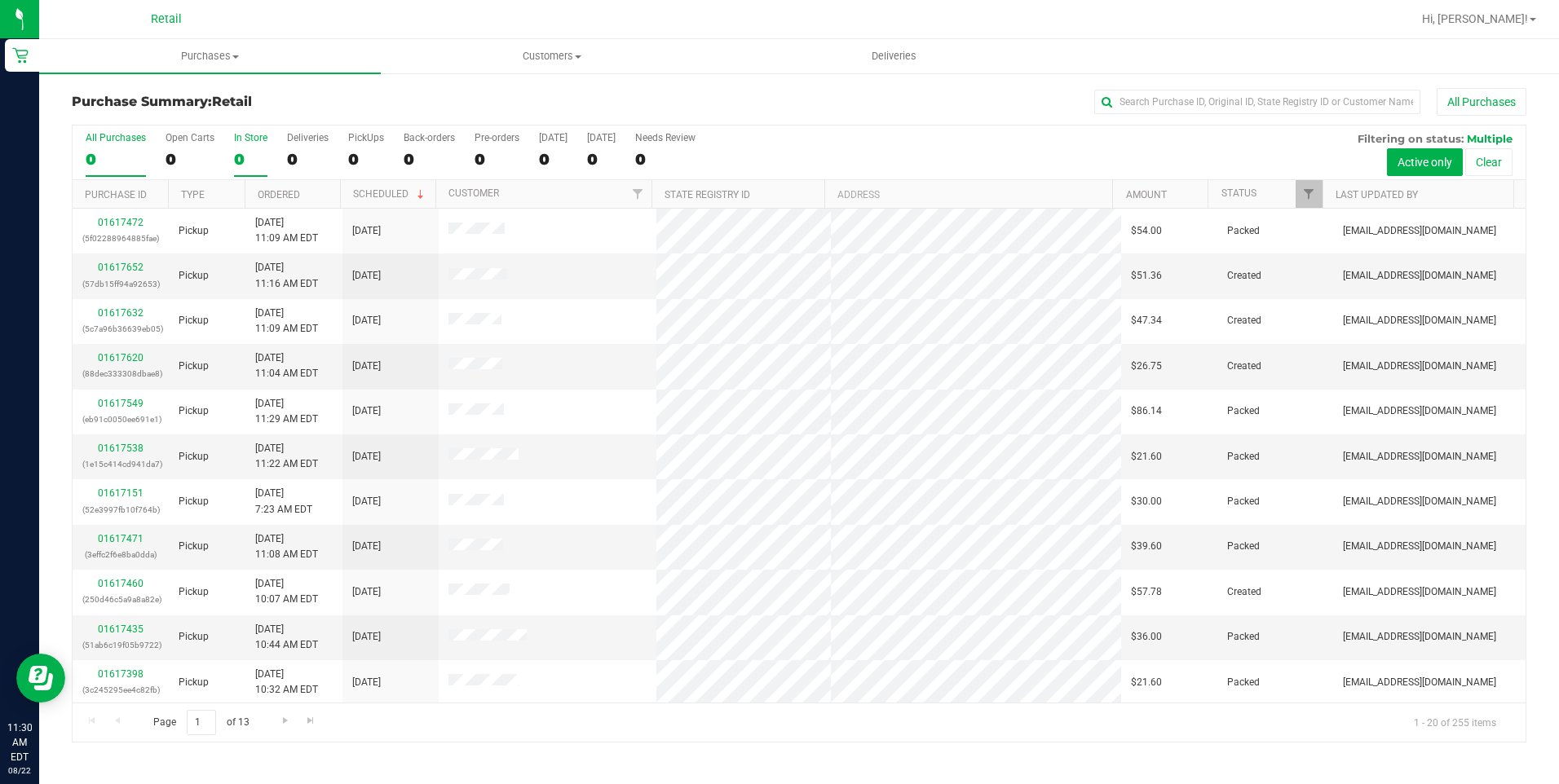
click at [242, 144] on label "In Store 0" at bounding box center [250, 154] width 33 height 45
click at [0, 0] on input "In Store 0" at bounding box center [0, 0] width 0 height 0
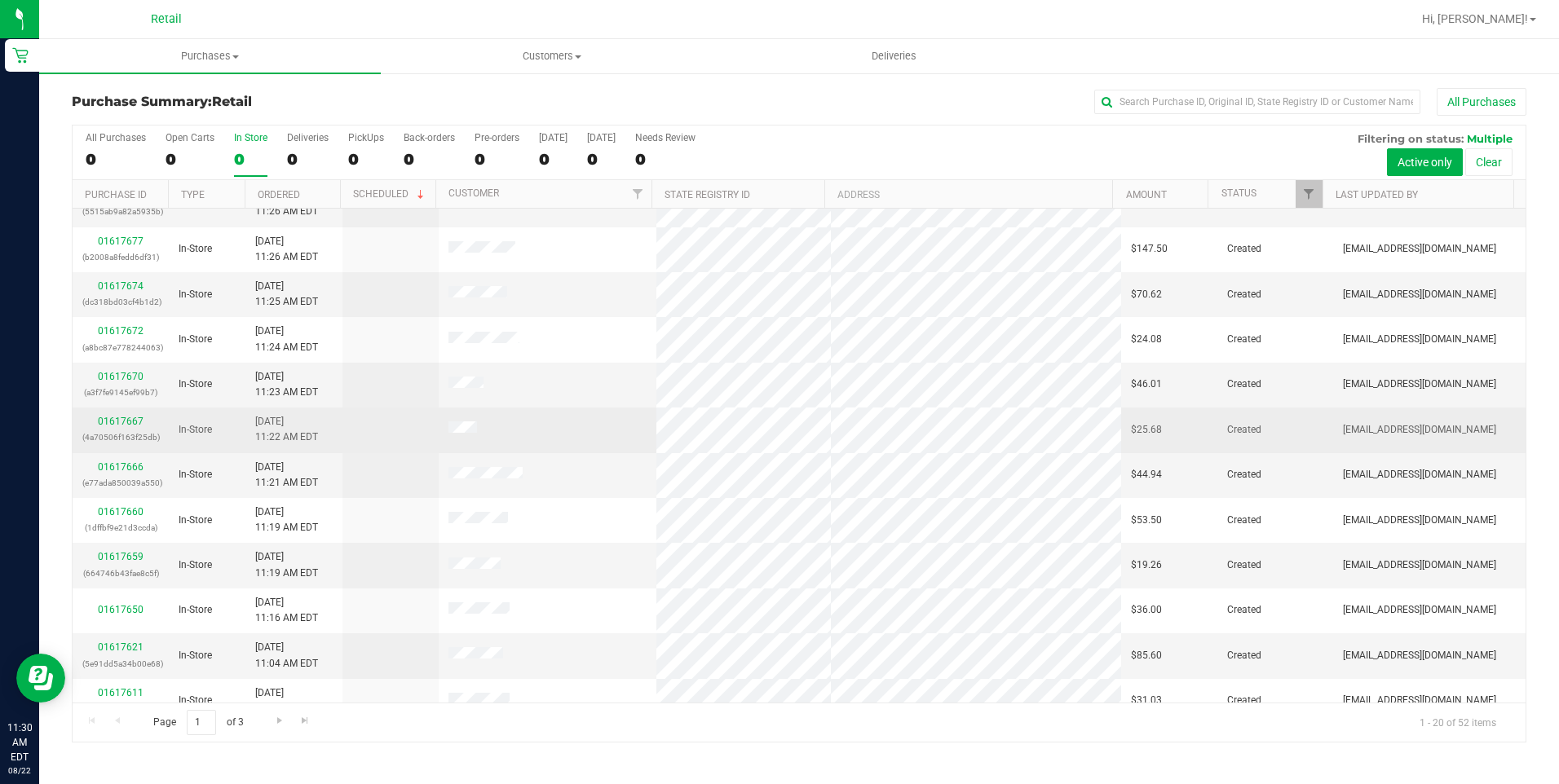
scroll to position [163, 0]
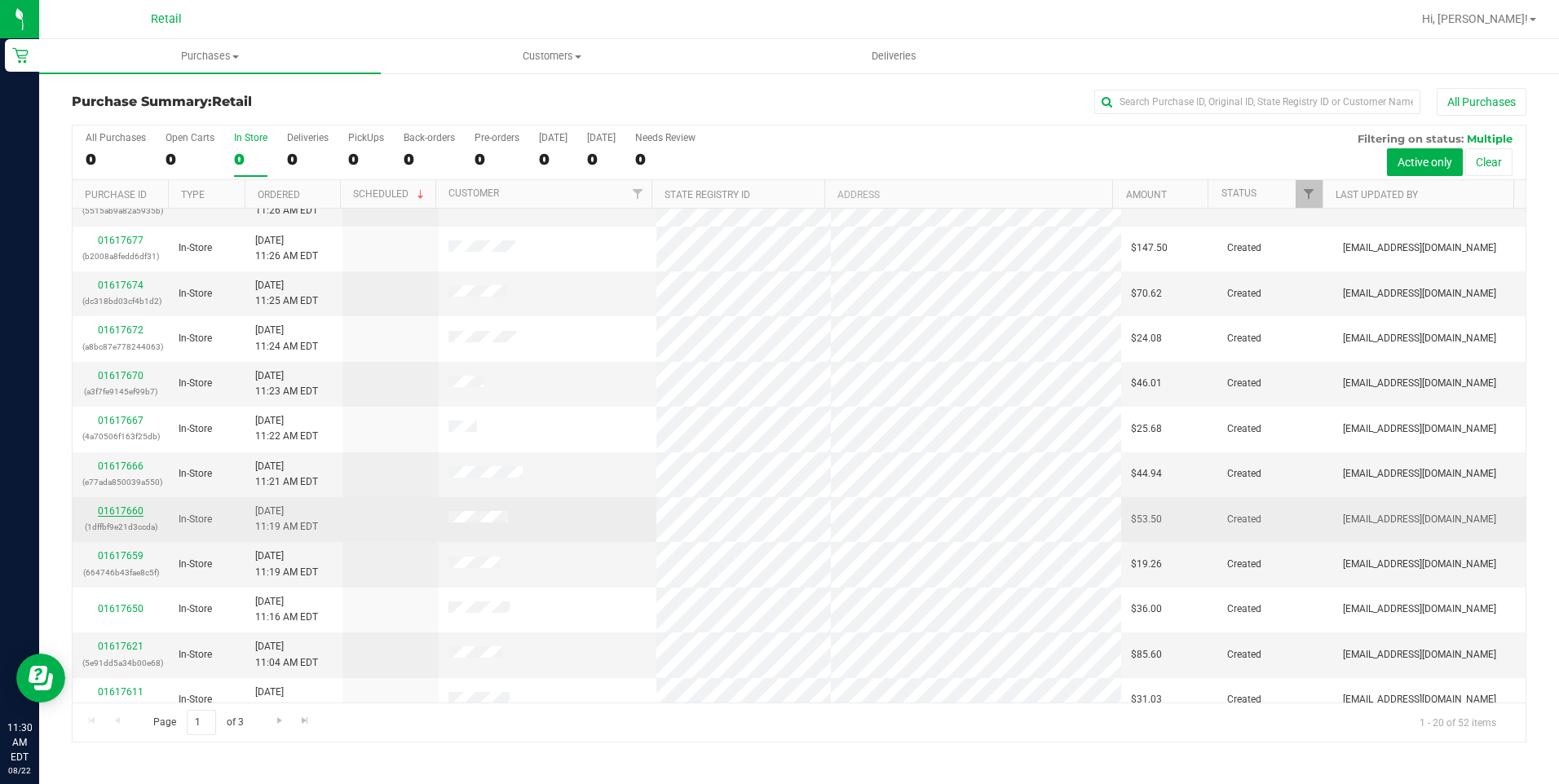
click at [136, 513] on link "01617660" at bounding box center [120, 511] width 45 height 11
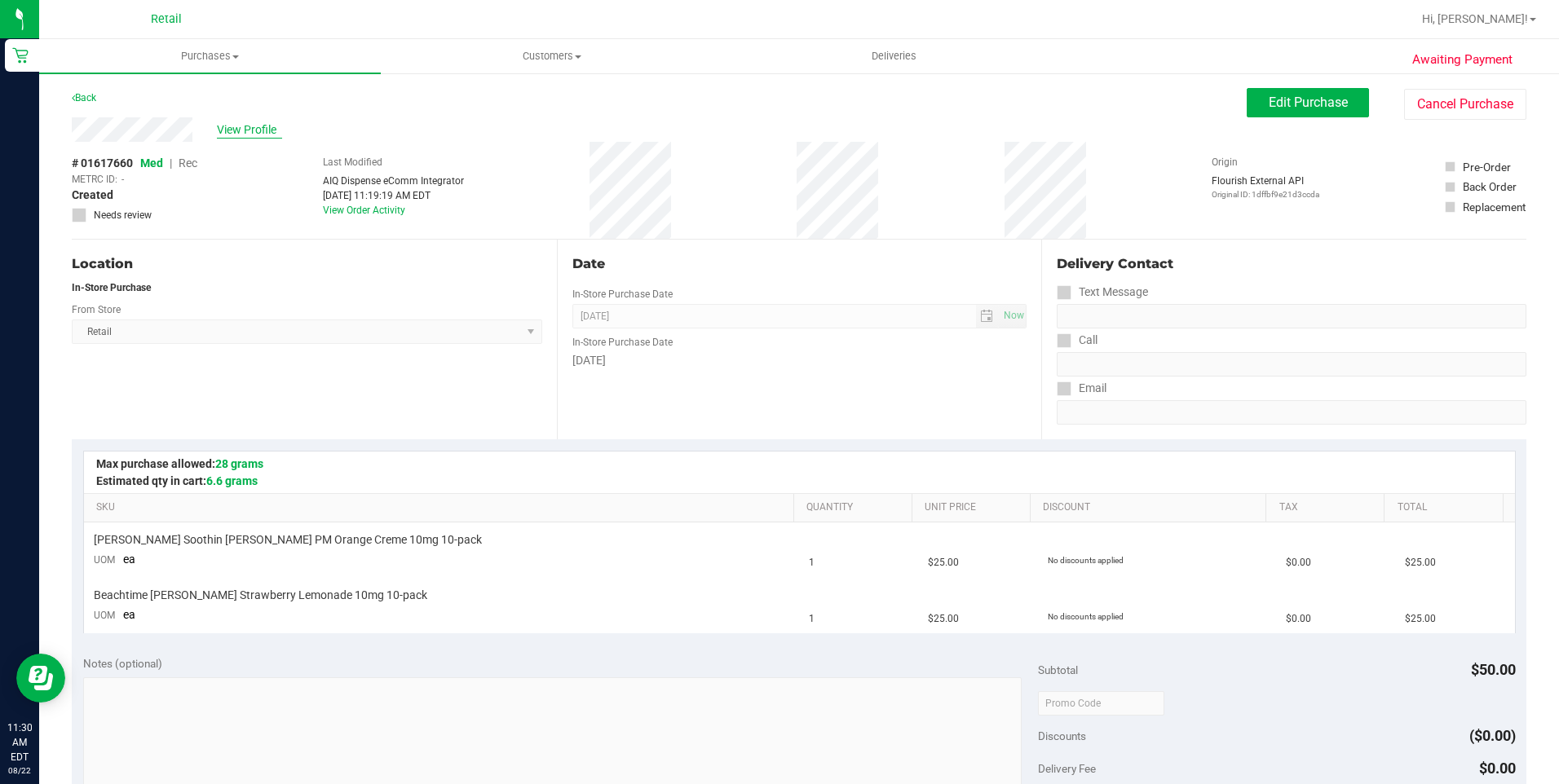
click at [238, 127] on span "View Profile" at bounding box center [249, 130] width 66 height 18
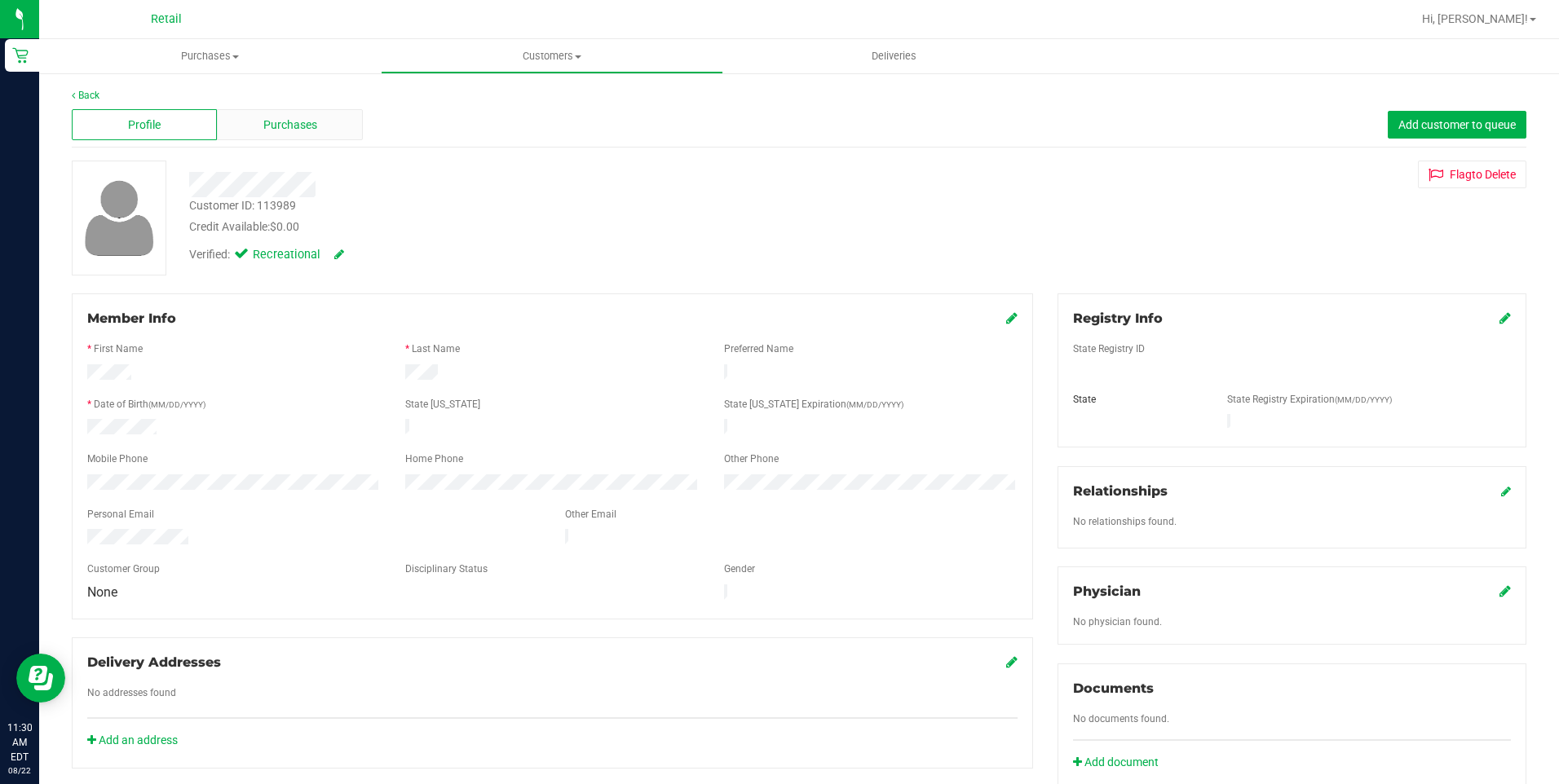
click at [322, 136] on div "Purchases" at bounding box center [289, 125] width 145 height 31
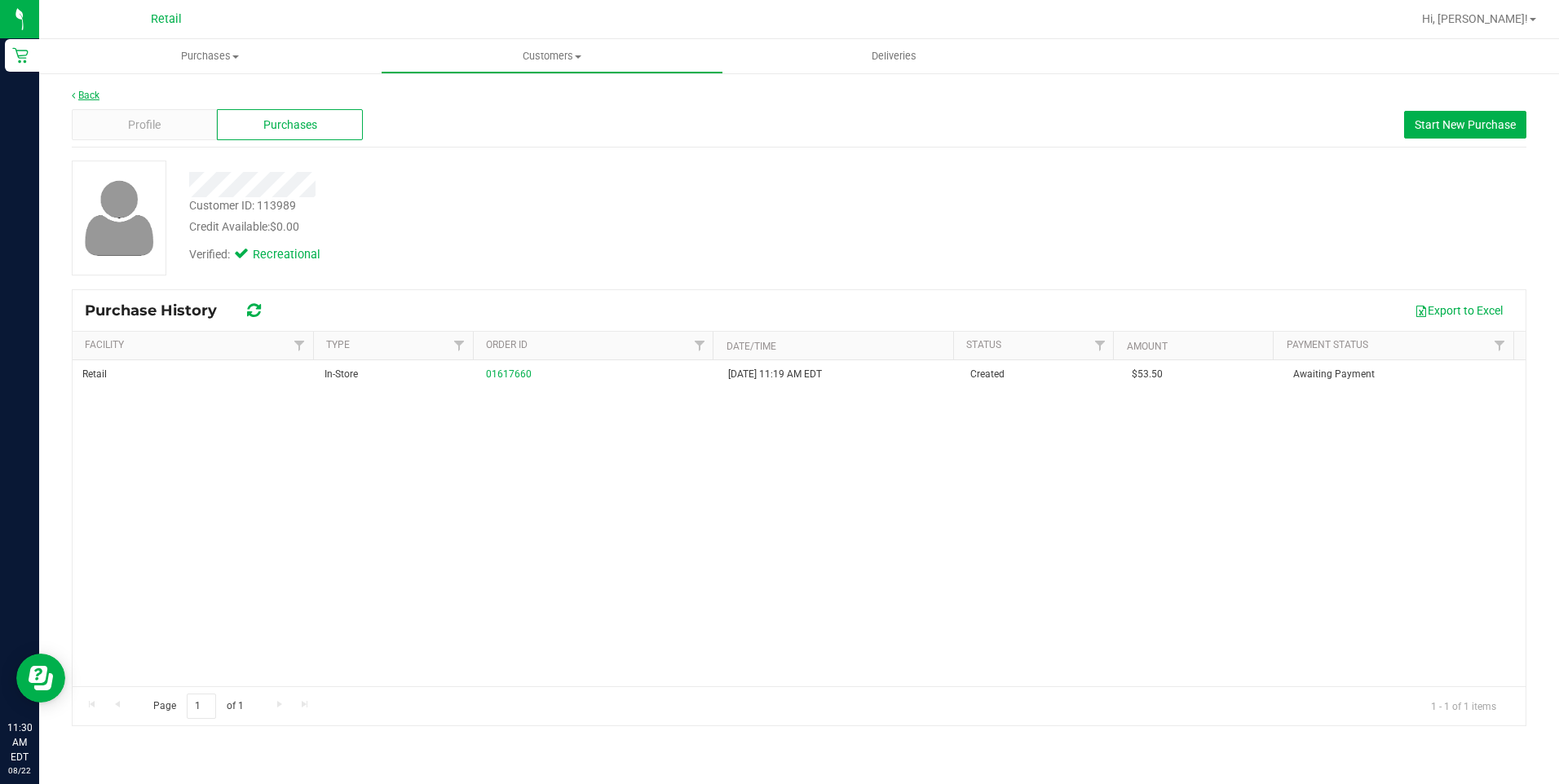
click at [73, 91] on icon at bounding box center [74, 95] width 4 height 10
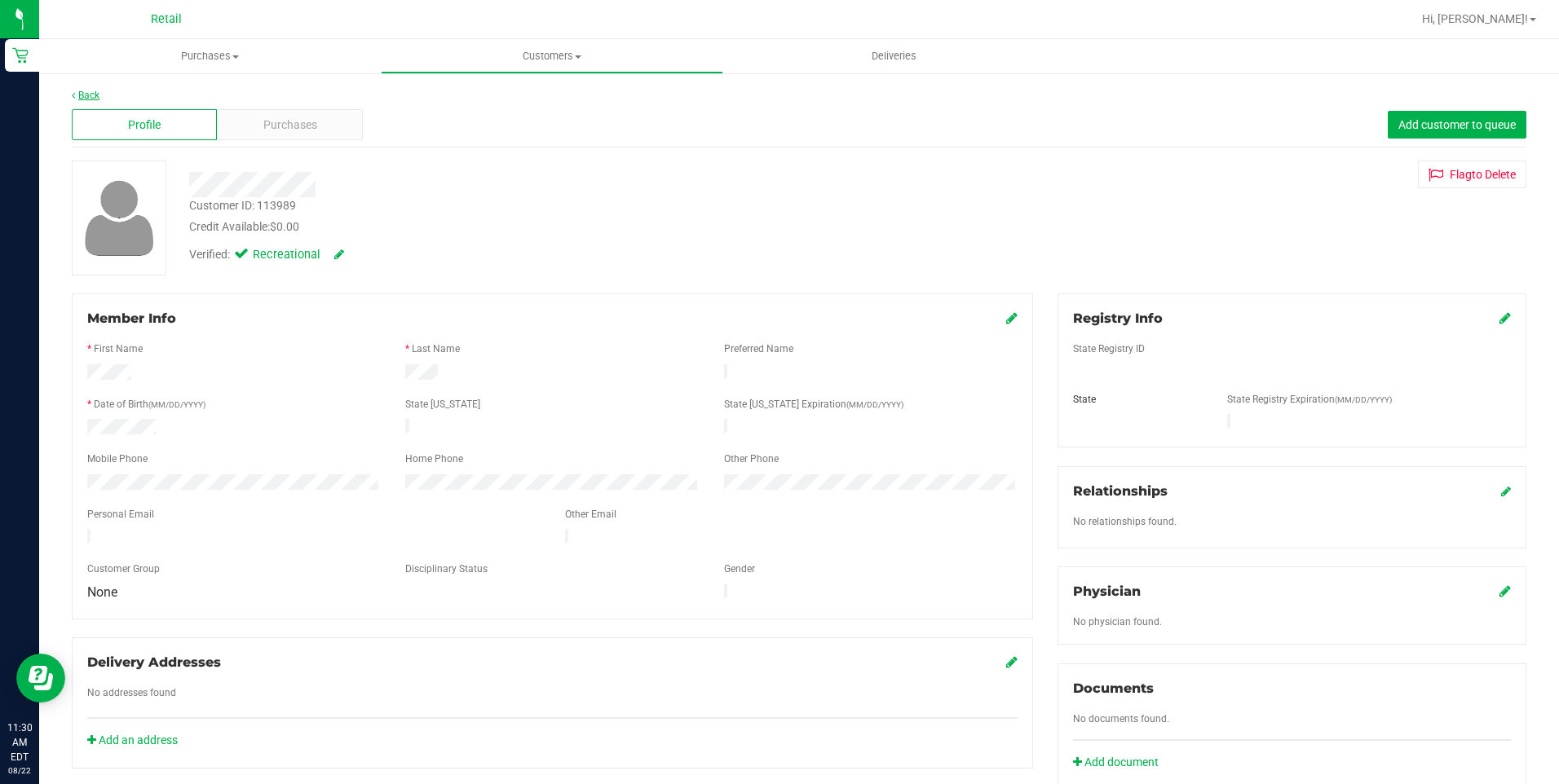
click at [98, 99] on link "Back" at bounding box center [86, 95] width 28 height 11
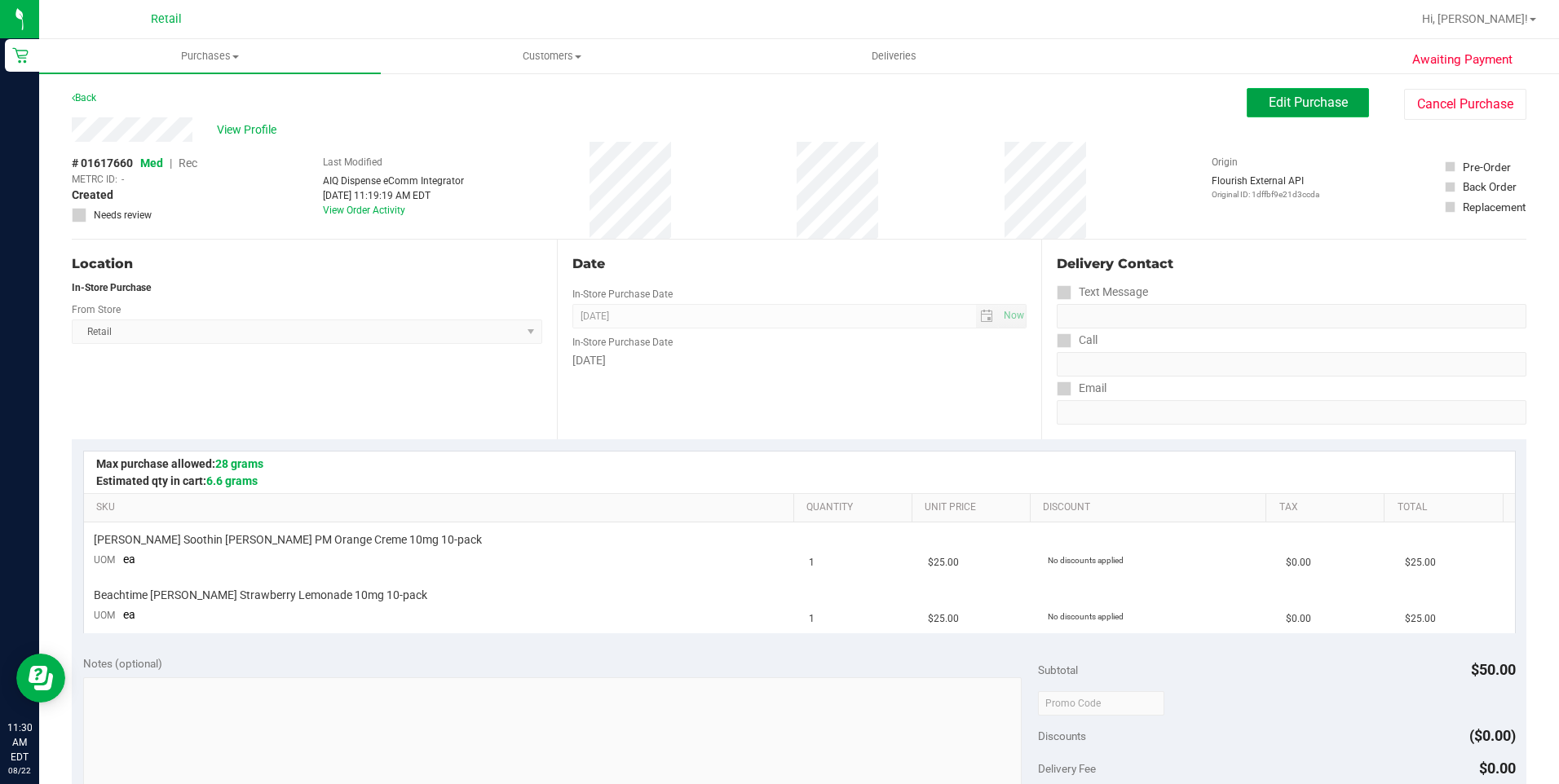
click at [1285, 111] on button "Edit Purchase" at bounding box center [1308, 103] width 122 height 30
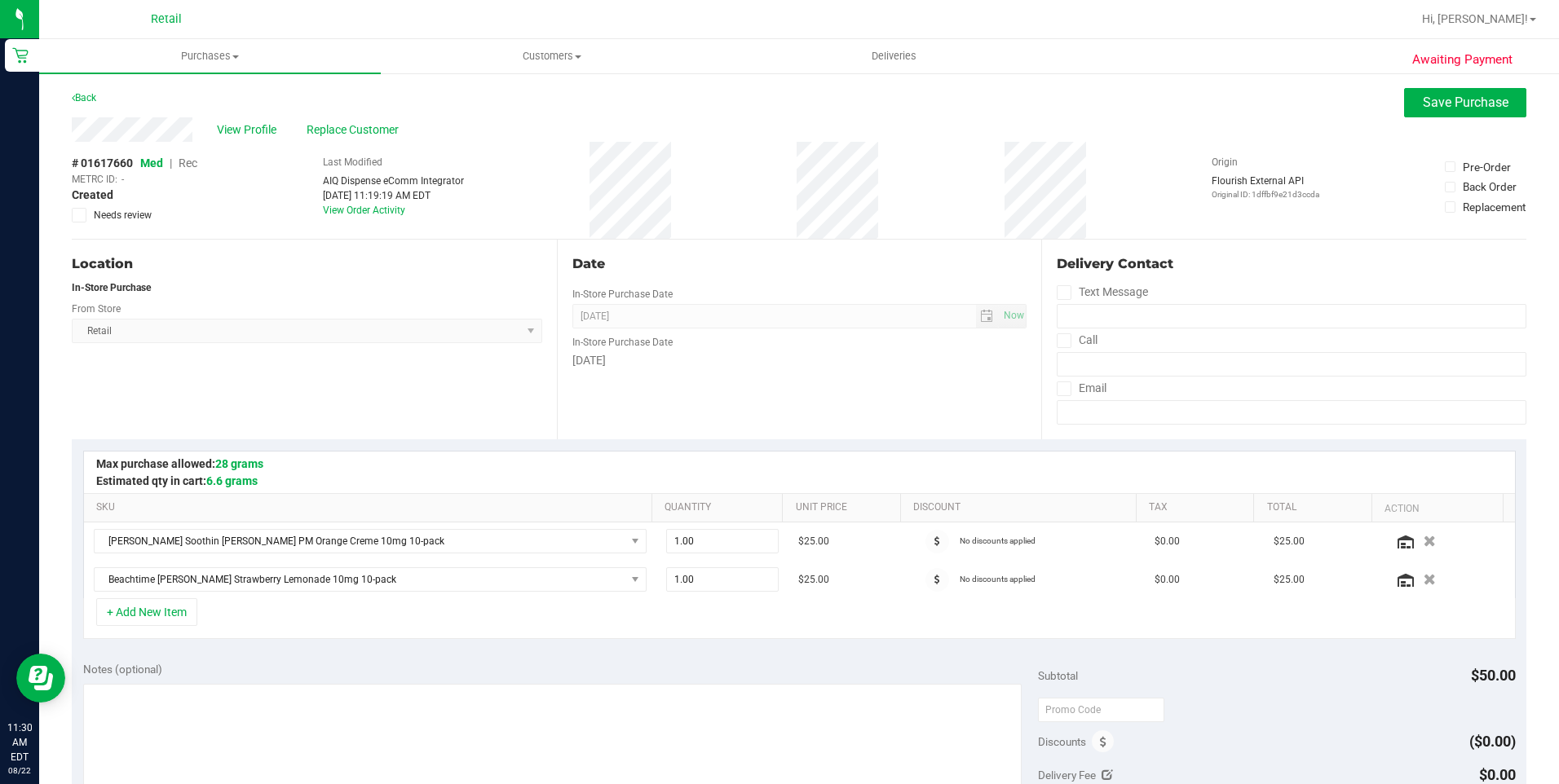
click at [194, 163] on span "Rec" at bounding box center [187, 163] width 18 height 13
click at [1423, 95] on span "Save Purchase" at bounding box center [1466, 102] width 86 height 16
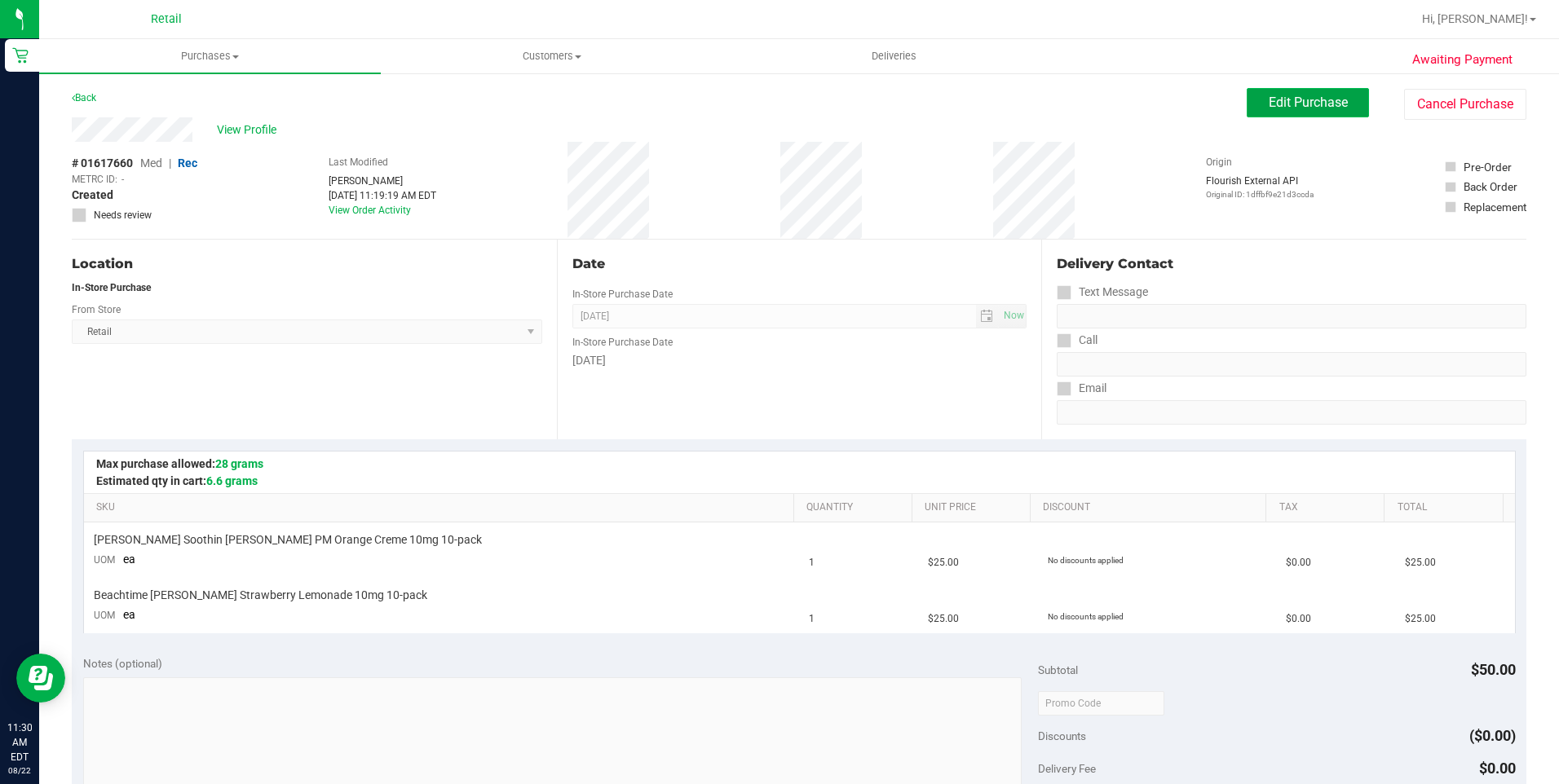
click at [1295, 103] on span "Edit Purchase" at bounding box center [1309, 102] width 79 height 16
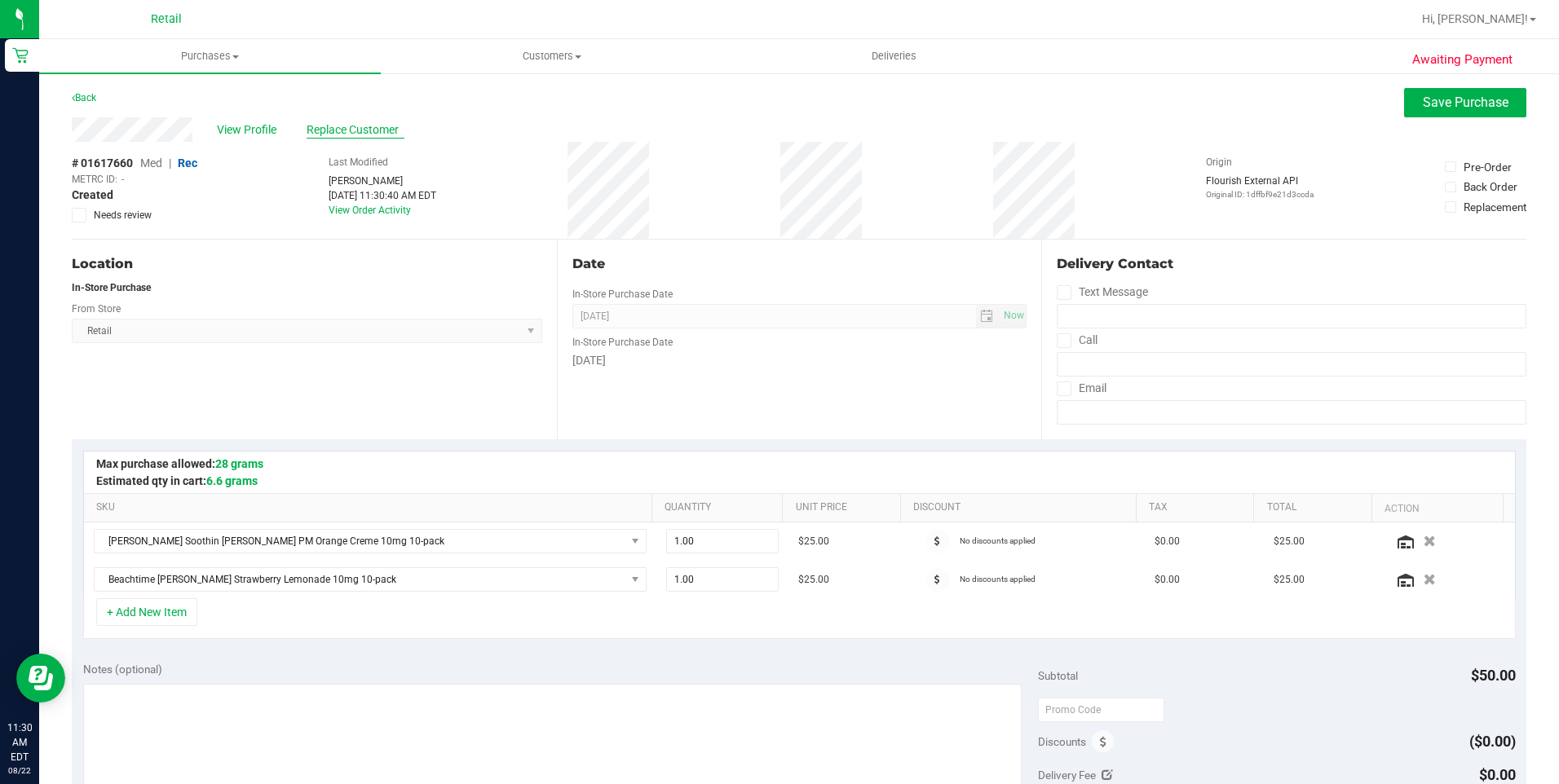
click at [347, 131] on span "Replace Customer" at bounding box center [356, 130] width 98 height 18
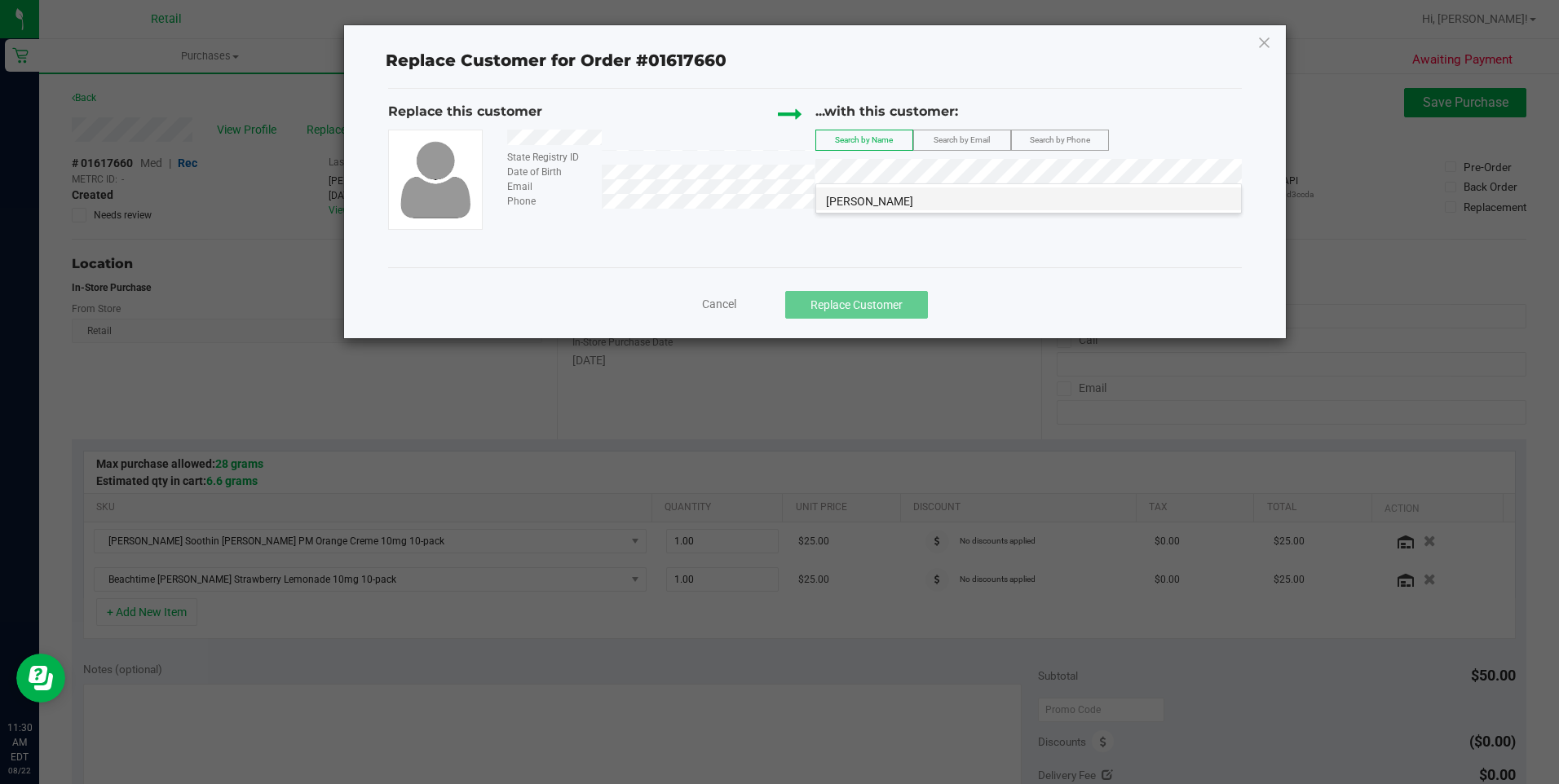
click at [975, 198] on li "Richard Rowe" at bounding box center [1029, 199] width 425 height 23
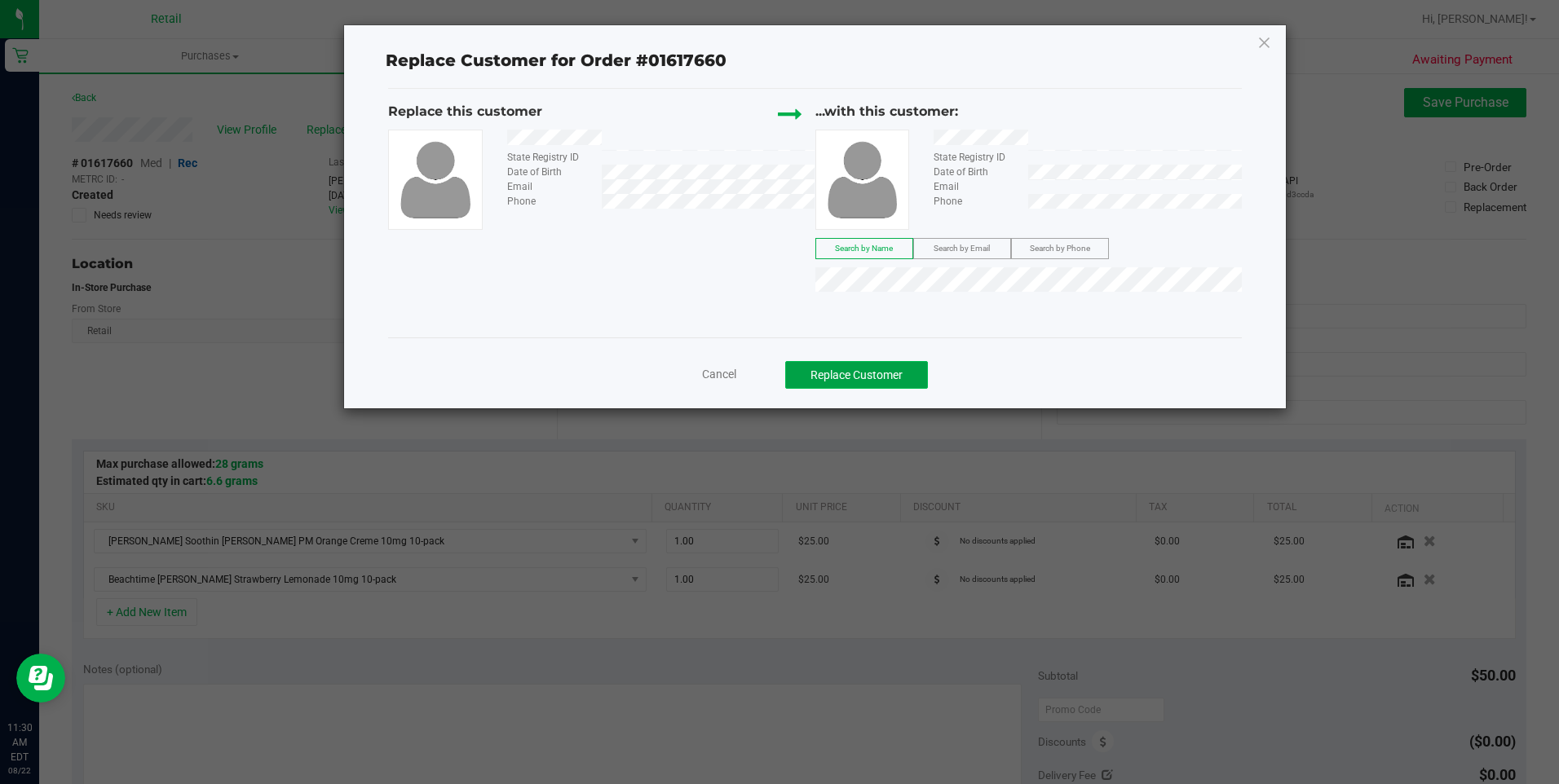
click at [888, 386] on button "Replace Customer" at bounding box center [856, 375] width 143 height 28
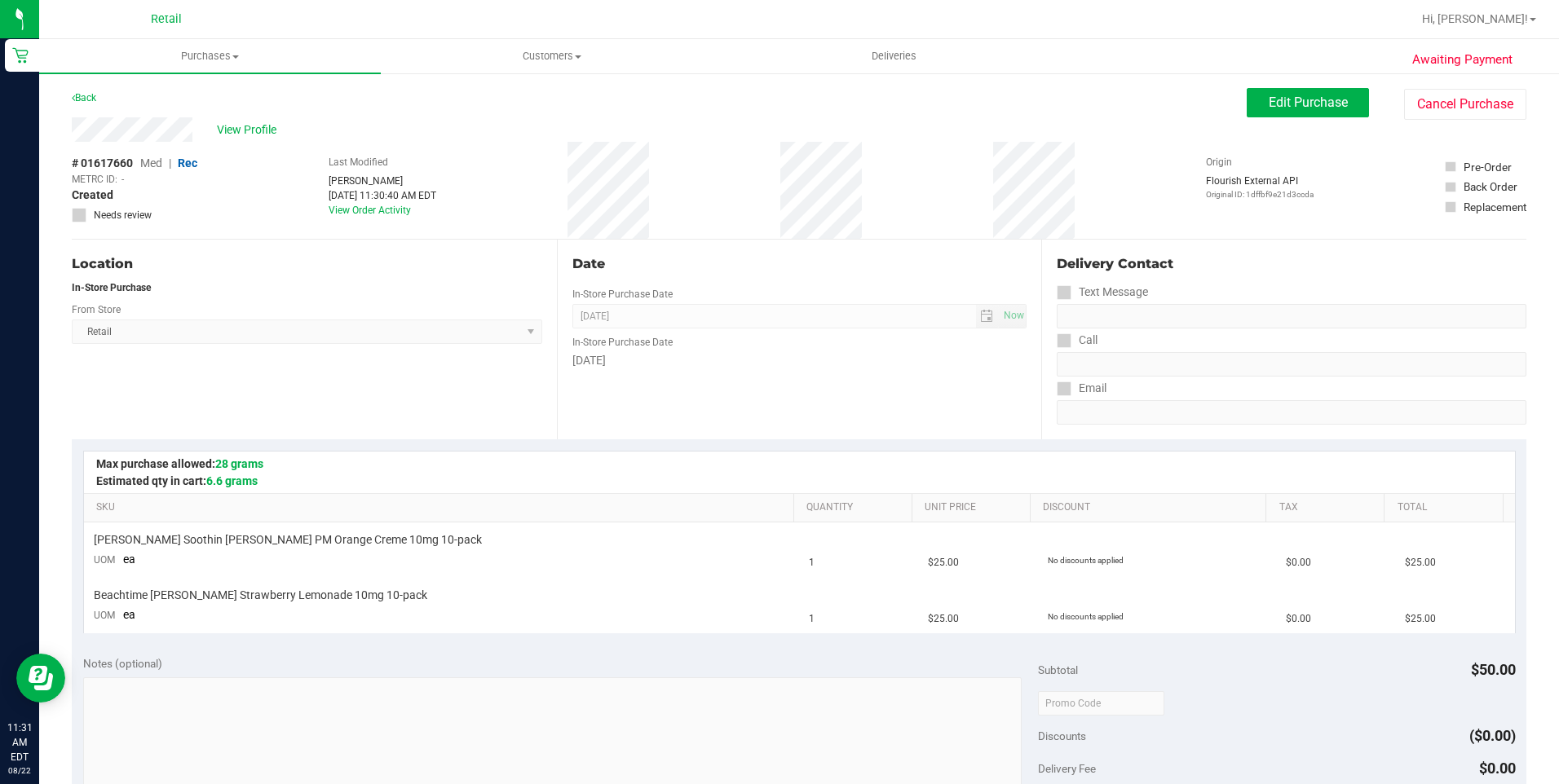
click at [253, 130] on span "View Profile" at bounding box center [249, 130] width 66 height 18
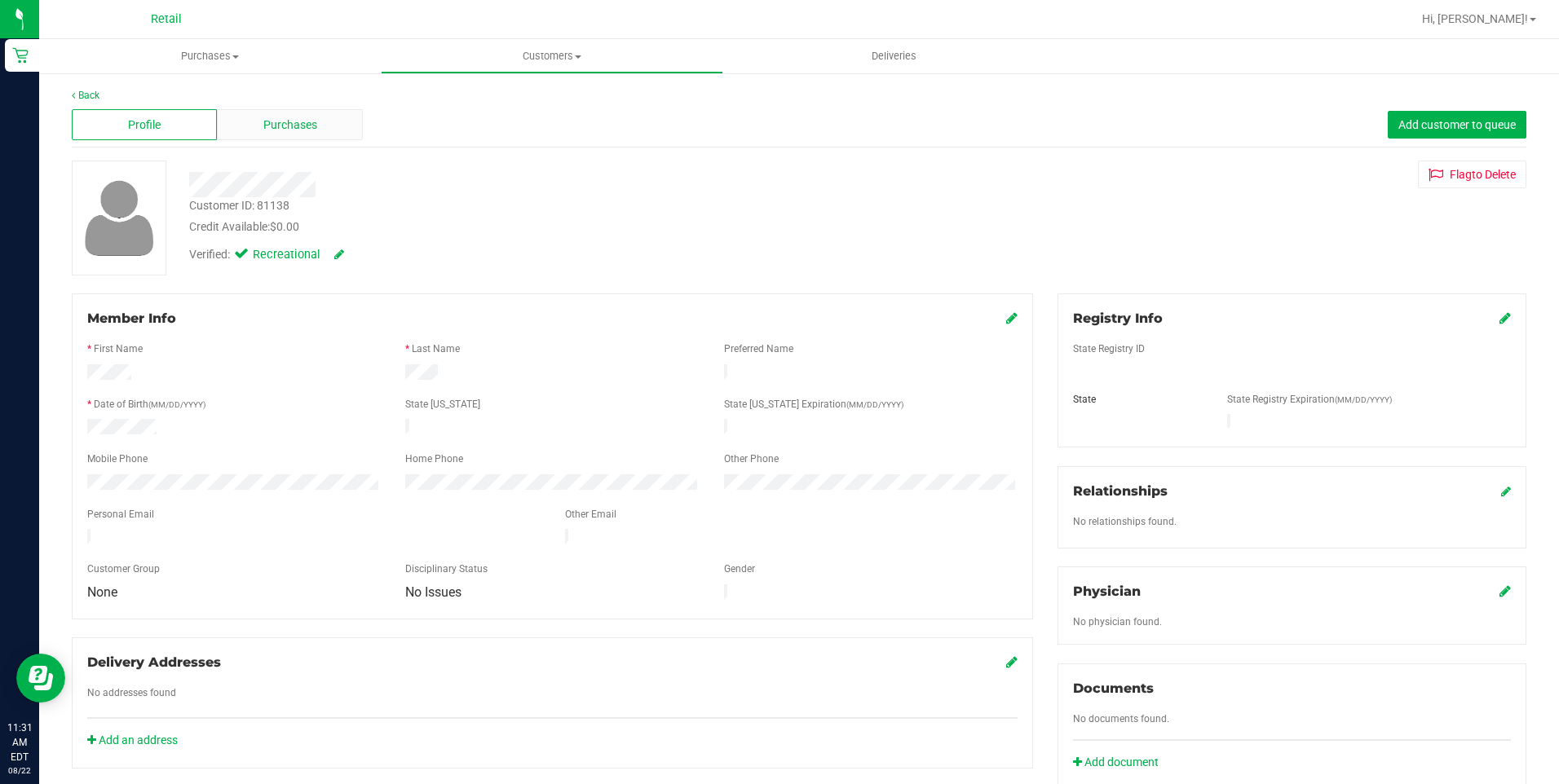
click at [317, 126] on div "Purchases" at bounding box center [289, 125] width 145 height 31
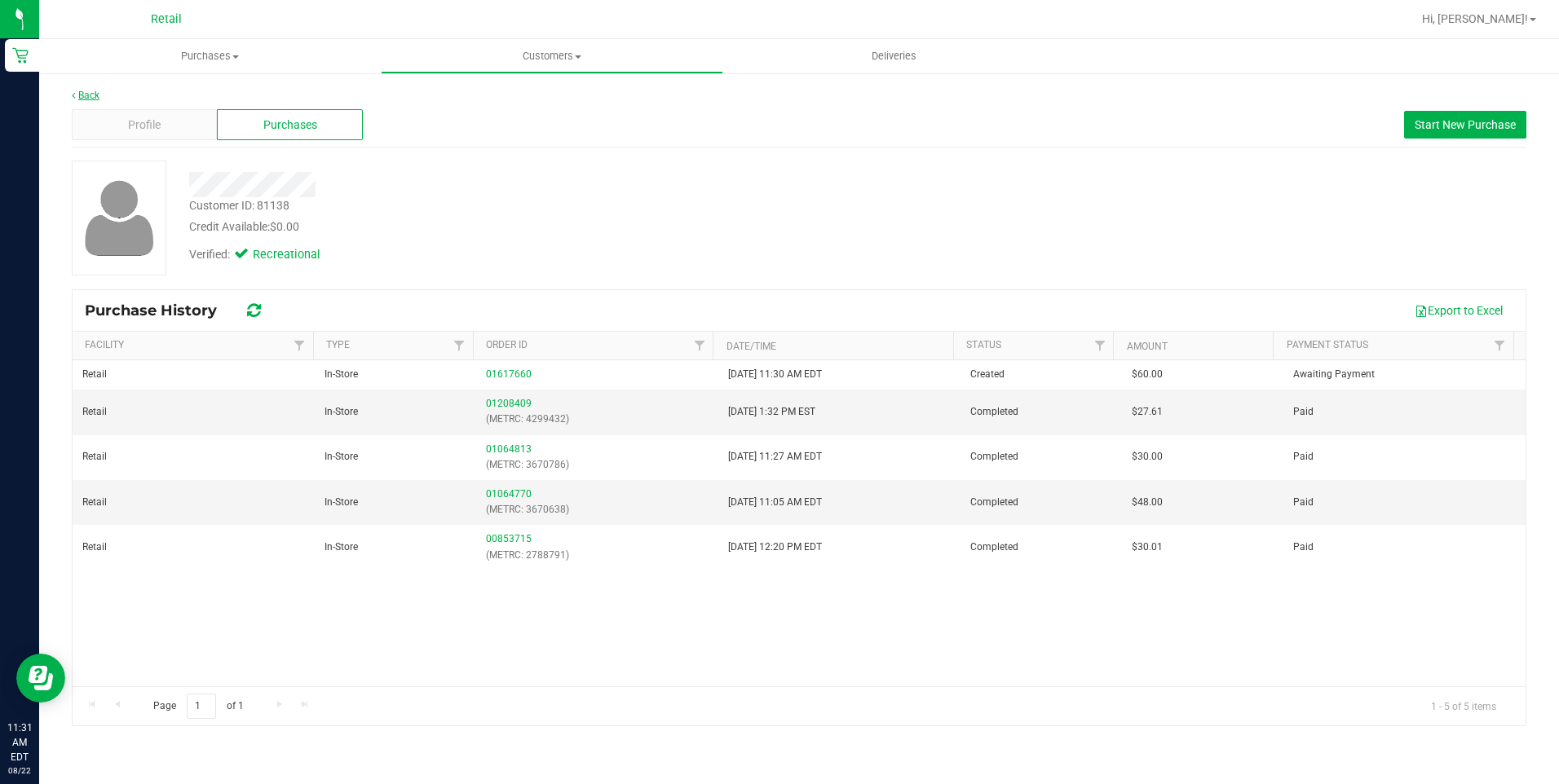
click at [83, 95] on link "Back" at bounding box center [86, 95] width 28 height 11
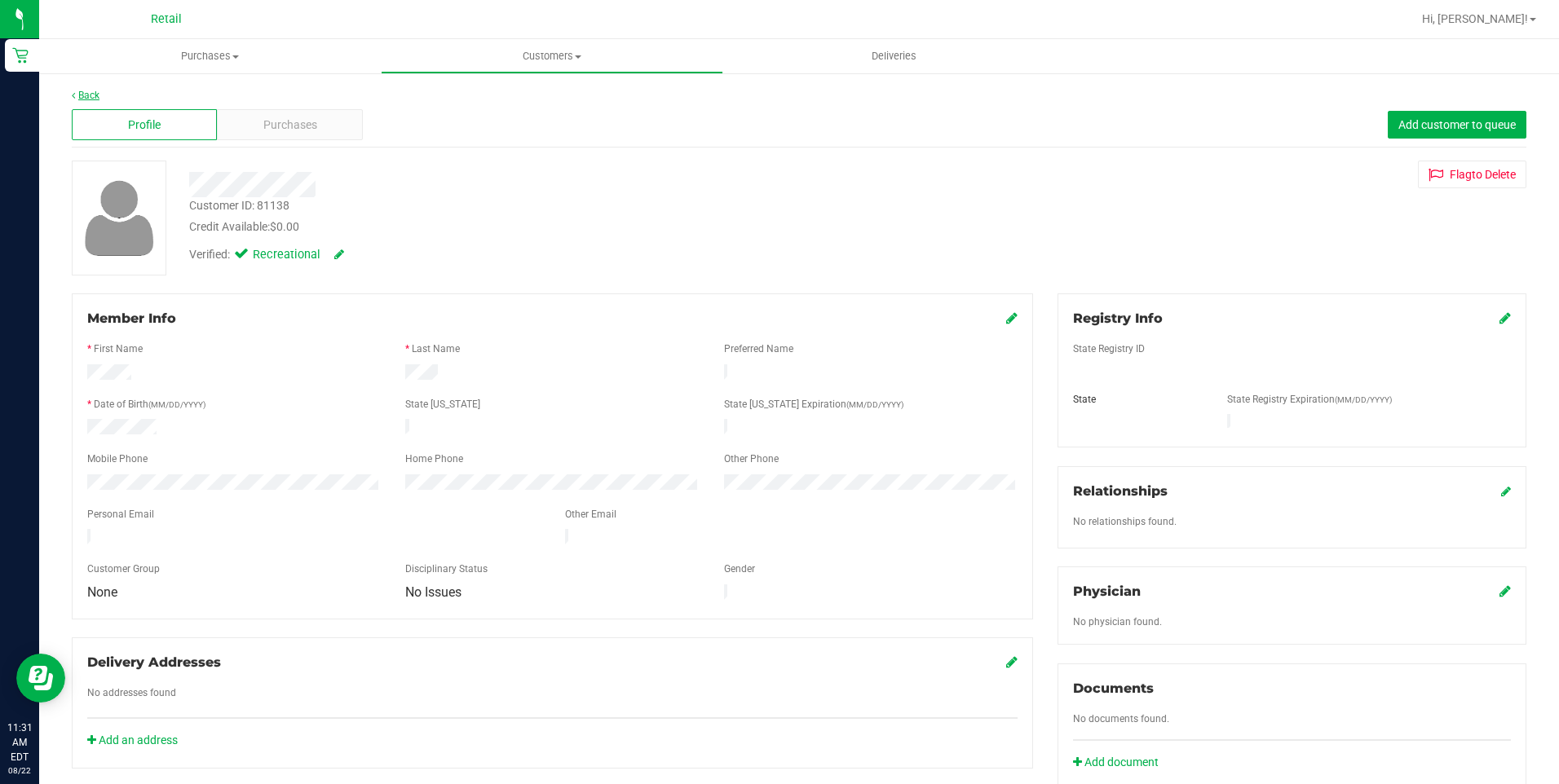
click at [87, 97] on link "Back" at bounding box center [86, 95] width 28 height 11
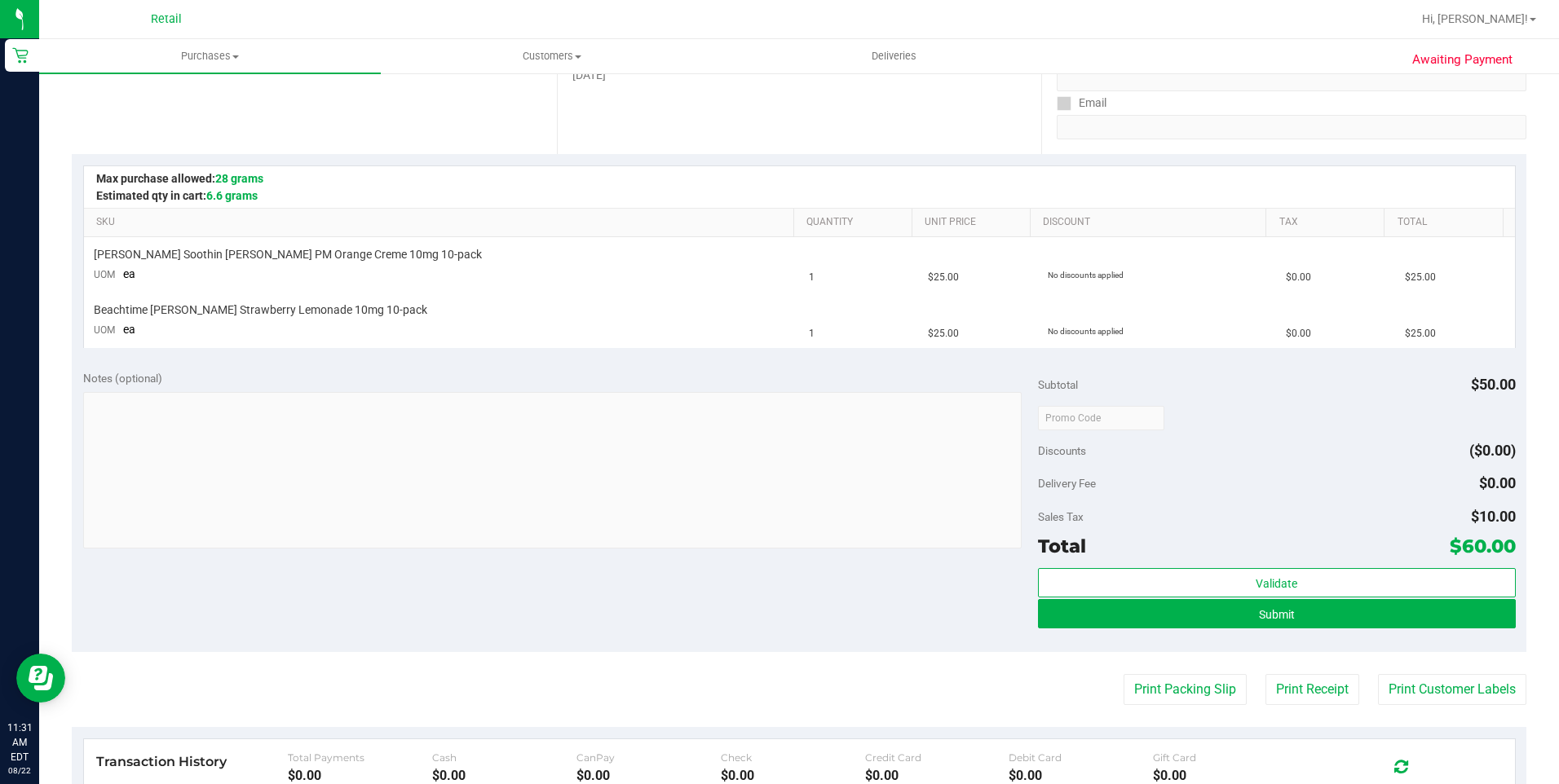
scroll to position [326, 0]
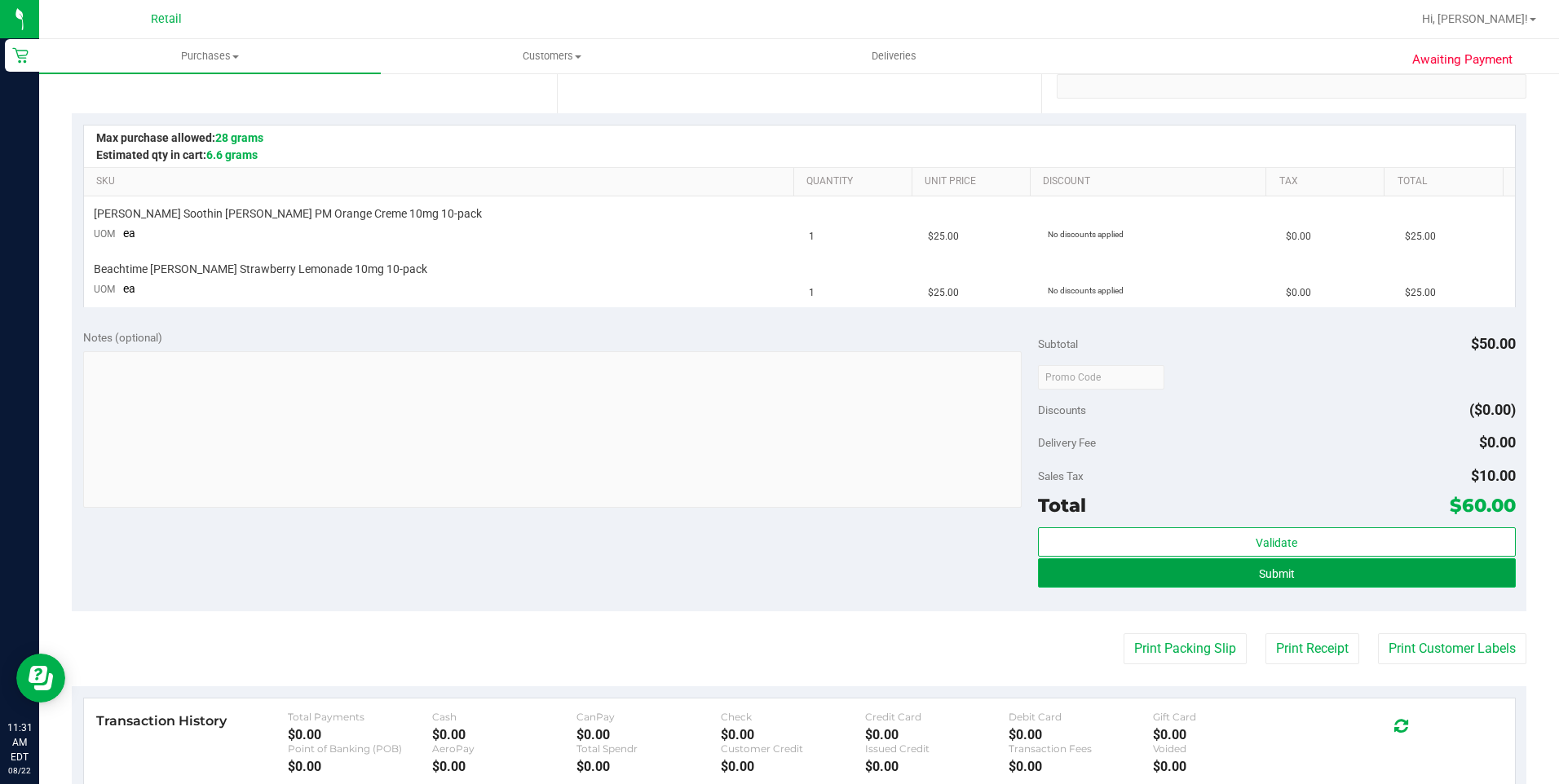
click at [1216, 564] on button "Submit" at bounding box center [1276, 573] width 477 height 30
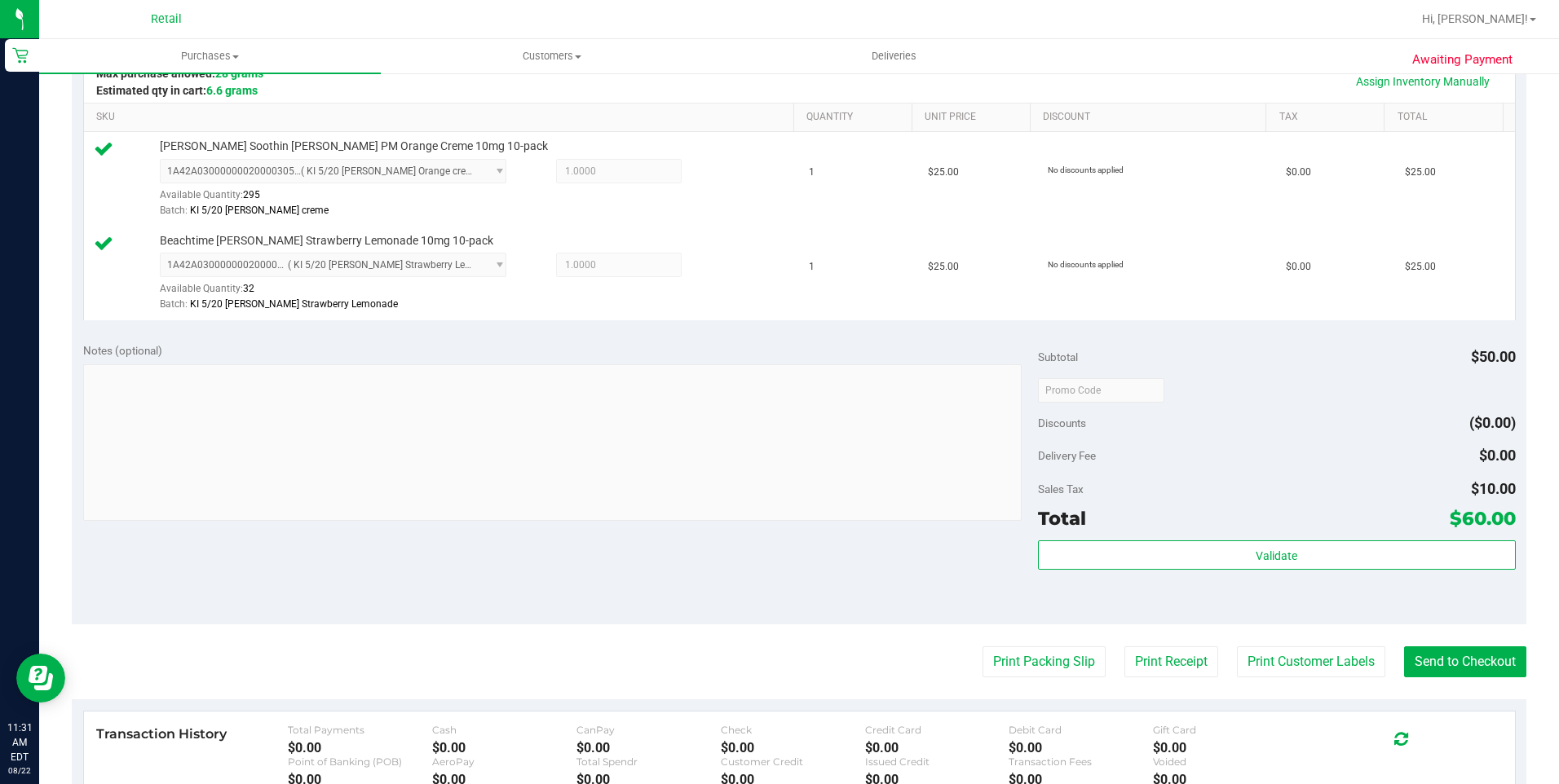
scroll to position [407, 0]
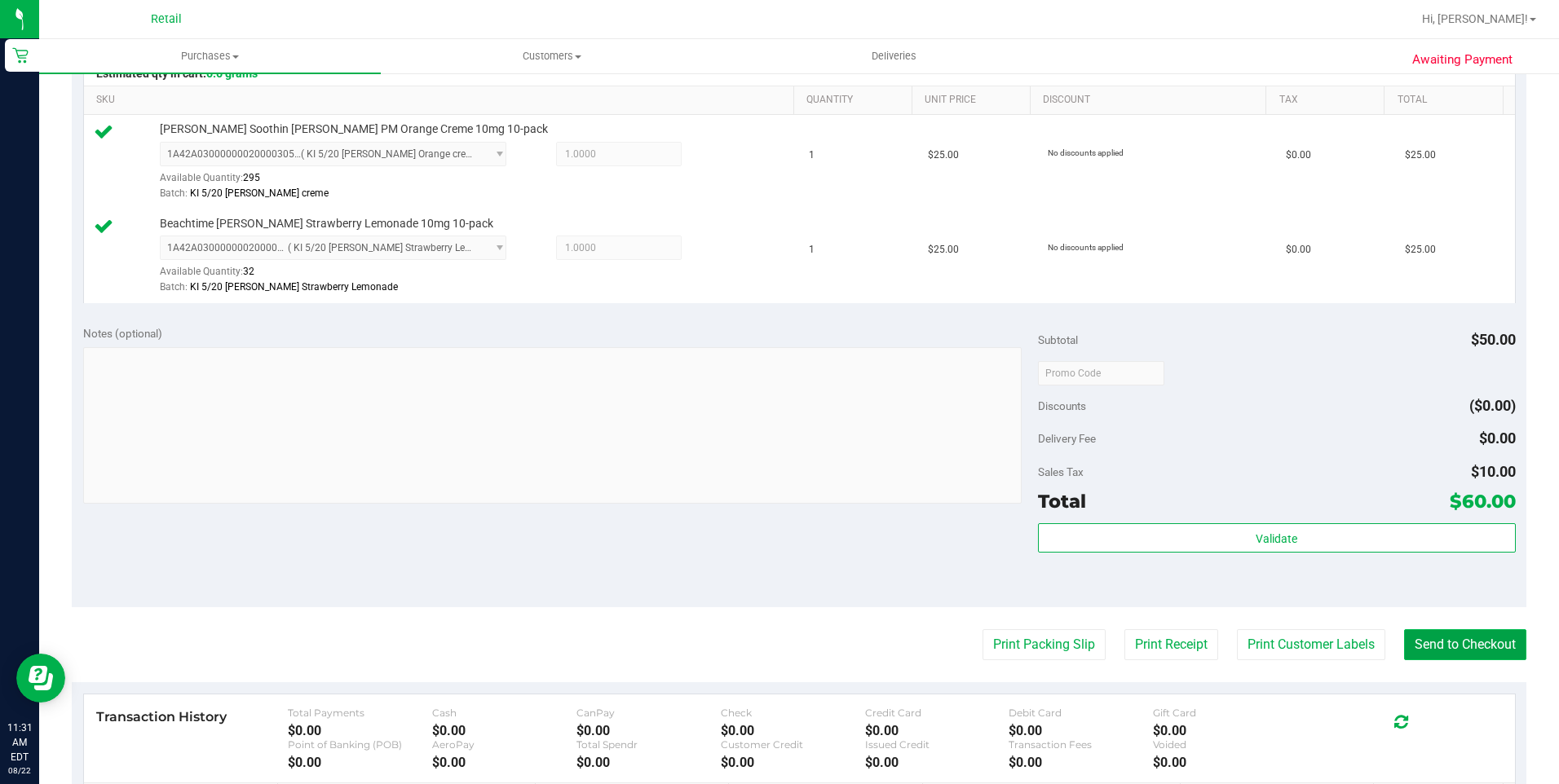
click at [1443, 655] on button "Send to Checkout" at bounding box center [1465, 645] width 122 height 31
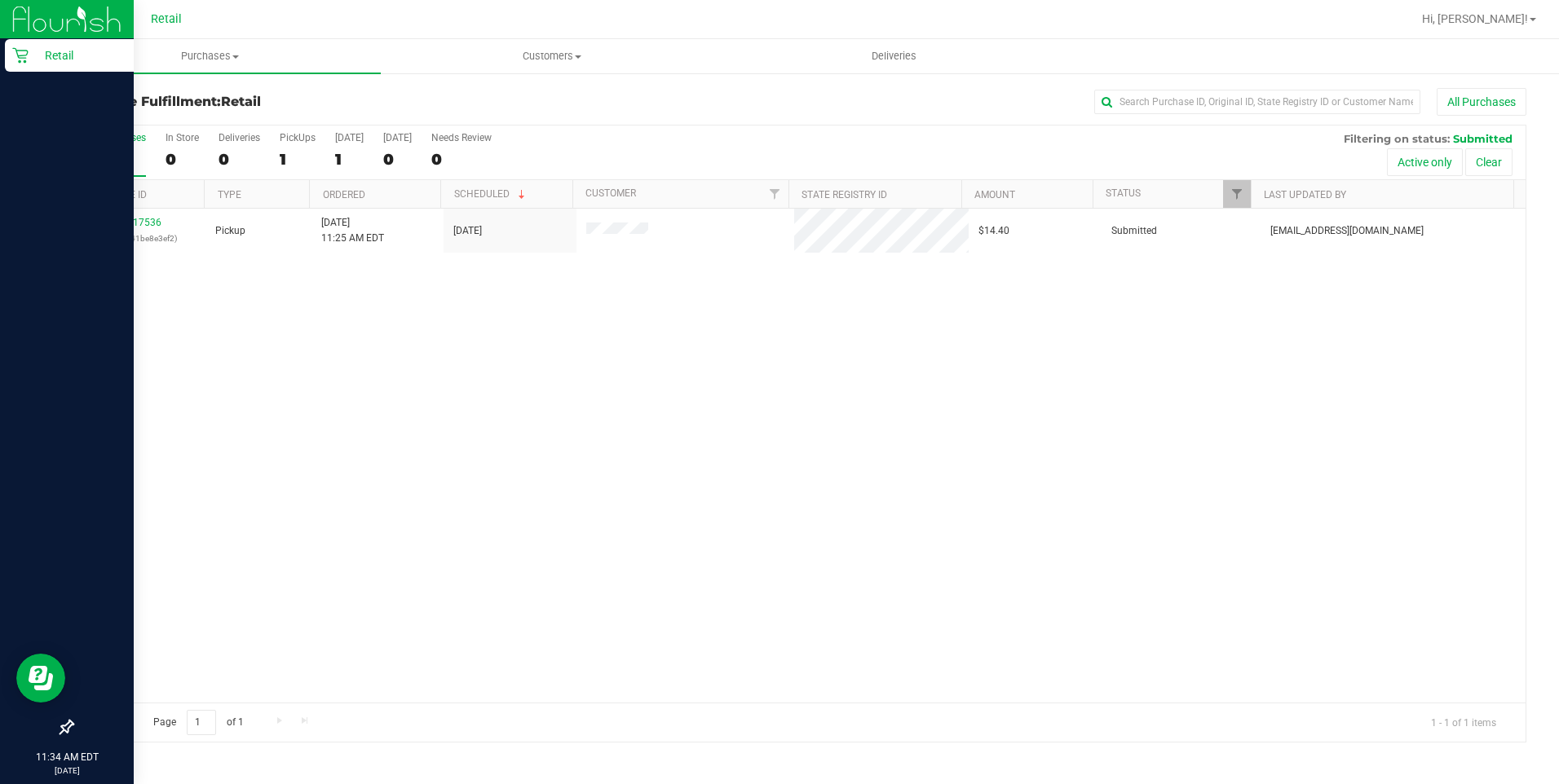
click at [34, 45] on div "Retail" at bounding box center [69, 54] width 129 height 32
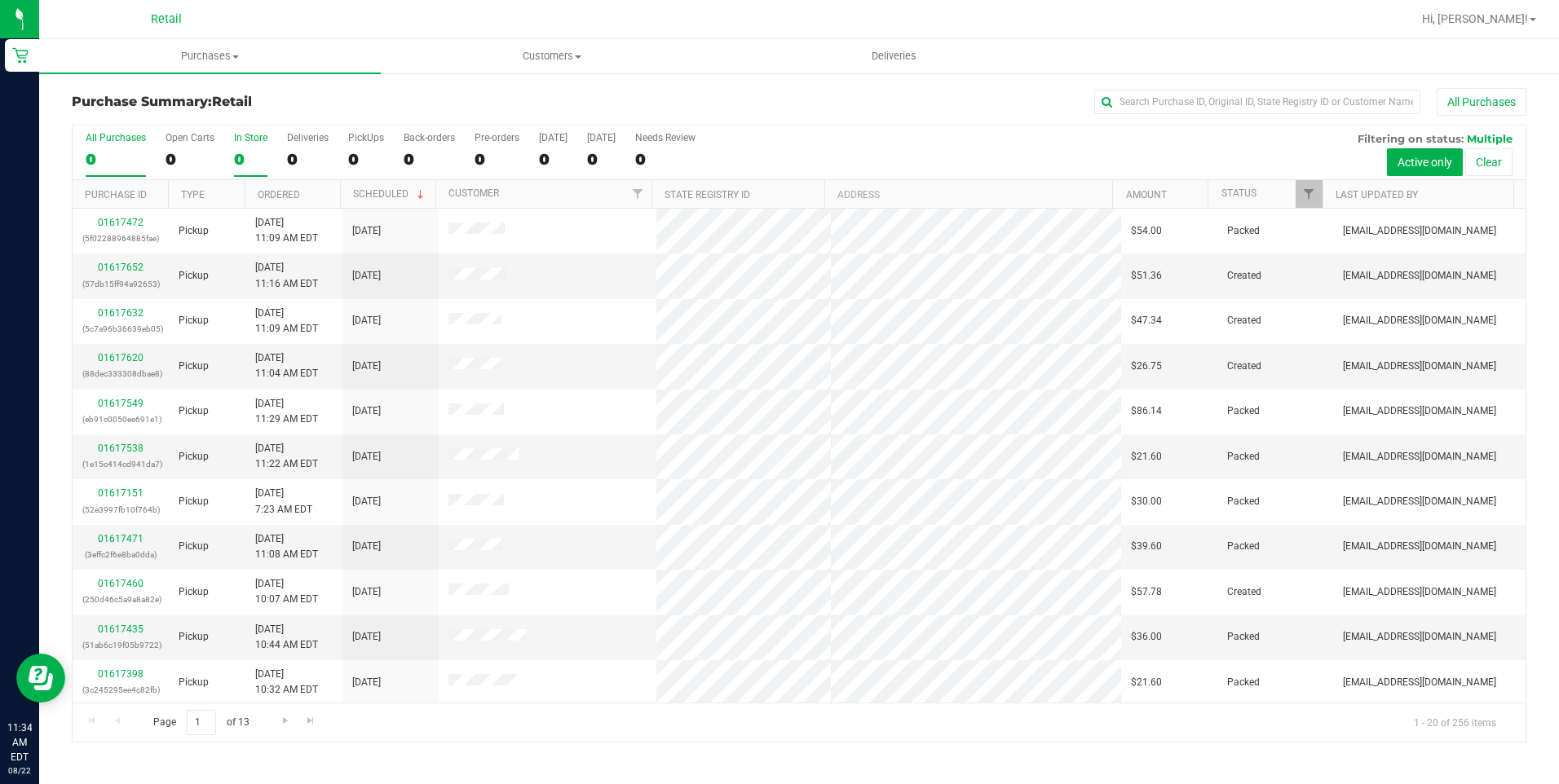
click at [251, 151] on div "0" at bounding box center [250, 159] width 33 height 18
click at [0, 0] on input "In Store 0" at bounding box center [0, 0] width 0 height 0
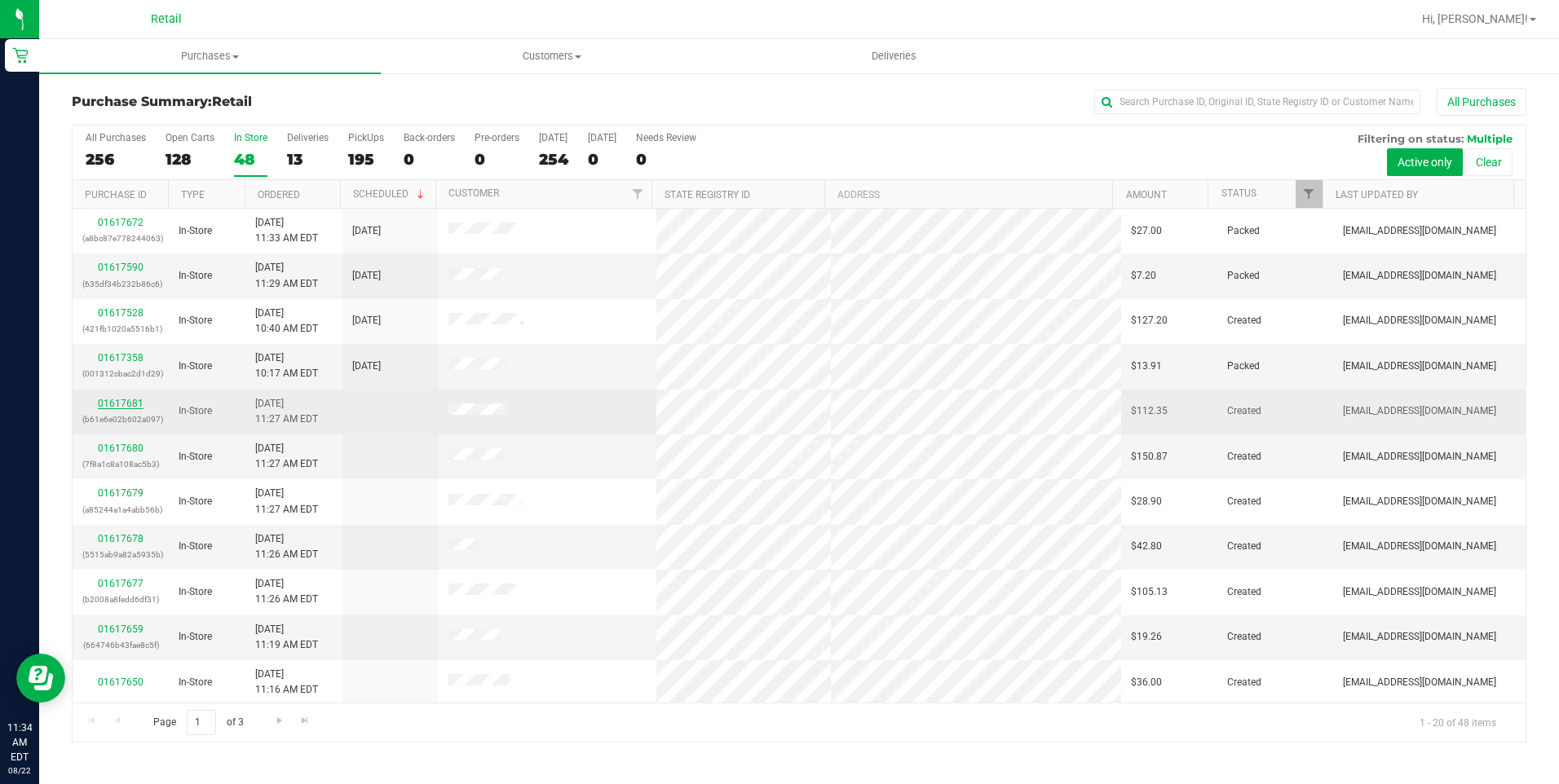
click at [119, 401] on link "01617681" at bounding box center [120, 404] width 45 height 11
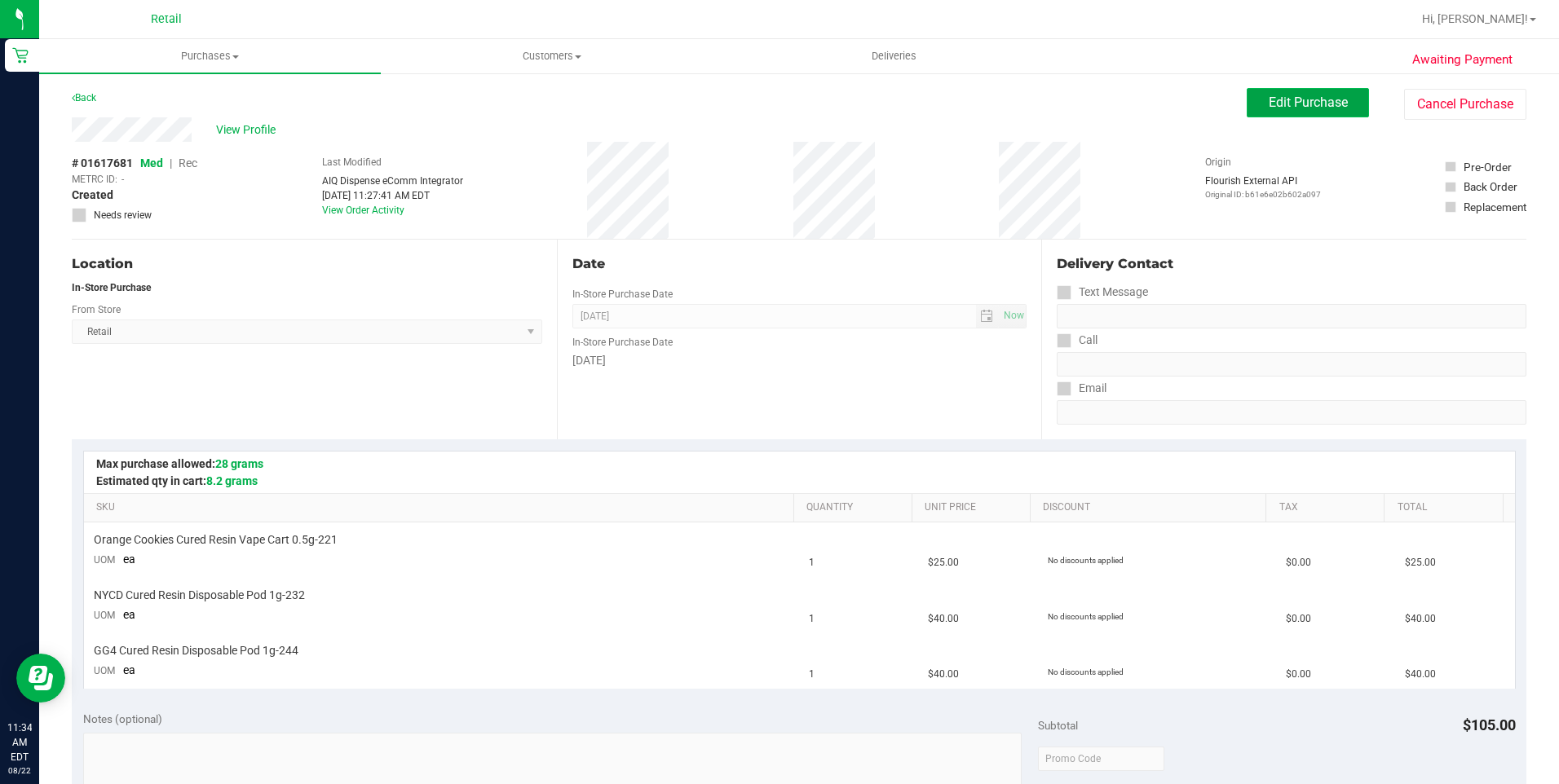
click at [1254, 107] on button "Edit Purchase" at bounding box center [1308, 103] width 122 height 30
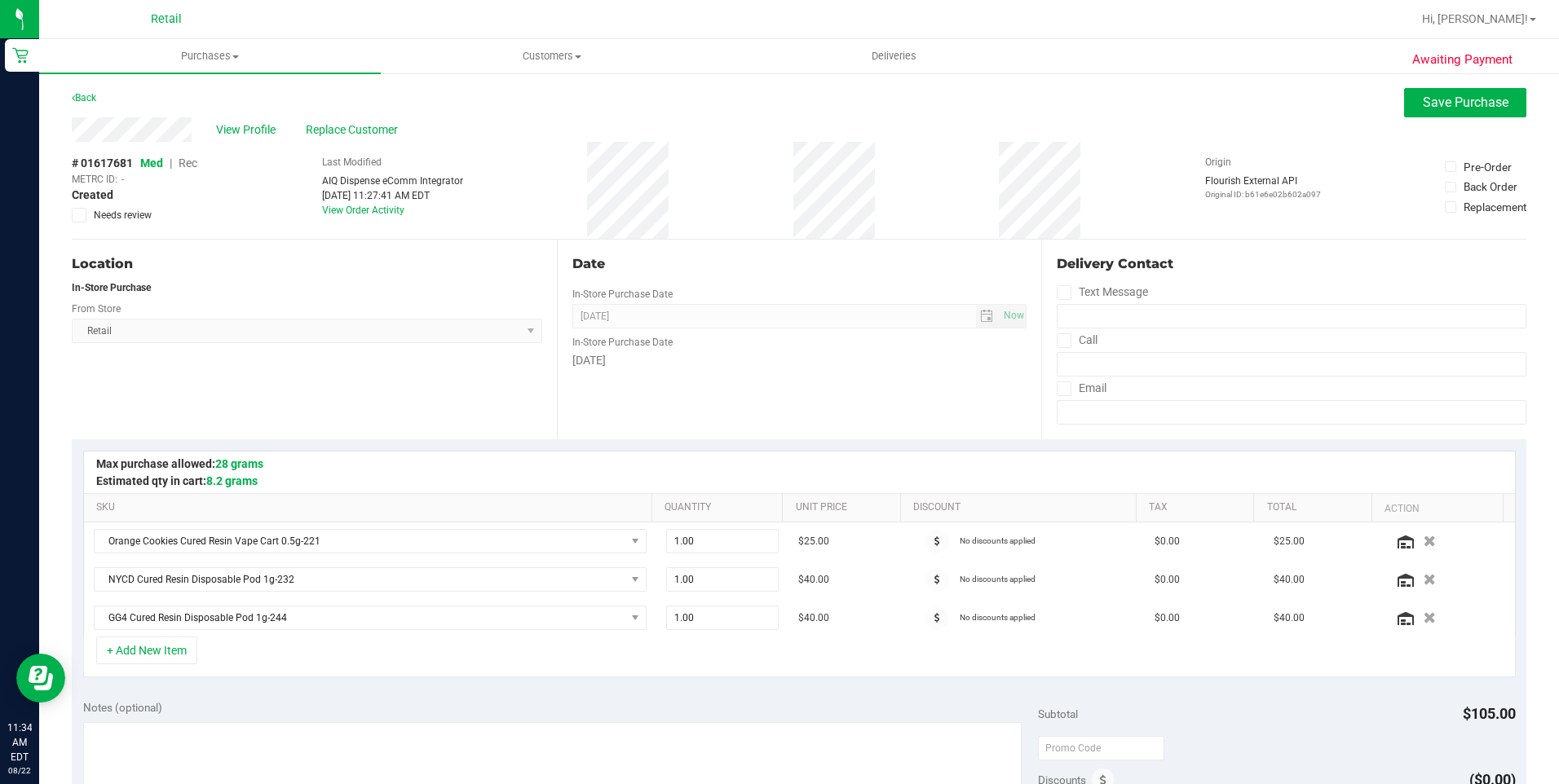
click at [193, 161] on span "Rec" at bounding box center [187, 163] width 18 height 13
click at [1447, 102] on span "Save Purchase" at bounding box center [1466, 102] width 86 height 16
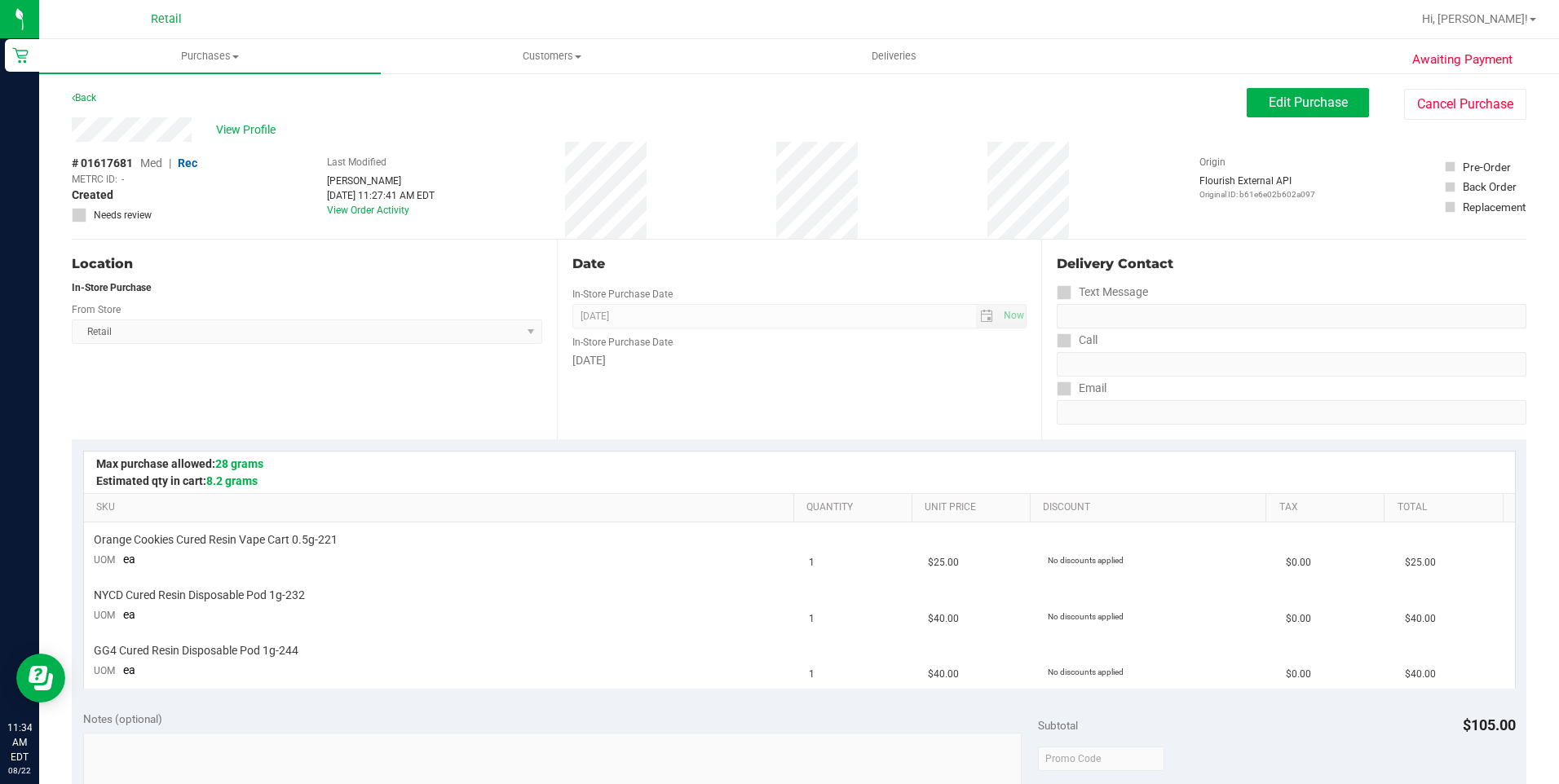
click at [264, 130] on span "View Profile" at bounding box center [248, 130] width 66 height 18
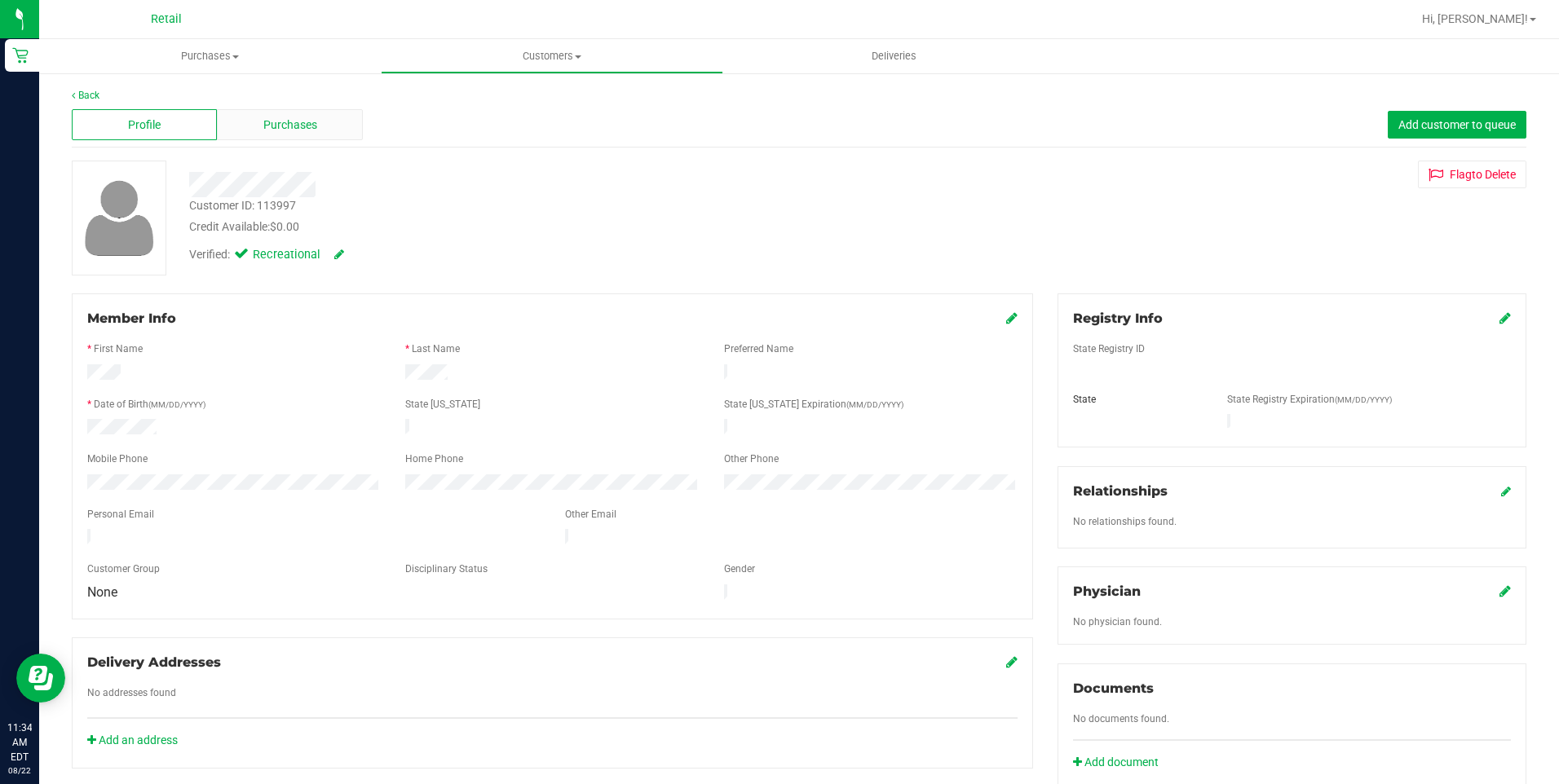
click at [293, 136] on div "Purchases" at bounding box center [289, 125] width 145 height 31
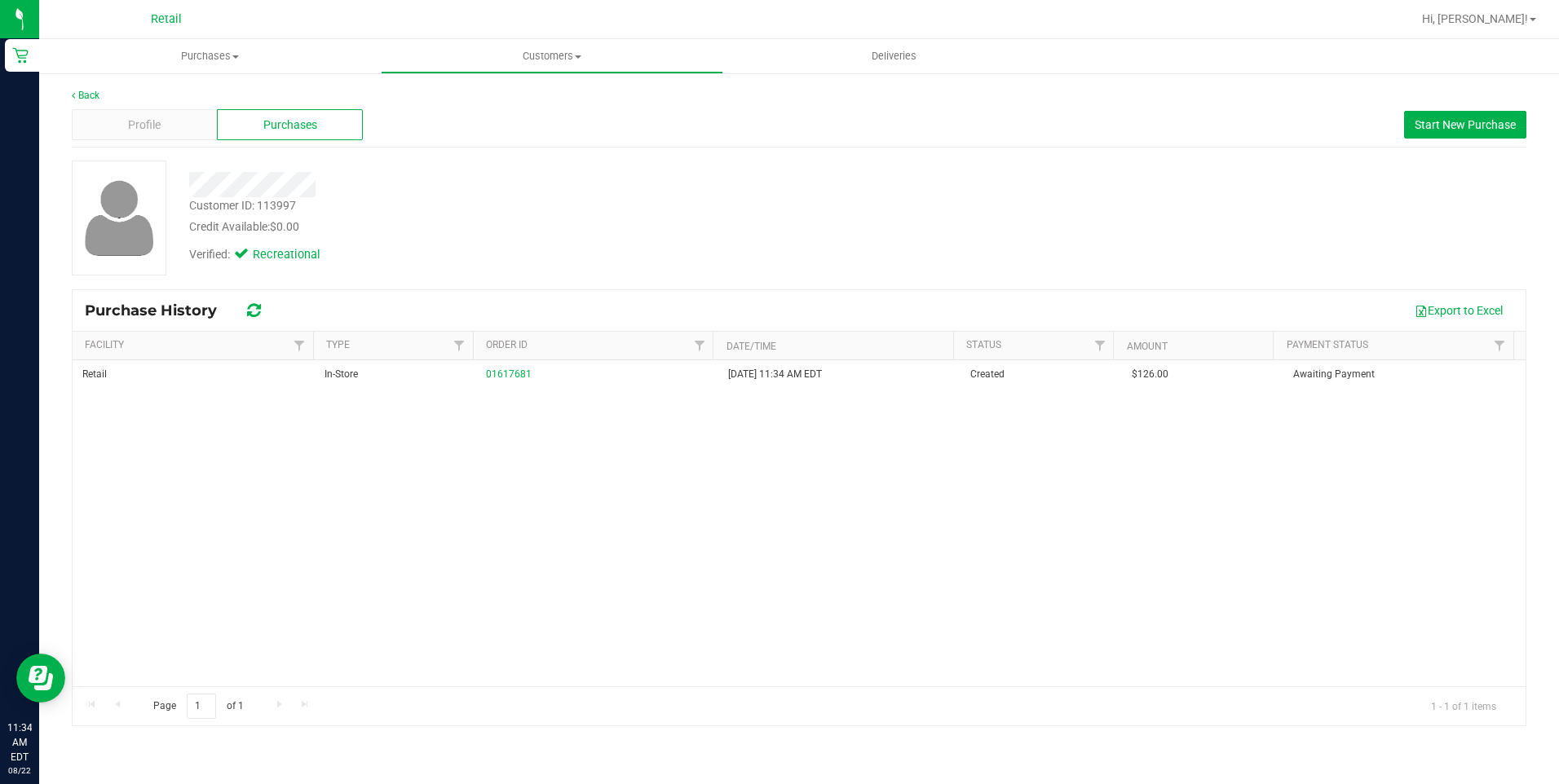
click at [98, 86] on div "Back Profile Purchases Start New Purchase Customer ID: 113997 Credit Available:…" at bounding box center [799, 407] width 1520 height 671
click at [94, 87] on div "Back Profile Purchases Start New Purchase Customer ID: 113997 Credit Available:…" at bounding box center [799, 407] width 1520 height 671
click at [92, 95] on link "Back" at bounding box center [86, 95] width 28 height 11
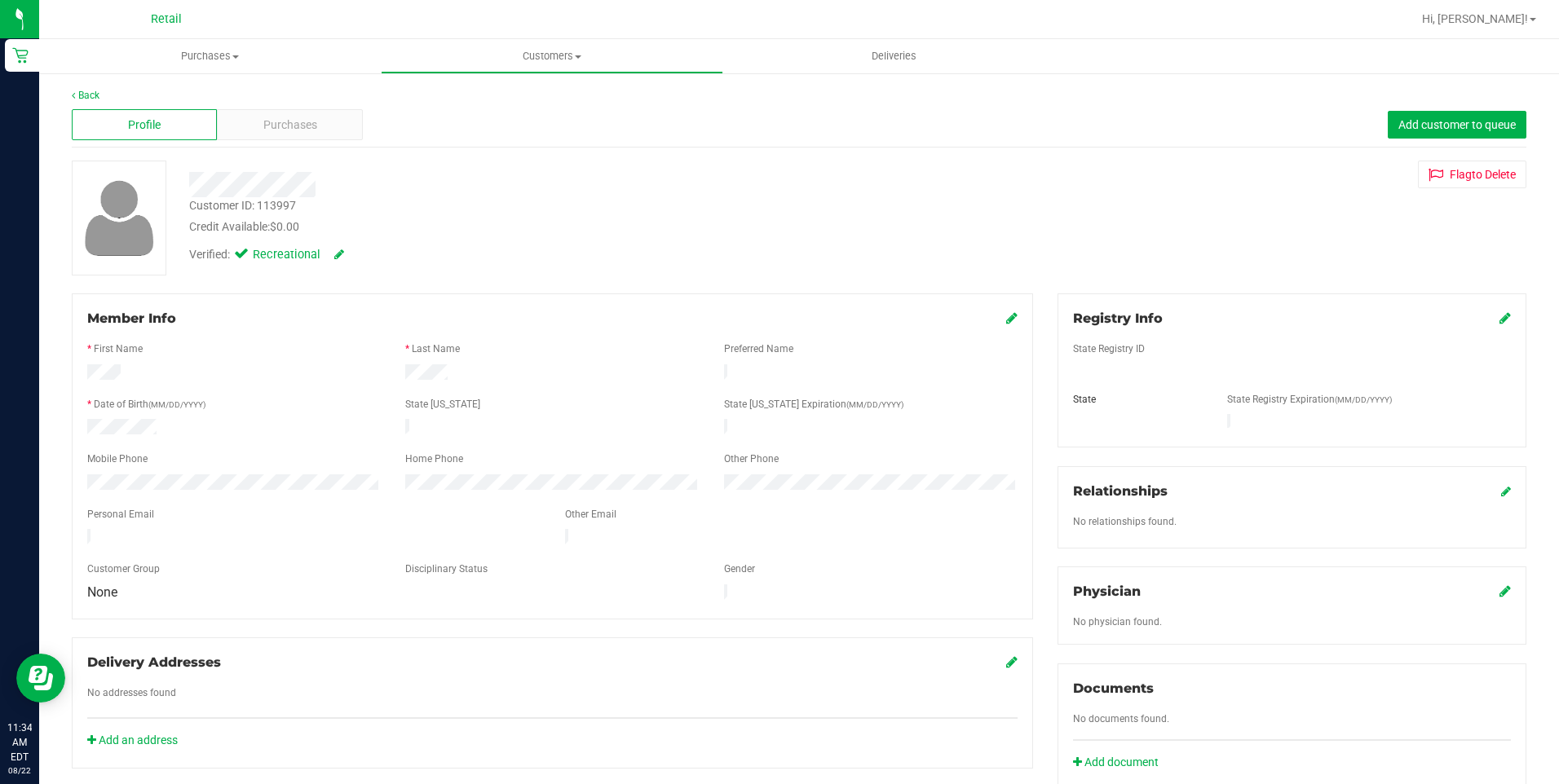
click at [102, 101] on div "Back" at bounding box center [799, 95] width 1455 height 15
click at [92, 94] on link "Back" at bounding box center [86, 95] width 28 height 11
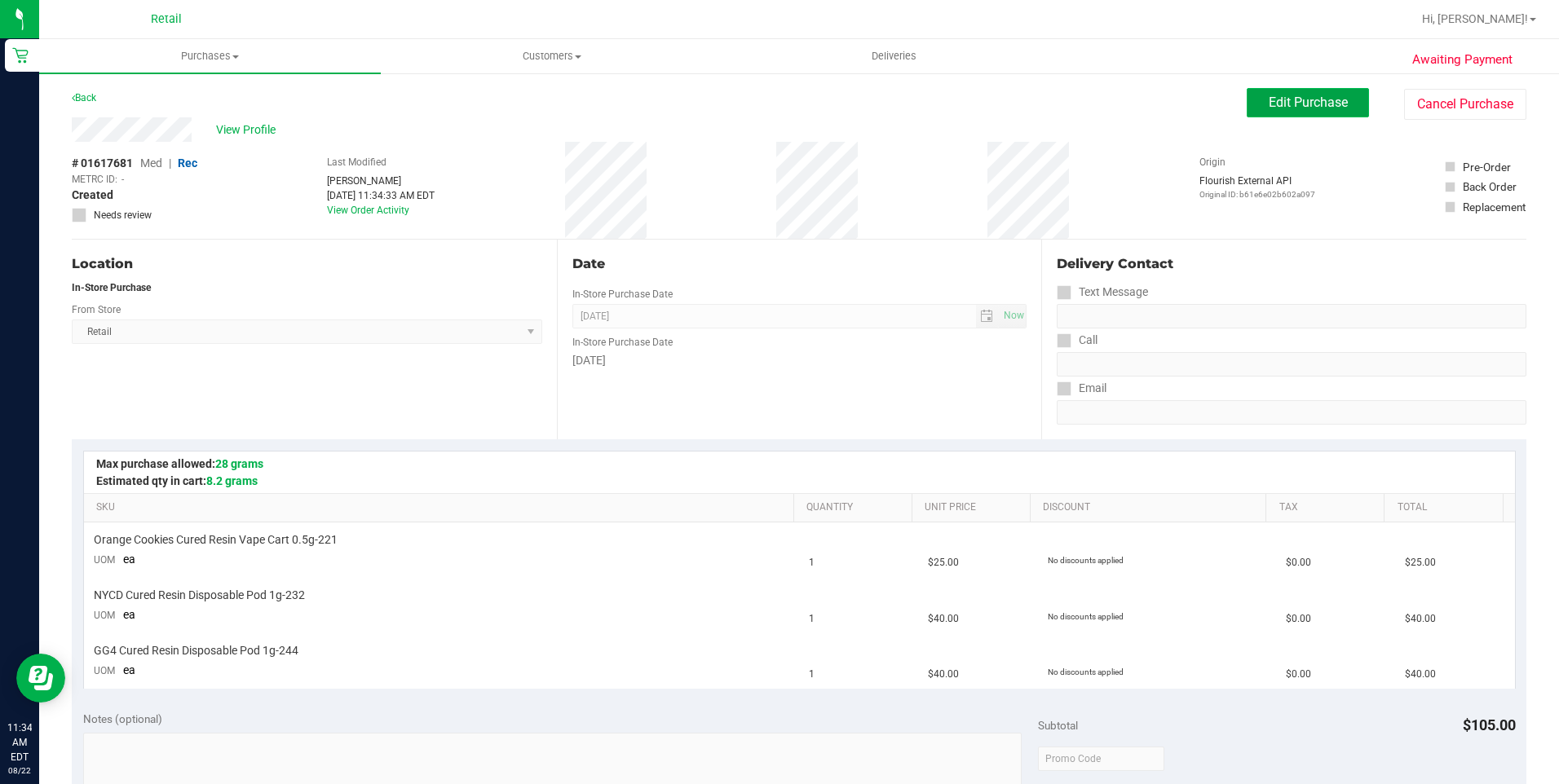
click at [1269, 102] on span "Edit Purchase" at bounding box center [1309, 102] width 79 height 16
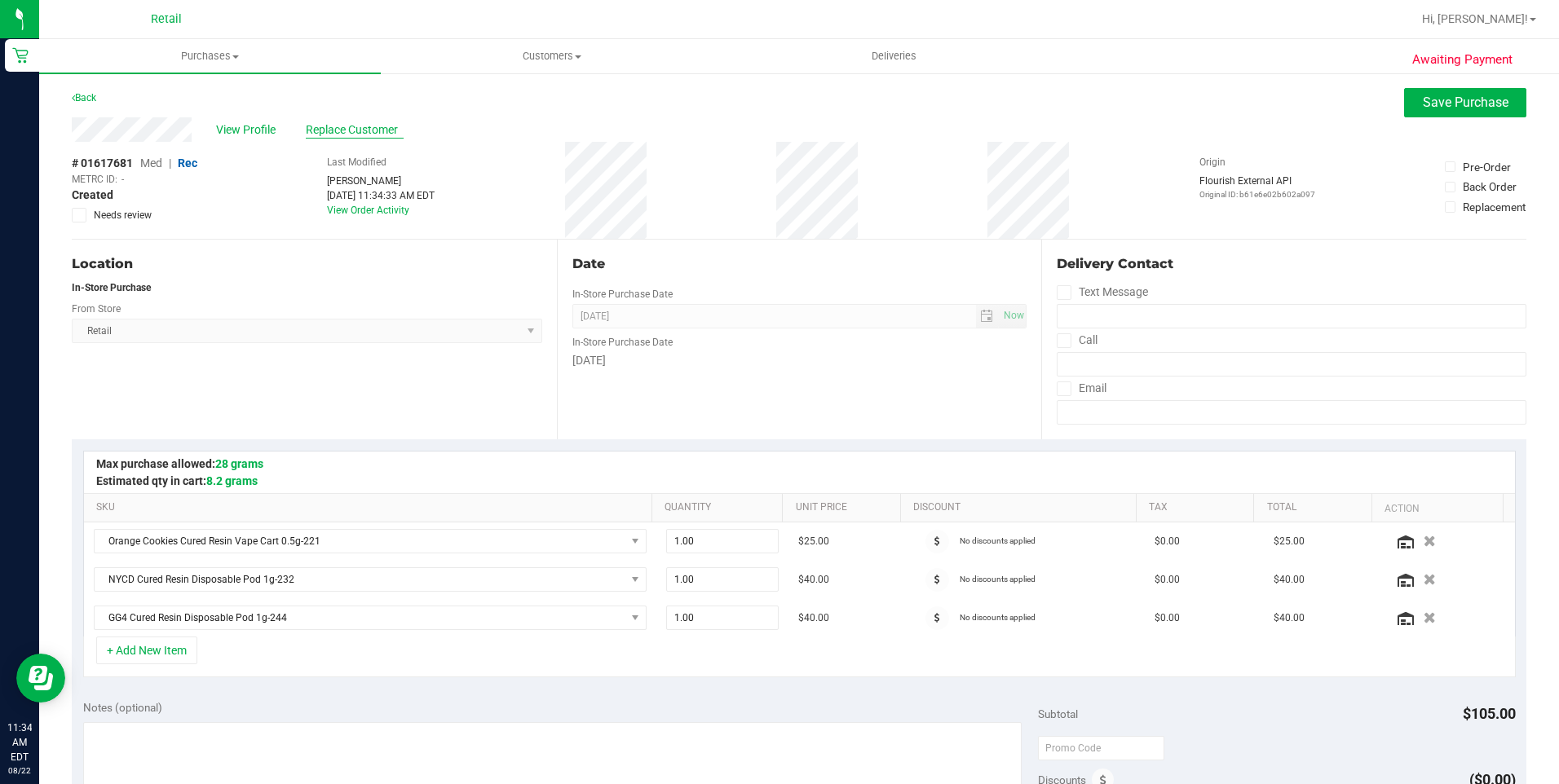
click at [340, 128] on span "Replace Customer" at bounding box center [355, 130] width 98 height 18
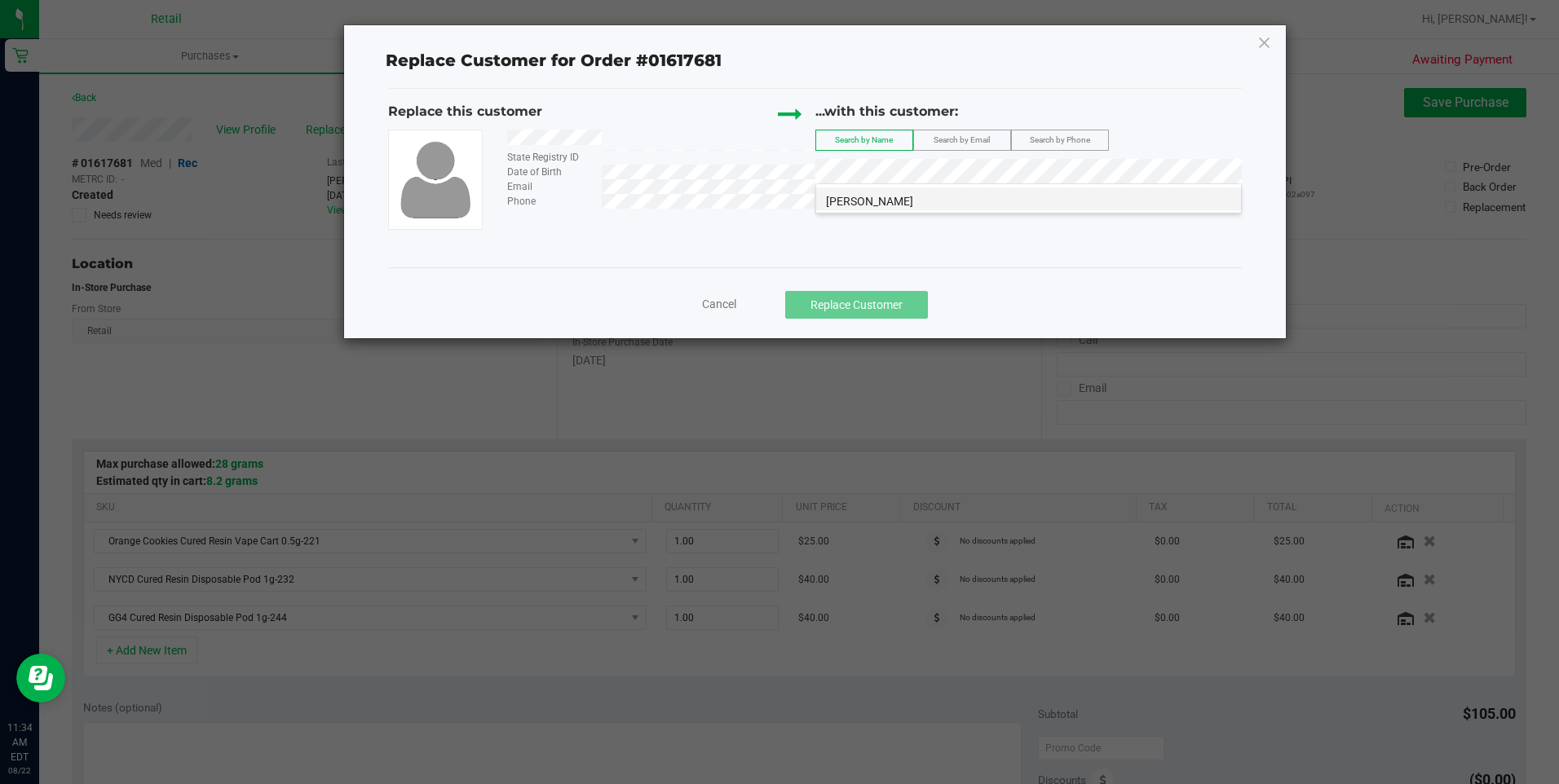
click at [927, 191] on li "Erhan Ozkaya" at bounding box center [1029, 199] width 425 height 23
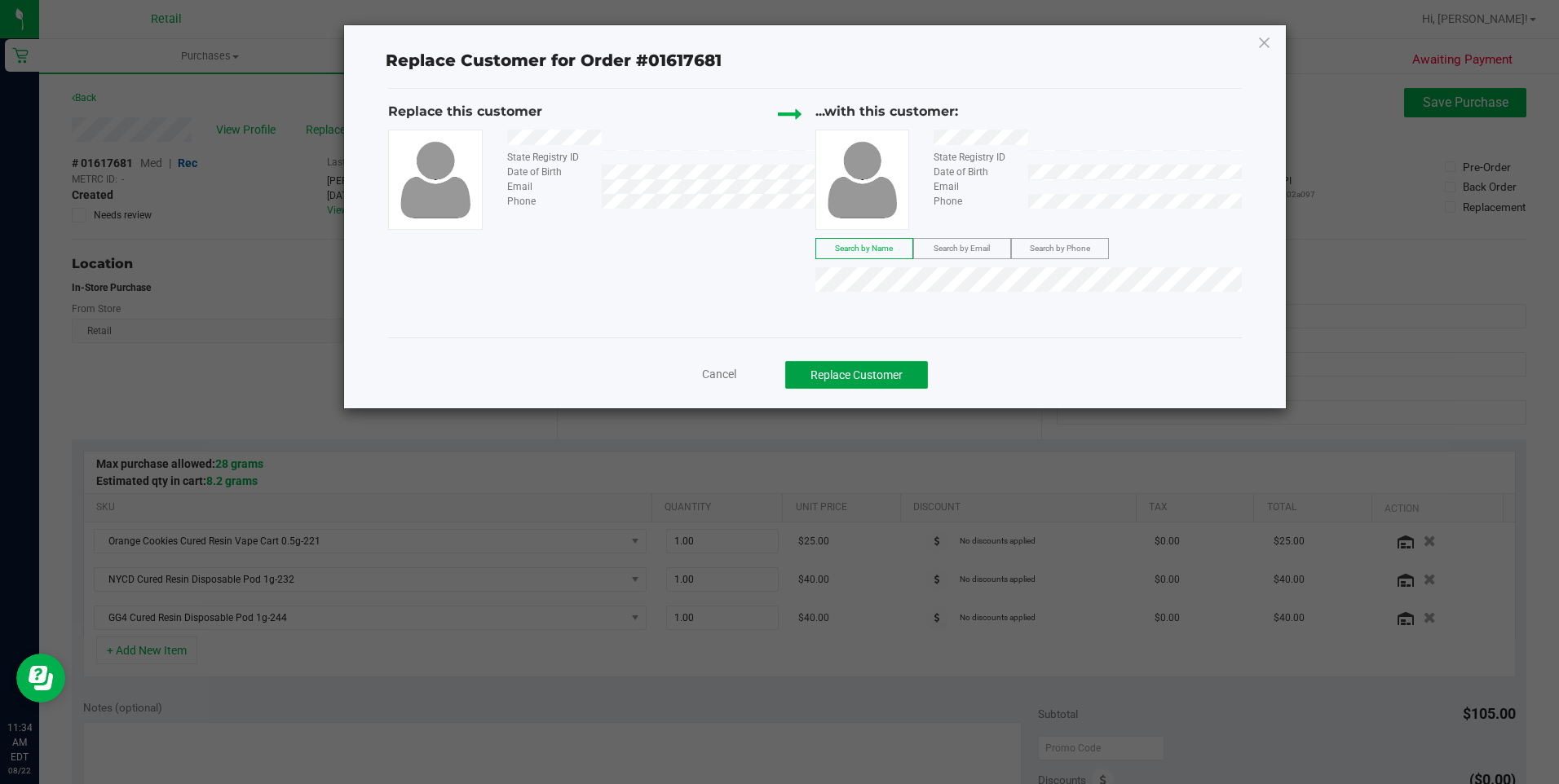
click at [878, 380] on button "Replace Customer" at bounding box center [856, 375] width 143 height 28
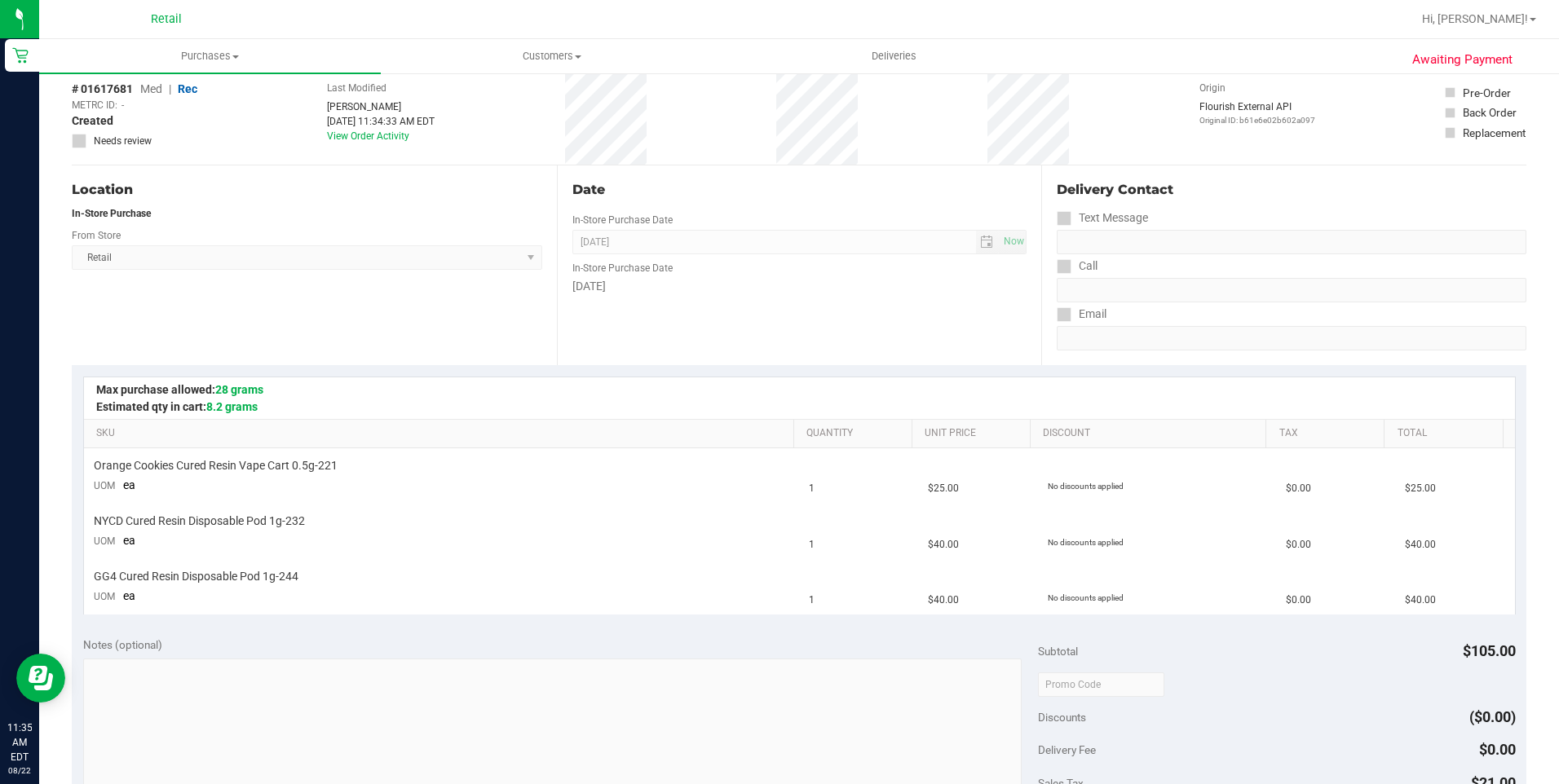
scroll to position [245, 0]
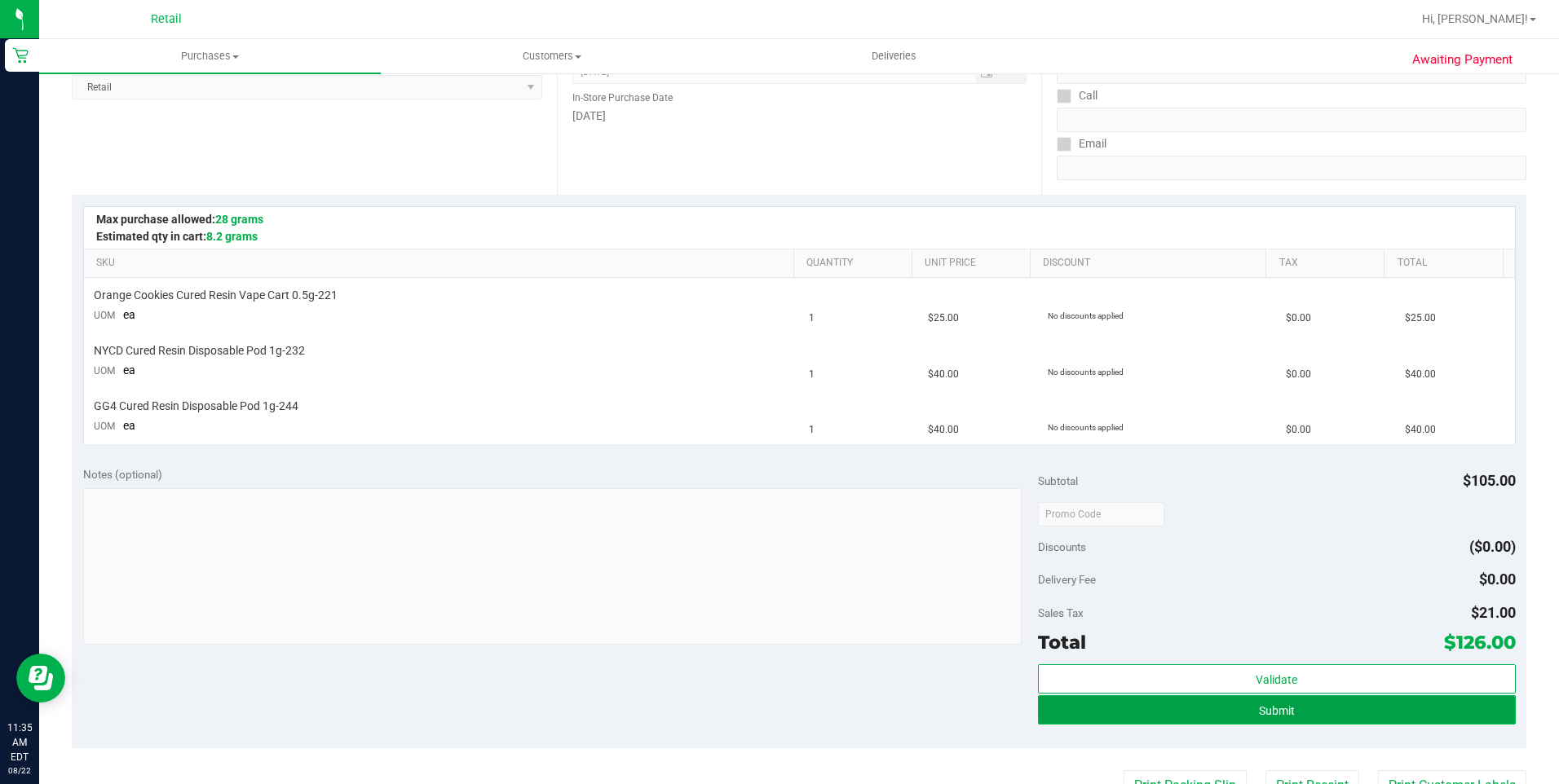
click at [1225, 715] on button "Submit" at bounding box center [1276, 710] width 477 height 30
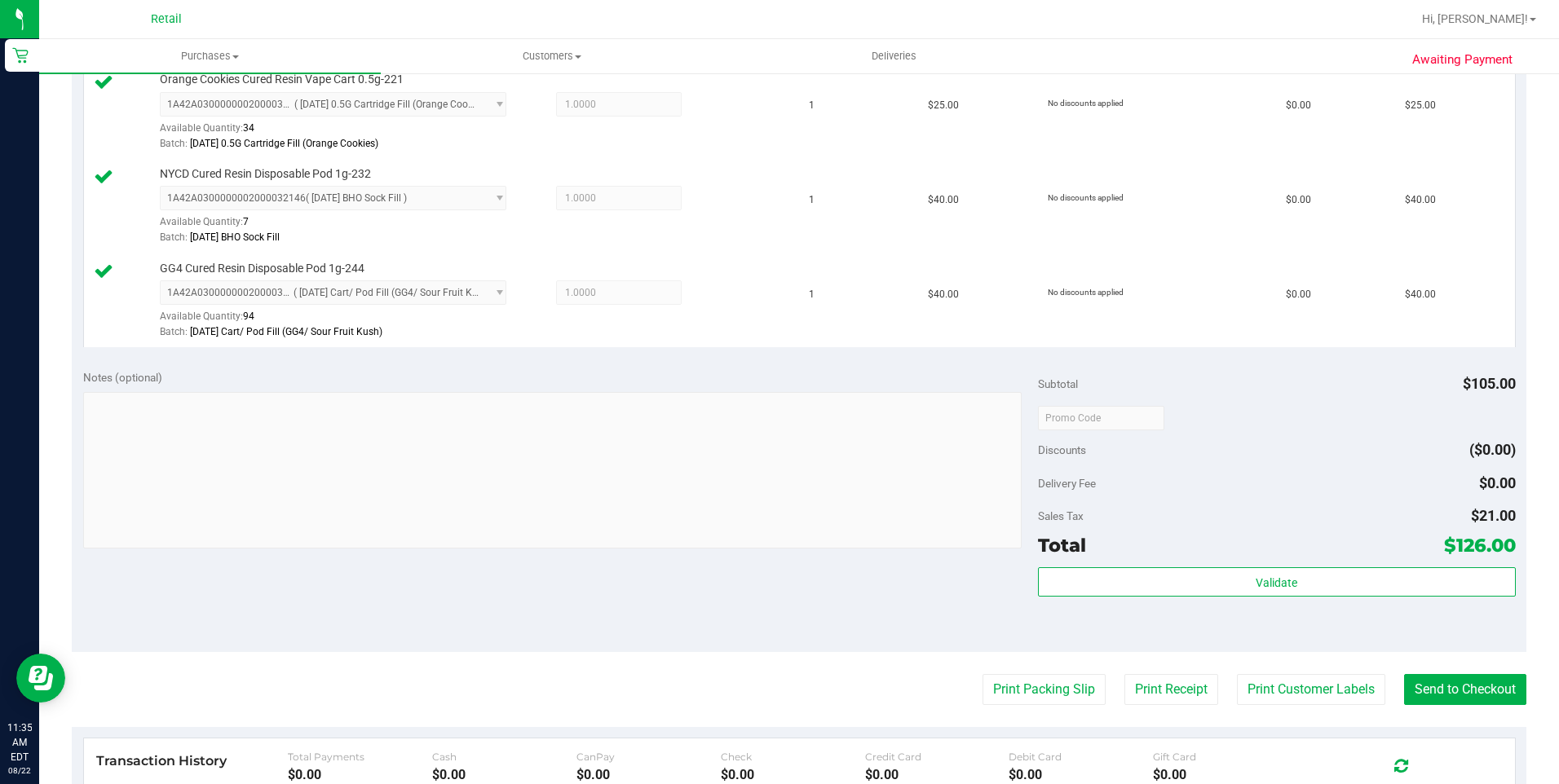
scroll to position [489, 0]
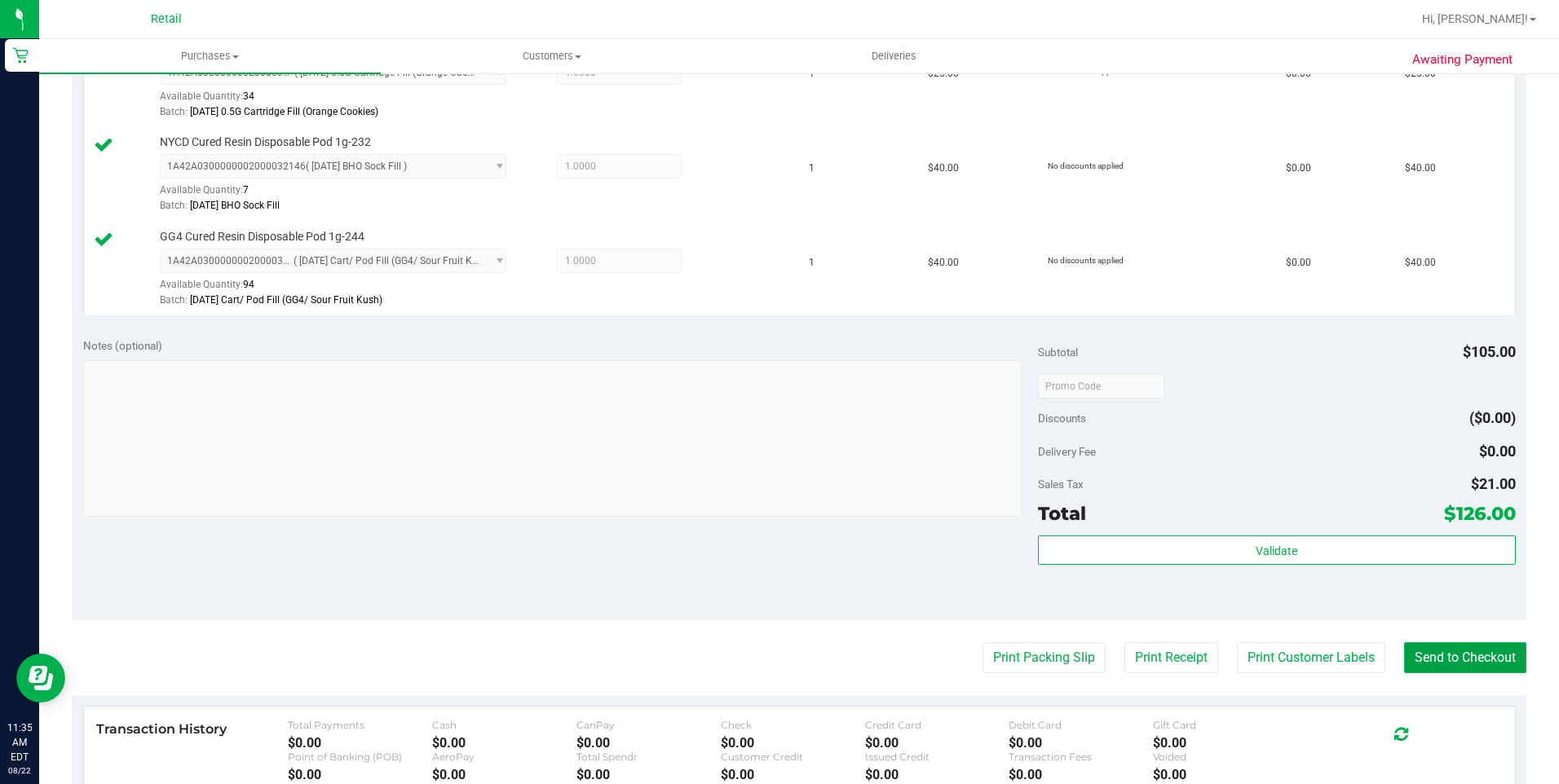
click at [1453, 664] on button "Send to Checkout" at bounding box center [1465, 658] width 122 height 31
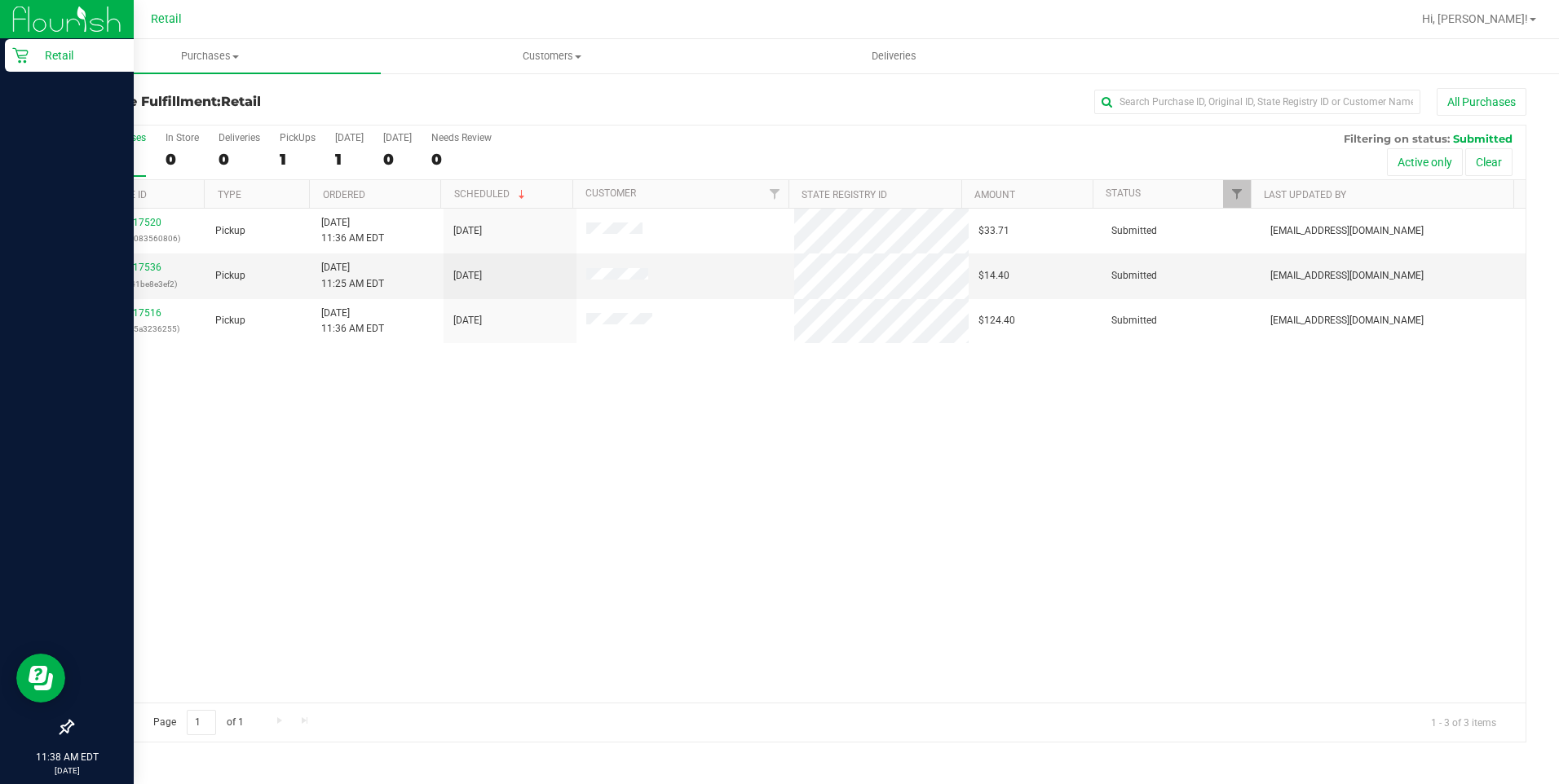
click at [44, 59] on p "Retail" at bounding box center [78, 54] width 98 height 19
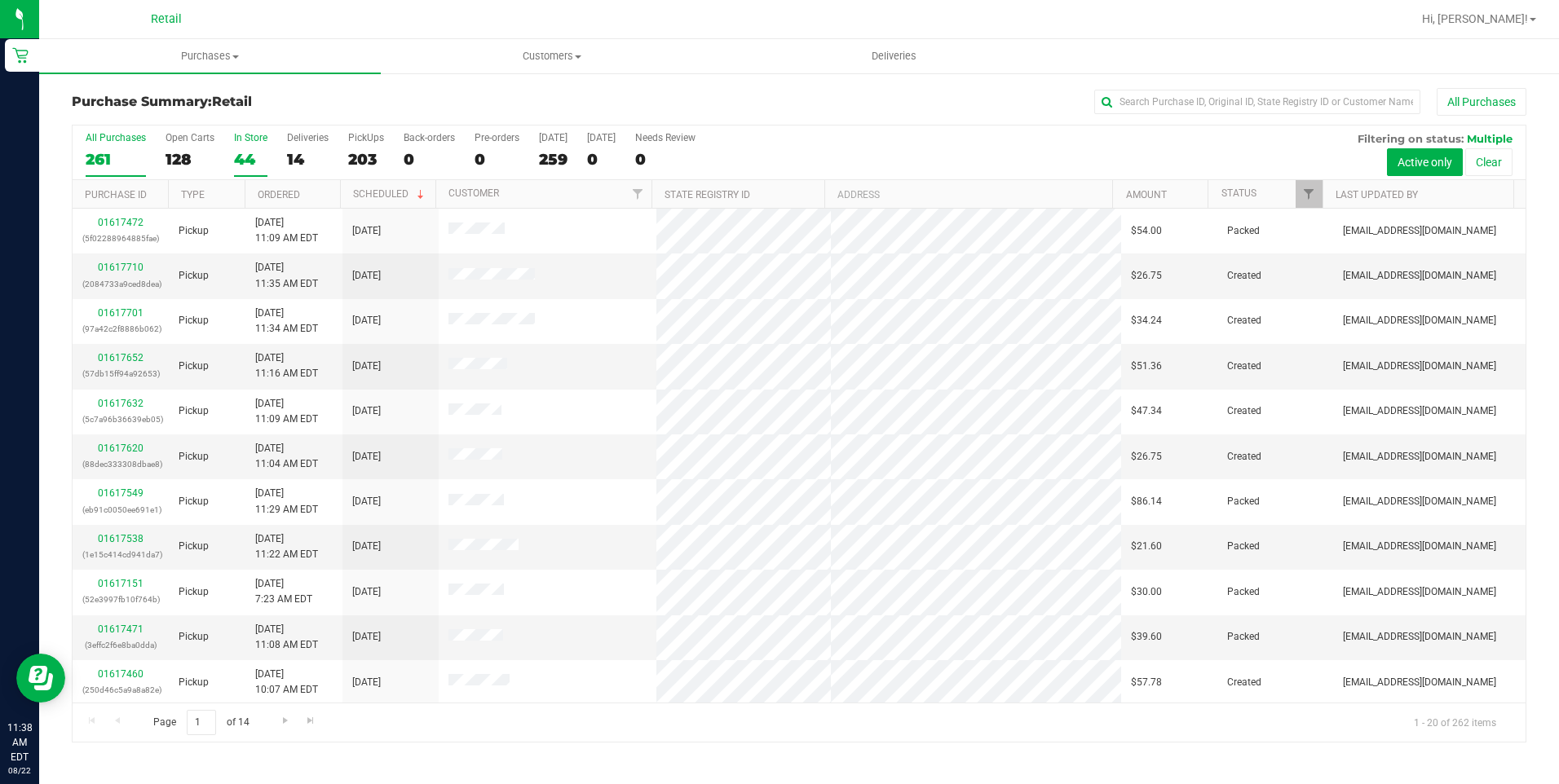
click at [236, 148] on label "In Store 44" at bounding box center [250, 154] width 33 height 45
click at [0, 0] on input "In Store 44" at bounding box center [0, 0] width 0 height 0
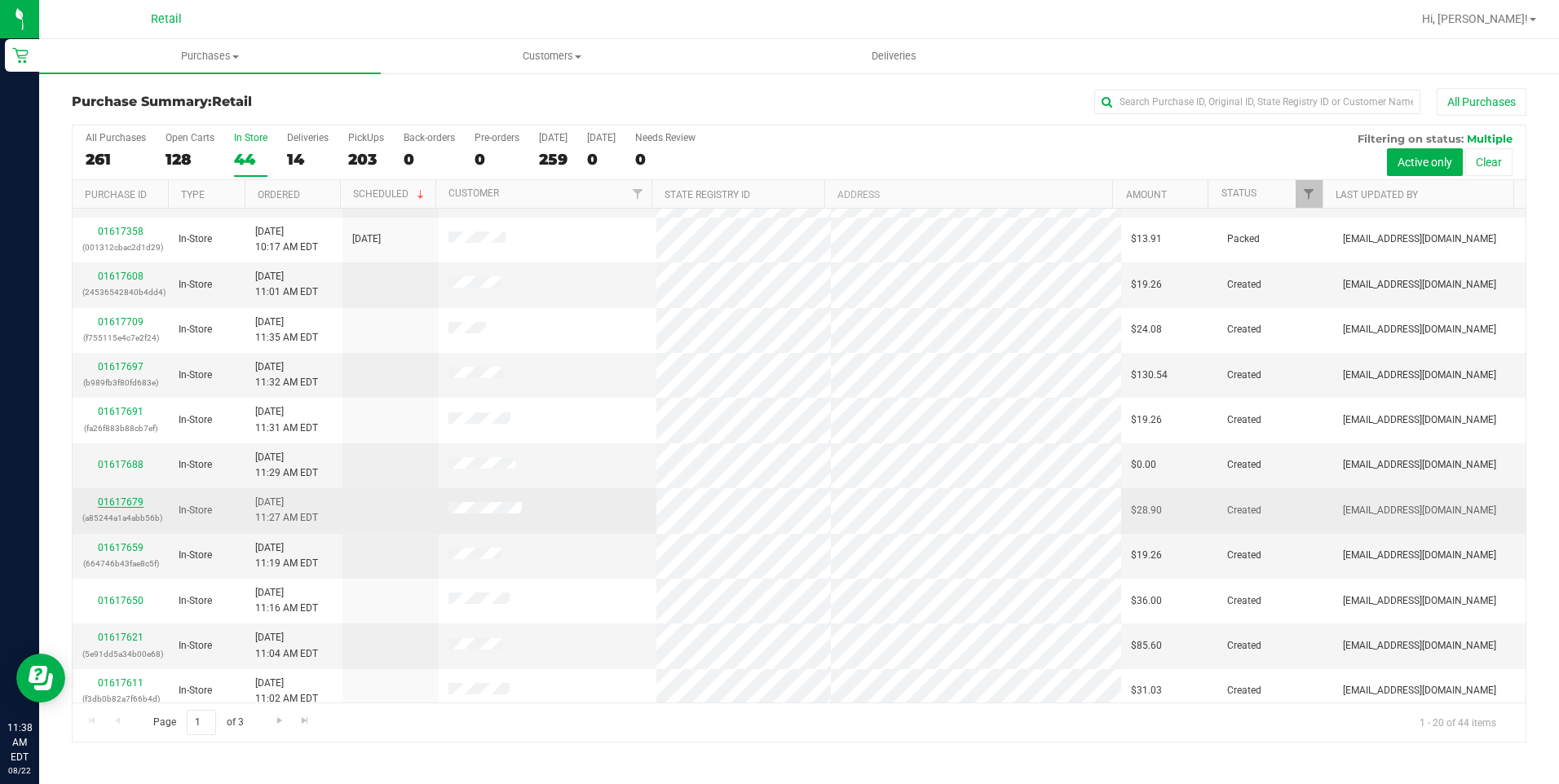
click at [115, 503] on link "01617679" at bounding box center [120, 502] width 45 height 11
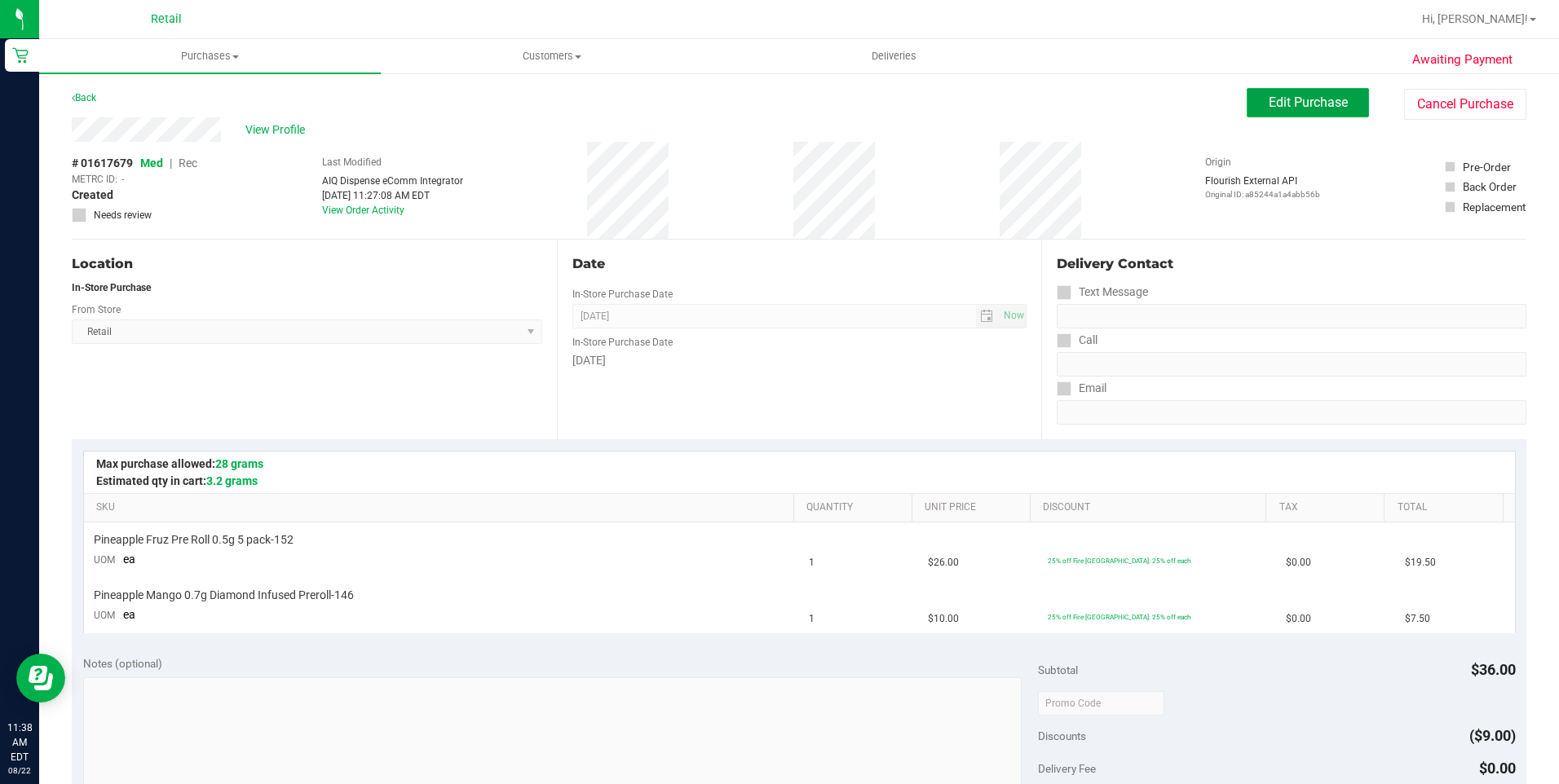
click at [1257, 92] on button "Edit Purchase" at bounding box center [1308, 103] width 122 height 30
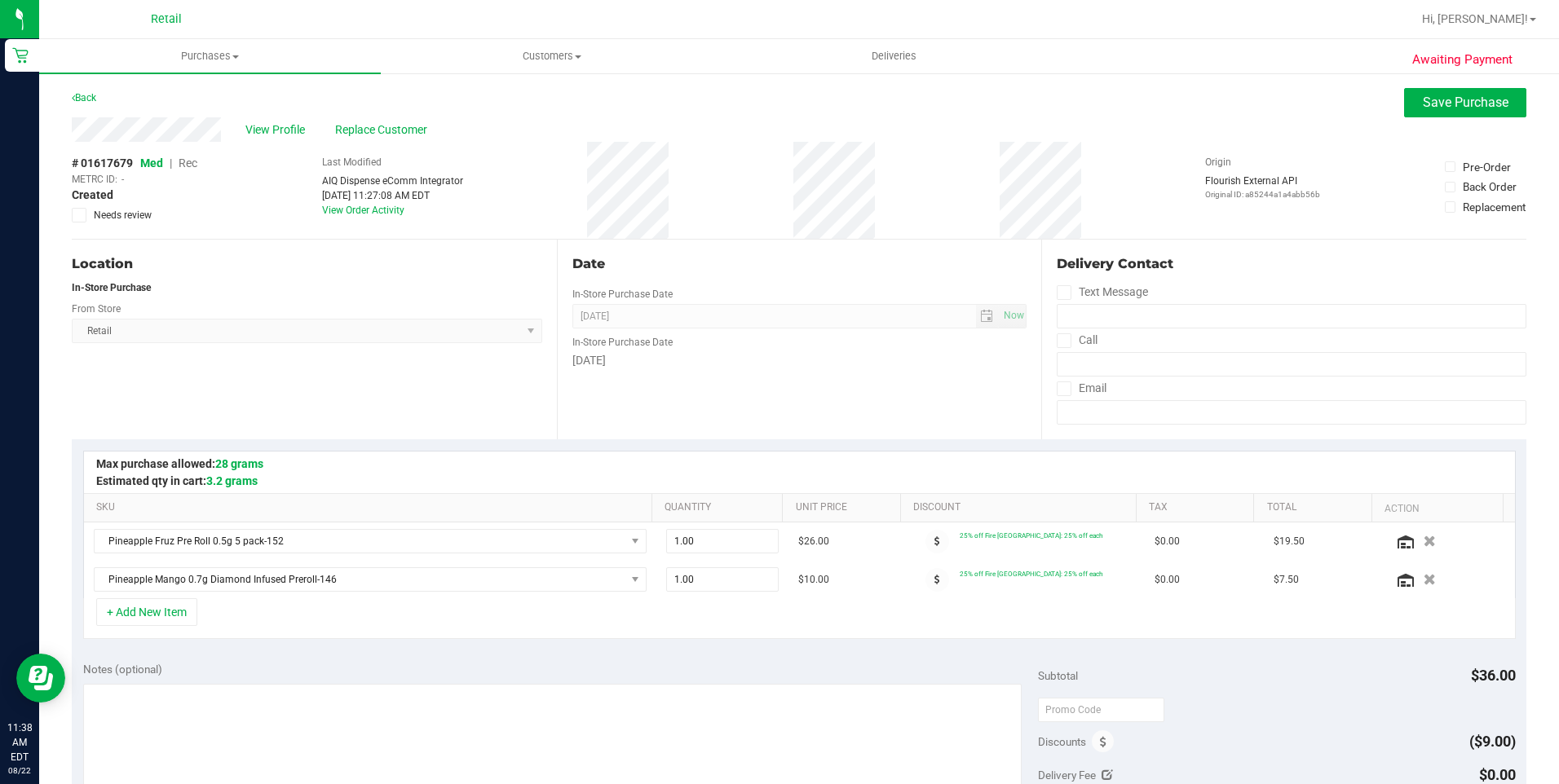
click at [193, 162] on span "Rec" at bounding box center [187, 163] width 18 height 13
click at [1423, 103] on span "Save Purchase" at bounding box center [1466, 102] width 86 height 16
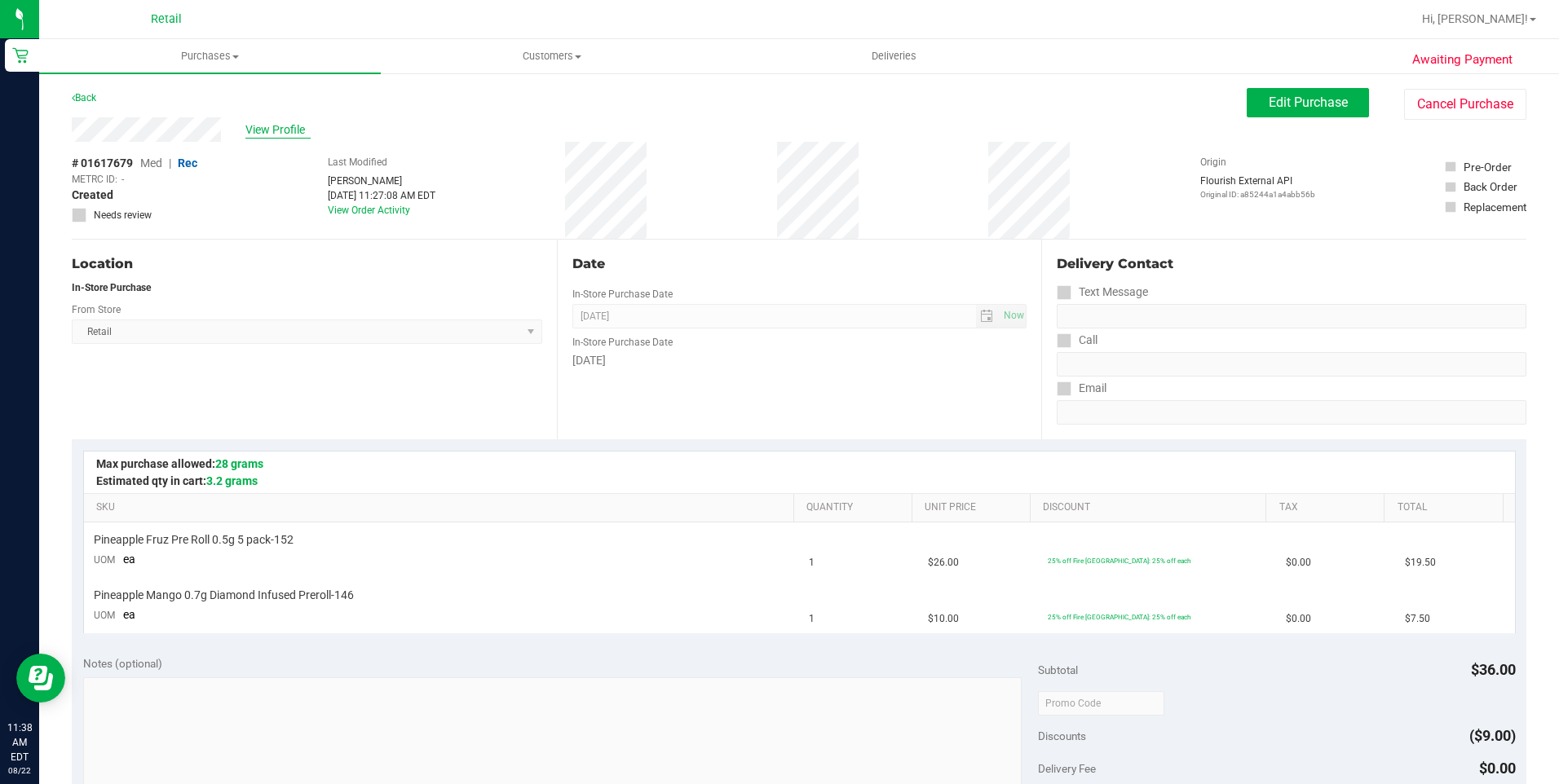
click at [266, 127] on span "View Profile" at bounding box center [278, 130] width 66 height 18
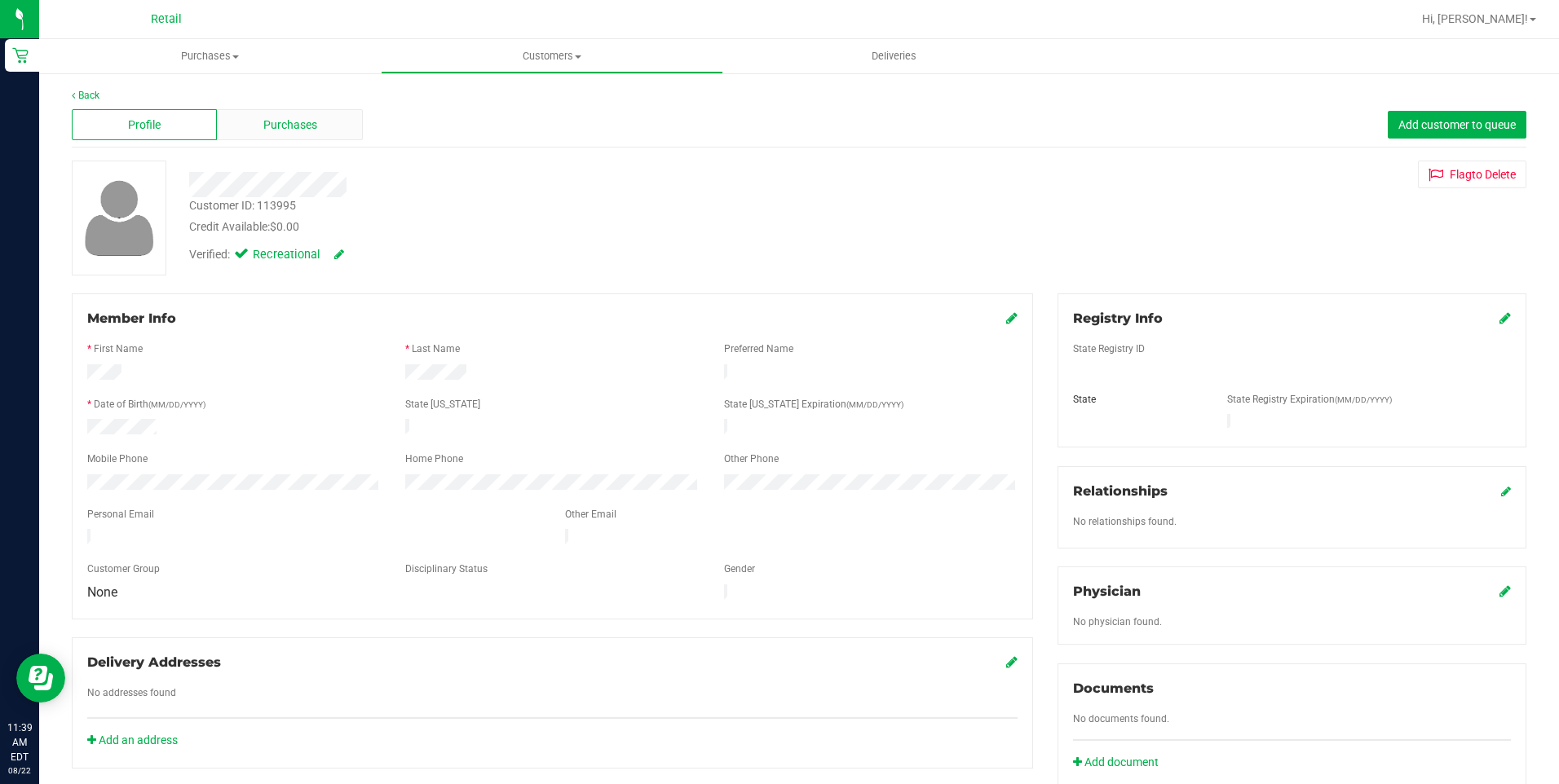
click at [333, 121] on div "Purchases" at bounding box center [289, 125] width 145 height 31
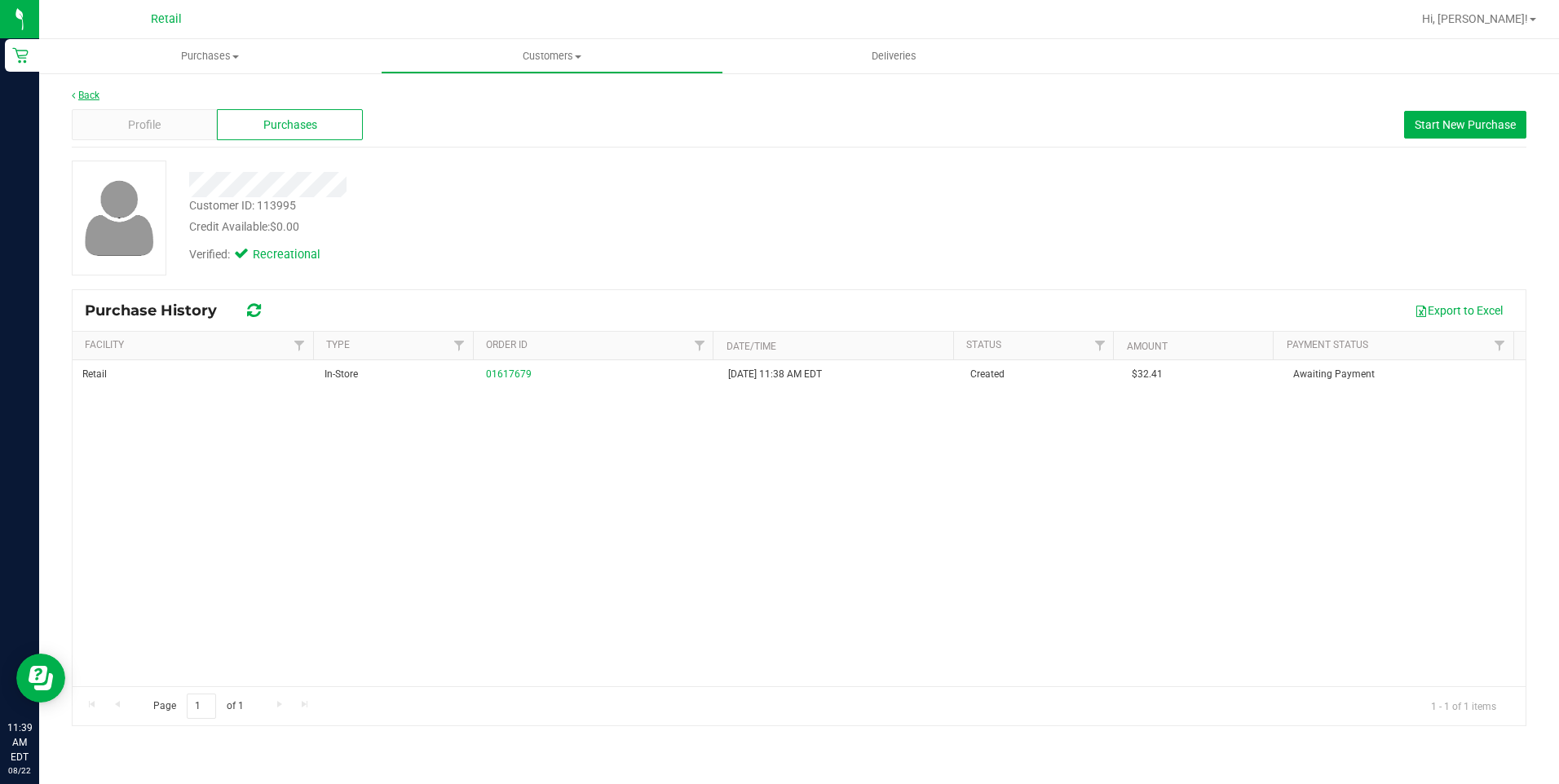
click at [80, 98] on link "Back" at bounding box center [86, 95] width 28 height 11
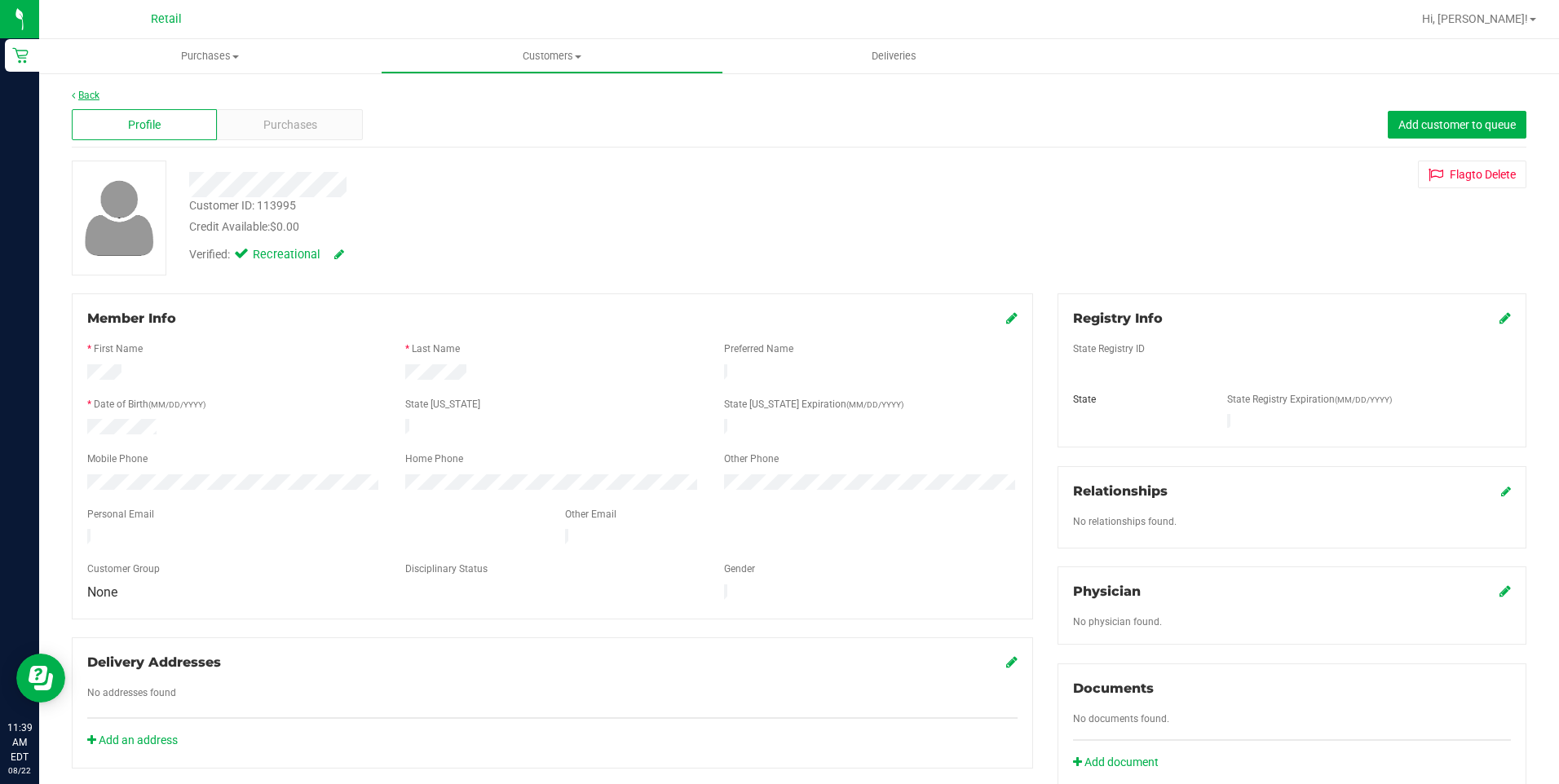
click at [91, 98] on link "Back" at bounding box center [86, 95] width 28 height 11
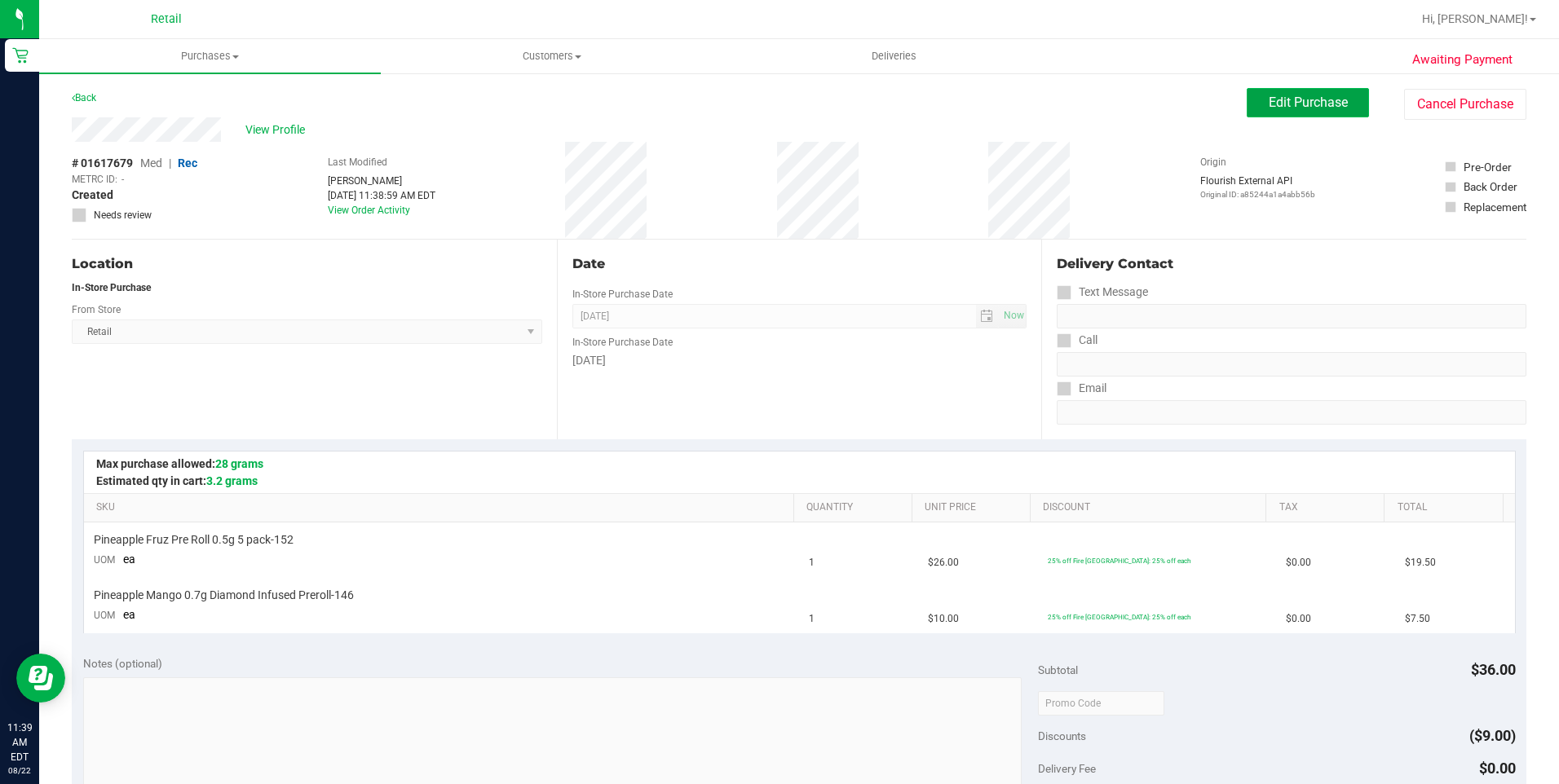
click at [1299, 101] on span "Edit Purchase" at bounding box center [1309, 102] width 79 height 16
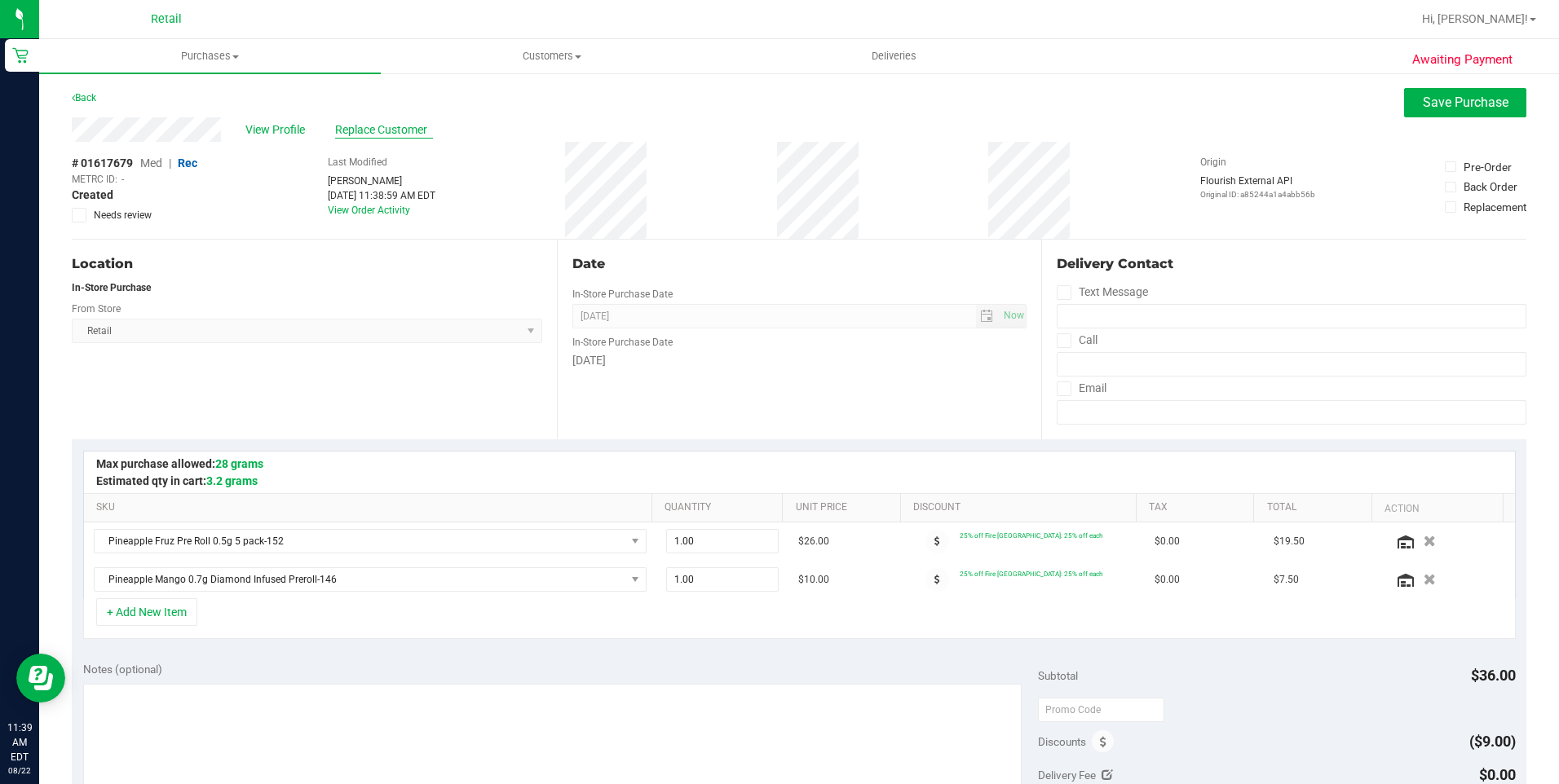
click at [375, 130] on span "Replace Customer" at bounding box center [384, 130] width 98 height 18
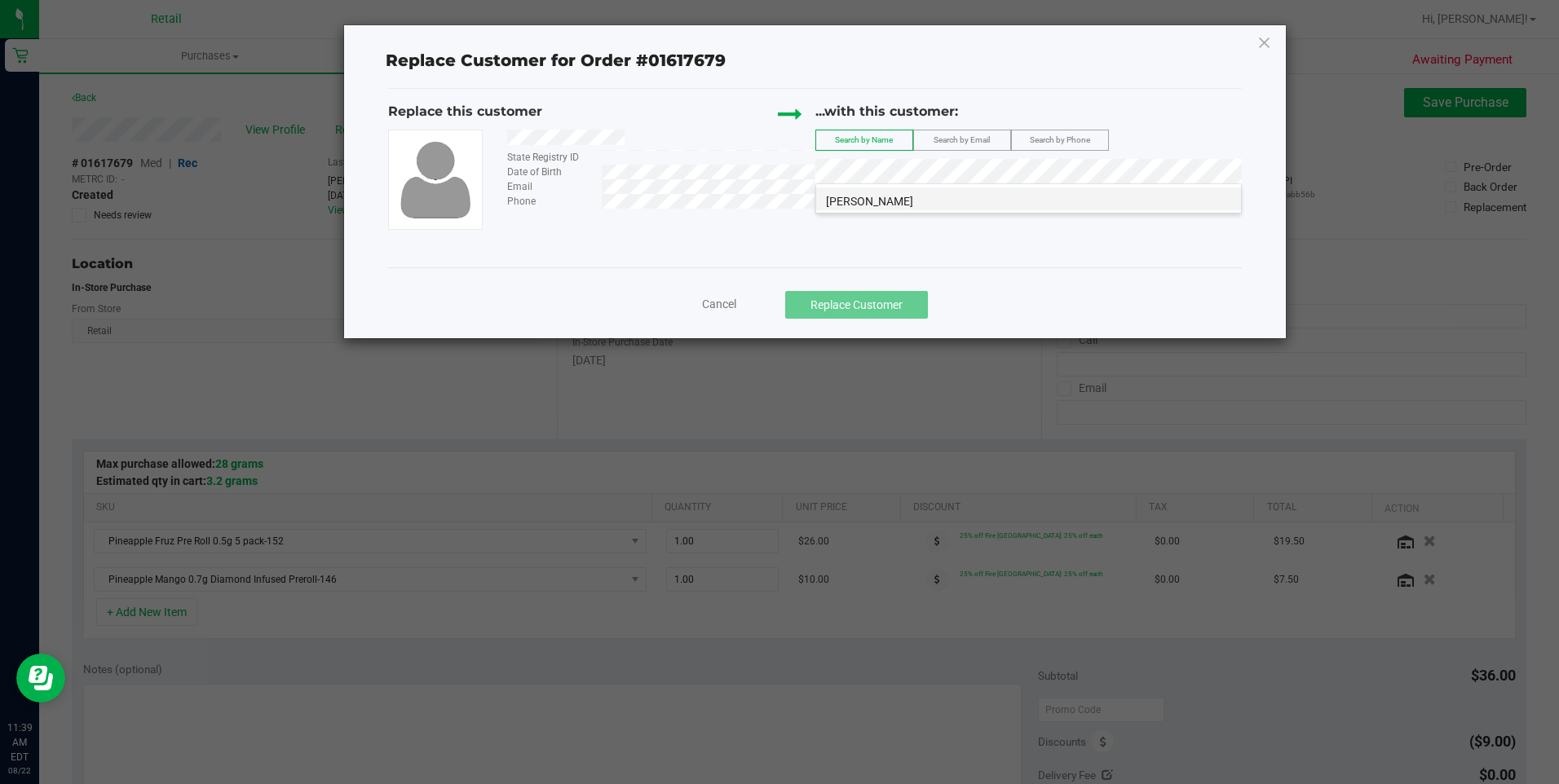
click at [983, 207] on li "Dante Spitznagel" at bounding box center [1029, 199] width 425 height 23
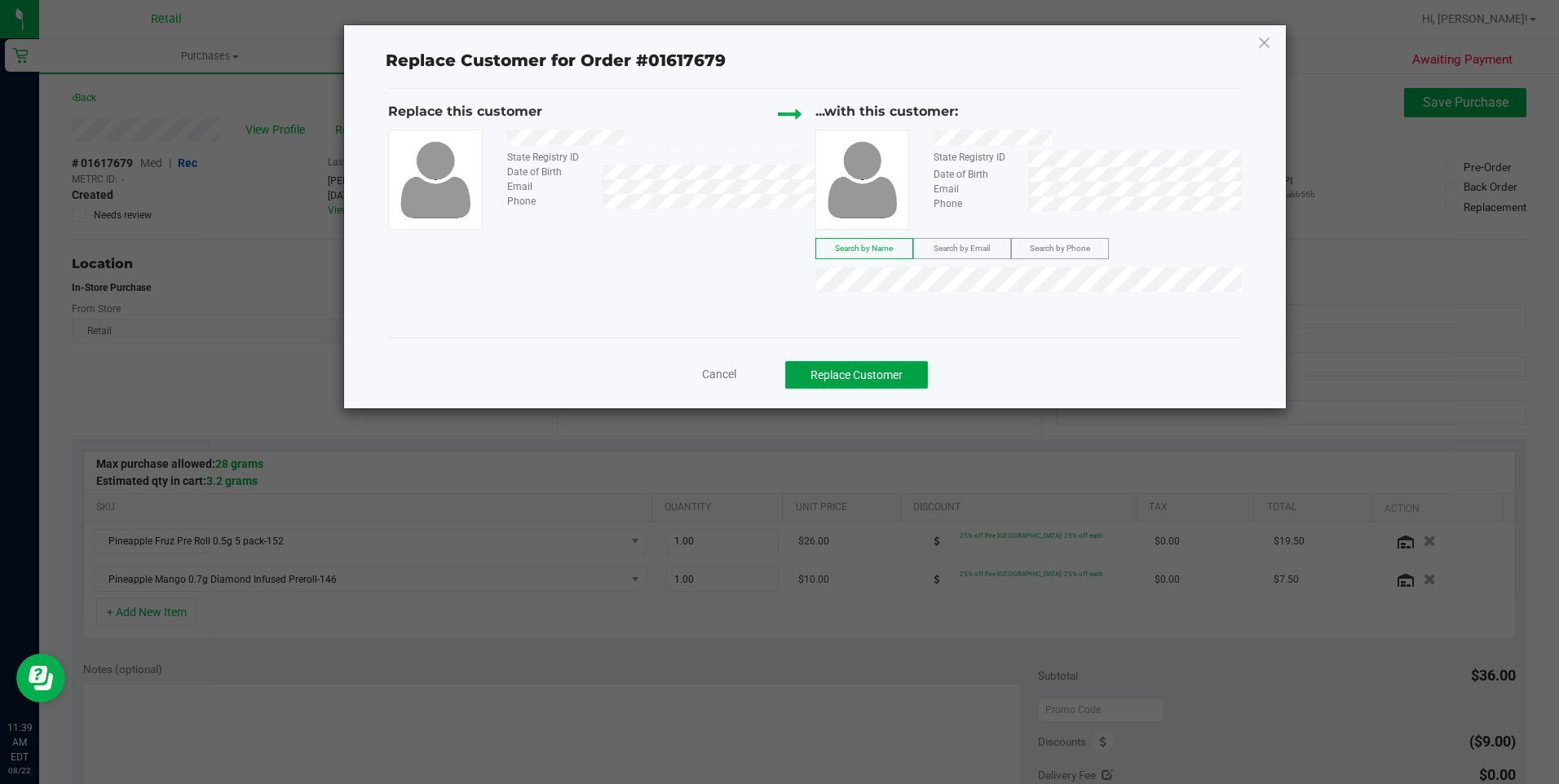
click at [855, 370] on button "Replace Customer" at bounding box center [856, 375] width 143 height 28
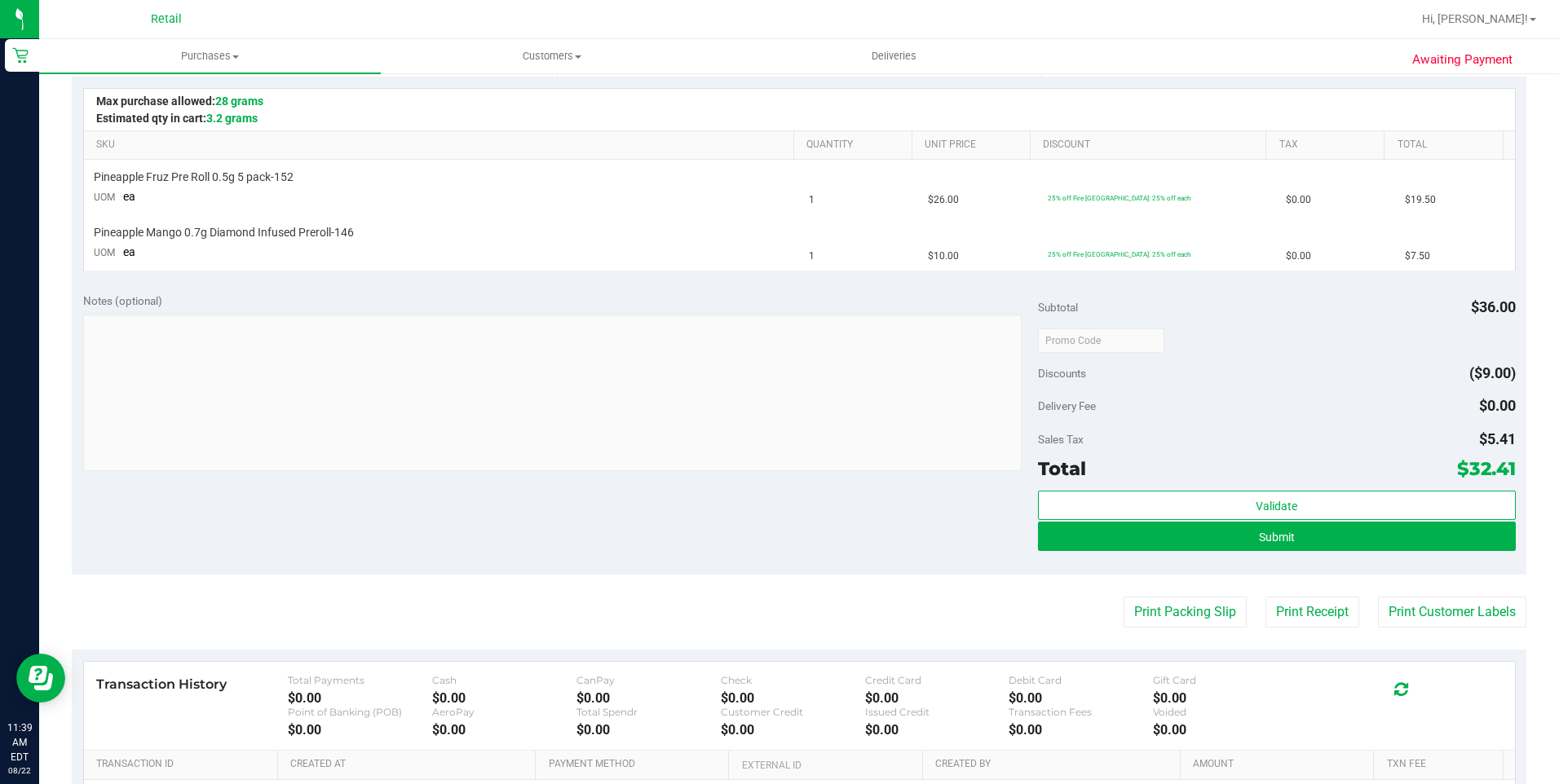
scroll to position [407, 0]
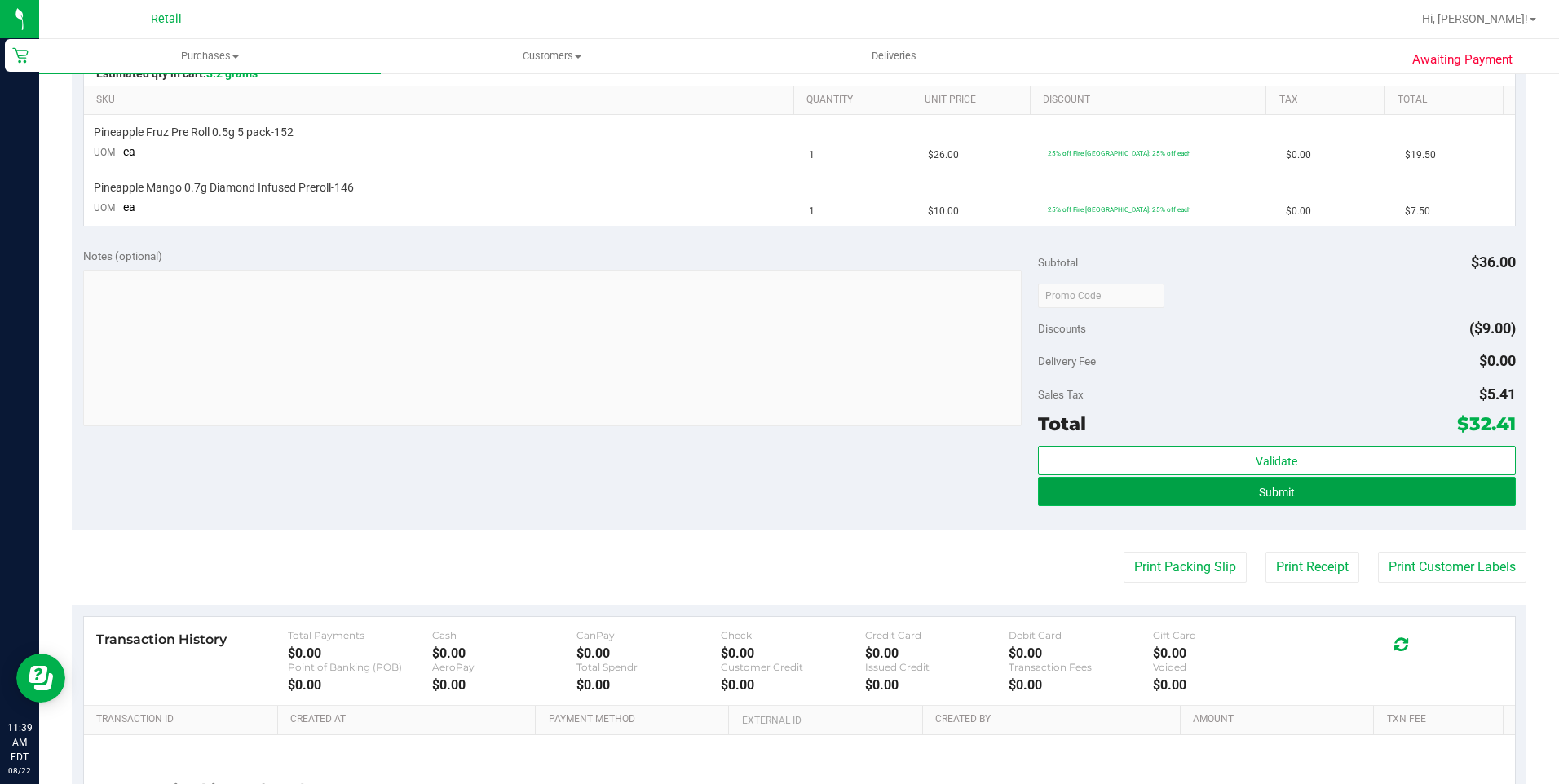
click at [1245, 495] on button "Submit" at bounding box center [1276, 492] width 477 height 30
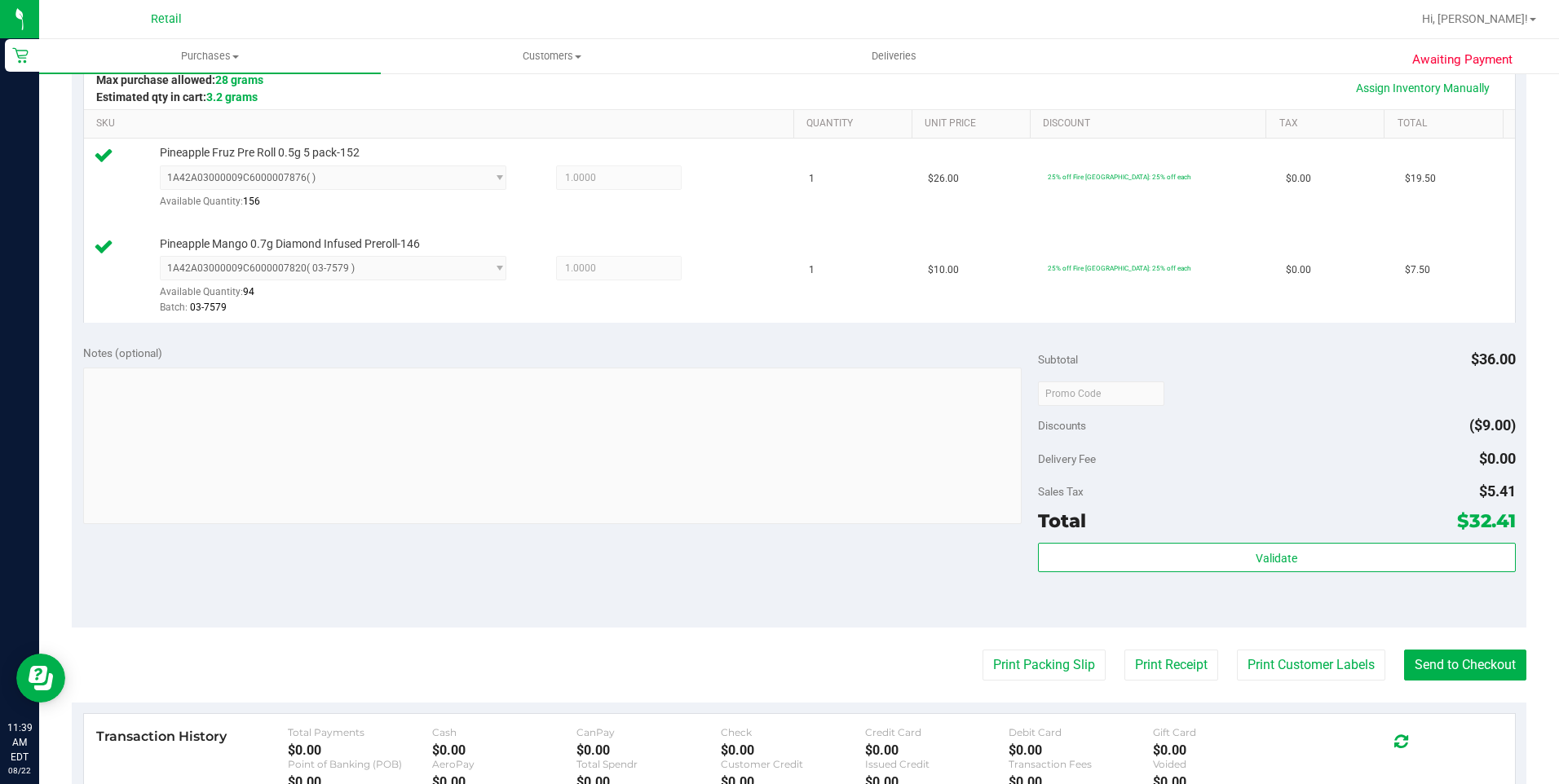
scroll to position [489, 0]
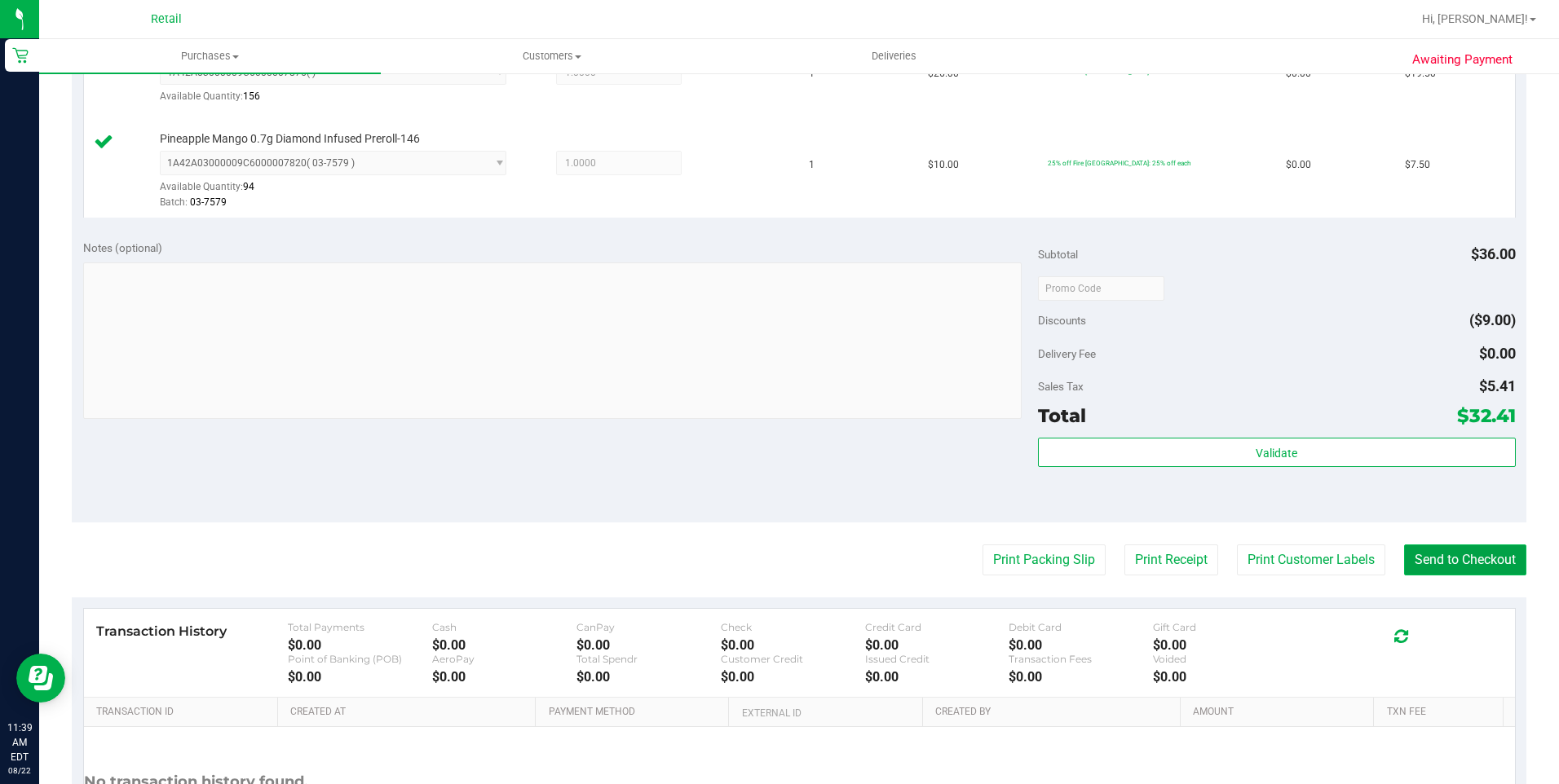
click at [1503, 566] on button "Send to Checkout" at bounding box center [1465, 561] width 122 height 31
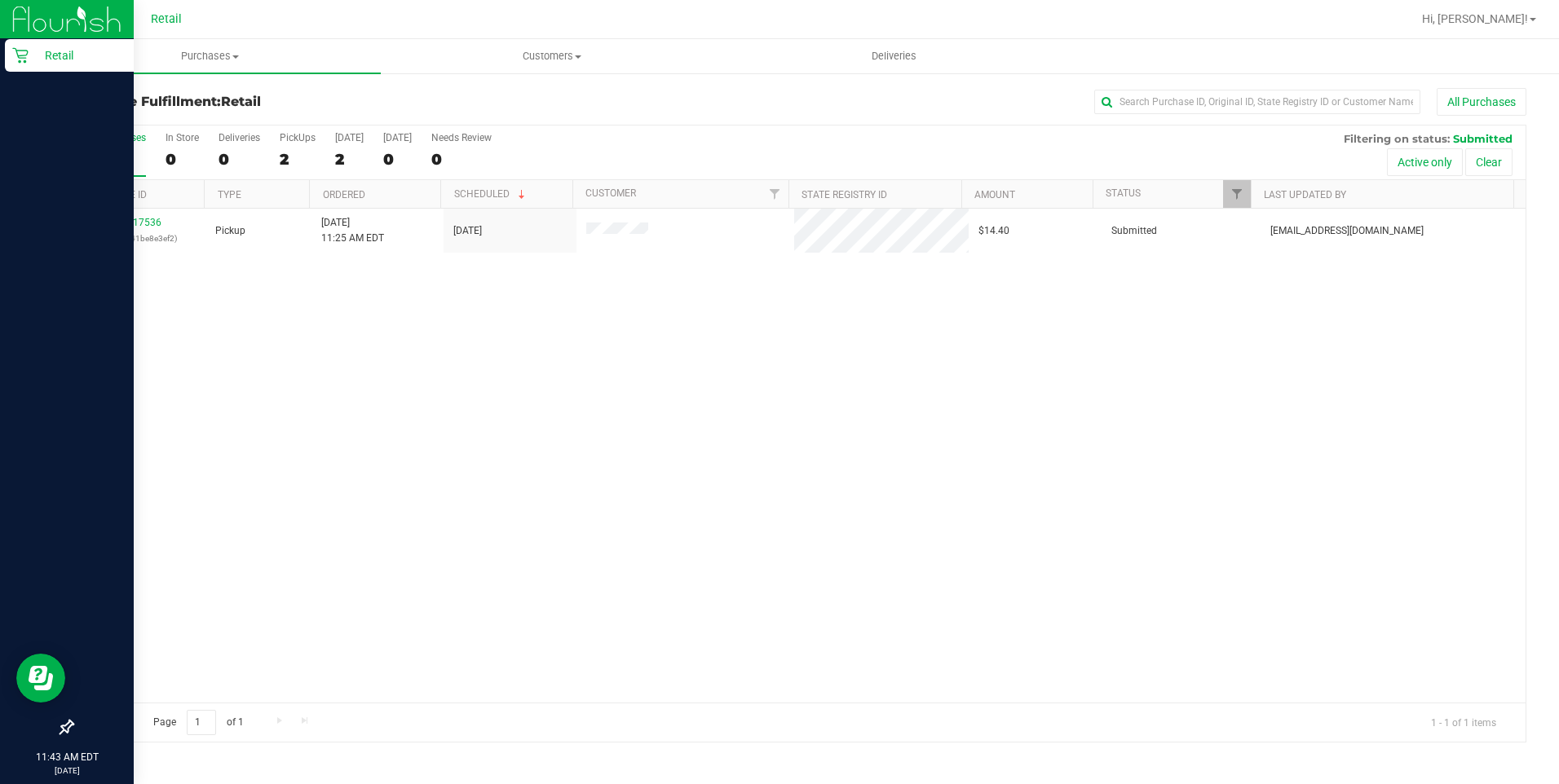
click at [25, 65] on div "Retail" at bounding box center [69, 54] width 129 height 32
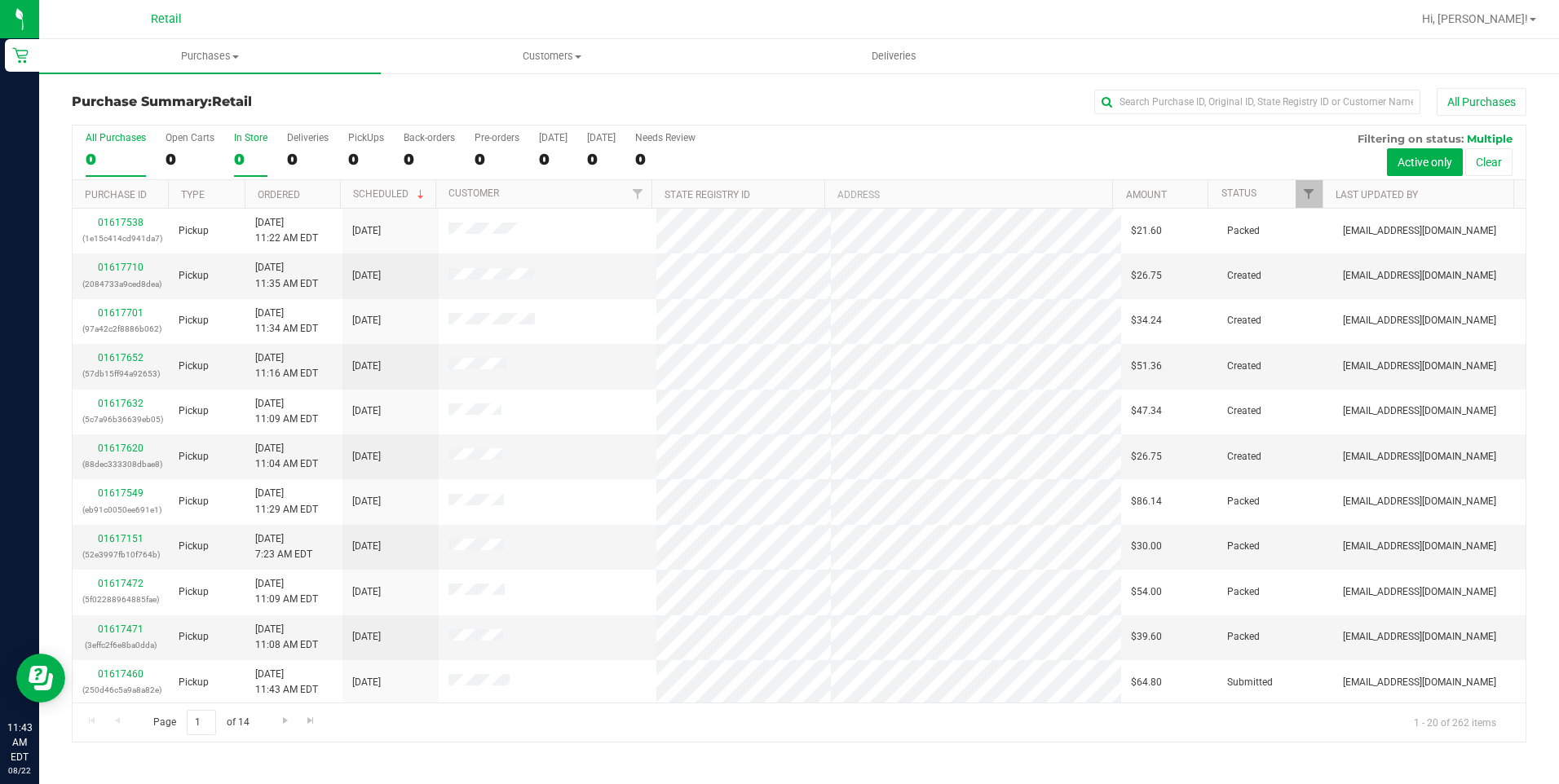
click at [252, 149] on label "In Store 0" at bounding box center [250, 154] width 33 height 45
click at [0, 0] on input "In Store 0" at bounding box center [0, 0] width 0 height 0
click at [254, 144] on label "In Store 45" at bounding box center [250, 154] width 33 height 45
click at [0, 0] on input "In Store 45" at bounding box center [0, 0] width 0 height 0
click at [256, 145] on label "In Store 45" at bounding box center [250, 154] width 33 height 45
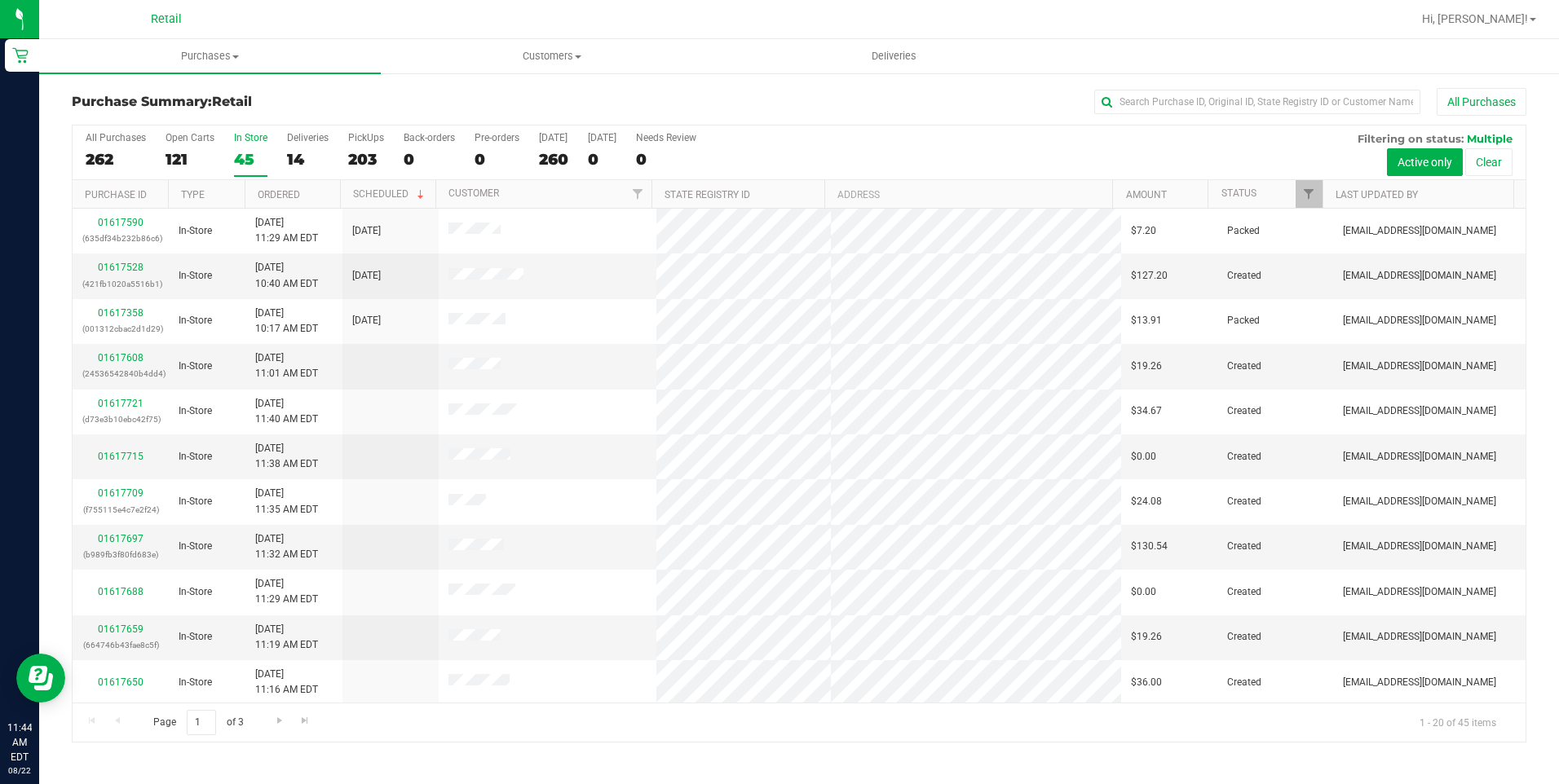
click at [0, 0] on input "In Store 45" at bounding box center [0, 0] width 0 height 0
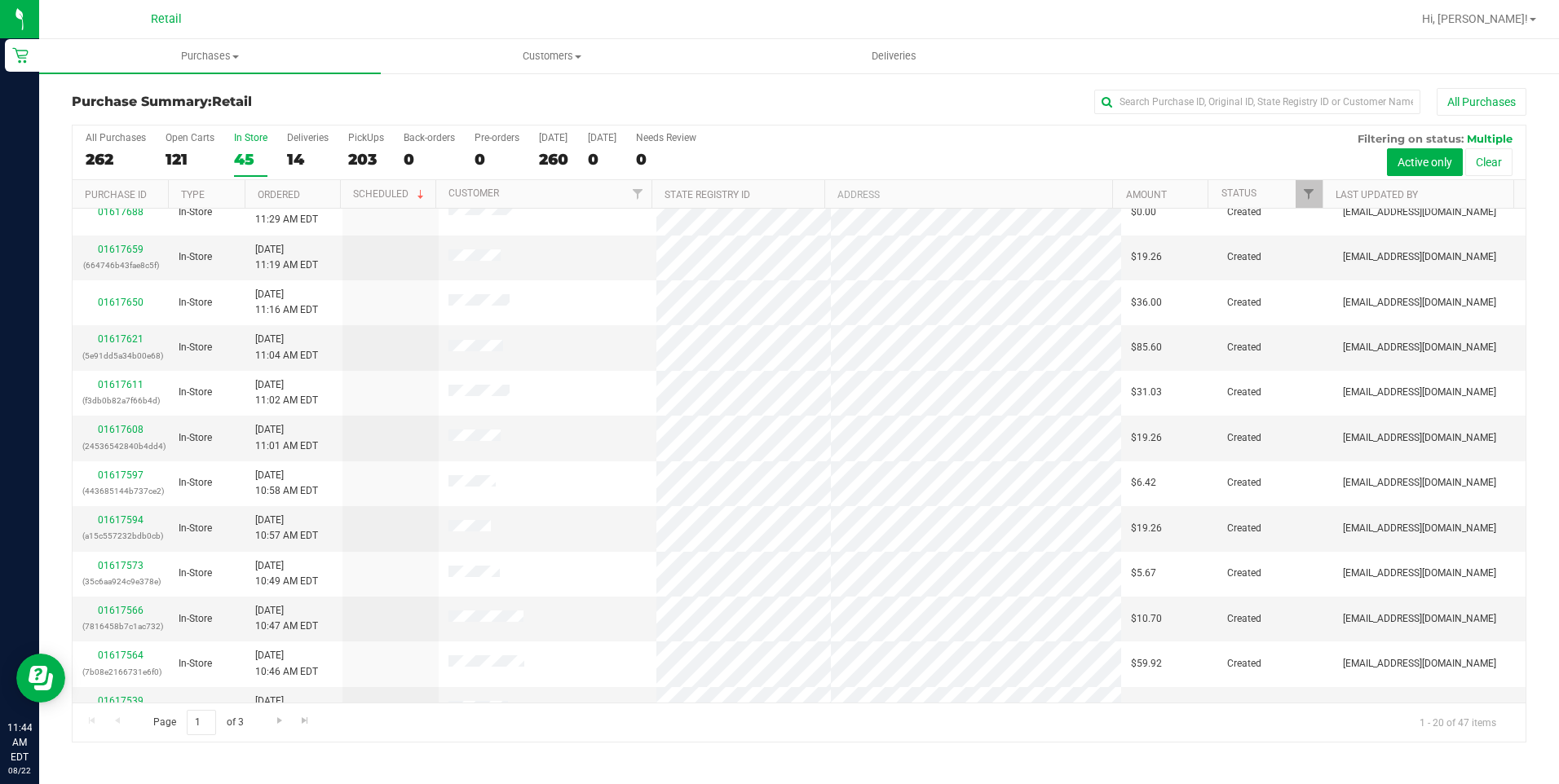
scroll to position [408, 0]
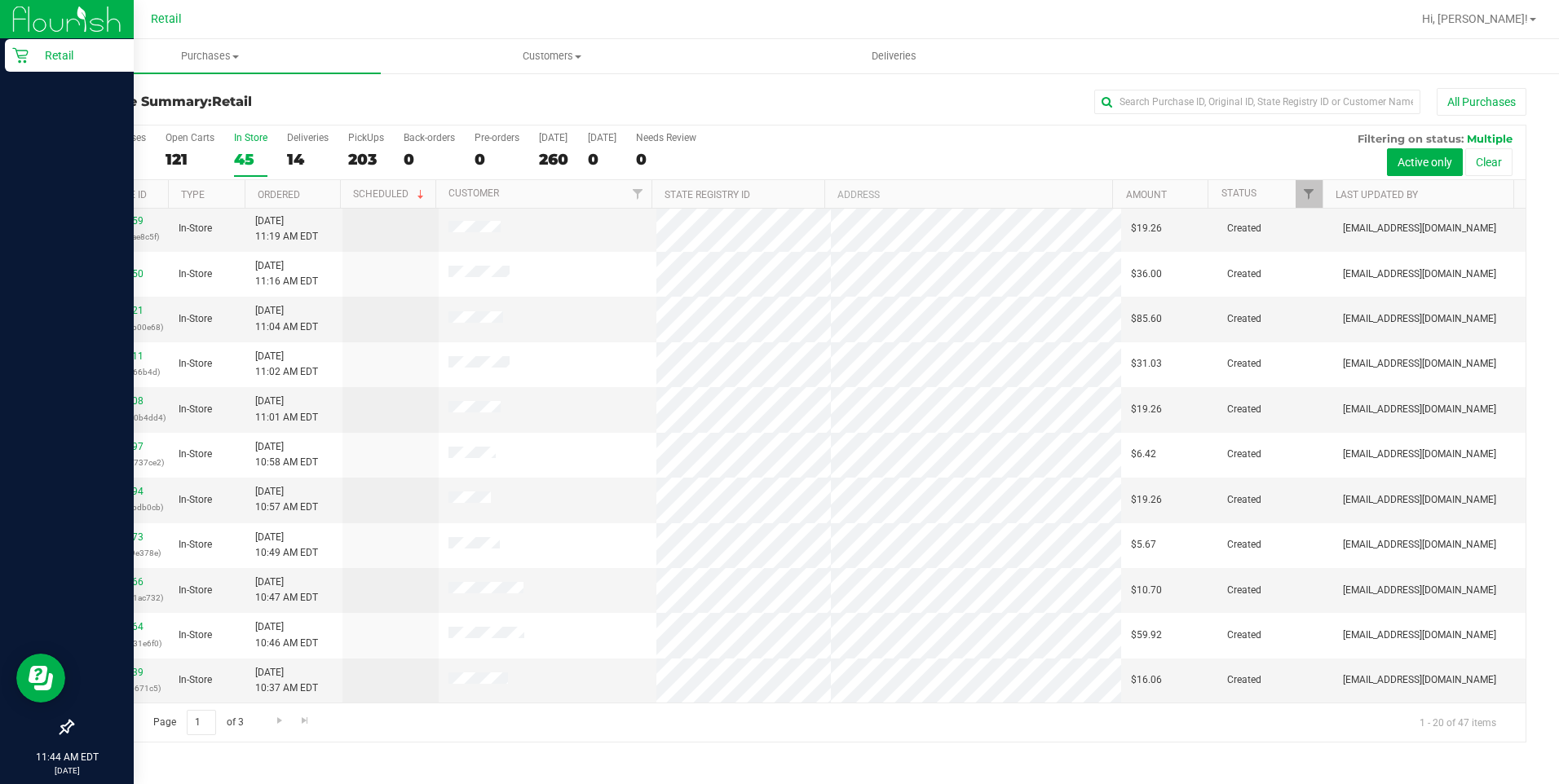
click at [40, 63] on p "Retail" at bounding box center [78, 54] width 98 height 19
click at [65, 46] on p "Retail" at bounding box center [78, 54] width 98 height 19
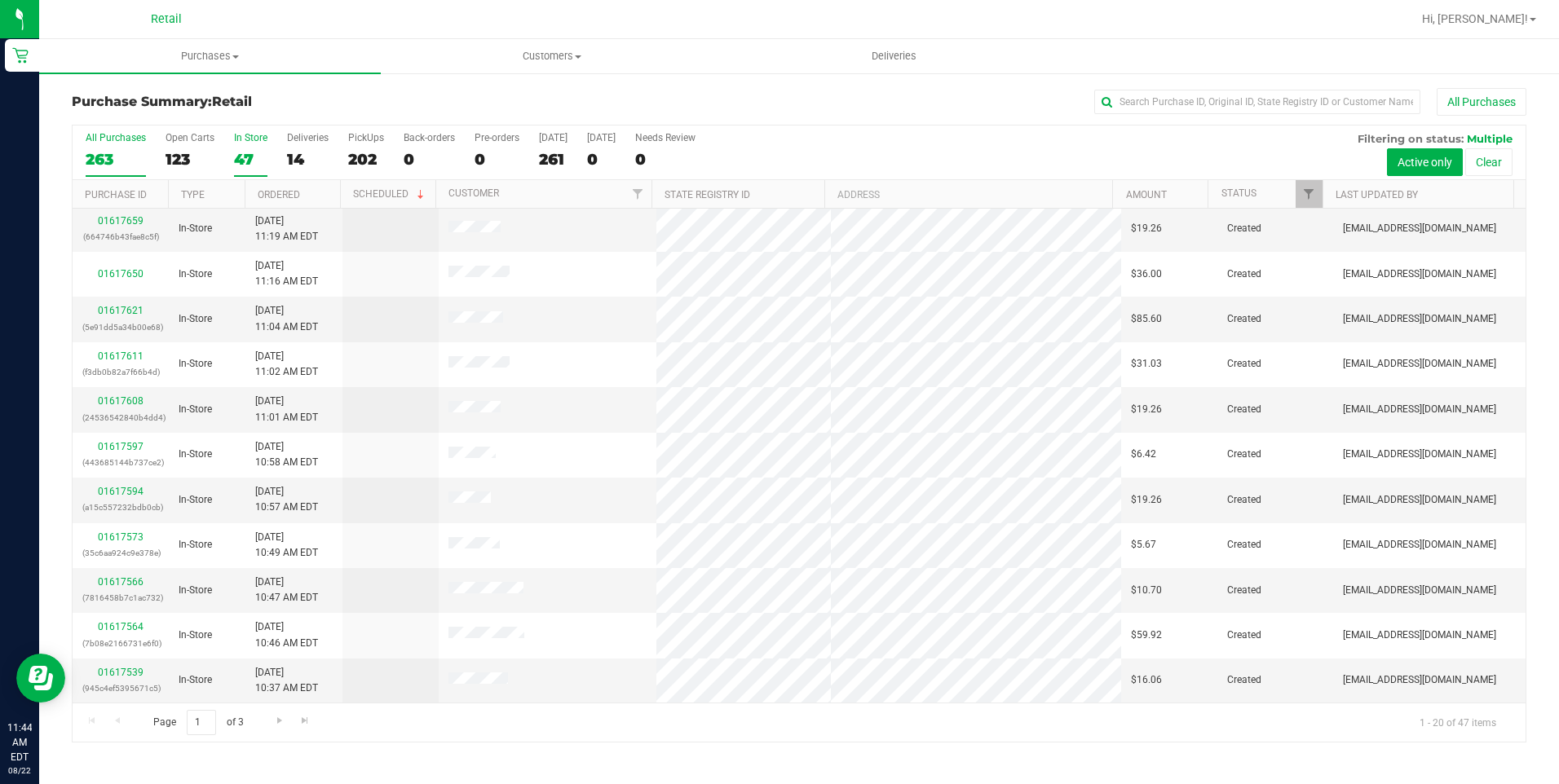
click at [93, 143] on div "All Purchases" at bounding box center [115, 138] width 60 height 11
click at [0, 0] on input "All Purchases 263" at bounding box center [0, 0] width 0 height 0
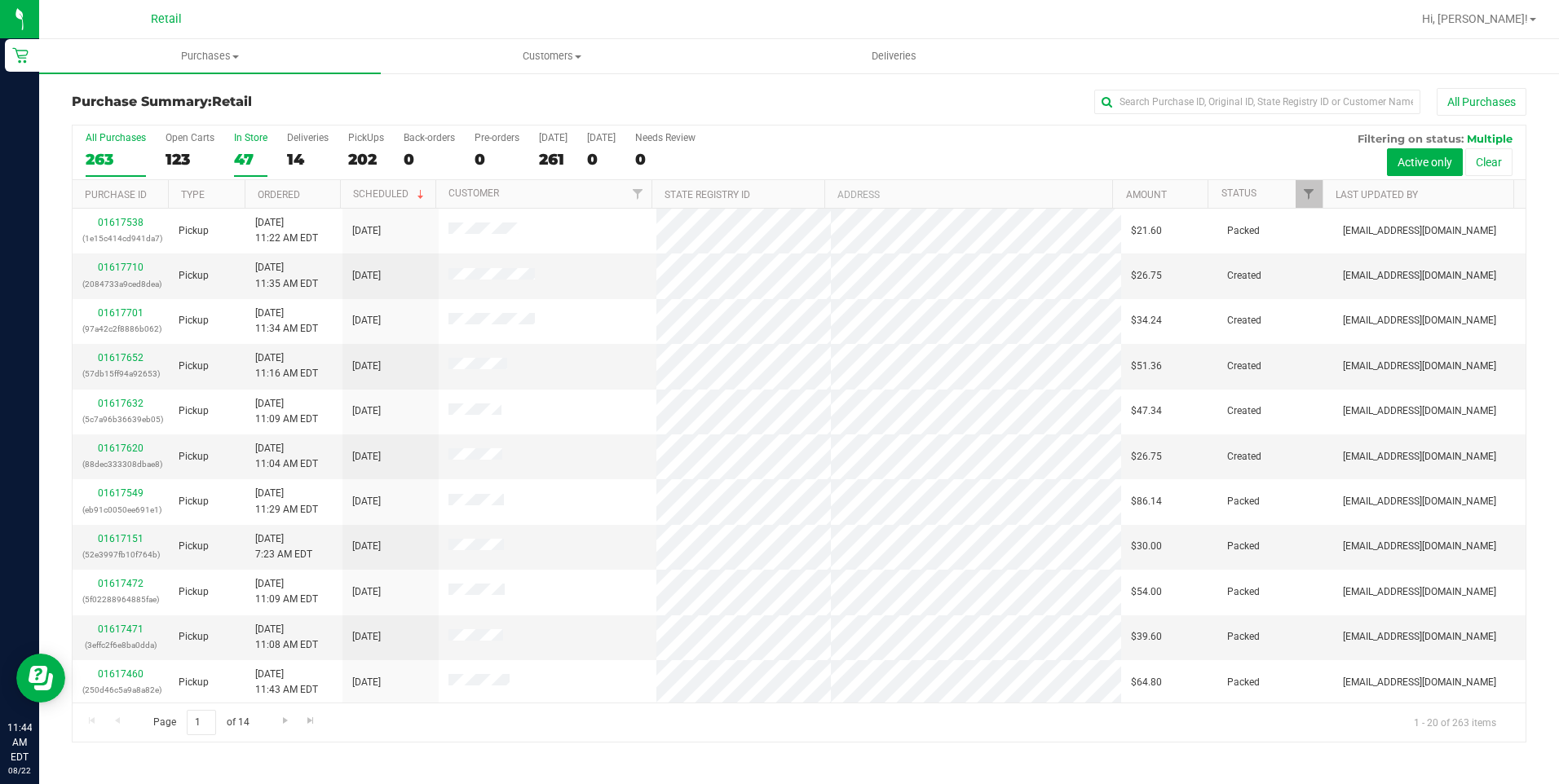
click at [238, 138] on div "In Store" at bounding box center [250, 138] width 33 height 11
click at [0, 0] on input "In Store 47" at bounding box center [0, 0] width 0 height 0
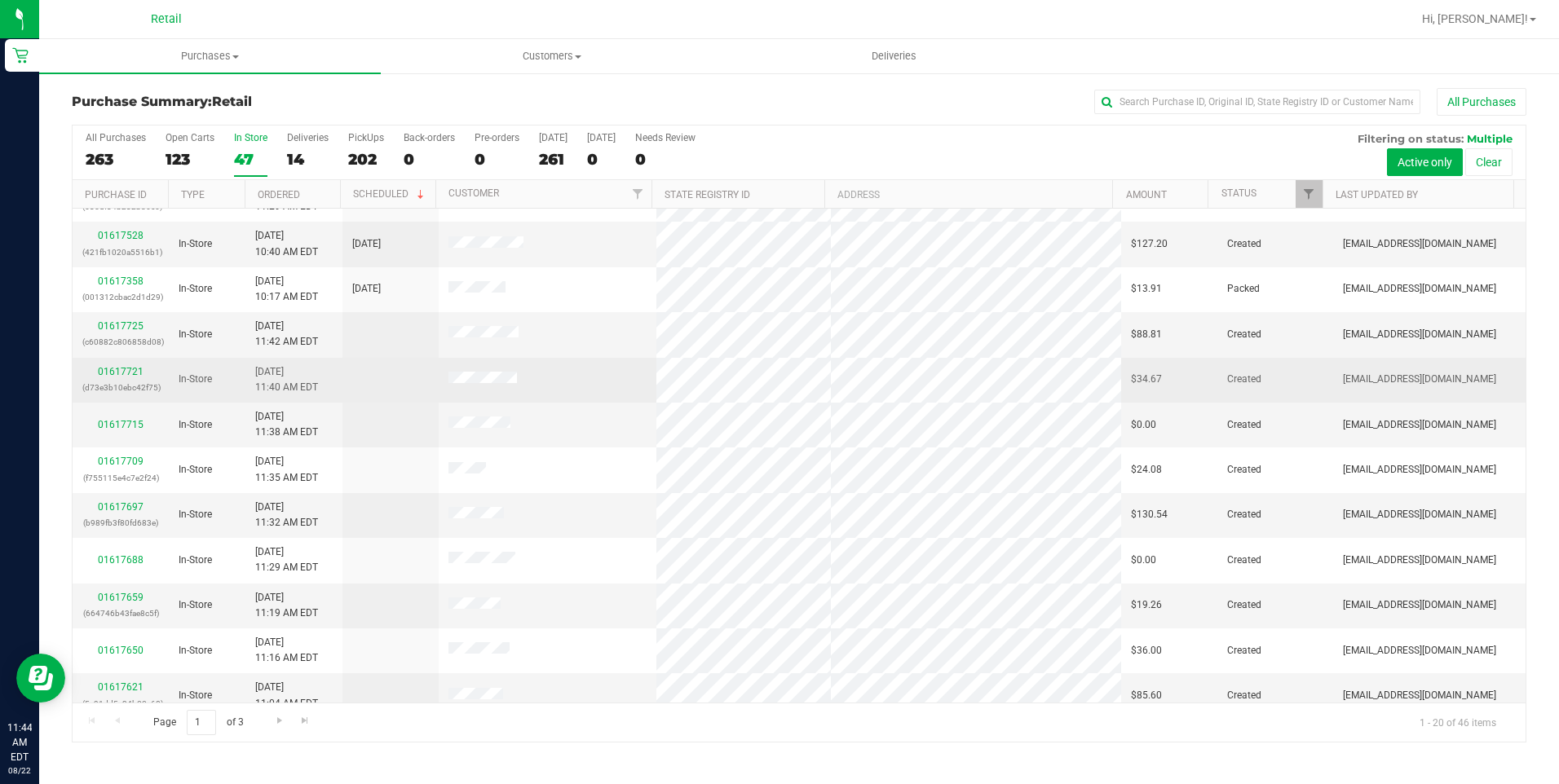
scroll to position [81, 0]
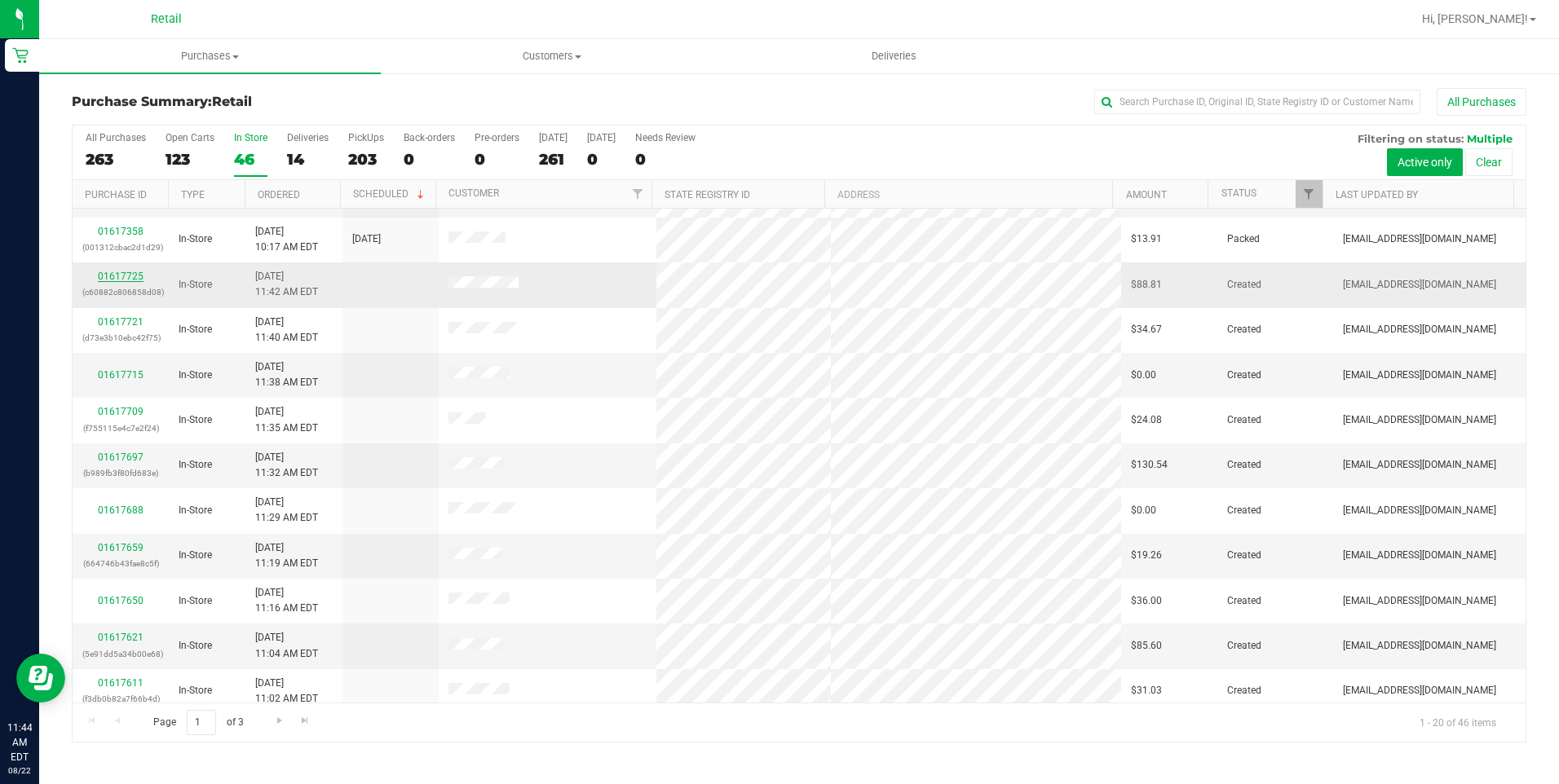
click at [138, 278] on link "01617725" at bounding box center [120, 276] width 45 height 11
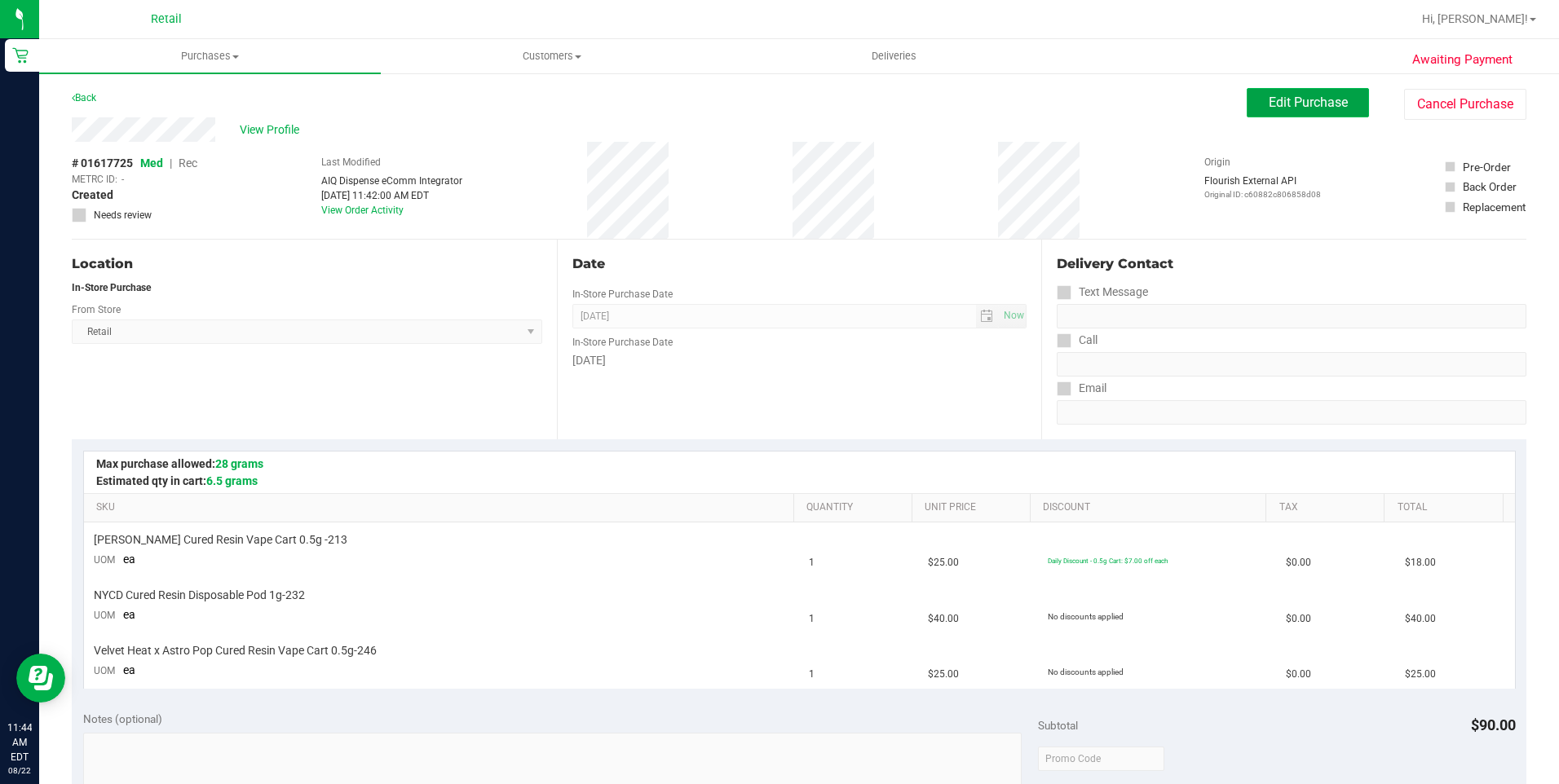
click at [1316, 102] on span "Edit Purchase" at bounding box center [1309, 102] width 79 height 16
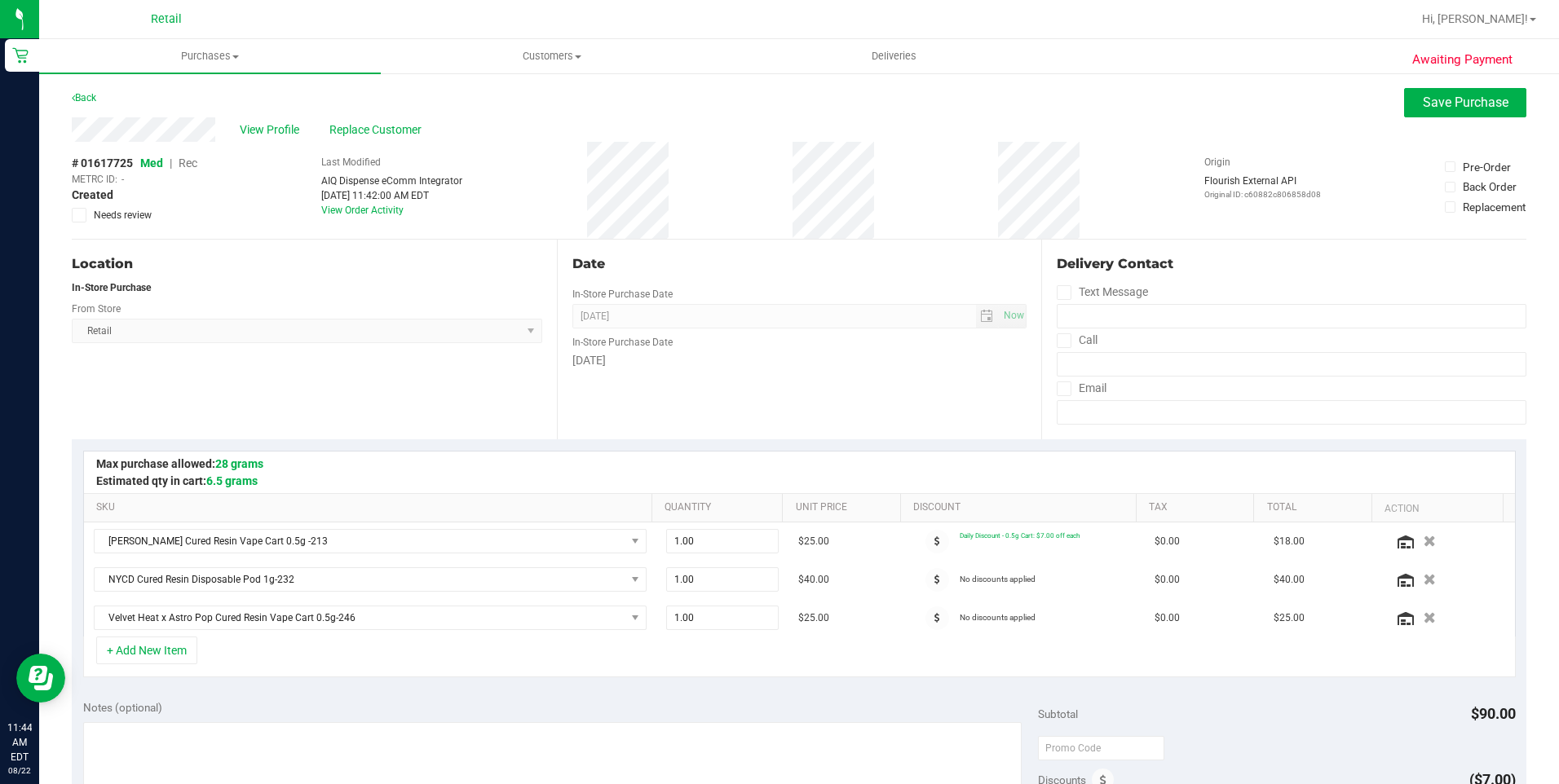
click at [179, 167] on span "Med | Rec" at bounding box center [169, 163] width 57 height 13
click at [191, 167] on span "Rec" at bounding box center [187, 163] width 18 height 13
click at [1417, 112] on button "Save Purchase" at bounding box center [1465, 103] width 122 height 30
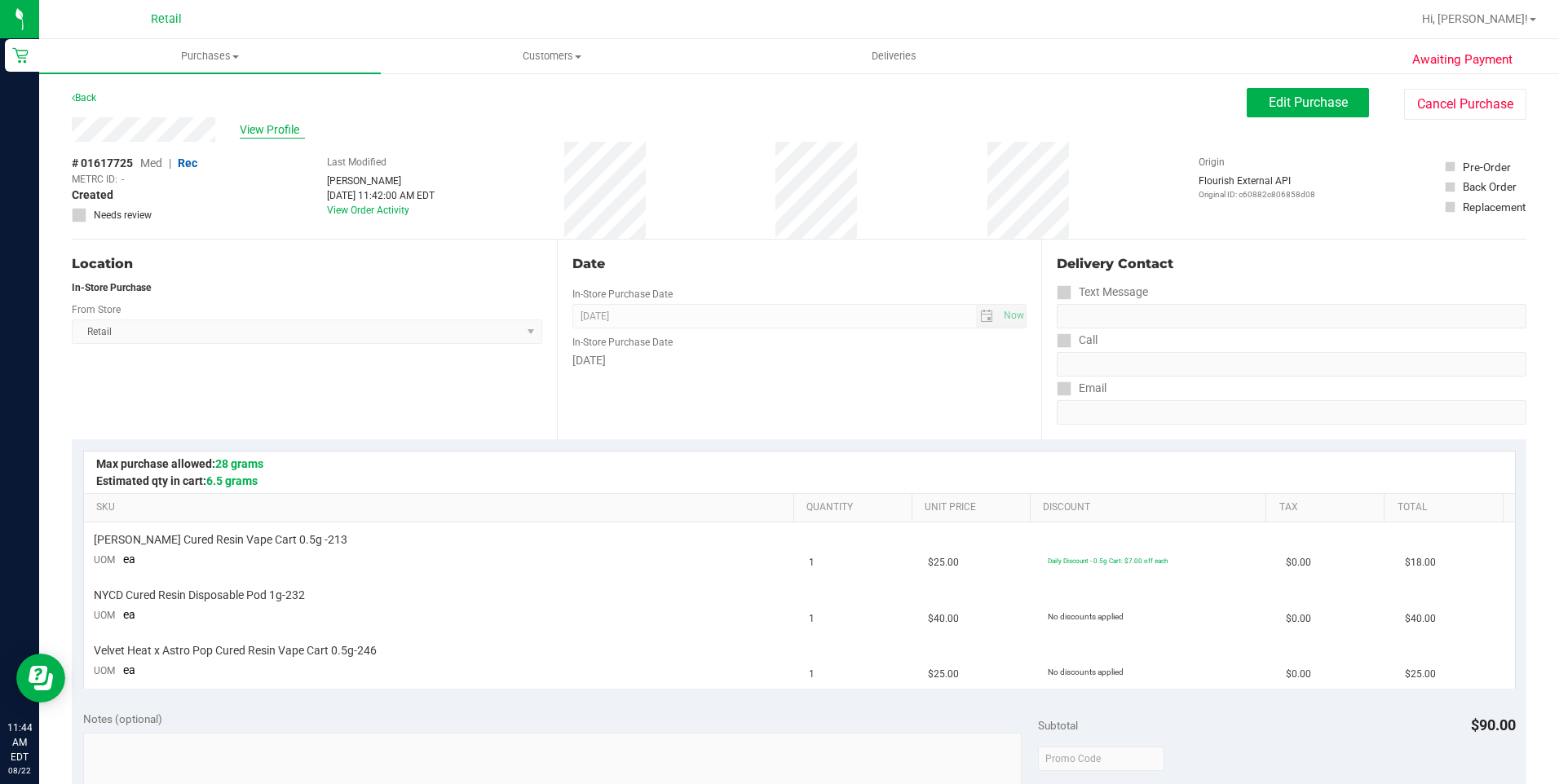
click at [278, 136] on span "View Profile" at bounding box center [272, 130] width 66 height 18
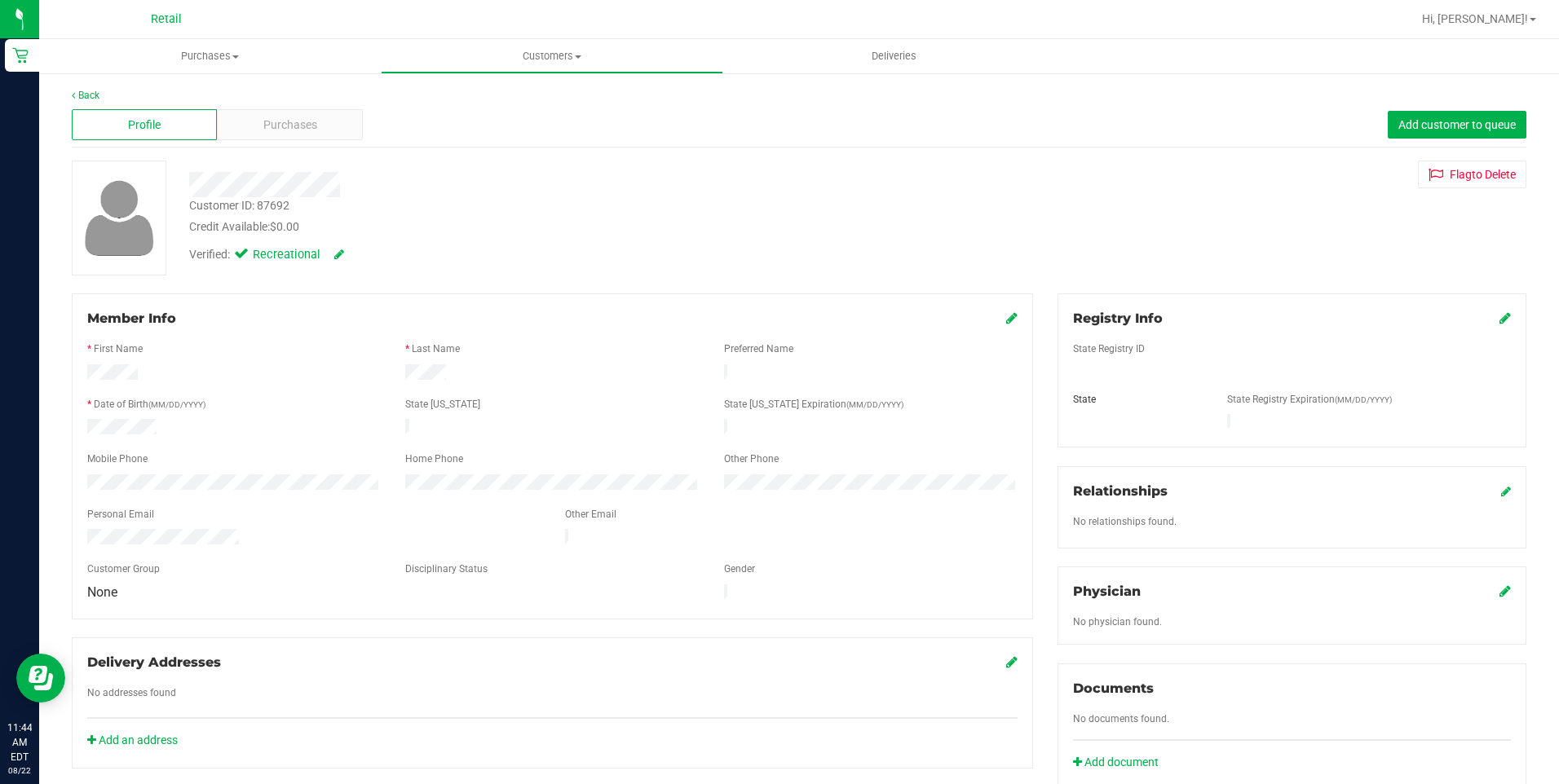
click at [283, 121] on span "Purchases" at bounding box center [290, 125] width 54 height 18
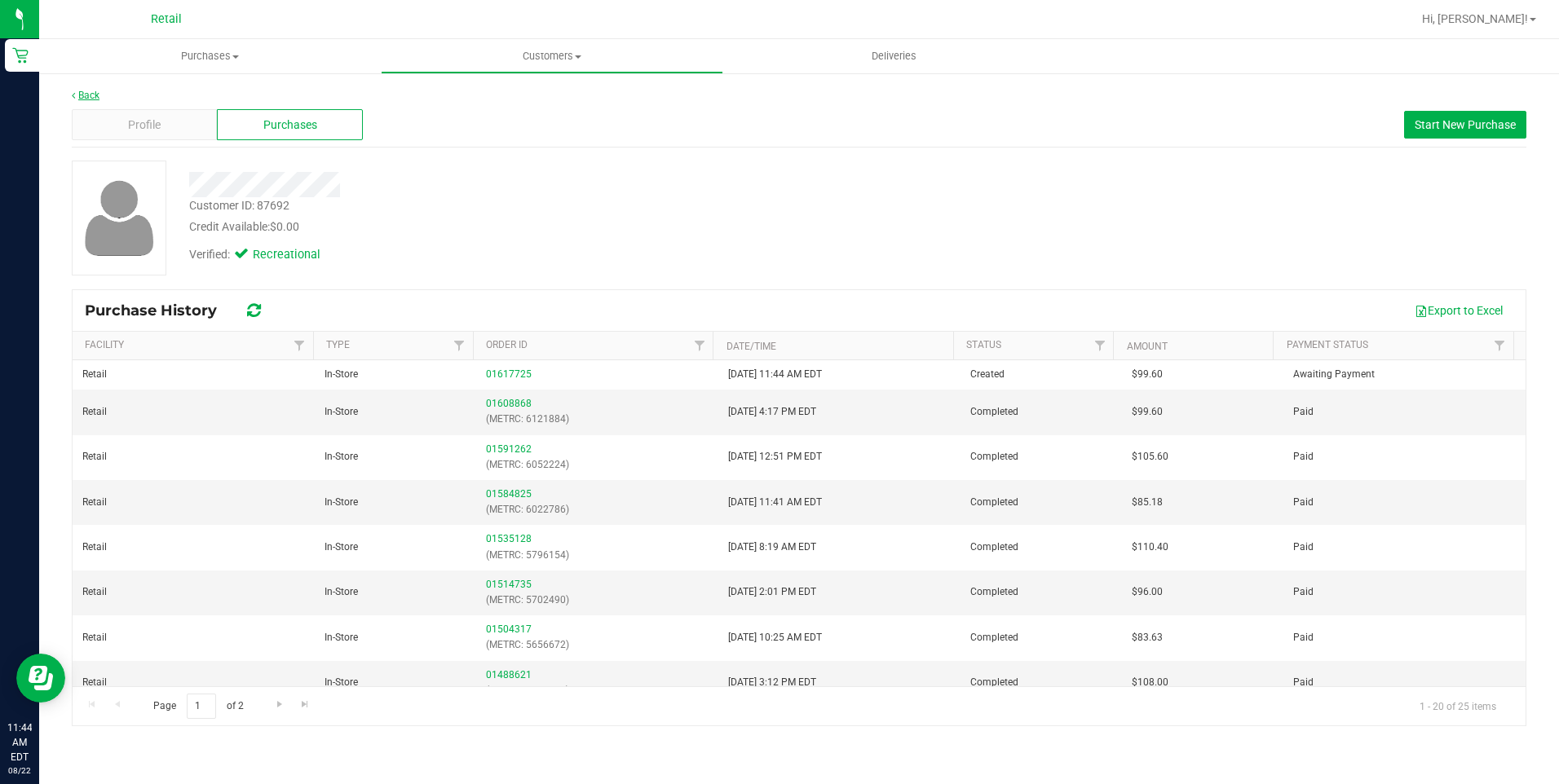
click at [83, 94] on link "Back" at bounding box center [86, 95] width 28 height 11
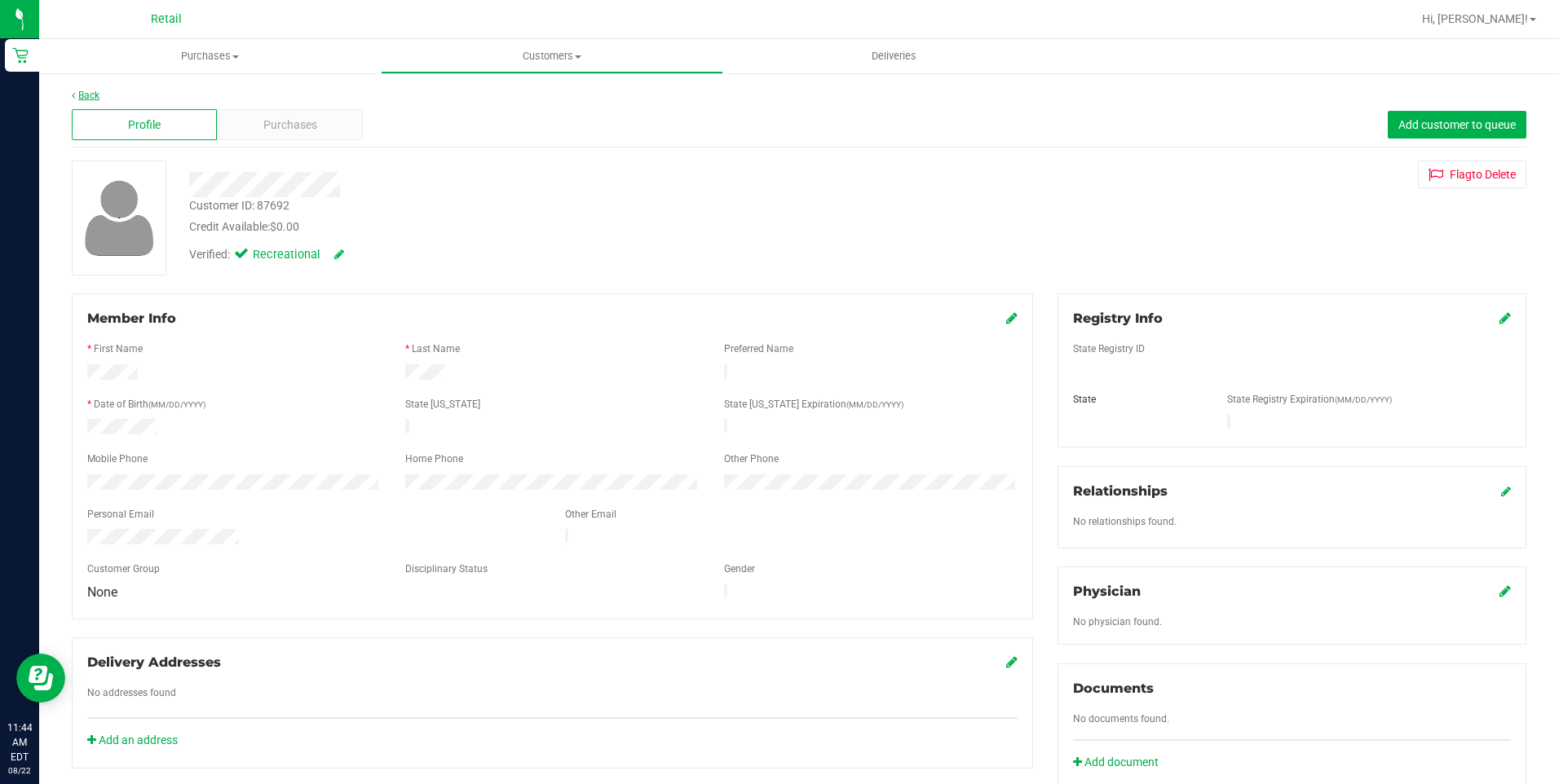
click at [87, 95] on link "Back" at bounding box center [86, 95] width 28 height 11
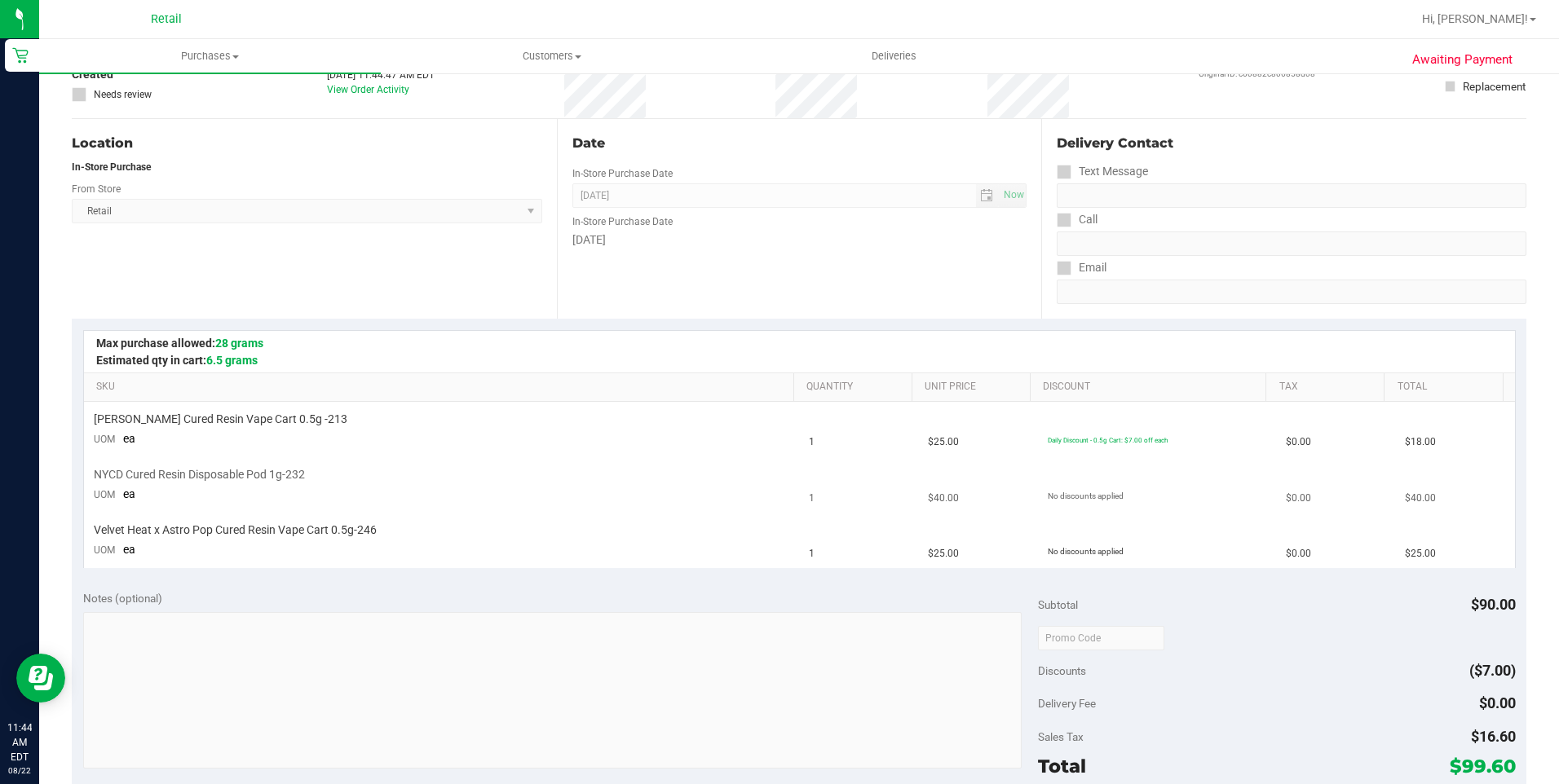
scroll to position [326, 0]
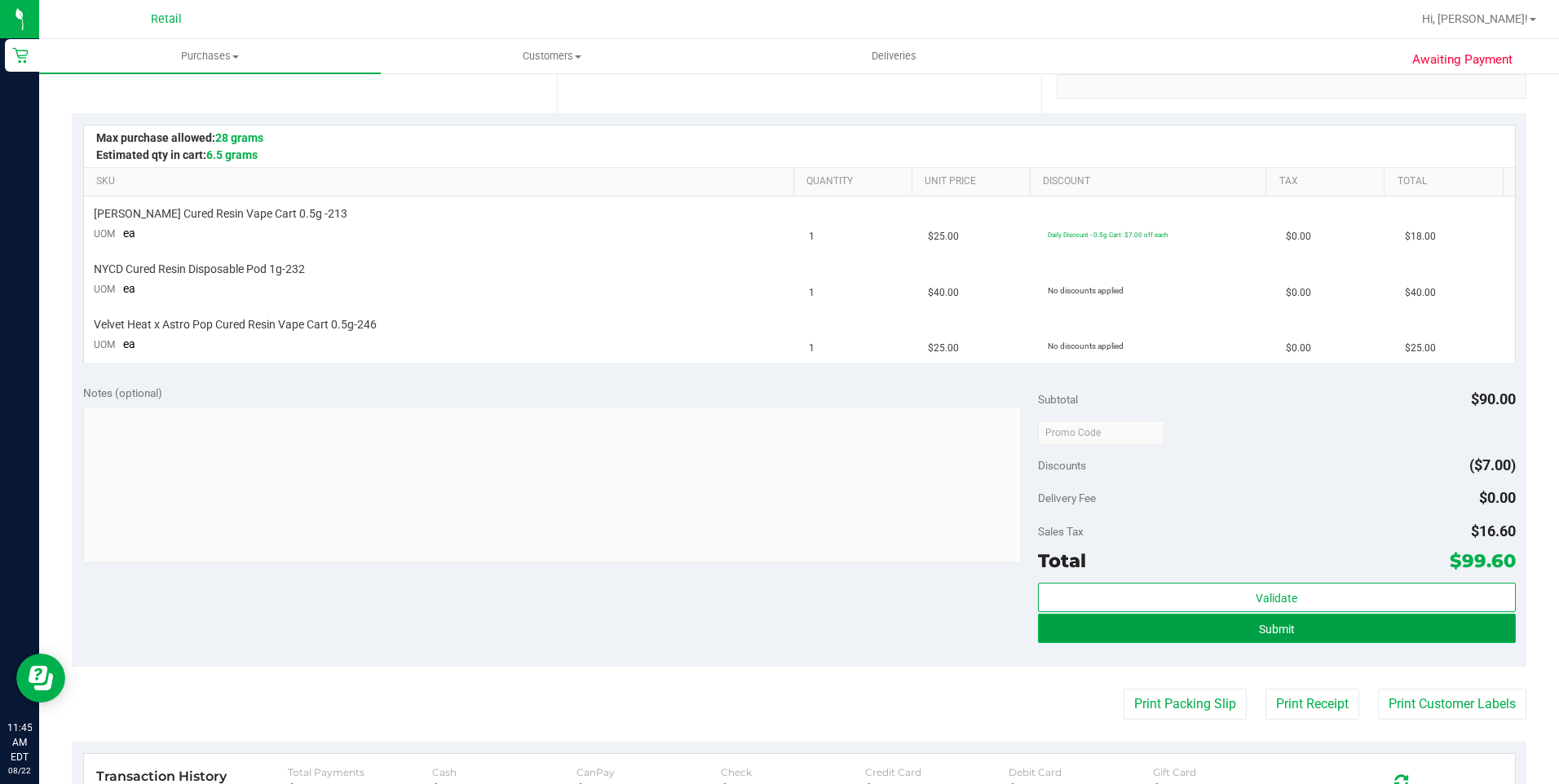
click at [1199, 631] on button "Submit" at bounding box center [1276, 629] width 477 height 30
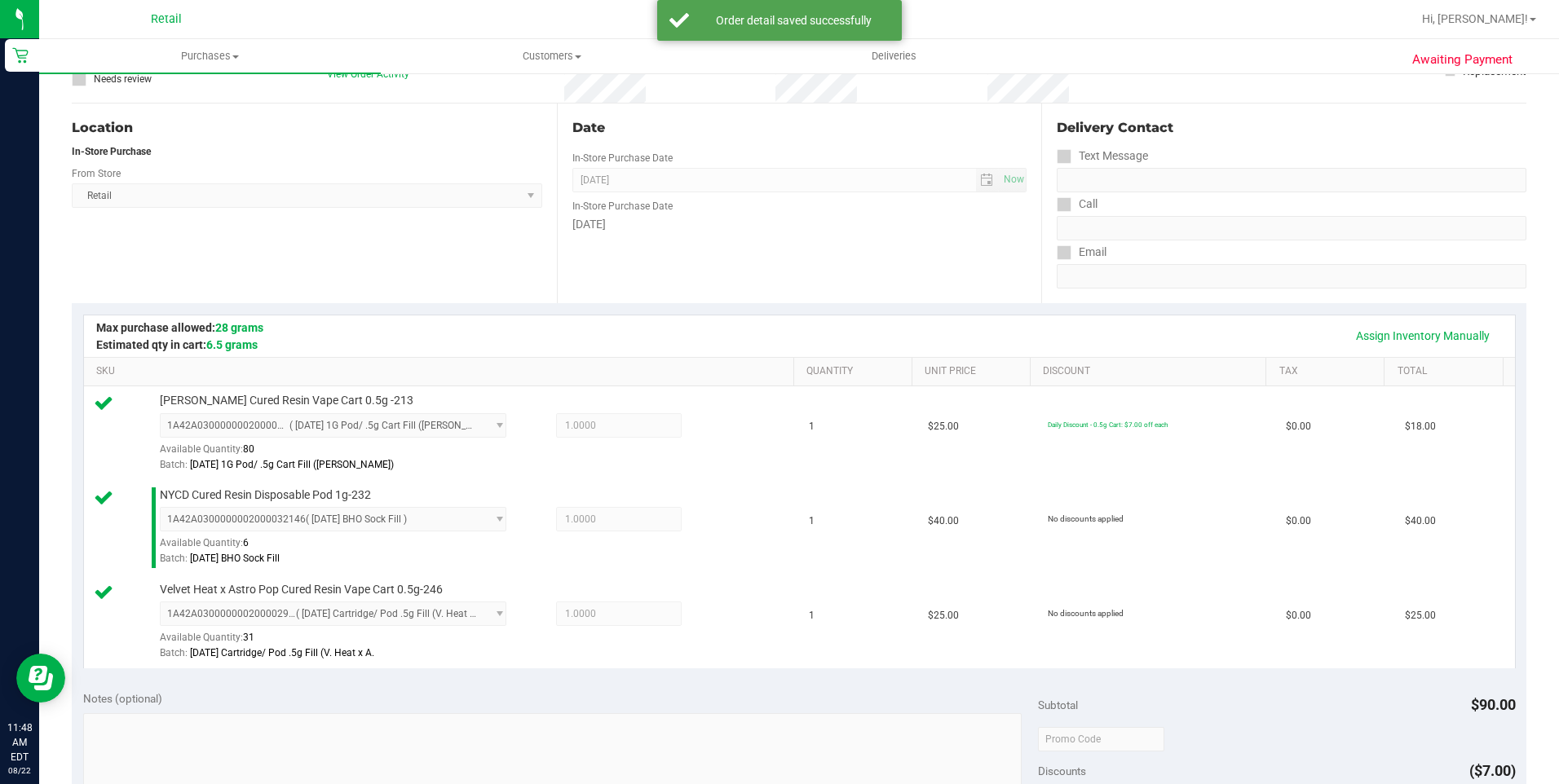
scroll to position [652, 0]
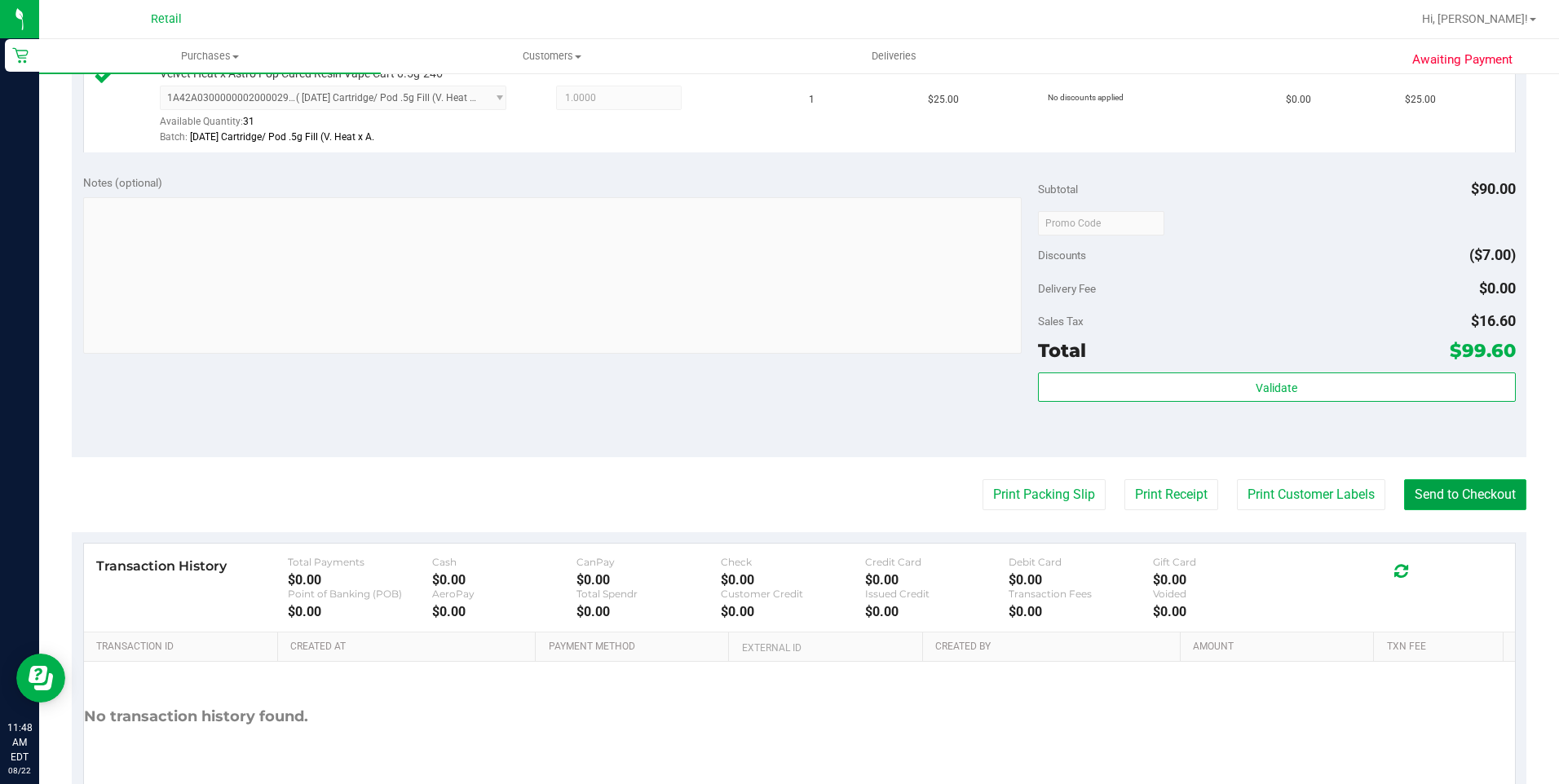
click at [1432, 491] on button "Send to Checkout" at bounding box center [1465, 495] width 122 height 31
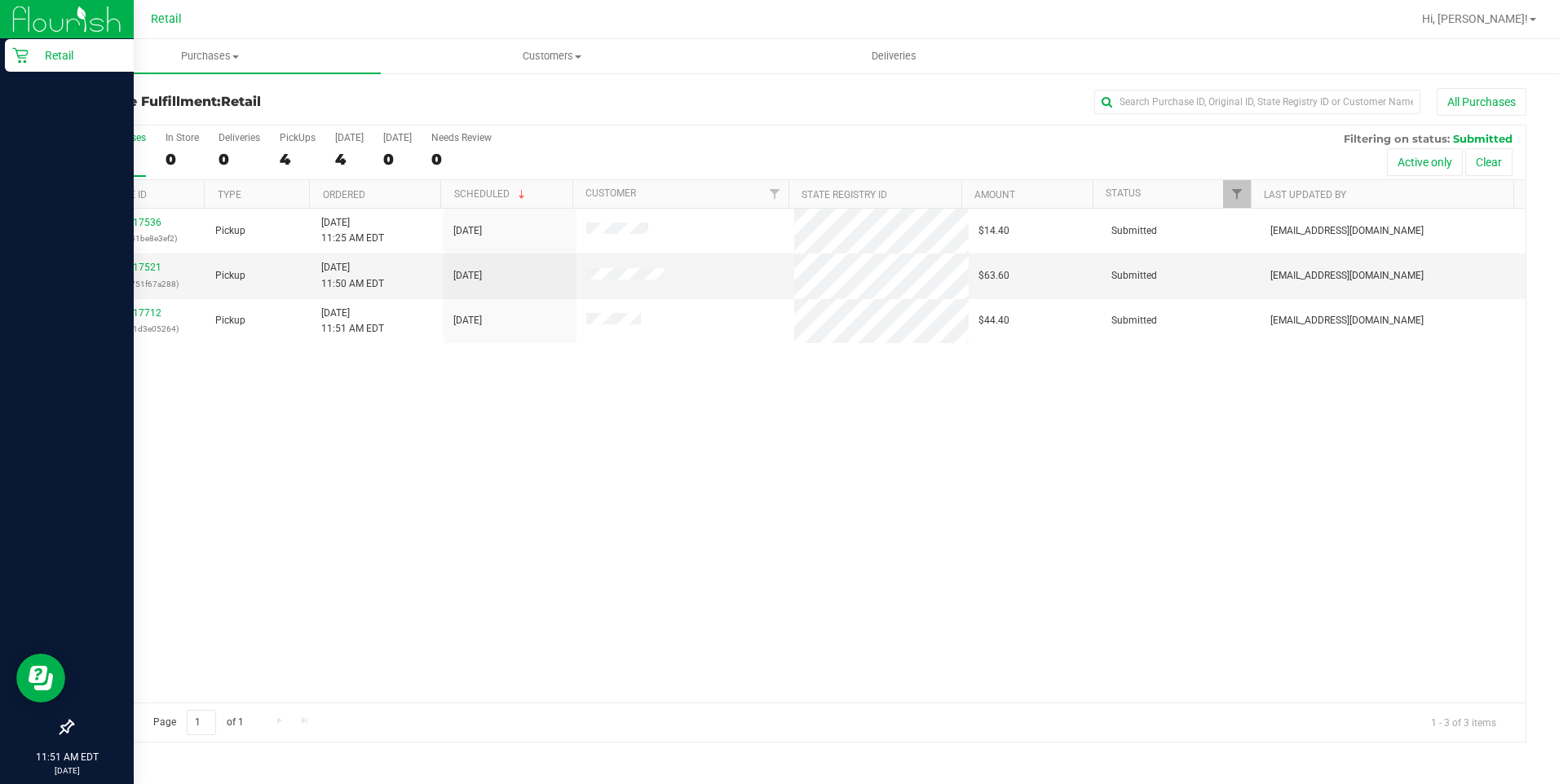
click at [28, 64] on div "Retail" at bounding box center [69, 54] width 129 height 32
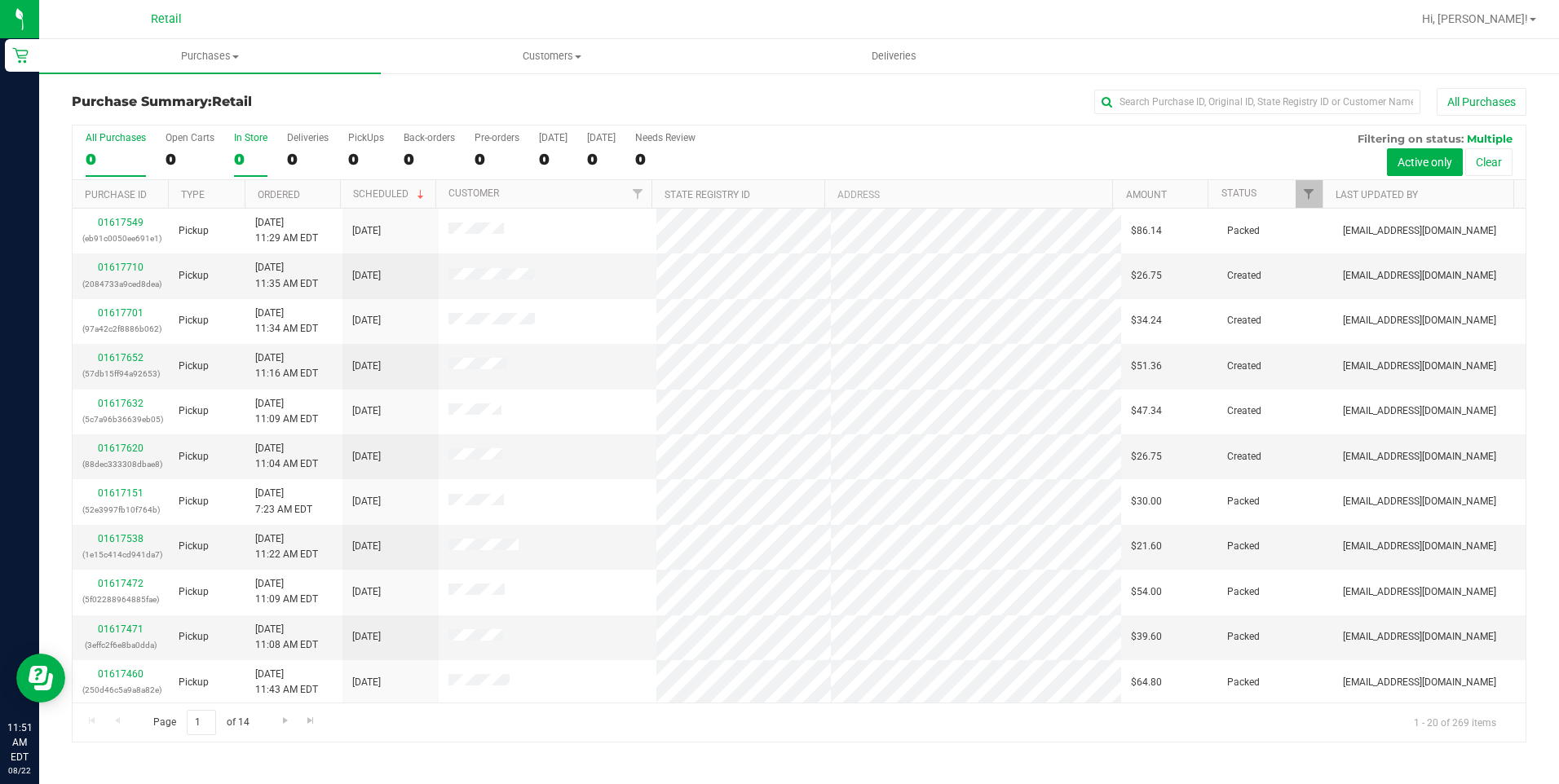
drag, startPoint x: 256, startPoint y: 146, endPoint x: 264, endPoint y: 148, distance: 8.2
click at [264, 148] on label "In Store 0" at bounding box center [250, 154] width 33 height 45
click at [0, 0] on input "In Store 0" at bounding box center [0, 0] width 0 height 0
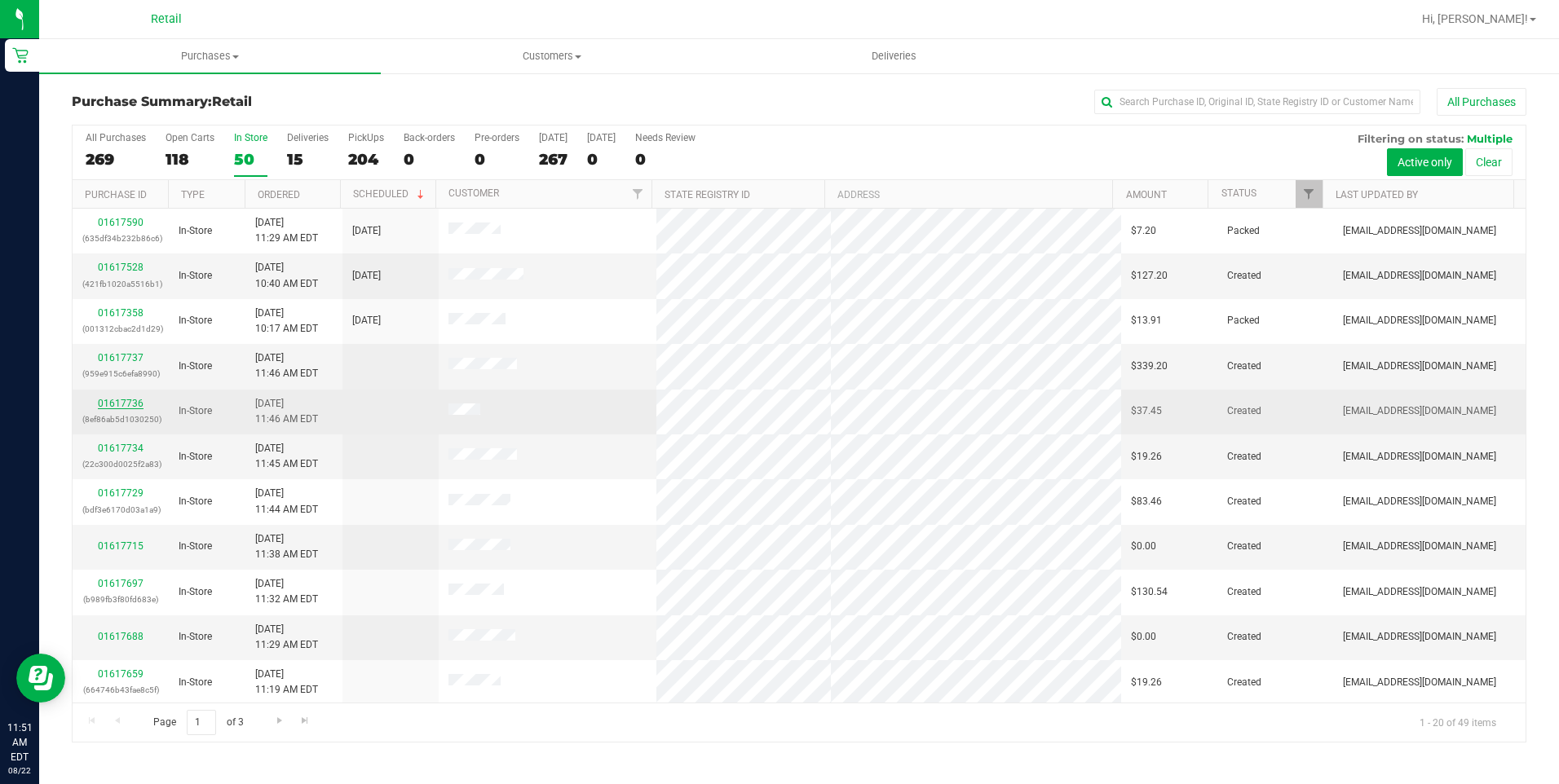
click at [115, 403] on link "01617736" at bounding box center [120, 404] width 45 height 11
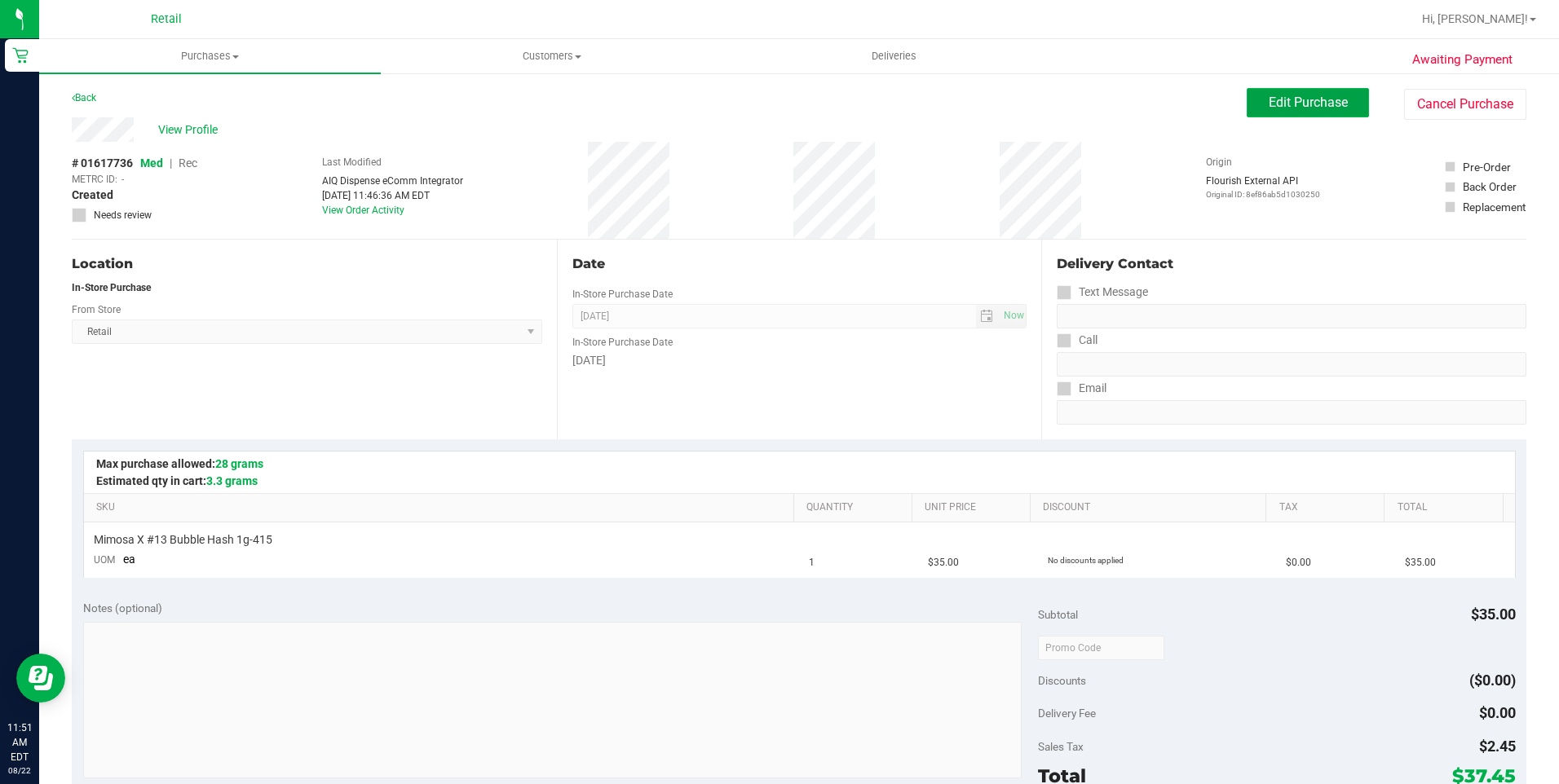
click at [1247, 96] on button "Edit Purchase" at bounding box center [1308, 103] width 122 height 30
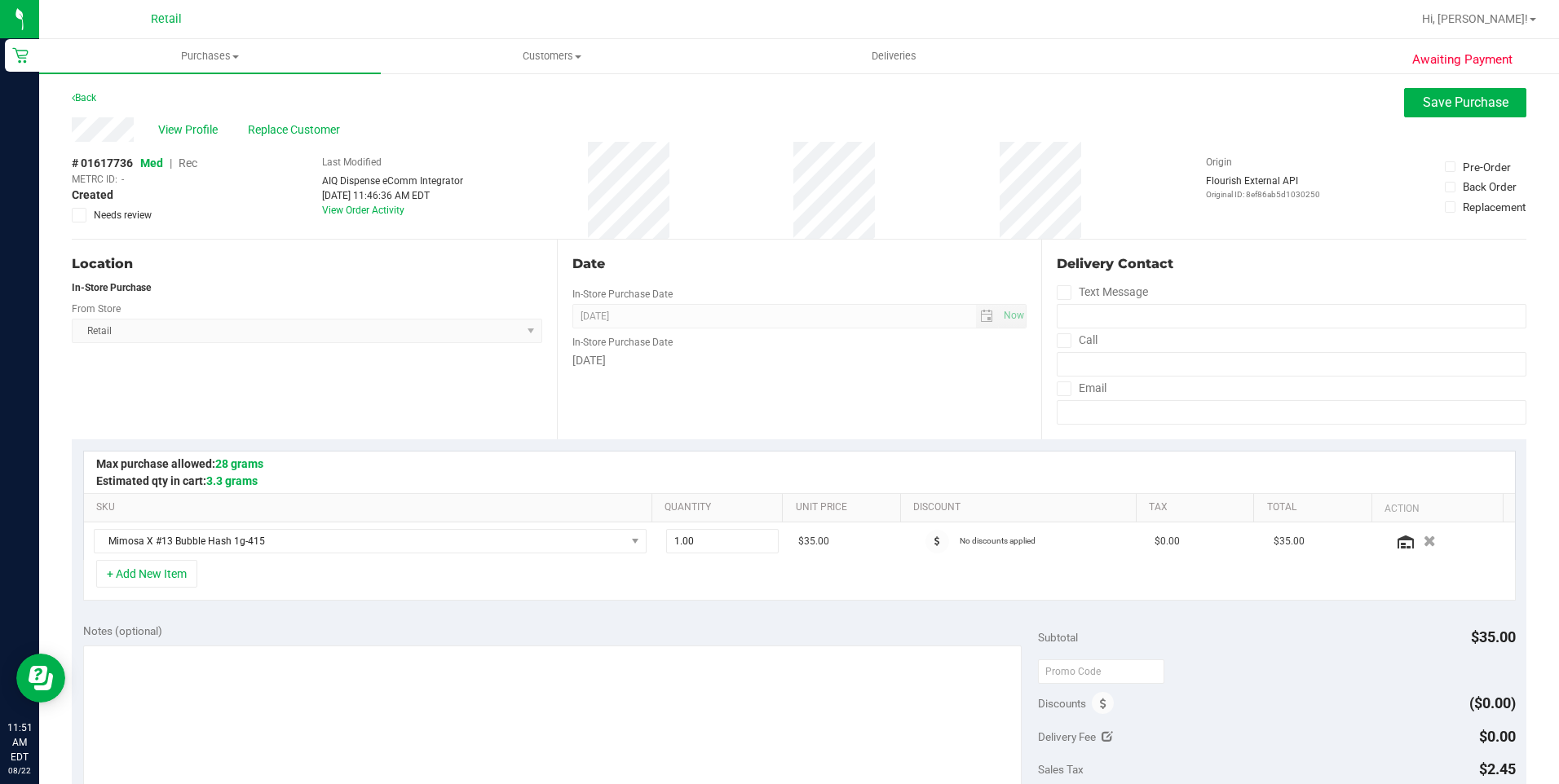
click at [194, 168] on span "Rec" at bounding box center [187, 163] width 18 height 13
click at [1428, 104] on span "Save Purchase" at bounding box center [1466, 102] width 86 height 16
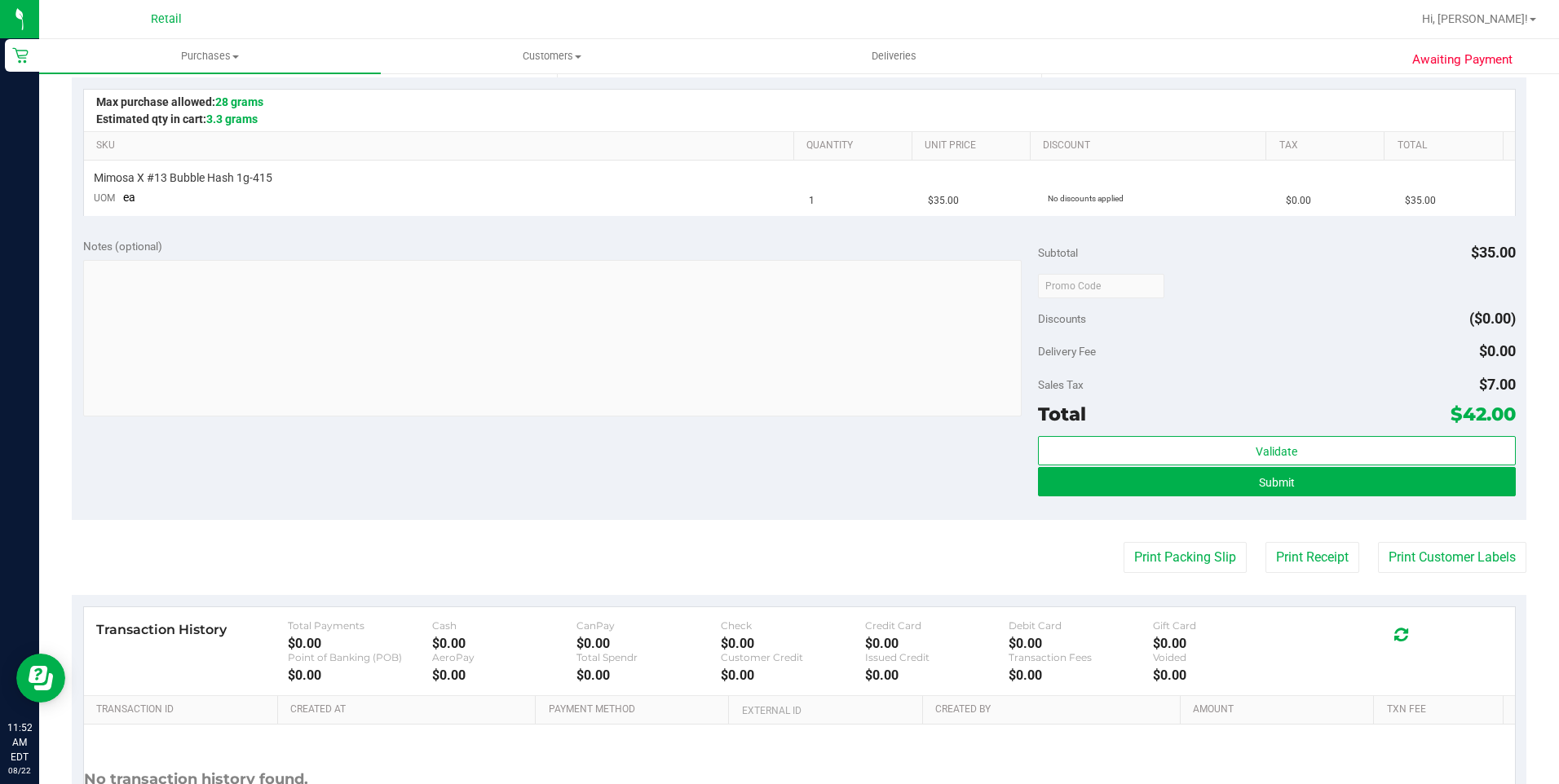
scroll to position [407, 0]
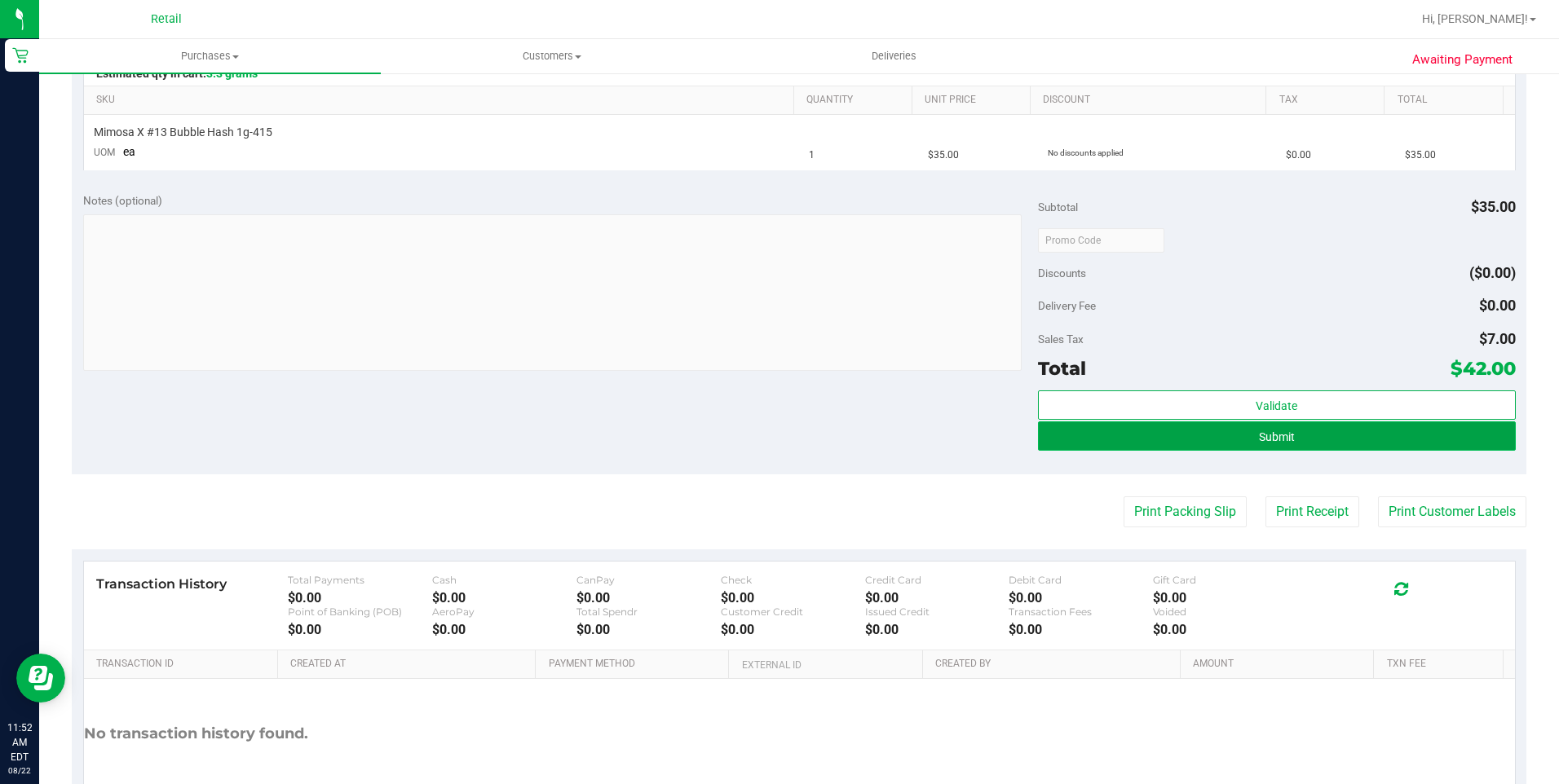
click at [1244, 428] on button "Submit" at bounding box center [1276, 436] width 477 height 30
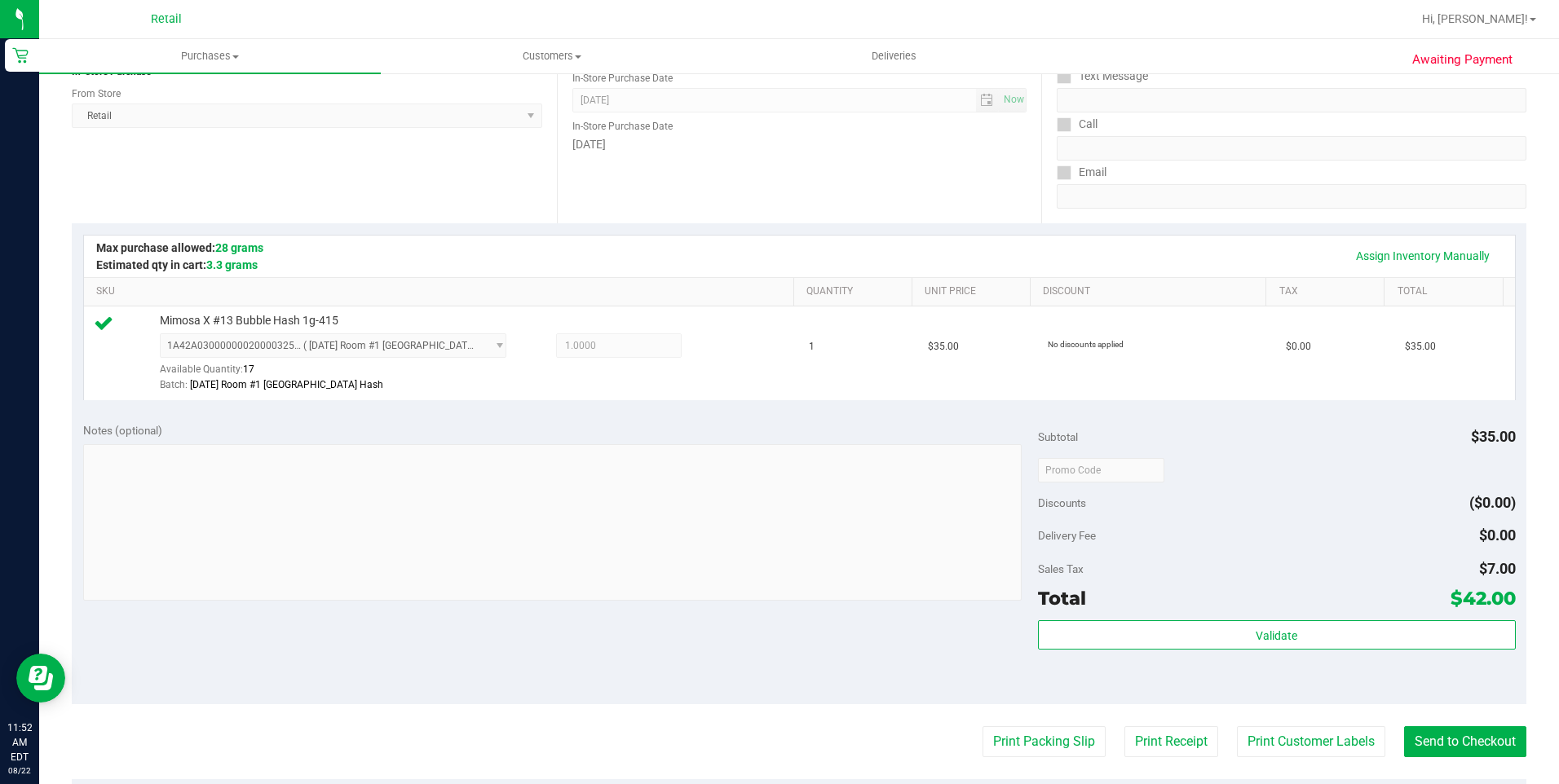
scroll to position [245, 0]
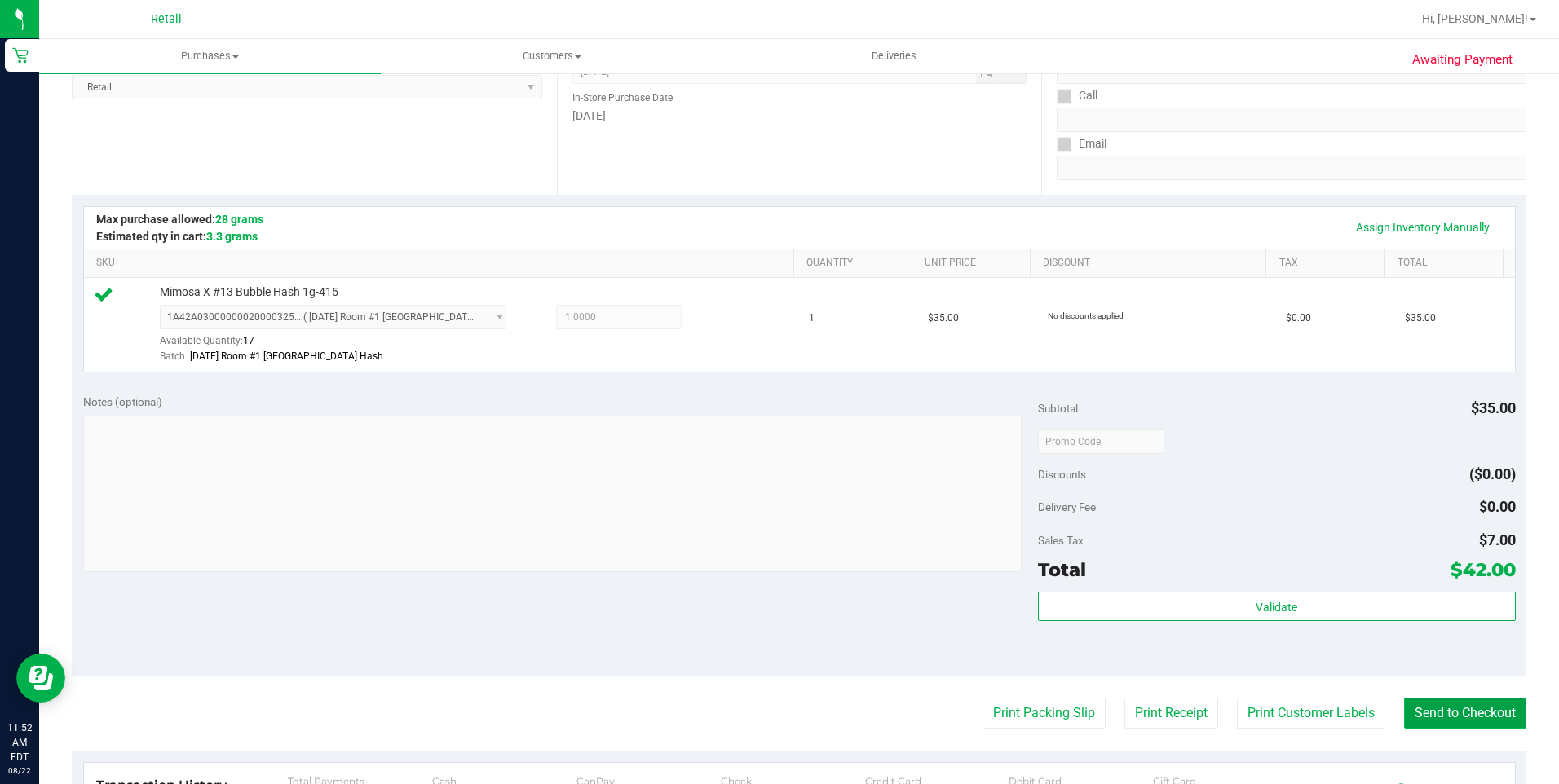
click at [1446, 704] on button "Send to Checkout" at bounding box center [1465, 714] width 122 height 31
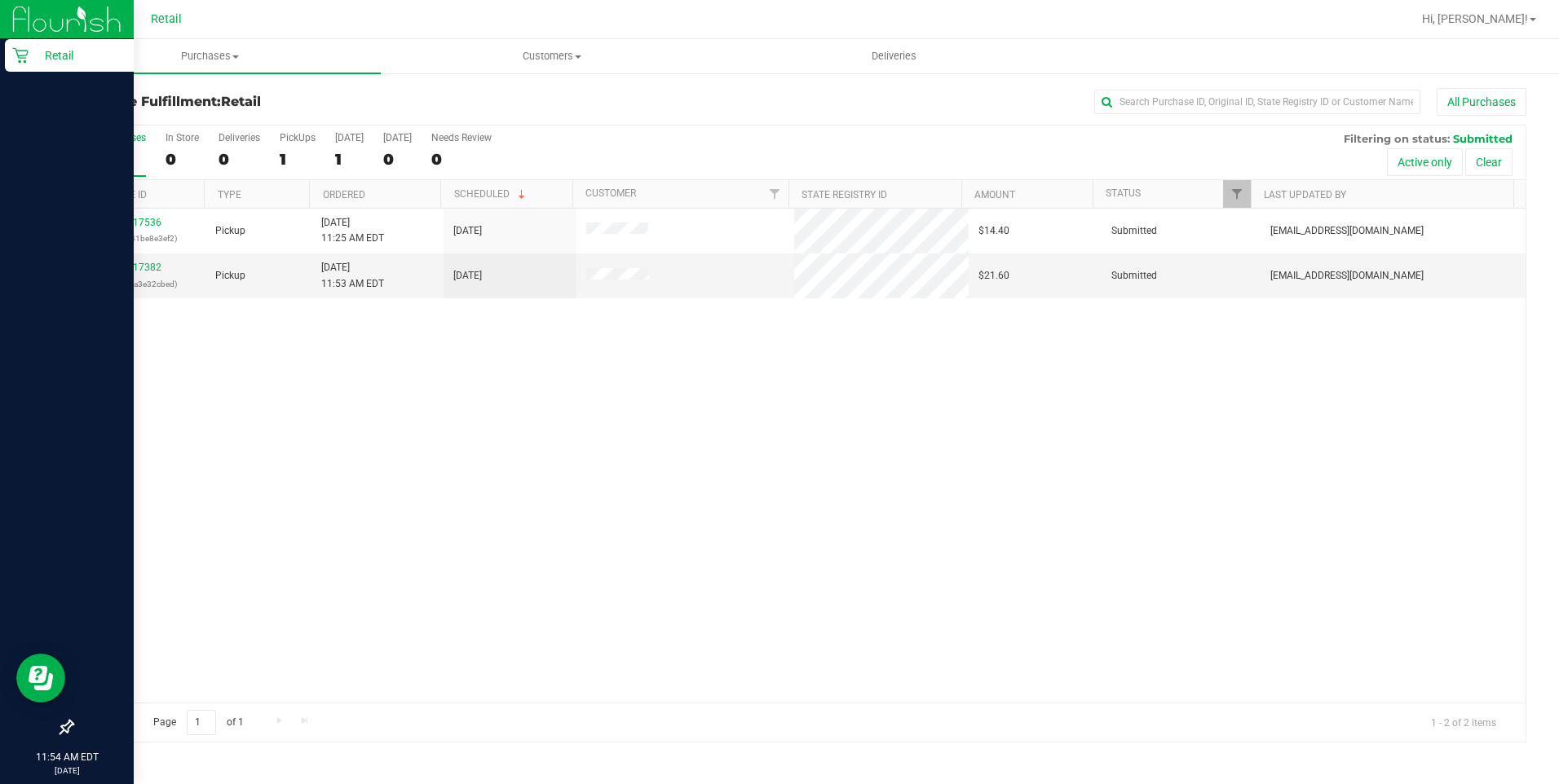
click at [21, 54] on icon at bounding box center [20, 55] width 17 height 17
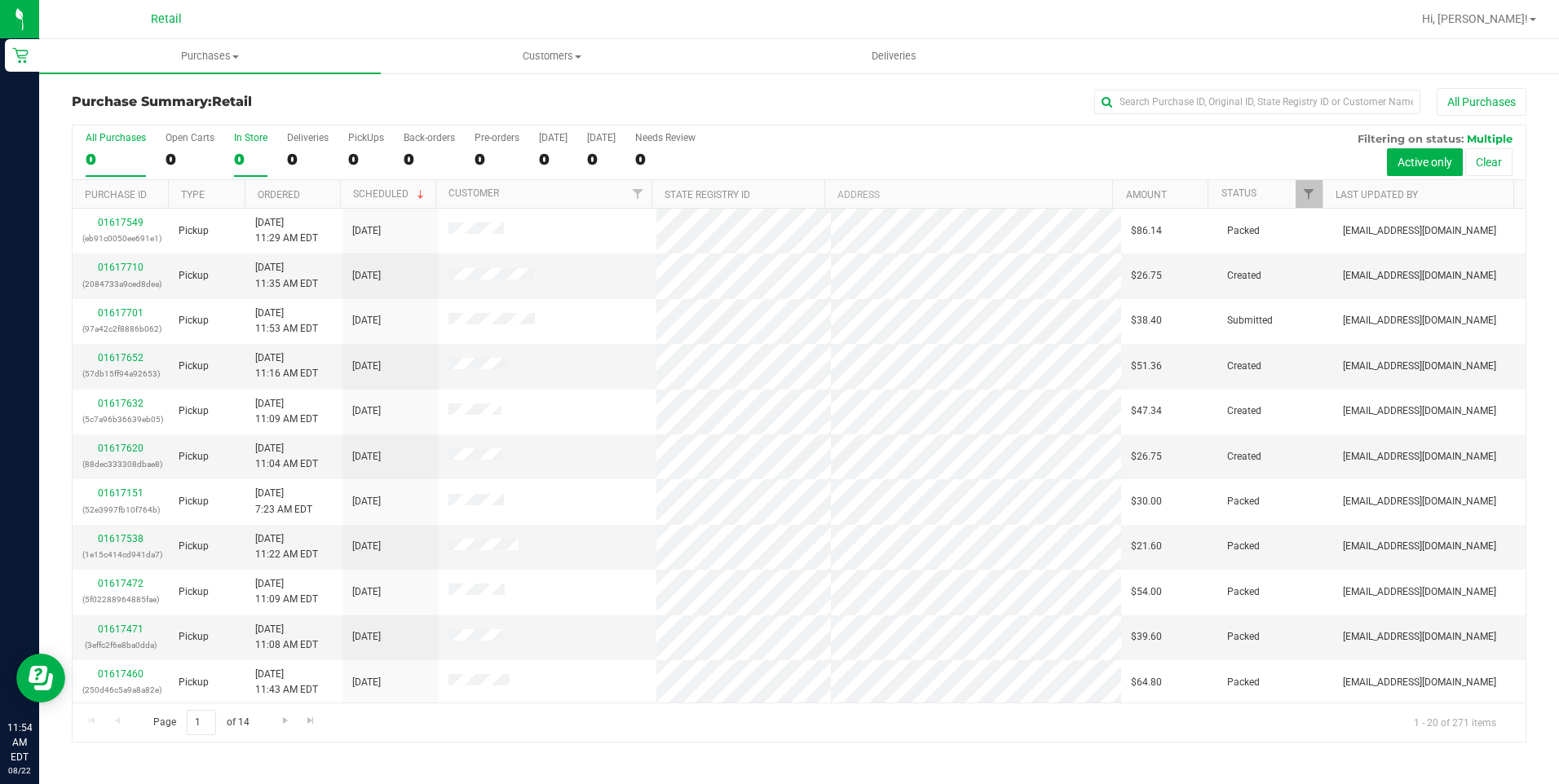
click at [261, 139] on div "In Store" at bounding box center [250, 138] width 33 height 11
click at [0, 0] on input "In Store 0" at bounding box center [0, 0] width 0 height 0
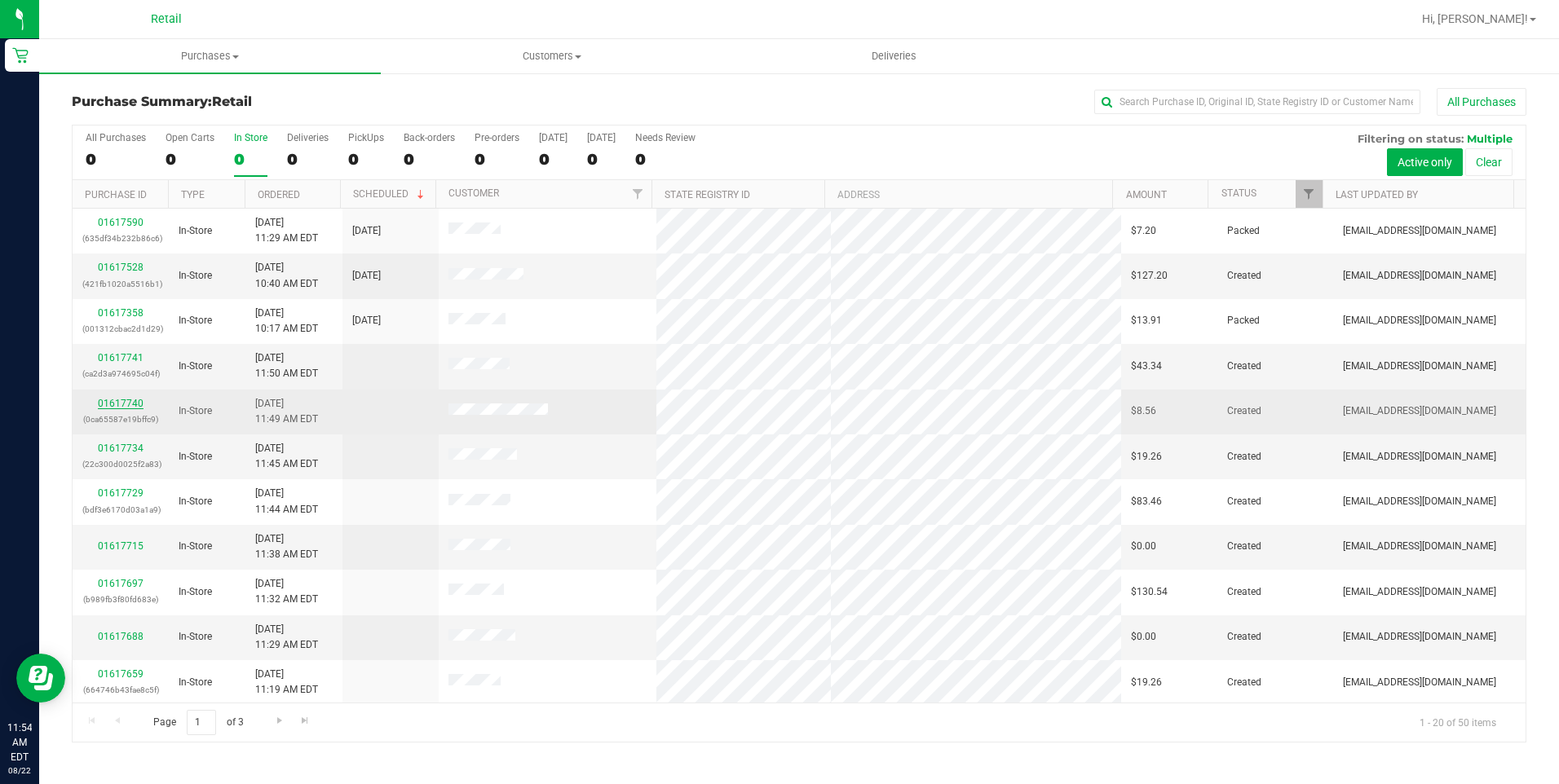
click at [137, 401] on link "01617740" at bounding box center [120, 404] width 45 height 11
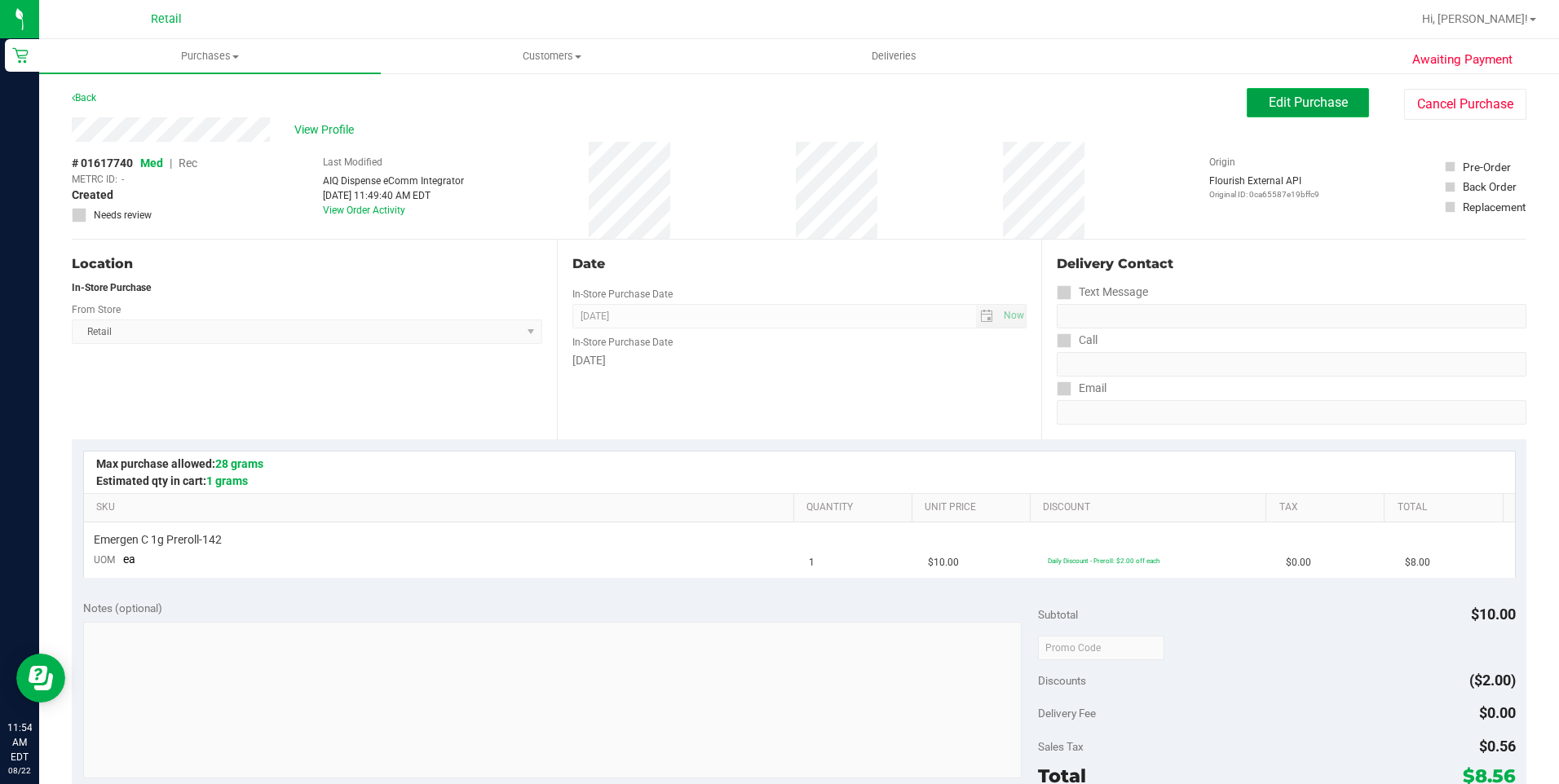
click at [1247, 93] on button "Edit Purchase" at bounding box center [1308, 103] width 122 height 30
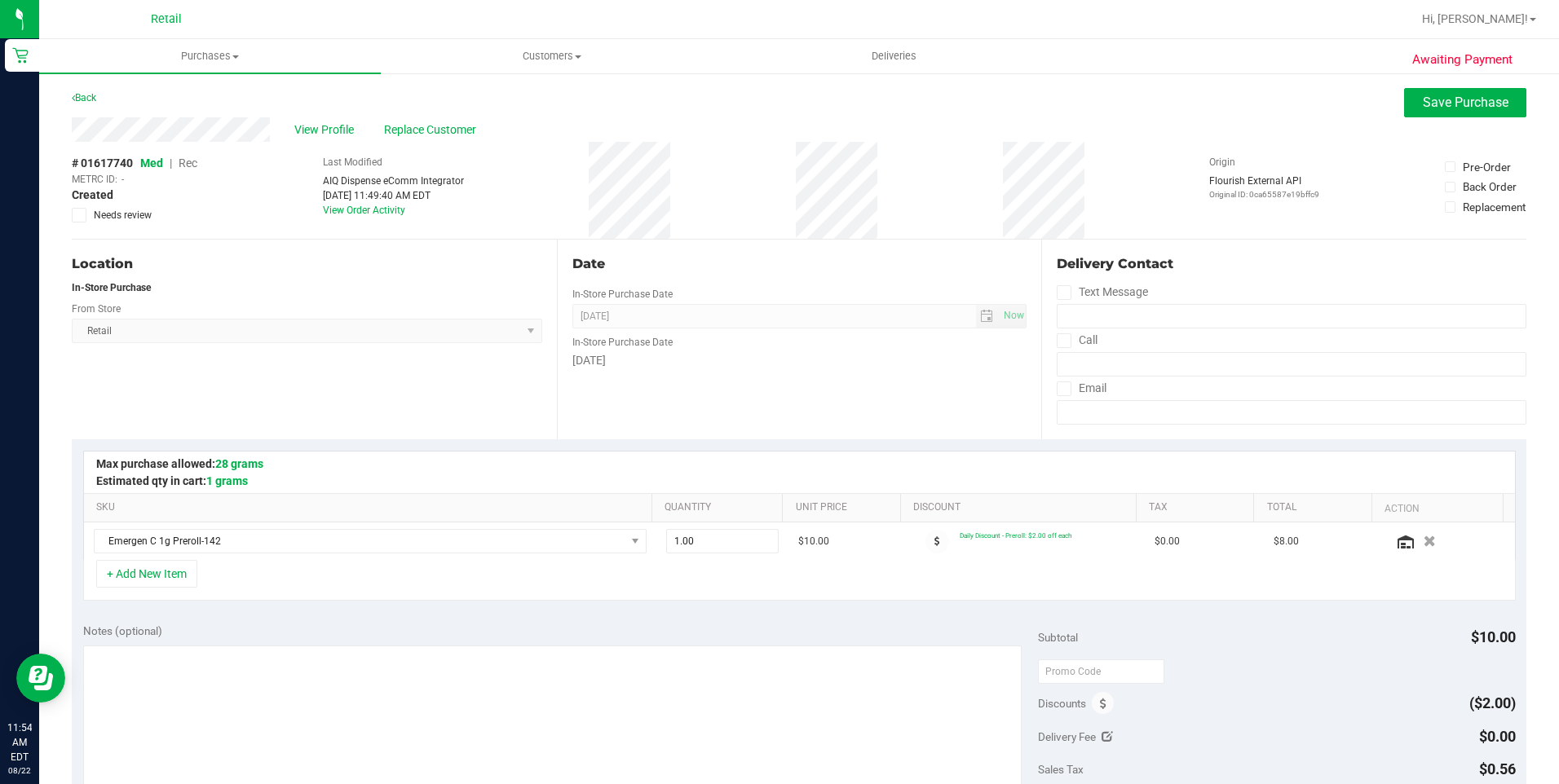
click at [198, 170] on span "Rec" at bounding box center [187, 163] width 18 height 13
click at [1453, 103] on span "Save Purchase" at bounding box center [1466, 102] width 86 height 16
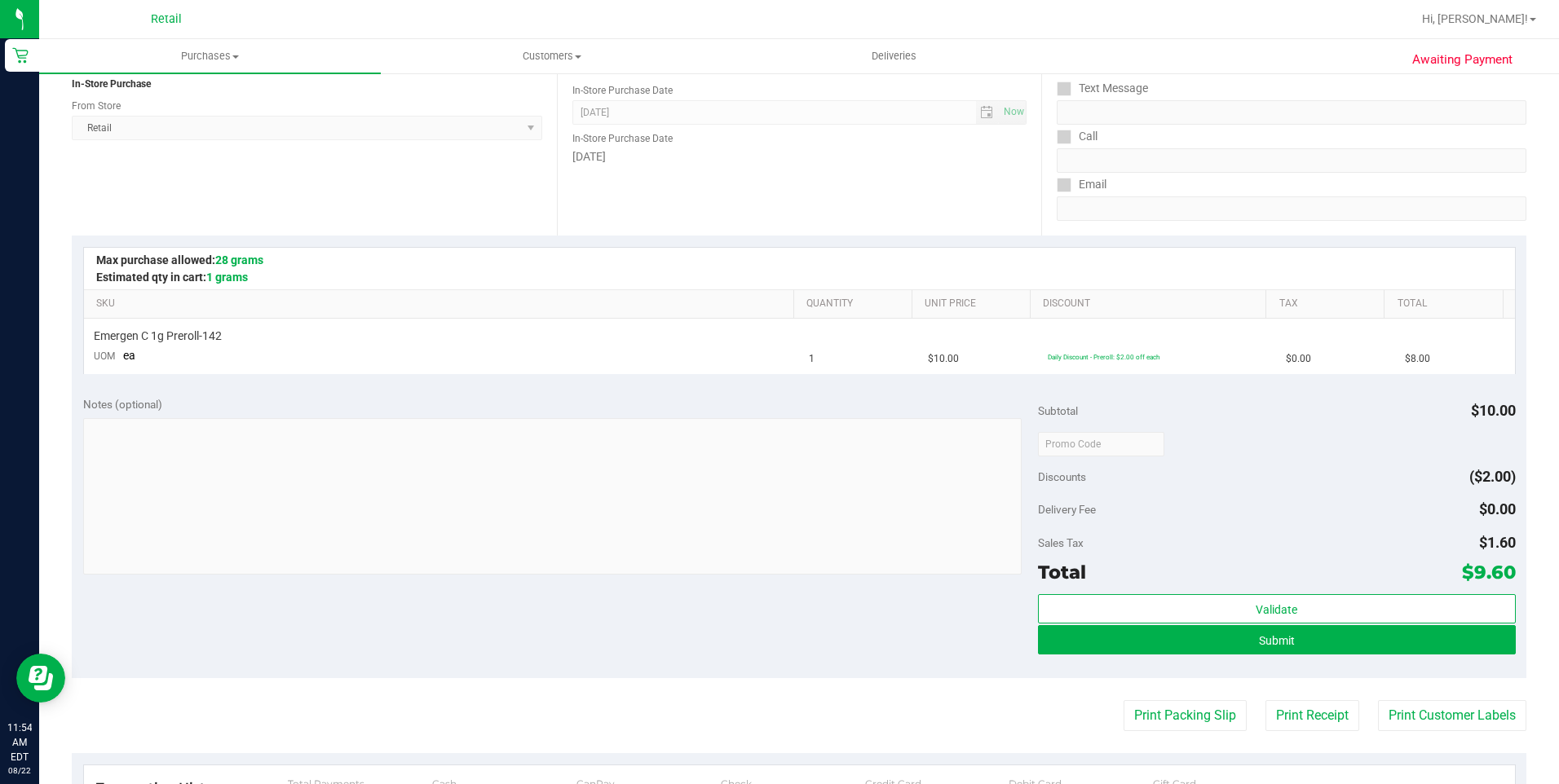
scroll to position [407, 0]
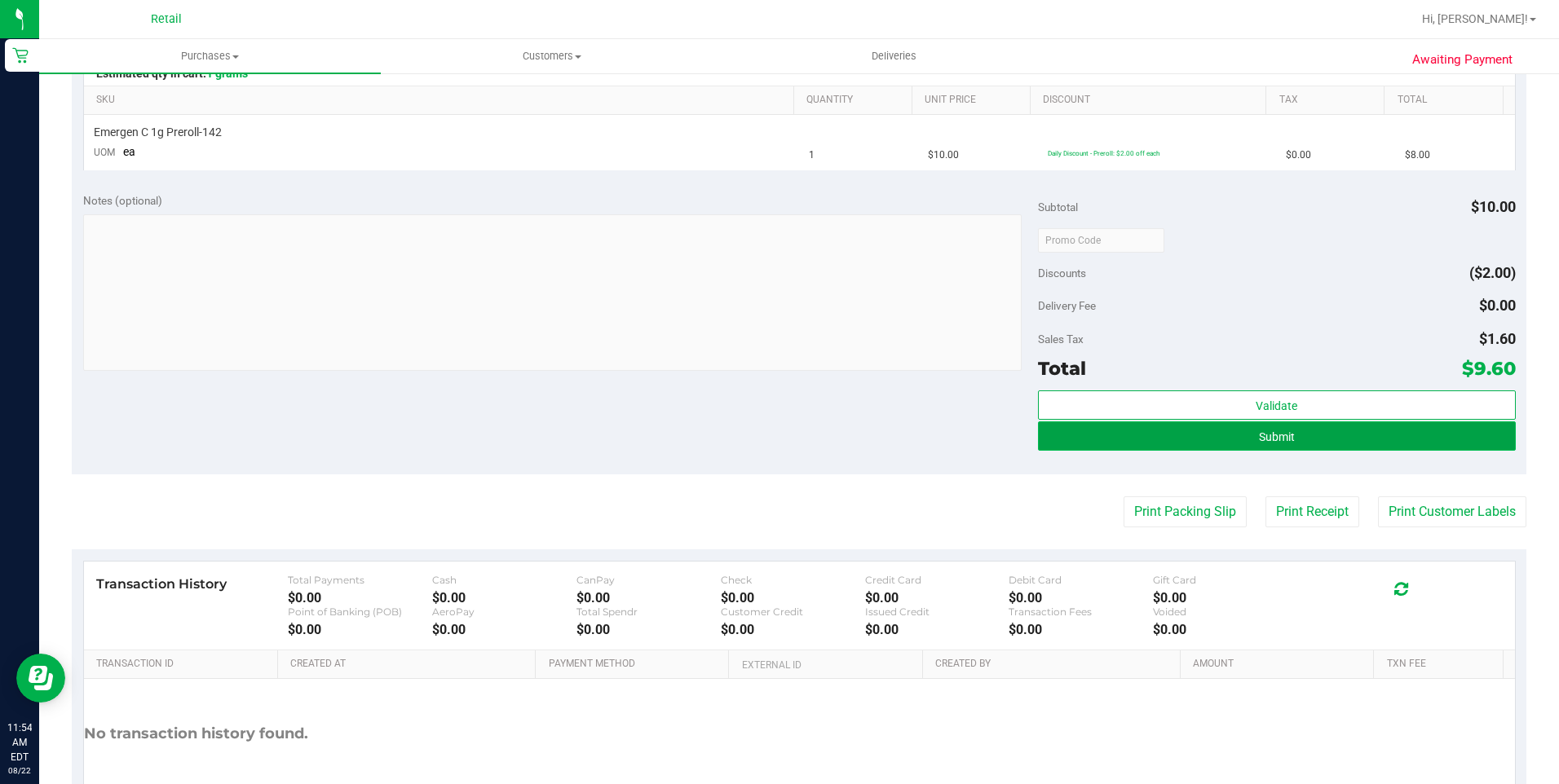
click at [1139, 445] on button "Submit" at bounding box center [1276, 436] width 477 height 30
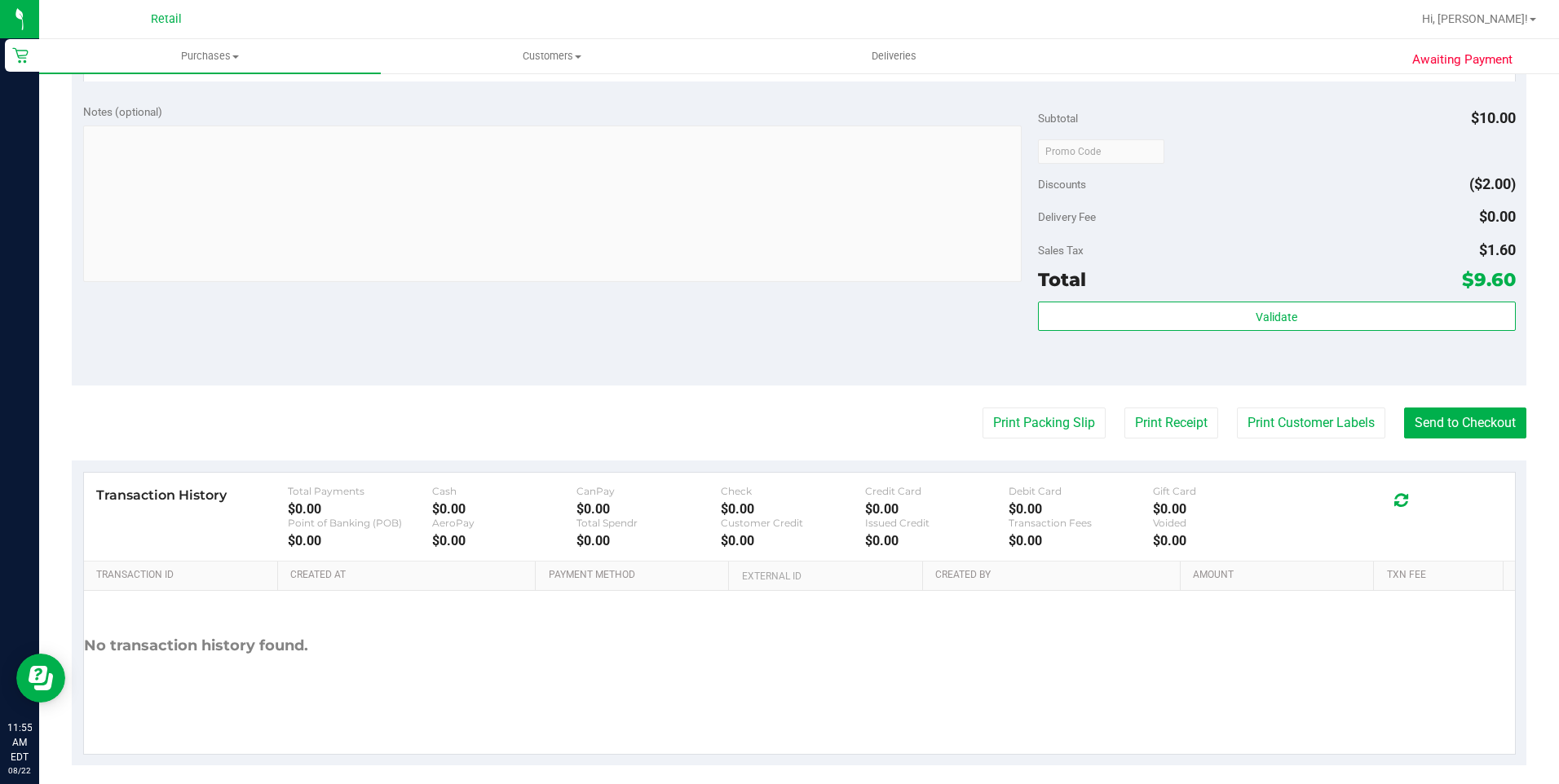
scroll to position [546, 0]
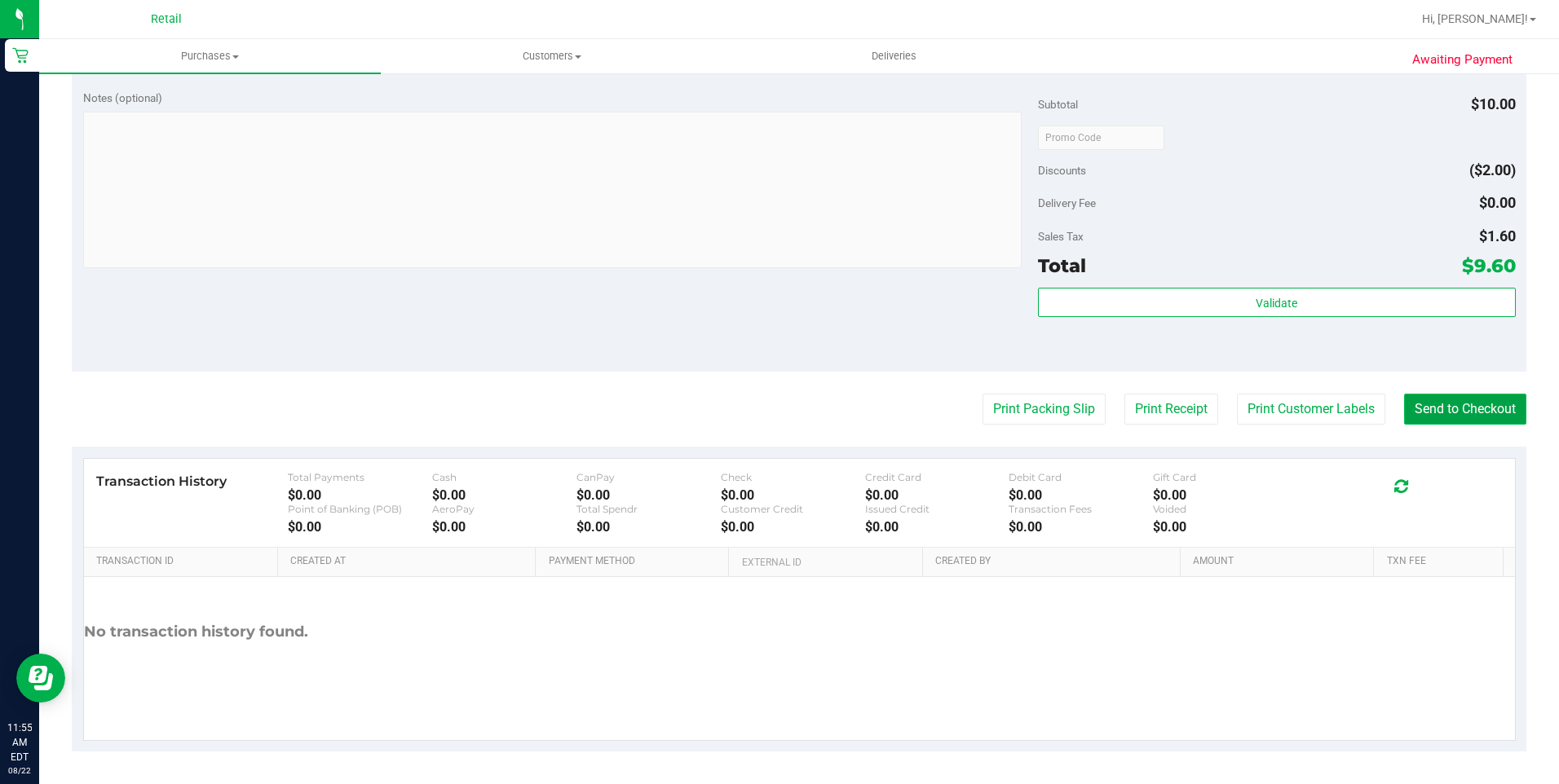
click at [1426, 421] on button "Send to Checkout" at bounding box center [1465, 409] width 122 height 31
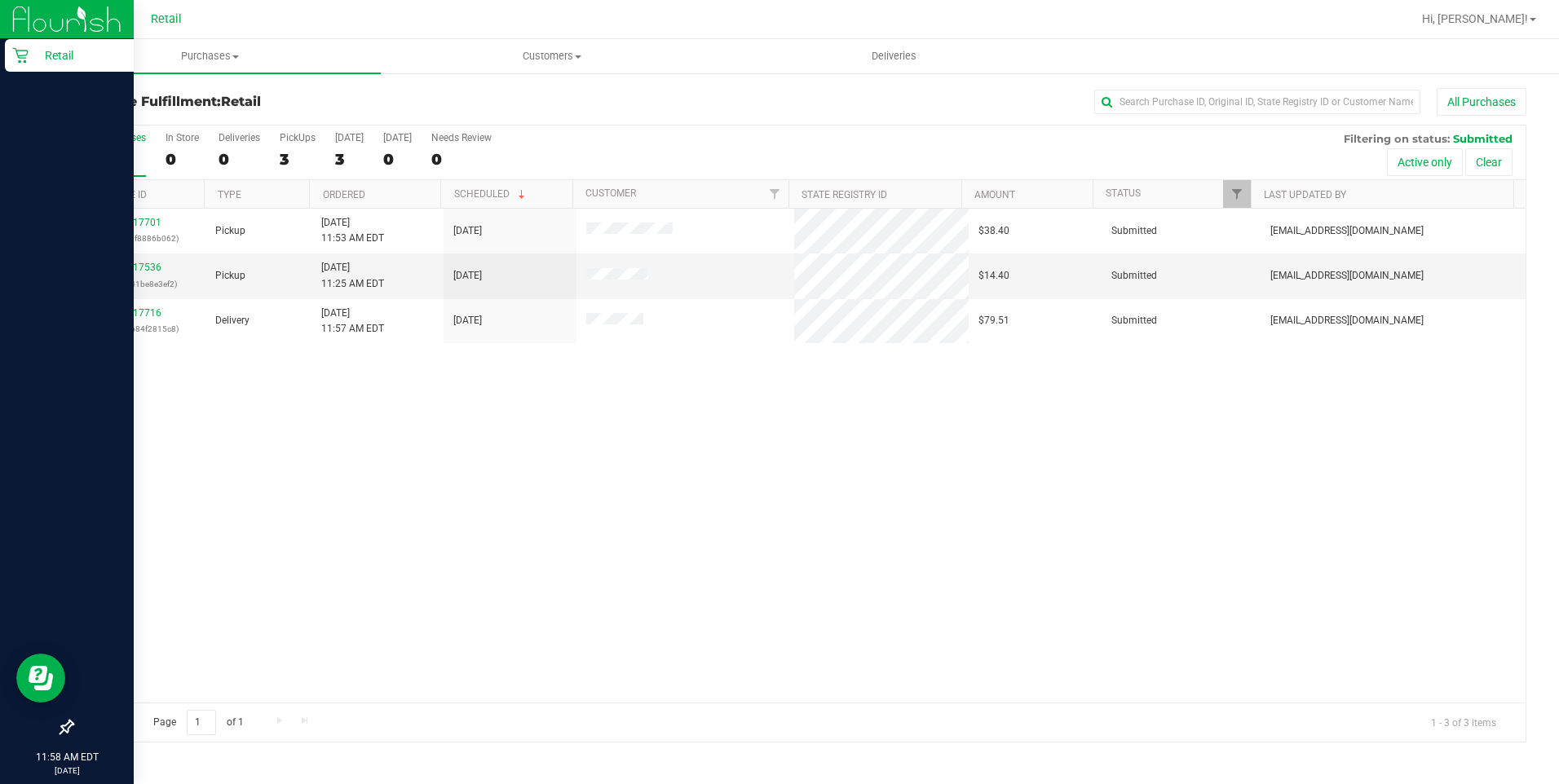
click at [37, 50] on p "Retail" at bounding box center [78, 54] width 98 height 19
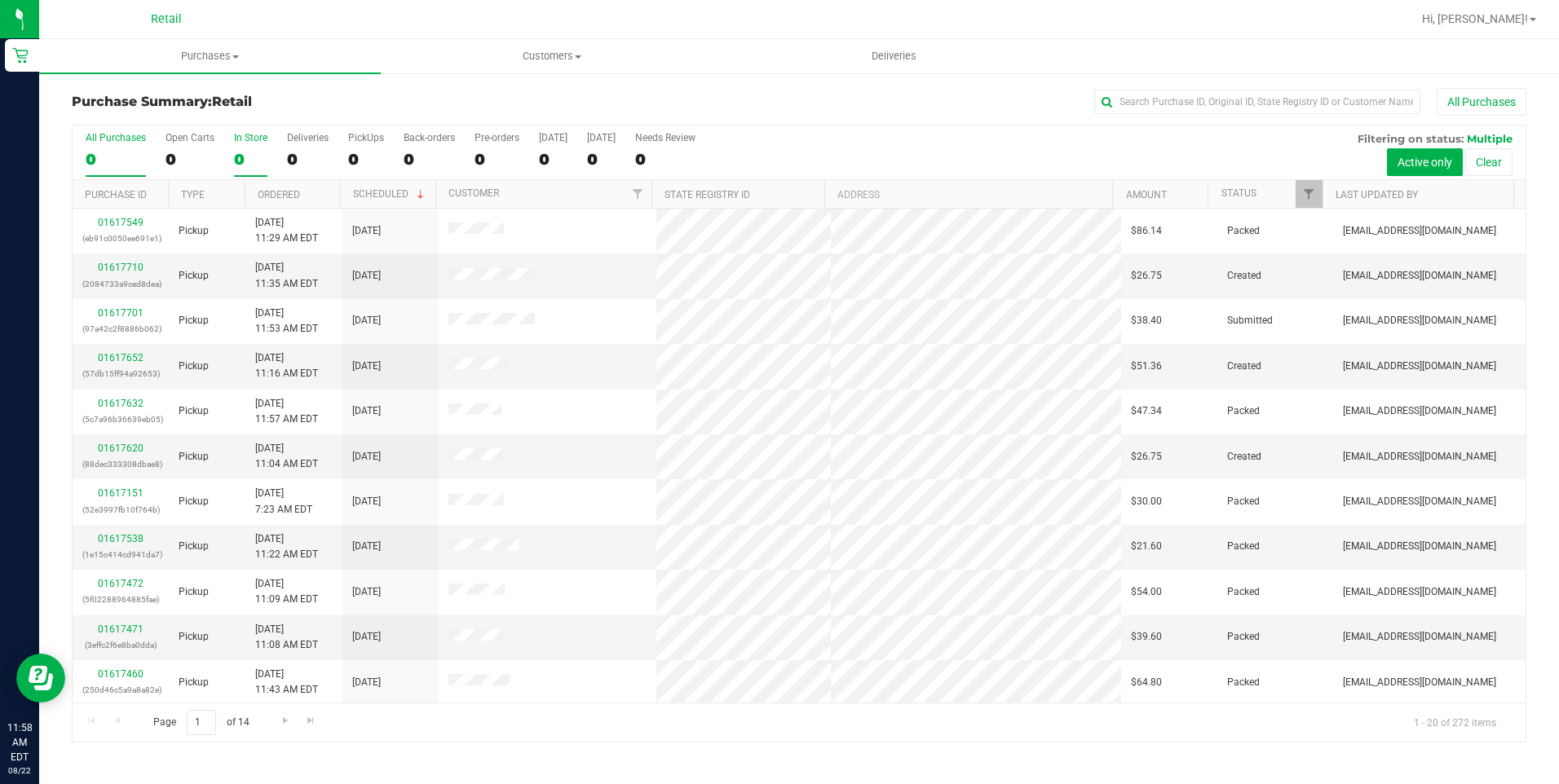
click at [259, 142] on div "In Store" at bounding box center [250, 138] width 33 height 11
click at [0, 0] on input "In Store 0" at bounding box center [0, 0] width 0 height 0
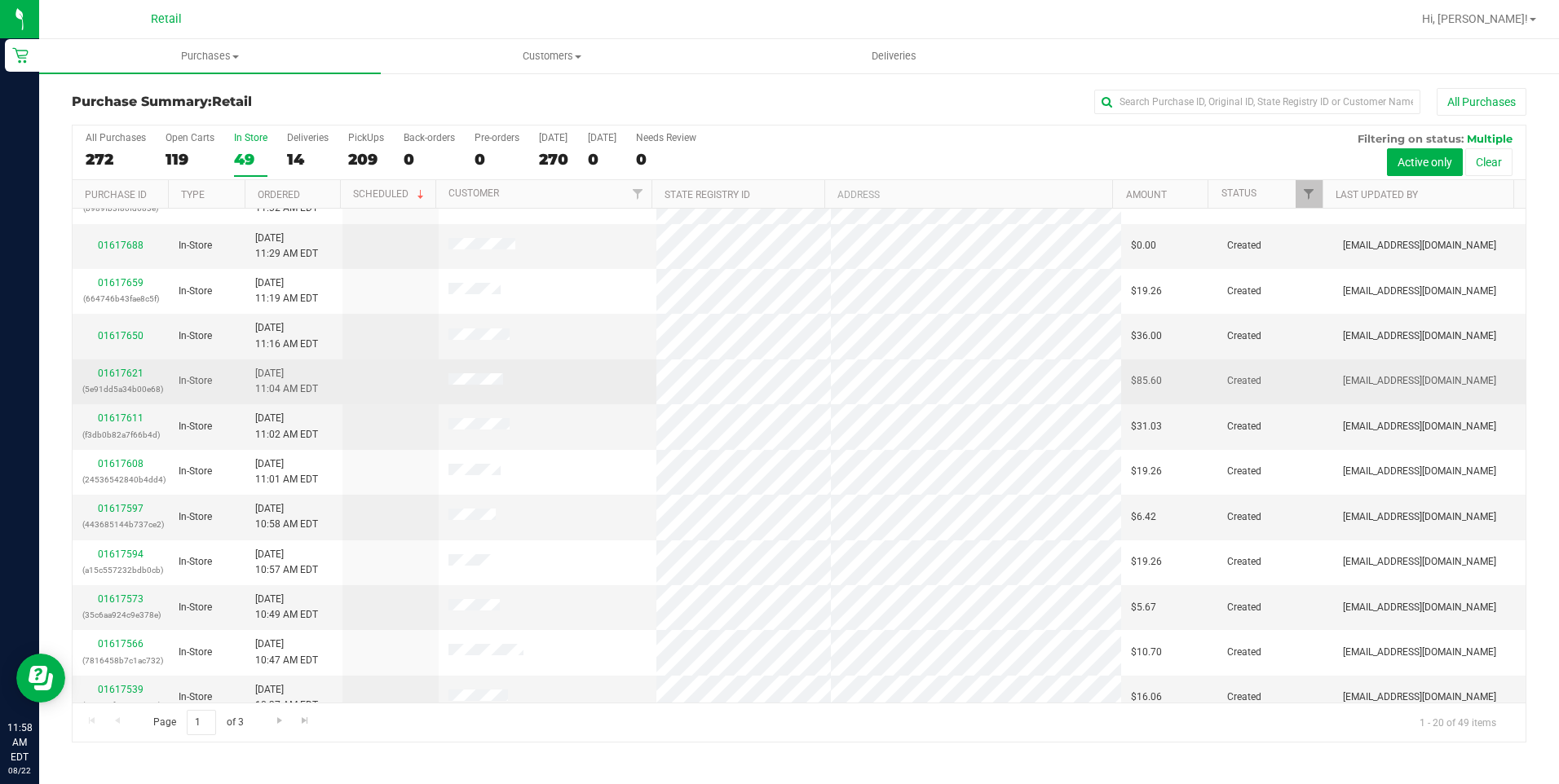
scroll to position [408, 0]
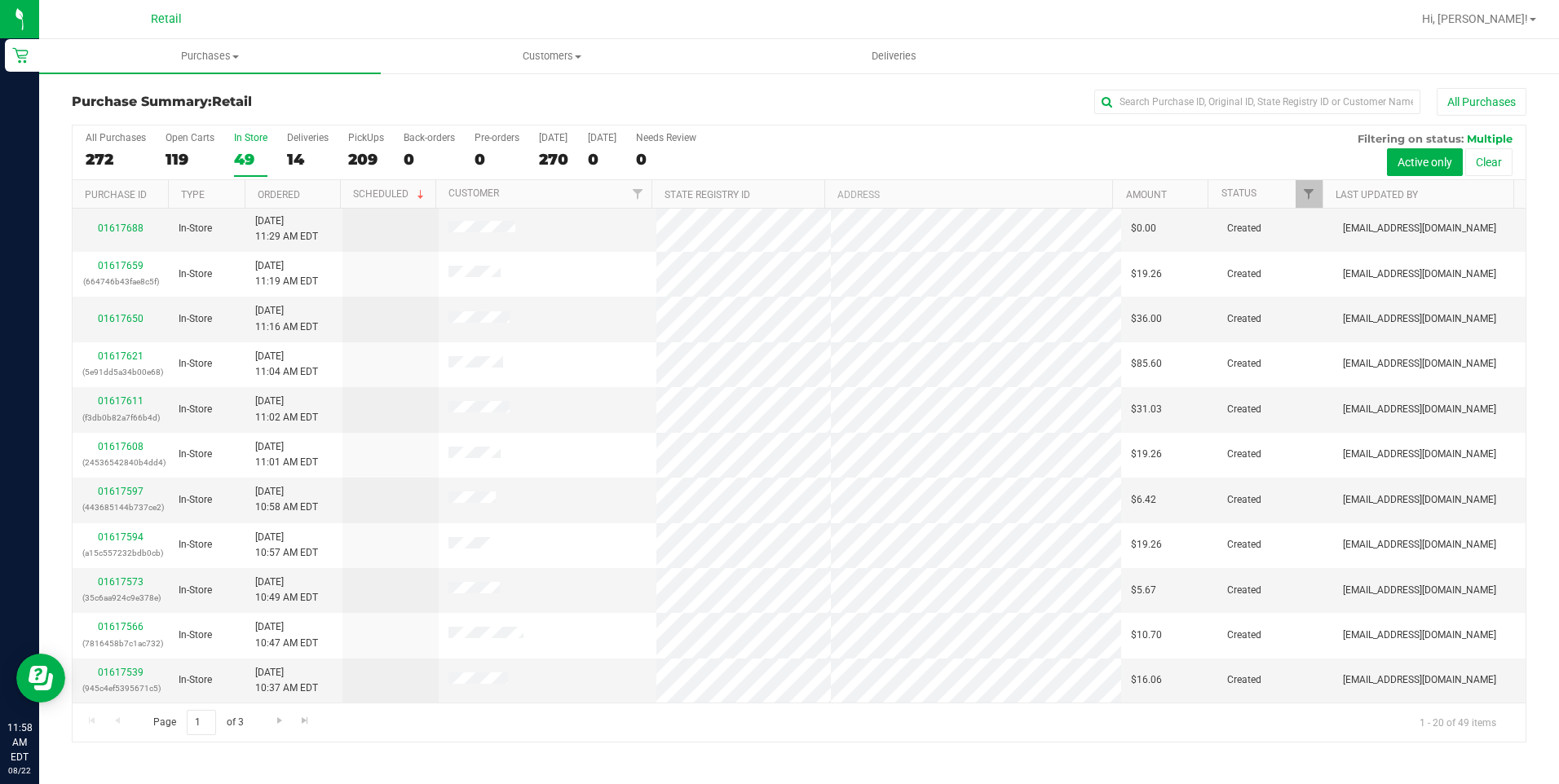
click at [244, 143] on label "In Store 49" at bounding box center [250, 154] width 33 height 45
click at [0, 0] on input "In Store 49" at bounding box center [0, 0] width 0 height 0
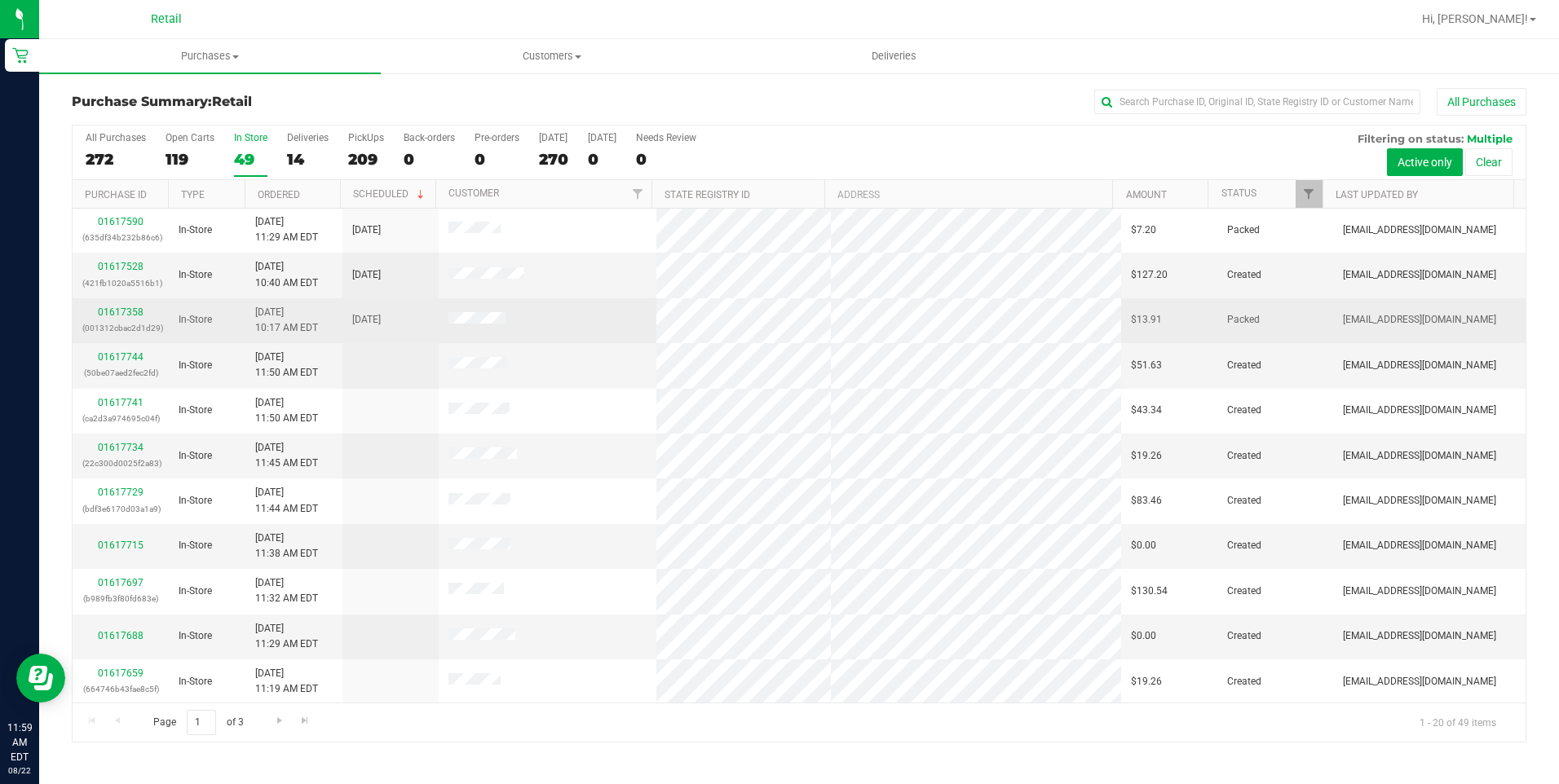
scroll to position [0, 0]
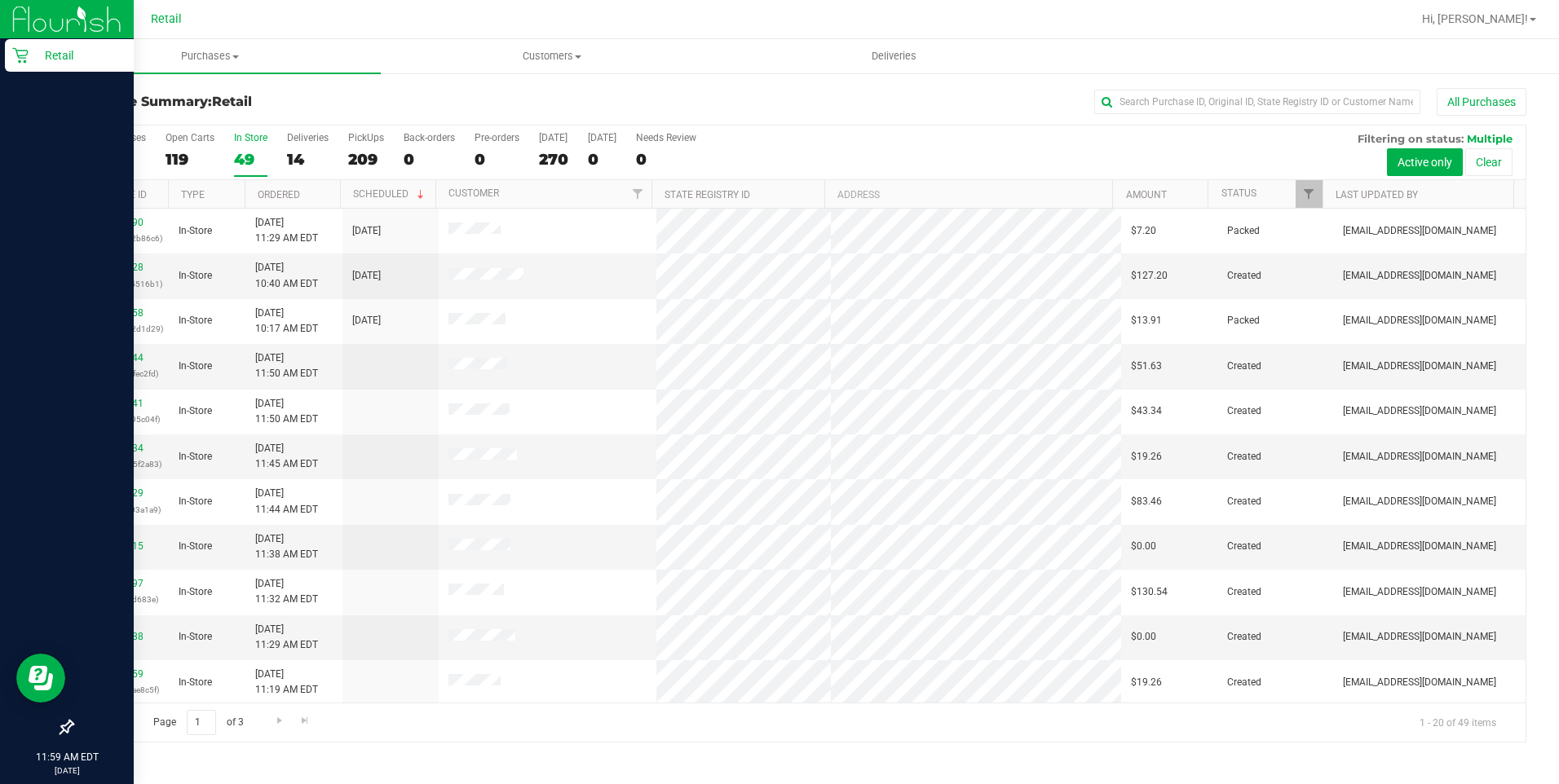
click at [18, 50] on icon at bounding box center [20, 55] width 17 height 17
click at [54, 53] on p "Retail" at bounding box center [78, 54] width 98 height 19
click at [76, 48] on p "Retail" at bounding box center [78, 54] width 98 height 19
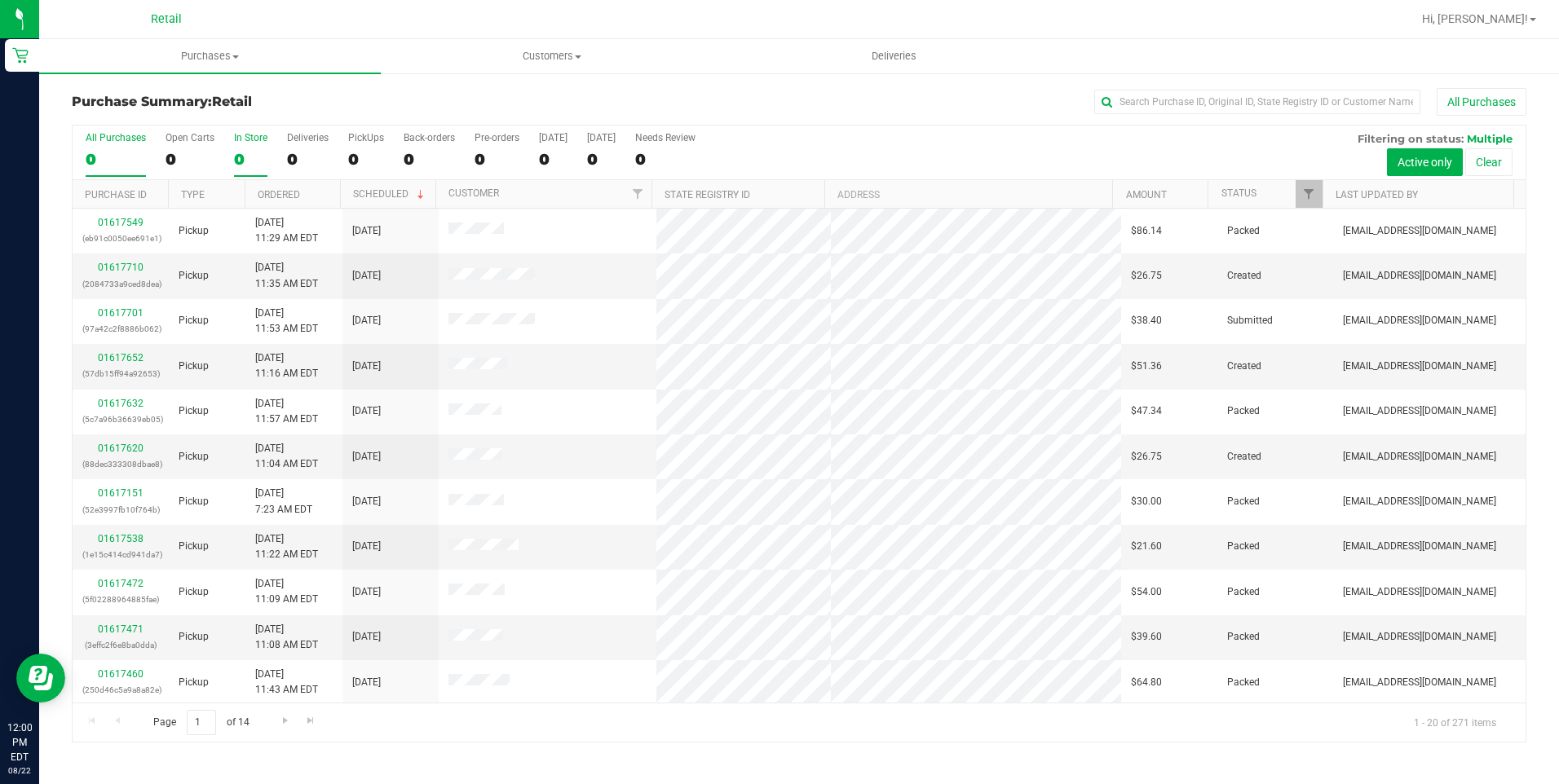
click at [239, 152] on div "0" at bounding box center [250, 159] width 33 height 18
click at [0, 0] on input "In Store 0" at bounding box center [0, 0] width 0 height 0
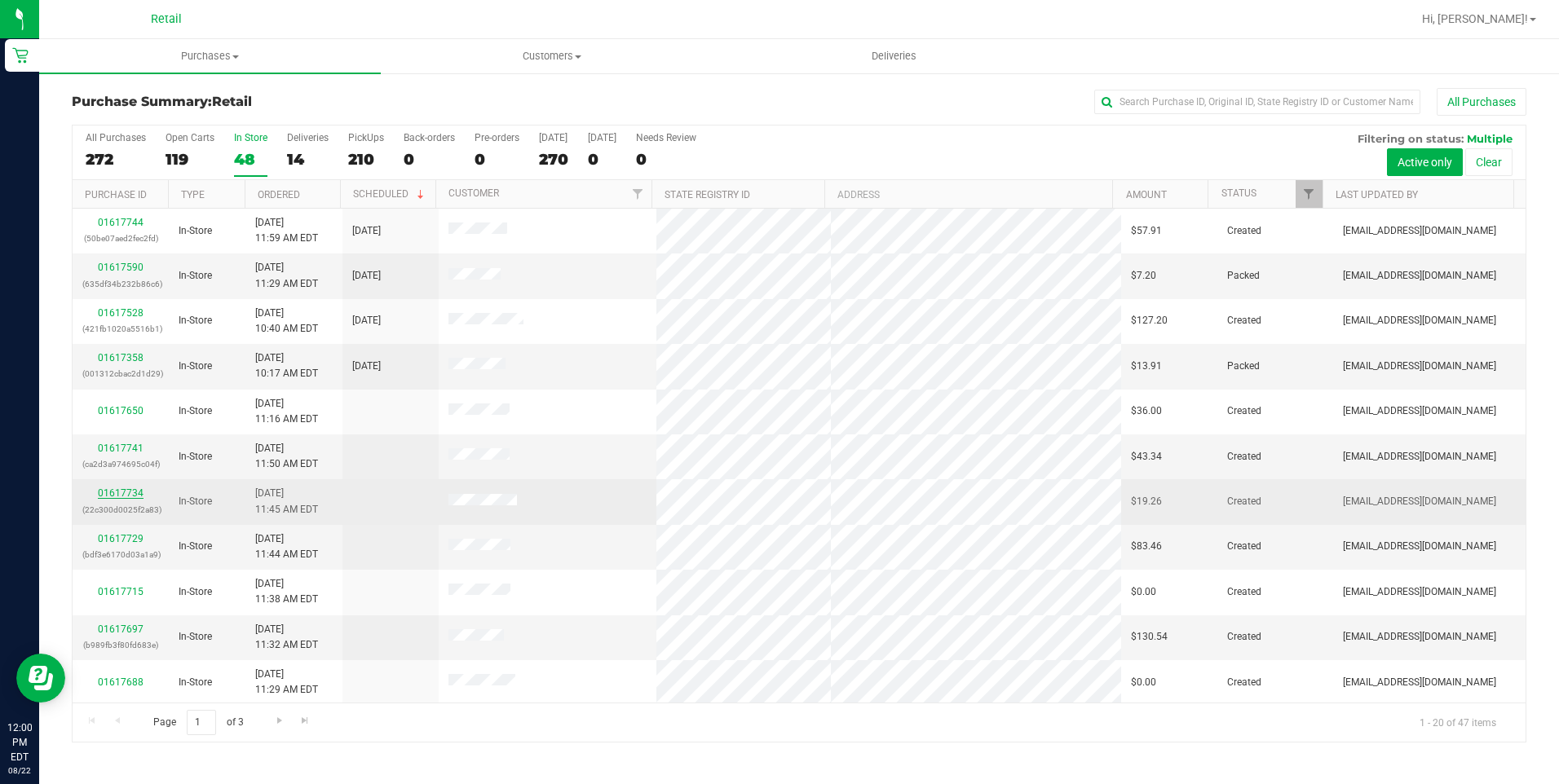
click at [117, 494] on link "01617734" at bounding box center [120, 493] width 45 height 11
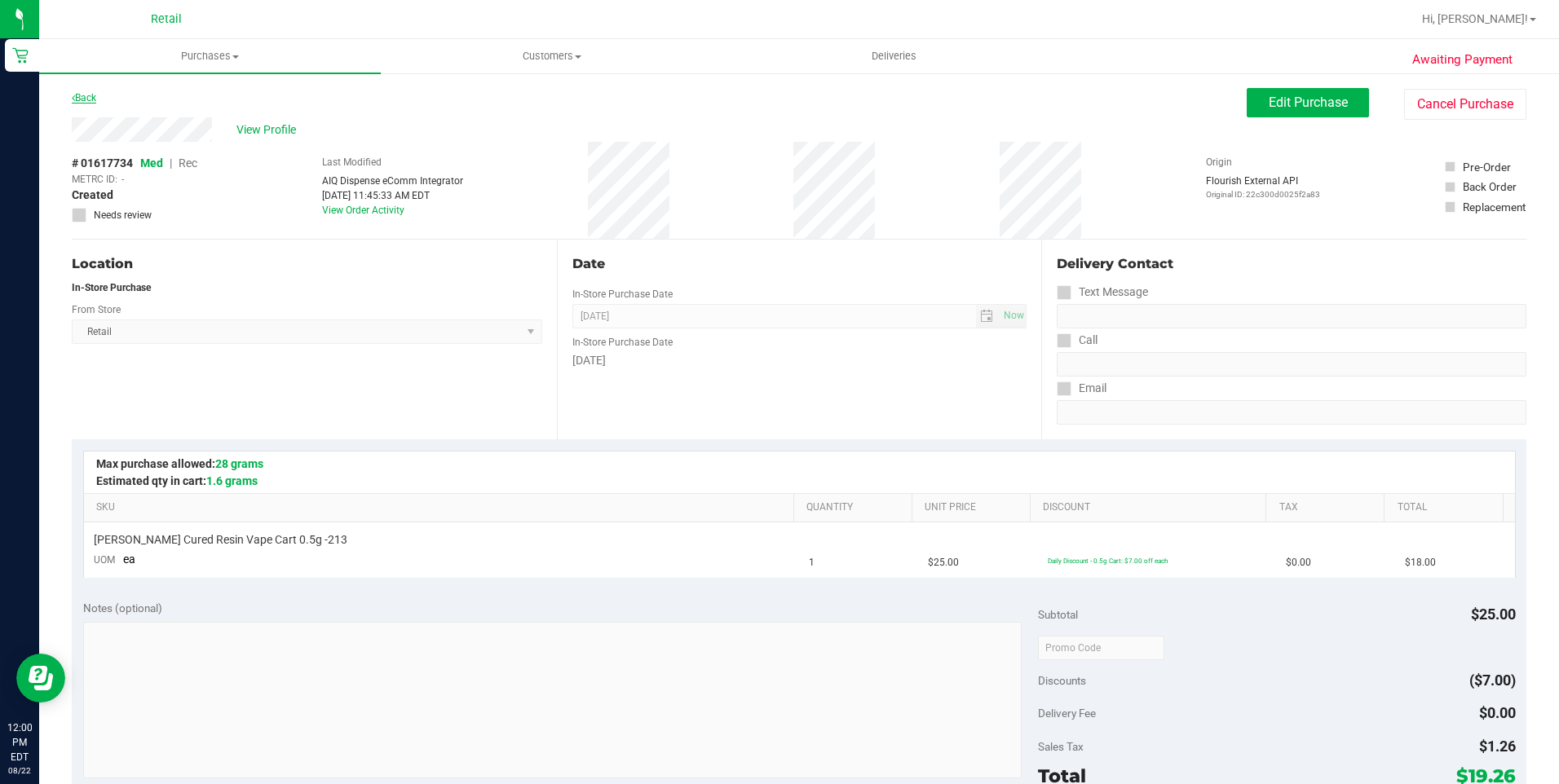
click at [87, 92] on link "Back" at bounding box center [84, 98] width 24 height 11
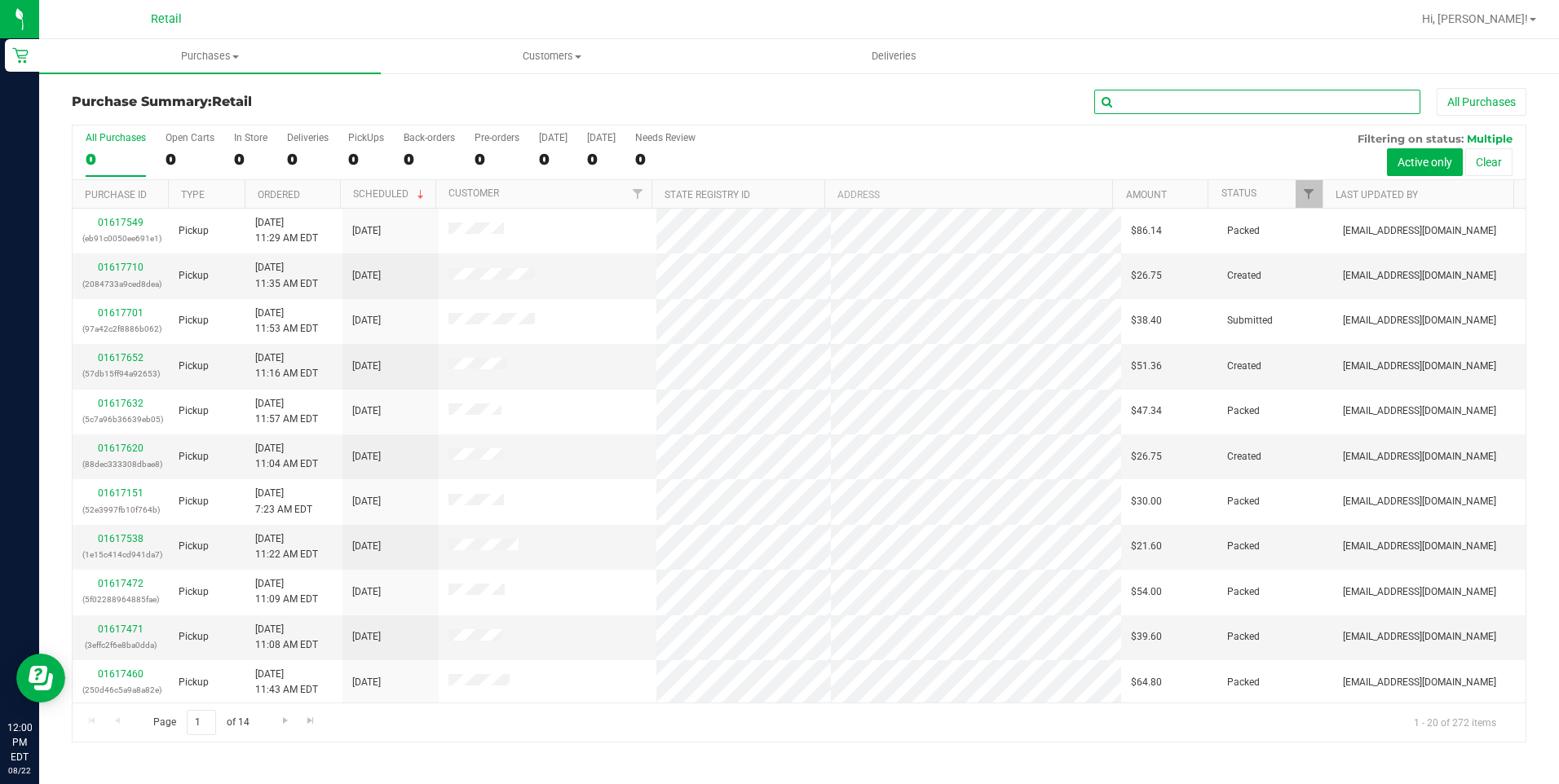
click at [1223, 101] on input "text" at bounding box center [1257, 102] width 326 height 24
click at [252, 152] on div "0" at bounding box center [250, 159] width 33 height 18
click at [0, 0] on input "In Store 0" at bounding box center [0, 0] width 0 height 0
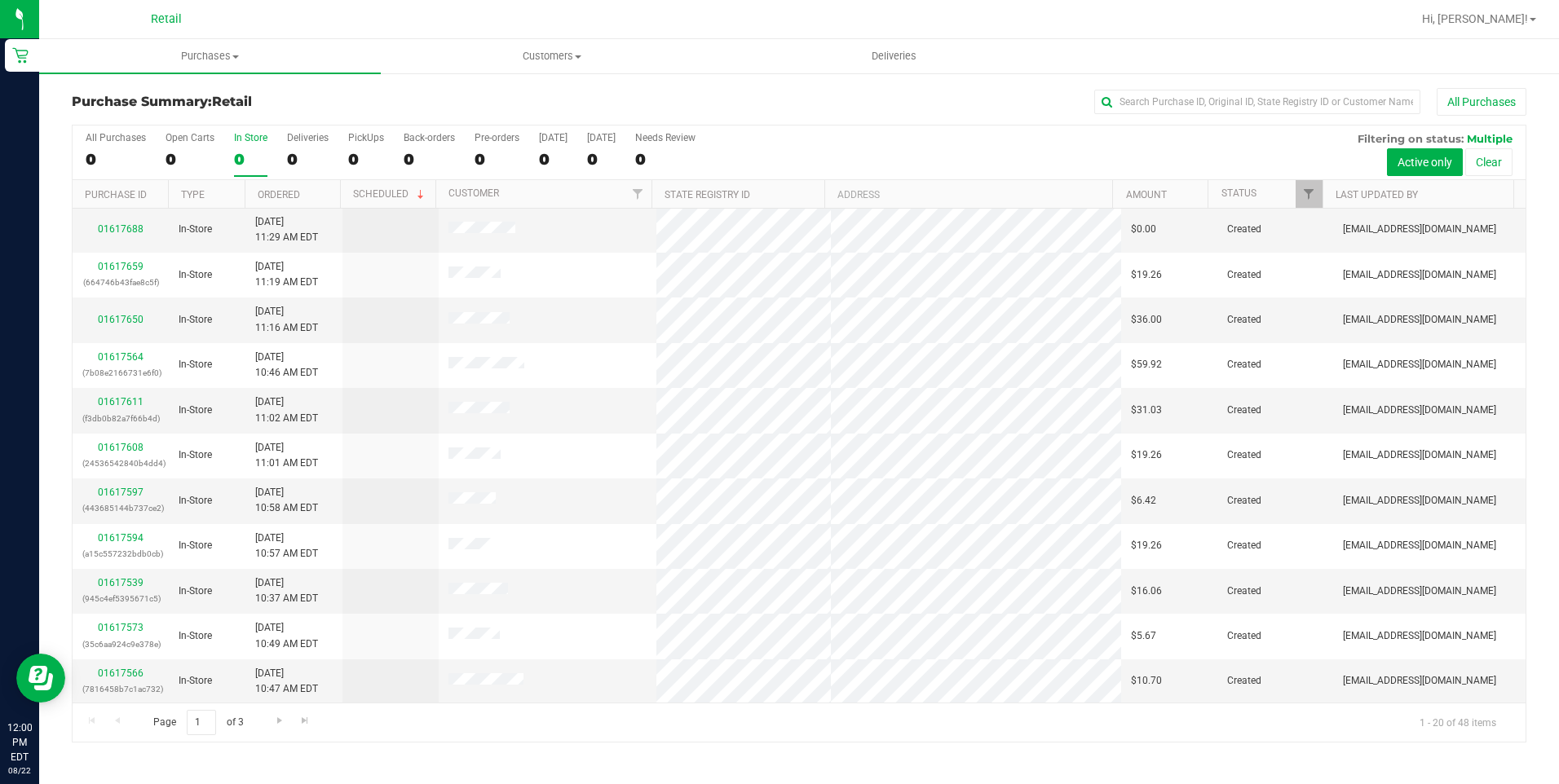
scroll to position [408, 0]
click at [1149, 104] on input "text" at bounding box center [1257, 102] width 326 height 24
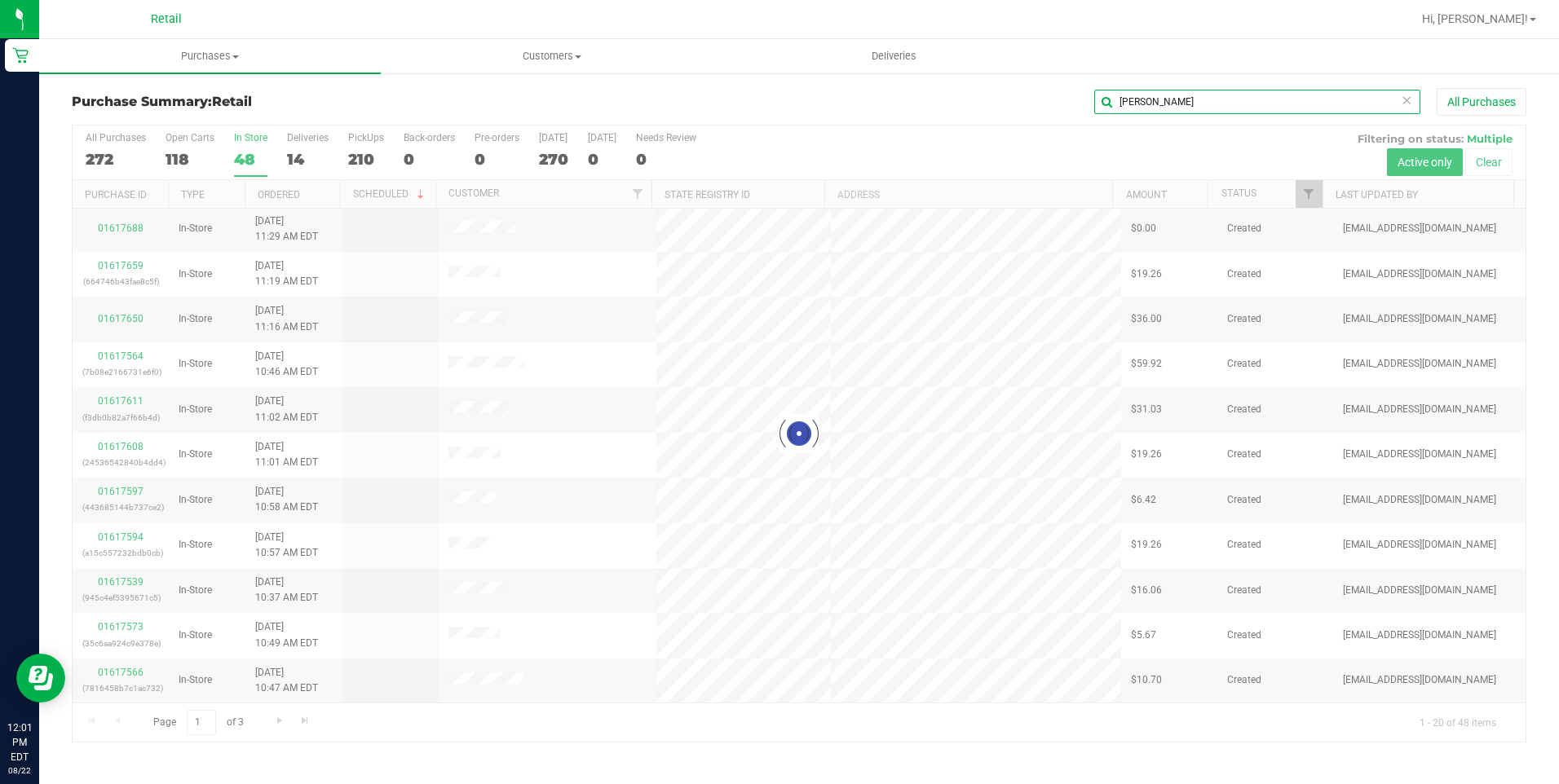
scroll to position [0, 0]
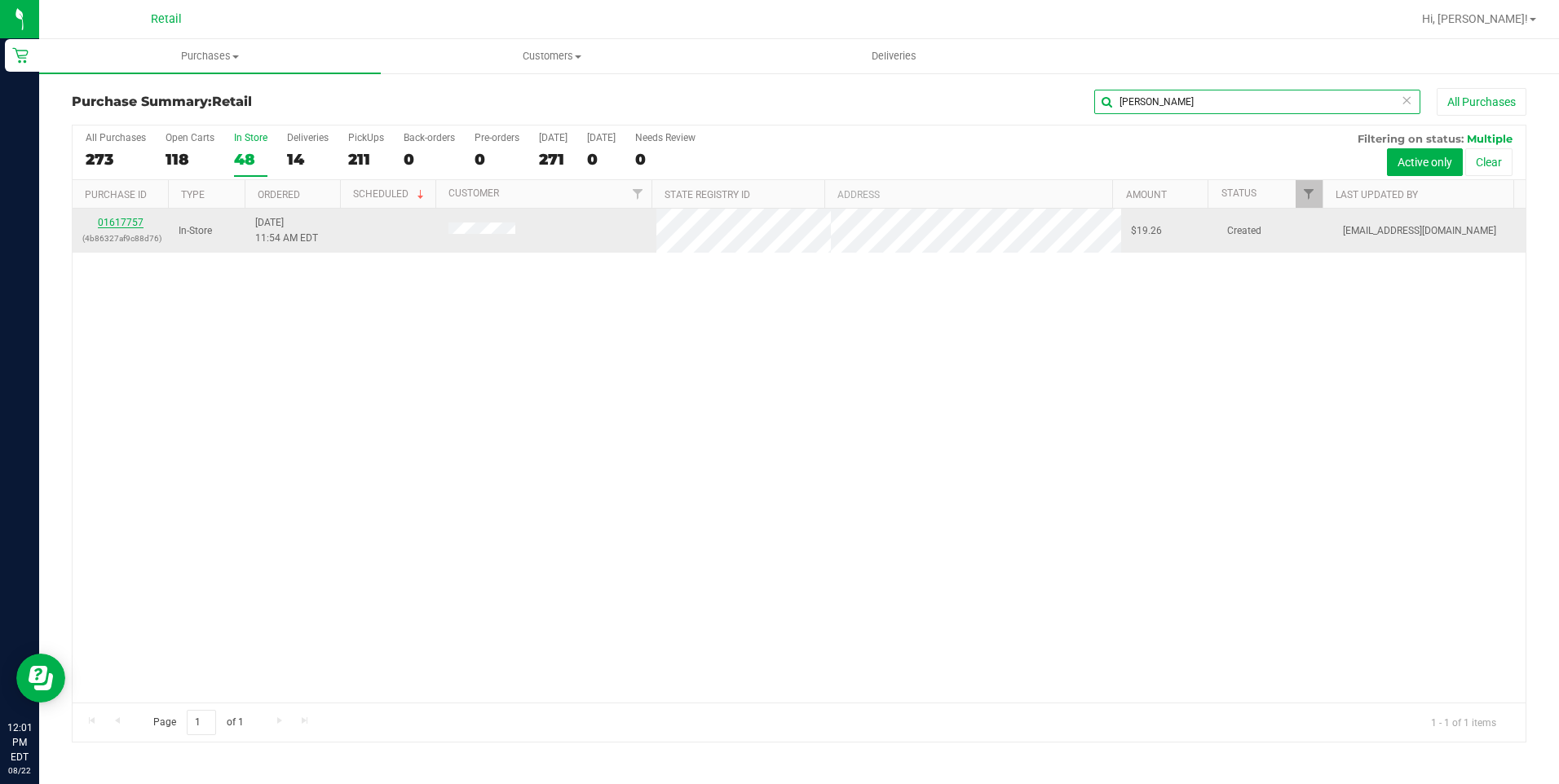
type input "[PERSON_NAME]"
click at [103, 224] on link "01617757" at bounding box center [120, 223] width 45 height 11
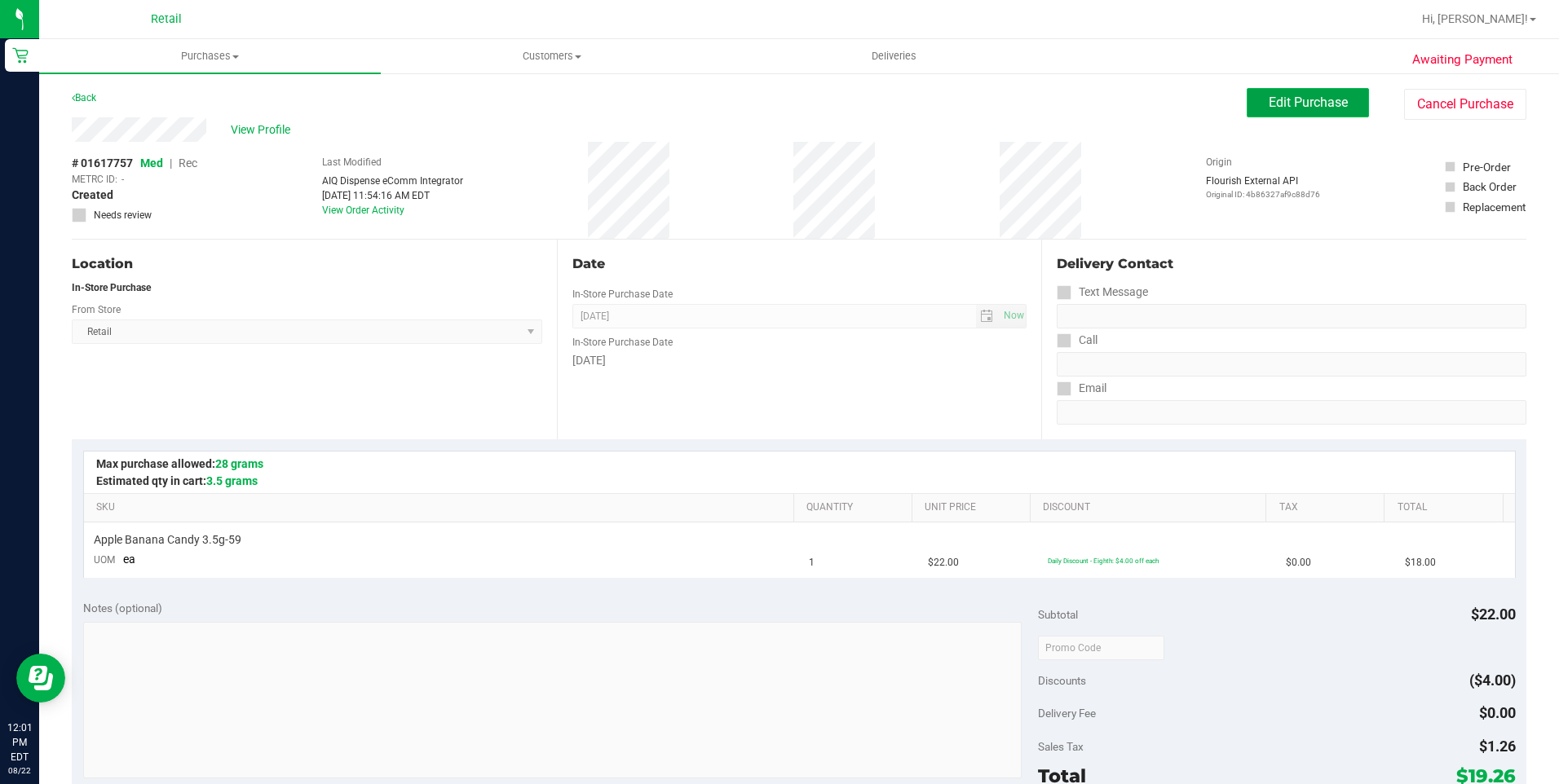
click at [1269, 108] on span "Edit Purchase" at bounding box center [1309, 102] width 79 height 16
click at [191, 163] on span "Rec" at bounding box center [187, 163] width 18 height 13
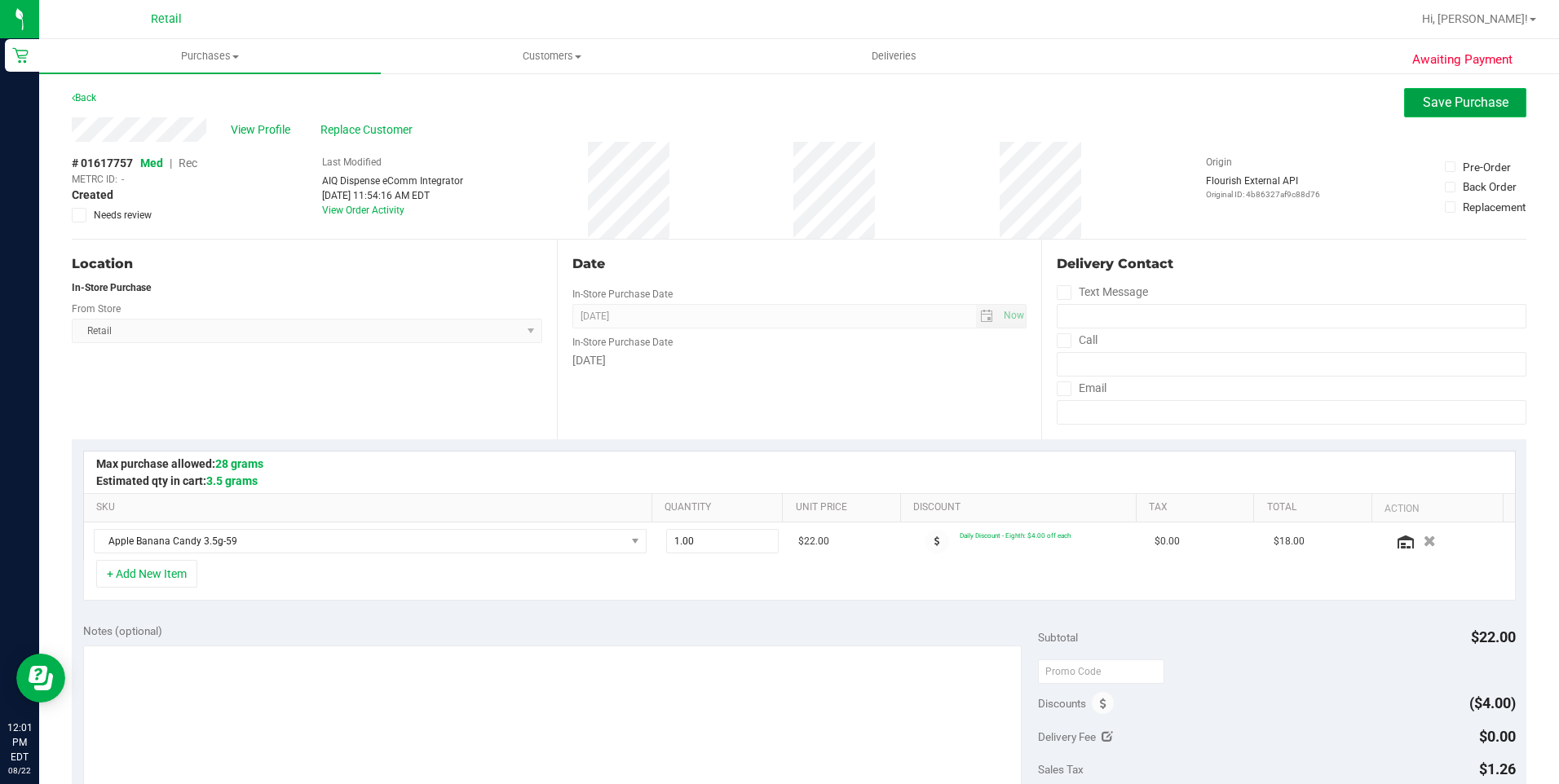
click at [1404, 101] on button "Save Purchase" at bounding box center [1465, 103] width 122 height 30
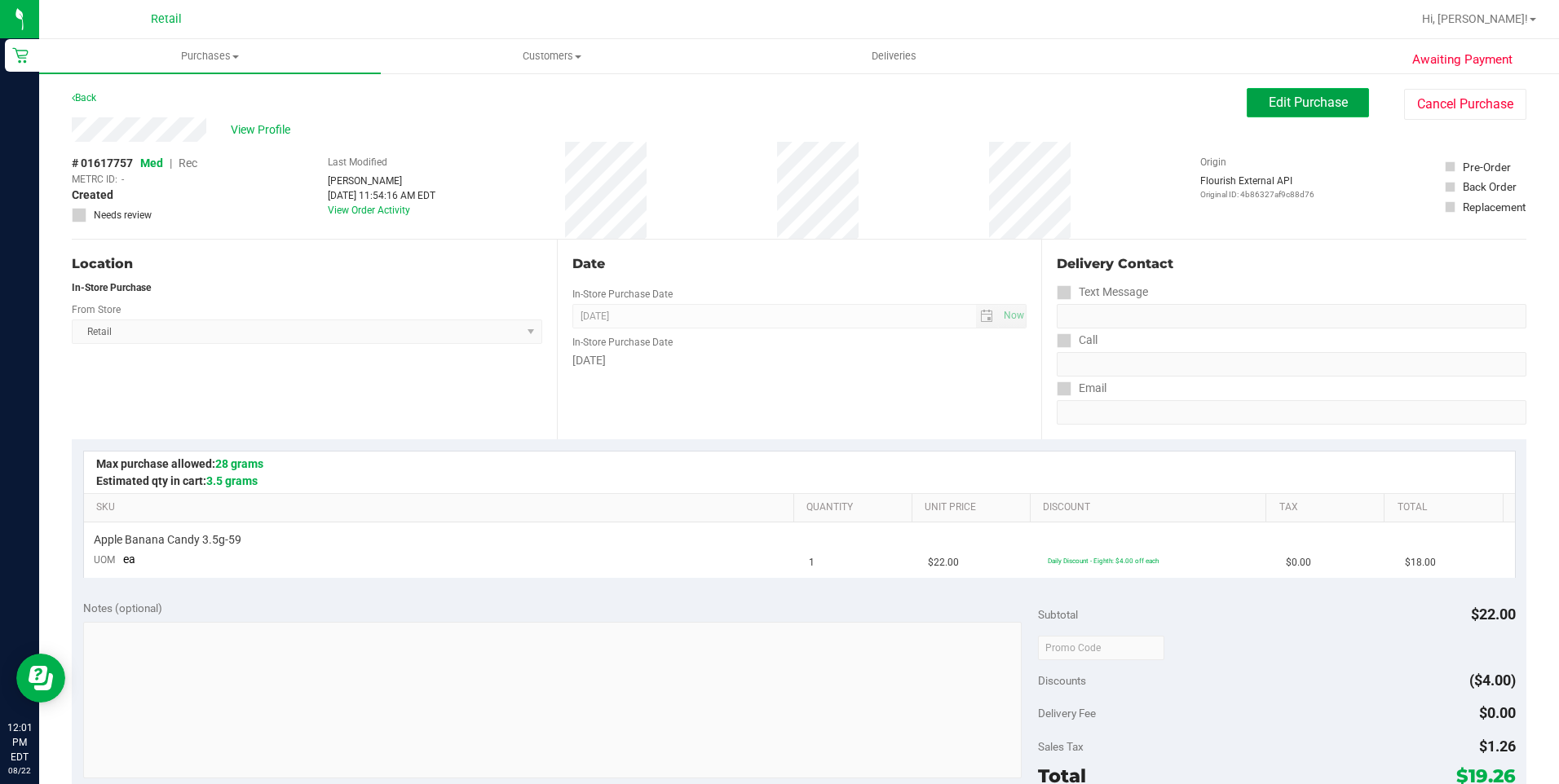
click at [1272, 94] on button "Edit Purchase" at bounding box center [1308, 103] width 122 height 30
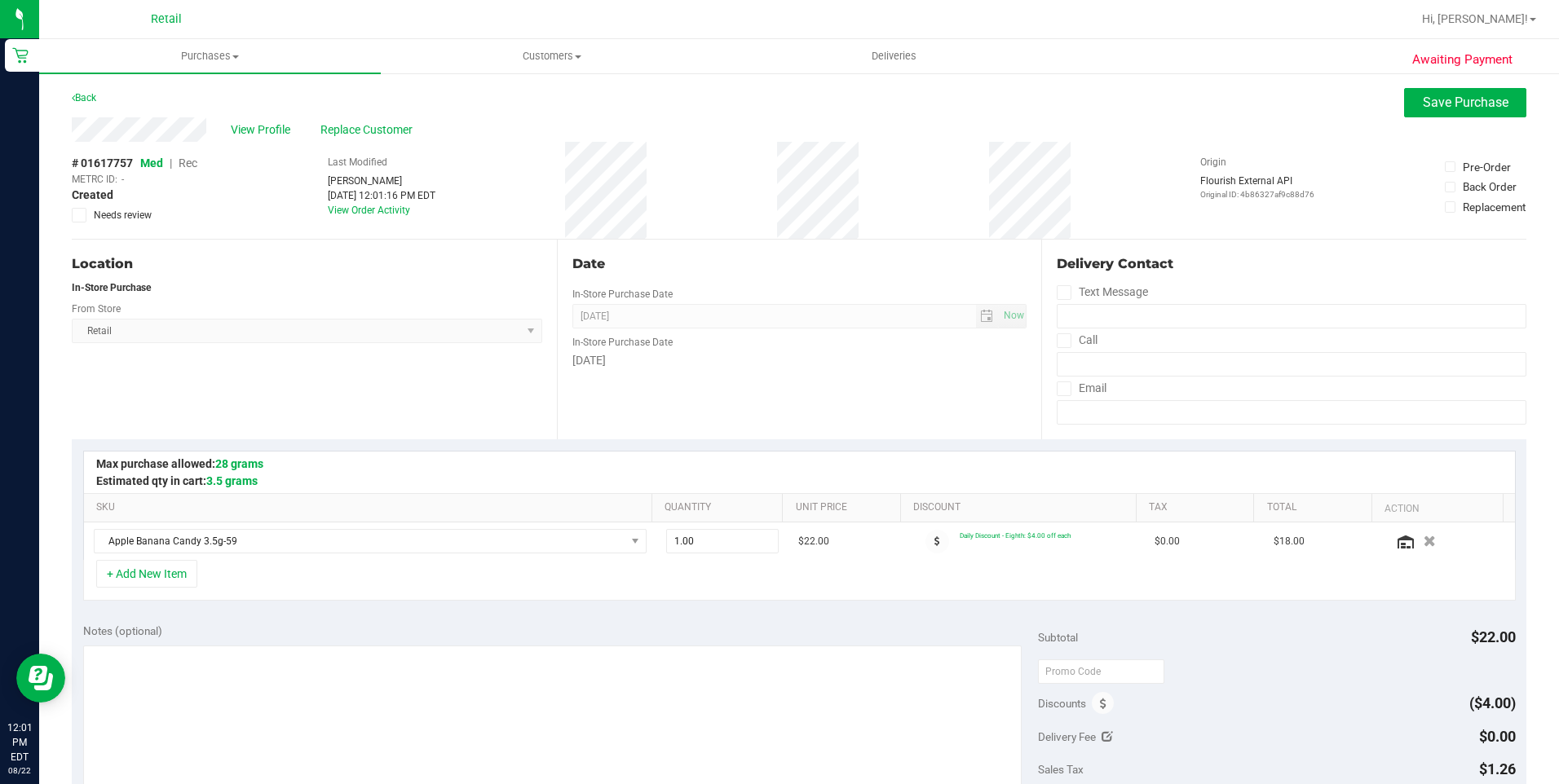
click at [191, 163] on span "Rec" at bounding box center [187, 163] width 18 height 13
click at [1426, 108] on span "Save Purchase" at bounding box center [1466, 102] width 86 height 16
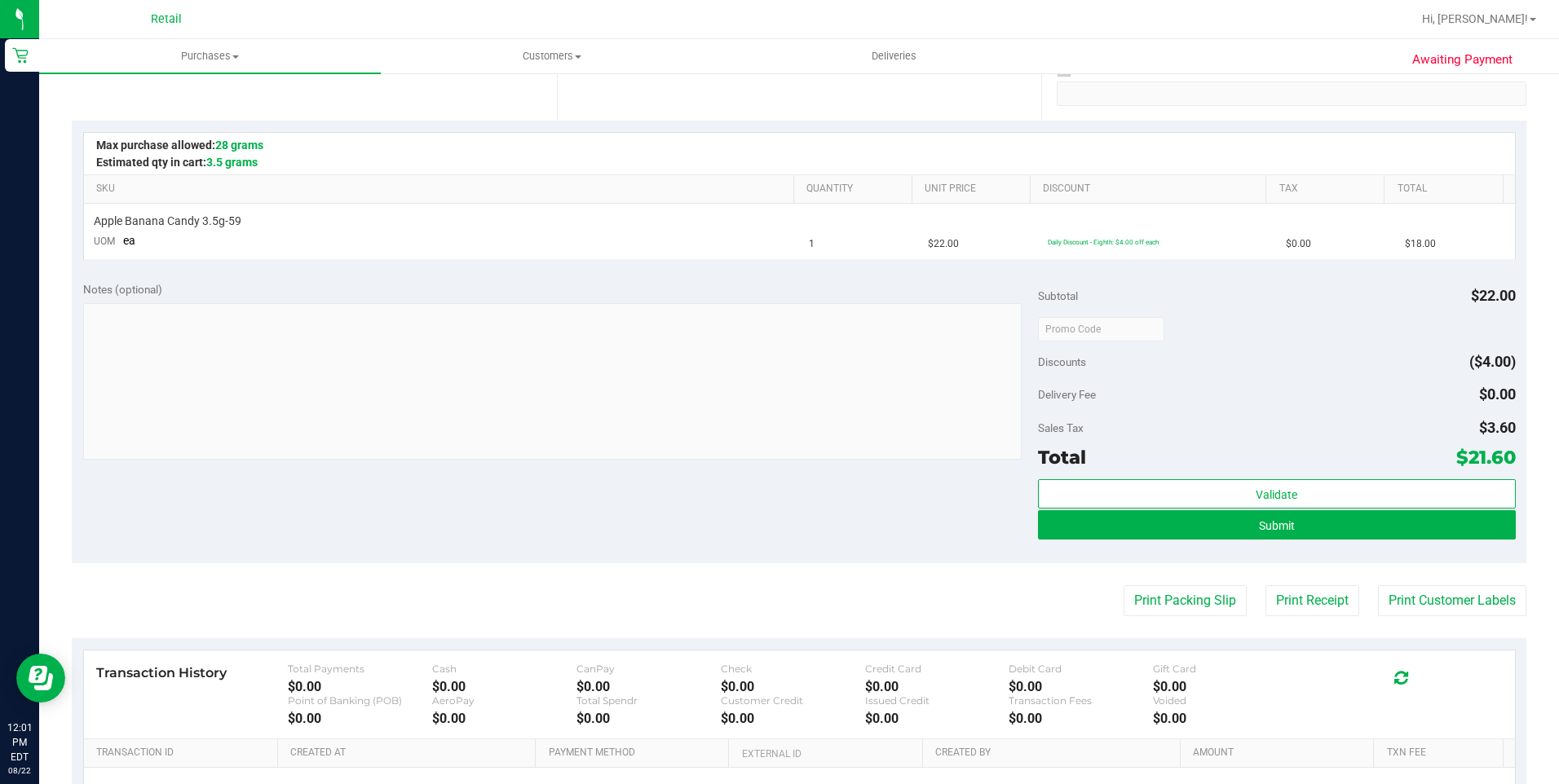
scroll to position [326, 0]
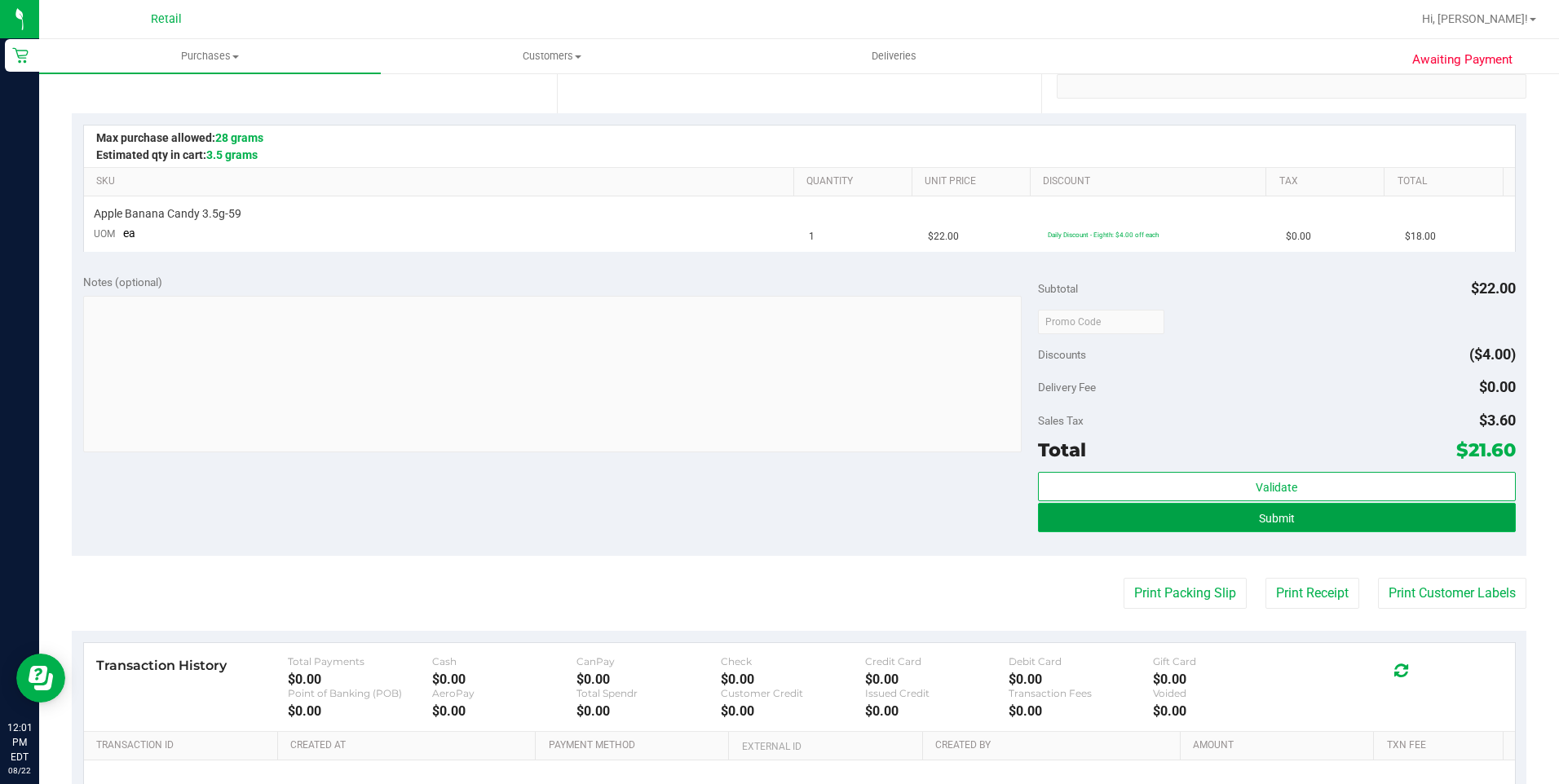
click at [1268, 513] on span "Submit" at bounding box center [1276, 519] width 36 height 13
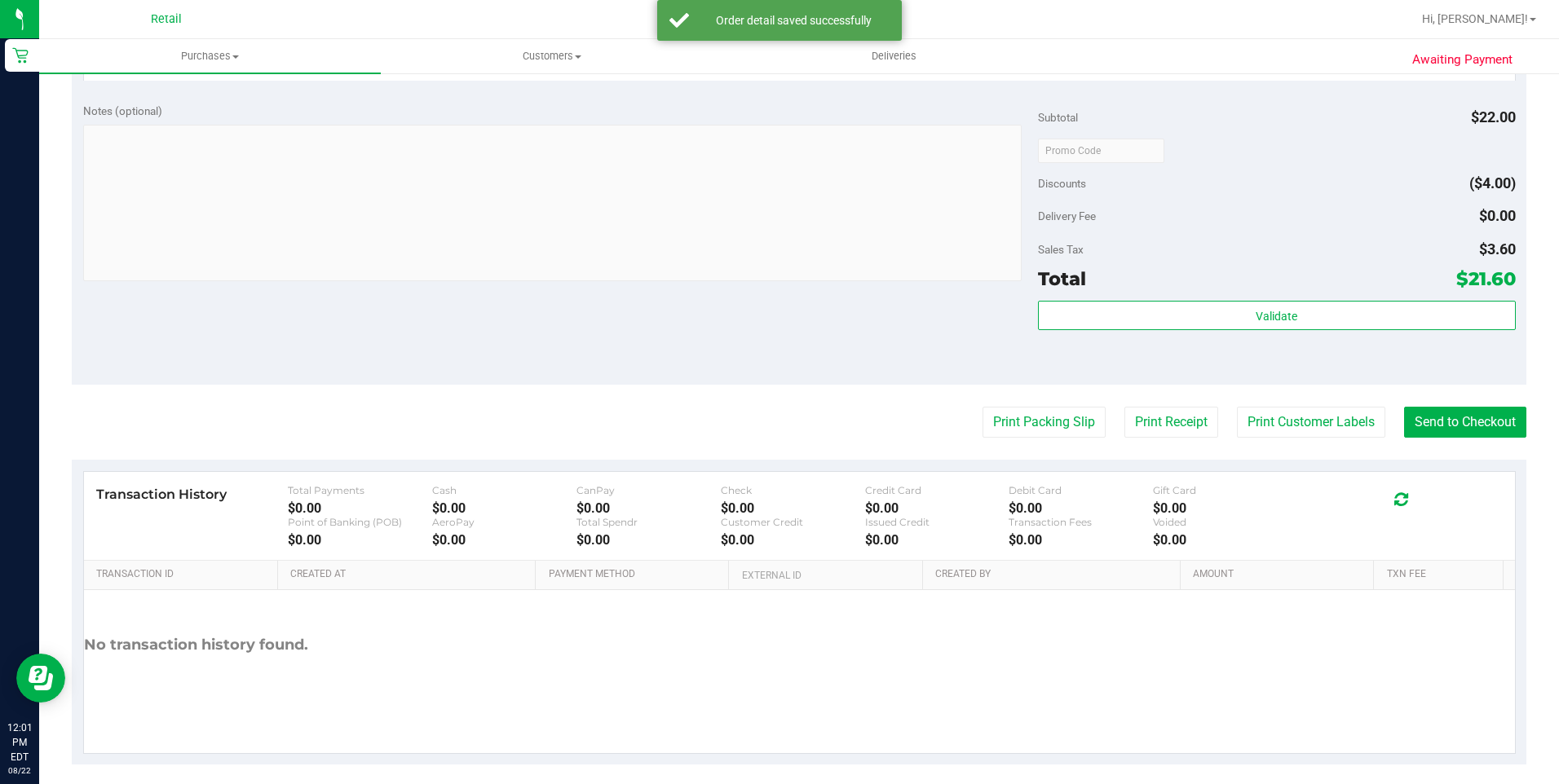
scroll to position [549, 0]
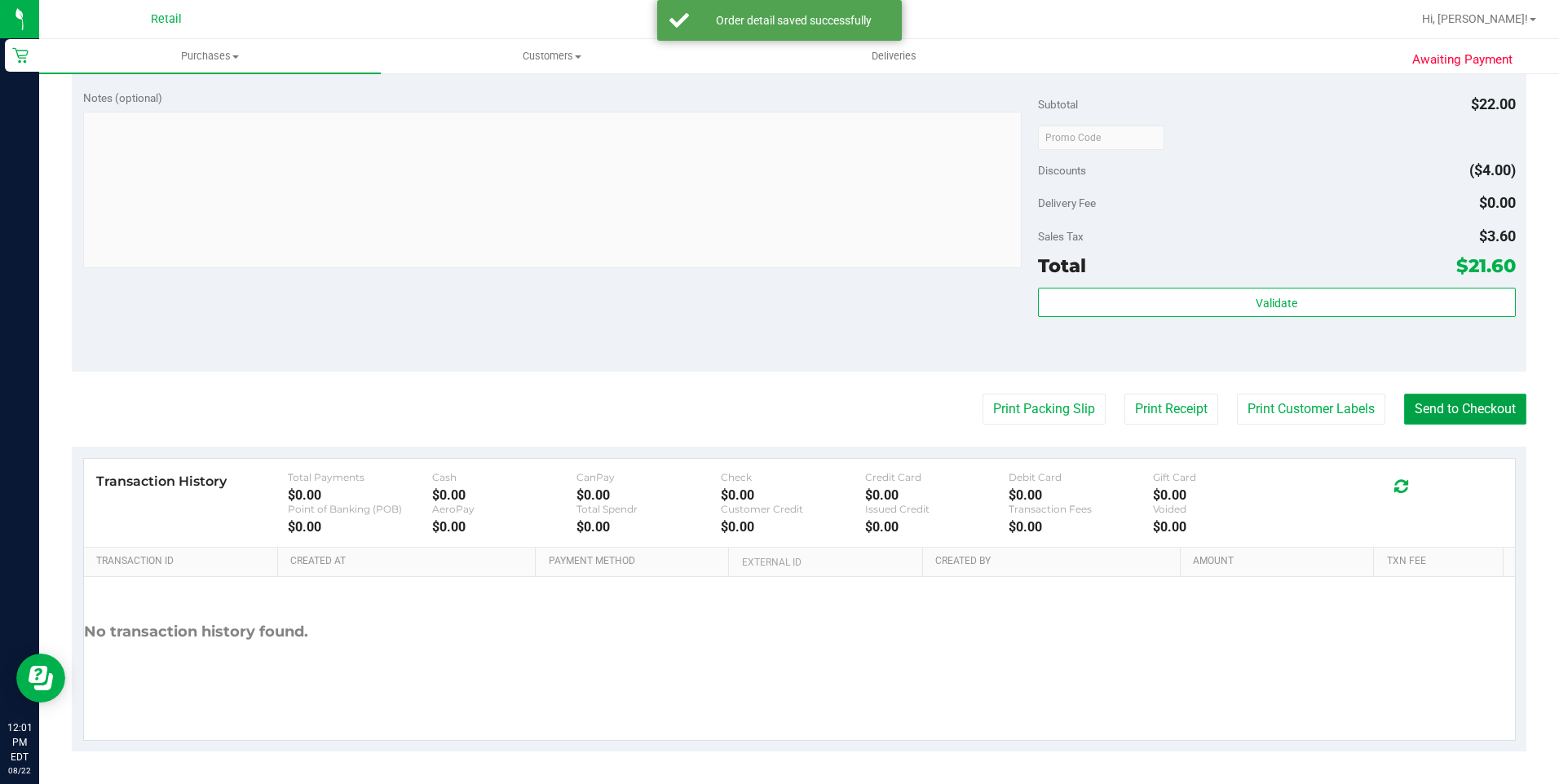
click at [1448, 397] on button "Send to Checkout" at bounding box center [1465, 409] width 122 height 31
